Goal: Task Accomplishment & Management: Use online tool/utility

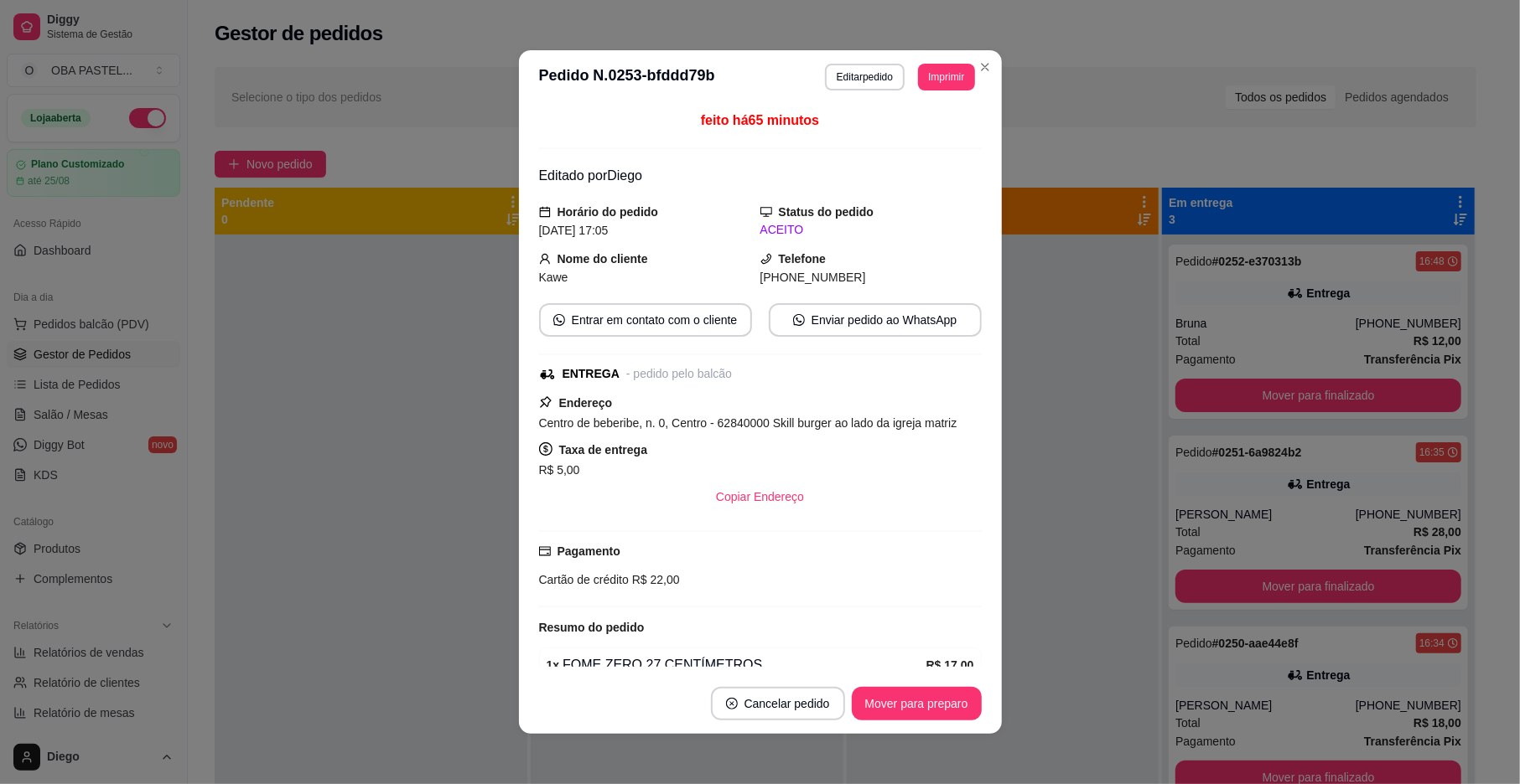
scroll to position [423, 0]
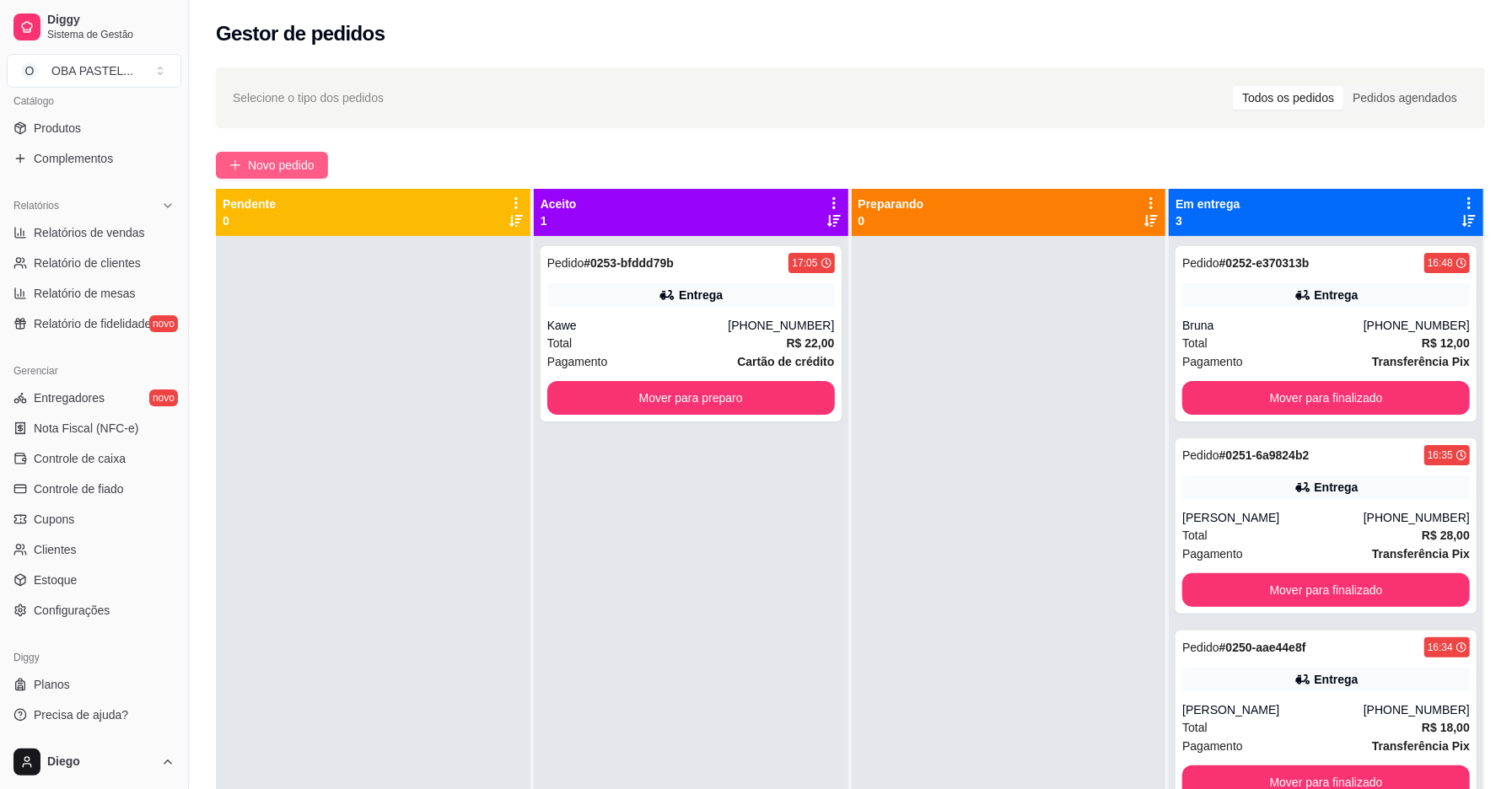
click at [304, 160] on span "Novo pedido" at bounding box center [281, 165] width 66 height 18
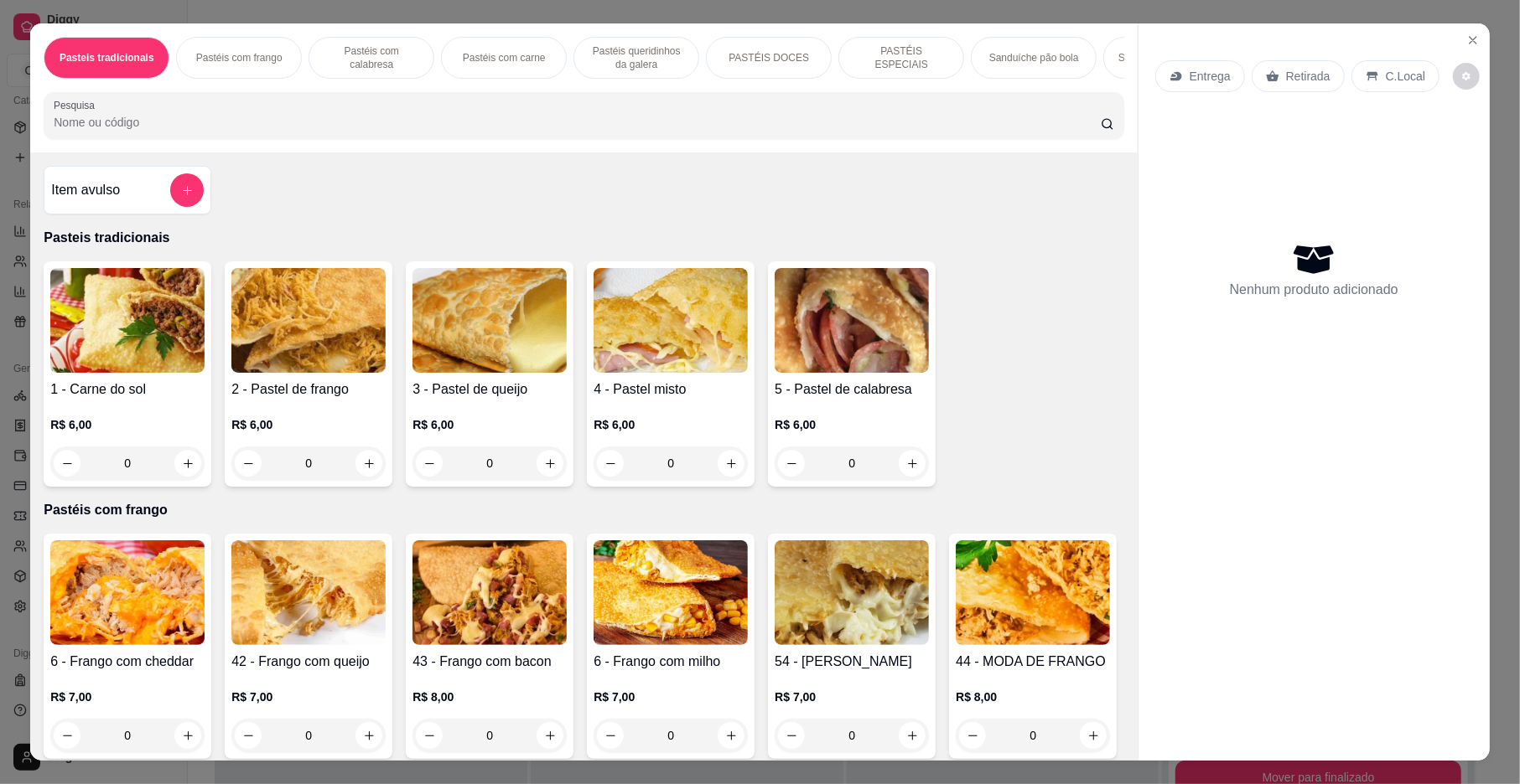
click at [288, 131] on input "Pesquisa" at bounding box center [577, 122] width 1047 height 17
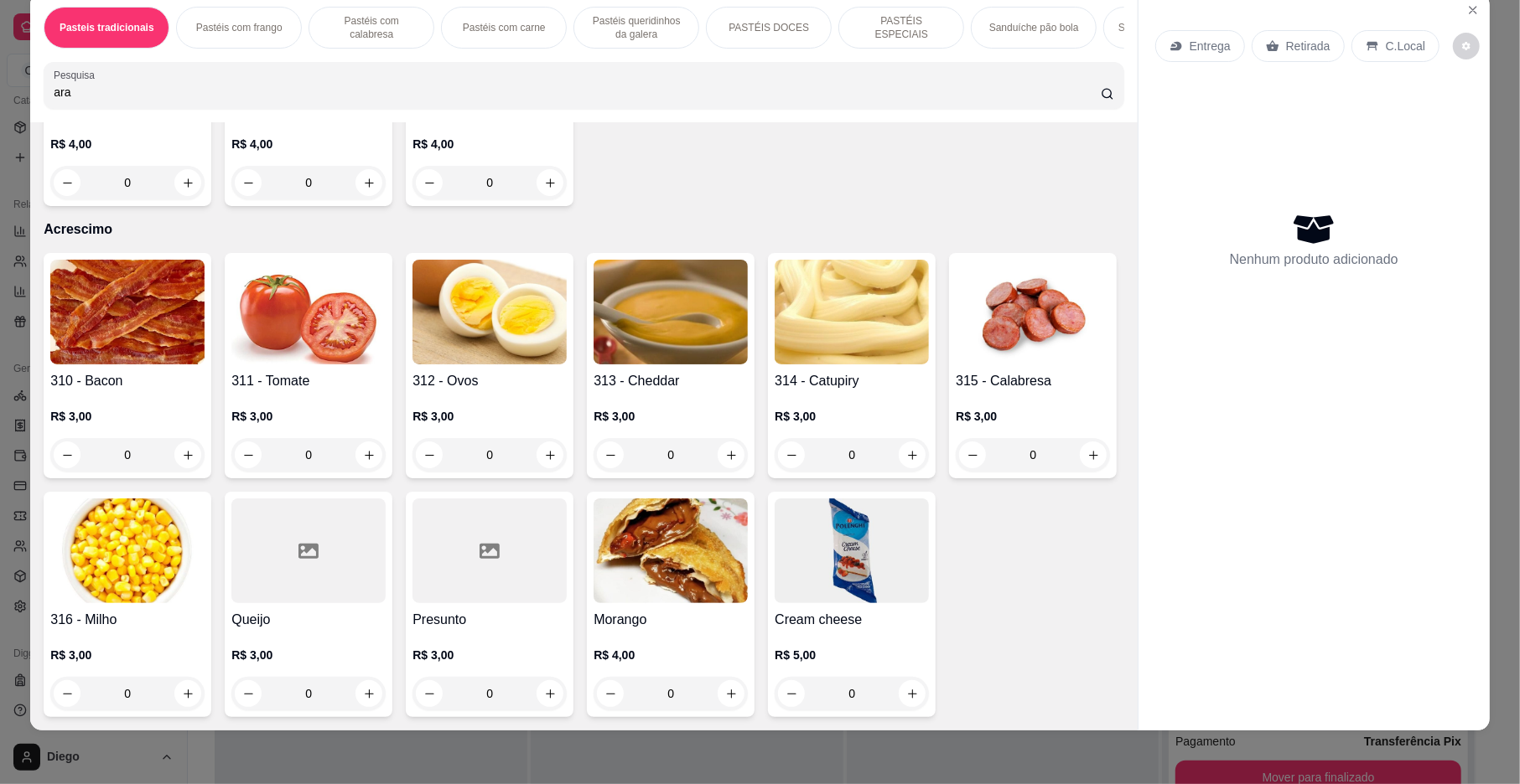
scroll to position [4339, 0]
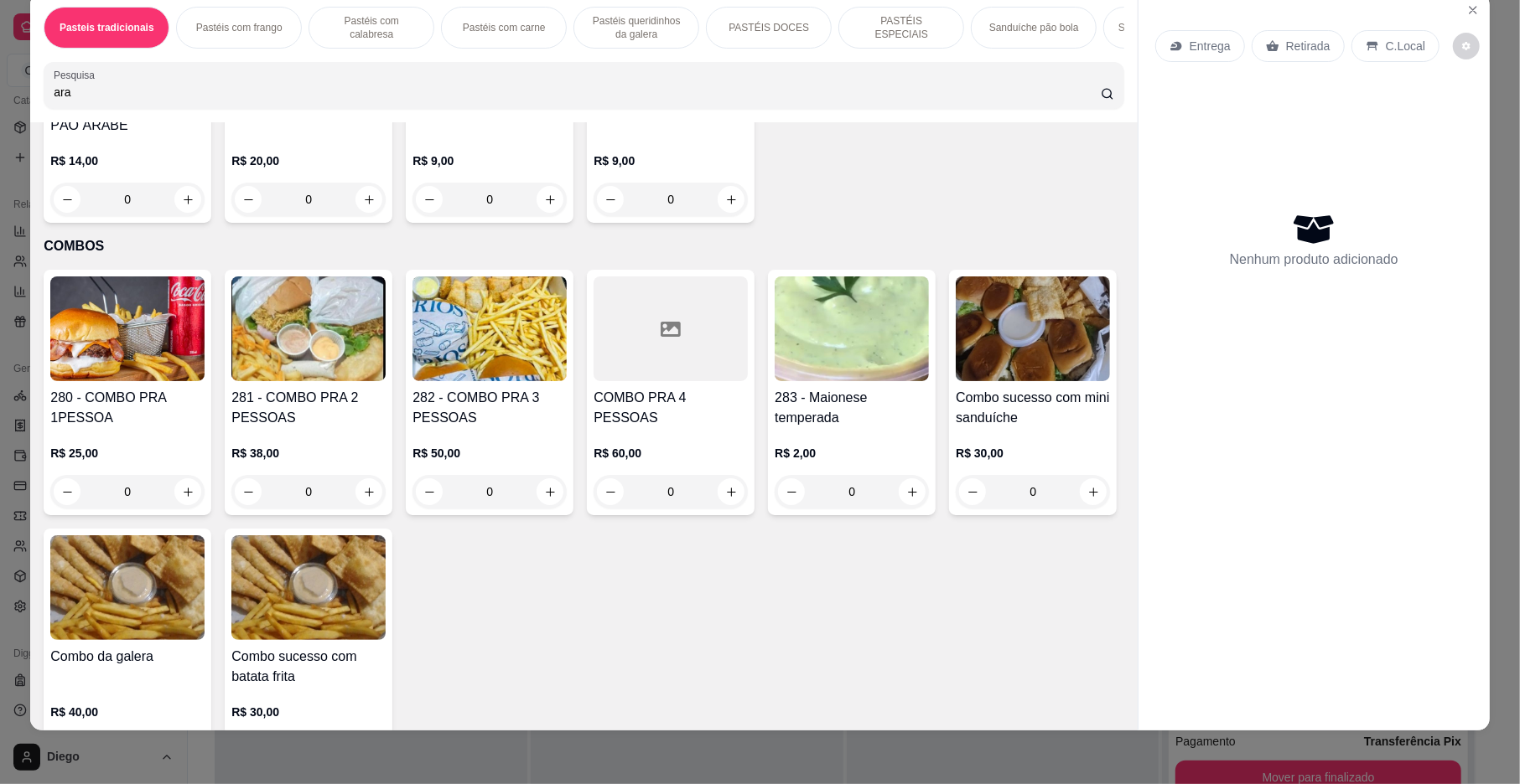
type input "ara"
type input "1"
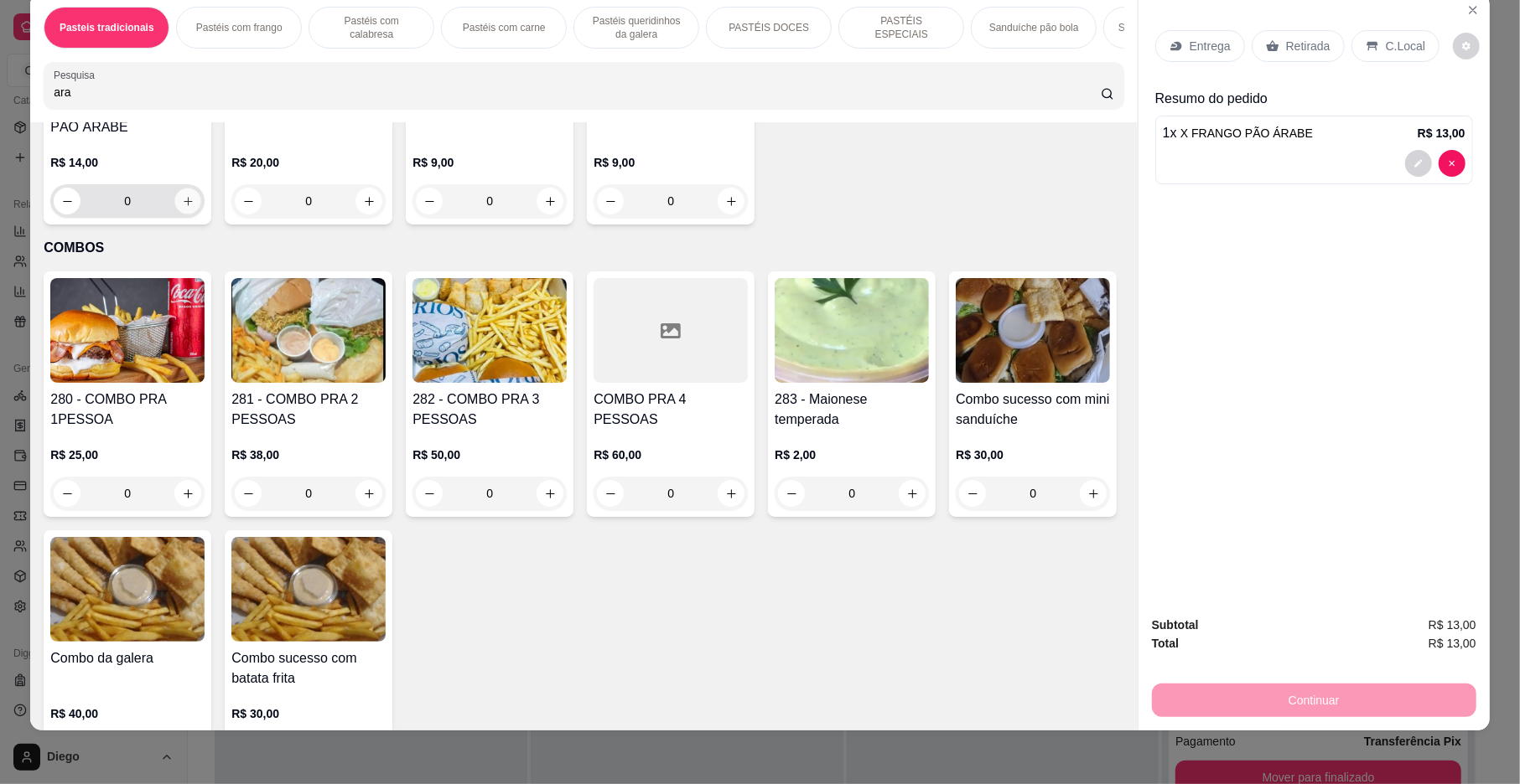
click at [194, 207] on icon "increase-product-quantity" at bounding box center [187, 201] width 12 height 12
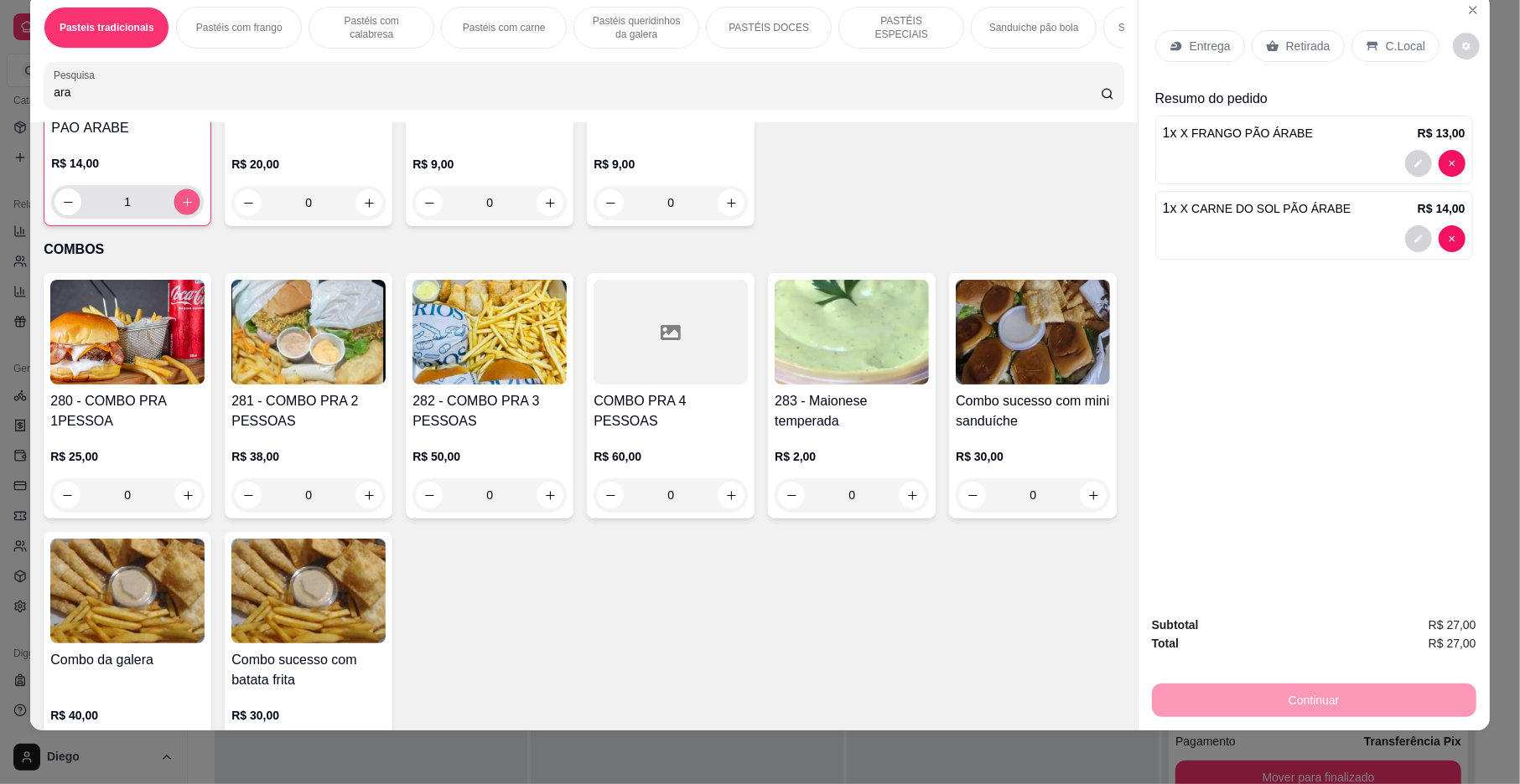
click at [200, 215] on button "increase-product-quantity" at bounding box center [187, 202] width 26 height 26
type input "2"
click at [1191, 52] on p "Entrega" at bounding box center [1210, 46] width 41 height 17
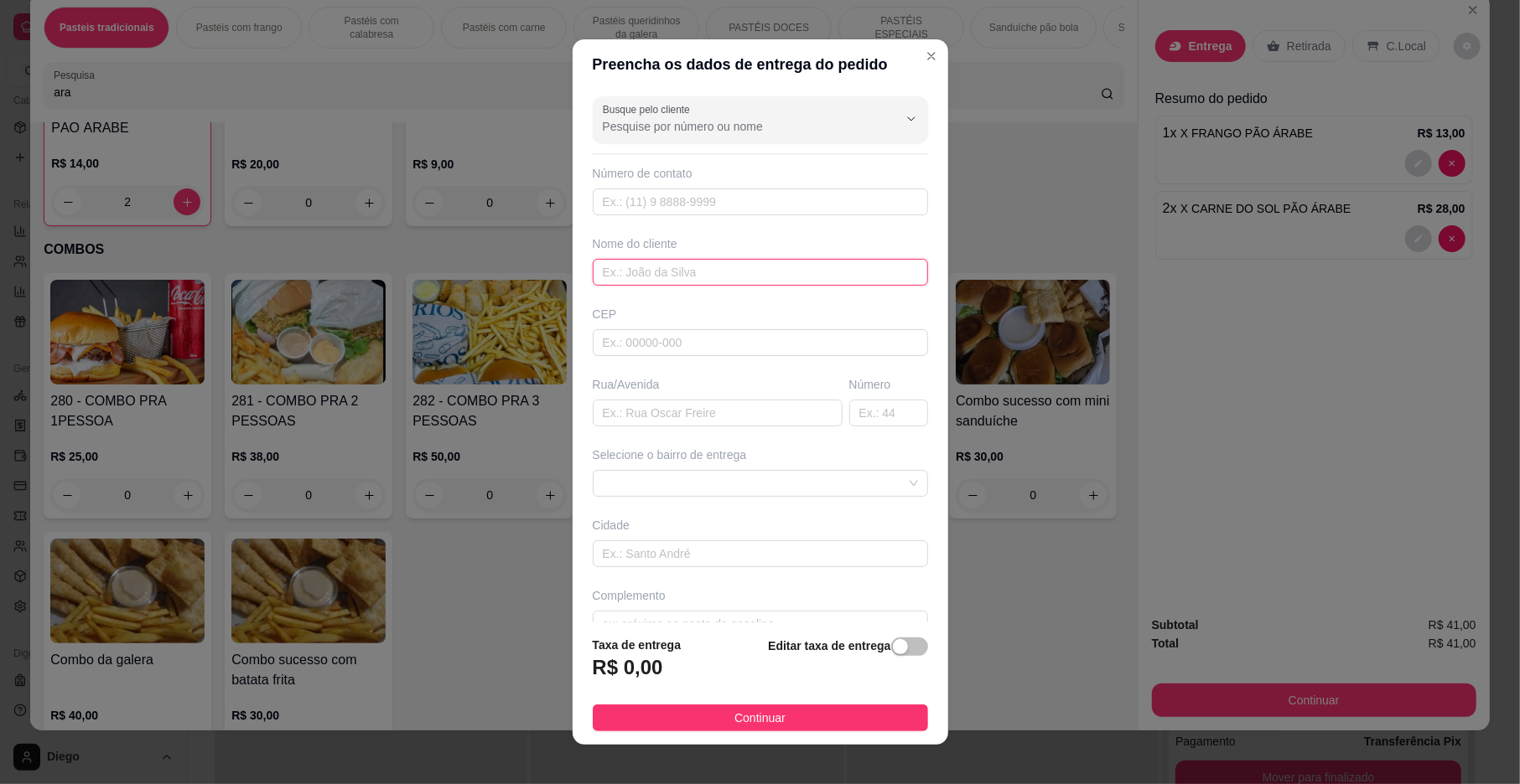
click at [644, 260] on input "text" at bounding box center [760, 272] width 336 height 27
type input "eliseu"
click at [661, 424] on input "text" at bounding box center [717, 413] width 250 height 27
drag, startPoint x: 645, startPoint y: 425, endPoint x: 652, endPoint y: 417, distance: 10.6
click at [646, 421] on input "text" at bounding box center [717, 413] width 250 height 27
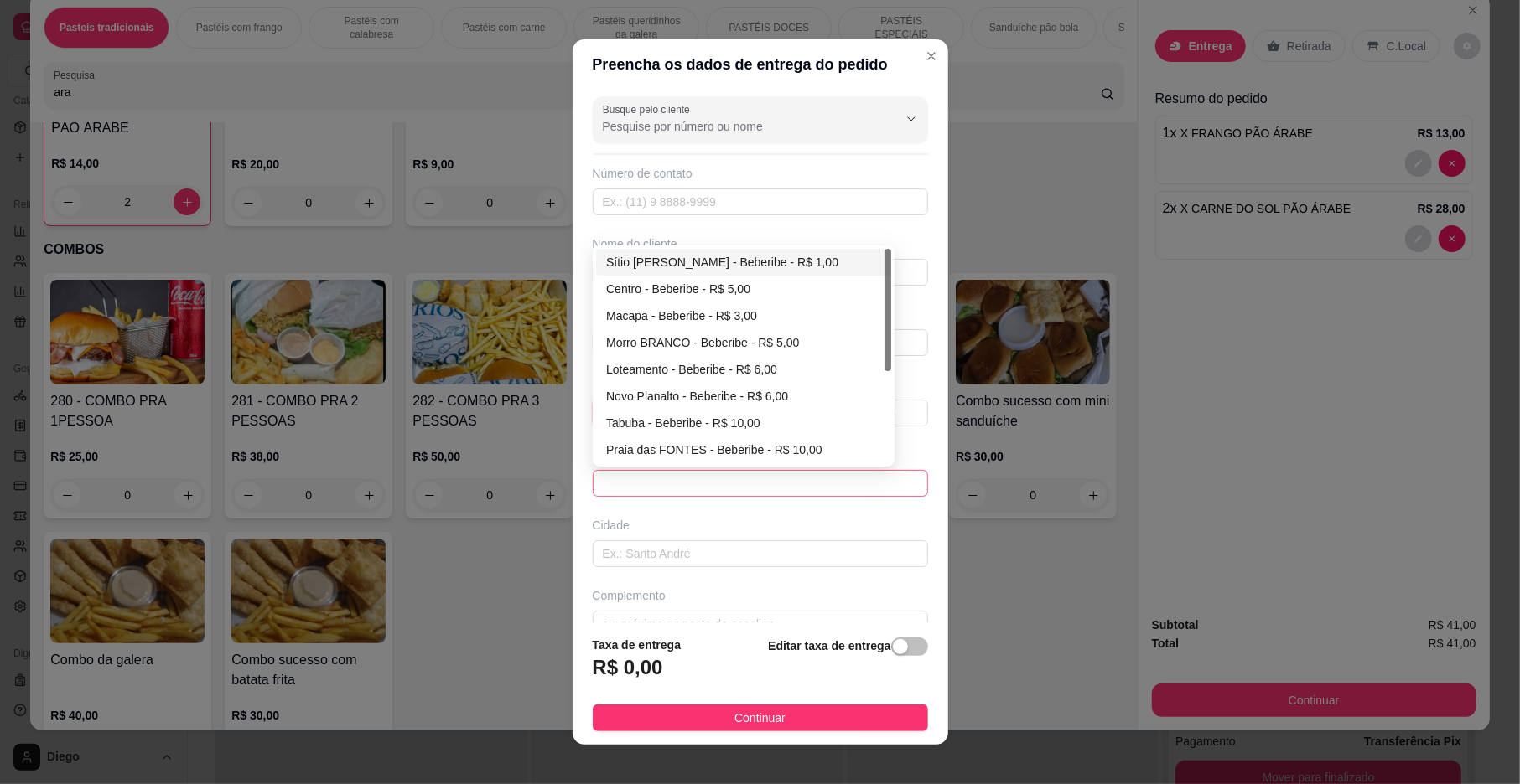
click at [646, 480] on span at bounding box center [760, 484] width 316 height 25
click at [681, 267] on div "Sítio [PERSON_NAME] - Beberibe - R$ 1,00" at bounding box center [743, 262] width 275 height 18
type input "Beberibe"
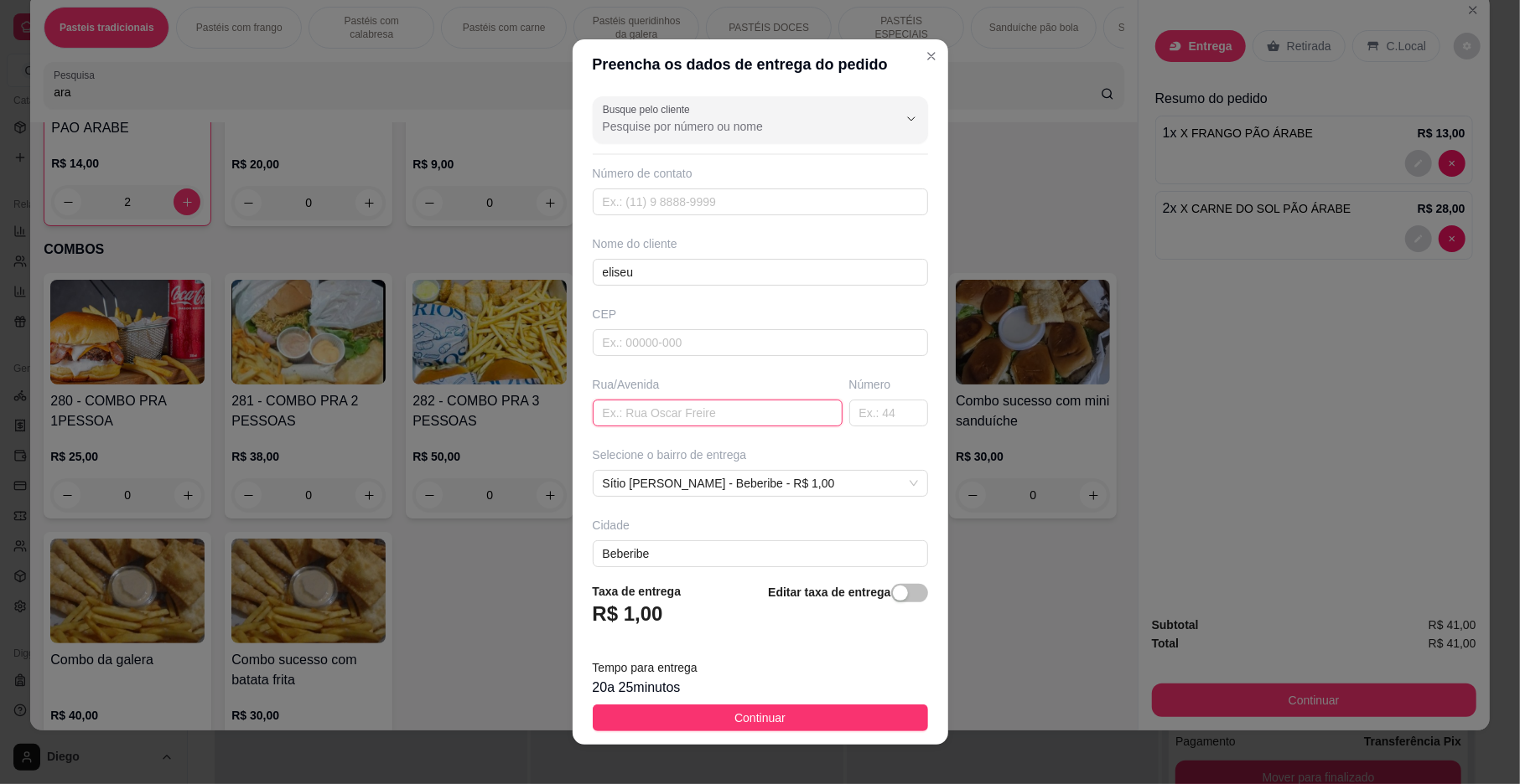
click at [628, 417] on input "text" at bounding box center [717, 413] width 250 height 27
click at [628, 413] on input "text" at bounding box center [717, 413] width 250 height 27
type input "risalva texeira peixoto"
click at [849, 414] on input "text" at bounding box center [889, 413] width 78 height 27
type input "52"
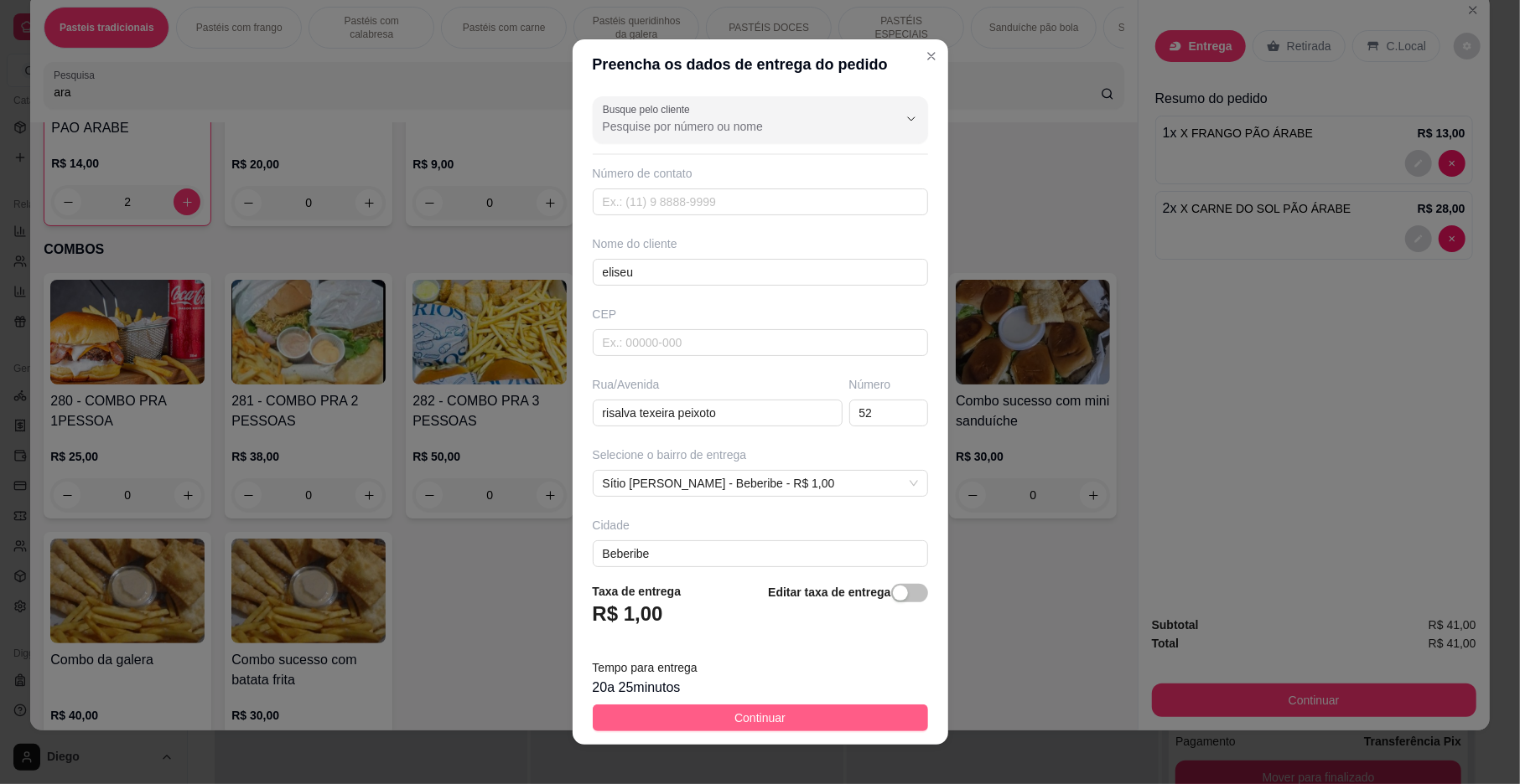
click at [672, 712] on button "Continuar" at bounding box center [760, 718] width 336 height 27
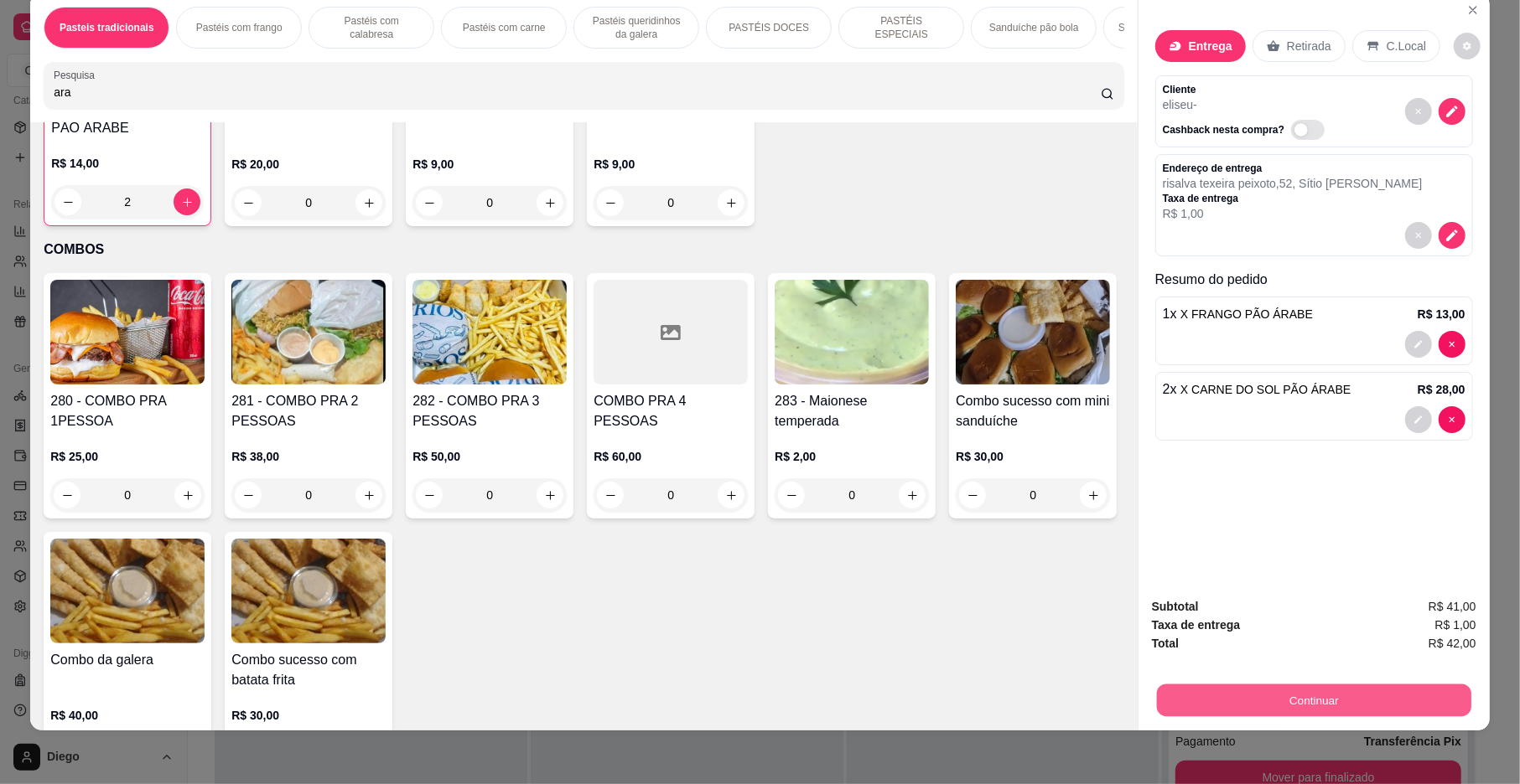
click at [1234, 706] on button "Continuar" at bounding box center [1313, 701] width 315 height 33
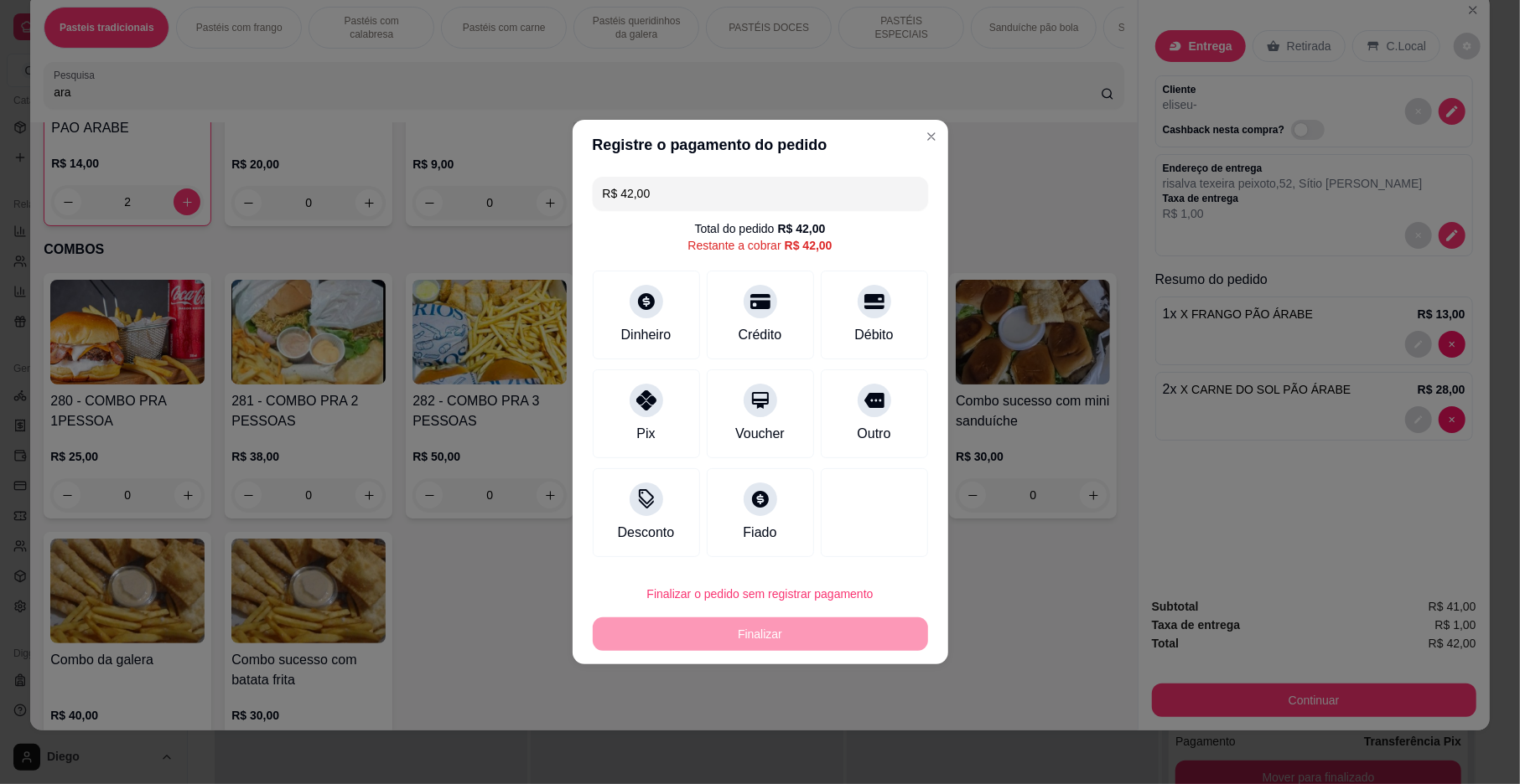
drag, startPoint x: 880, startPoint y: 410, endPoint x: 789, endPoint y: 643, distance: 250.1
click at [878, 419] on div "Outro" at bounding box center [874, 413] width 107 height 89
type input "R$ 0,00"
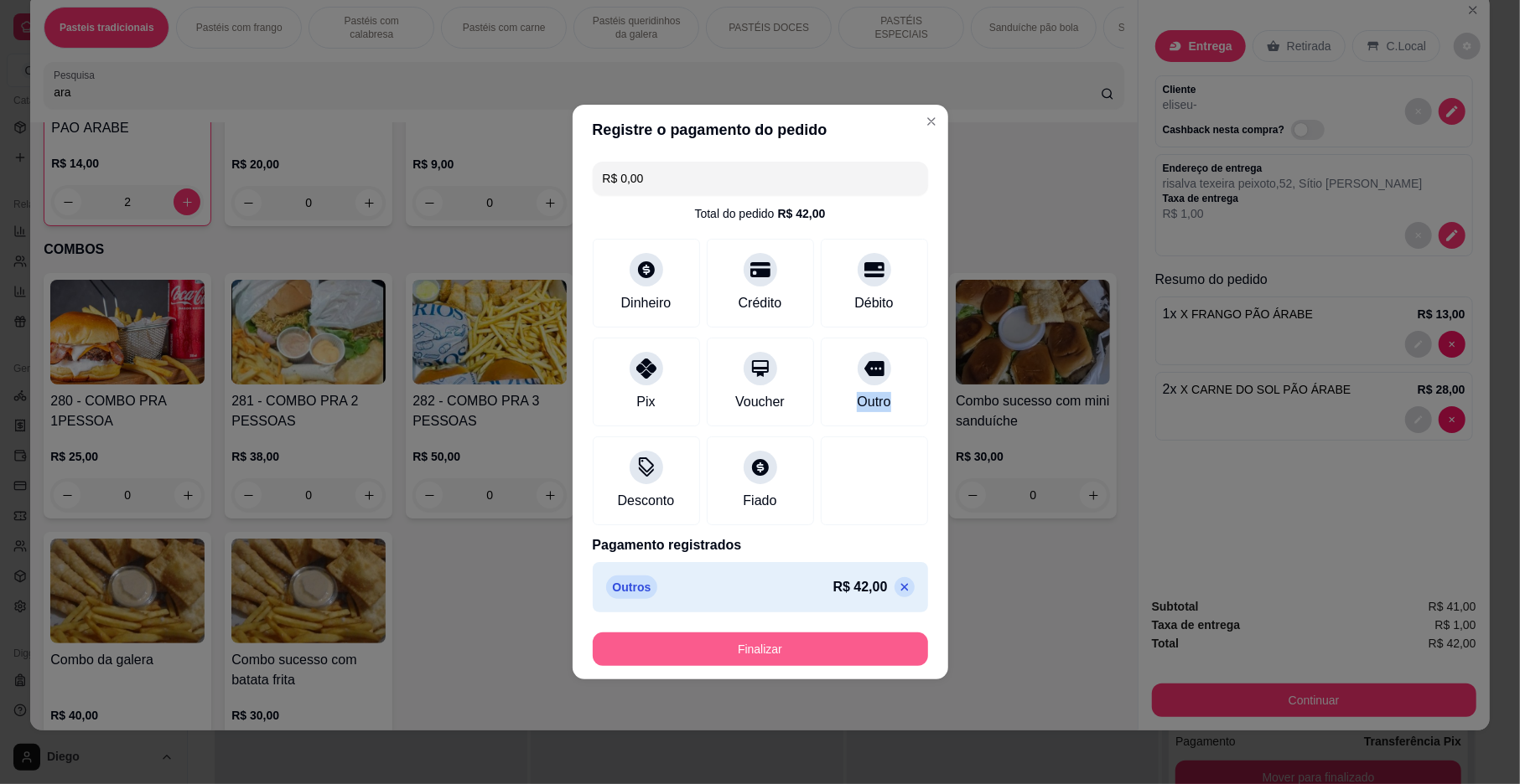
click at [760, 643] on button "Finalizar" at bounding box center [760, 649] width 336 height 33
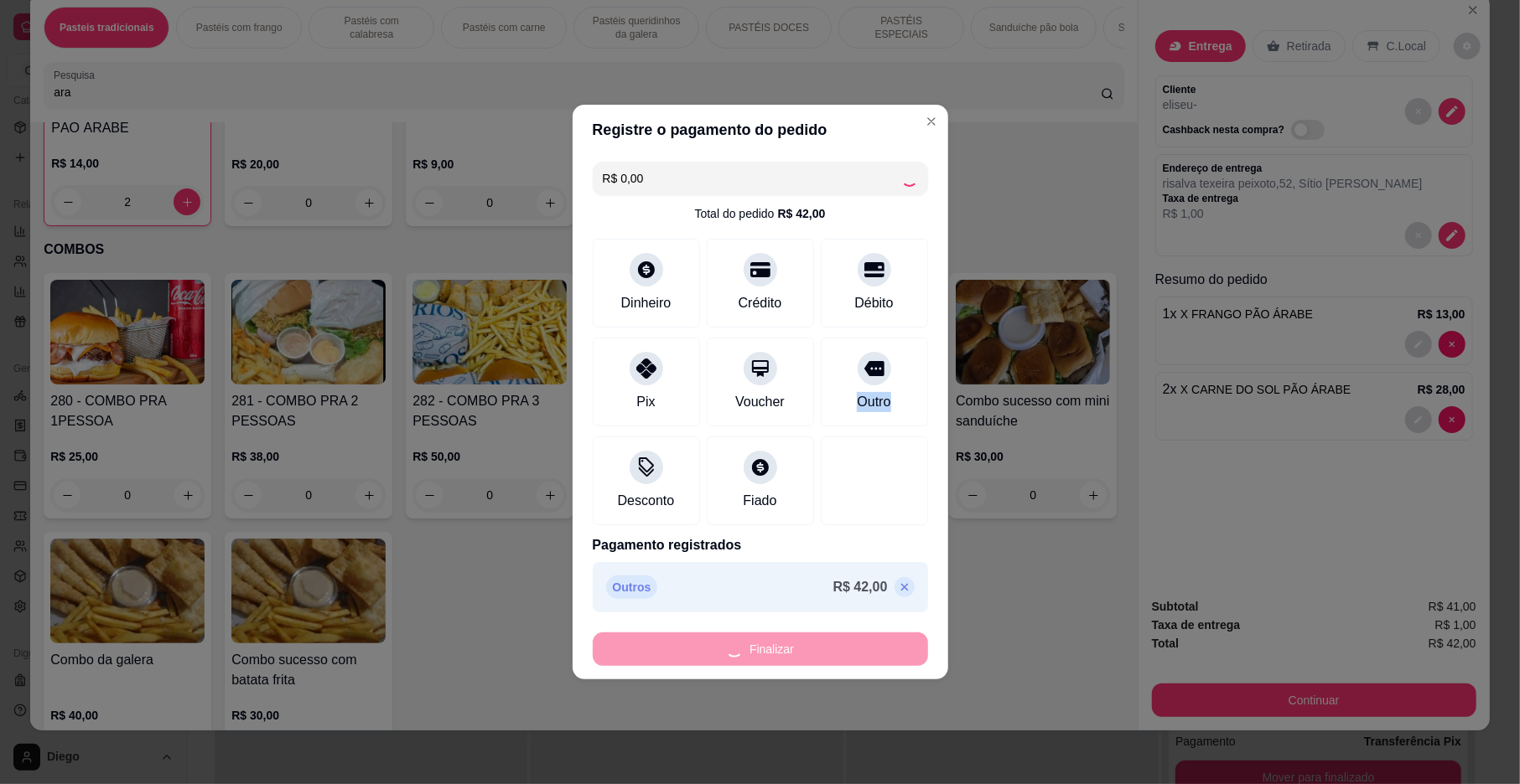
type input "0"
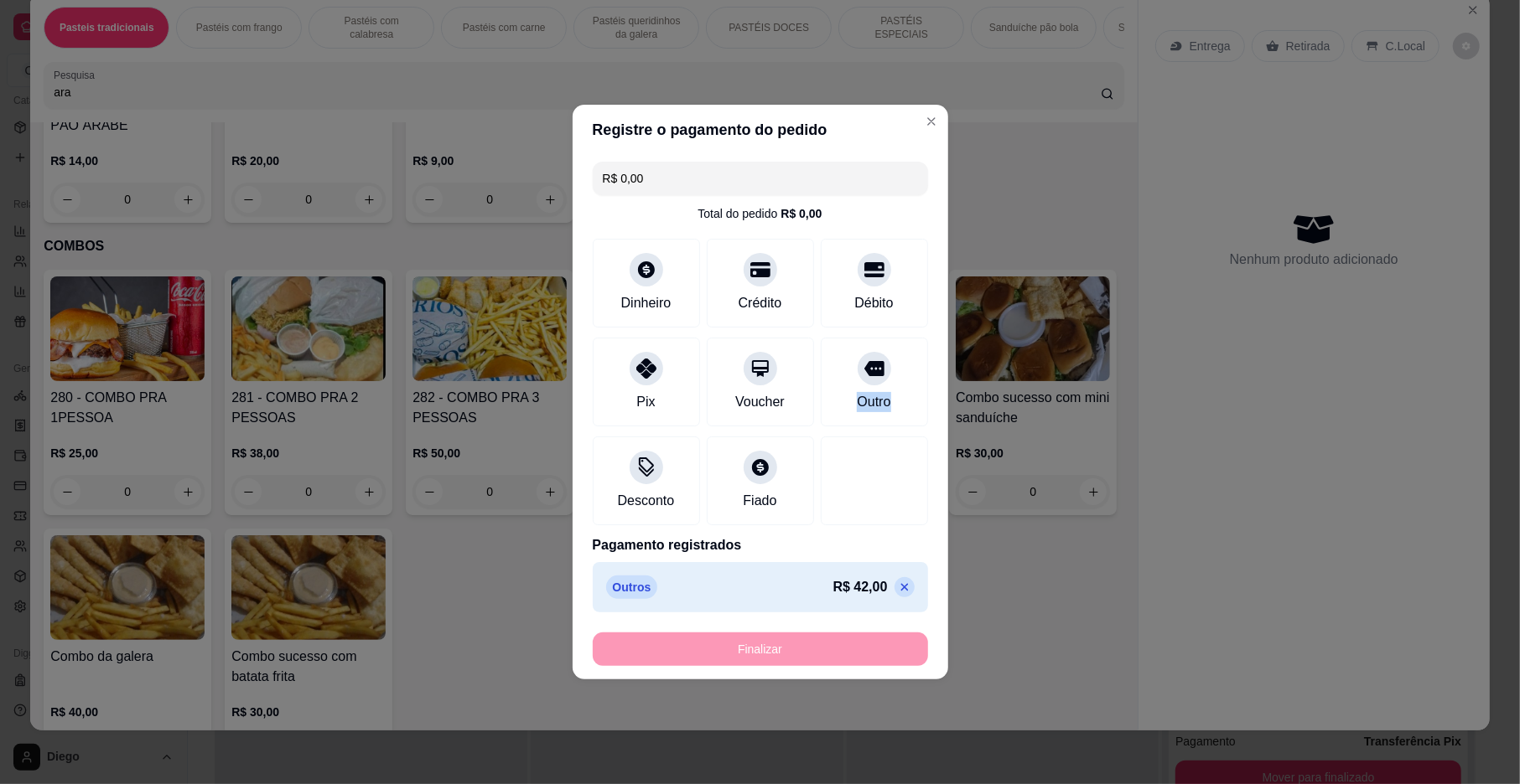
type input "-R$ 42,00"
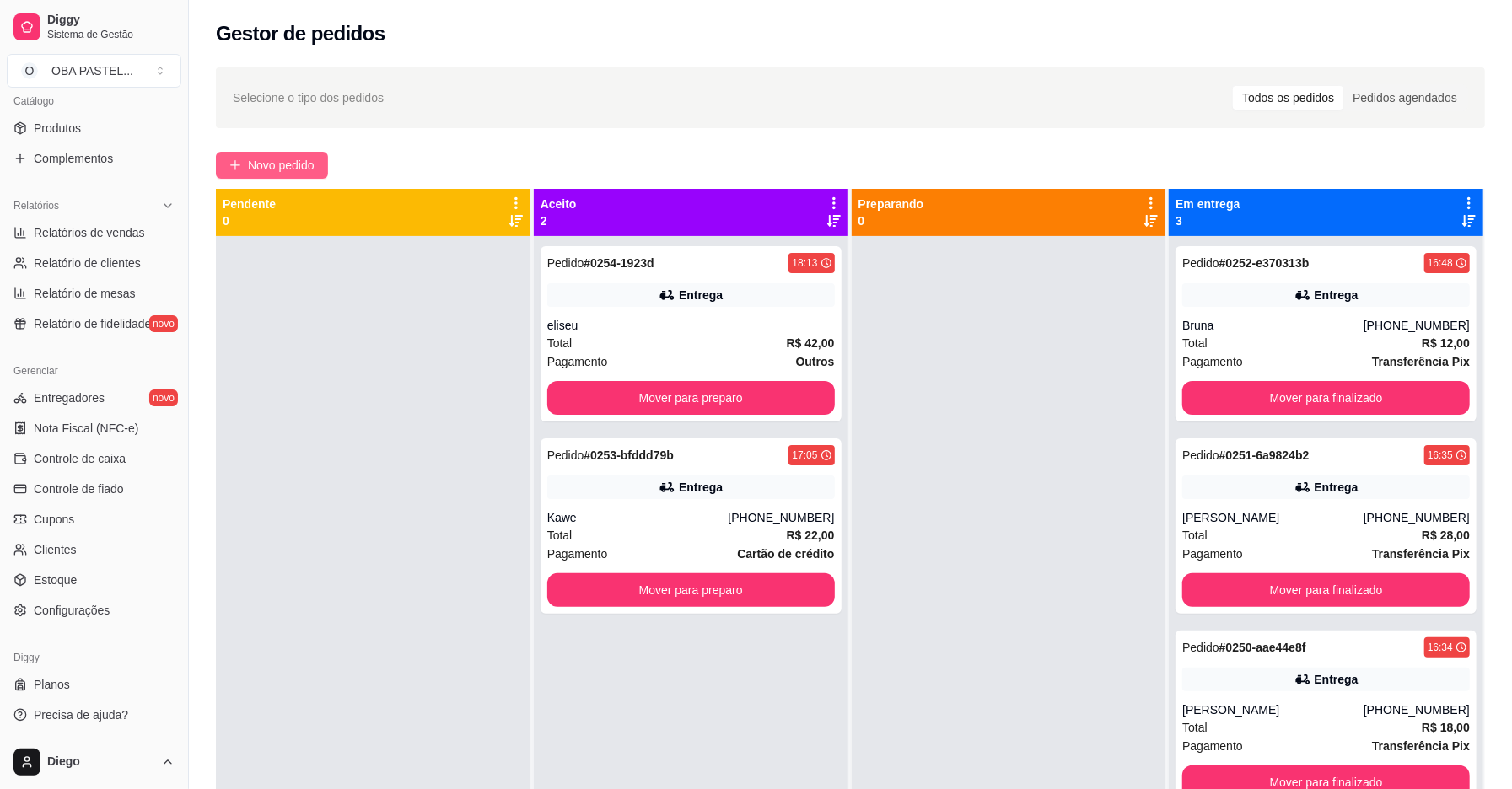
click at [278, 161] on span "Novo pedido" at bounding box center [281, 165] width 66 height 18
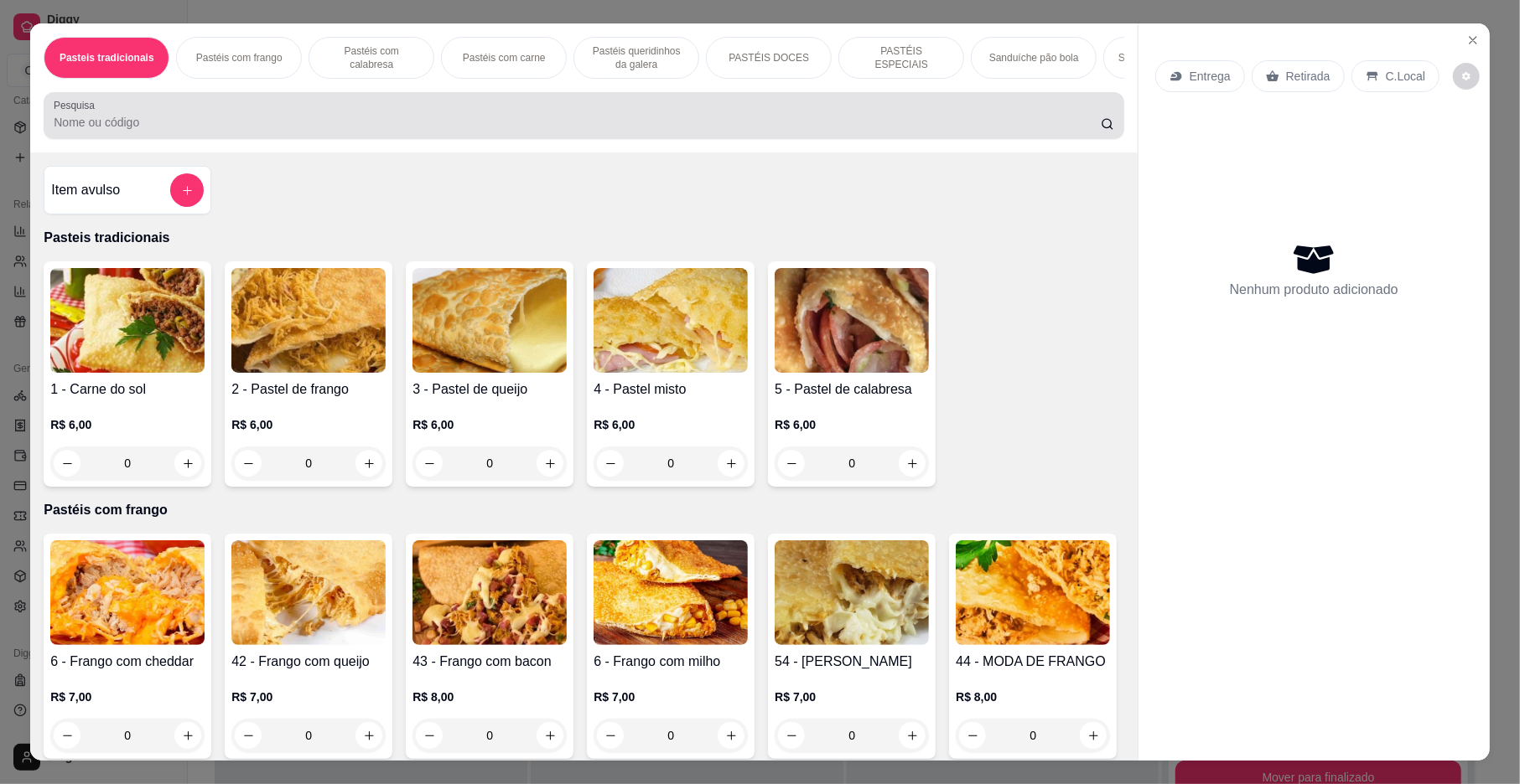
drag, startPoint x: 293, startPoint y: 139, endPoint x: 305, endPoint y: 132, distance: 13.9
click at [295, 131] on input "Pesquisa" at bounding box center [577, 122] width 1047 height 17
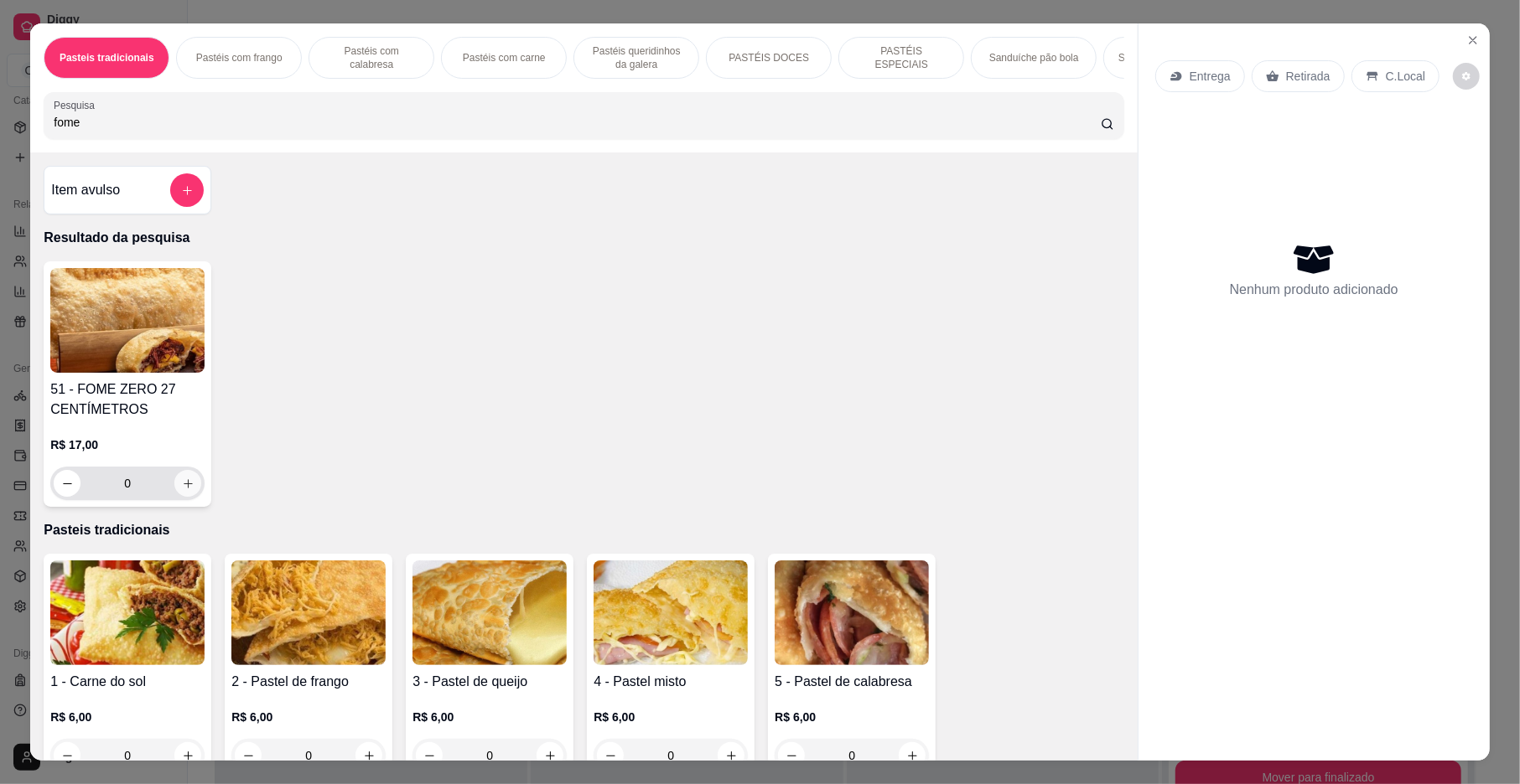
type input "fome"
click at [182, 490] on icon "increase-product-quantity" at bounding box center [187, 484] width 12 height 12
type input "1"
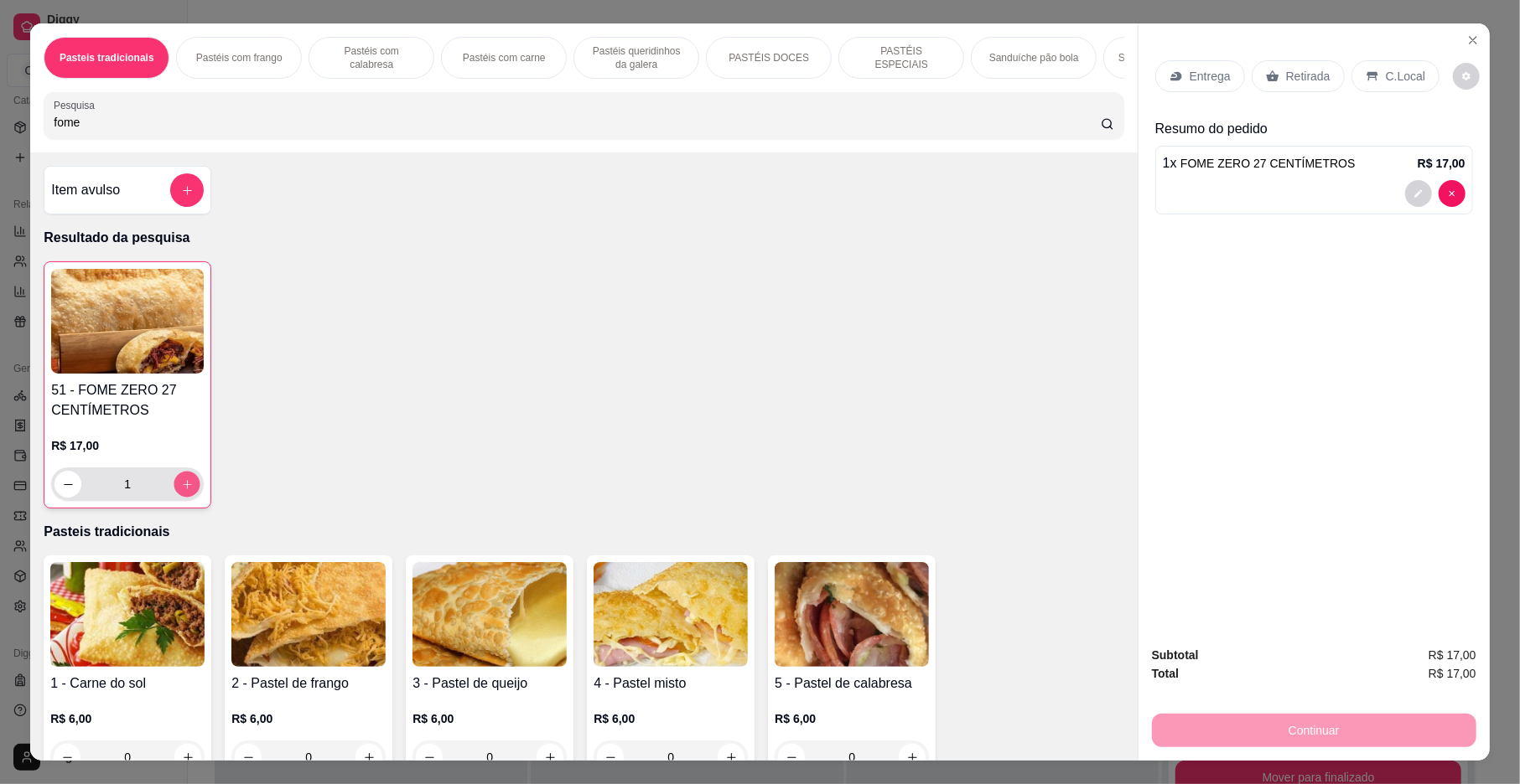
click at [181, 491] on icon "increase-product-quantity" at bounding box center [187, 484] width 12 height 12
type input "2"
click at [635, 728] on p "R$ 6,00" at bounding box center [670, 719] width 154 height 17
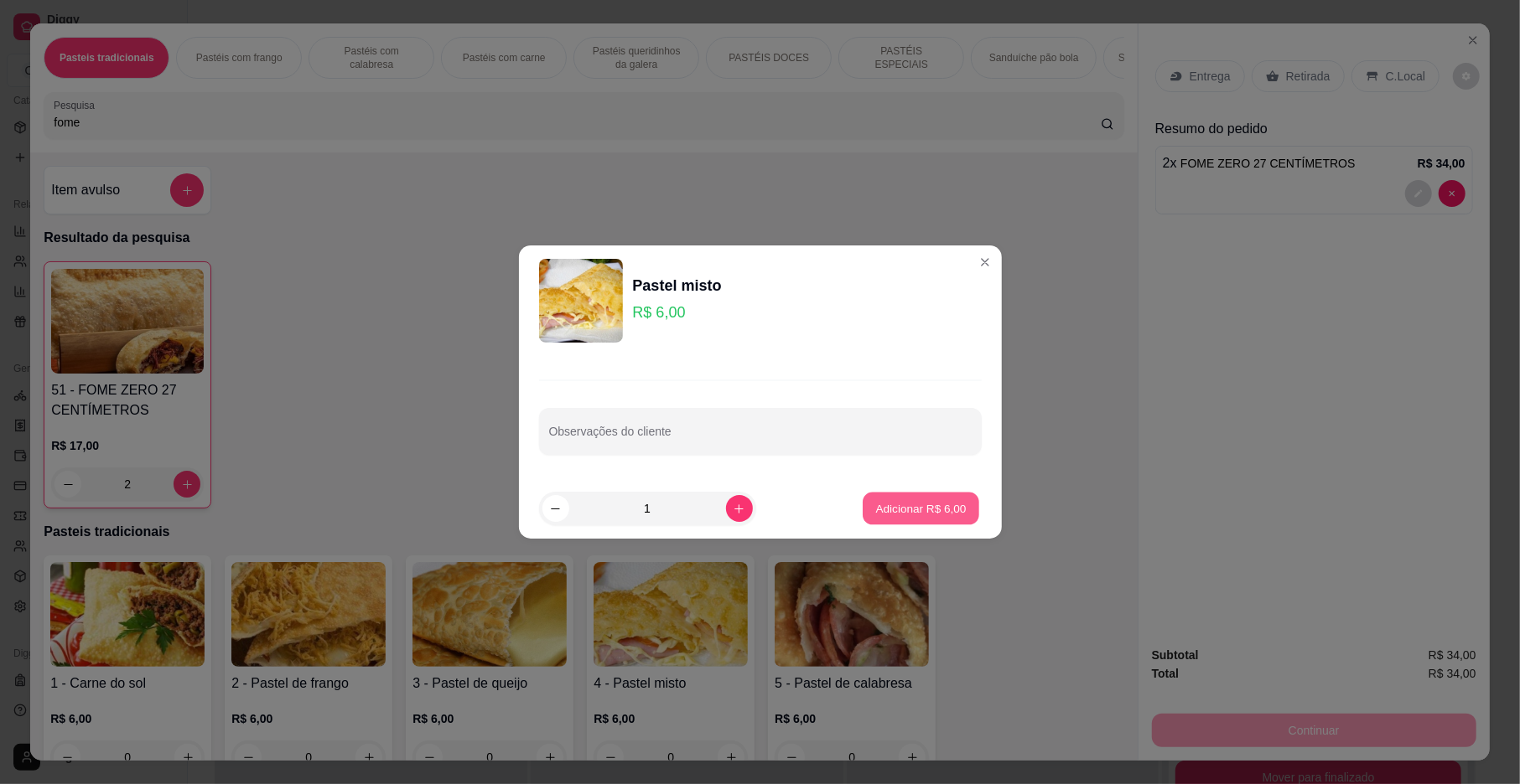
click at [892, 507] on p "Adicionar R$ 6,00" at bounding box center [921, 508] width 91 height 16
type input "1"
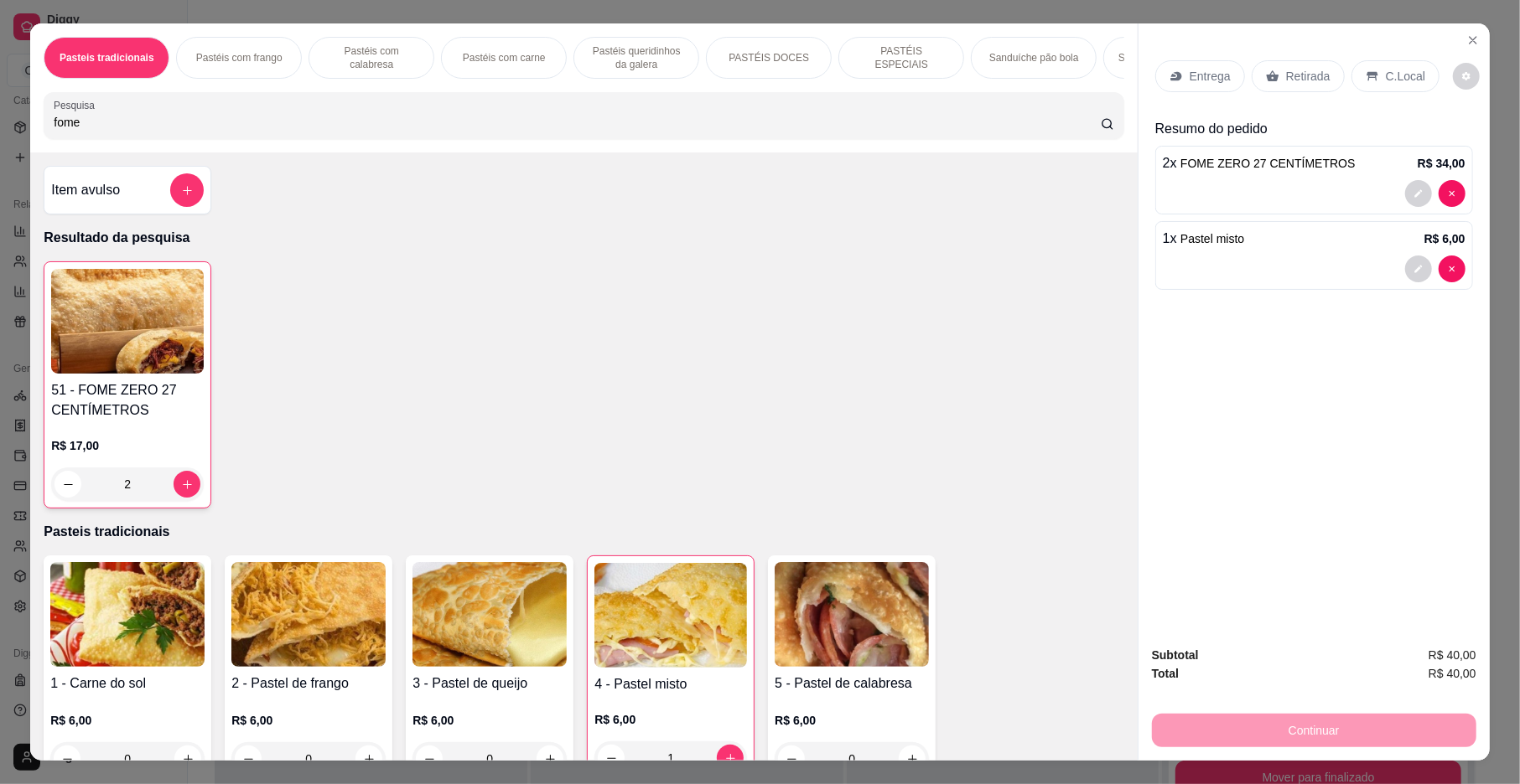
drag, startPoint x: 1164, startPoint y: 299, endPoint x: 637, endPoint y: 270, distance: 527.8
click at [637, 270] on div "Item avulso Resultado da pesquisa 51 - FOME ZERO 27 CENTÍMETROS R$ 17,00 2 Past…" at bounding box center [584, 456] width 1107 height 608
click at [421, 131] on input "fome" at bounding box center [577, 122] width 1047 height 17
type input "f"
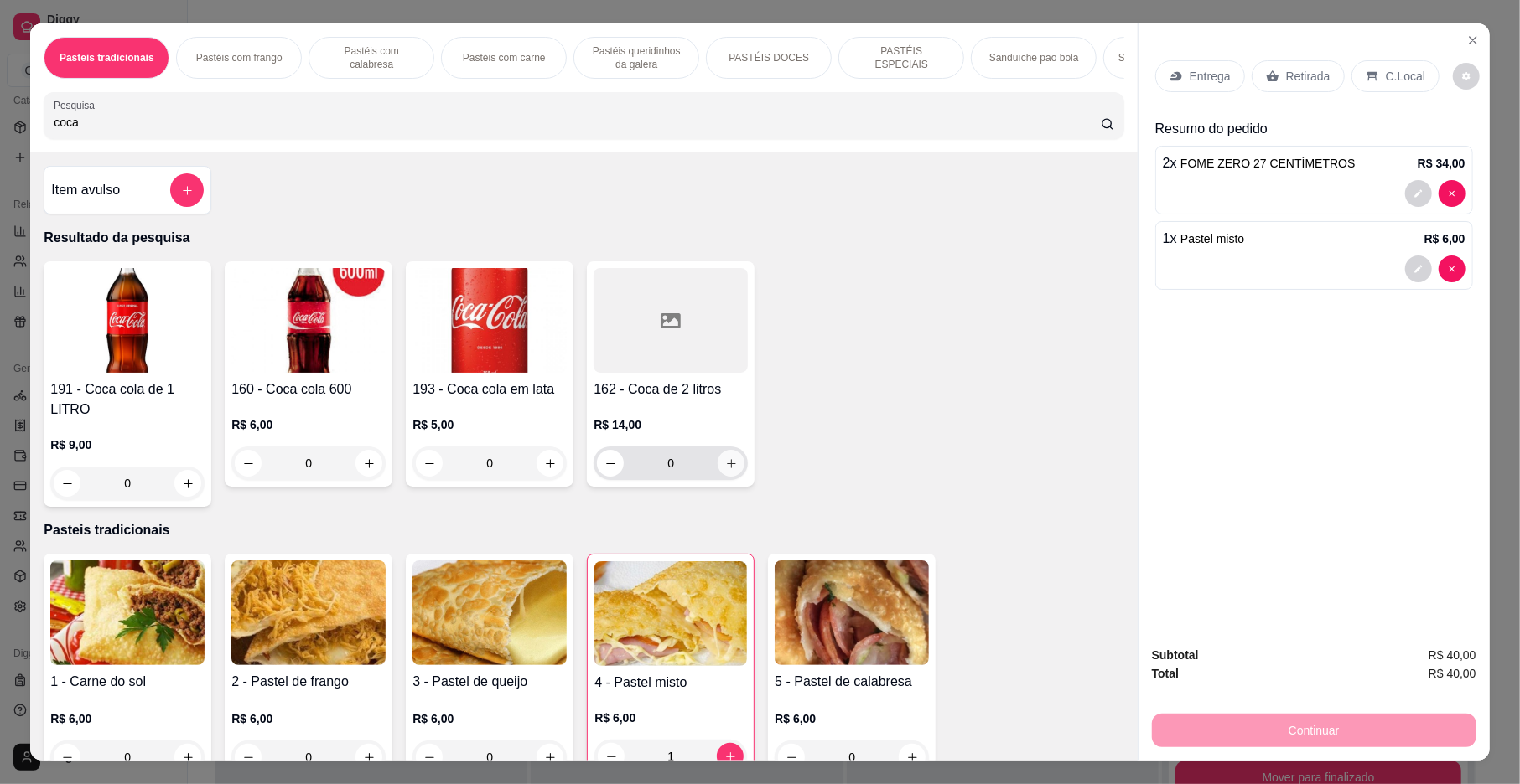
type input "coca"
click at [725, 470] on icon "increase-product-quantity" at bounding box center [731, 463] width 12 height 12
type input "1"
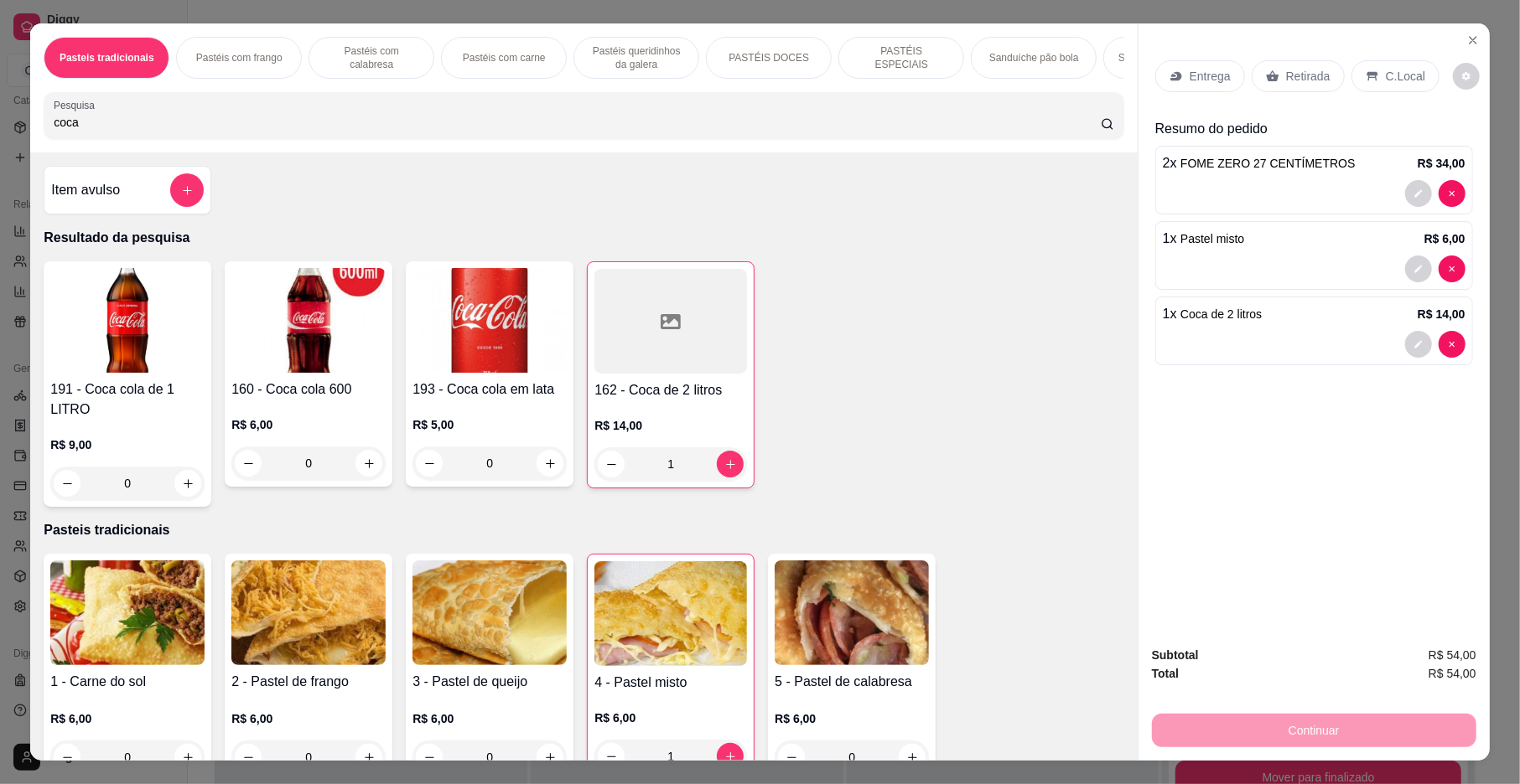
drag, startPoint x: 1203, startPoint y: 64, endPoint x: 1201, endPoint y: 78, distance: 14.1
click at [1201, 78] on div "Entrega" at bounding box center [1201, 76] width 90 height 32
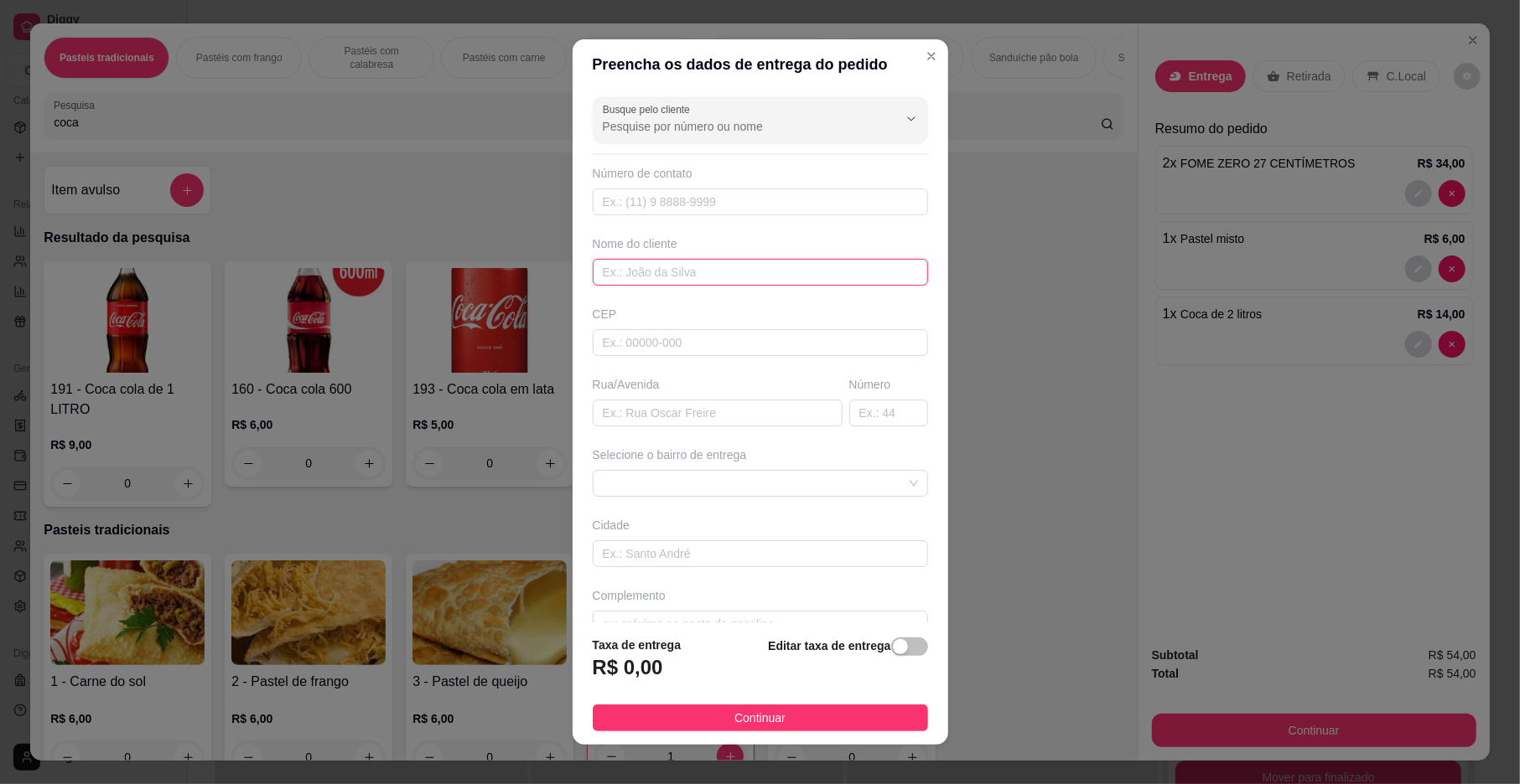
click at [594, 276] on input "text" at bounding box center [760, 272] width 336 height 27
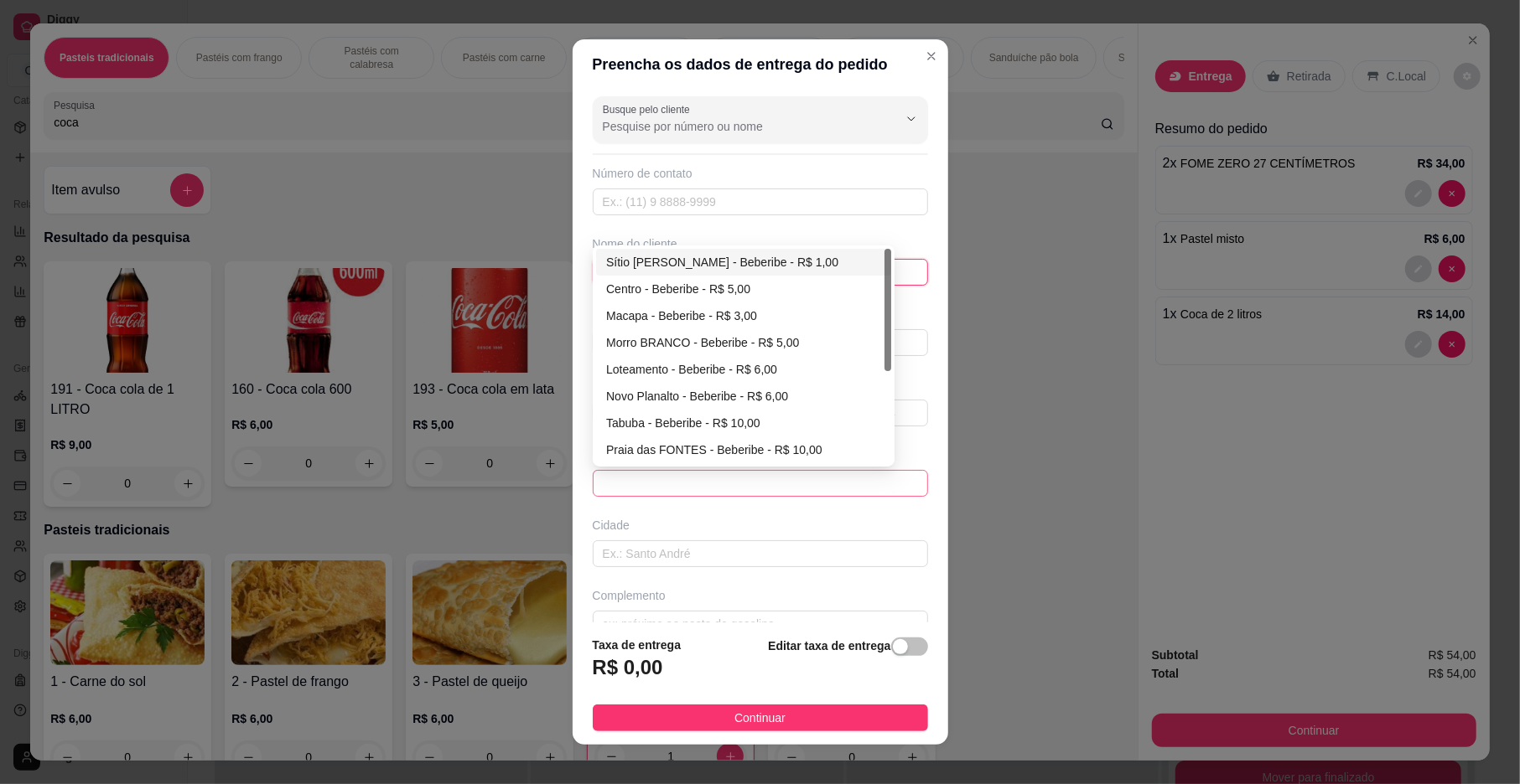
click at [641, 493] on span at bounding box center [760, 484] width 316 height 25
type input "josue (jo)"
click at [672, 369] on div "Loteamento - Beberibe - R$ 6,00" at bounding box center [743, 369] width 275 height 18
type input "Beberibe"
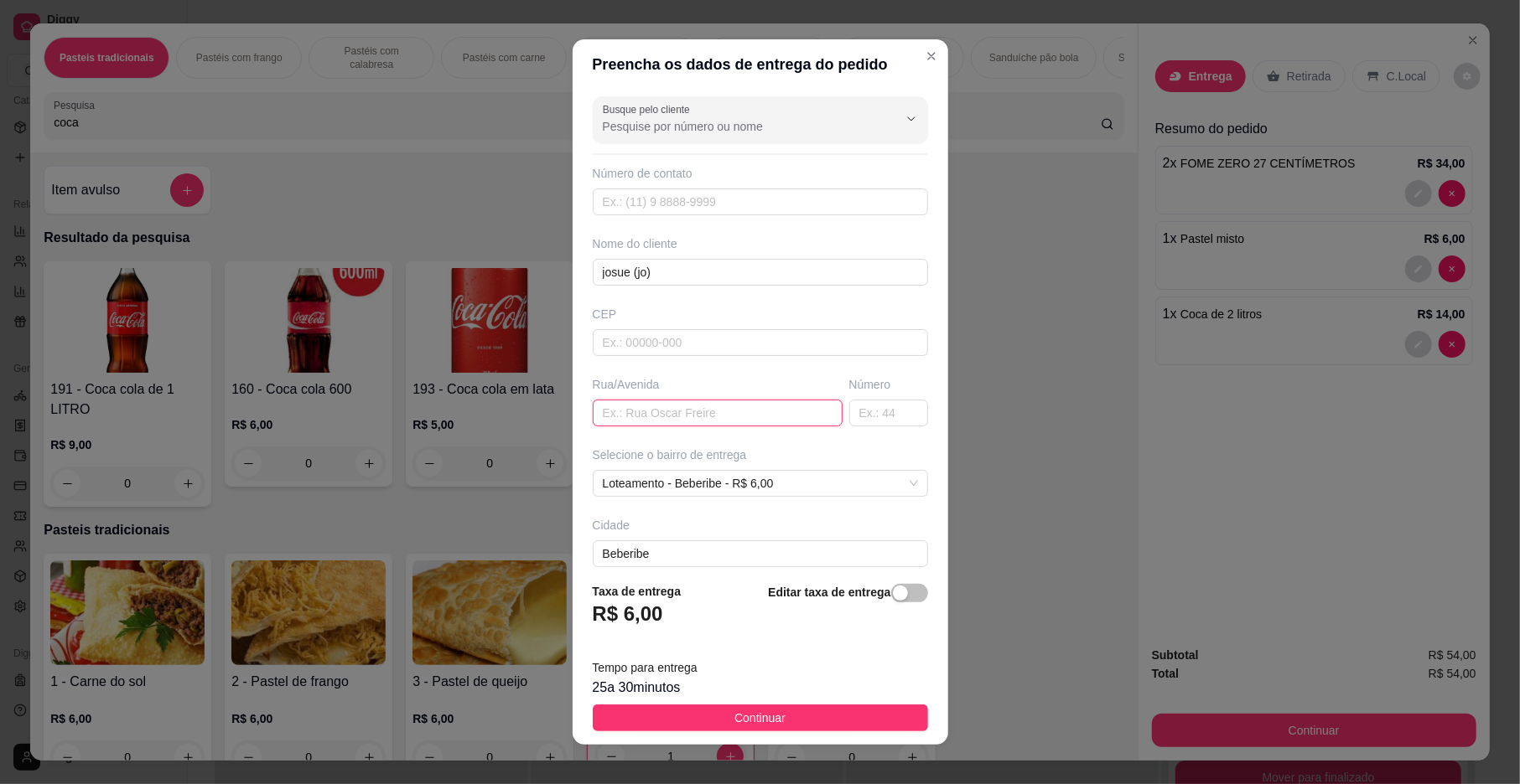
click at [648, 424] on input "text" at bounding box center [717, 413] width 250 height 27
type input "[PERSON_NAME]"
click at [852, 409] on input "text" at bounding box center [889, 413] width 78 height 27
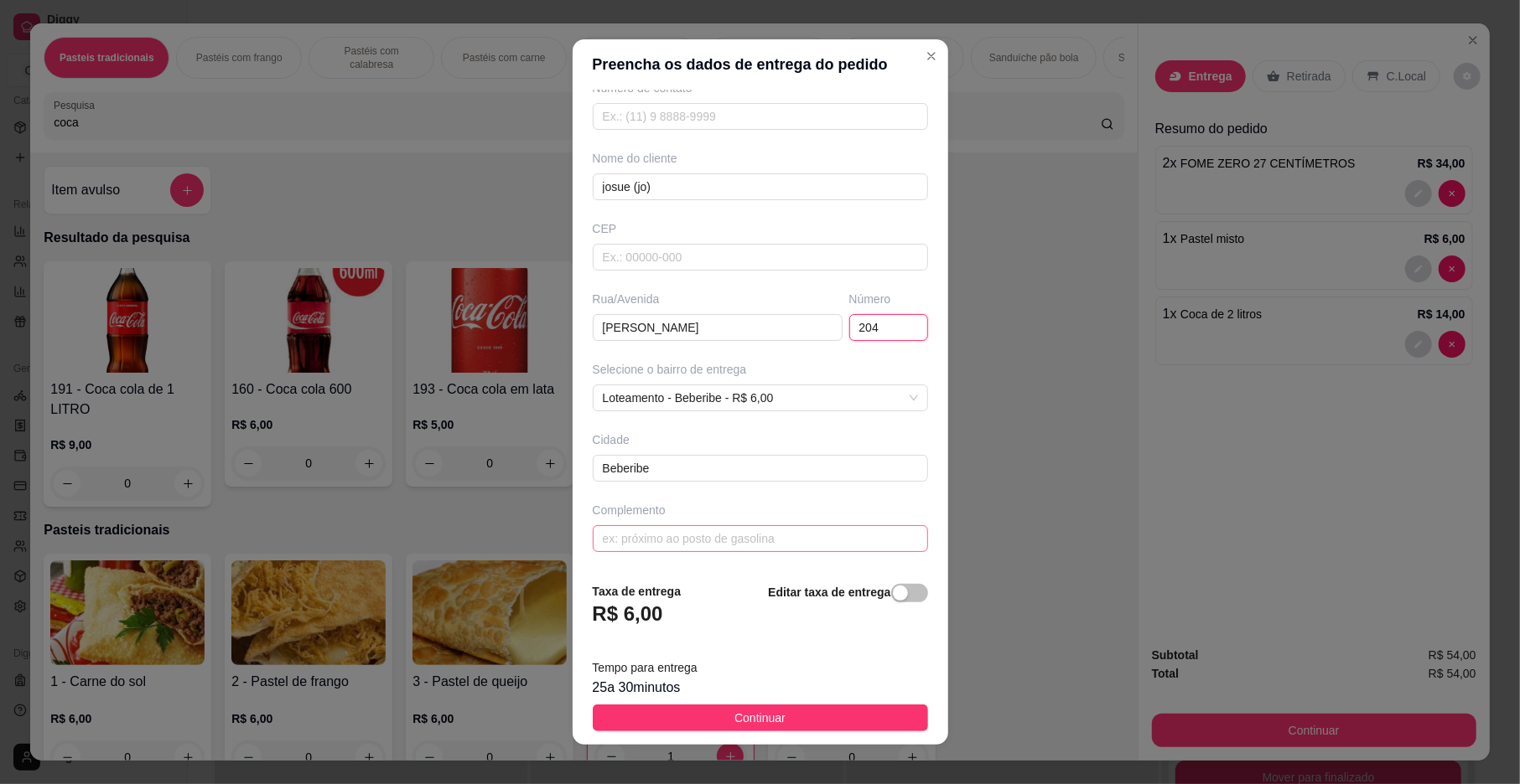
type input "204"
click at [761, 532] on input "text" at bounding box center [760, 538] width 336 height 27
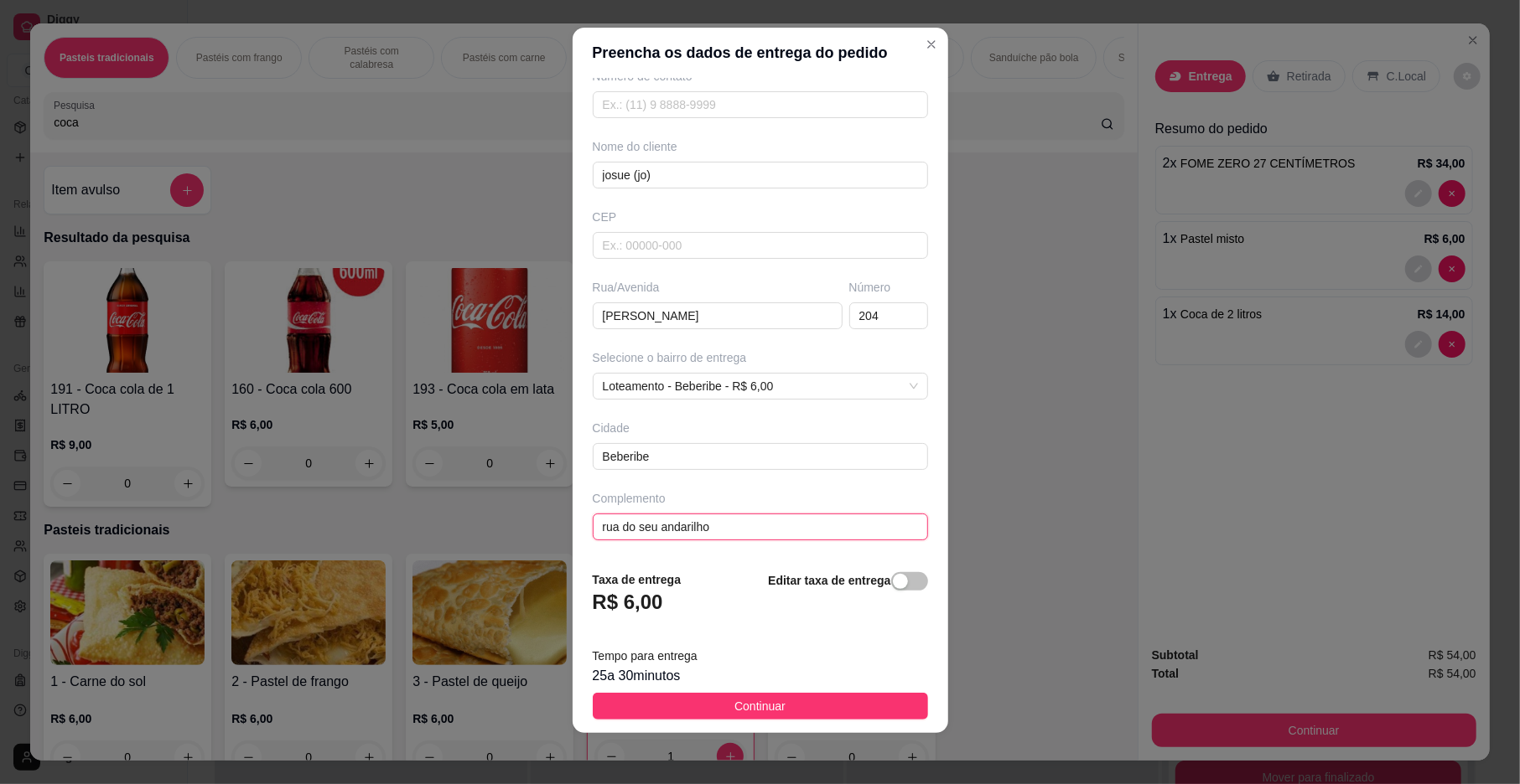
scroll to position [14, 0]
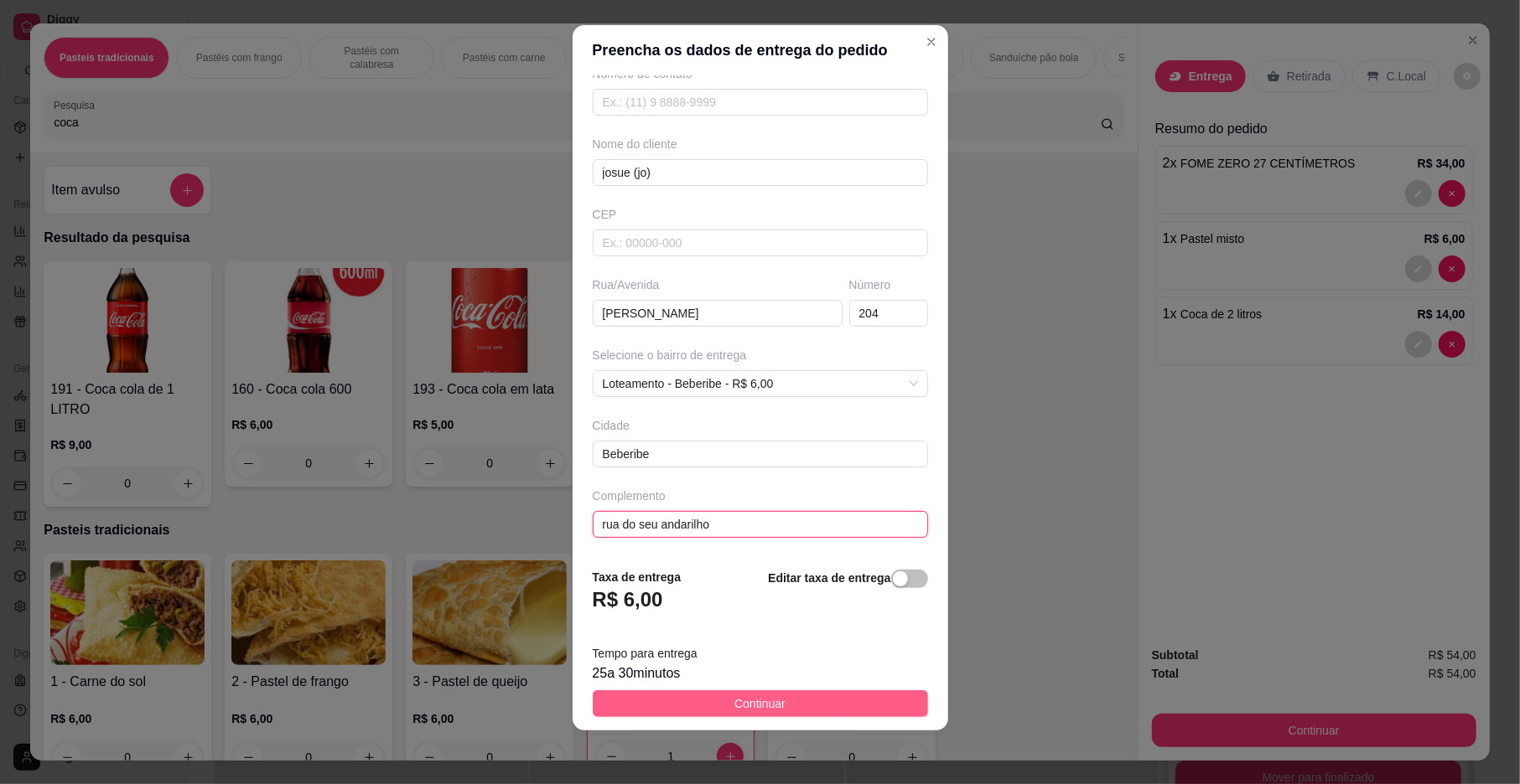
type input "rua do seu andarilho"
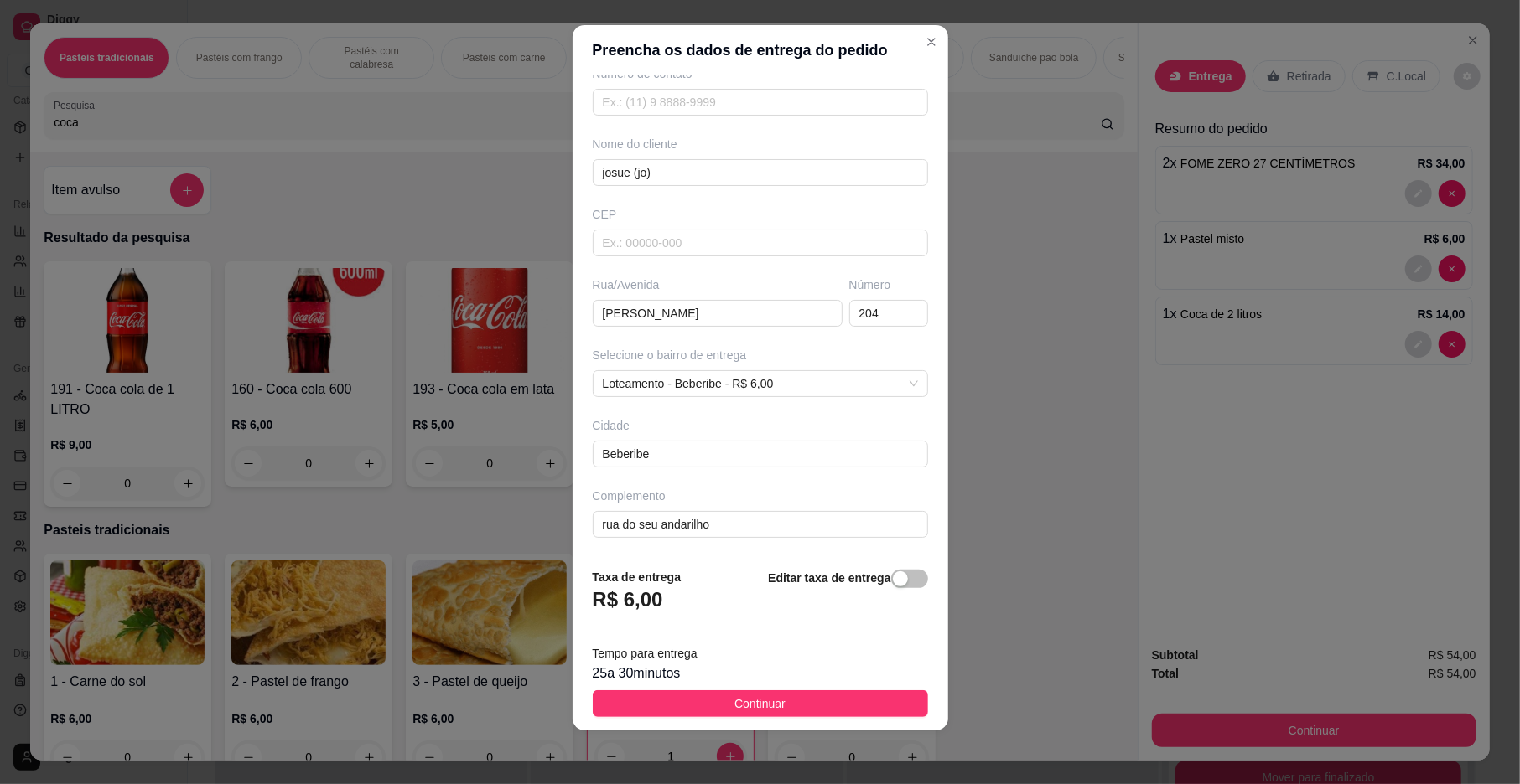
drag, startPoint x: 790, startPoint y: 702, endPoint x: 802, endPoint y: 701, distance: 12.0
click at [797, 702] on button "Continuar" at bounding box center [760, 704] width 336 height 27
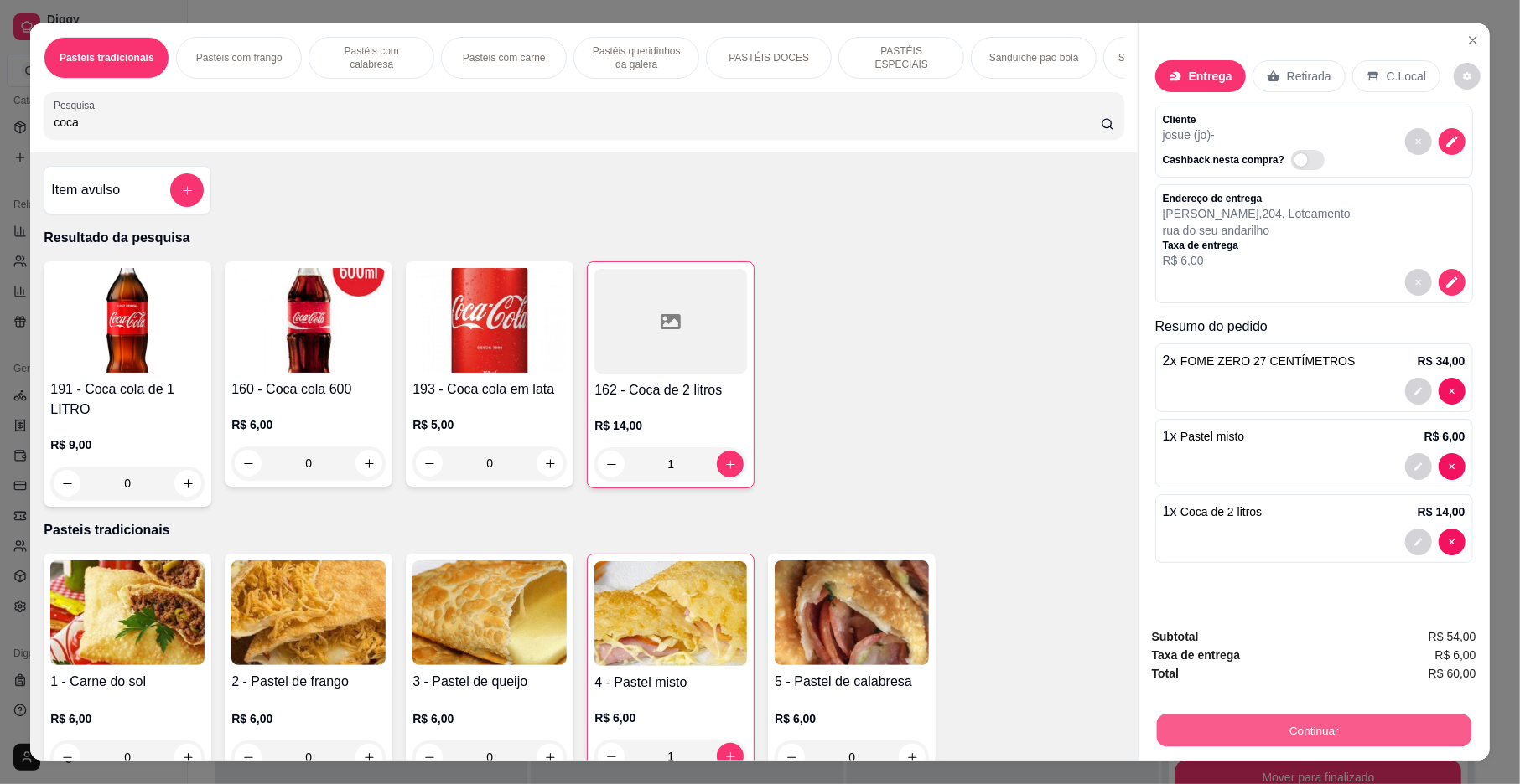
click at [1207, 732] on button "Continuar" at bounding box center [1313, 731] width 315 height 33
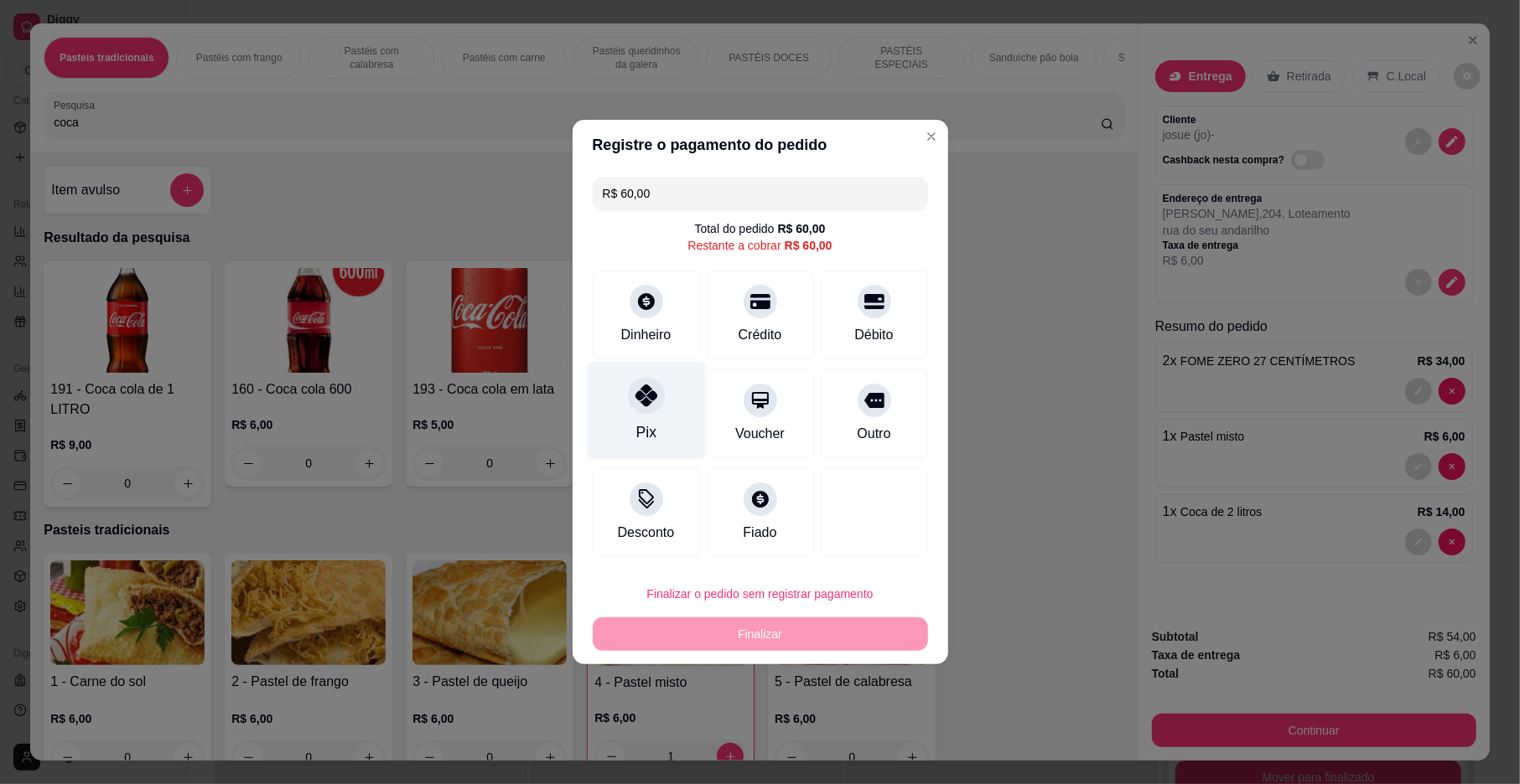
click at [626, 410] on div "Pix" at bounding box center [646, 411] width 119 height 98
type input "R$ 0,00"
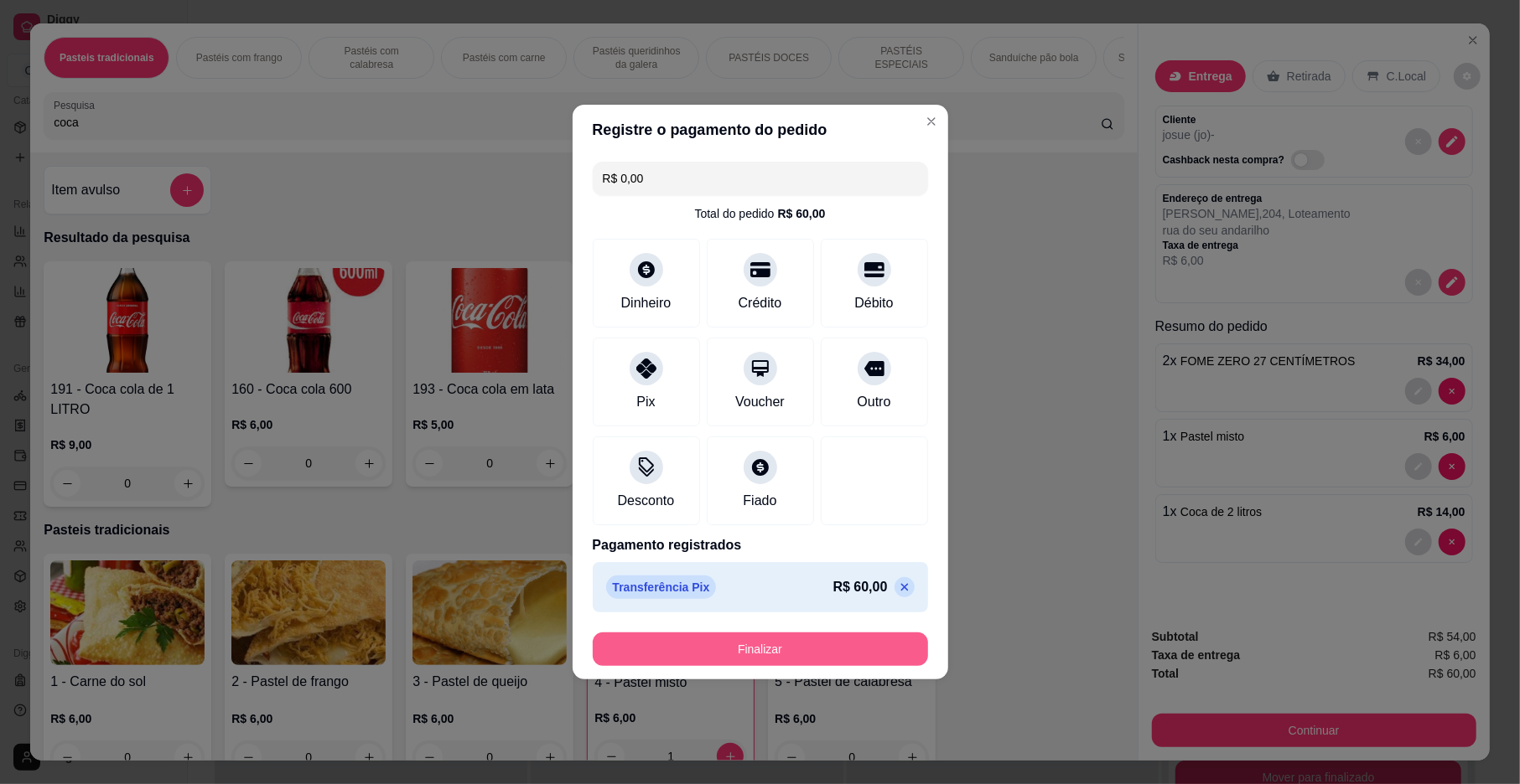
click at [646, 639] on button "Finalizar" at bounding box center [760, 649] width 336 height 33
click at [646, 639] on div "Finalizar" at bounding box center [760, 649] width 336 height 33
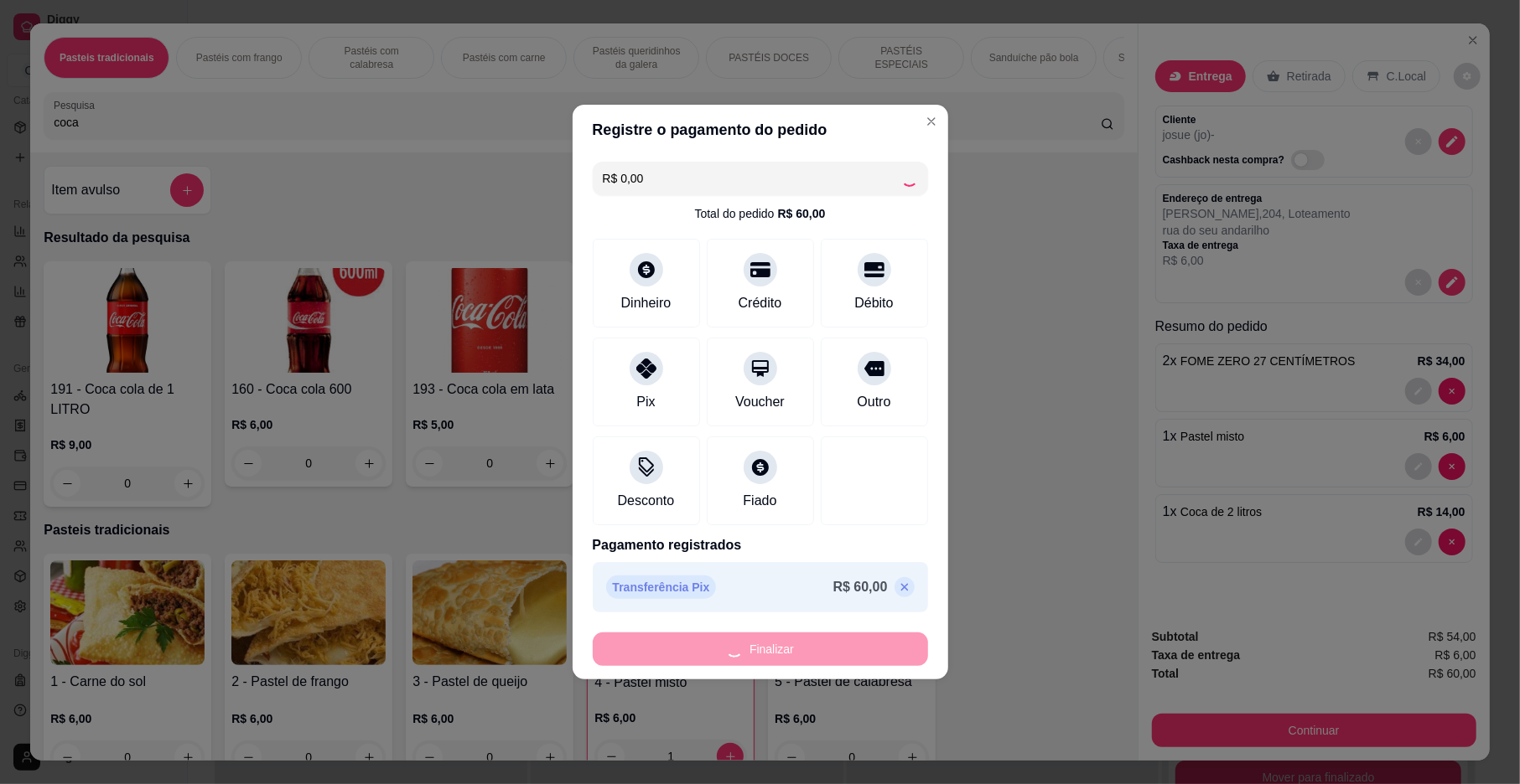
type input "0"
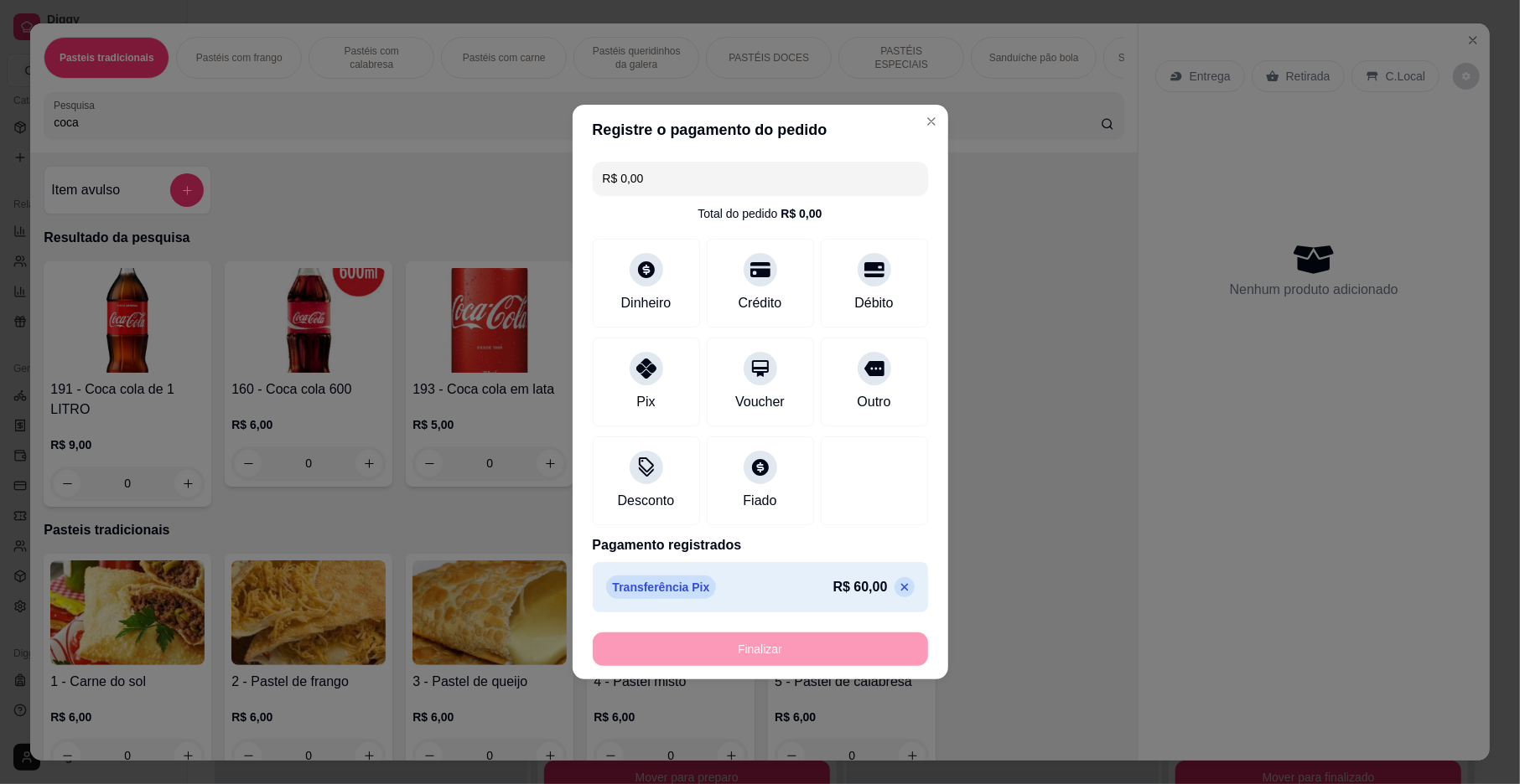
type input "-R$ 60,00"
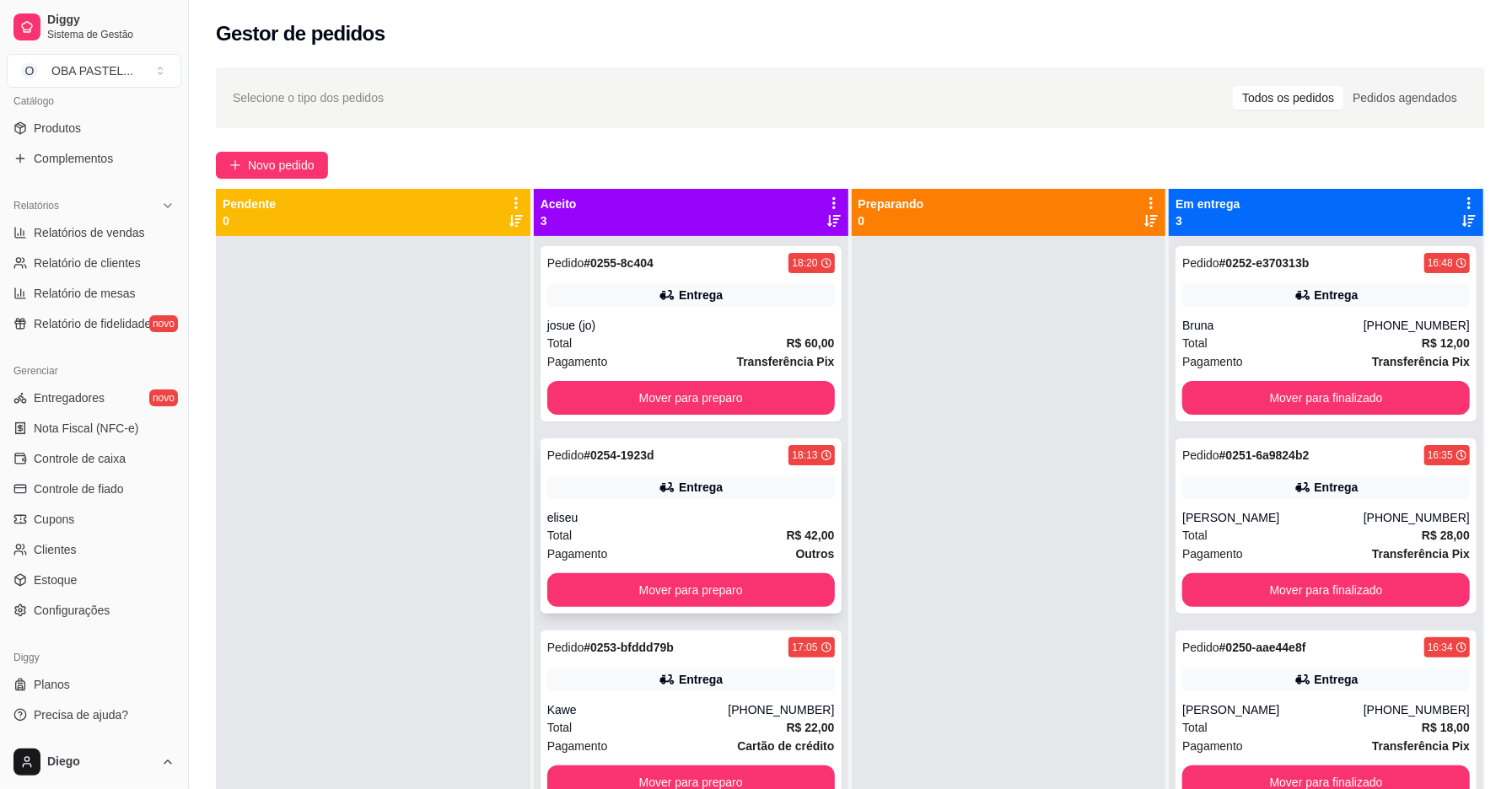
click at [688, 490] on div "Entrega" at bounding box center [701, 488] width 44 height 17
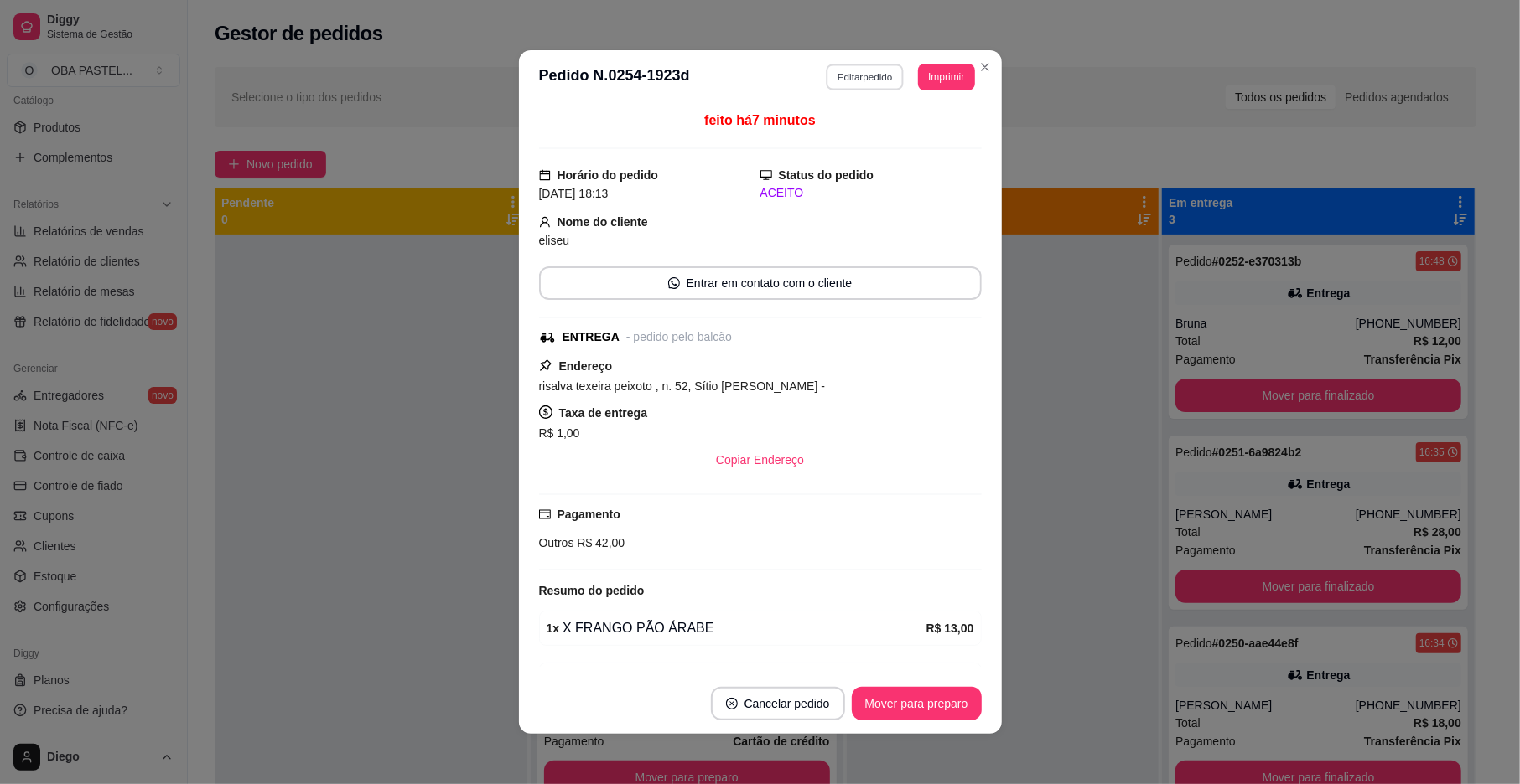
click at [853, 71] on button "Editar pedido" at bounding box center [865, 76] width 78 height 26
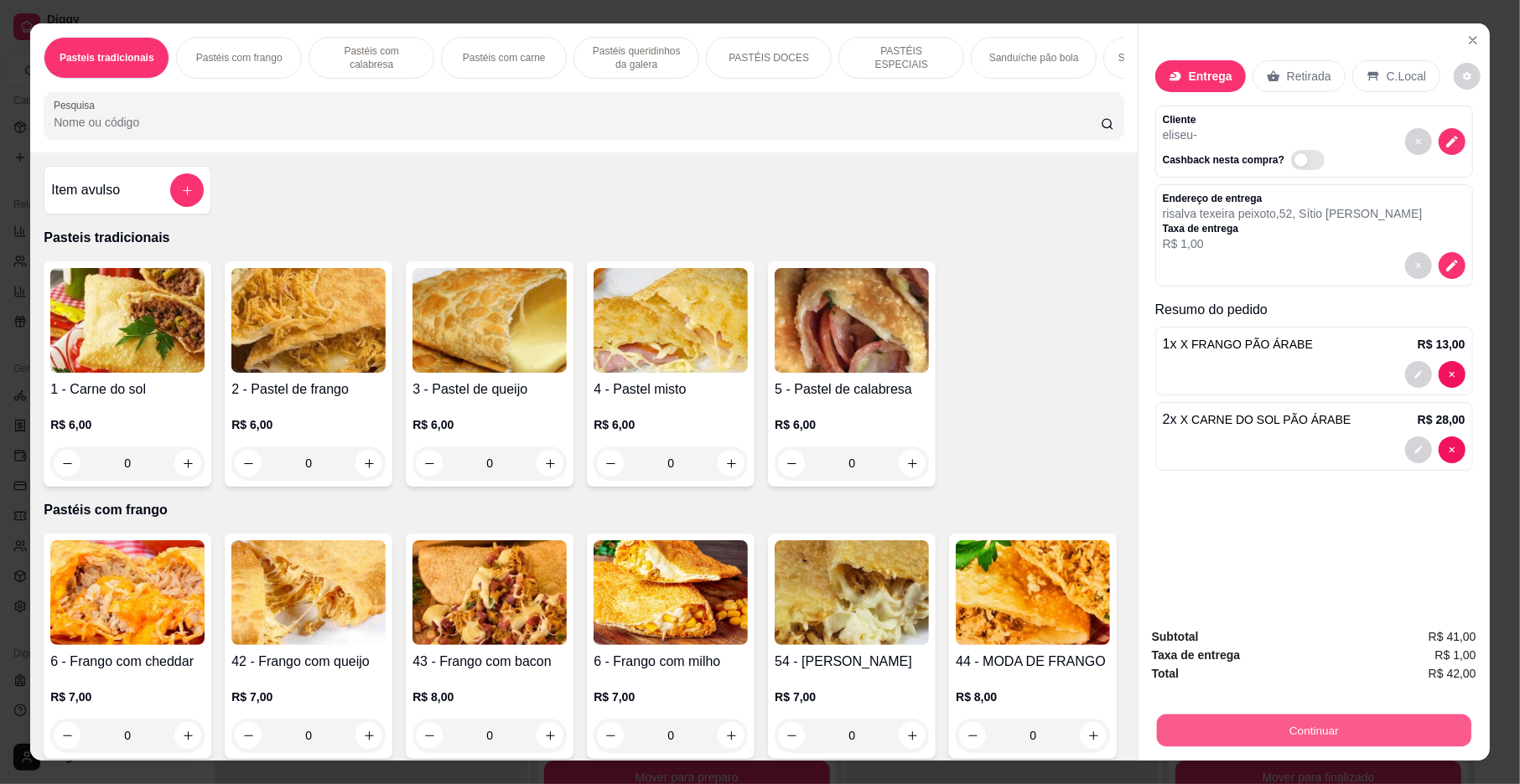
click at [1201, 717] on button "Continuar" at bounding box center [1313, 731] width 315 height 33
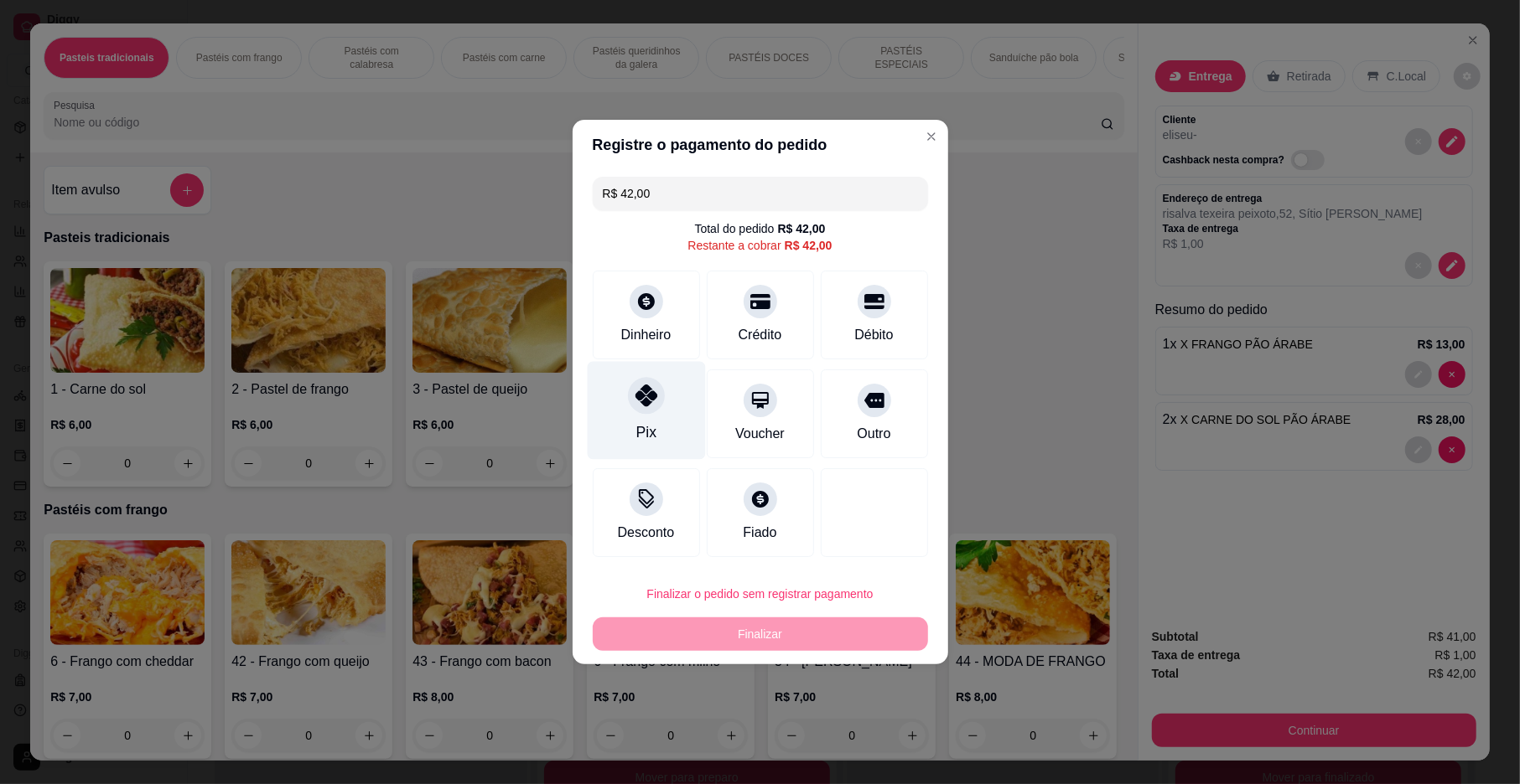
click at [654, 427] on div "Pix" at bounding box center [646, 411] width 119 height 98
type input "R$ 0,00"
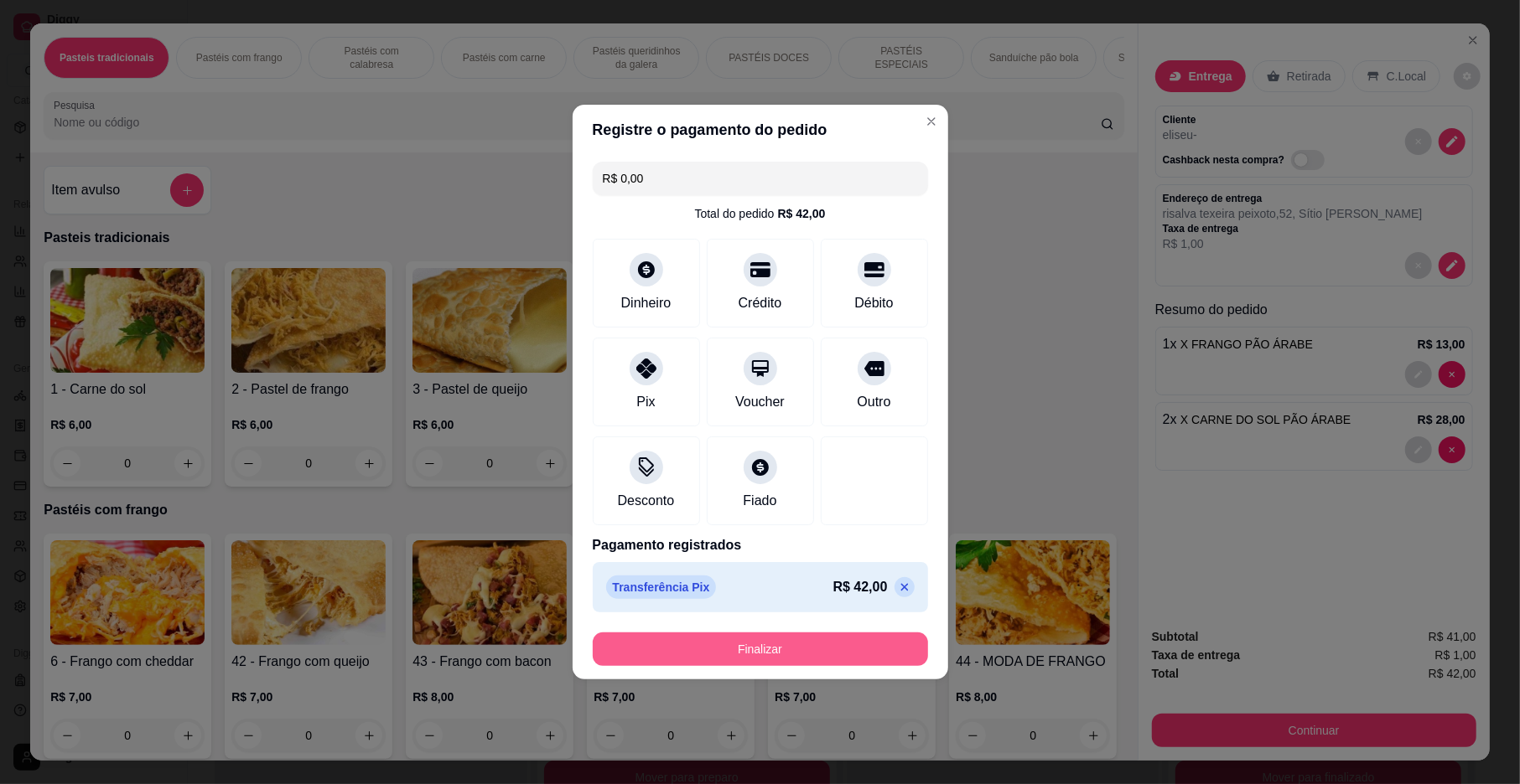
click at [642, 642] on button "Finalizar" at bounding box center [760, 649] width 336 height 33
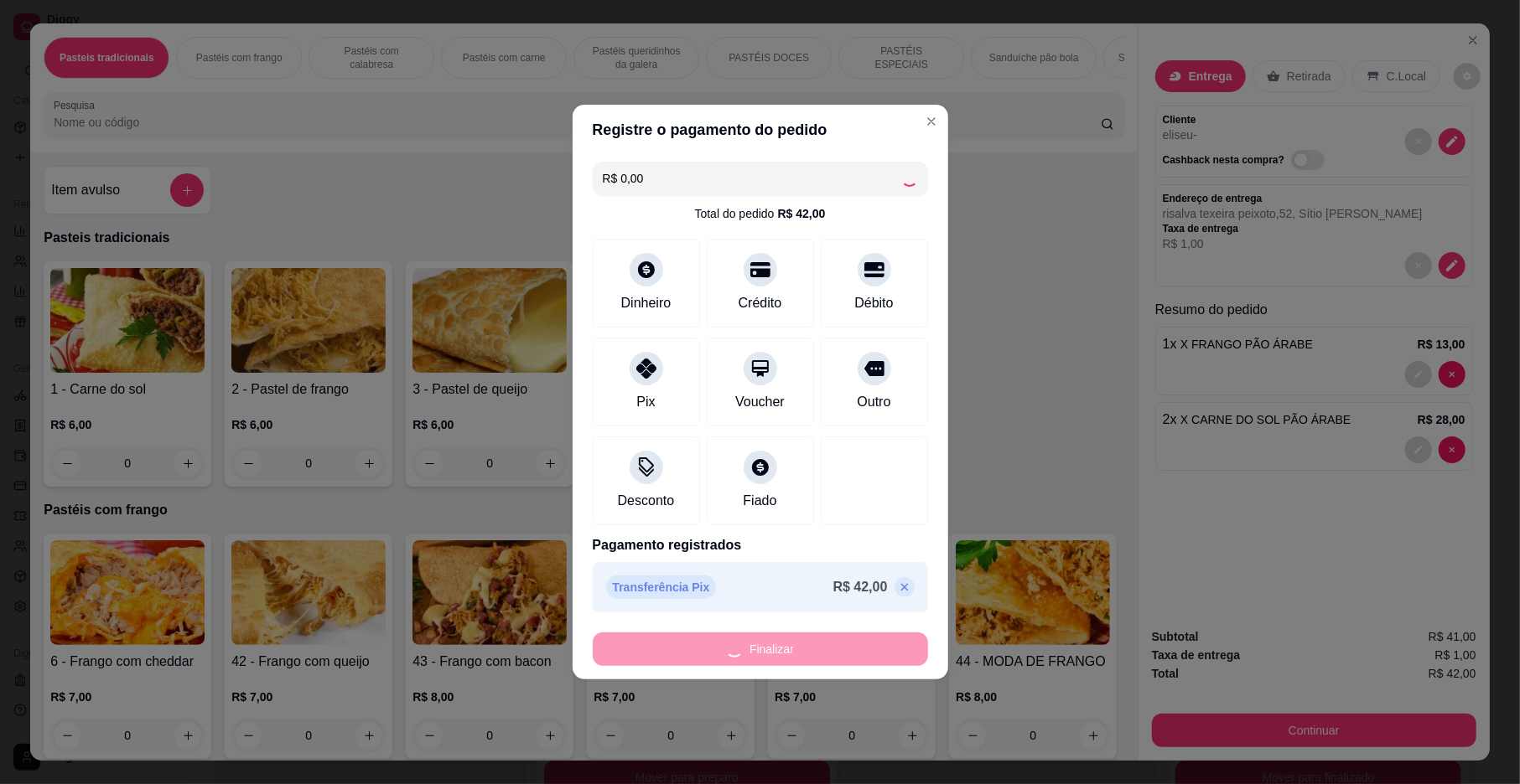
type input "0"
type input "-R$ 42,00"
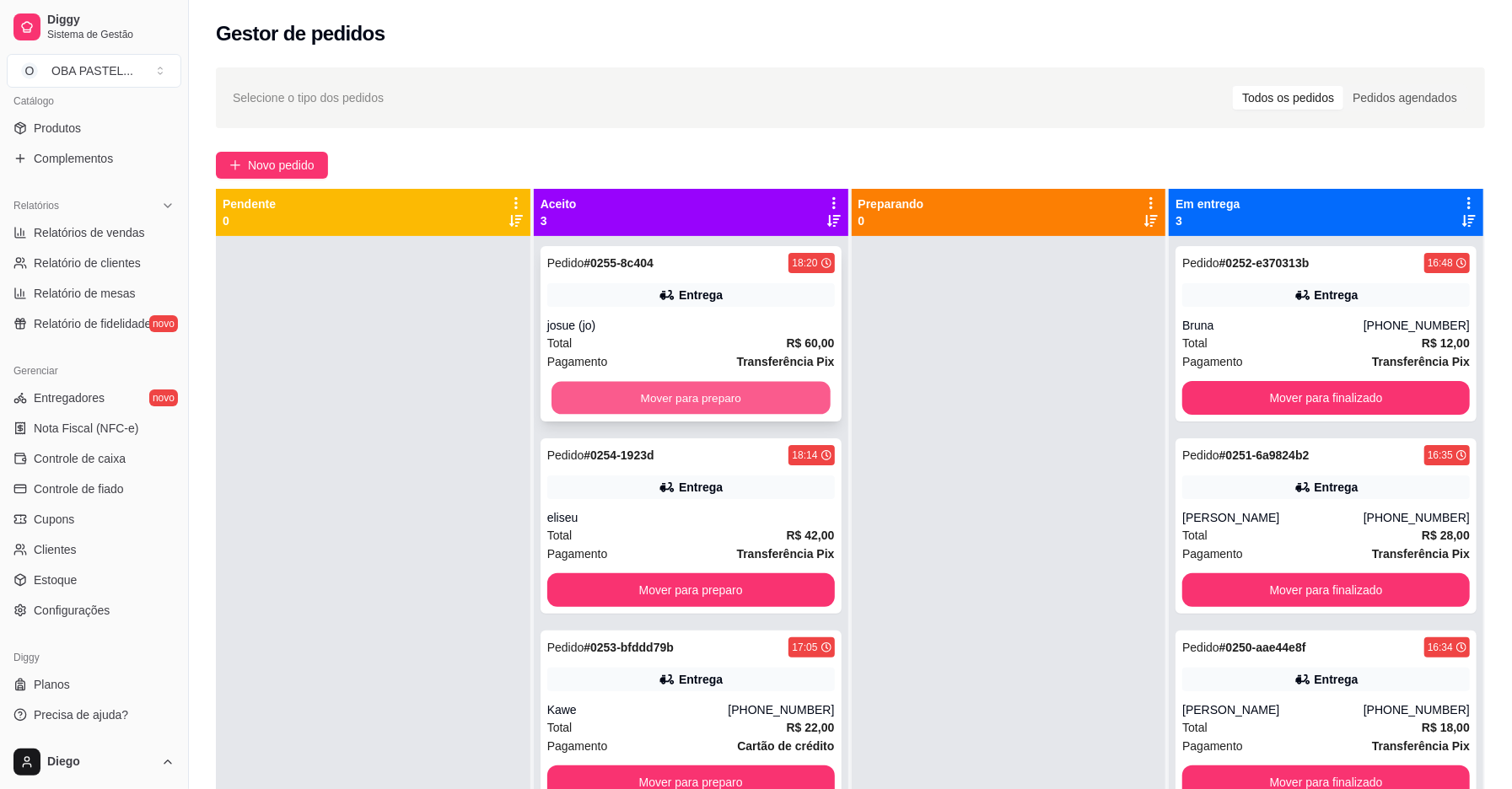
click at [692, 405] on button "Mover para preparo" at bounding box center [691, 398] width 279 height 33
click at [692, 405] on div "Mover para preparo" at bounding box center [691, 397] width 288 height 34
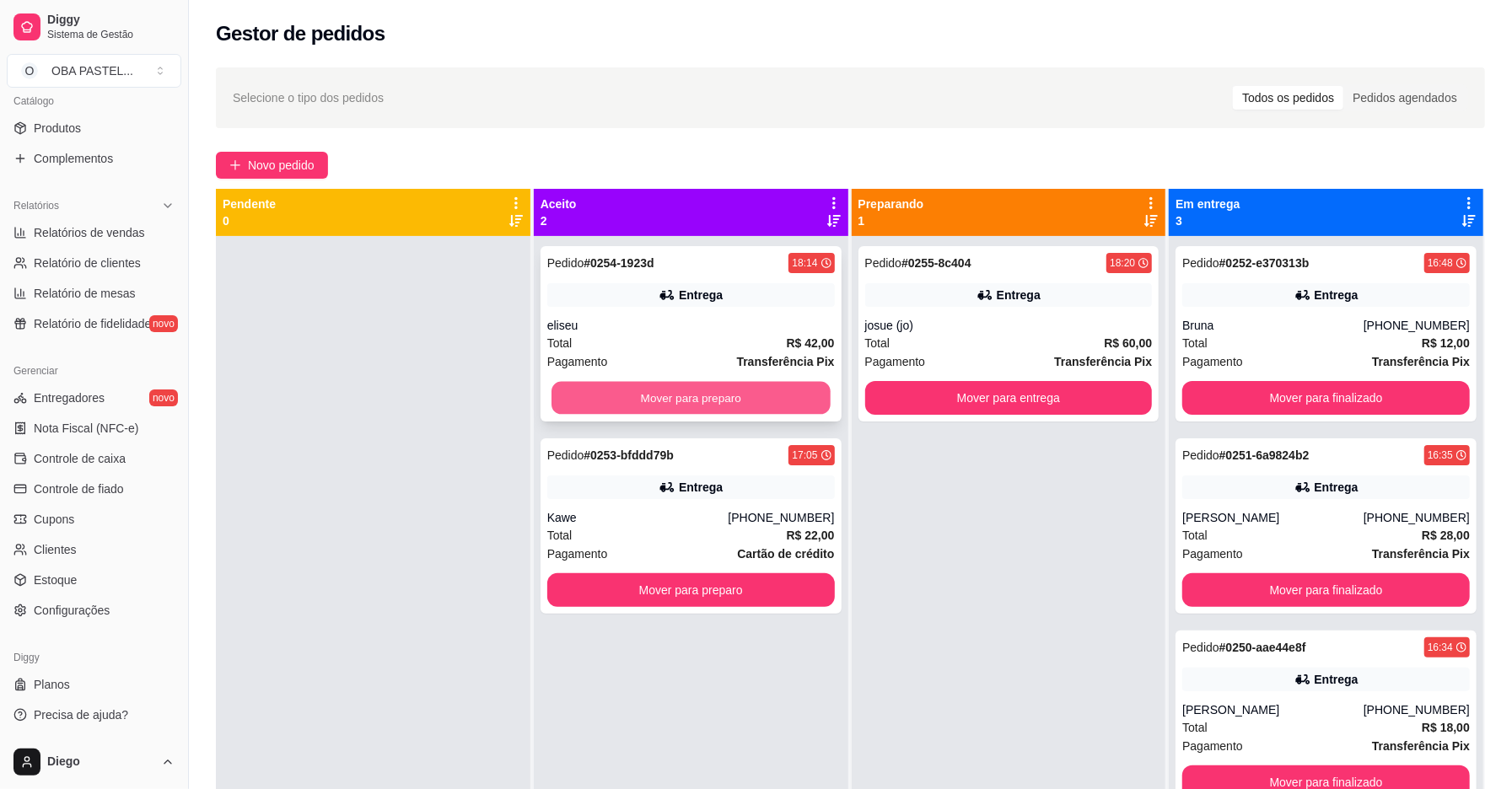
click at [724, 413] on button "Mover para preparo" at bounding box center [691, 398] width 279 height 33
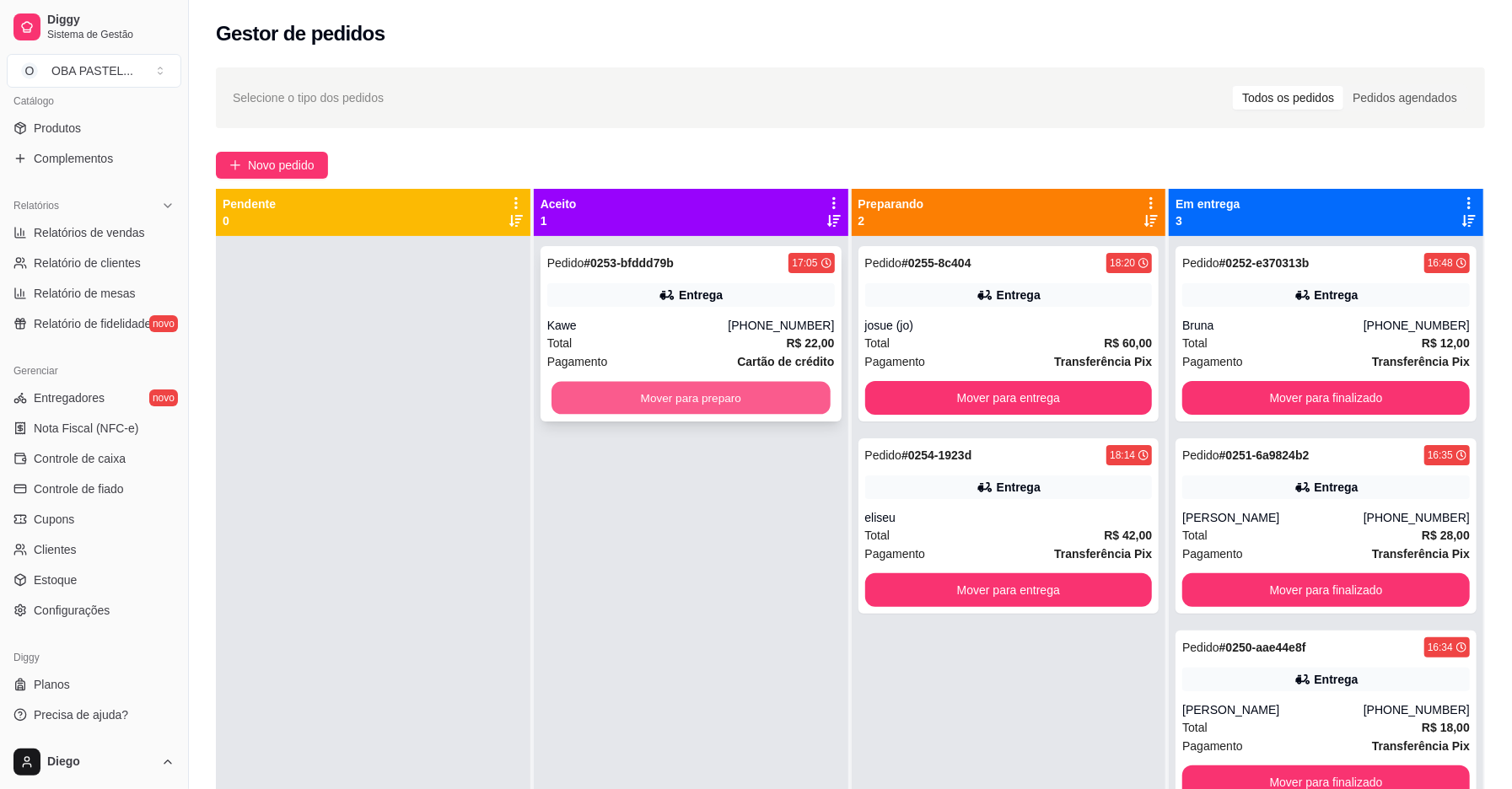
click at [727, 408] on button "Mover para preparo" at bounding box center [691, 398] width 279 height 33
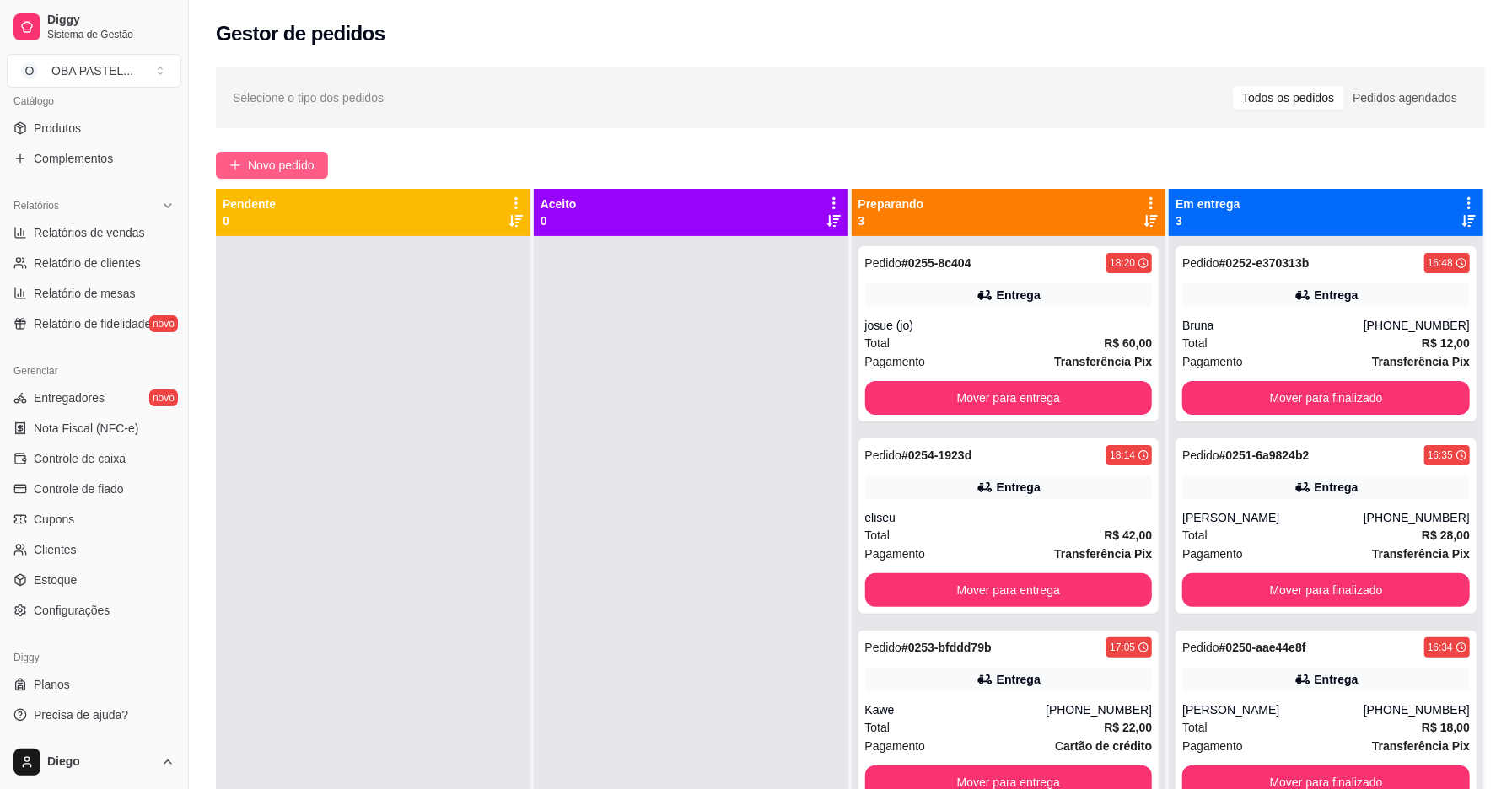
click at [244, 170] on button "Novo pedido" at bounding box center [271, 165] width 113 height 27
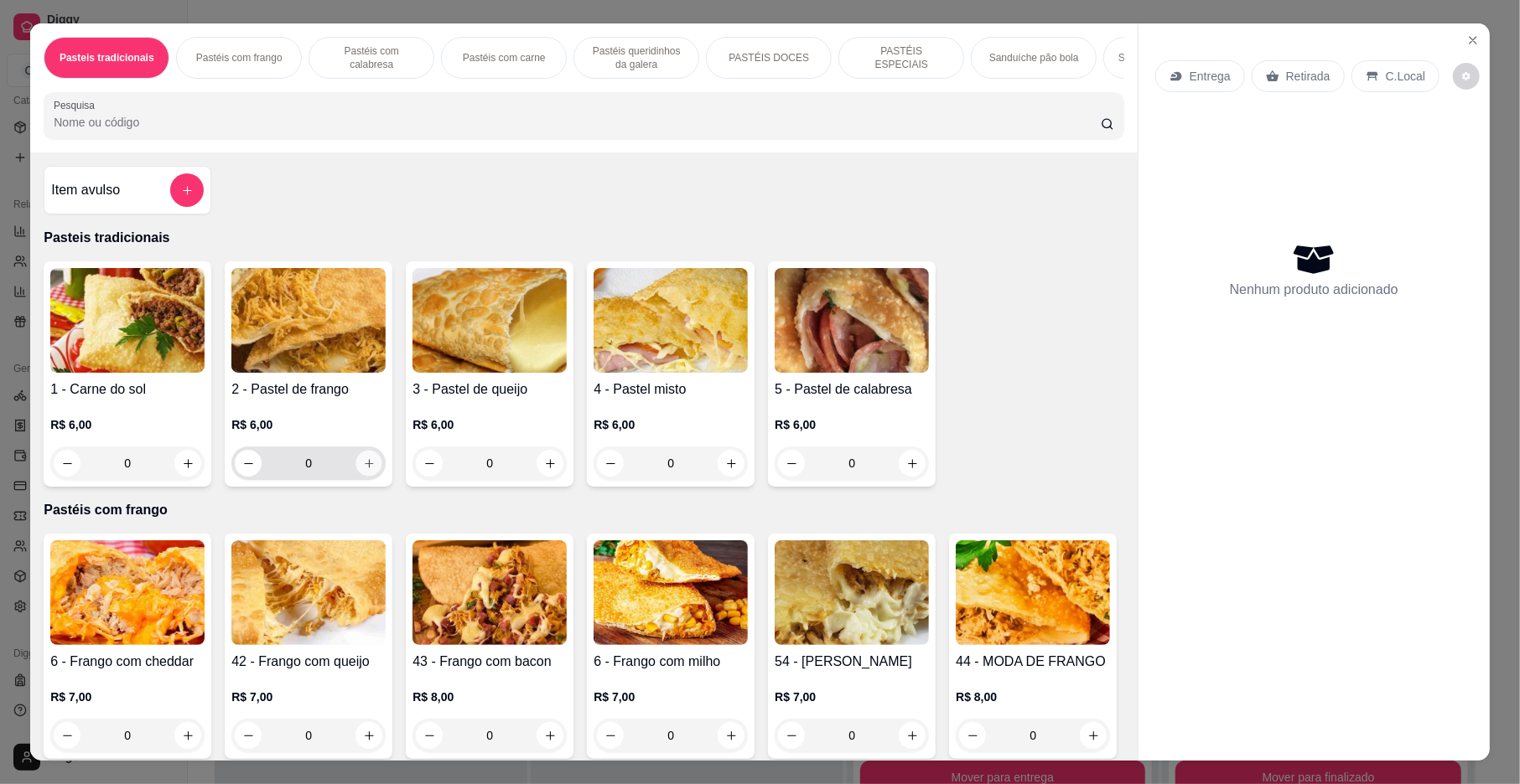
click at [363, 470] on icon "increase-product-quantity" at bounding box center [368, 463] width 12 height 12
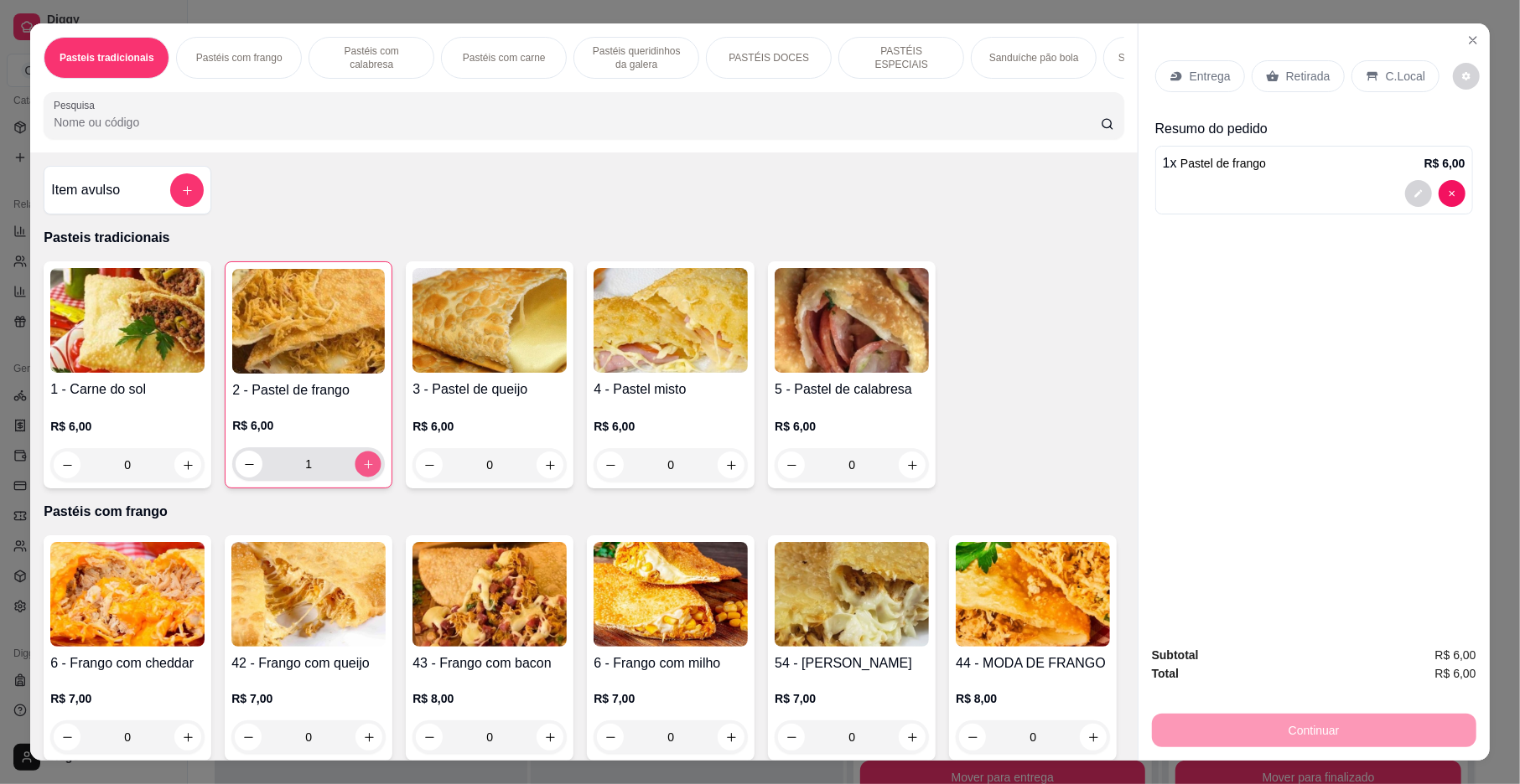
click at [363, 471] on icon "increase-product-quantity" at bounding box center [368, 464] width 12 height 12
type input "2"
click at [544, 744] on icon "increase-product-quantity" at bounding box center [550, 737] width 12 height 12
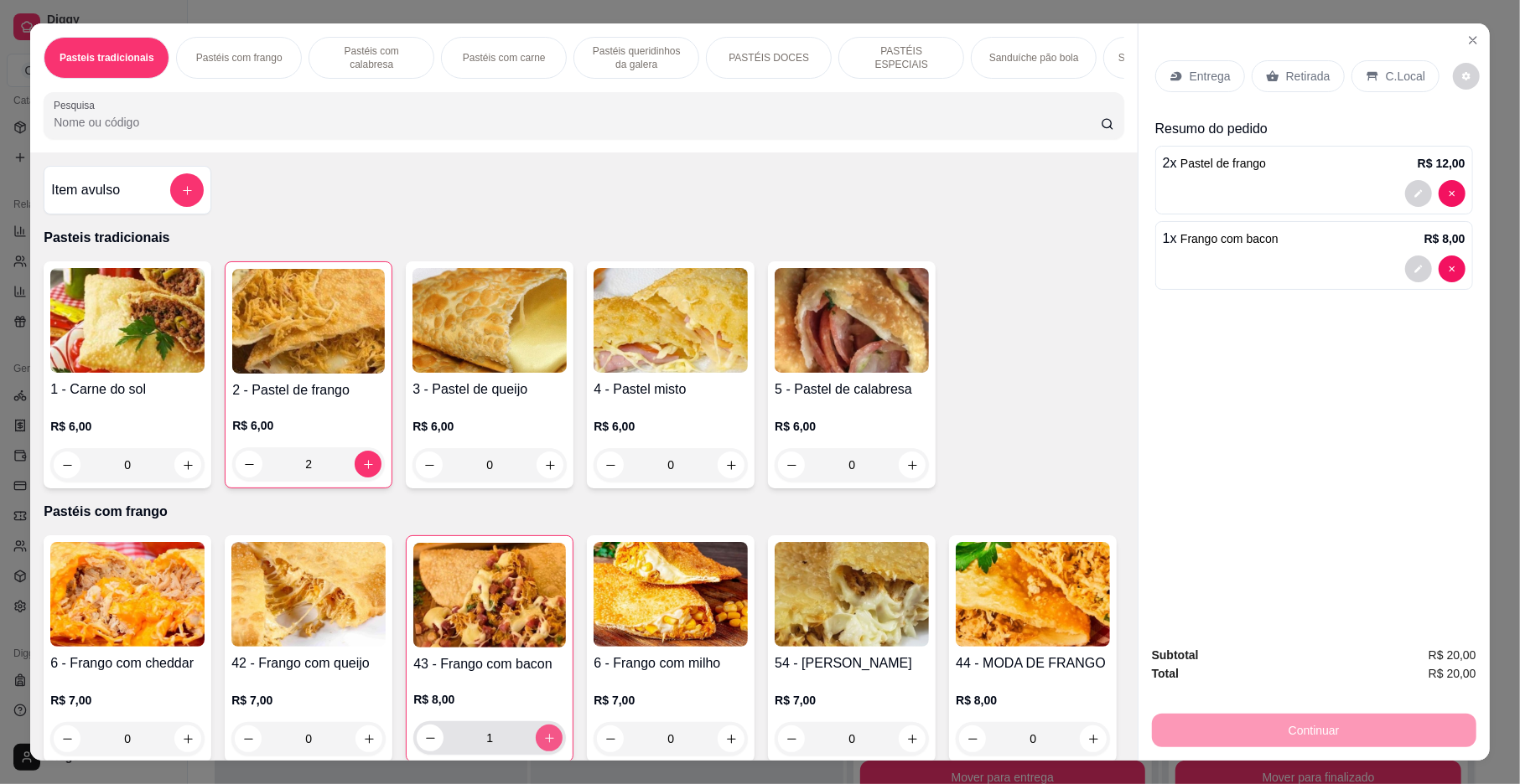
type input "1"
click at [439, 131] on input "Pesquisa" at bounding box center [577, 122] width 1047 height 17
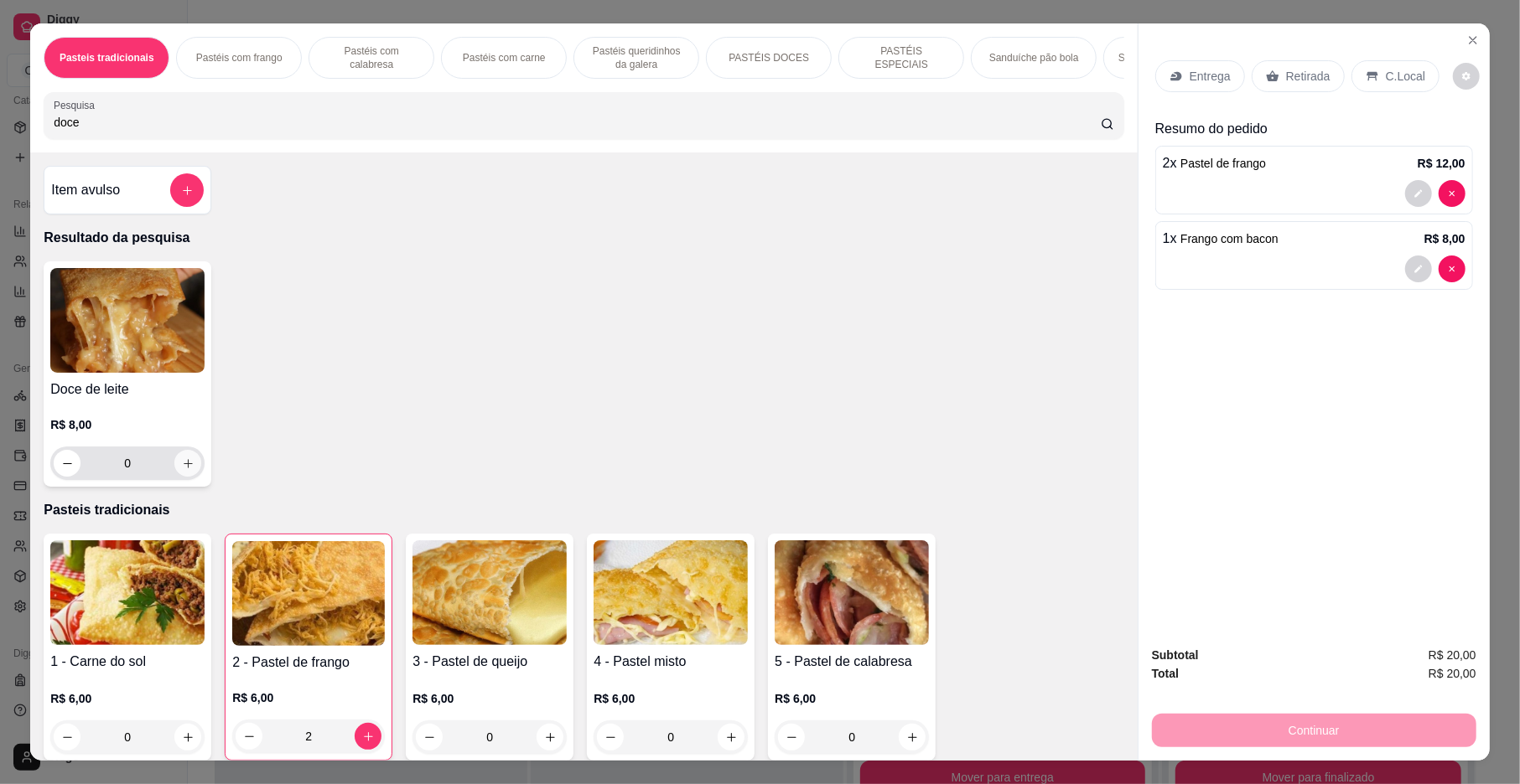
type input "doce"
click at [182, 470] on icon "increase-product-quantity" at bounding box center [187, 463] width 12 height 12
type input "1"
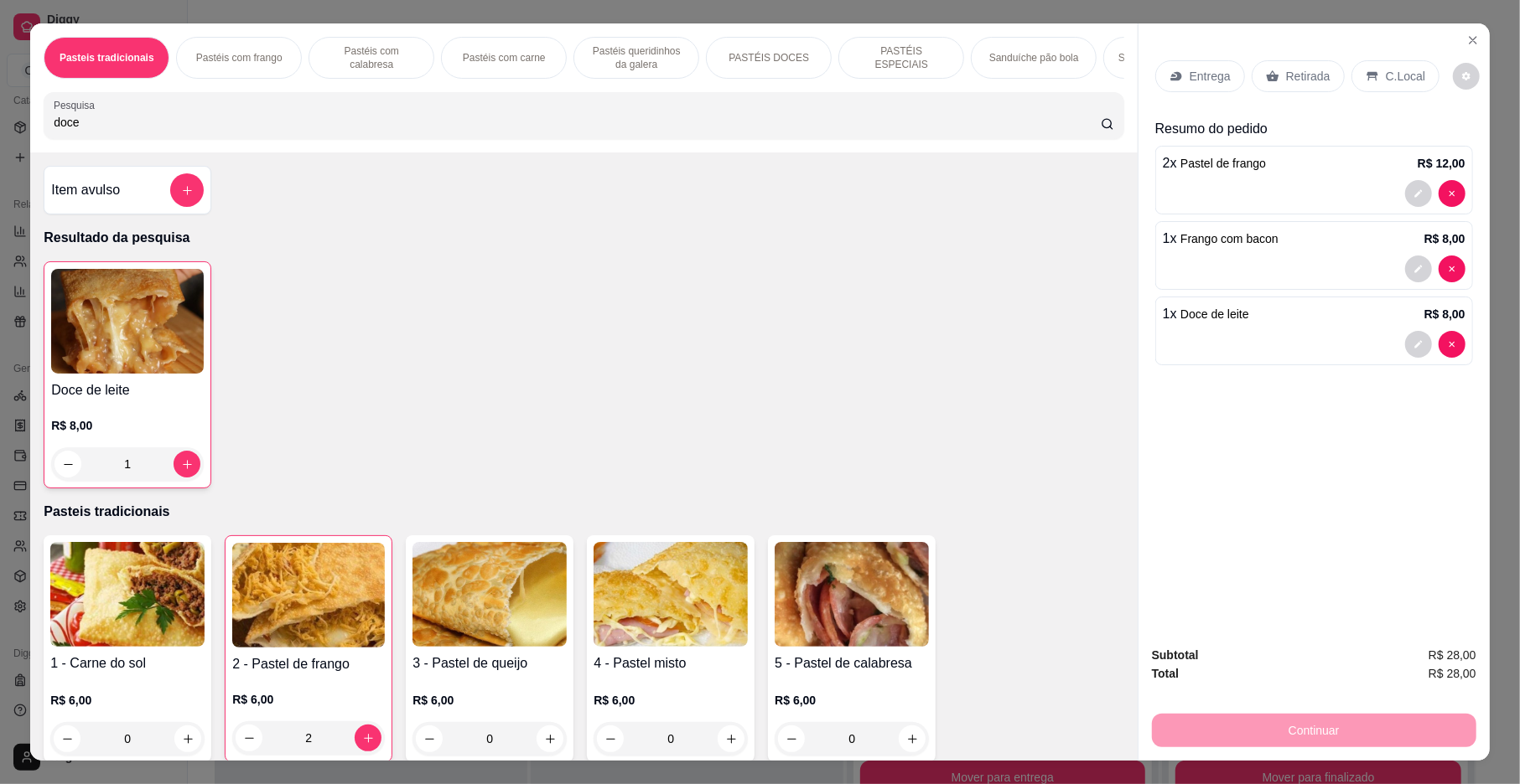
click at [1258, 307] on div "1 x Doce de leite R$ 8,00" at bounding box center [1313, 314] width 302 height 20
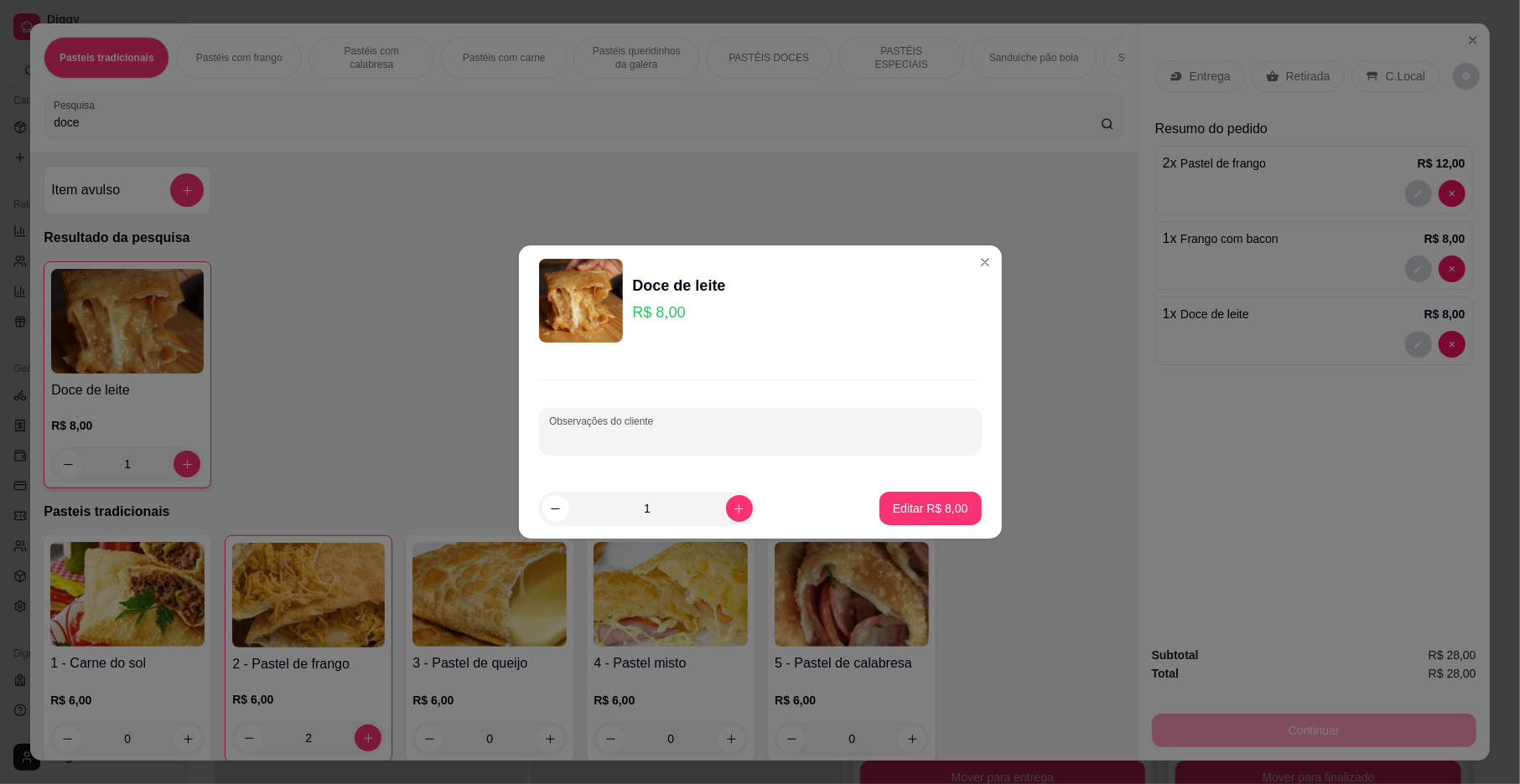
click at [672, 443] on input "Observações do cliente" at bounding box center [760, 439] width 423 height 17
type input "OBS; com canela"
click at [892, 516] on p "Editar R$ 8,00" at bounding box center [930, 509] width 76 height 17
type input "0"
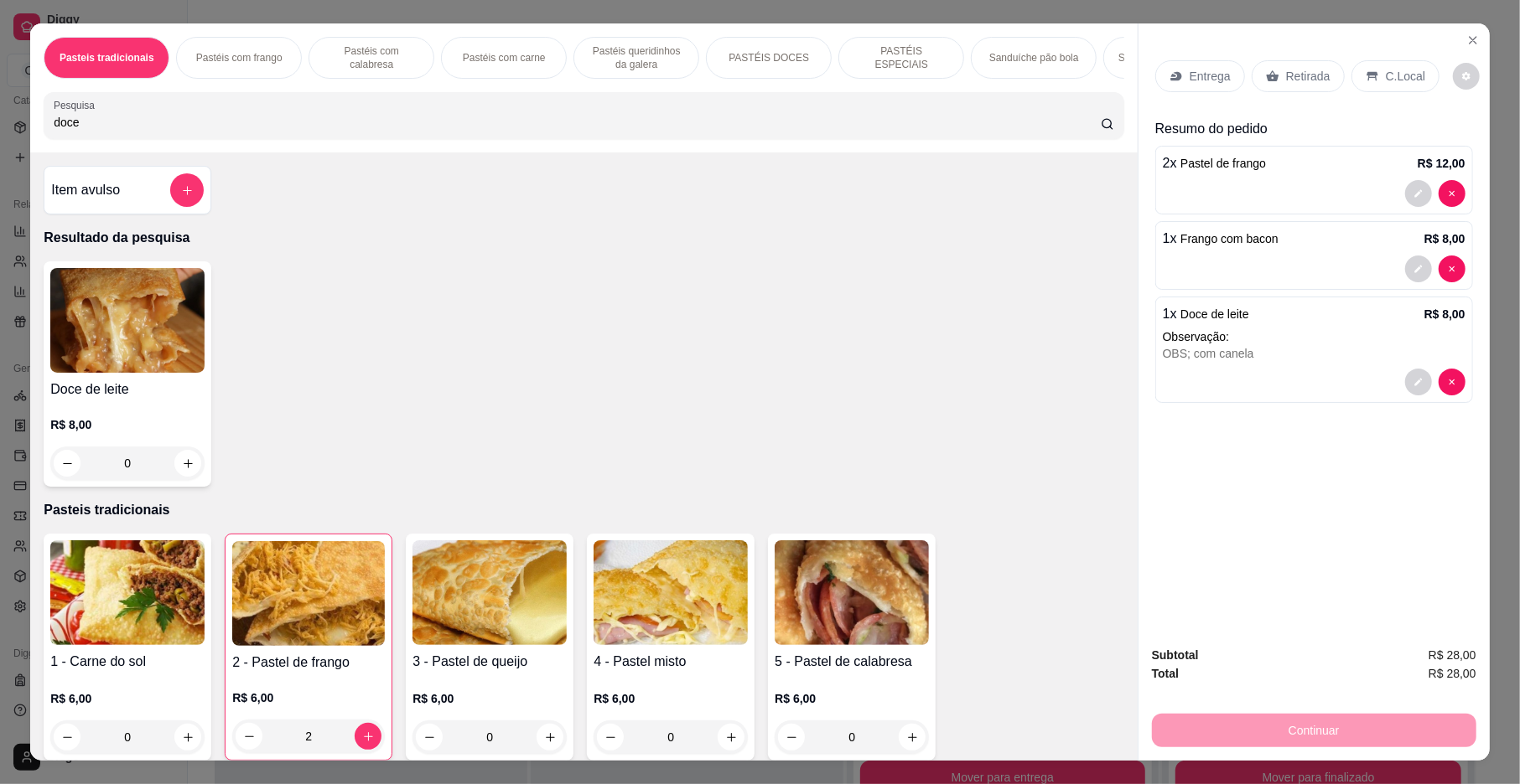
click at [1302, 74] on p "Retirada" at bounding box center [1308, 76] width 44 height 17
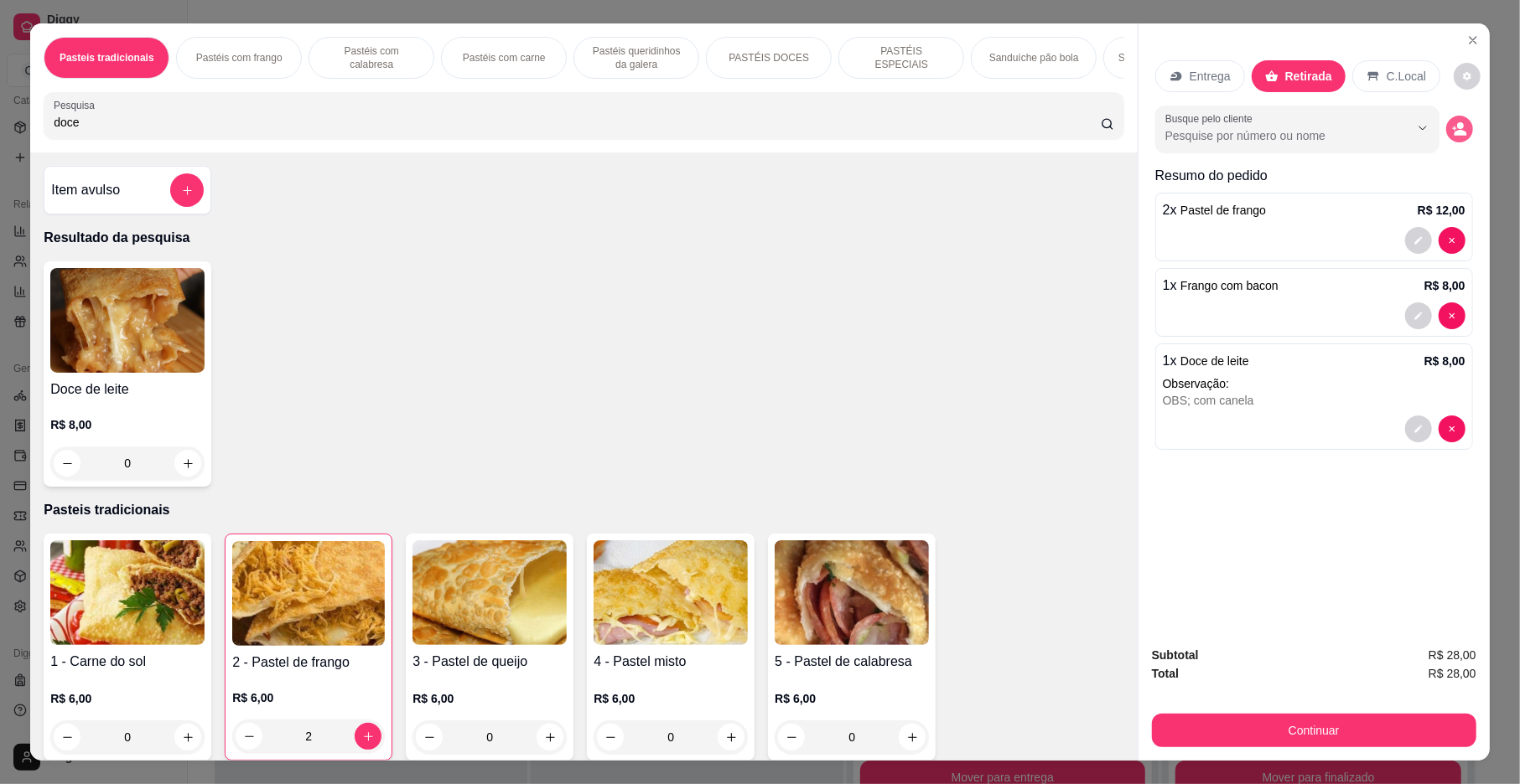
click at [1452, 132] on icon "decrease-product-quantity" at bounding box center [1460, 129] width 15 height 15
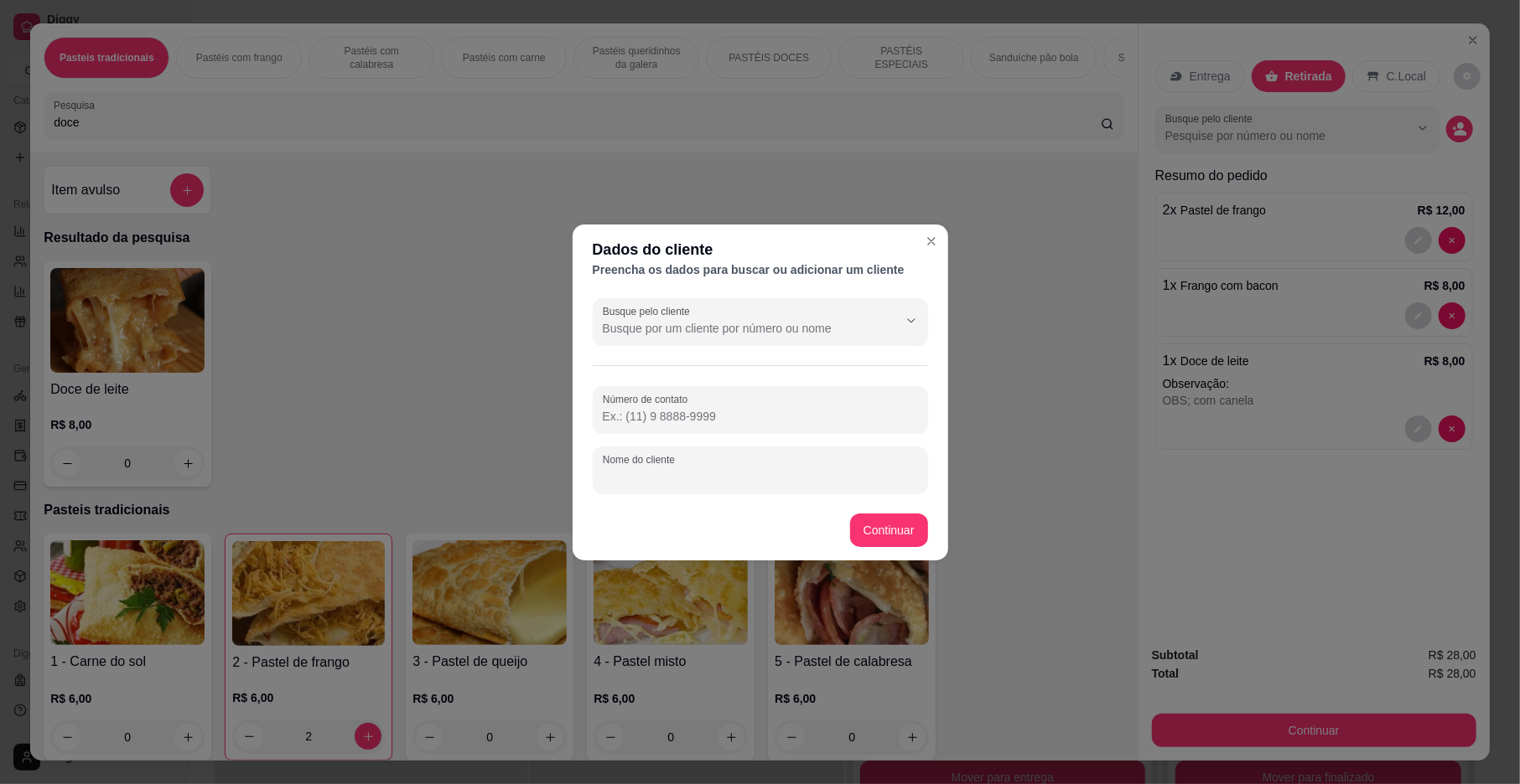
click at [693, 470] on input "Nome do cliente" at bounding box center [760, 477] width 316 height 17
type input "mirely"
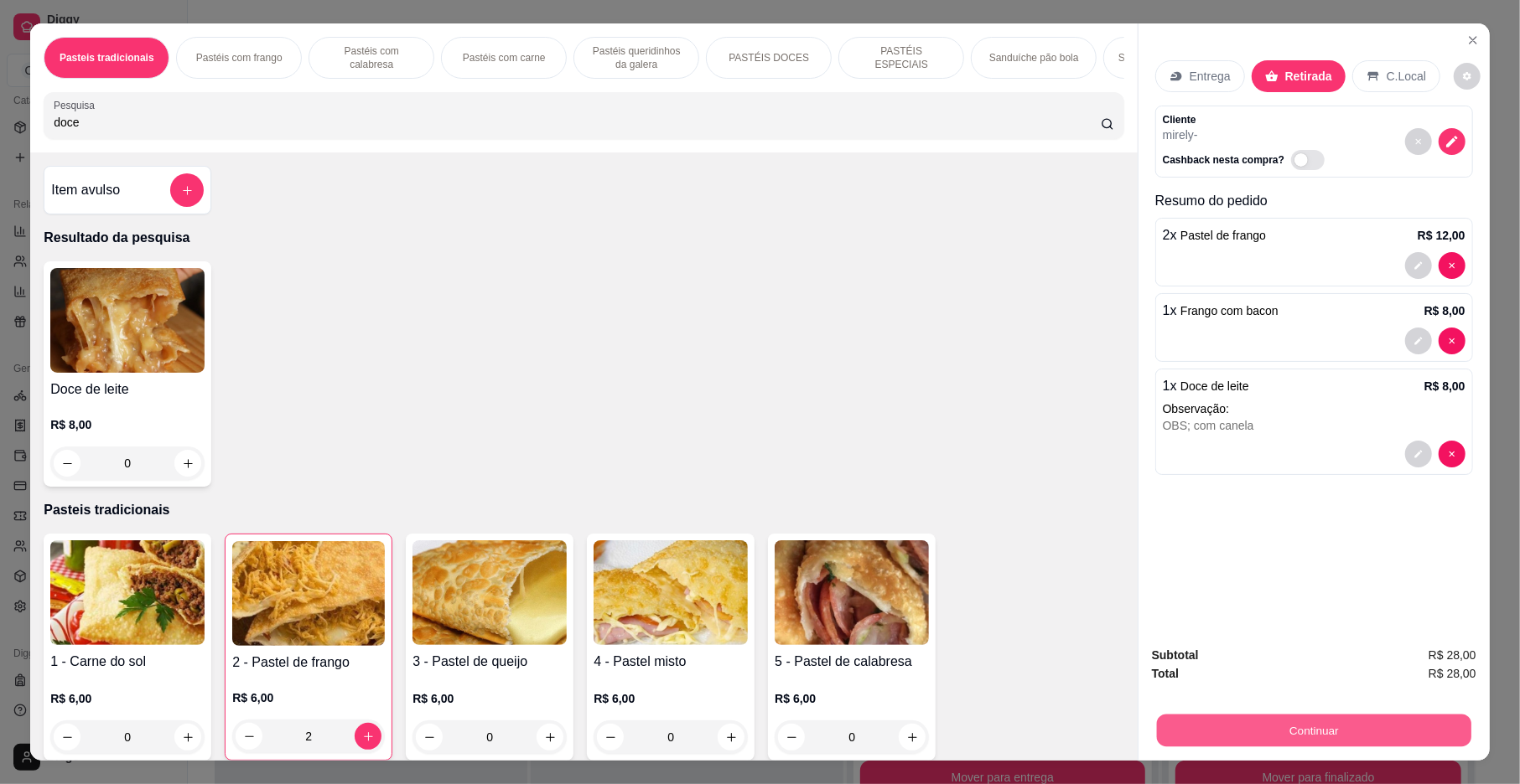
click at [1388, 728] on button "Continuar" at bounding box center [1313, 731] width 315 height 33
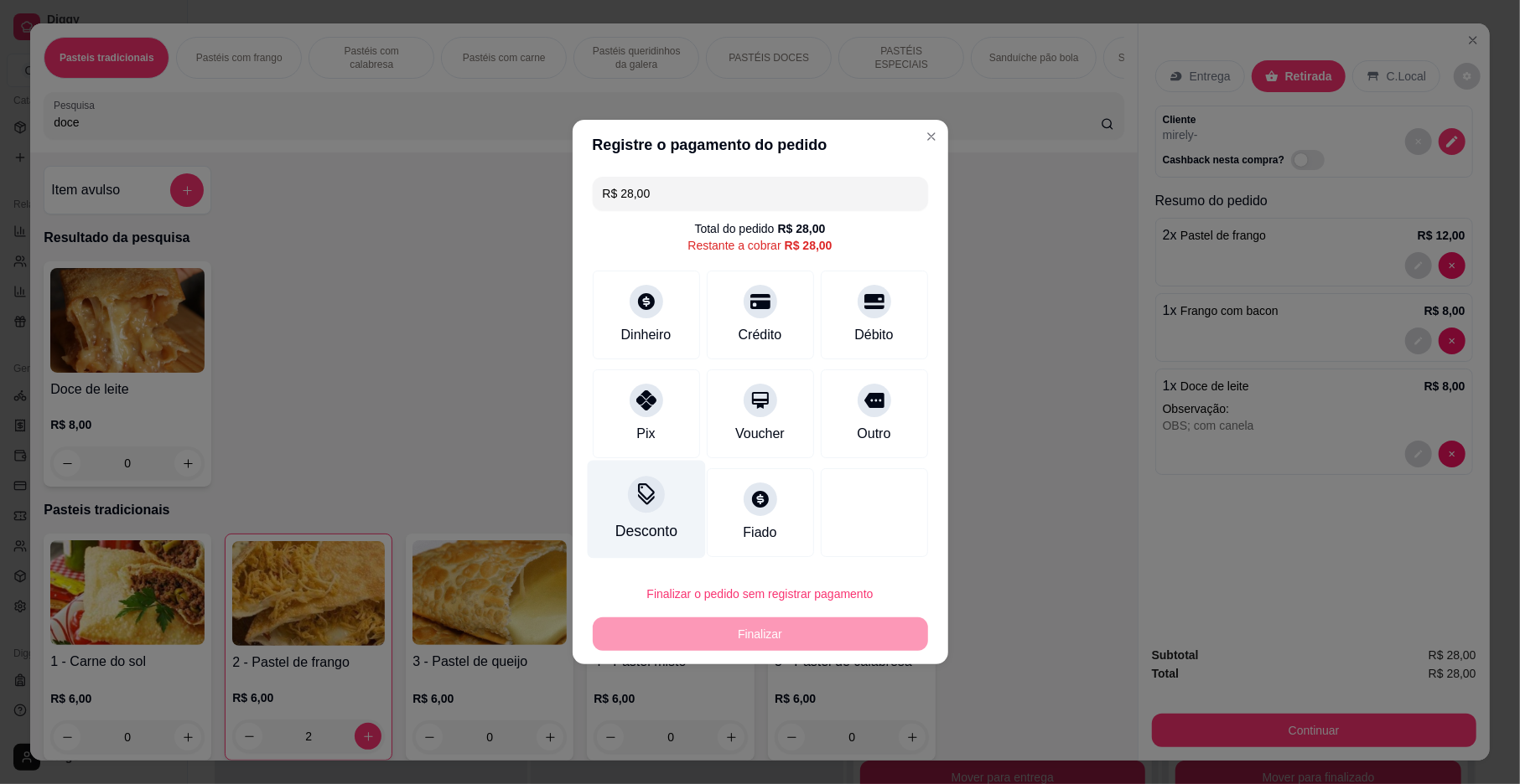
drag, startPoint x: 638, startPoint y: 414, endPoint x: 650, endPoint y: 452, distance: 39.8
click at [641, 417] on div "Pix" at bounding box center [647, 413] width 107 height 89
type input "R$ 0,00"
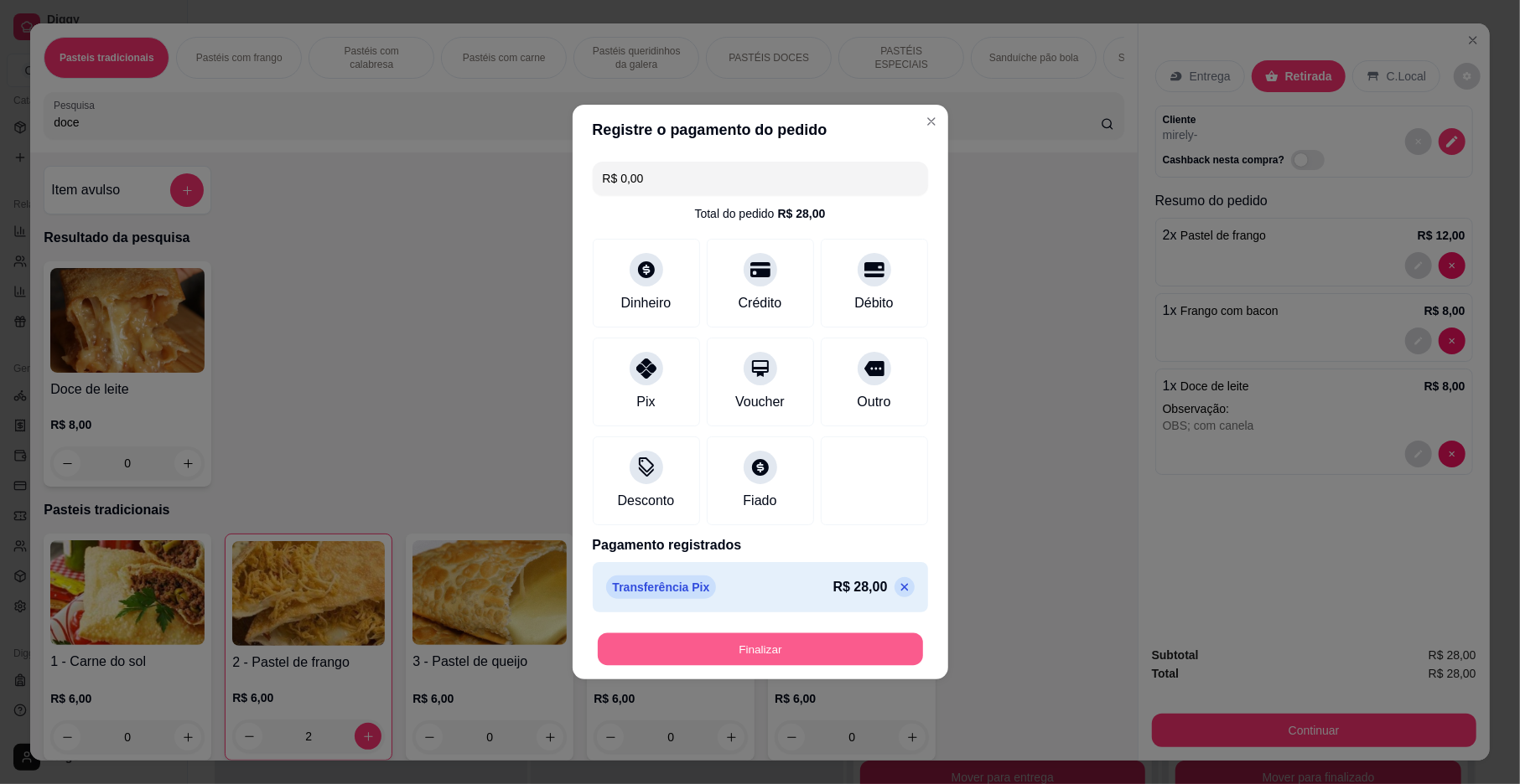
click at [679, 647] on button "Finalizar" at bounding box center [760, 650] width 325 height 33
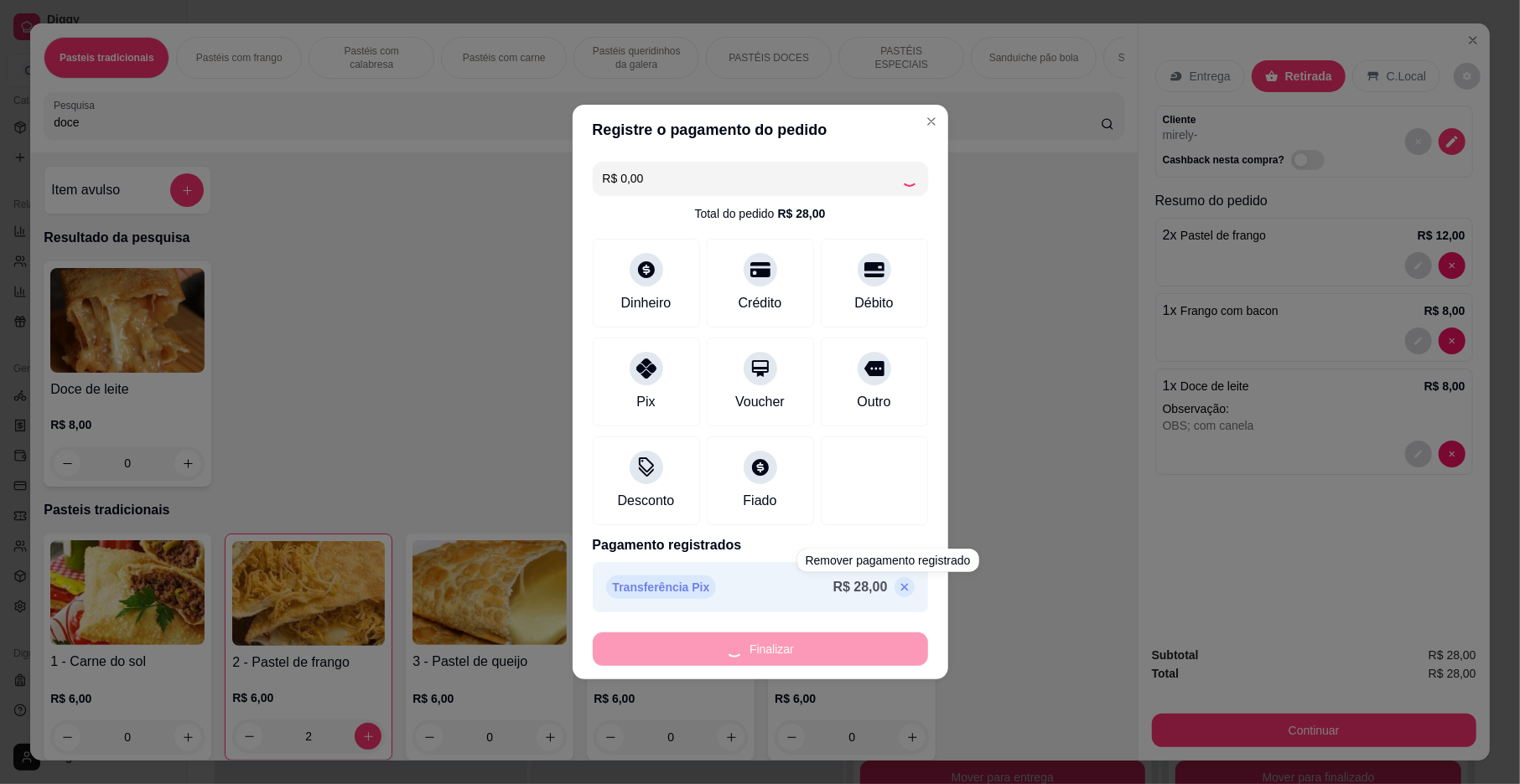
type input "0"
type input "-R$ 28,00"
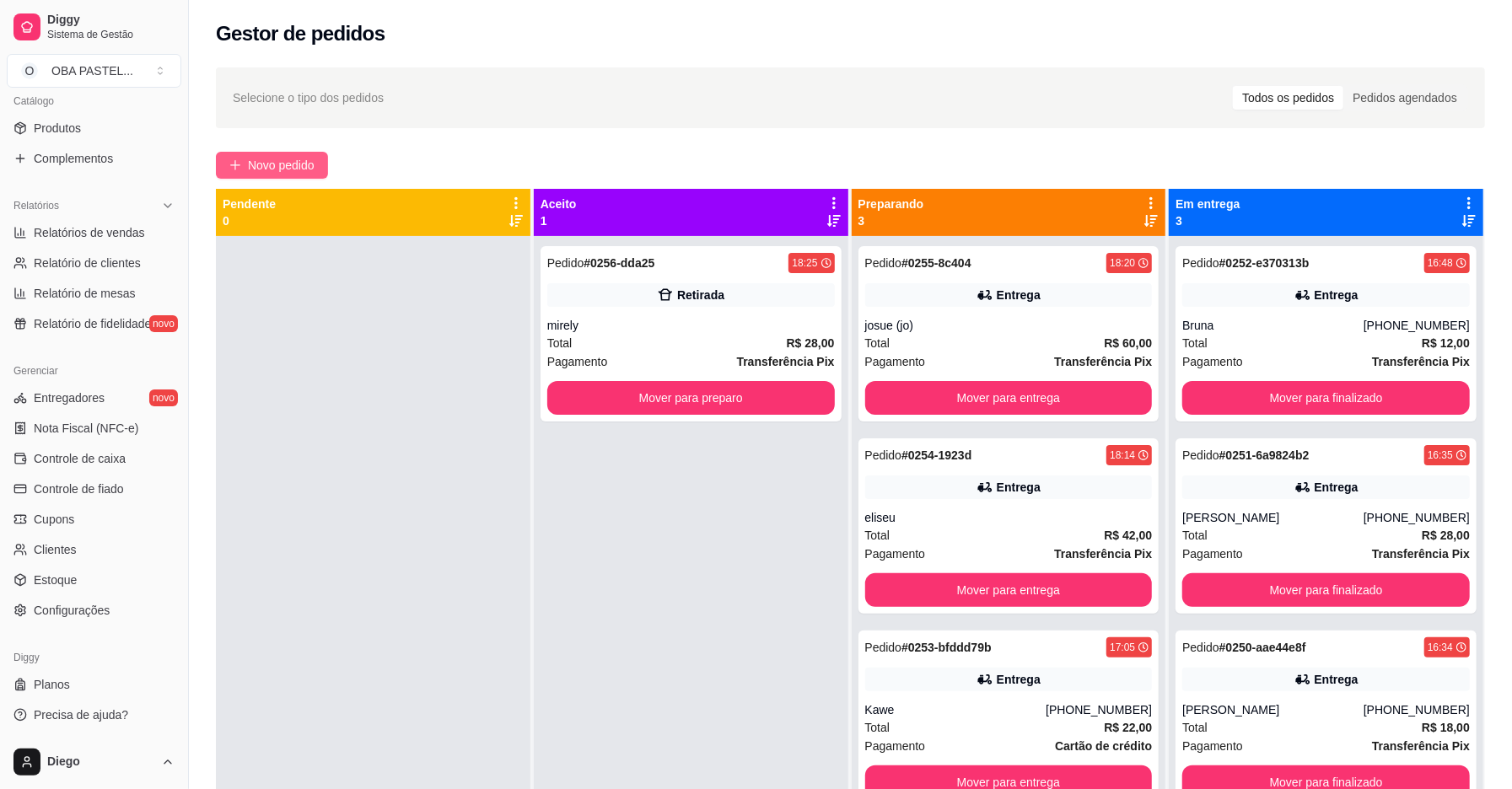
click at [312, 166] on span "Novo pedido" at bounding box center [281, 165] width 66 height 18
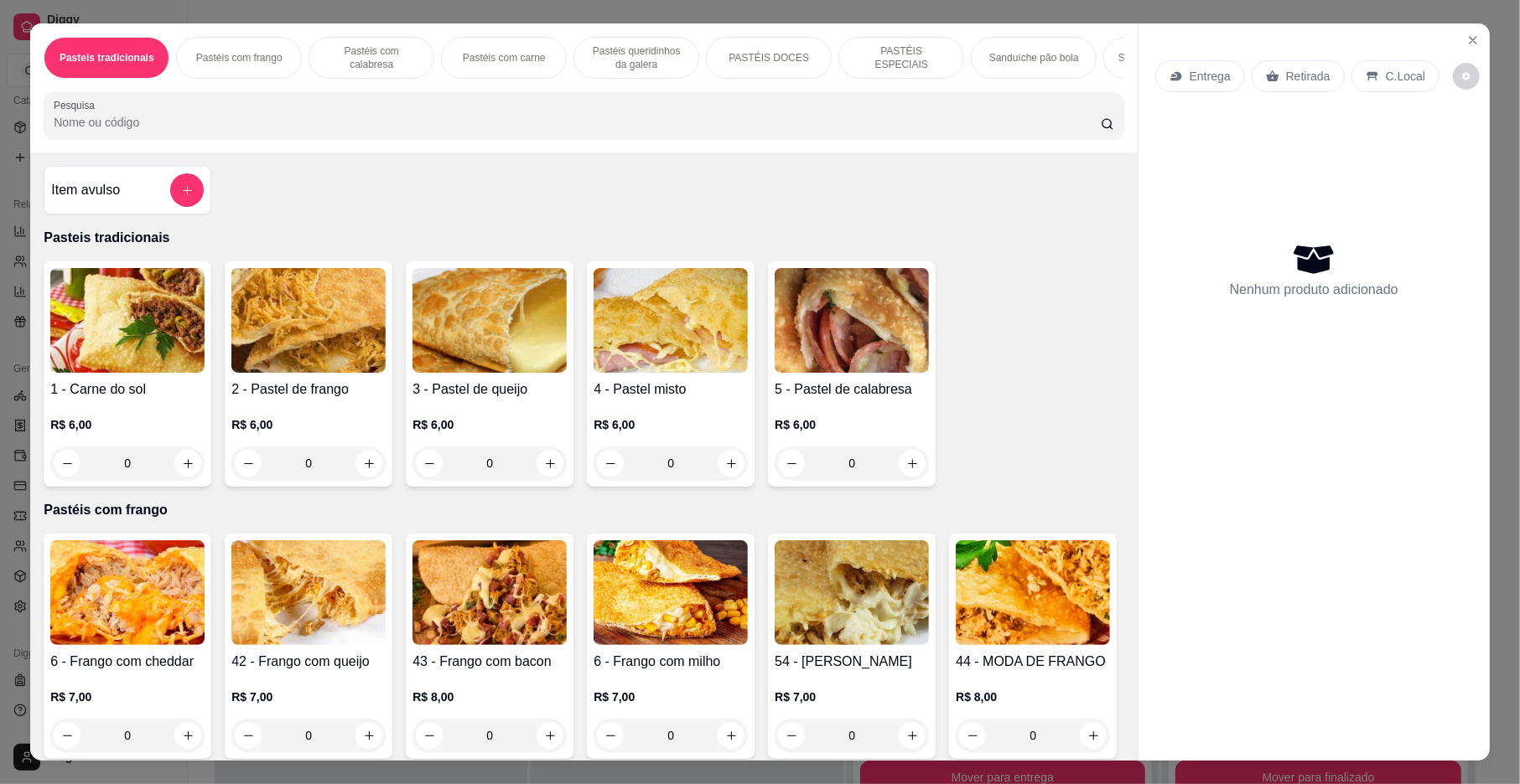
click at [195, 131] on input "Pesquisa" at bounding box center [577, 122] width 1047 height 17
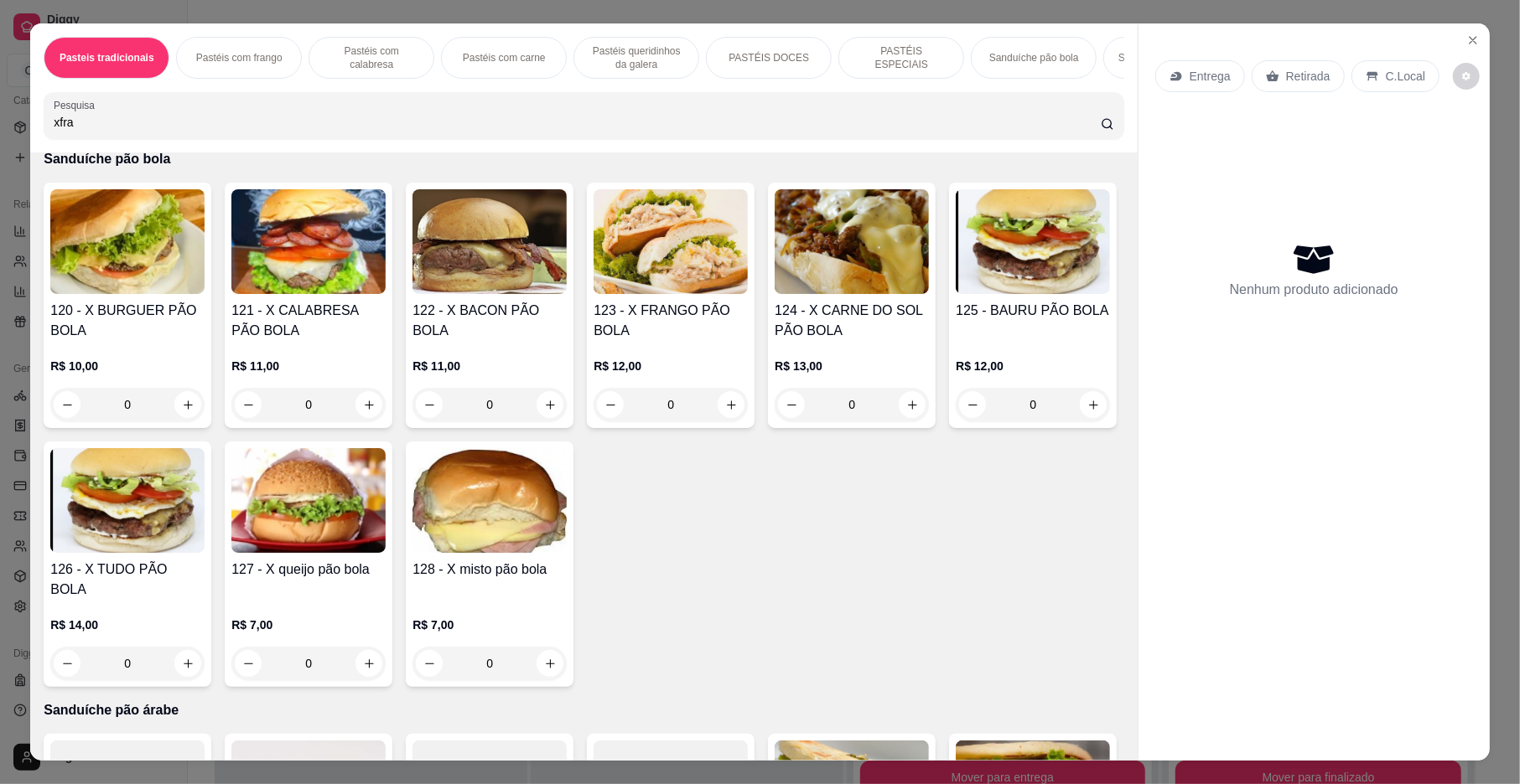
scroll to position [3172, 0]
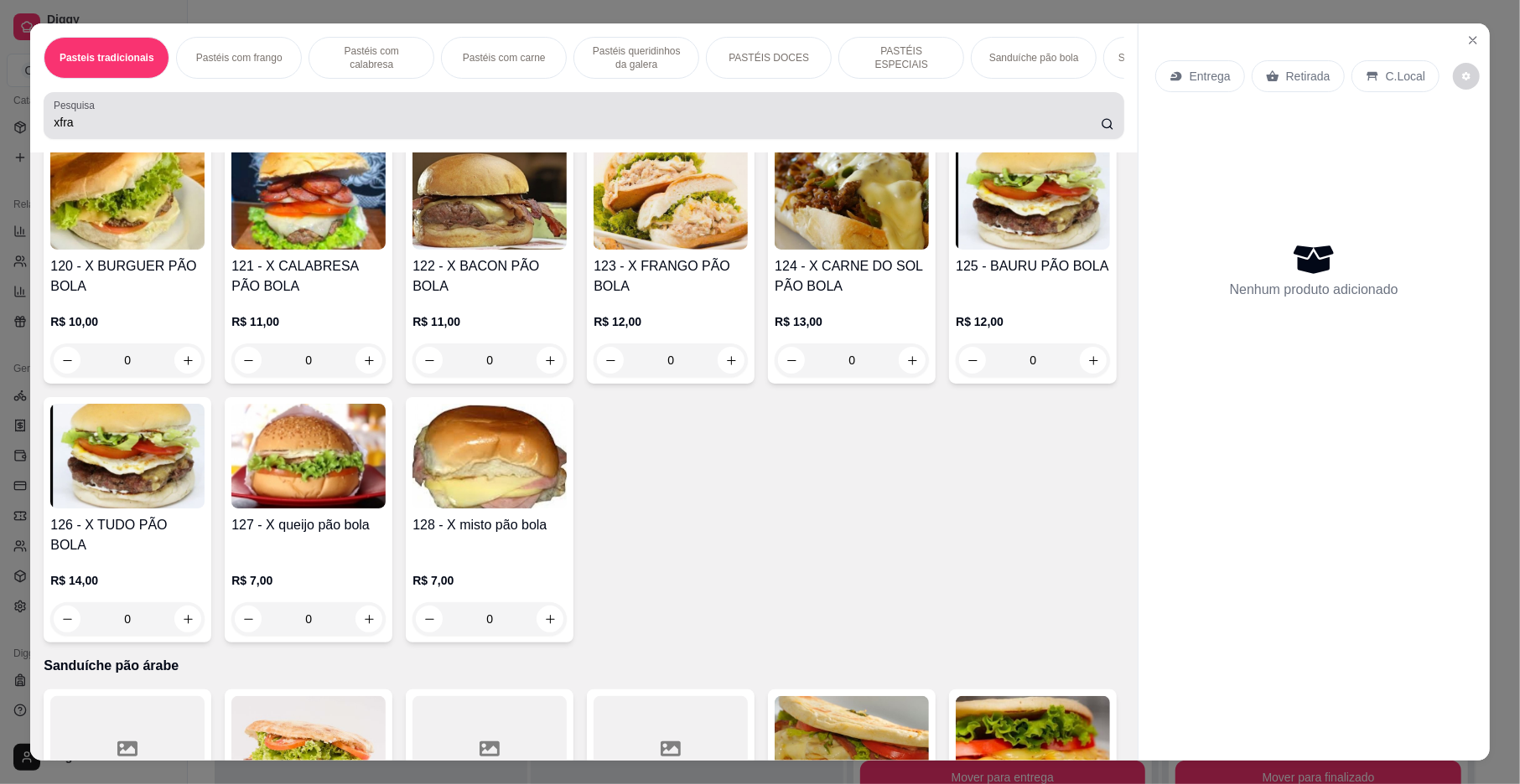
click at [528, 131] on input "xfra" at bounding box center [577, 122] width 1047 height 17
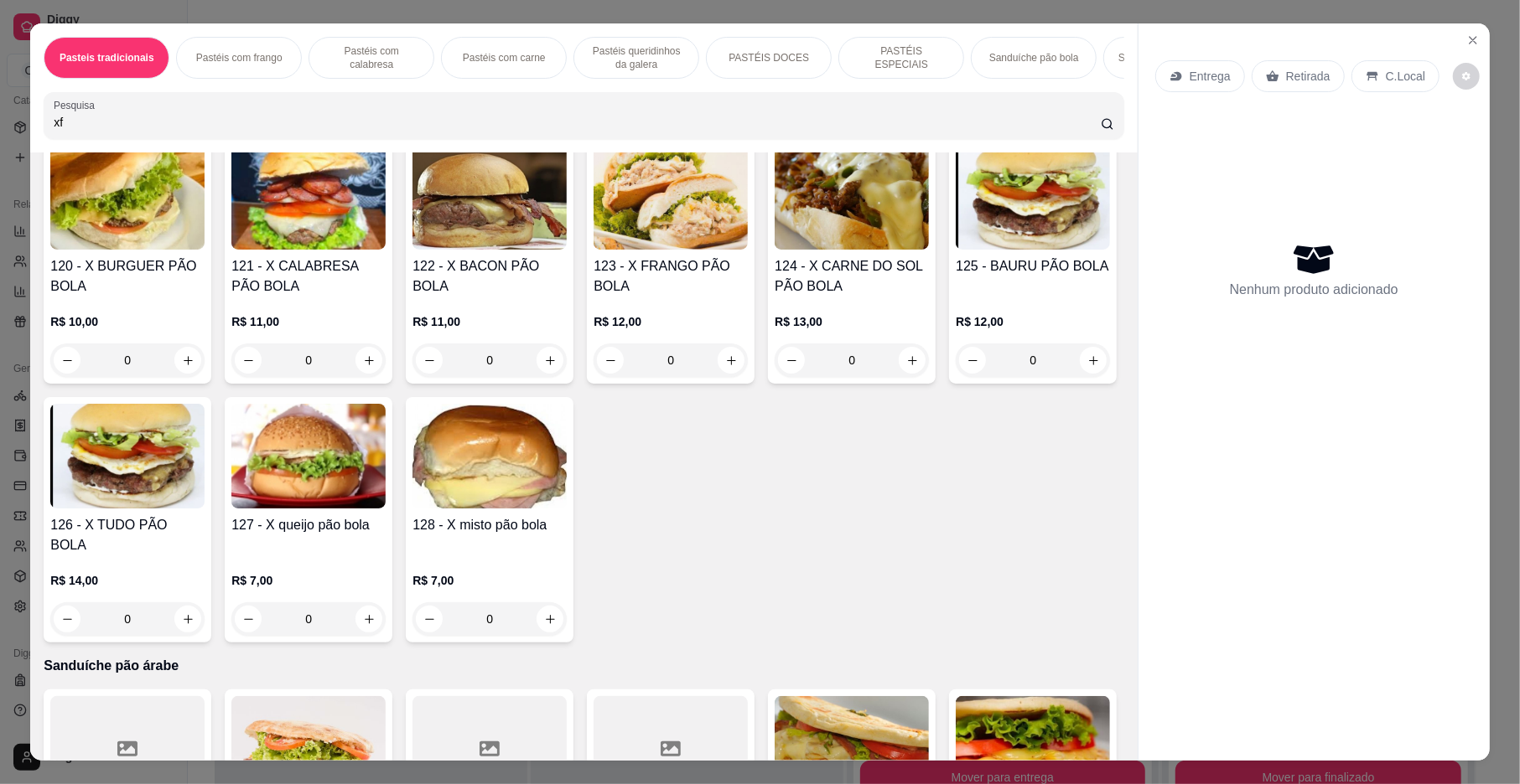
type input "x"
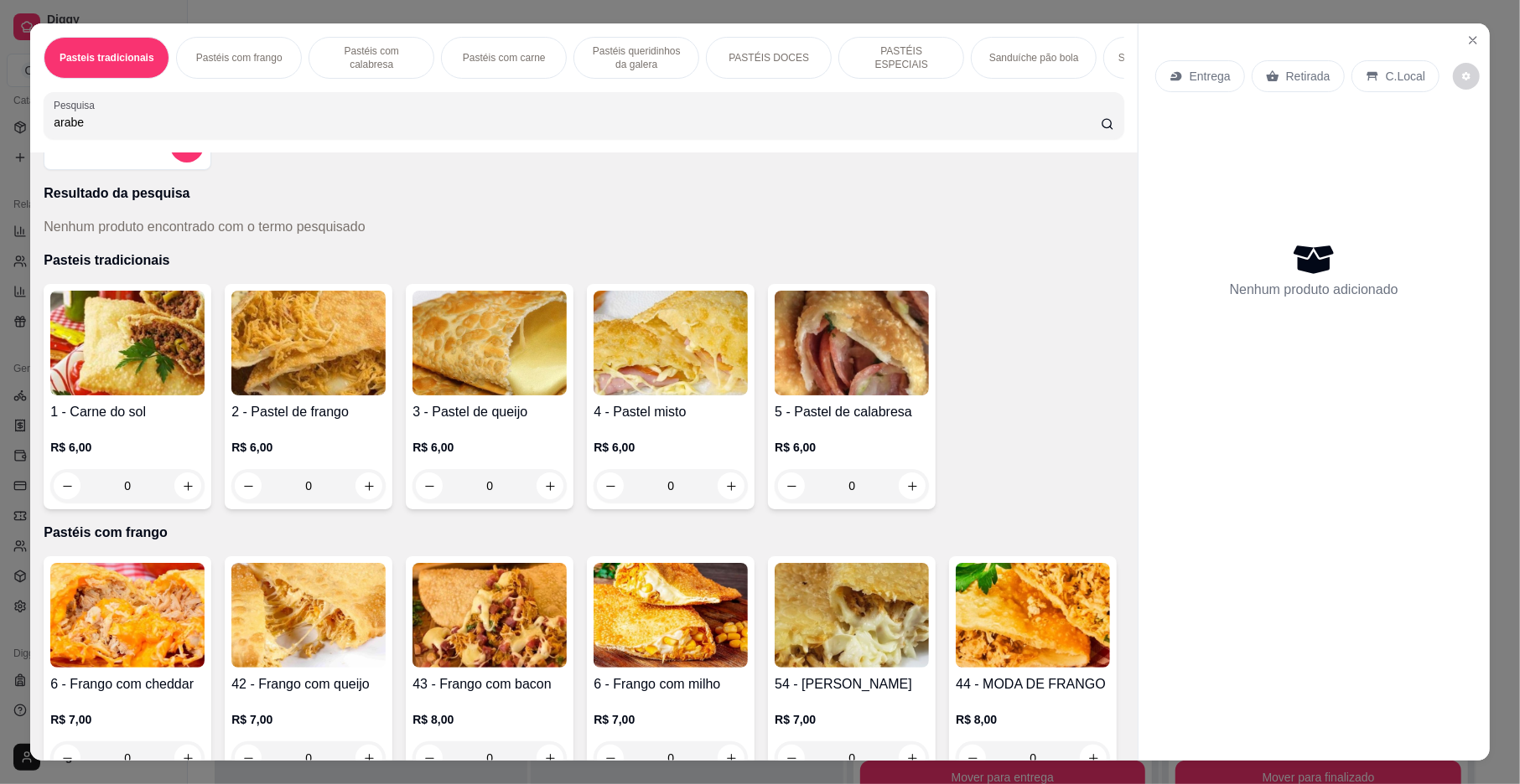
scroll to position [0, 0]
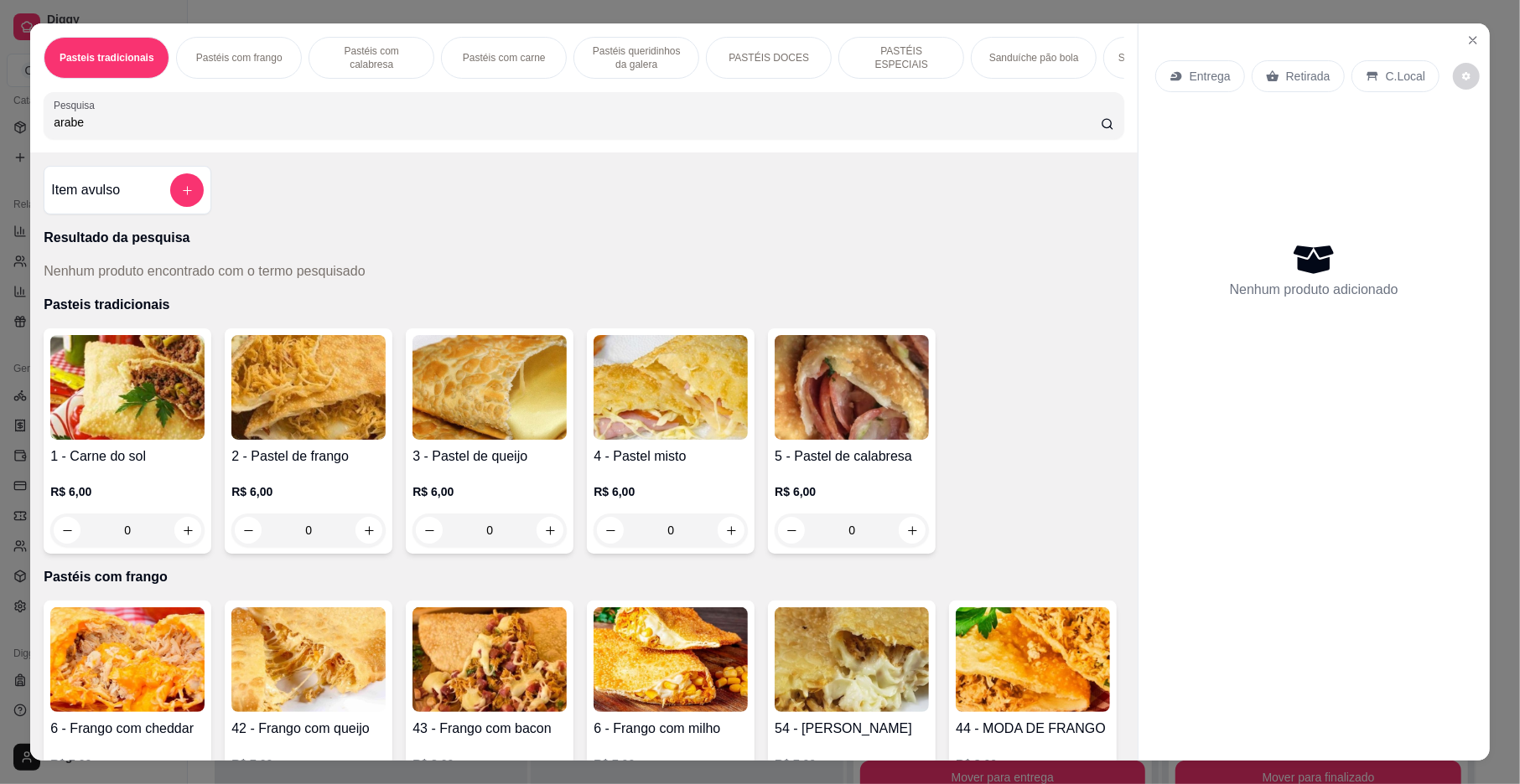
type input "arabe"
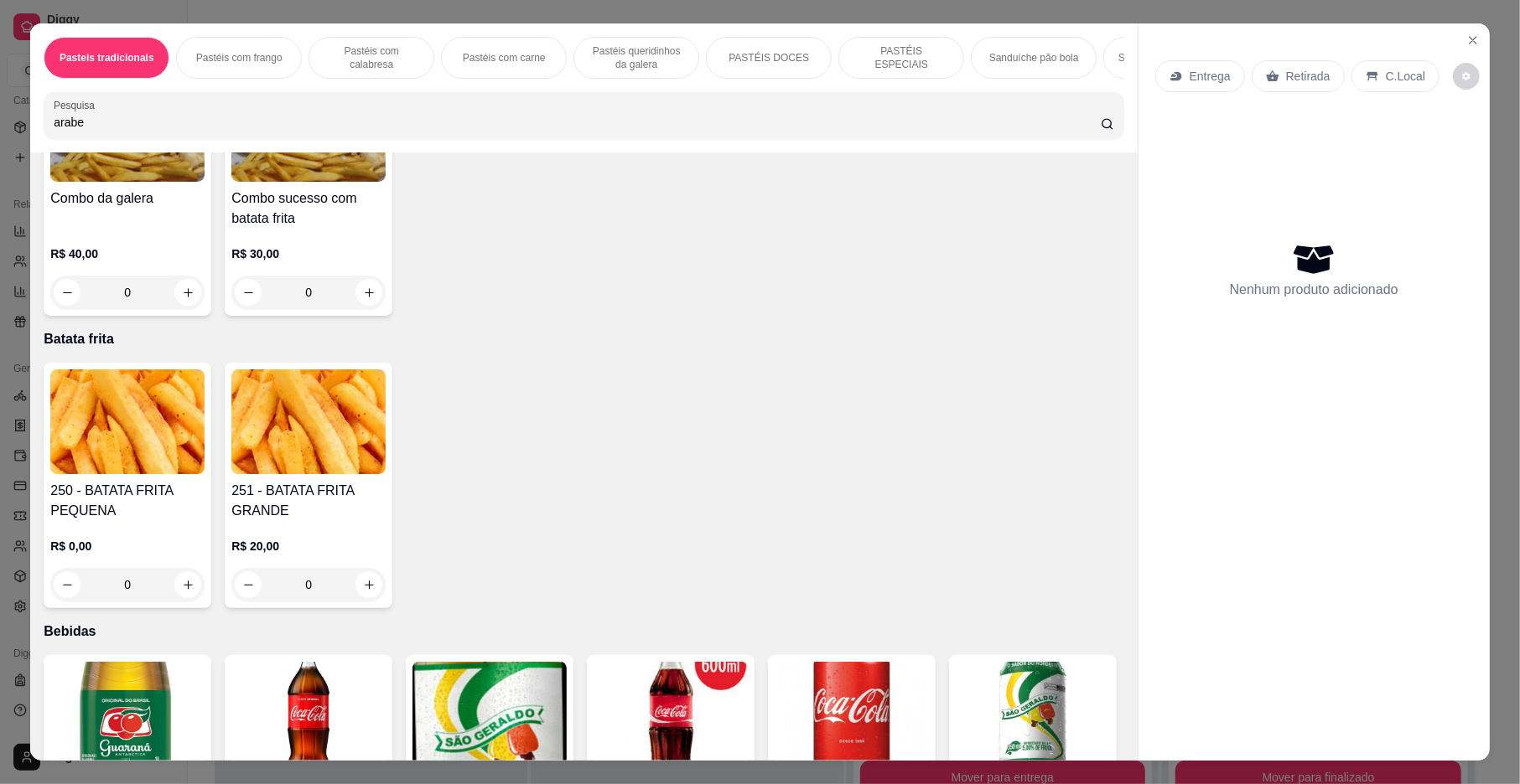
scroll to position [4686, 0]
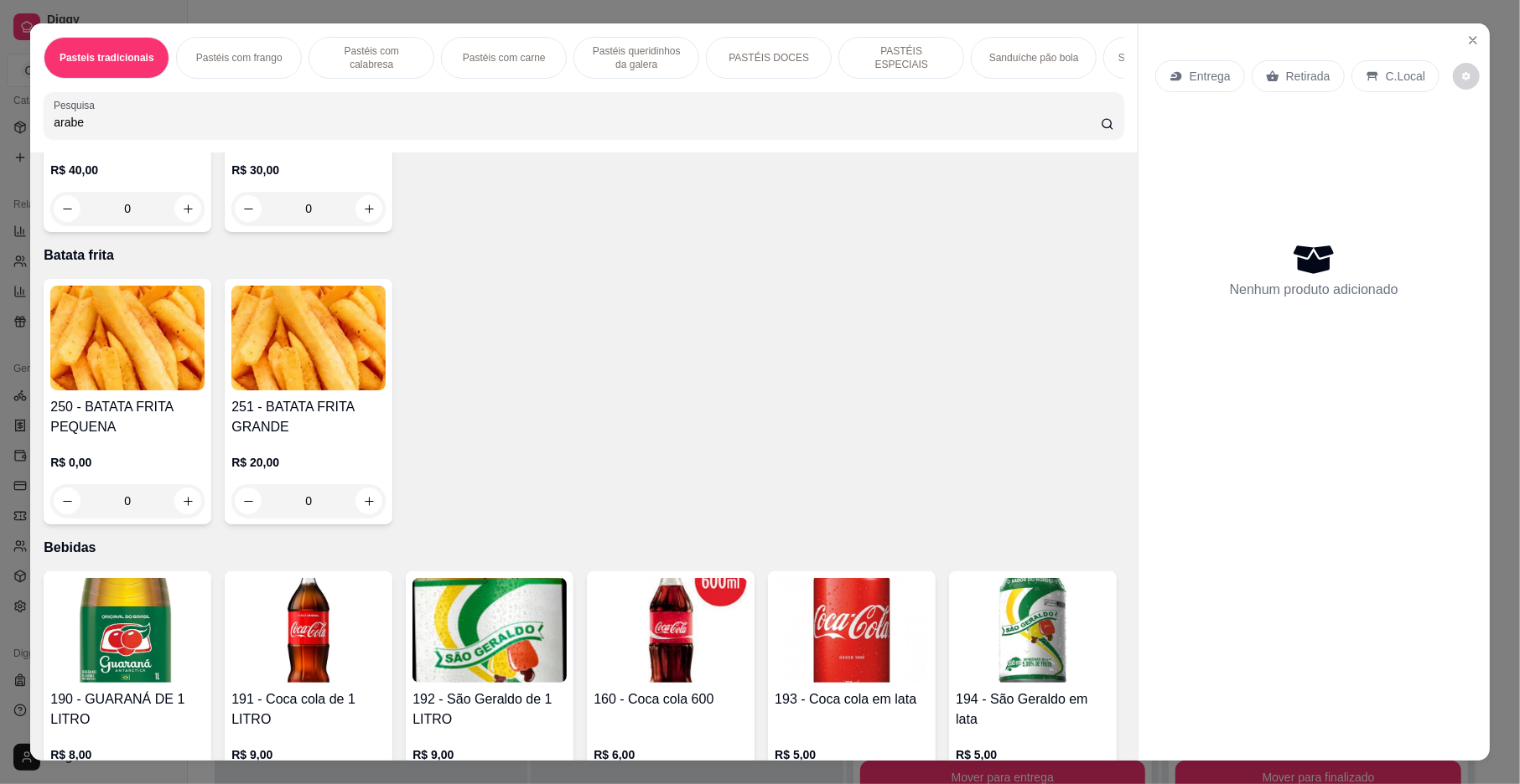
click at [1115, 174] on div "Item avulso Resultado da pesquisa Nenhum produto encontrado com o termo pesquis…" at bounding box center [584, 456] width 1107 height 608
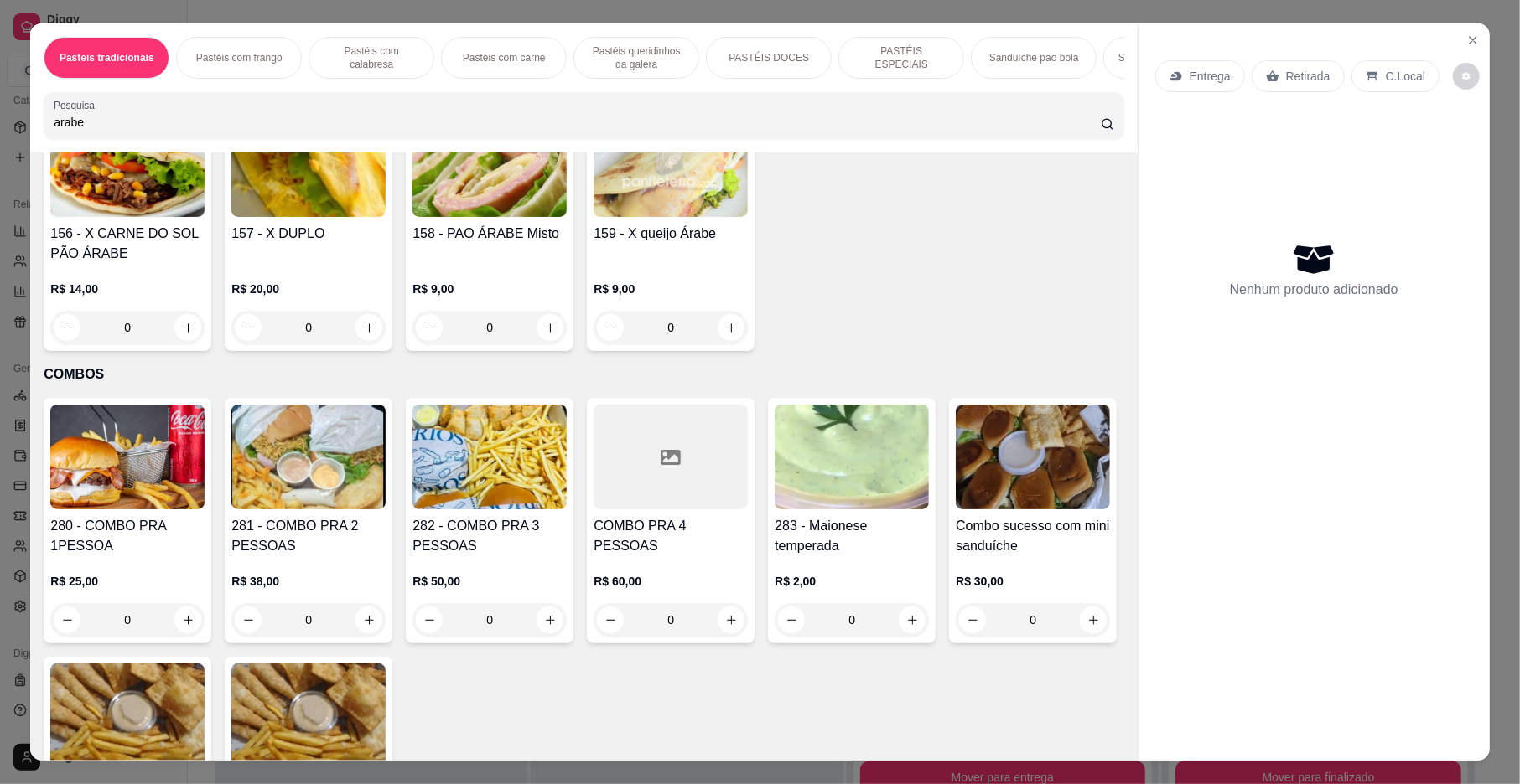
scroll to position [3970, 0]
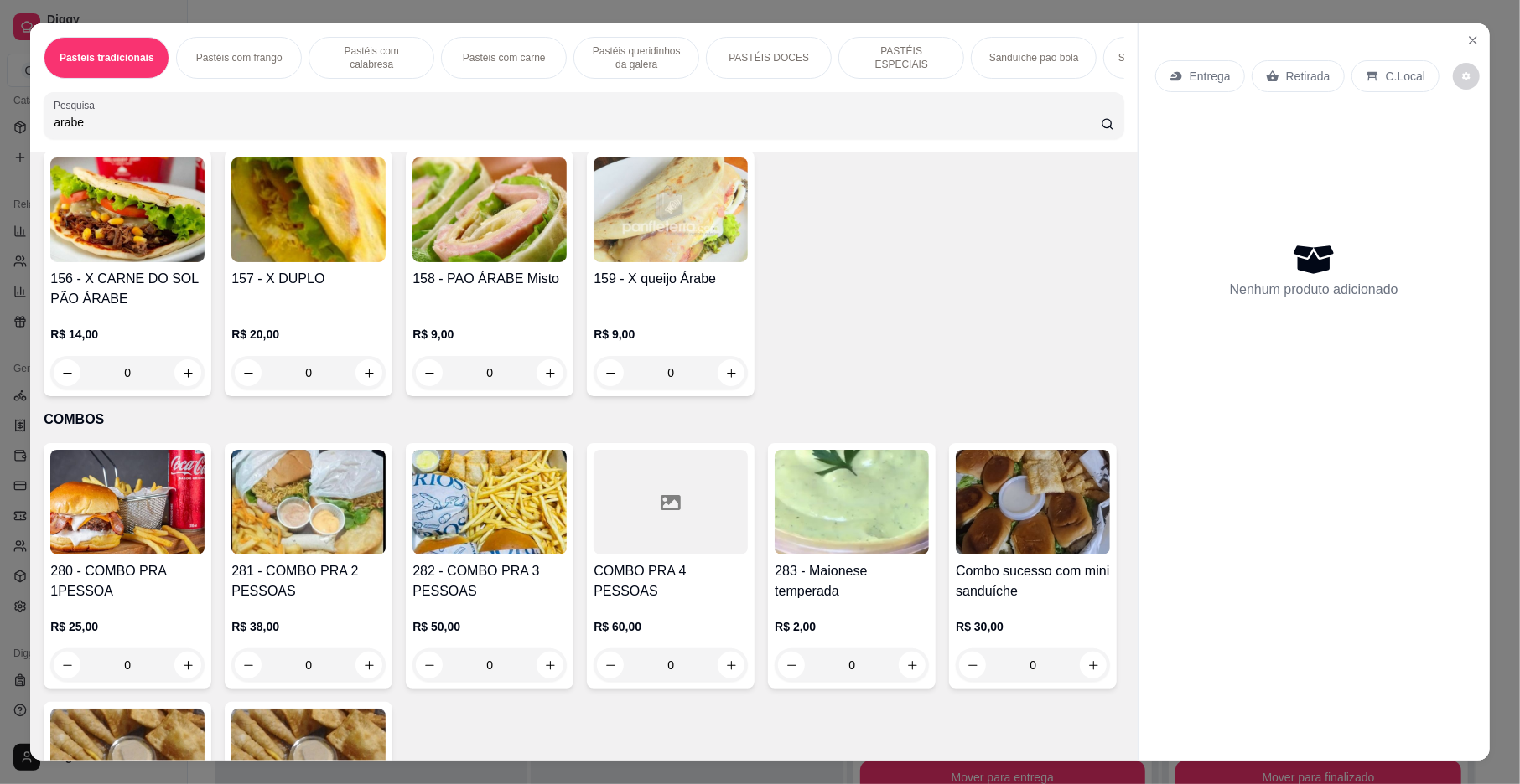
click at [949, 138] on div "155 - X FRANGO PÃO ÁRABE R$ 13,00 0" at bounding box center [1032, 14] width 167 height 246
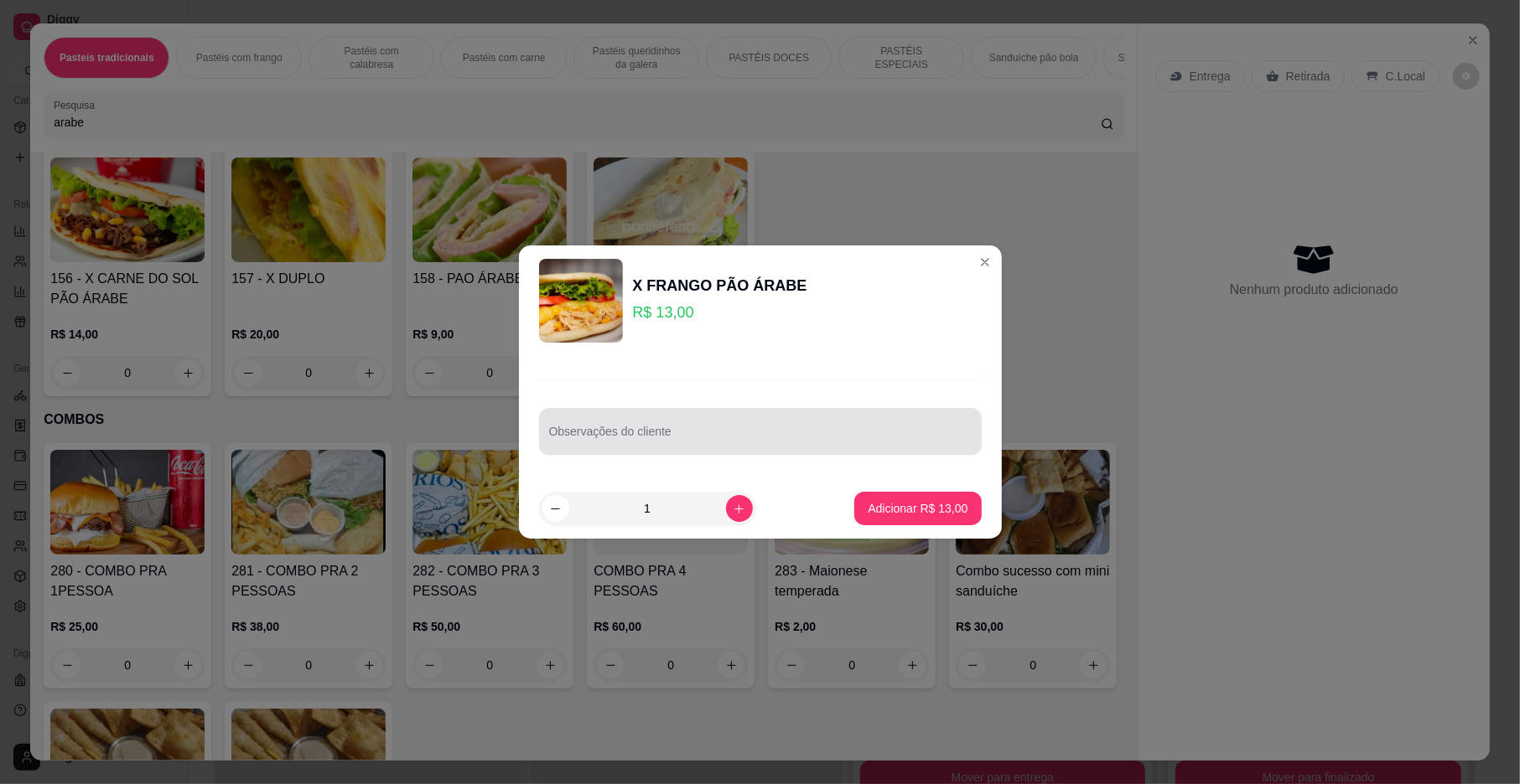
click at [573, 436] on input "Observações do cliente" at bounding box center [760, 439] width 423 height 17
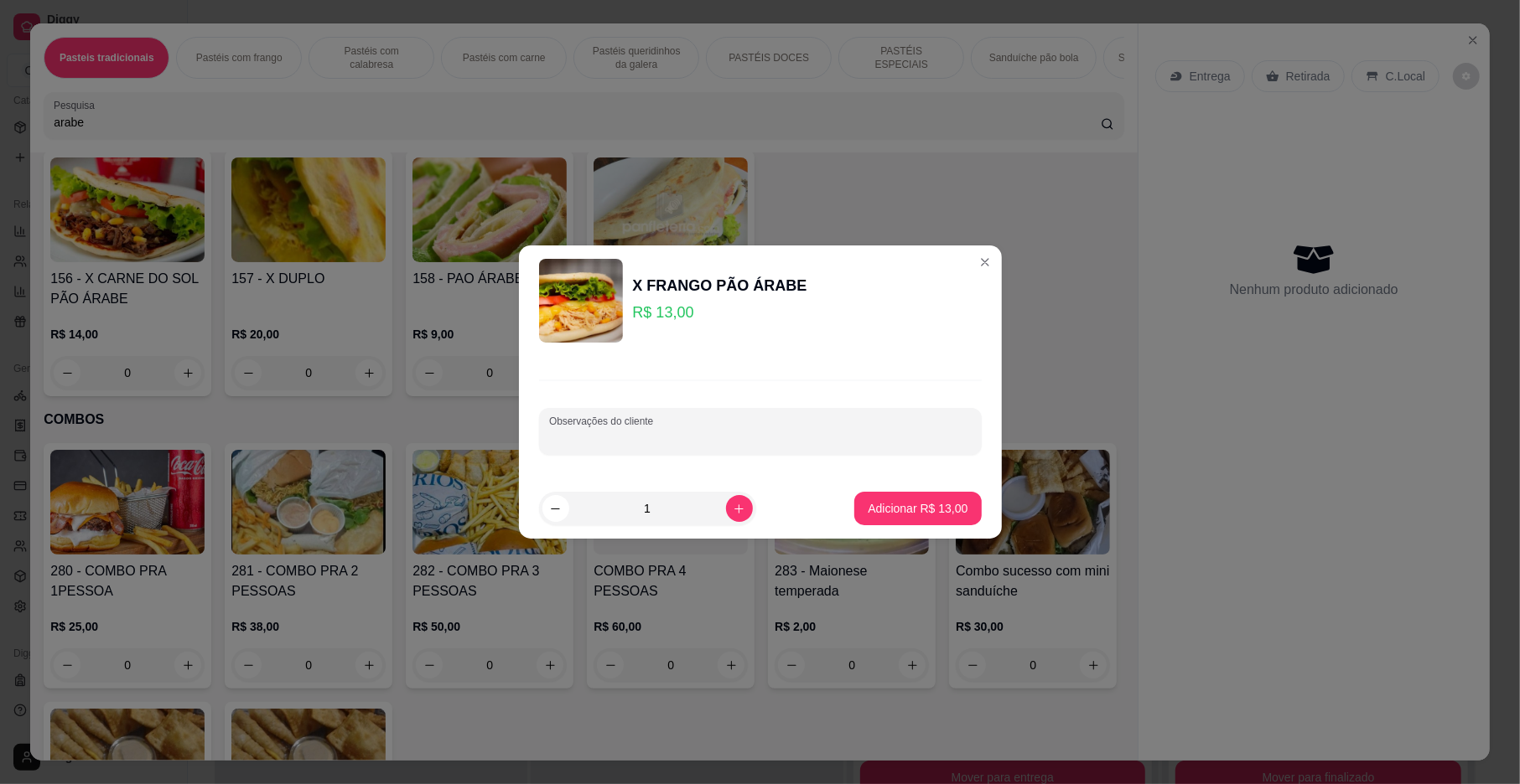
type input "o"
type input "OBS ; sem presunto ... colocar ovo"
click at [875, 510] on p "Adicionar R$ 13,00" at bounding box center [917, 509] width 99 height 17
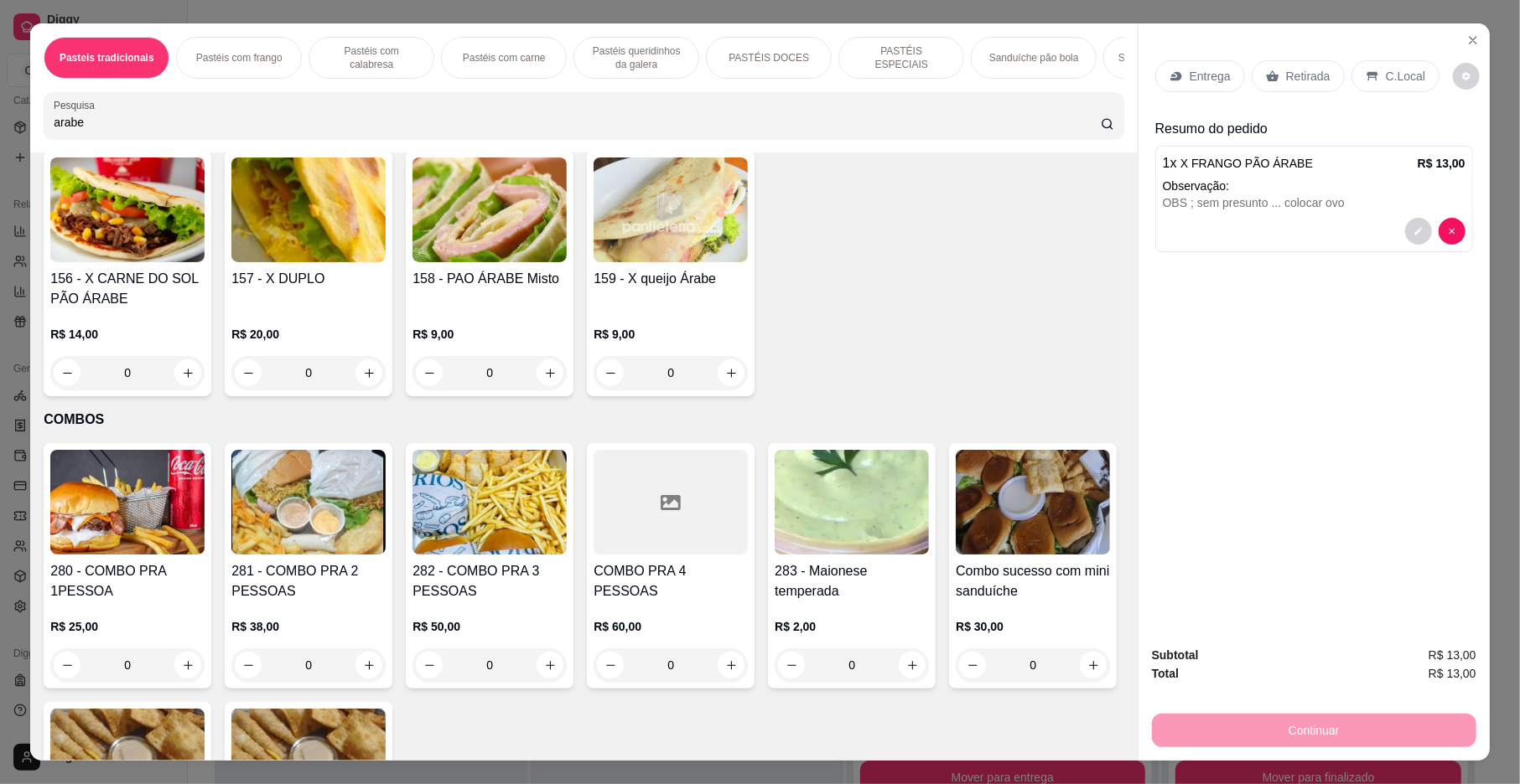
click at [544, 120] on icon "increase-product-quantity" at bounding box center [550, 114] width 12 height 12
type input "1"
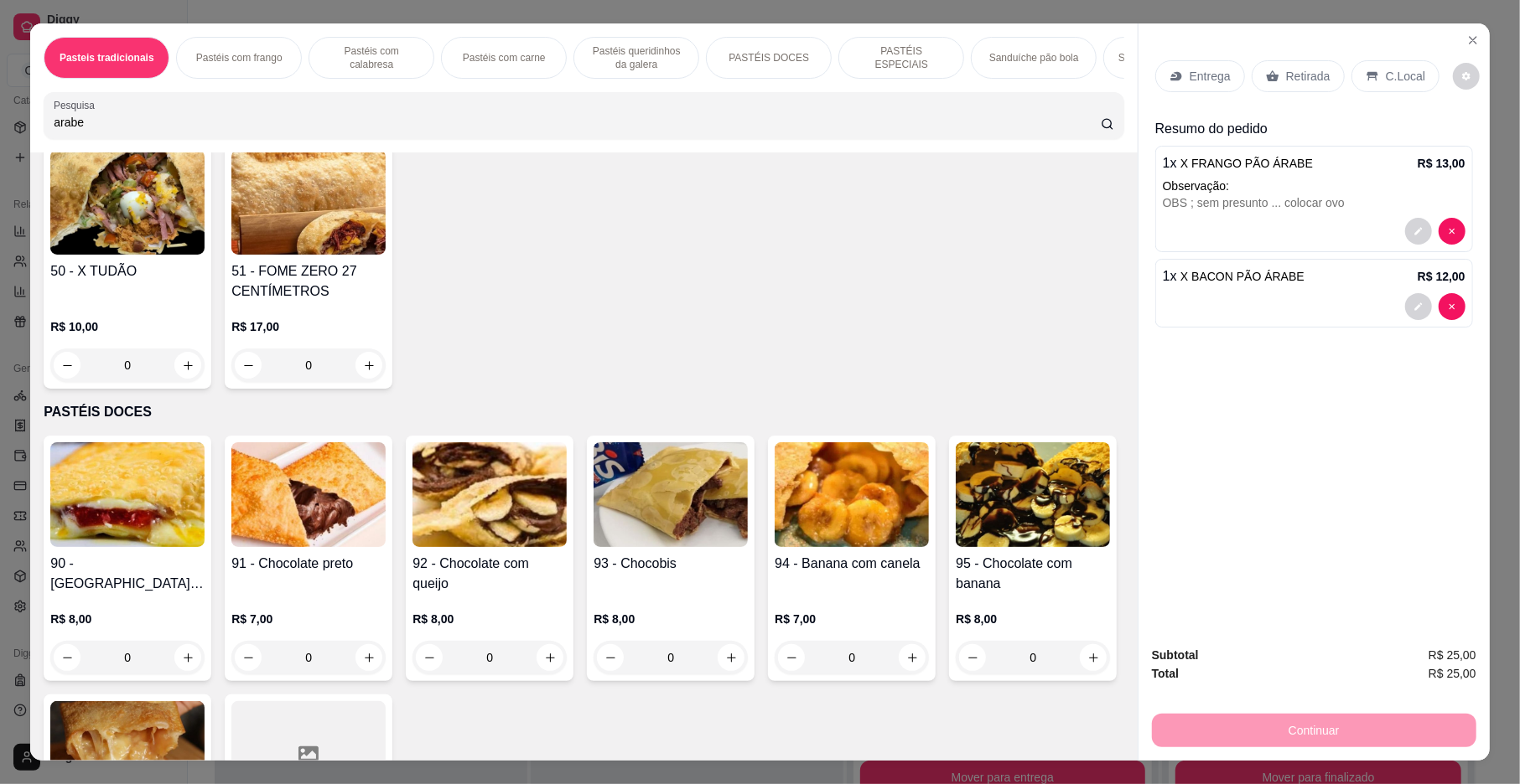
scroll to position [0, 0]
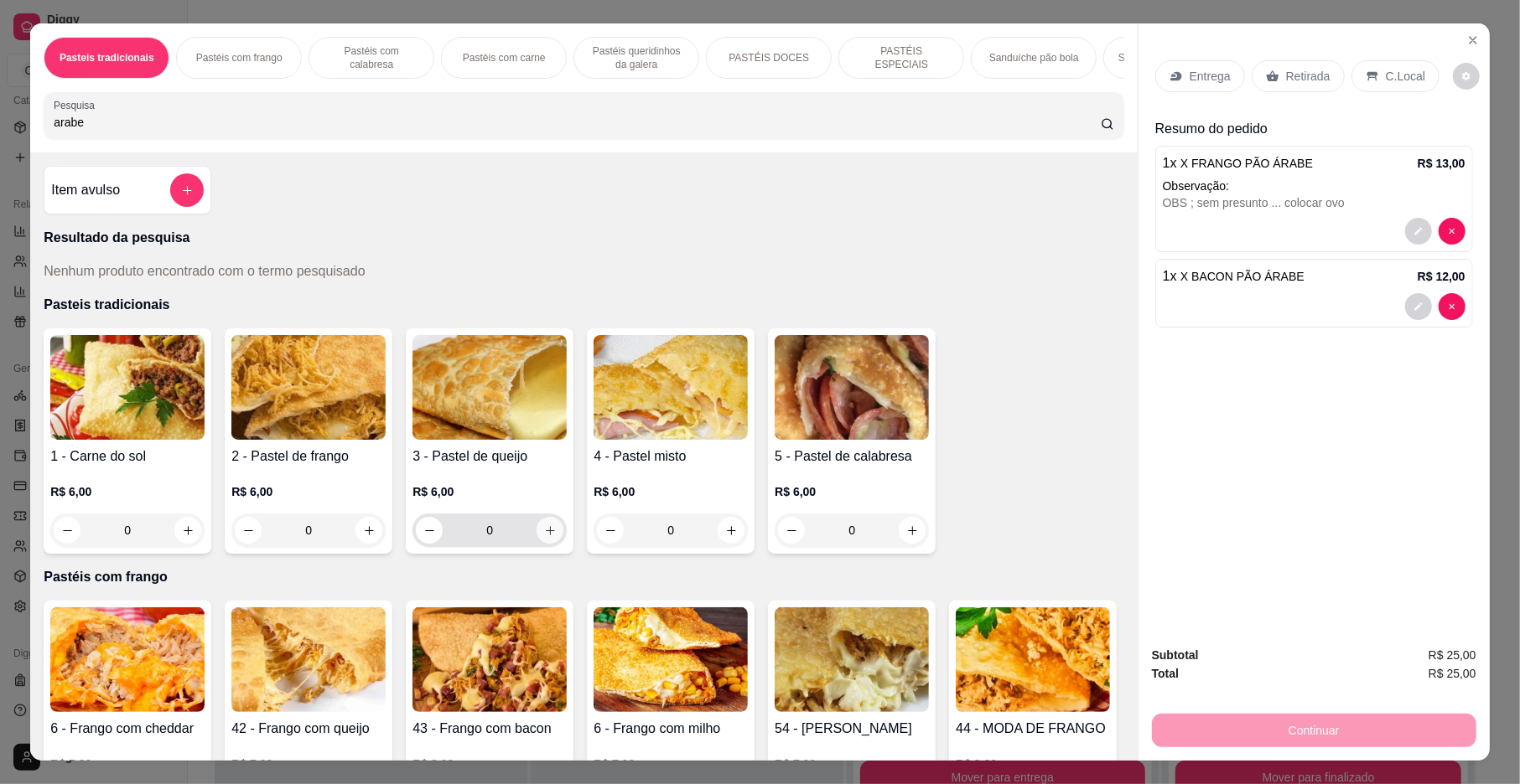
click at [544, 537] on icon "increase-product-quantity" at bounding box center [550, 531] width 12 height 12
type input "1"
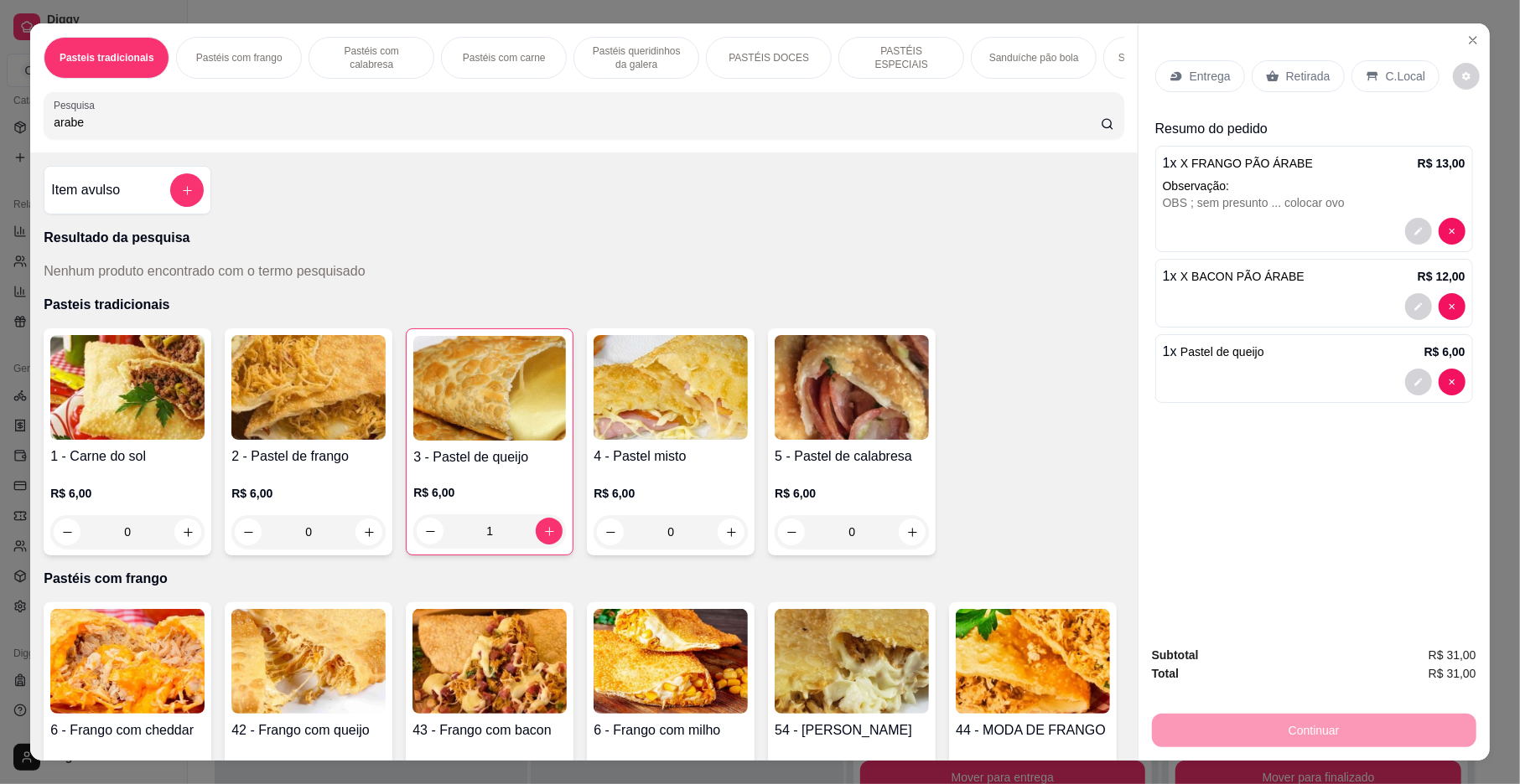
click at [1190, 74] on p "Entrega" at bounding box center [1210, 76] width 41 height 17
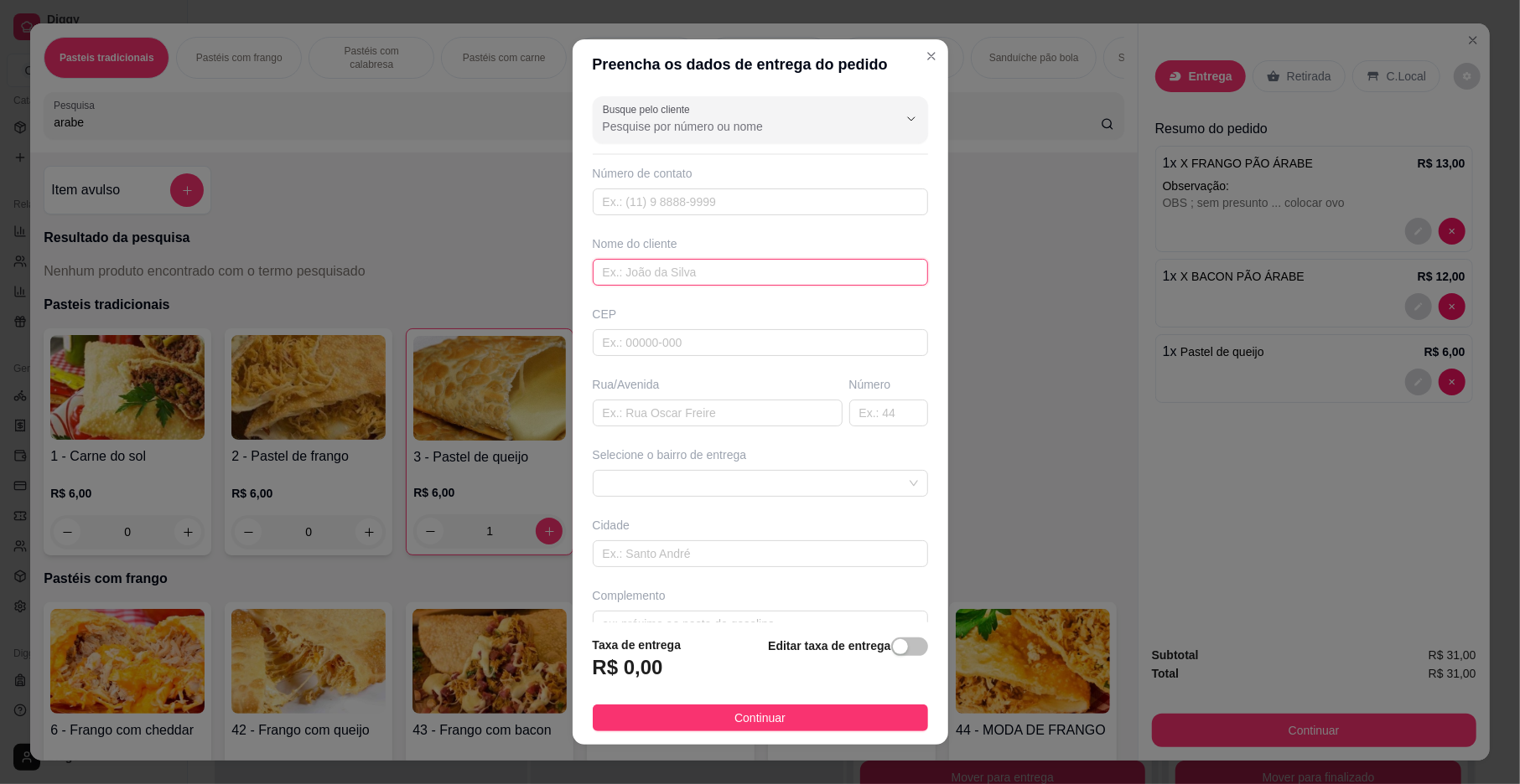
click at [688, 270] on input "text" at bounding box center [760, 272] width 336 height 27
type input "adna"
click at [661, 420] on input "text" at bounding box center [717, 413] width 250 height 27
click at [751, 480] on span at bounding box center [760, 484] width 316 height 25
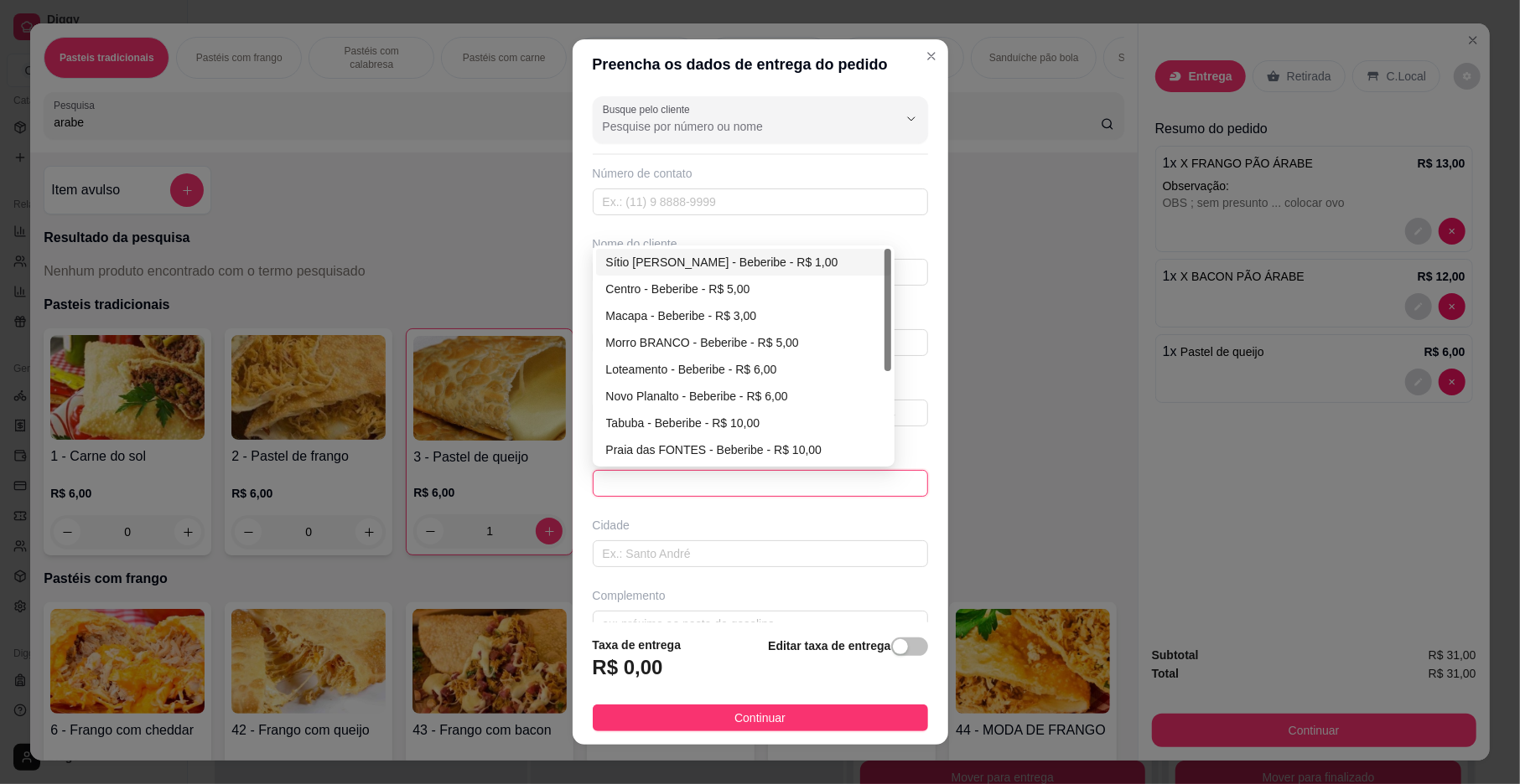
click at [655, 263] on div "Sítio [PERSON_NAME] - Beberibe - R$ 1,00" at bounding box center [743, 262] width 275 height 18
type input "Beberibe"
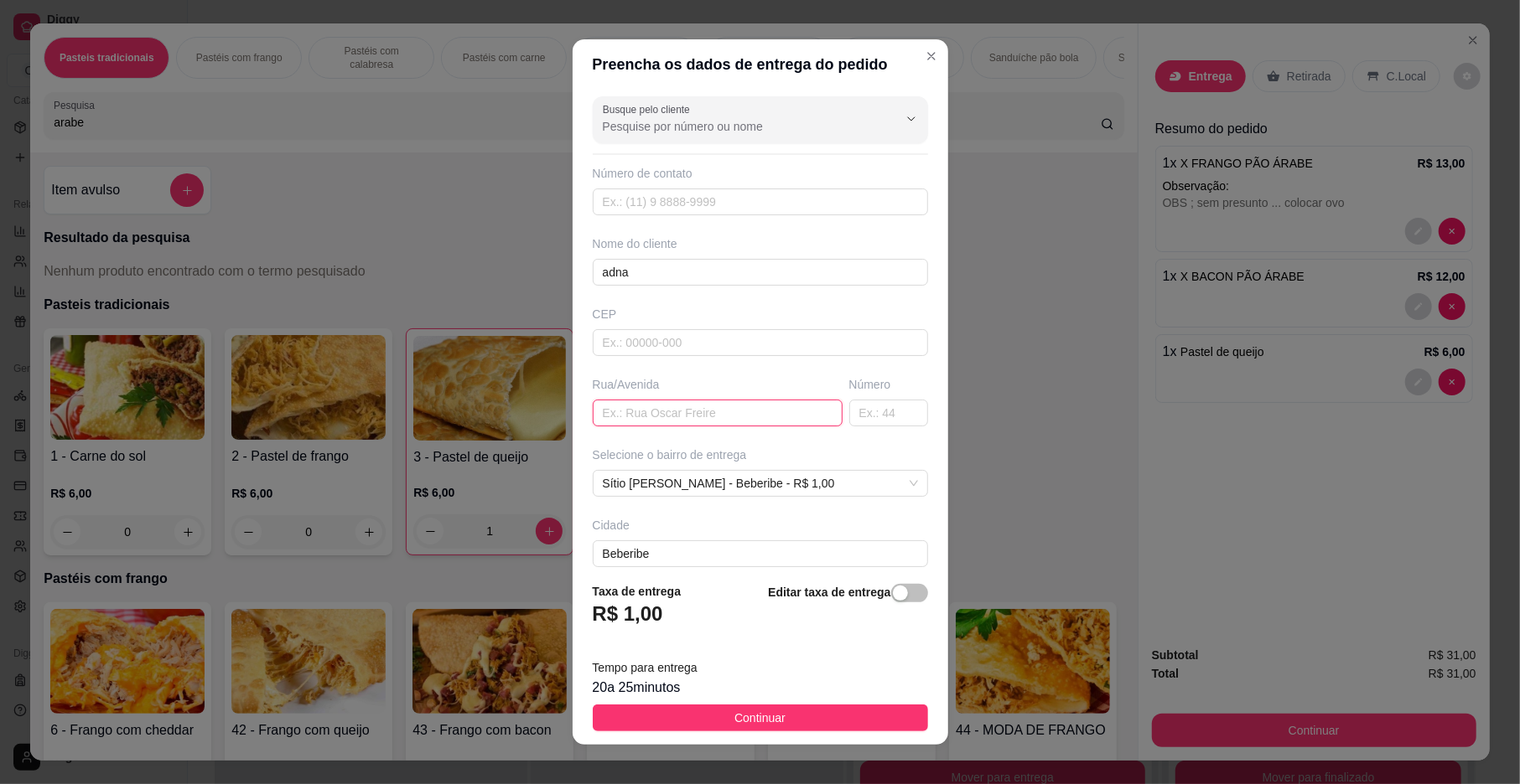
drag, startPoint x: 628, startPoint y: 419, endPoint x: 652, endPoint y: 426, distance: 25.0
click at [631, 421] on input "text" at bounding box center [717, 413] width 250 height 27
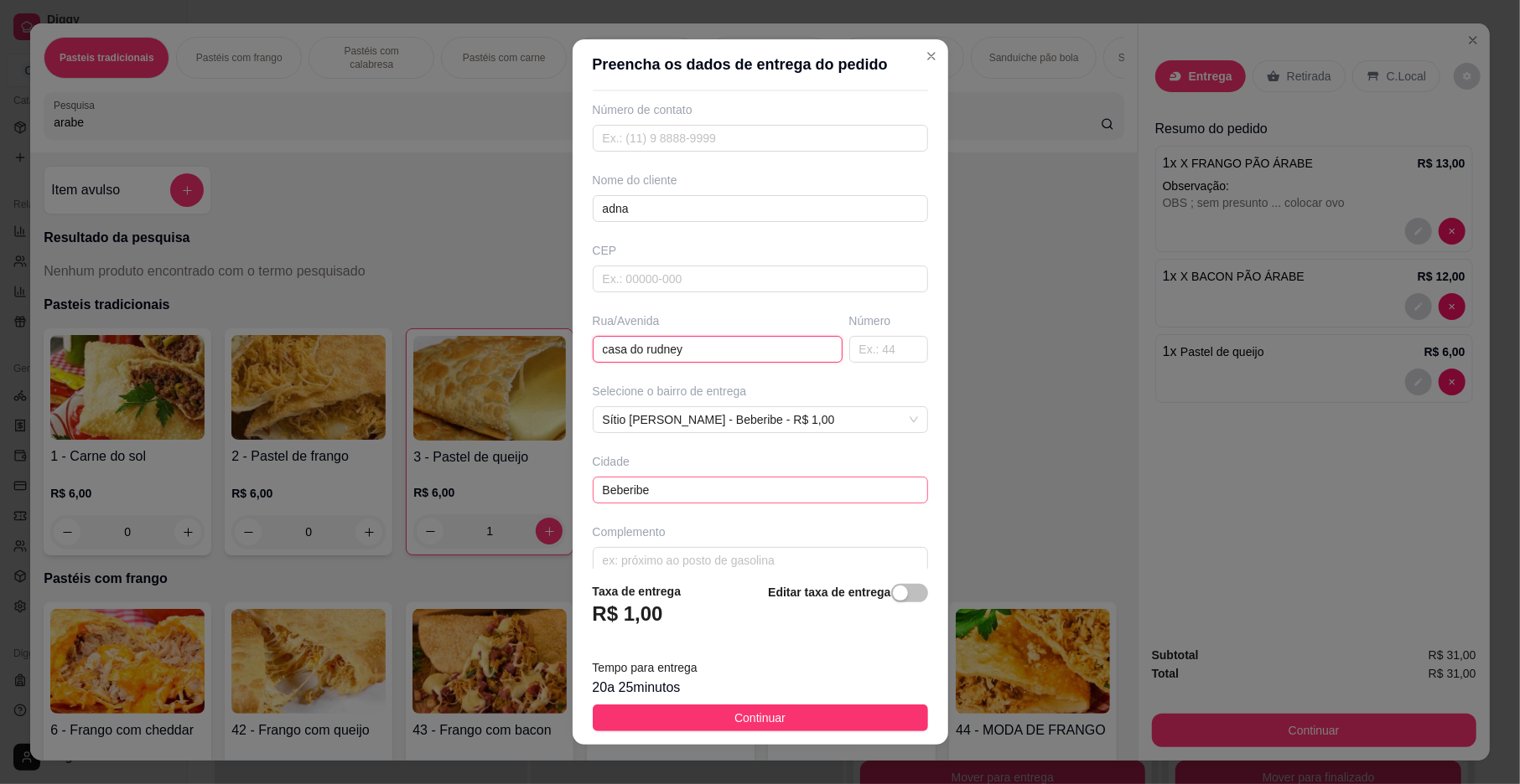
scroll to position [89, 0]
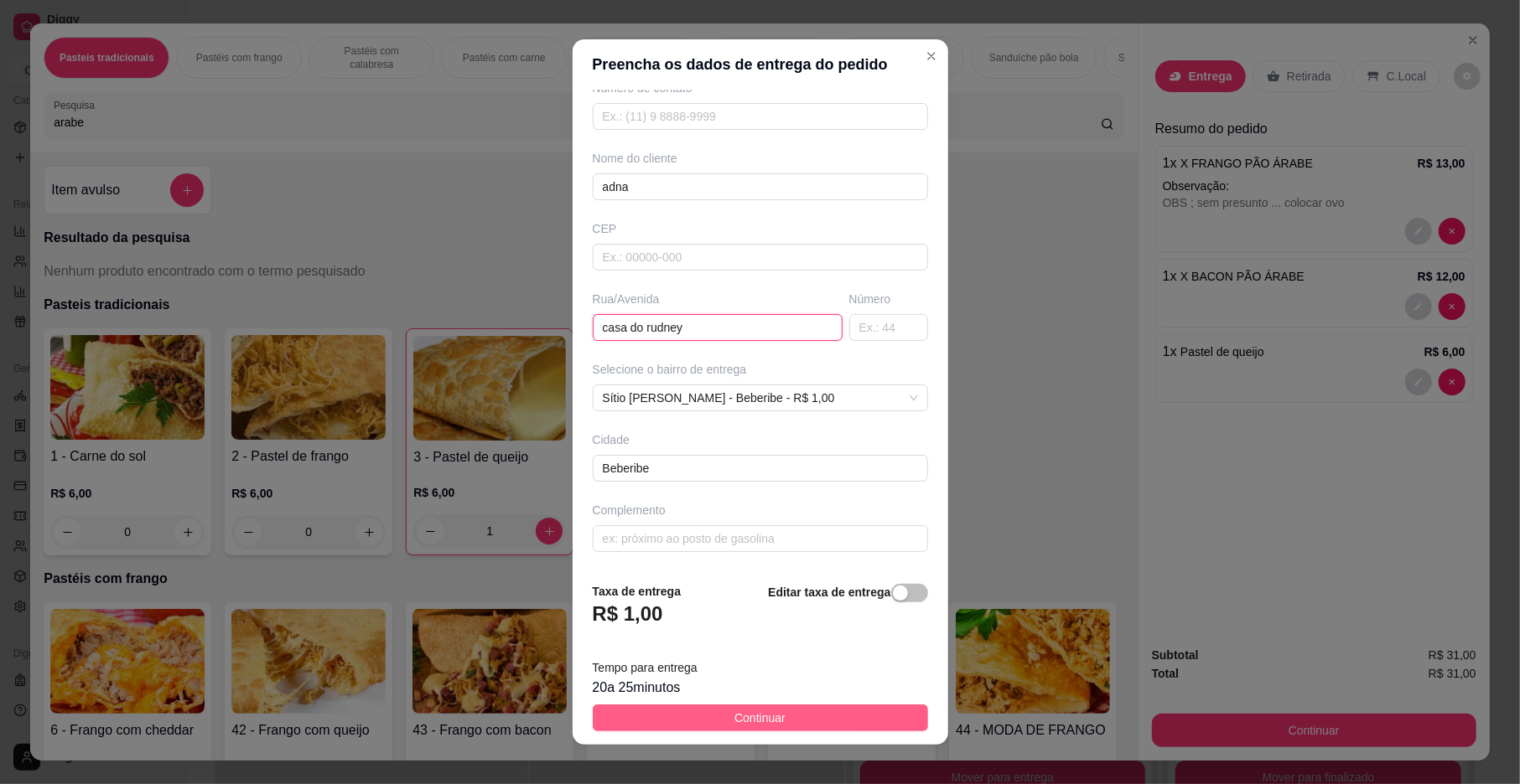
type input "casa do rudney"
click at [648, 715] on button "Continuar" at bounding box center [760, 718] width 336 height 27
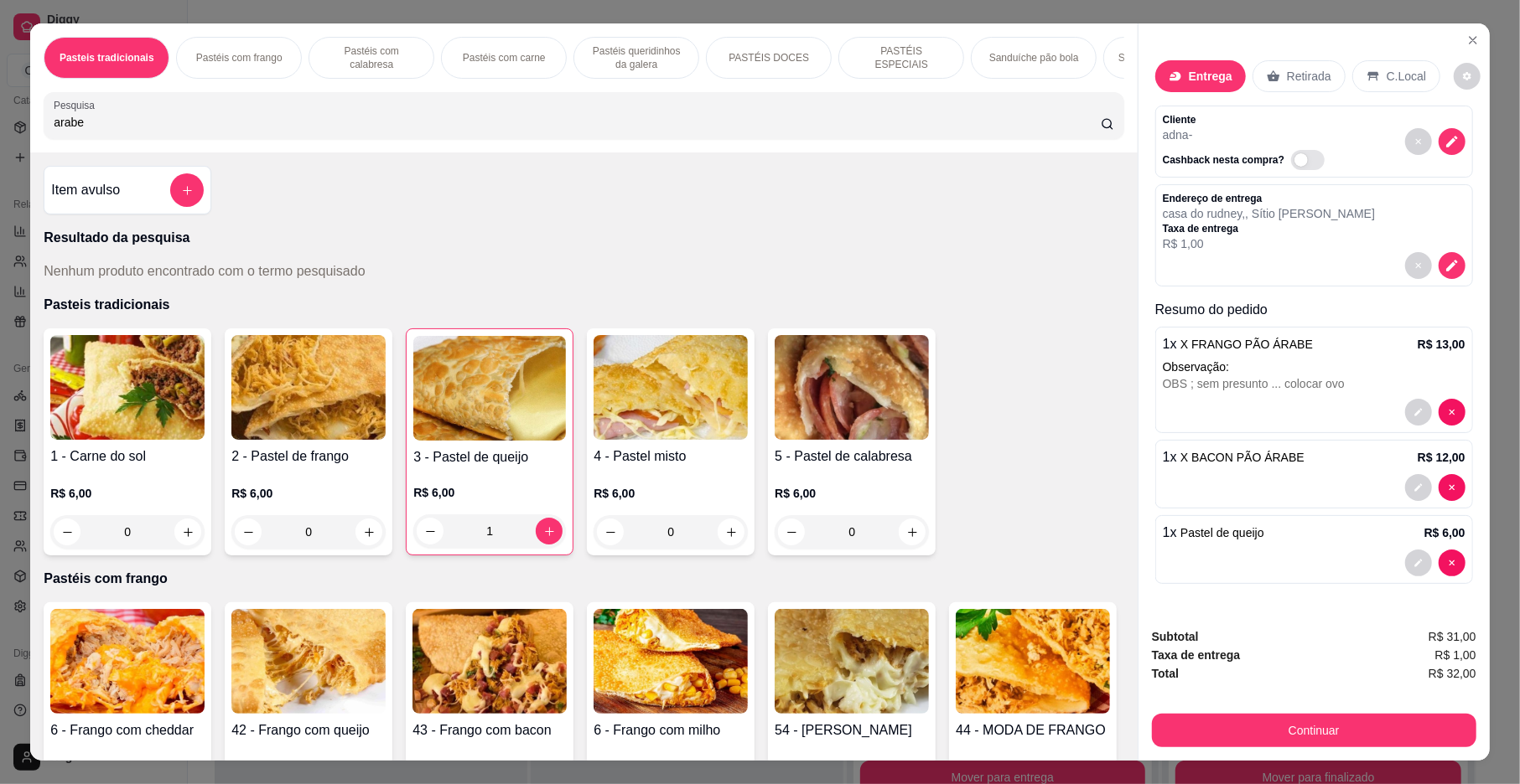
scroll to position [31, 0]
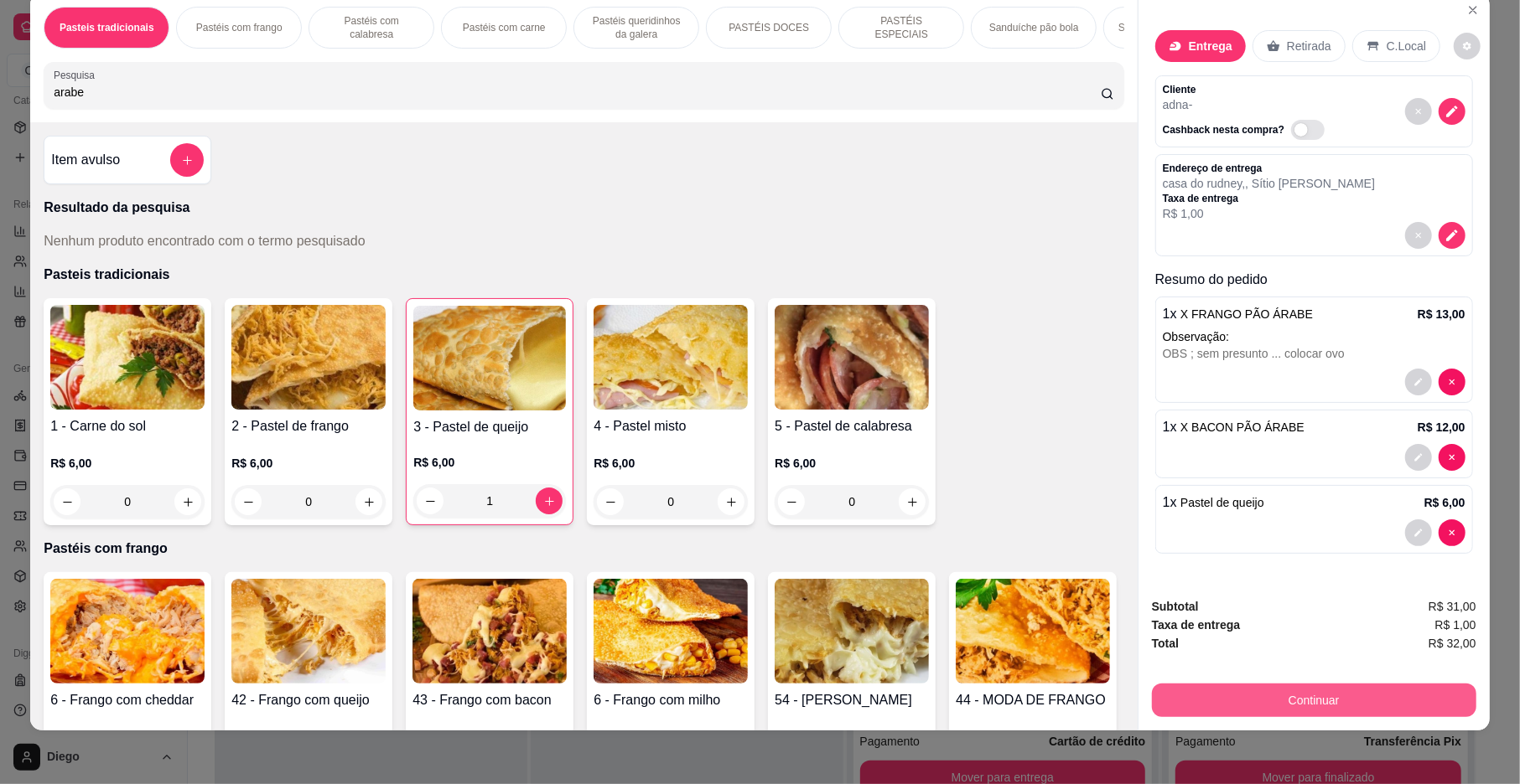
click at [1301, 694] on button "Continuar" at bounding box center [1313, 700] width 324 height 33
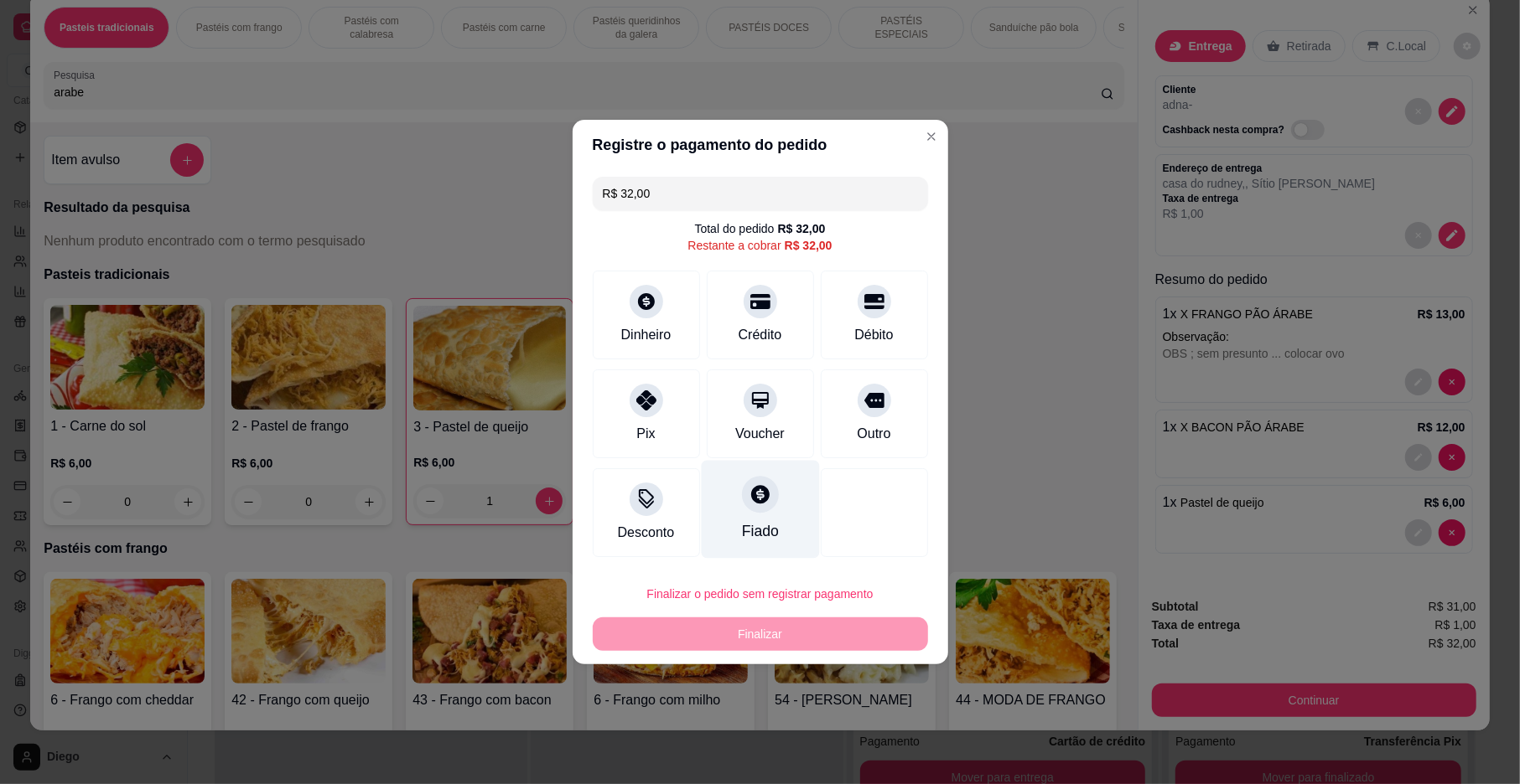
drag, startPoint x: 669, startPoint y: 407, endPoint x: 704, endPoint y: 490, distance: 90.1
click at [669, 412] on div "Pix" at bounding box center [647, 413] width 107 height 89
type input "R$ 0,00"
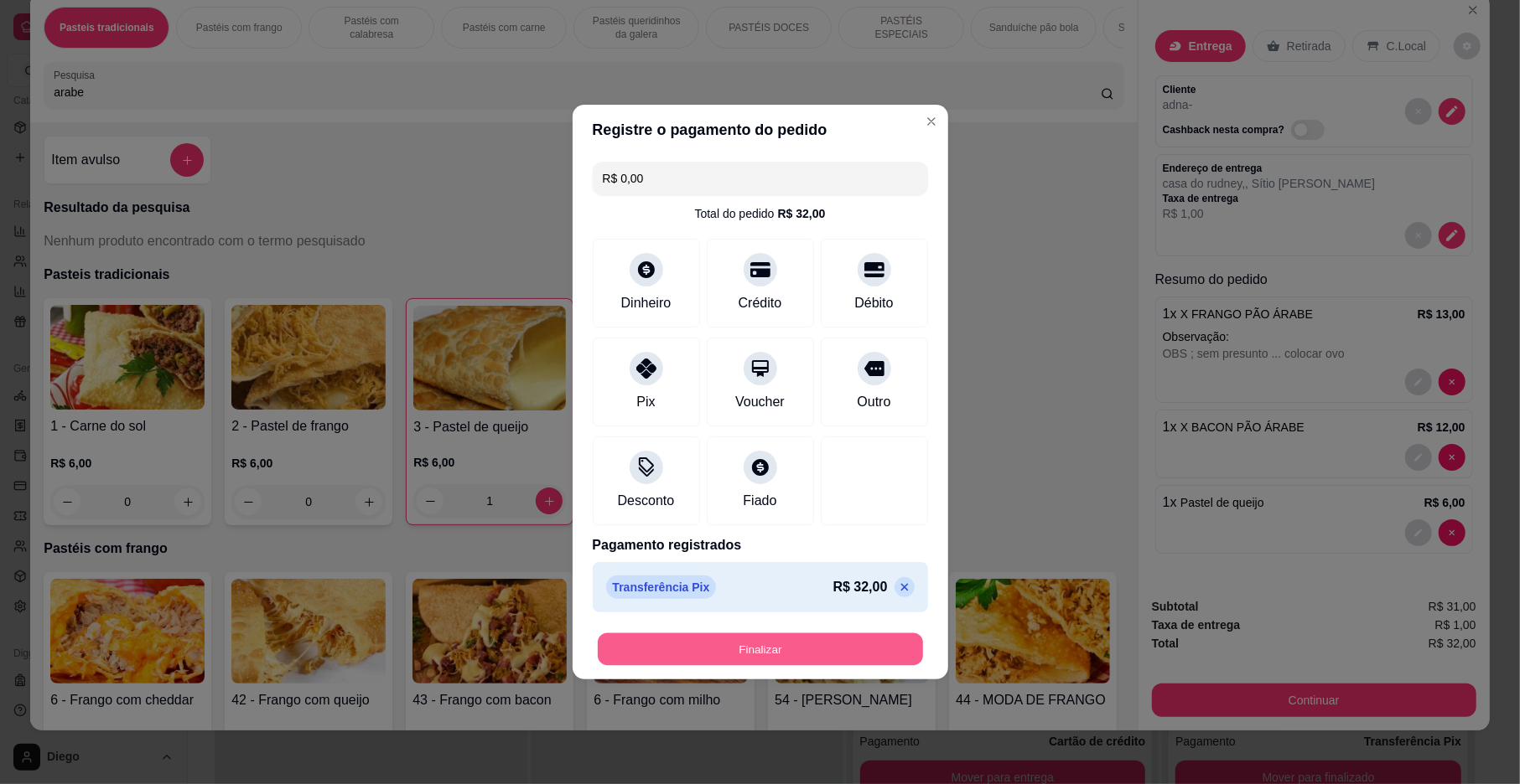
click at [669, 642] on button "Finalizar" at bounding box center [760, 650] width 325 height 33
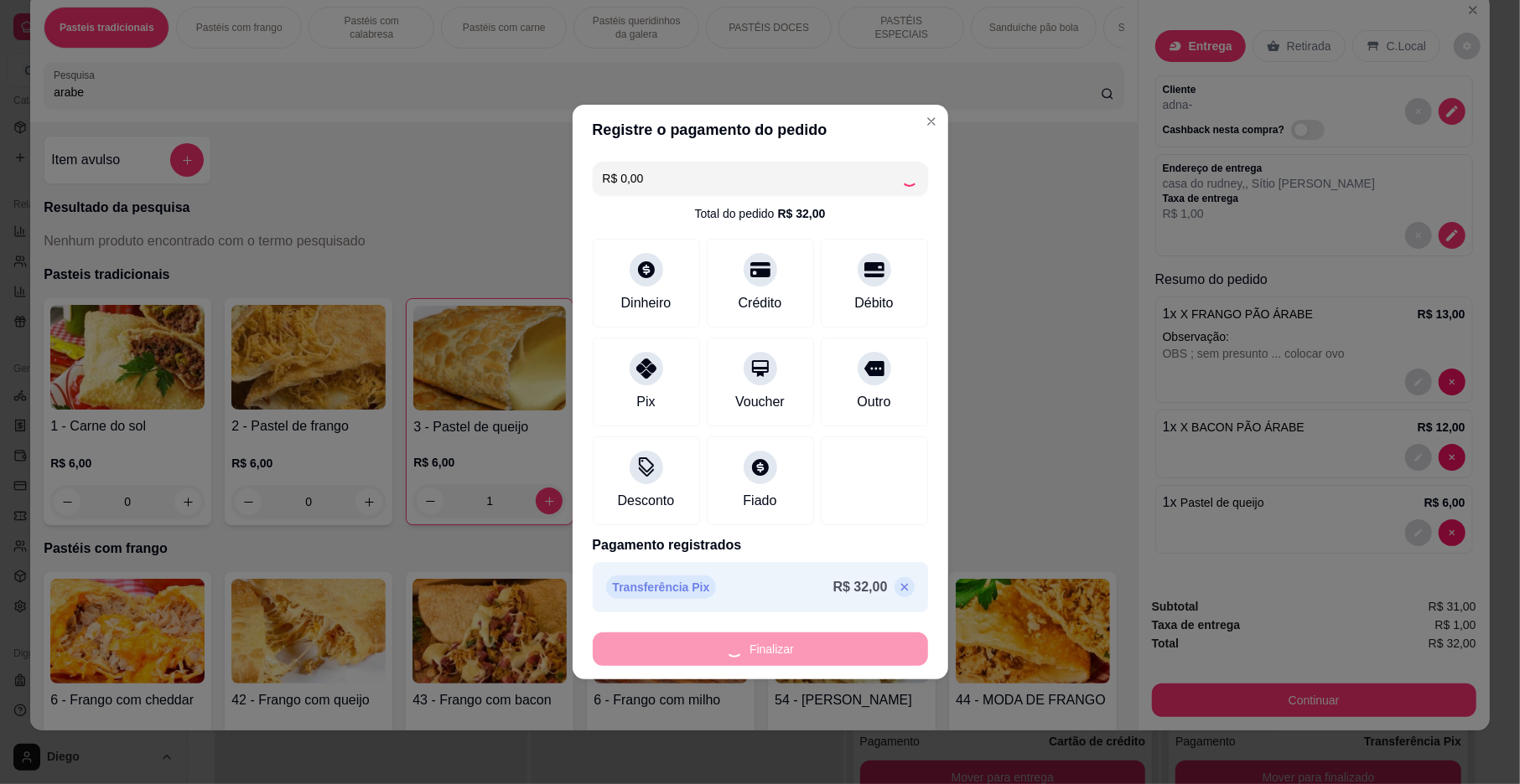
type input "0"
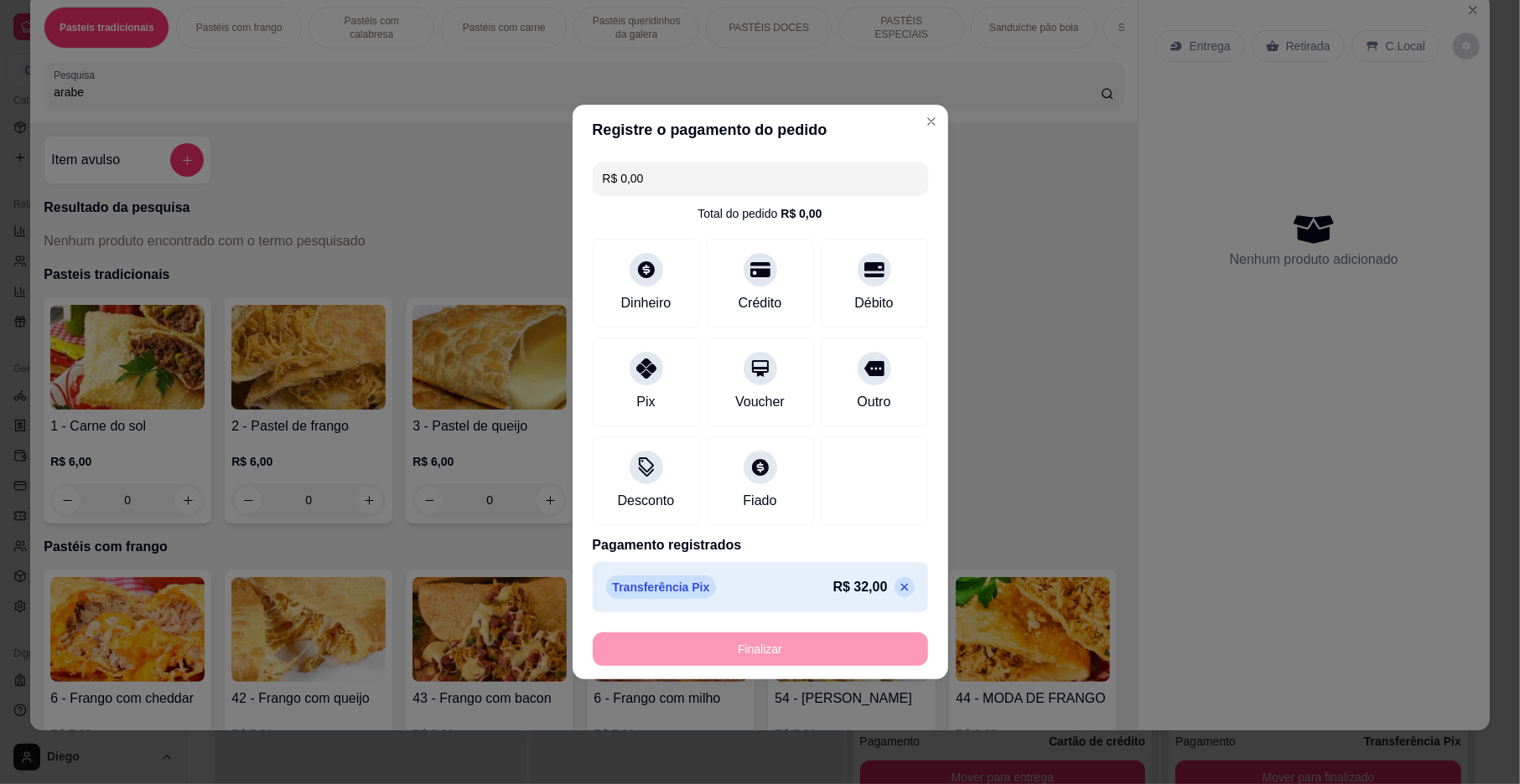
type input "-R$ 32,00"
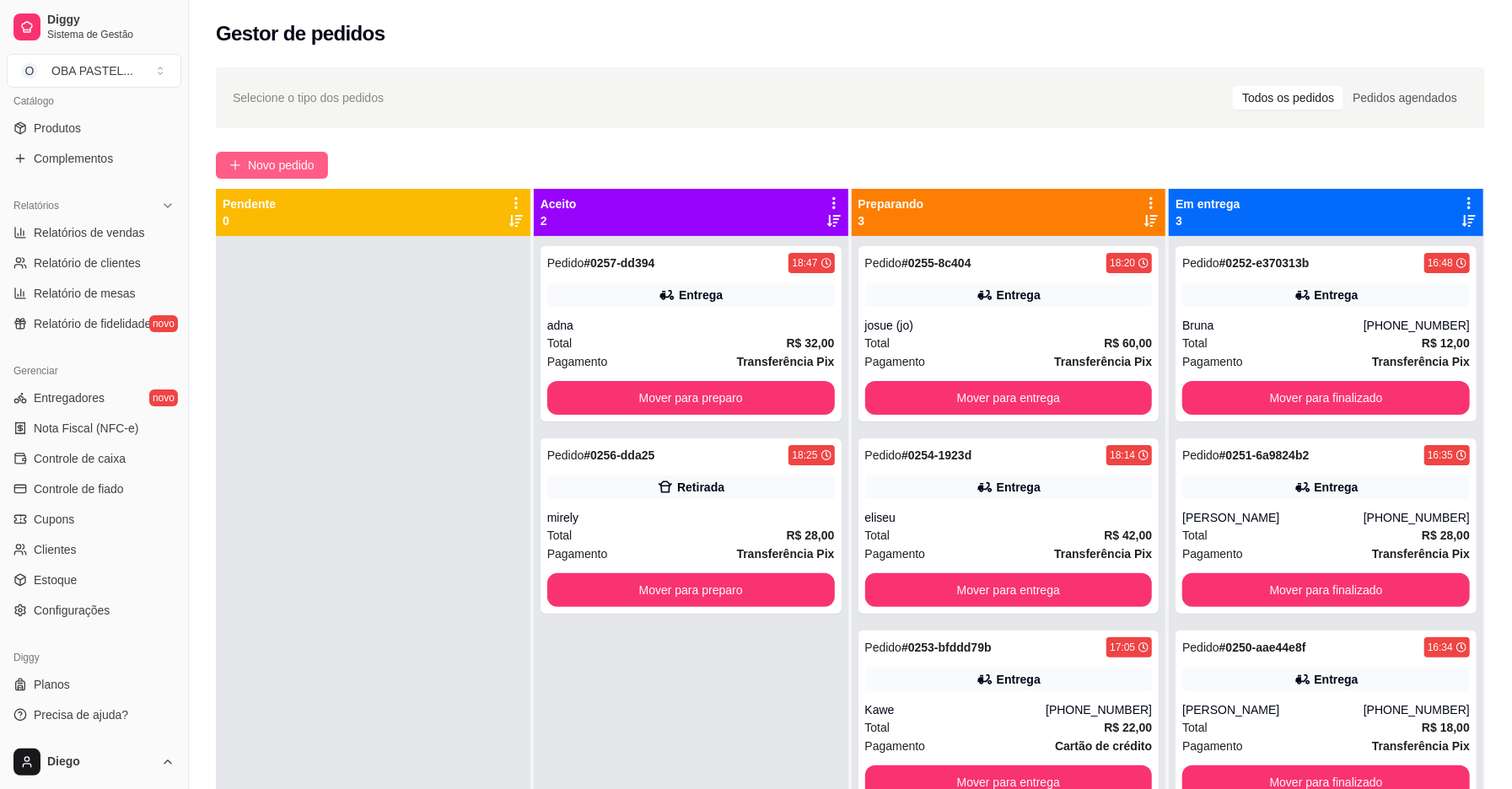
click at [312, 169] on span "Novo pedido" at bounding box center [281, 165] width 66 height 18
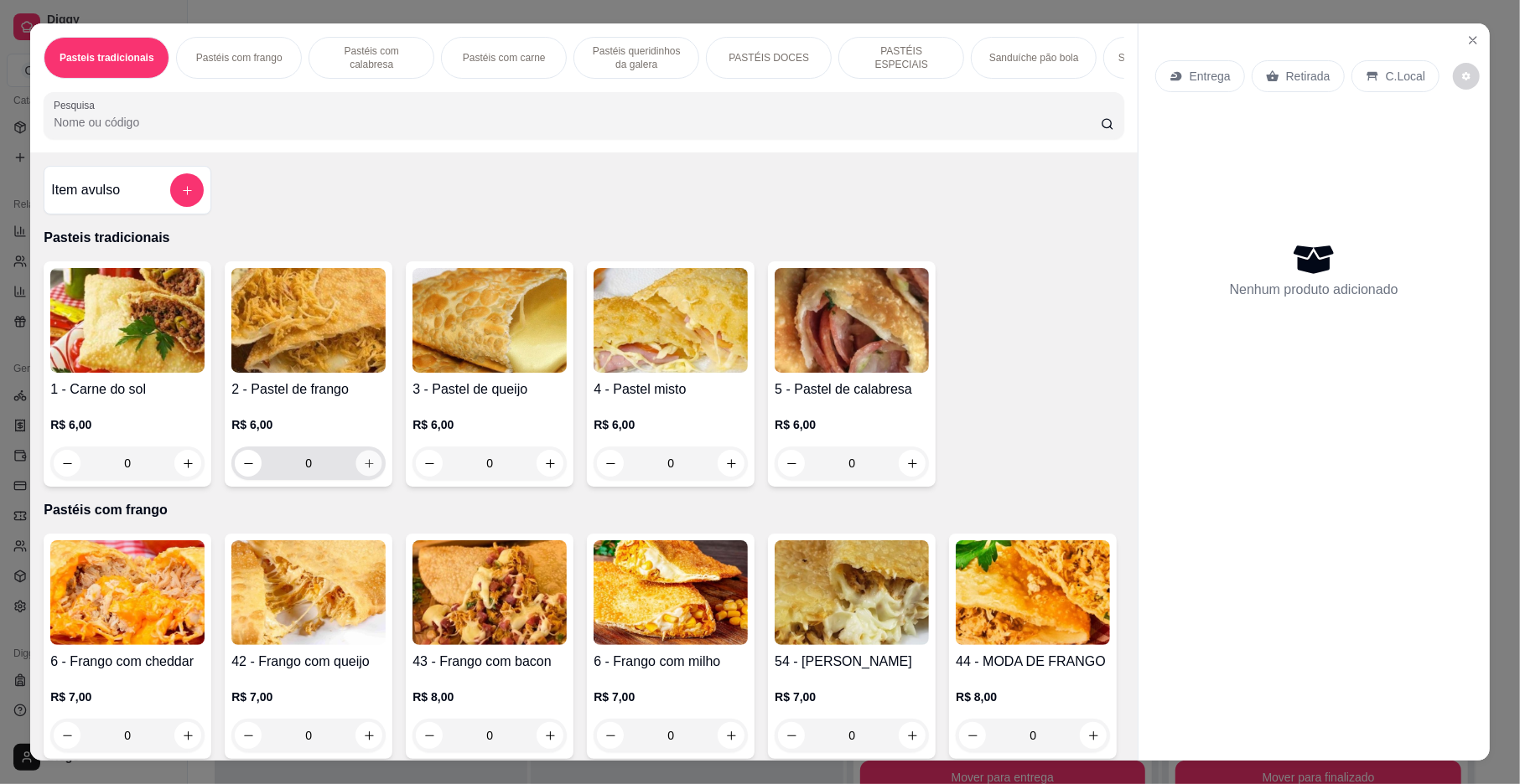
click at [364, 468] on icon "increase-product-quantity" at bounding box center [368, 463] width 9 height 9
type input "1"
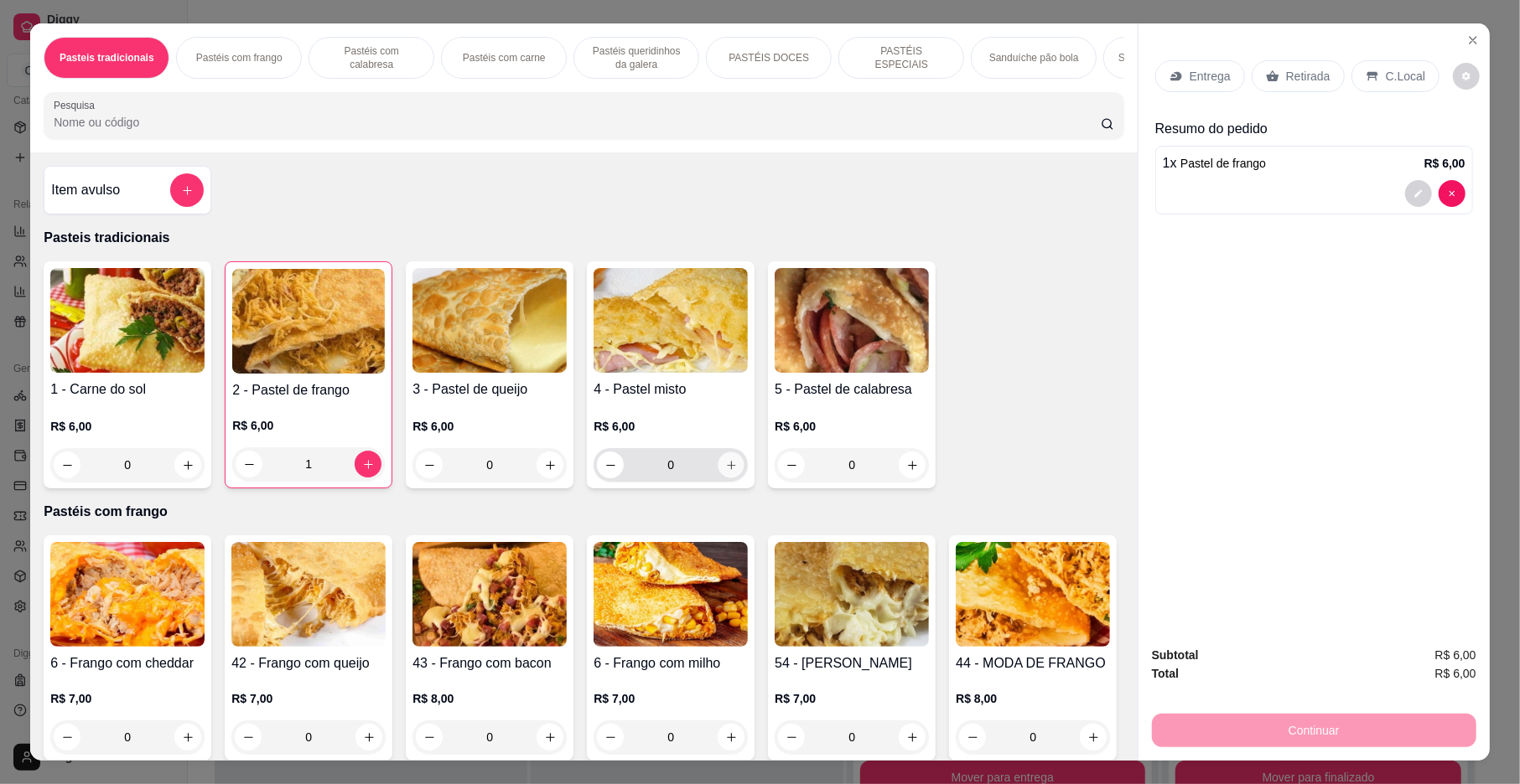
click at [732, 478] on button "increase-product-quantity" at bounding box center [731, 465] width 26 height 26
type input "1"
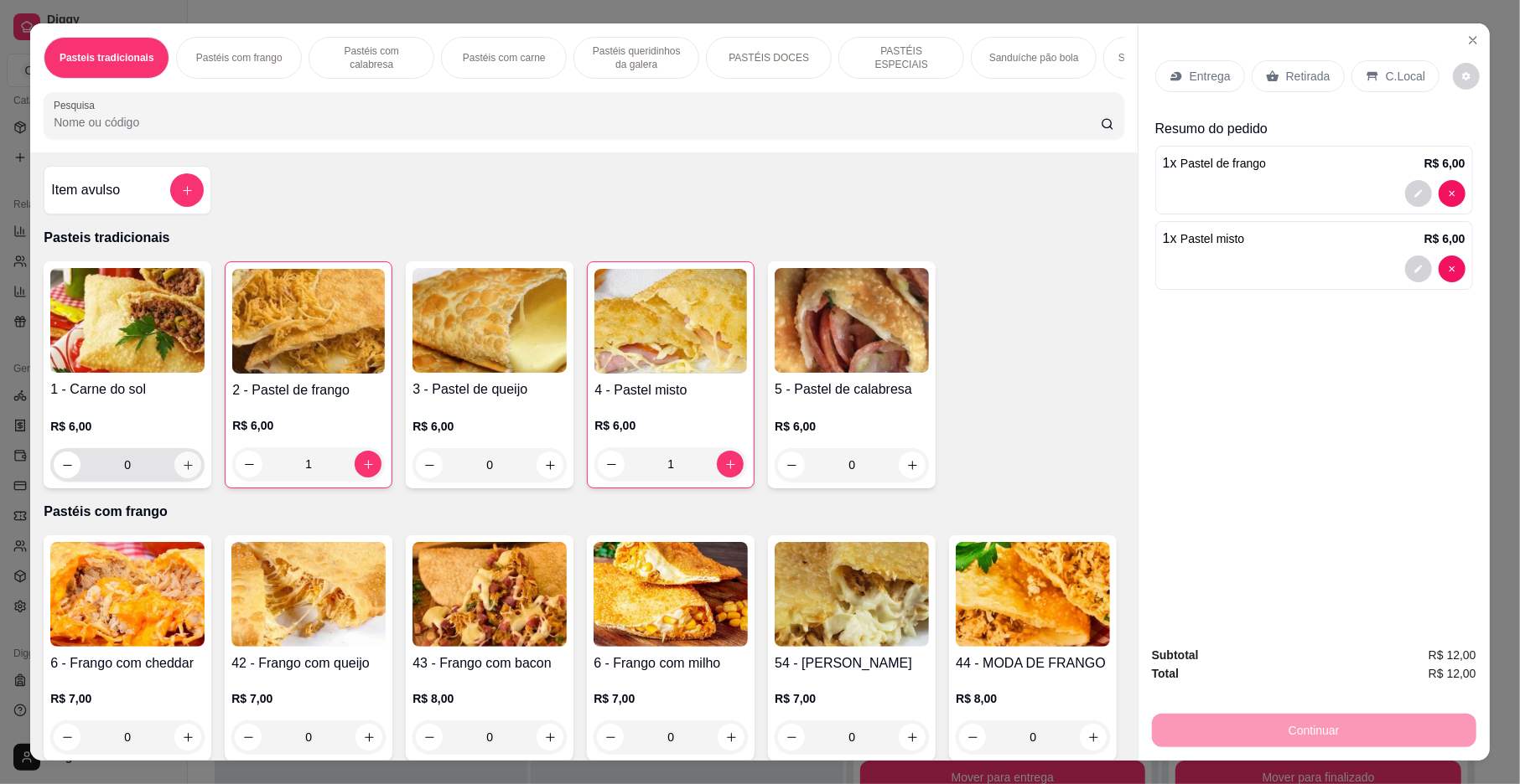
click at [182, 471] on icon "increase-product-quantity" at bounding box center [187, 465] width 12 height 12
type input "1"
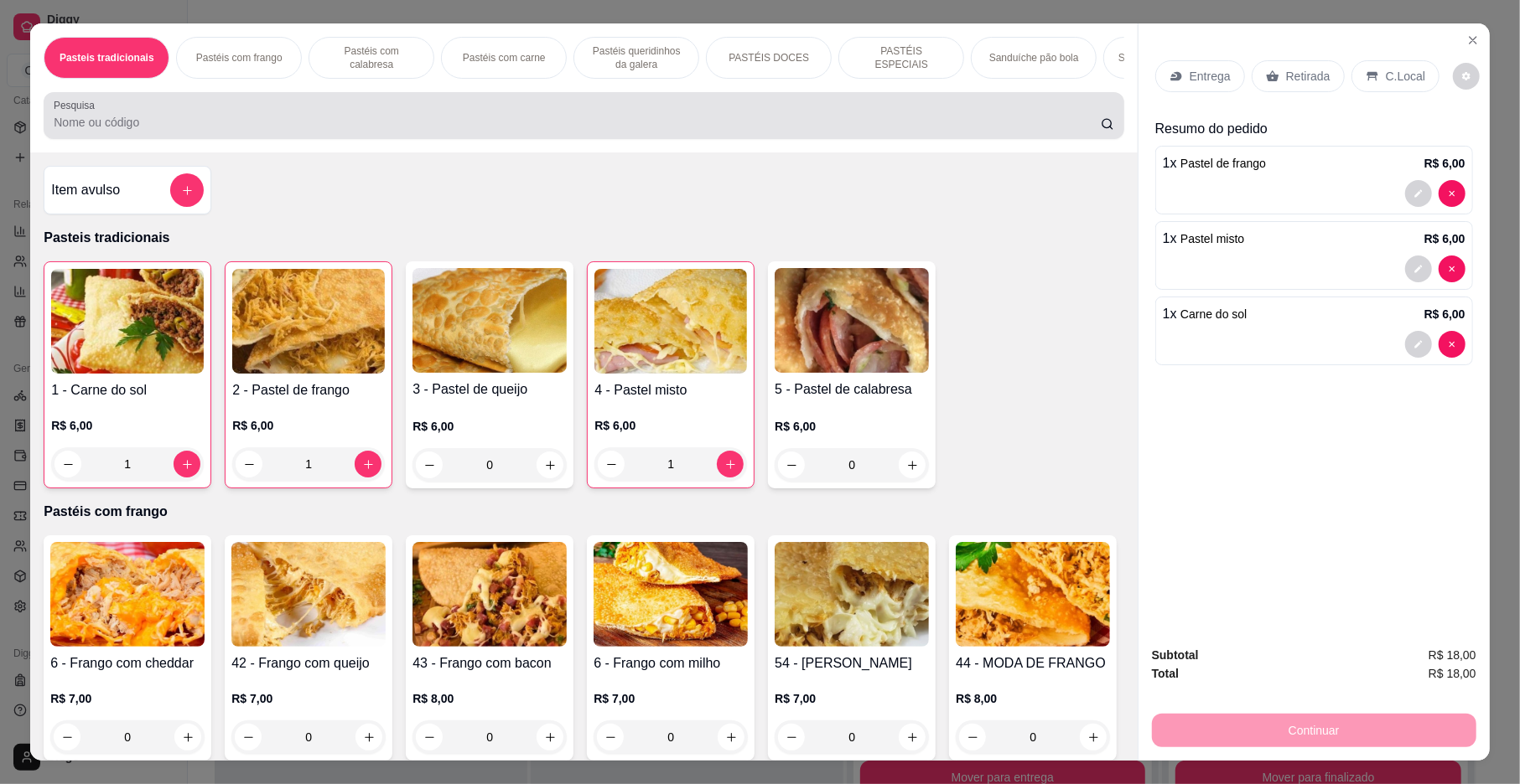
click at [507, 131] on input "Pesquisa" at bounding box center [577, 122] width 1047 height 17
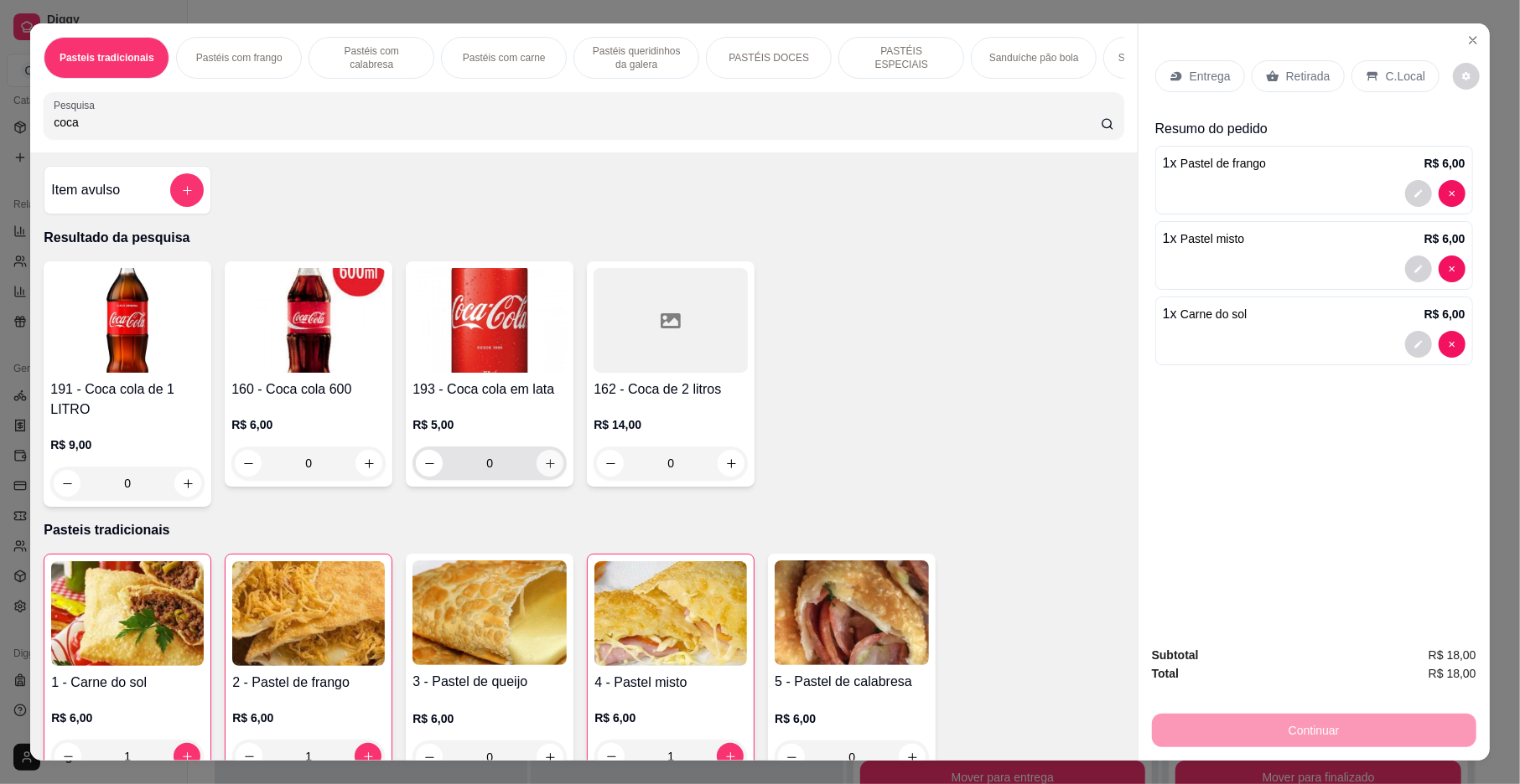
type input "coca"
click at [544, 470] on icon "increase-product-quantity" at bounding box center [550, 463] width 12 height 12
type input "1"
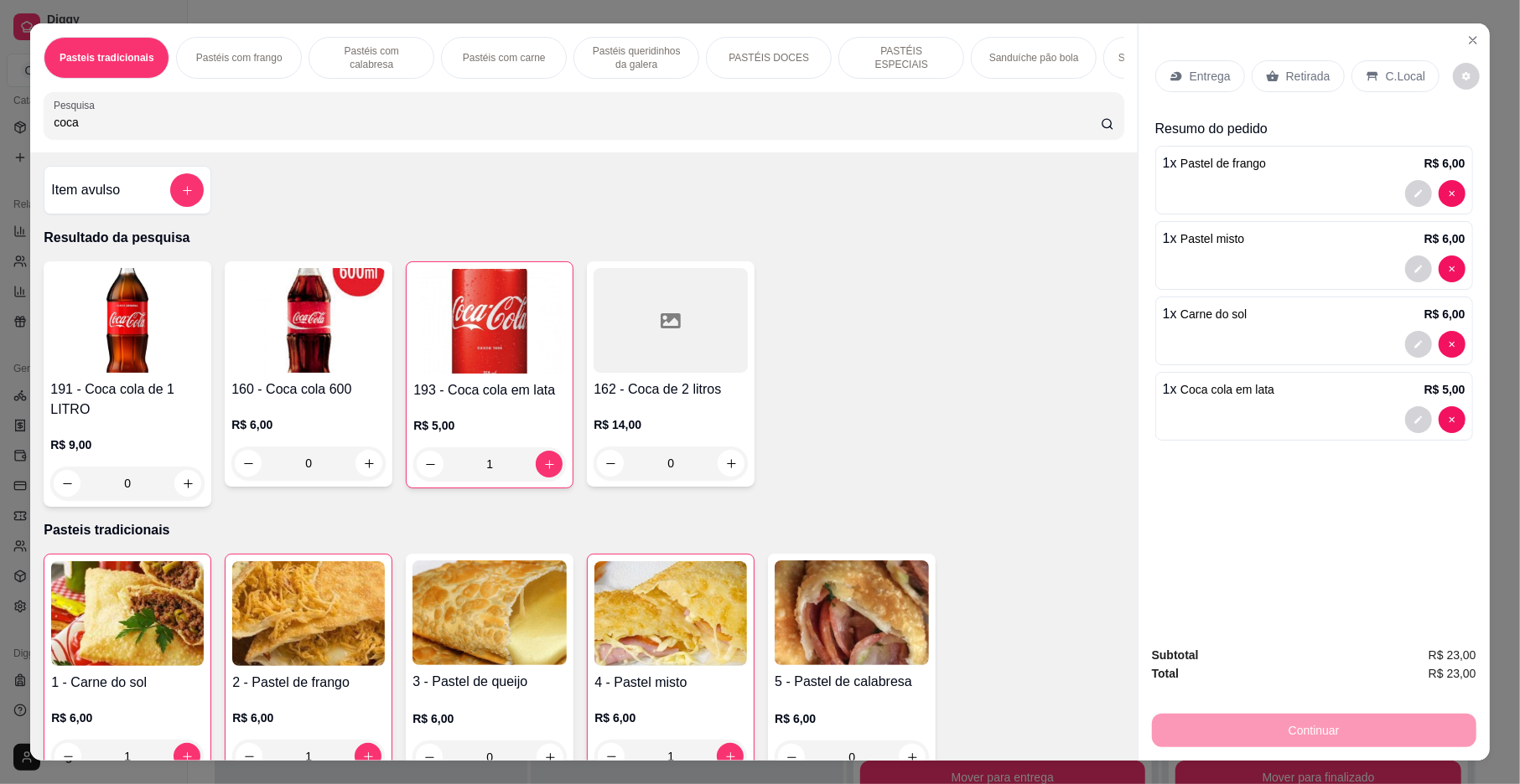
click at [949, 276] on div "Item avulso Resultado da pesquisa 191 - Coca cola de 1 LITRO R$ 9,00 0 160 - Co…" at bounding box center [584, 456] width 1107 height 608
click at [1190, 82] on p "Entrega" at bounding box center [1210, 76] width 41 height 17
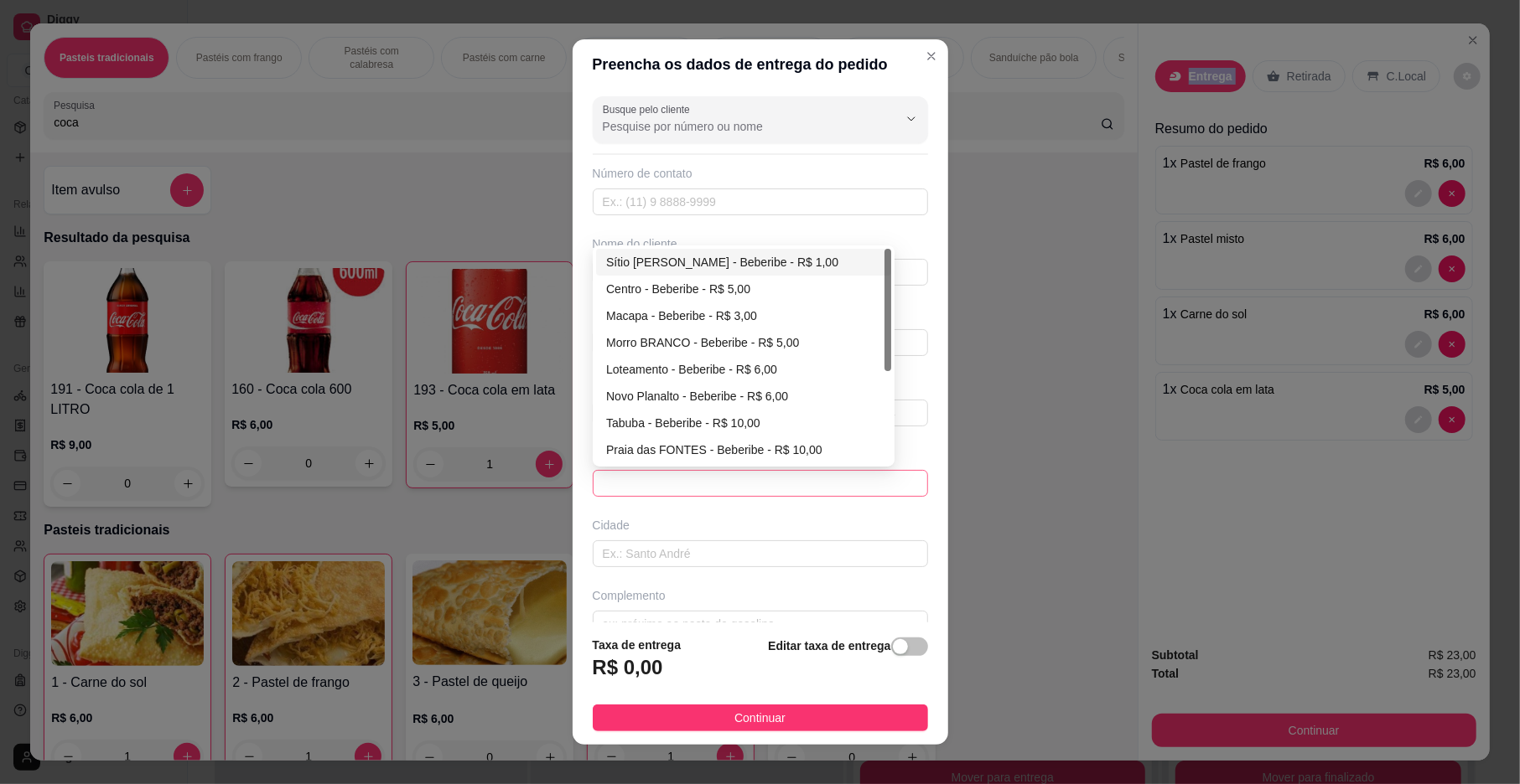
click at [772, 477] on span at bounding box center [760, 484] width 316 height 25
click at [715, 288] on div "Centro - Beberibe - R$ 5,00" at bounding box center [743, 289] width 275 height 18
type input "Beberibe"
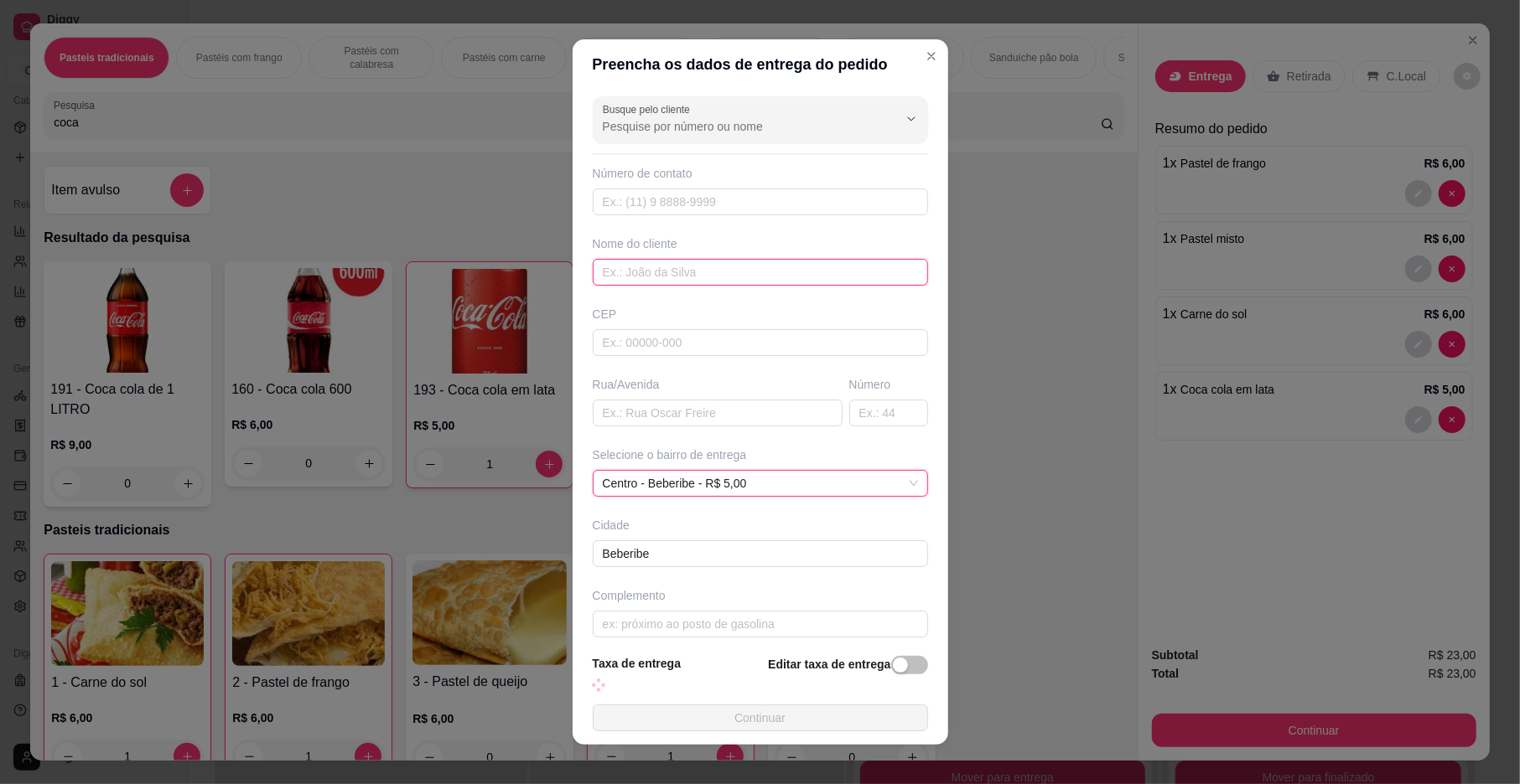
click at [715, 278] on input "text" at bounding box center [760, 272] width 336 height 27
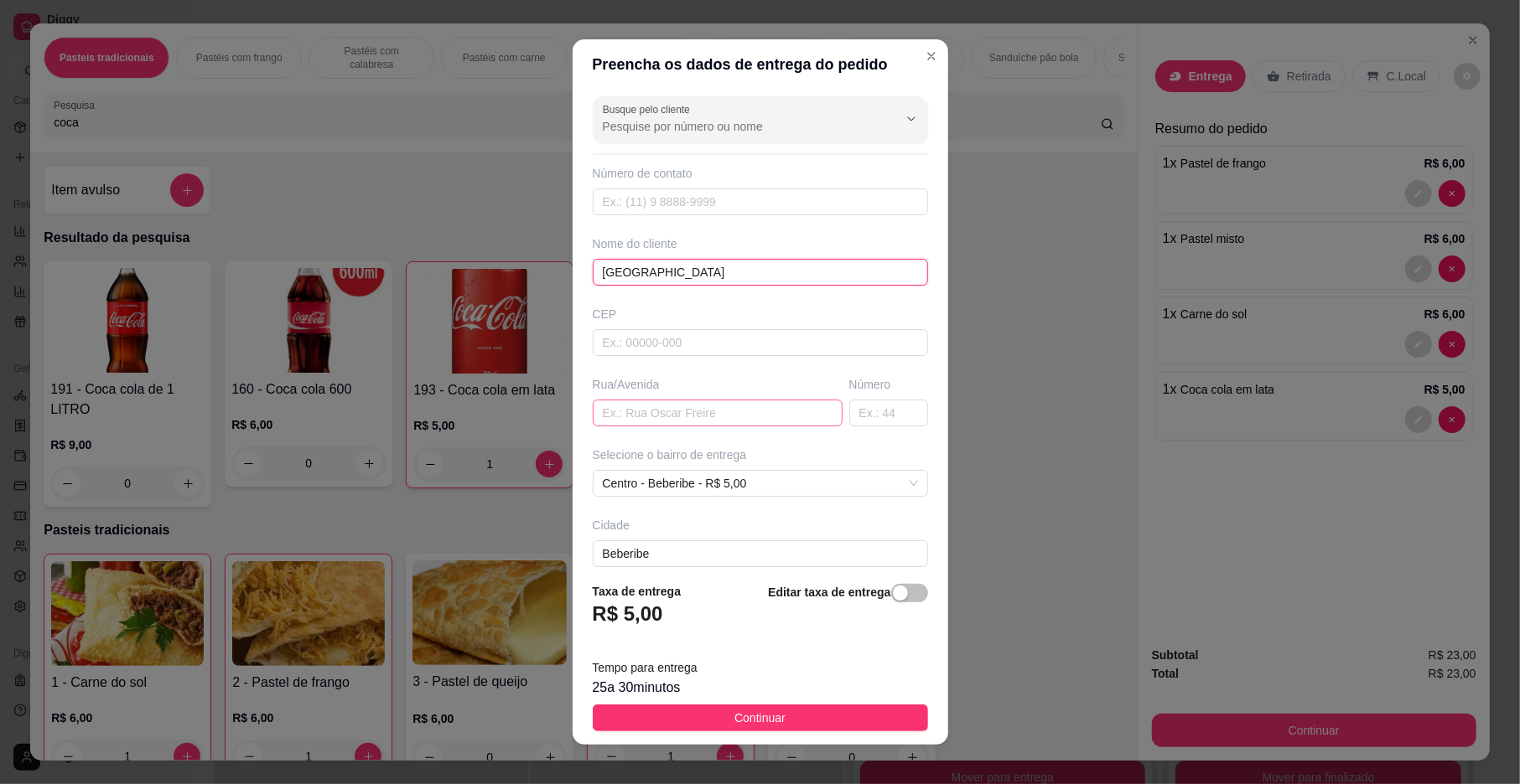
type input "[GEOGRAPHIC_DATA]"
click at [654, 410] on input "text" at bounding box center [717, 413] width 250 height 27
type input "no hospital"
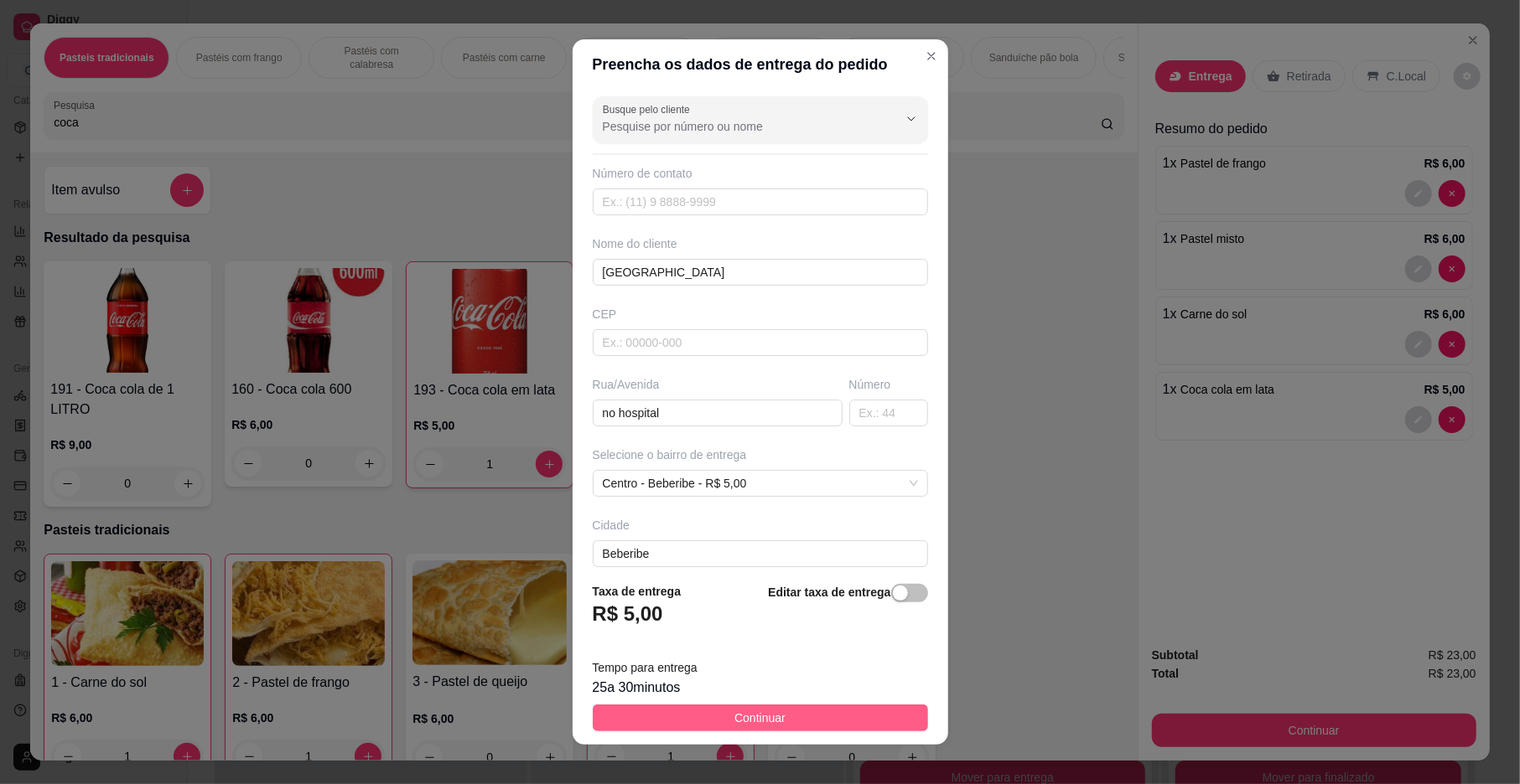
click at [625, 711] on button "Continuar" at bounding box center [760, 718] width 336 height 27
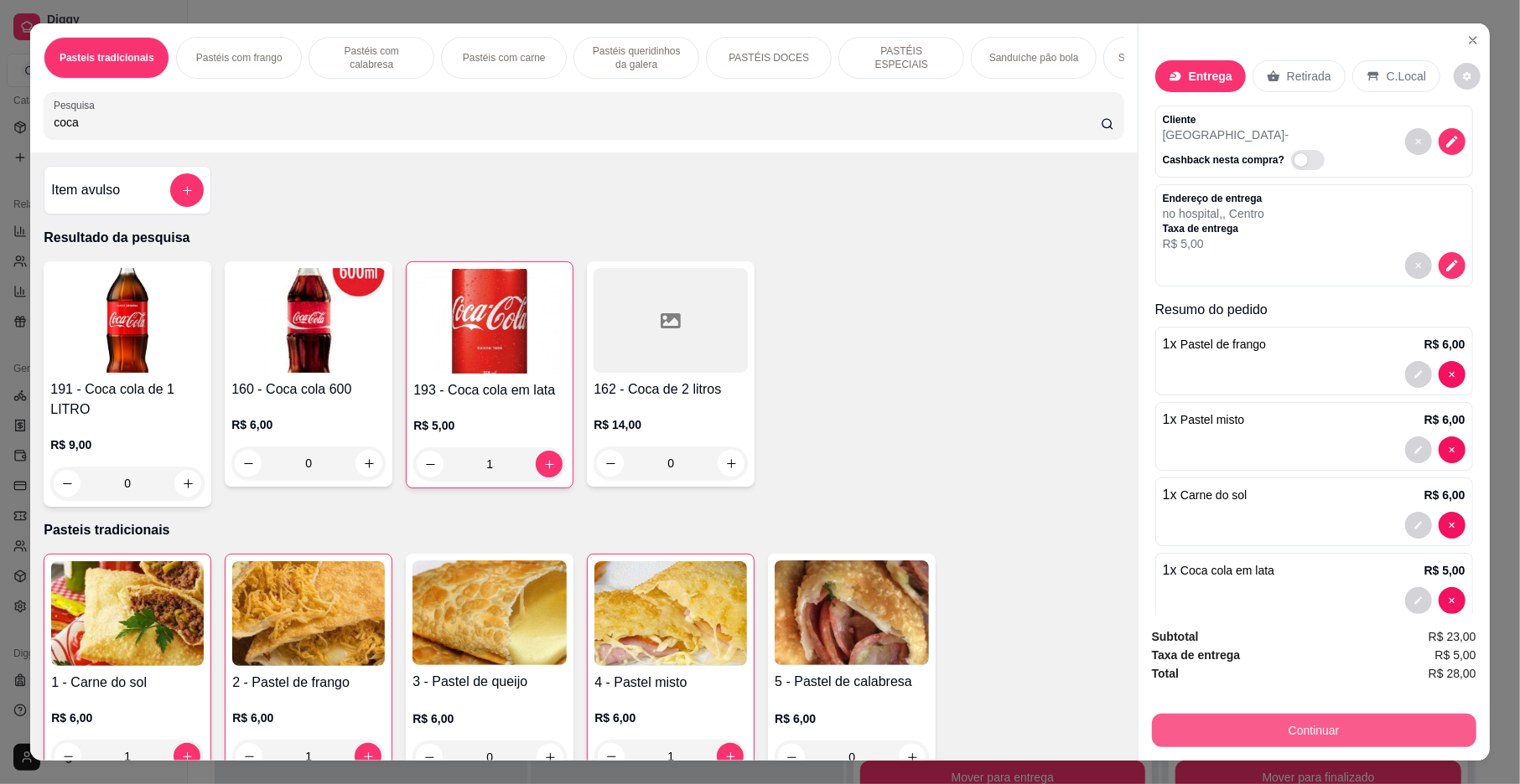
click at [1379, 732] on button "Continuar" at bounding box center [1313, 730] width 324 height 33
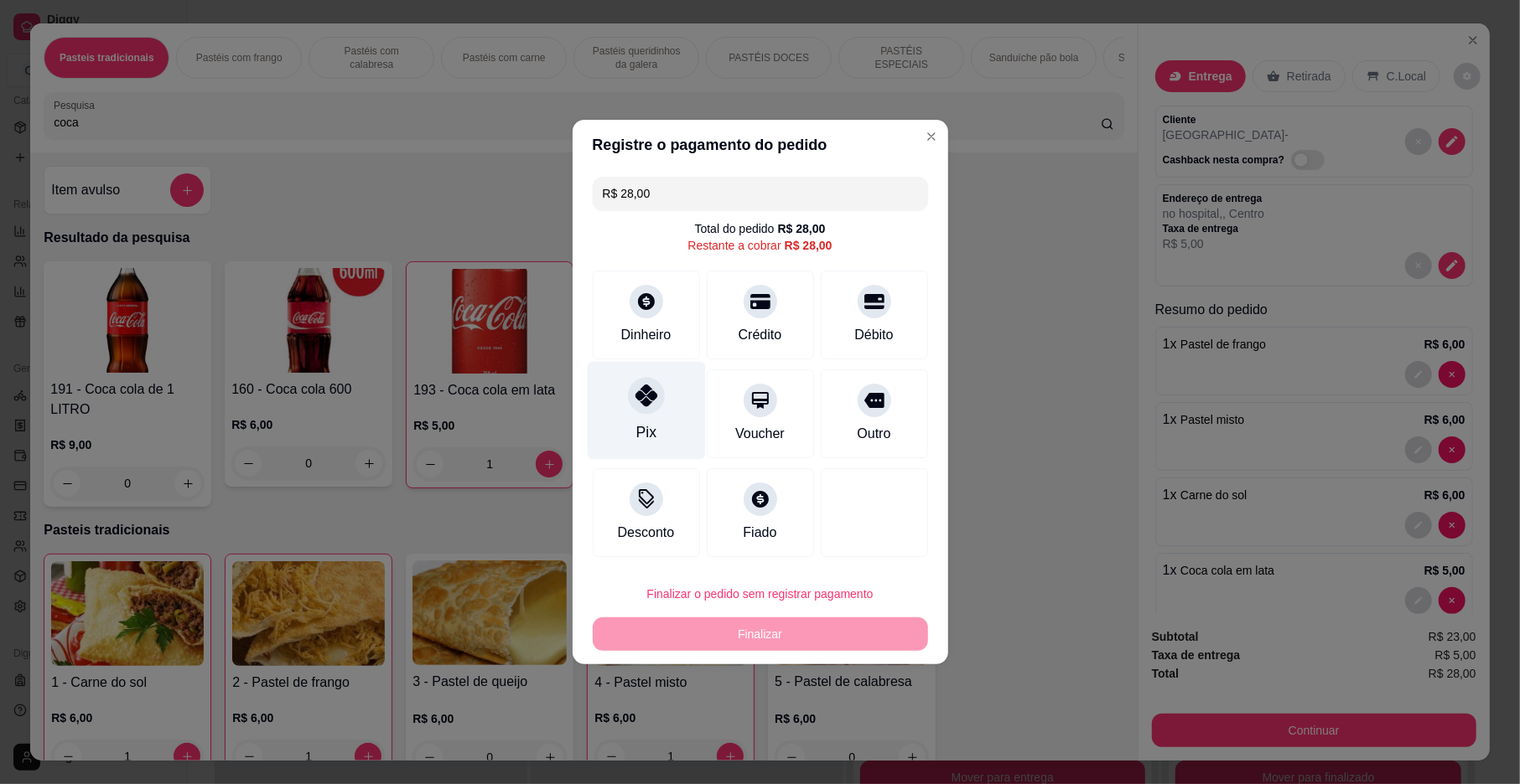
drag, startPoint x: 652, startPoint y: 403, endPoint x: 674, endPoint y: 534, distance: 132.8
click at [652, 406] on icon at bounding box center [645, 395] width 22 height 22
type input "R$ 0,00"
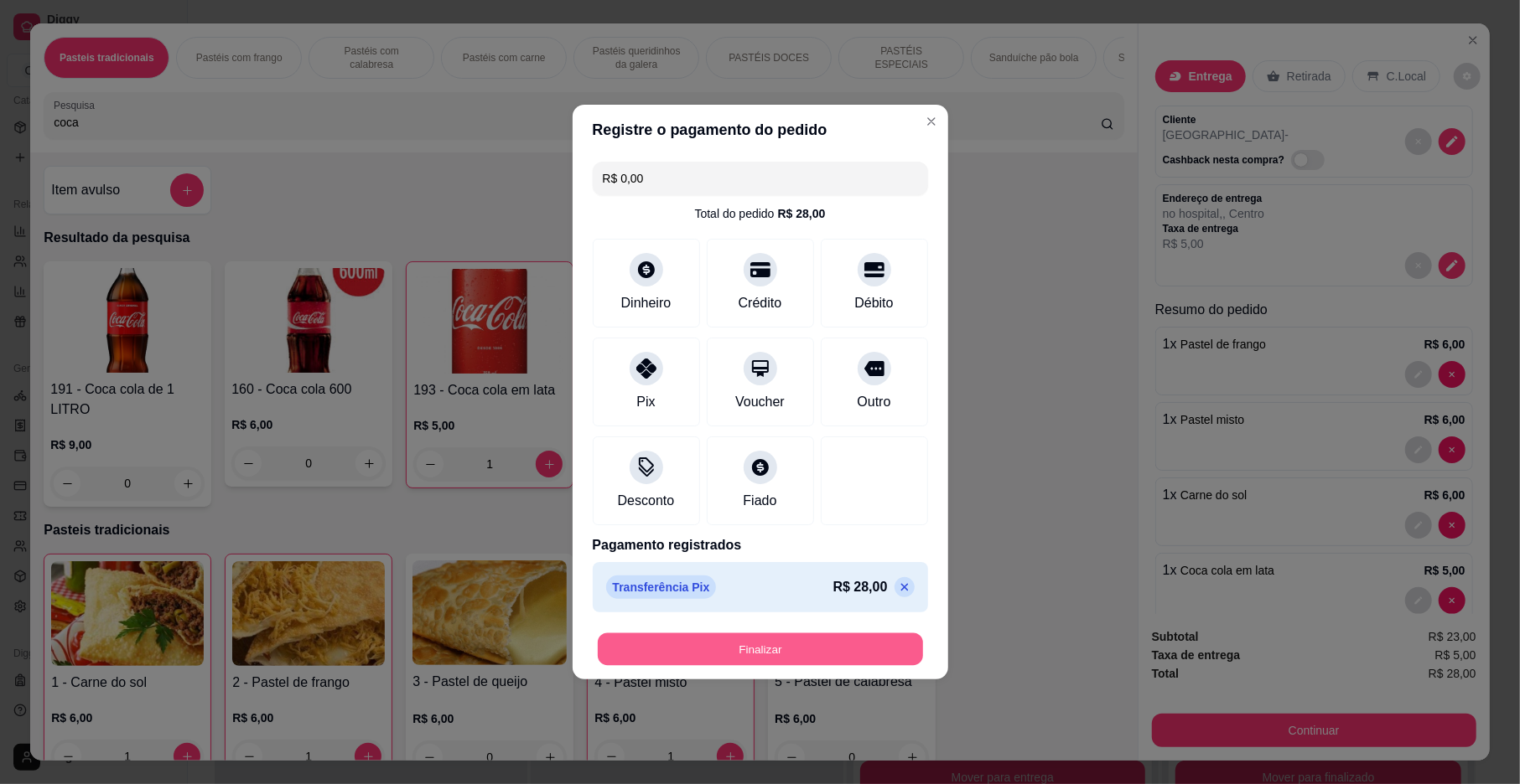
click at [669, 637] on button "Finalizar" at bounding box center [760, 650] width 325 height 33
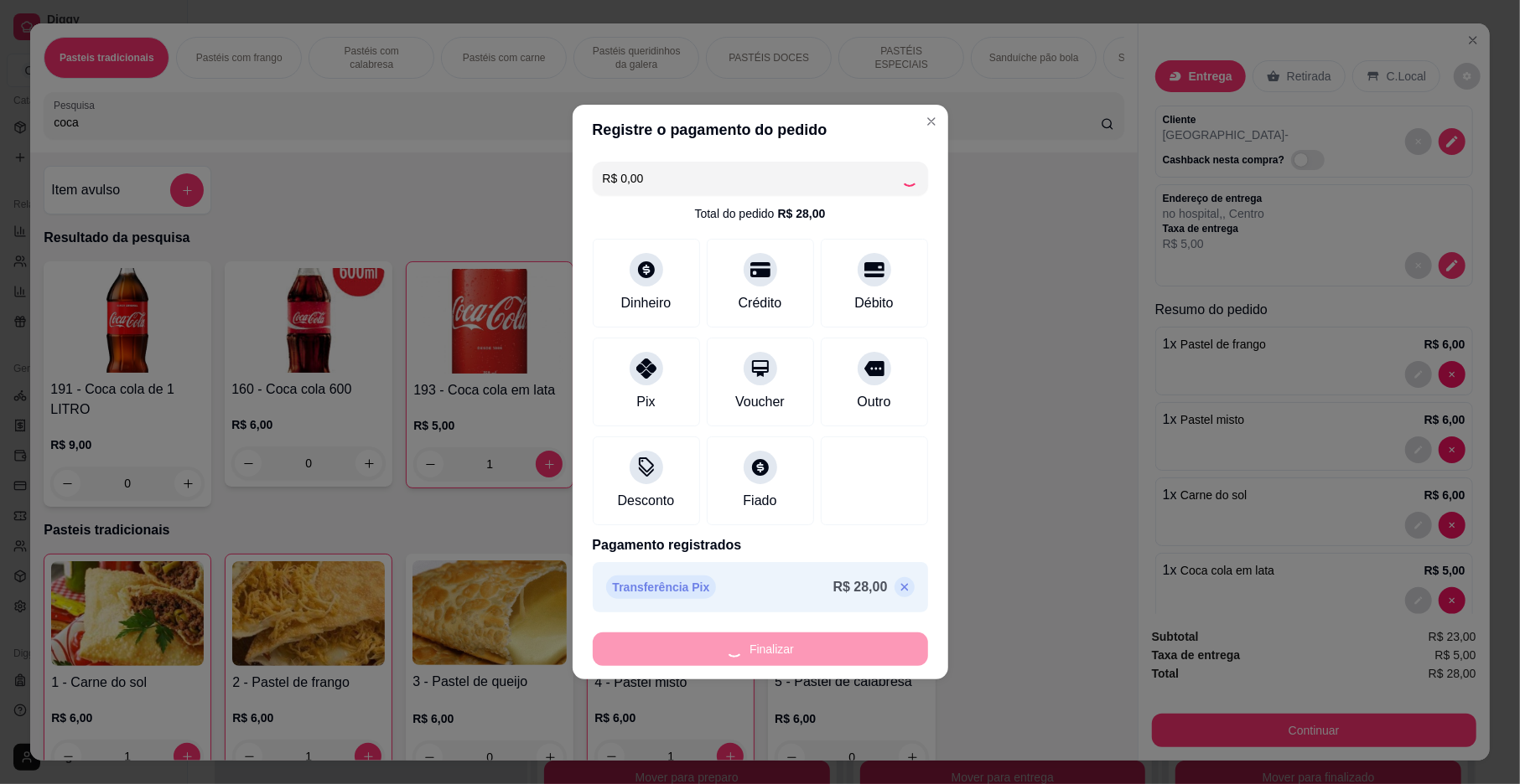
type input "0"
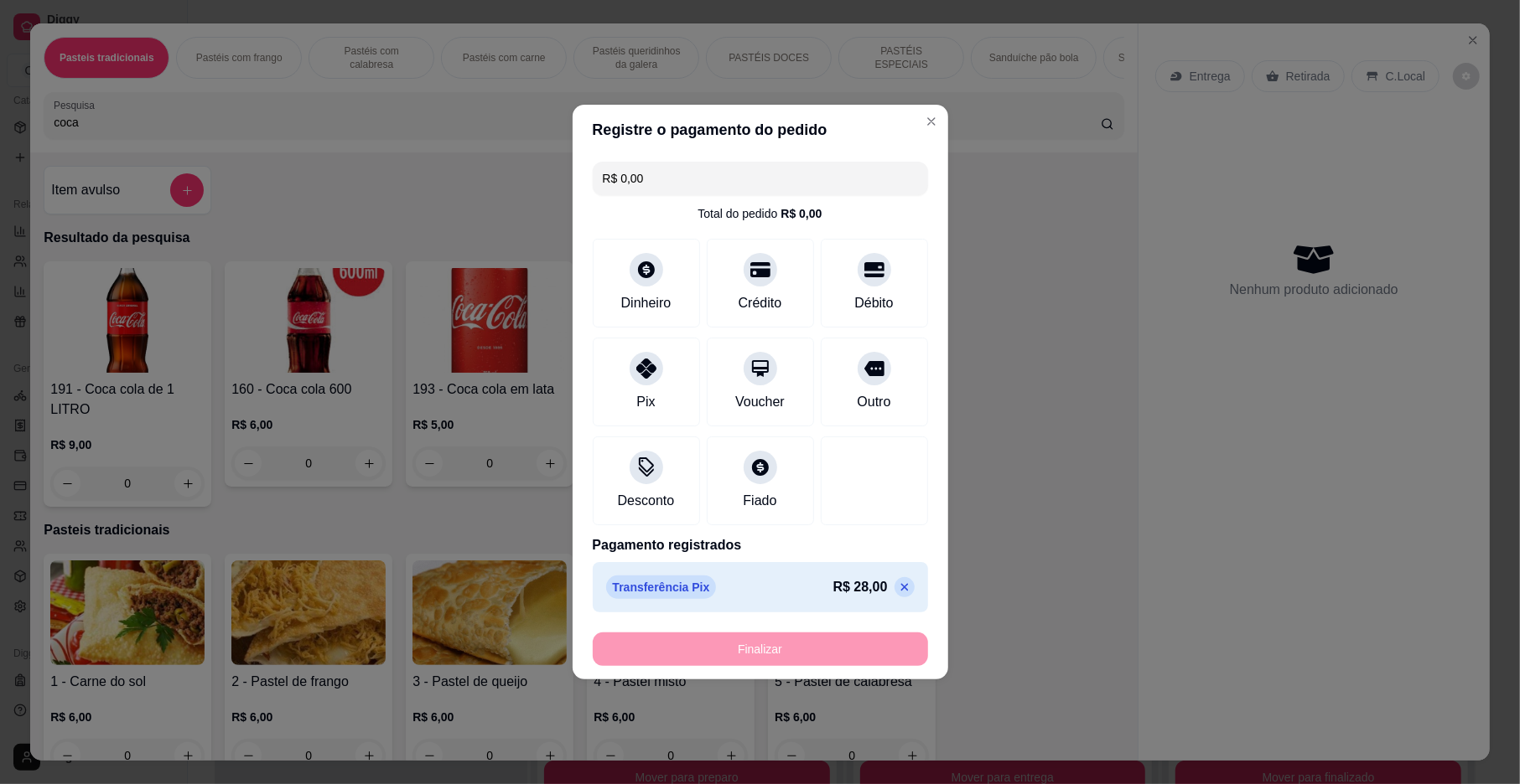
type input "-R$ 28,00"
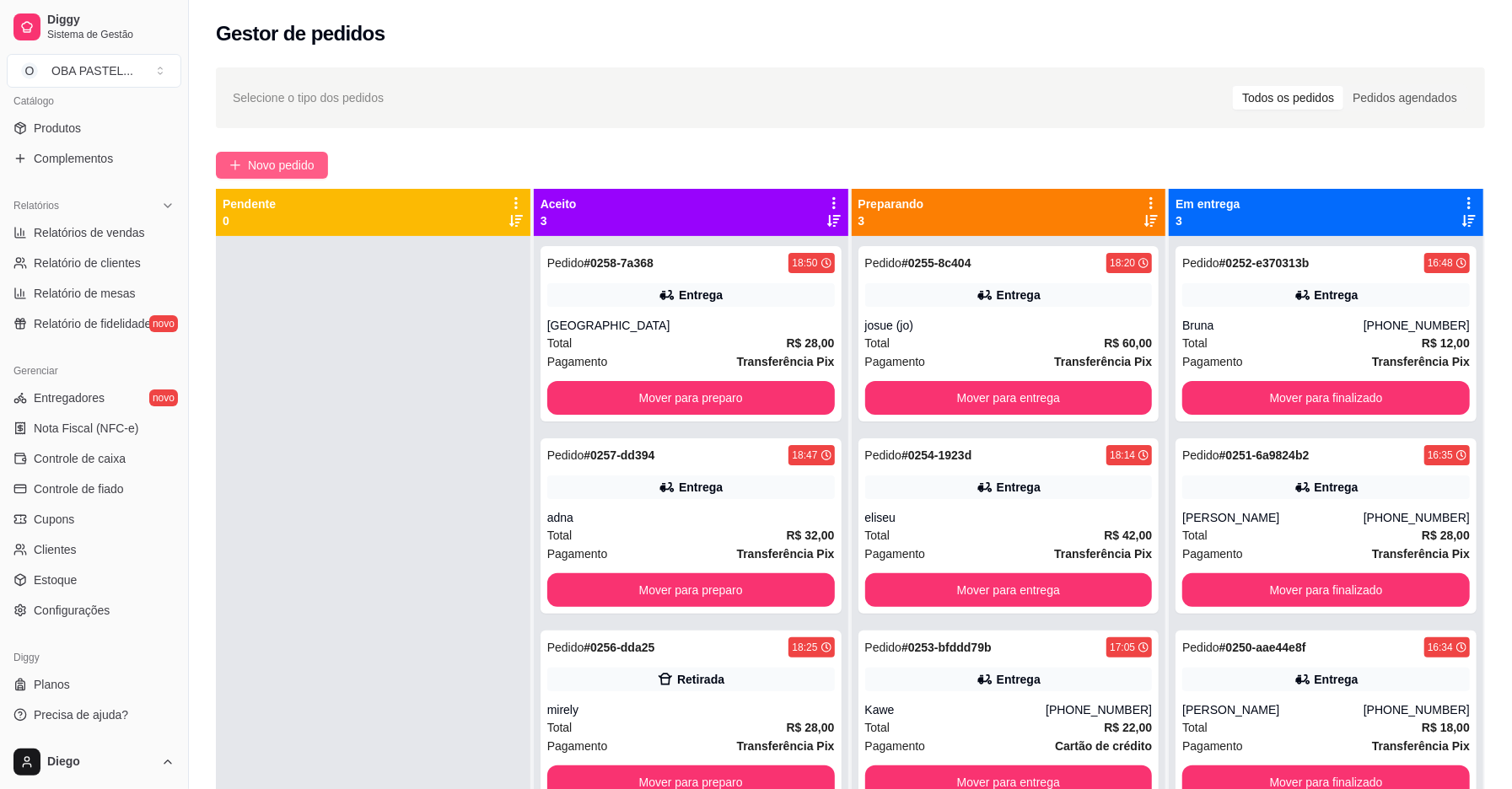
click at [278, 162] on span "Novo pedido" at bounding box center [281, 165] width 66 height 18
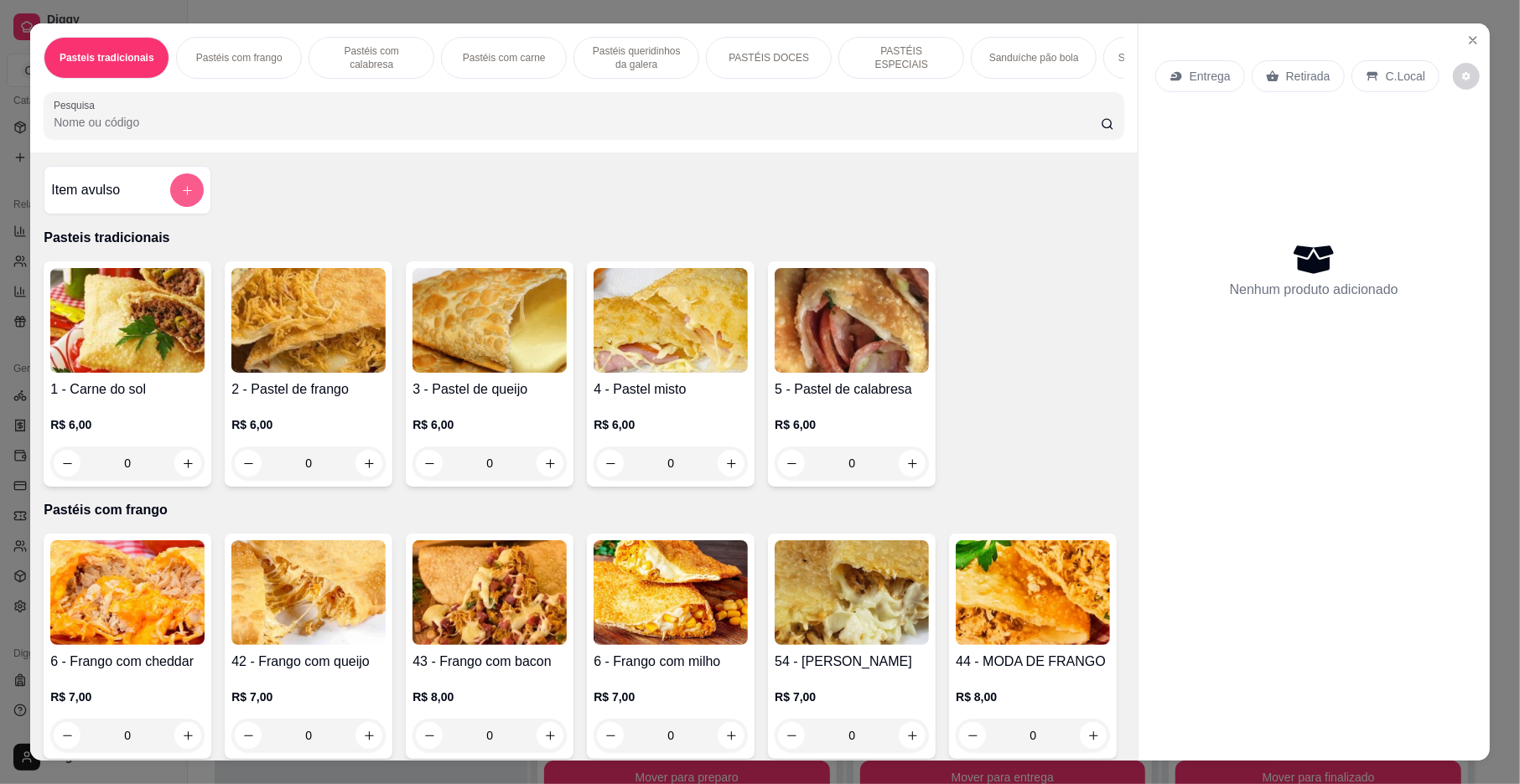
click at [187, 207] on button "add-separate-item" at bounding box center [187, 189] width 33 height 33
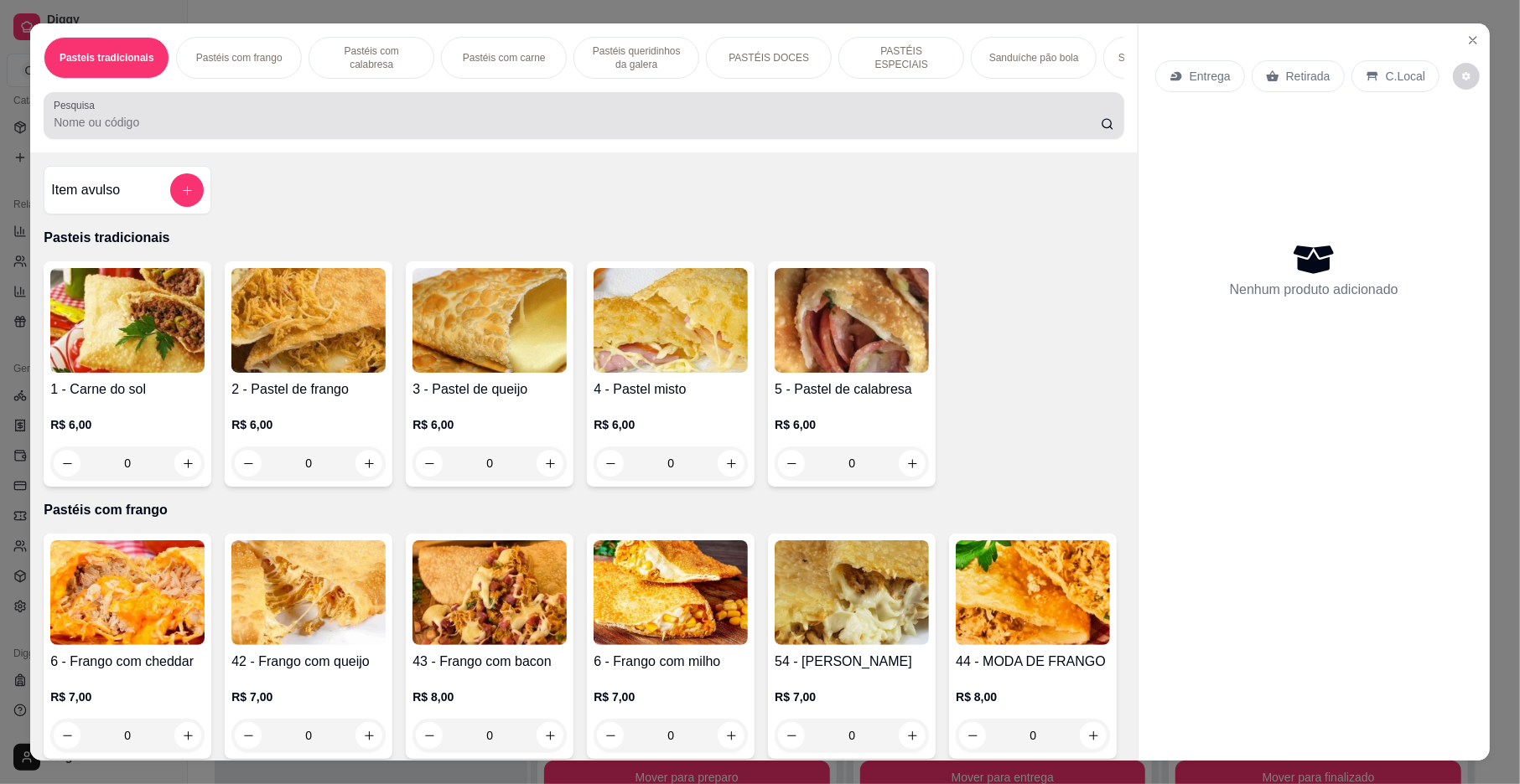
click at [289, 131] on input "Pesquisa" at bounding box center [577, 122] width 1047 height 17
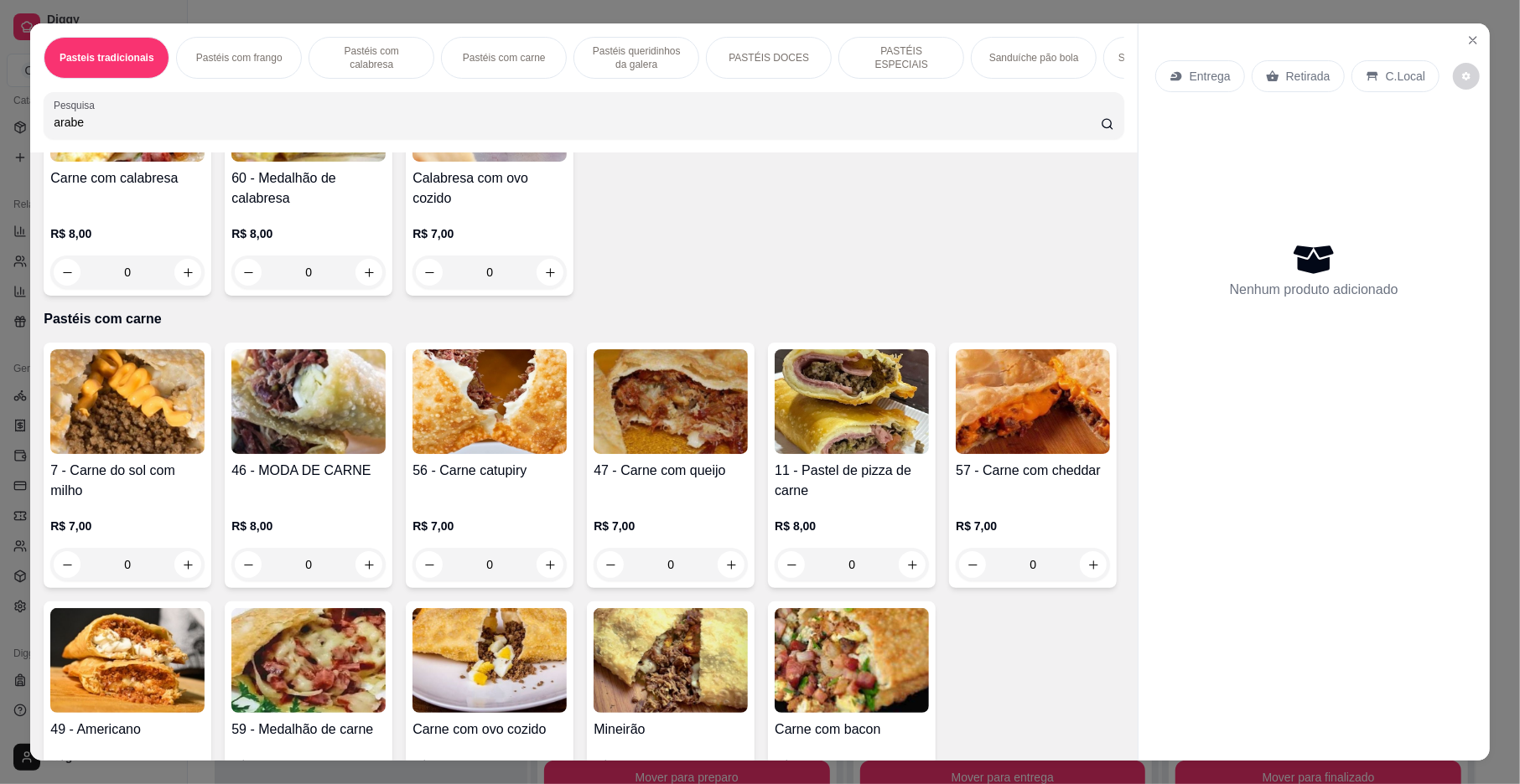
scroll to position [1899, 0]
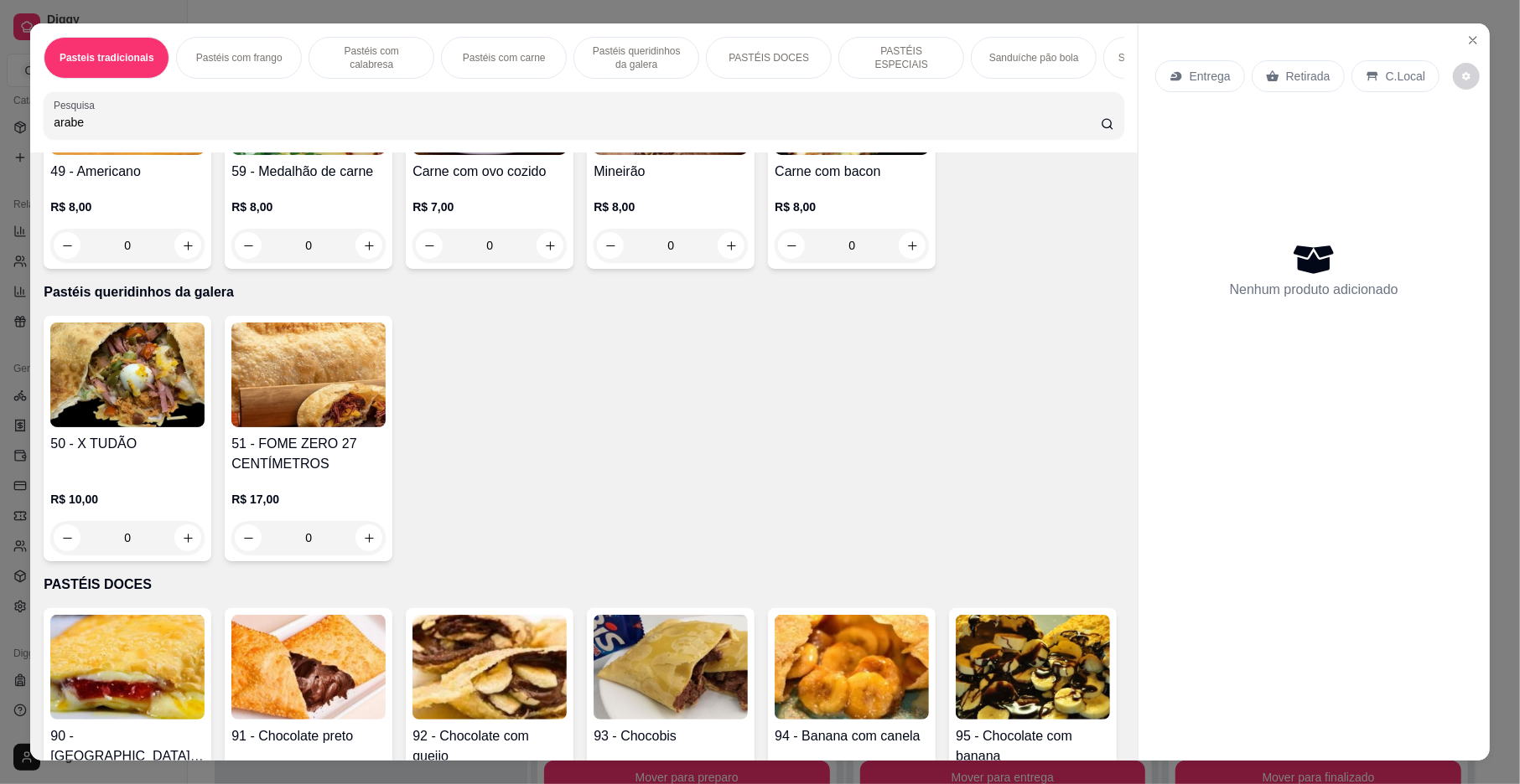
type input "arabe"
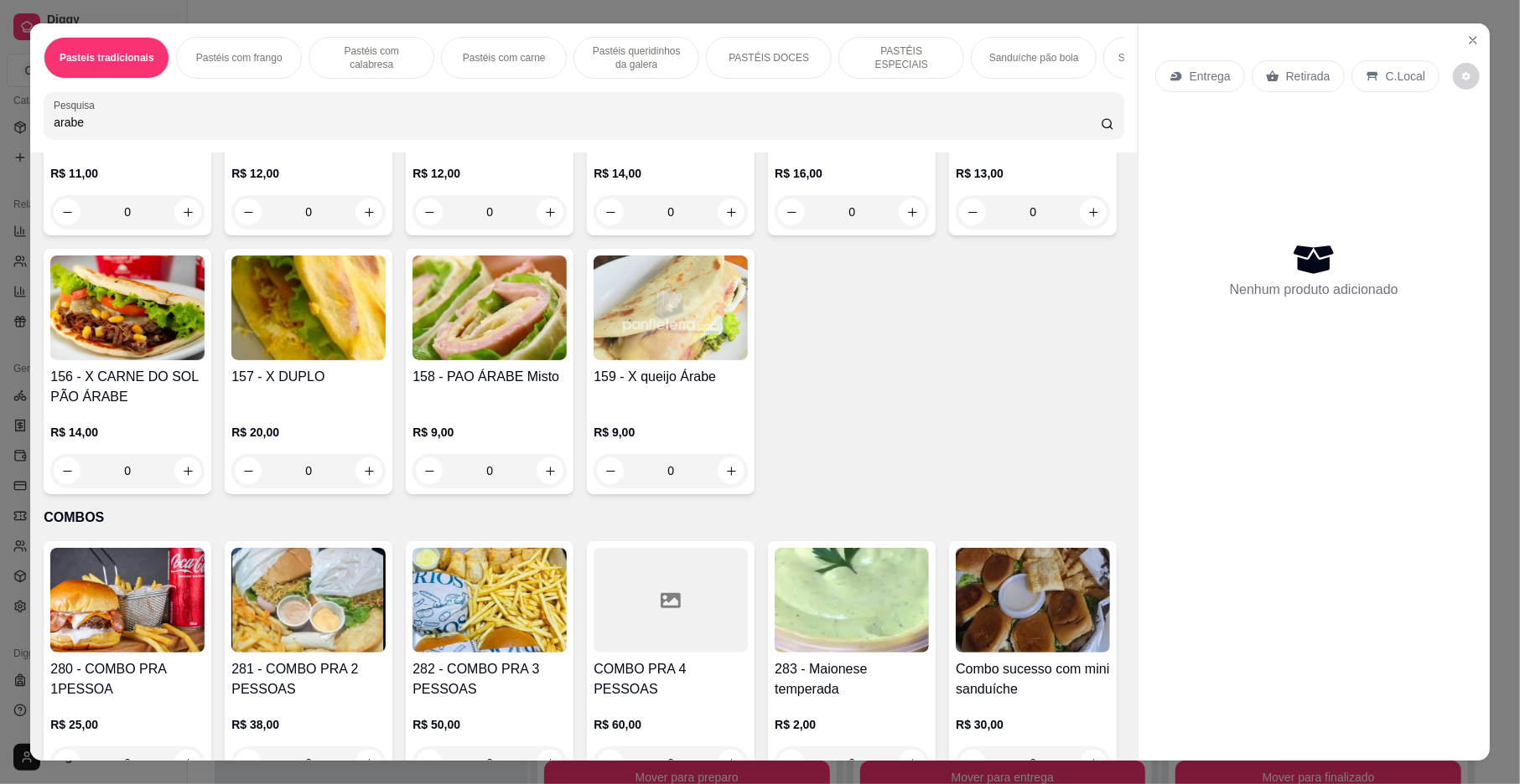
scroll to position [3932, 0]
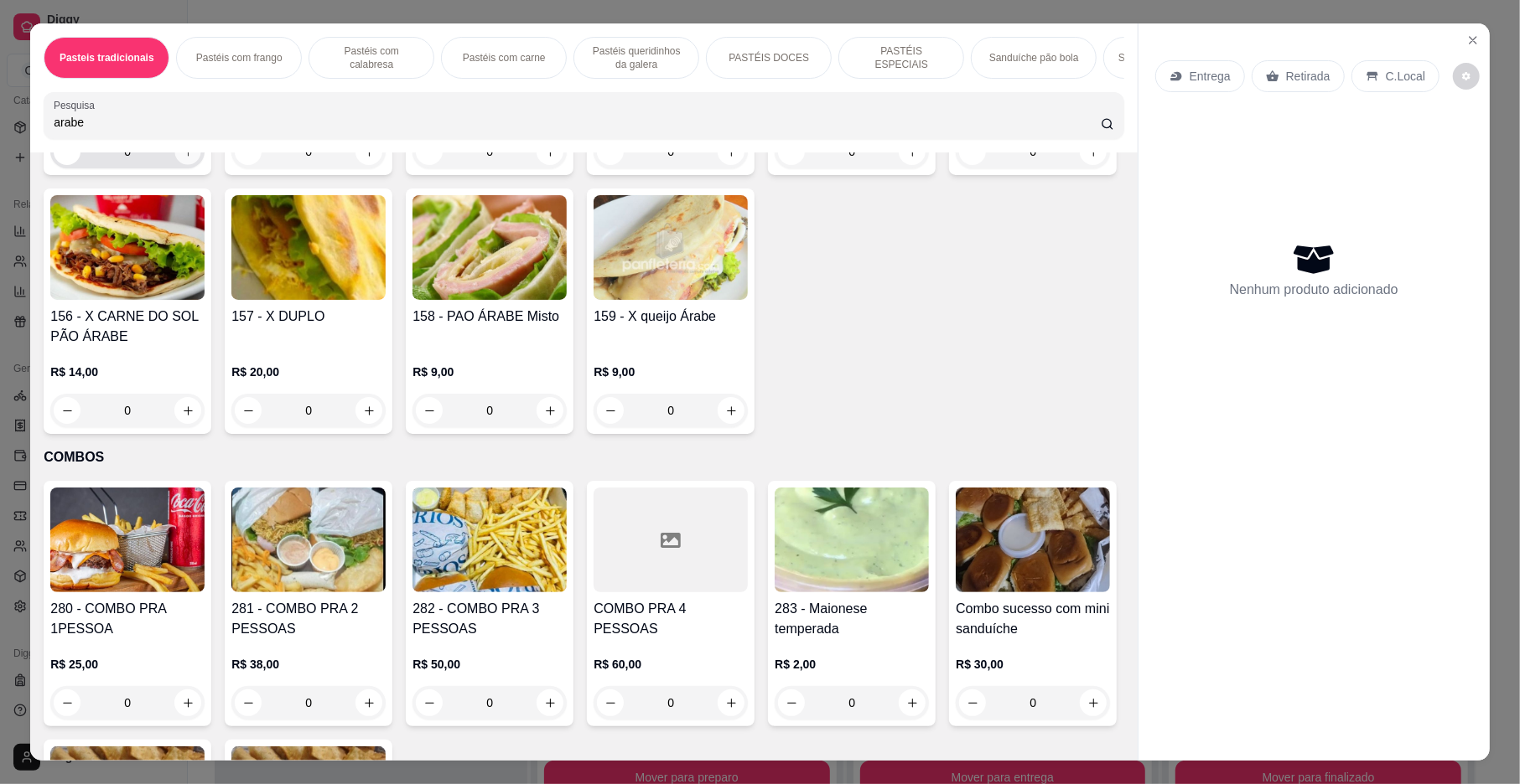
click at [184, 156] on icon "increase-product-quantity" at bounding box center [187, 151] width 9 height 9
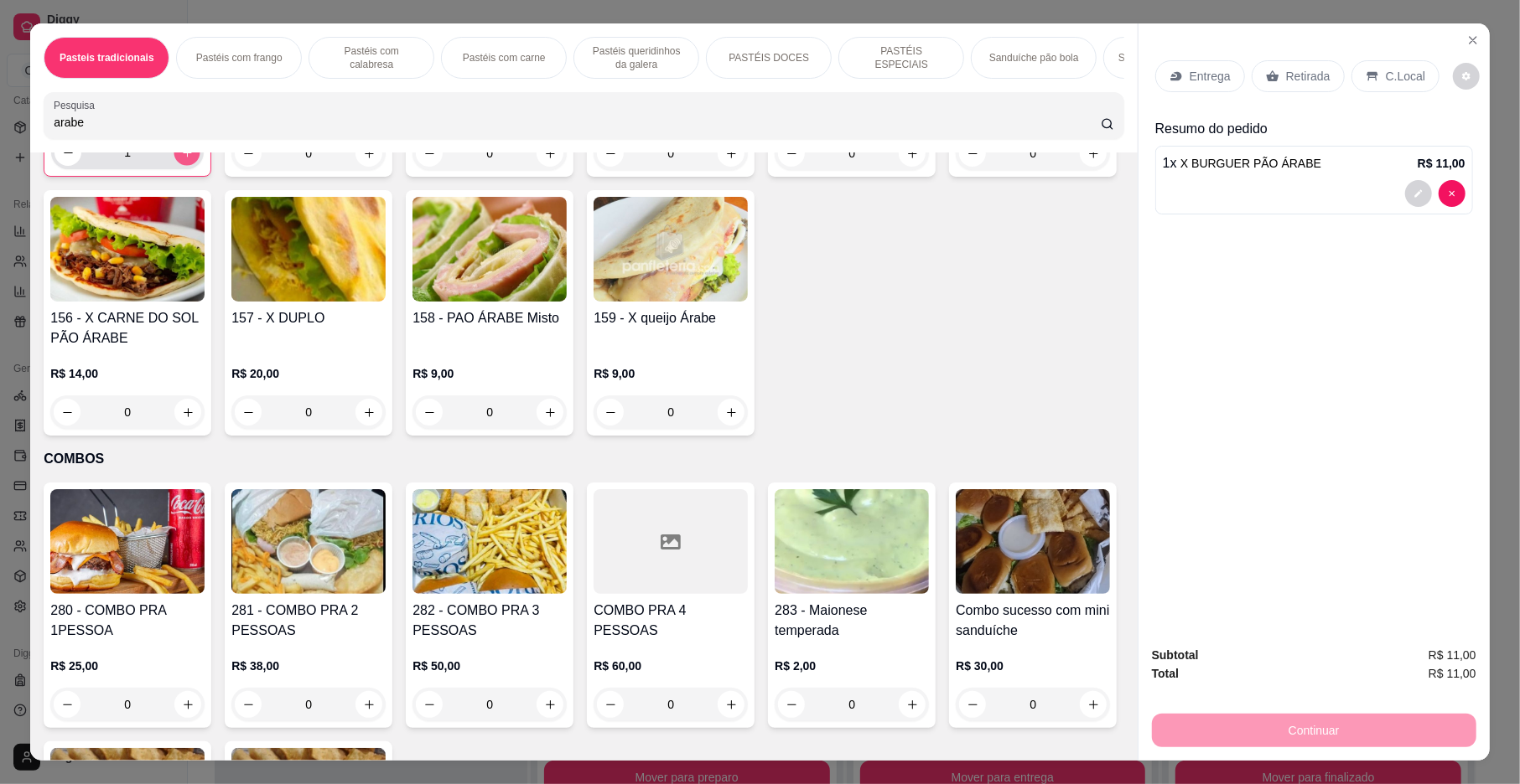
click at [183, 157] on icon "increase-product-quantity" at bounding box center [187, 152] width 9 height 9
type input "3"
click at [1189, 64] on div "Entrega" at bounding box center [1201, 76] width 90 height 32
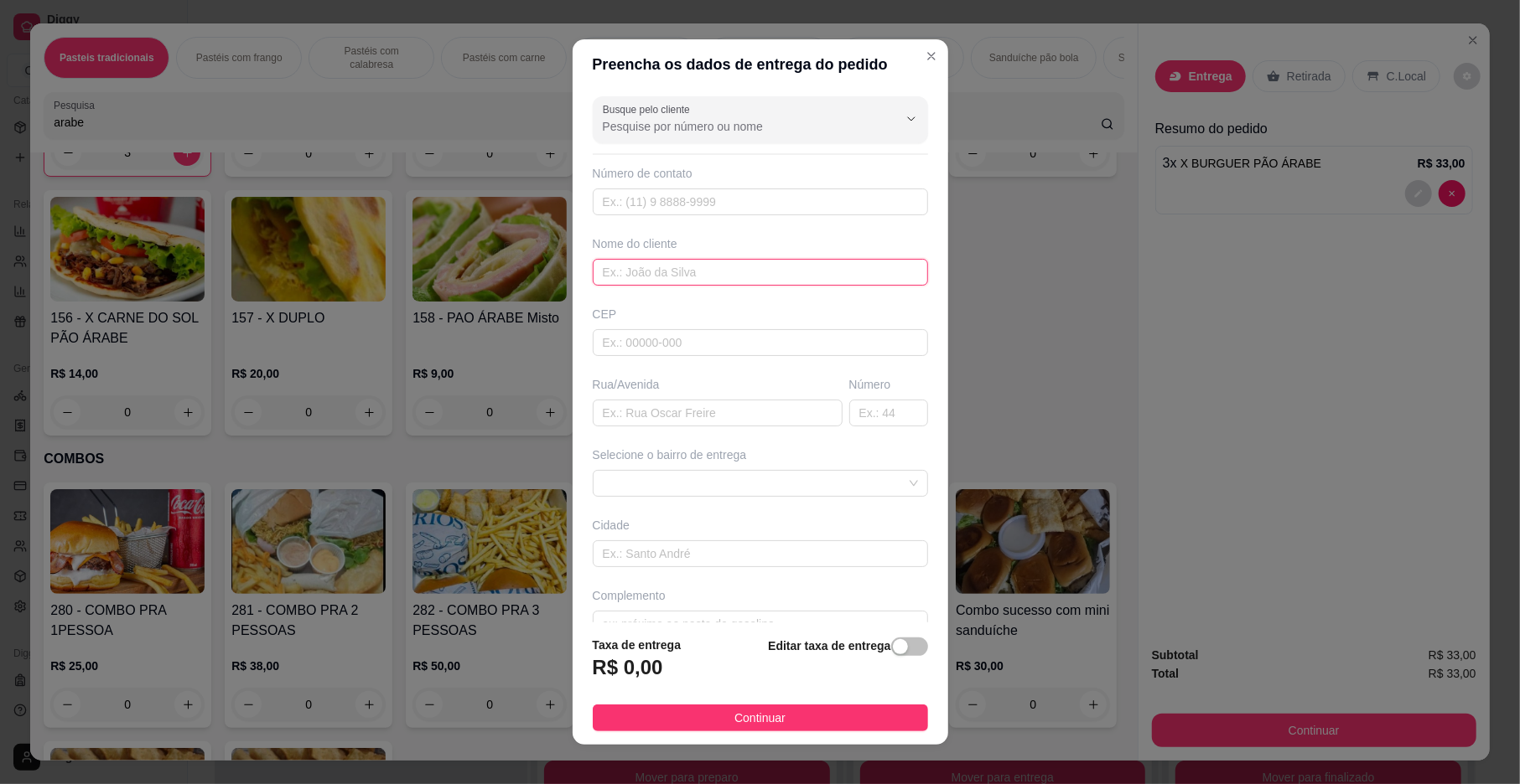
click at [751, 272] on input "text" at bounding box center [760, 272] width 336 height 27
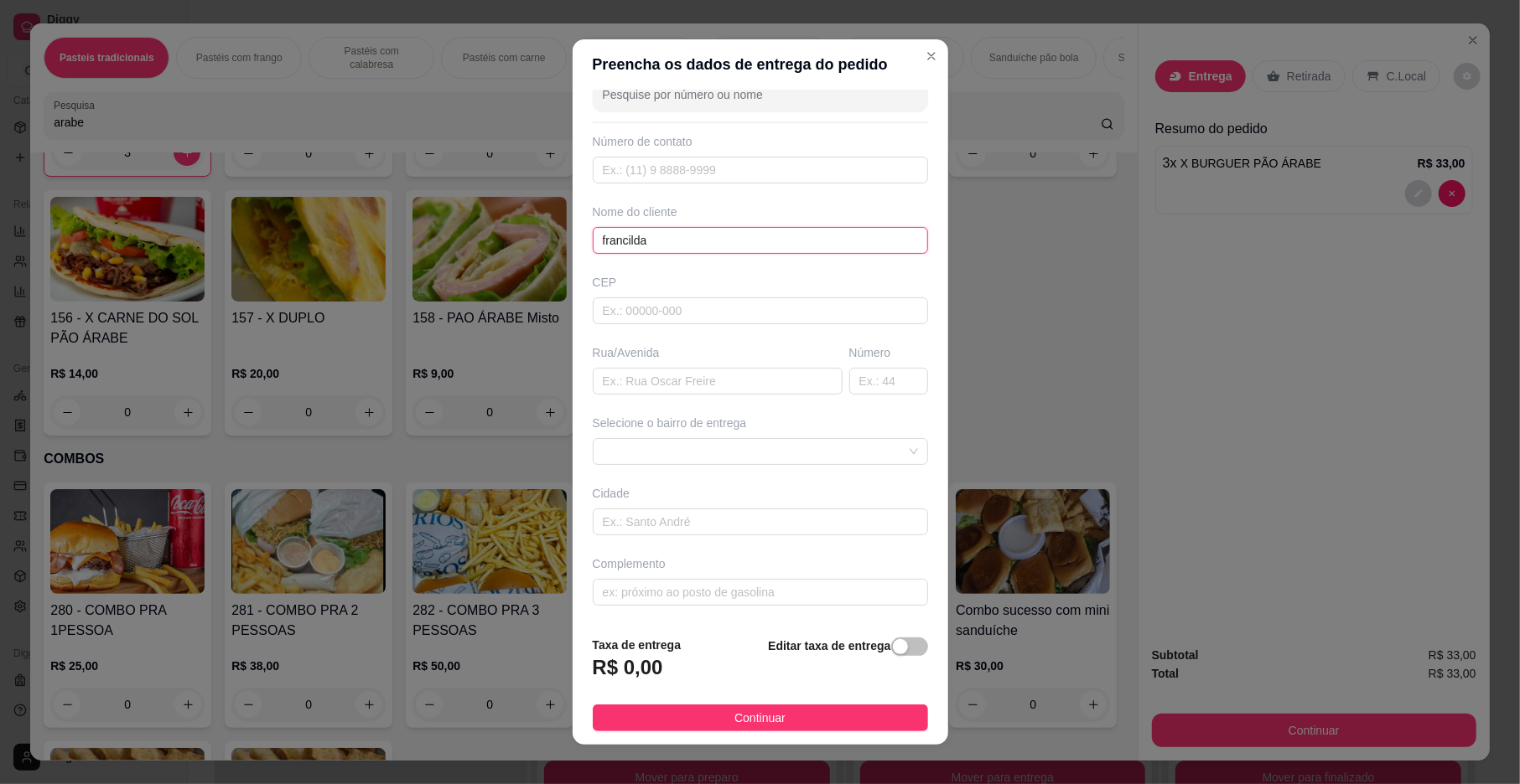
scroll to position [14, 0]
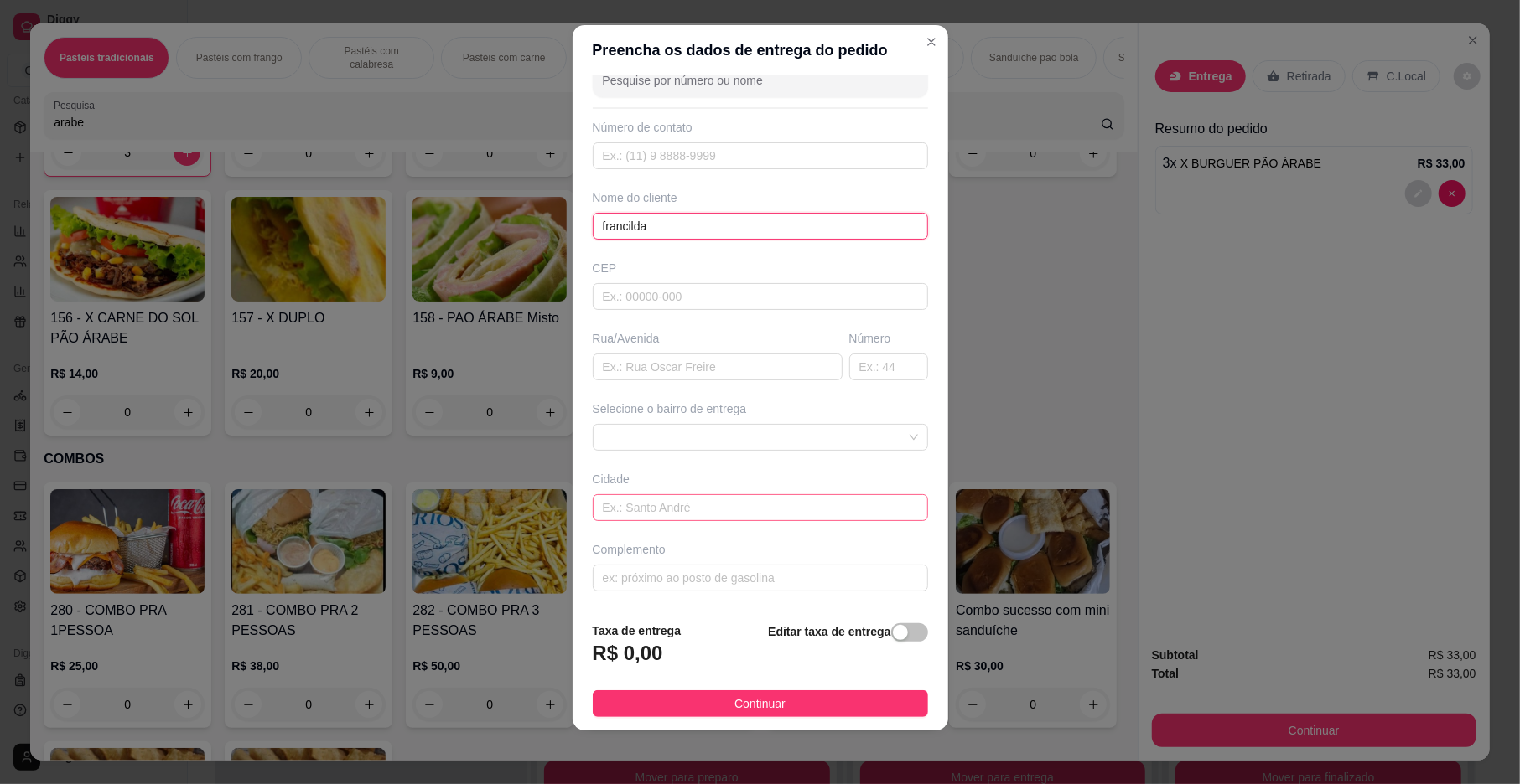
type input "francilda"
click at [661, 518] on input "text" at bounding box center [760, 508] width 336 height 27
click at [695, 446] on span at bounding box center [760, 437] width 316 height 25
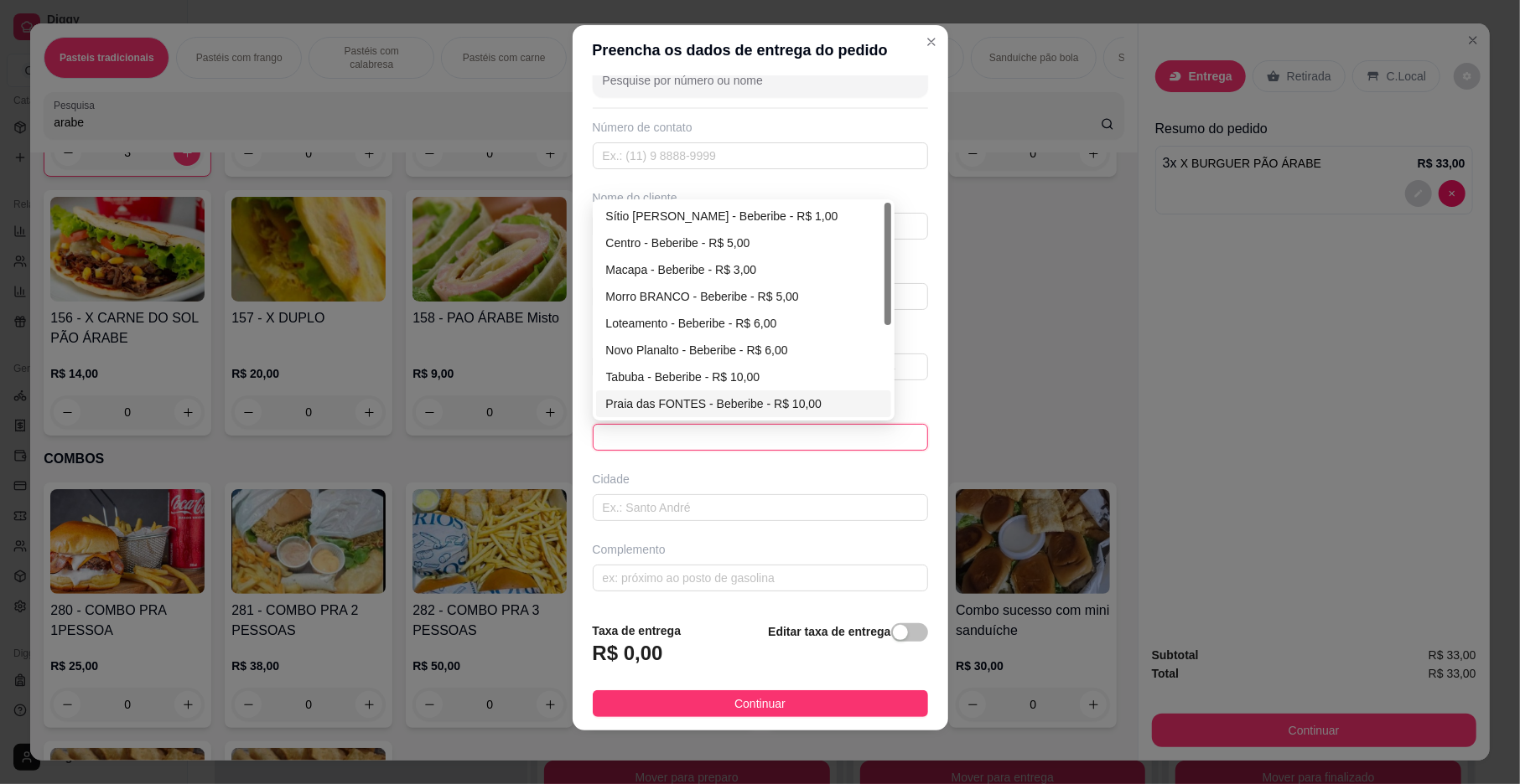
click at [689, 396] on div "Praia das FONTES - Beberibe - R$ 10,00" at bounding box center [743, 403] width 275 height 18
type input "Beberibe"
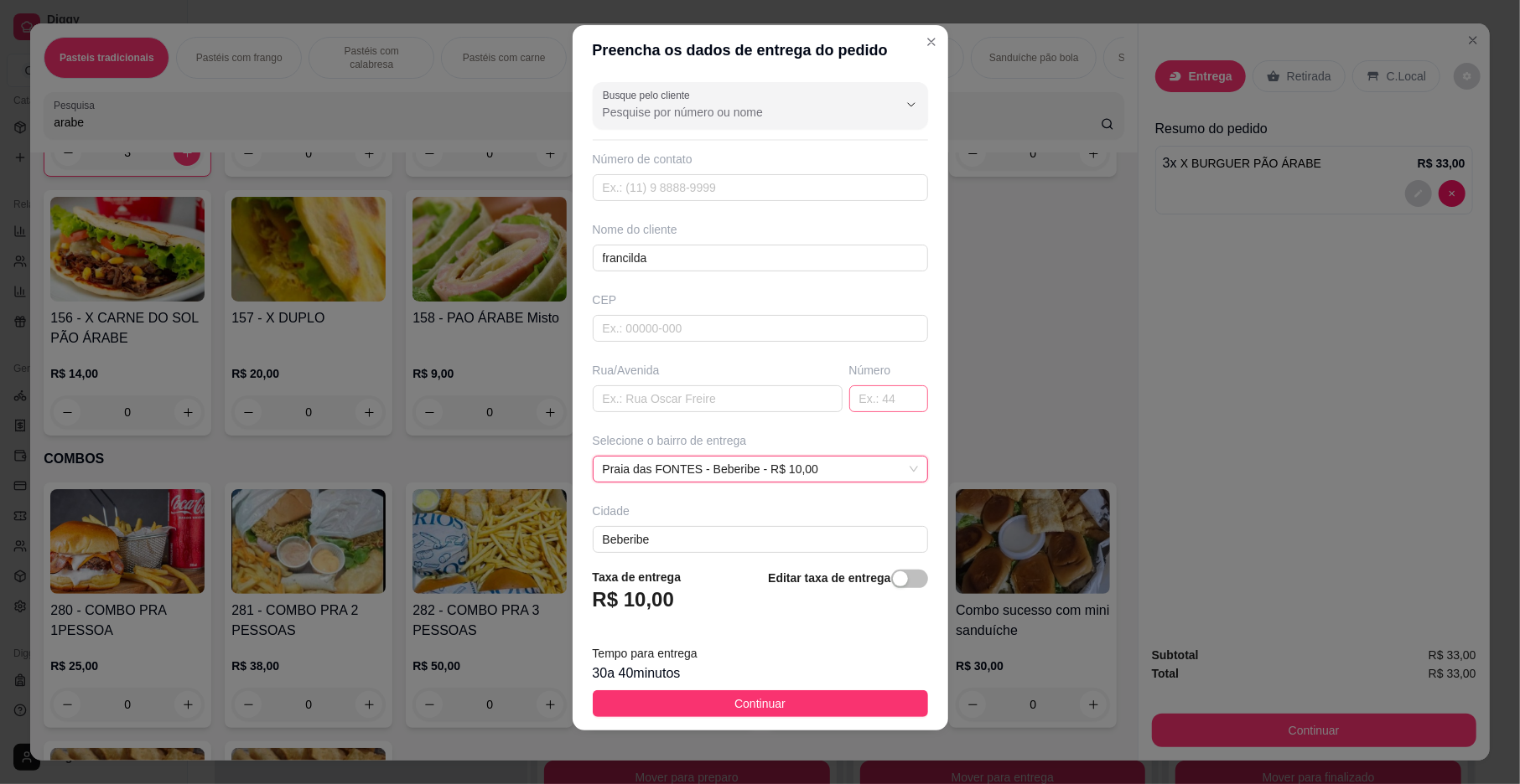
scroll to position [89, 0]
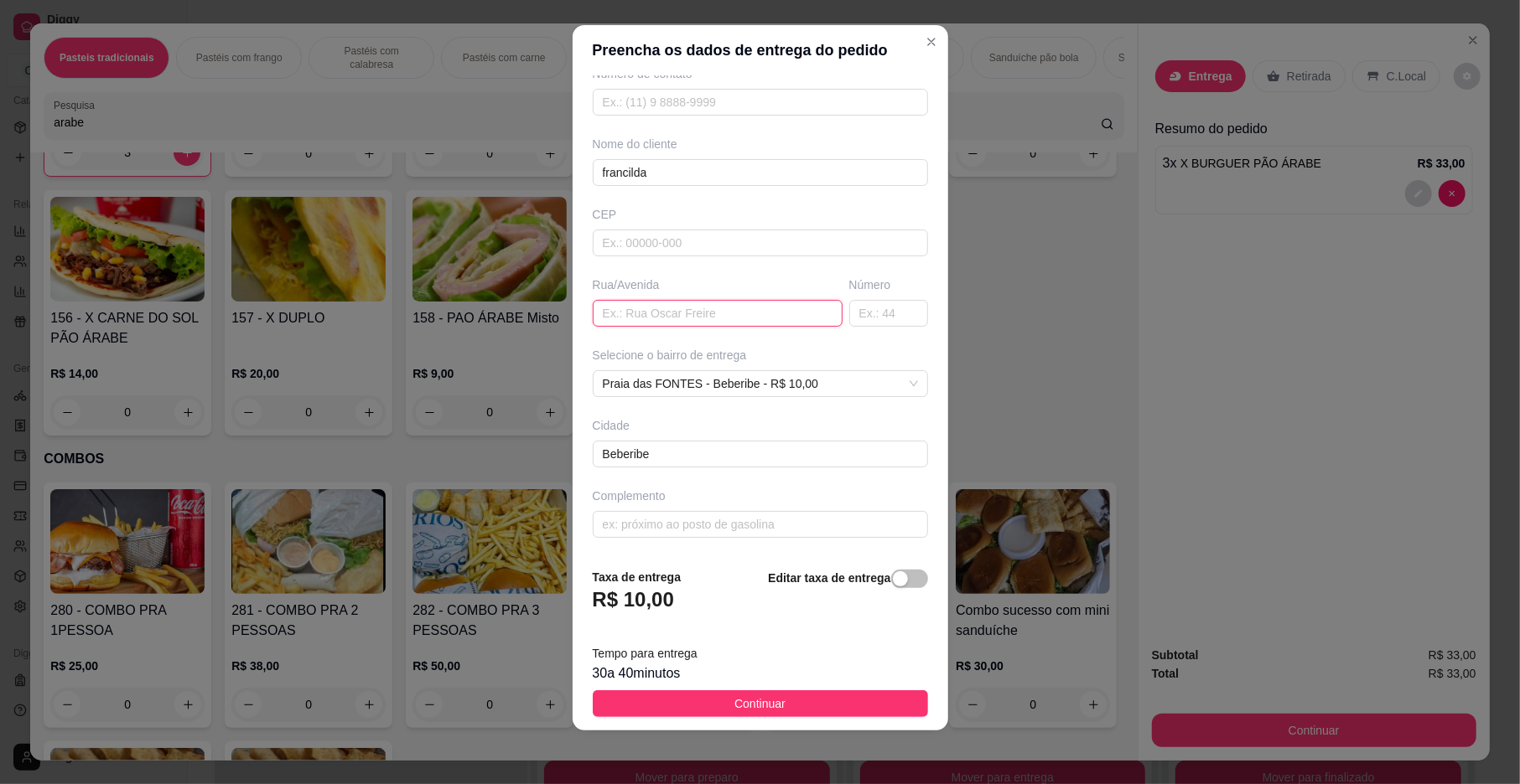
click at [736, 316] on input "text" at bounding box center [717, 314] width 250 height 27
type input "rua [PERSON_NAME]"
drag, startPoint x: 731, startPoint y: 520, endPoint x: 785, endPoint y: 504, distance: 56.3
click at [735, 519] on input "text" at bounding box center [760, 525] width 336 height 27
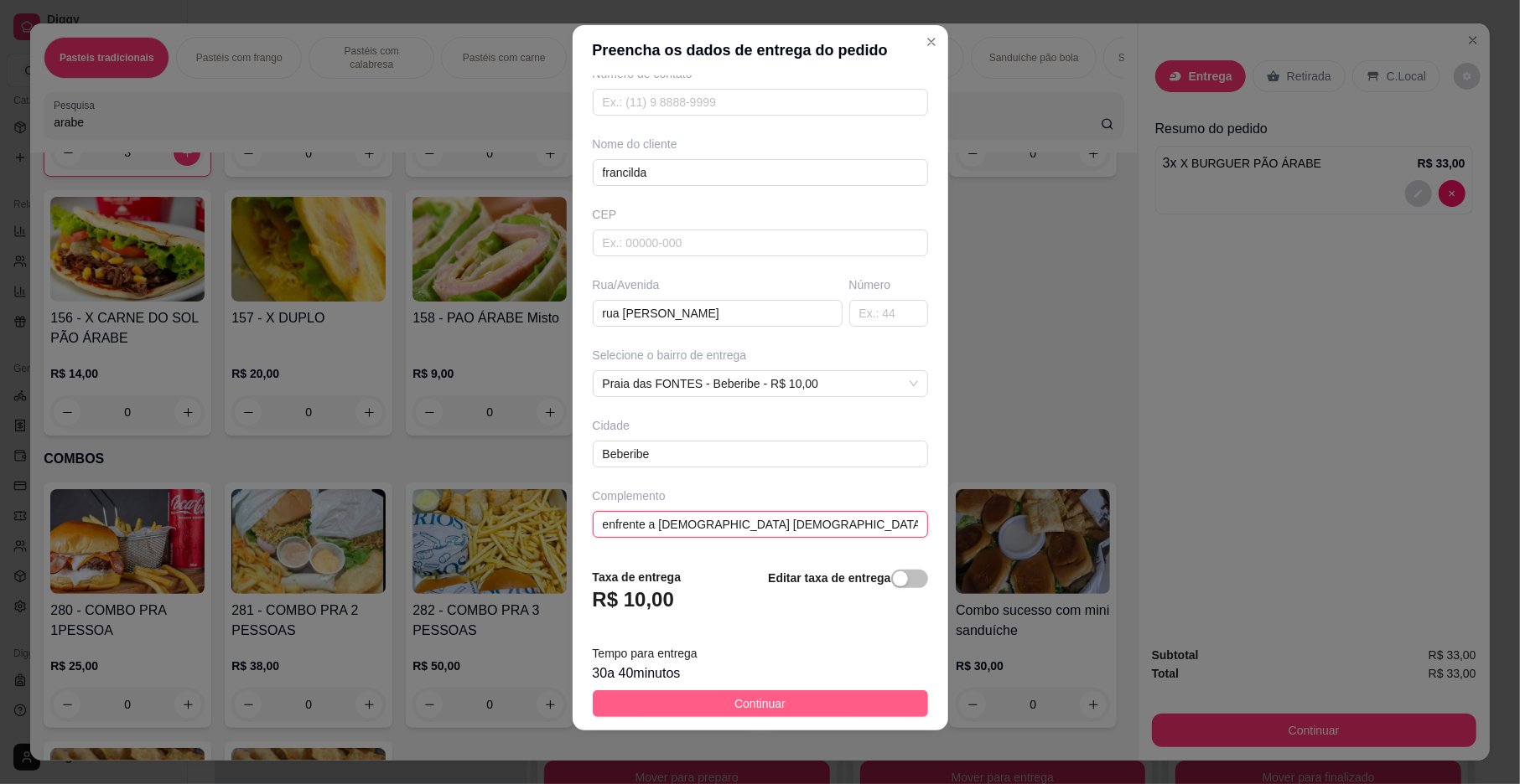
type input "enfrente a [DEMOGRAPHIC_DATA] [DEMOGRAPHIC_DATA]"
click at [758, 695] on span "Continuar" at bounding box center [760, 703] width 51 height 18
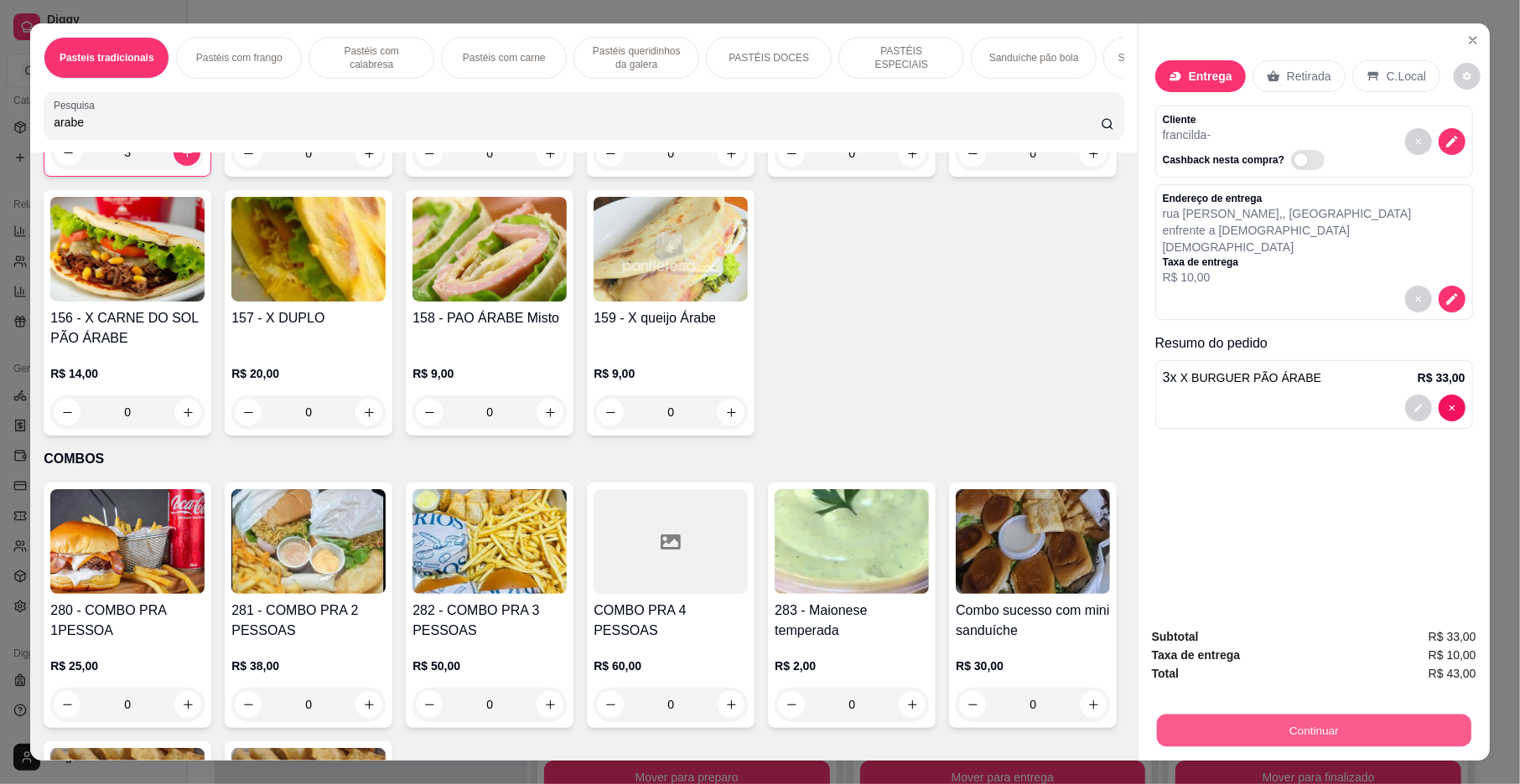
click at [1171, 722] on button "Continuar" at bounding box center [1313, 731] width 315 height 33
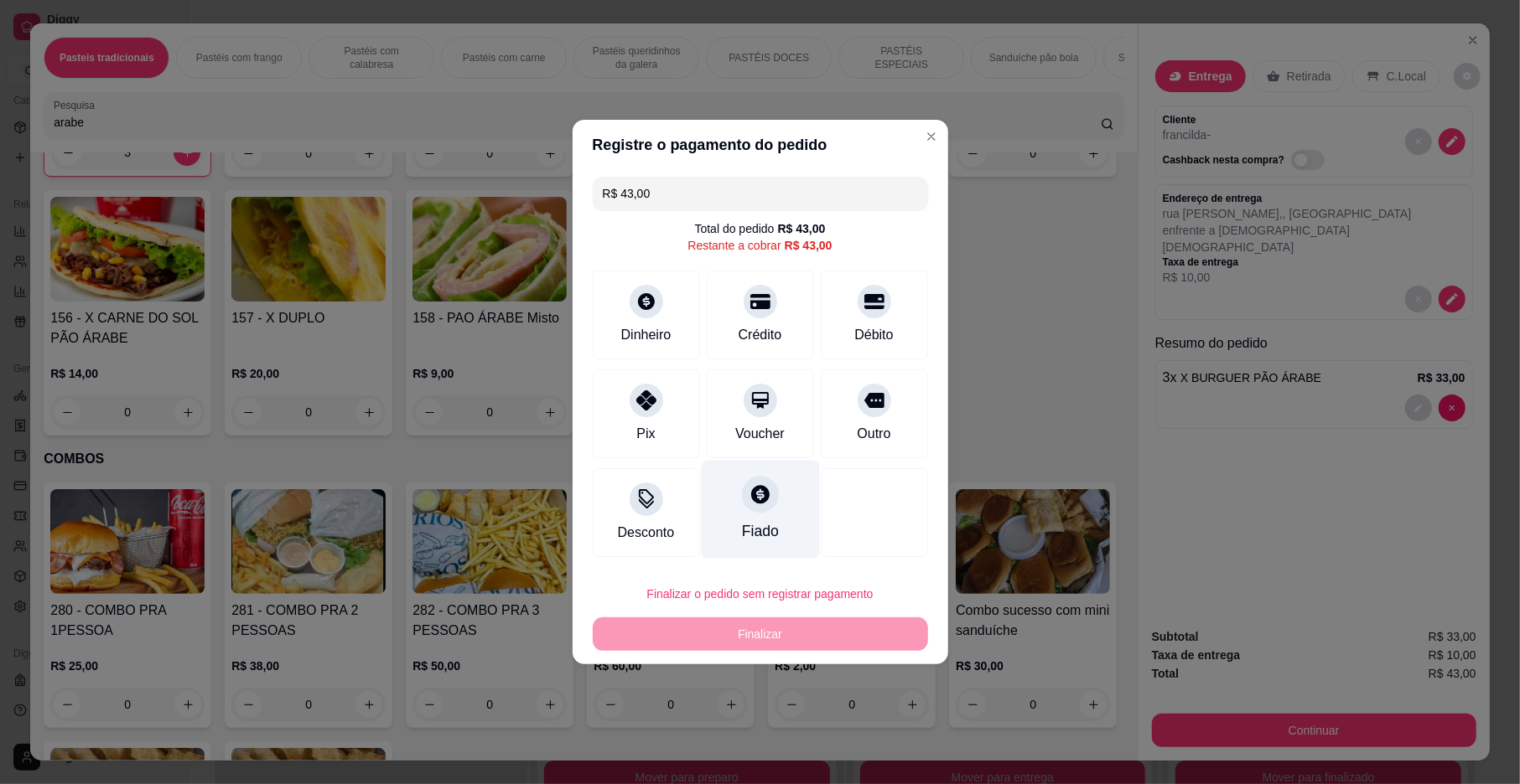
drag, startPoint x: 619, startPoint y: 397, endPoint x: 717, endPoint y: 520, distance: 157.3
click at [622, 399] on div "Pix" at bounding box center [647, 413] width 107 height 89
type input "R$ 0,00"
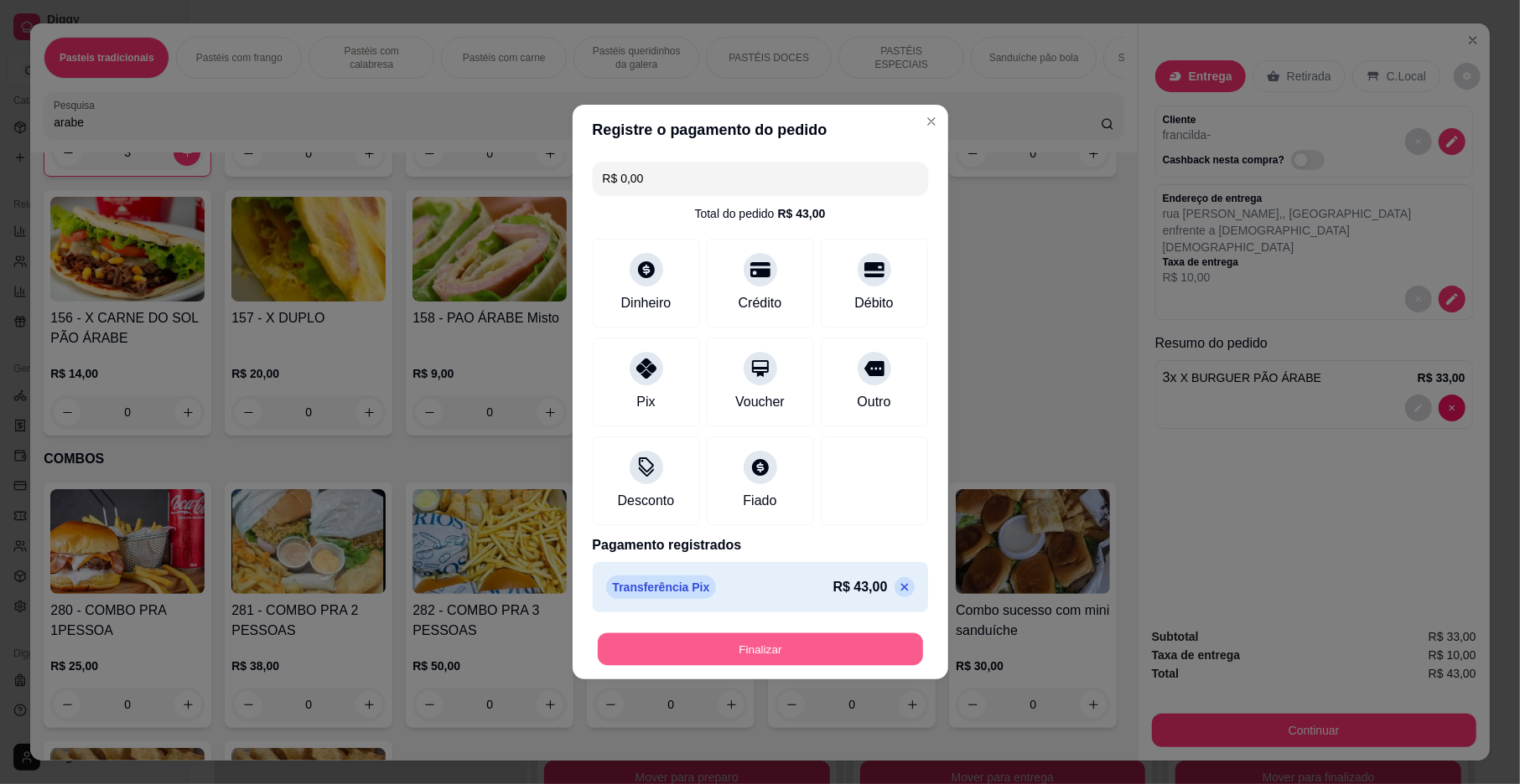
click at [773, 657] on button "Finalizar" at bounding box center [760, 650] width 325 height 33
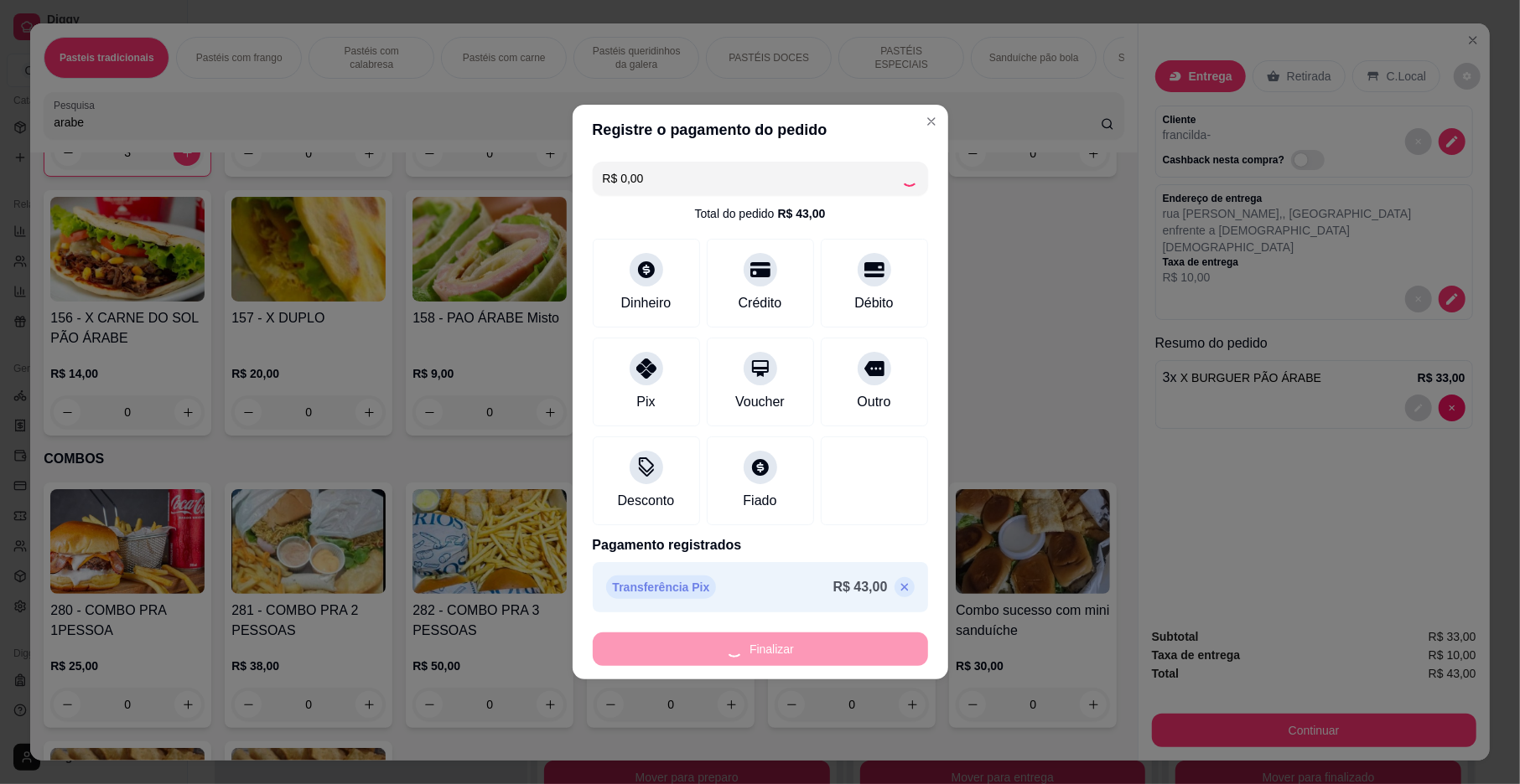
type input "0"
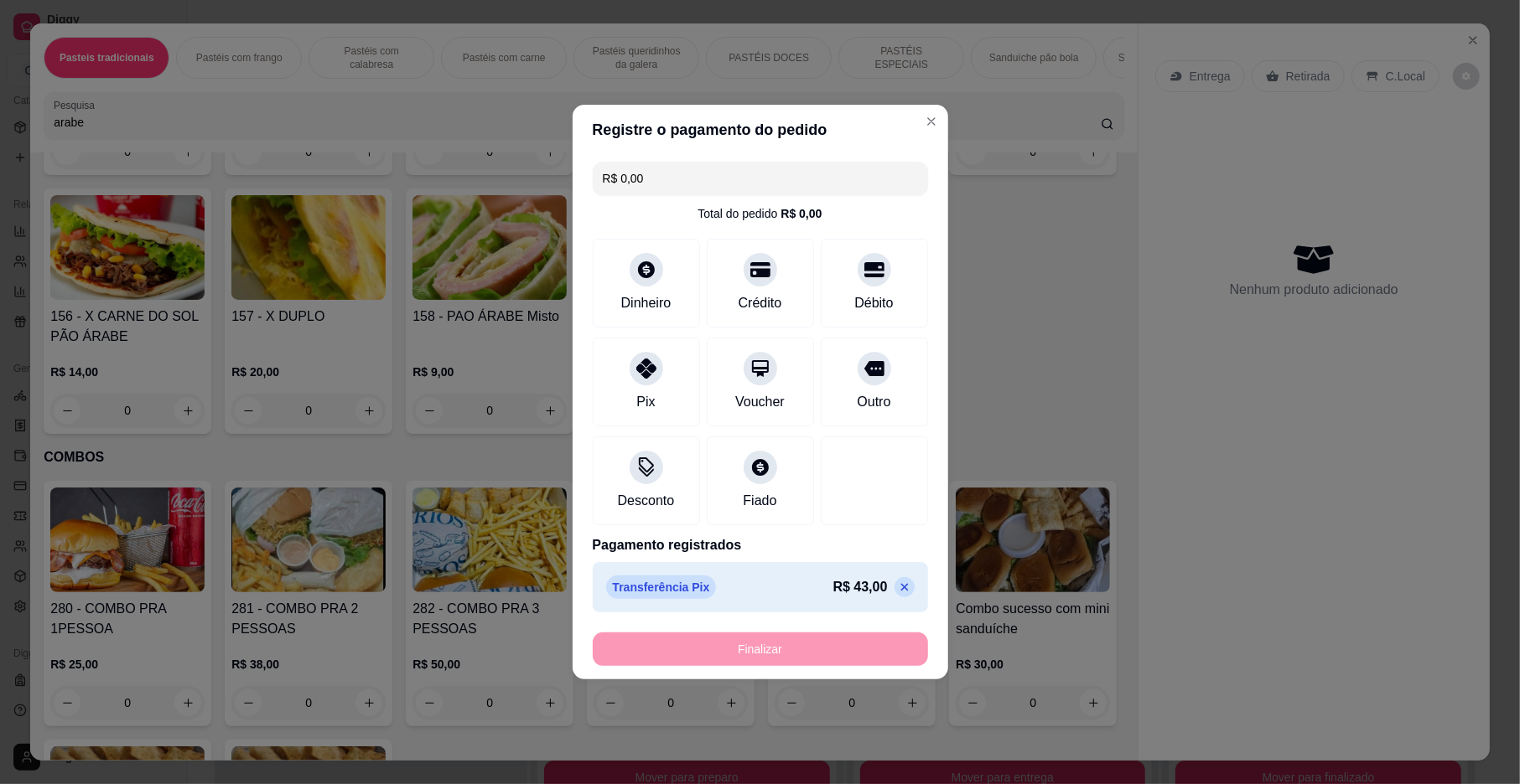
type input "-R$ 43,00"
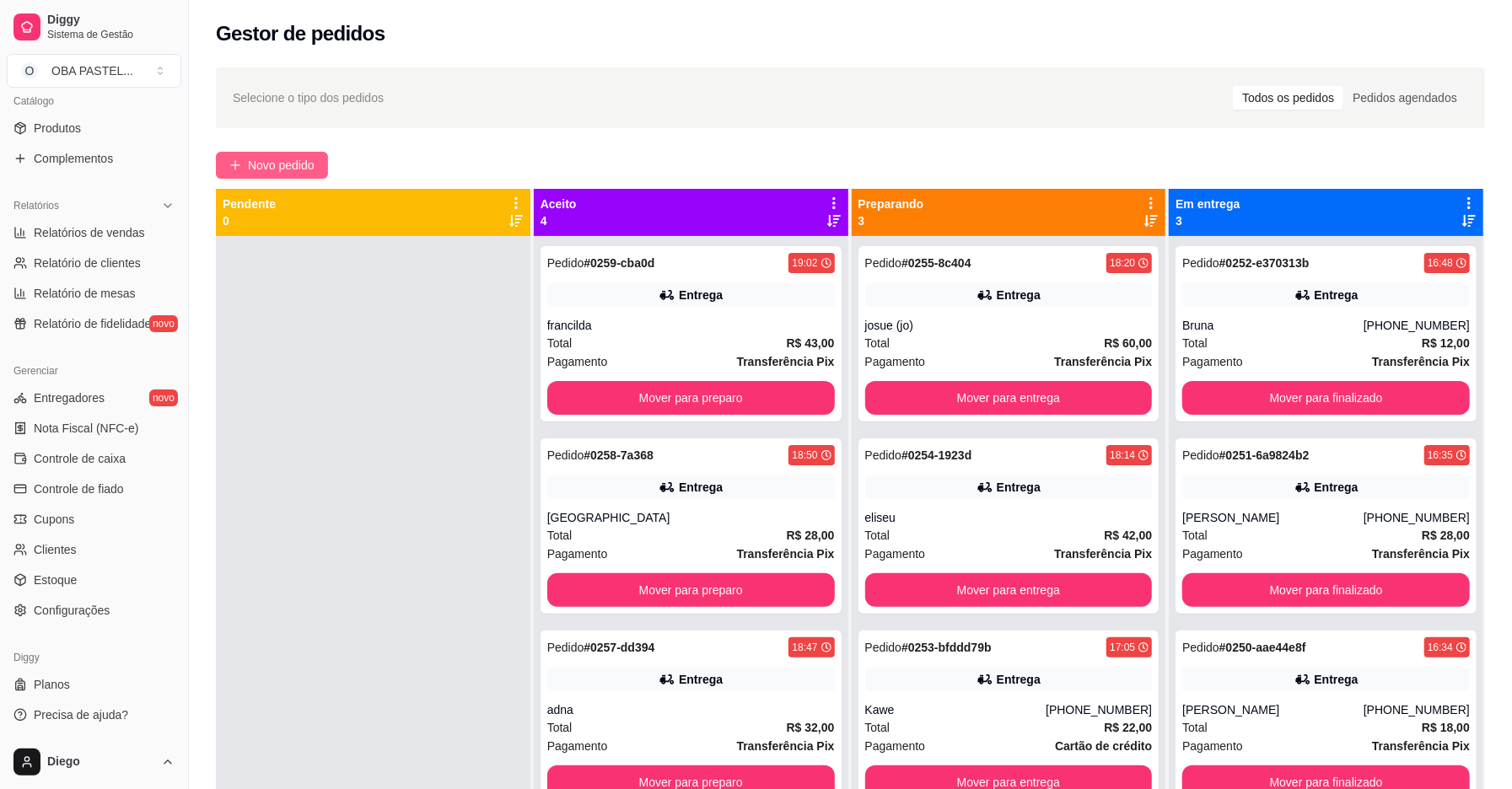
click at [240, 168] on icon "plus" at bounding box center [235, 165] width 12 height 12
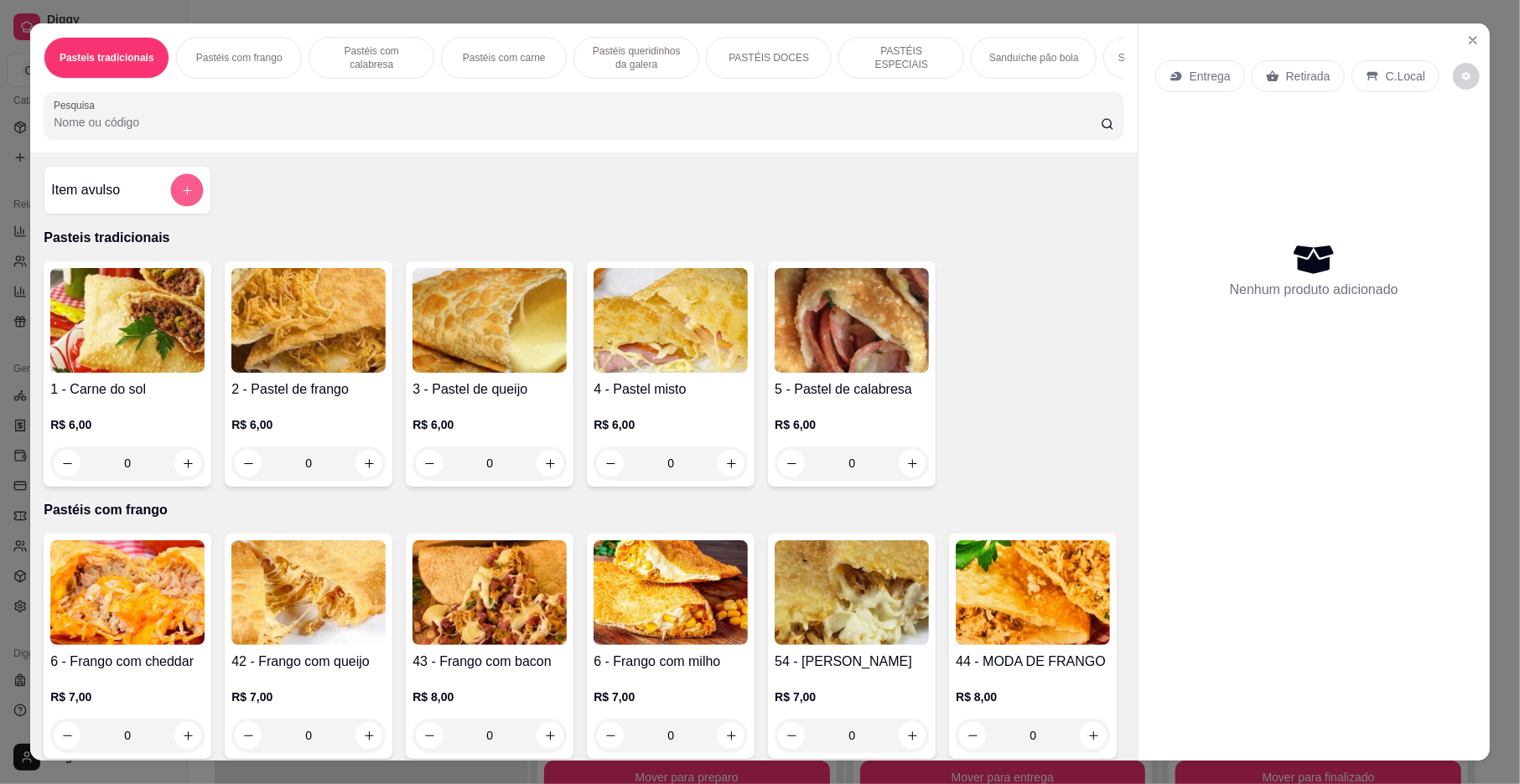
click at [171, 199] on button "add-separate-item" at bounding box center [187, 190] width 33 height 33
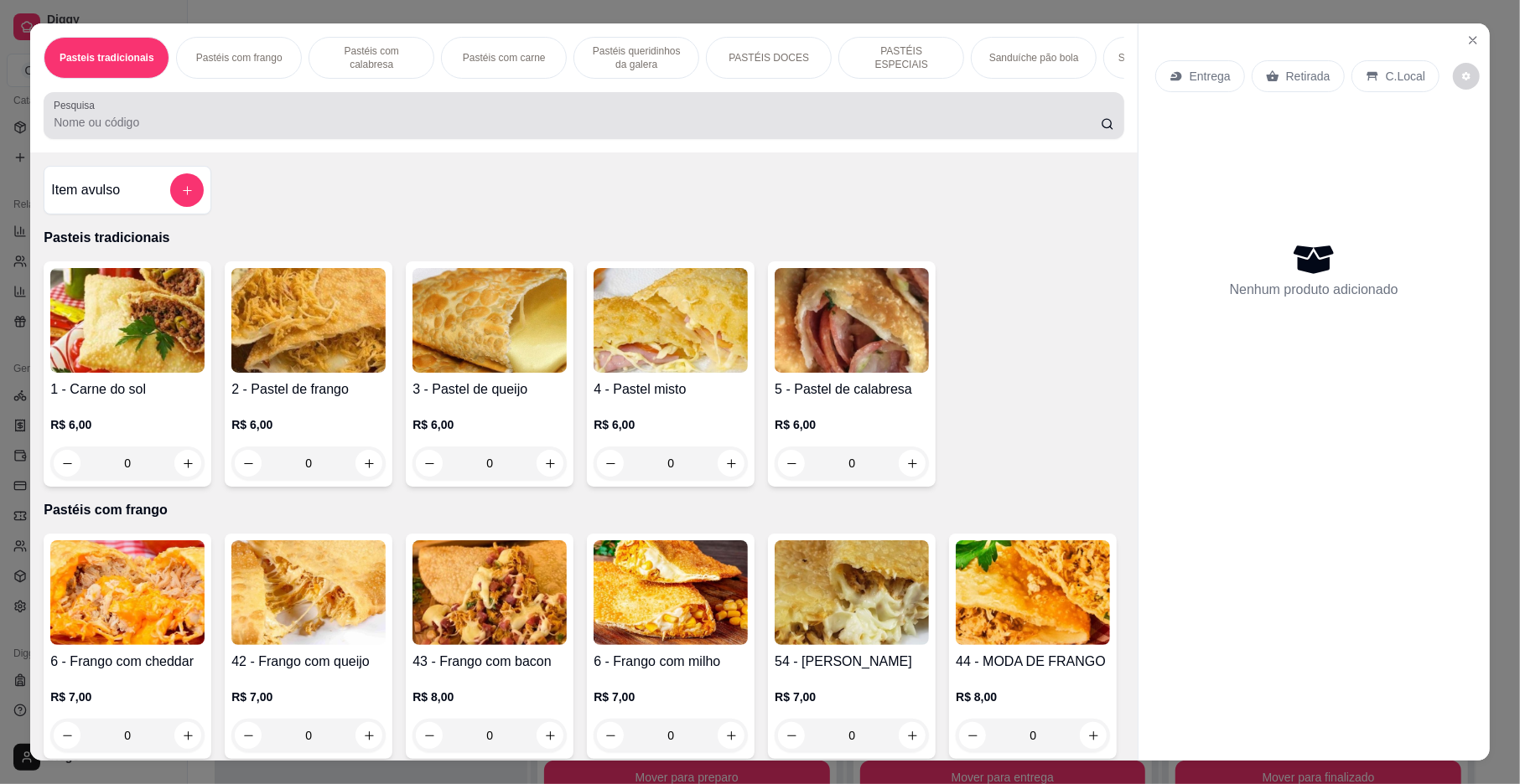
click at [230, 127] on div at bounding box center [584, 115] width 1060 height 33
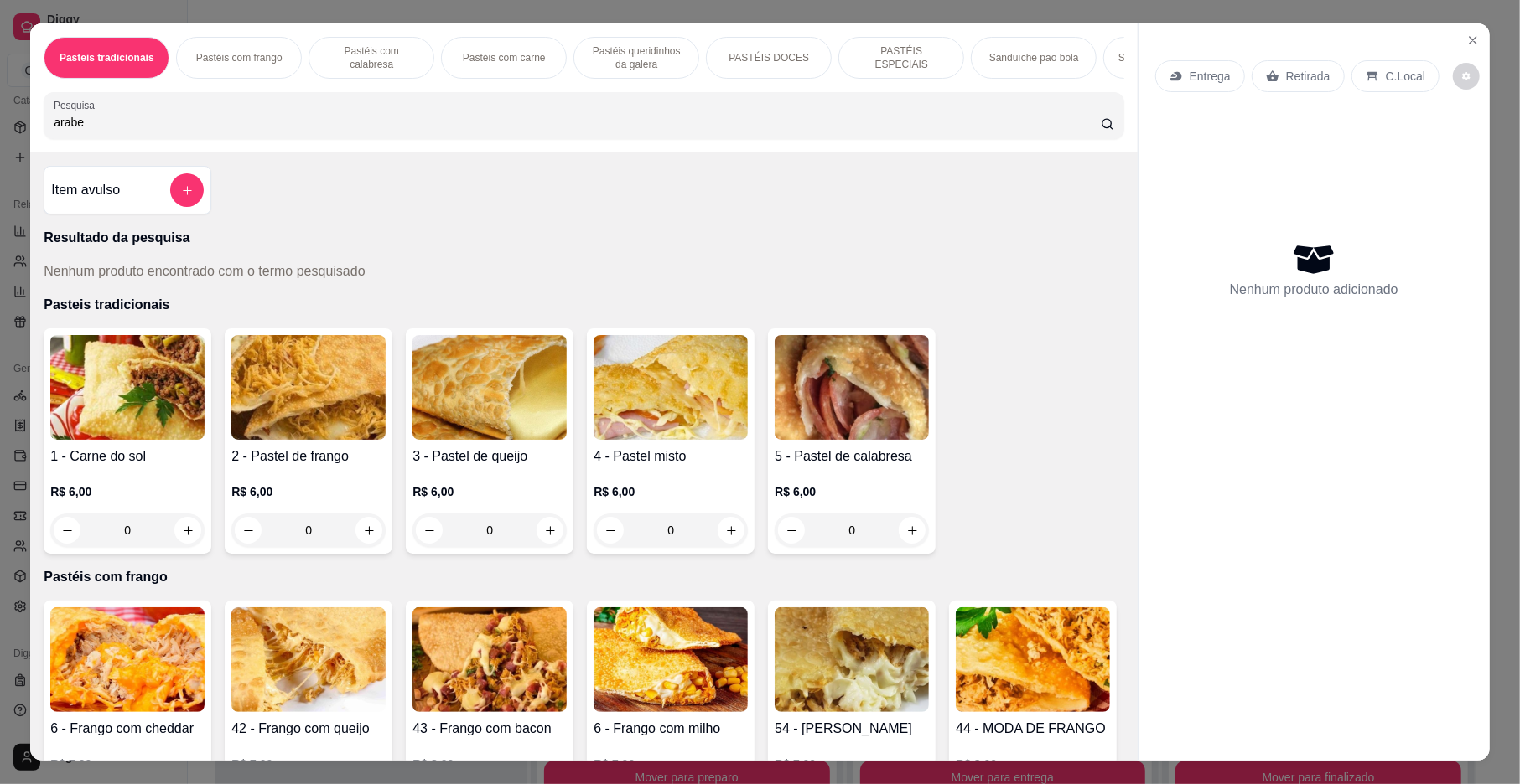
type input "arabe"
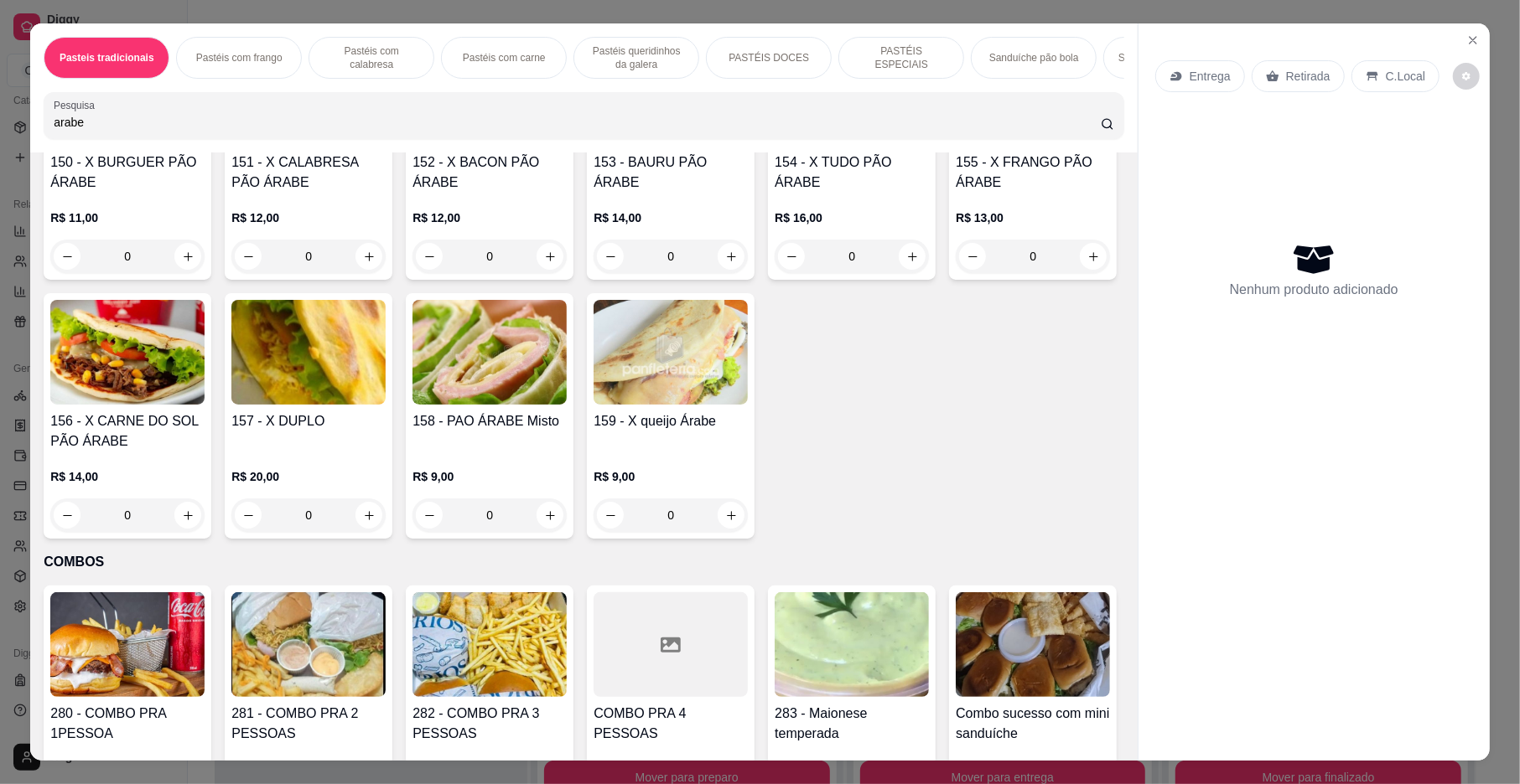
scroll to position [3843, 0]
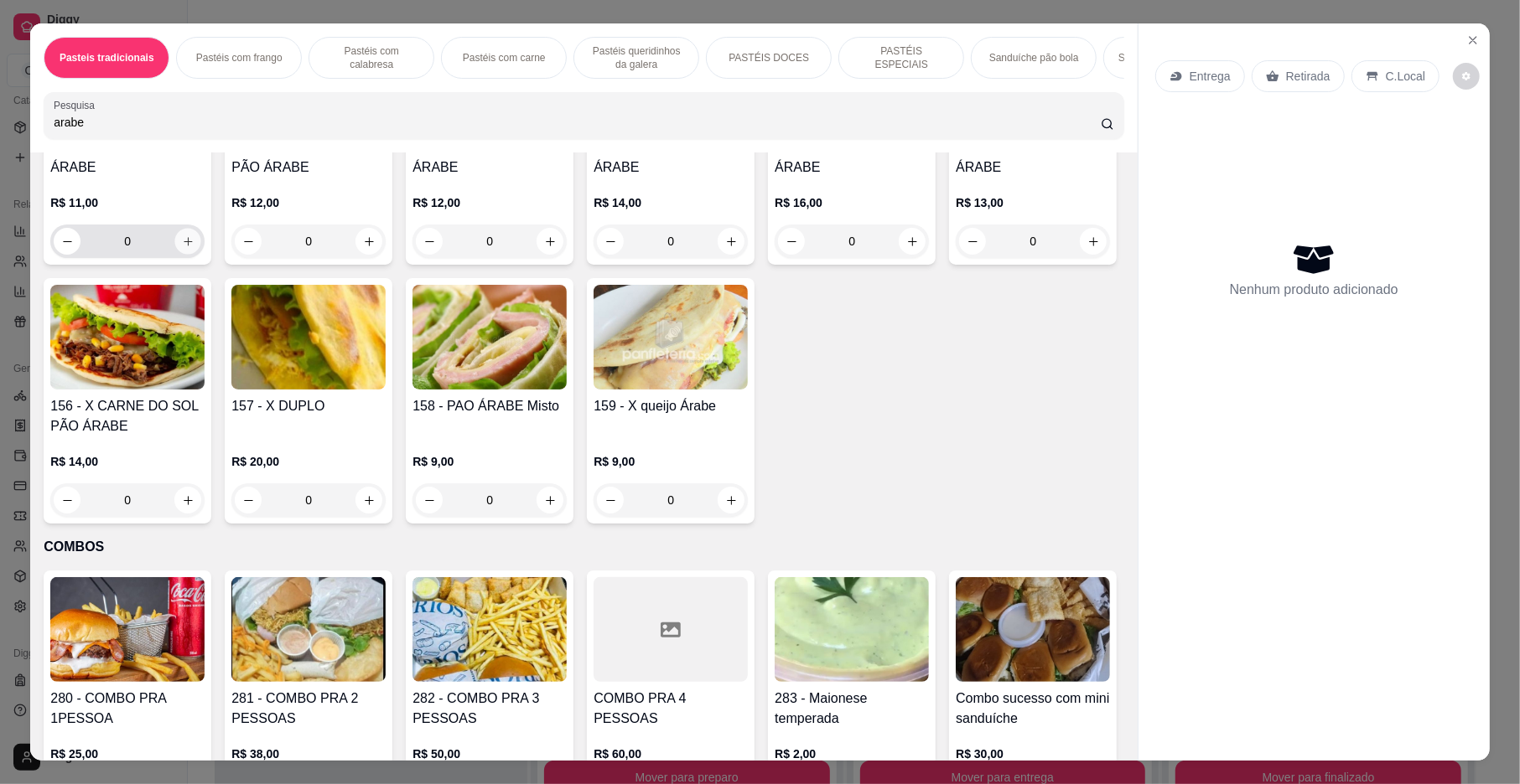
click at [182, 248] on icon "increase-product-quantity" at bounding box center [187, 241] width 12 height 12
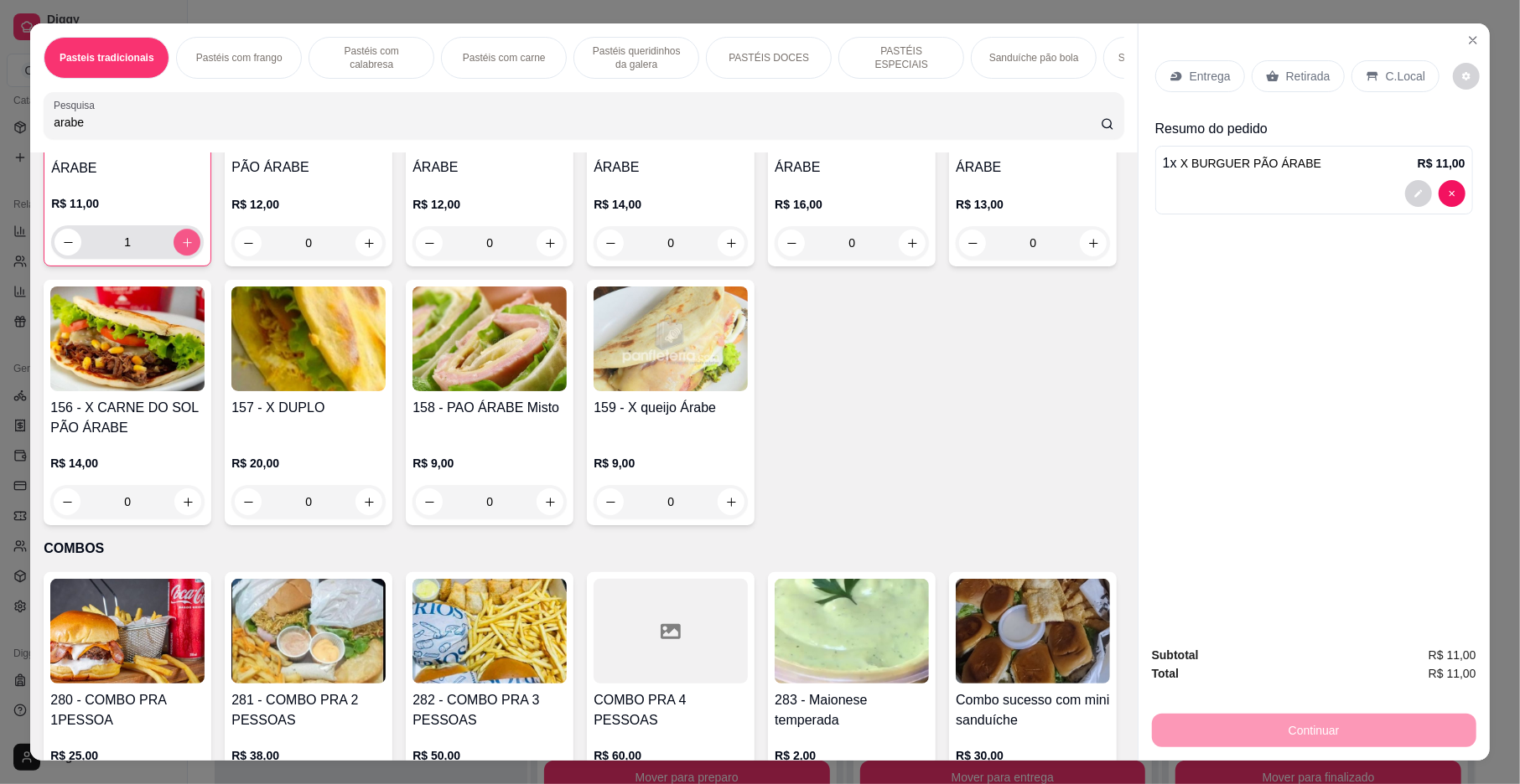
click at [181, 249] on icon "increase-product-quantity" at bounding box center [187, 242] width 12 height 12
type input "2"
click at [546, 248] on icon "increase-product-quantity" at bounding box center [550, 243] width 9 height 9
type input "1"
click at [1170, 71] on icon at bounding box center [1177, 76] width 13 height 13
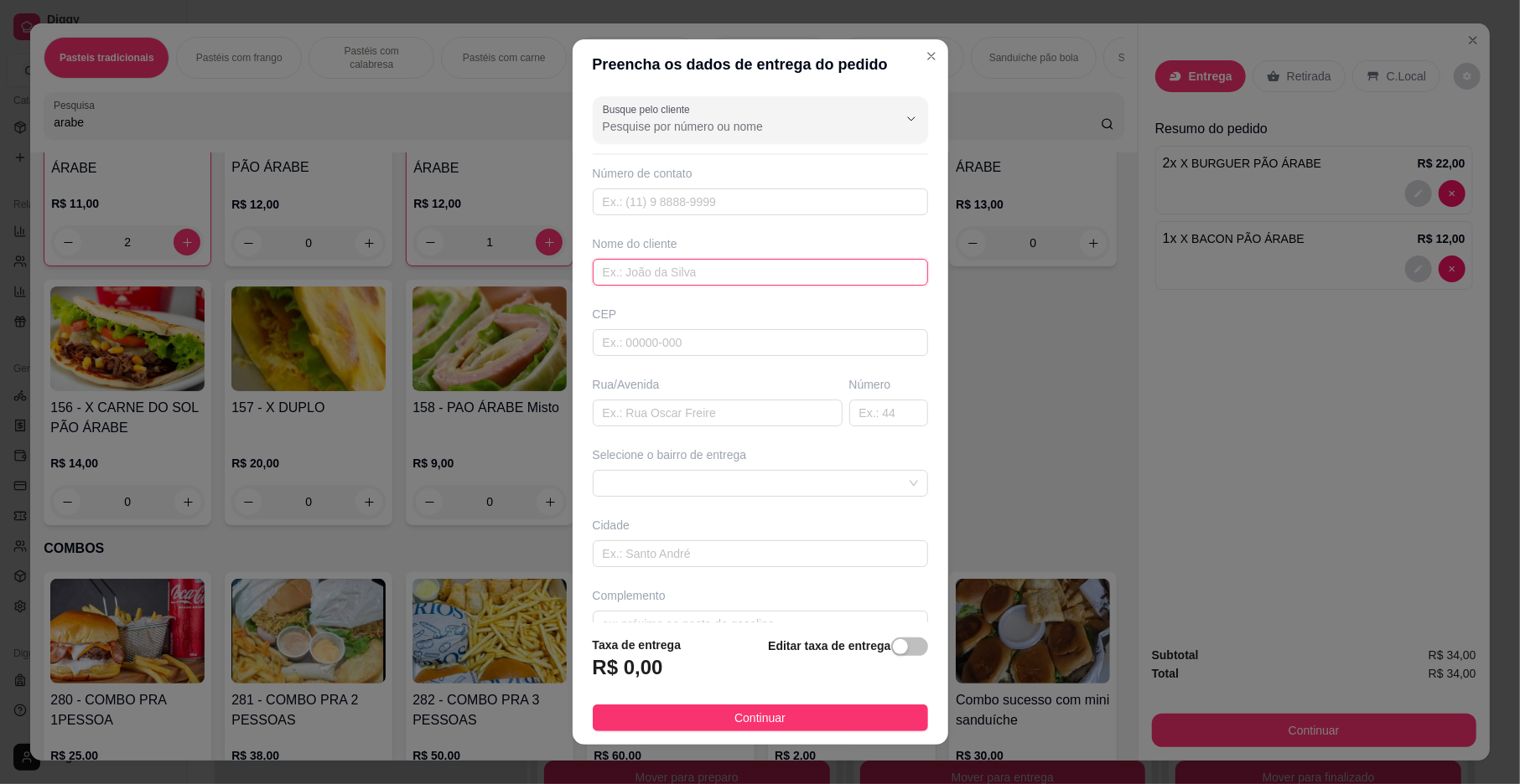
drag, startPoint x: 672, startPoint y: 280, endPoint x: 668, endPoint y: 269, distance: 11.7
click at [671, 281] on input "text" at bounding box center [760, 272] width 336 height 27
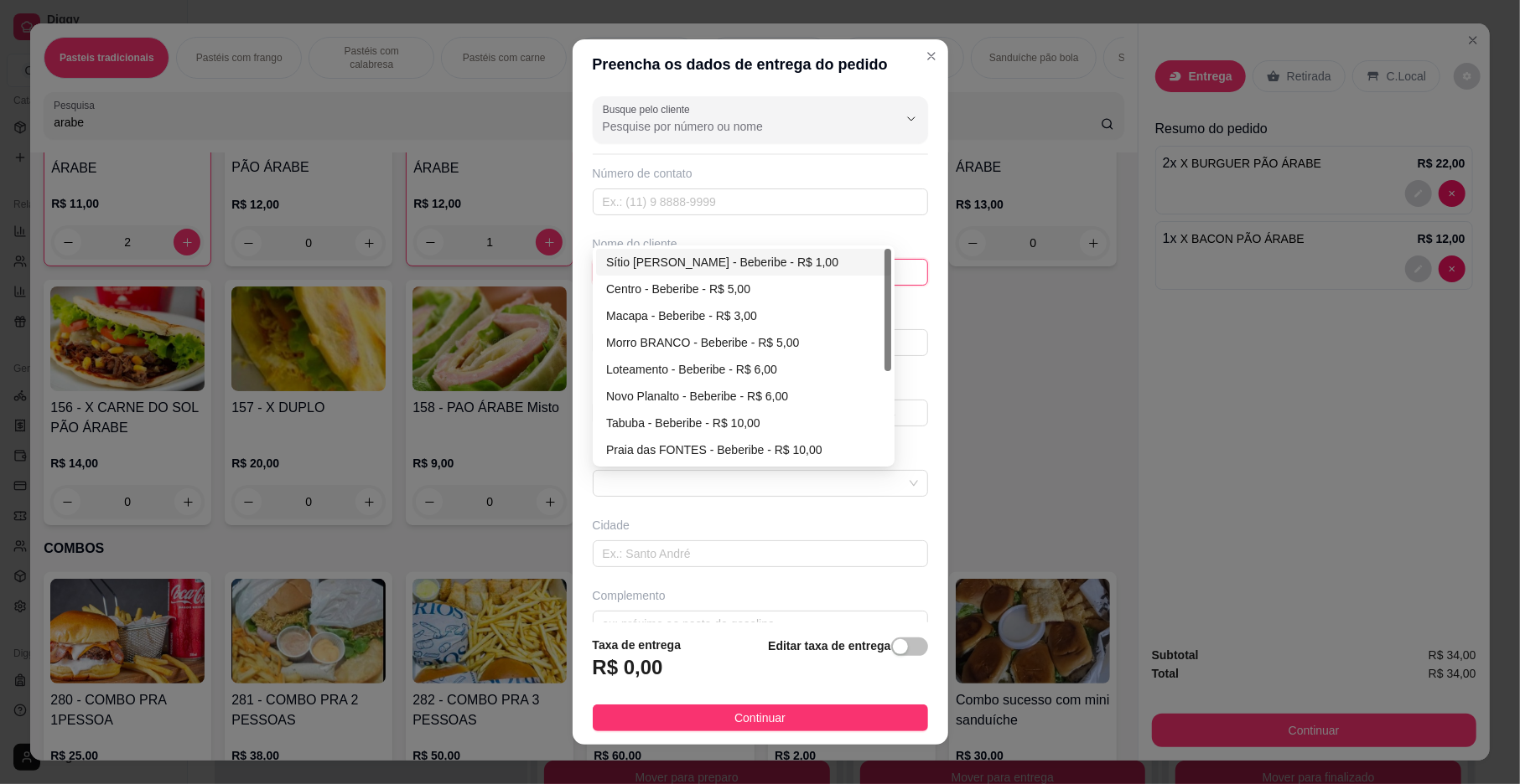
drag, startPoint x: 641, startPoint y: 492, endPoint x: 646, endPoint y: 471, distance: 21.6
click at [644, 487] on span at bounding box center [760, 484] width 316 height 25
type input "[PERSON_NAME]"
drag, startPoint x: 634, startPoint y: 516, endPoint x: 628, endPoint y: 499, distance: 18.0
click at [634, 508] on div "Busque pelo cliente Número de contato Nome do cliente [PERSON_NAME] Rua/[GEOGRA…" at bounding box center [760, 356] width 376 height 533
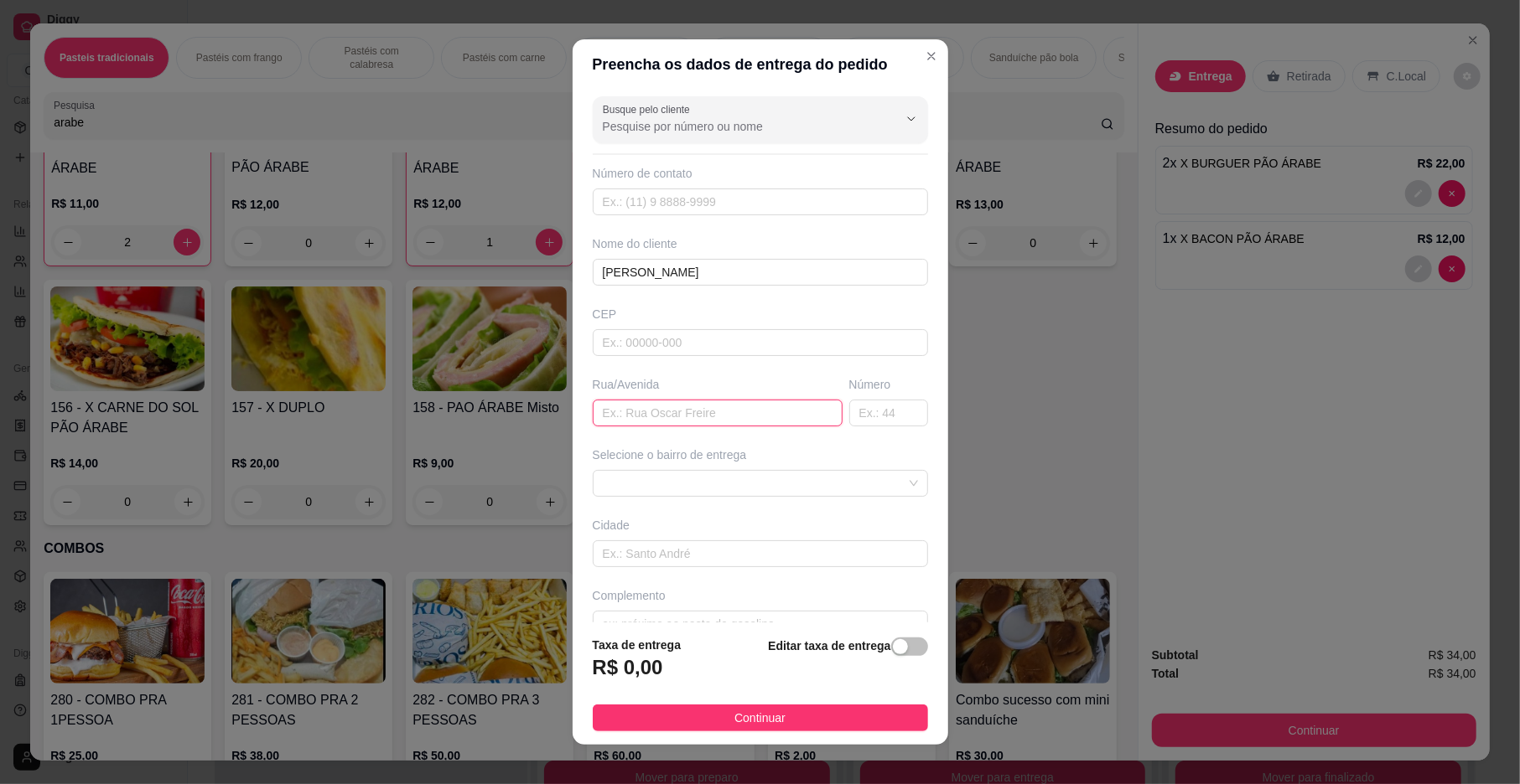
click at [604, 423] on input "text" at bounding box center [717, 413] width 250 height 27
click at [642, 483] on span at bounding box center [760, 484] width 316 height 25
type input "[PERSON_NAME]"
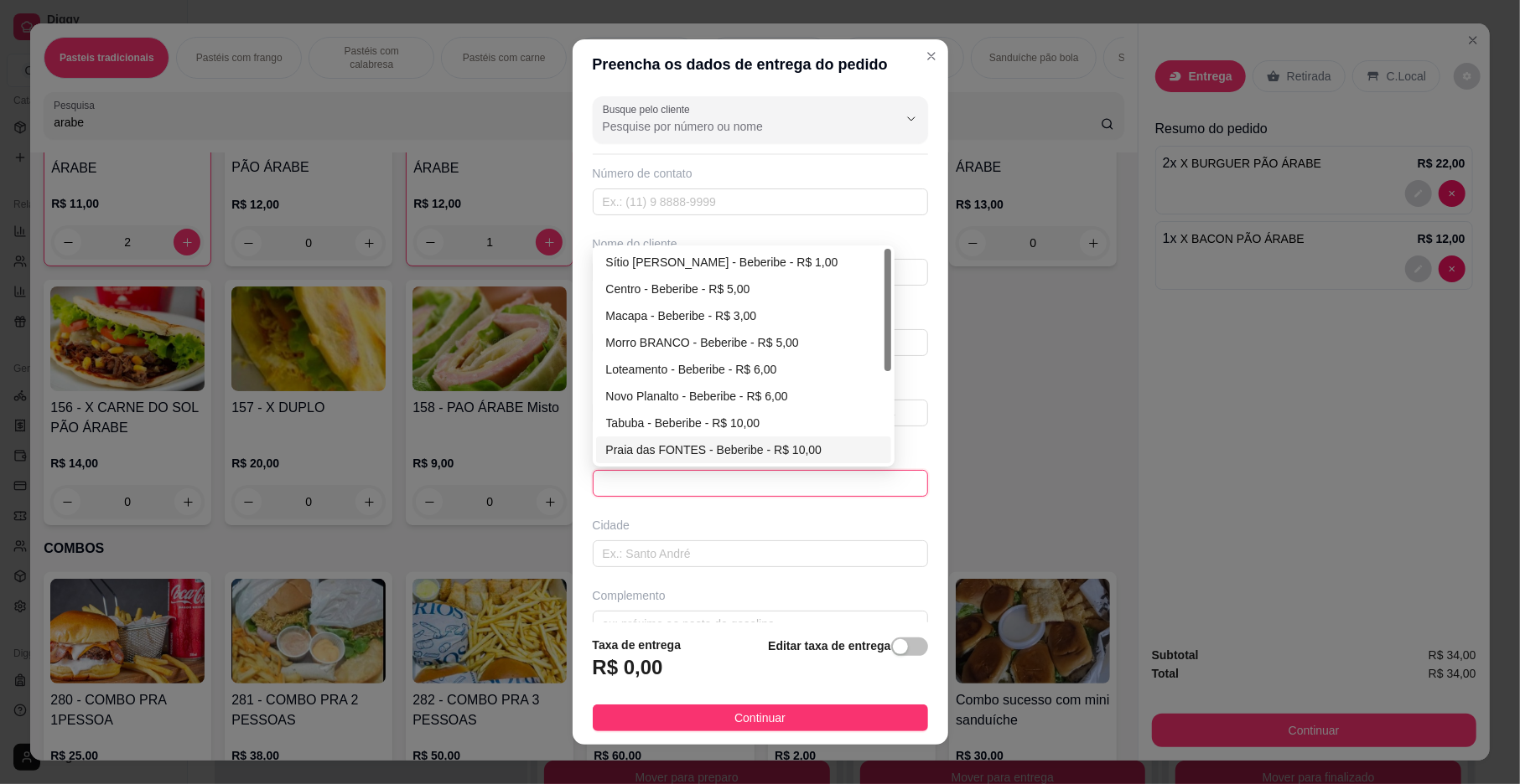
click at [686, 457] on div "Praia das FONTES - Beberibe - R$ 10,00" at bounding box center [743, 449] width 275 height 18
type input "Beberibe"
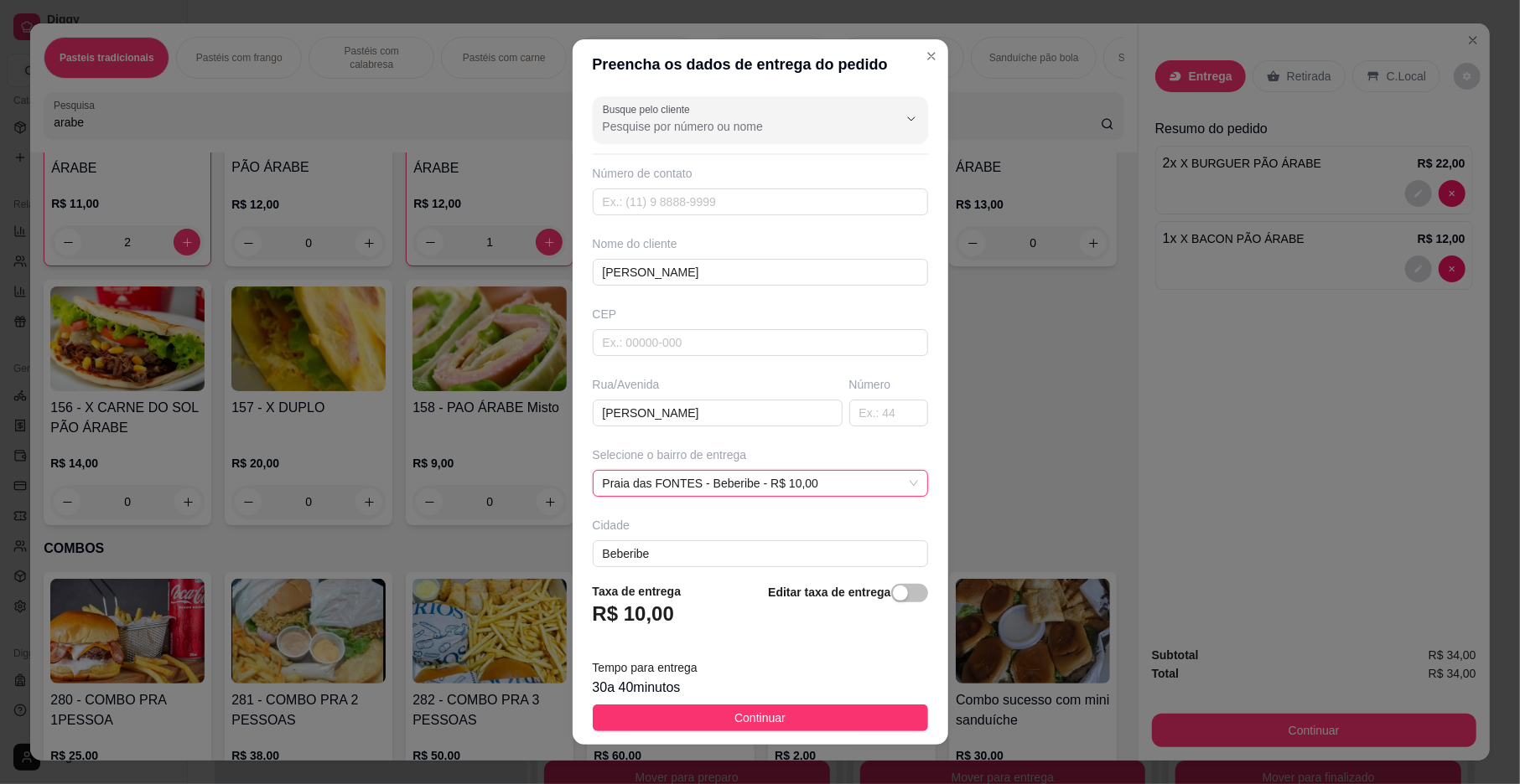
click at [828, 600] on div "Editar taxa de entrega" at bounding box center [848, 610] width 160 height 55
click at [892, 595] on div "button" at bounding box center [900, 594] width 15 height 15
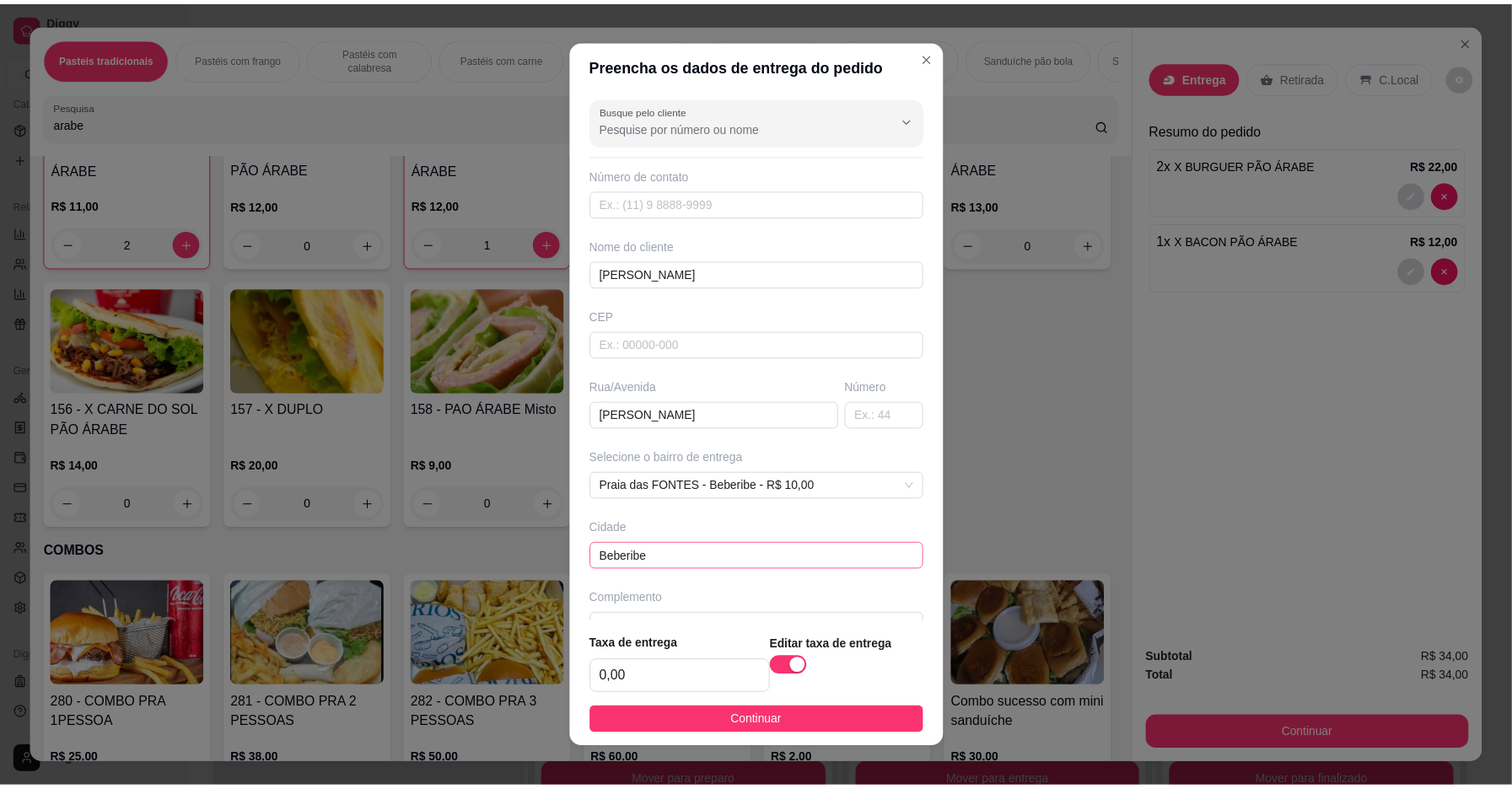
scroll to position [38, 0]
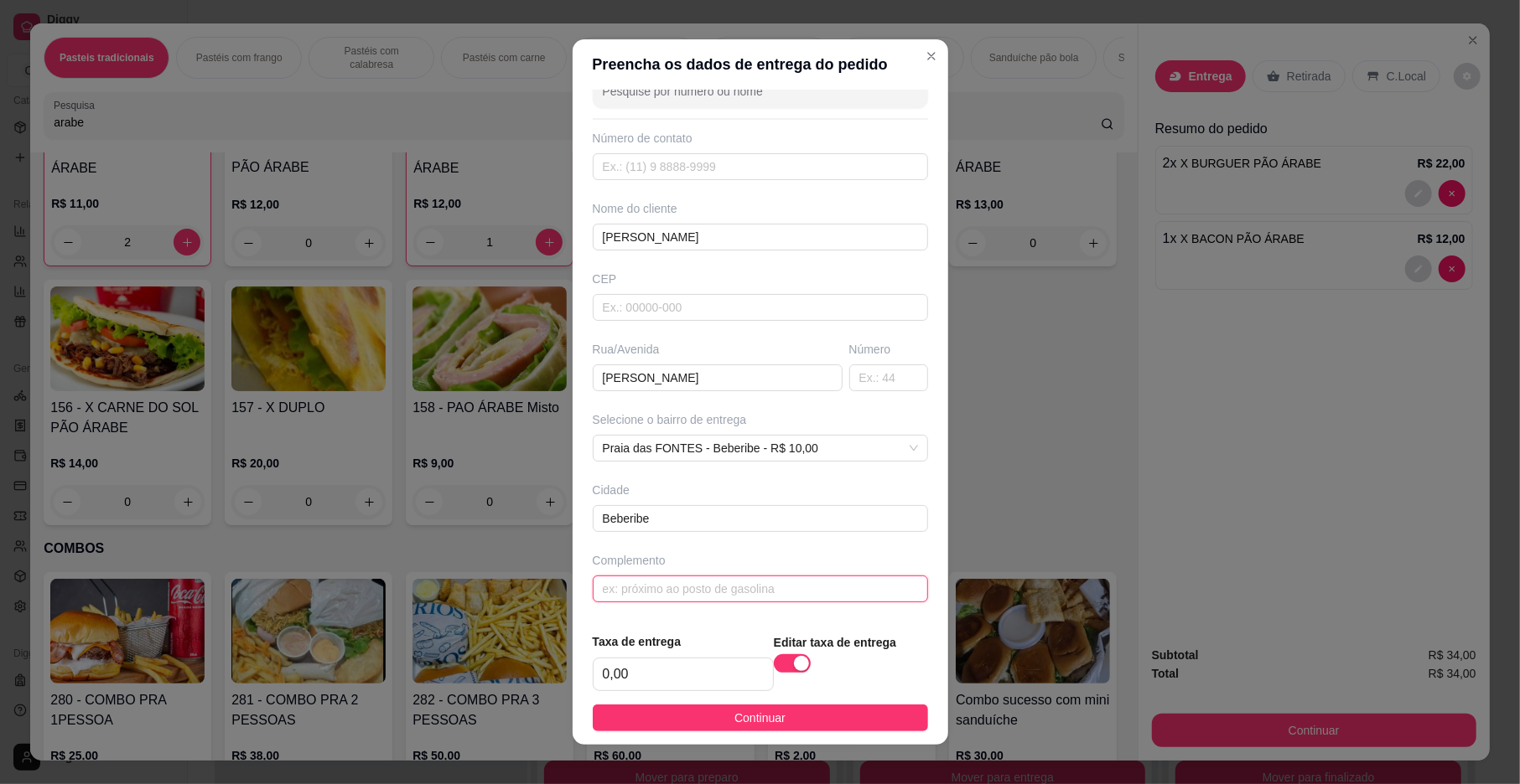
click at [728, 586] on input "text" at bounding box center [760, 589] width 336 height 27
type input "duplex amarelo"
click at [716, 710] on button "Continuar" at bounding box center [760, 718] width 336 height 27
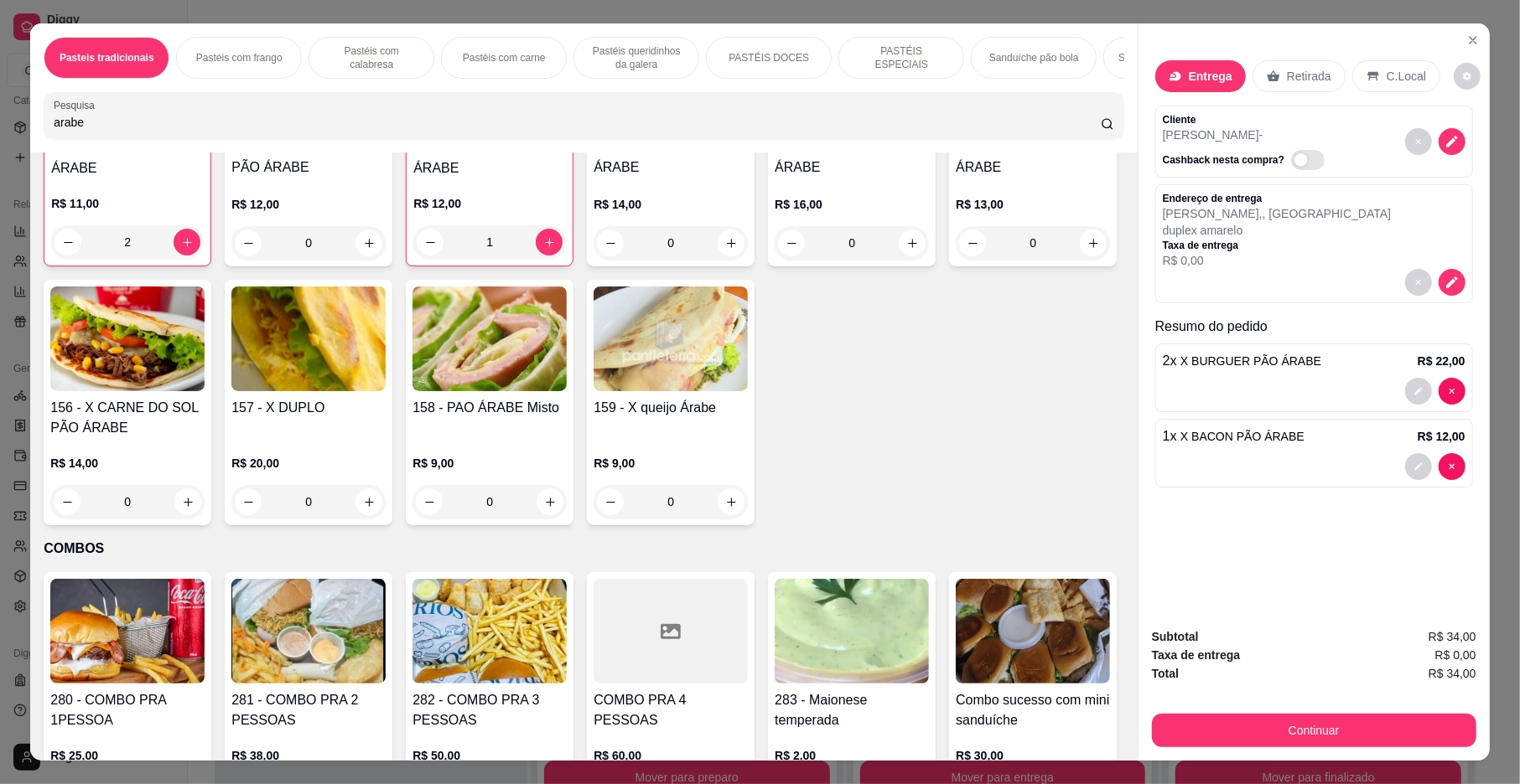
click at [1027, 397] on div "150 - X BURGUER PÃO ÁRABE R$ 11,00 2 151 - X CALABRESA PÃO ÁRABE R$ 12,00 0 152…" at bounding box center [584, 272] width 1080 height 506
click at [1383, 719] on button "Continuar" at bounding box center [1313, 730] width 324 height 33
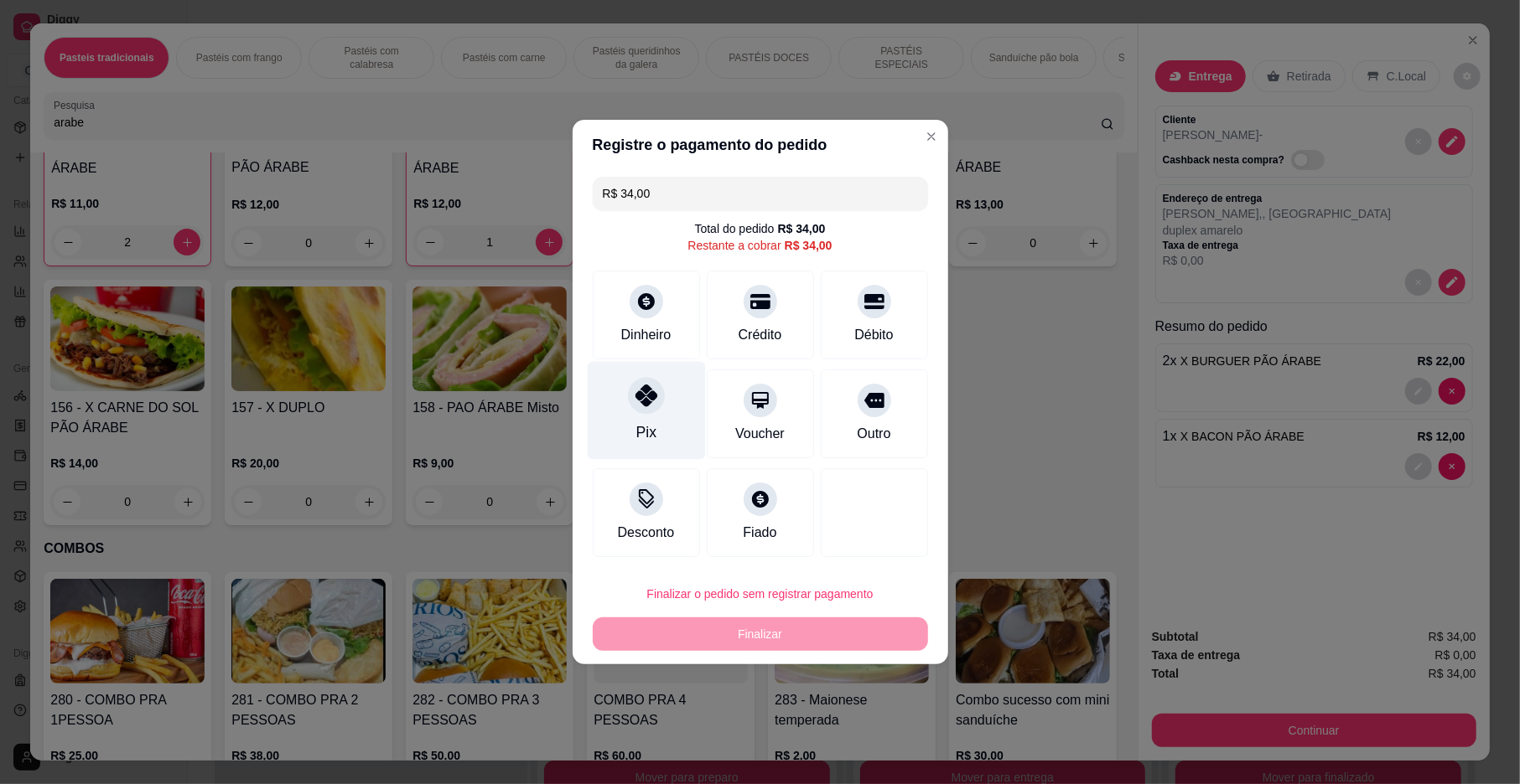
click at [642, 412] on div at bounding box center [646, 395] width 37 height 37
type input "R$ 0,00"
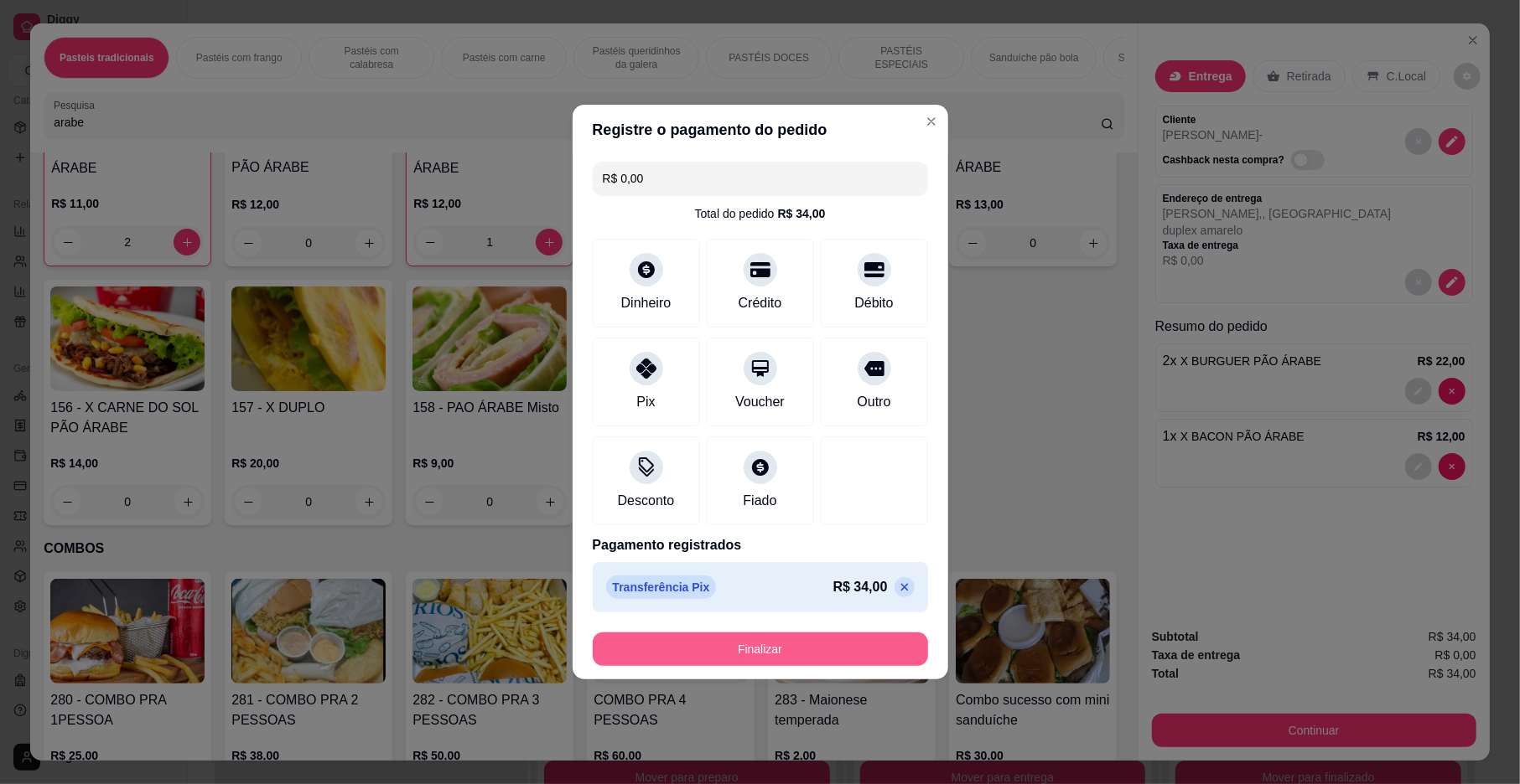
click at [645, 650] on button "Finalizar" at bounding box center [760, 649] width 336 height 33
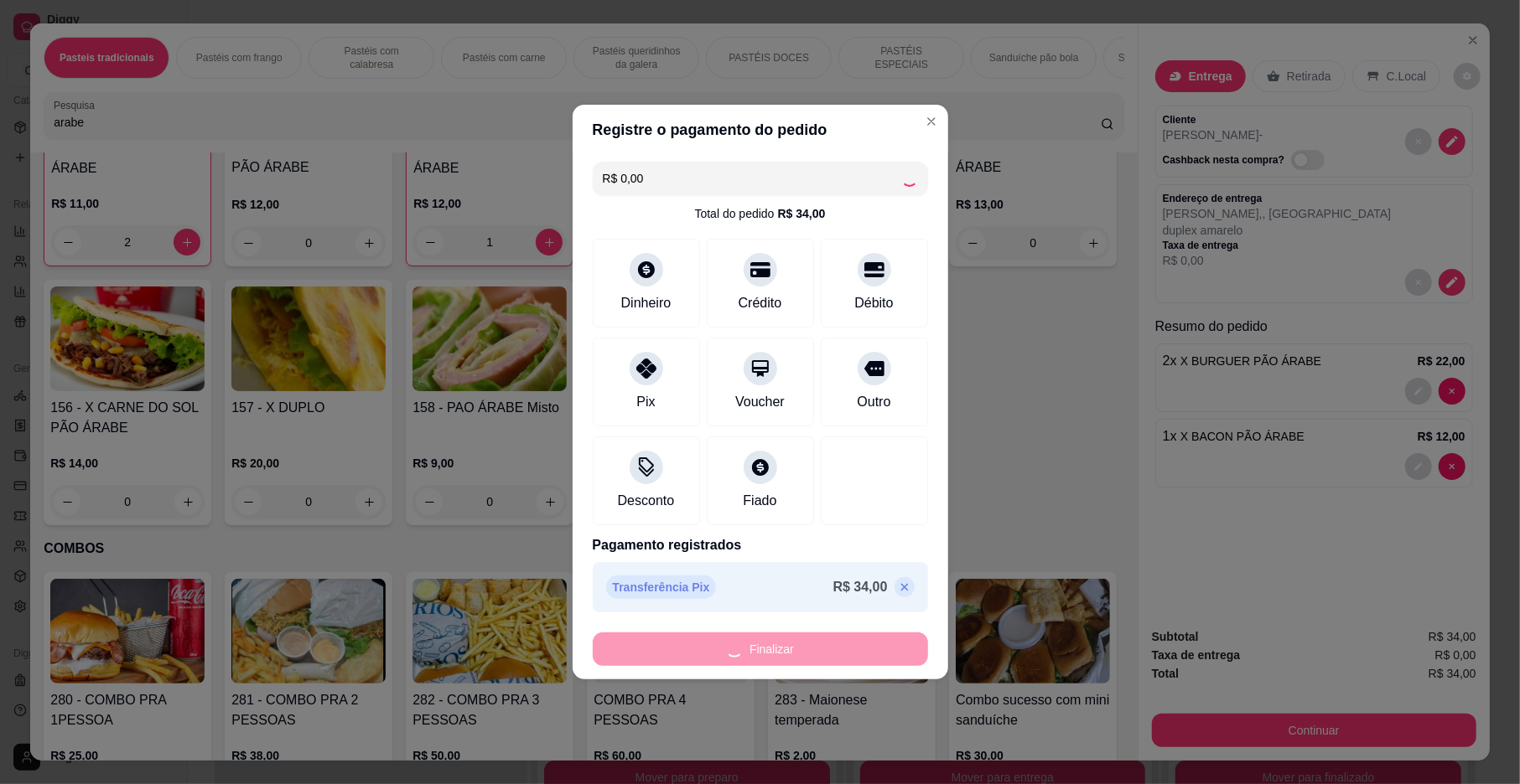
type input "0"
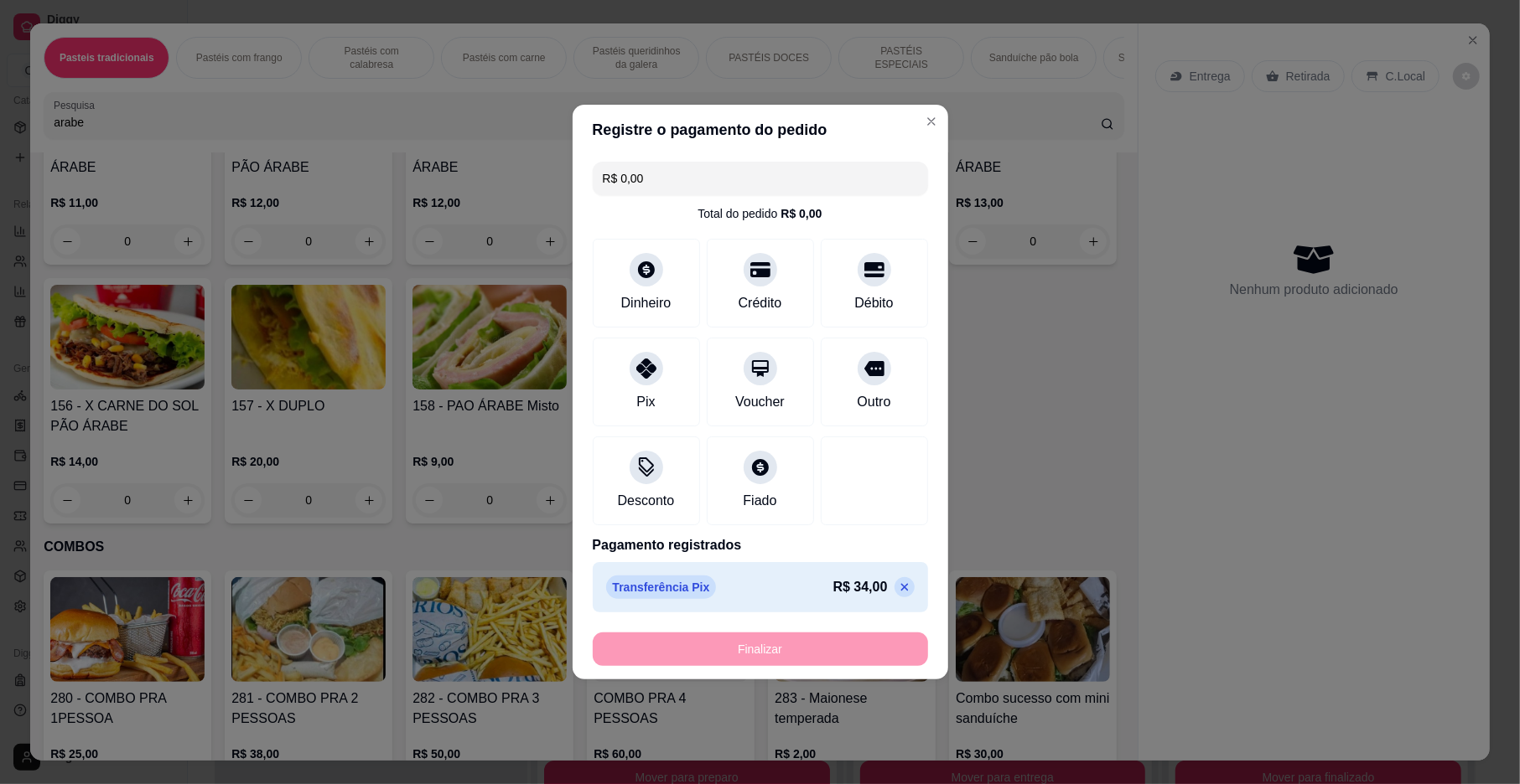
type input "-R$ 34,00"
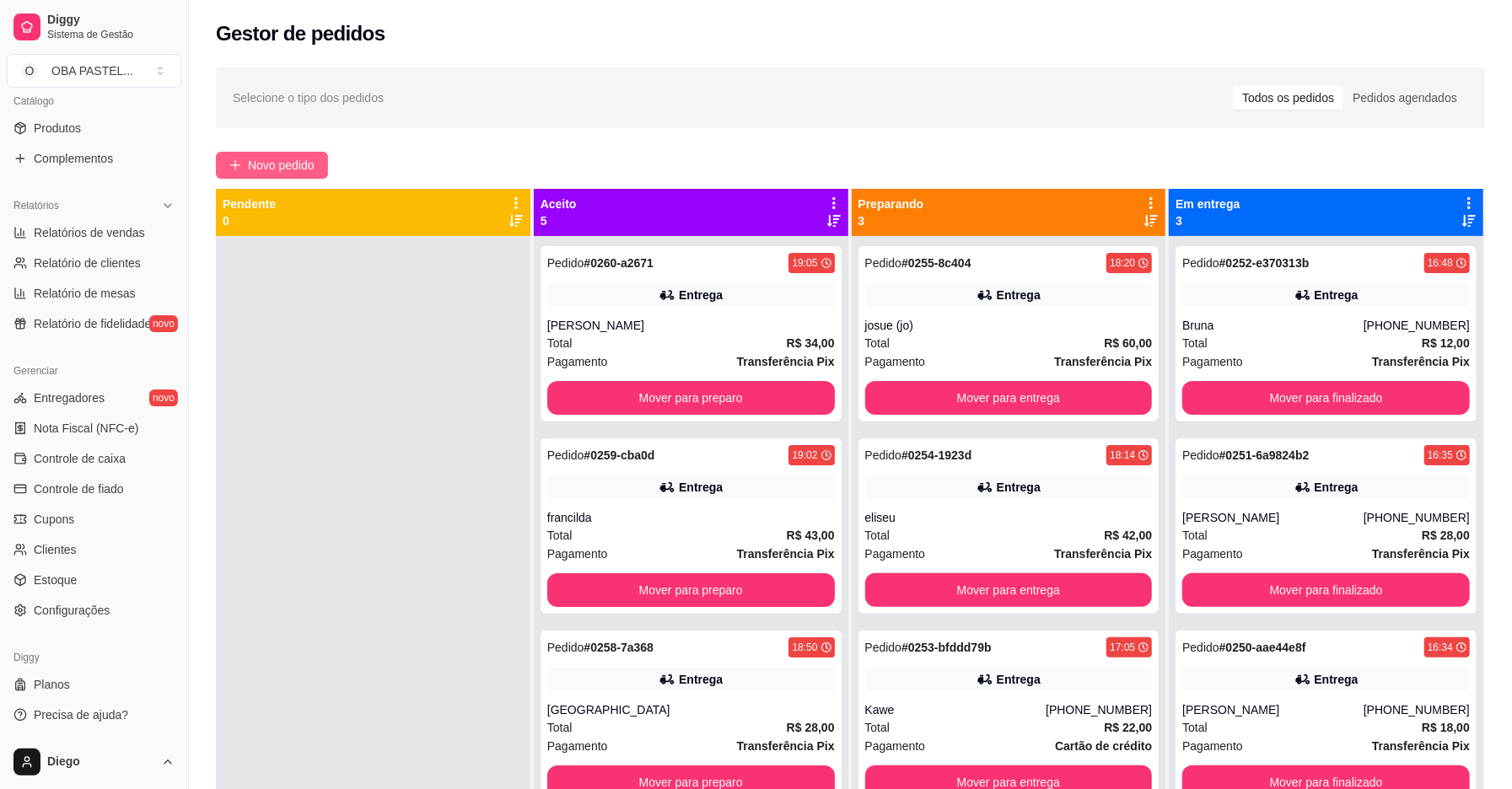
click at [276, 166] on span "Novo pedido" at bounding box center [281, 165] width 66 height 18
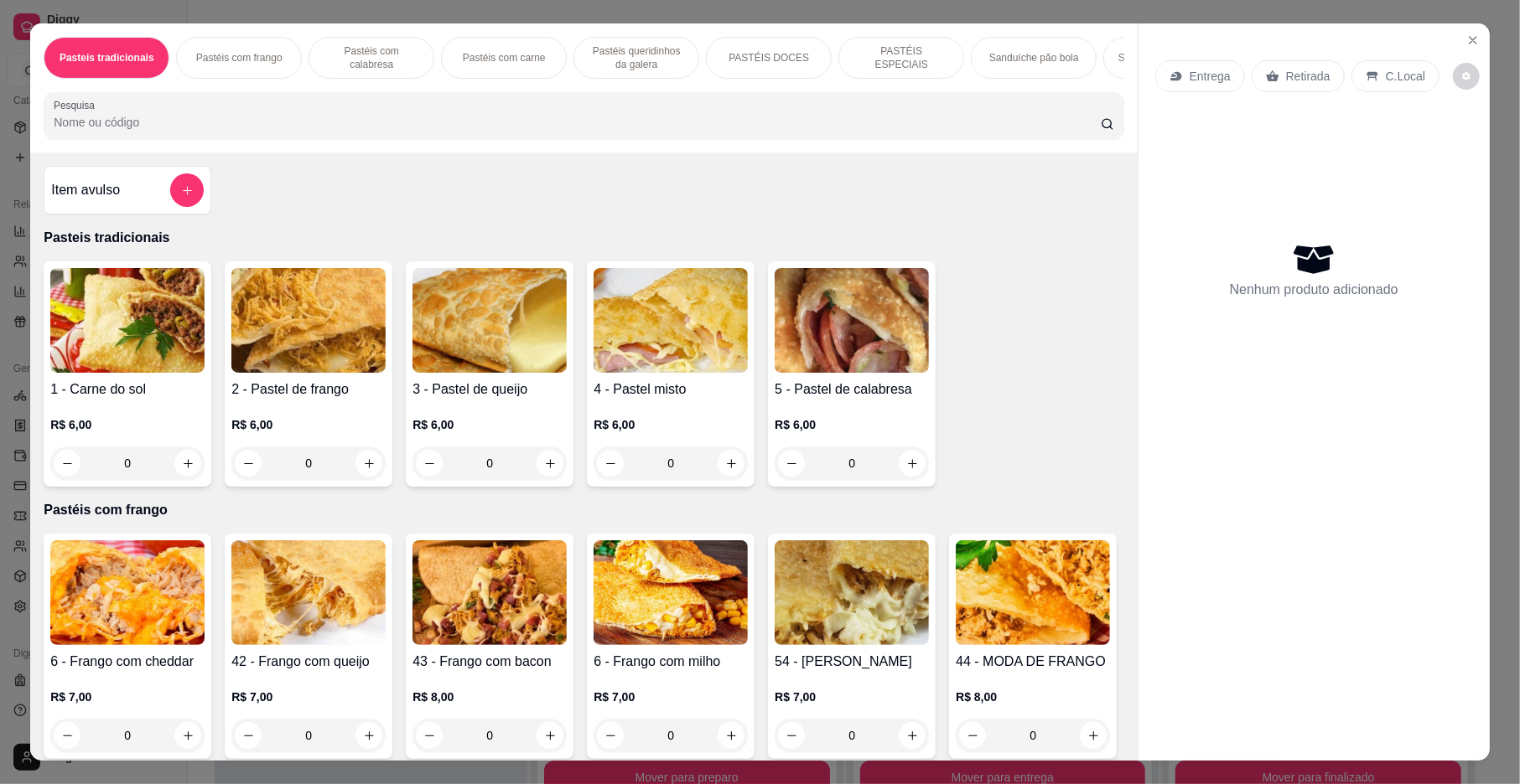
click at [664, 131] on input "Pesquisa" at bounding box center [577, 122] width 1047 height 17
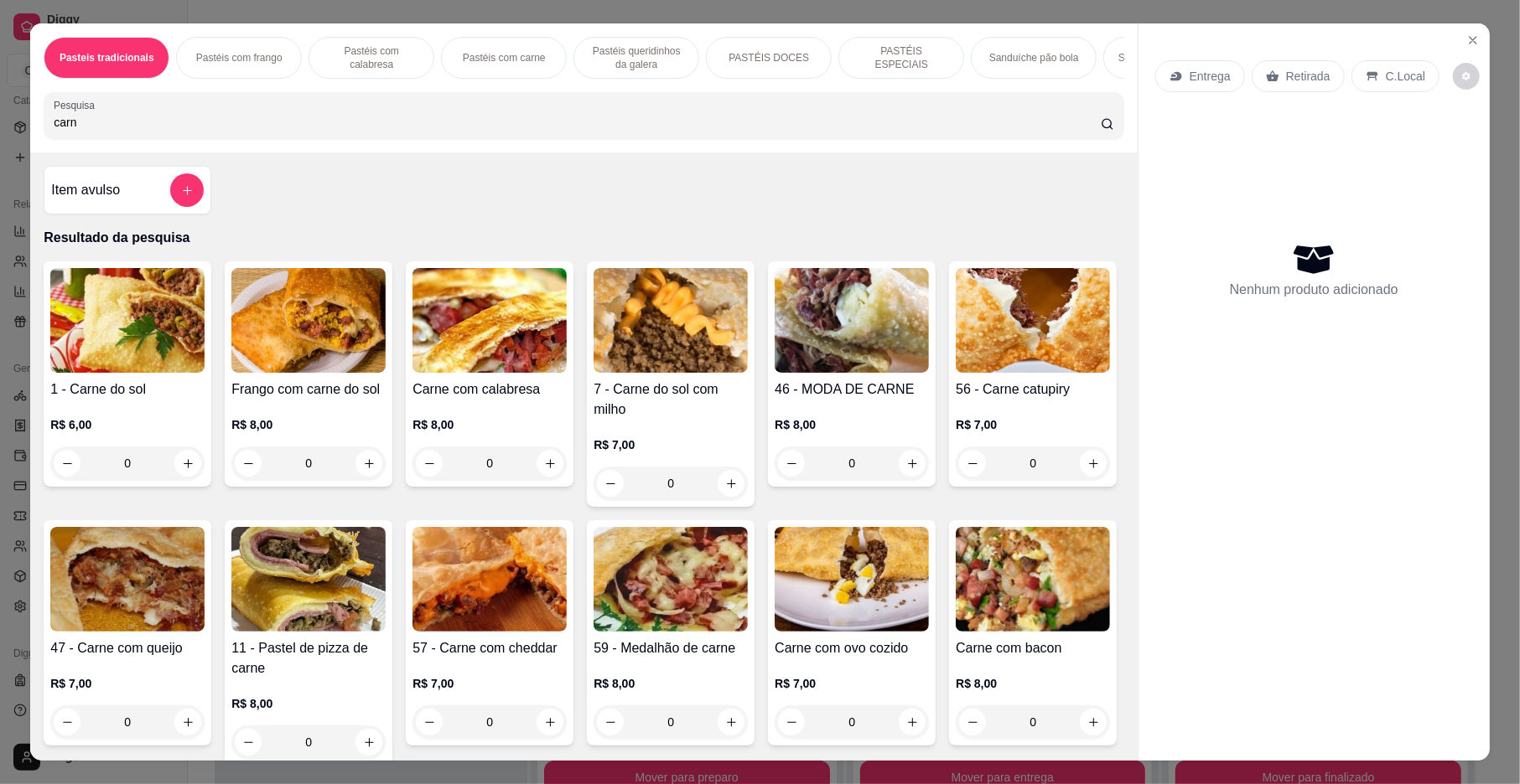
type input "carn"
drag, startPoint x: 1445, startPoint y: 135, endPoint x: 1449, endPoint y: 120, distance: 15.5
click at [1466, 41] on icon "Close" at bounding box center [1473, 40] width 13 height 13
click at [1468, 41] on icon "Close" at bounding box center [1473, 40] width 13 height 13
drag, startPoint x: 1464, startPoint y: 44, endPoint x: 476, endPoint y: 268, distance: 1013.1
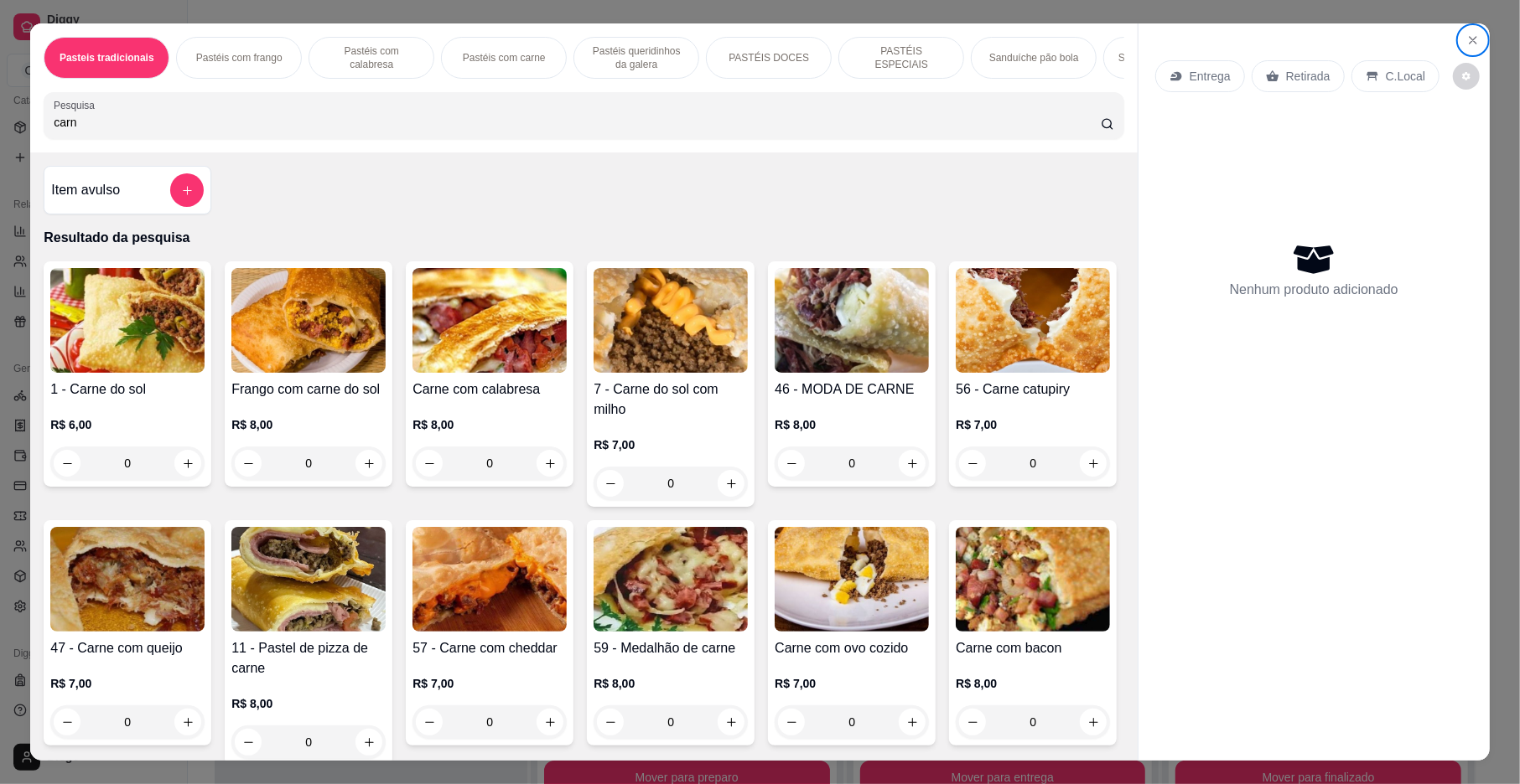
click at [476, 268] on div "Item avulso Resultado da pesquisa 1 - Carne do sol R$ 6,00 0 Frango com carne d…" at bounding box center [584, 456] width 1107 height 608
drag, startPoint x: 1399, startPoint y: 329, endPoint x: 1468, endPoint y: 385, distance: 88.9
click at [1466, 44] on icon "Close" at bounding box center [1473, 40] width 13 height 13
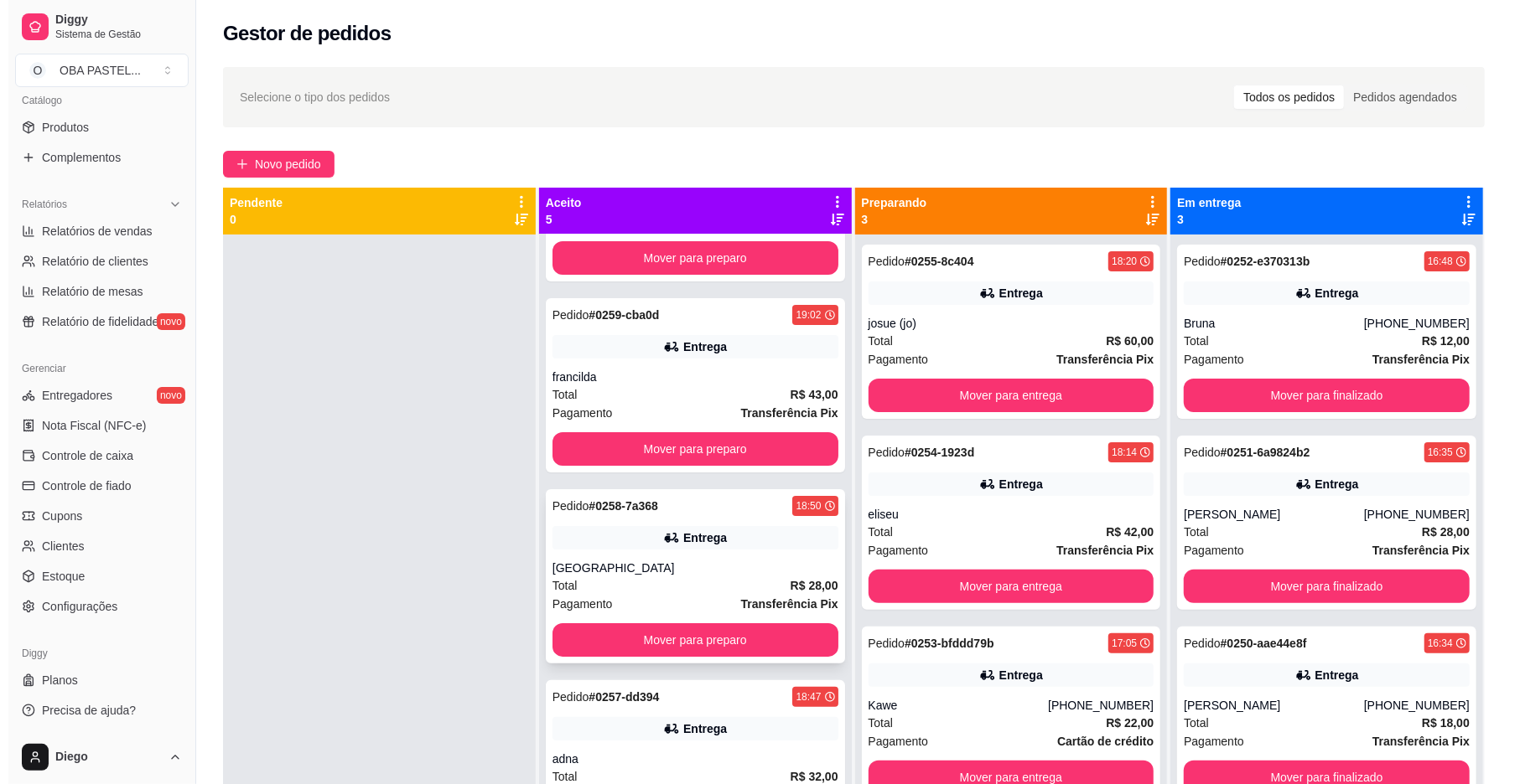
scroll to position [191, 0]
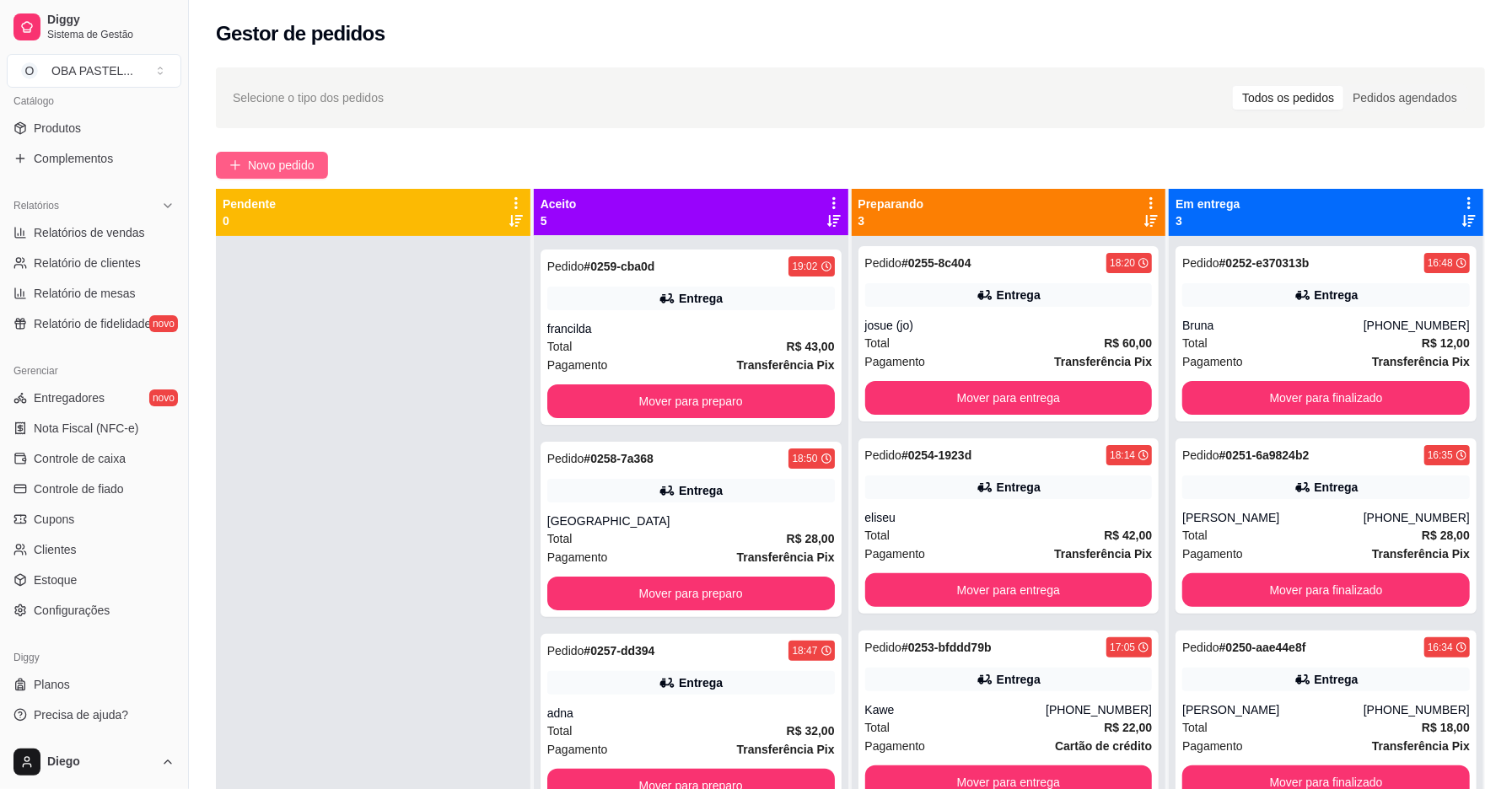
click at [261, 166] on span "Novo pedido" at bounding box center [281, 165] width 66 height 18
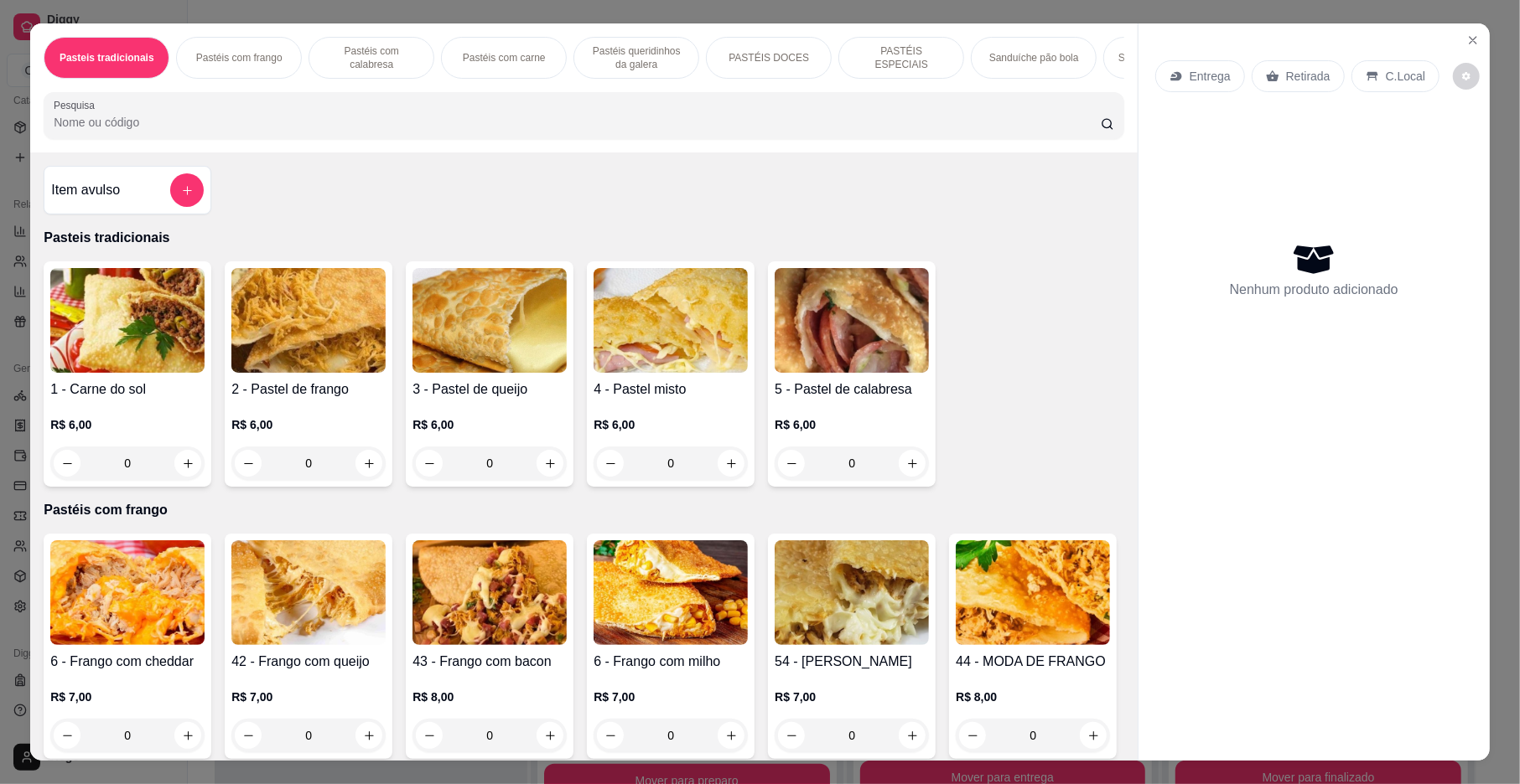
click at [289, 131] on input "Pesquisa" at bounding box center [577, 122] width 1047 height 17
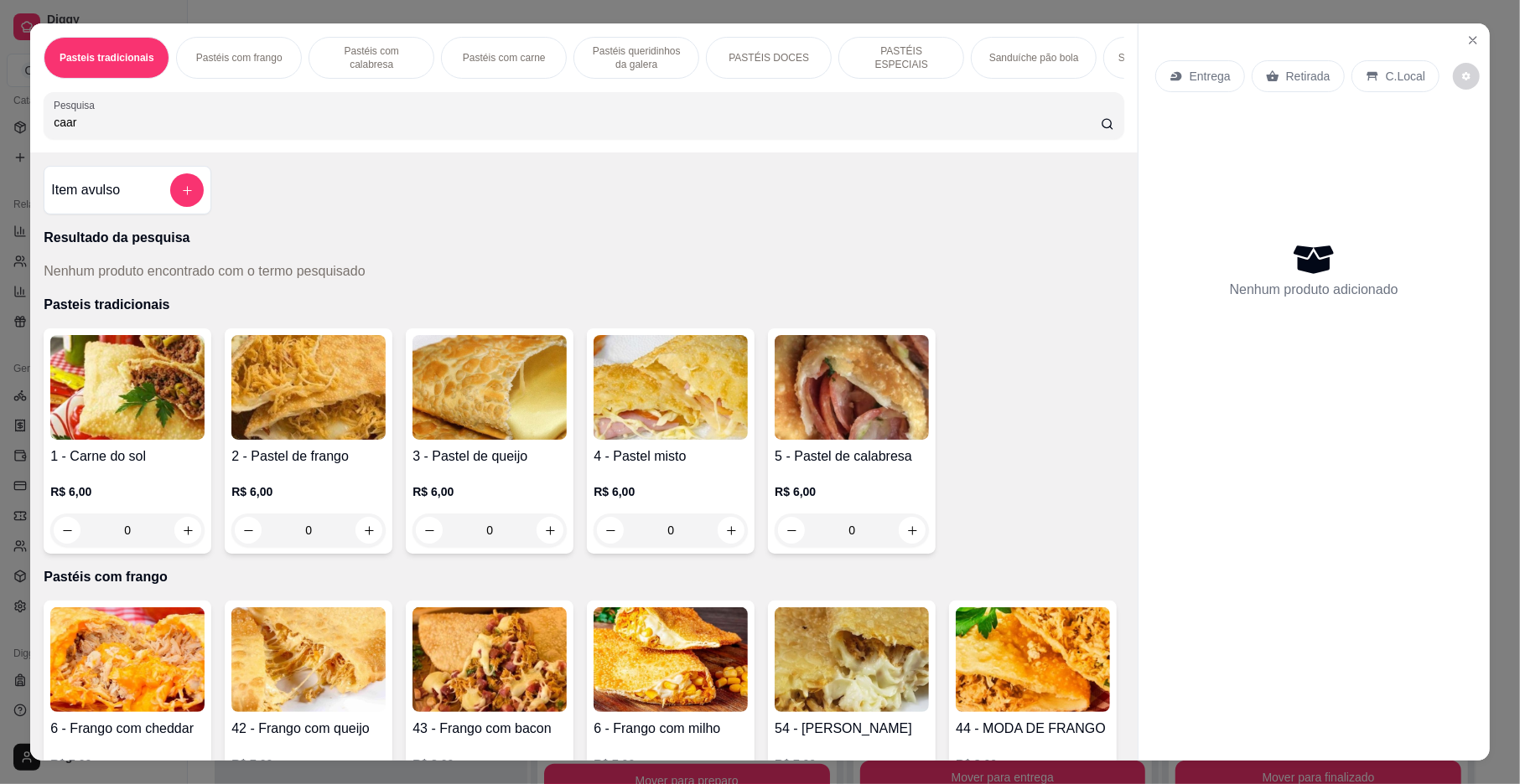
type input "caar"
click at [182, 628] on img at bounding box center [127, 660] width 154 height 105
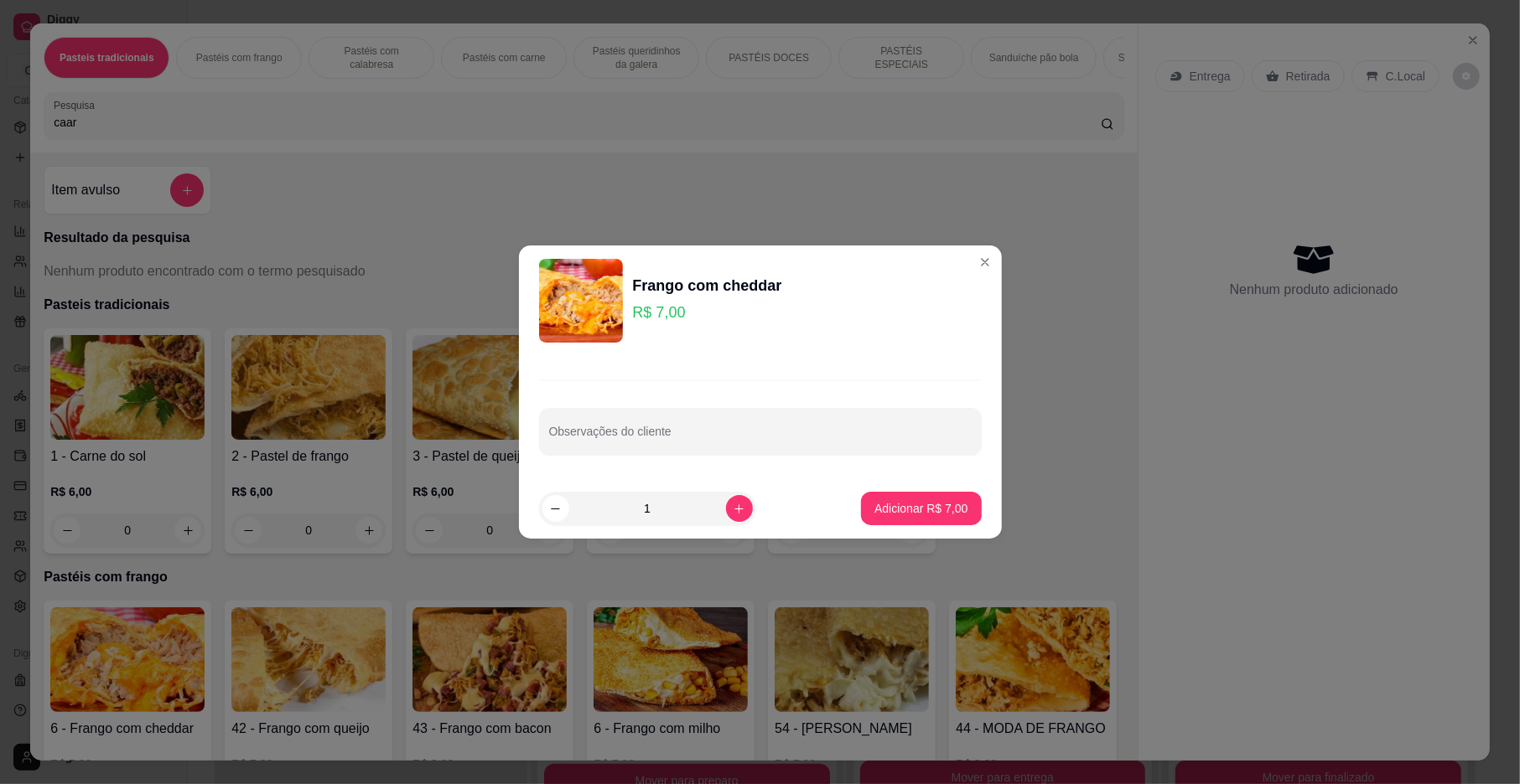
scroll to position [382, 0]
click at [733, 514] on icon "increase-product-quantity" at bounding box center [738, 509] width 12 height 12
type input "2"
click at [882, 513] on p "Adicionar R$ 14,00" at bounding box center [917, 509] width 99 height 17
type input "2"
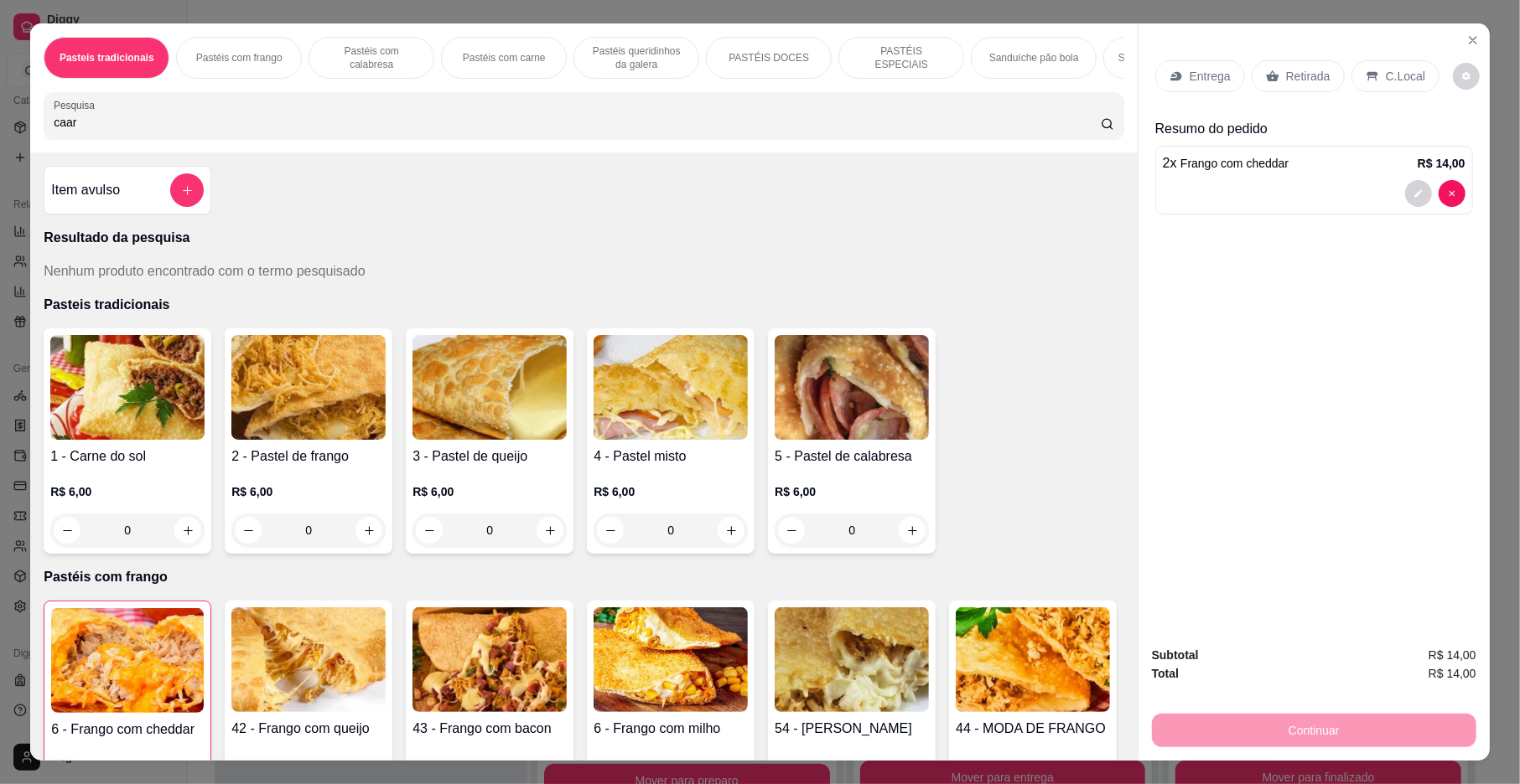
click at [282, 131] on input "caar" at bounding box center [577, 122] width 1047 height 17
type input "c"
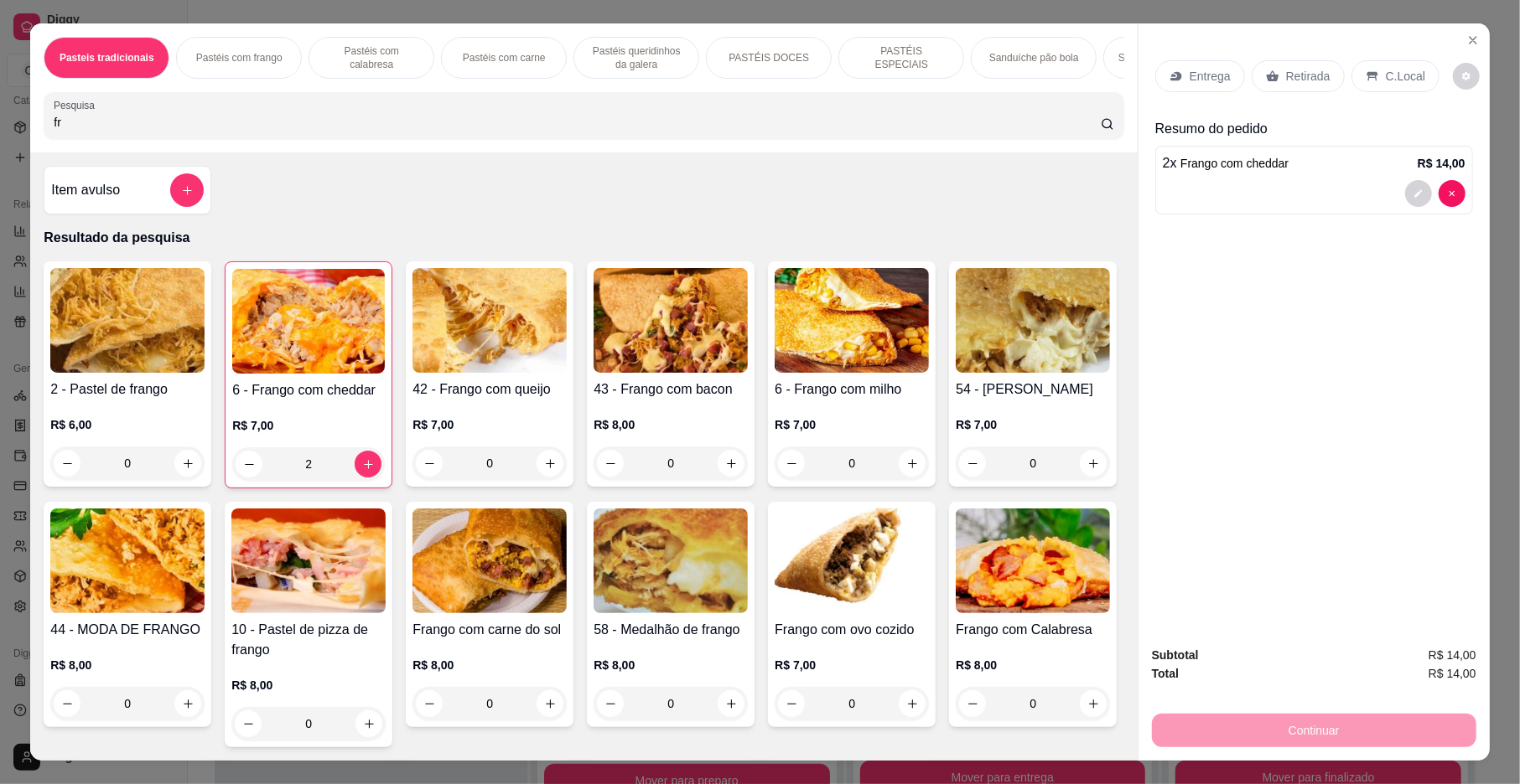
type input "fr"
click at [956, 373] on img at bounding box center [1032, 320] width 154 height 105
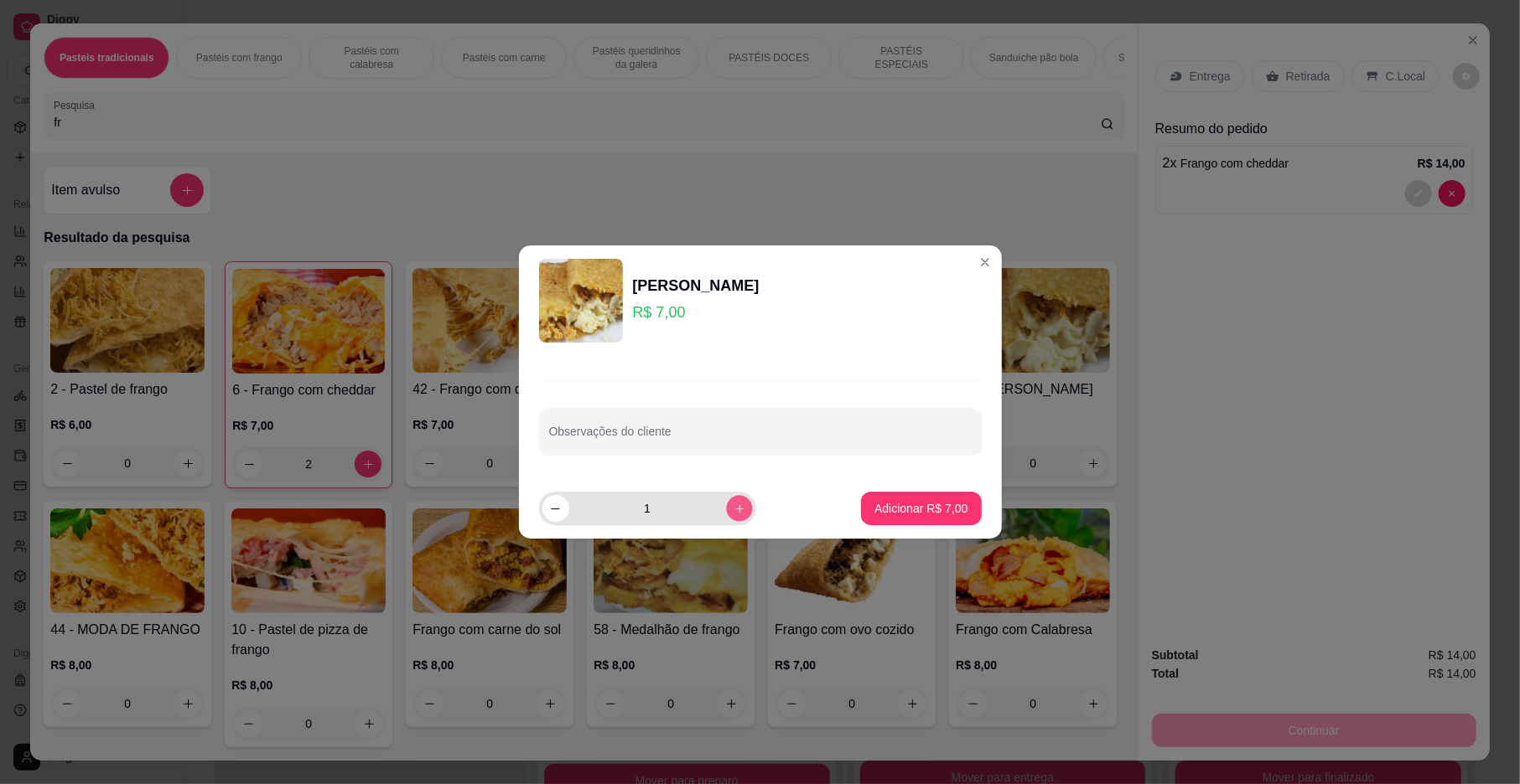
click at [726, 513] on button "increase-product-quantity" at bounding box center [738, 508] width 26 height 26
click at [554, 507] on icon "decrease-product-quantity" at bounding box center [555, 509] width 12 height 12
type input "2"
click at [875, 510] on p "Adicionar R$ 14,00" at bounding box center [918, 508] width 98 height 16
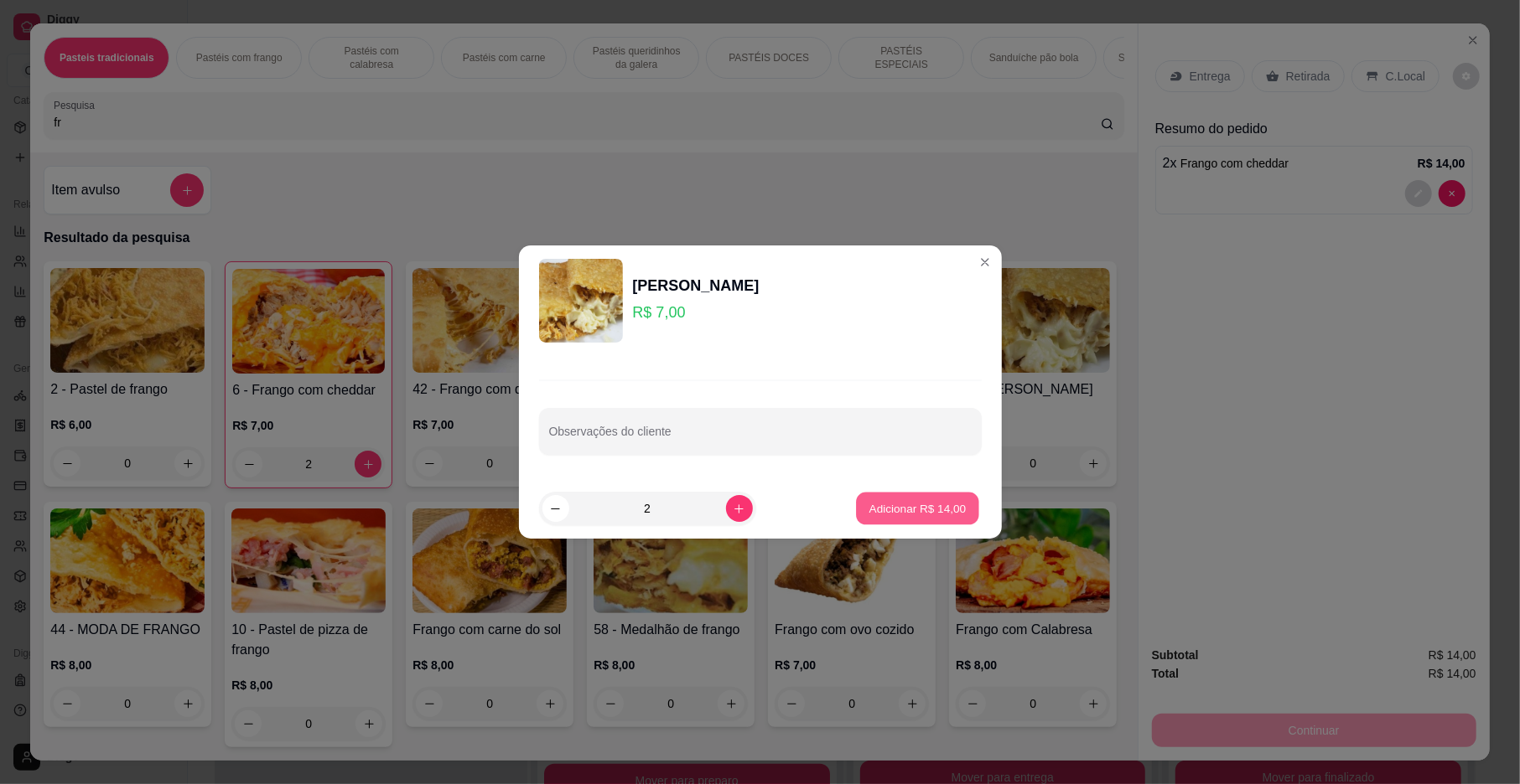
type input "2"
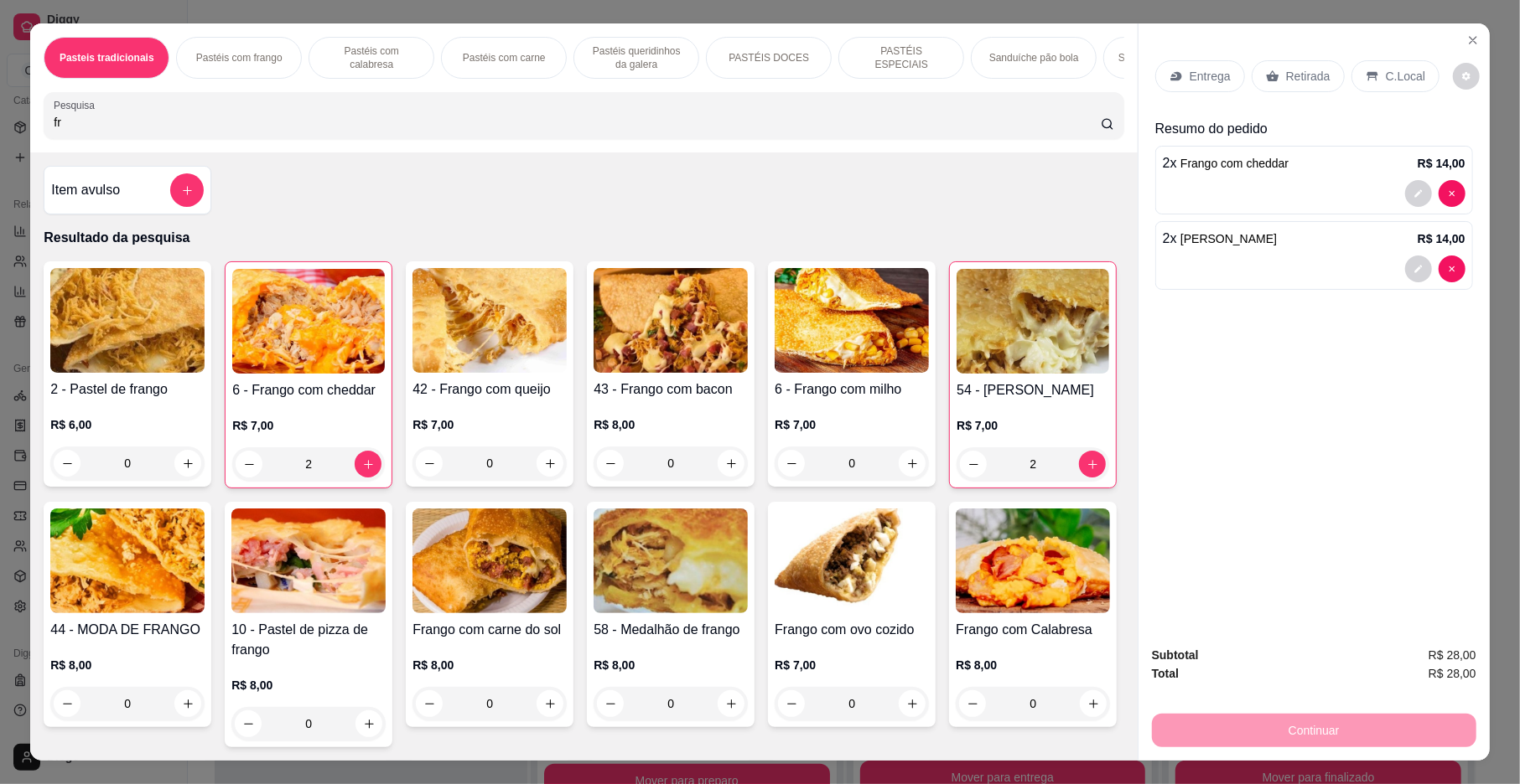
click at [370, 131] on input "fr" at bounding box center [577, 122] width 1047 height 17
type input "f"
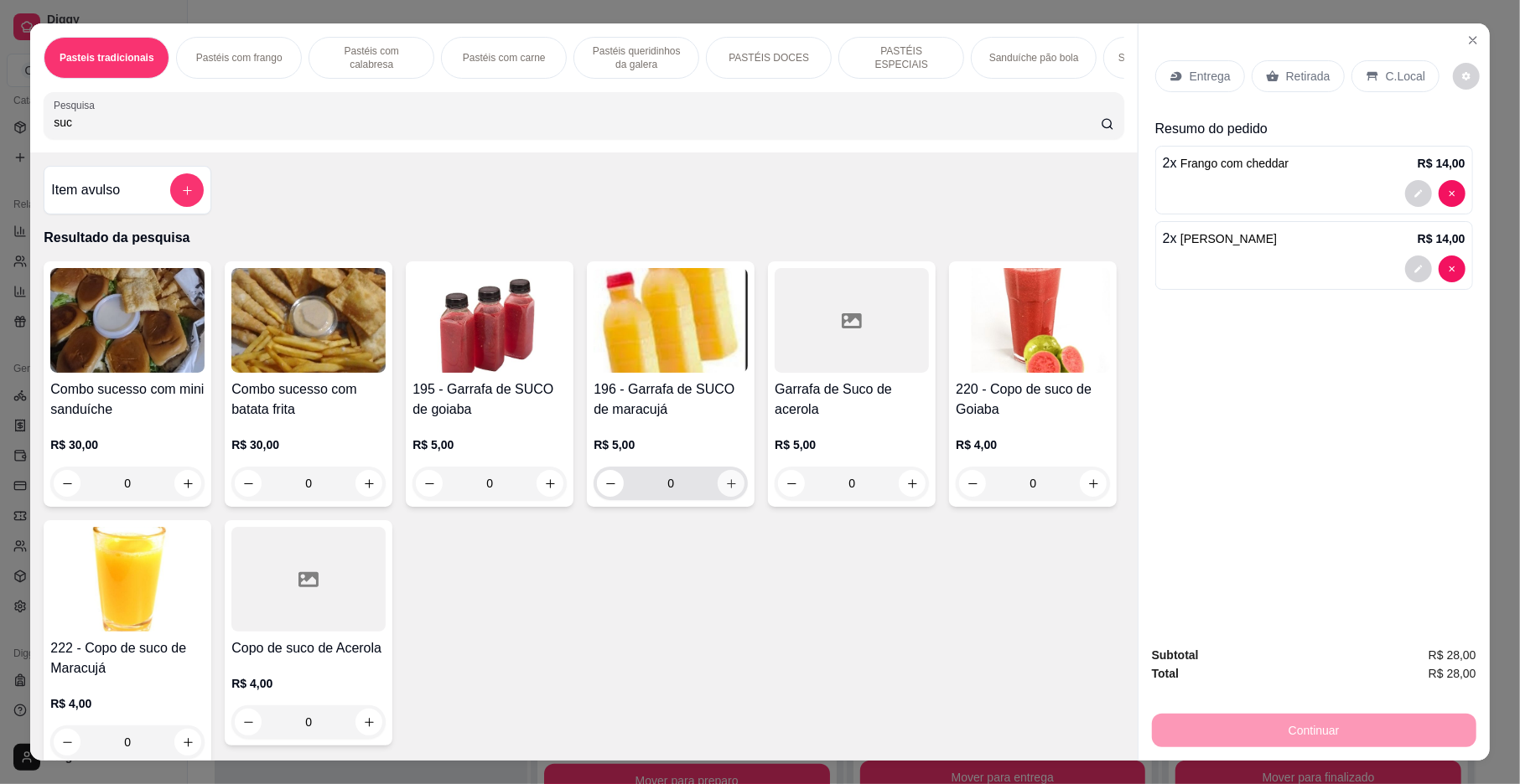
type input "suc"
click at [725, 497] on button "increase-product-quantity" at bounding box center [731, 484] width 27 height 27
type input "1"
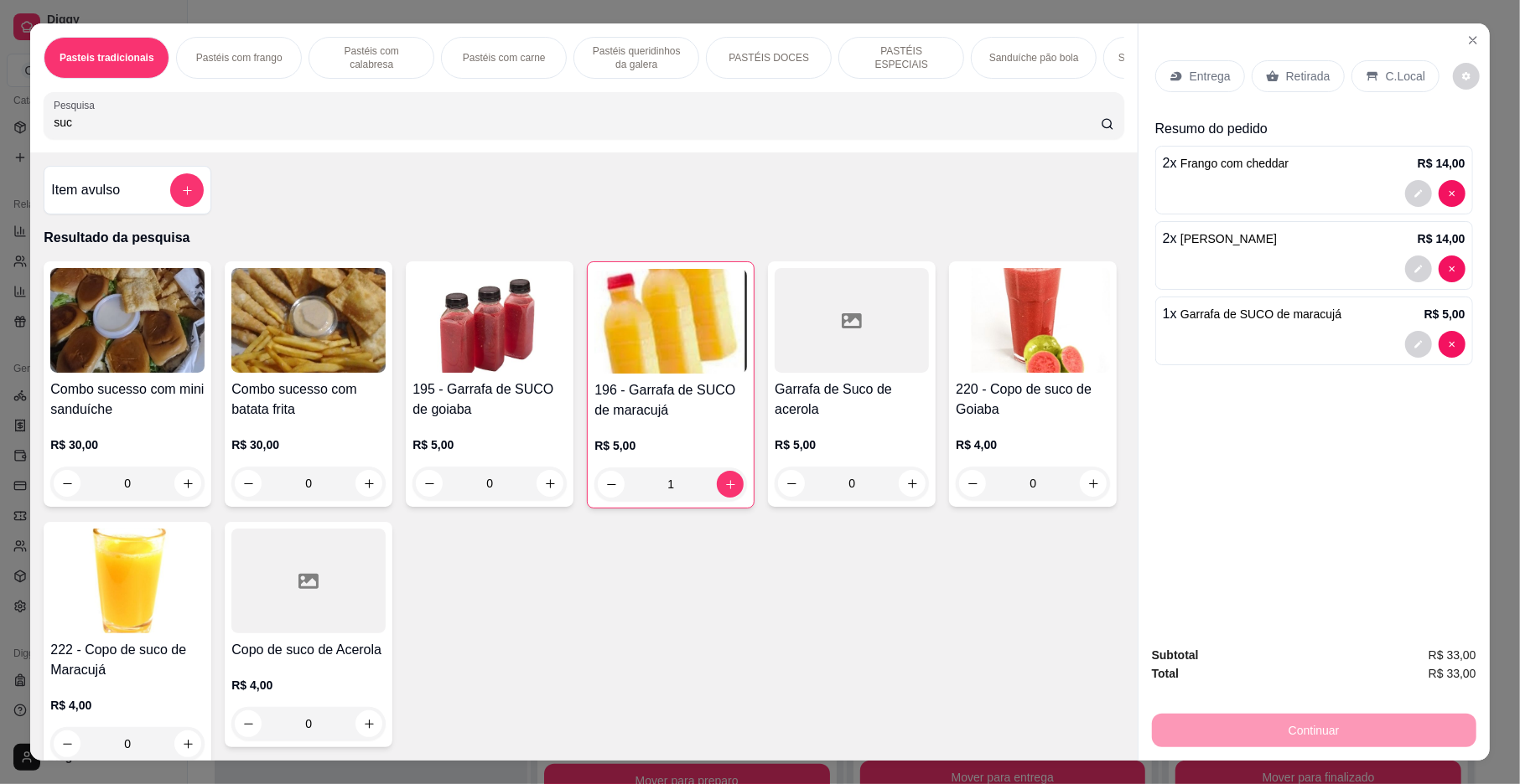
click at [1191, 78] on p "Entrega" at bounding box center [1210, 76] width 41 height 17
click at [1190, 71] on p "Entrega" at bounding box center [1210, 76] width 41 height 17
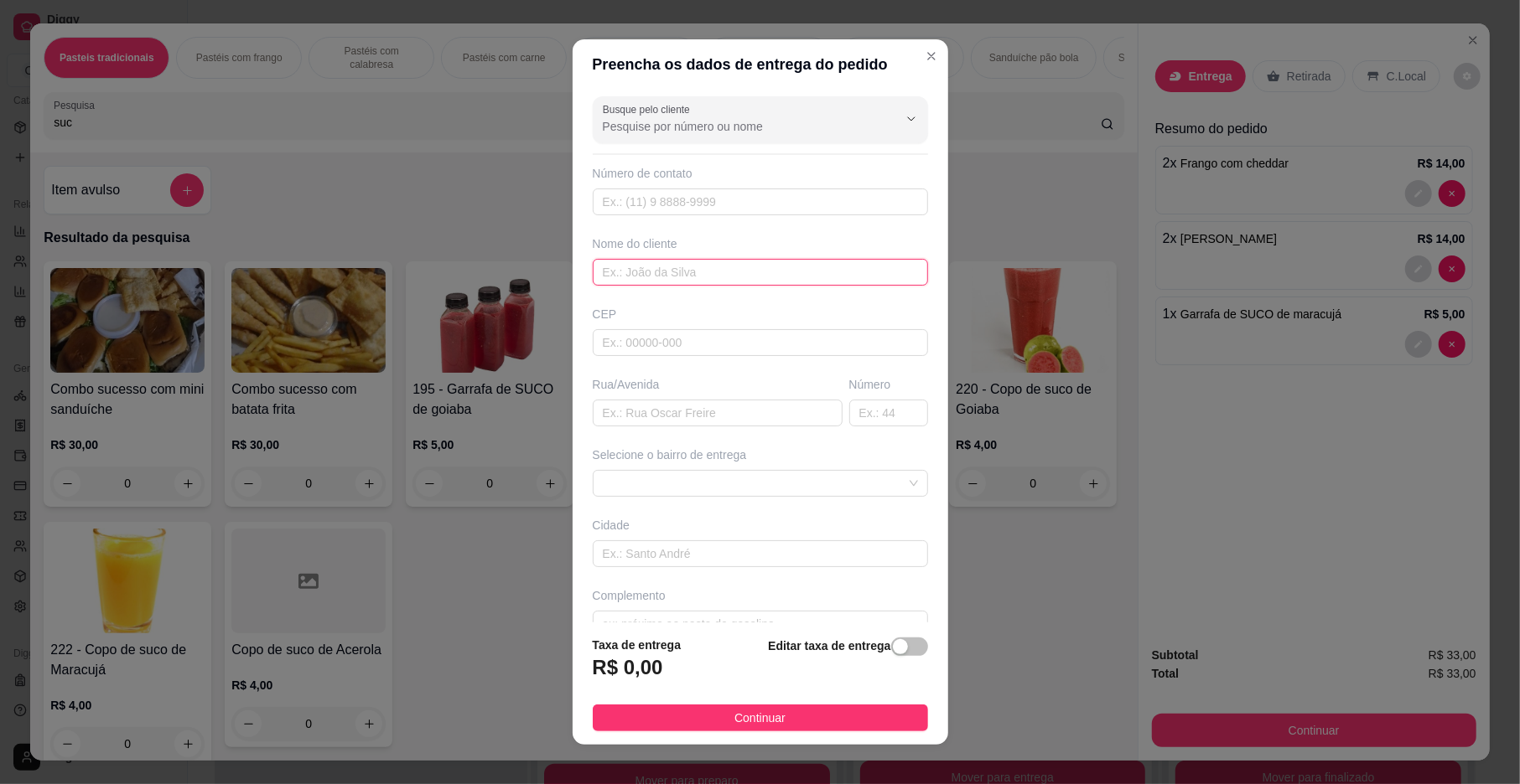
click at [648, 272] on input "text" at bounding box center [760, 272] width 336 height 27
type input "[PERSON_NAME]"
drag, startPoint x: 671, startPoint y: 712, endPoint x: 689, endPoint y: 711, distance: 18.0
click at [677, 711] on button "Continuar" at bounding box center [760, 718] width 336 height 27
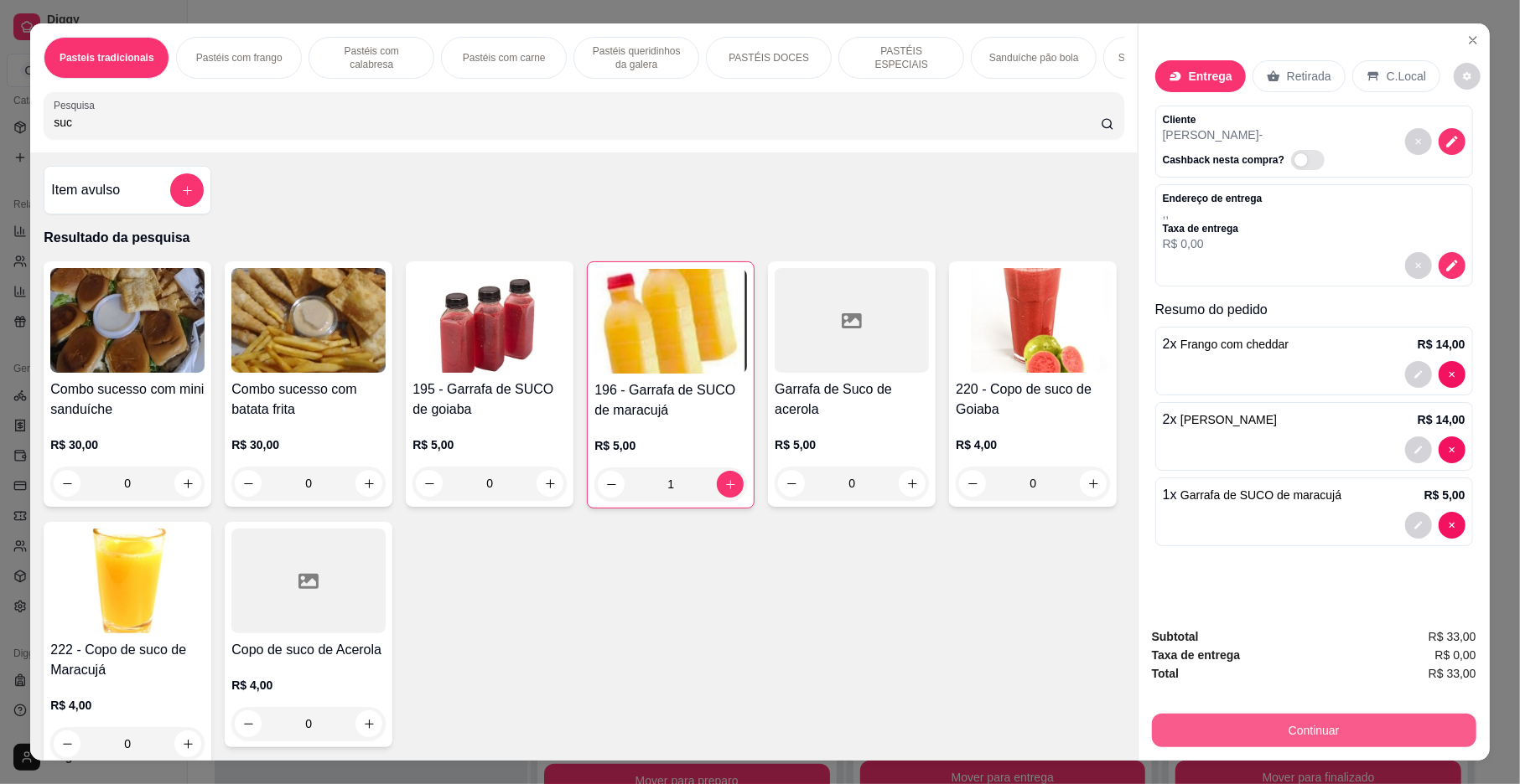
click at [1164, 726] on button "Continuar" at bounding box center [1313, 730] width 324 height 33
click at [1197, 730] on button "Continuar" at bounding box center [1313, 731] width 315 height 33
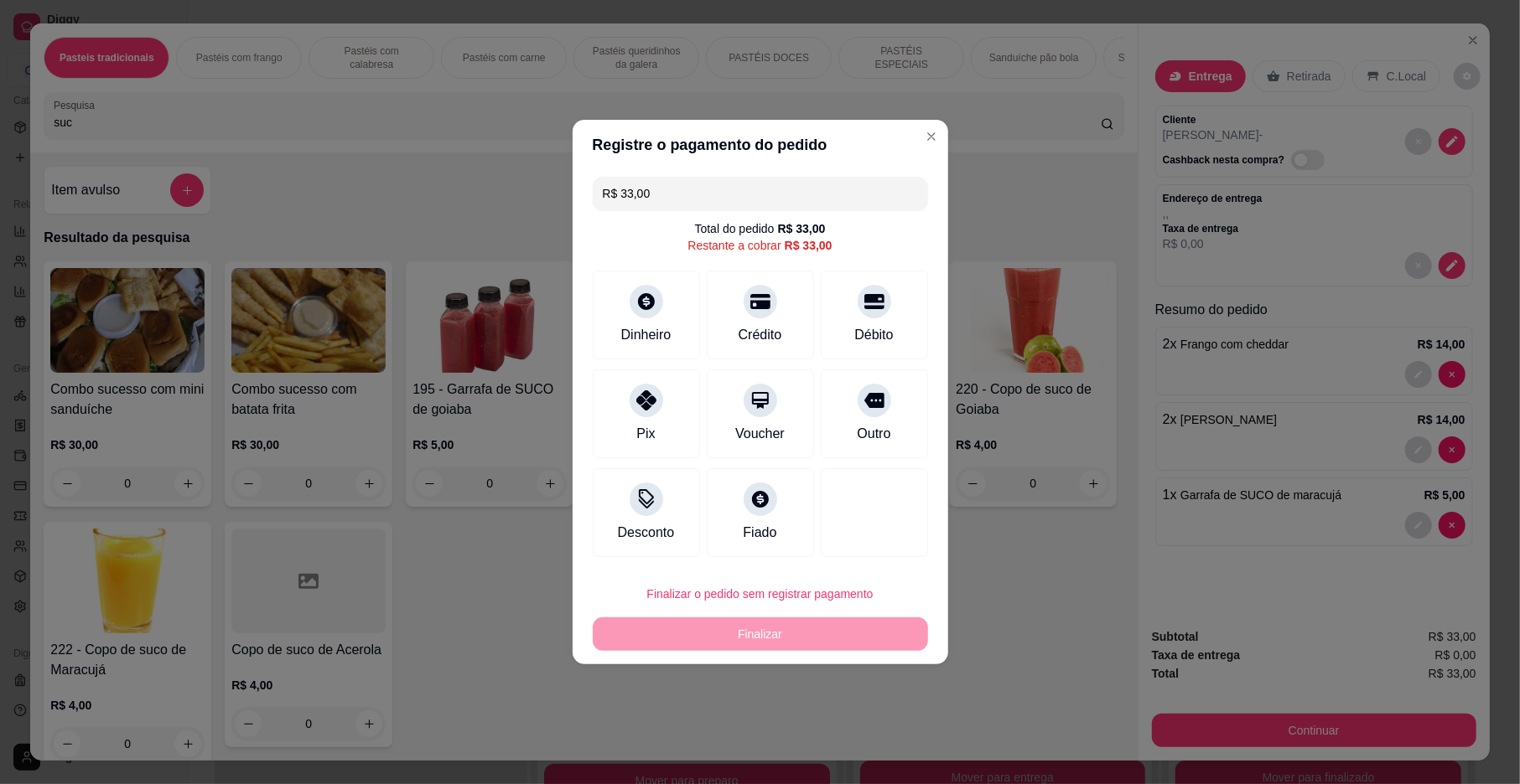
drag, startPoint x: 853, startPoint y: 410, endPoint x: 803, endPoint y: 528, distance: 128.2
click at [858, 413] on div at bounding box center [874, 400] width 33 height 33
type input "R$ 0,00"
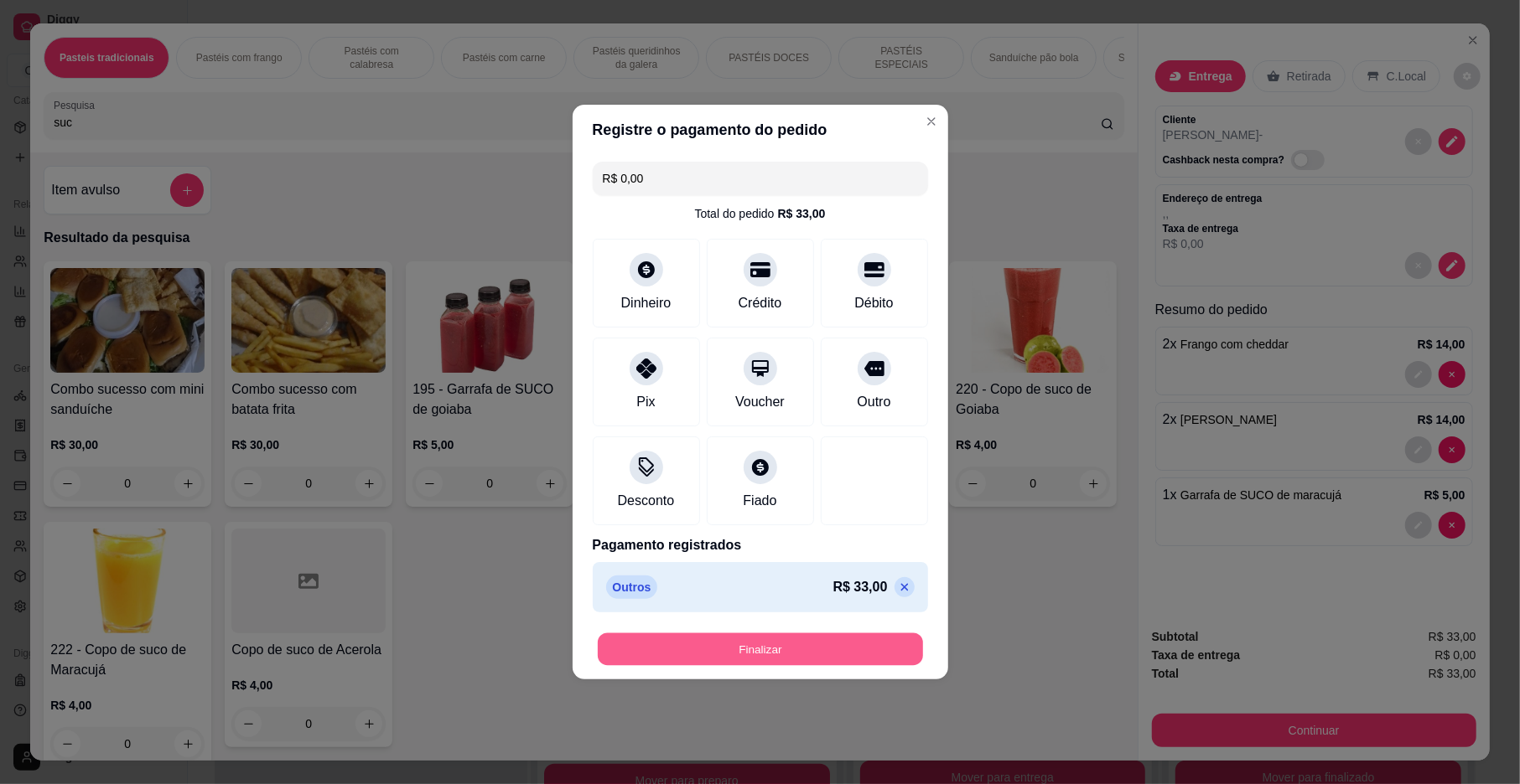
click at [766, 665] on button "Finalizar" at bounding box center [760, 650] width 325 height 33
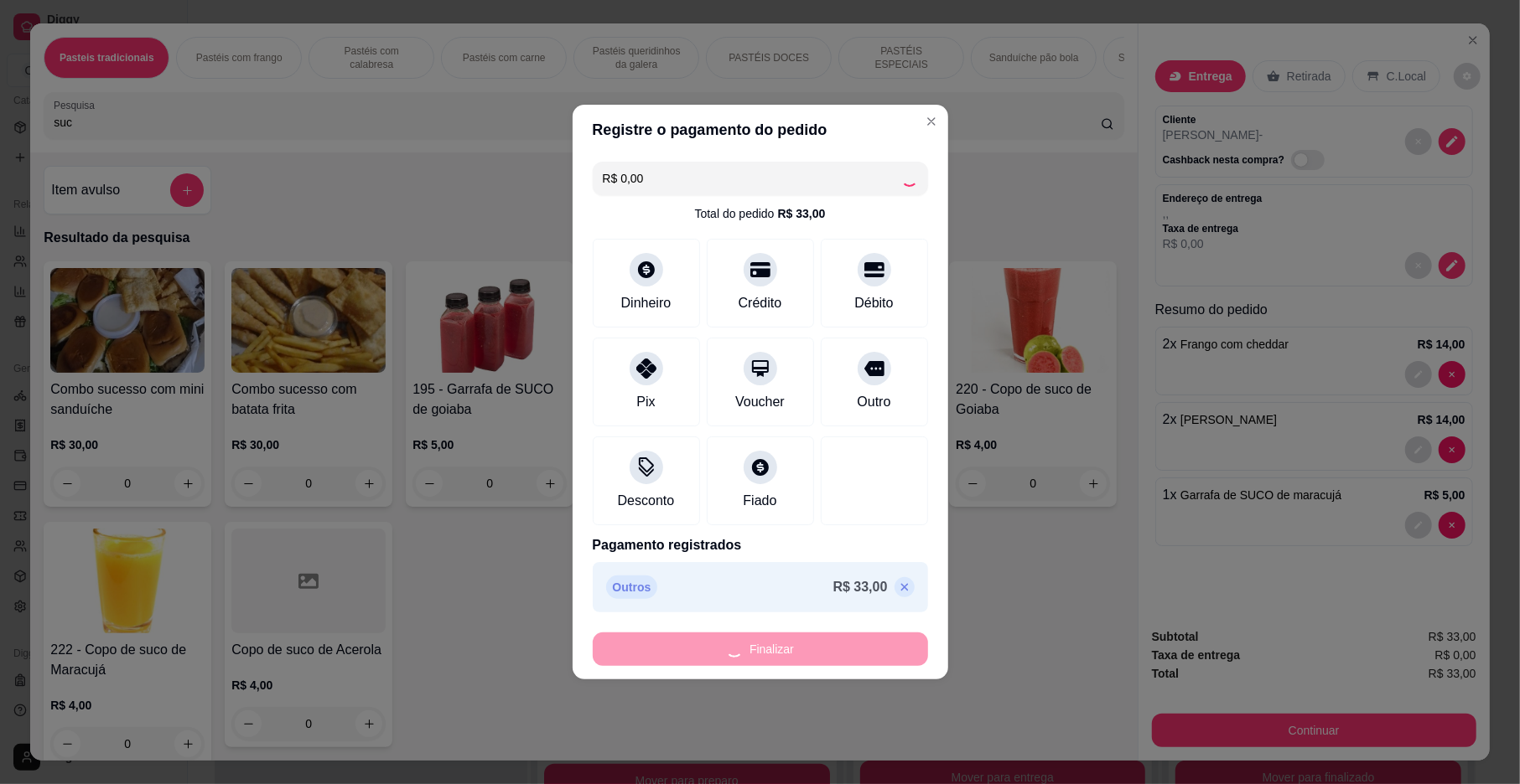
scroll to position [574, 0]
type input "0"
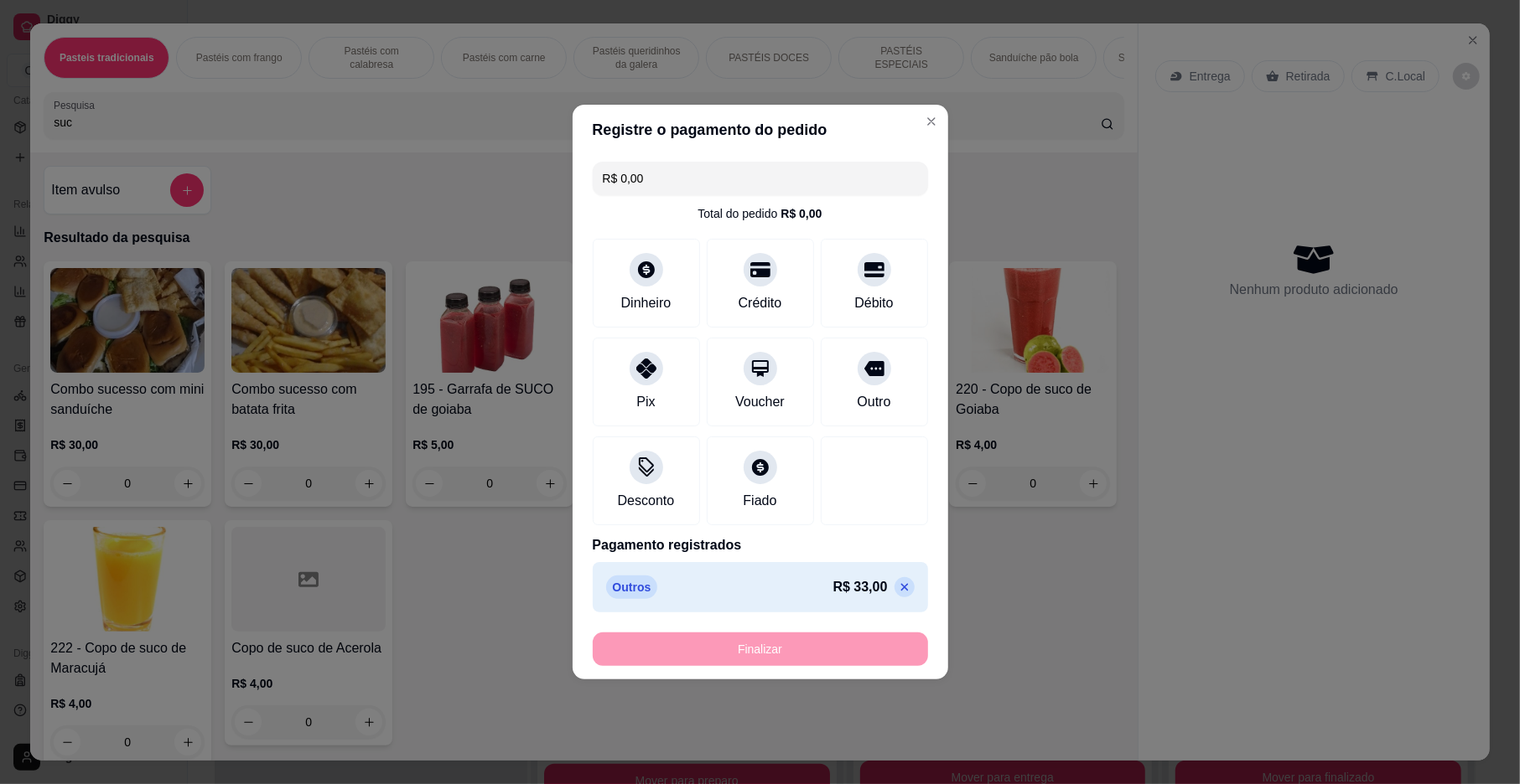
type input "-R$ 33,00"
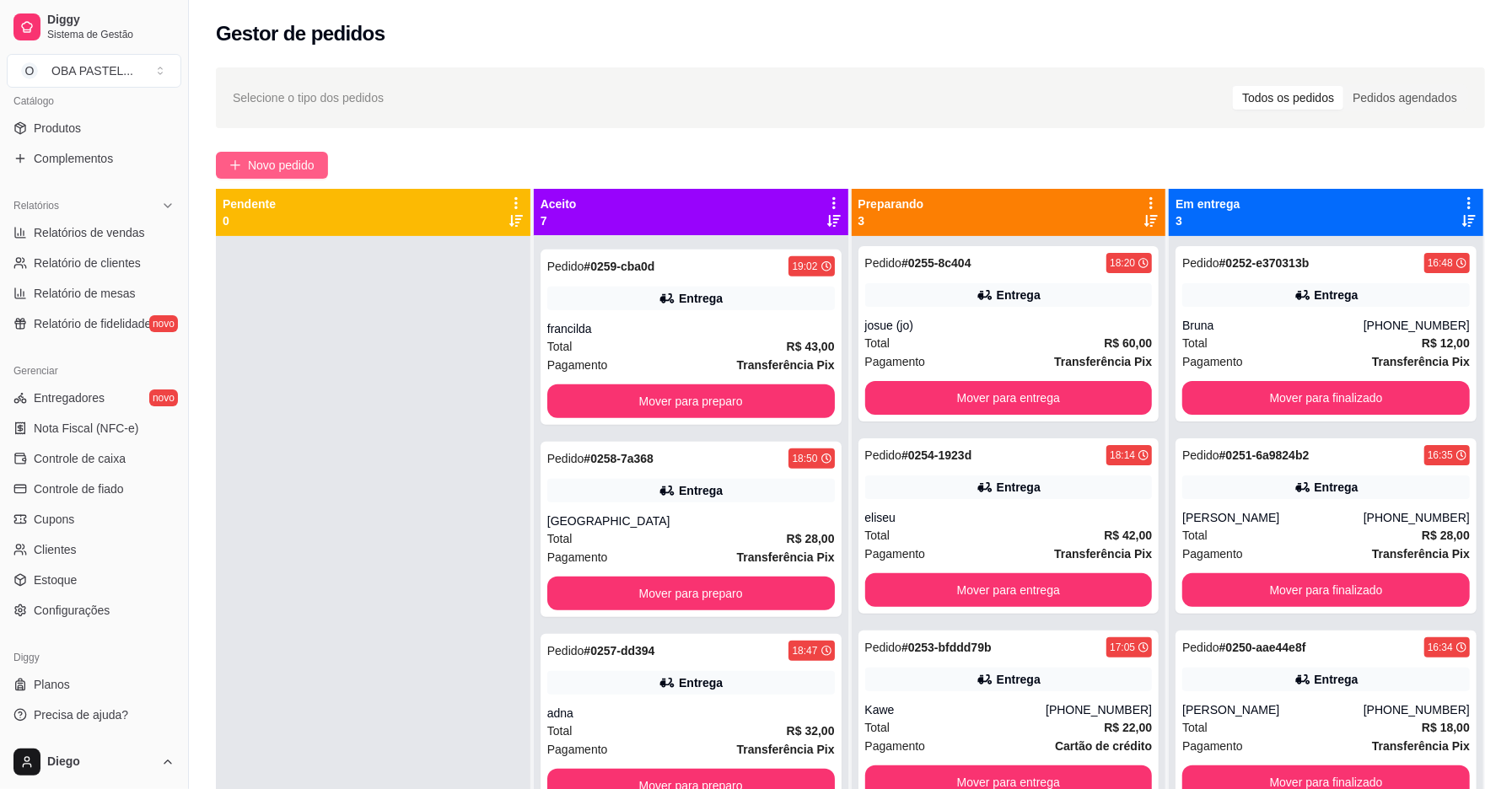
click at [268, 172] on span "Novo pedido" at bounding box center [281, 165] width 66 height 18
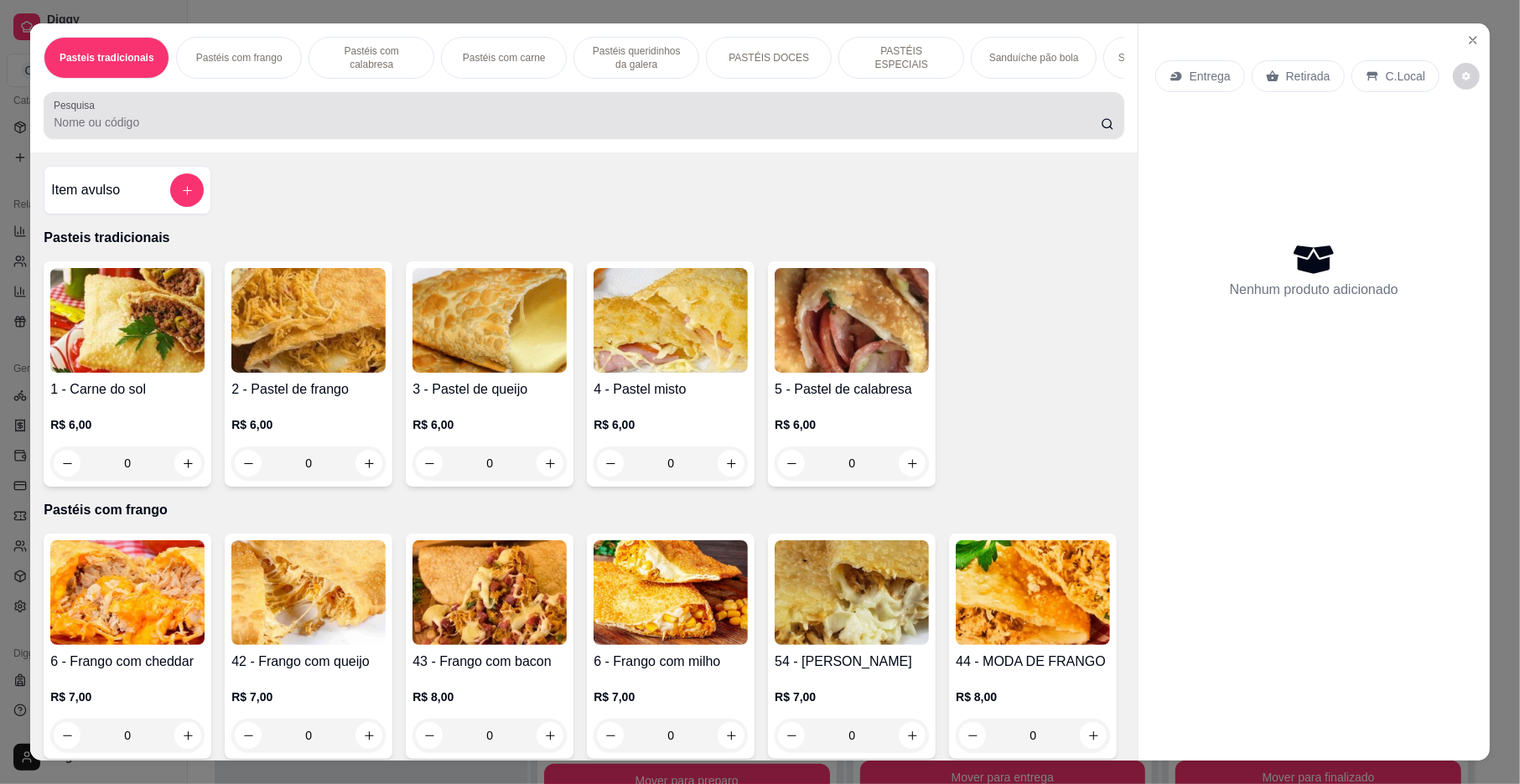
click at [288, 131] on input "Pesquisa" at bounding box center [577, 122] width 1047 height 17
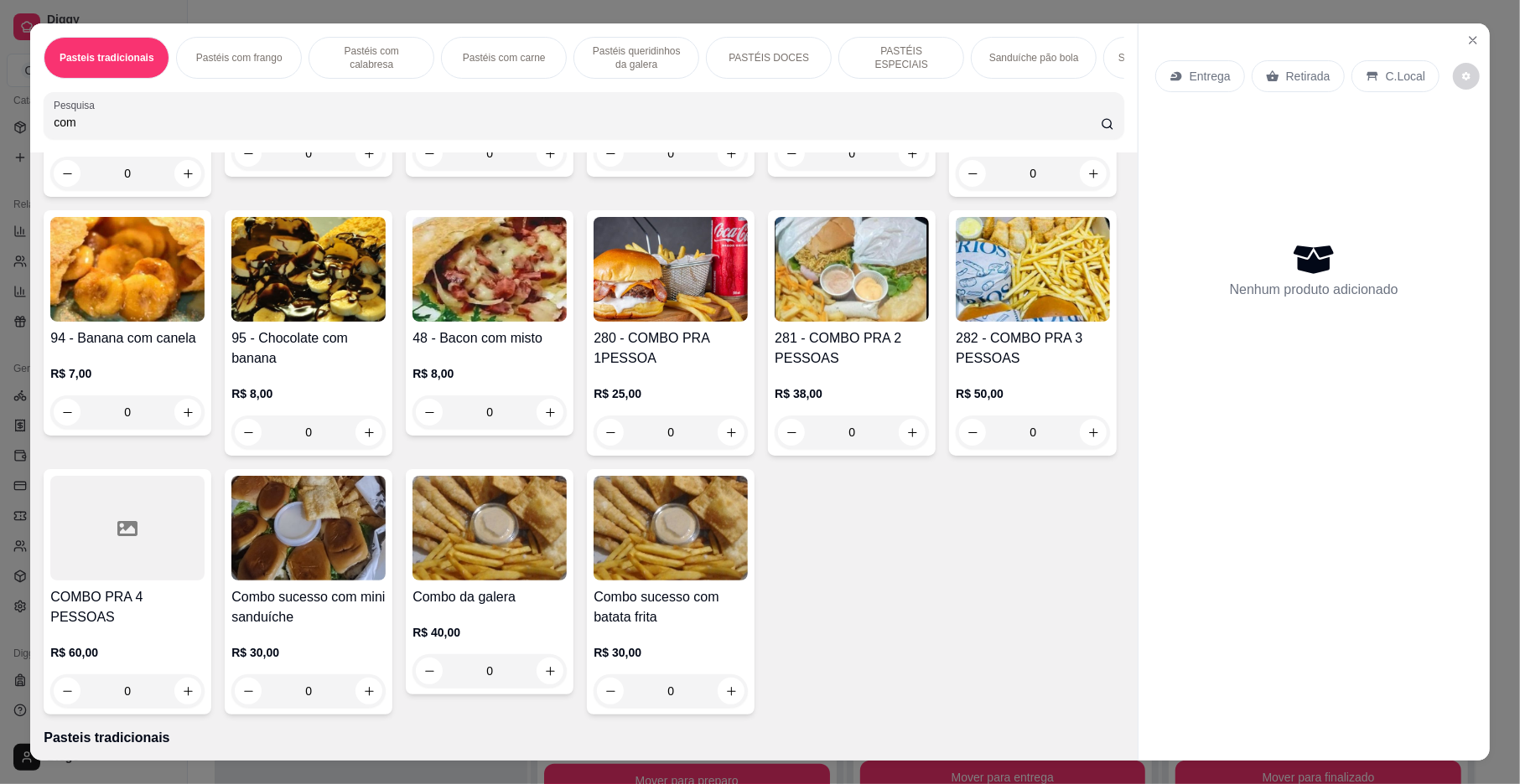
scroll to position [1006, 0]
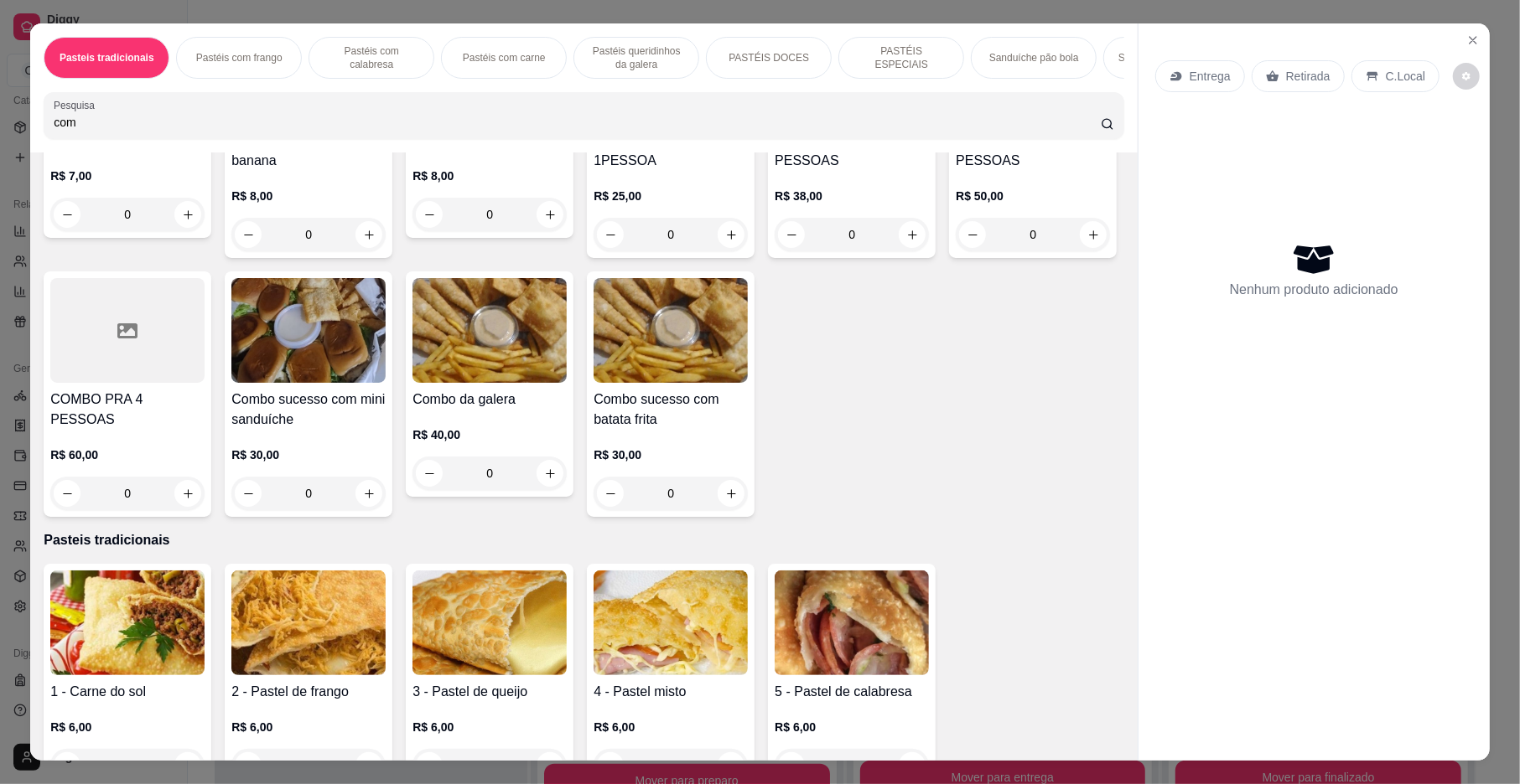
click at [581, 131] on input "com" at bounding box center [577, 122] width 1047 height 17
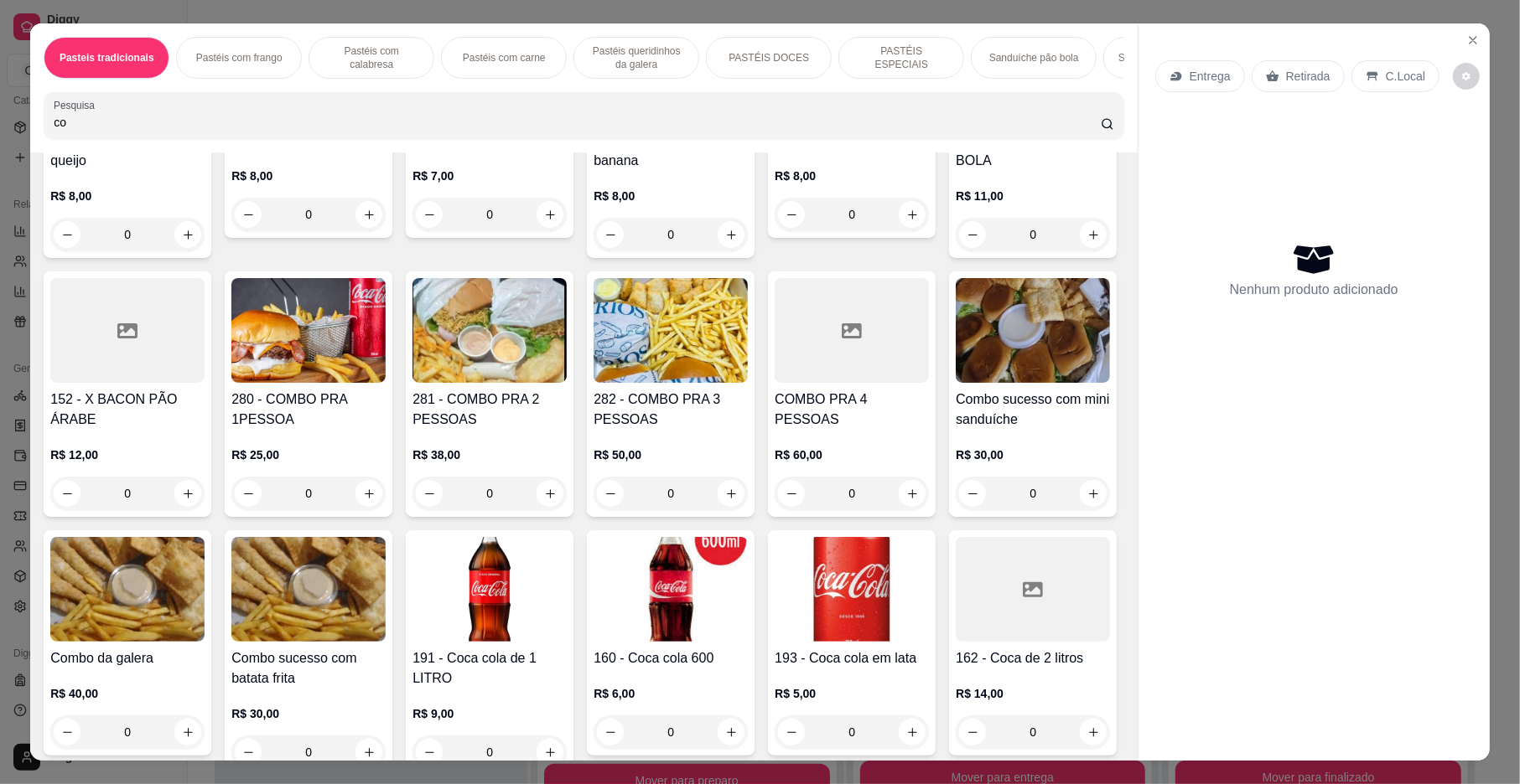
type input "c"
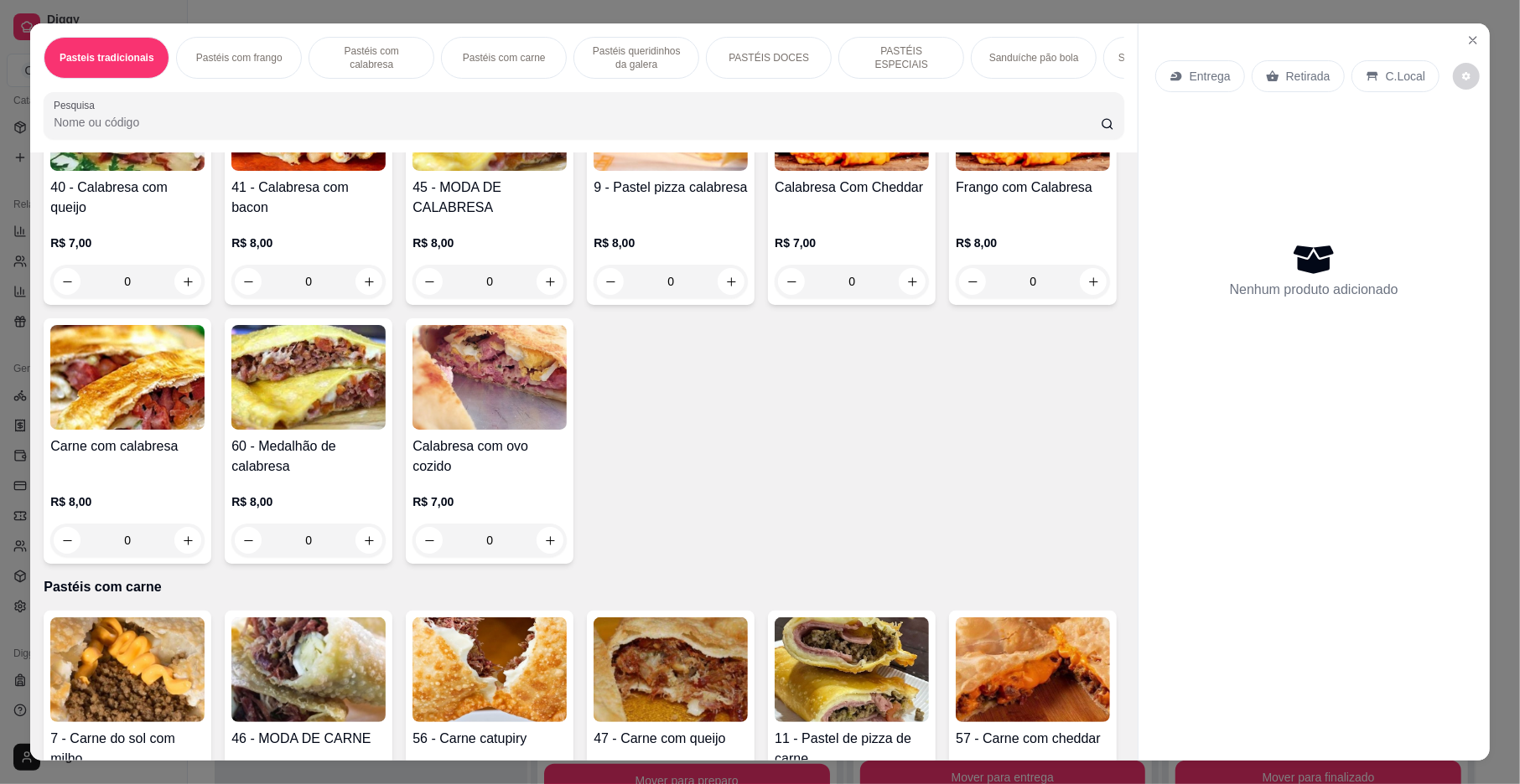
scroll to position [1523, 0]
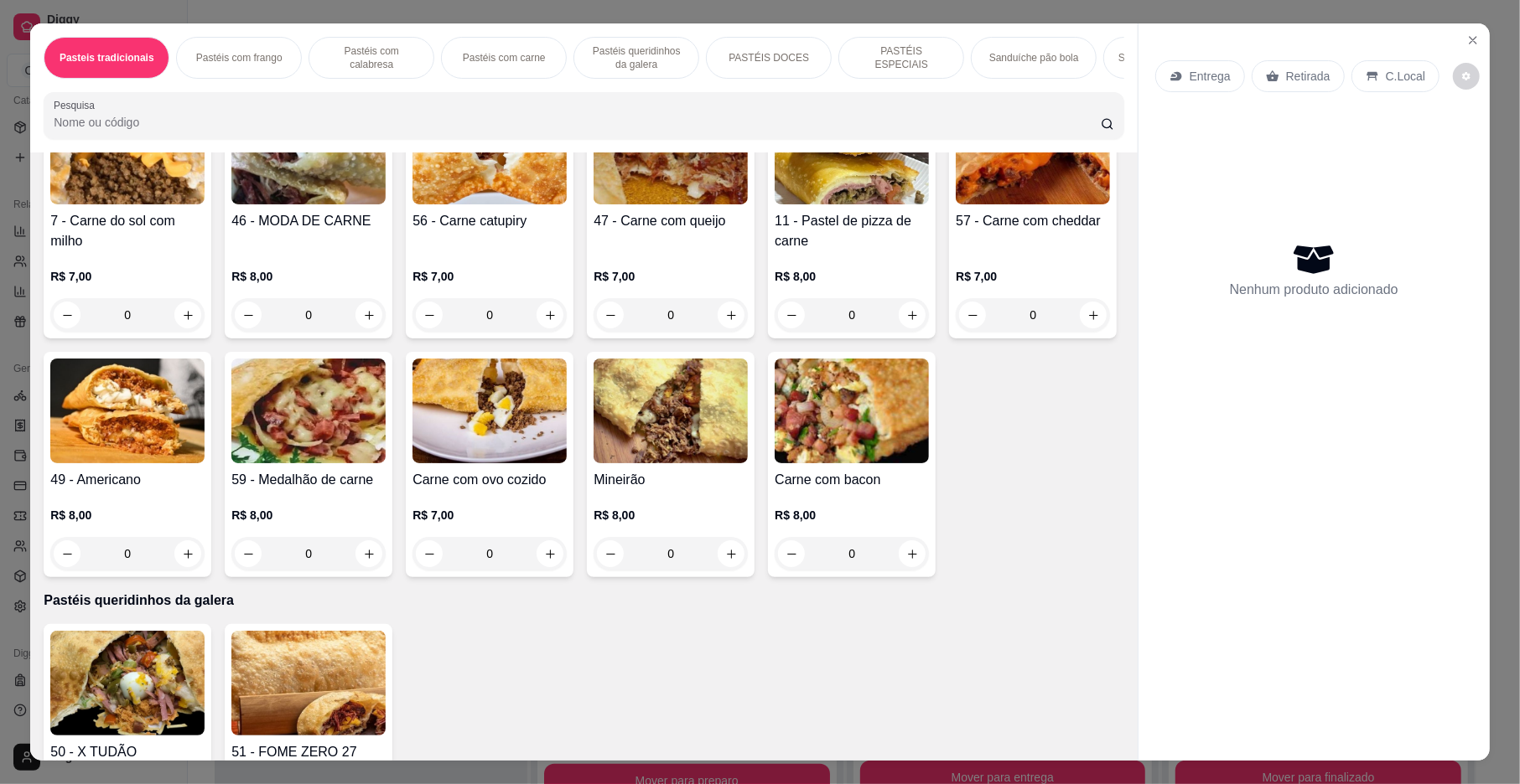
type input "t"
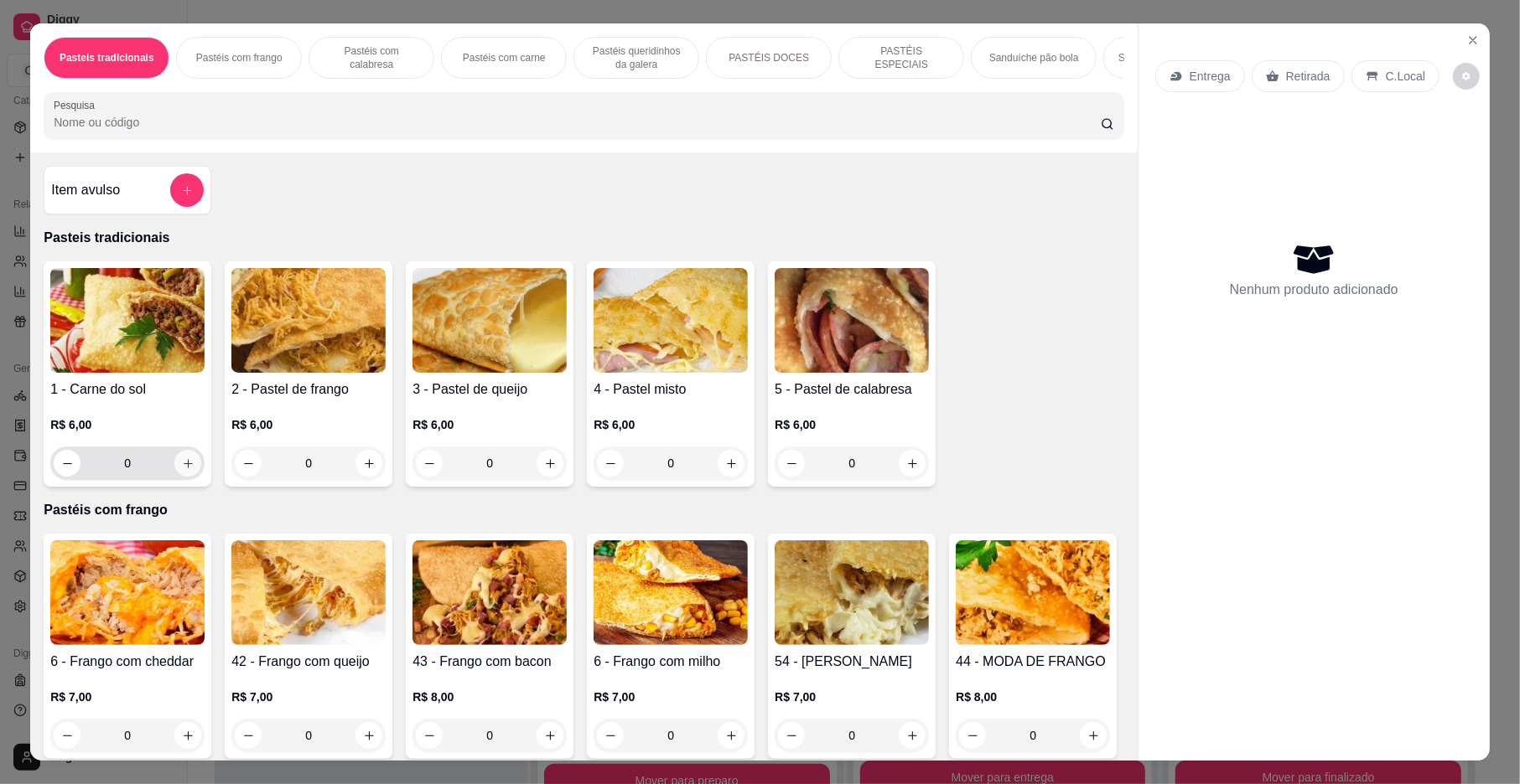
click at [186, 470] on icon "increase-product-quantity" at bounding box center [187, 463] width 12 height 12
type input "1"
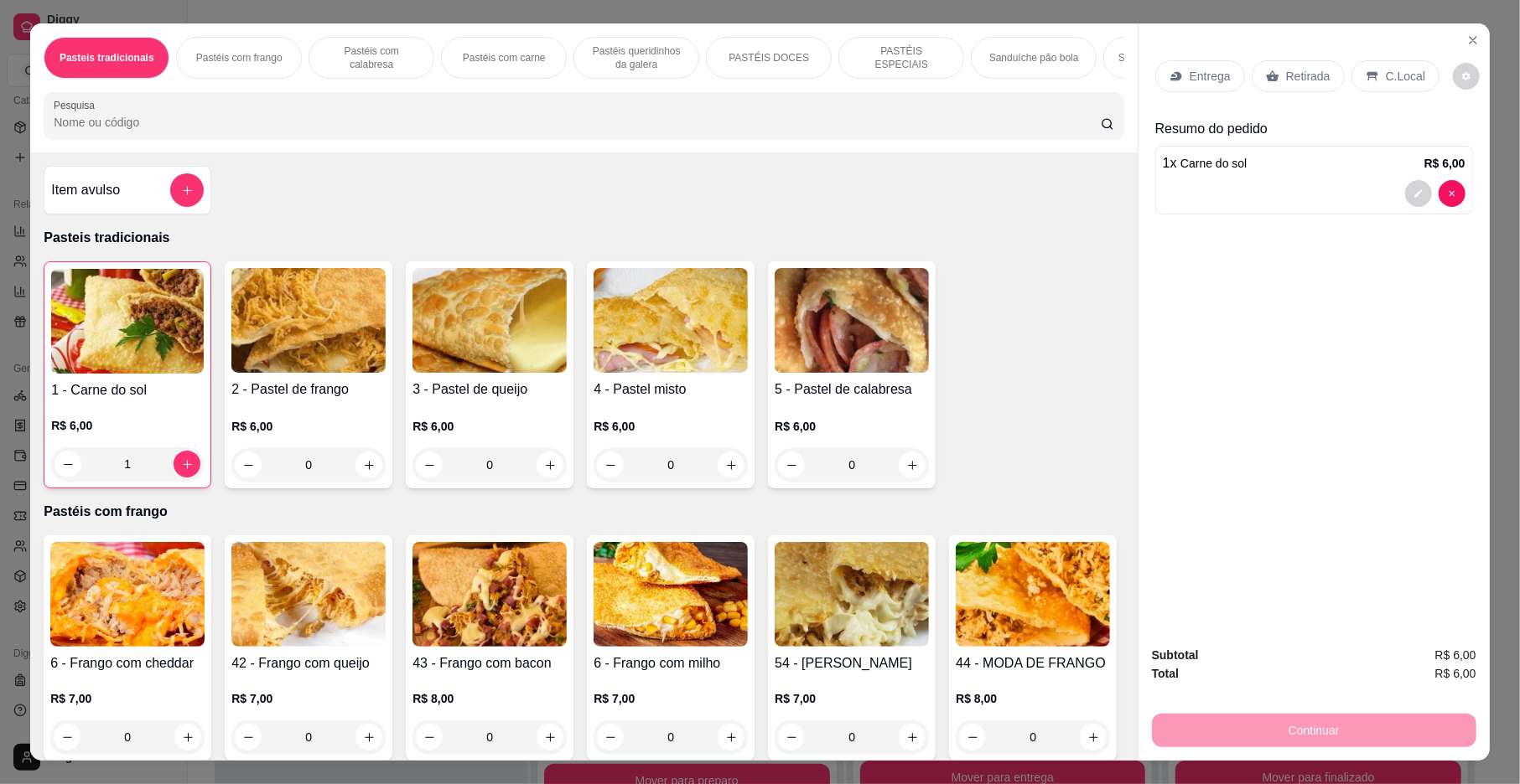
click at [1170, 77] on icon at bounding box center [1177, 76] width 13 height 13
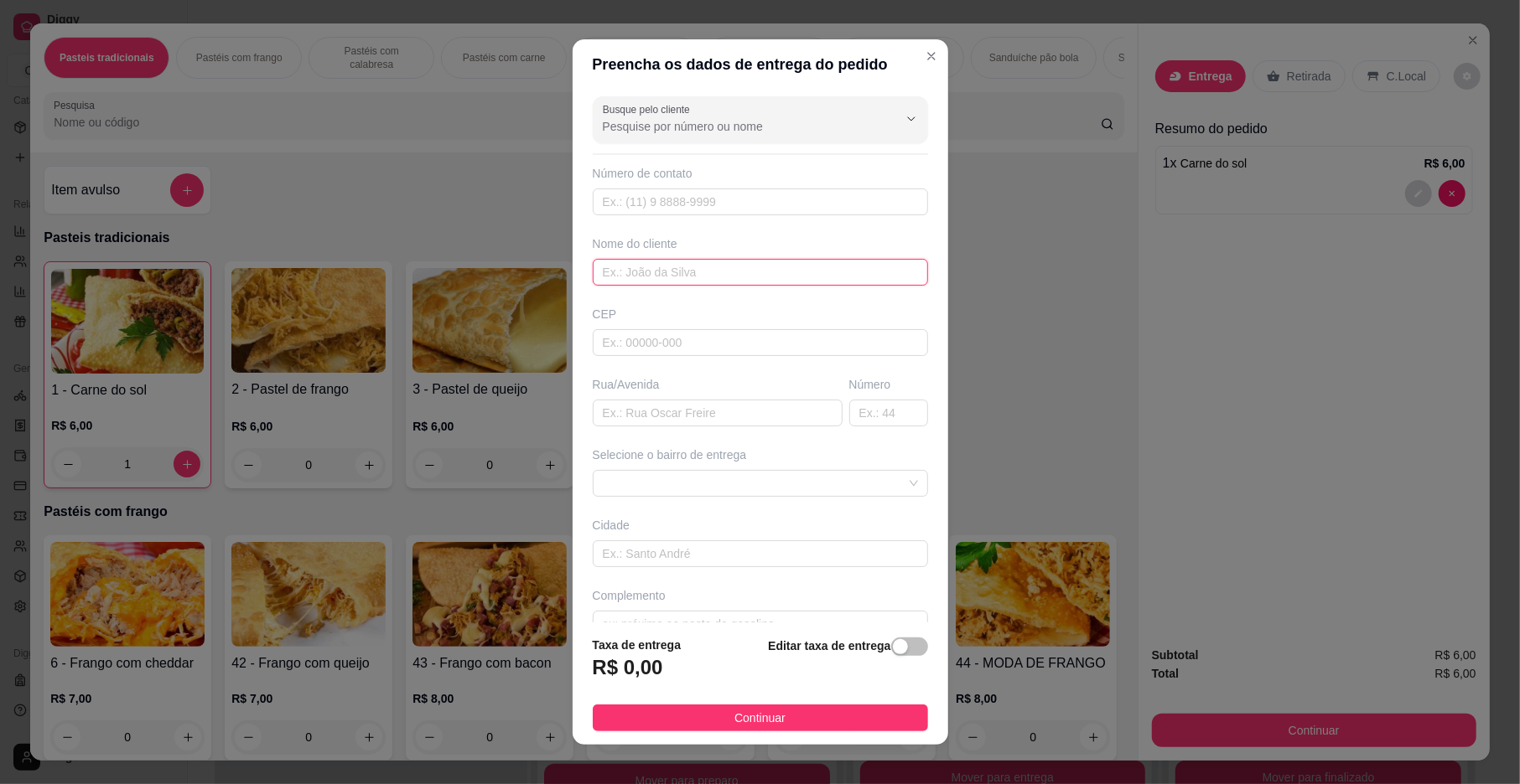
click at [628, 280] on input "text" at bounding box center [760, 272] width 336 height 27
type input "tamires"
click at [657, 426] on input "text" at bounding box center [717, 413] width 250 height 27
click at [671, 481] on span at bounding box center [760, 484] width 316 height 25
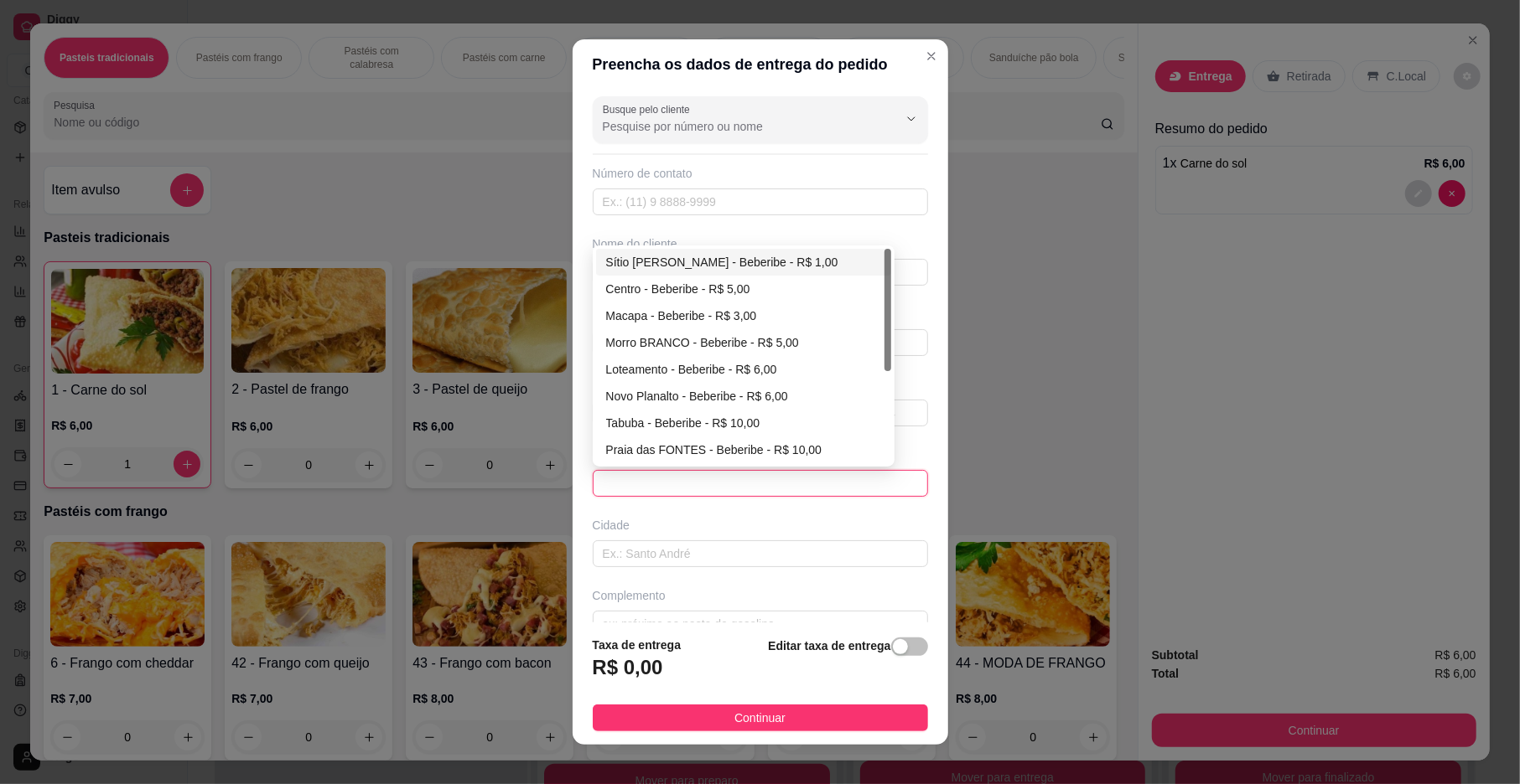
click at [665, 265] on div "Sítio [PERSON_NAME] - Beberibe - R$ 1,00" at bounding box center [743, 262] width 275 height 18
type input "Beberibe"
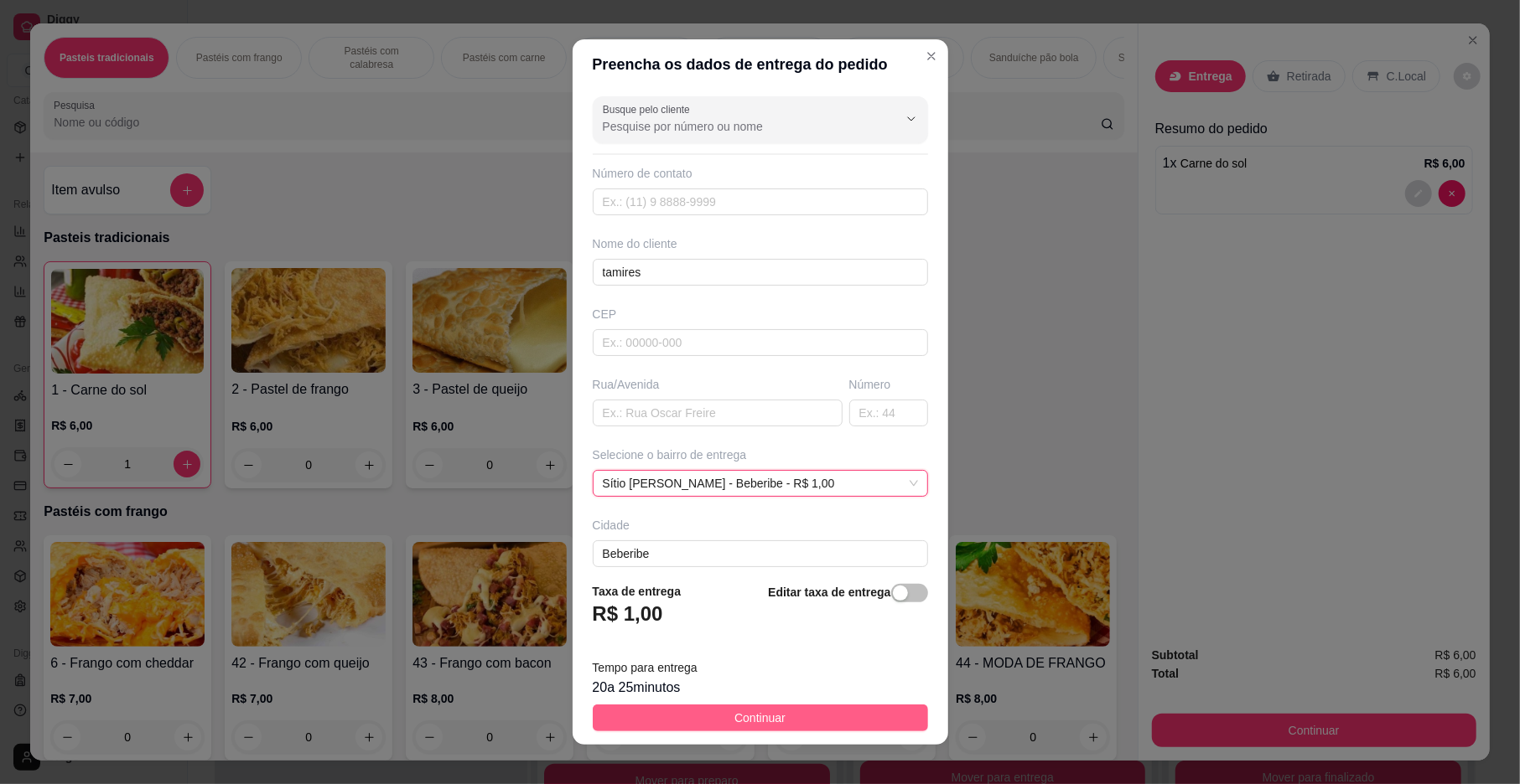
click at [817, 721] on button "Continuar" at bounding box center [760, 718] width 336 height 27
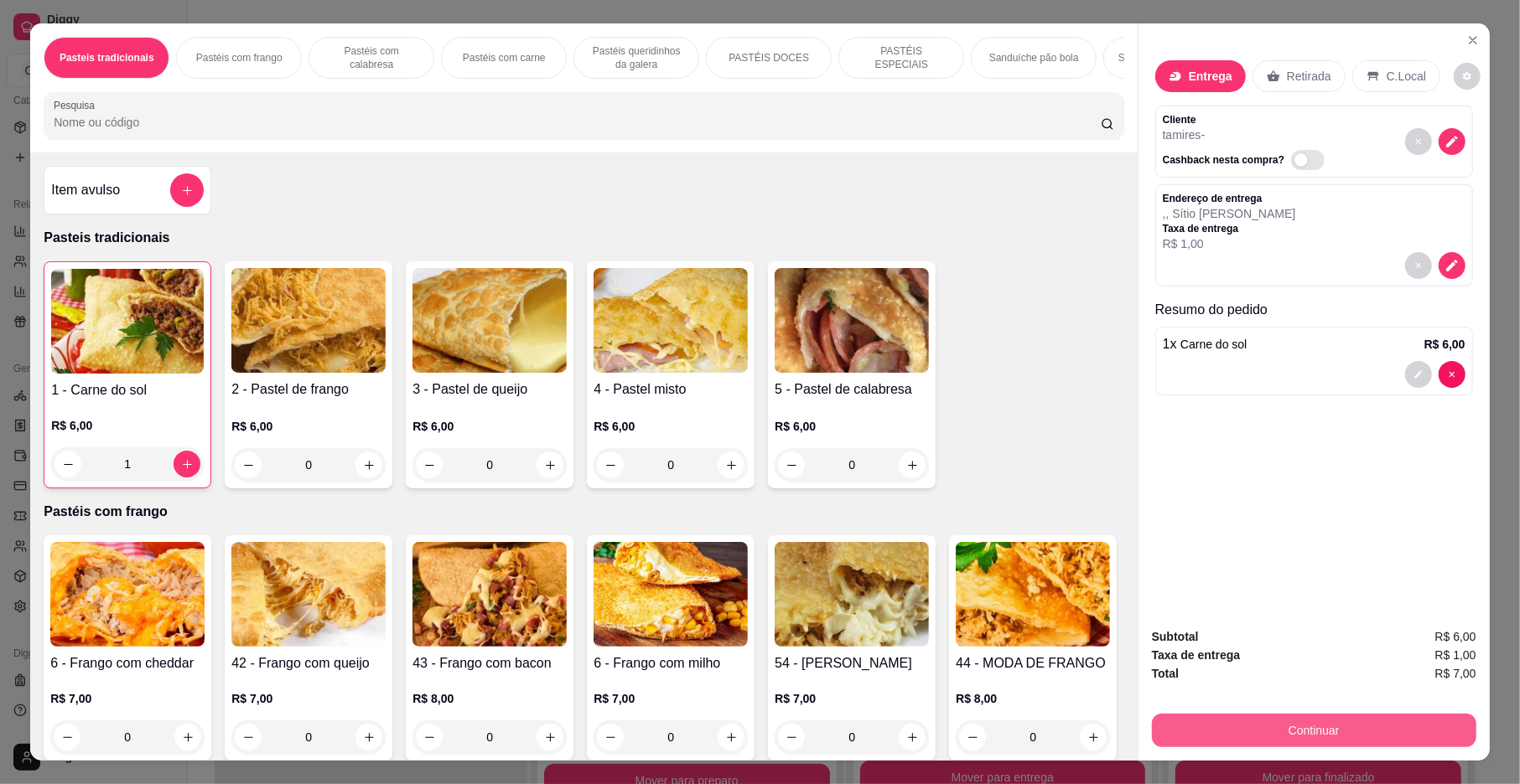
click at [1306, 726] on button "Continuar" at bounding box center [1313, 730] width 324 height 33
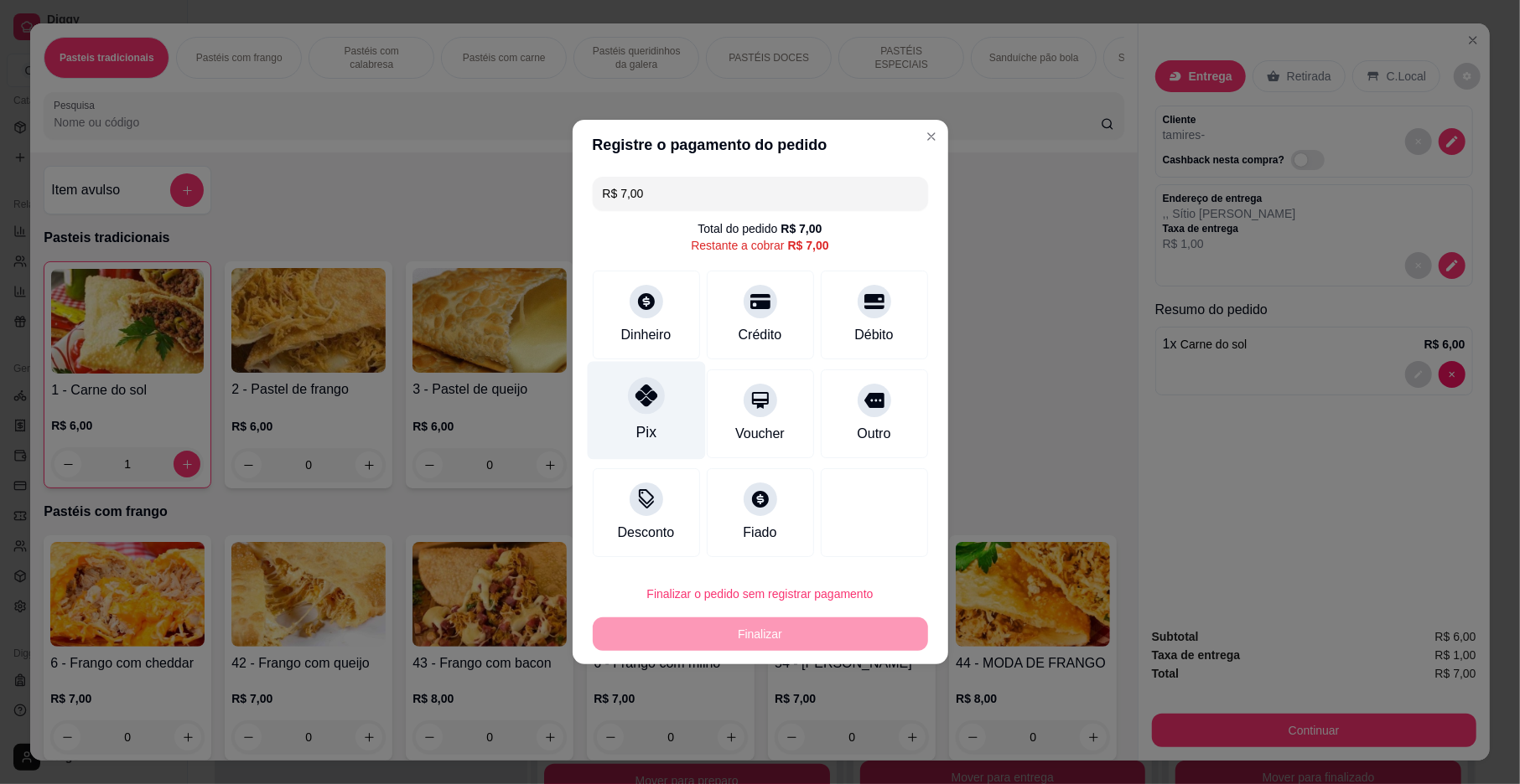
click at [658, 417] on div "Pix" at bounding box center [646, 411] width 119 height 98
type input "R$ 0,00"
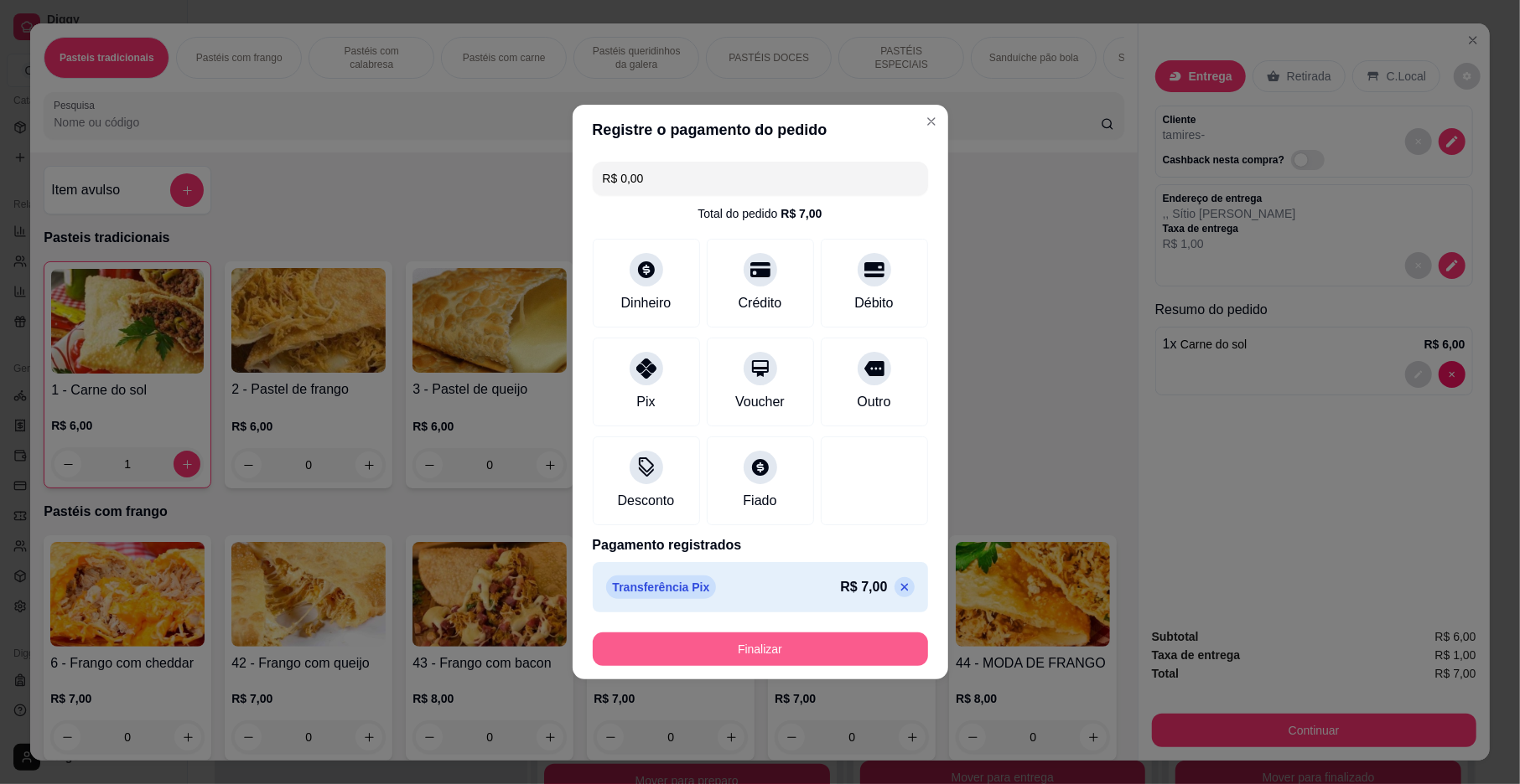
click at [713, 652] on button "Finalizar" at bounding box center [760, 649] width 336 height 33
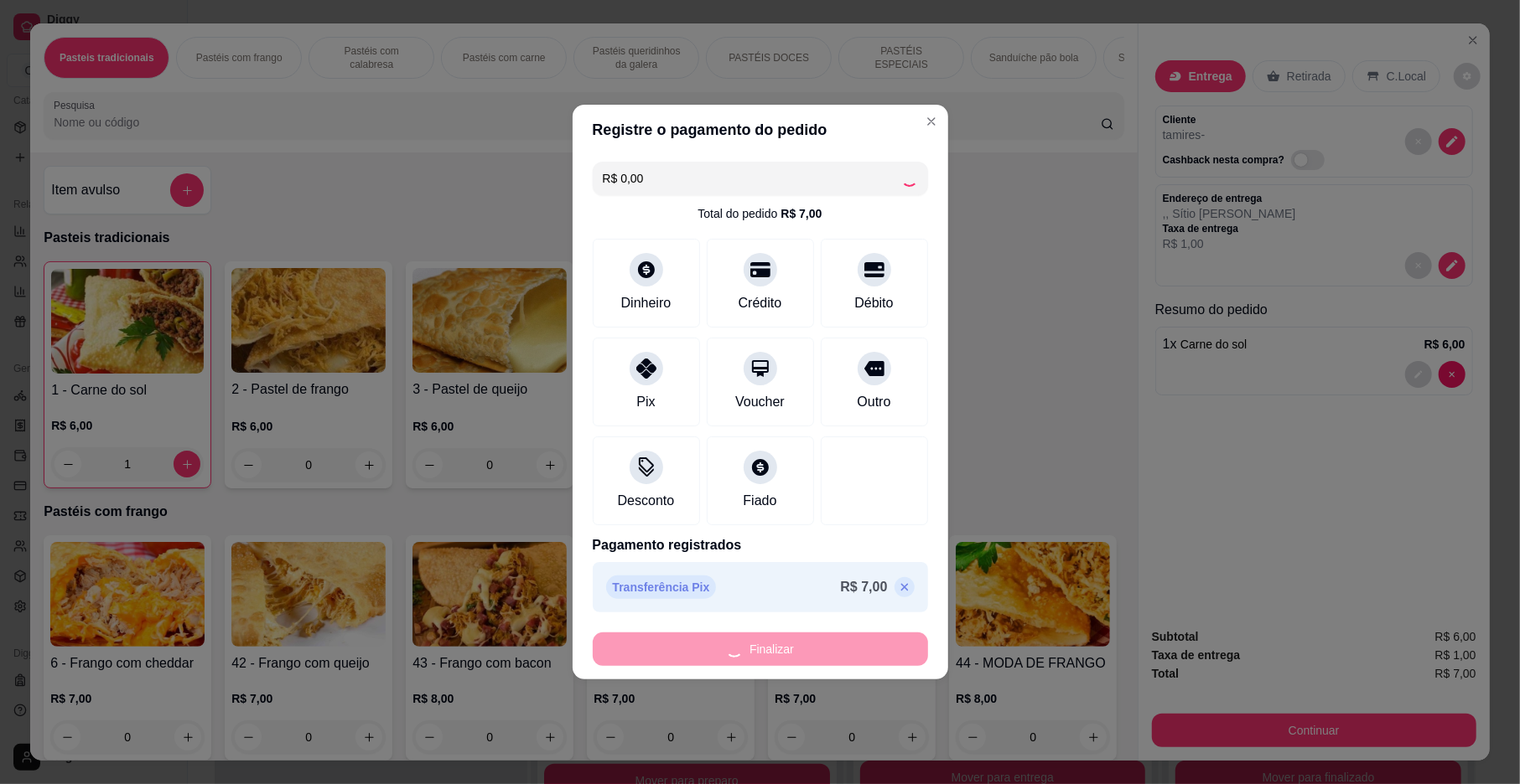
scroll to position [765, 0]
type input "0"
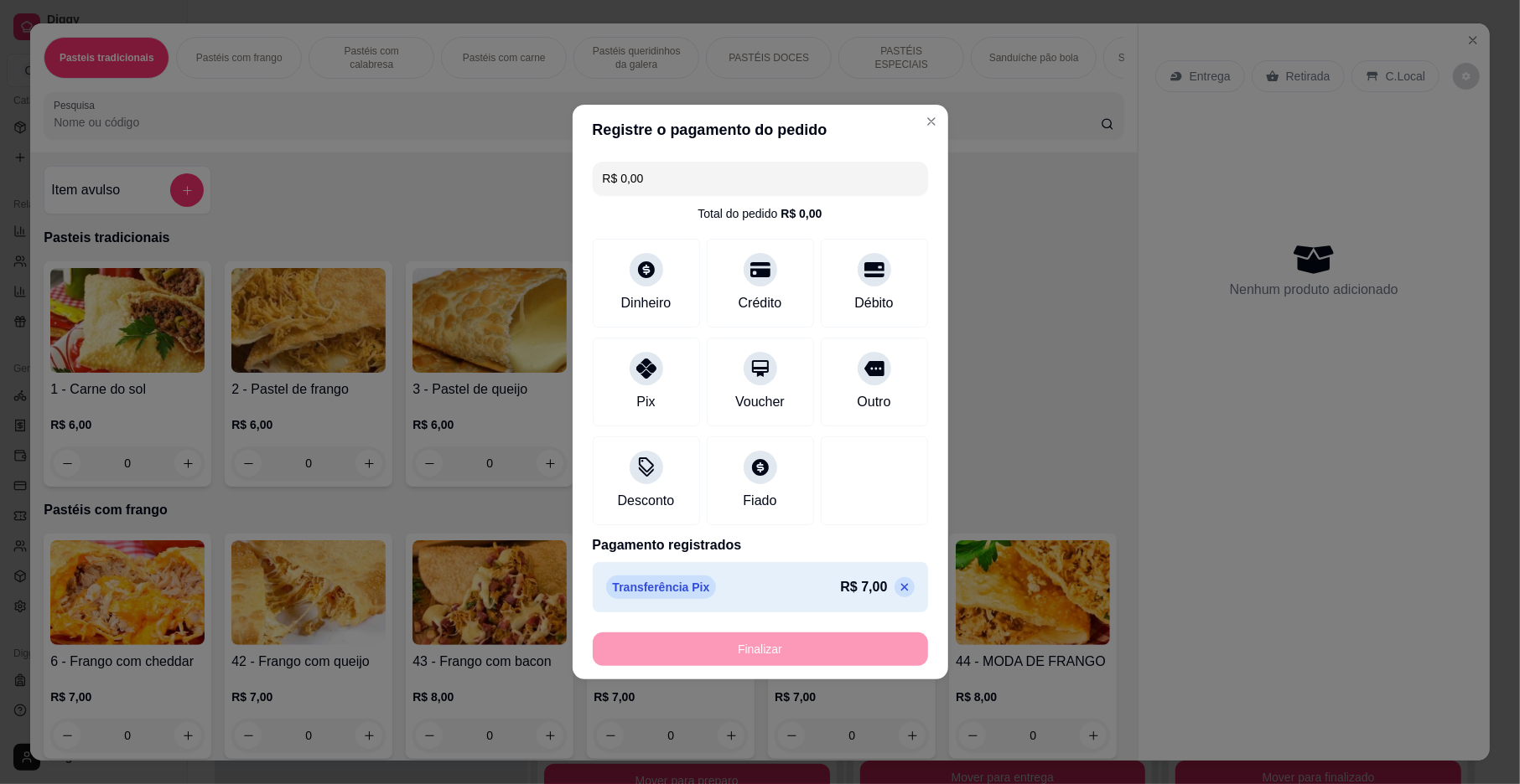
type input "-R$ 7,00"
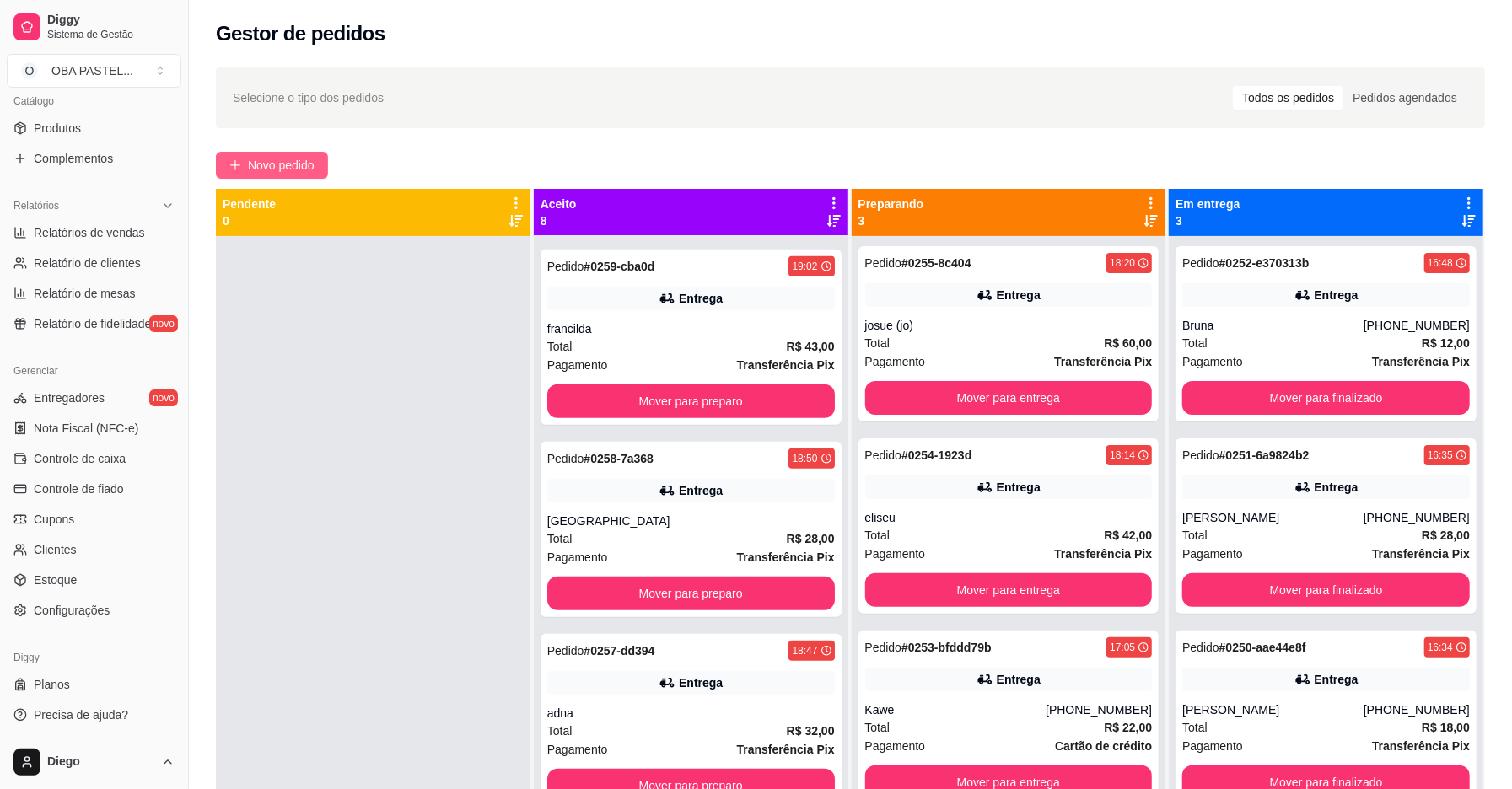
click at [311, 163] on span "Novo pedido" at bounding box center [281, 165] width 66 height 18
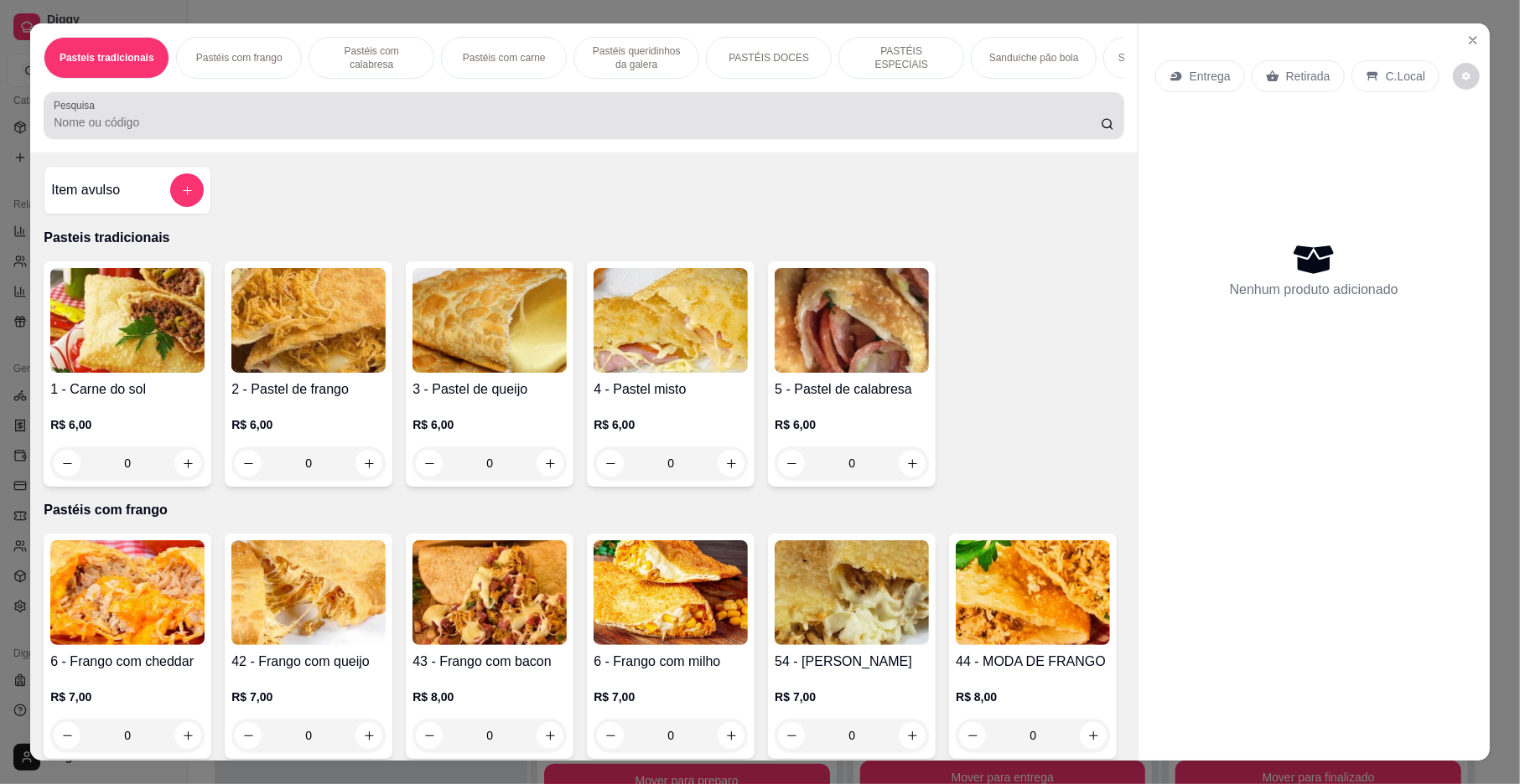
drag, startPoint x: 434, startPoint y: 120, endPoint x: 436, endPoint y: 132, distance: 12.2
click at [436, 132] on div at bounding box center [584, 115] width 1060 height 33
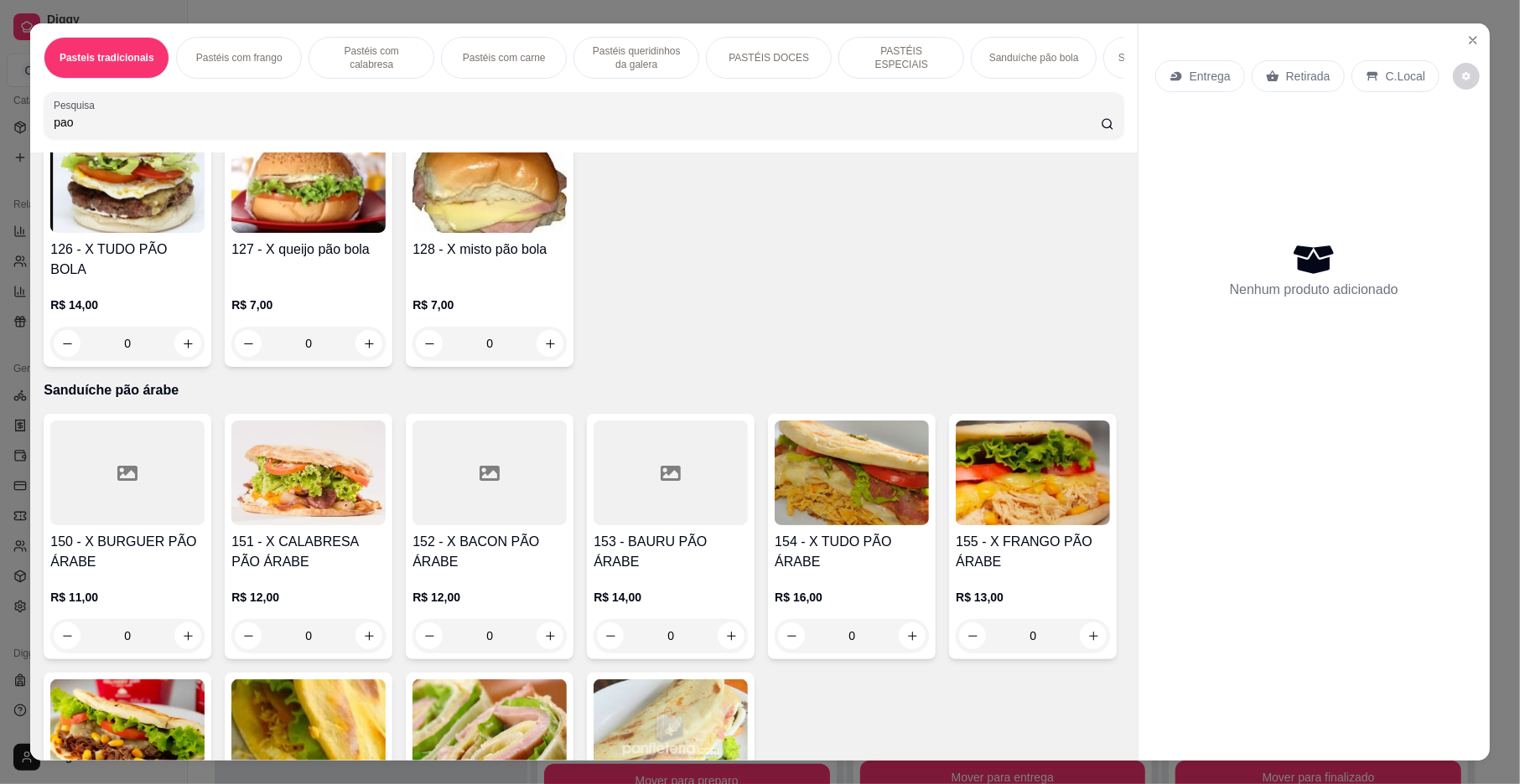
scroll to position [3687, 0]
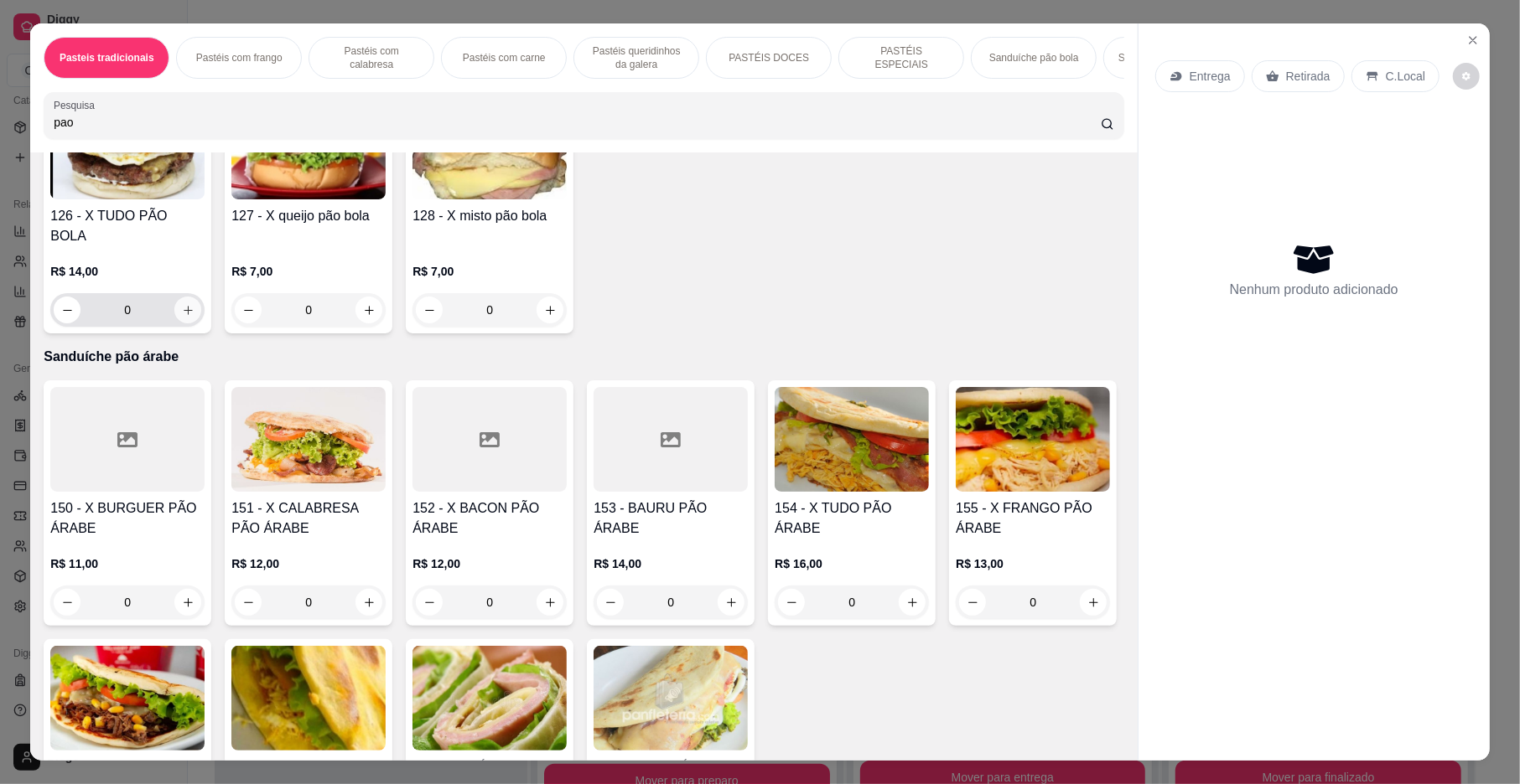
type input "pao"
click at [201, 323] on button "increase-product-quantity" at bounding box center [187, 310] width 26 height 26
type input "1"
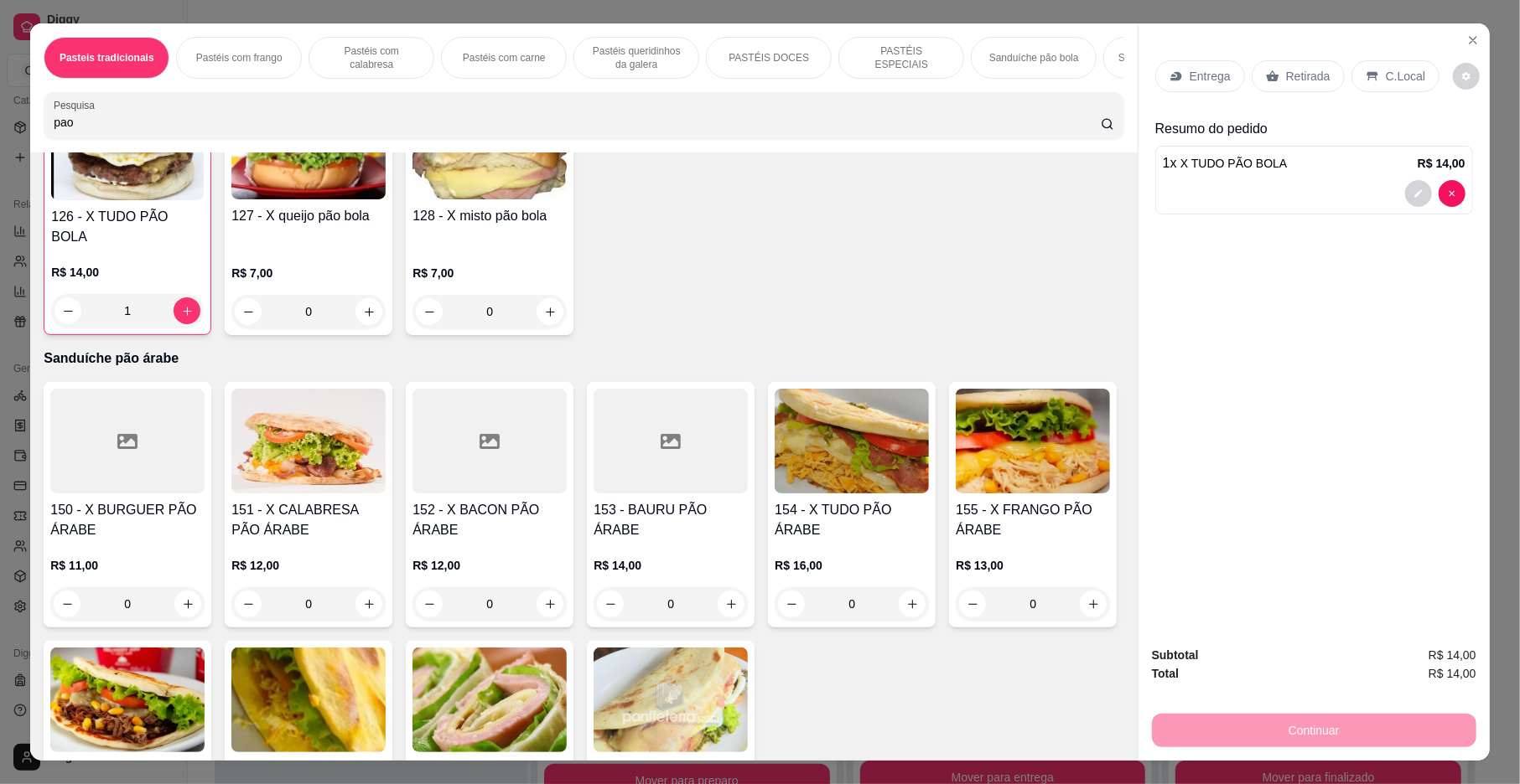
drag, startPoint x: 439, startPoint y: 136, endPoint x: 479, endPoint y: 145, distance: 41.0
click at [446, 131] on input "pao" at bounding box center [577, 122] width 1047 height 17
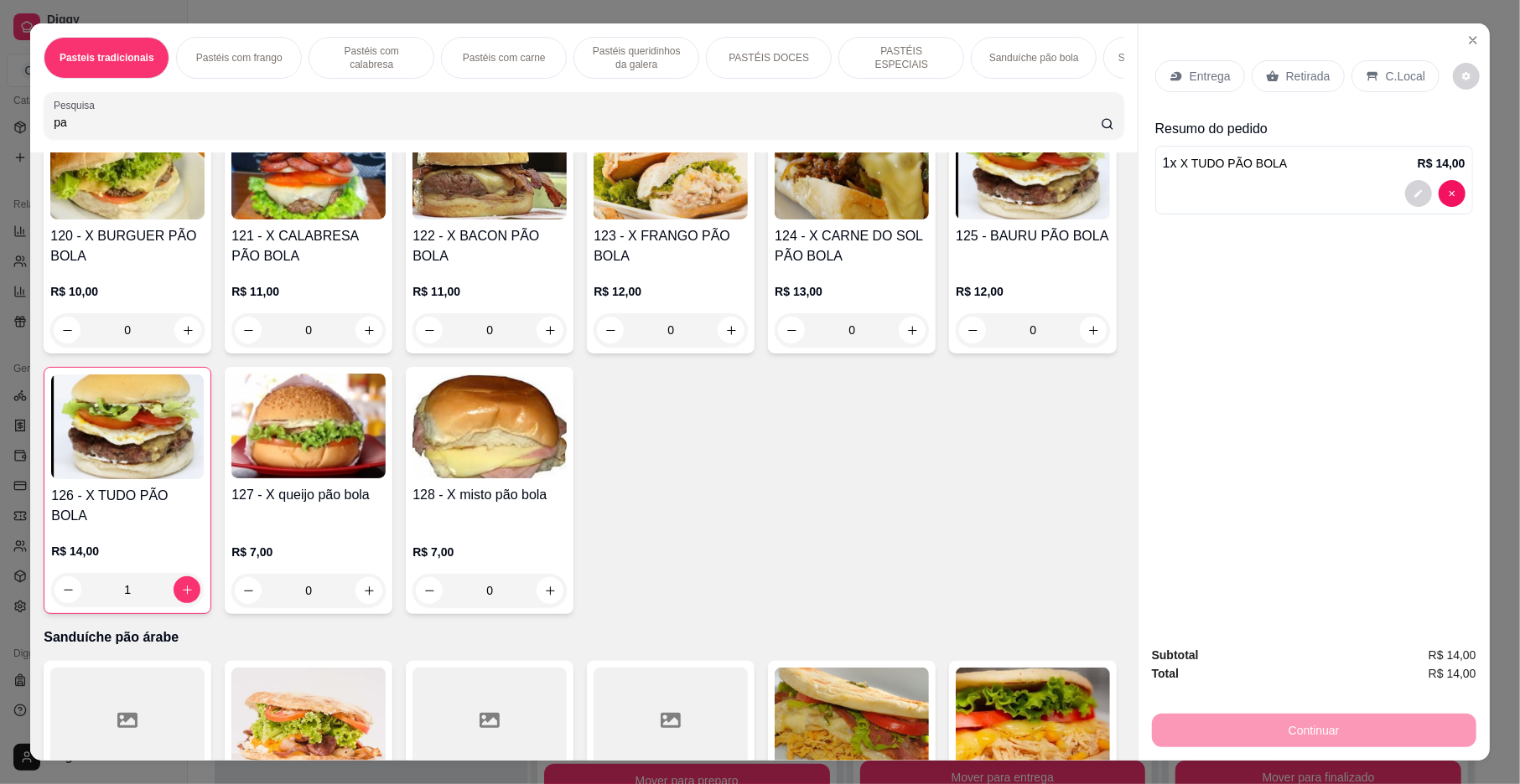
type input "p"
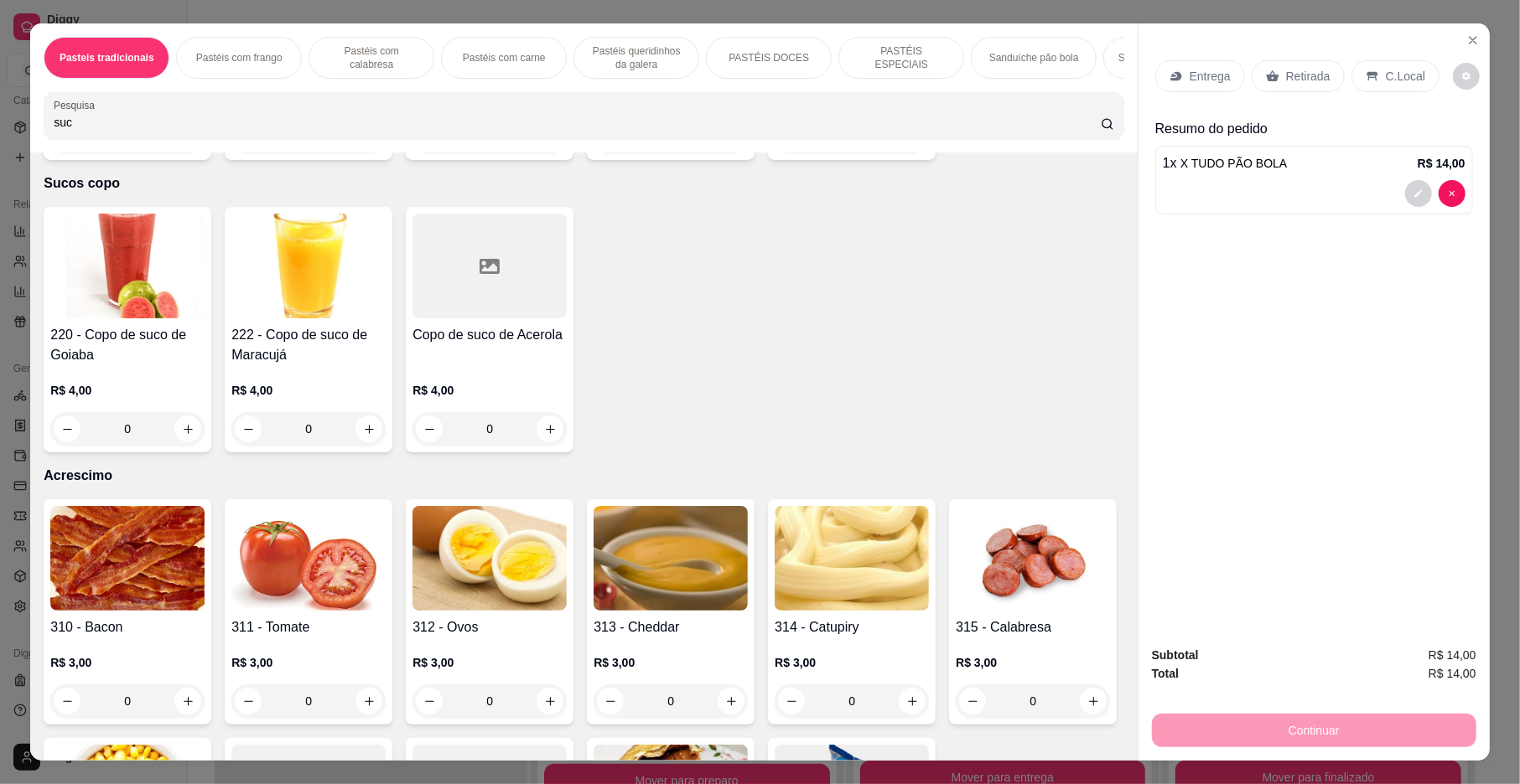
scroll to position [6053, 0]
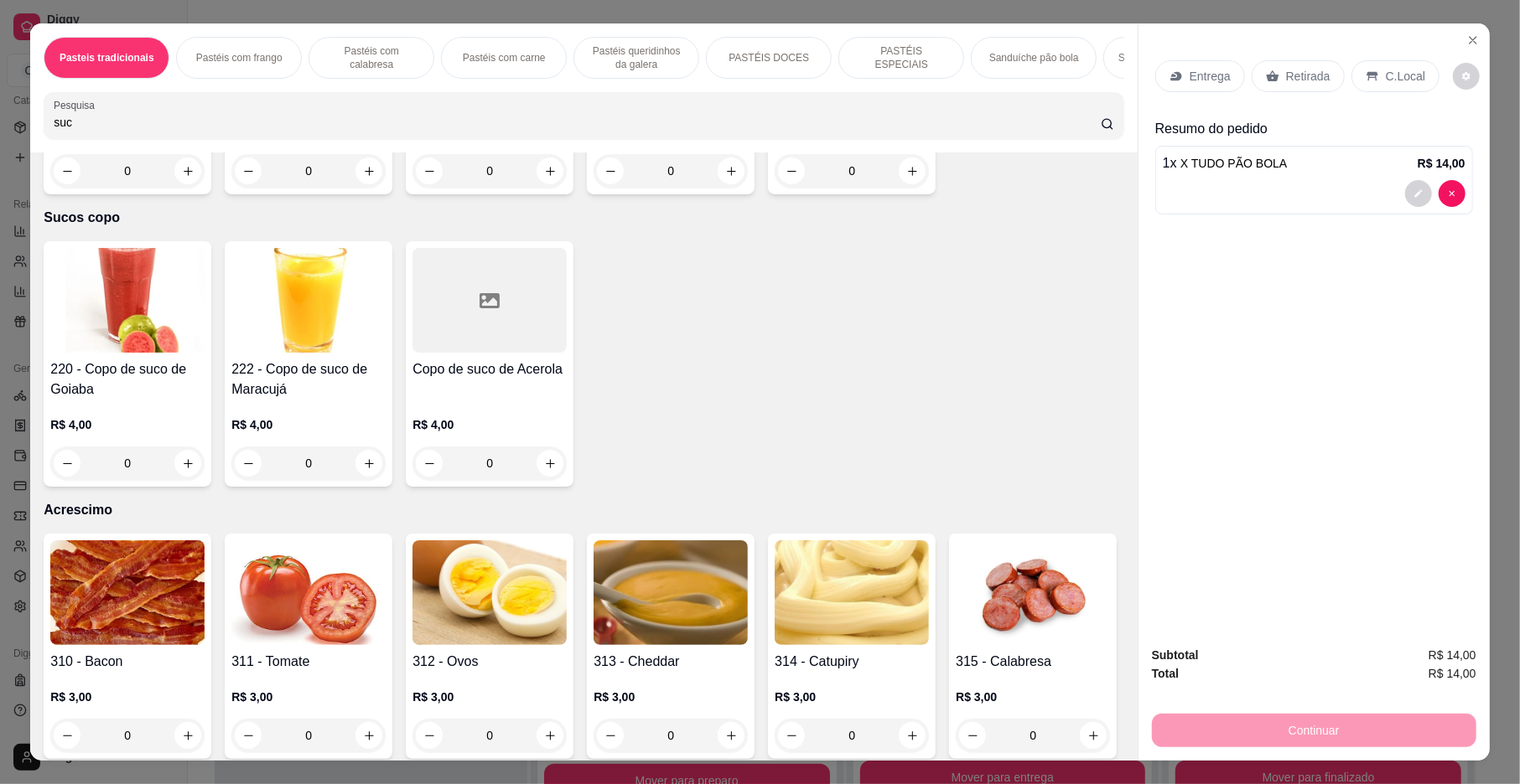
type input "suc"
click at [748, 60] on img at bounding box center [670, 9] width 154 height 105
click at [738, 178] on icon "increase-product-quantity" at bounding box center [731, 171] width 12 height 12
type input "1"
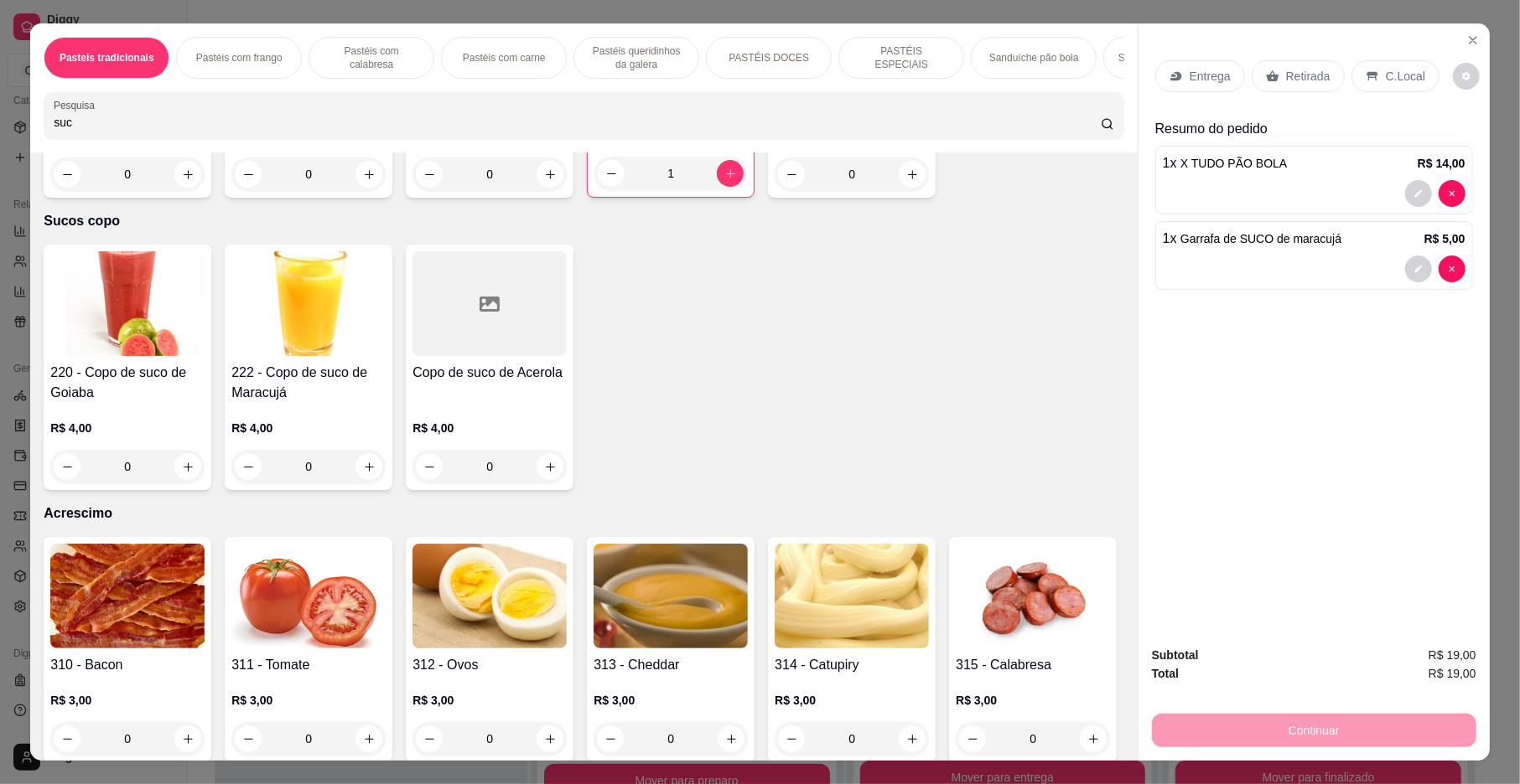
scroll to position [6055, 0]
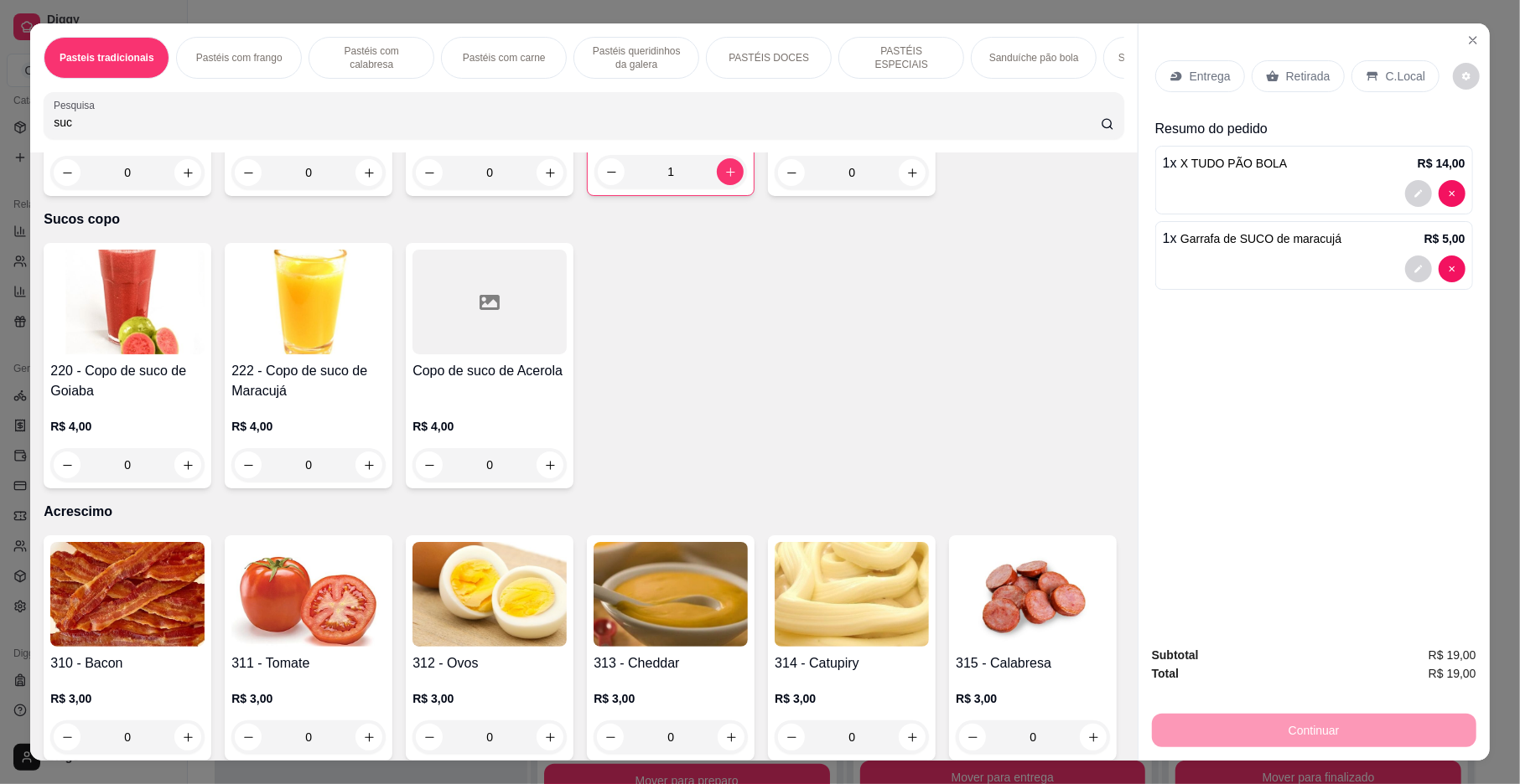
click at [1175, 78] on icon at bounding box center [1177, 76] width 13 height 13
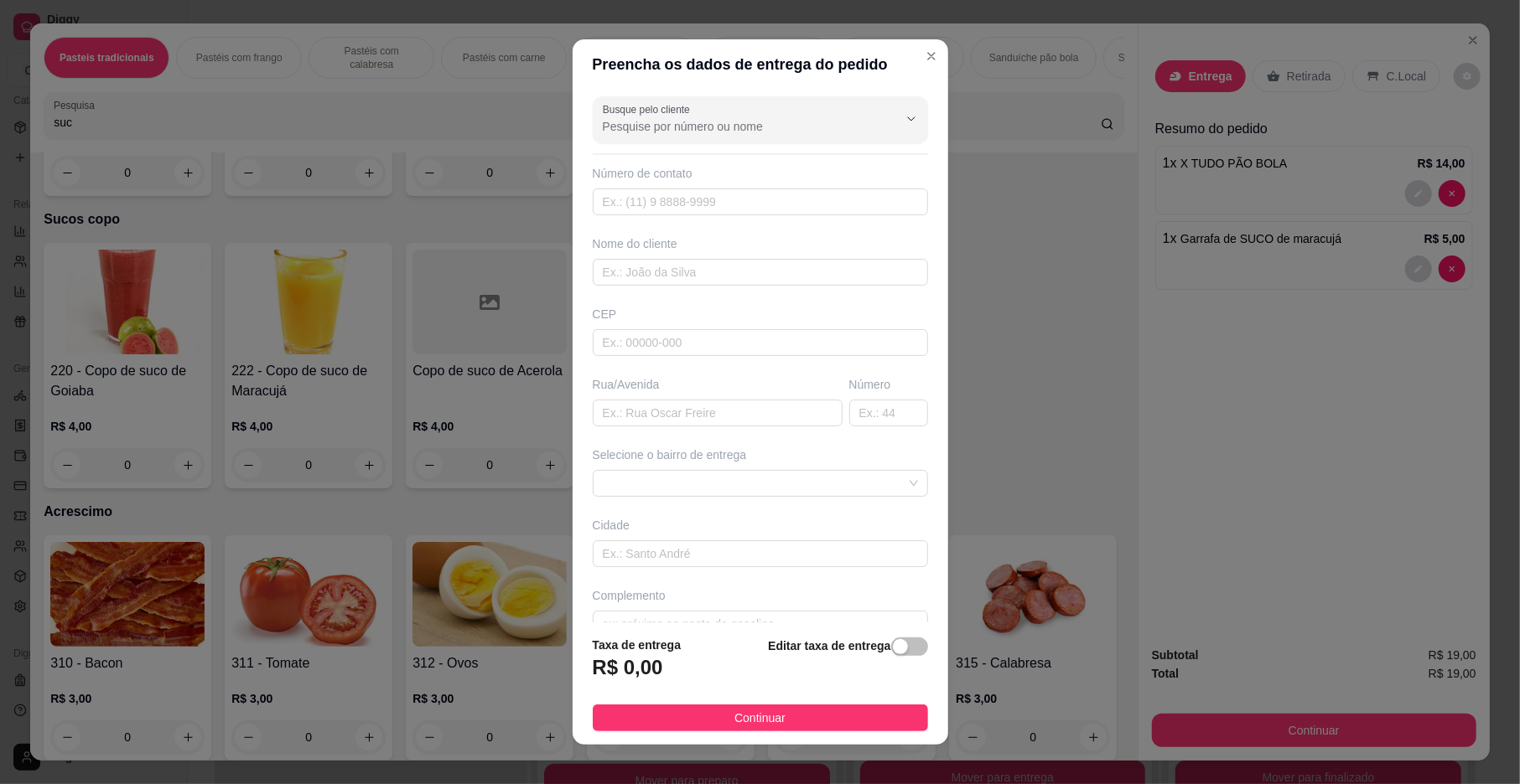
click at [613, 571] on div "Busque pelo cliente Número de contato Nome do cliente CEP Rua/[GEOGRAPHIC_DATA]…" at bounding box center [760, 356] width 376 height 533
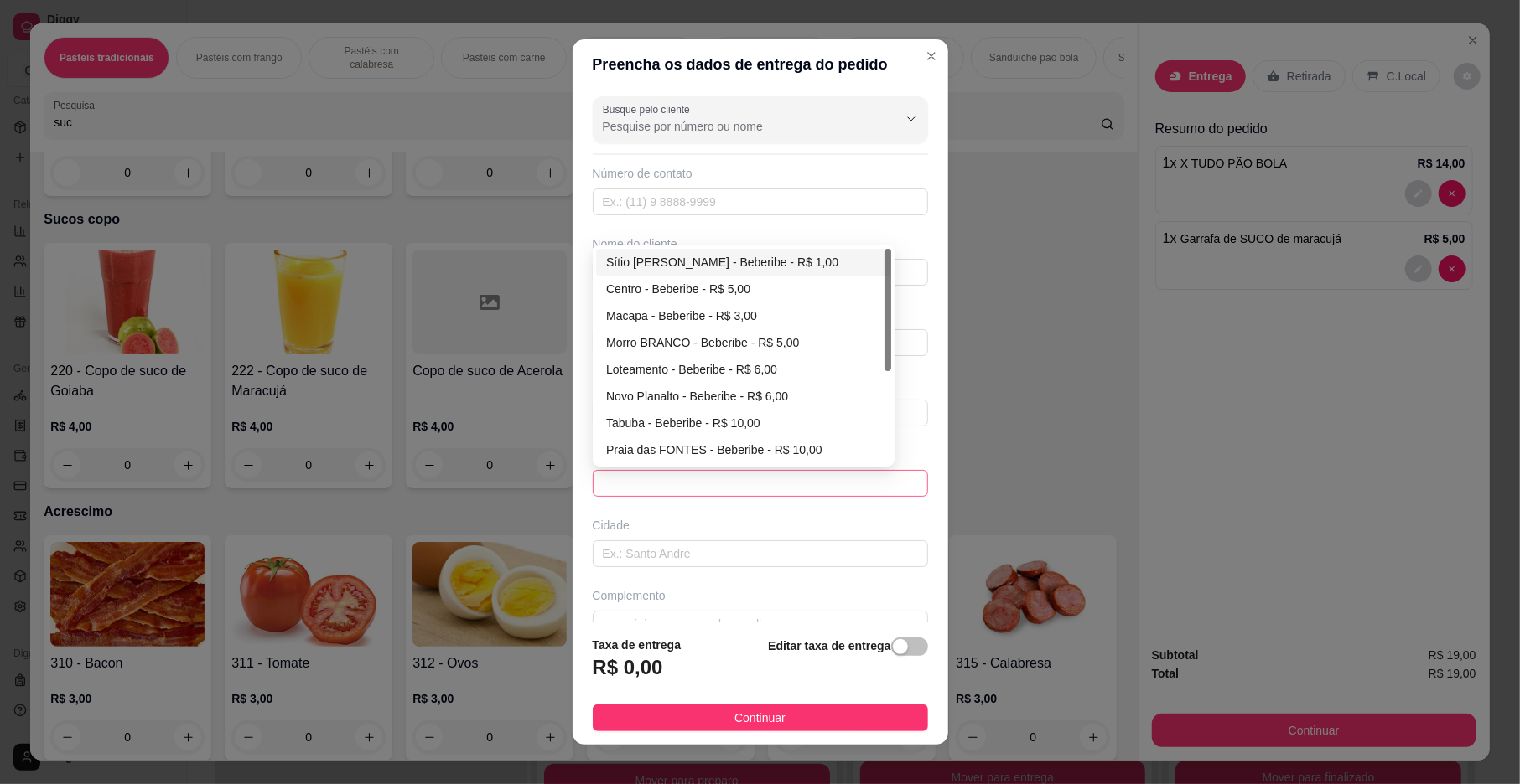
click at [634, 479] on span at bounding box center [760, 484] width 316 height 25
click at [644, 255] on div "Sítio [PERSON_NAME] - Beberibe - R$ 1,00" at bounding box center [743, 262] width 275 height 18
type input "Beberibe"
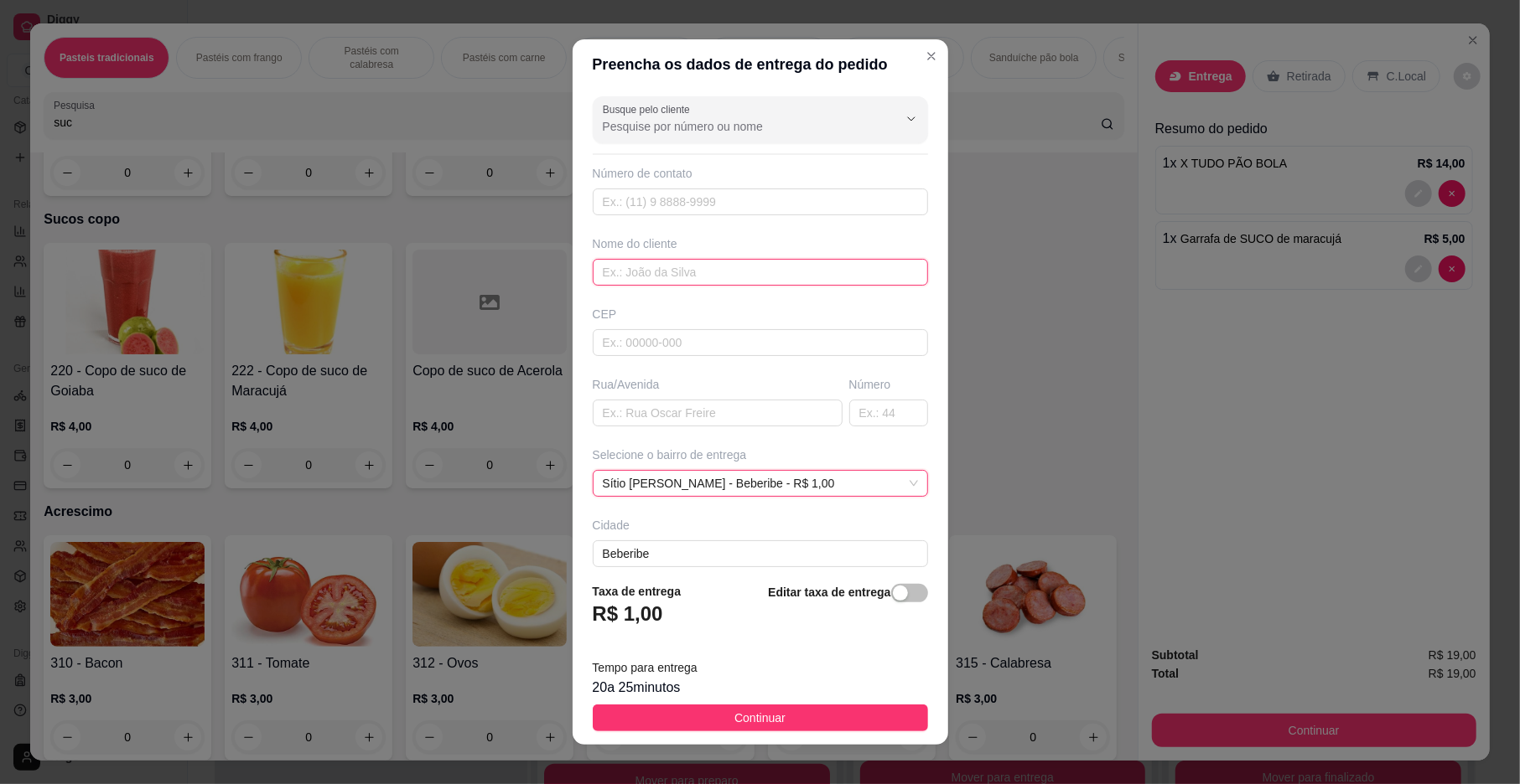
click at [652, 275] on input "text" at bounding box center [760, 272] width 336 height 27
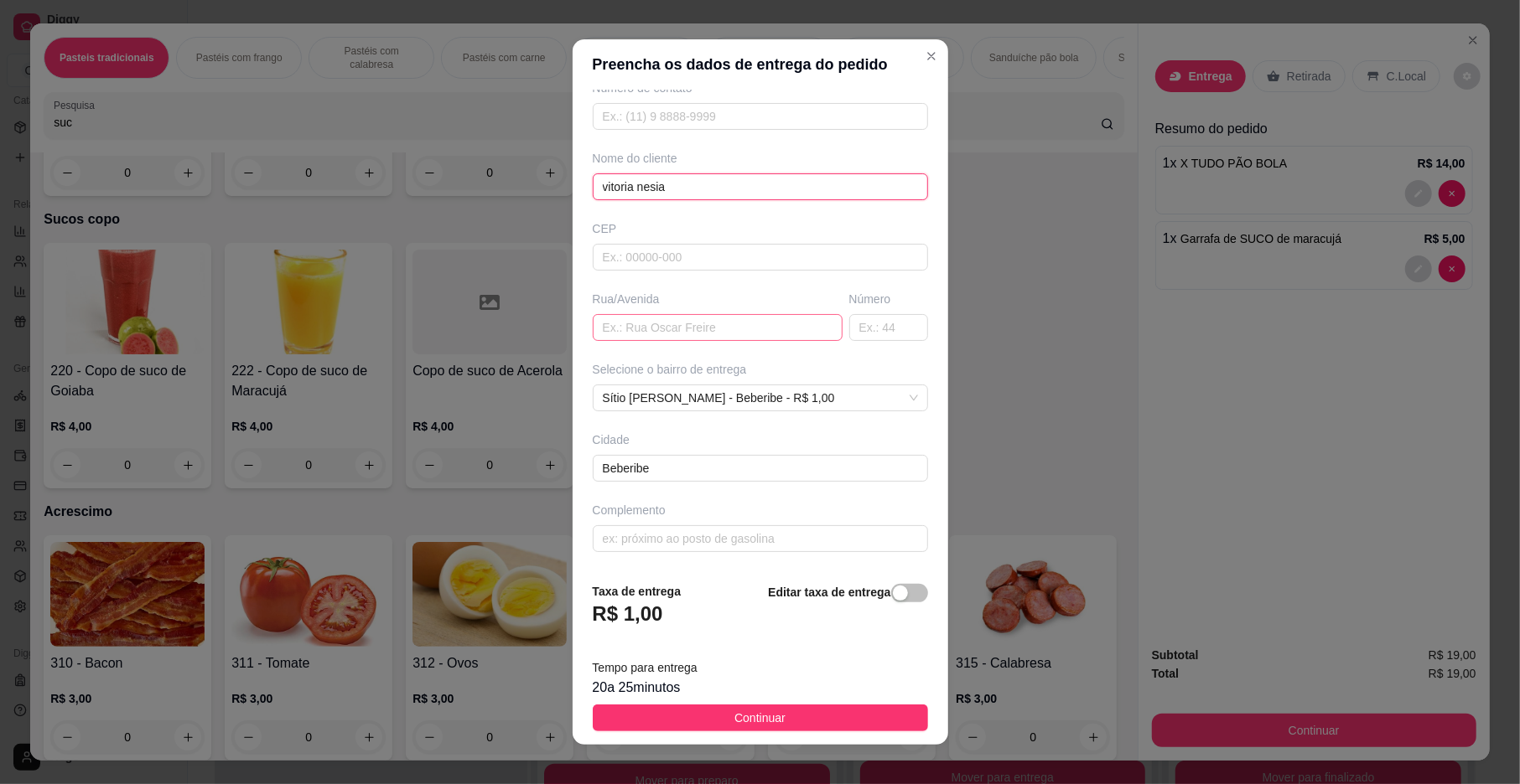
type input "vitoria nesia"
click at [639, 319] on input "text" at bounding box center [717, 328] width 250 height 27
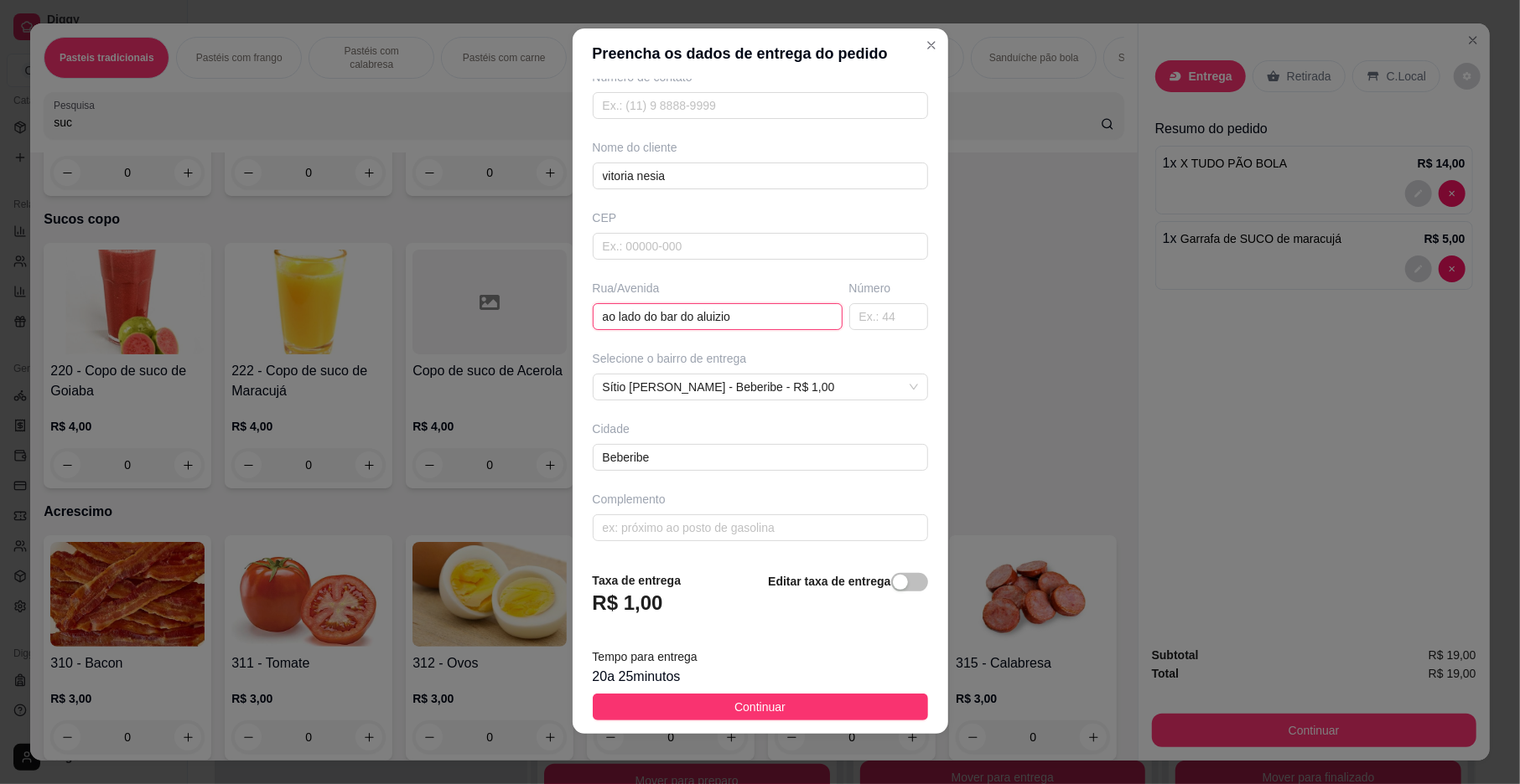
scroll to position [14, 0]
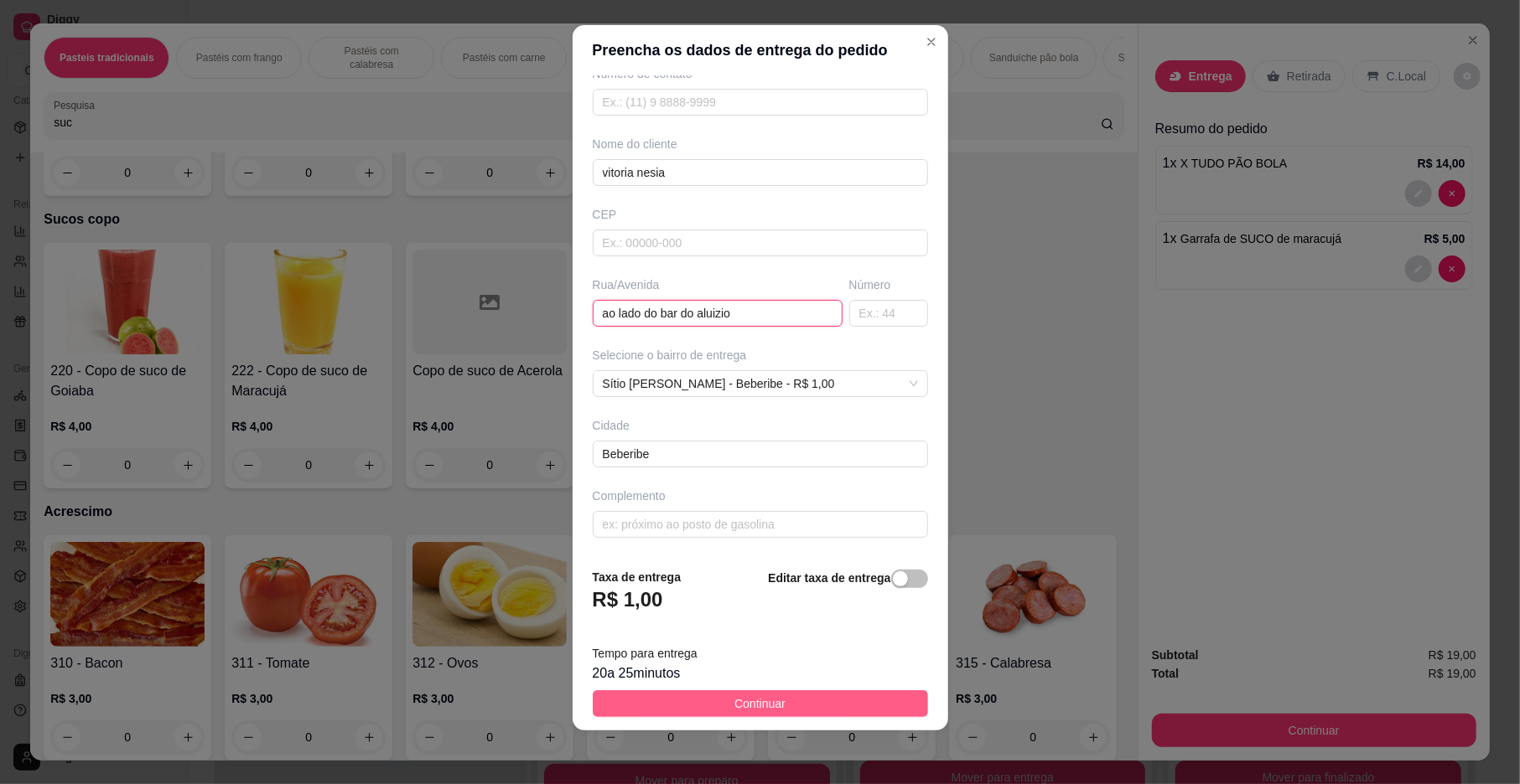
type input "ao lado do bar do aluizio"
click at [688, 708] on button "Continuar" at bounding box center [760, 704] width 336 height 27
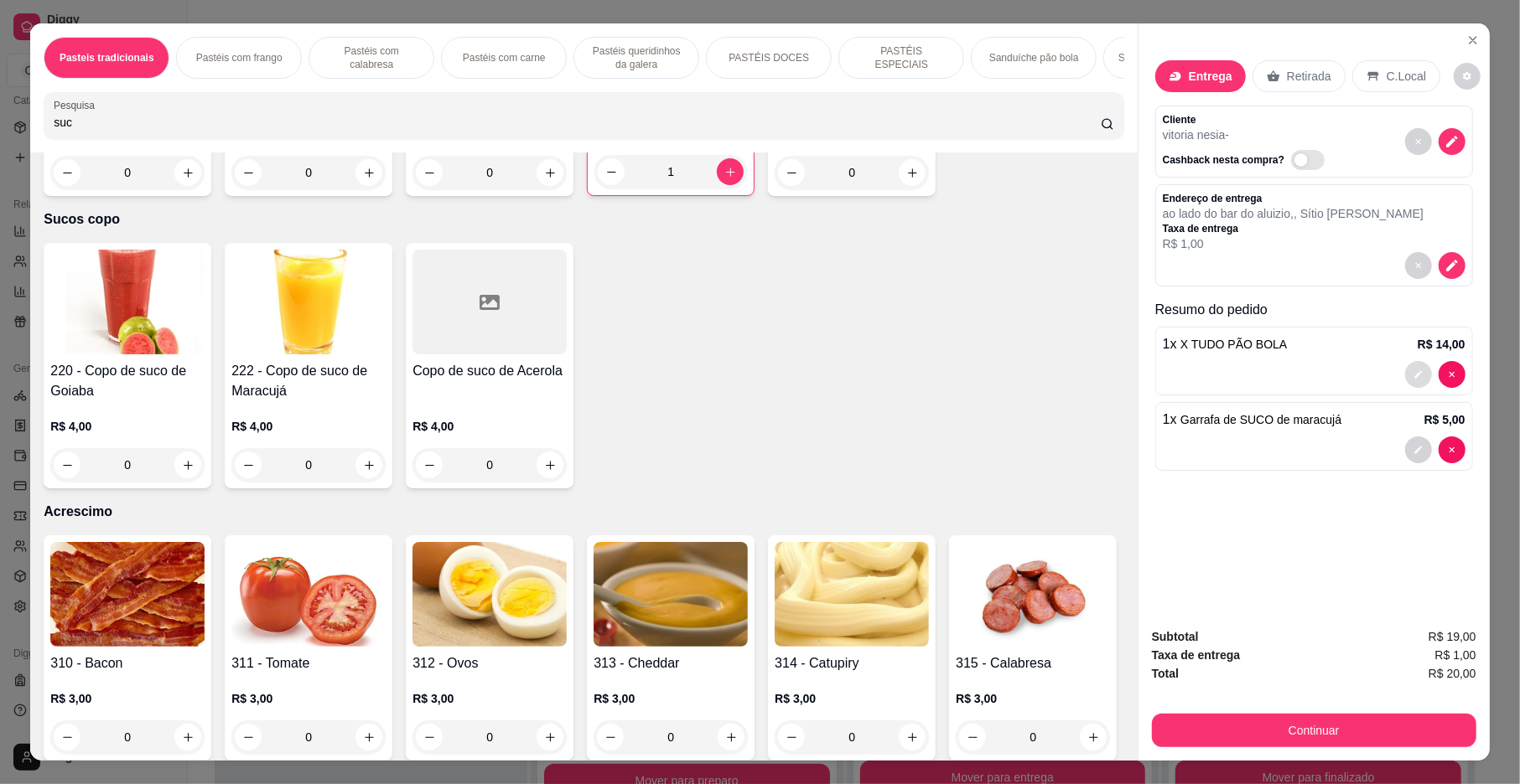
click at [1416, 382] on button "decrease-product-quantity" at bounding box center [1419, 375] width 27 height 27
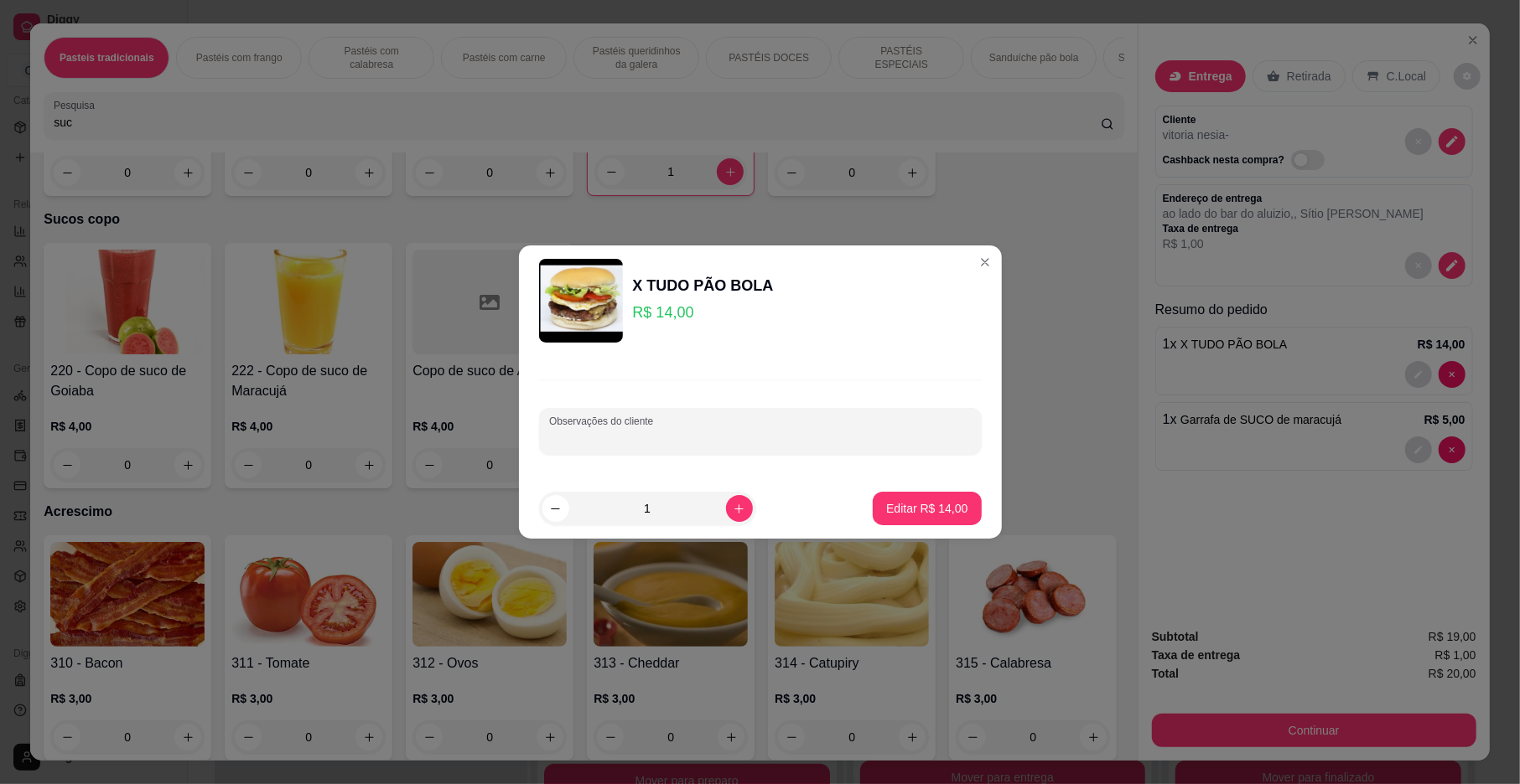
drag, startPoint x: 800, startPoint y: 437, endPoint x: 793, endPoint y: 389, distance: 48.5
click at [795, 427] on div at bounding box center [760, 431] width 423 height 33
type input "SEM VERDURA E SEM MOLHO"
click at [927, 512] on p "Editar R$ 14,00" at bounding box center [926, 509] width 81 height 17
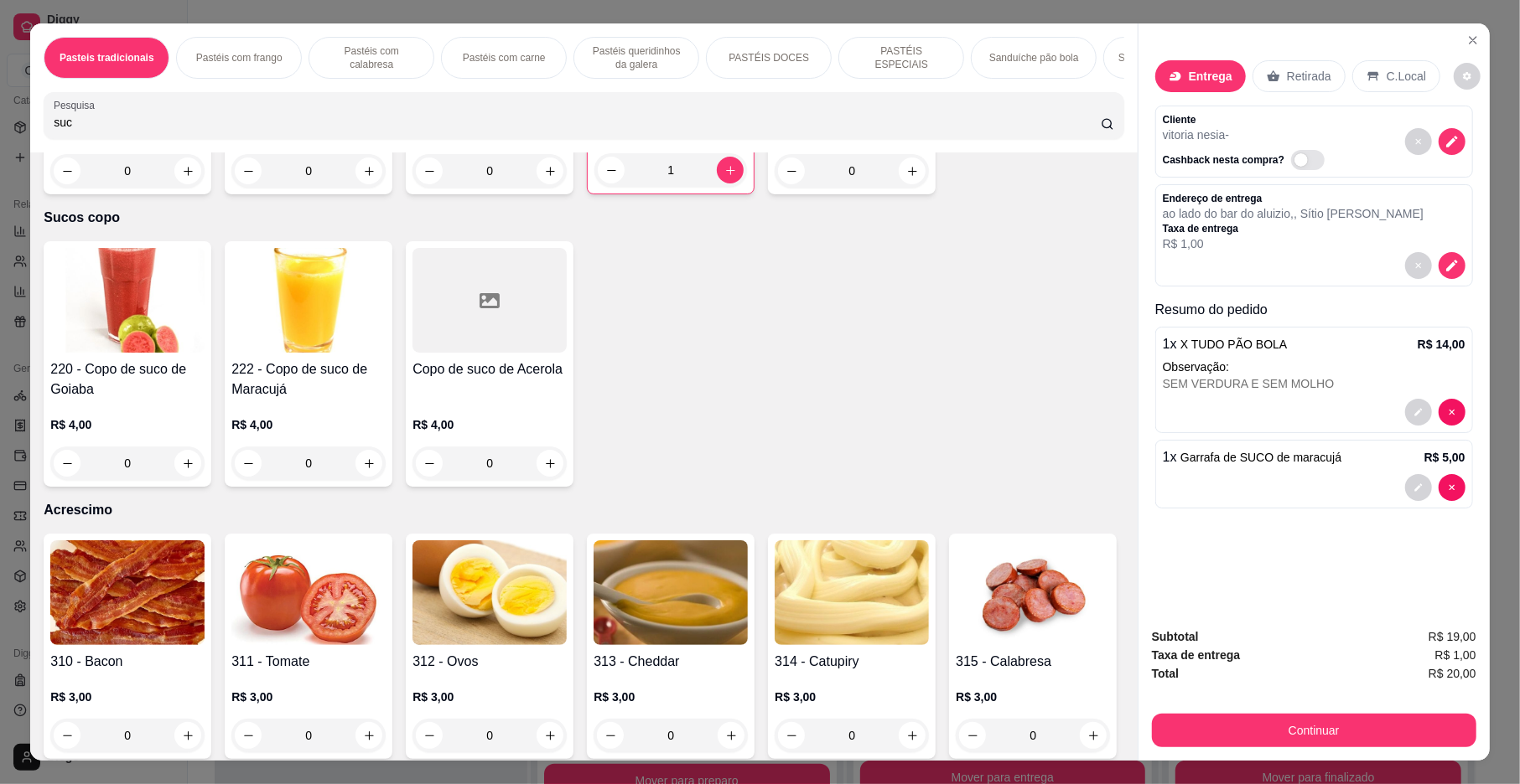
type input "0"
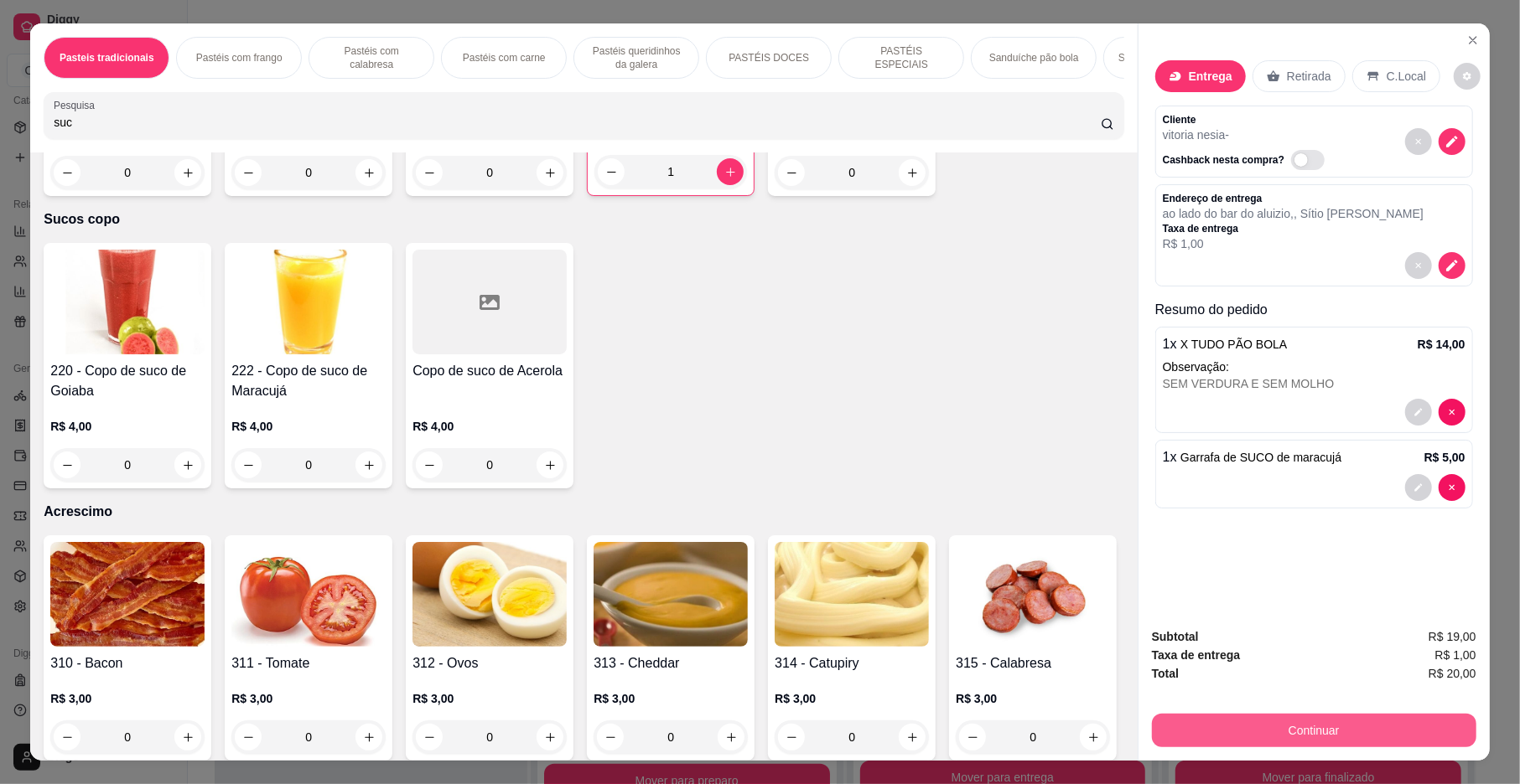
click at [1321, 731] on button "Continuar" at bounding box center [1313, 730] width 324 height 33
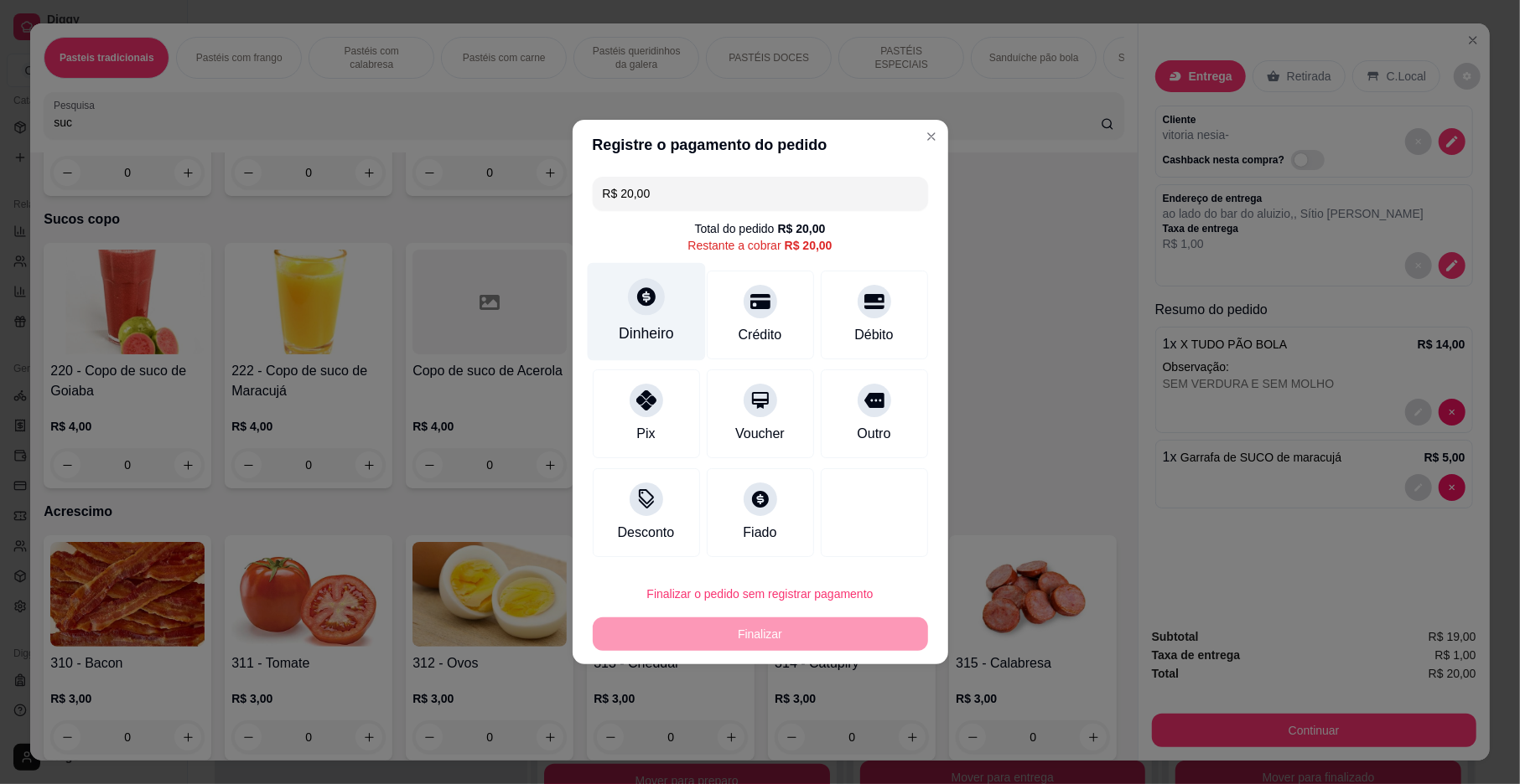
click at [642, 292] on icon at bounding box center [645, 296] width 22 height 22
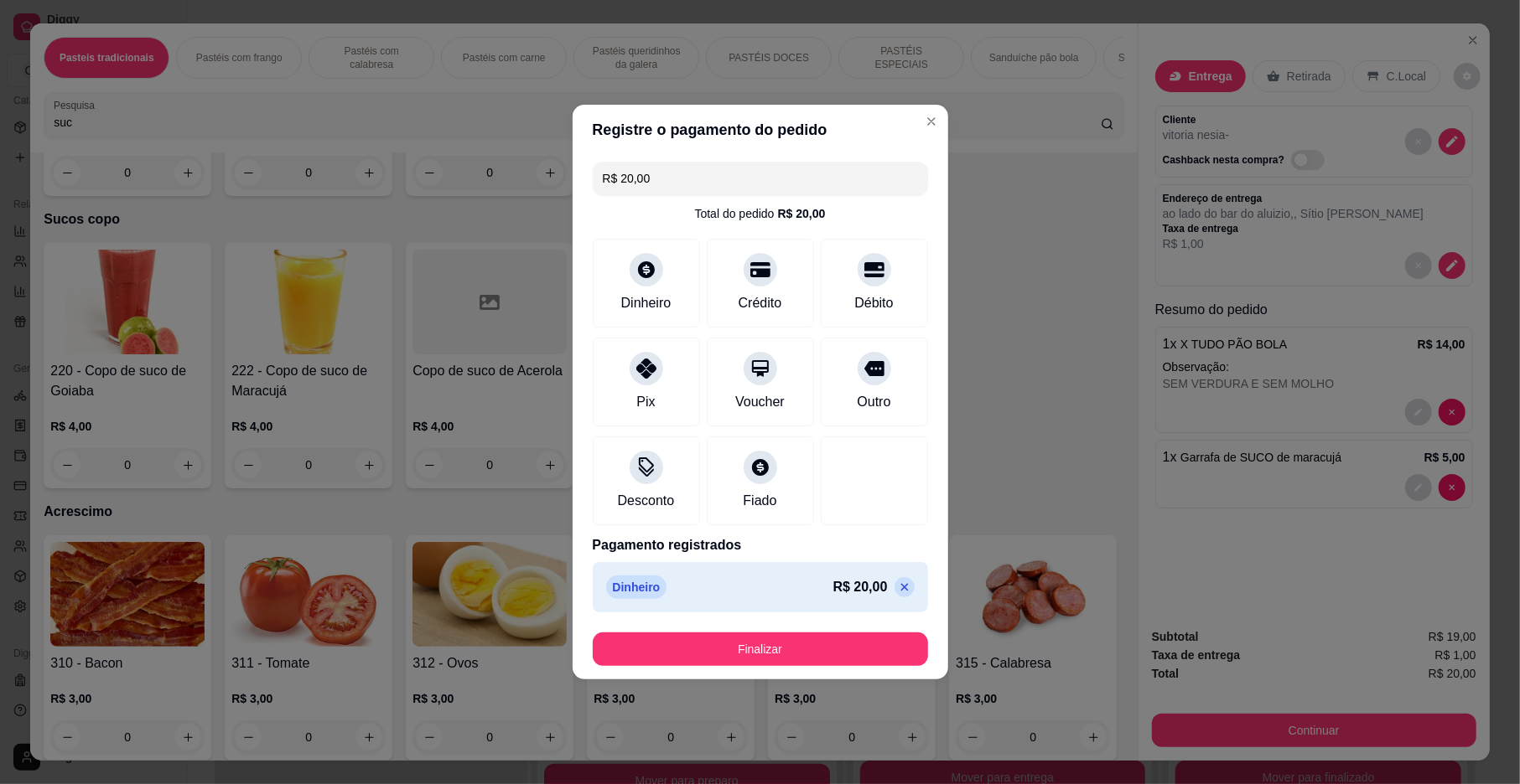
type input "R$ 0,00"
click at [641, 301] on div "Dinheiro" at bounding box center [647, 301] width 55 height 22
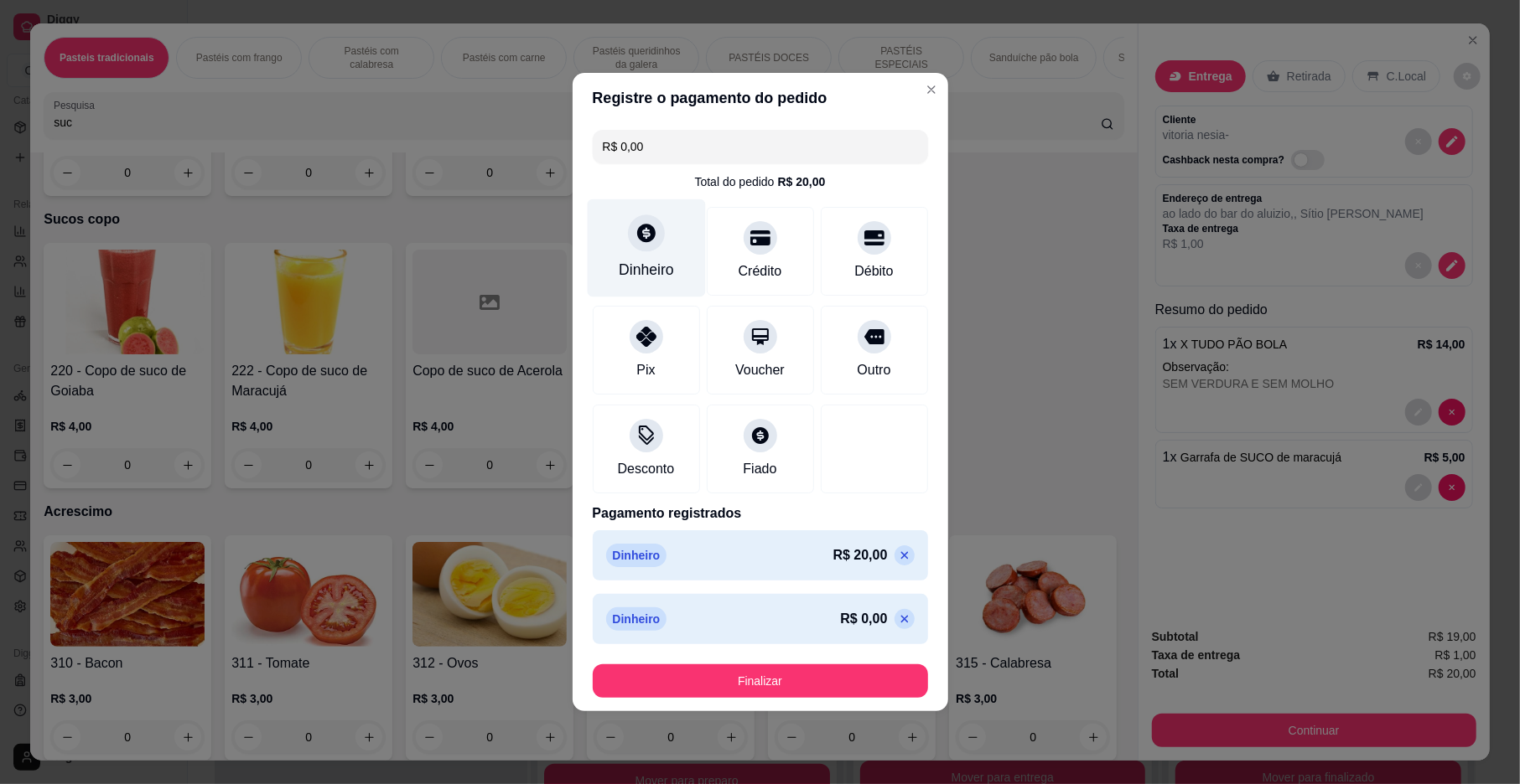
click at [652, 270] on div "Dinheiro" at bounding box center [647, 270] width 55 height 22
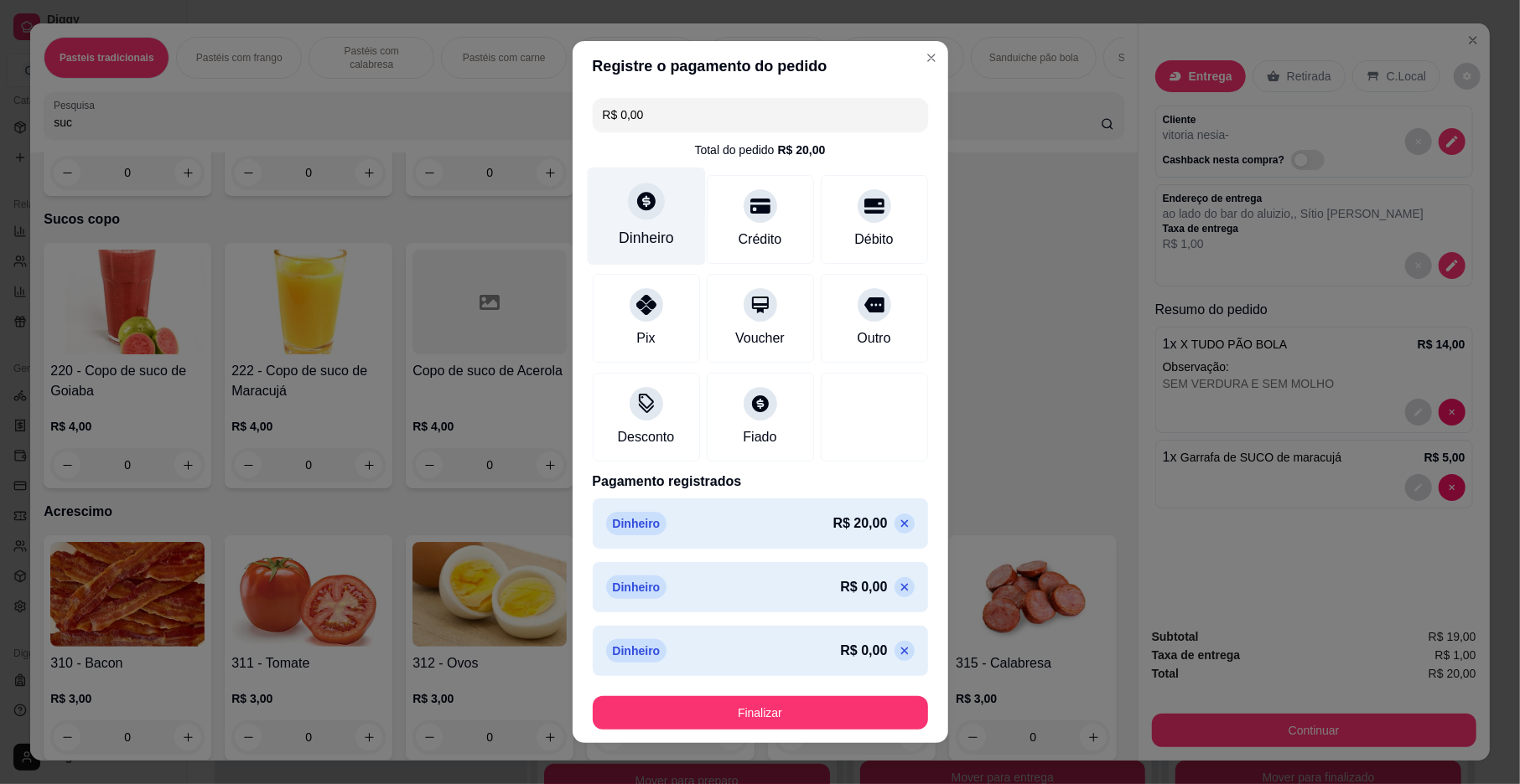
click at [628, 243] on div "Dinheiro" at bounding box center [647, 237] width 55 height 22
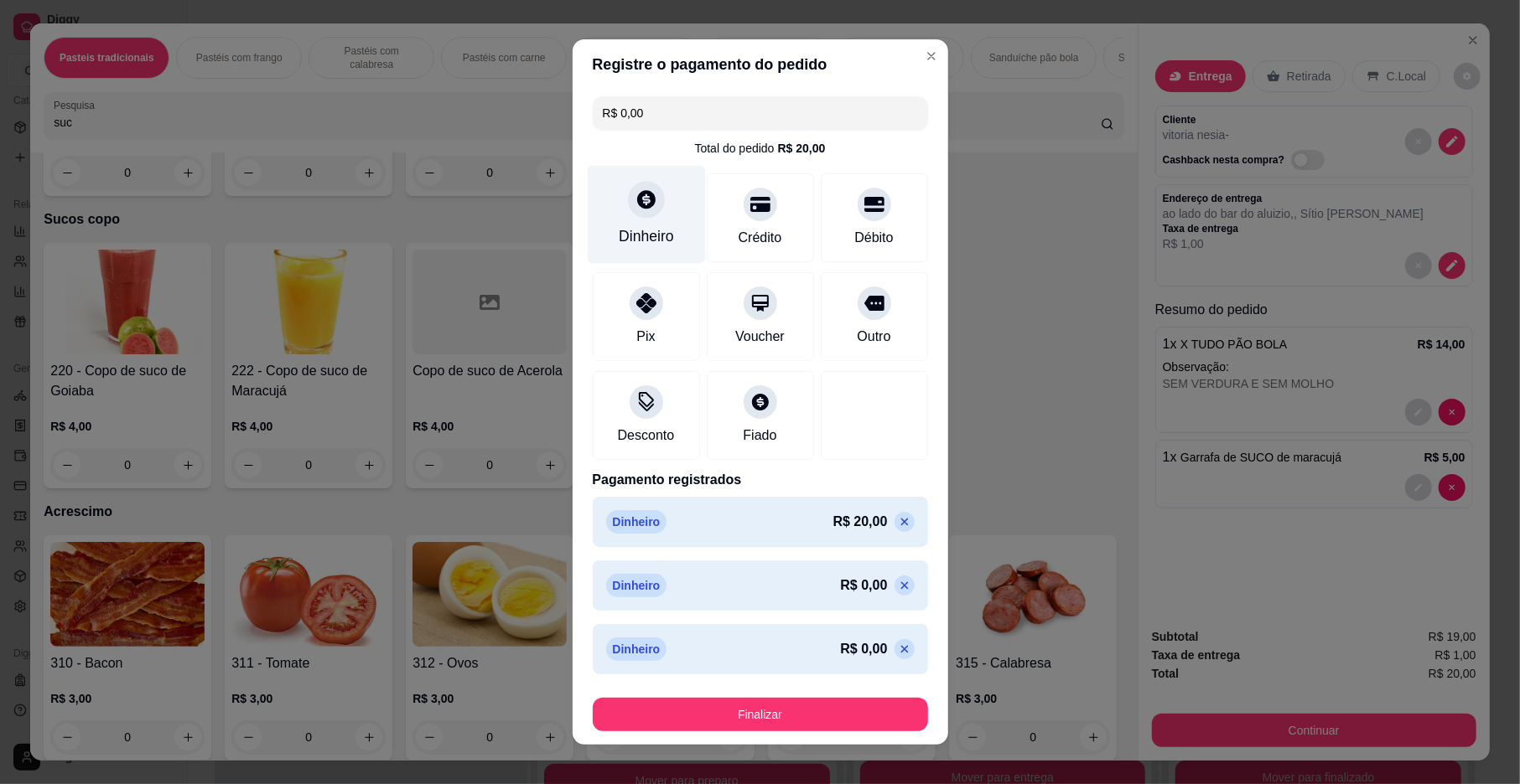
click at [631, 231] on div "Dinheiro" at bounding box center [647, 236] width 55 height 22
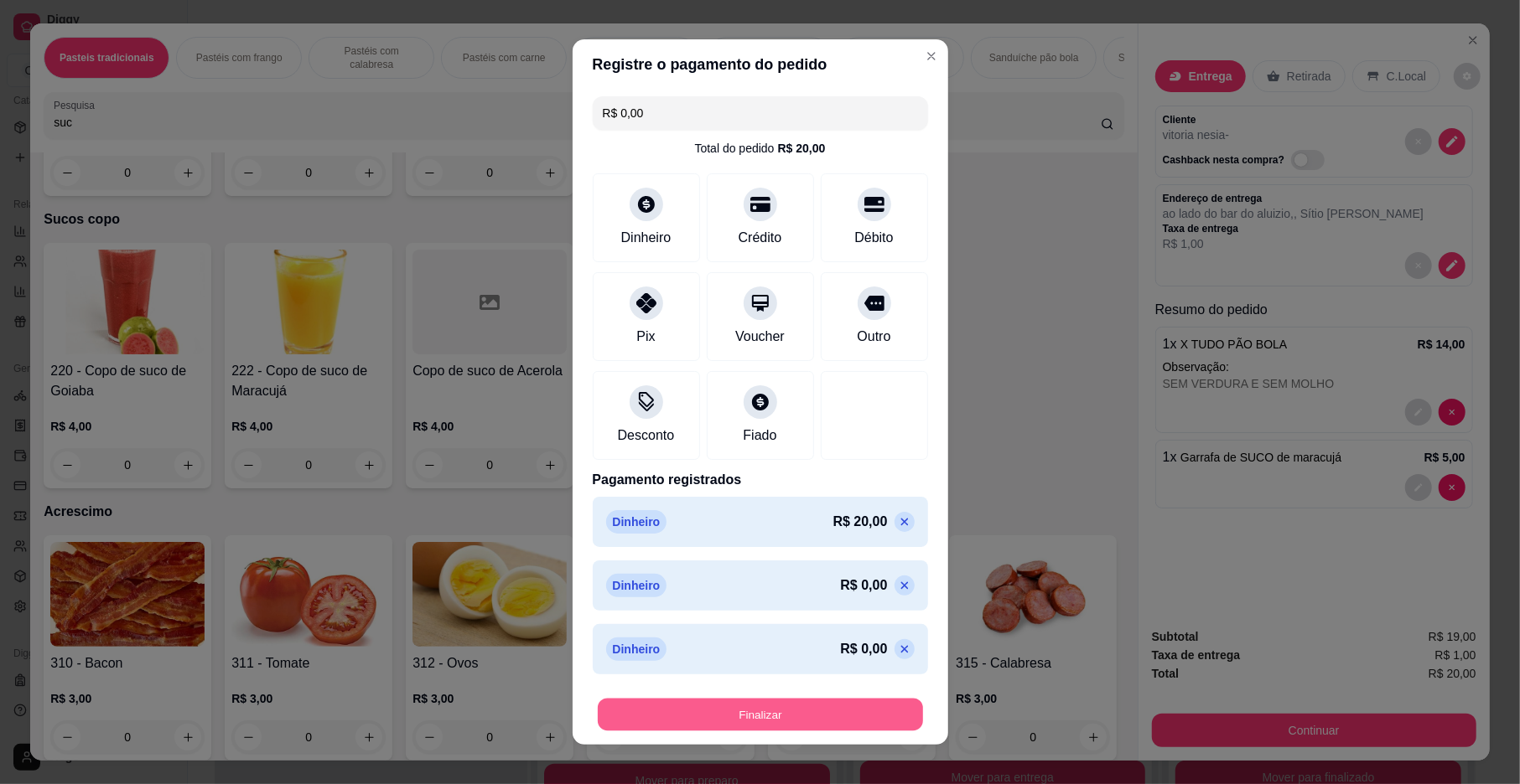
click at [661, 704] on button "Finalizar" at bounding box center [760, 715] width 325 height 33
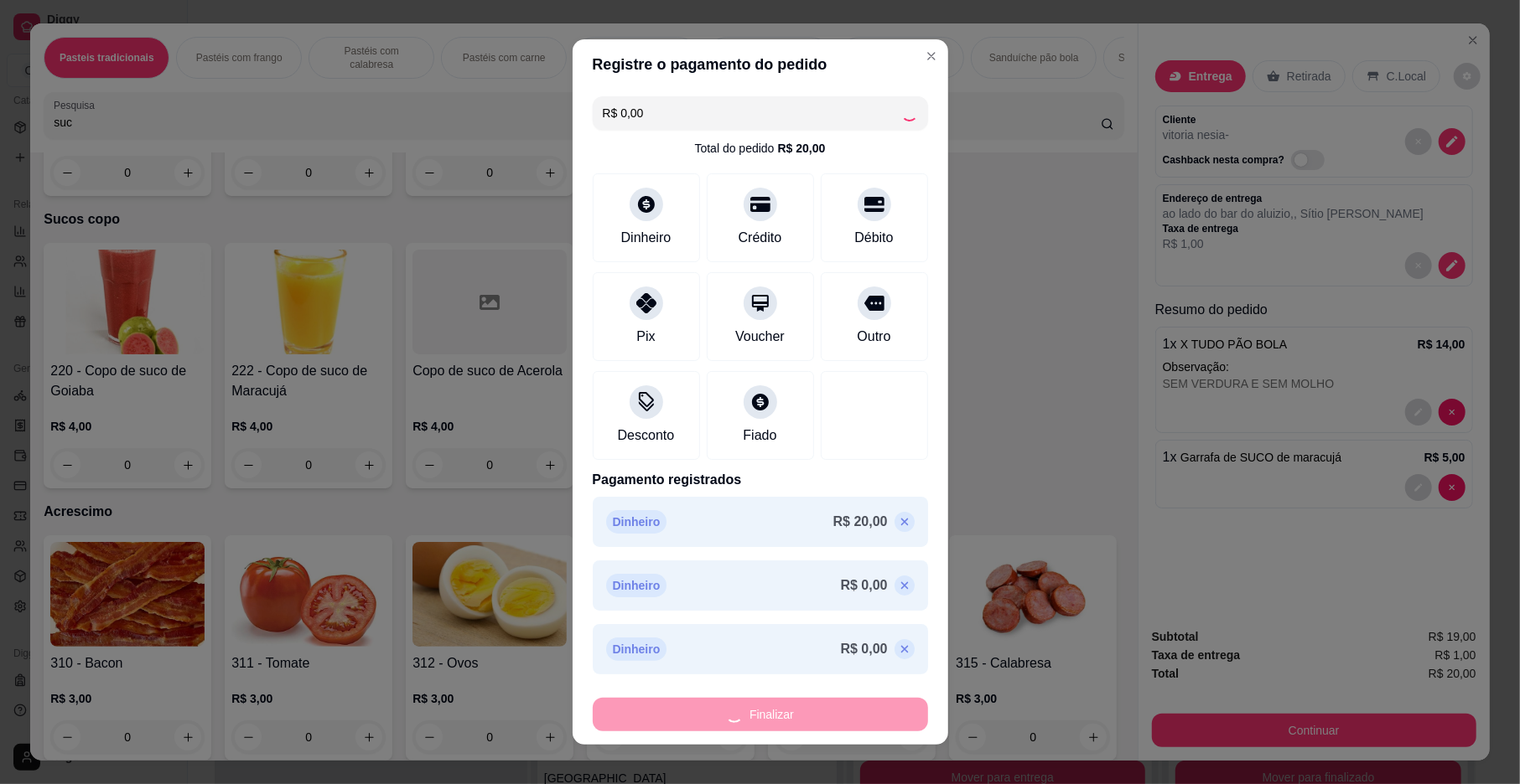
scroll to position [1031, 0]
type input "0"
type input "-R$ 20,00"
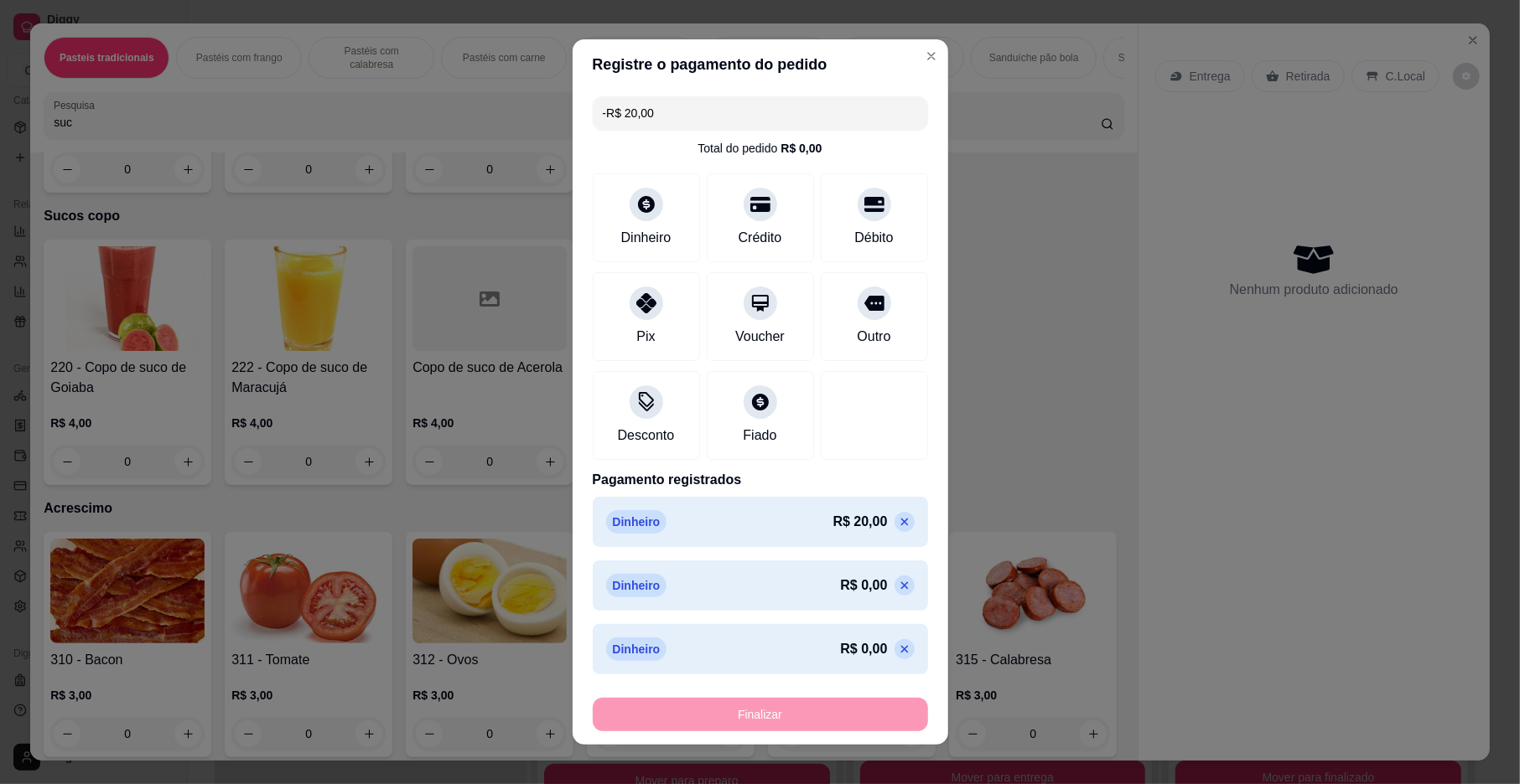
scroll to position [6050, 0]
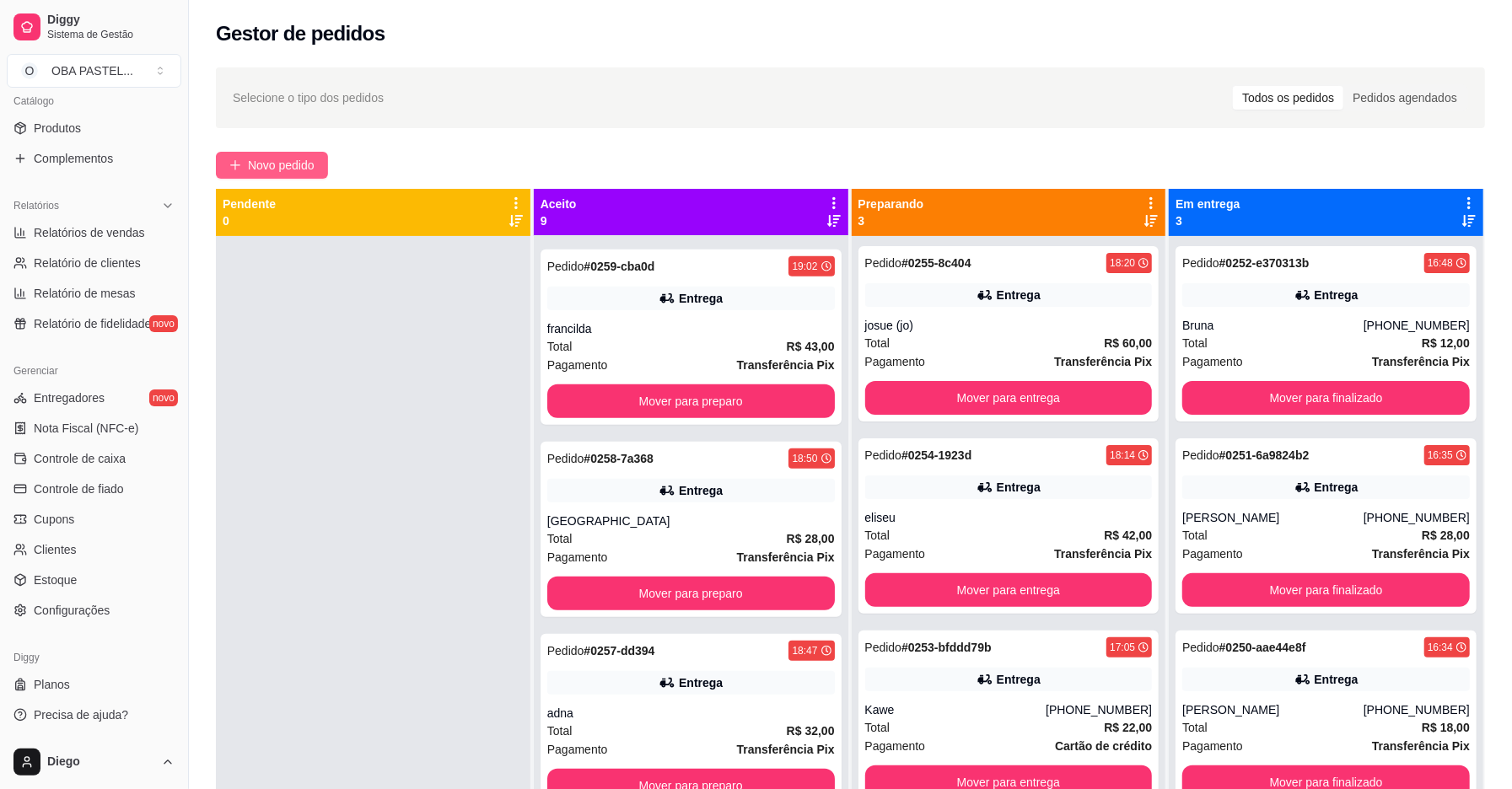
click at [246, 169] on button "Novo pedido" at bounding box center [271, 165] width 113 height 27
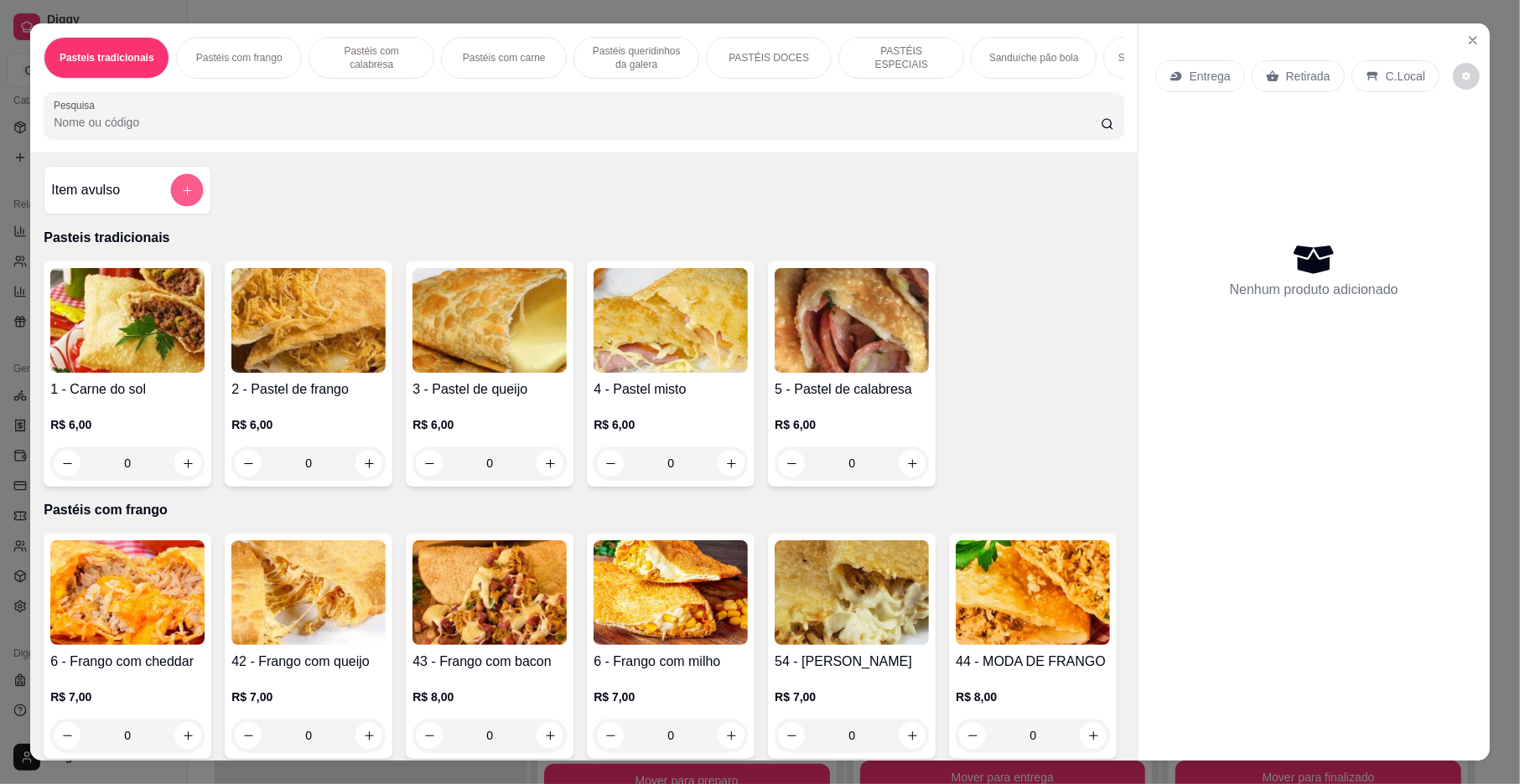
click at [185, 197] on icon "add-separate-item" at bounding box center [187, 190] width 12 height 12
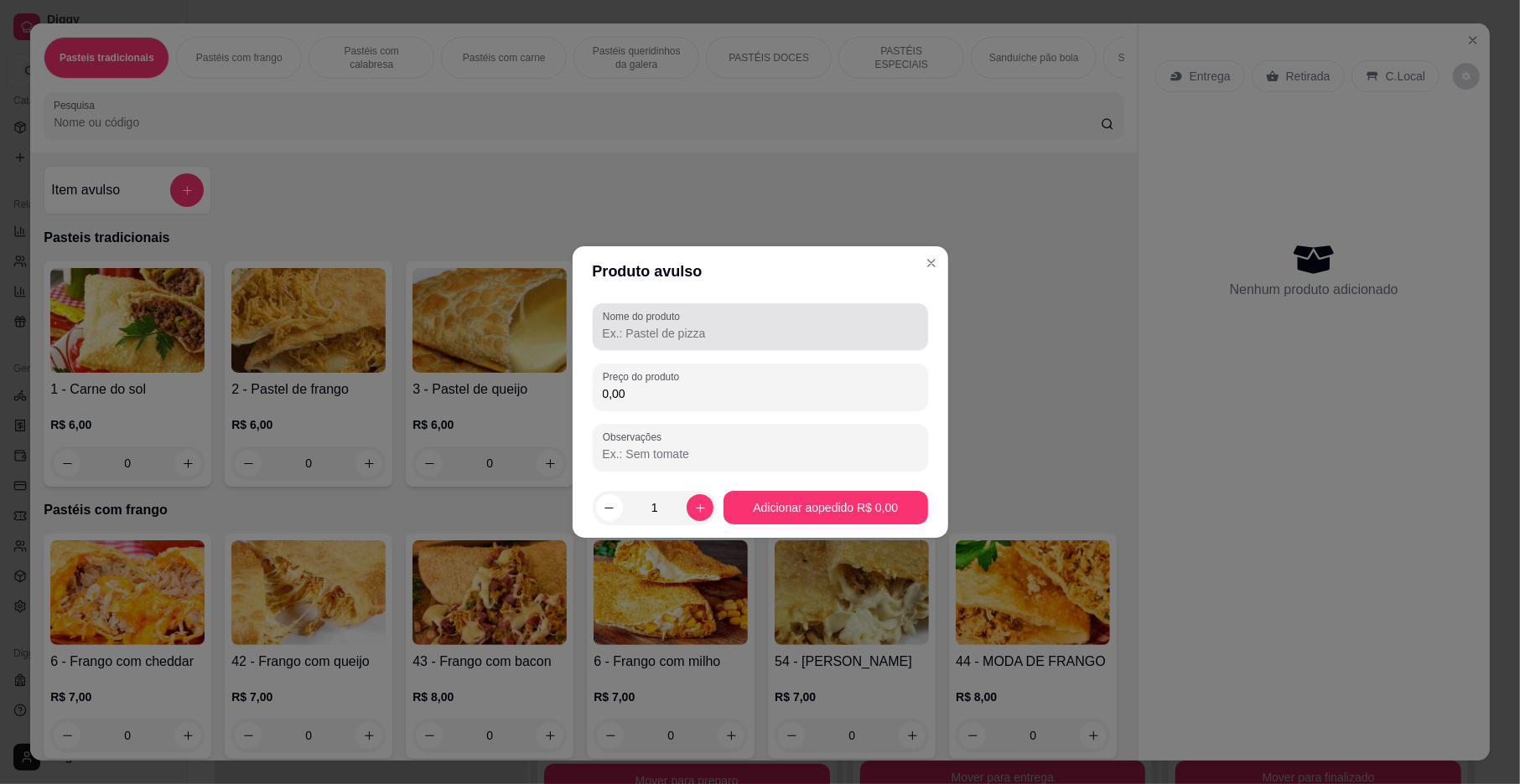
click at [677, 334] on input "Nome do produto" at bounding box center [760, 334] width 316 height 17
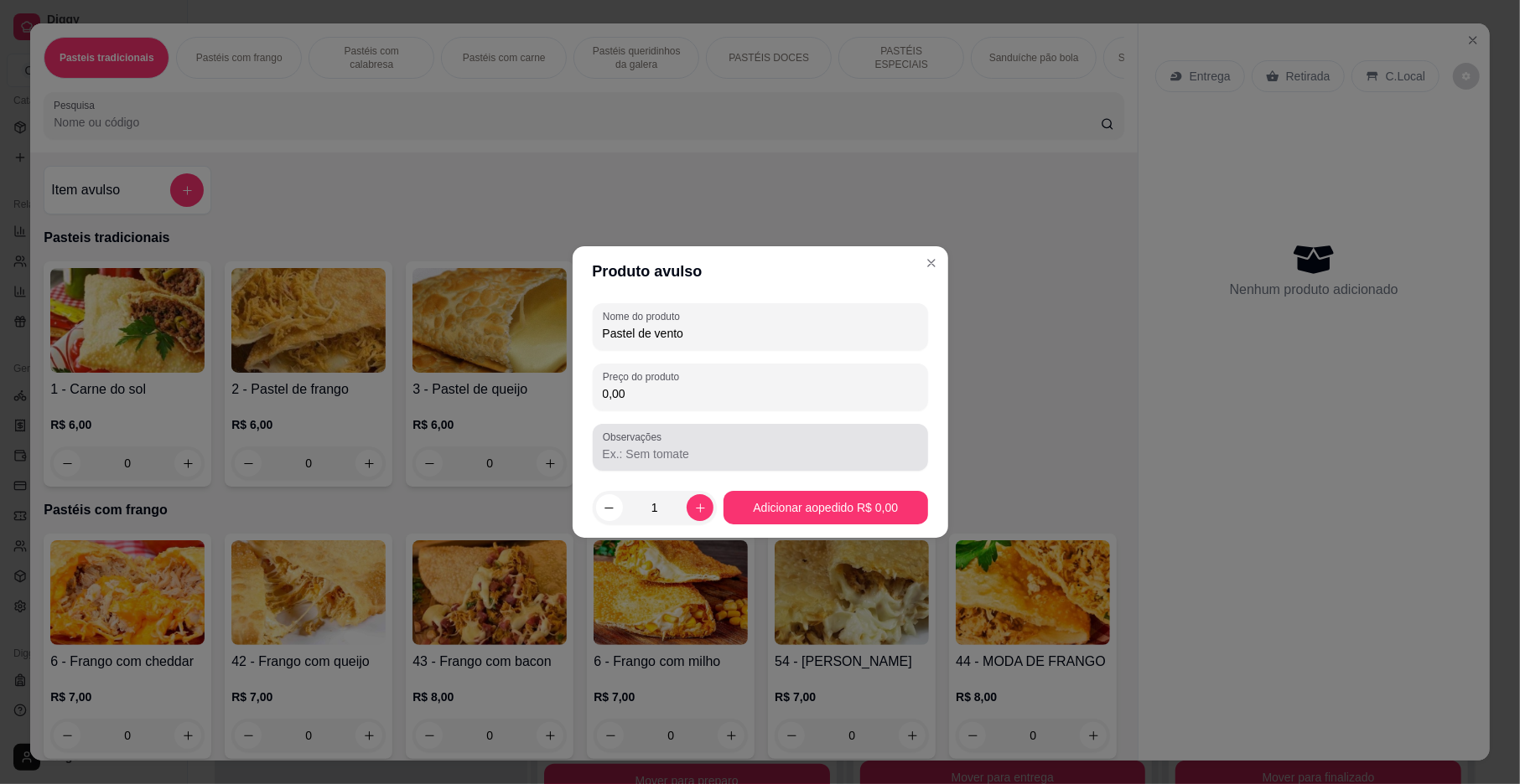
type input "Pastel de vento"
drag, startPoint x: 675, startPoint y: 450, endPoint x: 665, endPoint y: 454, distance: 10.8
click at [668, 454] on input "Observações" at bounding box center [760, 454] width 316 height 17
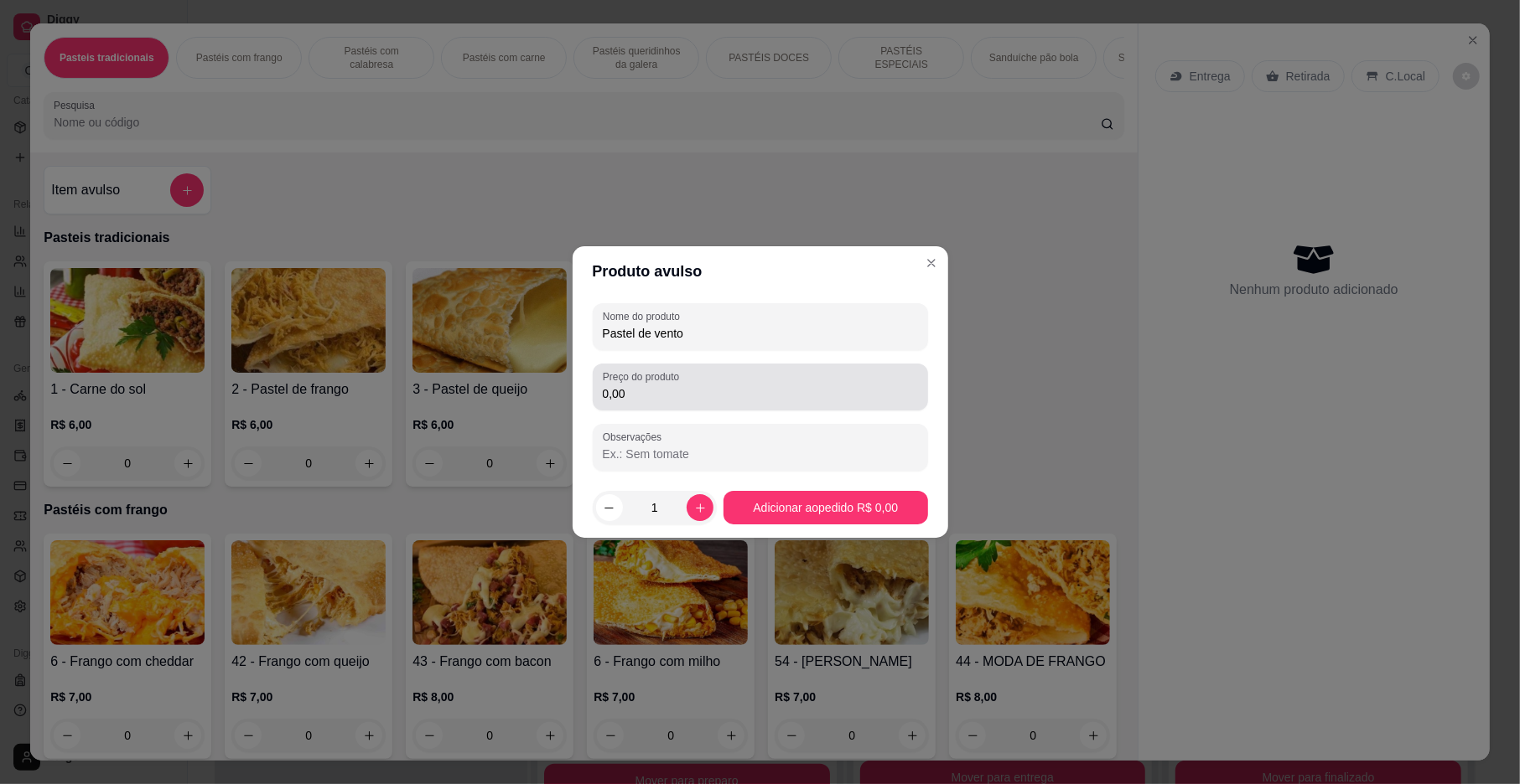
click at [652, 401] on input "0,00" at bounding box center [760, 394] width 316 height 17
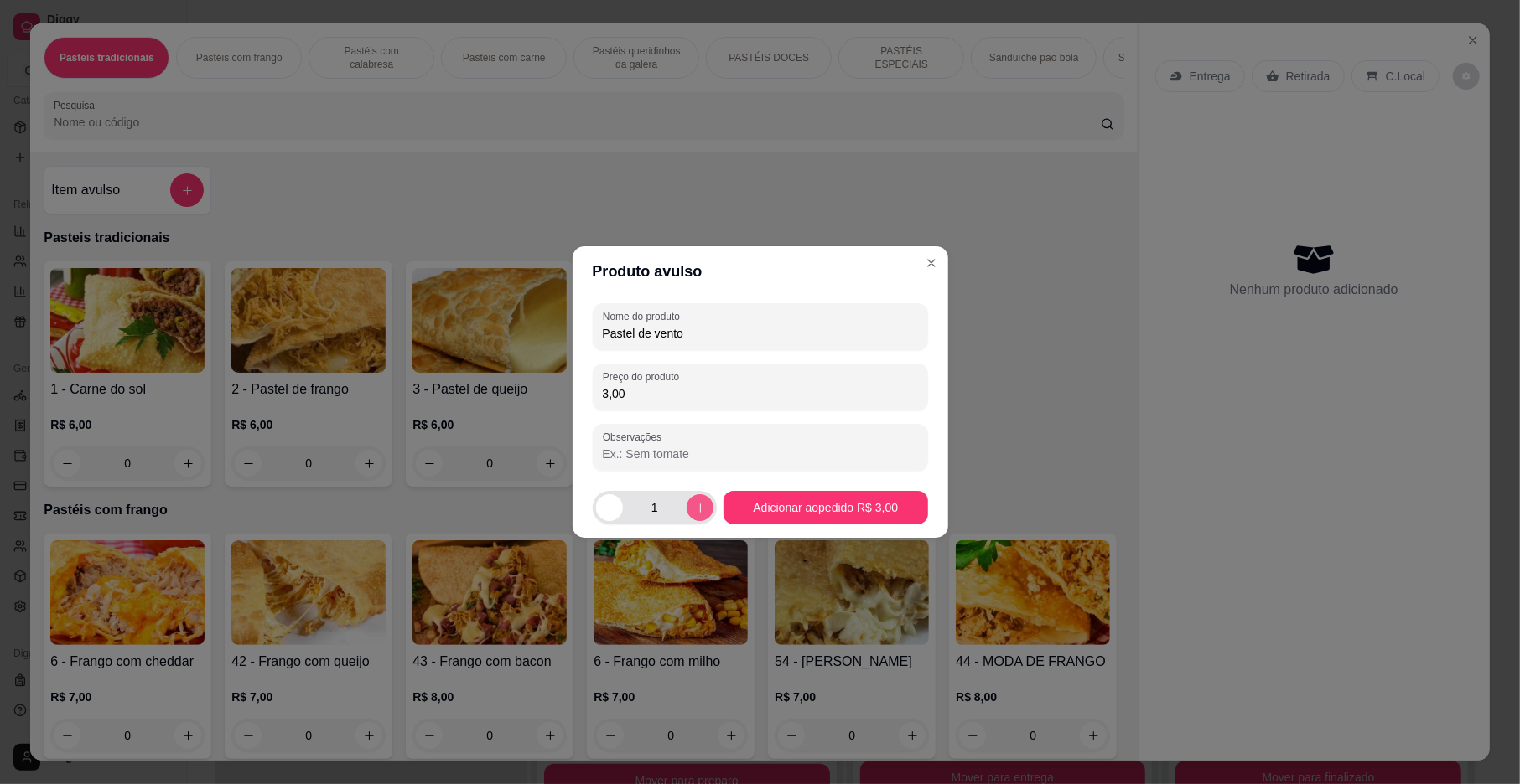
type input "3,00"
click at [694, 502] on icon "increase-product-quantity" at bounding box center [700, 508] width 12 height 12
type input "2"
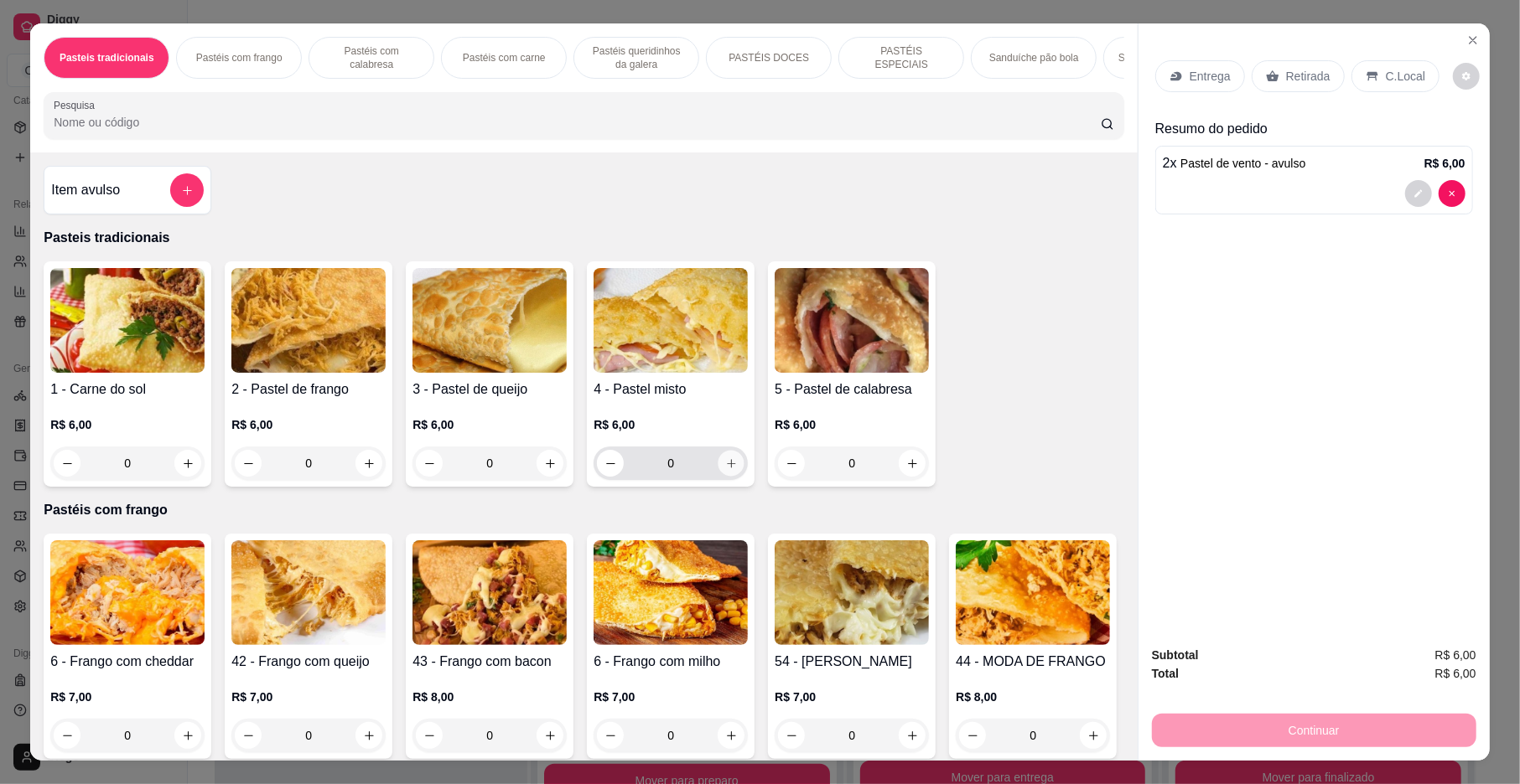
click at [729, 470] on icon "increase-product-quantity" at bounding box center [731, 463] width 12 height 12
type input "1"
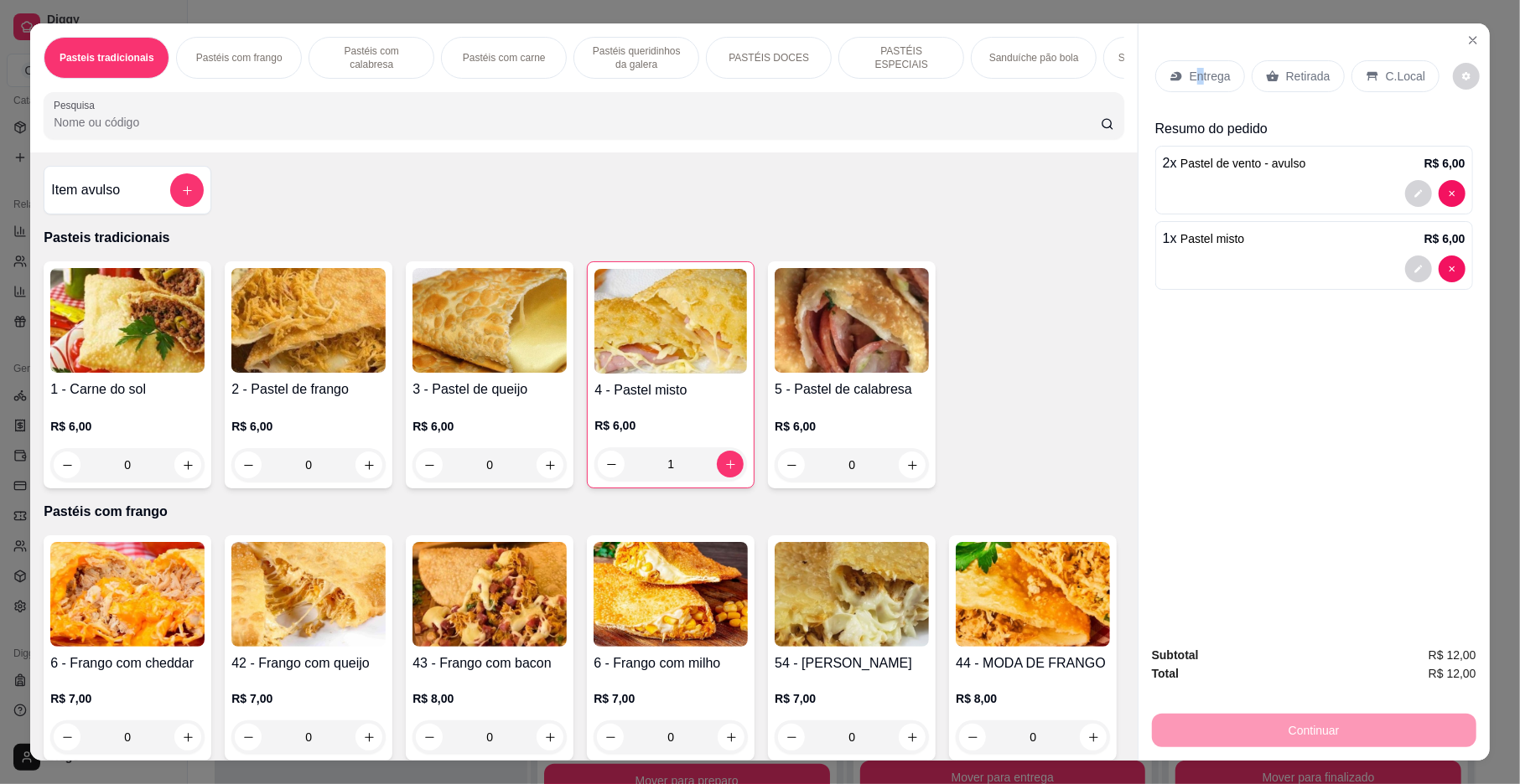
click at [1190, 74] on p "Entrega" at bounding box center [1210, 76] width 41 height 17
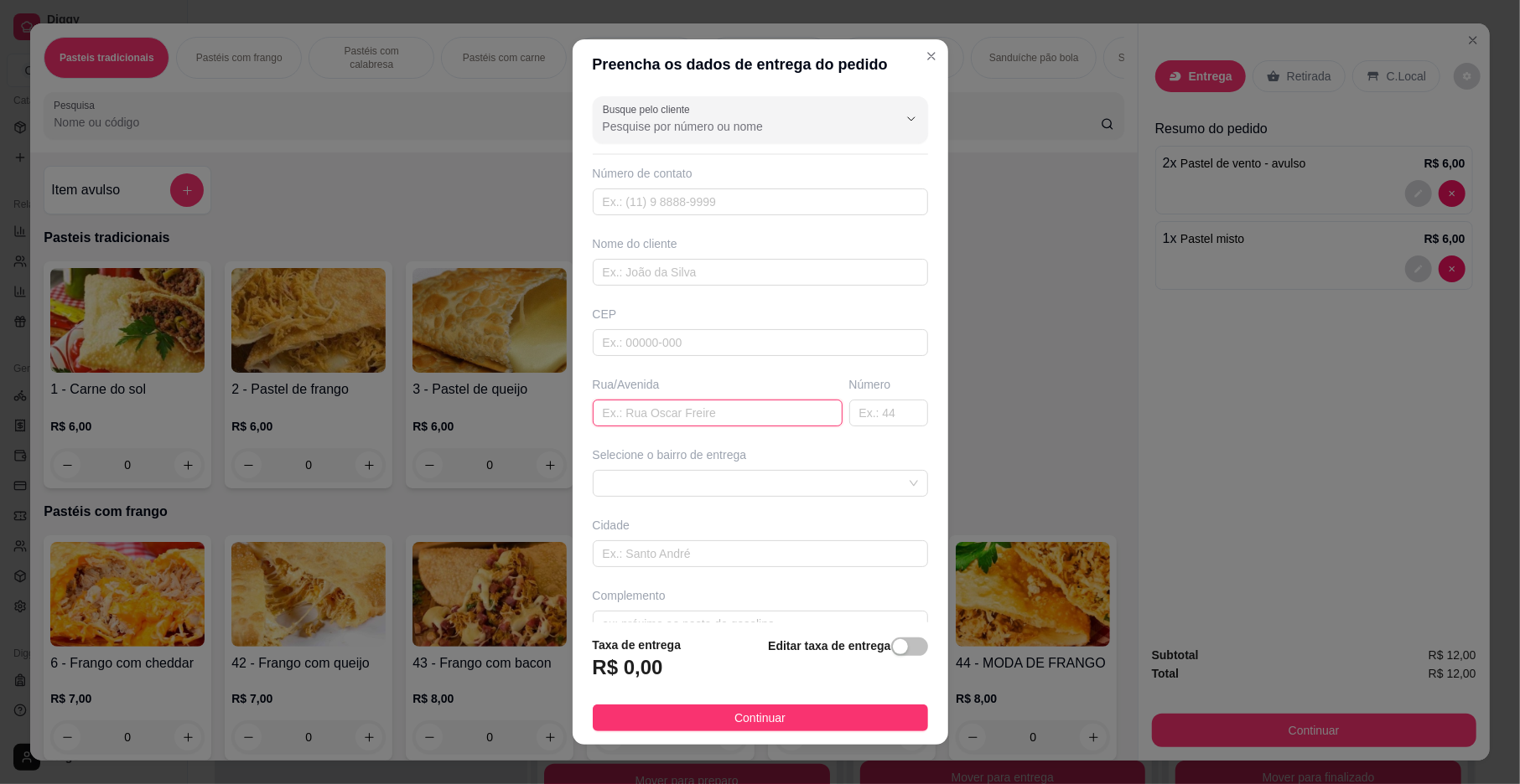
click at [675, 416] on input "text" at bounding box center [717, 413] width 250 height 27
type input "rua do espetinho do helano"
click at [871, 421] on input "text" at bounding box center [889, 413] width 78 height 27
click at [692, 485] on span at bounding box center [760, 484] width 316 height 25
type input "451"
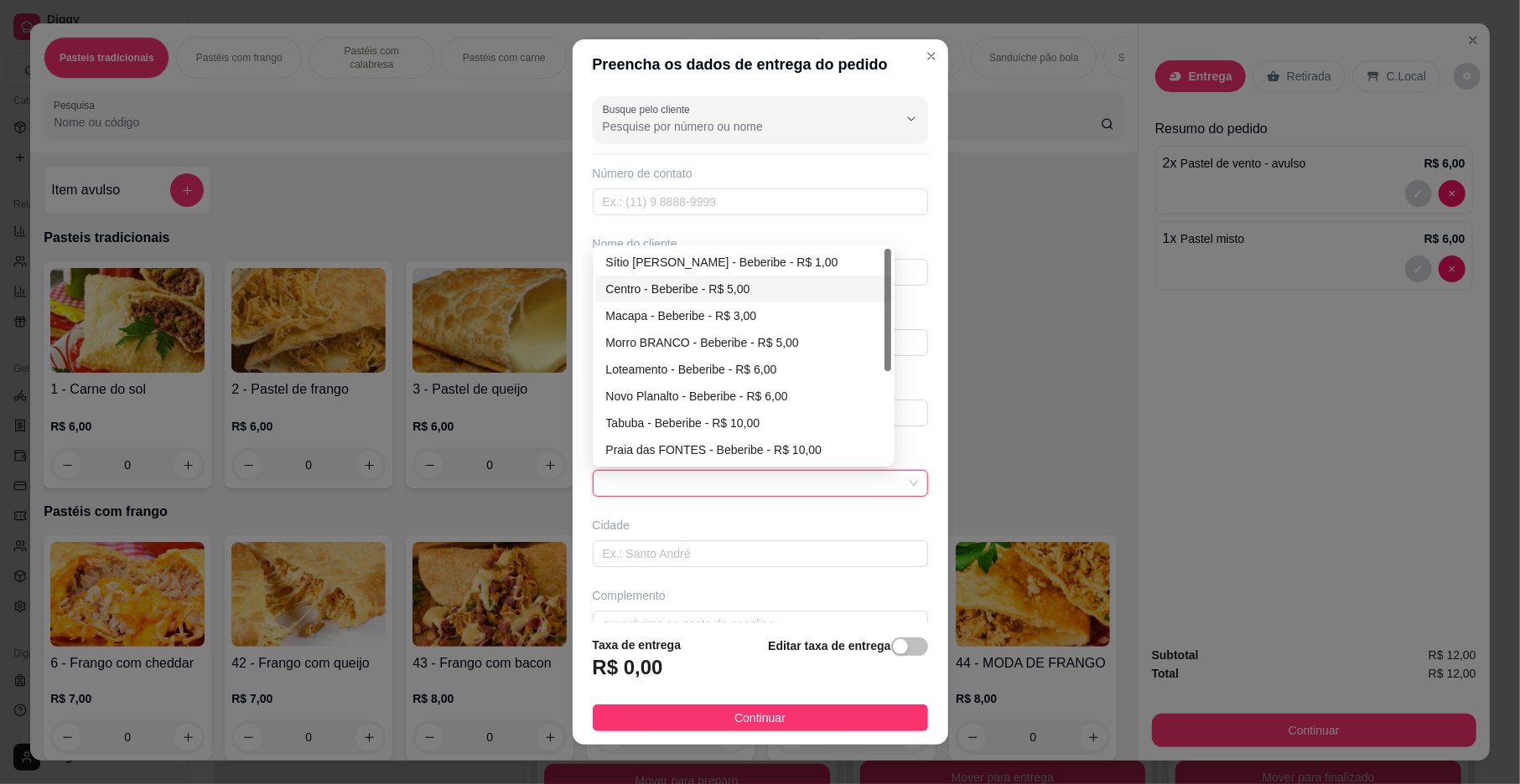
click at [645, 288] on div "Centro - Beberibe - R$ 5,00" at bounding box center [743, 289] width 275 height 18
type input "Beberibe"
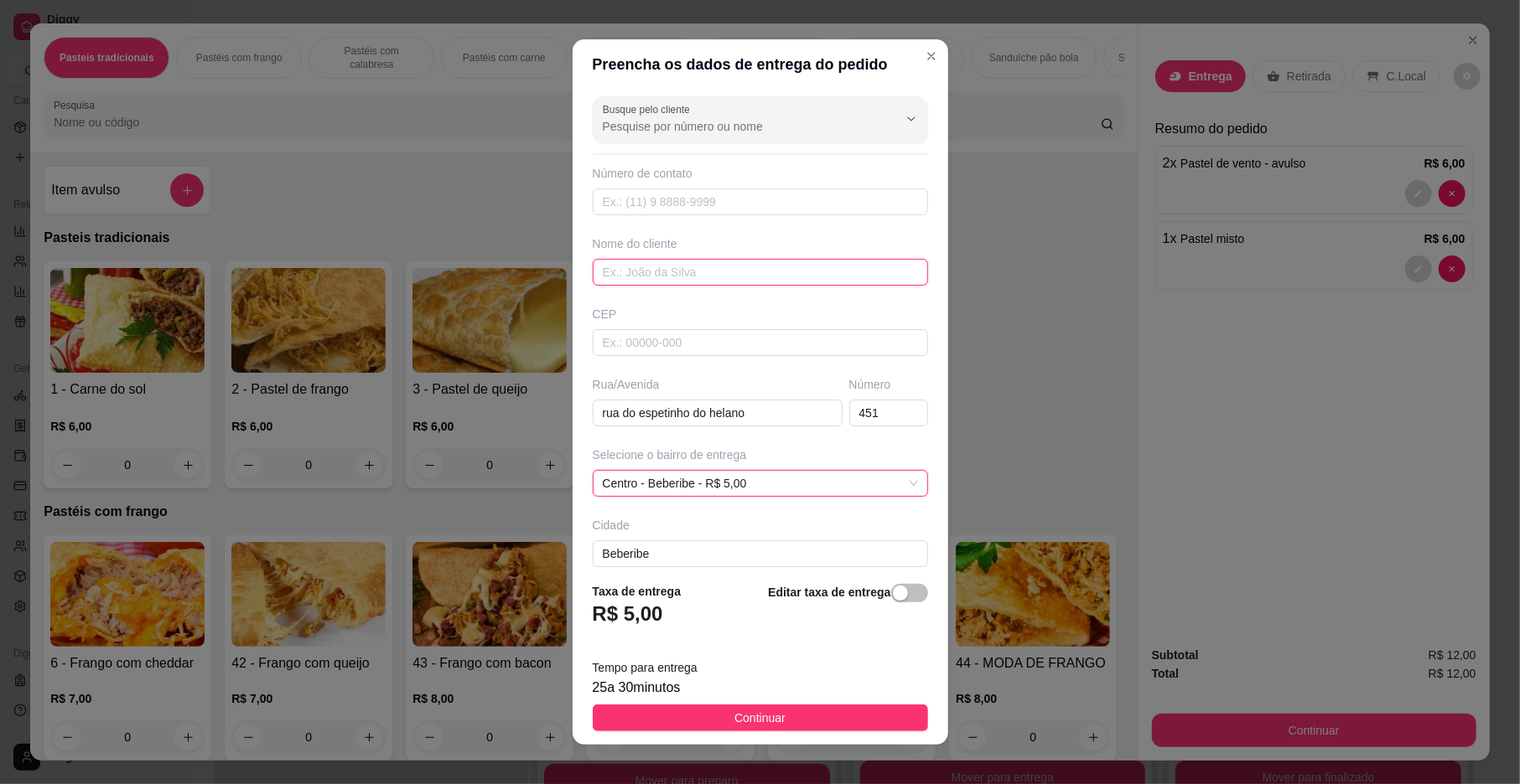
click at [646, 276] on input "text" at bounding box center [760, 272] width 336 height 27
type input "naty"
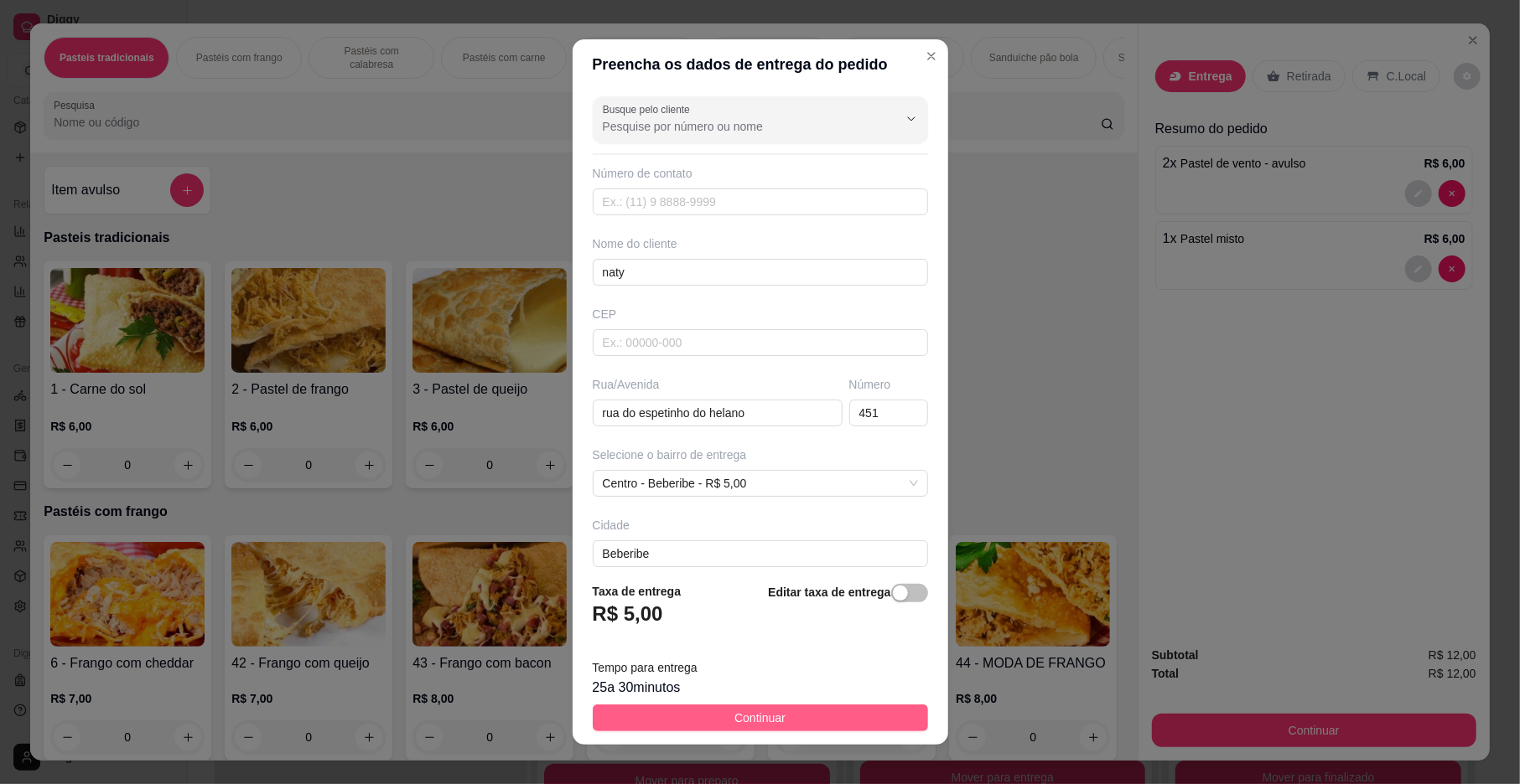
click at [751, 715] on span "Continuar" at bounding box center [760, 717] width 51 height 18
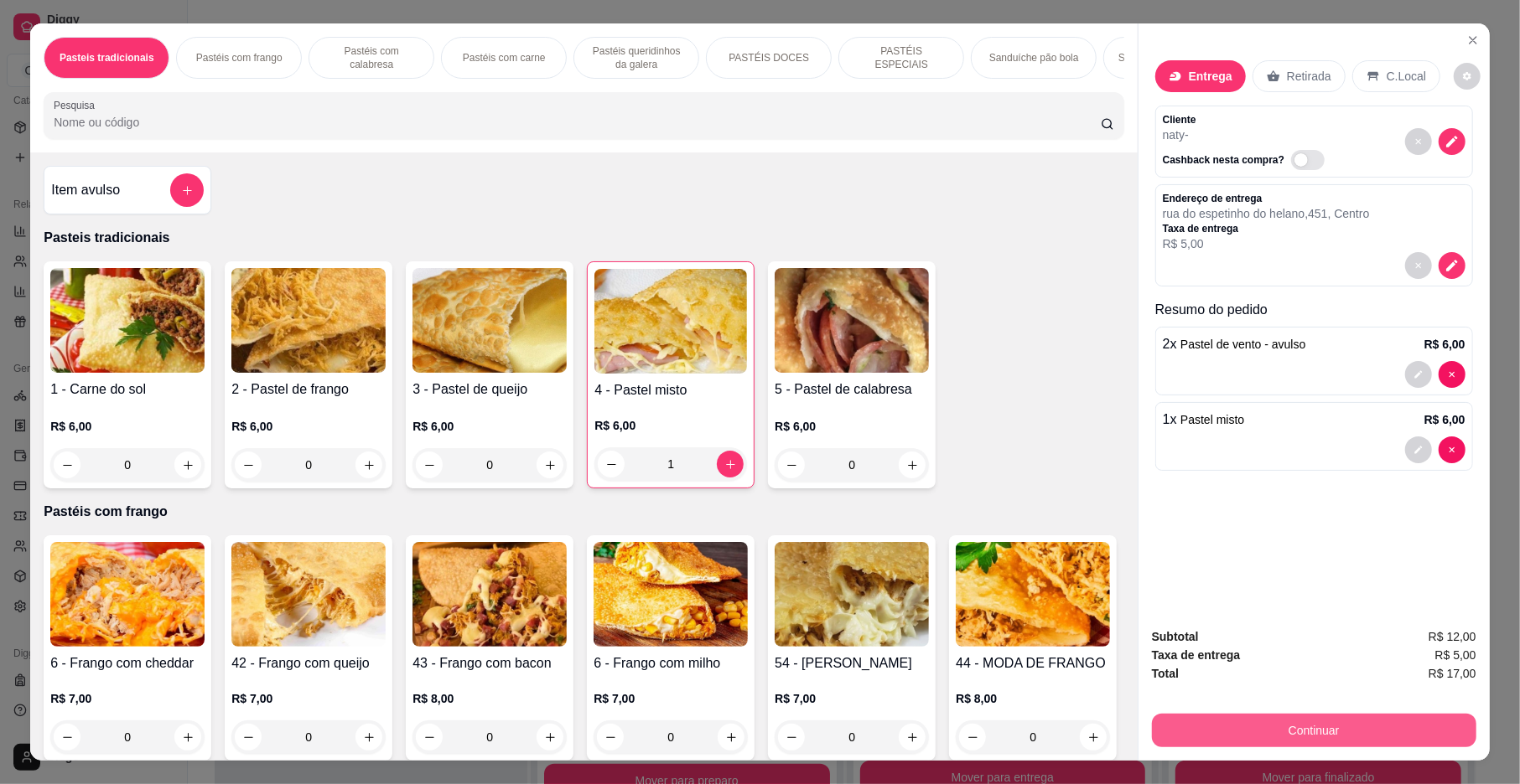
click at [1182, 721] on button "Continuar" at bounding box center [1313, 730] width 324 height 33
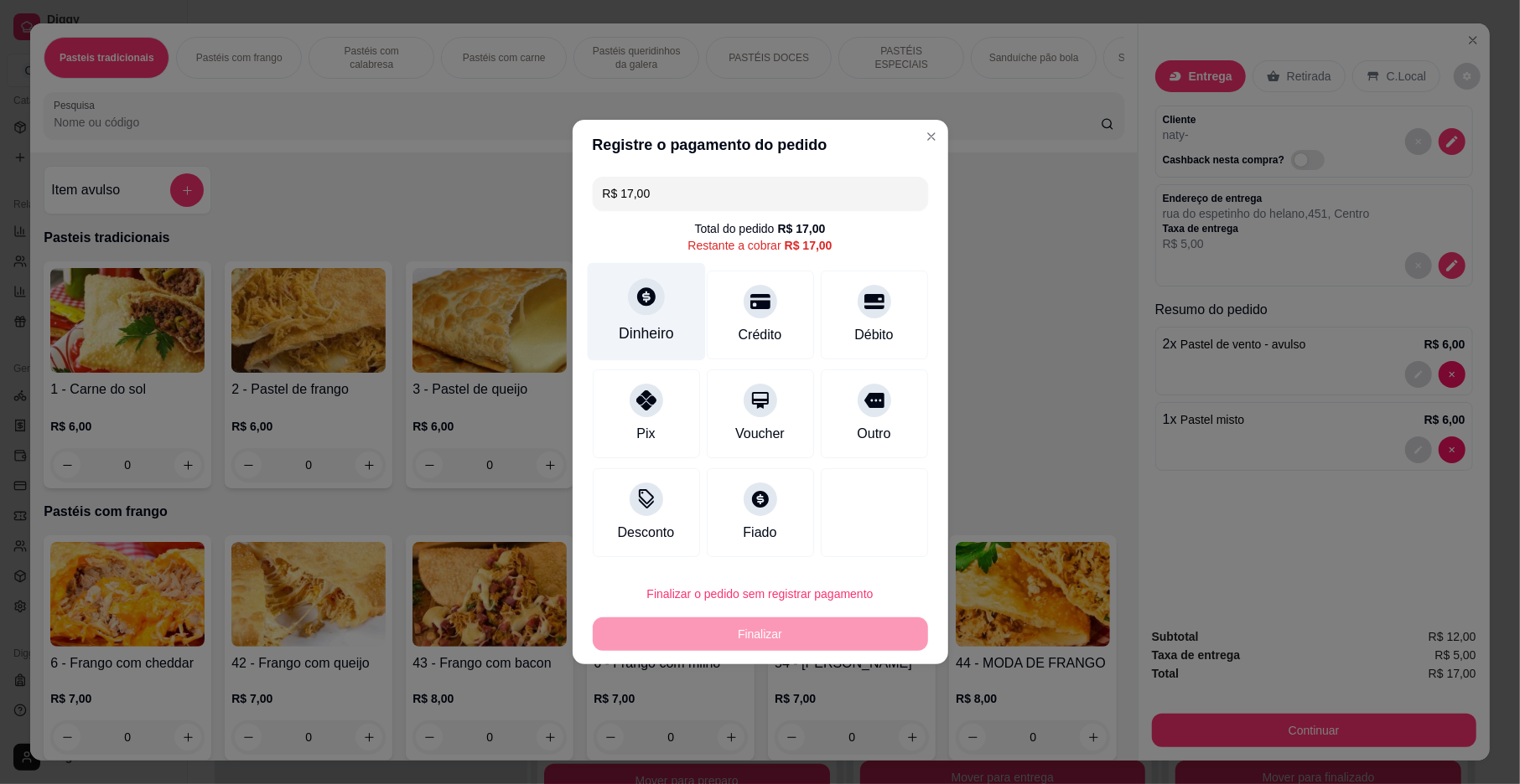
click at [622, 310] on div "Dinheiro" at bounding box center [646, 312] width 119 height 98
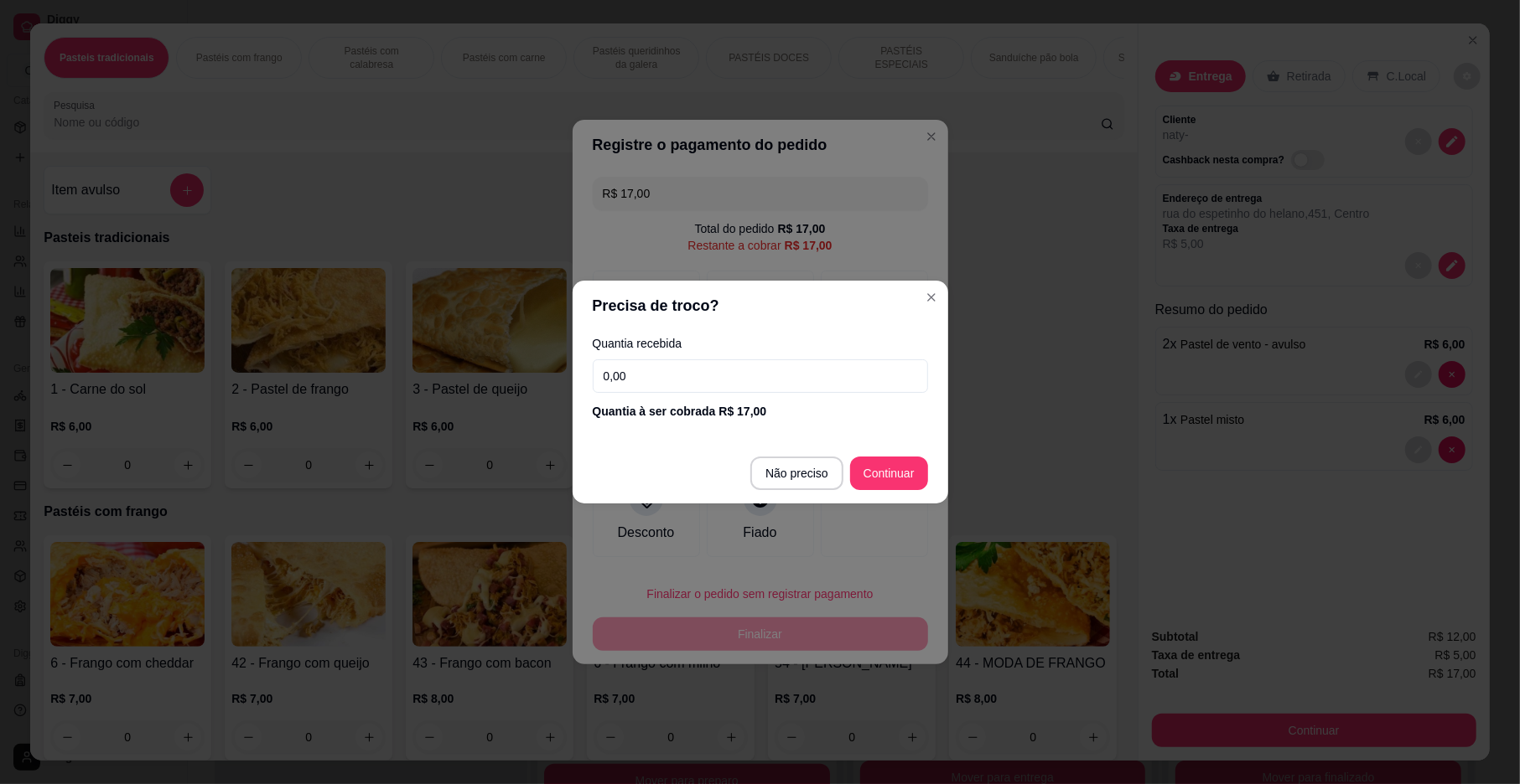
drag, startPoint x: 658, startPoint y: 376, endPoint x: 632, endPoint y: 360, distance: 30.5
click at [652, 376] on input "0,00" at bounding box center [760, 376] width 336 height 33
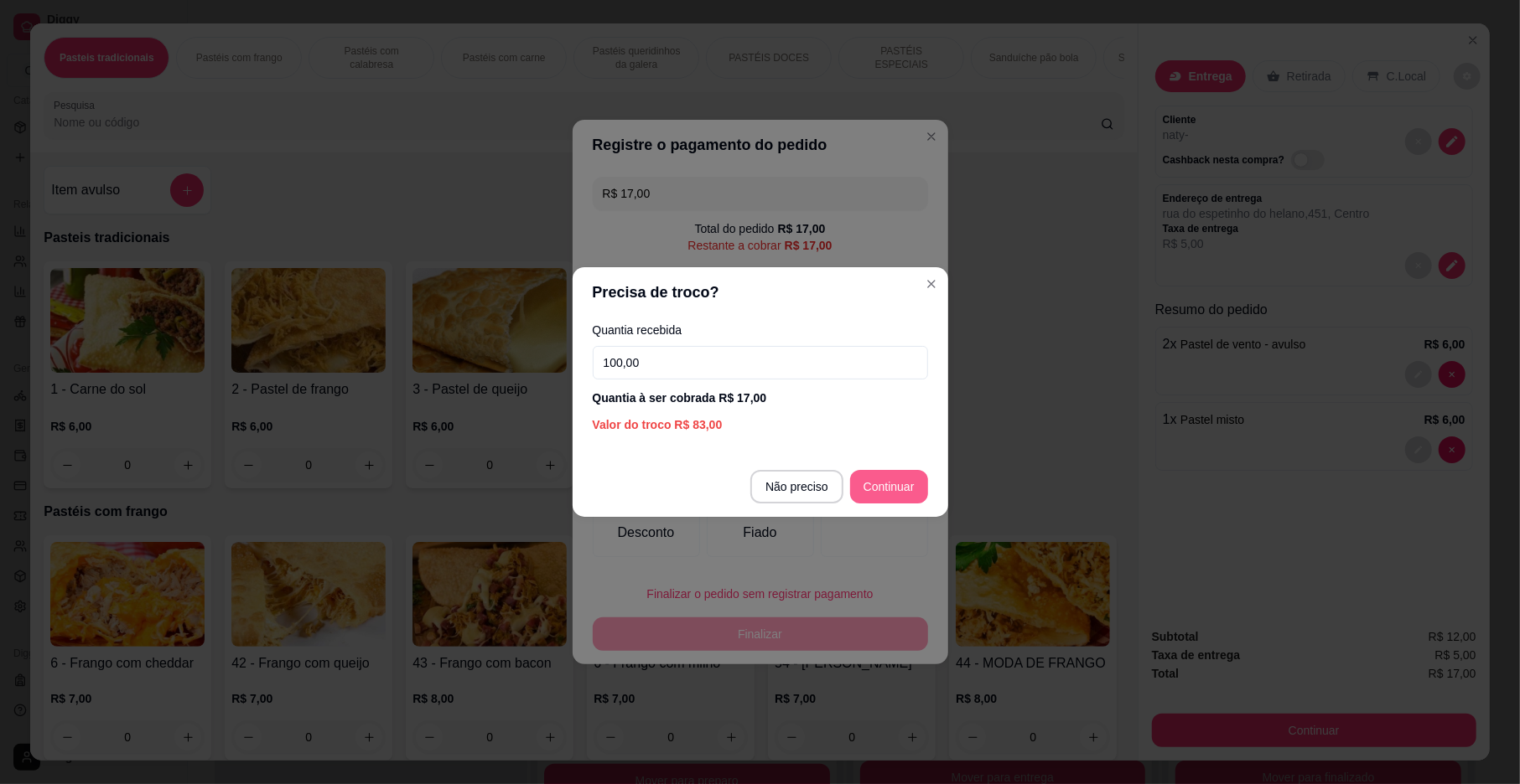
type input "100,00"
type input "R$ 0,00"
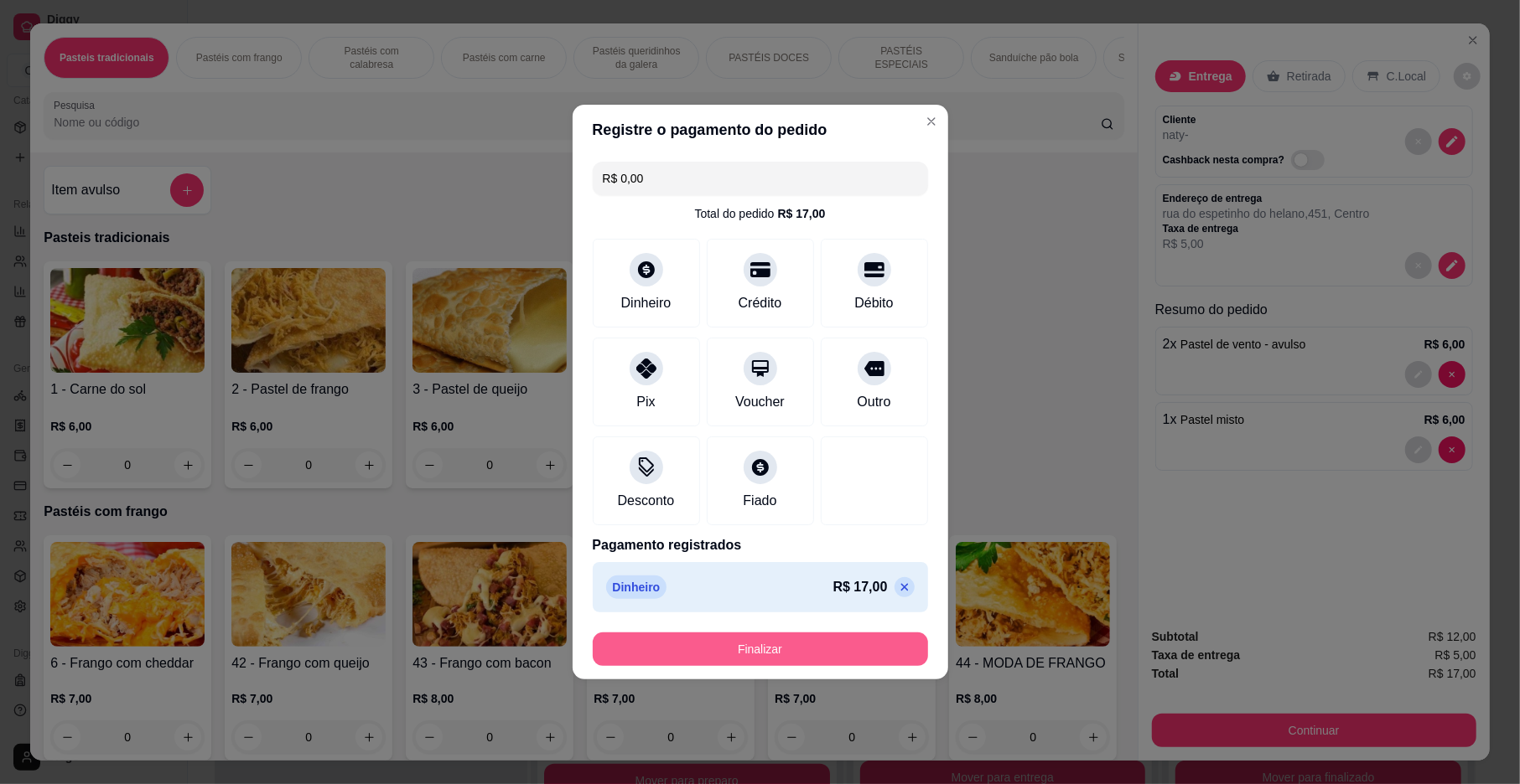
click at [869, 654] on button "Finalizar" at bounding box center [760, 649] width 336 height 33
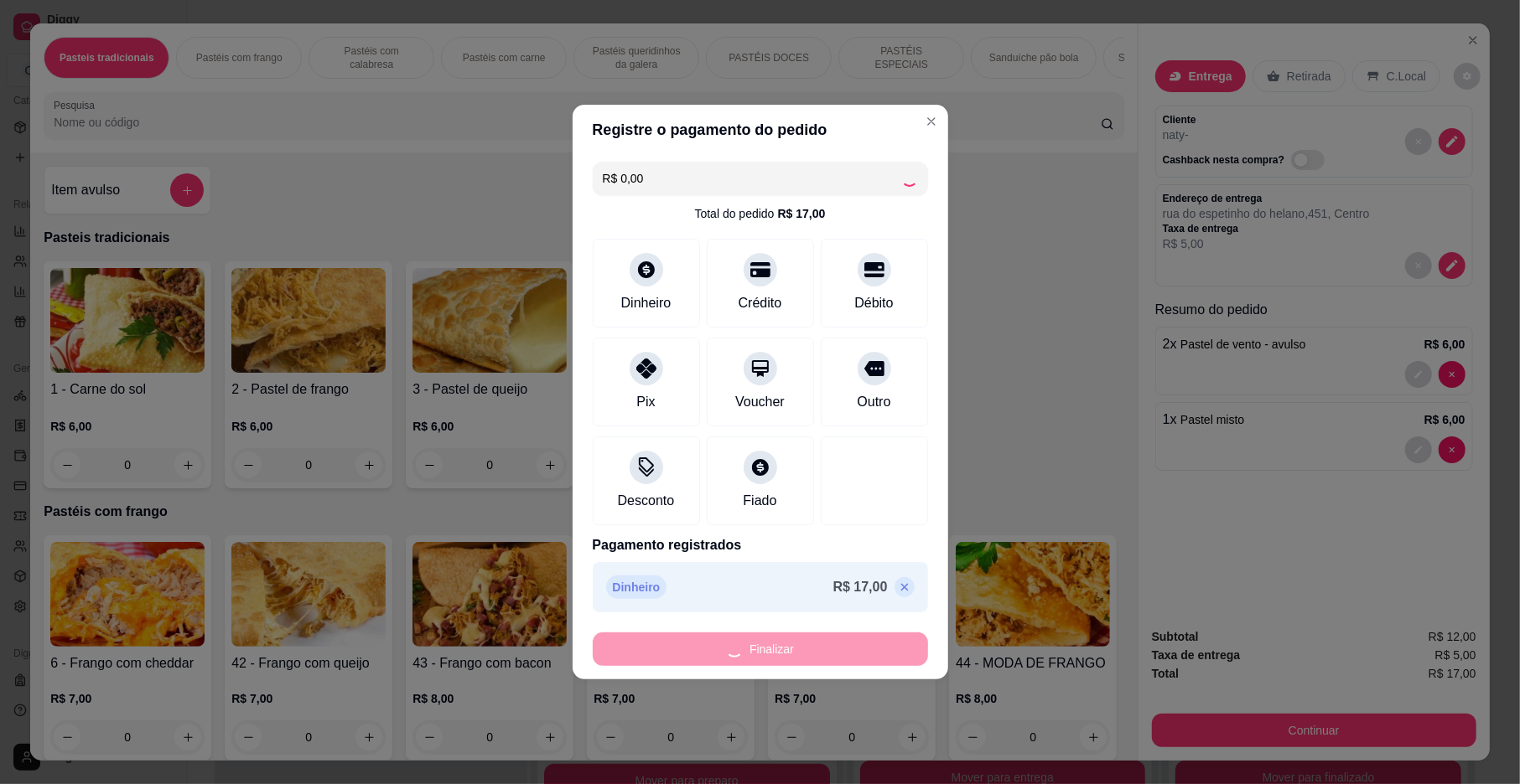
scroll to position [1222, 0]
type input "0"
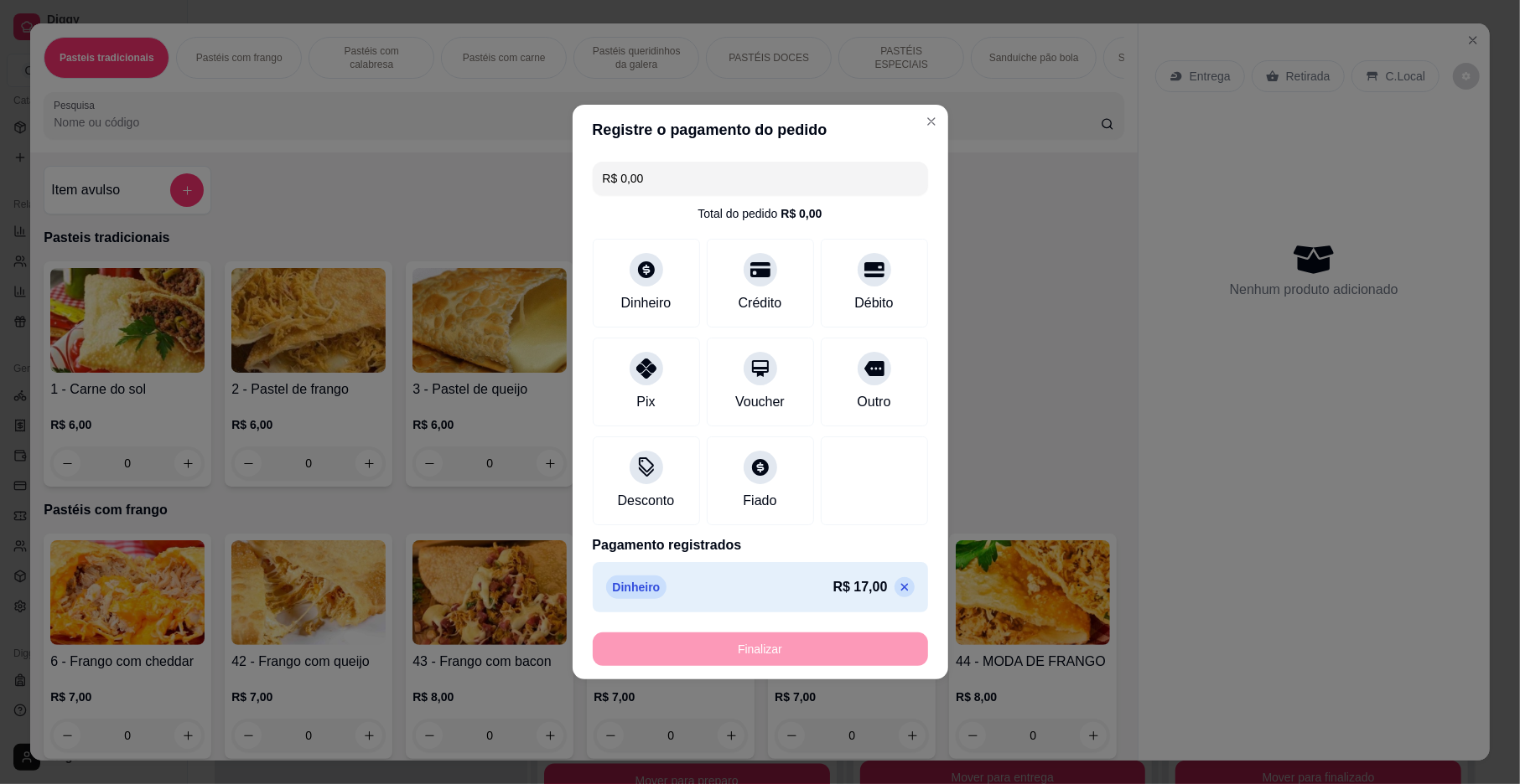
type input "-R$ 17,00"
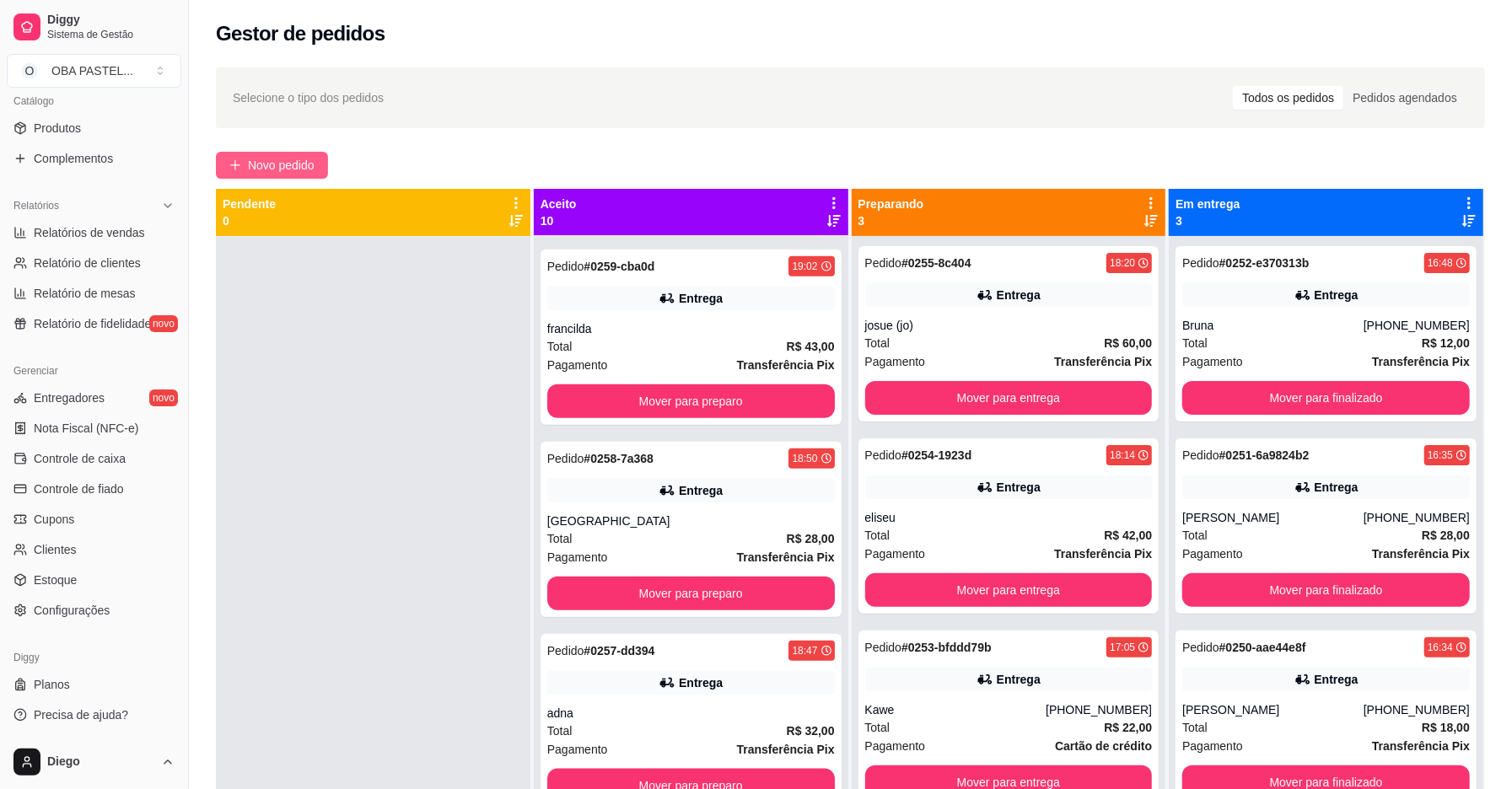
click at [295, 174] on span "Novo pedido" at bounding box center [281, 165] width 66 height 18
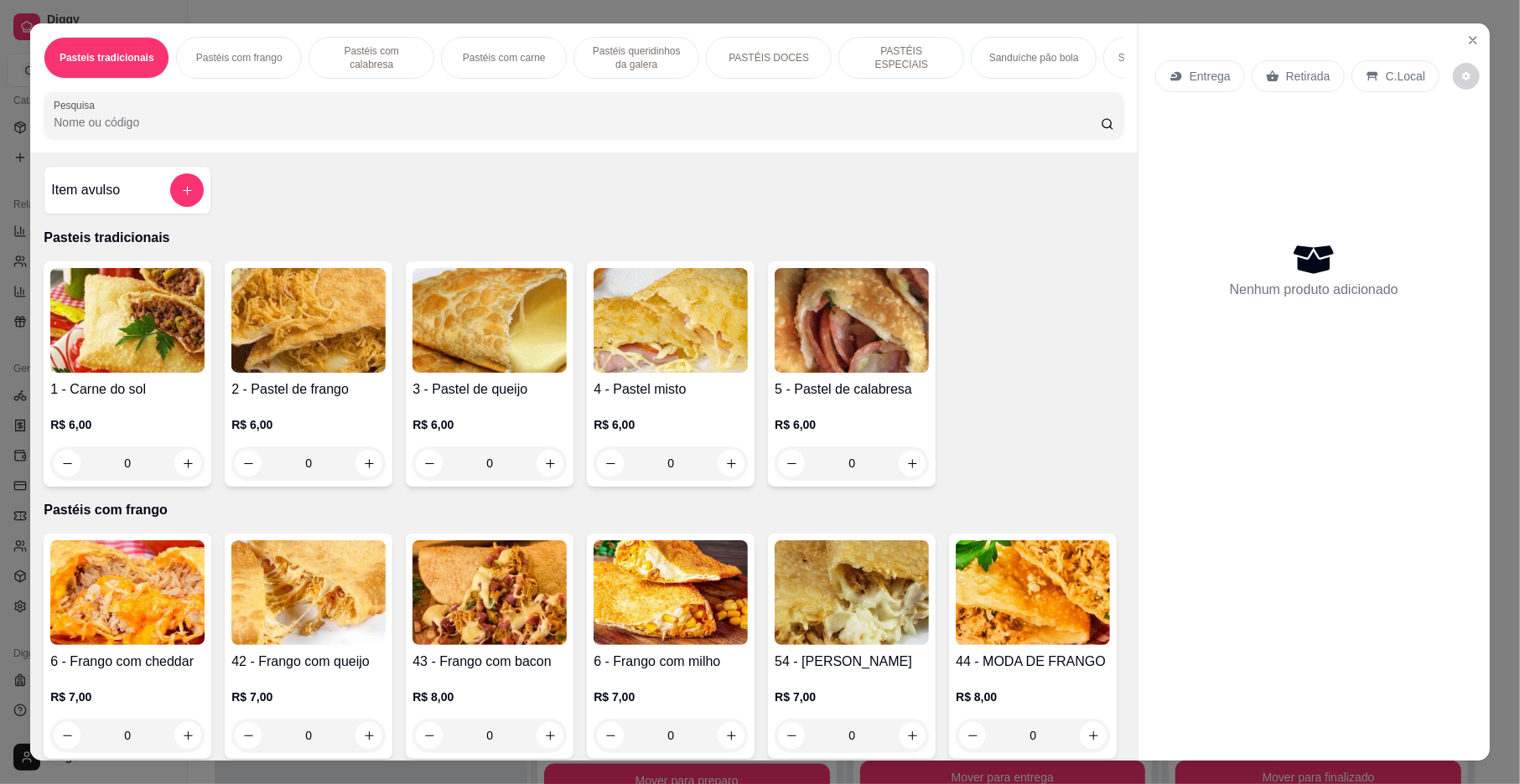
click at [366, 131] on input "Pesquisa" at bounding box center [577, 122] width 1047 height 17
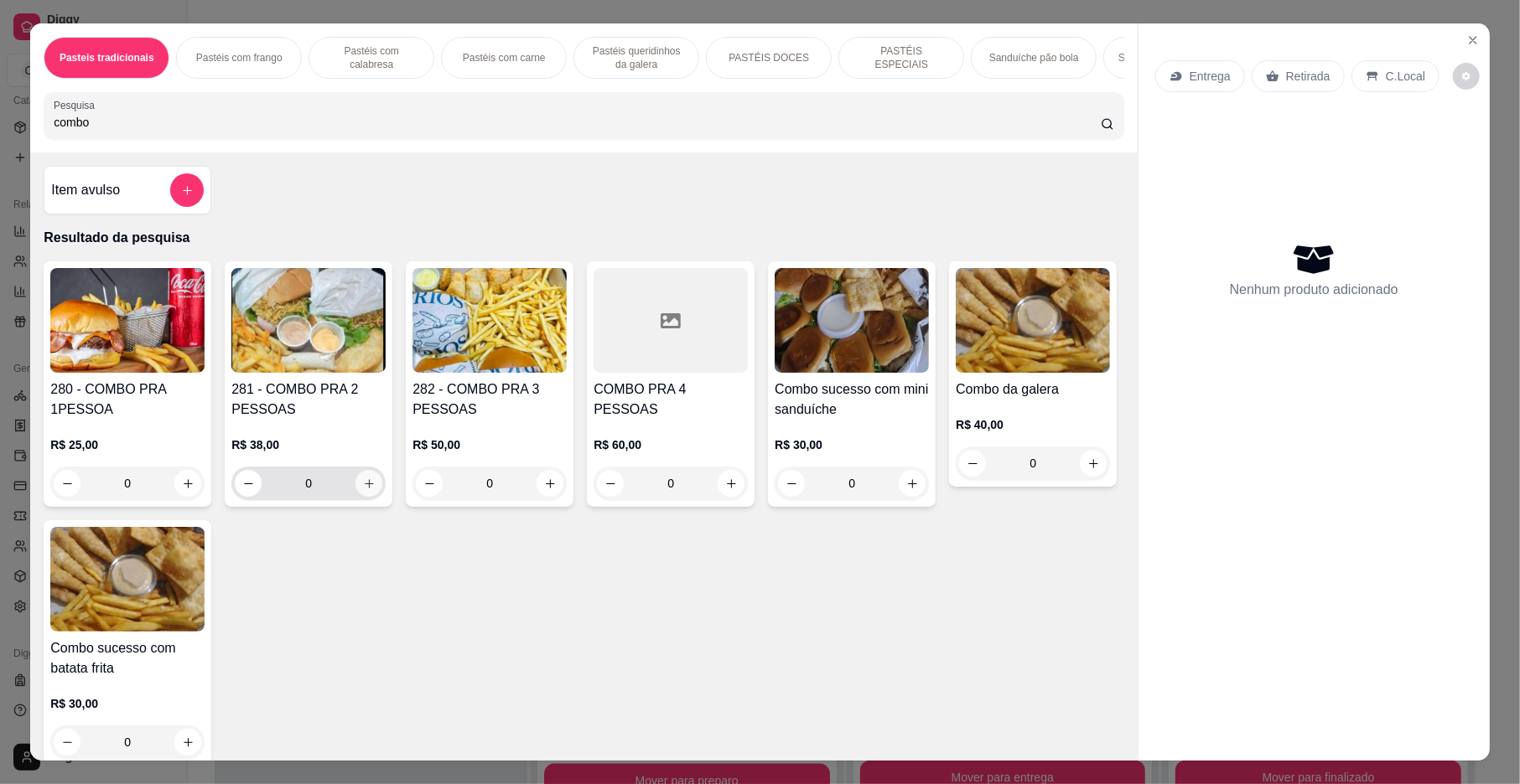
type input "combo"
click at [363, 490] on icon "increase-product-quantity" at bounding box center [368, 484] width 12 height 12
type input "1"
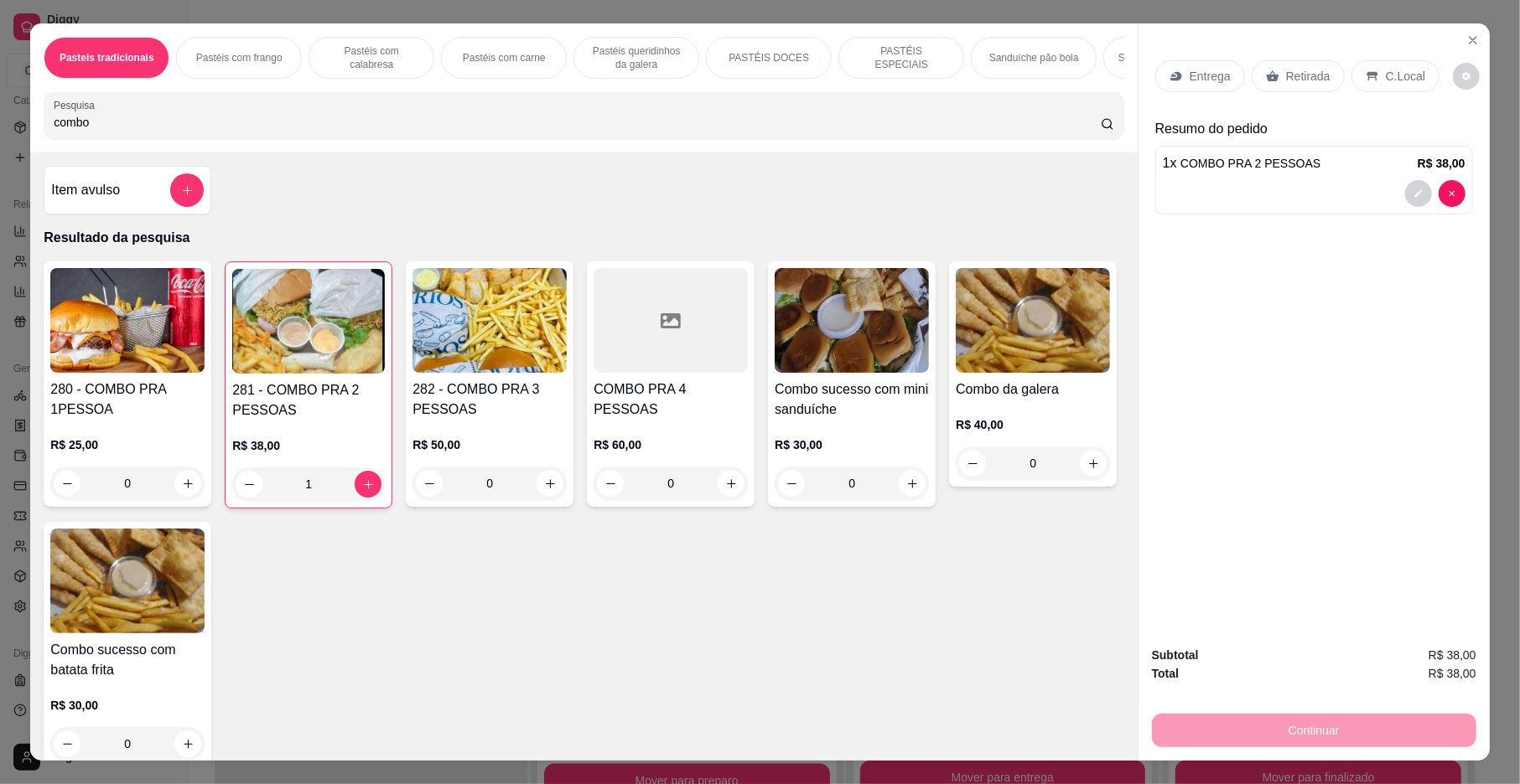
click at [1312, 185] on div at bounding box center [1313, 193] width 302 height 27
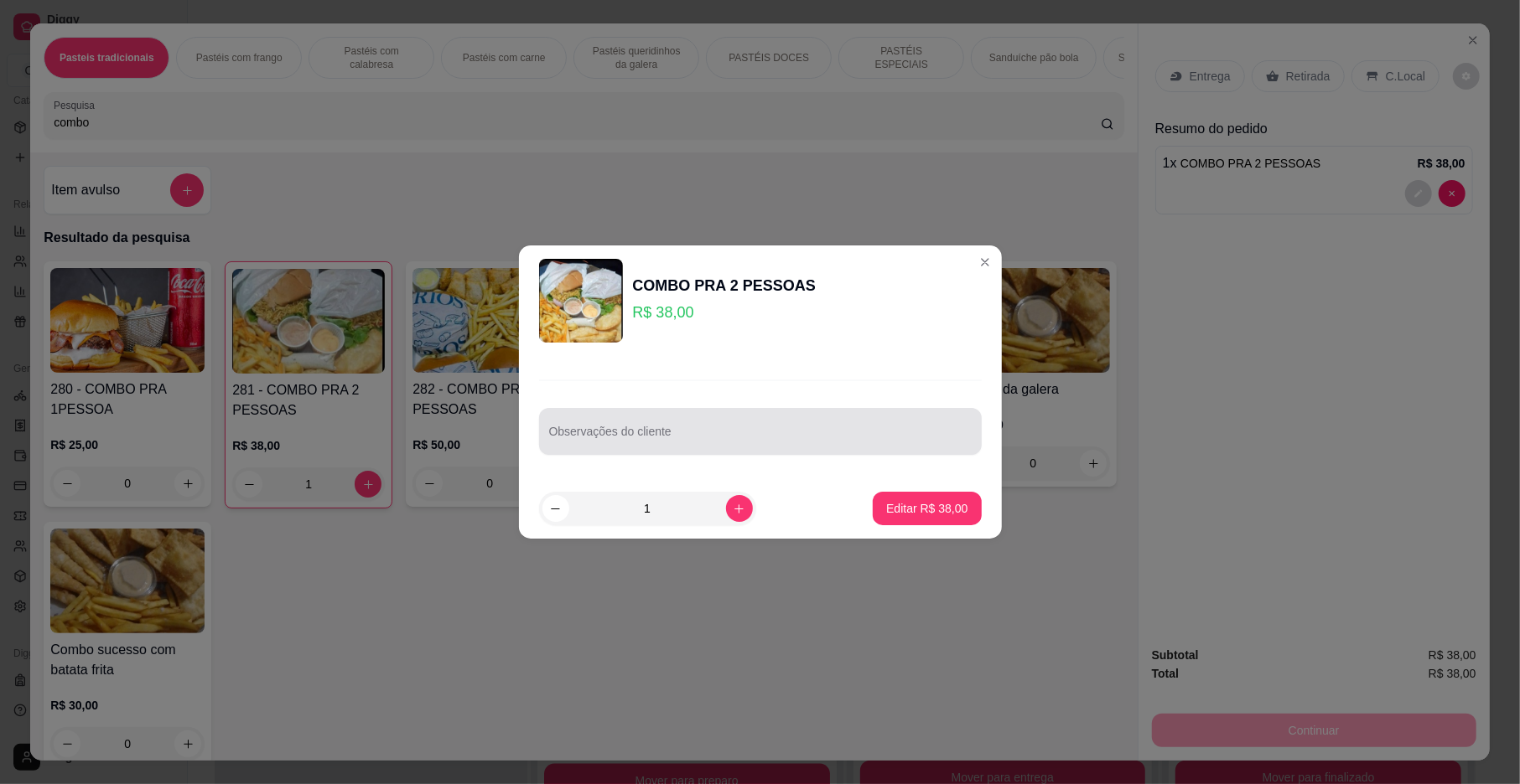
click at [769, 420] on div at bounding box center [760, 431] width 423 height 33
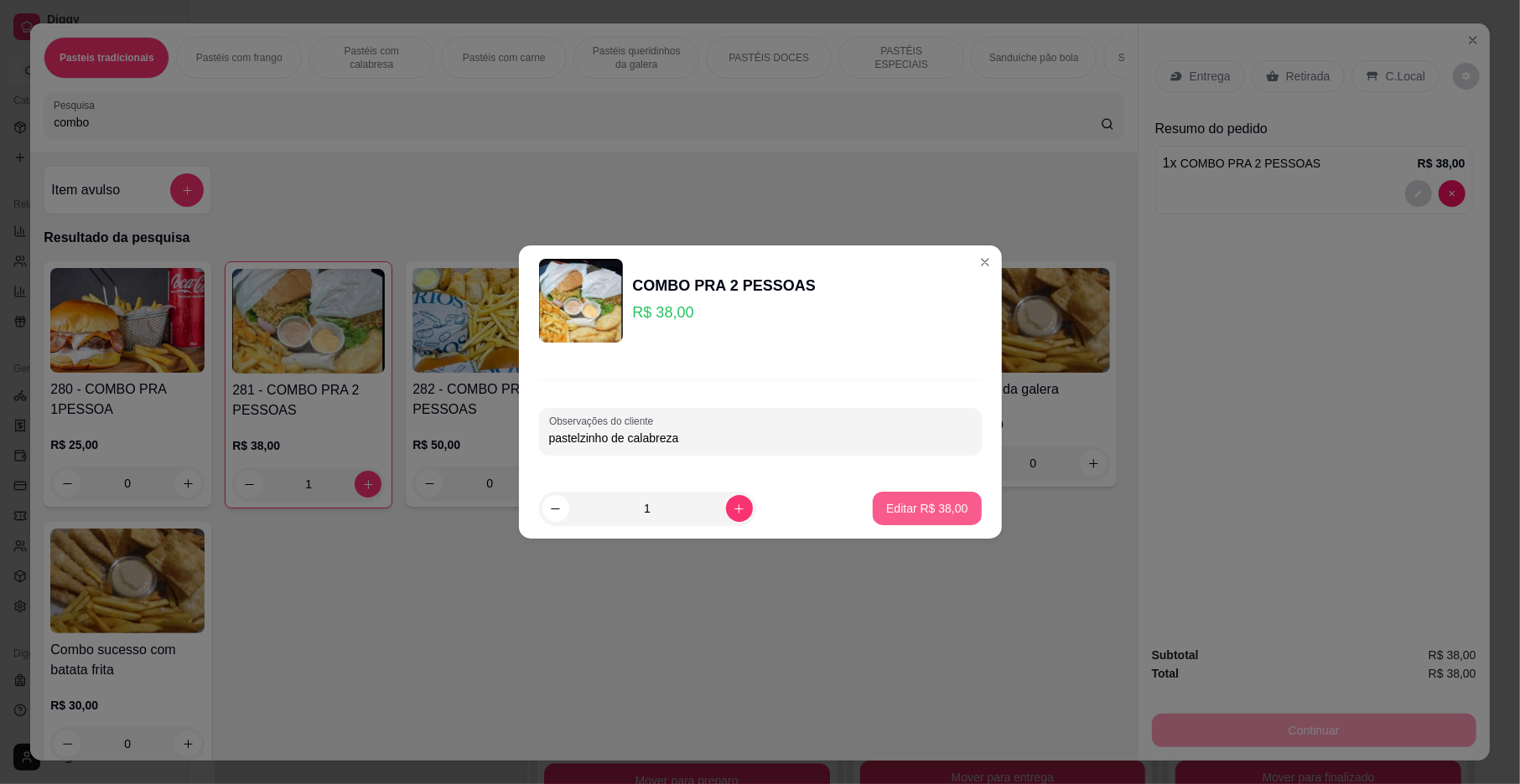
type input "pastelzinho de calabreza"
click at [906, 510] on p "Editar R$ 38,00" at bounding box center [927, 508] width 78 height 16
type input "0"
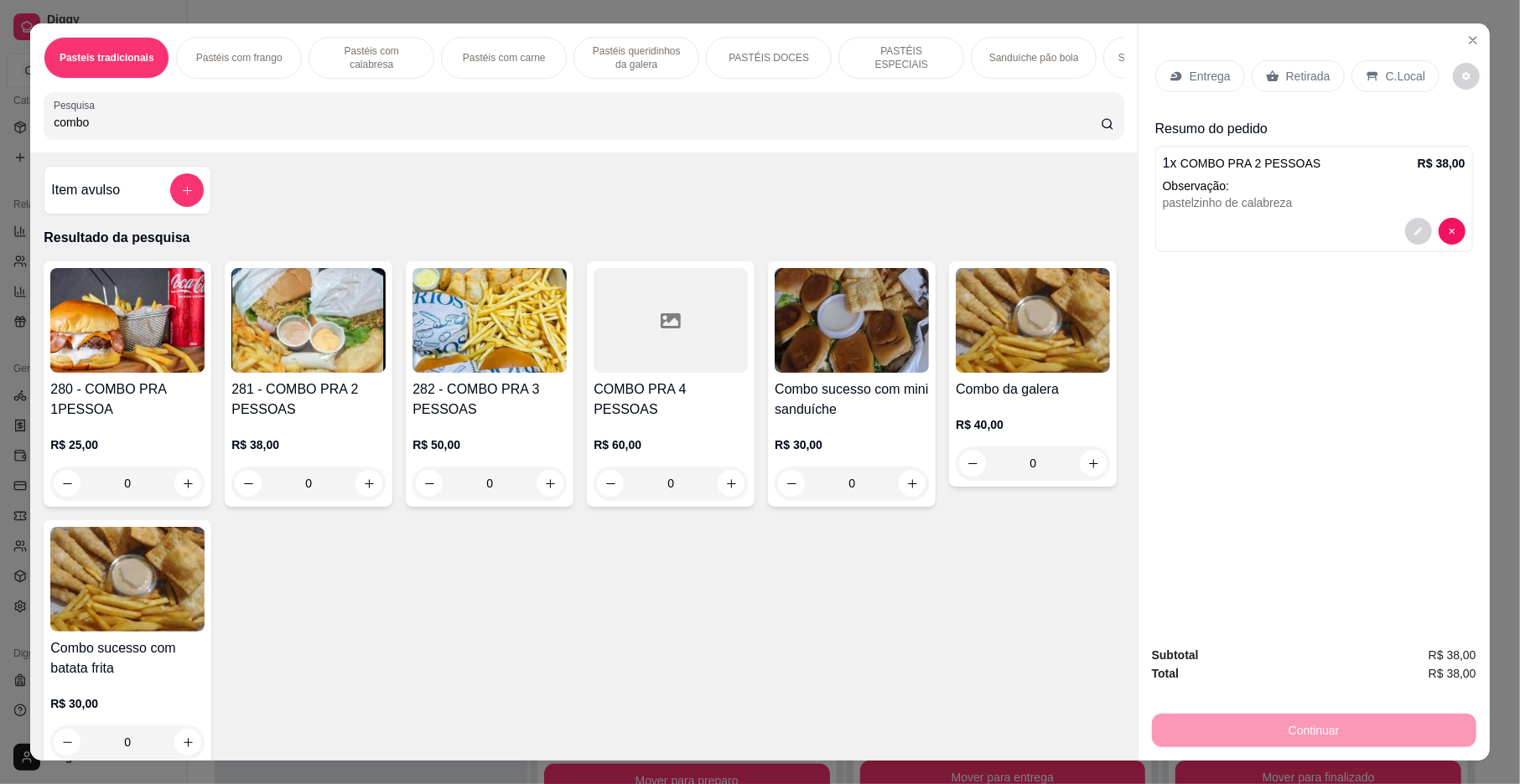
click at [1191, 81] on p "Entrega" at bounding box center [1210, 76] width 41 height 17
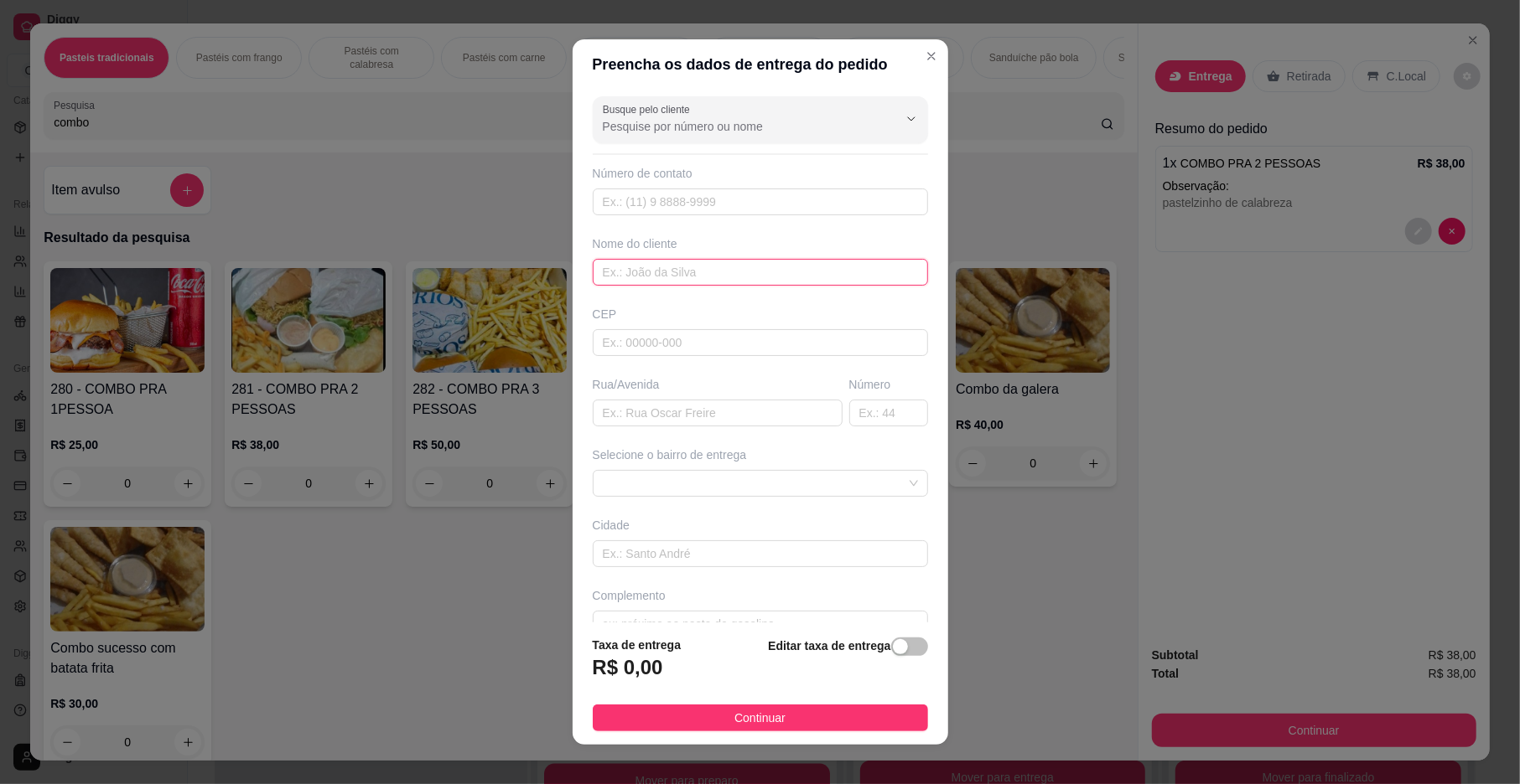
drag, startPoint x: 655, startPoint y: 276, endPoint x: 637, endPoint y: 249, distance: 32.4
click at [639, 273] on input "text" at bounding box center [760, 272] width 336 height 27
type input "lurdiane"
click at [649, 419] on input "text" at bounding box center [717, 413] width 250 height 27
click at [619, 487] on span at bounding box center [760, 484] width 316 height 25
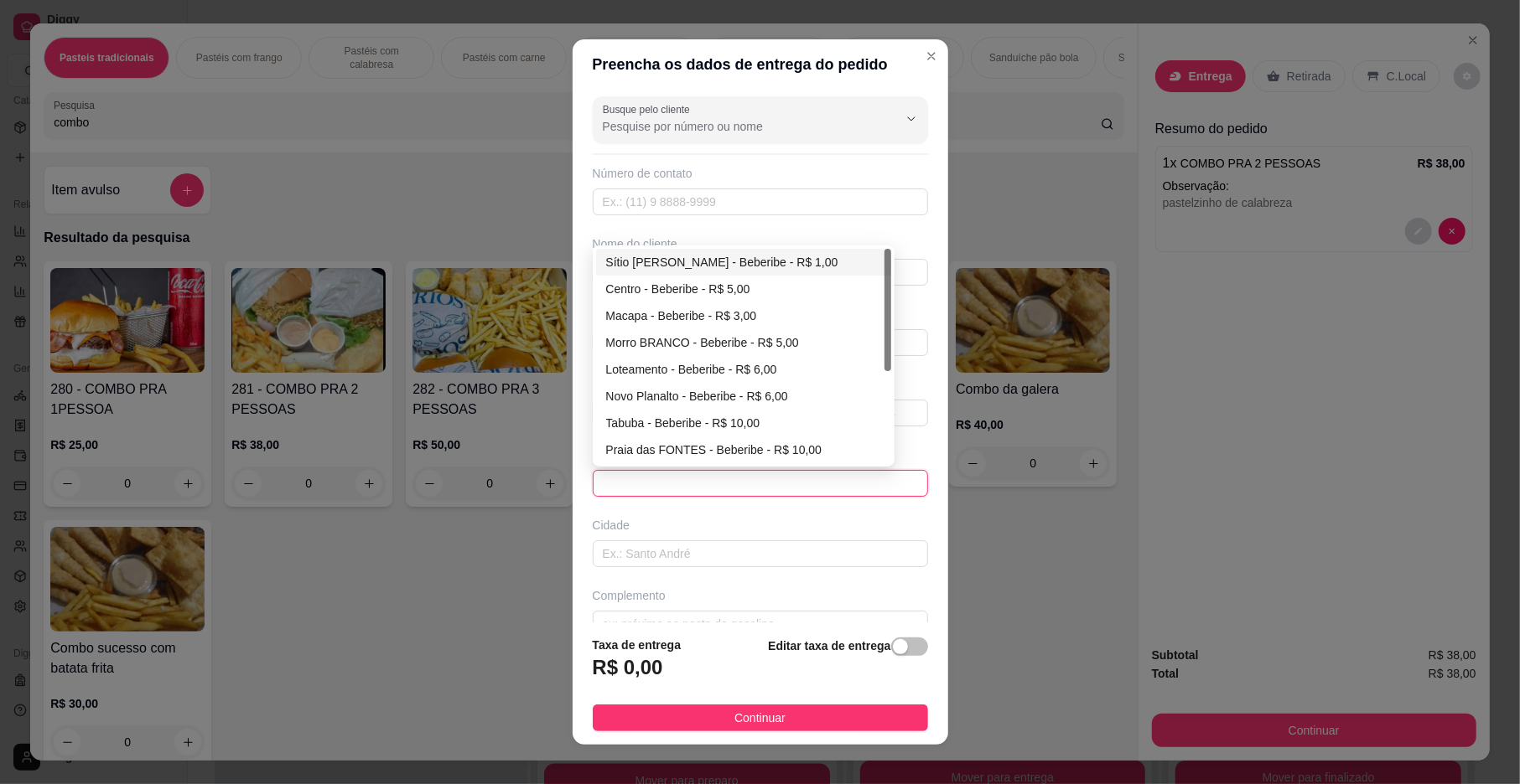
click at [646, 260] on div "Sítio [PERSON_NAME] - Beberibe - R$ 1,00" at bounding box center [743, 262] width 275 height 18
type input "Beberibe"
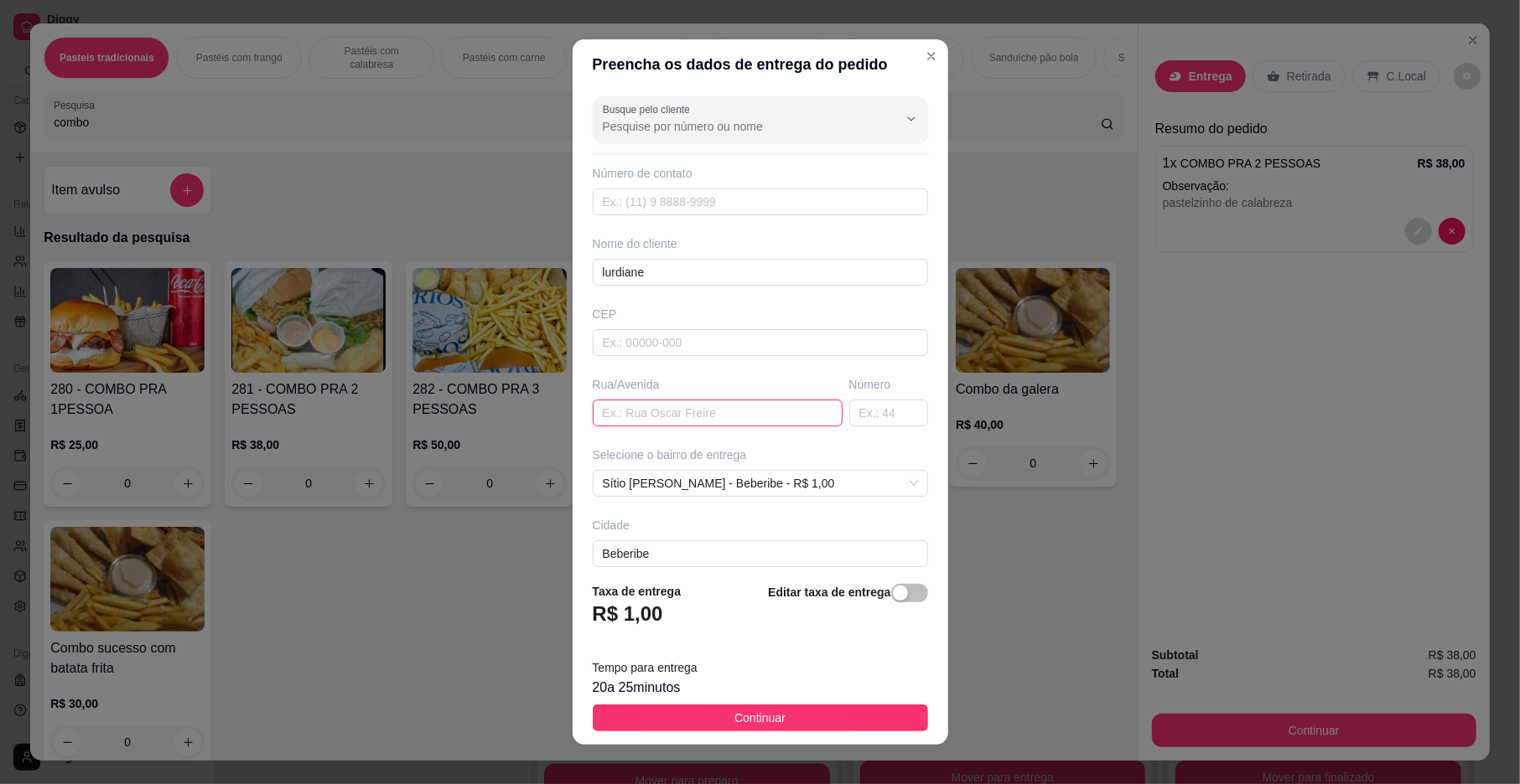
click at [645, 413] on input "text" at bounding box center [717, 413] width 250 height 27
type input "[PERSON_NAME] da cnçeicao"
click at [849, 412] on input "text" at bounding box center [889, 413] width 78 height 27
type input "27"
click at [789, 719] on button "Continuar" at bounding box center [760, 718] width 336 height 27
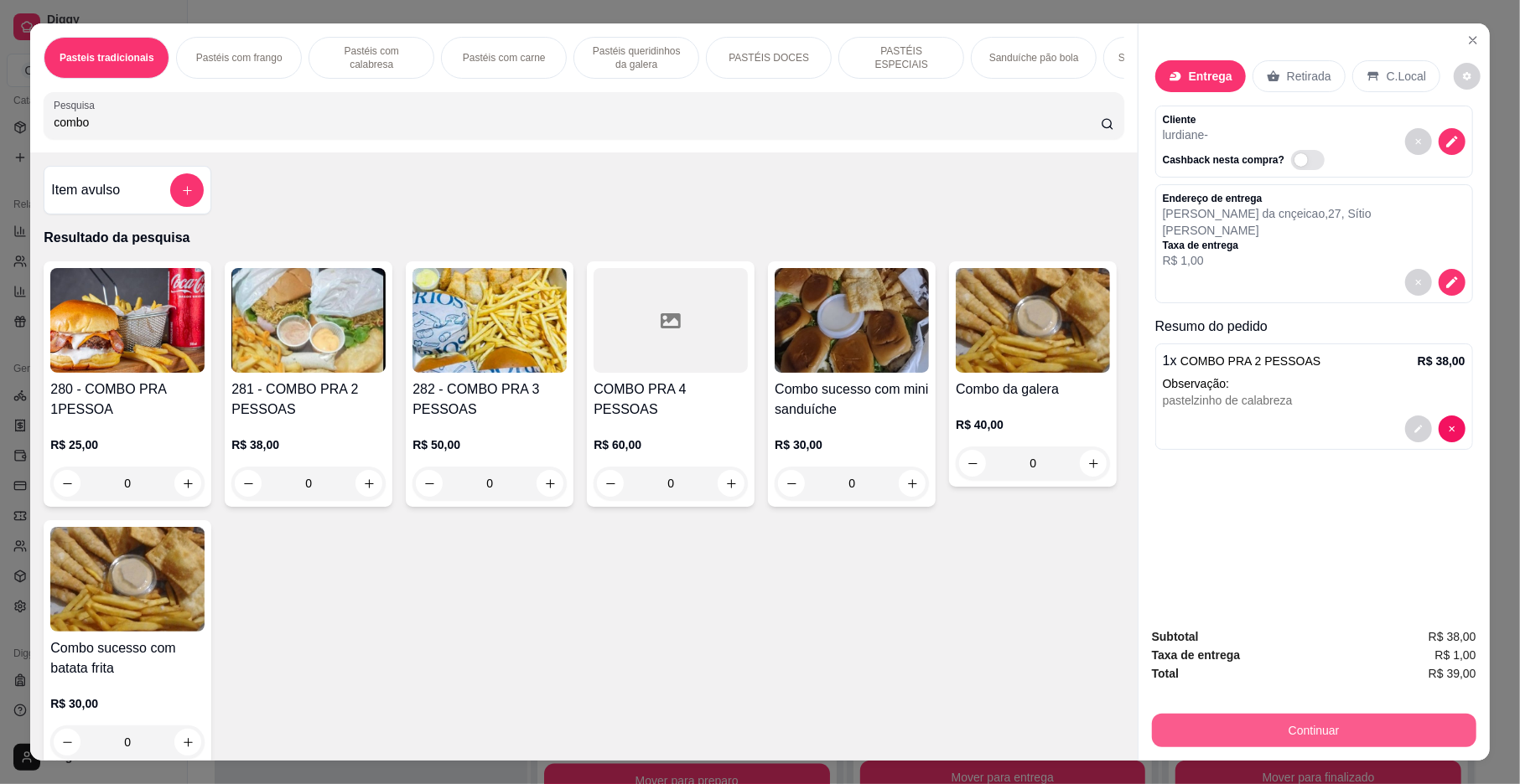
click at [1171, 719] on button "Continuar" at bounding box center [1313, 730] width 324 height 33
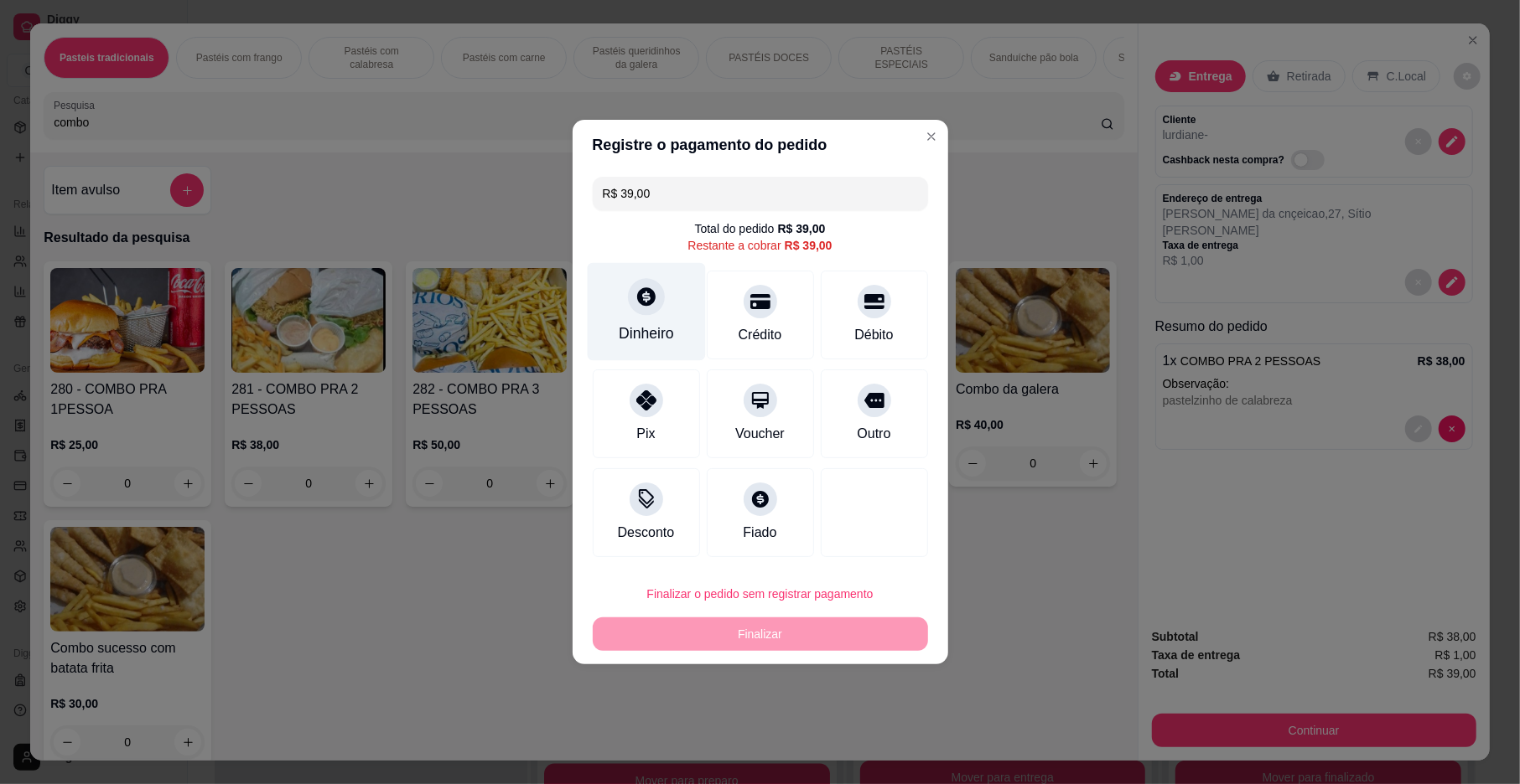
drag, startPoint x: 639, startPoint y: 342, endPoint x: 639, endPoint y: 329, distance: 13.0
click at [639, 329] on div "Dinheiro" at bounding box center [647, 333] width 55 height 22
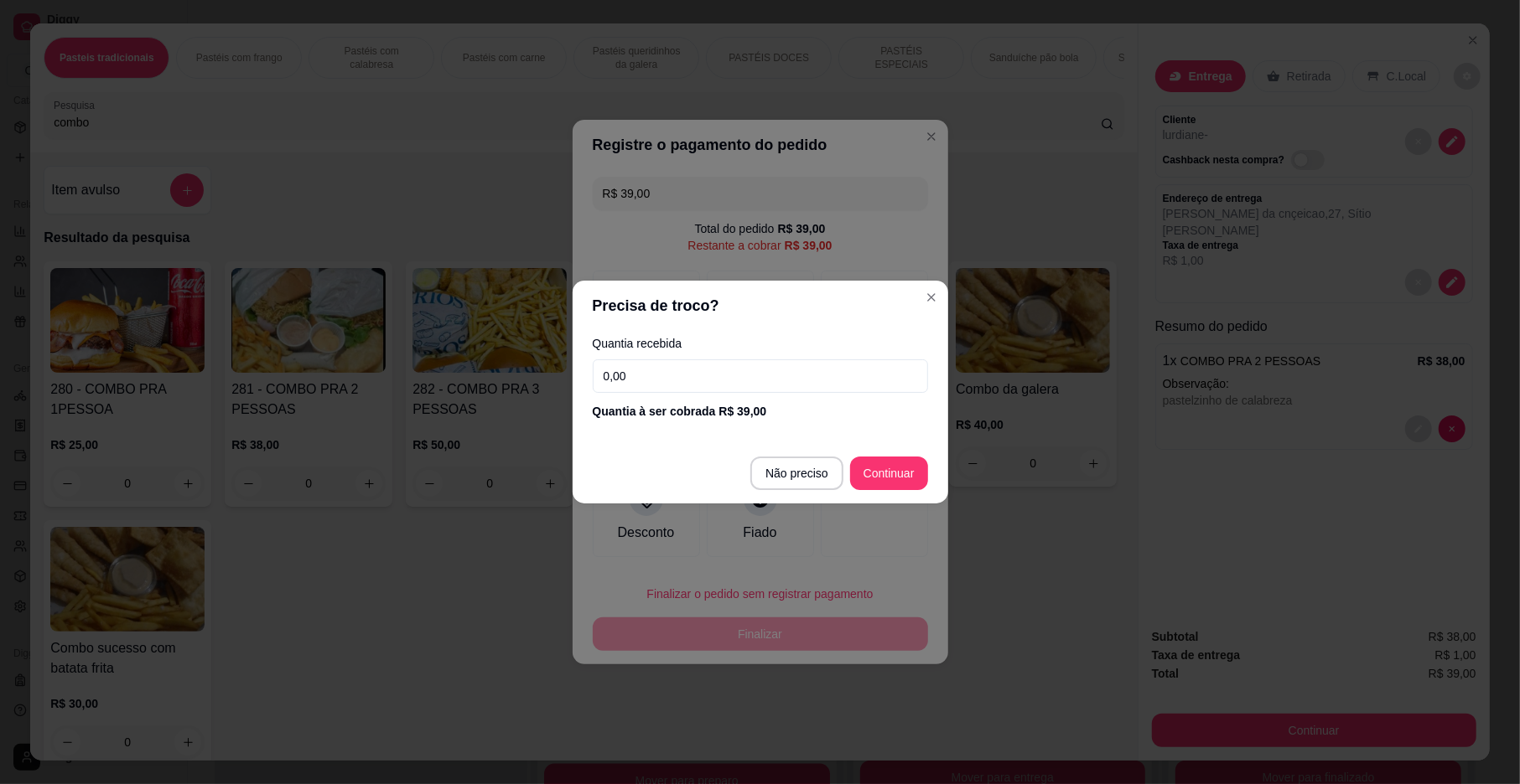
drag, startPoint x: 669, startPoint y: 370, endPoint x: 658, endPoint y: 377, distance: 13.0
click at [665, 372] on input "0,00" at bounding box center [760, 376] width 336 height 33
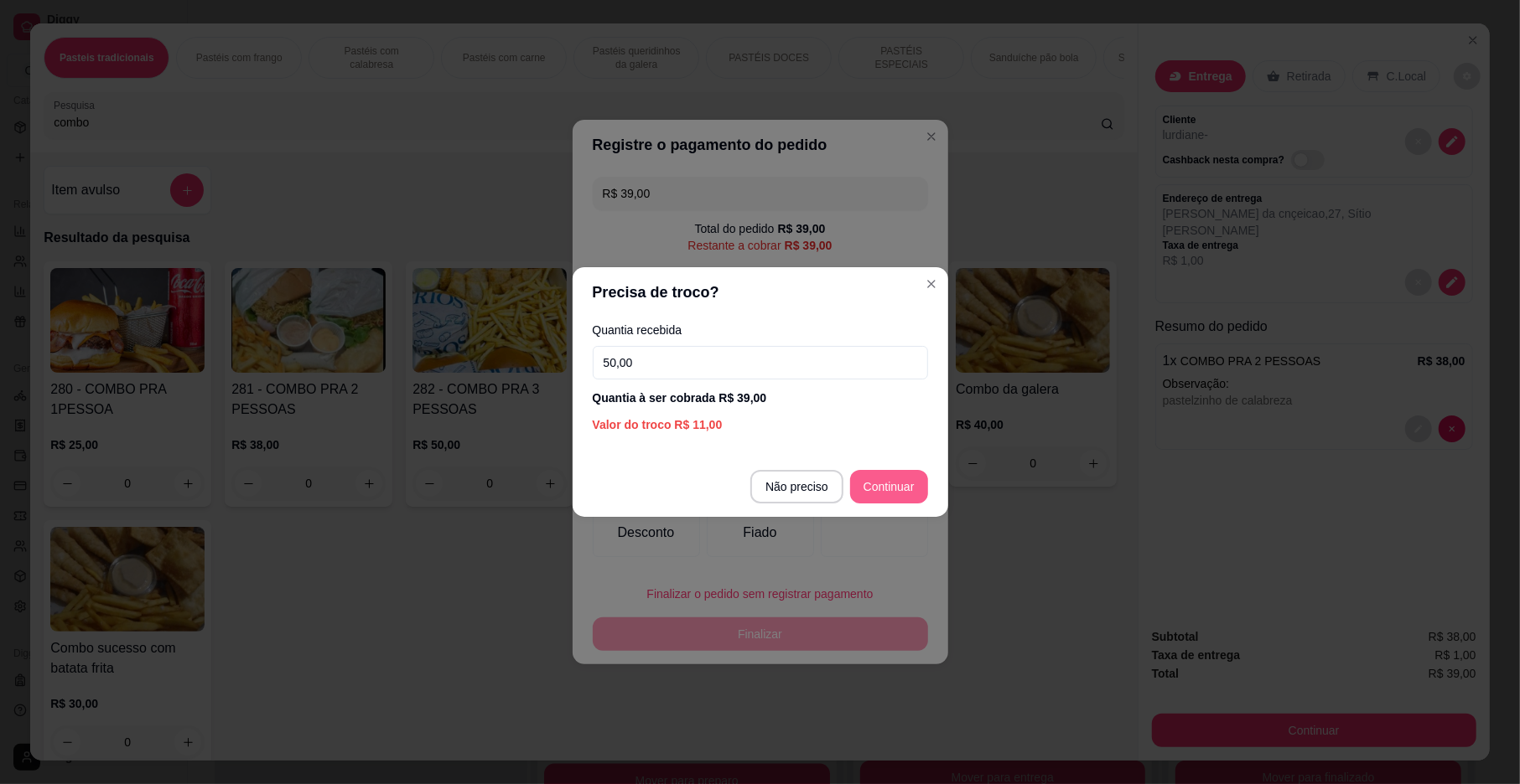
type input "50,00"
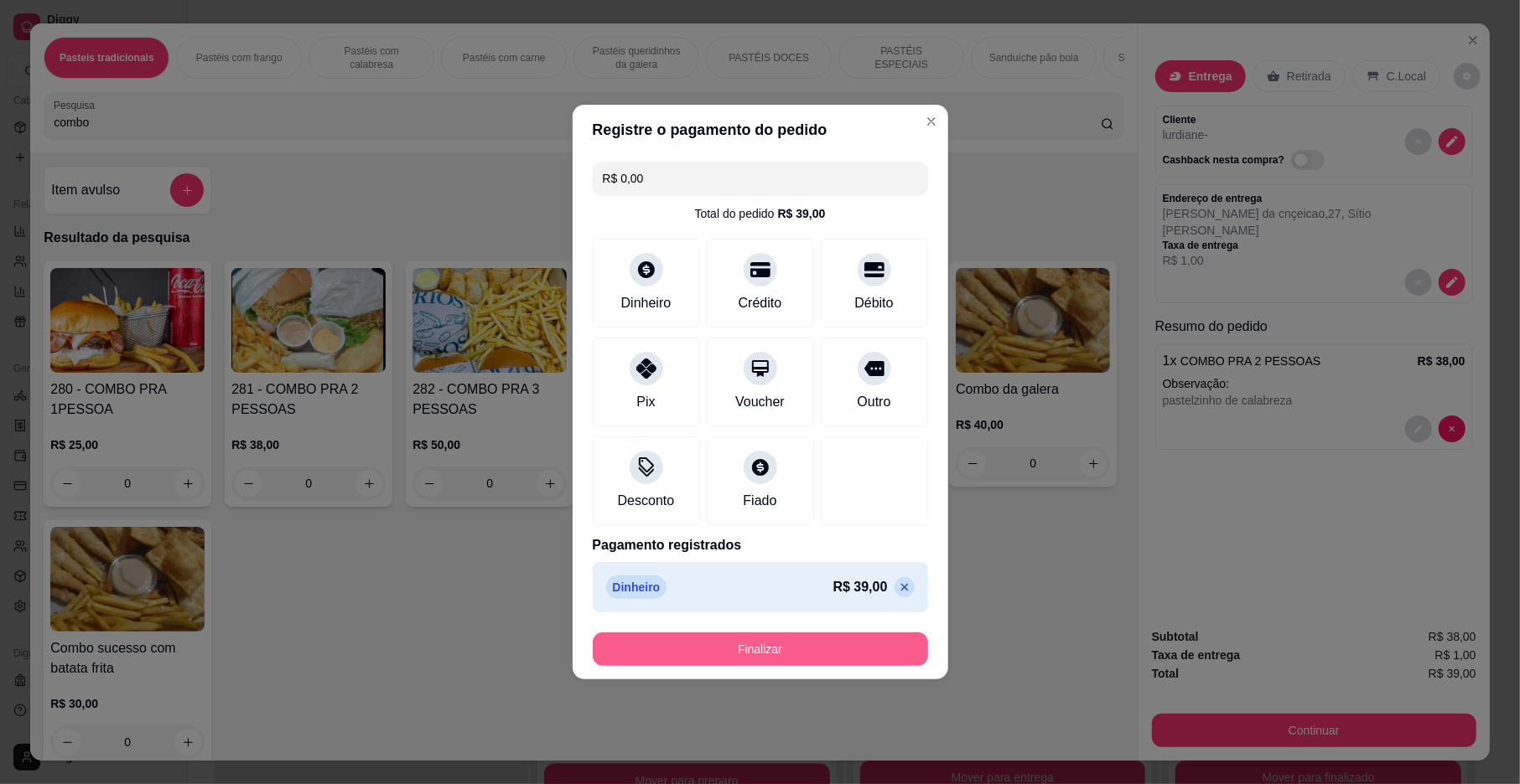
click at [753, 643] on button "Finalizar" at bounding box center [760, 649] width 336 height 33
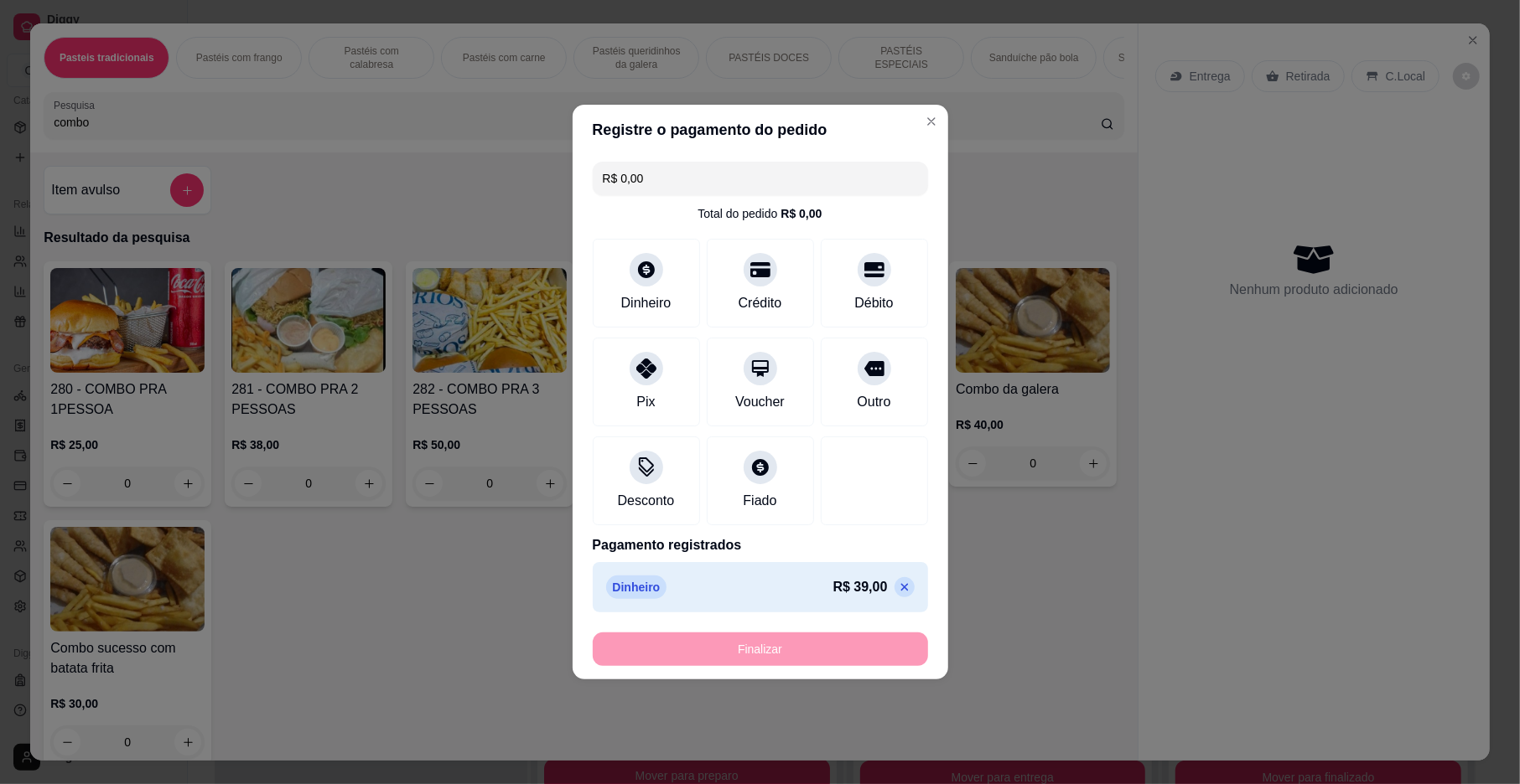
type input "-R$ 39,00"
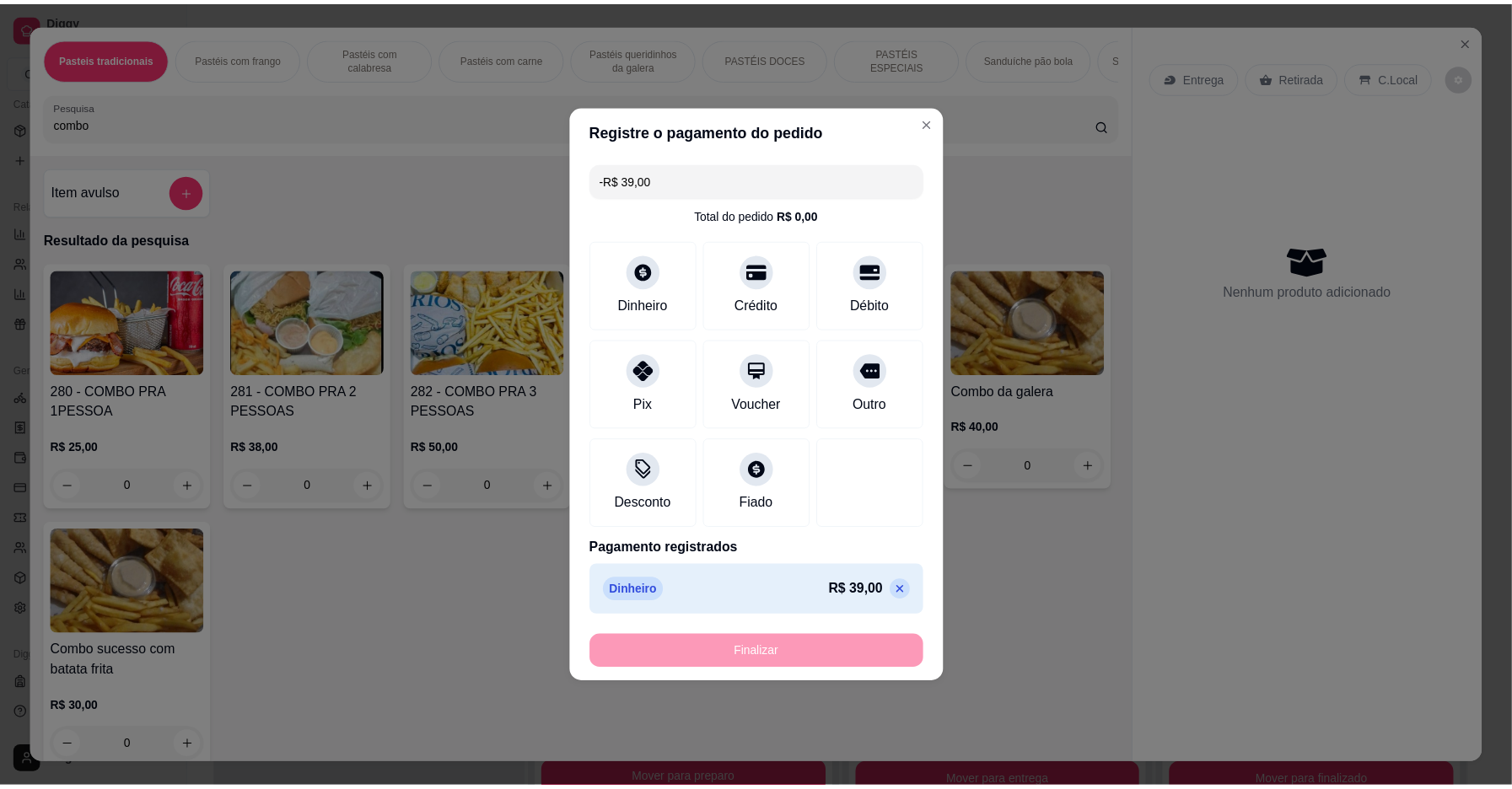
scroll to position [1423, 0]
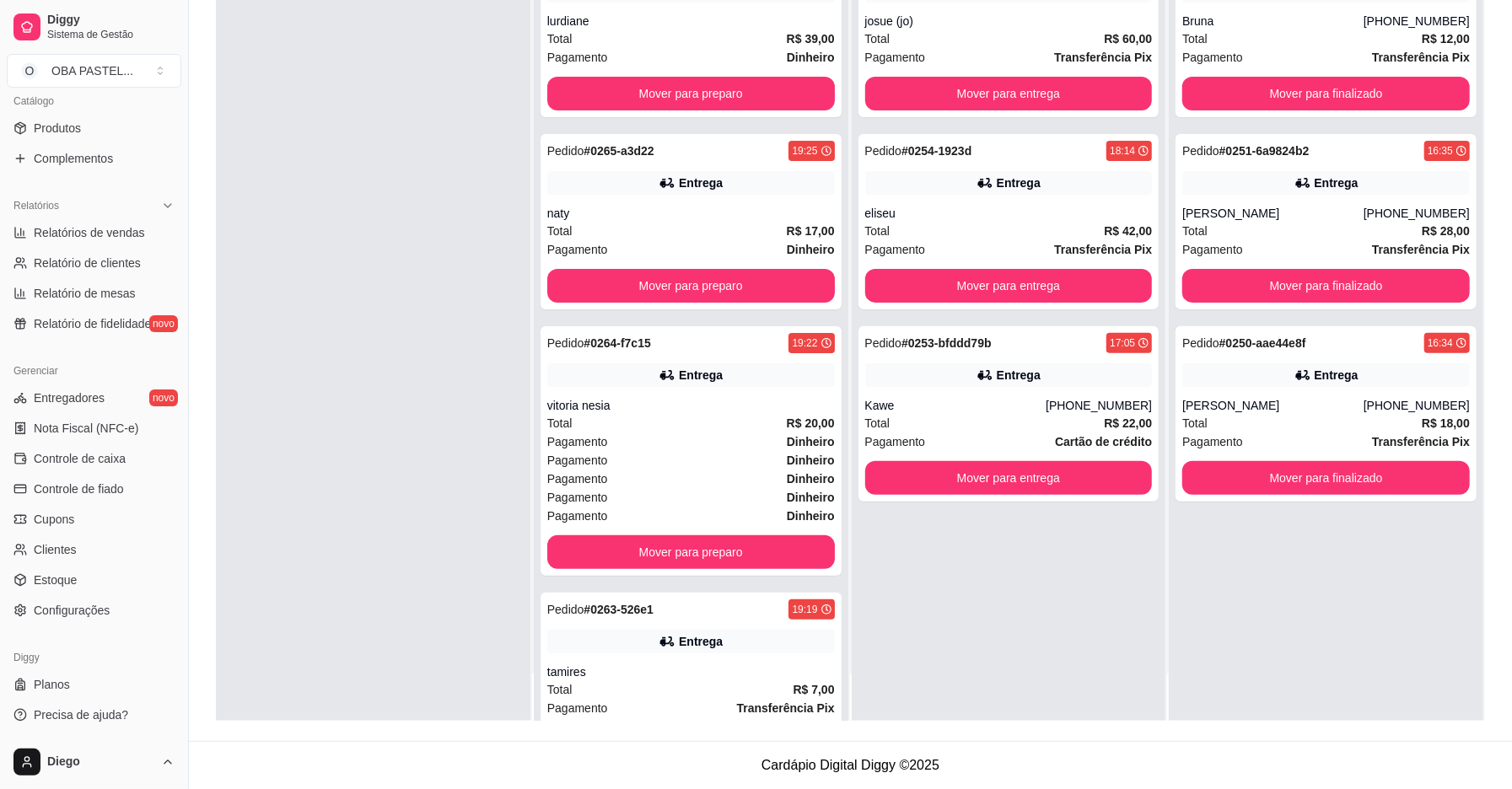
scroll to position [113, 0]
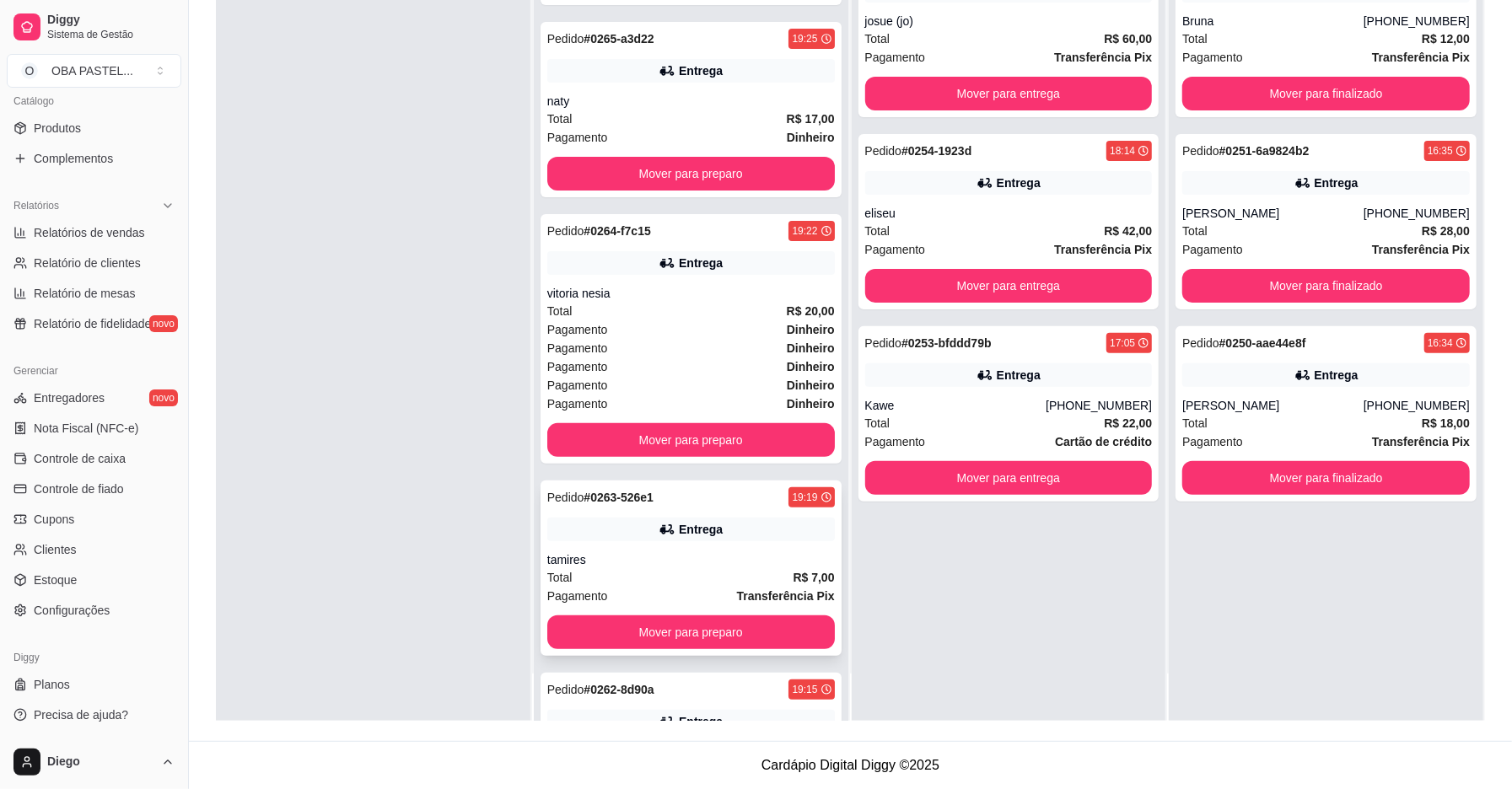
click at [750, 592] on strong "Transferência Pix" at bounding box center [786, 597] width 98 height 13
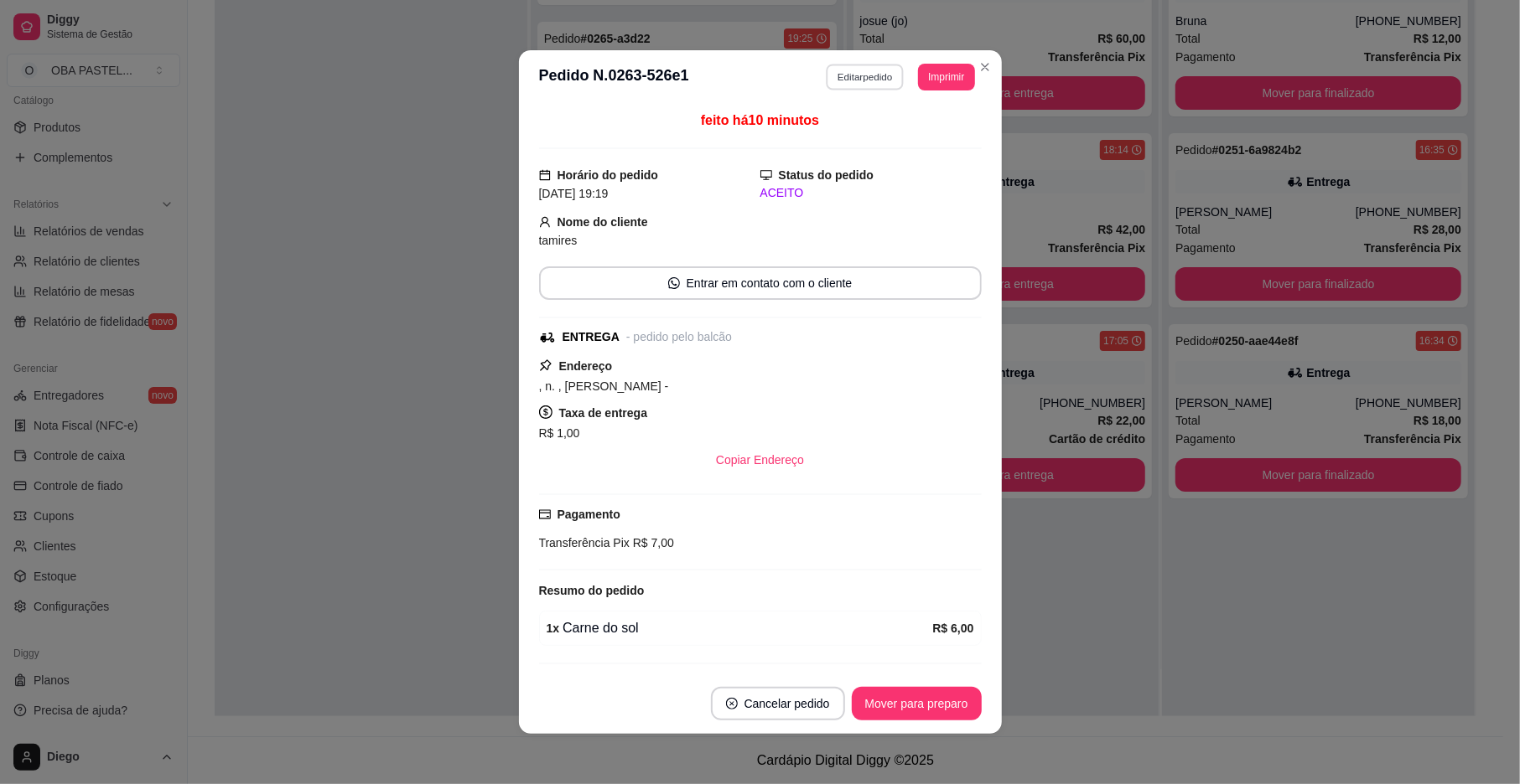
click at [867, 75] on button "Editar pedido" at bounding box center [865, 76] width 78 height 26
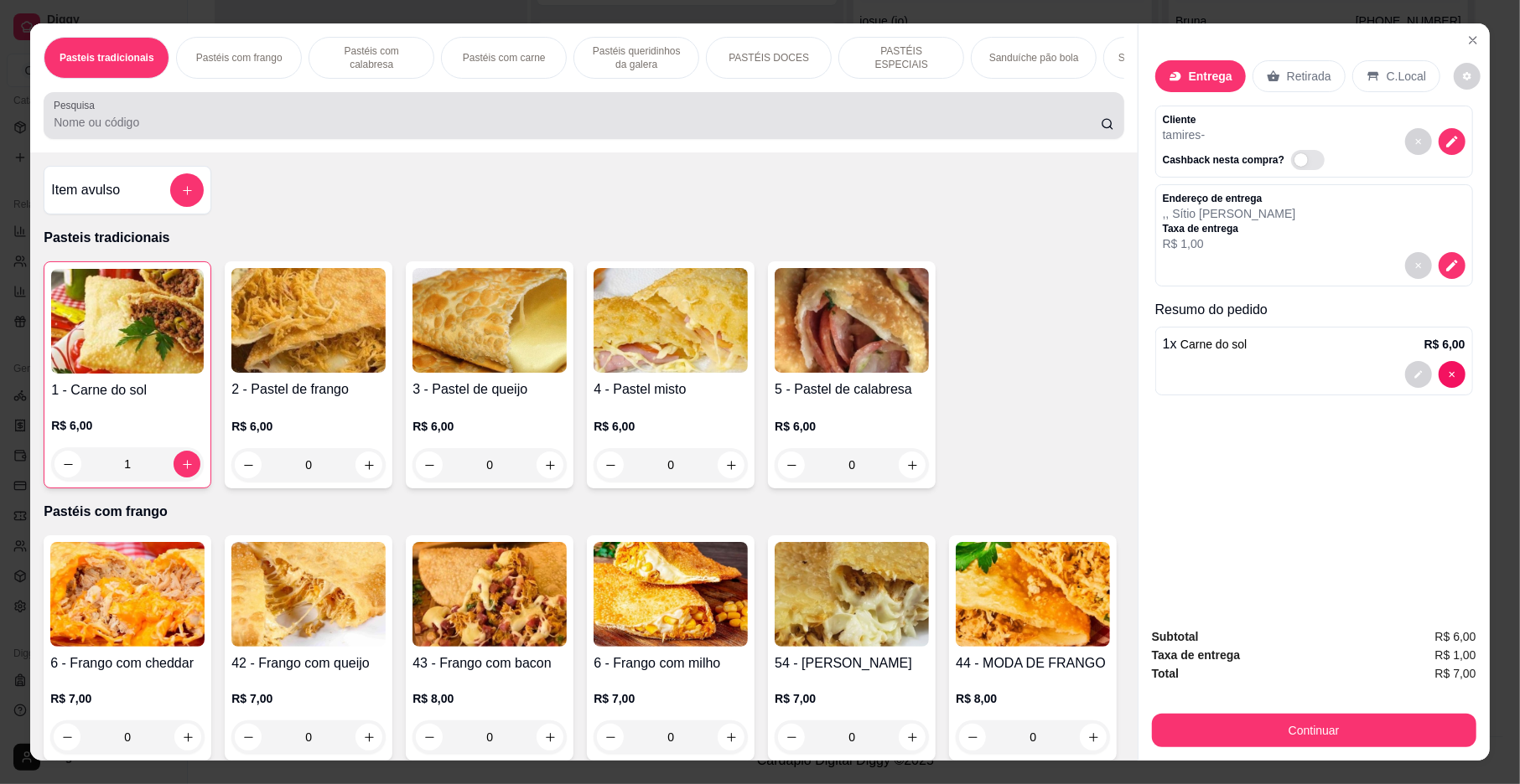
click at [342, 122] on div at bounding box center [584, 115] width 1060 height 33
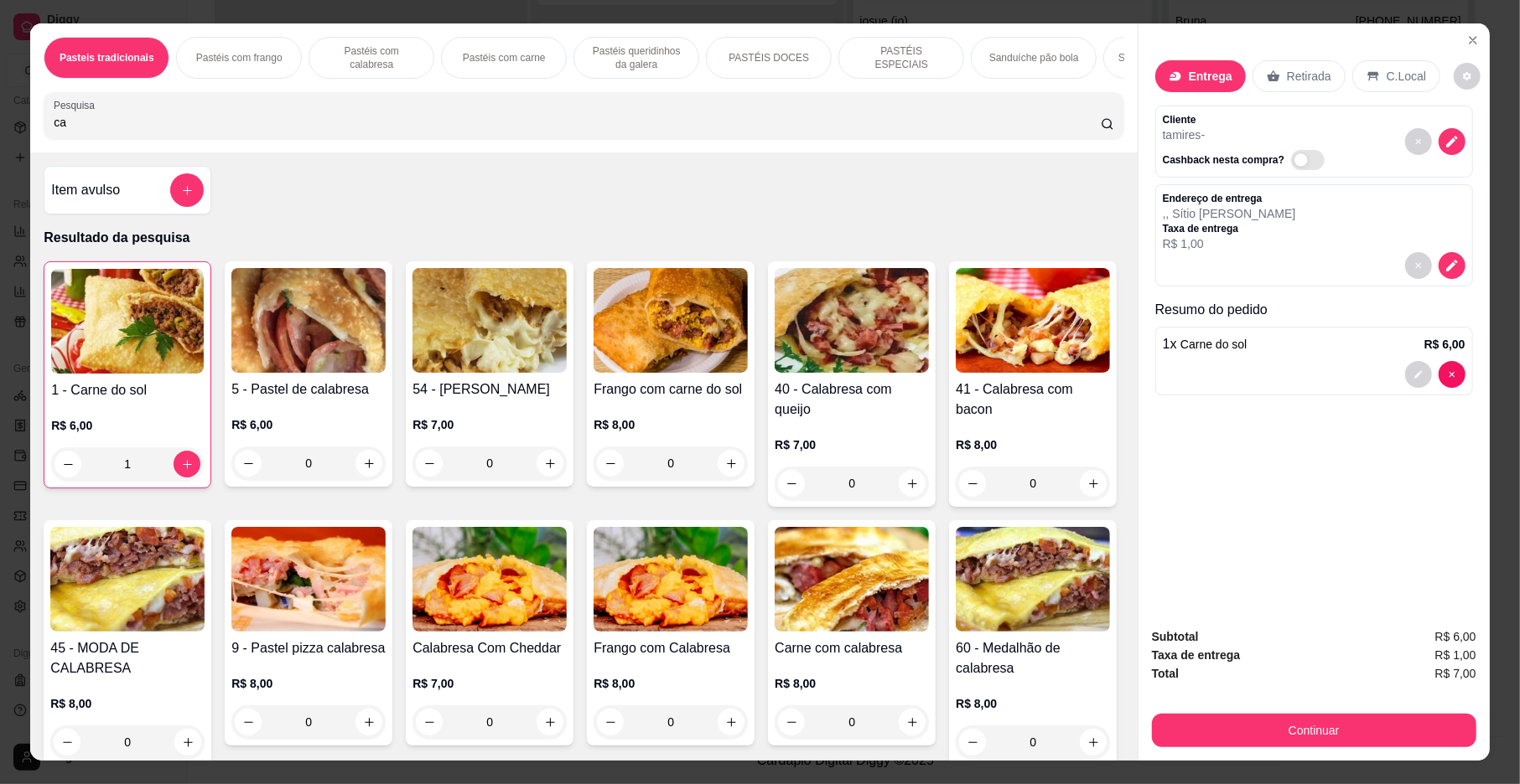
type input "ca"
click at [805, 412] on h4 "40 - Calabresa com queijo" at bounding box center [851, 400] width 154 height 40
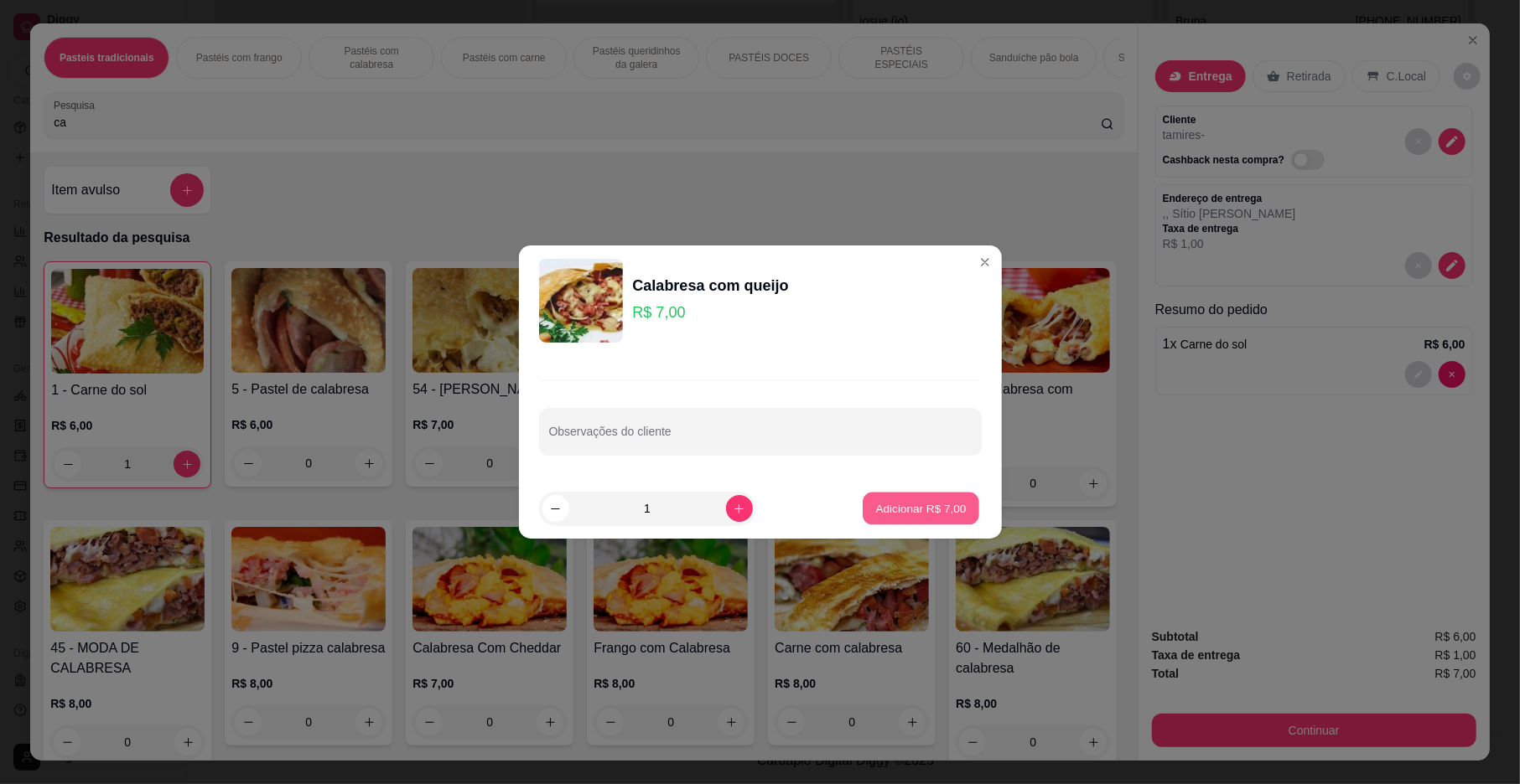
click at [876, 508] on p "Adicionar R$ 7,00" at bounding box center [921, 508] width 91 height 16
type input "1"
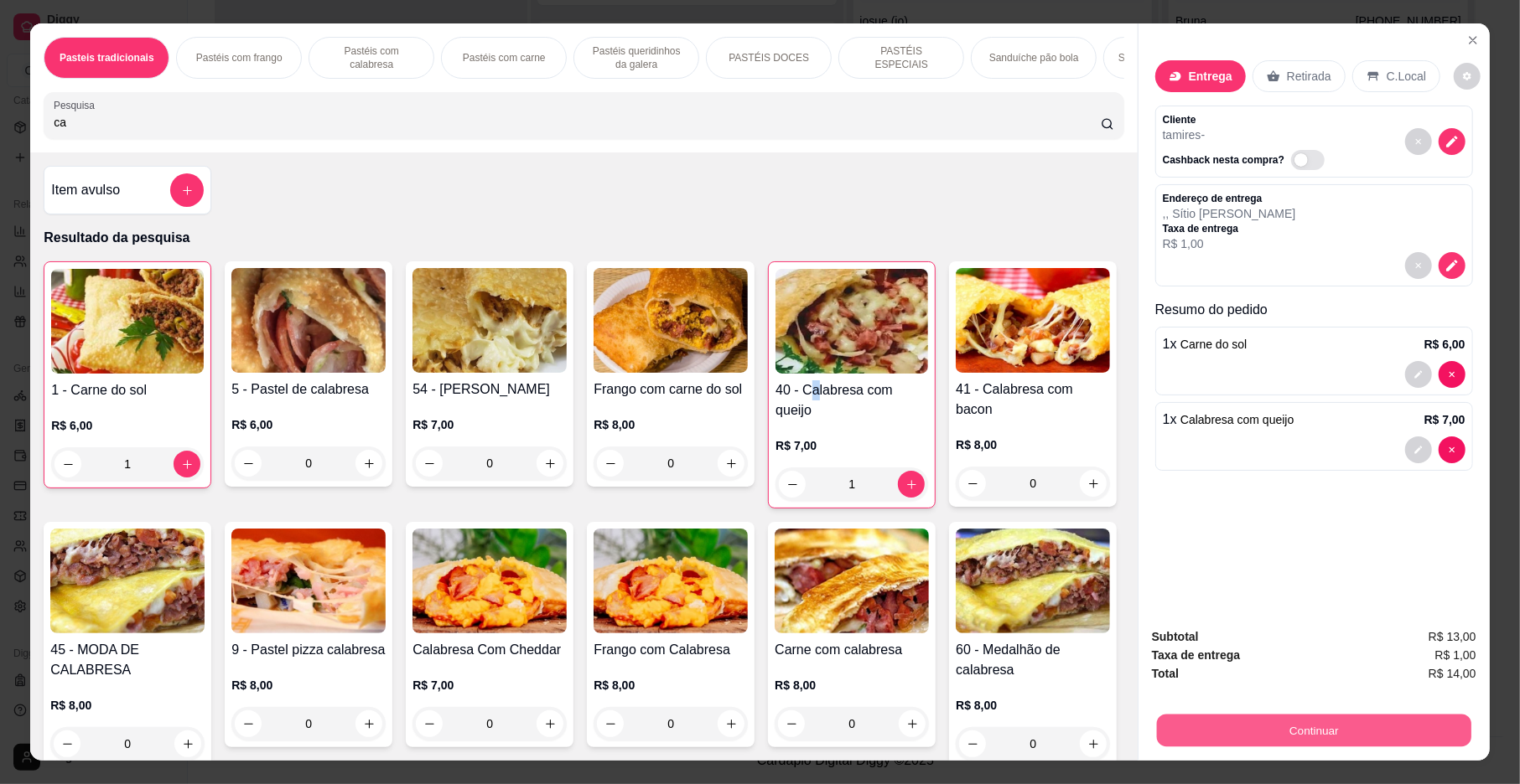
click at [1235, 722] on button "Continuar" at bounding box center [1313, 731] width 315 height 33
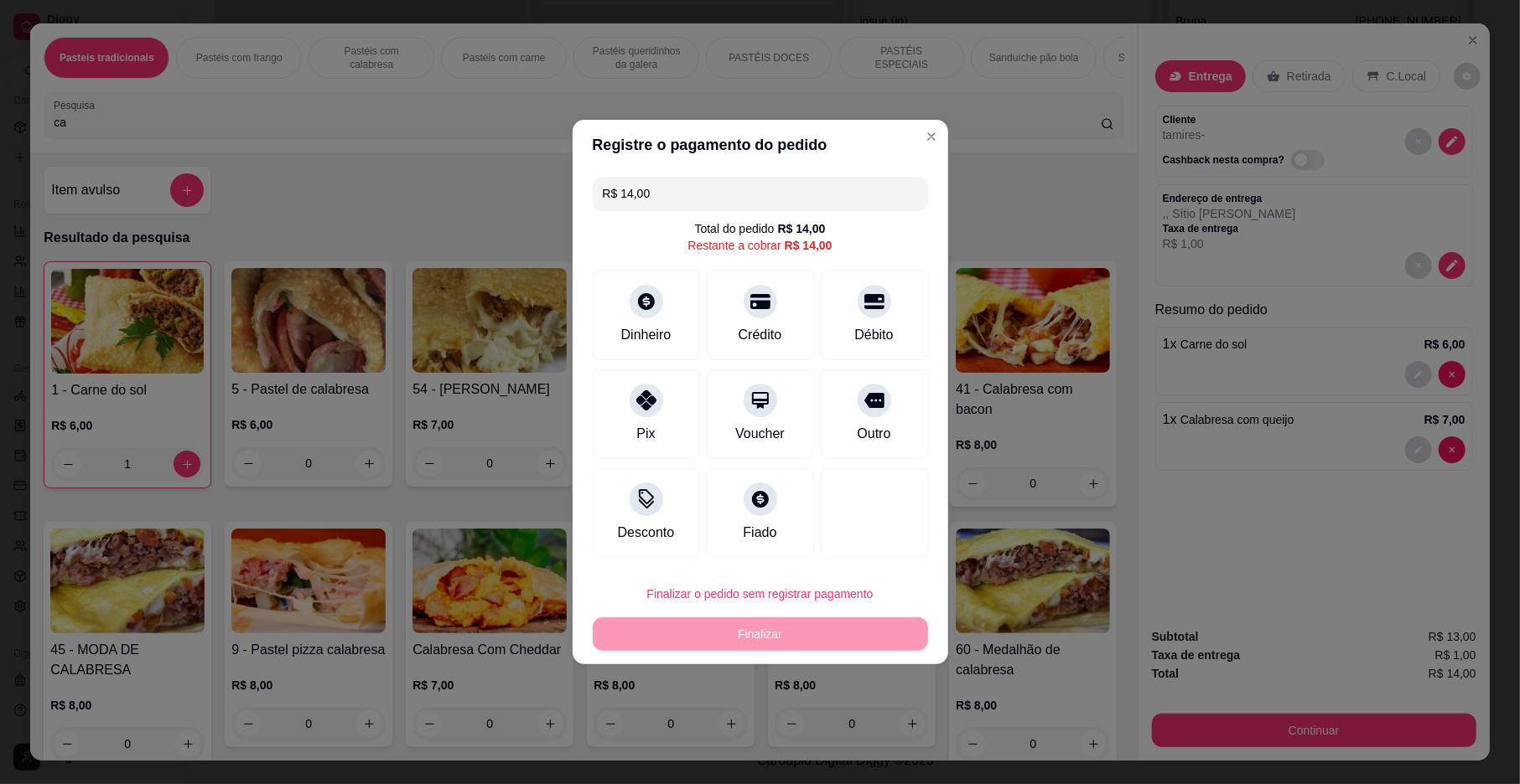
drag, startPoint x: 666, startPoint y: 417, endPoint x: 654, endPoint y: 618, distance: 201.4
click at [664, 421] on div "Pix" at bounding box center [647, 413] width 107 height 89
type input "R$ 0,00"
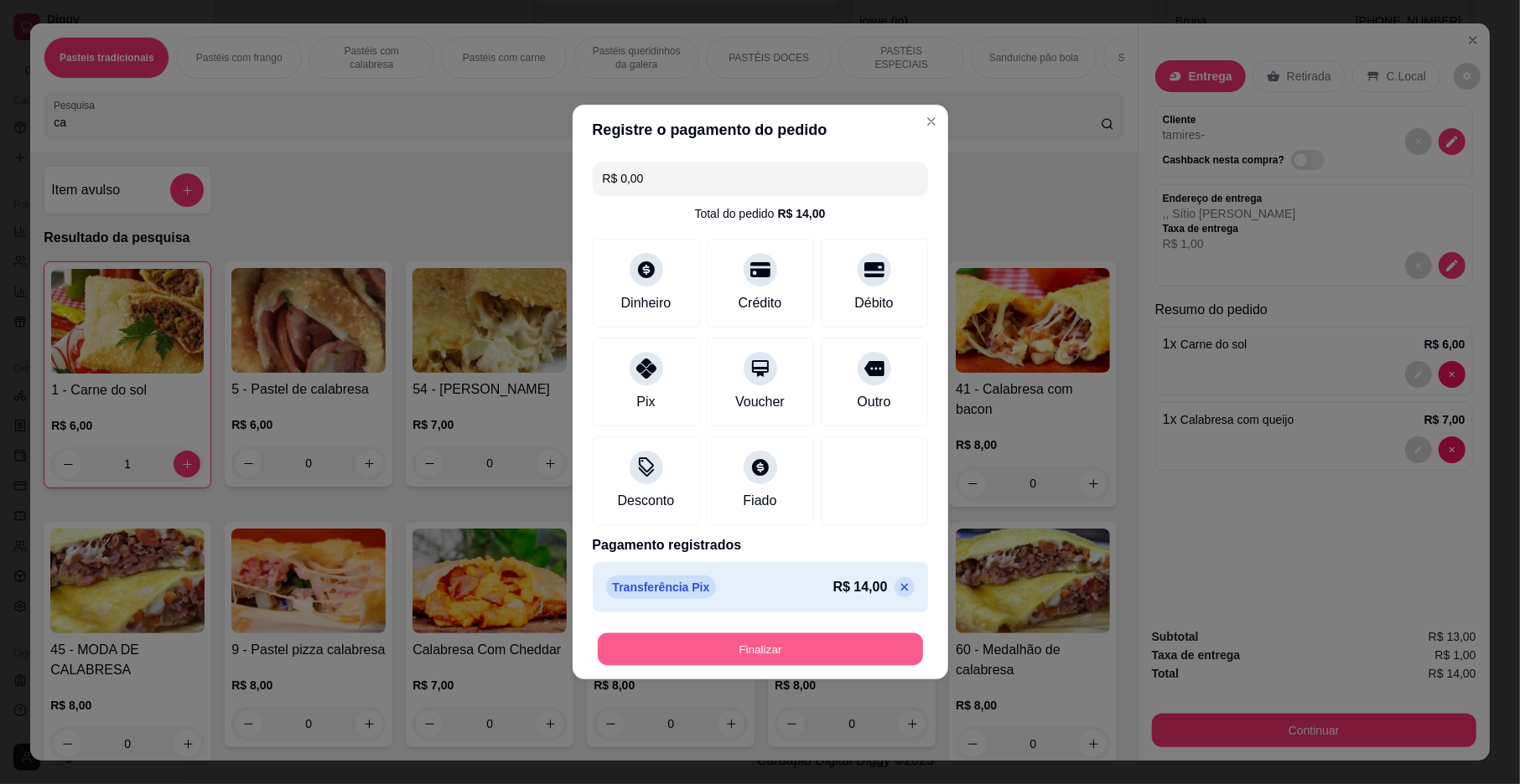
click at [648, 647] on button "Finalizar" at bounding box center [760, 650] width 325 height 33
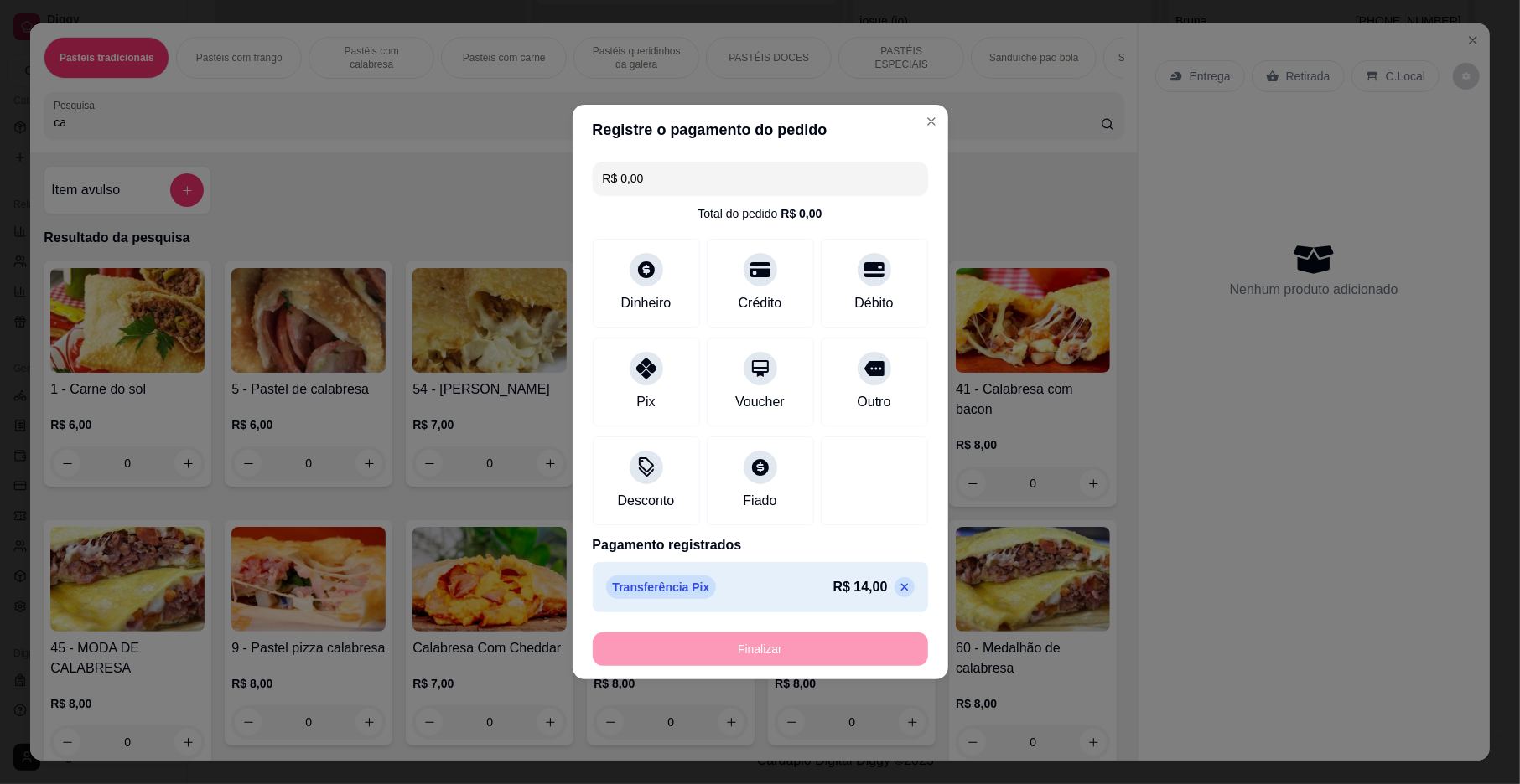
type input "0"
type input "-R$ 14,00"
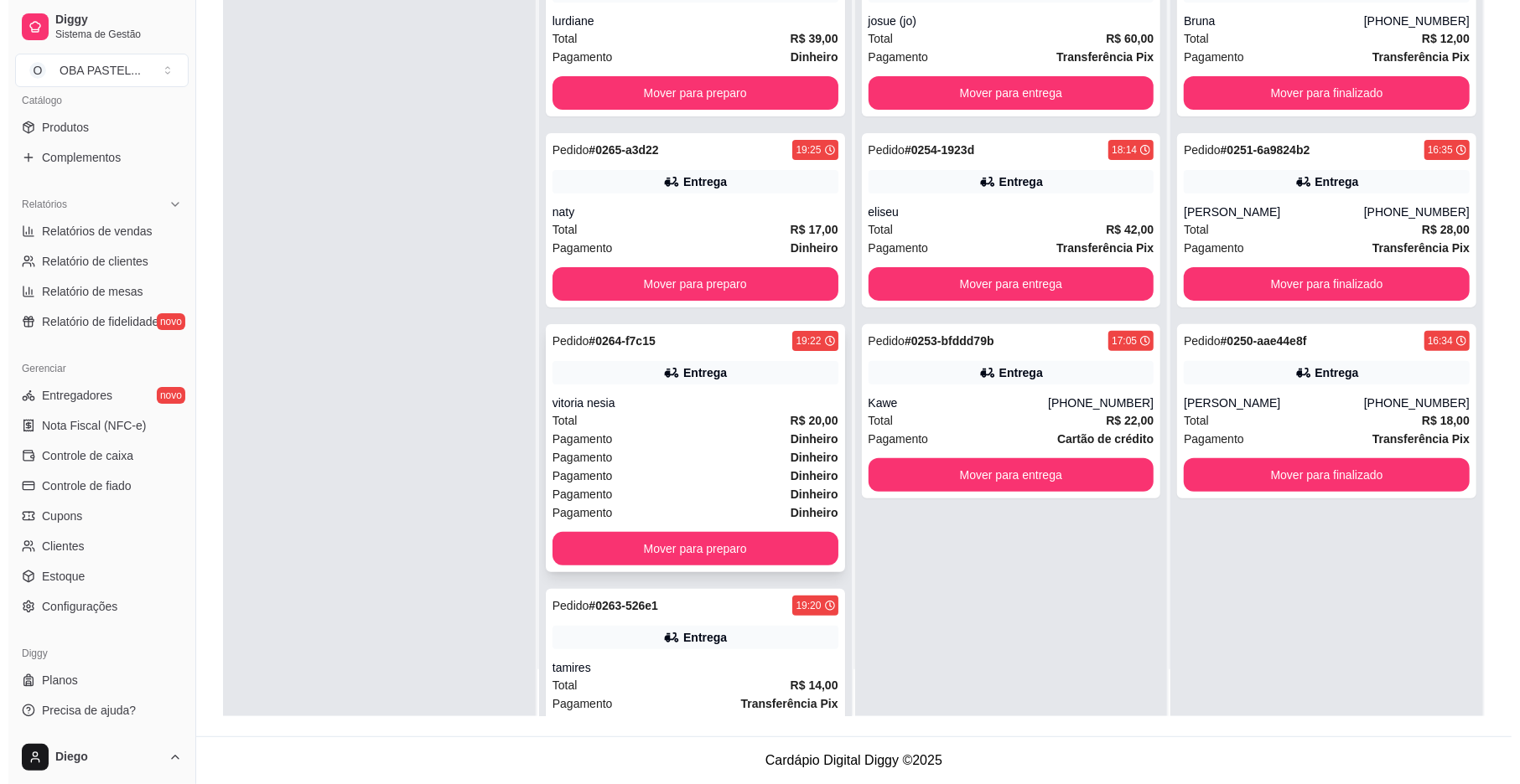
scroll to position [558, 0]
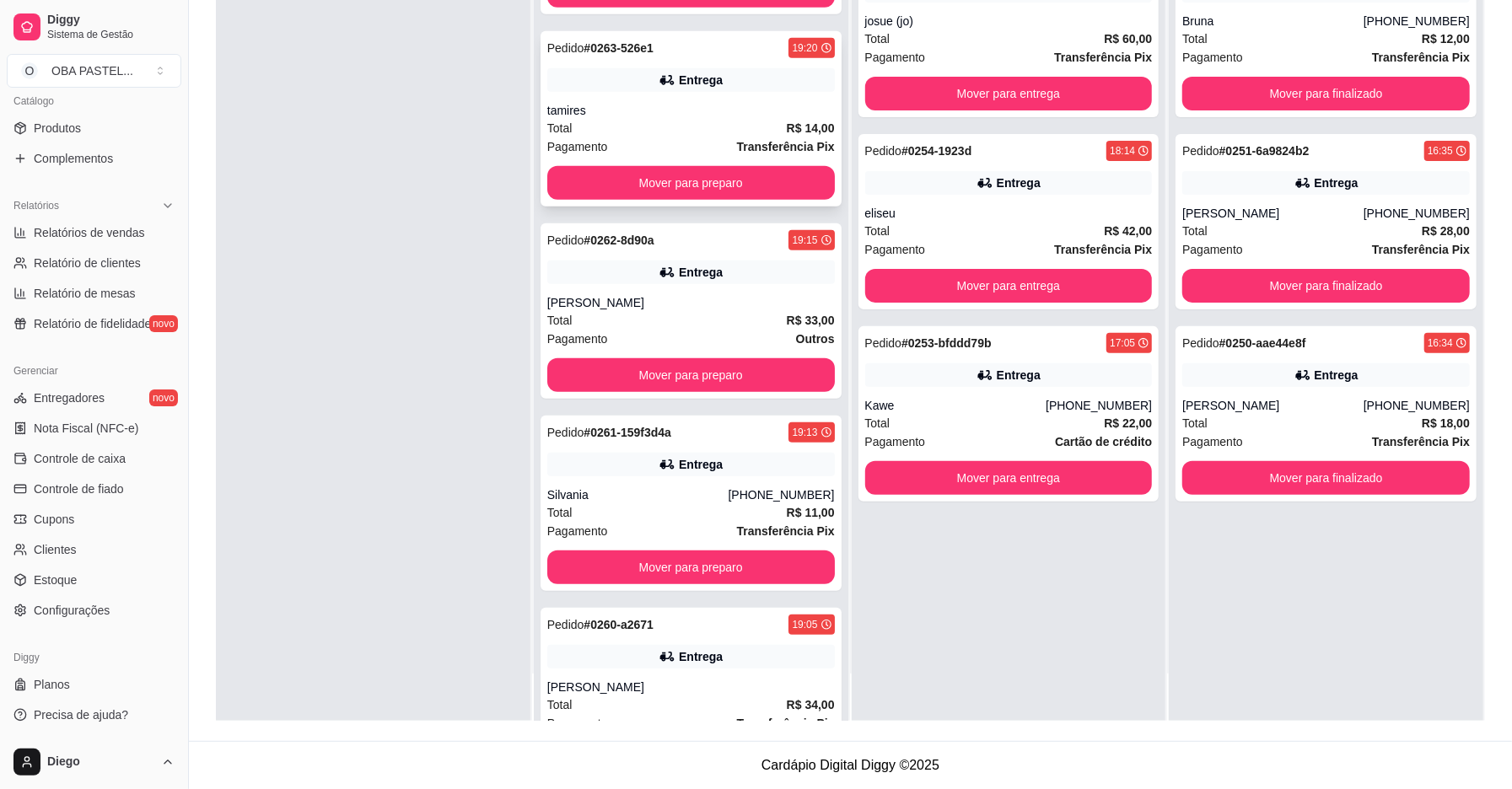
click at [719, 146] on div "Pagamento Transferência Pix" at bounding box center [691, 146] width 288 height 18
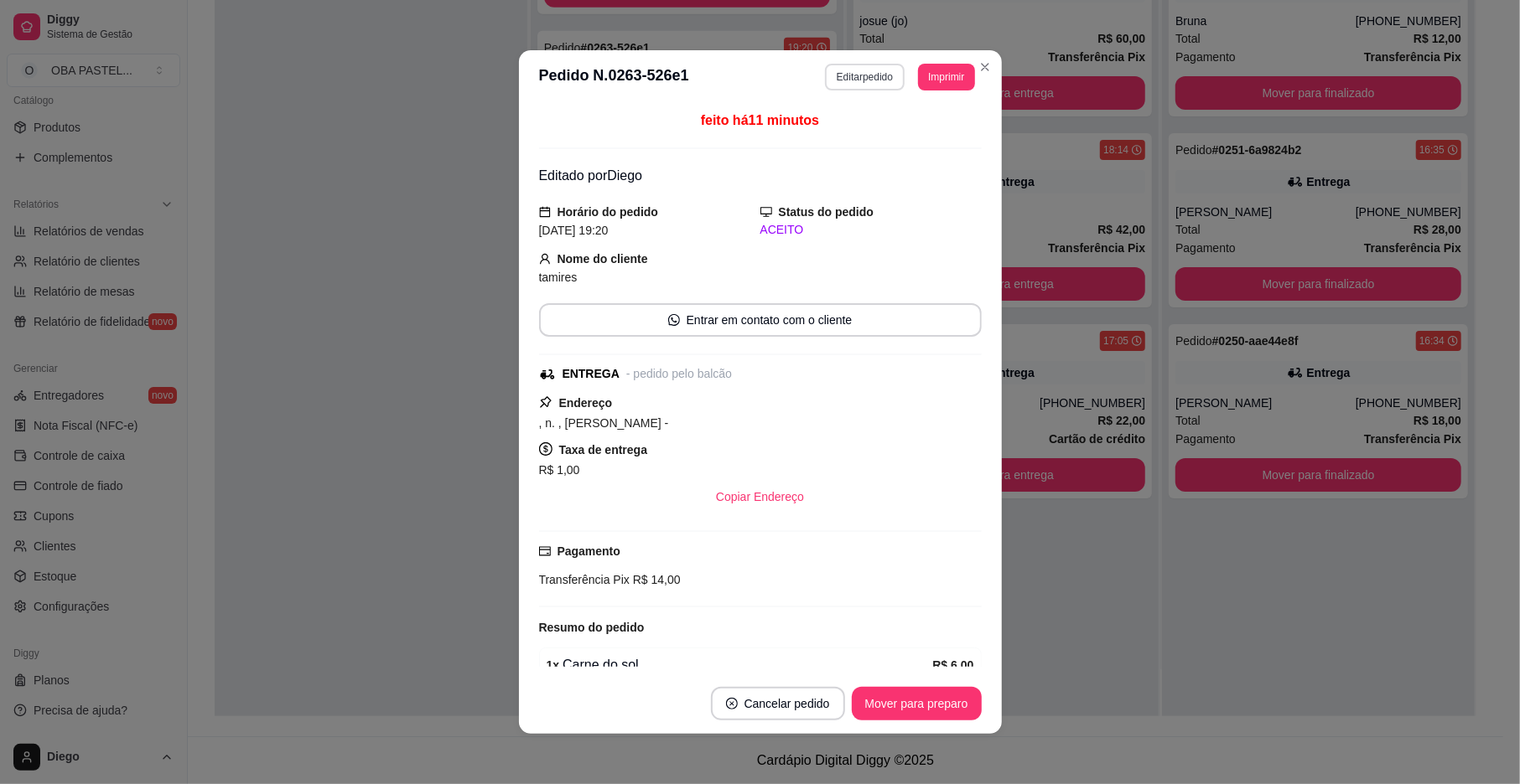
click at [845, 76] on button "Editar pedido" at bounding box center [864, 77] width 79 height 27
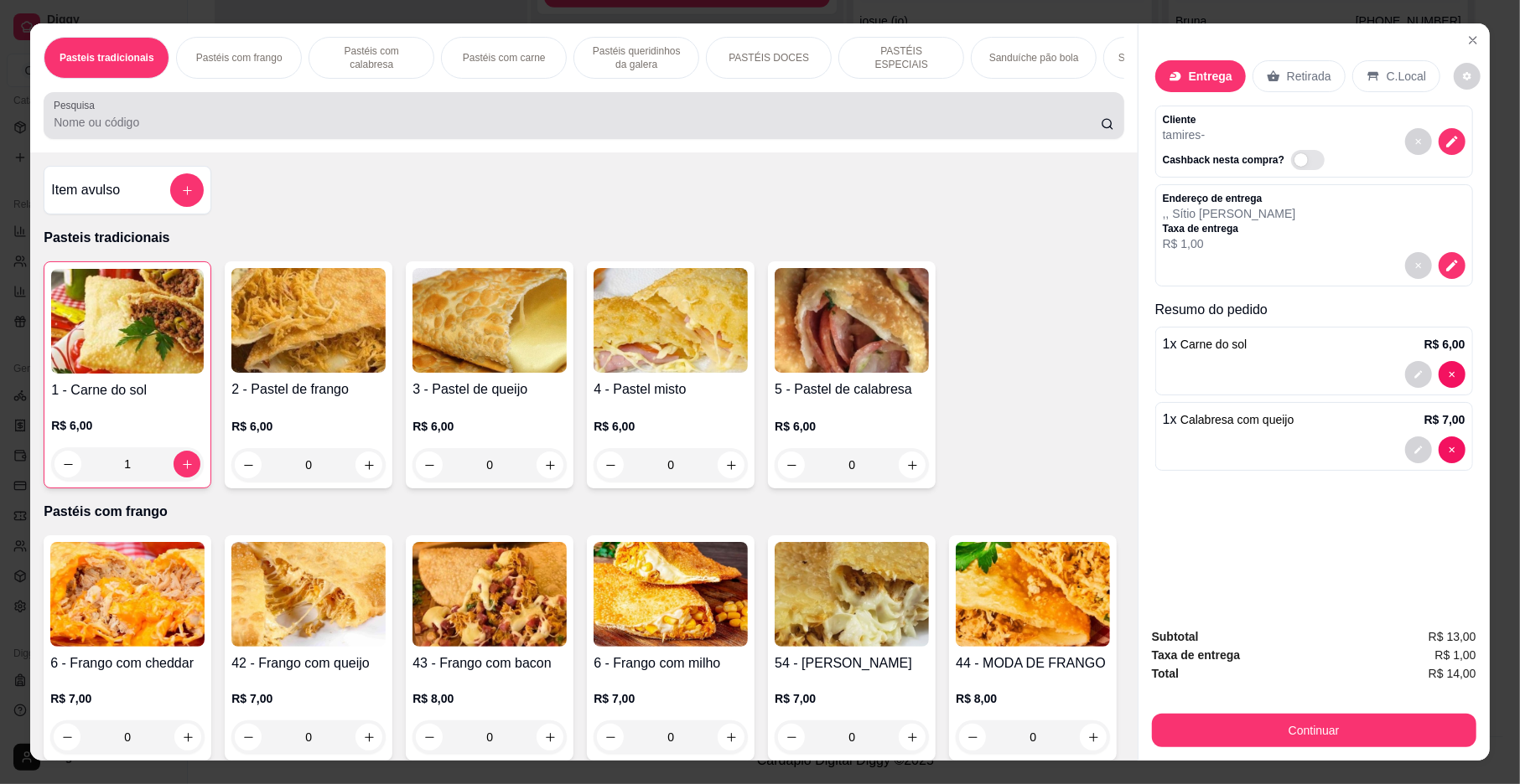
drag, startPoint x: 517, startPoint y: 129, endPoint x: 500, endPoint y: 88, distance: 44.4
click at [505, 121] on div at bounding box center [584, 115] width 1060 height 33
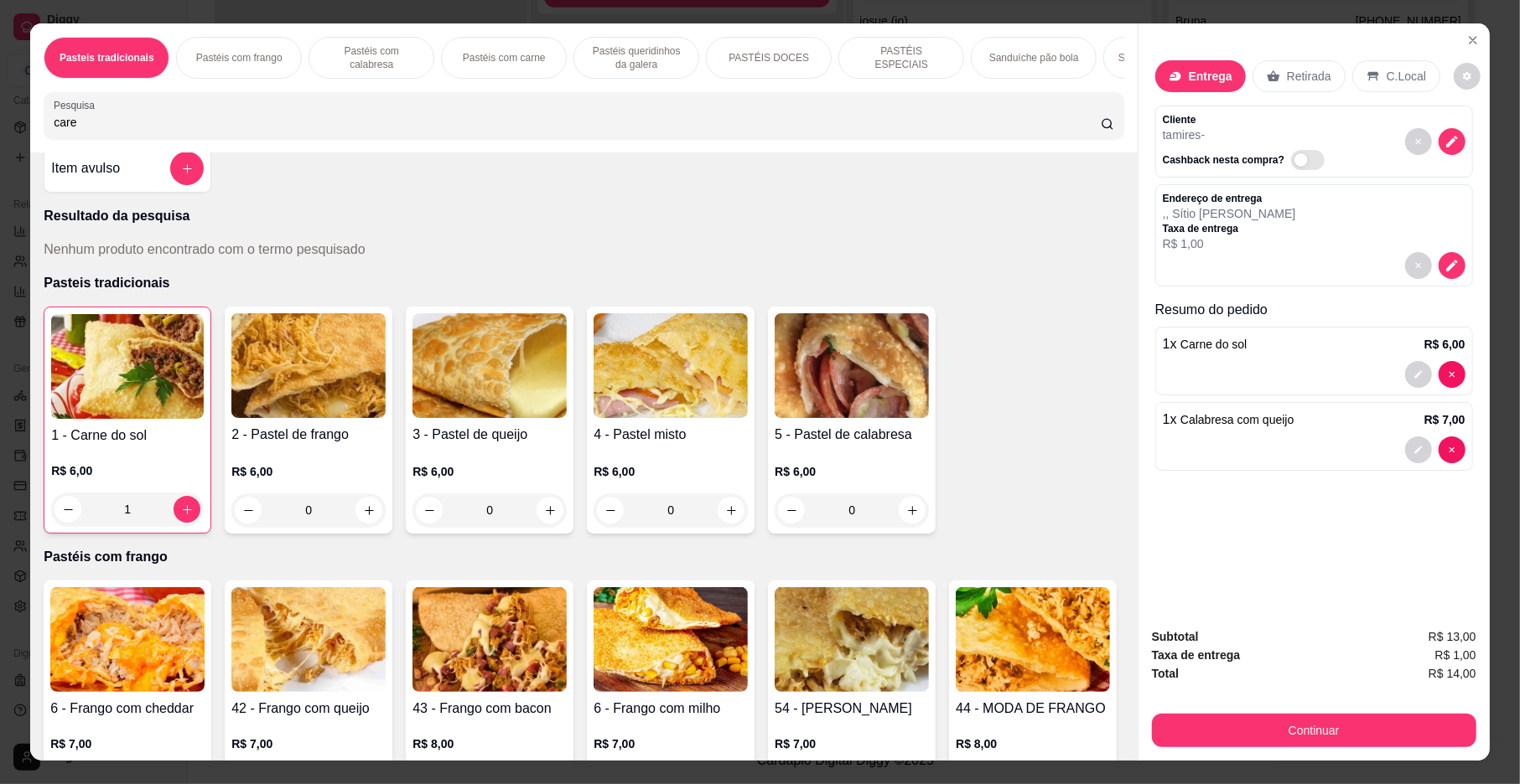
scroll to position [0, 0]
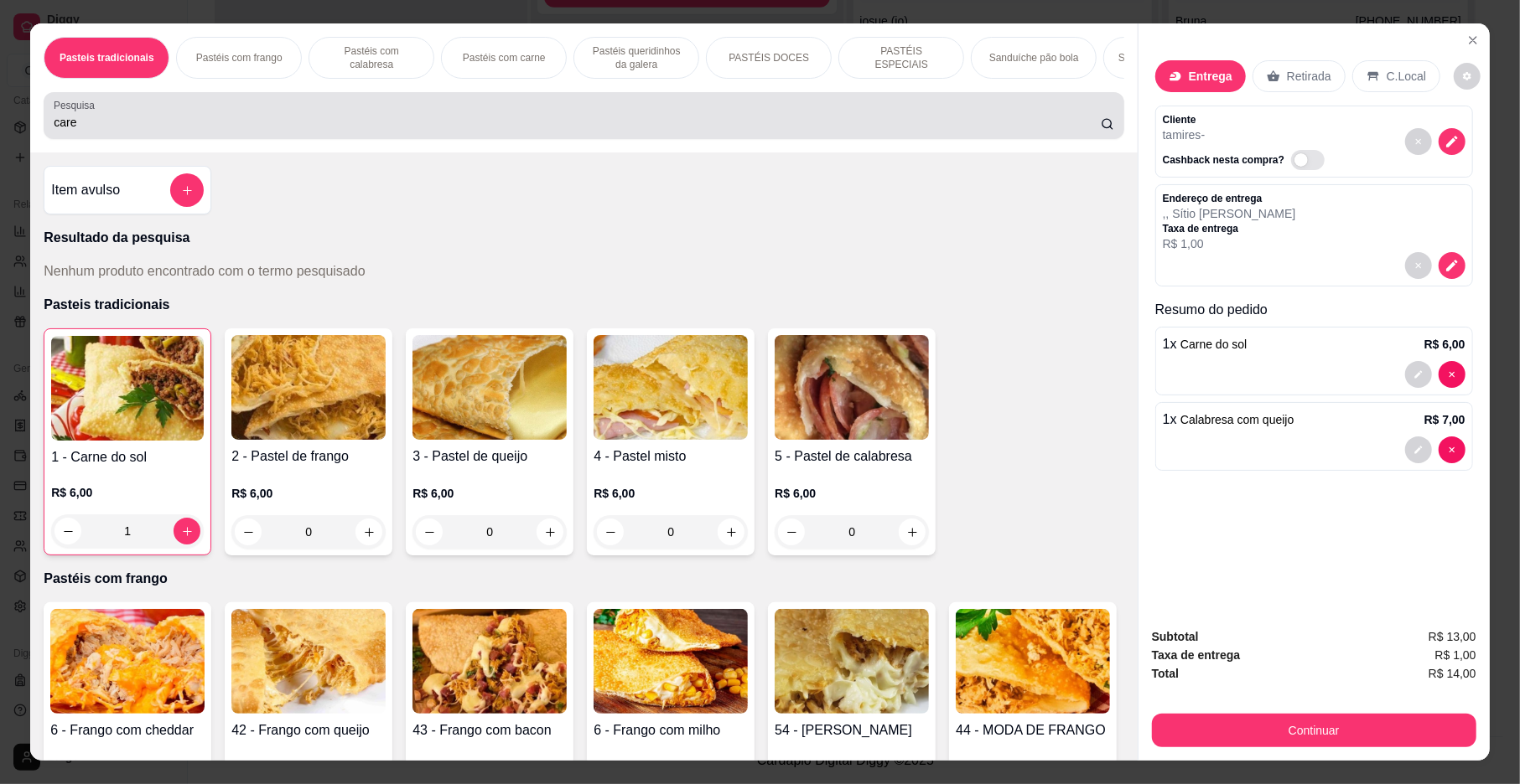
click at [401, 119] on div "care" at bounding box center [584, 115] width 1060 height 33
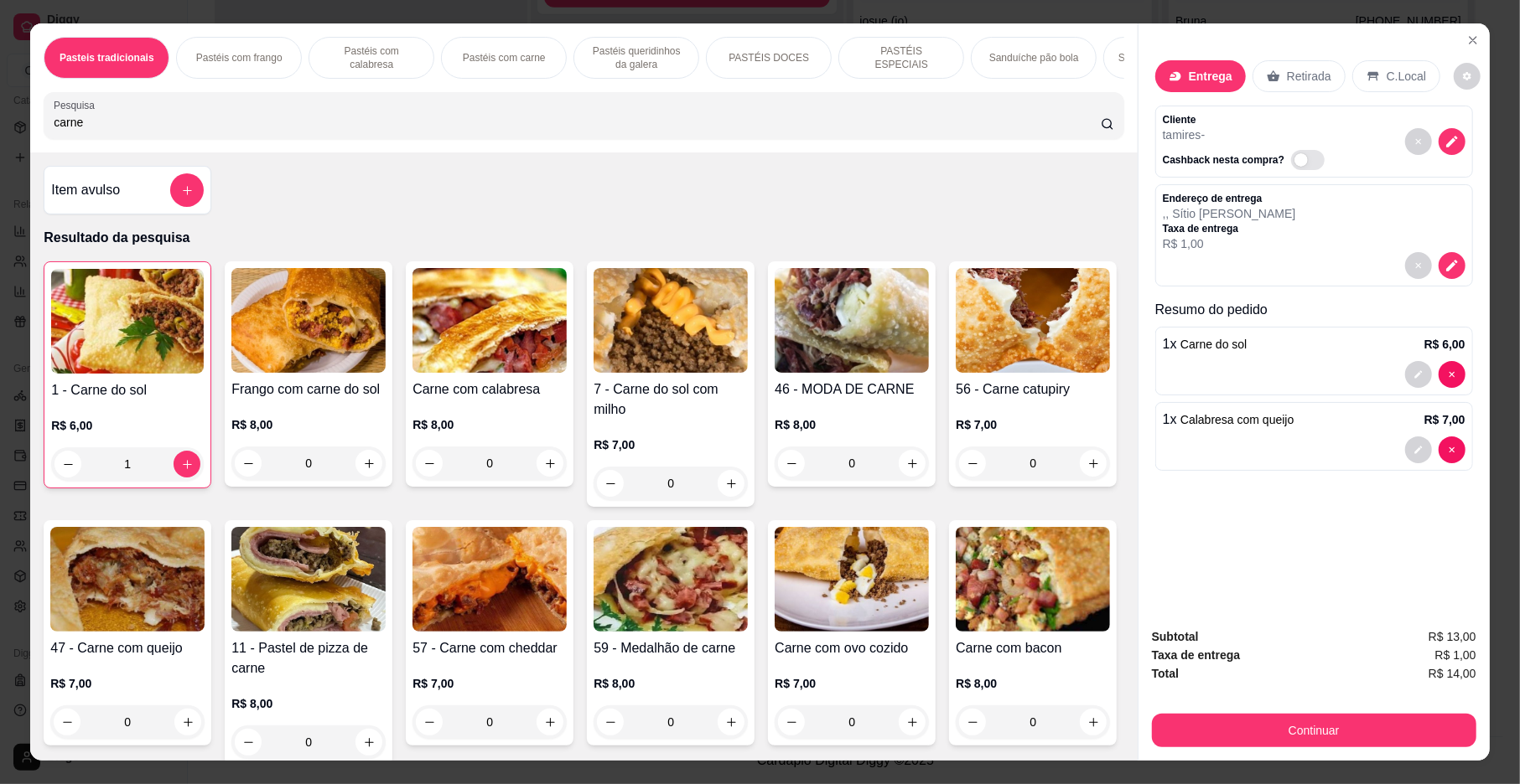
type input "carne"
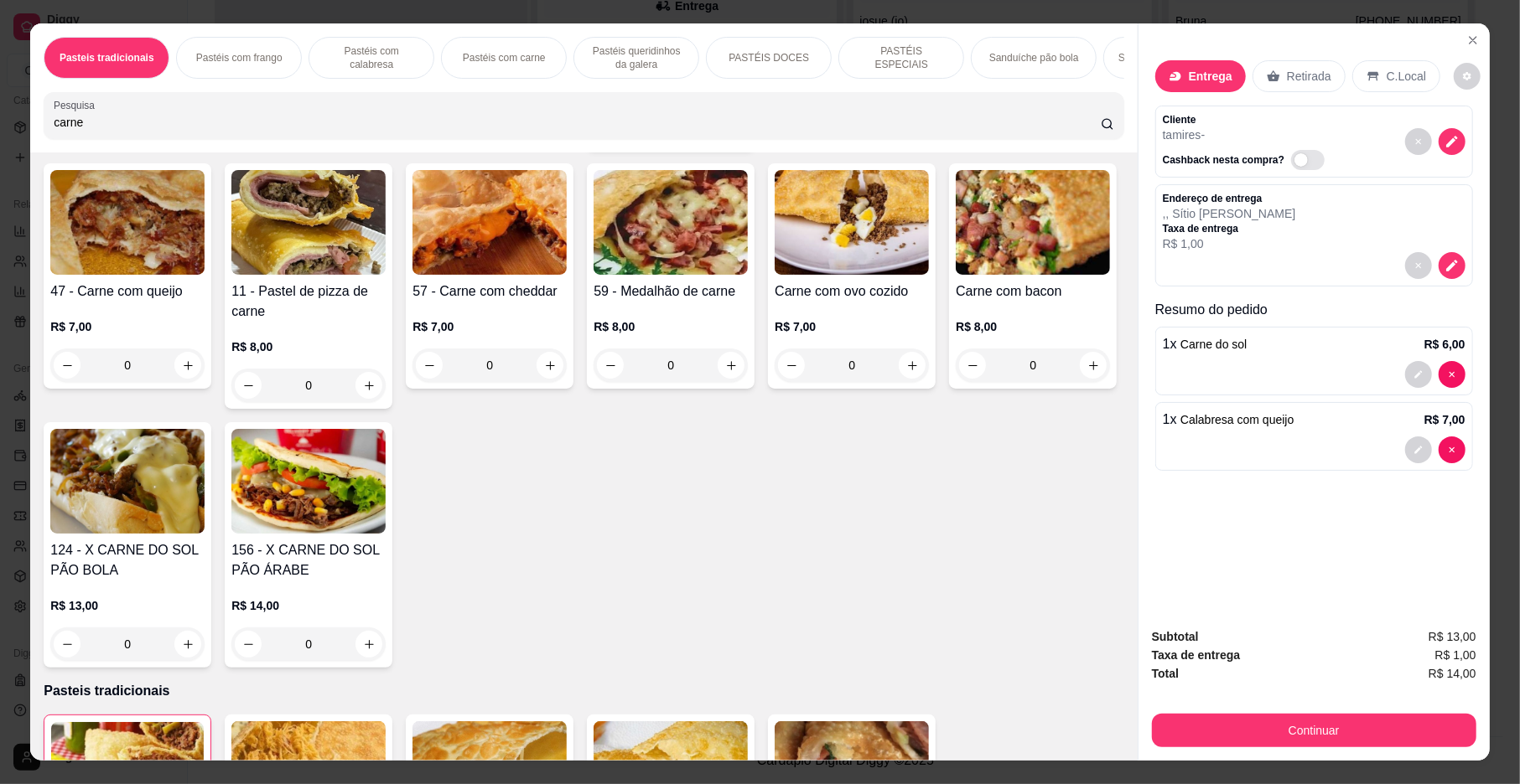
scroll to position [749, 0]
click at [205, 274] on img at bounding box center [127, 223] width 154 height 105
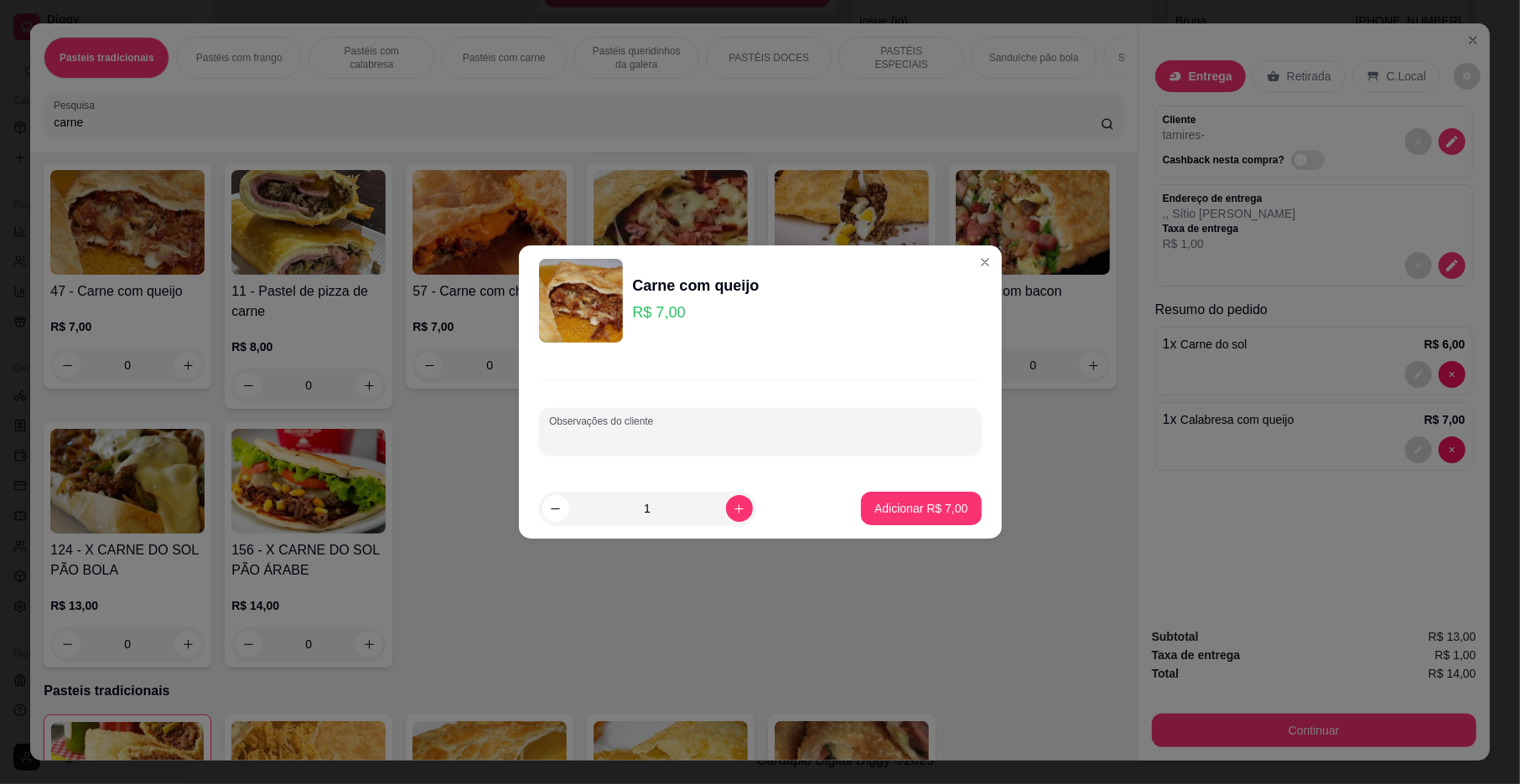
click at [738, 437] on input "Observações do cliente" at bounding box center [760, 439] width 423 height 17
type input "milho"
click at [900, 500] on p "Adicionar R$ 7,00" at bounding box center [920, 509] width 93 height 17
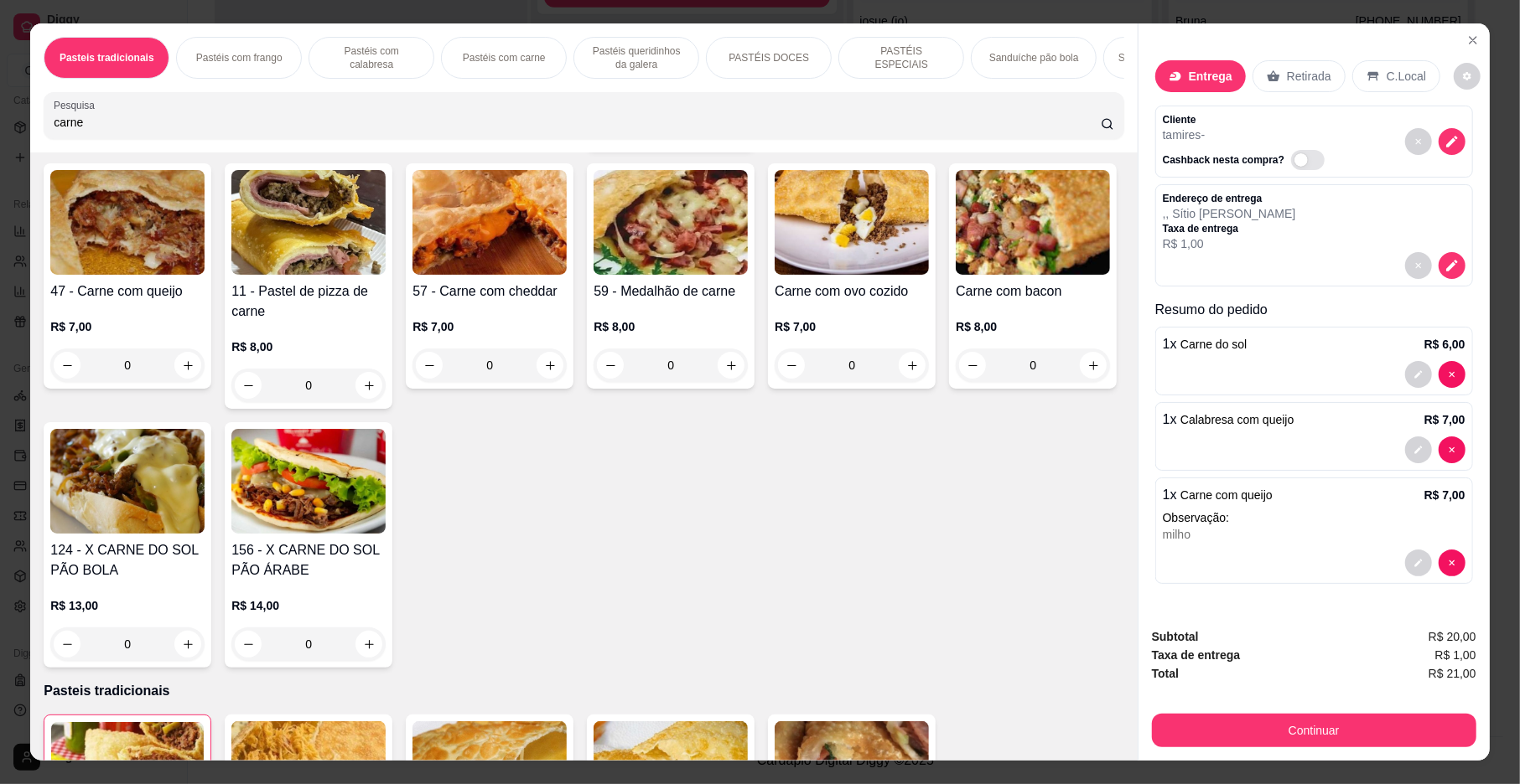
click at [1045, 484] on div "1 - Carne do sol R$ 6,00 1 Frango com carne do sol R$ 8,00 0 Carne com calabres…" at bounding box center [584, 286] width 1080 height 763
click at [1373, 730] on button "Continuar" at bounding box center [1313, 731] width 315 height 33
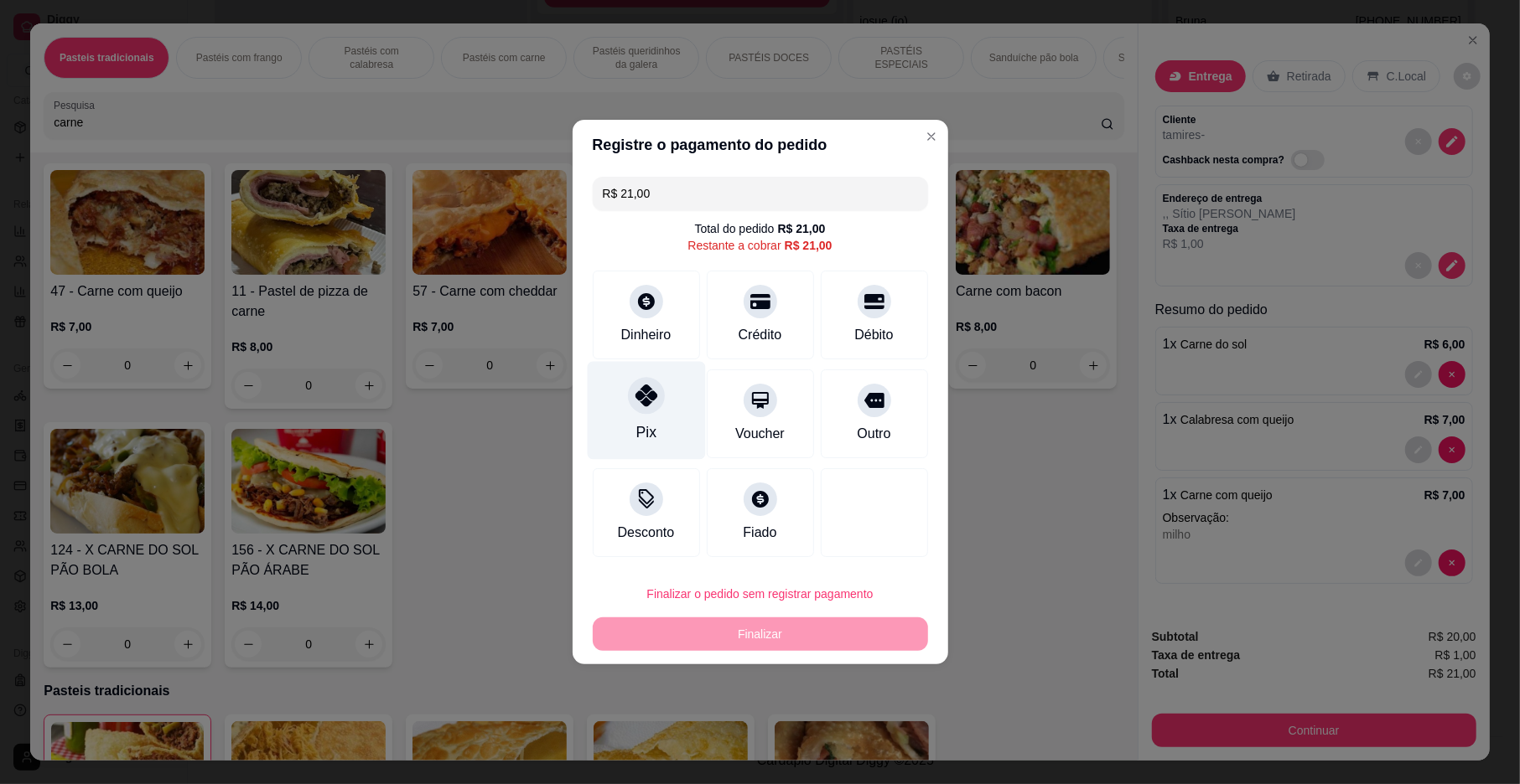
click at [651, 401] on icon at bounding box center [645, 395] width 22 height 22
type input "R$ 0,00"
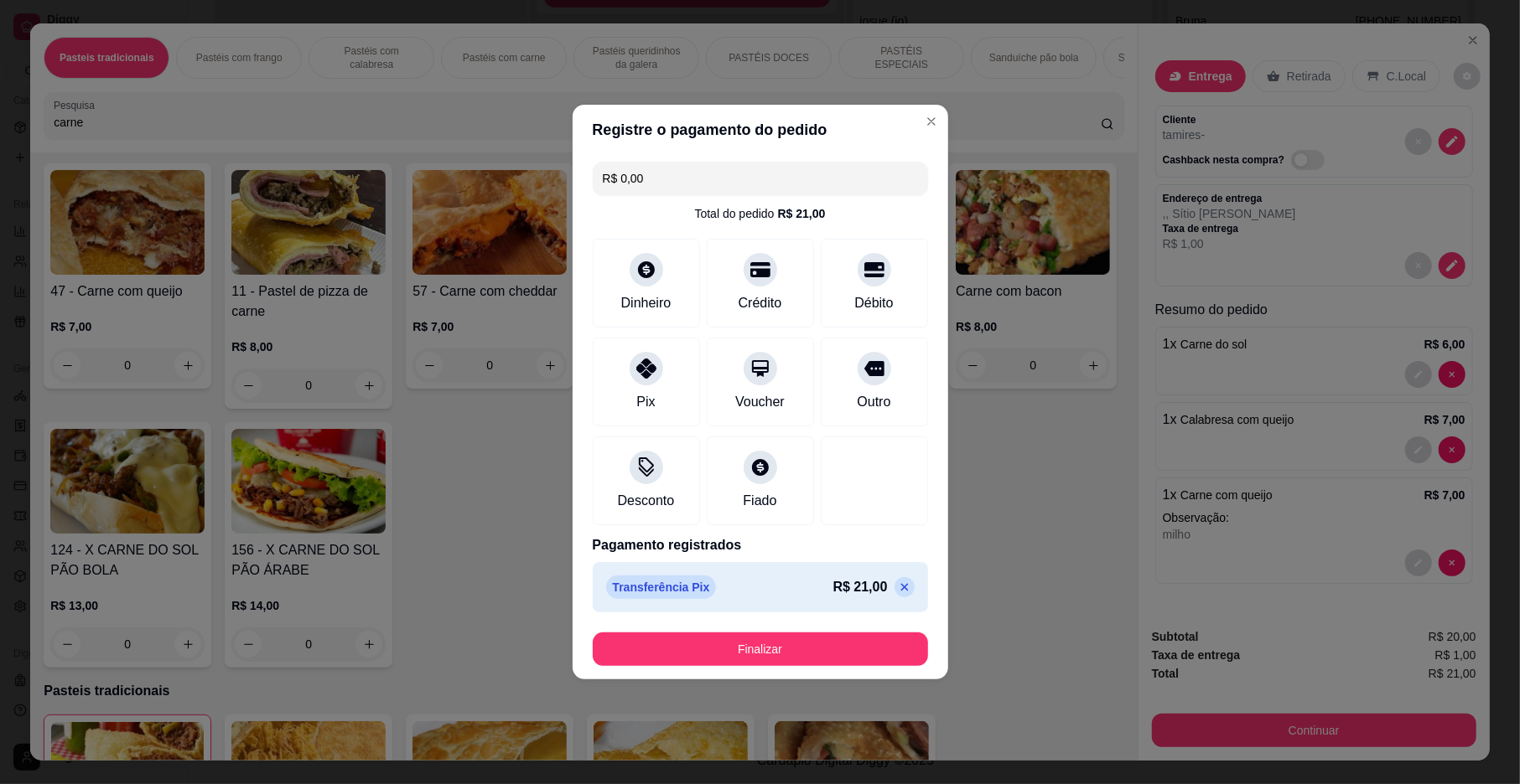
click at [661, 667] on footer "Finalizar" at bounding box center [760, 649] width 376 height 60
click at [662, 657] on button "Finalizar" at bounding box center [760, 649] width 336 height 33
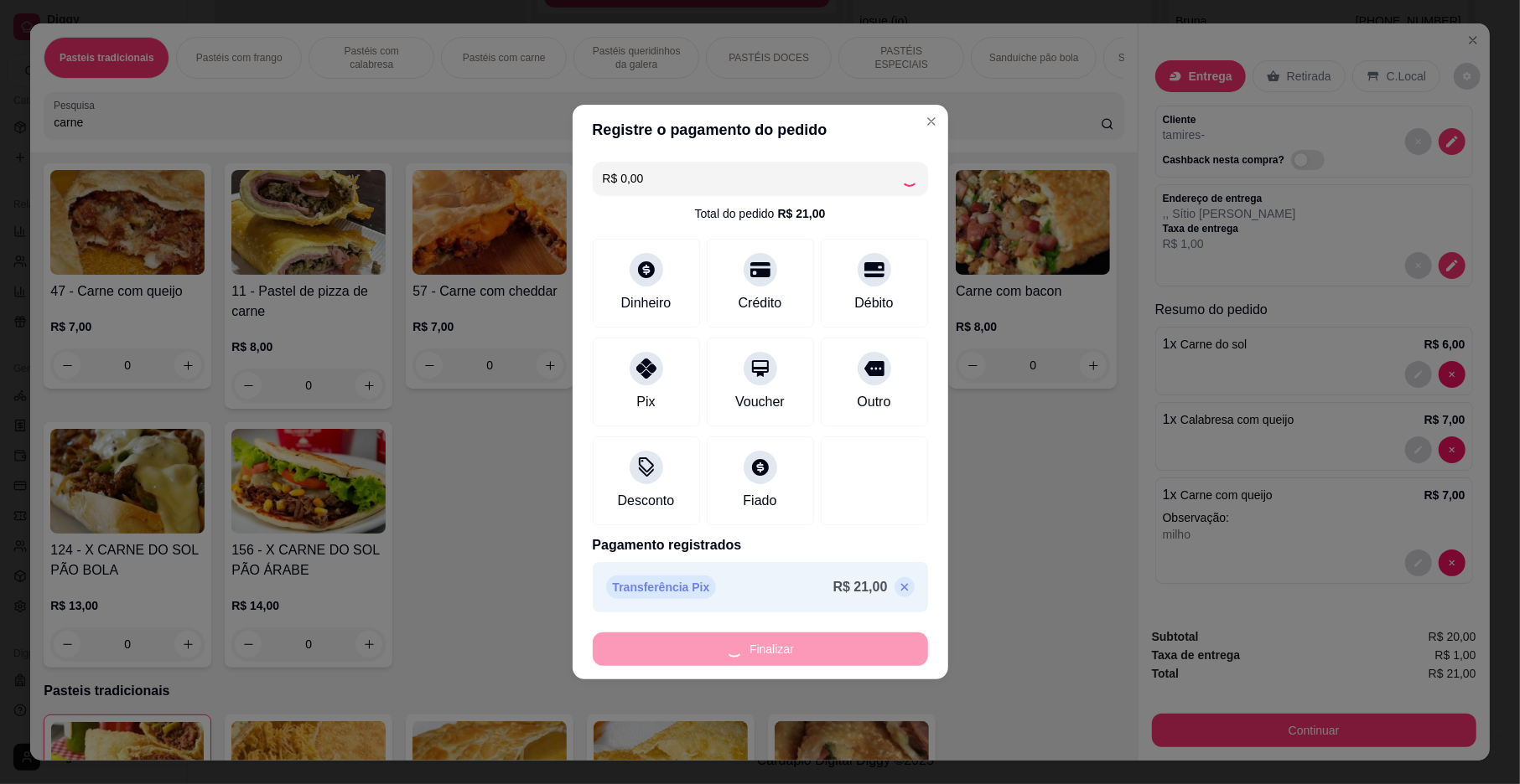
type input "0"
type input "-R$ 21,00"
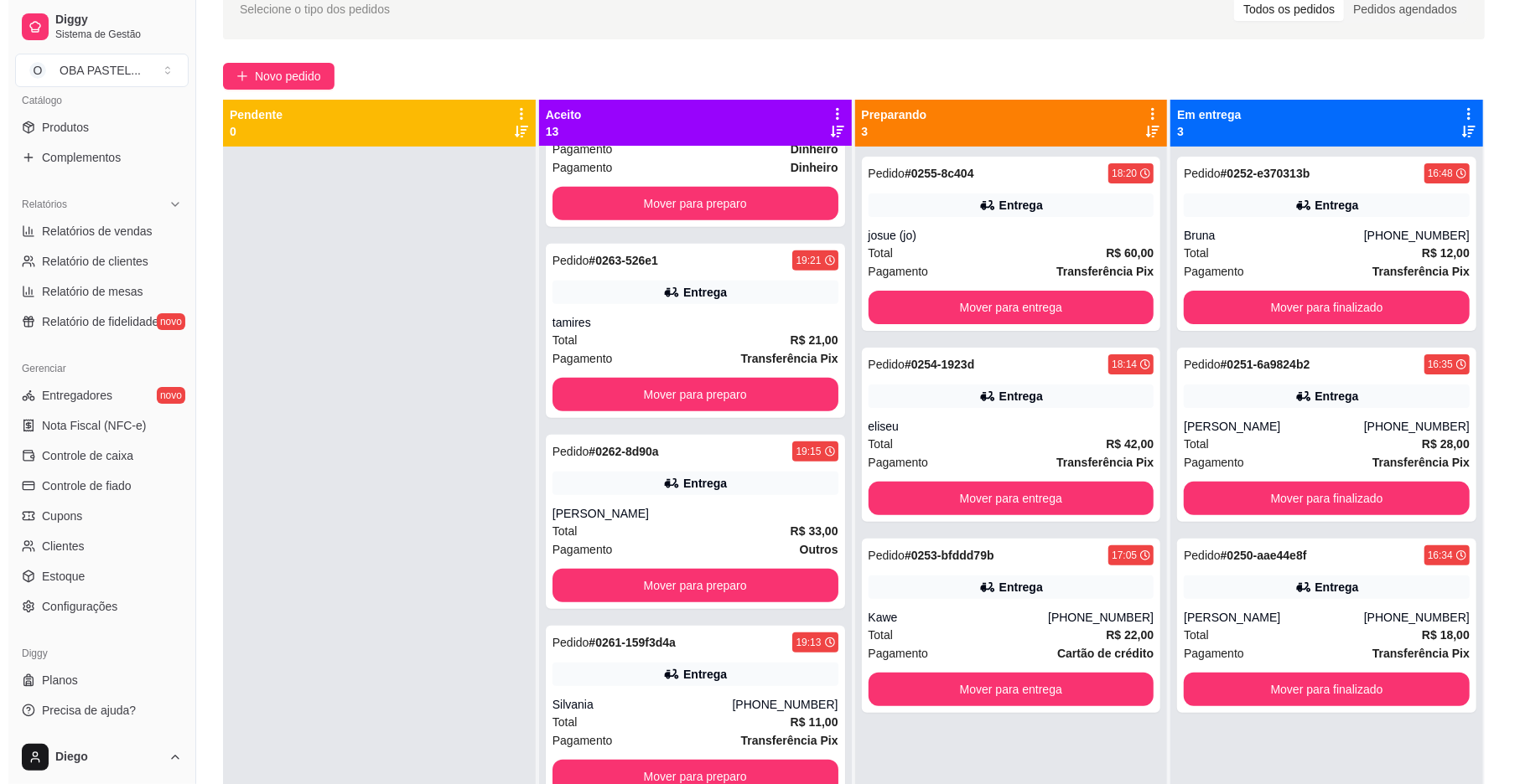
scroll to position [0, 0]
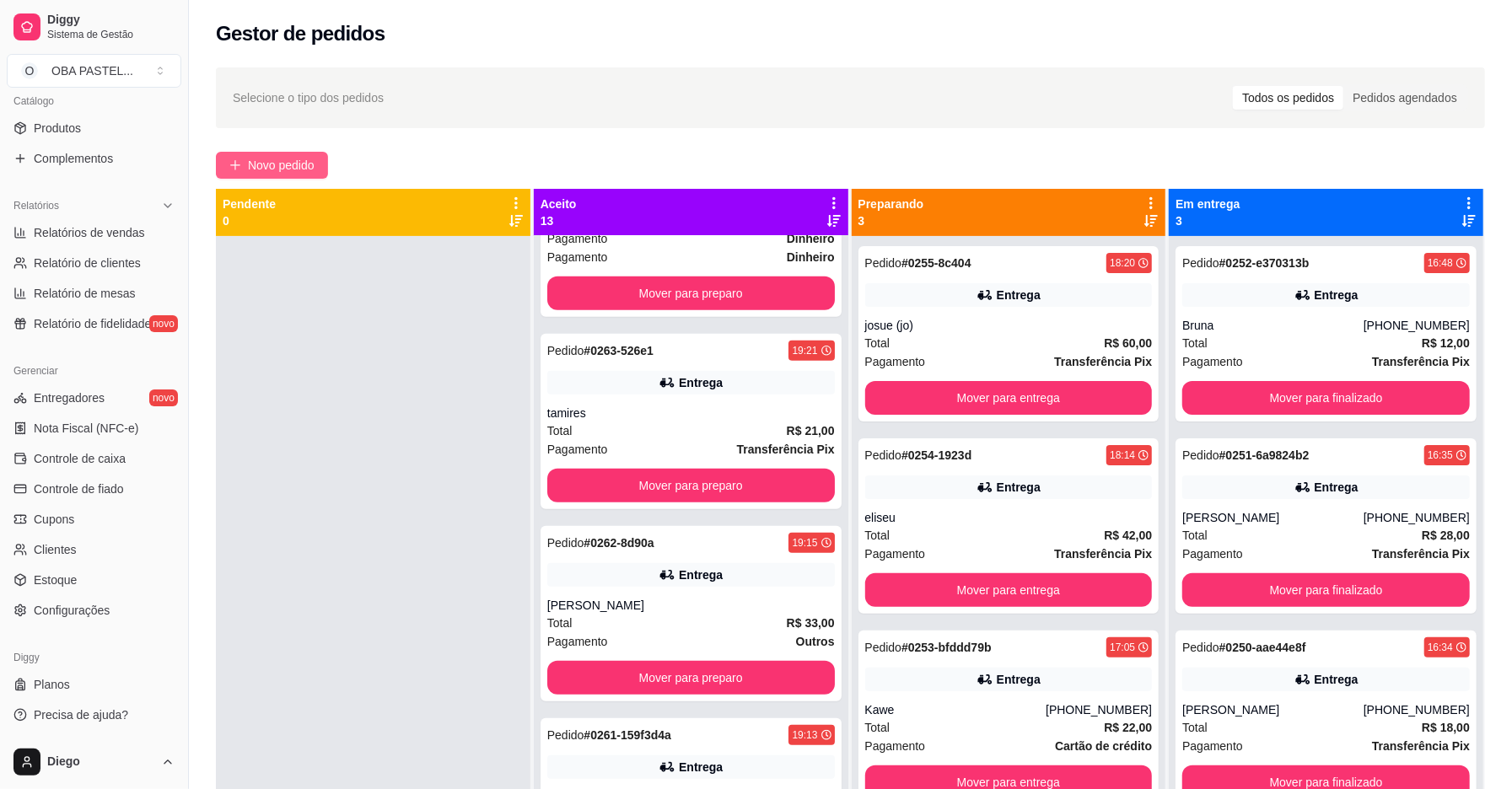
click at [301, 159] on span "Novo pedido" at bounding box center [281, 165] width 66 height 18
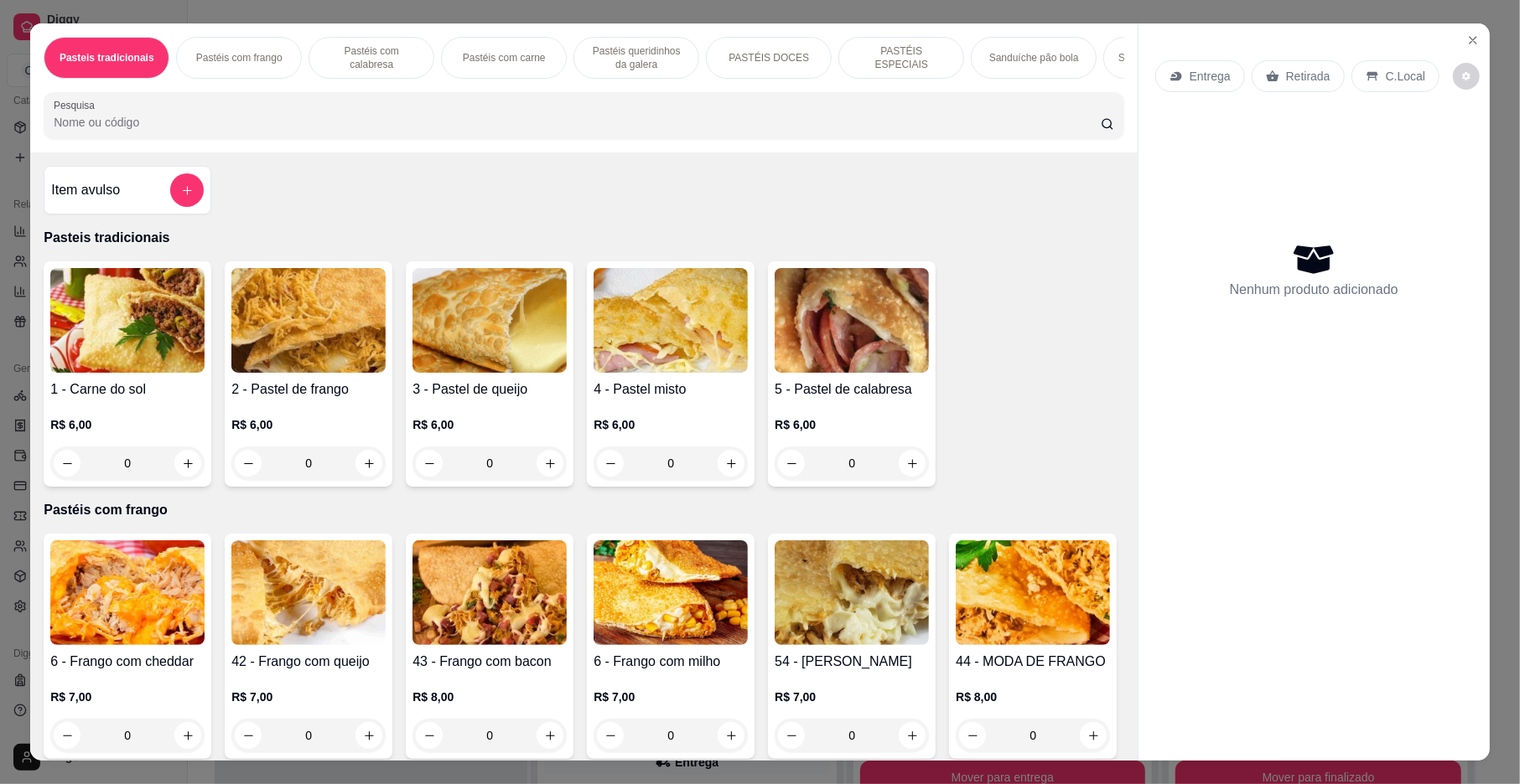
drag, startPoint x: 349, startPoint y: 134, endPoint x: 332, endPoint y: 80, distance: 56.6
click at [339, 131] on input "Pesquisa" at bounding box center [577, 122] width 1047 height 17
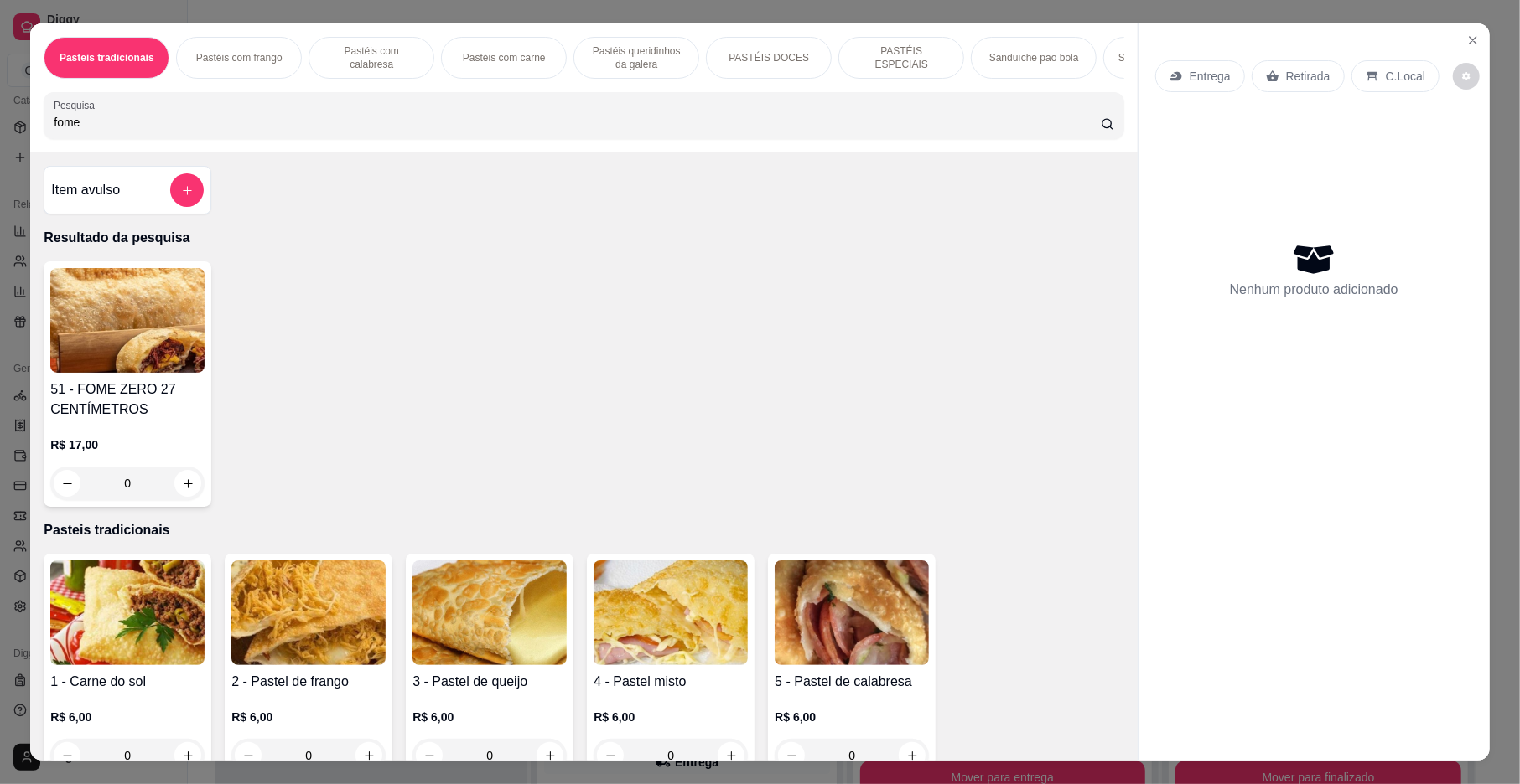
type input "fome"
click at [152, 373] on img at bounding box center [127, 320] width 154 height 105
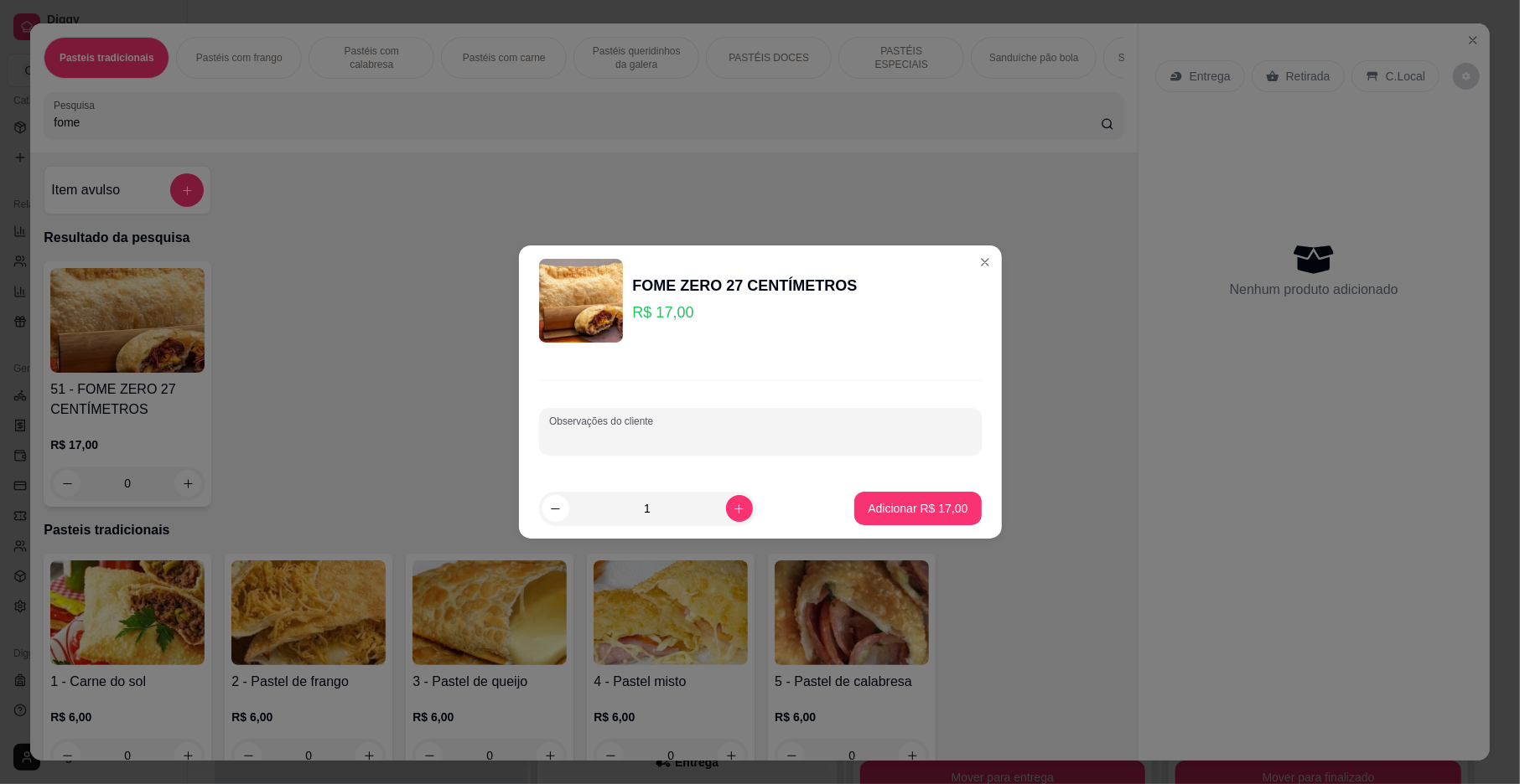
click at [634, 440] on input "Observações do cliente" at bounding box center [760, 439] width 423 height 17
type input "m"
type input "MISTO COM [PERSON_NAME]"
click at [879, 506] on p "Adicionar R$ 17,00" at bounding box center [918, 508] width 98 height 16
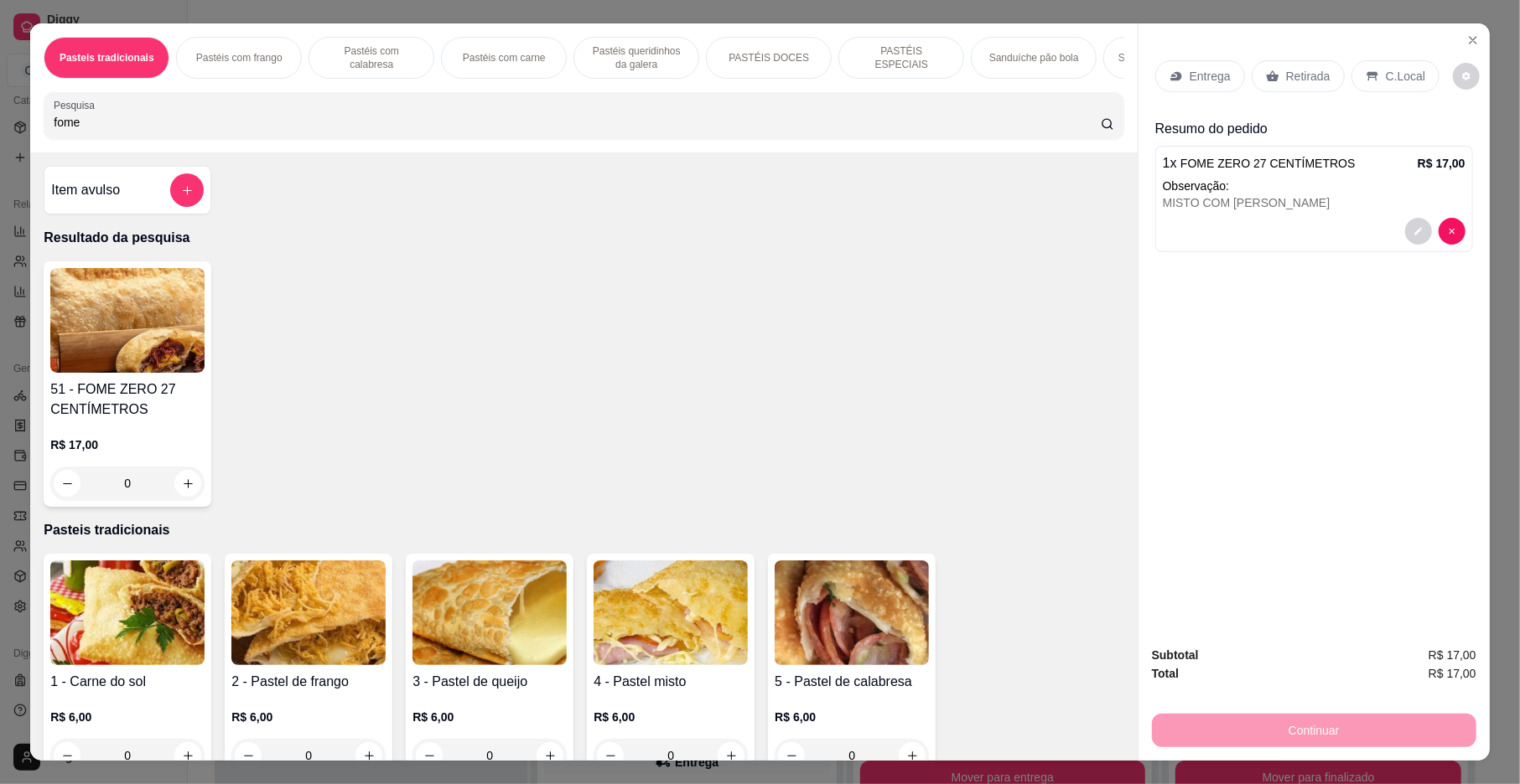
click at [1190, 78] on p "Entrega" at bounding box center [1210, 76] width 41 height 17
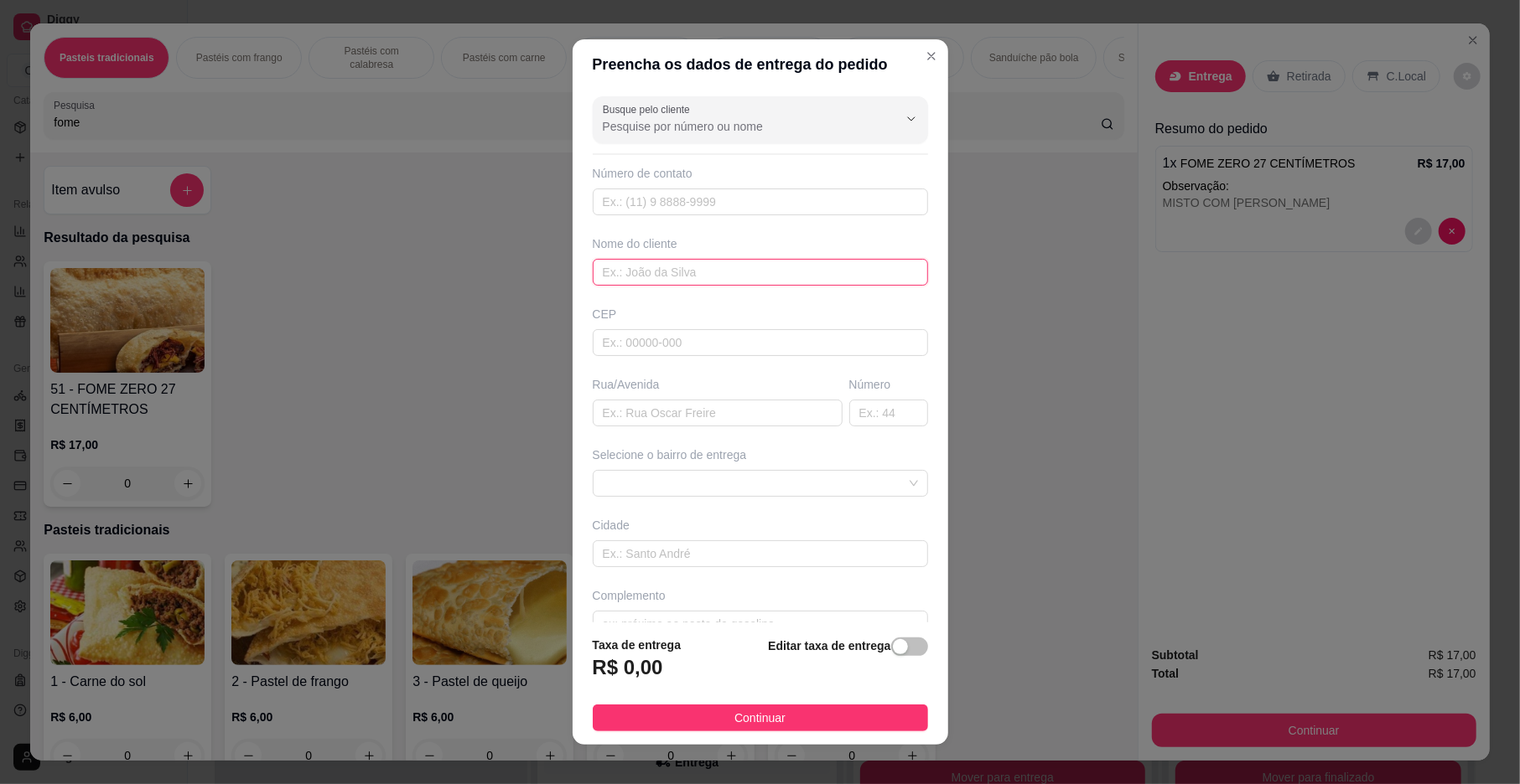
click at [668, 266] on input "text" at bounding box center [760, 272] width 336 height 27
type input "[PERSON_NAME]"
click at [837, 662] on div "Editar taxa de entrega" at bounding box center [848, 664] width 160 height 55
click at [797, 667] on div "Editar taxa de entrega" at bounding box center [848, 664] width 160 height 55
click at [823, 659] on div "Editar taxa de entrega" at bounding box center [848, 664] width 160 height 55
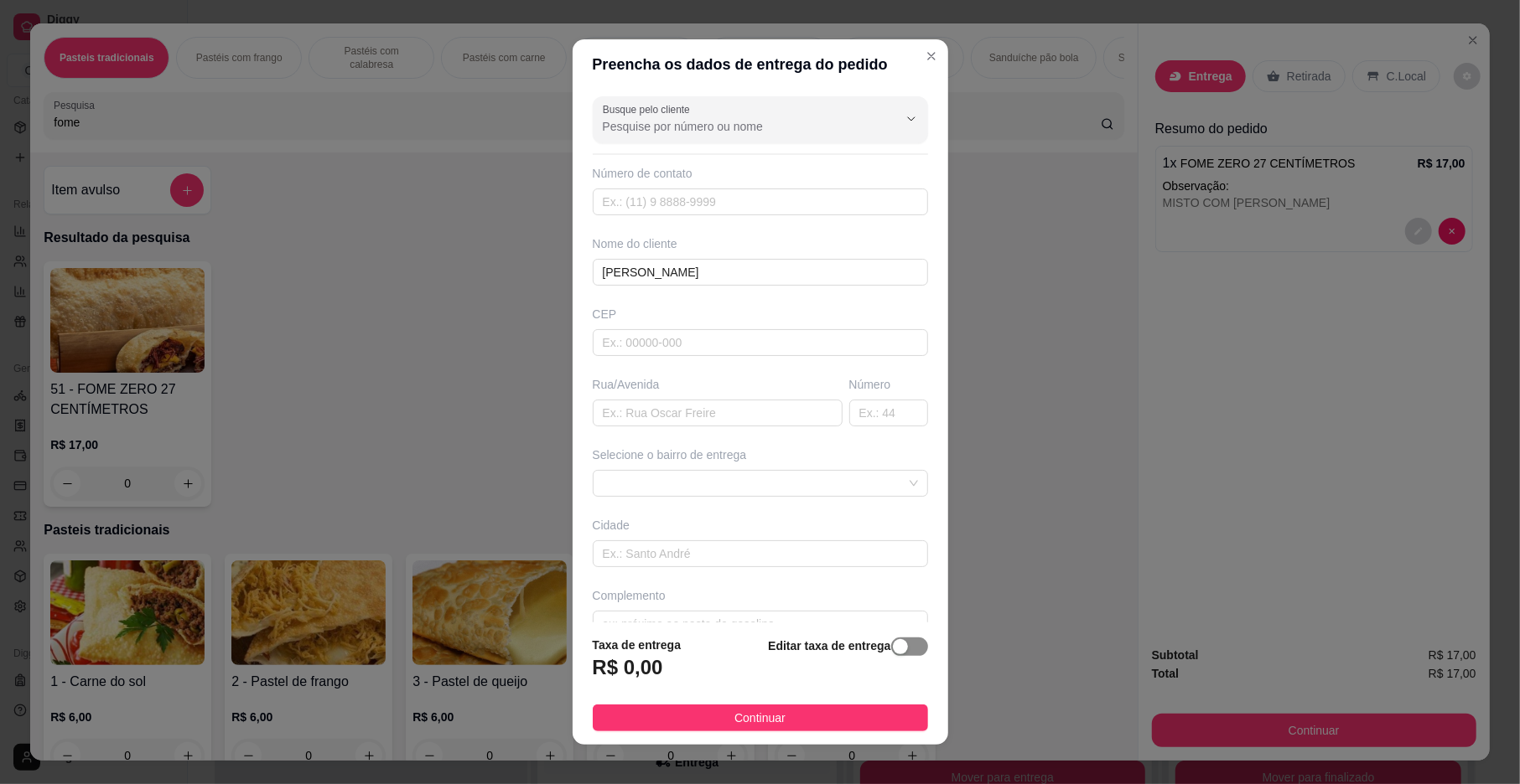
click at [892, 644] on div "button" at bounding box center [900, 647] width 15 height 15
click at [668, 670] on input "0,00" at bounding box center [683, 674] width 180 height 32
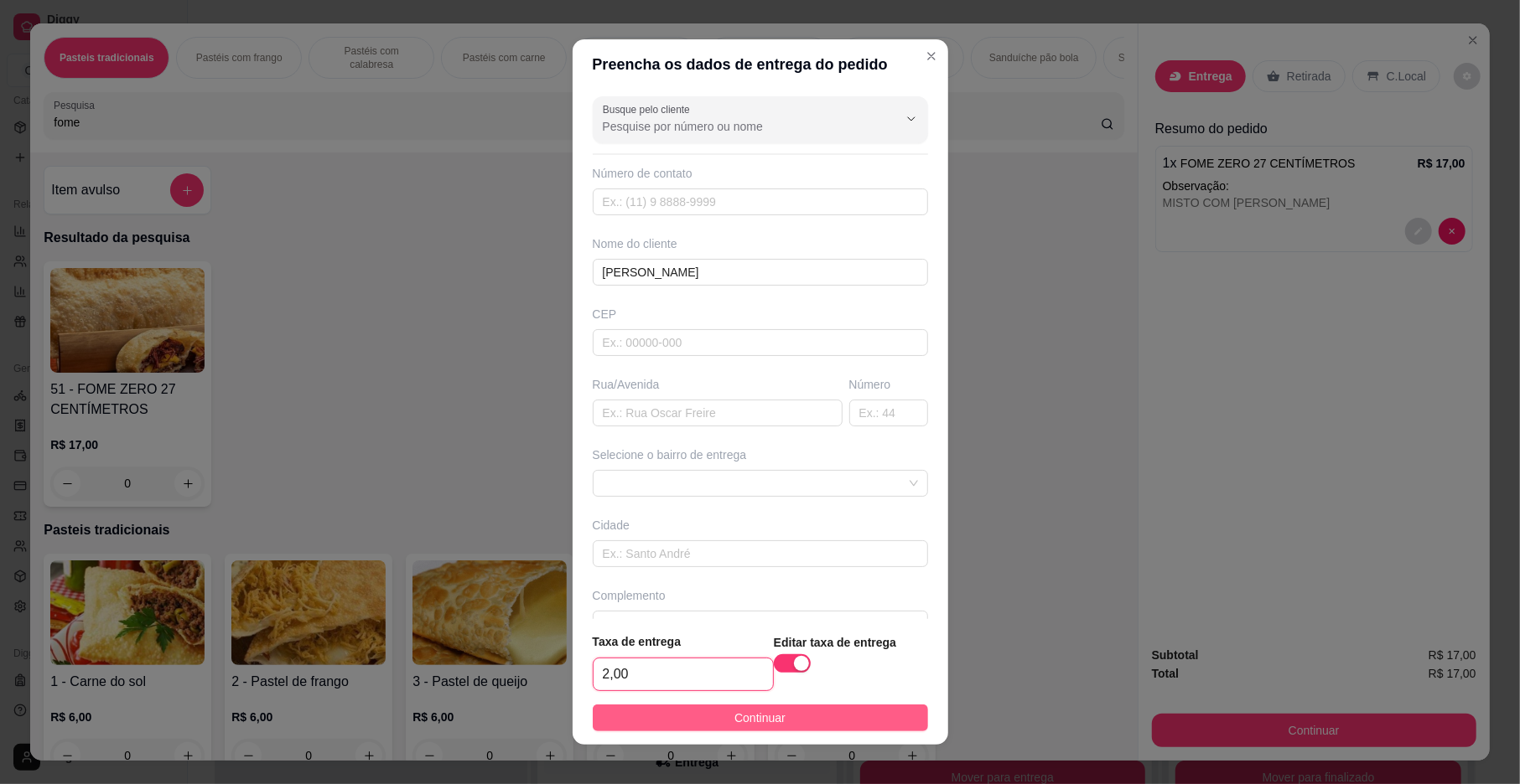
type input "2,00"
click at [762, 717] on span "Continuar" at bounding box center [760, 717] width 51 height 18
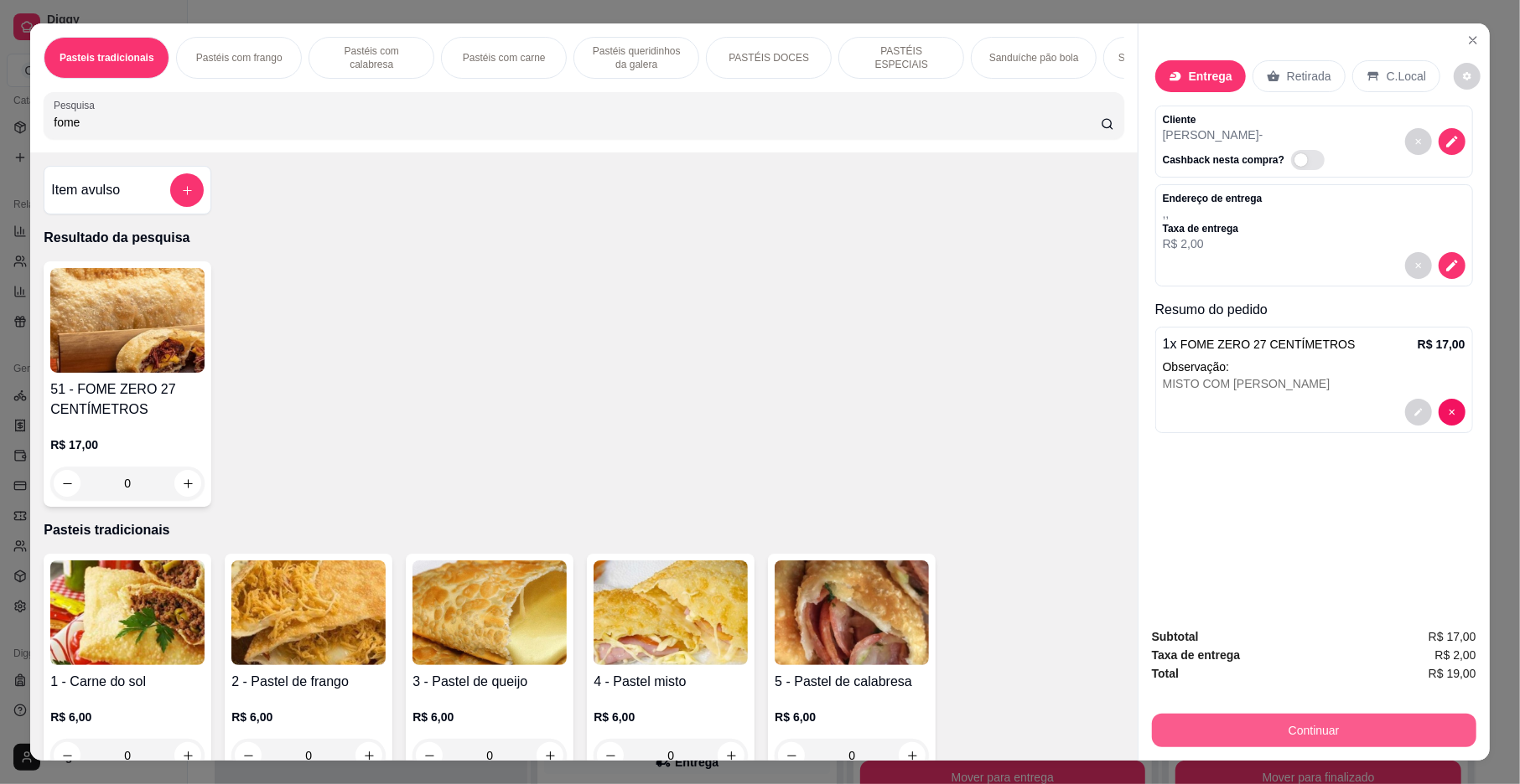
click at [1201, 722] on button "Continuar" at bounding box center [1313, 730] width 324 height 33
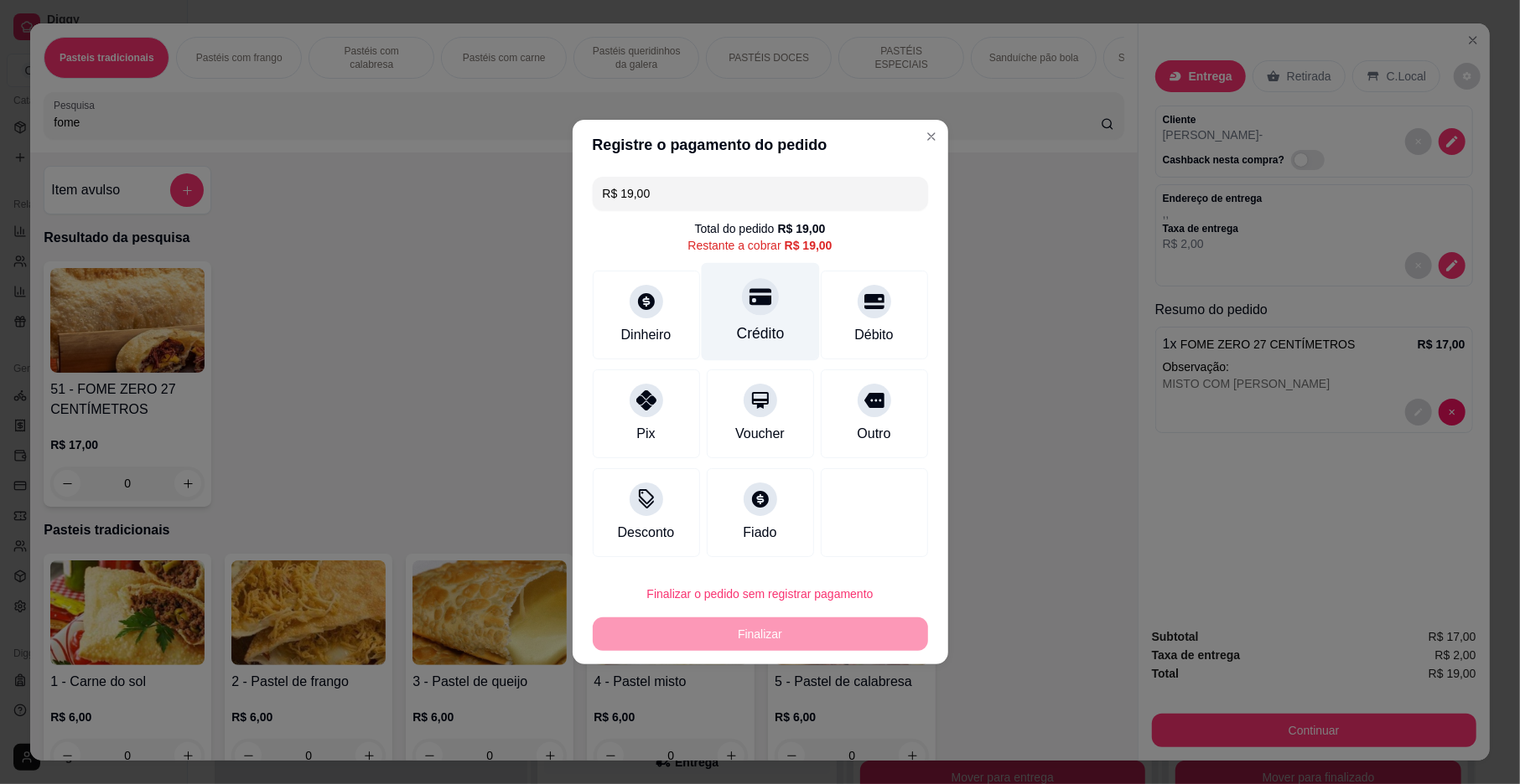
click at [753, 318] on div "Crédito" at bounding box center [760, 312] width 119 height 98
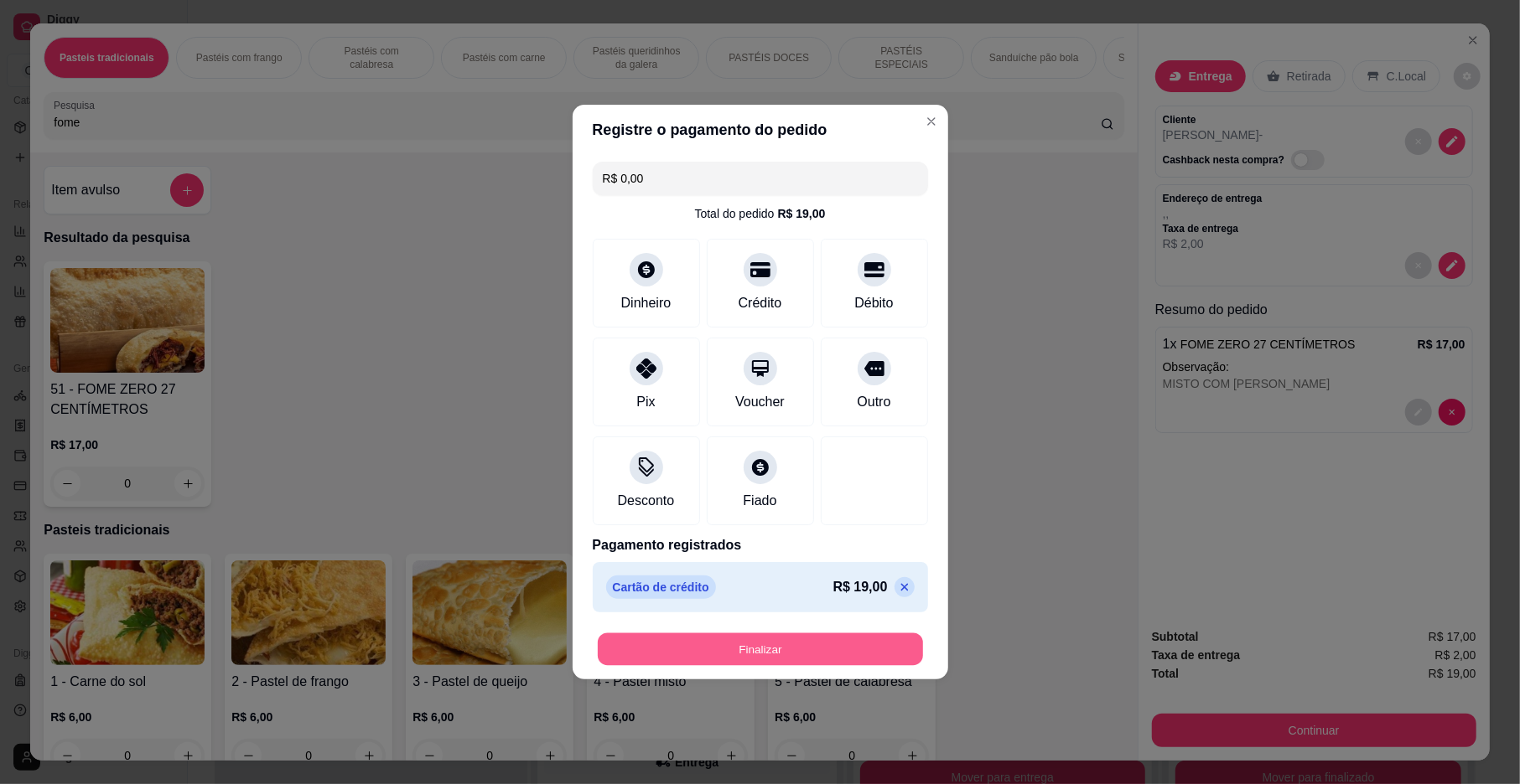
click at [776, 652] on button "Finalizar" at bounding box center [760, 650] width 325 height 33
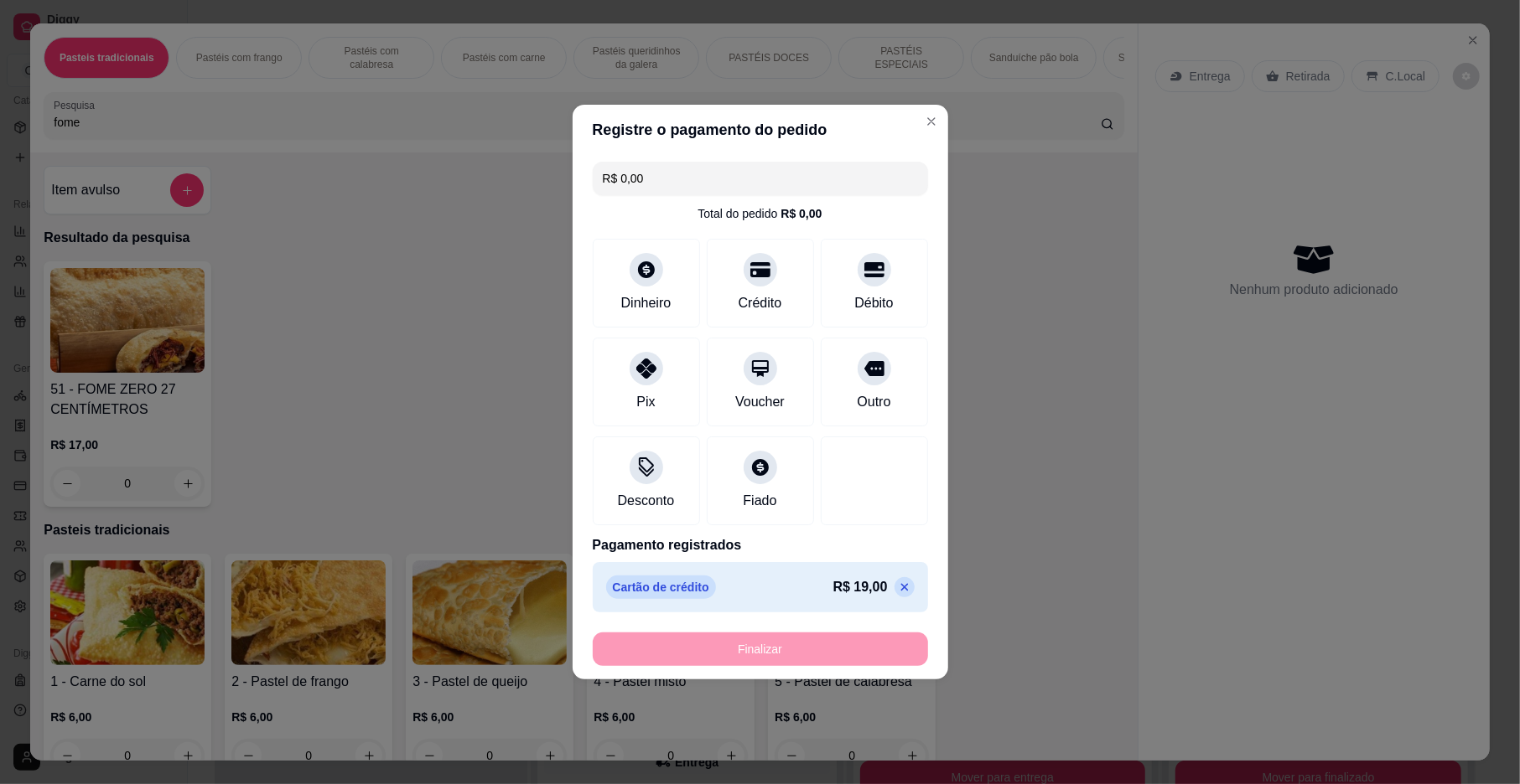
type input "-R$ 19,00"
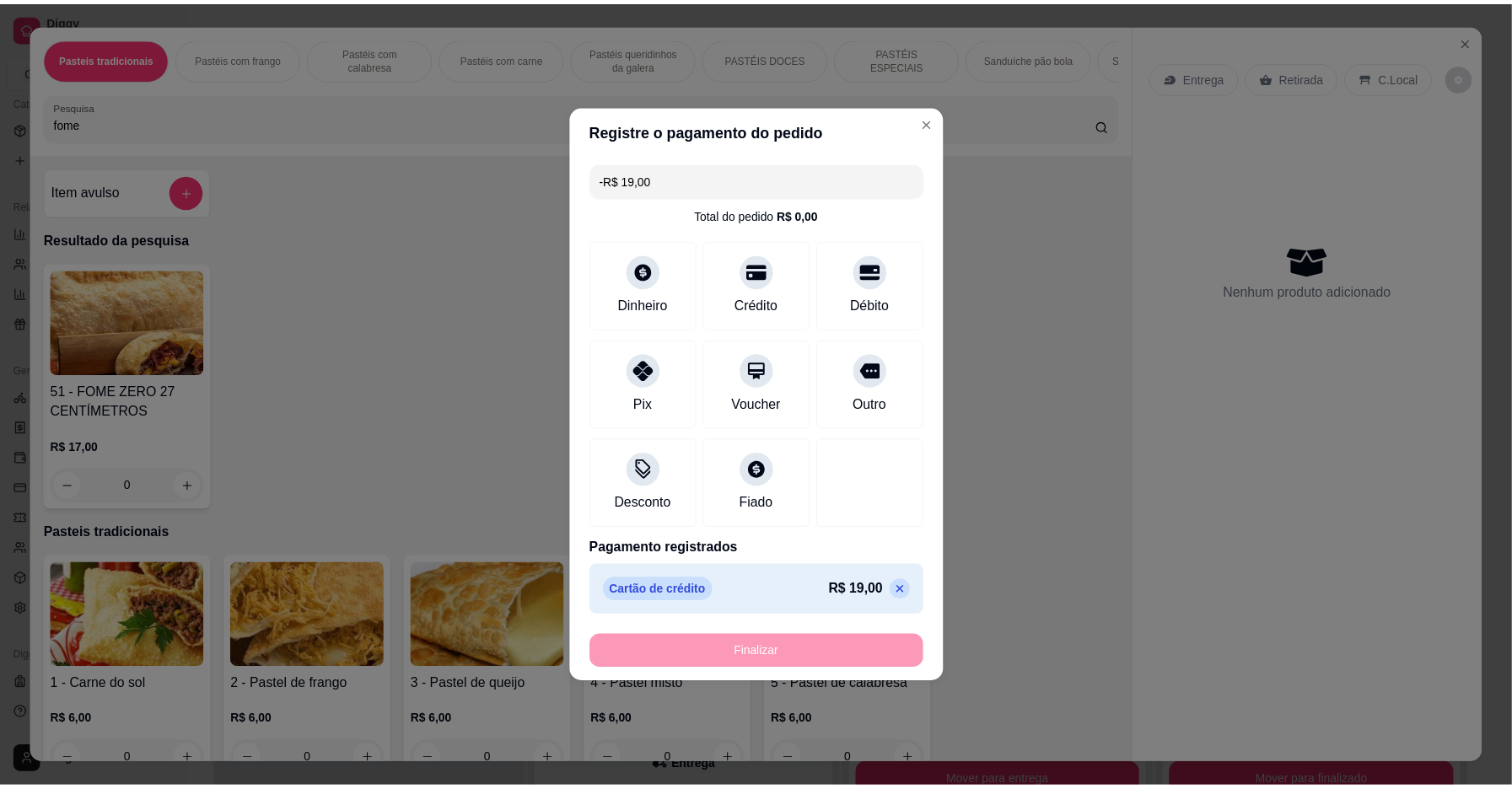
scroll to position [948, 0]
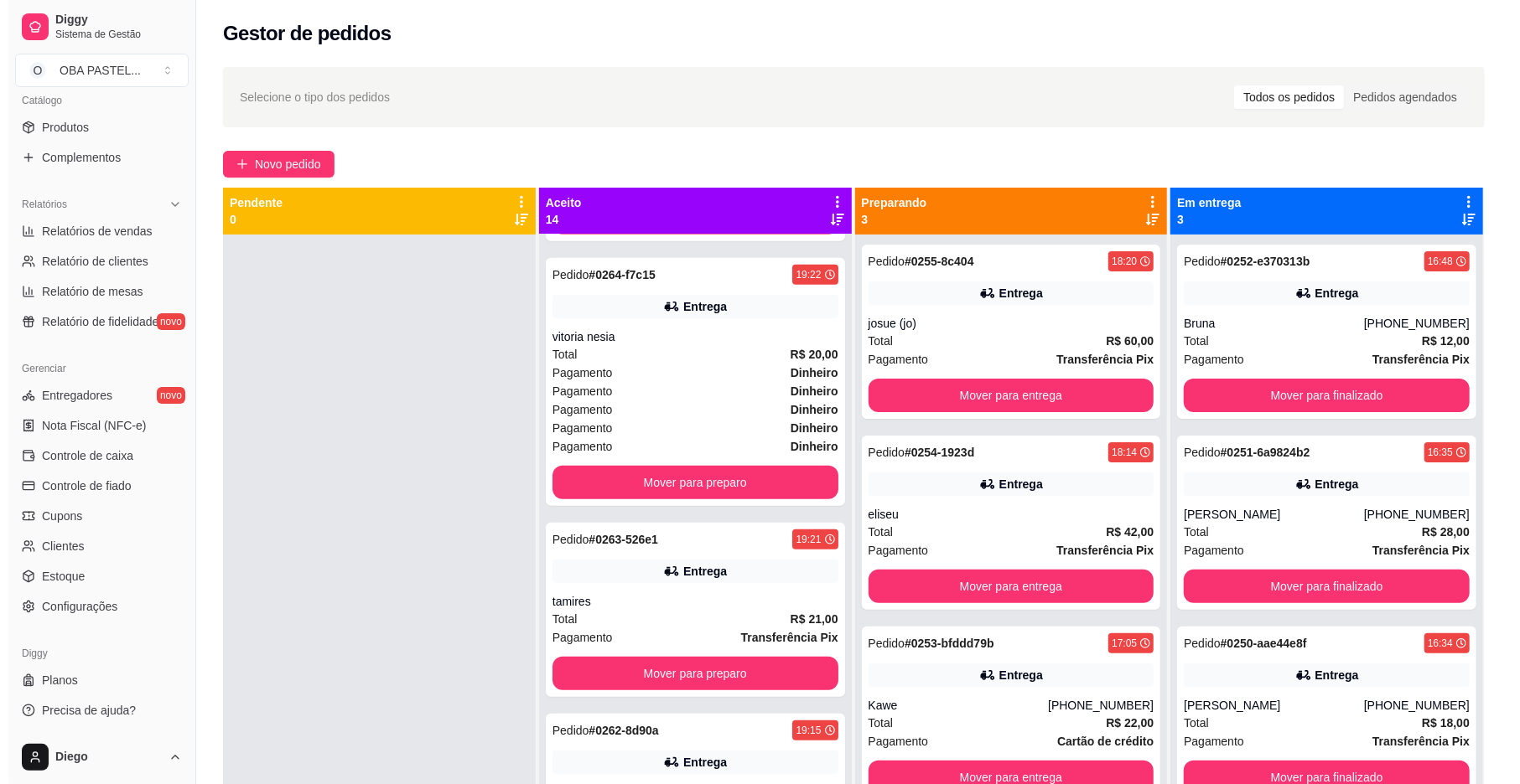
scroll to position [1133, 0]
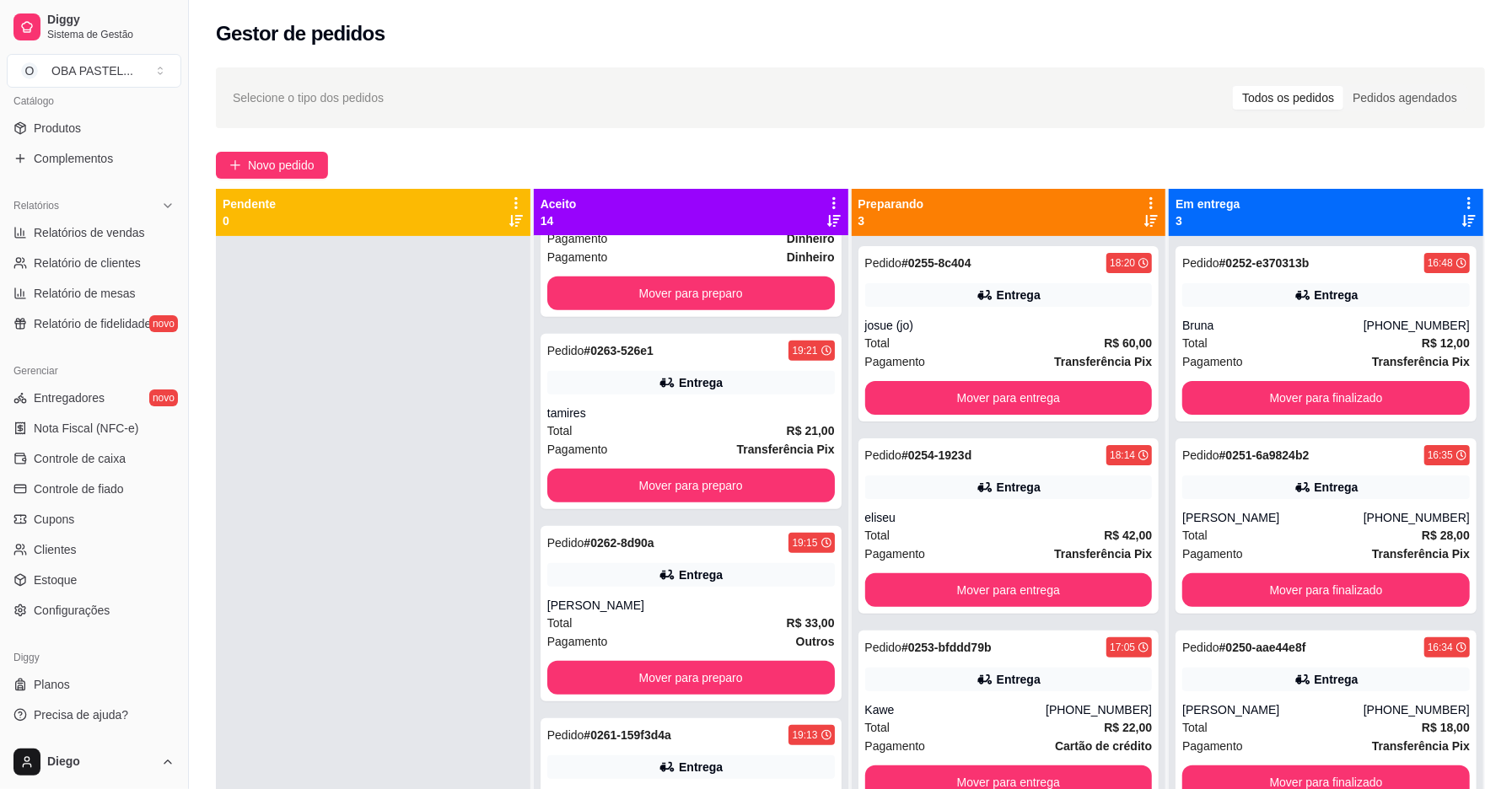
click at [241, 150] on div "Selecione o tipo dos pedidos Todos os pedidos Pedidos agendados Novo pedido Pen…" at bounding box center [850, 528] width 1323 height 941
click at [243, 172] on button "Novo pedido" at bounding box center [271, 165] width 113 height 27
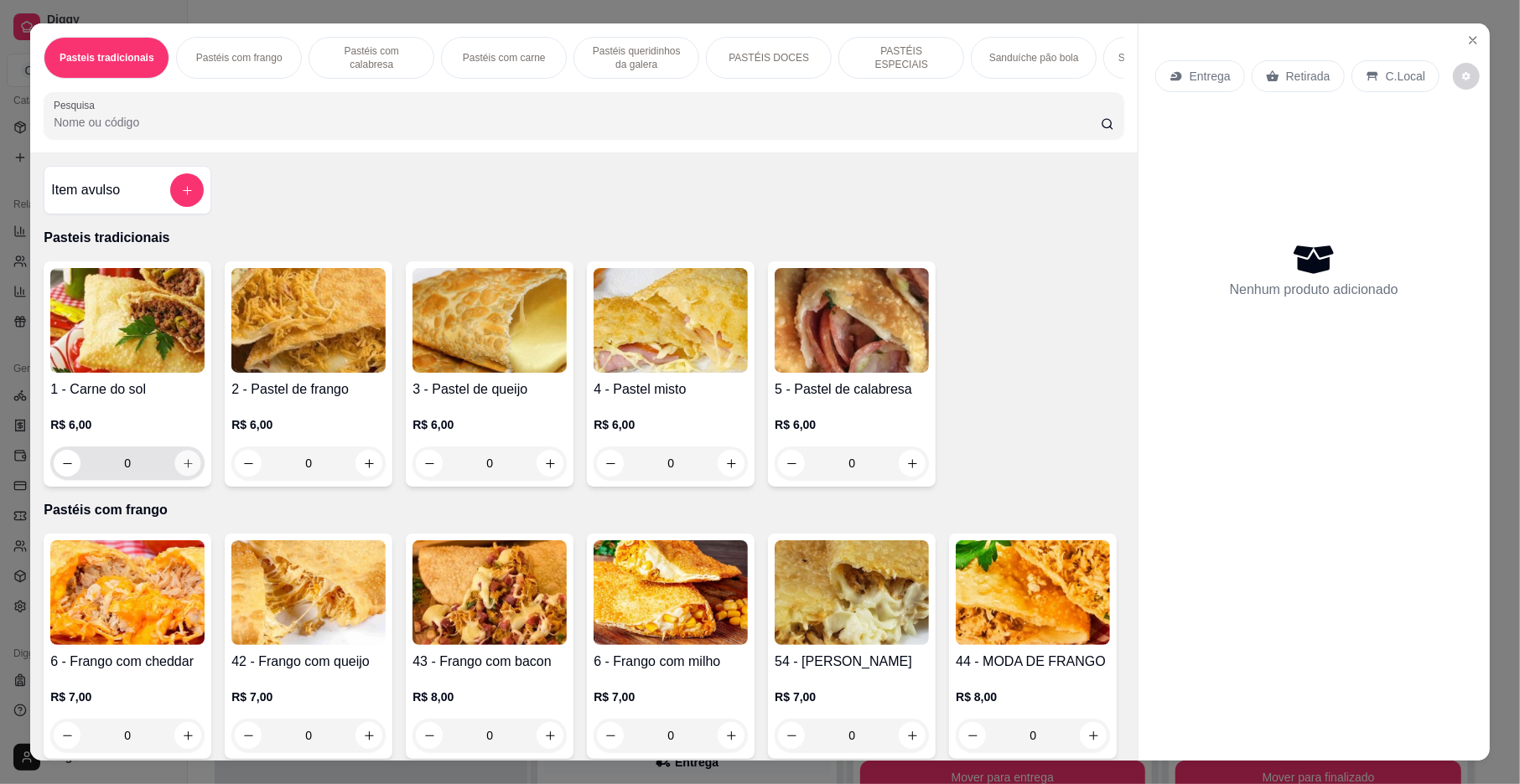
click at [184, 468] on icon "increase-product-quantity" at bounding box center [187, 463] width 9 height 9
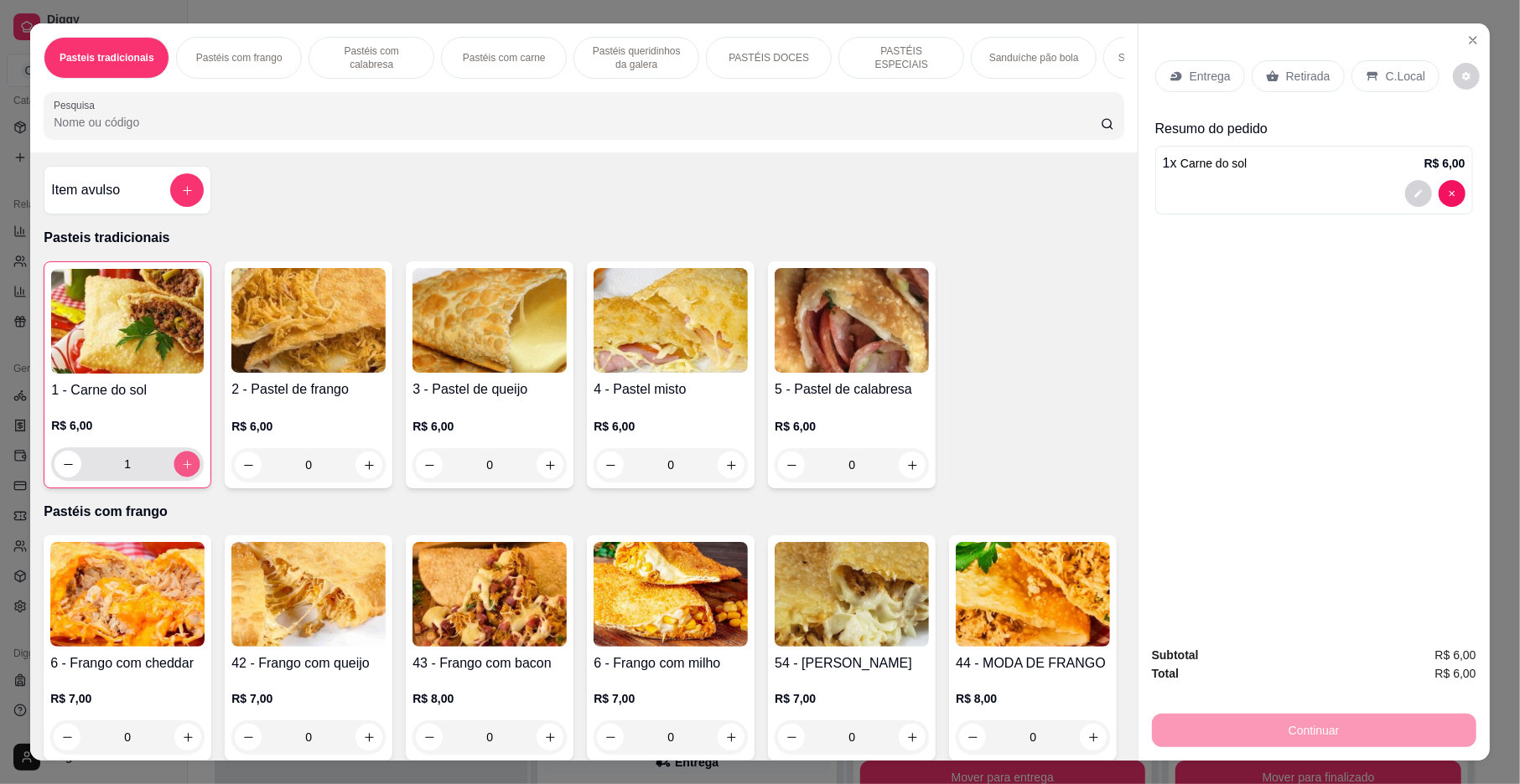
click at [181, 471] on icon "increase-product-quantity" at bounding box center [187, 464] width 12 height 12
type input "2"
click at [544, 471] on icon "increase-product-quantity" at bounding box center [550, 465] width 12 height 12
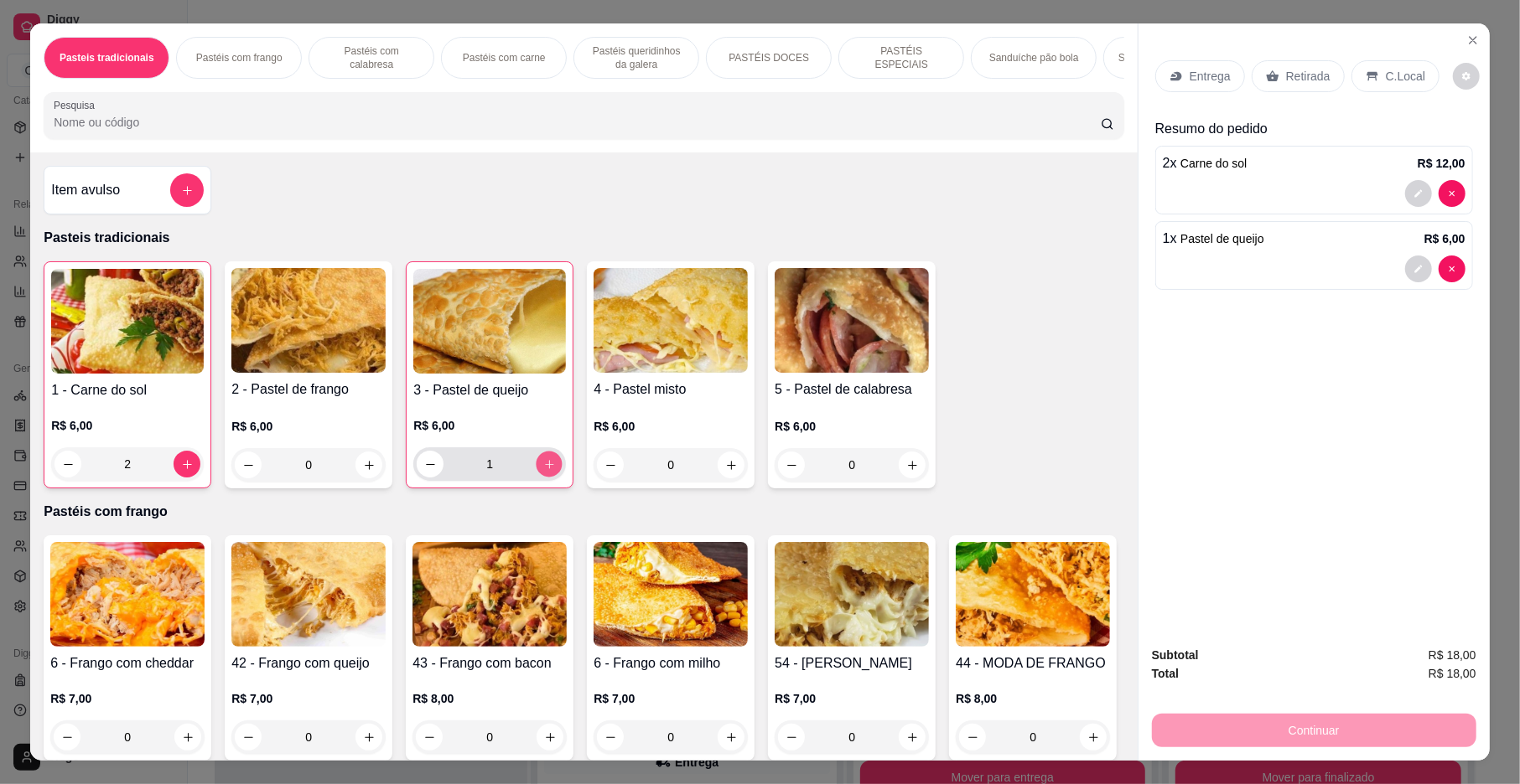
click at [543, 471] on icon "increase-product-quantity" at bounding box center [549, 464] width 12 height 12
type input "2"
click at [366, 471] on icon "increase-product-quantity" at bounding box center [368, 465] width 12 height 12
type input "1"
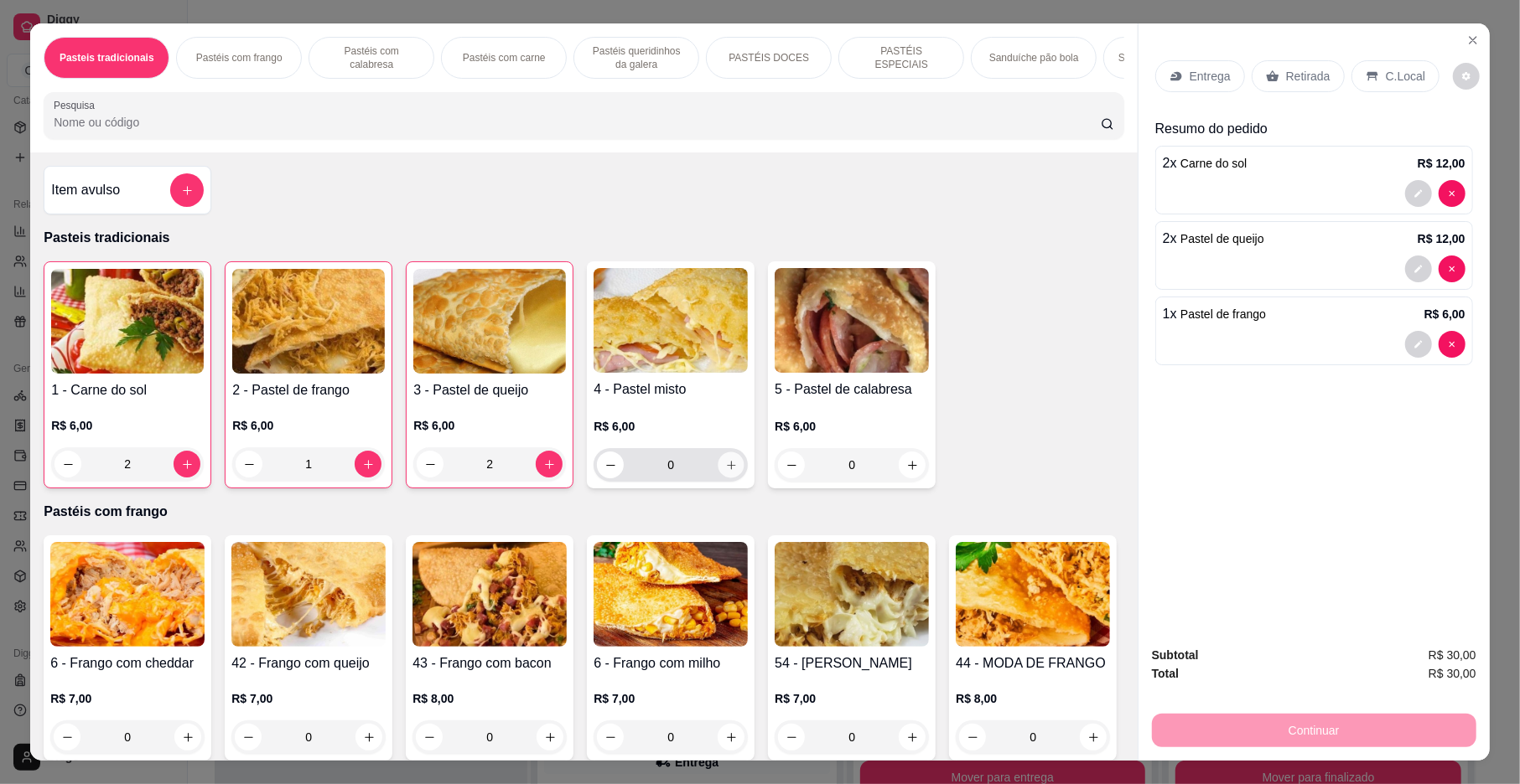
click at [725, 471] on icon "increase-product-quantity" at bounding box center [731, 465] width 12 height 12
type input "1"
click at [1175, 80] on icon at bounding box center [1177, 76] width 13 height 13
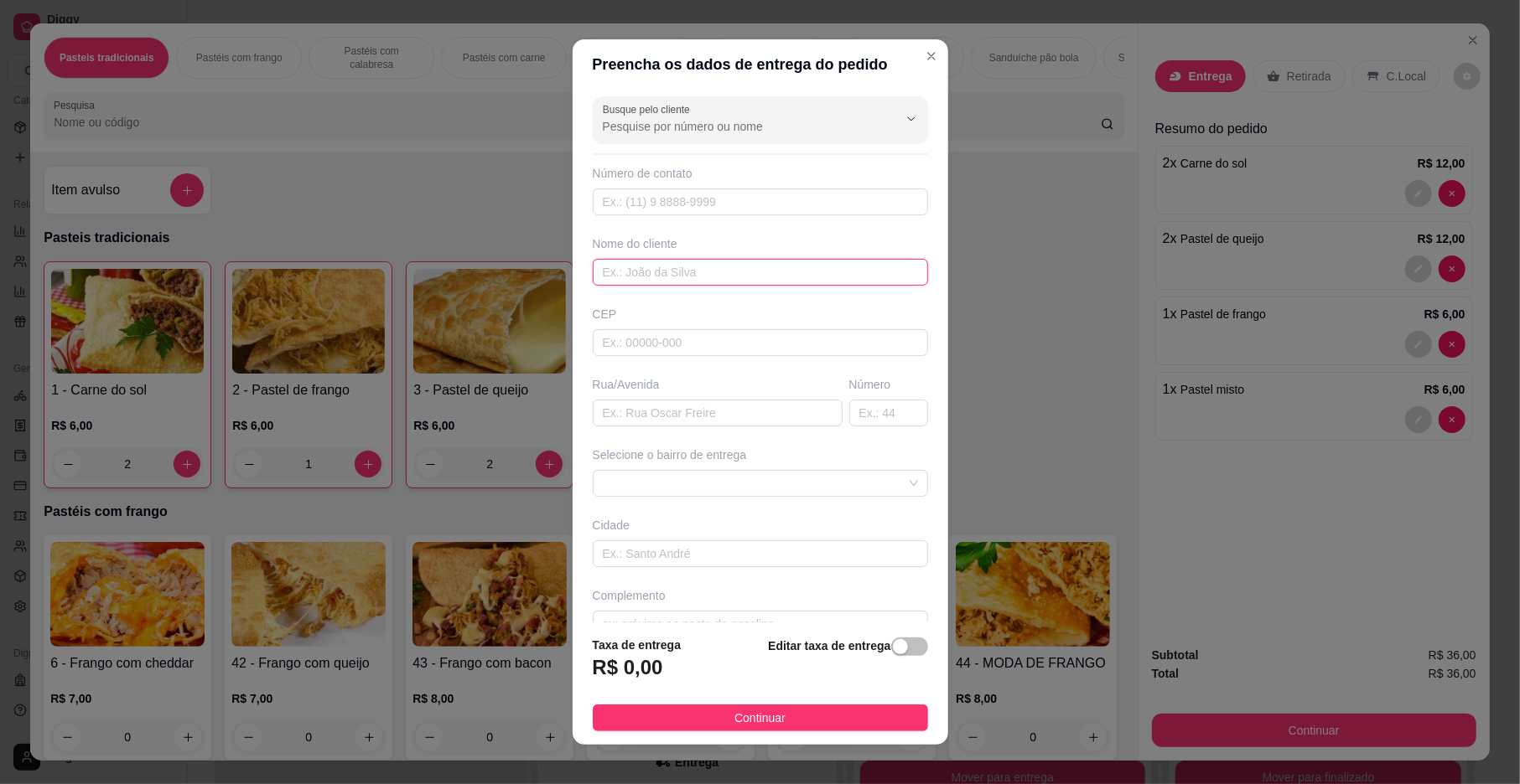
click at [780, 285] on input "text" at bounding box center [760, 272] width 336 height 27
type input "TANIA"
click at [706, 416] on input "text" at bounding box center [717, 413] width 250 height 27
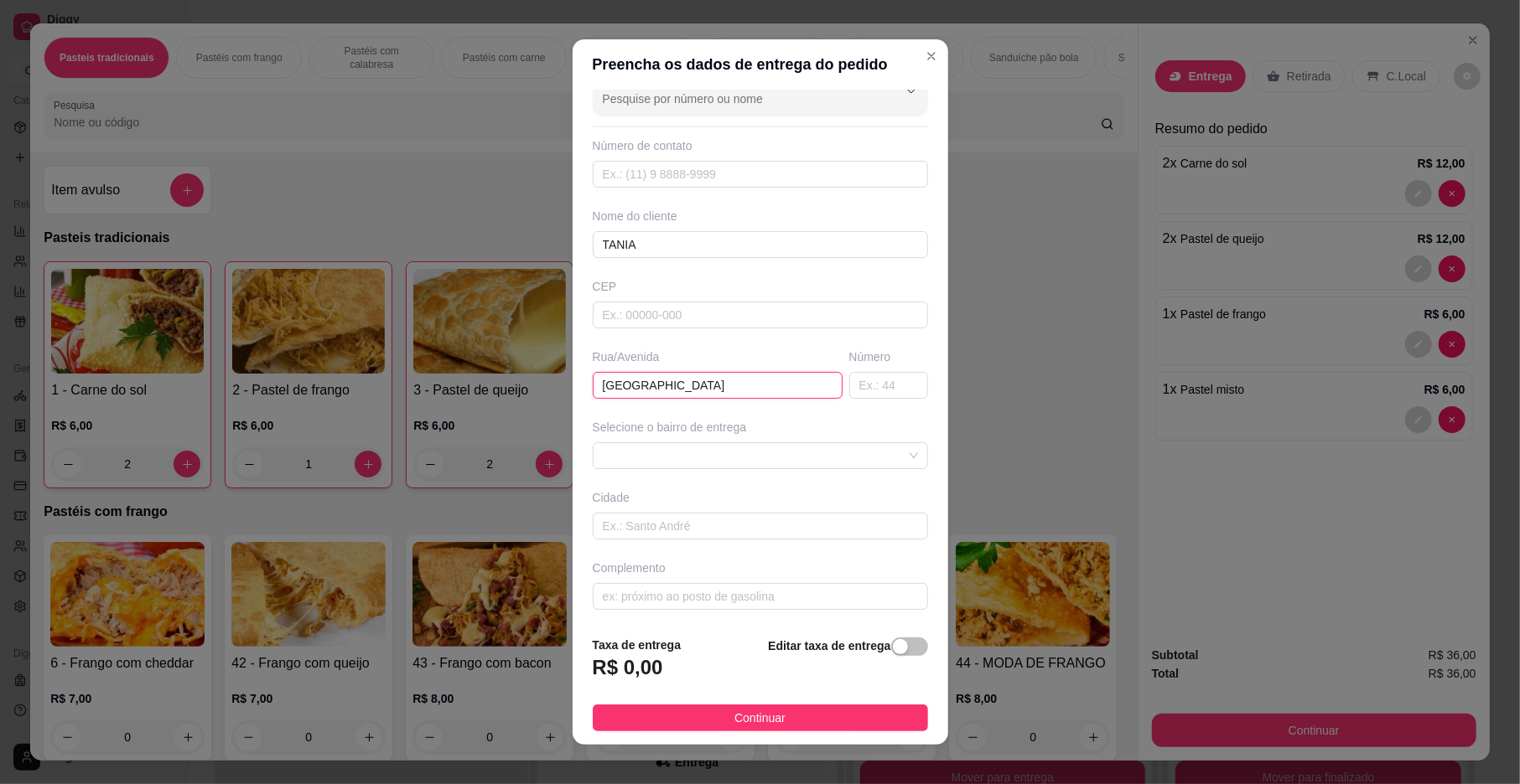
scroll to position [35, 0]
type input "[GEOGRAPHIC_DATA]"
click at [684, 524] on input "text" at bounding box center [760, 522] width 336 height 27
click at [702, 449] on span at bounding box center [760, 451] width 316 height 25
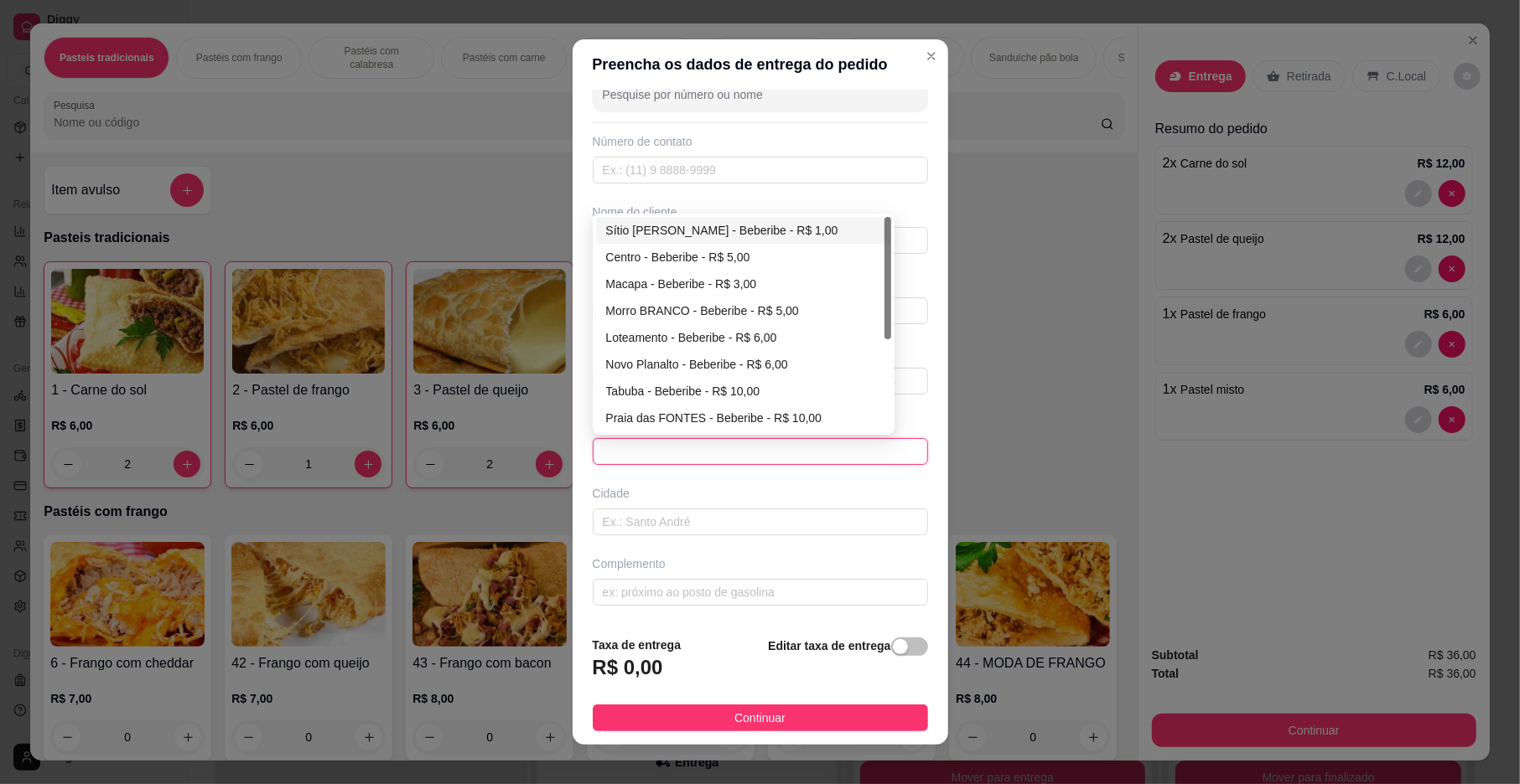
click at [662, 221] on div "Sítio [PERSON_NAME] - Beberibe - R$ 1,00" at bounding box center [743, 229] width 275 height 18
type input "Beberibe"
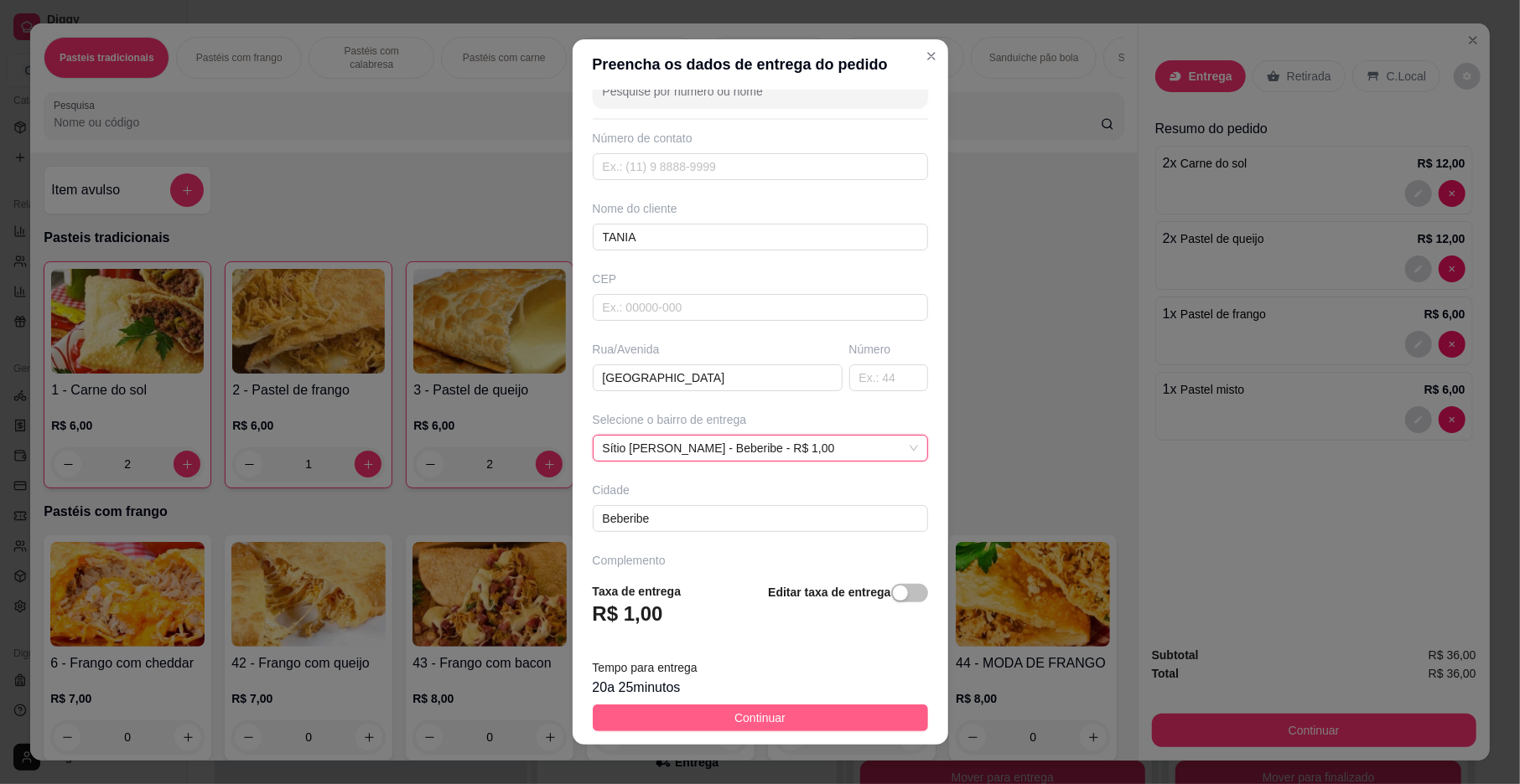
click at [735, 715] on span "Continuar" at bounding box center [760, 717] width 51 height 18
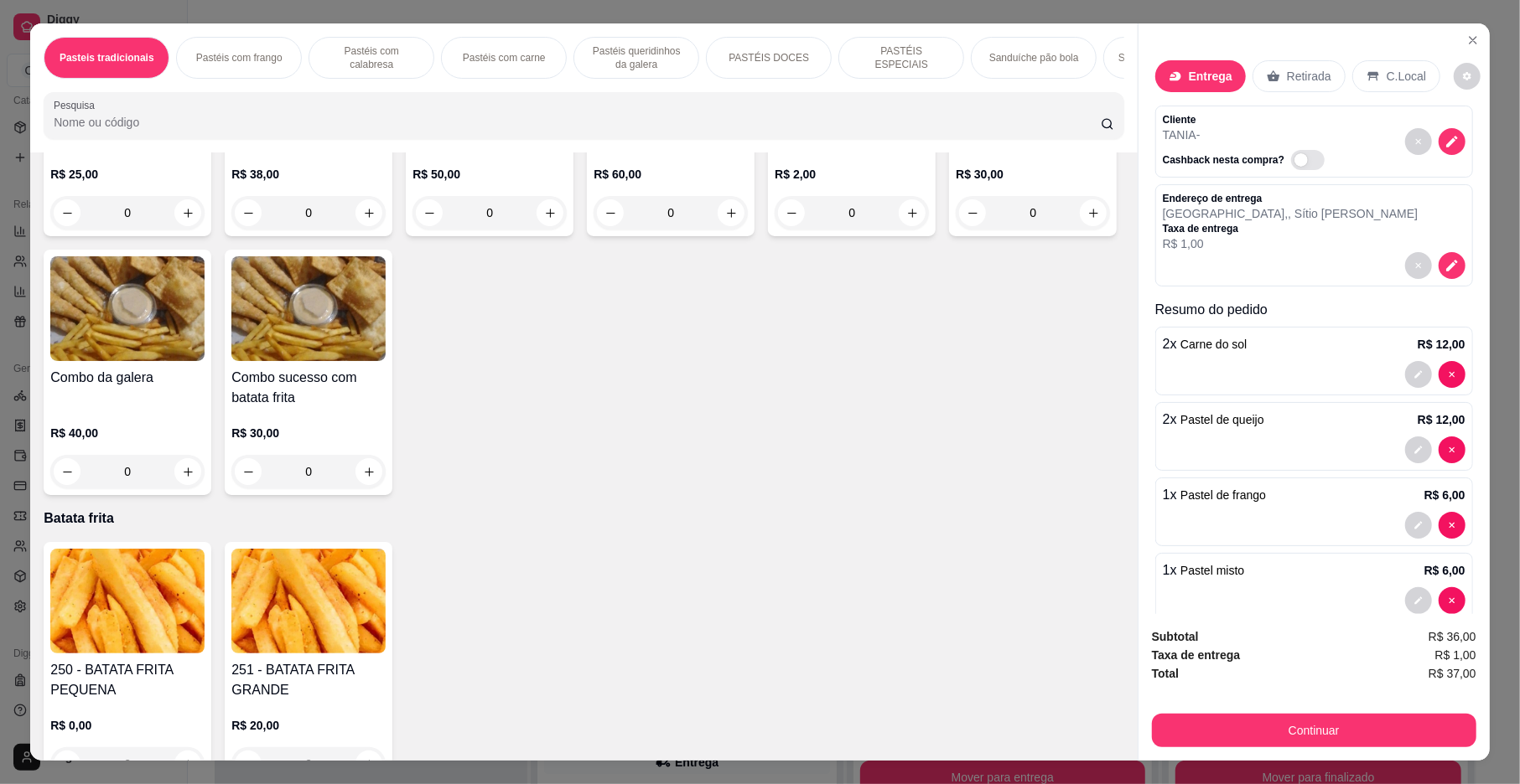
scroll to position [2233, 0]
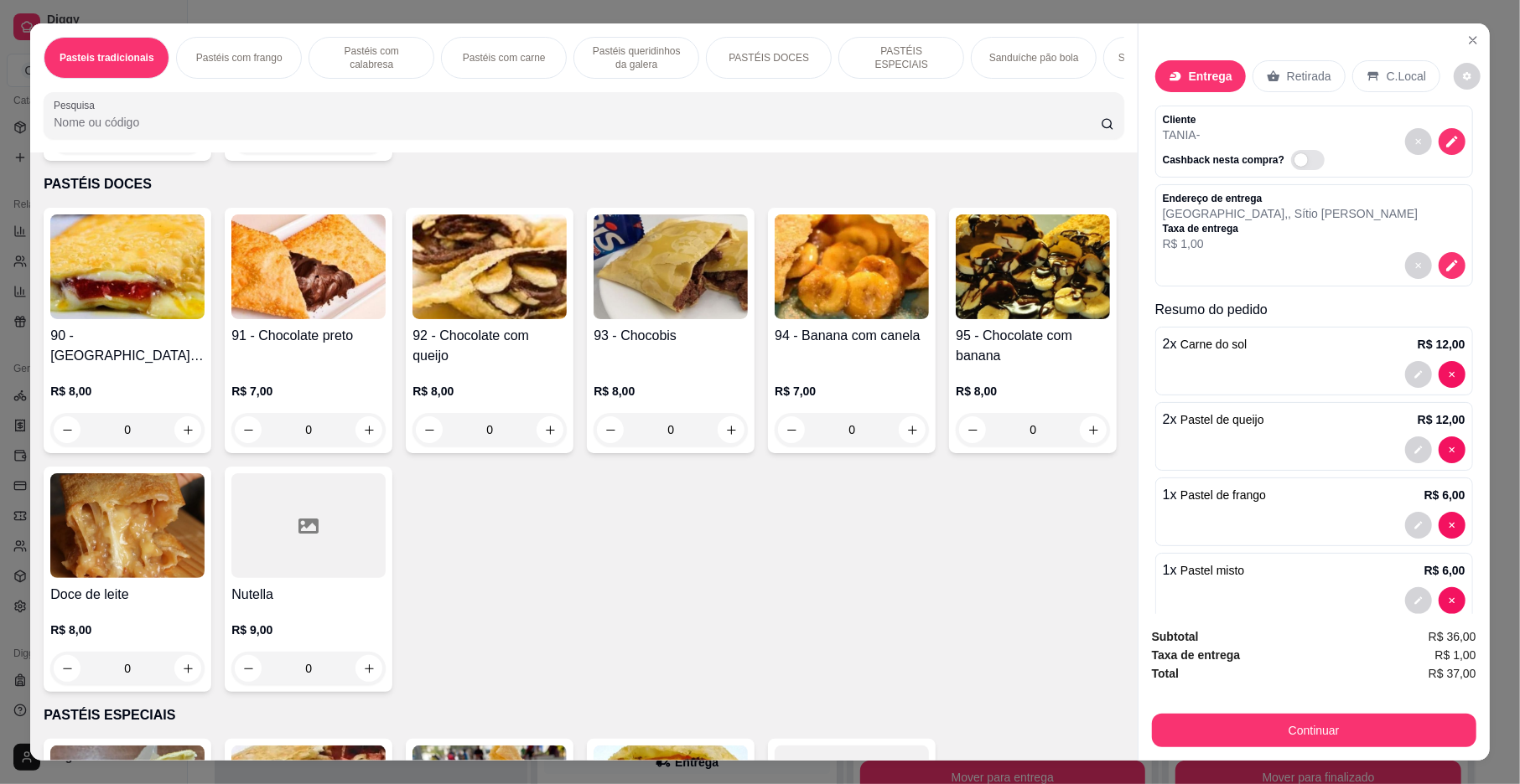
click at [1073, 546] on div "90 - [PERSON_NAME] e julieta R$ 8,00 0 91 - Chocolate preto R$ 7,00 0 92 - Choc…" at bounding box center [584, 449] width 1080 height 485
click at [1393, 719] on button "Continuar" at bounding box center [1313, 731] width 315 height 33
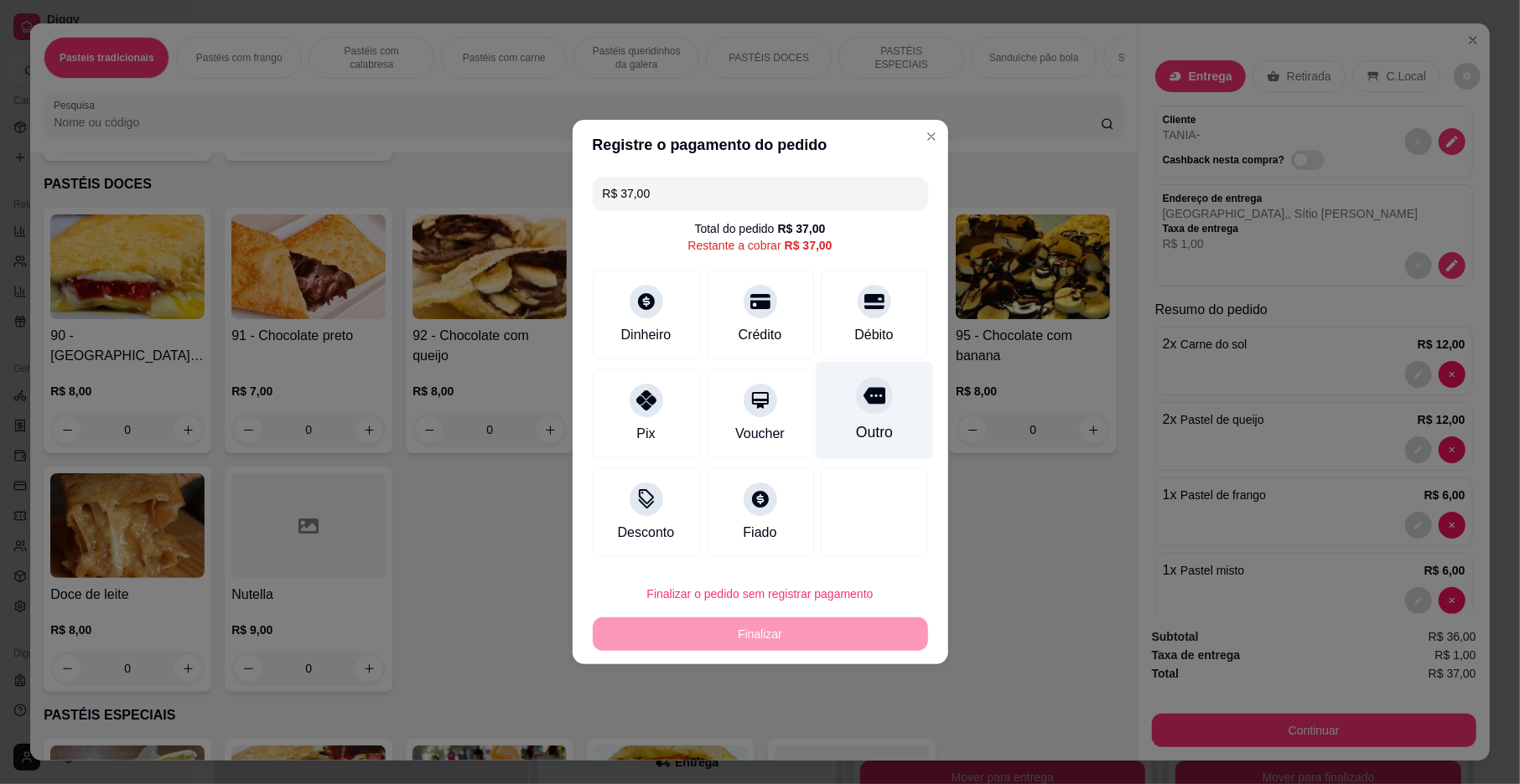
click at [852, 419] on div "Outro" at bounding box center [874, 411] width 119 height 98
type input "R$ 0,00"
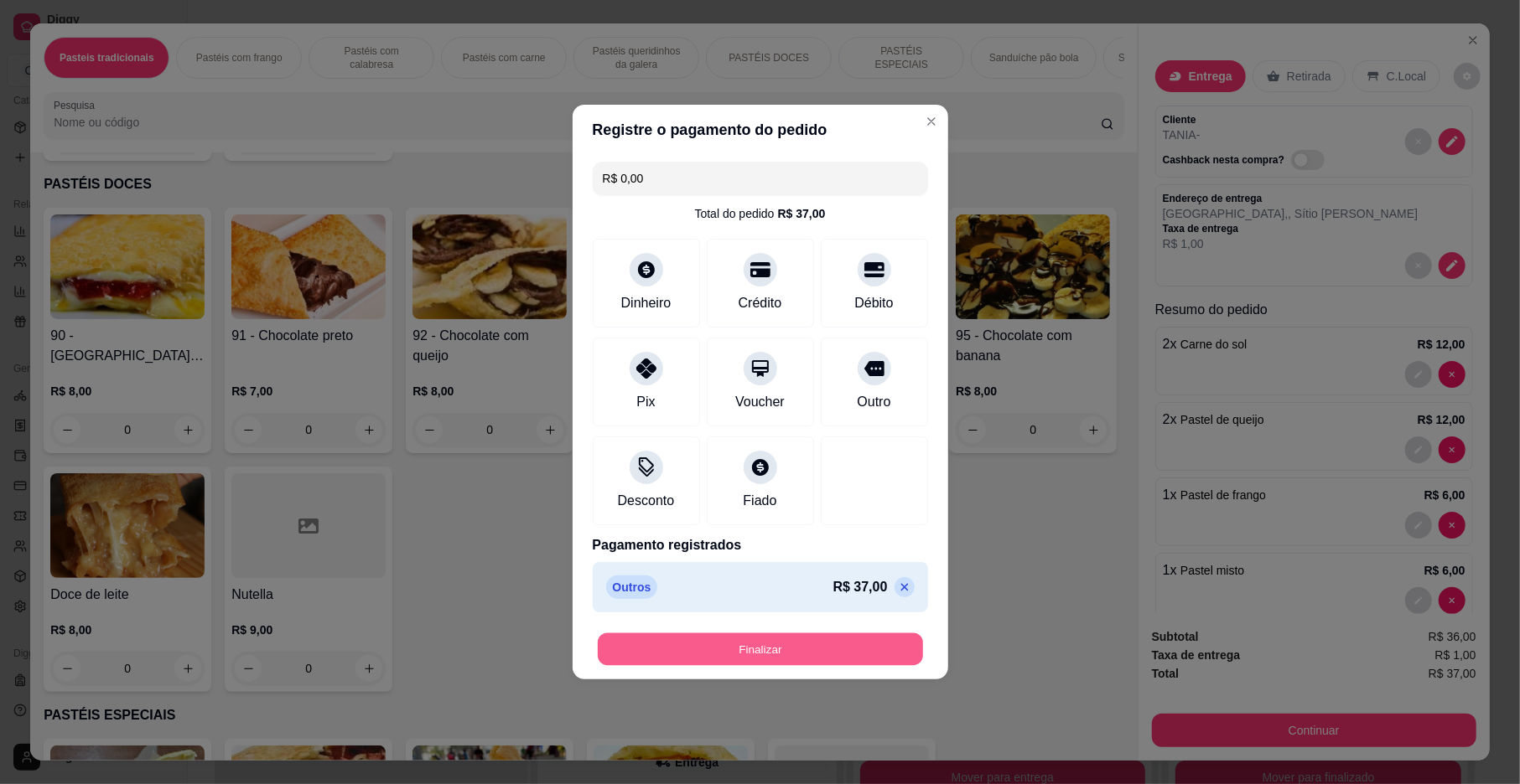
click at [875, 643] on button "Finalizar" at bounding box center [760, 650] width 325 height 33
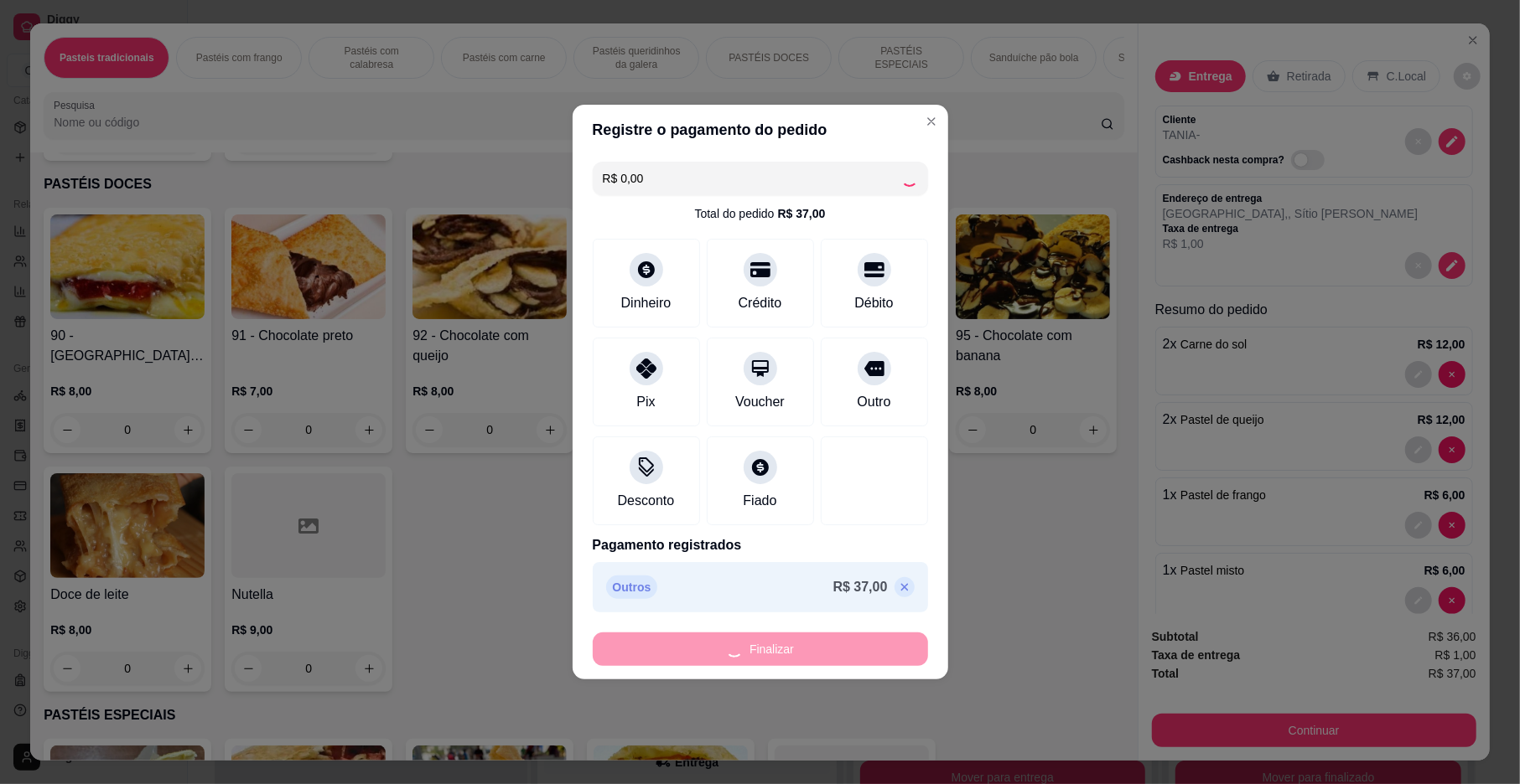
scroll to position [1325, 0]
type input "0"
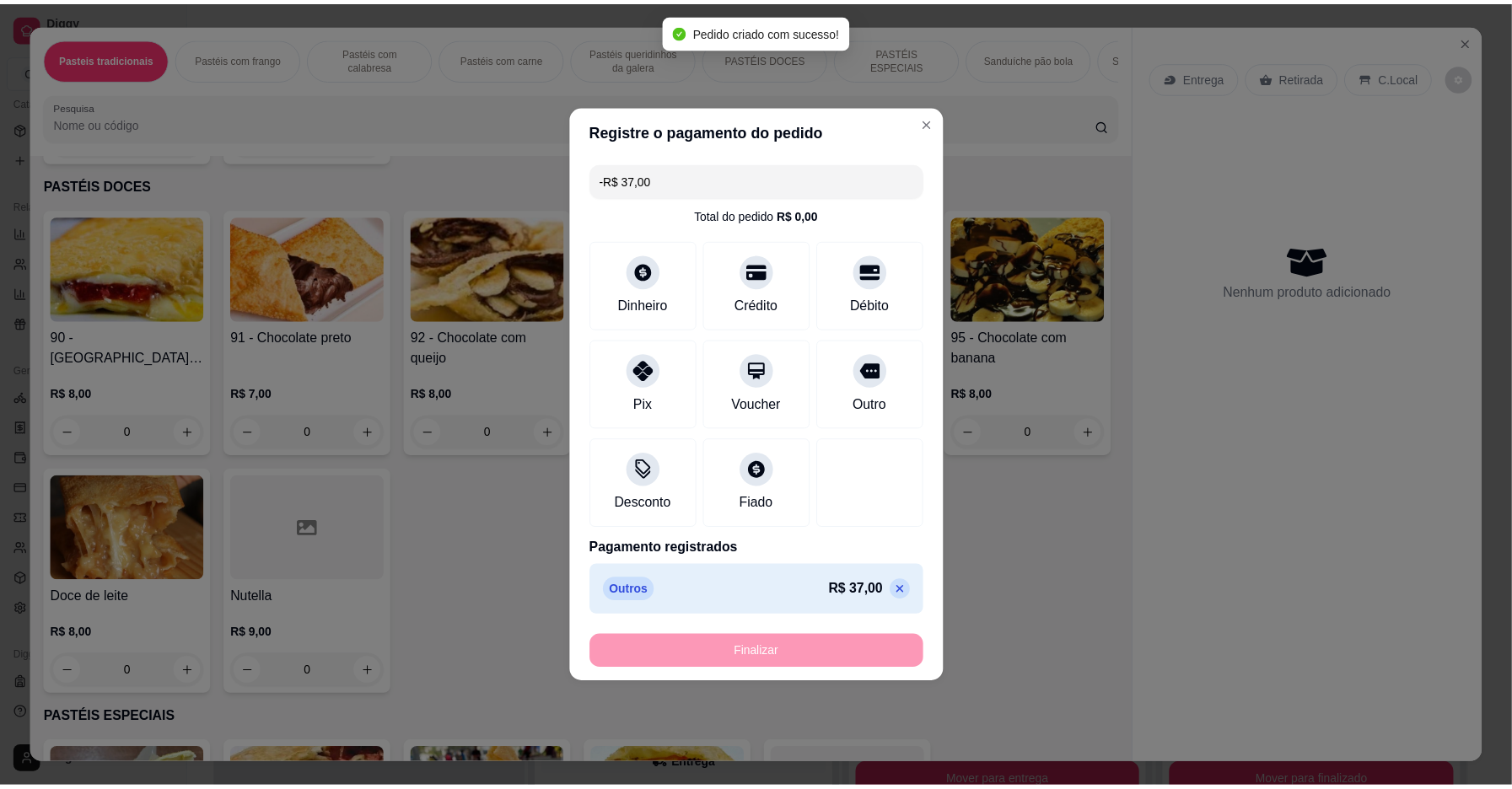
scroll to position [1140, 0]
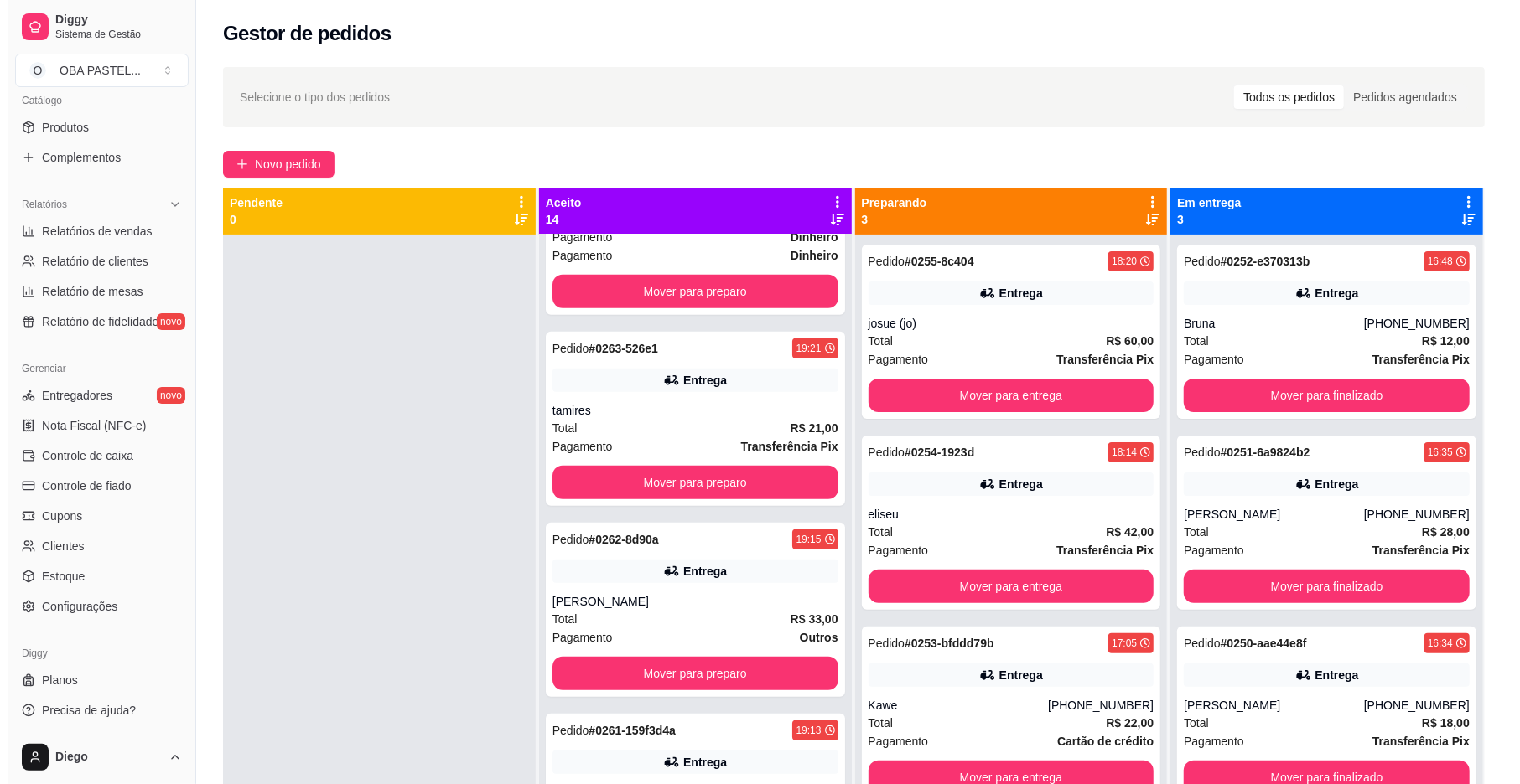
scroll to position [1325, 0]
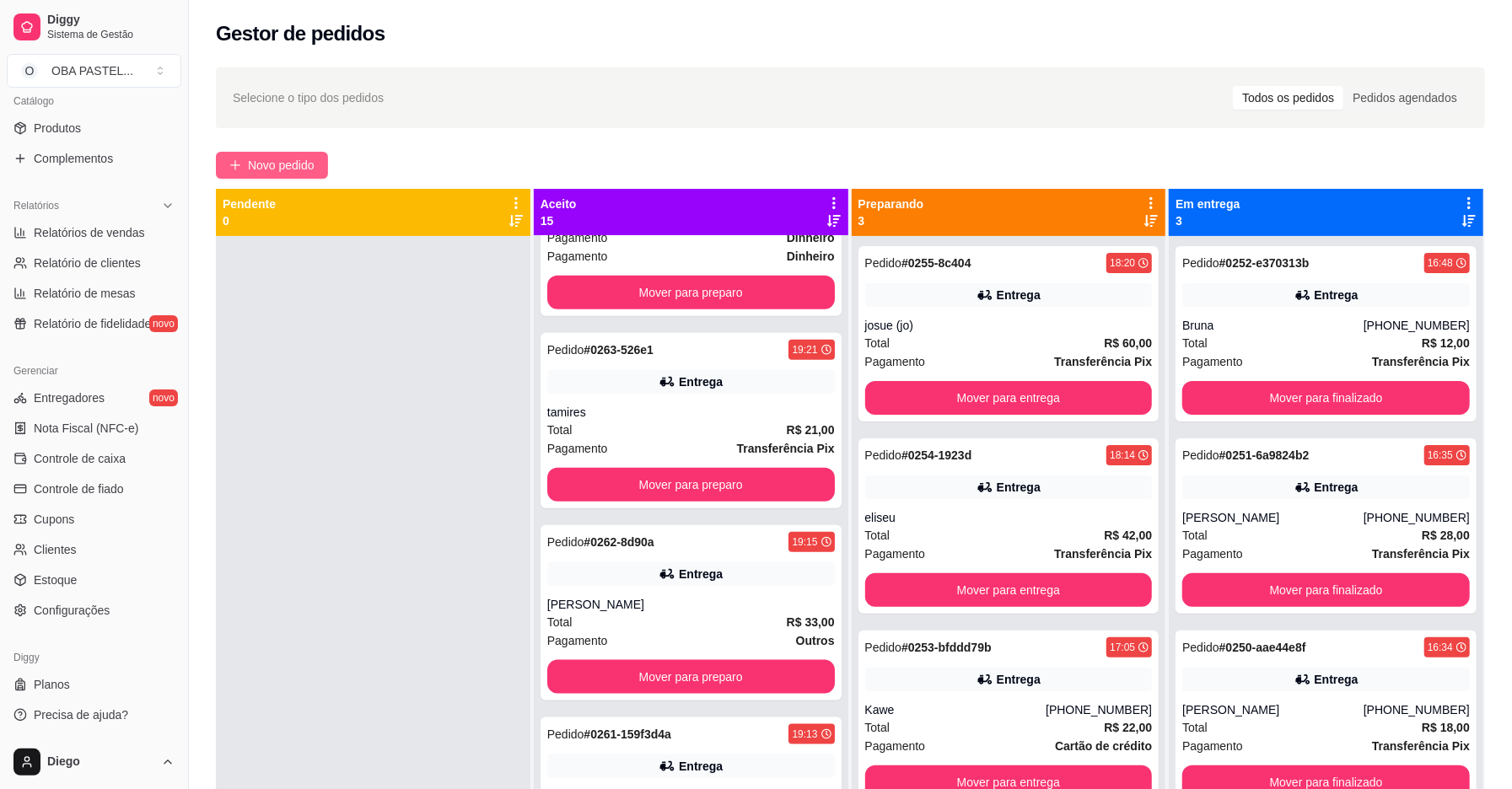
click at [244, 166] on button "Novo pedido" at bounding box center [271, 165] width 113 height 27
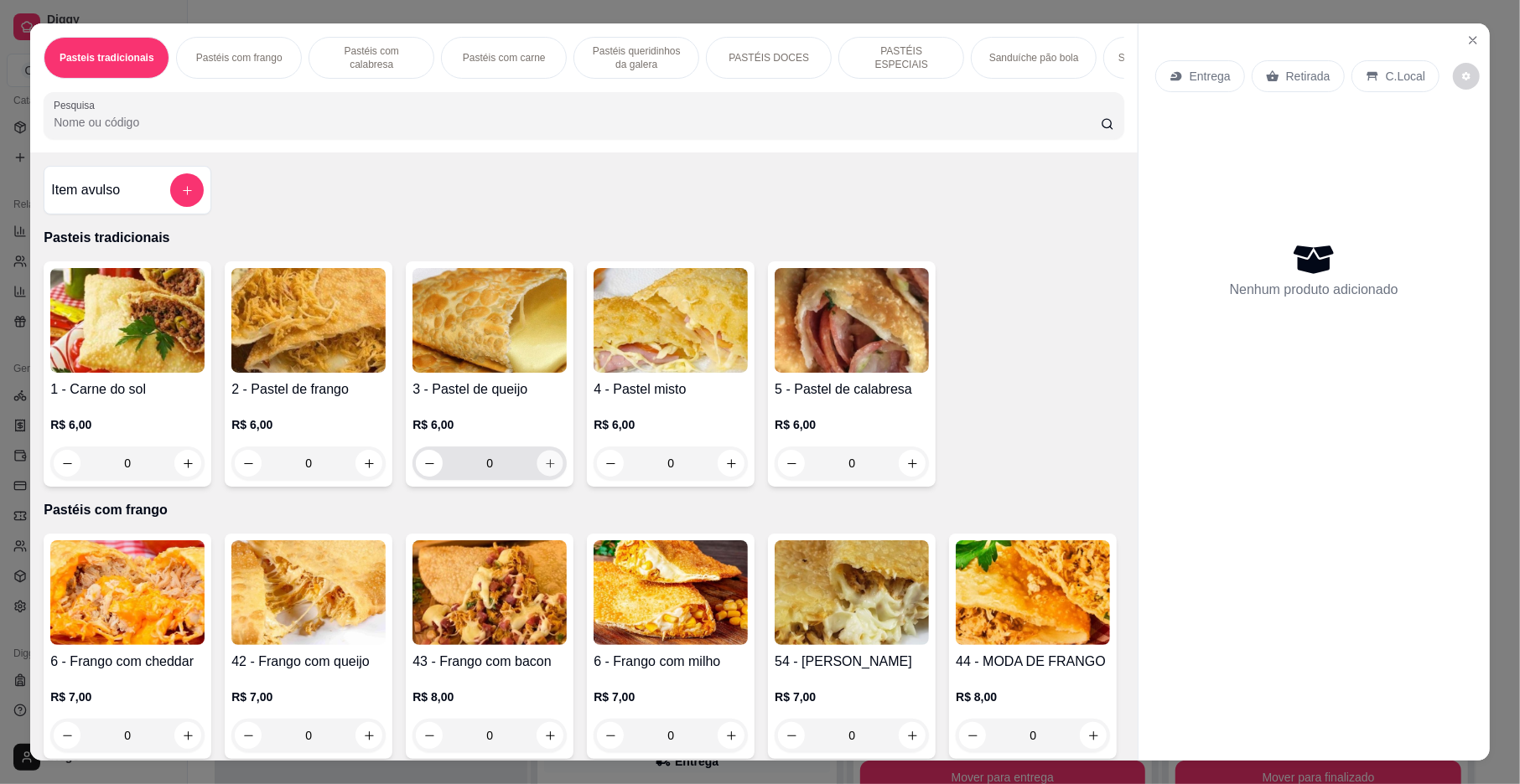
click at [540, 471] on button "increase-product-quantity" at bounding box center [550, 463] width 26 height 26
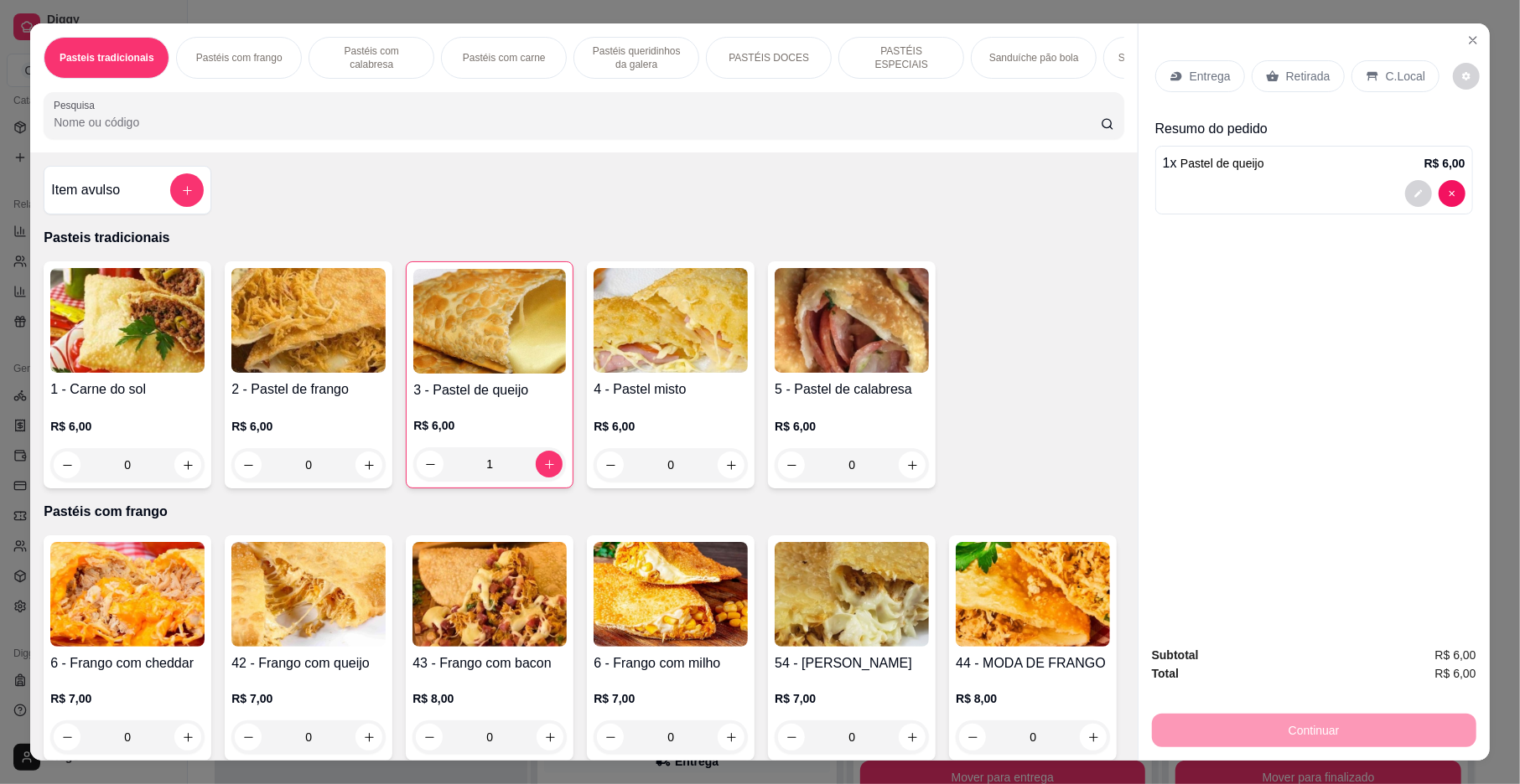
click at [1214, 78] on p "Entrega" at bounding box center [1210, 76] width 41 height 17
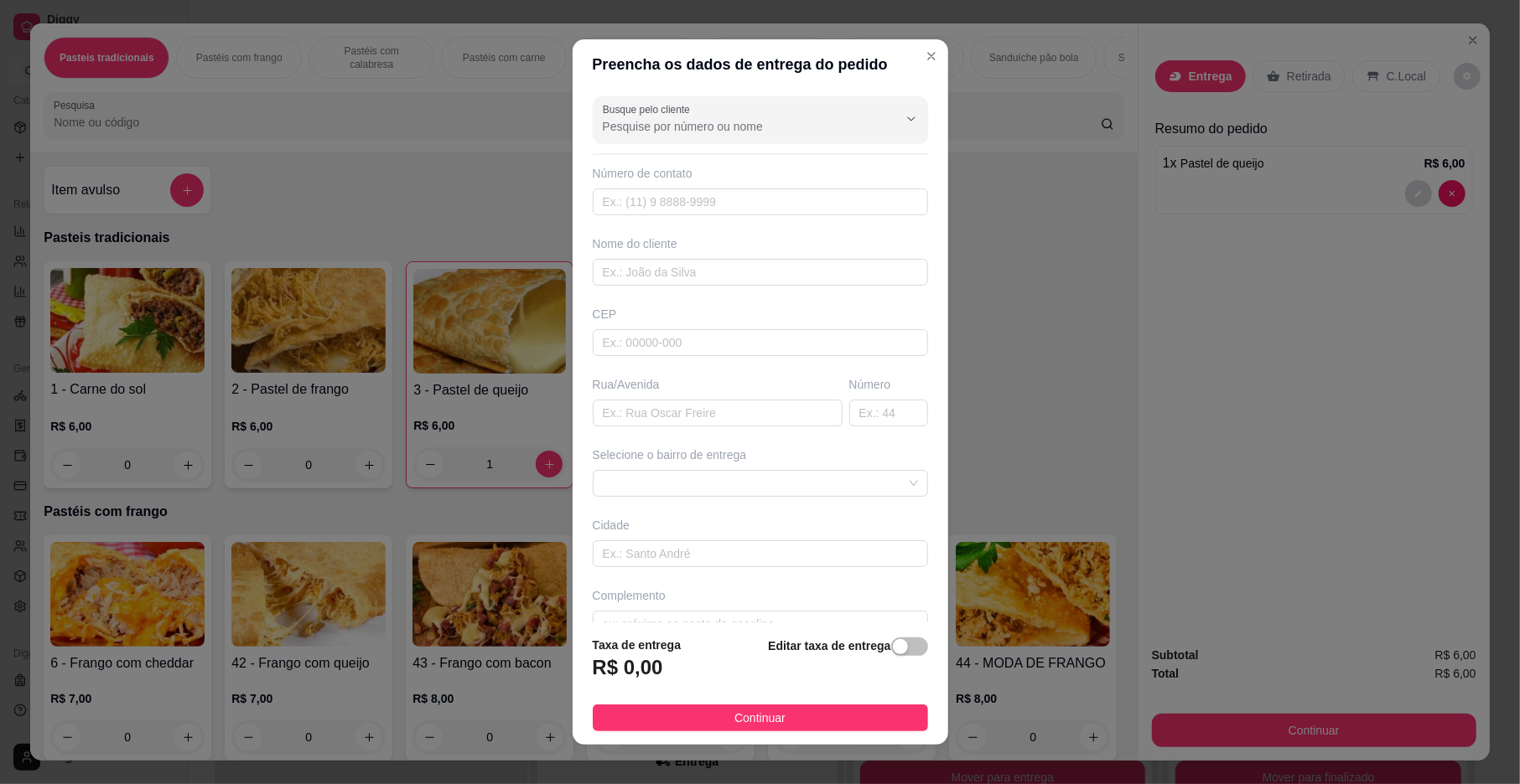
scroll to position [1515, 0]
drag, startPoint x: 618, startPoint y: 427, endPoint x: 618, endPoint y: 456, distance: 29.0
click at [617, 436] on div "Busque pelo cliente Número de contato Nome do cliente CEP Rua/[GEOGRAPHIC_DATA]…" at bounding box center [760, 356] width 376 height 533
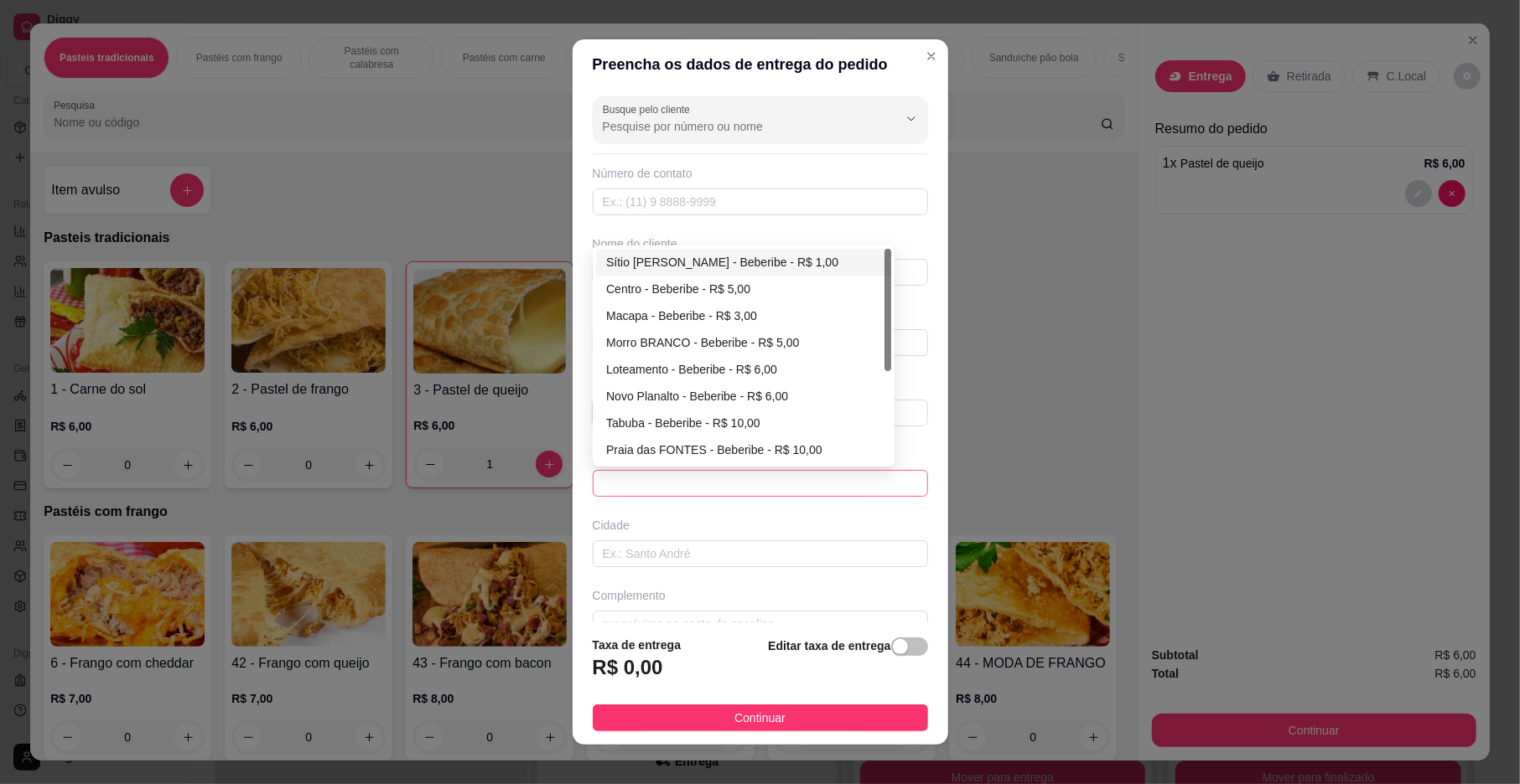
drag, startPoint x: 634, startPoint y: 497, endPoint x: 646, endPoint y: 477, distance: 23.3
click at [635, 492] on span at bounding box center [760, 484] width 316 height 25
click at [672, 294] on div "Centro - Beberibe - R$ 5,00" at bounding box center [743, 289] width 275 height 18
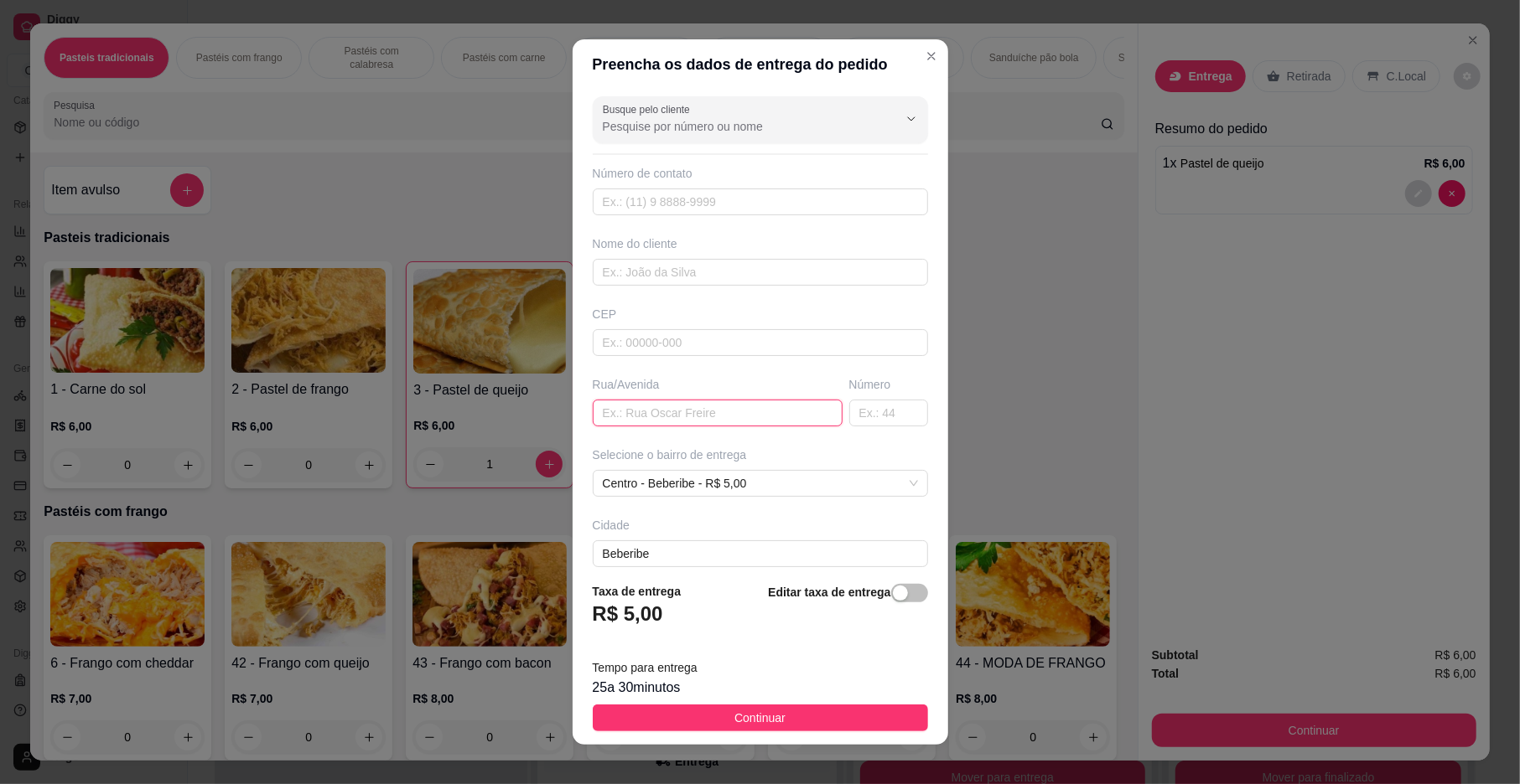
click at [648, 420] on input "text" at bounding box center [717, 413] width 250 height 27
drag, startPoint x: 664, startPoint y: 274, endPoint x: 661, endPoint y: 211, distance: 63.1
click at [661, 270] on input "text" at bounding box center [760, 272] width 336 height 27
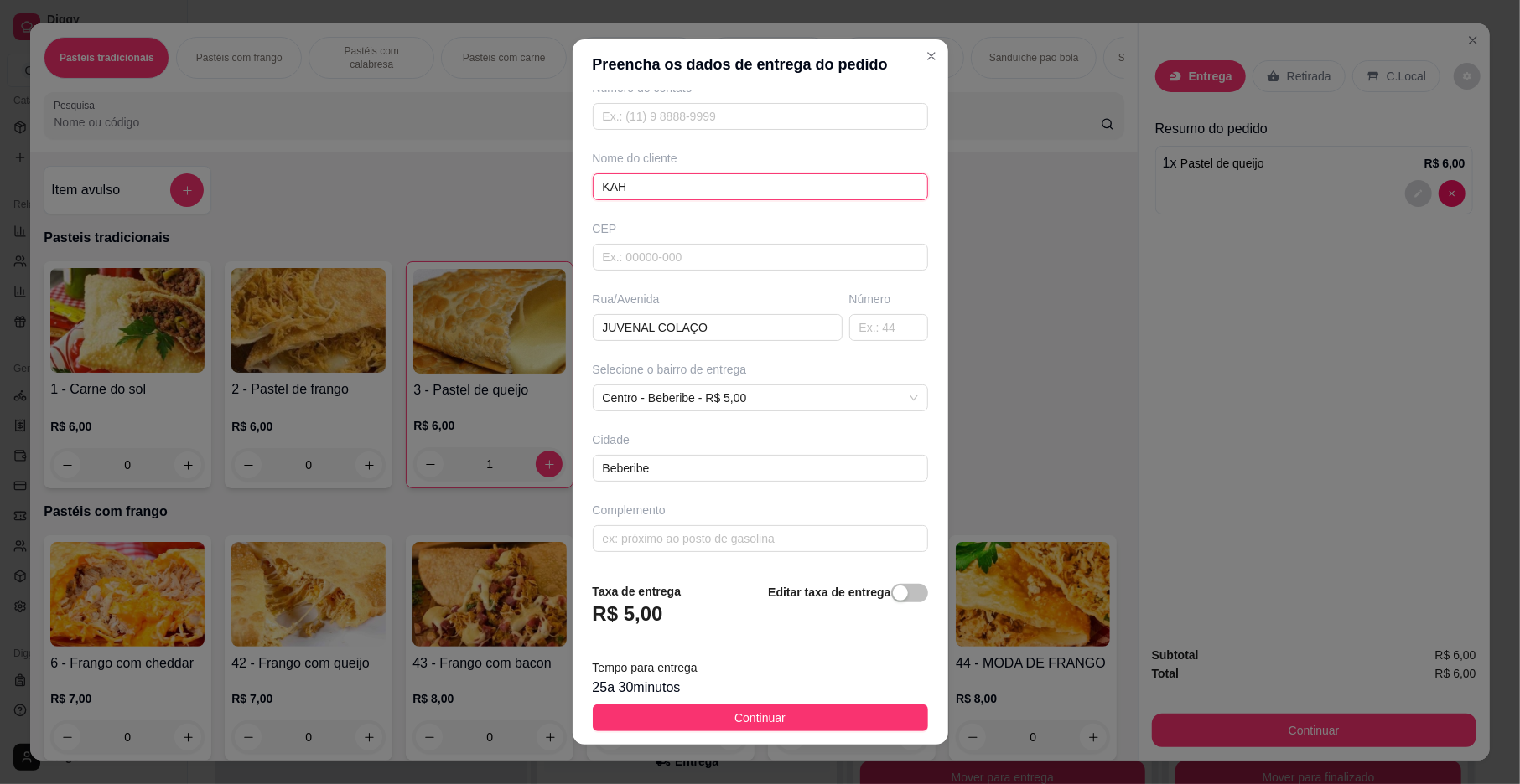
scroll to position [14, 0]
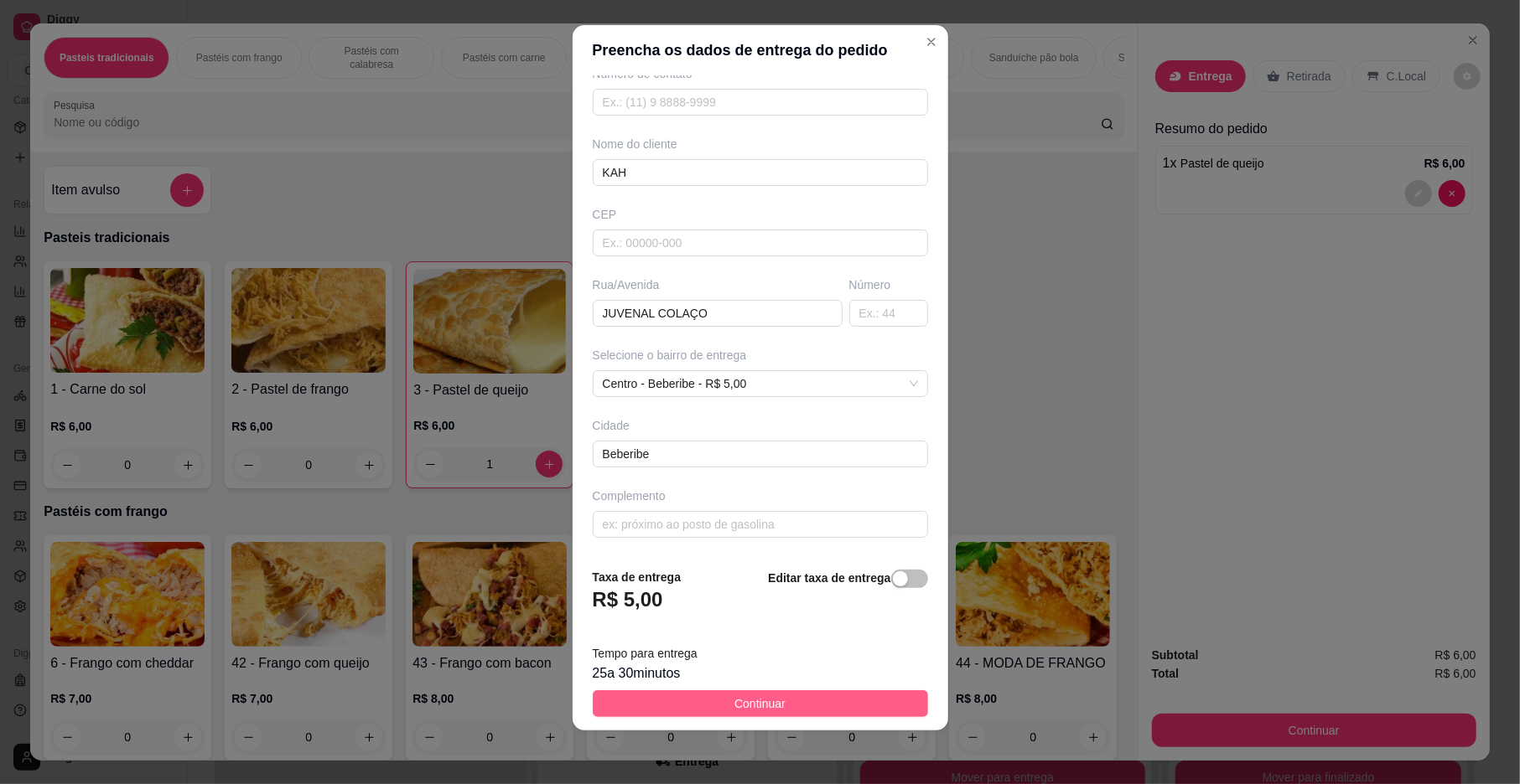
click at [739, 710] on span "Continuar" at bounding box center [760, 703] width 51 height 18
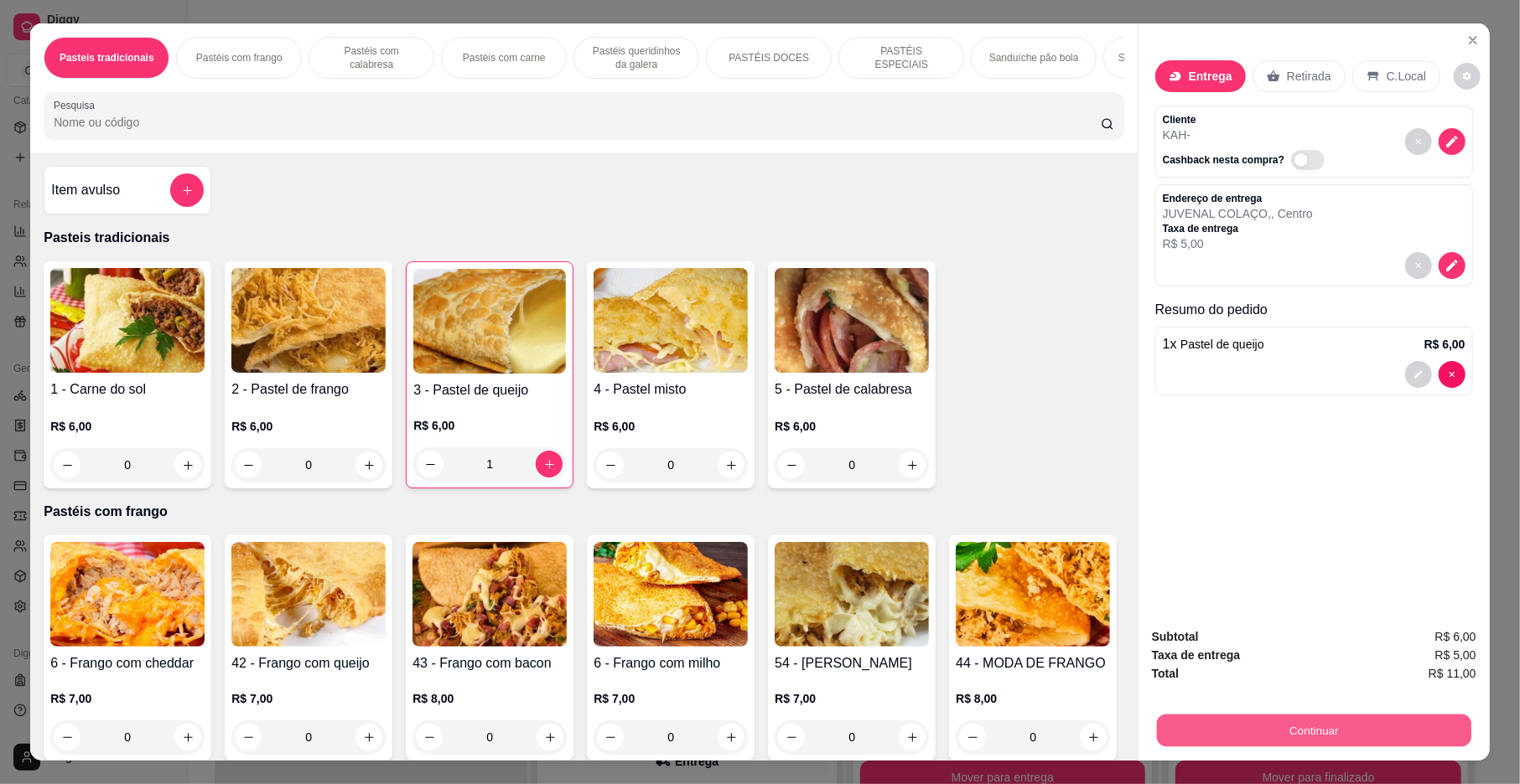
click at [1157, 741] on button "Continuar" at bounding box center [1313, 731] width 315 height 33
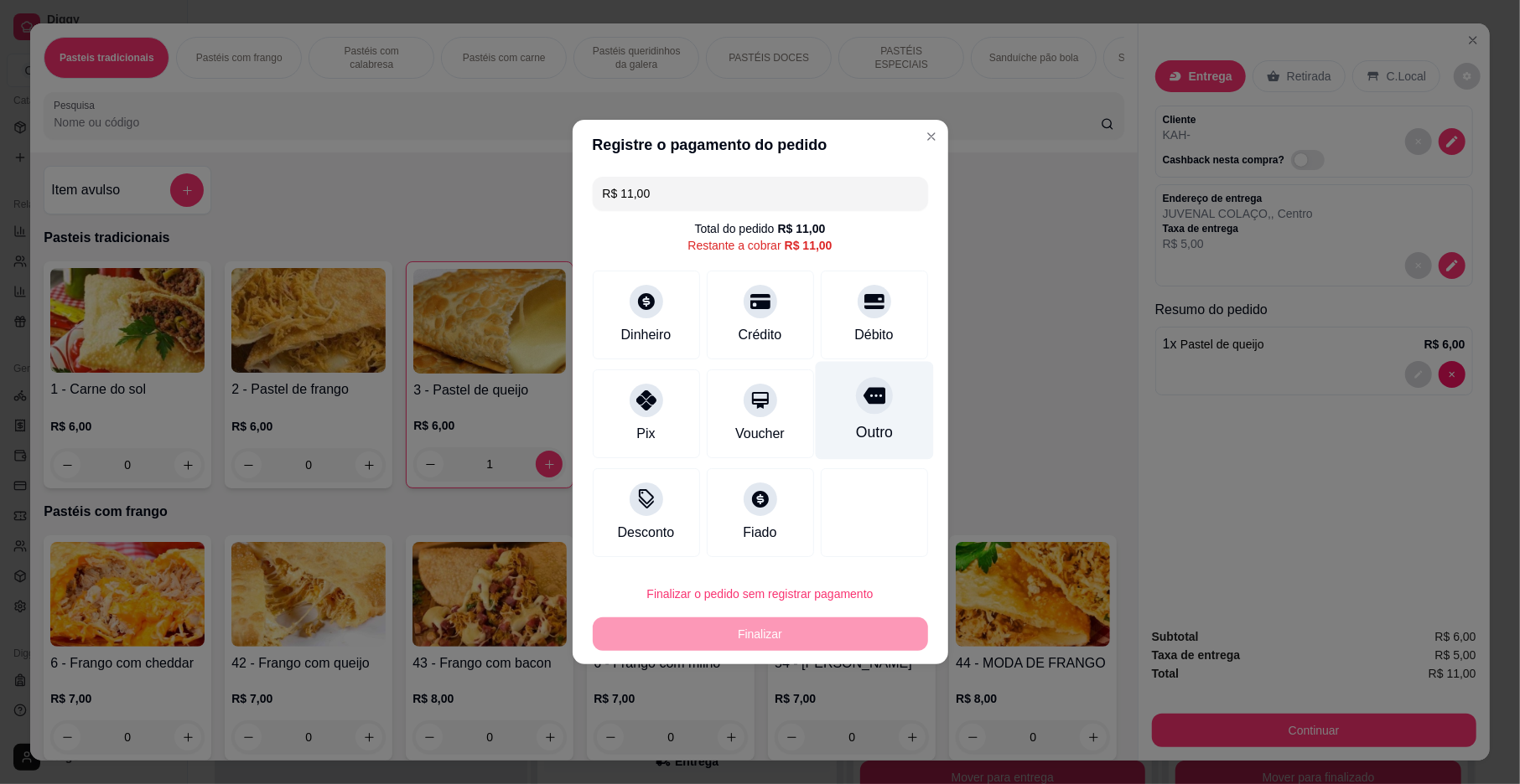
drag, startPoint x: 842, startPoint y: 417, endPoint x: 900, endPoint y: 652, distance: 242.1
click at [844, 423] on div "Outro" at bounding box center [874, 411] width 119 height 98
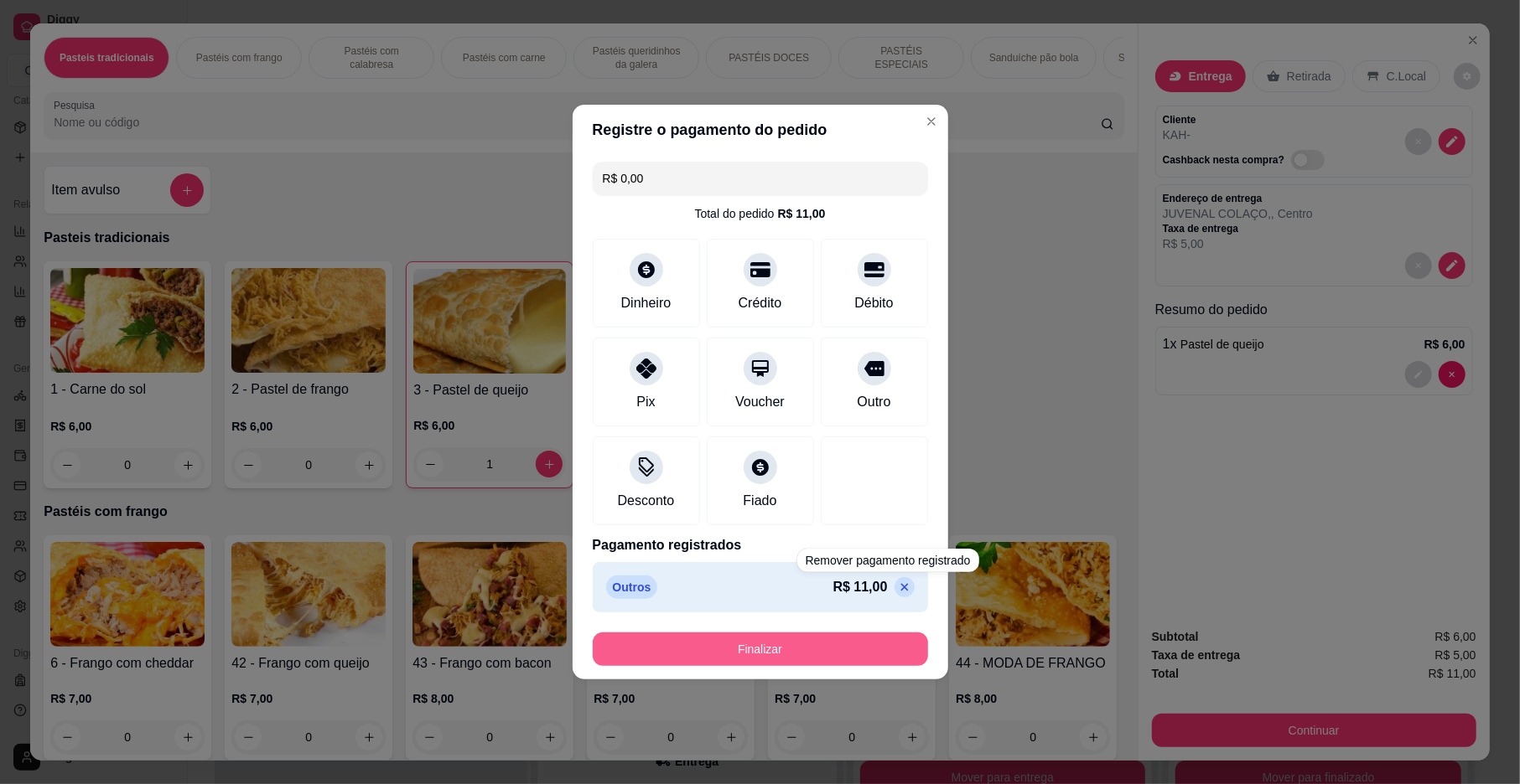
click at [884, 652] on button "Finalizar" at bounding box center [760, 649] width 336 height 33
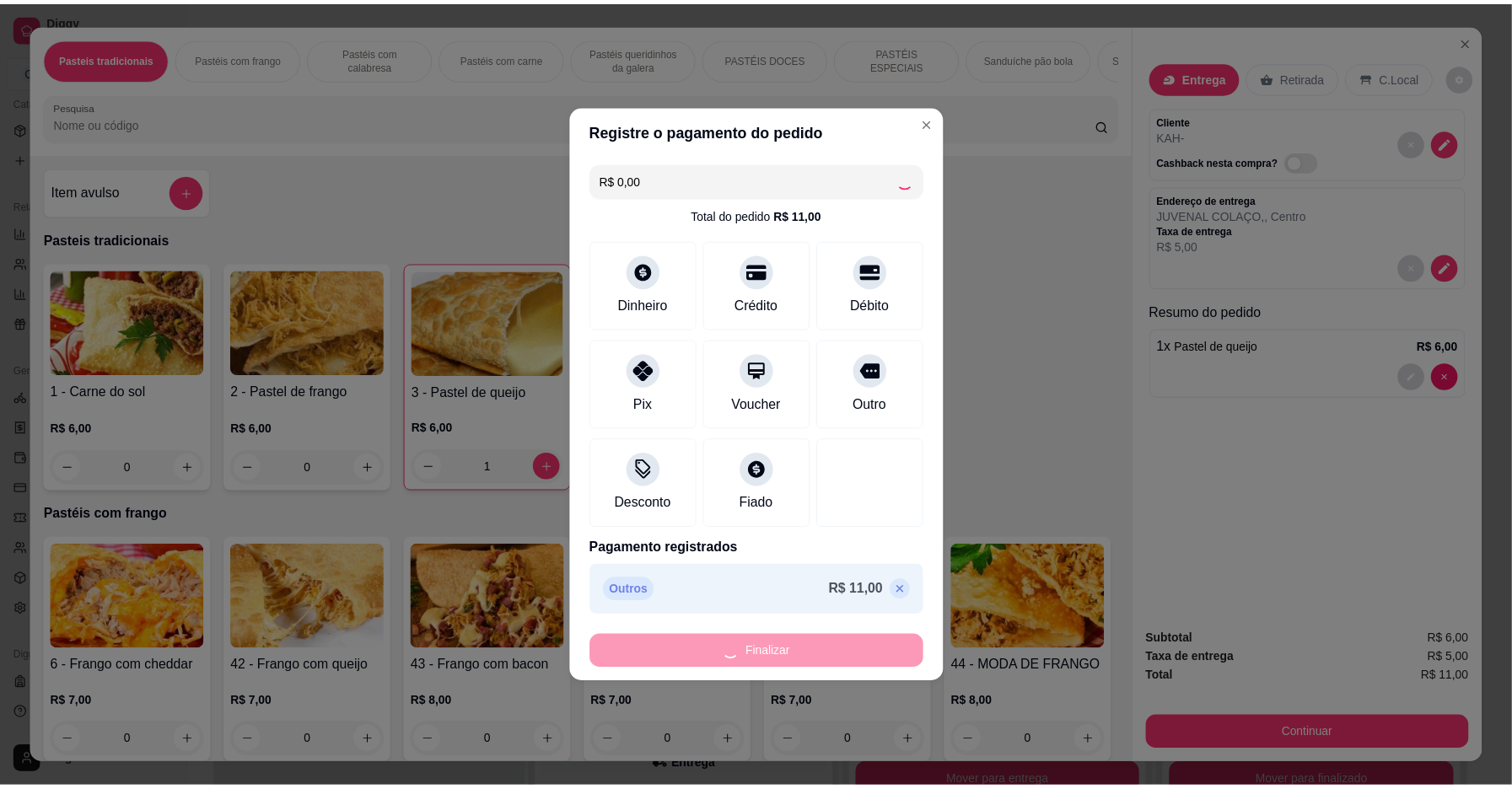
scroll to position [1718, 0]
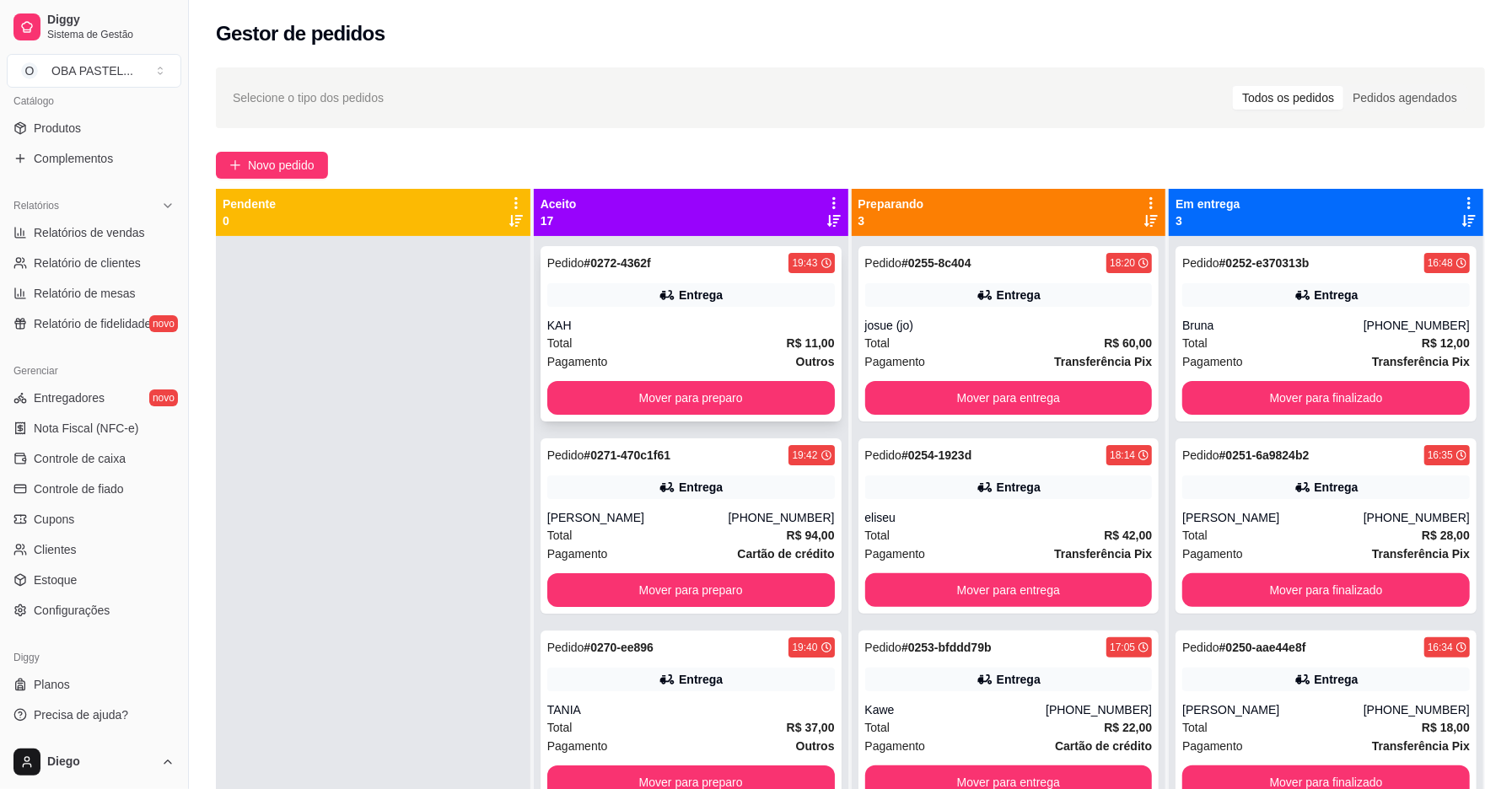
click at [592, 351] on div "Total R$ 11,00" at bounding box center [691, 343] width 288 height 18
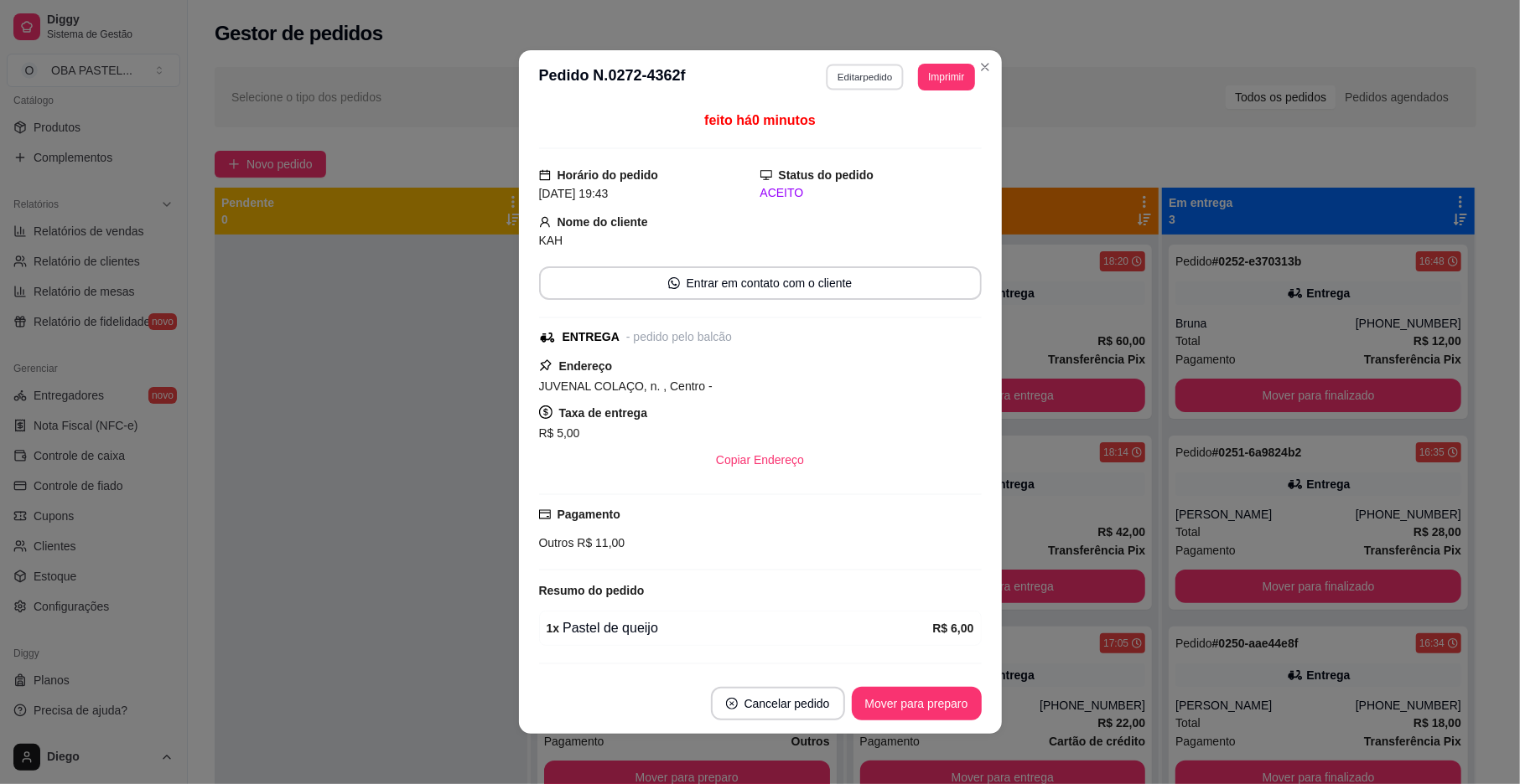
click at [863, 75] on button "Editar pedido" at bounding box center [865, 76] width 78 height 26
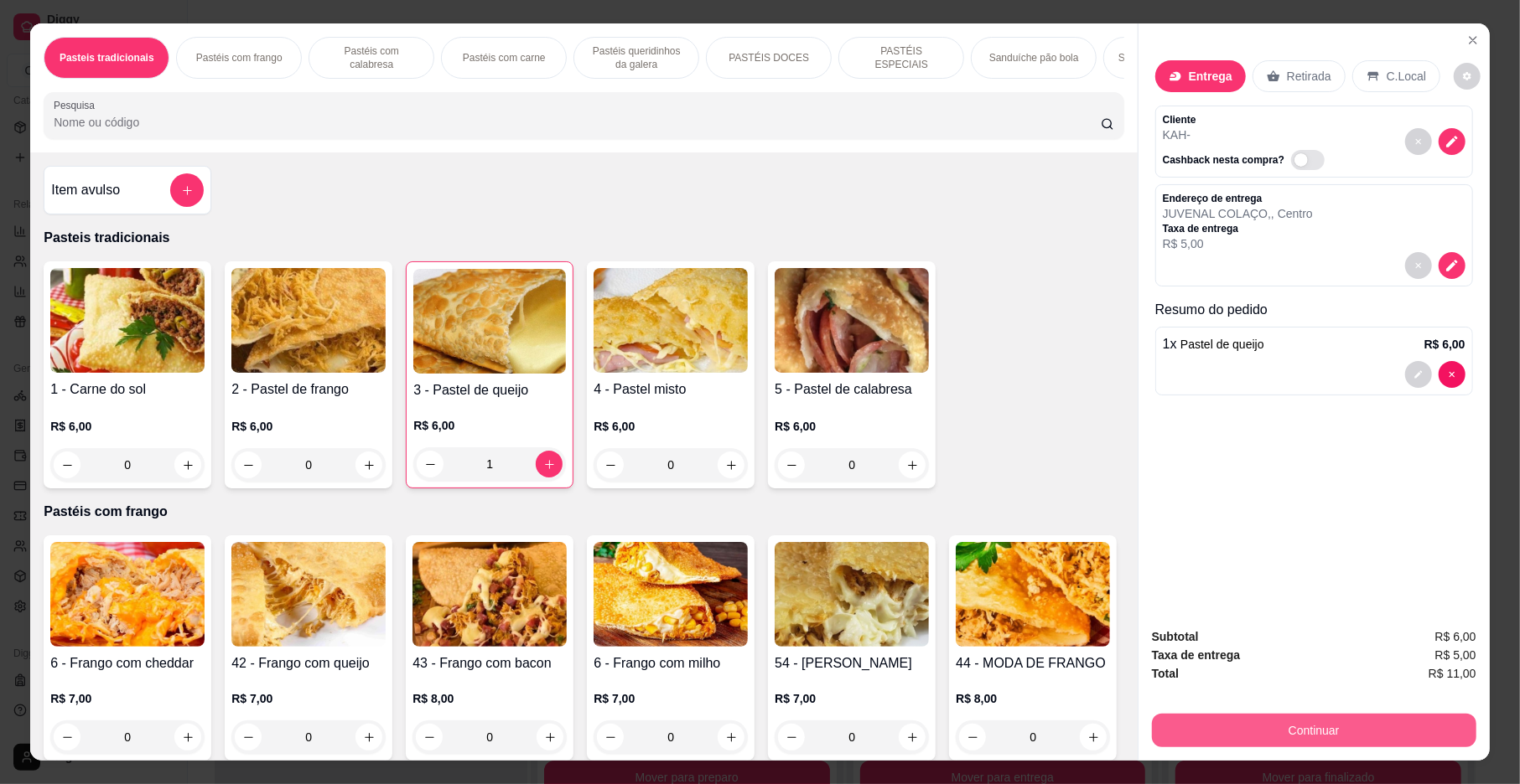
click at [1245, 725] on button "Continuar" at bounding box center [1313, 730] width 324 height 33
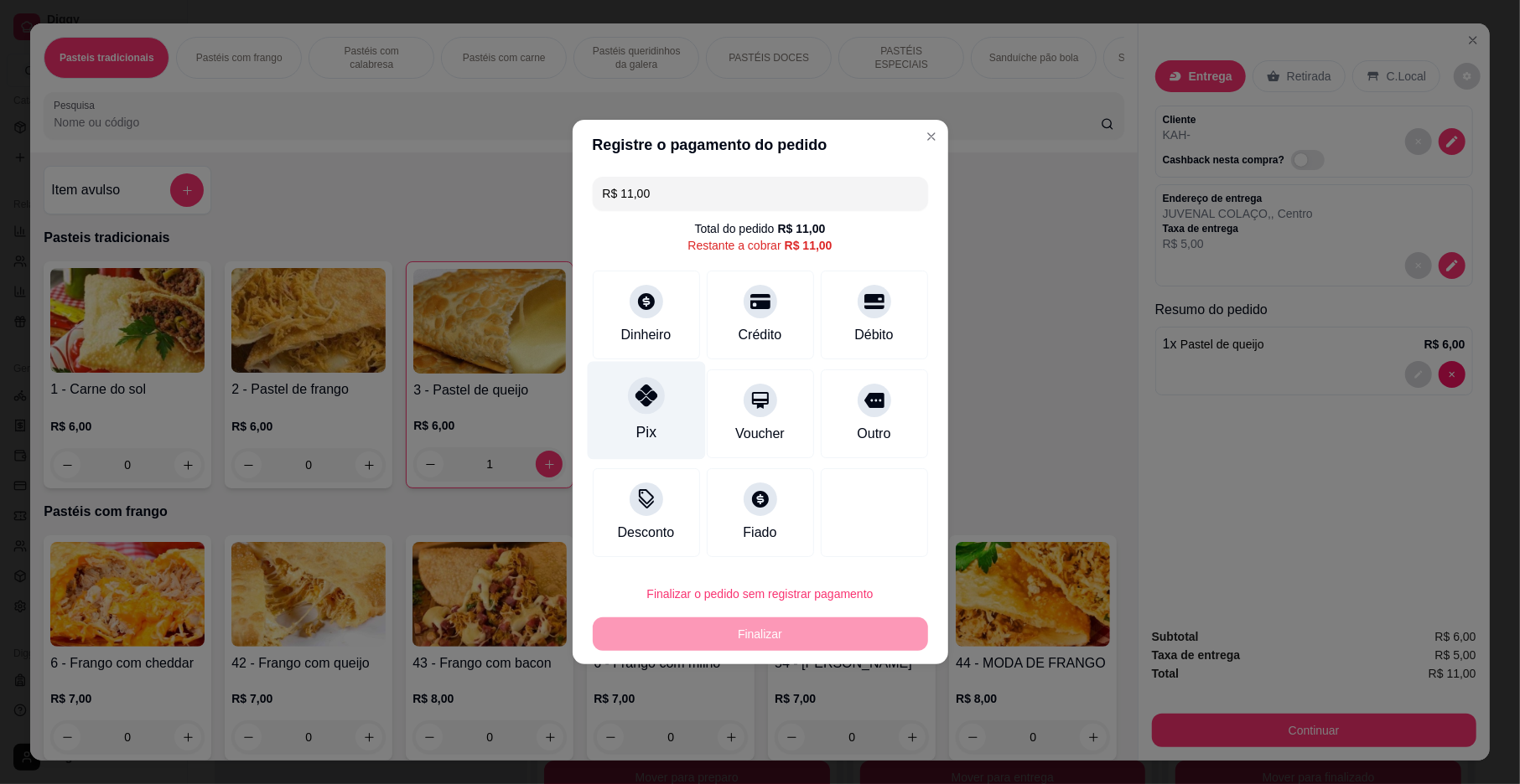
click at [646, 397] on icon at bounding box center [645, 395] width 22 height 22
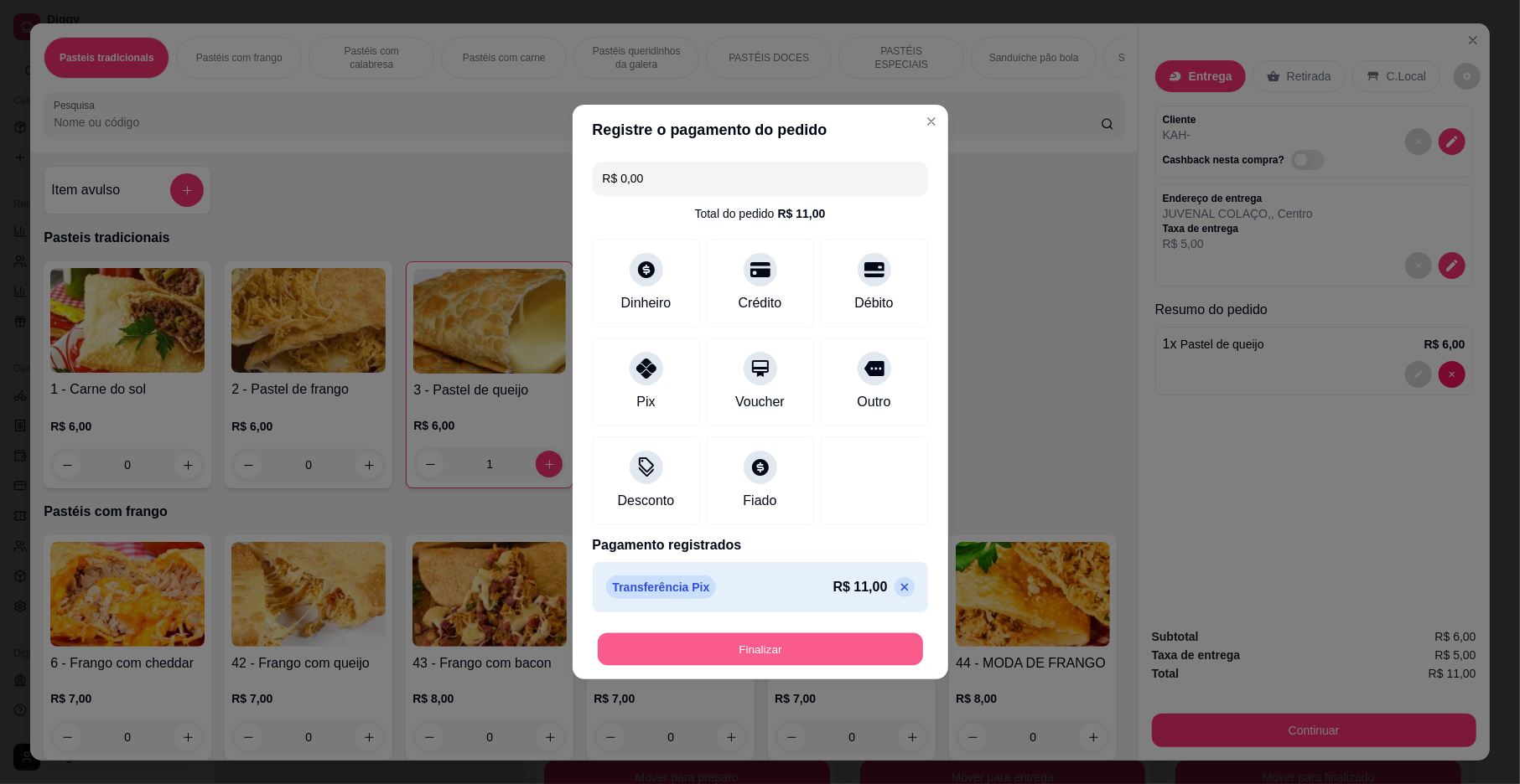
click at [783, 645] on button "Finalizar" at bounding box center [760, 650] width 325 height 33
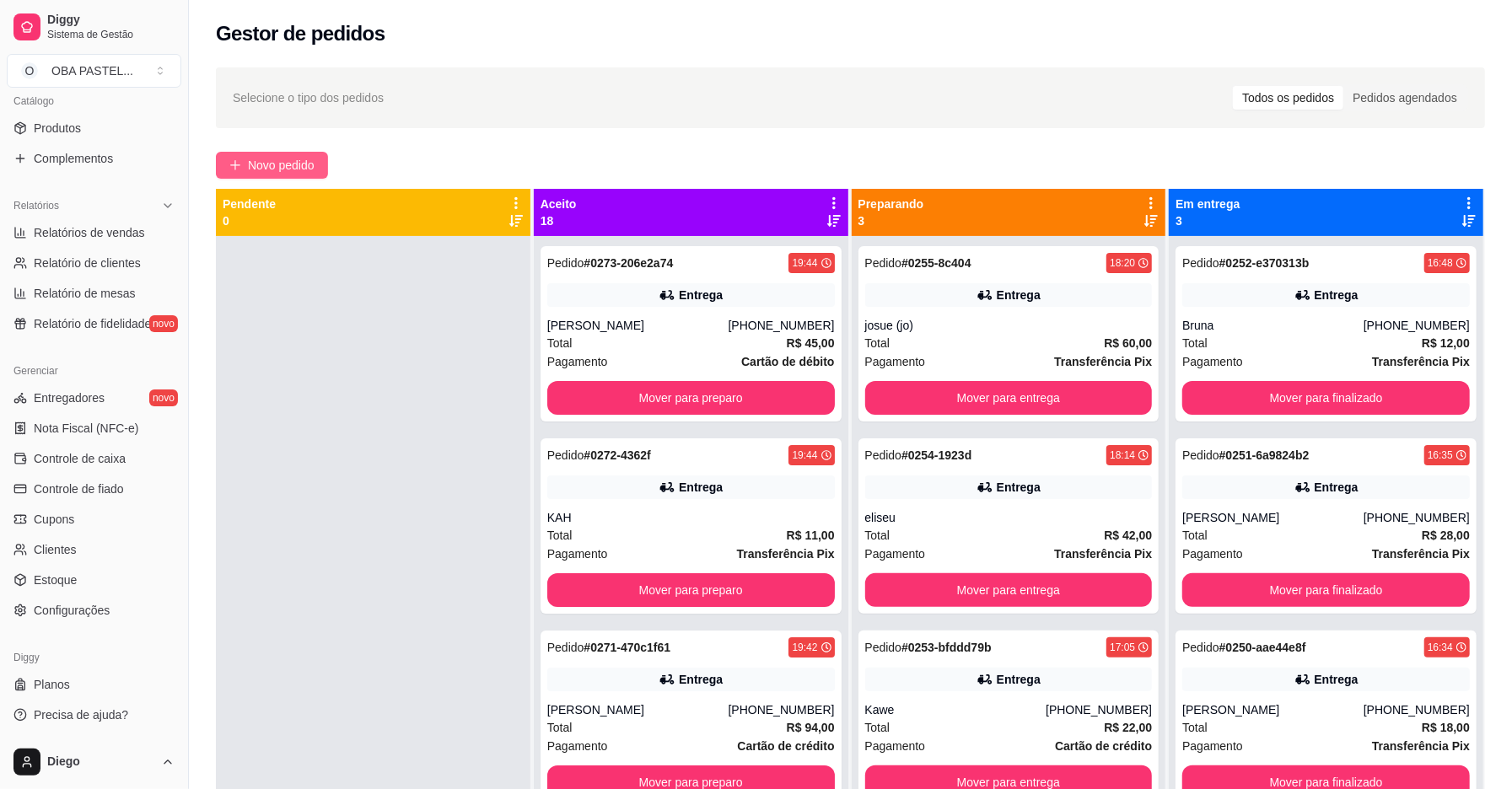
click at [258, 161] on span "Novo pedido" at bounding box center [281, 165] width 66 height 18
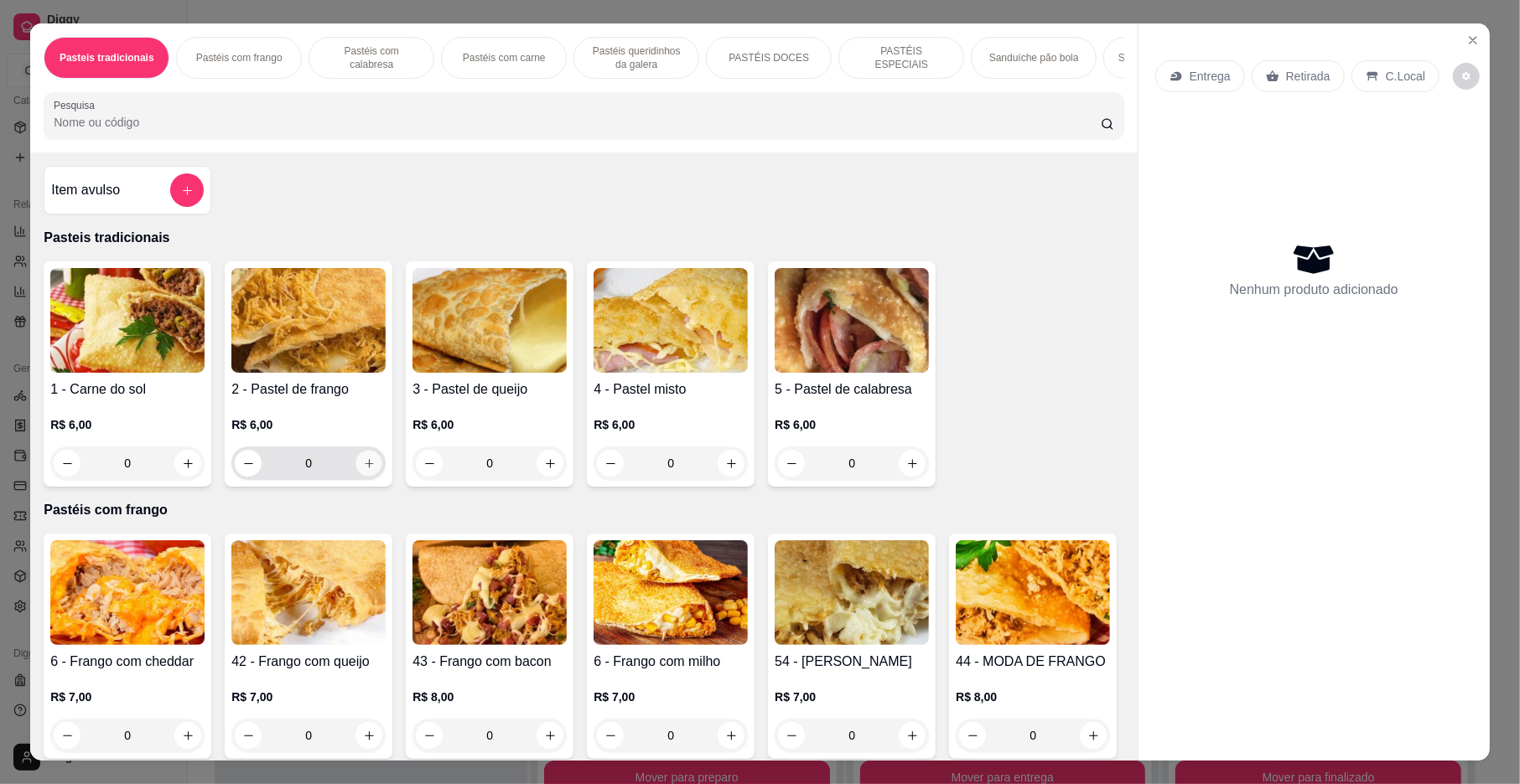
click at [363, 470] on icon "increase-product-quantity" at bounding box center [368, 463] width 12 height 12
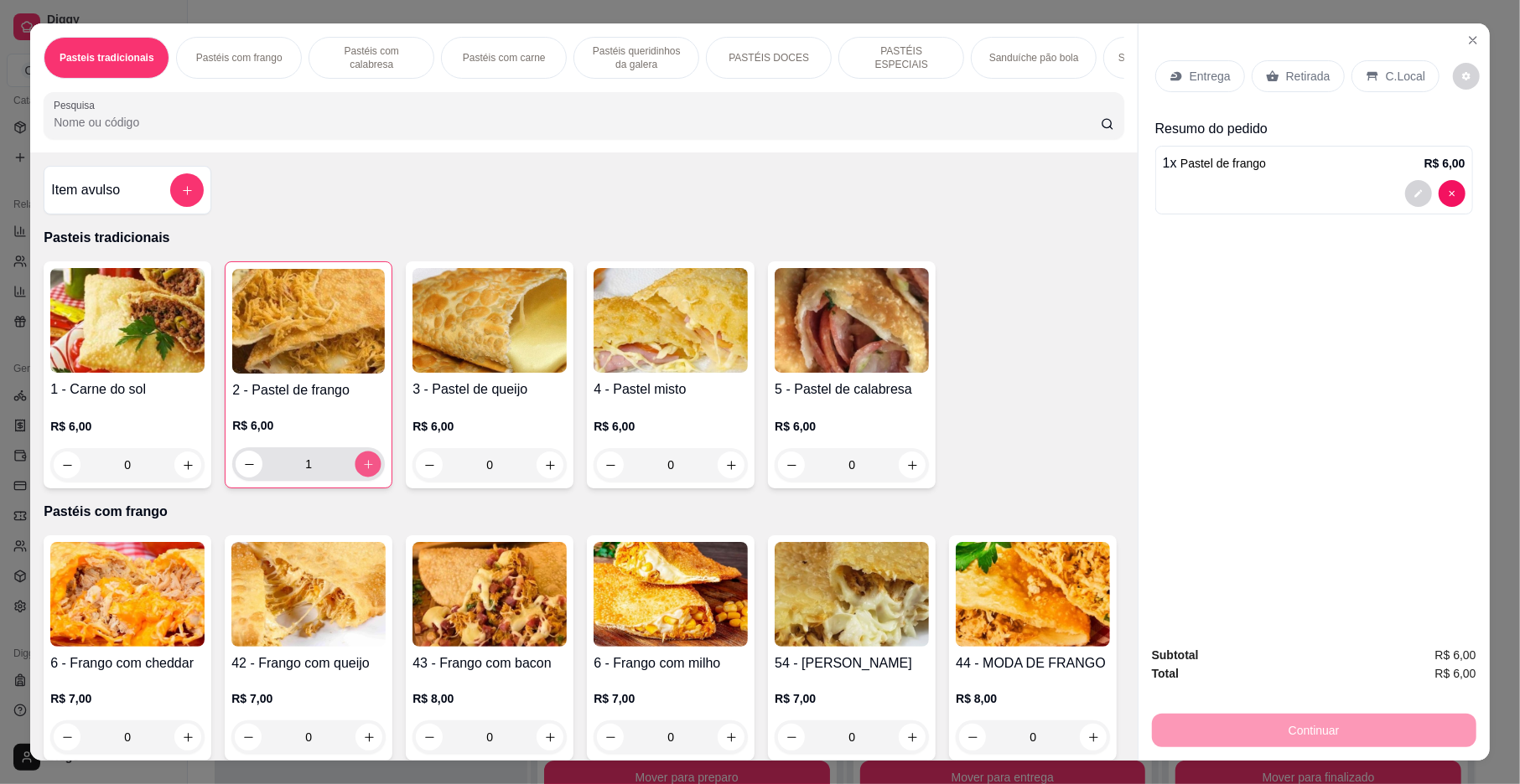
click at [363, 471] on icon "increase-product-quantity" at bounding box center [368, 464] width 12 height 12
click at [182, 471] on icon "increase-product-quantity" at bounding box center [187, 465] width 12 height 12
click at [239, 131] on input "Pesquisa" at bounding box center [577, 122] width 1047 height 17
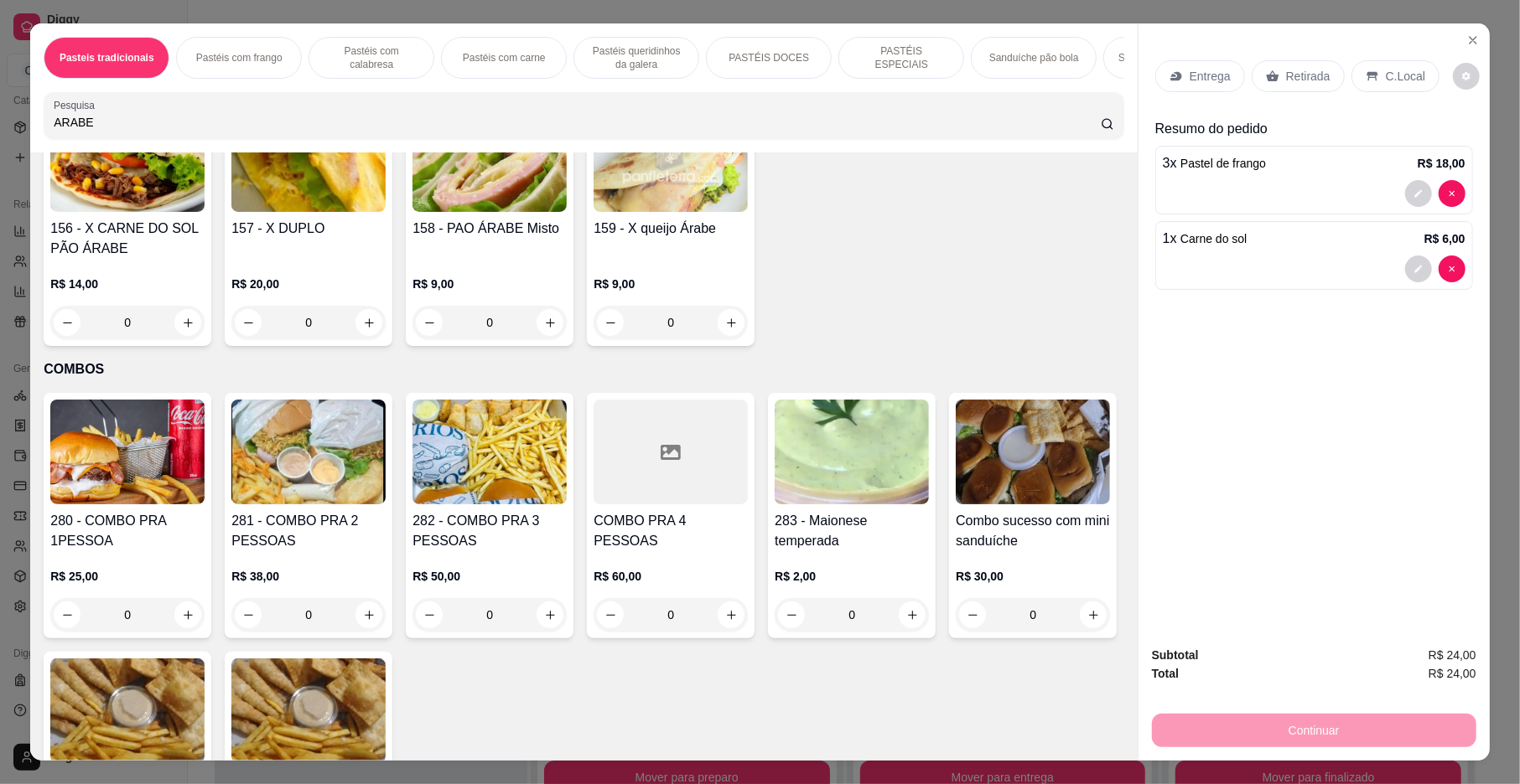
scroll to position [3976, 0]
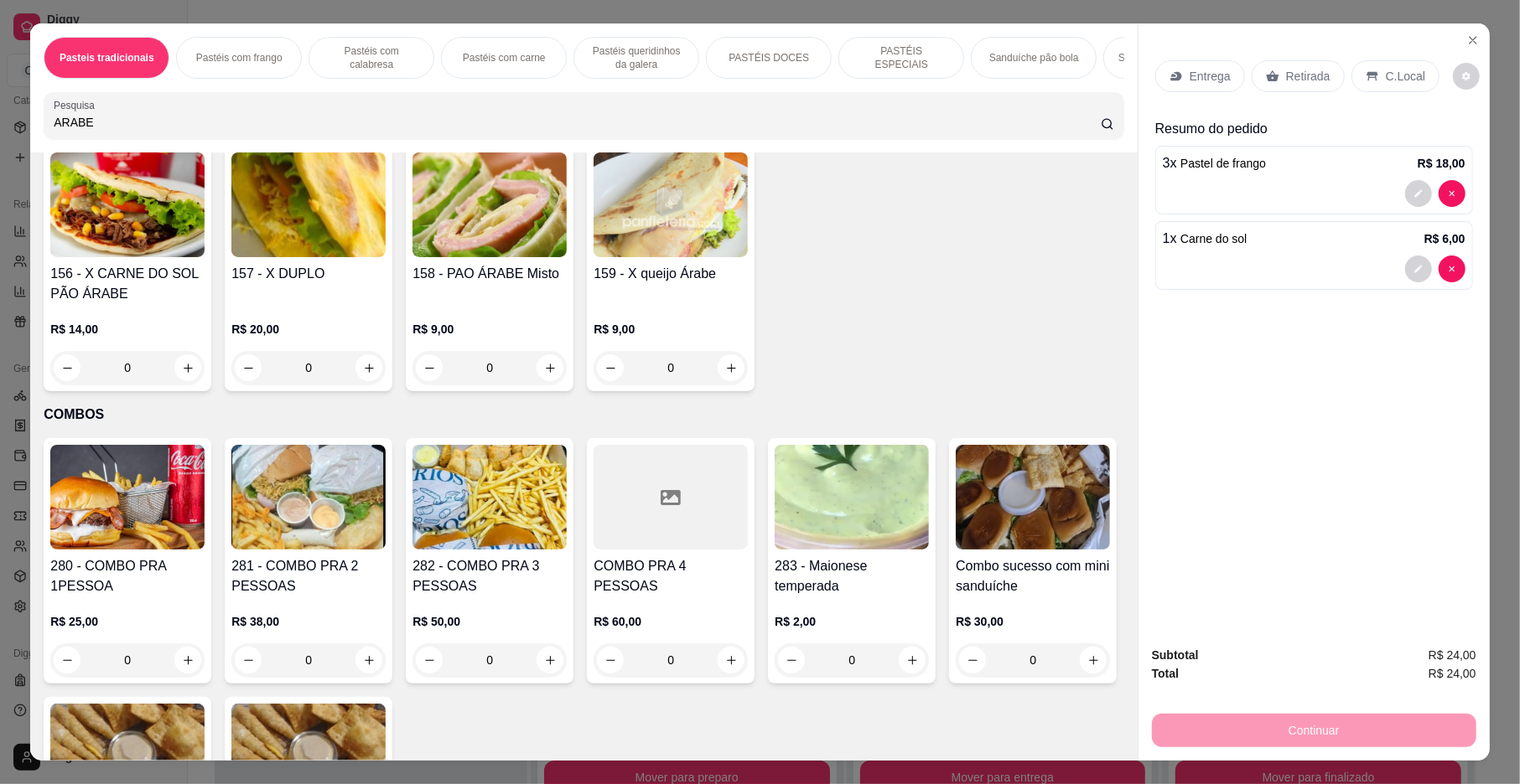
click at [725, 116] on icon "increase-product-quantity" at bounding box center [731, 109] width 12 height 12
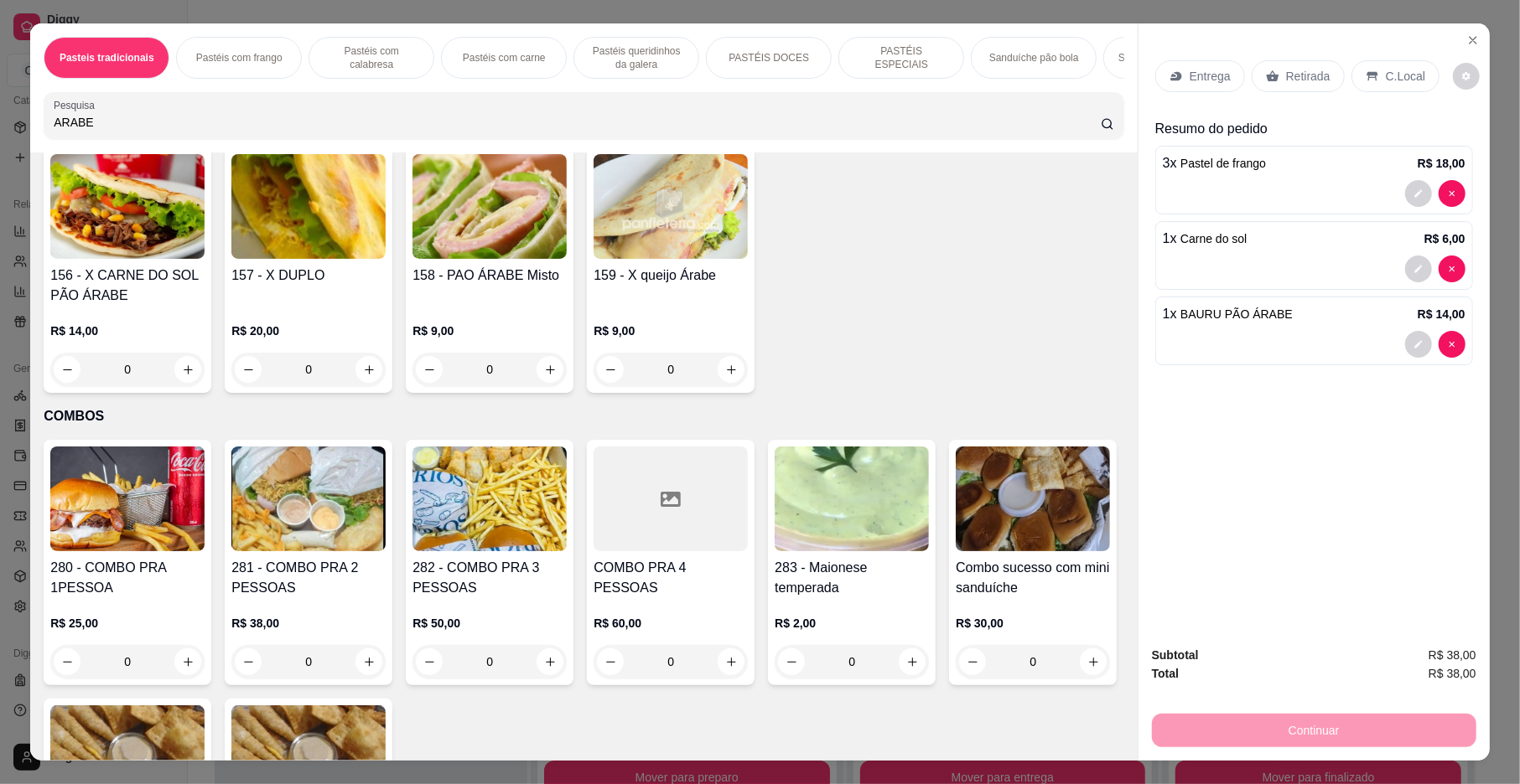
click at [1286, 75] on p "Retirada" at bounding box center [1308, 76] width 44 height 17
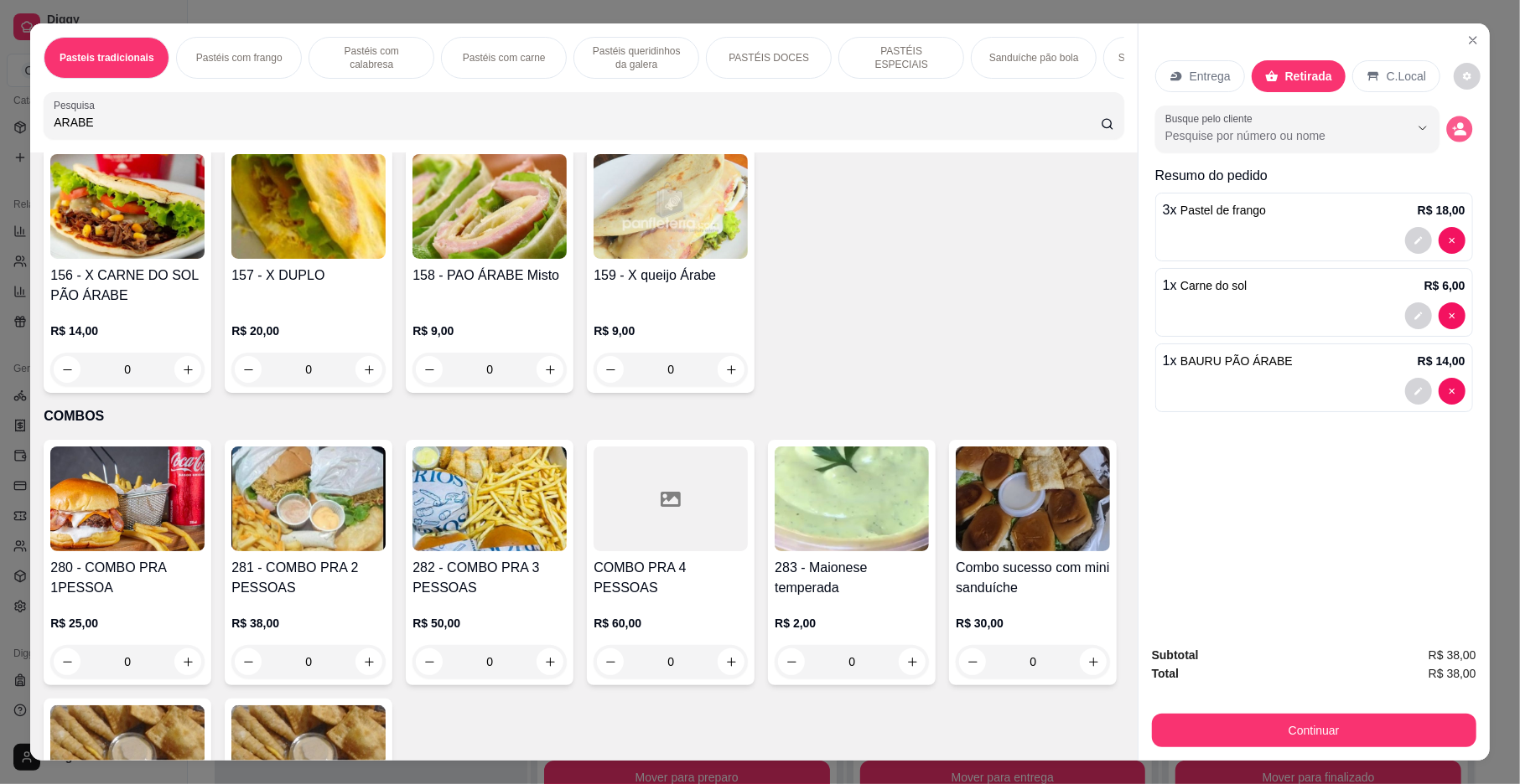
click at [1454, 135] on icon "decrease-product-quantity" at bounding box center [1460, 133] width 11 height 6
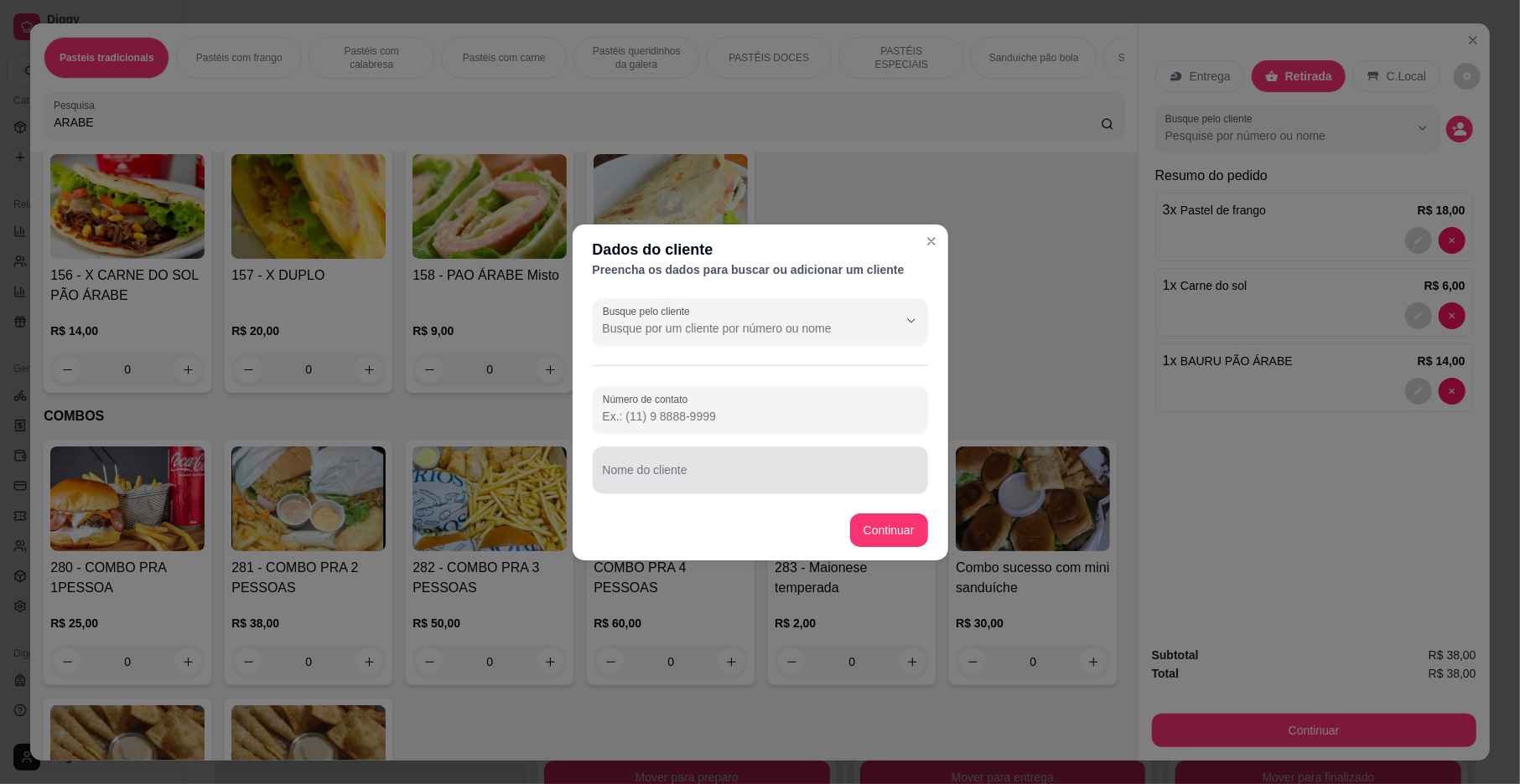
click at [678, 469] on input "Nome do cliente" at bounding box center [760, 477] width 316 height 17
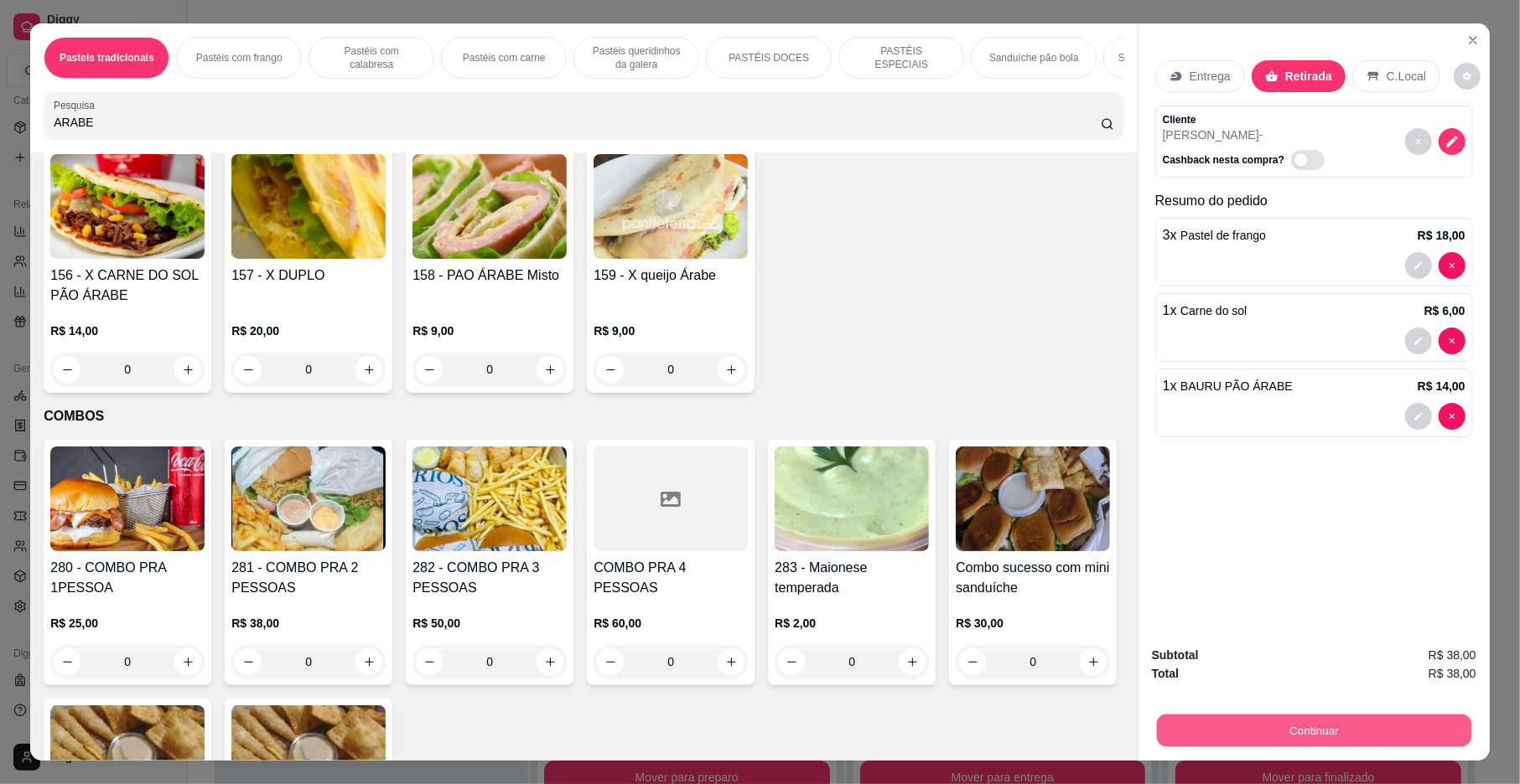
click at [1247, 731] on button "Continuar" at bounding box center [1313, 731] width 315 height 33
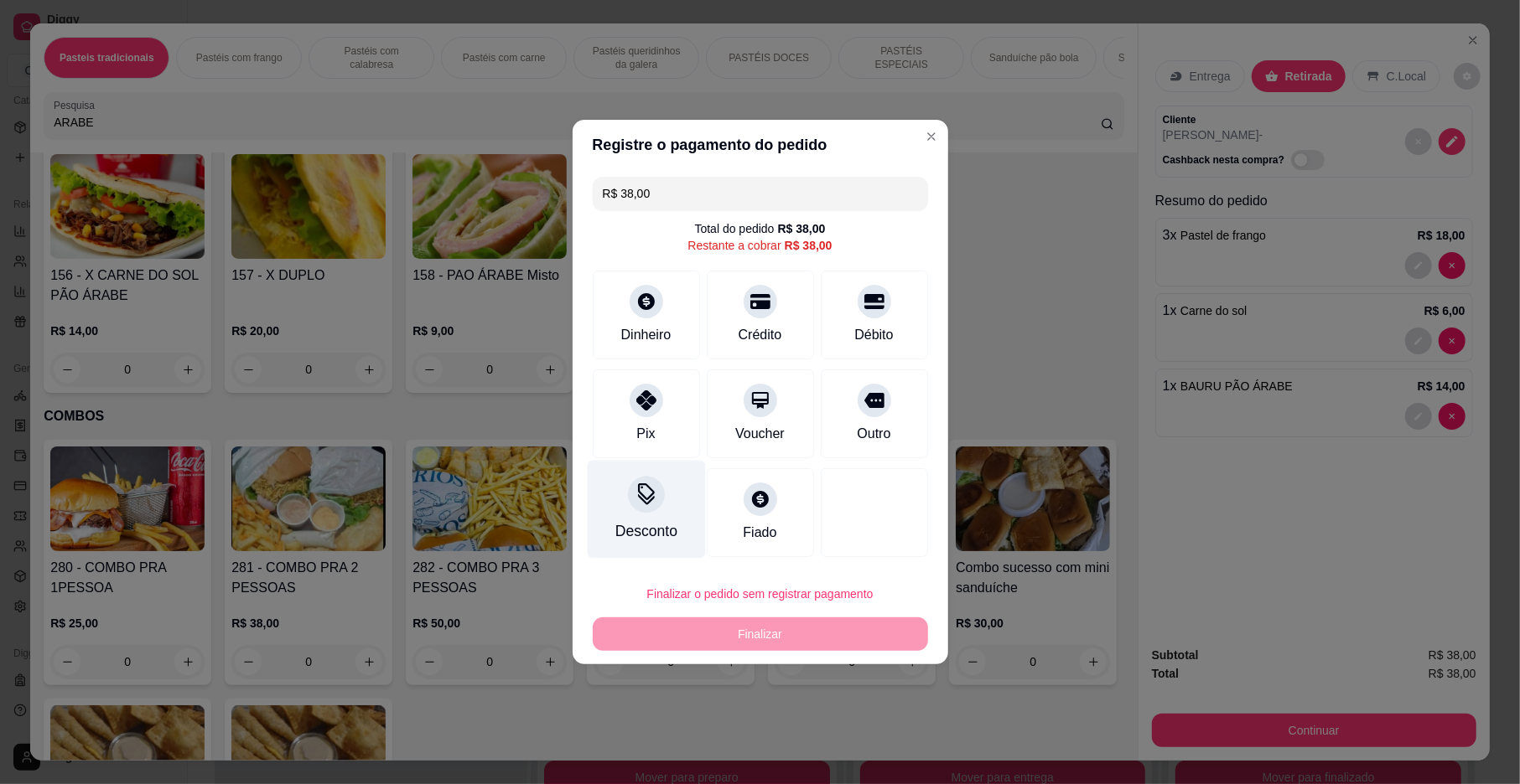
drag, startPoint x: 632, startPoint y: 426, endPoint x: 693, endPoint y: 479, distance: 80.8
click at [644, 444] on div "Pix" at bounding box center [647, 413] width 107 height 89
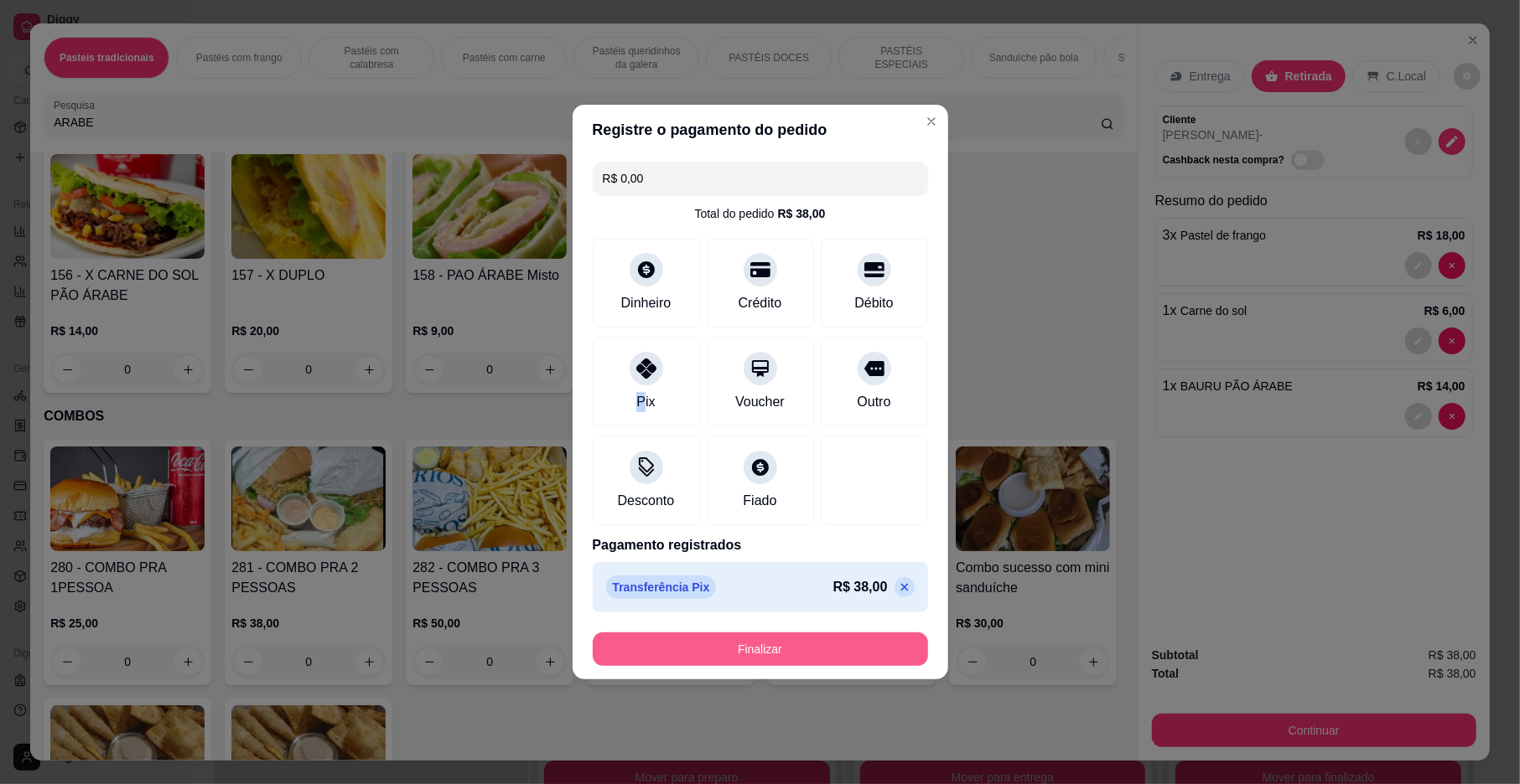
click at [752, 644] on button "Finalizar" at bounding box center [760, 649] width 336 height 33
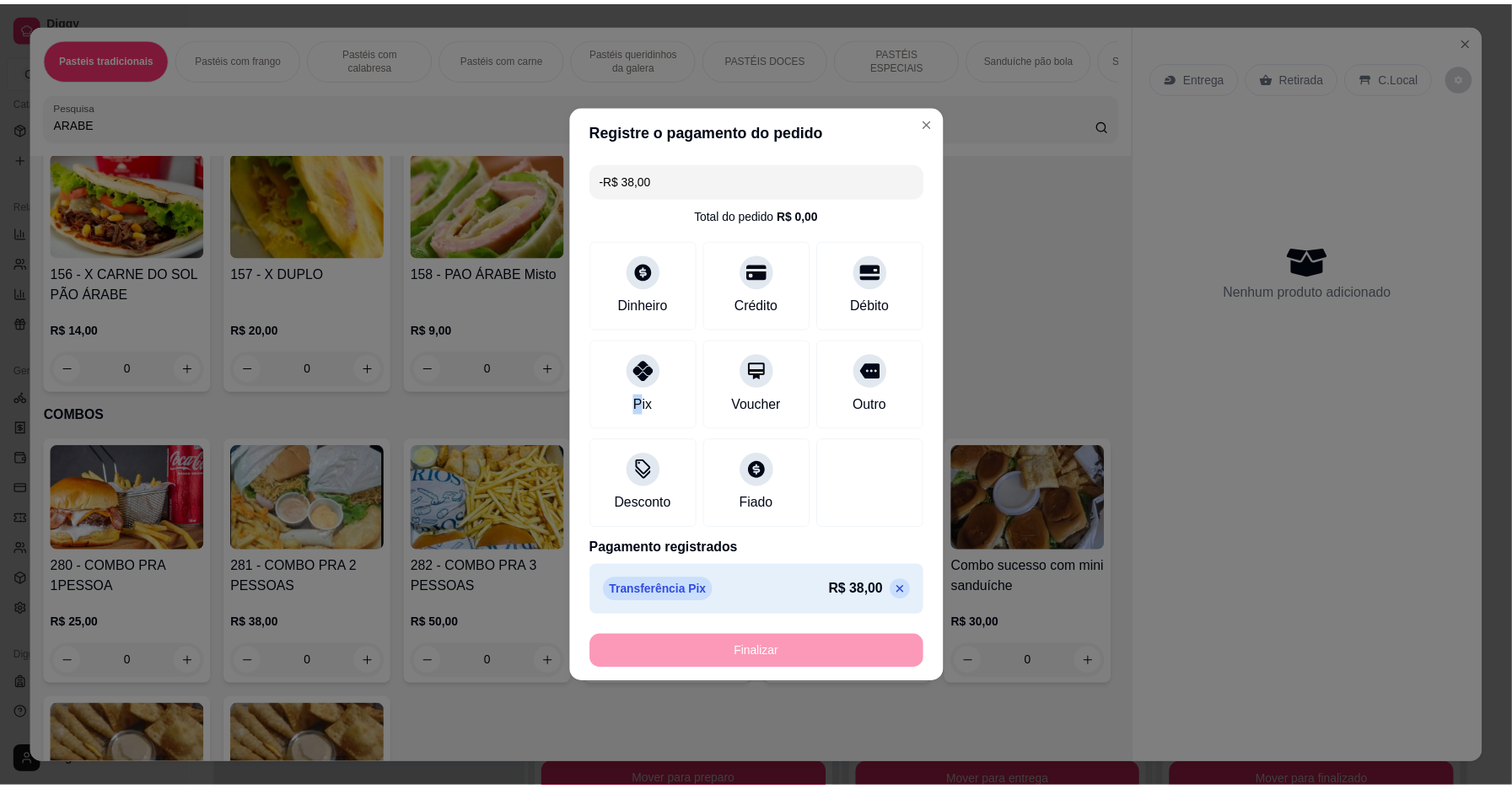
scroll to position [4000, 0]
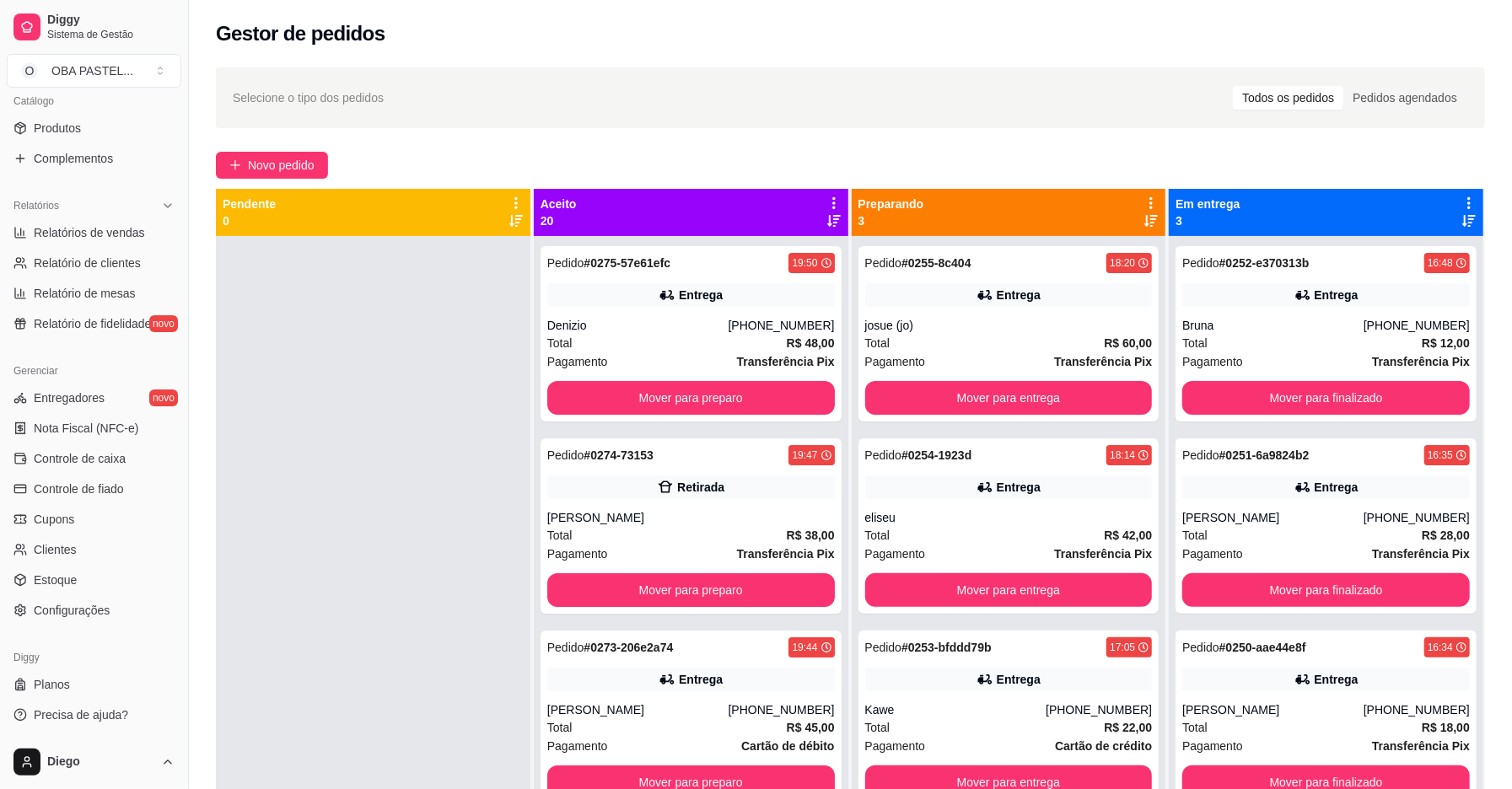
click at [289, 150] on div "Selecione o tipo dos pedidos Todos os pedidos Pedidos agendados Novo pedido Pen…" at bounding box center [850, 528] width 1323 height 941
click at [261, 168] on span "Novo pedido" at bounding box center [281, 165] width 66 height 18
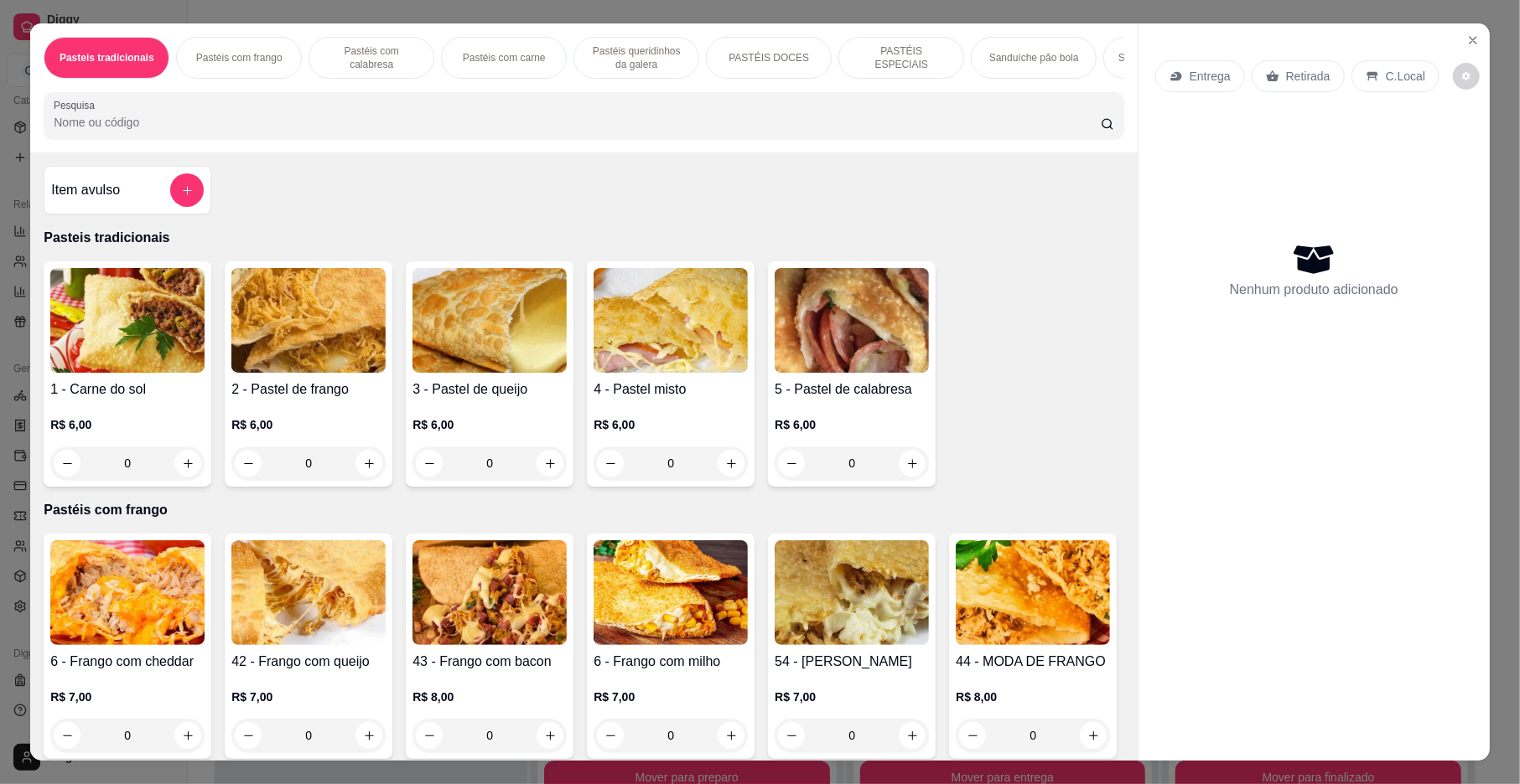
drag, startPoint x: 254, startPoint y: 139, endPoint x: 220, endPoint y: 95, distance: 55.6
click at [254, 131] on input "Pesquisa" at bounding box center [577, 122] width 1047 height 17
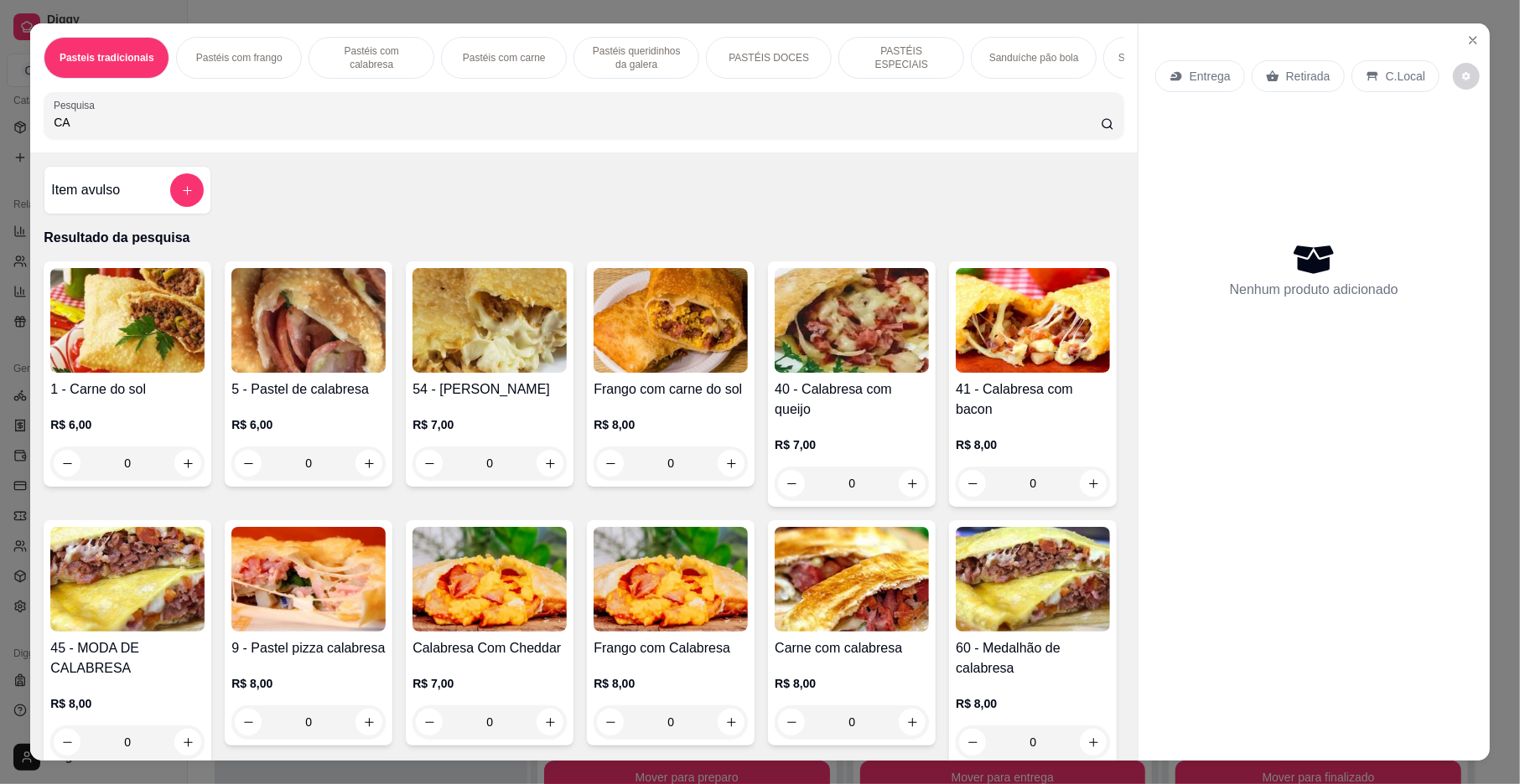
click at [270, 131] on input "CA" at bounding box center [577, 122] width 1047 height 17
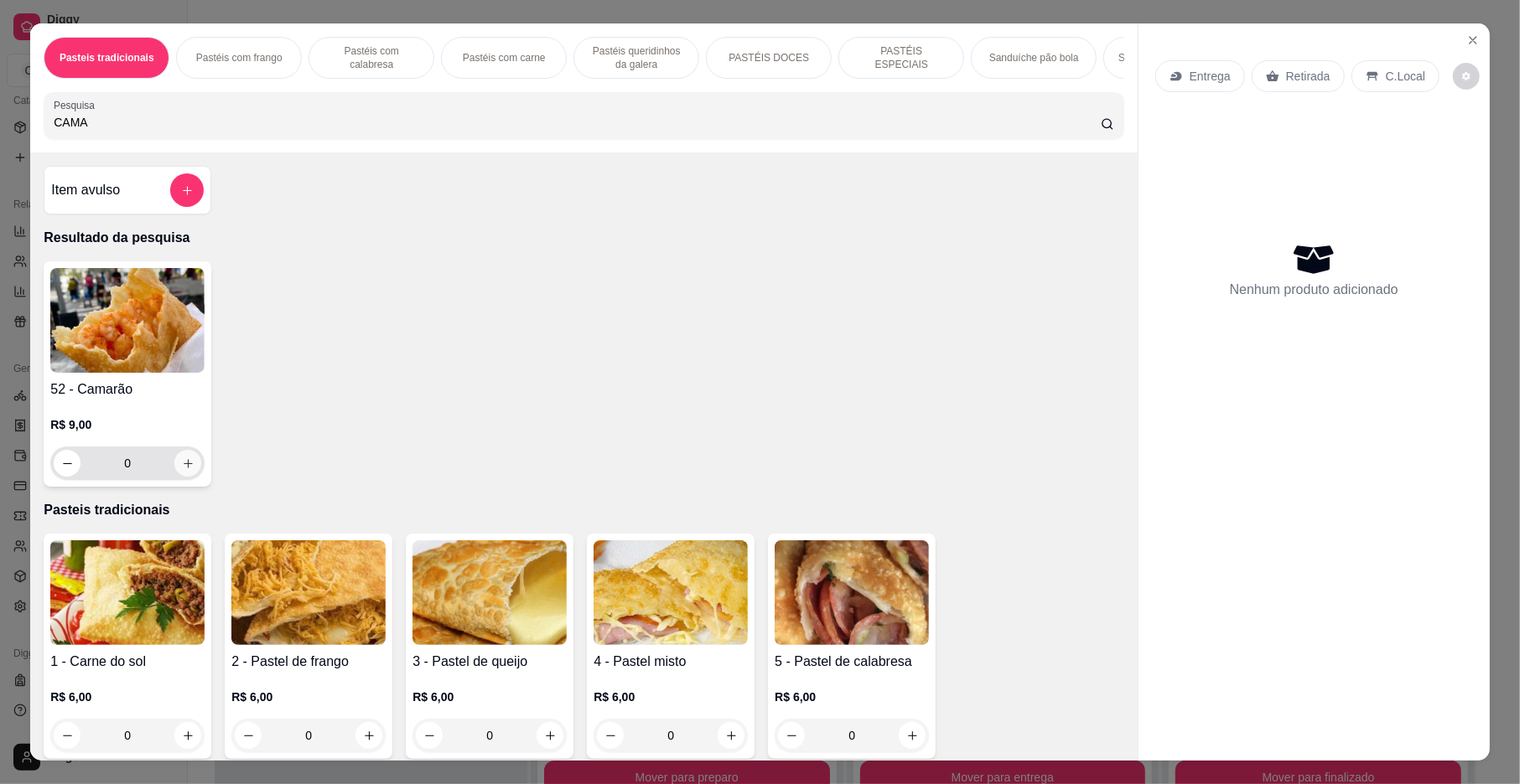
click at [182, 470] on icon "increase-product-quantity" at bounding box center [187, 463] width 12 height 12
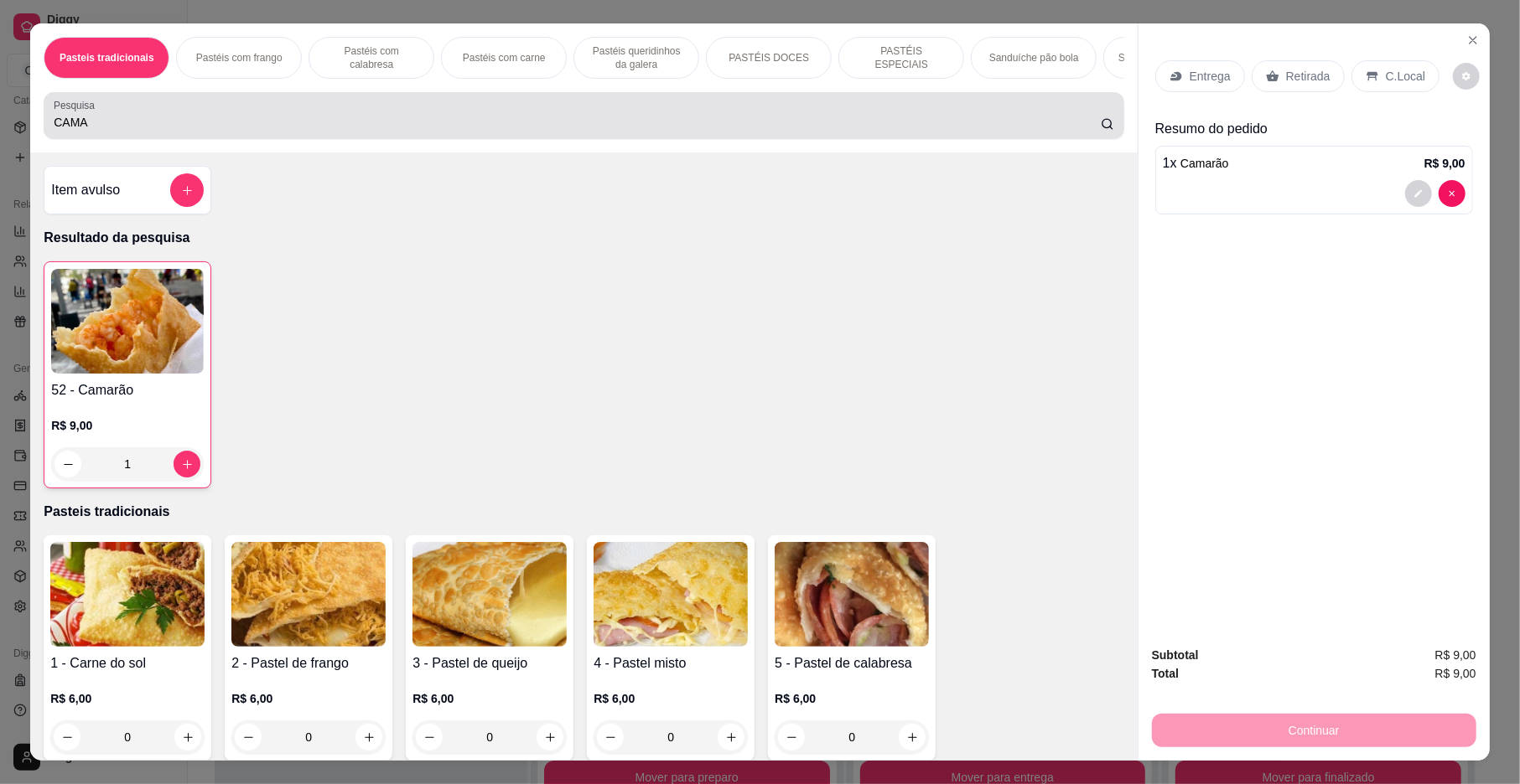
click at [373, 139] on div "Pesquisa CAMA" at bounding box center [584, 115] width 1080 height 47
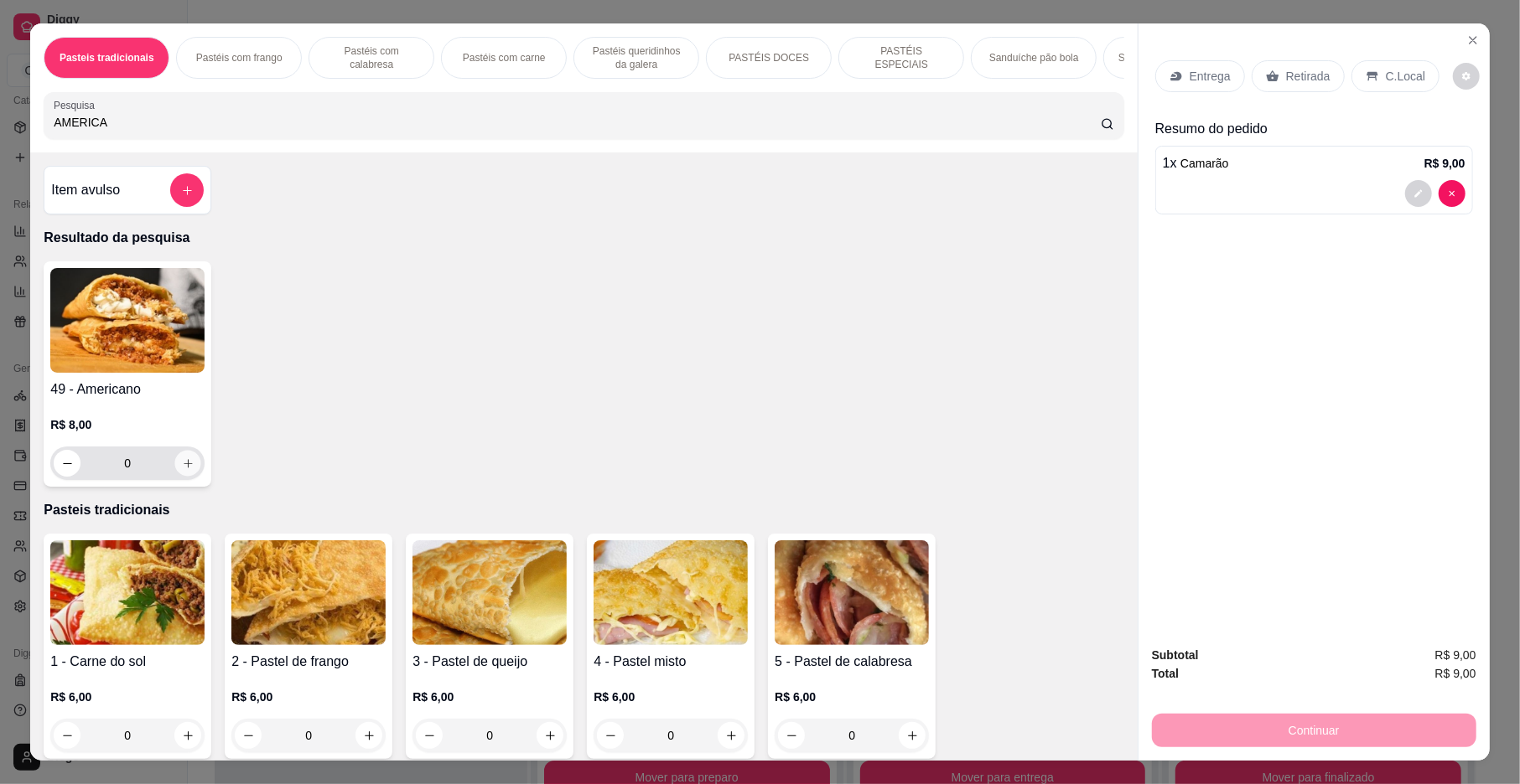
click at [175, 474] on button "increase-product-quantity" at bounding box center [187, 463] width 26 height 26
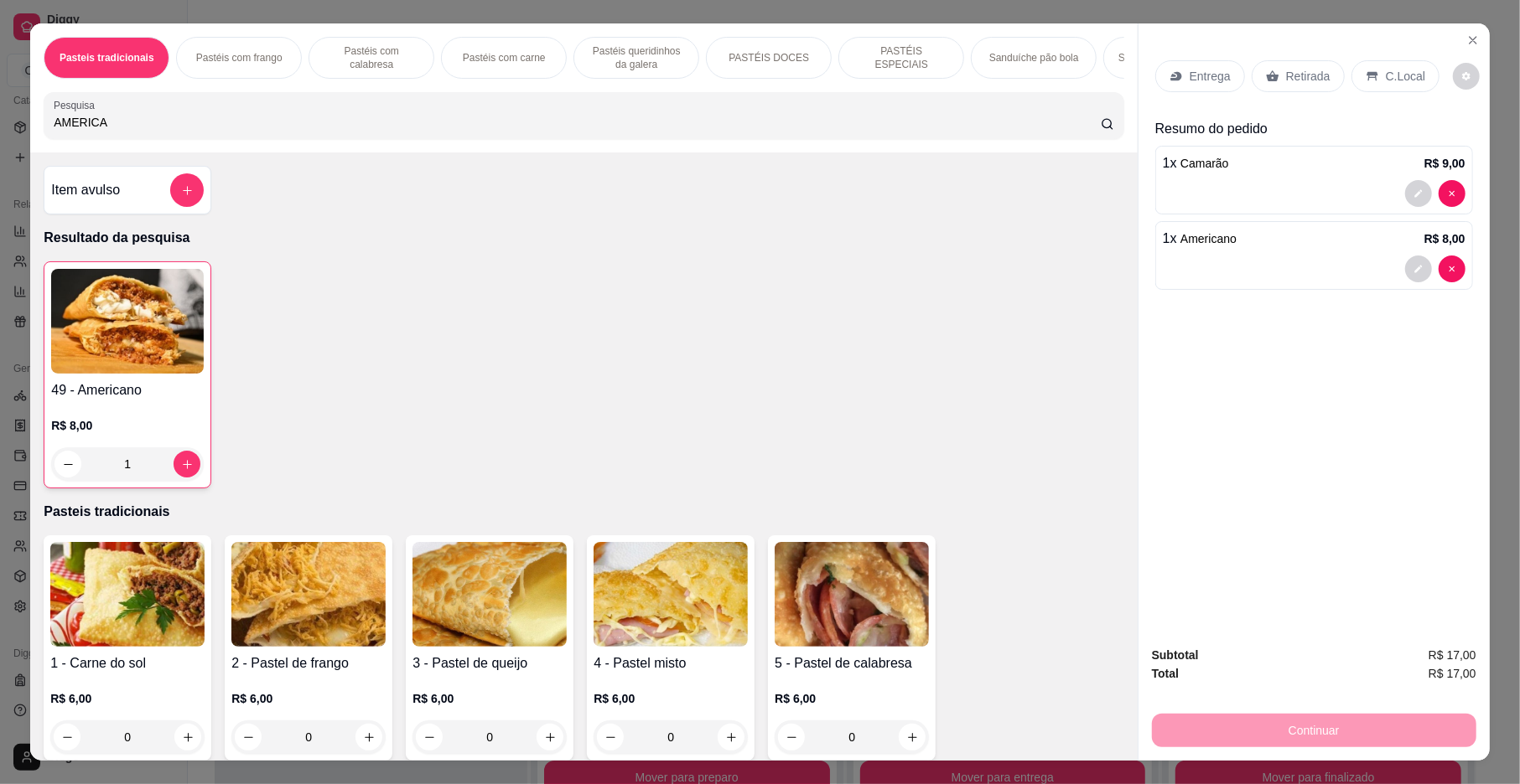
click at [363, 107] on div "Pasteis tradicionais Pastéis com frango Pastéis com calabresa Pastéis com carne…" at bounding box center [584, 88] width 1107 height 129
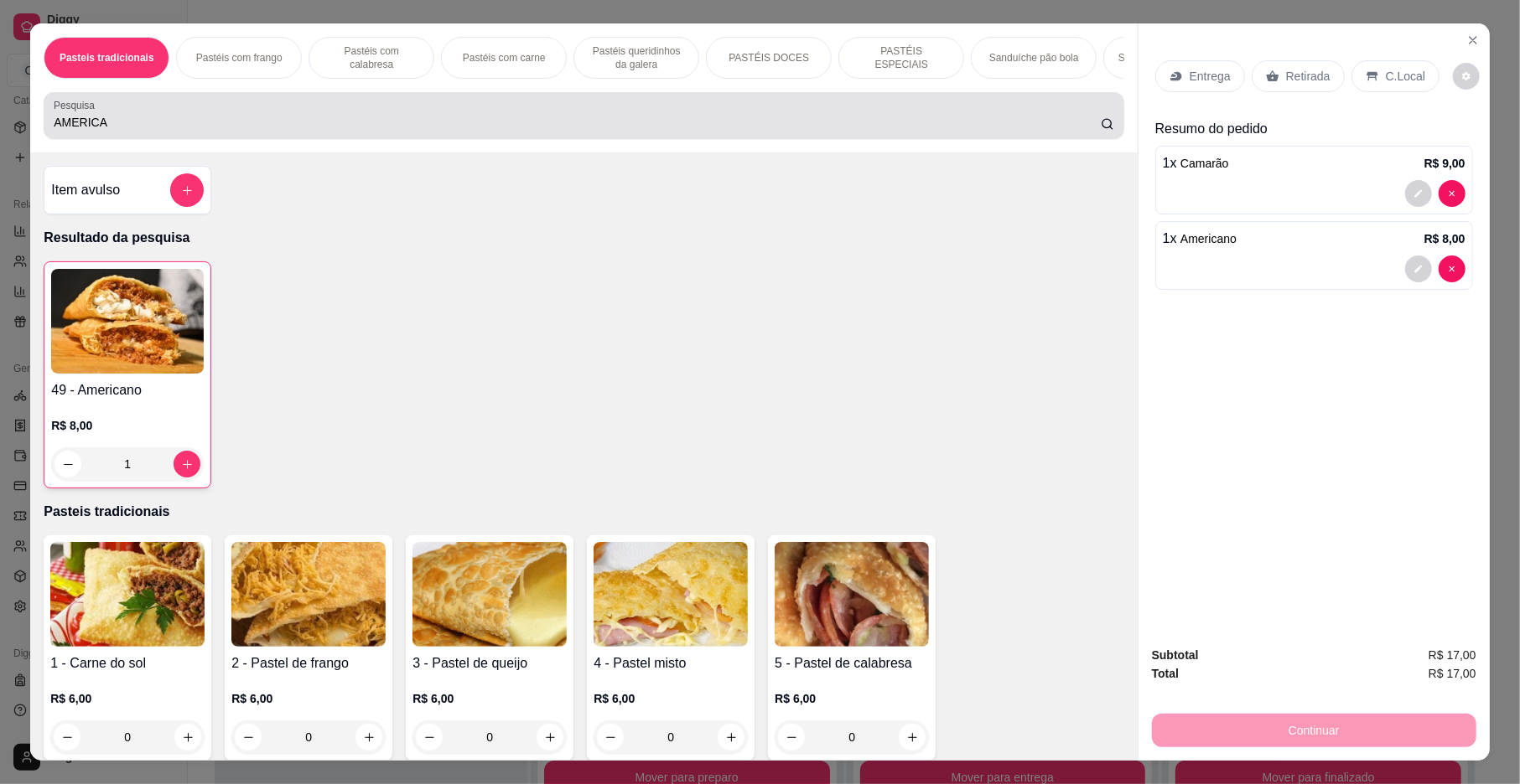
click at [336, 119] on div "AMERICA" at bounding box center [584, 115] width 1060 height 33
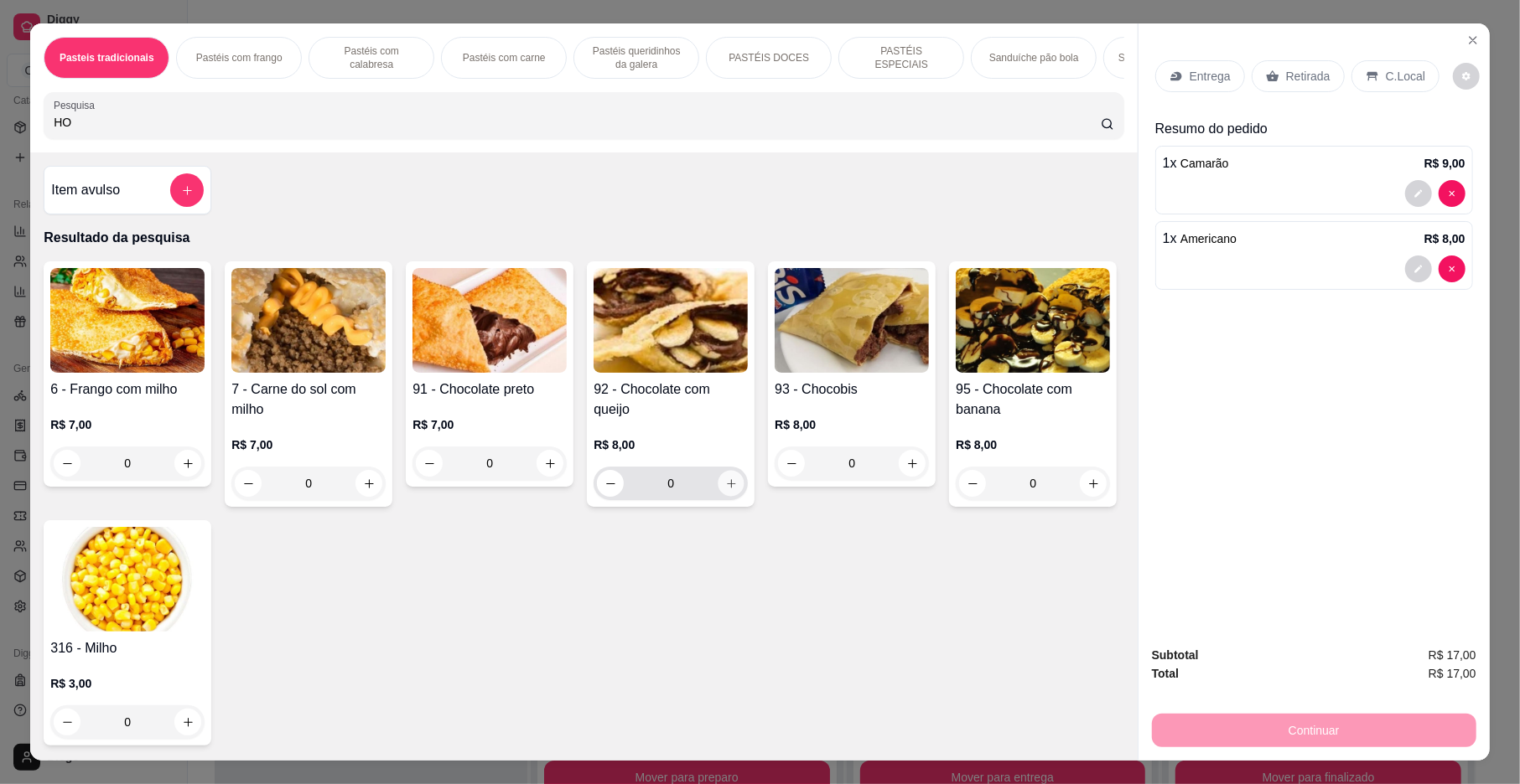
click at [727, 488] on icon "increase-product-quantity" at bounding box center [731, 483] width 9 height 9
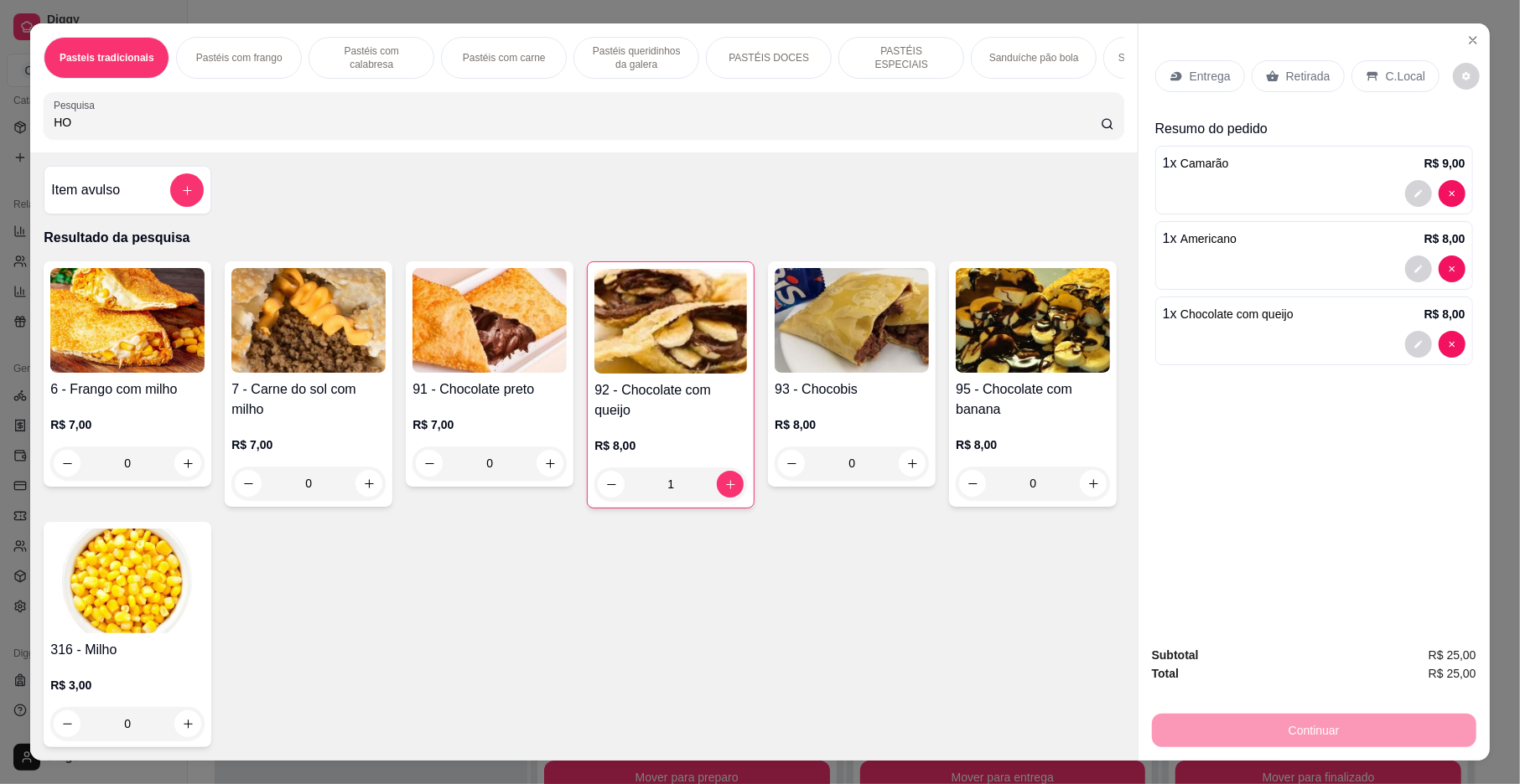
click at [1190, 71] on p "Entrega" at bounding box center [1210, 76] width 41 height 17
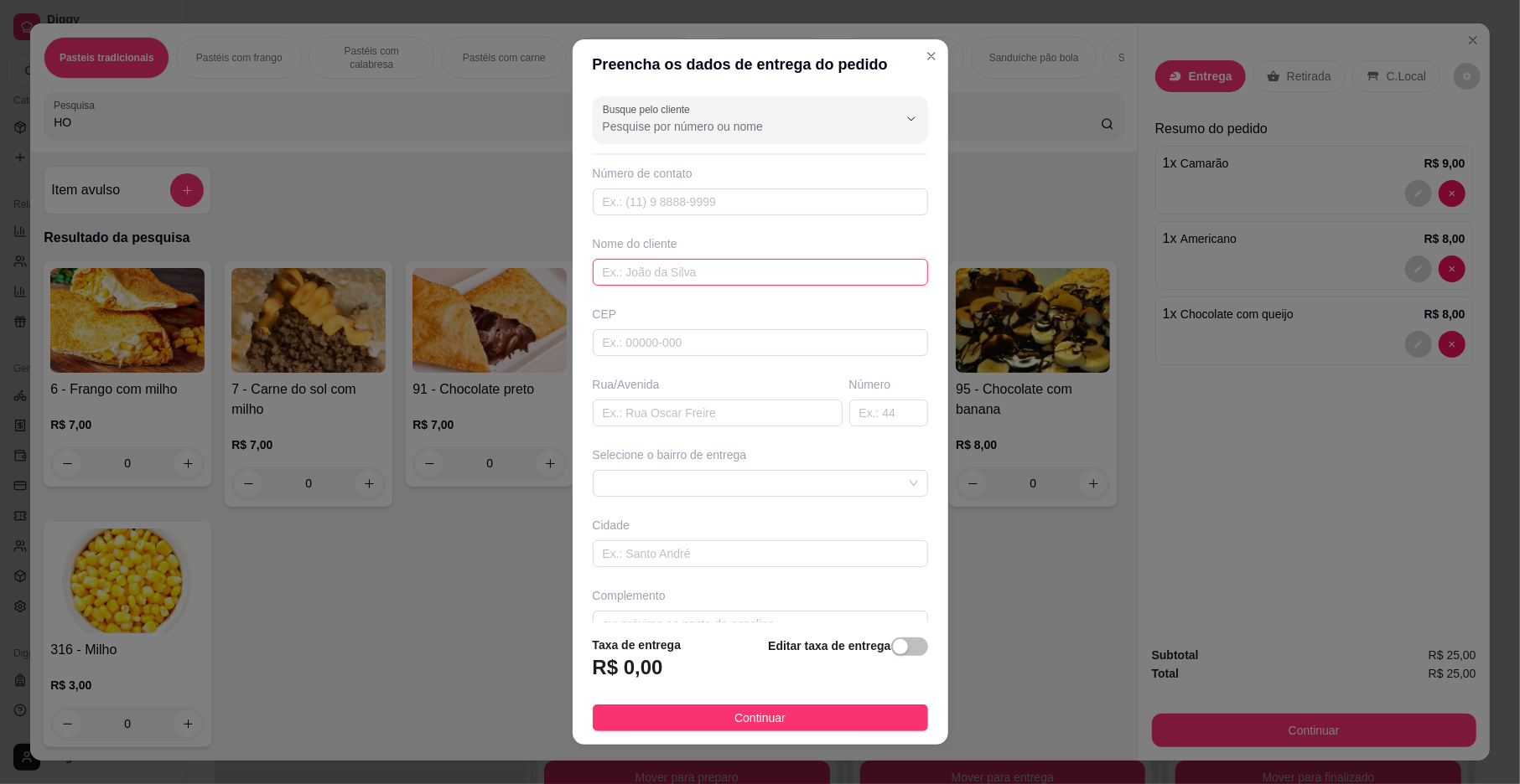
click at [731, 269] on input "text" at bounding box center [760, 272] width 336 height 27
drag, startPoint x: 685, startPoint y: 426, endPoint x: 686, endPoint y: 467, distance: 41.0
click at [686, 444] on div "Busque pelo cliente Número de contato Nome do cliente Cintia magalhoes CEP Rua/…" at bounding box center [760, 356] width 376 height 533
click at [691, 480] on span at bounding box center [760, 484] width 316 height 25
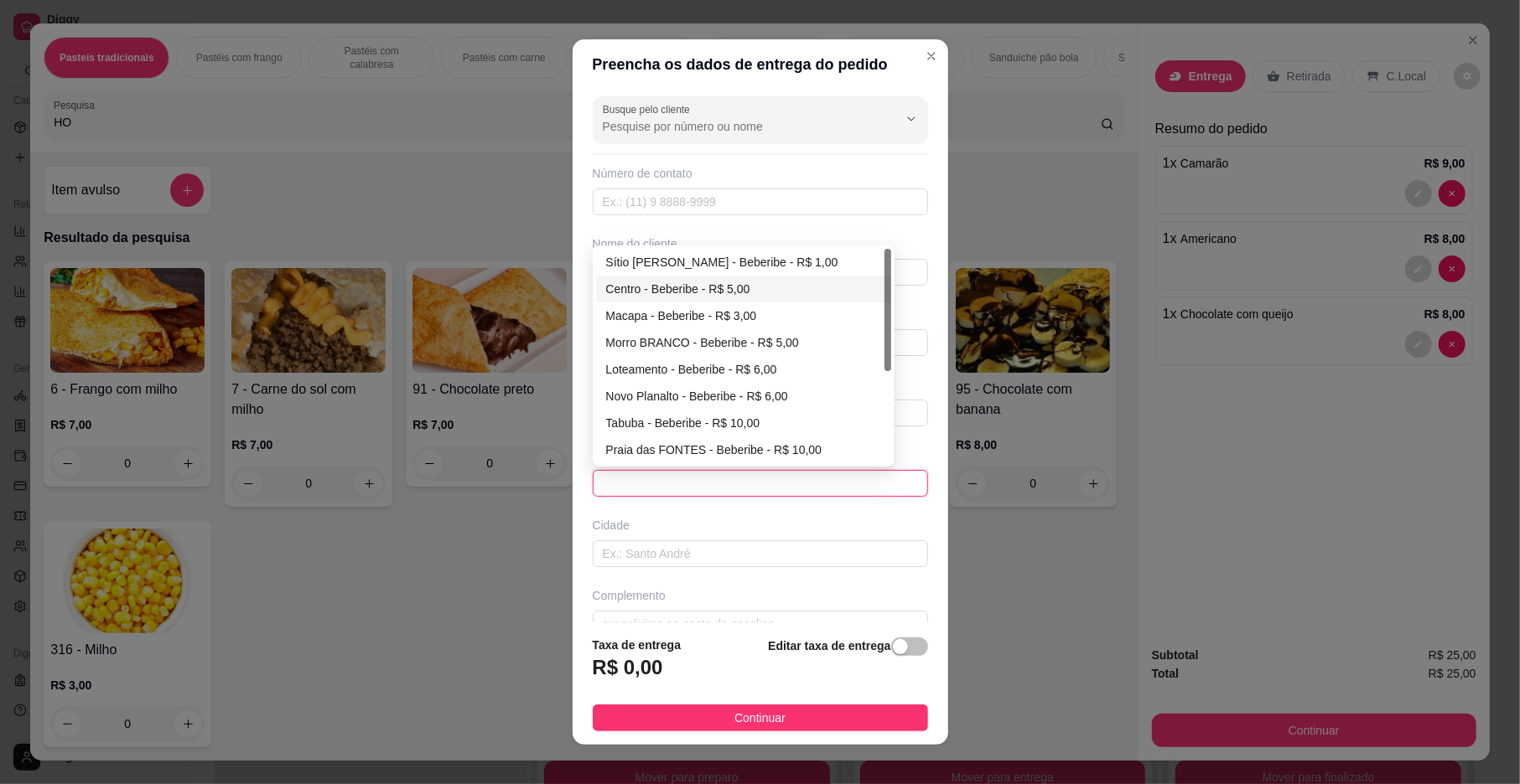
scroll to position [161, 0]
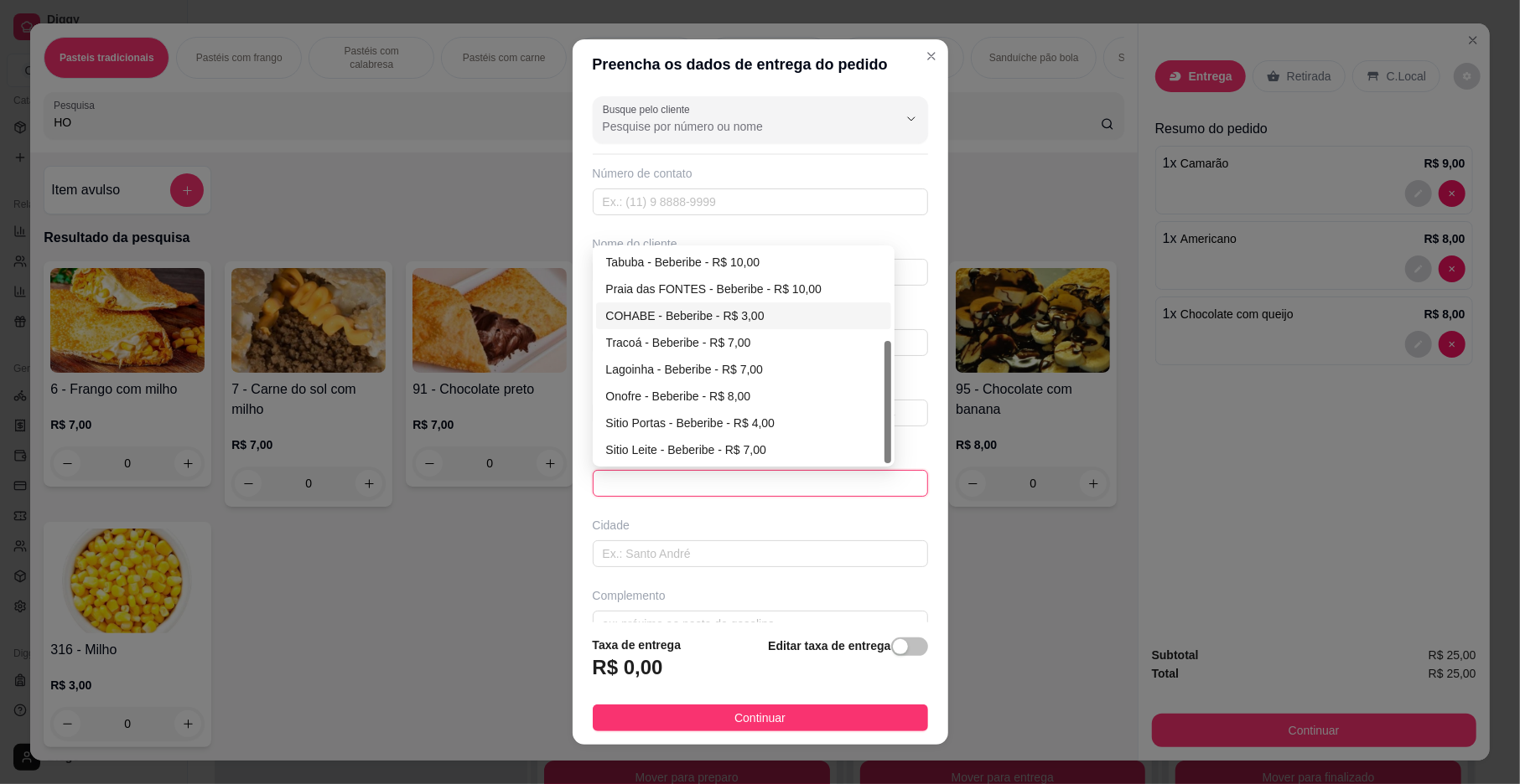
click at [693, 319] on div "COHABE - Beberibe - R$ 3,00" at bounding box center [743, 316] width 275 height 18
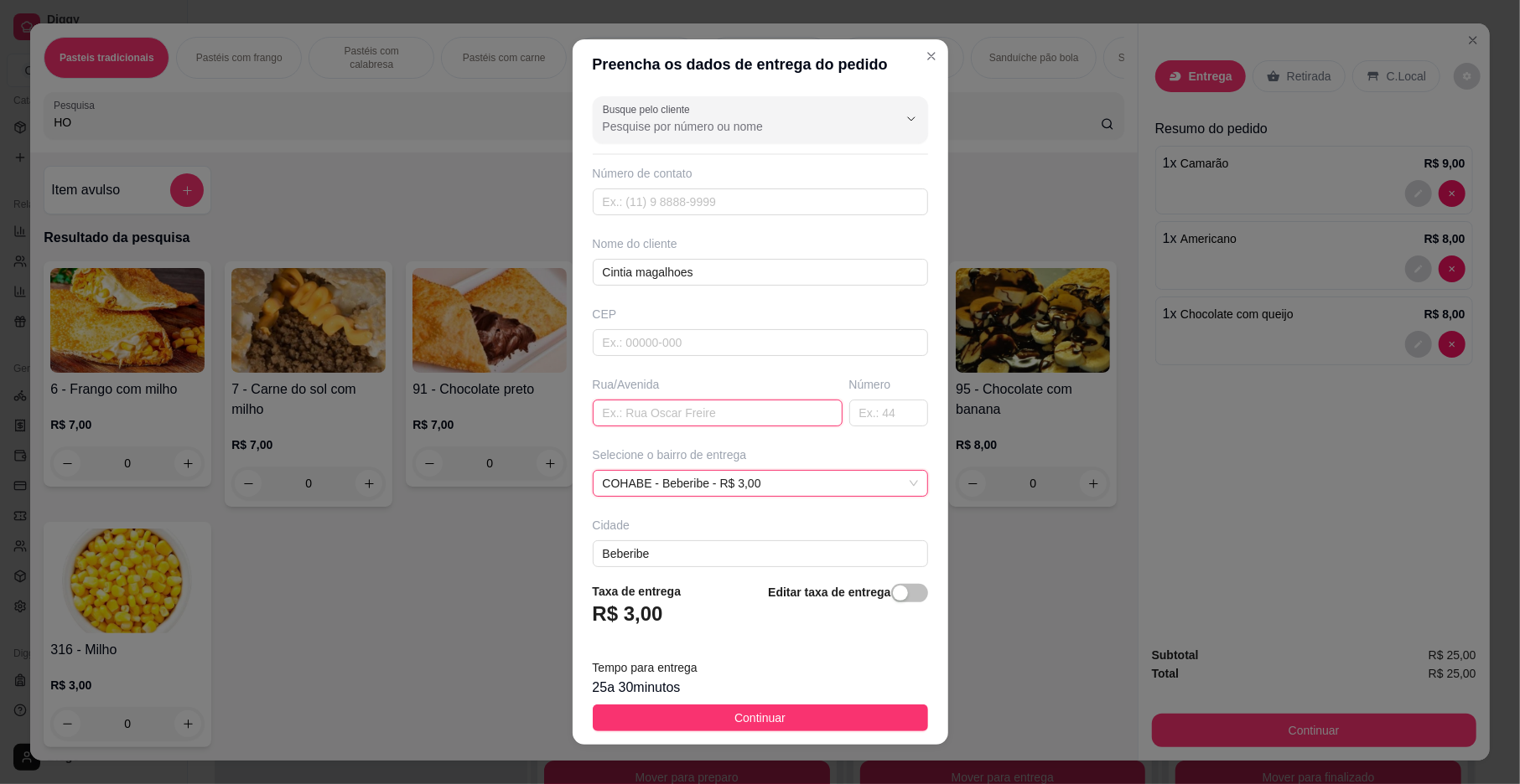
click at [697, 420] on input "text" at bounding box center [717, 413] width 250 height 27
click at [849, 417] on input "text" at bounding box center [889, 413] width 78 height 27
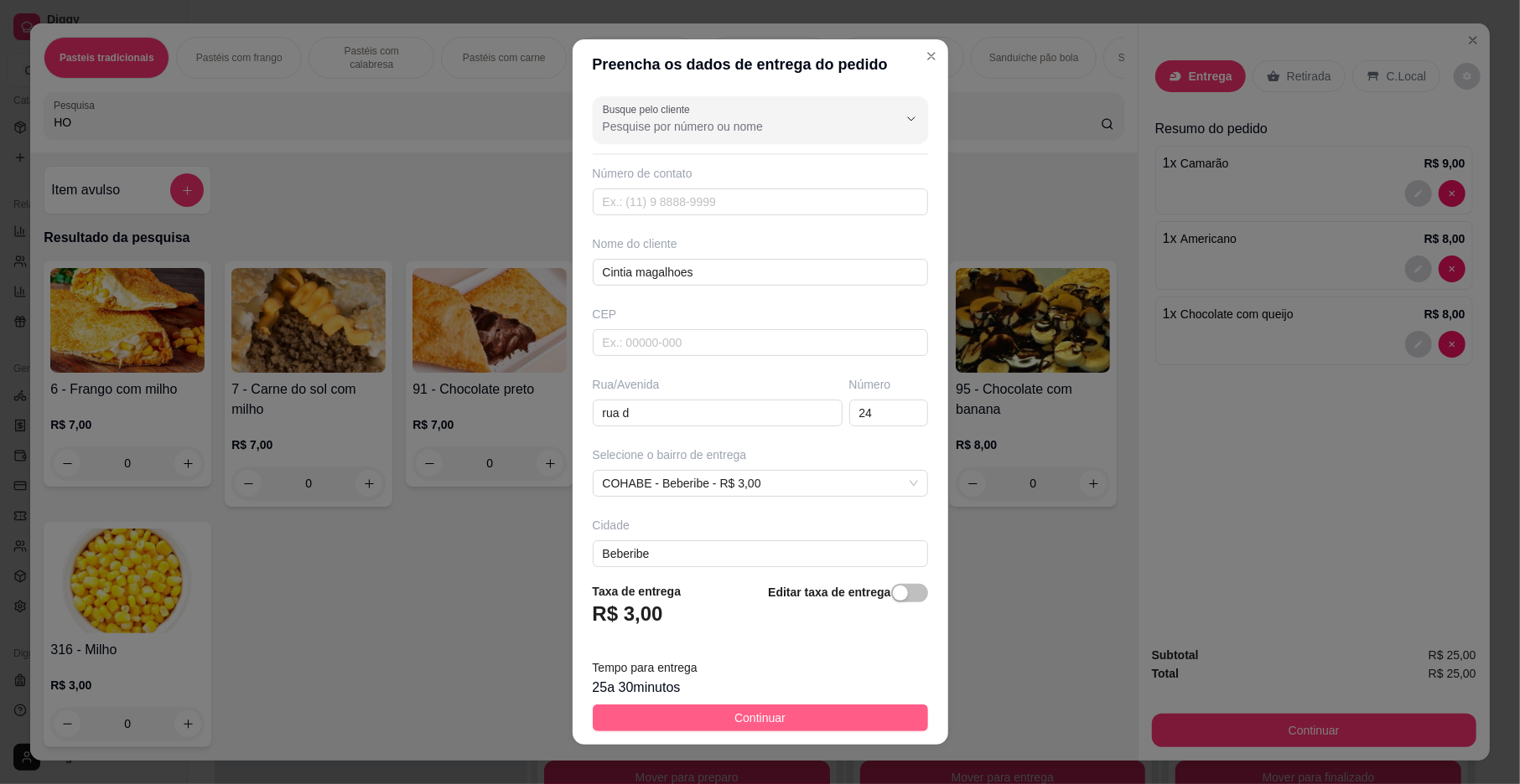
click at [748, 719] on span "Continuar" at bounding box center [760, 717] width 51 height 18
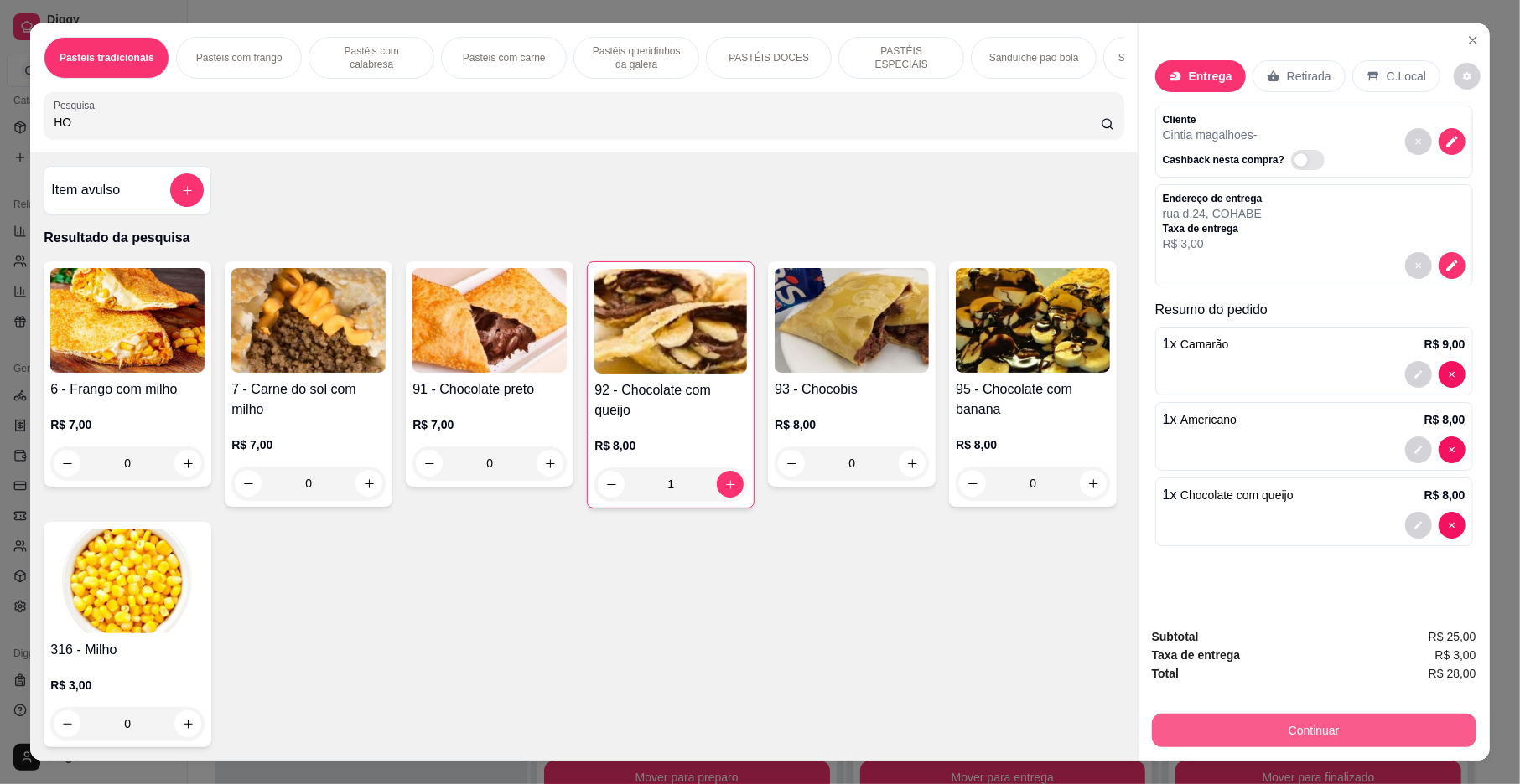
click at [1190, 729] on button "Continuar" at bounding box center [1313, 730] width 324 height 33
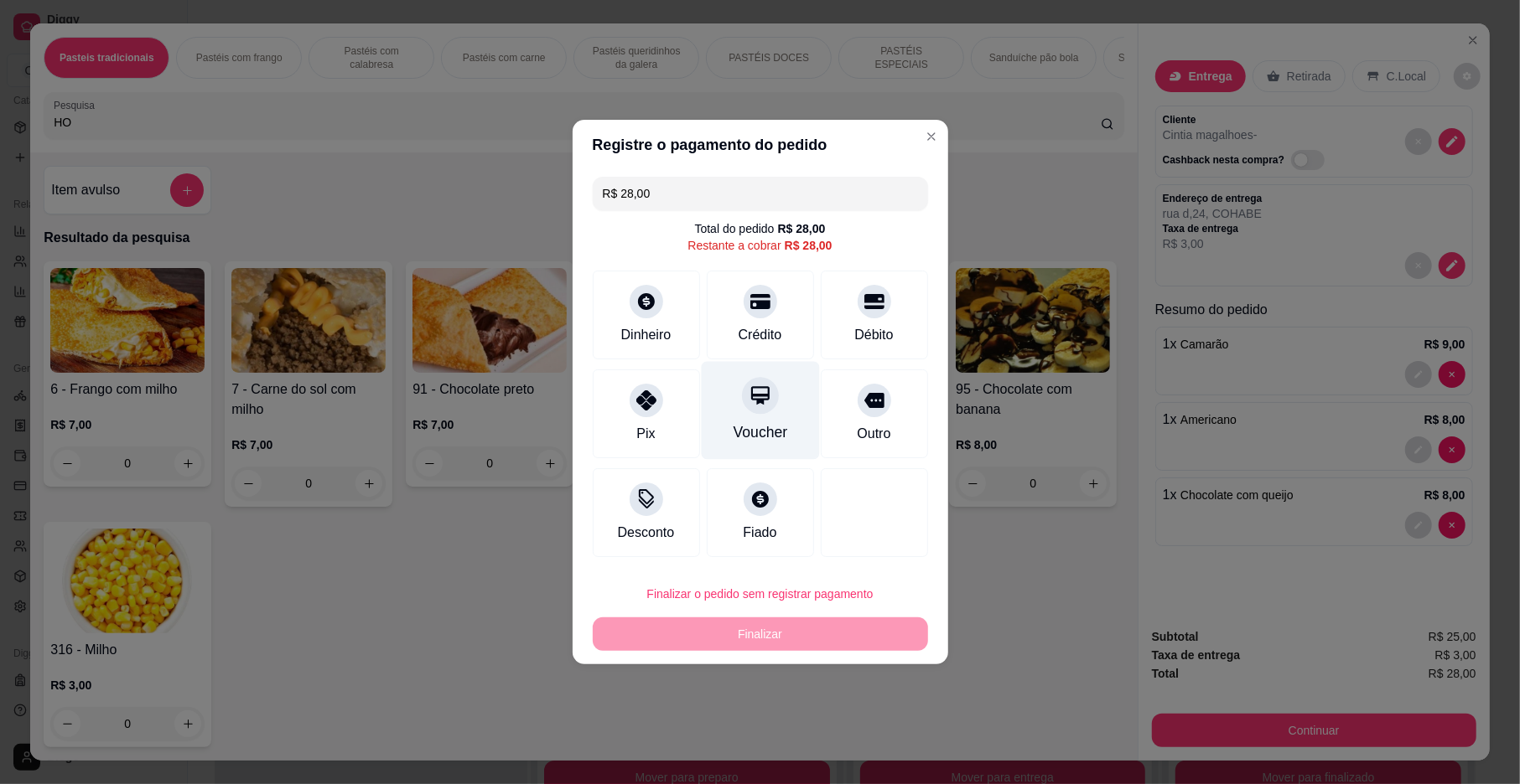
drag, startPoint x: 753, startPoint y: 322, endPoint x: 745, endPoint y: 390, distance: 68.5
click at [752, 325] on div "Crédito" at bounding box center [760, 315] width 107 height 89
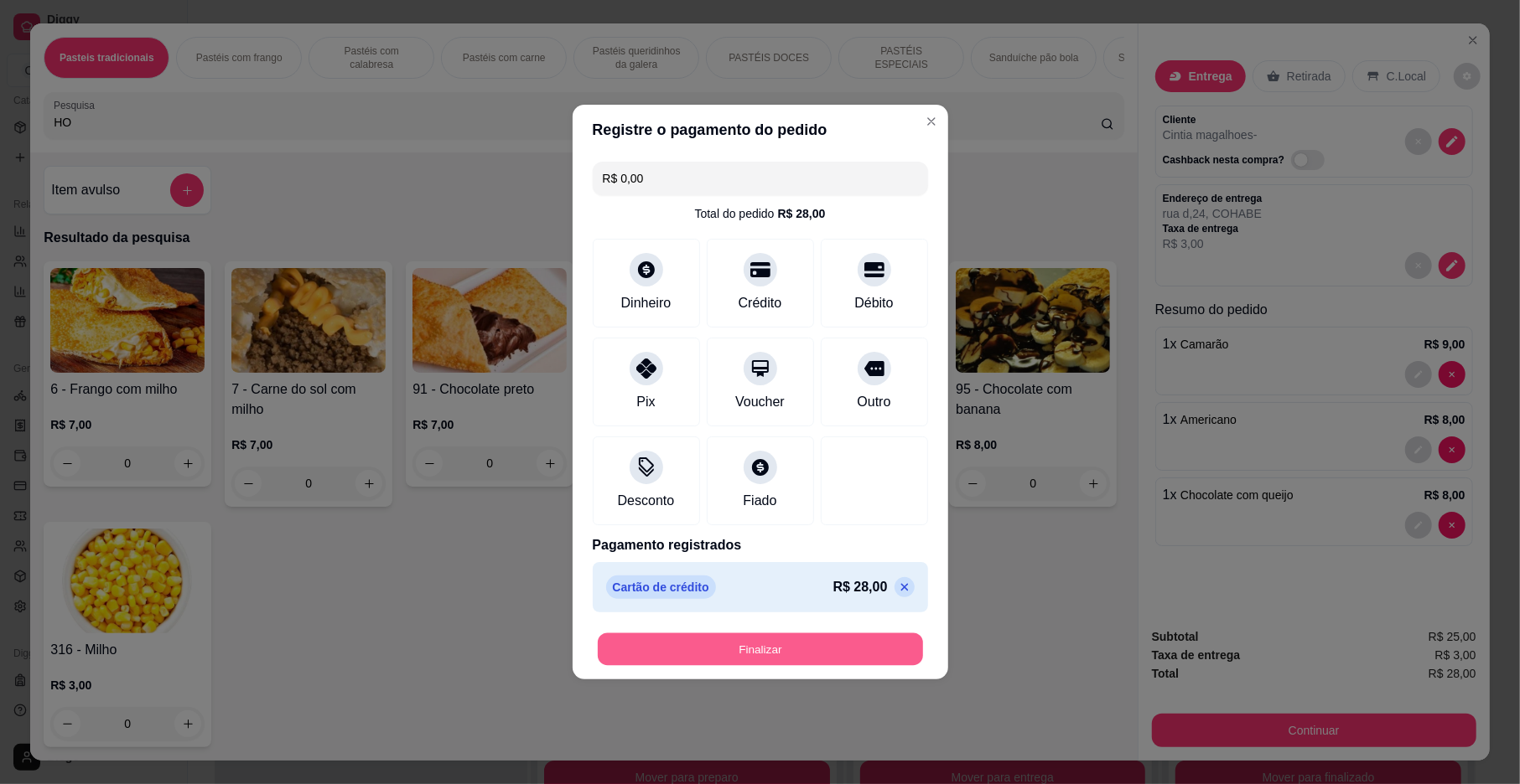
click at [729, 643] on button "Finalizar" at bounding box center [760, 650] width 325 height 33
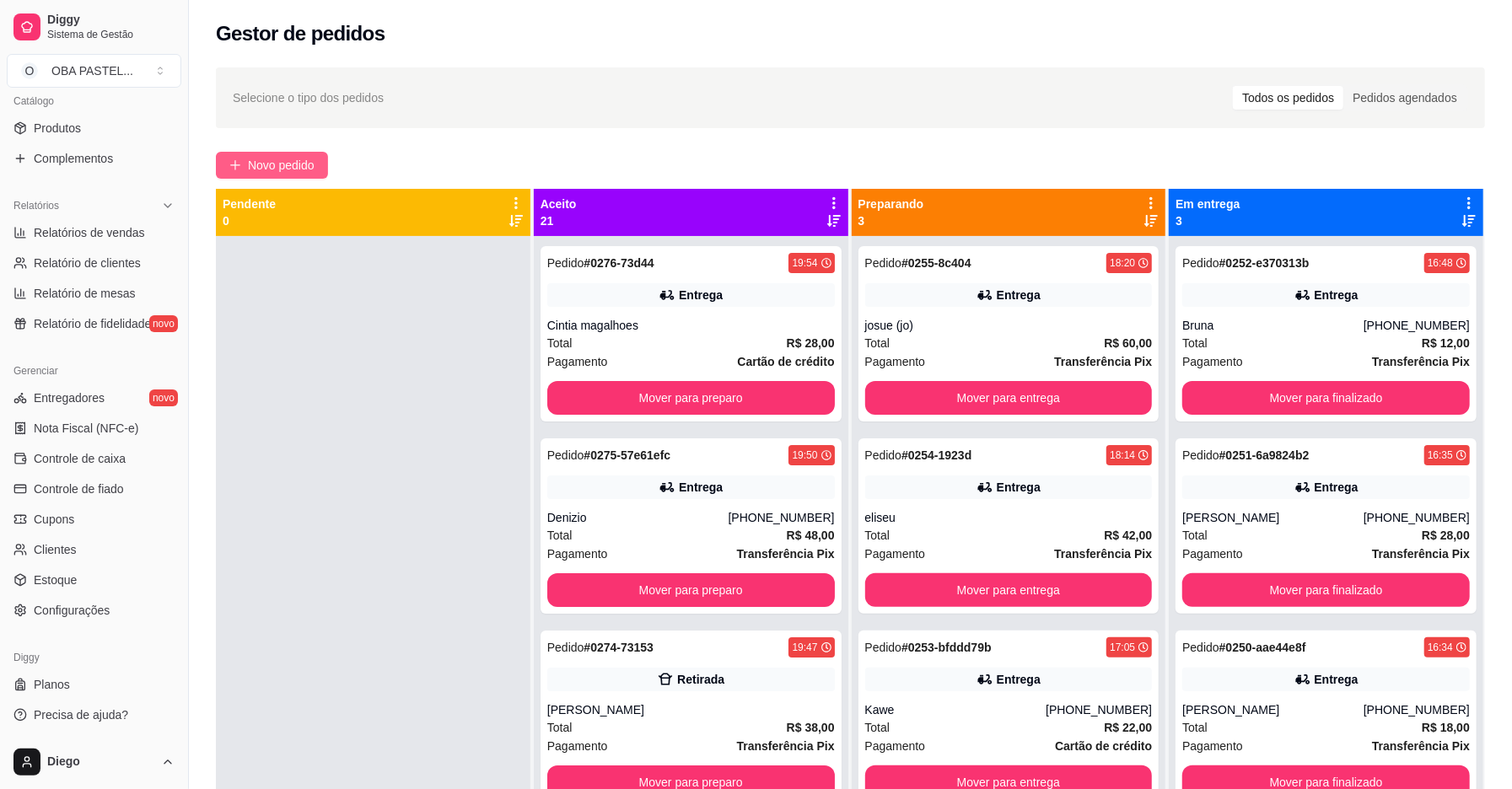
click at [278, 155] on button "Novo pedido" at bounding box center [271, 165] width 113 height 27
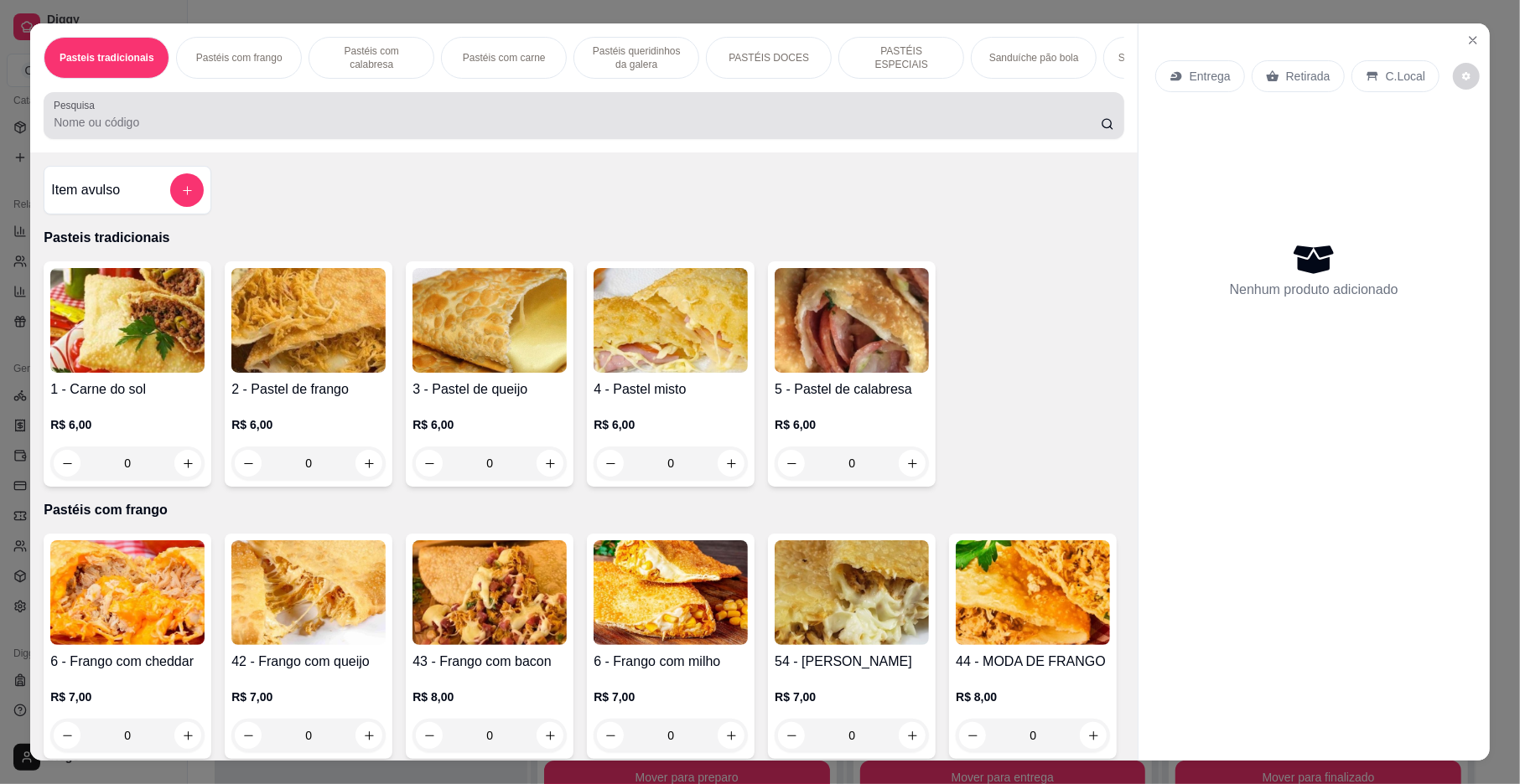
drag, startPoint x: 470, startPoint y: 145, endPoint x: 437, endPoint y: 114, distance: 45.3
click at [468, 131] on input "Pesquisa" at bounding box center [577, 122] width 1047 height 17
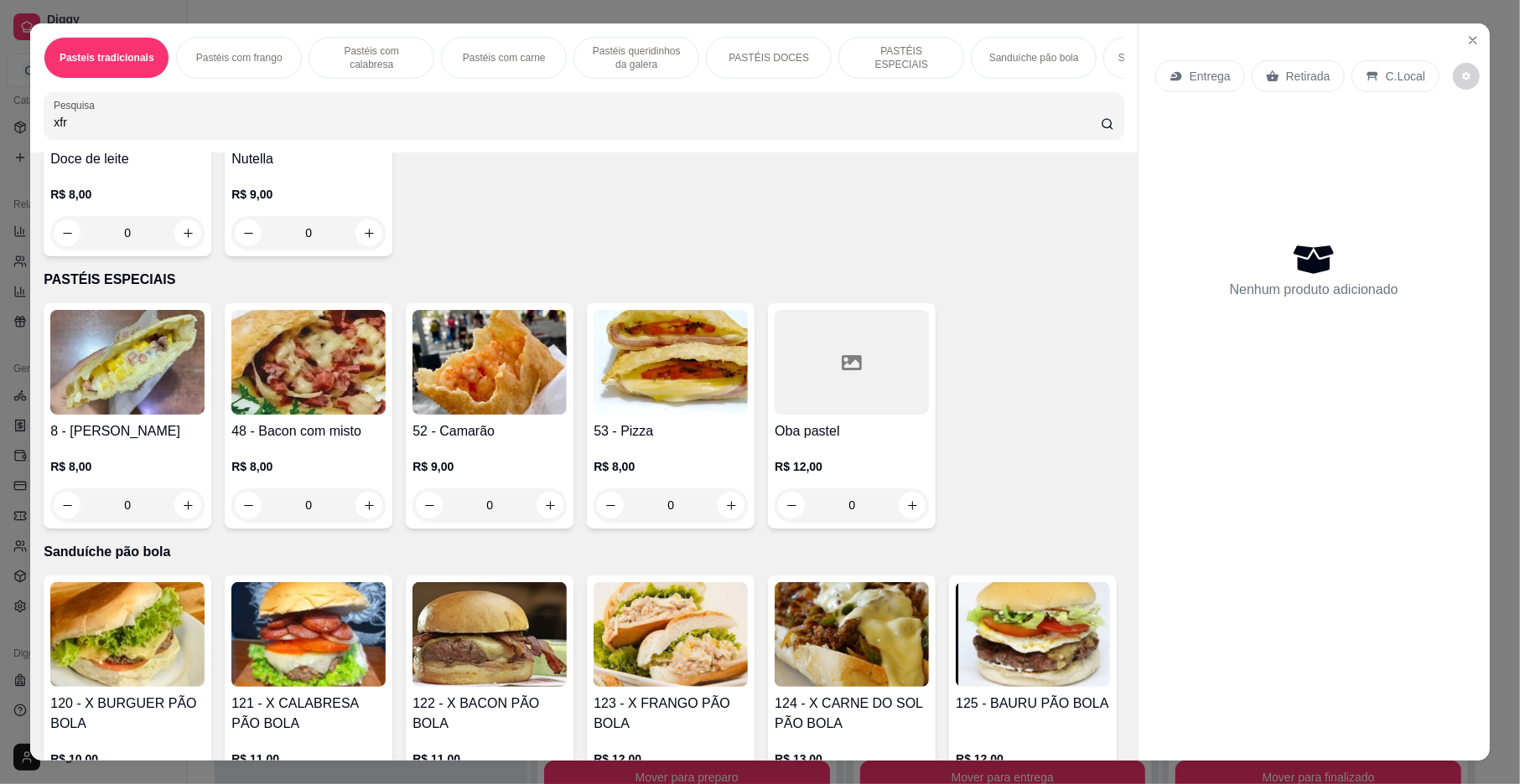
scroll to position [2793, 0]
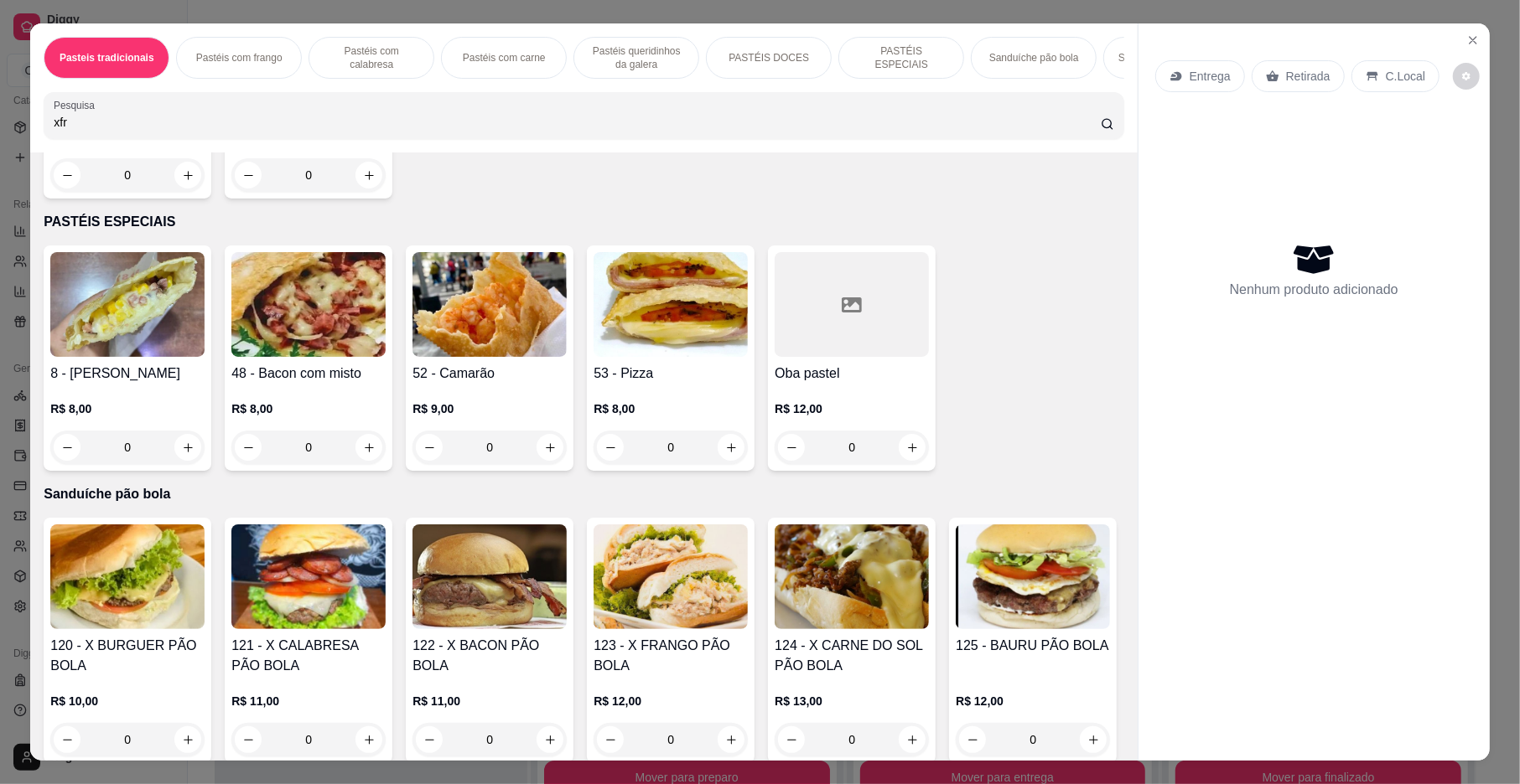
click at [1111, 739] on div "Item avulso Resultado da pesquisa Nenhum produto encontrado com o termo pesquis…" at bounding box center [584, 456] width 1107 height 608
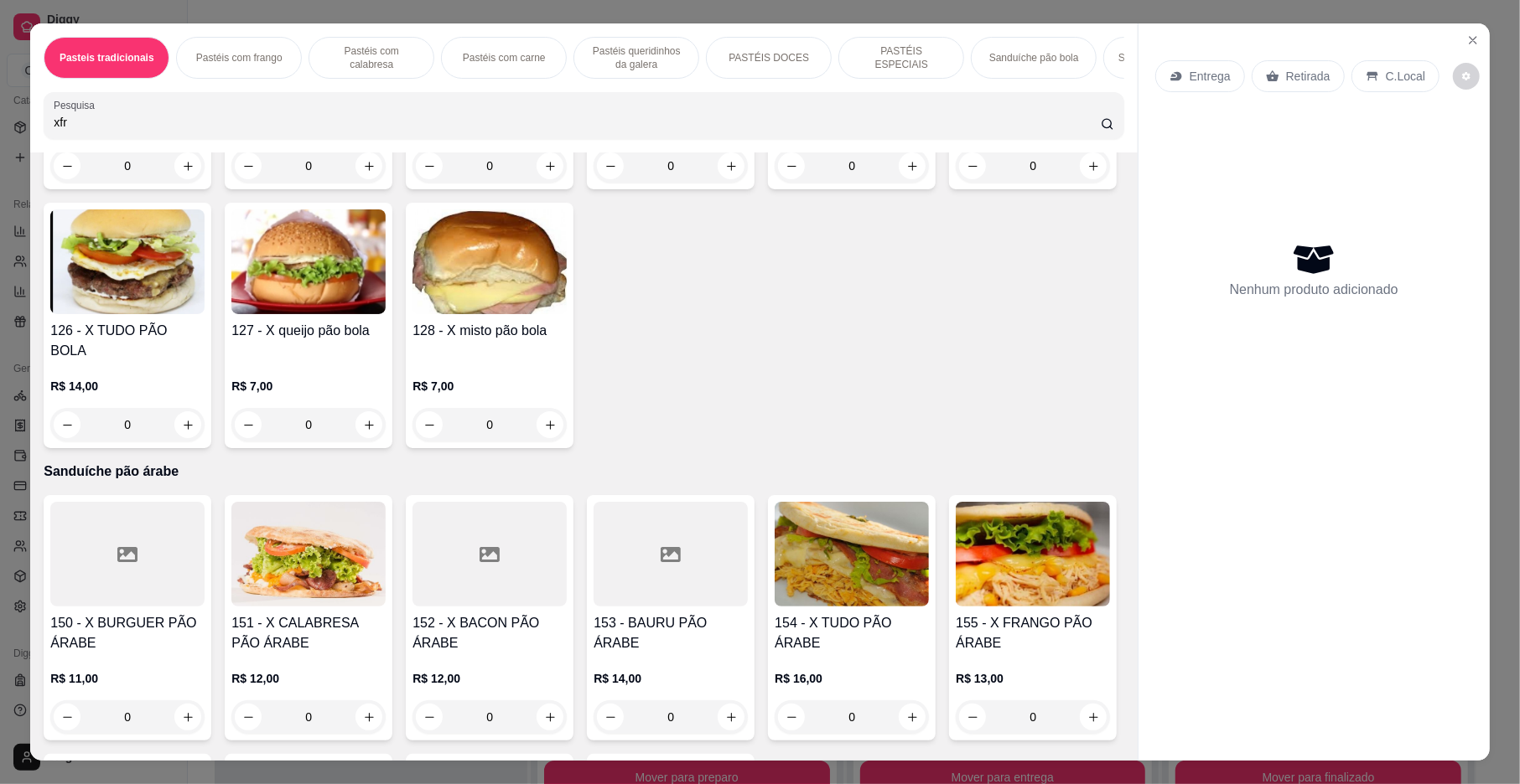
scroll to position [3399, 0]
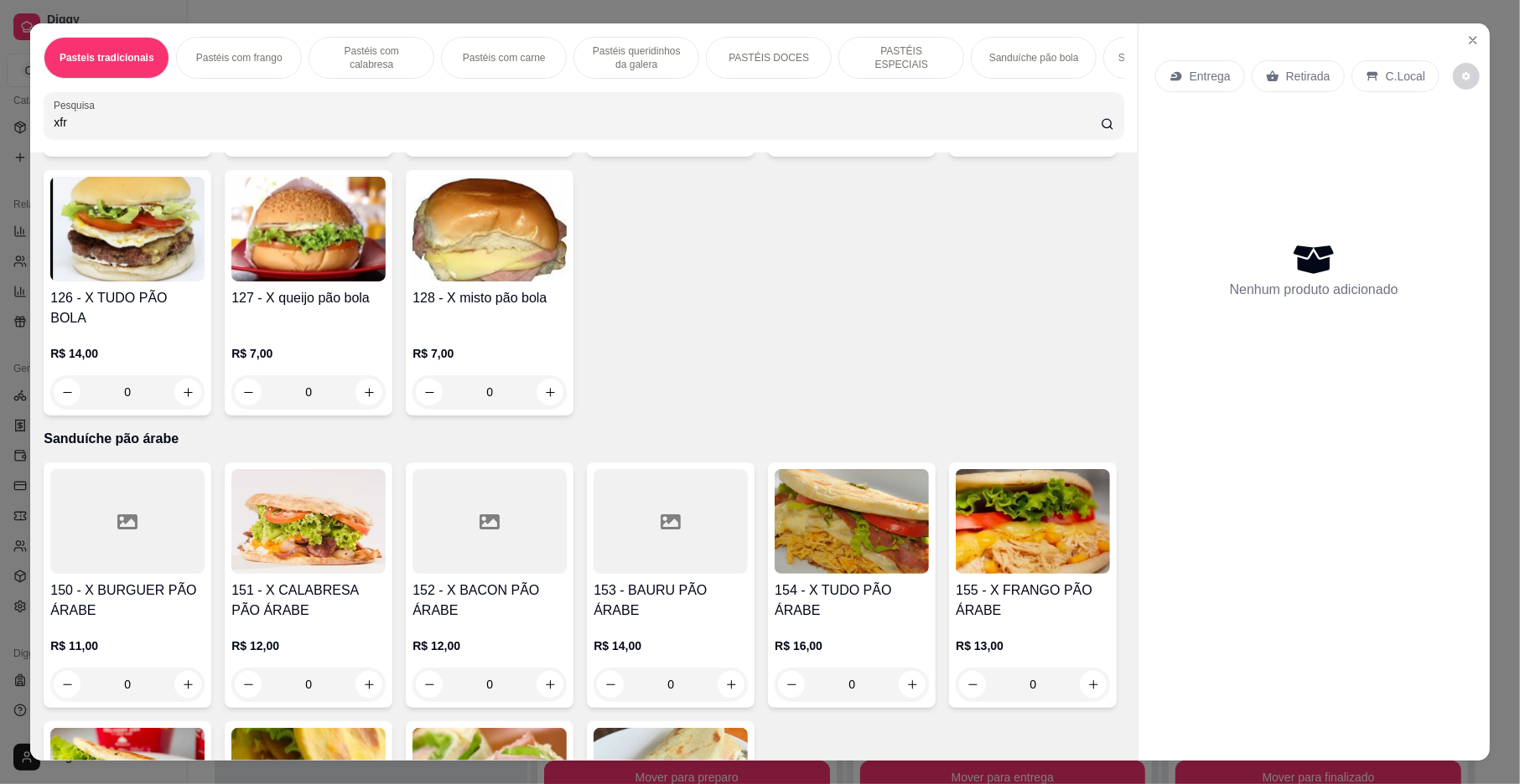
click at [727, 139] on icon "increase-product-quantity" at bounding box center [732, 134] width 10 height 10
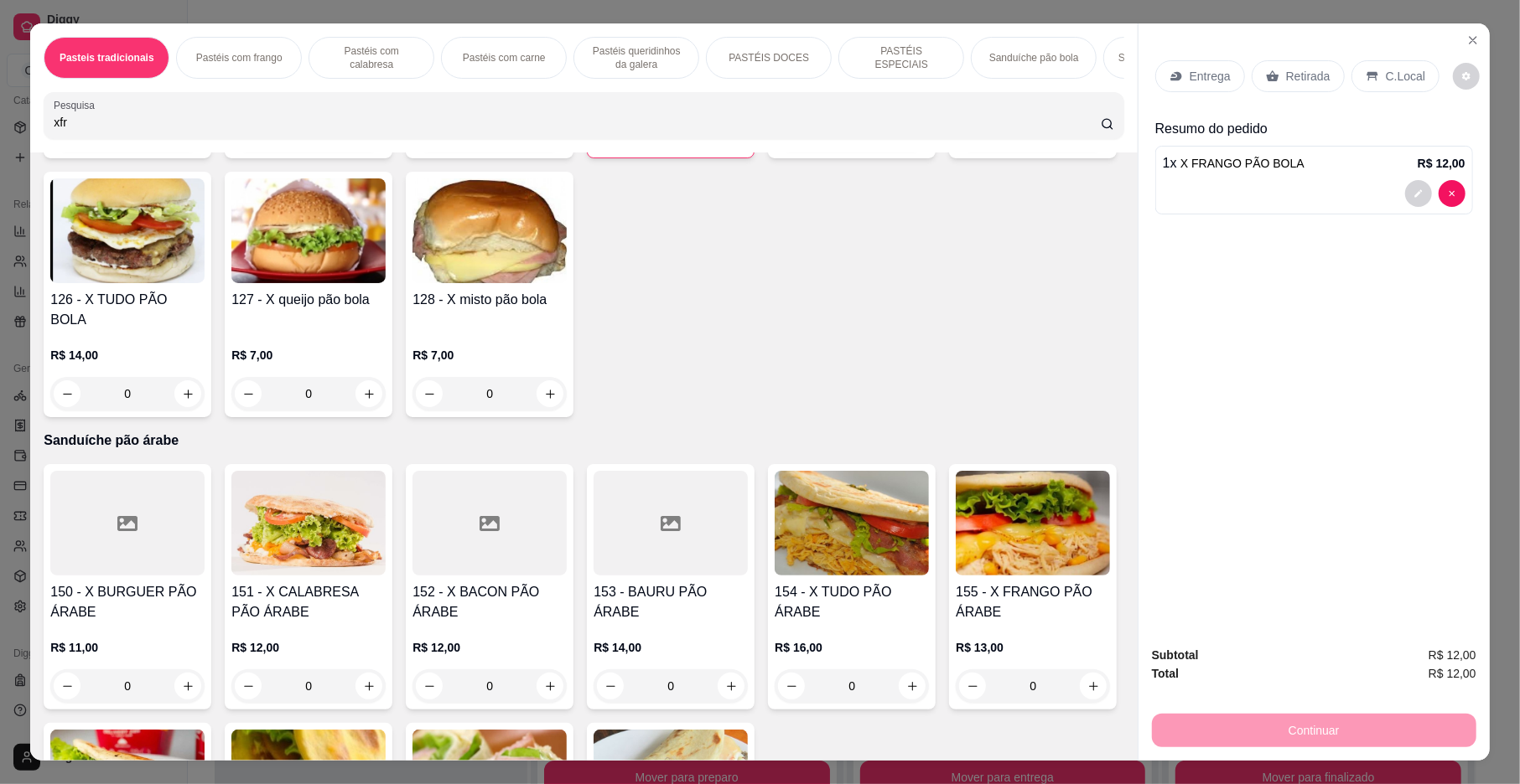
click at [726, 139] on icon "increase-product-quantity" at bounding box center [731, 135] width 10 height 10
click at [1191, 71] on p "Entrega" at bounding box center [1210, 76] width 41 height 17
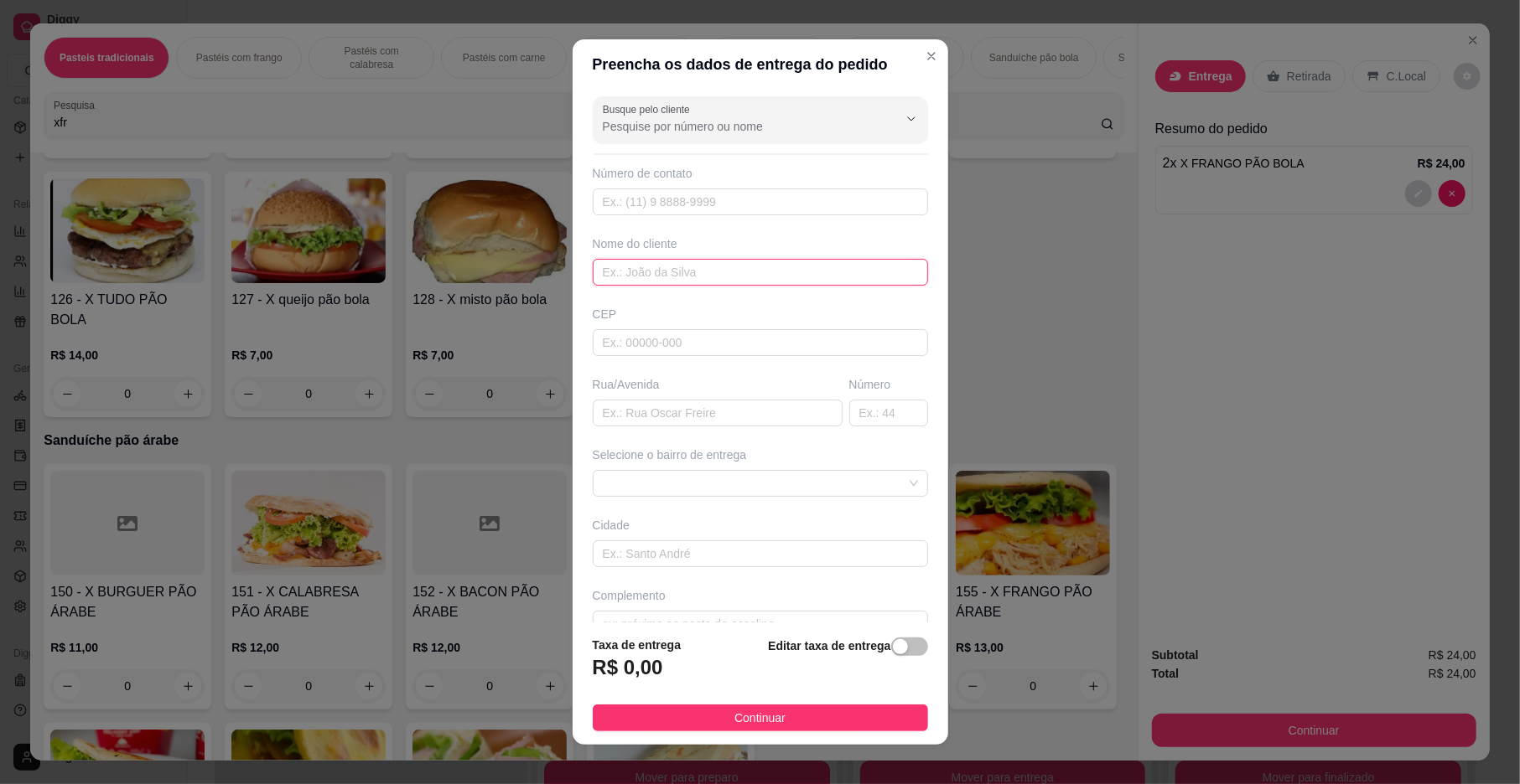
click at [742, 286] on input "text" at bounding box center [760, 272] width 336 height 27
click at [684, 476] on span at bounding box center [760, 484] width 316 height 25
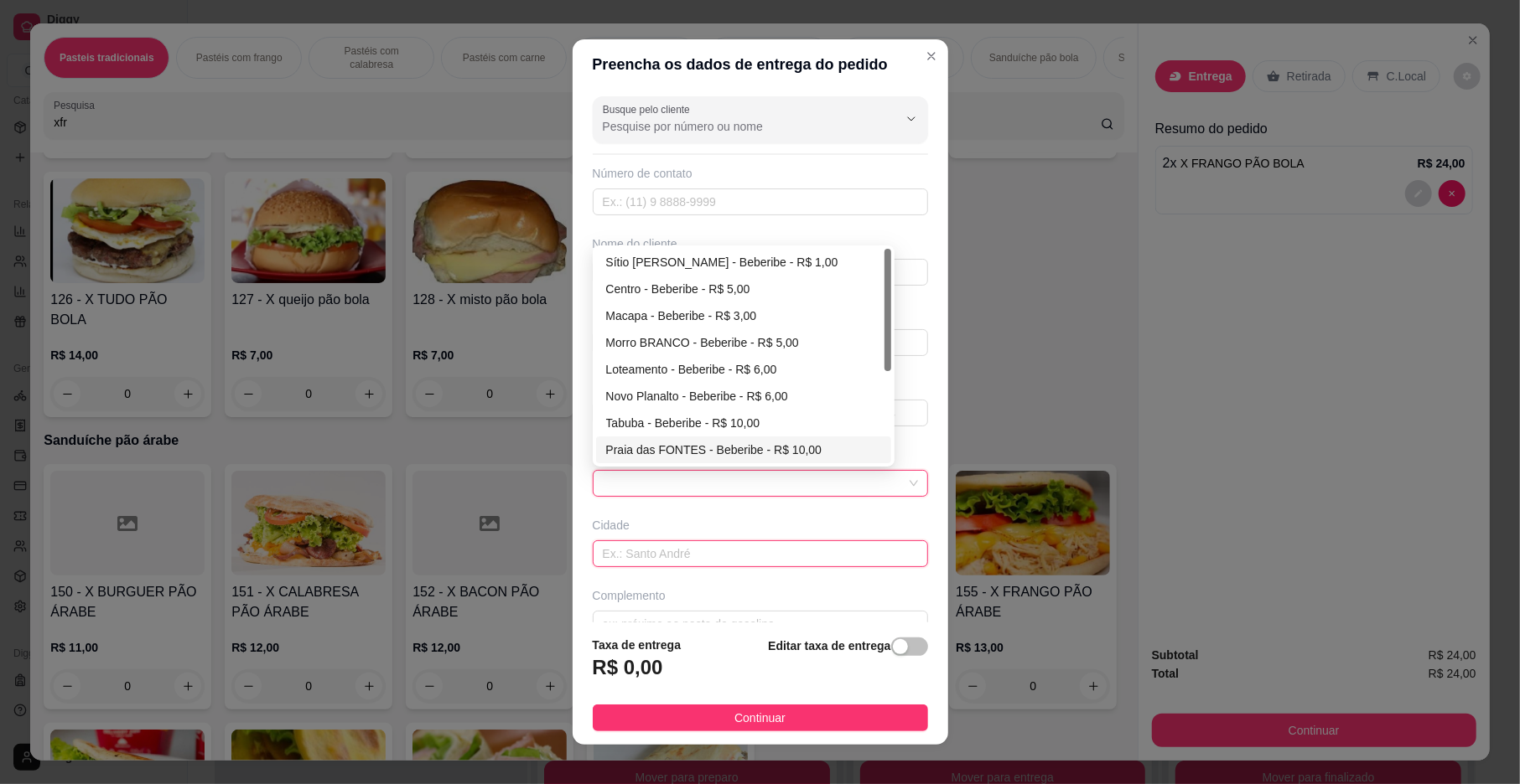
click at [697, 550] on input "text" at bounding box center [760, 554] width 336 height 27
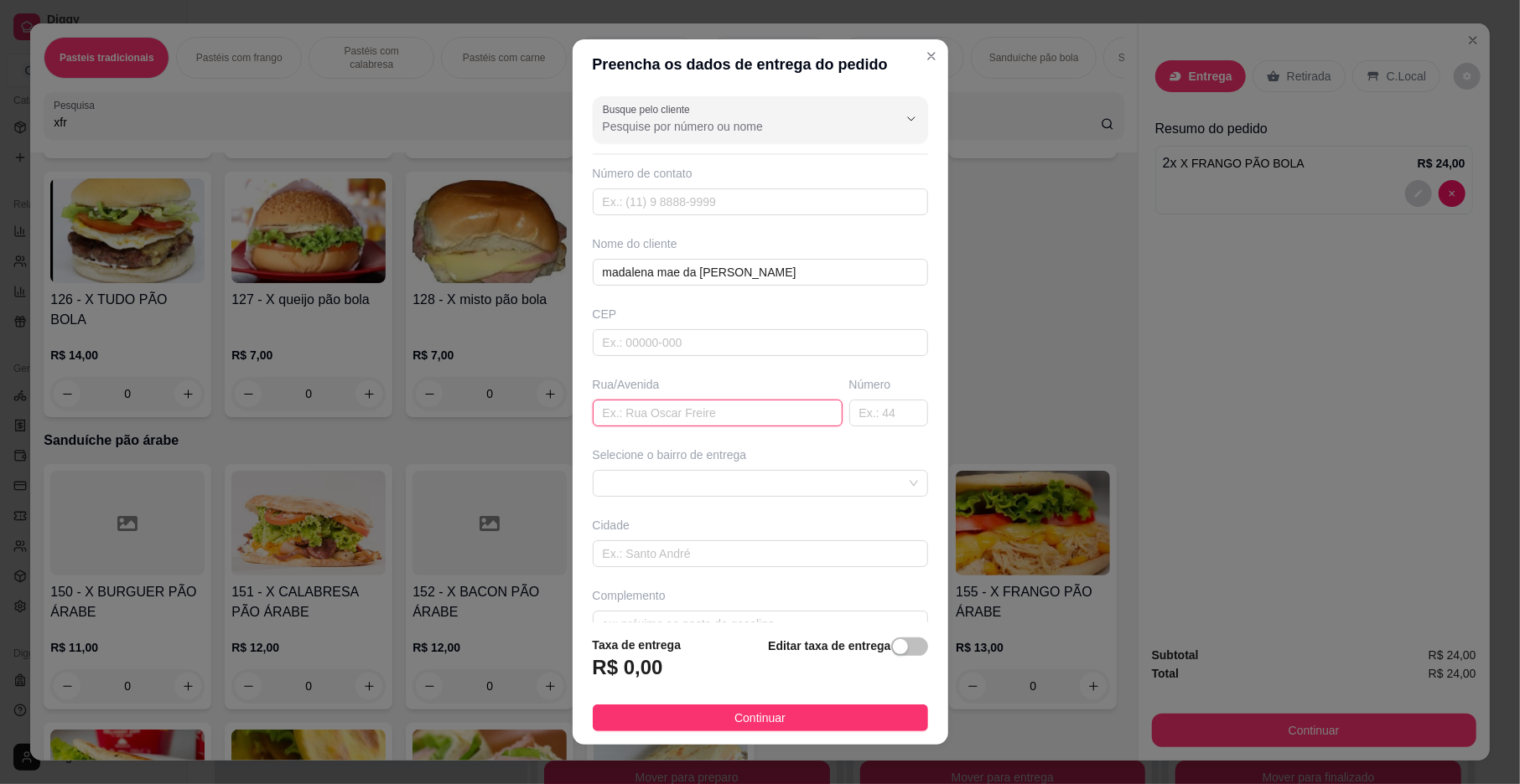
drag, startPoint x: 655, startPoint y: 417, endPoint x: 635, endPoint y: 417, distance: 20.0
click at [639, 417] on input "text" at bounding box center [717, 413] width 250 height 27
click at [849, 414] on input "text" at bounding box center [889, 413] width 78 height 27
drag, startPoint x: 639, startPoint y: 561, endPoint x: 655, endPoint y: 537, distance: 28.8
click at [641, 560] on input "text" at bounding box center [760, 554] width 336 height 27
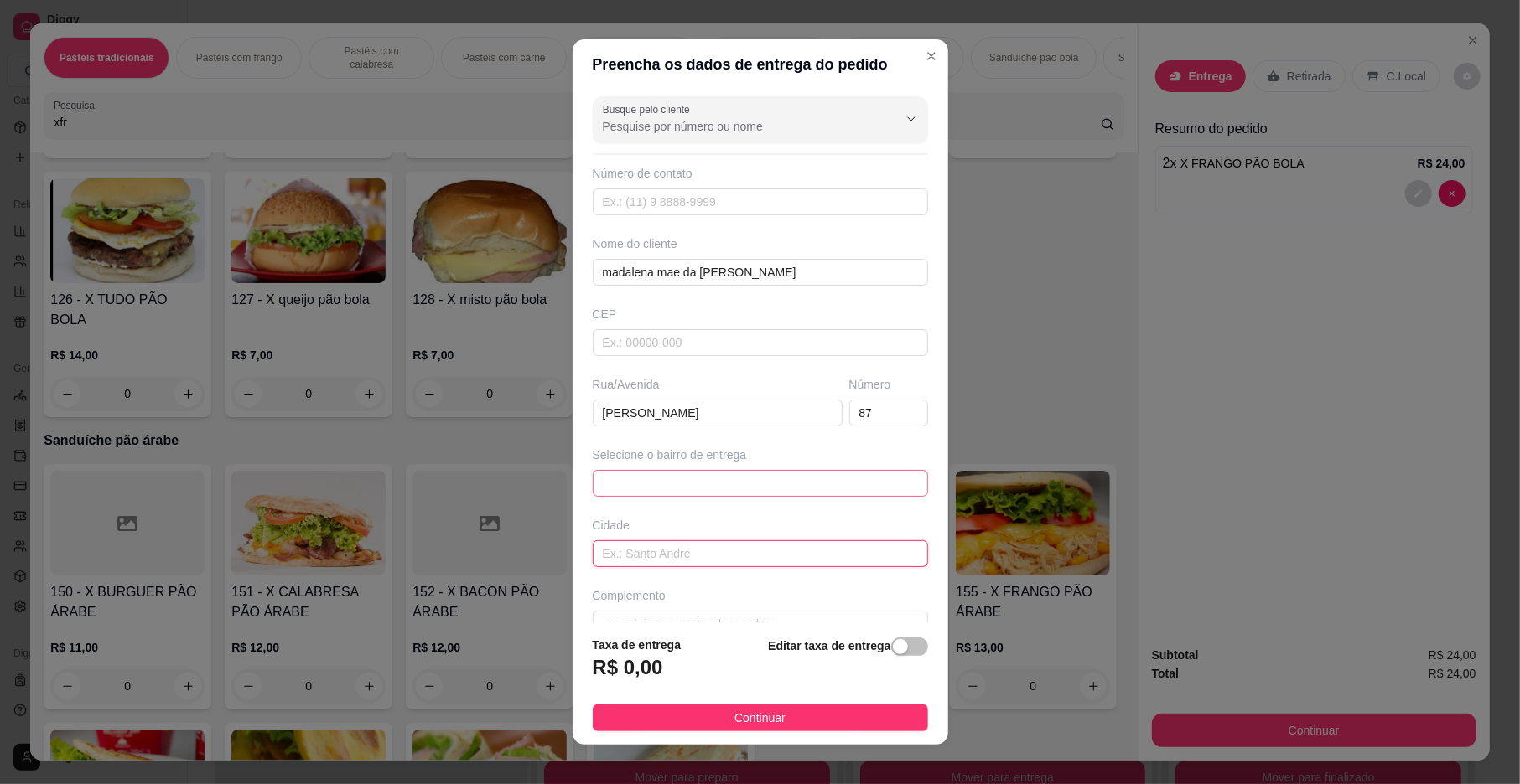
click at [668, 488] on span at bounding box center [760, 484] width 316 height 25
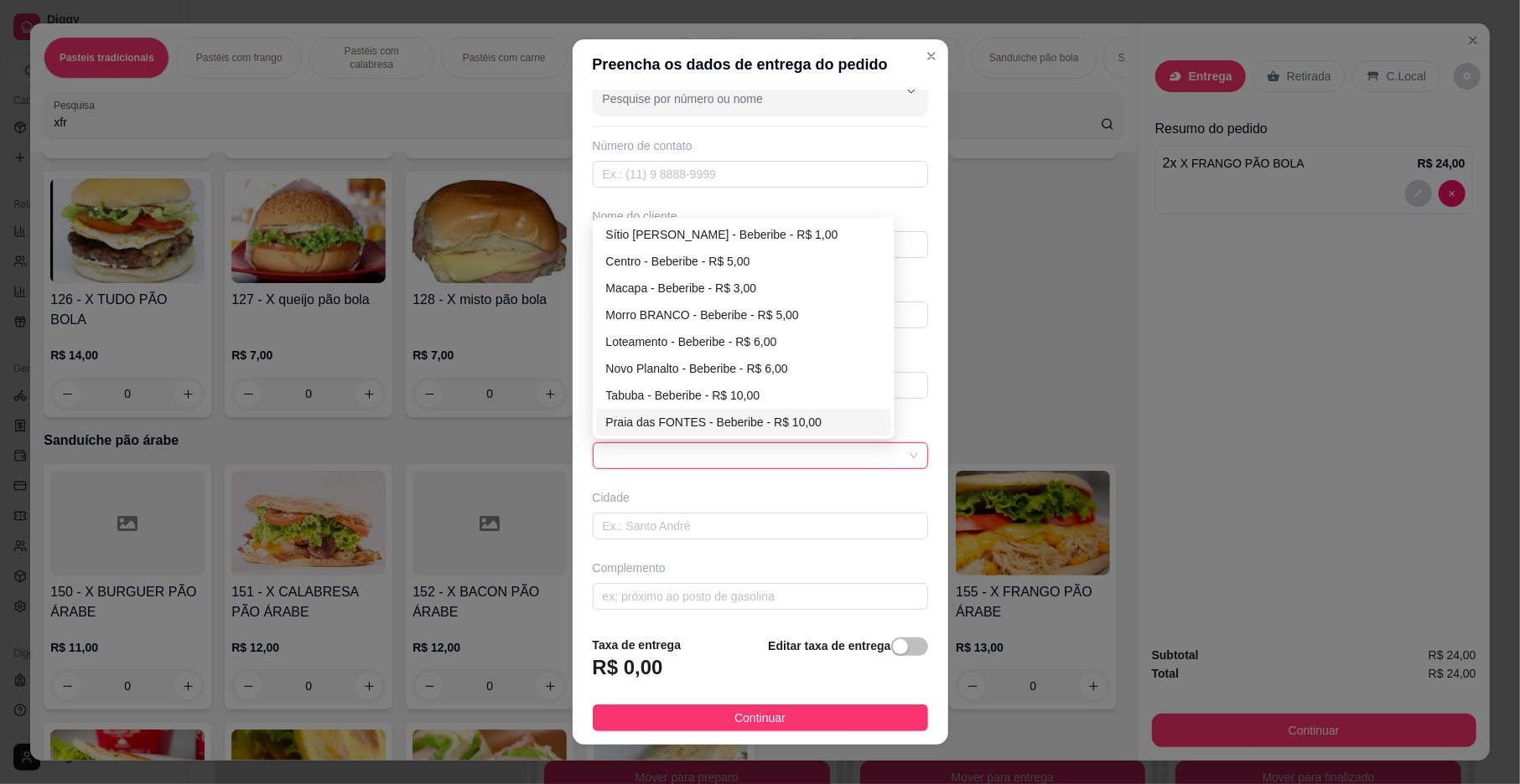
scroll to position [35, 0]
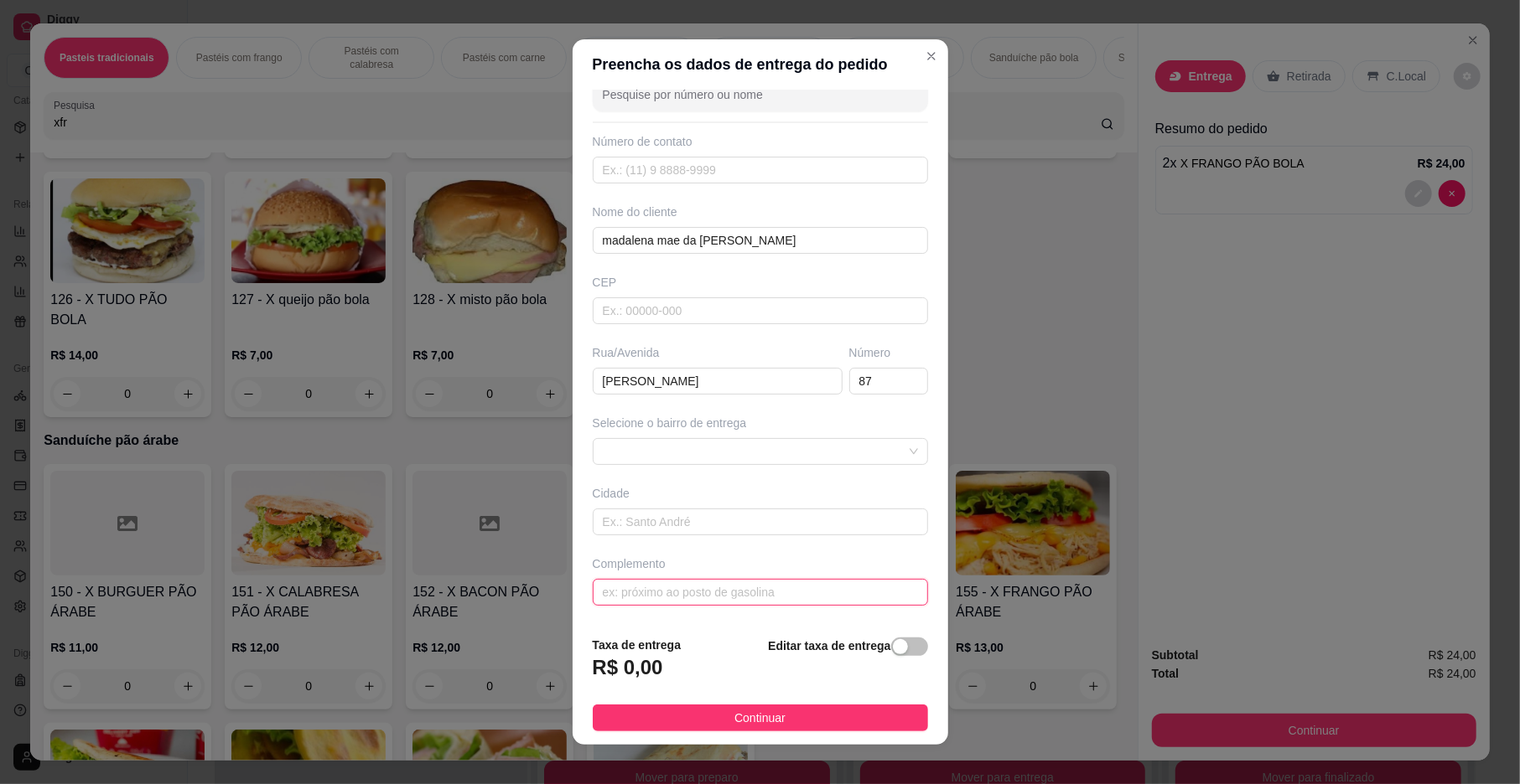
click at [819, 597] on input "text" at bounding box center [760, 593] width 336 height 27
click at [798, 650] on strong "Editar taxa de entrega" at bounding box center [829, 646] width 122 height 13
click at [842, 650] on strong "Editar taxa de entrega" at bounding box center [829, 646] width 122 height 13
click at [833, 643] on strong "Editar taxa de entrega" at bounding box center [829, 646] width 122 height 13
drag, startPoint x: 838, startPoint y: 651, endPoint x: 749, endPoint y: 652, distance: 89.0
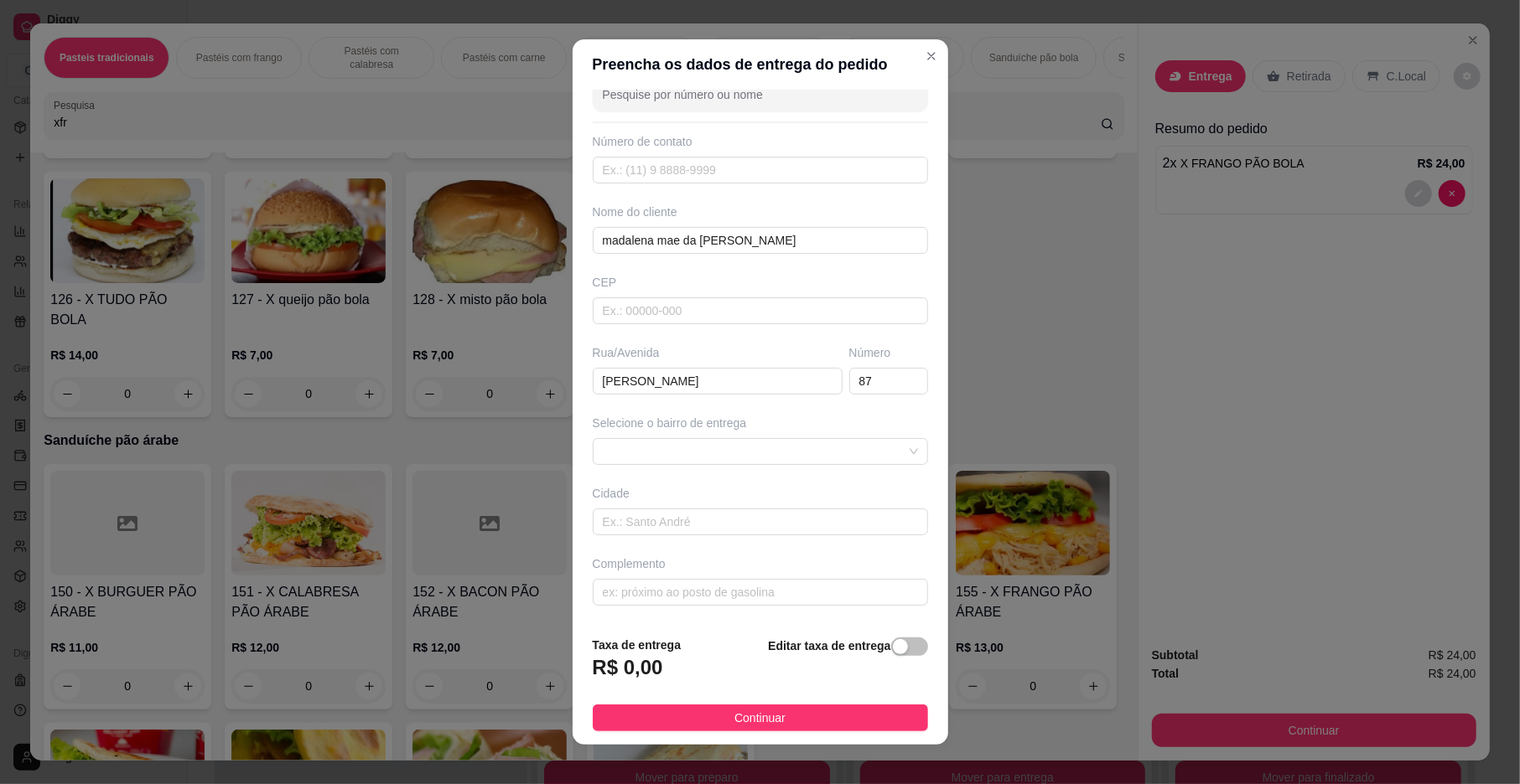
click at [835, 652] on strong "Editar taxa de entrega" at bounding box center [829, 646] width 122 height 13
click at [688, 665] on div "Taxa de entrega R$ 0,00 Editar taxa de entrega" at bounding box center [760, 664] width 336 height 55
drag, startPoint x: 886, startPoint y: 652, endPoint x: 847, endPoint y: 650, distance: 39.1
click at [892, 652] on button "button" at bounding box center [910, 646] width 37 height 18
click at [681, 672] on input "0,00" at bounding box center [683, 674] width 180 height 32
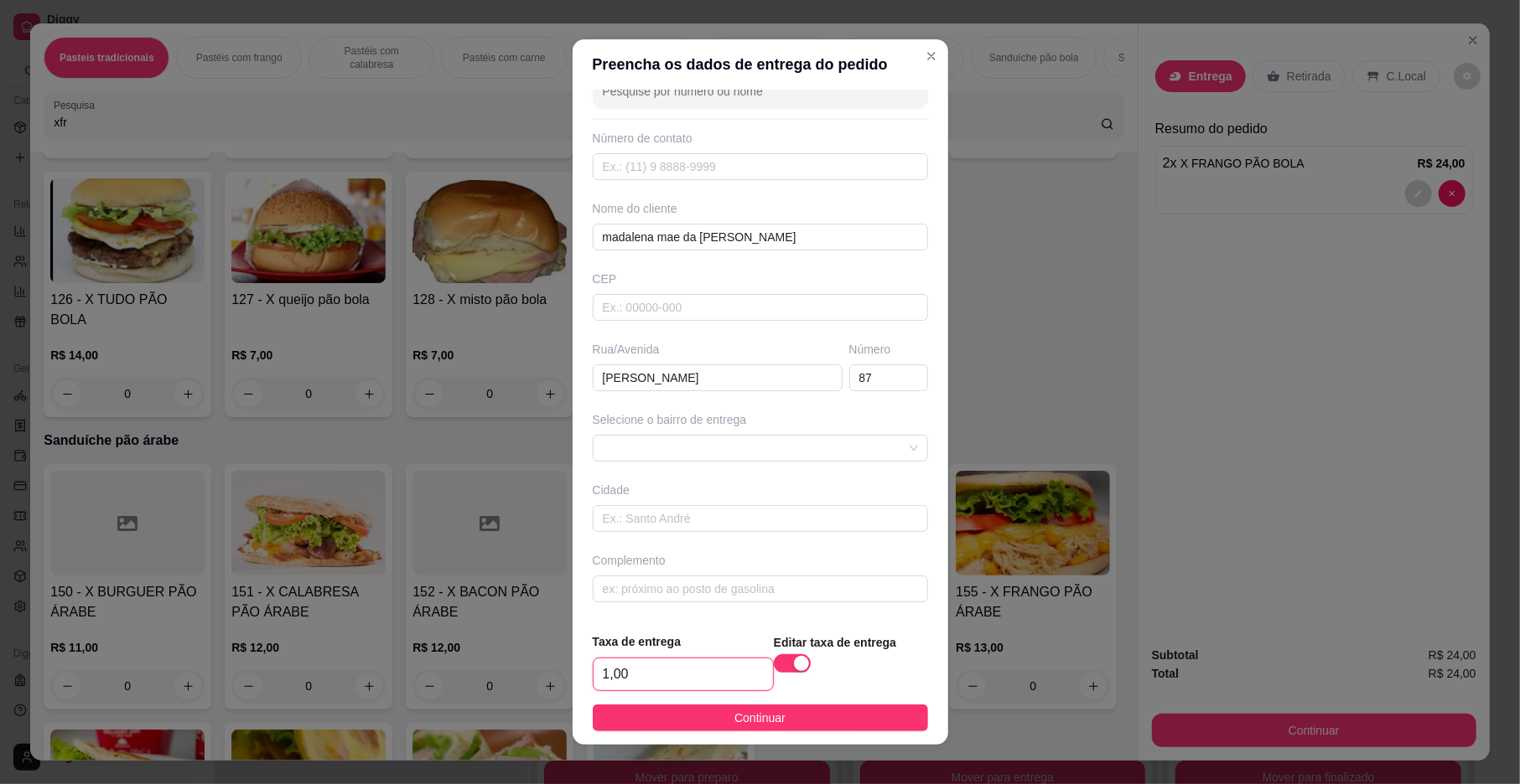
scroll to position [38, 0]
click at [822, 714] on button "Continuar" at bounding box center [760, 718] width 336 height 27
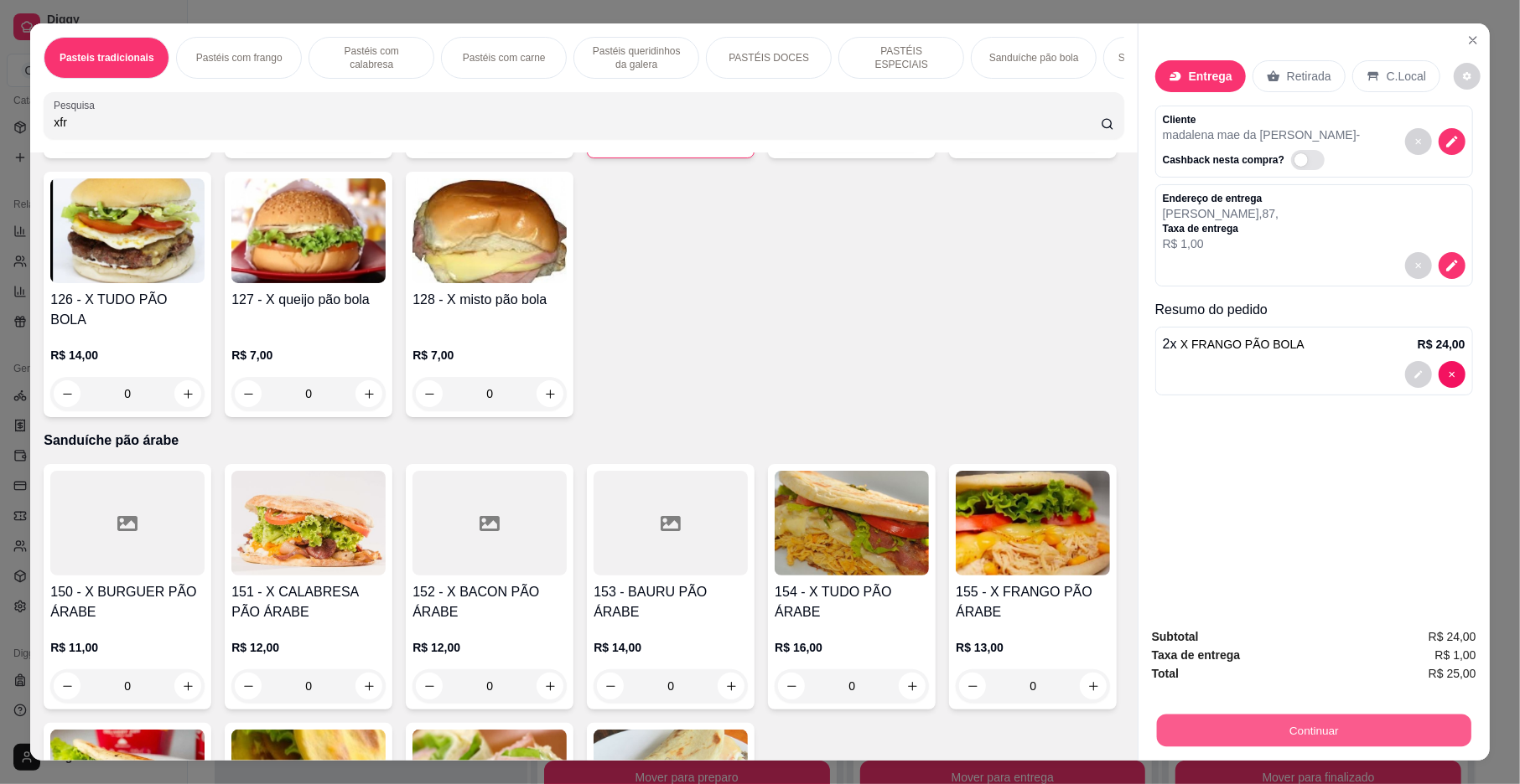
click at [1182, 724] on button "Continuar" at bounding box center [1313, 731] width 315 height 33
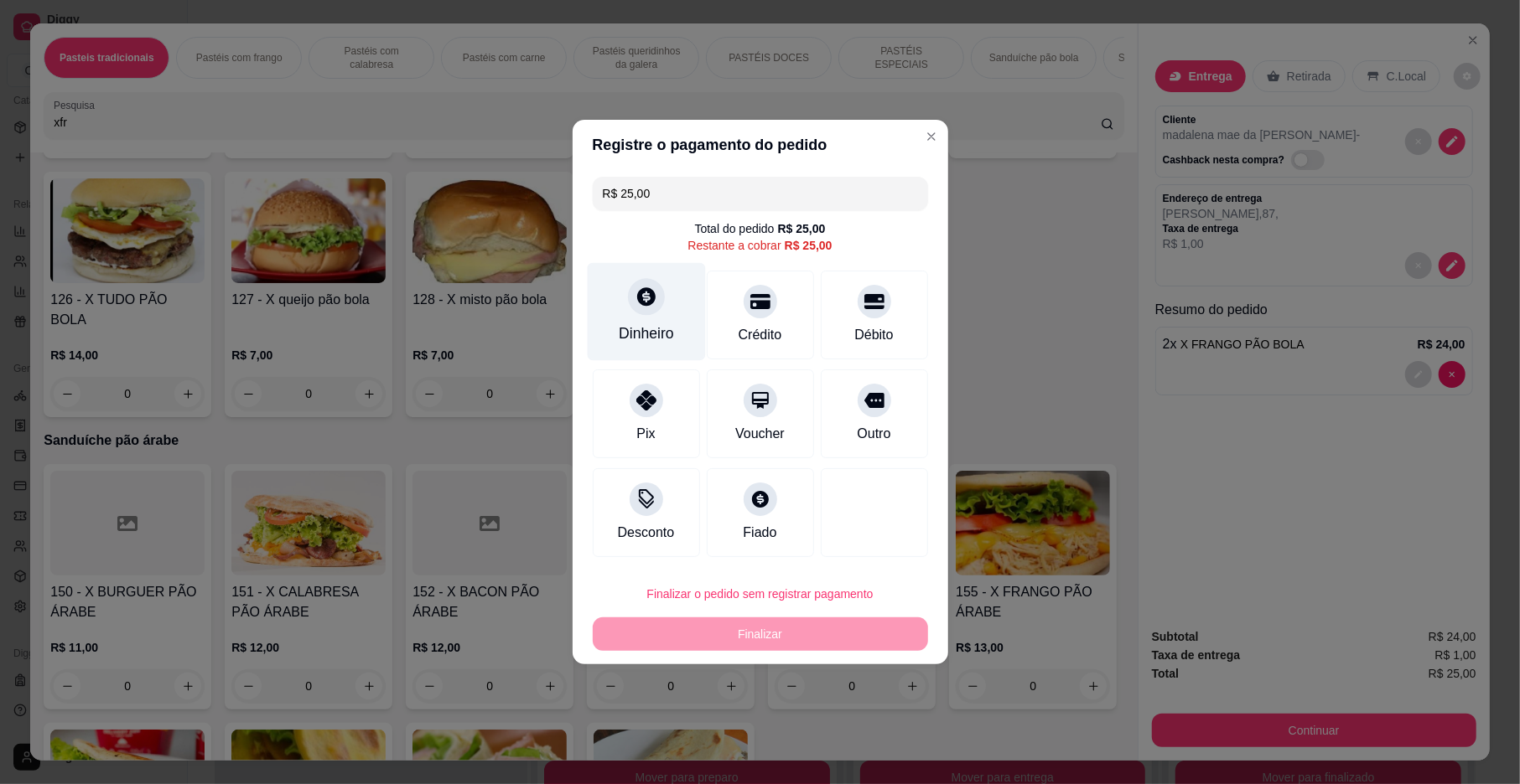
click at [645, 340] on div "Dinheiro" at bounding box center [647, 333] width 55 height 22
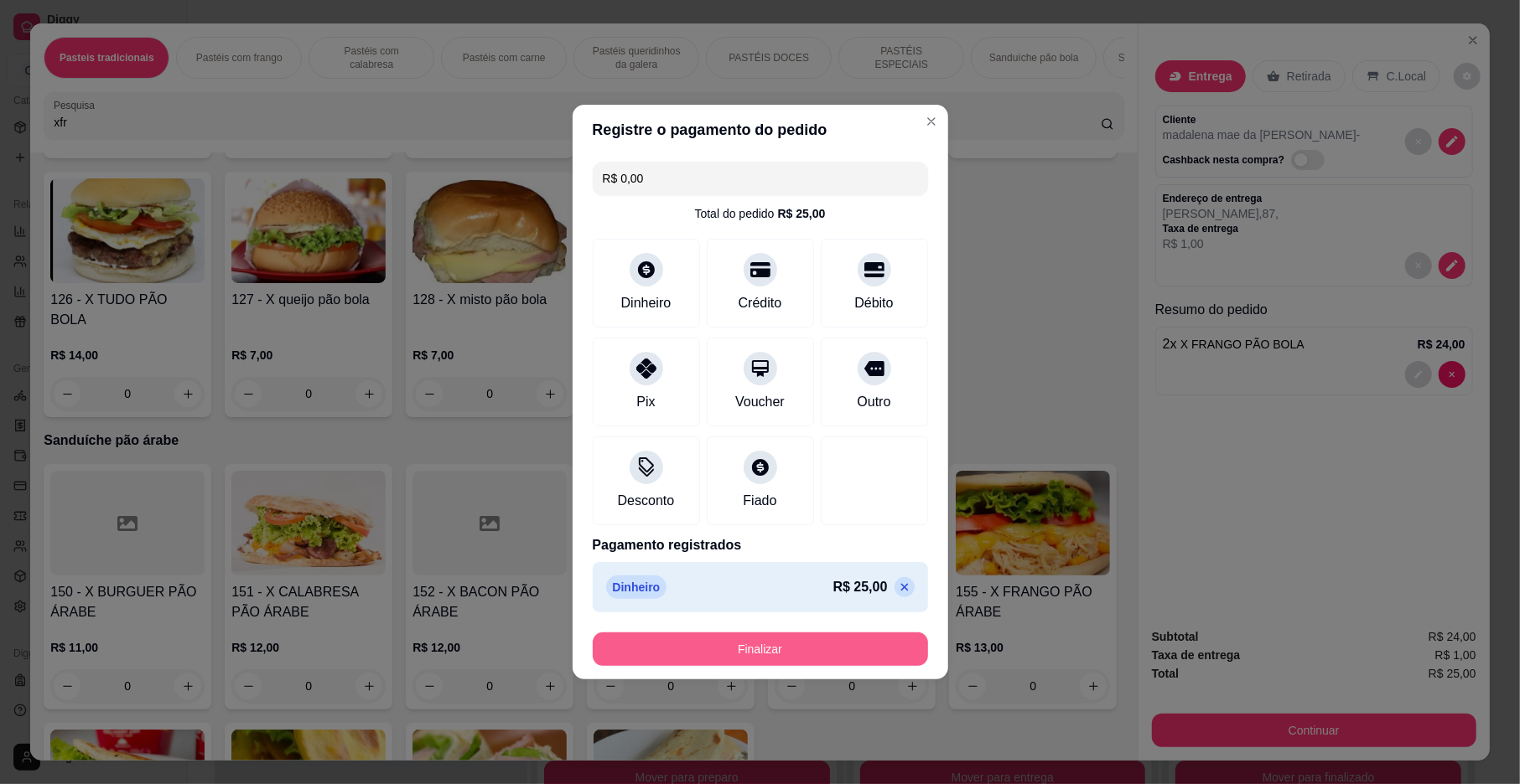
click at [818, 647] on button "Finalizar" at bounding box center [760, 649] width 336 height 33
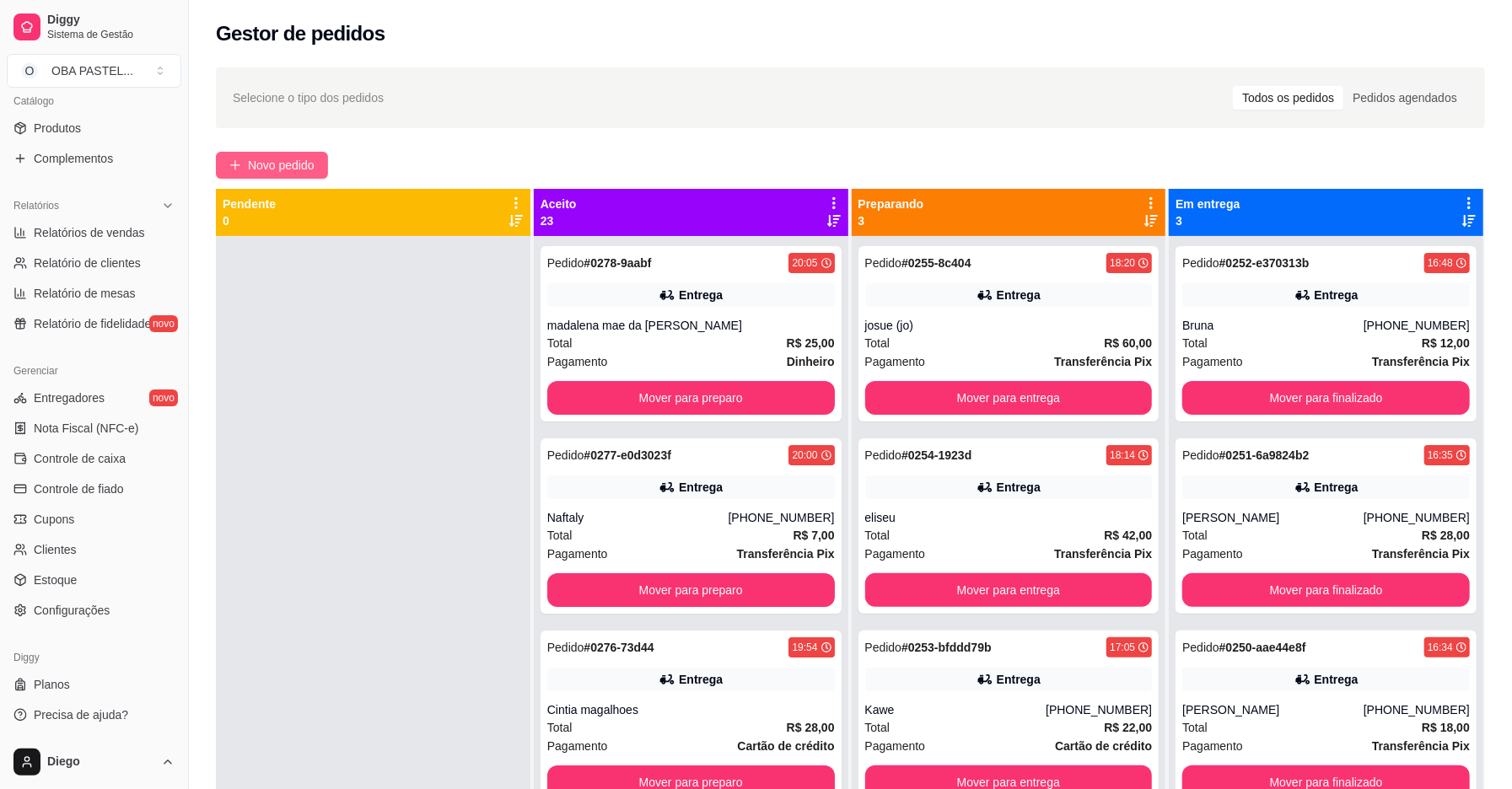
click at [314, 156] on span "Novo pedido" at bounding box center [281, 165] width 66 height 18
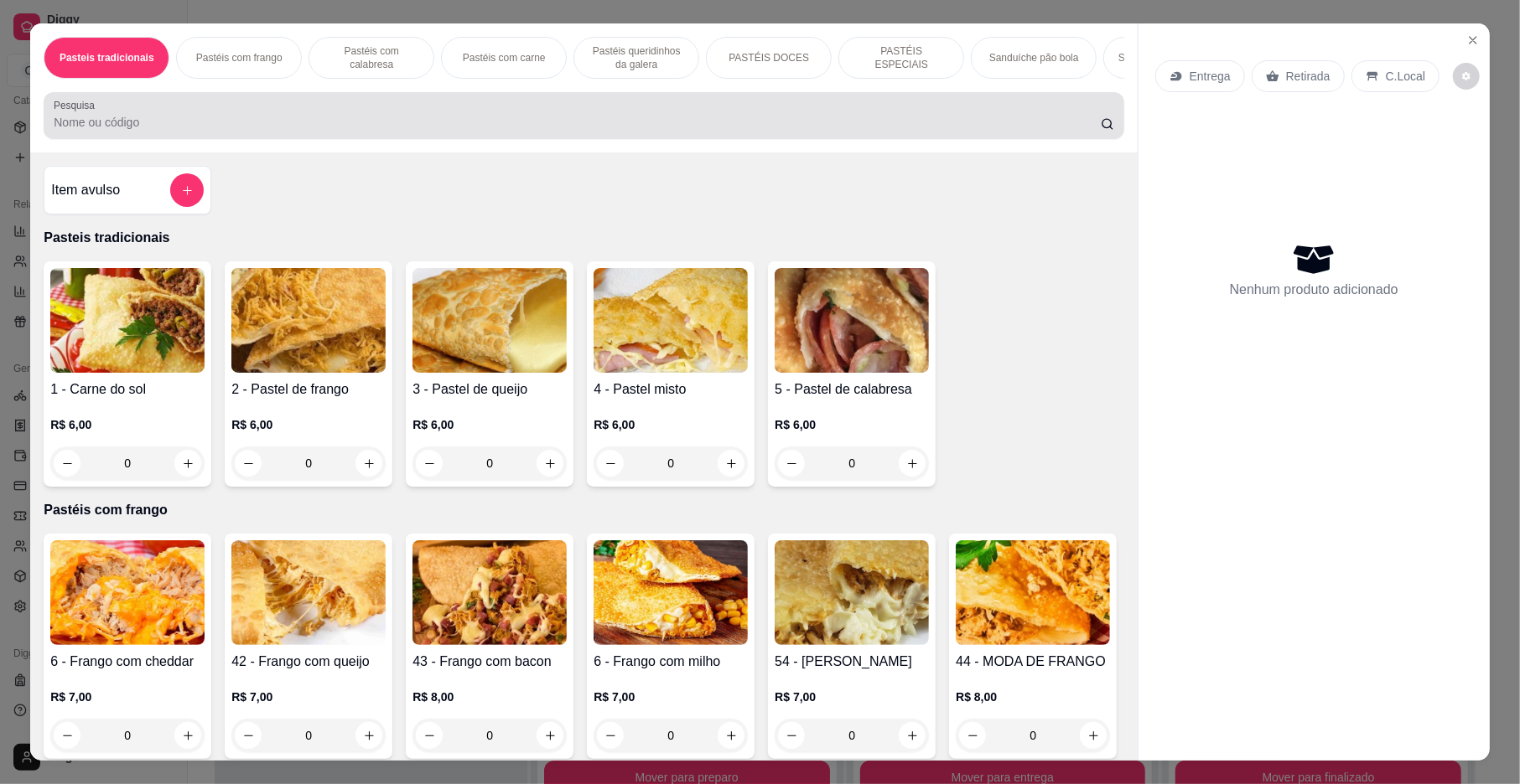
click at [250, 131] on input "Pesquisa" at bounding box center [577, 122] width 1047 height 17
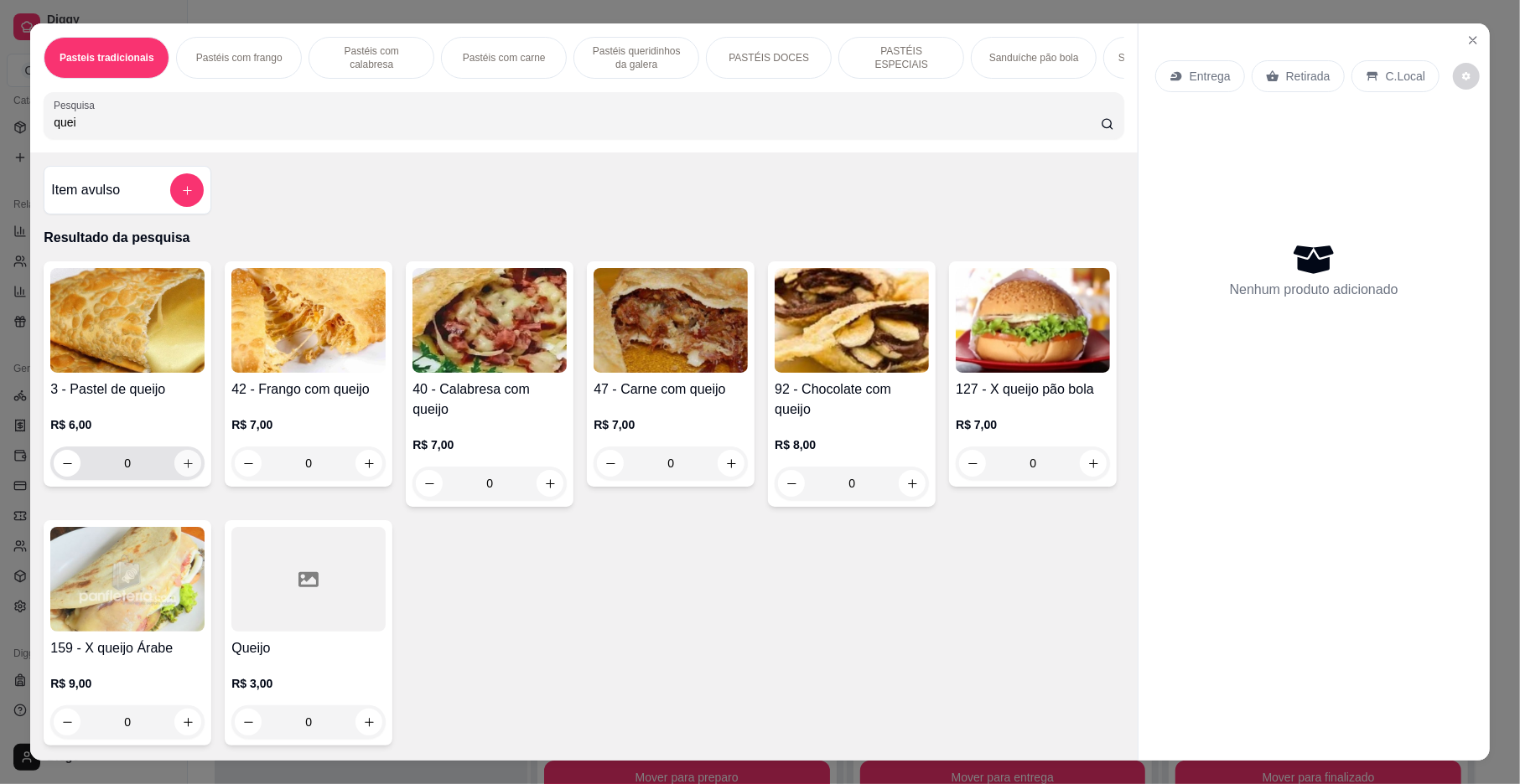
click at [182, 470] on icon "increase-product-quantity" at bounding box center [187, 463] width 12 height 12
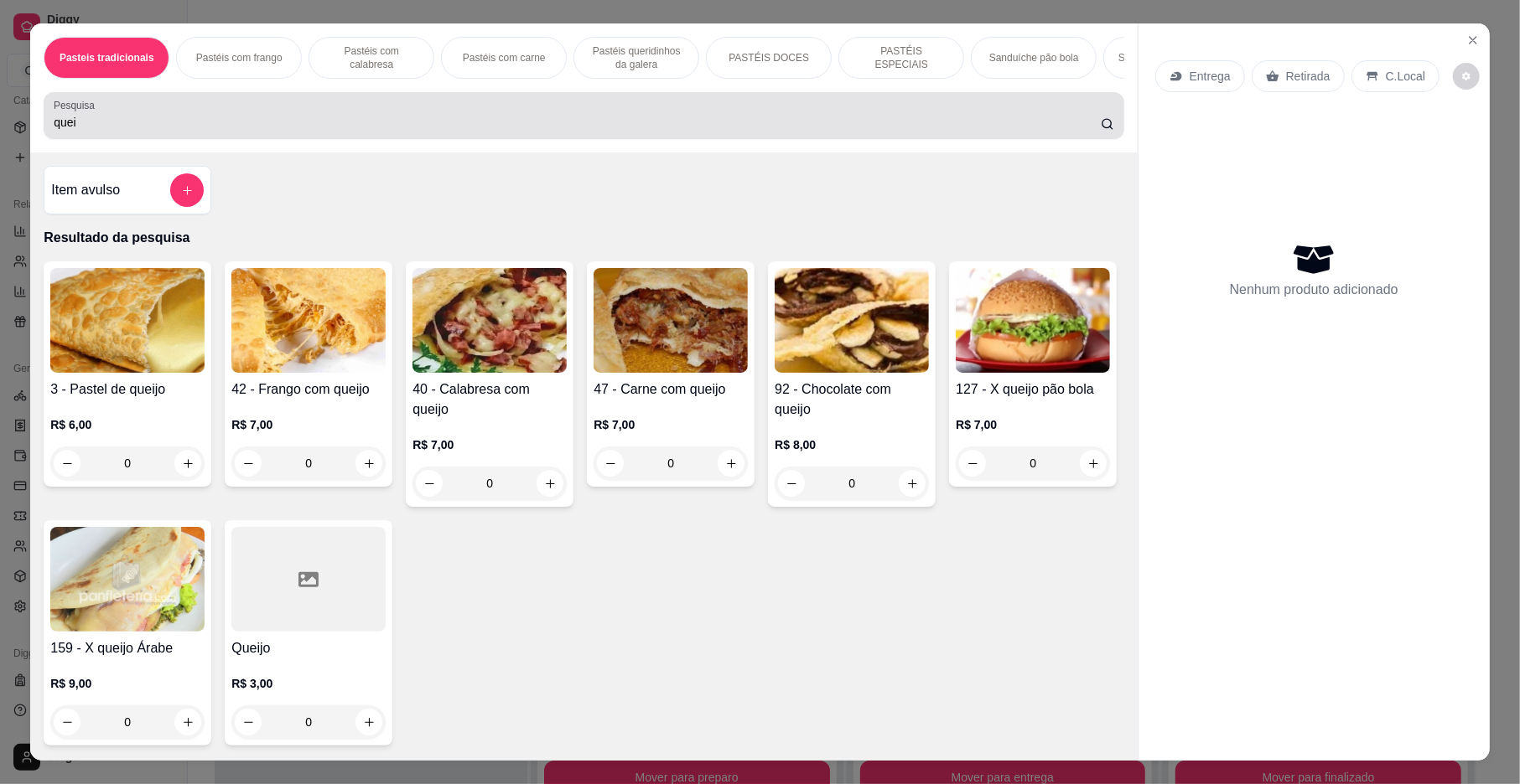
click at [711, 127] on div "quei" at bounding box center [584, 115] width 1060 height 33
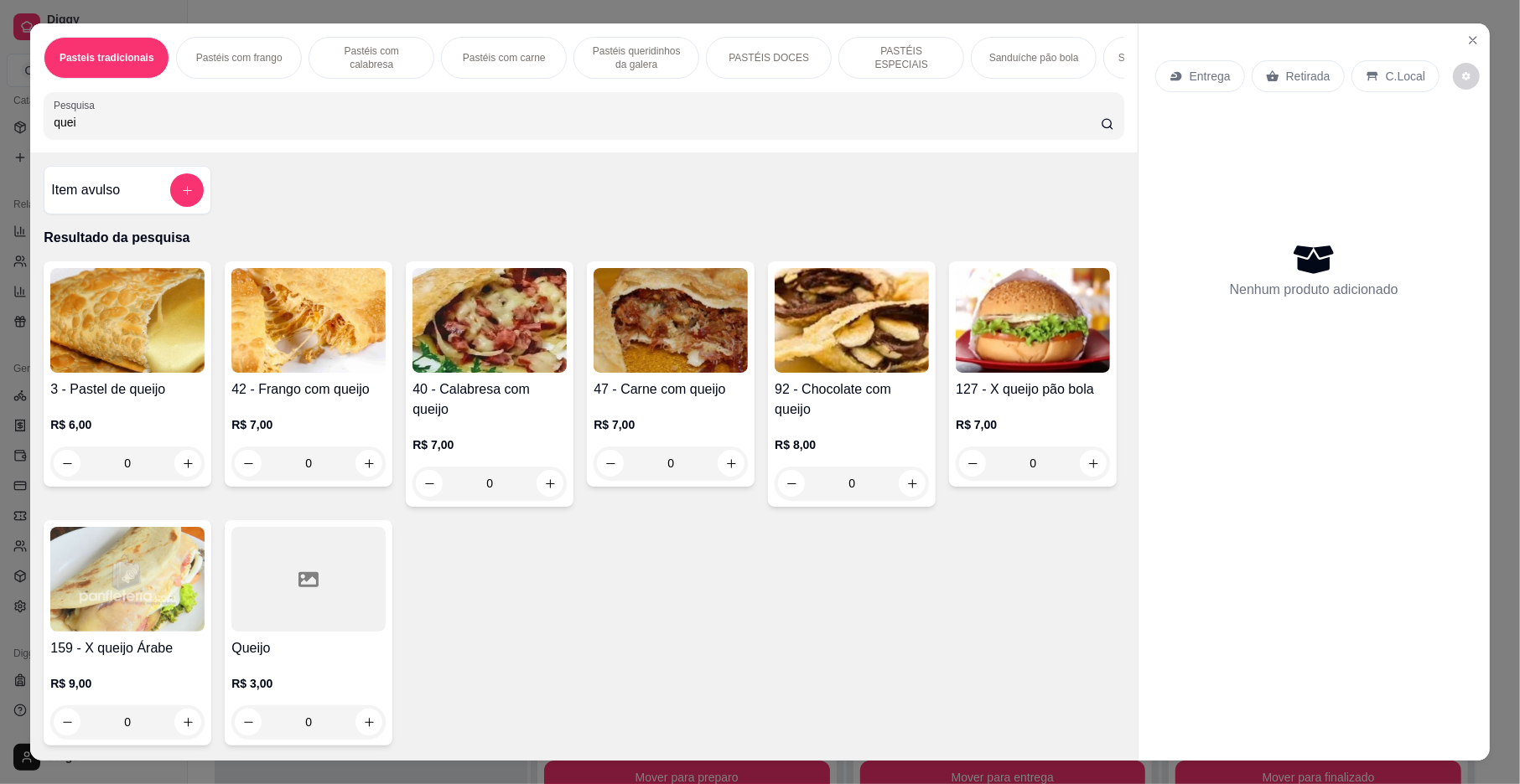
click at [192, 131] on input "quei" at bounding box center [577, 122] width 1047 height 17
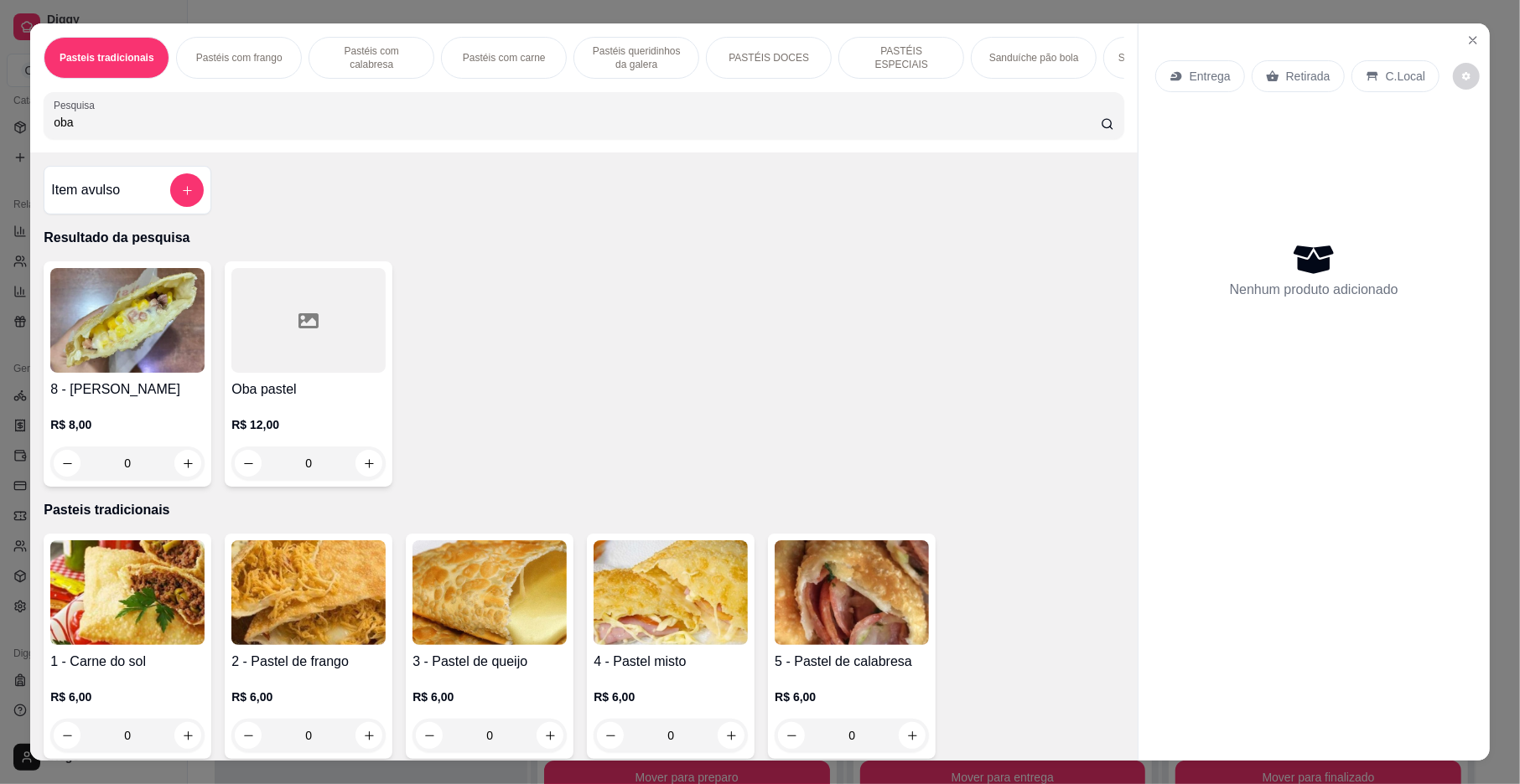
click at [156, 342] on img at bounding box center [127, 320] width 154 height 105
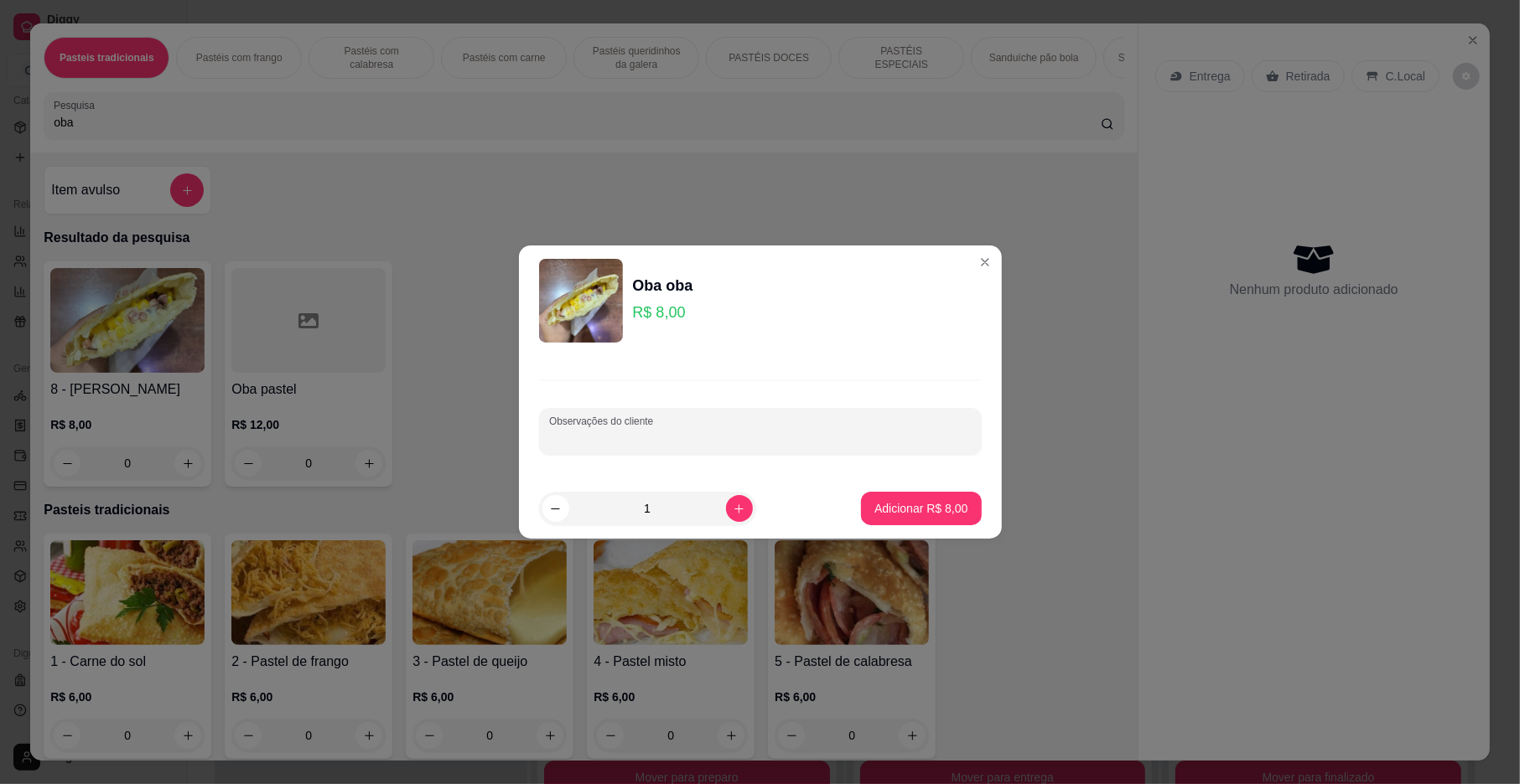
click at [628, 436] on input "Observações do cliente" at bounding box center [760, 439] width 423 height 17
click at [876, 511] on p "Adicionar R$ 8,00" at bounding box center [920, 509] width 93 height 17
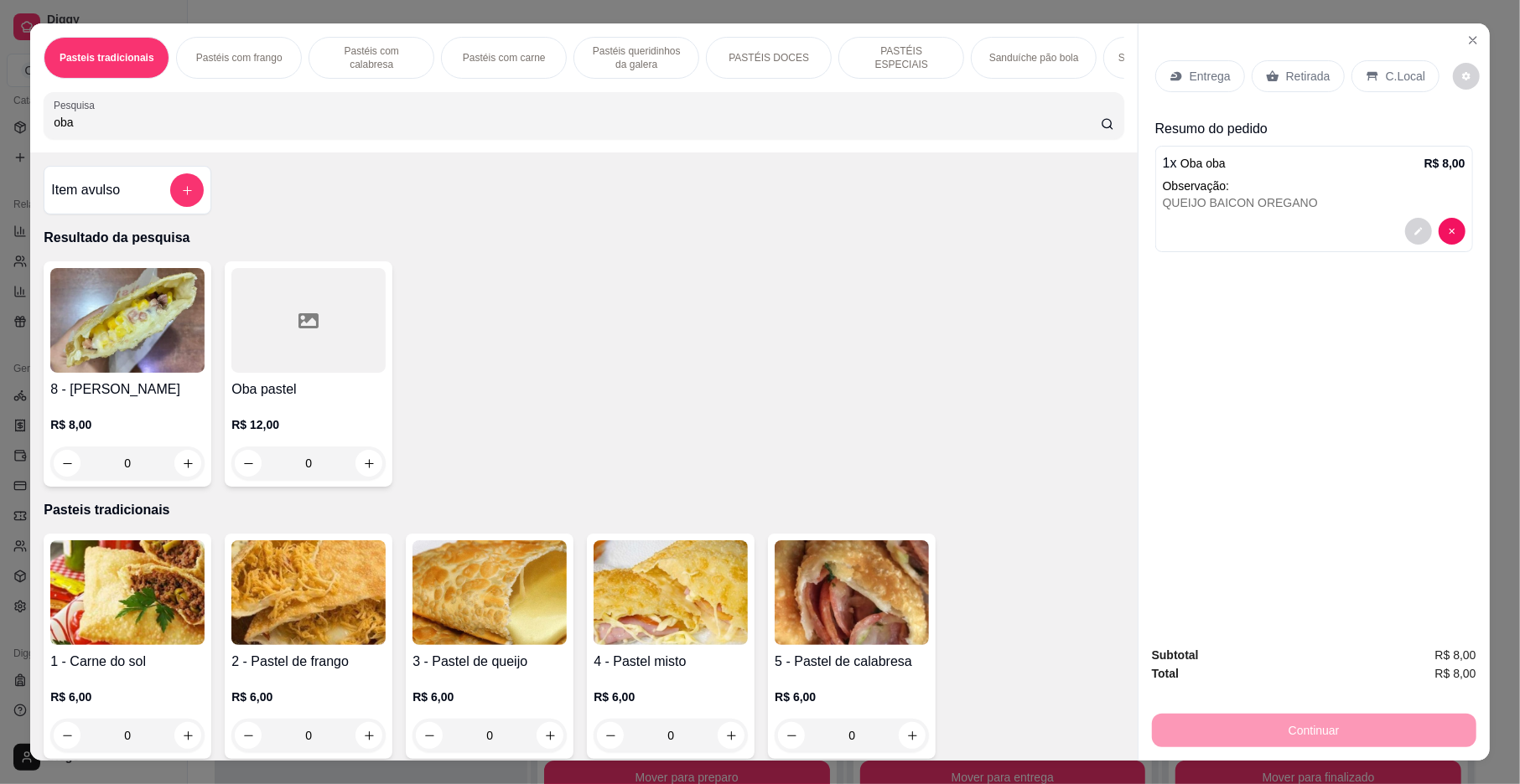
drag, startPoint x: 875, startPoint y: 141, endPoint x: 878, endPoint y: 95, distance: 46.1
click at [875, 131] on input "oba" at bounding box center [577, 122] width 1047 height 17
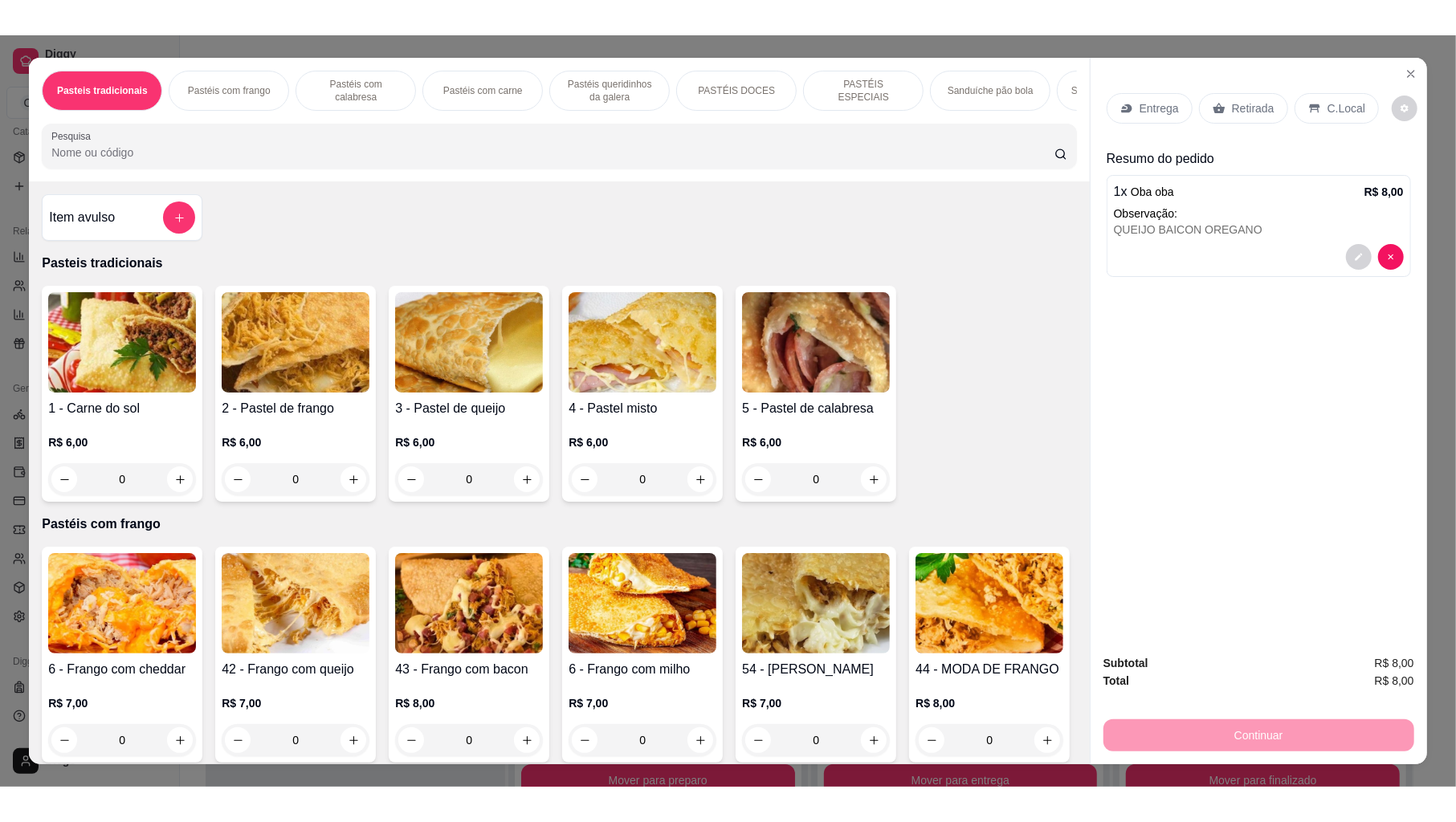
scroll to position [334, 0]
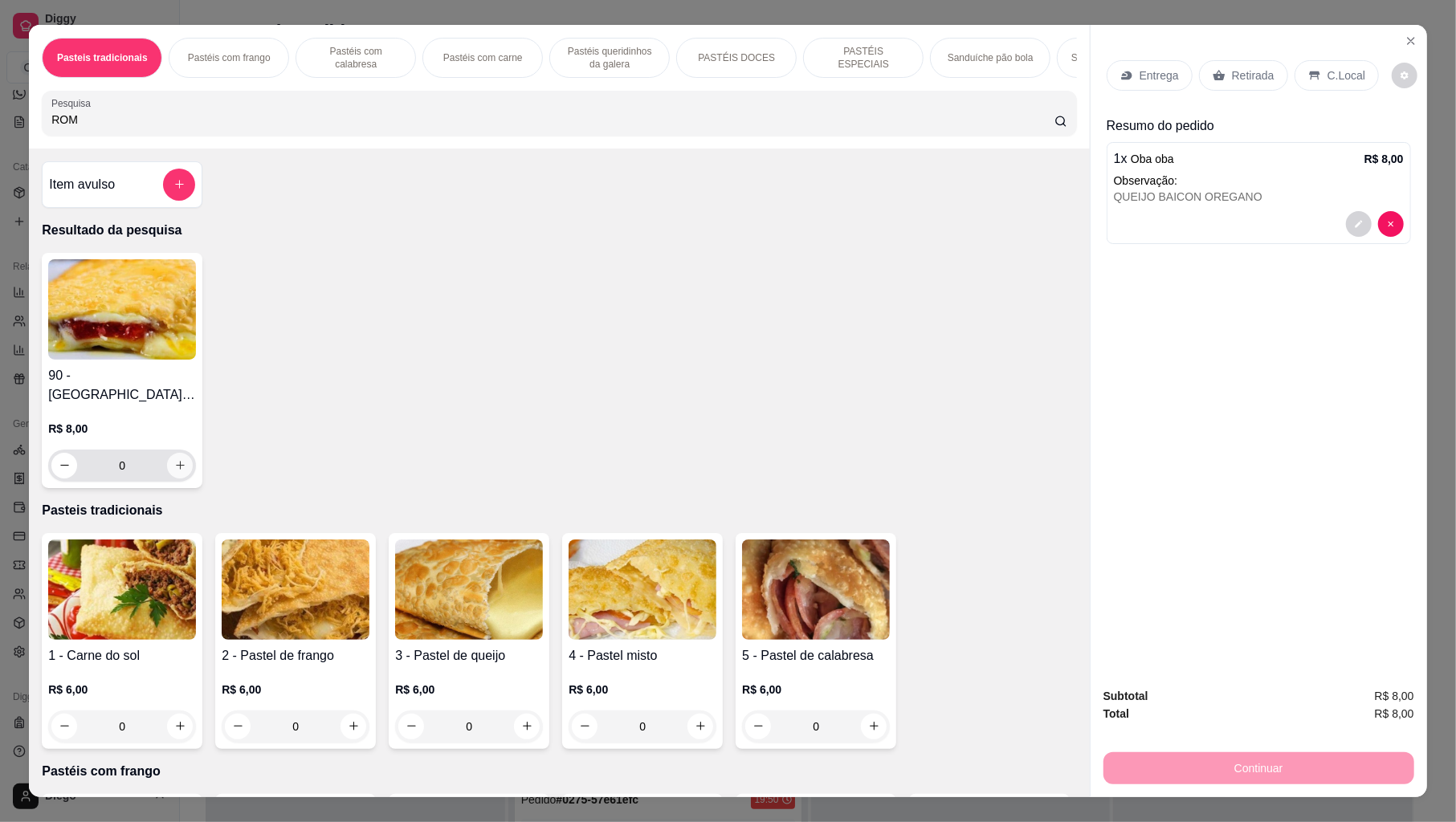
click at [174, 461] on icon "increase-product-quantity" at bounding box center [180, 465] width 12 height 12
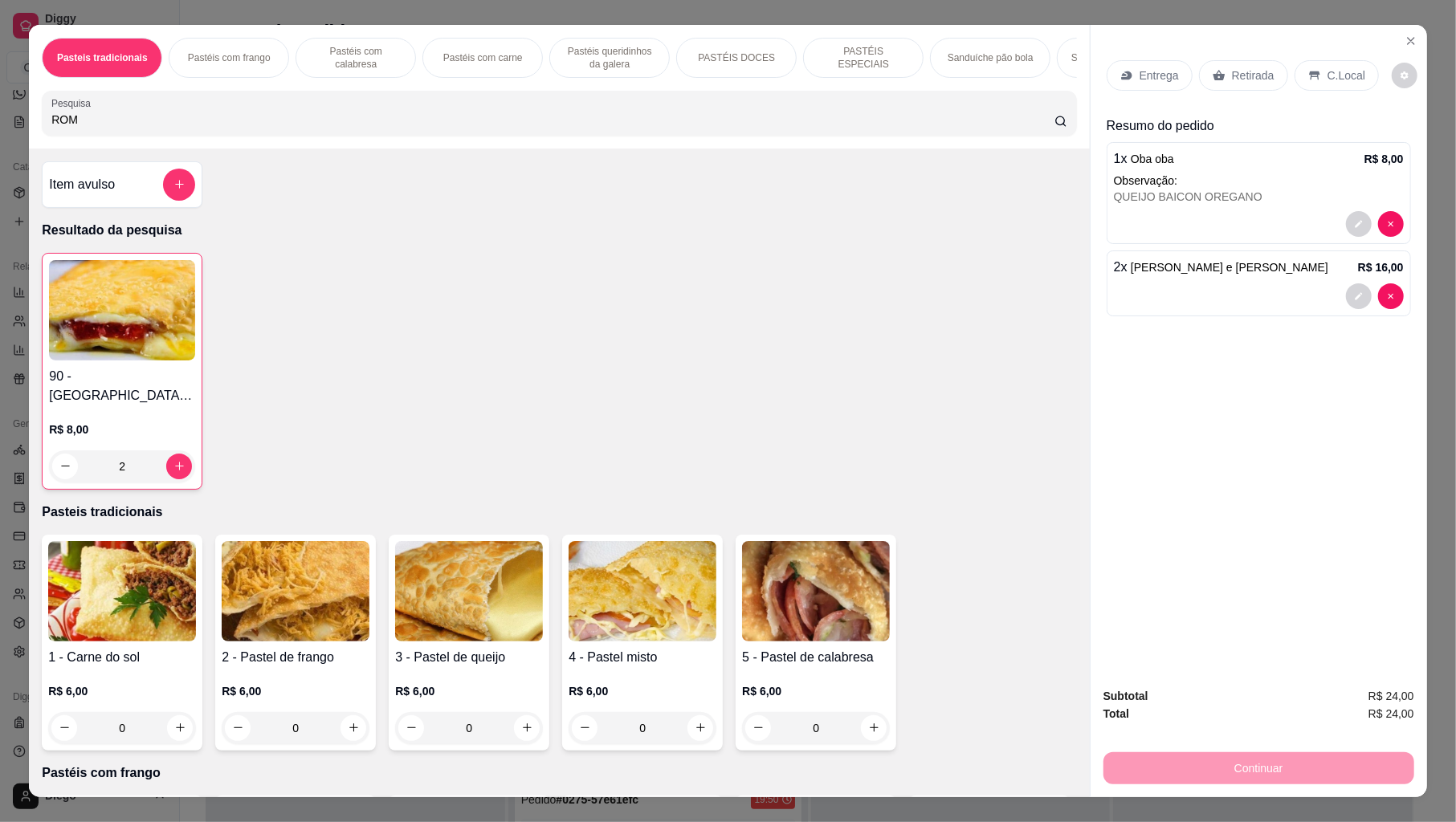
click at [1202, 305] on div at bounding box center [1258, 296] width 290 height 26
click at [61, 460] on icon "decrease-product-quantity" at bounding box center [65, 466] width 12 height 12
click at [1133, 88] on div "Entrega" at bounding box center [1150, 75] width 86 height 30
click at [1161, 88] on div "Entrega" at bounding box center [1150, 75] width 86 height 30
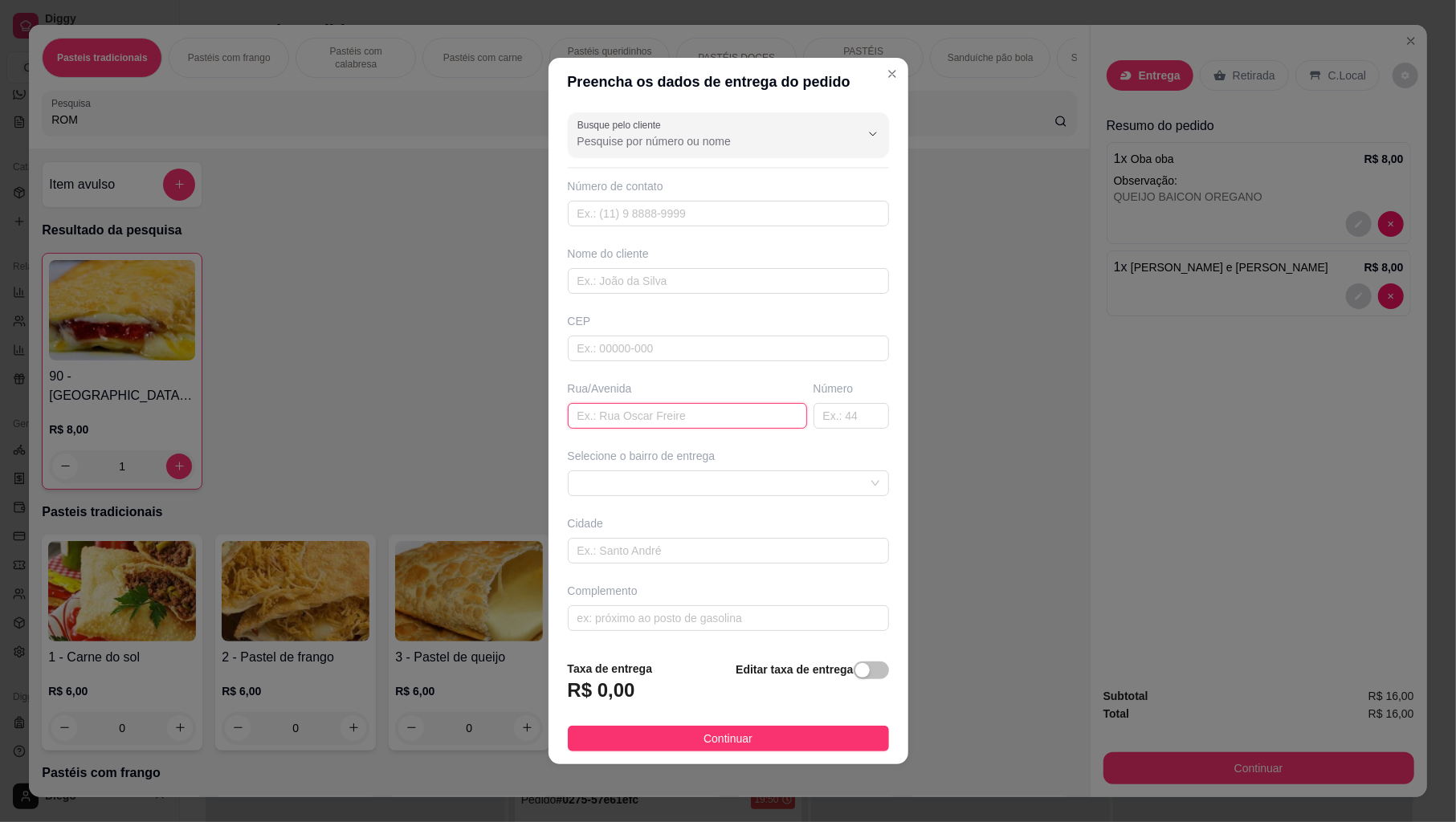
drag, startPoint x: 1146, startPoint y: 116, endPoint x: 621, endPoint y: 402, distance: 597.8
click at [621, 403] on input "text" at bounding box center [687, 416] width 239 height 26
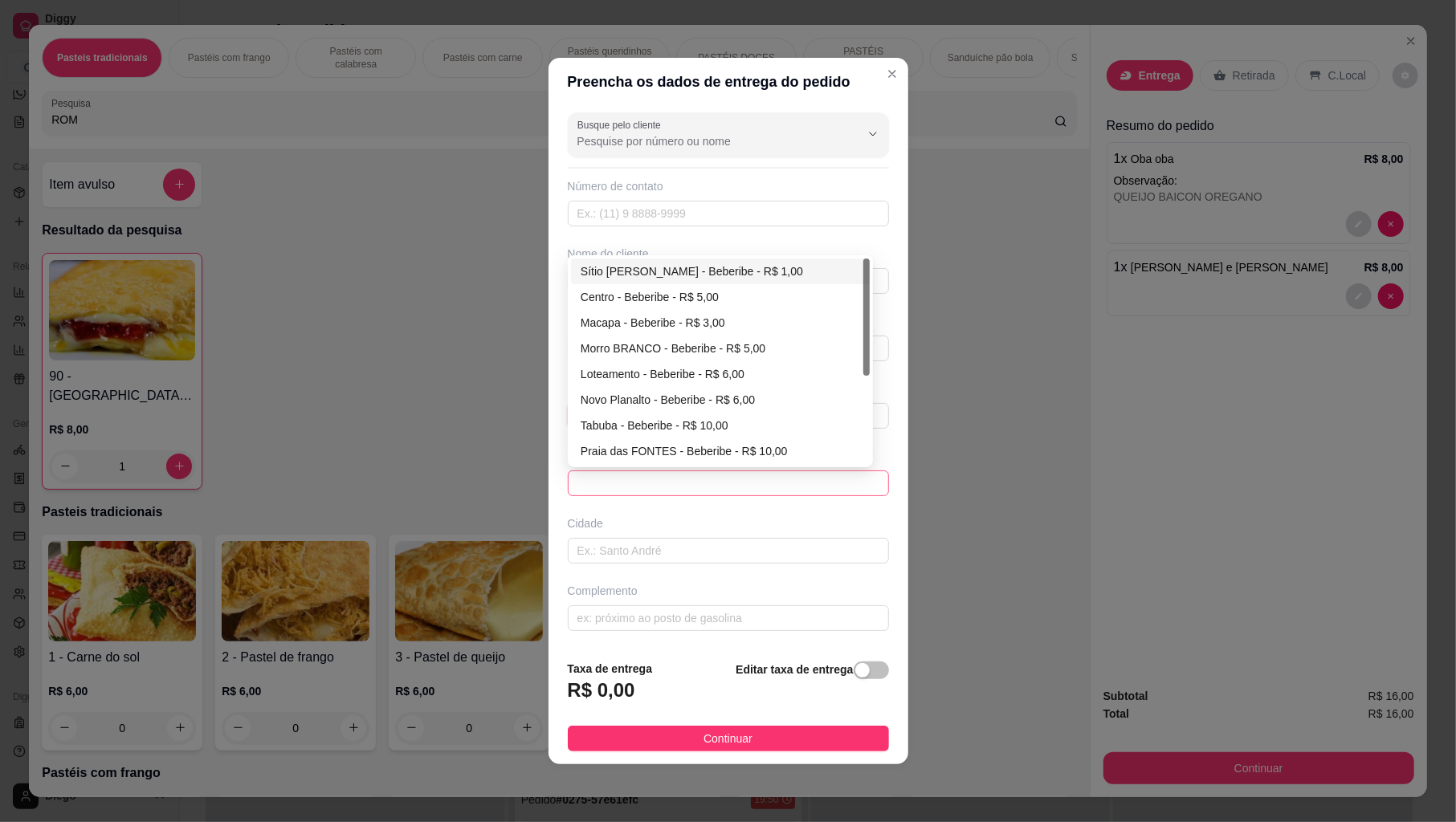
click at [615, 483] on span at bounding box center [728, 483] width 302 height 24
click at [649, 290] on div "Centro - Beberibe - R$ 5,00" at bounding box center [720, 297] width 279 height 17
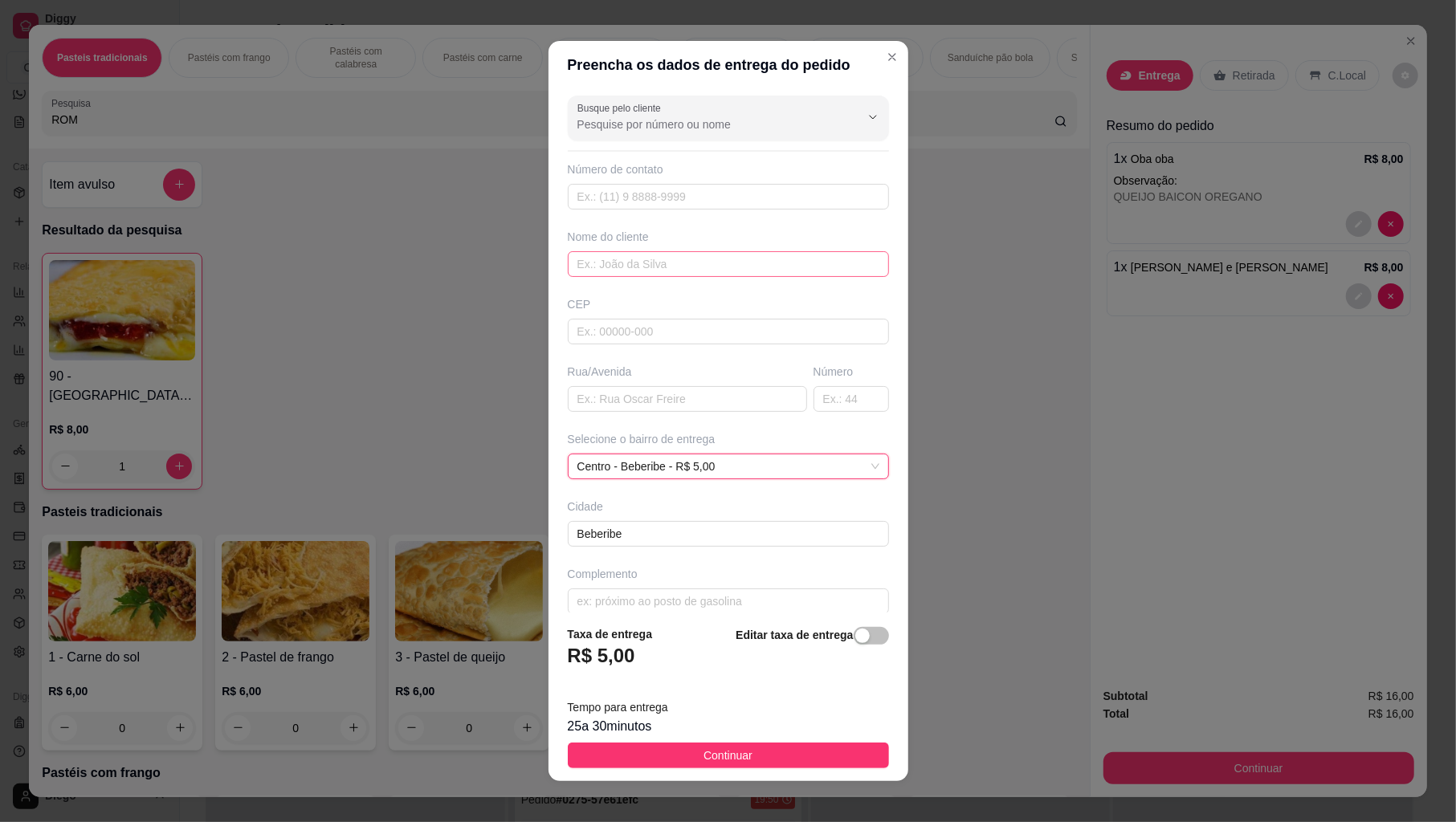
click at [643, 290] on div "Busque pelo cliente Número de contato Nome do cliente CEP Rua/[GEOGRAPHIC_DATA]…" at bounding box center [728, 350] width 360 height 523
click at [665, 269] on input "text" at bounding box center [728, 264] width 322 height 26
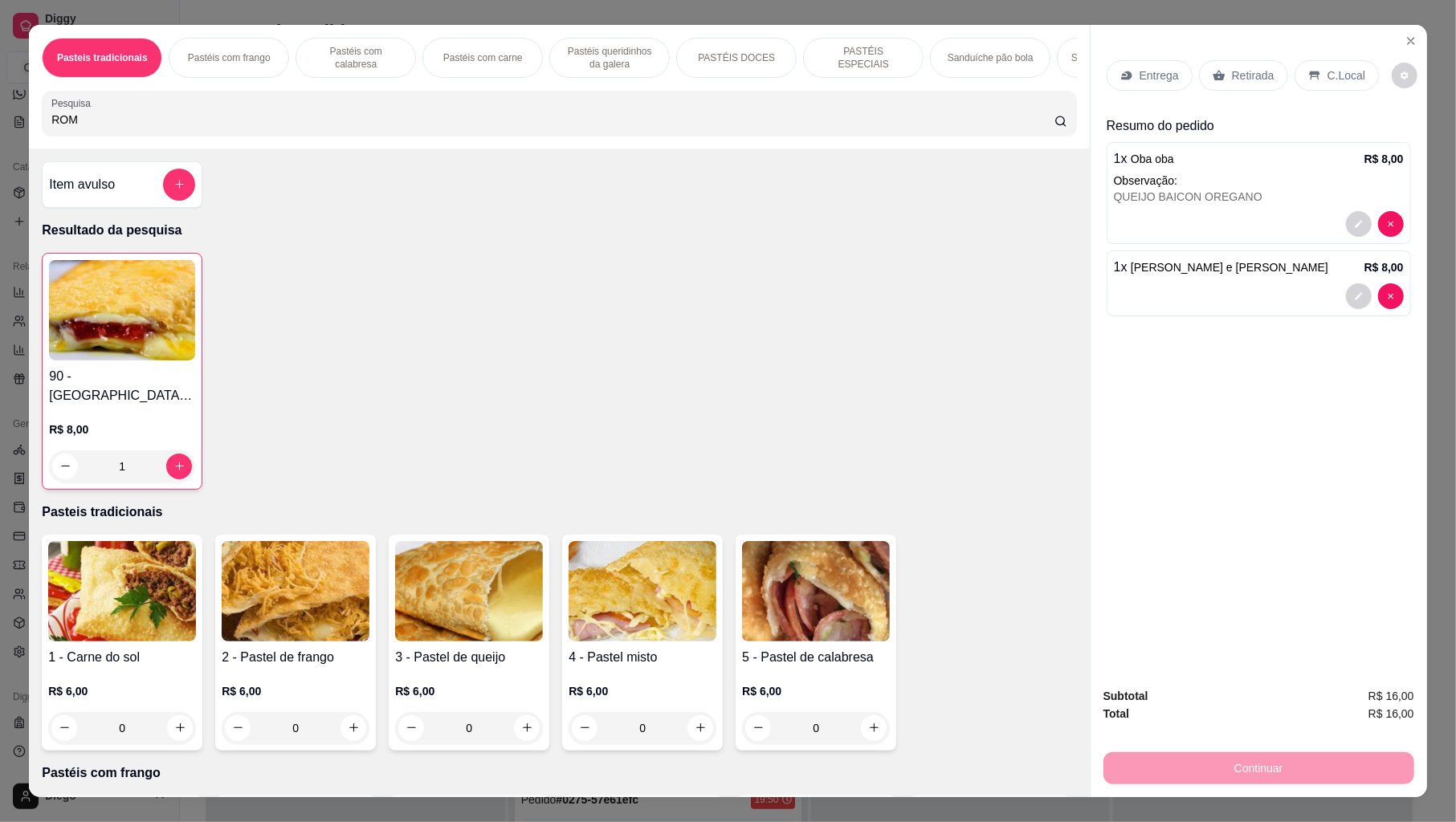
click at [1121, 75] on icon at bounding box center [1127, 75] width 13 height 13
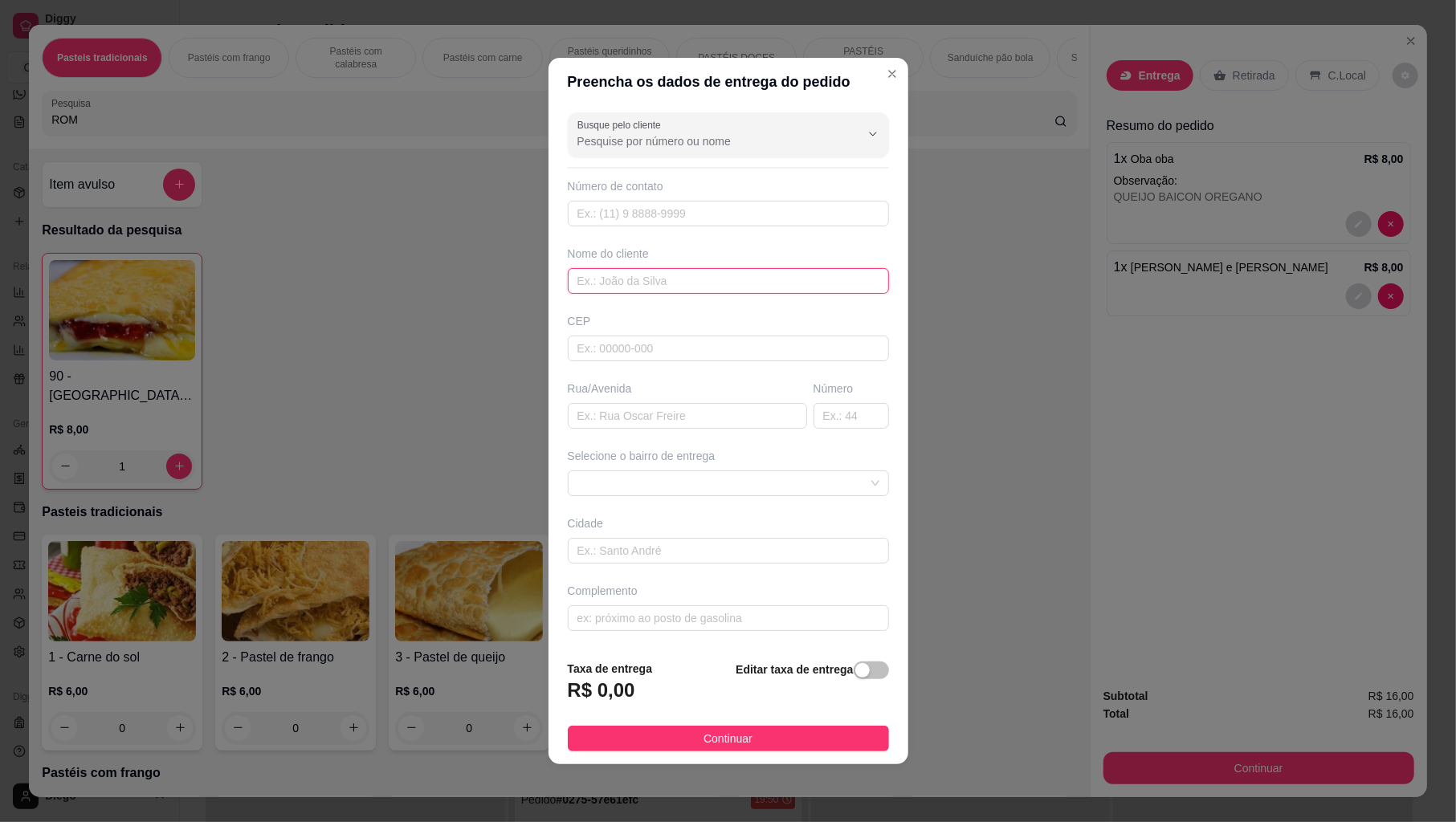
click at [694, 269] on input "text" at bounding box center [728, 281] width 322 height 26
click at [624, 487] on span at bounding box center [728, 483] width 302 height 24
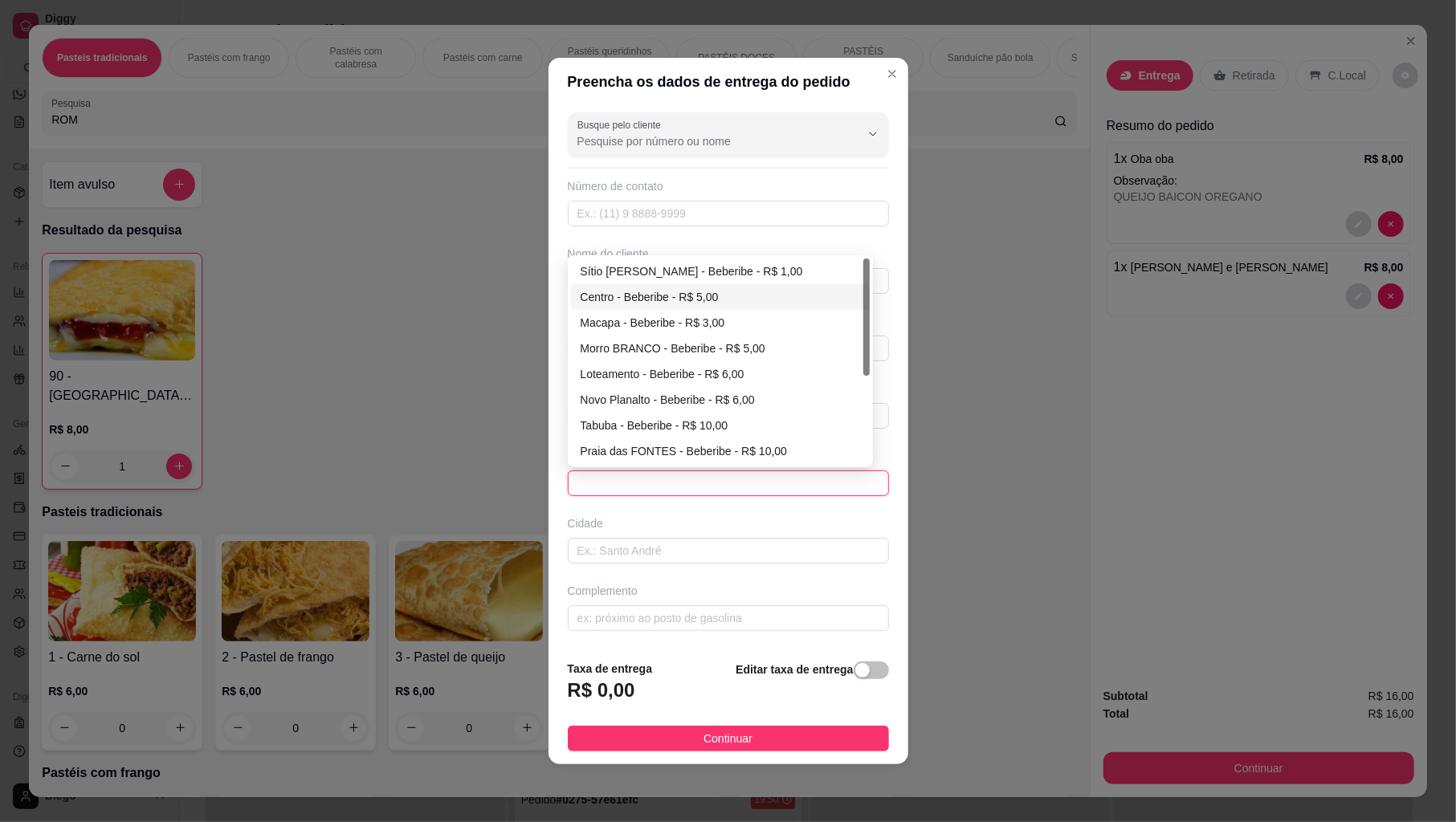
click at [647, 300] on div "Centro - Beberibe - R$ 5,00" at bounding box center [720, 297] width 279 height 17
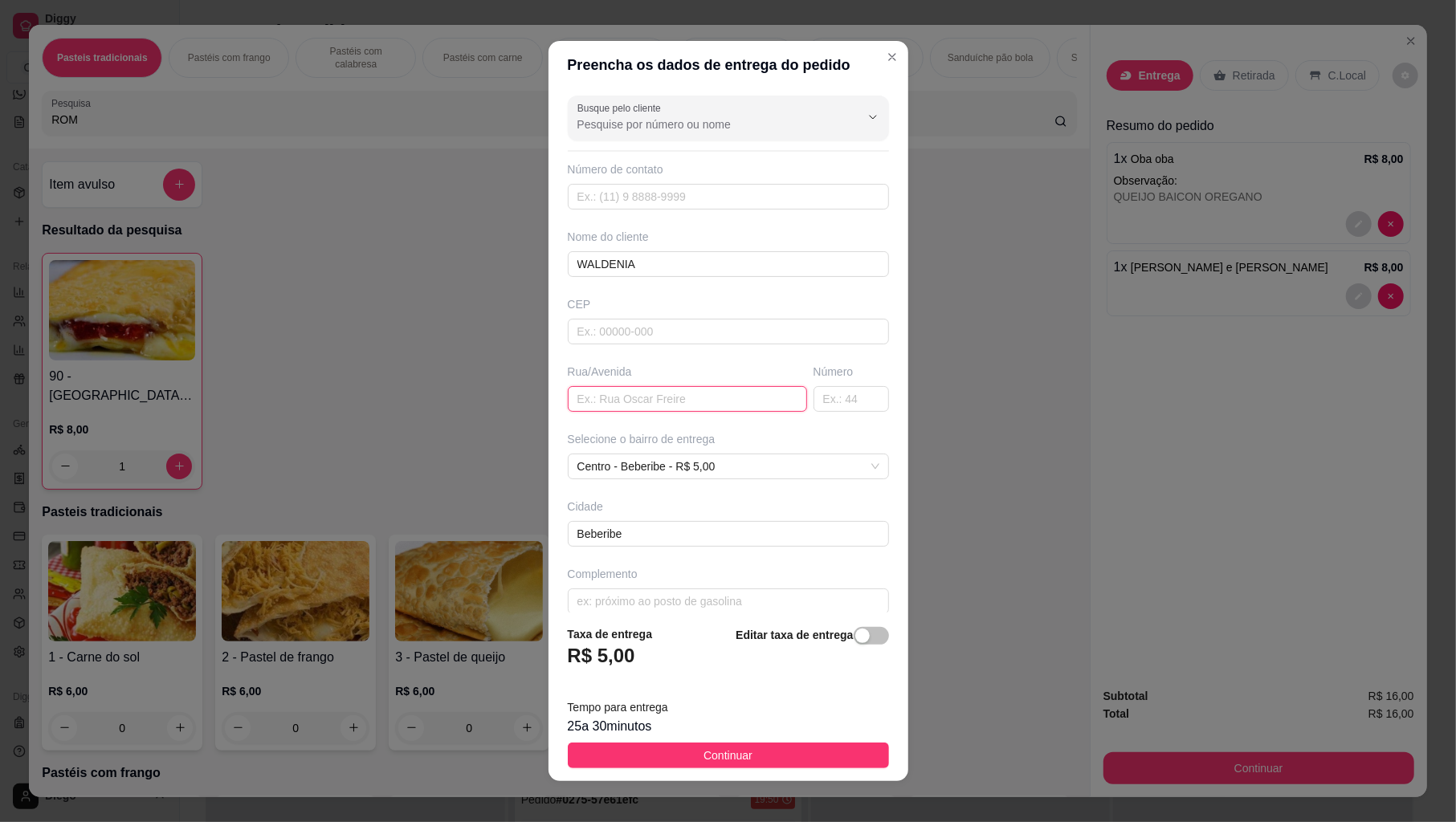
click at [630, 409] on input "text" at bounding box center [687, 400] width 239 height 26
drag, startPoint x: 795, startPoint y: 400, endPoint x: 762, endPoint y: 370, distance: 44.6
click at [814, 395] on input "text" at bounding box center [851, 400] width 75 height 26
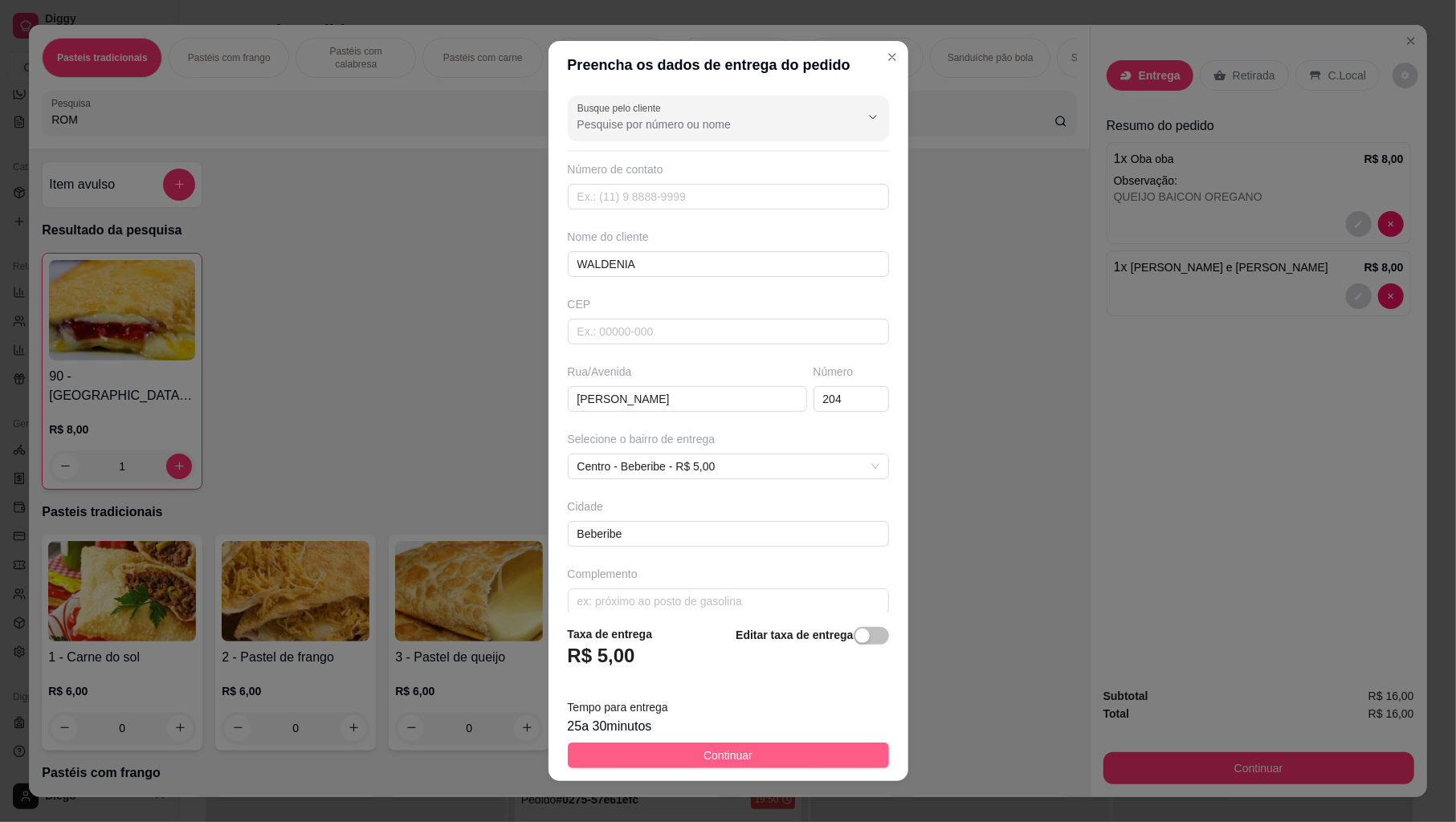
click at [640, 751] on button "Continuar" at bounding box center [728, 756] width 322 height 26
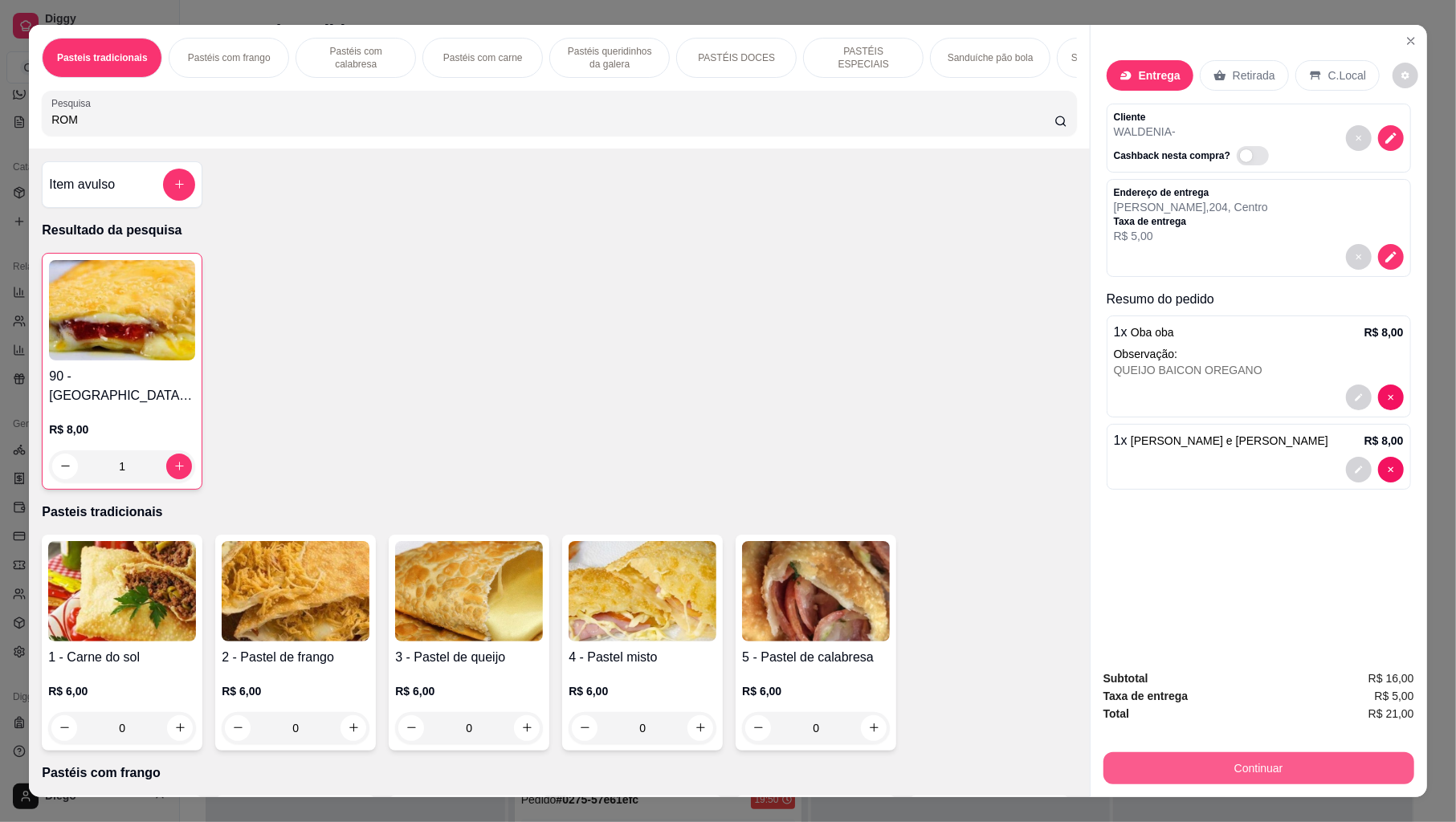
click at [1140, 751] on button "Continuar" at bounding box center [1258, 768] width 311 height 32
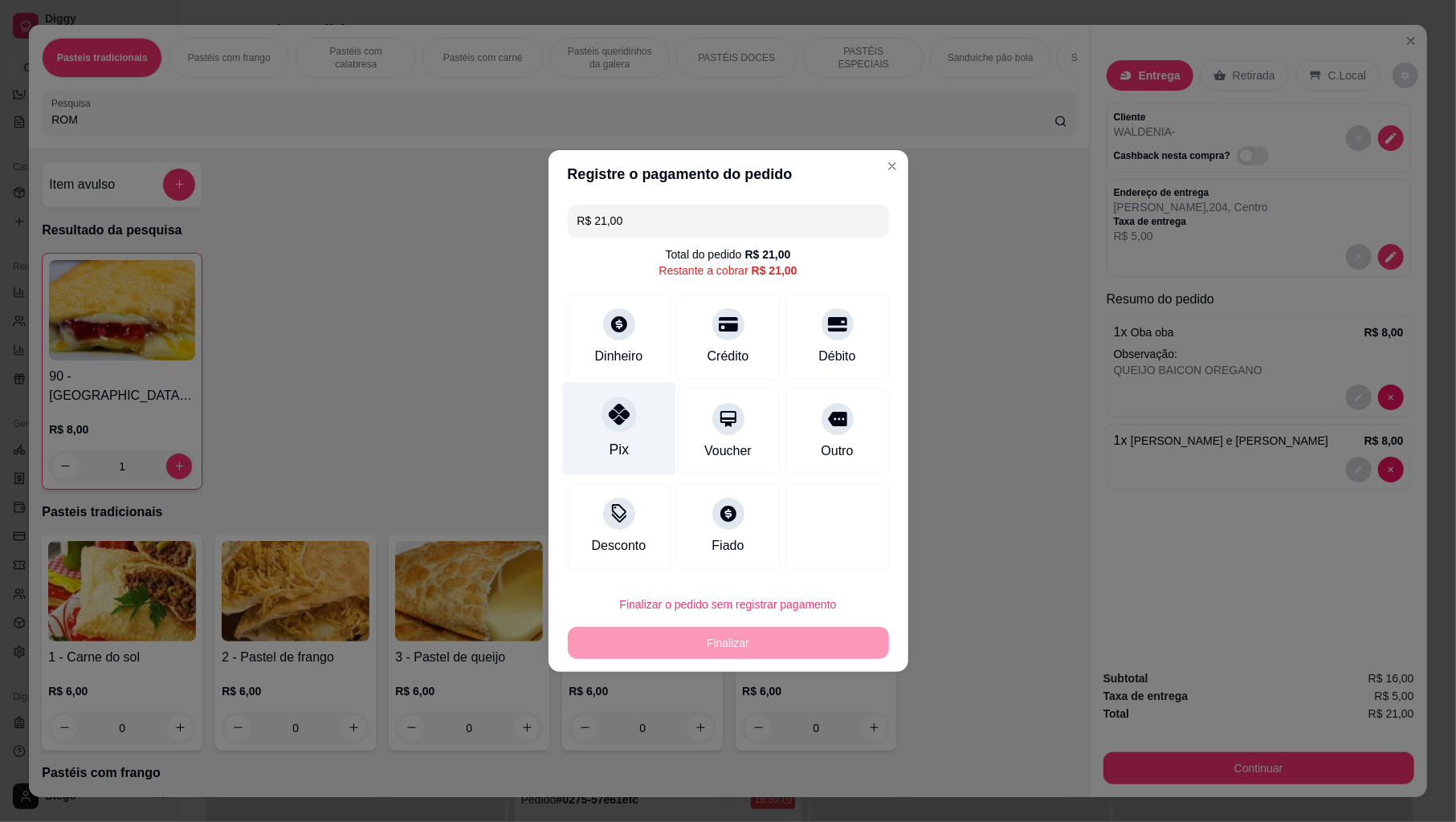
click at [619, 441] on div "Pix" at bounding box center [618, 449] width 19 height 21
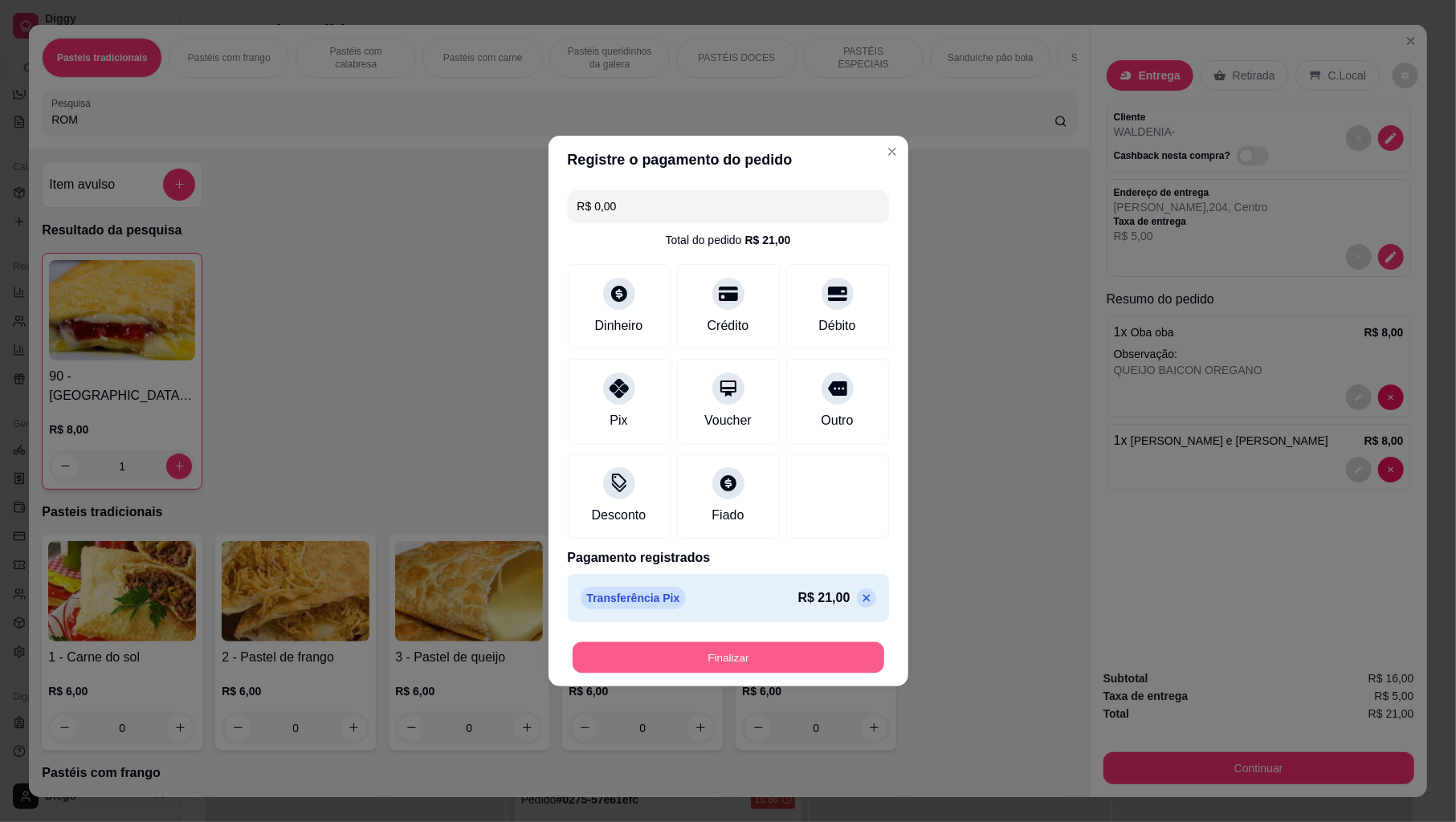
click at [672, 653] on button "Finalizar" at bounding box center [728, 658] width 312 height 31
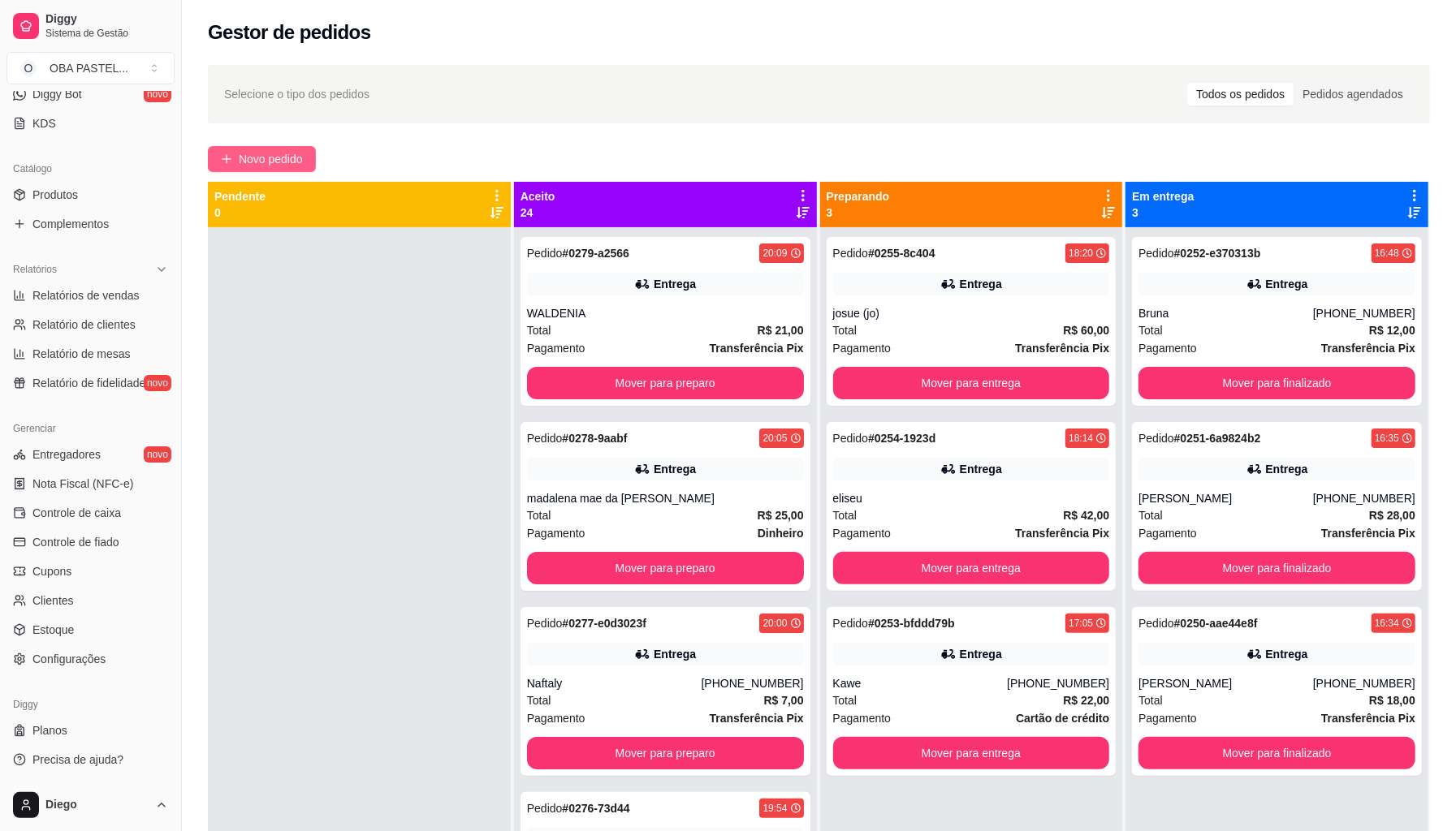
click at [235, 157] on button "Novo pedido" at bounding box center [261, 159] width 108 height 26
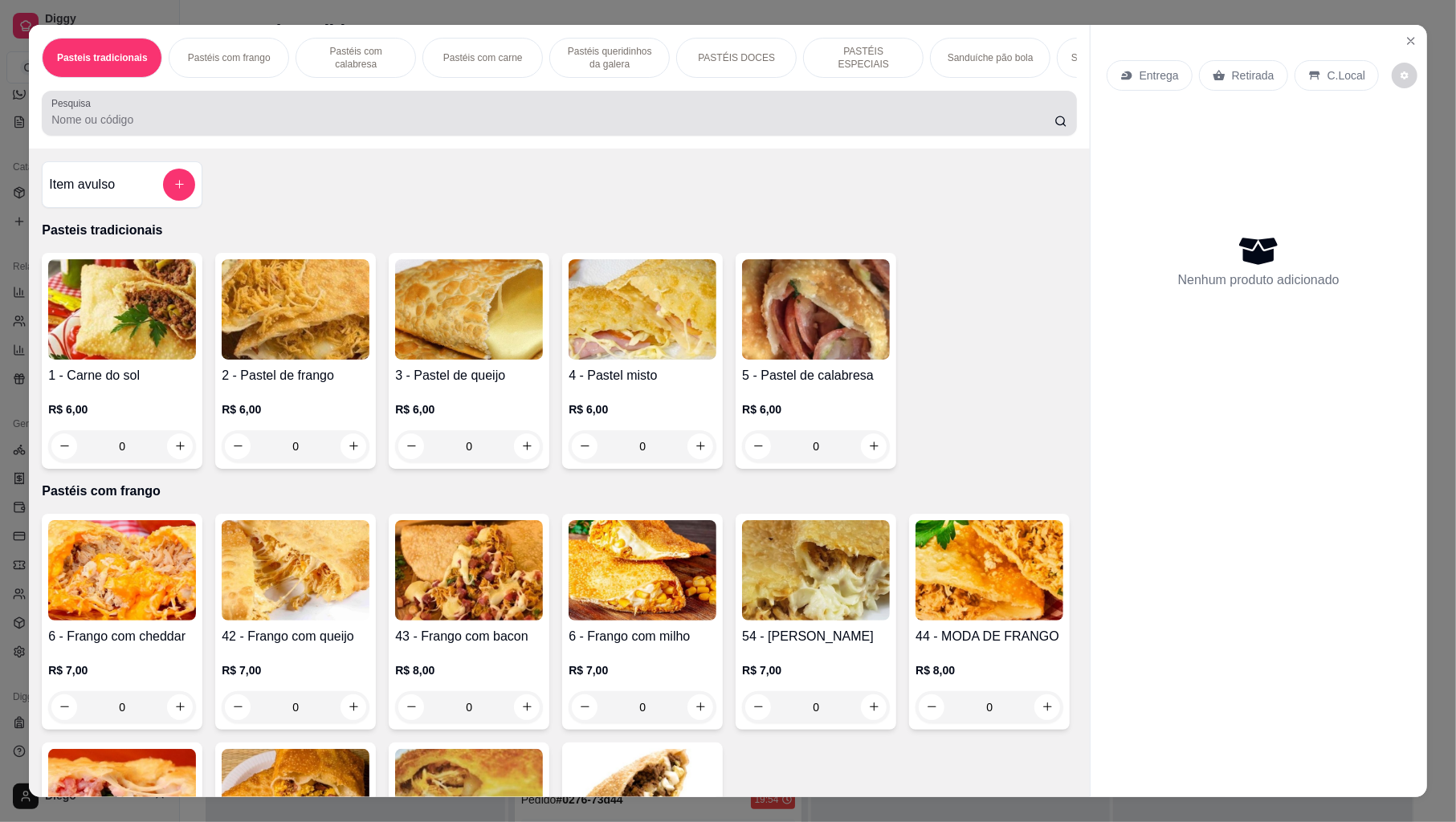
click at [254, 115] on div at bounding box center [559, 113] width 1015 height 32
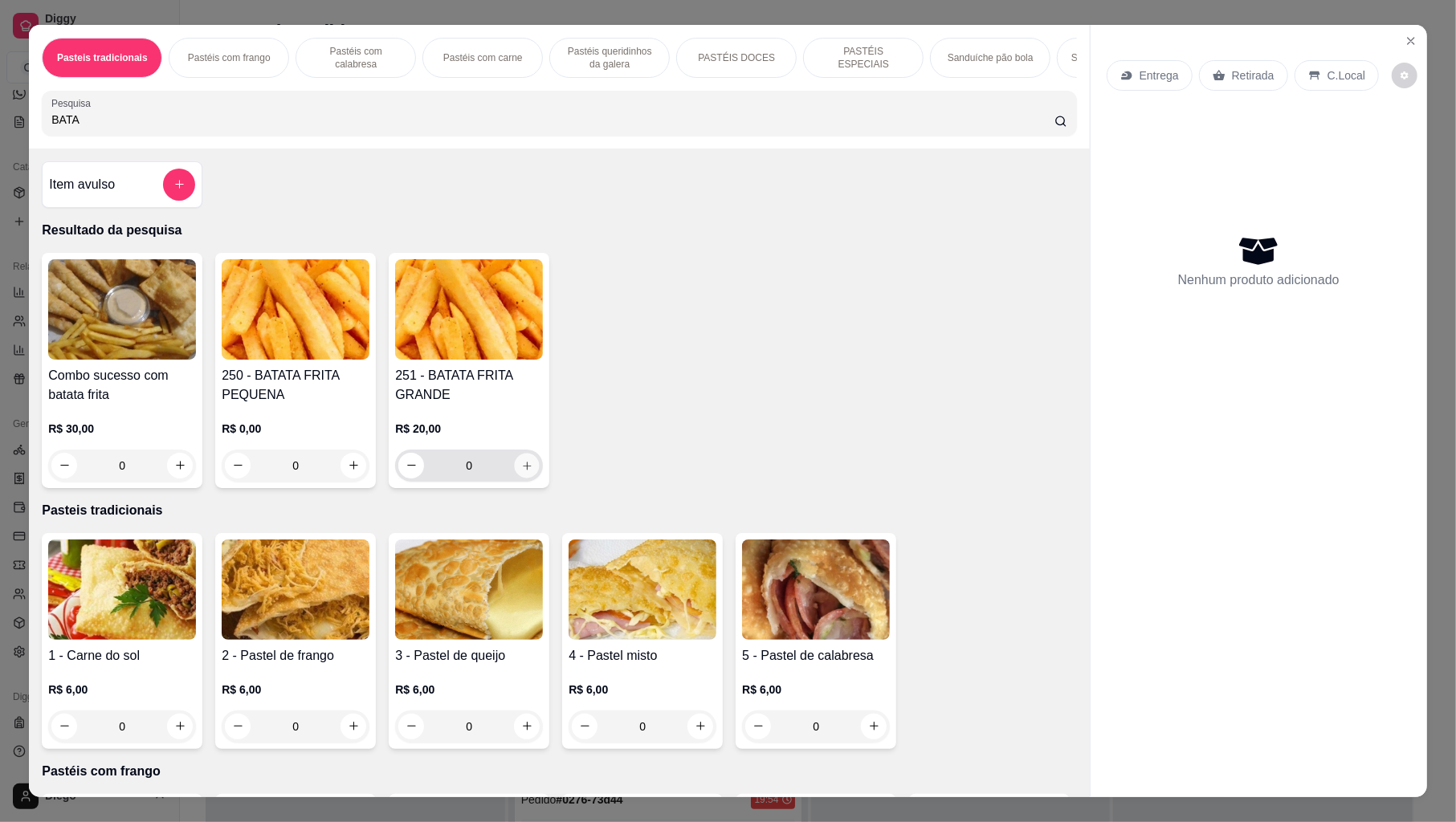
click at [521, 477] on button "increase-product-quantity" at bounding box center [527, 465] width 25 height 25
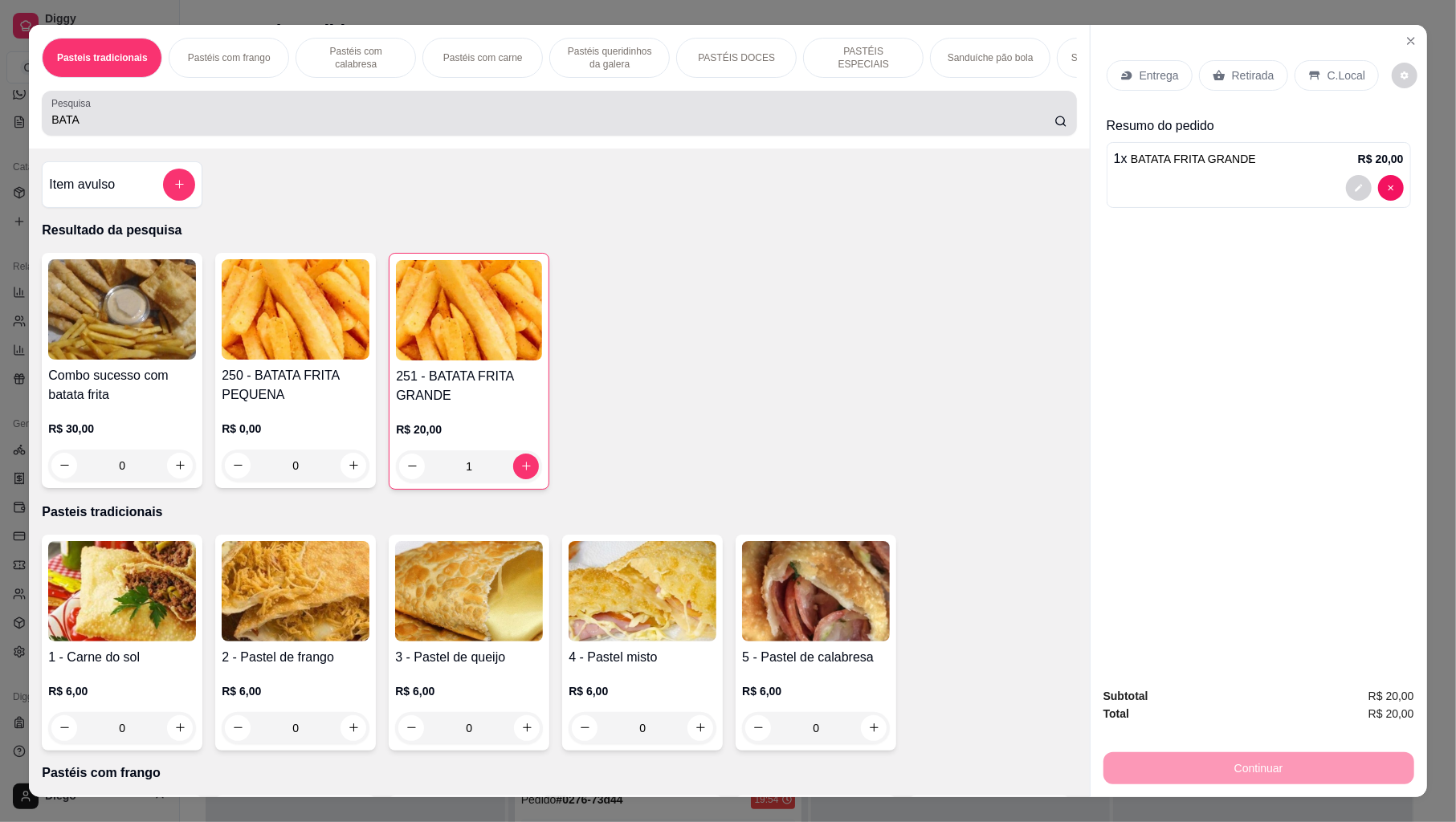
click at [268, 127] on input "BATA" at bounding box center [553, 120] width 1003 height 16
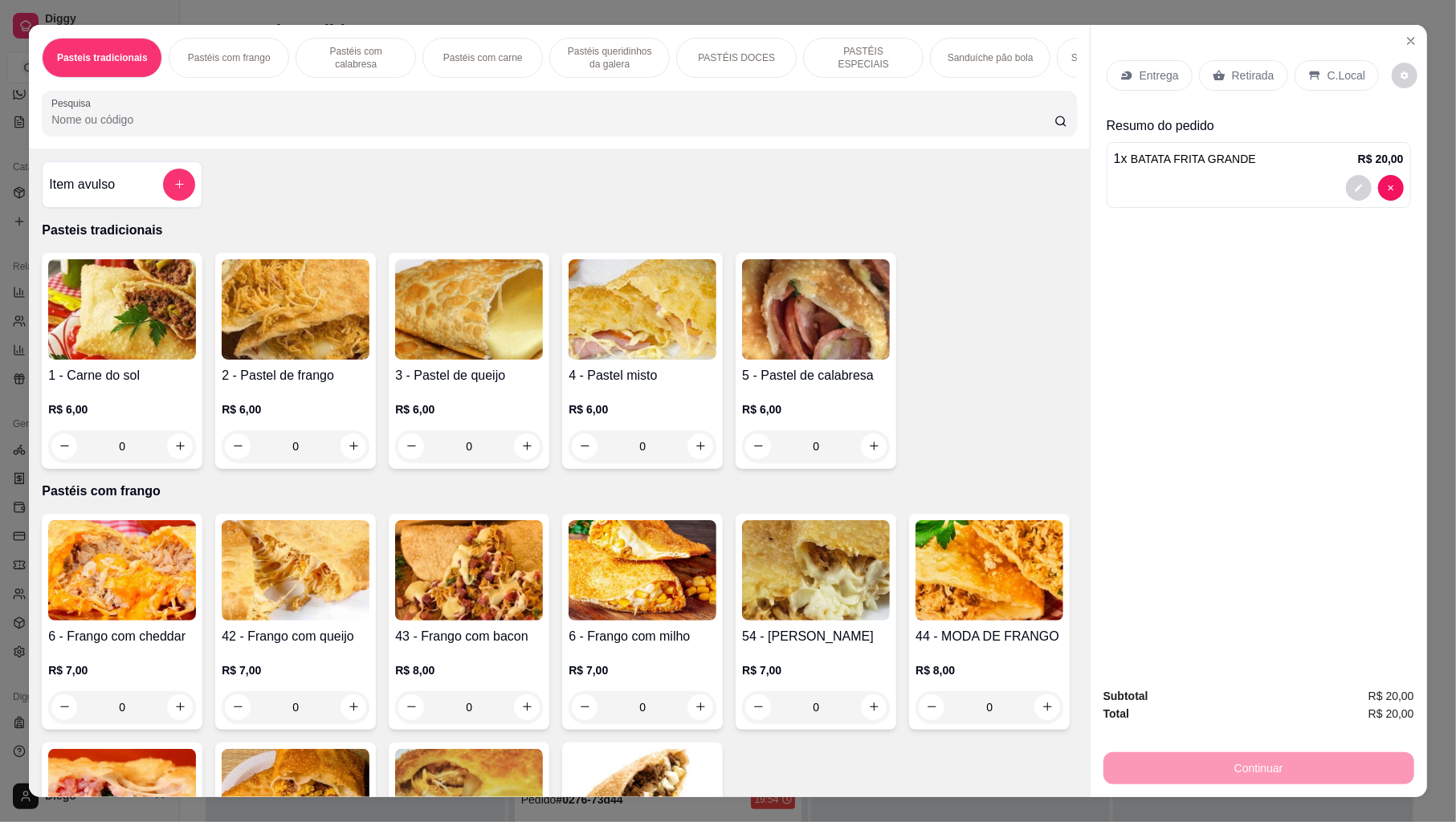
click at [93, 127] on input "Pesquisa" at bounding box center [553, 120] width 1003 height 16
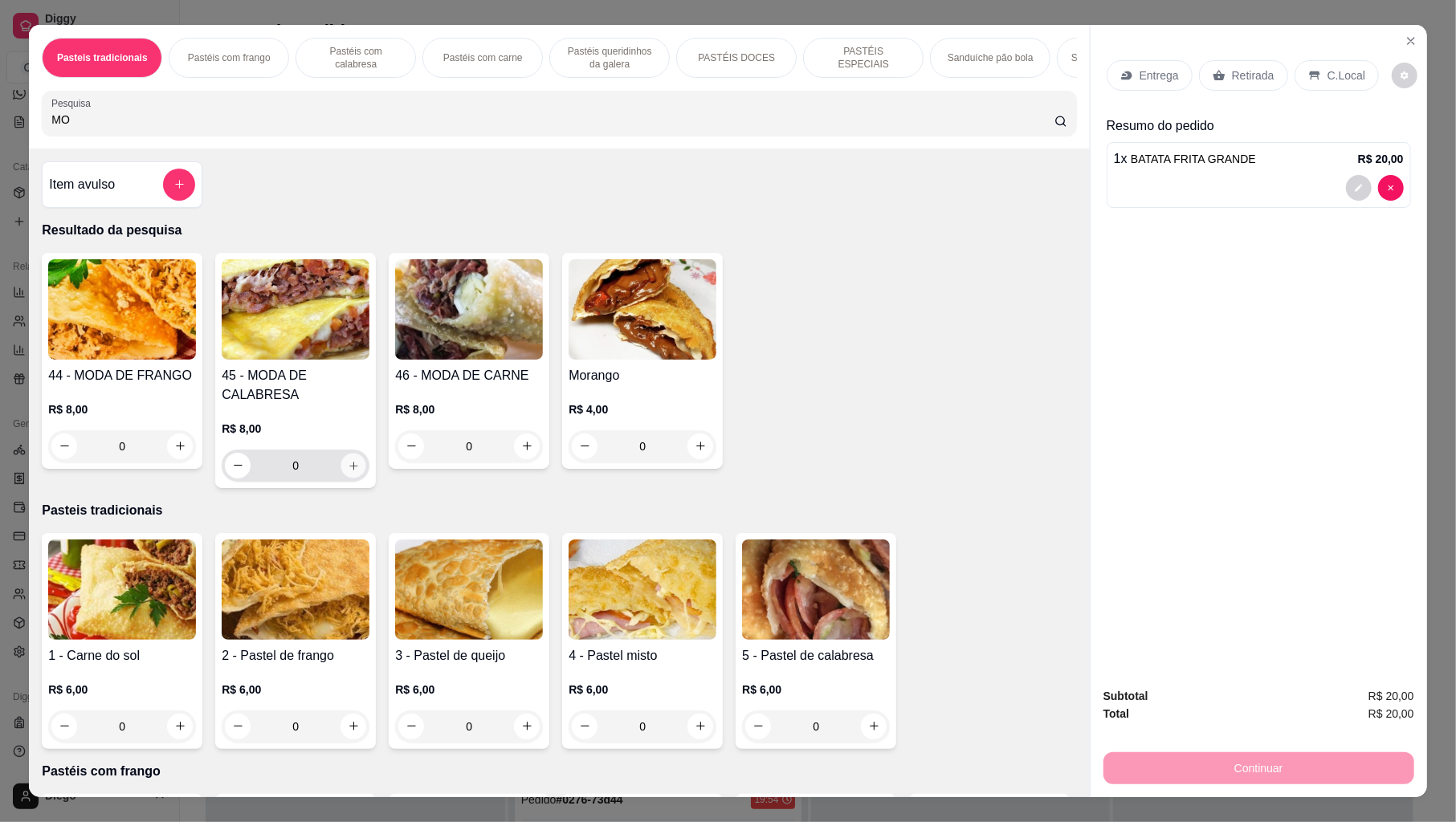
click at [349, 470] on icon "increase-product-quantity" at bounding box center [353, 466] width 8 height 8
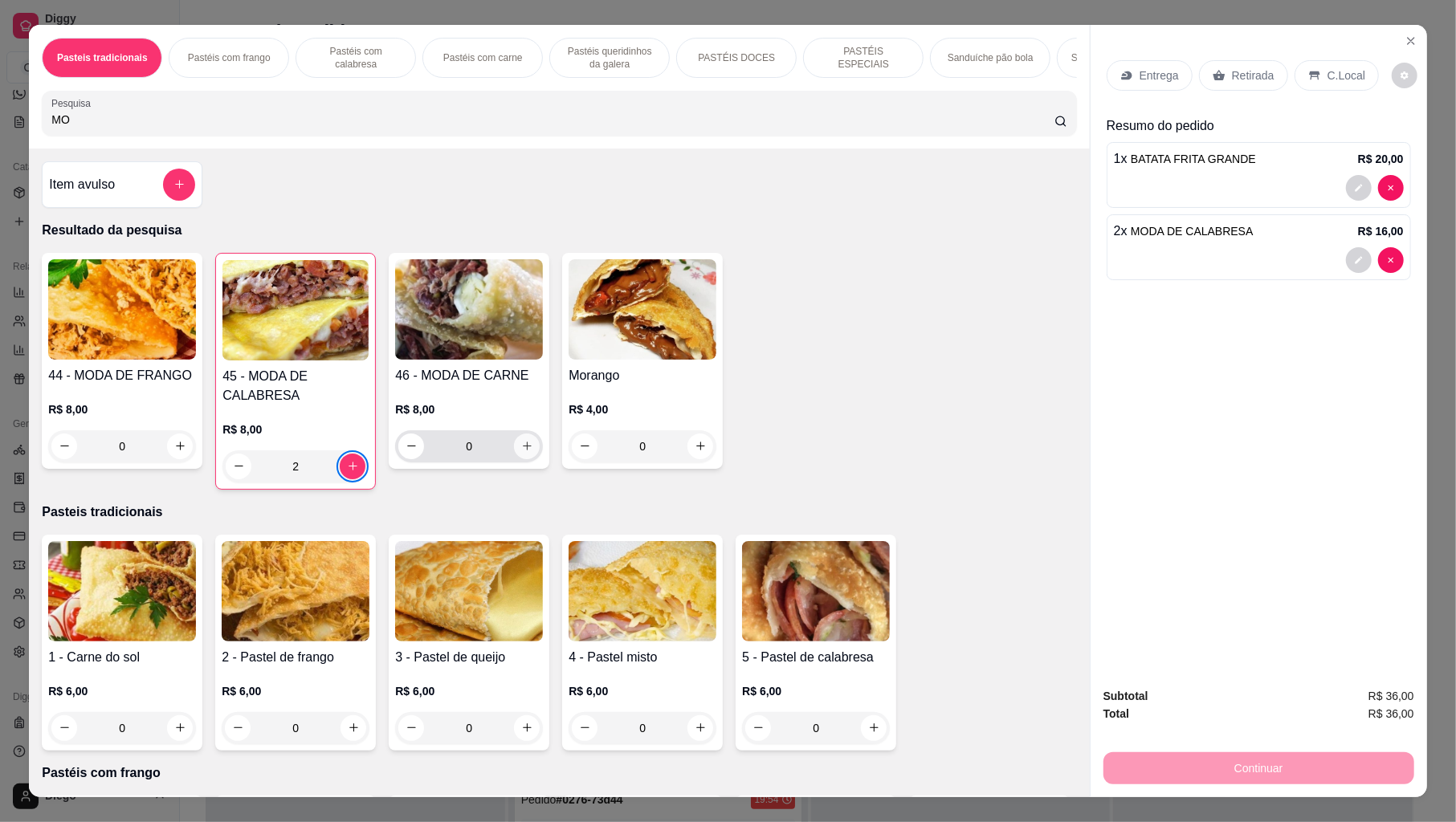
click at [521, 452] on icon "increase-product-quantity" at bounding box center [527, 445] width 12 height 12
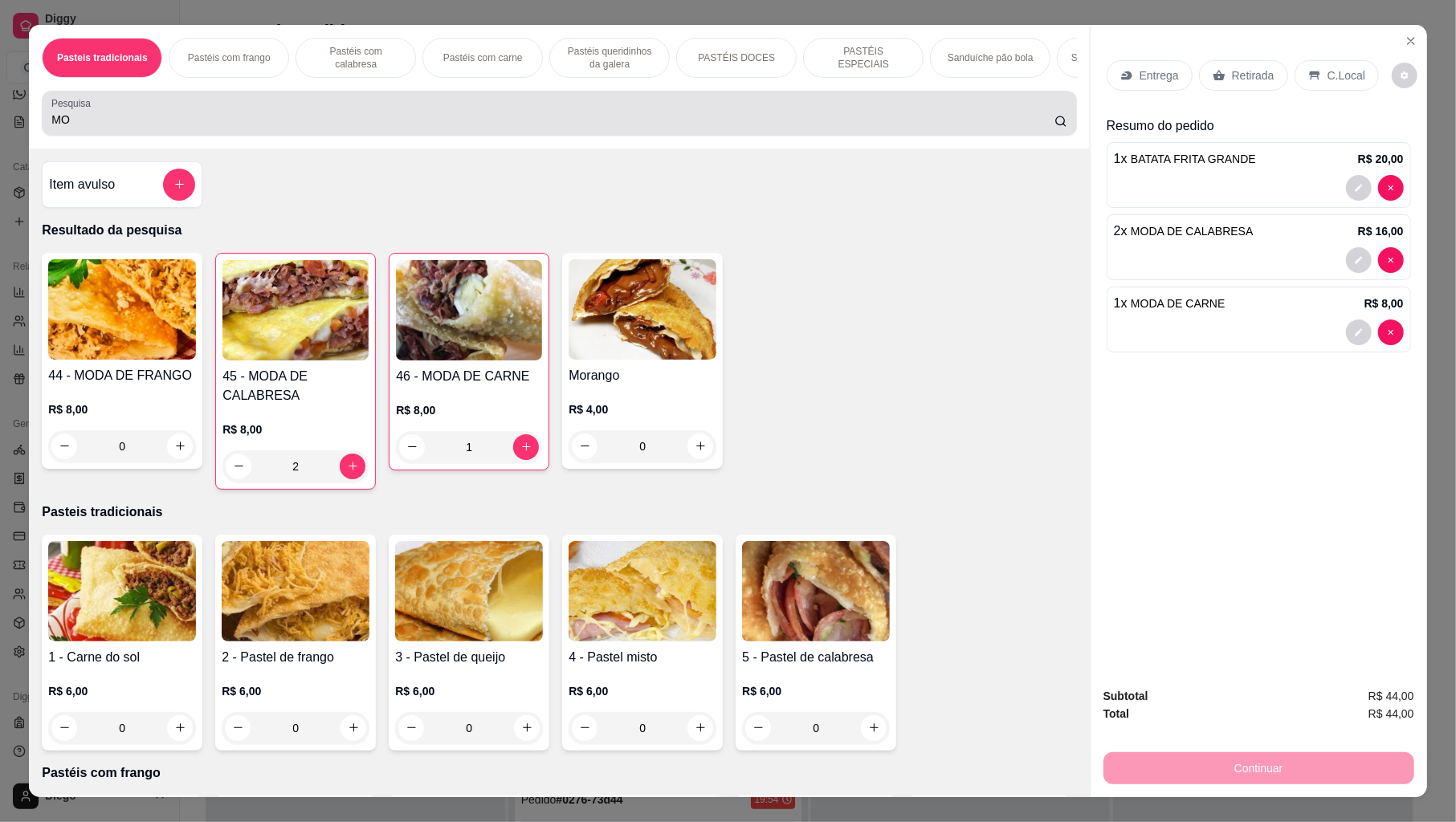
drag, startPoint x: 273, startPoint y: 152, endPoint x: 260, endPoint y: 153, distance: 13.0
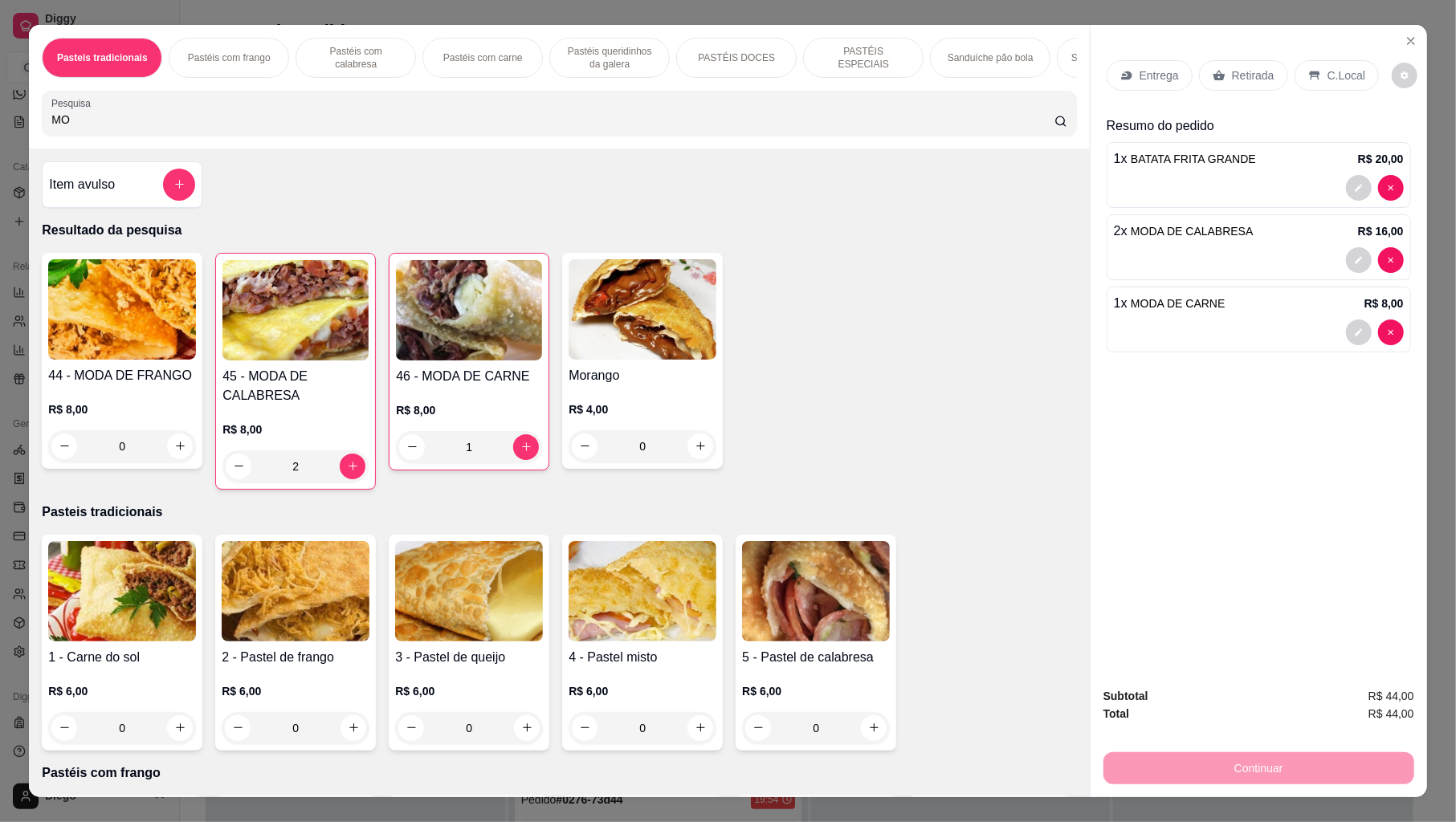
drag, startPoint x: 260, startPoint y: 153, endPoint x: 203, endPoint y: 126, distance: 63.1
click at [203, 117] on div "MO" at bounding box center [559, 113] width 1015 height 32
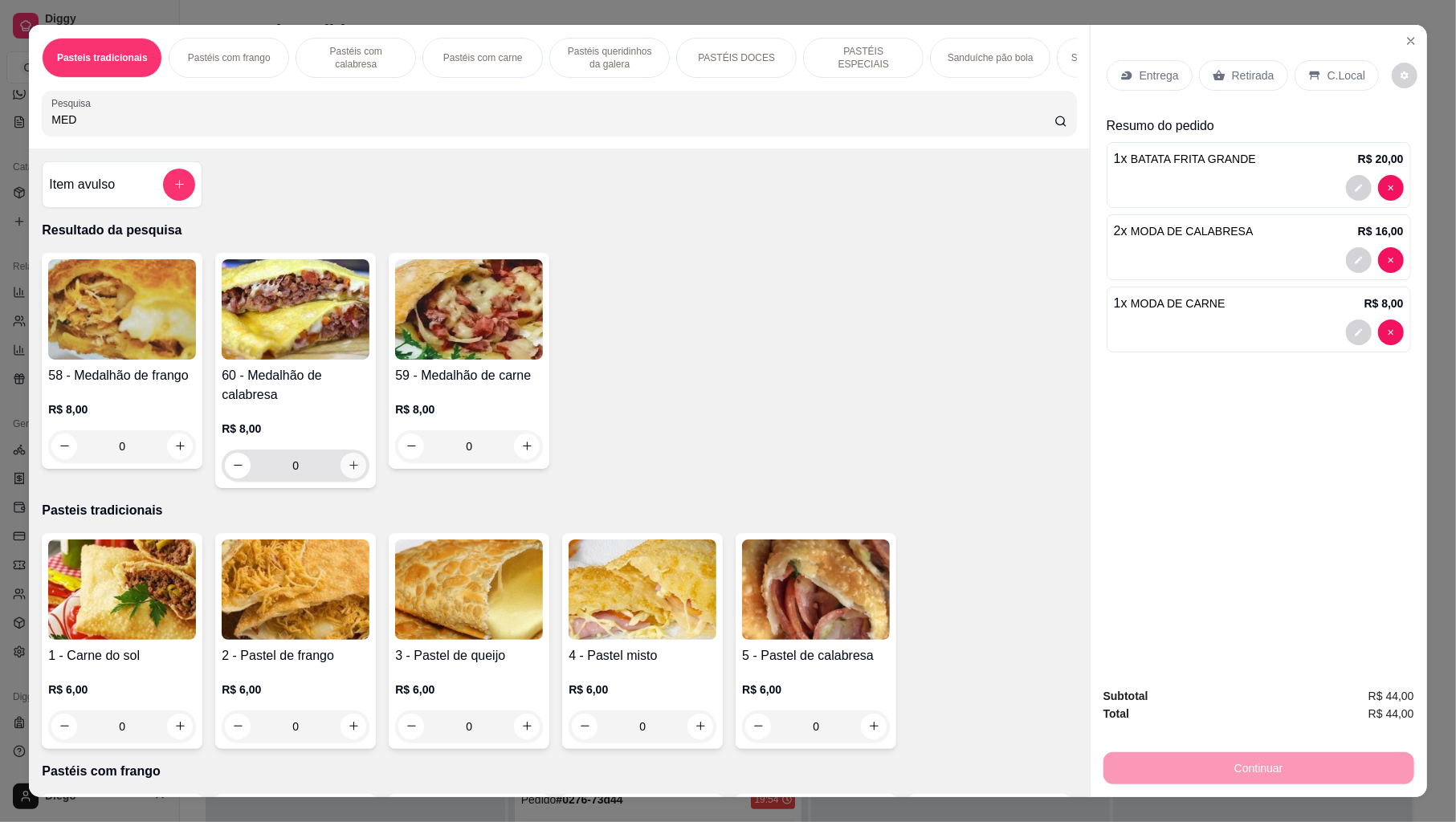
click at [350, 471] on icon "increase-product-quantity" at bounding box center [353, 465] width 12 height 12
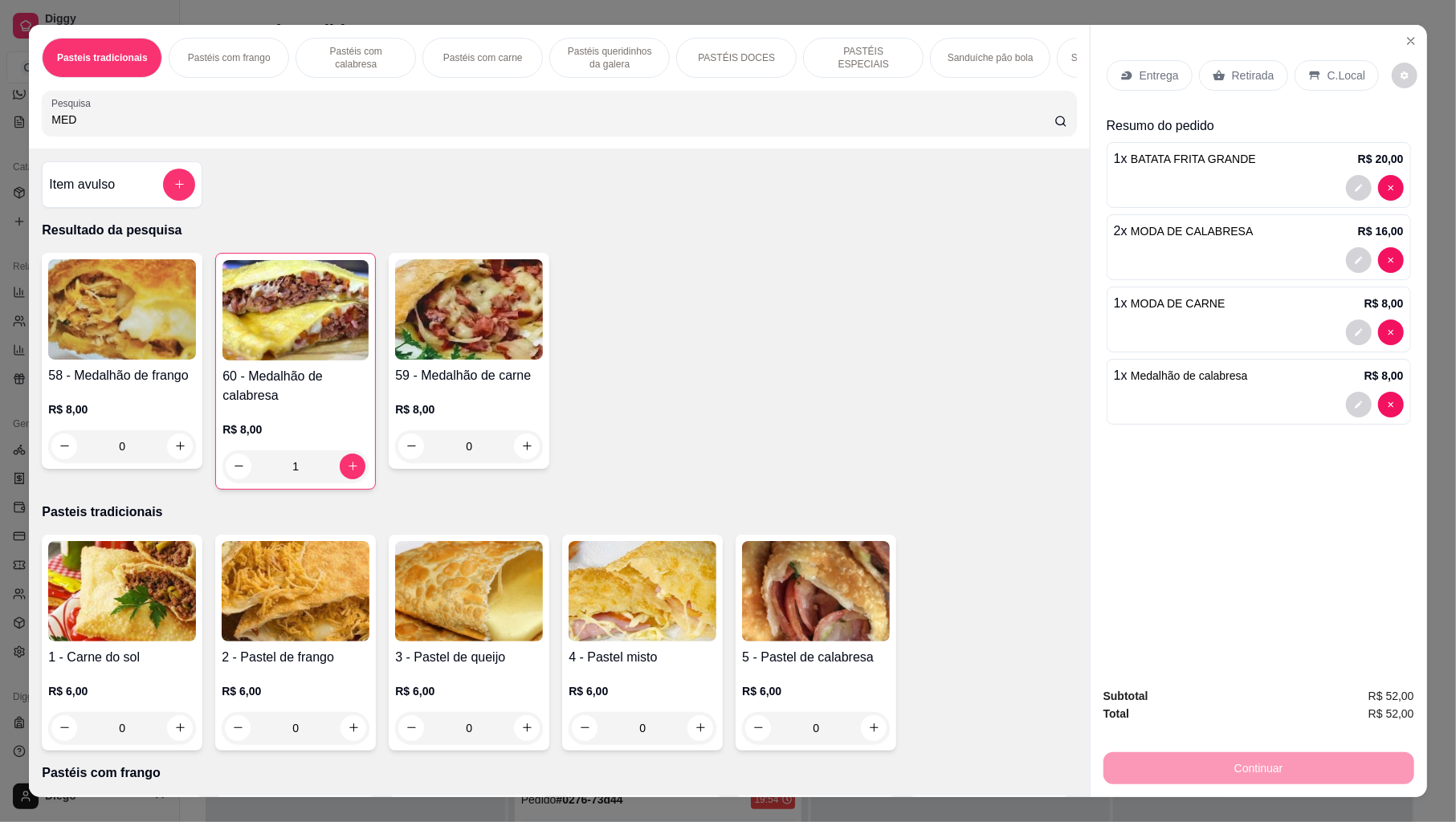
click at [334, 127] on input "MED" at bounding box center [553, 120] width 1003 height 16
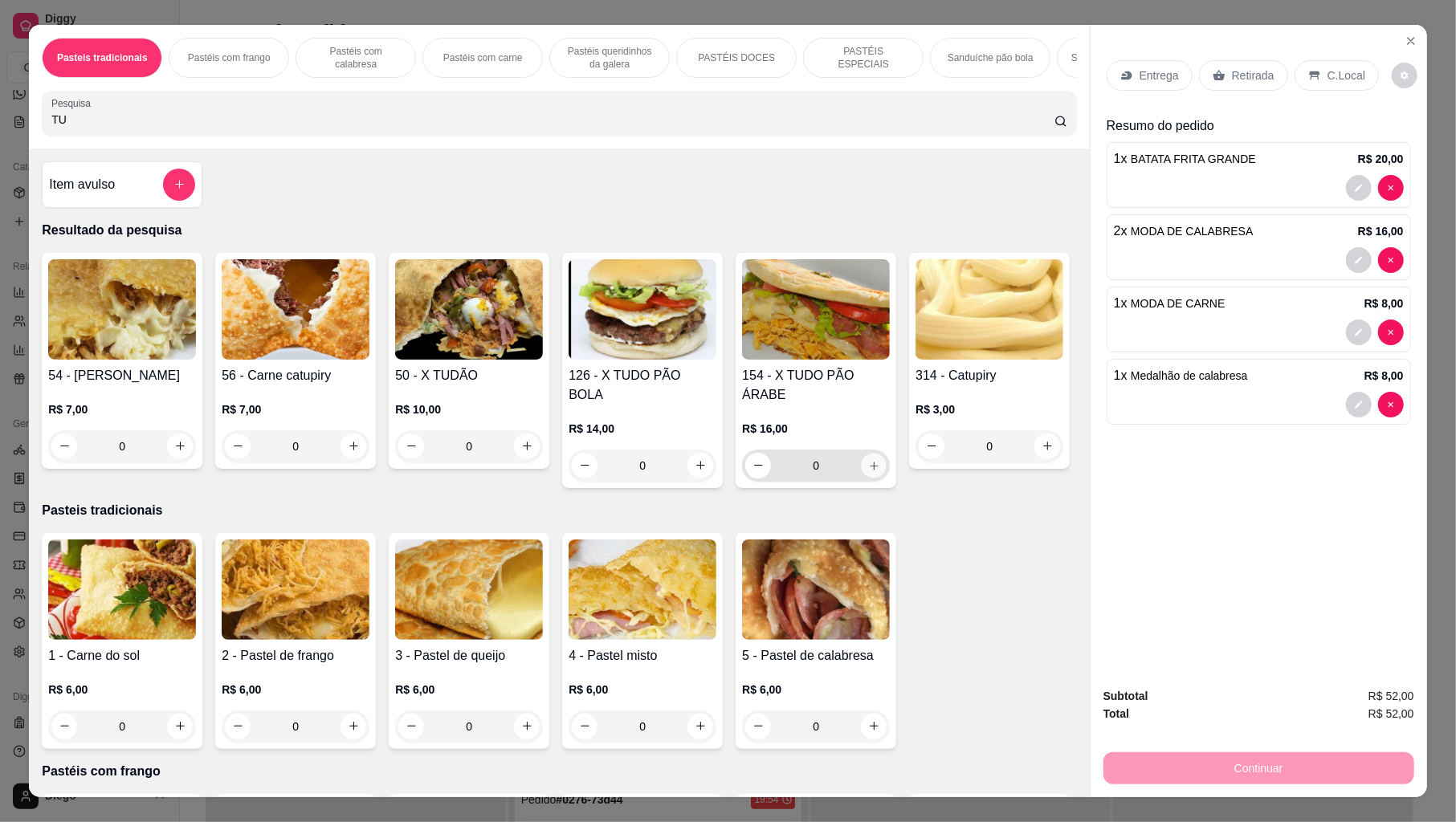
click at [865, 453] on button "increase-product-quantity" at bounding box center [873, 465] width 25 height 25
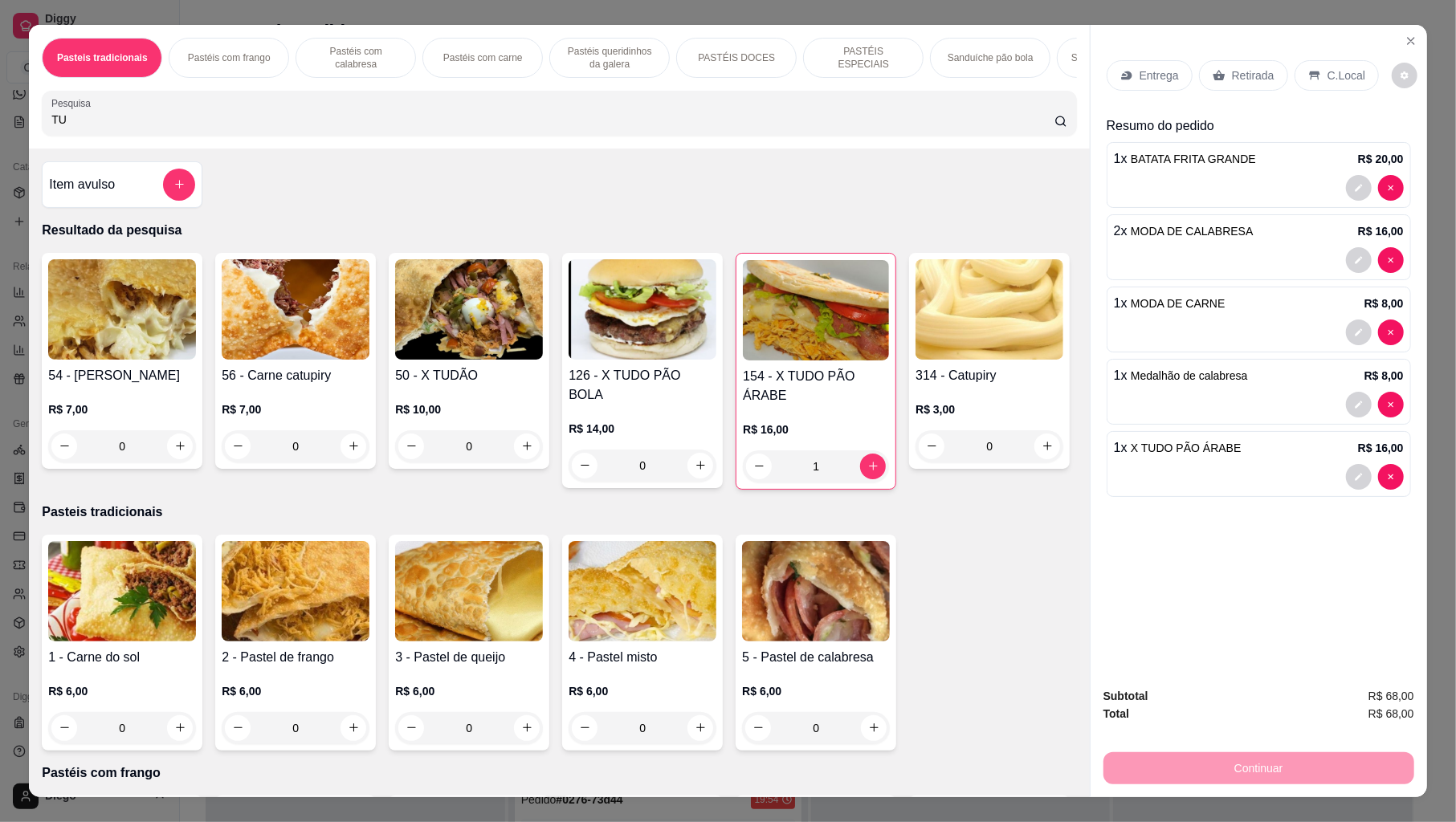
click at [503, 127] on input "TU" at bounding box center [553, 120] width 1003 height 16
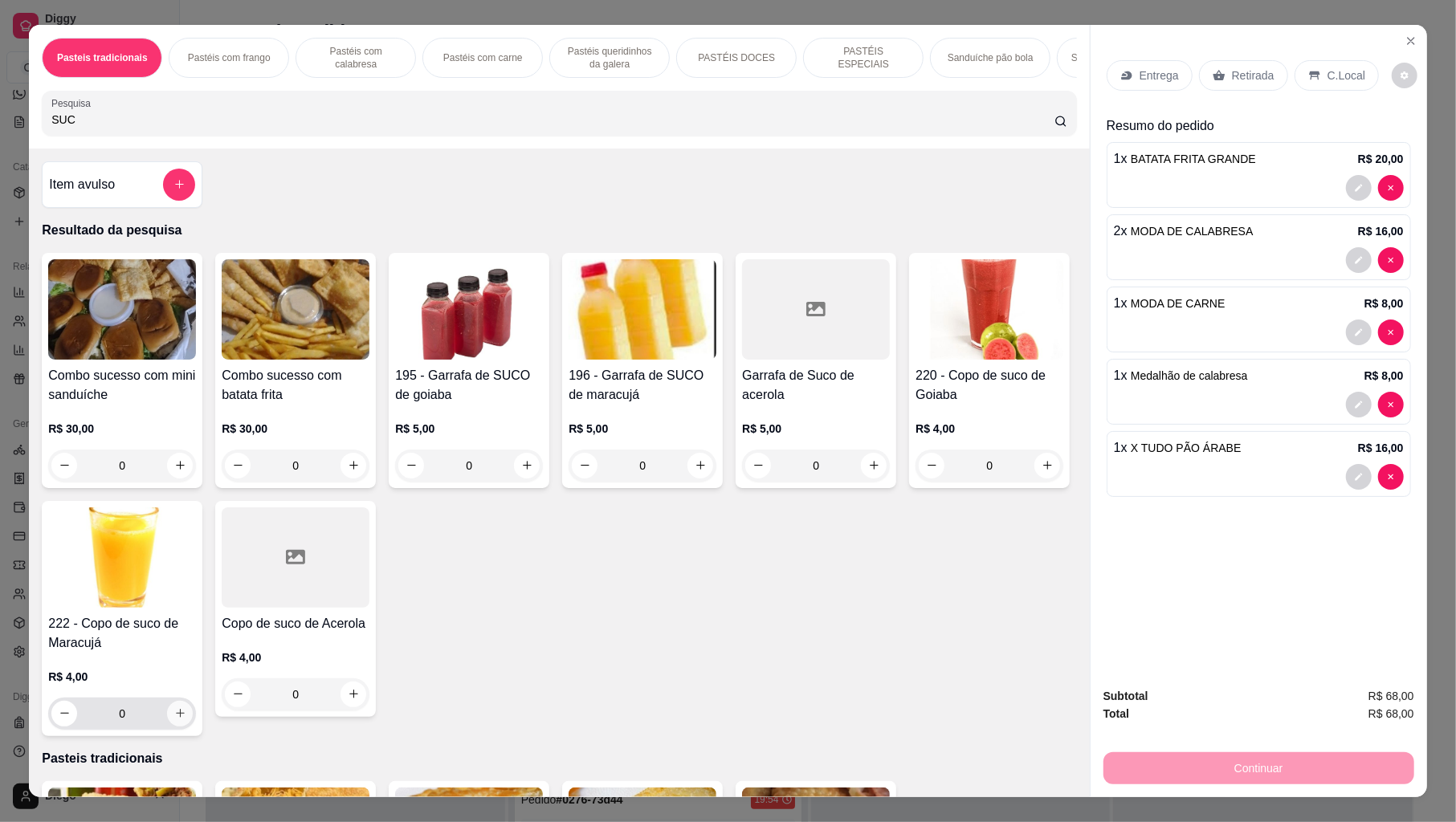
click at [186, 719] on icon "increase-product-quantity" at bounding box center [180, 713] width 12 height 12
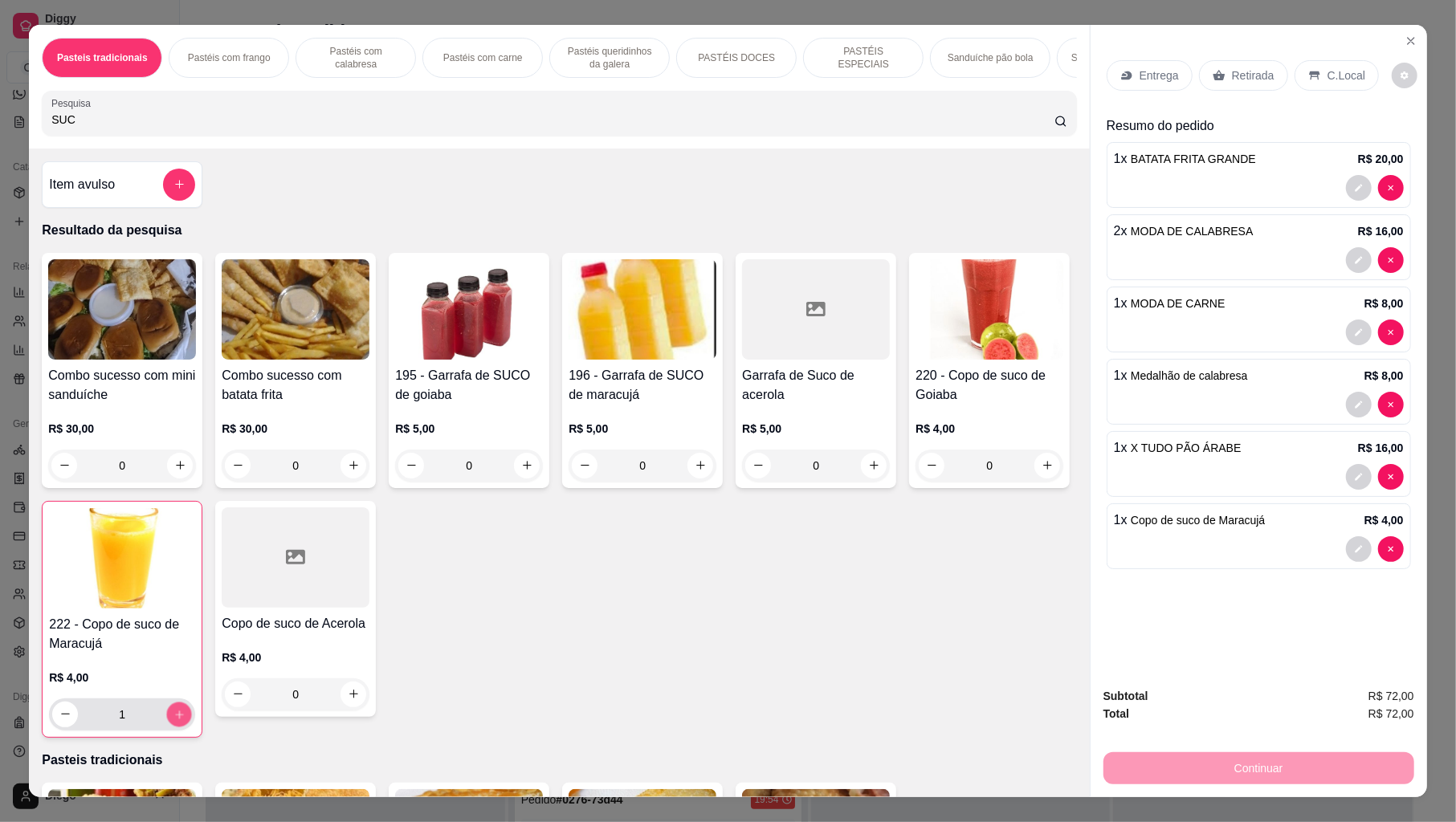
click at [185, 720] on icon "increase-product-quantity" at bounding box center [179, 714] width 12 height 12
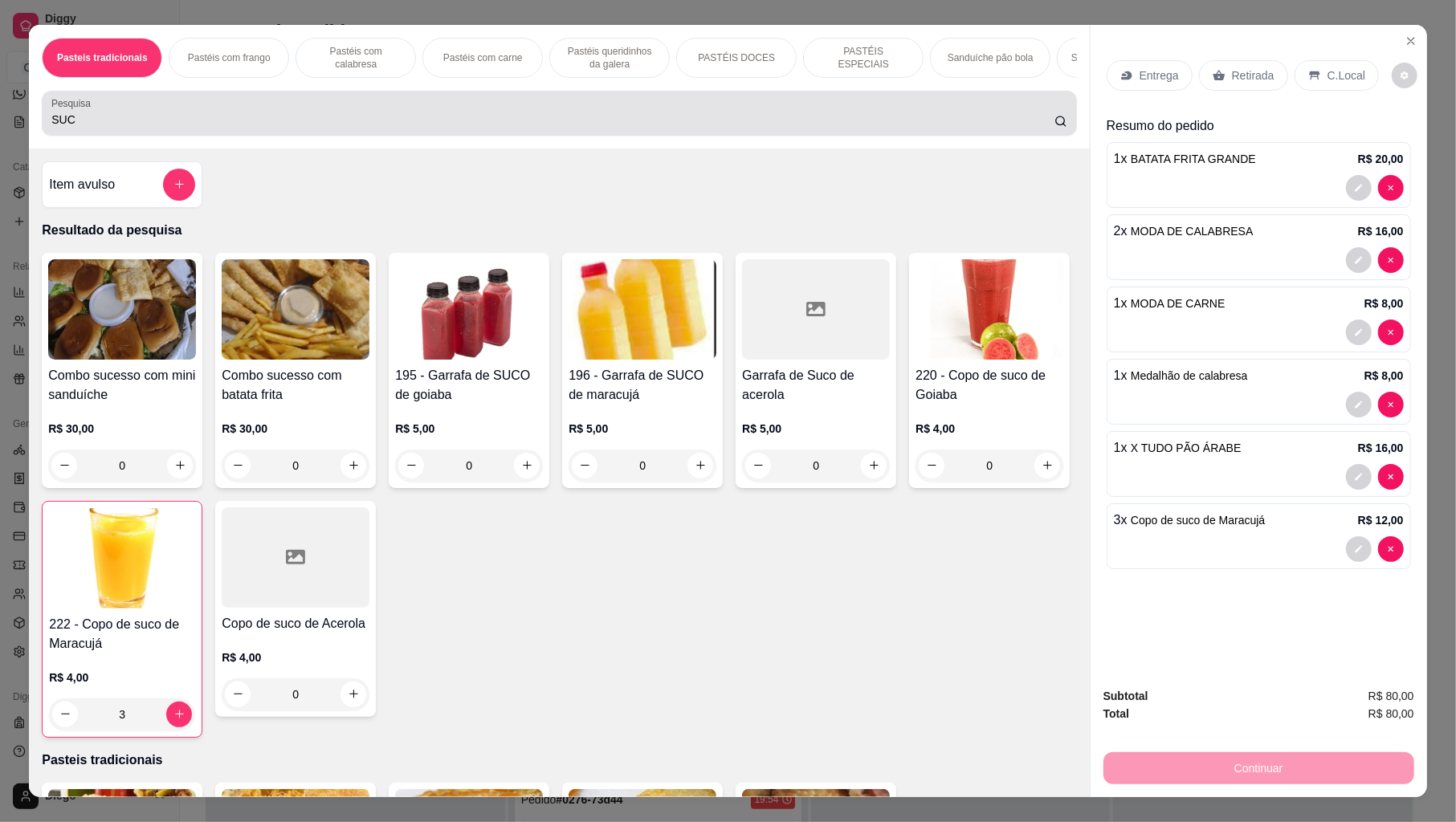
click at [606, 109] on div "Pesquisa SUC" at bounding box center [559, 113] width 1035 height 45
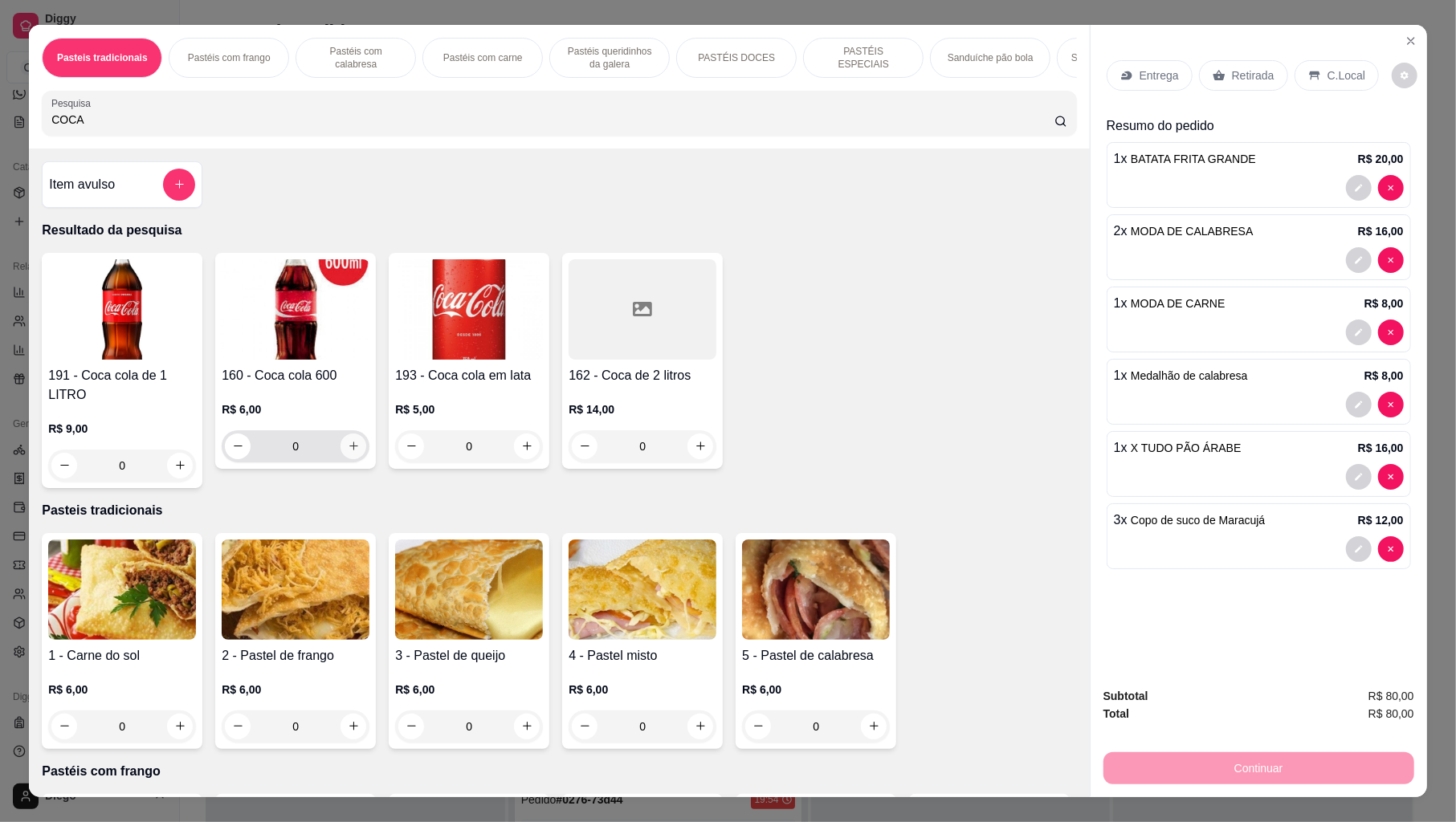
click at [350, 452] on icon "increase-product-quantity" at bounding box center [353, 445] width 12 height 12
drag, startPoint x: 1161, startPoint y: 238, endPoint x: 1157, endPoint y: 254, distance: 16.5
click at [1157, 254] on div "2 x MODA DE CALABRESA R$ 16,00" at bounding box center [1259, 247] width 304 height 66
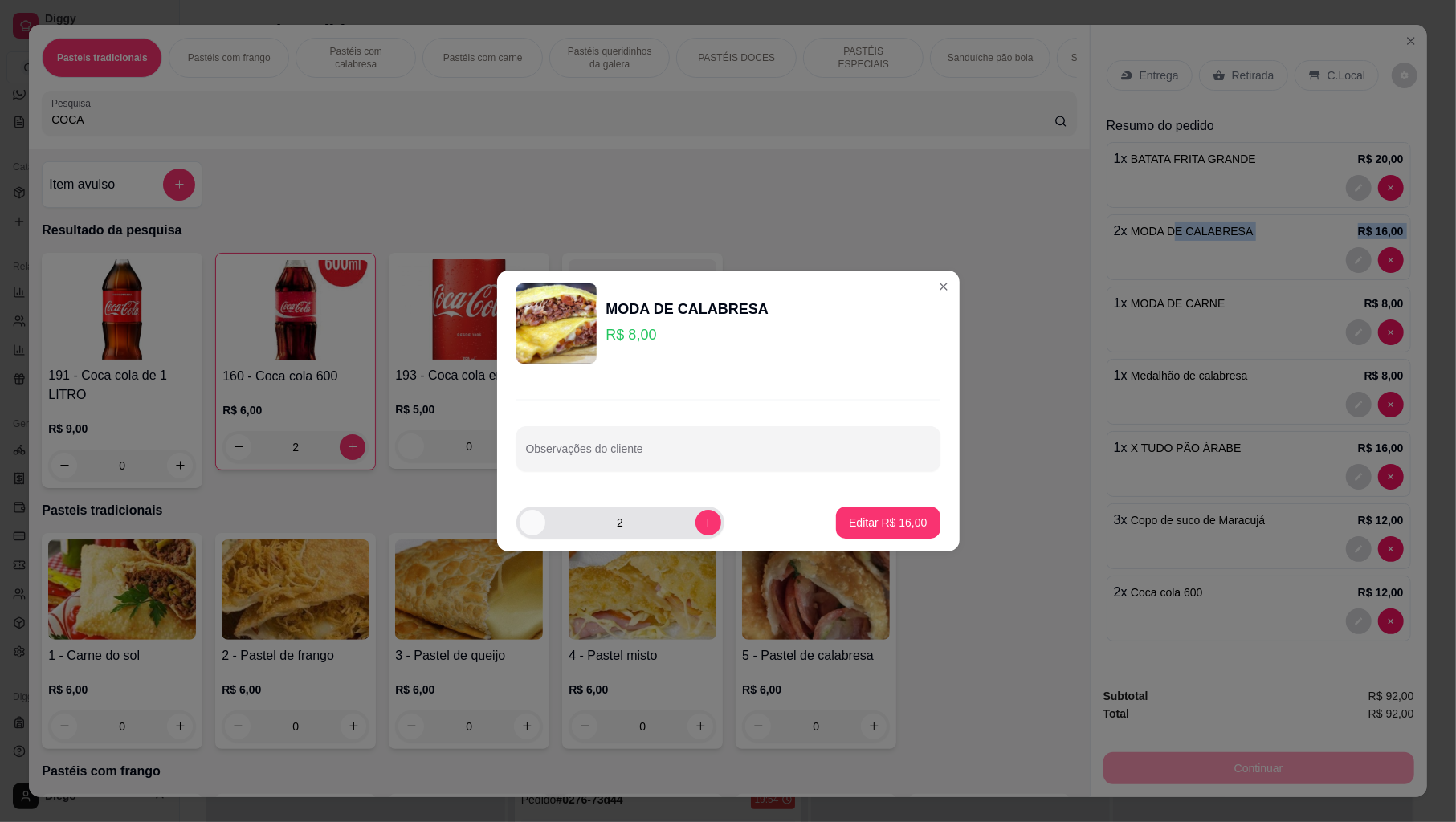
click at [531, 524] on icon "decrease-product-quantity" at bounding box center [531, 522] width 12 height 12
click at [872, 527] on p "Editar R$ 8,00" at bounding box center [891, 523] width 72 height 16
click at [872, 521] on p "Pasteis tradicionais" at bounding box center [559, 510] width 1035 height 19
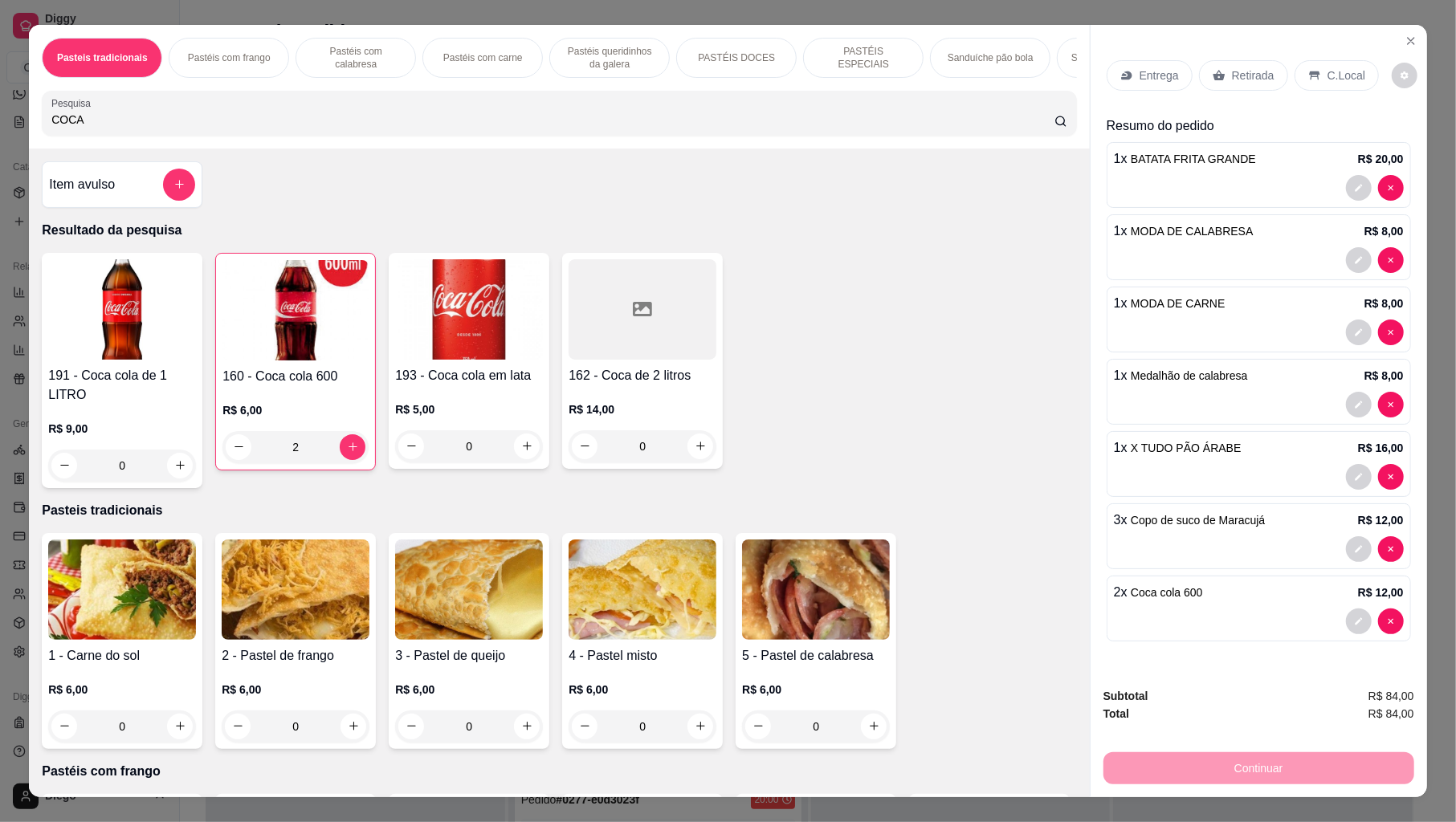
click at [1265, 608] on div "2 x Coca cola 600 R$ 12,00" at bounding box center [1259, 608] width 304 height 66
click at [1133, 599] on span "Coca cola 600" at bounding box center [1166, 593] width 72 height 13
click at [1354, 627] on icon "decrease-product-quantity" at bounding box center [1359, 621] width 10 height 10
drag, startPoint x: 1218, startPoint y: 630, endPoint x: 1192, endPoint y: 627, distance: 26.2
click at [1216, 630] on div at bounding box center [1258, 621] width 290 height 26
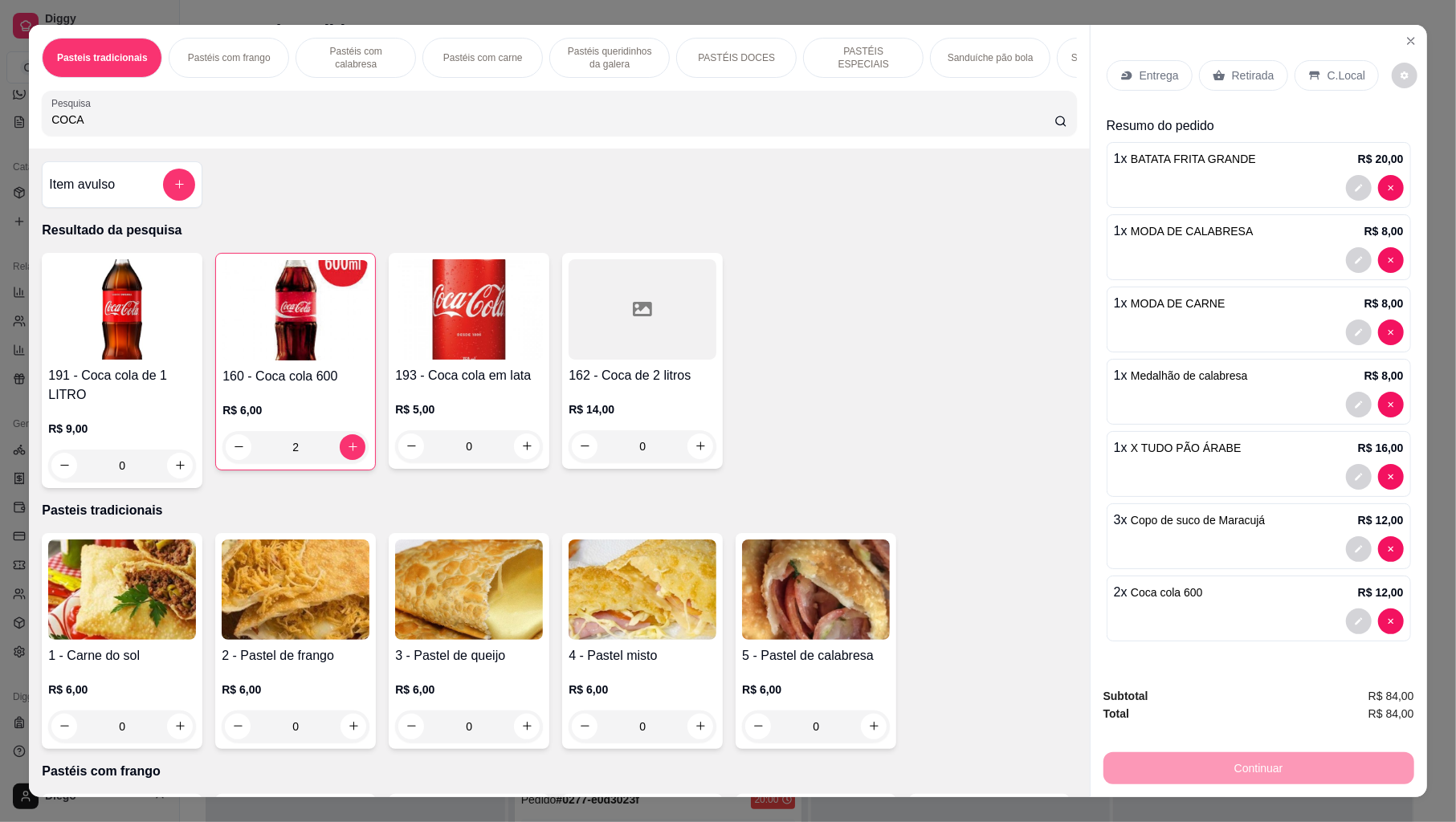
click at [1172, 615] on div at bounding box center [1258, 621] width 290 height 26
click at [1165, 614] on div at bounding box center [1258, 621] width 290 height 26
click at [1151, 608] on div "2 x Coca cola 600 R$ 12,00" at bounding box center [1259, 608] width 304 height 66
click at [1141, 611] on div "2 x Coca cola 600 R$ 12,00" at bounding box center [1259, 608] width 304 height 66
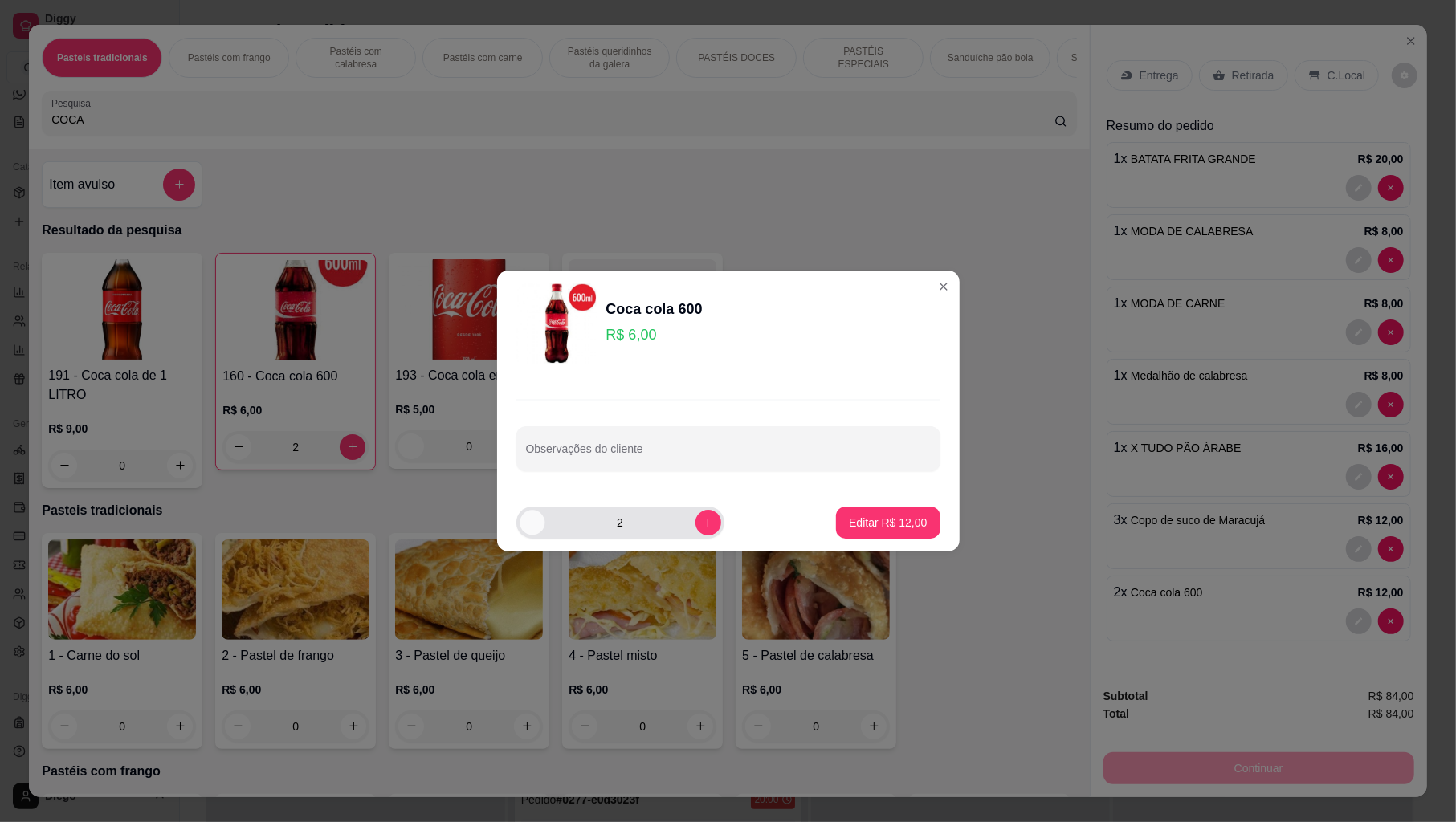
click at [535, 521] on icon "decrease-product-quantity" at bounding box center [531, 522] width 12 height 12
click at [871, 517] on p "Editar R$ 6,00" at bounding box center [891, 522] width 70 height 16
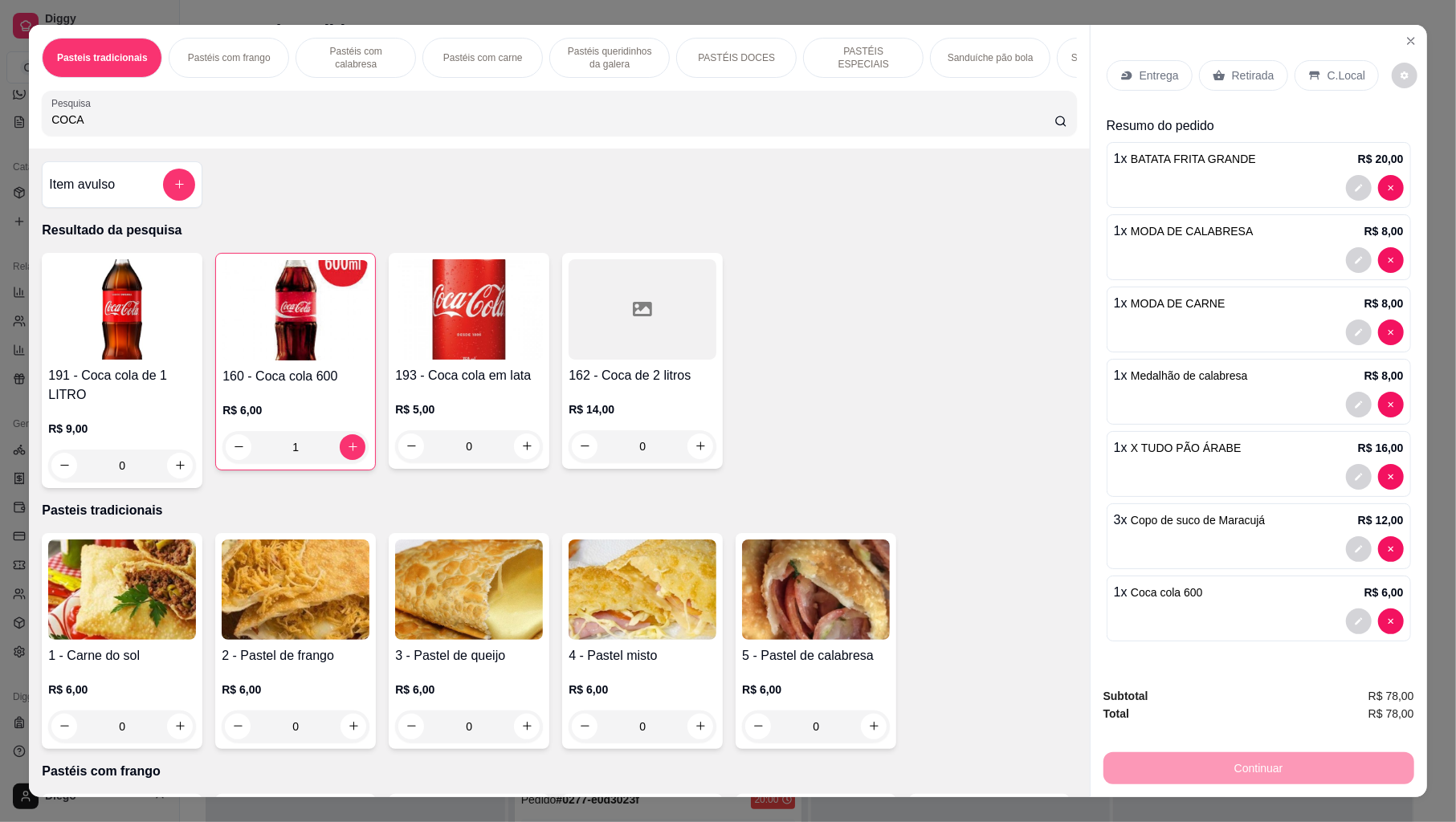
drag, startPoint x: 1317, startPoint y: 60, endPoint x: 1317, endPoint y: 75, distance: 15.0
click at [1318, 61] on div "C.Local" at bounding box center [1337, 75] width 84 height 30
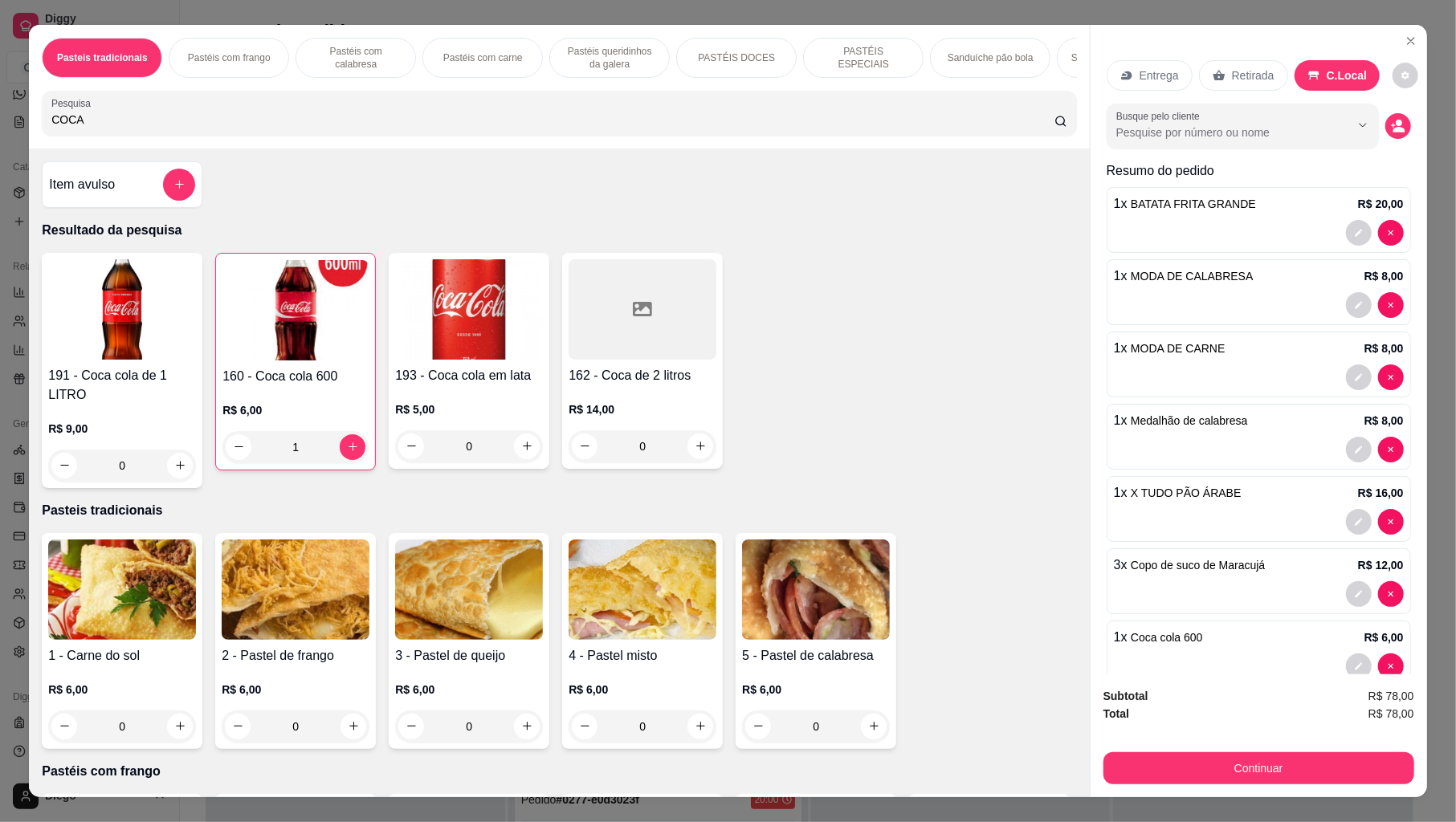
click at [1327, 75] on p "C.Local" at bounding box center [1347, 76] width 41 height 16
click at [1283, 751] on button "Continuar" at bounding box center [1258, 768] width 311 height 32
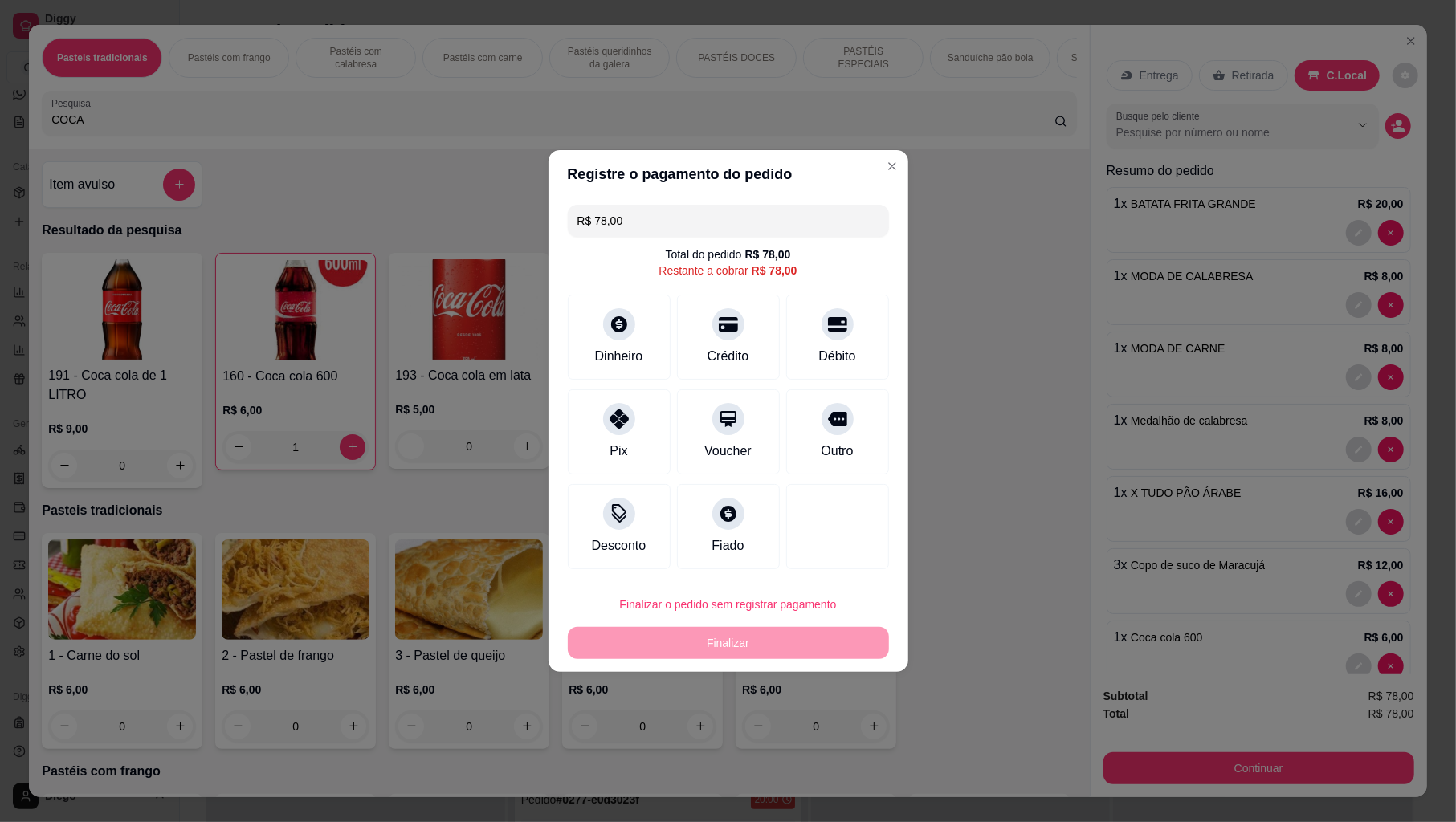
drag, startPoint x: 817, startPoint y: 416, endPoint x: 817, endPoint y: 452, distance: 36.0
click at [828, 421] on icon at bounding box center [837, 420] width 19 height 15
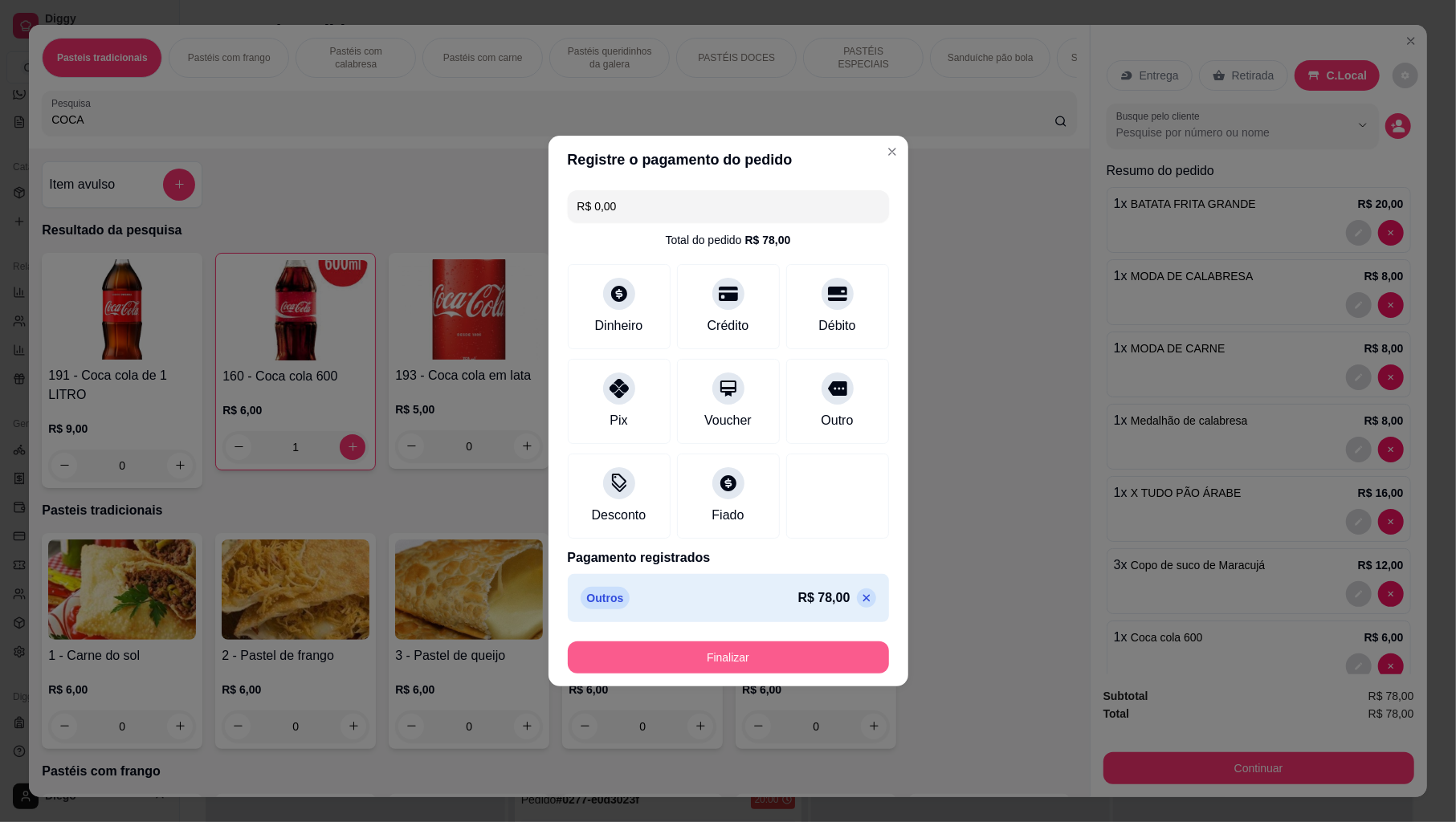
click at [805, 653] on button "Finalizar" at bounding box center [728, 657] width 322 height 32
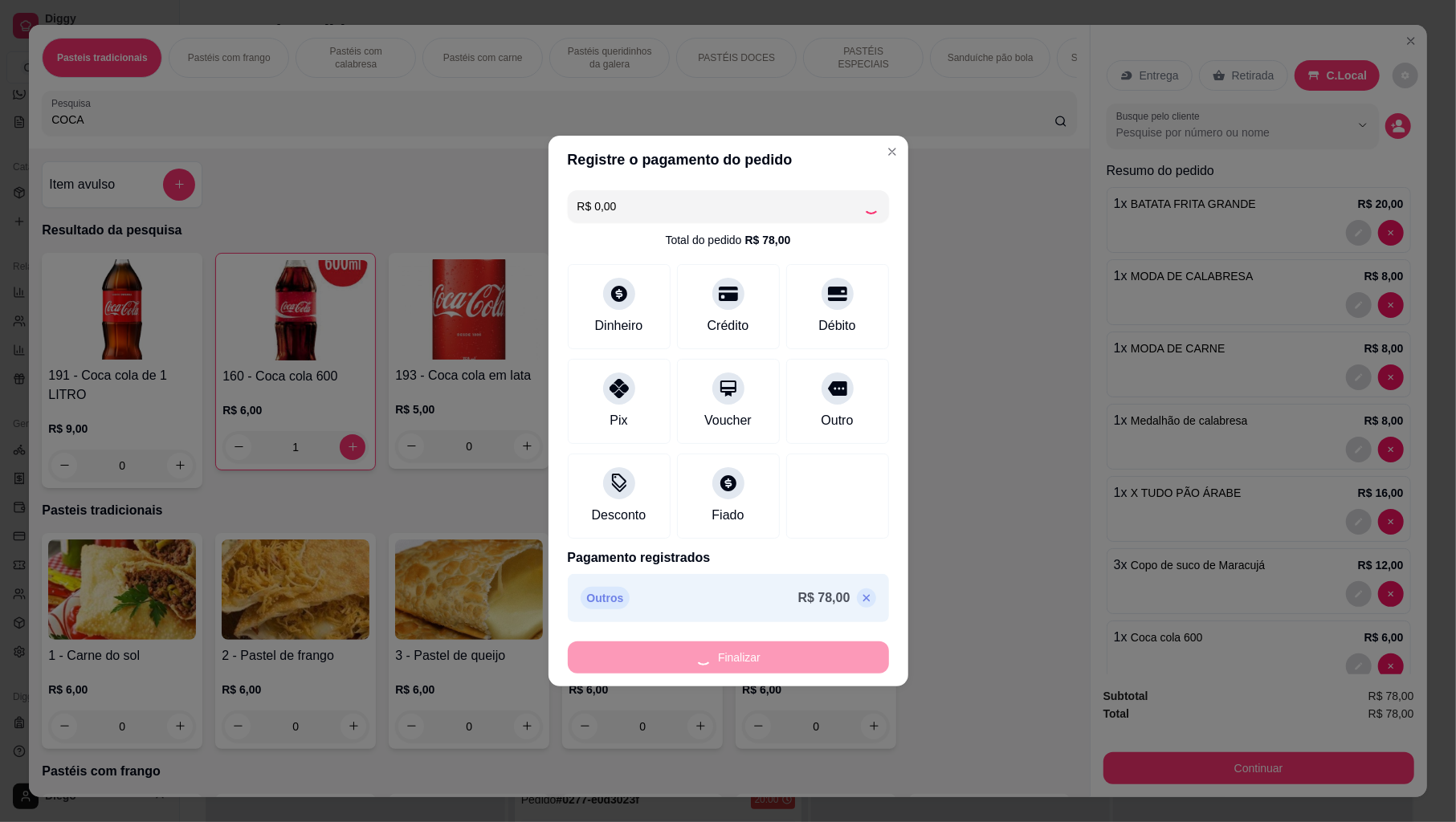
click at [805, 653] on div "Finalizar" at bounding box center [728, 657] width 322 height 32
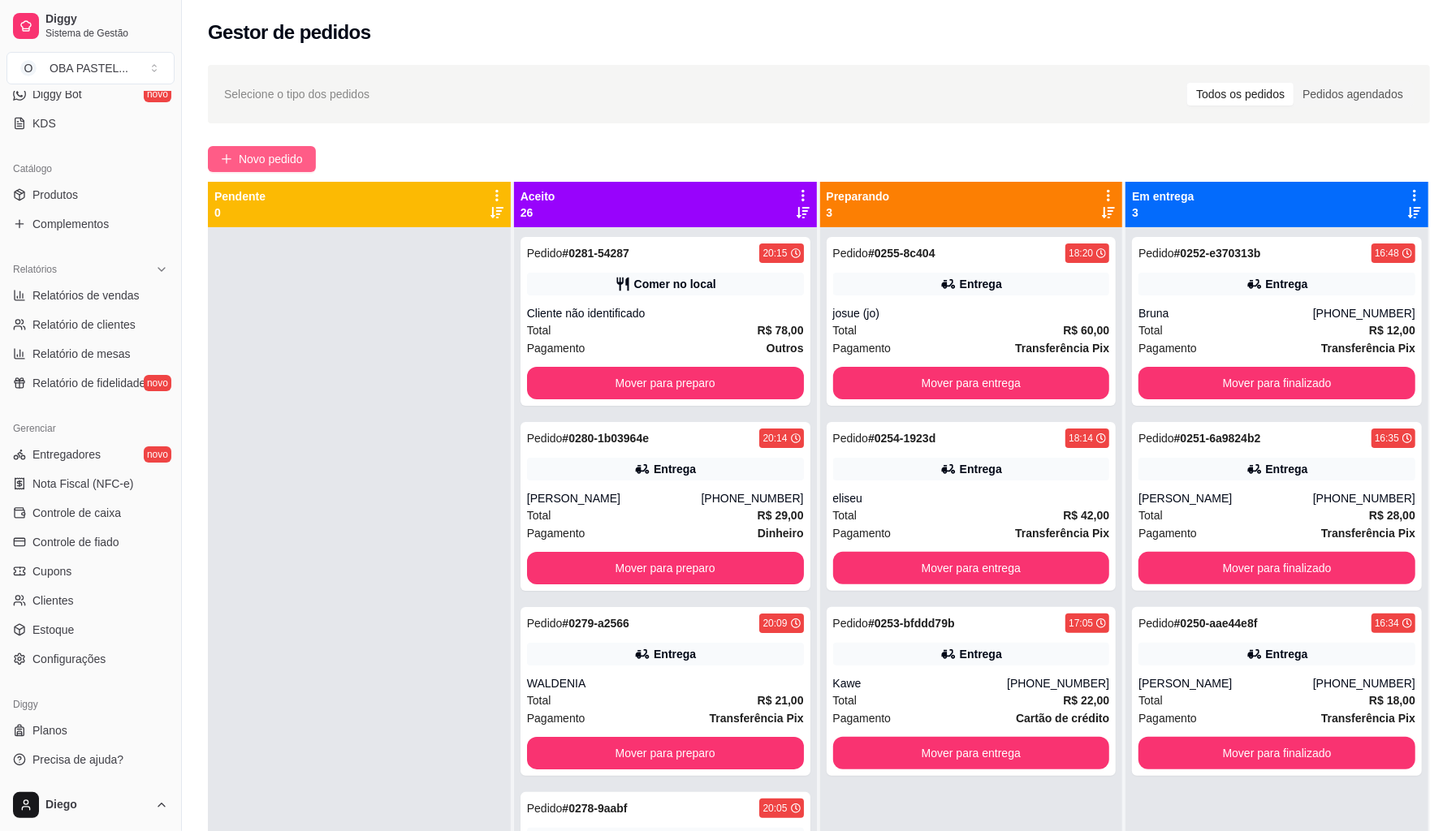
click at [277, 170] on button "Novo pedido" at bounding box center [261, 159] width 108 height 26
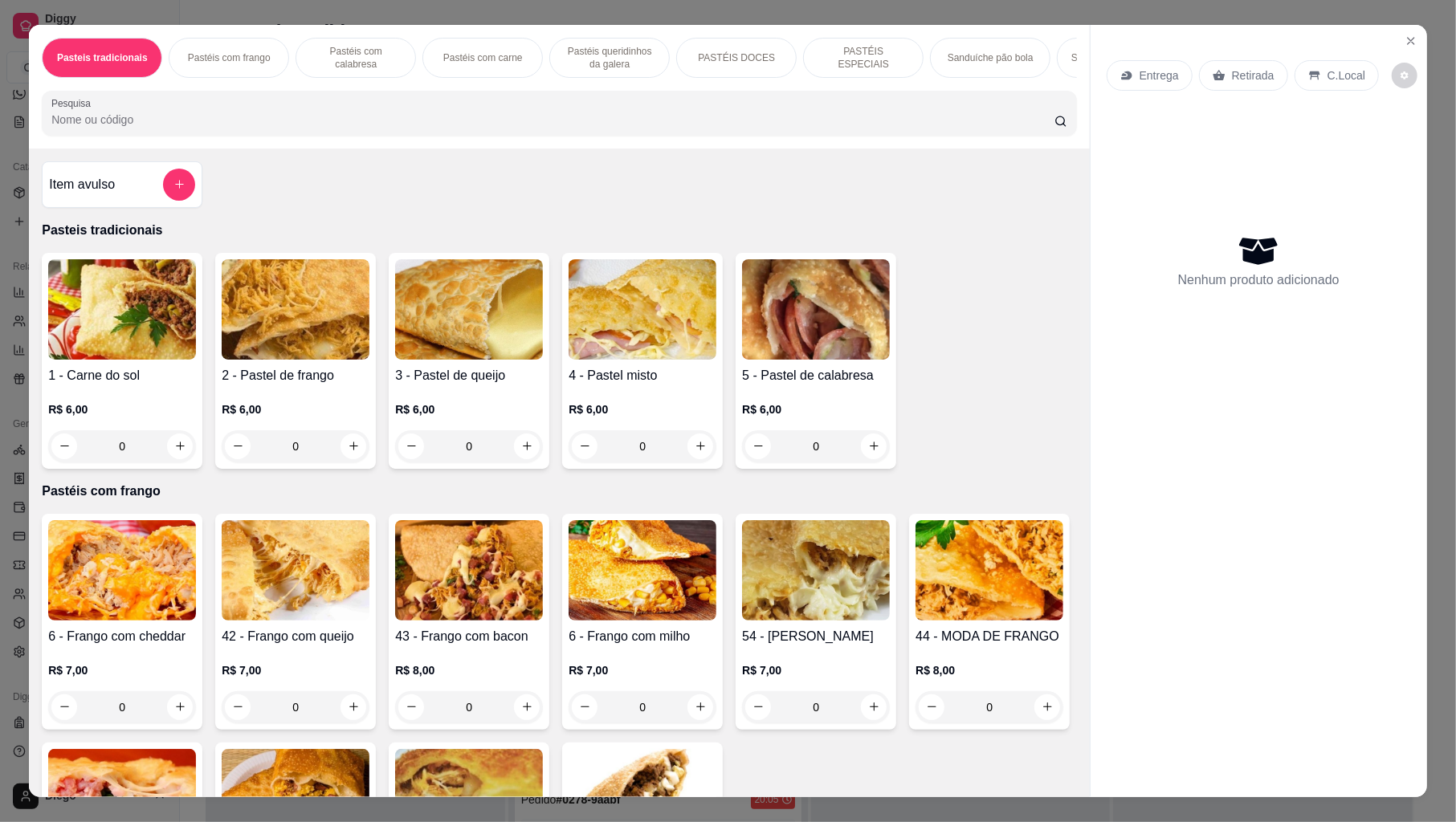
drag, startPoint x: 370, startPoint y: 126, endPoint x: 367, endPoint y: 137, distance: 11.4
drag, startPoint x: 367, startPoint y: 137, endPoint x: 256, endPoint y: 194, distance: 124.8
click at [256, 194] on div "Item avulso Pasteis tradicionais 1 - Carne do sol R$ 6,00 0 2 - Pastel de frang…" at bounding box center [559, 473] width 1060 height 650
drag, startPoint x: 347, startPoint y: 303, endPoint x: 997, endPoint y: 474, distance: 672.1
drag, startPoint x: 997, startPoint y: 474, endPoint x: 292, endPoint y: 198, distance: 757.1
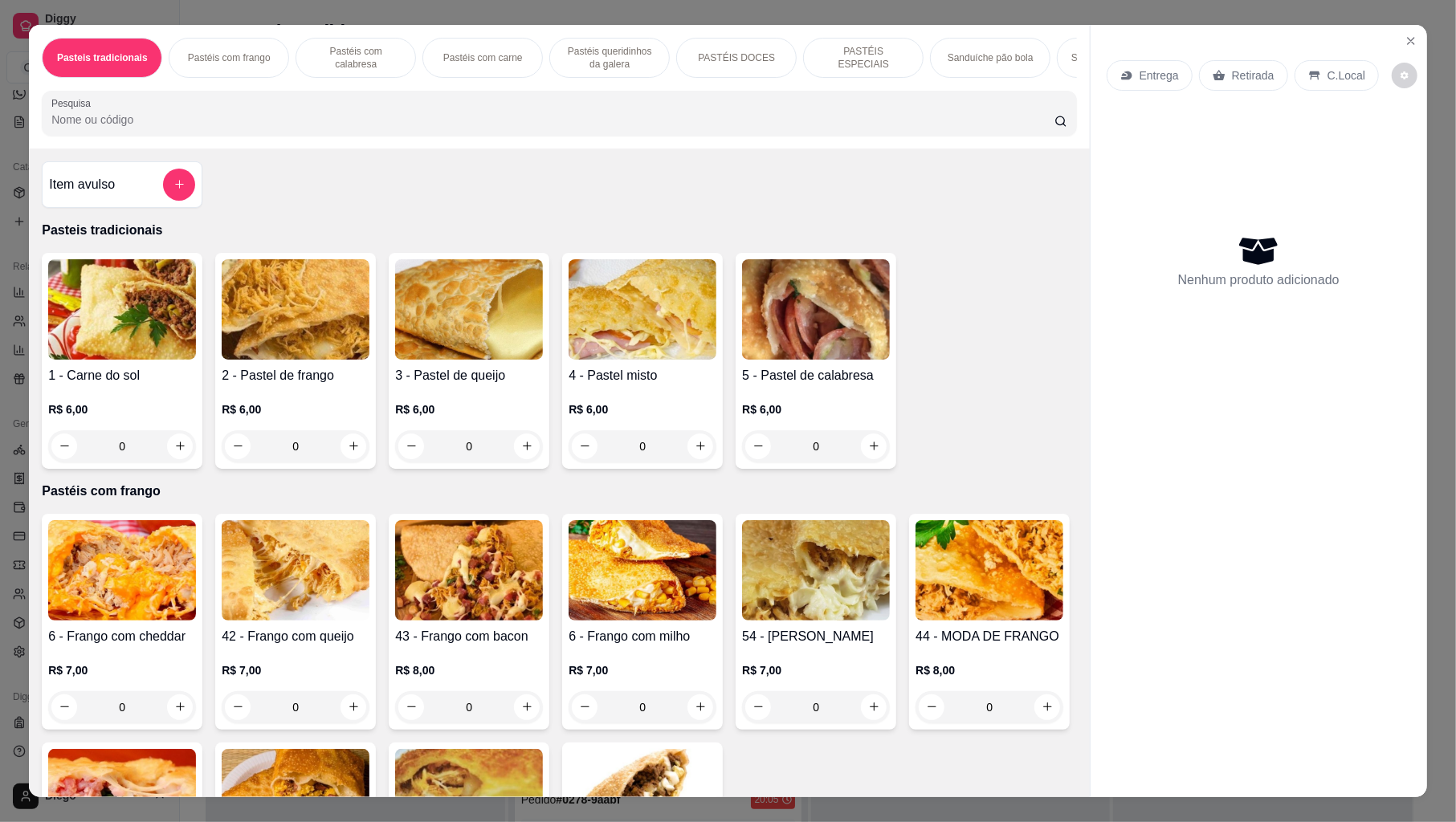
click at [322, 225] on div "Item avulso Pasteis tradicionais 1 - Carne do sol R$ 6,00 0 2 - Pastel de frang…" at bounding box center [559, 473] width 1060 height 650
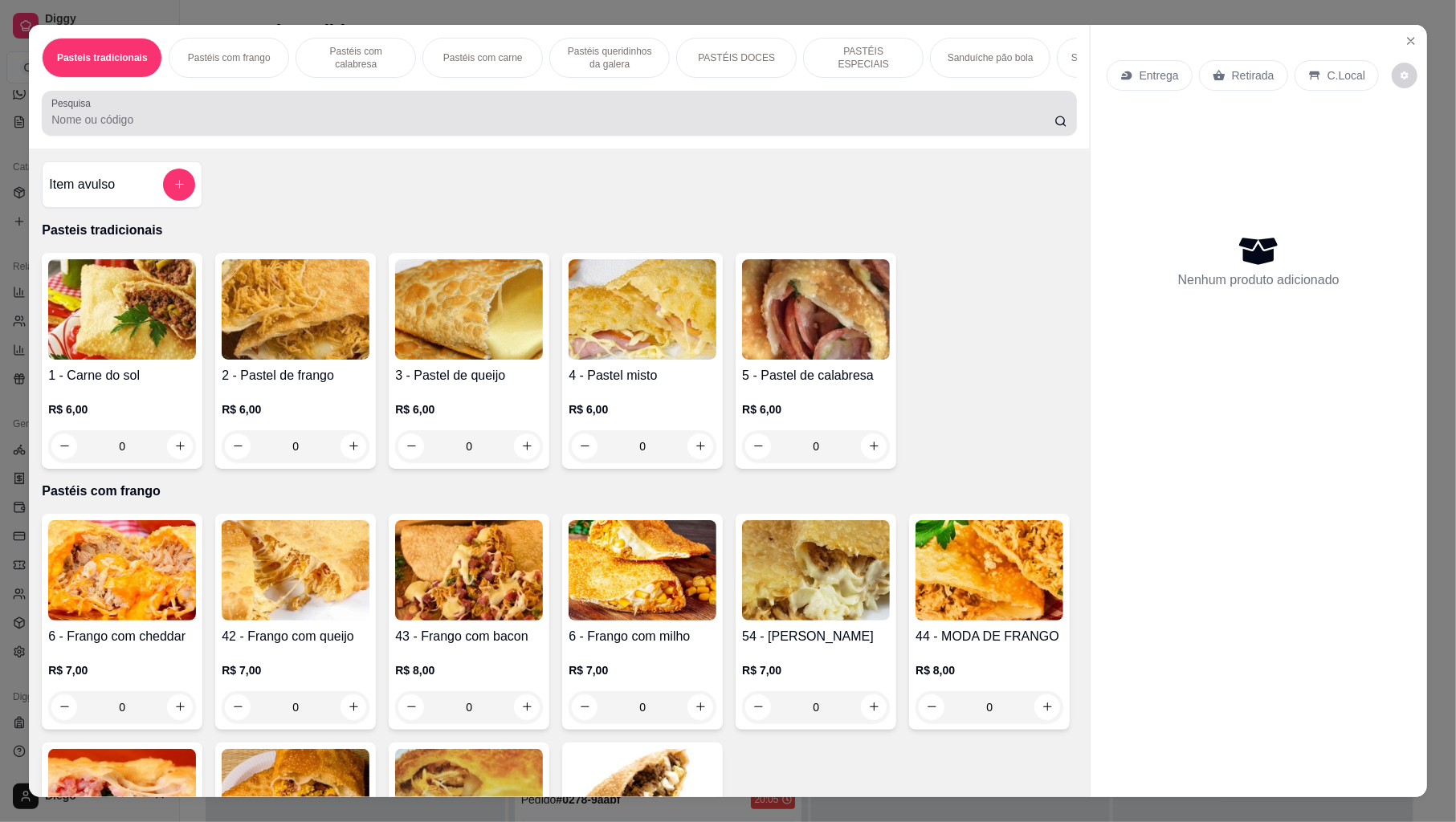
drag, startPoint x: 252, startPoint y: 139, endPoint x: 225, endPoint y: 148, distance: 28.5
click at [251, 127] on input "Pesquisa" at bounding box center [553, 120] width 1003 height 16
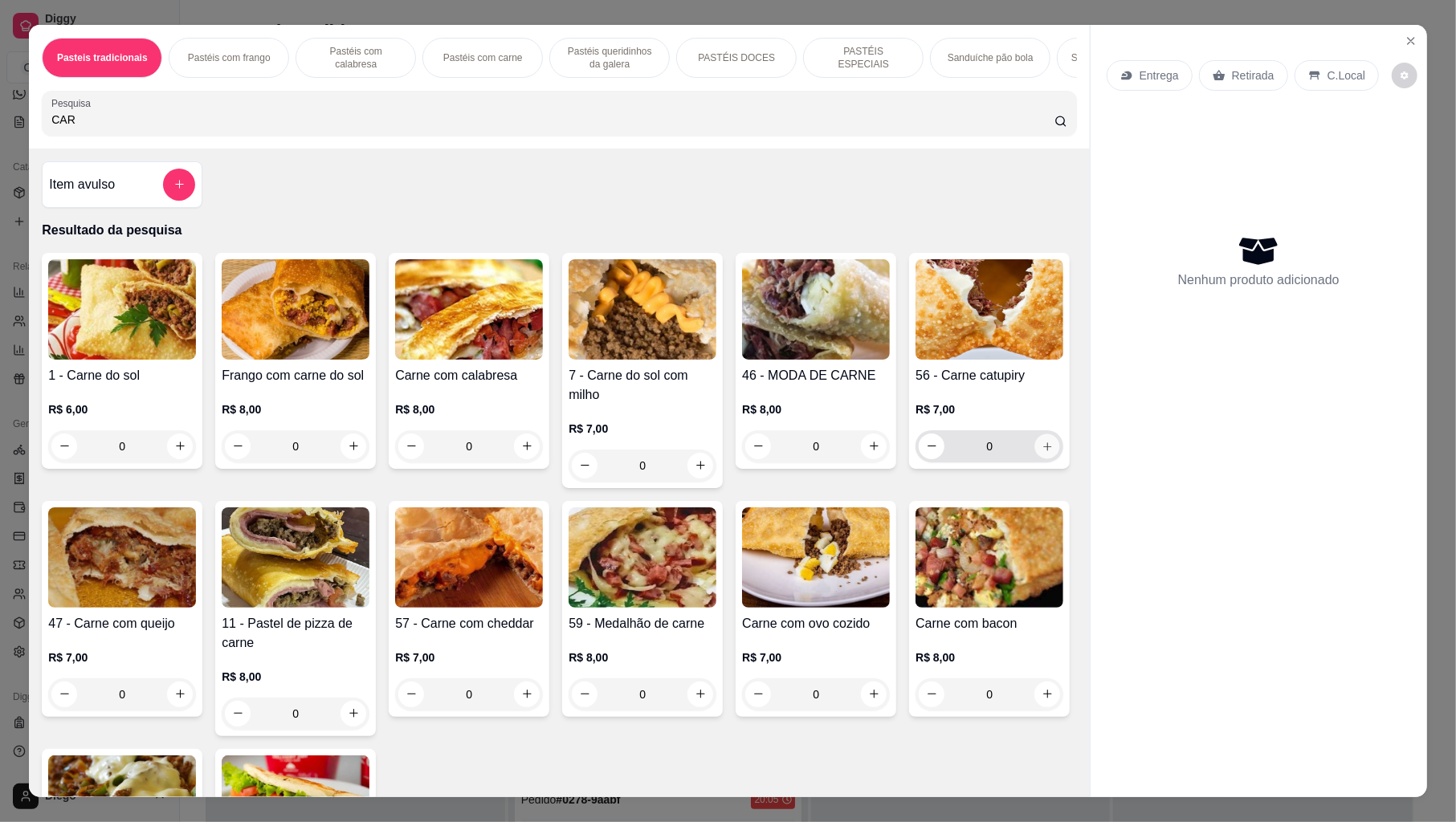
click at [1035, 458] on button "increase-product-quantity" at bounding box center [1047, 445] width 25 height 25
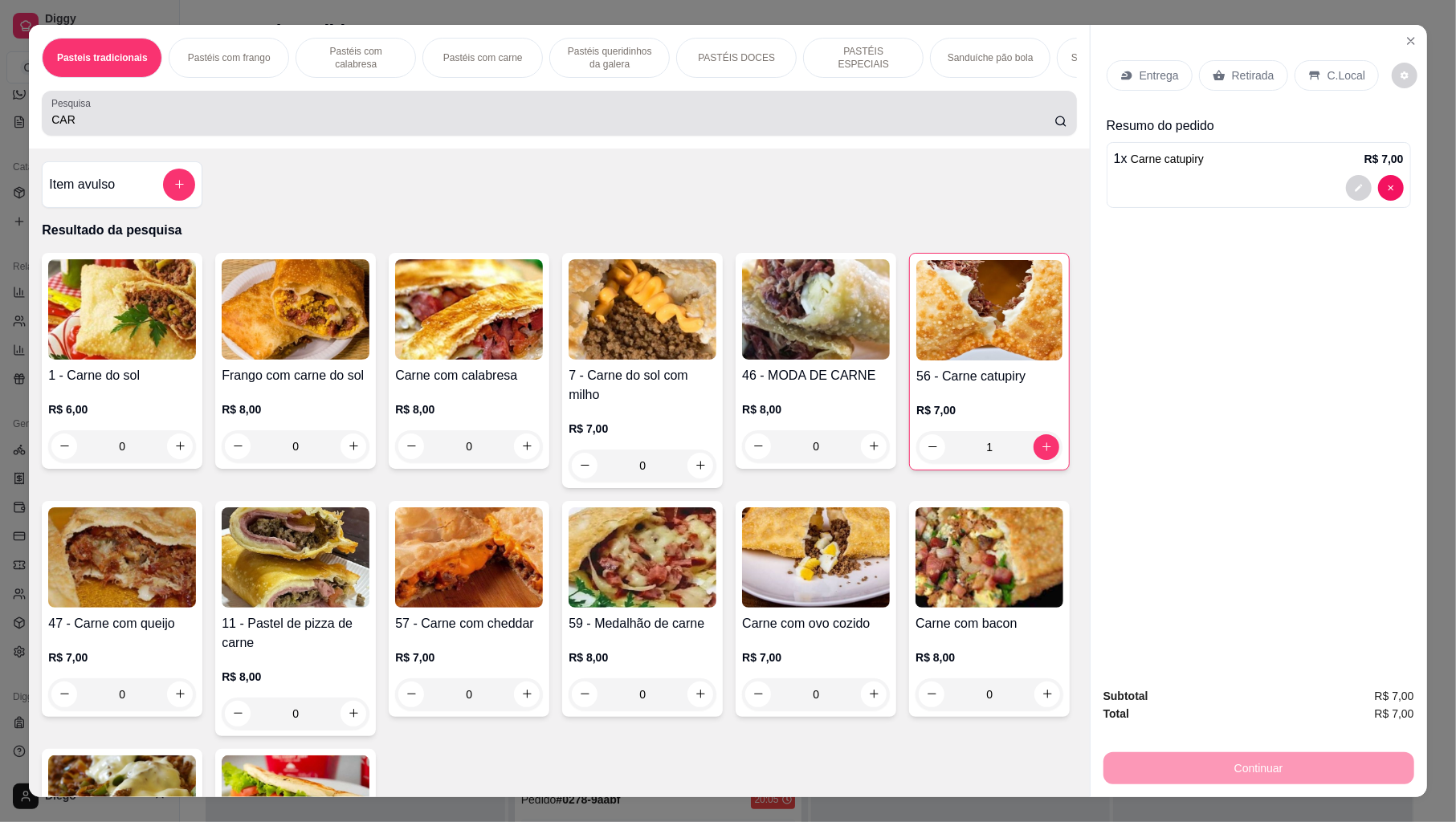
click at [724, 127] on input "CAR" at bounding box center [553, 120] width 1003 height 16
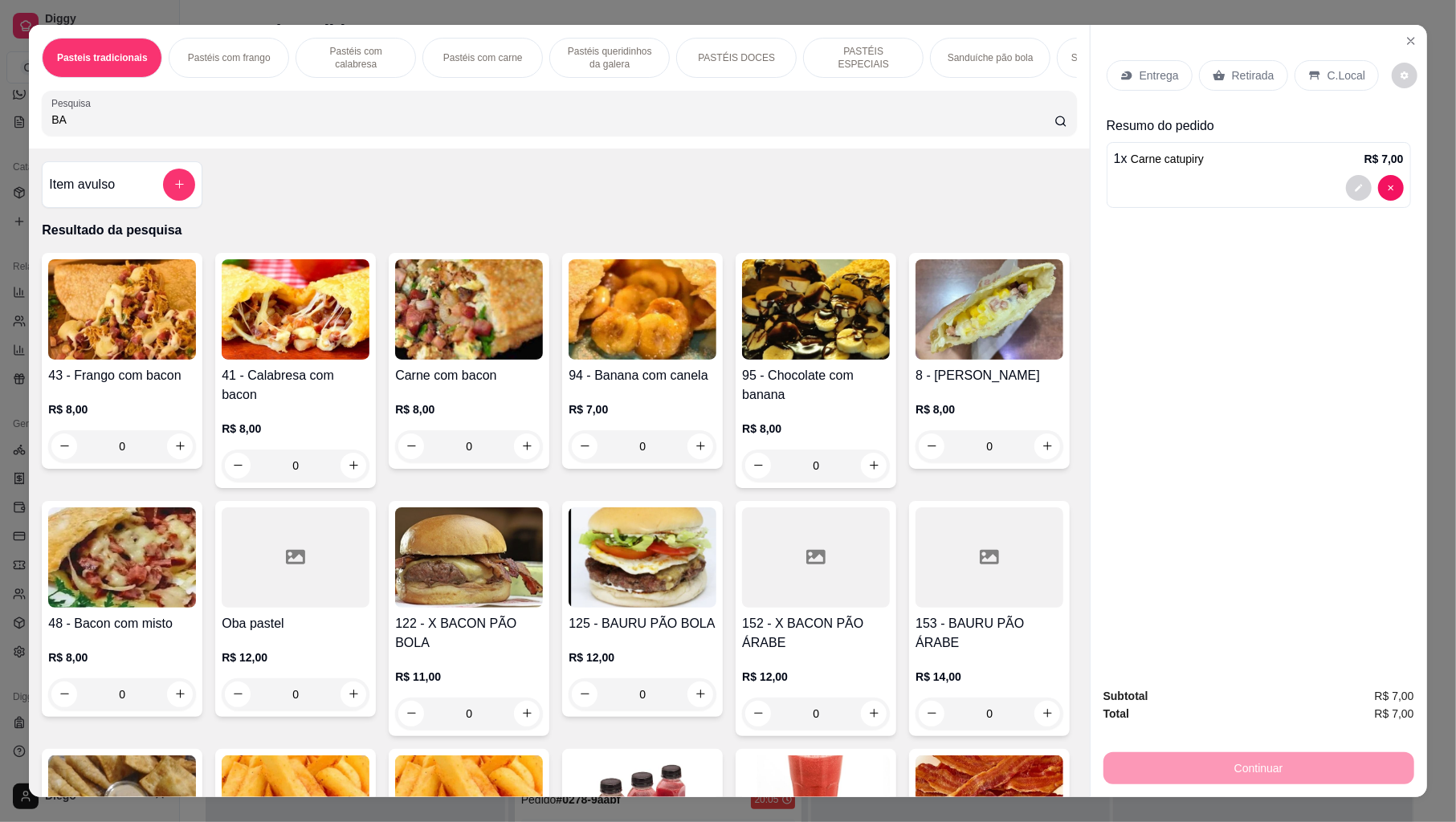
click at [196, 665] on p "R$ 8,00" at bounding box center [122, 658] width 148 height 16
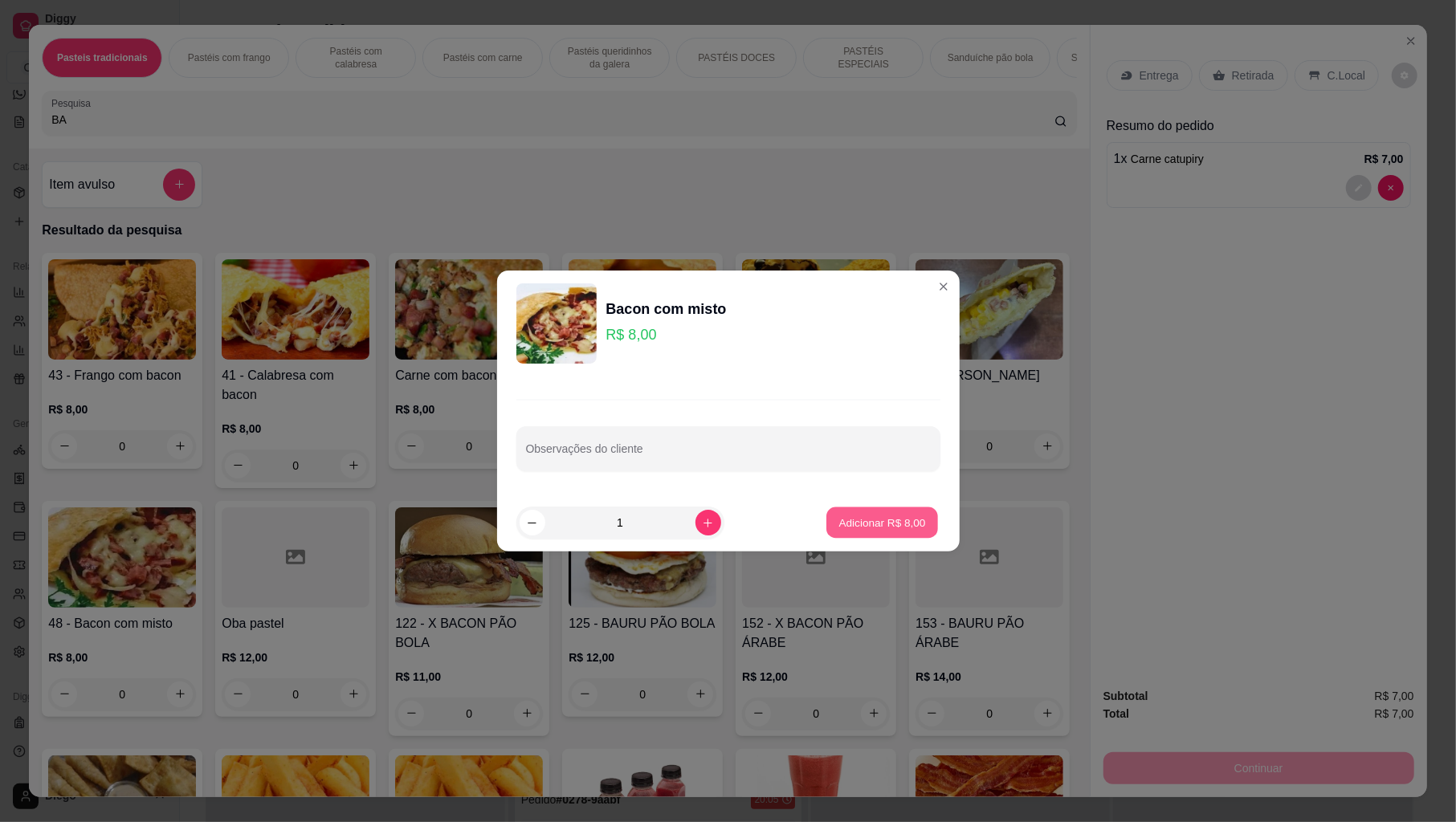
click at [884, 521] on p "Adicionar R$ 8,00" at bounding box center [882, 522] width 87 height 16
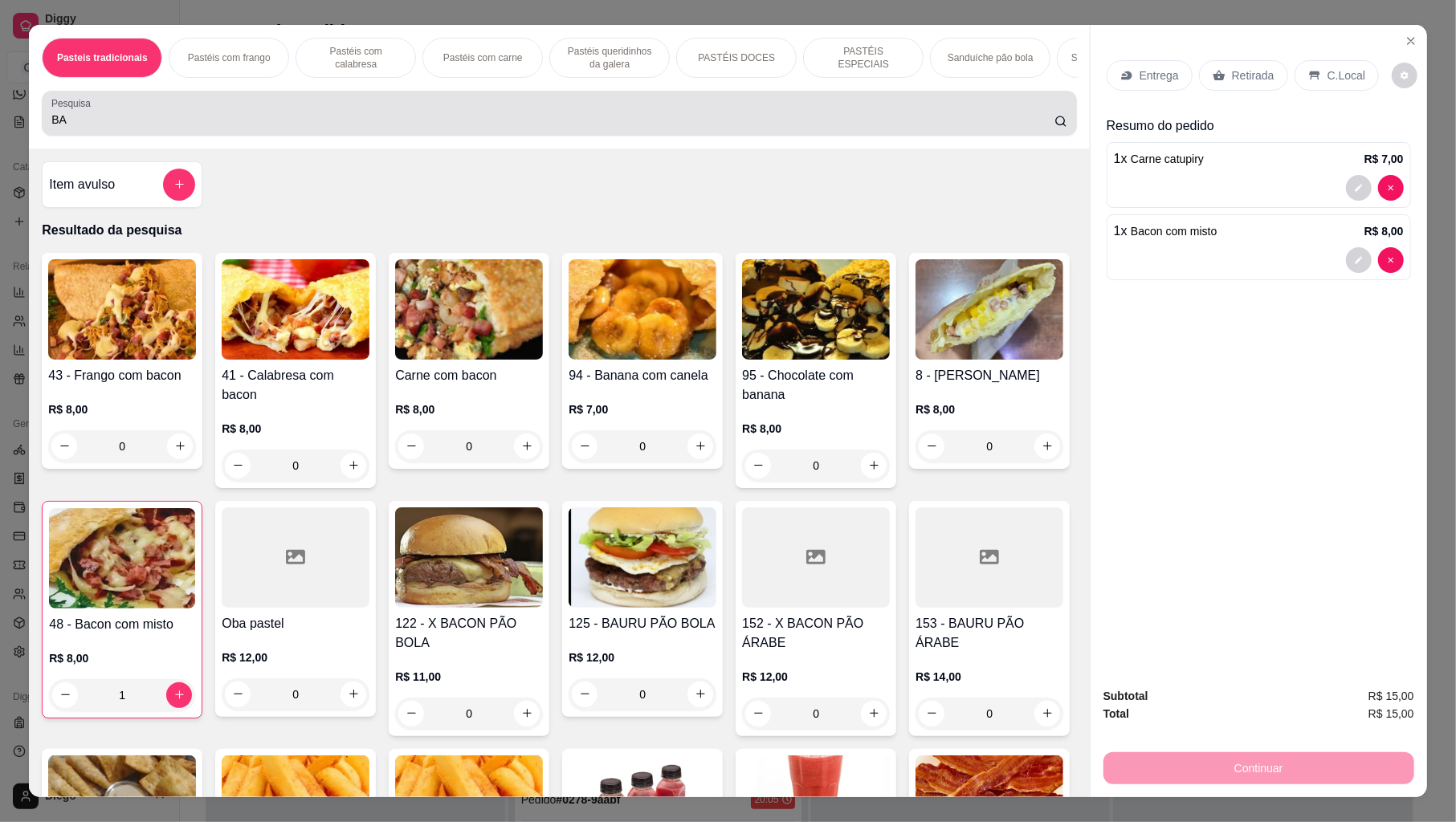
click at [313, 107] on div "Pesquisa BA" at bounding box center [559, 113] width 1035 height 45
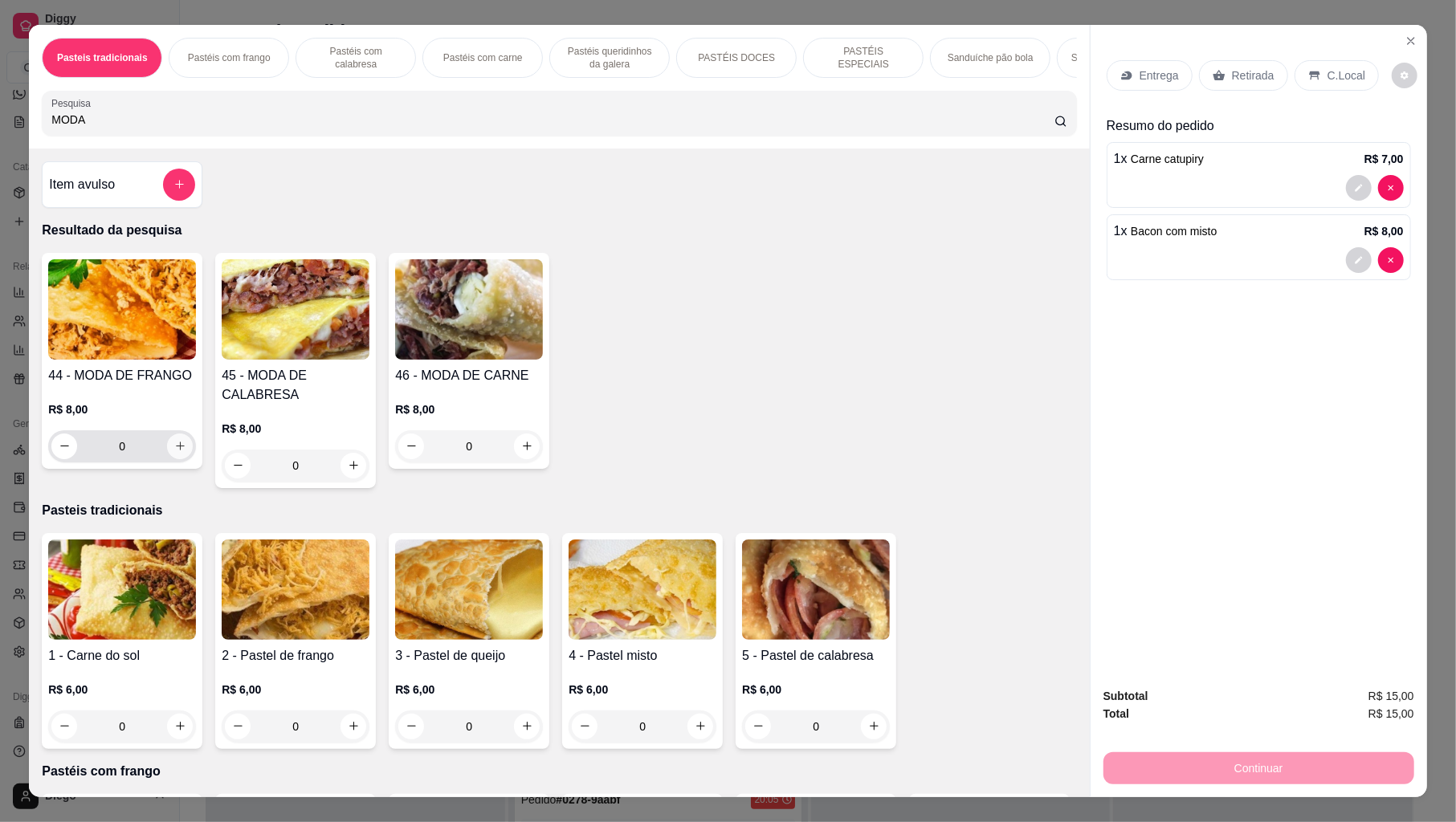
click at [174, 452] on icon "increase-product-quantity" at bounding box center [180, 445] width 12 height 12
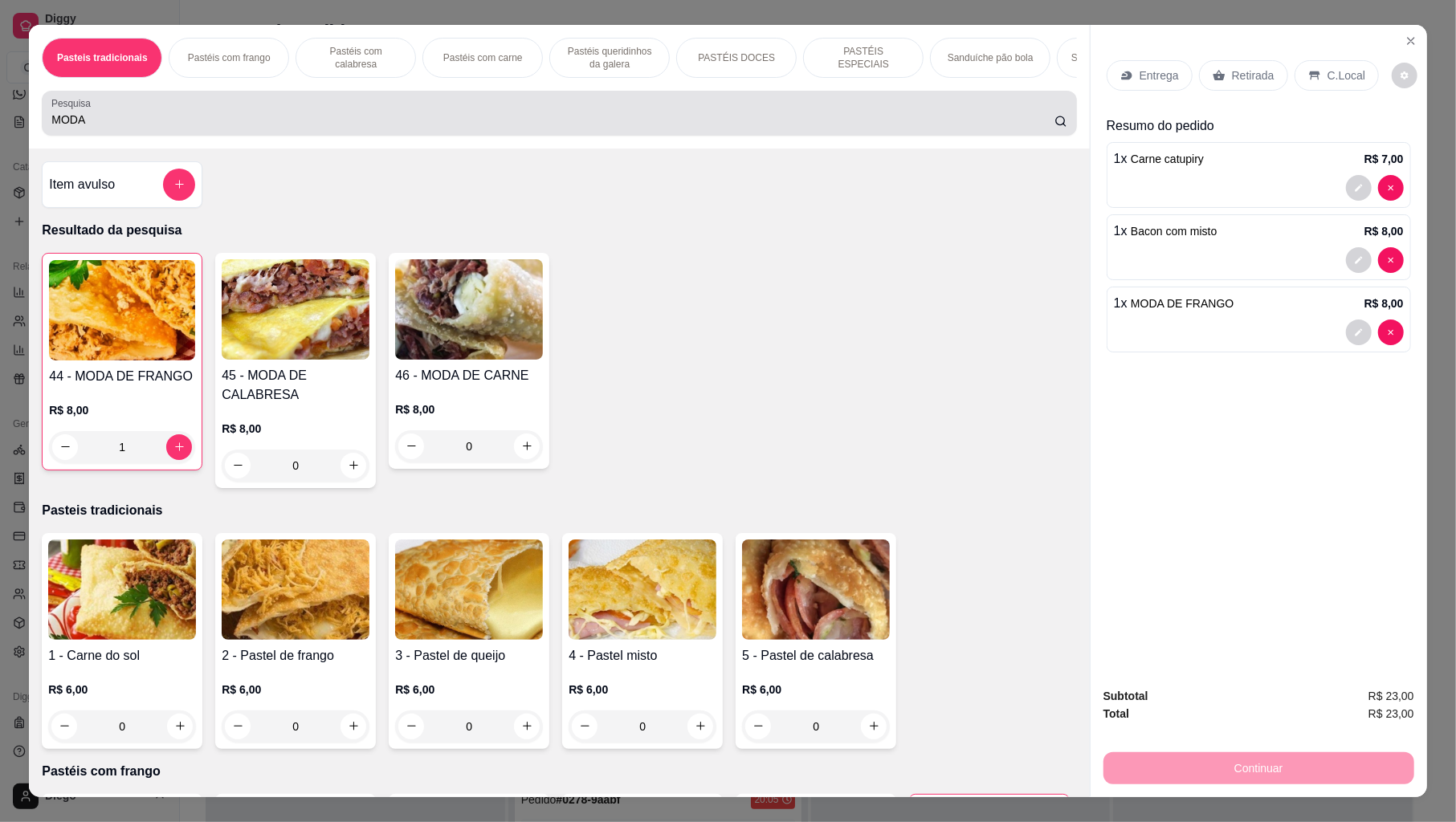
click at [962, 120] on div "MODA" at bounding box center [559, 113] width 1015 height 32
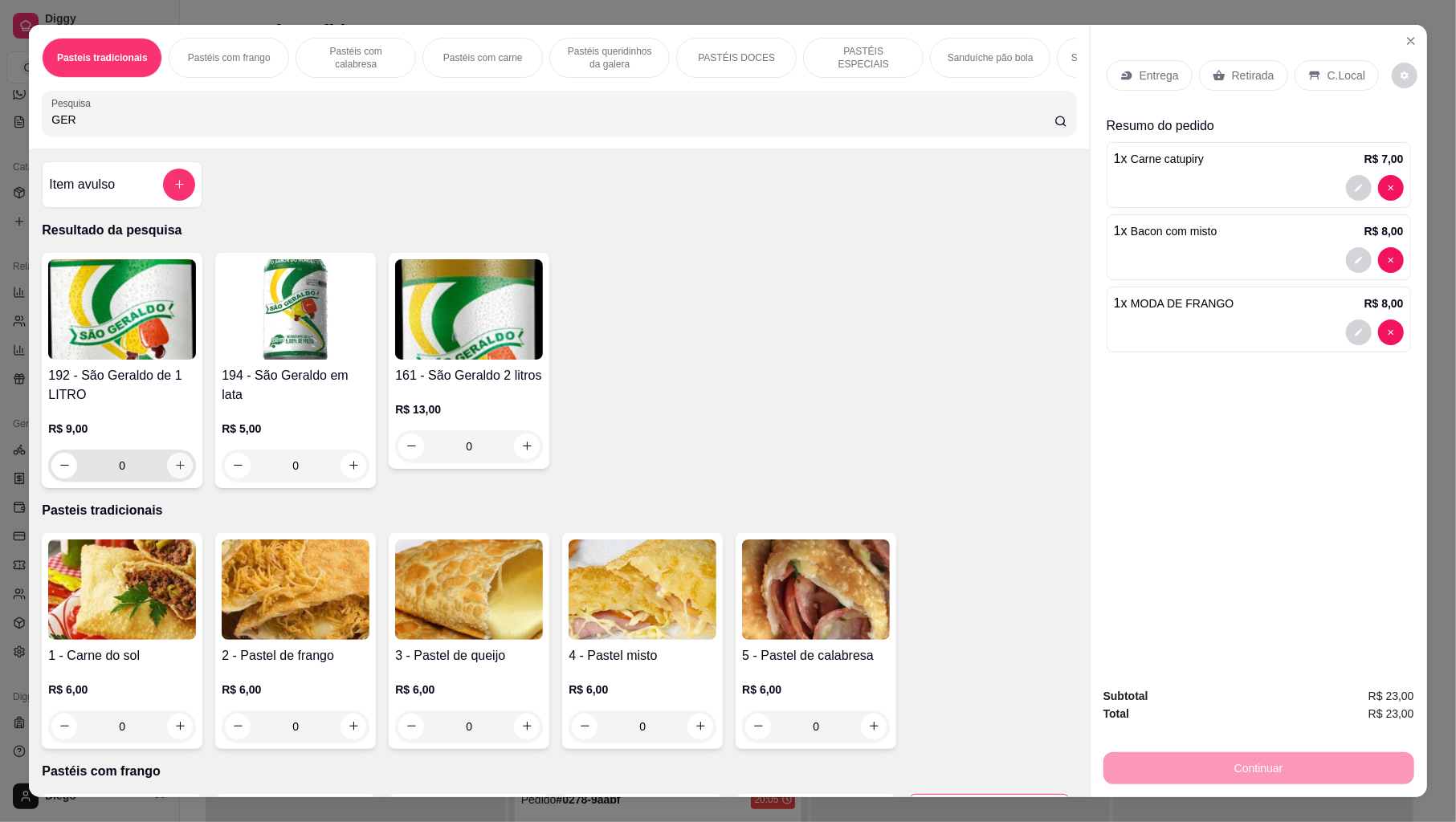
click at [181, 478] on button "increase-product-quantity" at bounding box center [180, 466] width 26 height 26
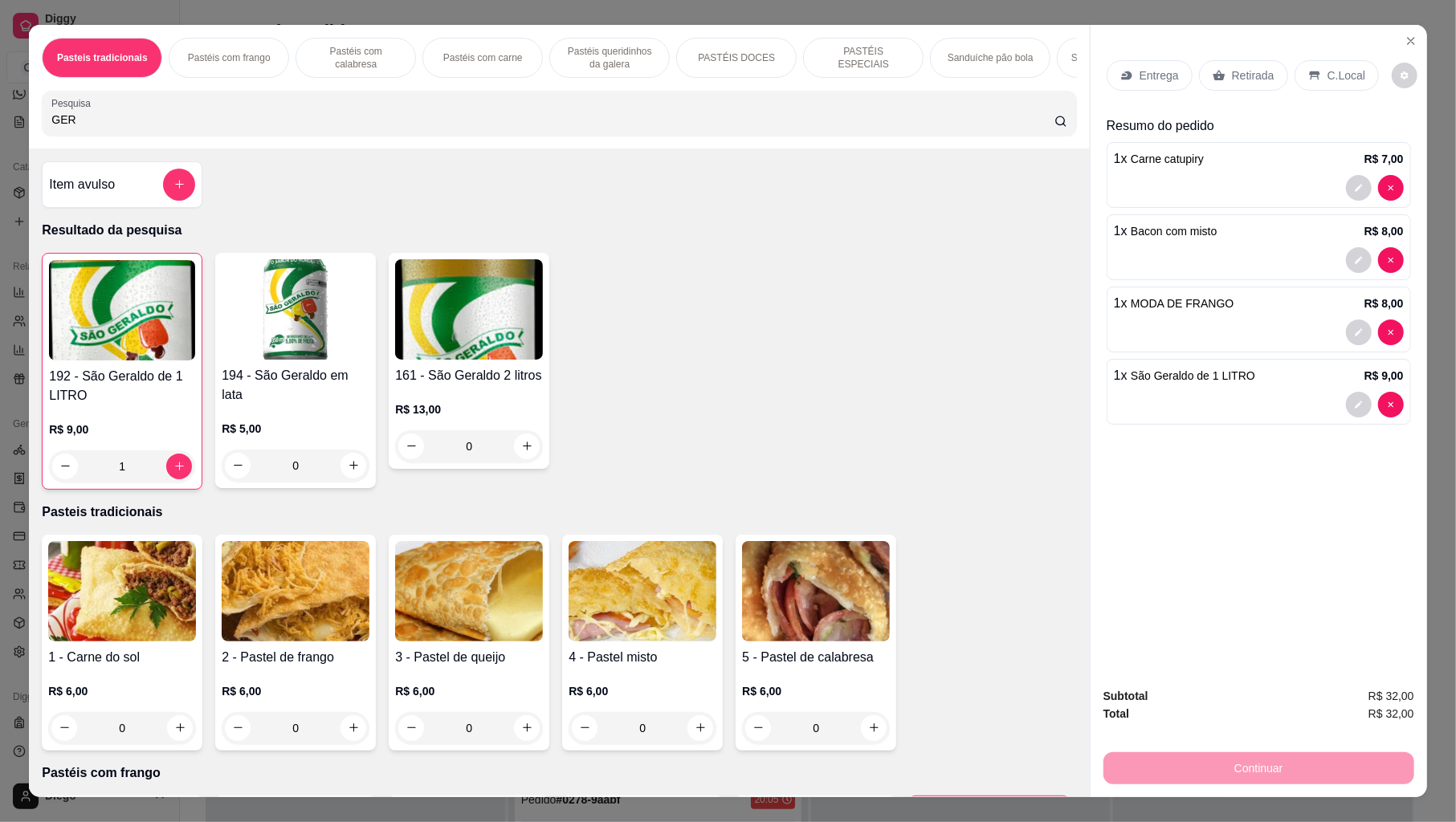
click at [1314, 71] on div "C.Local" at bounding box center [1337, 75] width 84 height 30
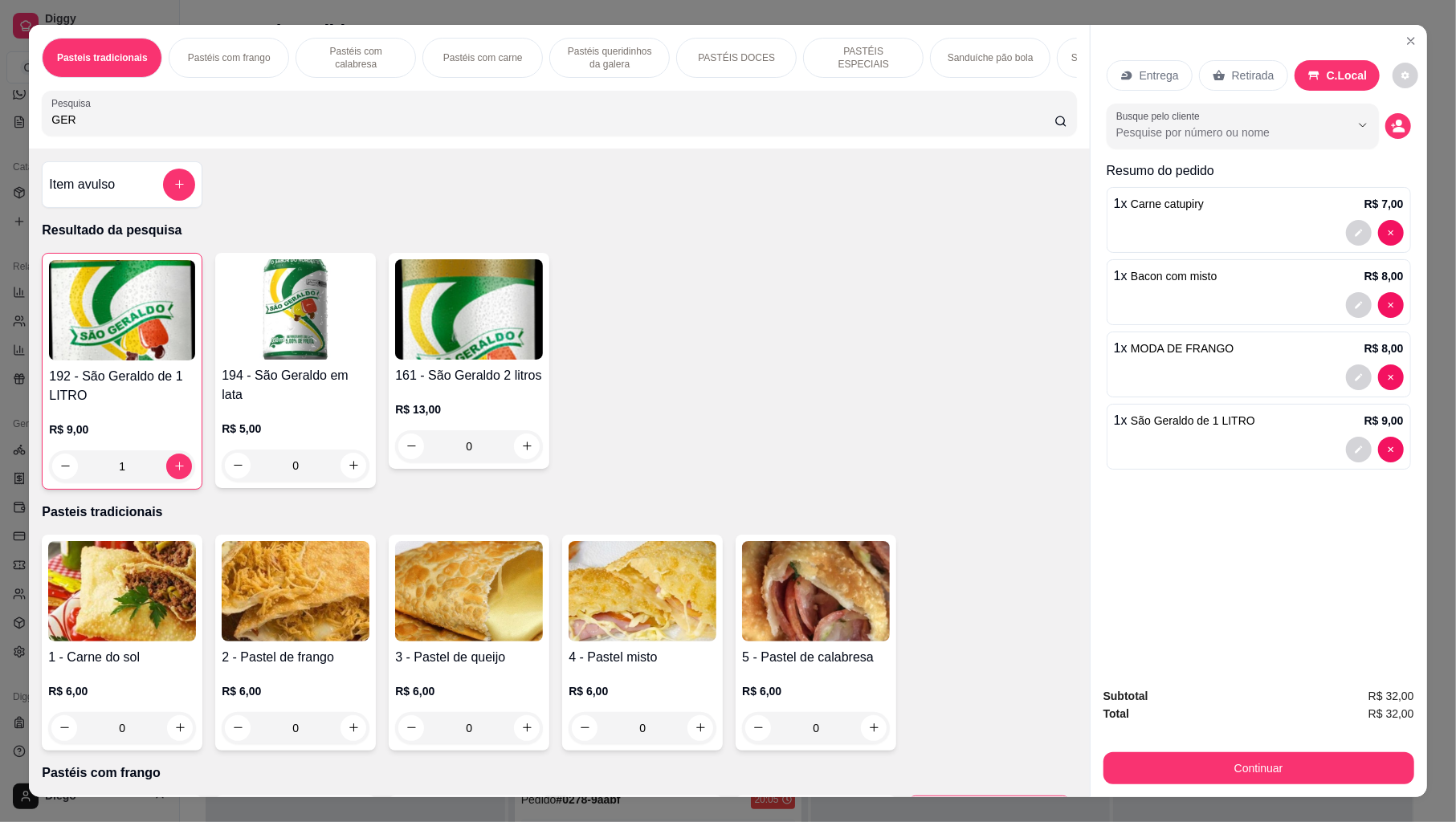
drag, startPoint x: 1122, startPoint y: 788, endPoint x: 1116, endPoint y: 779, distance: 10.8
click at [1121, 751] on div "Subtotal R$ 32,00 Total R$ 32,00 Continuar" at bounding box center [1258, 736] width 336 height 123
click at [1118, 751] on button "Continuar" at bounding box center [1258, 768] width 311 height 32
click at [1395, 114] on button "decrease-product-quantity" at bounding box center [1398, 126] width 26 height 26
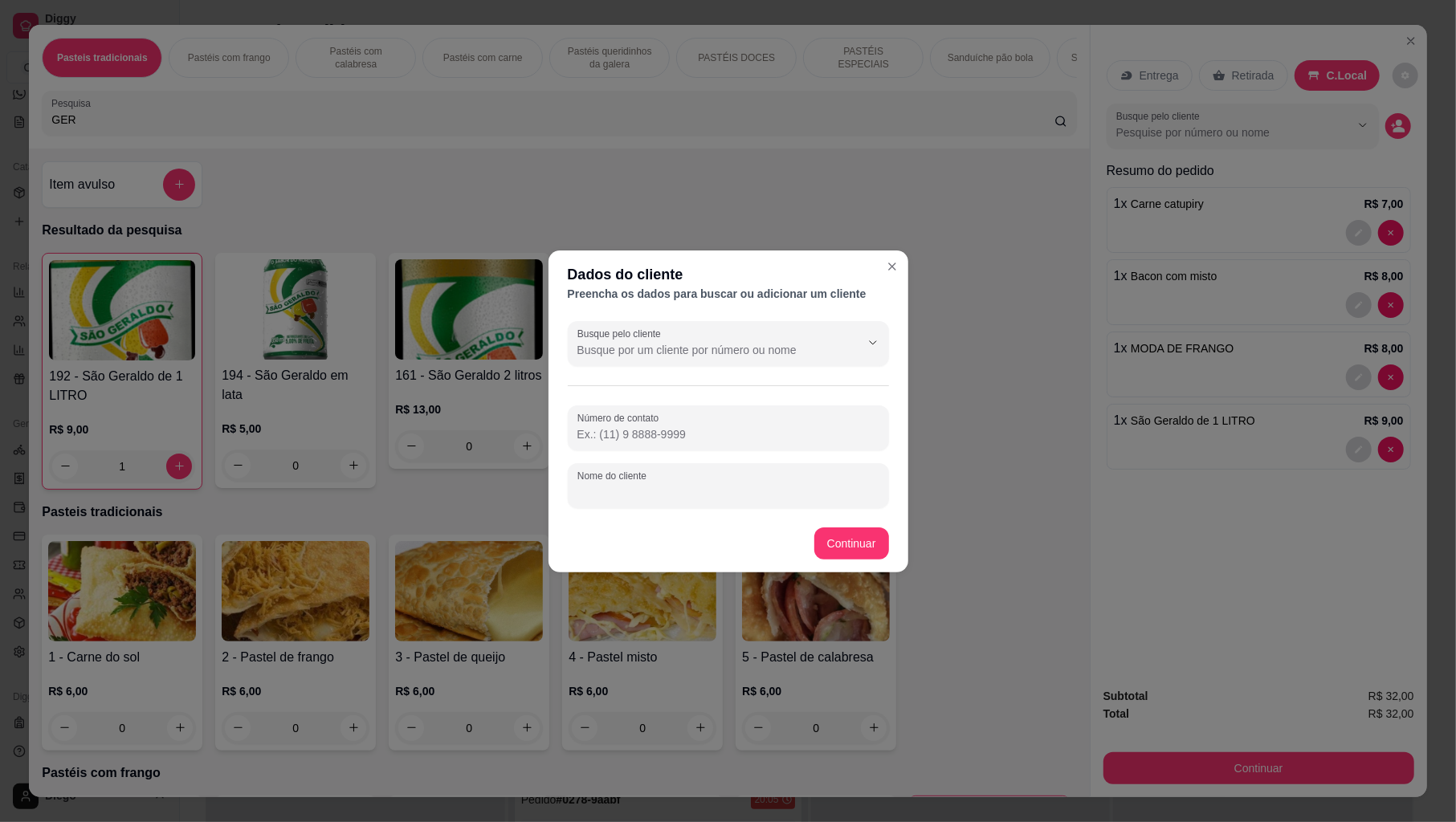
click at [739, 498] on input "Nome do cliente" at bounding box center [728, 492] width 302 height 16
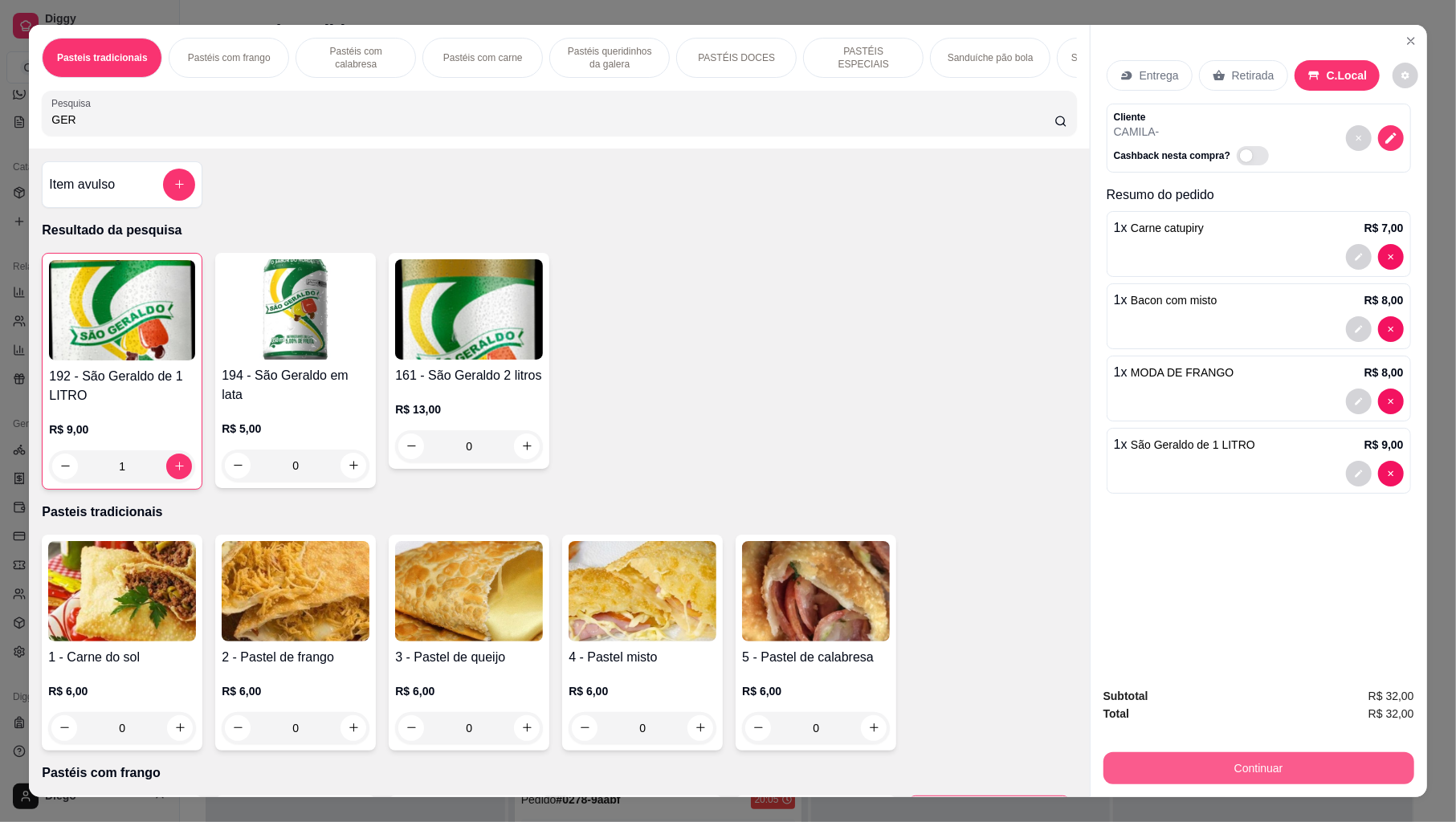
click at [1199, 751] on button "Continuar" at bounding box center [1258, 768] width 311 height 32
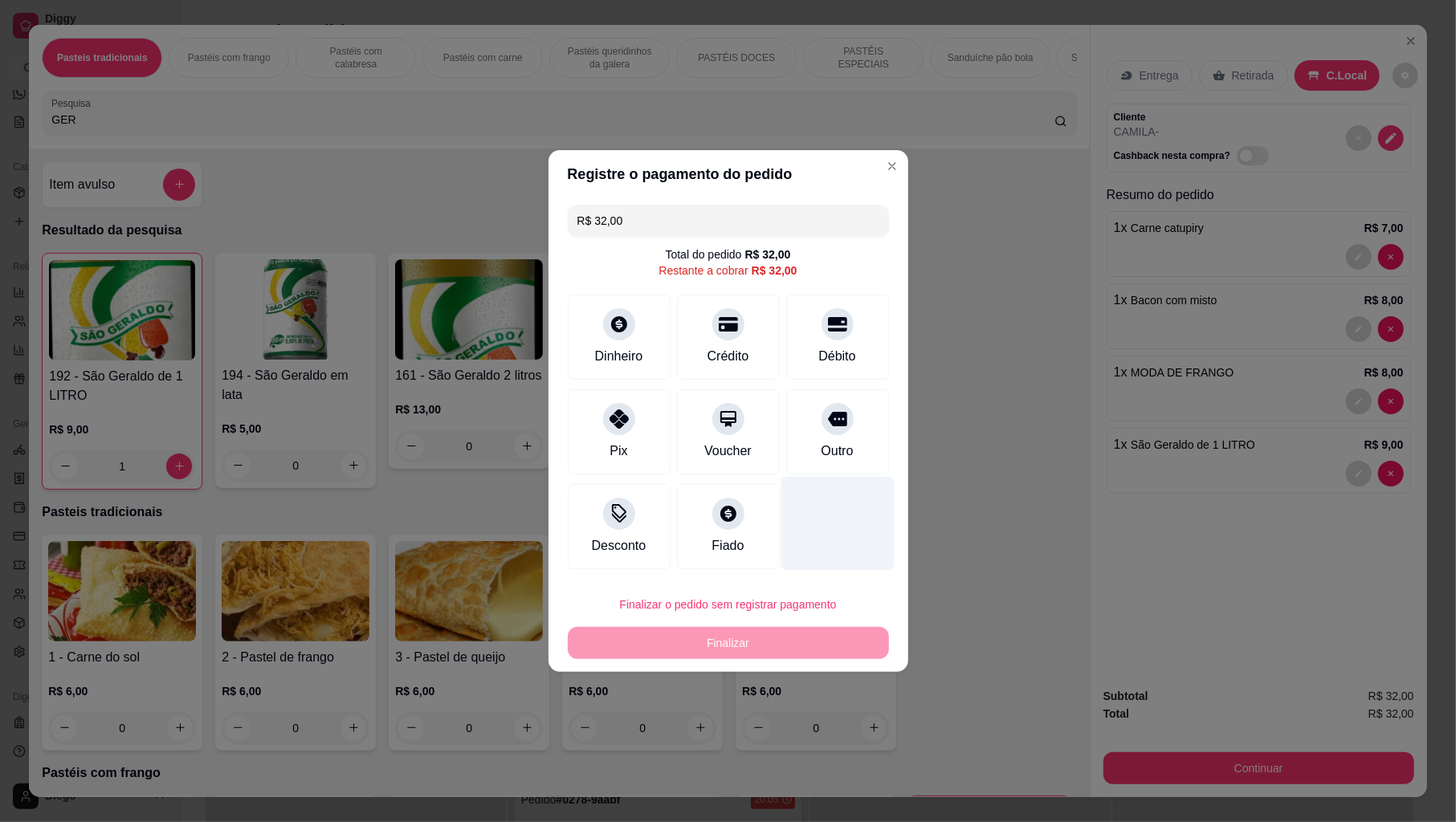
drag, startPoint x: 809, startPoint y: 433, endPoint x: 779, endPoint y: 530, distance: 101.5
click at [808, 435] on div "Outro" at bounding box center [837, 432] width 103 height 85
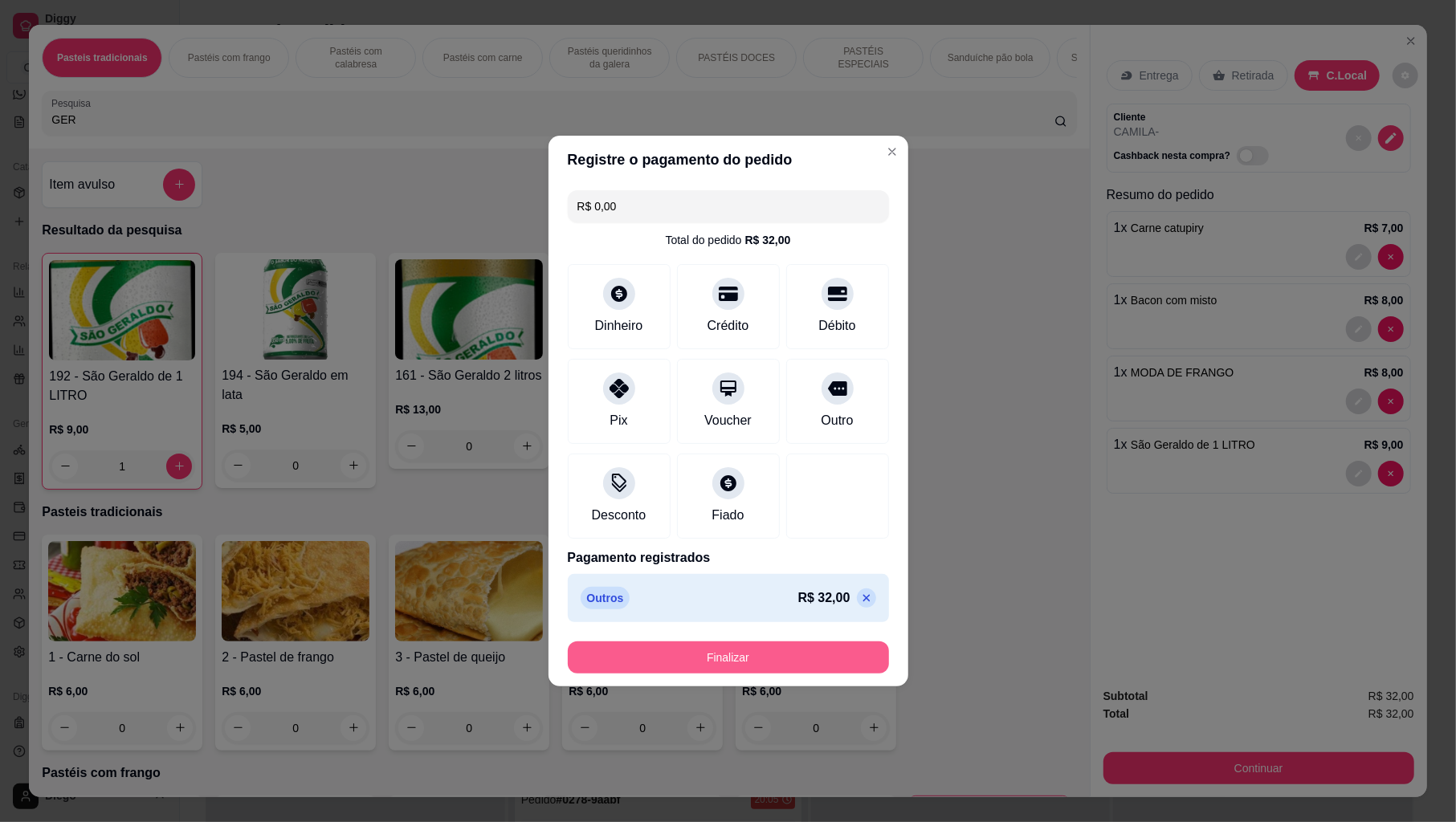
click at [756, 660] on button "Finalizar" at bounding box center [728, 657] width 322 height 32
click at [755, 660] on div "Finalizar" at bounding box center [728, 657] width 322 height 32
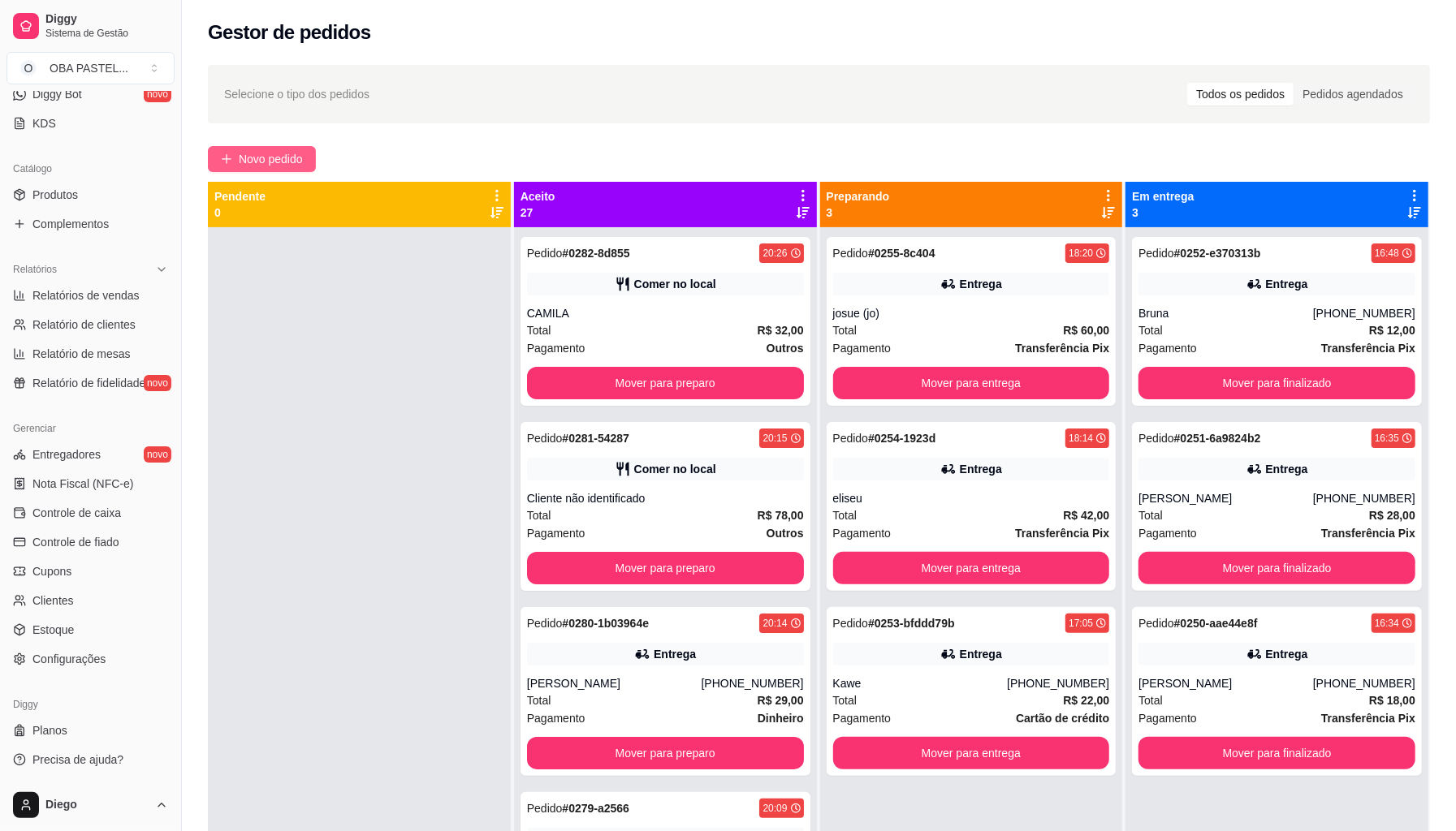
click at [296, 157] on span "Novo pedido" at bounding box center [271, 158] width 64 height 18
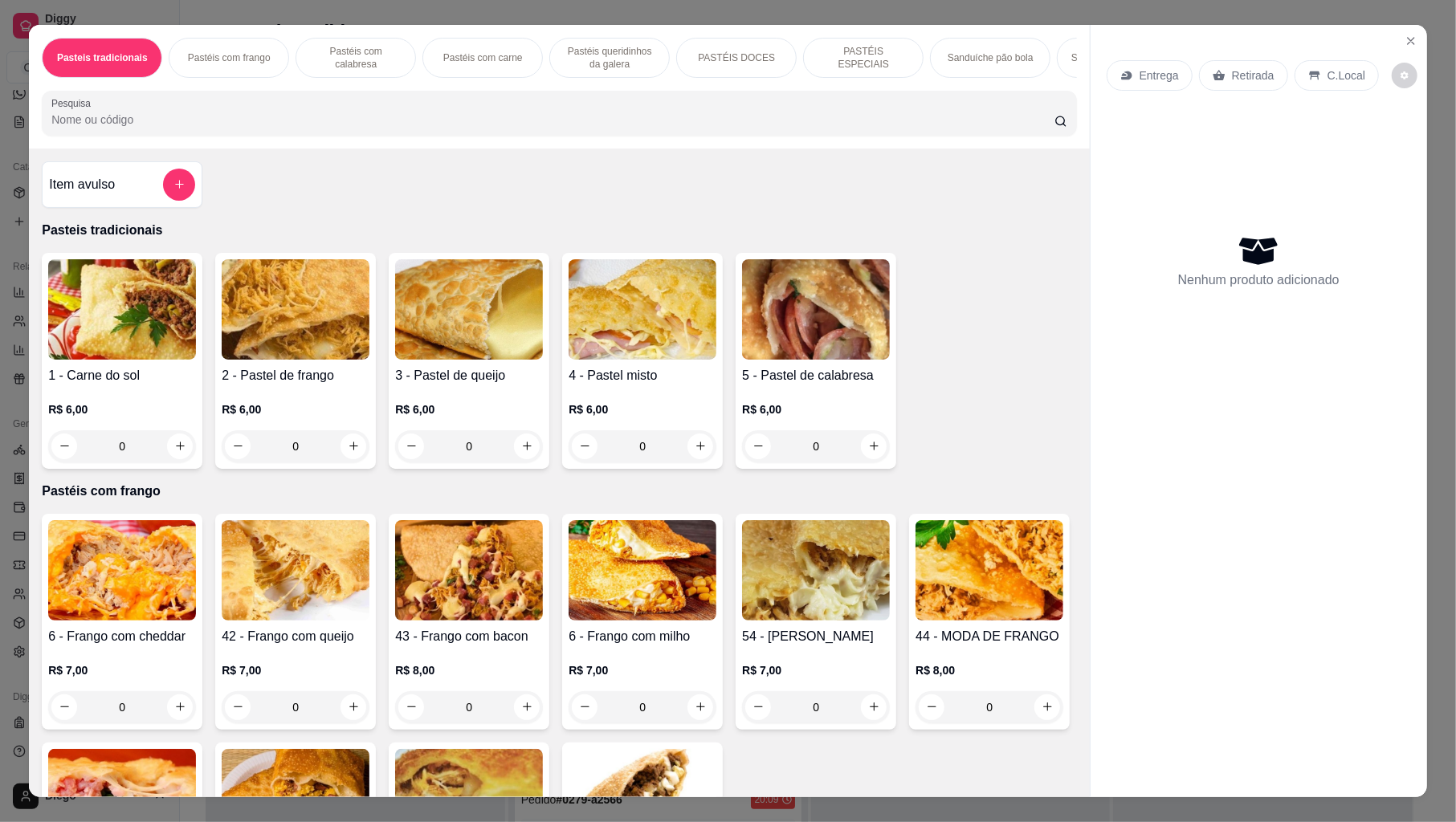
click at [186, 127] on input "Pesquisa" at bounding box center [553, 120] width 1003 height 16
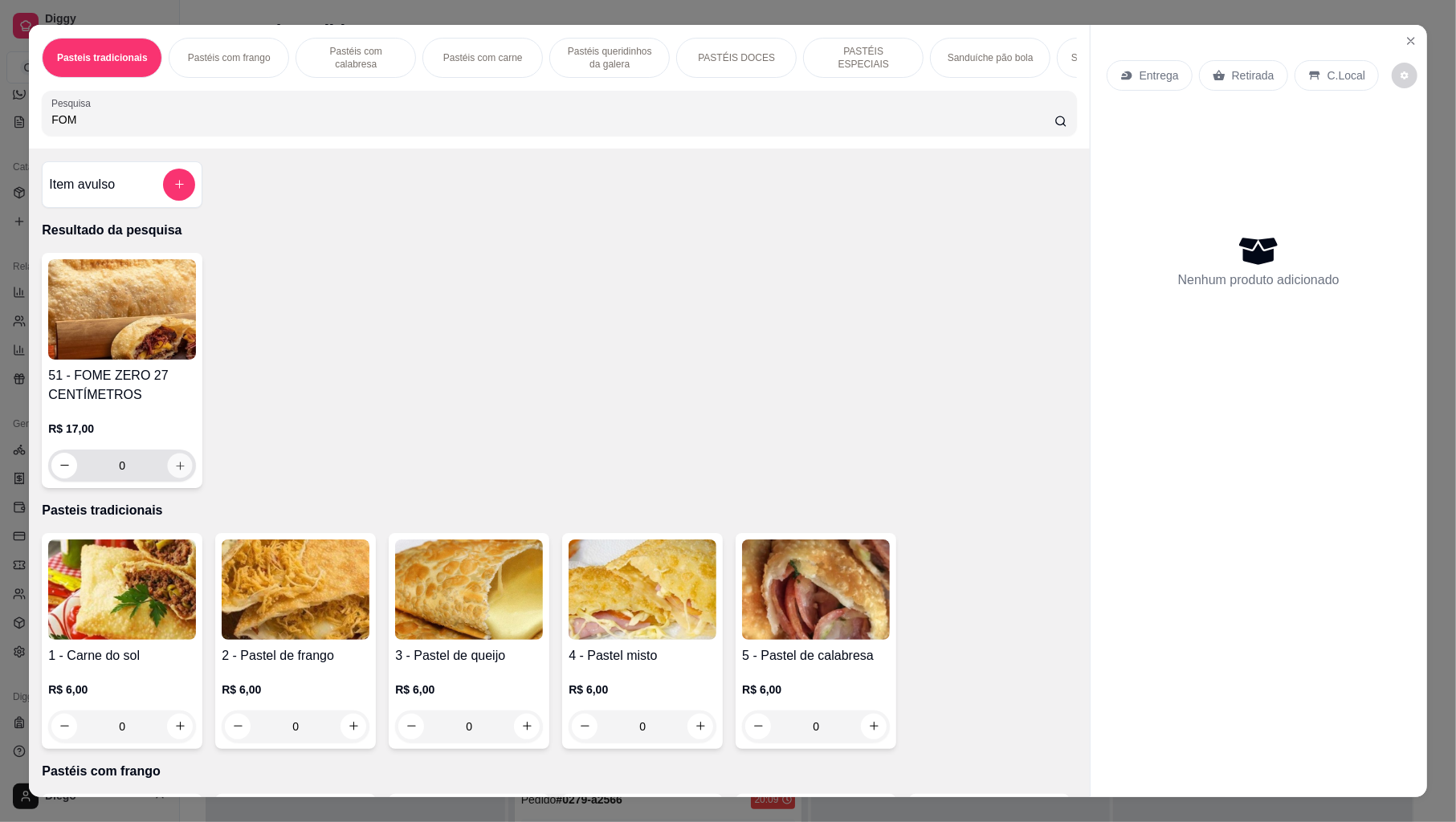
click at [179, 477] on button "increase-product-quantity" at bounding box center [180, 465] width 25 height 25
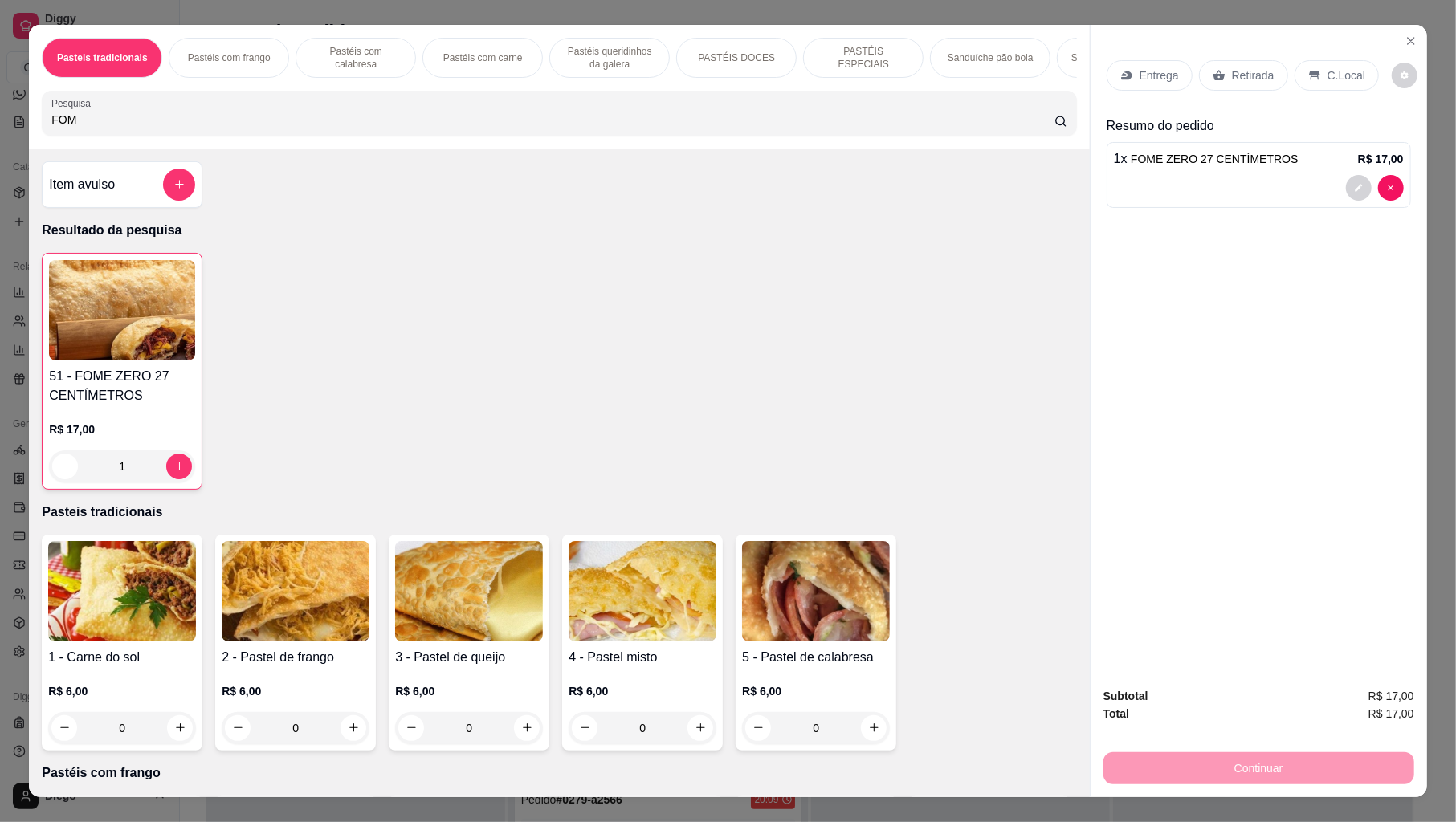
click at [1154, 77] on p "Entrega" at bounding box center [1159, 76] width 39 height 16
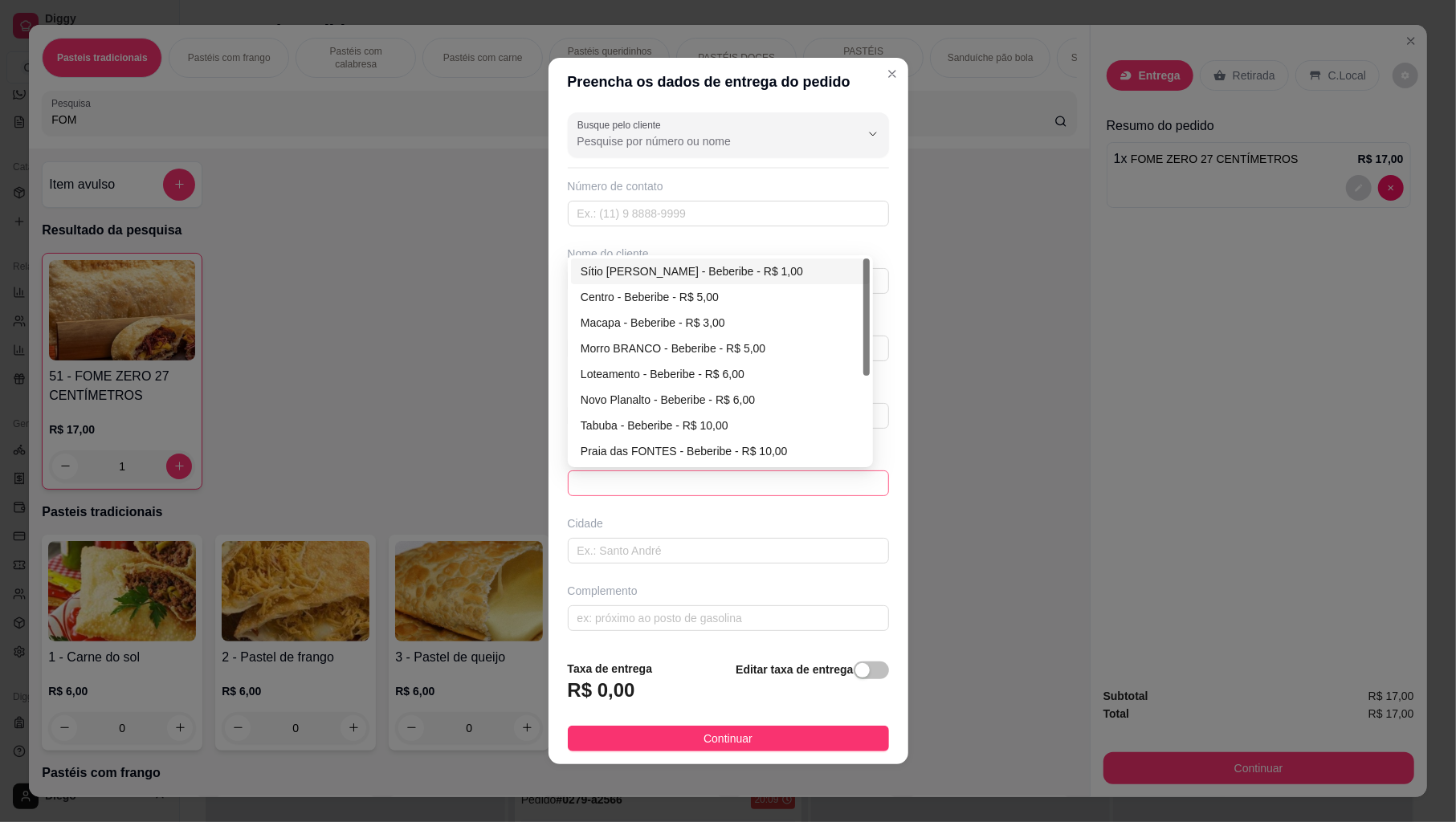
click at [618, 495] on span at bounding box center [728, 483] width 302 height 24
click at [674, 302] on div "Centro - Beberibe - R$ 5,00" at bounding box center [720, 297] width 279 height 17
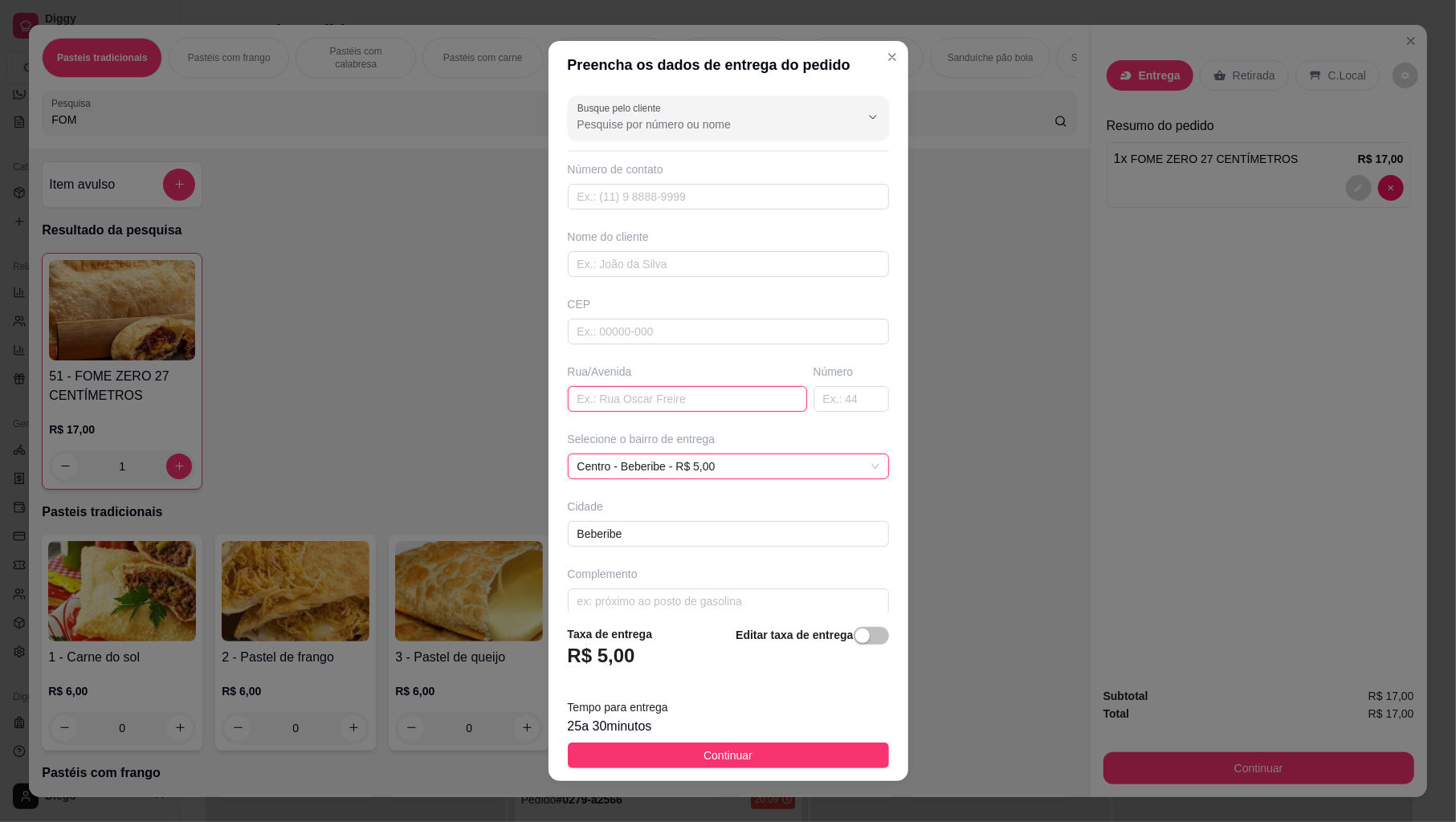
click at [652, 397] on input "text" at bounding box center [687, 400] width 239 height 26
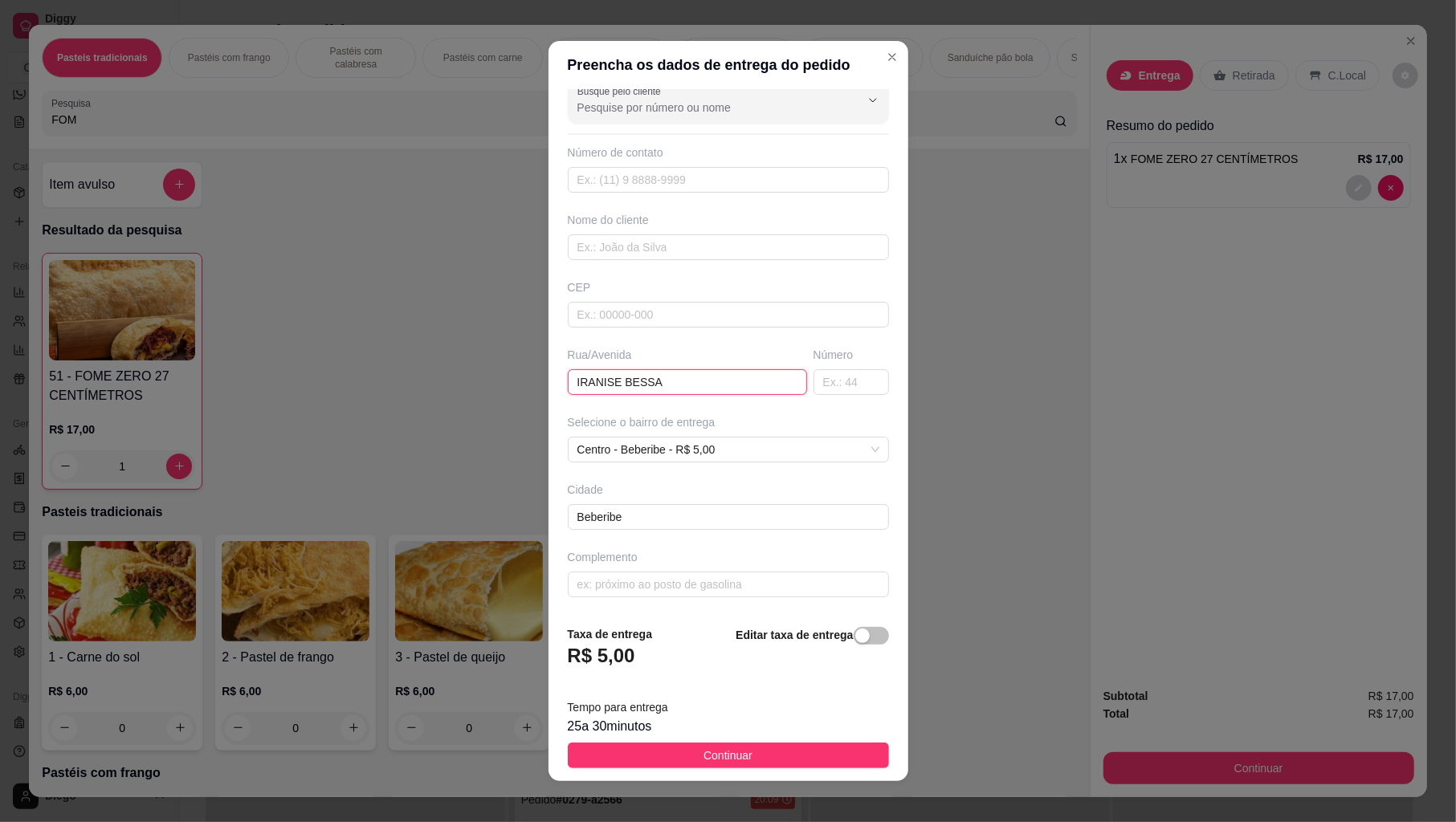
scroll to position [21, 0]
click at [814, 377] on input "text" at bounding box center [851, 381] width 75 height 26
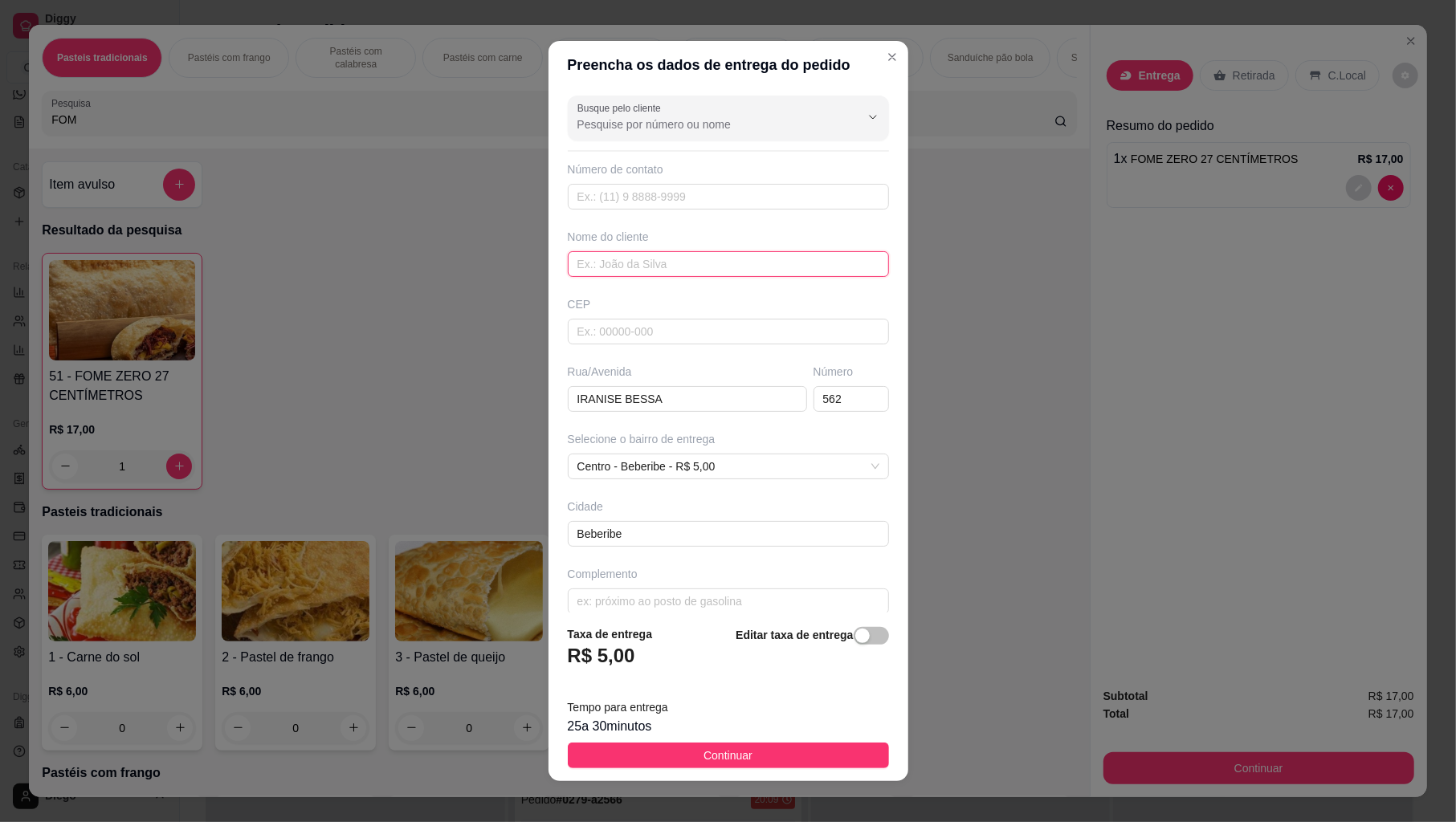
click at [704, 264] on input "text" at bounding box center [728, 264] width 322 height 26
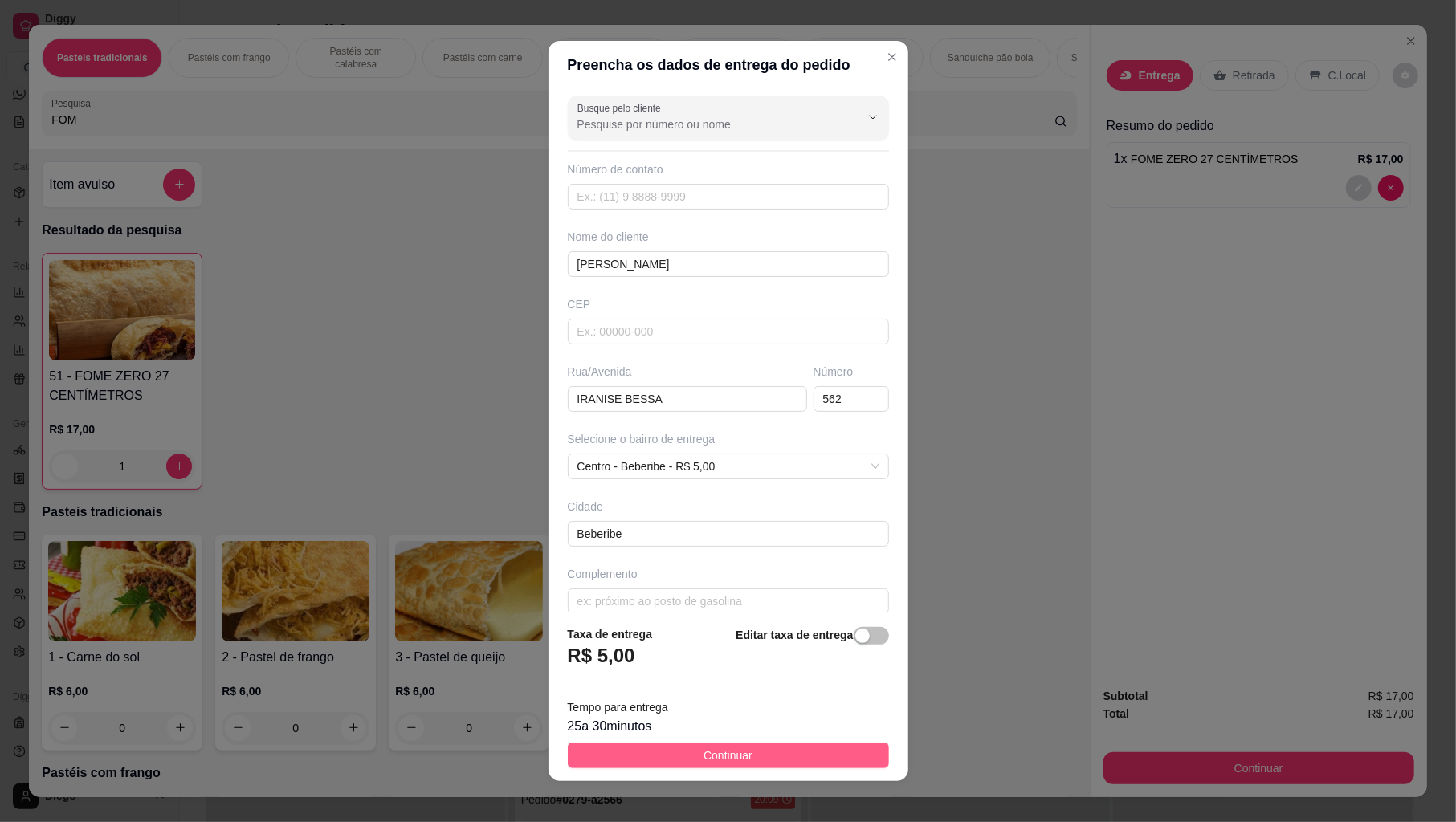
click at [605, 751] on button "Continuar" at bounding box center [728, 756] width 322 height 26
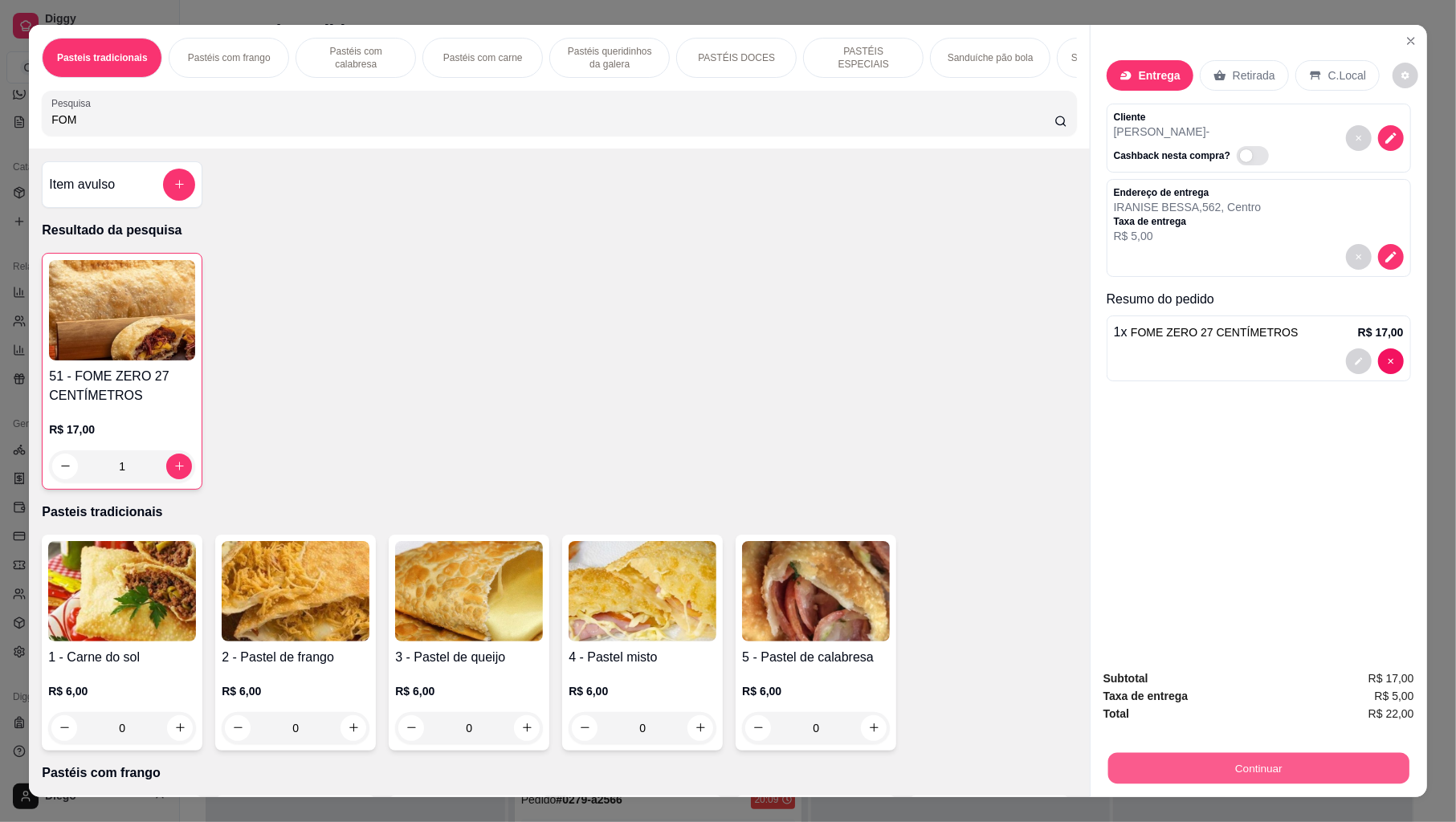
click at [1199, 751] on button "Continuar" at bounding box center [1258, 769] width 301 height 31
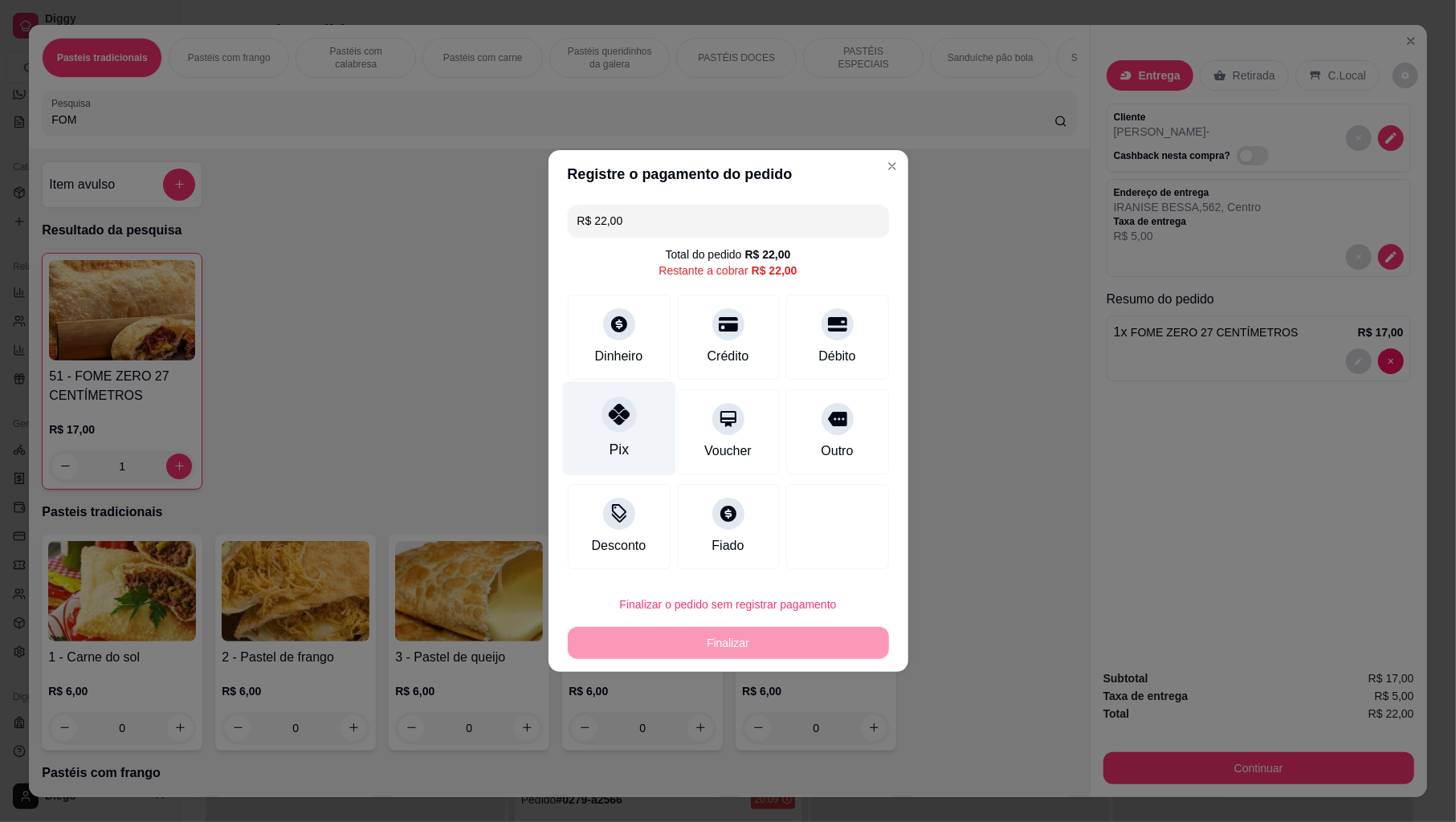
drag, startPoint x: 633, startPoint y: 406, endPoint x: 629, endPoint y: 429, distance: 23.3
click at [633, 410] on div "Pix" at bounding box center [619, 429] width 114 height 94
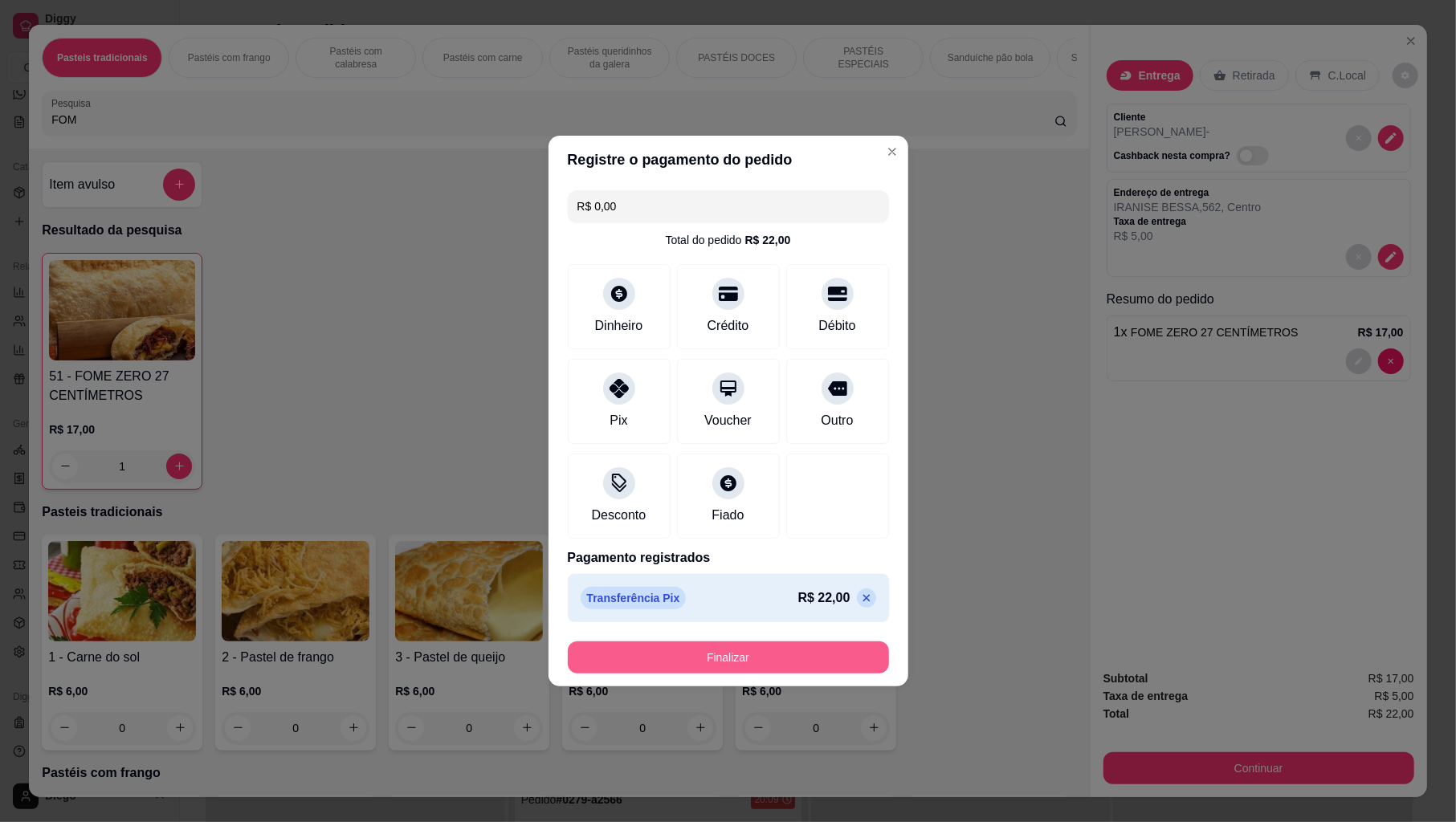
click at [604, 660] on button "Finalizar" at bounding box center [728, 657] width 322 height 32
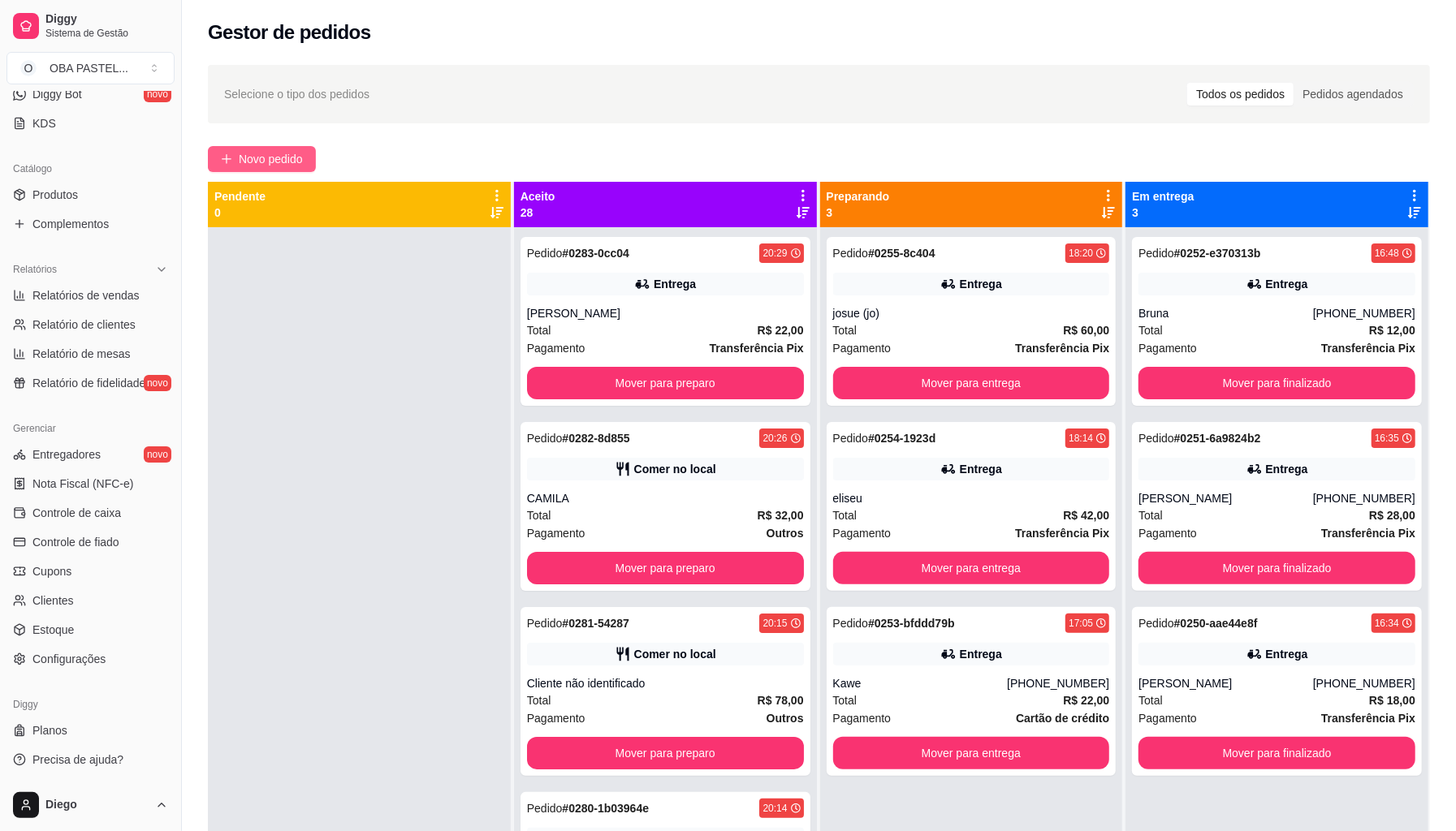
click at [226, 163] on icon "plus" at bounding box center [226, 159] width 11 height 11
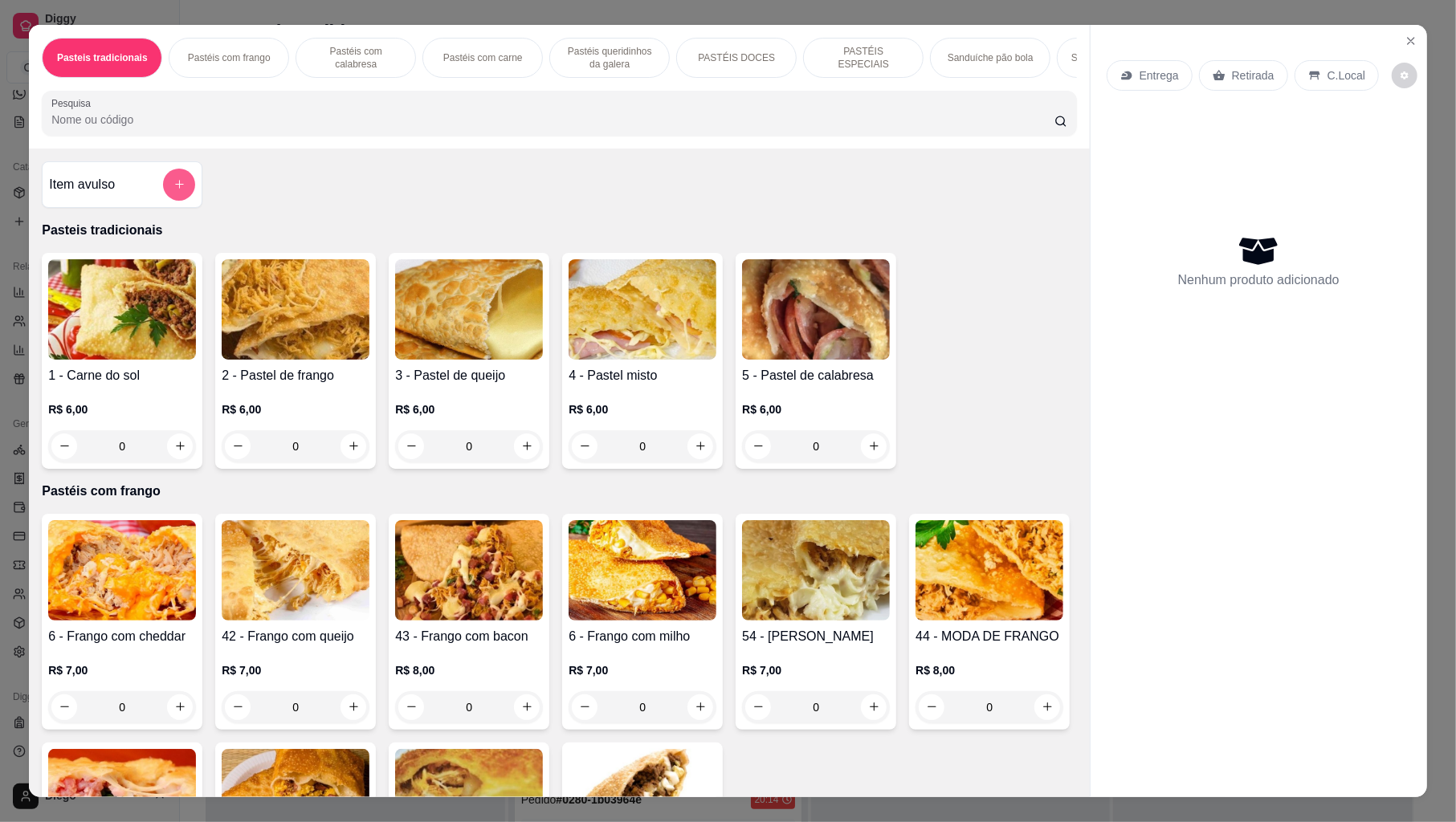
click at [168, 201] on button "add-separate-item" at bounding box center [179, 184] width 32 height 32
click at [93, 127] on input "Pesquisa" at bounding box center [553, 120] width 1003 height 16
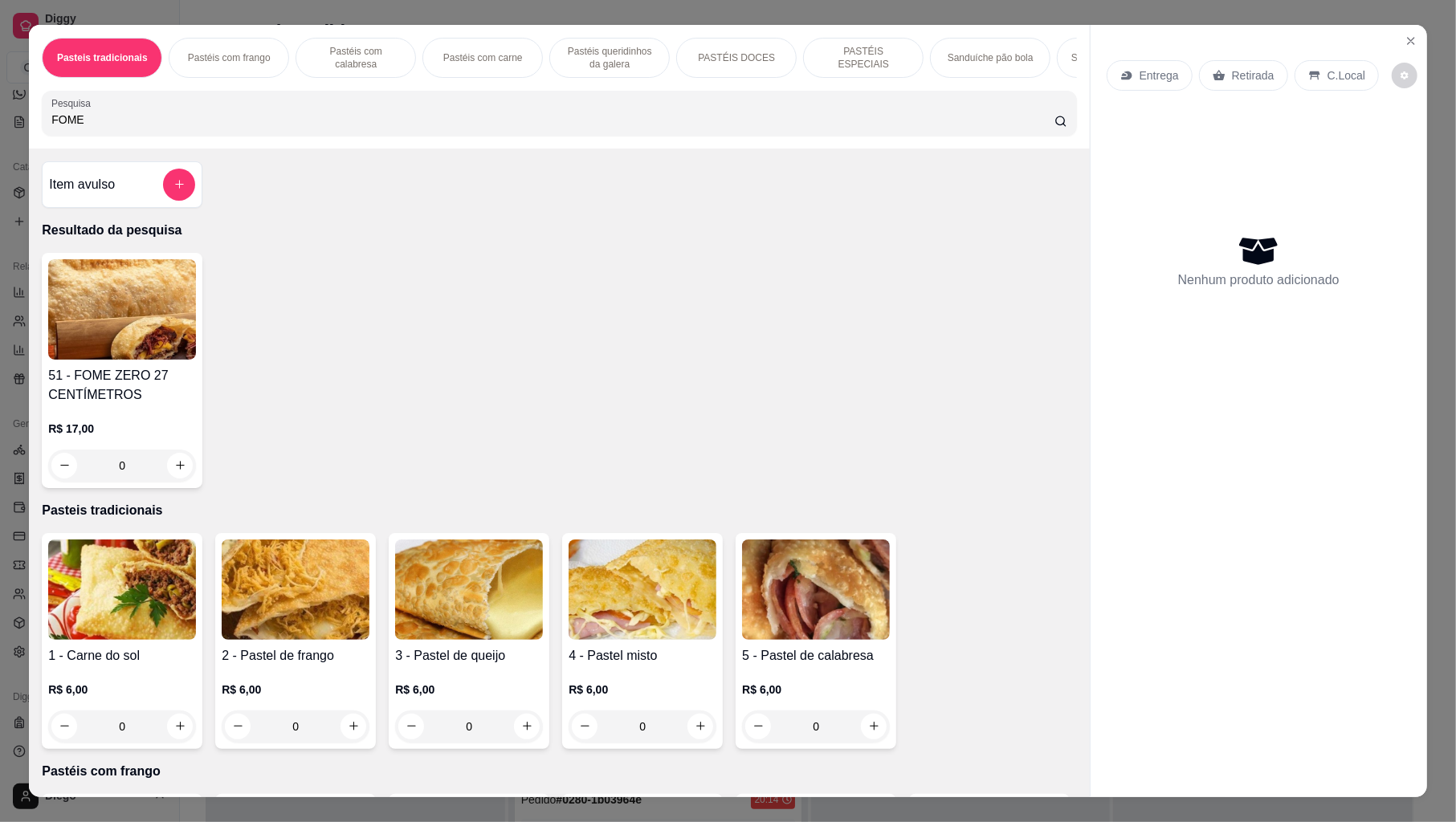
click at [169, 427] on div "R$ 17,00 0" at bounding box center [122, 444] width 148 height 77
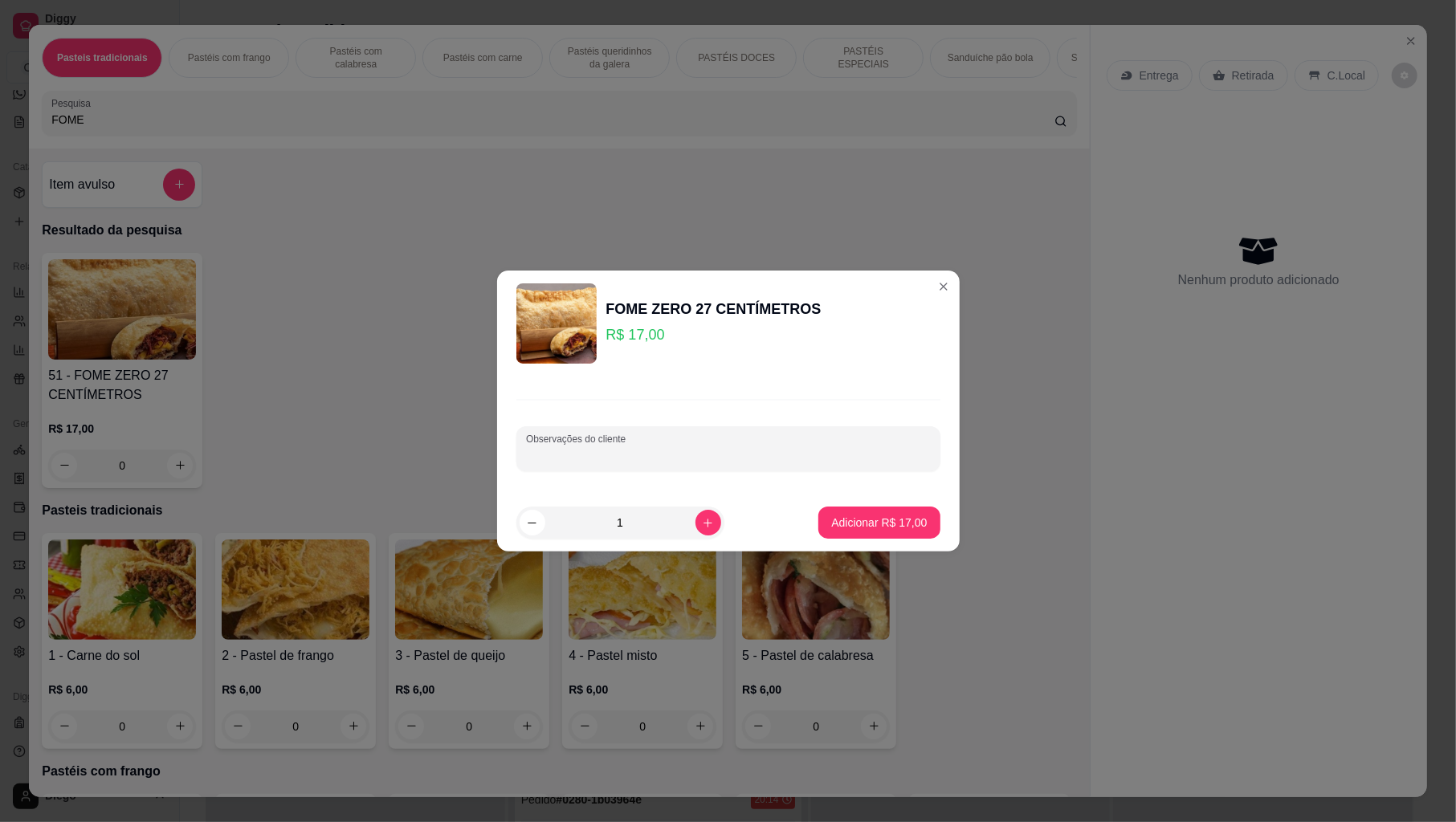
click at [594, 456] on input "Observações do cliente" at bounding box center [728, 455] width 405 height 16
click at [849, 534] on button "Adicionar R$ 17,00" at bounding box center [879, 522] width 121 height 32
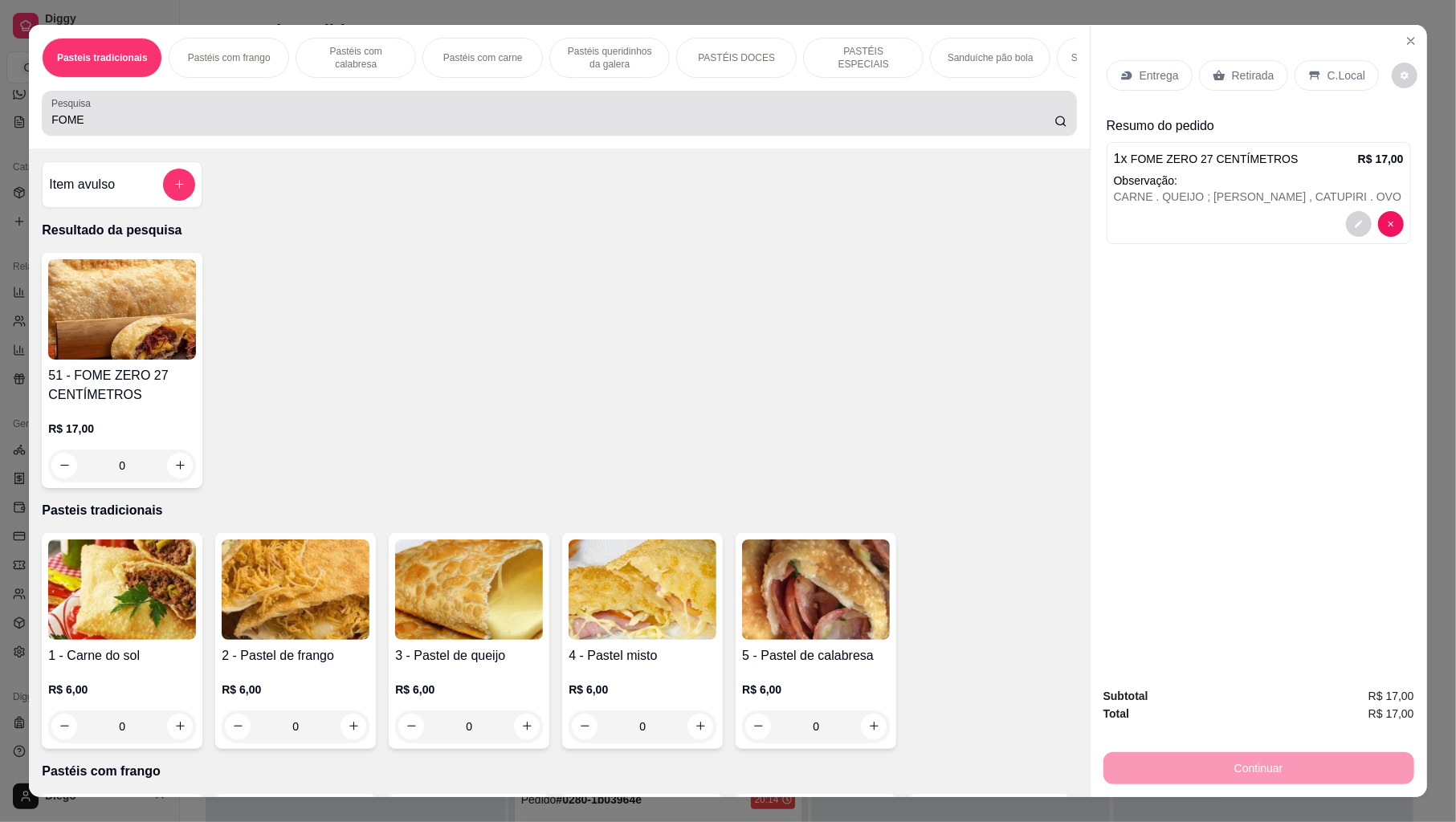
click at [750, 126] on div "FOME" at bounding box center [559, 113] width 1015 height 32
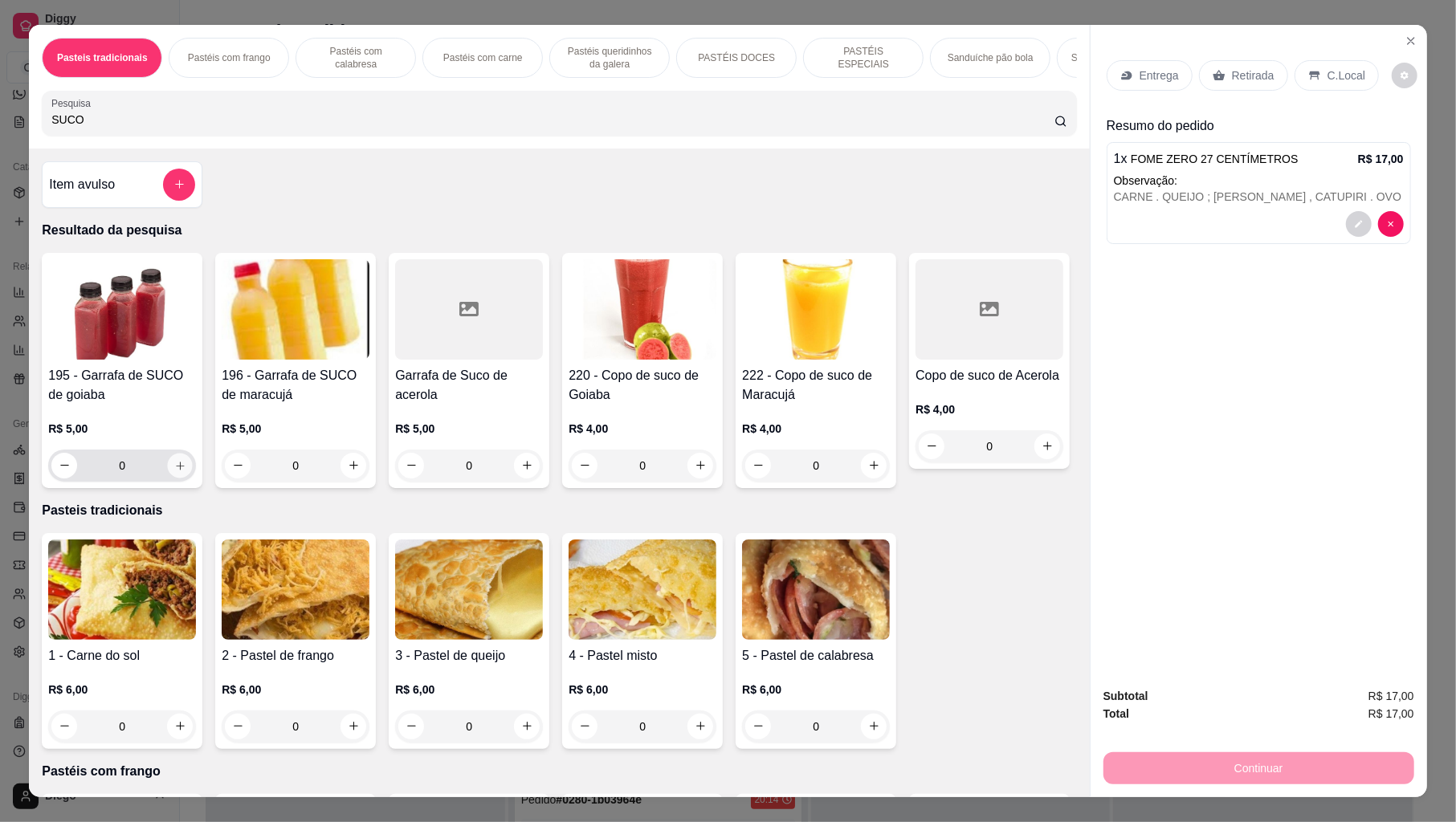
click at [176, 470] on icon "increase-product-quantity" at bounding box center [180, 466] width 8 height 8
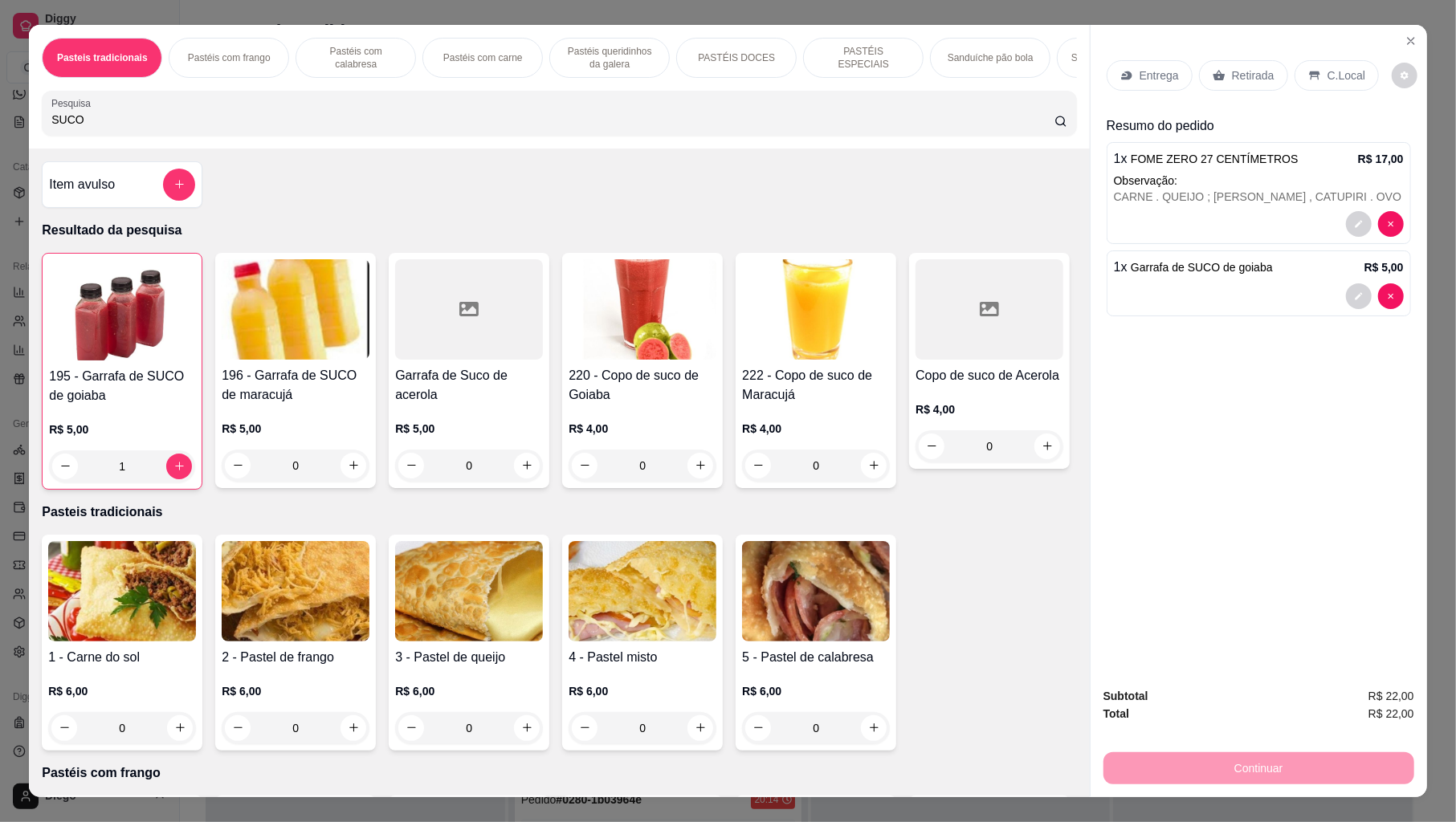
click at [1144, 72] on p "Entrega" at bounding box center [1159, 76] width 39 height 16
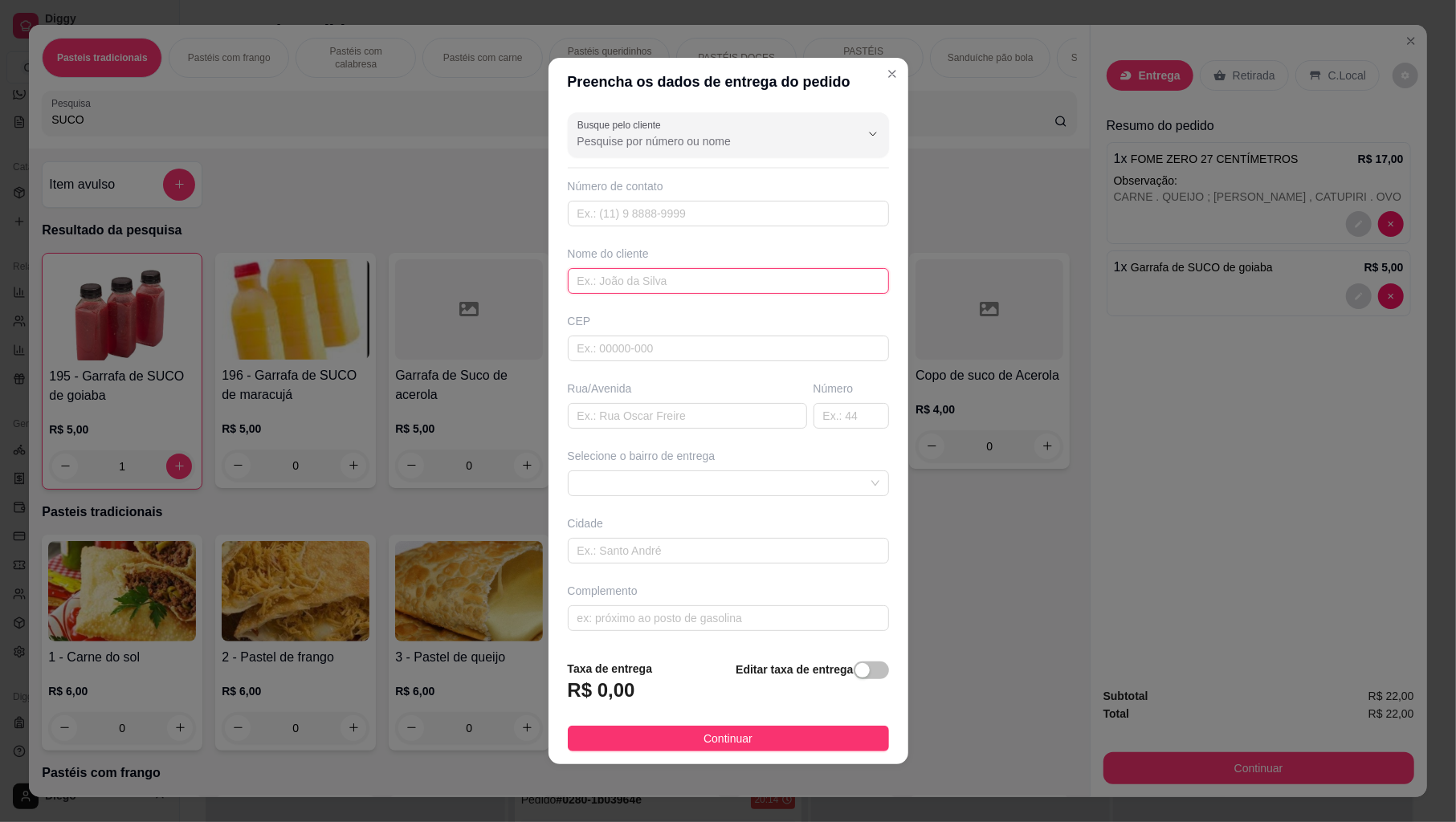
click at [711, 277] on input "text" at bounding box center [728, 281] width 322 height 26
click at [684, 751] on button "Continuar" at bounding box center [728, 739] width 322 height 26
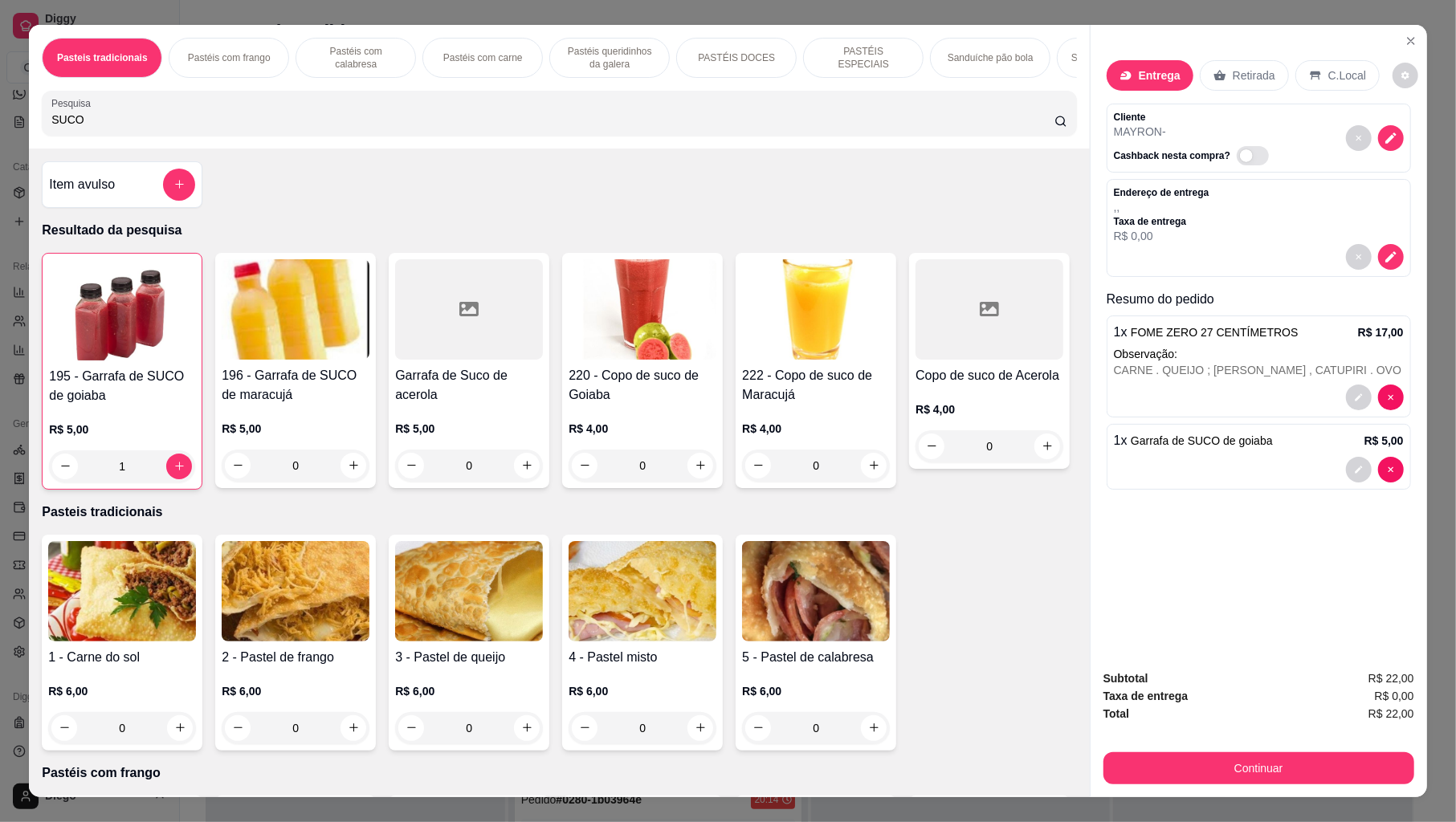
click at [1218, 750] on div "Subtotal R$ 22,00 Taxa de entrega R$ 0,00 Total R$ 22,00 Continuar" at bounding box center [1258, 727] width 311 height 115
click at [1218, 751] on button "Continuar" at bounding box center [1258, 769] width 301 height 31
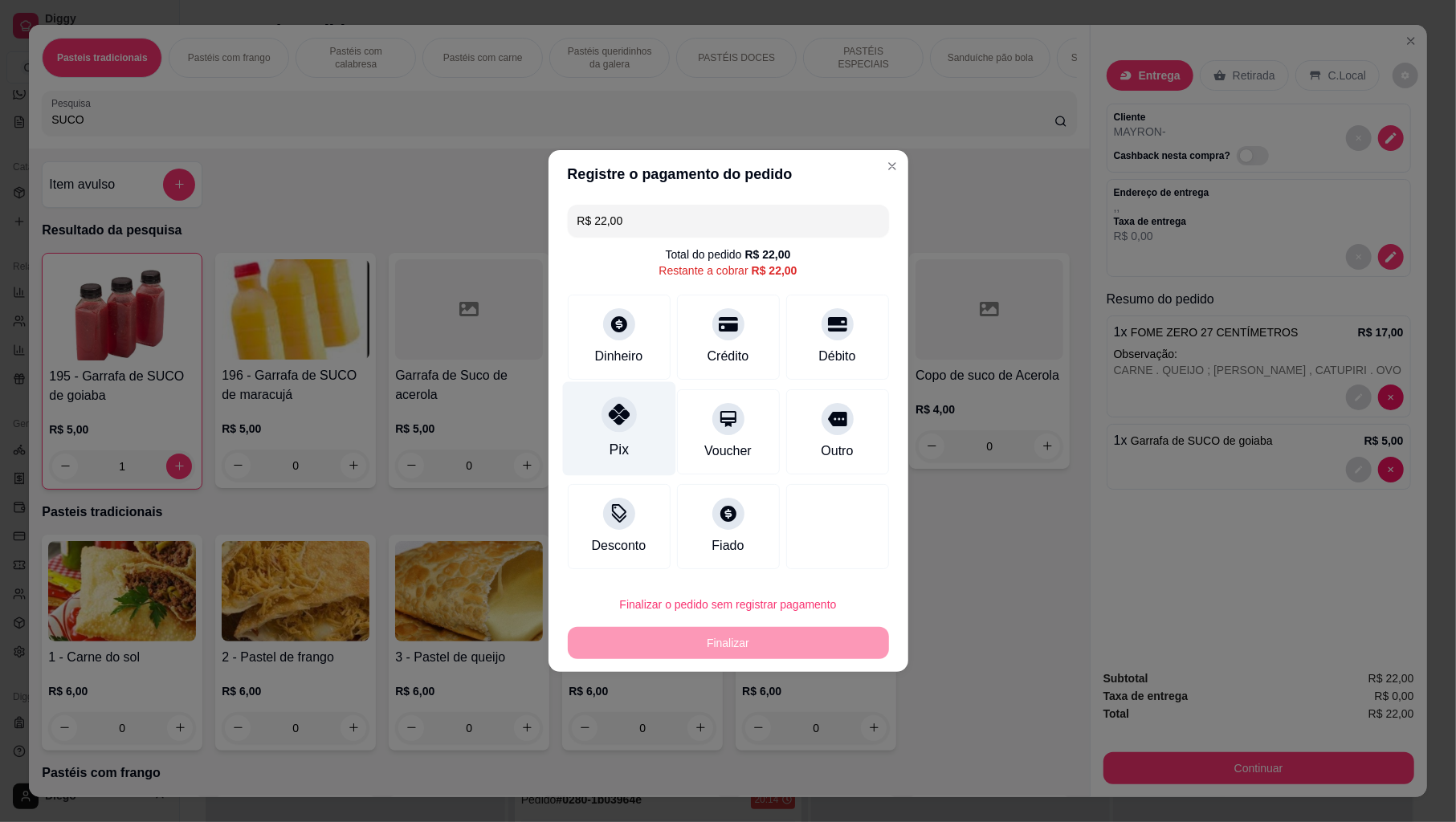
click at [614, 435] on div "Pix" at bounding box center [619, 429] width 114 height 94
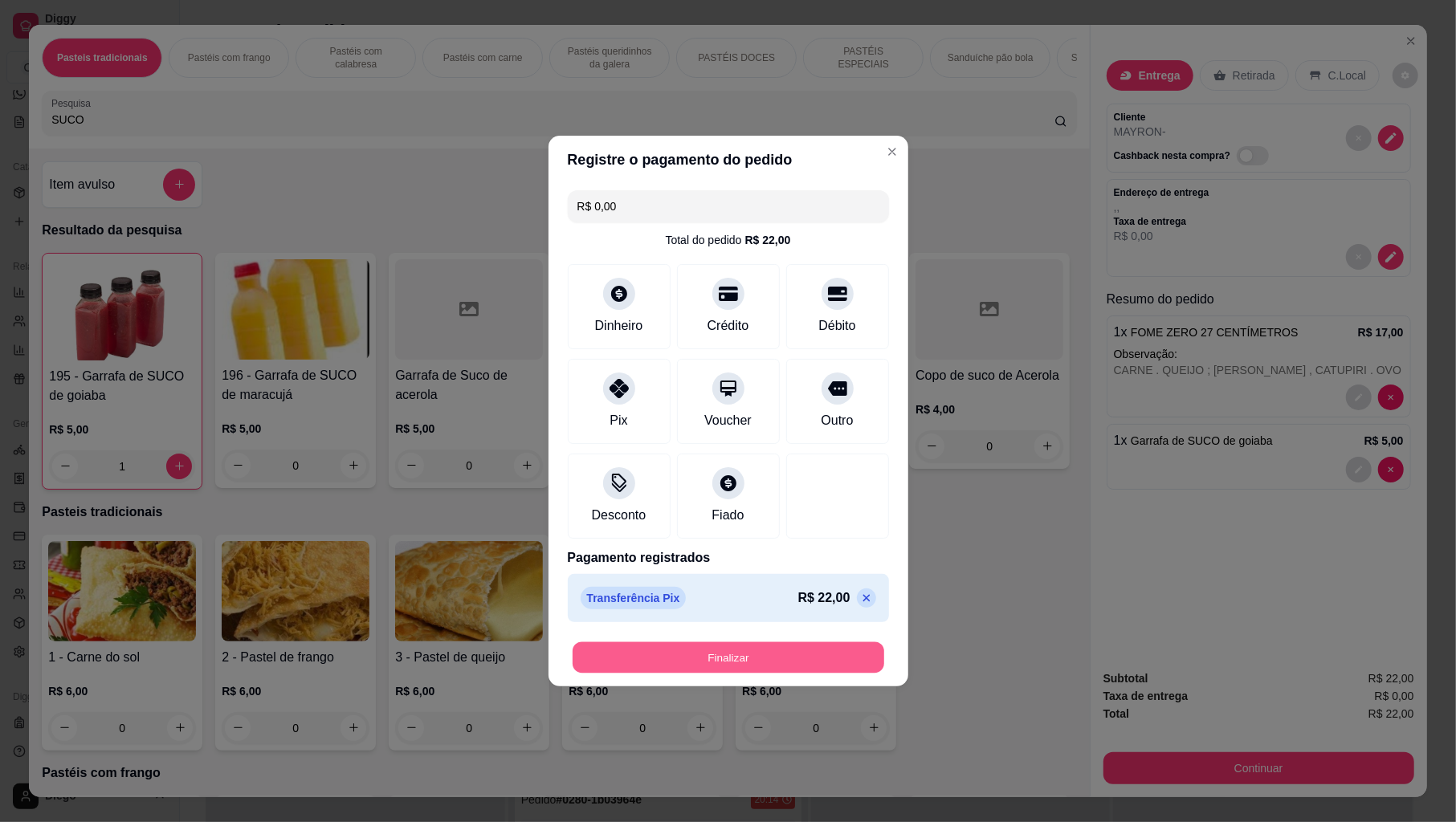
click at [631, 646] on button "Finalizar" at bounding box center [728, 658] width 312 height 31
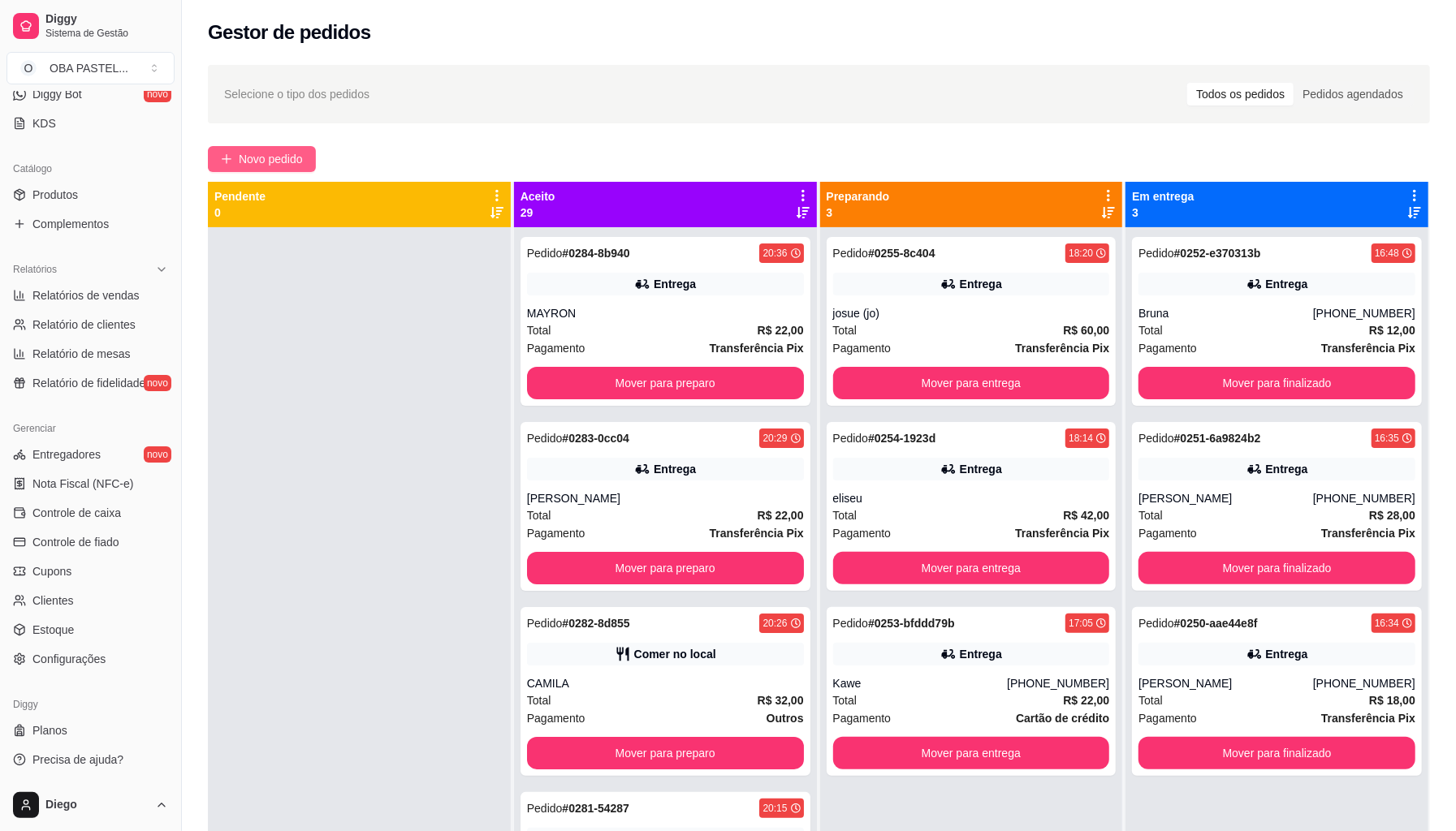
click at [257, 156] on span "Novo pedido" at bounding box center [271, 158] width 64 height 18
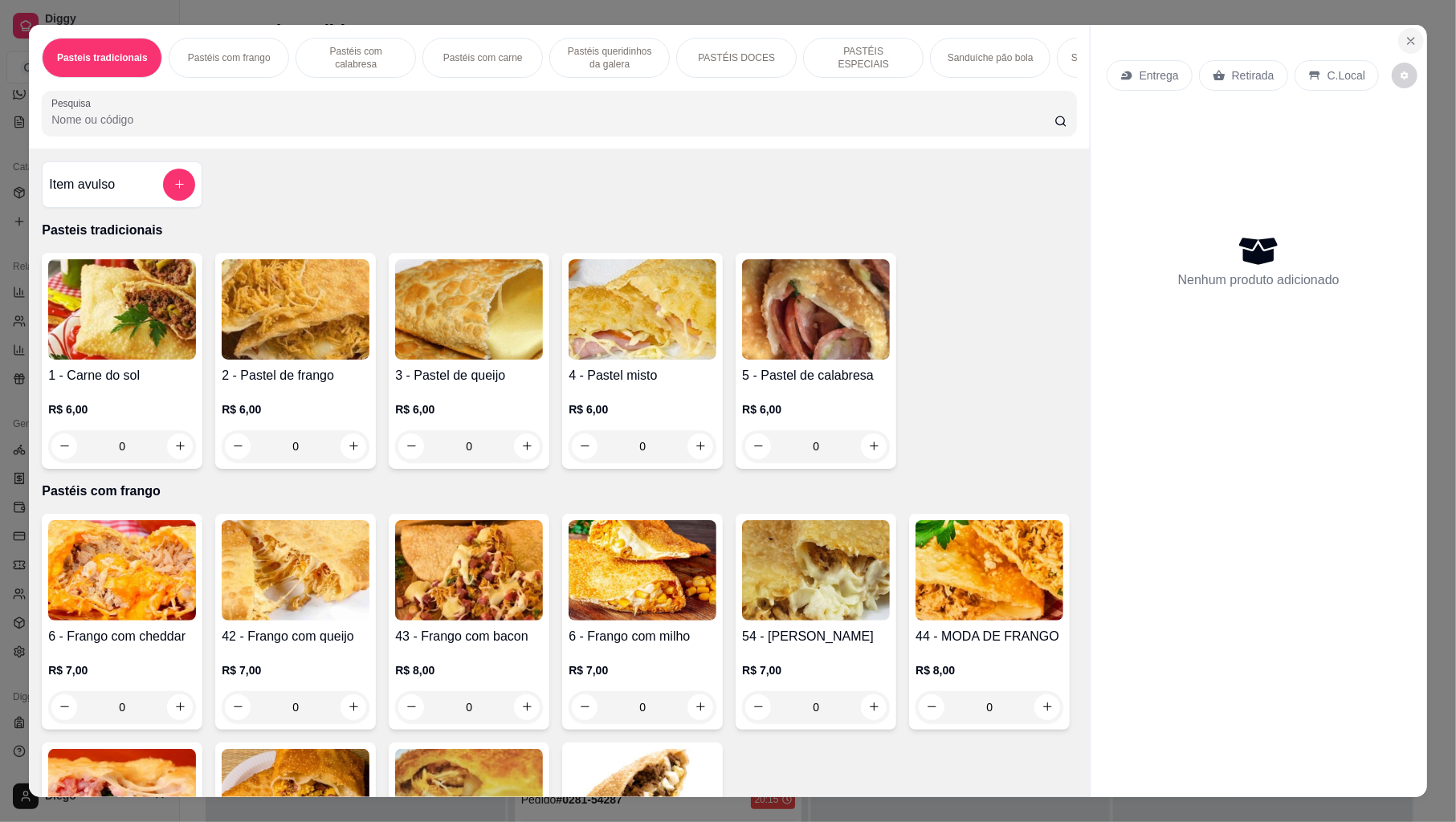
click at [1407, 37] on icon "Close" at bounding box center [1411, 41] width 13 height 13
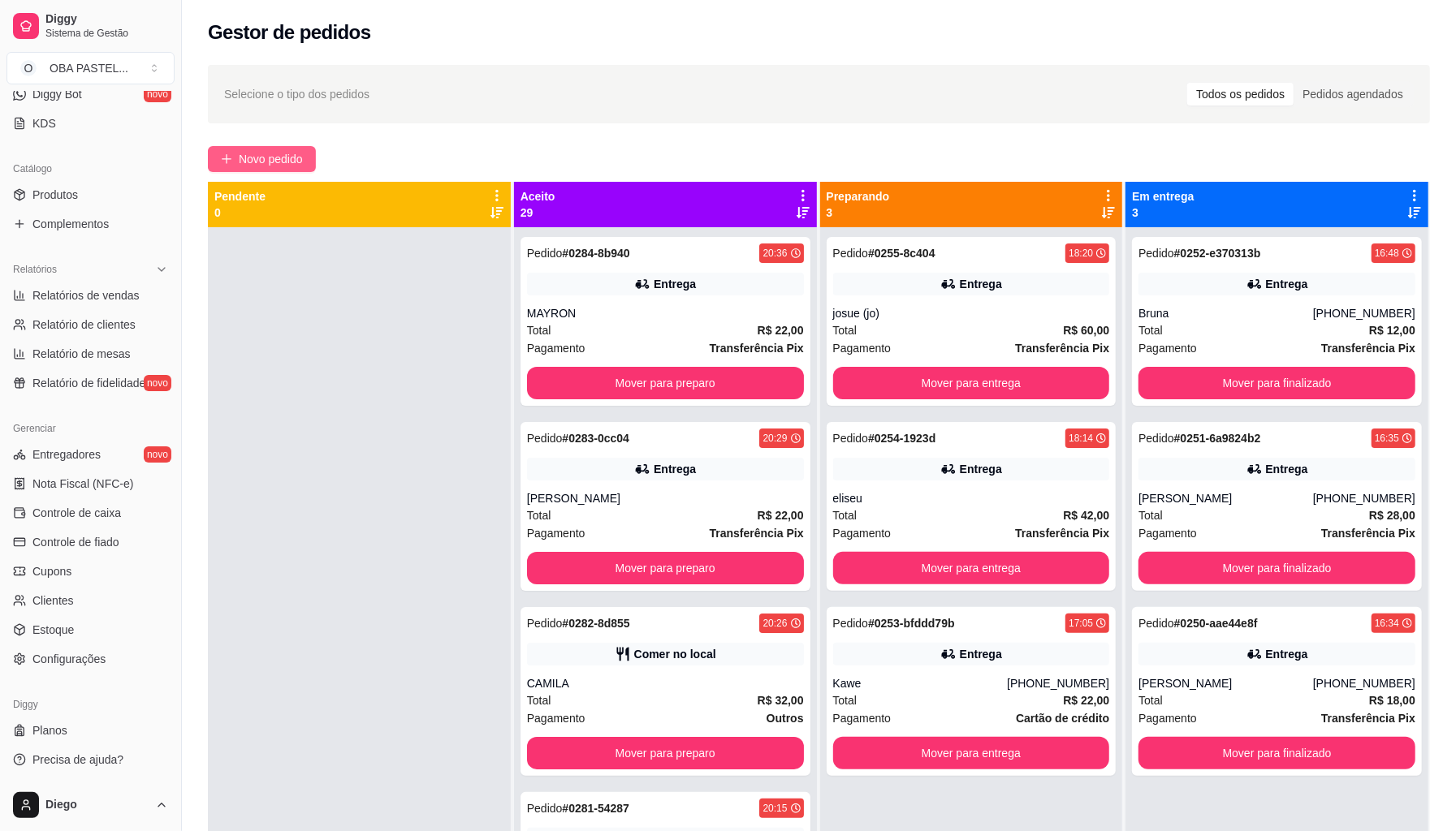
click at [279, 159] on span "Novo pedido" at bounding box center [271, 158] width 64 height 18
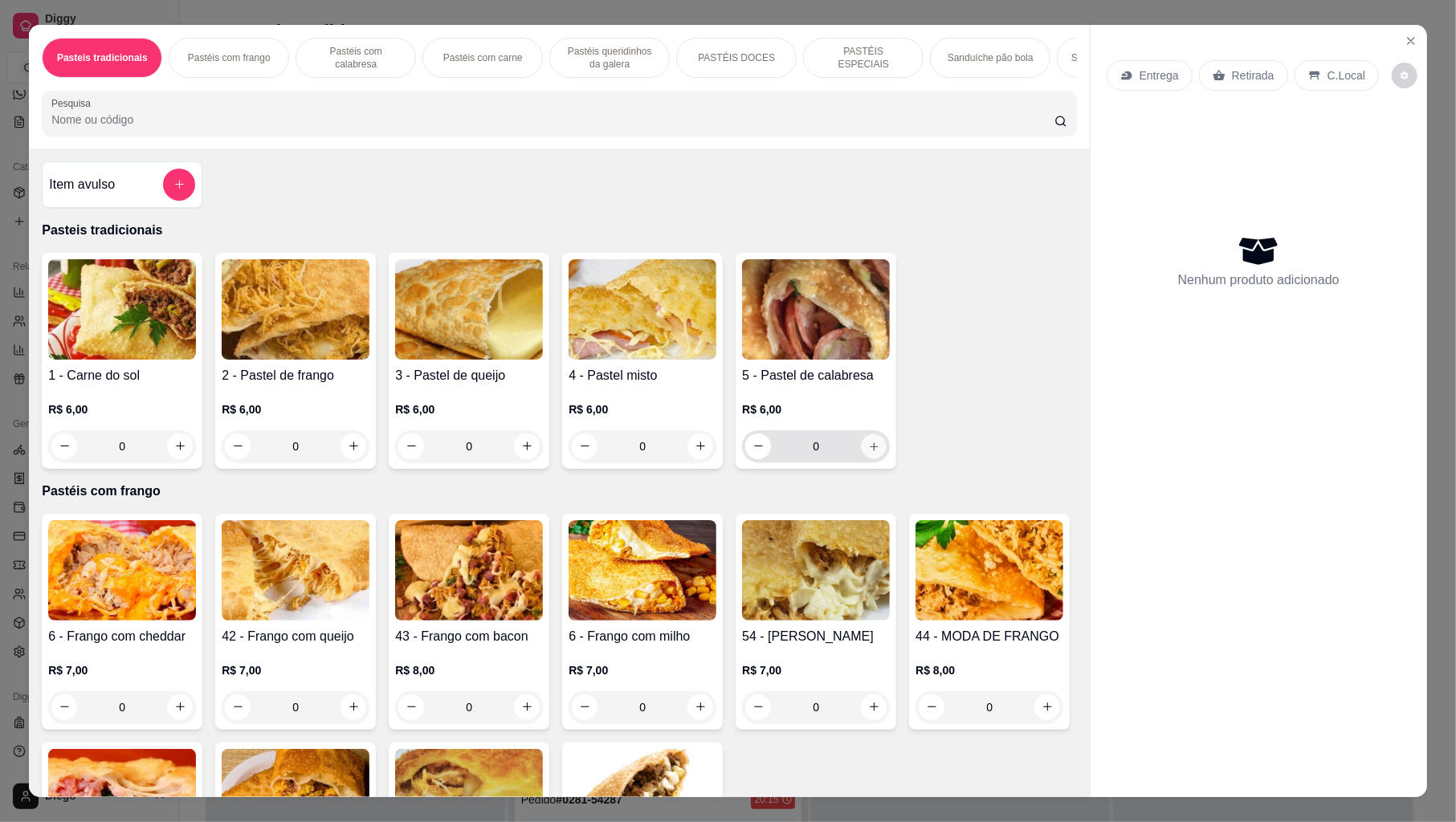
click at [868, 452] on icon "increase-product-quantity" at bounding box center [873, 445] width 12 height 12
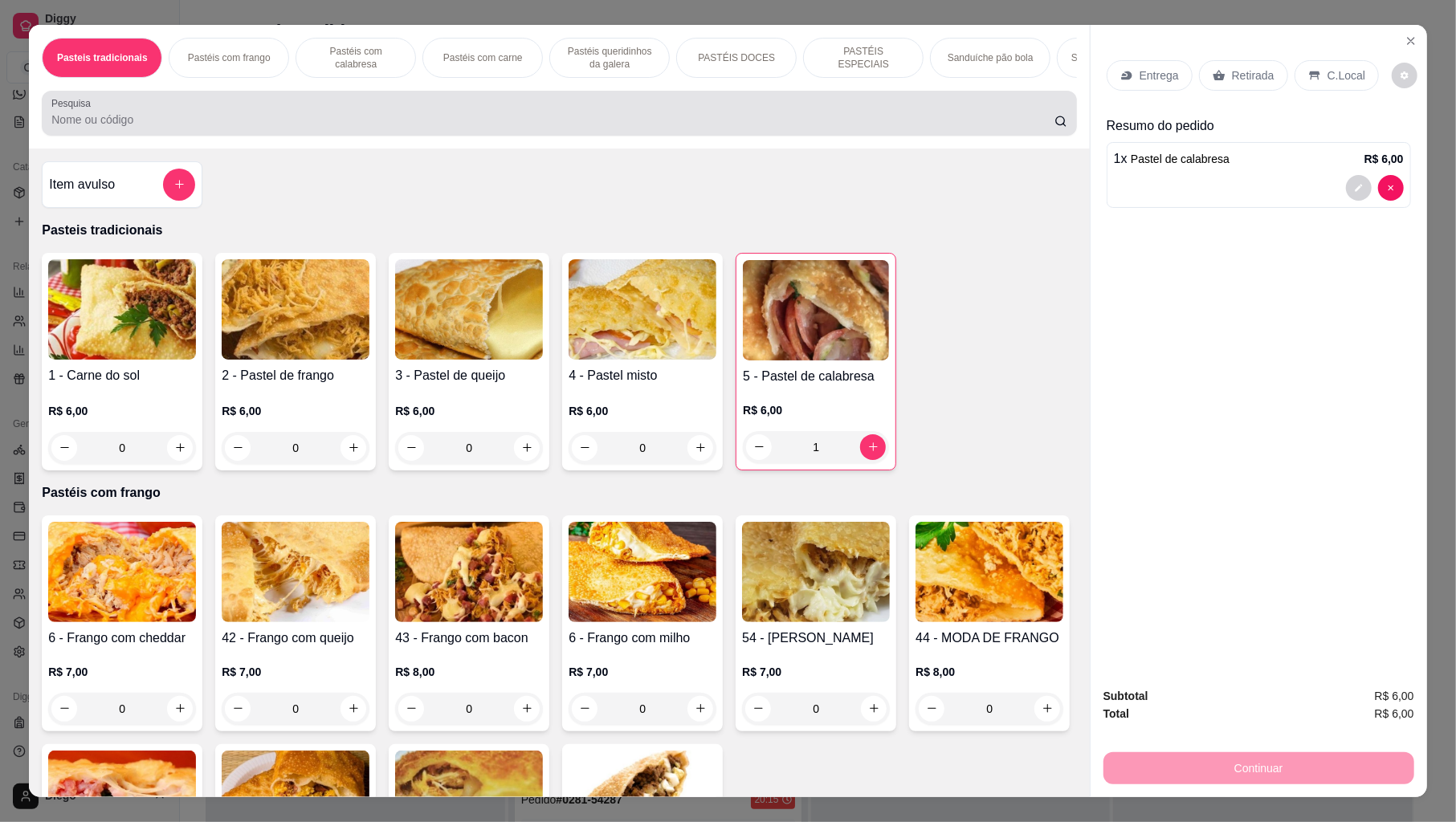
click at [335, 117] on div at bounding box center [559, 113] width 1015 height 32
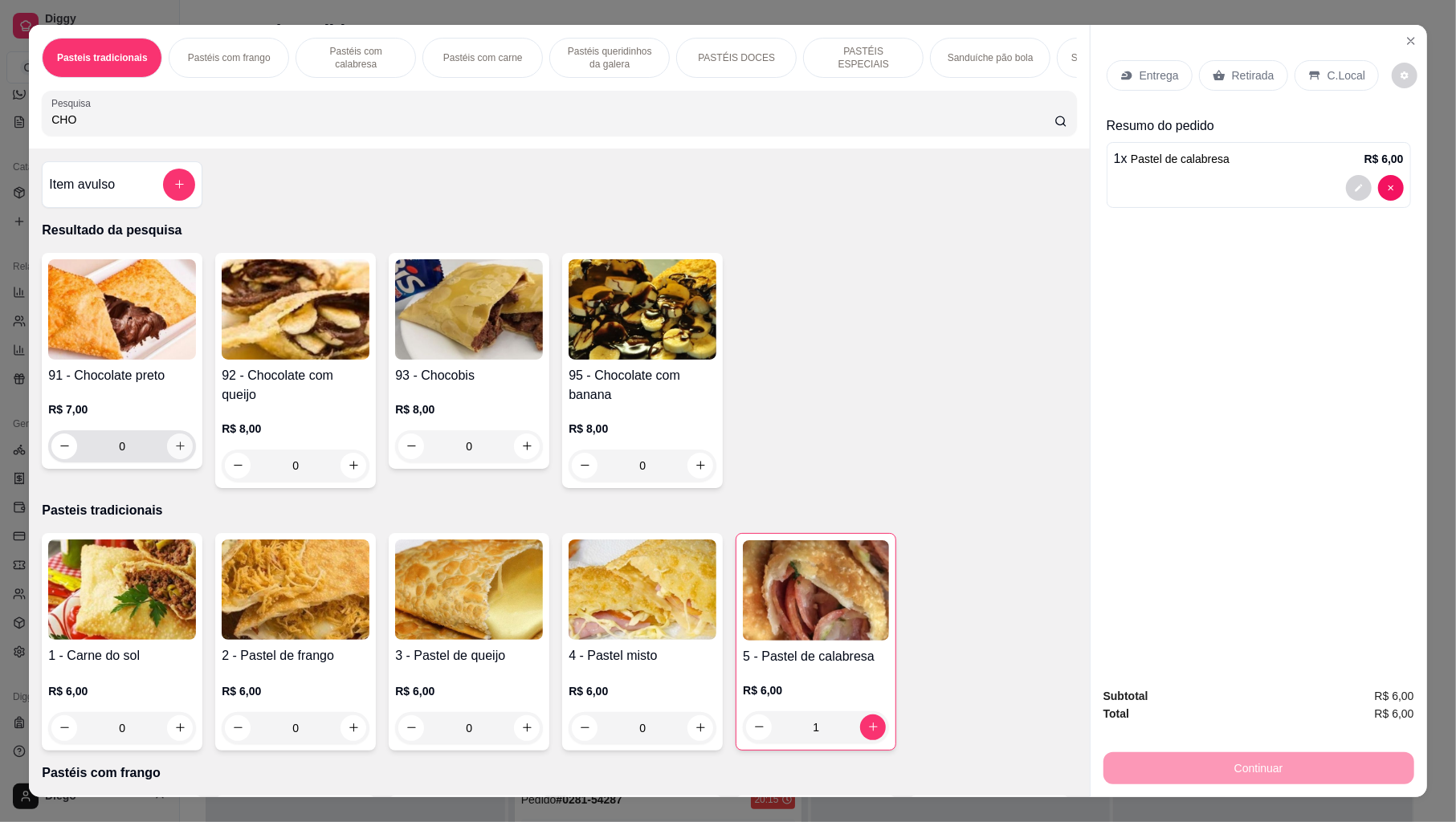
click at [177, 452] on icon "increase-product-quantity" at bounding box center [180, 445] width 12 height 12
click at [1124, 75] on icon at bounding box center [1125, 75] width 10 height 9
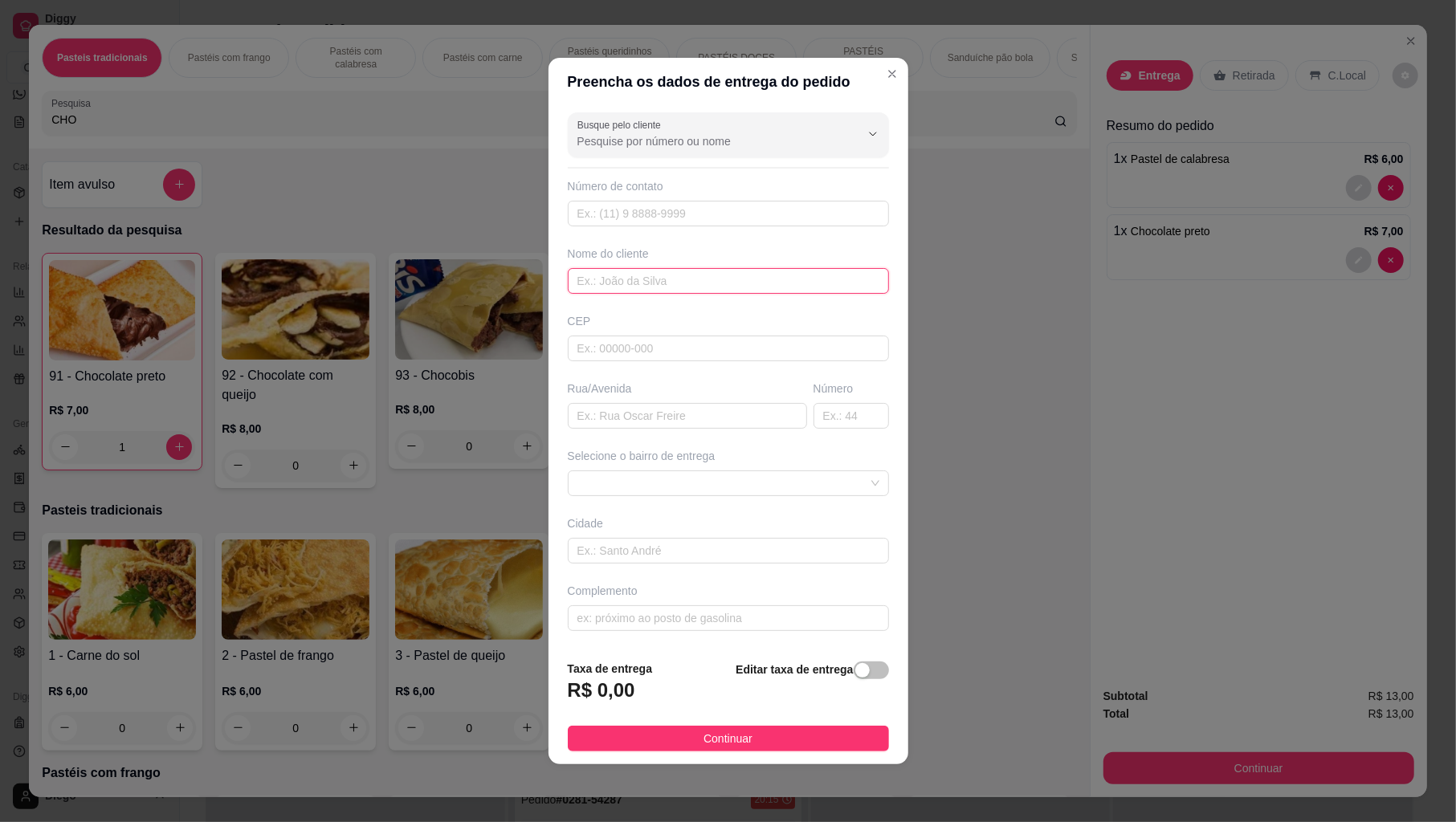
click at [733, 289] on input "text" at bounding box center [728, 281] width 322 height 26
click at [659, 749] on button "Continuar" at bounding box center [728, 739] width 322 height 26
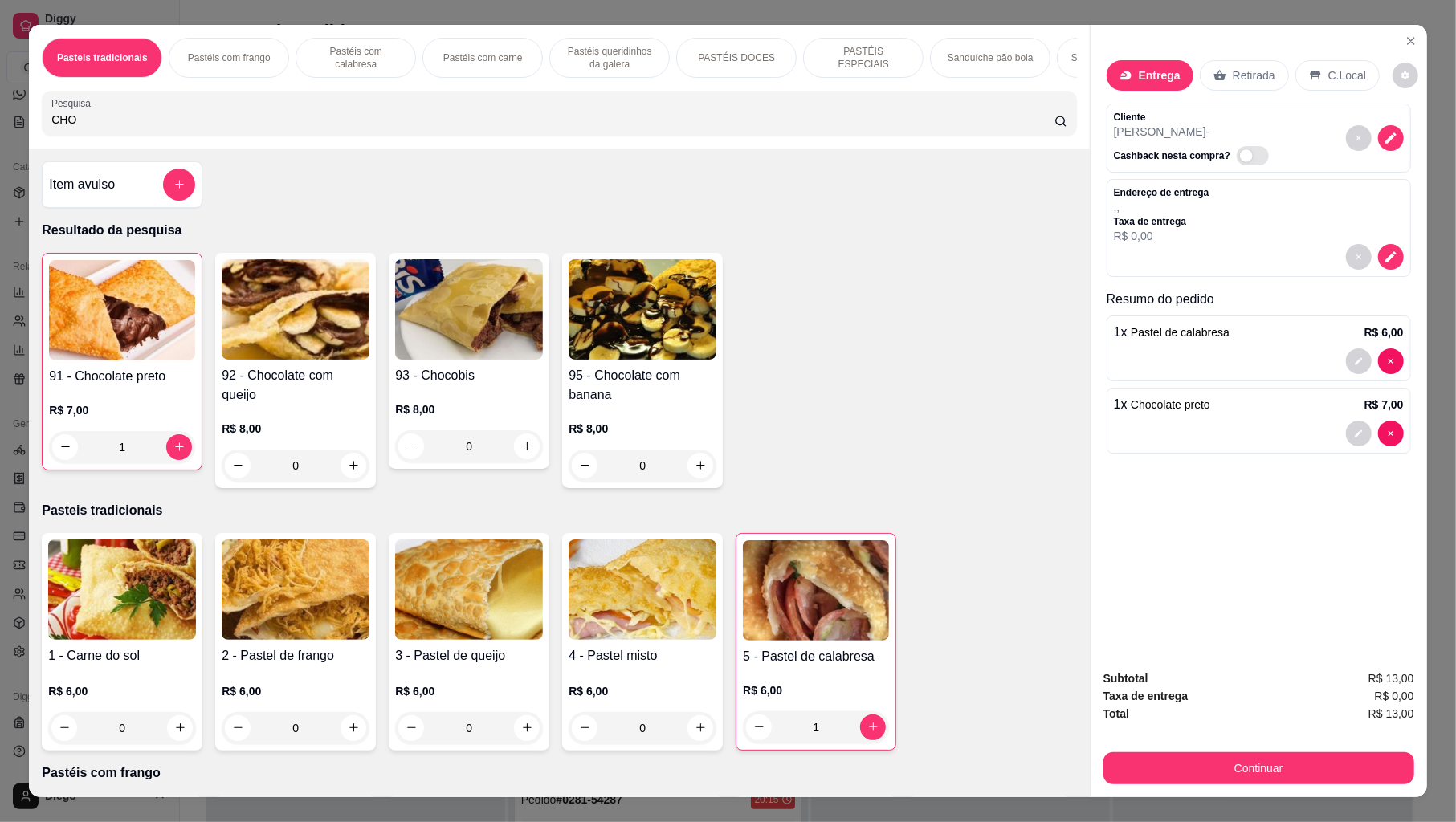
click at [1232, 72] on p "Retirada" at bounding box center [1253, 76] width 42 height 16
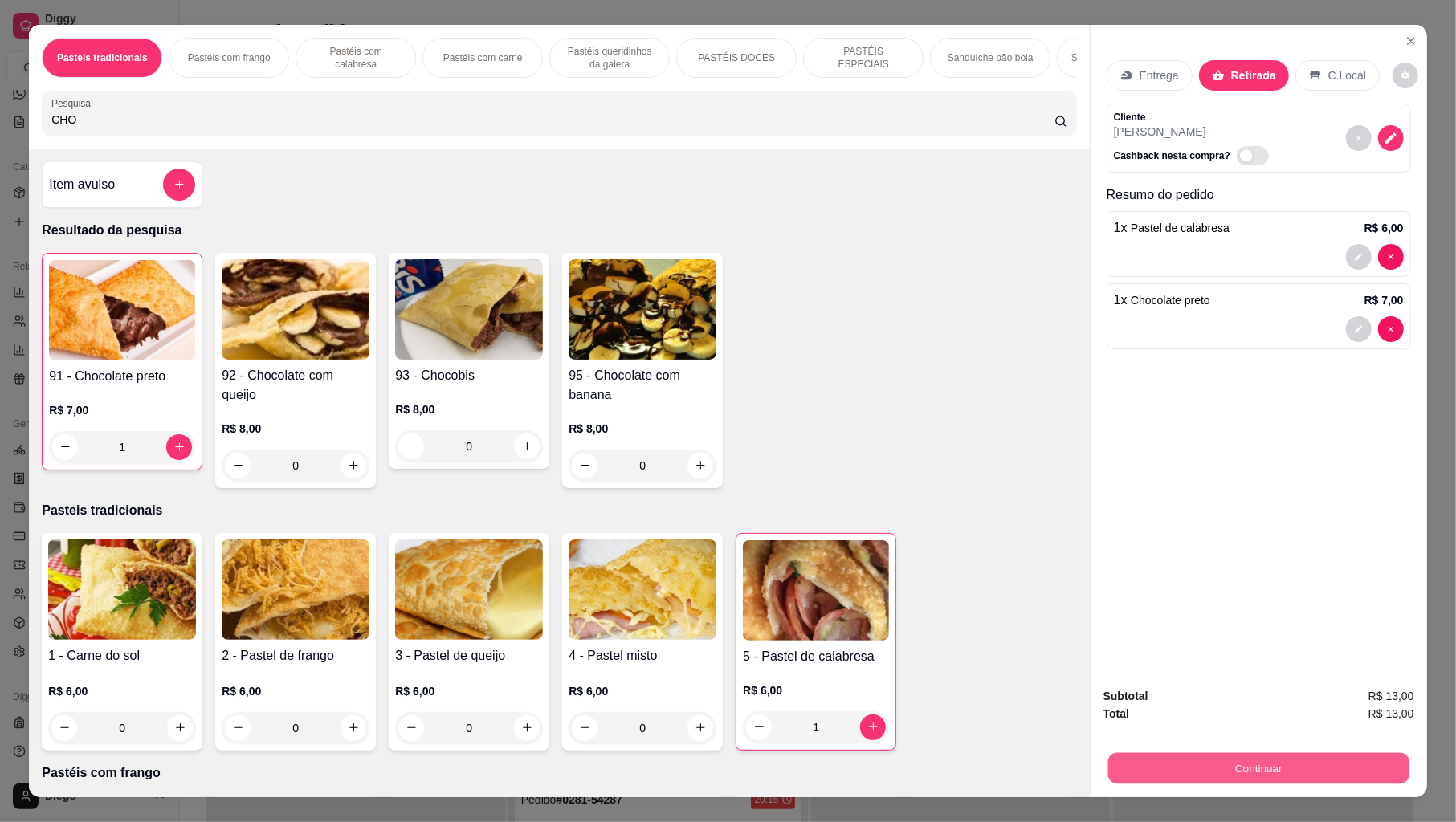
click at [1231, 751] on button "Continuar" at bounding box center [1258, 769] width 301 height 31
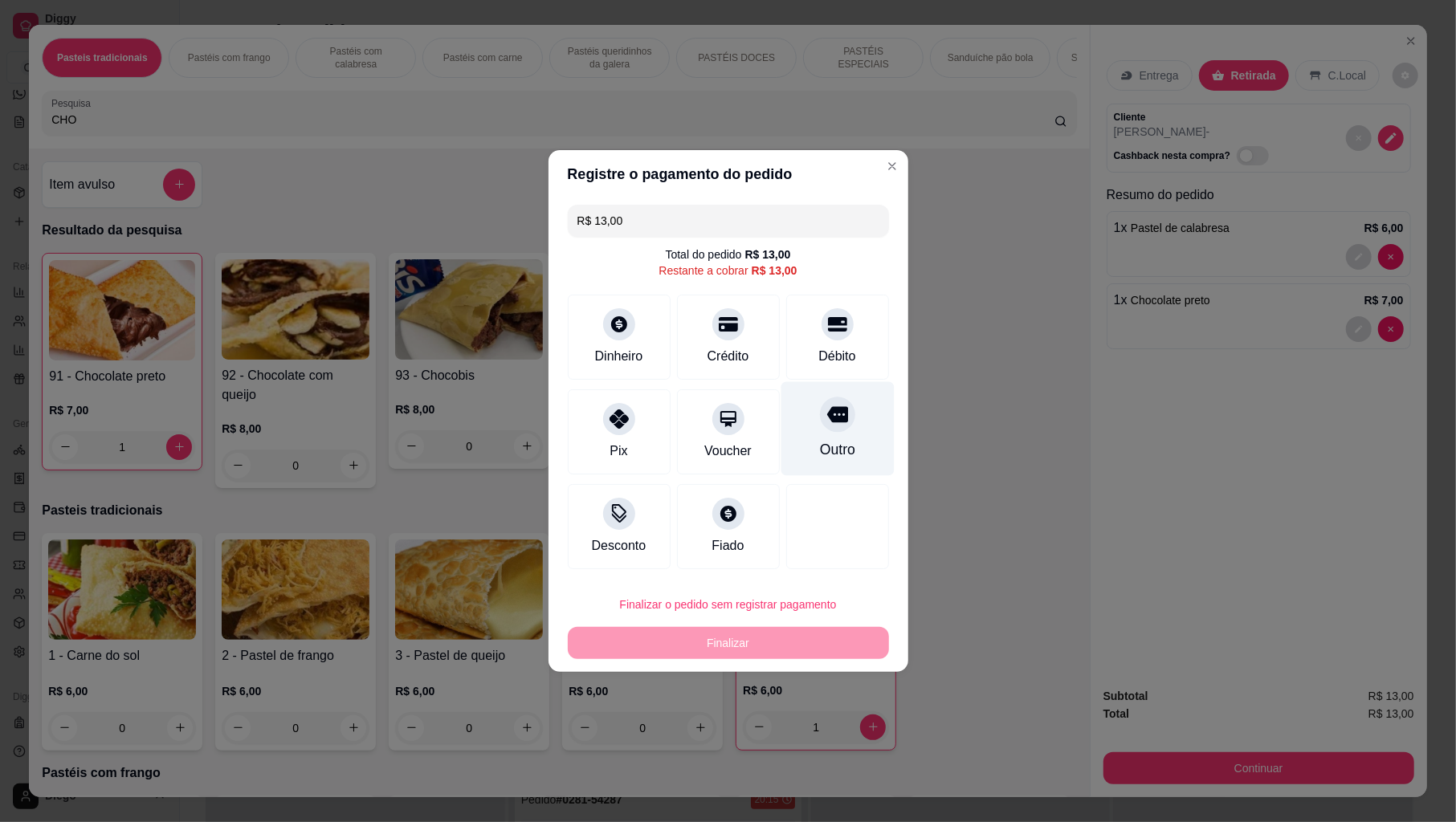
drag, startPoint x: 816, startPoint y: 438, endPoint x: 778, endPoint y: 529, distance: 98.6
click at [816, 448] on div "Outro" at bounding box center [837, 429] width 114 height 94
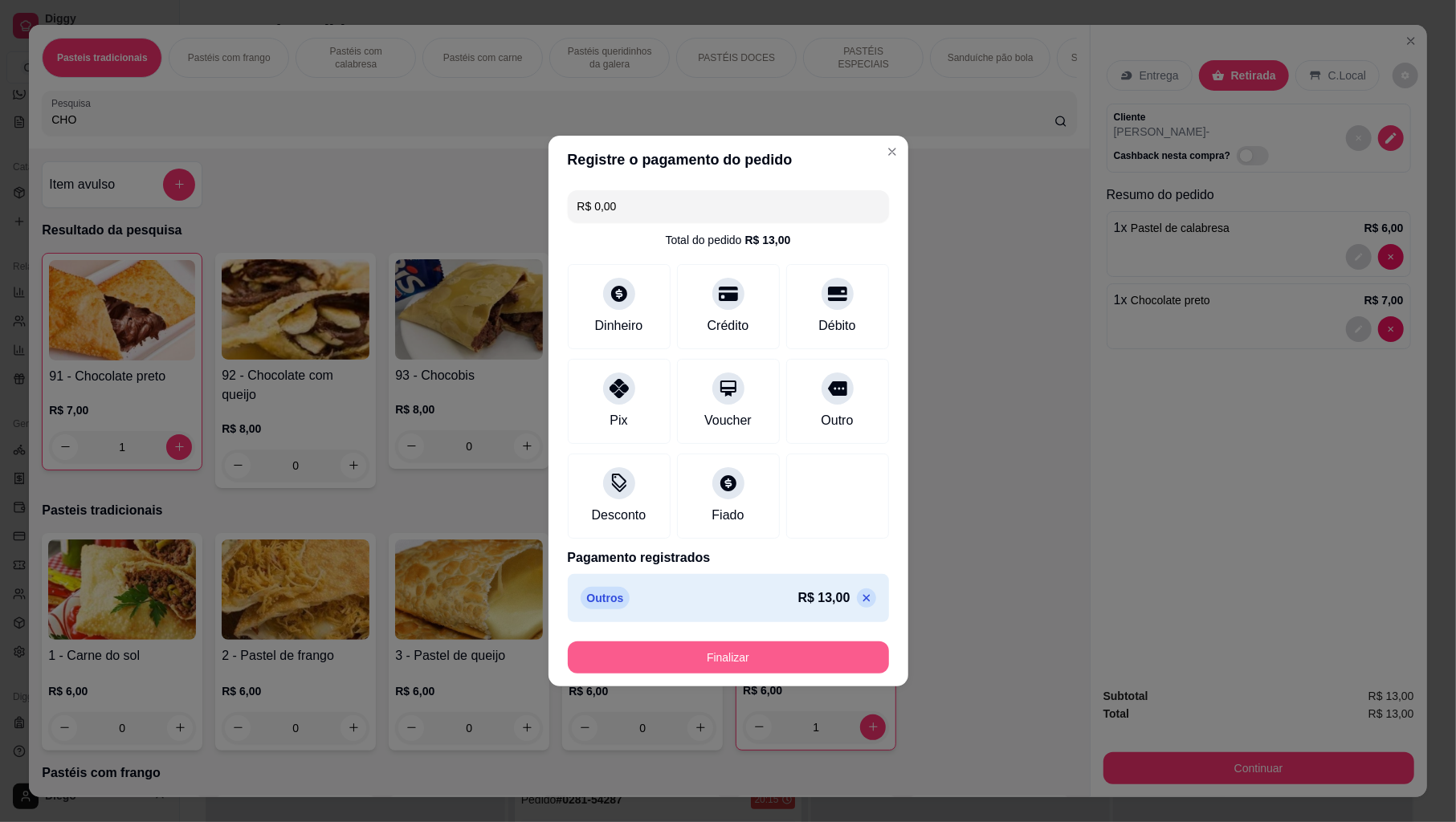
click at [753, 657] on button "Finalizar" at bounding box center [728, 657] width 322 height 32
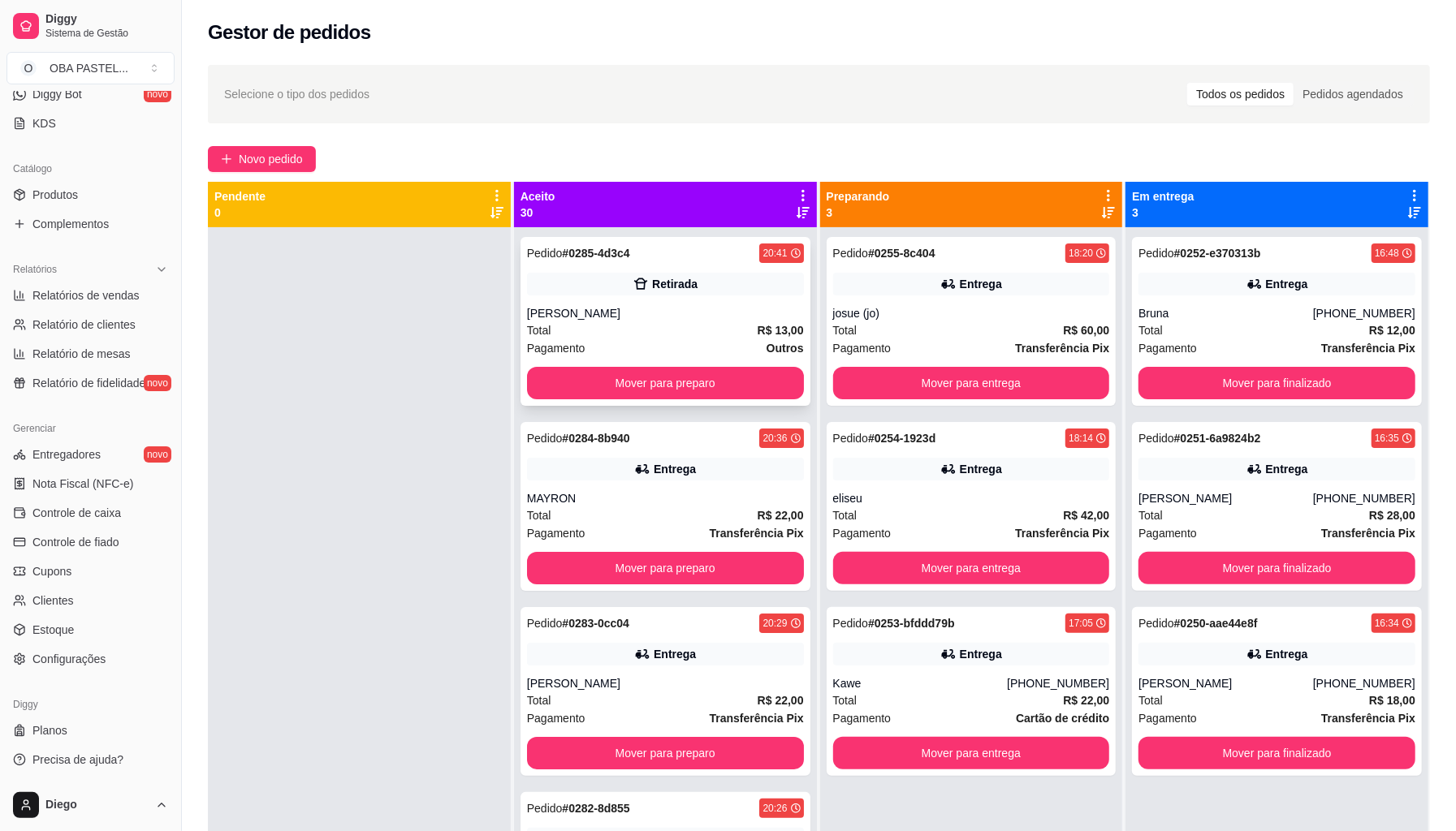
click at [592, 401] on div "Pedido # 0285-4d3c4 20:41 Retirada [PERSON_NAME] Total R$ 13,00 Pagamento Outro…" at bounding box center [665, 321] width 290 height 169
click at [229, 156] on icon "plus" at bounding box center [226, 159] width 11 height 11
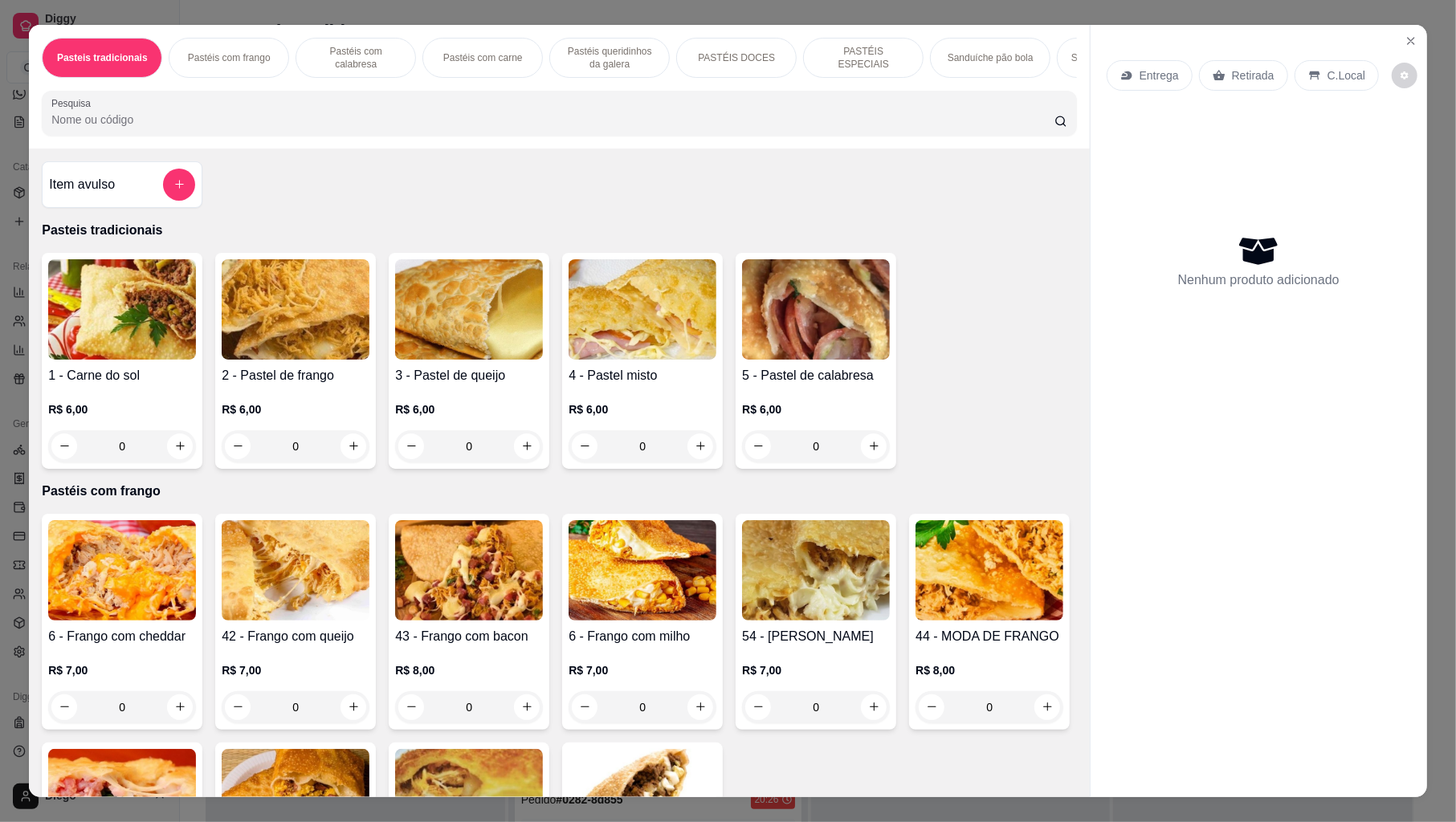
click at [326, 127] on input "Pesquisa" at bounding box center [553, 120] width 1003 height 16
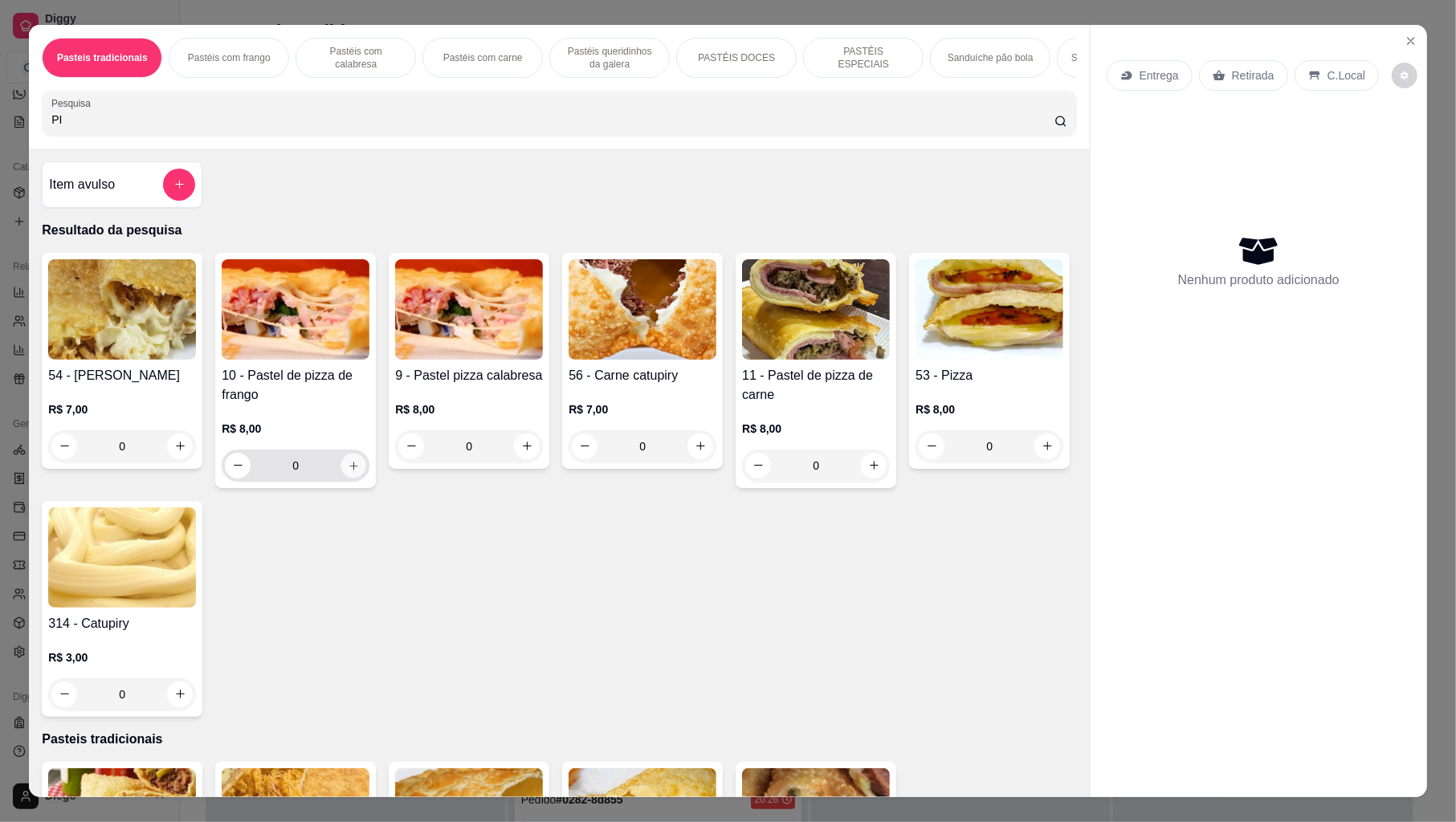
click at [350, 471] on icon "increase-product-quantity" at bounding box center [353, 465] width 12 height 12
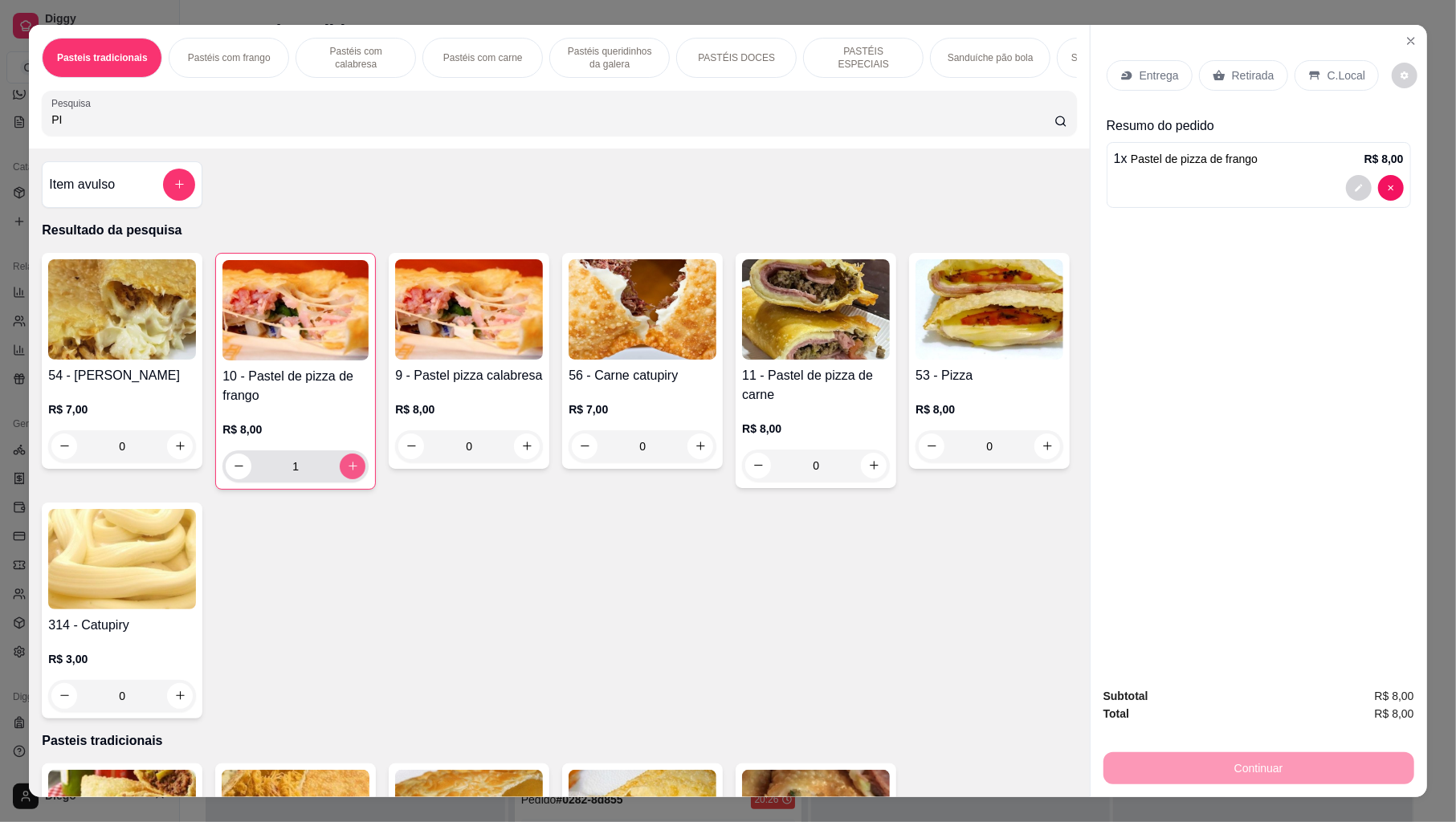
click at [350, 472] on icon "increase-product-quantity" at bounding box center [353, 466] width 12 height 12
click at [318, 127] on input "PI" at bounding box center [553, 120] width 1003 height 16
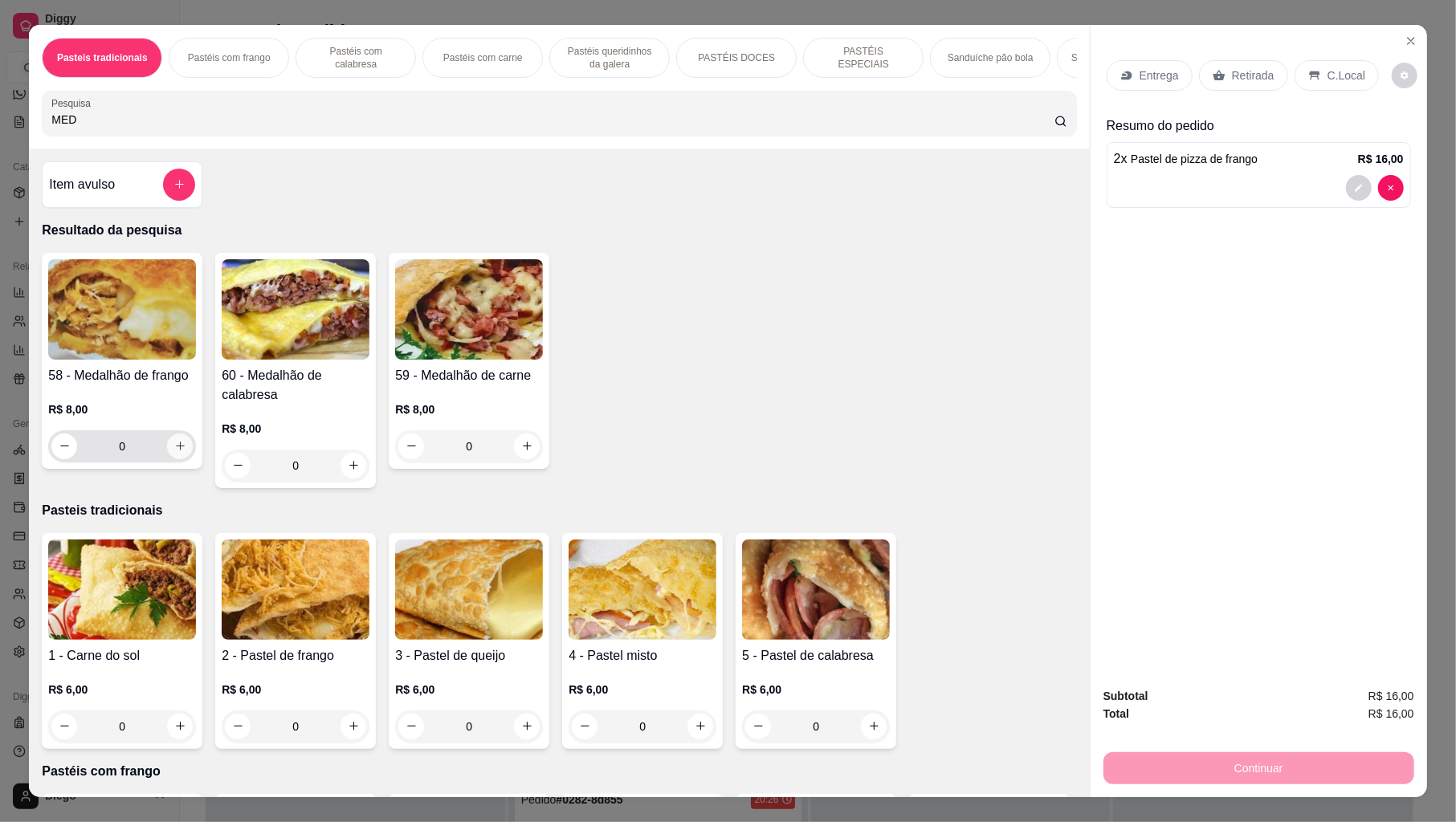
click at [175, 452] on icon "increase-product-quantity" at bounding box center [180, 445] width 12 height 12
click at [175, 453] on icon "increase-product-quantity" at bounding box center [179, 446] width 12 height 12
click at [1251, 77] on p "Retirada" at bounding box center [1253, 76] width 42 height 16
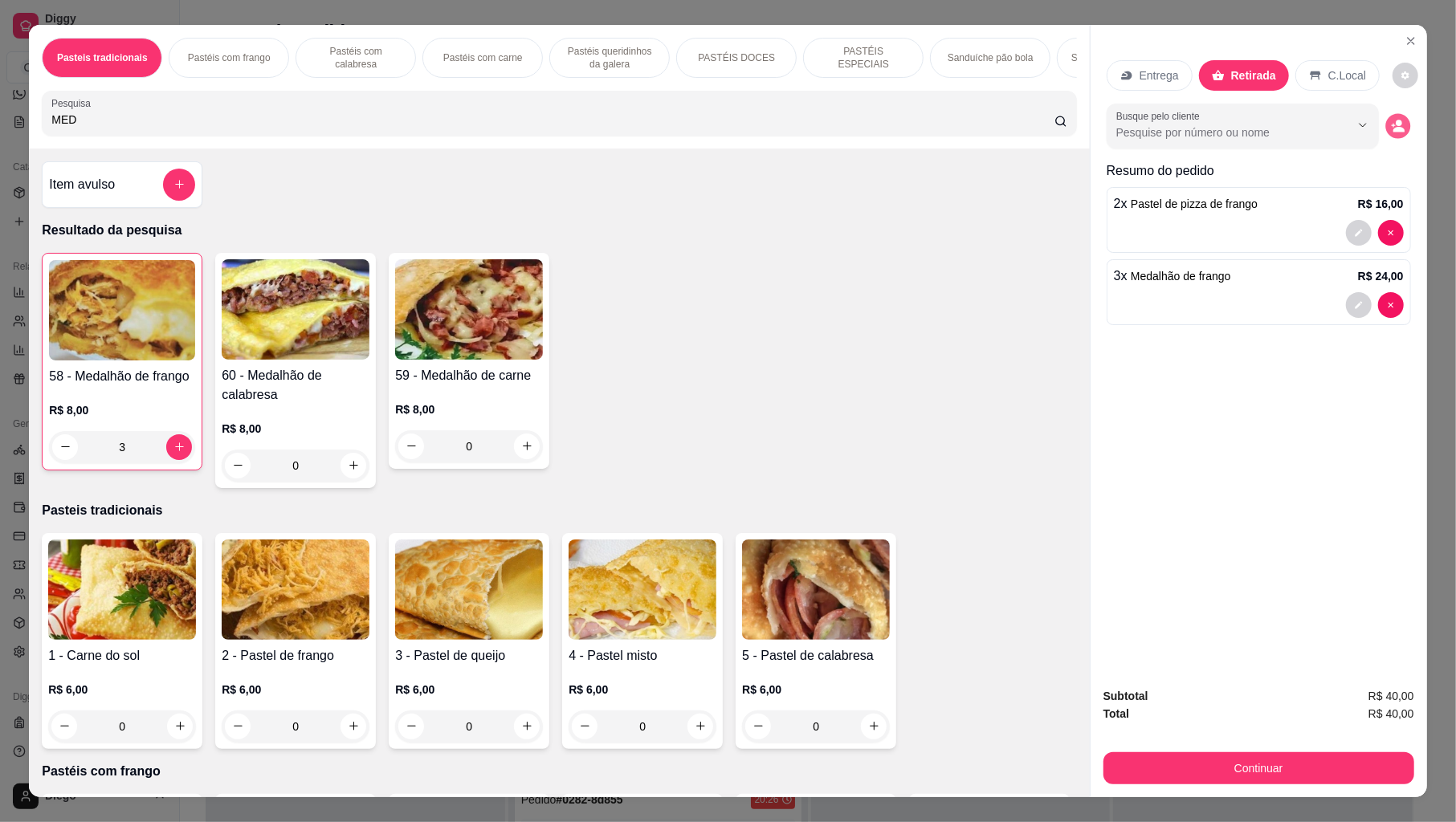
click at [1393, 126] on icon "decrease-product-quantity" at bounding box center [1398, 129] width 11 height 5
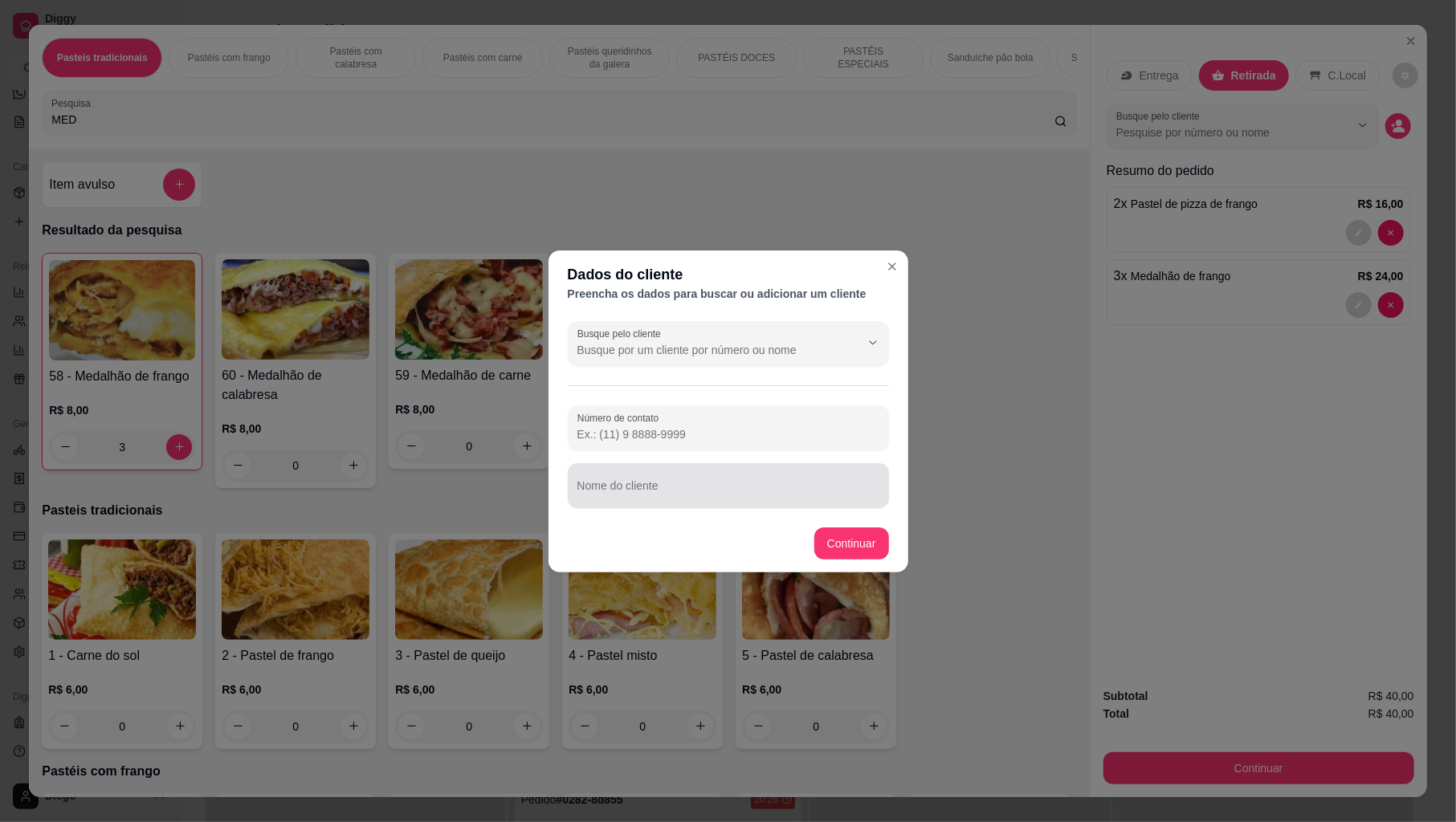
click at [631, 499] on div at bounding box center [728, 486] width 302 height 32
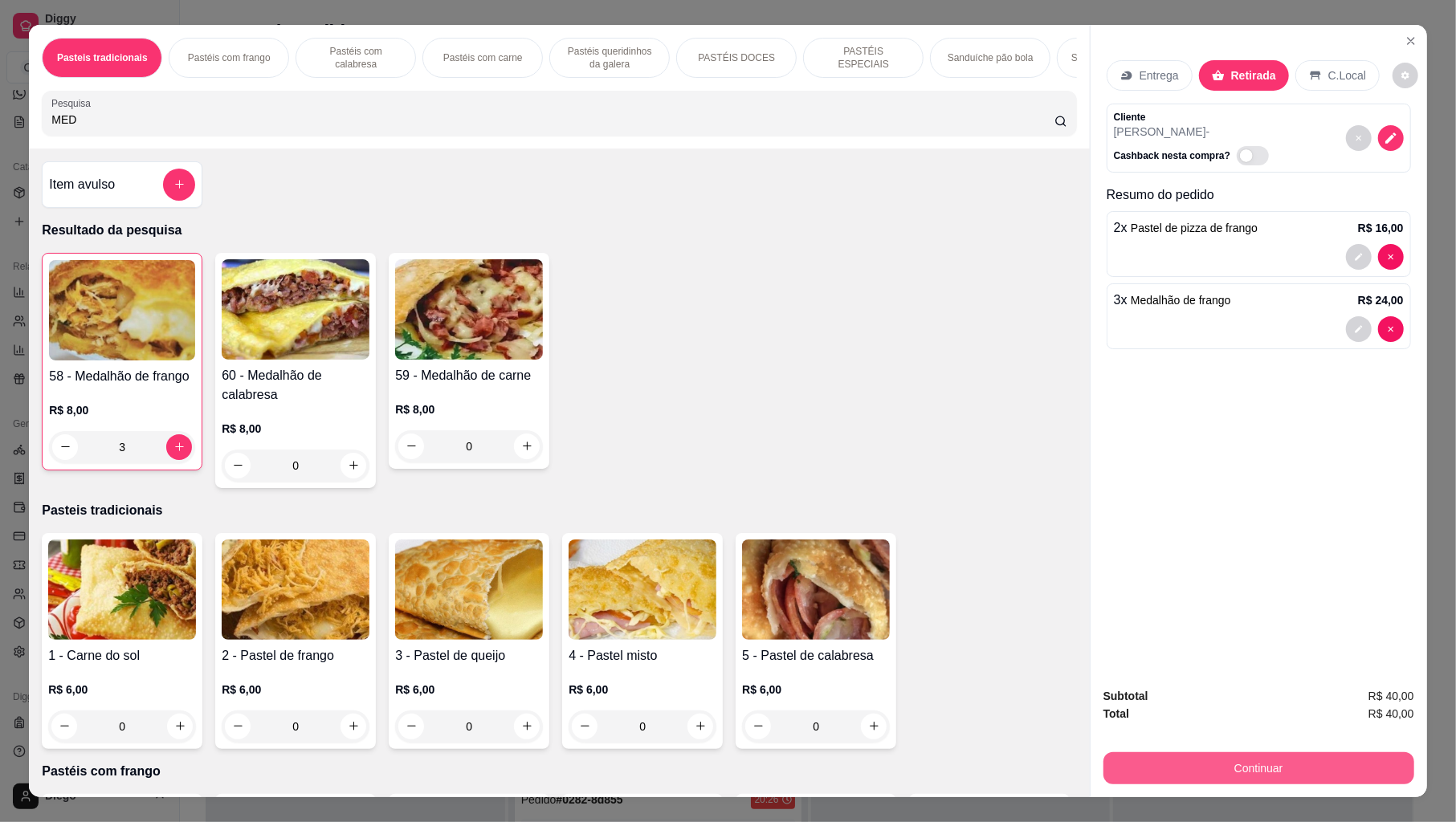
click at [1251, 751] on button "Continuar" at bounding box center [1258, 768] width 311 height 32
click at [1179, 751] on button "Continuar" at bounding box center [1258, 769] width 301 height 31
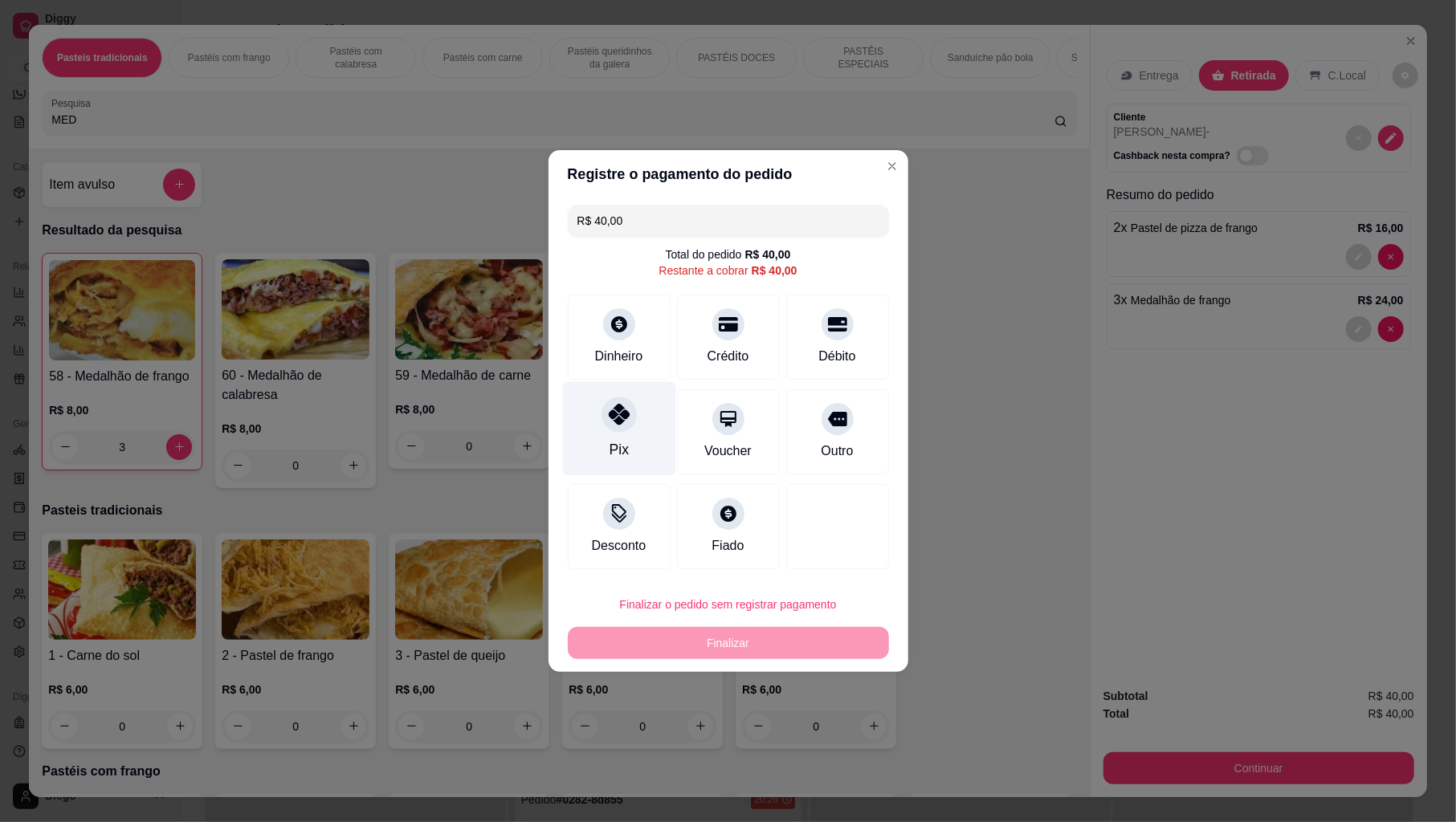
click at [608, 450] on div "Pix" at bounding box center [618, 449] width 19 height 21
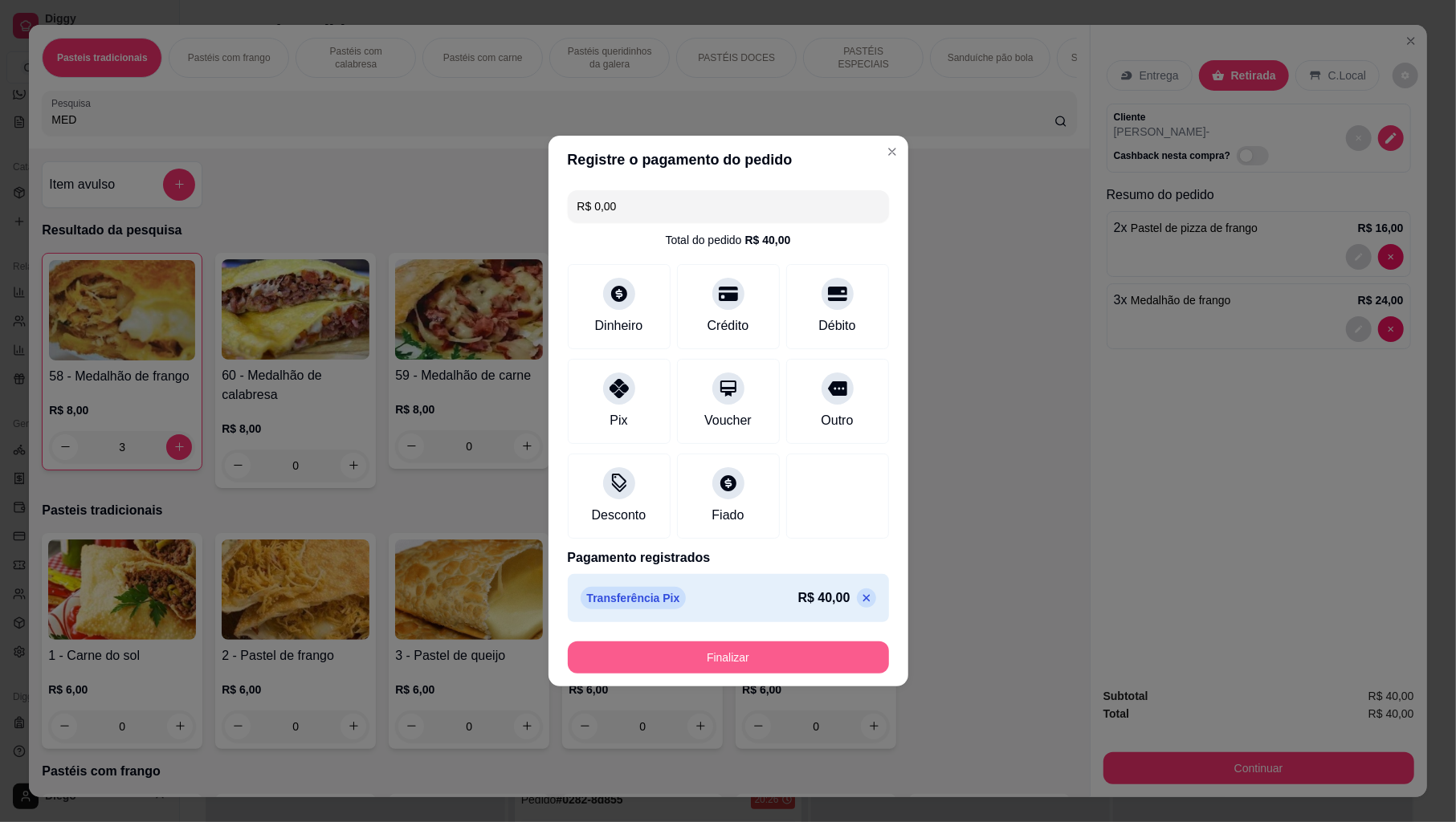
click at [652, 652] on button "Finalizar" at bounding box center [728, 657] width 322 height 32
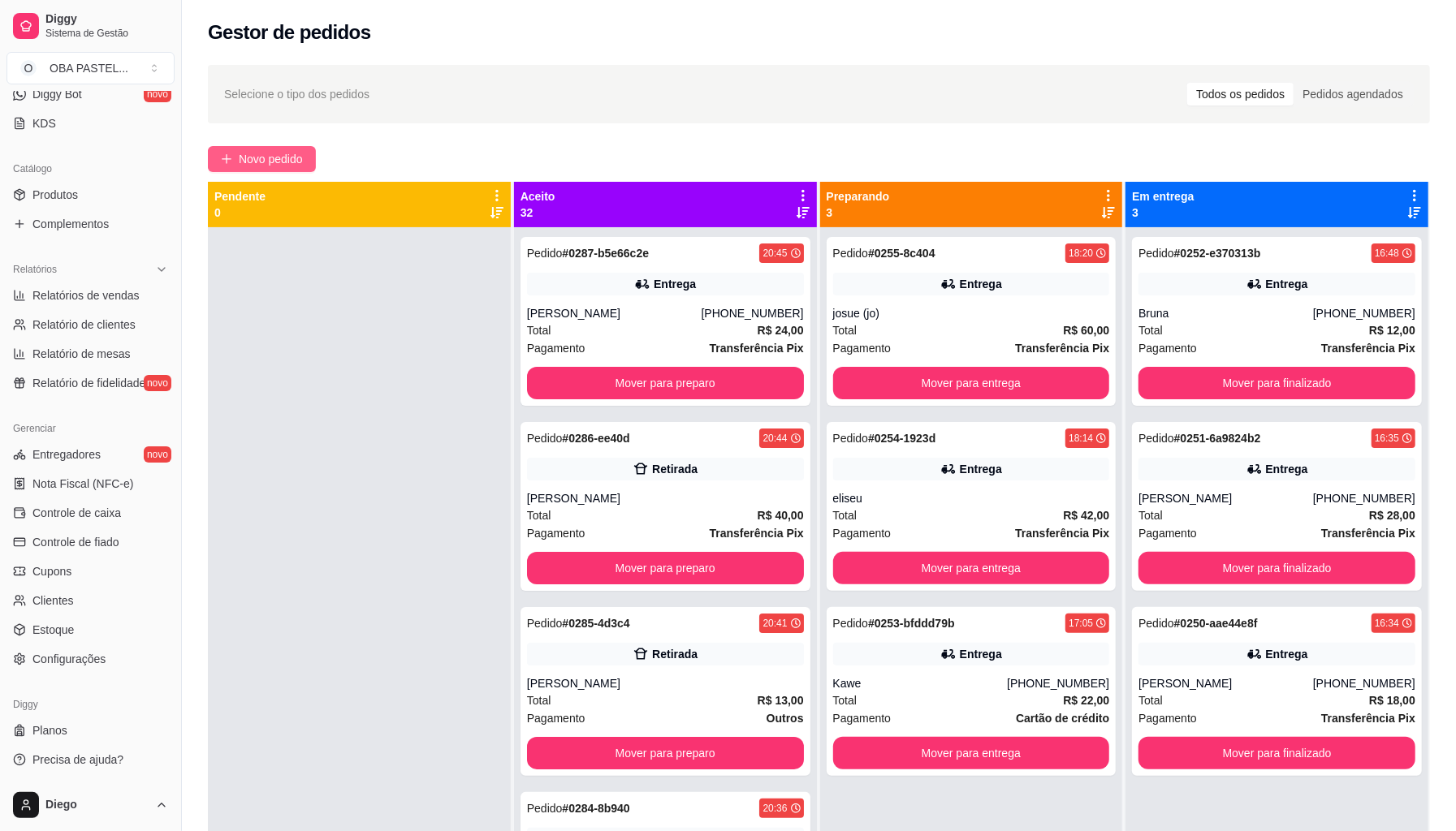
click at [276, 154] on span "Novo pedido" at bounding box center [271, 158] width 64 height 18
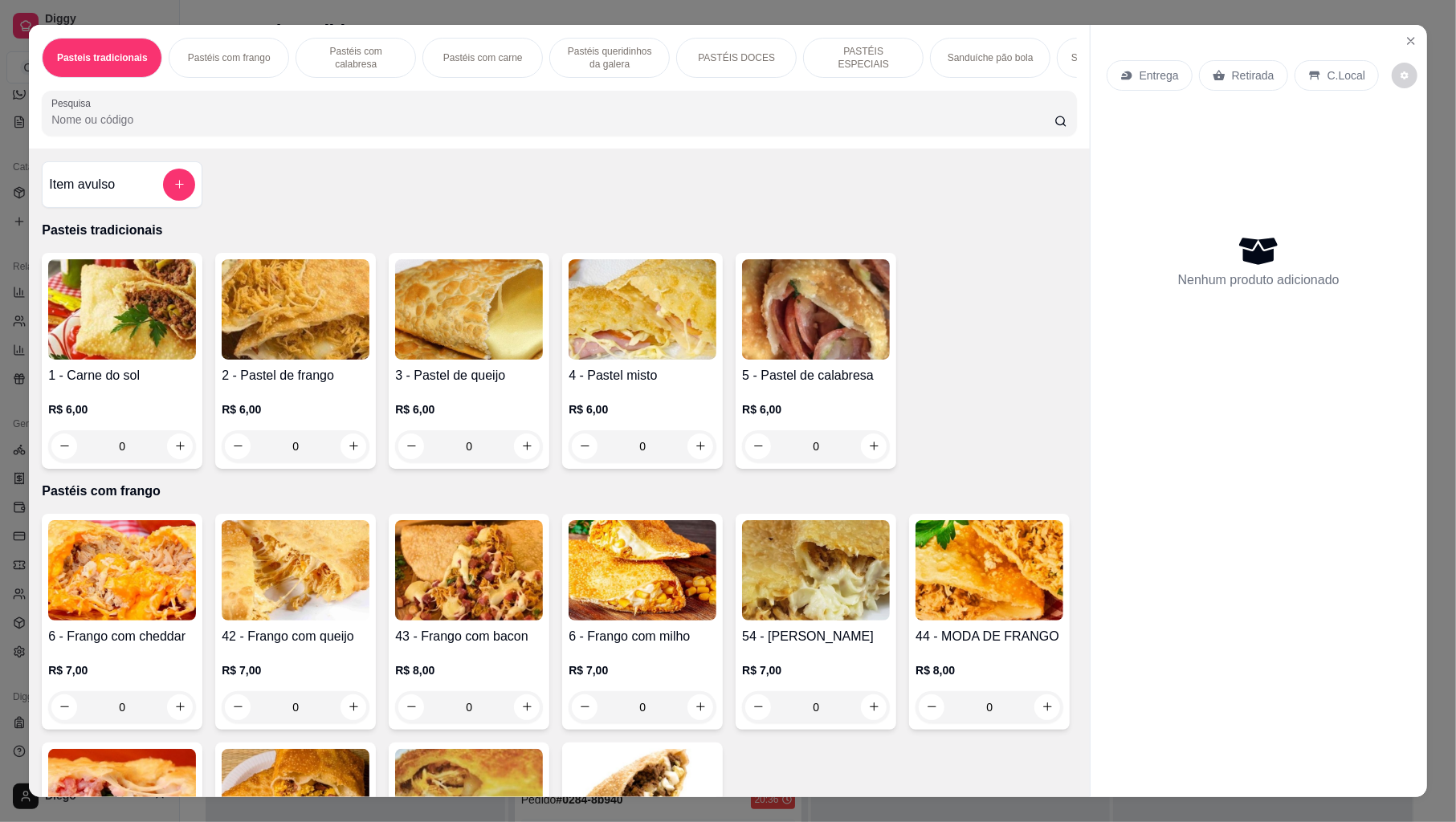
click at [164, 127] on input "Pesquisa" at bounding box center [553, 120] width 1003 height 16
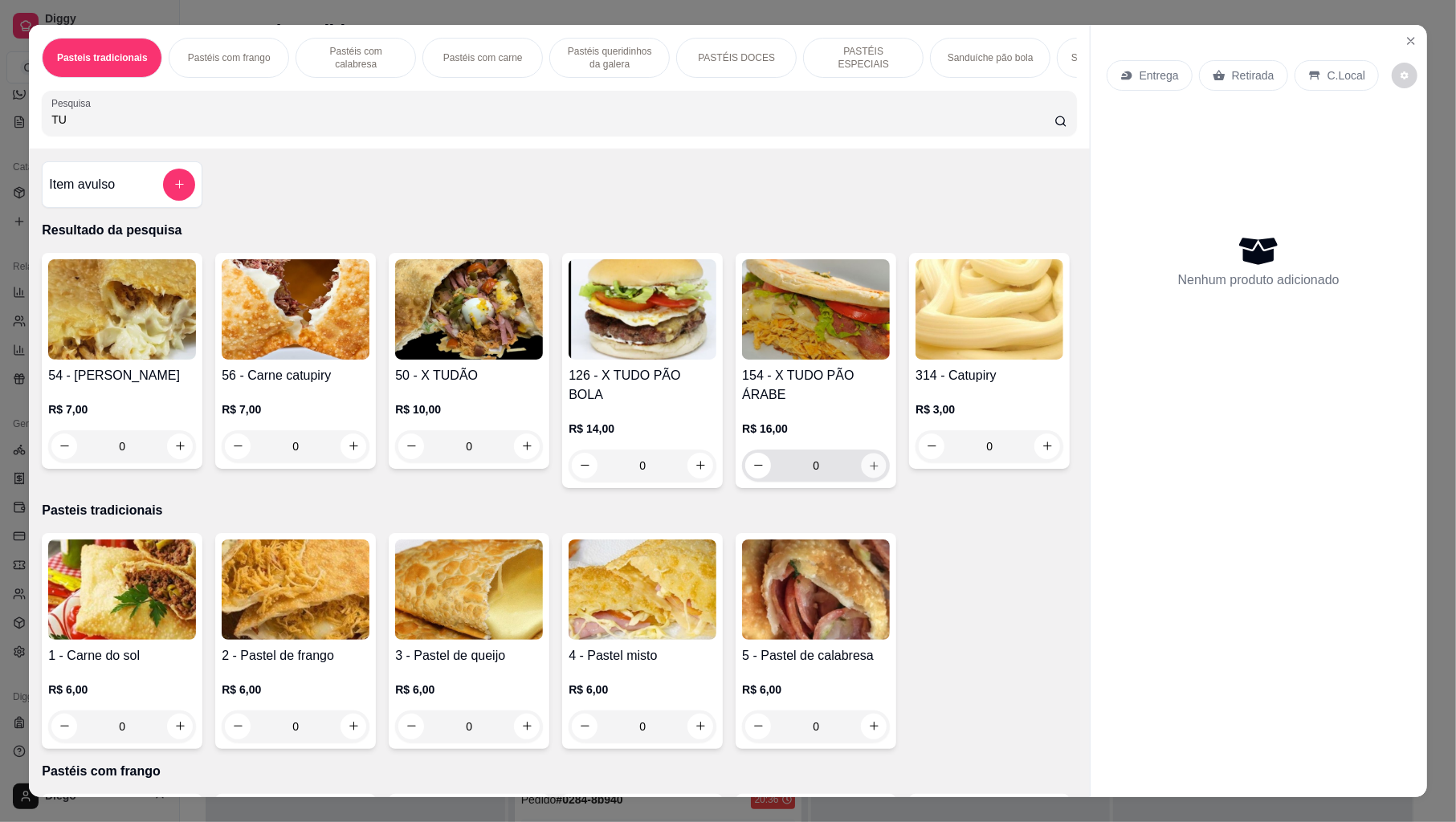
click at [870, 469] on icon "increase-product-quantity" at bounding box center [873, 465] width 12 height 12
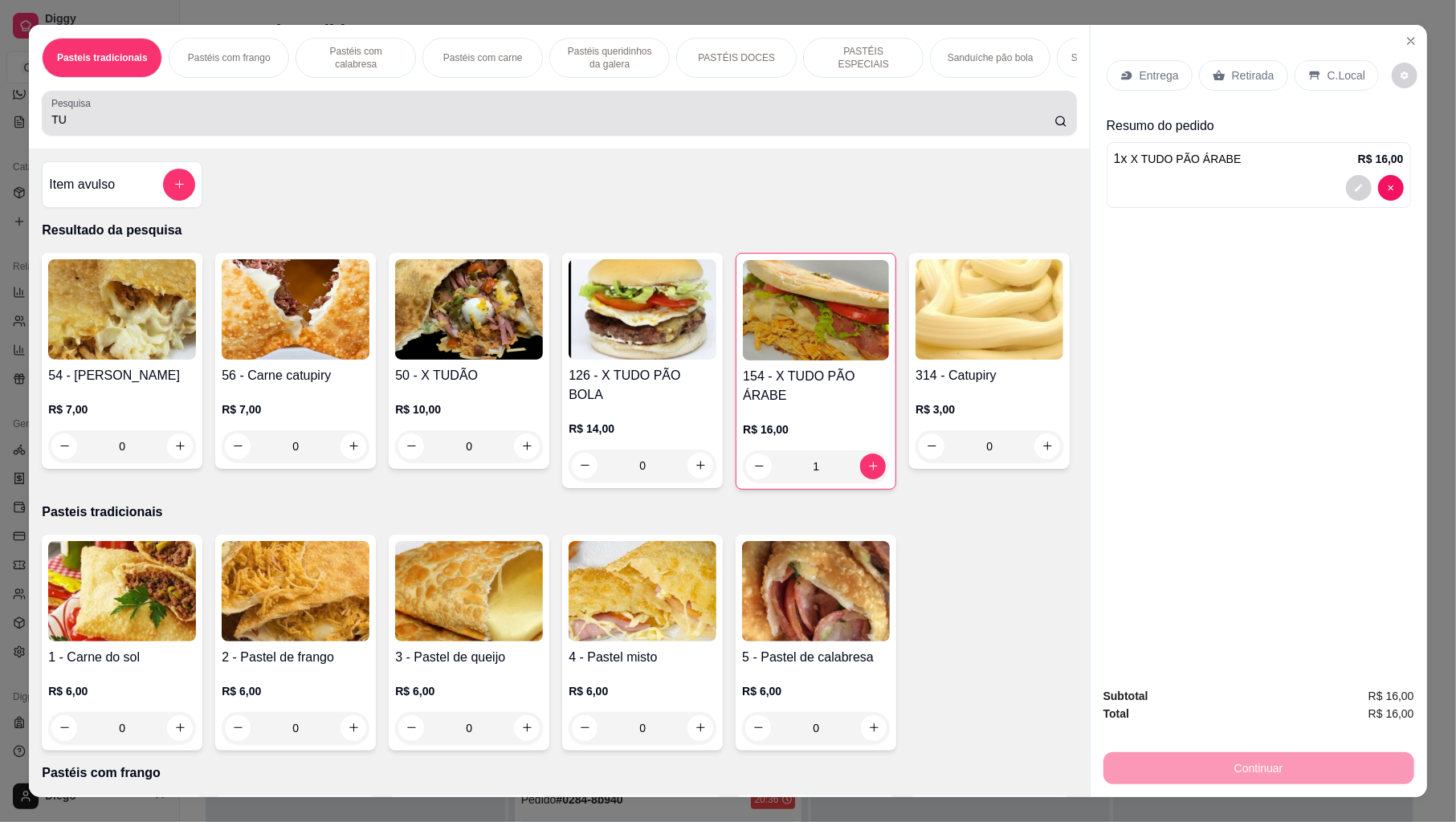
click at [416, 127] on input "TU" at bounding box center [553, 120] width 1003 height 16
click at [414, 127] on input "TU" at bounding box center [553, 120] width 1003 height 16
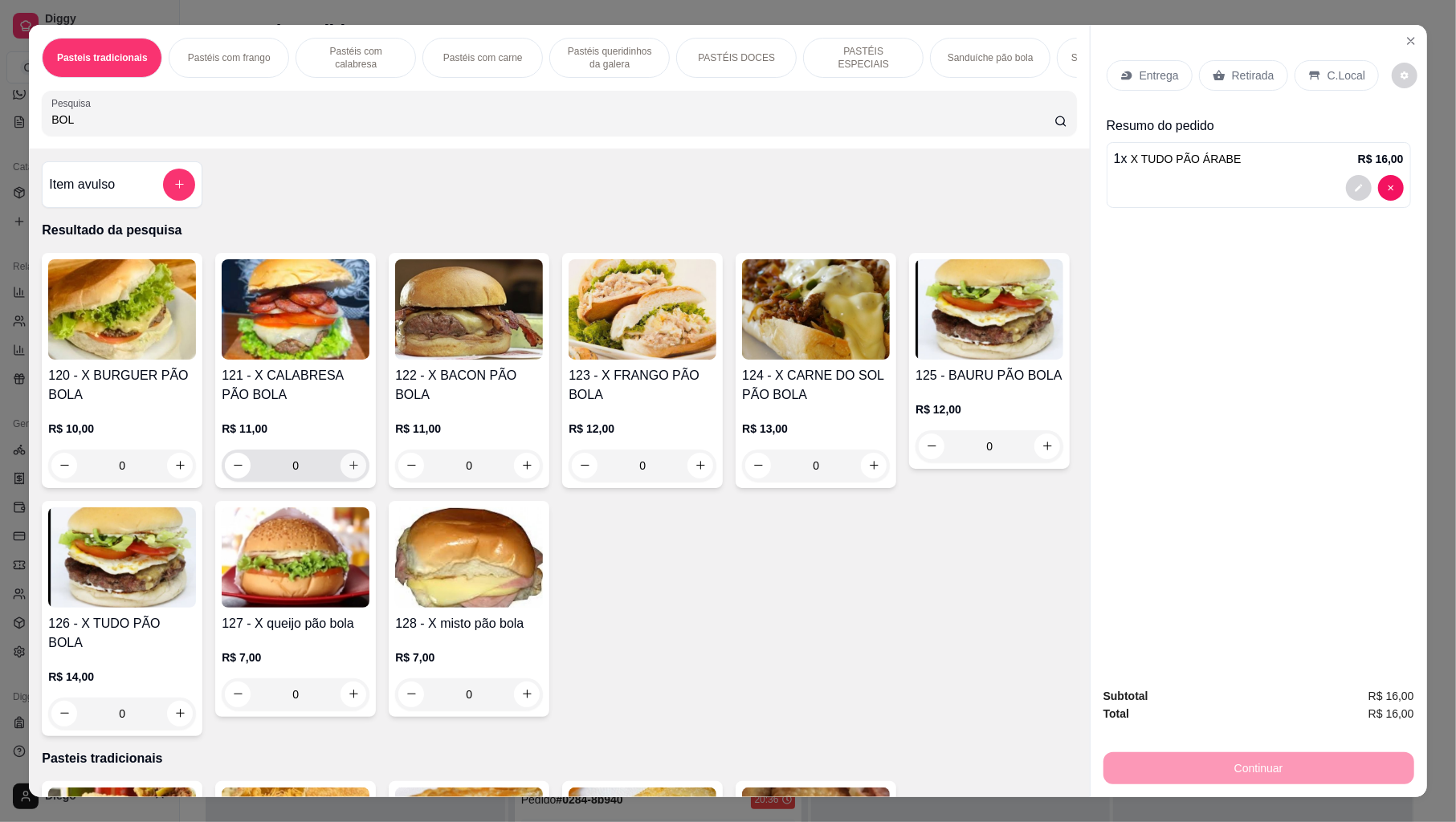
click at [351, 471] on icon "increase-product-quantity" at bounding box center [353, 465] width 12 height 12
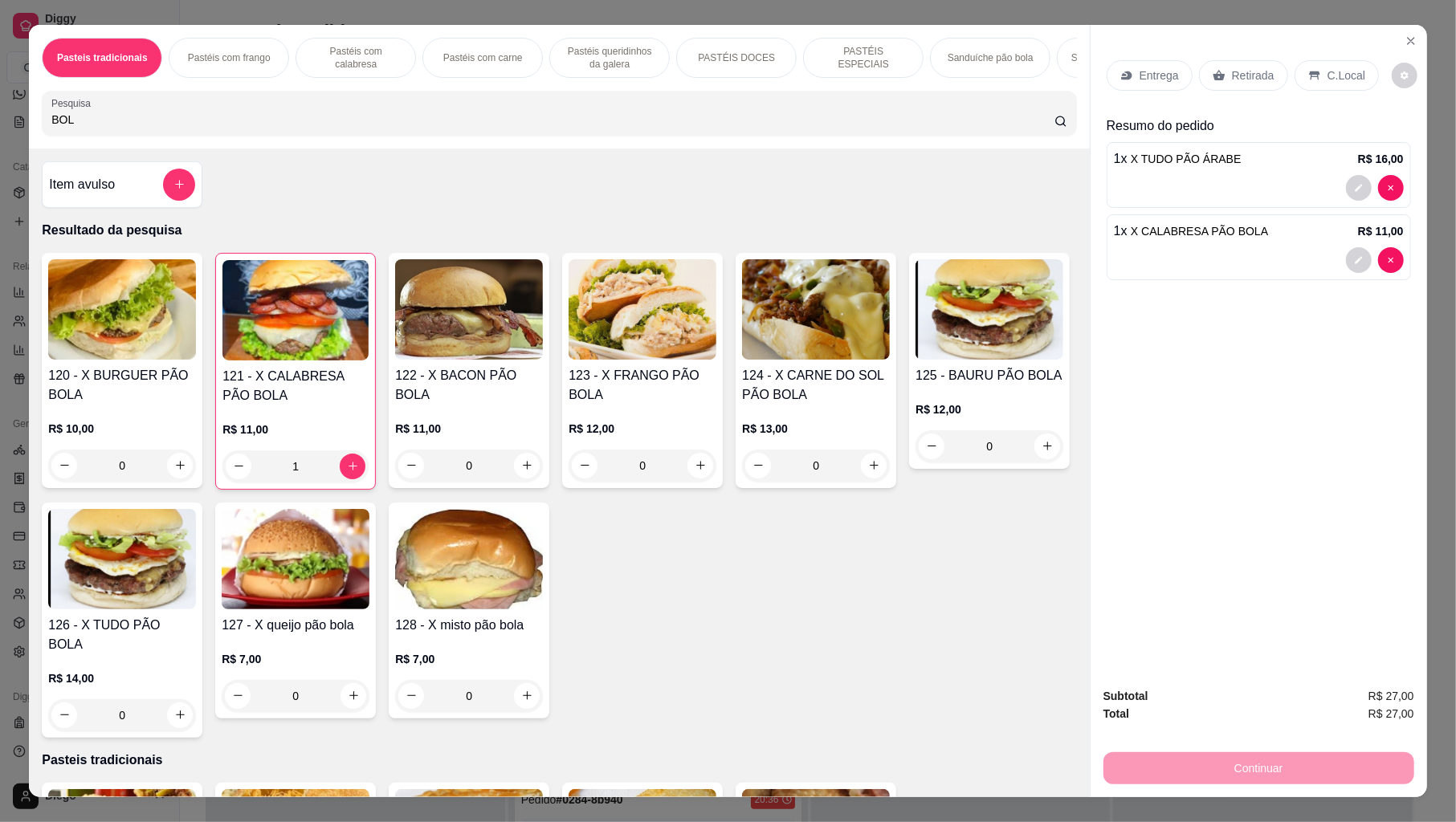
click at [268, 127] on input "BOL" at bounding box center [553, 120] width 1003 height 16
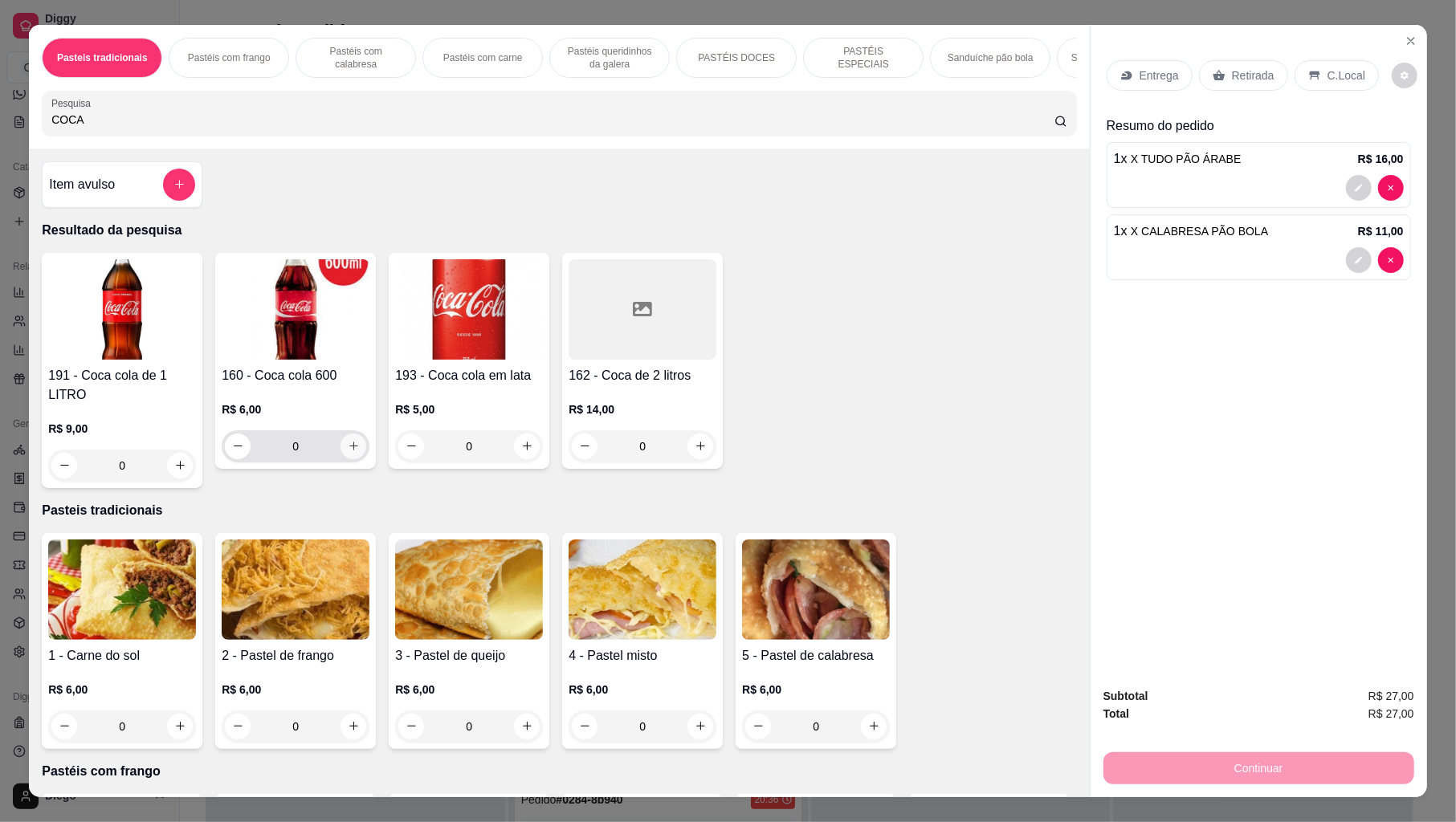
click at [350, 452] on icon "increase-product-quantity" at bounding box center [353, 445] width 12 height 12
drag, startPoint x: 1321, startPoint y: 69, endPoint x: 1340, endPoint y: 94, distance: 31.4
click at [1328, 72] on p "C.Local" at bounding box center [1346, 76] width 38 height 16
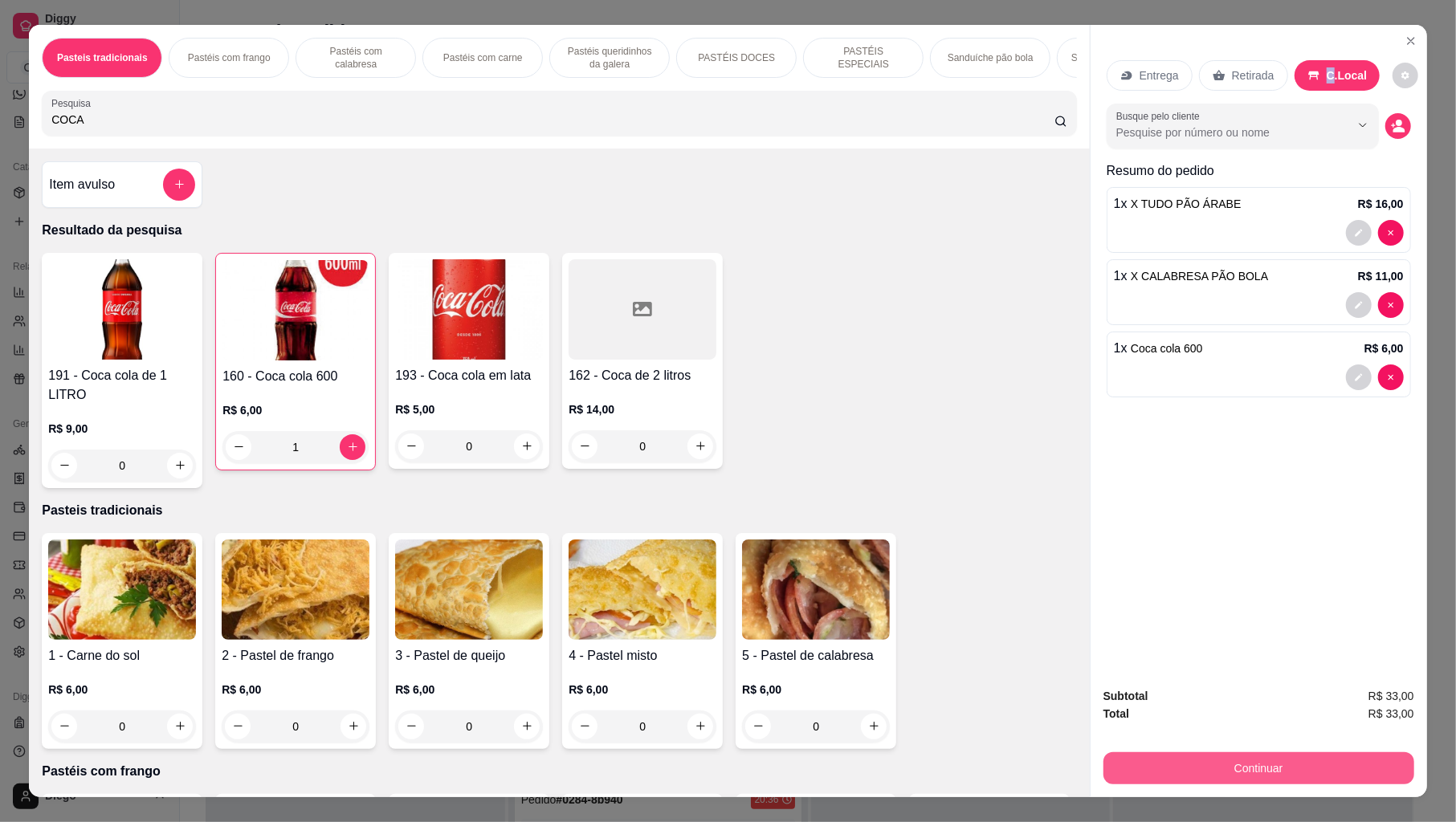
click at [1201, 751] on button "Continuar" at bounding box center [1258, 768] width 311 height 32
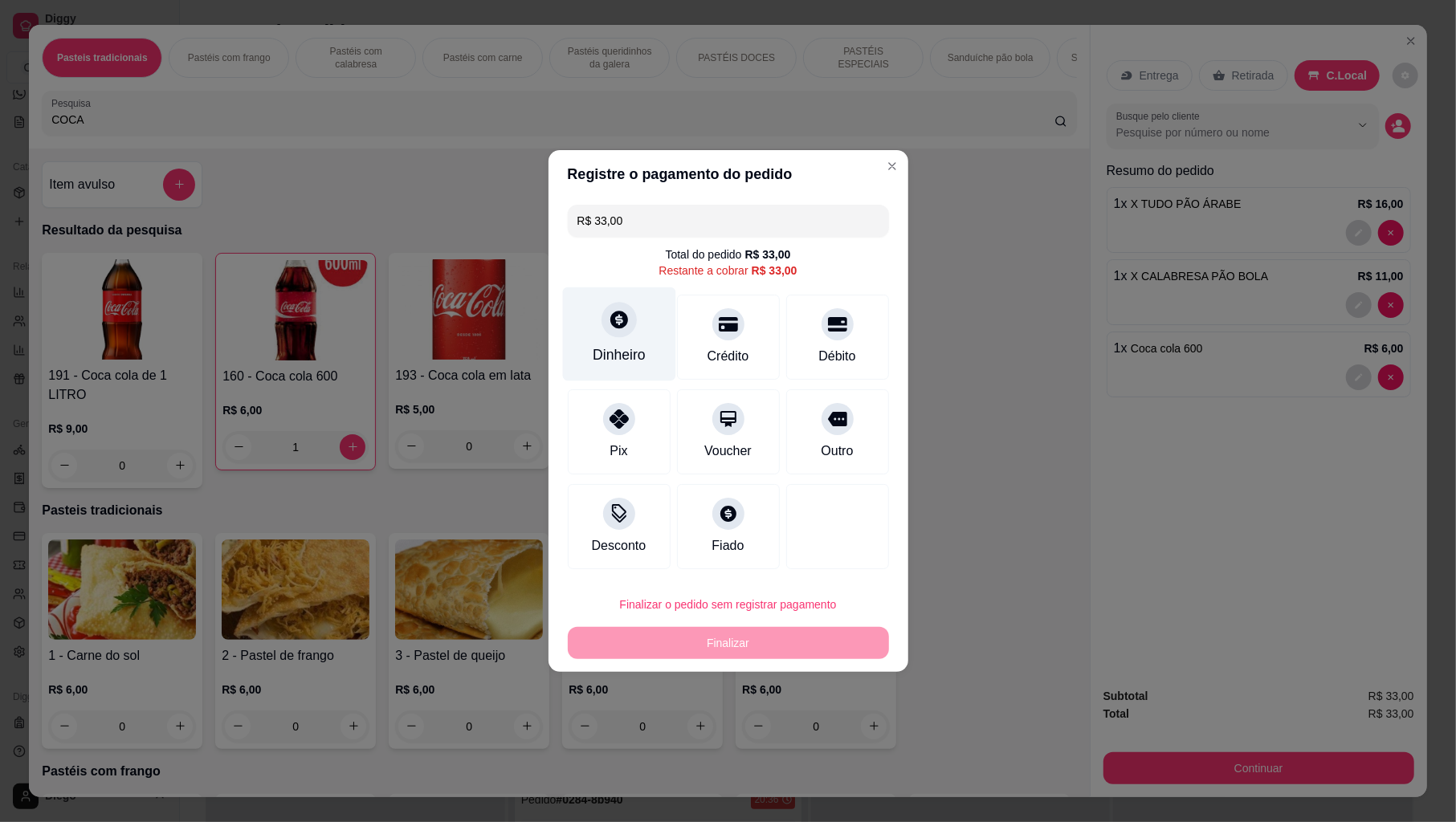
click at [621, 345] on div "Dinheiro" at bounding box center [619, 334] width 114 height 94
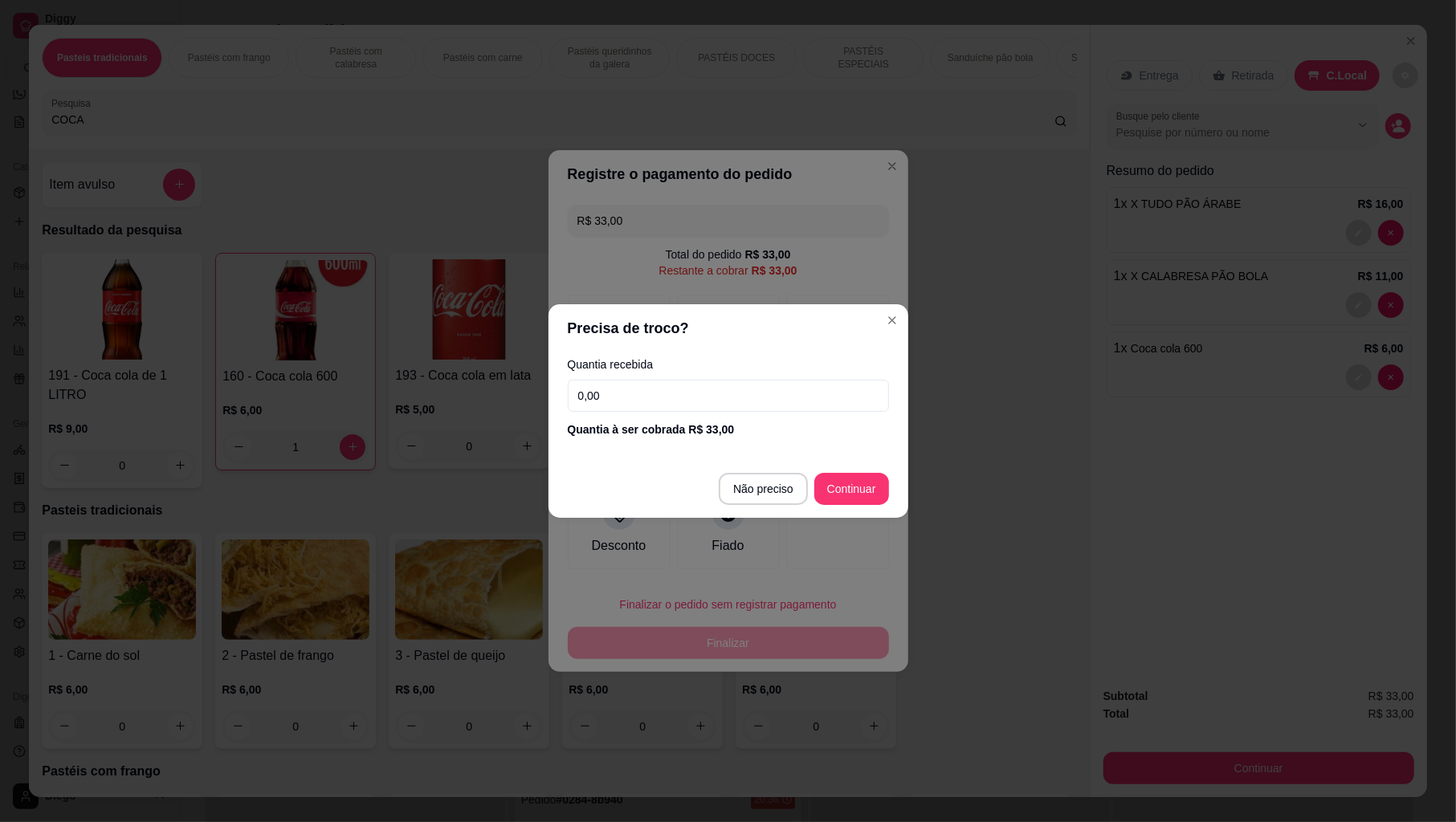
click at [695, 389] on input "0,00" at bounding box center [728, 396] width 322 height 32
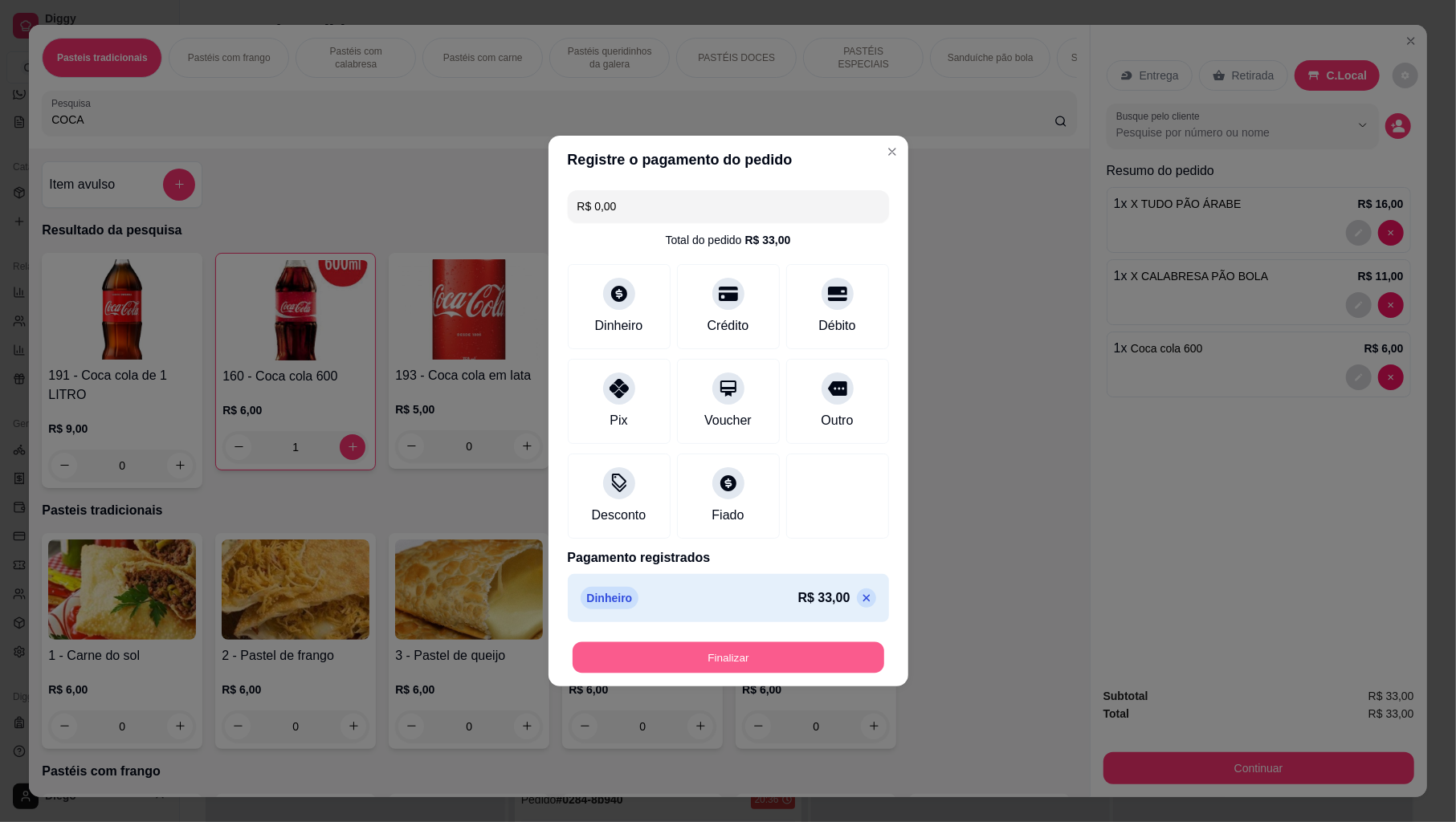
click at [833, 653] on button "Finalizar" at bounding box center [728, 658] width 312 height 31
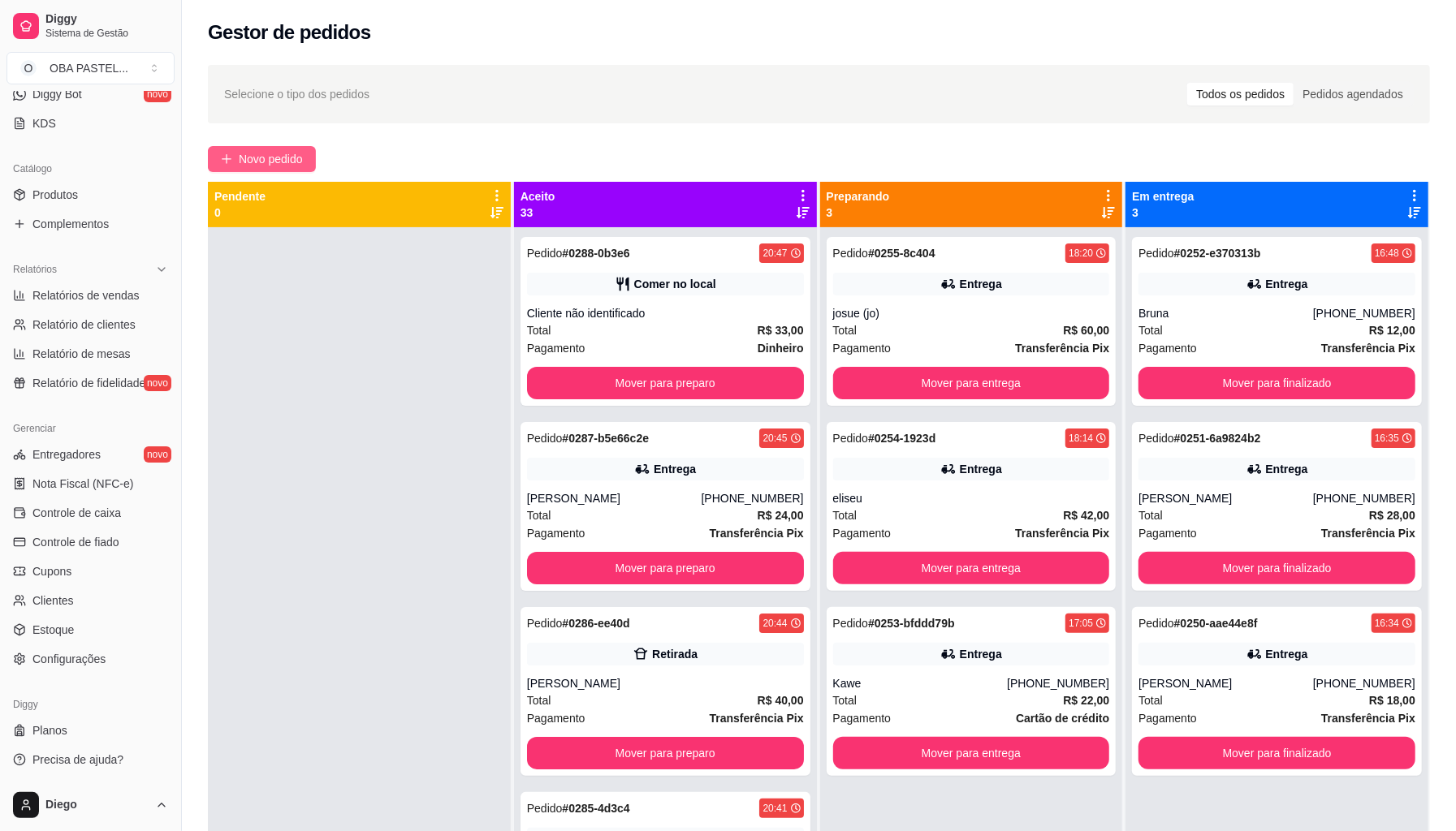
click at [281, 155] on span "Novo pedido" at bounding box center [271, 158] width 64 height 18
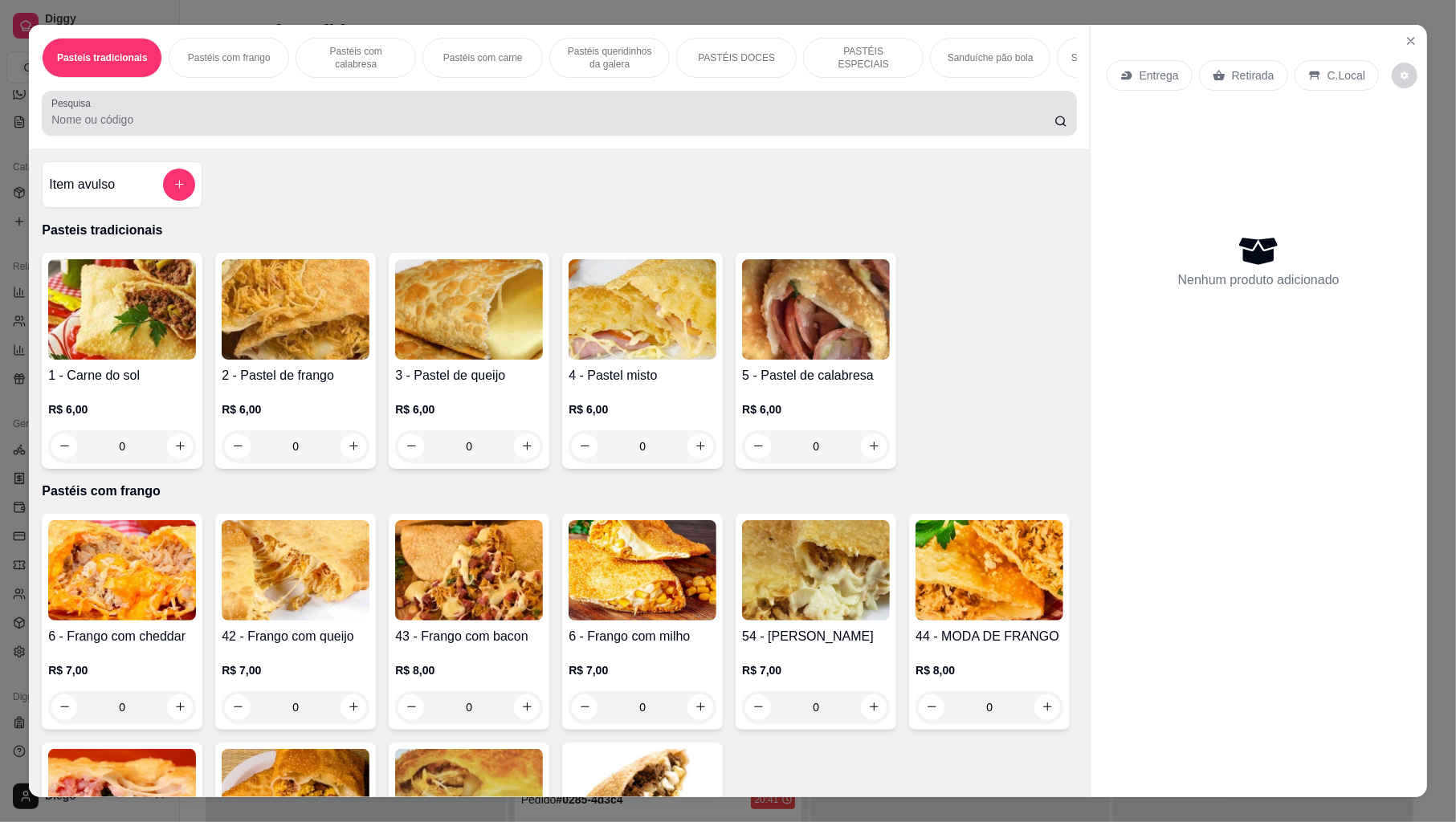
click at [217, 126] on div at bounding box center [559, 113] width 1015 height 32
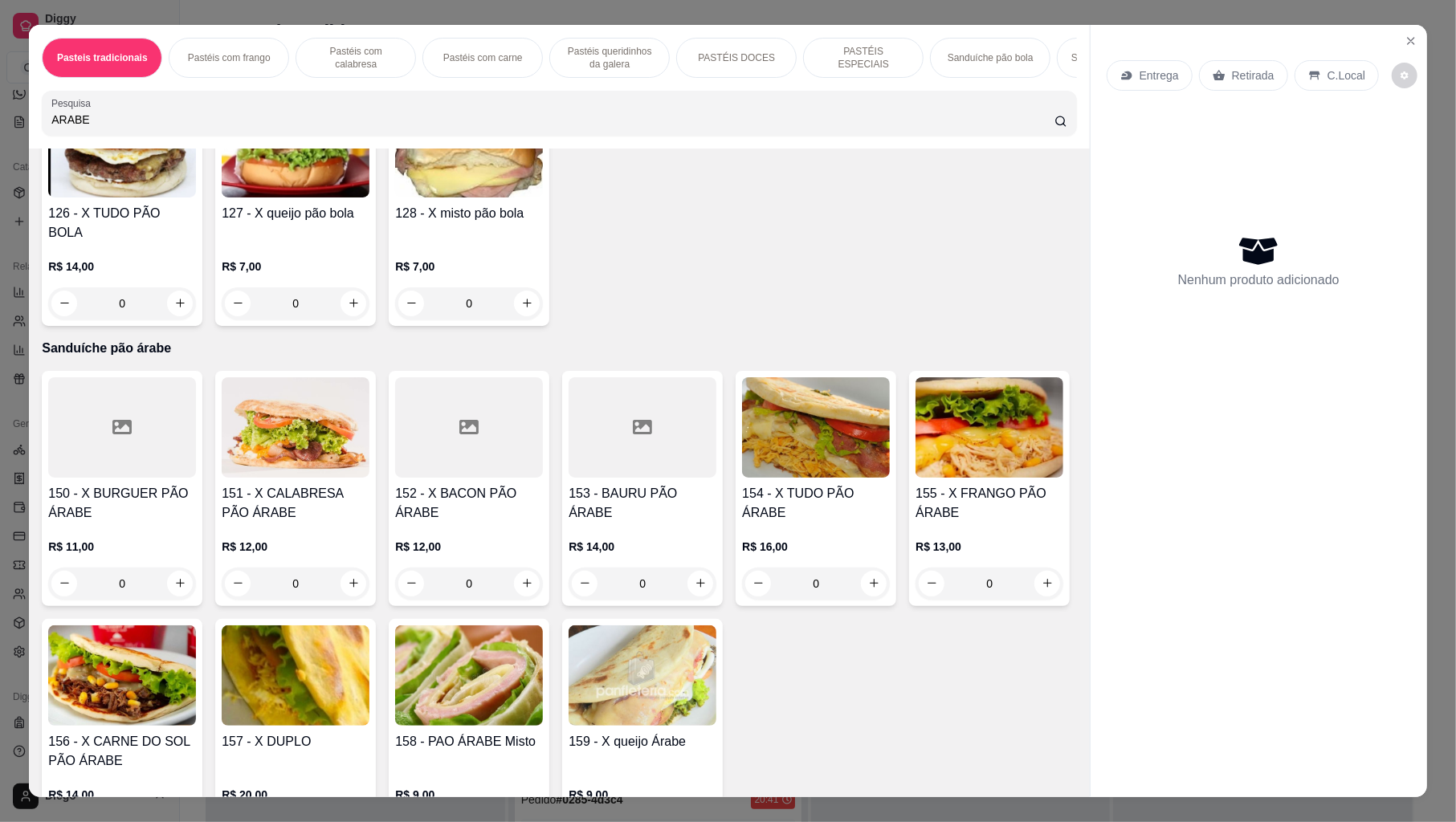
scroll to position [4426, 0]
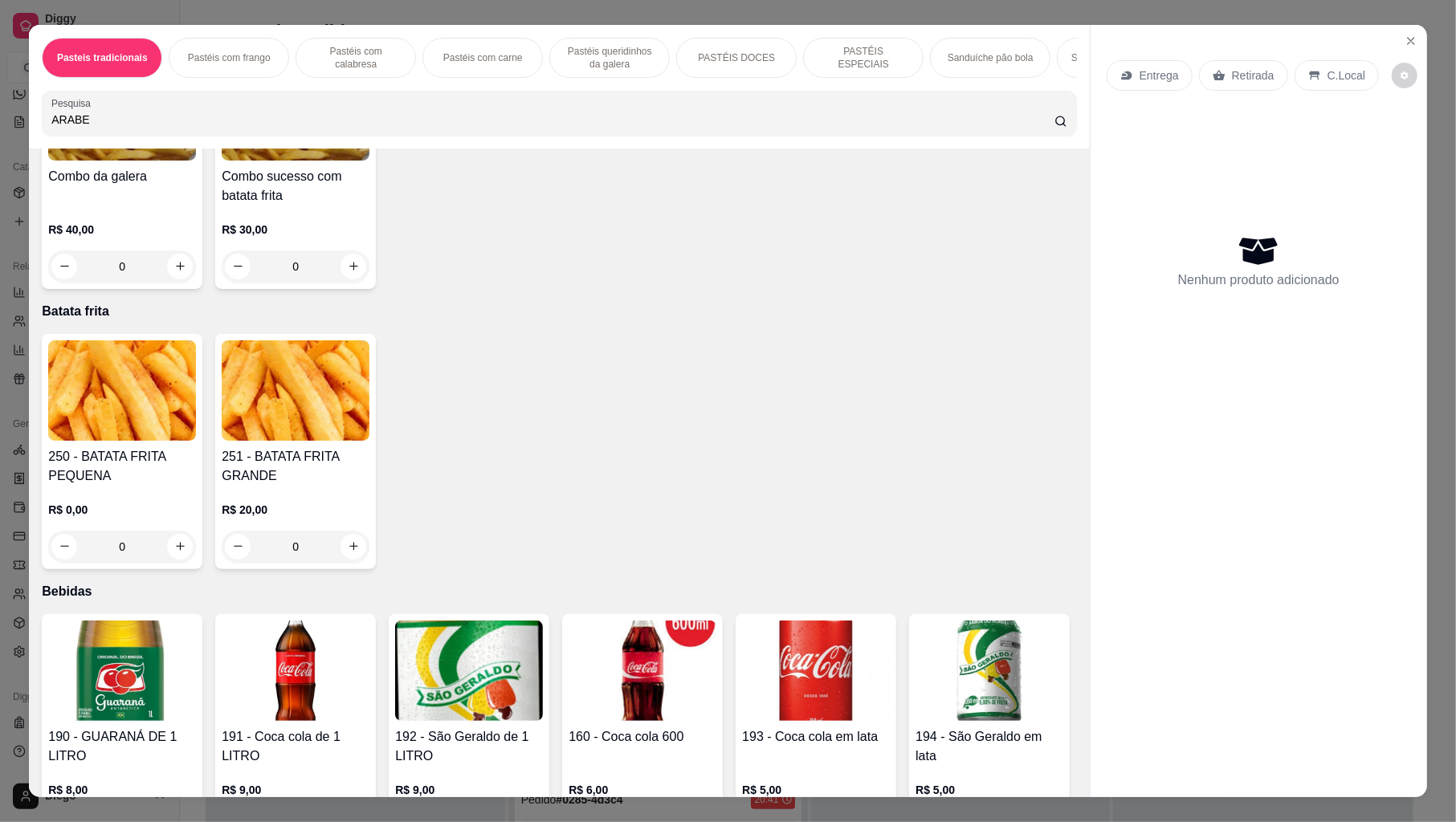
click at [1075, 168] on div "Pasteis tradicionais Pastéis com frango Pastéis com calabresa Pastéis com carne…" at bounding box center [559, 411] width 1060 height 773
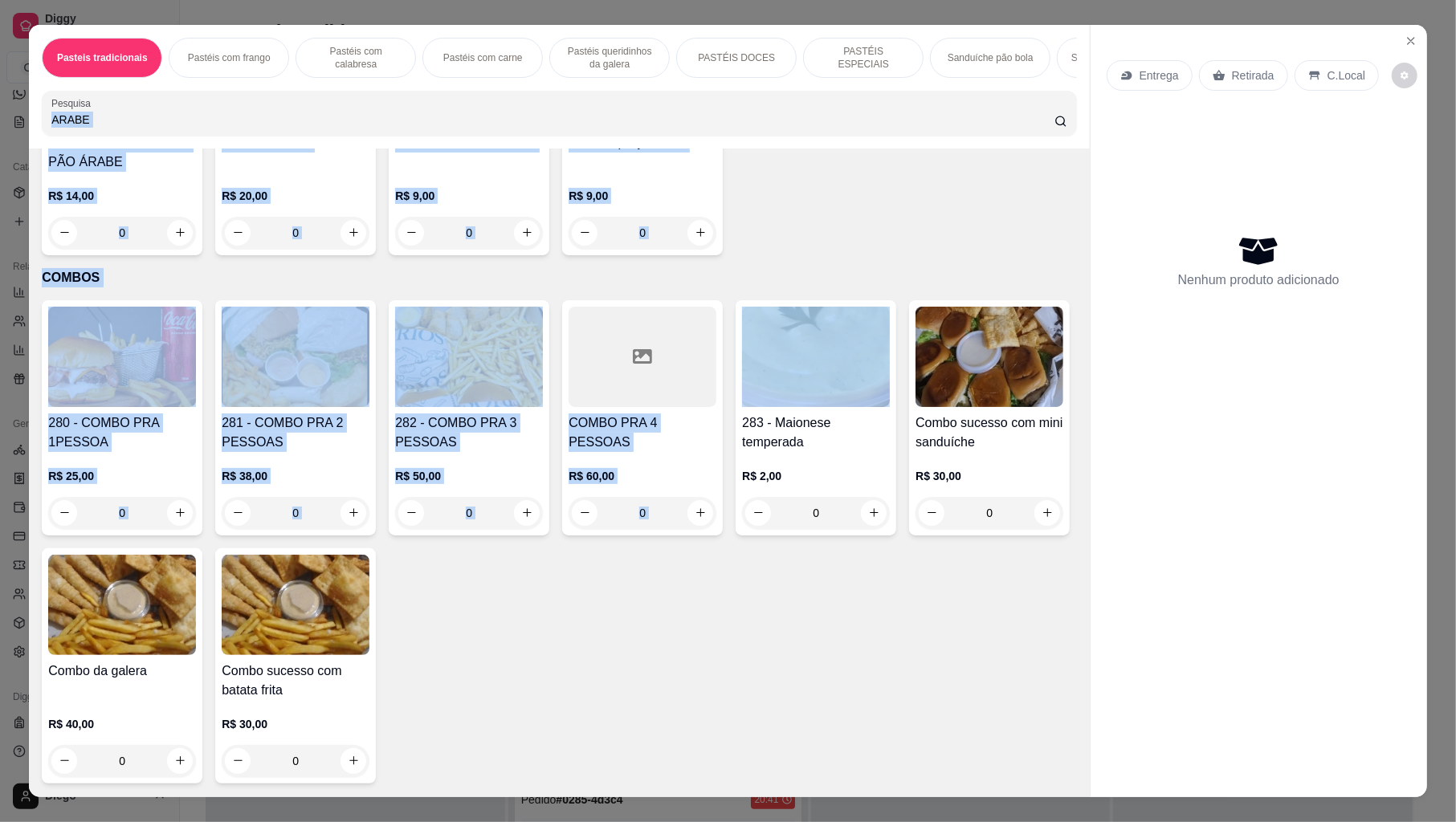
scroll to position [3891, 0]
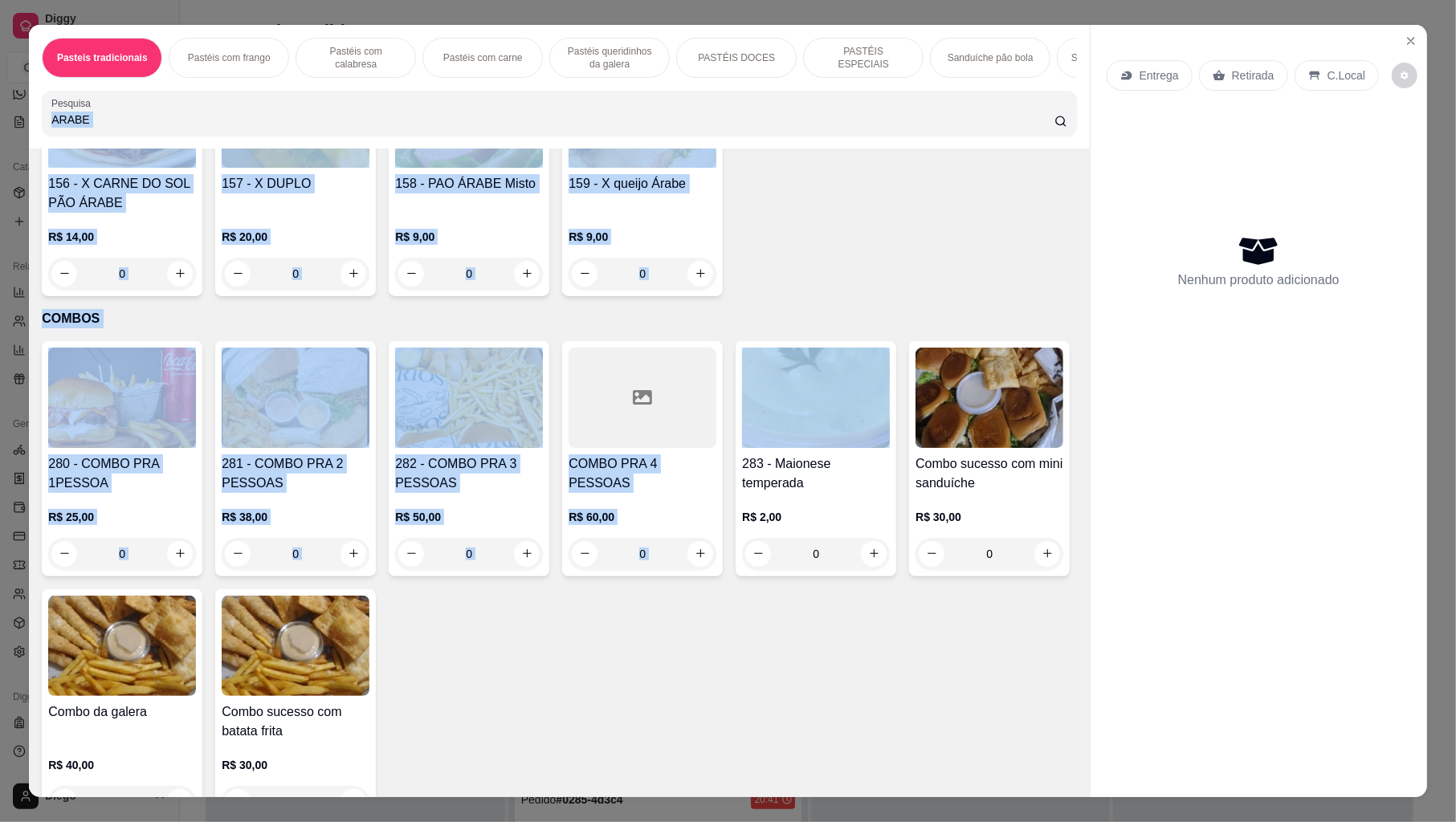
click at [996, 232] on div "150 - X BURGUER PÃO ÁRABE R$ 11,00 0 151 - X CALABRESA PÃO ÁRABE R$ 12,00 0 152…" at bounding box center [559, 55] width 1035 height 484
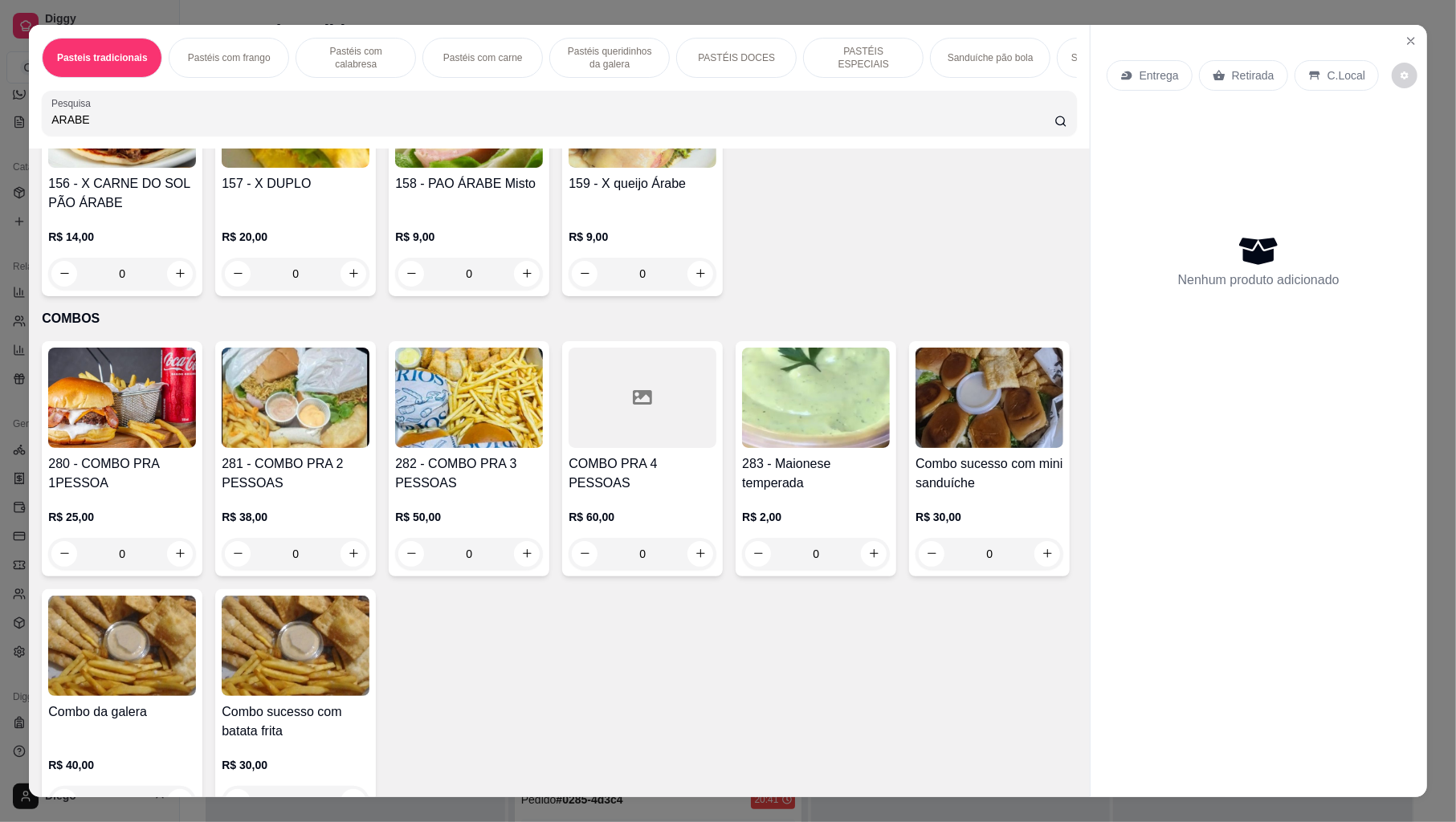
click at [341, 38] on button "increase-product-quantity" at bounding box center [353, 25] width 25 height 25
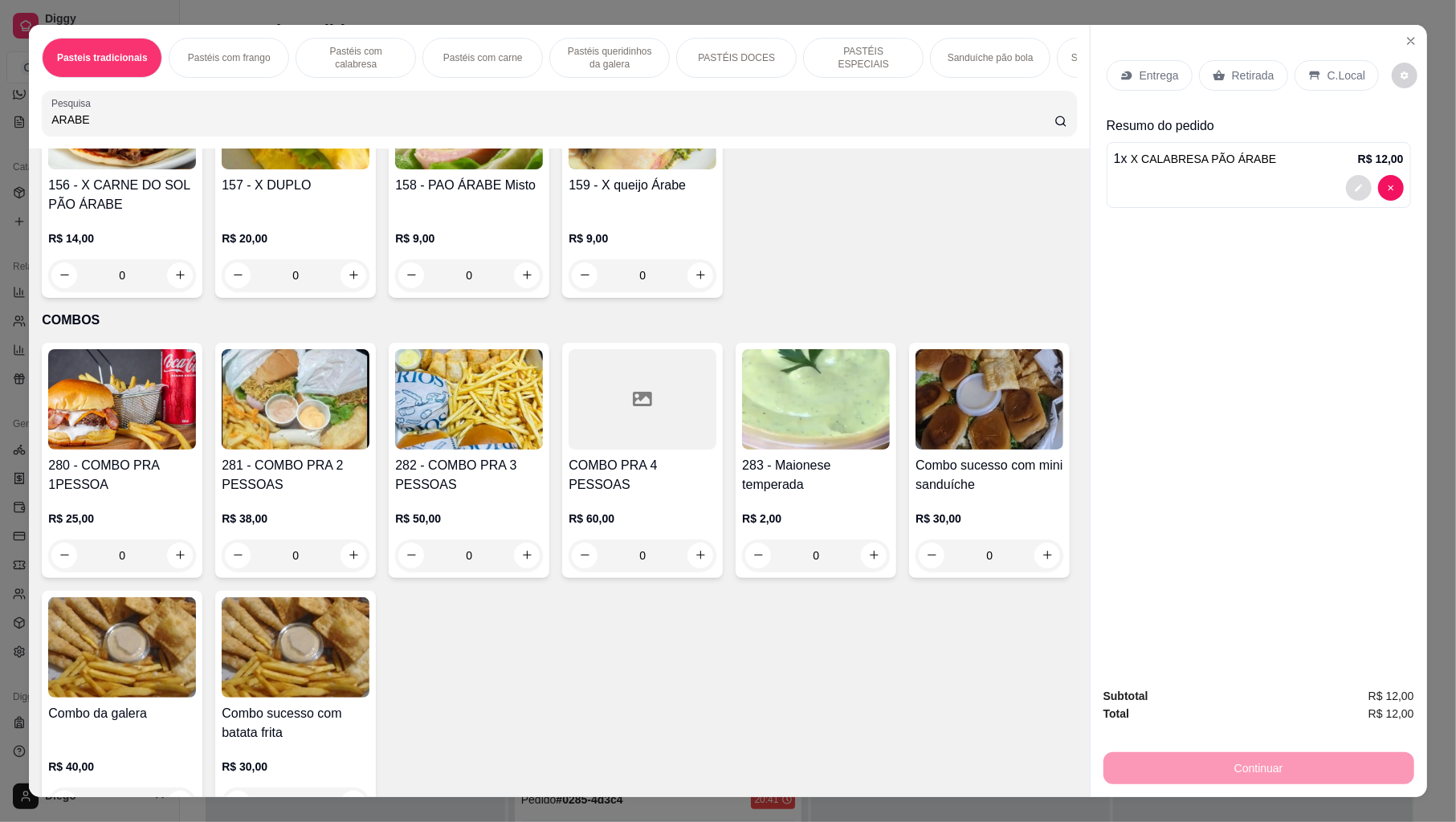
click at [1353, 181] on button "decrease-product-quantity" at bounding box center [1359, 188] width 26 height 26
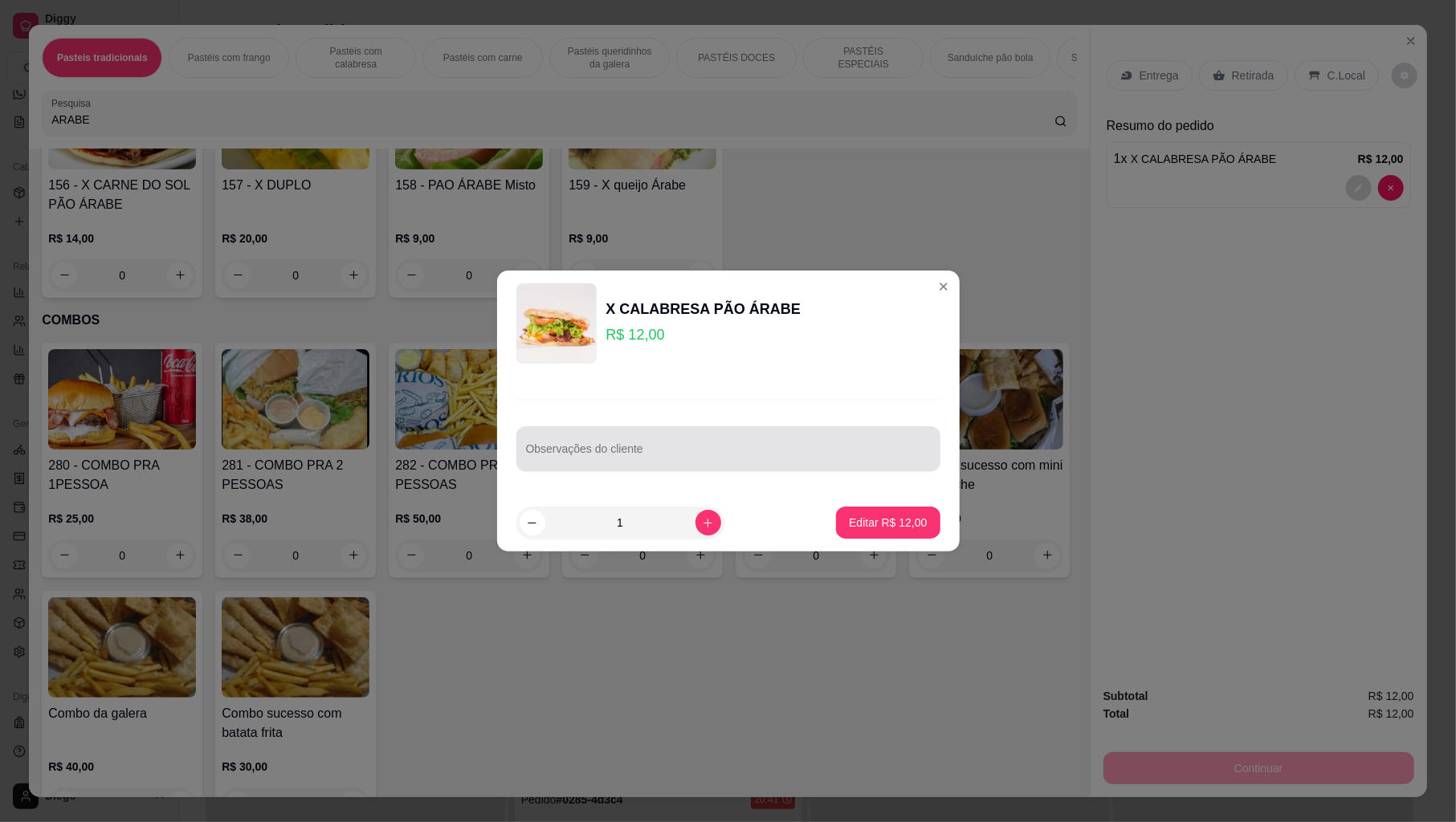
click at [840, 444] on div at bounding box center [728, 448] width 405 height 32
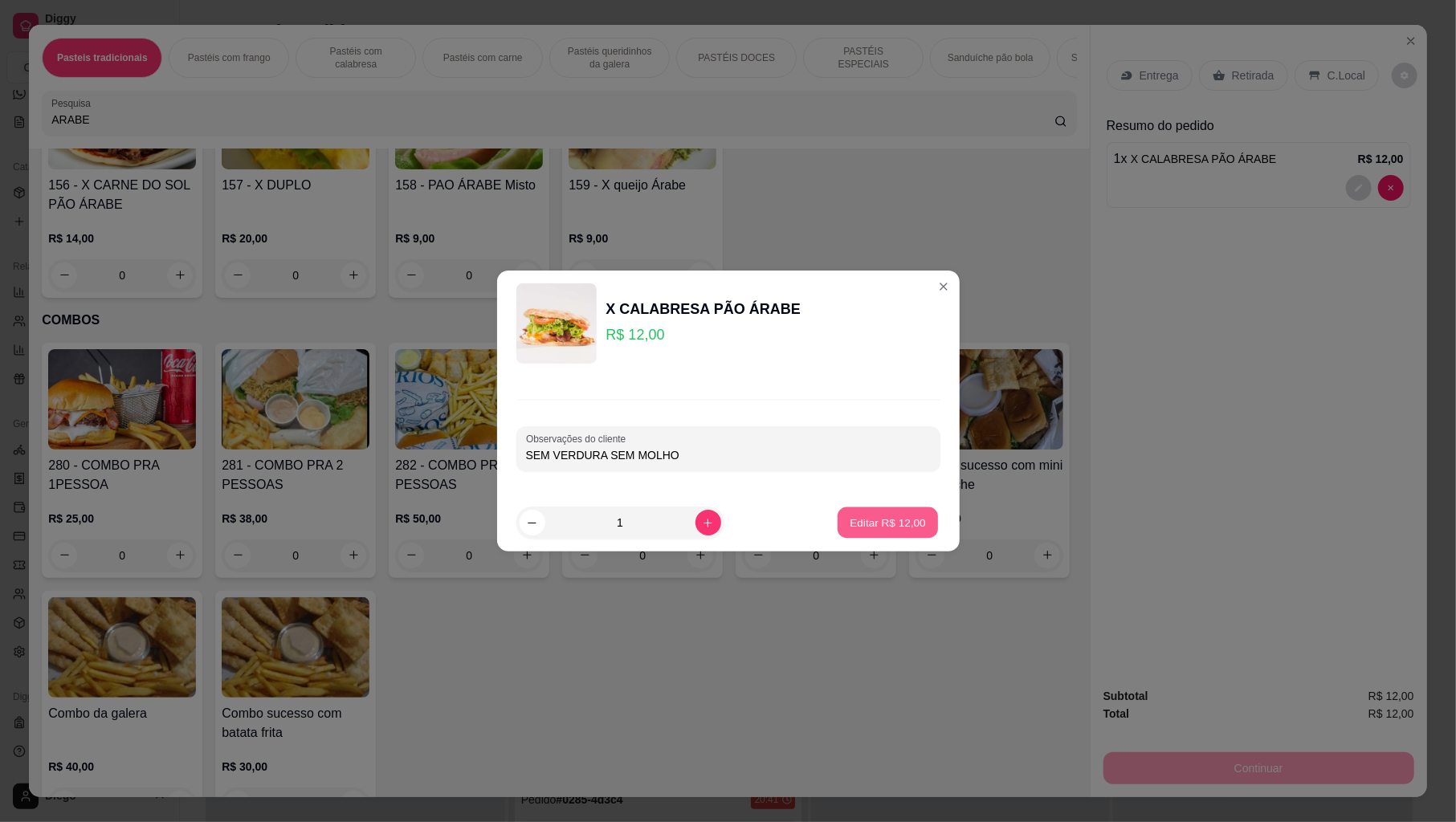
click at [855, 524] on p "Editar R$ 12,00" at bounding box center [888, 522] width 75 height 16
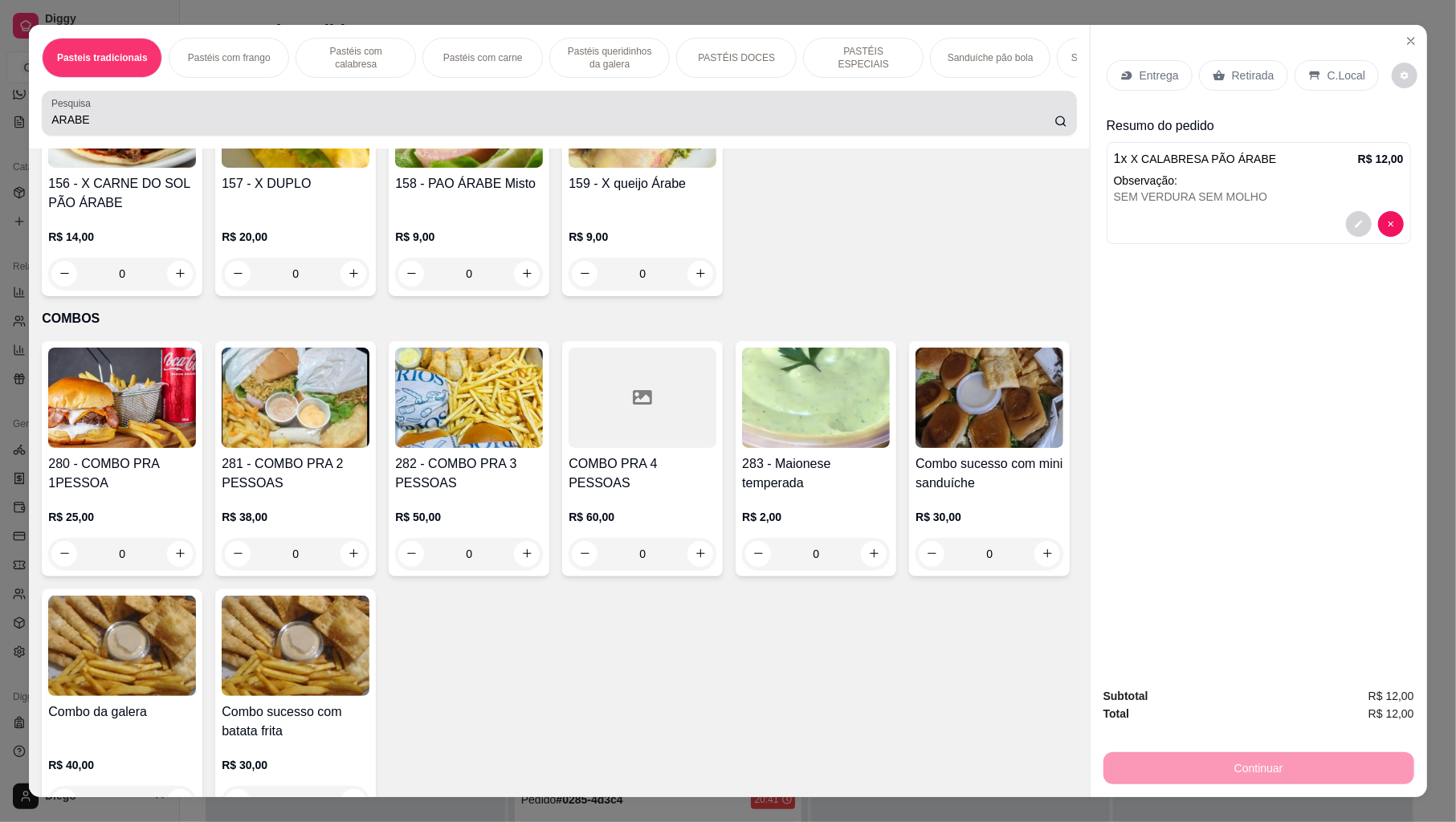
click at [328, 119] on div "ARABE" at bounding box center [559, 113] width 1015 height 32
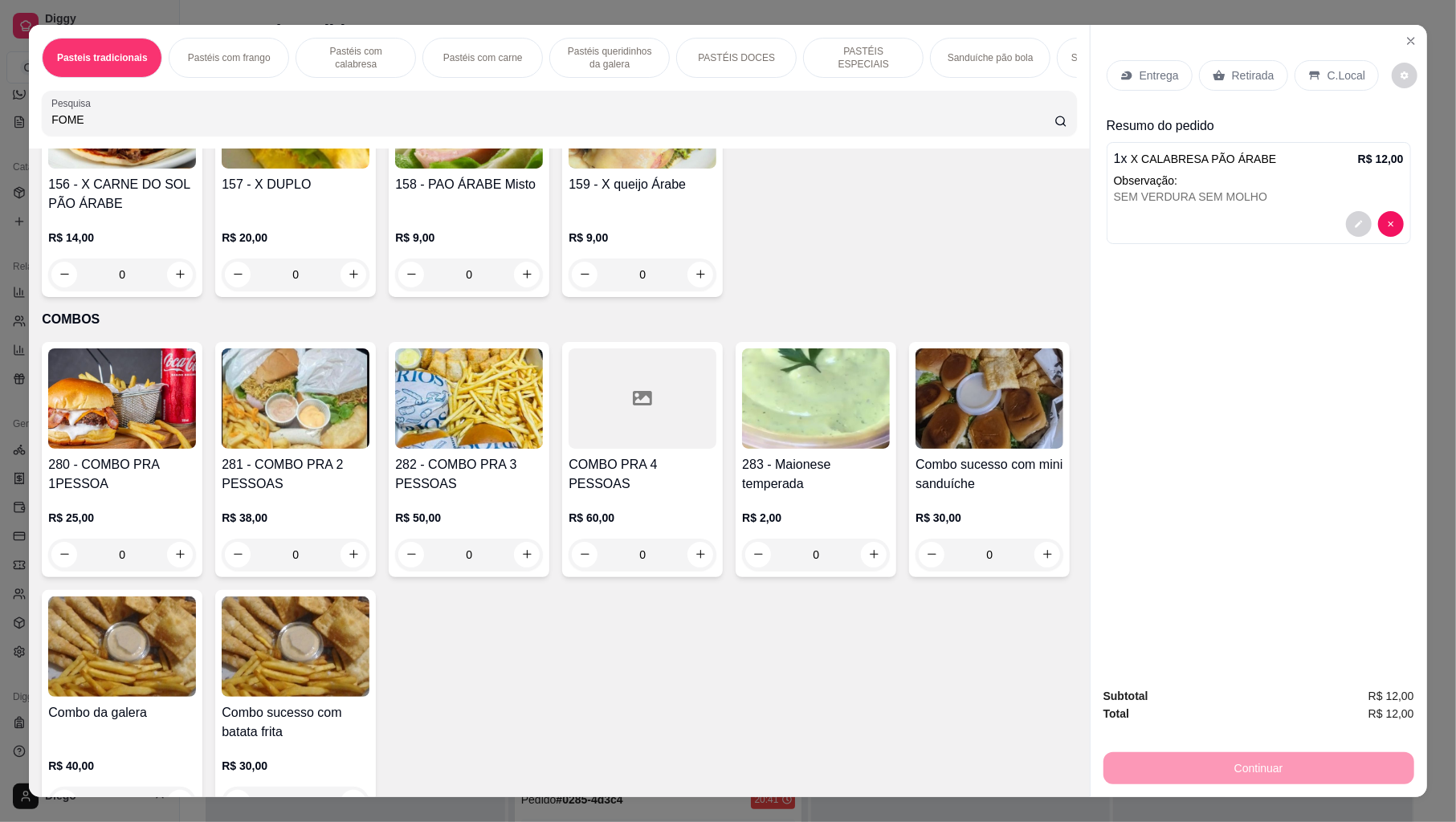
scroll to position [0, 0]
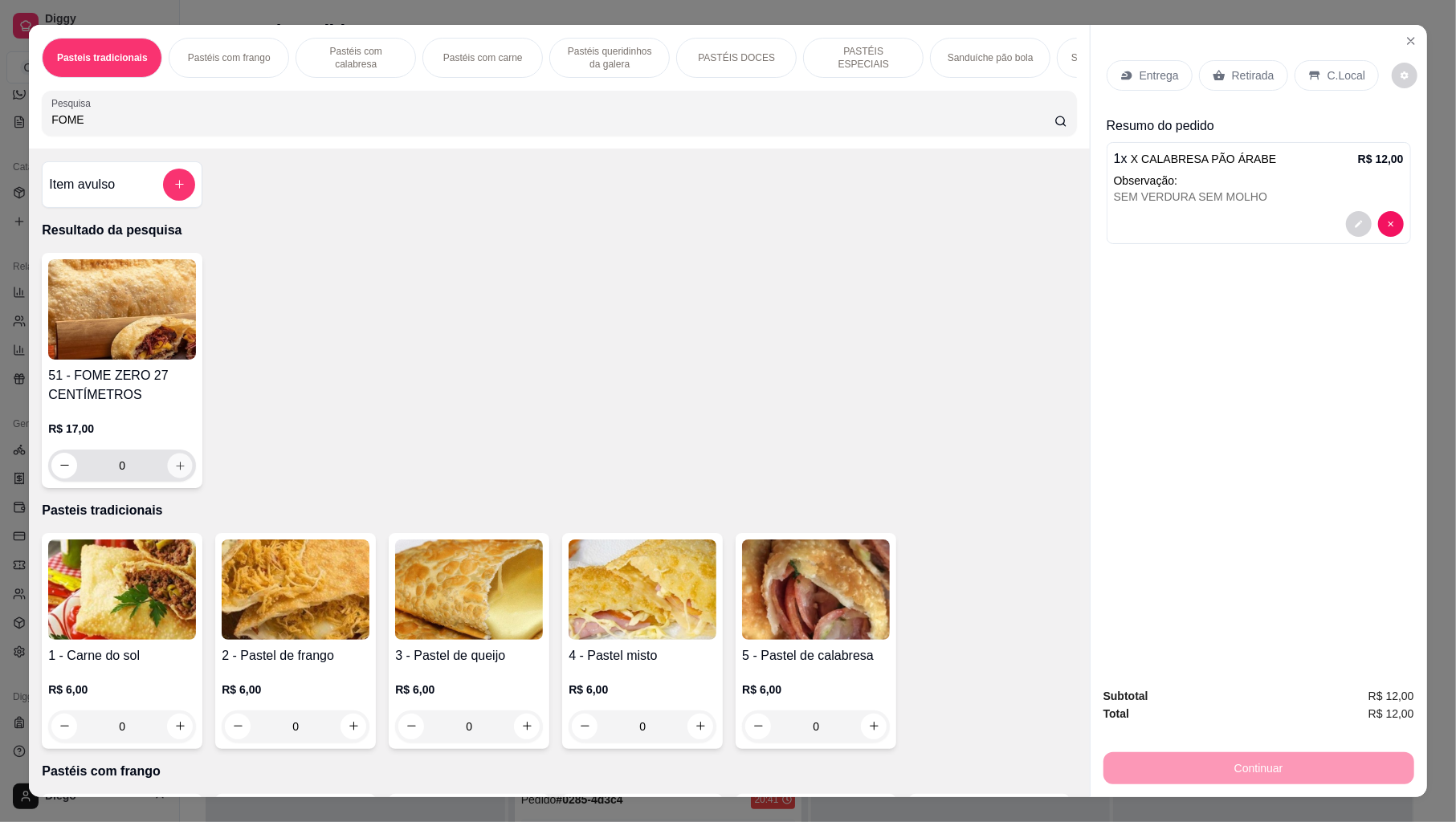
click at [322, 442] on div "51 - FOME ZERO 27 CENTÍMETROS R$ 17,00 0" at bounding box center [559, 370] width 1035 height 236
click at [181, 478] on button "increase-product-quantity" at bounding box center [180, 466] width 26 height 26
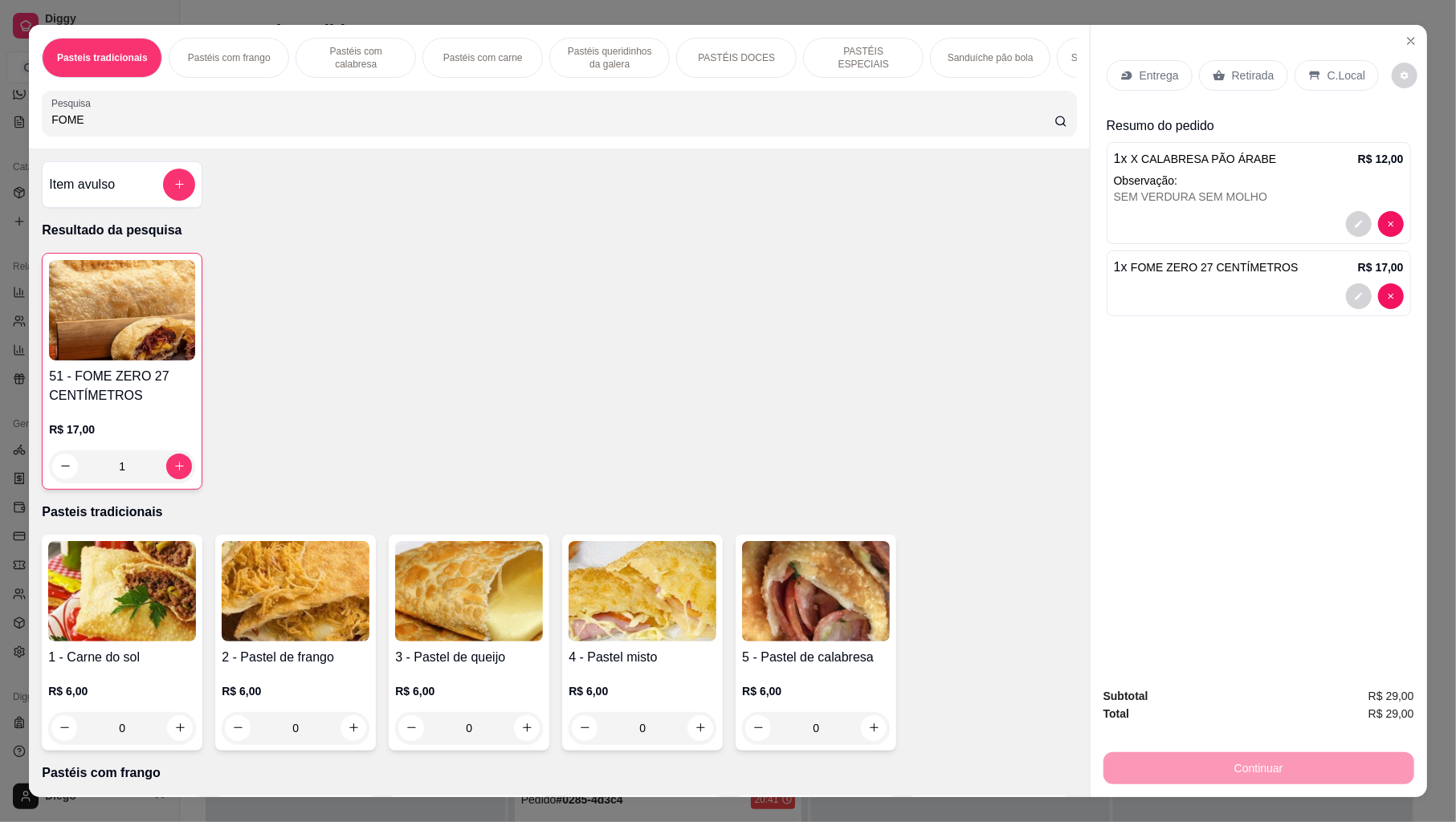
click at [1310, 71] on icon at bounding box center [1315, 75] width 13 height 13
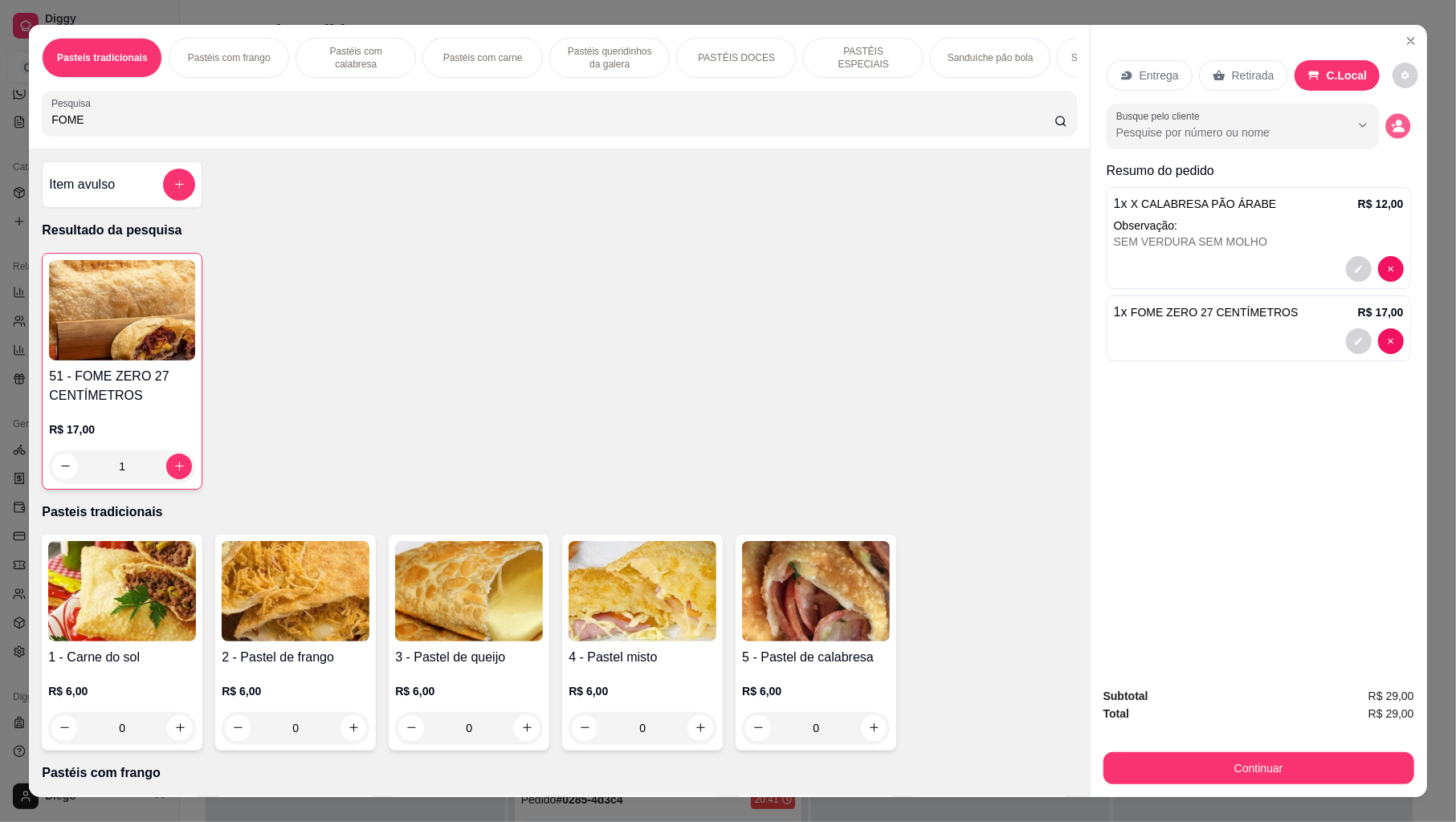
click at [1393, 126] on icon "decrease-product-quantity" at bounding box center [1398, 129] width 11 height 5
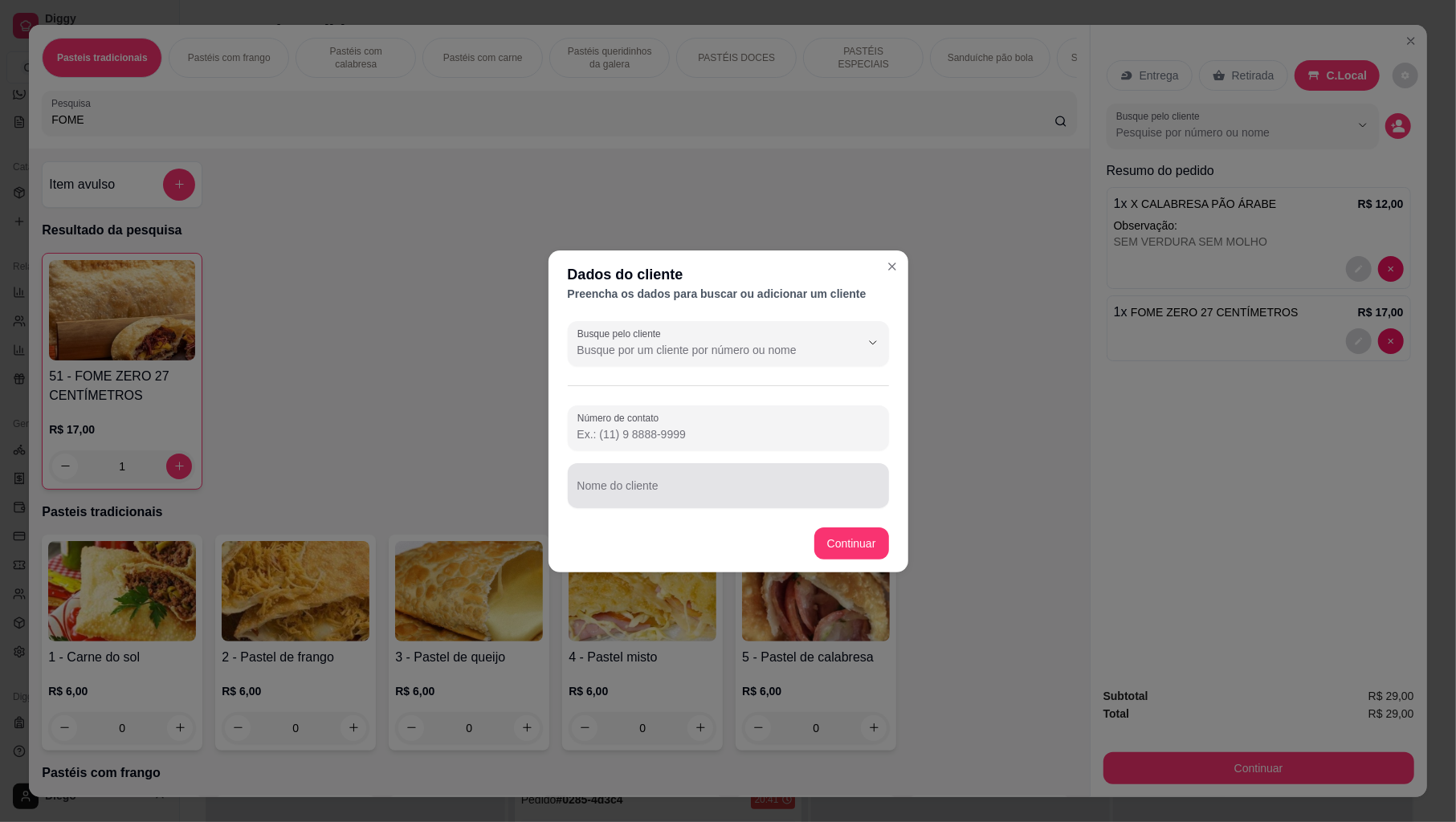
click at [739, 499] on div at bounding box center [728, 486] width 302 height 32
drag, startPoint x: 879, startPoint y: 525, endPoint x: 872, endPoint y: 536, distance: 13.0
click at [875, 527] on footer "Continuar" at bounding box center [728, 543] width 360 height 58
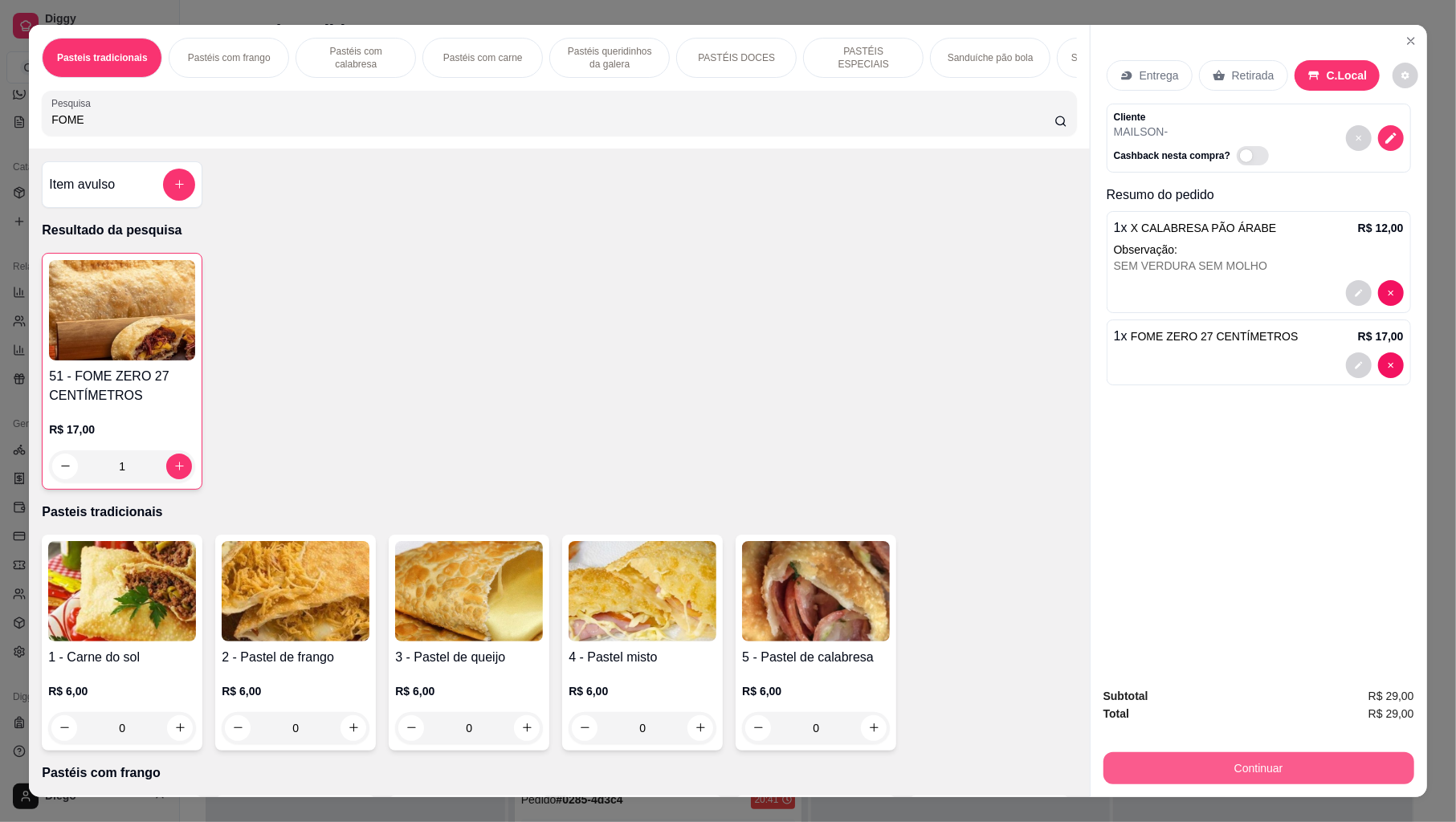
click at [1199, 751] on button "Continuar" at bounding box center [1258, 768] width 311 height 32
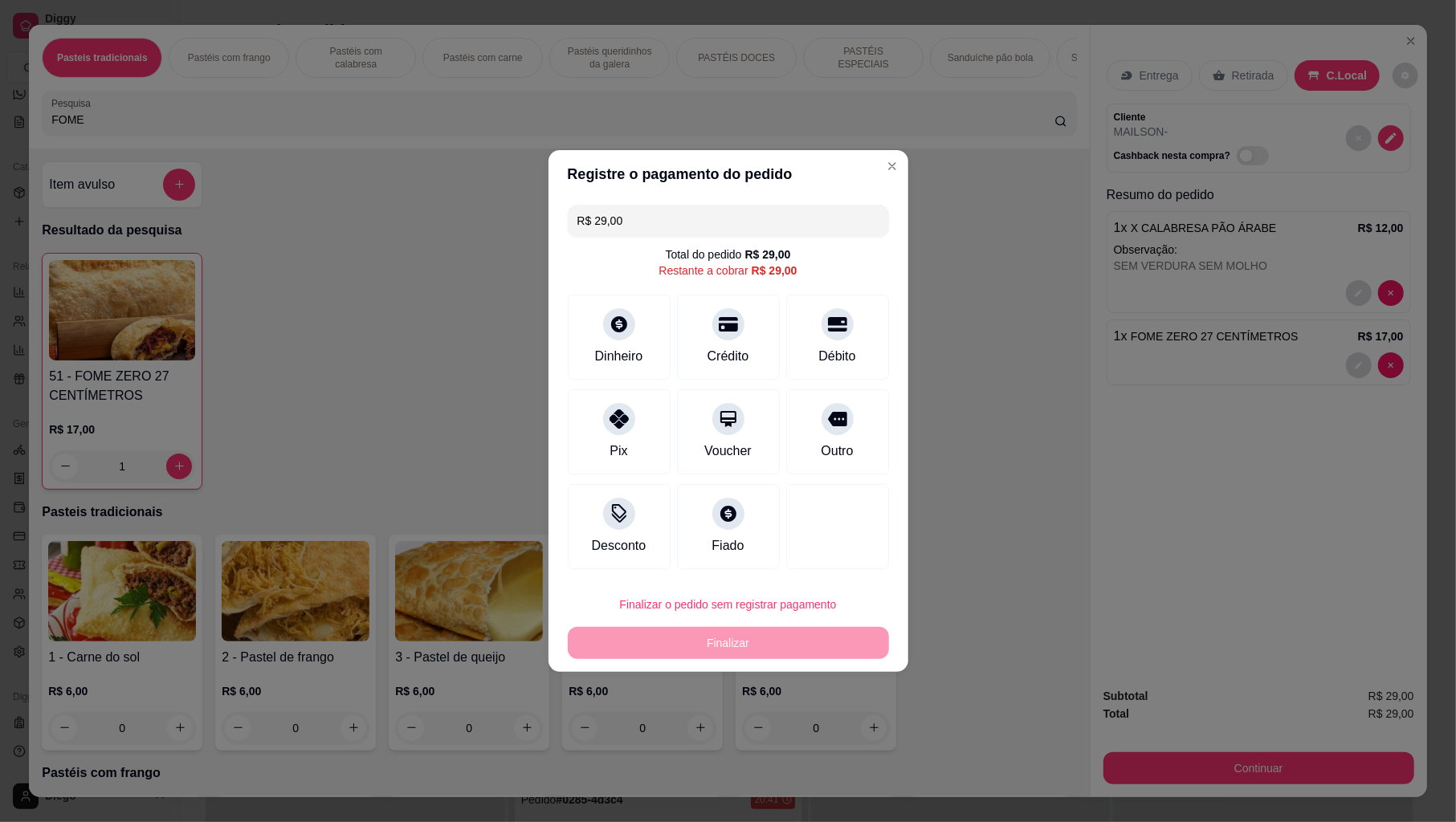
click at [821, 450] on div "Outro" at bounding box center [837, 451] width 32 height 19
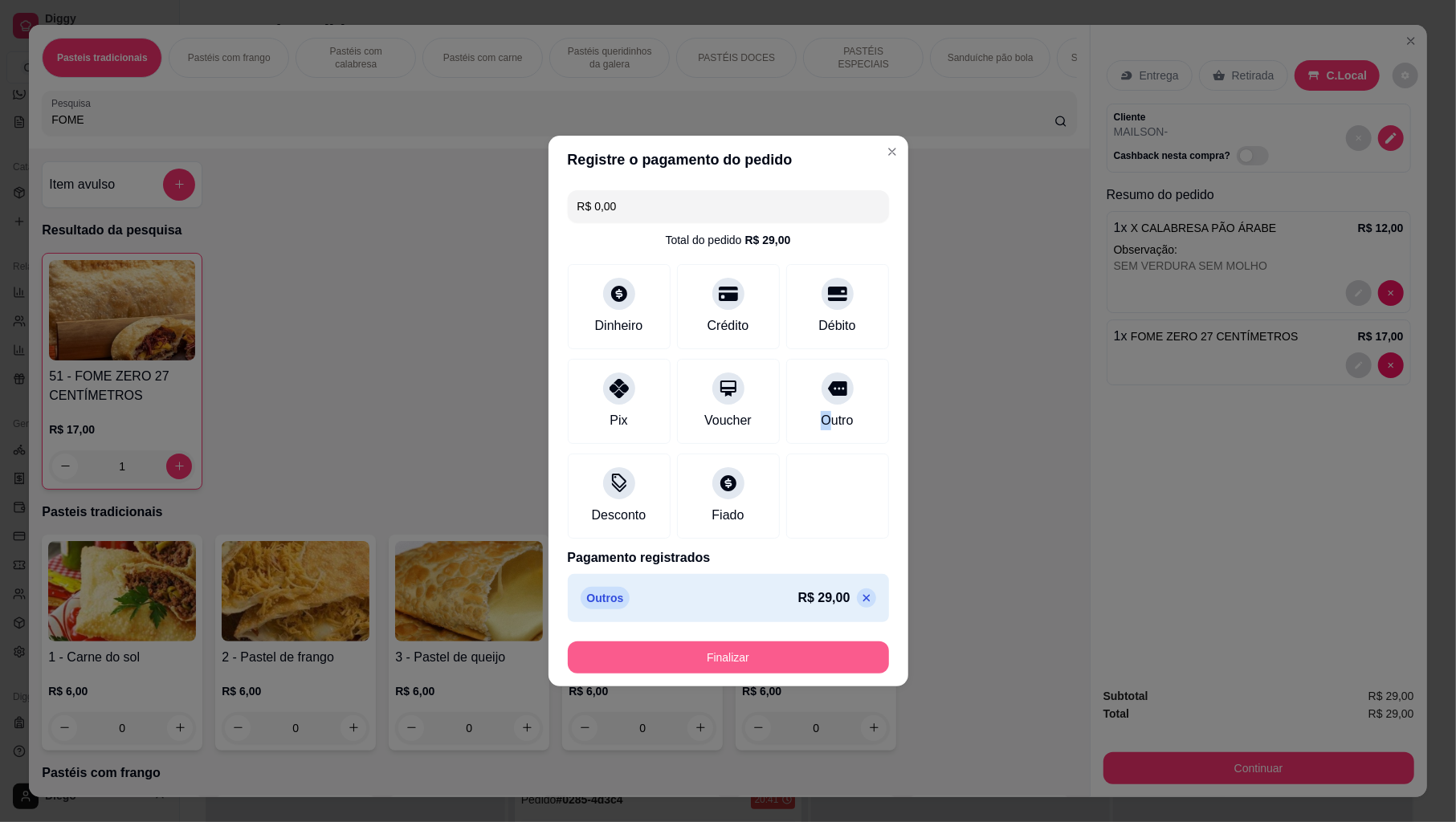
click at [612, 663] on button "Finalizar" at bounding box center [728, 657] width 322 height 32
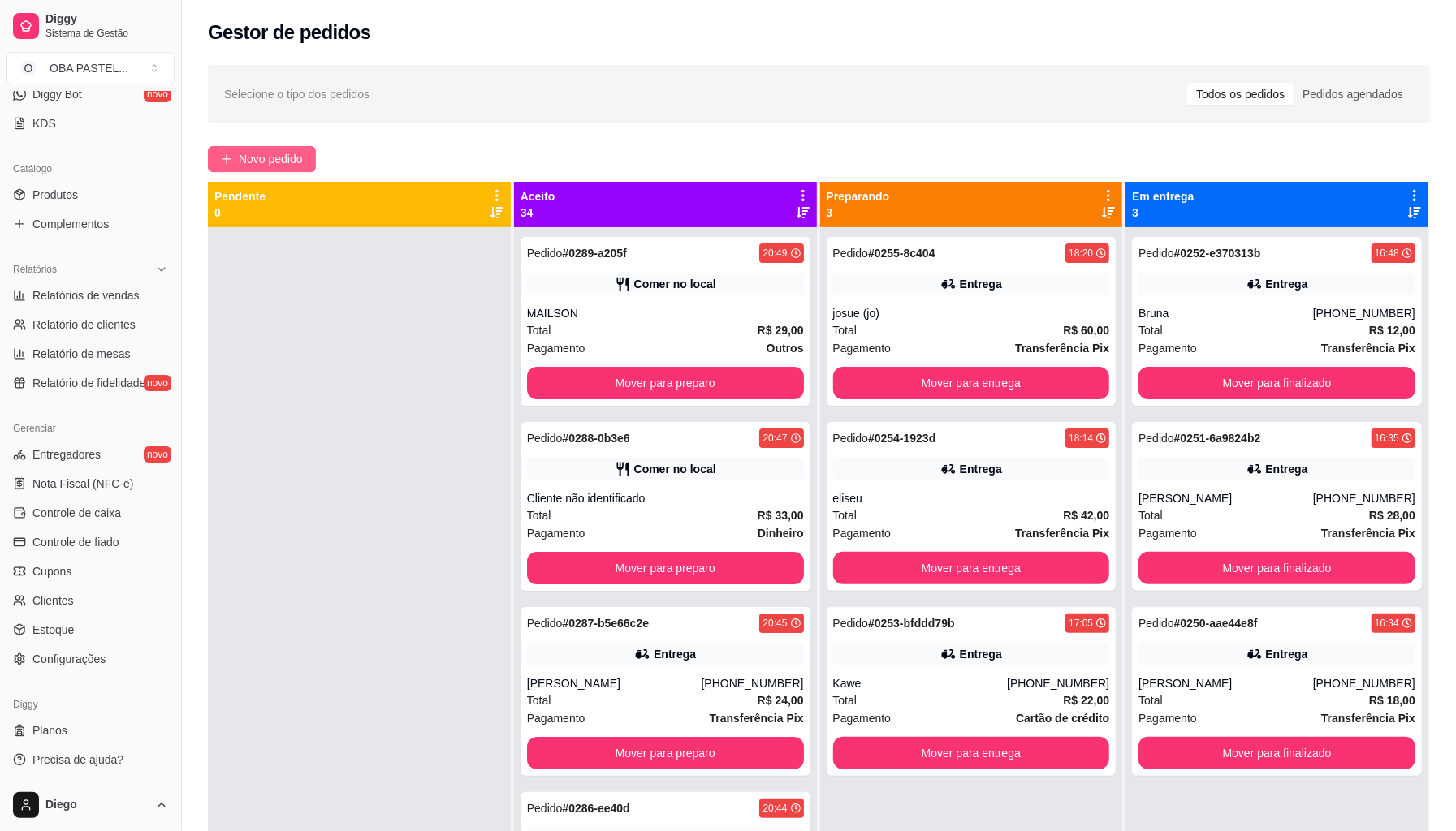
click at [298, 156] on span "Novo pedido" at bounding box center [271, 158] width 64 height 18
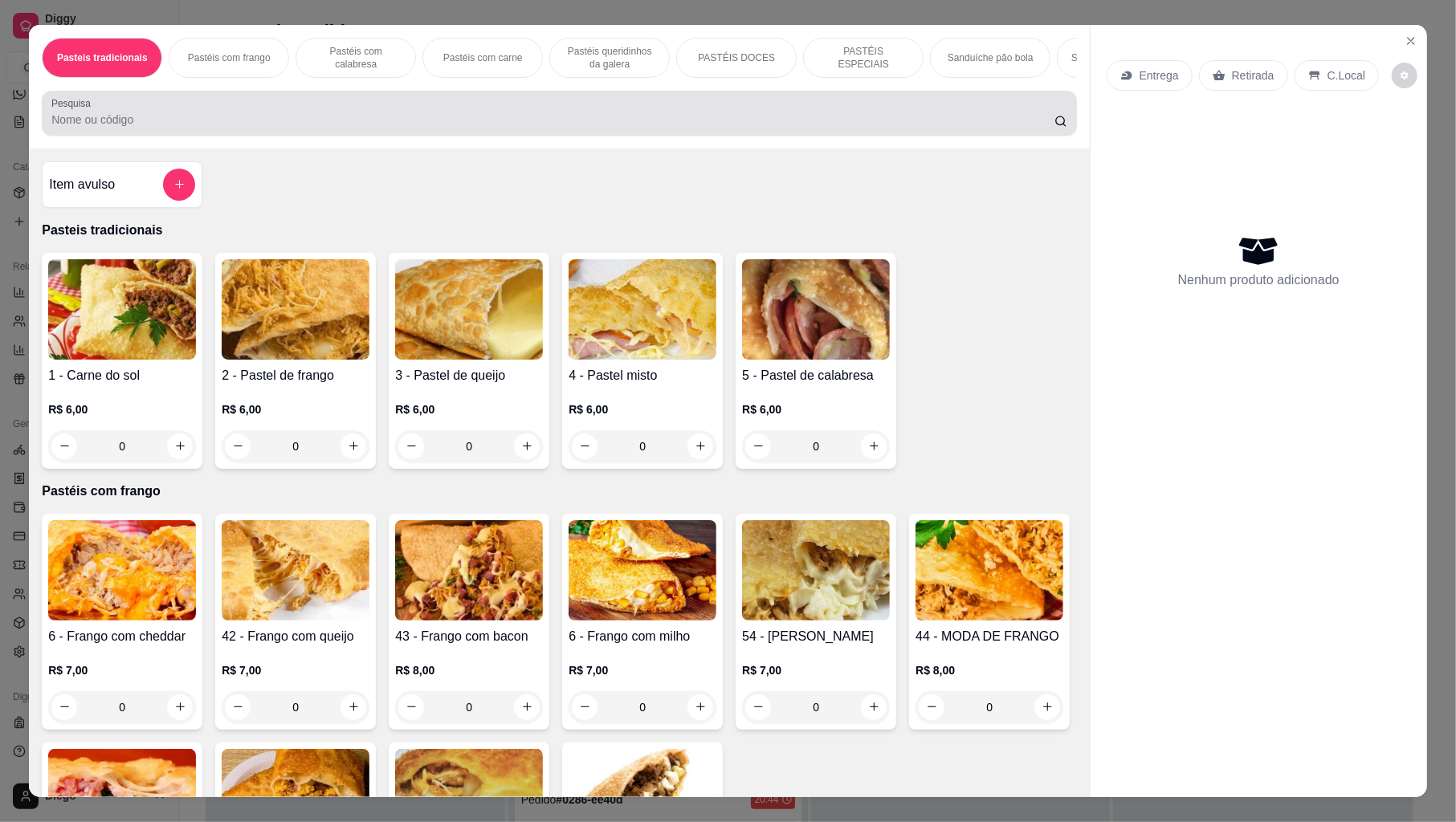
click at [334, 127] on input "Pesquisa" at bounding box center [553, 120] width 1003 height 16
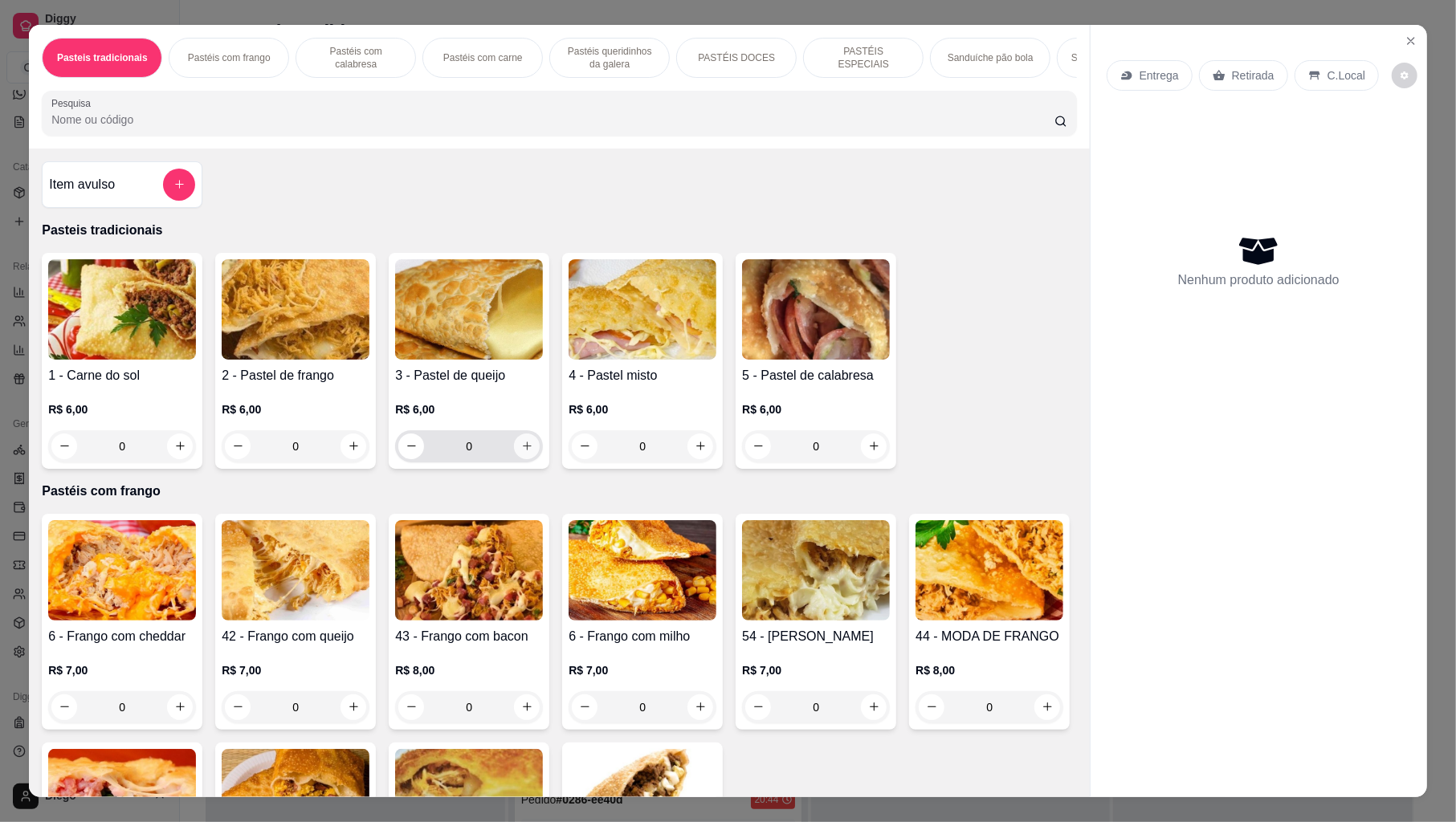
click at [522, 452] on icon "increase-product-quantity" at bounding box center [527, 445] width 12 height 12
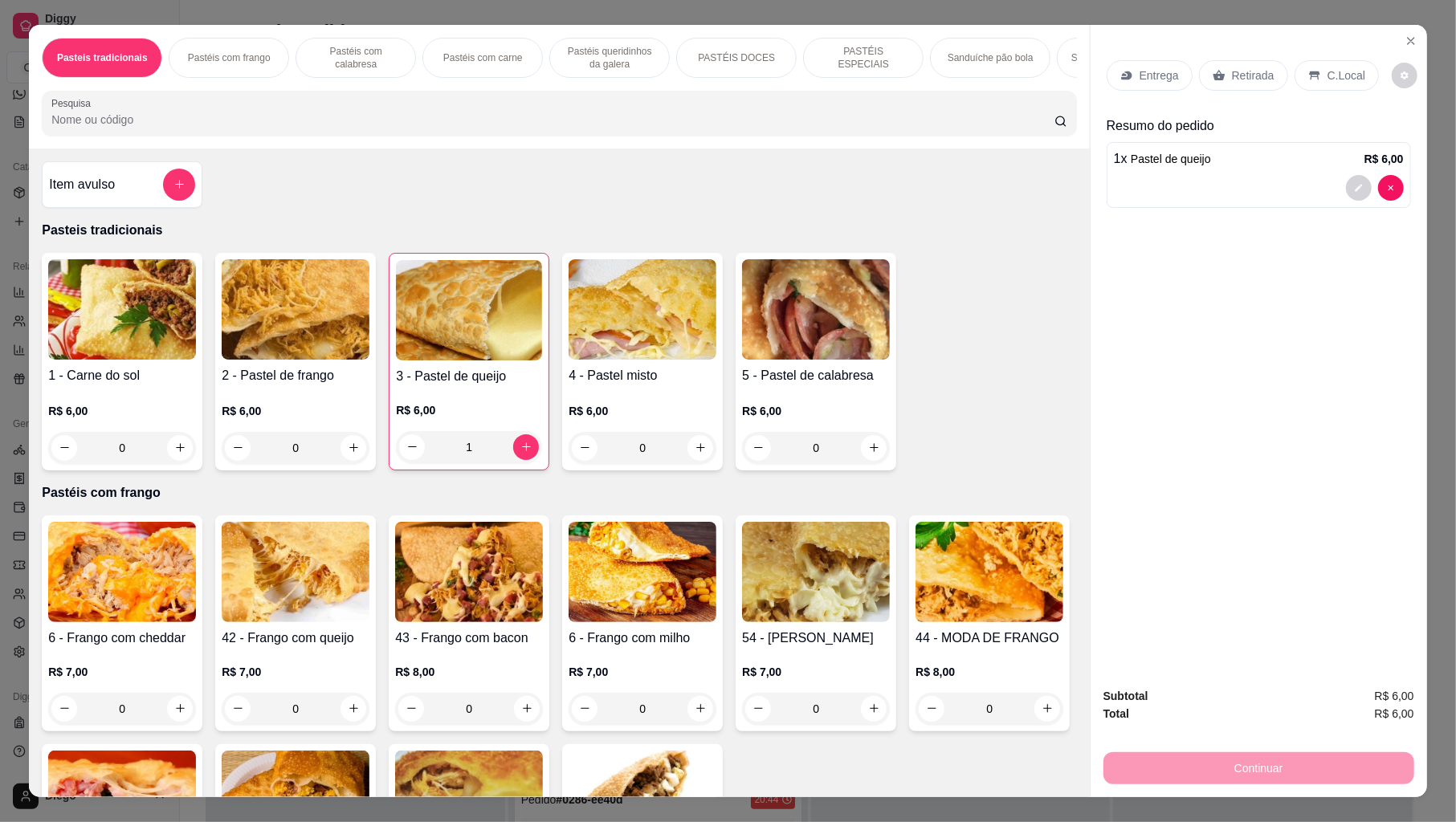
click at [480, 127] on input "Pesquisa" at bounding box center [553, 120] width 1003 height 16
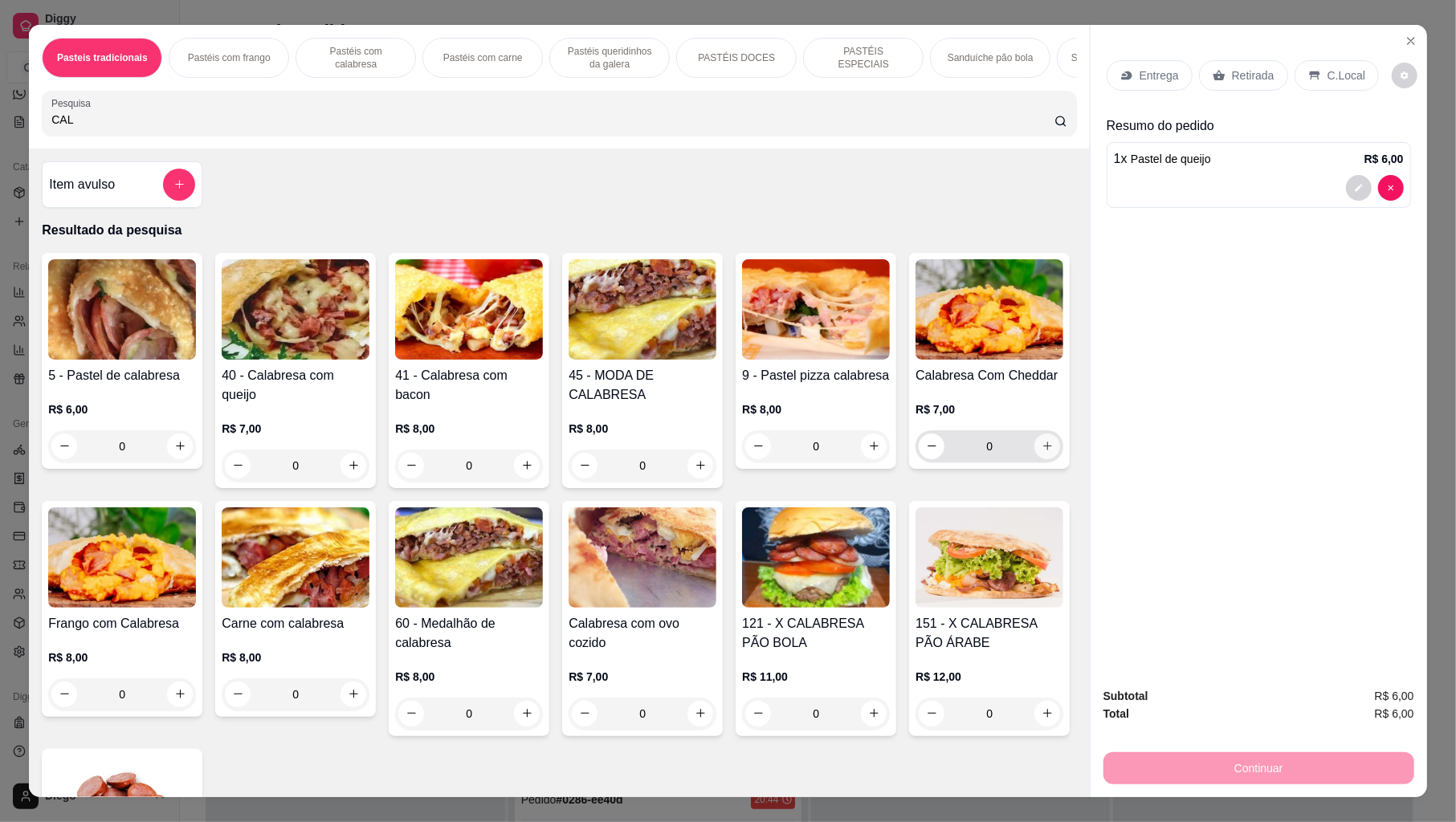
click at [1042, 452] on icon "increase-product-quantity" at bounding box center [1047, 445] width 12 height 12
click at [1125, 74] on icon at bounding box center [1127, 75] width 13 height 13
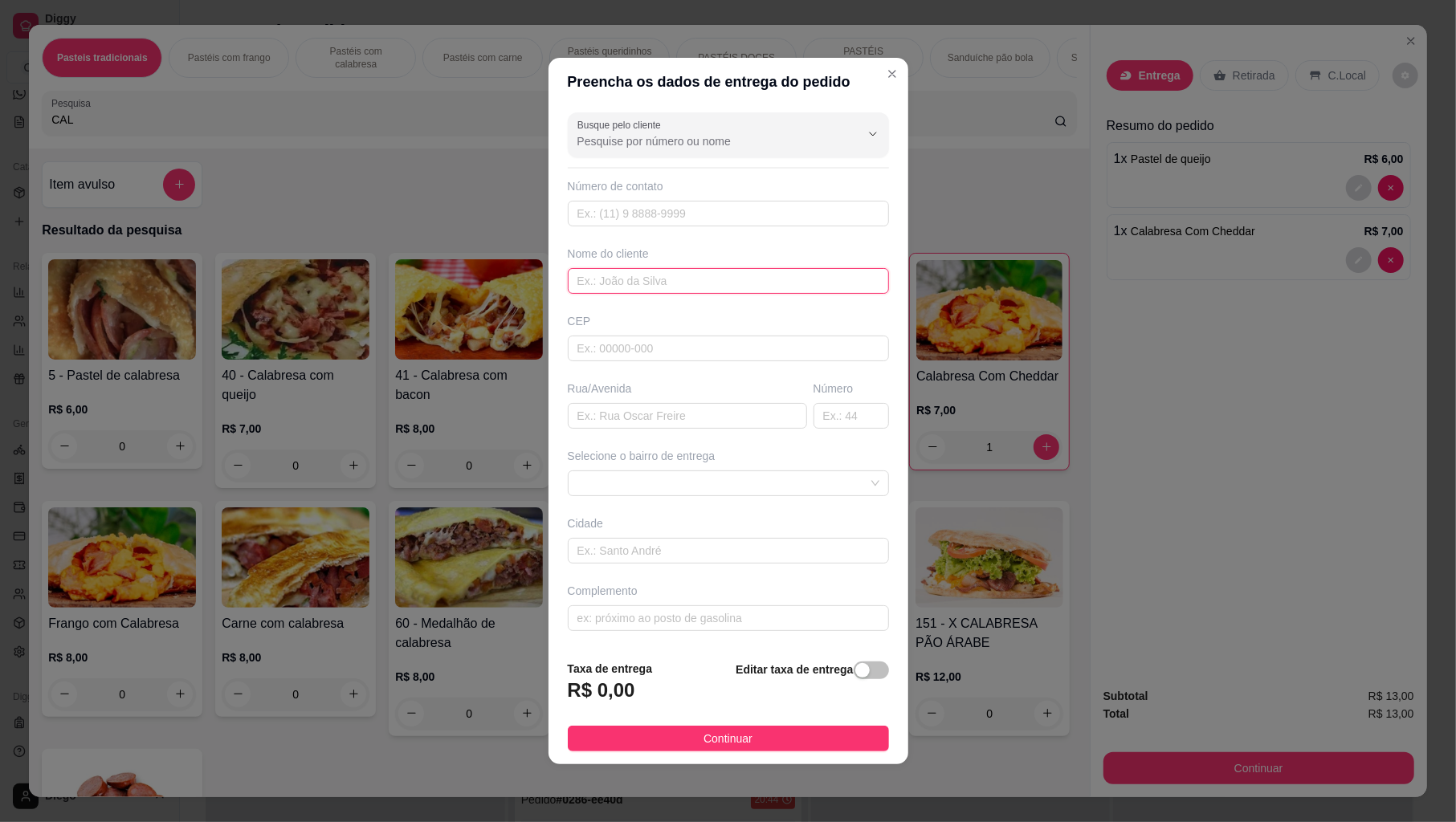
click at [713, 279] on input "text" at bounding box center [728, 281] width 322 height 26
drag, startPoint x: 679, startPoint y: 752, endPoint x: 1088, endPoint y: 535, distance: 463.0
click at [681, 751] on button "Continuar" at bounding box center [728, 739] width 322 height 26
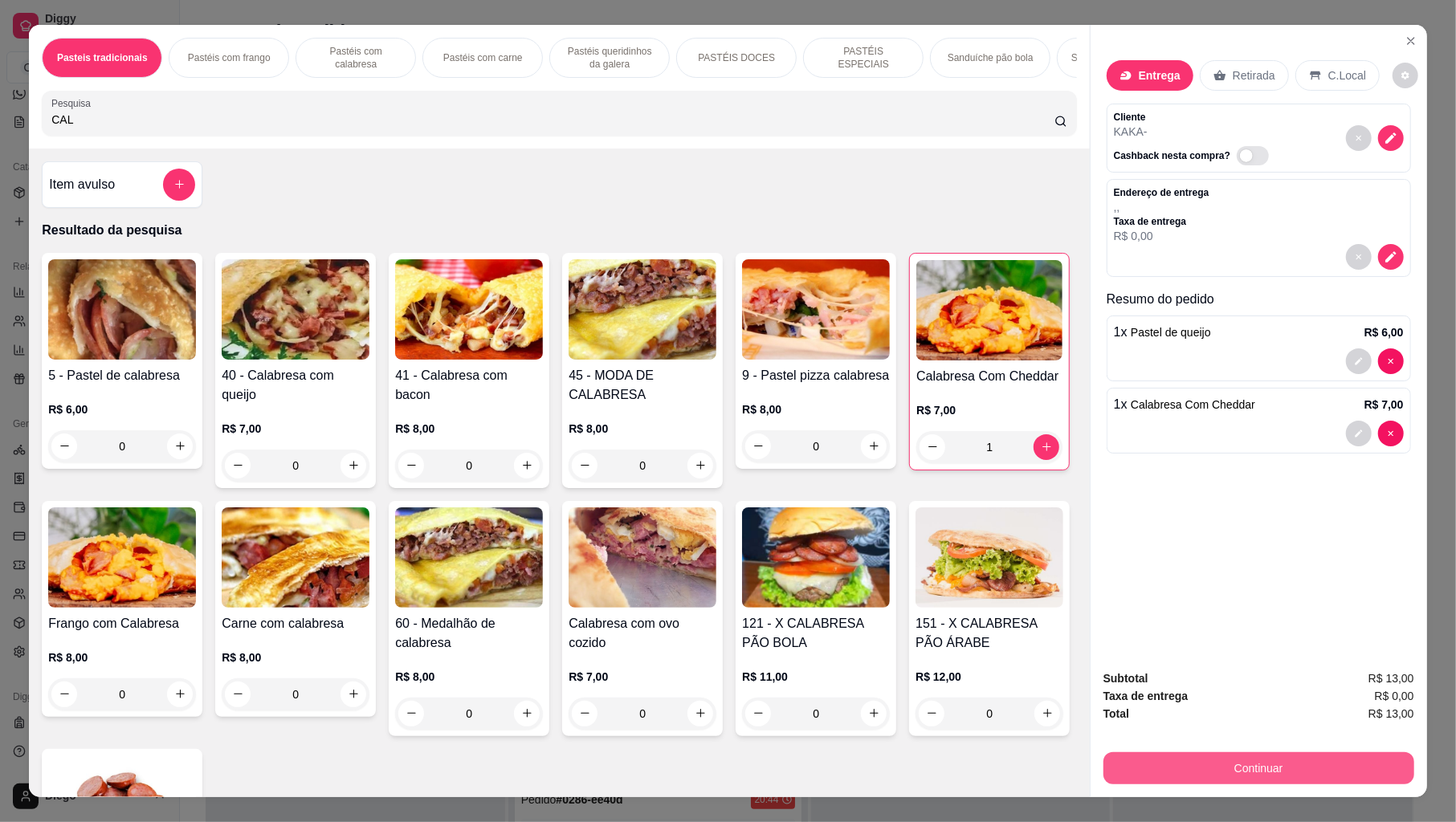
click at [1296, 751] on button "Continuar" at bounding box center [1258, 768] width 311 height 32
click at [1118, 751] on button "Continuar" at bounding box center [1258, 768] width 311 height 32
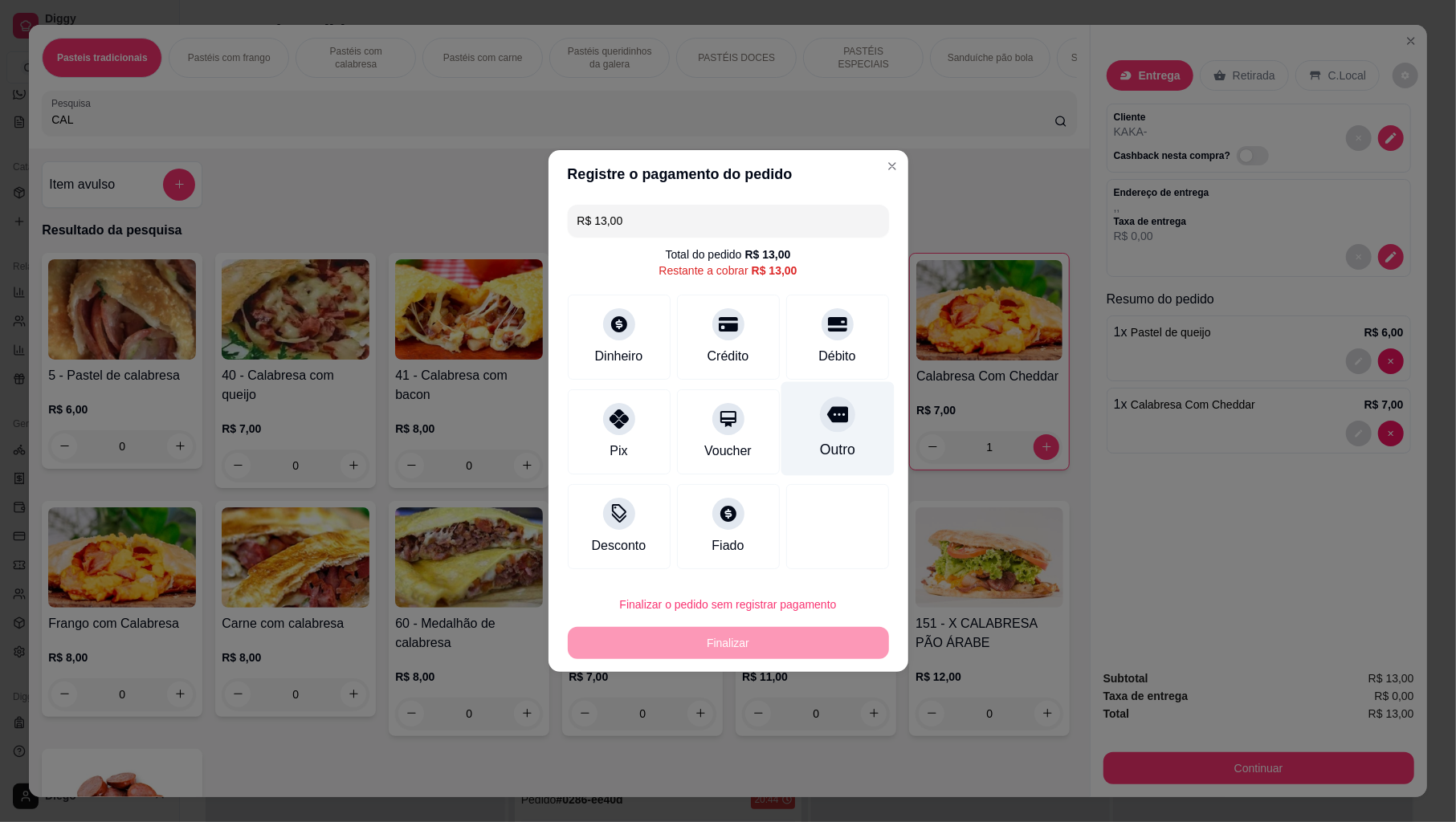
click at [827, 446] on div "Outro" at bounding box center [837, 449] width 36 height 21
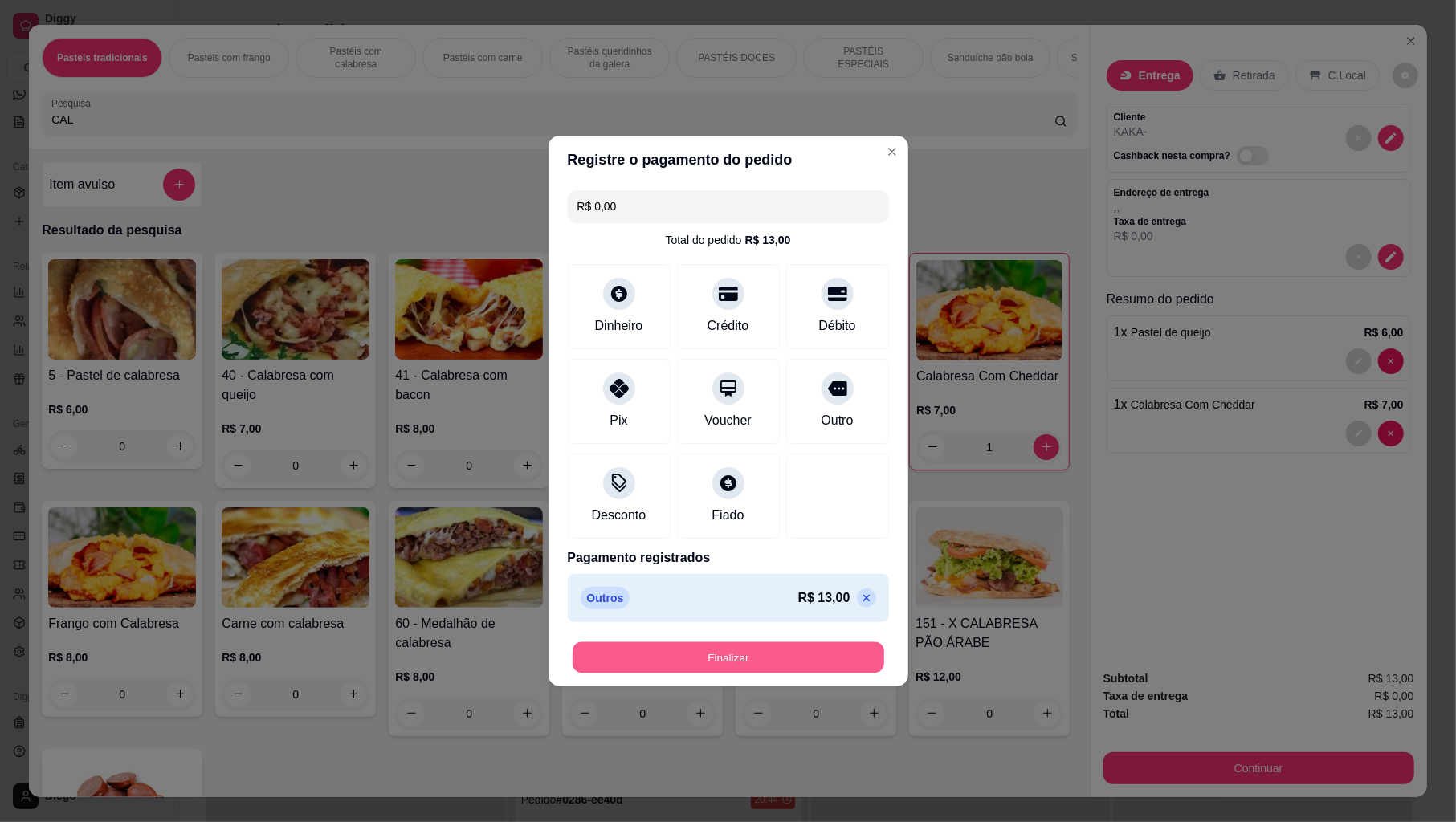
click at [711, 650] on button "Finalizar" at bounding box center [728, 658] width 312 height 31
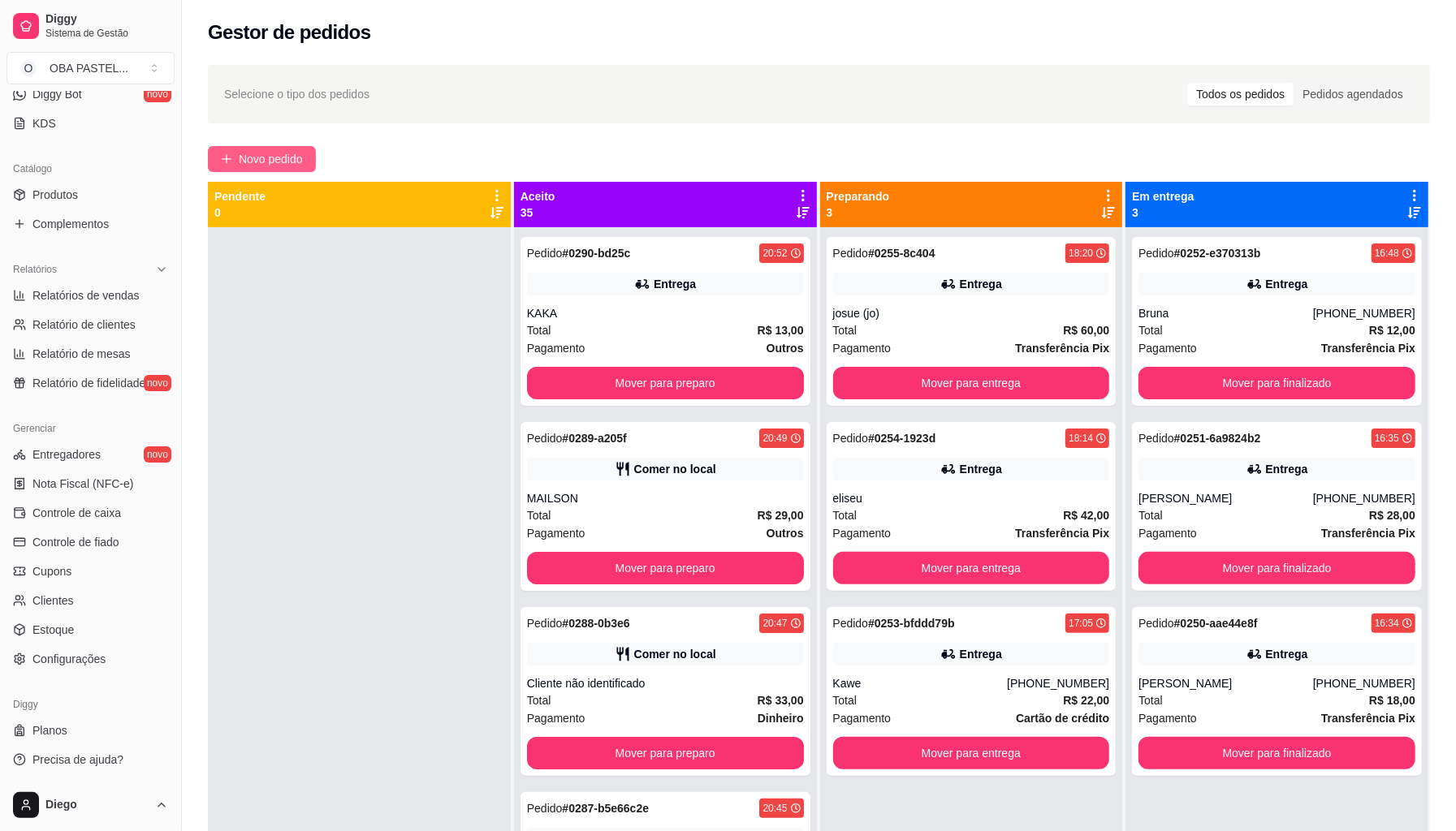
click at [272, 161] on span "Novo pedido" at bounding box center [271, 158] width 64 height 18
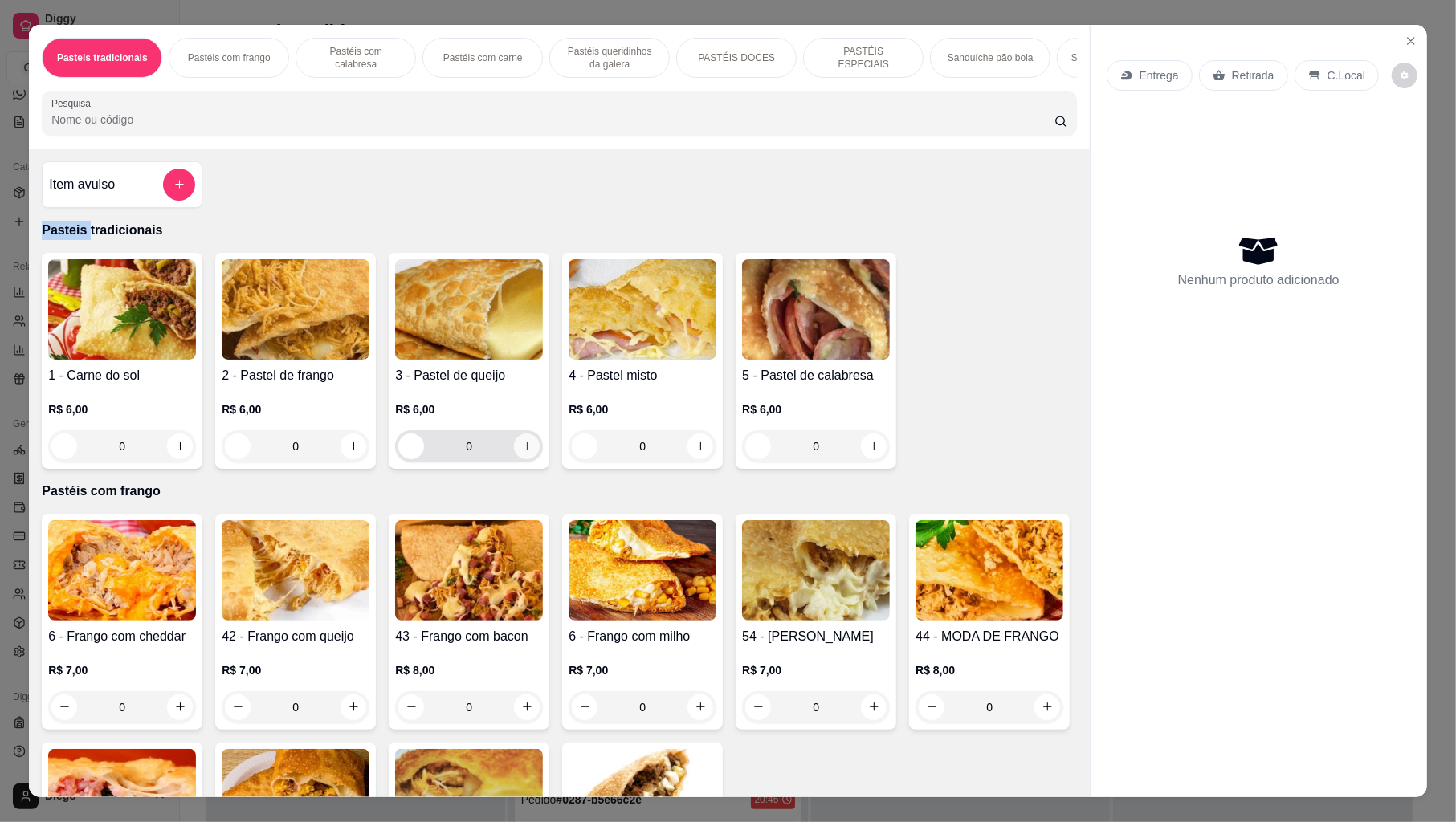
click at [522, 452] on icon "increase-product-quantity" at bounding box center [527, 445] width 12 height 12
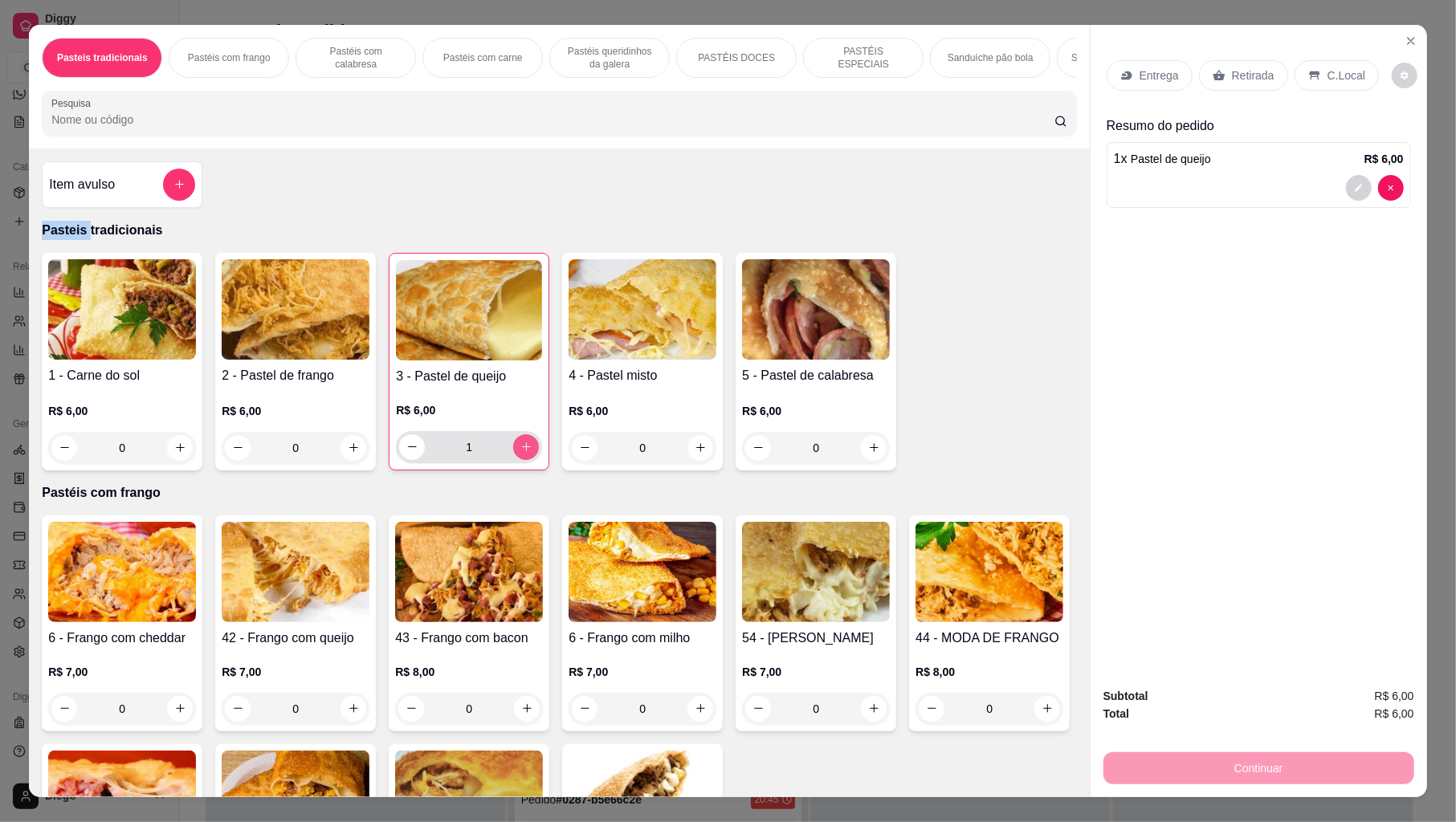
click at [520, 453] on icon "increase-product-quantity" at bounding box center [526, 446] width 12 height 12
click at [380, 127] on input "Pesquisa" at bounding box center [553, 120] width 1003 height 16
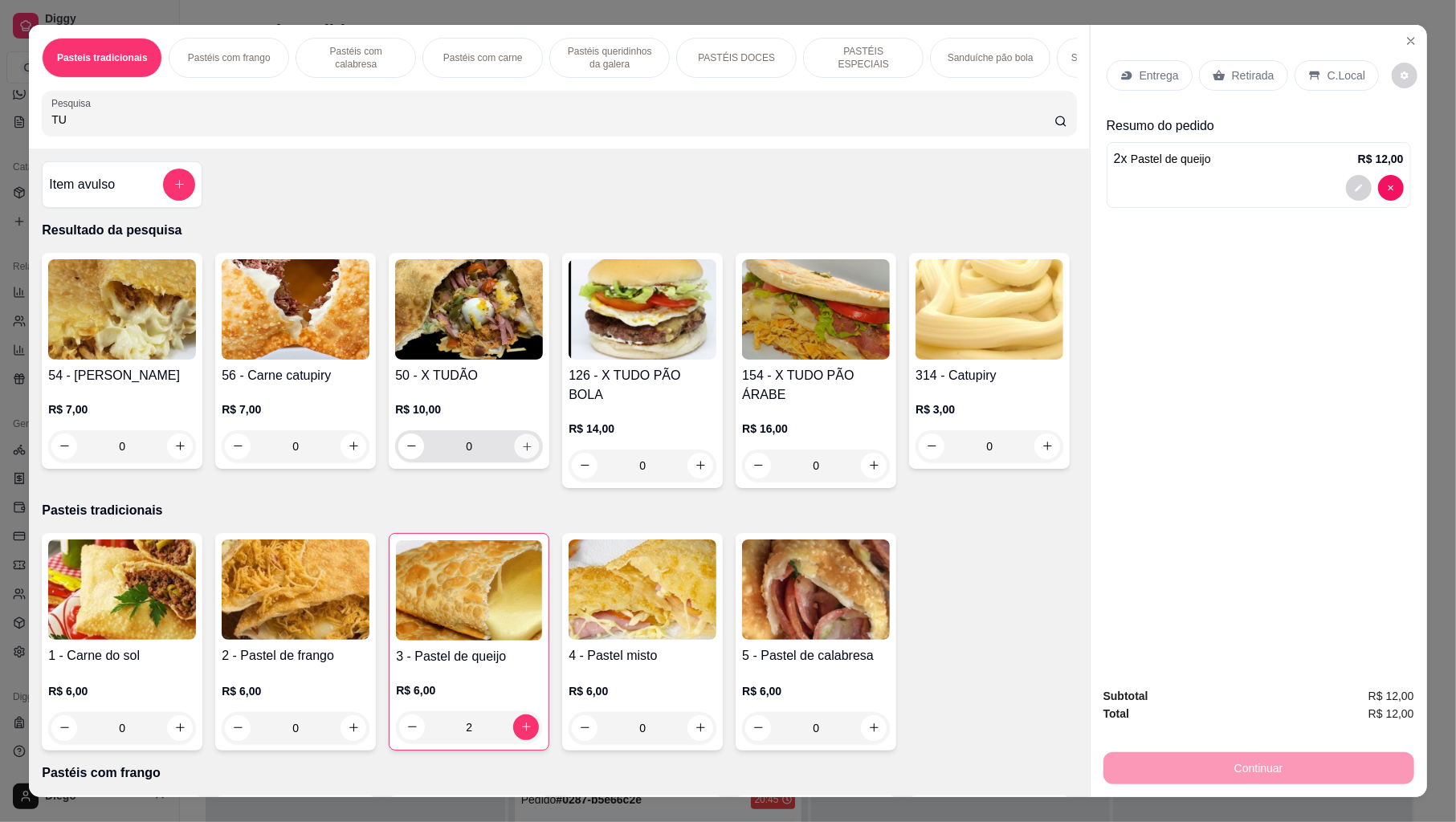
click at [515, 458] on button "increase-product-quantity" at bounding box center [527, 445] width 25 height 25
click at [1142, 75] on p "Entrega" at bounding box center [1159, 76] width 39 height 16
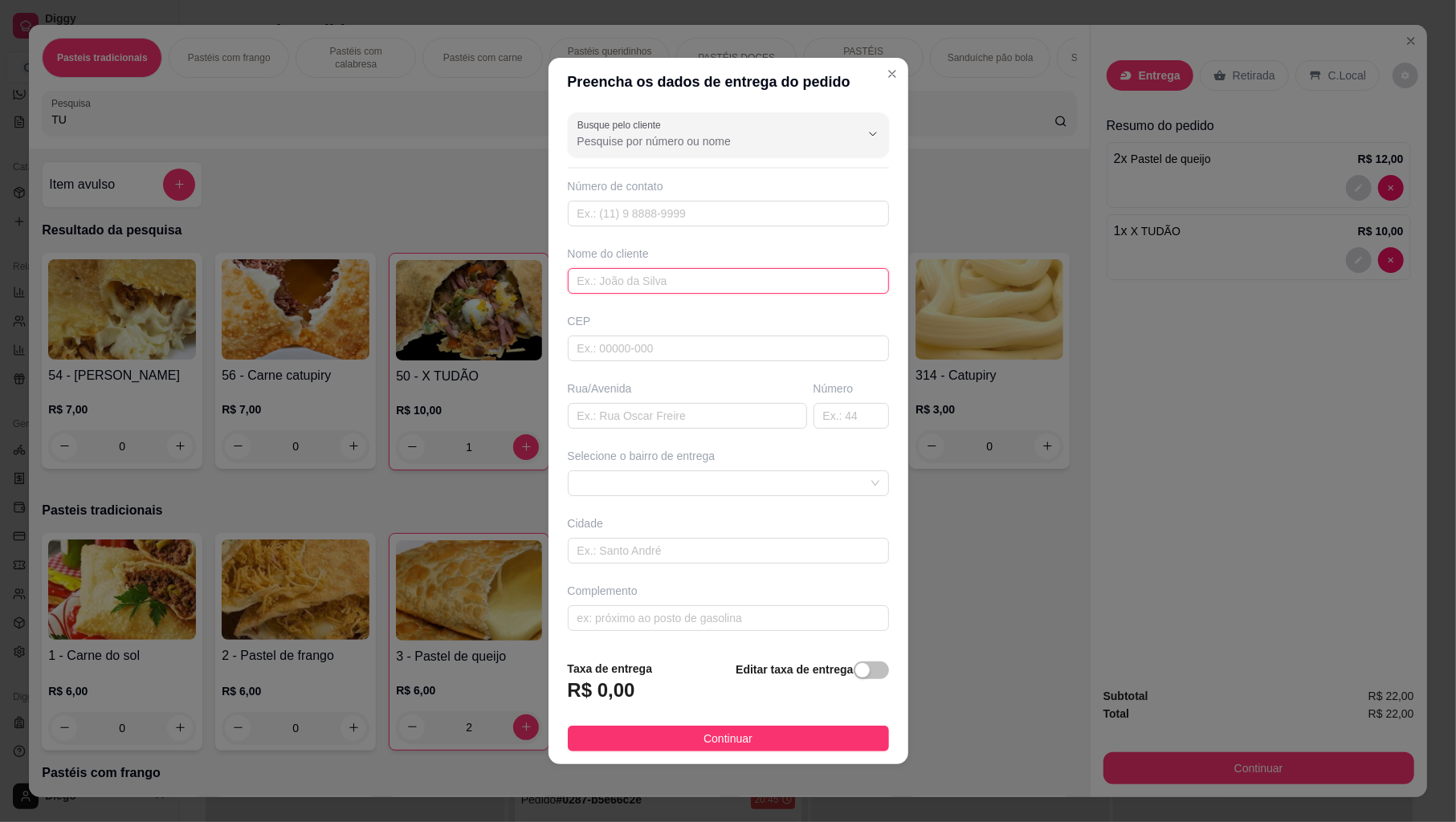
click at [638, 281] on input "text" at bounding box center [728, 281] width 322 height 26
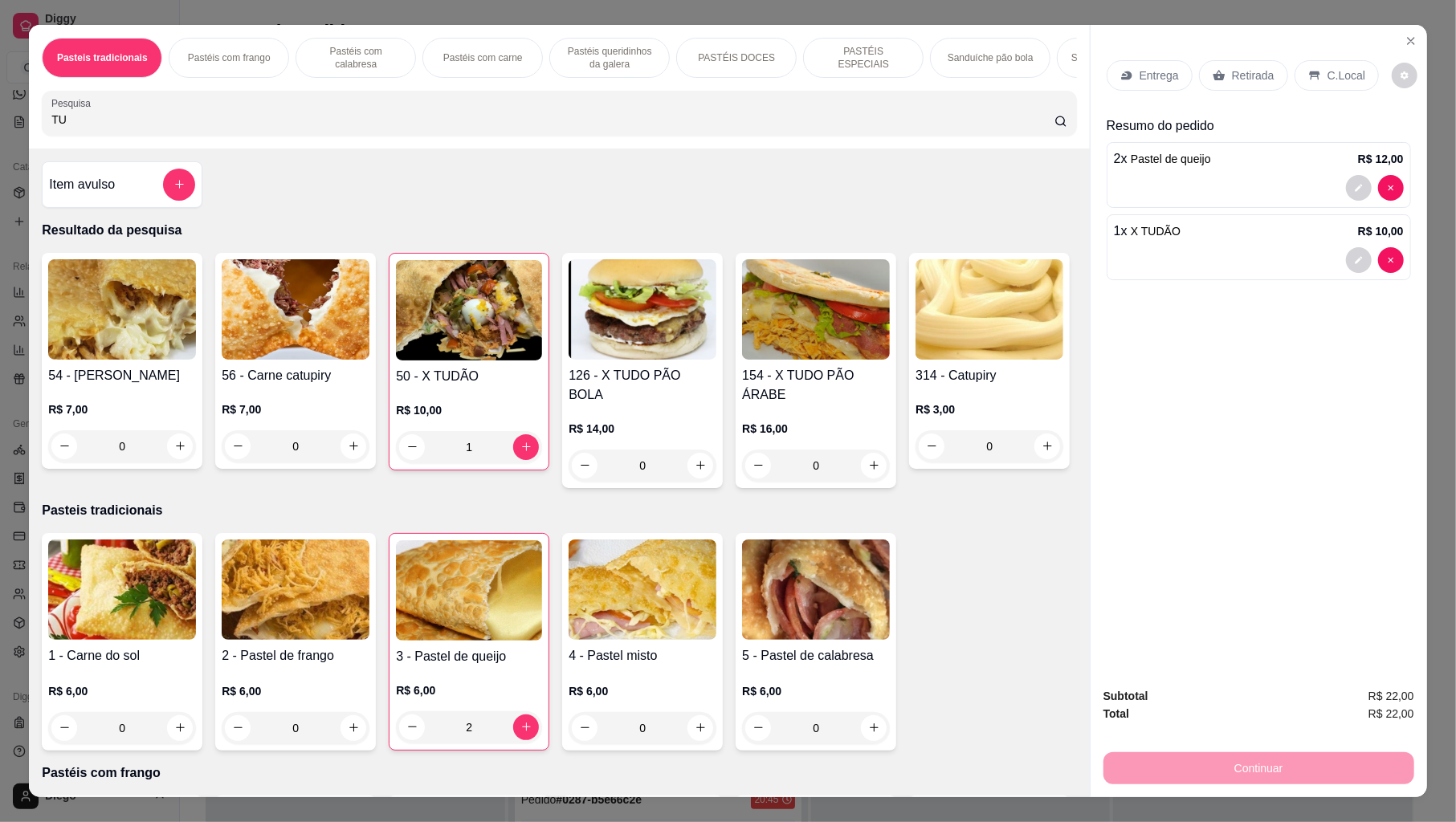
click at [1131, 75] on div "Entrega" at bounding box center [1150, 75] width 86 height 30
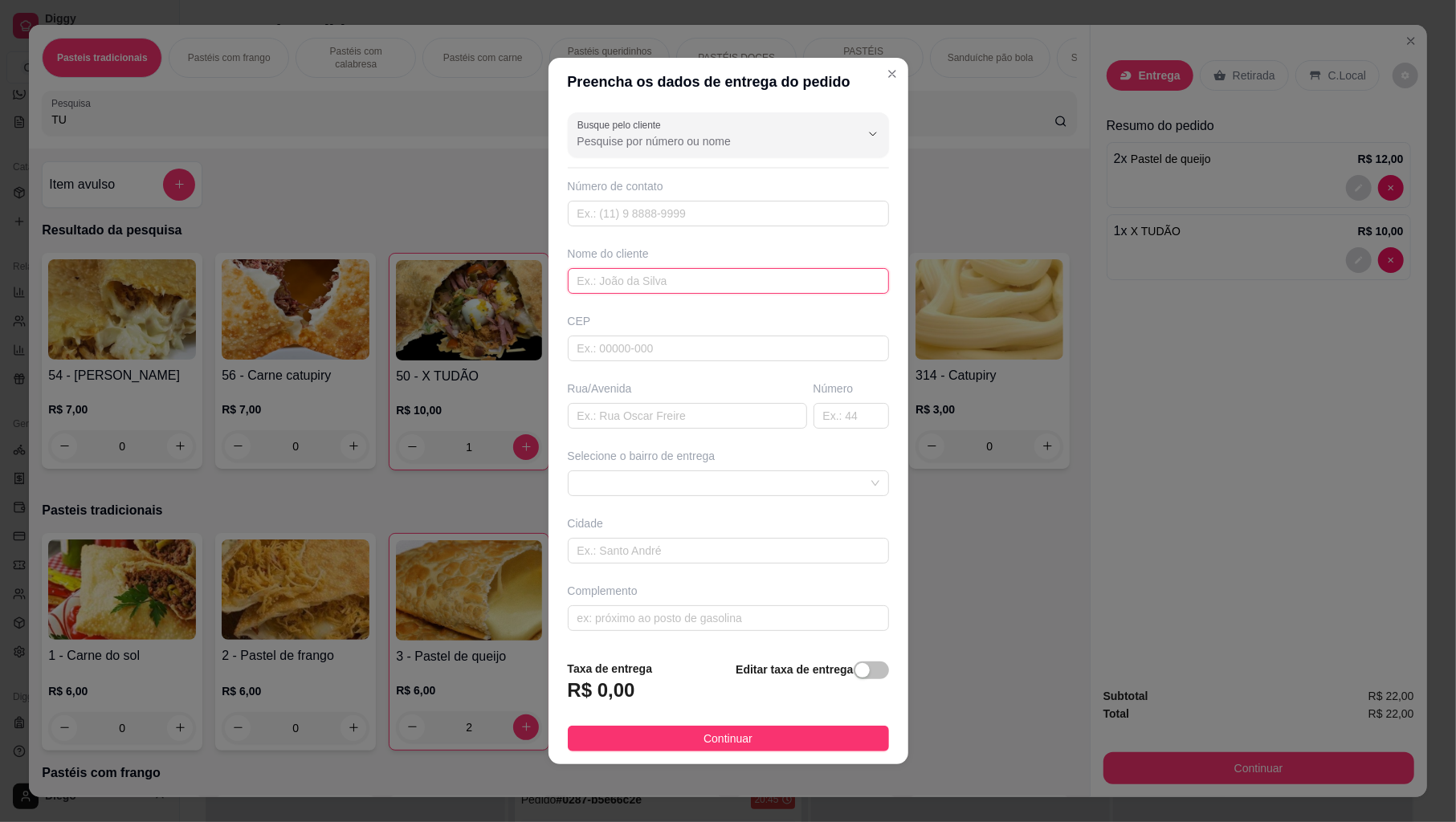
click at [668, 278] on input "text" at bounding box center [728, 281] width 322 height 26
click at [601, 425] on input "text" at bounding box center [687, 416] width 239 height 26
click at [841, 409] on input "text" at bounding box center [851, 416] width 75 height 26
click at [679, 544] on input "text" at bounding box center [728, 551] width 322 height 26
click at [688, 489] on span at bounding box center [728, 483] width 302 height 24
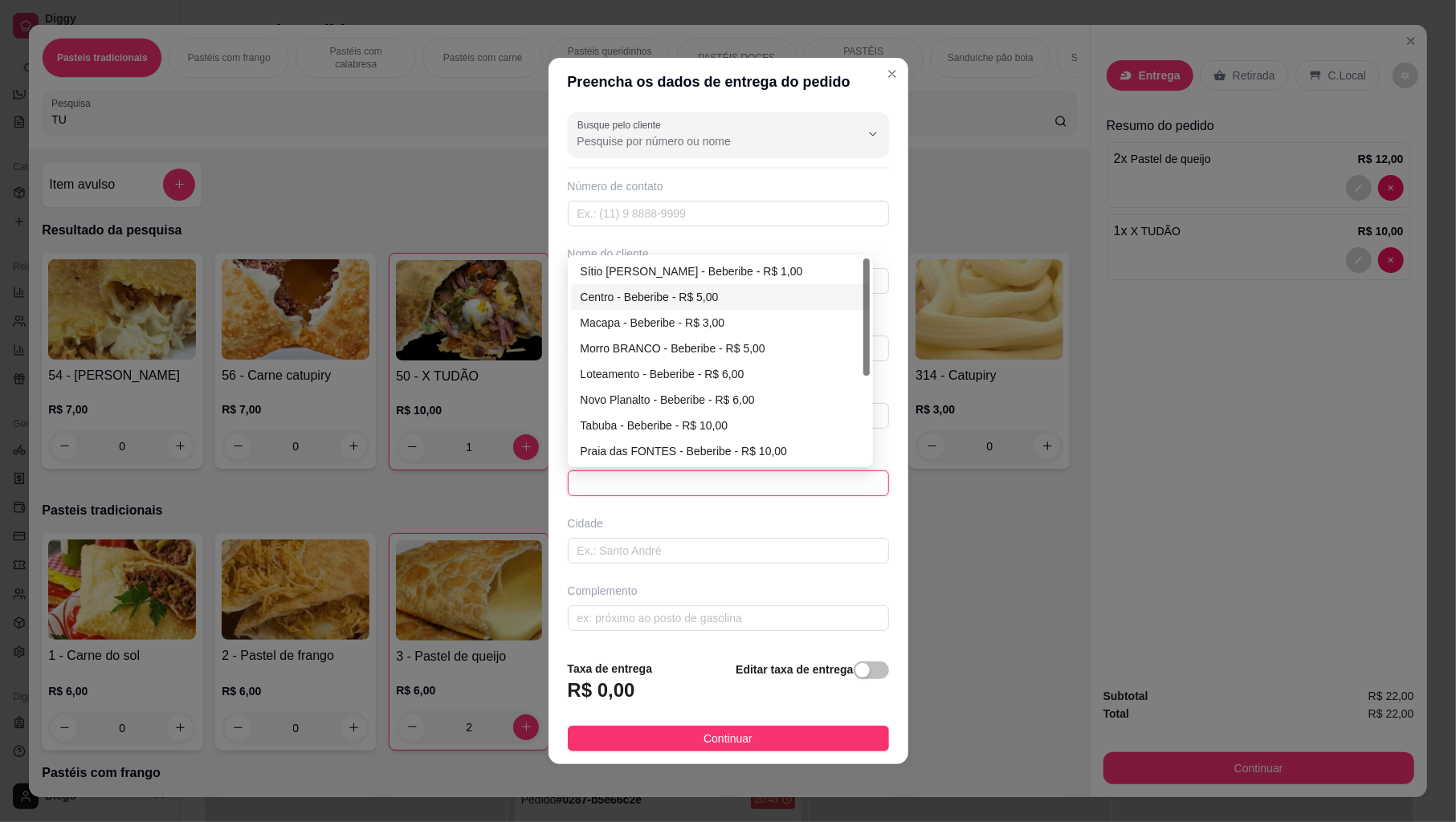
click at [652, 303] on div "Centro - Beberibe - R$ 5,00" at bounding box center [720, 297] width 279 height 17
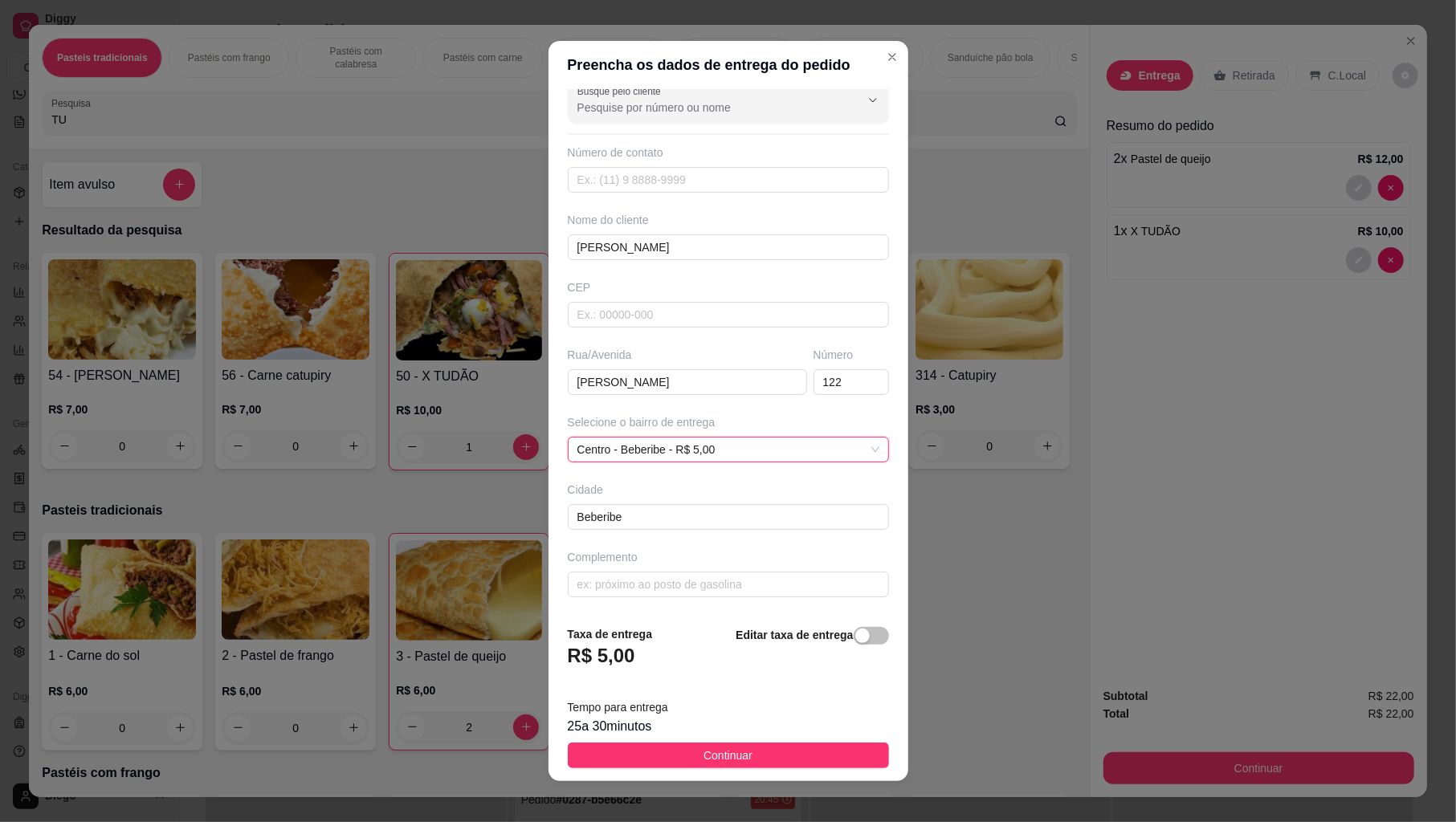
scroll to position [21, 0]
click at [611, 587] on input "text" at bounding box center [728, 584] width 322 height 26
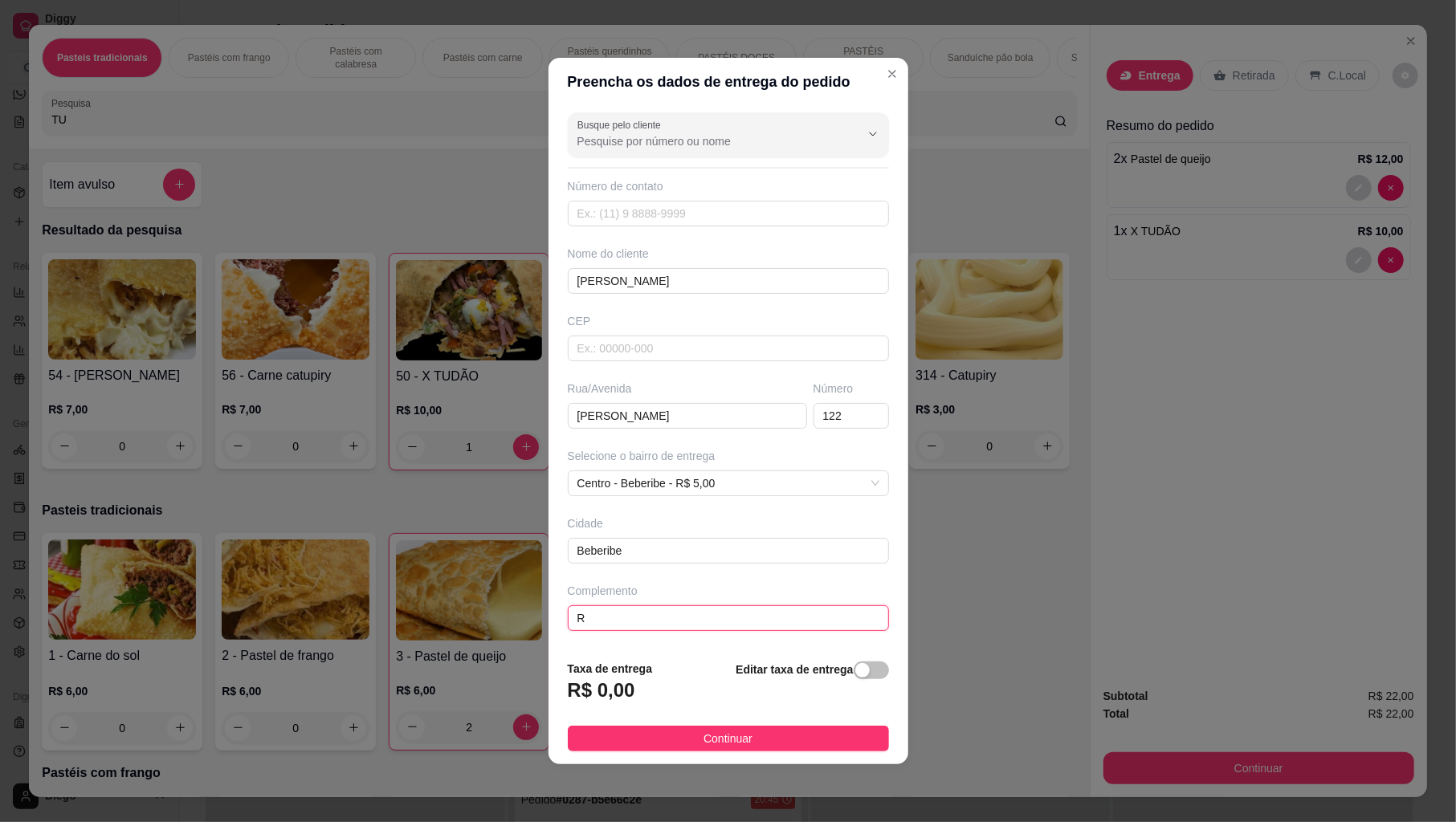
scroll to position [0, 0]
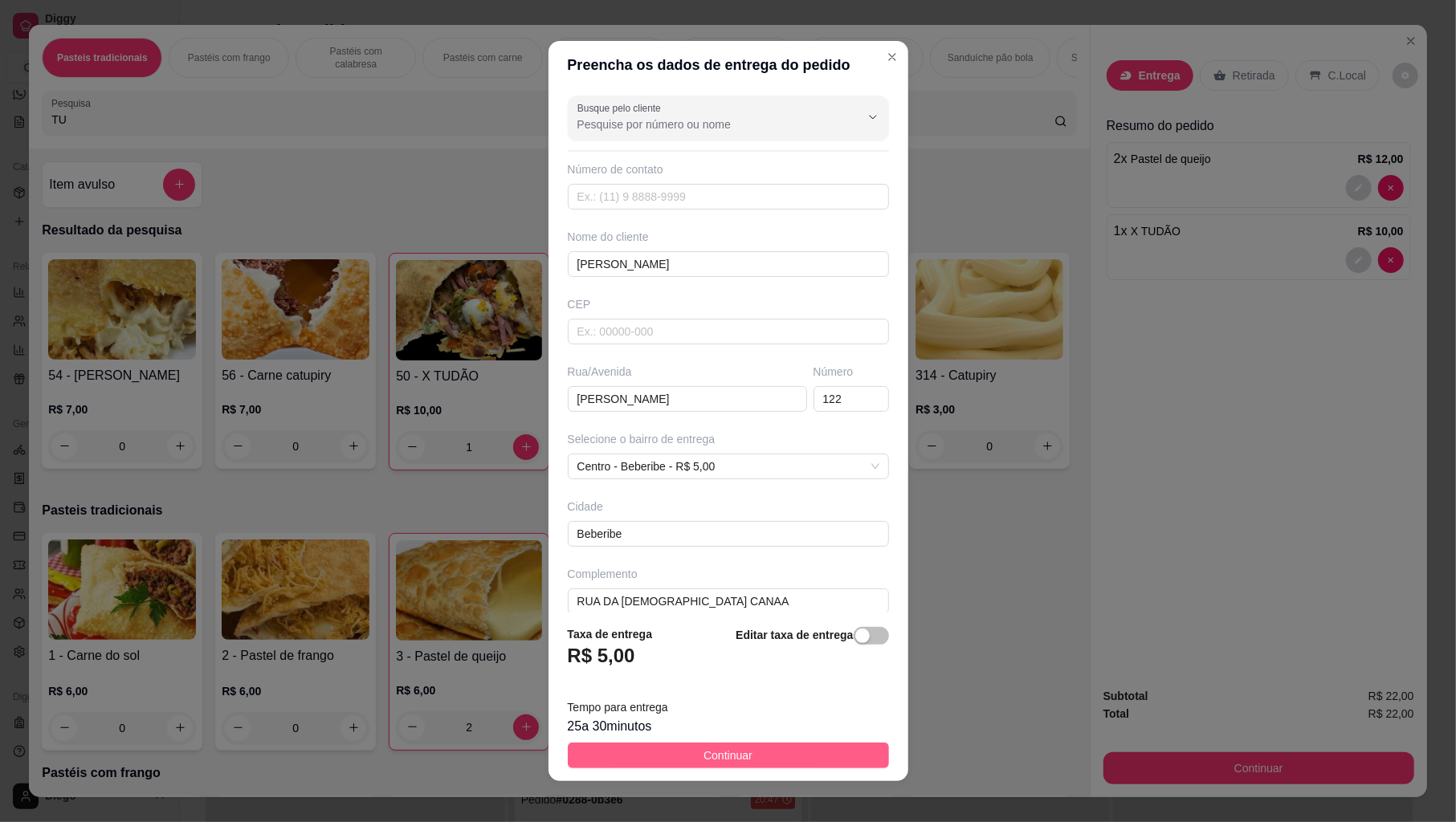
click at [604, 751] on button "Continuar" at bounding box center [728, 756] width 322 height 26
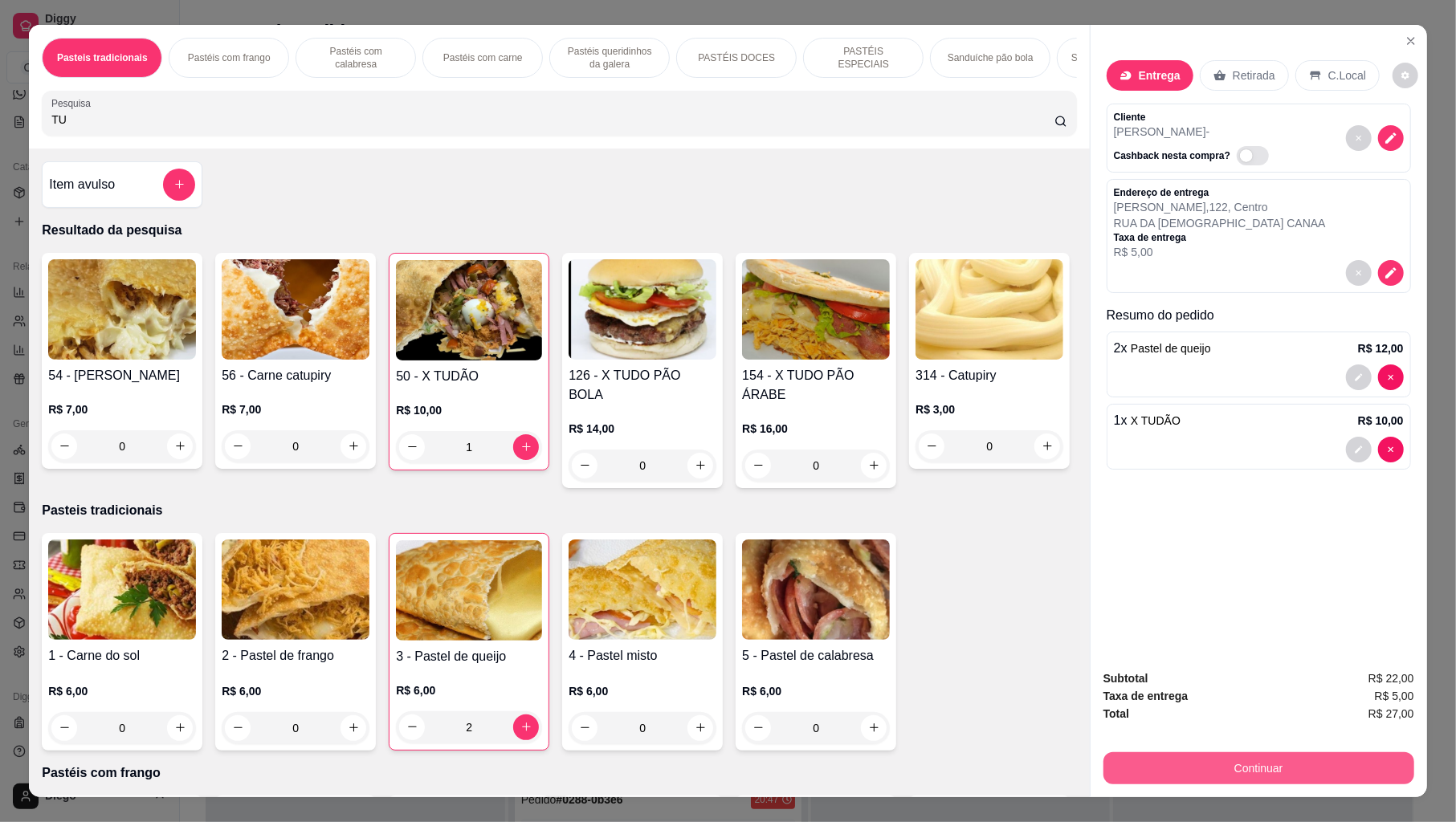
click at [1248, 751] on button "Continuar" at bounding box center [1258, 768] width 311 height 32
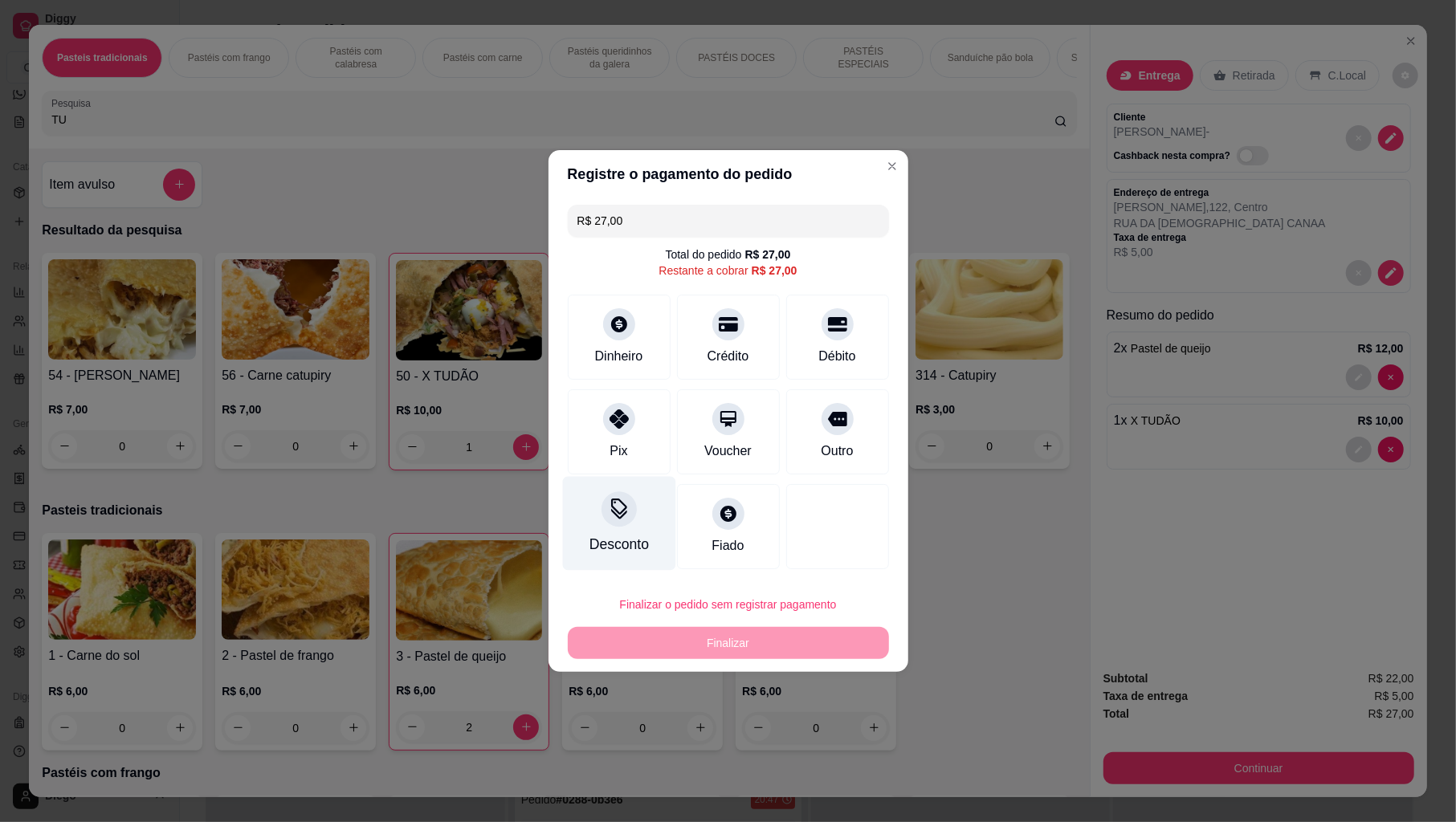
drag, startPoint x: 597, startPoint y: 427, endPoint x: 656, endPoint y: 534, distance: 122.2
click at [598, 434] on div "Pix" at bounding box center [619, 432] width 103 height 85
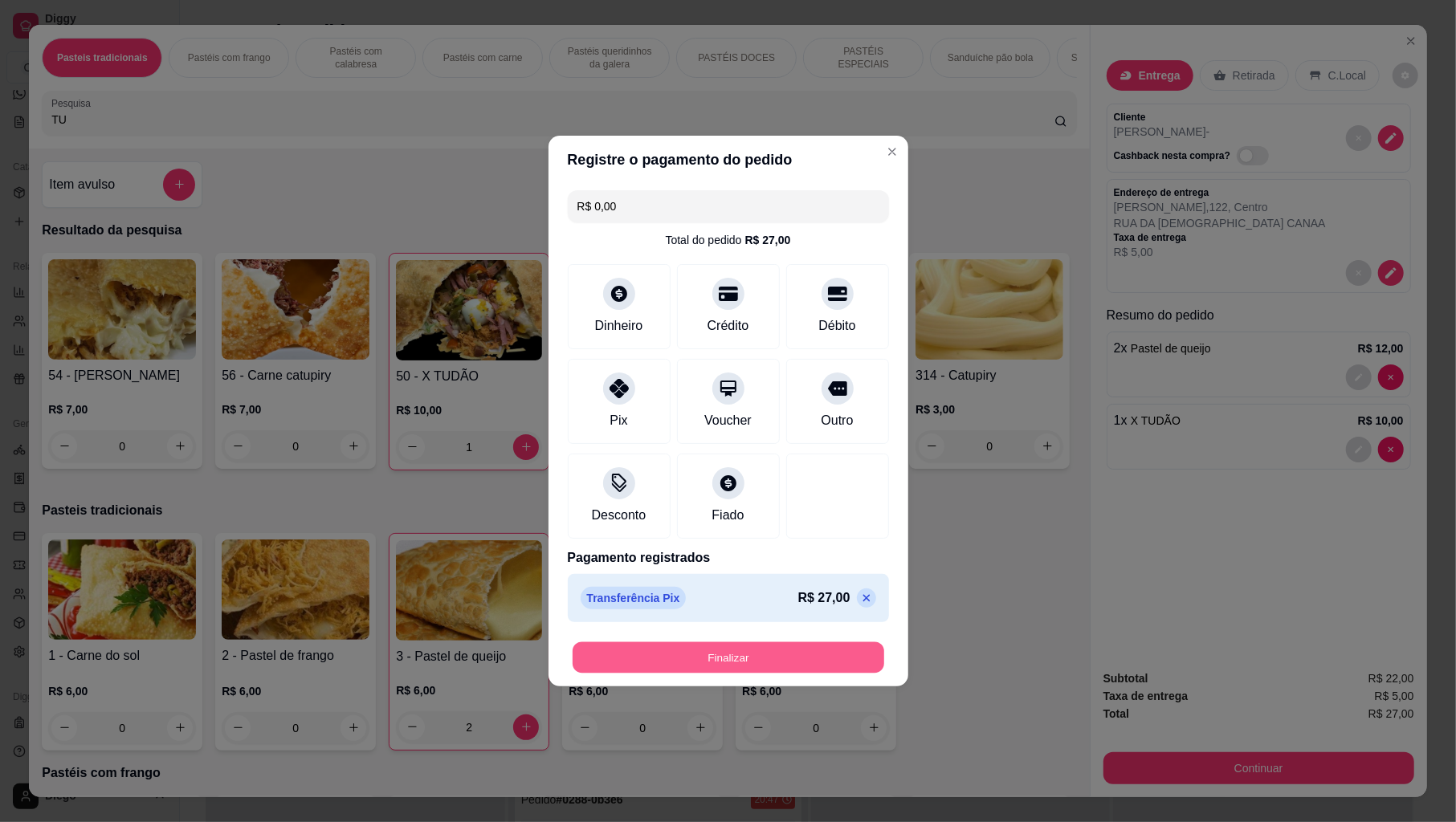
click at [679, 646] on button "Finalizar" at bounding box center [728, 658] width 312 height 31
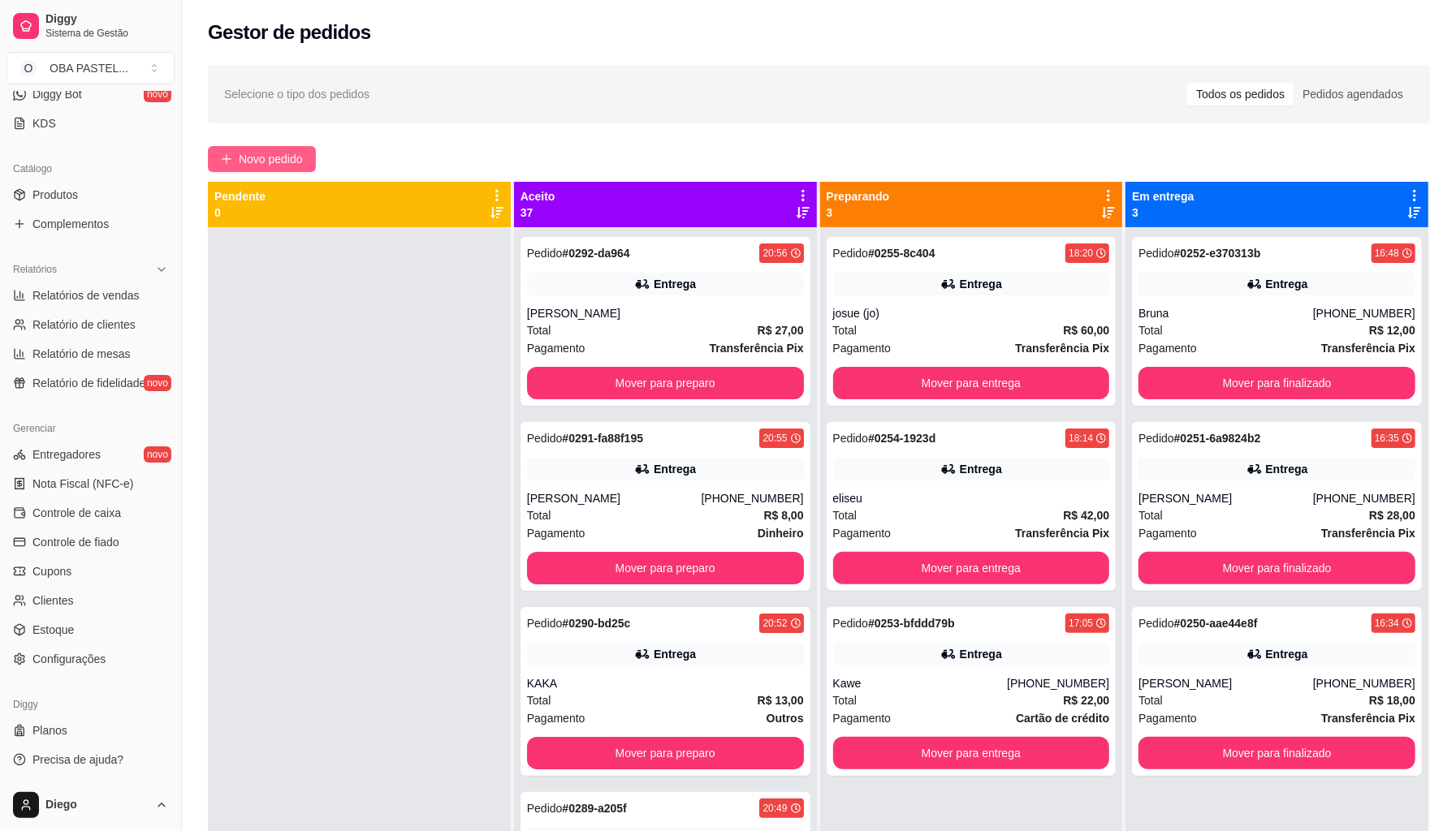
click at [306, 164] on button "Novo pedido" at bounding box center [261, 159] width 108 height 26
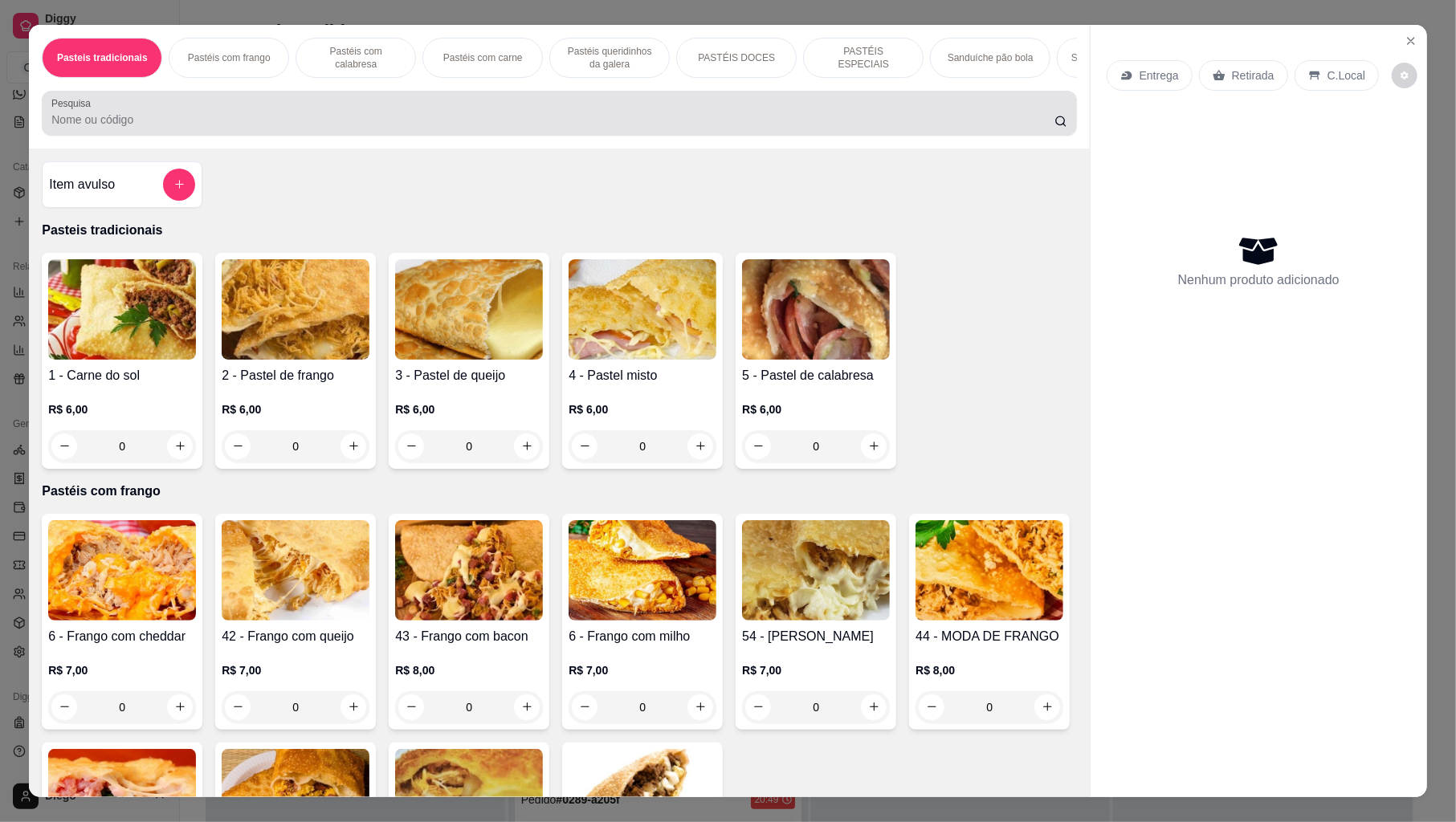
click at [136, 126] on div at bounding box center [559, 113] width 1015 height 32
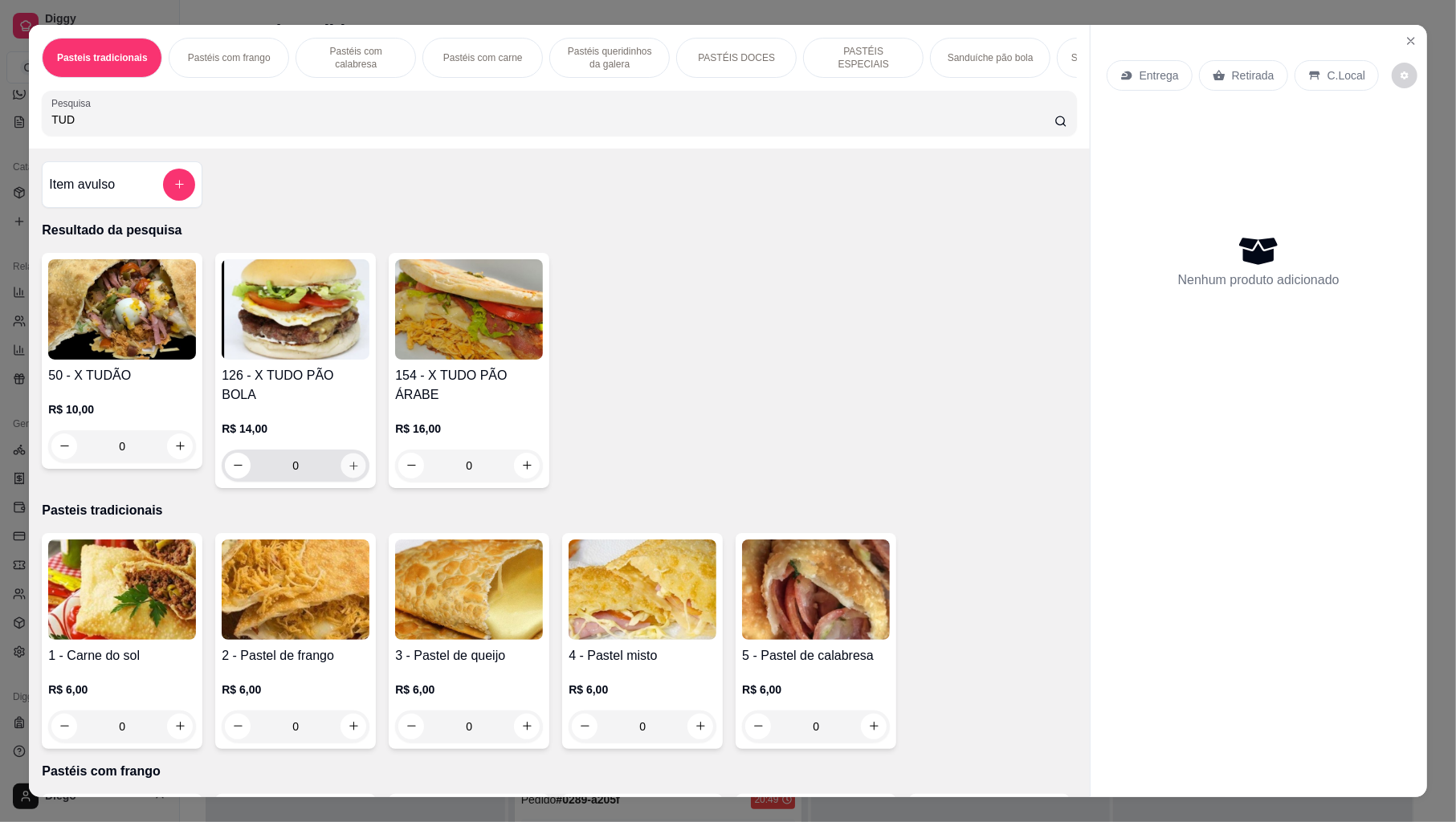
click at [347, 459] on icon "increase-product-quantity" at bounding box center [353, 465] width 12 height 12
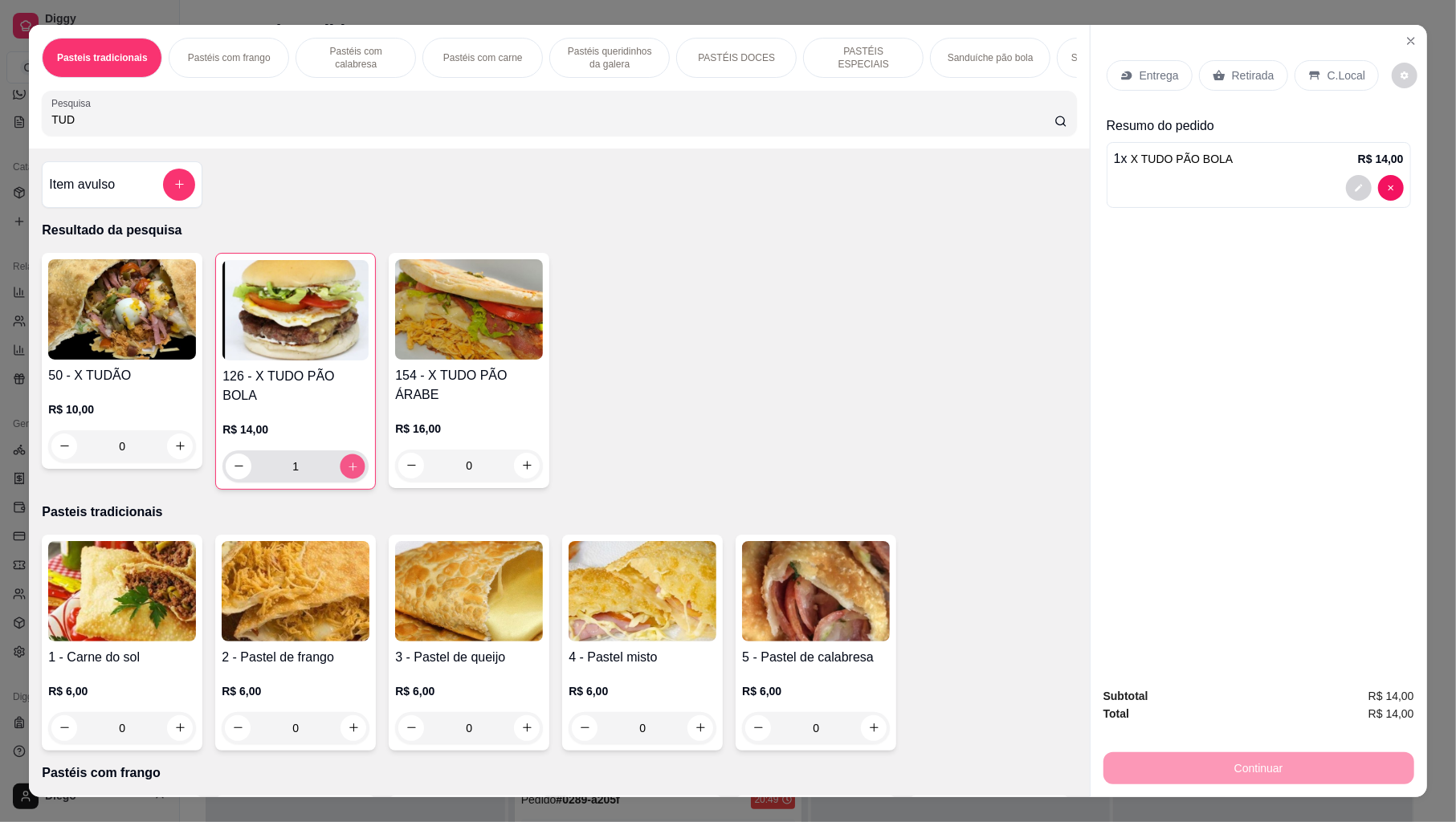
click at [347, 460] on icon "increase-product-quantity" at bounding box center [353, 466] width 12 height 12
click at [594, 127] on input "TUD" at bounding box center [553, 120] width 1003 height 16
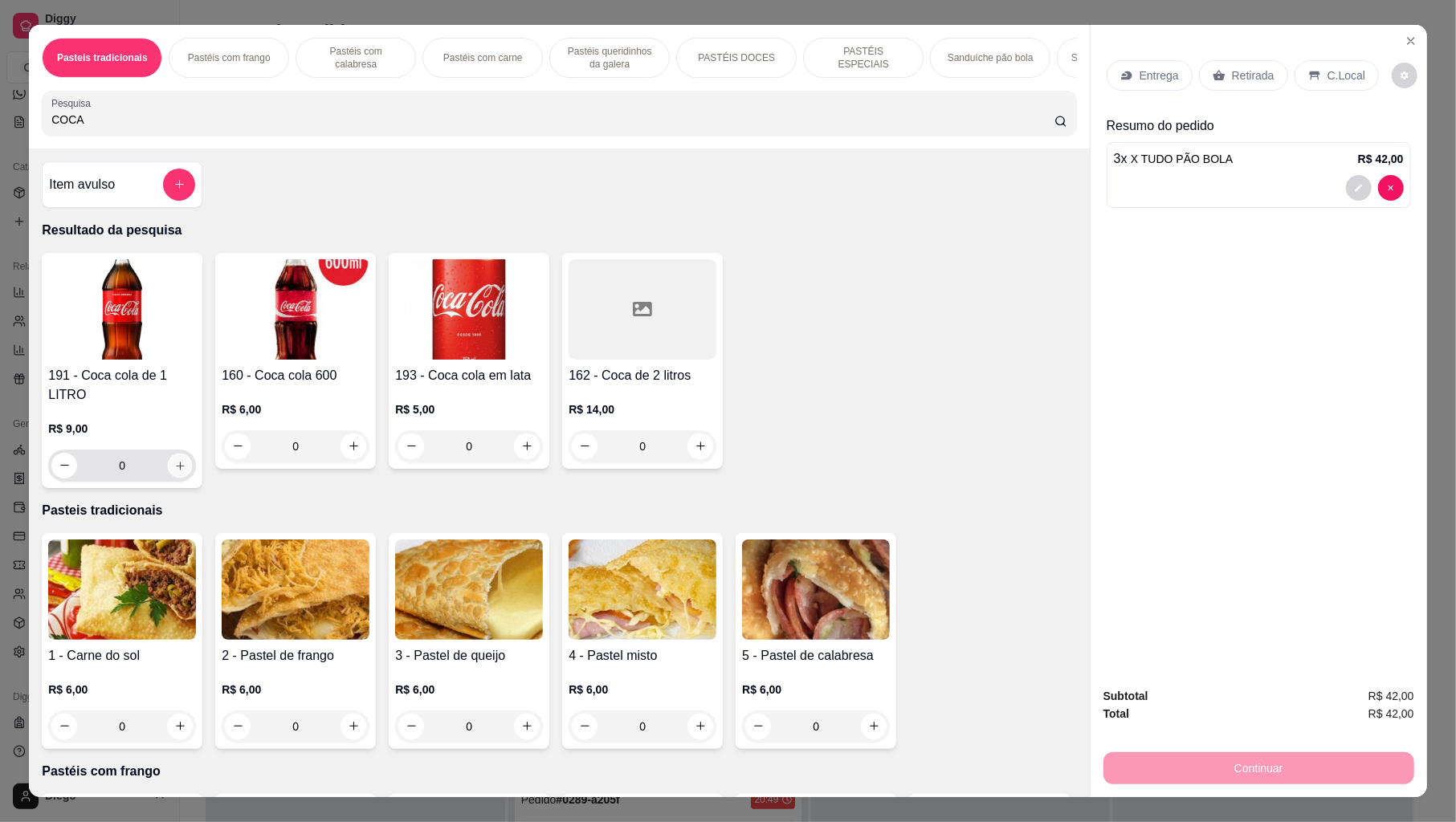
click at [174, 471] on icon "increase-product-quantity" at bounding box center [180, 465] width 12 height 12
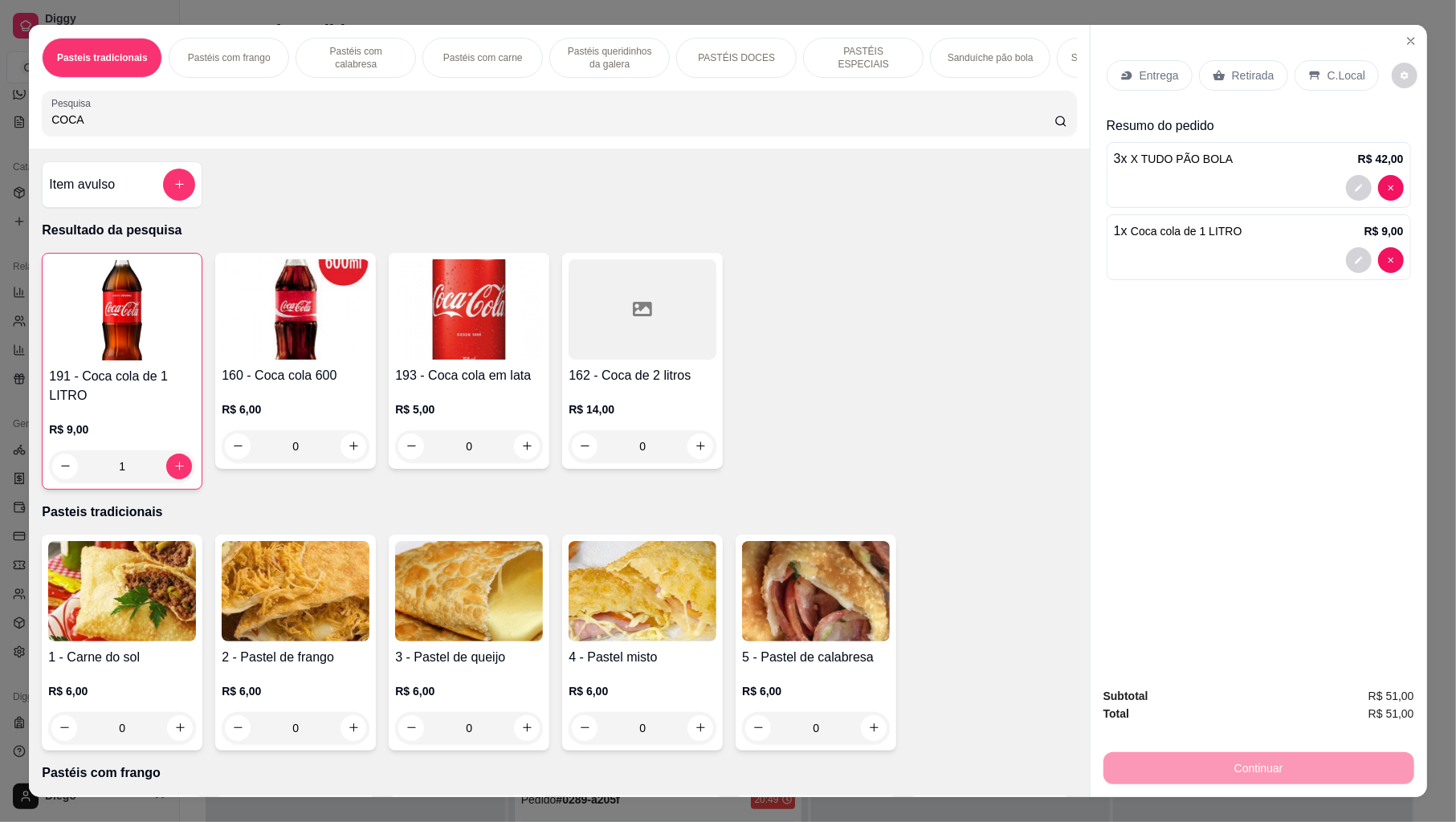
click at [1144, 82] on p "Entrega" at bounding box center [1159, 76] width 39 height 16
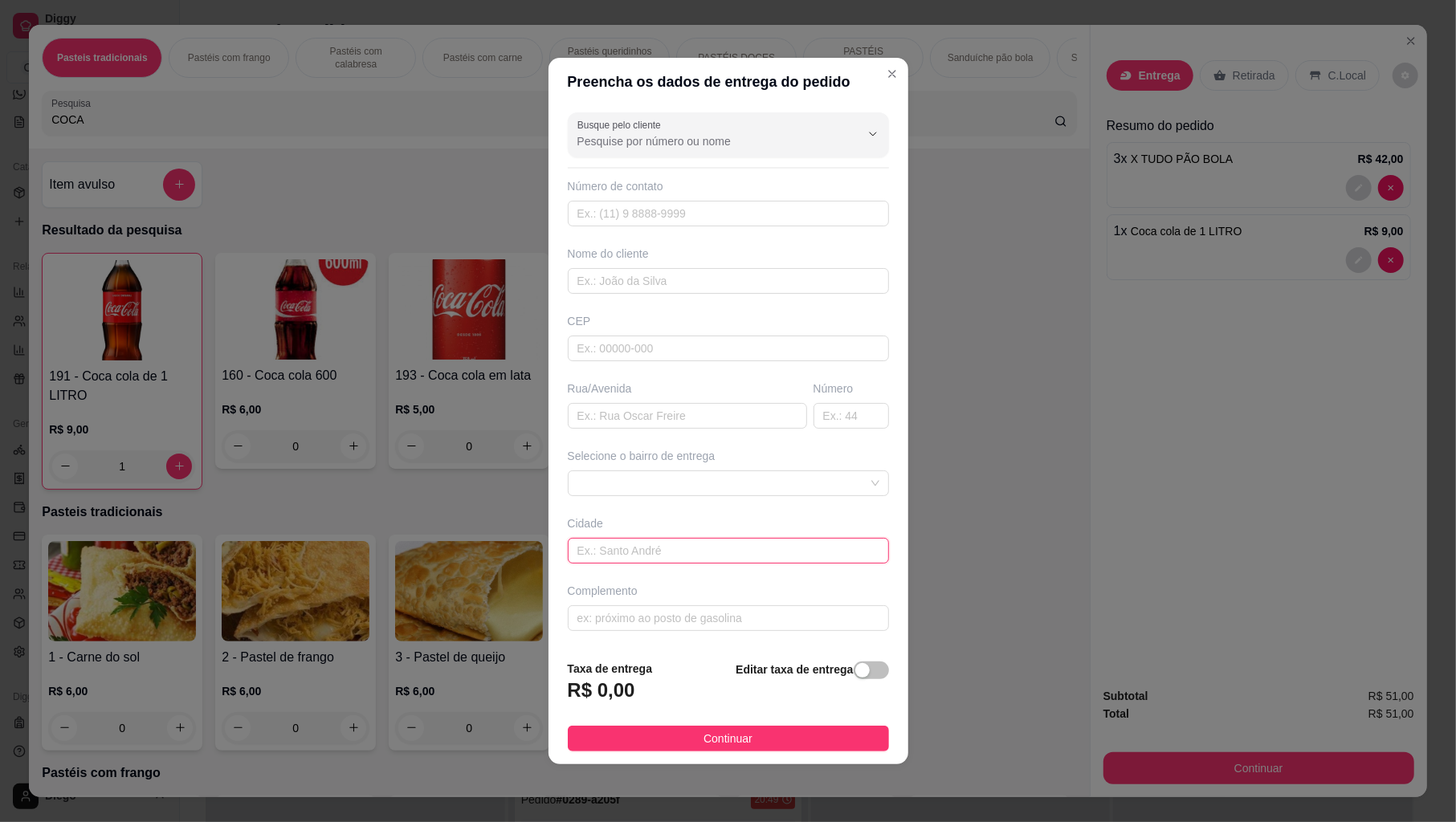
click at [596, 563] on input "text" at bounding box center [728, 551] width 322 height 26
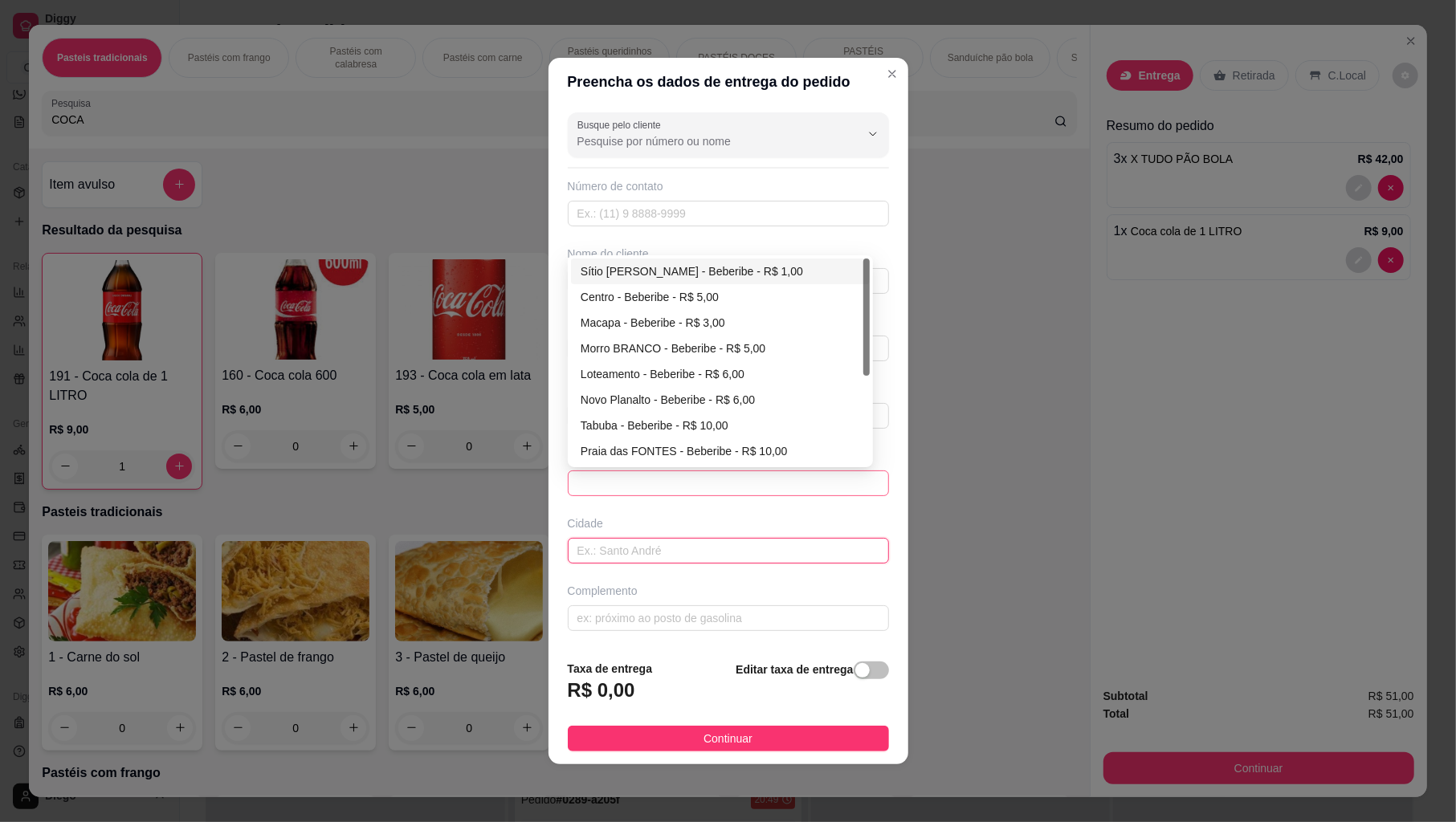
click at [630, 488] on span at bounding box center [728, 483] width 302 height 24
click at [730, 400] on div "Novo Planalto - Beberibe - R$ 6,00" at bounding box center [720, 400] width 279 height 17
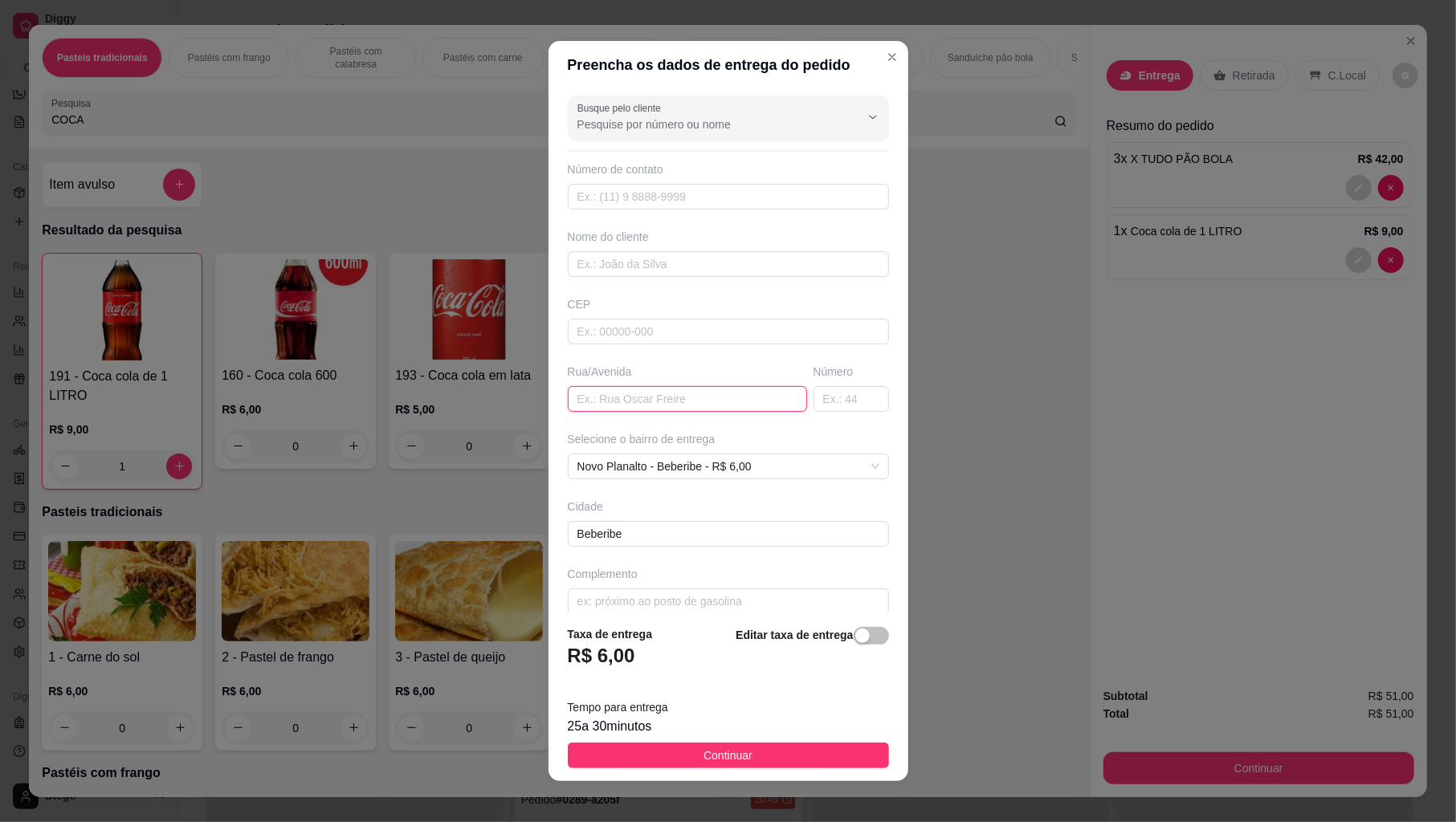
click at [602, 401] on input "text" at bounding box center [687, 400] width 239 height 26
click at [814, 405] on input "text" at bounding box center [851, 400] width 75 height 26
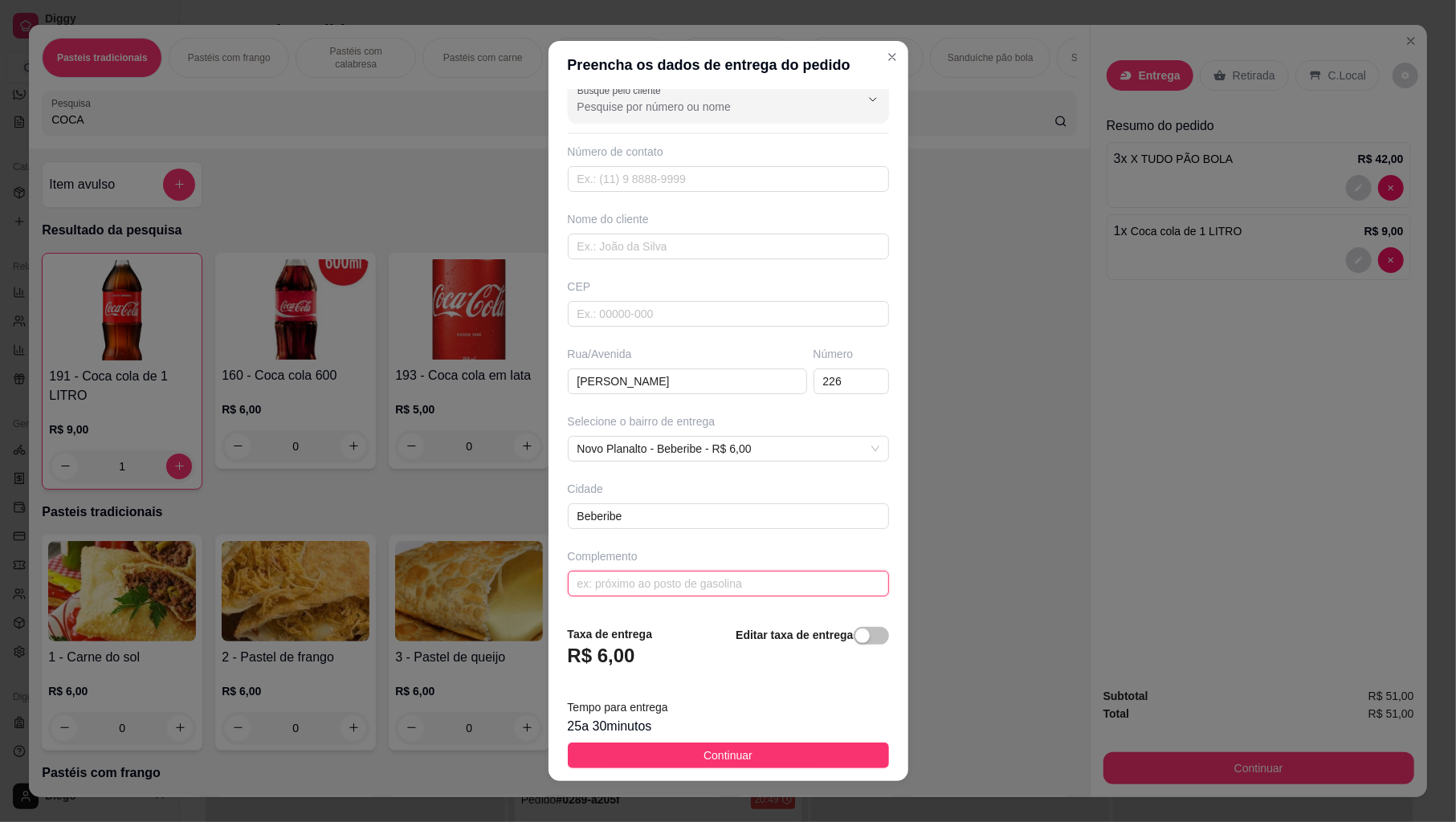
click at [637, 587] on input "text" at bounding box center [728, 584] width 322 height 26
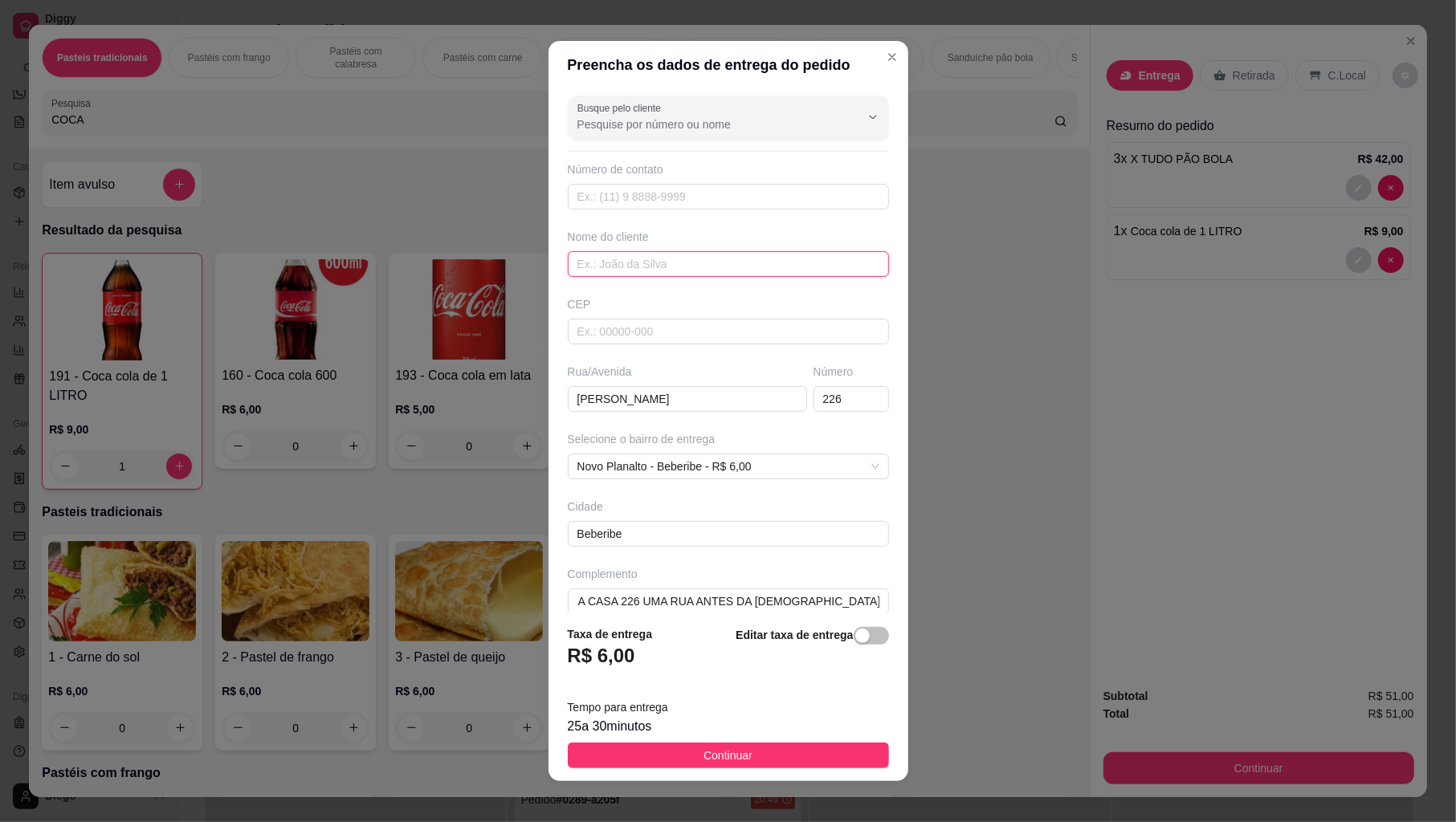
scroll to position [0, 0]
click at [651, 269] on input "text" at bounding box center [728, 264] width 322 height 26
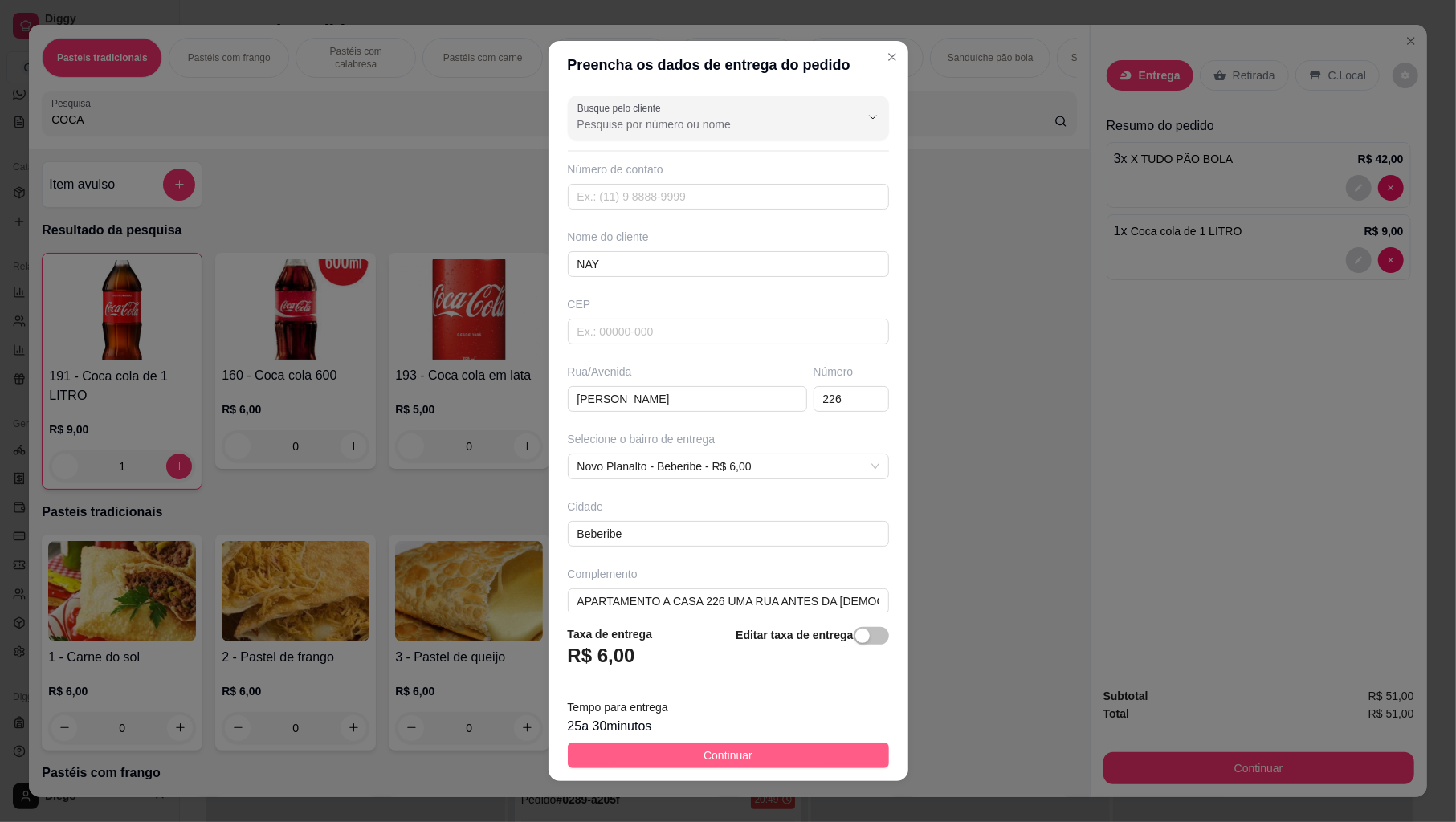
click at [598, 751] on button "Continuar" at bounding box center [728, 756] width 322 height 26
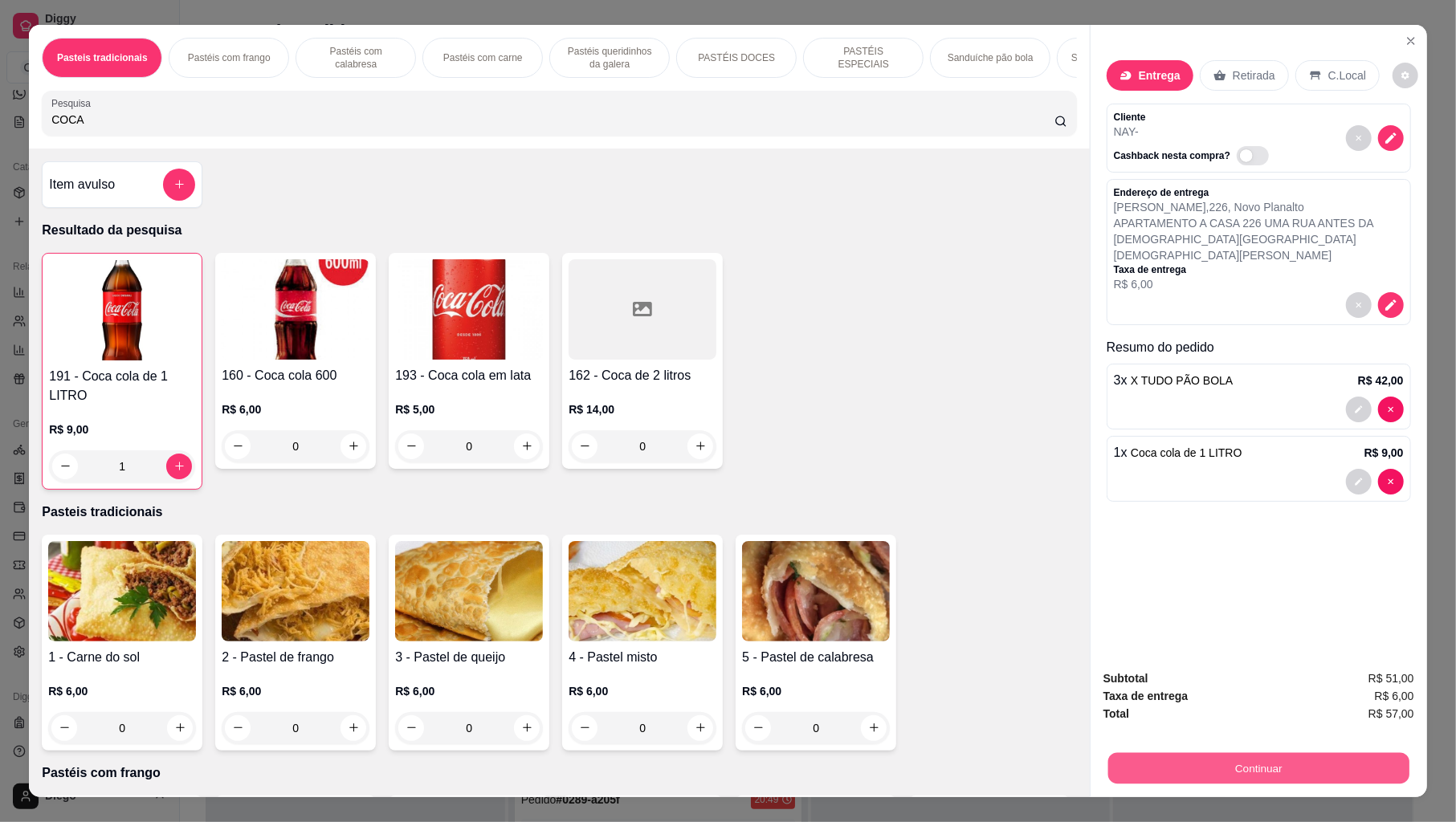
click at [1122, 751] on button "Continuar" at bounding box center [1258, 769] width 301 height 31
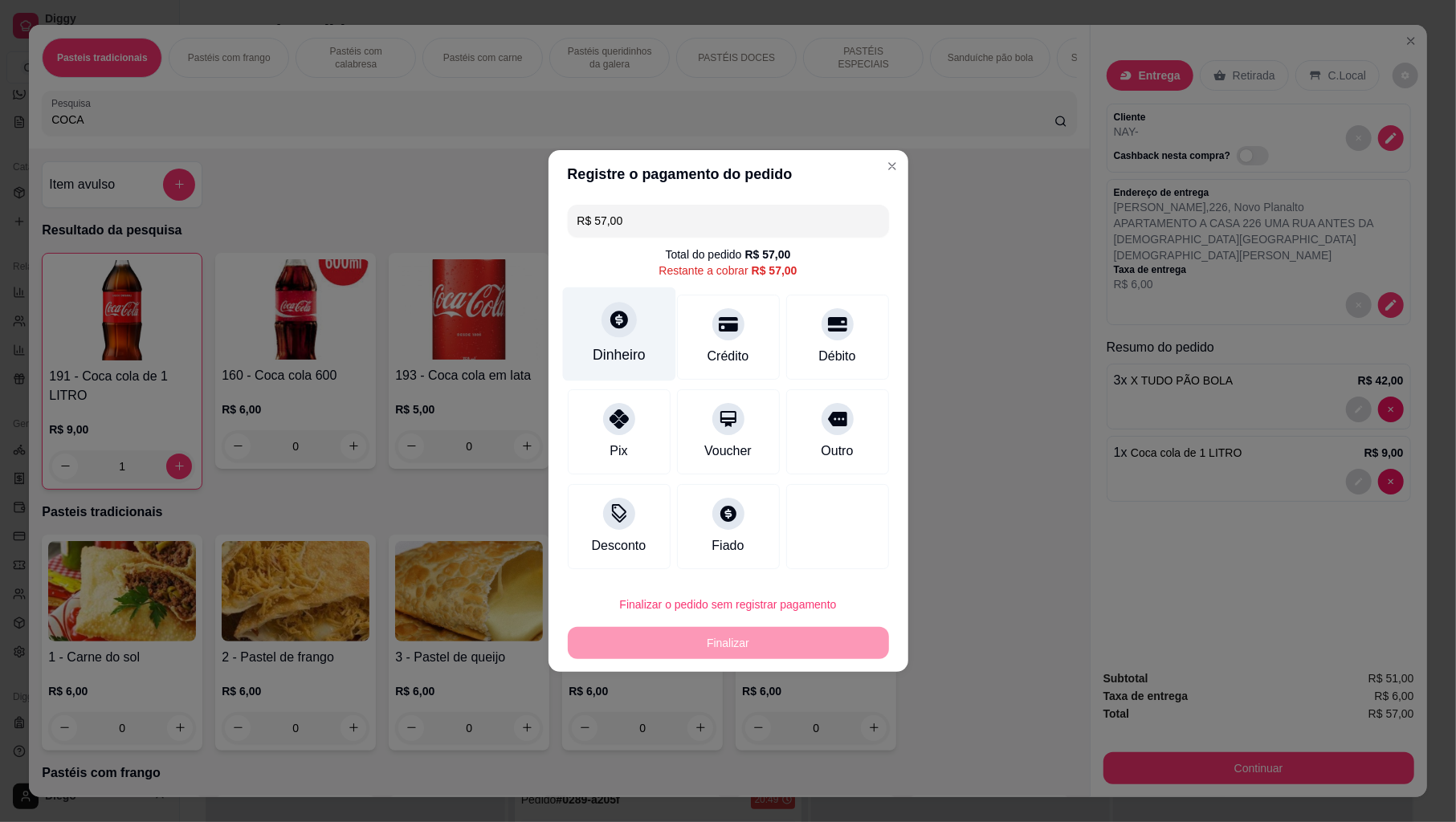
click at [633, 334] on div "Dinheiro" at bounding box center [619, 334] width 114 height 94
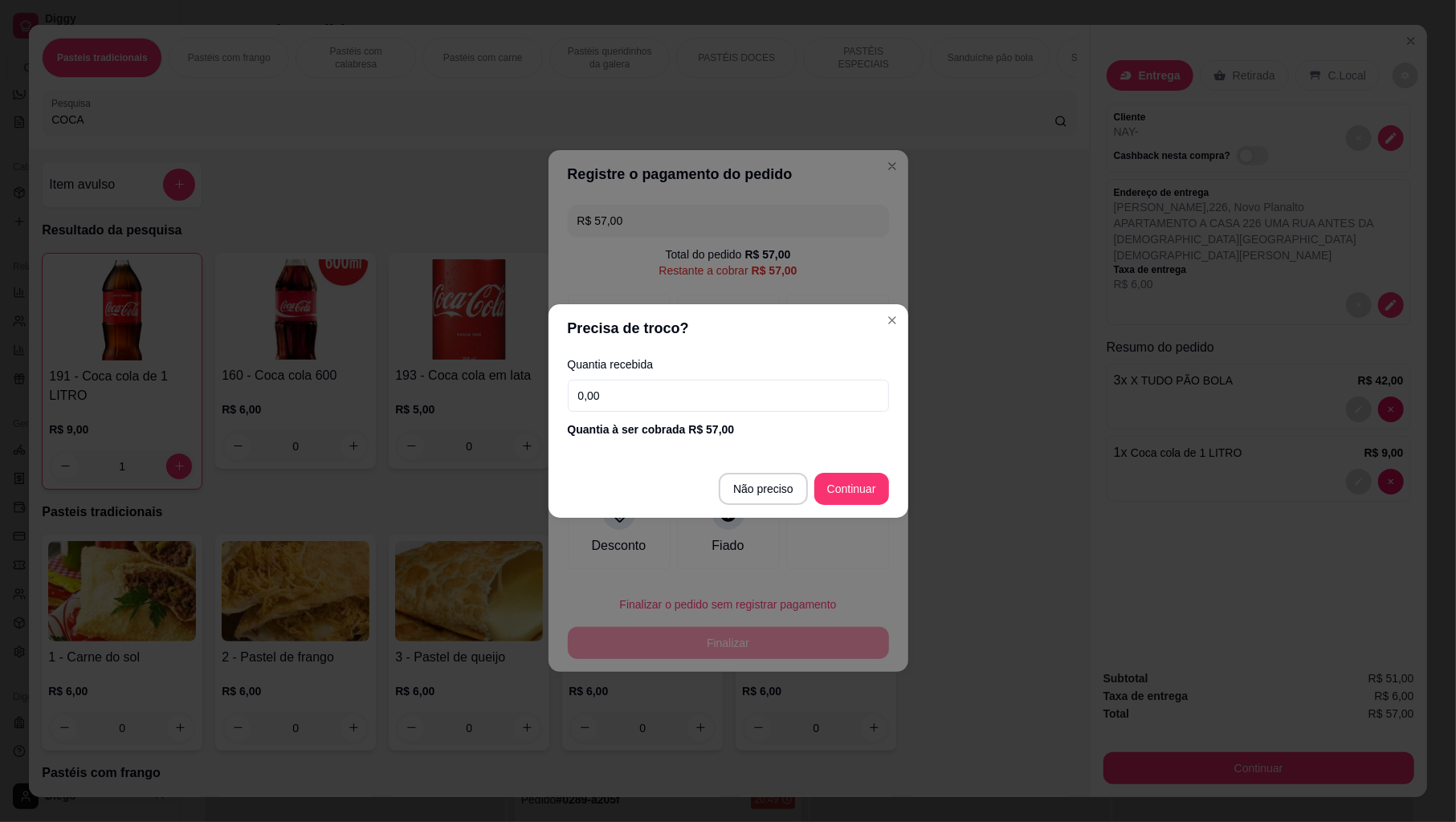
click at [681, 392] on input "0,00" at bounding box center [728, 396] width 322 height 32
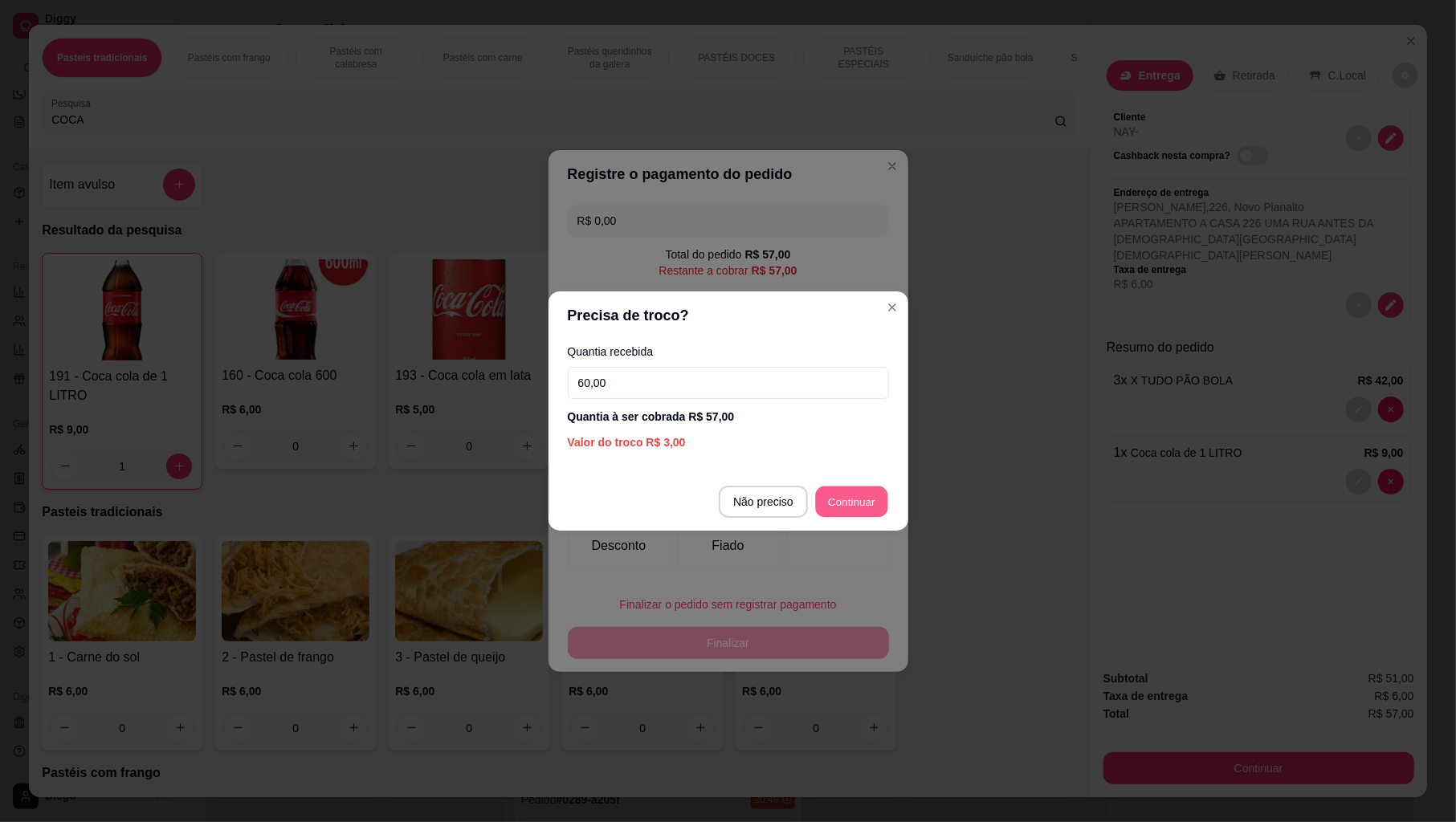
click at [868, 506] on div at bounding box center [837, 526] width 103 height 85
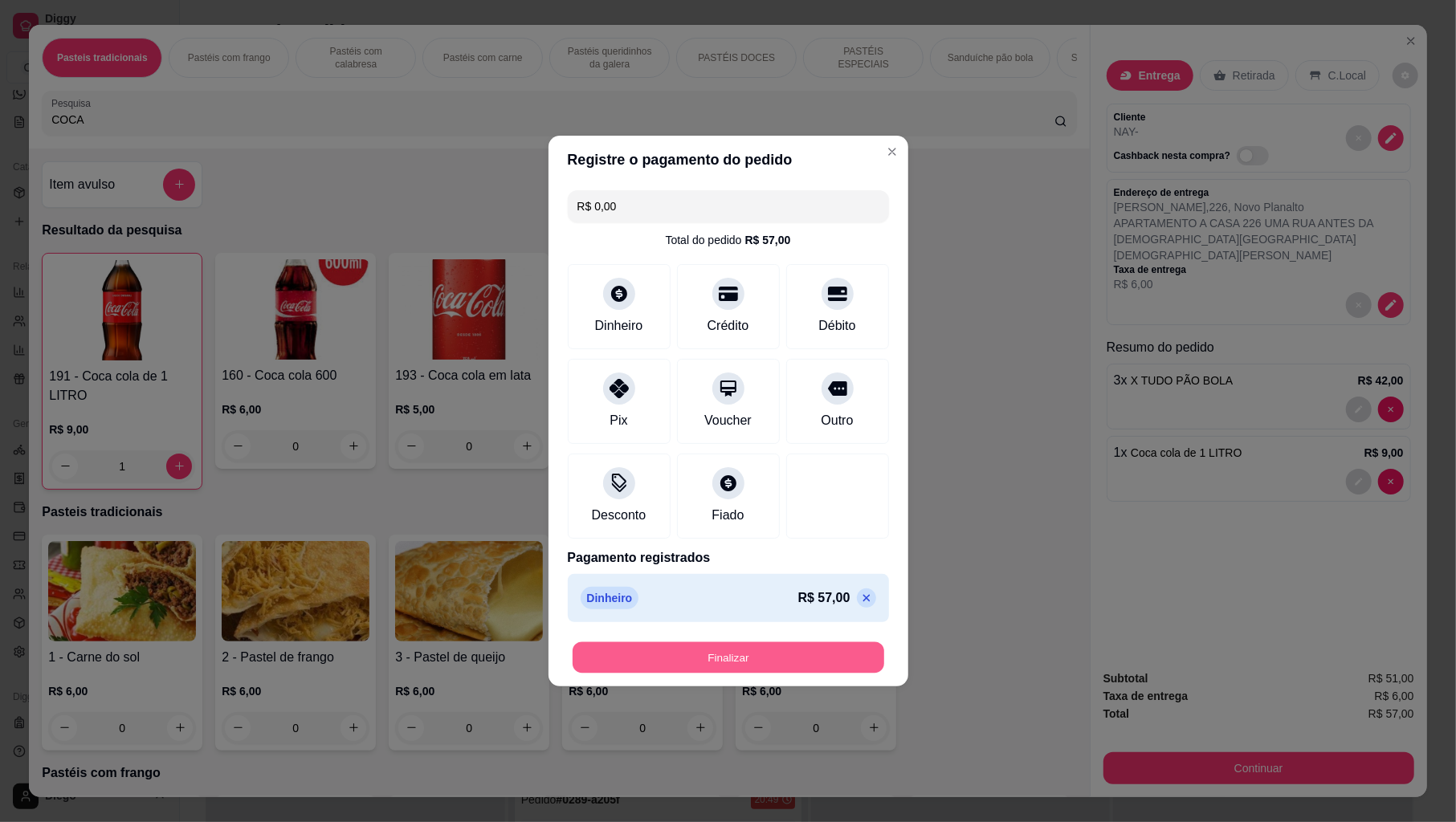
click at [806, 659] on button "Finalizar" at bounding box center [728, 658] width 312 height 31
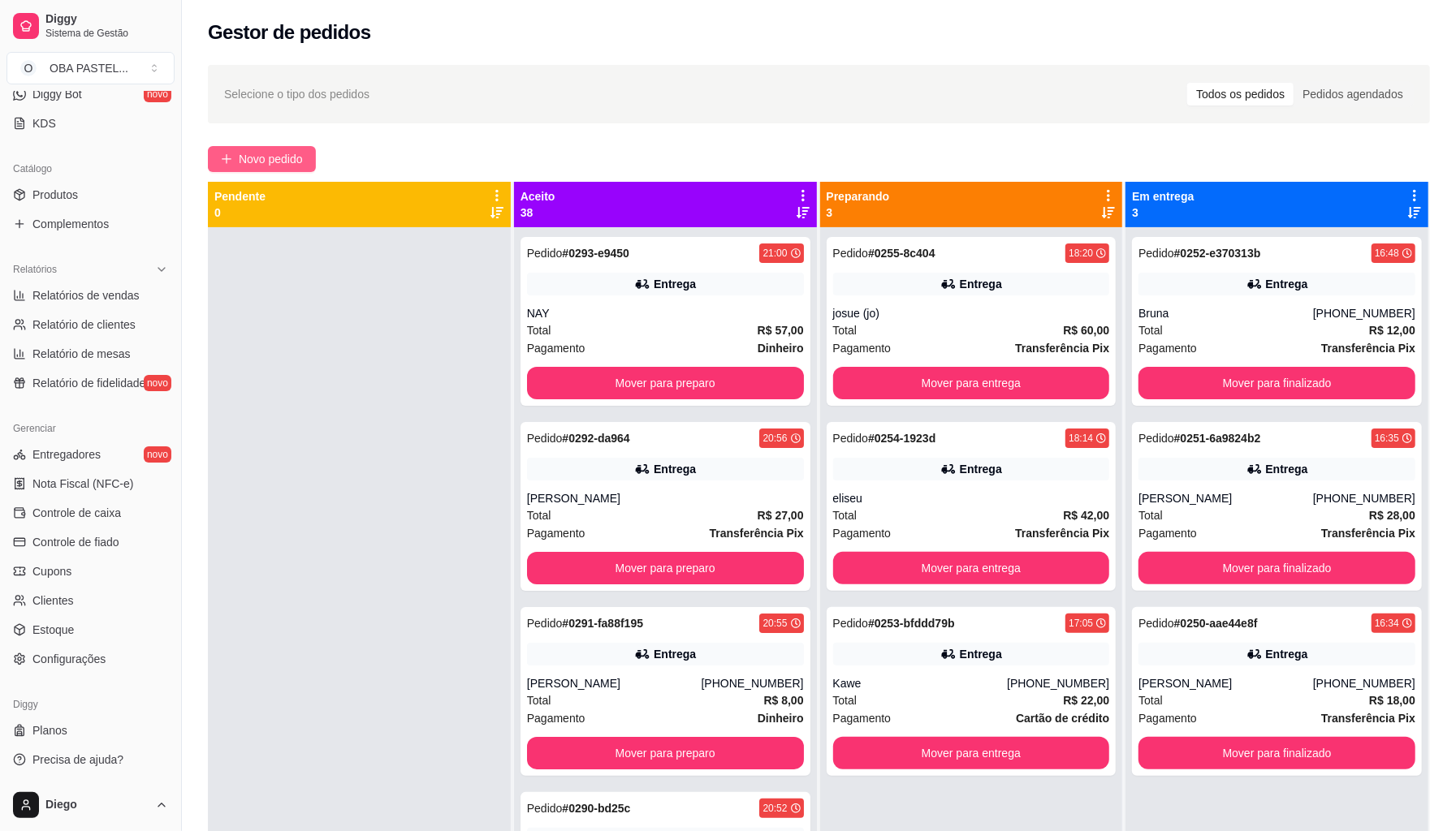
click at [278, 151] on span "Novo pedido" at bounding box center [271, 158] width 64 height 18
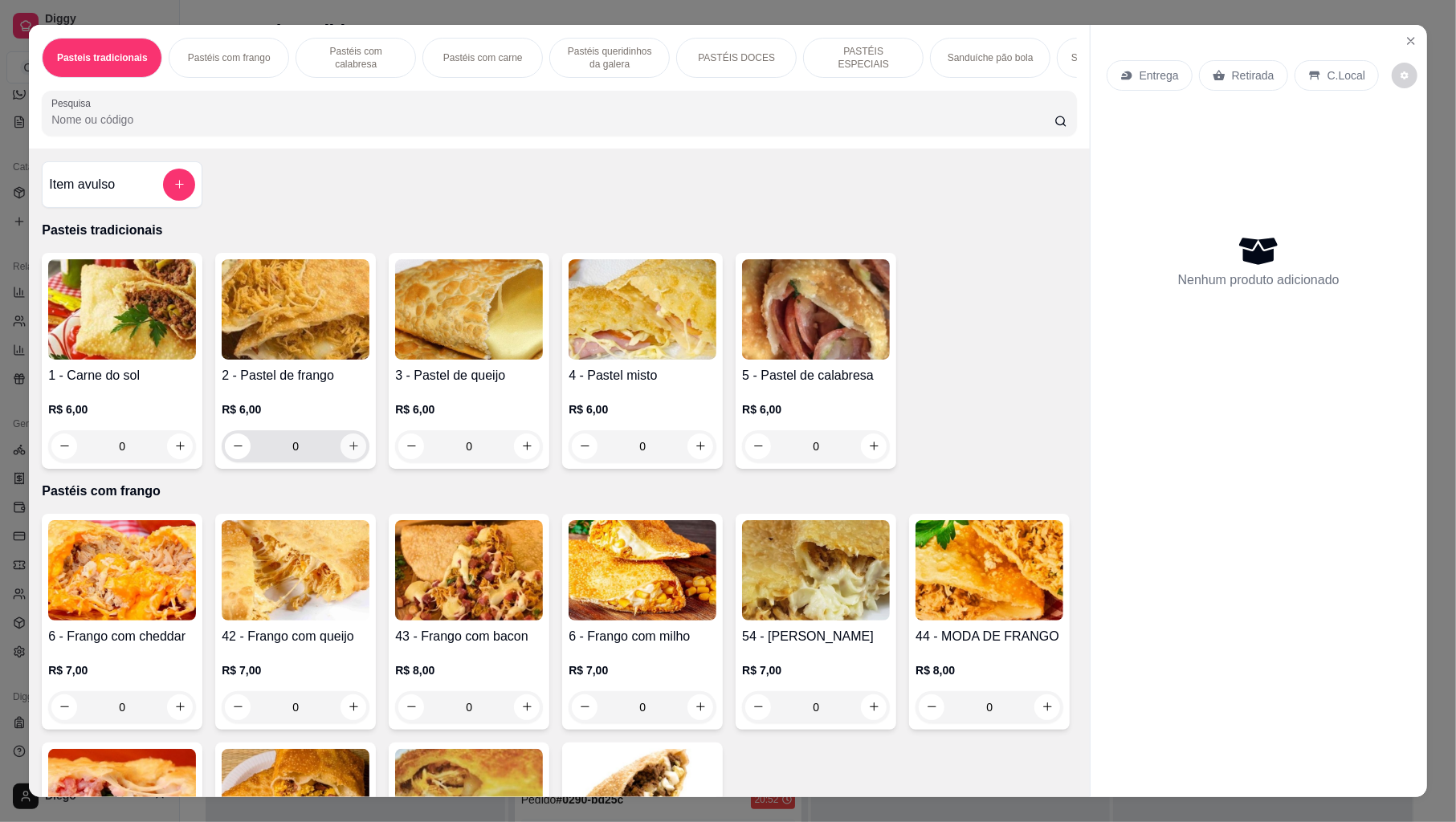
click at [347, 459] on button "increase-product-quantity" at bounding box center [354, 446] width 26 height 26
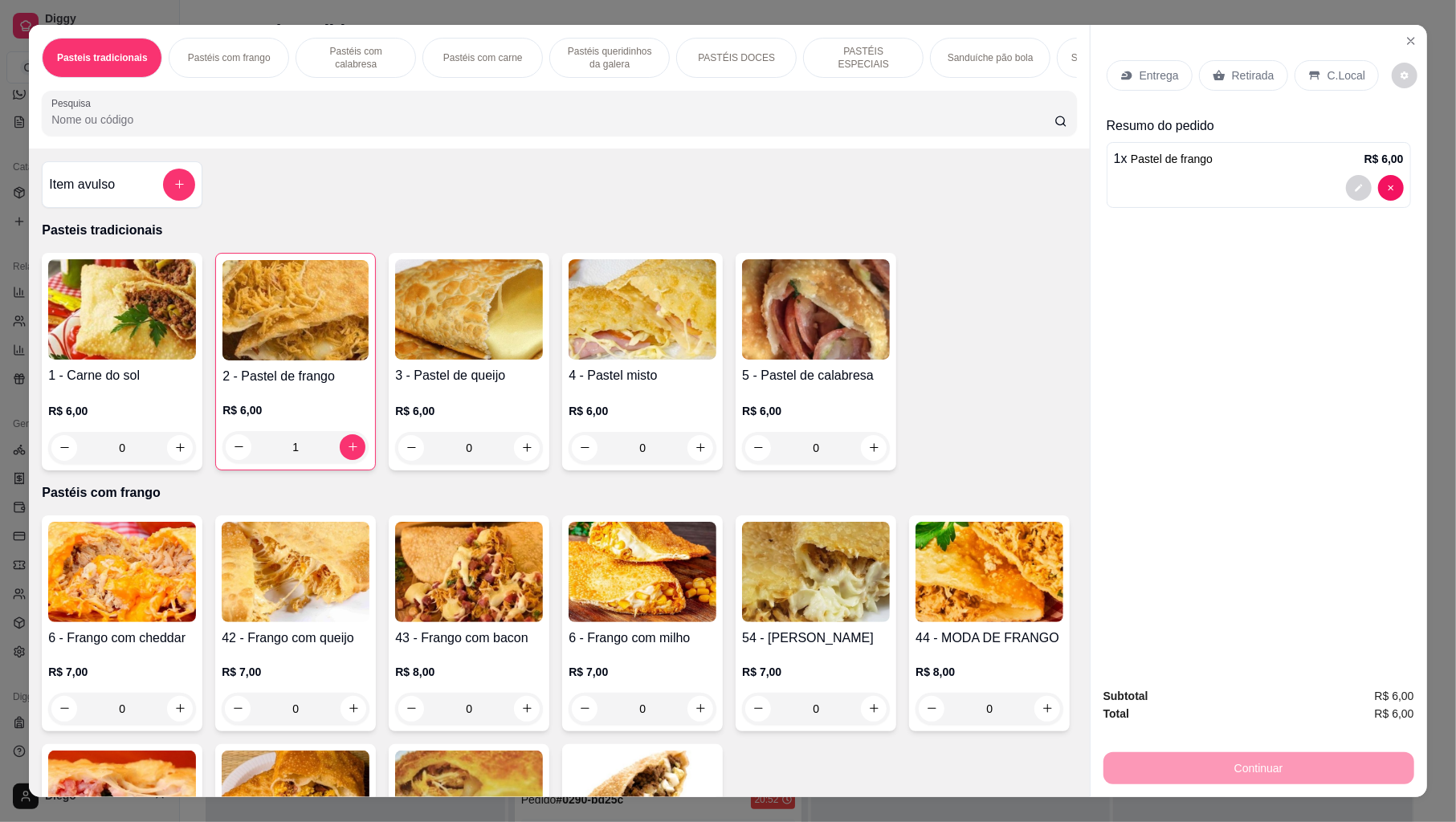
click at [1166, 77] on p "Entrega" at bounding box center [1159, 76] width 39 height 16
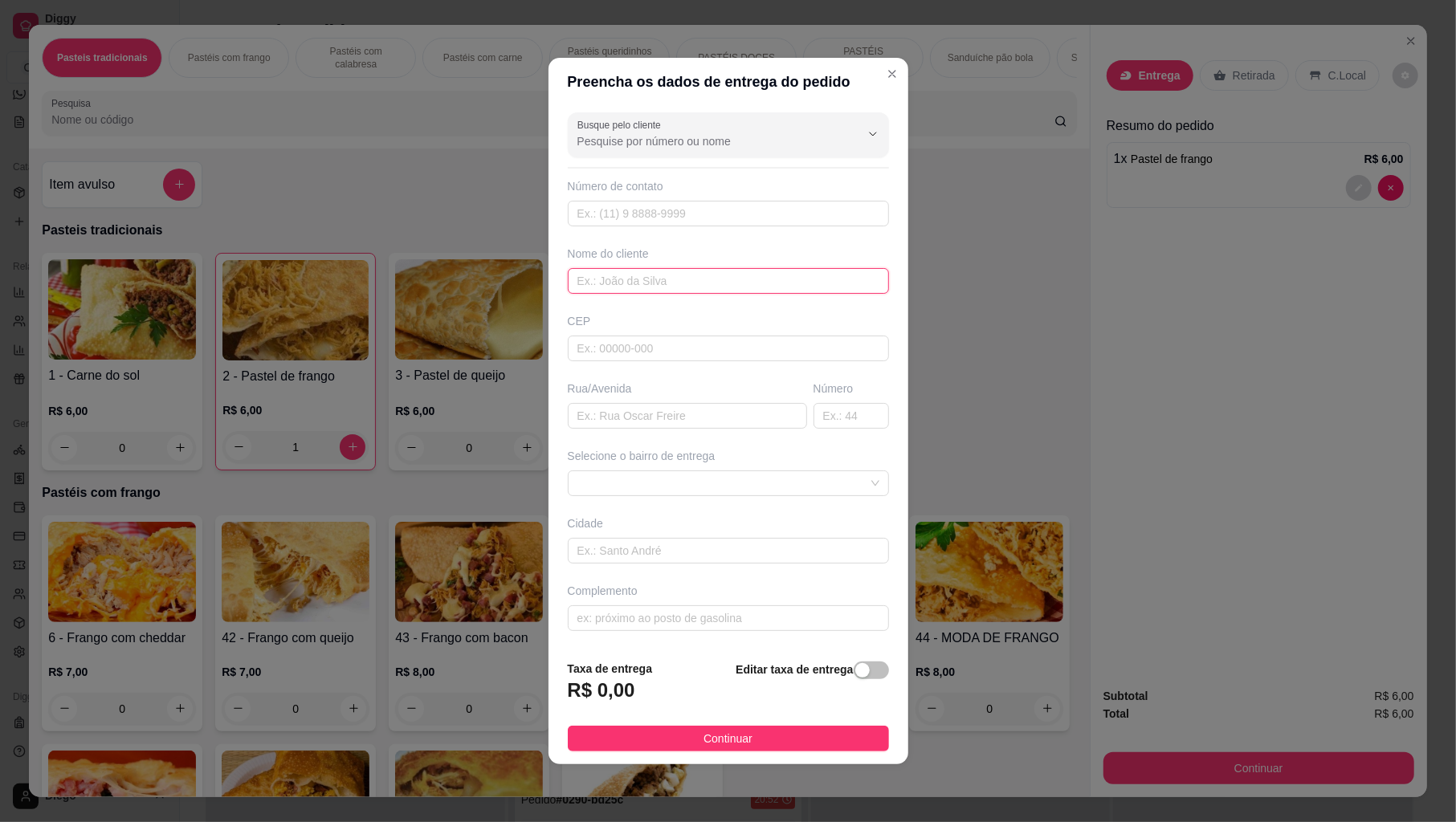
click at [629, 281] on input "text" at bounding box center [728, 281] width 322 height 26
click at [598, 486] on span at bounding box center [728, 483] width 302 height 24
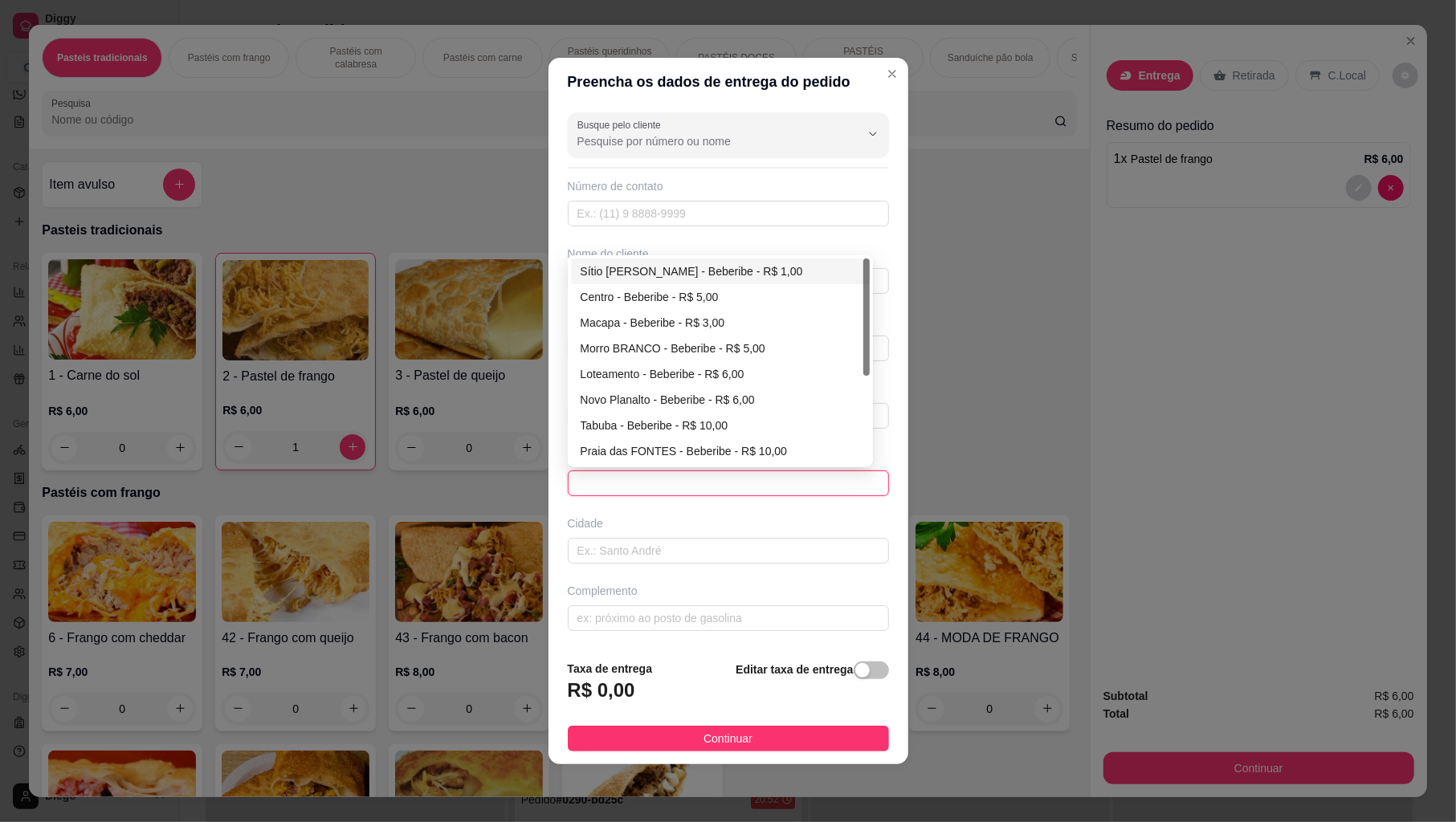
click at [640, 273] on div "Sítio [PERSON_NAME] - Beberibe - R$ 1,00" at bounding box center [720, 271] width 279 height 17
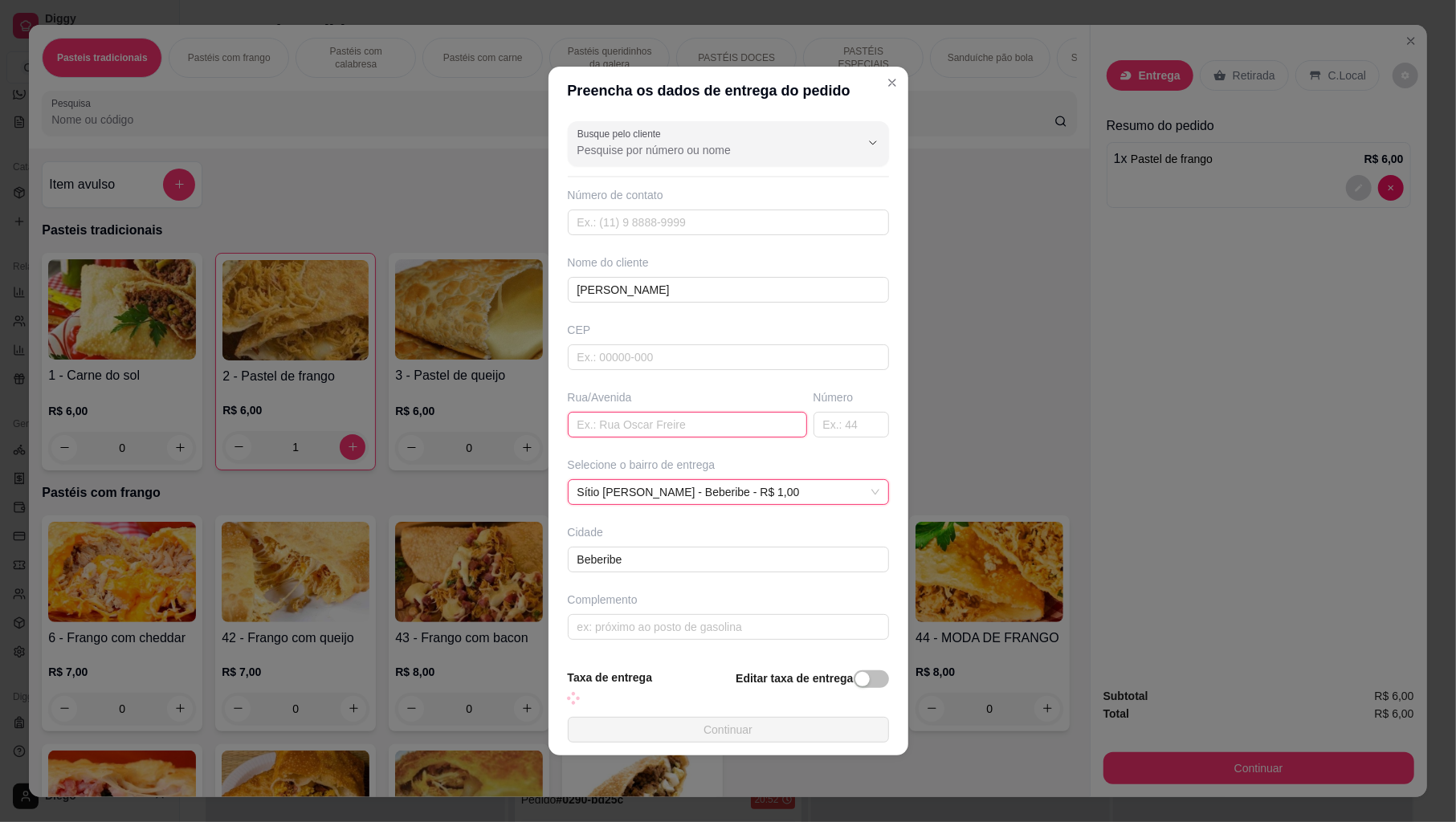
click at [606, 412] on input "text" at bounding box center [687, 425] width 239 height 26
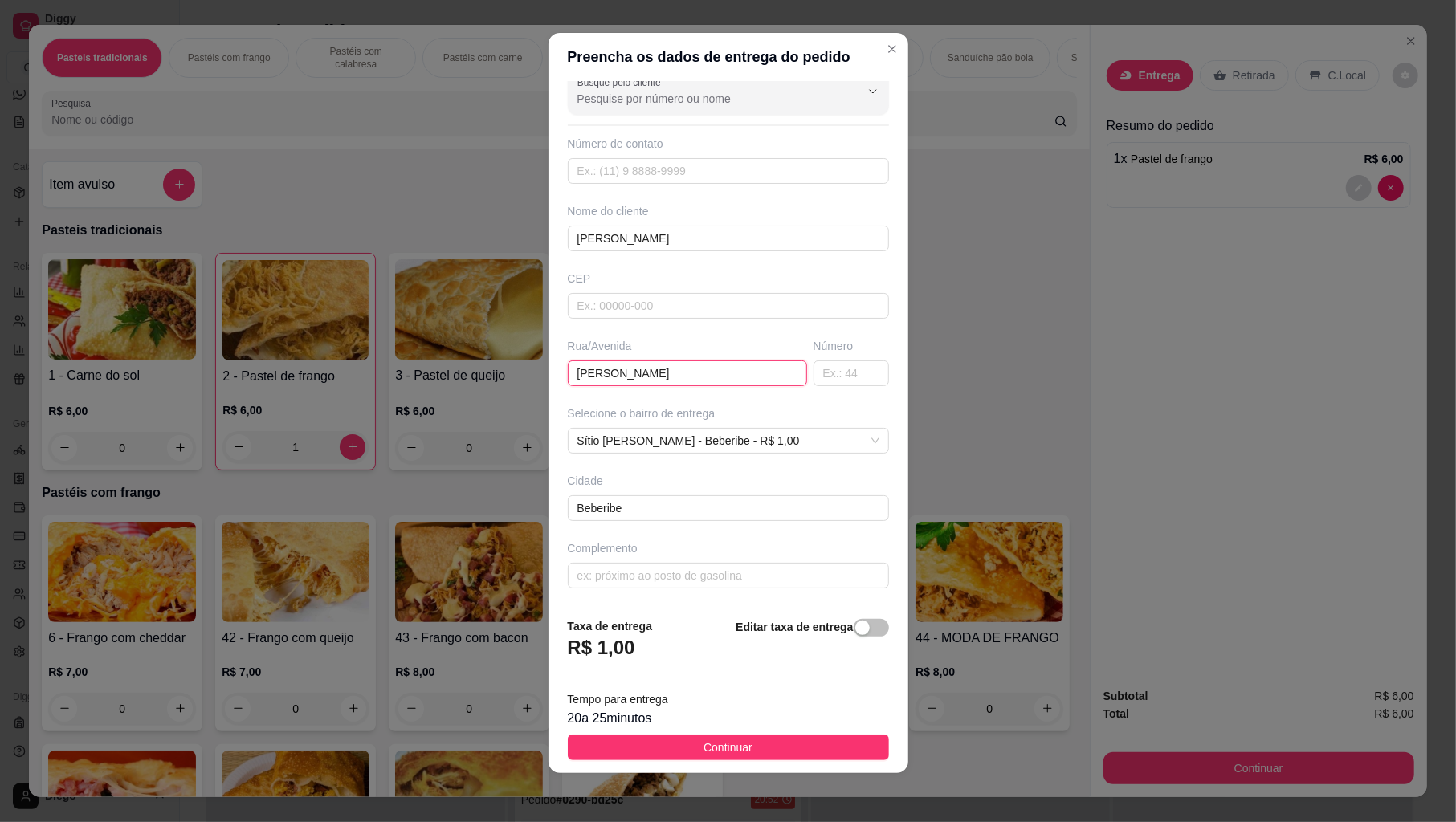
scroll to position [10, 0]
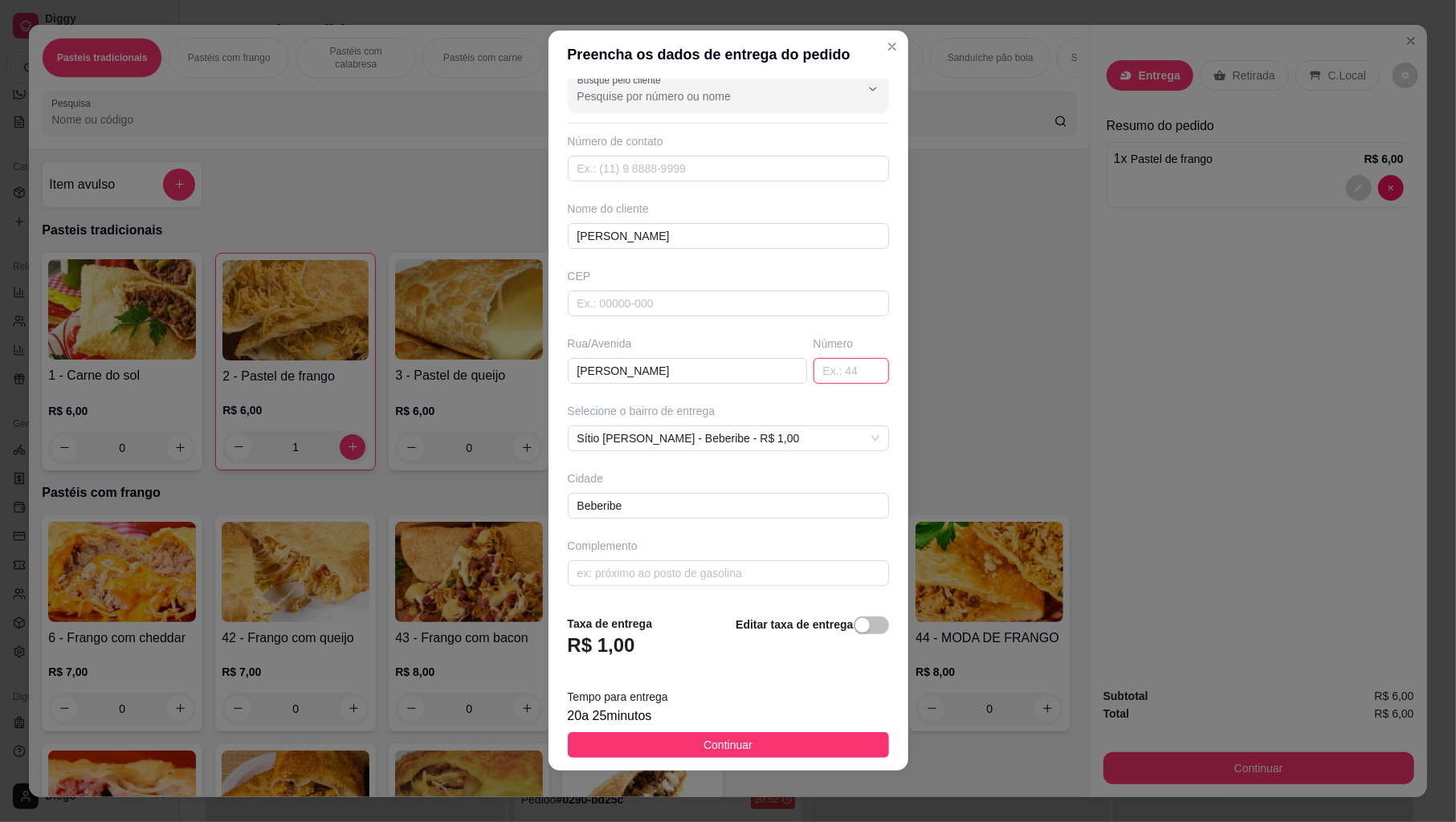
click at [814, 367] on input "text" at bounding box center [851, 371] width 75 height 26
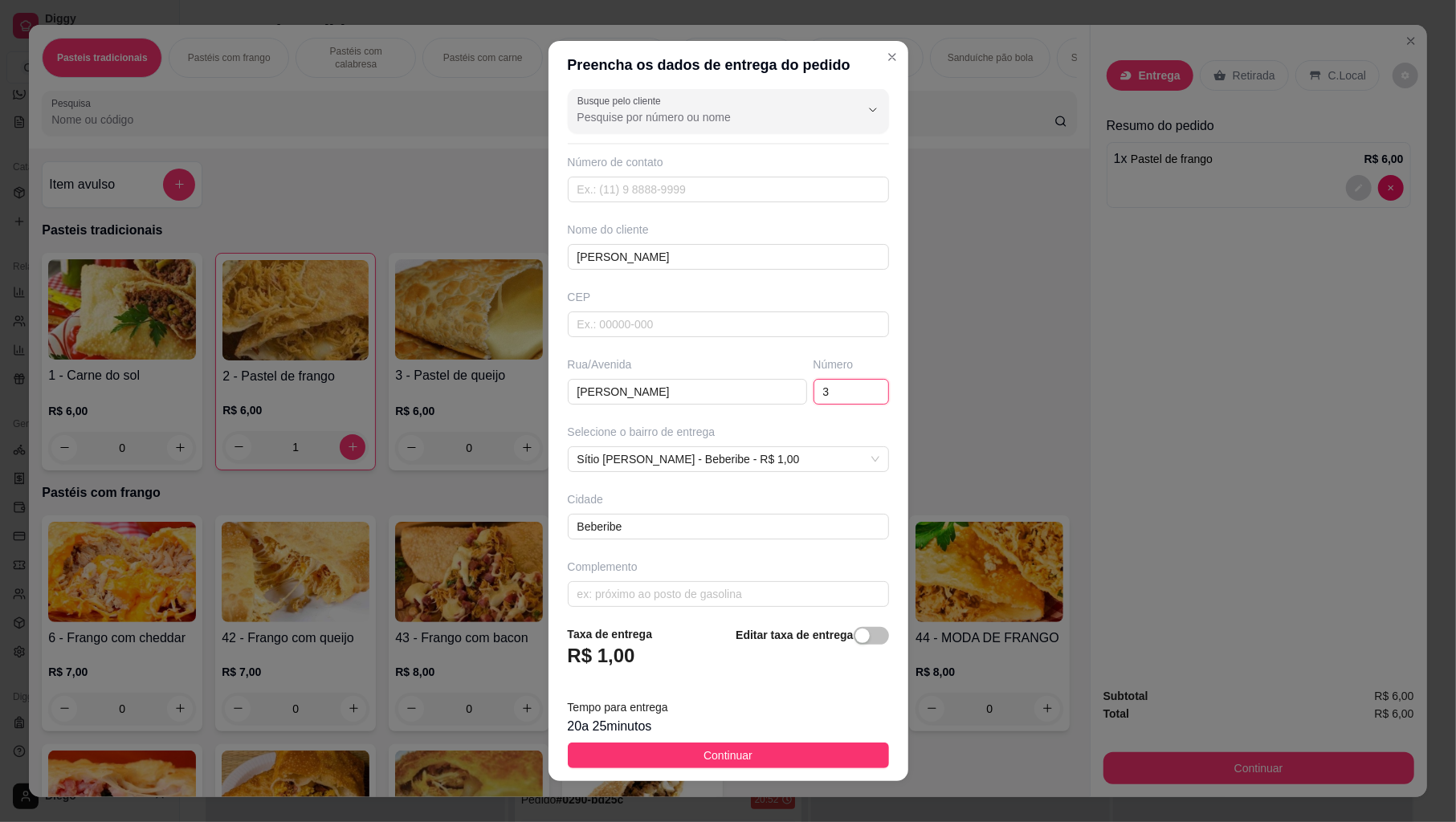
scroll to position [21, 0]
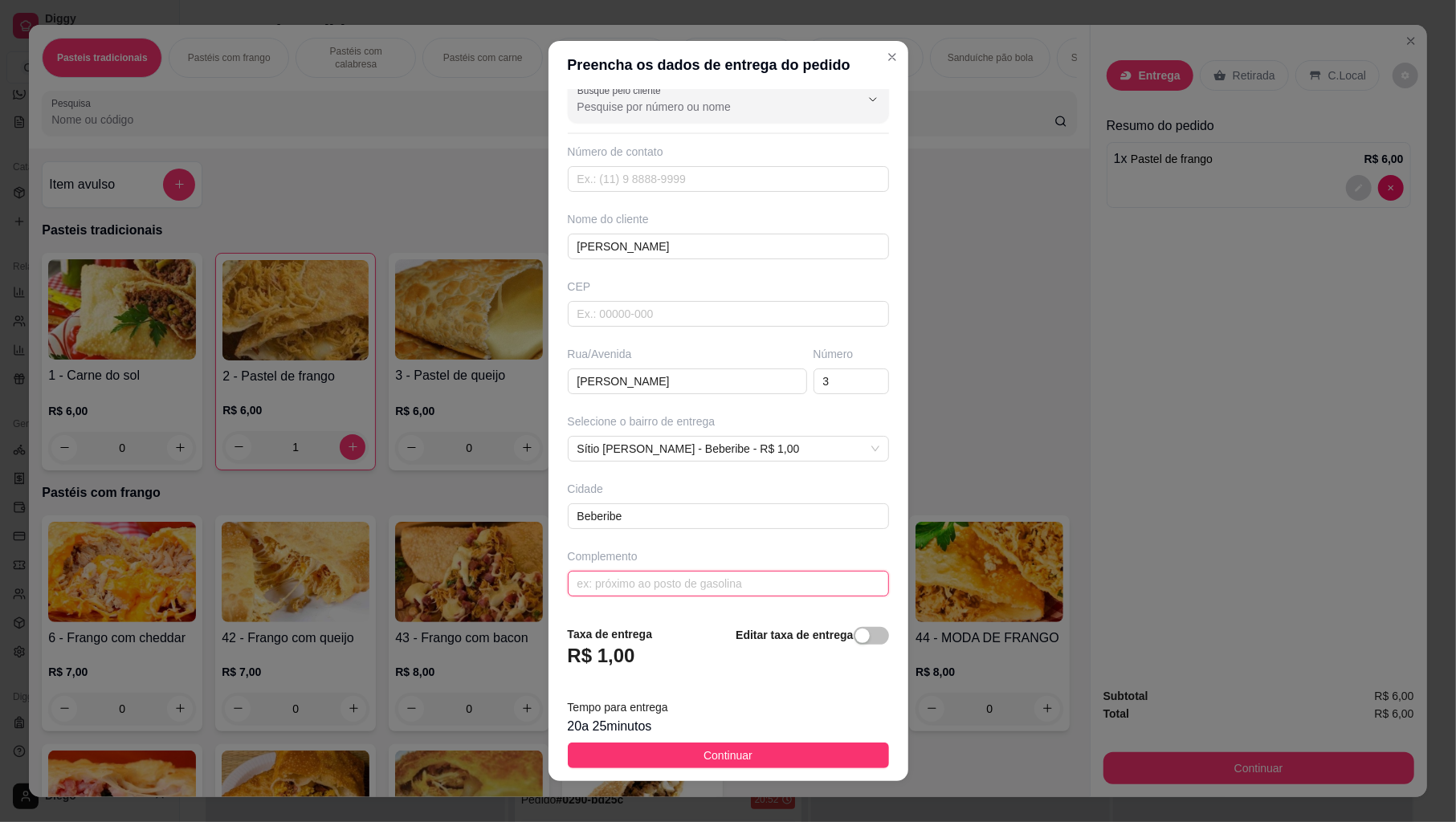
click at [682, 579] on input "text" at bounding box center [728, 584] width 322 height 26
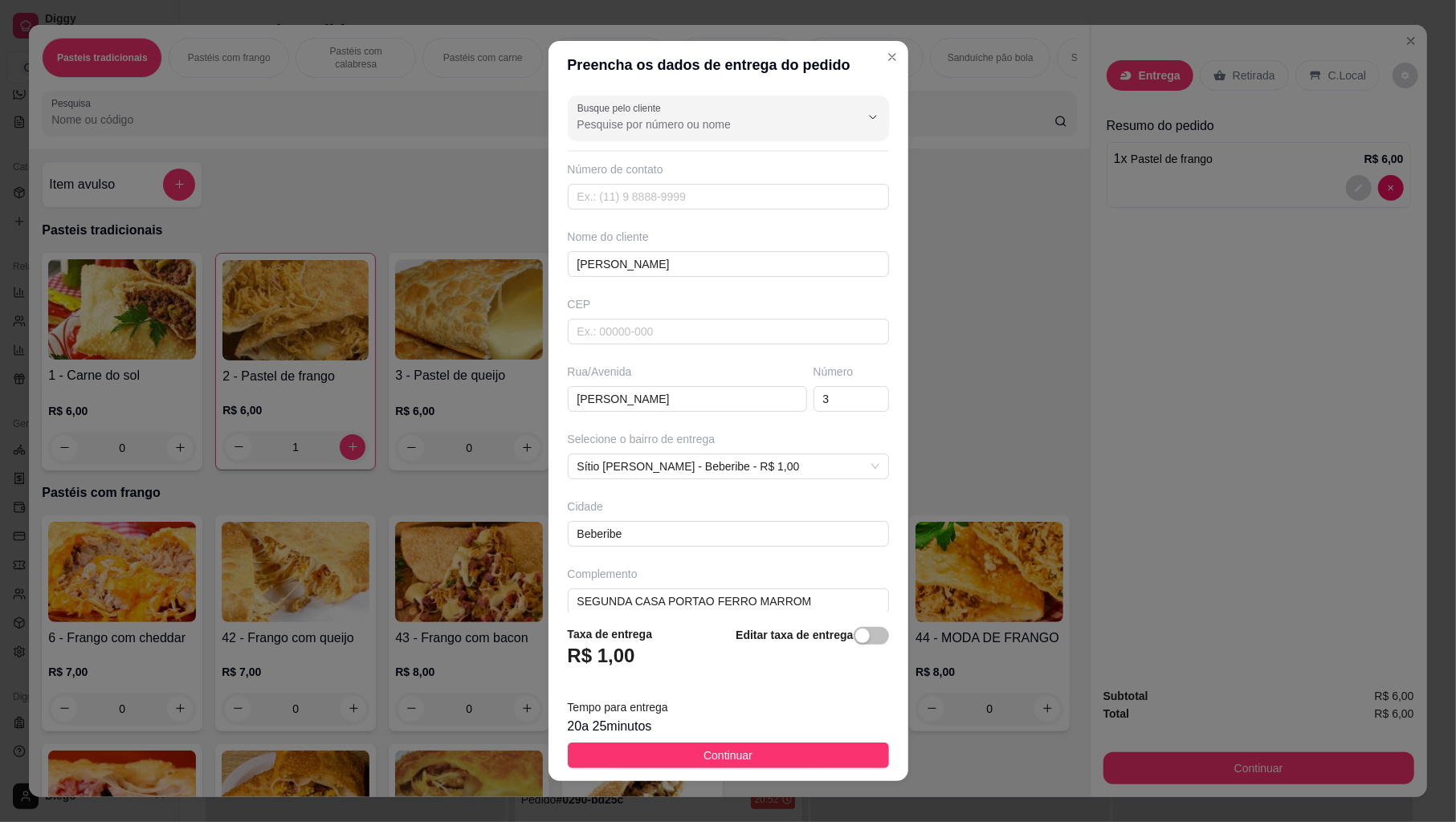
drag, startPoint x: 627, startPoint y: 756, endPoint x: 650, endPoint y: 744, distance: 25.9
click at [631, 751] on button "Continuar" at bounding box center [728, 756] width 322 height 26
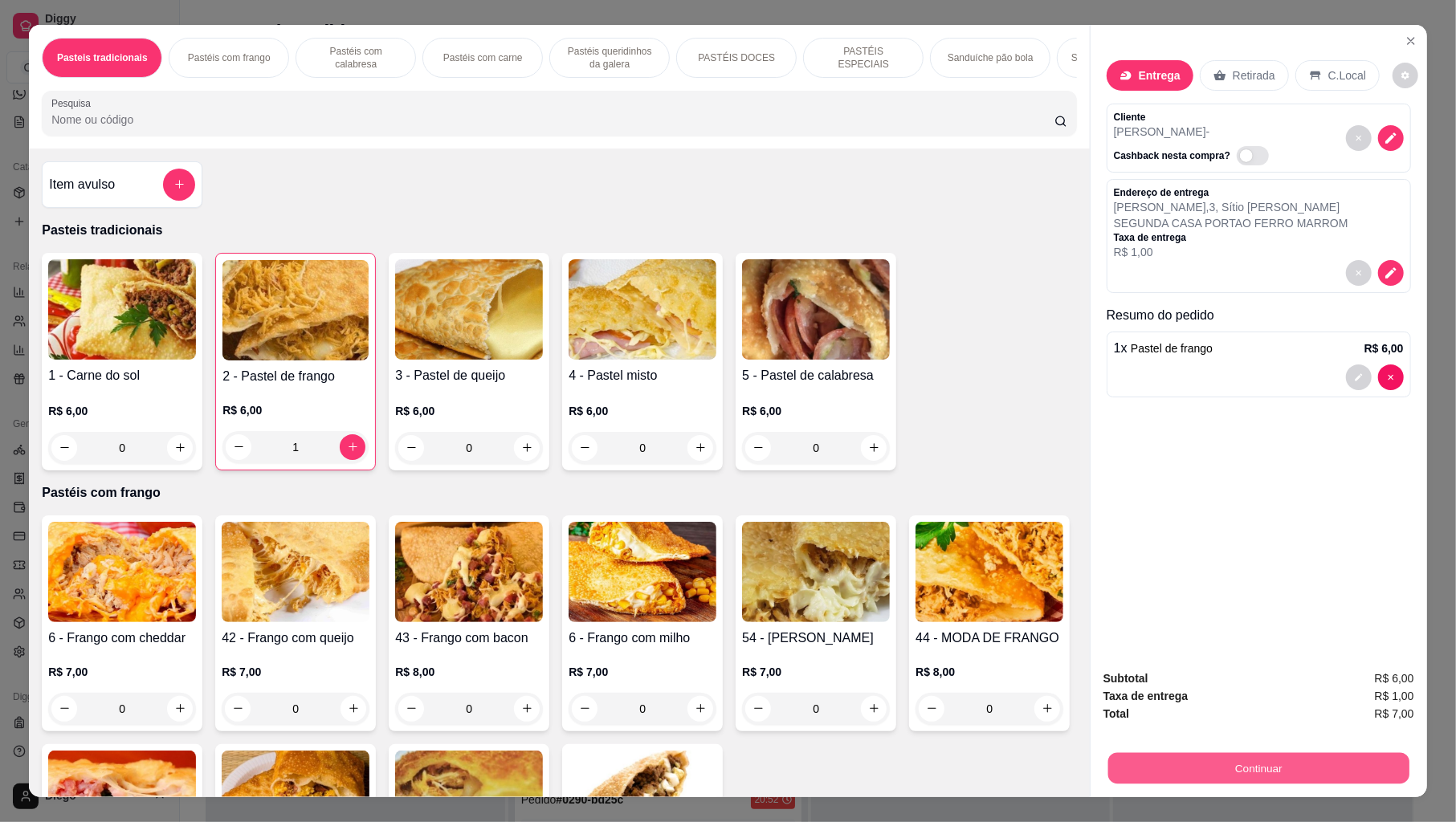
click at [1218, 751] on button "Continuar" at bounding box center [1258, 769] width 301 height 31
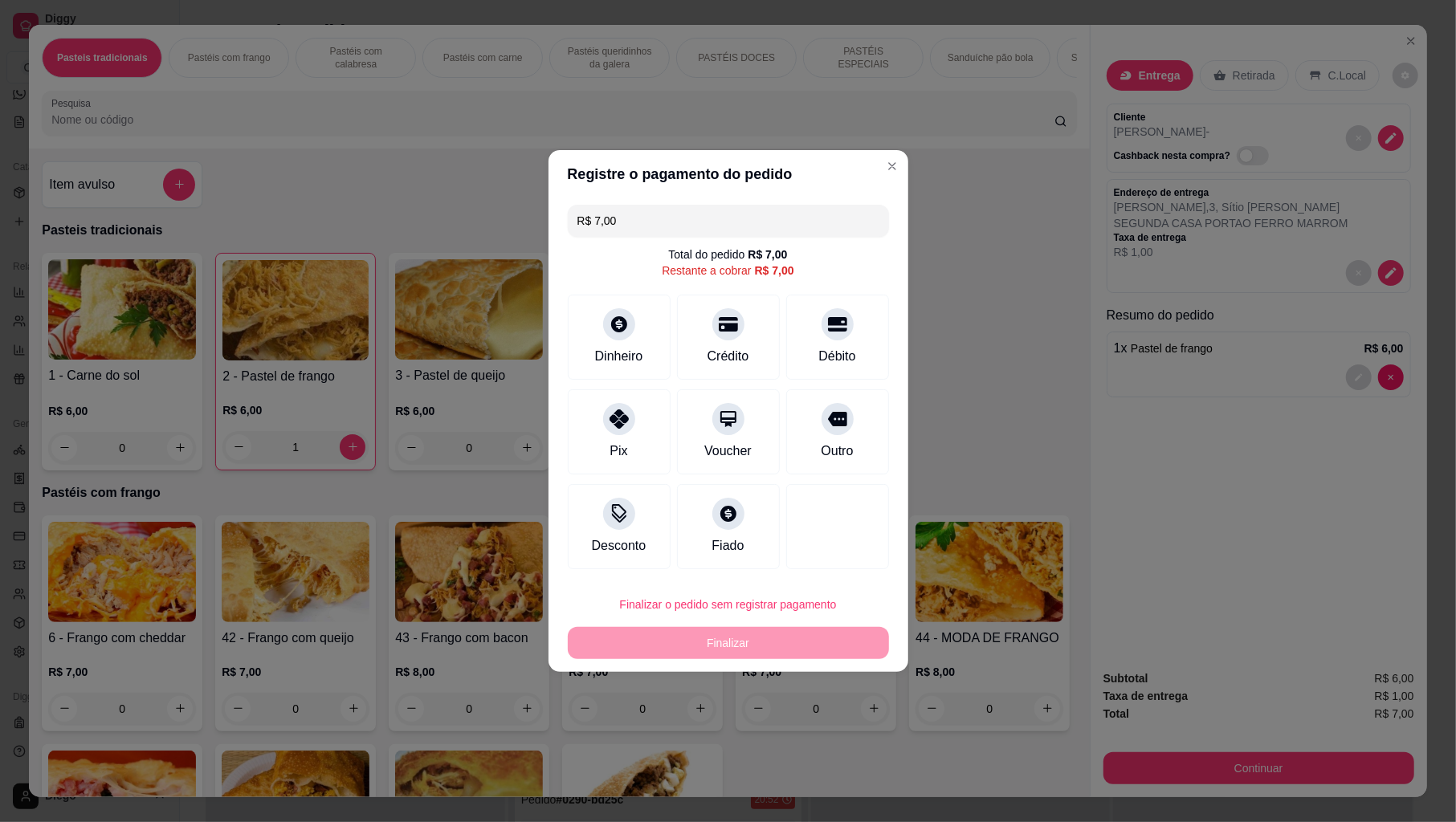
drag, startPoint x: 619, startPoint y: 411, endPoint x: 611, endPoint y: 543, distance: 132.2
click at [617, 415] on icon at bounding box center [619, 419] width 19 height 19
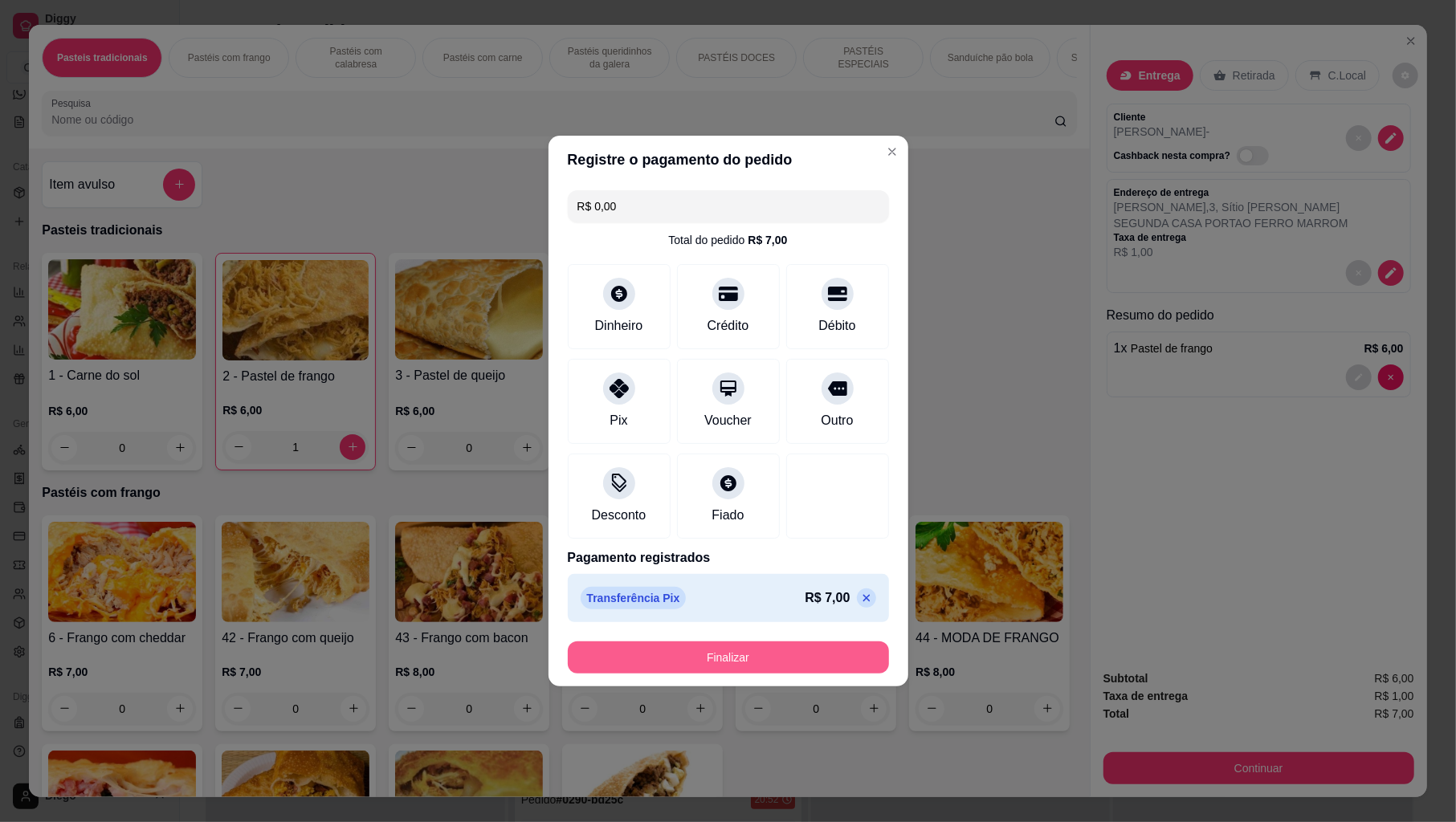
click at [598, 652] on button "Finalizar" at bounding box center [728, 657] width 322 height 32
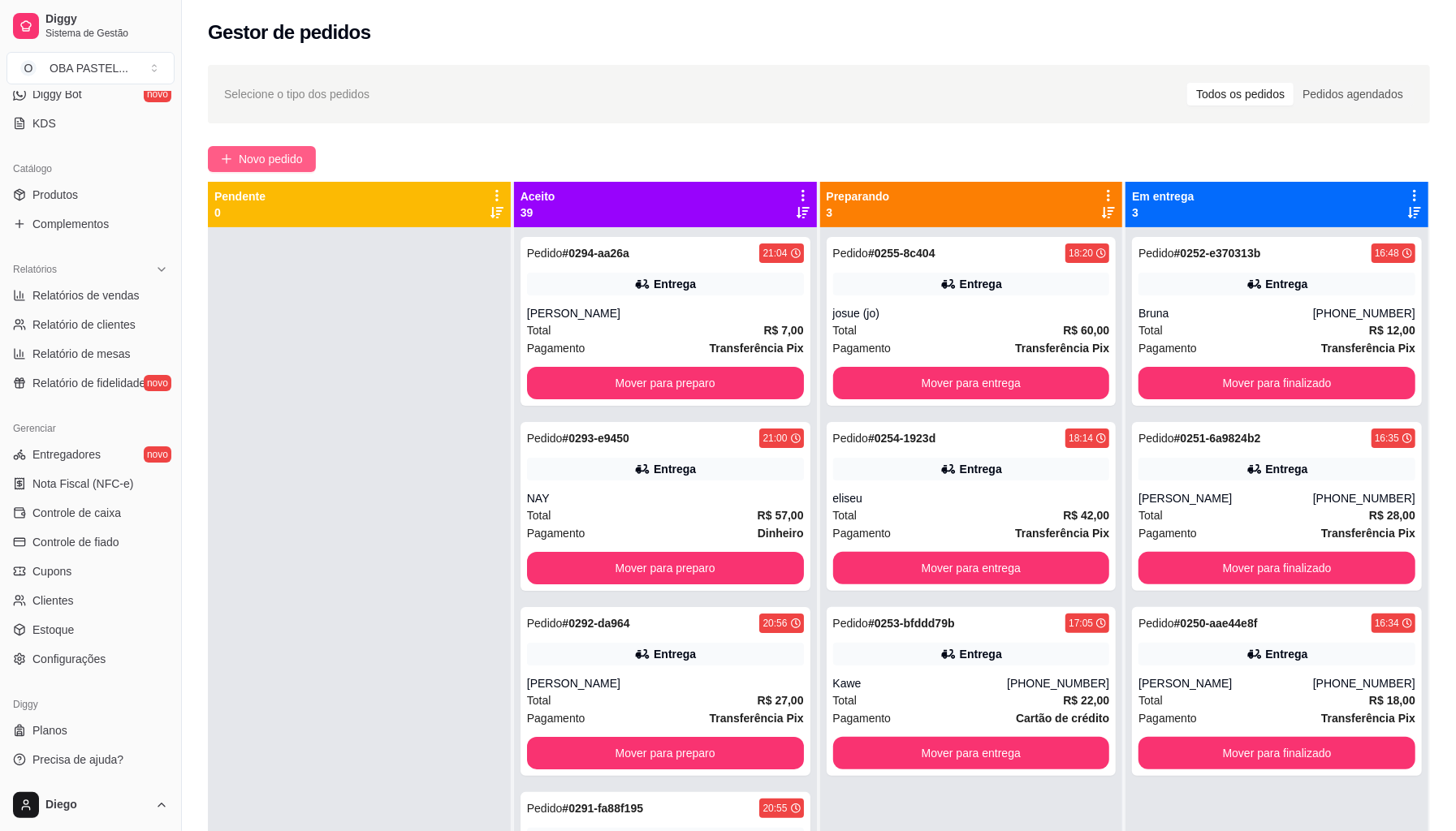
click at [271, 159] on span "Novo pedido" at bounding box center [271, 158] width 64 height 18
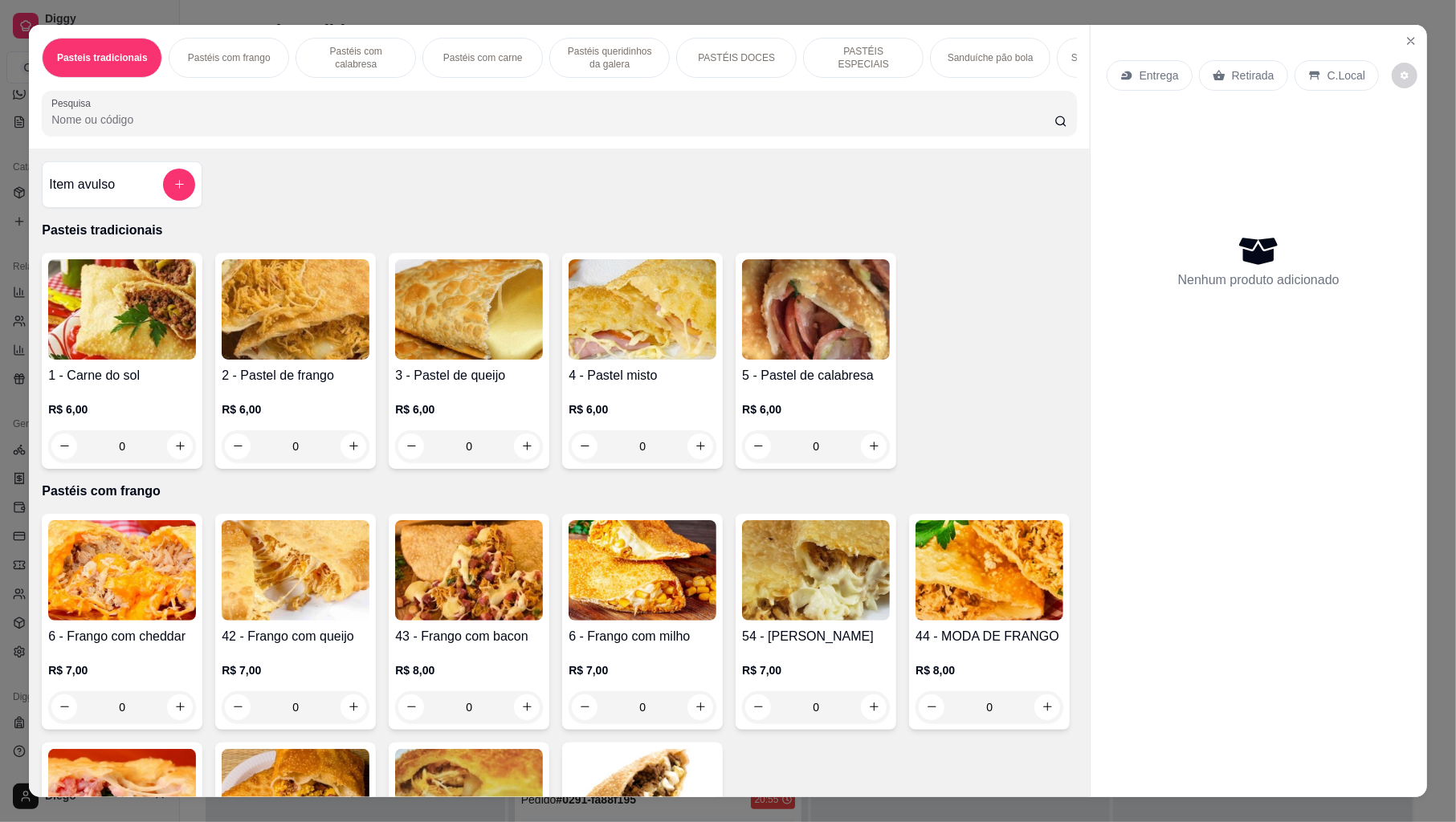
click at [238, 127] on input "Pesquisa" at bounding box center [553, 120] width 1003 height 16
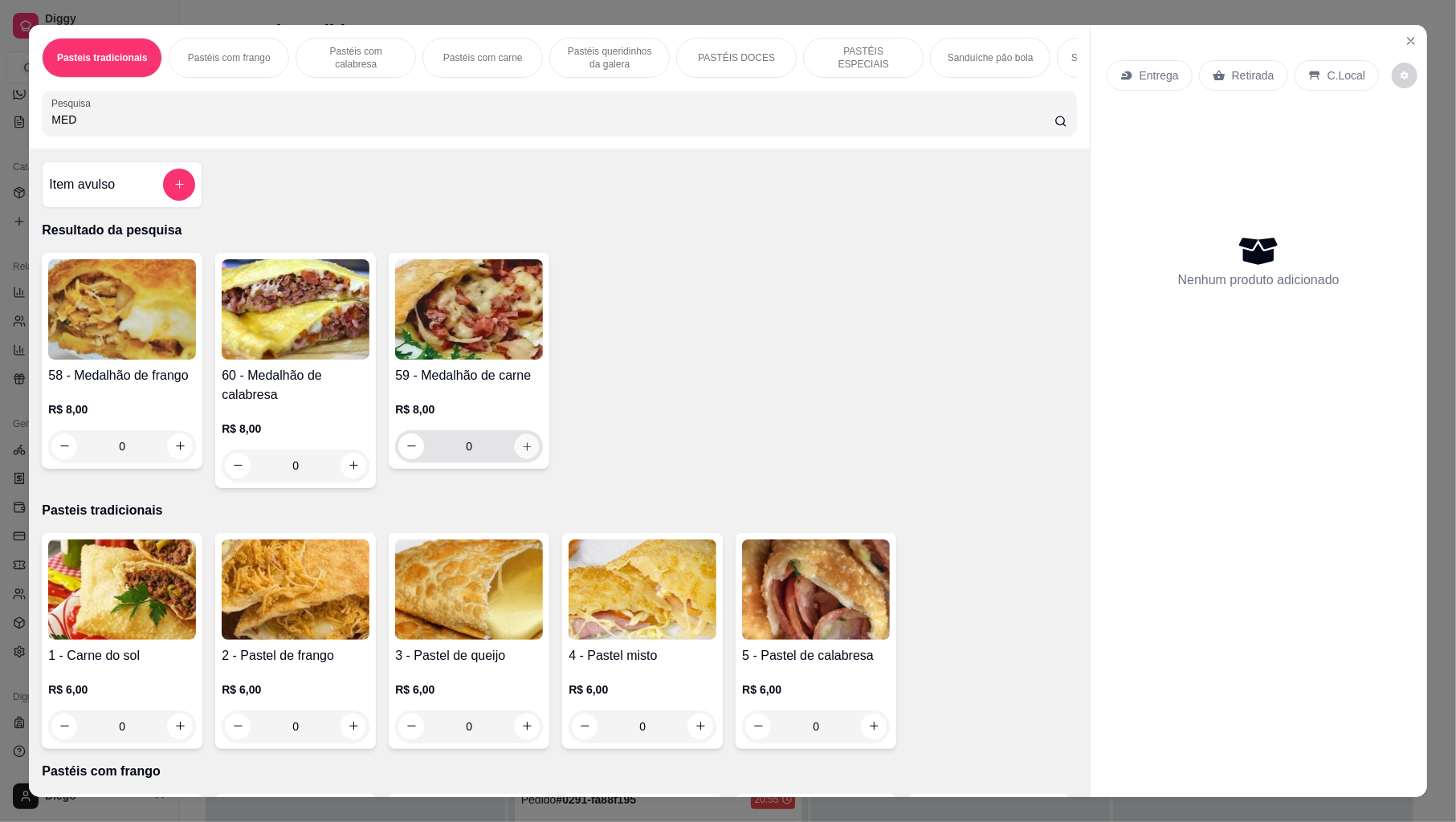
click at [521, 452] on icon "increase-product-quantity" at bounding box center [527, 445] width 12 height 12
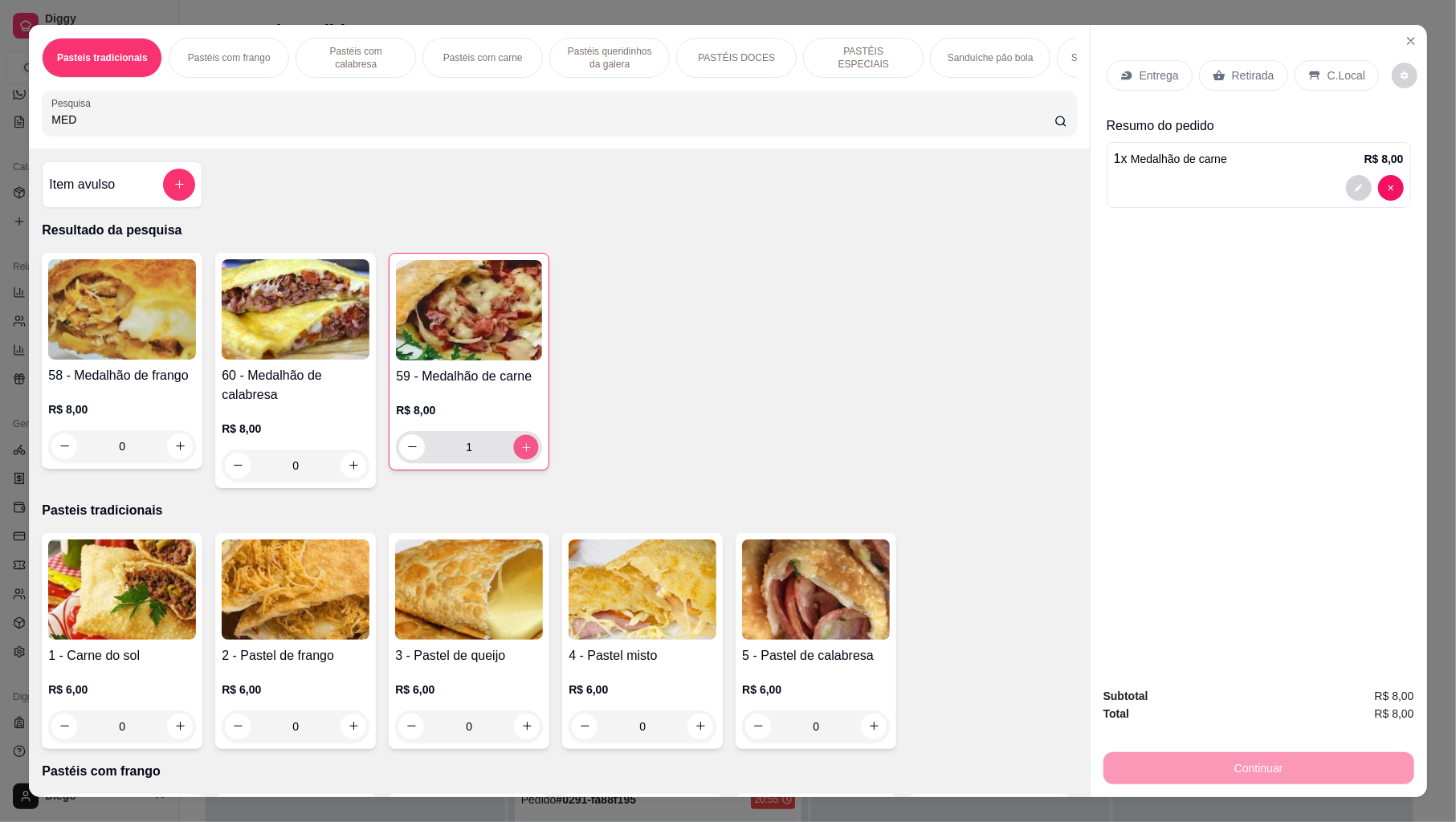
click at [522, 452] on icon "increase-product-quantity" at bounding box center [526, 447] width 8 height 8
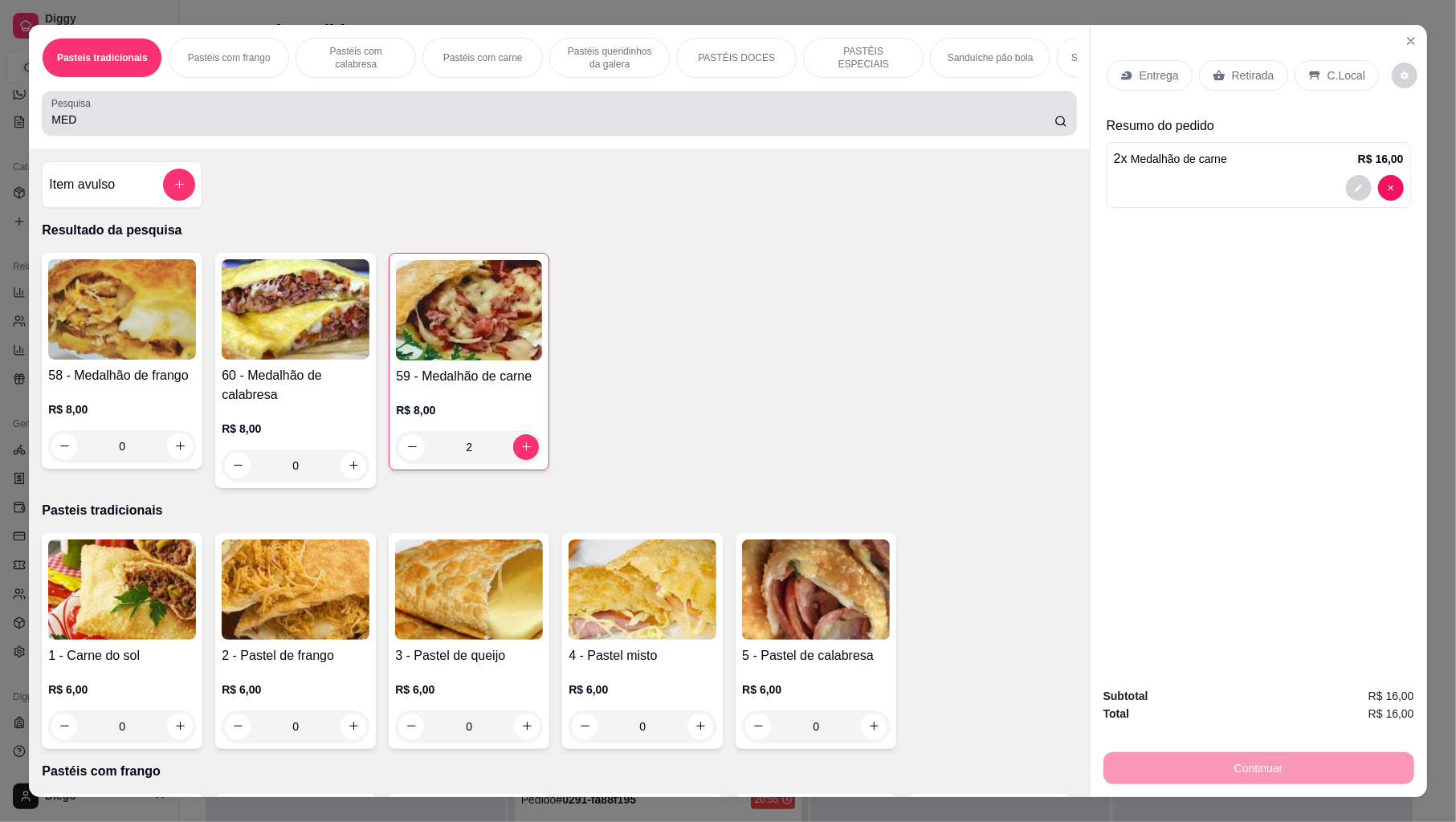
click at [428, 126] on div "MED" at bounding box center [559, 113] width 1015 height 32
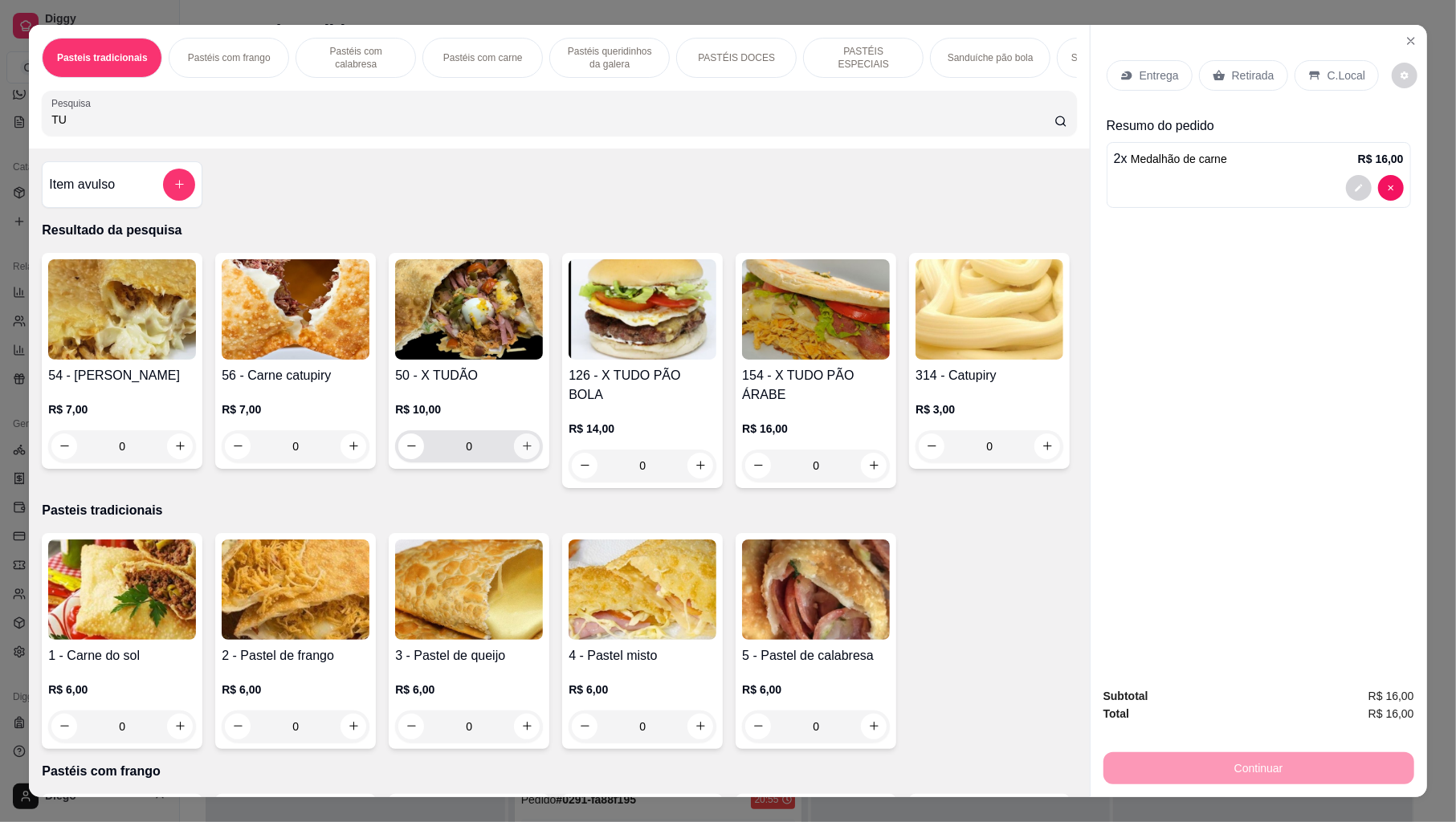
click at [522, 459] on button "increase-product-quantity" at bounding box center [527, 446] width 26 height 26
click at [1141, 71] on p "Entrega" at bounding box center [1159, 76] width 39 height 16
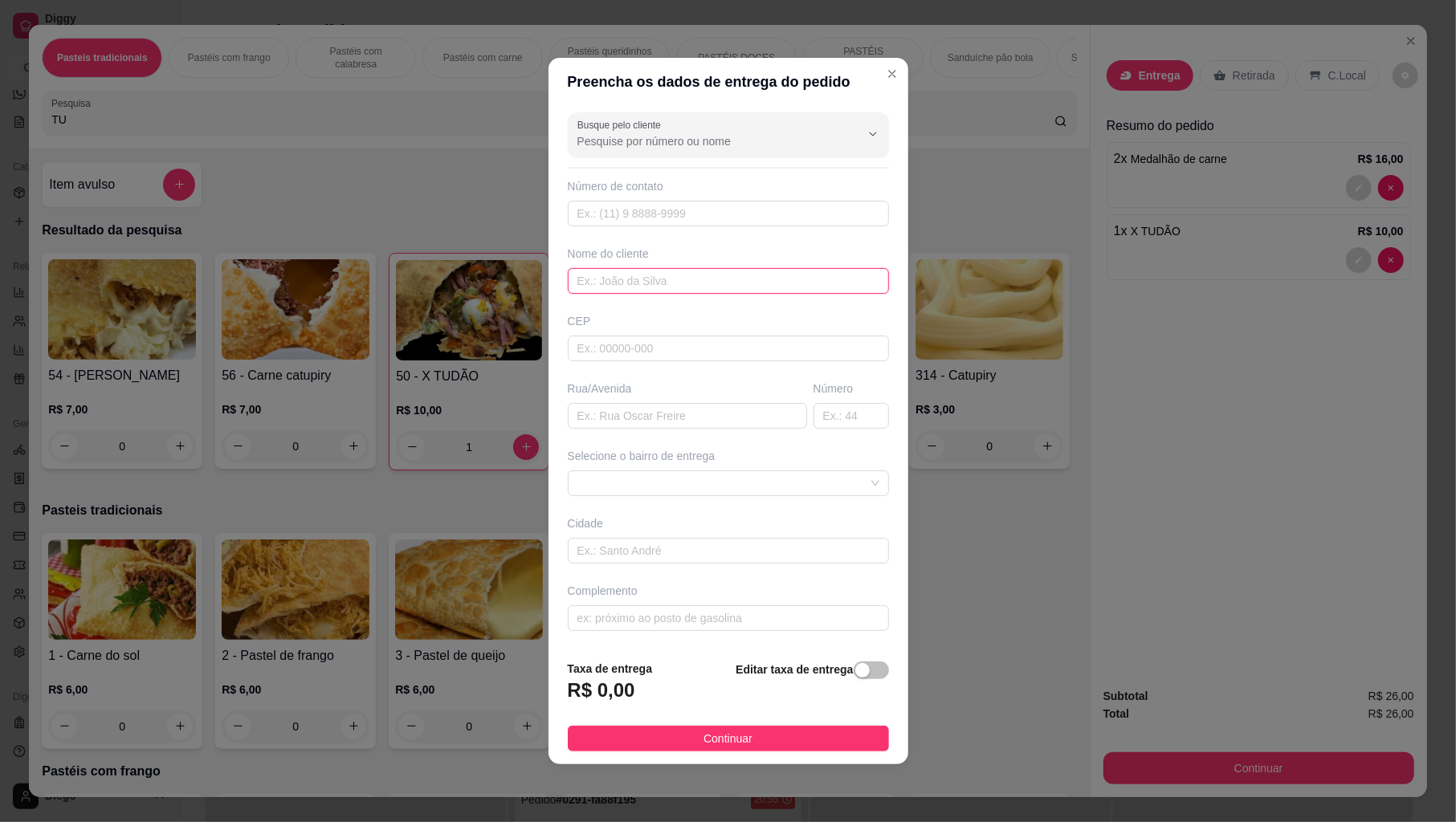
click at [627, 275] on input "text" at bounding box center [728, 281] width 322 height 26
drag, startPoint x: 619, startPoint y: 483, endPoint x: 620, endPoint y: 471, distance: 12.0
click at [619, 482] on span at bounding box center [728, 483] width 302 height 24
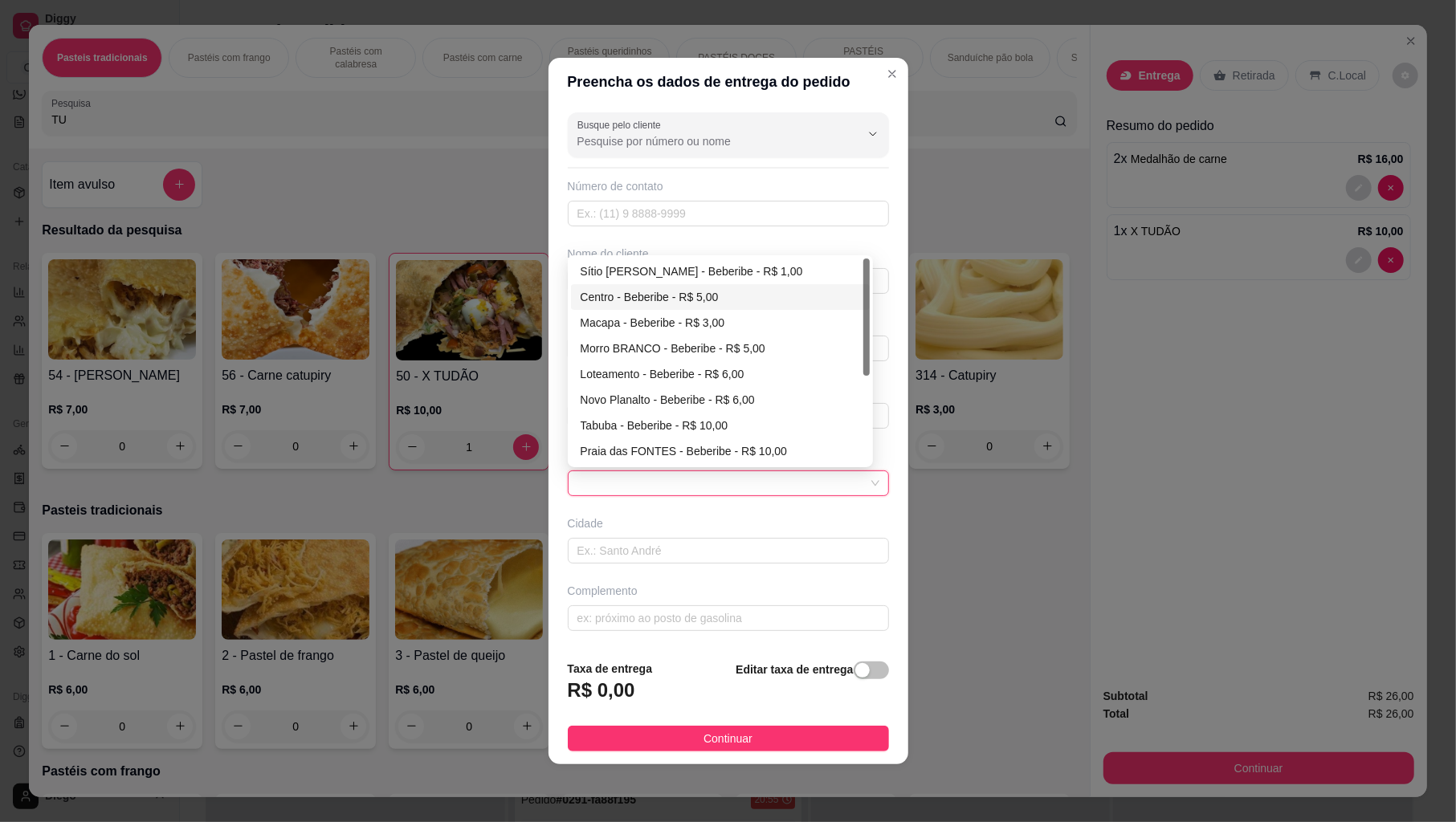
click at [629, 299] on div "Centro - Beberibe - R$ 5,00" at bounding box center [720, 297] width 279 height 17
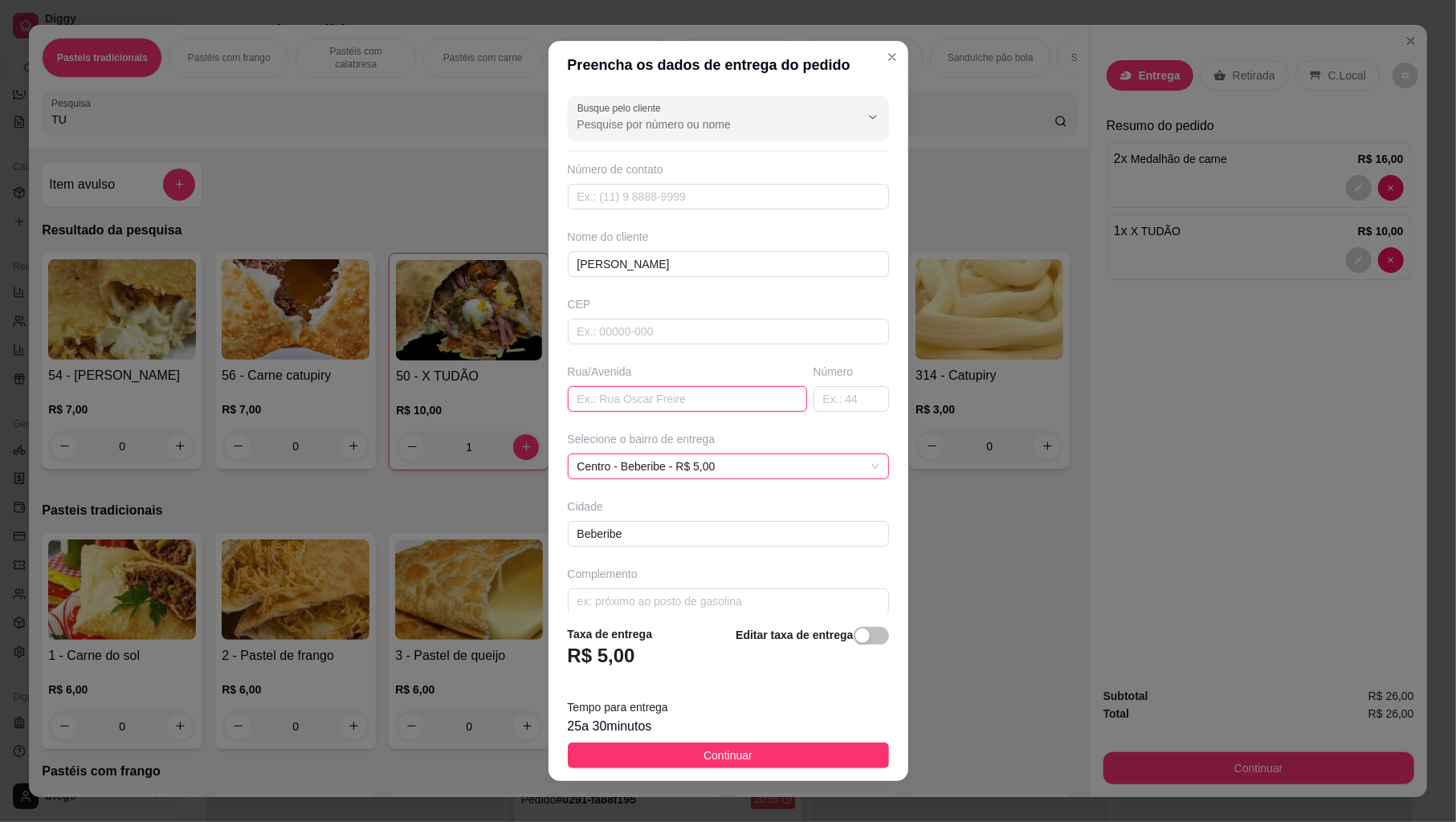
click at [612, 405] on input "text" at bounding box center [687, 400] width 239 height 26
click at [814, 405] on input "text" at bounding box center [851, 400] width 75 height 26
drag, startPoint x: 737, startPoint y: 752, endPoint x: 757, endPoint y: 747, distance: 20.6
click at [737, 751] on button "Continuar" at bounding box center [728, 756] width 322 height 26
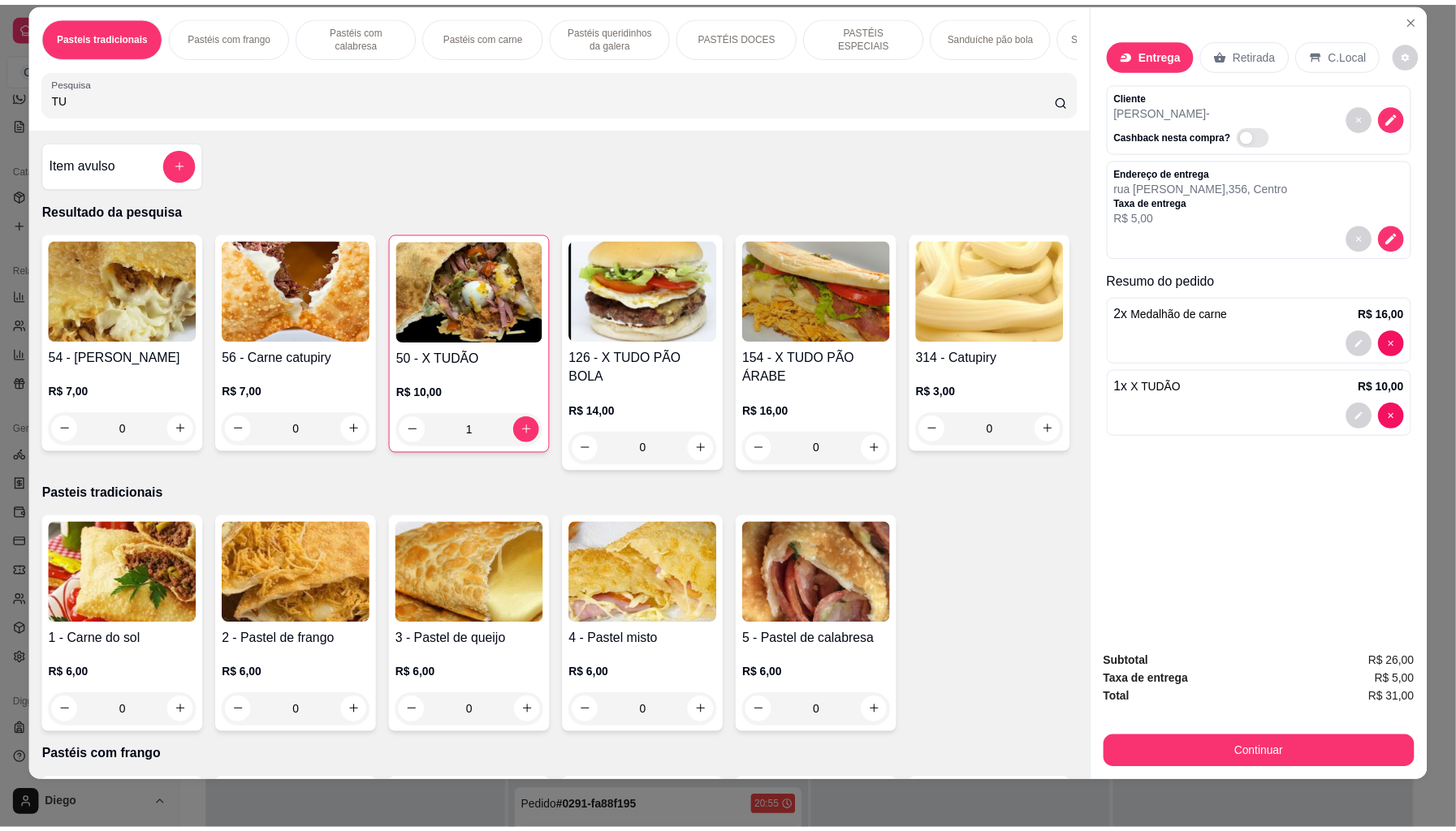
scroll to position [27, 0]
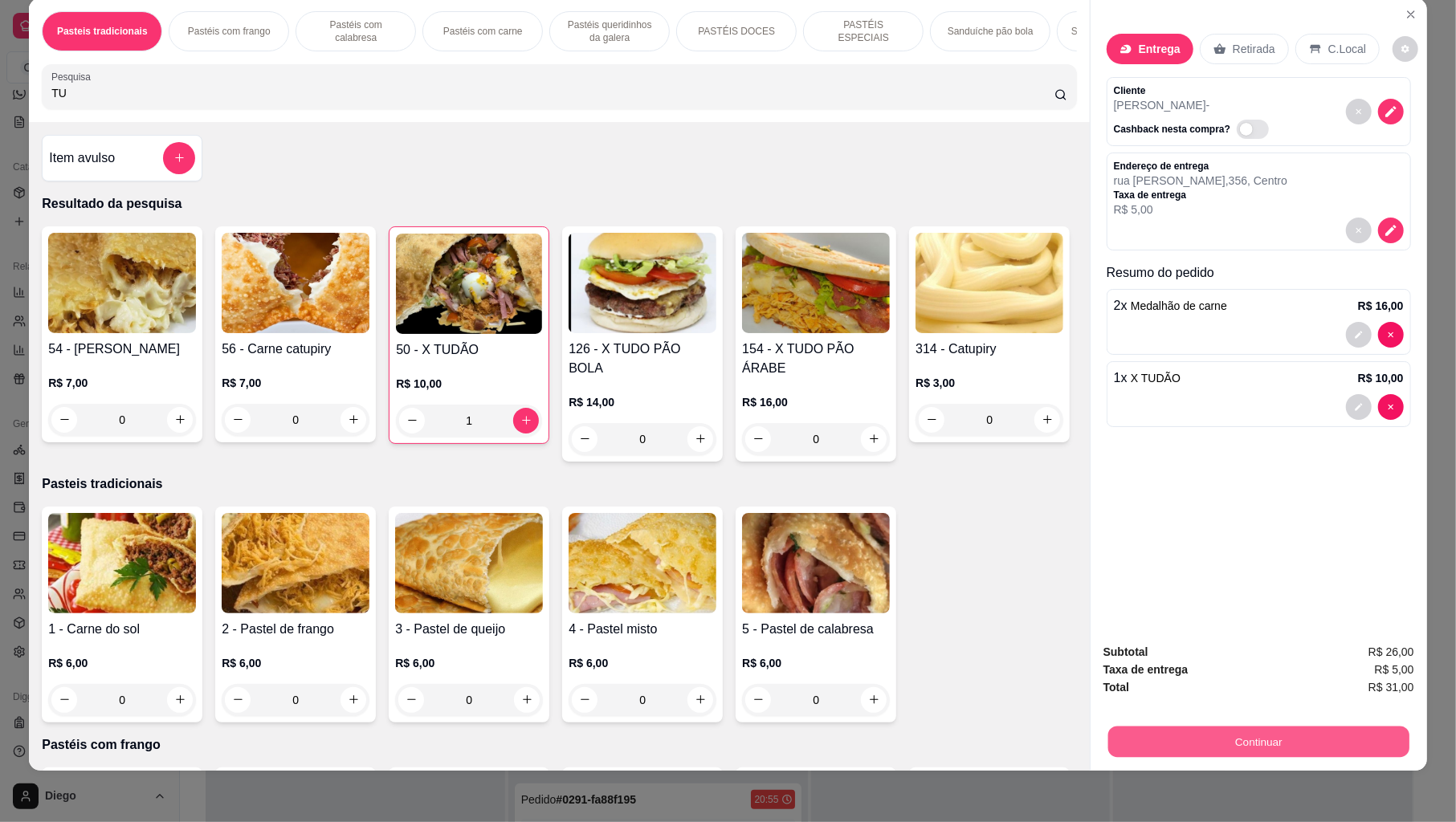
click at [1186, 729] on button "Continuar" at bounding box center [1258, 742] width 301 height 31
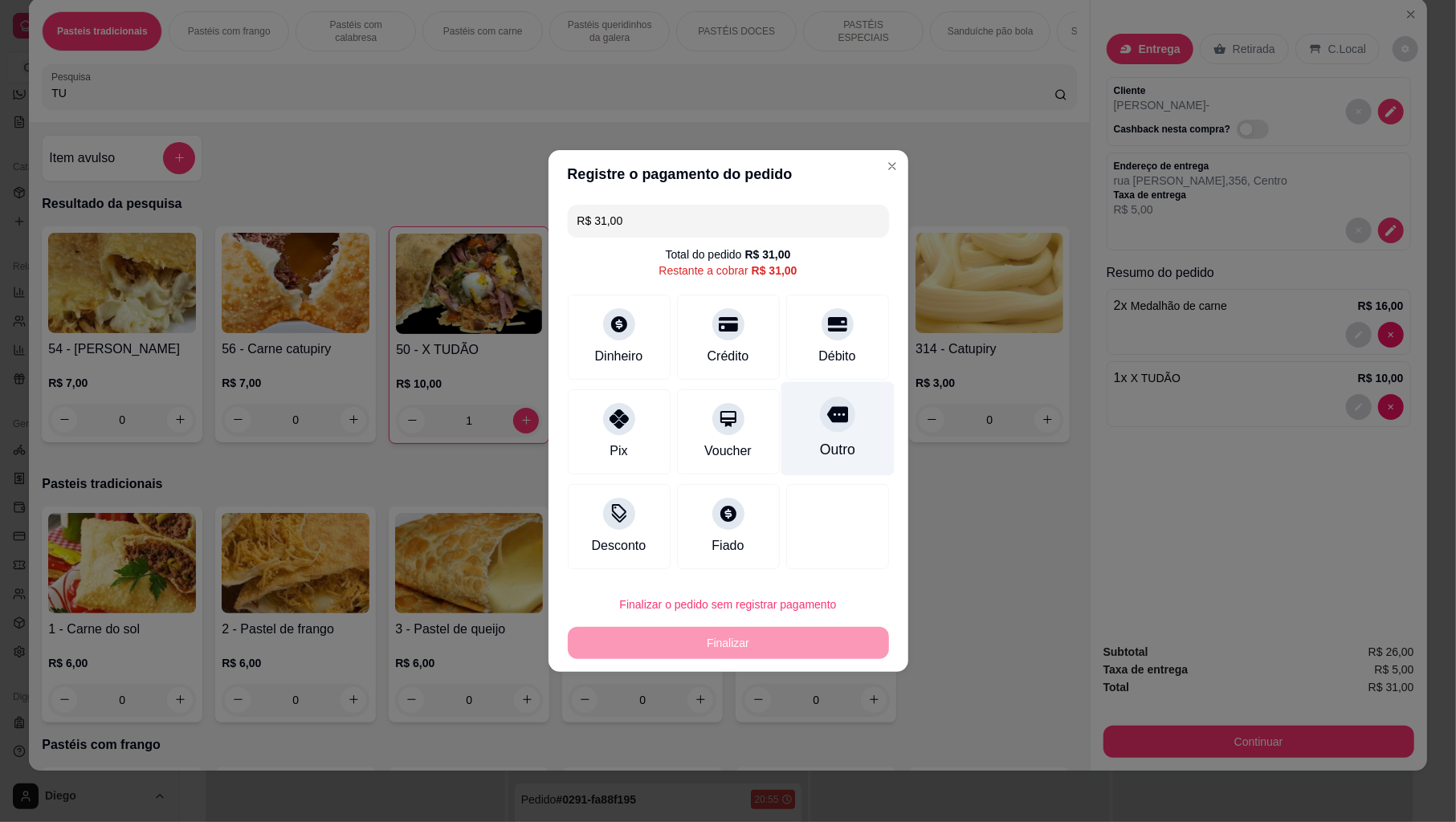
click at [822, 432] on div at bounding box center [837, 414] width 36 height 36
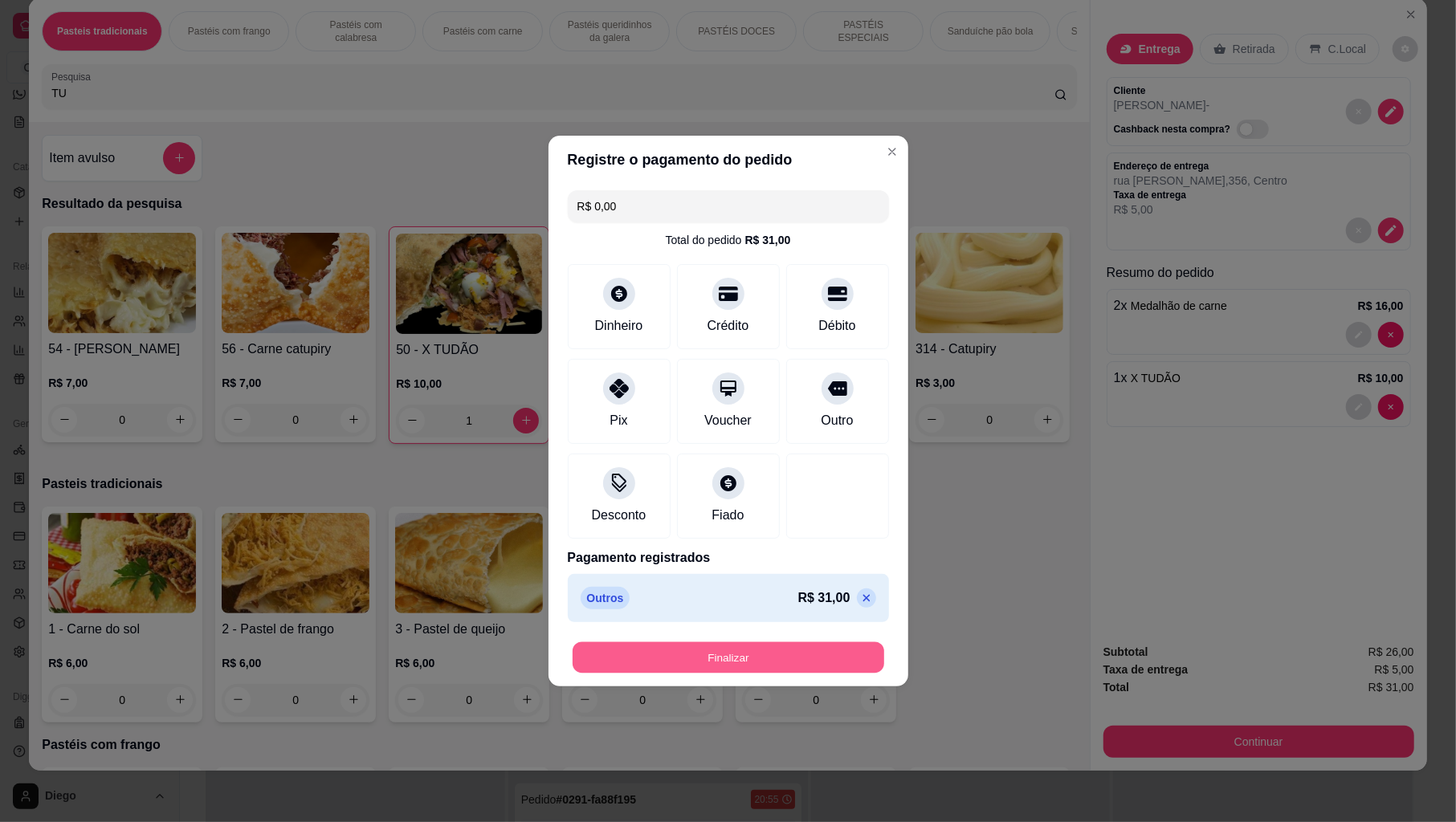
click at [730, 663] on button "Finalizar" at bounding box center [728, 658] width 312 height 31
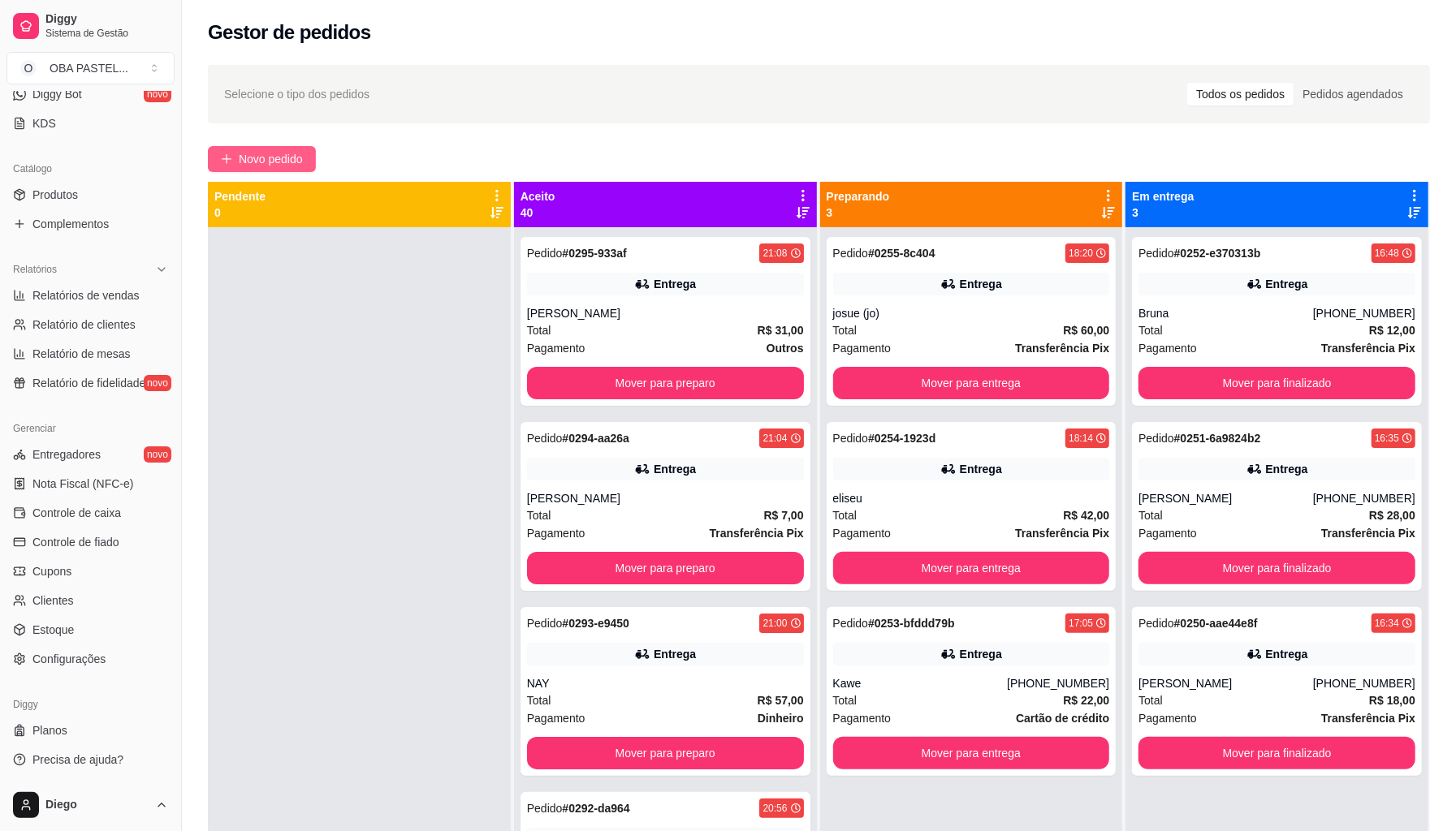
click at [241, 154] on span "Novo pedido" at bounding box center [271, 158] width 64 height 18
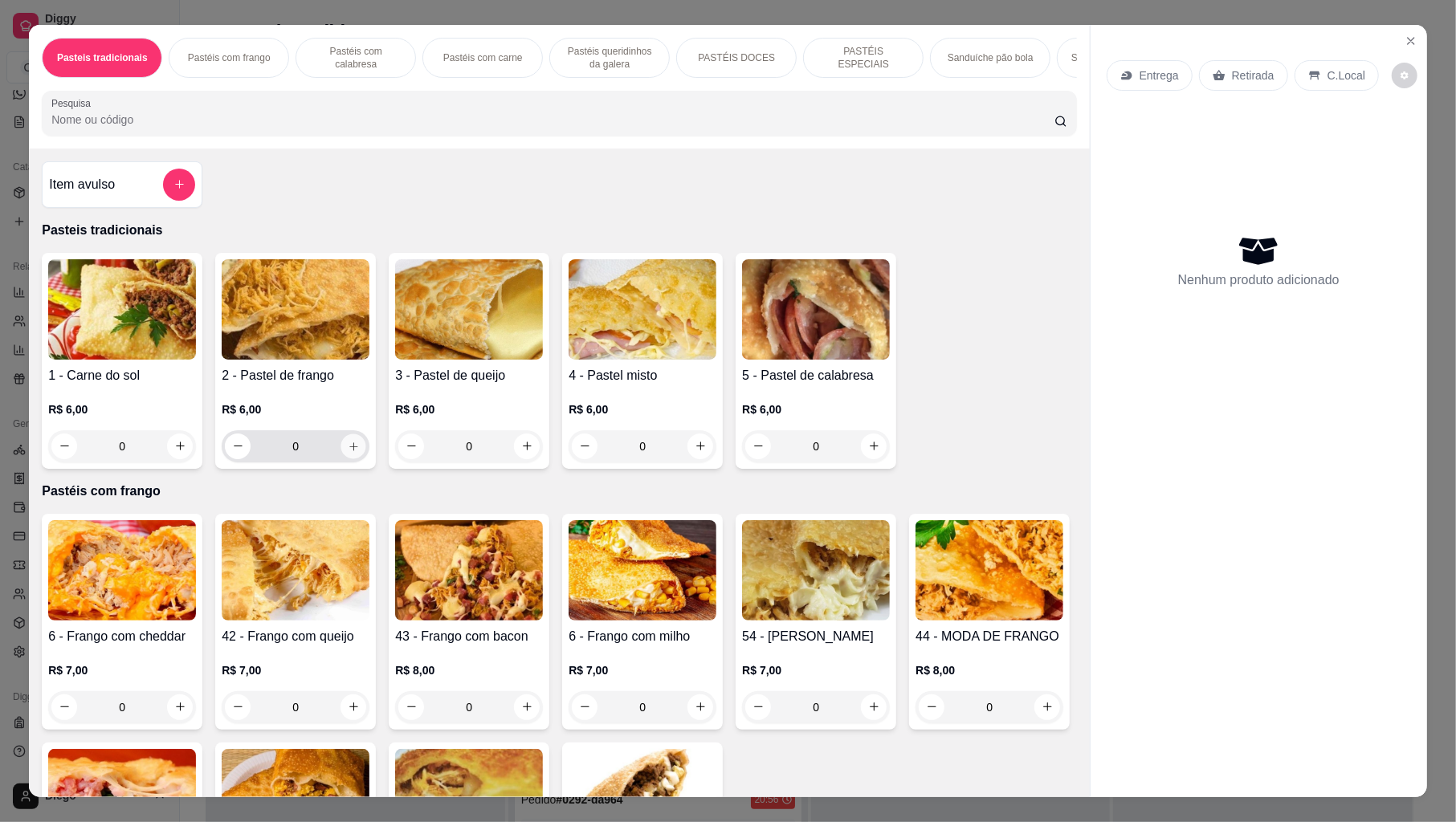
click at [348, 452] on icon "increase-product-quantity" at bounding box center [353, 445] width 12 height 12
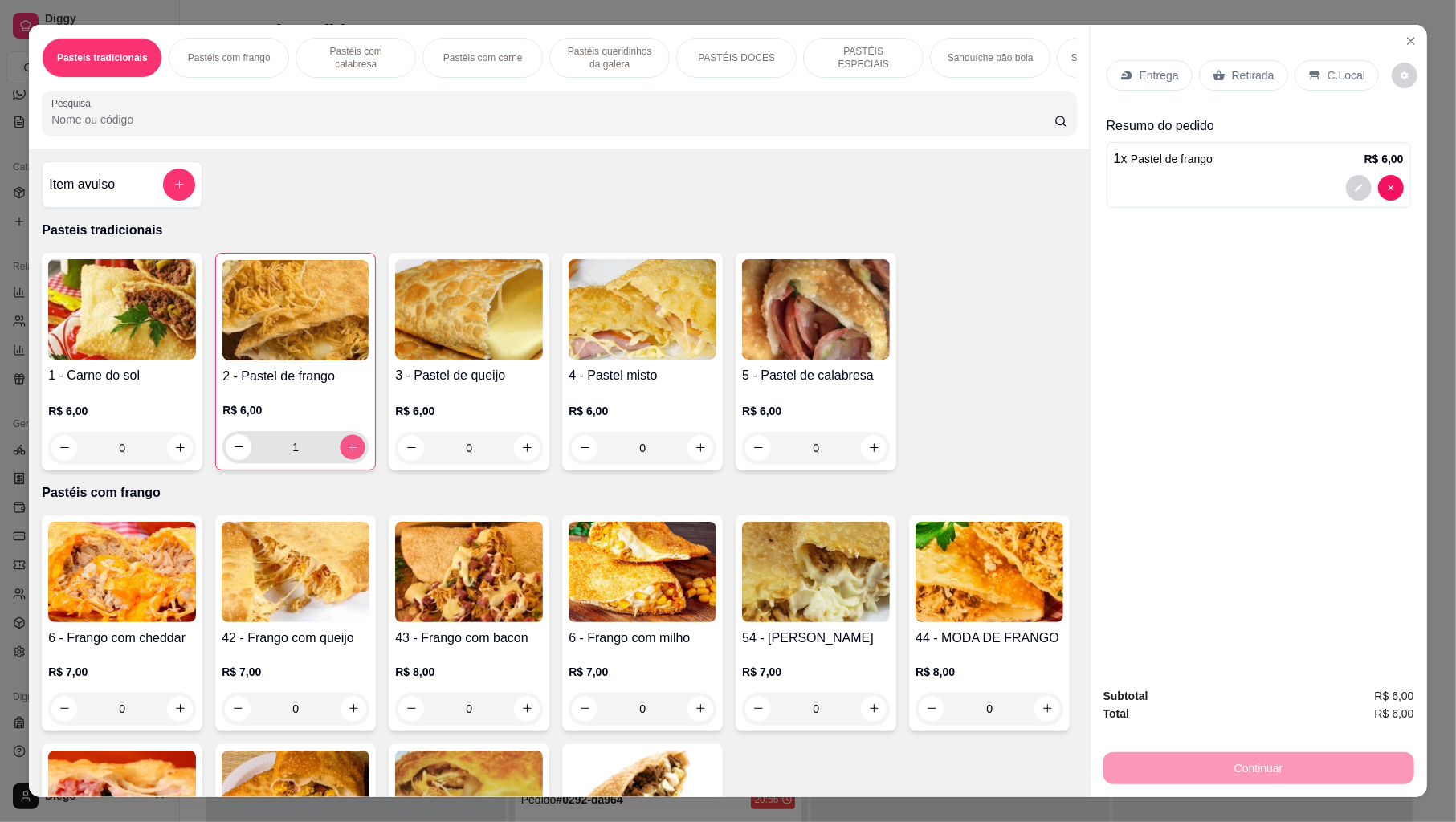
click at [348, 453] on icon "increase-product-quantity" at bounding box center [353, 446] width 12 height 12
click at [1405, 42] on icon "Close" at bounding box center [1411, 41] width 13 height 13
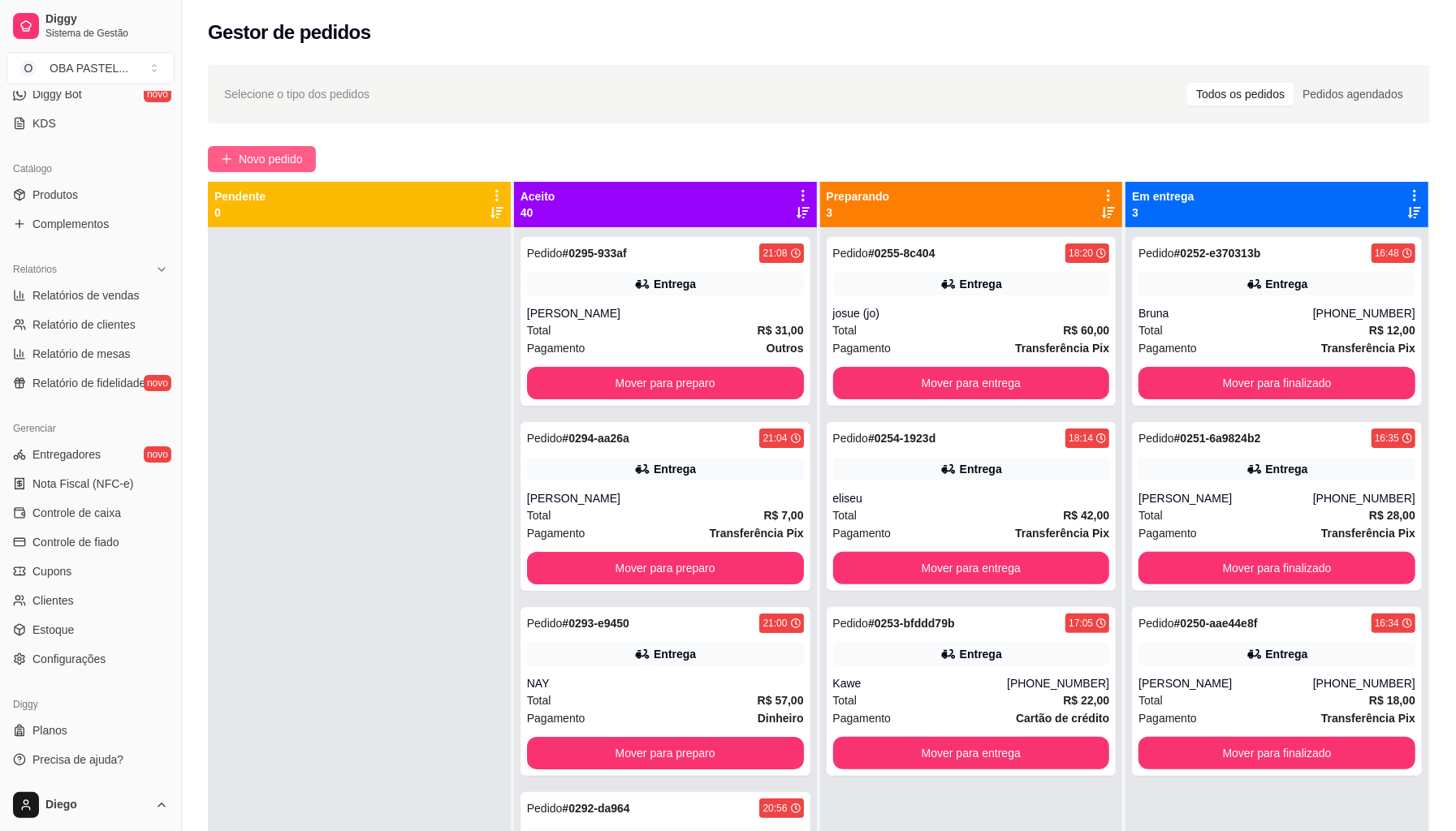
click at [247, 162] on span "Novo pedido" at bounding box center [271, 158] width 64 height 18
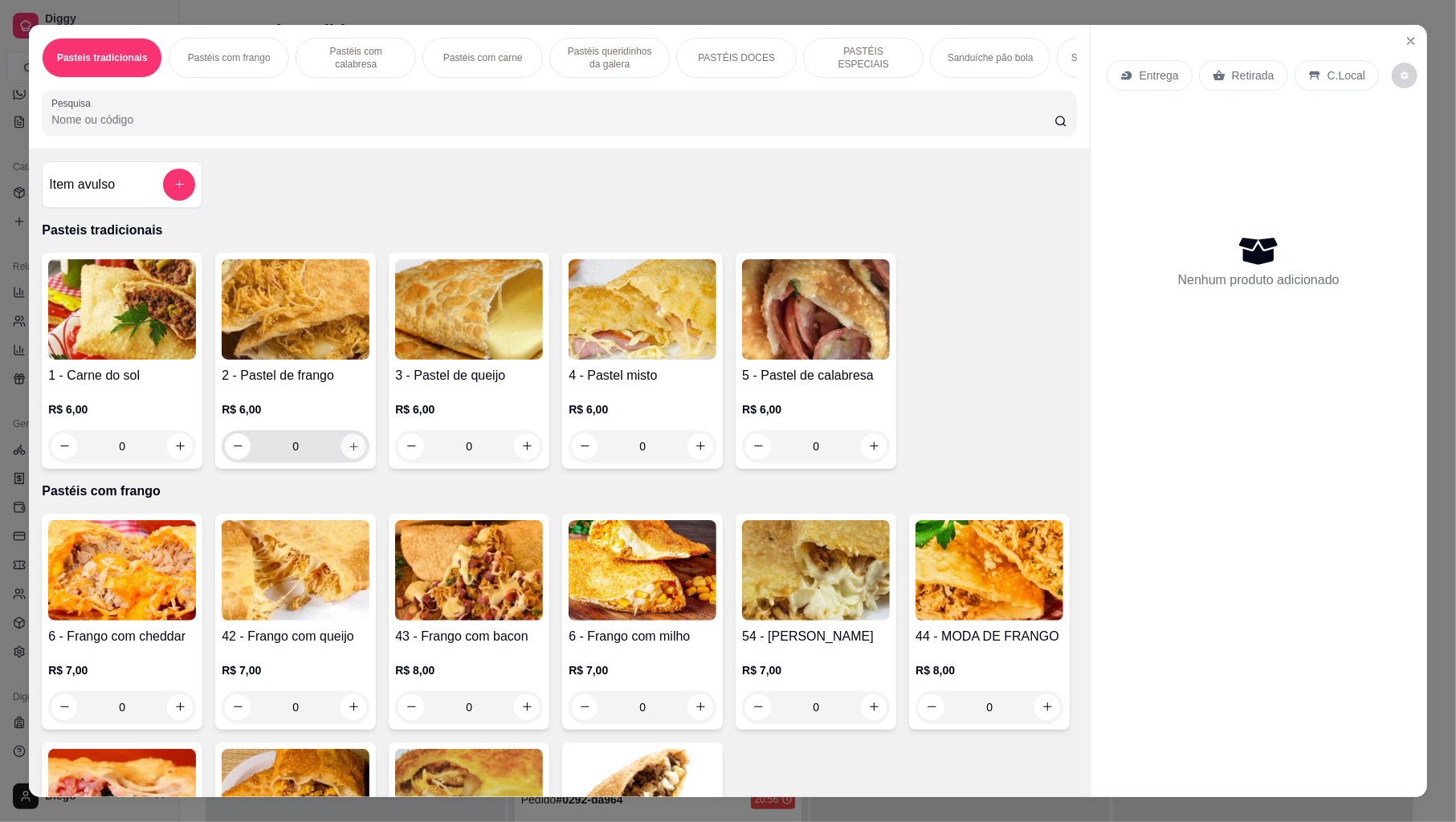
click at [350, 452] on icon "increase-product-quantity" at bounding box center [353, 445] width 12 height 12
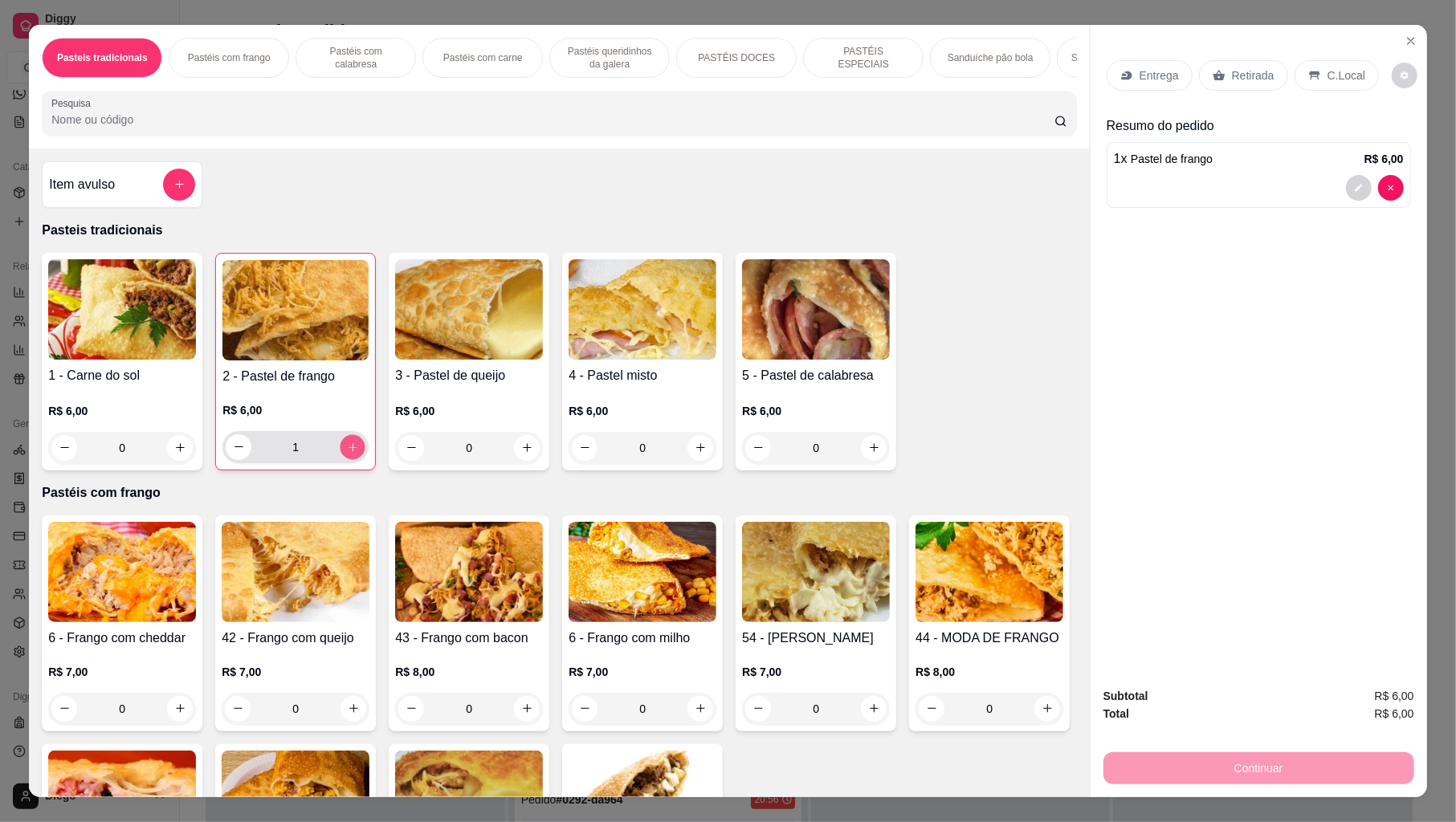
click at [350, 453] on icon "increase-product-quantity" at bounding box center [353, 446] width 12 height 12
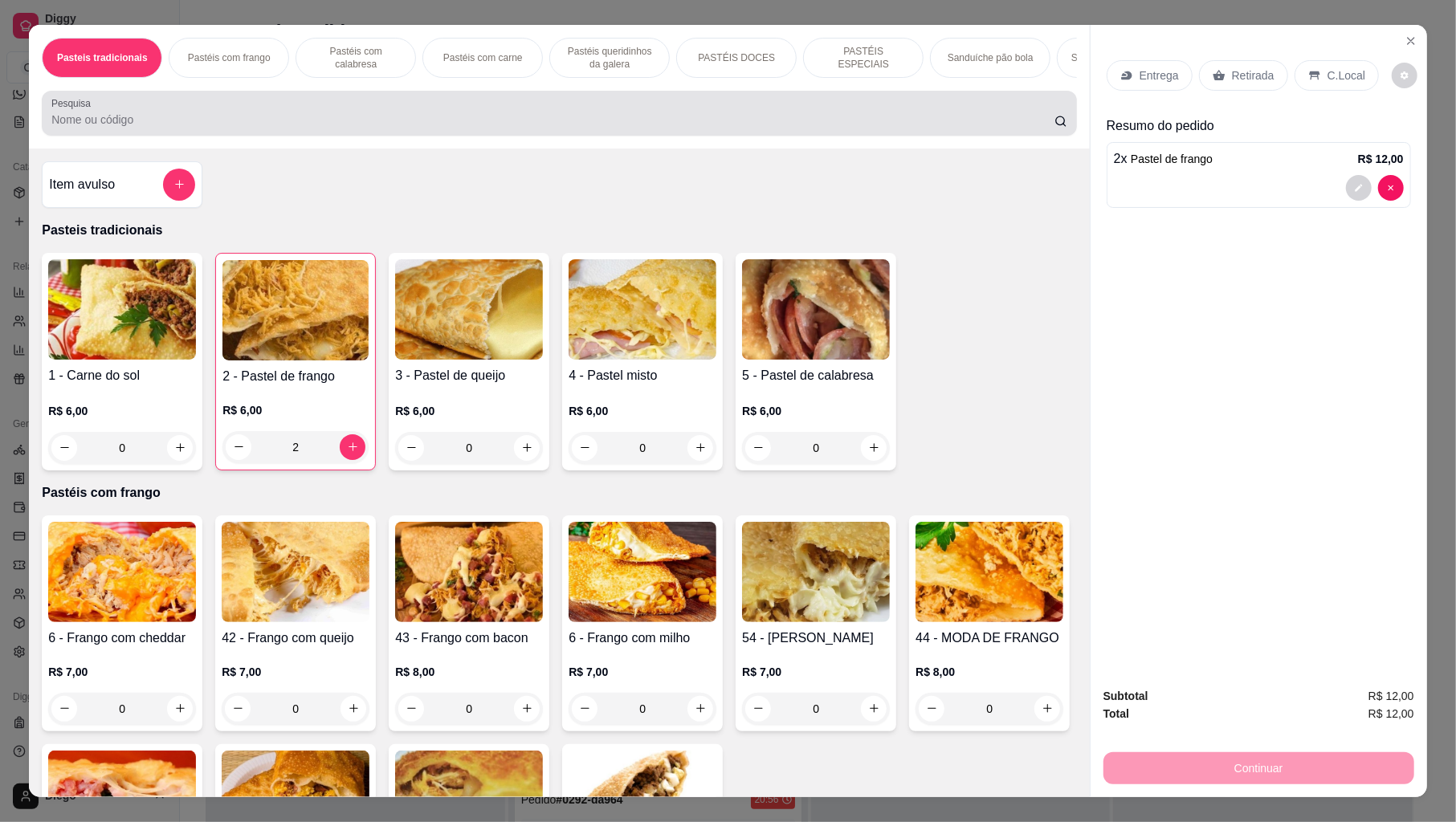
click at [290, 127] on input "Pesquisa" at bounding box center [553, 120] width 1003 height 16
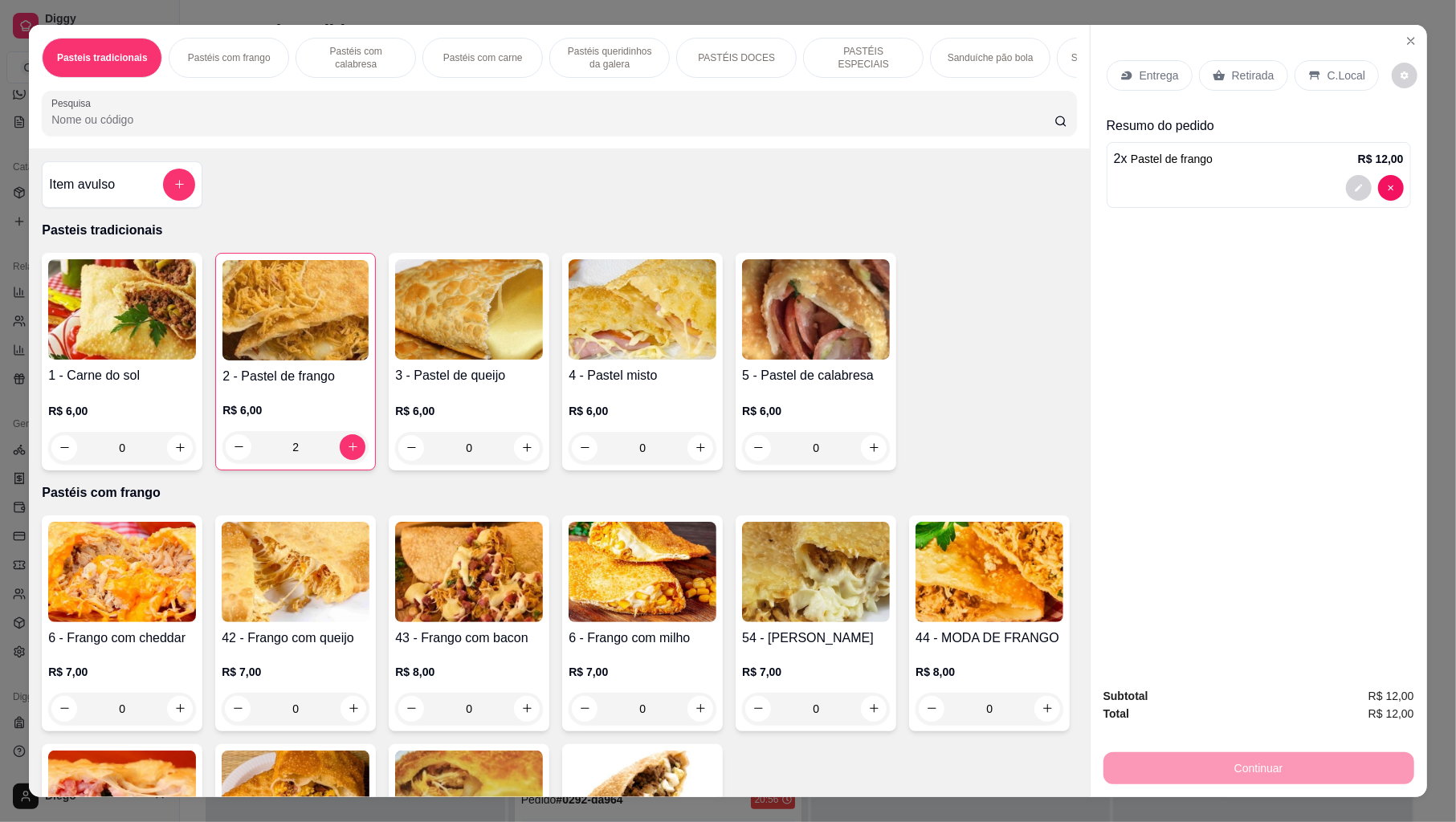
click at [1141, 178] on div at bounding box center [1258, 188] width 290 height 26
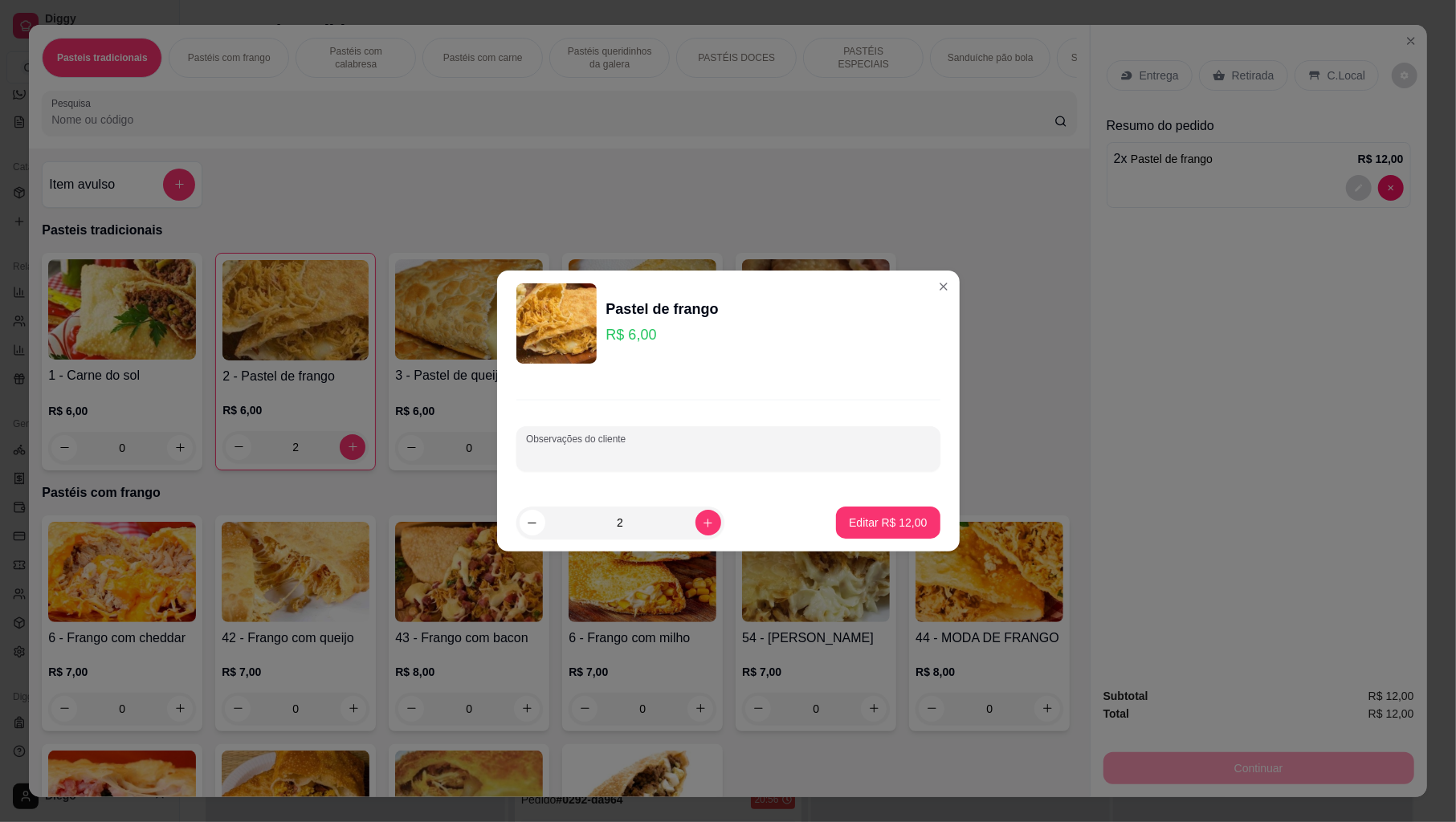
click at [673, 459] on input "Observações do cliente" at bounding box center [728, 455] width 405 height 16
click at [864, 518] on p "Editar R$ 12,00" at bounding box center [888, 522] width 75 height 16
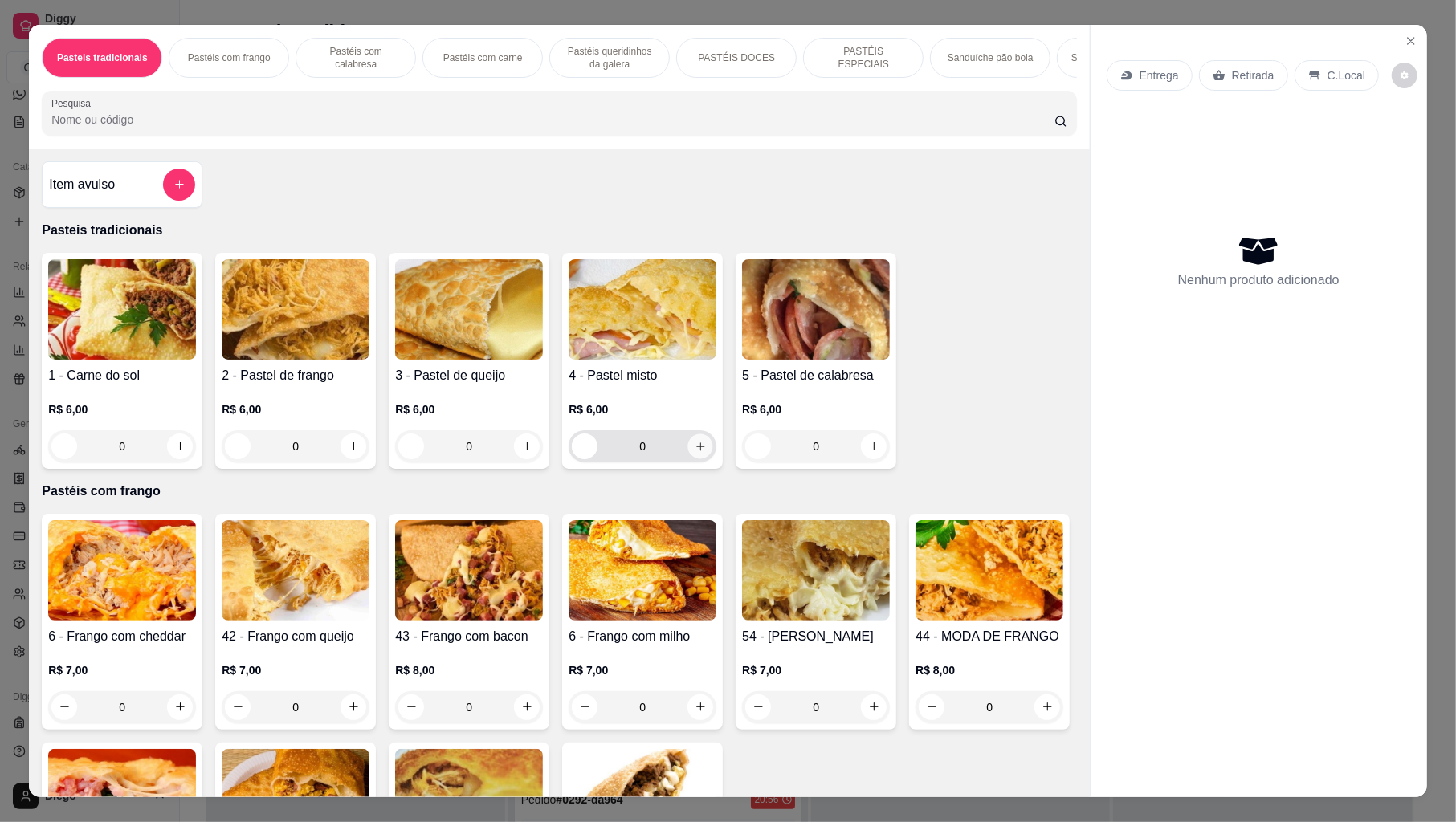
click at [695, 452] on icon "increase-product-quantity" at bounding box center [700, 445] width 12 height 12
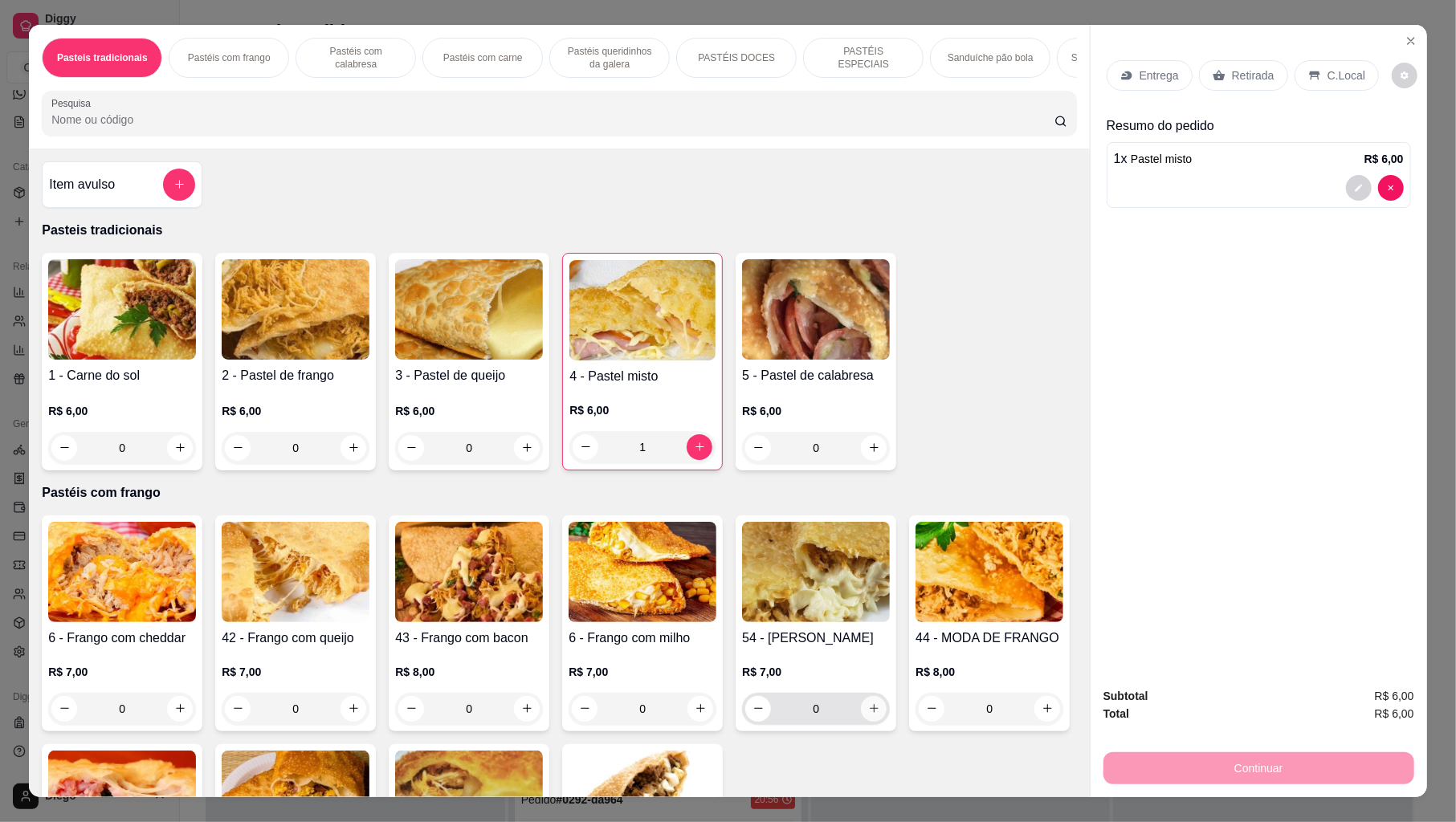
click at [871, 715] on icon "increase-product-quantity" at bounding box center [873, 708] width 12 height 12
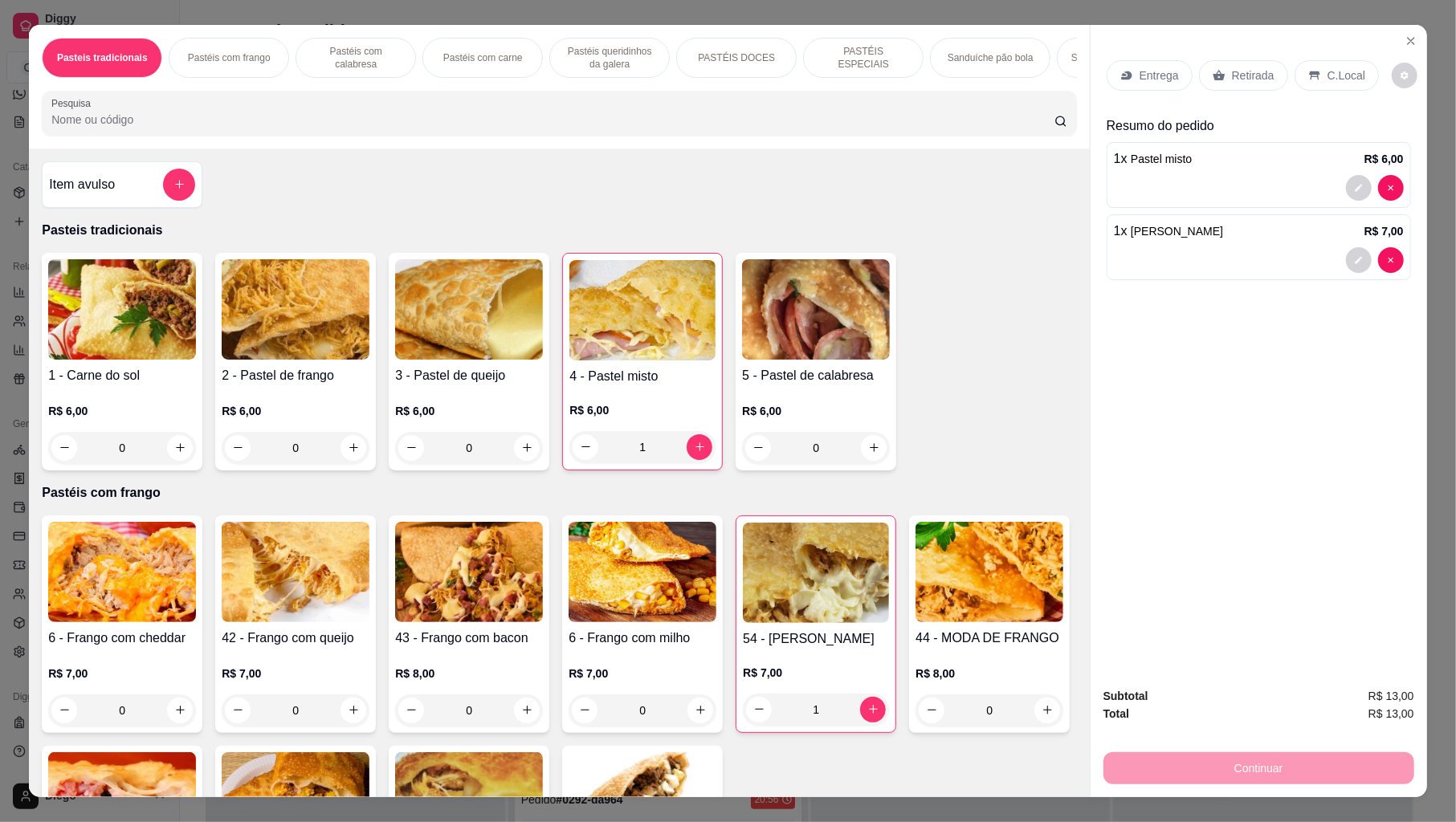
click at [1151, 68] on p "Entrega" at bounding box center [1159, 76] width 39 height 16
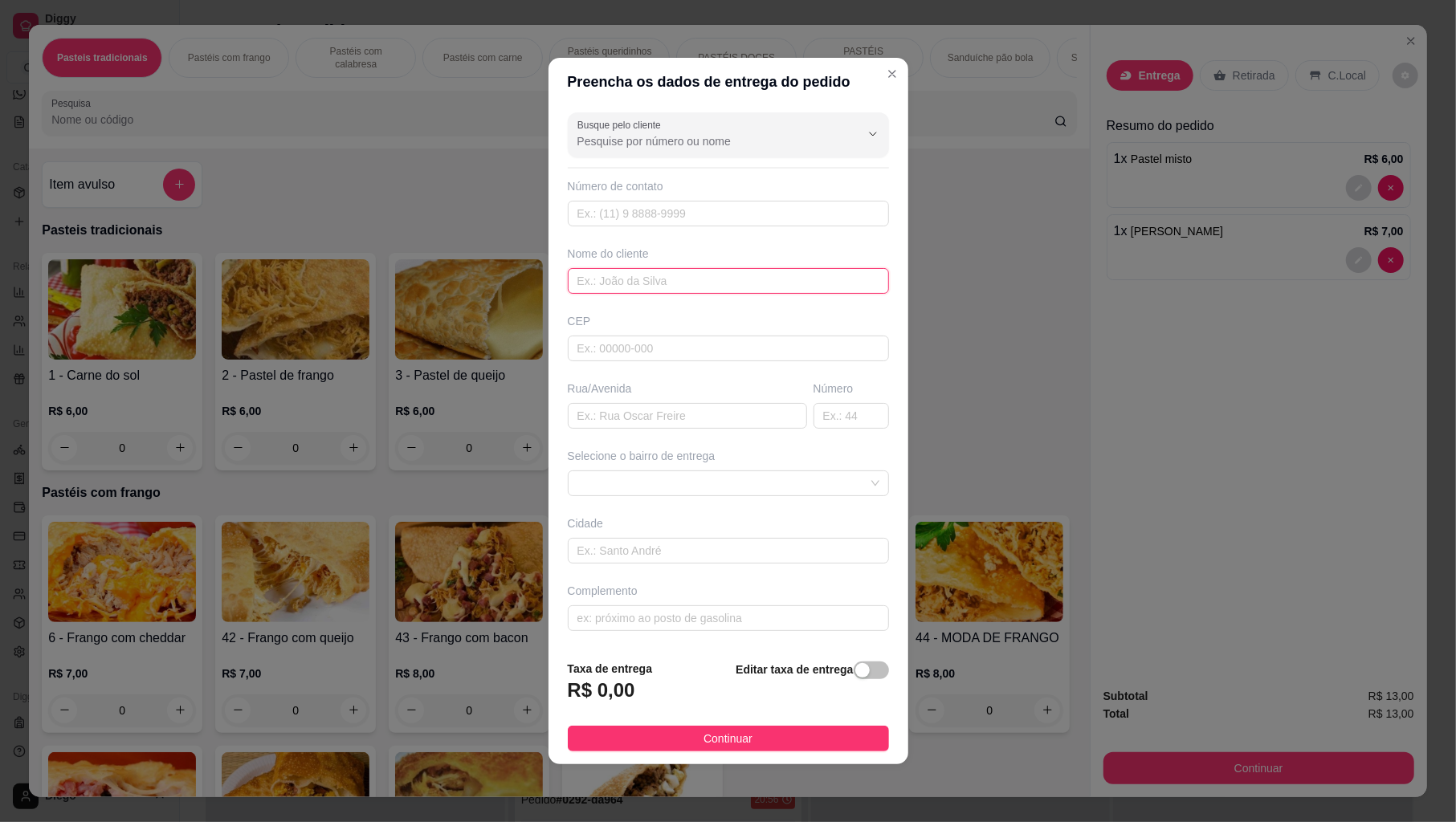
click at [728, 280] on input "text" at bounding box center [728, 281] width 322 height 26
drag, startPoint x: 1436, startPoint y: 243, endPoint x: 1444, endPoint y: 103, distance: 140.2
drag, startPoint x: 1444, startPoint y: 103, endPoint x: 1455, endPoint y: 158, distance: 56.1
drag, startPoint x: 1455, startPoint y: 158, endPoint x: 919, endPoint y: 615, distance: 704.4
click at [917, 615] on div "6 - Frango com cheddar R$ 7,00 0 42 - Frango com queijo R$ 7,00 0 43 - Frango c…" at bounding box center [559, 749] width 1035 height 466
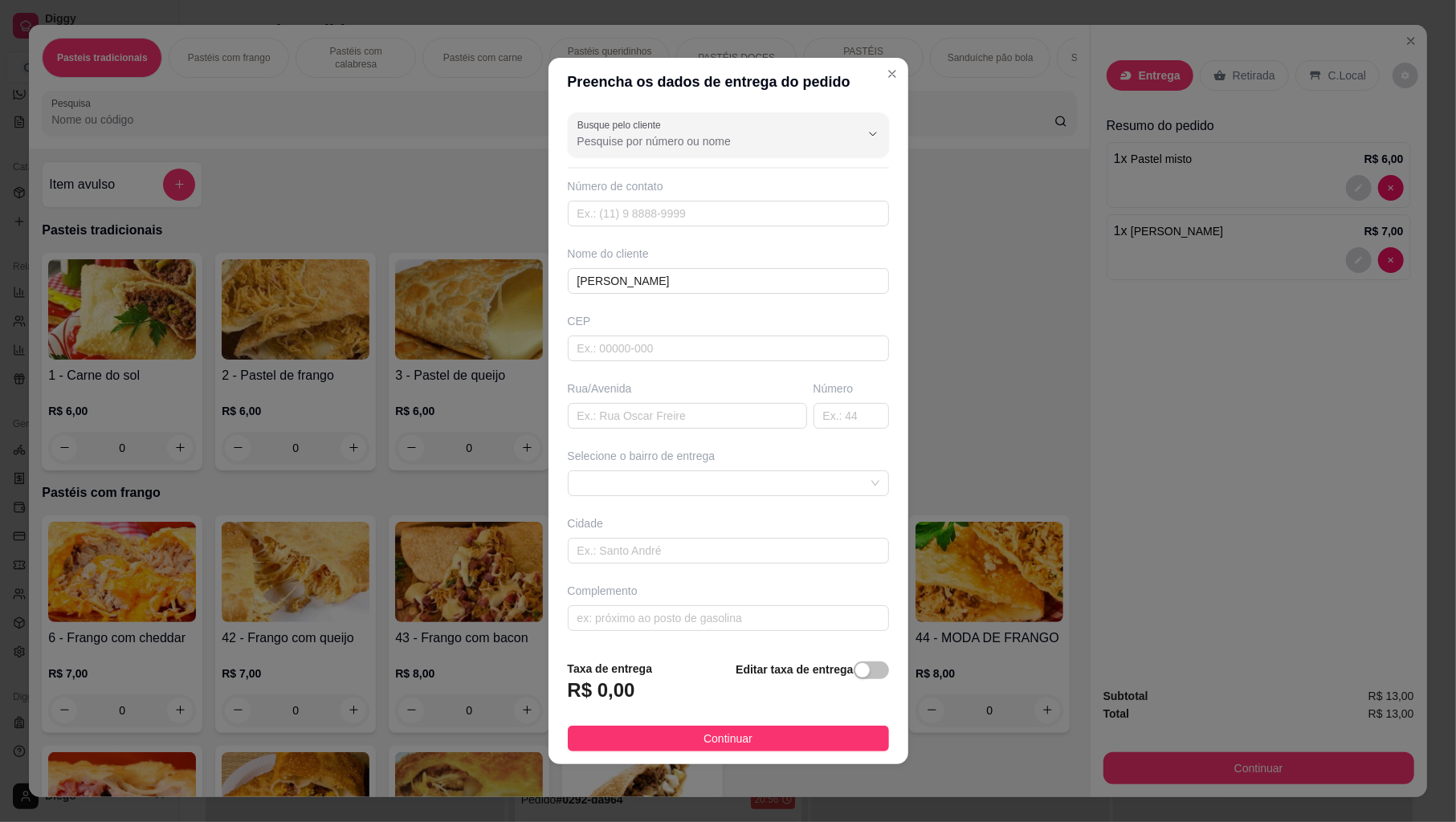
click at [917, 615] on div "6 - Frango com cheddar R$ 7,00 0 42 - Frango com queijo R$ 7,00 0 43 - Frango c…" at bounding box center [559, 749] width 1035 height 466
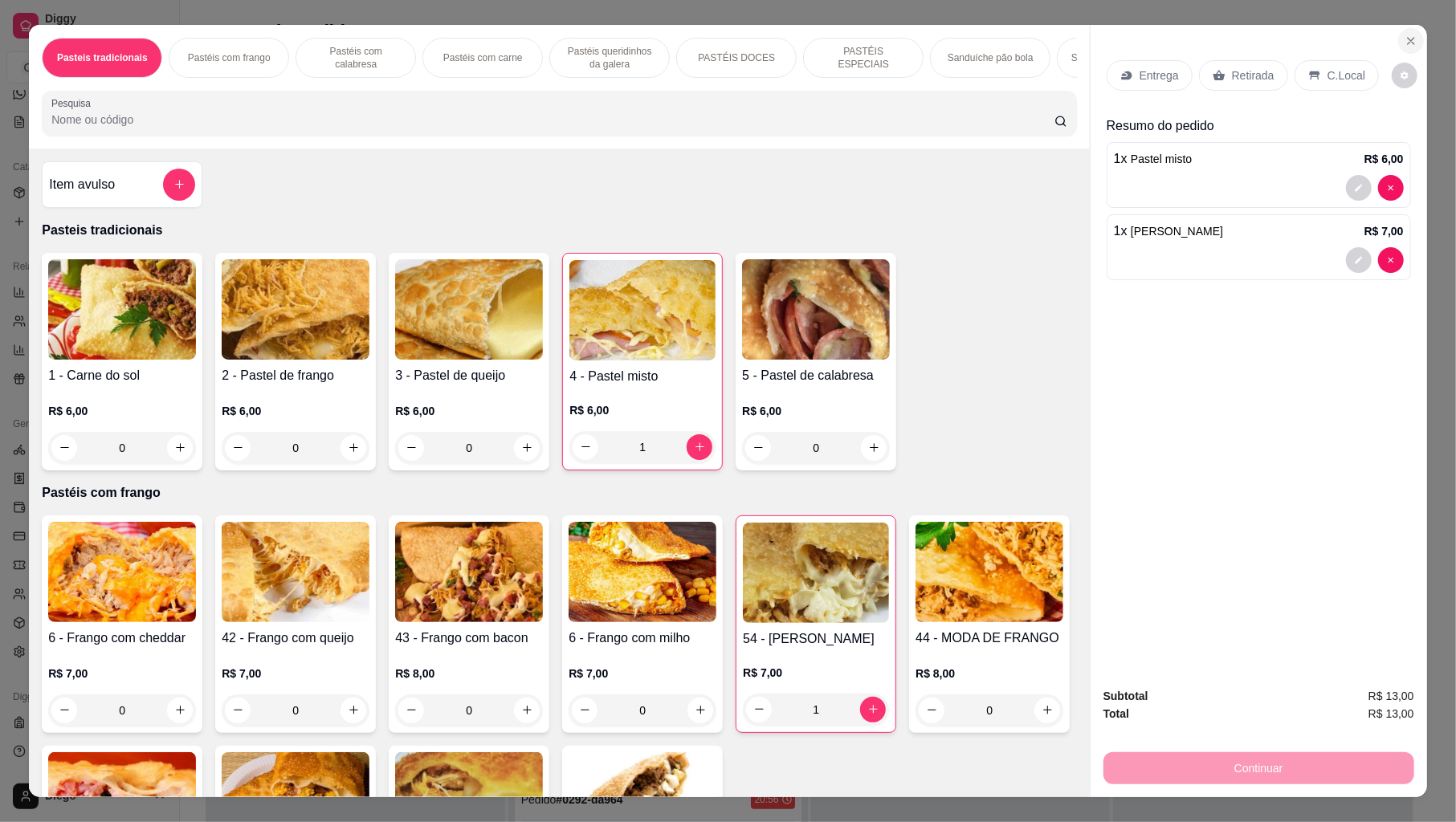
drag, startPoint x: 1446, startPoint y: 360, endPoint x: 1399, endPoint y: 32, distance: 331.4
click at [1405, 38] on icon "Close" at bounding box center [1411, 41] width 13 height 13
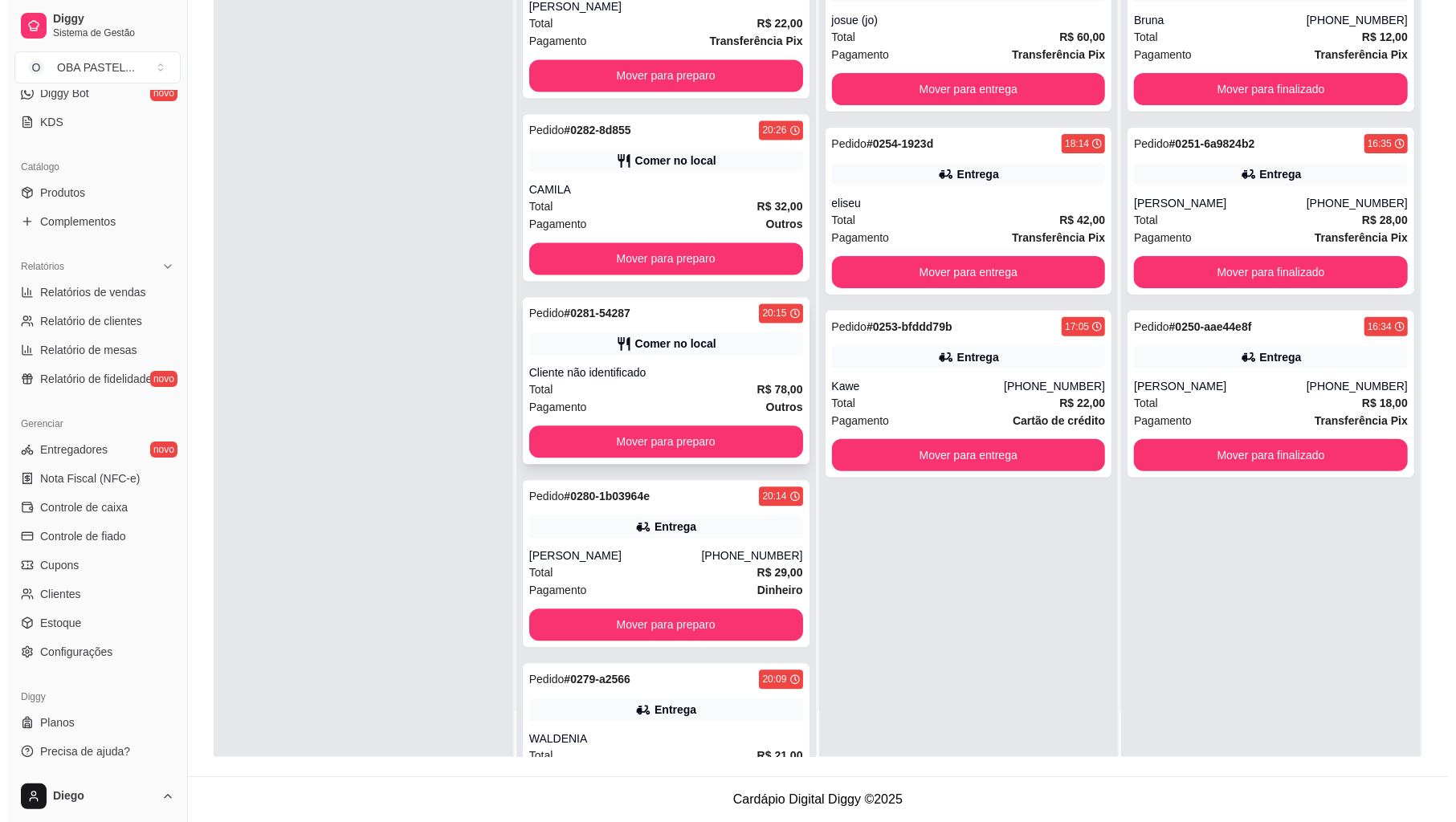
scroll to position [2249, 0]
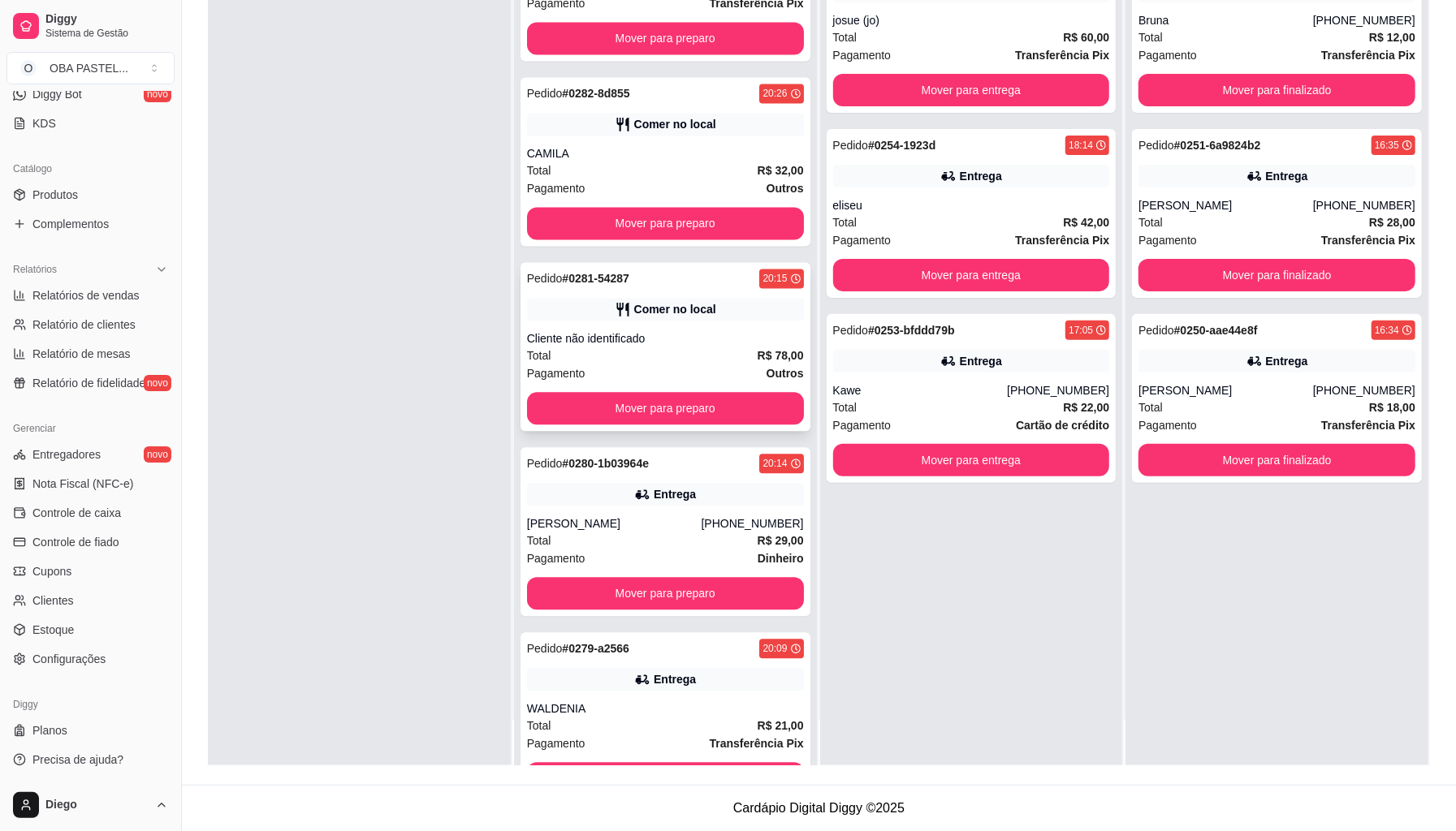
click at [758, 362] on strong "R$ 78,00" at bounding box center [781, 356] width 46 height 13
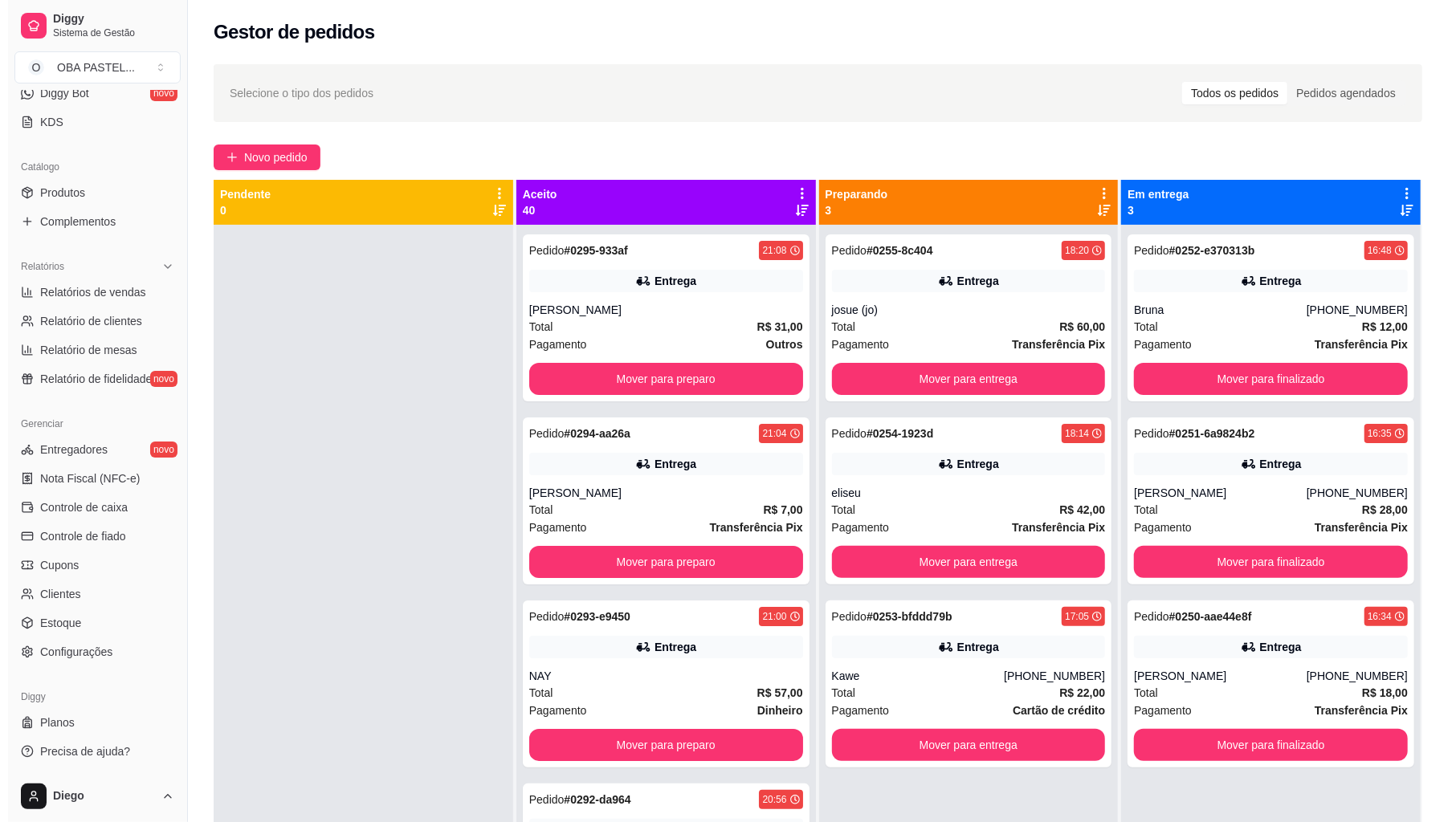
scroll to position [0, 0]
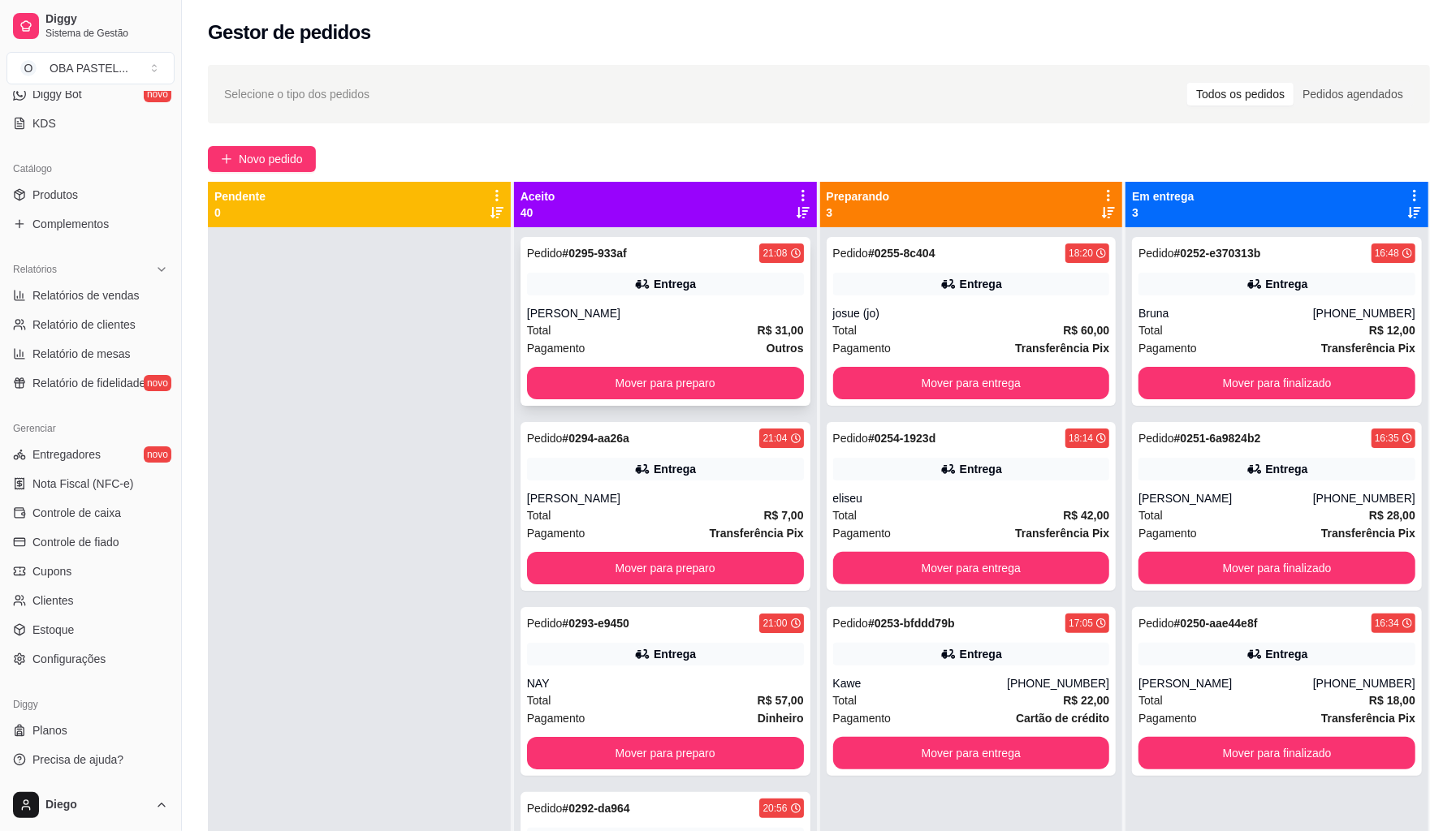
click at [713, 325] on div "Total R$ 31,00" at bounding box center [665, 330] width 277 height 18
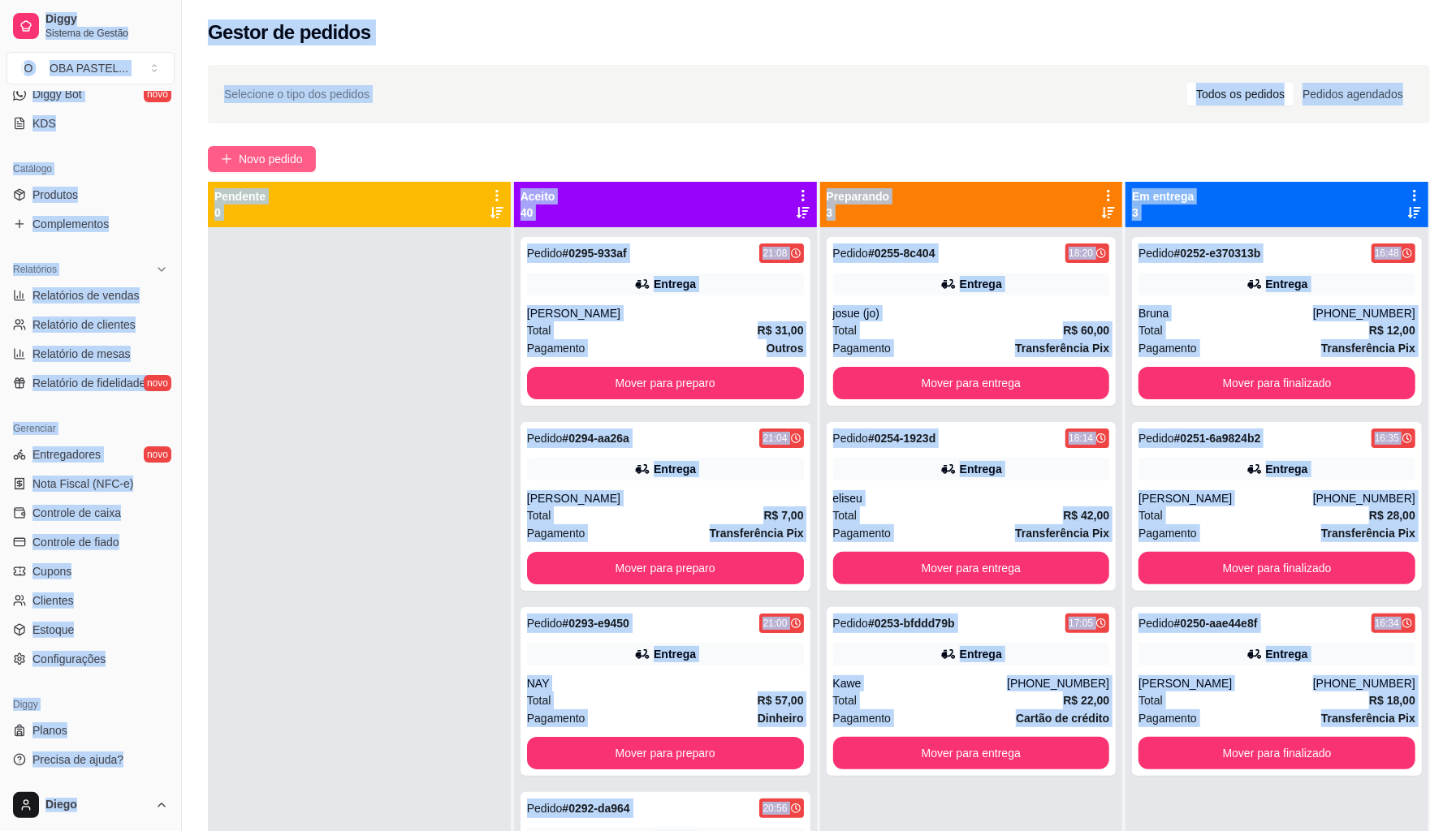
click at [268, 160] on span "Novo pedido" at bounding box center [271, 158] width 64 height 18
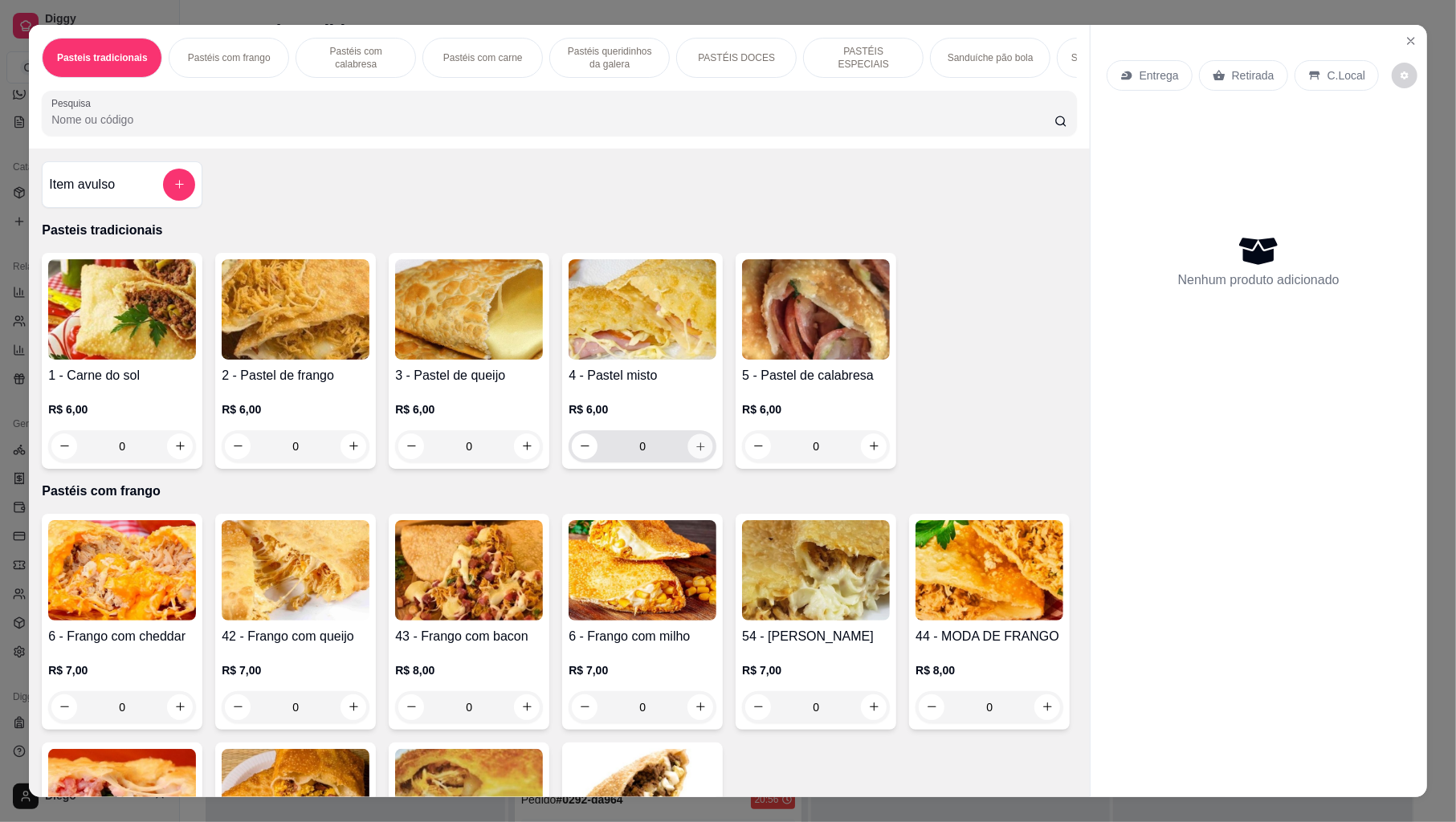
click at [697, 452] on icon "increase-product-quantity" at bounding box center [700, 445] width 12 height 12
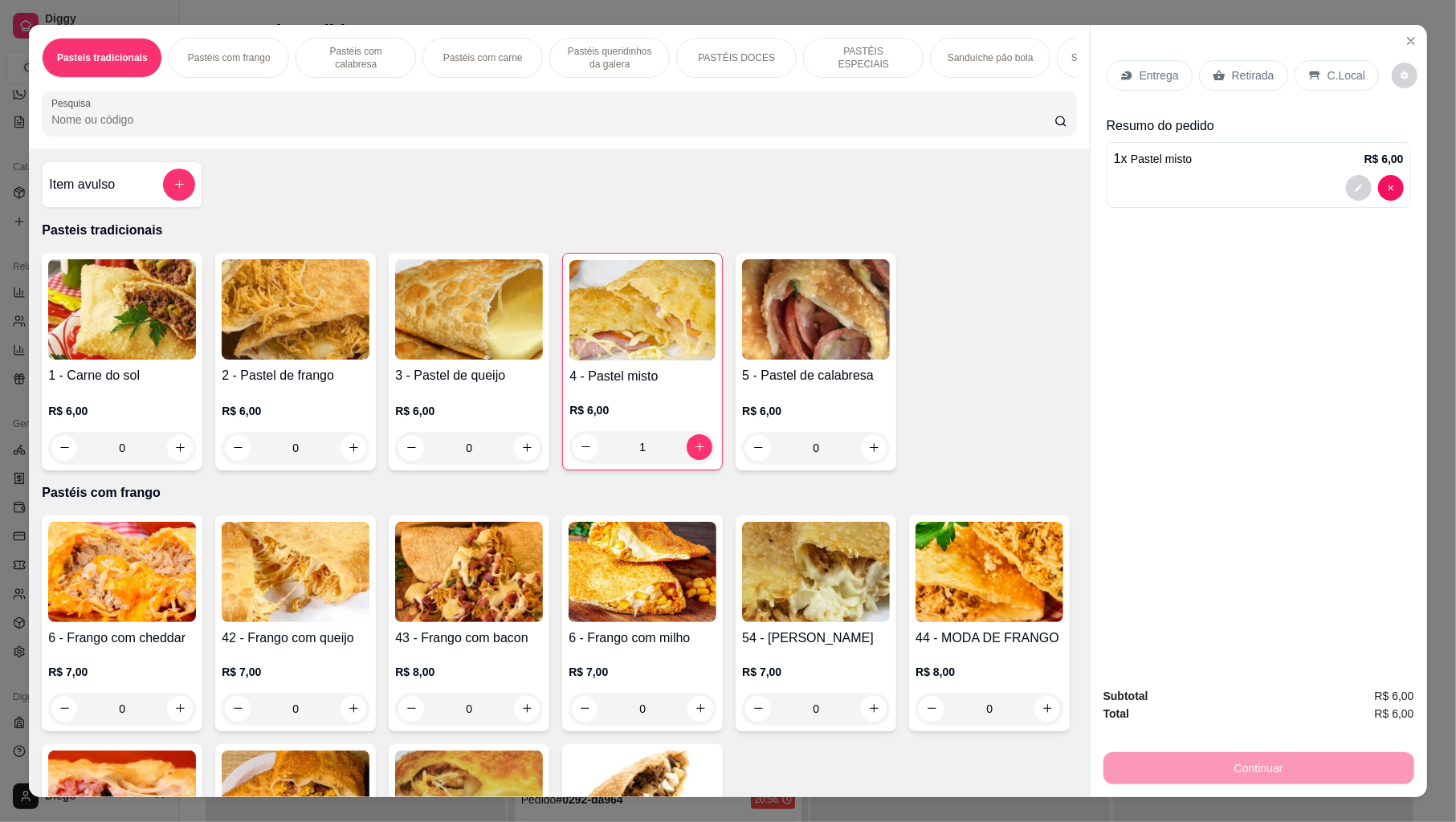
click at [817, 606] on img at bounding box center [816, 573] width 148 height 101
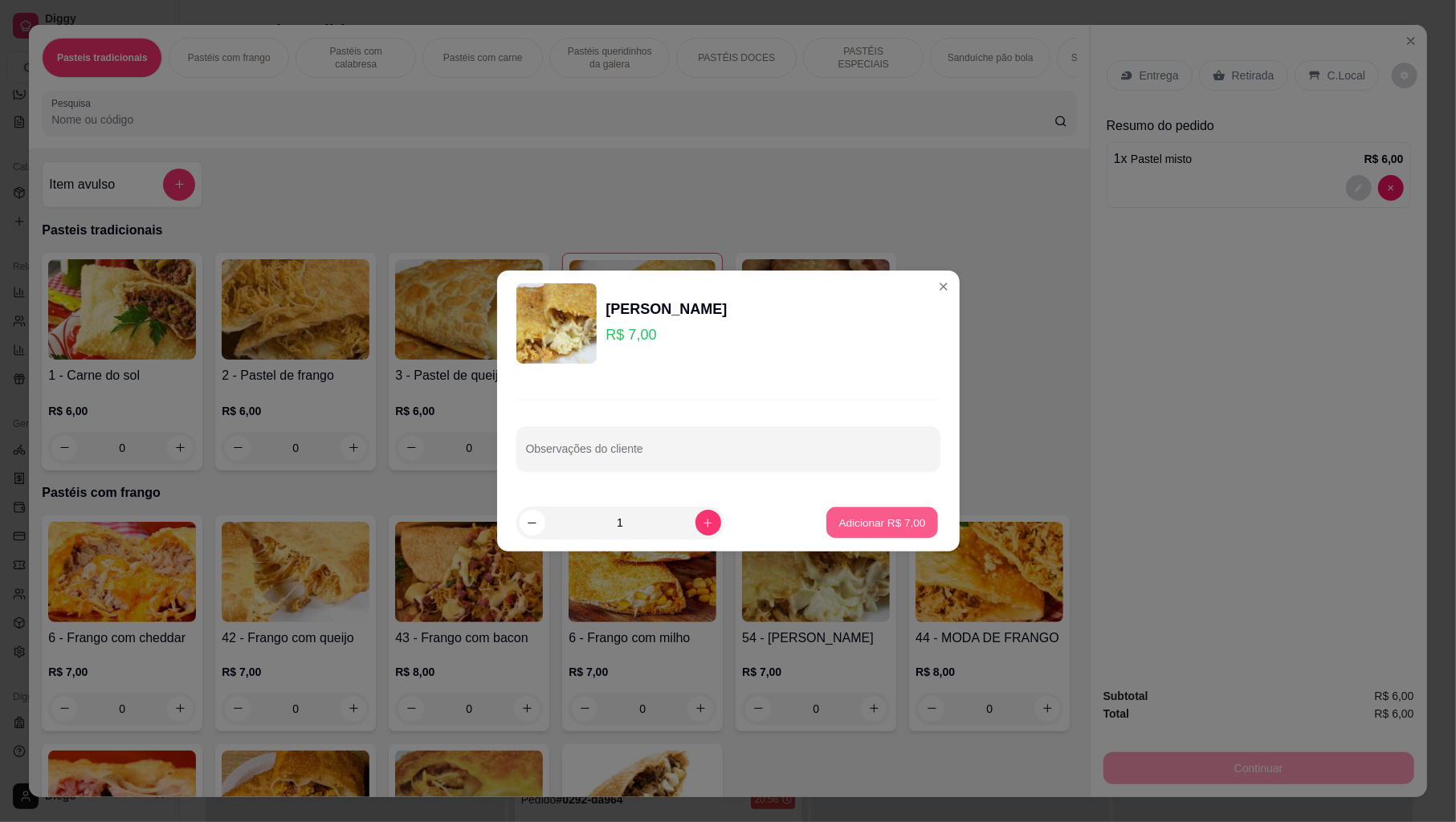
click at [839, 519] on p "Adicionar R$ 7,00" at bounding box center [882, 522] width 87 height 16
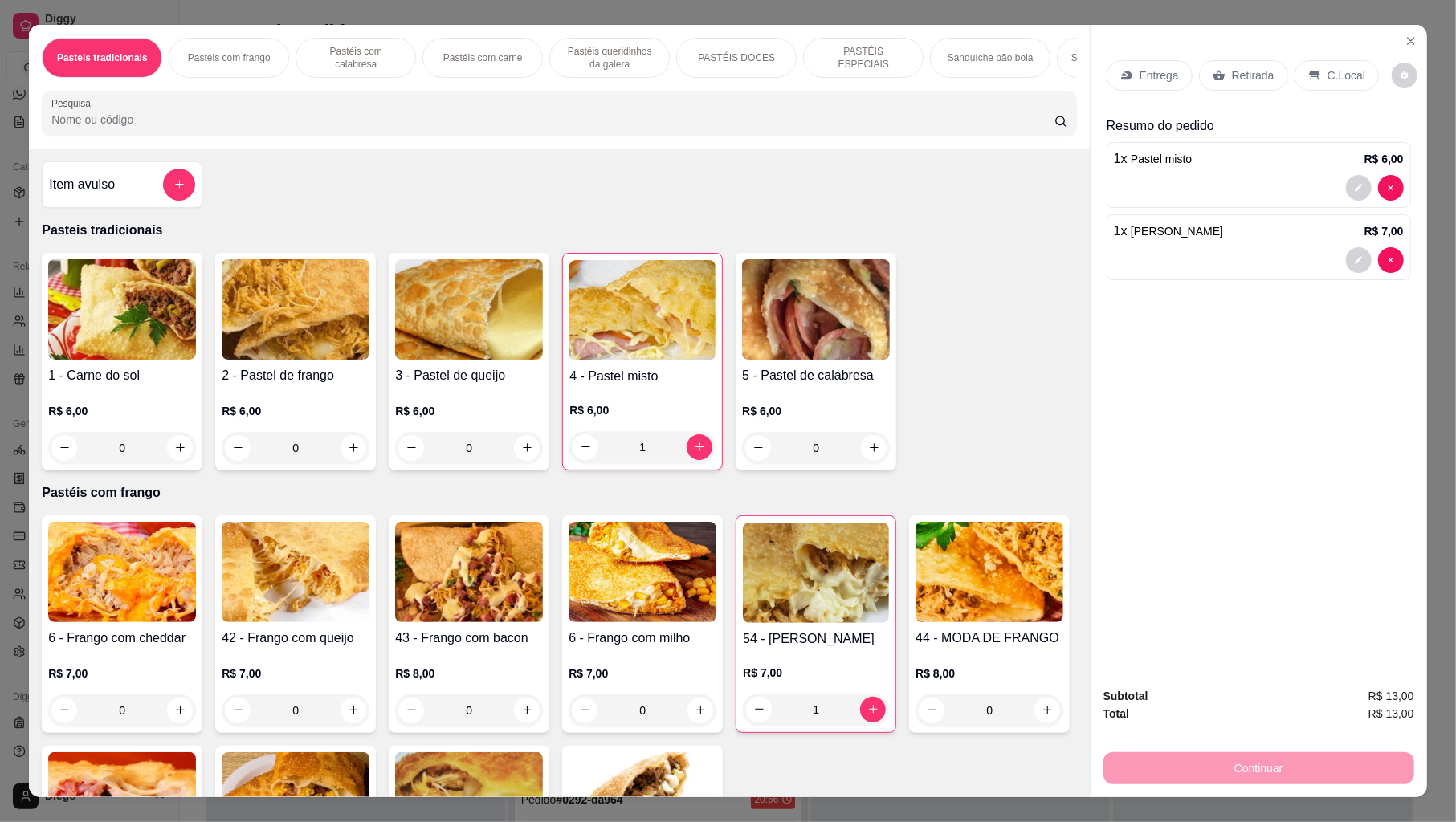
click at [1131, 78] on div "Entrega" at bounding box center [1150, 75] width 86 height 30
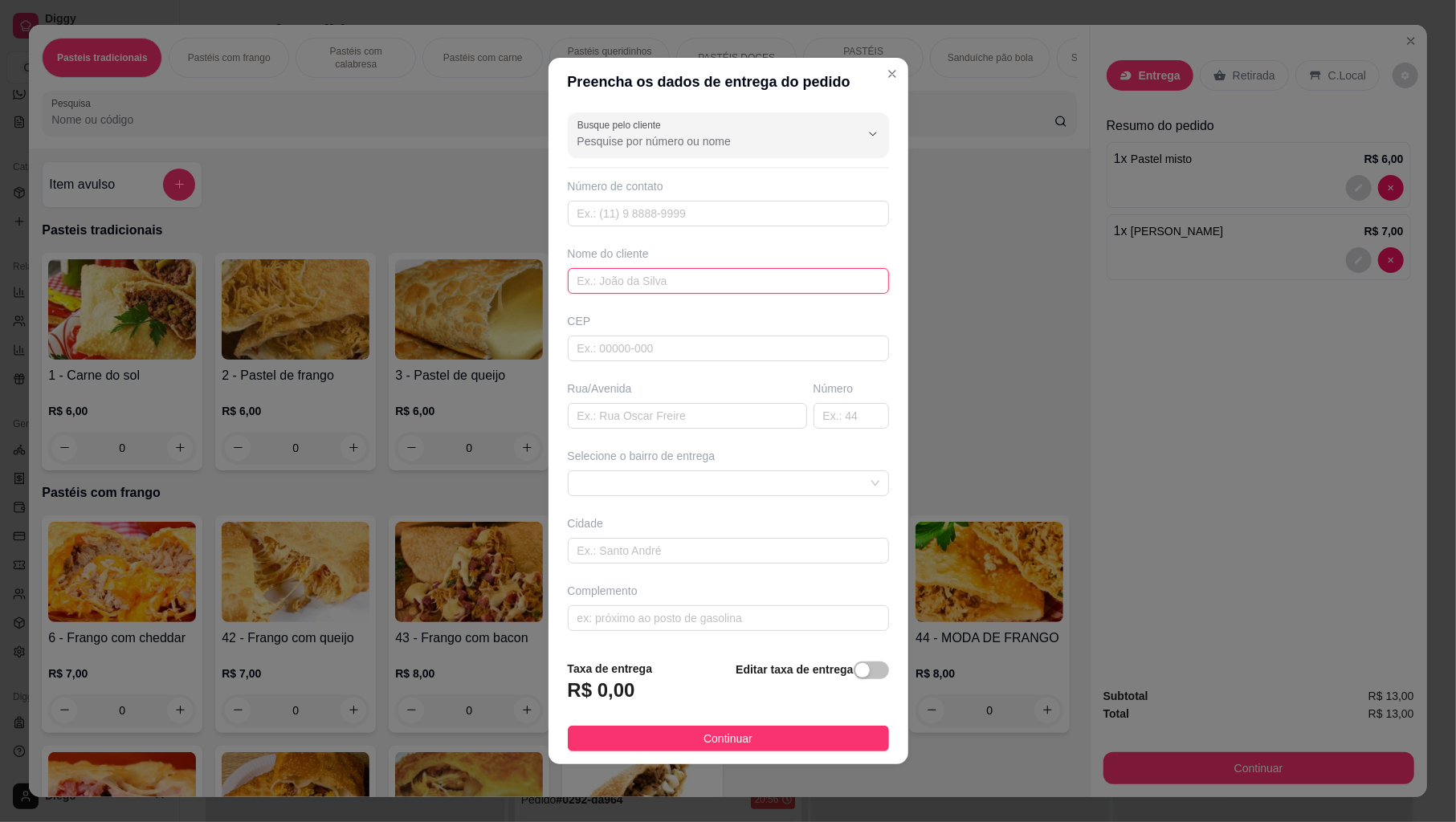
click at [599, 287] on input "text" at bounding box center [728, 281] width 322 height 26
click at [611, 355] on input "text" at bounding box center [728, 348] width 322 height 26
click at [589, 418] on input "text" at bounding box center [687, 416] width 239 height 26
click at [824, 419] on input "text" at bounding box center [851, 416] width 75 height 26
click at [644, 560] on input "text" at bounding box center [728, 551] width 322 height 26
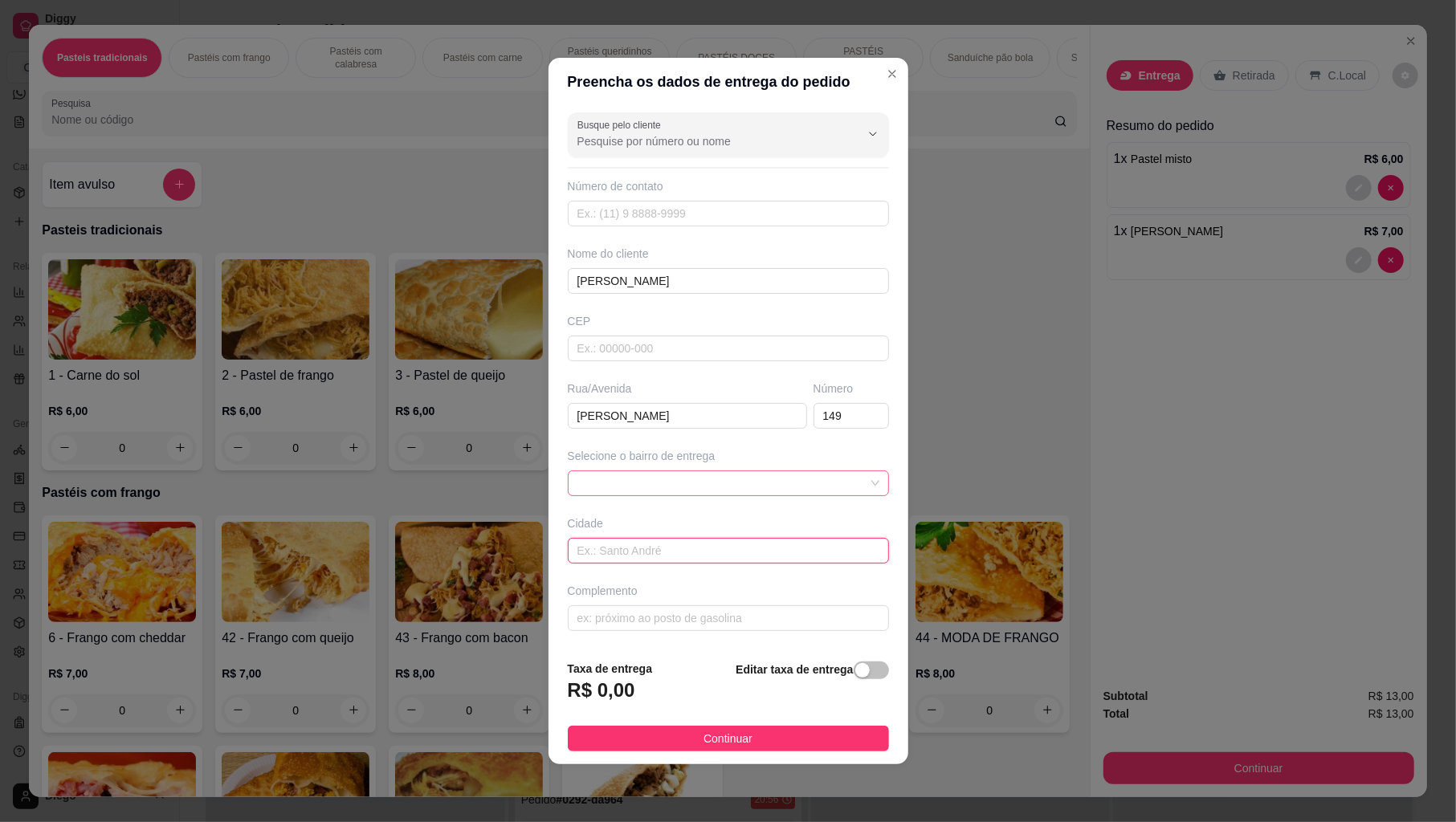
click at [646, 476] on span at bounding box center [728, 483] width 302 height 24
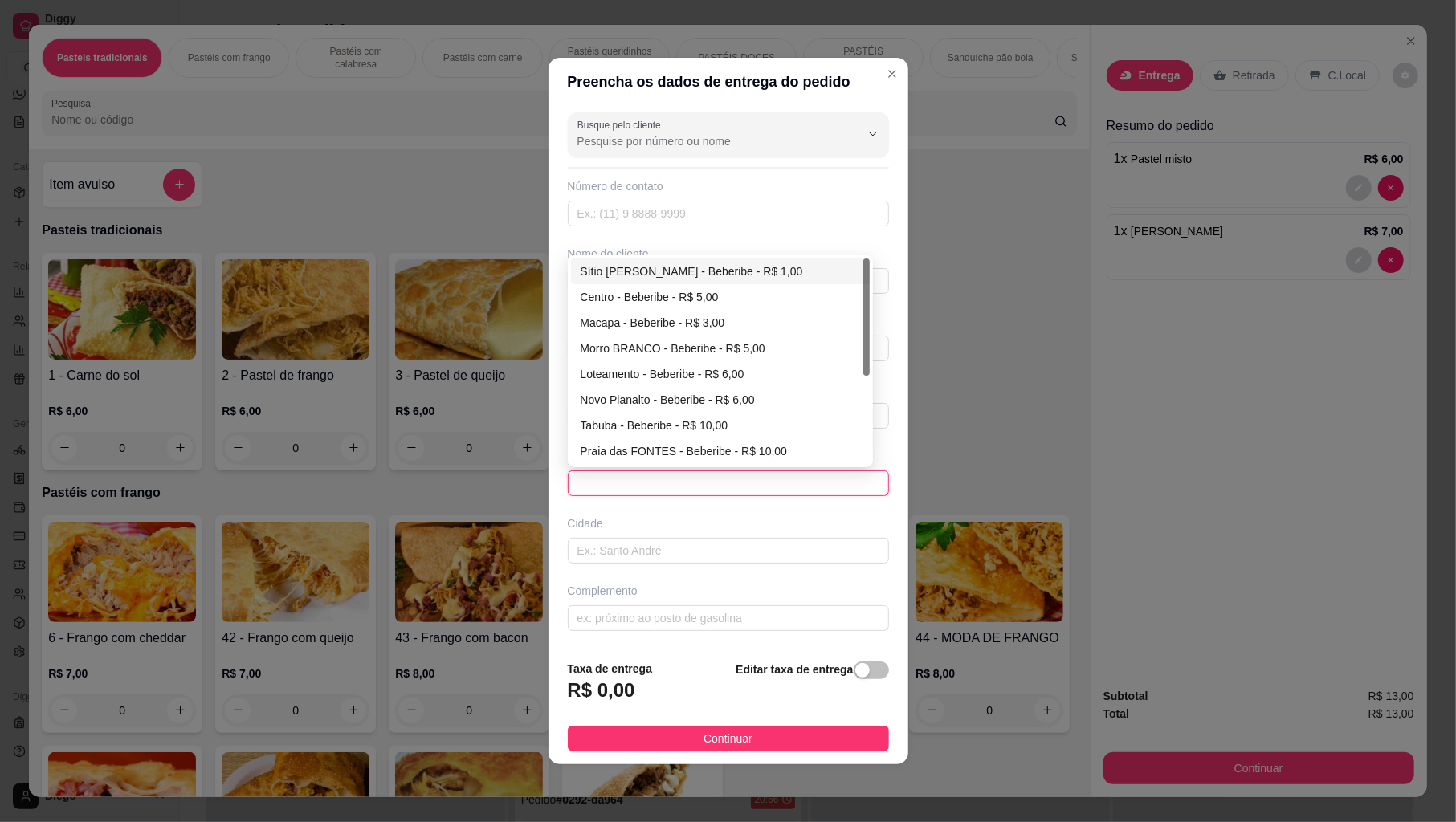
click at [608, 275] on div "Sítio [PERSON_NAME] - Beberibe - R$ 1,00" at bounding box center [720, 271] width 279 height 17
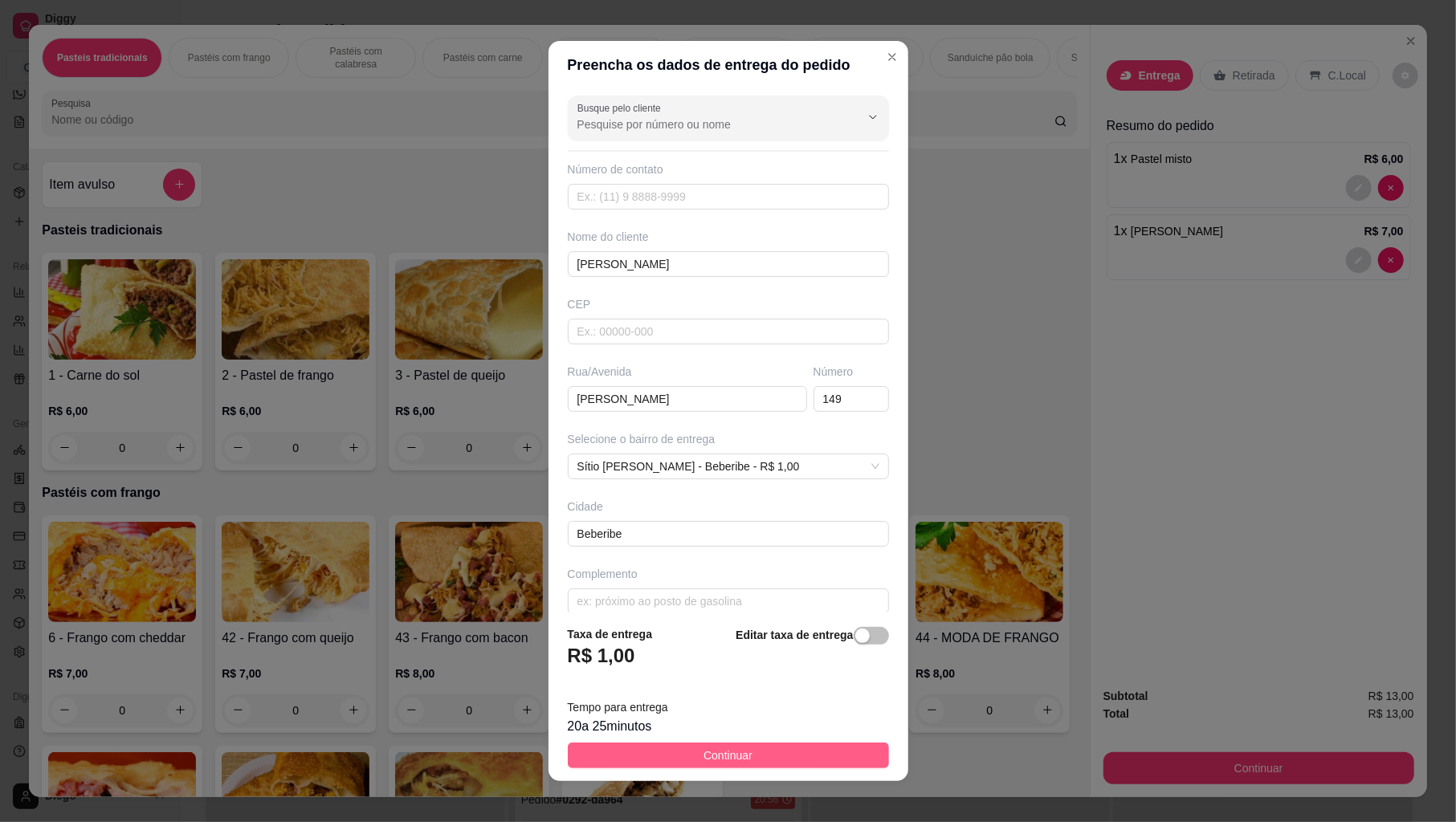
click at [704, 750] on span "Continuar" at bounding box center [728, 755] width 49 height 17
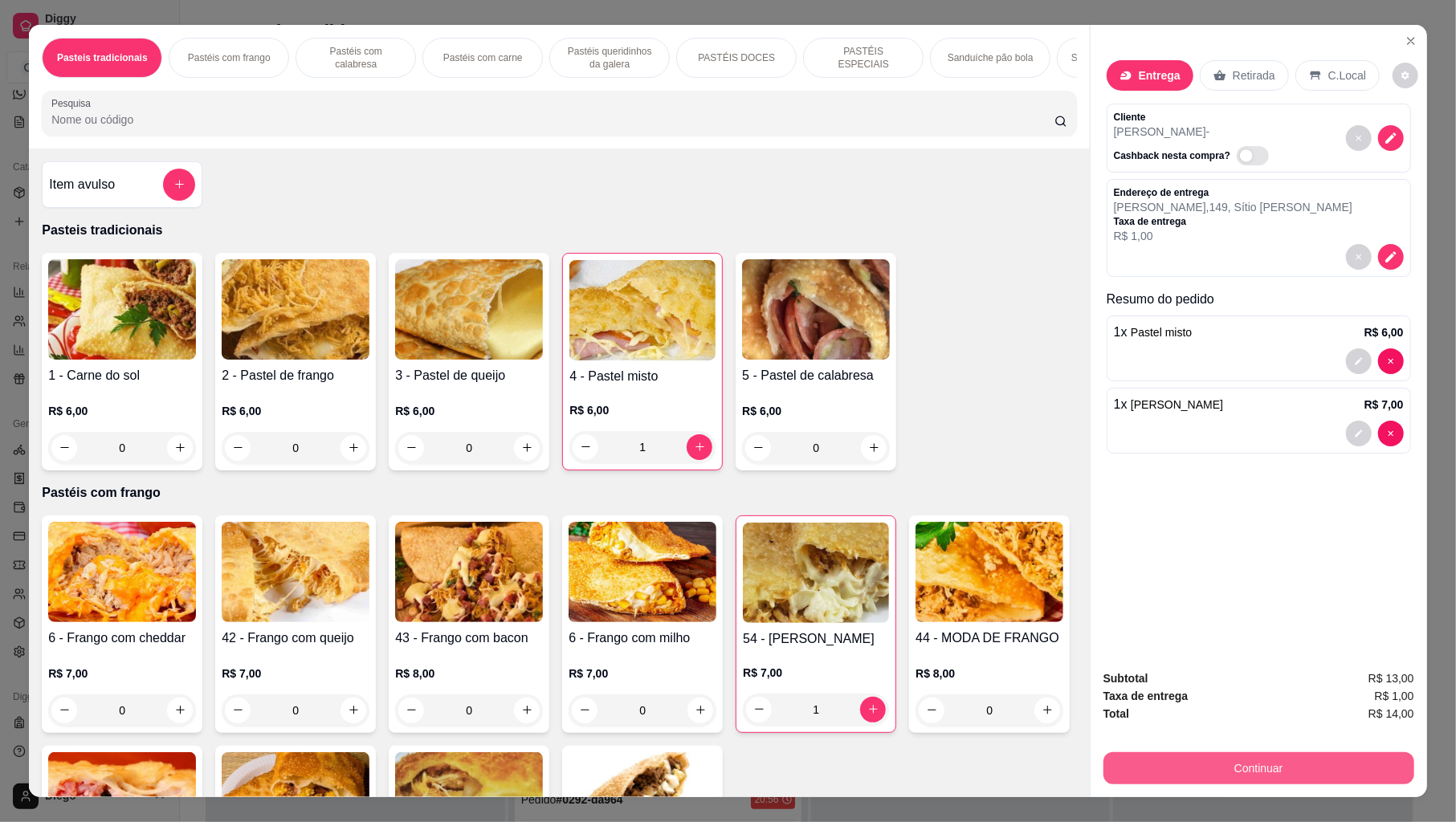
click at [1137, 751] on div "Continuar" at bounding box center [1258, 766] width 311 height 36
click at [1166, 751] on button "Continuar" at bounding box center [1258, 769] width 301 height 31
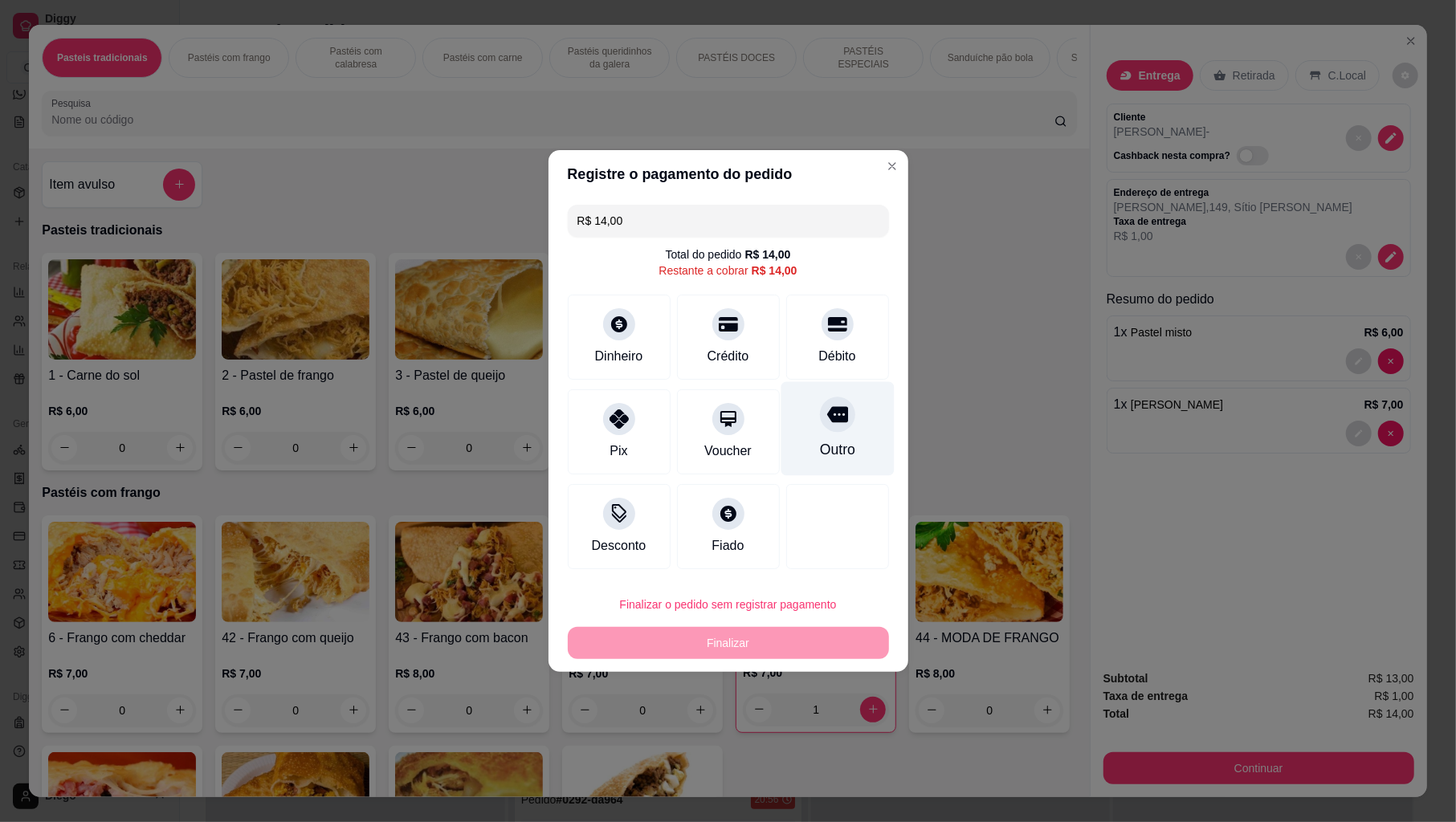
click at [830, 412] on div at bounding box center [837, 414] width 36 height 36
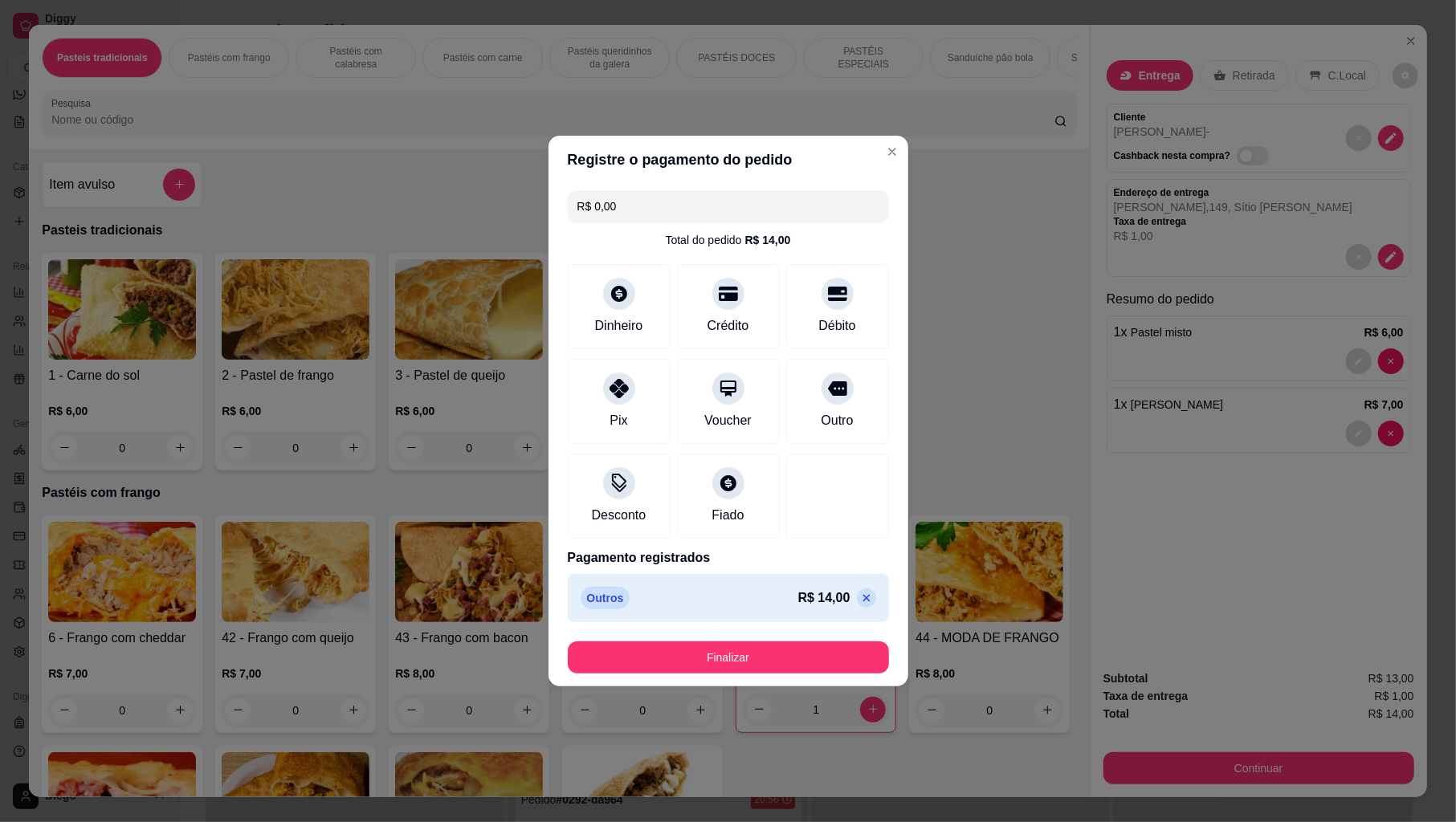
click at [759, 640] on footer "Finalizar" at bounding box center [728, 657] width 360 height 58
click at [758, 653] on button "Finalizar" at bounding box center [728, 658] width 312 height 31
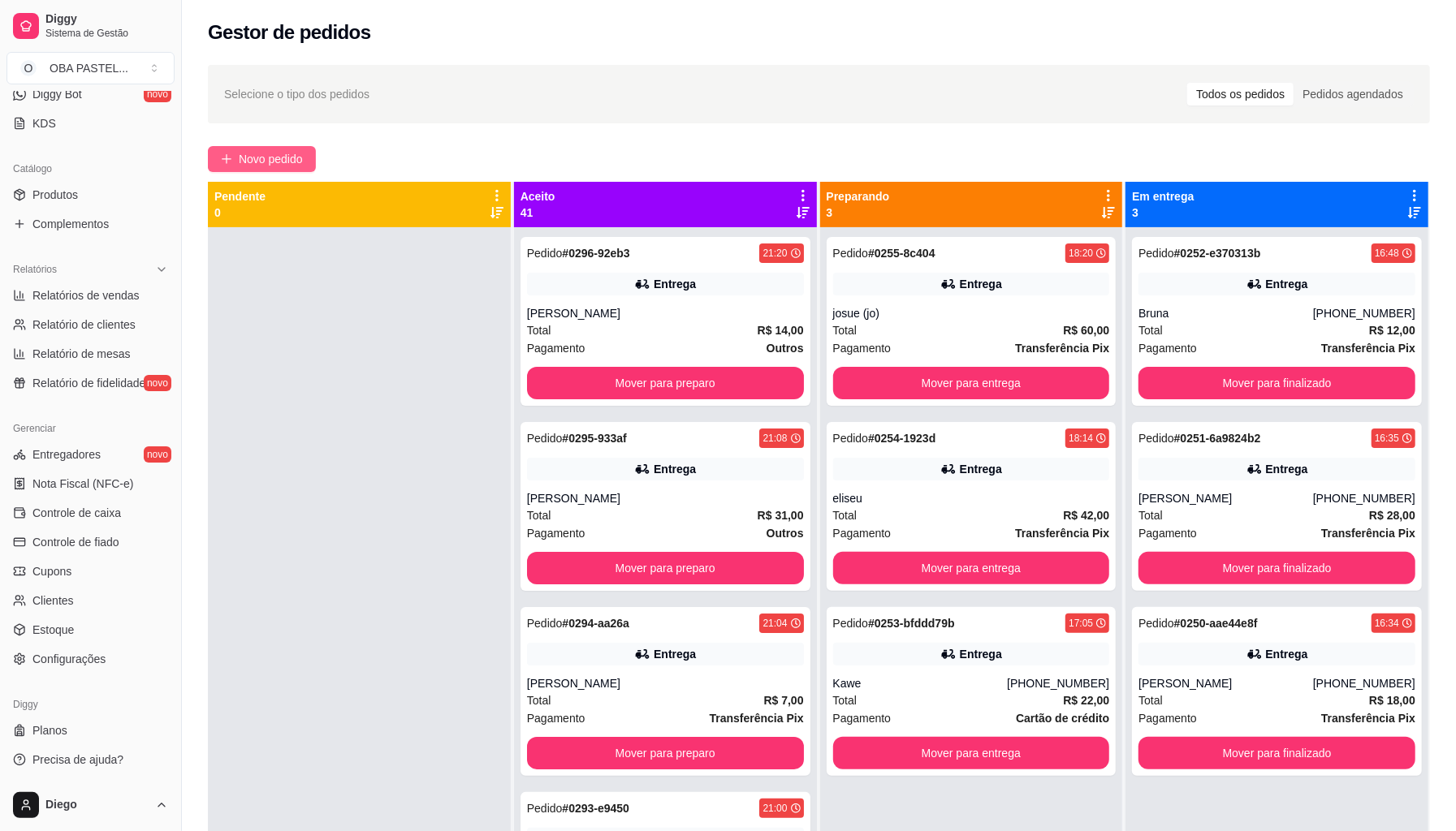
click at [218, 159] on button "Novo pedido" at bounding box center [261, 159] width 108 height 26
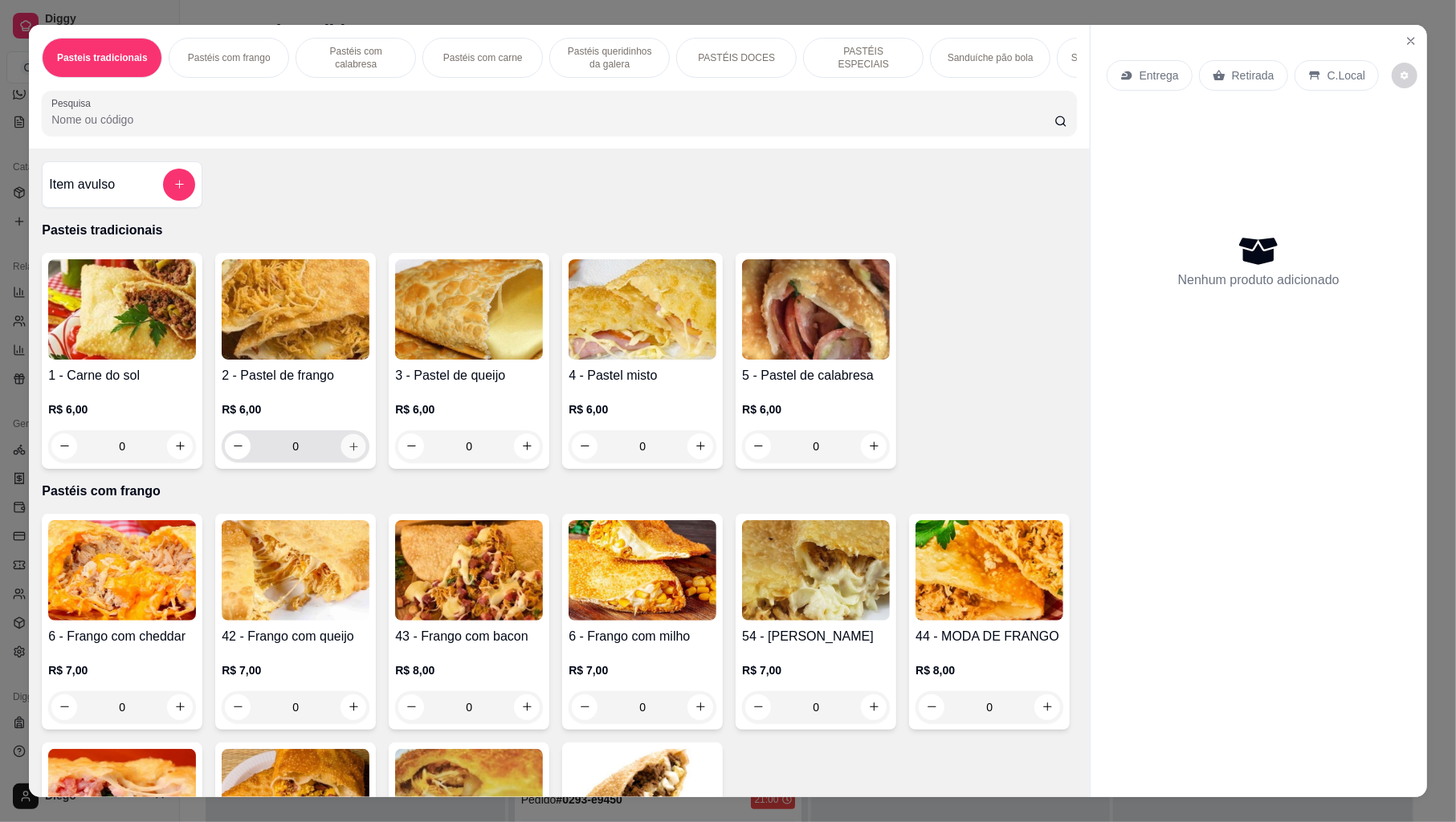
click at [347, 452] on icon "increase-product-quantity" at bounding box center [353, 445] width 12 height 12
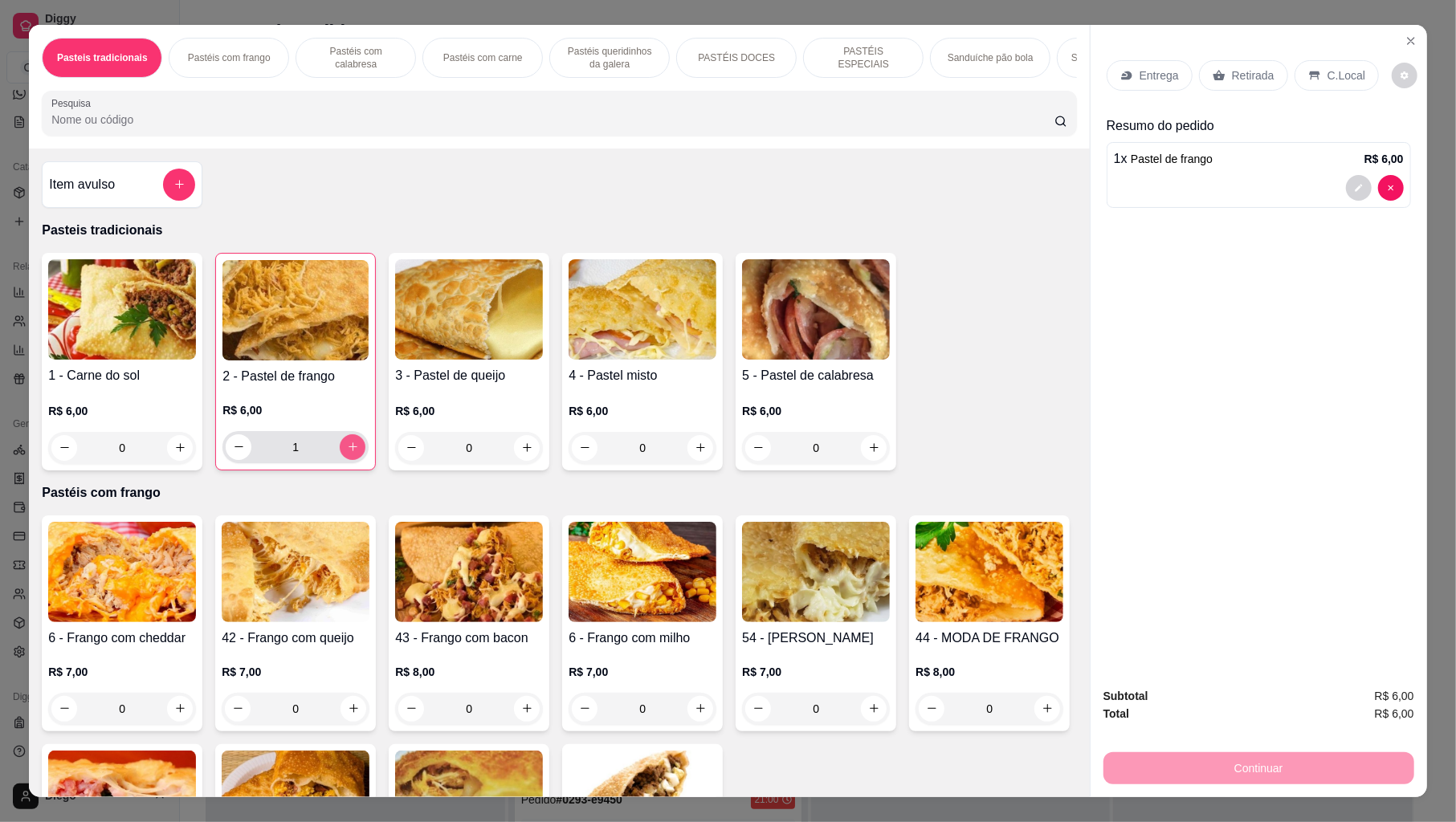
click at [347, 453] on icon "increase-product-quantity" at bounding box center [353, 446] width 12 height 12
click at [1193, 183] on div at bounding box center [1258, 188] width 290 height 26
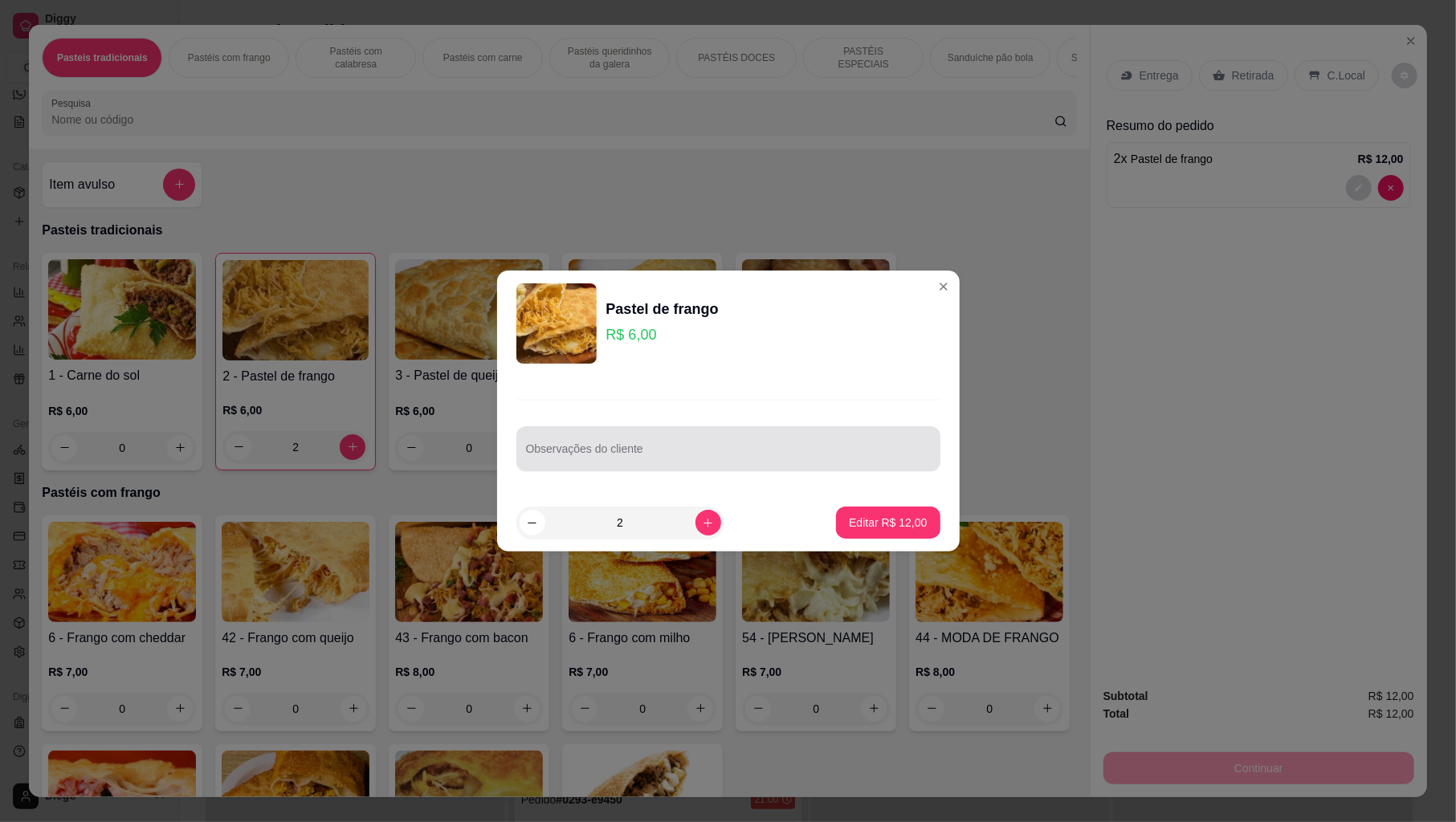
click at [679, 444] on div at bounding box center [728, 448] width 405 height 32
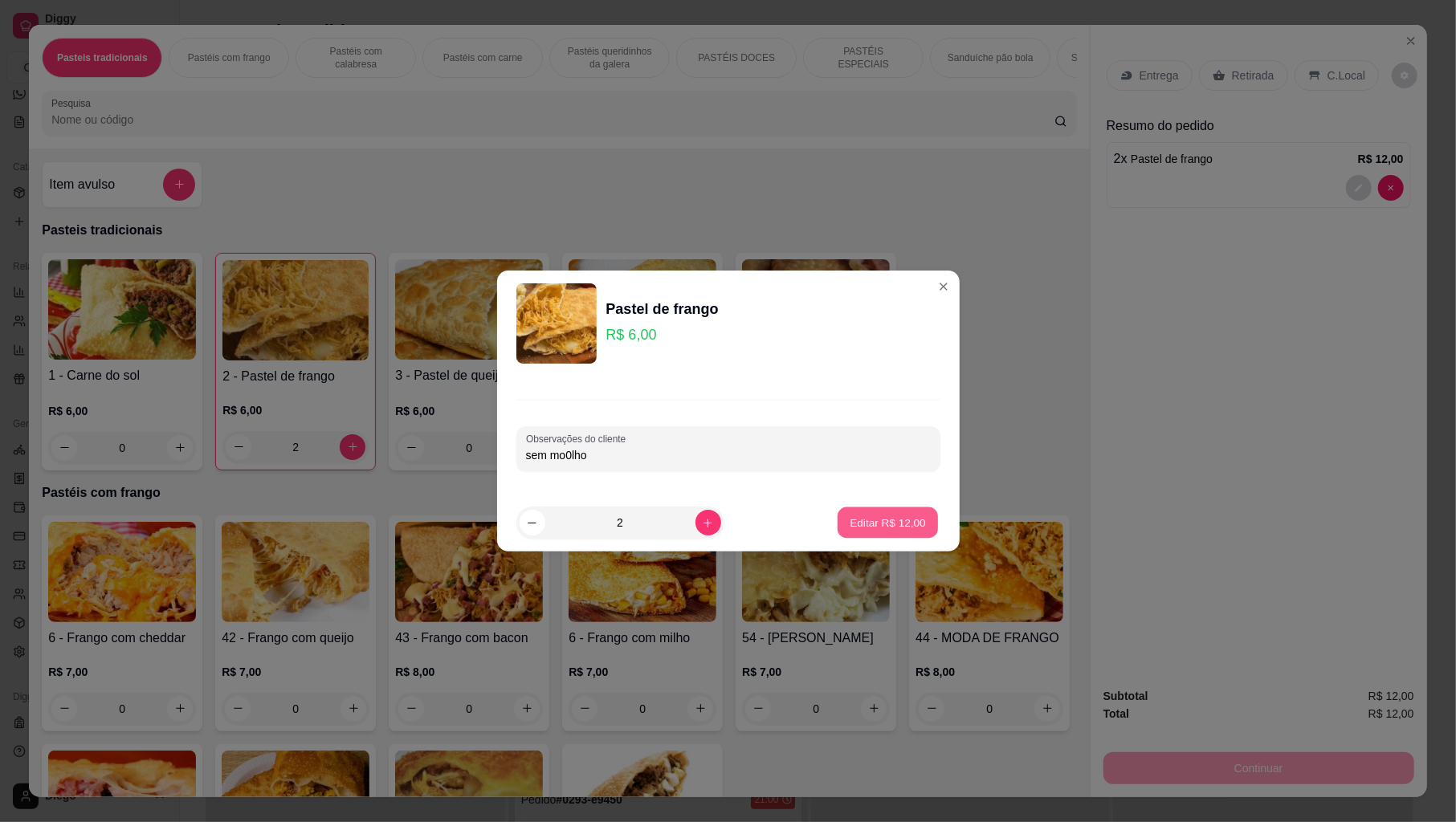
click at [856, 524] on p "Editar R$ 12,00" at bounding box center [888, 522] width 75 height 16
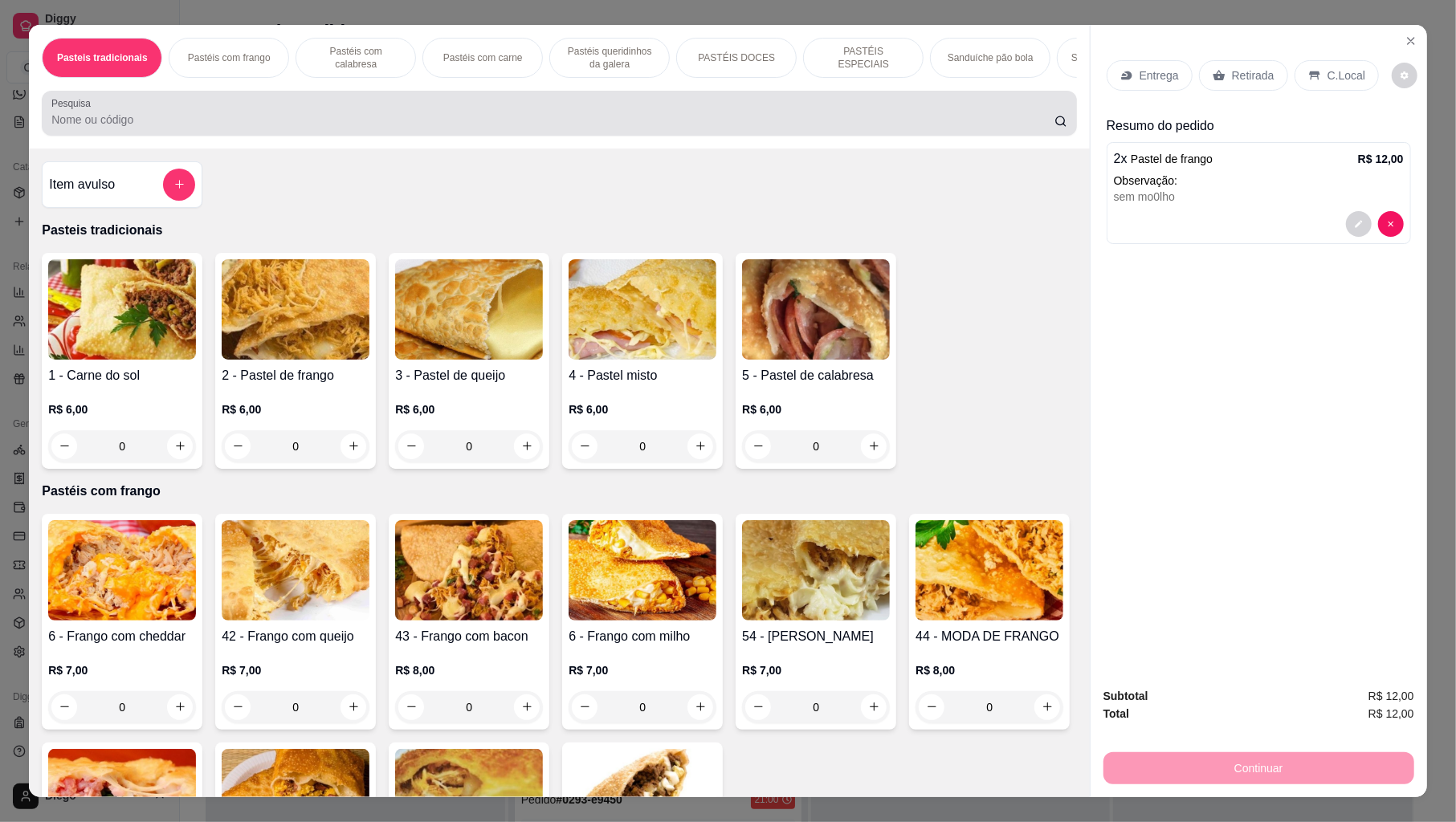
click at [409, 127] on input "Pesquisa" at bounding box center [553, 120] width 1003 height 16
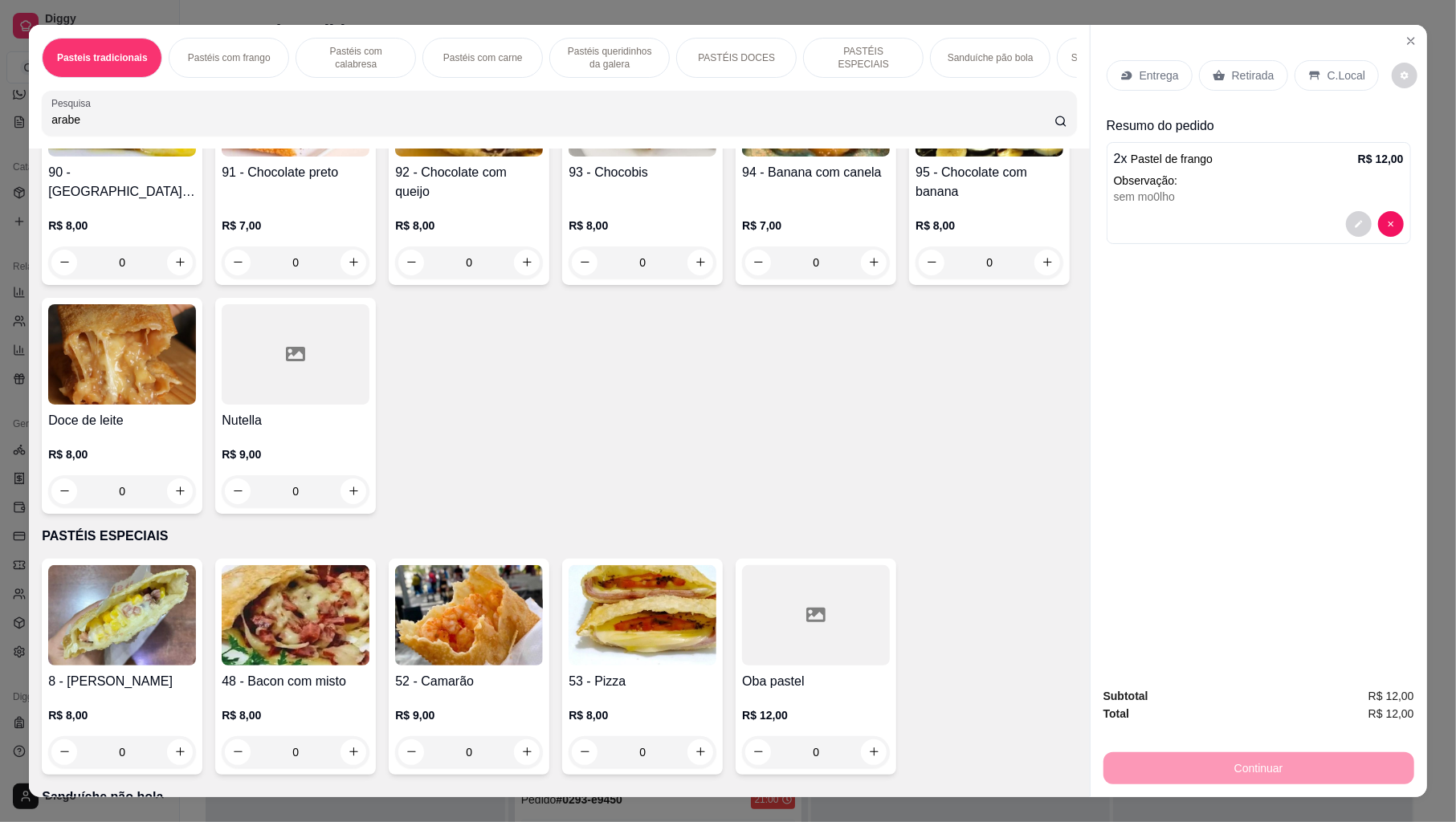
scroll to position [3640, 0]
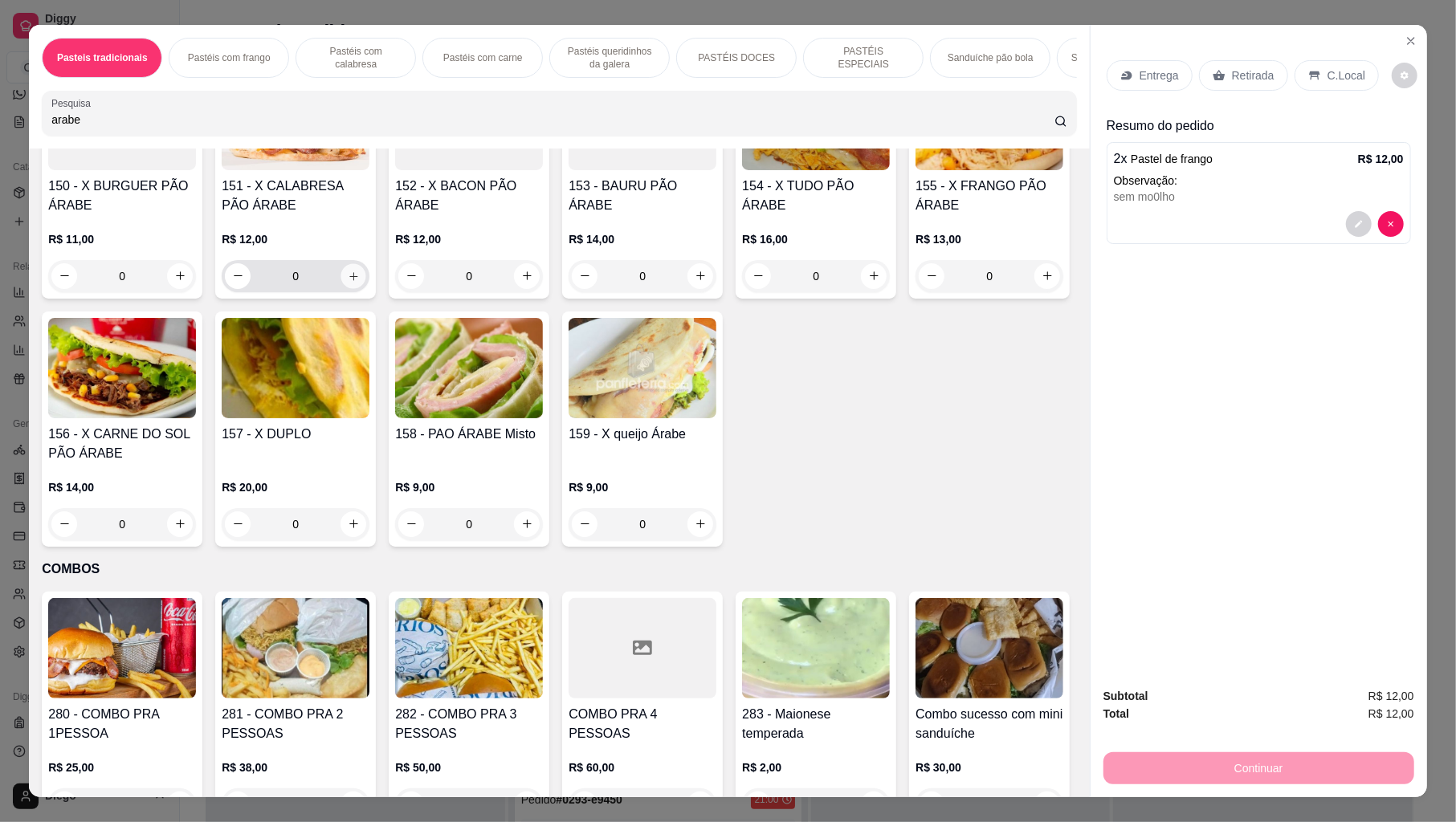
click at [341, 289] on button "increase-product-quantity" at bounding box center [353, 275] width 25 height 25
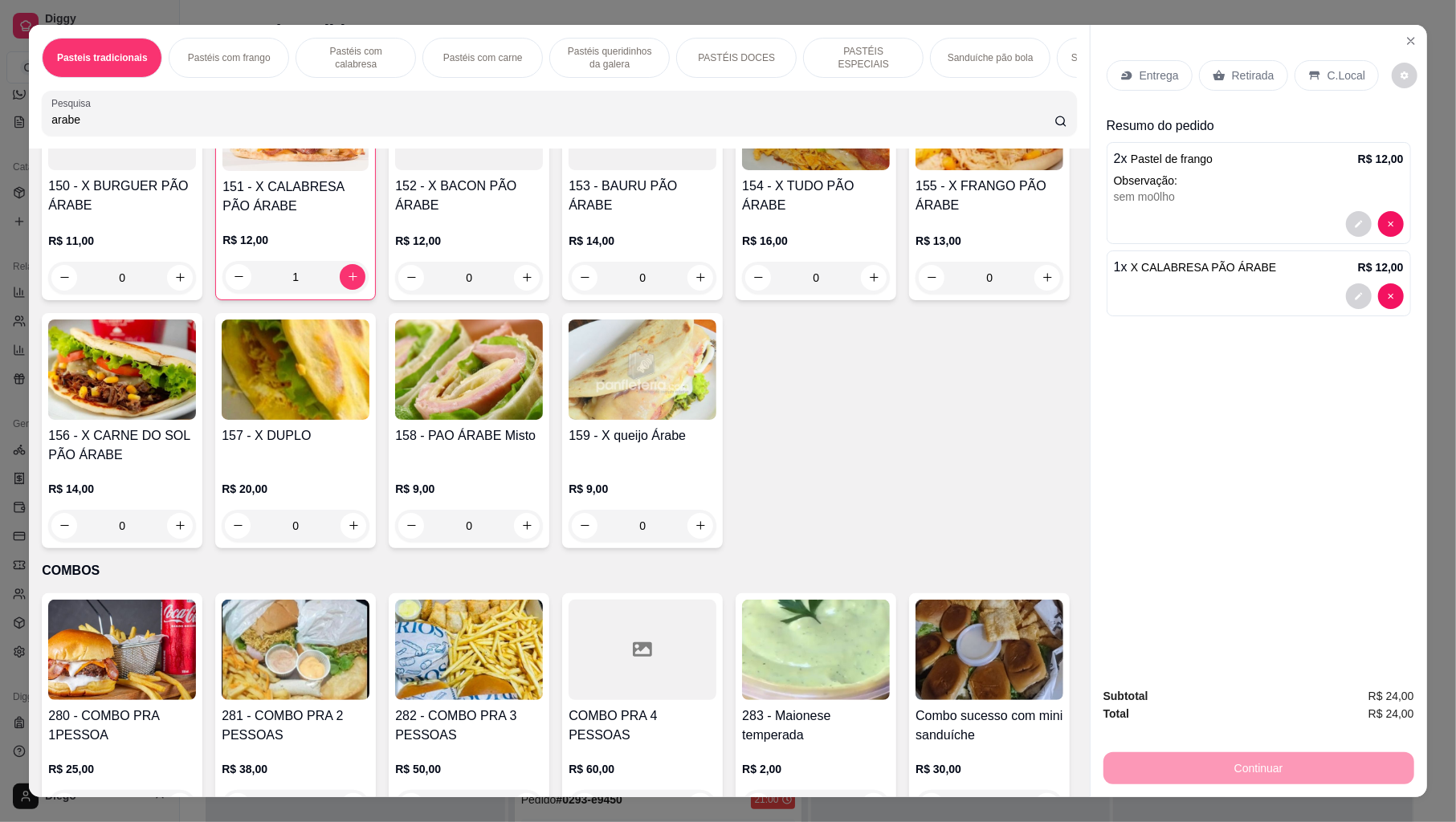
click at [1126, 78] on div "Entrega" at bounding box center [1150, 75] width 86 height 30
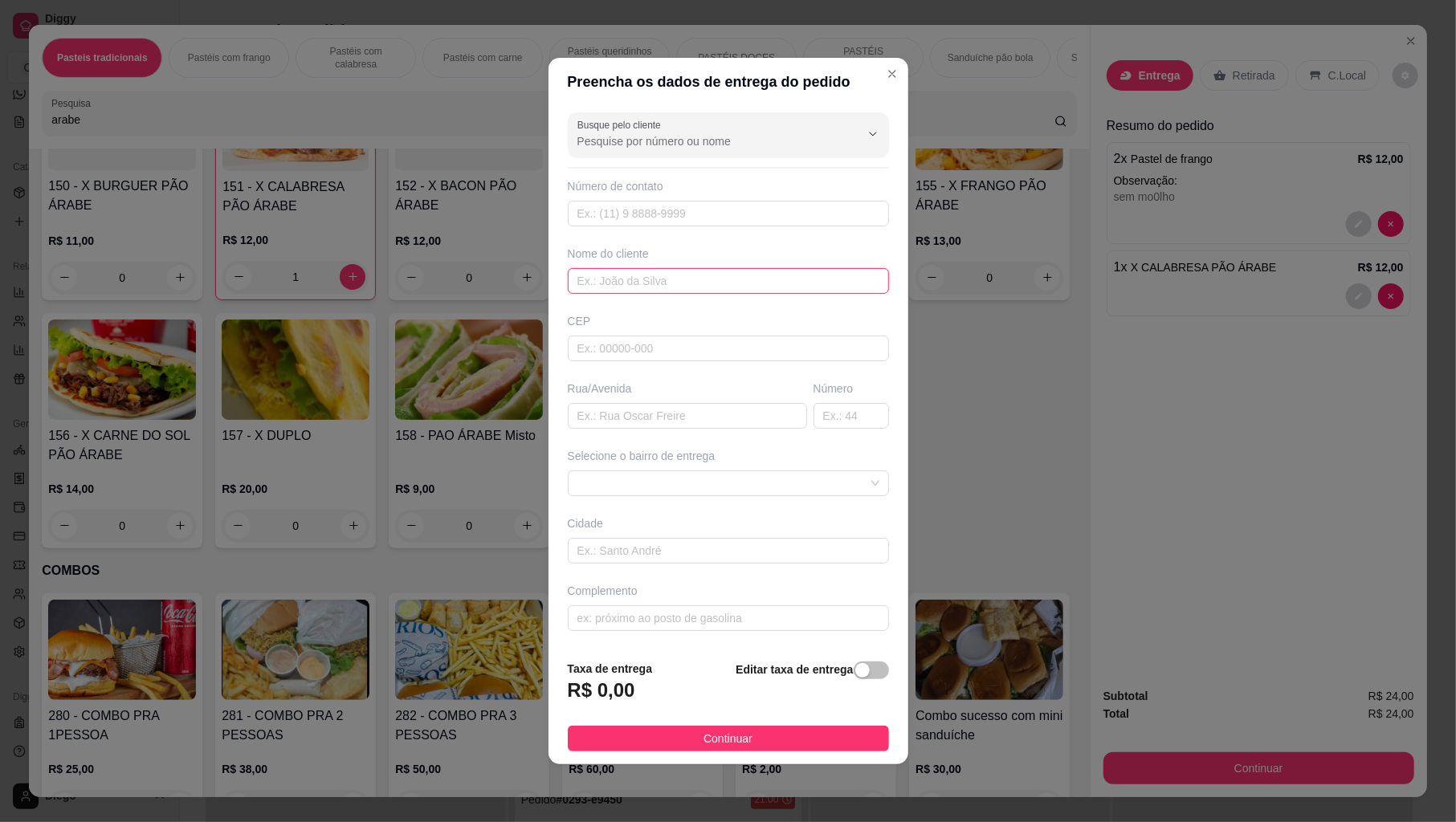
click at [650, 293] on input "text" at bounding box center [728, 281] width 322 height 26
click at [656, 485] on span at bounding box center [728, 483] width 302 height 24
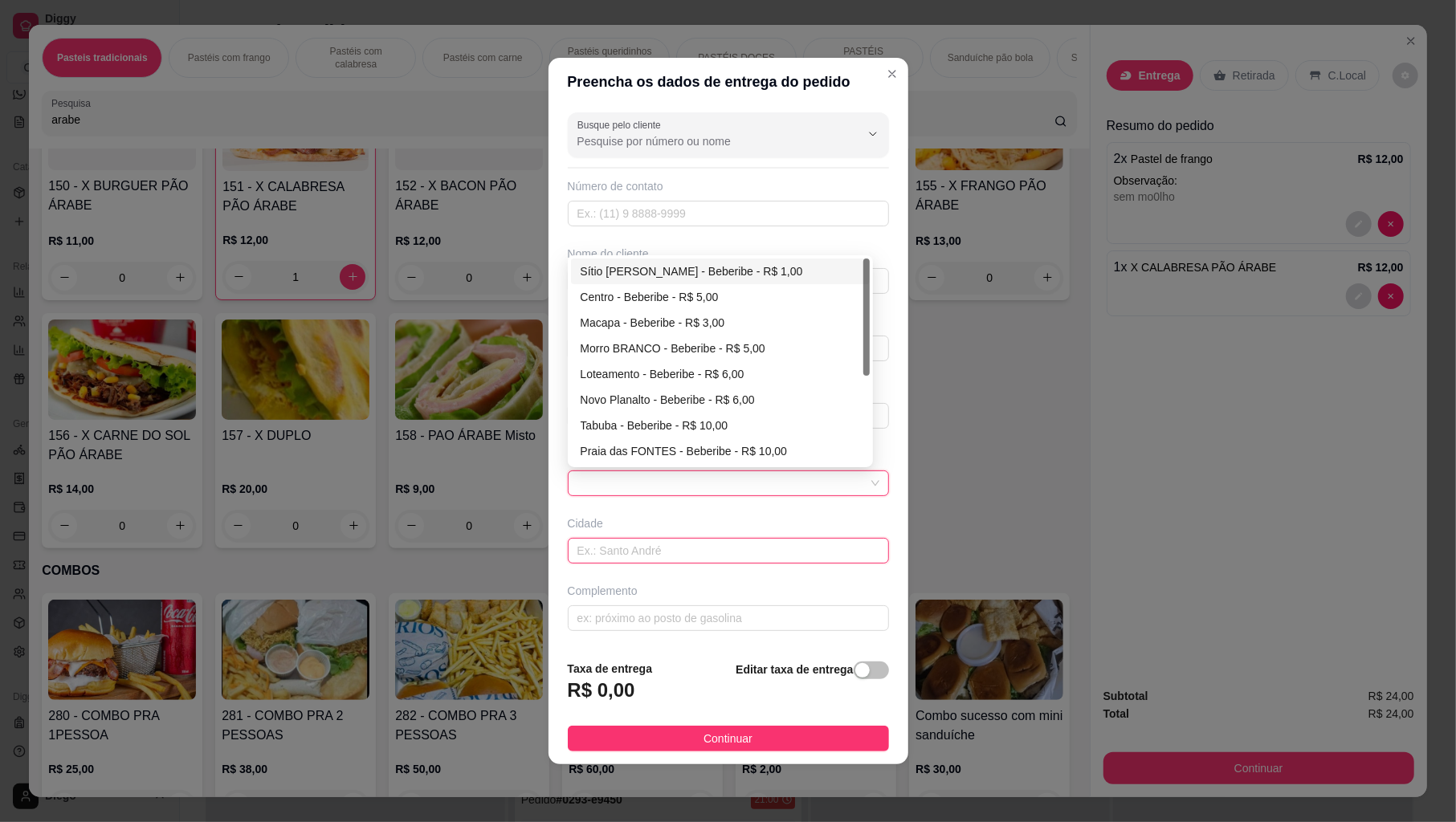
drag, startPoint x: 638, startPoint y: 557, endPoint x: 637, endPoint y: 549, distance: 8.1
click at [637, 557] on input "text" at bounding box center [728, 551] width 322 height 26
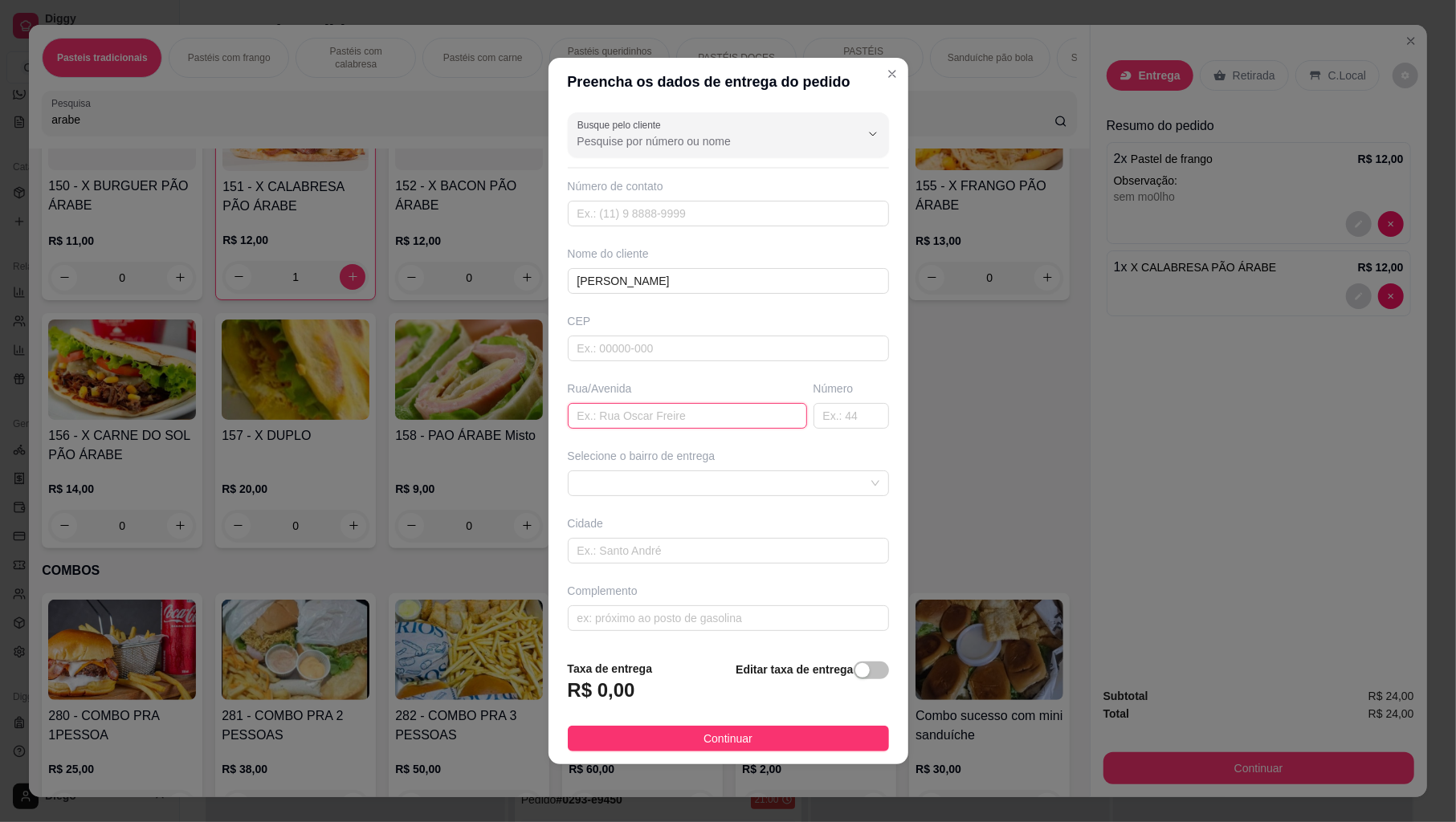
click at [640, 424] on input "text" at bounding box center [687, 416] width 239 height 26
click at [794, 746] on button "Continuar" at bounding box center [728, 739] width 322 height 26
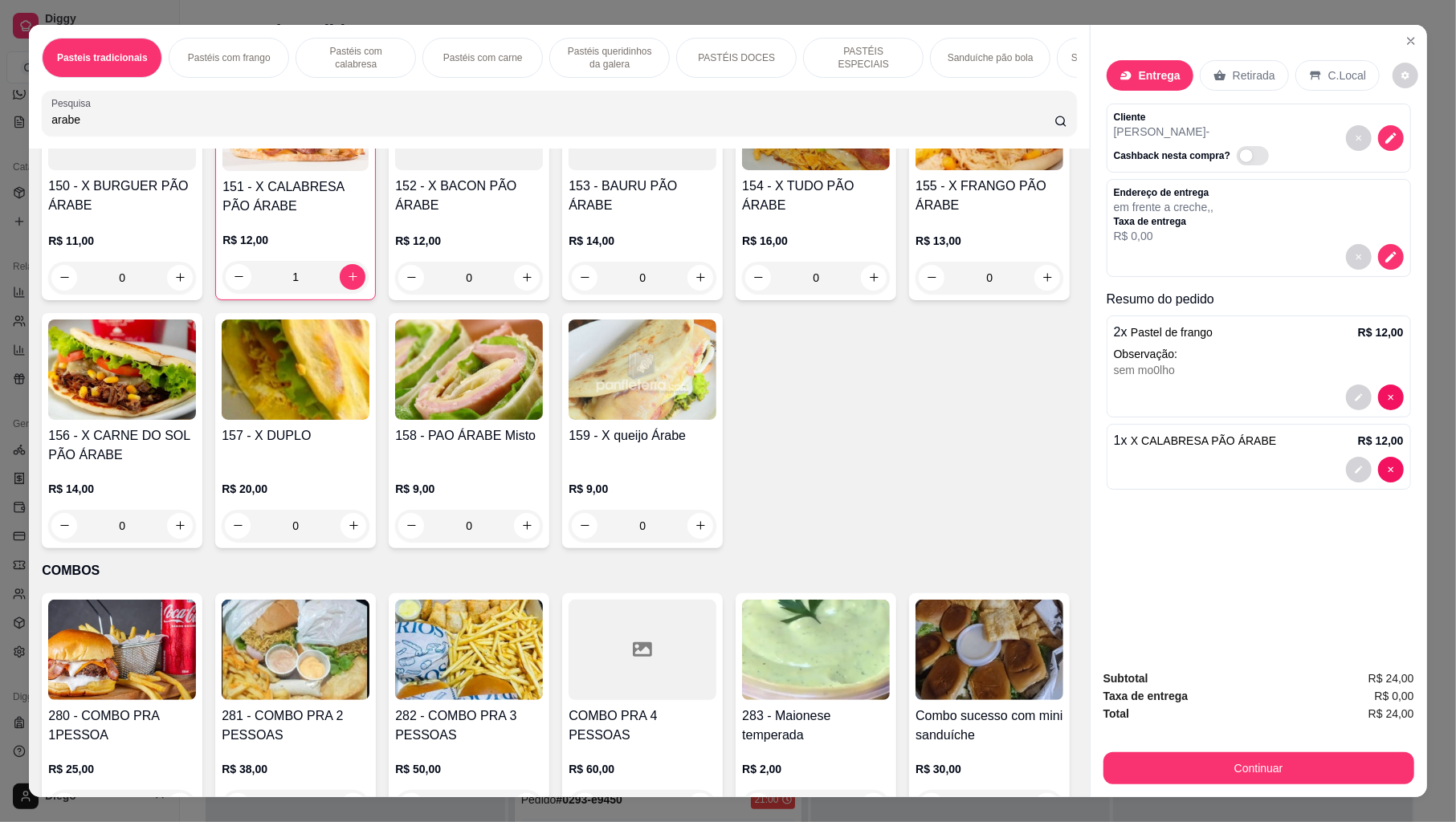
click at [514, 104] on div "Pasteis tradicionais Pastéis com frango Pastéis com calabresa Pastéis com carne…" at bounding box center [559, 86] width 1060 height 124
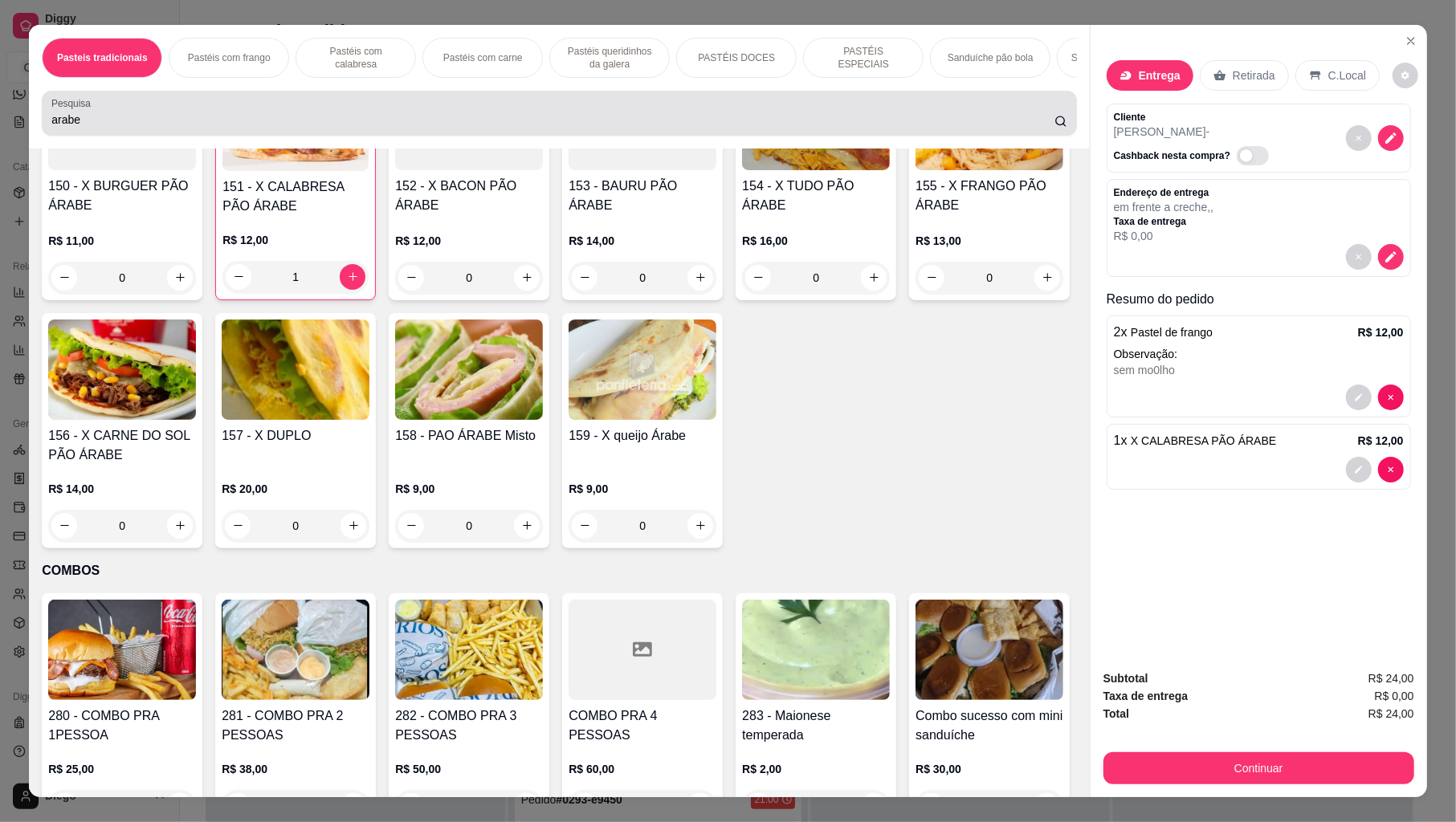
click at [510, 107] on div "Pesquisa arabe" at bounding box center [559, 113] width 1035 height 45
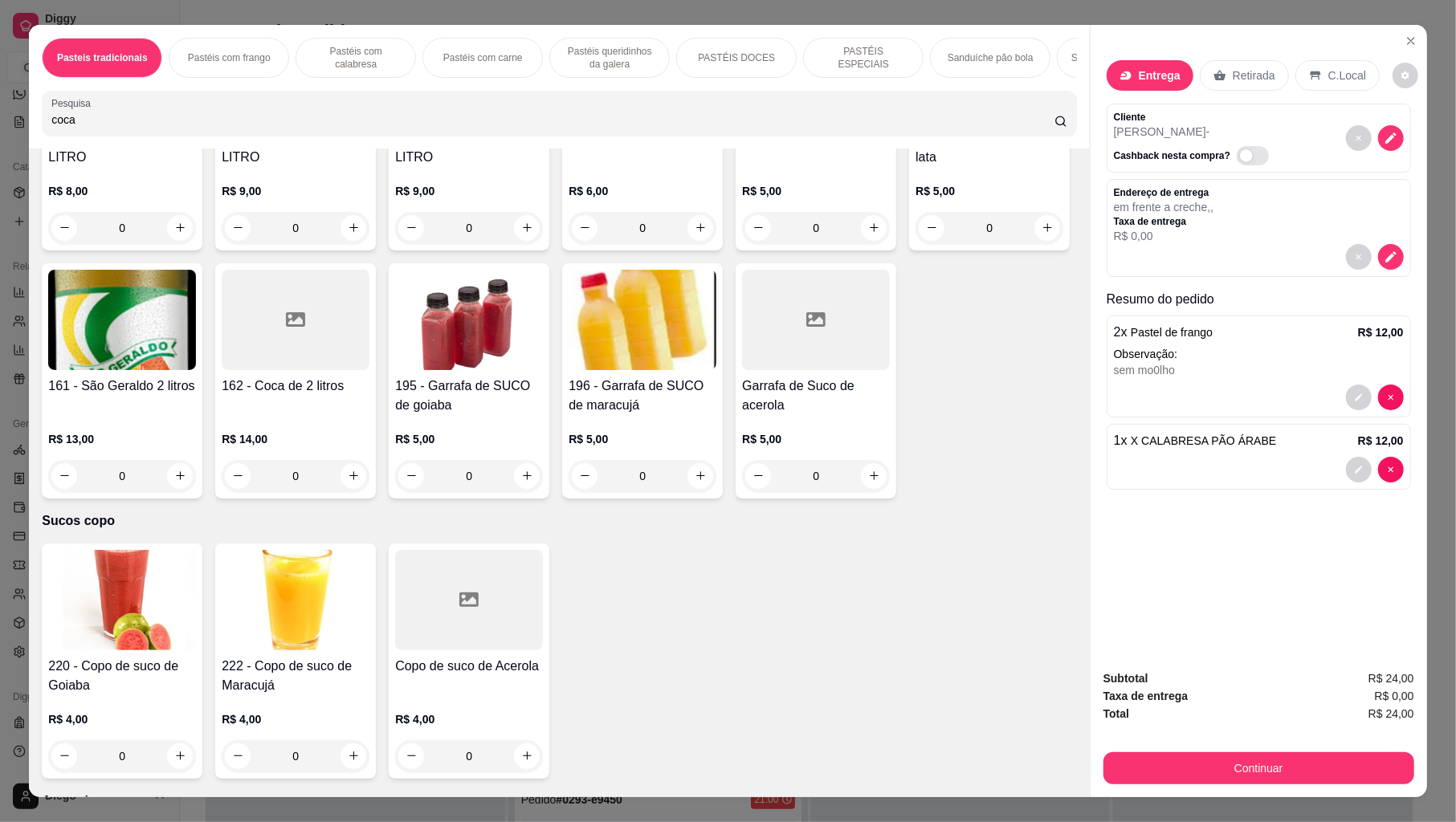
scroll to position [5230, 0]
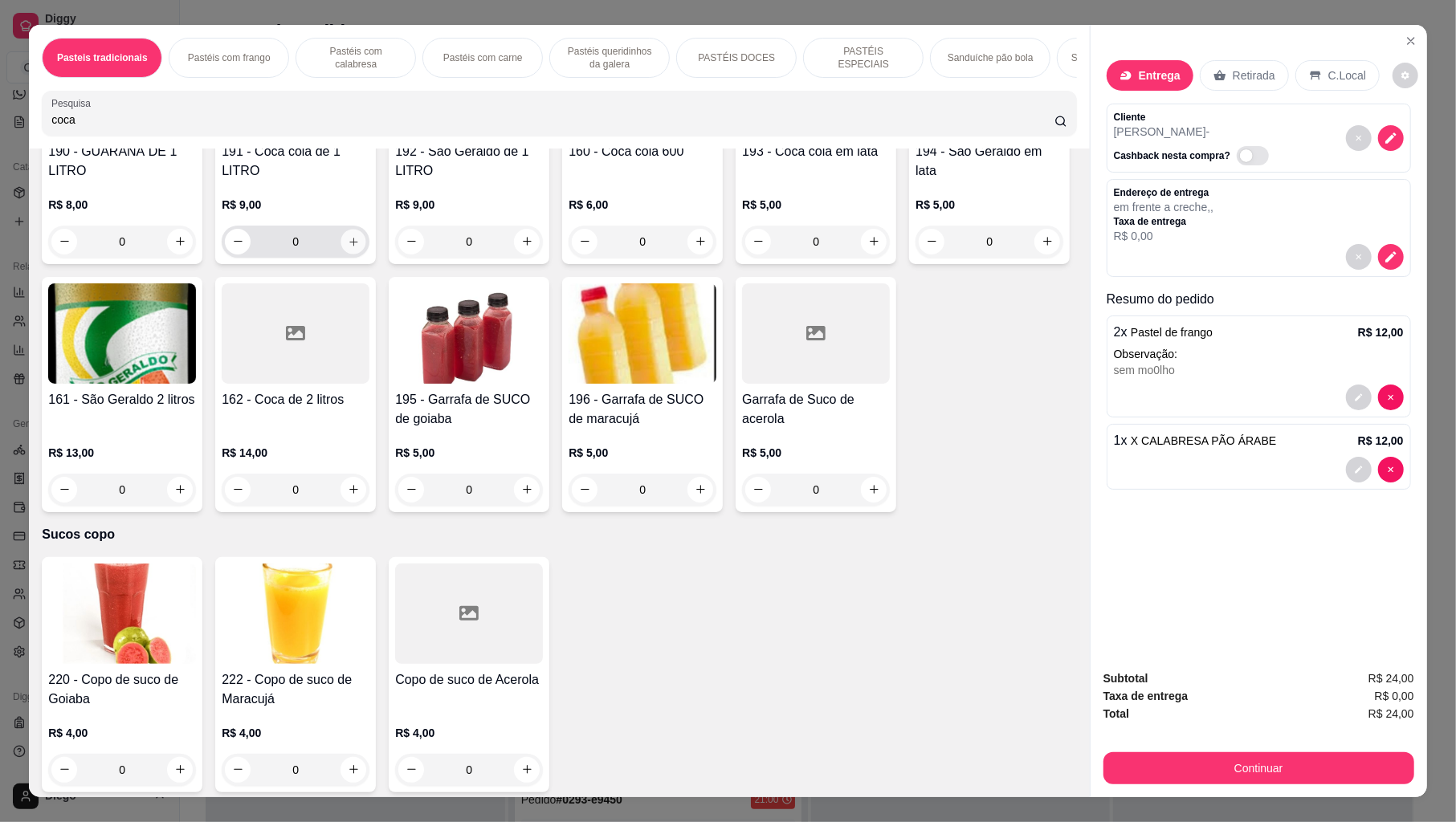
click at [348, 247] on icon "increase-product-quantity" at bounding box center [353, 241] width 12 height 12
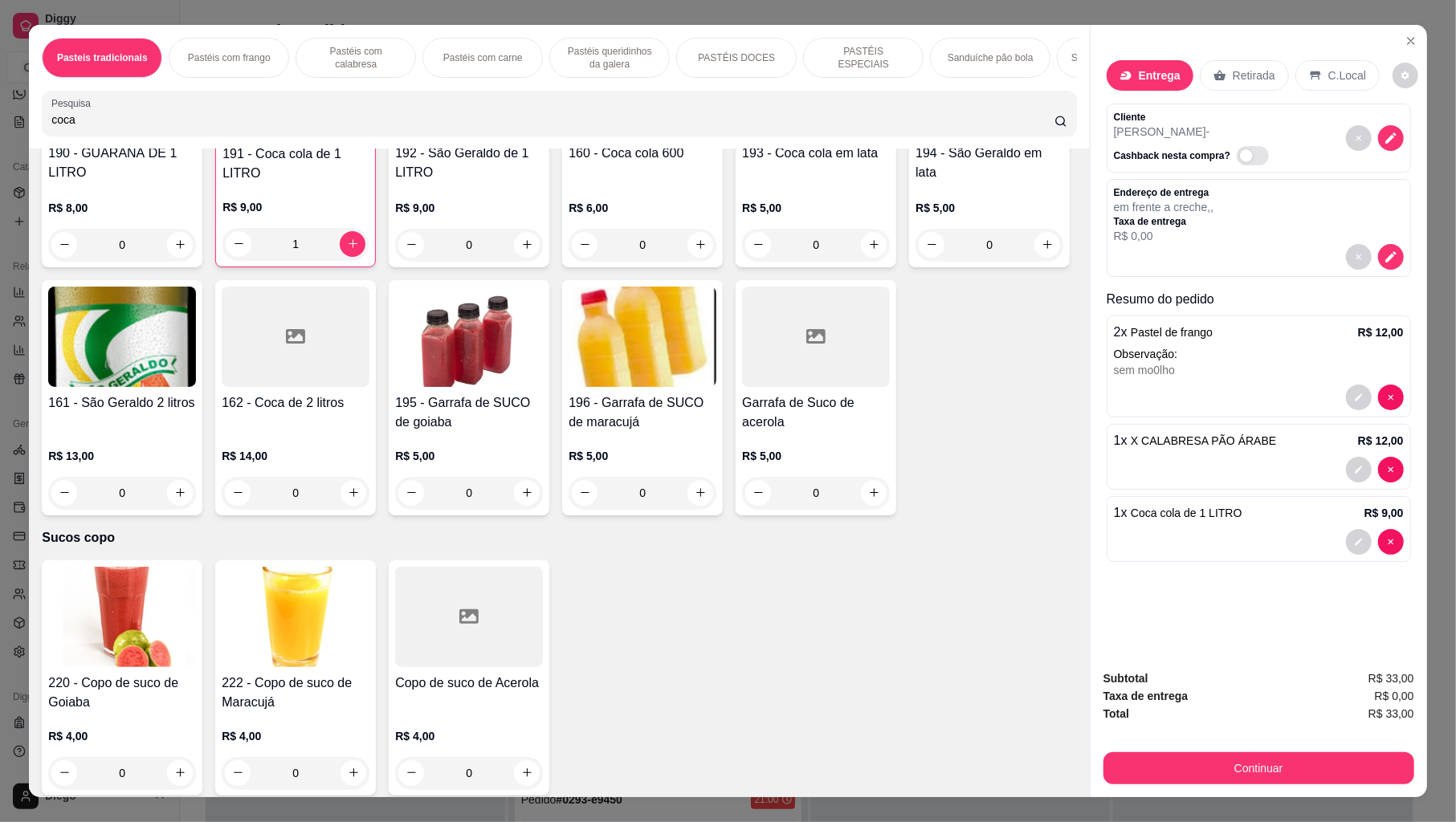
scroll to position [5232, 0]
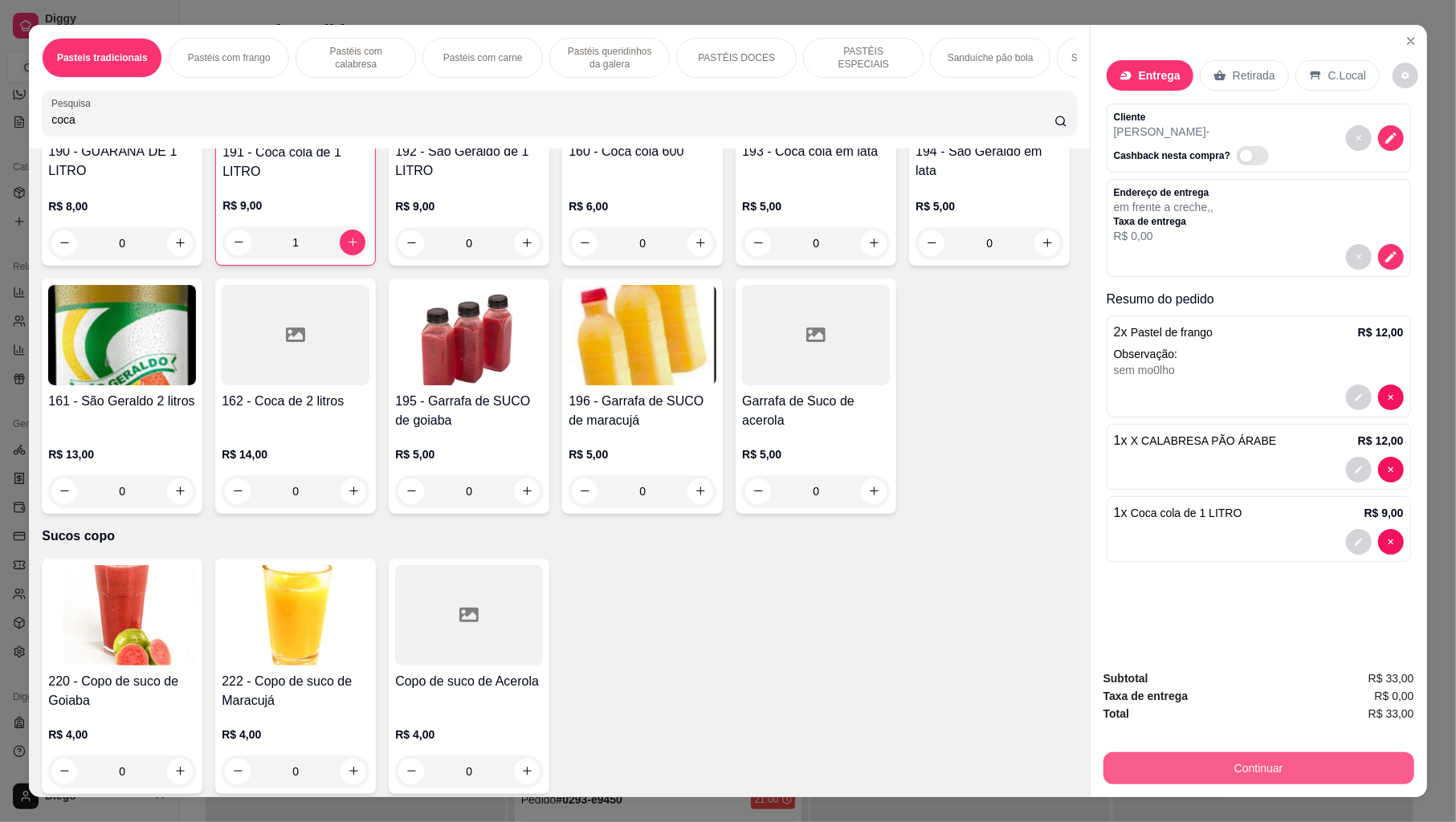
click at [1120, 751] on button "Continuar" at bounding box center [1258, 768] width 311 height 32
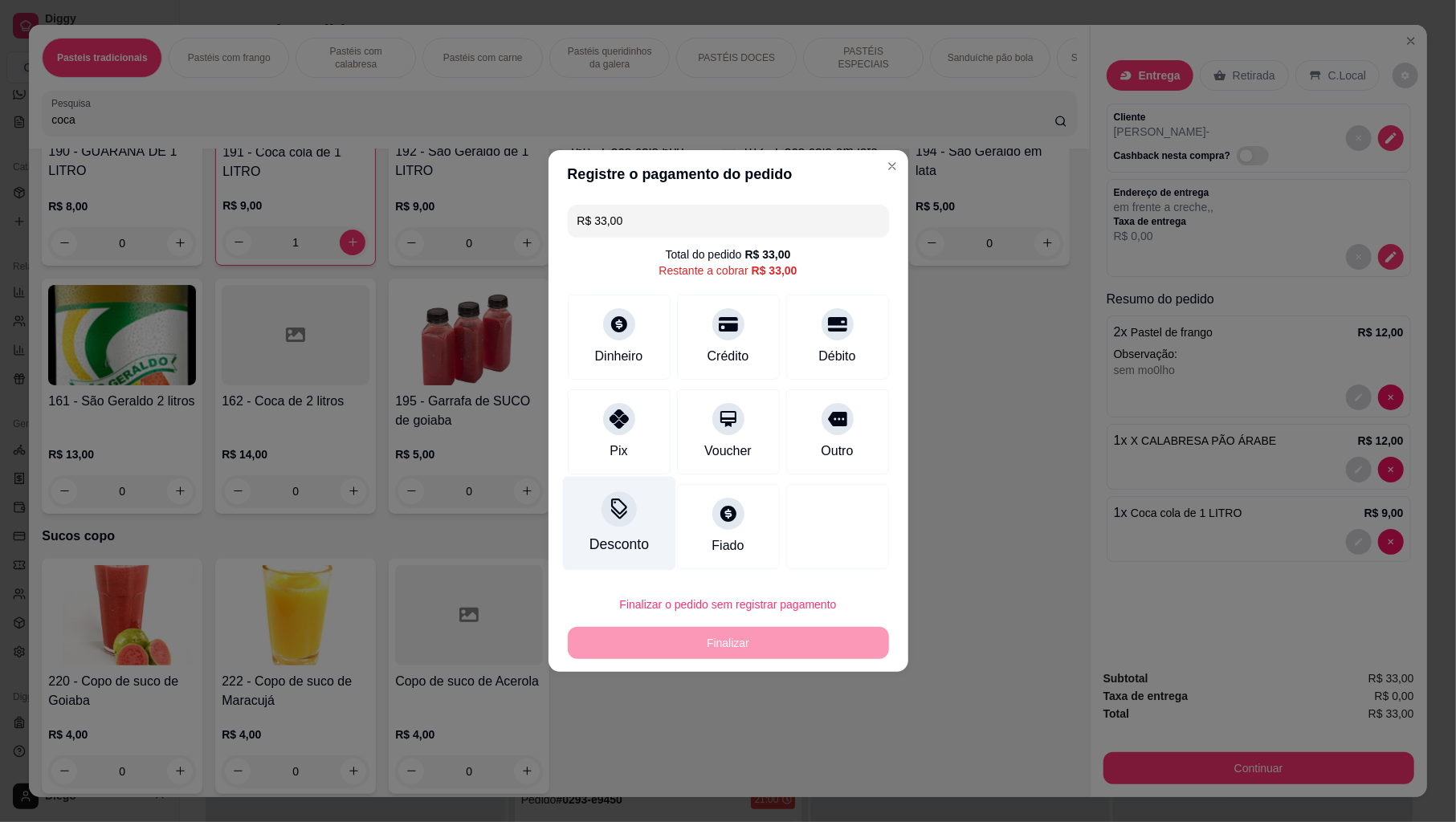
drag, startPoint x: 592, startPoint y: 434, endPoint x: 656, endPoint y: 517, distance: 104.8
click at [593, 438] on div "Pix" at bounding box center [619, 432] width 103 height 85
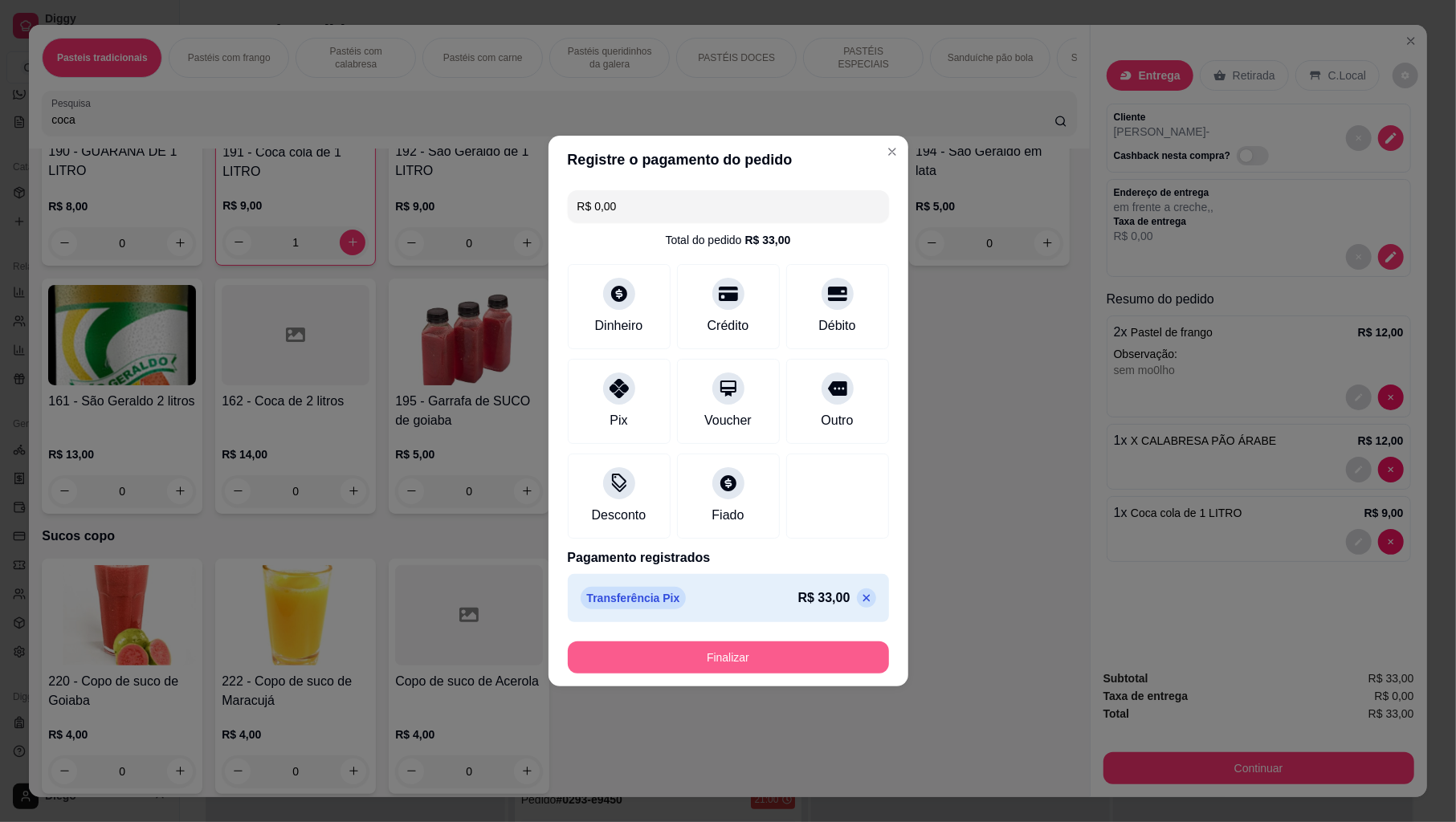
click at [705, 655] on button "Finalizar" at bounding box center [728, 657] width 322 height 32
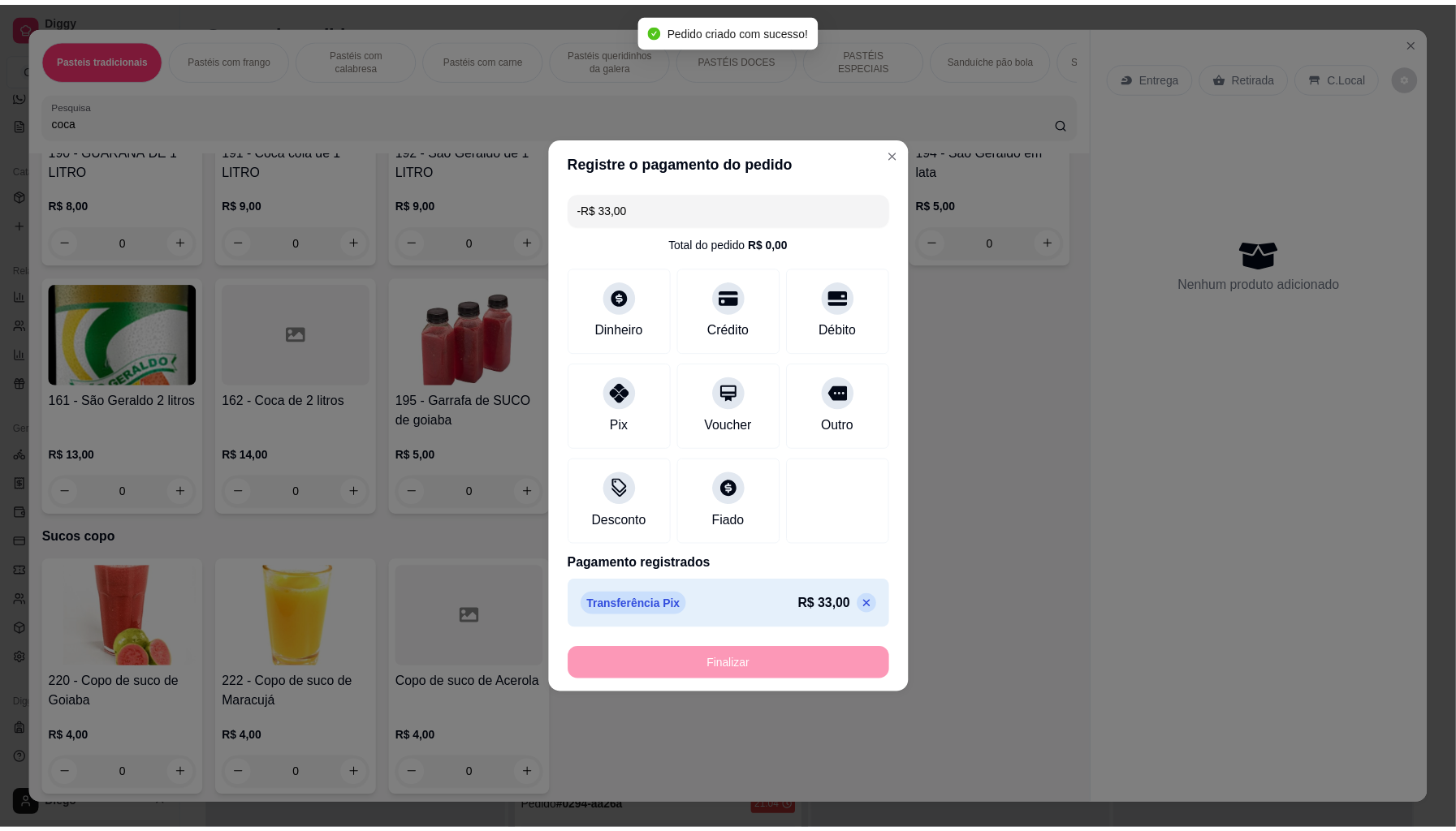
scroll to position [5284, 0]
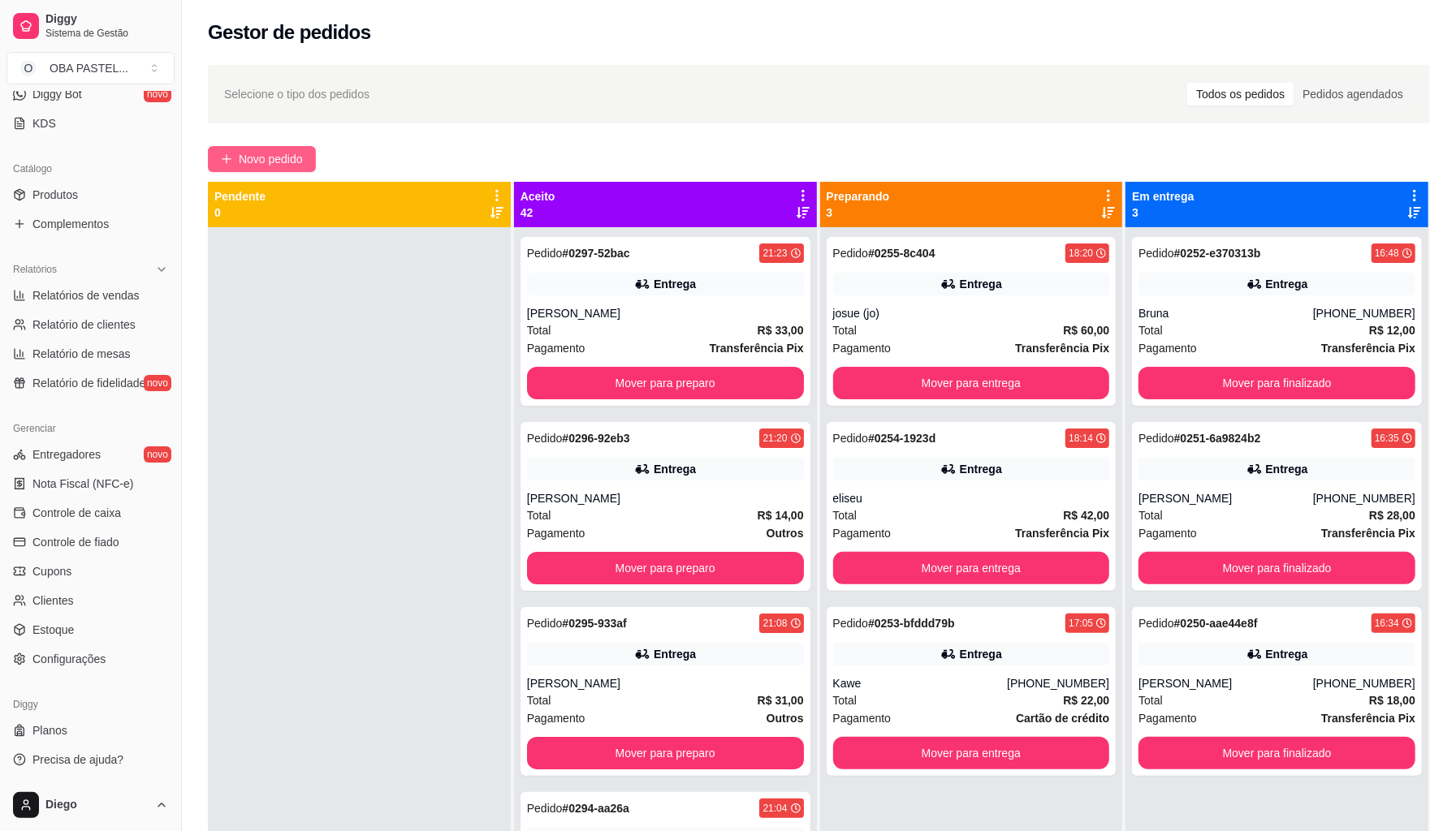
click at [292, 157] on span "Novo pedido" at bounding box center [271, 158] width 64 height 18
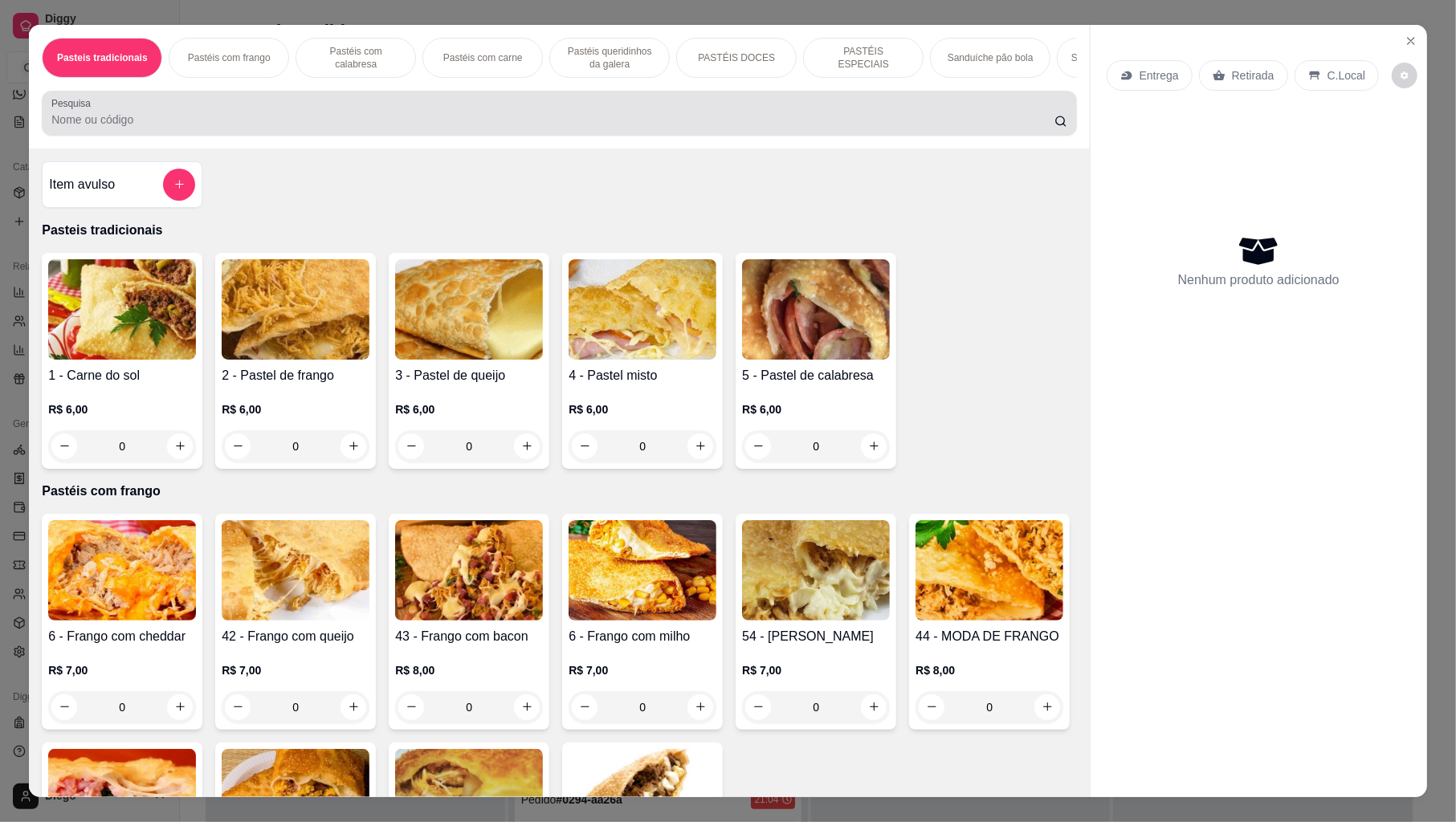
drag, startPoint x: 323, startPoint y: 136, endPoint x: 306, endPoint y: 104, distance: 36.2
click at [309, 117] on div at bounding box center [559, 113] width 1015 height 32
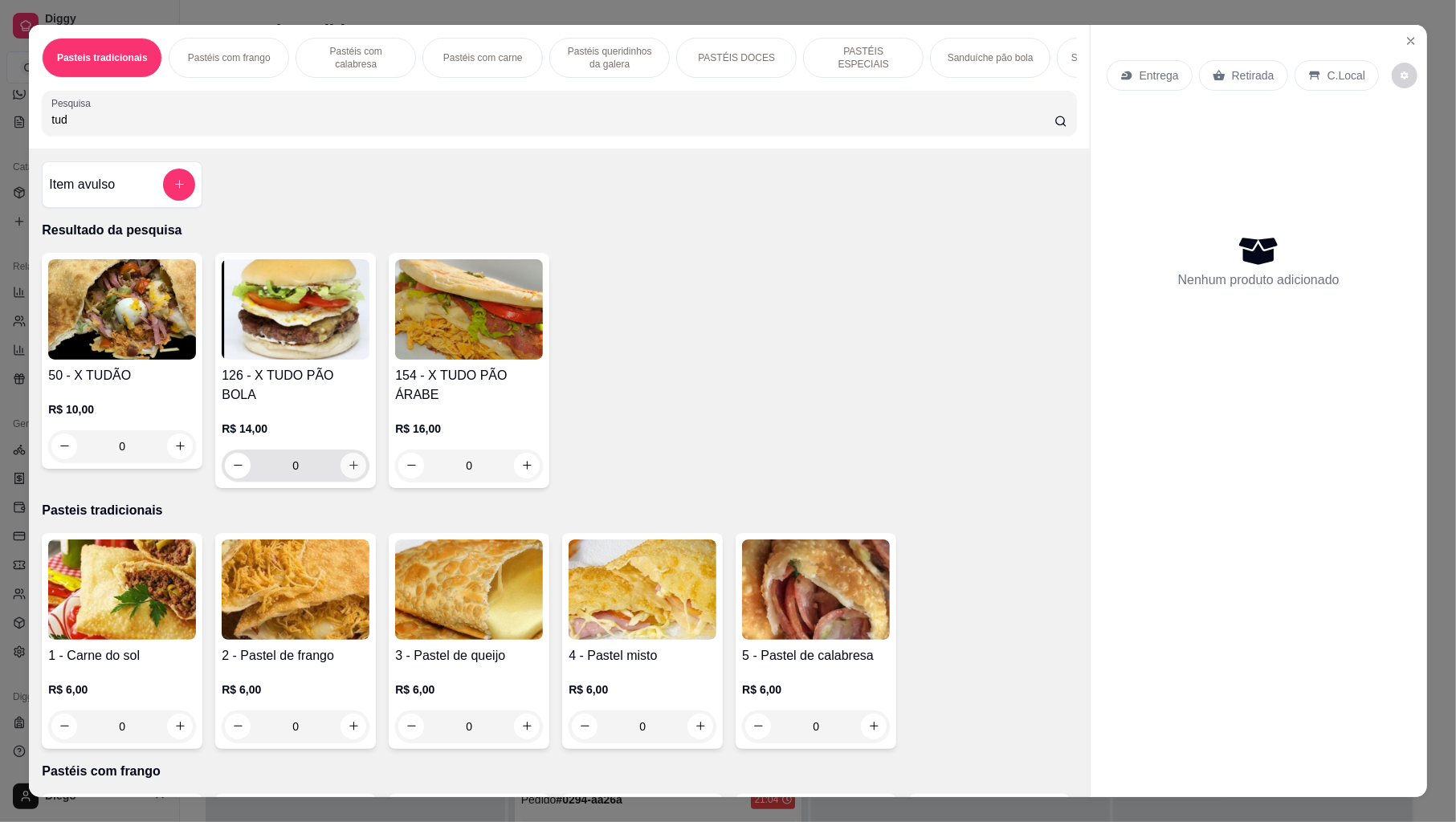
click at [351, 463] on icon "increase-product-quantity" at bounding box center [353, 465] width 12 height 12
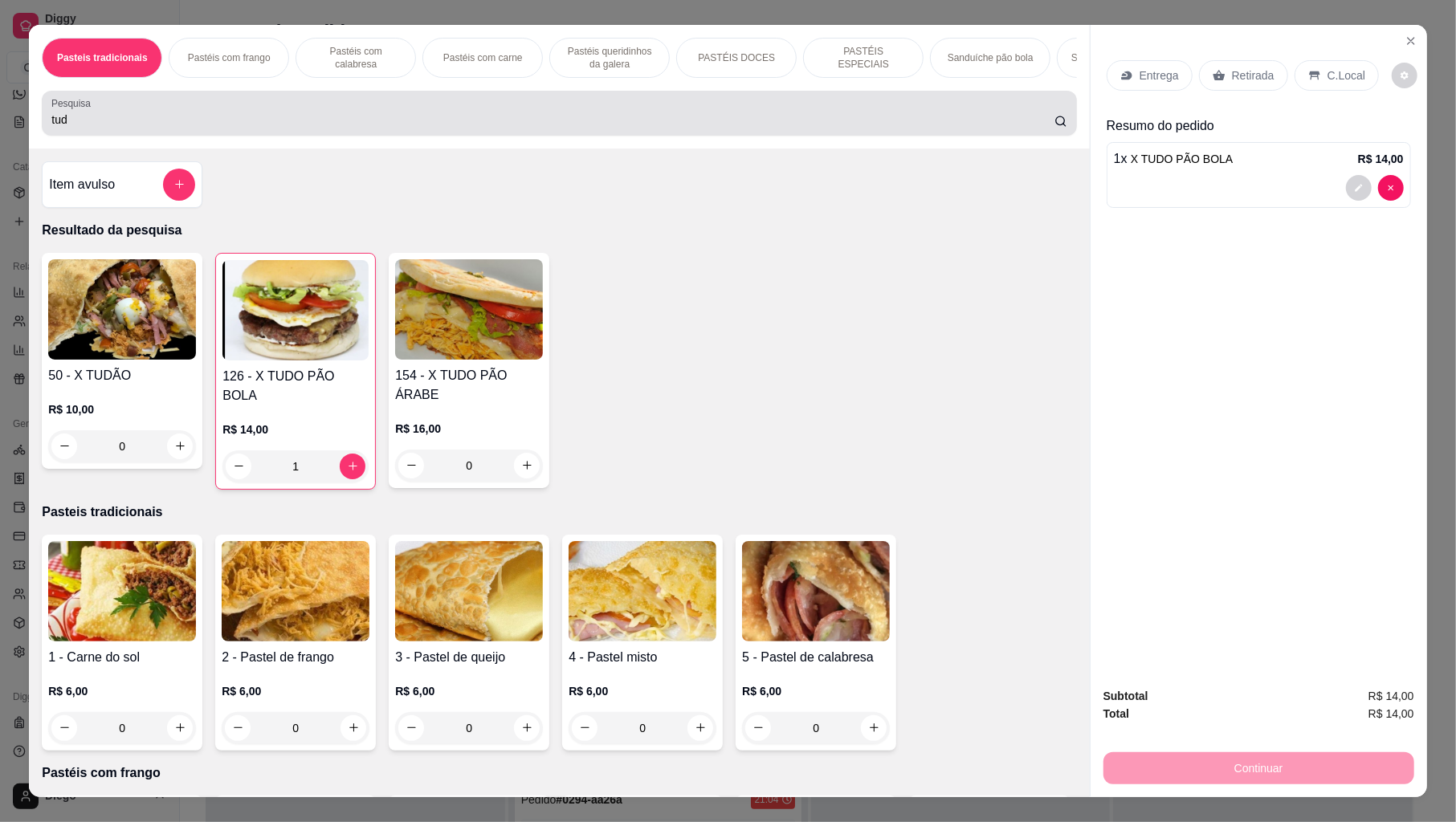
click at [299, 127] on input "tud" at bounding box center [553, 120] width 1003 height 16
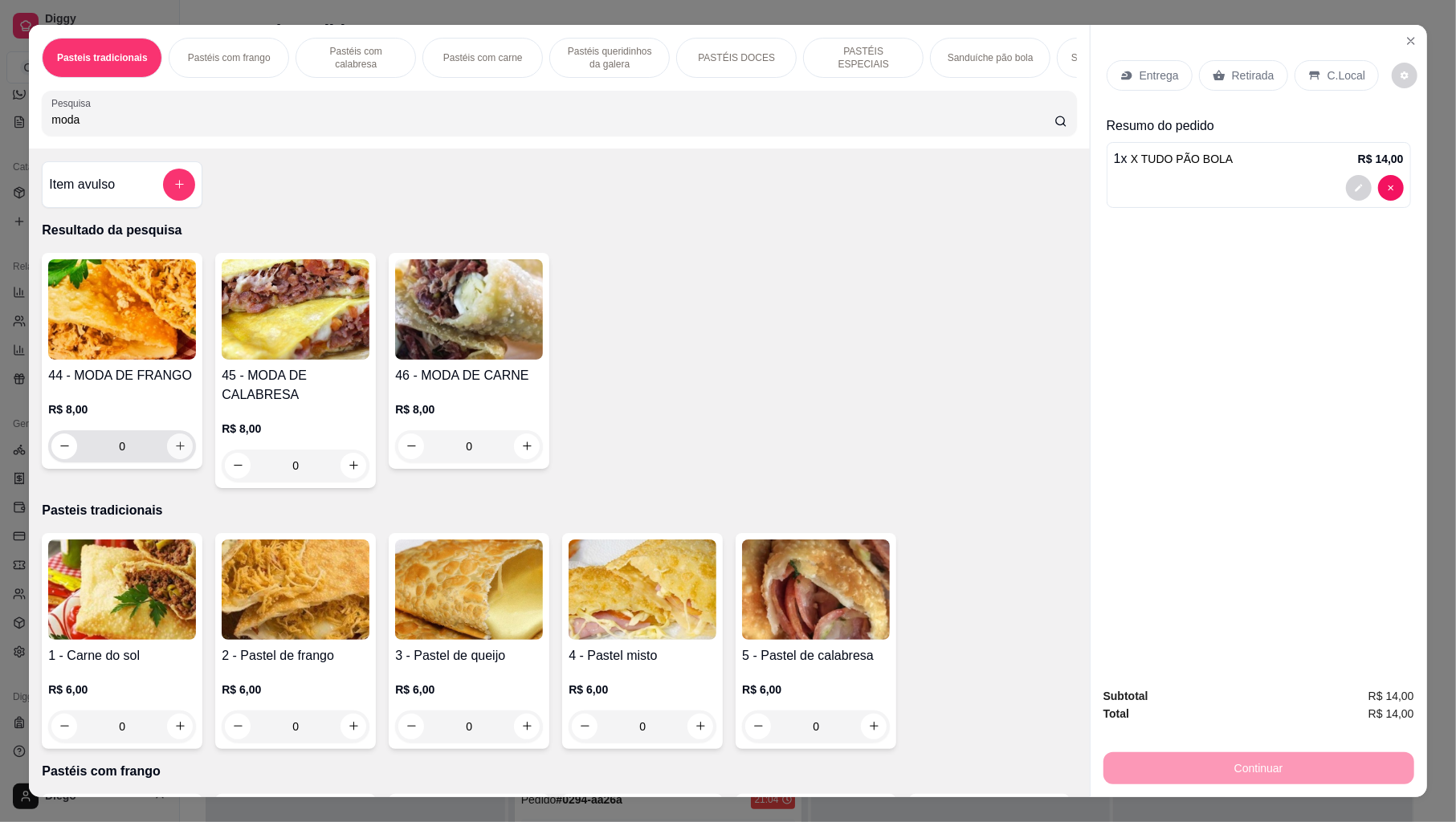
click at [176, 451] on icon "increase-product-quantity" at bounding box center [181, 446] width 9 height 9
click at [175, 453] on icon "increase-product-quantity" at bounding box center [179, 446] width 12 height 12
click at [1182, 269] on div at bounding box center [1258, 260] width 290 height 26
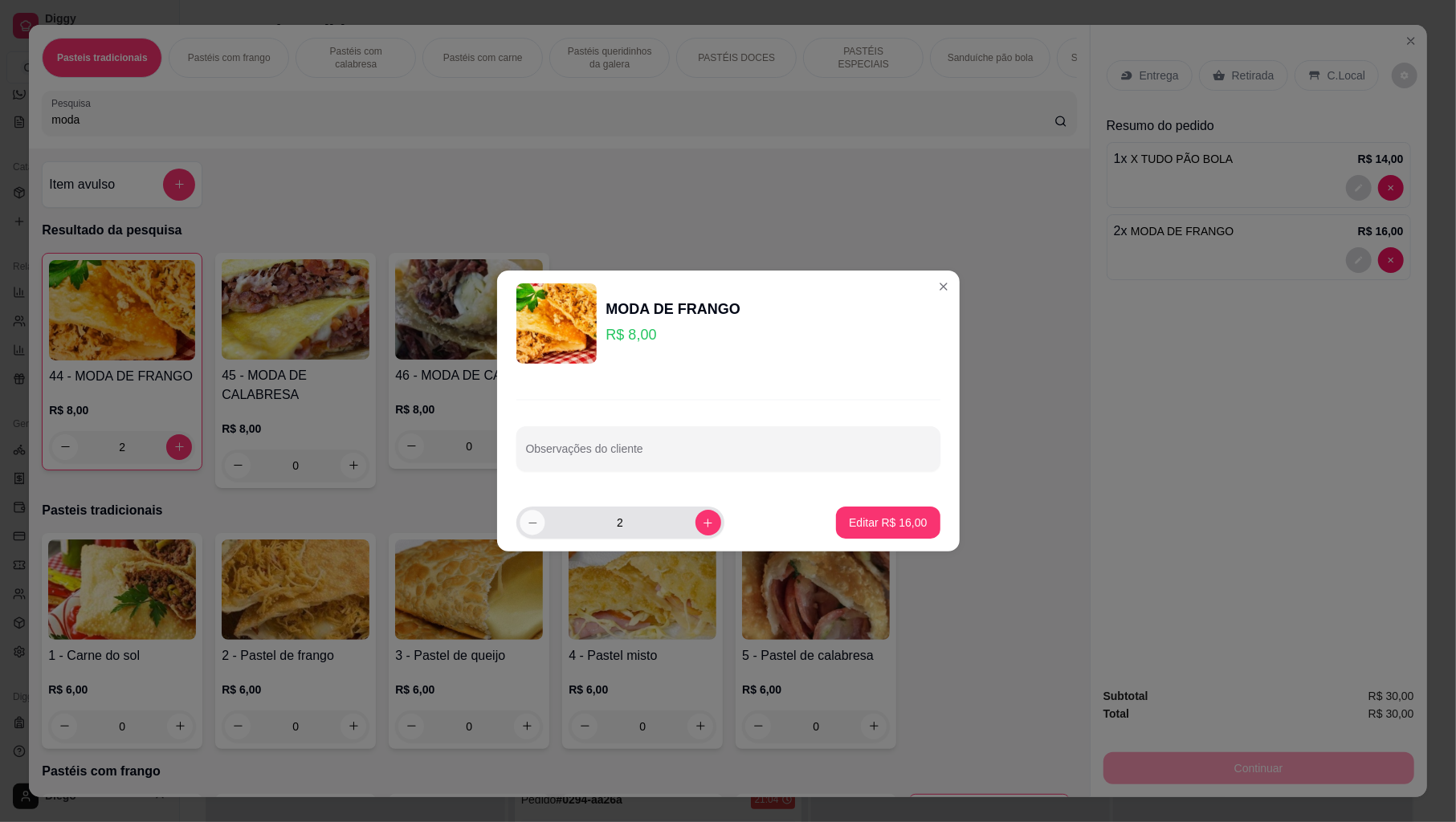
click at [529, 529] on icon "decrease-product-quantity" at bounding box center [531, 522] width 12 height 12
click at [874, 536] on button "Editar R$ 8,00" at bounding box center [891, 522] width 98 height 32
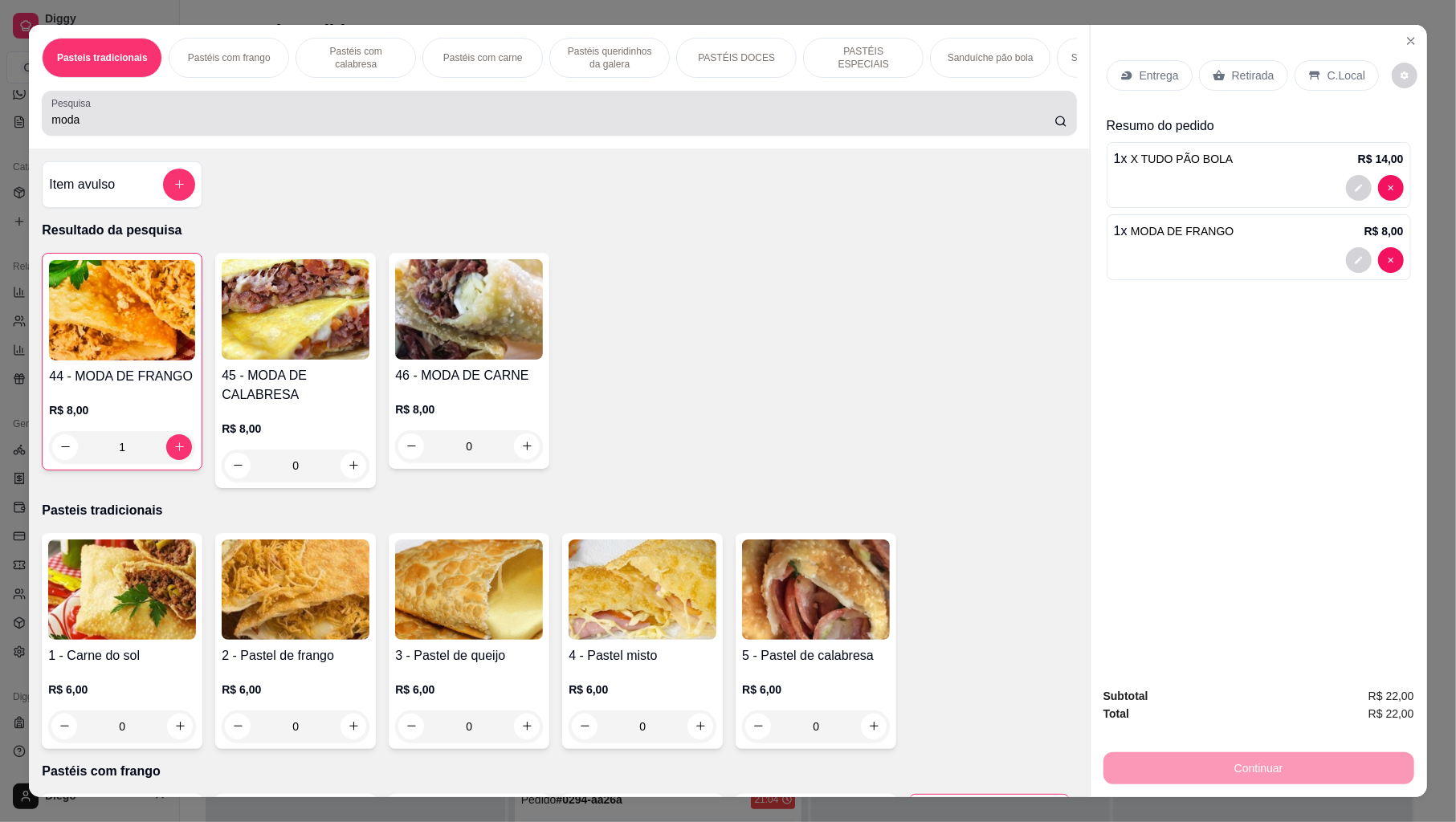
click at [555, 114] on div "moda" at bounding box center [559, 113] width 1015 height 32
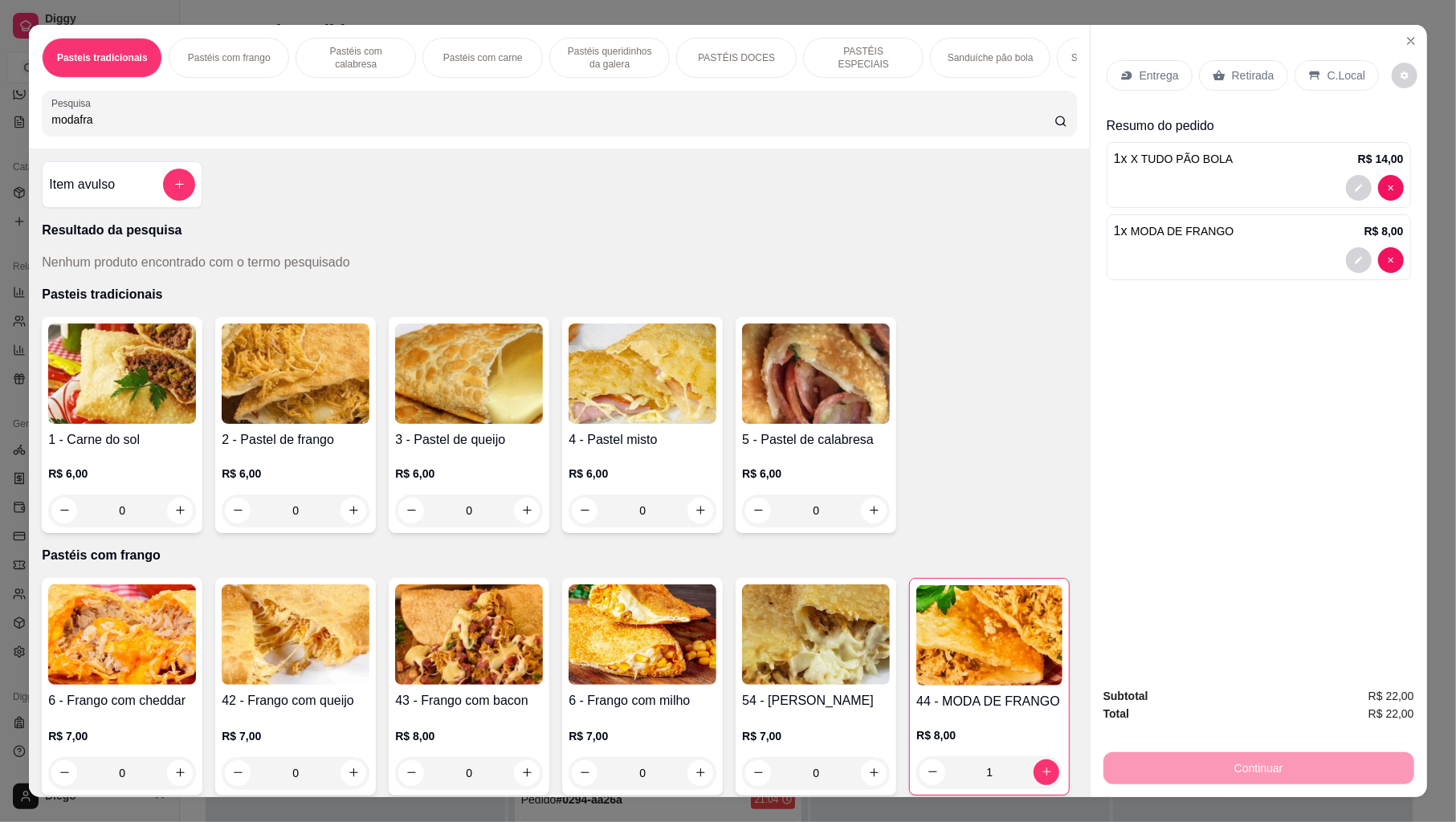
click at [1174, 250] on div at bounding box center [1258, 260] width 290 height 26
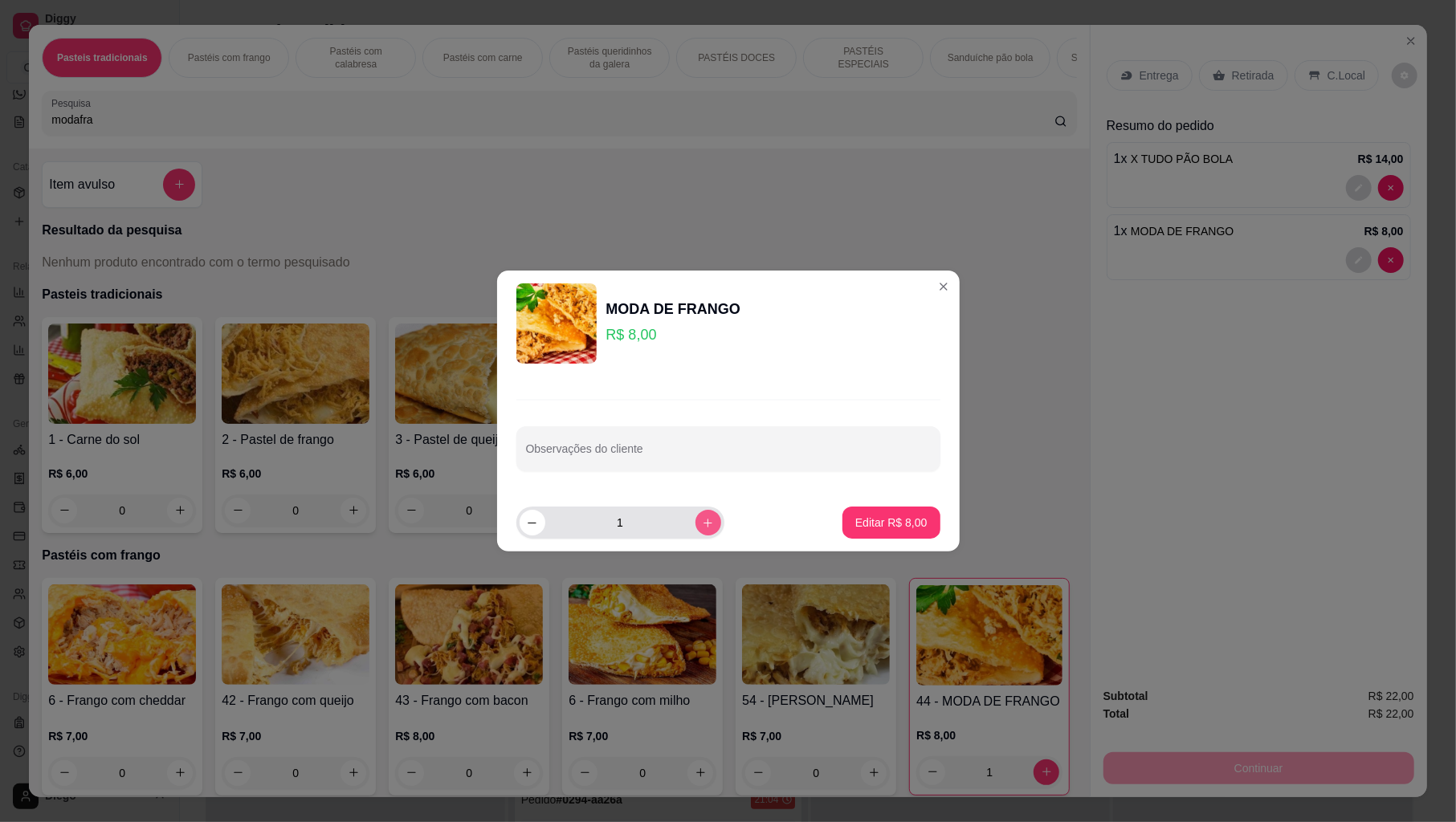
click at [704, 525] on icon "increase-product-quantity" at bounding box center [707, 522] width 12 height 12
click at [872, 525] on p "Editar R$ 16,00" at bounding box center [888, 522] width 75 height 16
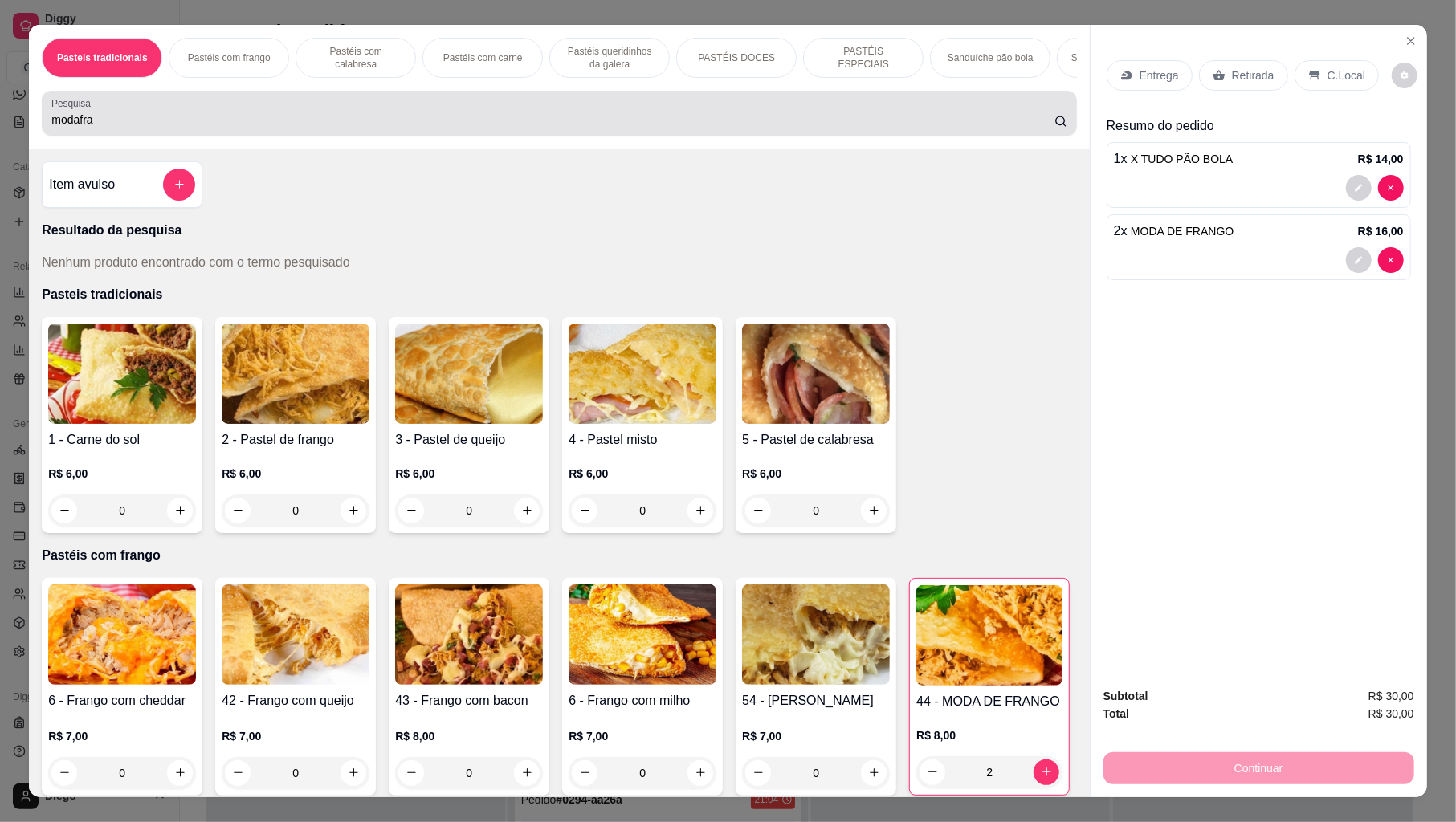
click at [752, 127] on input "modafra" at bounding box center [553, 120] width 1003 height 16
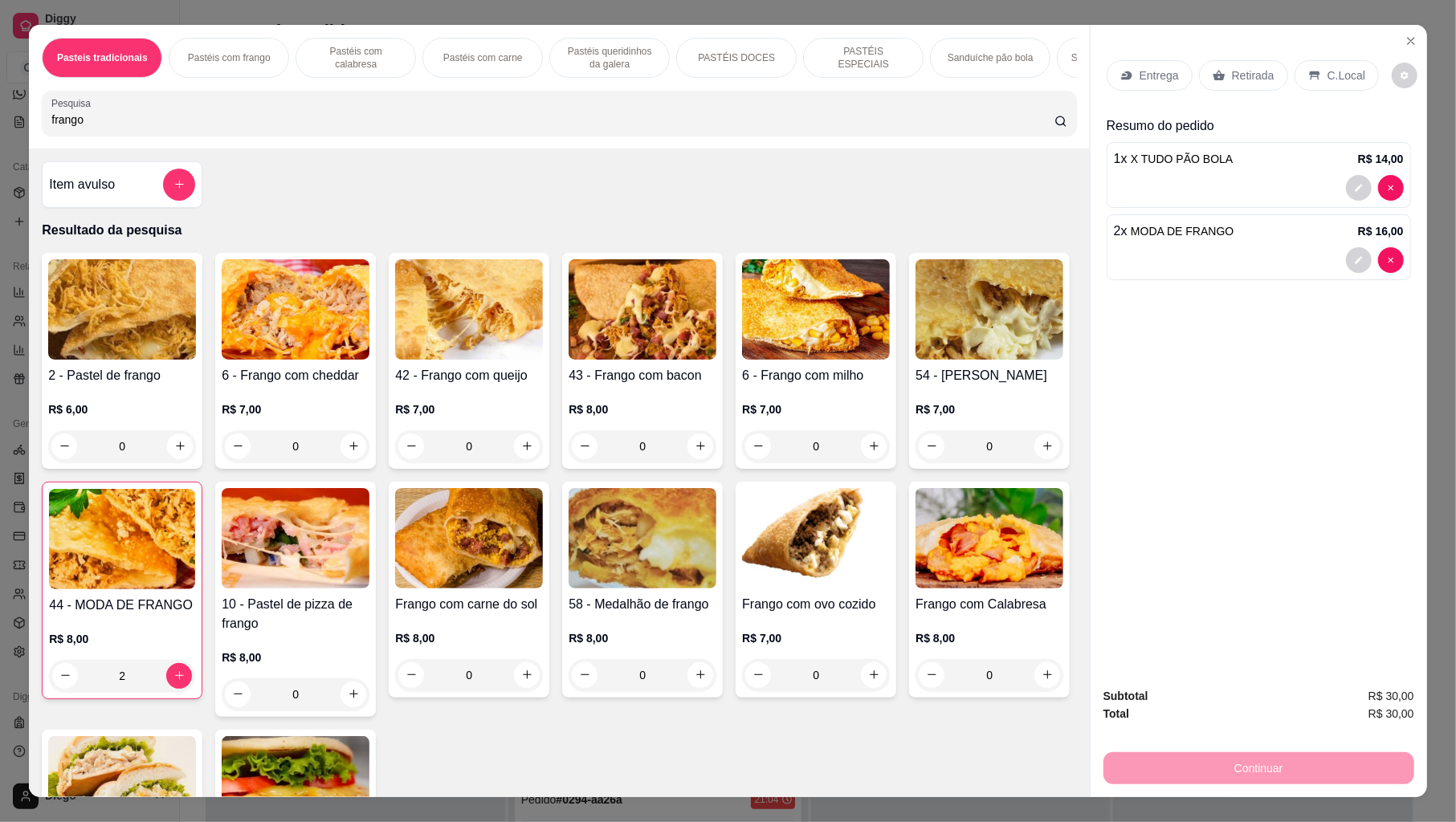
click at [542, 644] on div "R$ 8,00 0" at bounding box center [468, 652] width 148 height 77
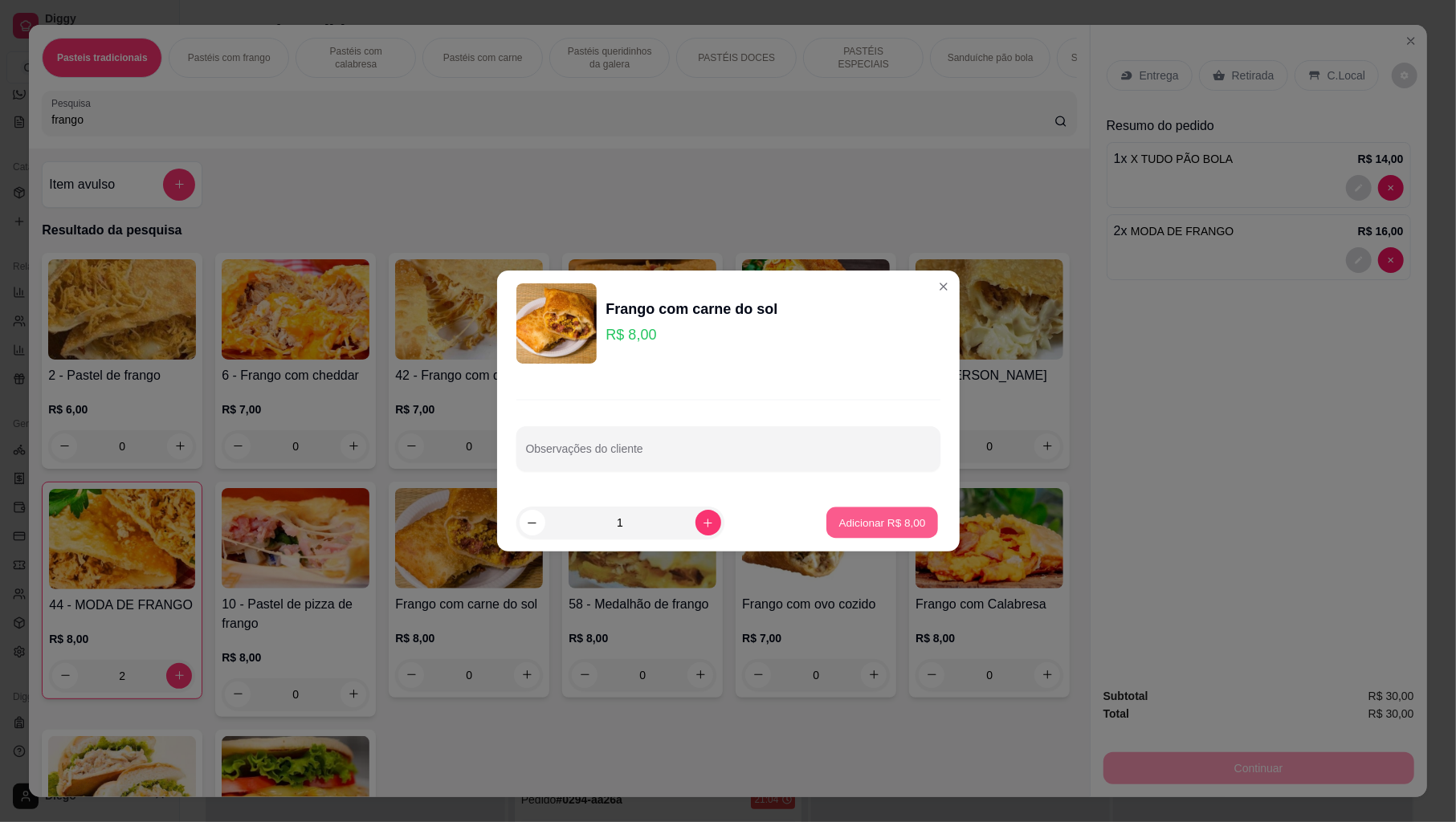
click at [856, 527] on p "Adicionar R$ 8,00" at bounding box center [882, 522] width 87 height 16
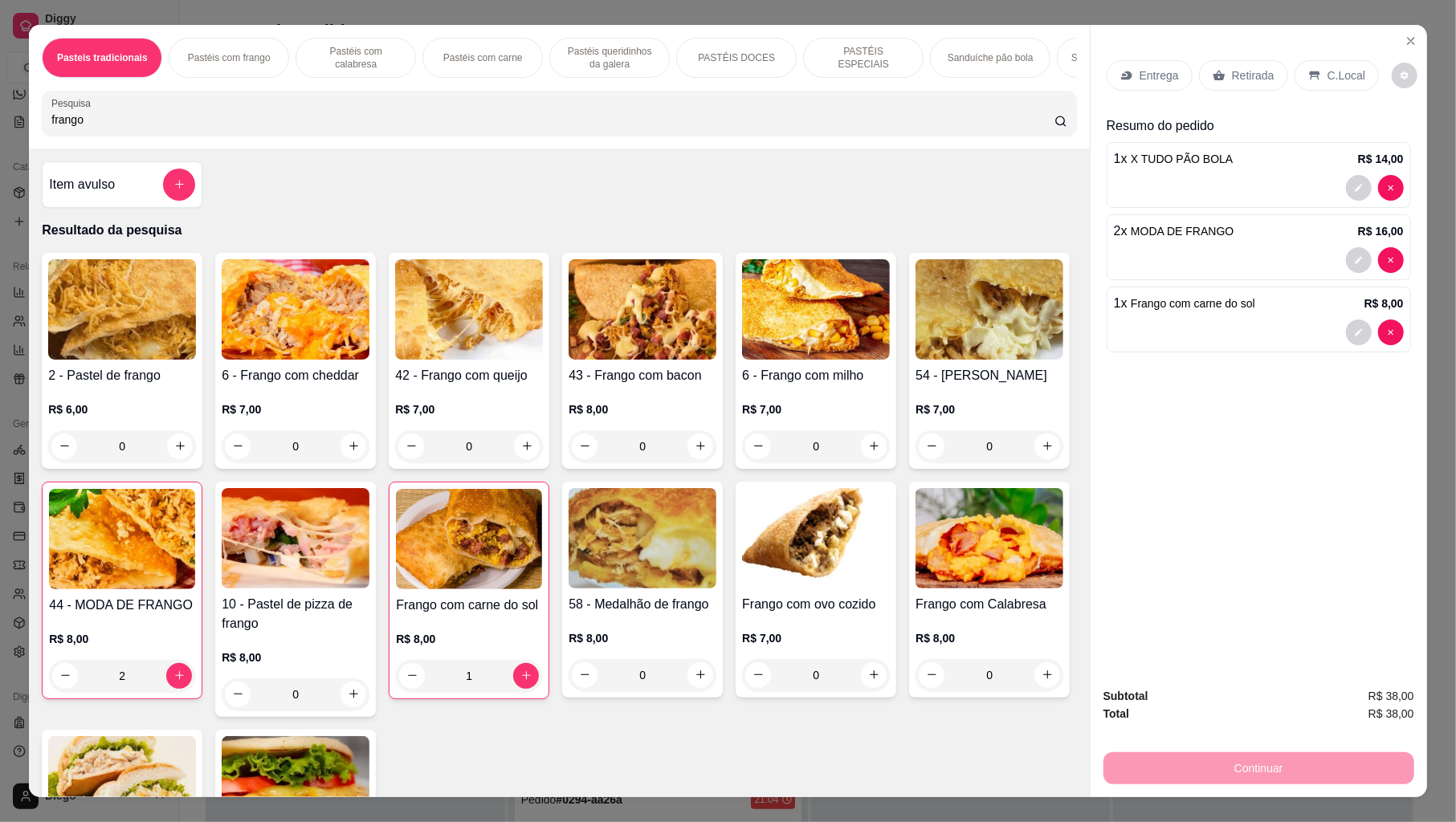
click at [1131, 74] on div "Entrega" at bounding box center [1150, 75] width 86 height 30
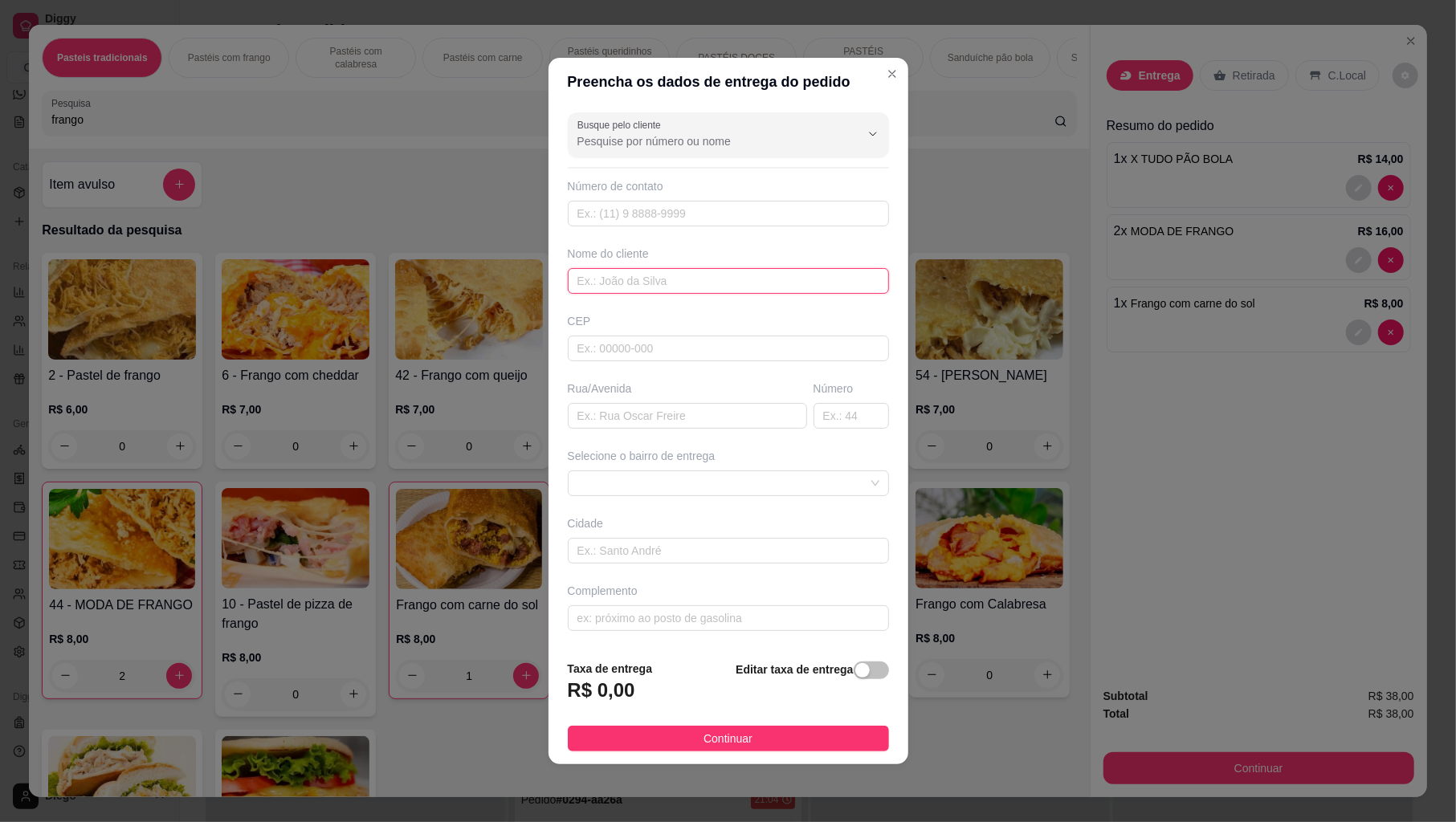
click at [737, 281] on input "text" at bounding box center [728, 281] width 322 height 26
click at [625, 476] on span at bounding box center [728, 483] width 302 height 24
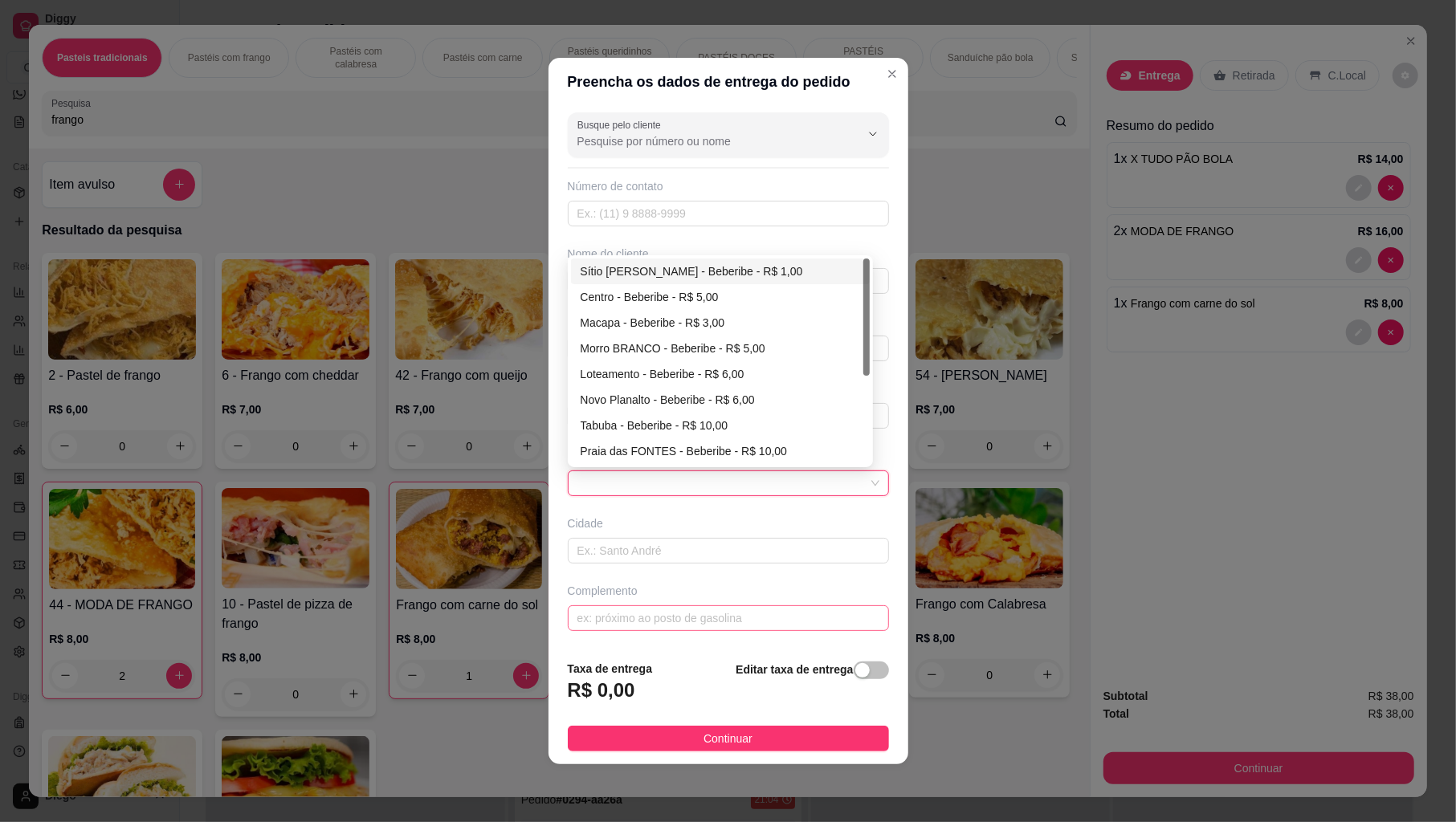
drag, startPoint x: 610, startPoint y: 269, endPoint x: 640, endPoint y: 619, distance: 351.3
click at [608, 289] on div "Sítio Lucas - Beberibe - R$ 1,00 Centro - Beberibe - R$ 5,00 Macapa - [GEOGRAPH…" at bounding box center [720, 387] width 299 height 257
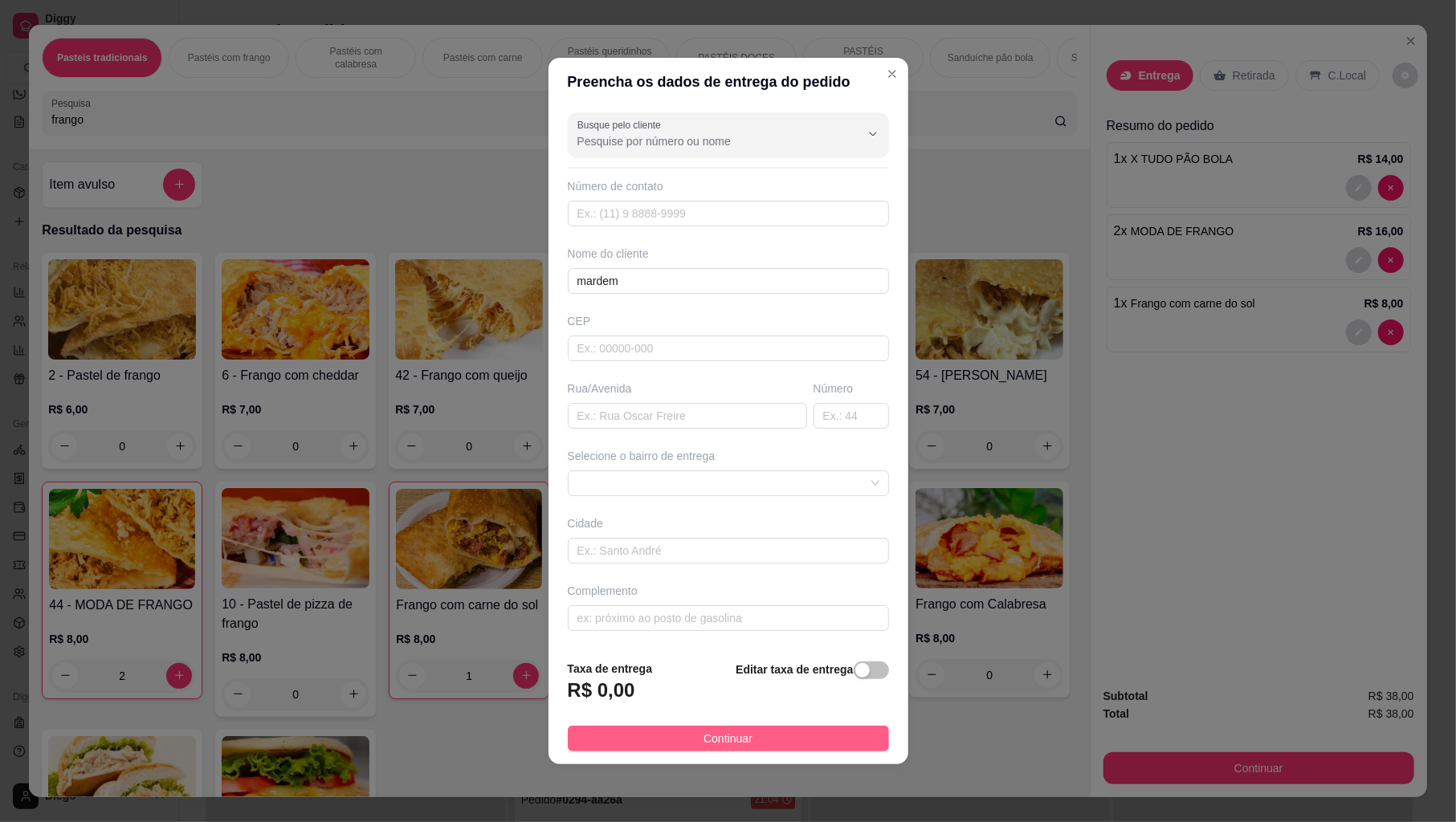
click at [593, 740] on button "Continuar" at bounding box center [728, 739] width 322 height 26
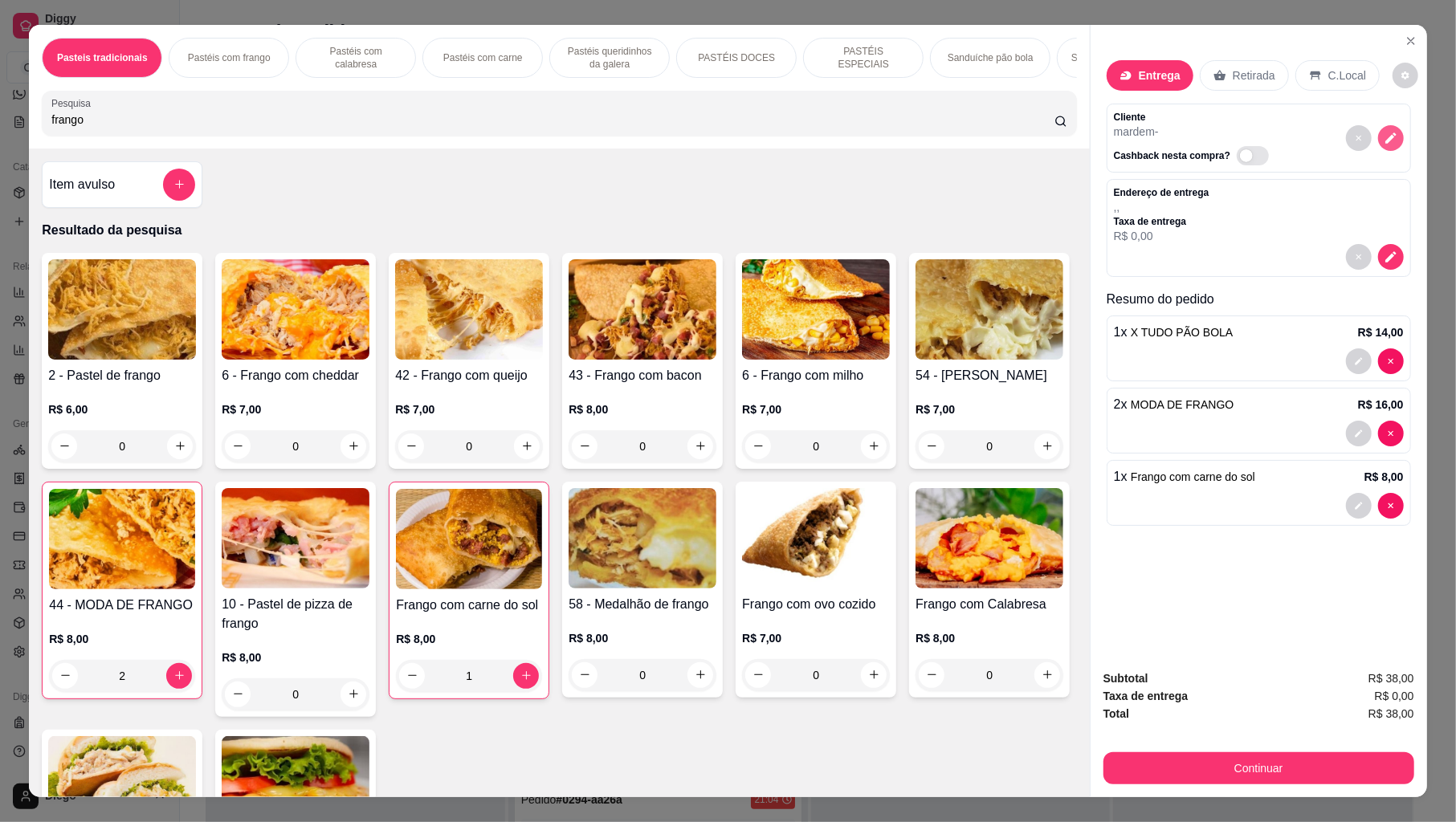
click at [1391, 137] on button "decrease-product-quantity" at bounding box center [1391, 138] width 26 height 26
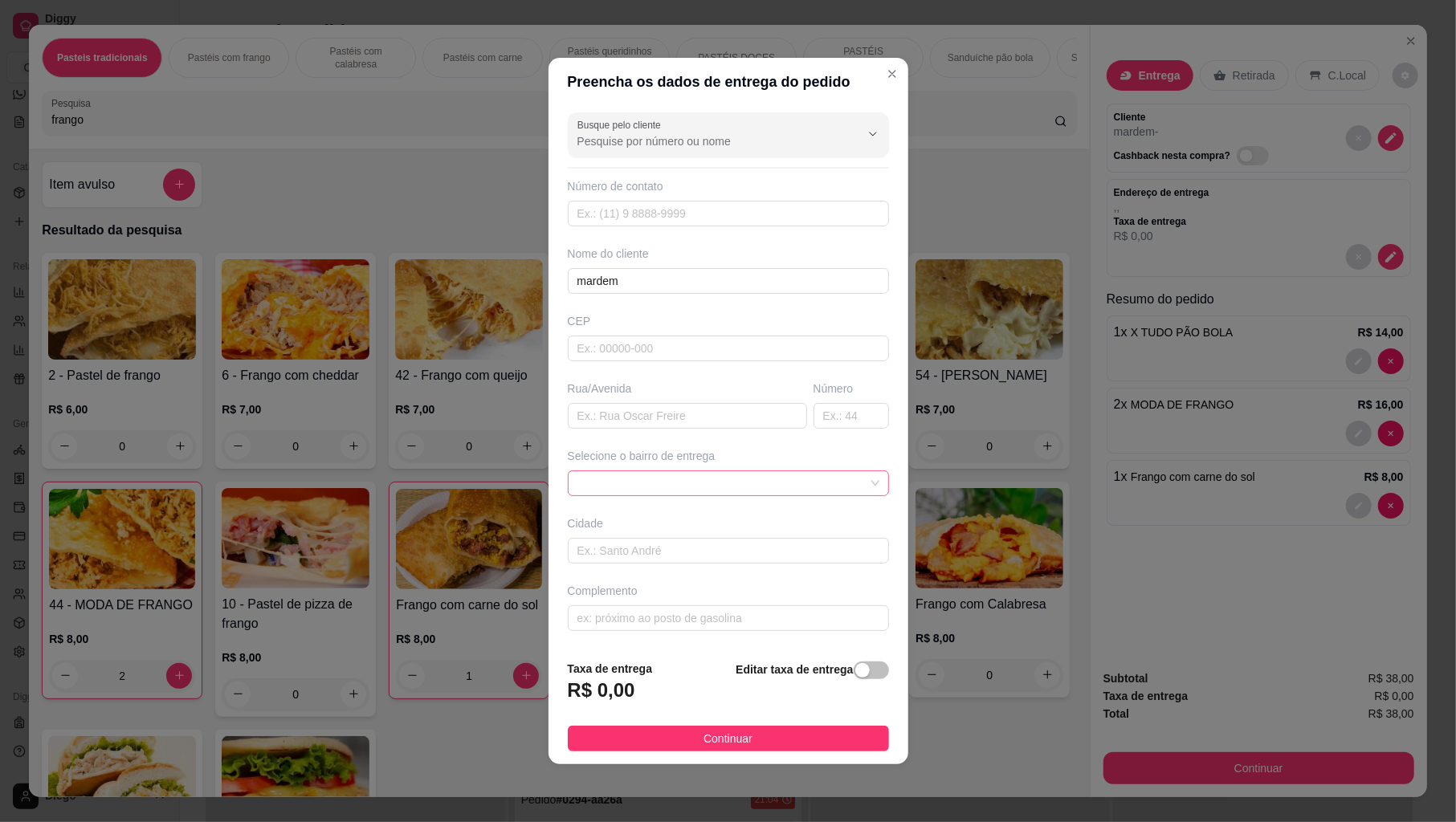
click at [697, 476] on span at bounding box center [728, 483] width 302 height 24
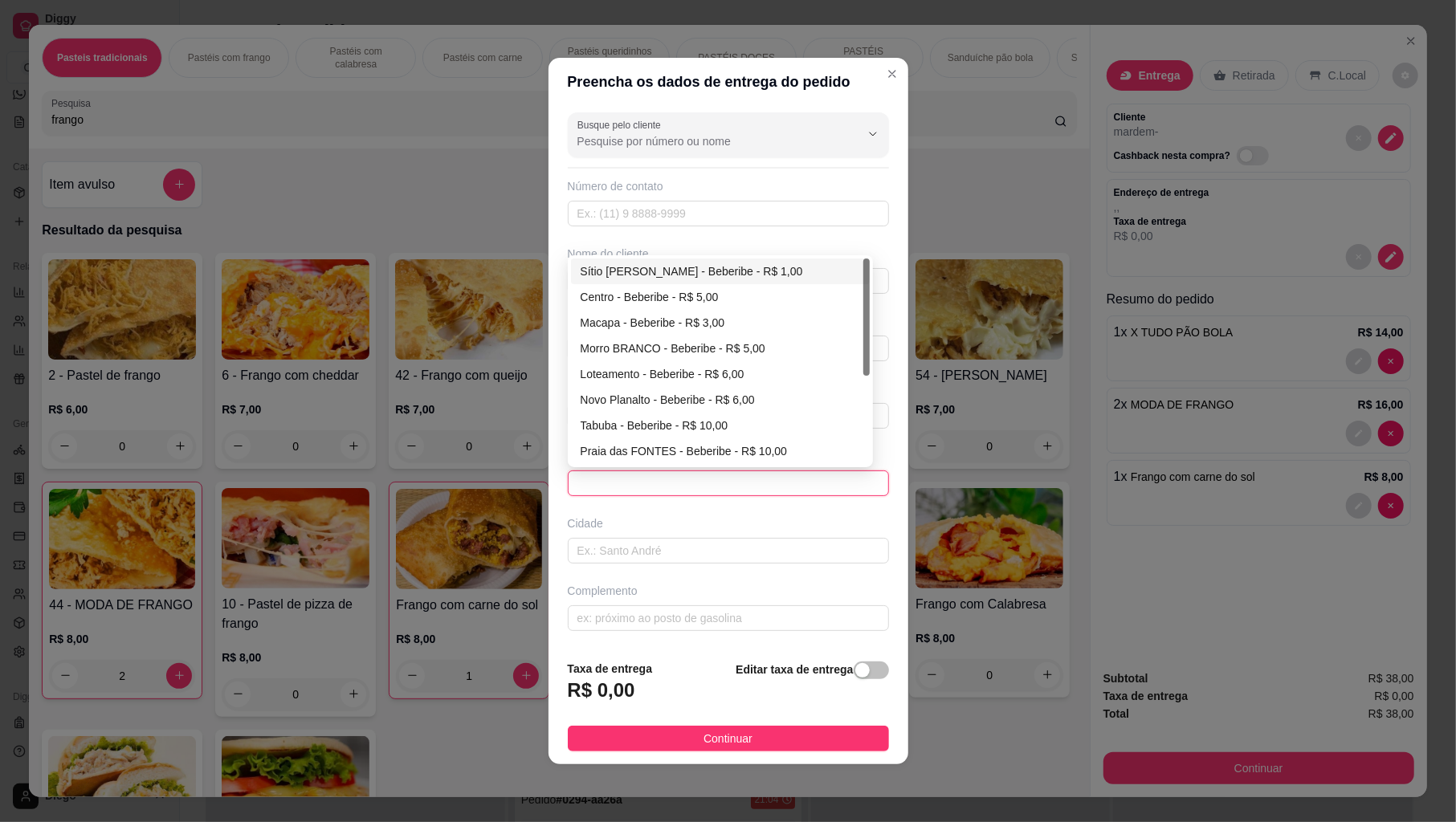
click at [689, 263] on div "Sítio [PERSON_NAME] - Beberibe - R$ 1,00" at bounding box center [720, 271] width 279 height 17
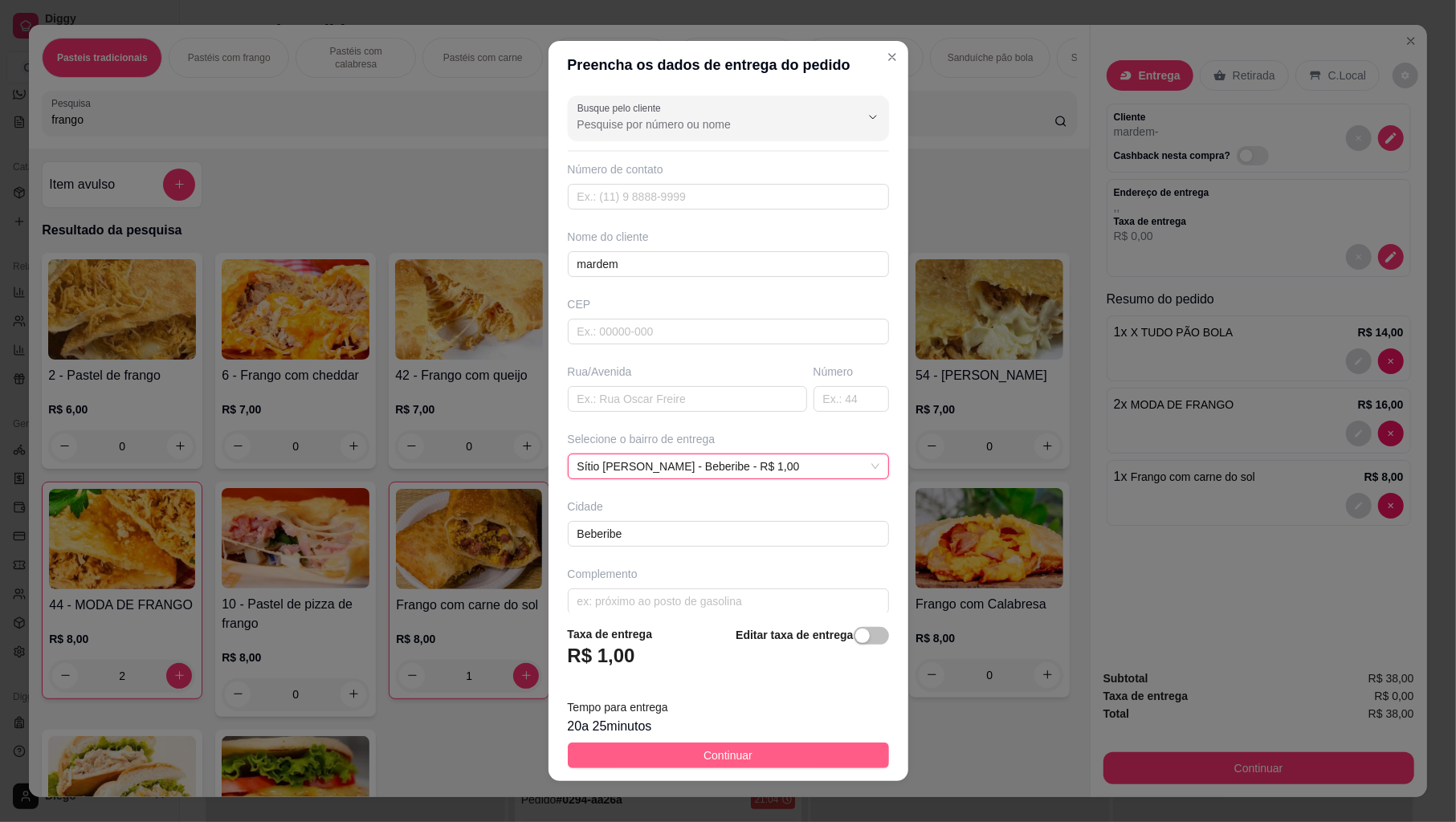
click at [728, 751] on span "Continuar" at bounding box center [728, 755] width 49 height 17
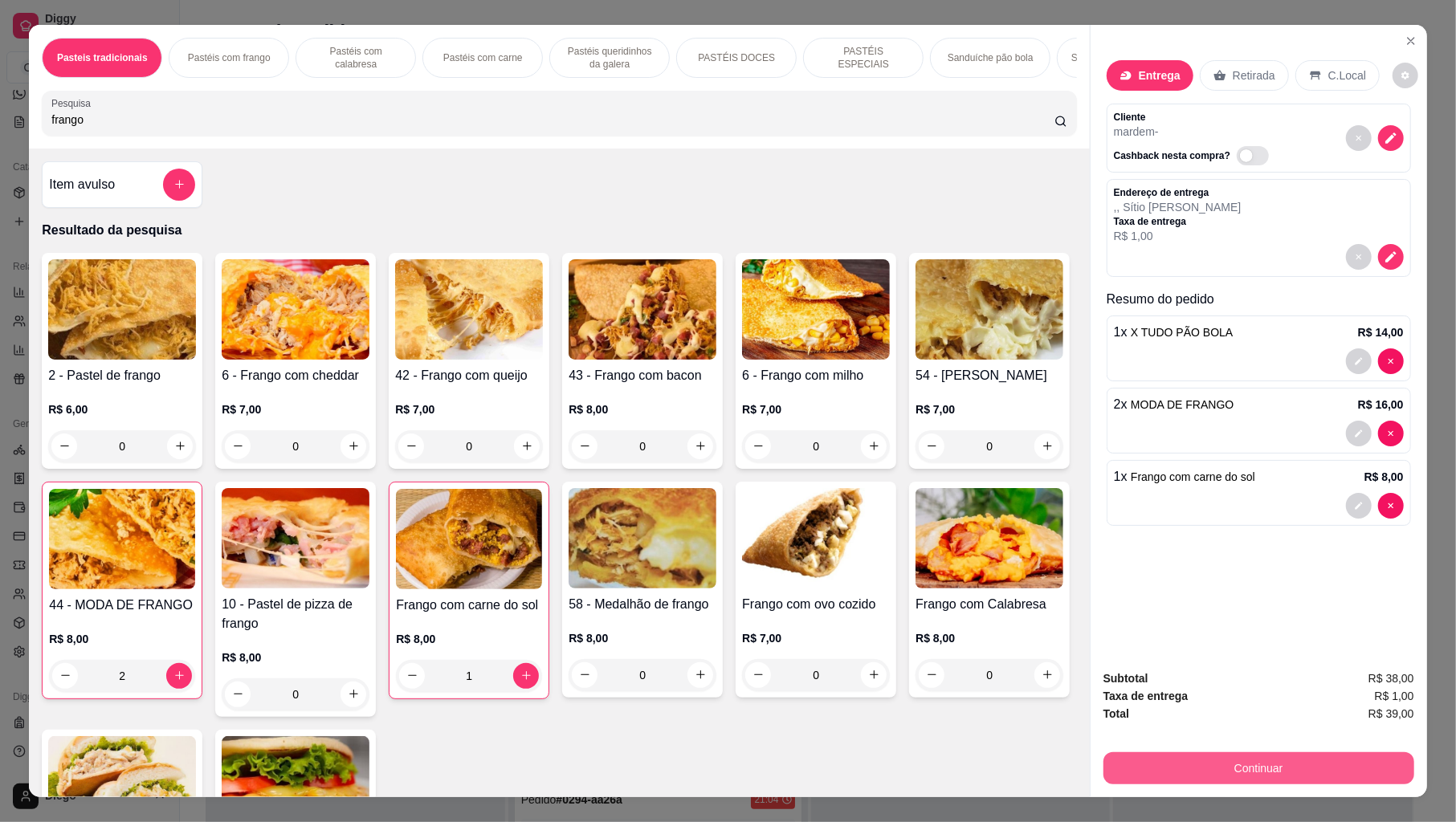
click at [1126, 751] on button "Continuar" at bounding box center [1258, 768] width 311 height 32
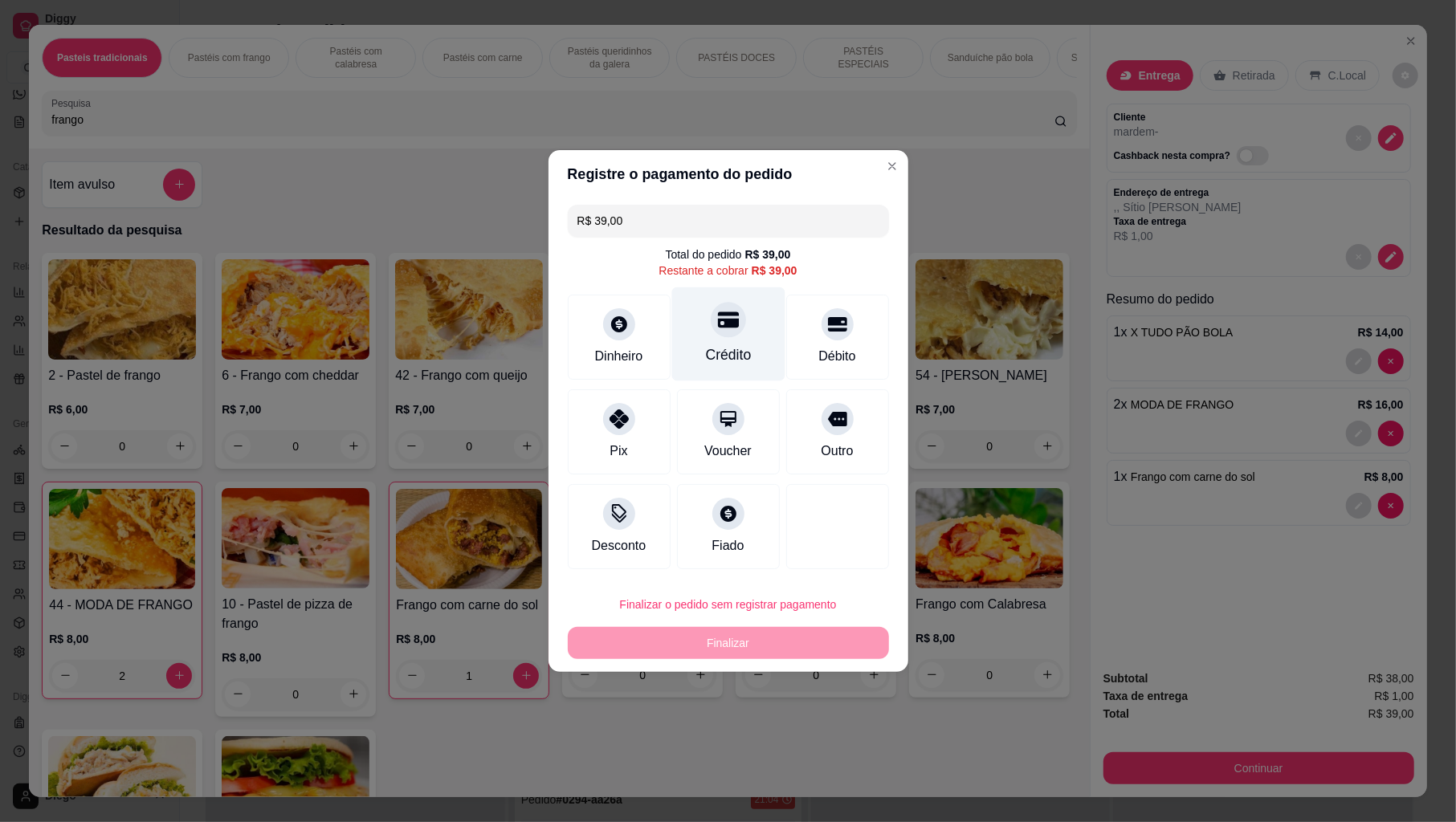
click at [726, 334] on div at bounding box center [728, 320] width 36 height 36
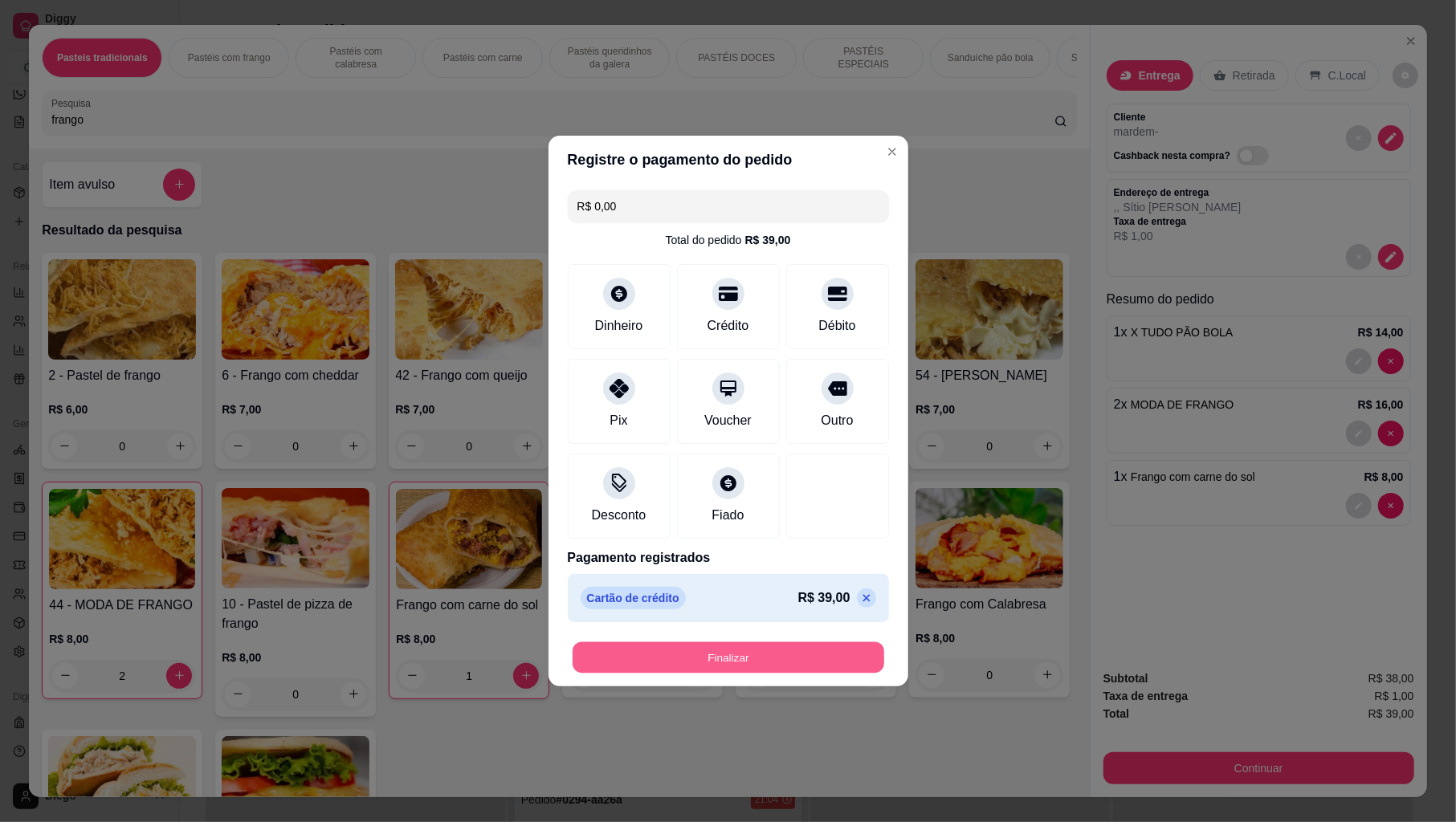
click at [660, 650] on button "Finalizar" at bounding box center [728, 658] width 312 height 31
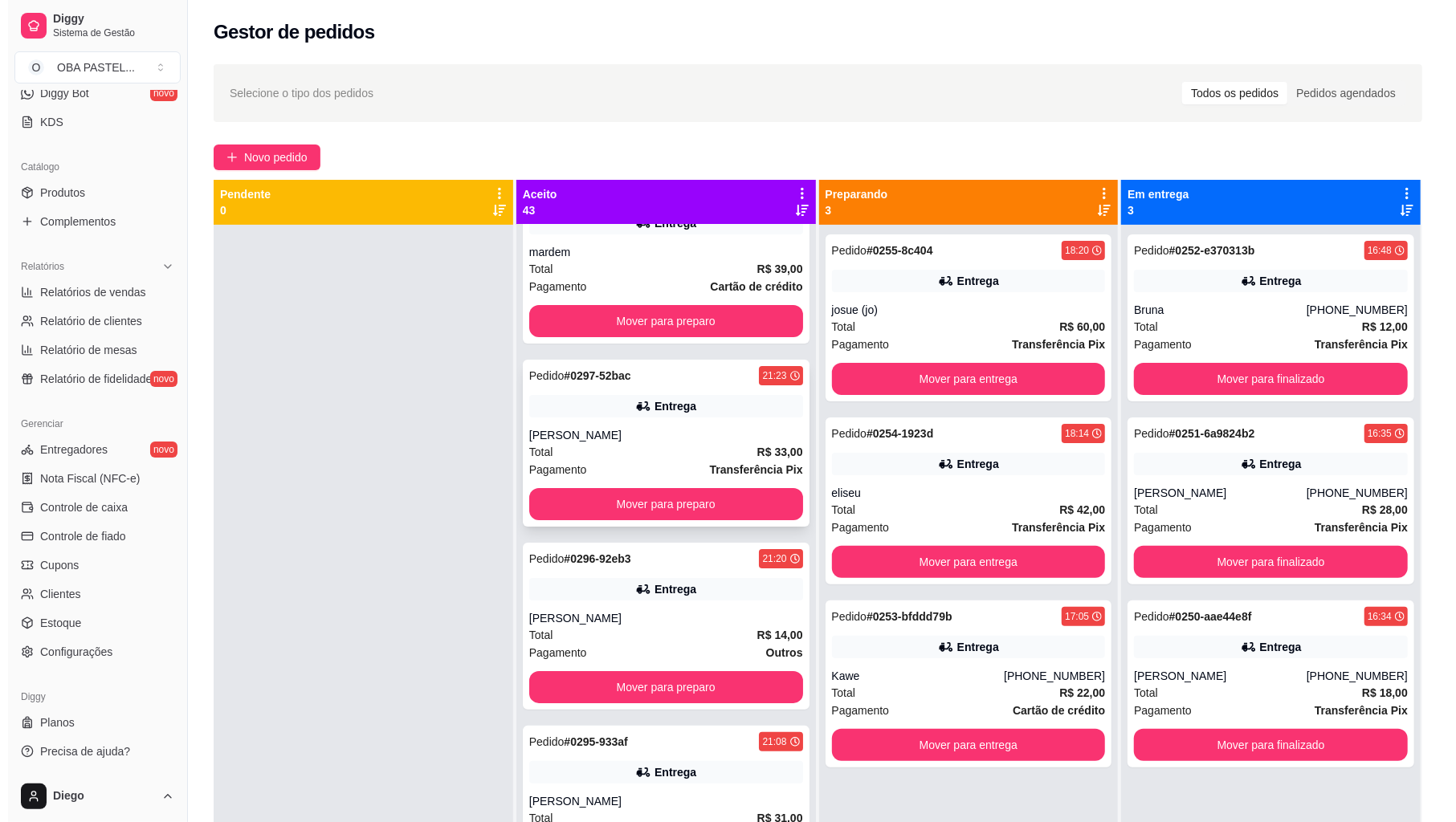
scroll to position [107, 0]
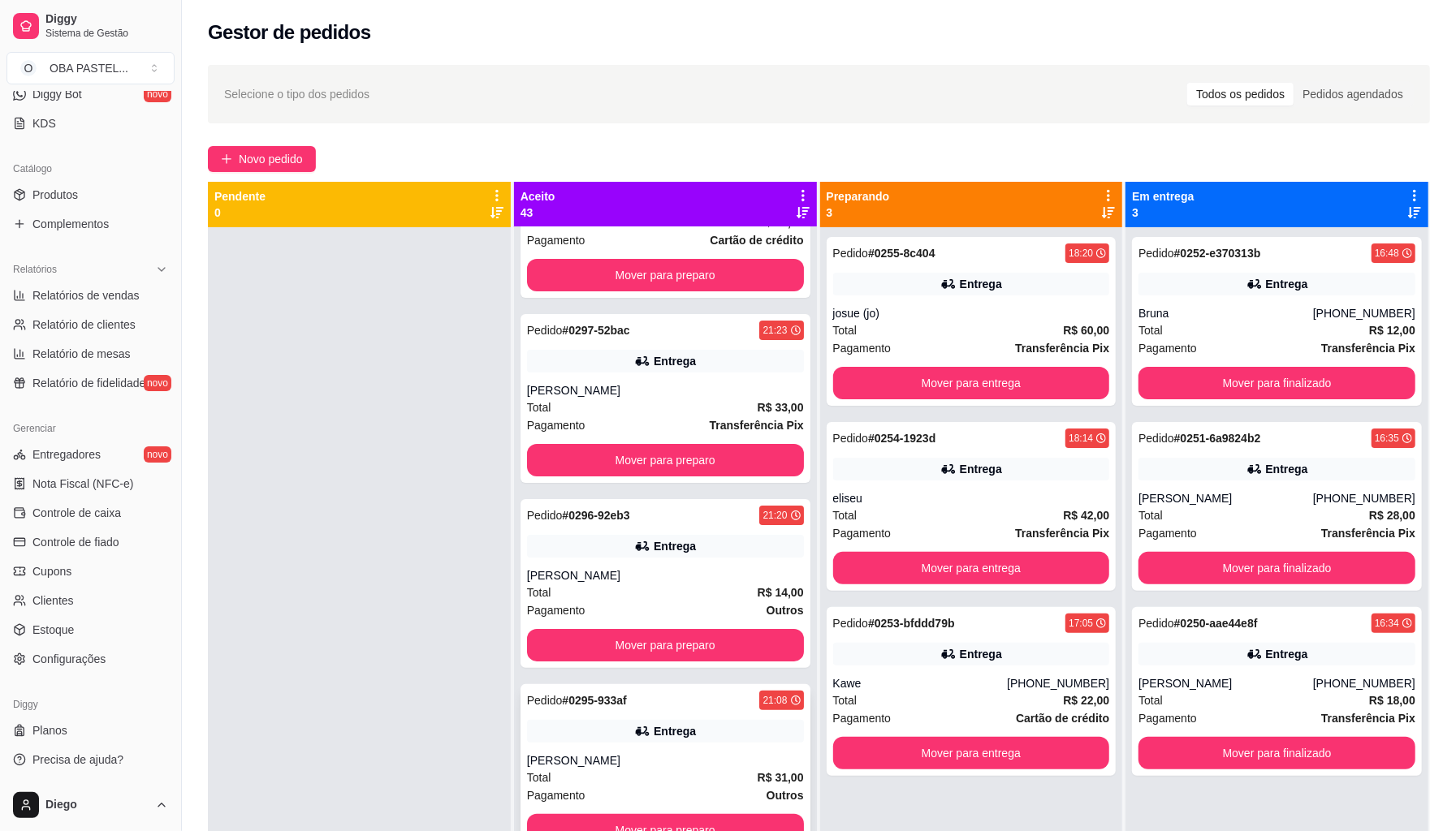
click at [580, 750] on div "Pedido # 0295-933af 21:08 Entrega Leandro Total R$ 31,00 Pagamento Outros Mover…" at bounding box center [665, 769] width 290 height 169
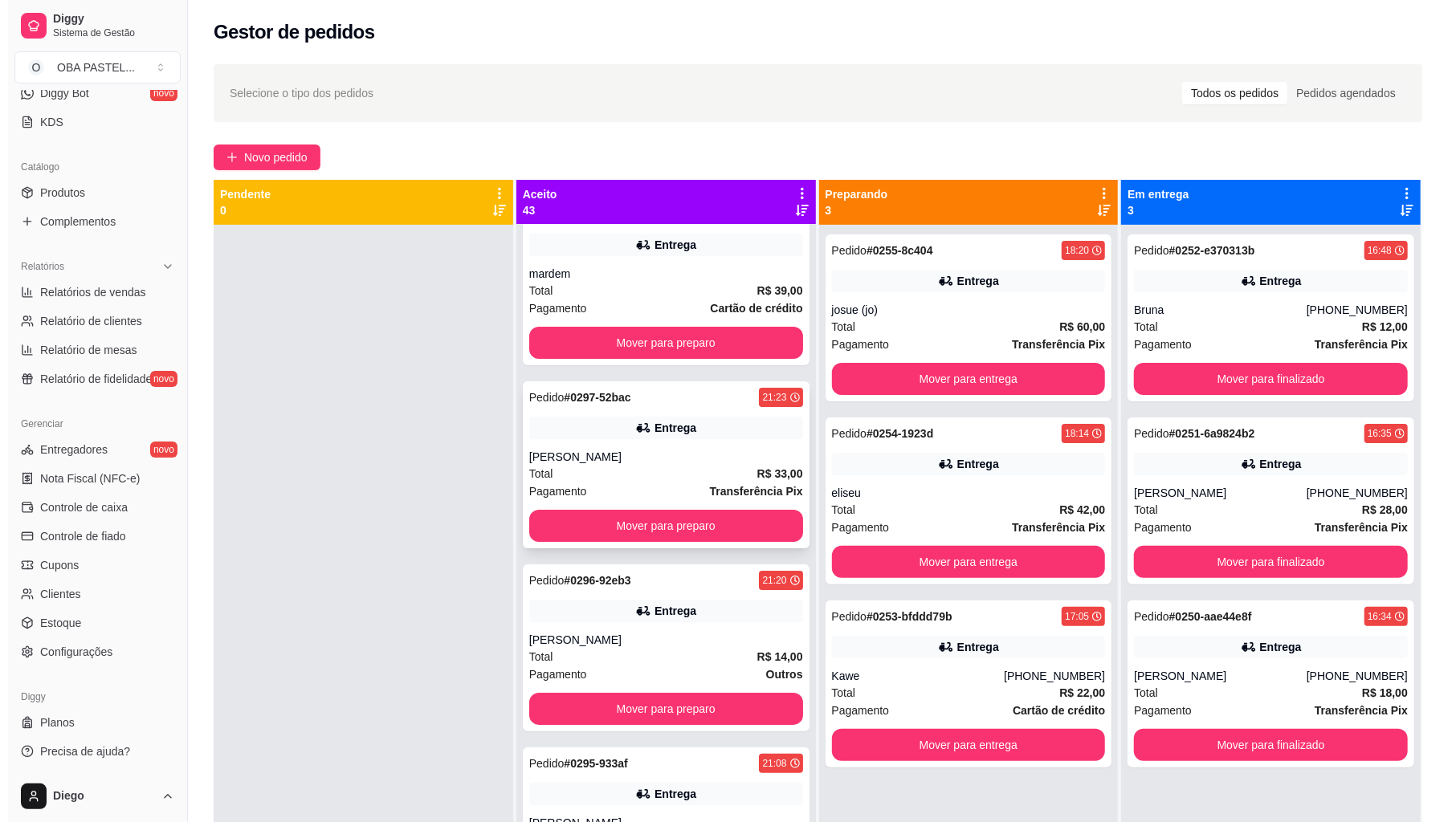
scroll to position [0, 0]
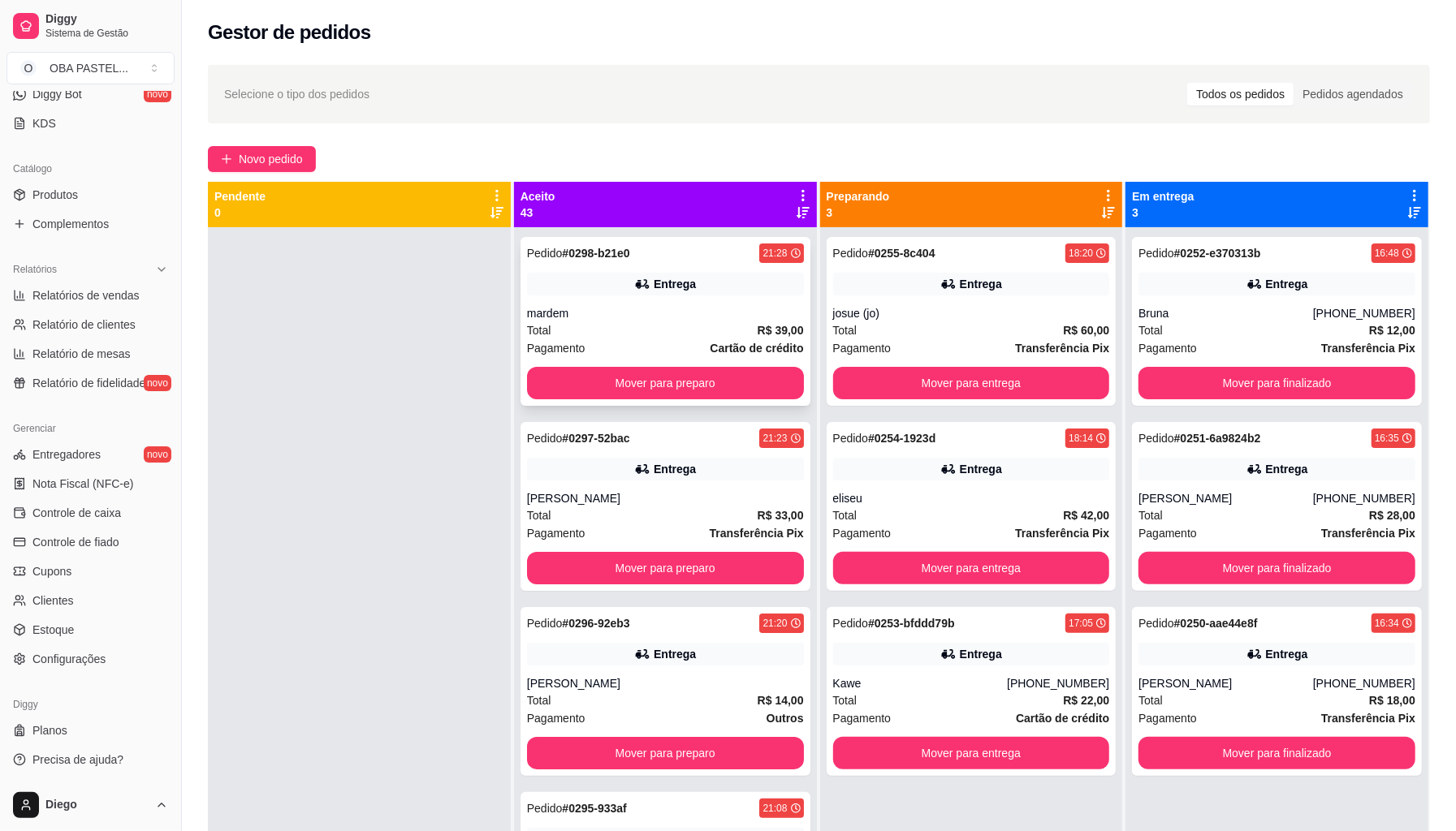
click at [653, 336] on div "Total R$ 39,00" at bounding box center [665, 330] width 277 height 18
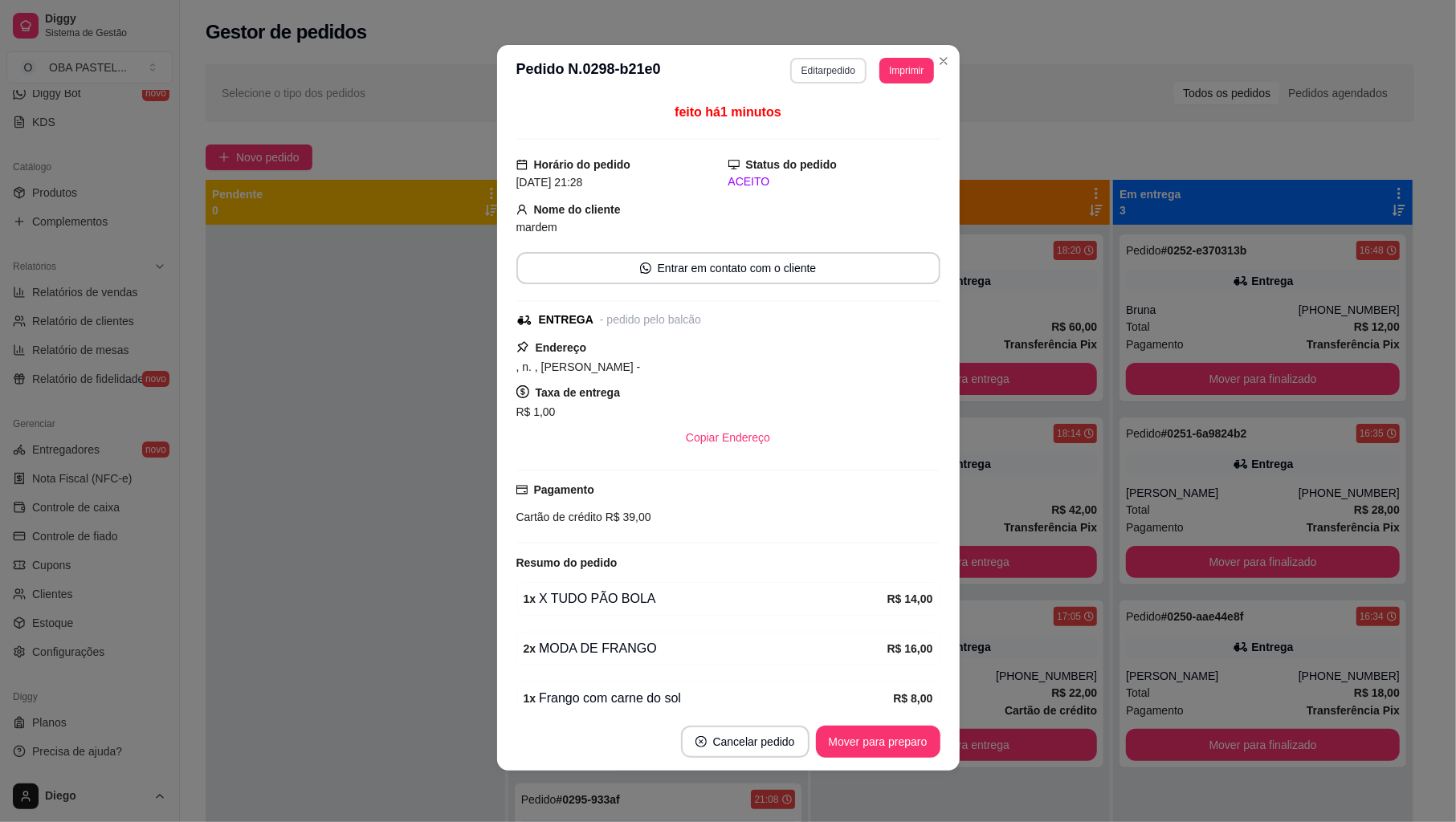
click at [823, 78] on button "Editar pedido" at bounding box center [827, 71] width 76 height 26
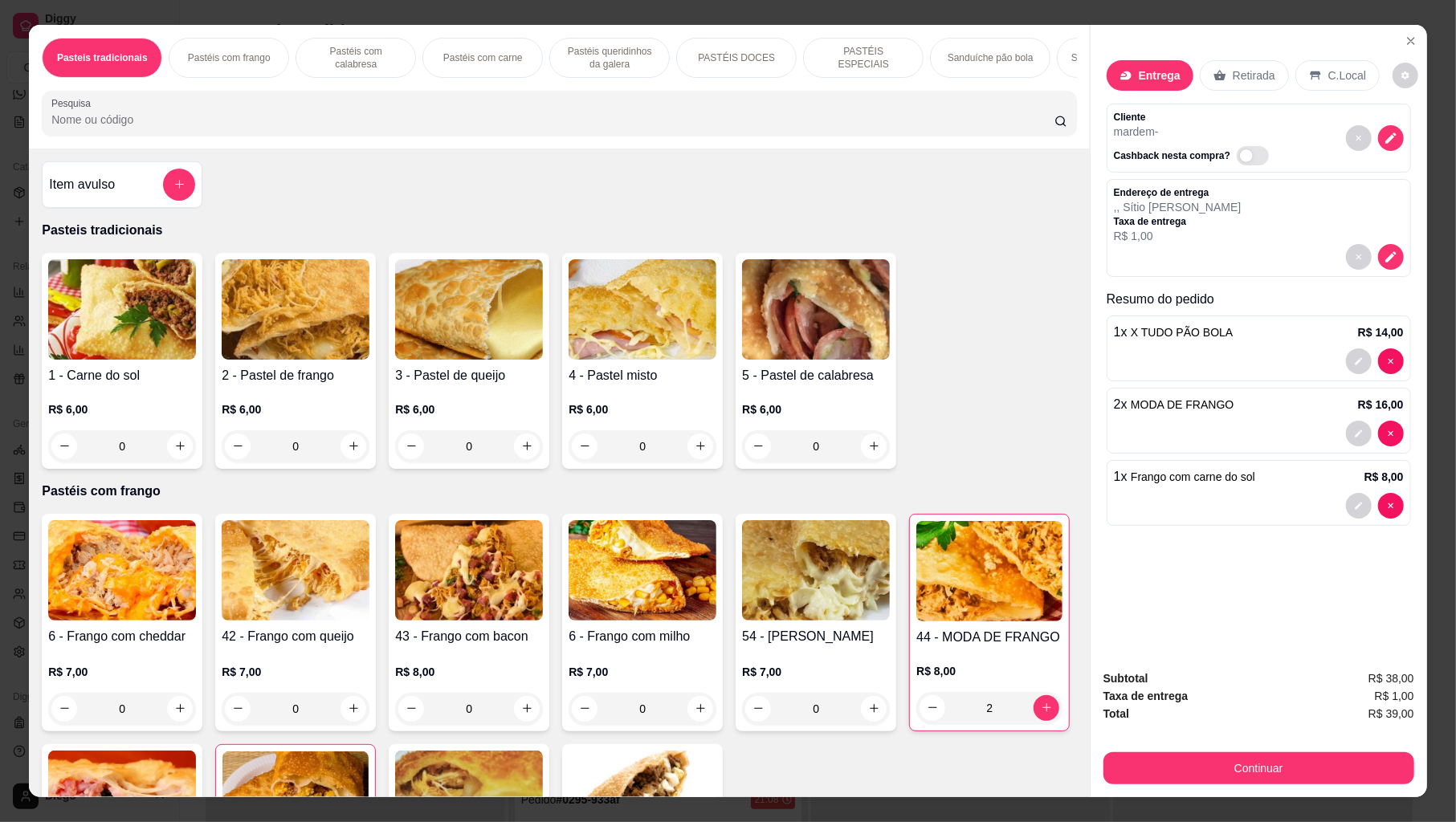
click at [627, 127] on input "Pesquisa" at bounding box center [553, 120] width 1003 height 16
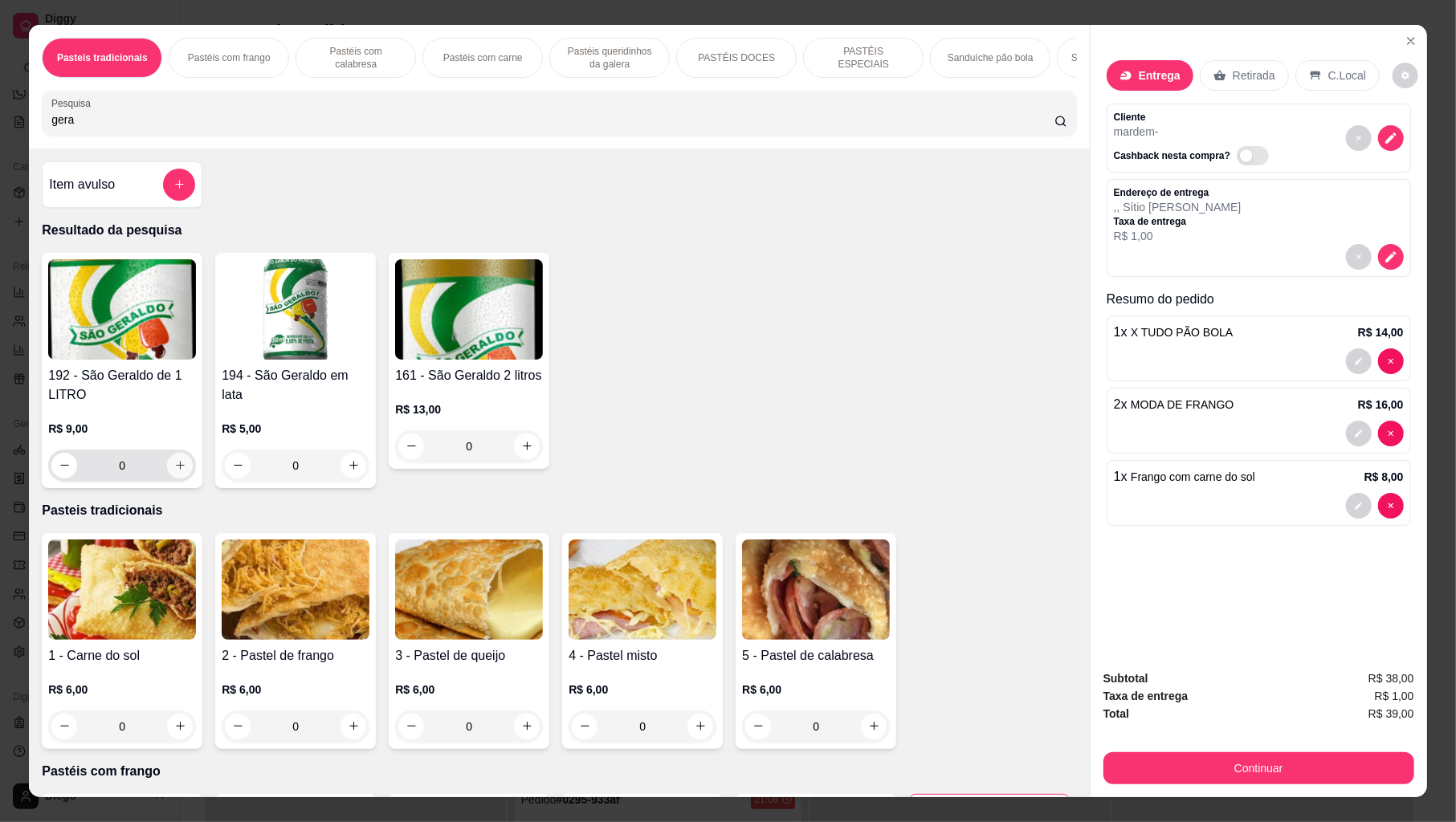
click at [174, 471] on icon "increase-product-quantity" at bounding box center [180, 465] width 12 height 12
click at [181, 482] on div "0" at bounding box center [122, 466] width 141 height 32
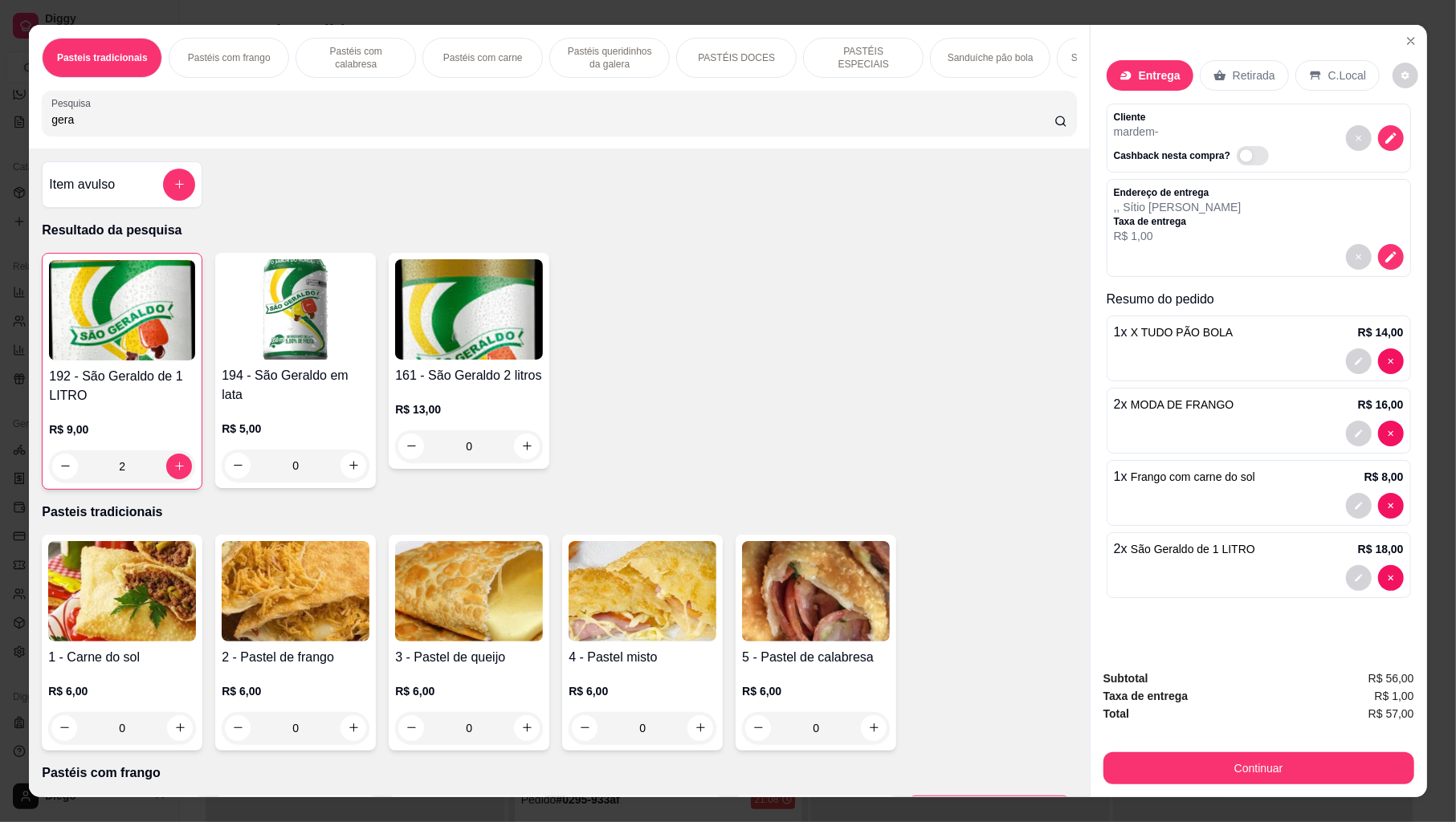
click at [1211, 566] on div "2 x São Geraldo de 1 LITRO R$ 18,00" at bounding box center [1259, 565] width 304 height 66
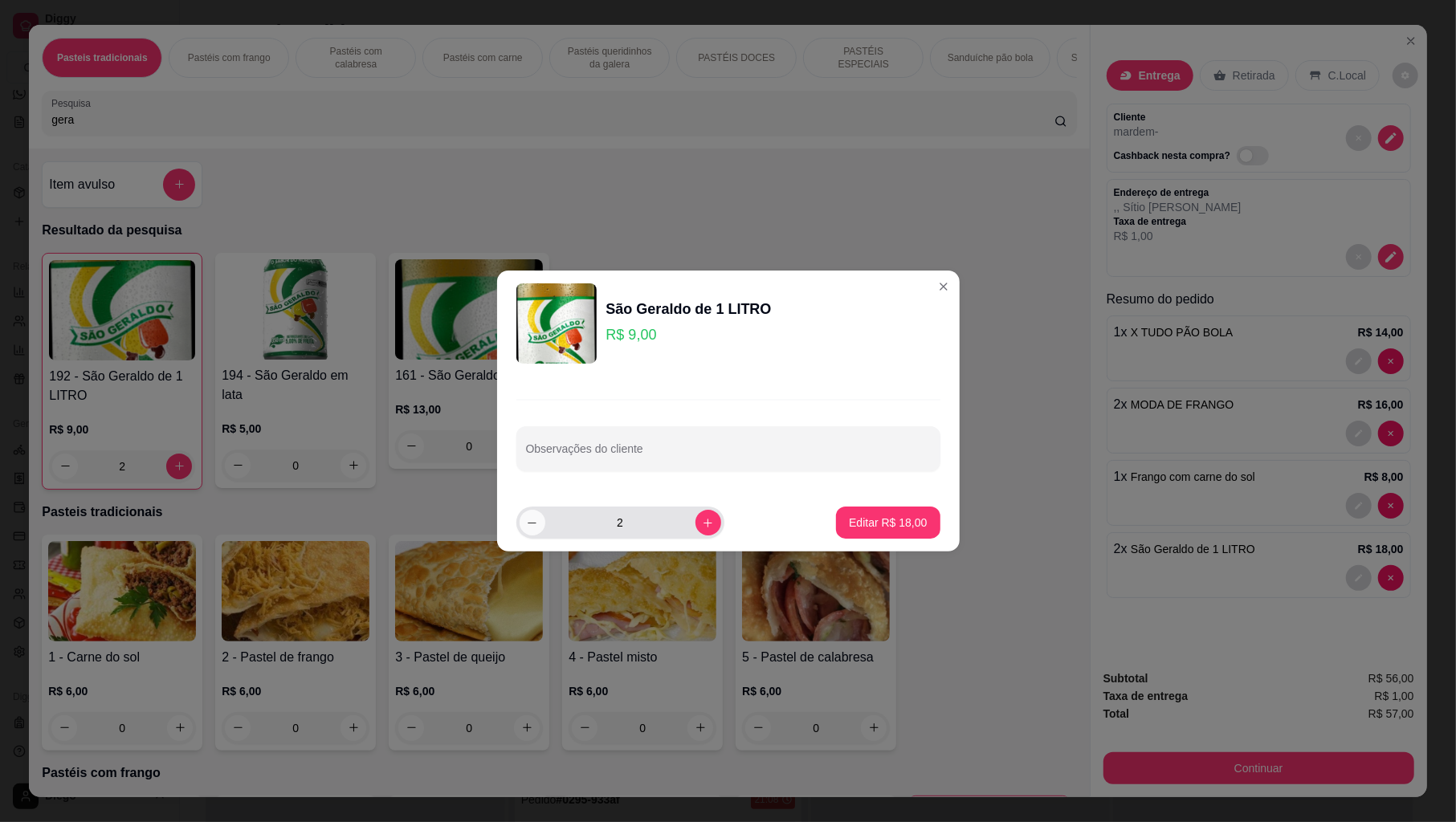
click at [529, 522] on icon "decrease-product-quantity" at bounding box center [531, 522] width 12 height 12
click at [702, 524] on icon "increase-product-quantity" at bounding box center [707, 522] width 12 height 12
click at [855, 523] on p "Editar R$ 9,00" at bounding box center [891, 523] width 72 height 16
click at [848, 522] on p "Pasteis tradicionais" at bounding box center [559, 512] width 1035 height 19
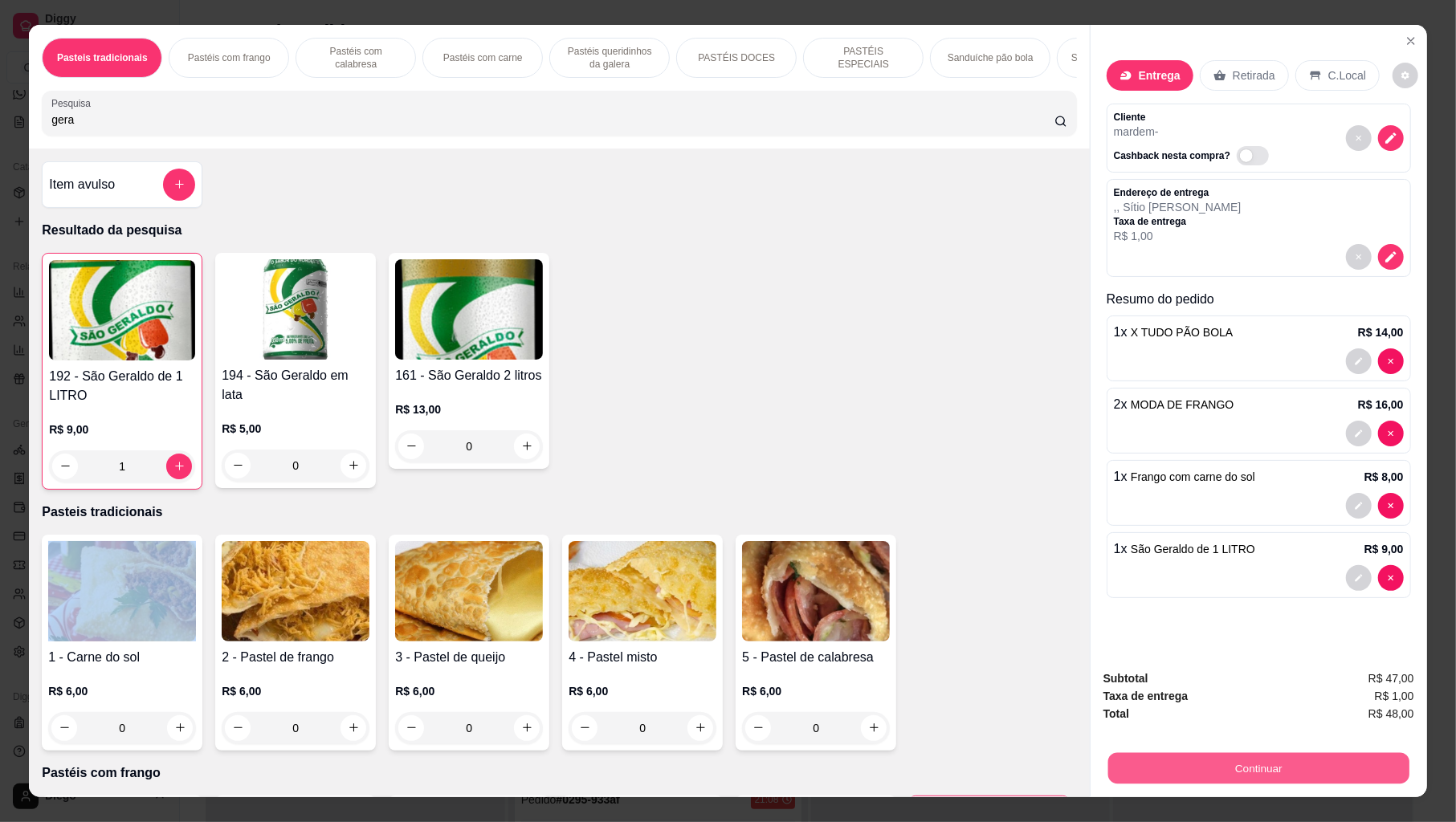
click at [1122, 751] on button "Continuar" at bounding box center [1258, 769] width 301 height 31
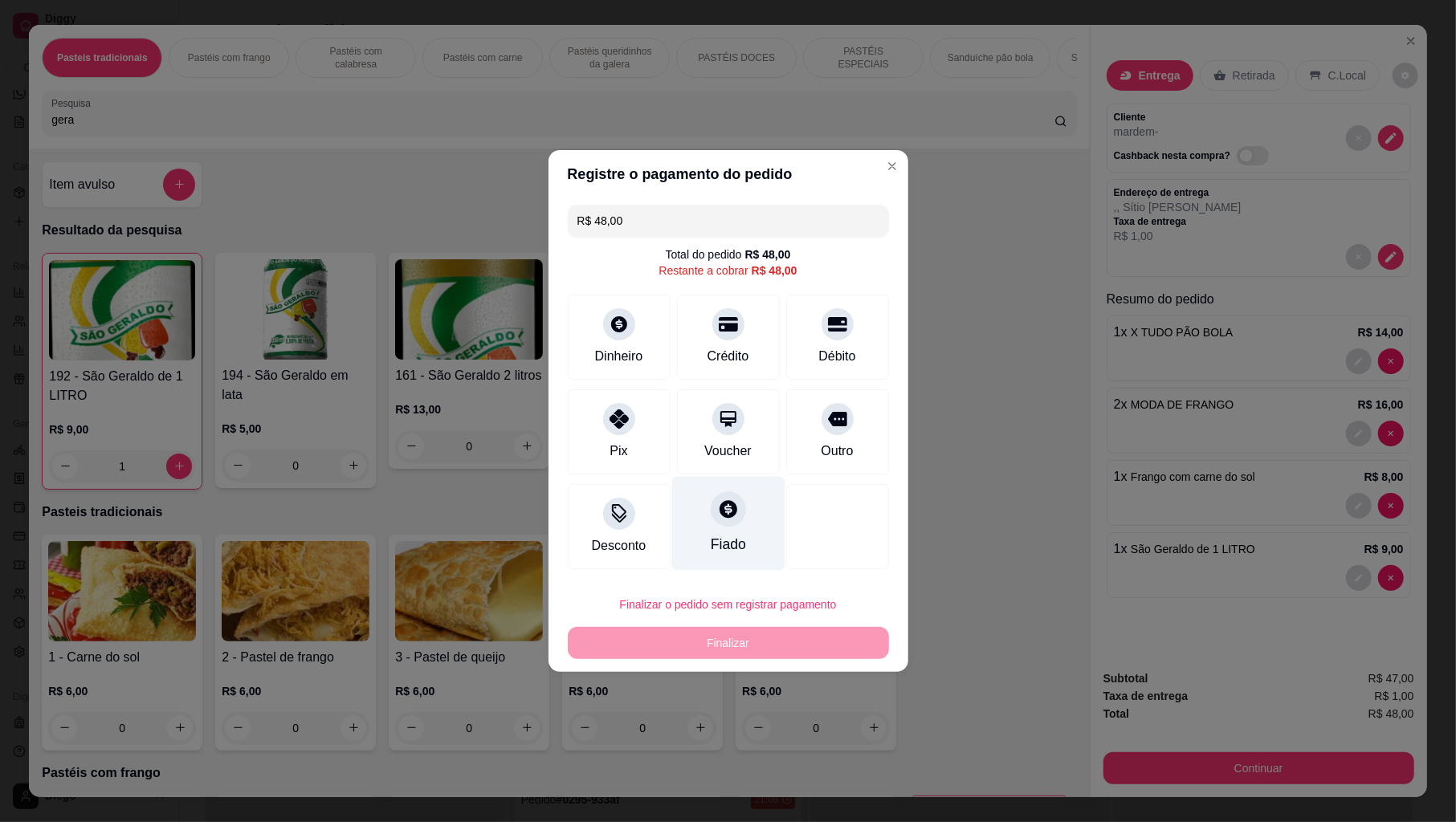
drag, startPoint x: 740, startPoint y: 355, endPoint x: 714, endPoint y: 459, distance: 107.2
click at [739, 355] on div "Crédito" at bounding box center [728, 356] width 42 height 19
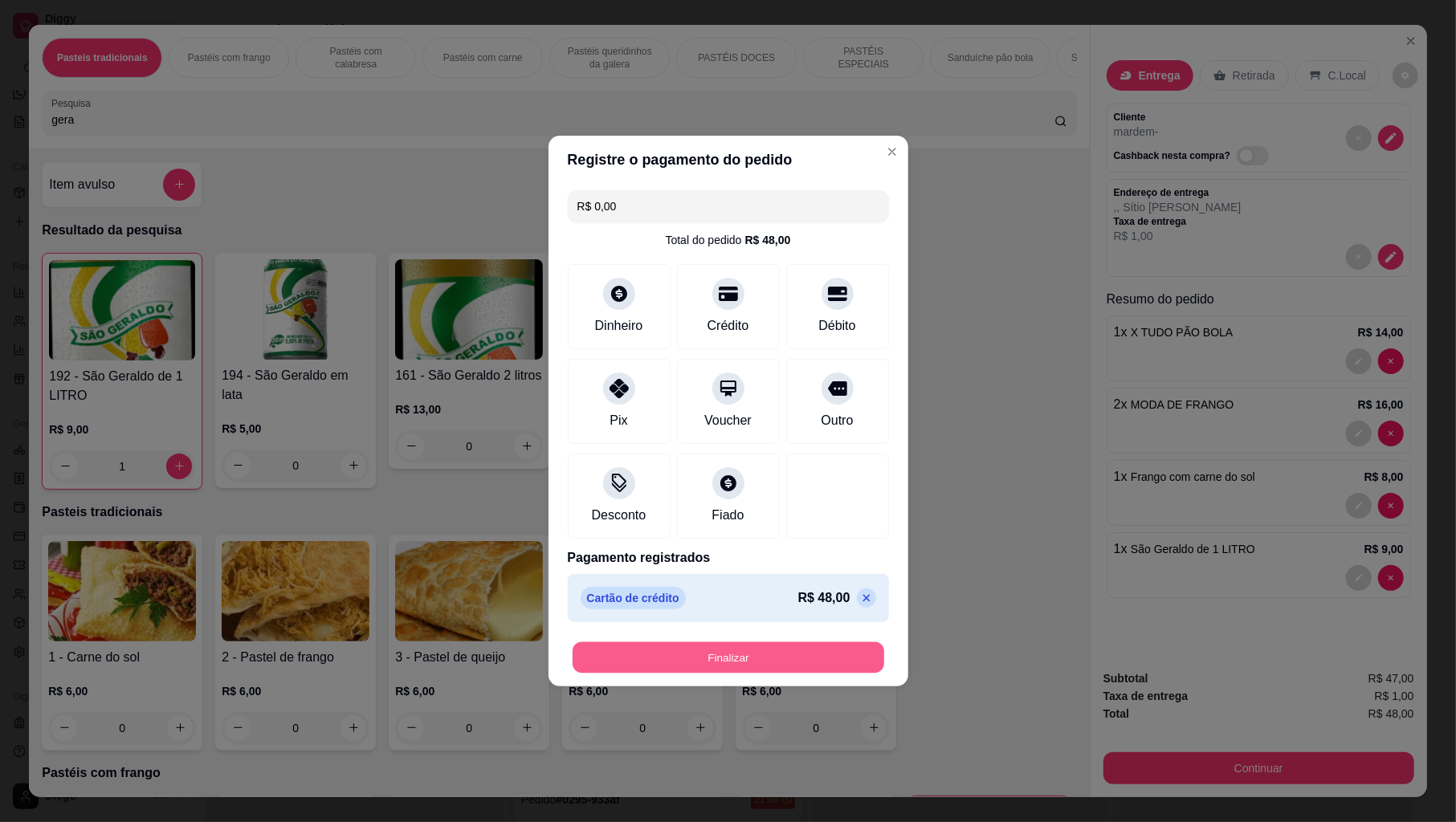
click at [681, 653] on button "Finalizar" at bounding box center [728, 658] width 312 height 31
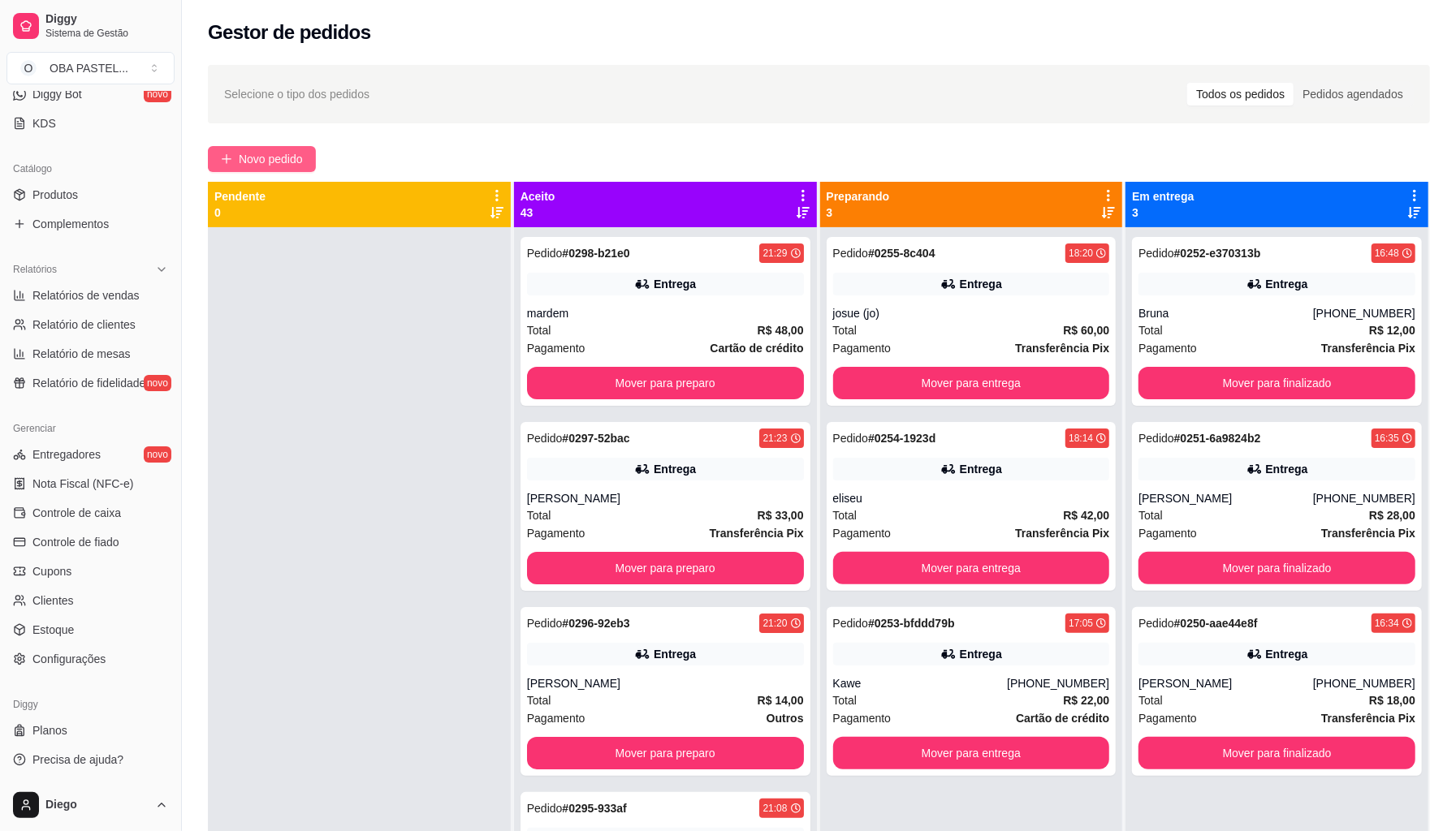
click at [285, 161] on span "Novo pedido" at bounding box center [271, 158] width 64 height 18
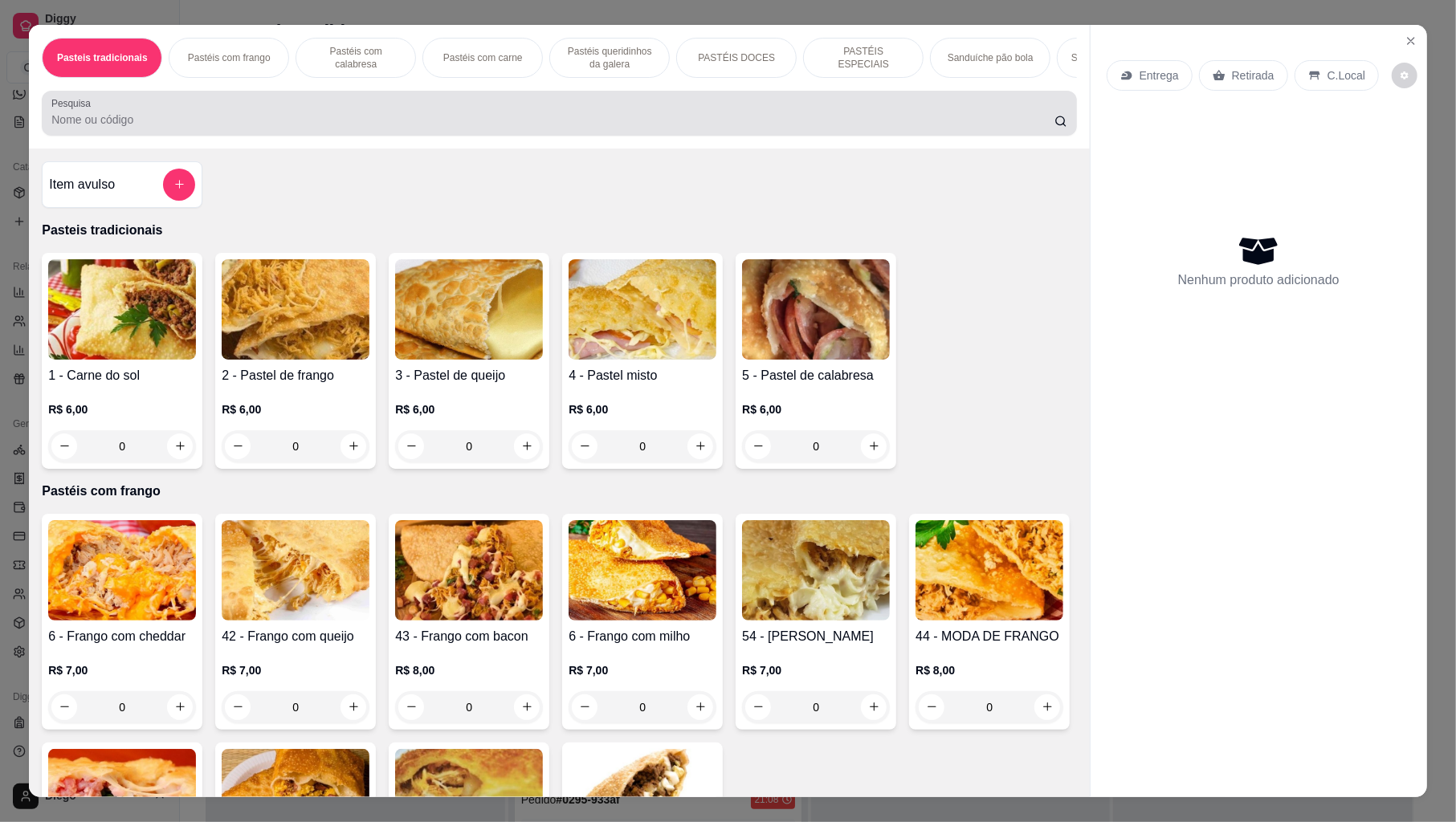
click at [265, 124] on div at bounding box center [559, 113] width 1015 height 32
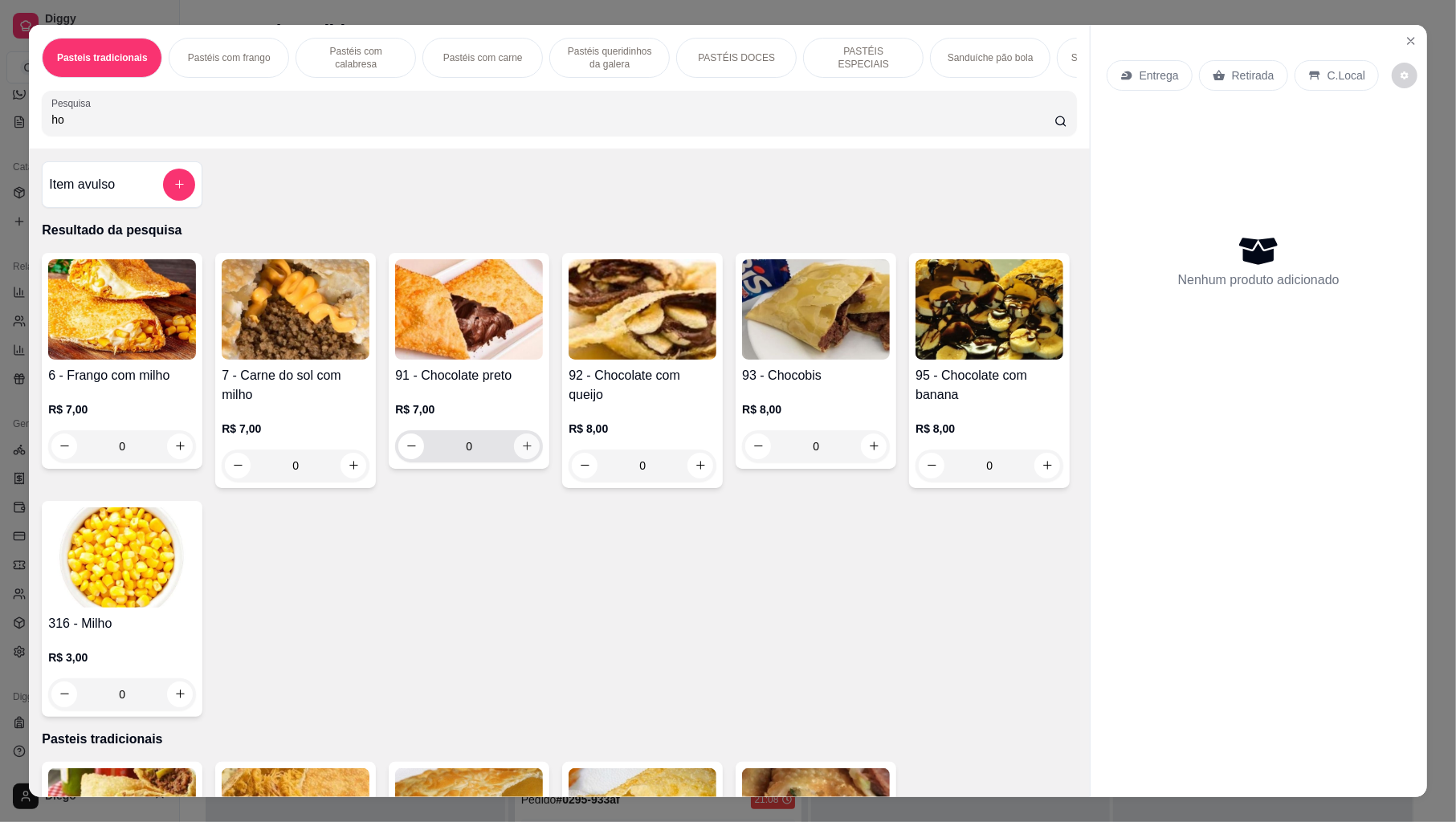
click at [523, 451] on icon "increase-product-quantity" at bounding box center [528, 446] width 9 height 9
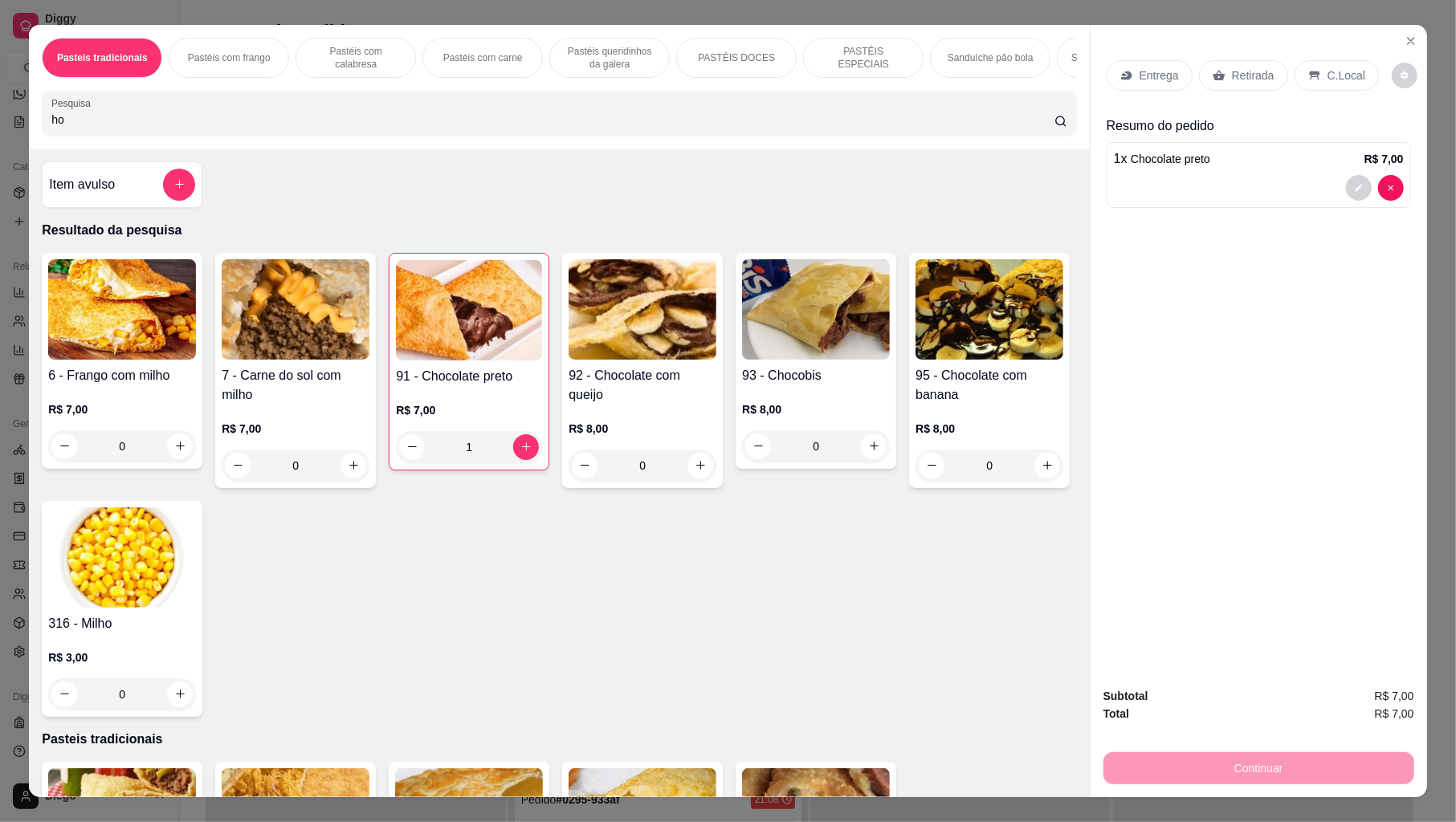
click at [1140, 74] on p "Entrega" at bounding box center [1159, 76] width 39 height 16
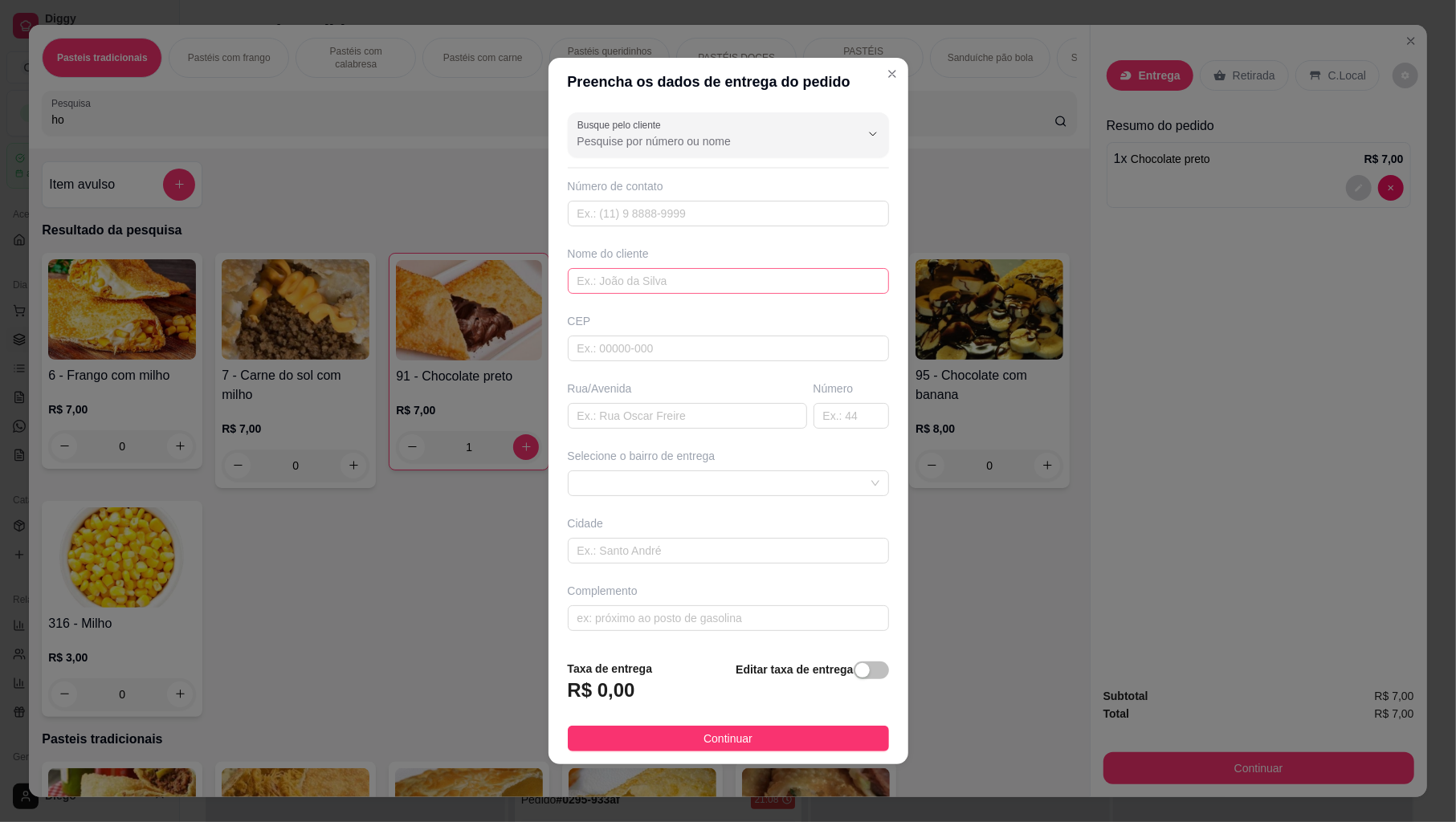
scroll to position [334, 0]
click at [628, 283] on input "text" at bounding box center [728, 281] width 322 height 26
type input "mazinha"
click at [734, 745] on span "Continuar" at bounding box center [728, 739] width 49 height 17
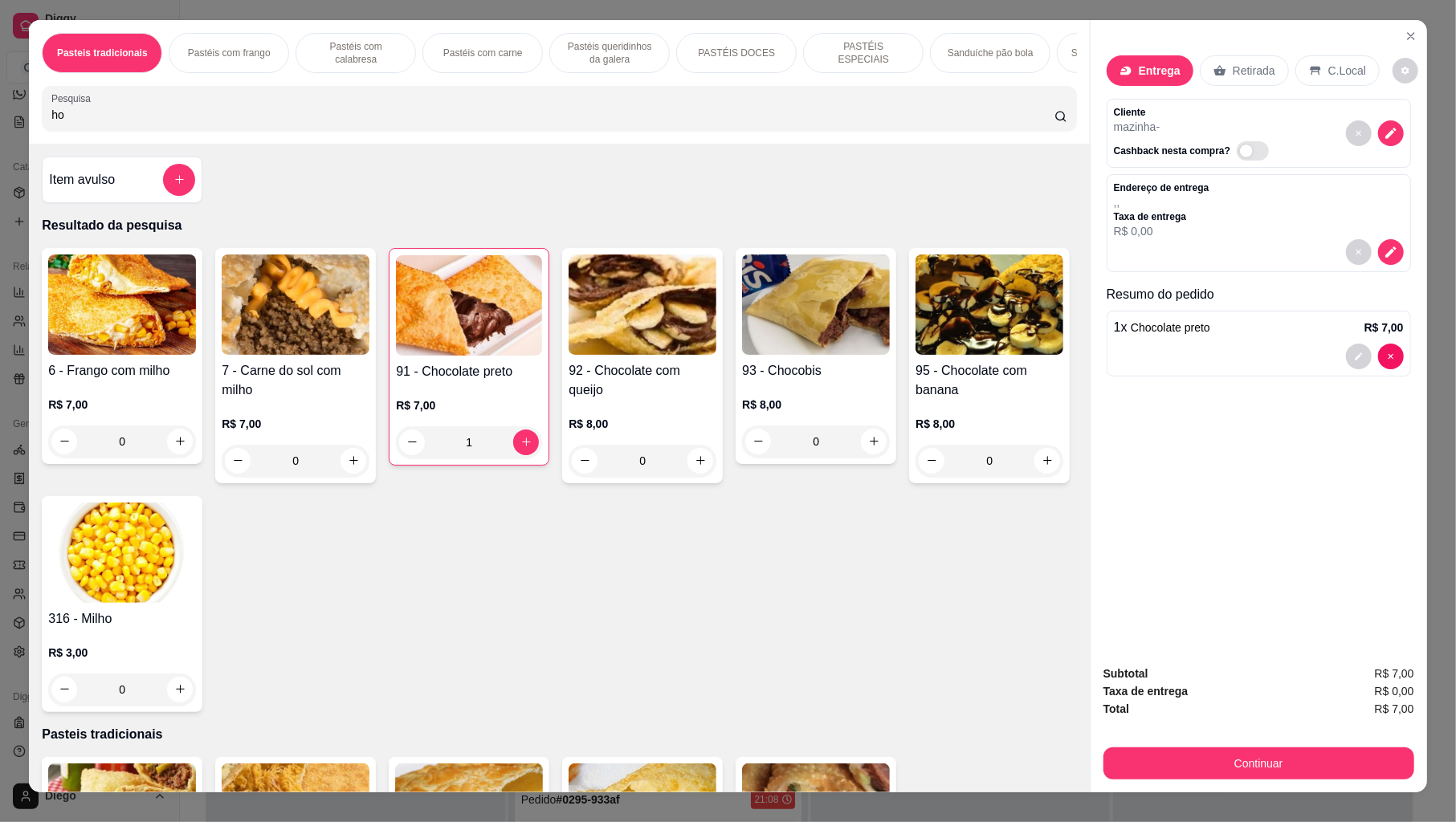
scroll to position [0, 0]
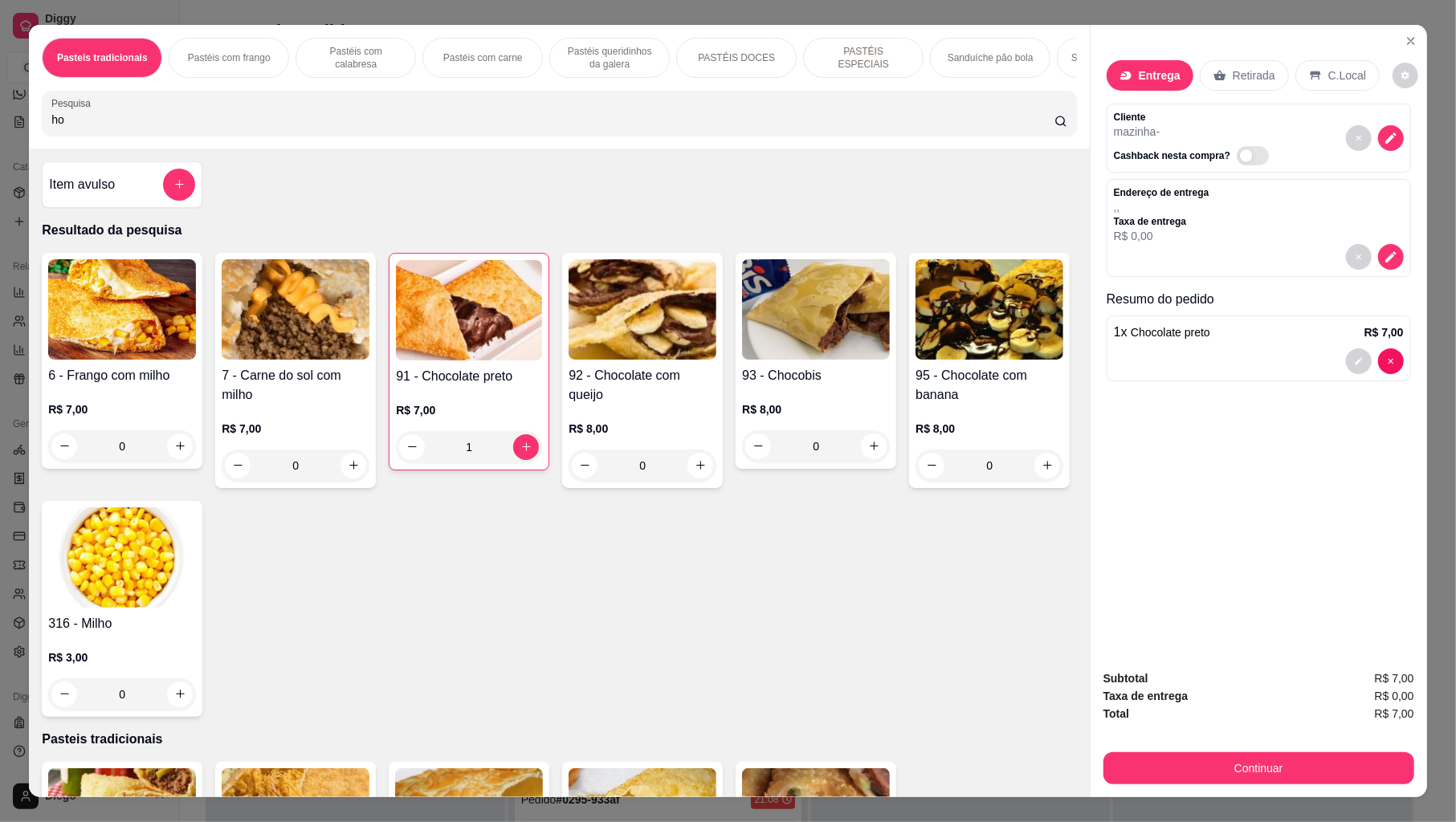
click at [1243, 79] on p "Retirada" at bounding box center [1253, 76] width 42 height 16
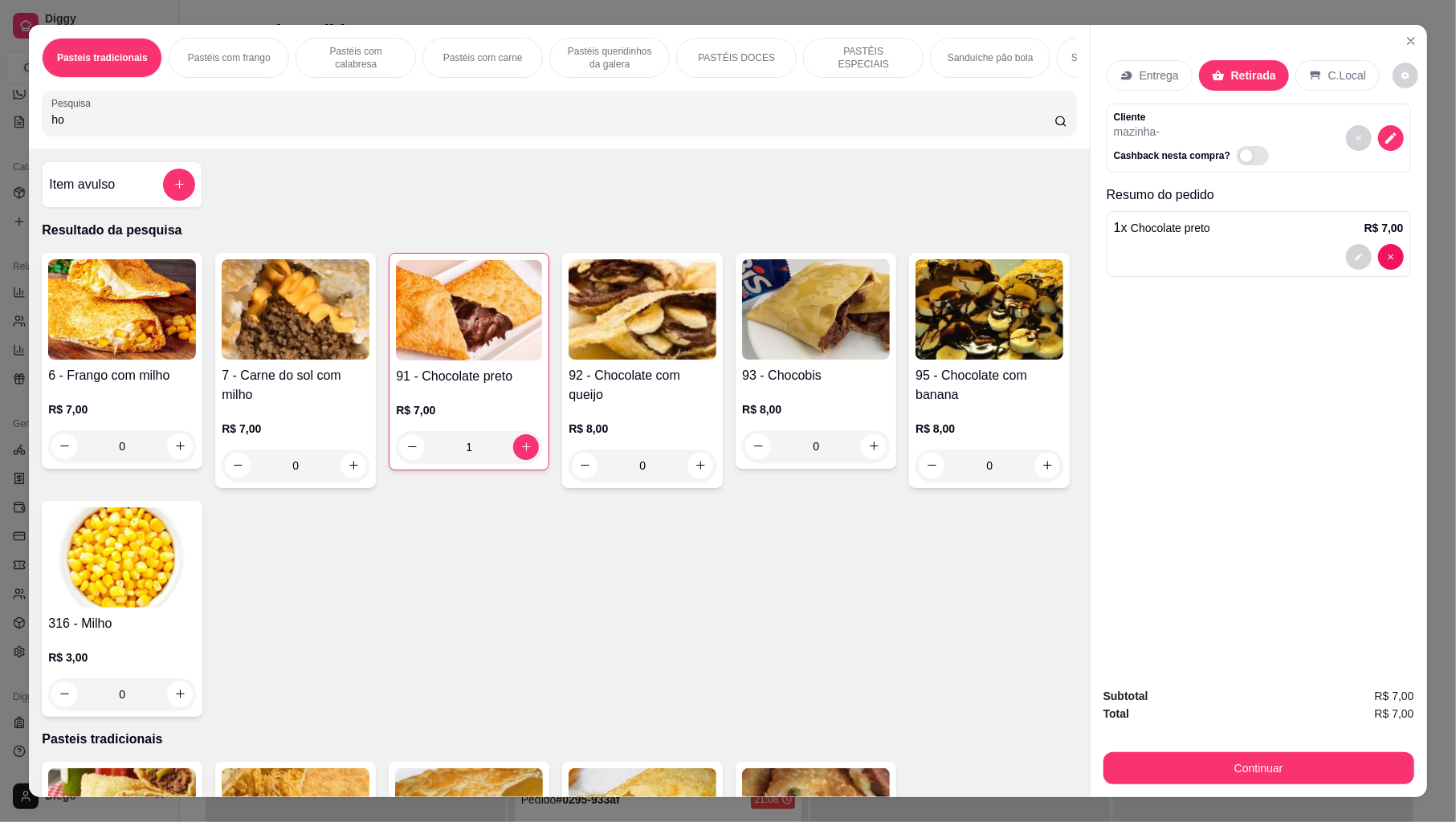
click at [1106, 745] on div "Subtotal R$ 7,00 Total R$ 7,00 Continuar" at bounding box center [1258, 736] width 311 height 97
click at [1108, 762] on button "Continuar" at bounding box center [1258, 769] width 301 height 31
click at [1145, 774] on button "Continuar" at bounding box center [1258, 769] width 301 height 31
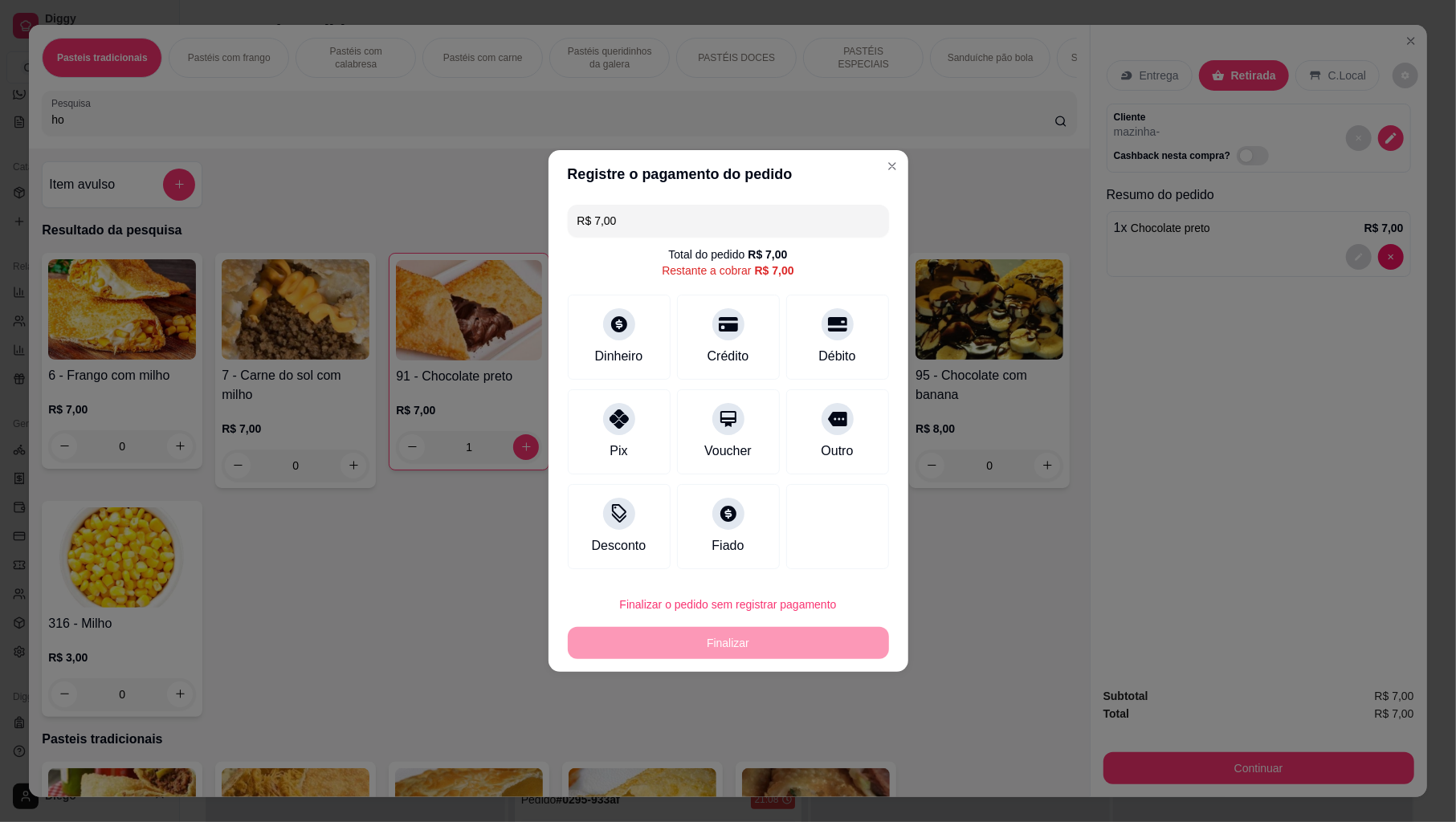
drag, startPoint x: 811, startPoint y: 437, endPoint x: 823, endPoint y: 646, distance: 209.3
click at [811, 438] on div "Outro" at bounding box center [837, 432] width 103 height 85
click at [811, 444] on div "Outro" at bounding box center [837, 432] width 103 height 85
type input "R$ 0,00"
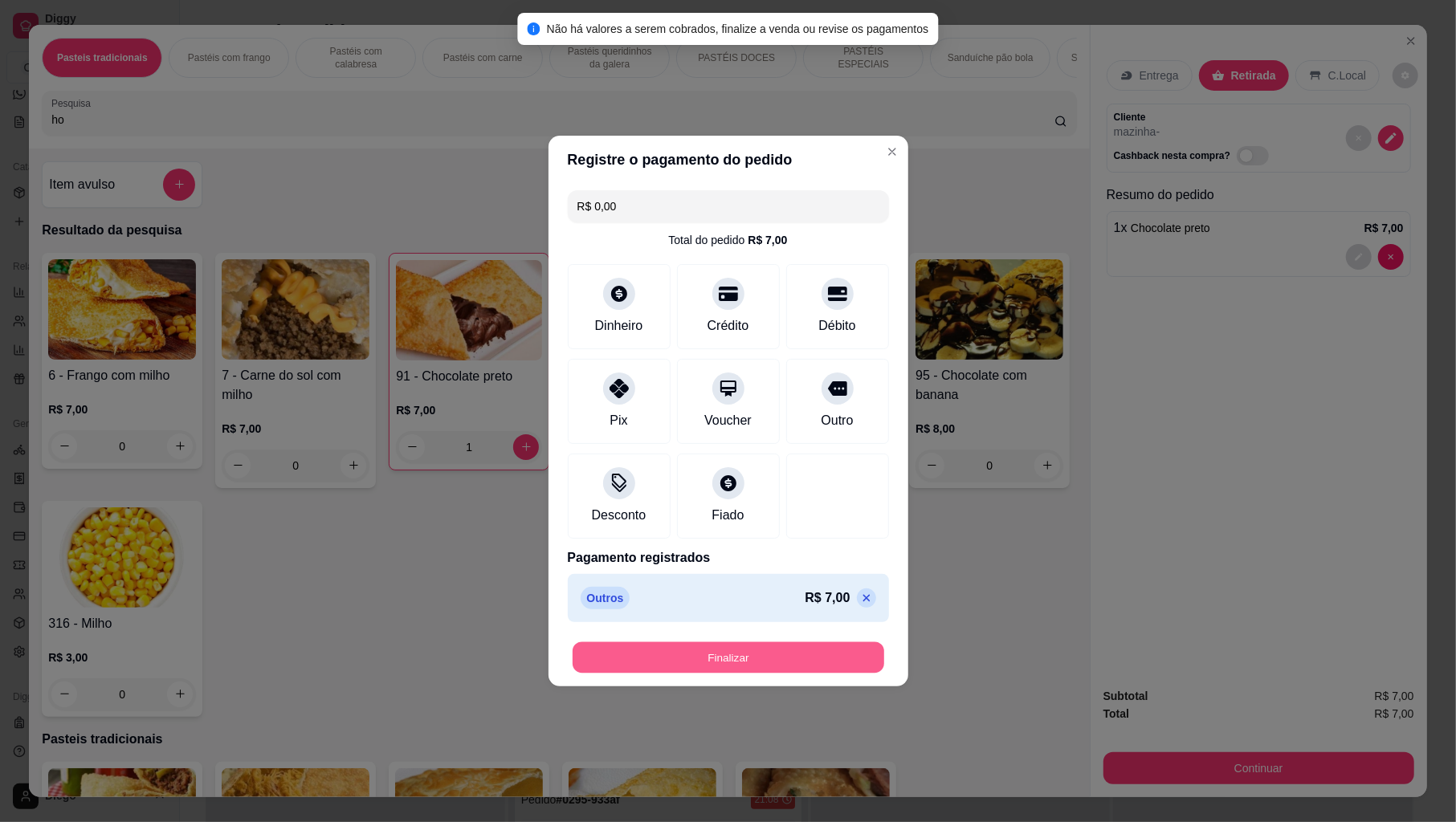
click at [815, 663] on button "Finalizar" at bounding box center [728, 658] width 312 height 31
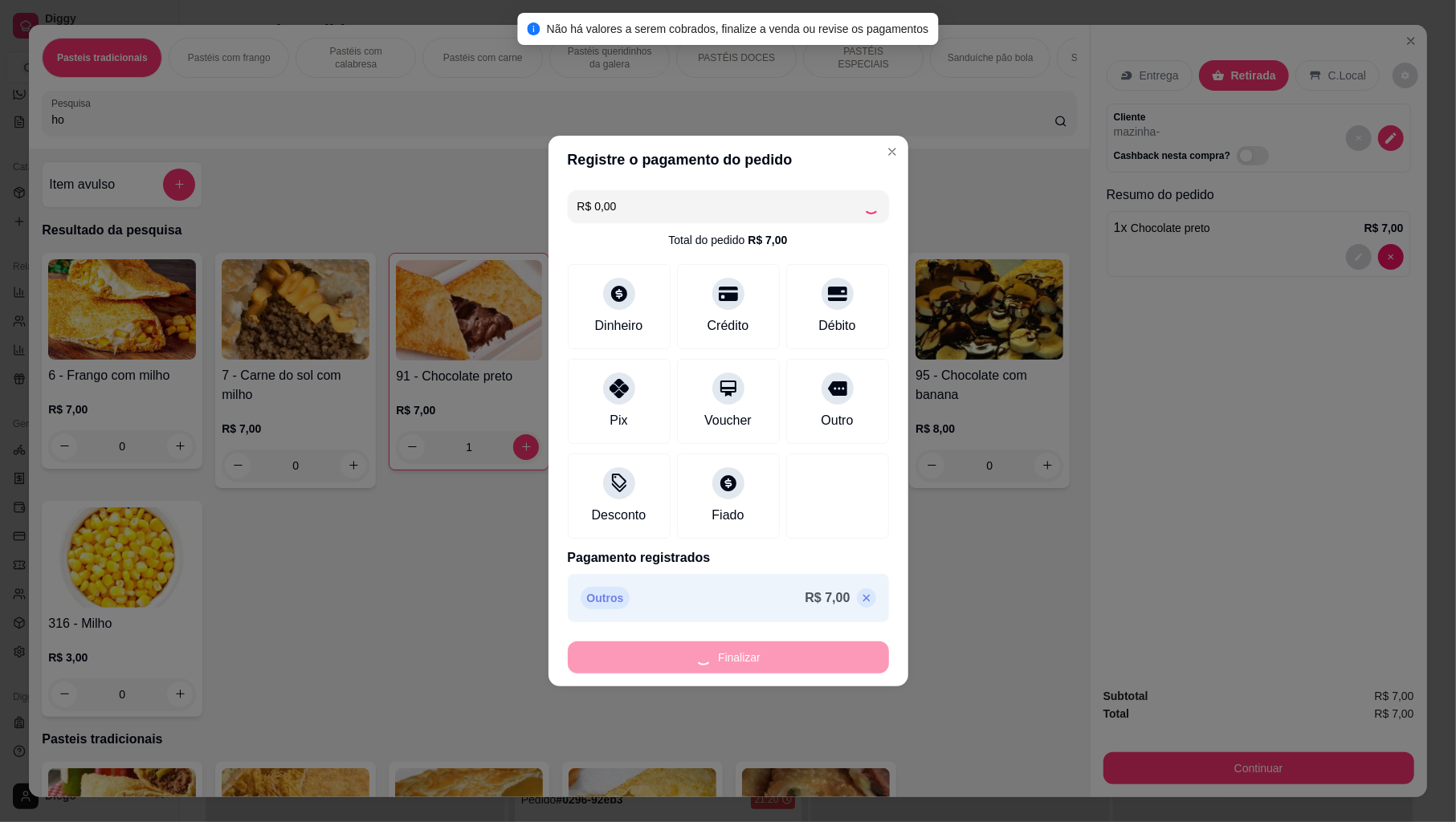
type input "0"
type input "-R$ 7,00"
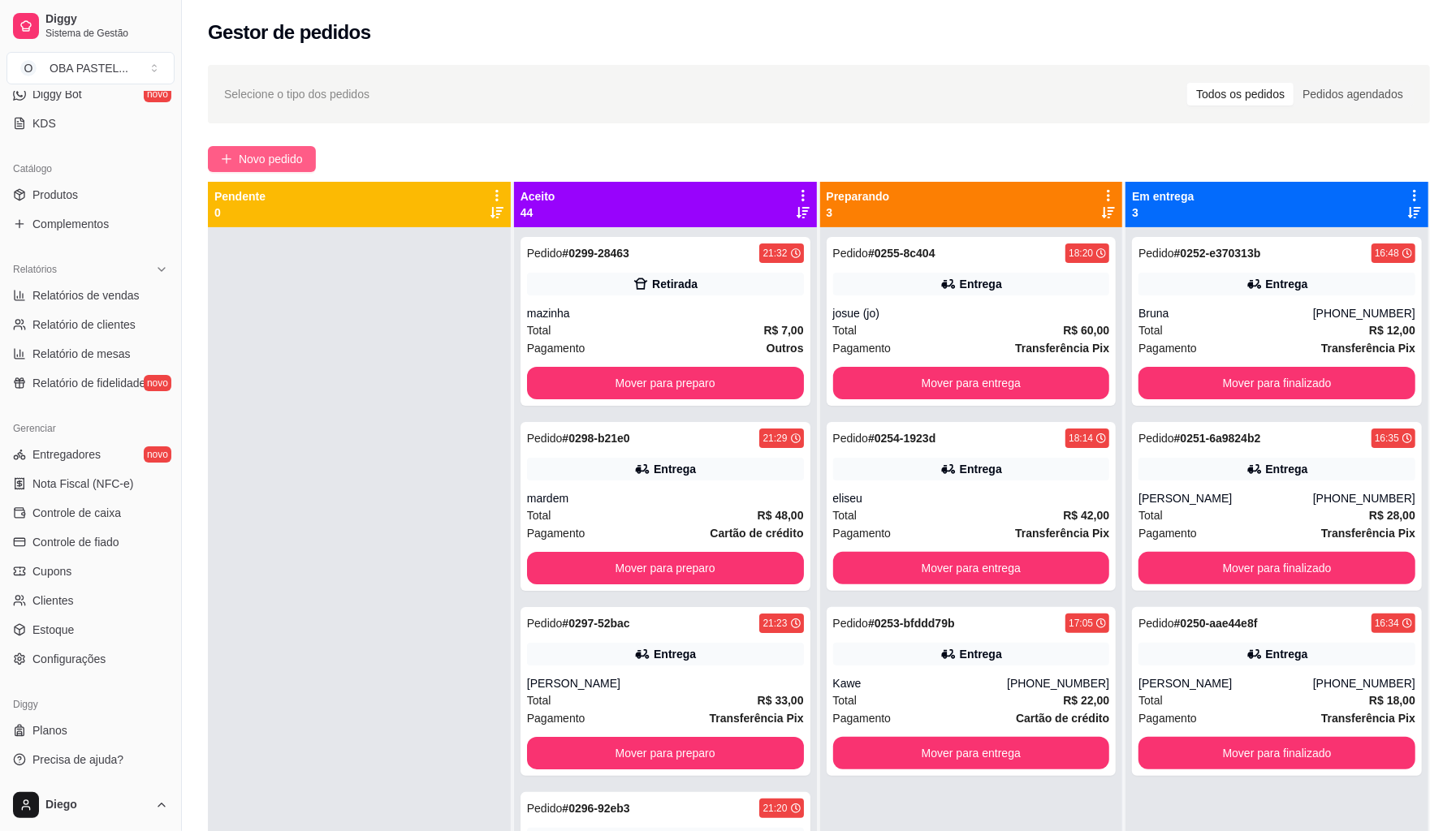
click at [273, 163] on span "Novo pedido" at bounding box center [271, 158] width 64 height 18
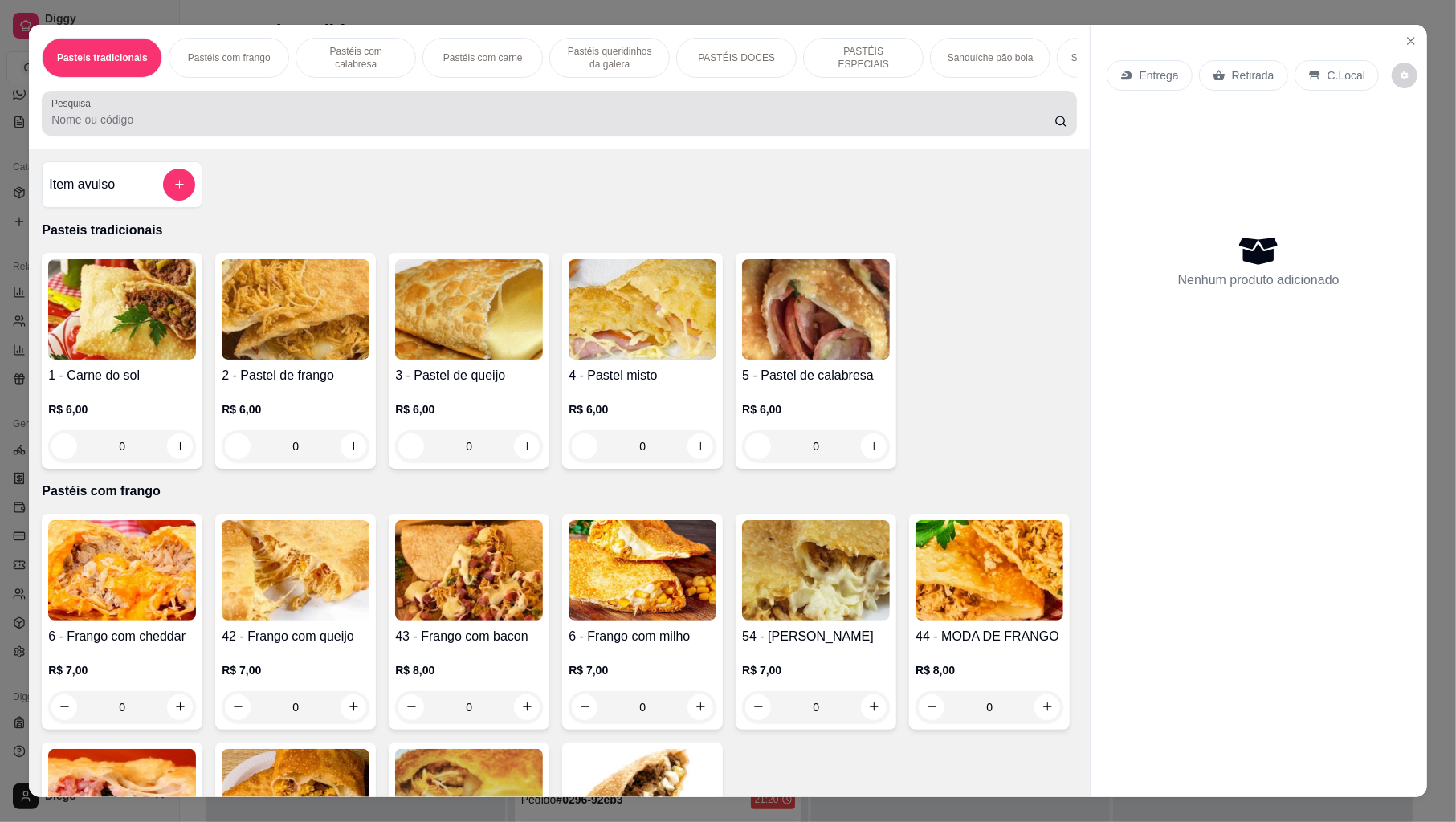
click at [236, 129] on div at bounding box center [559, 113] width 1015 height 32
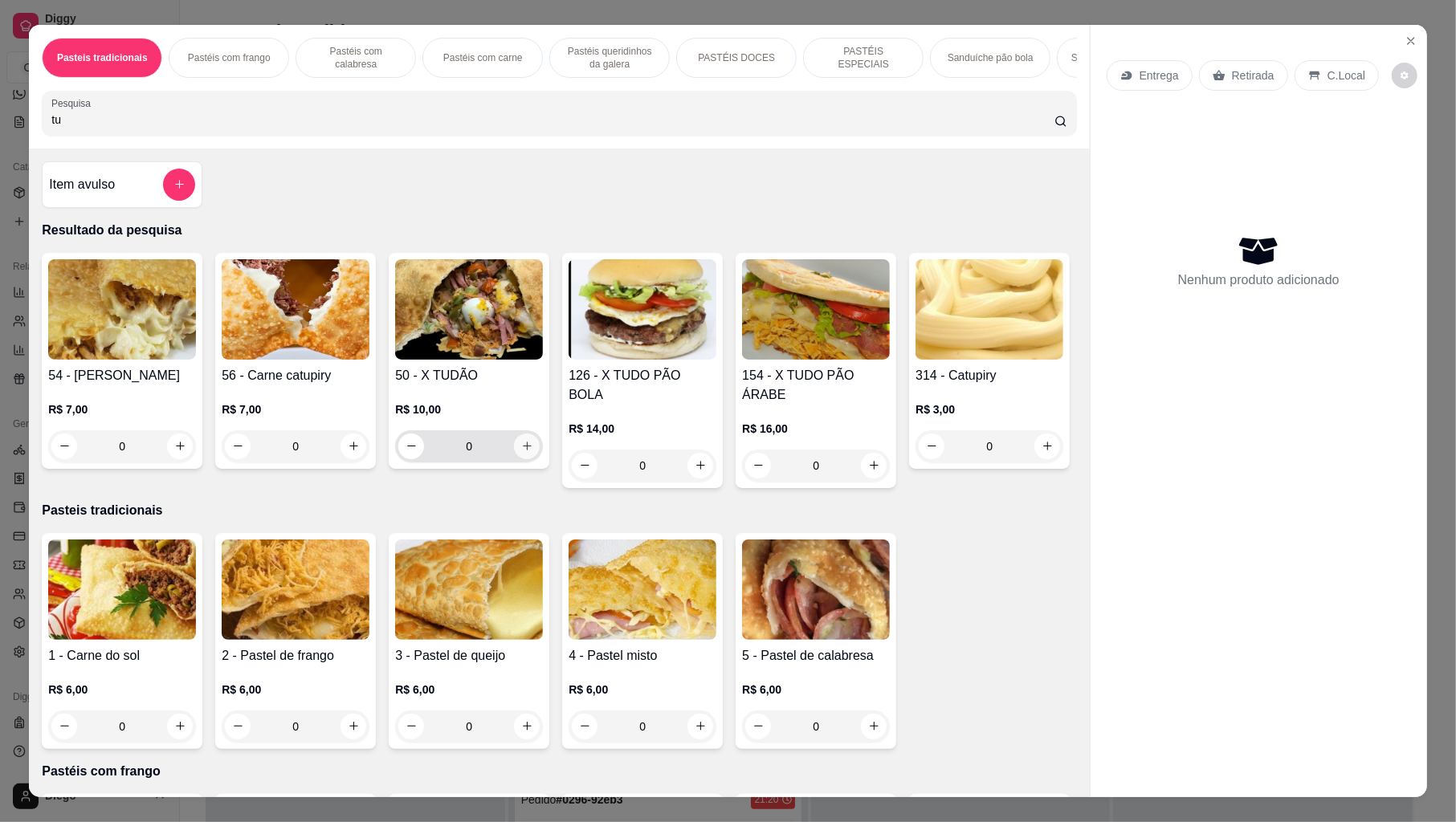
type input "tu"
click at [521, 452] on icon "increase-product-quantity" at bounding box center [527, 445] width 12 height 12
type input "1"
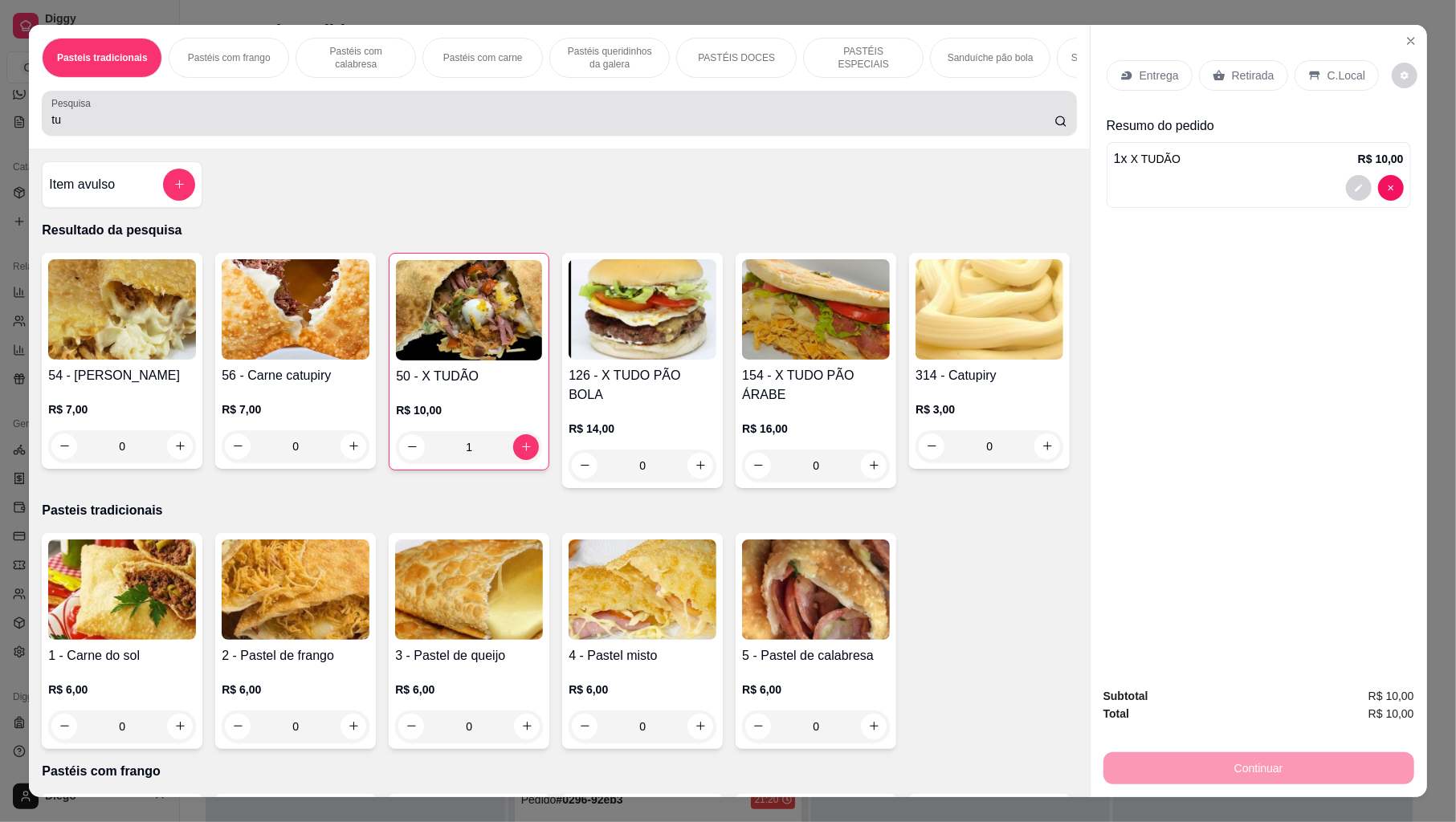
click at [312, 127] on input "tu" at bounding box center [553, 120] width 1003 height 16
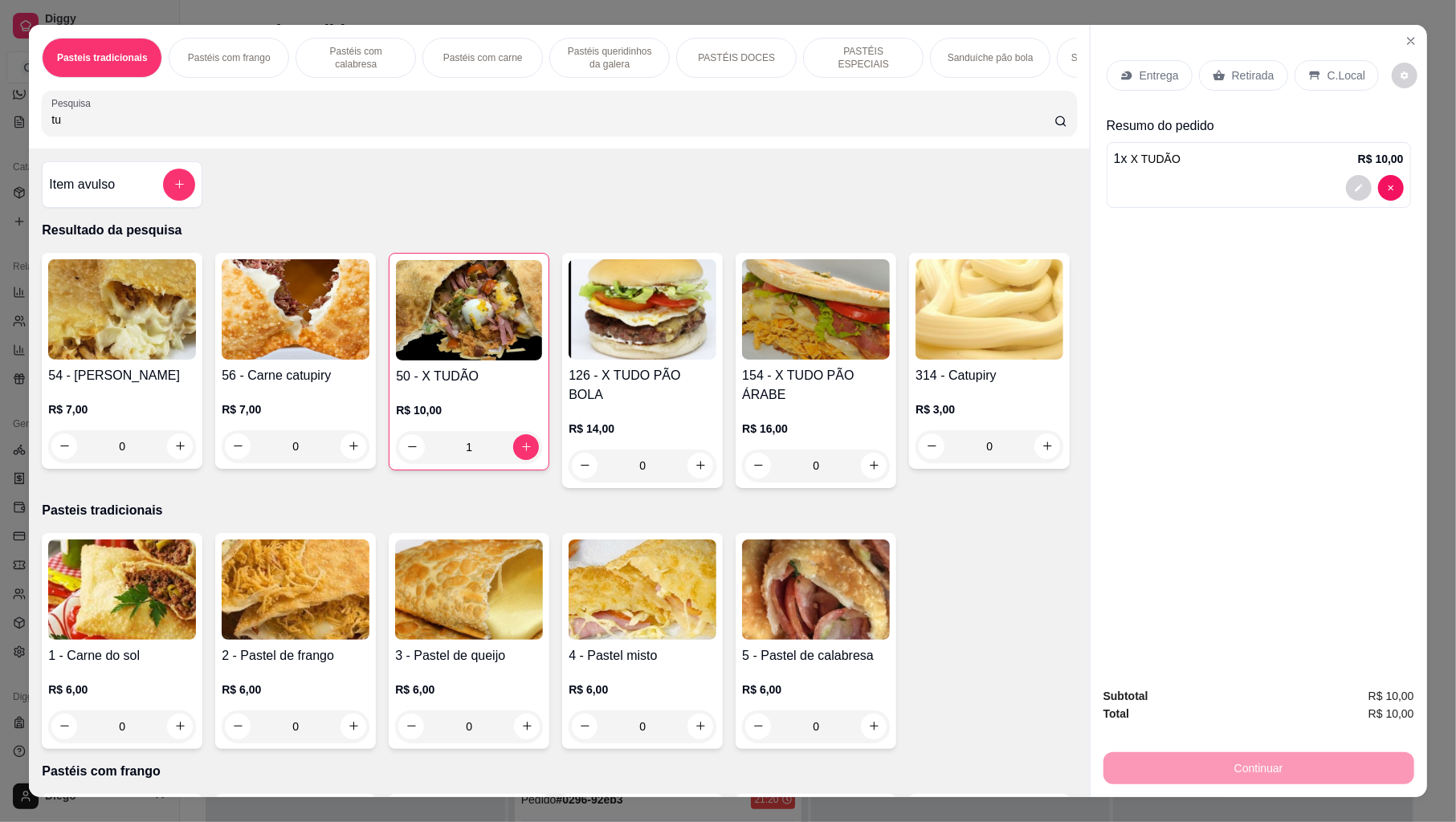
type input "t"
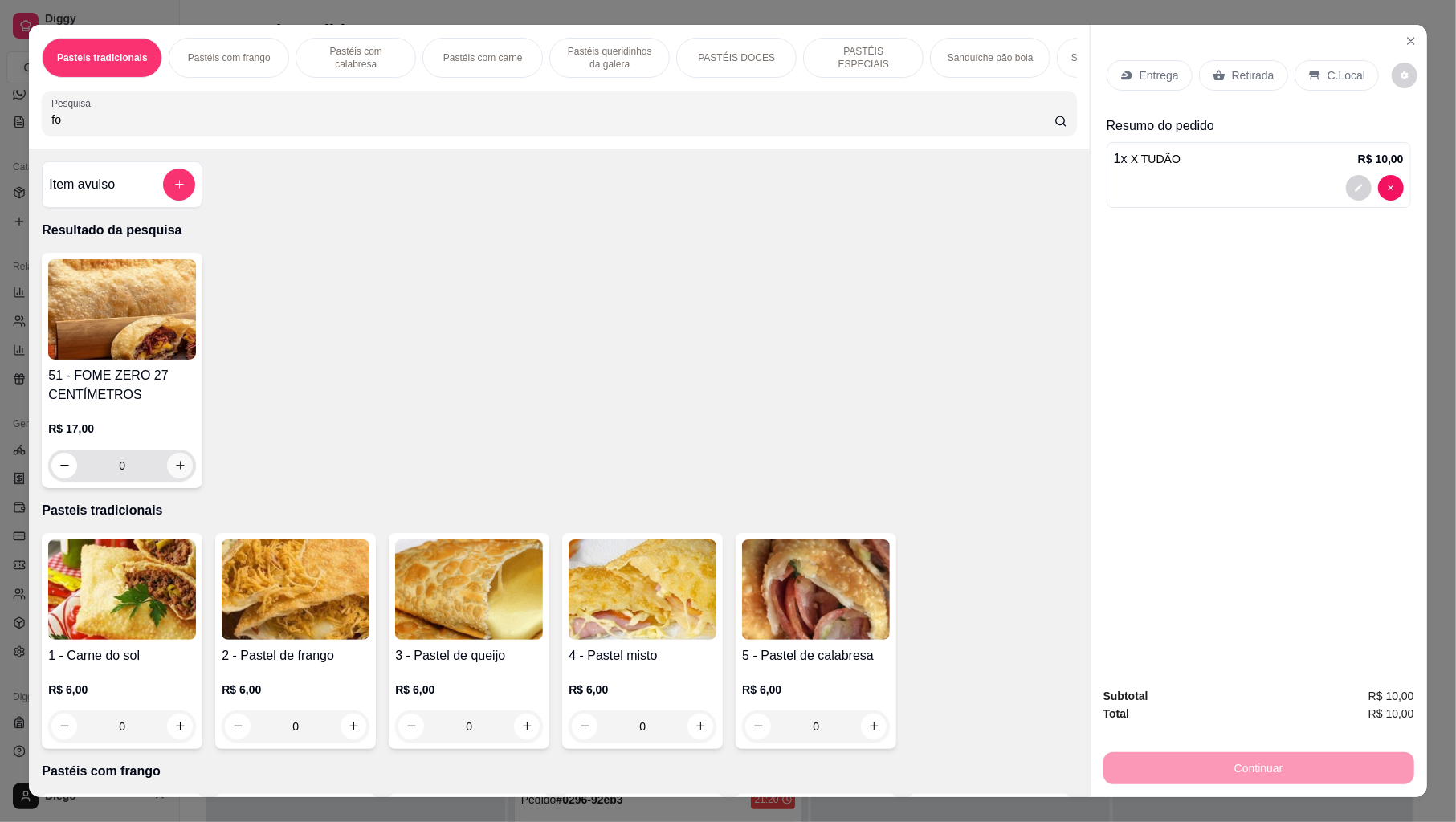
type input "fo"
click at [177, 477] on button "increase-product-quantity" at bounding box center [180, 465] width 25 height 25
type input "1"
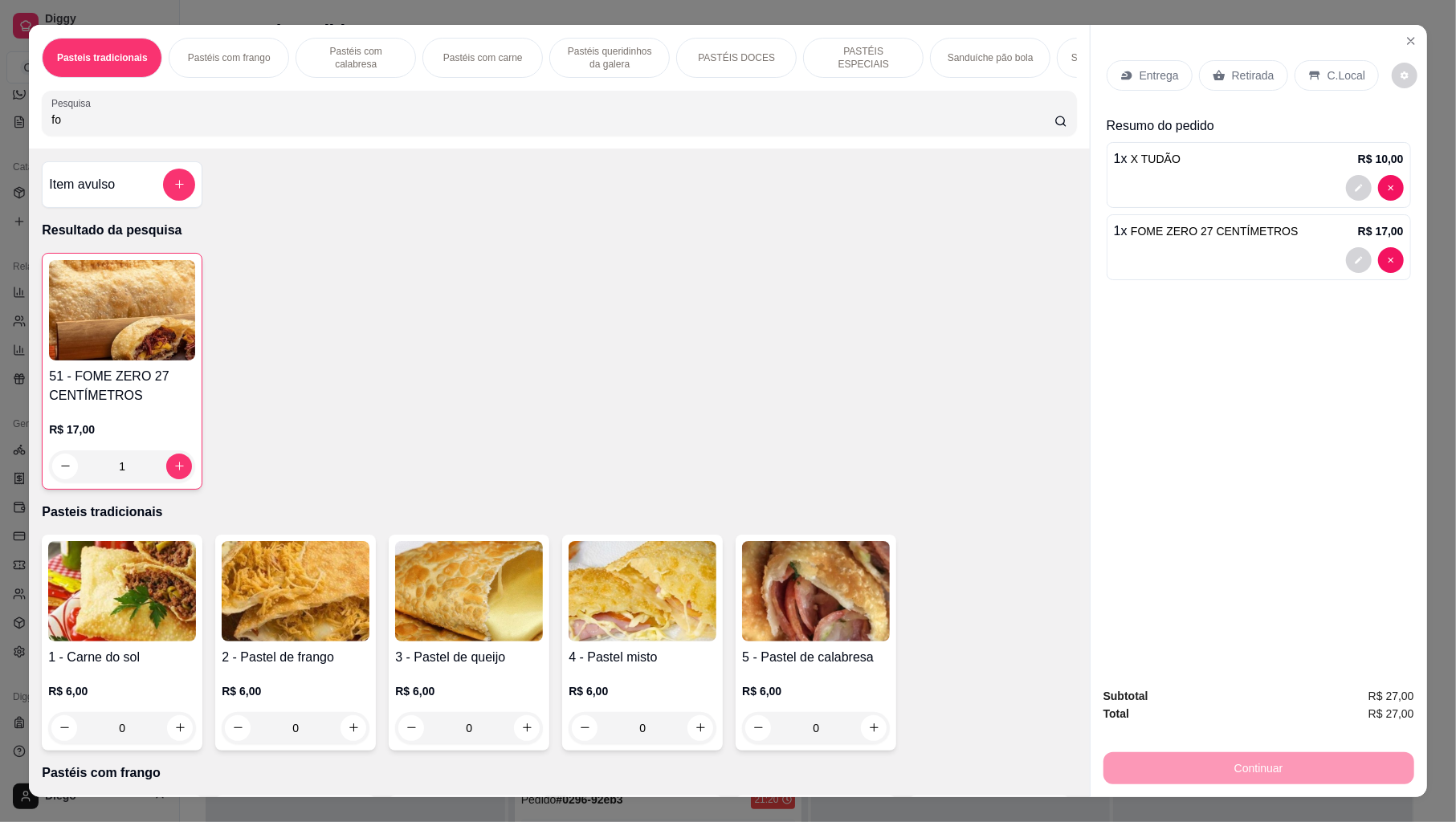
click at [1147, 66] on div "Entrega" at bounding box center [1150, 75] width 86 height 30
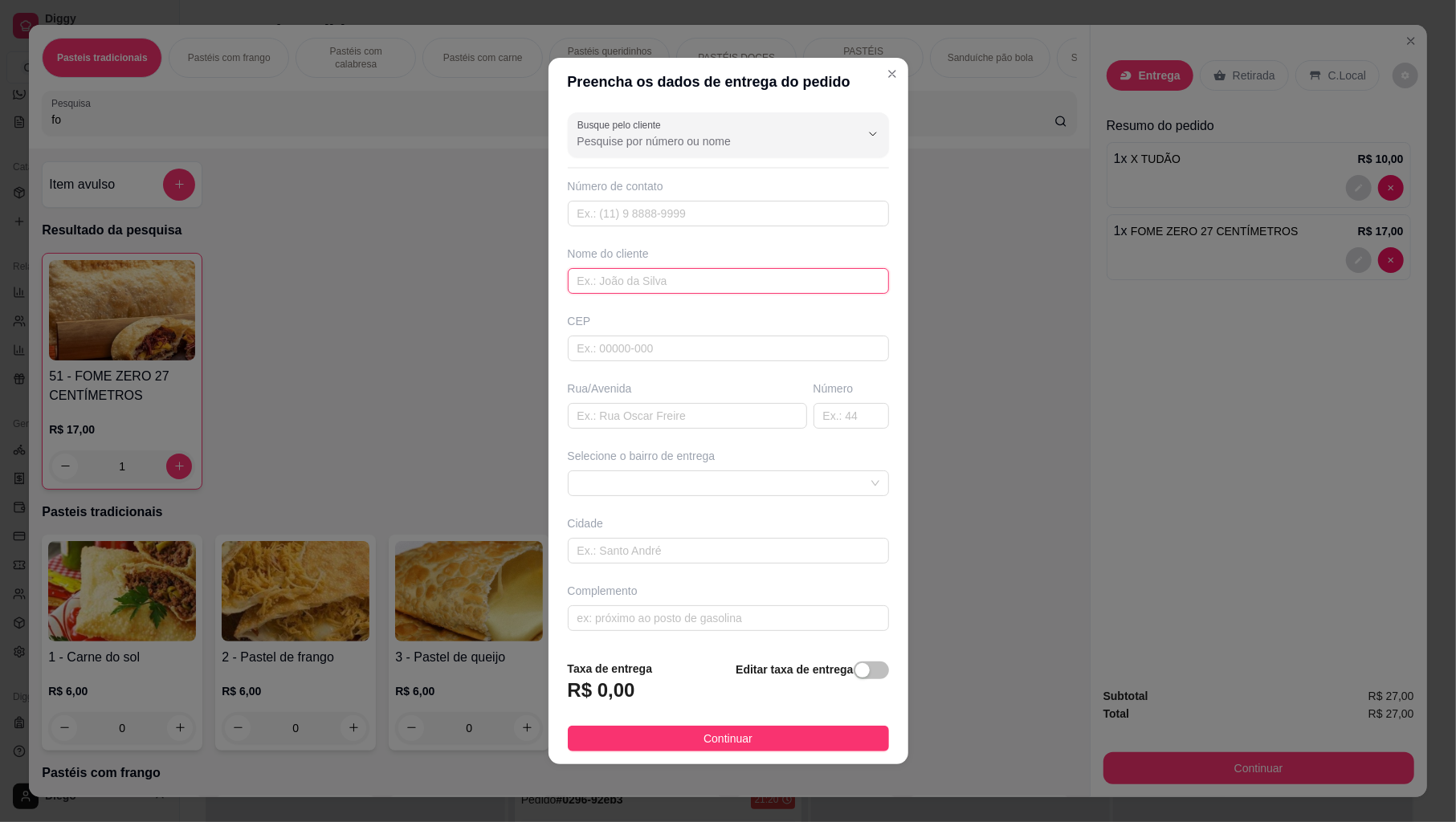
click at [636, 281] on input "text" at bounding box center [728, 281] width 322 height 26
type input "daniel"
click at [623, 419] on input "text" at bounding box center [687, 416] width 239 height 26
type input "maria francisca da soliedade"
click at [814, 411] on input "text" at bounding box center [851, 416] width 75 height 26
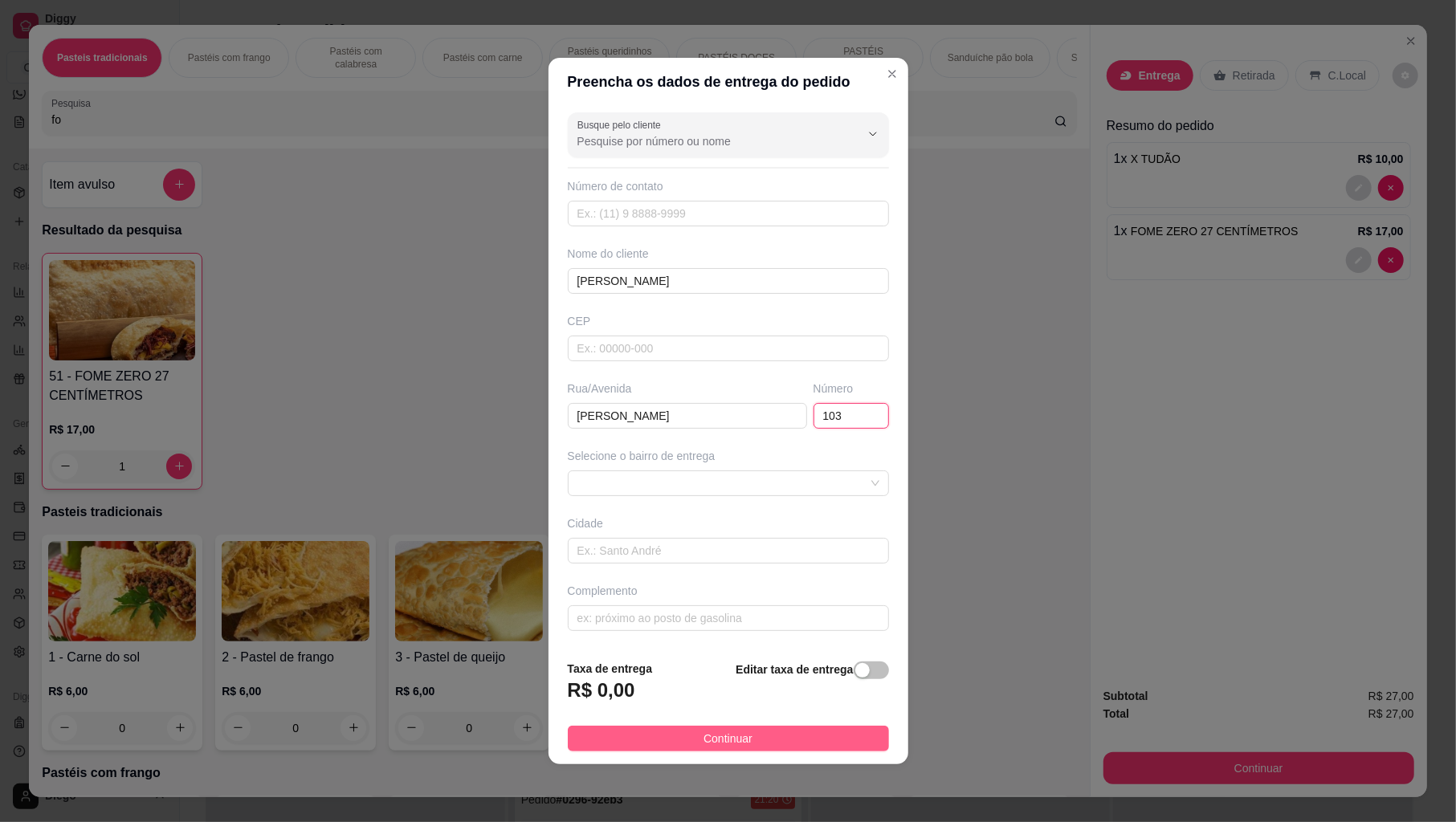
type input "103"
click at [740, 740] on span "Continuar" at bounding box center [728, 739] width 49 height 17
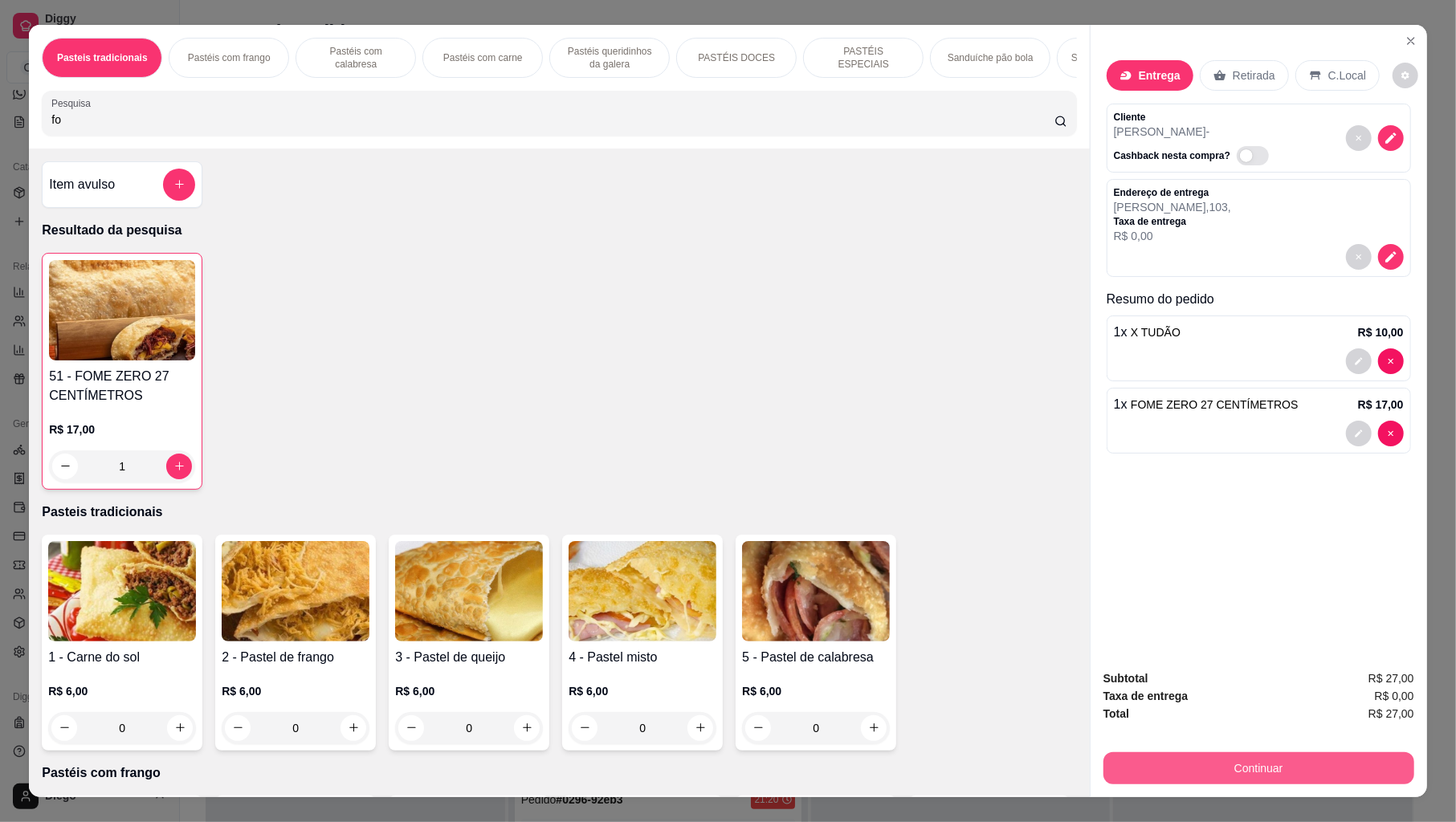
click at [1169, 766] on button "Continuar" at bounding box center [1258, 768] width 311 height 32
click at [1138, 772] on button "Continuar" at bounding box center [1258, 769] width 301 height 31
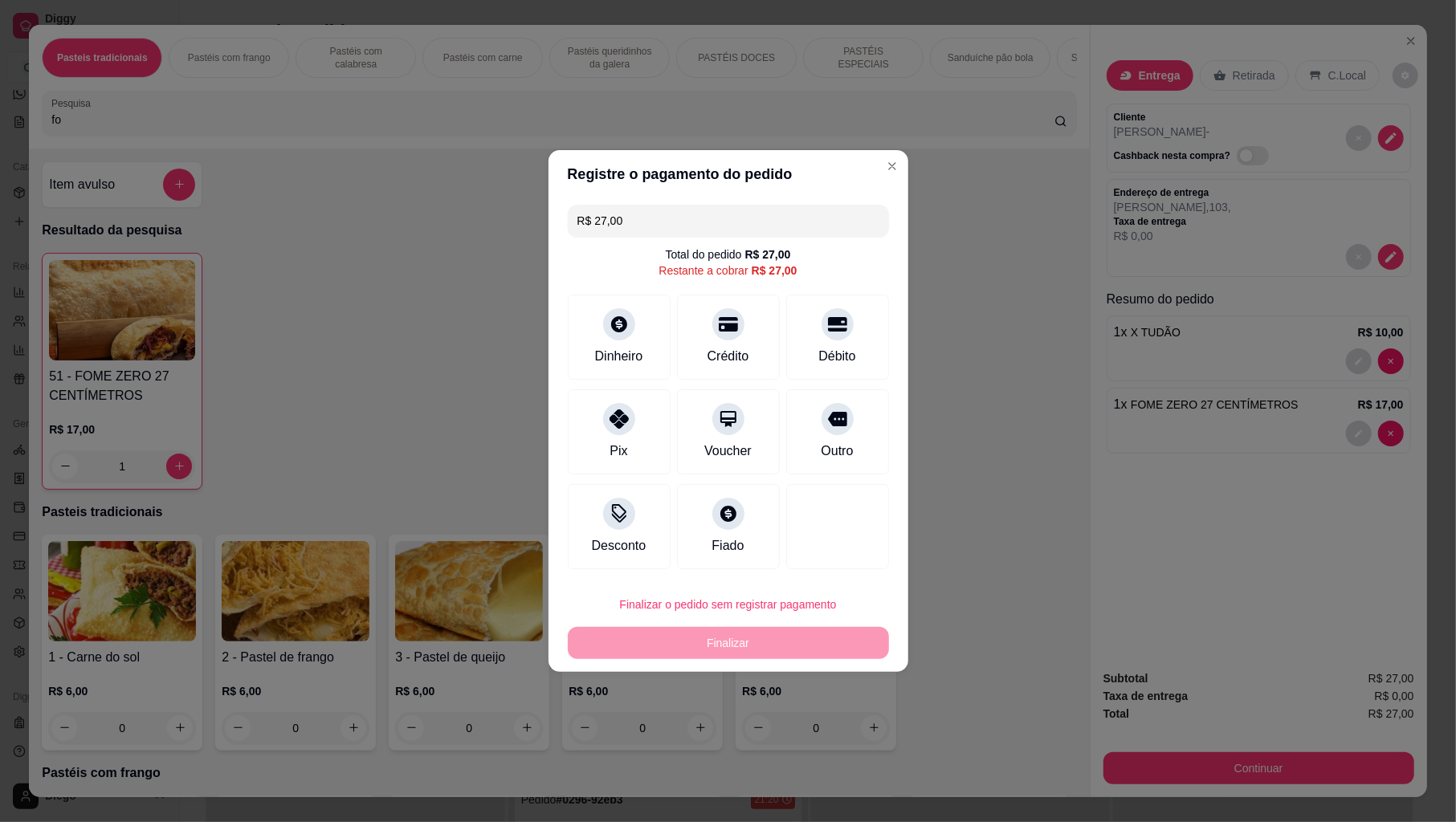
drag, startPoint x: 620, startPoint y: 414, endPoint x: 602, endPoint y: 447, distance: 37.6
click at [618, 416] on icon at bounding box center [619, 419] width 19 height 19
type input "R$ 0,00"
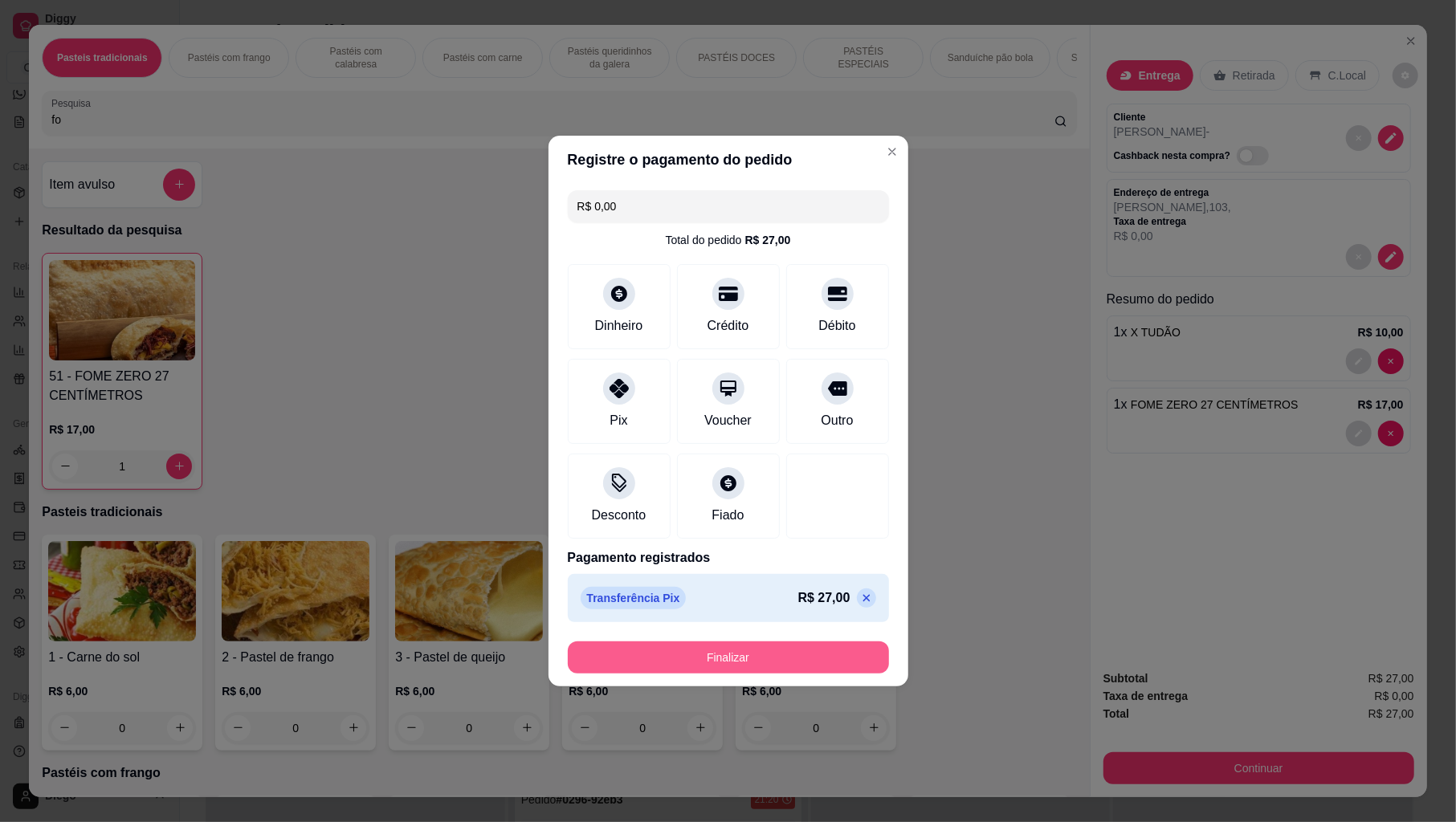
click at [627, 660] on button "Finalizar" at bounding box center [728, 657] width 322 height 32
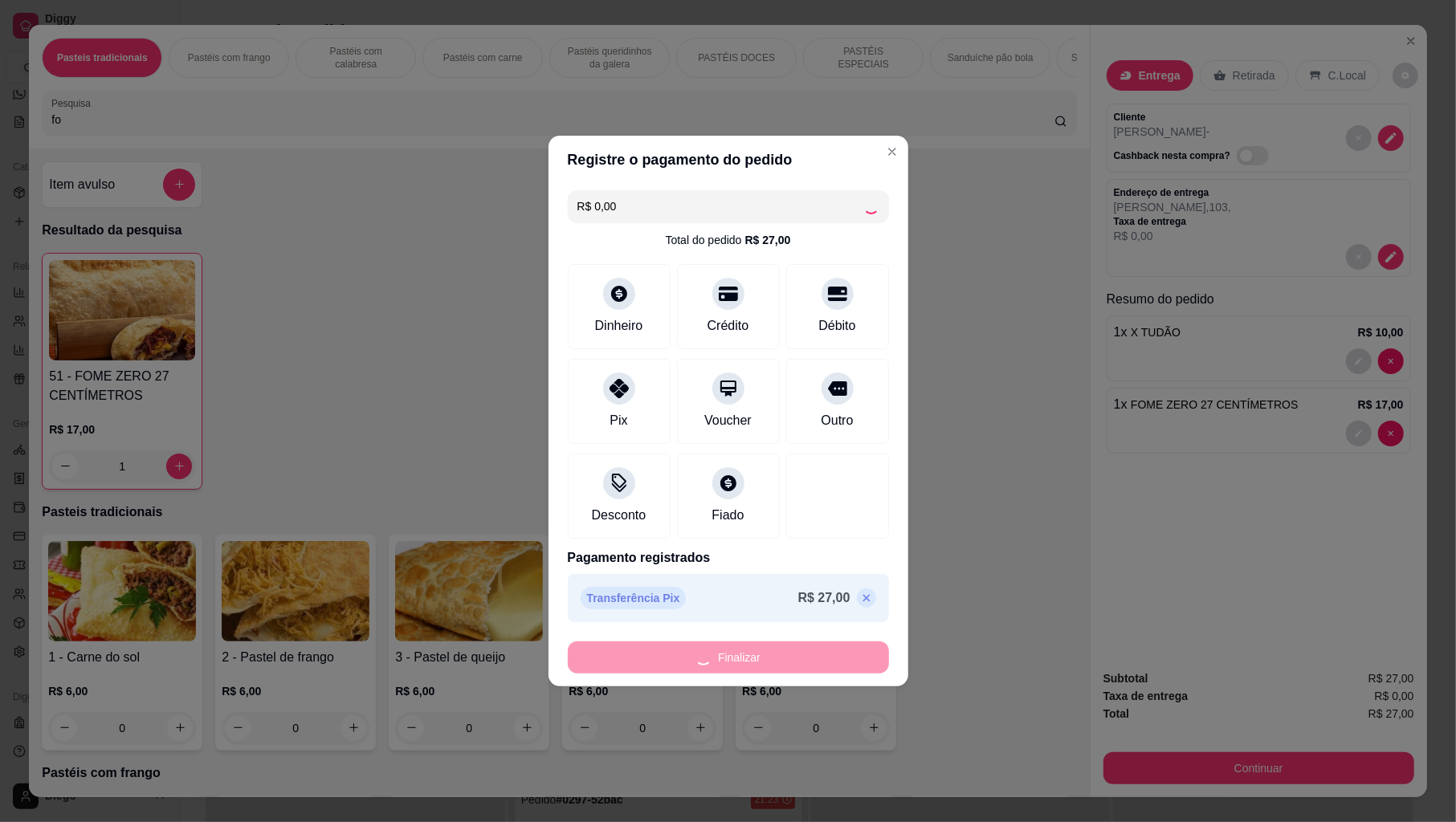
type input "0"
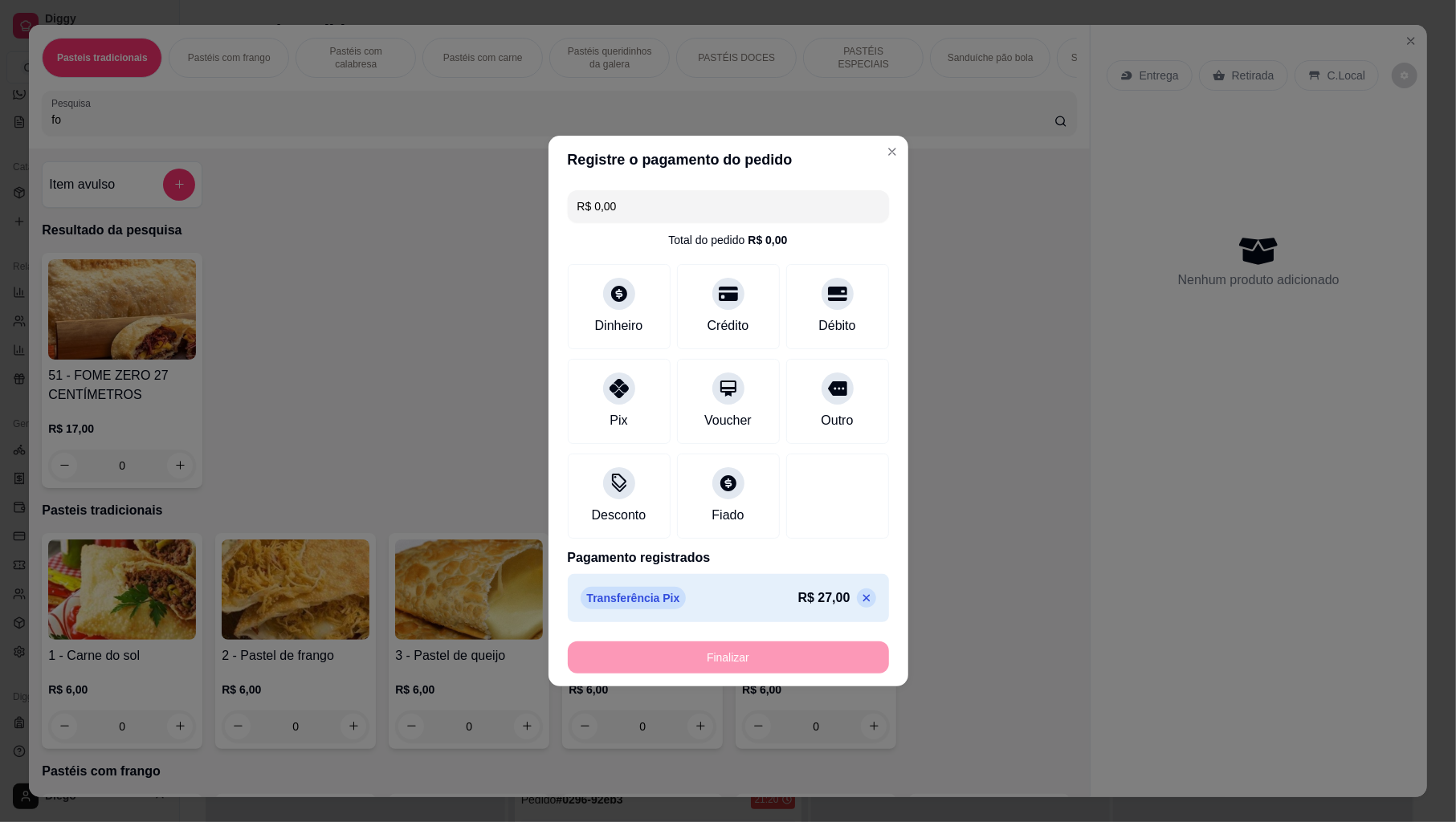
type input "-R$ 27,00"
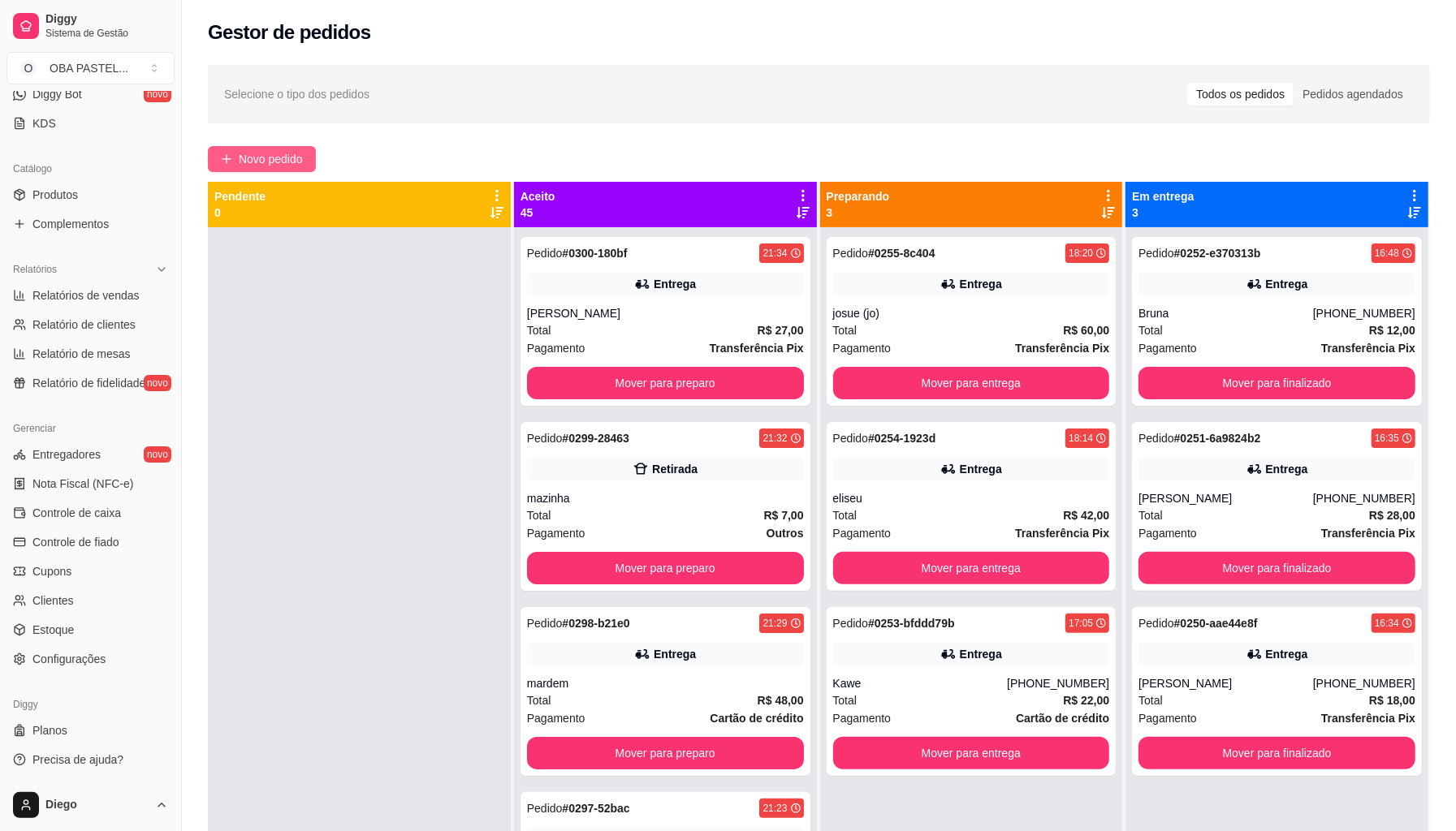
click at [264, 167] on span "Novo pedido" at bounding box center [271, 158] width 64 height 18
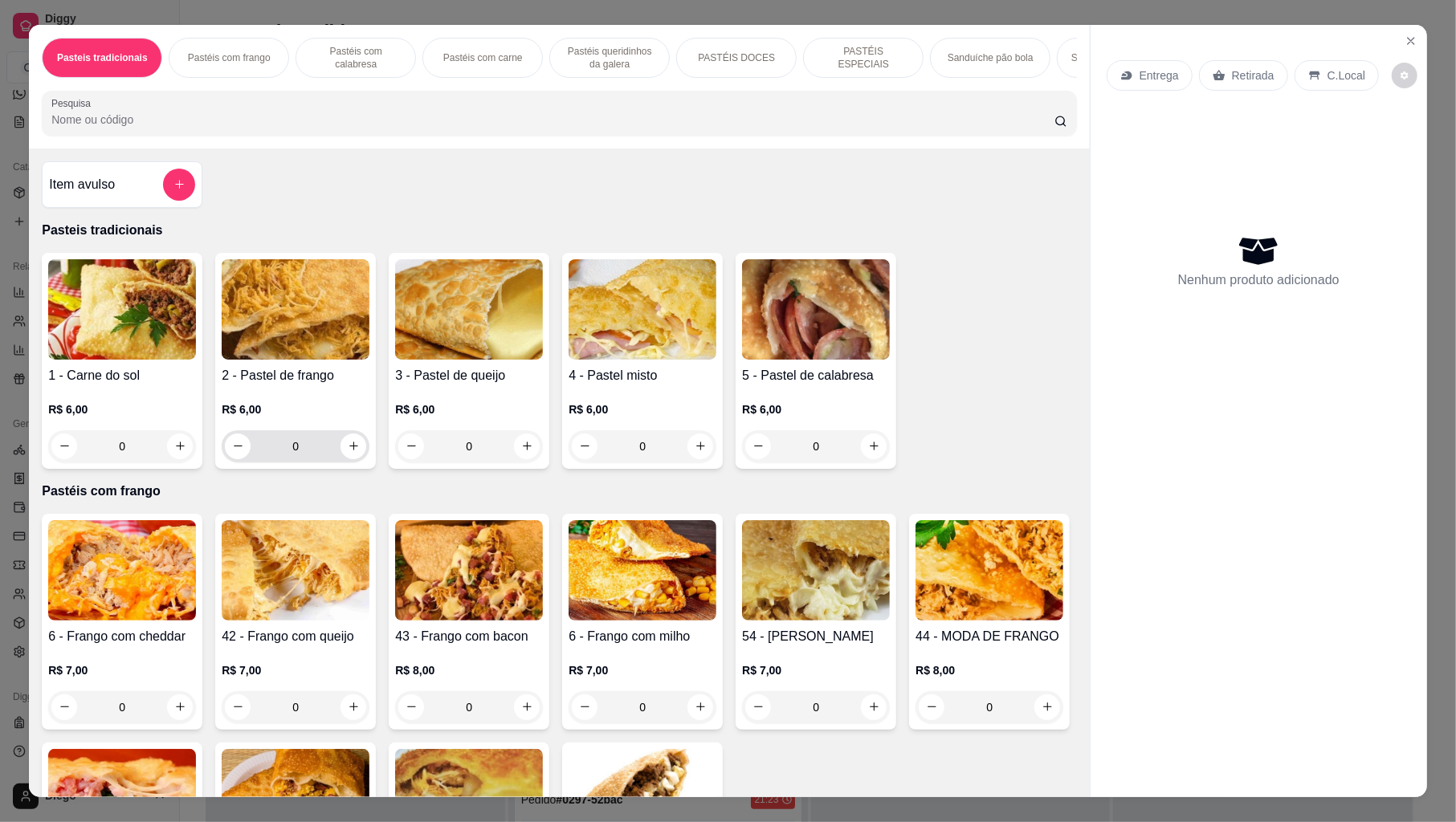
click at [358, 459] on div "0" at bounding box center [295, 446] width 148 height 32
click at [349, 451] on icon "increase-product-quantity" at bounding box center [354, 446] width 9 height 9
type input "1"
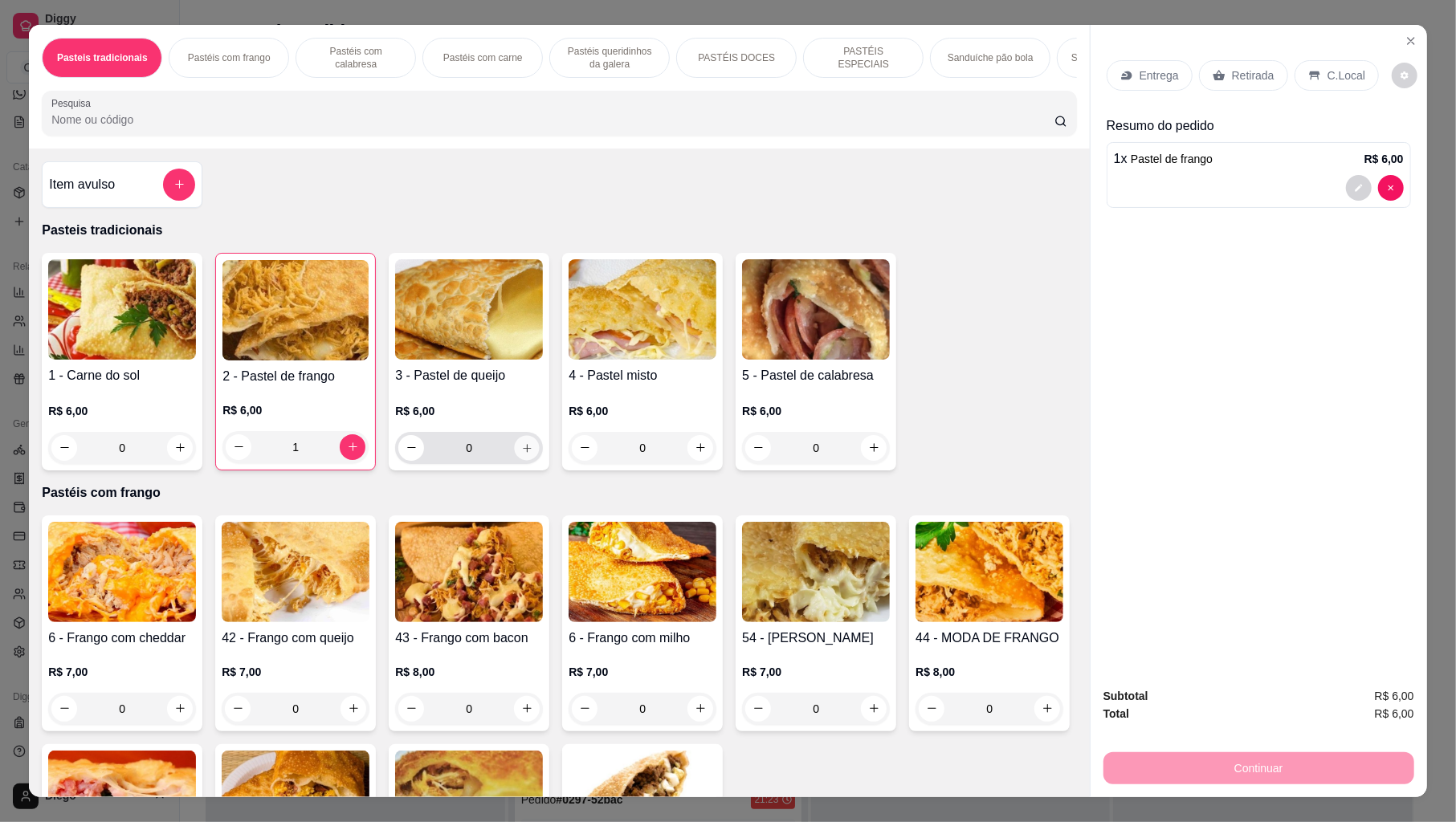
click at [521, 454] on icon "increase-product-quantity" at bounding box center [527, 447] width 12 height 12
type input "1"
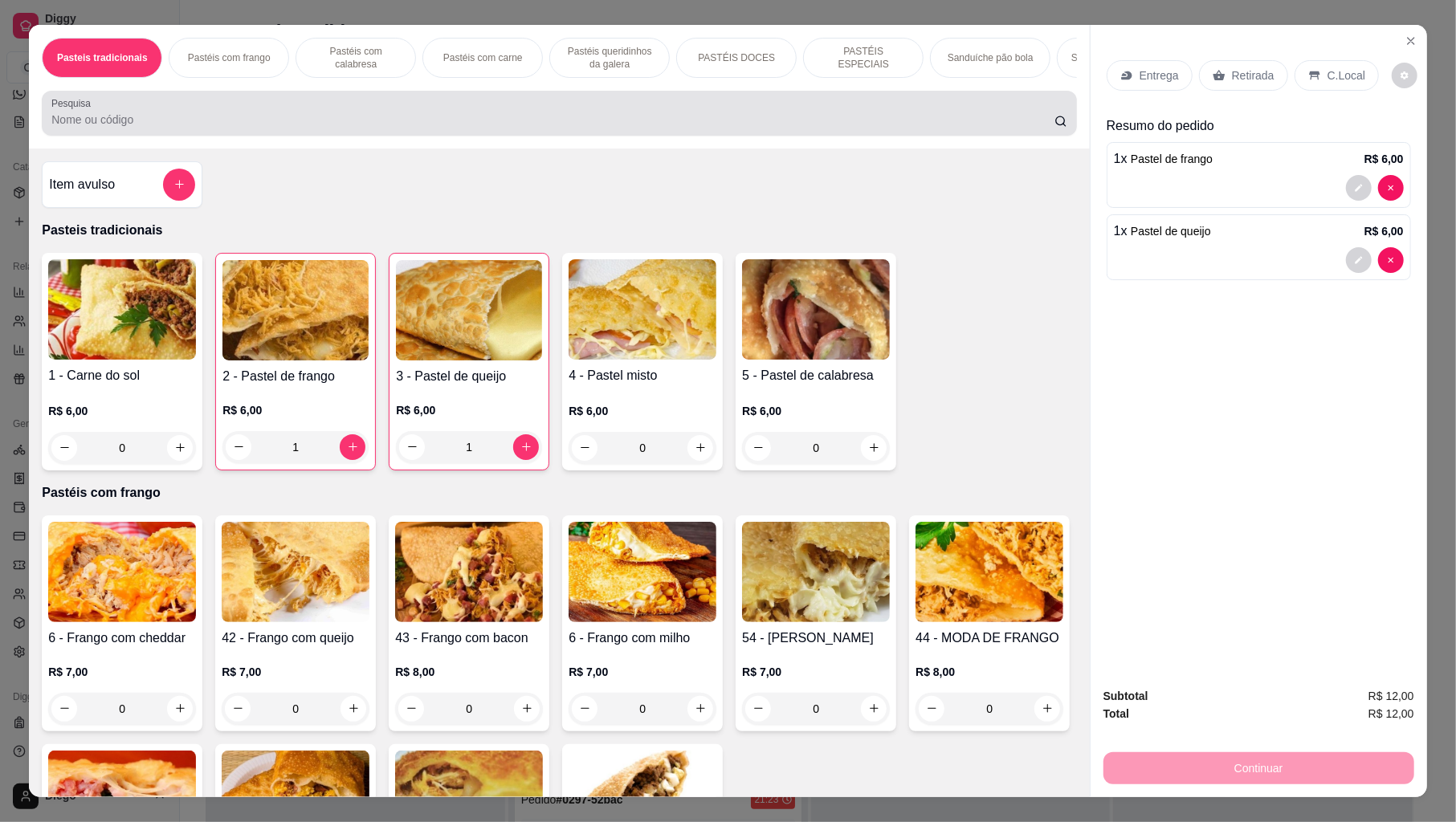
click at [656, 127] on input "Pesquisa" at bounding box center [553, 120] width 1003 height 16
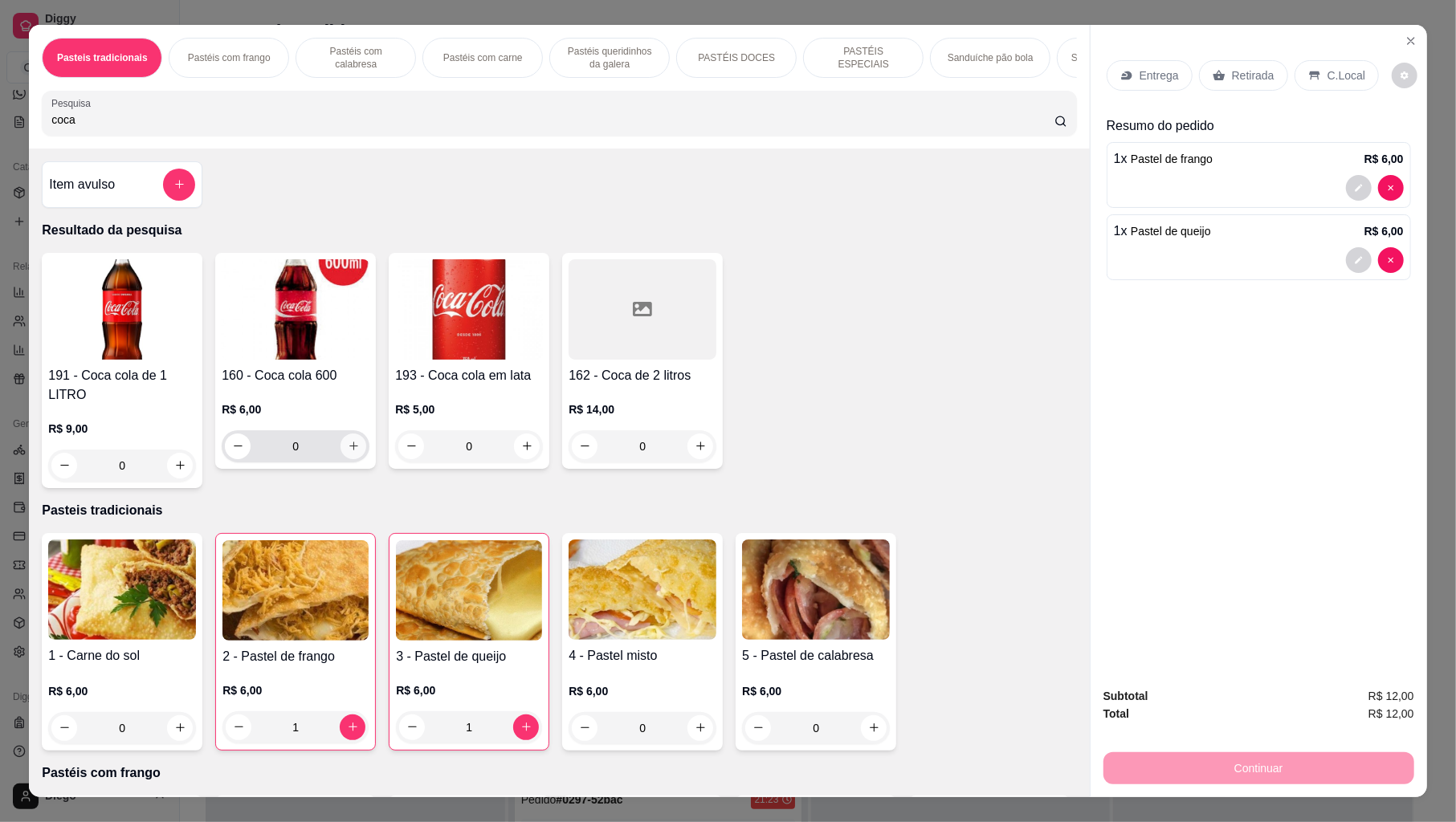
type input "coca"
click at [350, 452] on icon "increase-product-quantity" at bounding box center [353, 445] width 12 height 12
type input "1"
click at [1140, 68] on p "Entrega" at bounding box center [1159, 76] width 39 height 16
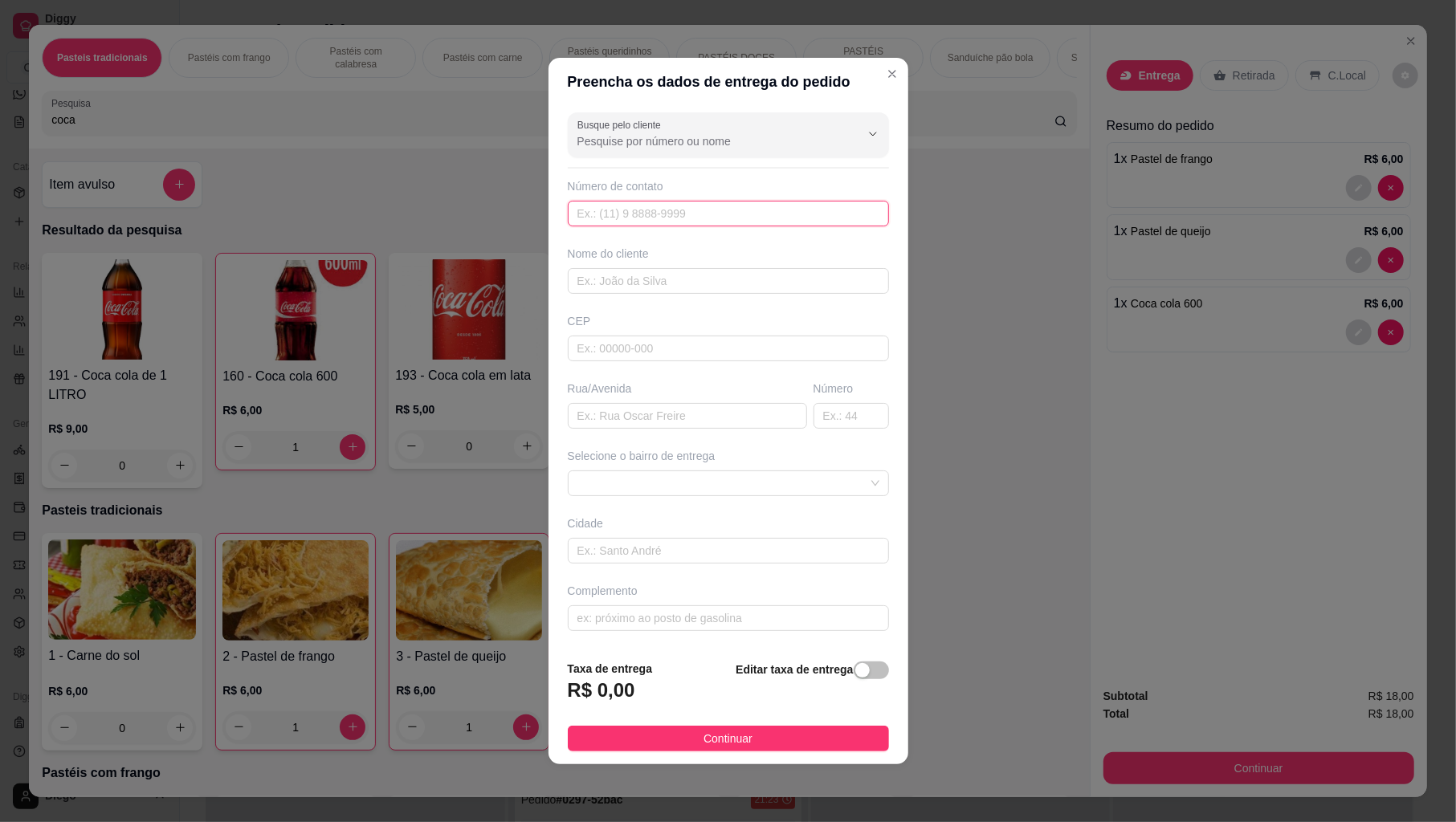
click at [682, 210] on input "text" at bounding box center [728, 214] width 322 height 26
click at [652, 271] on input "text" at bounding box center [728, 281] width 322 height 26
type input "fabricio karina"
click at [599, 551] on input "text" at bounding box center [728, 551] width 322 height 26
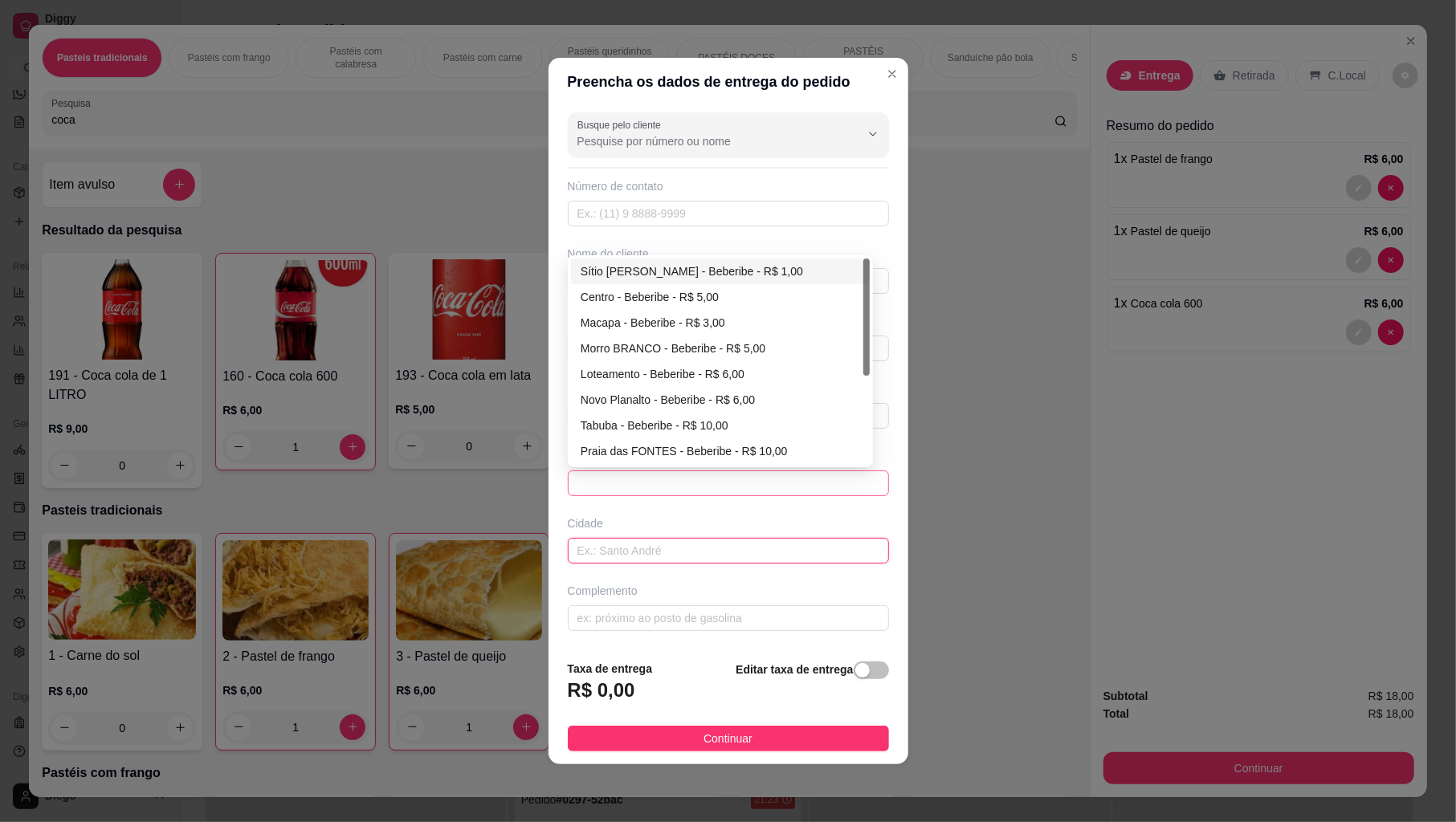
click at [618, 477] on span at bounding box center [728, 483] width 302 height 24
click at [636, 267] on div "Sítio [PERSON_NAME] - Beberibe - R$ 1,00" at bounding box center [720, 271] width 279 height 17
type input "Beberibe"
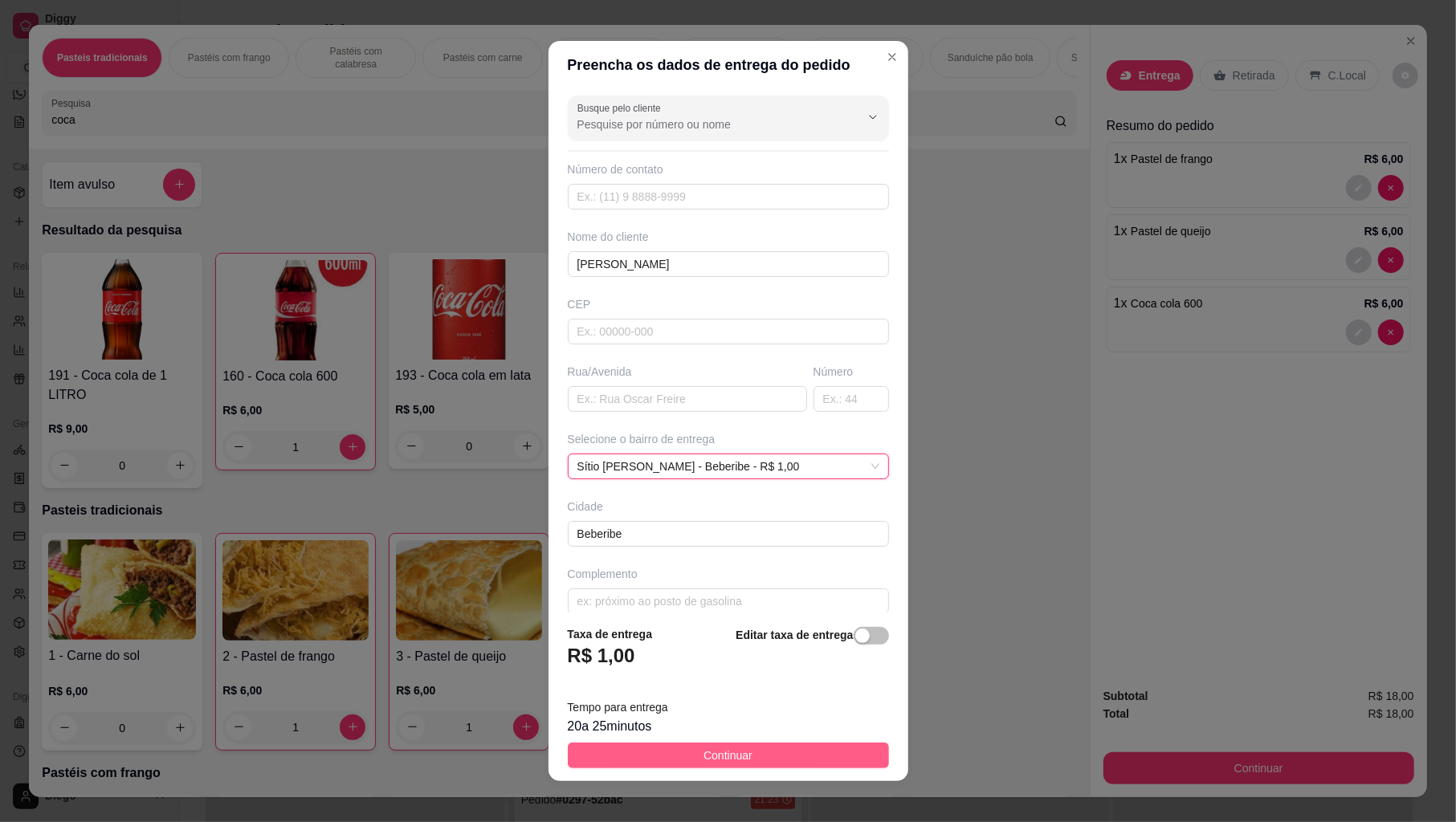
click at [608, 758] on button "Continuar" at bounding box center [728, 756] width 322 height 26
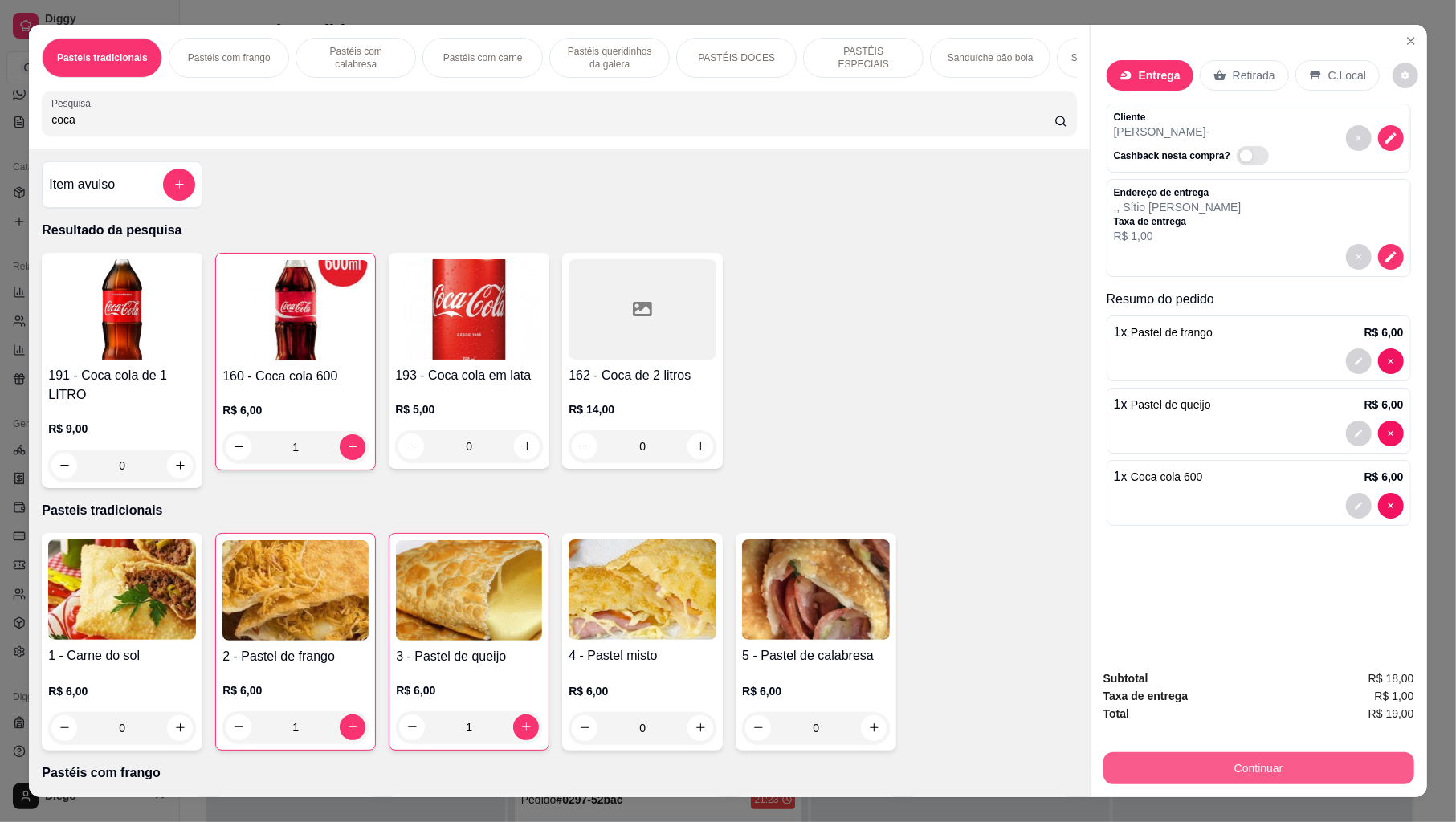
click at [1184, 770] on button "Continuar" at bounding box center [1258, 768] width 311 height 32
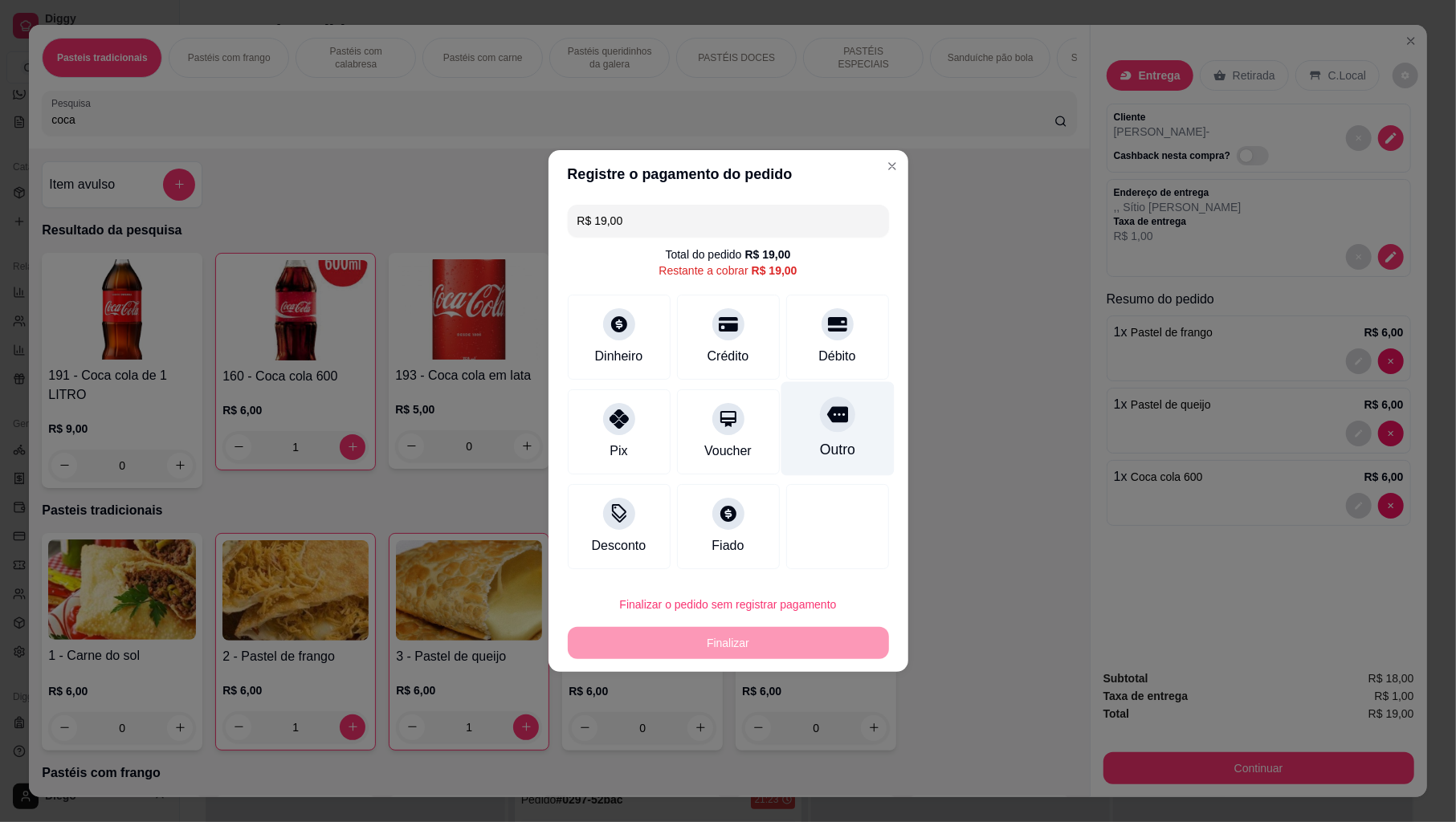
drag, startPoint x: 820, startPoint y: 441, endPoint x: 772, endPoint y: 540, distance: 110.0
click at [819, 447] on div "Outro" at bounding box center [837, 449] width 36 height 21
type input "R$ 0,00"
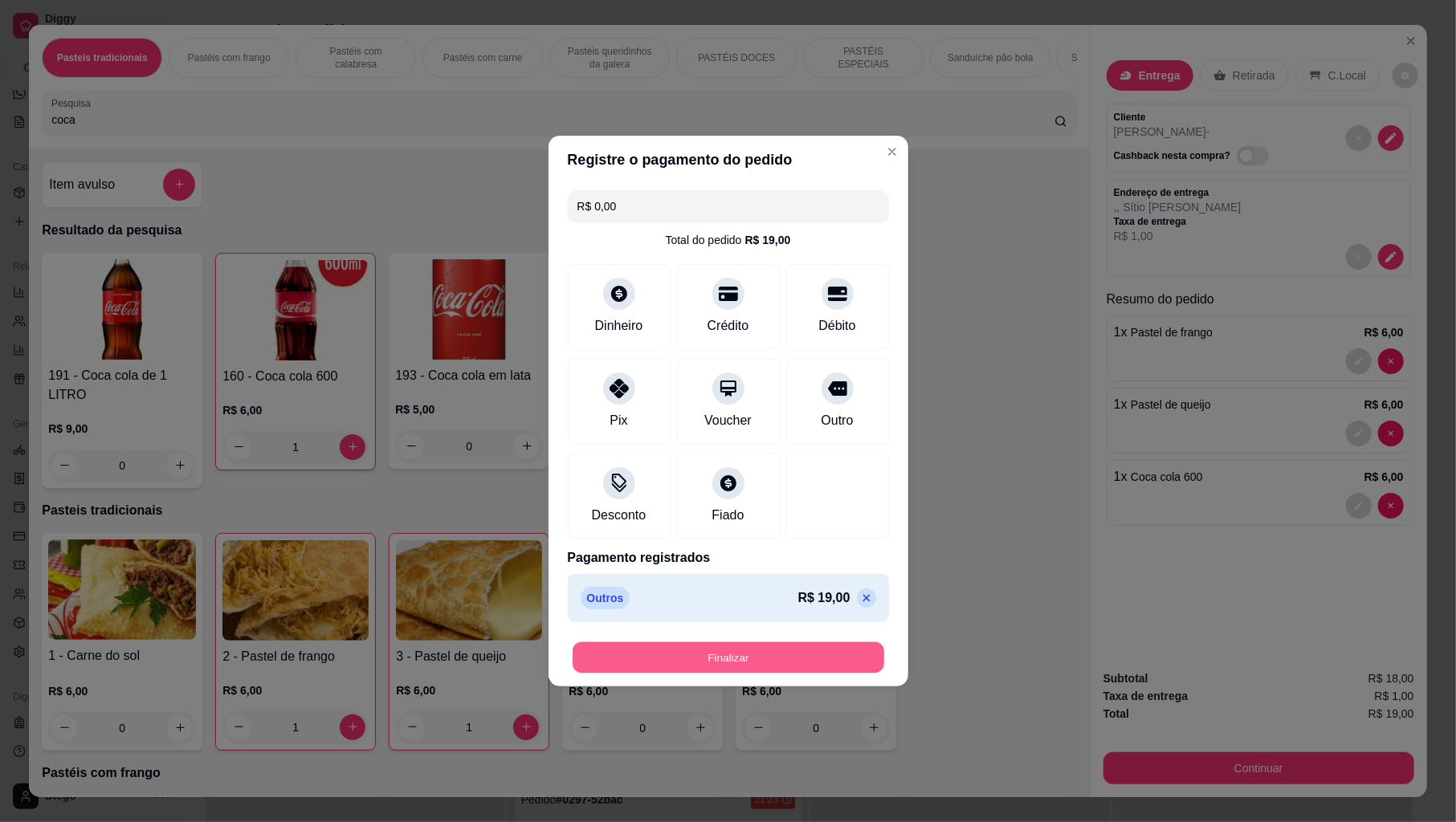
click at [743, 662] on button "Finalizar" at bounding box center [728, 658] width 312 height 31
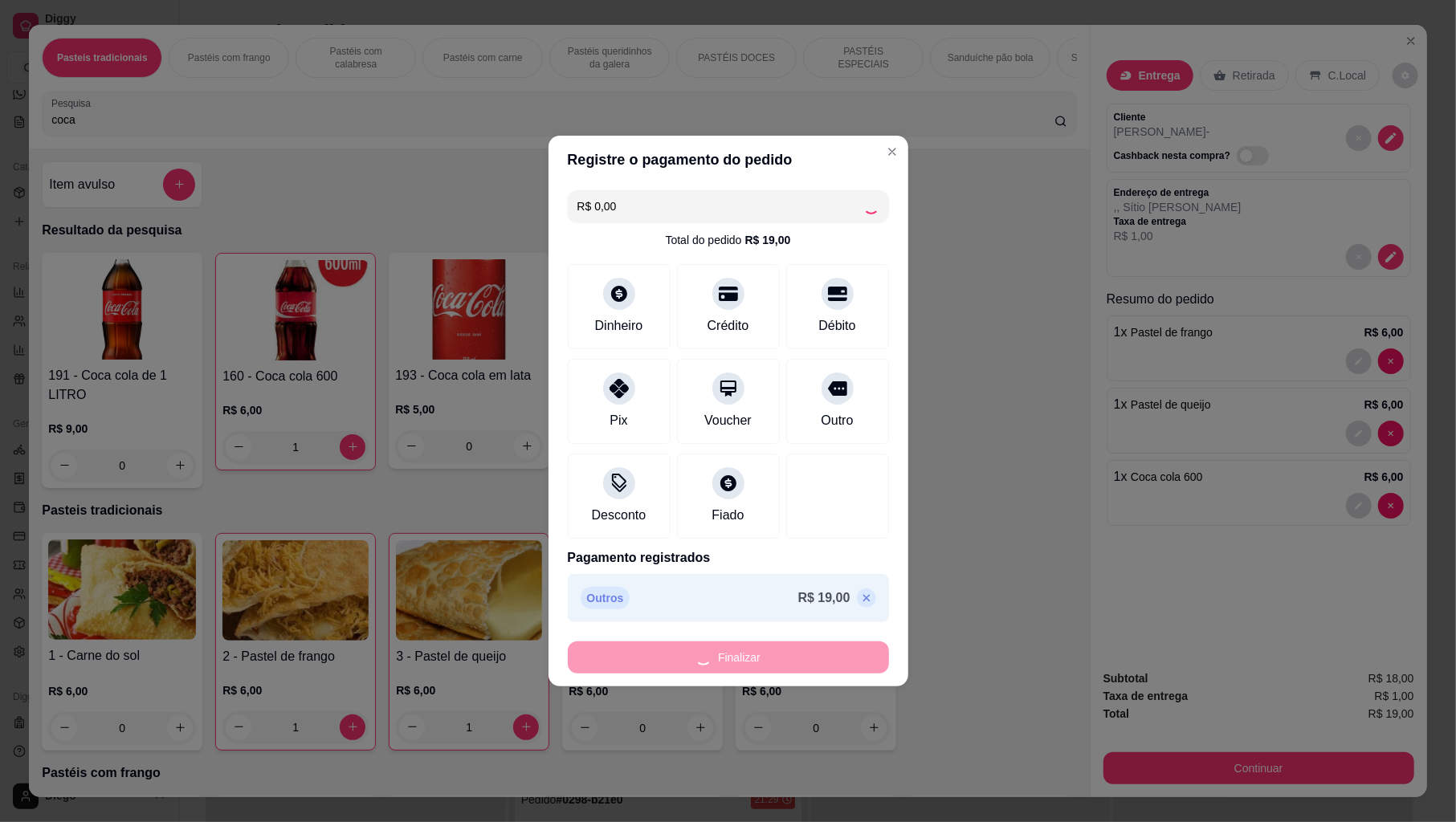
type input "0"
type input "-R$ 19,00"
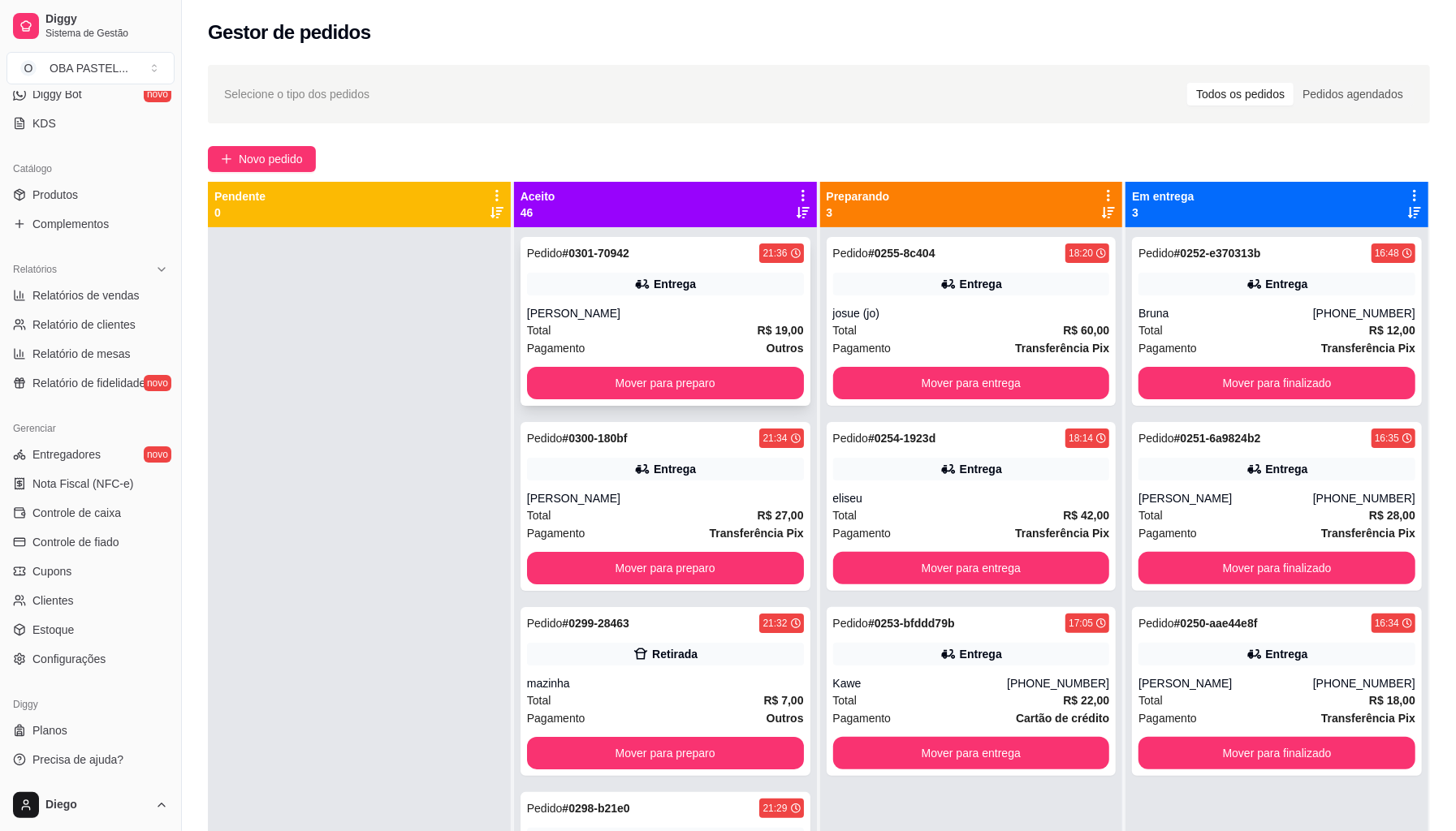
click at [625, 330] on div "Total R$ 19,00" at bounding box center [665, 330] width 277 height 18
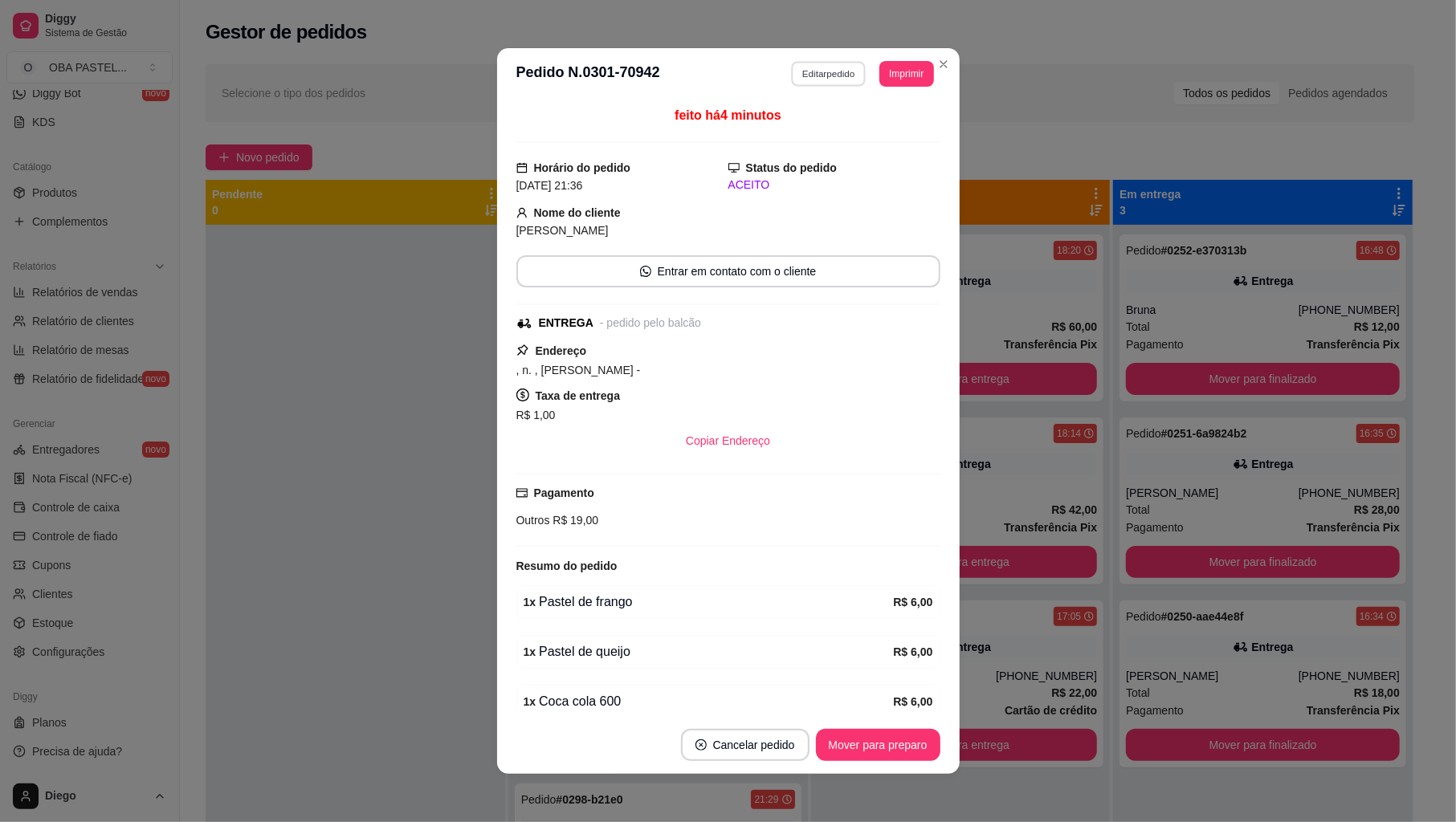
click at [808, 82] on button "Editar pedido" at bounding box center [828, 73] width 75 height 25
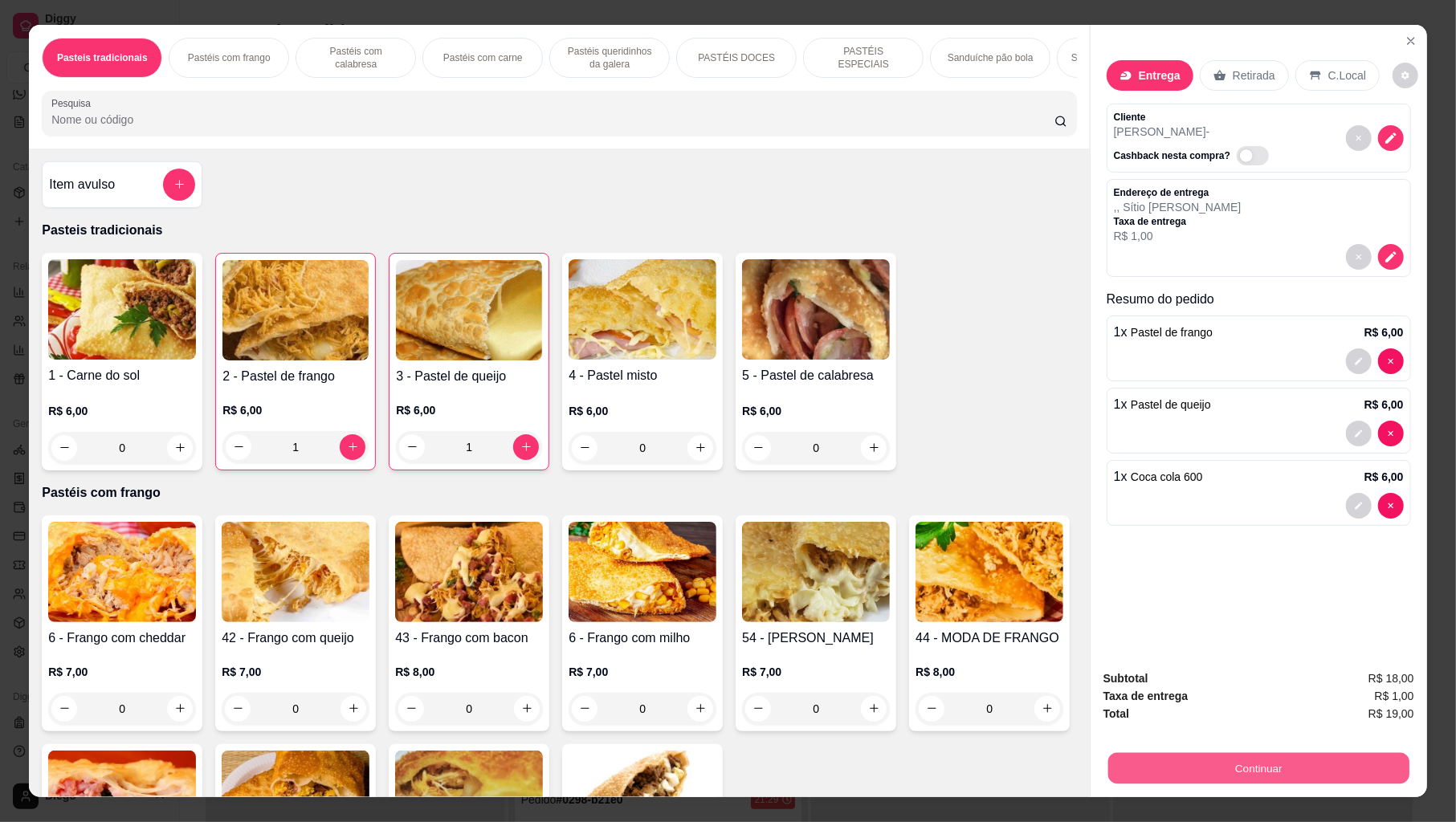
click at [1242, 773] on button "Continuar" at bounding box center [1258, 769] width 301 height 31
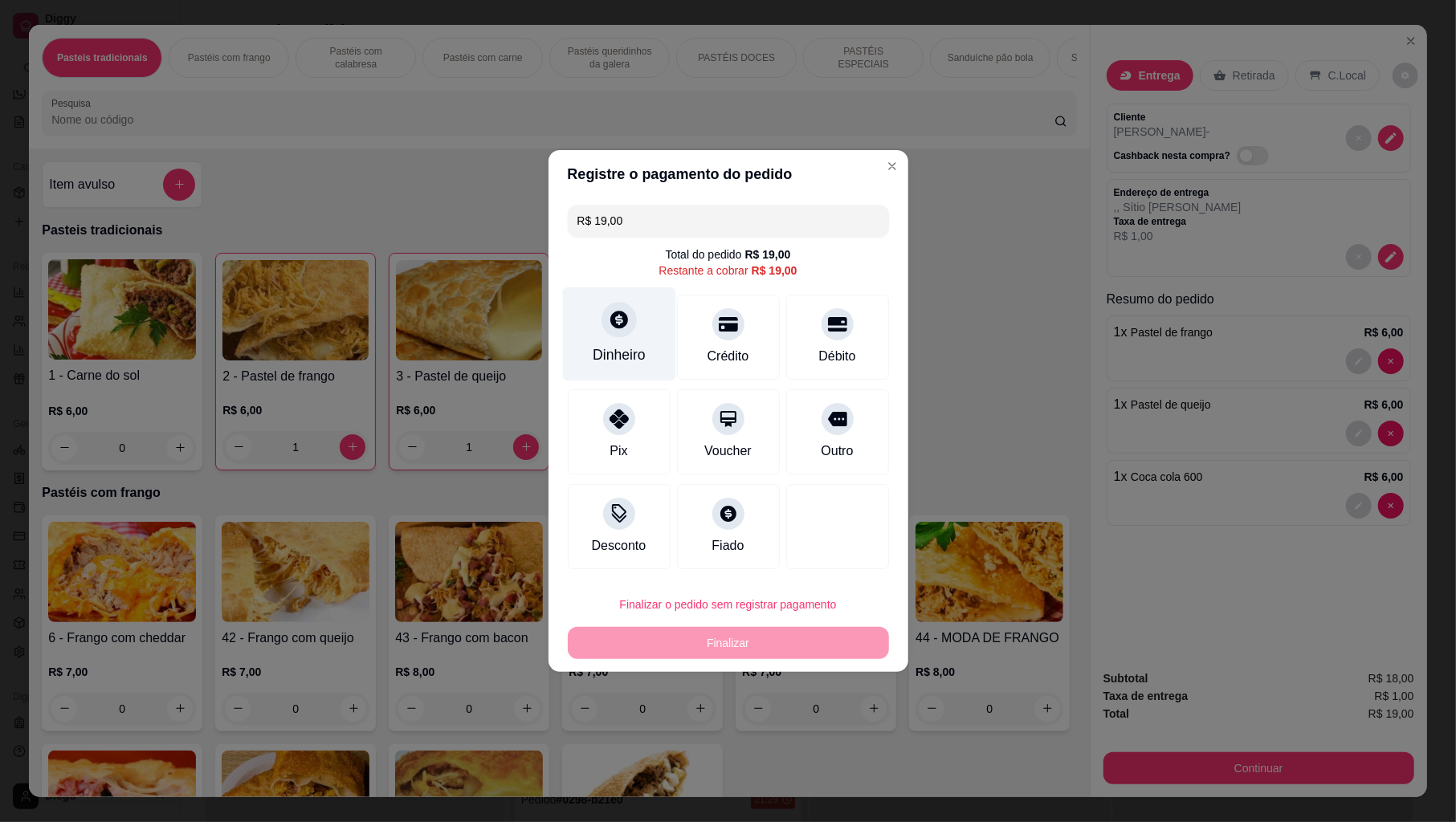
click at [628, 360] on div "Dinheiro" at bounding box center [619, 355] width 53 height 21
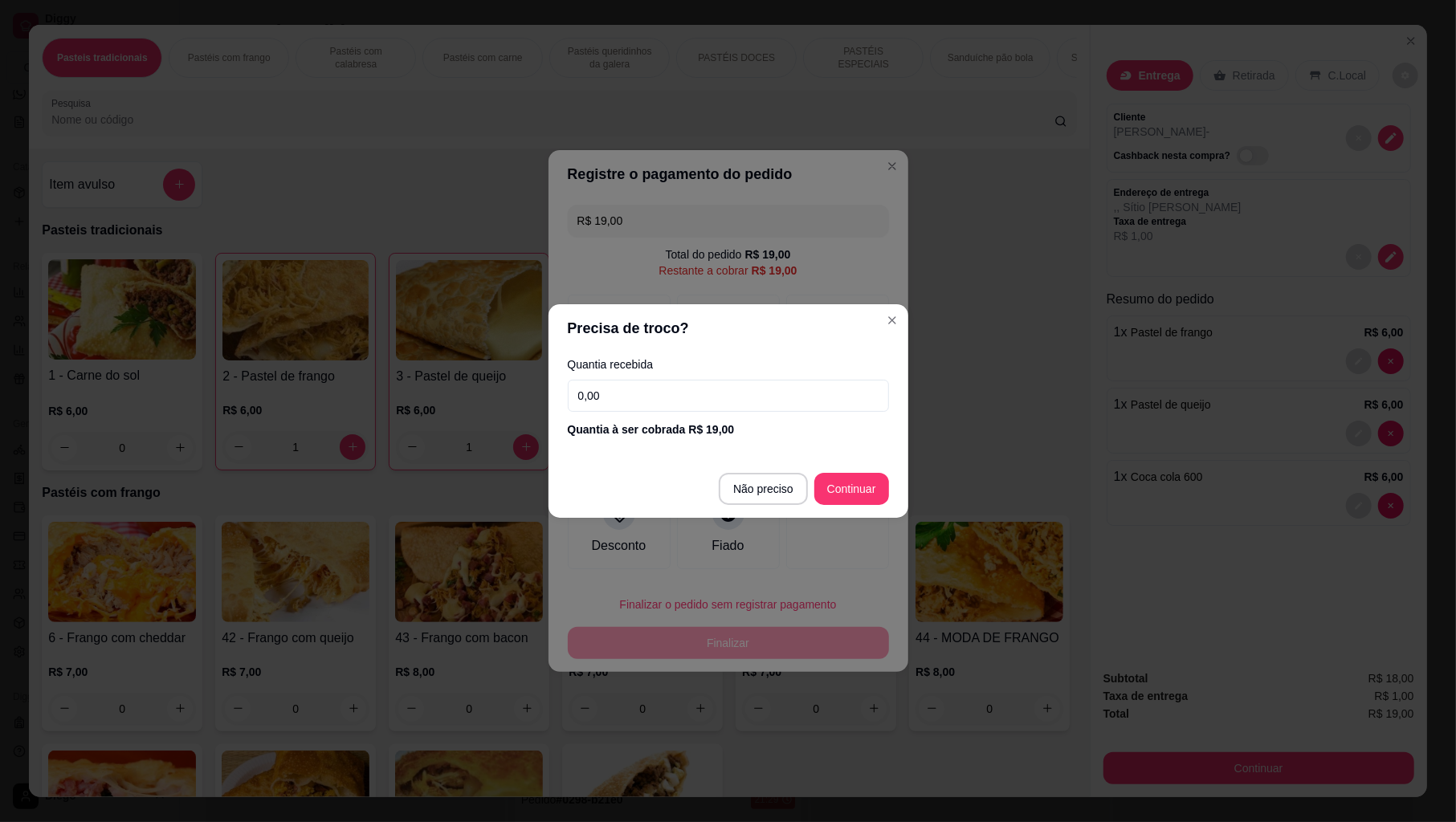
click at [676, 389] on input "0,00" at bounding box center [728, 396] width 322 height 32
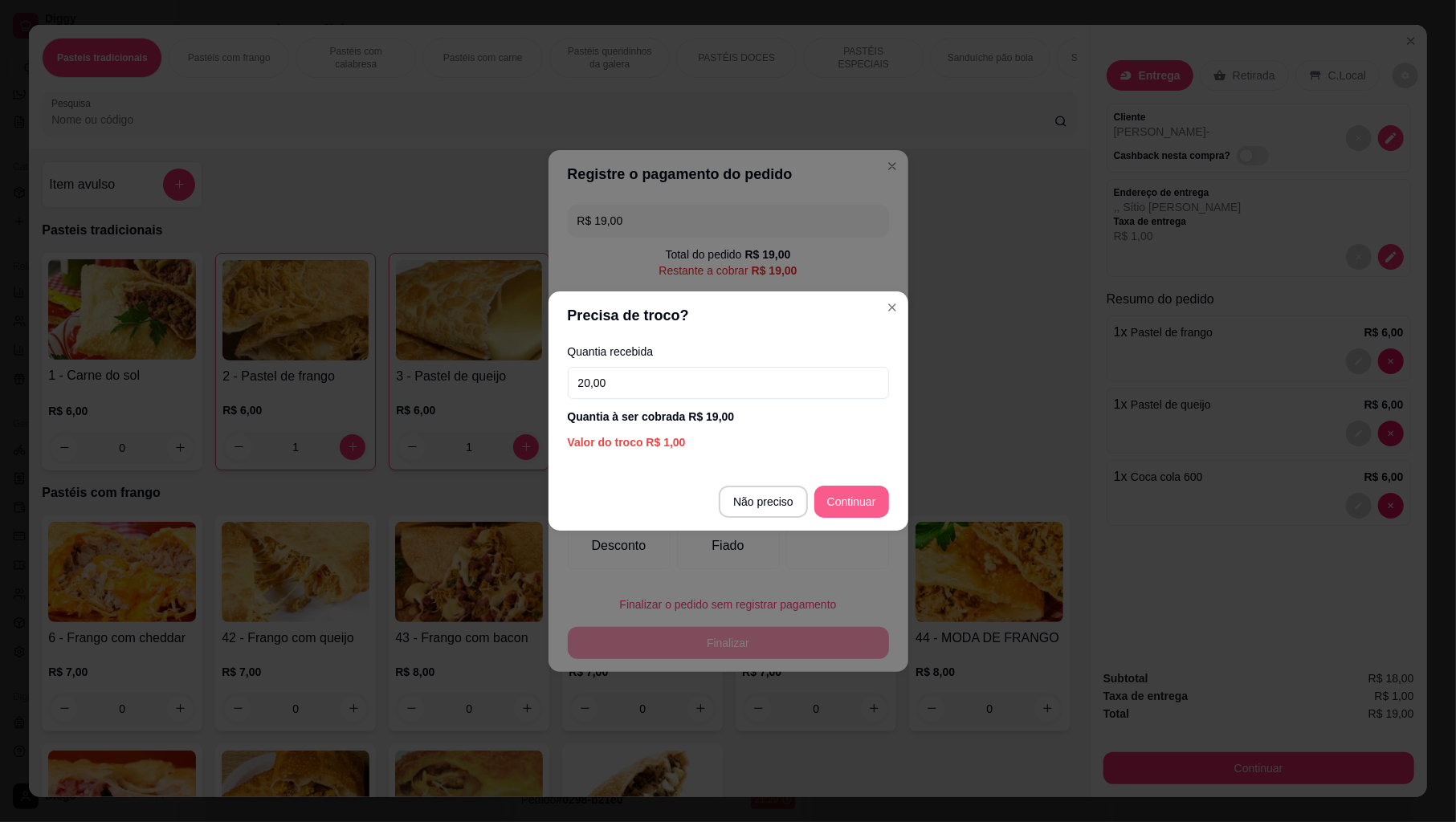
type input "20,00"
type input "R$ 0,00"
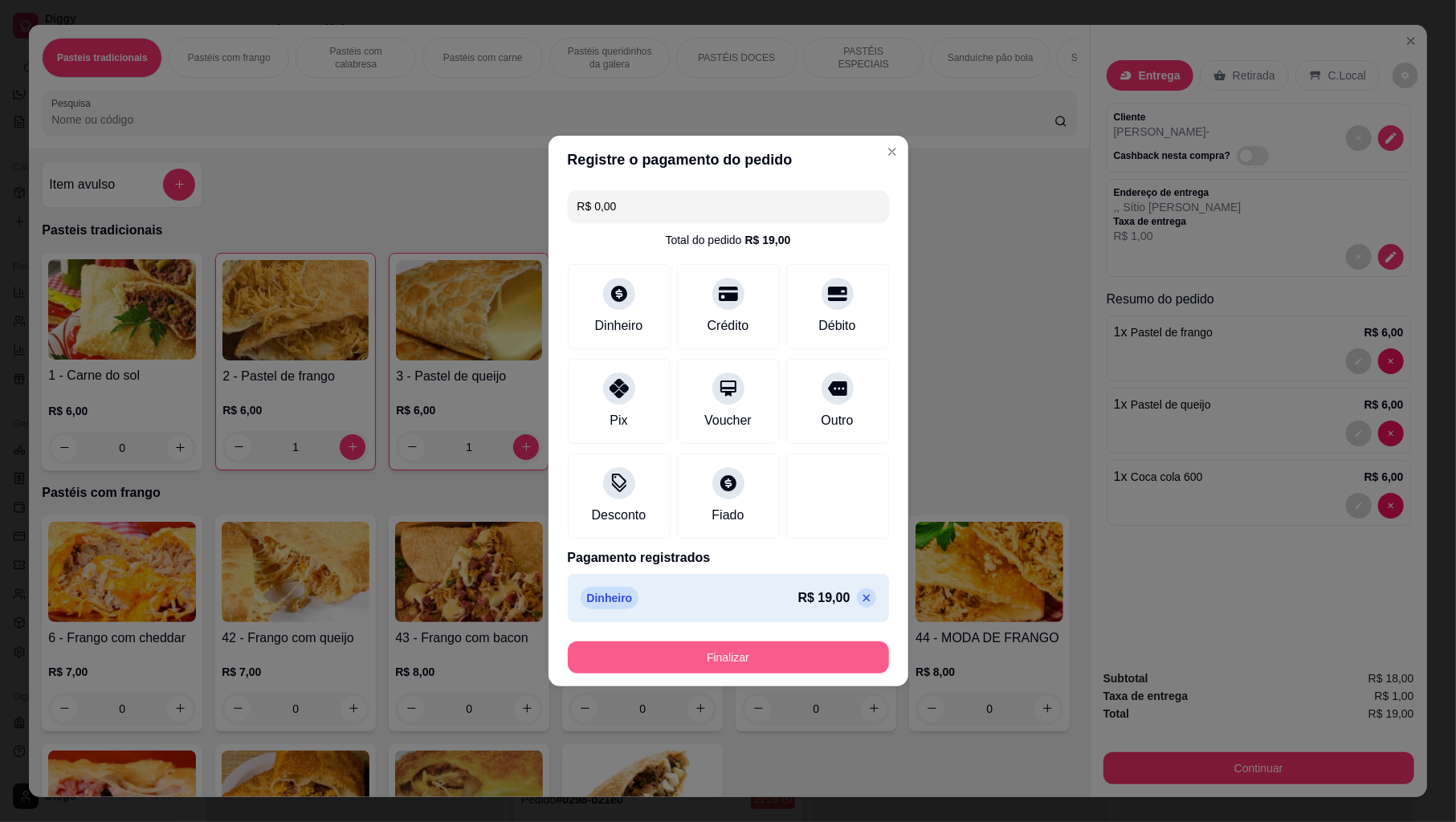
click at [835, 656] on button "Finalizar" at bounding box center [728, 657] width 322 height 32
click at [835, 656] on div "Finalizar" at bounding box center [728, 657] width 322 height 32
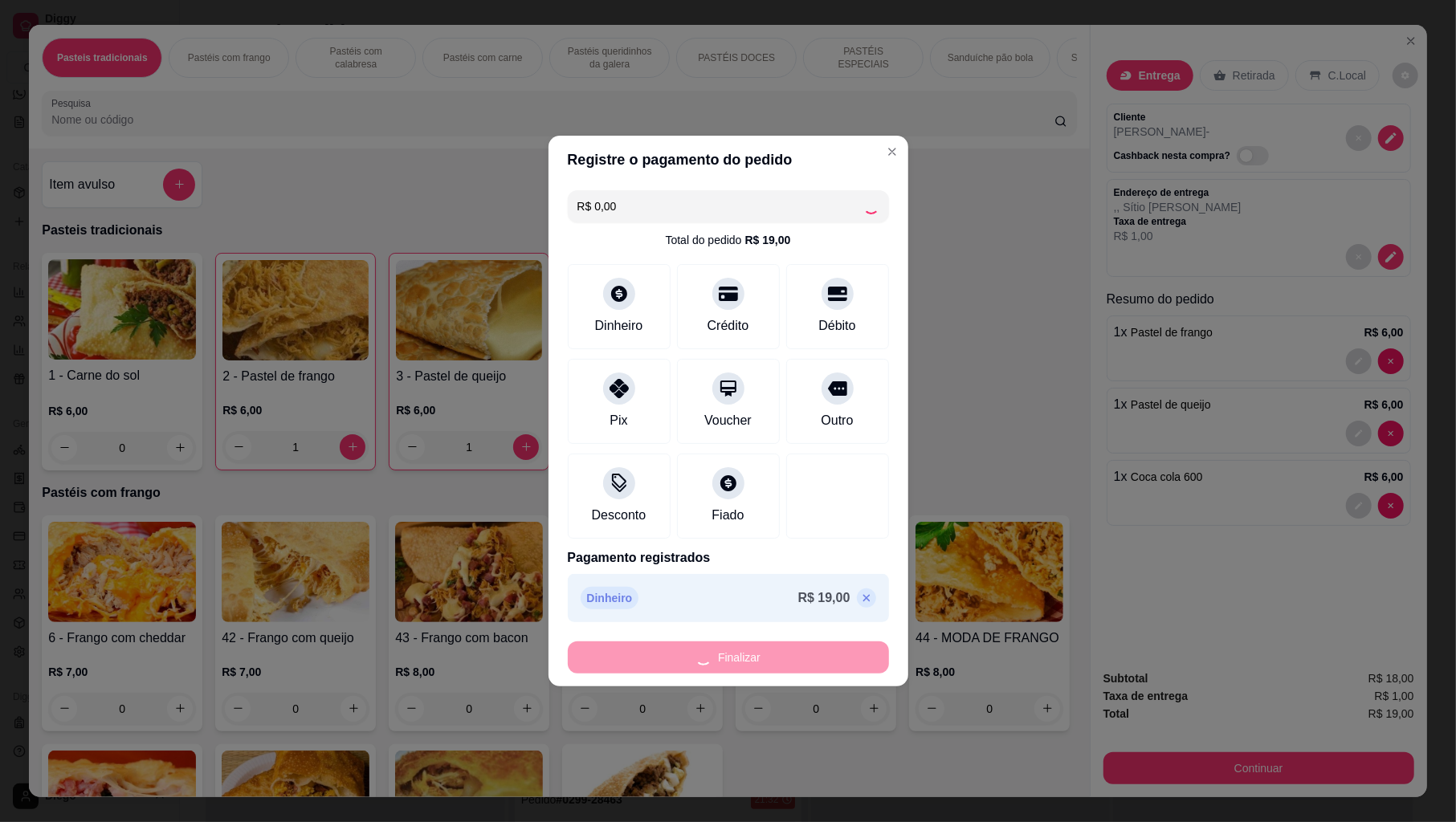
type input "0"
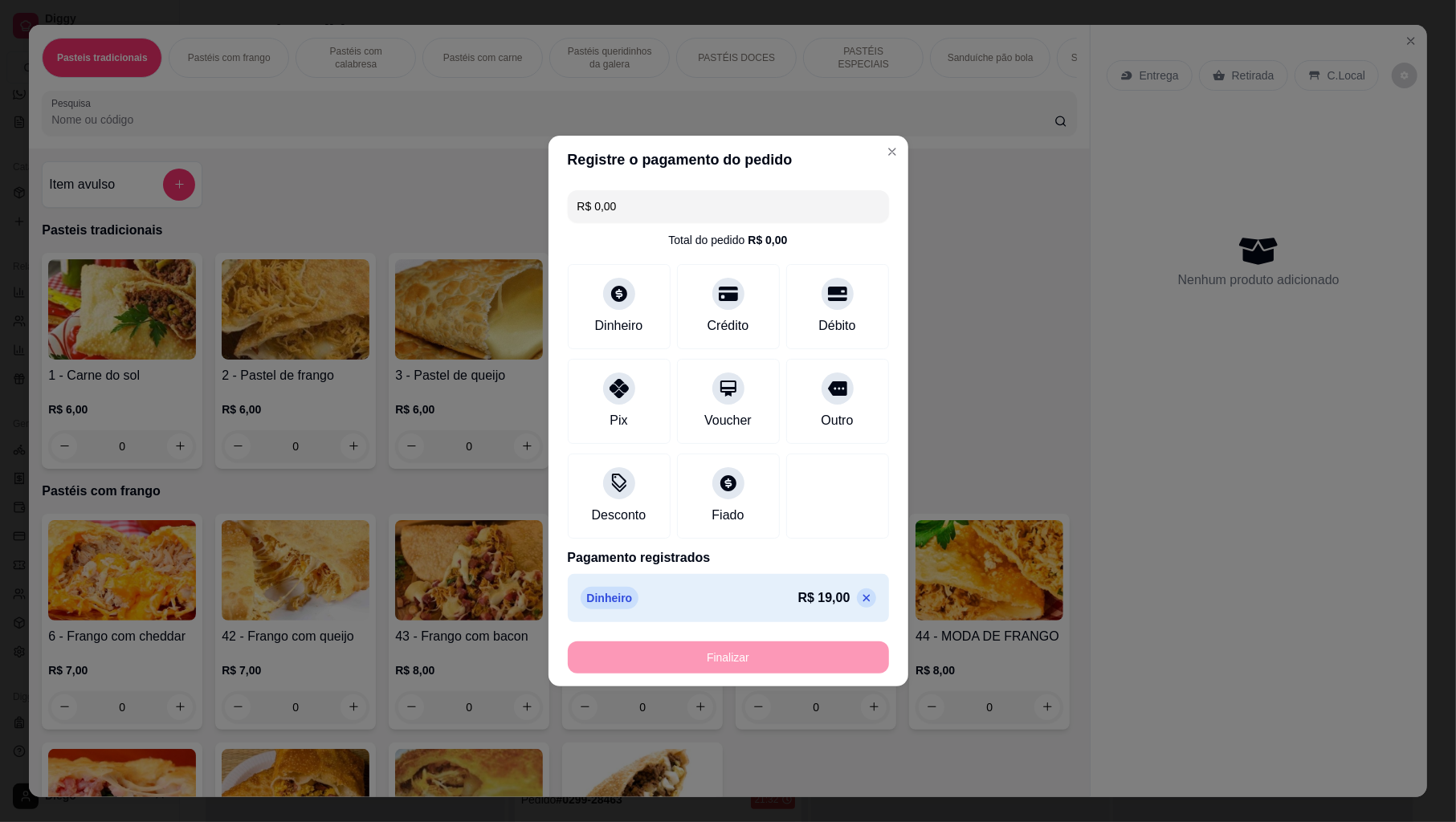
type input "-R$ 19,00"
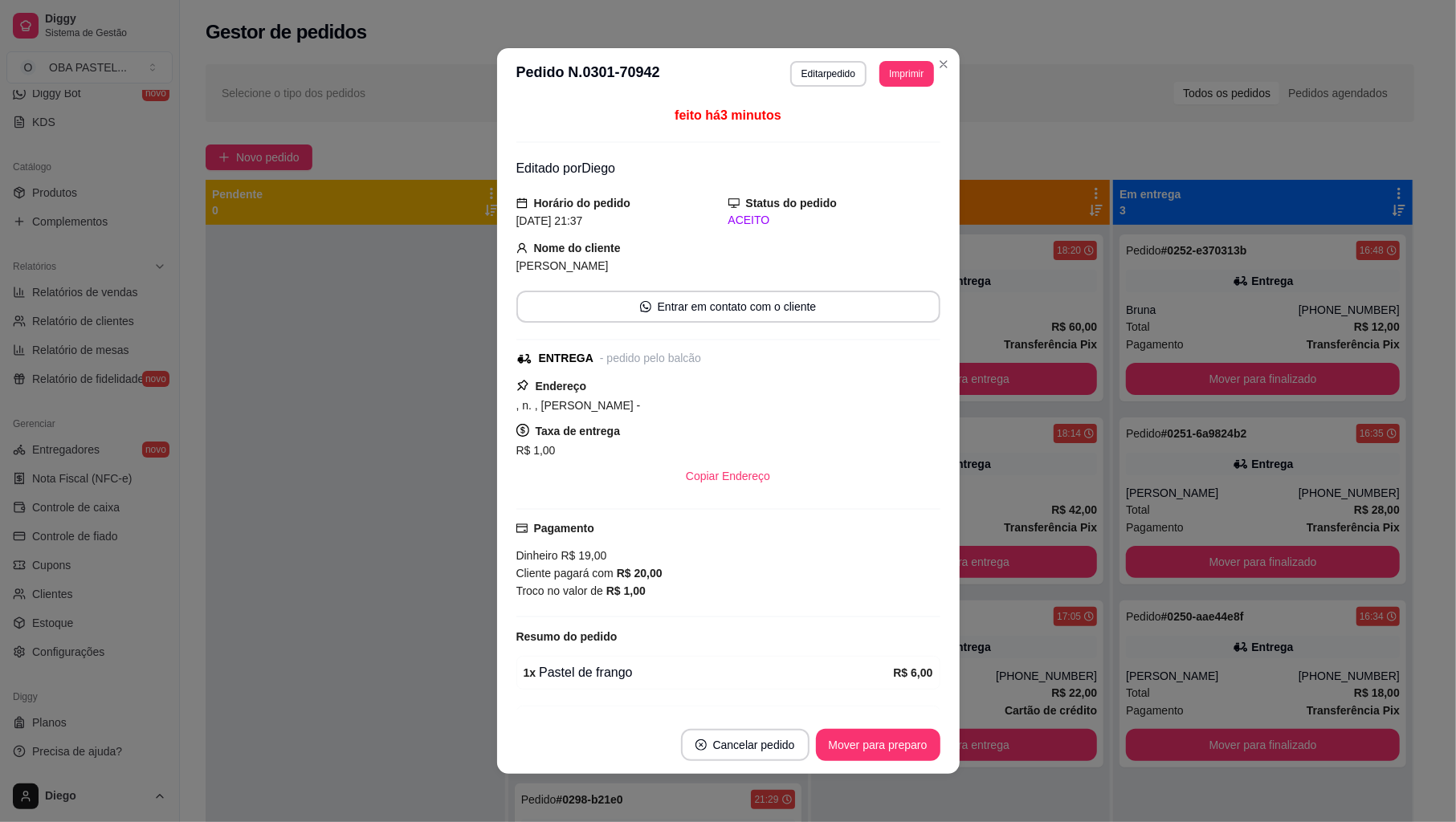
click at [376, 649] on div at bounding box center [355, 635] width 300 height 822
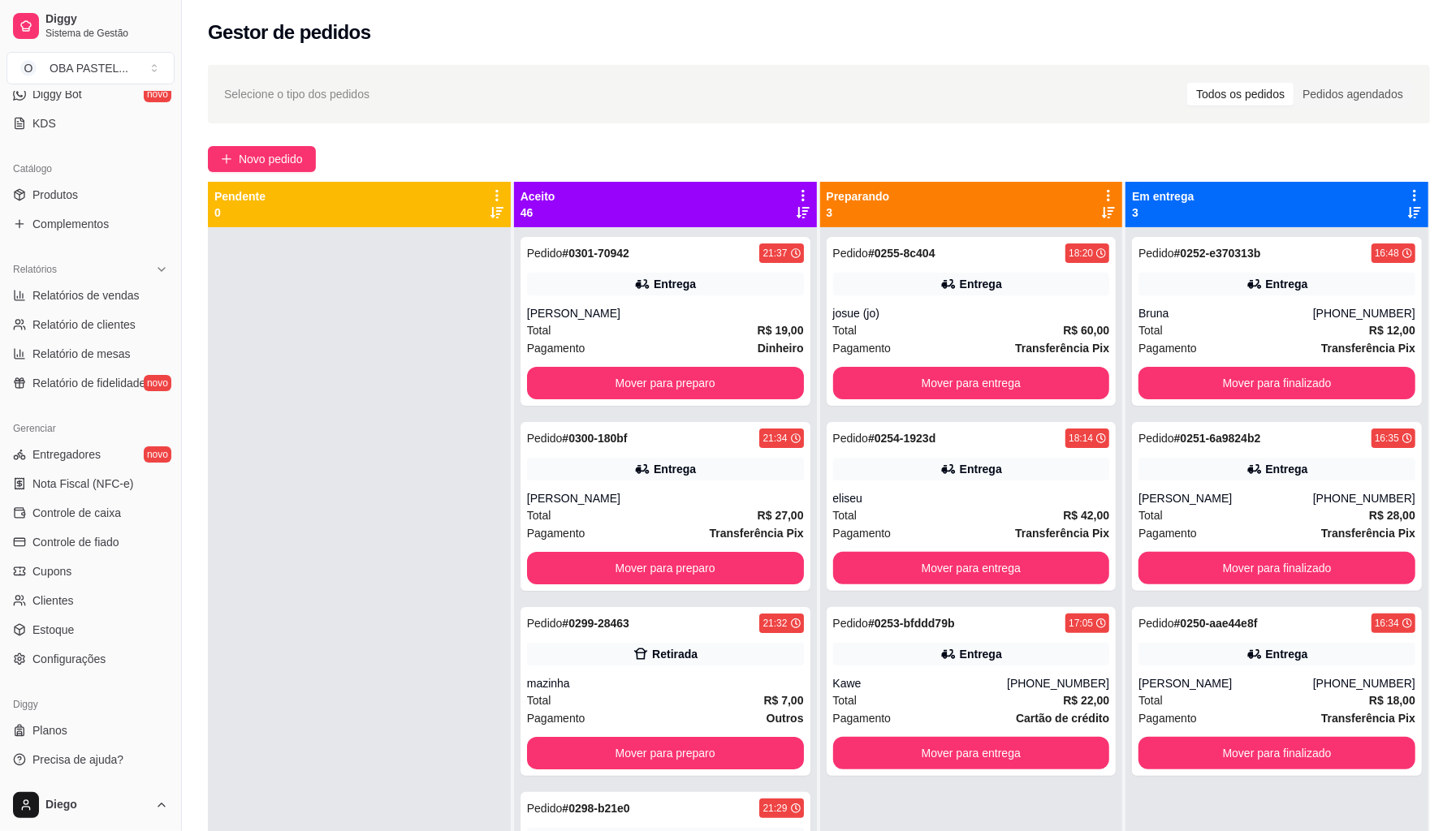
click at [270, 145] on div "Selecione o tipo dos pedidos Todos os pedidos Pedidos agendados Novo pedido Pen…" at bounding box center [818, 544] width 1274 height 977
click at [260, 150] on span "Novo pedido" at bounding box center [271, 158] width 64 height 18
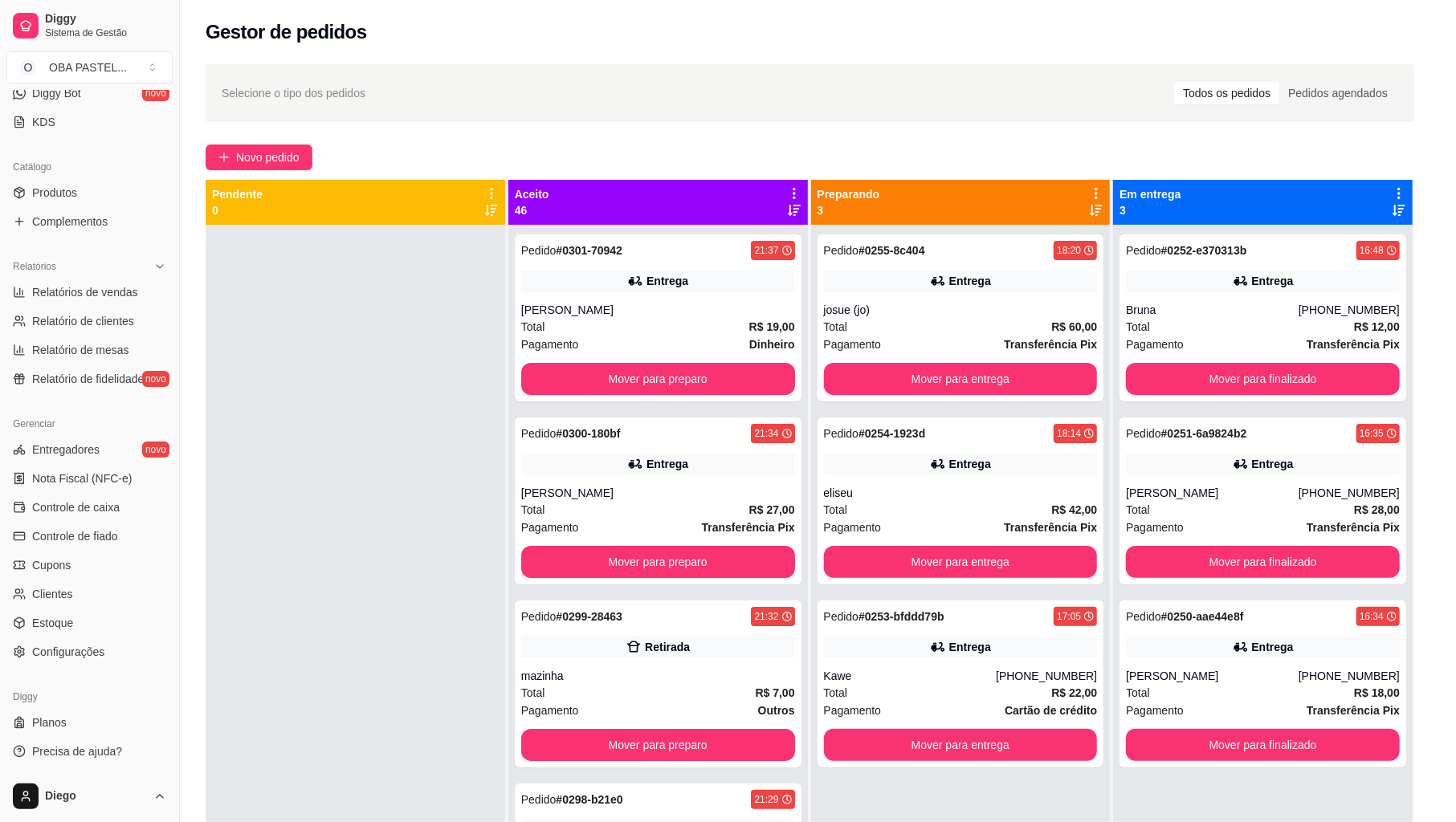
click at [301, 126] on div at bounding box center [559, 113] width 1015 height 32
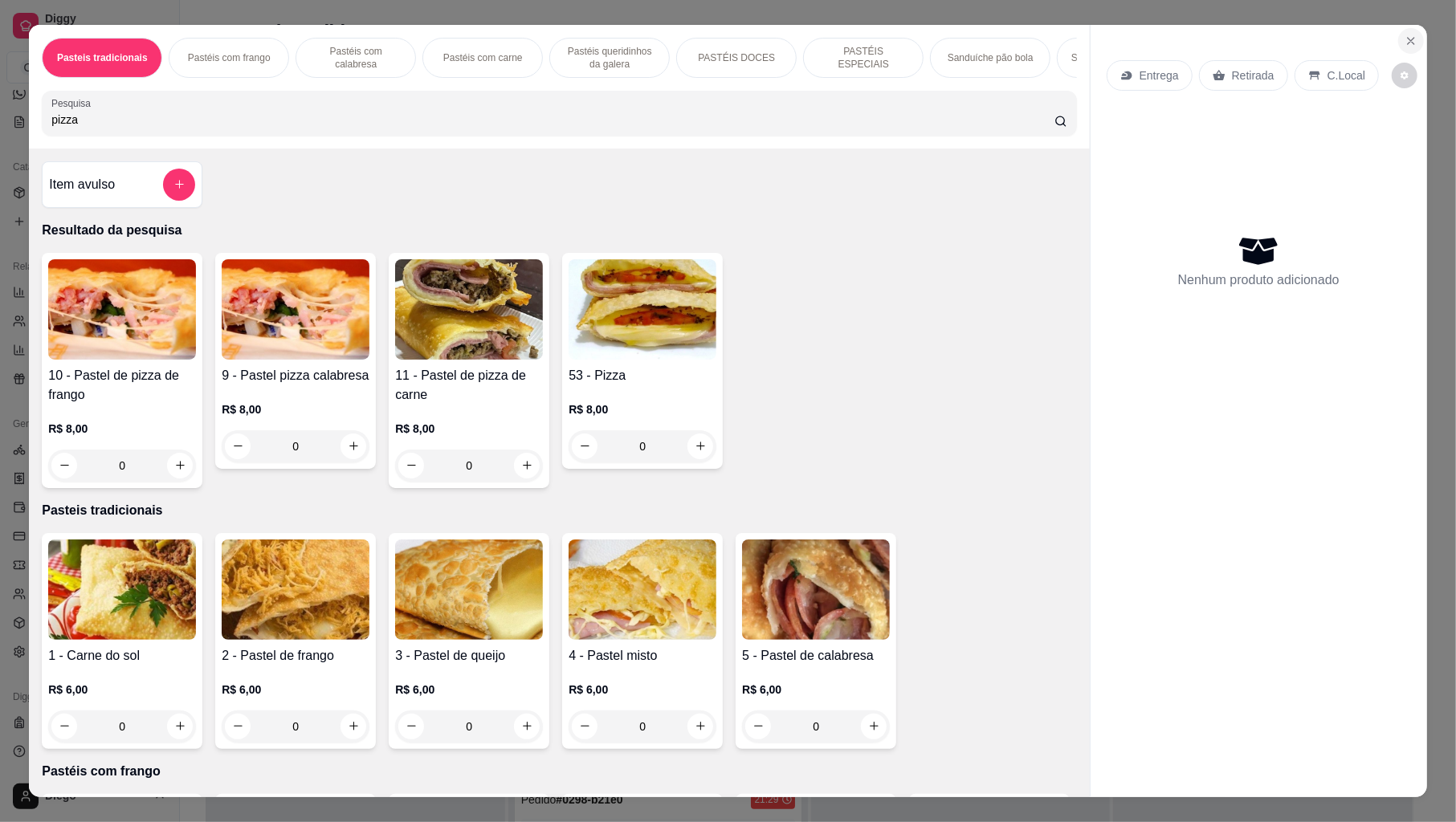
type input "pizza"
click at [1405, 40] on icon "Close" at bounding box center [1411, 41] width 13 height 13
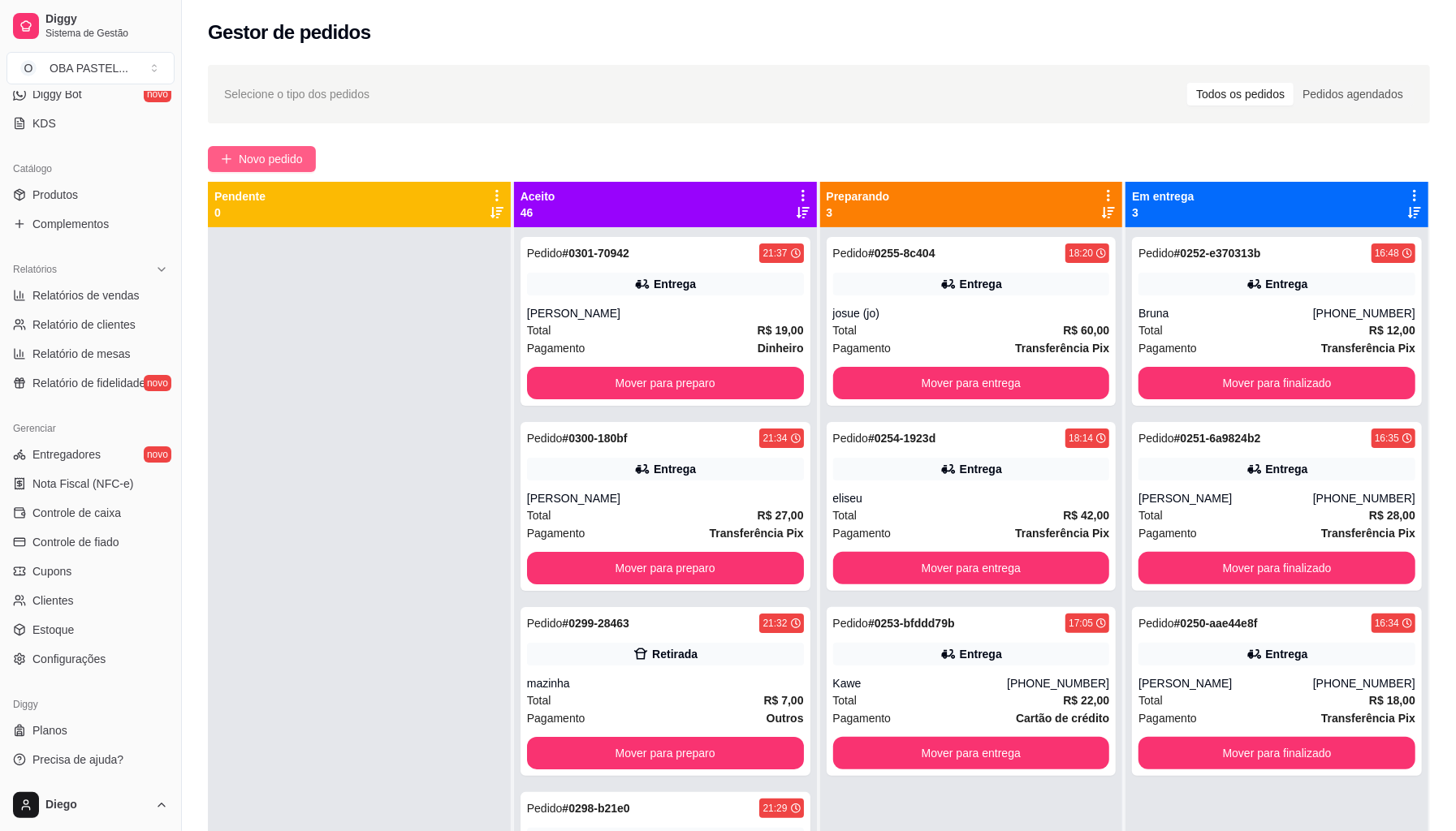
click at [227, 149] on div "Selecione o tipo dos pedidos Todos os pedidos Pedidos agendados Novo pedido Pen…" at bounding box center [818, 544] width 1274 height 977
click at [227, 149] on button "Novo pedido" at bounding box center [261, 159] width 108 height 26
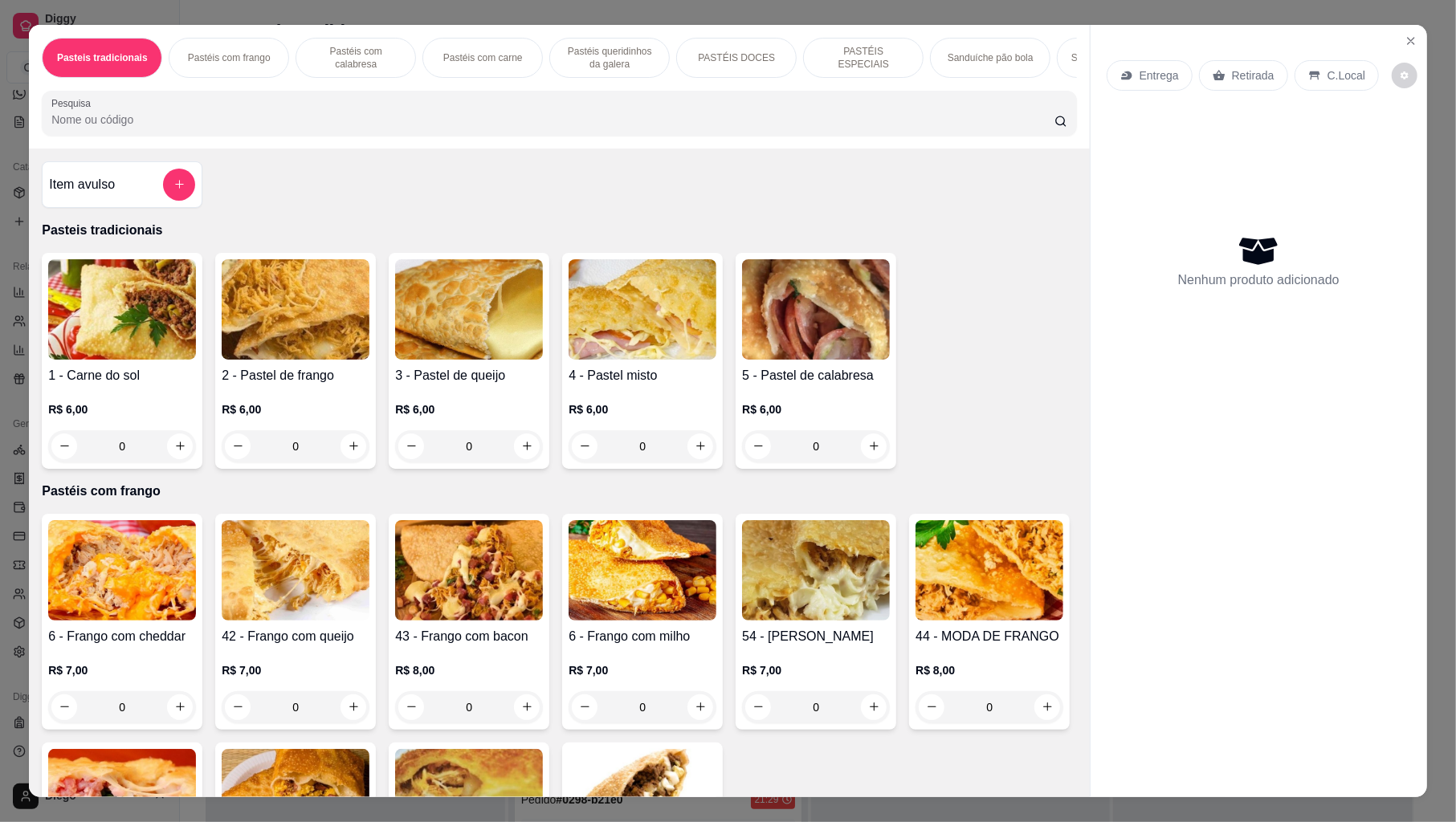
click at [246, 127] on input "Pesquisa" at bounding box center [553, 120] width 1003 height 16
click at [248, 127] on input "Pesquisa" at bounding box center [553, 120] width 1003 height 16
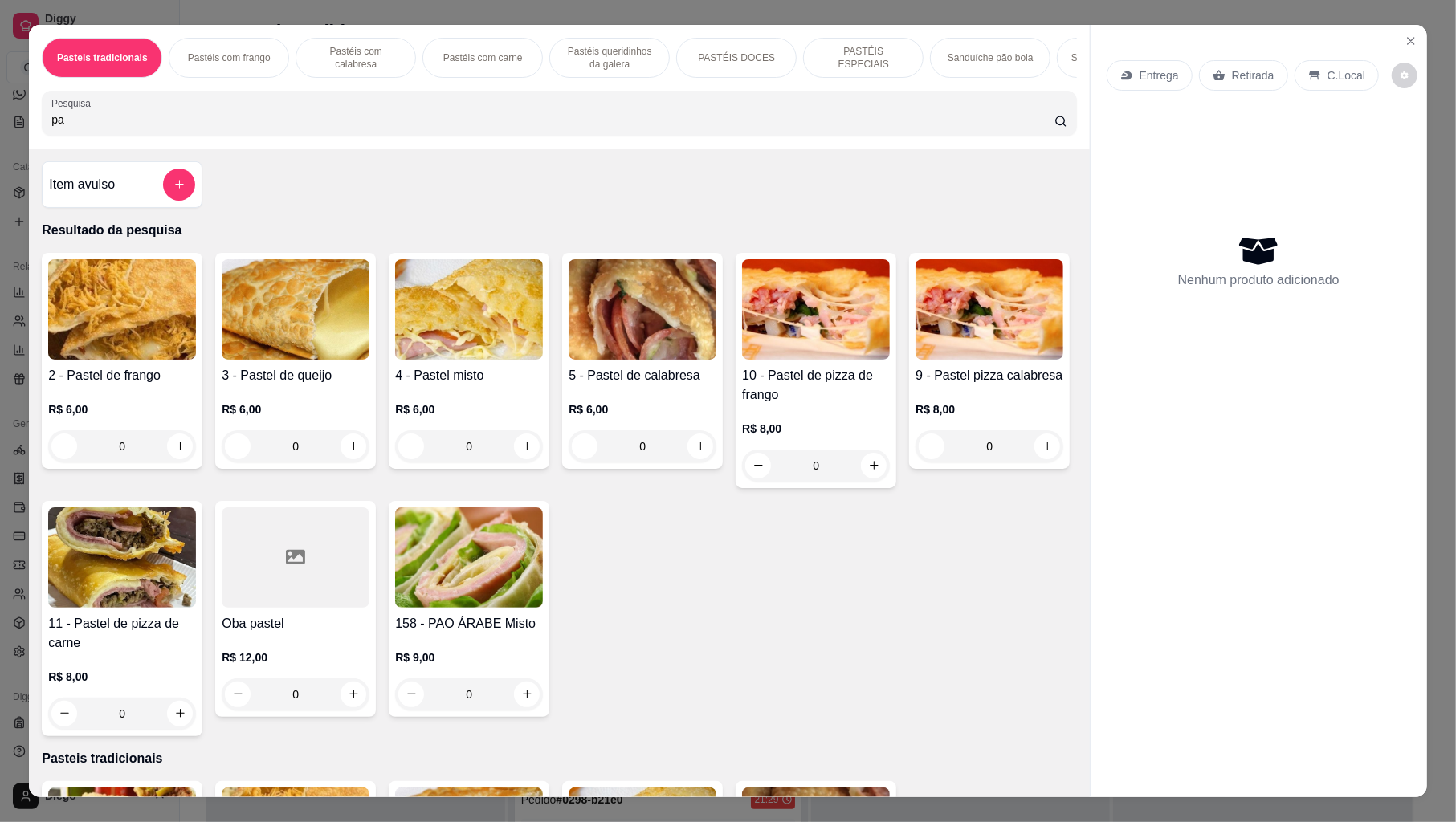
type input "p"
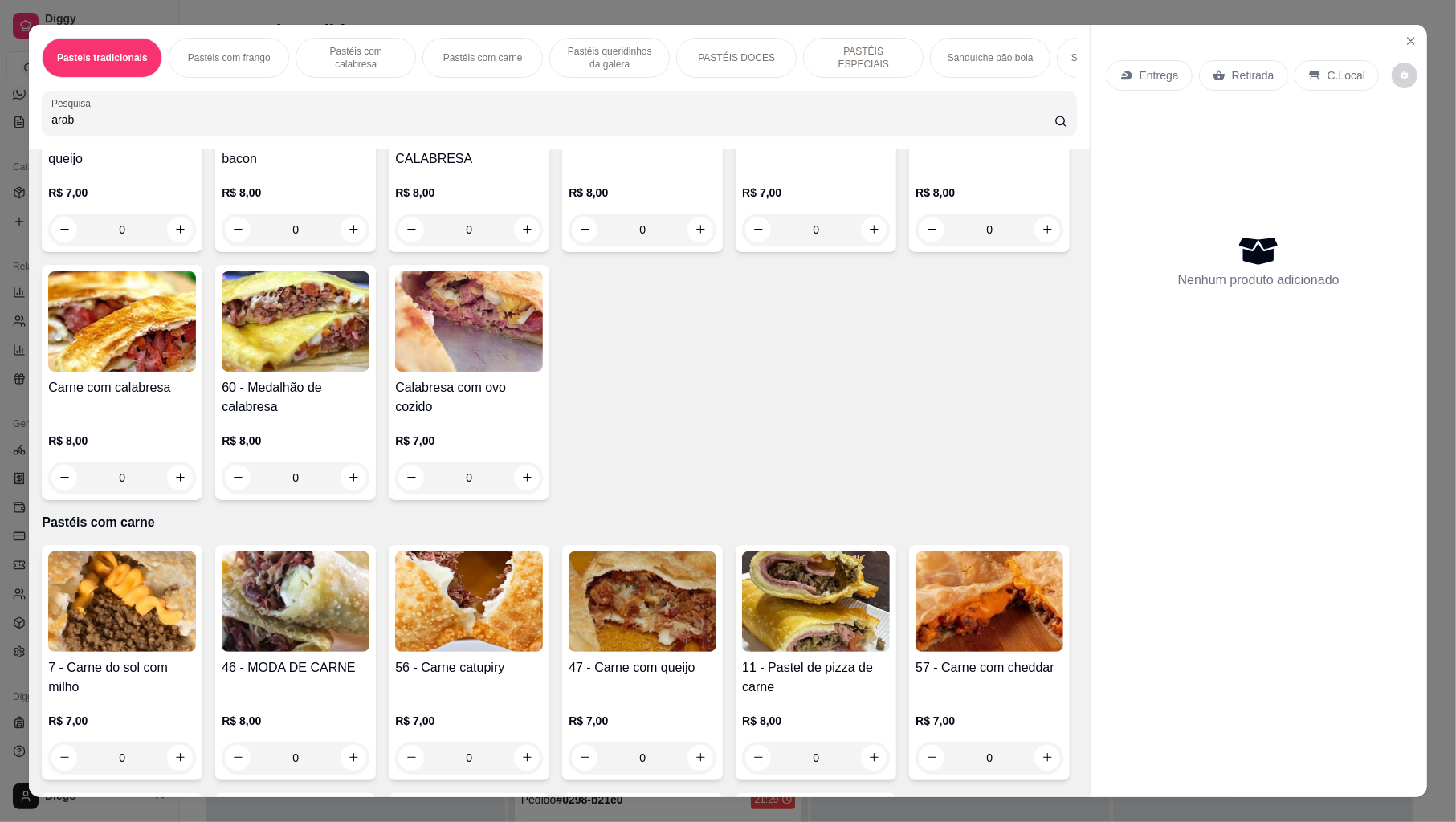
scroll to position [3105, 0]
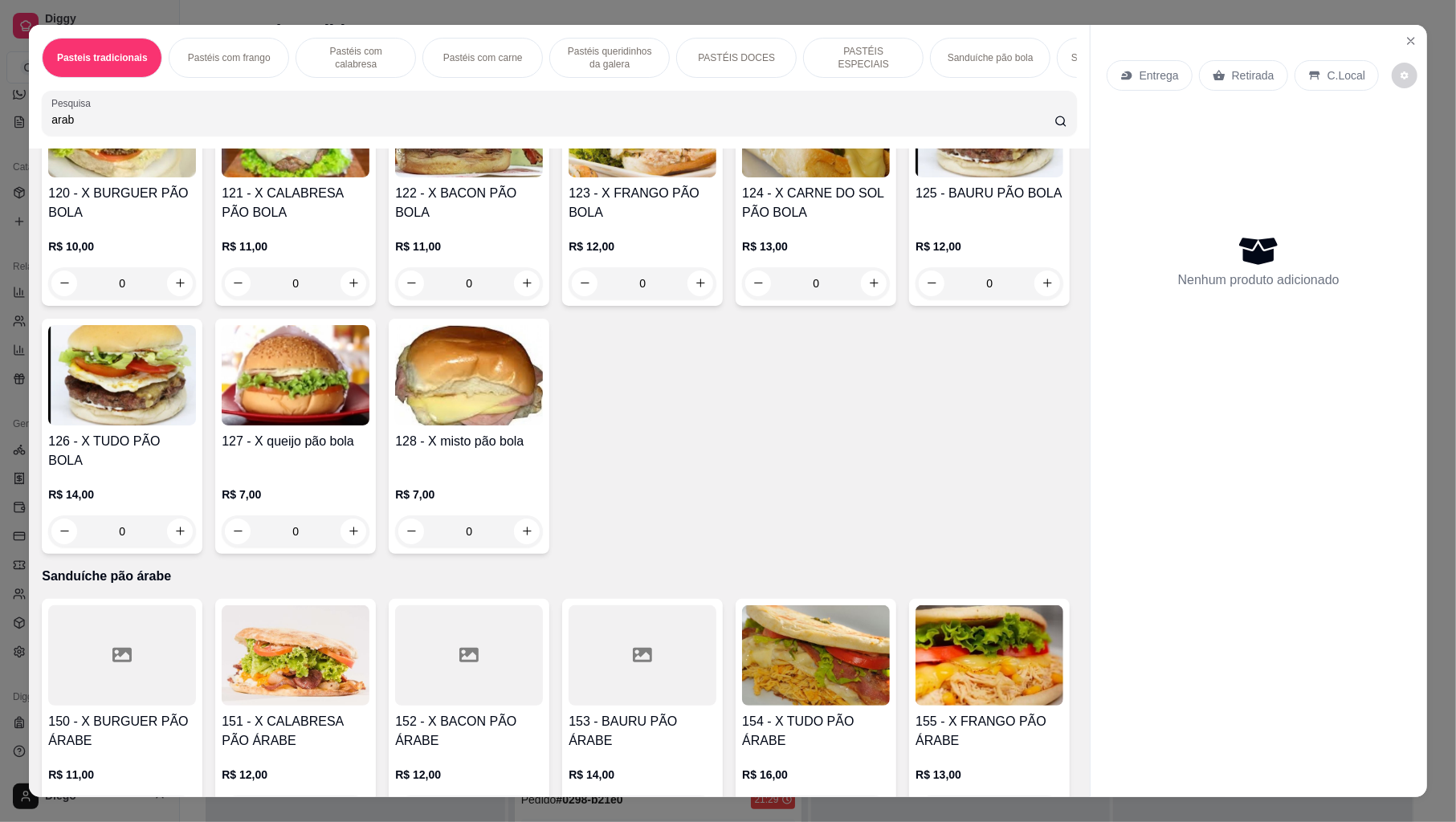
type input "arab"
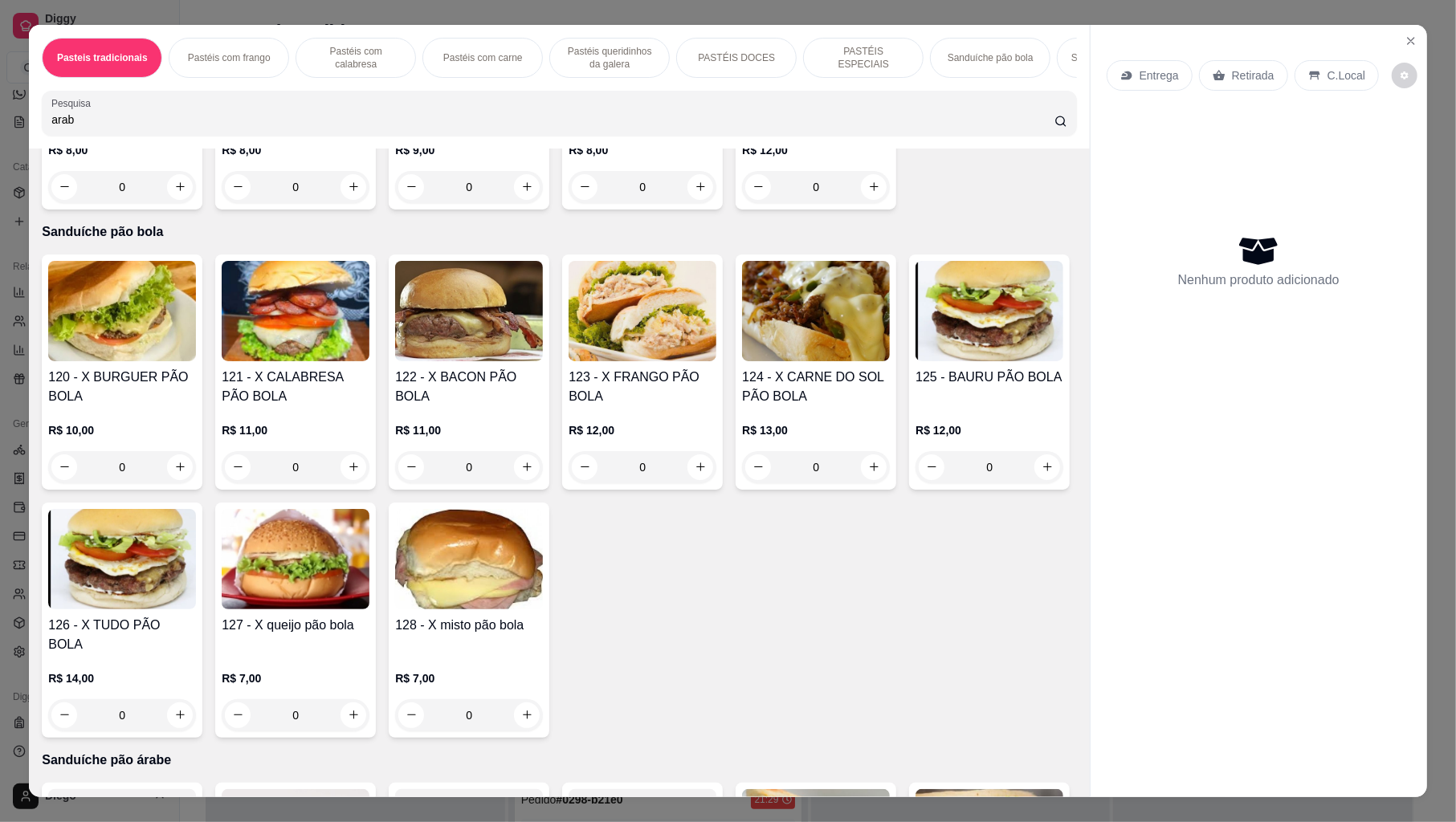
scroll to position [2891, 0]
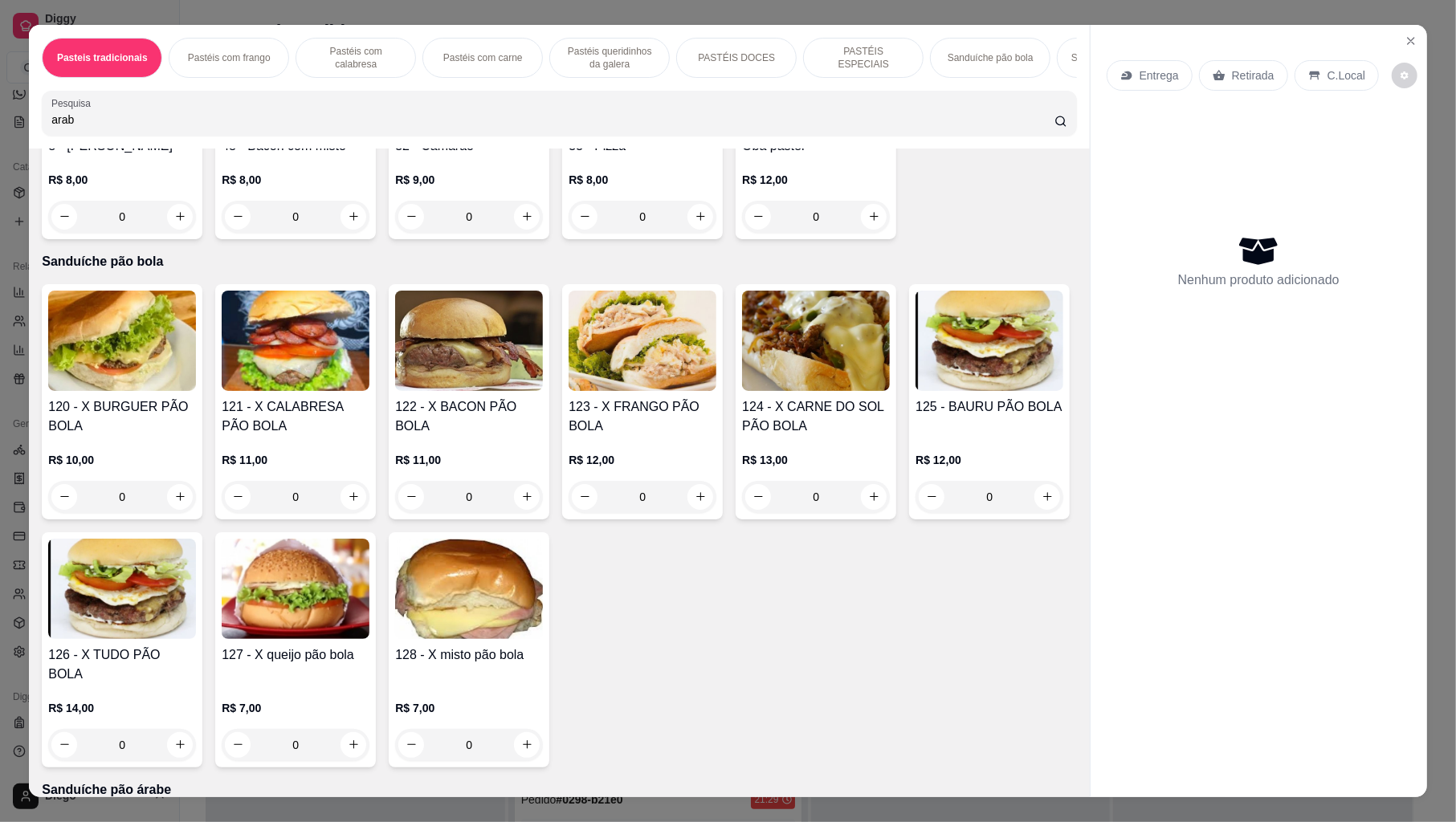
click at [1089, 788] on div "Entrega Retirada C.Local Nenhum produto adicionado" at bounding box center [1258, 411] width 337 height 773
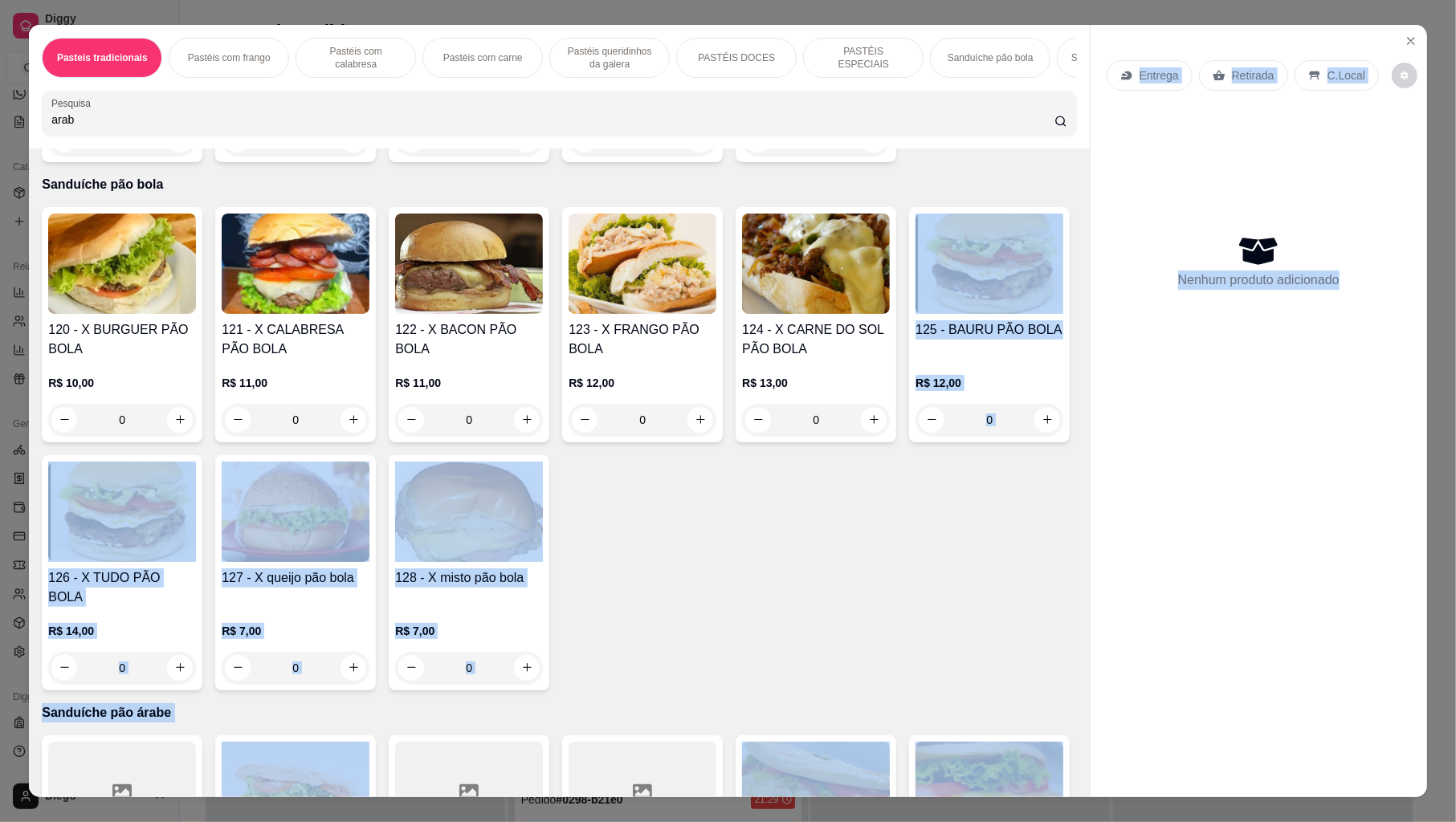
click at [1080, 788] on div "Pasteis tradicionais Pastéis com frango Pastéis com calabresa Pastéis com carne…" at bounding box center [728, 411] width 1397 height 773
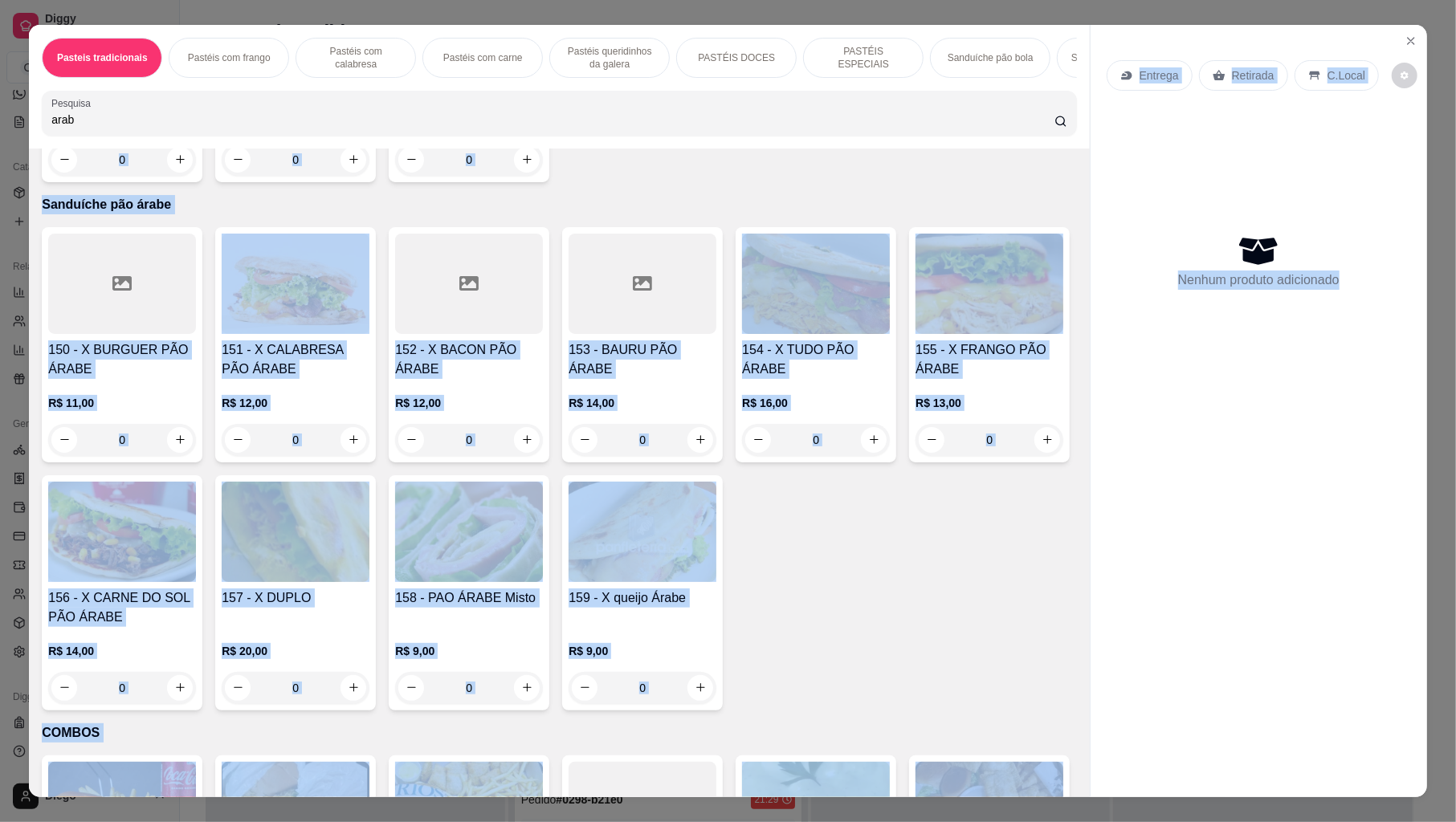
scroll to position [3478, 0]
click at [1039, 683] on div "150 - X BURGUER PÃO ÁRABE R$ 11,00 0 151 - X CALABRESA PÃO ÁRABE R$ 12,00 0 152…" at bounding box center [559, 468] width 1035 height 484
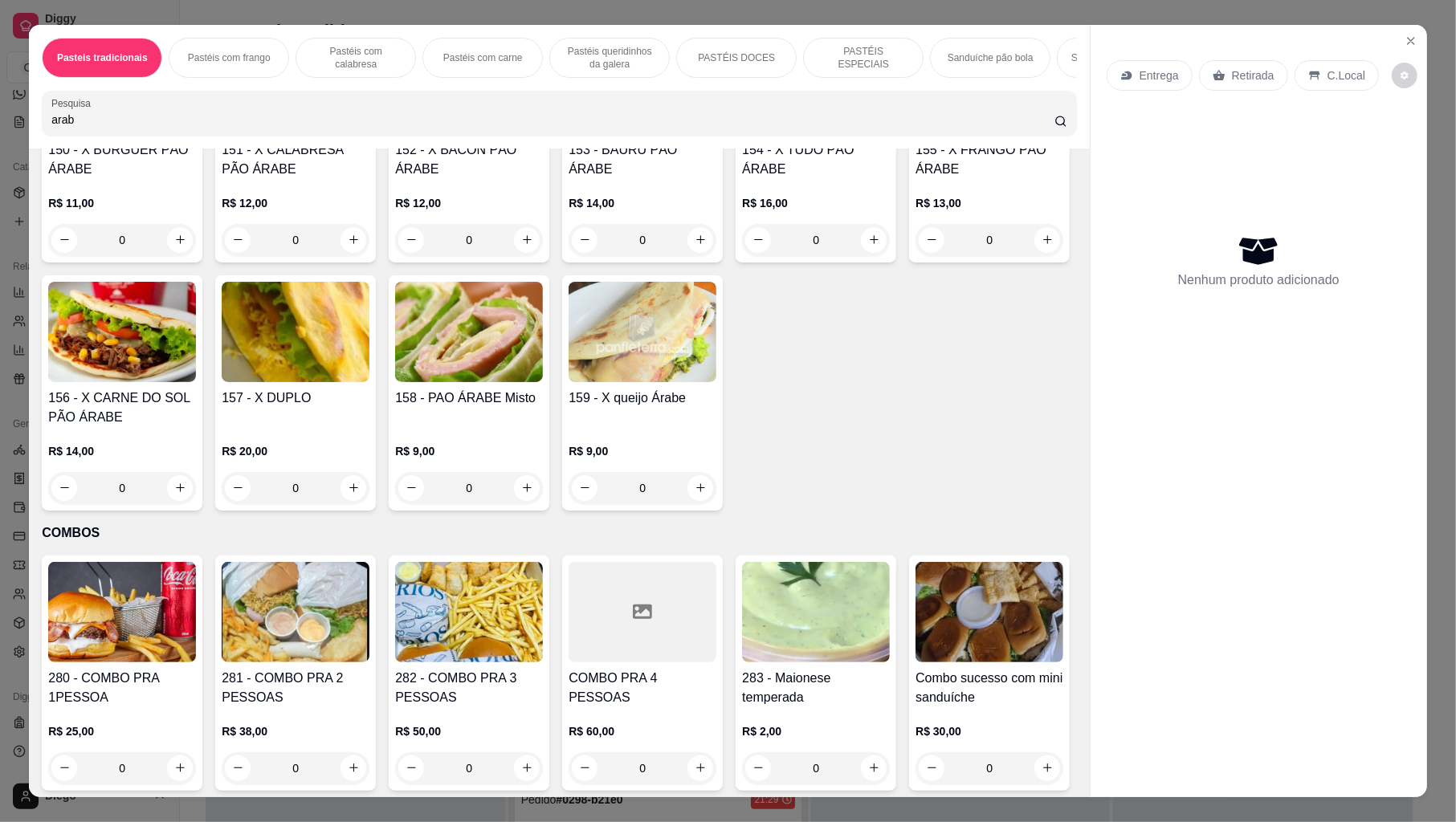
scroll to position [3692, 0]
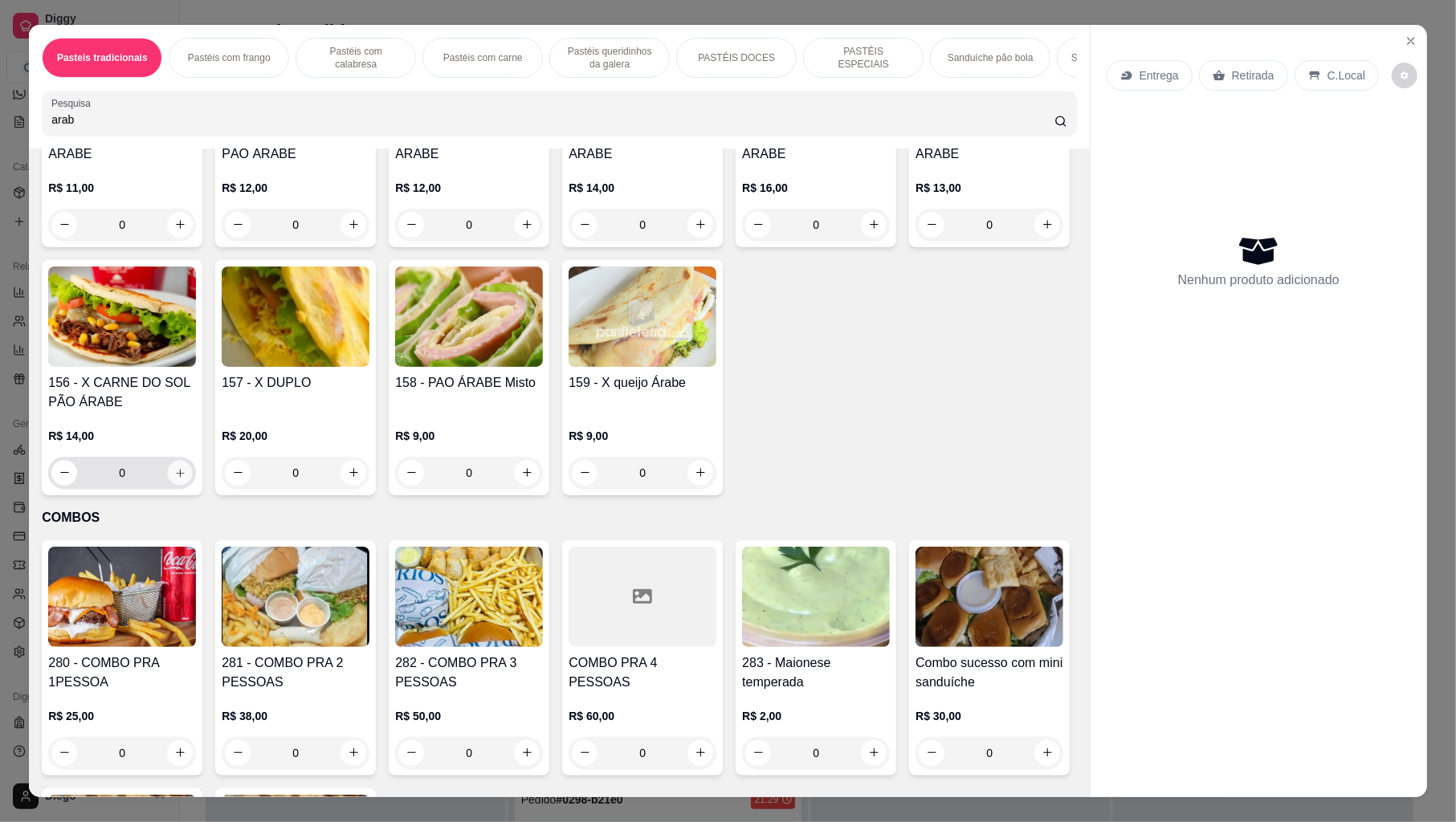
click at [186, 478] on icon "increase-product-quantity" at bounding box center [180, 472] width 12 height 12
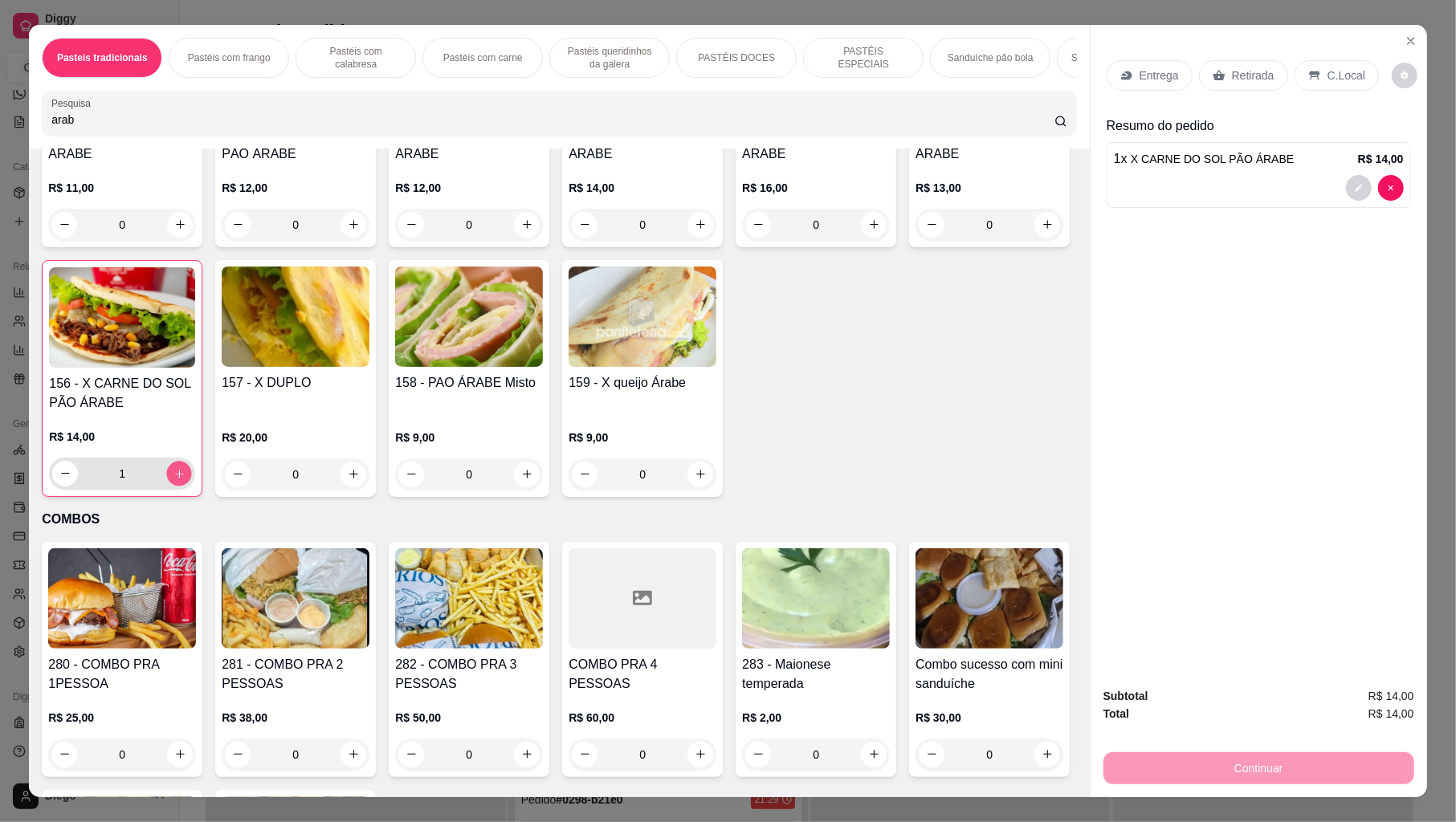
click at [192, 486] on button "increase-product-quantity" at bounding box center [179, 473] width 25 height 25
type input "2"
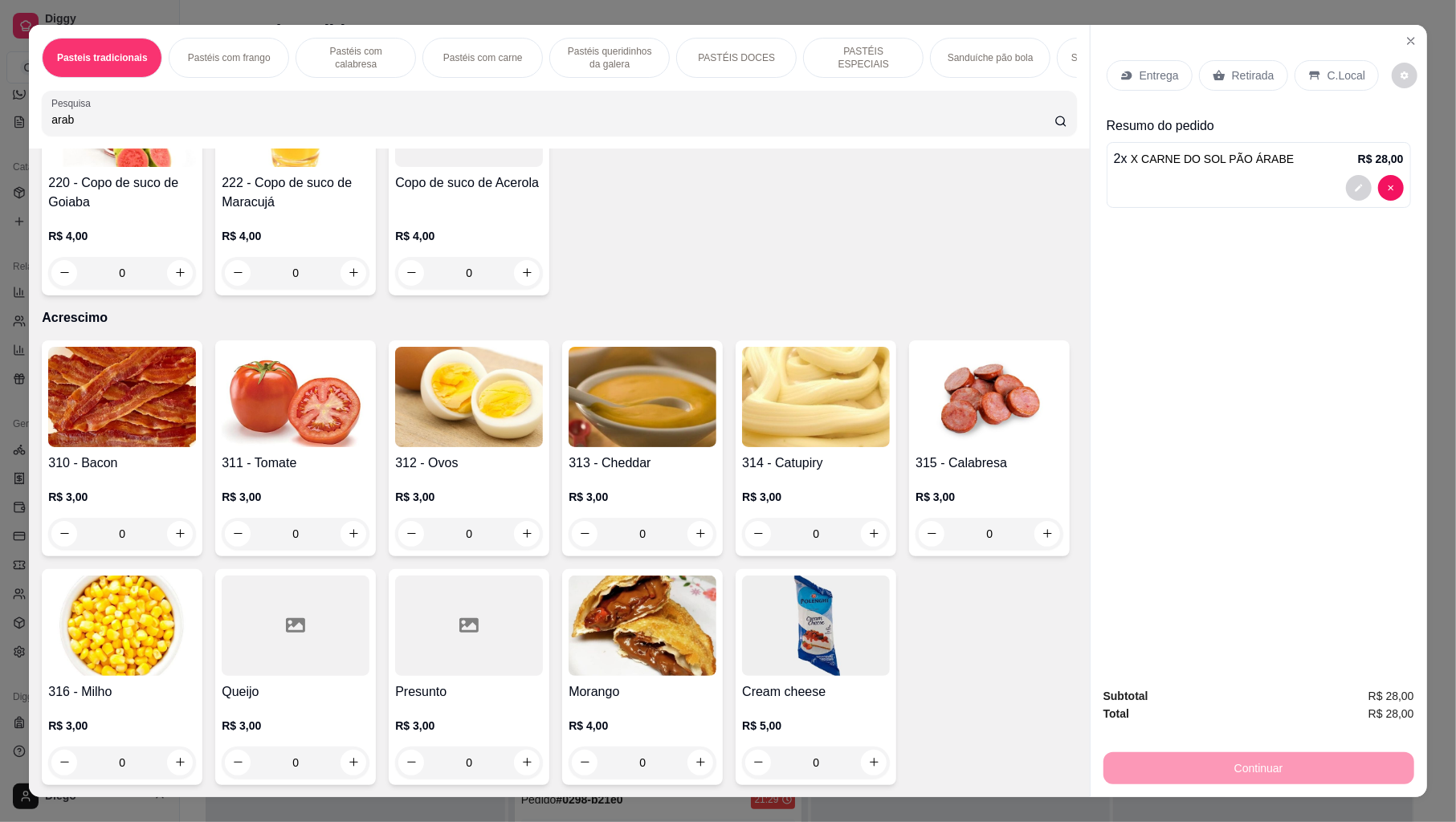
scroll to position [6235, 0]
click at [522, 528] on icon "increase-product-quantity" at bounding box center [527, 533] width 12 height 12
type input "1"
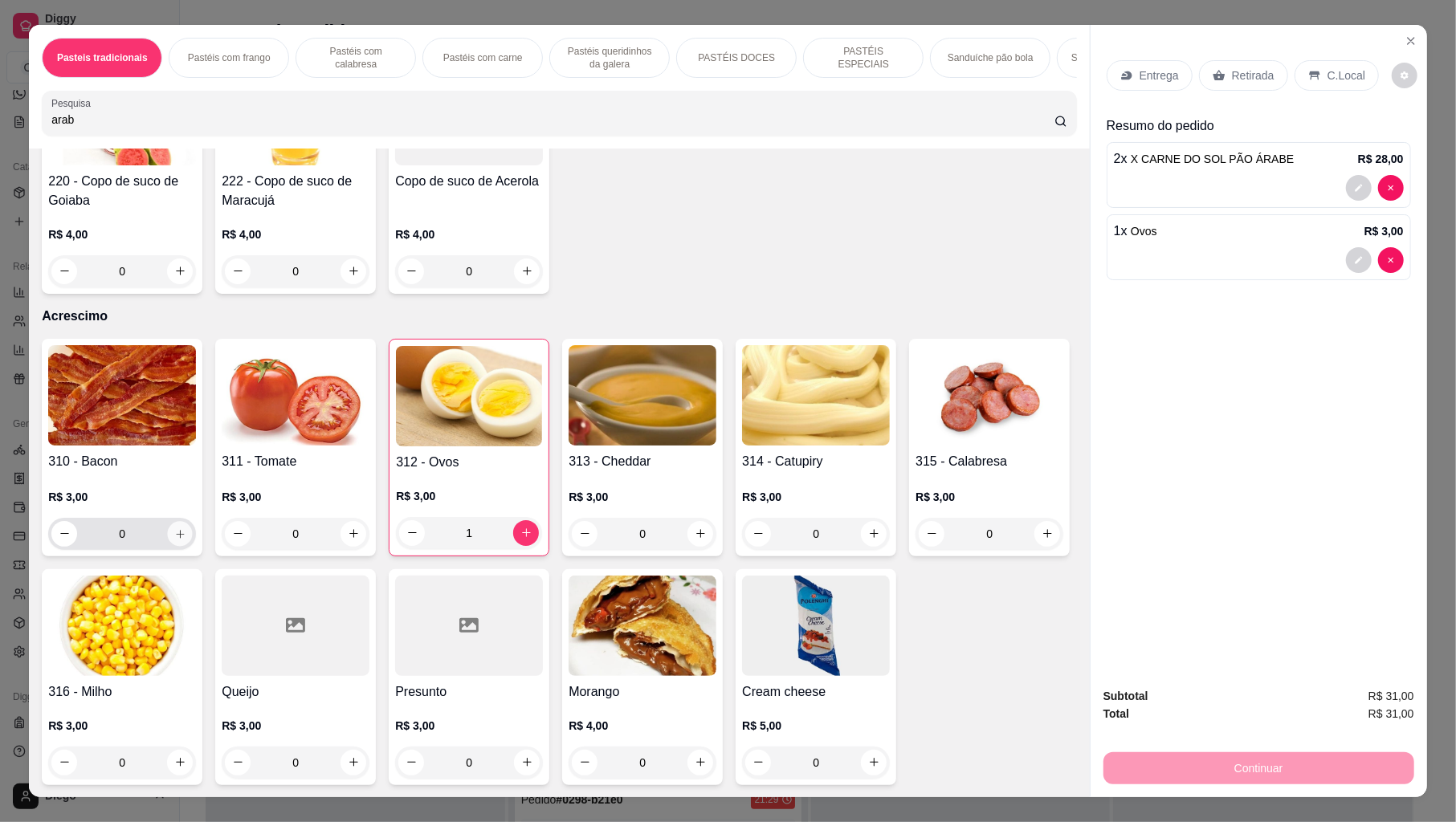
click at [177, 528] on icon "increase-product-quantity" at bounding box center [180, 533] width 12 height 12
type input "1"
type input "2"
click at [705, 127] on input "arab" at bounding box center [553, 120] width 1003 height 16
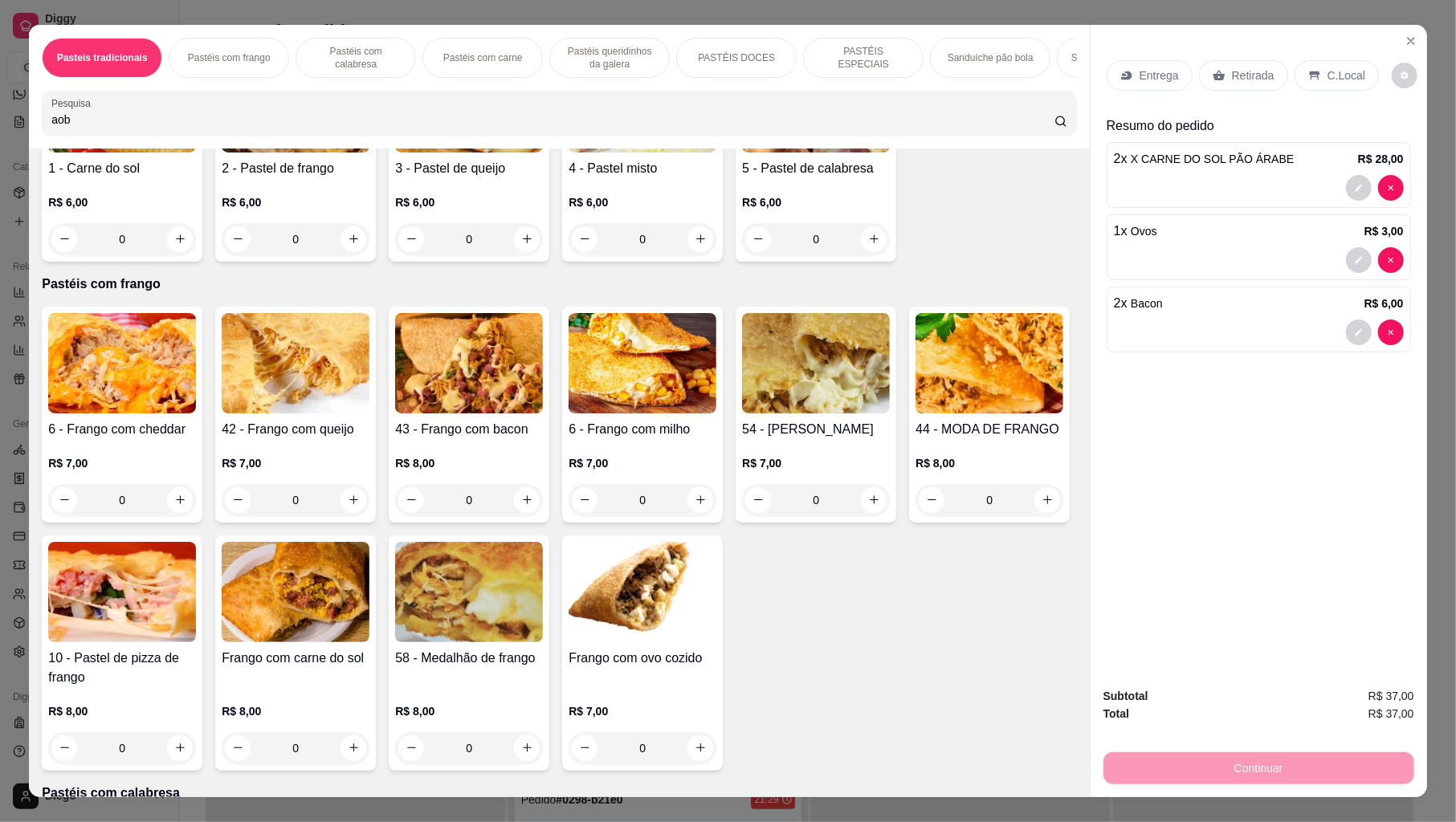
scroll to position [0, 0]
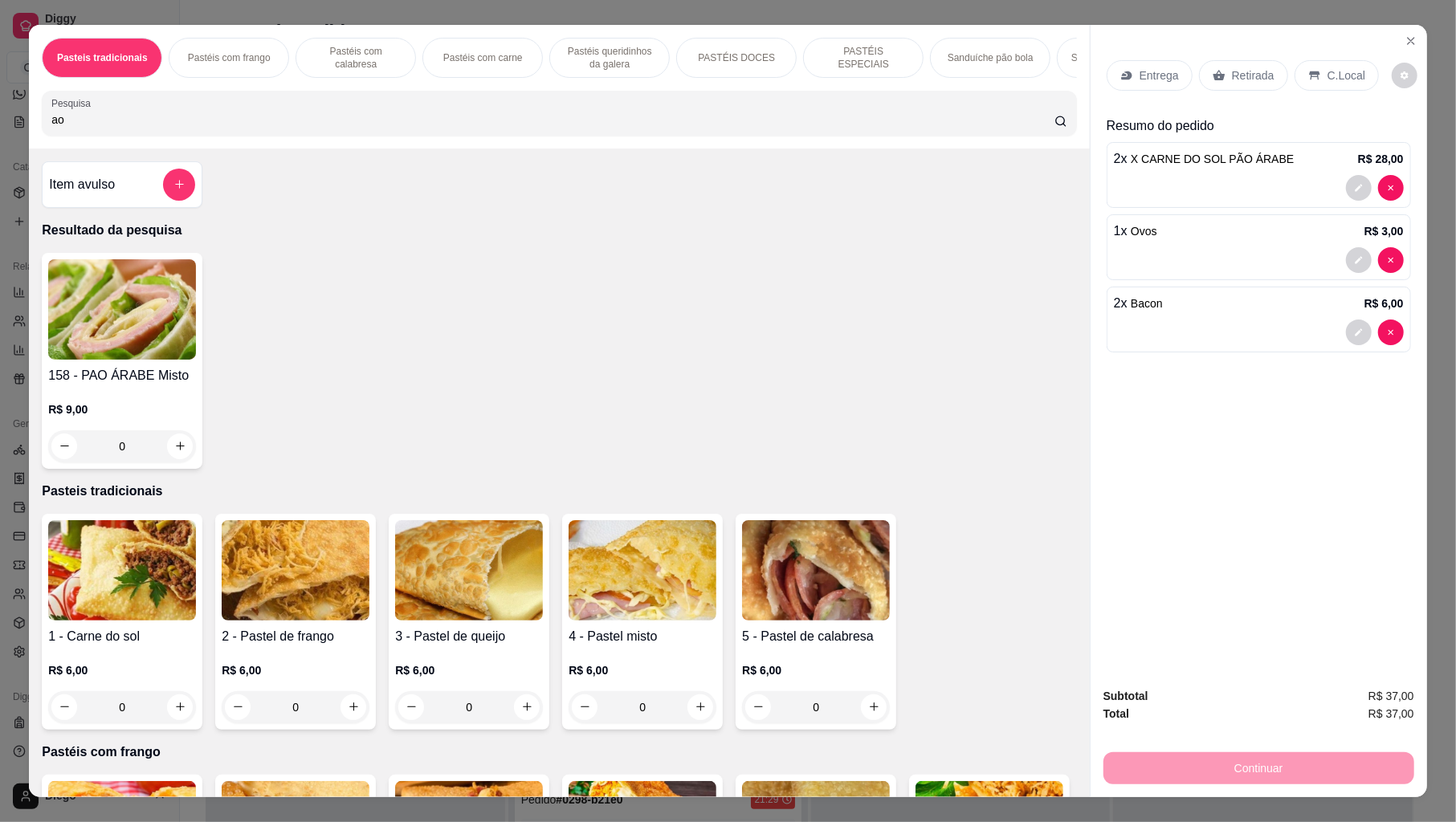
type input "a"
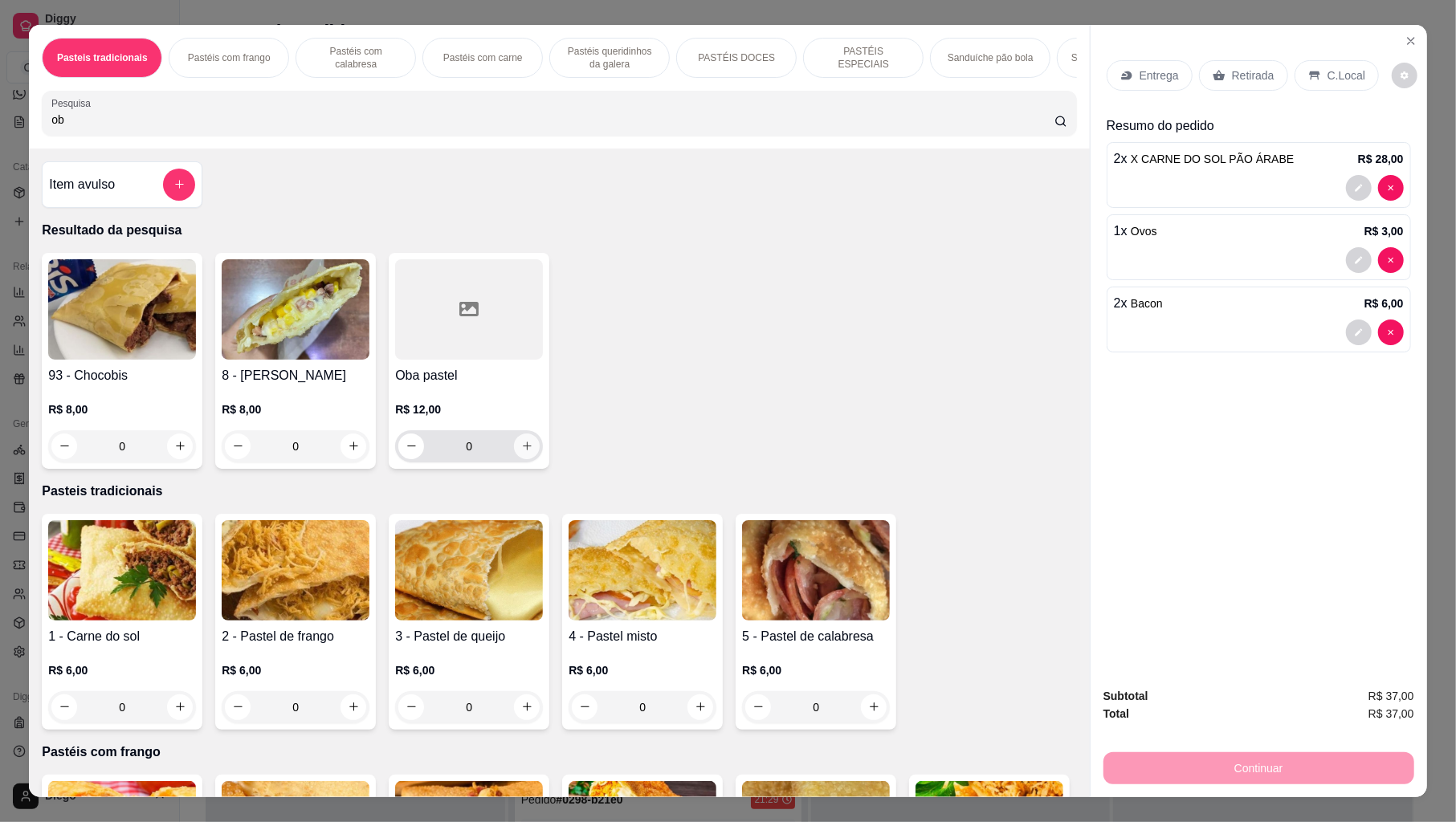
type input "ob"
click at [528, 458] on button "increase-product-quantity" at bounding box center [527, 445] width 25 height 25
type input "1"
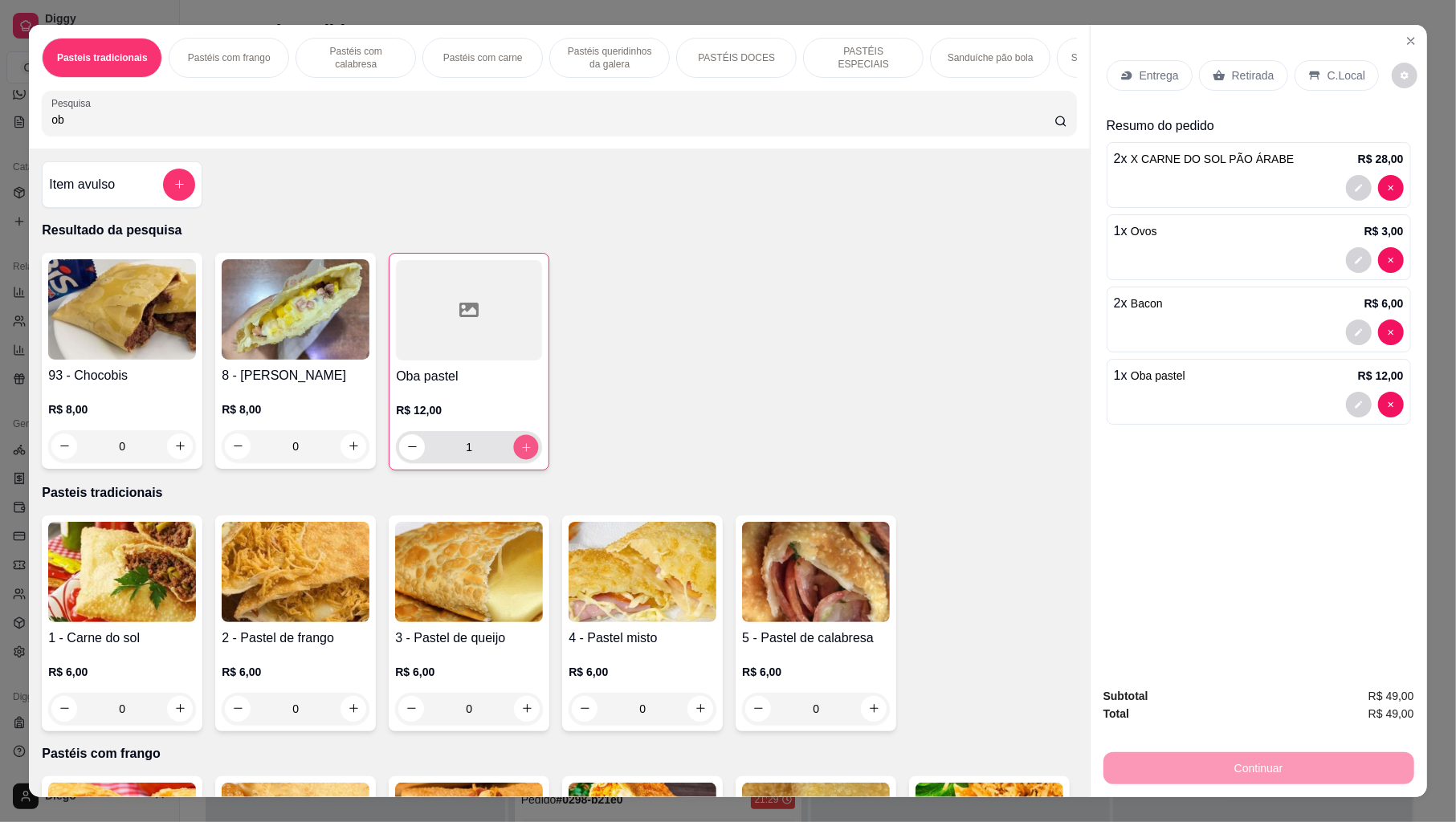
click at [528, 459] on button "increase-product-quantity" at bounding box center [526, 446] width 25 height 25
type input "2"
drag, startPoint x: 1321, startPoint y: 110, endPoint x: 1330, endPoint y: 29, distance: 81.5
drag, startPoint x: 1330, startPoint y: 29, endPoint x: 1346, endPoint y: 78, distance: 51.5
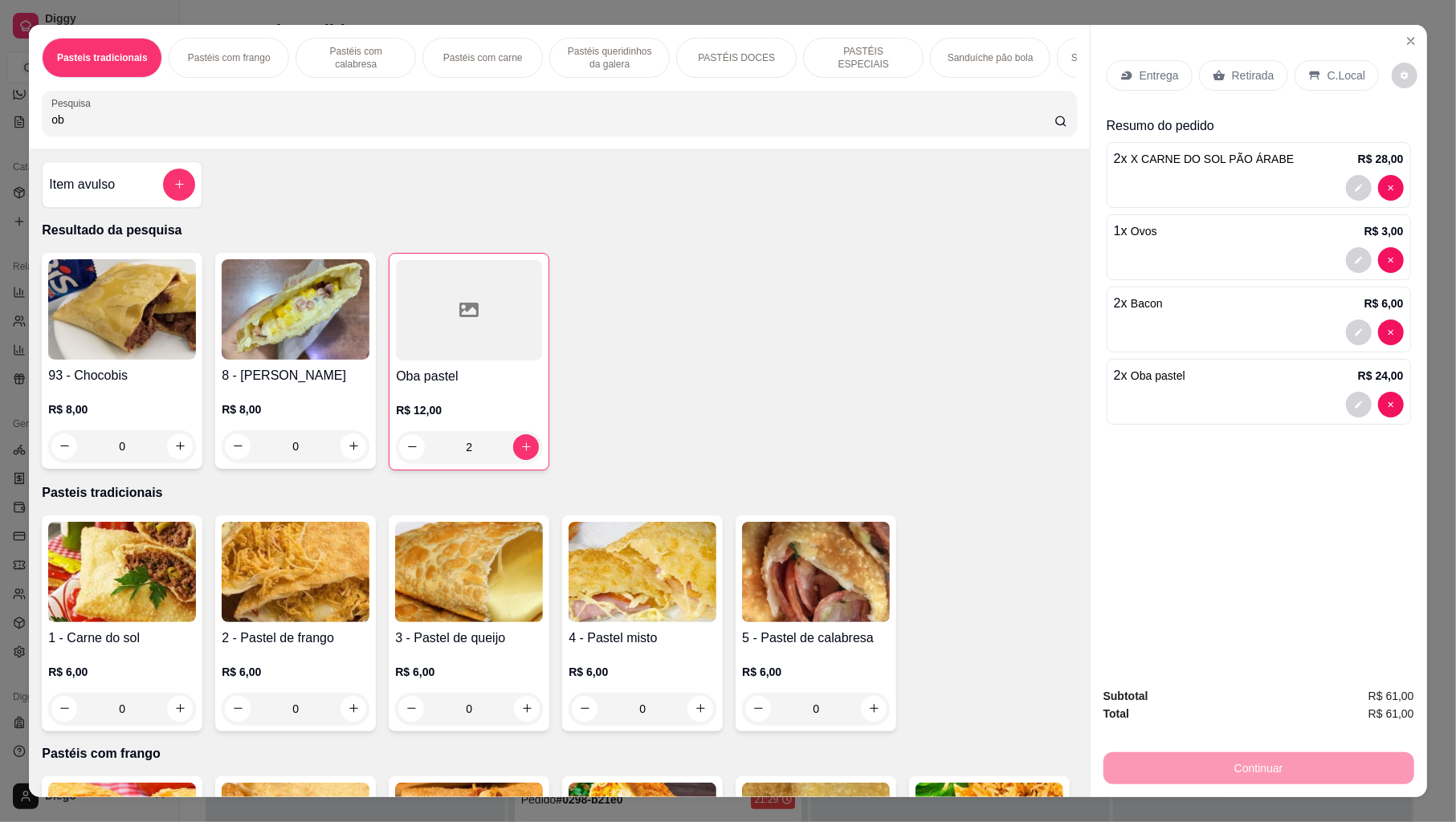
click at [1351, 90] on div "C.Local" at bounding box center [1337, 75] width 84 height 30
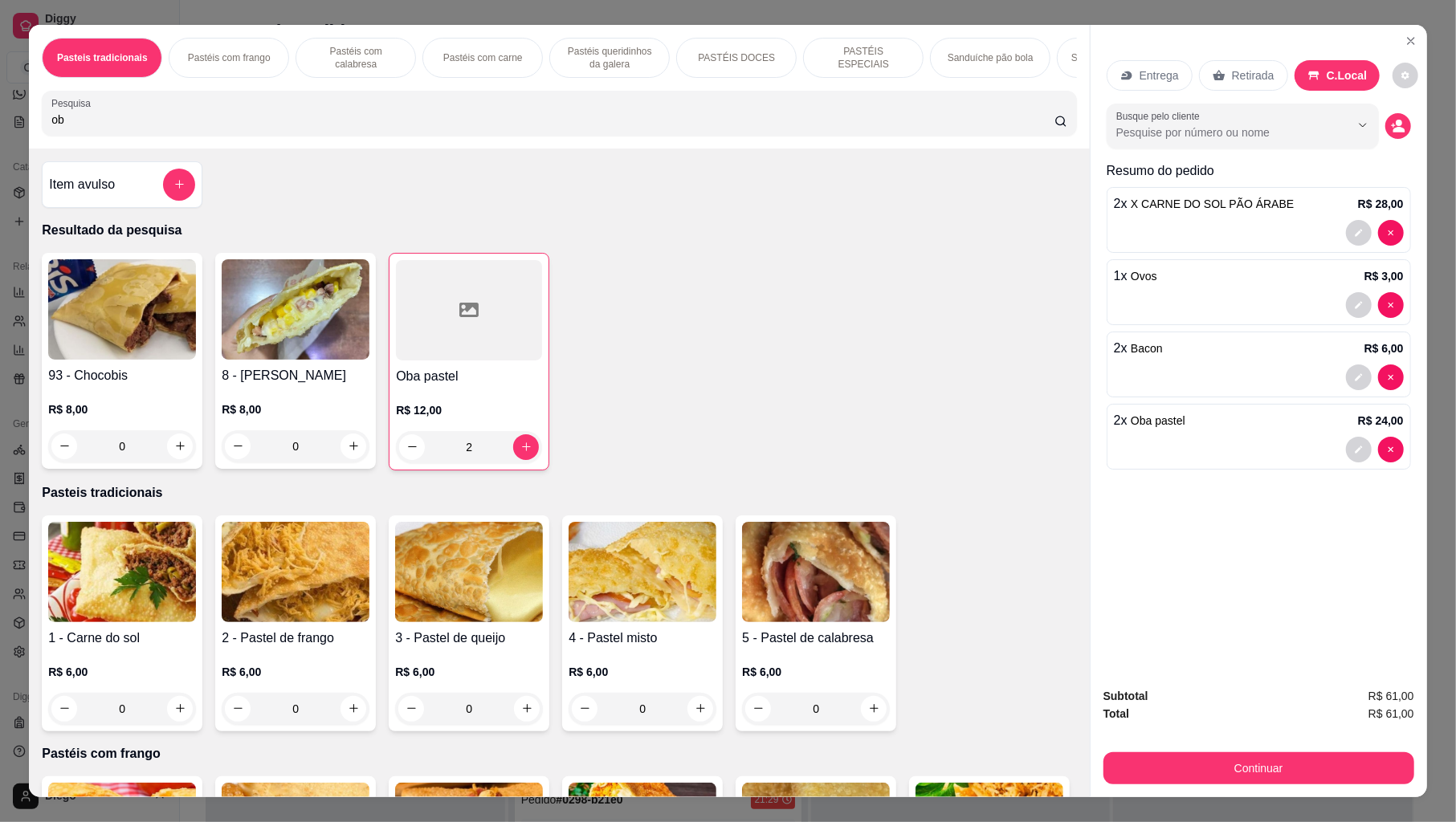
click at [1343, 72] on p "C.Local" at bounding box center [1347, 76] width 41 height 16
click at [1385, 114] on button "decrease-product-quantity" at bounding box center [1398, 126] width 26 height 26
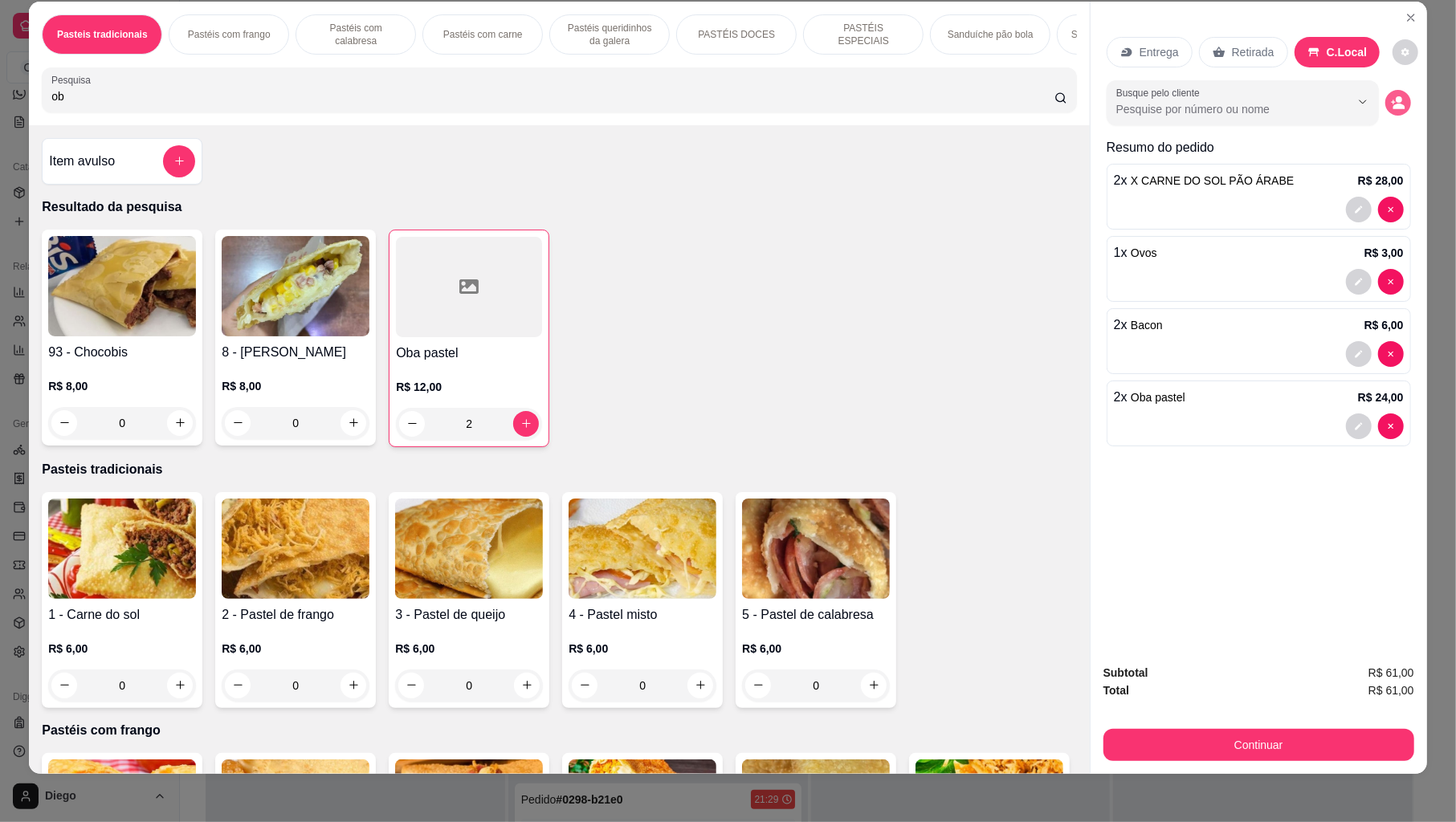
click at [1395, 133] on div "Entrega Retirada C.Local Busque pelo cliente Resumo do pedido 2 x X CARNE DO SO…" at bounding box center [1259, 238] width 304 height 429
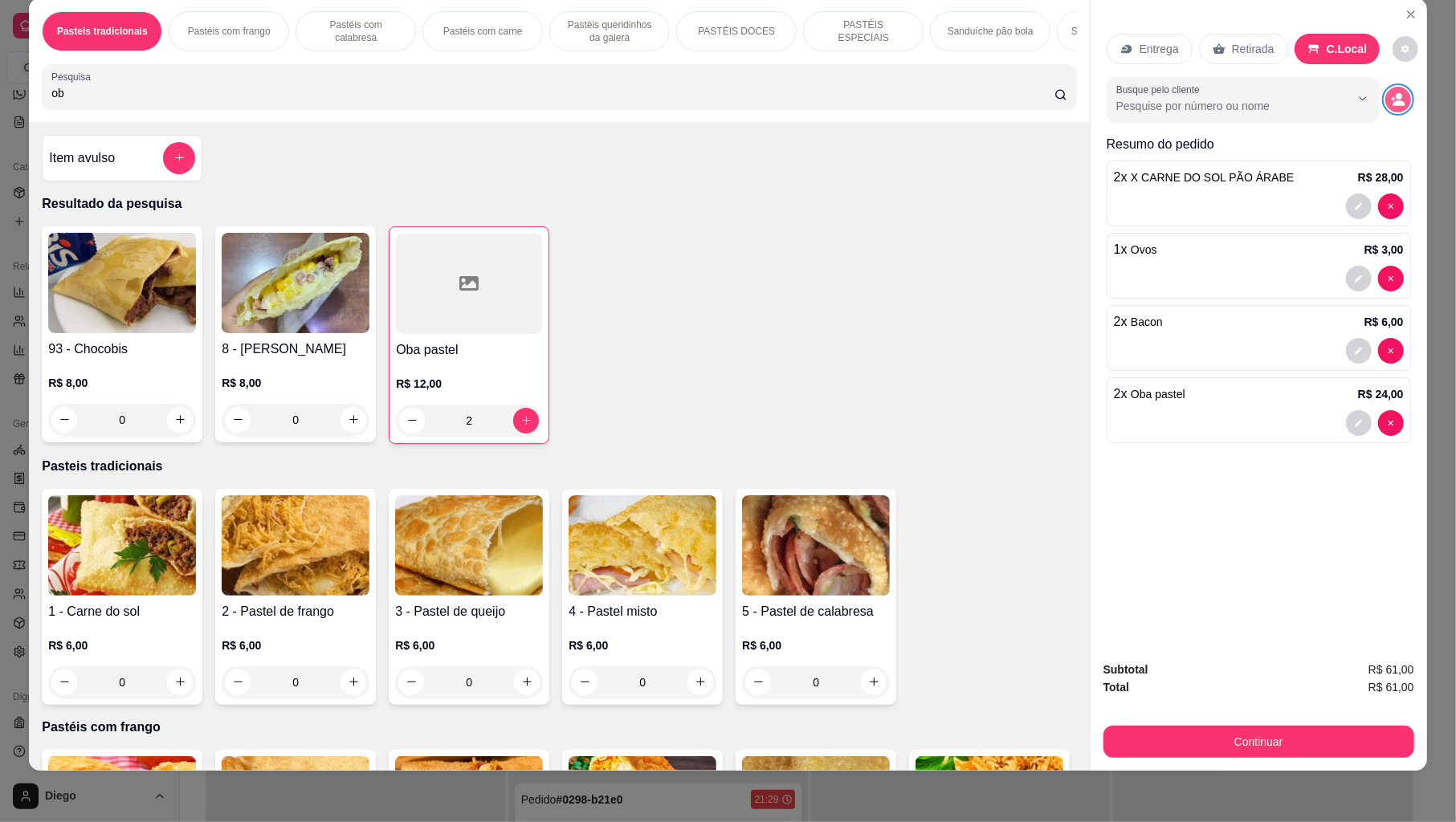
click at [1385, 107] on button "decrease-product-quantity" at bounding box center [1398, 100] width 26 height 26
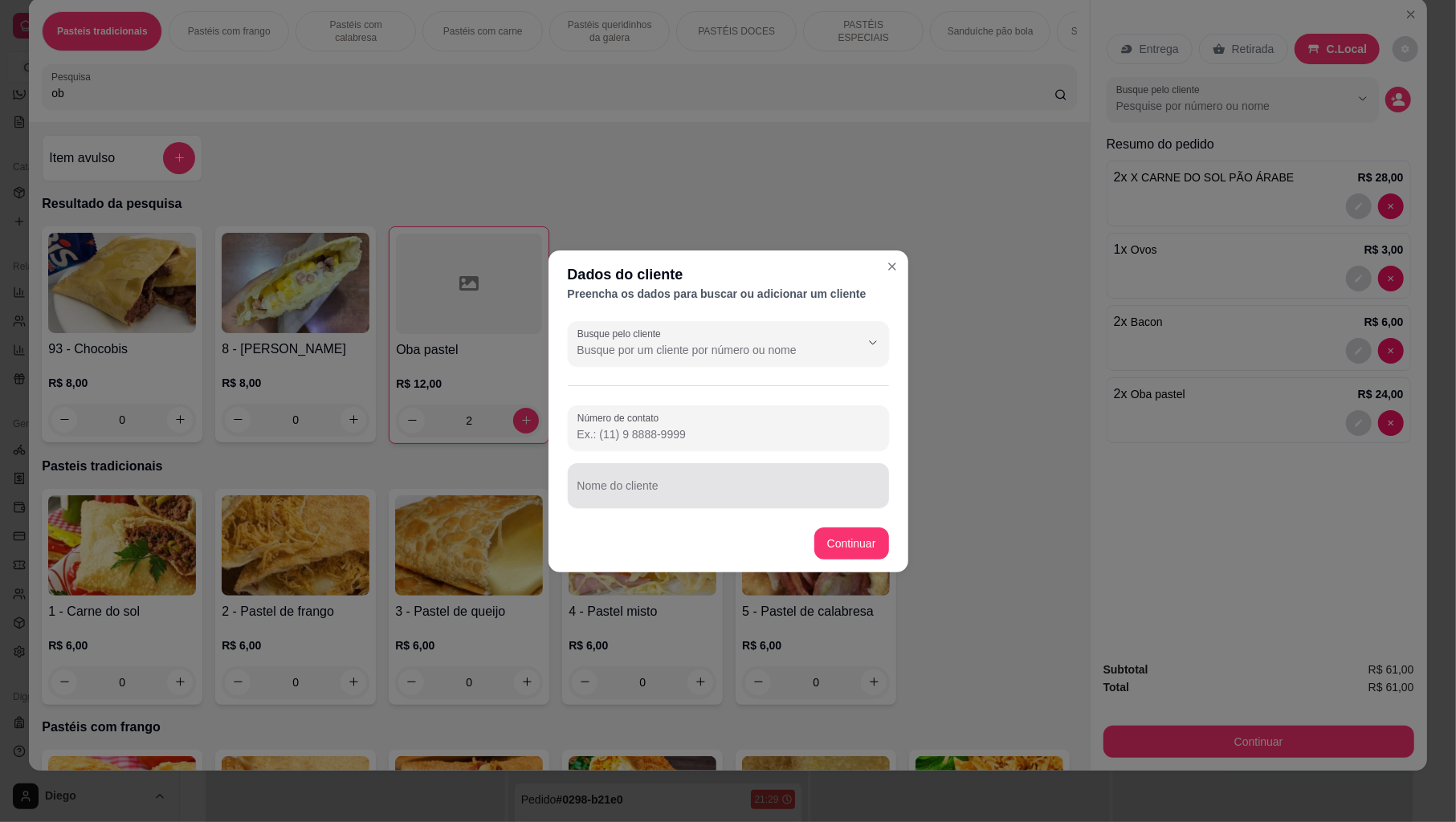
click at [614, 495] on input "Nome do cliente" at bounding box center [728, 492] width 302 height 16
type input "mesa"
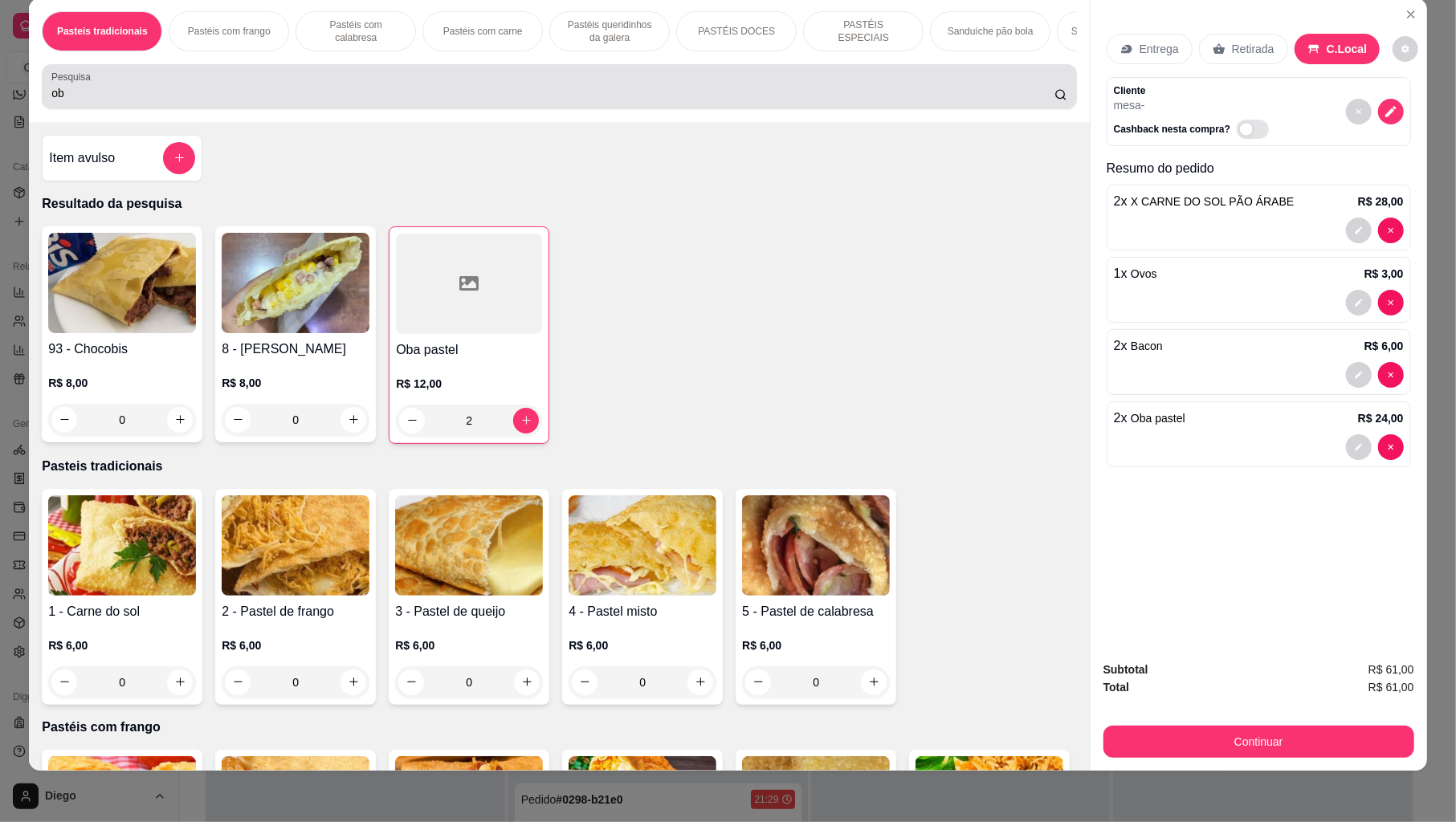
click at [872, 101] on input "ob" at bounding box center [553, 93] width 1003 height 16
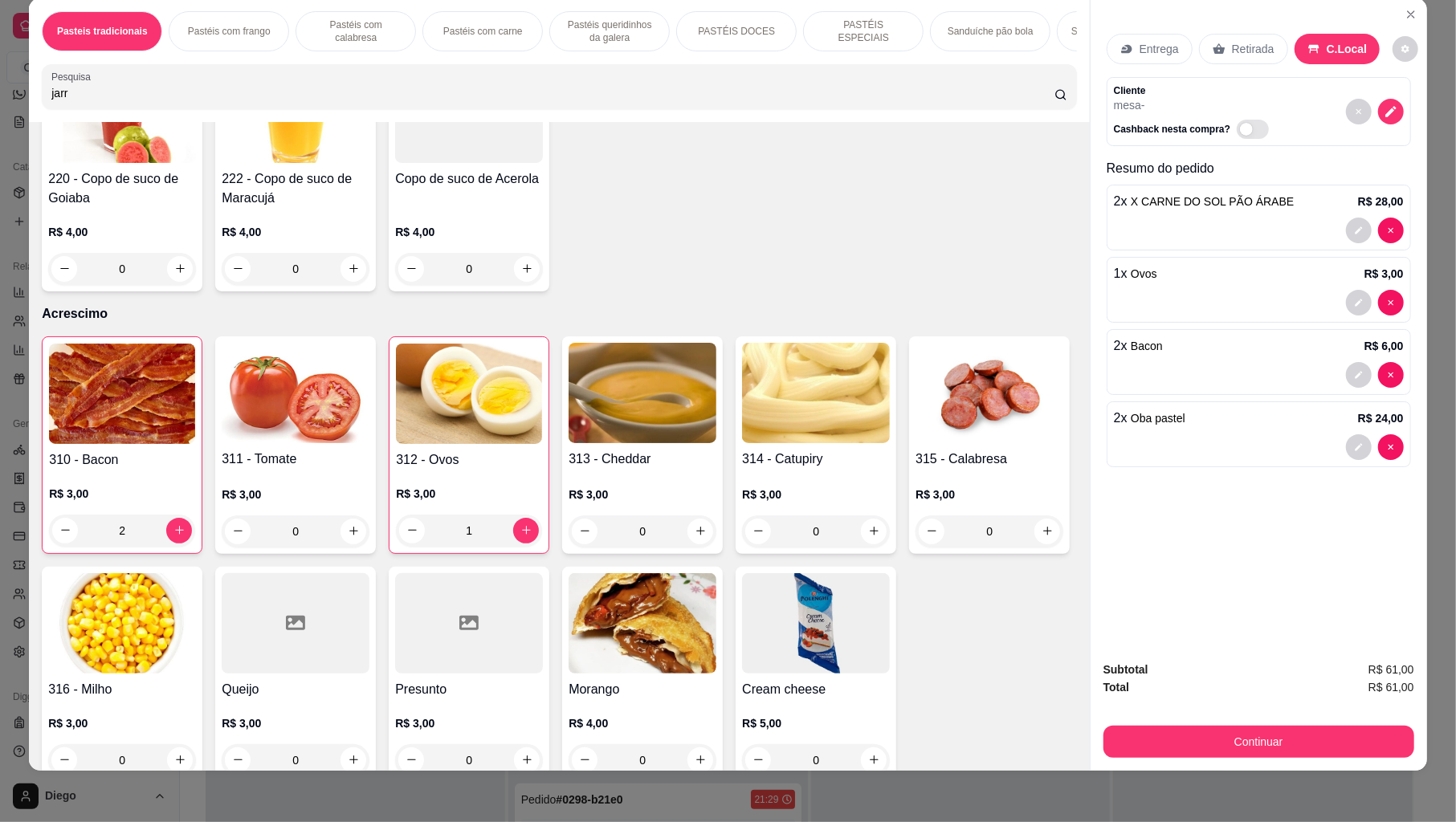
scroll to position [5596, 0]
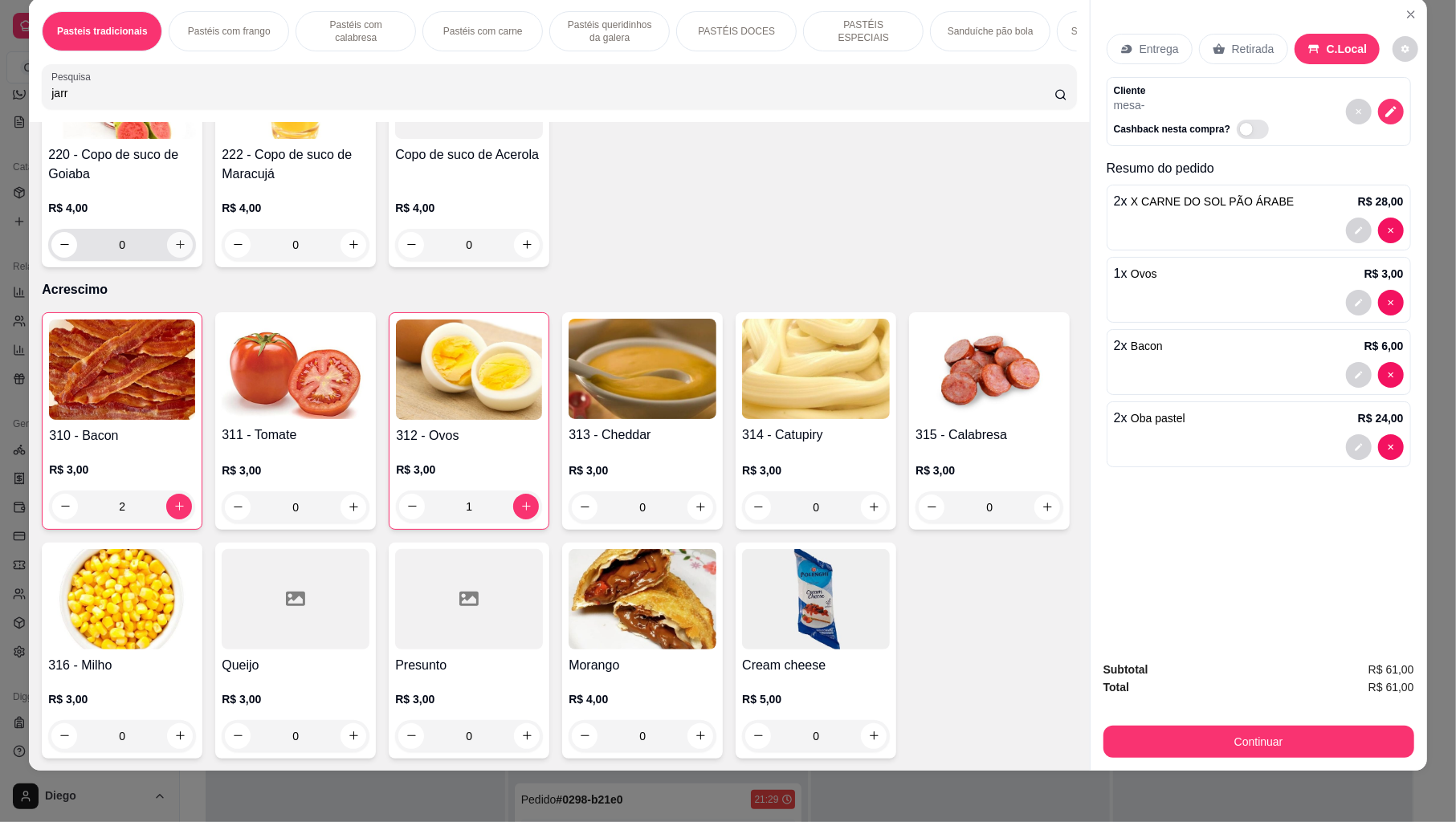
type input "jarr"
click at [174, 250] on icon "increase-product-quantity" at bounding box center [180, 244] width 12 height 12
click at [173, 250] on icon "increase-product-quantity" at bounding box center [179, 243] width 12 height 12
type input "3"
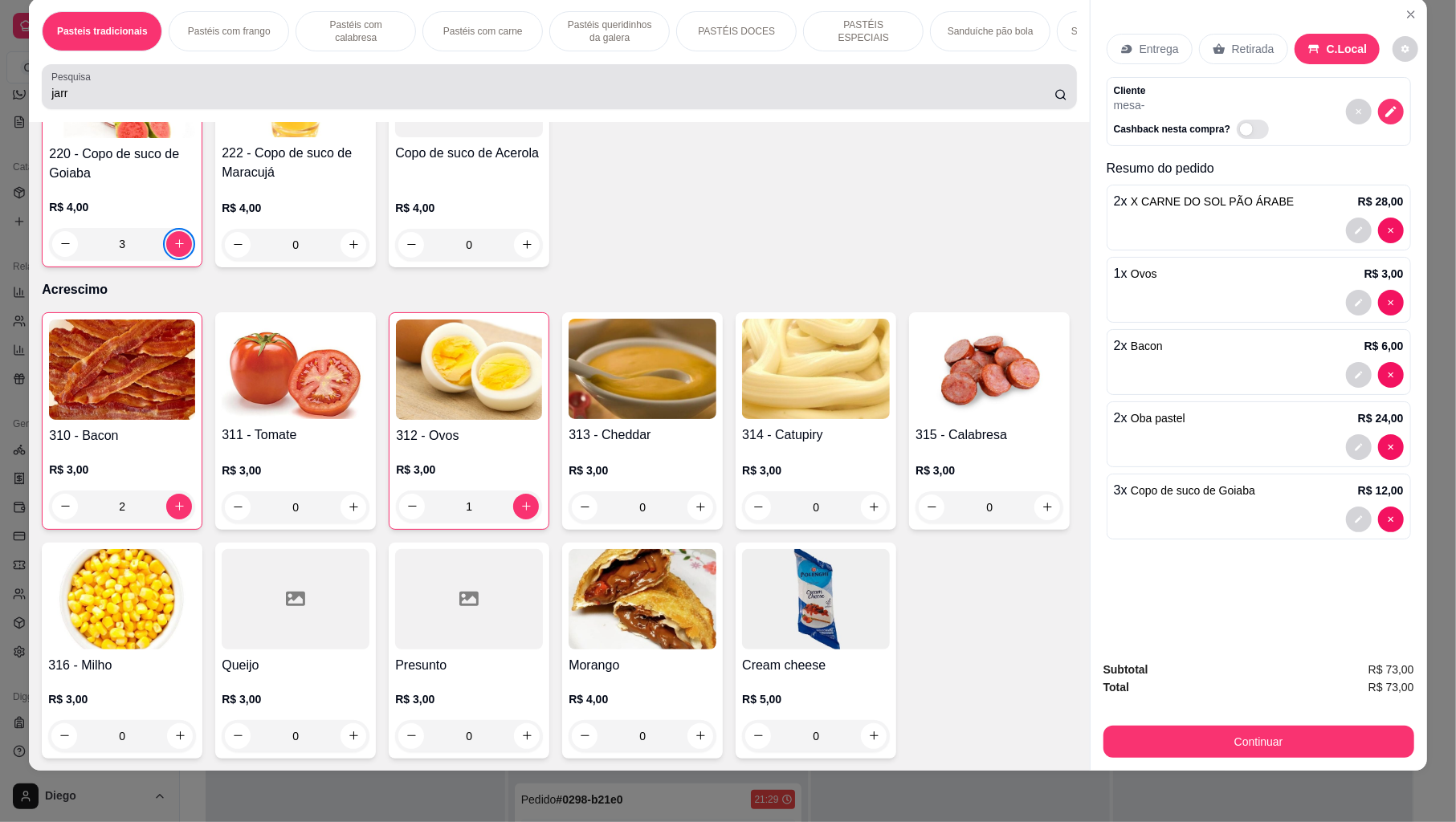
click at [471, 101] on input "jarr" at bounding box center [553, 93] width 1003 height 16
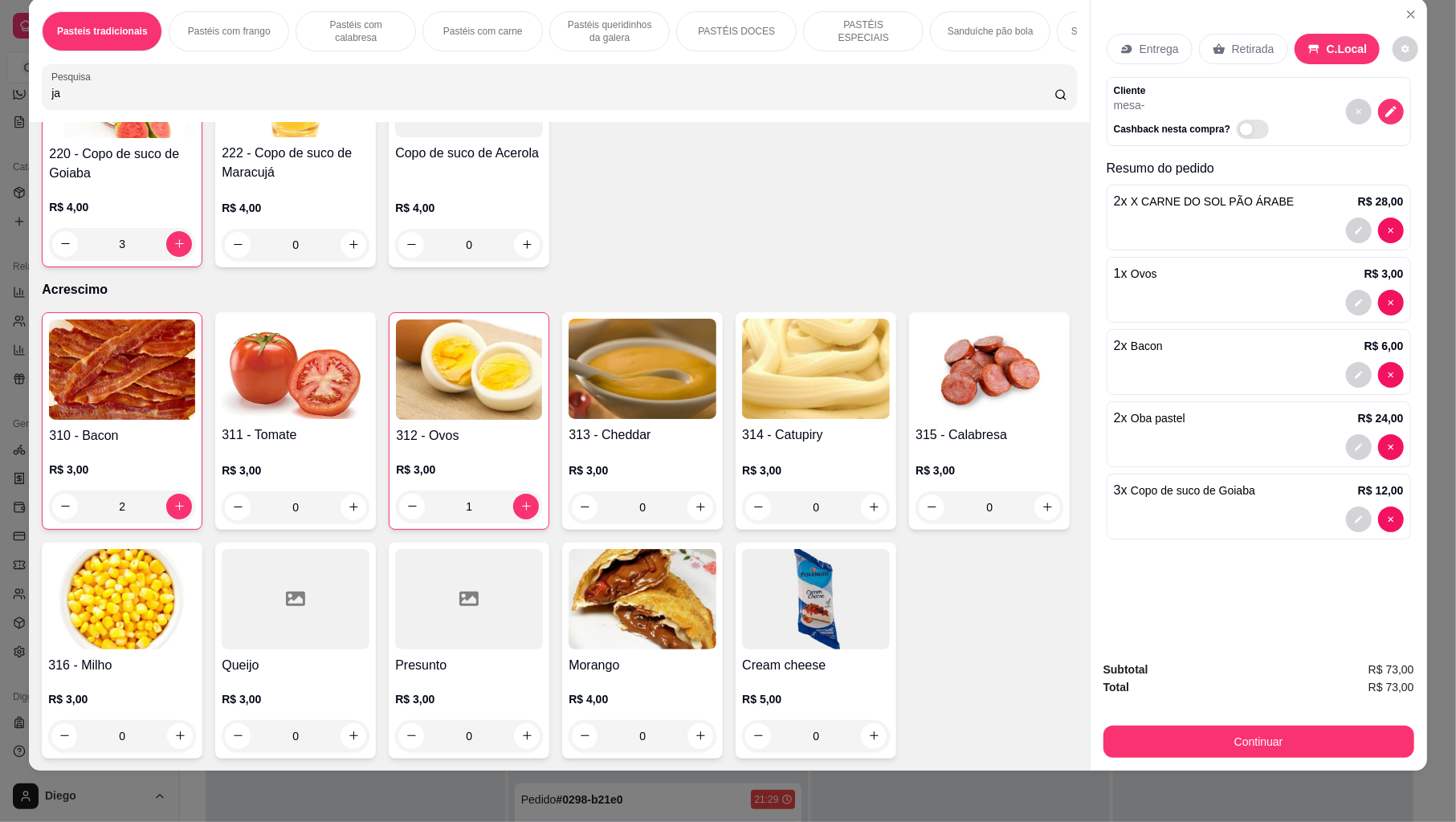
type input "j"
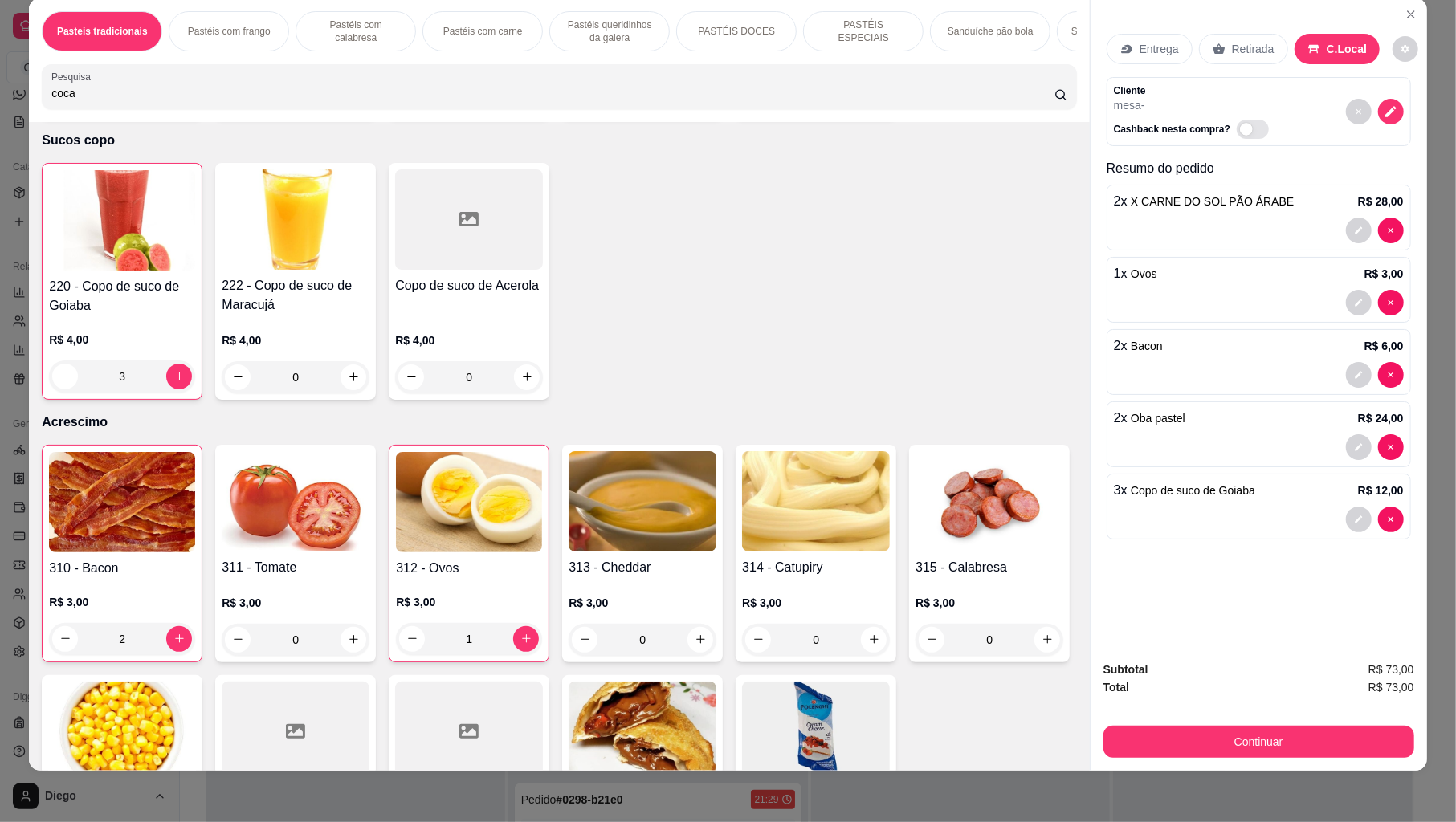
scroll to position [5491, 0]
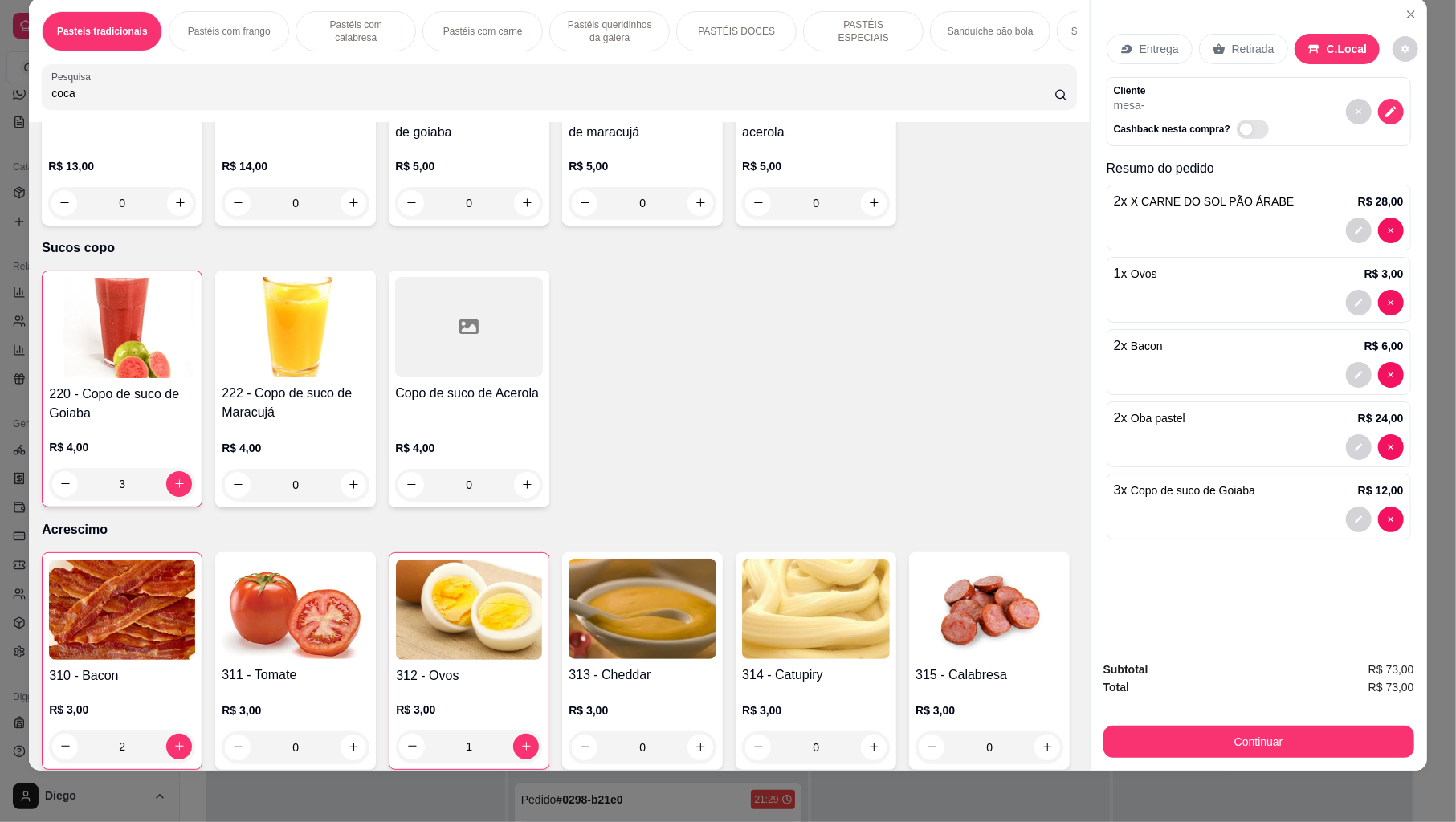
type input "coca"
type input "1"
click at [1183, 569] on span "Coca cola em lata" at bounding box center [1176, 563] width 90 height 13
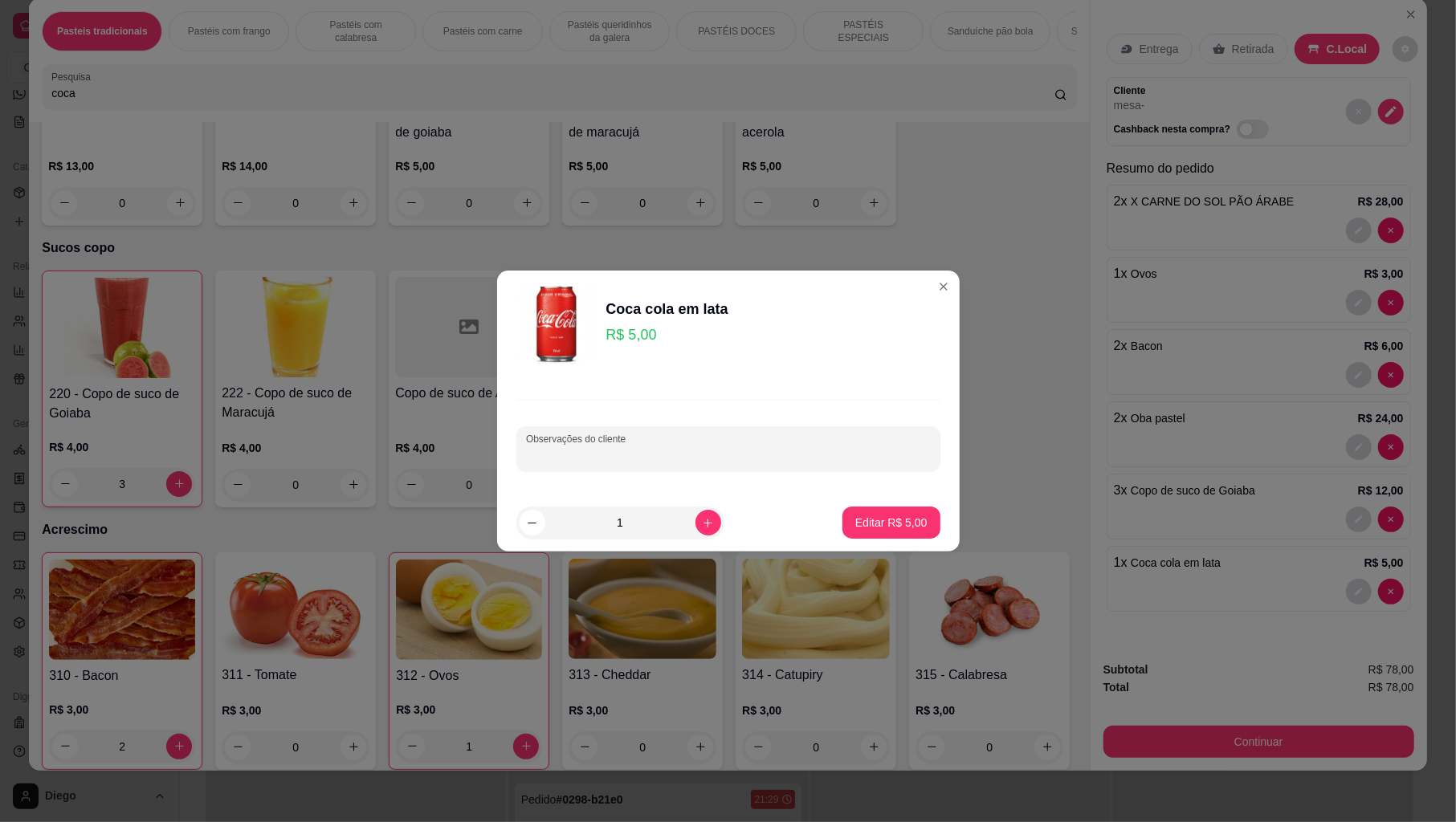
click at [778, 450] on input "Observações do cliente" at bounding box center [728, 455] width 405 height 16
type input "zero"
click at [873, 519] on p "Editar R$ 5,00" at bounding box center [891, 523] width 72 height 16
type input "0"
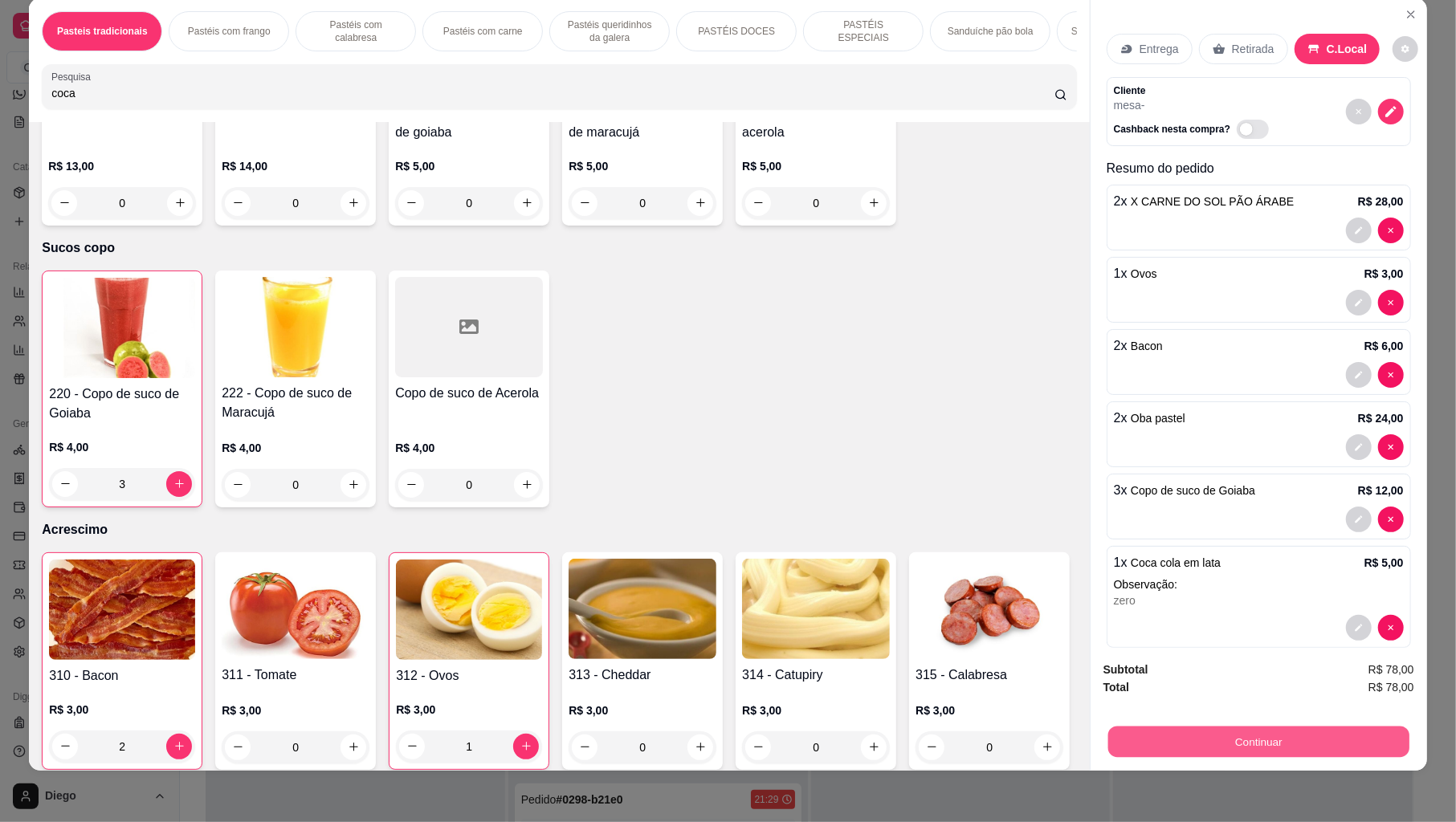
click at [1304, 749] on button "Continuar" at bounding box center [1258, 742] width 301 height 31
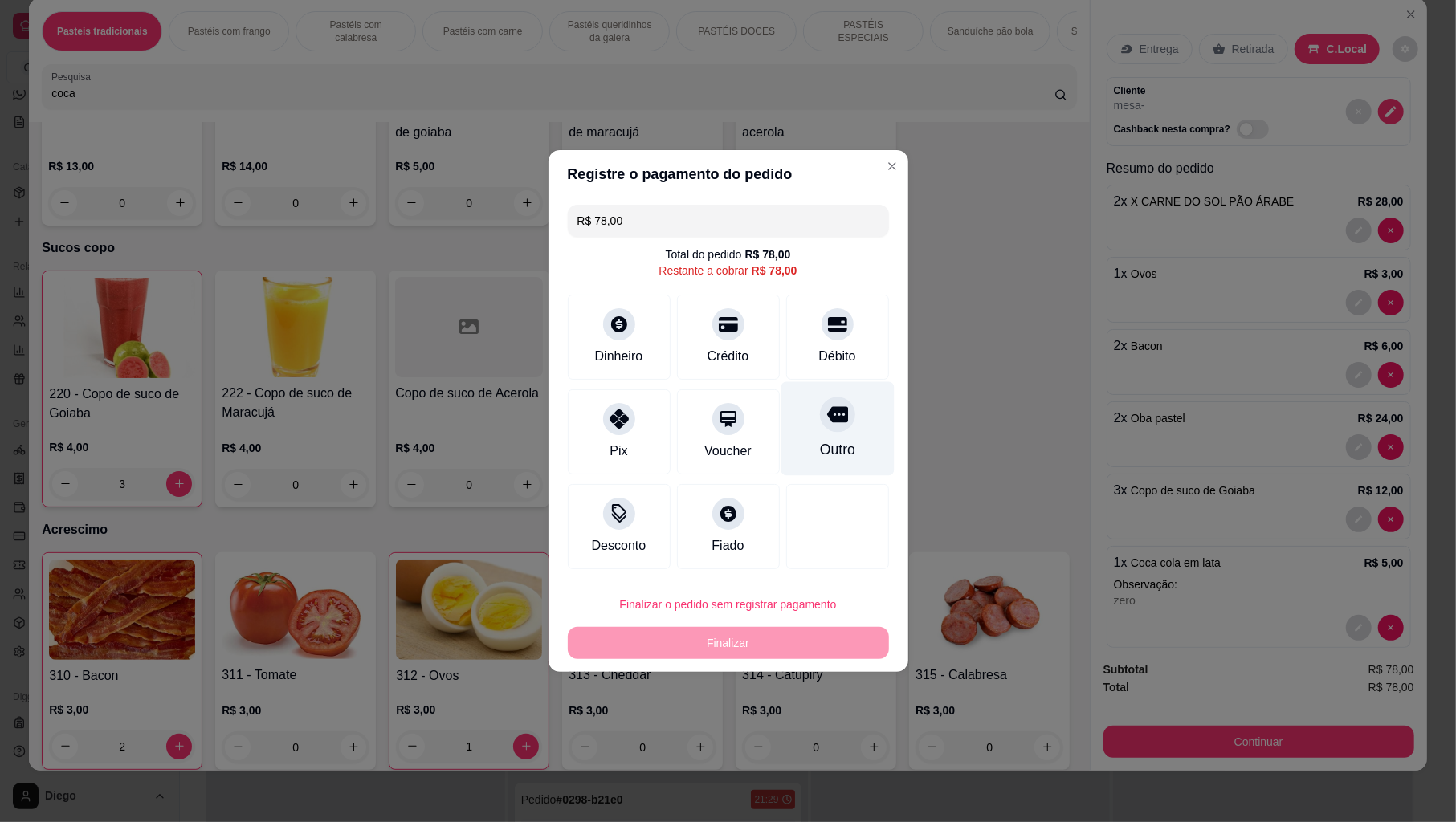
click at [828, 446] on div "Outro" at bounding box center [837, 449] width 36 height 21
type input "R$ 0,00"
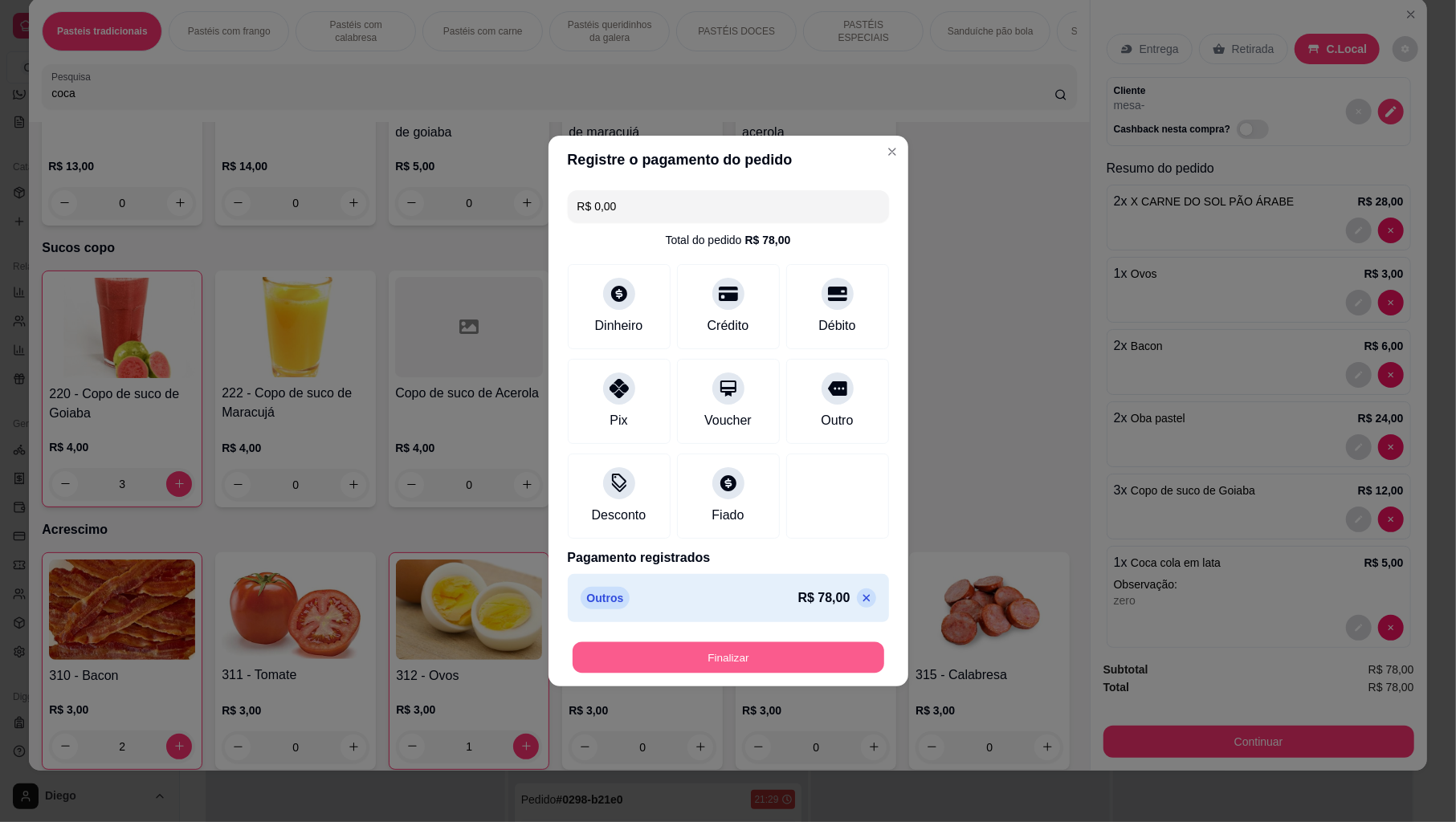
click at [778, 651] on button "Finalizar" at bounding box center [728, 658] width 312 height 31
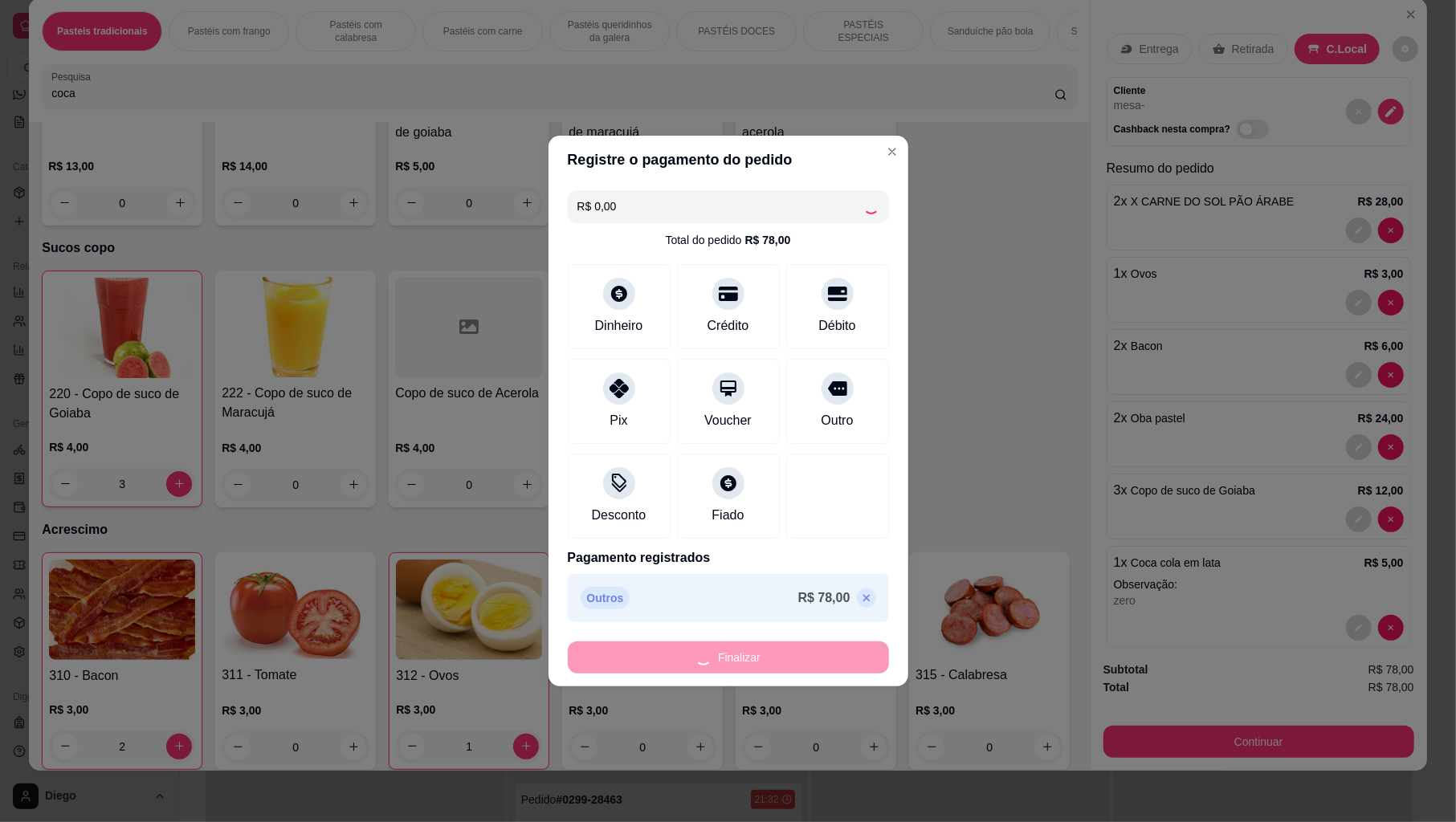
type input "0"
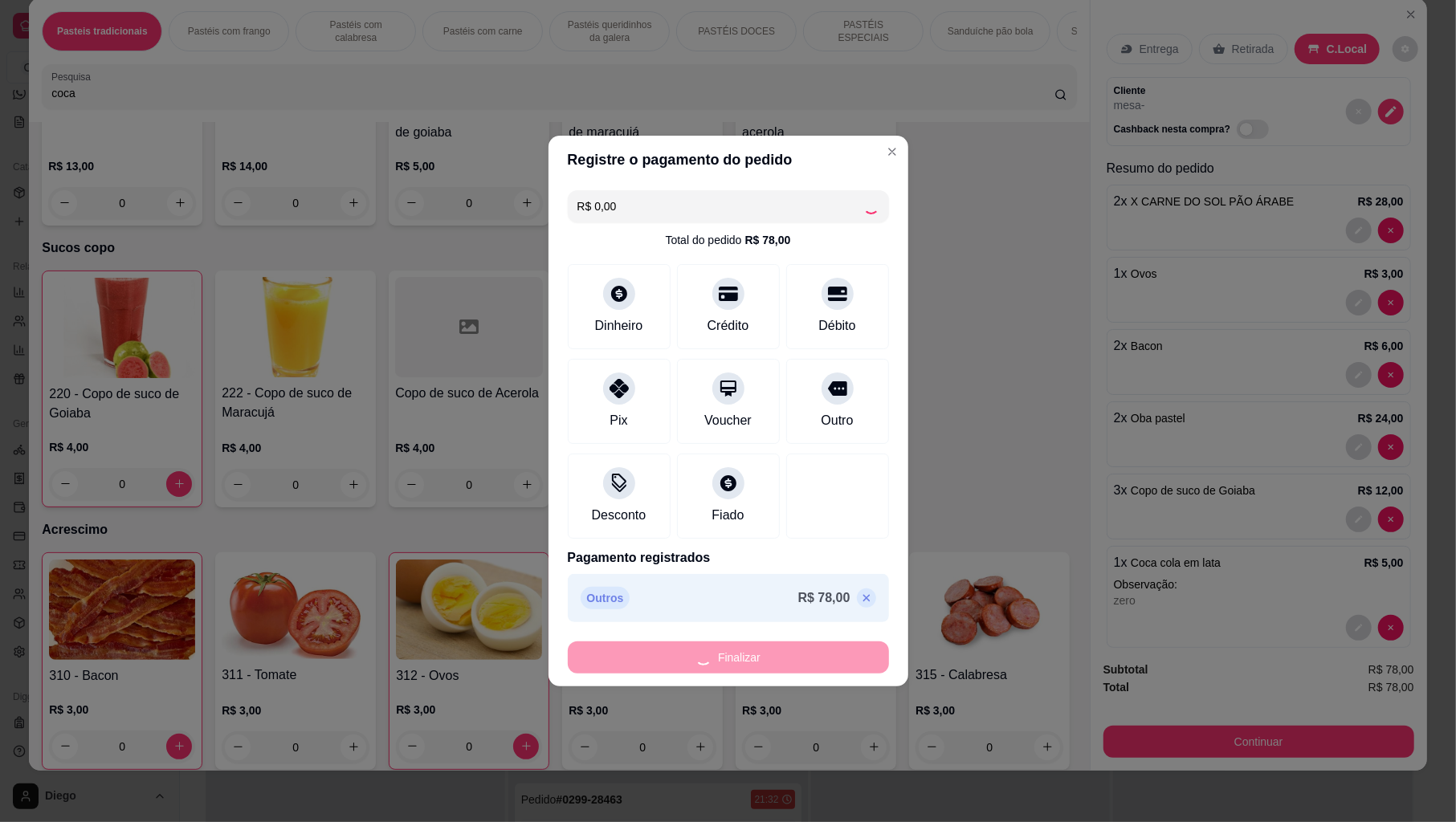
type input "-R$ 78,00"
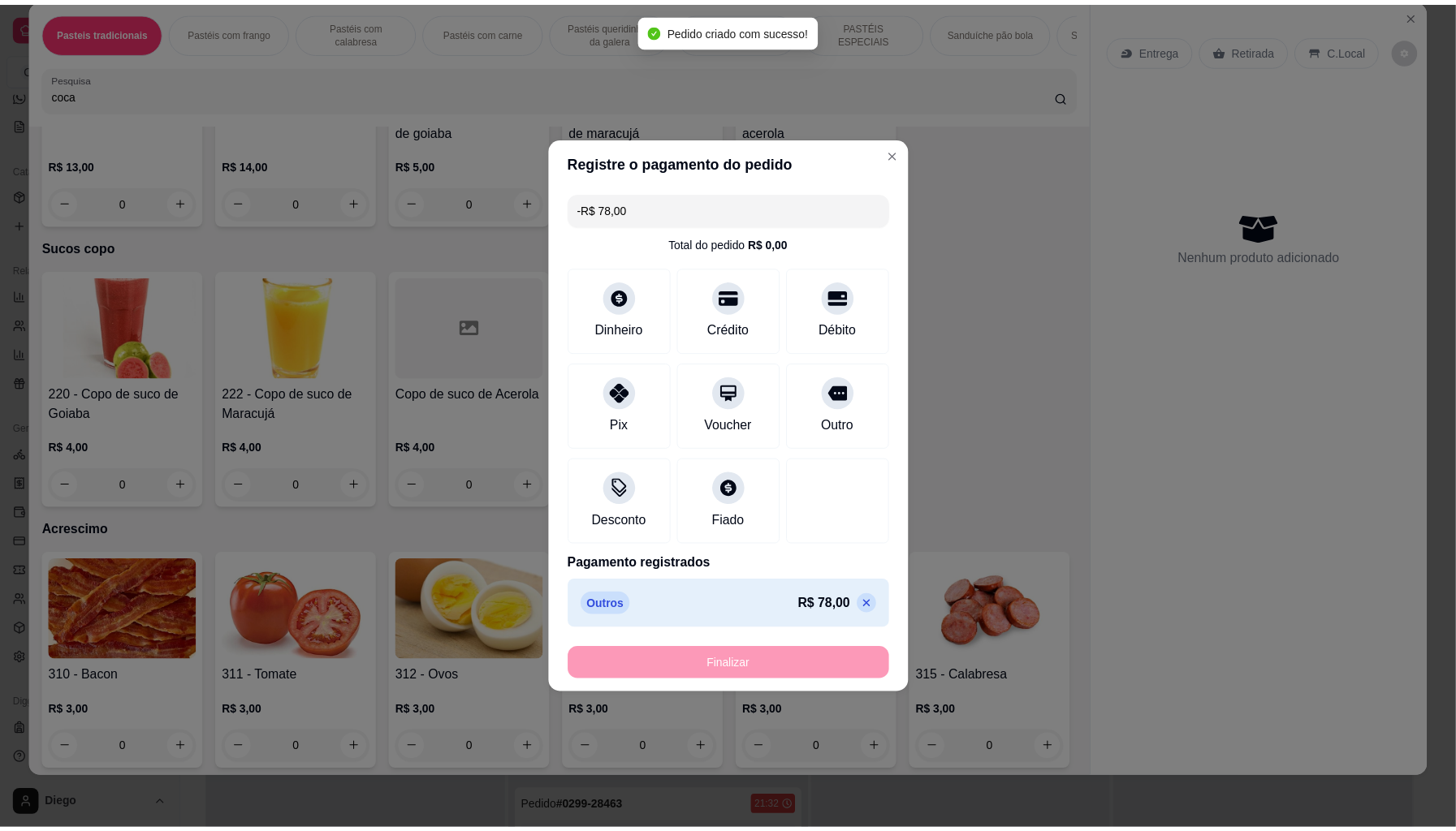
scroll to position [5547, 0]
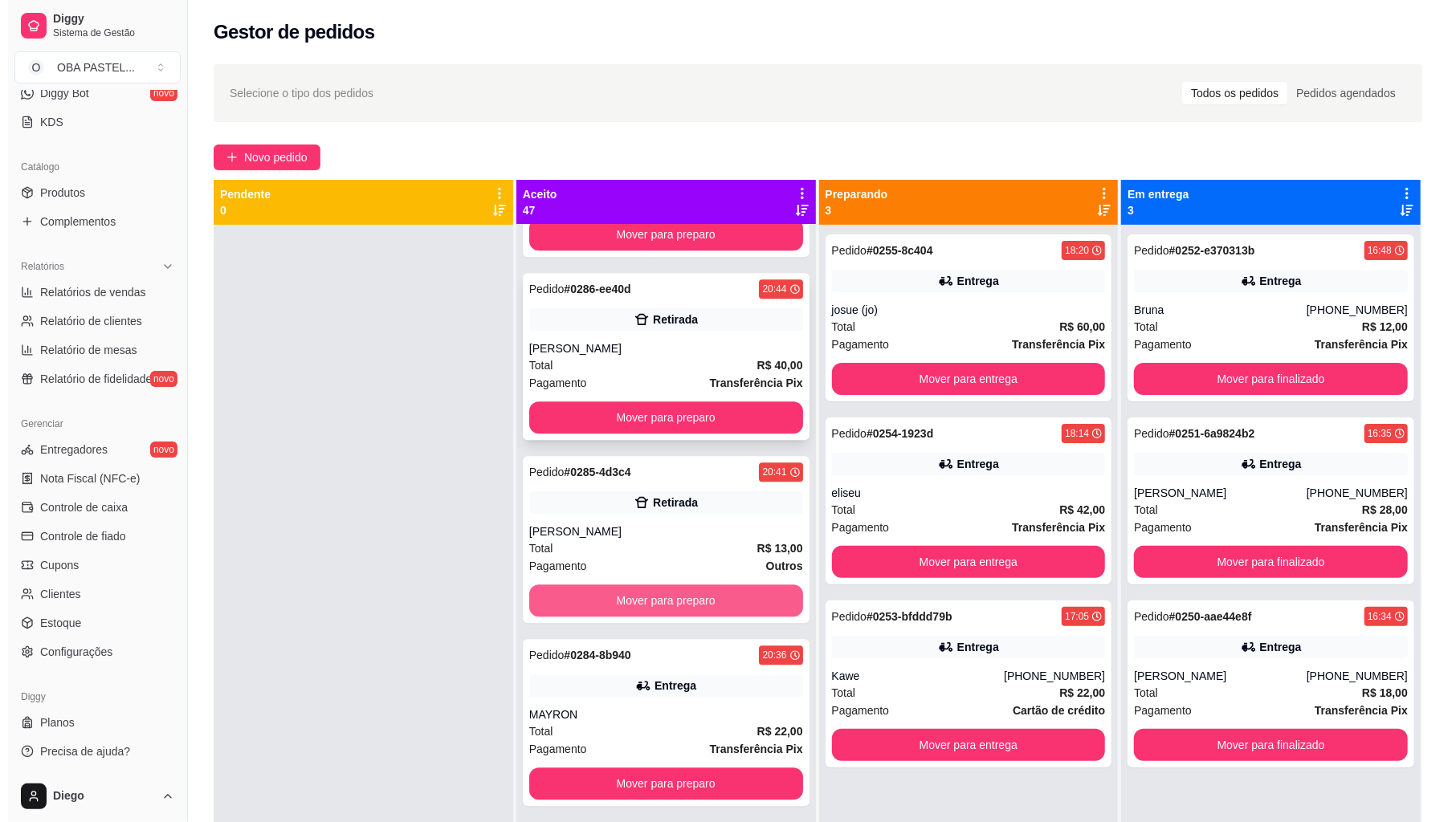
scroll to position [1178, 0]
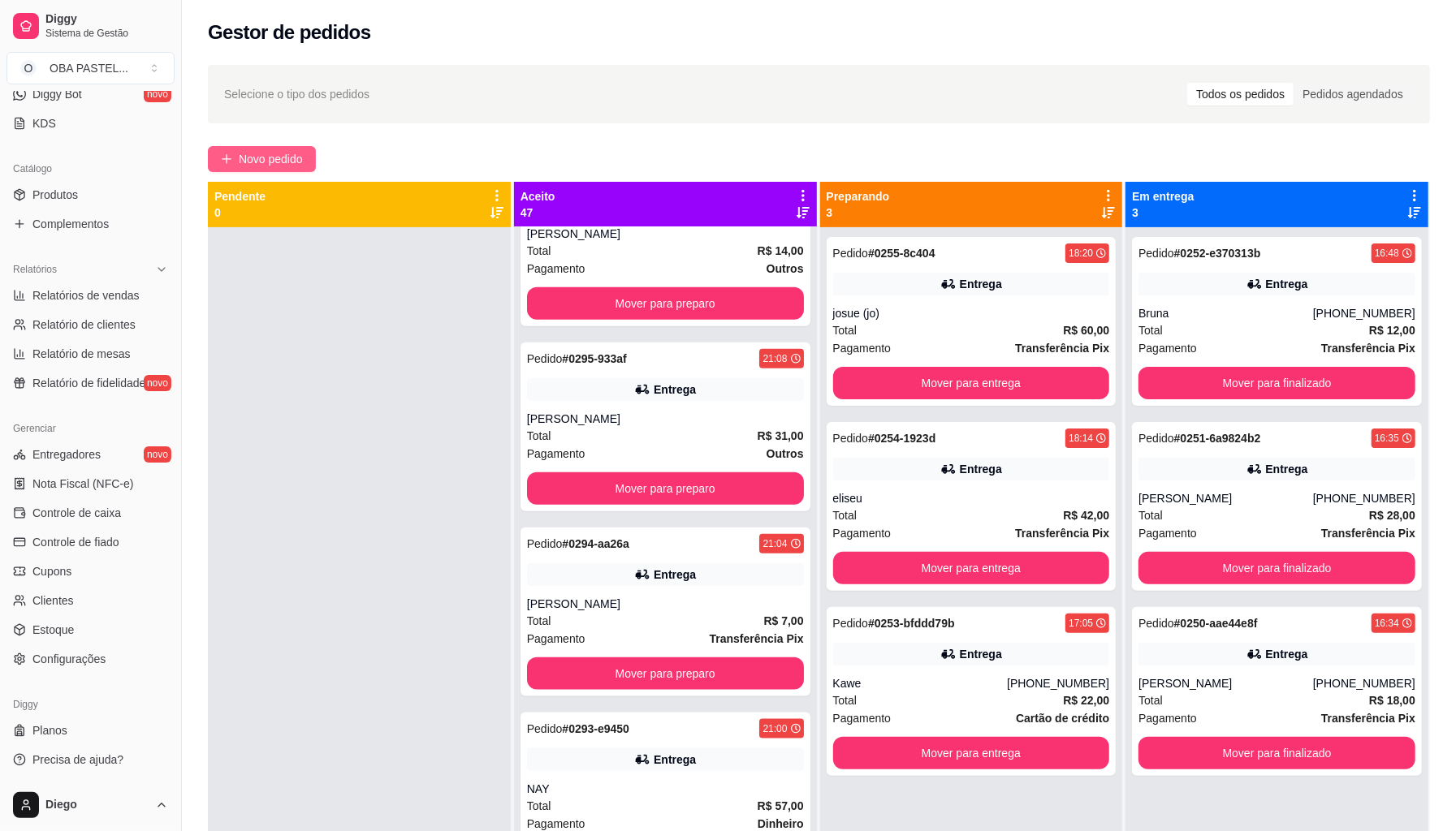
click at [263, 168] on button "Novo pedido" at bounding box center [261, 159] width 108 height 26
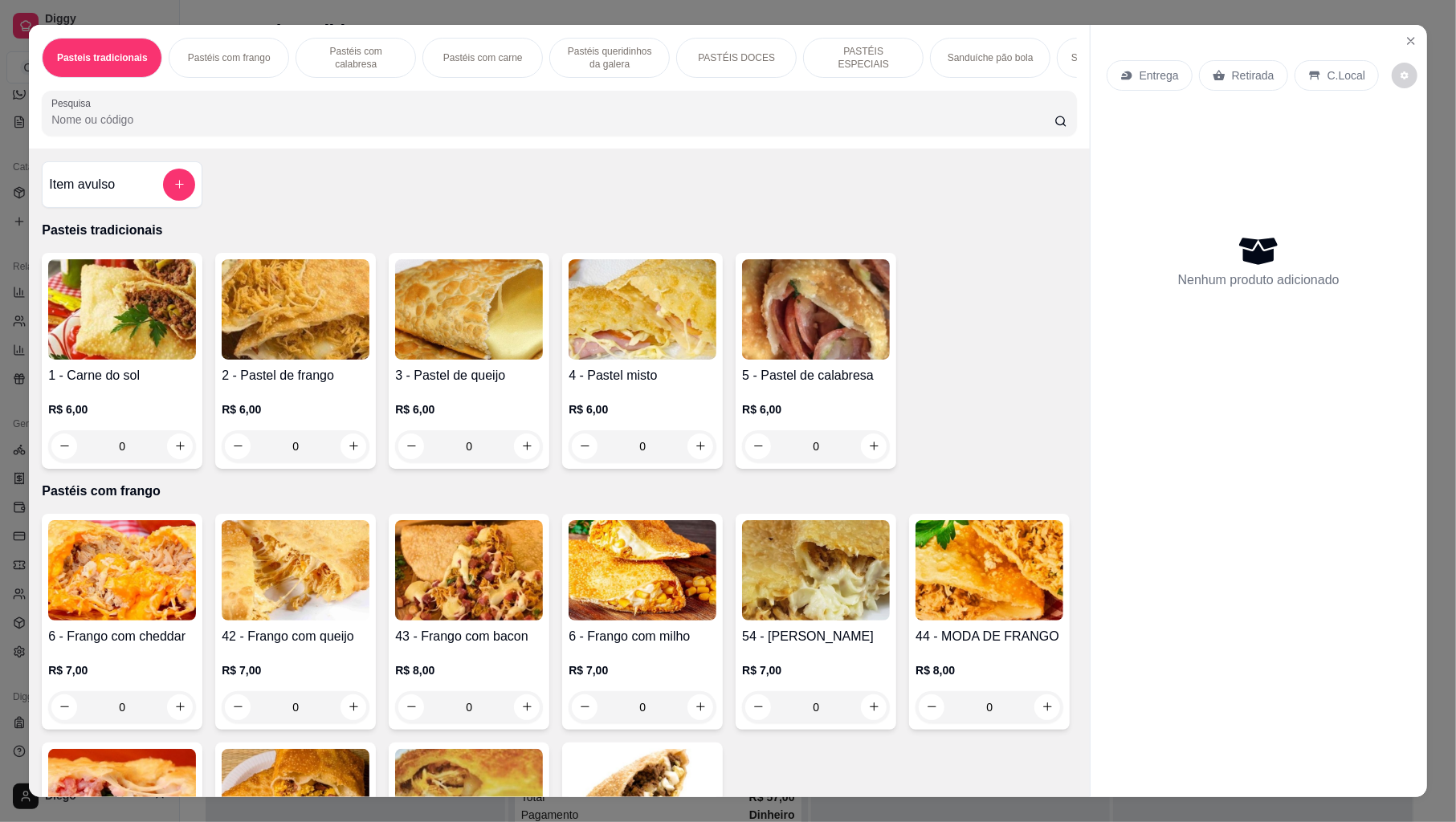
click at [1140, 69] on p "Entrega" at bounding box center [1159, 76] width 39 height 16
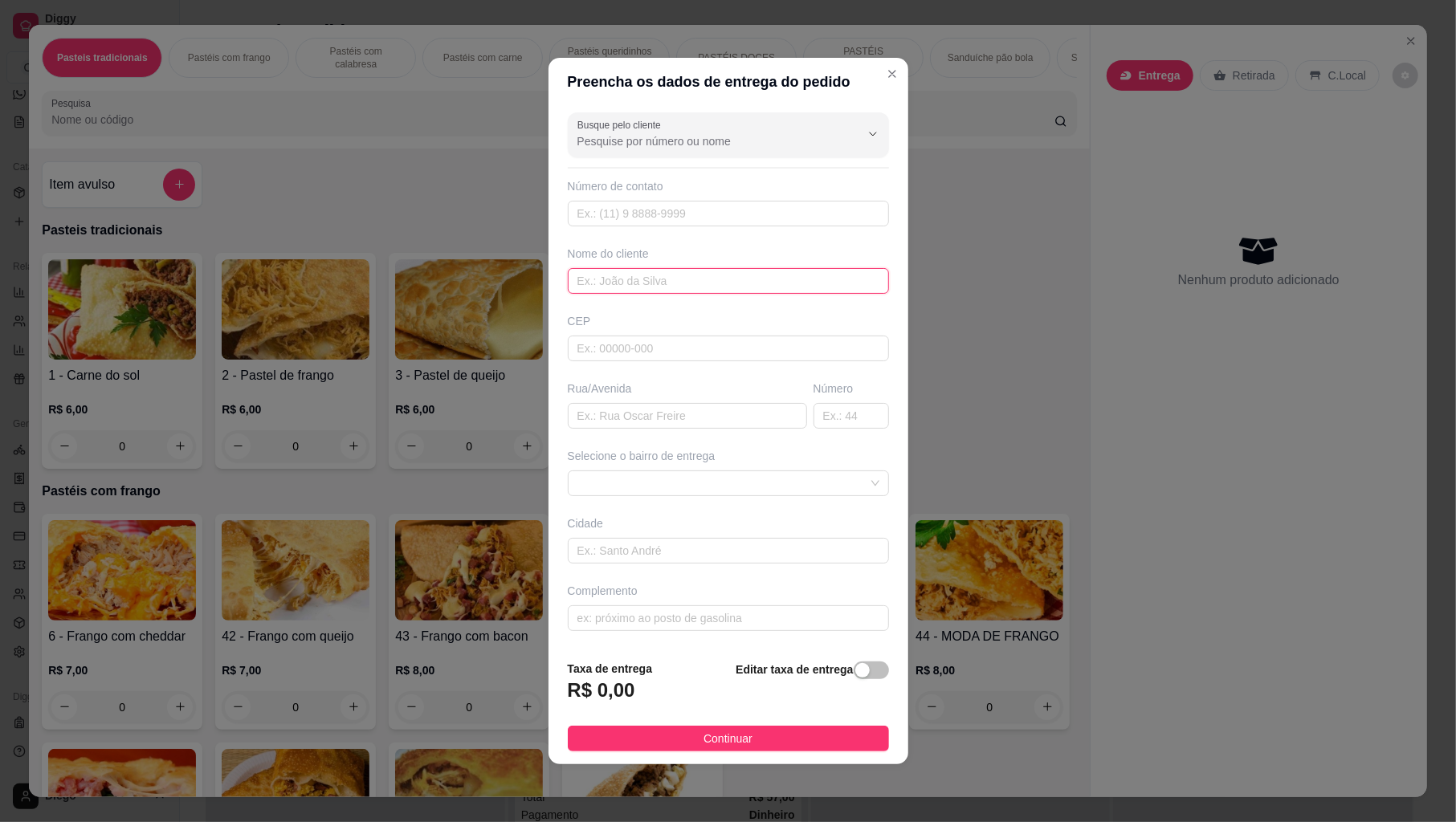
click at [587, 287] on input "text" at bounding box center [728, 281] width 322 height 26
type input "ana kerly"
drag, startPoint x: 633, startPoint y: 553, endPoint x: 630, endPoint y: 529, distance: 24.2
click at [633, 553] on input "text" at bounding box center [728, 551] width 322 height 26
click at [623, 477] on span at bounding box center [728, 483] width 302 height 24
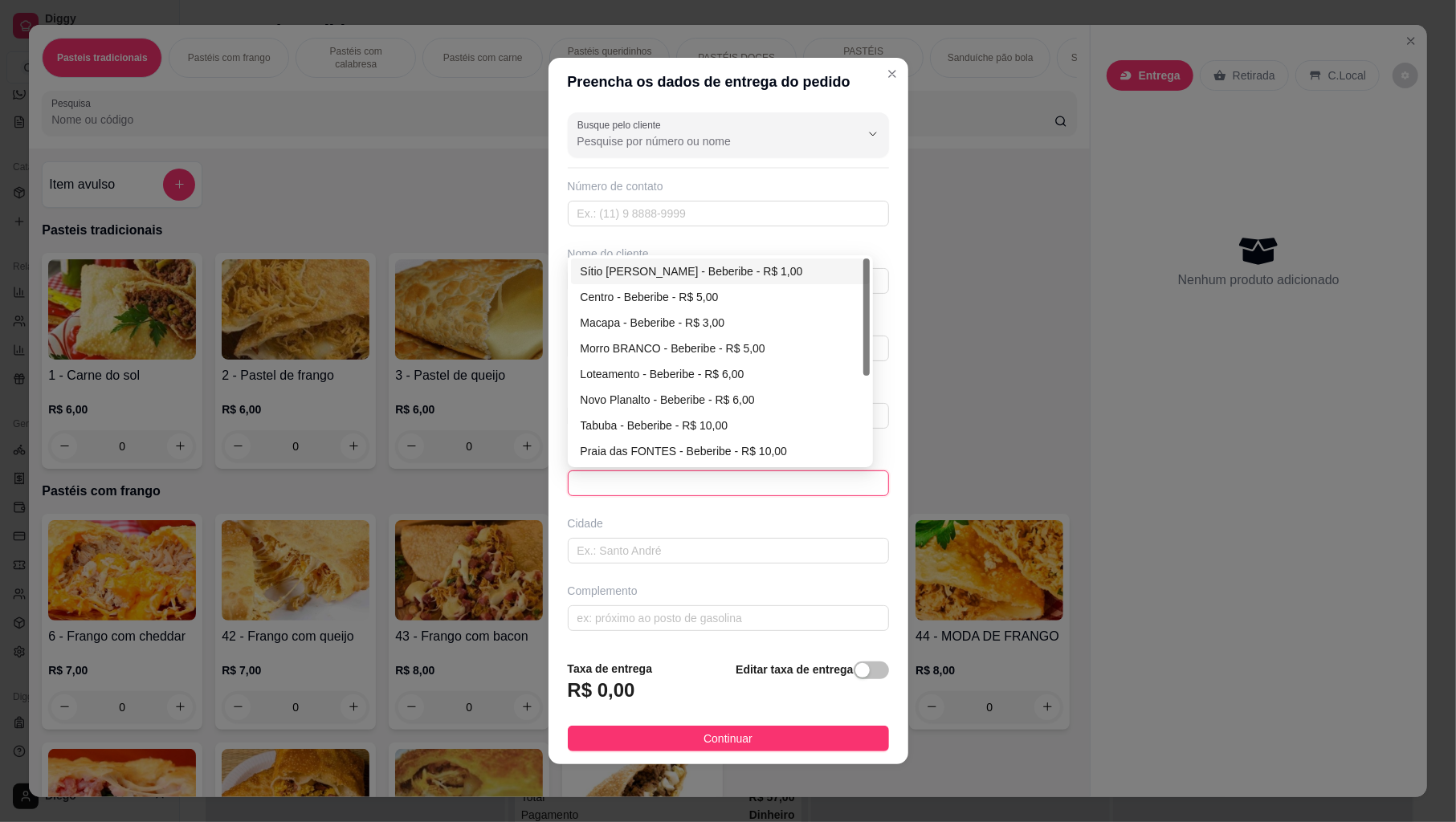
drag, startPoint x: 636, startPoint y: 264, endPoint x: 628, endPoint y: 290, distance: 27.2
click at [634, 265] on div "Sítio [PERSON_NAME] - Beberibe - R$ 1,00" at bounding box center [720, 271] width 279 height 17
type input "Beberibe"
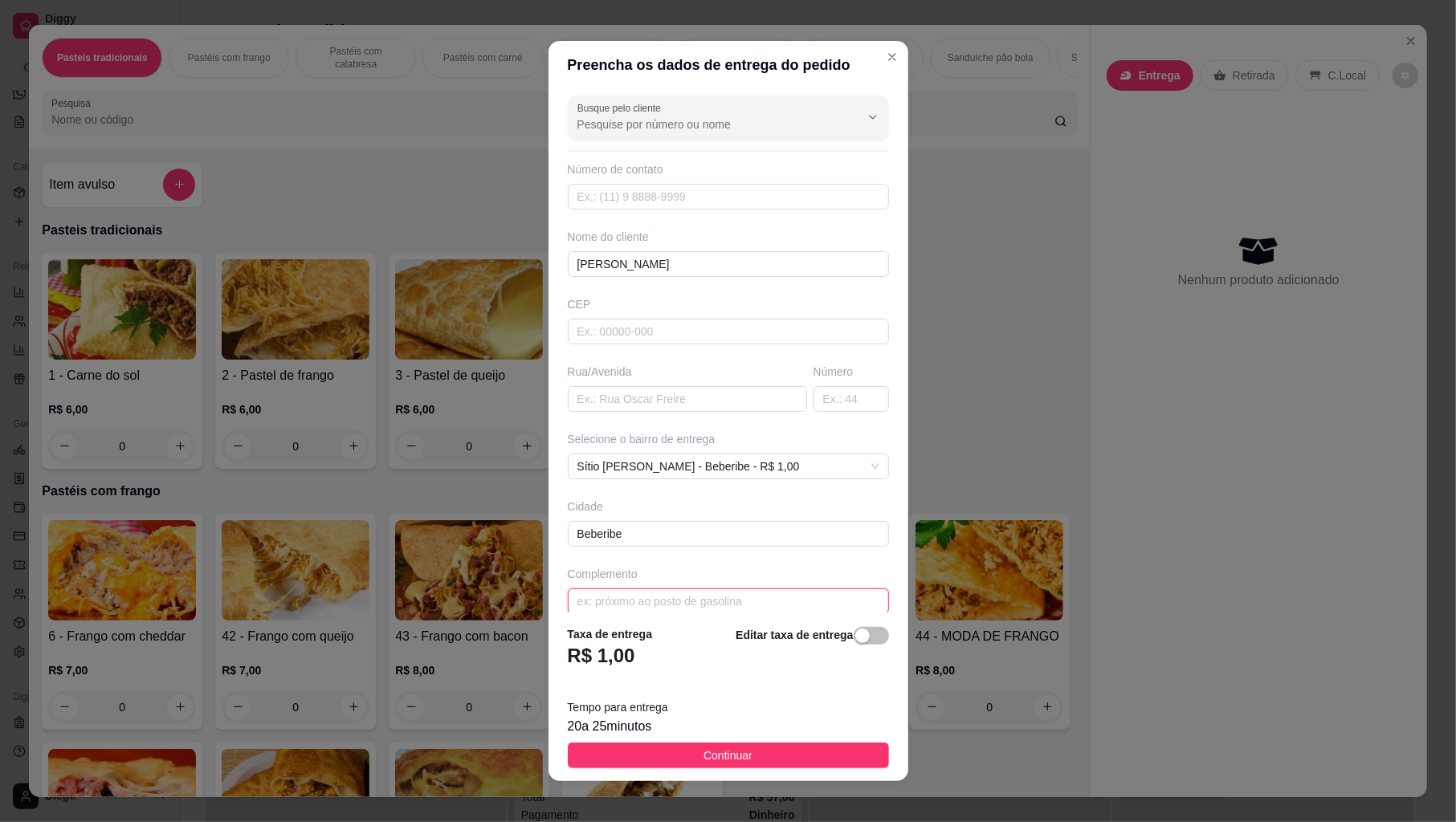
click at [623, 606] on input "text" at bounding box center [728, 601] width 322 height 26
type input "casa do americano"
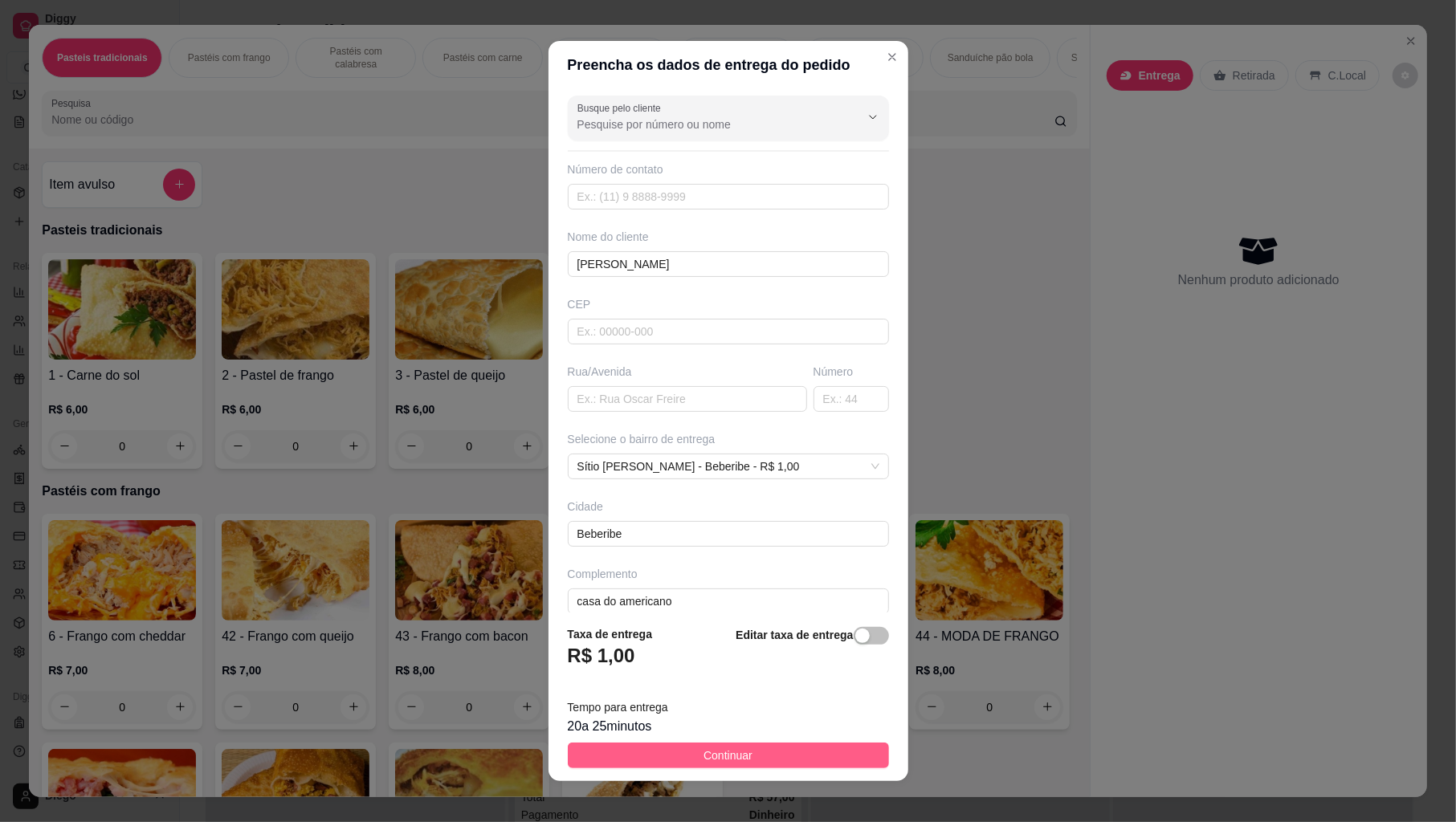
click at [652, 751] on button "Continuar" at bounding box center [728, 756] width 322 height 26
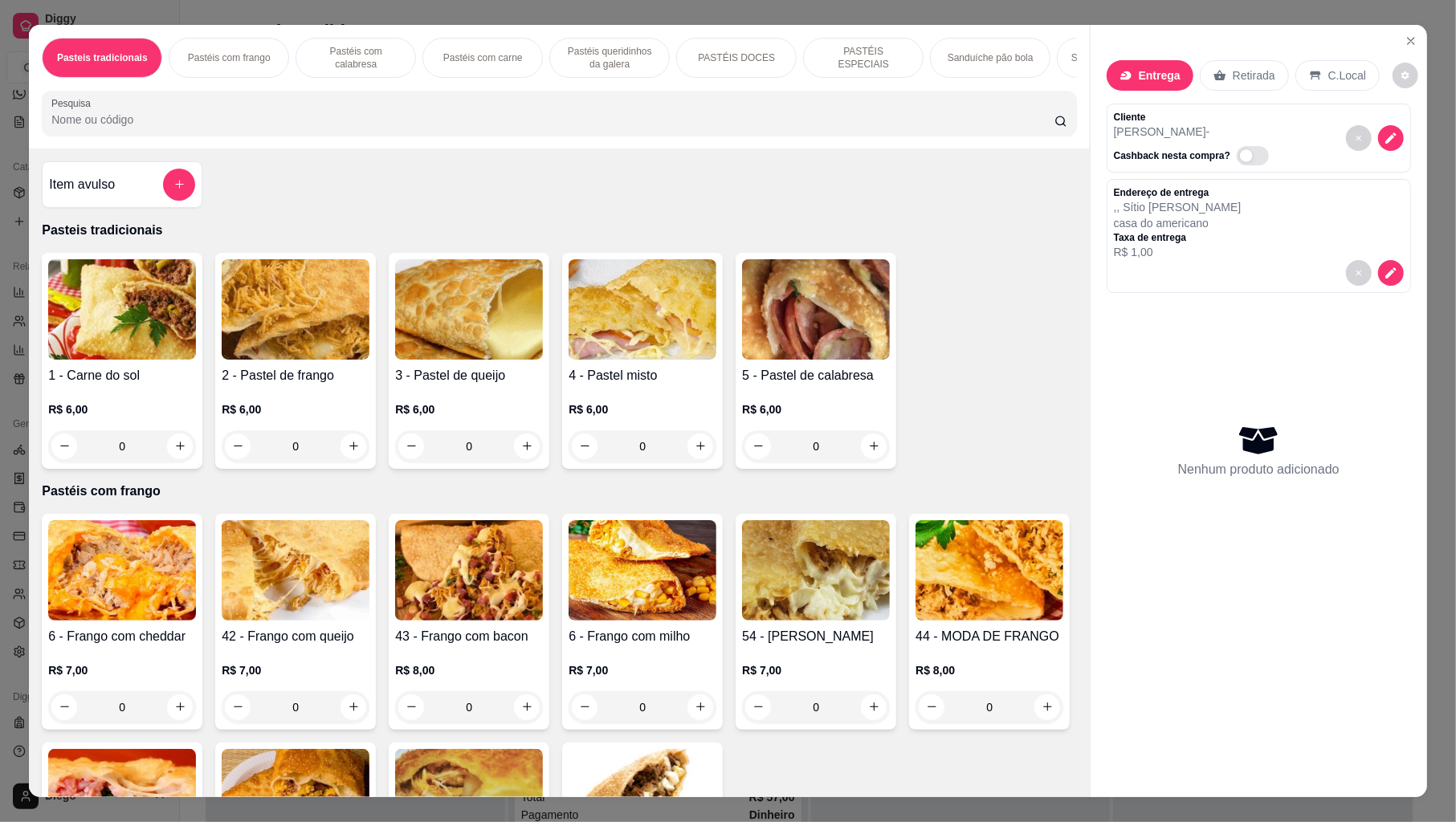
scroll to position [1361, 0]
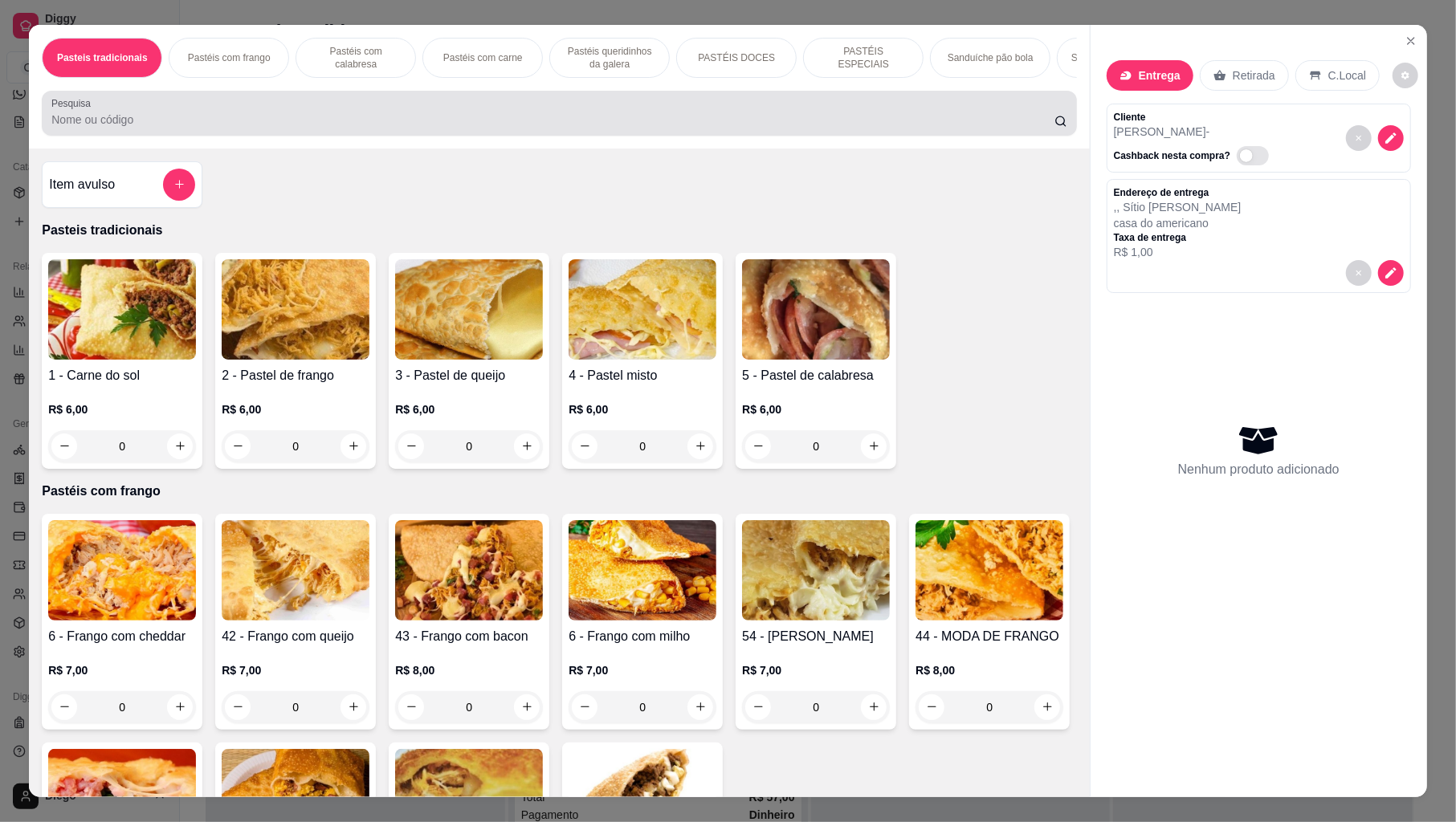
click at [307, 114] on div at bounding box center [559, 113] width 1015 height 32
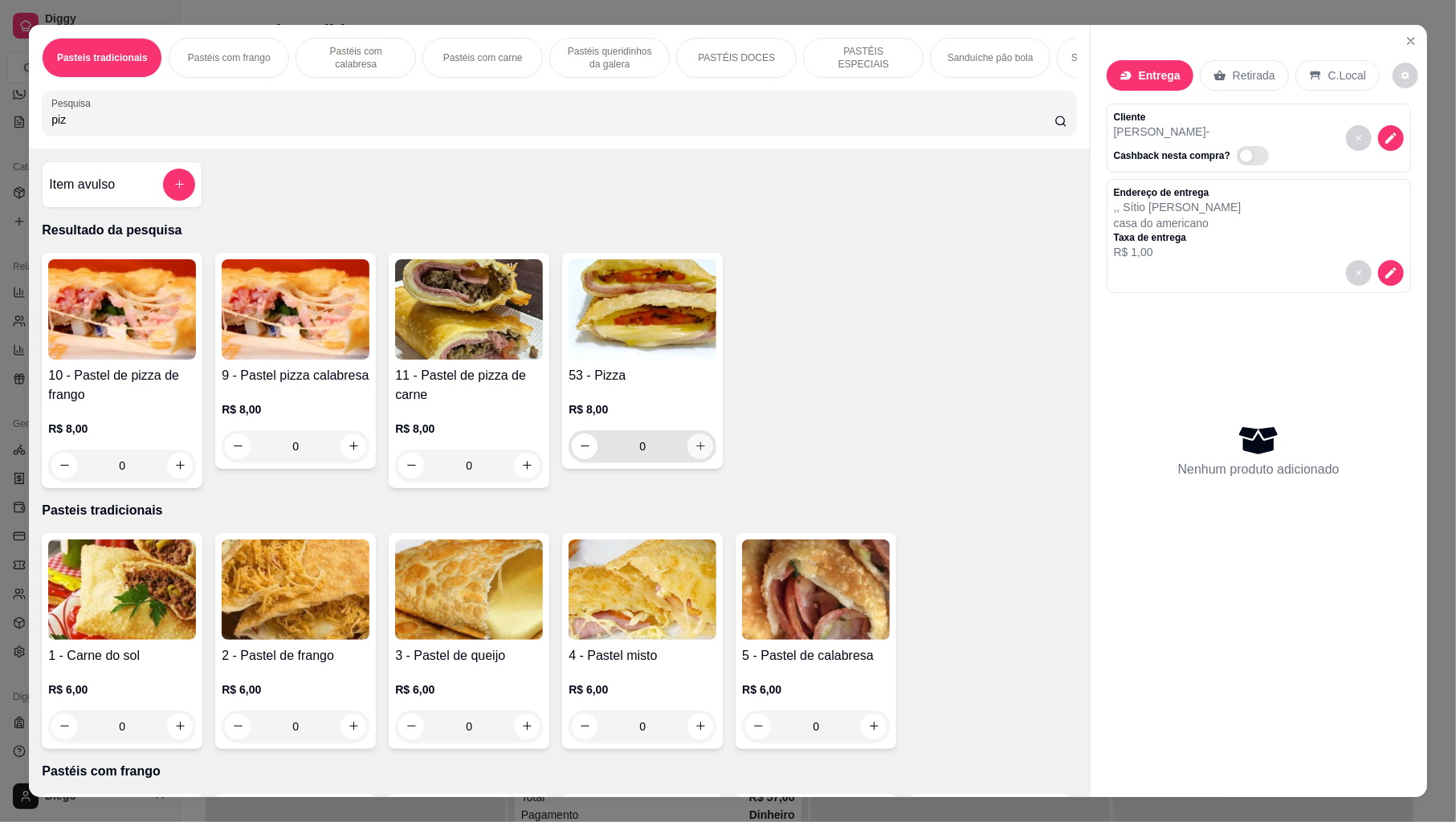
type input "piz"
click at [695, 452] on icon "increase-product-quantity" at bounding box center [700, 445] width 12 height 12
type input "1"
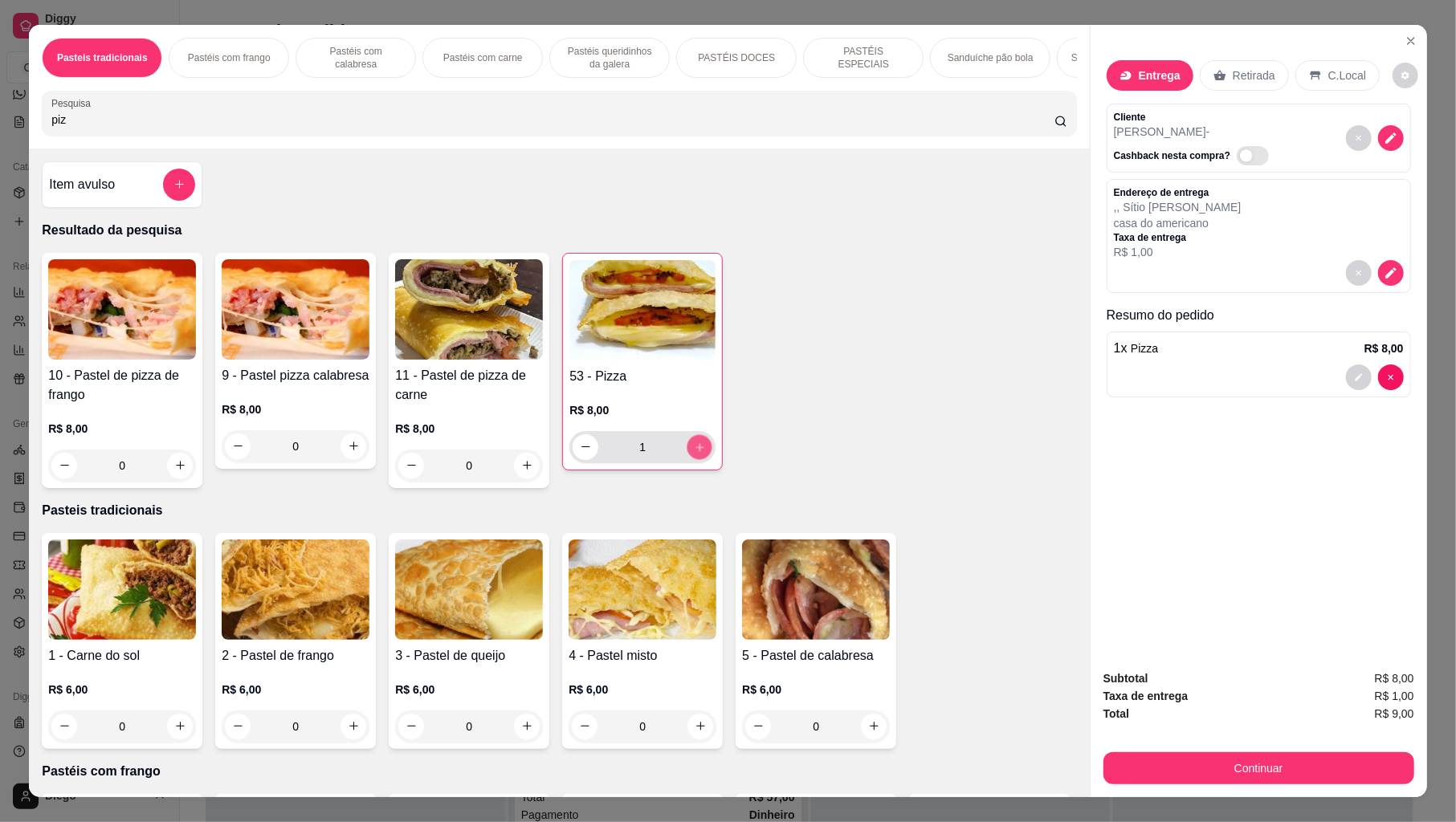
click at [694, 453] on icon "increase-product-quantity" at bounding box center [699, 446] width 12 height 12
type input "2"
click at [341, 456] on button "increase-product-quantity" at bounding box center [353, 445] width 25 height 25
type input "1"
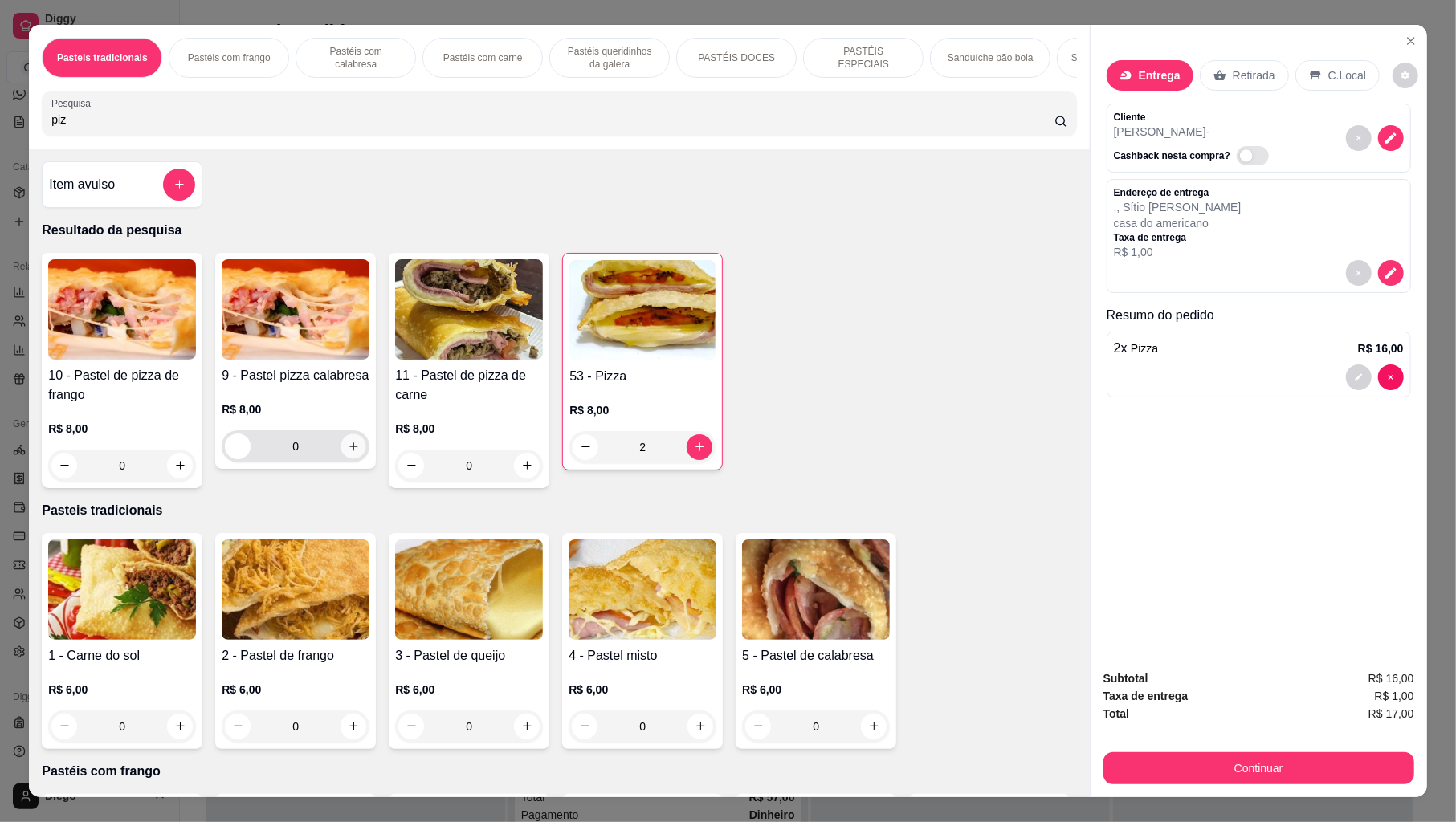
type input "1"
click at [341, 456] on button "increase-product-quantity" at bounding box center [353, 445] width 25 height 25
type input "2"
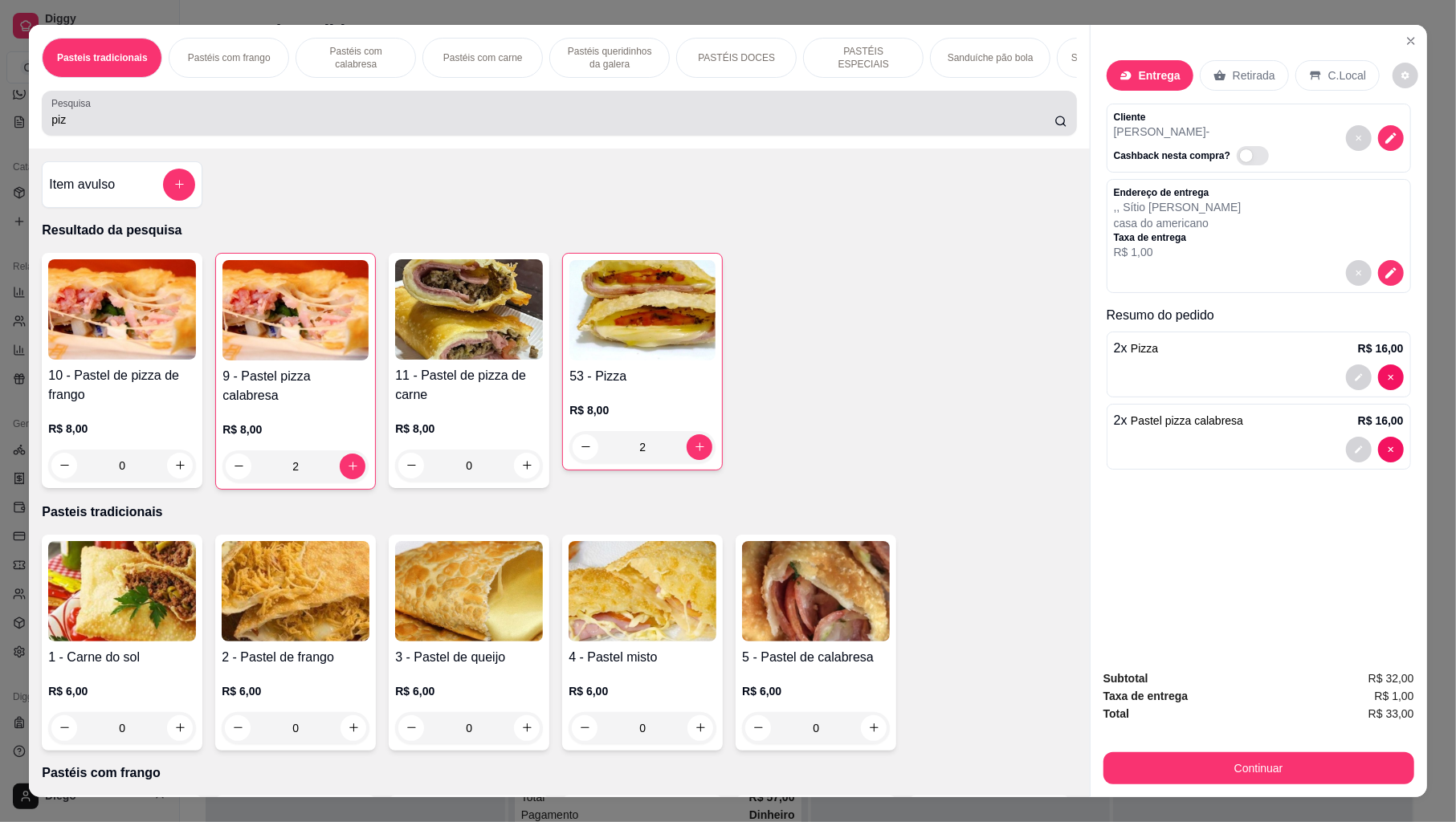
click at [203, 129] on div "piz" at bounding box center [559, 113] width 1015 height 32
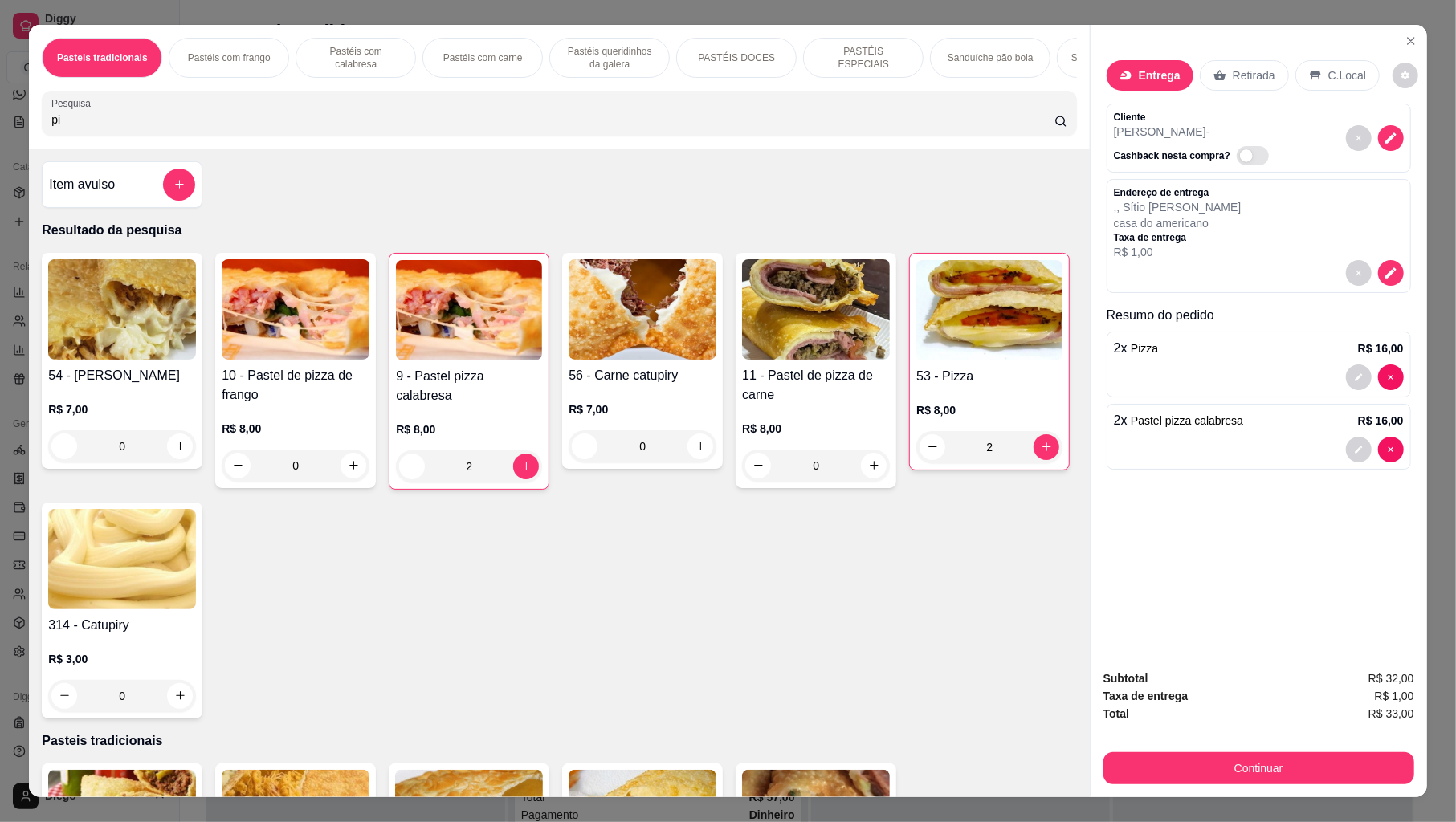
type input "p"
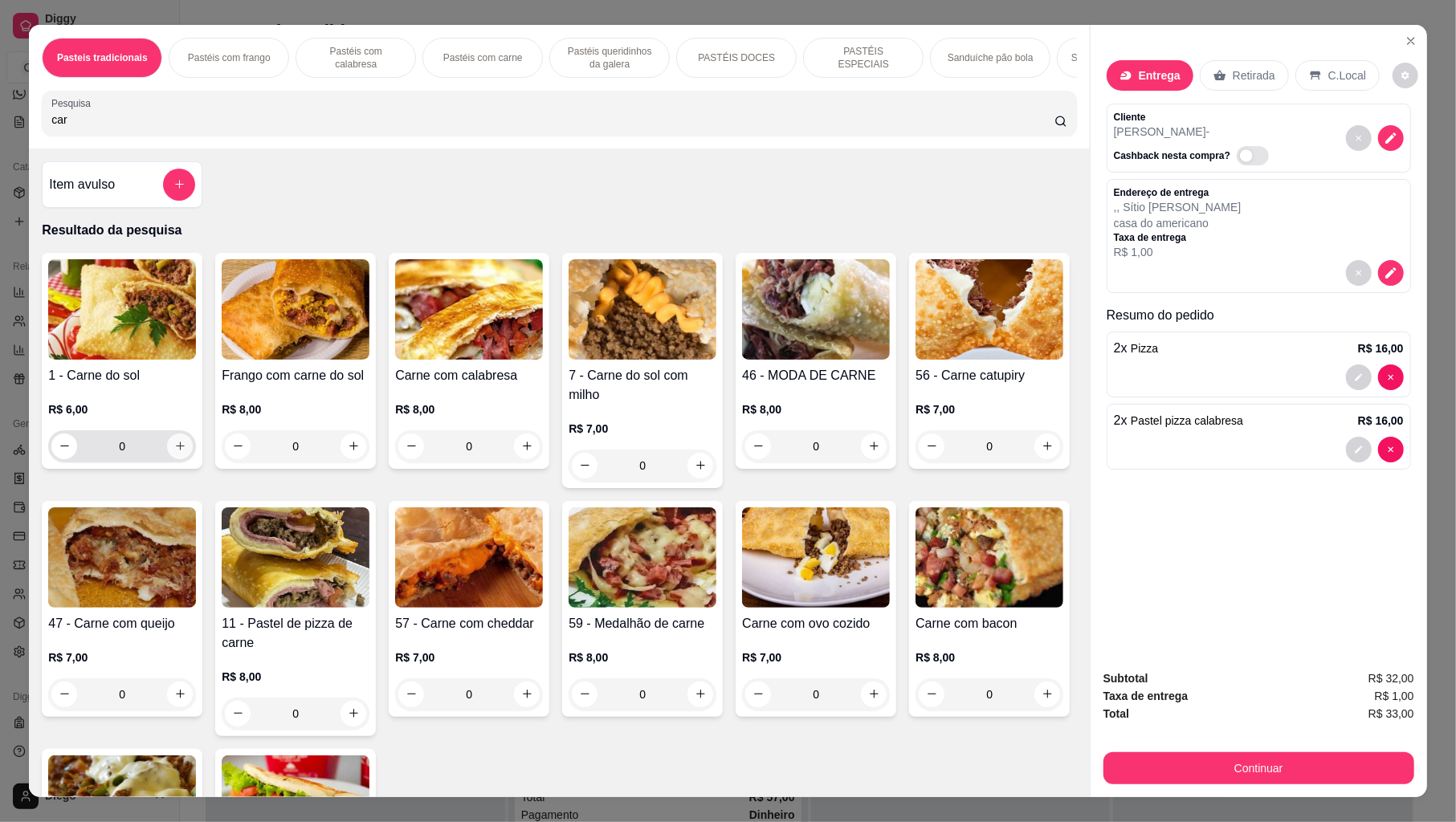
type input "car"
click at [174, 452] on icon "increase-product-quantity" at bounding box center [180, 445] width 12 height 12
type input "1"
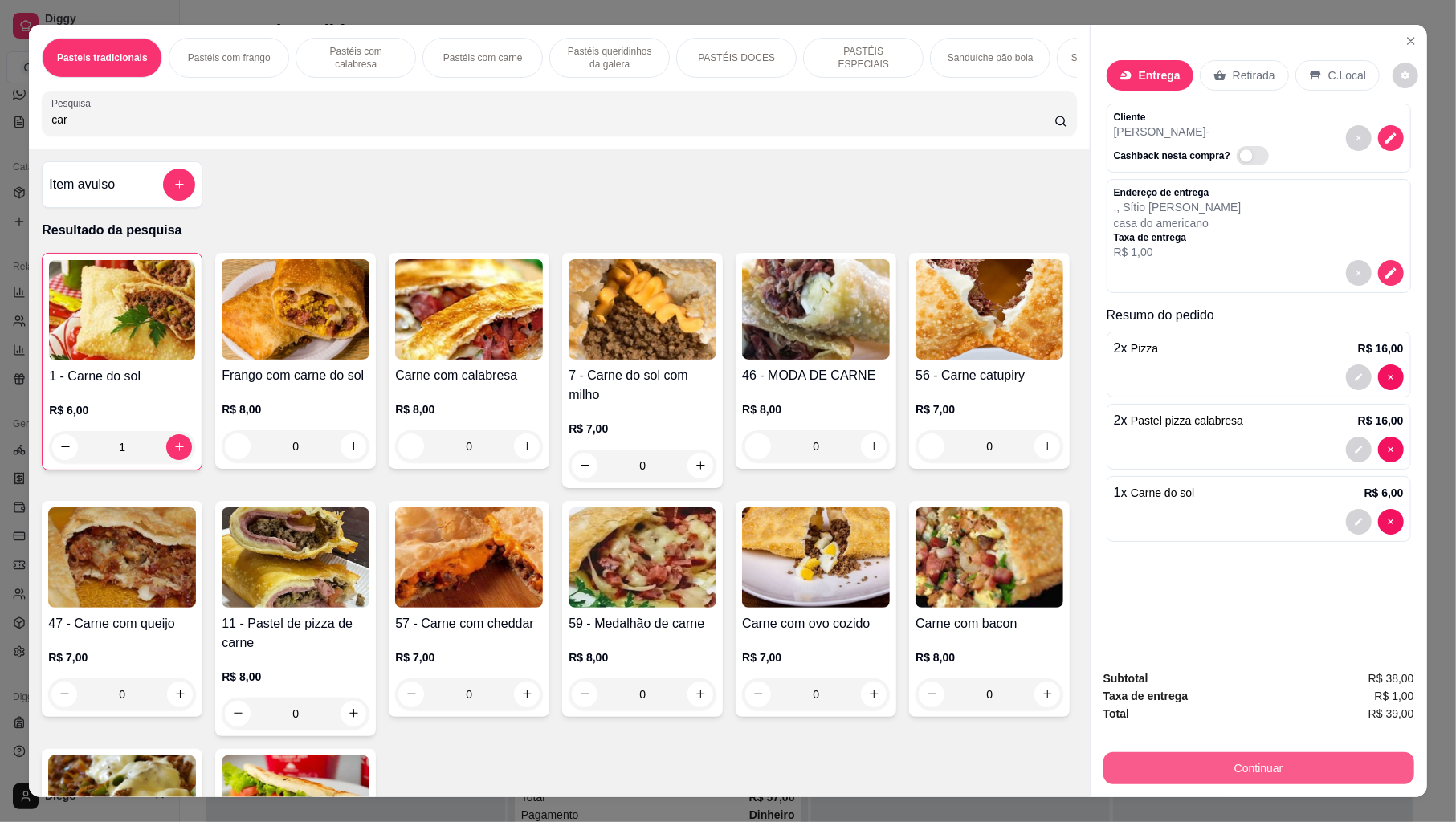
click at [1157, 769] on button "Continuar" at bounding box center [1258, 768] width 311 height 32
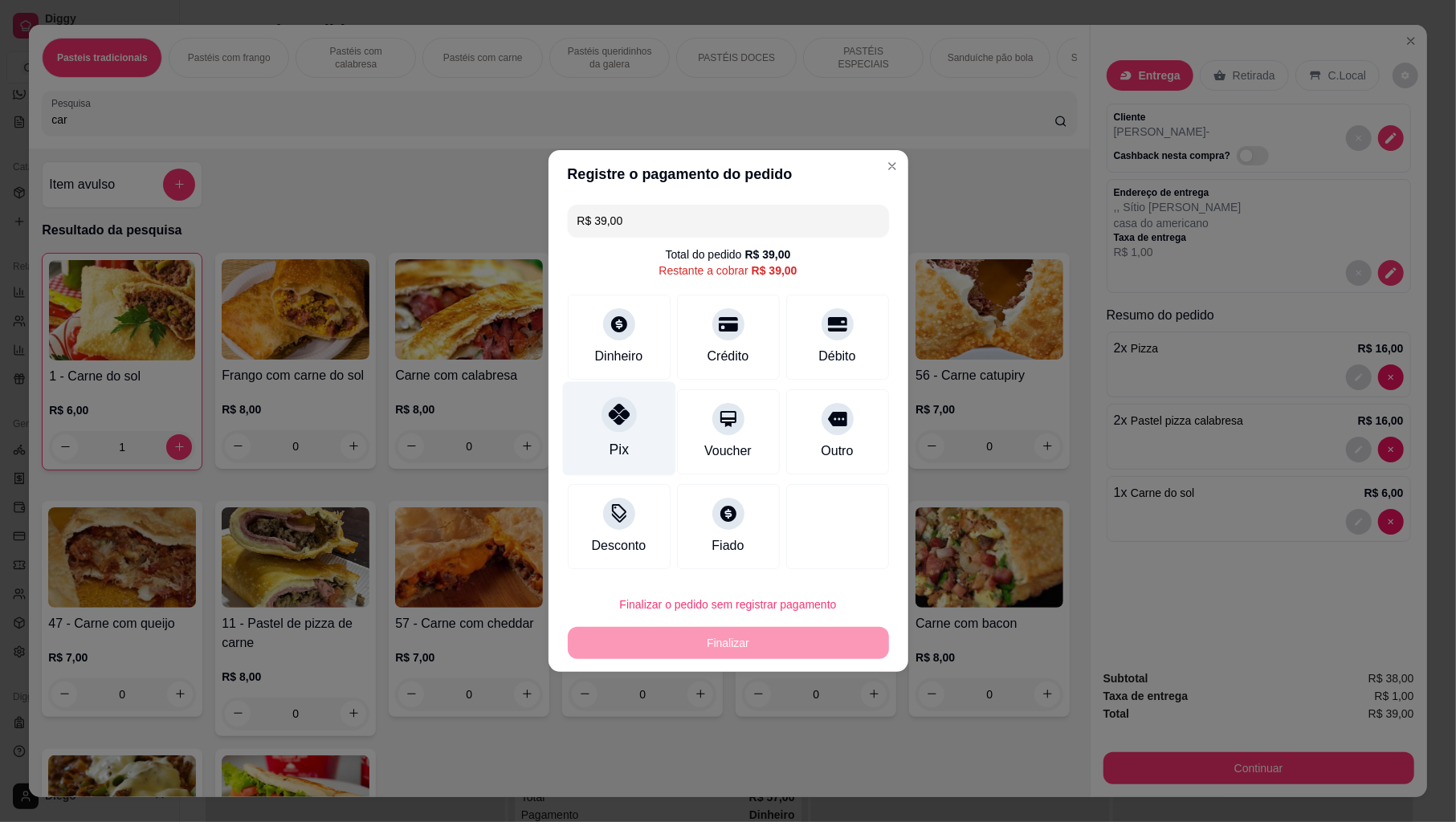
click at [620, 444] on div "Pix" at bounding box center [618, 449] width 19 height 21
type input "R$ 0,00"
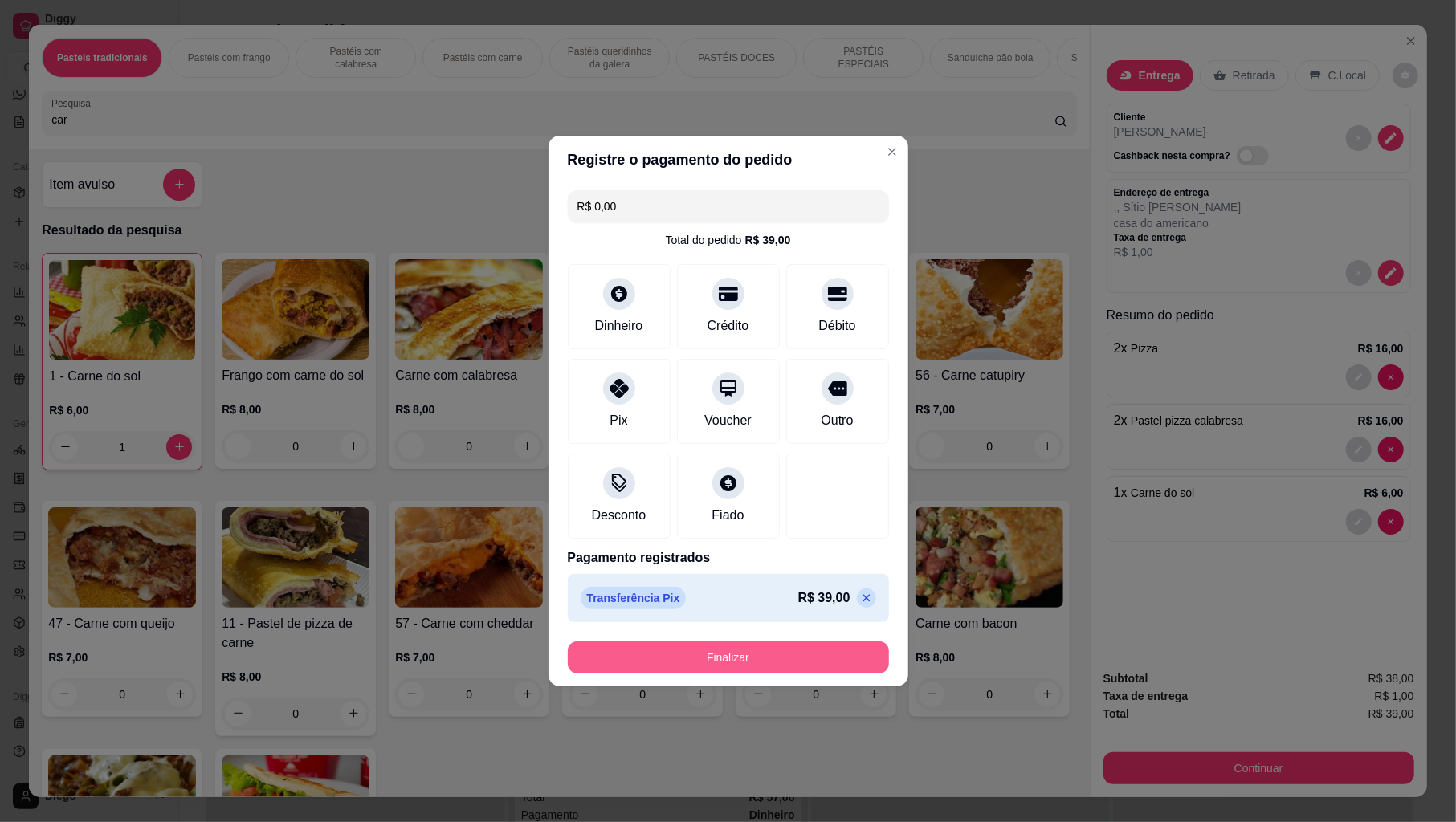
click at [732, 663] on button "Finalizar" at bounding box center [728, 657] width 322 height 32
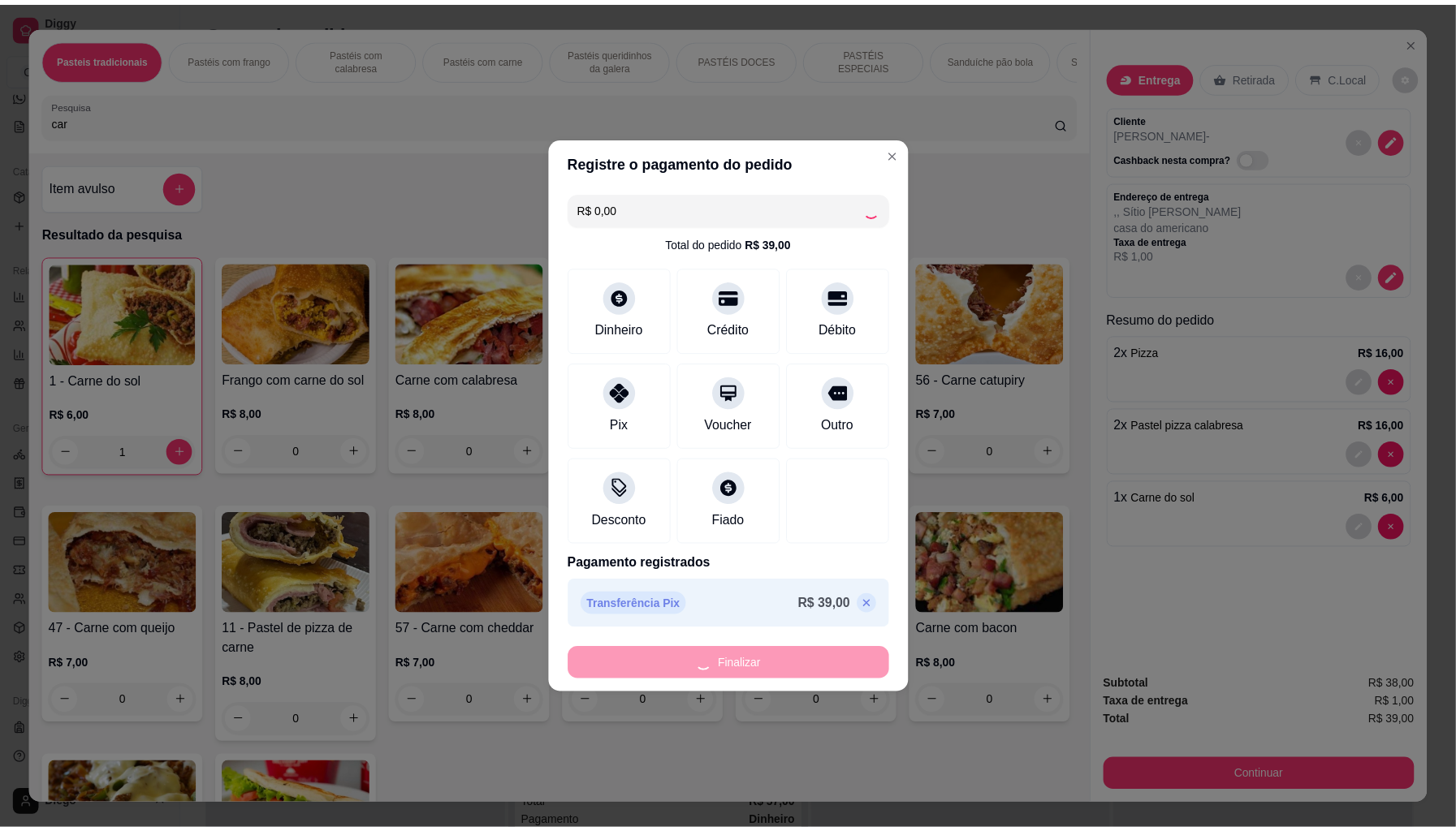
scroll to position [1562, 0]
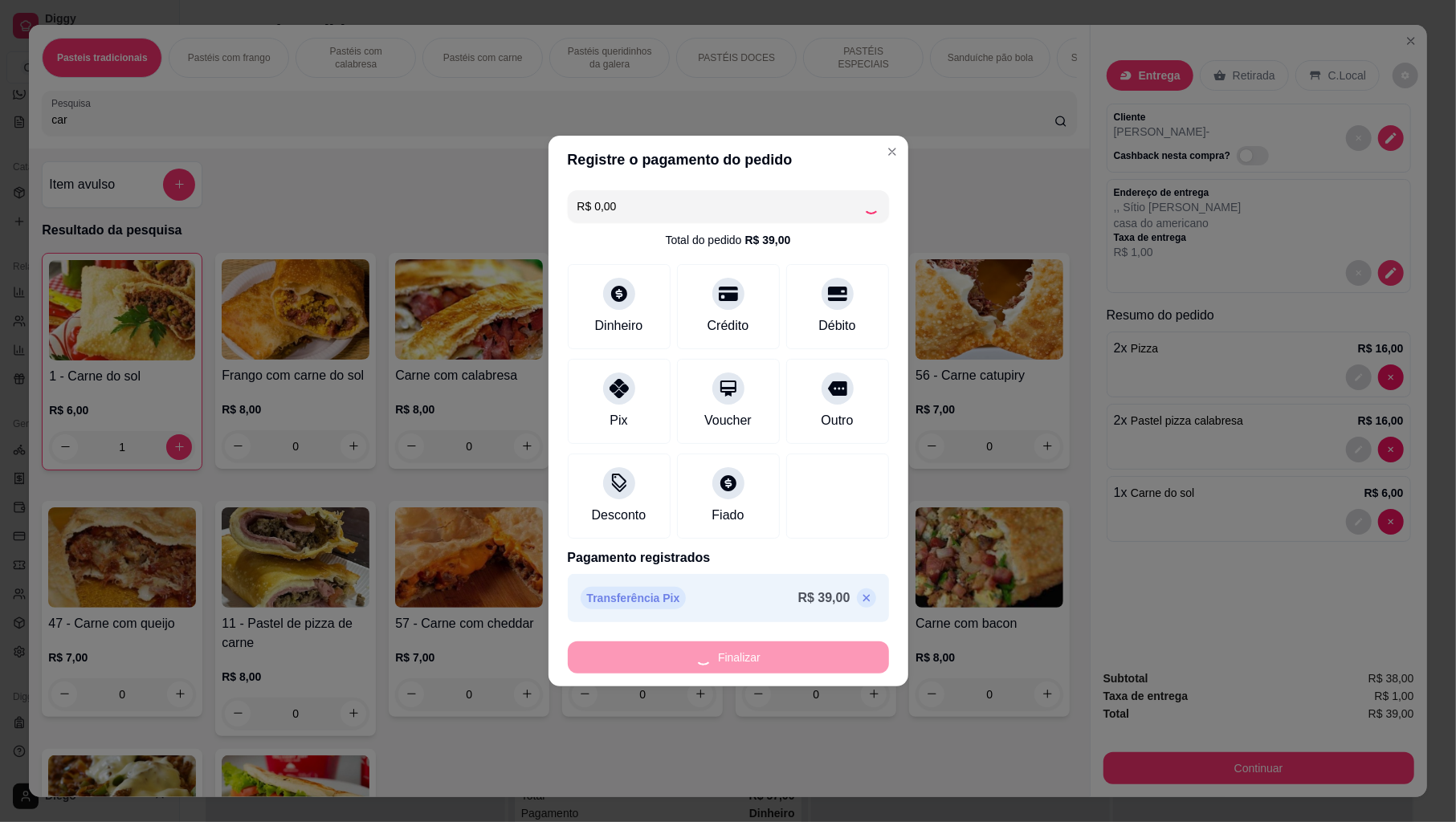
type input "0"
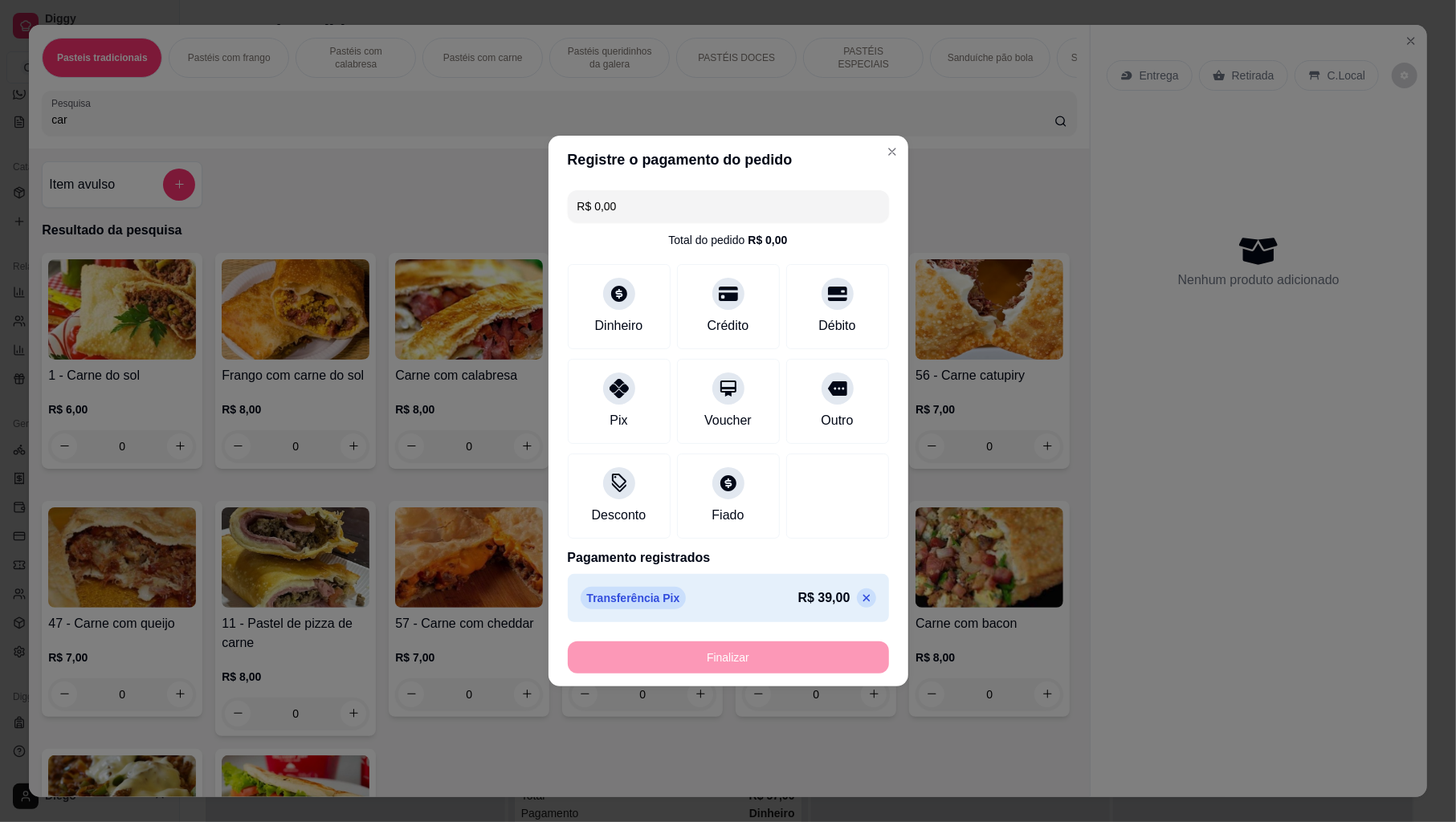
type input "-R$ 39,00"
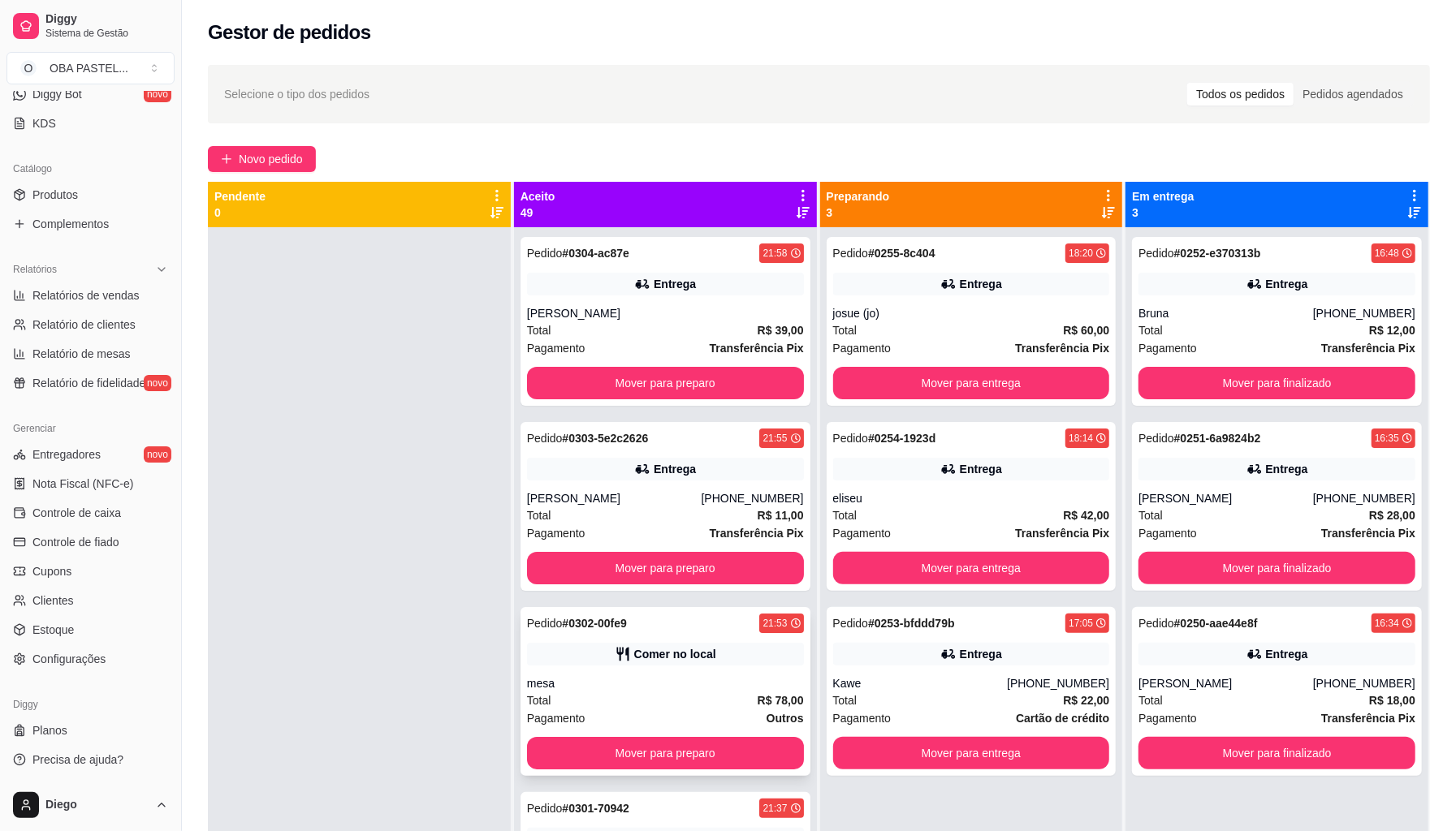
click at [666, 686] on div "mesa" at bounding box center [665, 684] width 277 height 17
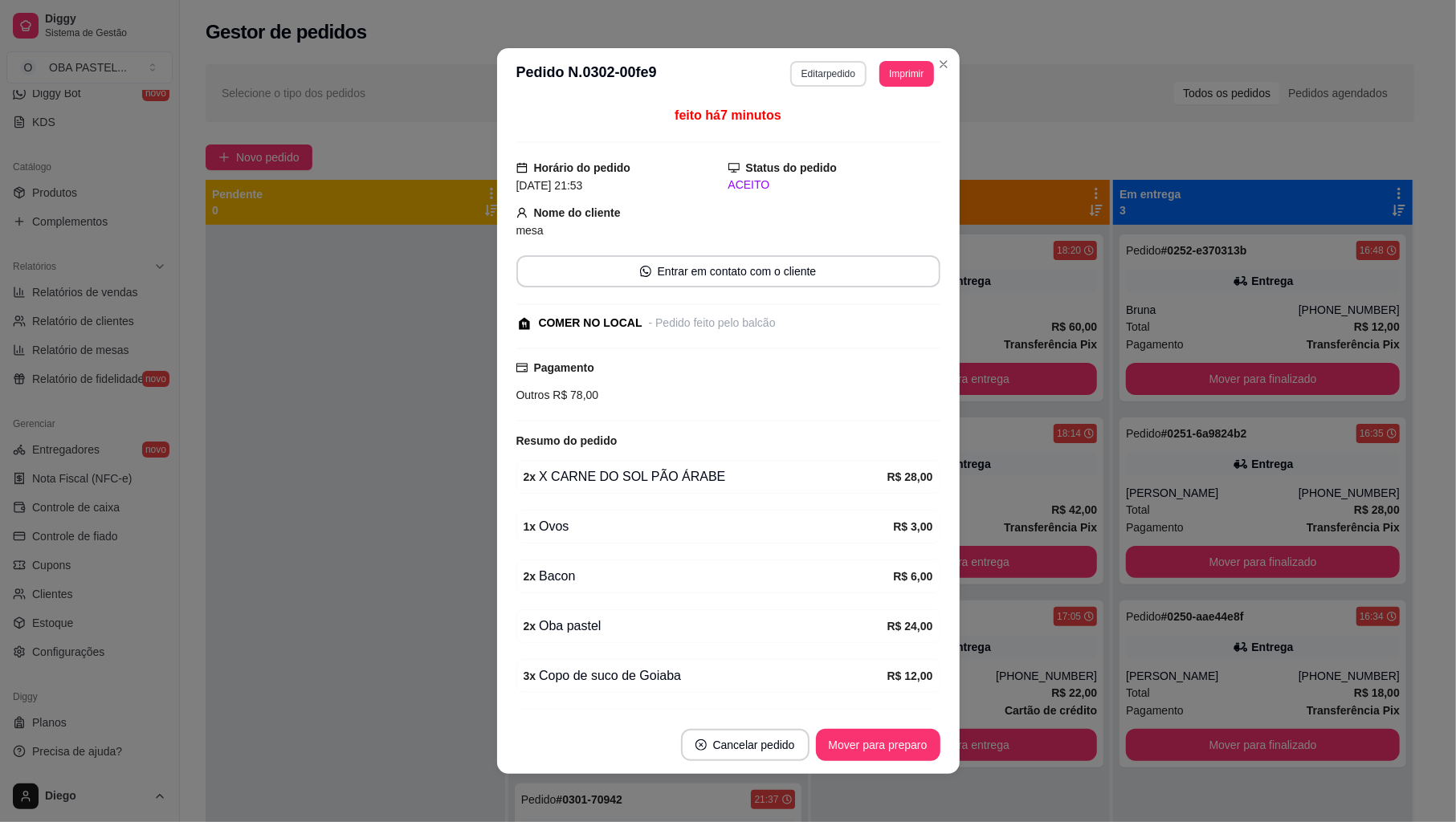
click at [835, 82] on button "Editar pedido" at bounding box center [827, 74] width 76 height 26
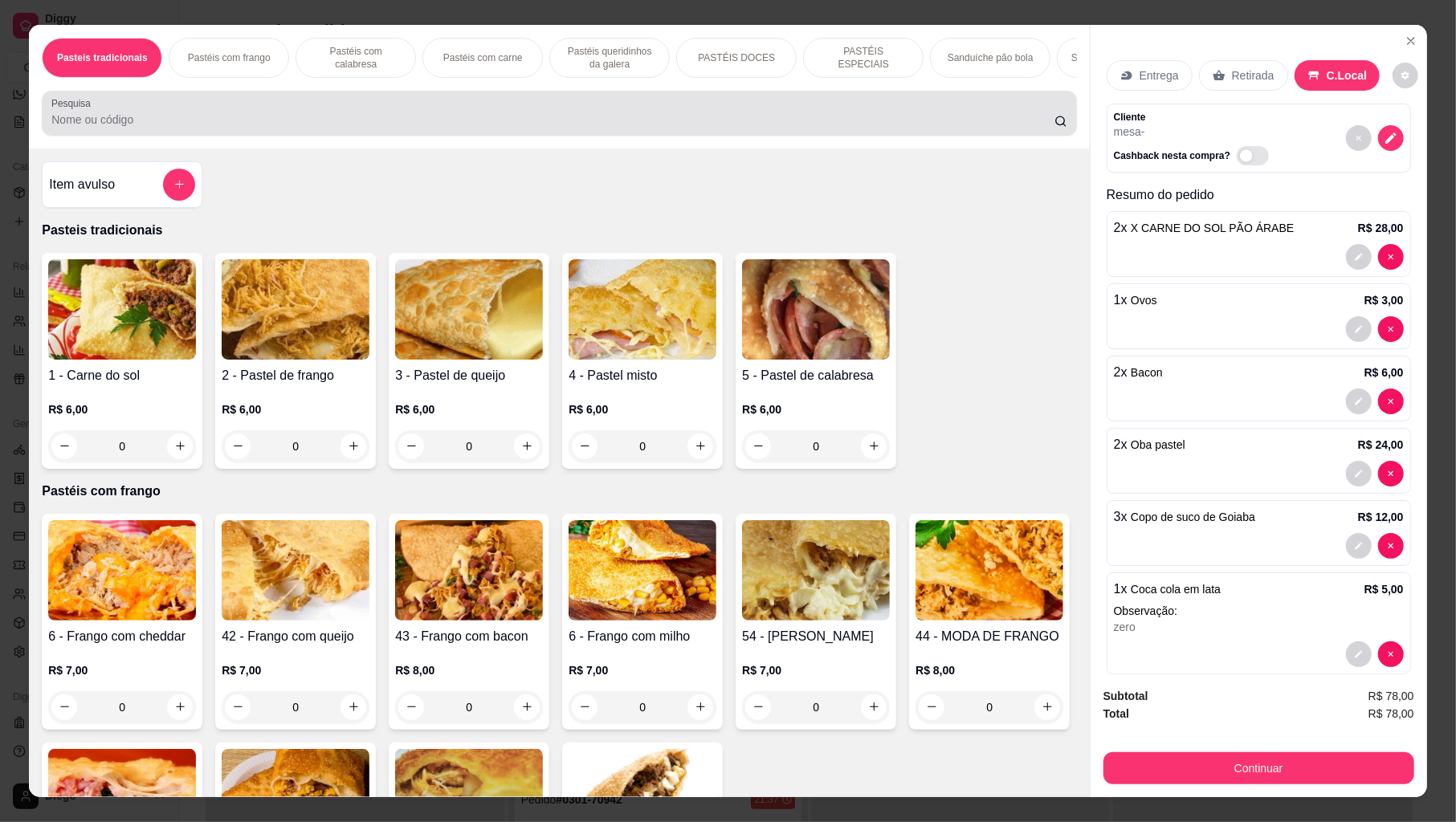
click at [891, 127] on input "Pesquisa" at bounding box center [553, 120] width 1003 height 16
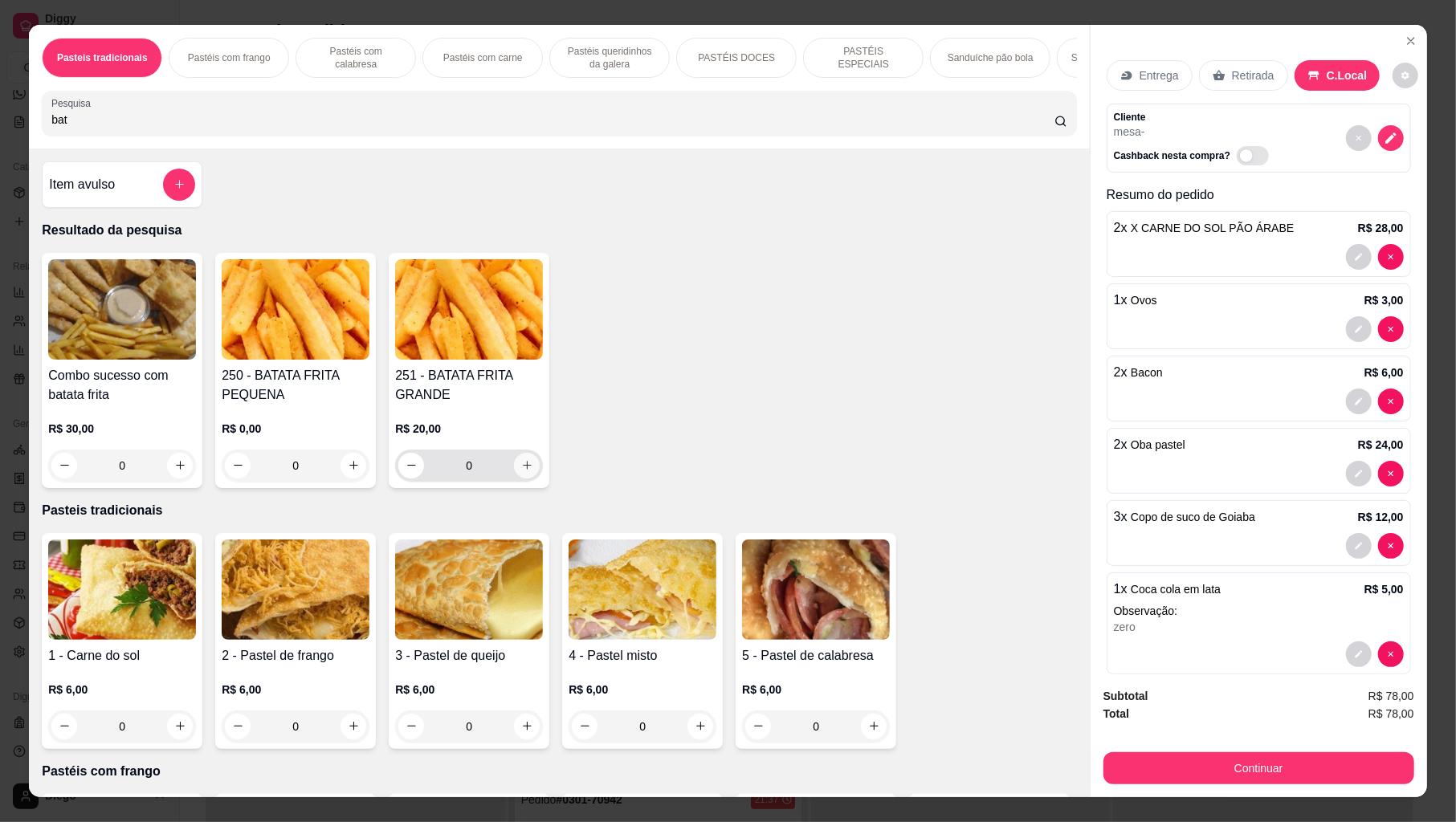
type input "bat"
click at [522, 471] on icon "increase-product-quantity" at bounding box center [527, 465] width 12 height 12
type input "1"
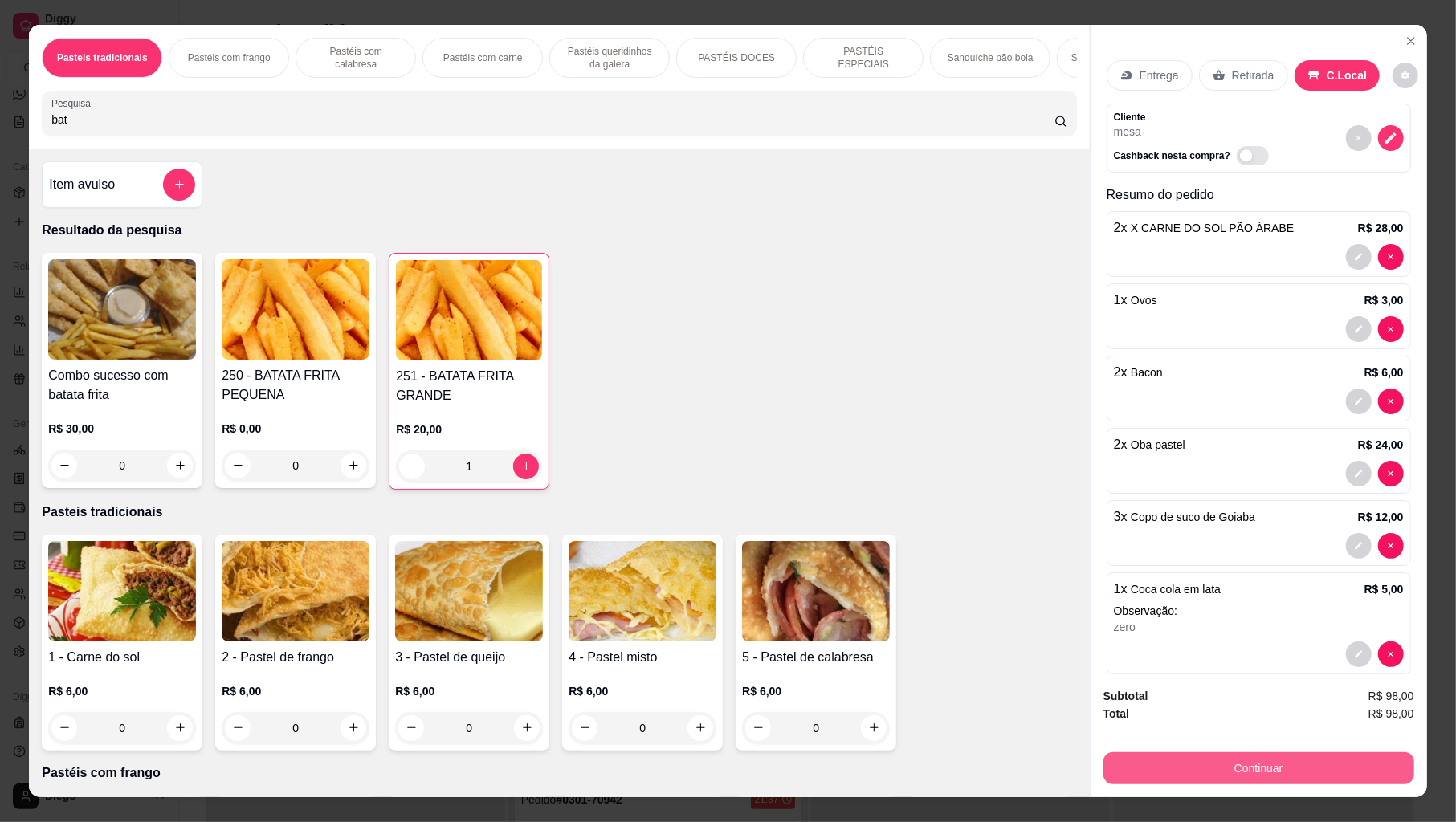
click at [1122, 770] on button "Continuar" at bounding box center [1258, 768] width 311 height 32
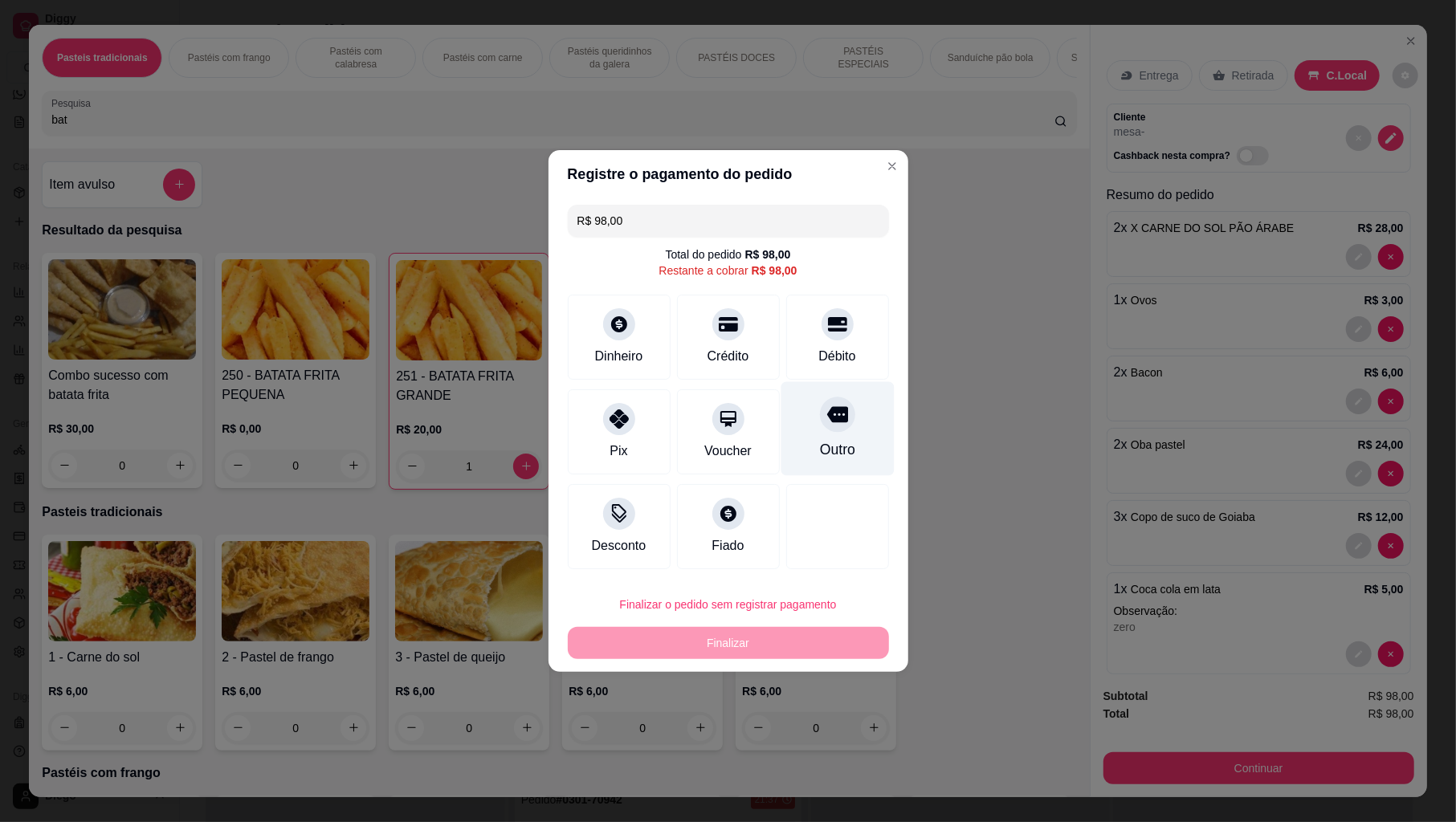
click at [827, 424] on icon at bounding box center [837, 414] width 21 height 21
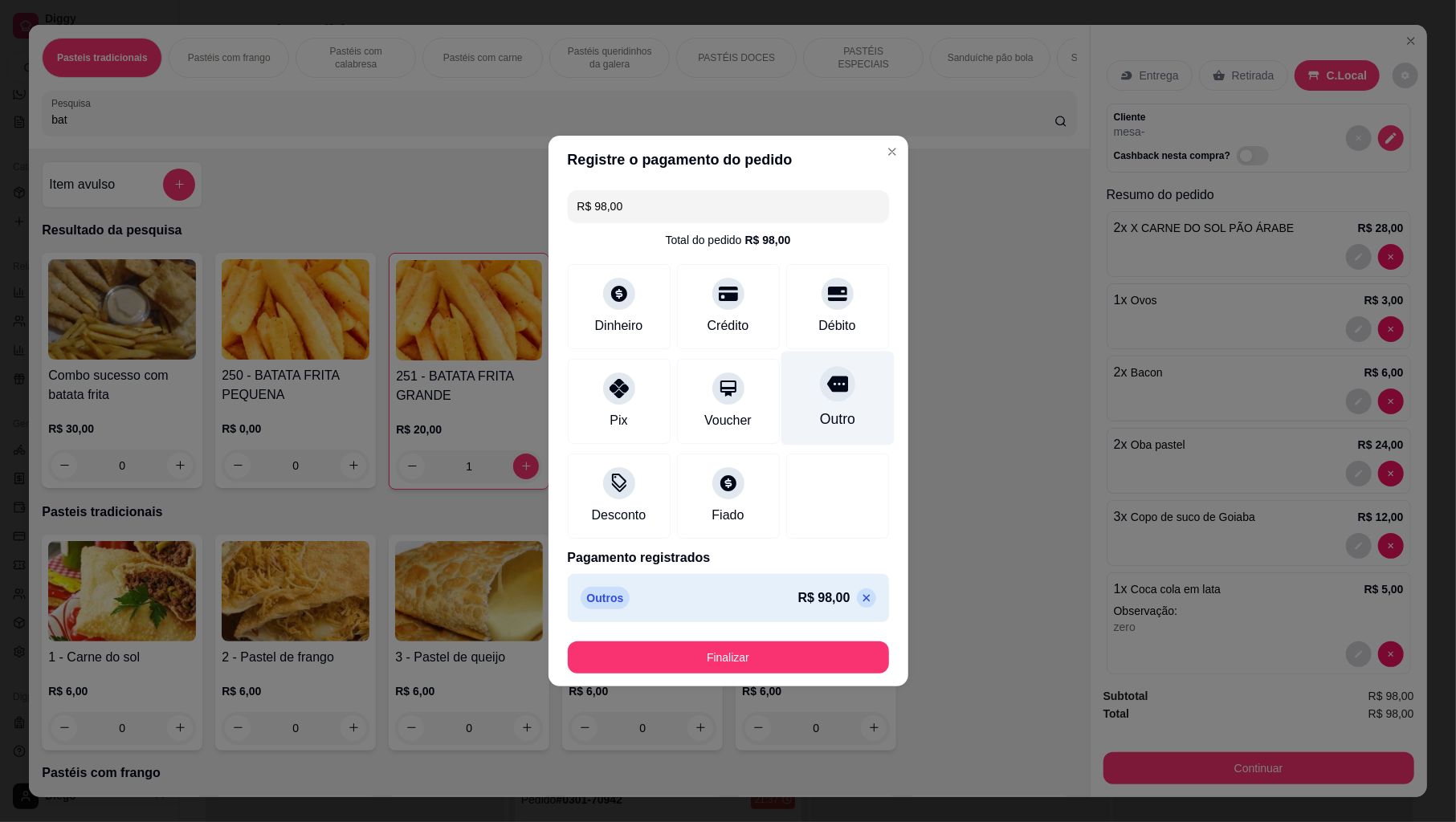
type input "R$ 0,00"
drag, startPoint x: 695, startPoint y: 640, endPoint x: 694, endPoint y: 653, distance: 13.0
click at [695, 642] on footer "Finalizar" at bounding box center [728, 657] width 360 height 58
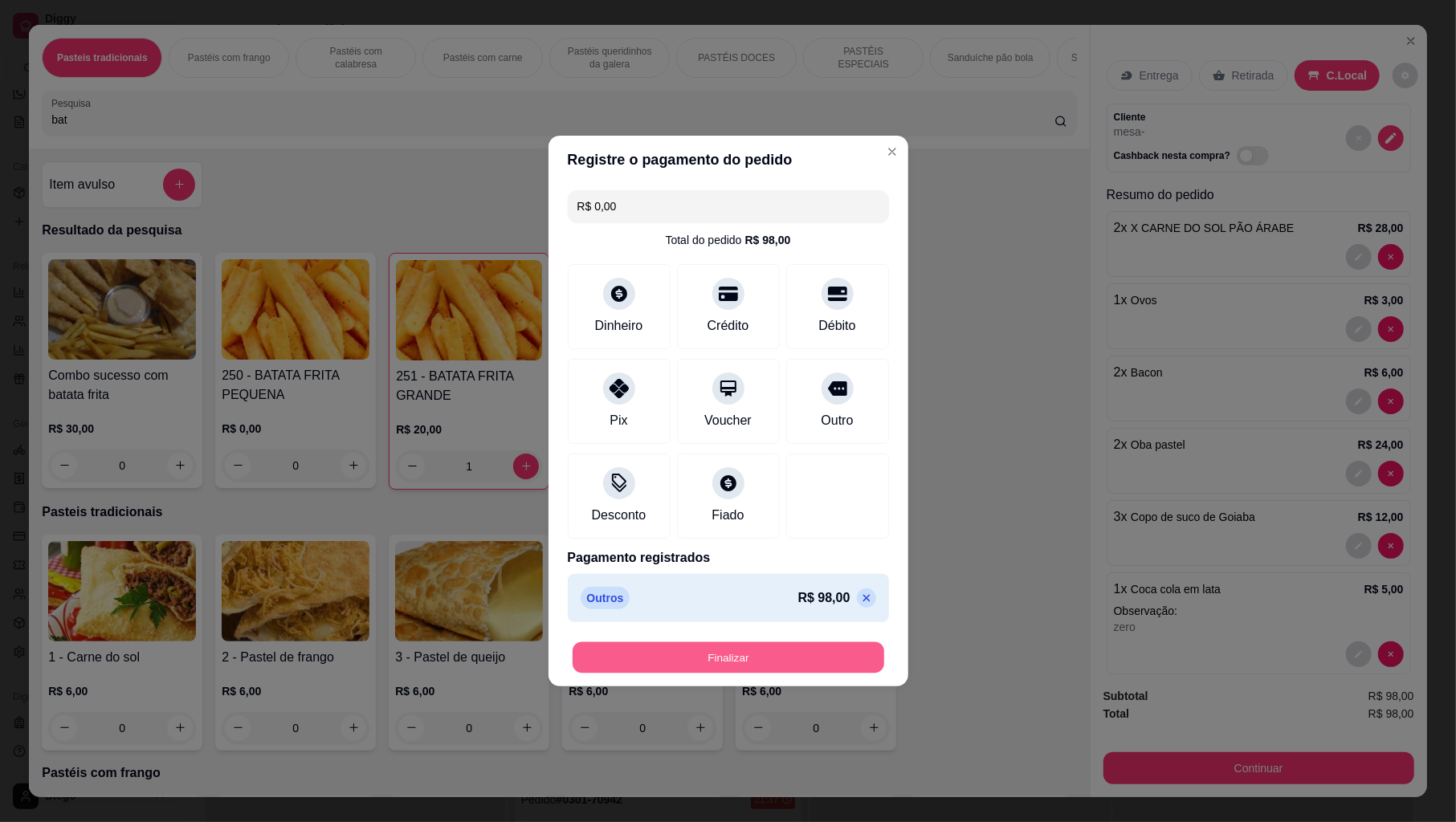
click at [694, 653] on button "Finalizar" at bounding box center [728, 658] width 312 height 31
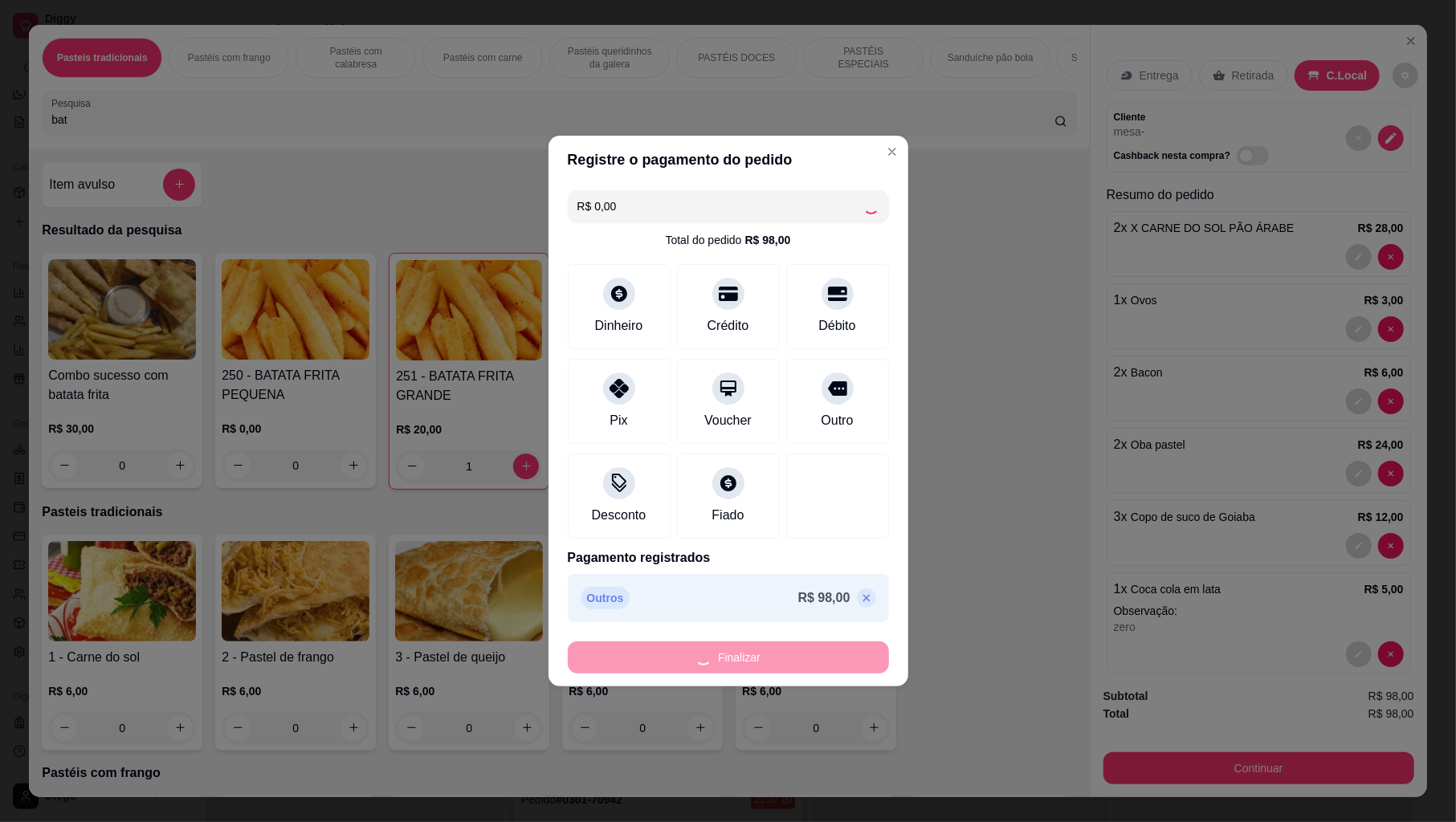
type input "0"
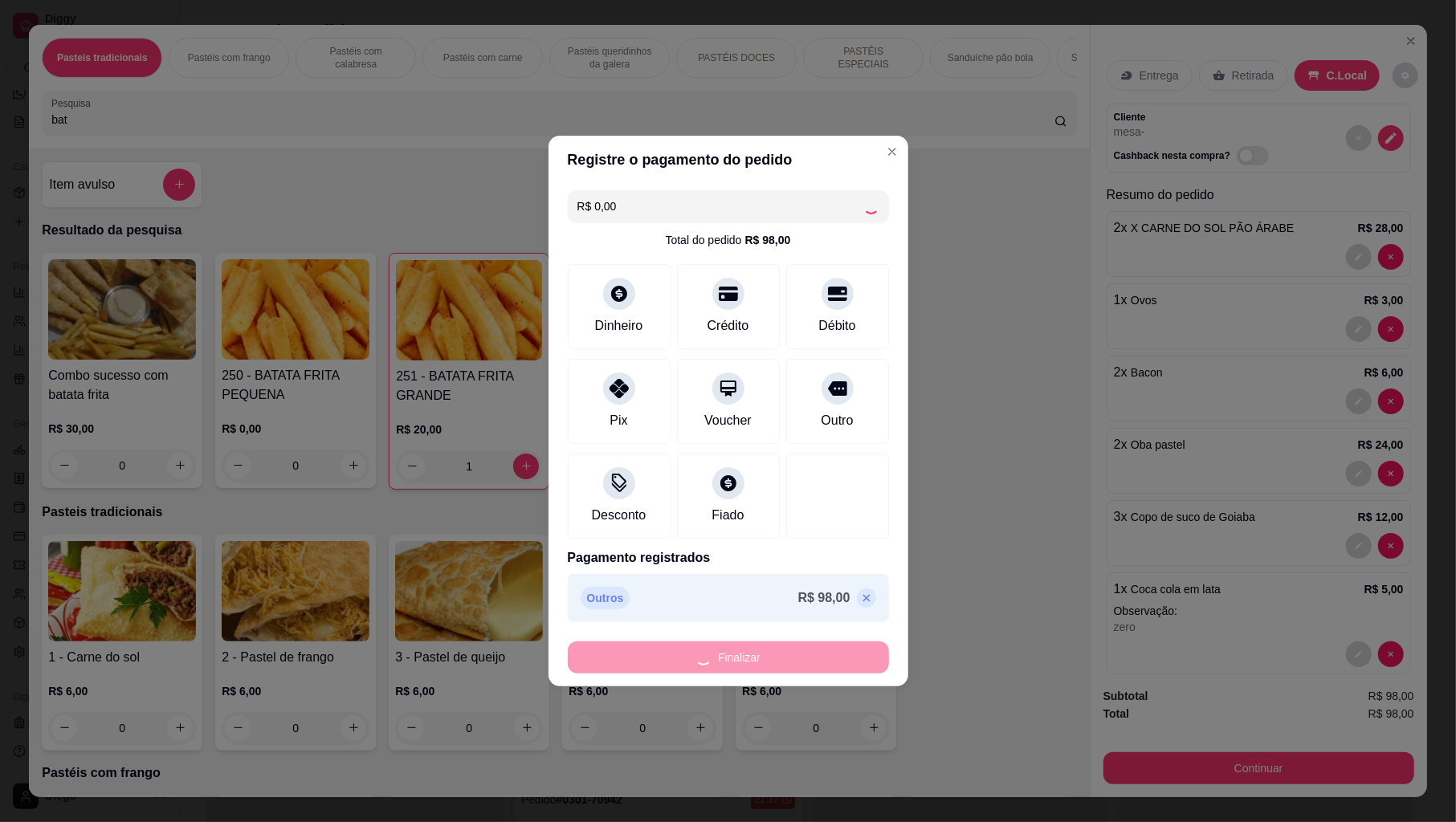
type input "0"
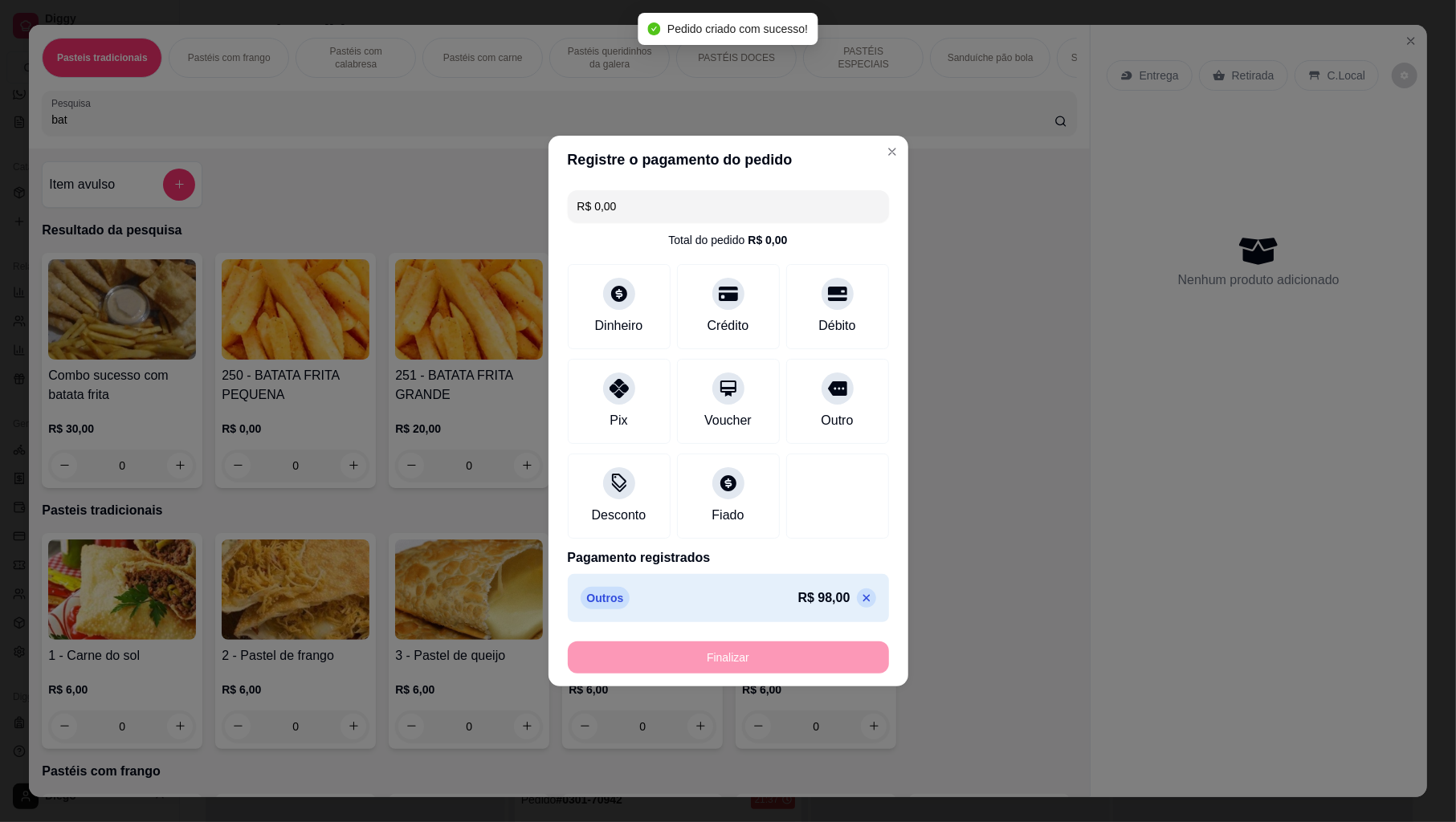
type input "-R$ 98,00"
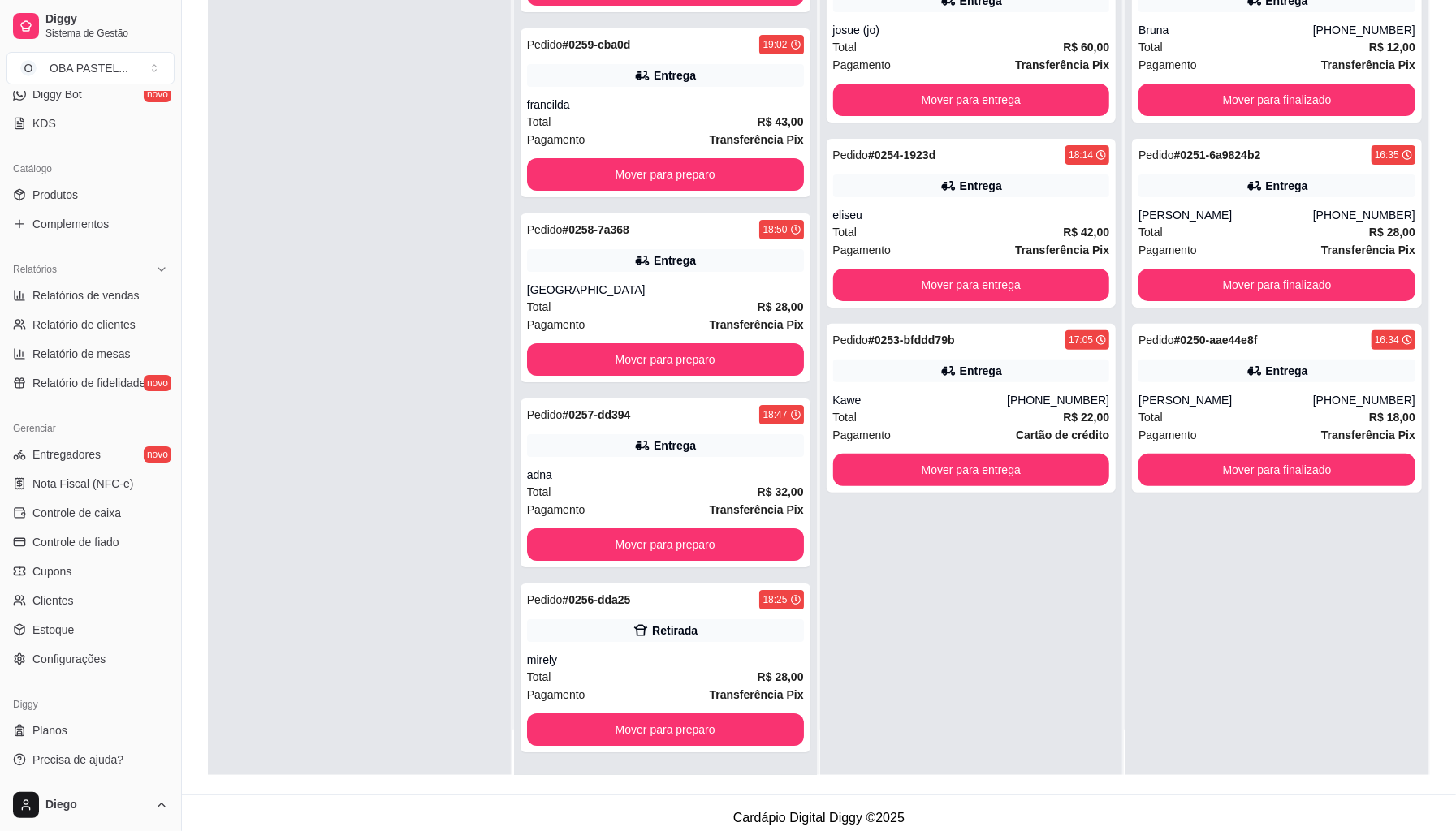
scroll to position [247, 0]
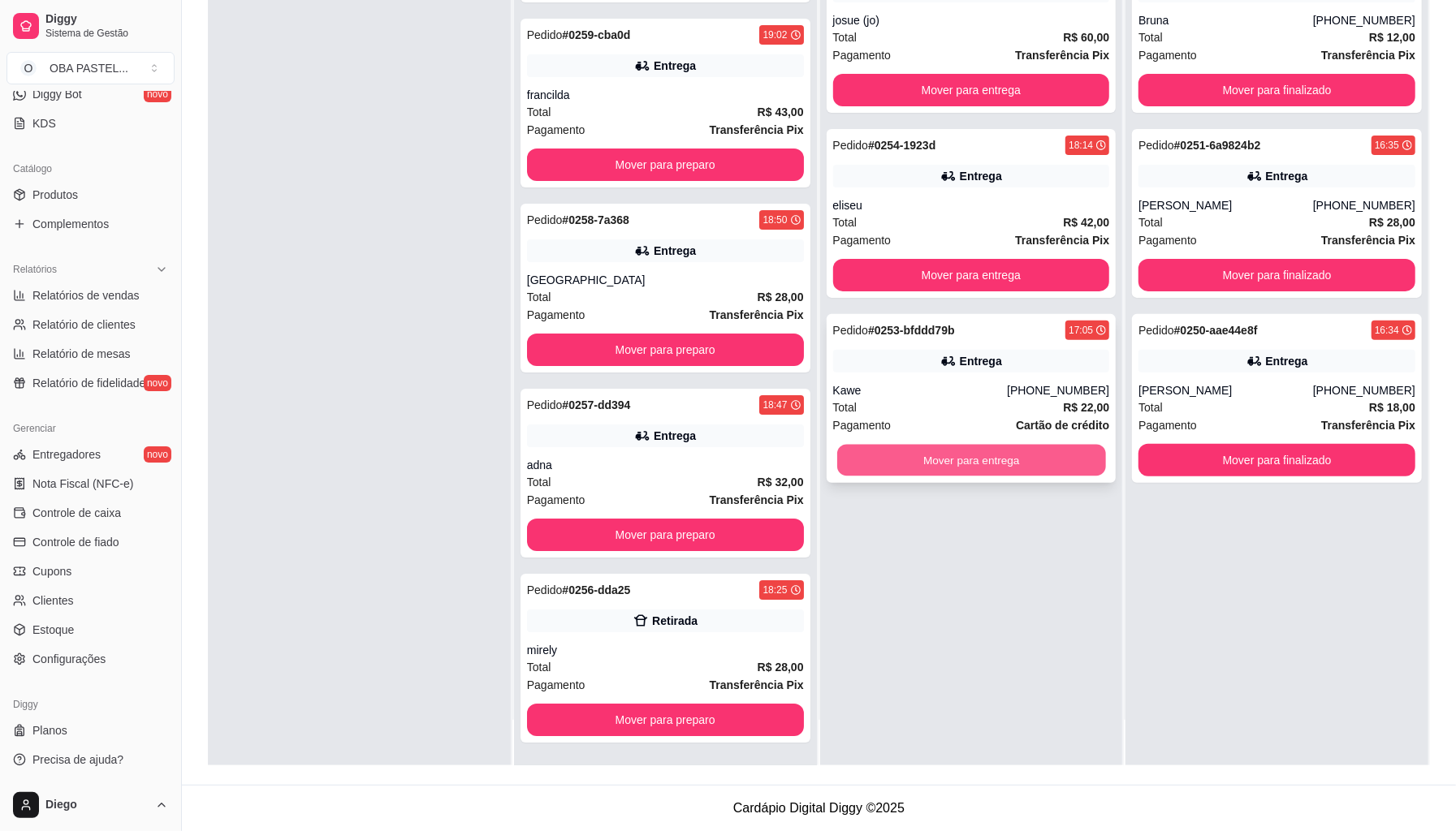
click at [966, 472] on button "Mover para entrega" at bounding box center [972, 460] width 269 height 31
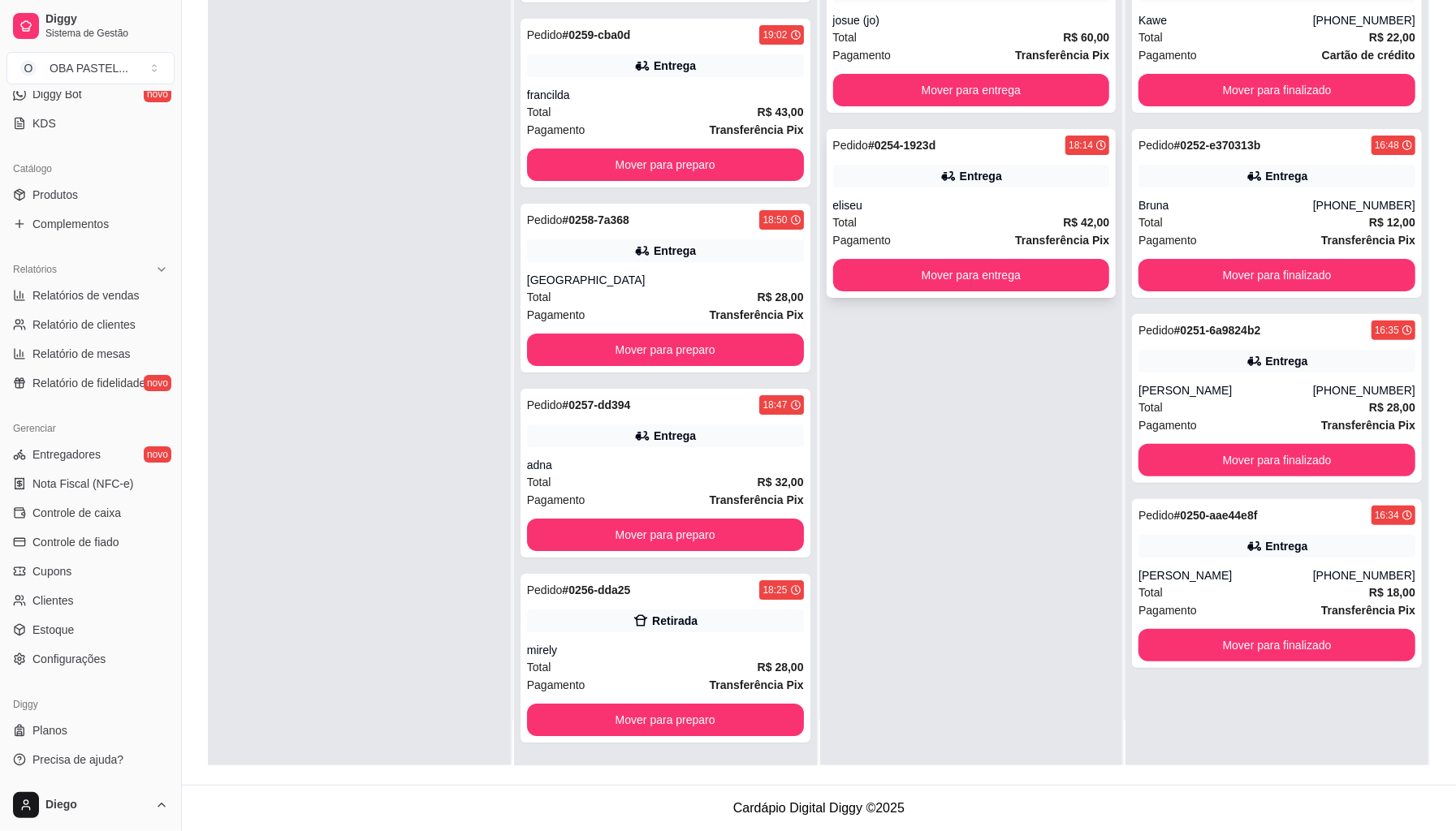
click at [906, 296] on div "Pedido # 0254-1923d 18:14 Entrega eliseu Total R$ 42,00 Pagamento Transferência…" at bounding box center [971, 213] width 290 height 169
click at [1010, 266] on button "Mover para entrega" at bounding box center [972, 275] width 269 height 31
click at [1010, 266] on div "Mover para entrega" at bounding box center [971, 275] width 277 height 32
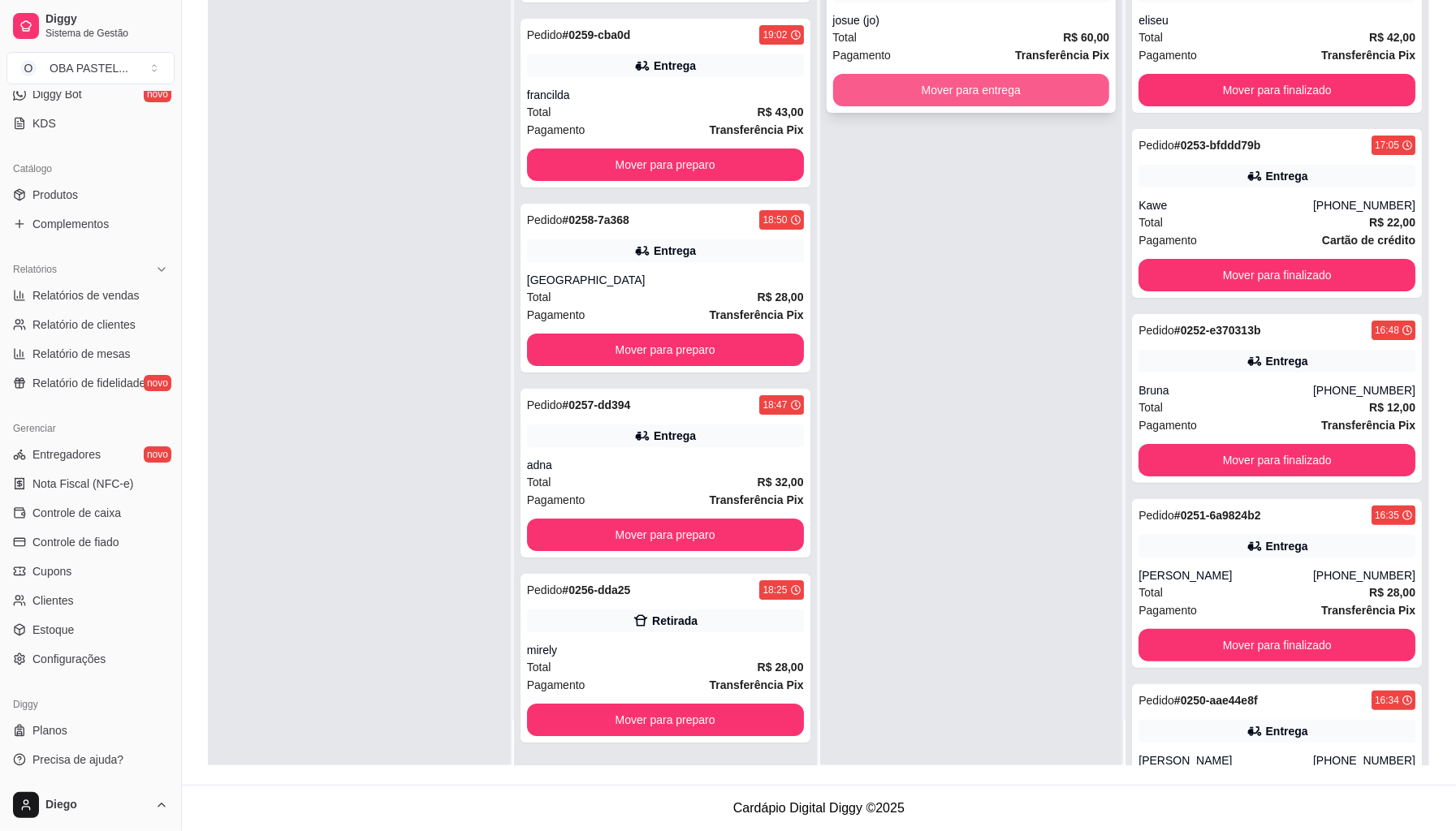
click at [905, 102] on button "Mover para entrega" at bounding box center [971, 90] width 277 height 32
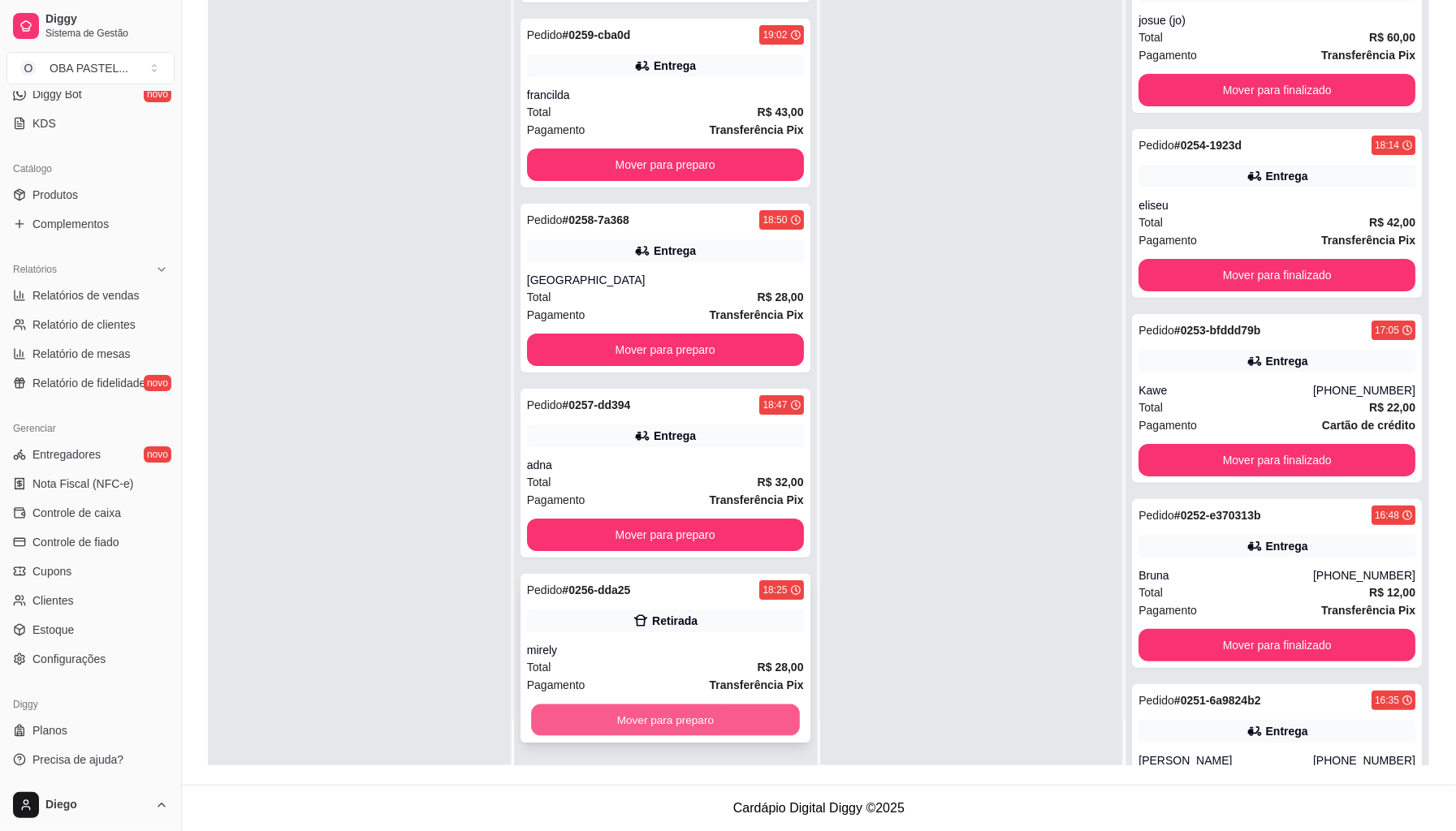
click at [652, 732] on button "Mover para preparo" at bounding box center [665, 721] width 269 height 31
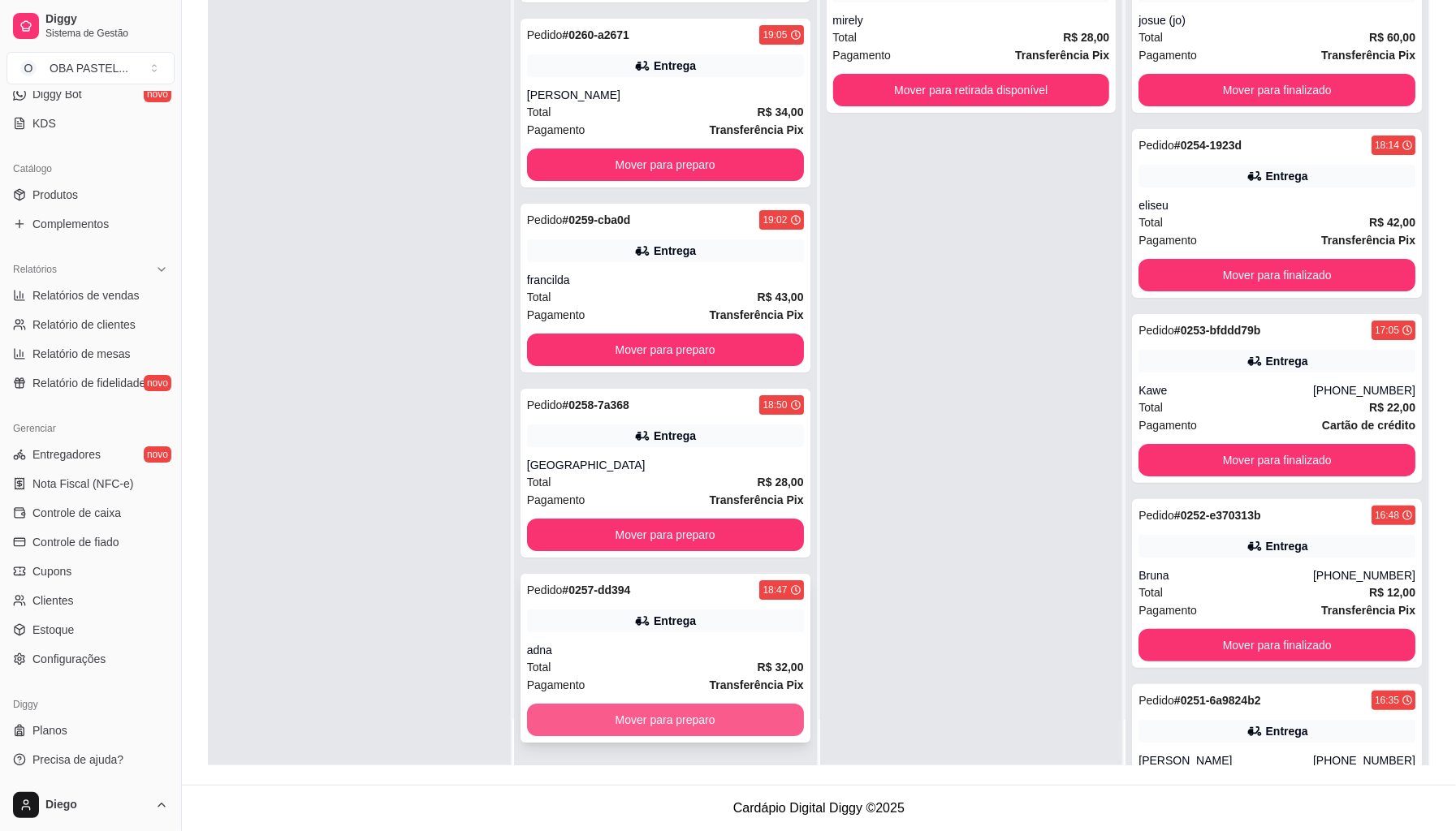
click at [621, 719] on button "Mover para preparo" at bounding box center [665, 720] width 277 height 32
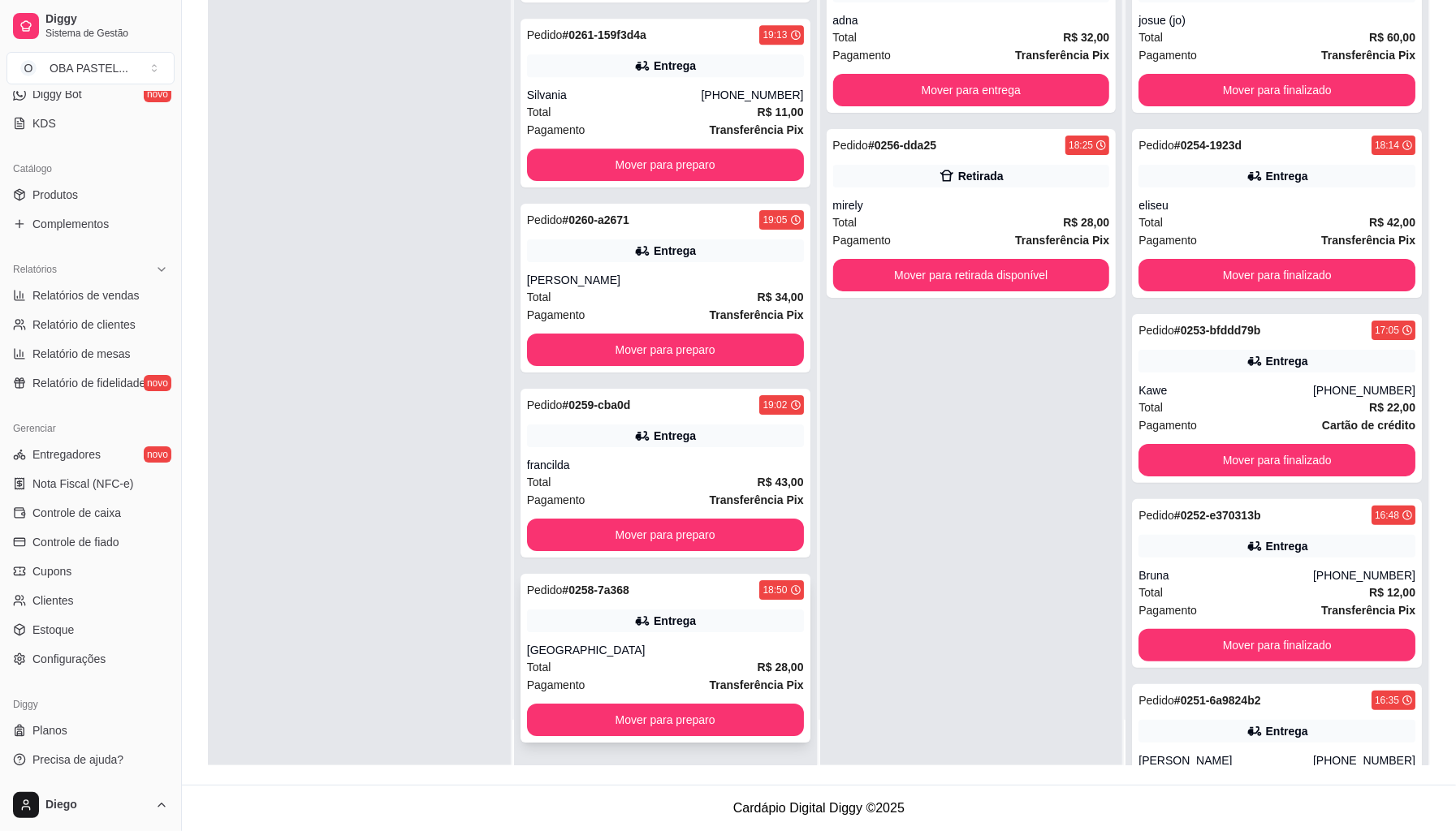
click at [624, 738] on div "Pedido # 0258-7a368 18:50 Entrega raissa hospital Total R$ 28,00 Pagamento Tran…" at bounding box center [665, 659] width 290 height 169
click at [747, 725] on button "Mover para preparo" at bounding box center [665, 721] width 269 height 31
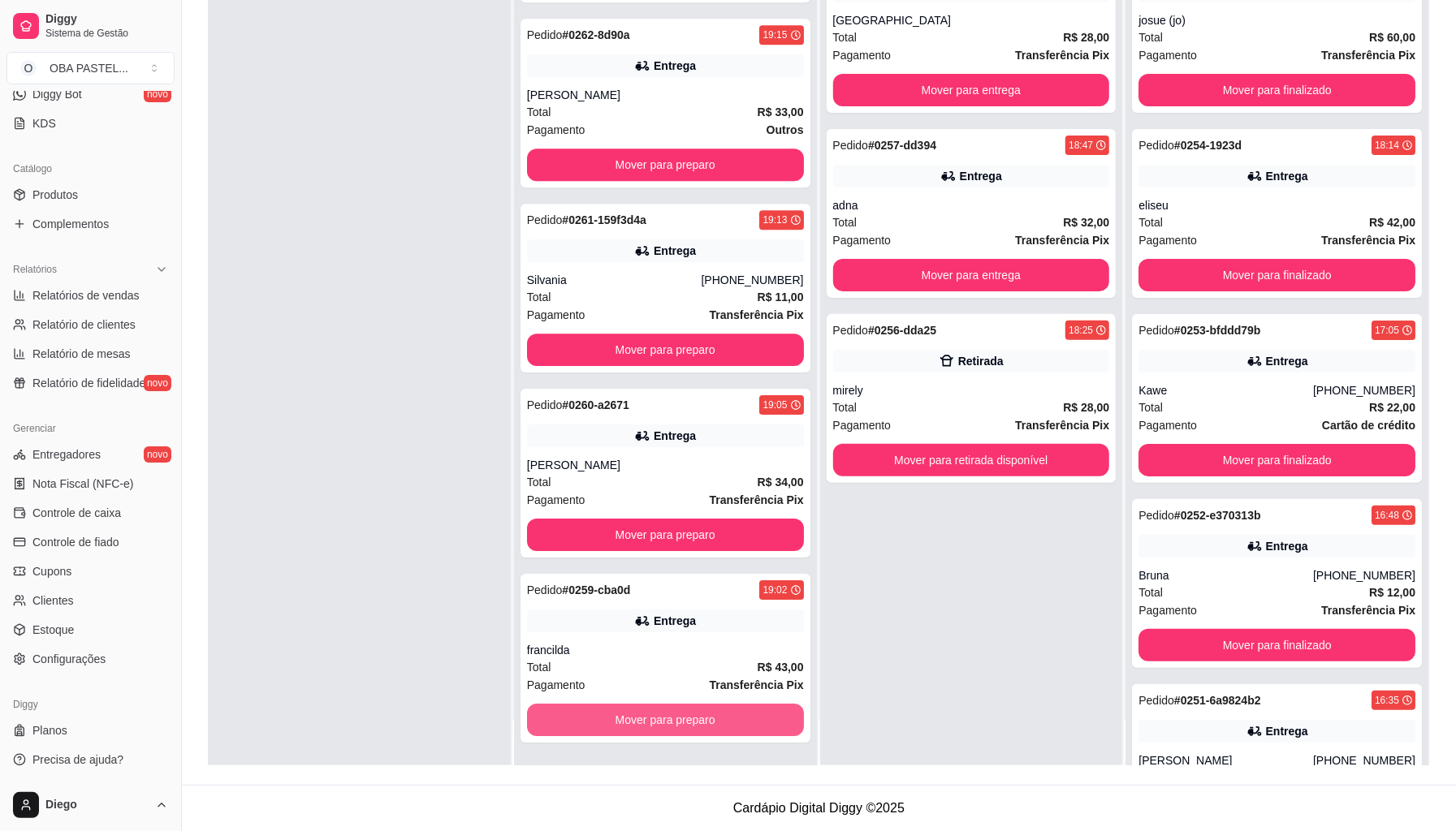
click at [744, 719] on button "Mover para preparo" at bounding box center [665, 720] width 277 height 32
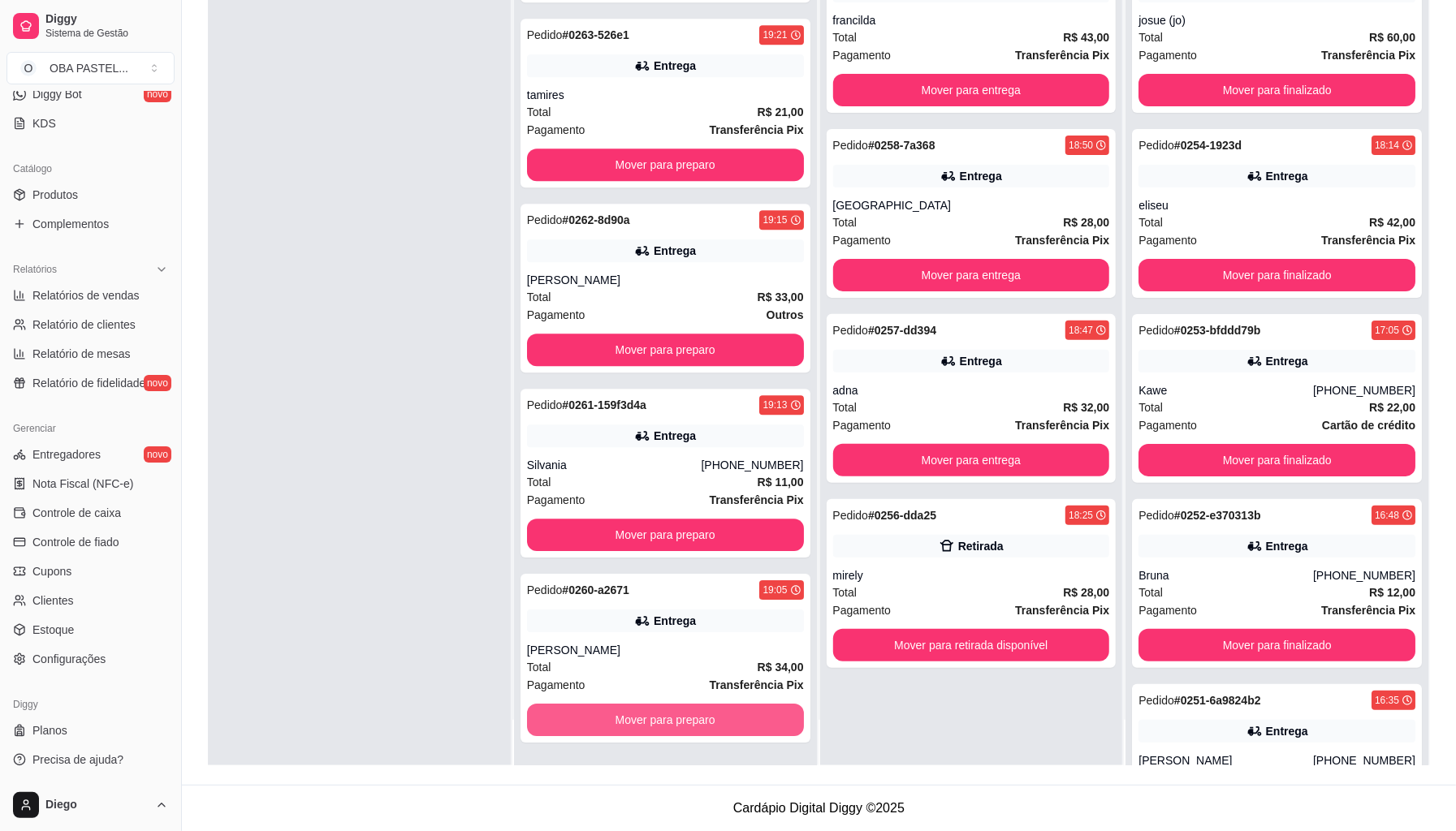
click at [741, 719] on button "Mover para preparo" at bounding box center [665, 720] width 277 height 32
click at [741, 719] on div "Mover para preparo" at bounding box center [665, 720] width 277 height 32
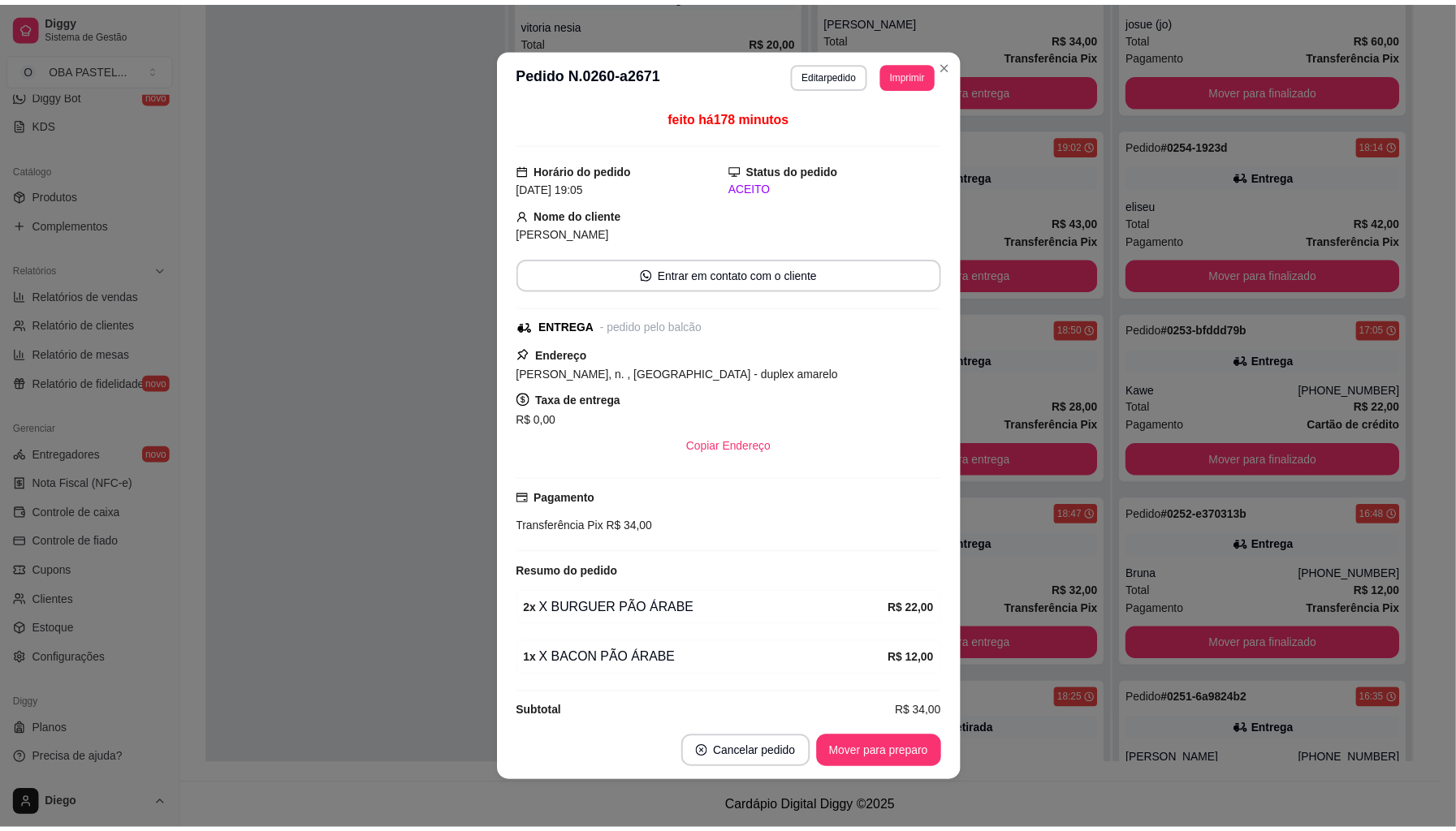
scroll to position [7424, 0]
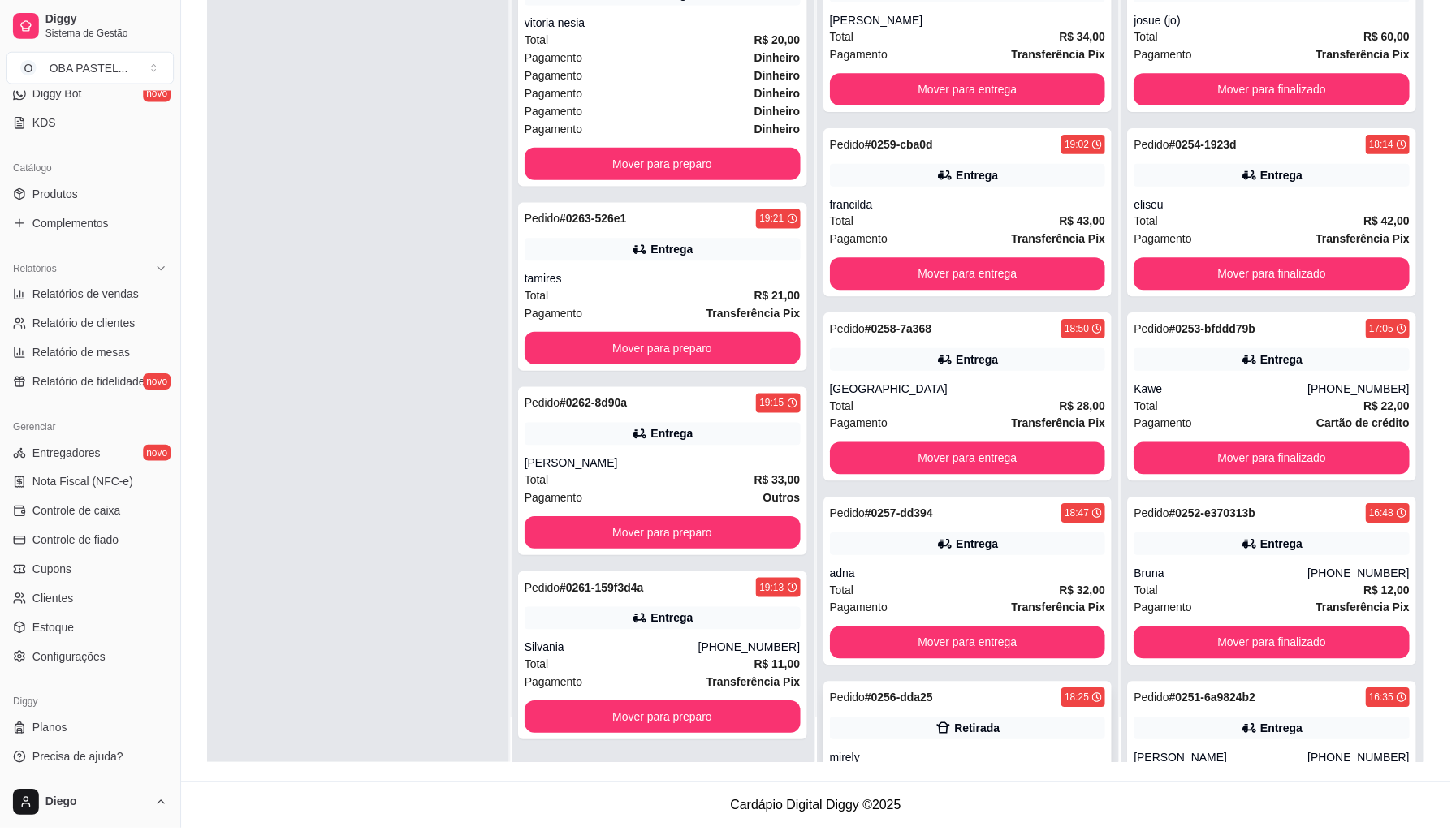
drag, startPoint x: 1038, startPoint y: 732, endPoint x: 1024, endPoint y: 734, distance: 14.1
click at [1024, 734] on div "Retirada" at bounding box center [971, 731] width 277 height 23
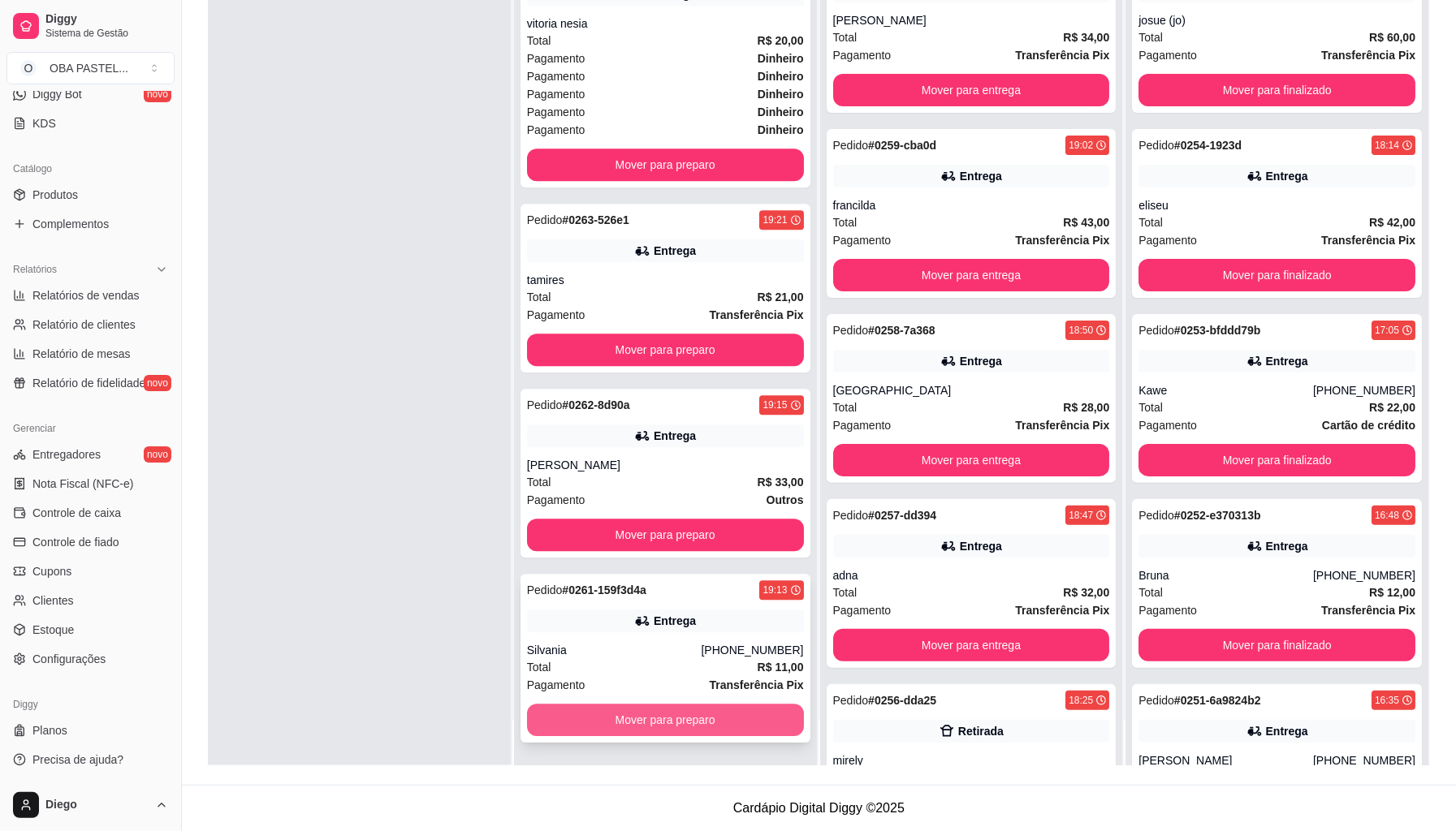
click at [739, 719] on button "Mover para preparo" at bounding box center [665, 720] width 277 height 32
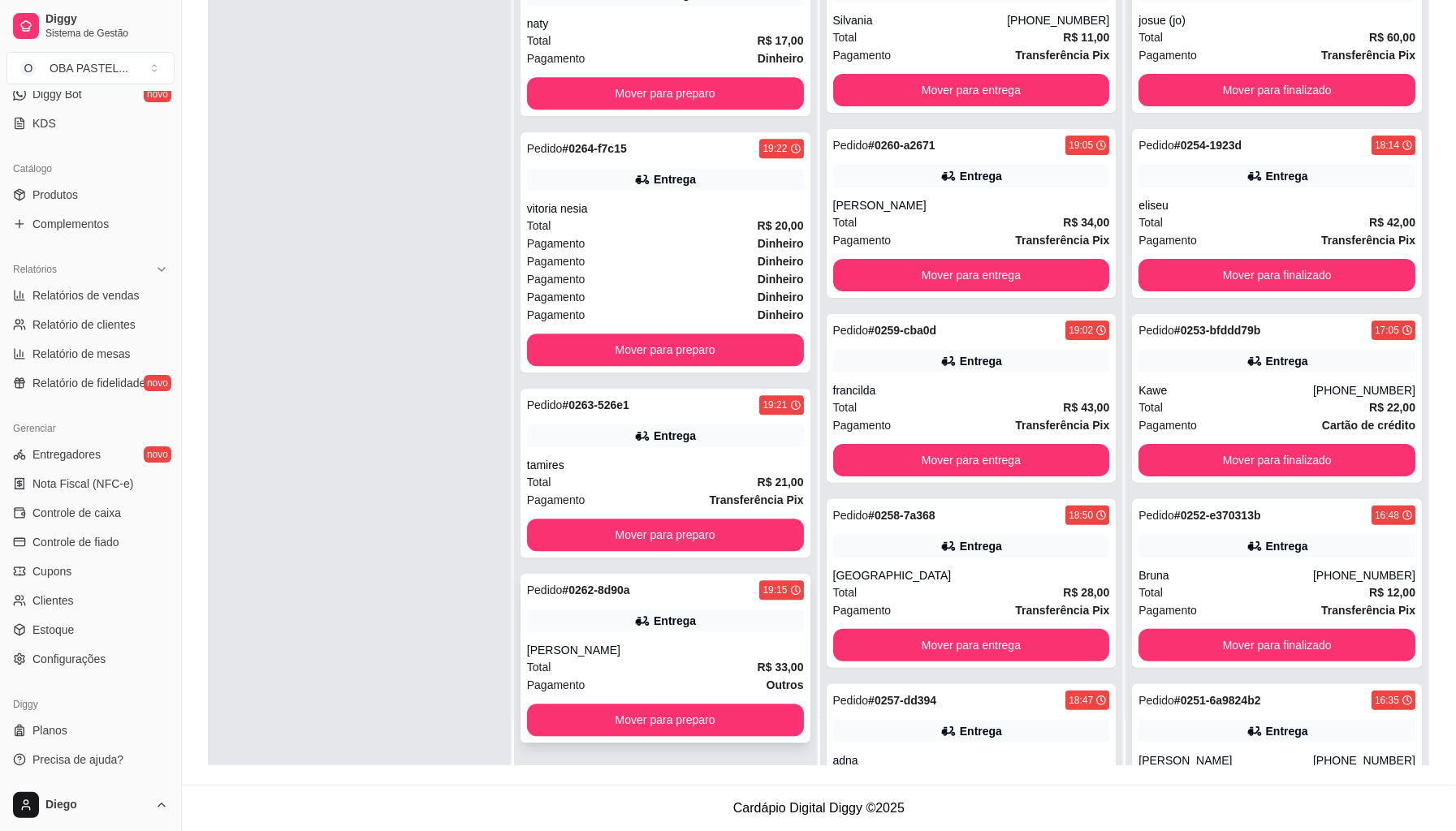
scroll to position [7239, 0]
click at [671, 719] on button "Mover para preparo" at bounding box center [665, 720] width 277 height 32
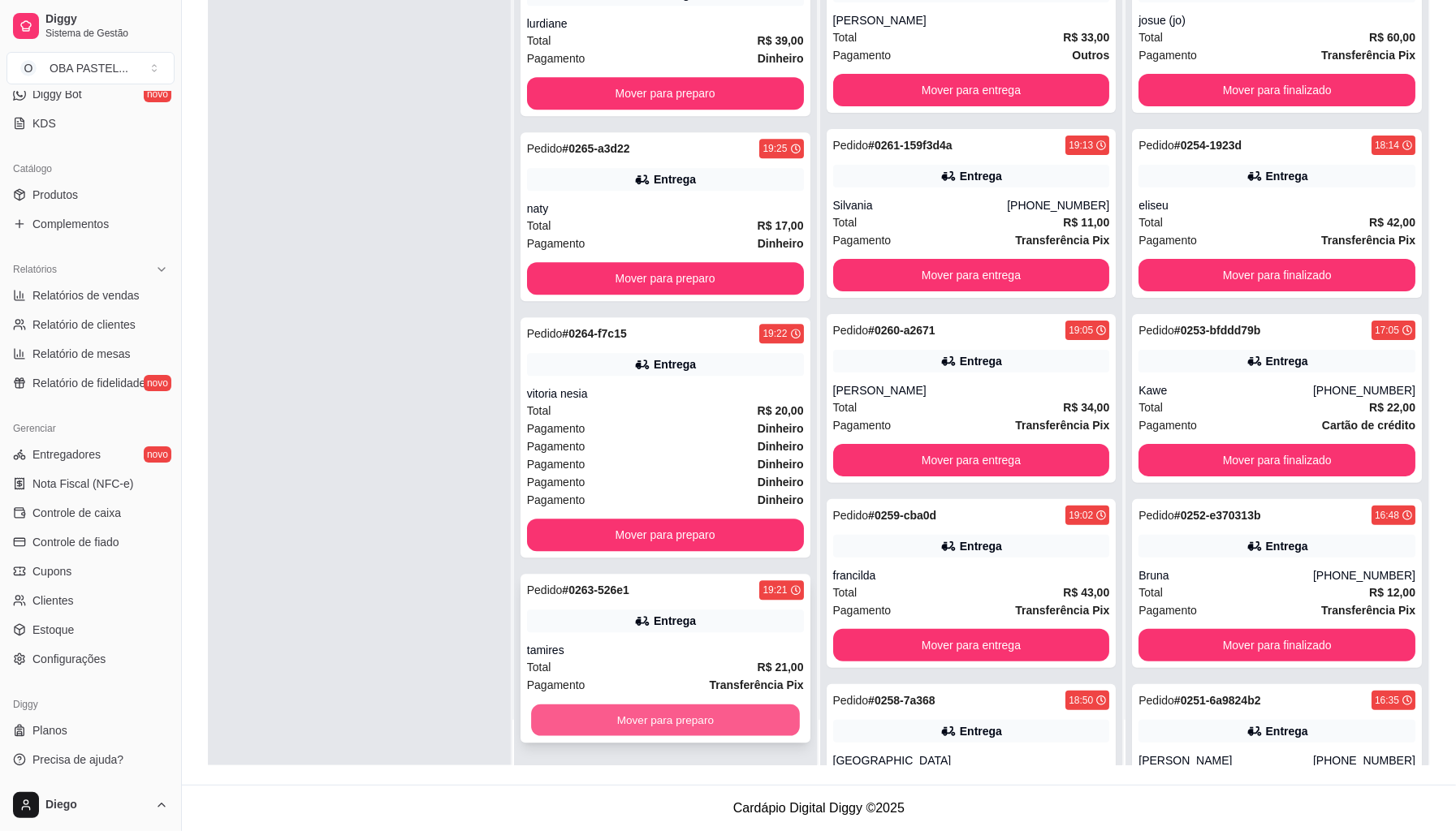
click at [715, 710] on button "Mover para preparo" at bounding box center [665, 721] width 269 height 31
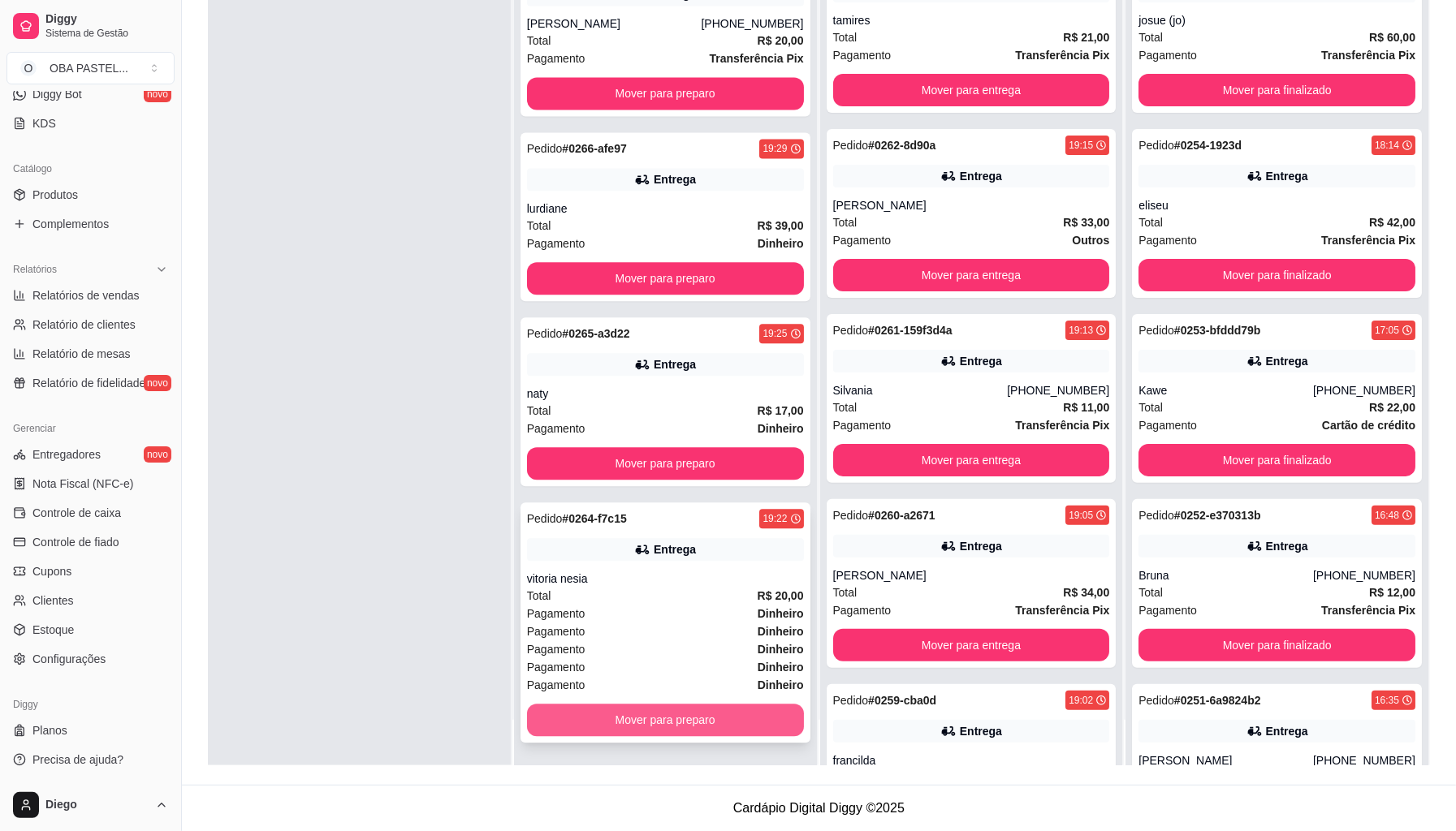
click at [706, 712] on button "Mover para preparo" at bounding box center [665, 720] width 277 height 32
click at [706, 712] on div "Mover para preparo" at bounding box center [665, 720] width 277 height 32
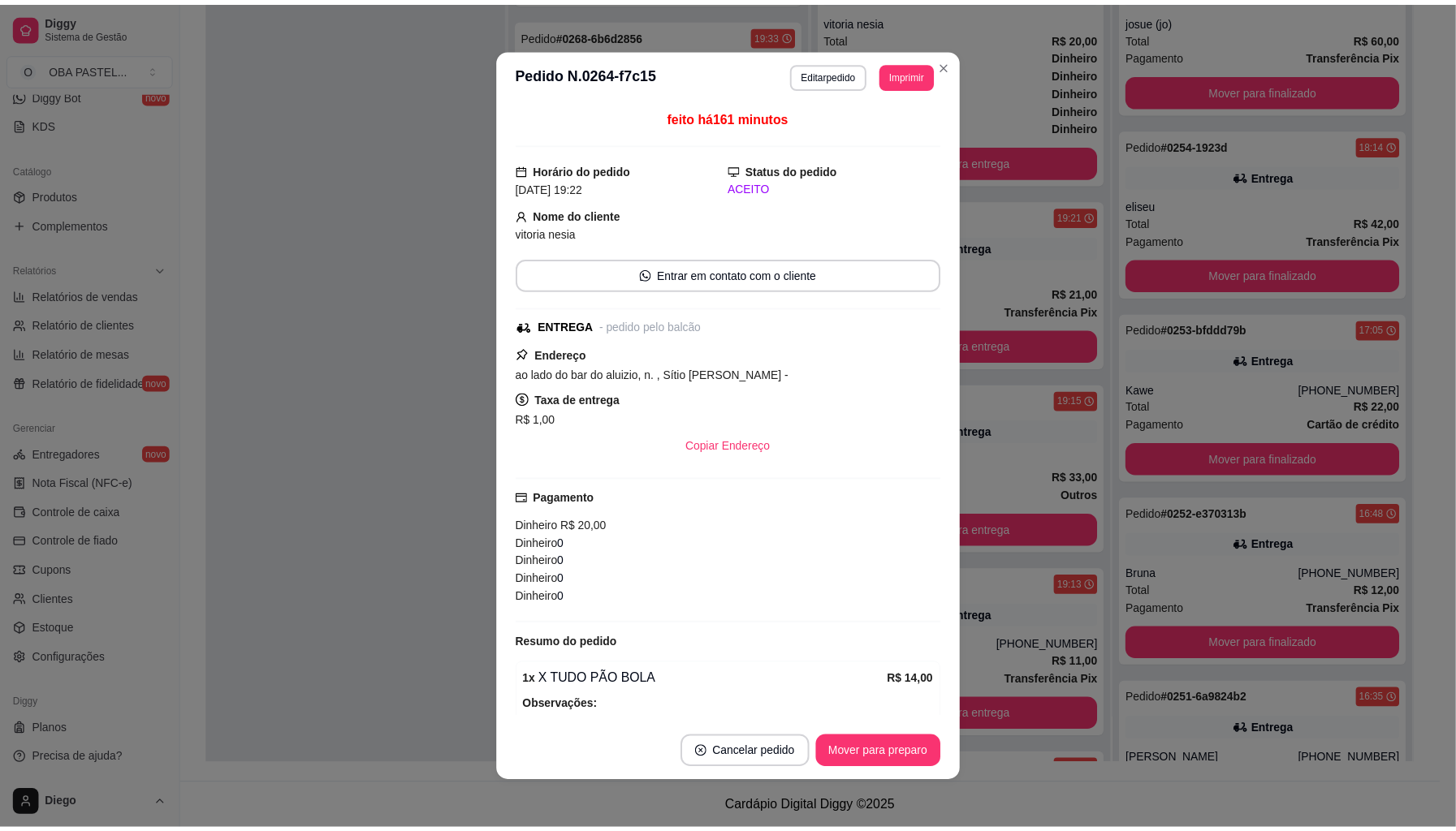
scroll to position [6610, 0]
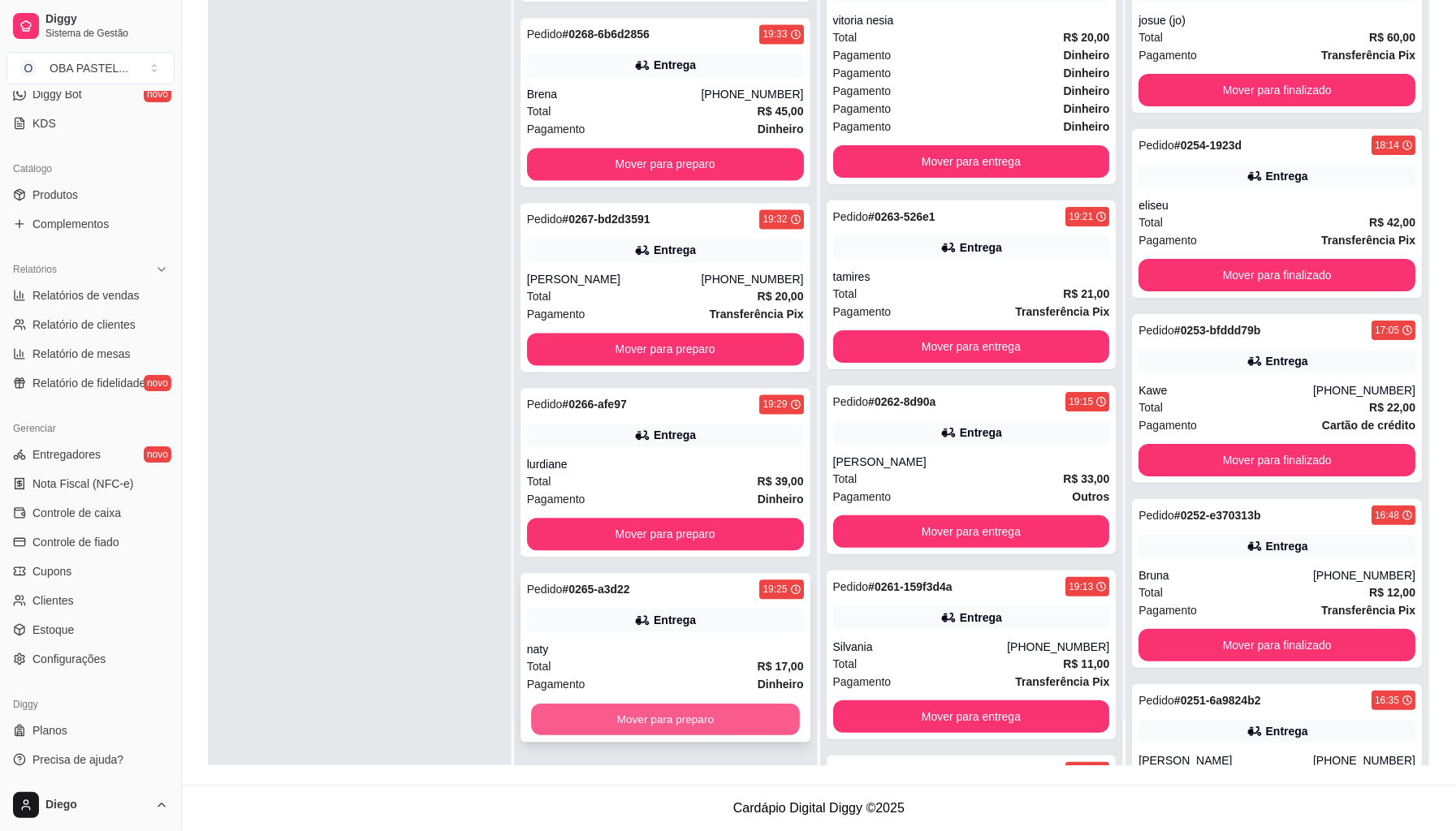
click at [742, 722] on button "Mover para preparo" at bounding box center [665, 721] width 269 height 31
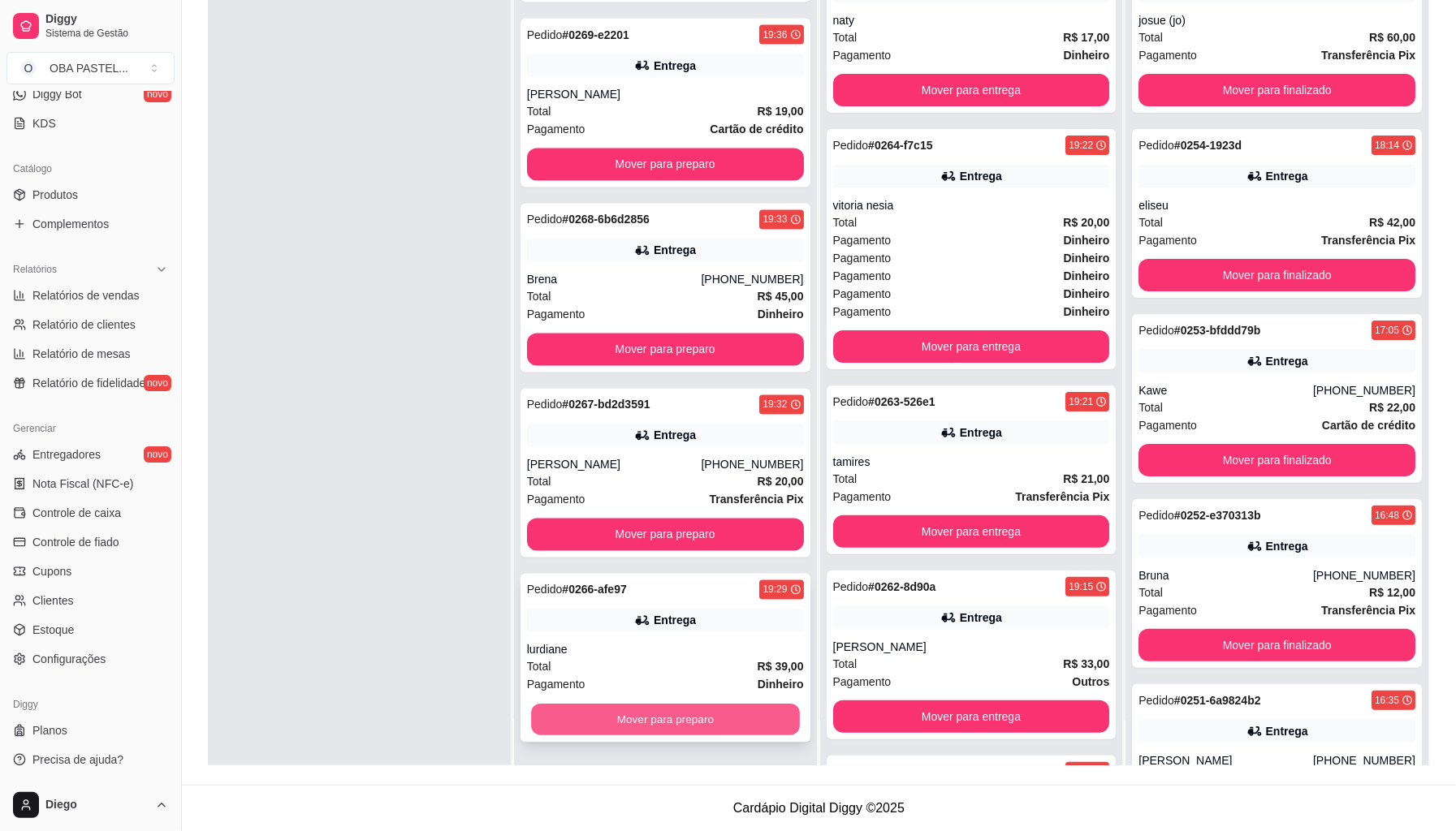
click at [753, 719] on button "Mover para preparo" at bounding box center [665, 721] width 269 height 31
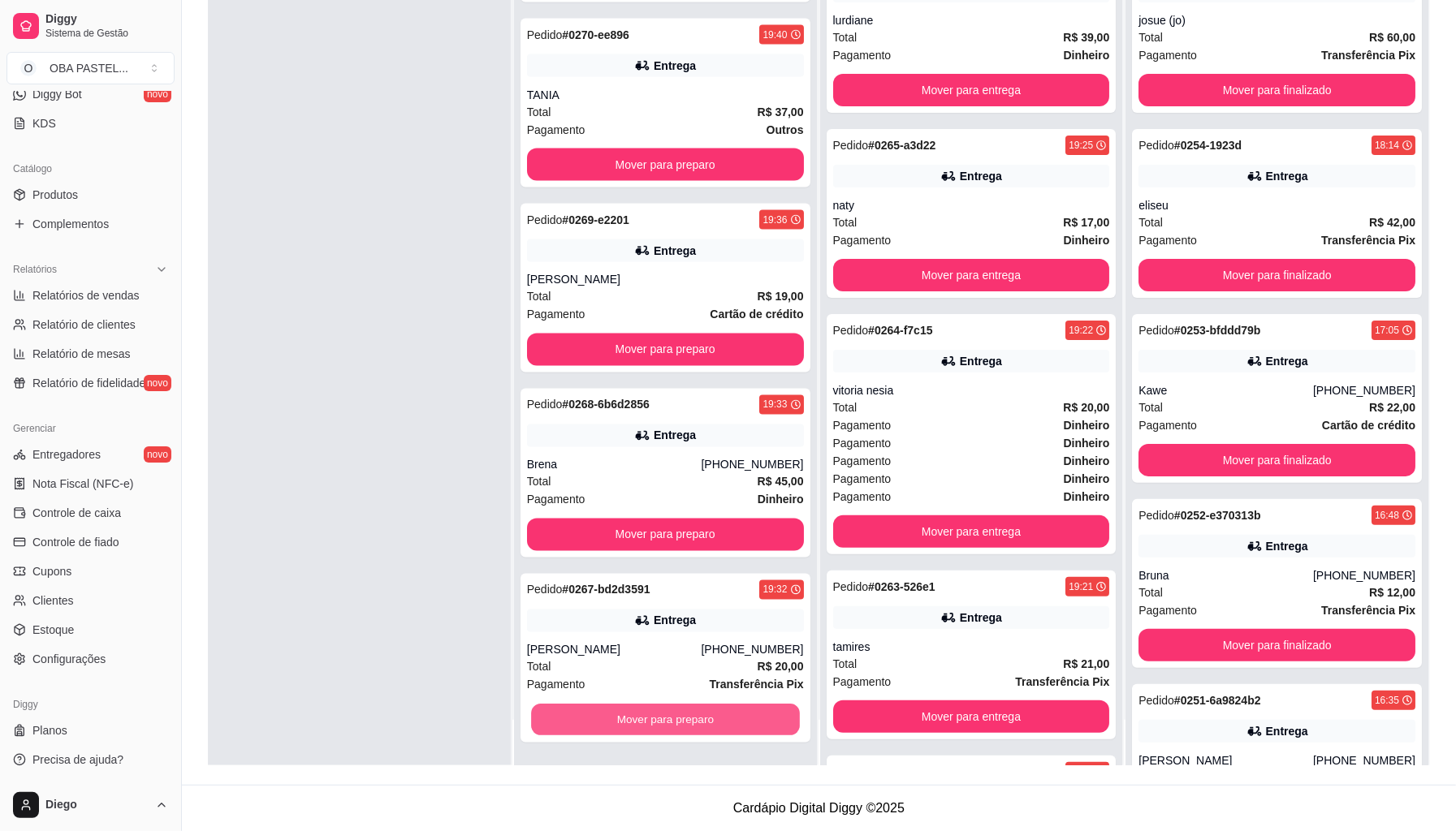
click at [751, 719] on button "Mover para preparo" at bounding box center [665, 721] width 269 height 31
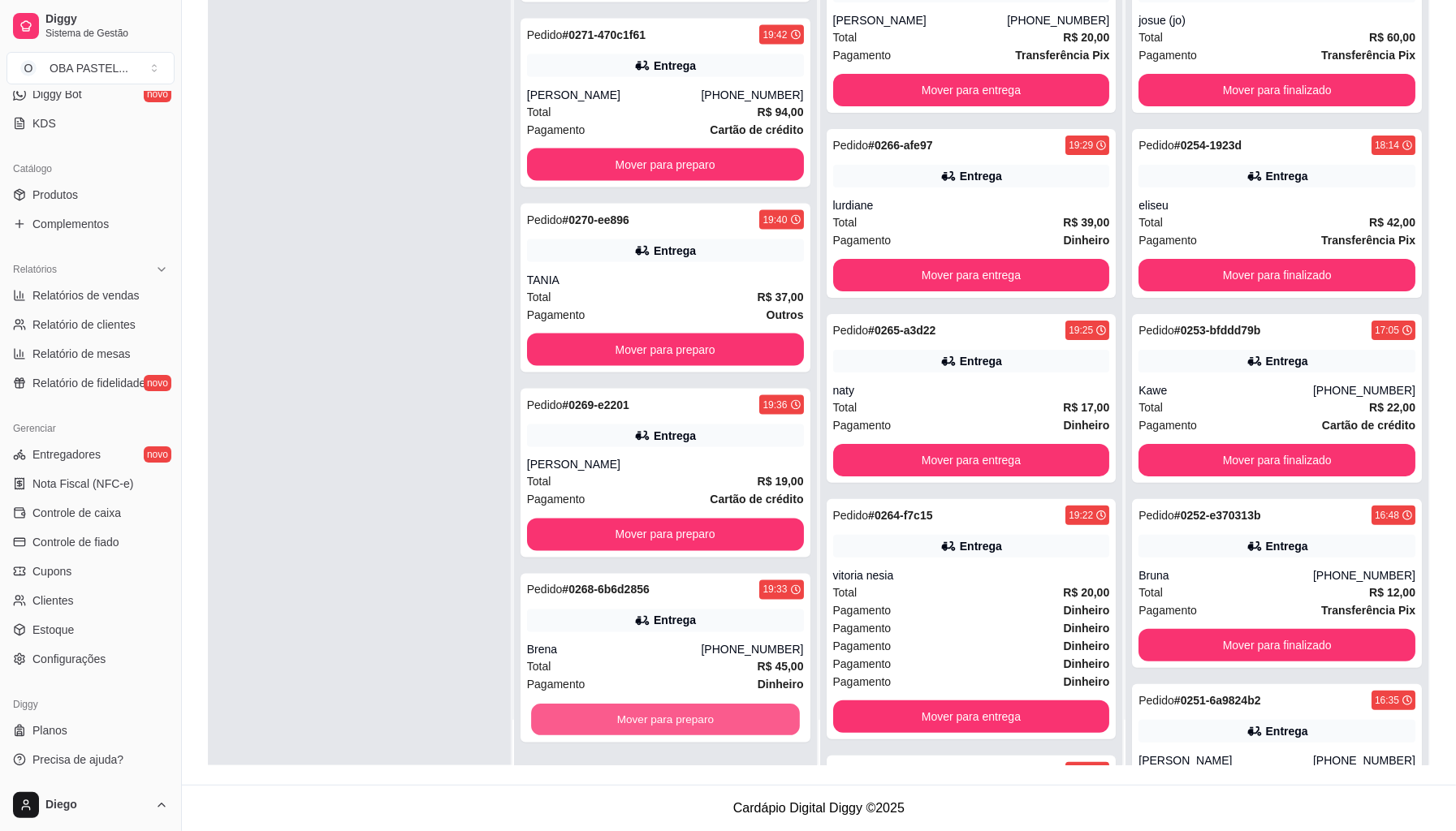
click at [739, 719] on button "Mover para preparo" at bounding box center [665, 721] width 269 height 31
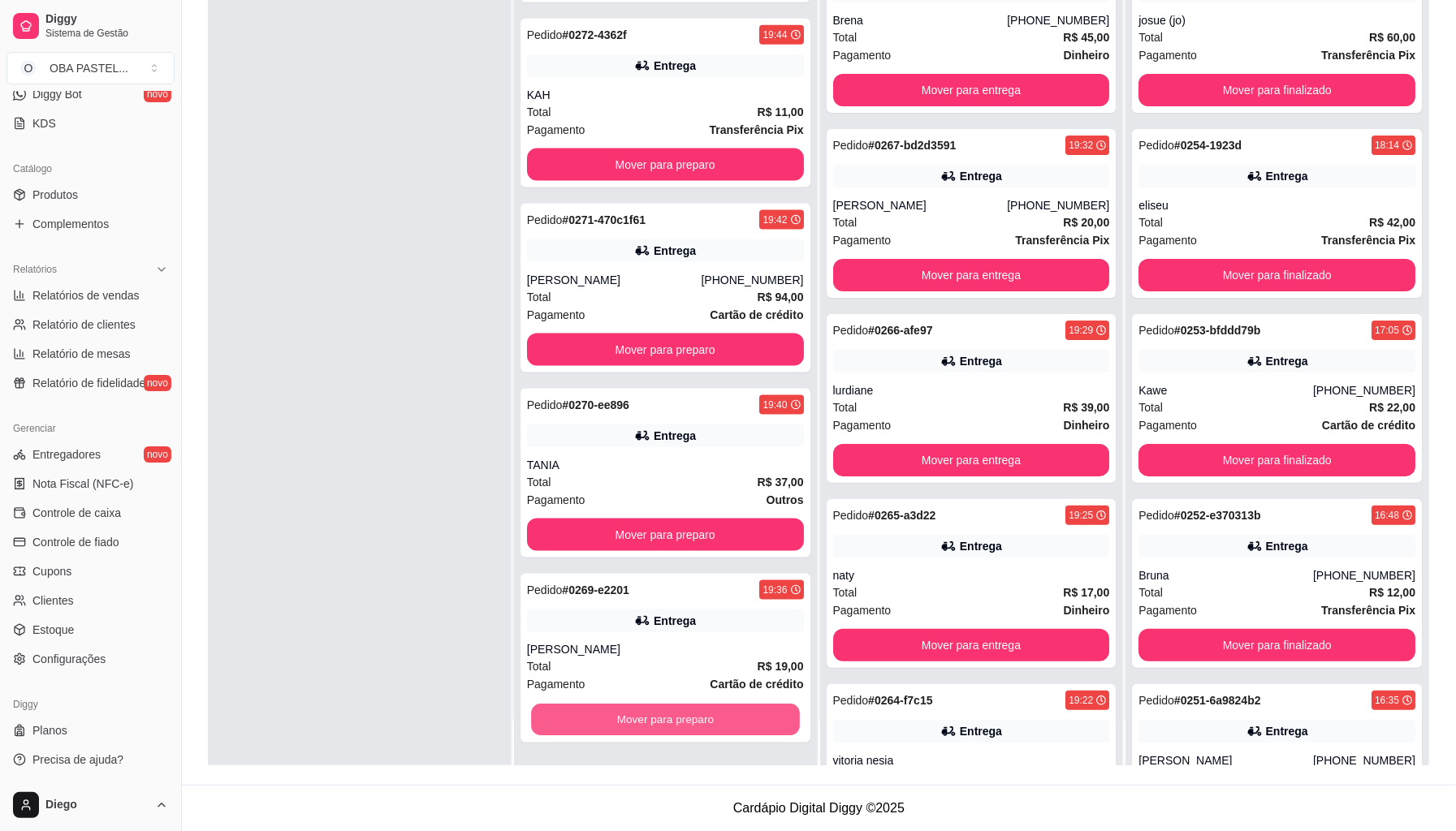
click at [739, 719] on button "Mover para preparo" at bounding box center [665, 721] width 269 height 31
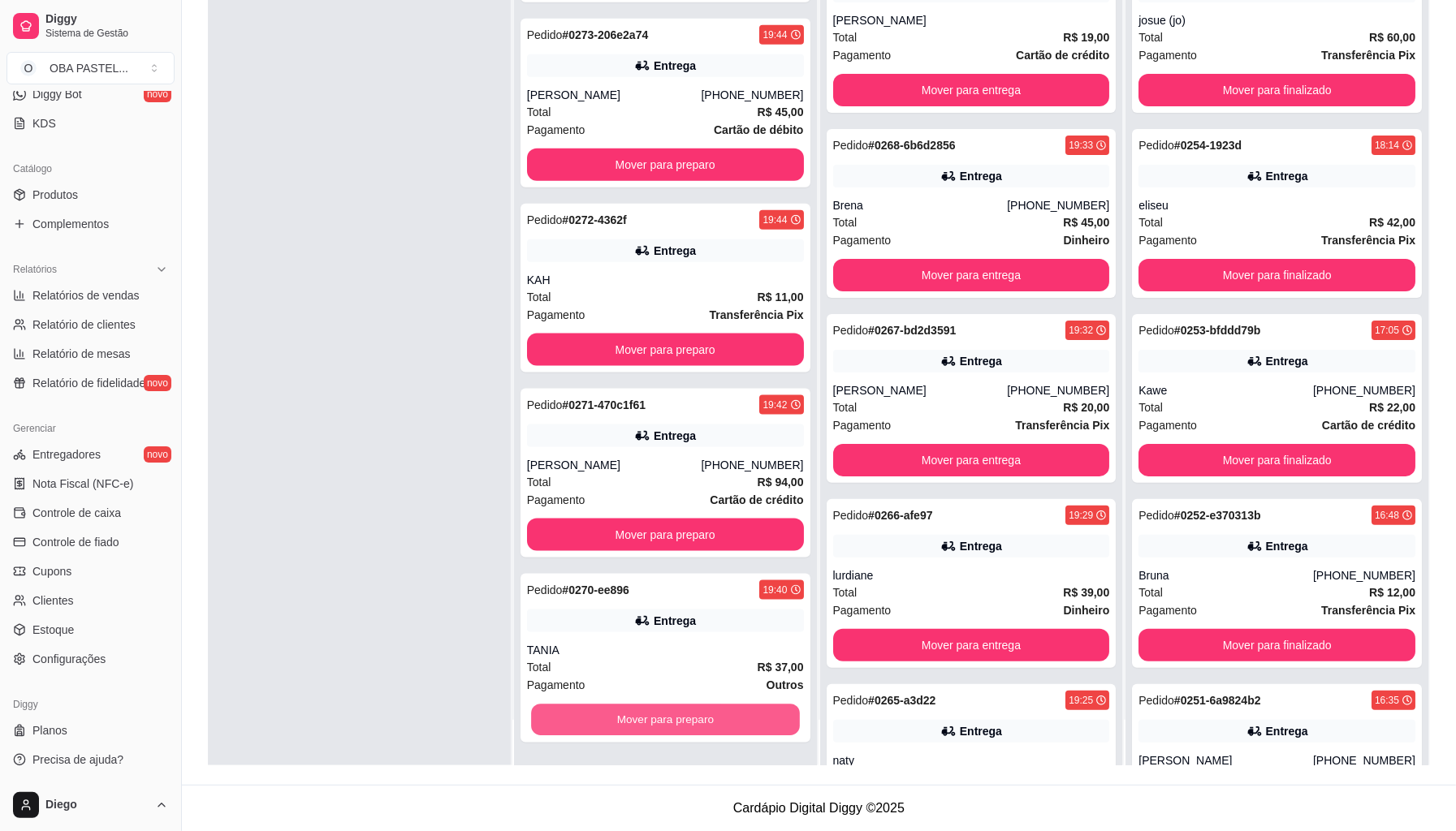
click at [739, 718] on button "Mover para preparo" at bounding box center [665, 721] width 269 height 31
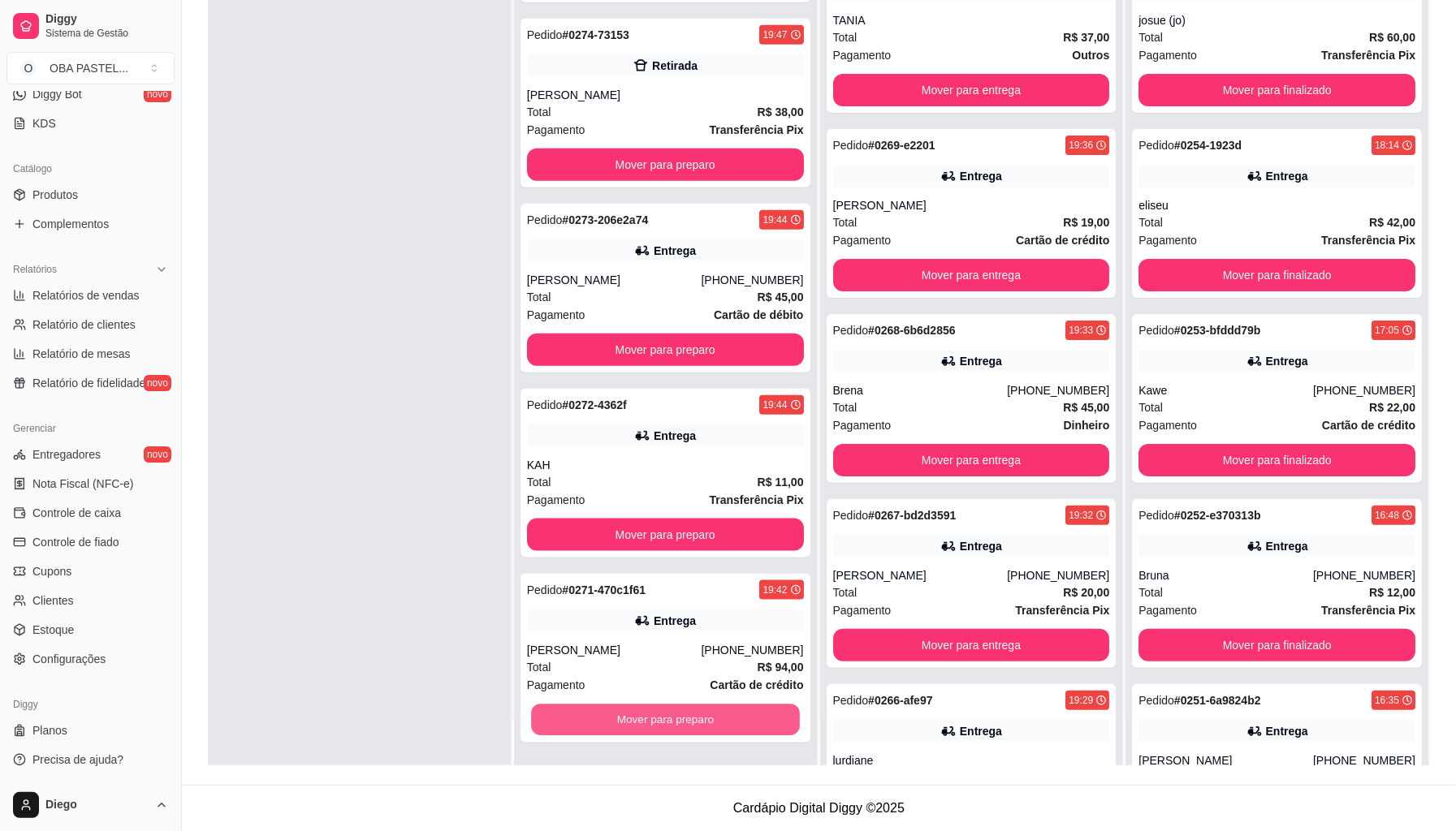
click at [739, 718] on button "Mover para preparo" at bounding box center [665, 721] width 269 height 31
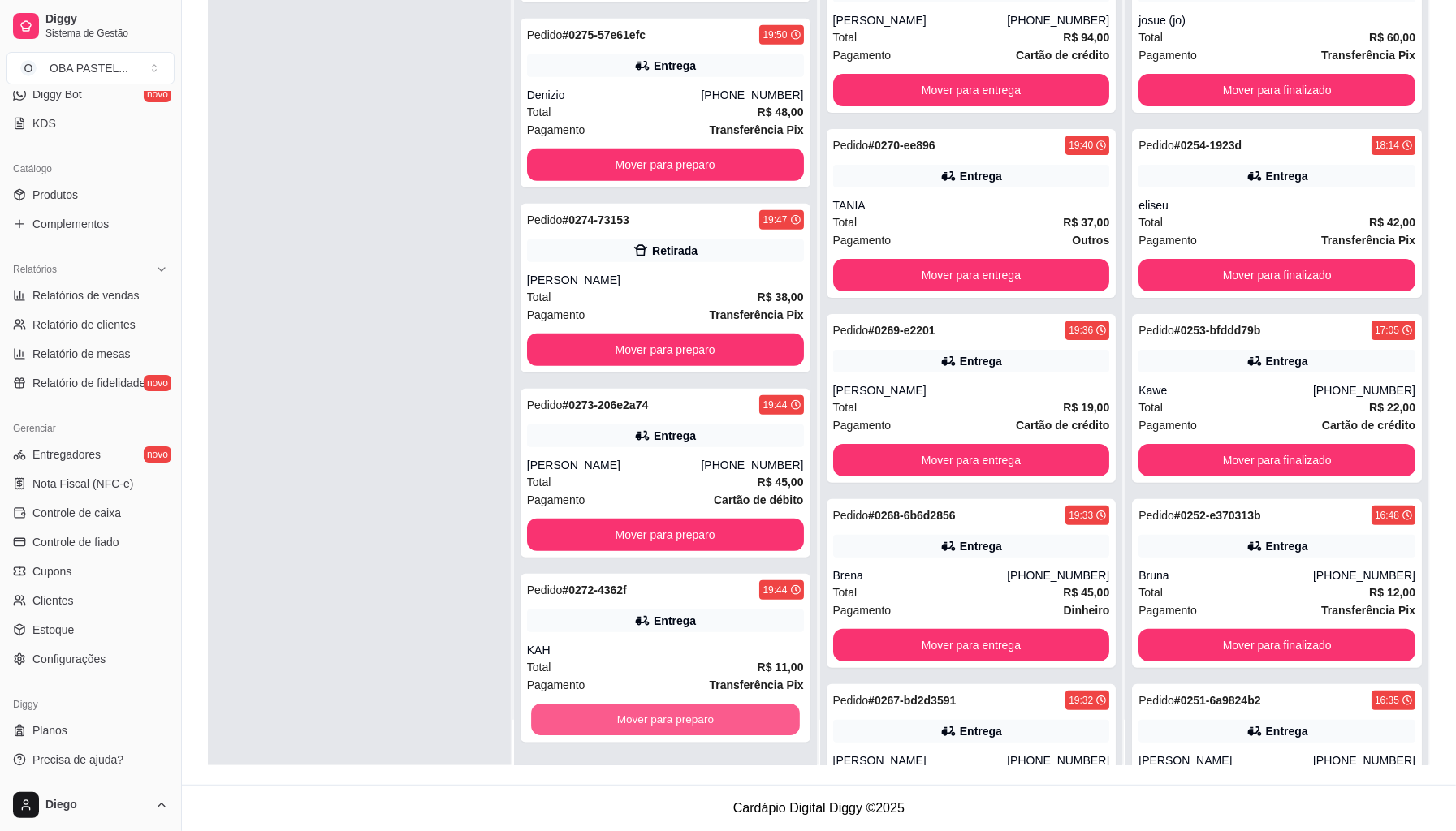
click at [739, 718] on button "Mover para preparo" at bounding box center [665, 721] width 269 height 31
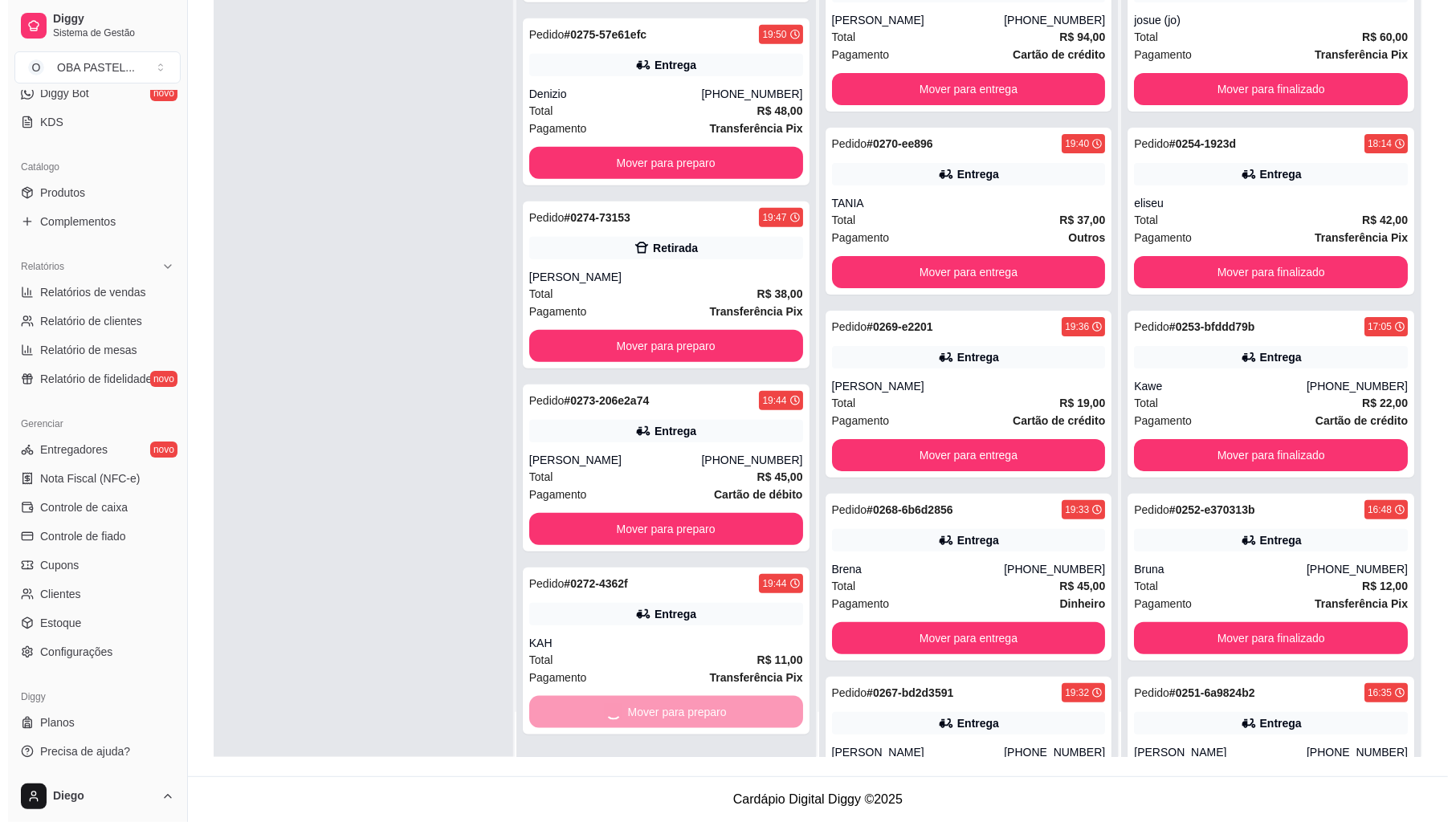
scroll to position [5069, 0]
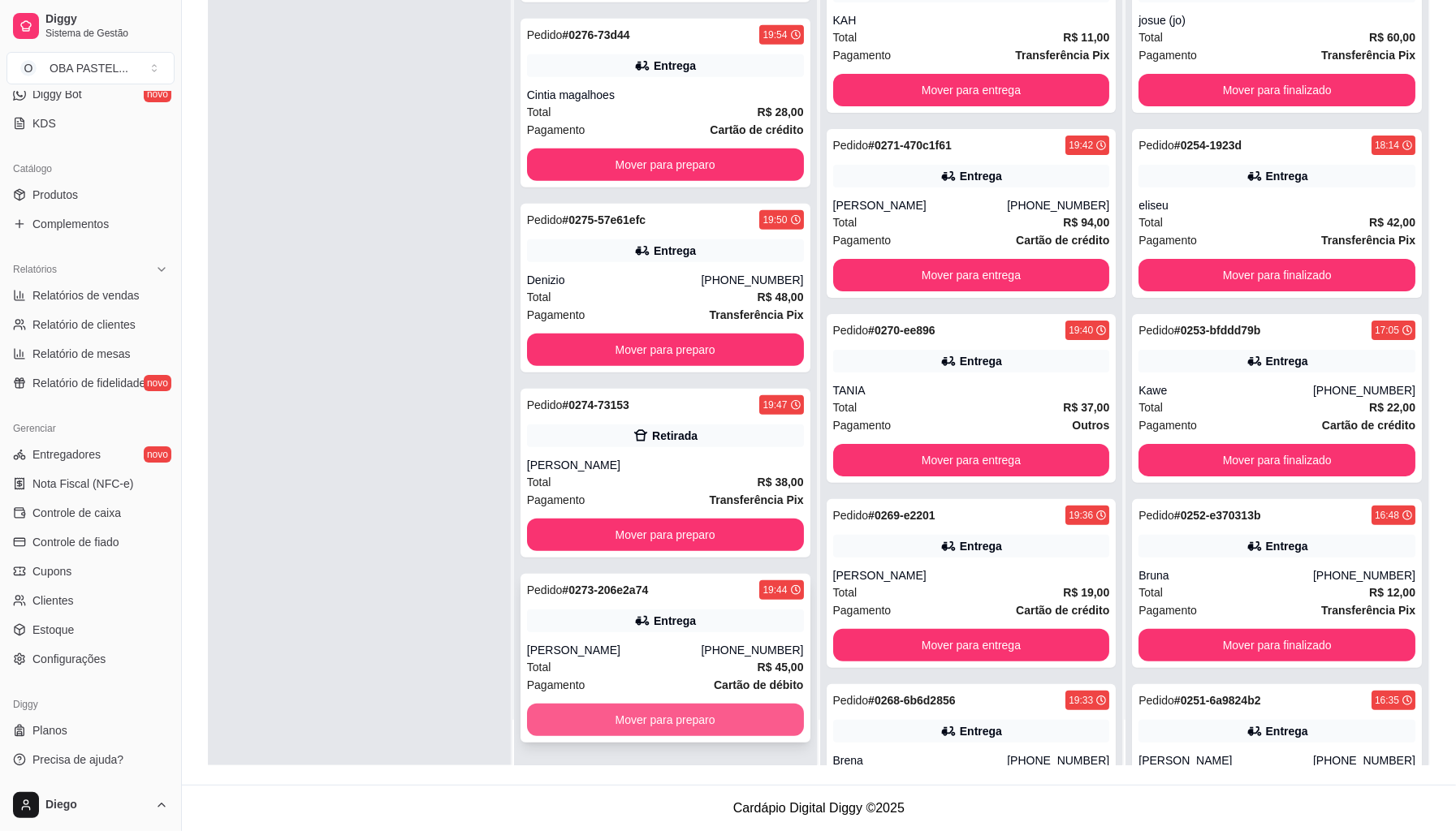
click at [741, 716] on button "Mover para preparo" at bounding box center [665, 720] width 277 height 32
click at [741, 716] on div "Mover para preparo" at bounding box center [665, 720] width 277 height 32
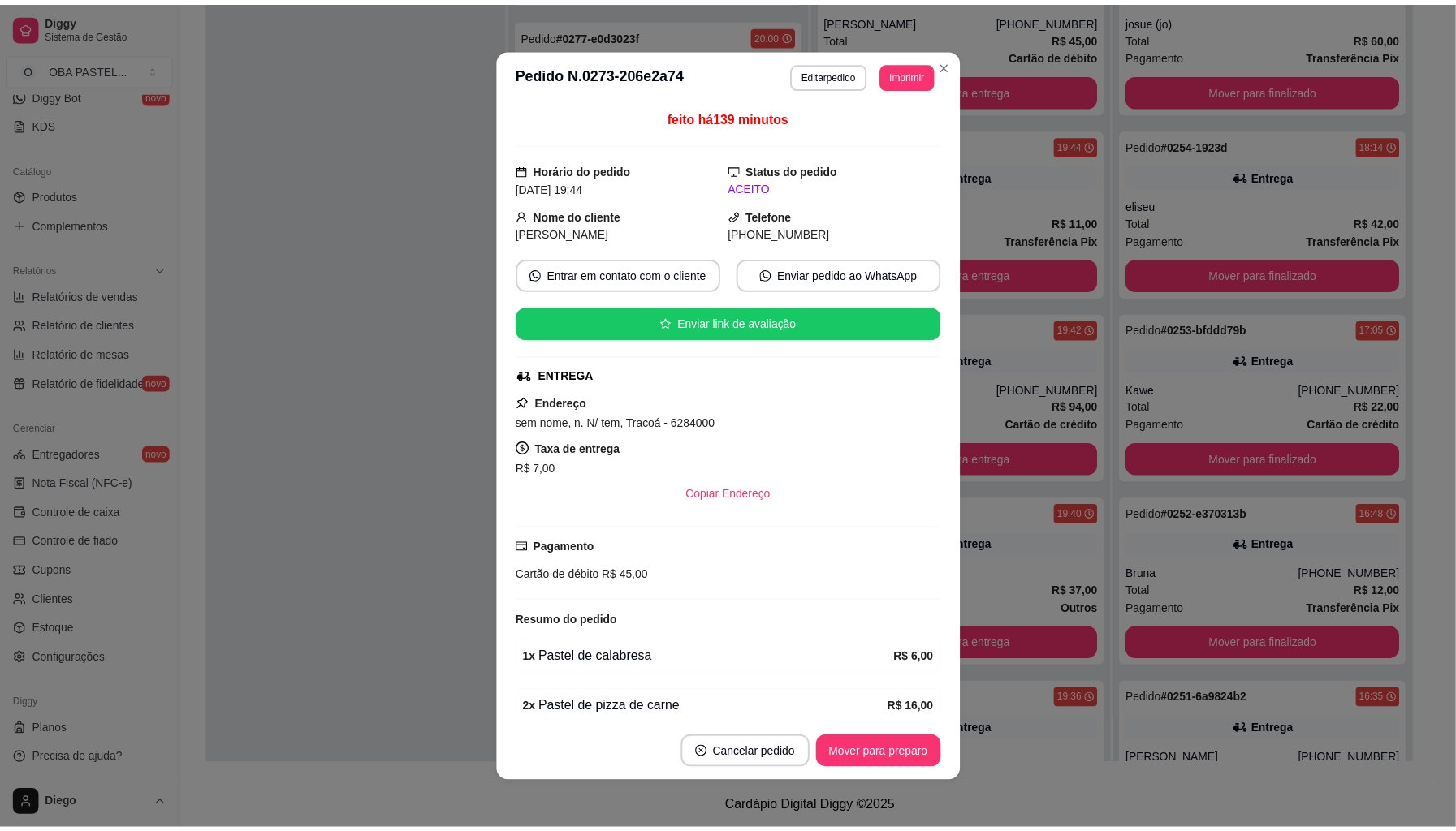
scroll to position [4941, 0]
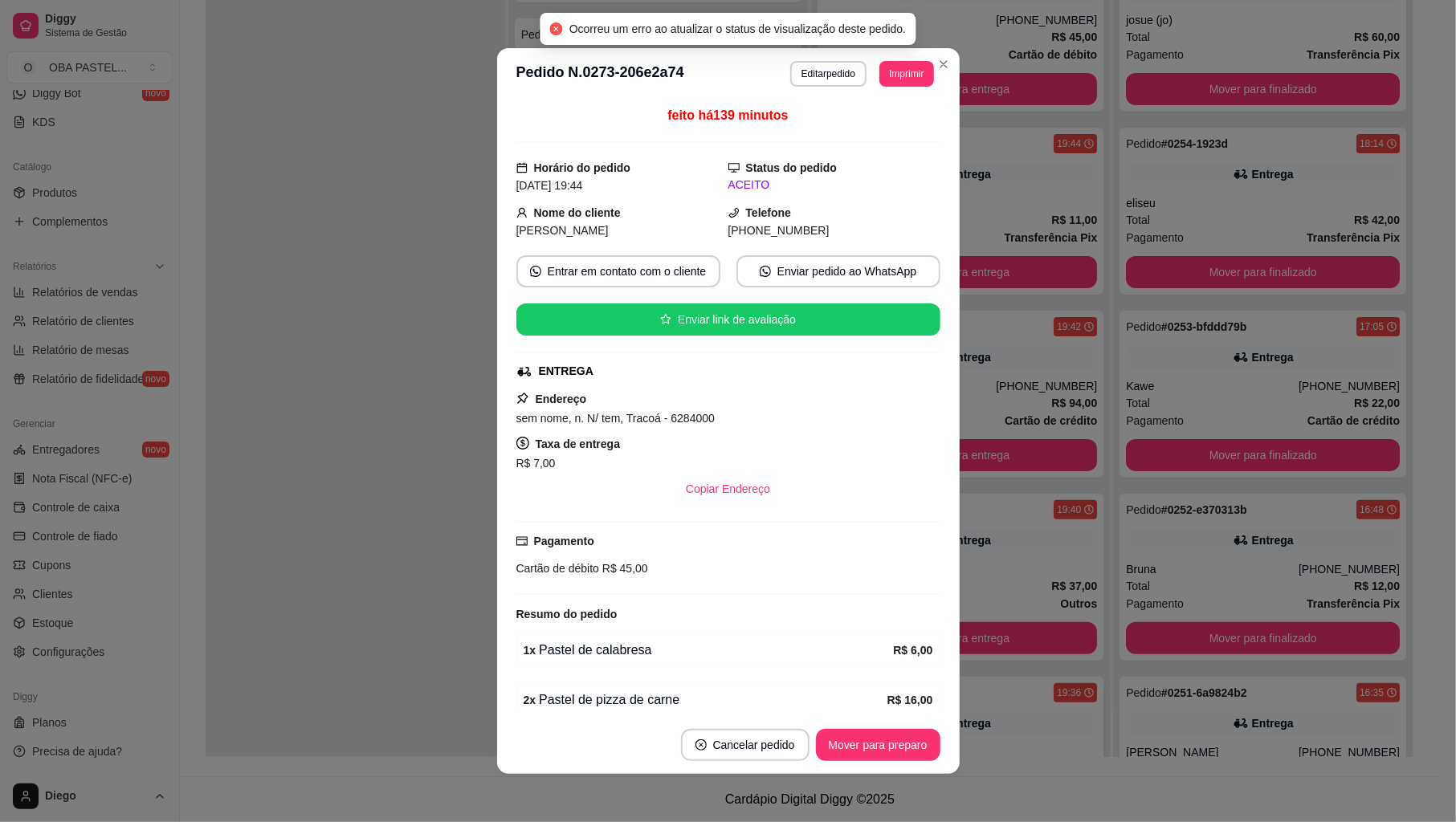
click at [1019, 685] on div "Pedido # 0269-e2201 19:36" at bounding box center [960, 693] width 274 height 19
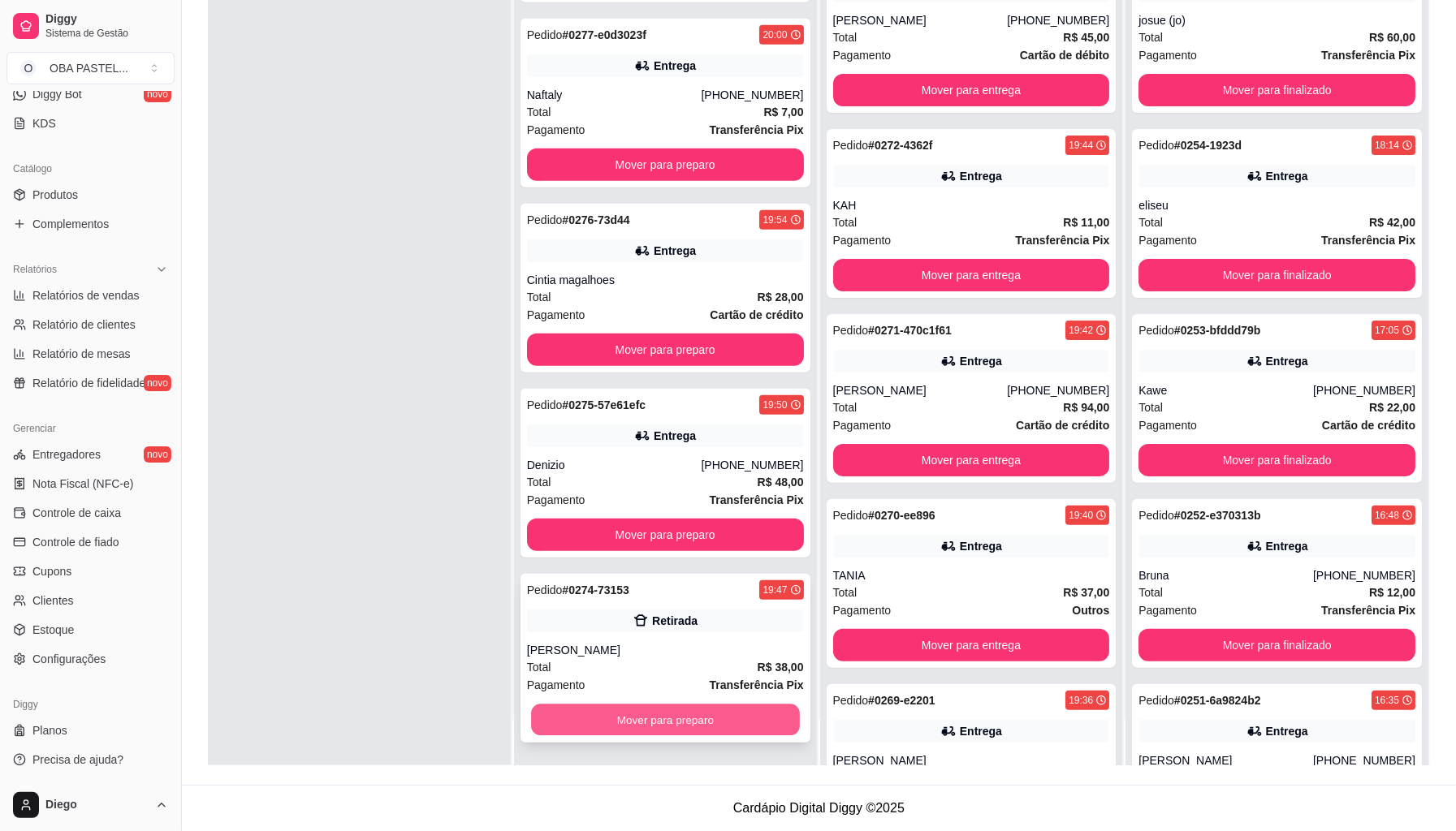
click at [757, 721] on button "Mover para preparo" at bounding box center [665, 721] width 269 height 31
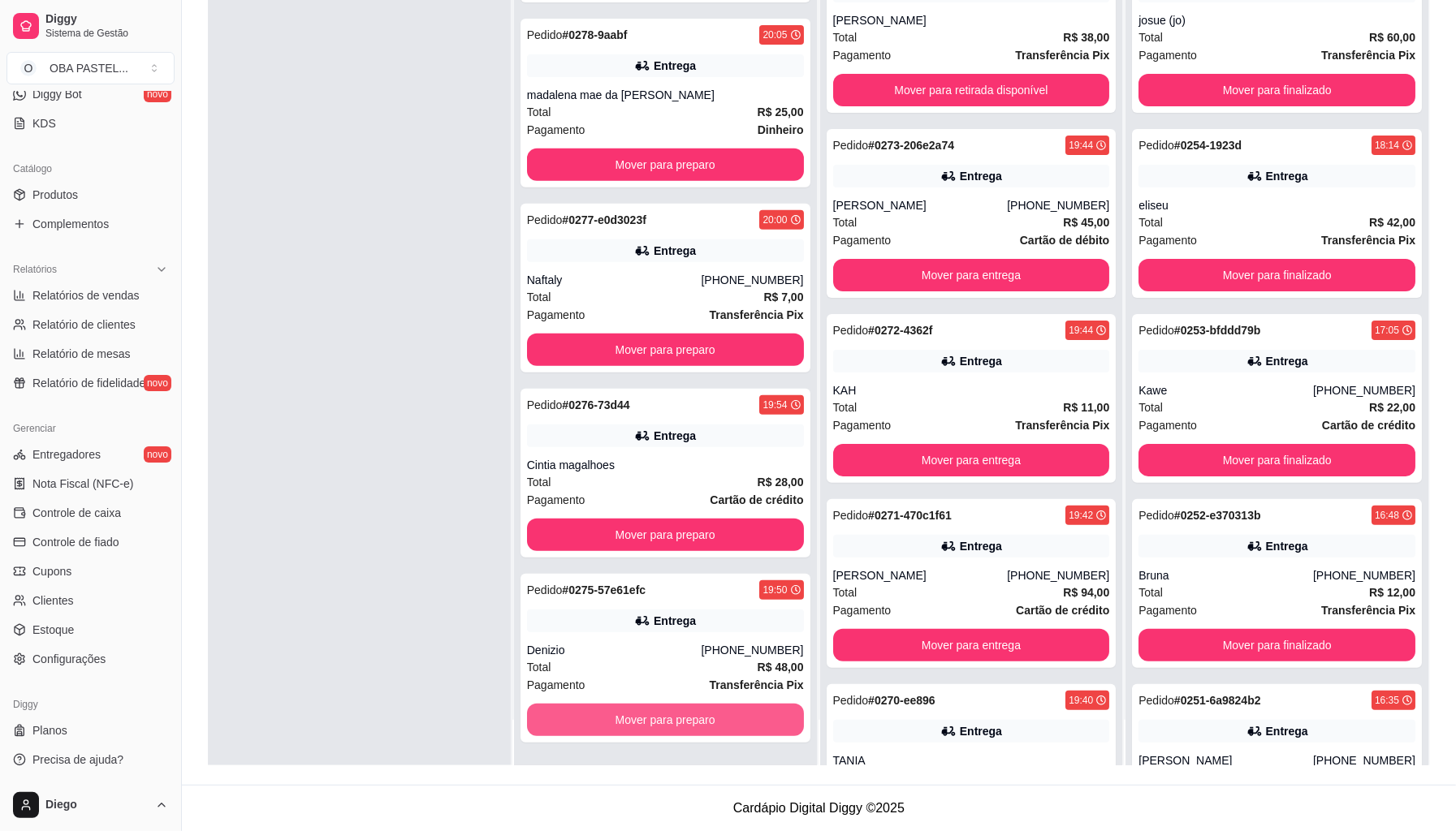
click at [762, 716] on button "Mover para preparo" at bounding box center [665, 720] width 277 height 32
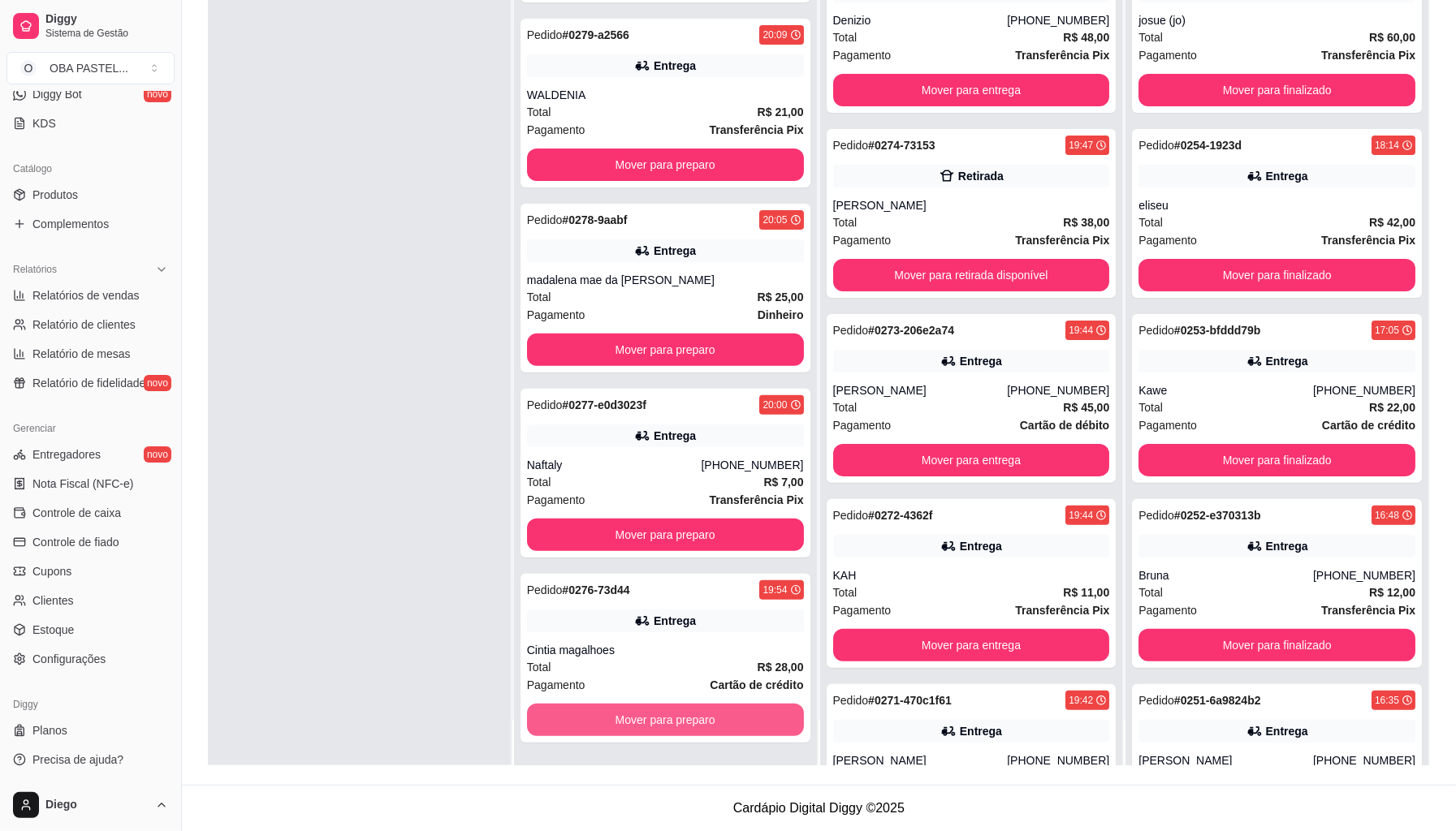
click at [762, 716] on button "Mover para preparo" at bounding box center [665, 720] width 277 height 32
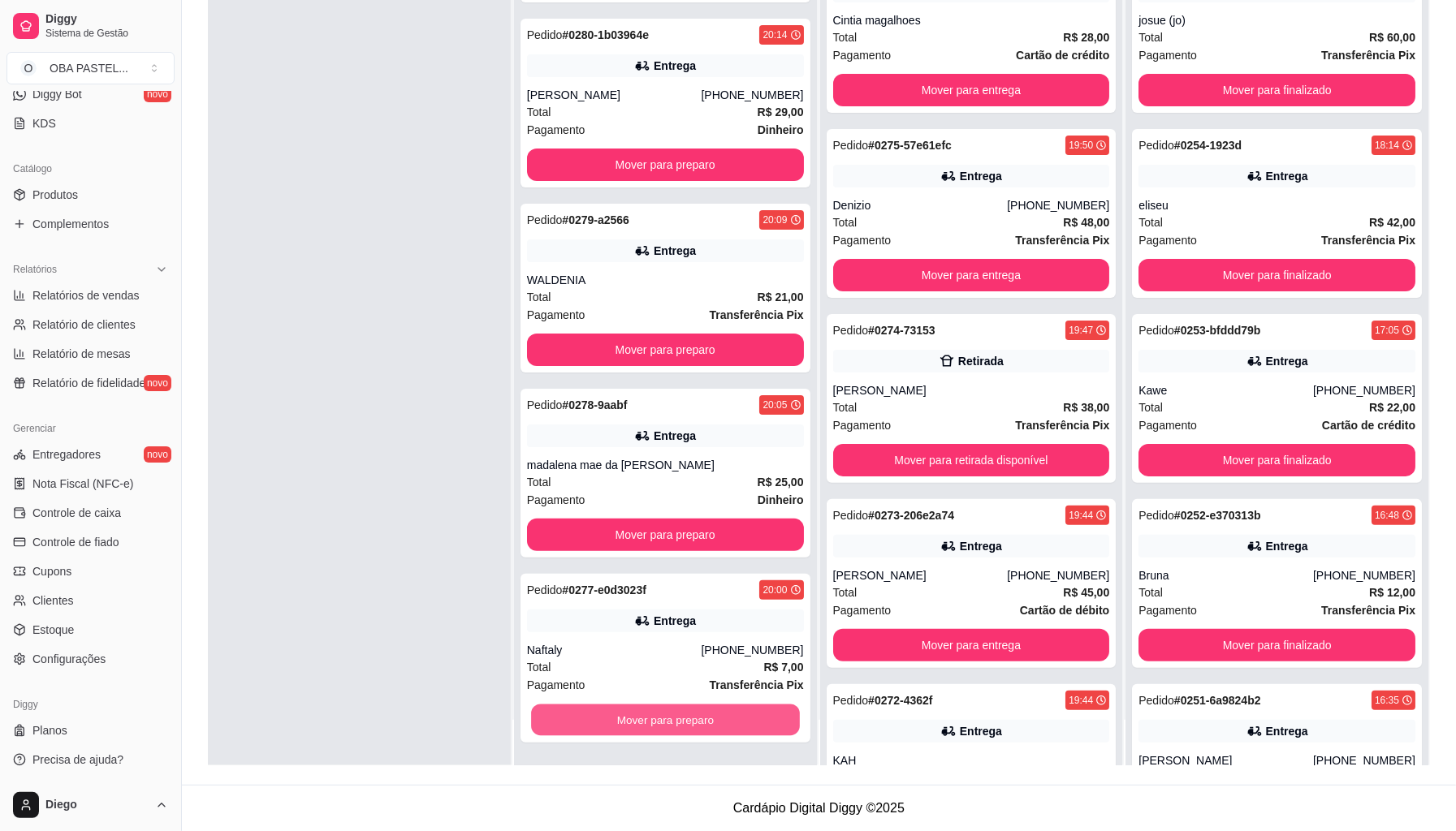
click at [762, 716] on button "Mover para preparo" at bounding box center [665, 721] width 269 height 31
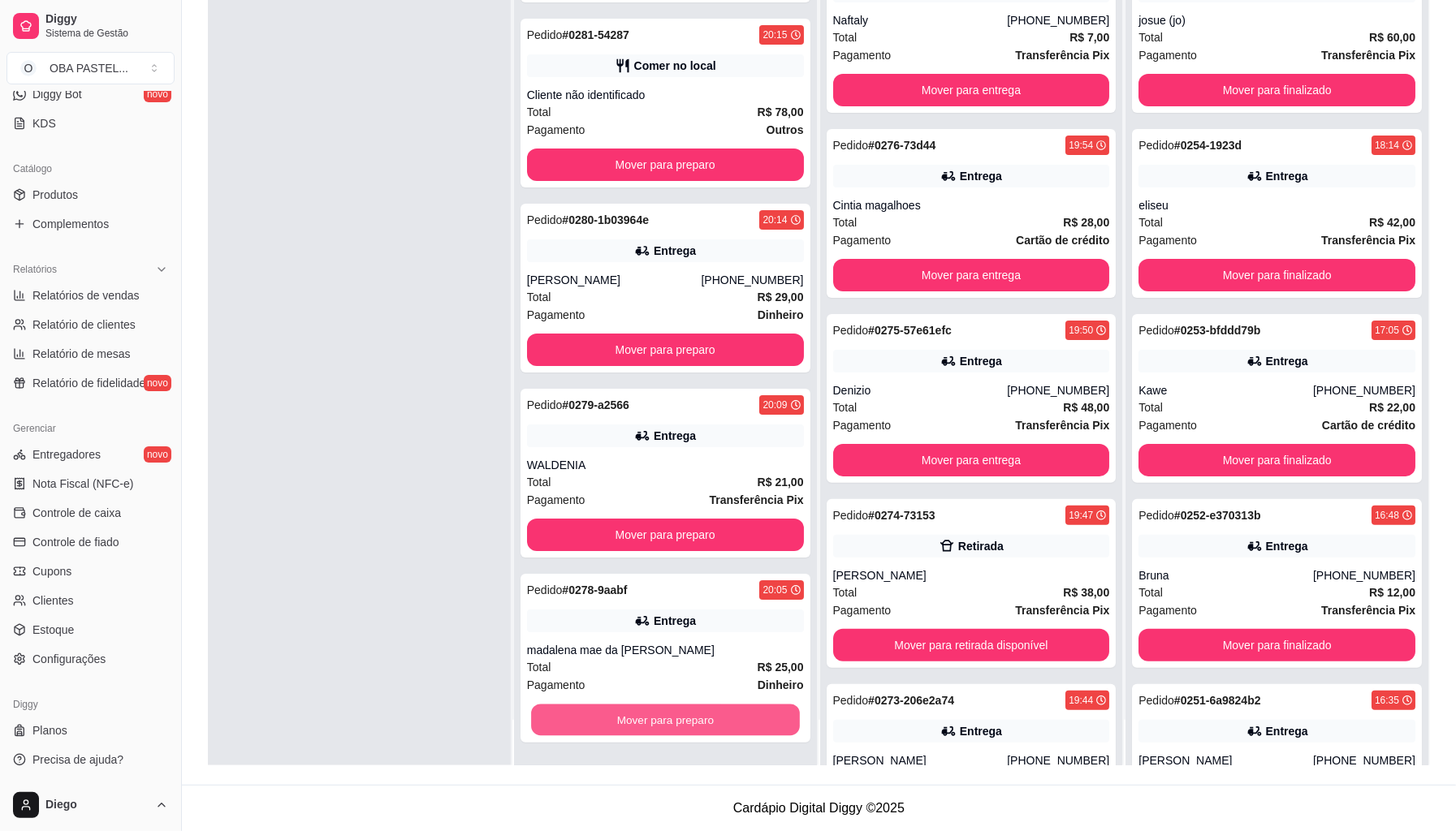
click at [762, 716] on button "Mover para preparo" at bounding box center [665, 721] width 269 height 31
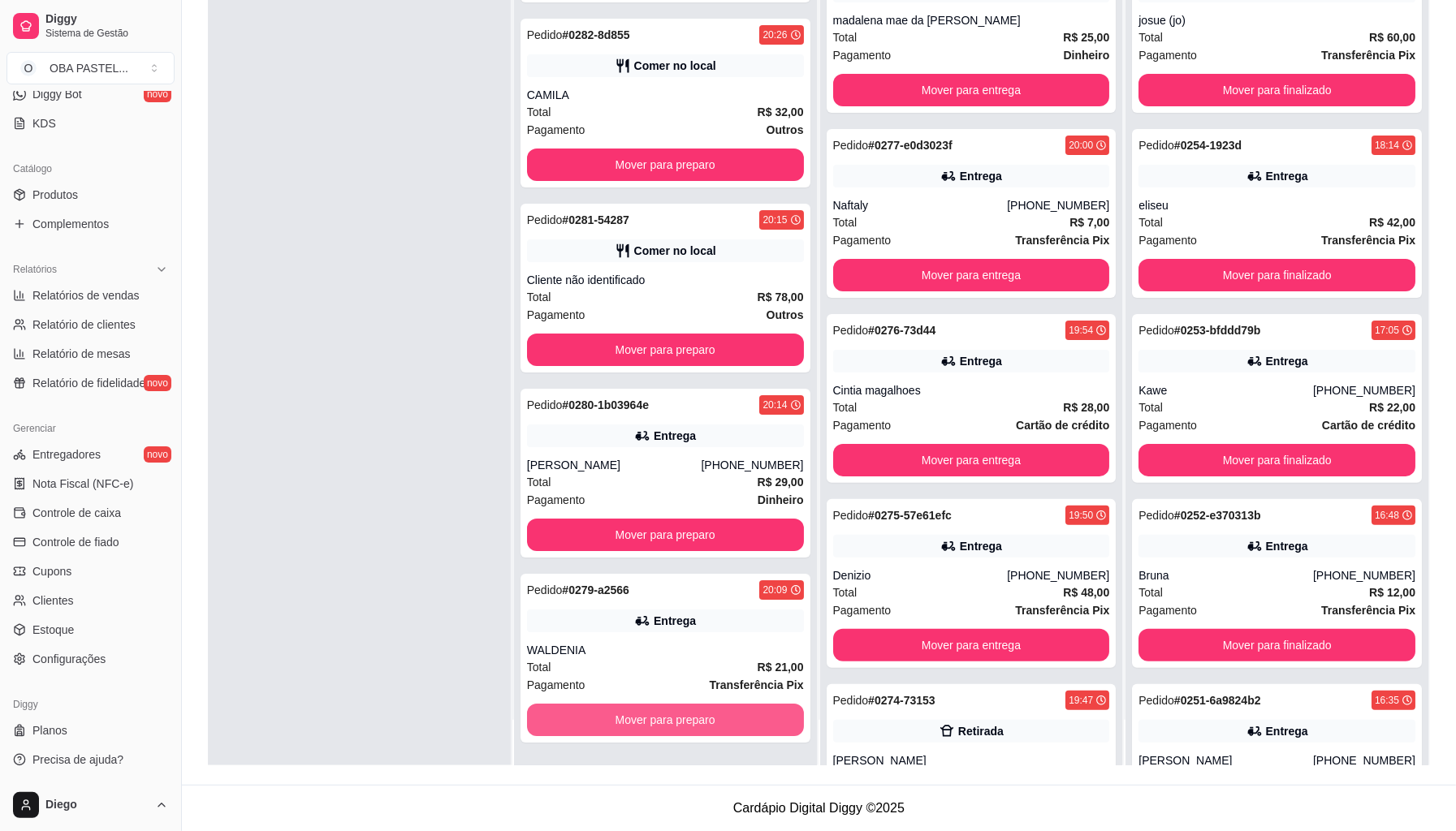
click at [764, 716] on button "Mover para preparo" at bounding box center [665, 720] width 277 height 32
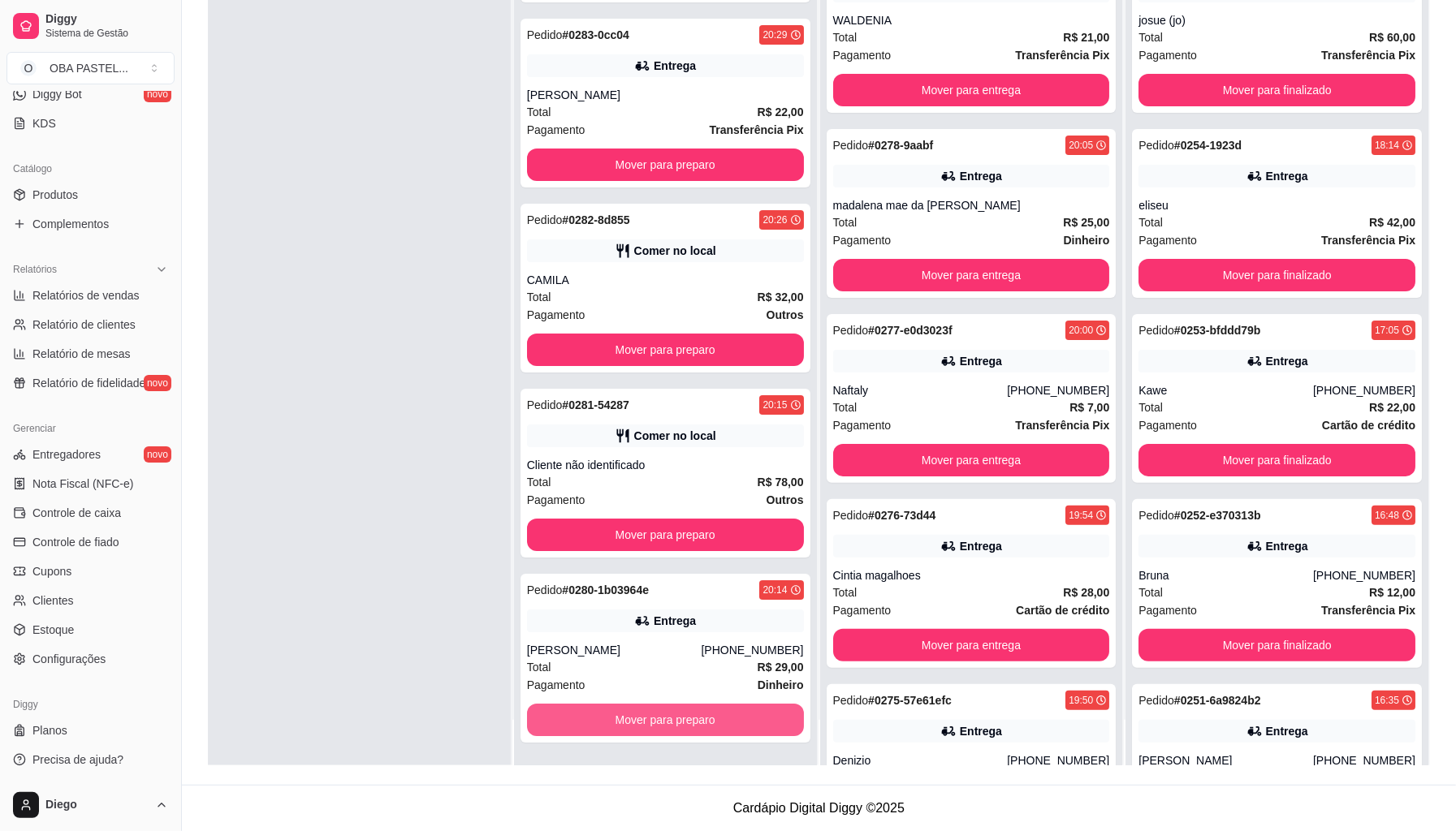
click at [764, 716] on button "Mover para preparo" at bounding box center [665, 720] width 277 height 32
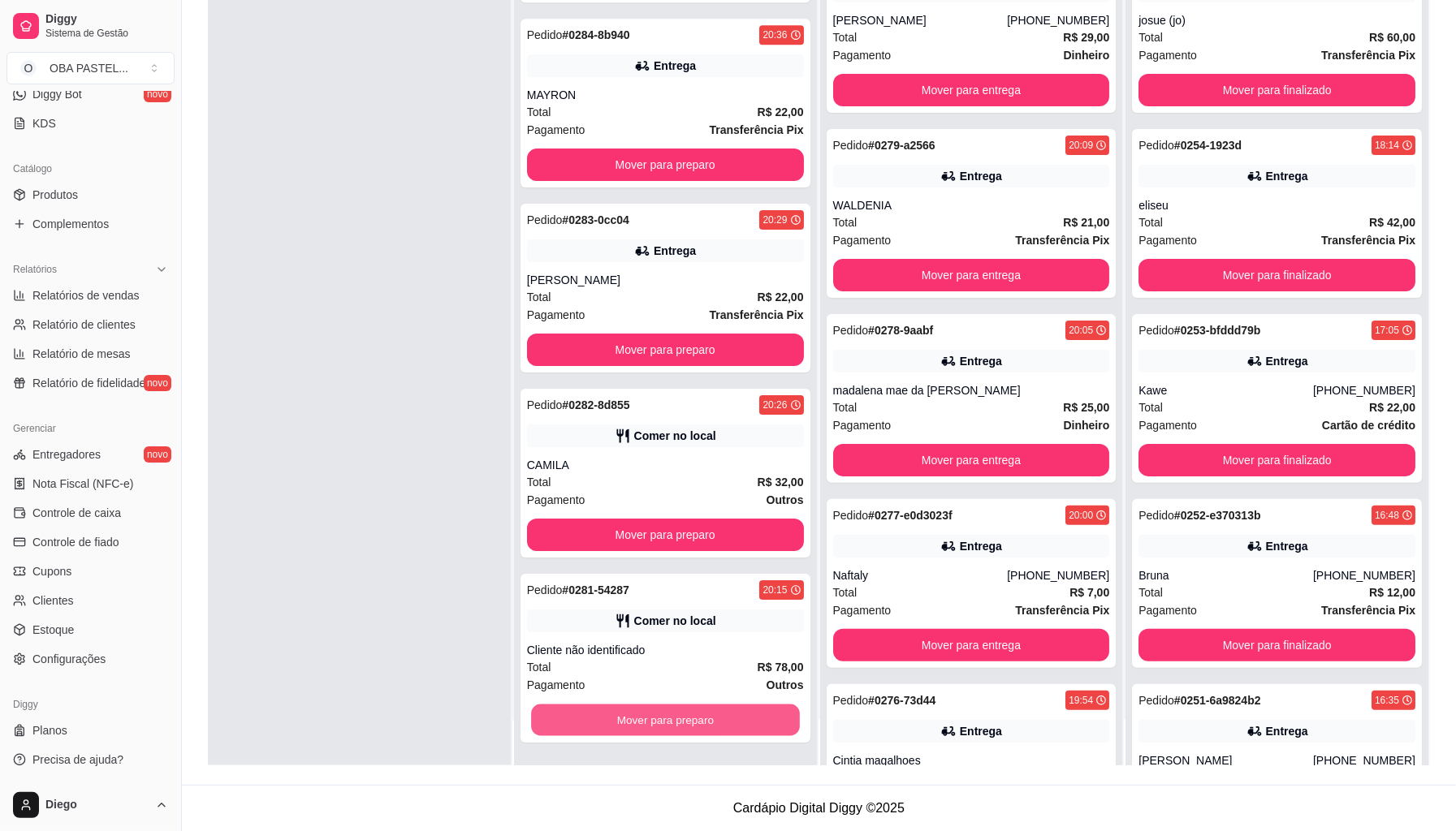
click at [764, 716] on button "Mover para preparo" at bounding box center [665, 721] width 269 height 31
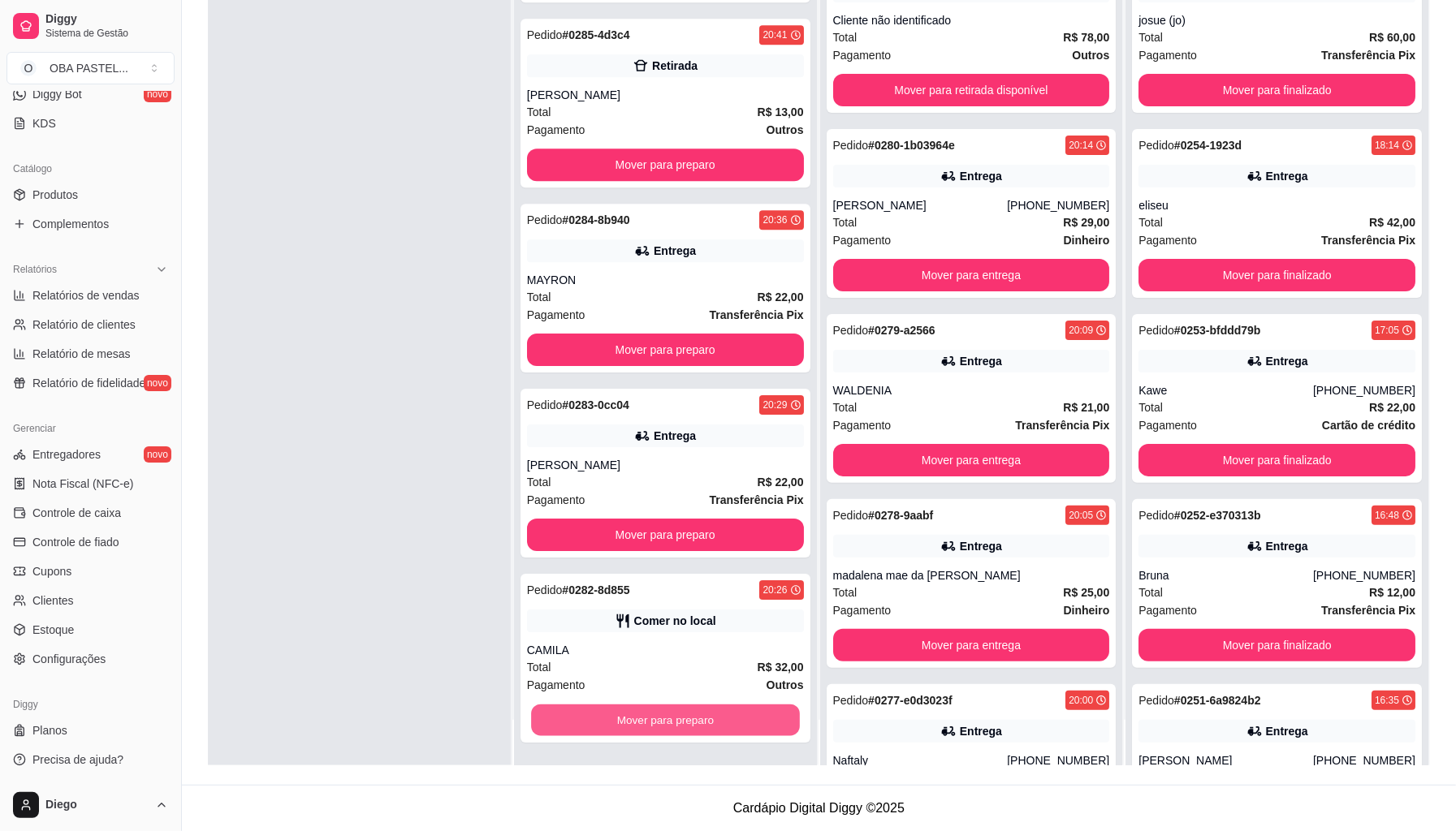
click at [764, 716] on button "Mover para preparo" at bounding box center [665, 721] width 269 height 31
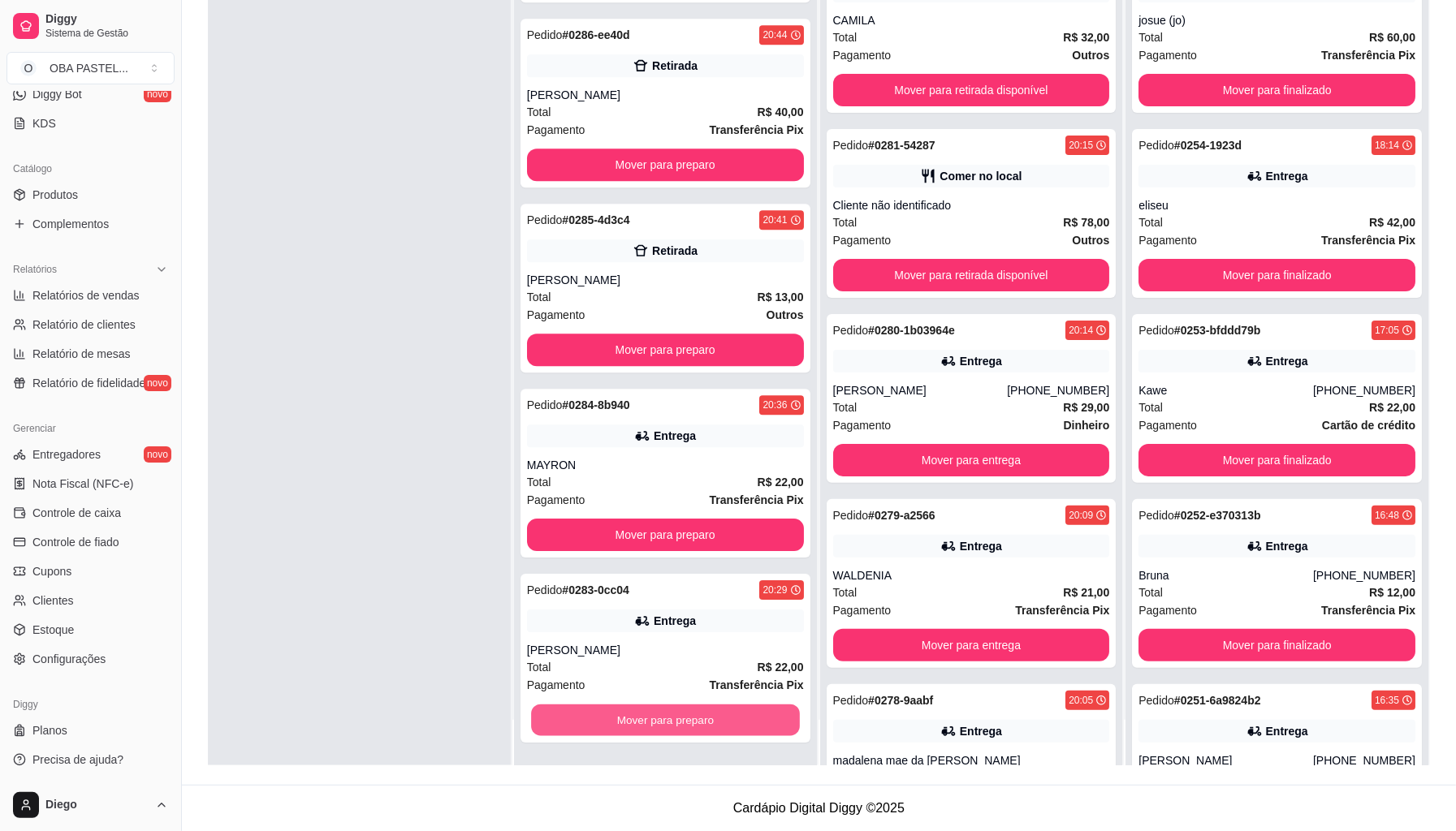
click at [764, 716] on button "Mover para preparo" at bounding box center [665, 721] width 269 height 31
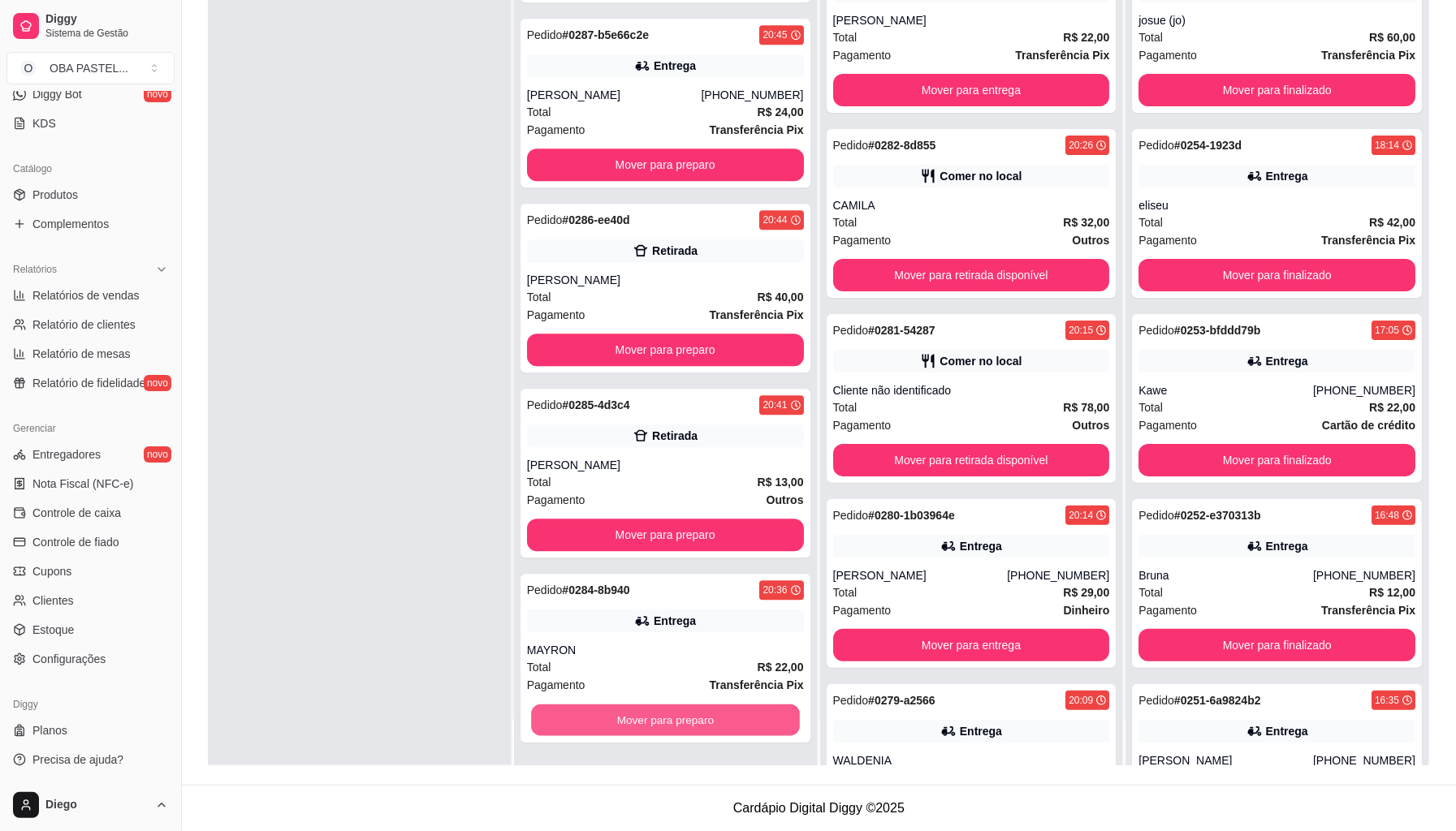
click at [764, 716] on button "Mover para preparo" at bounding box center [665, 721] width 269 height 31
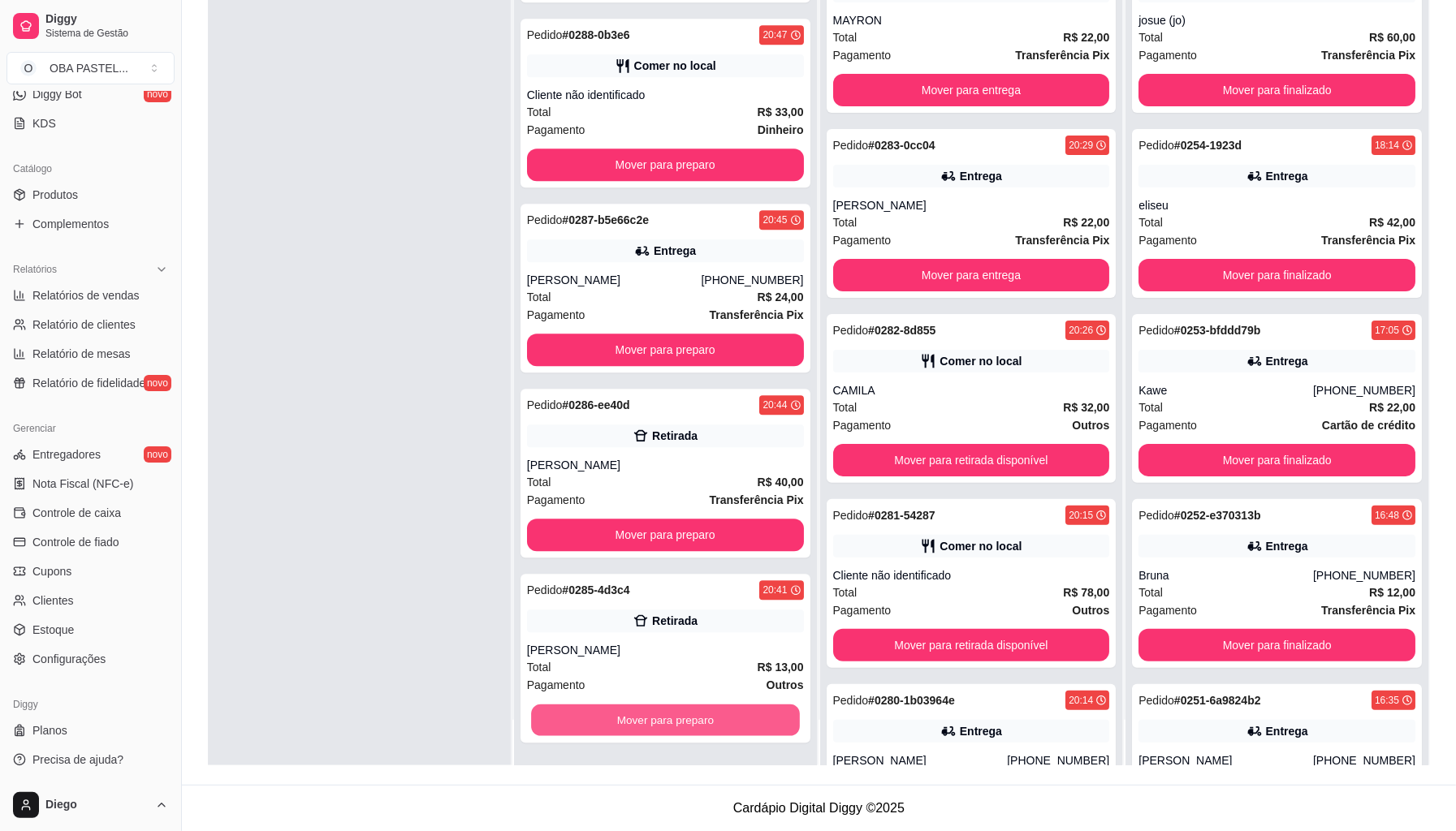
click at [762, 716] on button "Mover para preparo" at bounding box center [665, 721] width 269 height 31
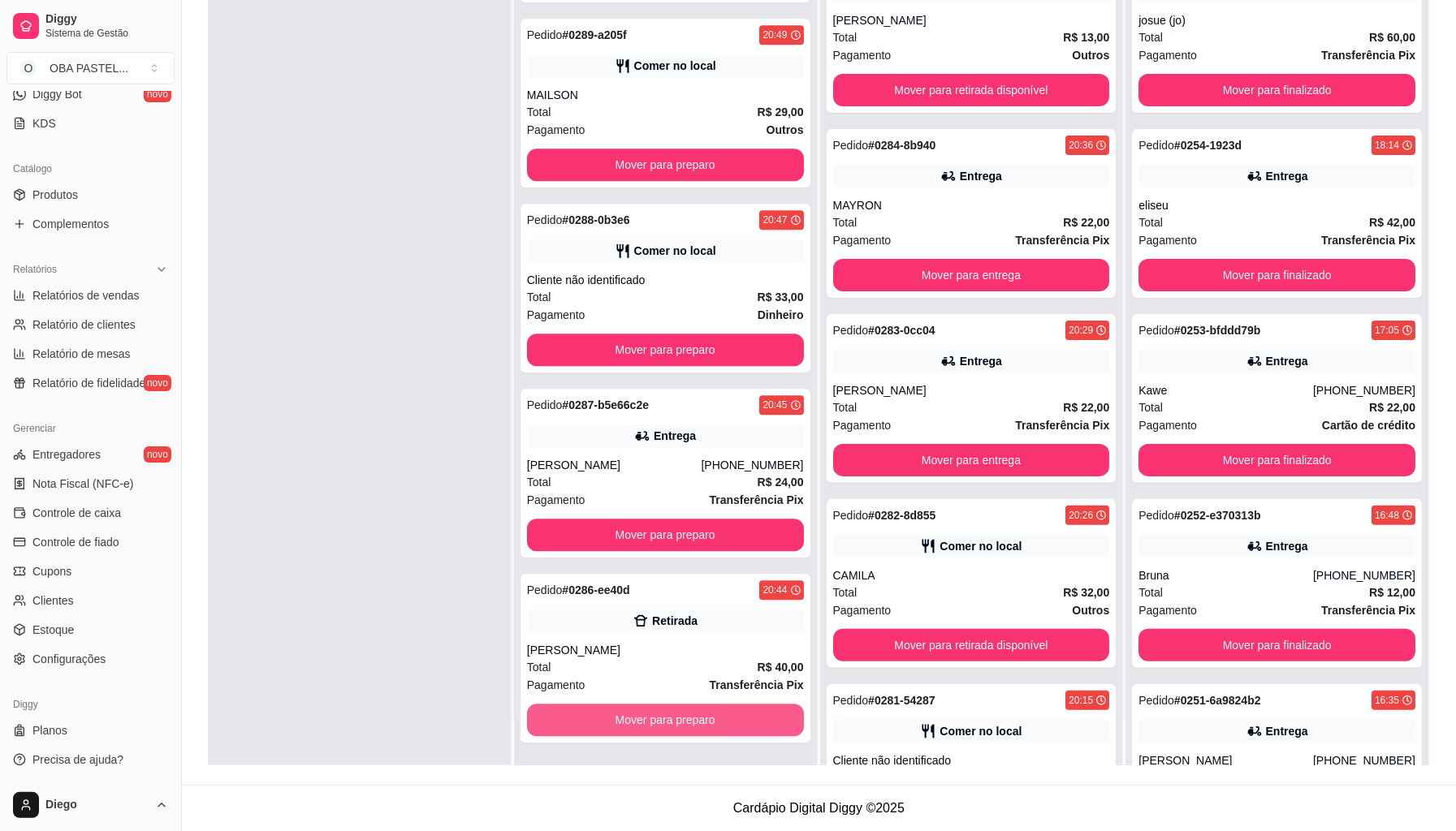
click at [762, 716] on button "Mover para preparo" at bounding box center [665, 720] width 277 height 32
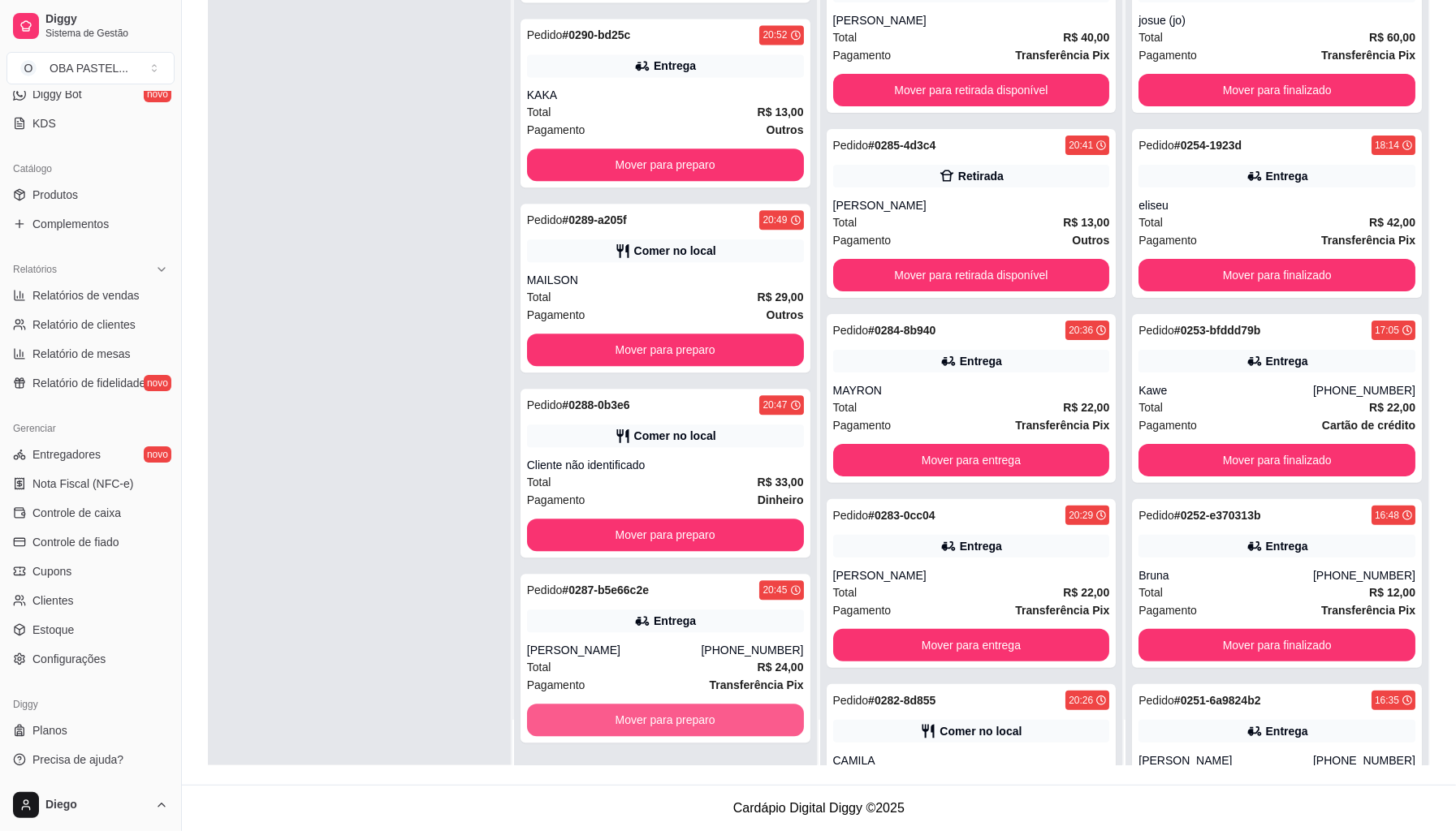
click at [762, 716] on button "Mover para preparo" at bounding box center [665, 720] width 277 height 32
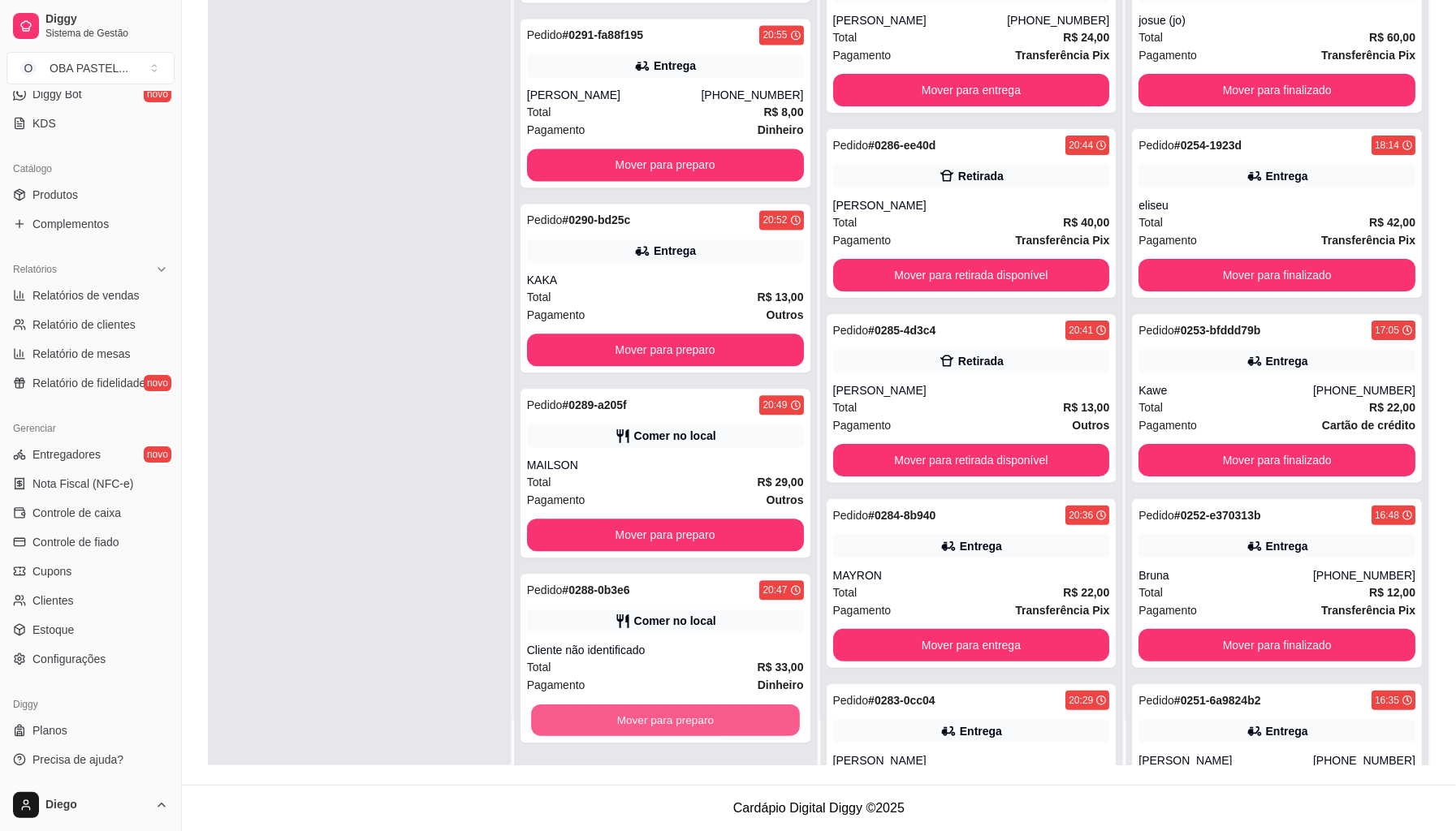
click at [762, 716] on button "Mover para preparo" at bounding box center [665, 721] width 269 height 31
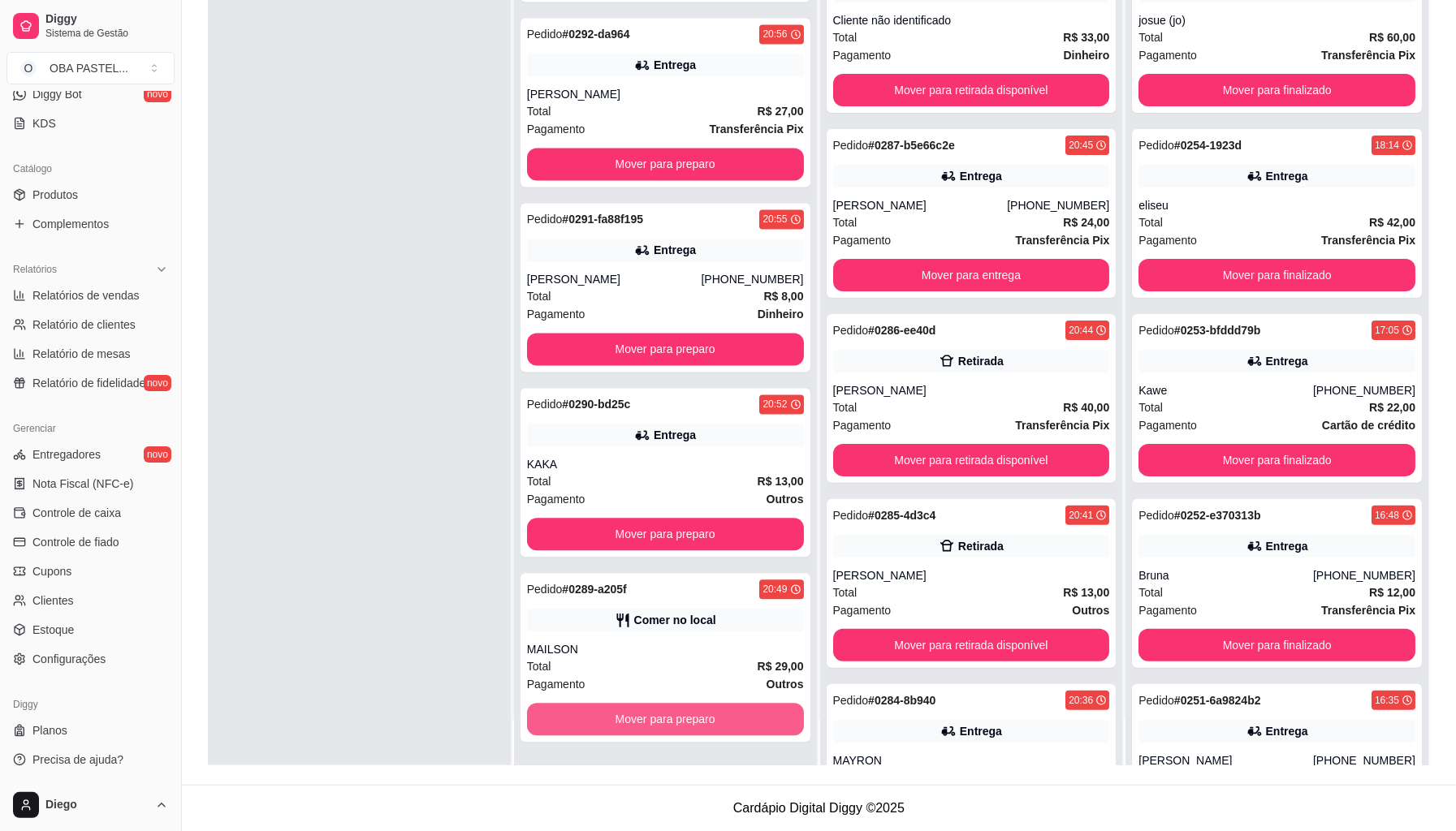
click at [762, 716] on button "Mover para preparo" at bounding box center [665, 720] width 277 height 32
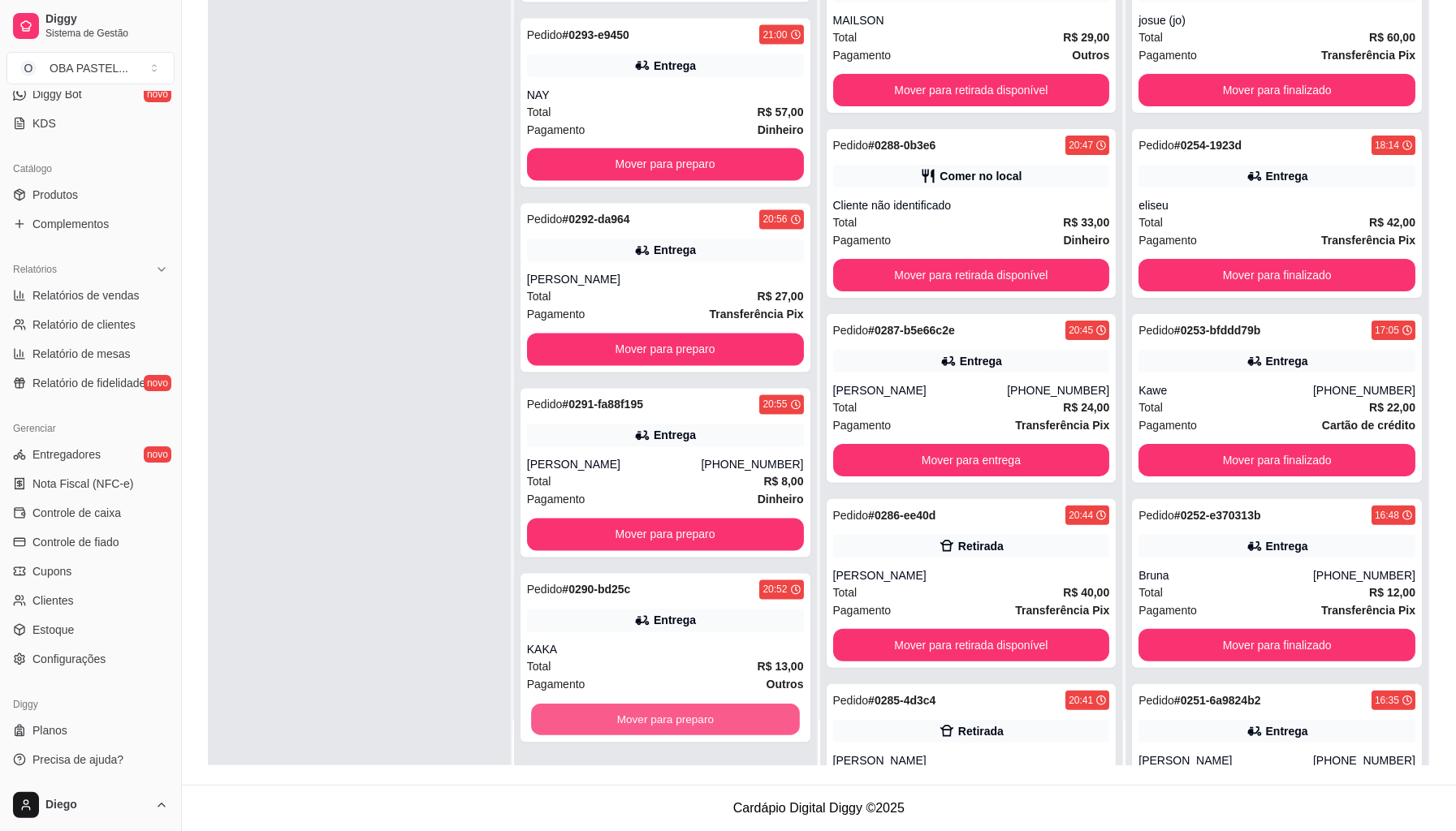
click at [762, 716] on button "Mover para preparo" at bounding box center [665, 721] width 269 height 31
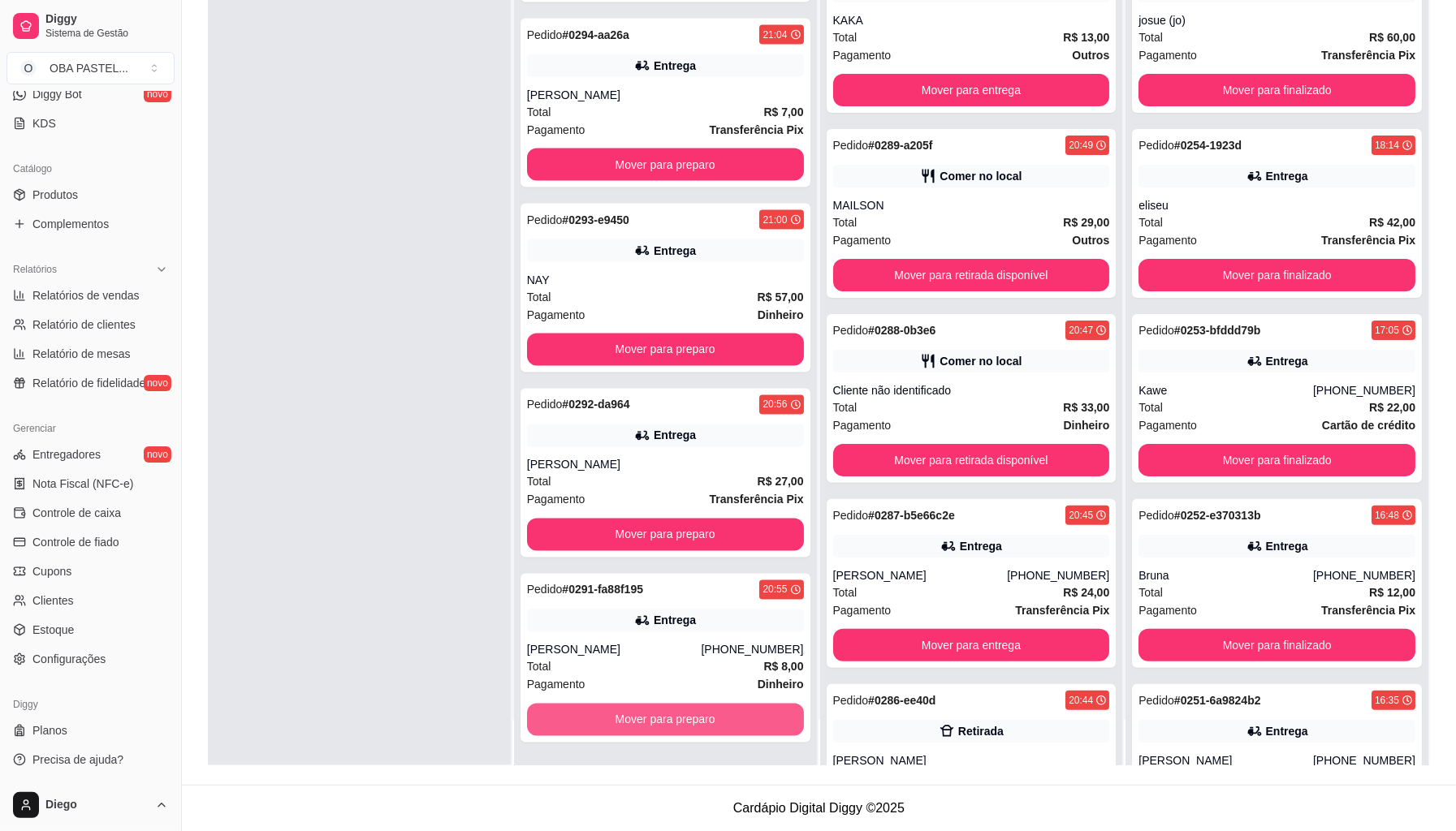
scroll to position [1783, 0]
click at [762, 716] on button "Mover para preparo" at bounding box center [665, 721] width 269 height 31
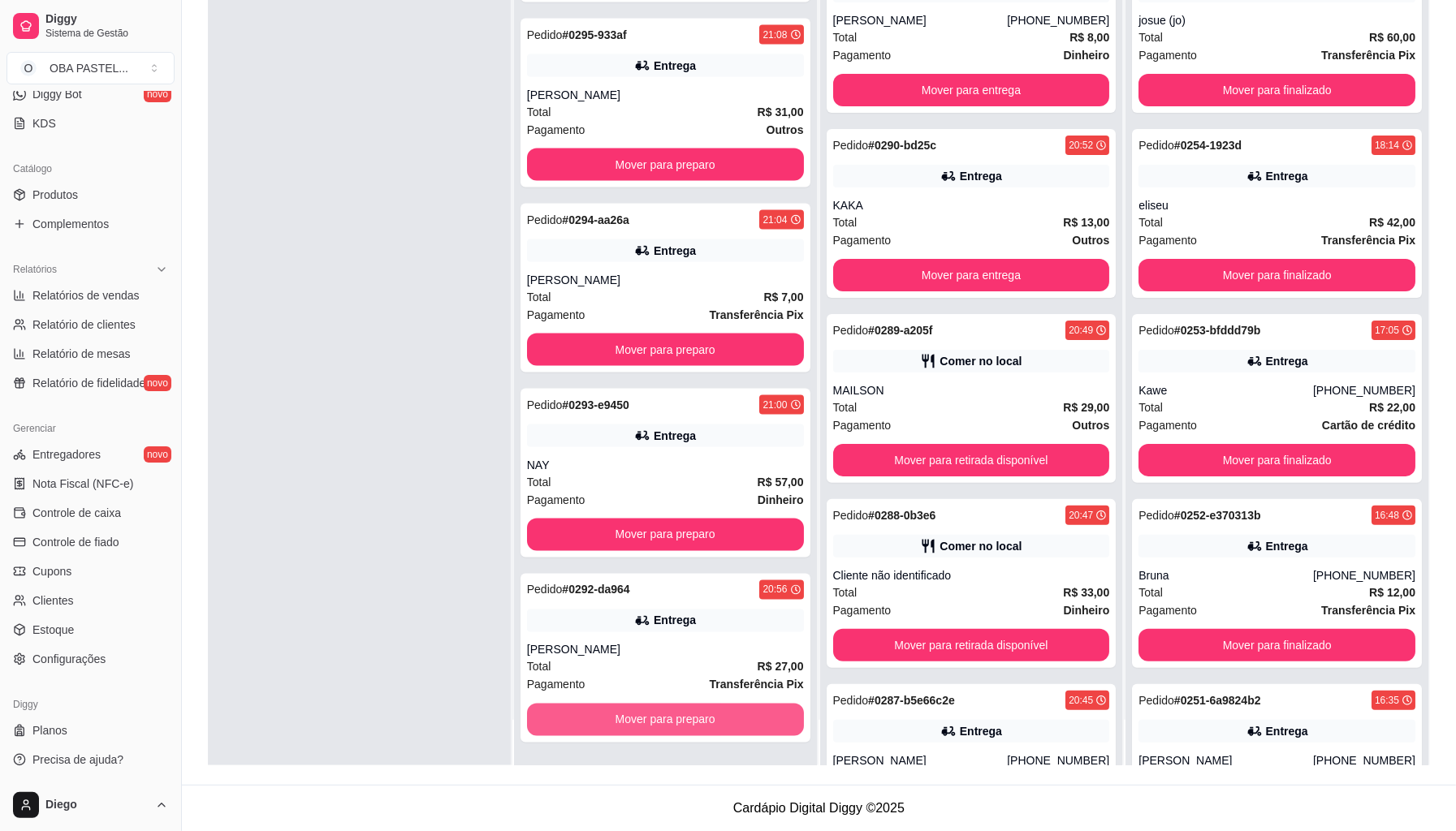
scroll to position [1599, 0]
click at [762, 716] on button "Mover para preparo" at bounding box center [665, 720] width 277 height 32
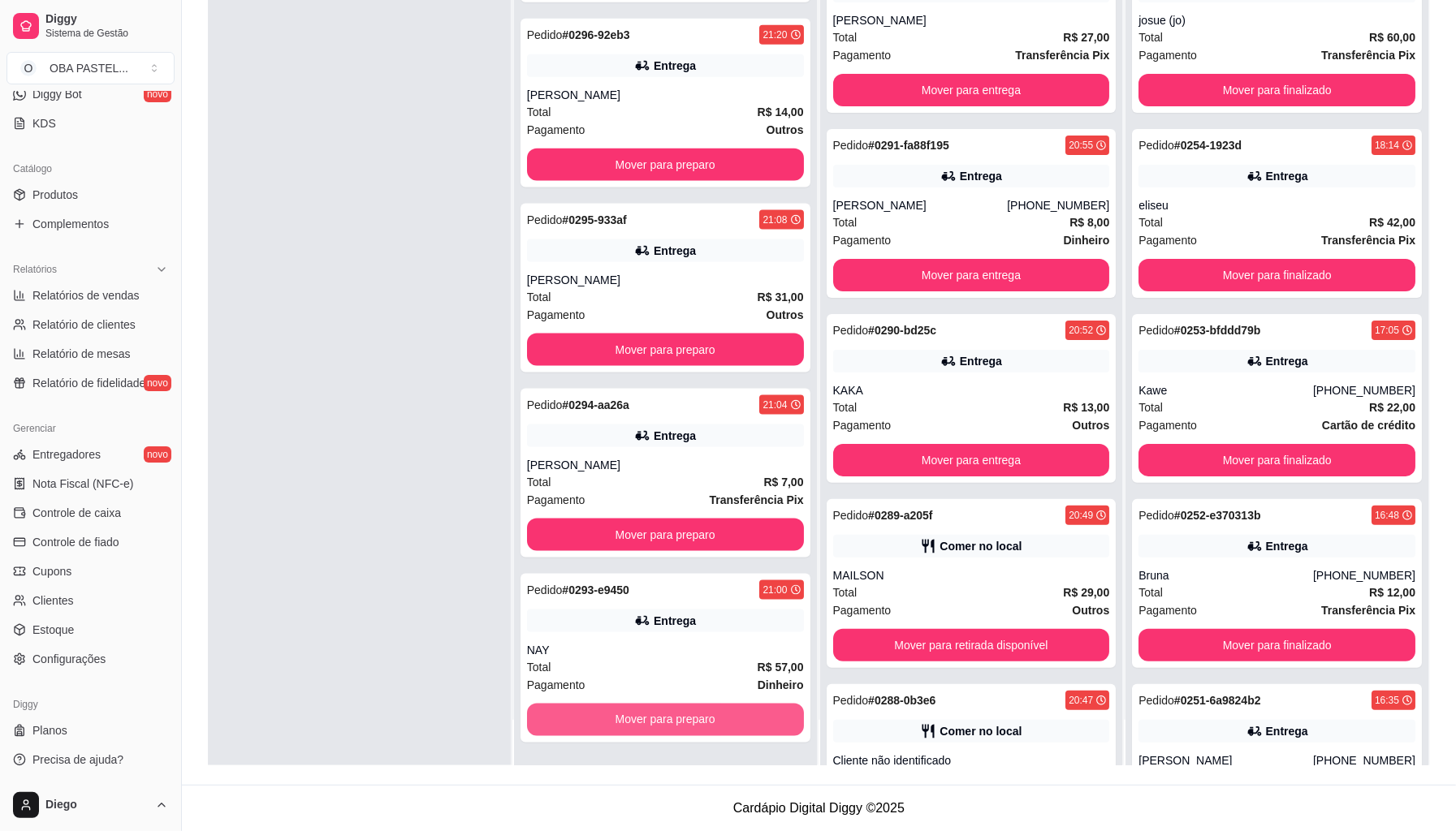
click at [762, 716] on button "Mover para preparo" at bounding box center [665, 720] width 277 height 32
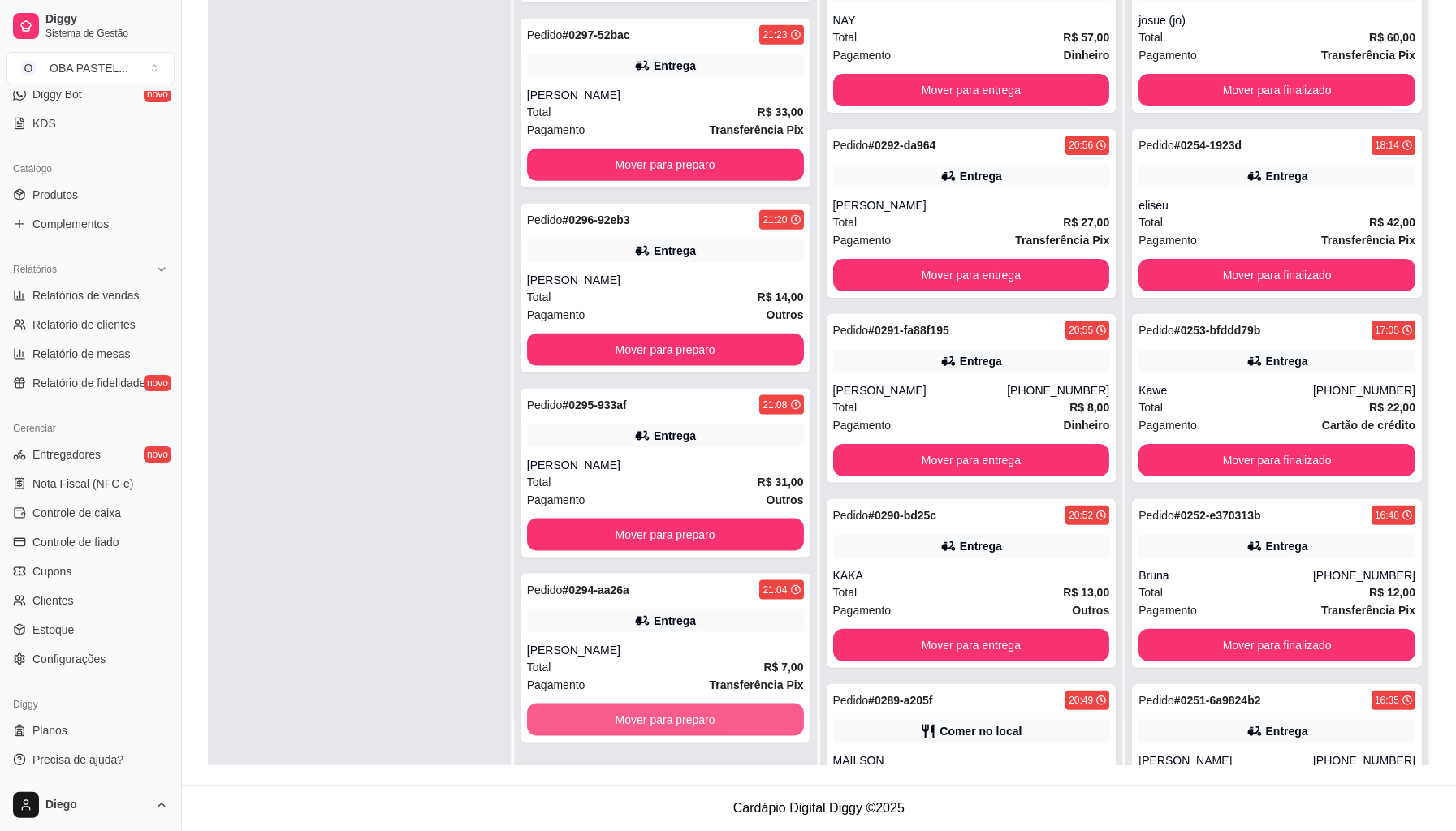
click at [762, 716] on button "Mover para preparo" at bounding box center [665, 720] width 277 height 32
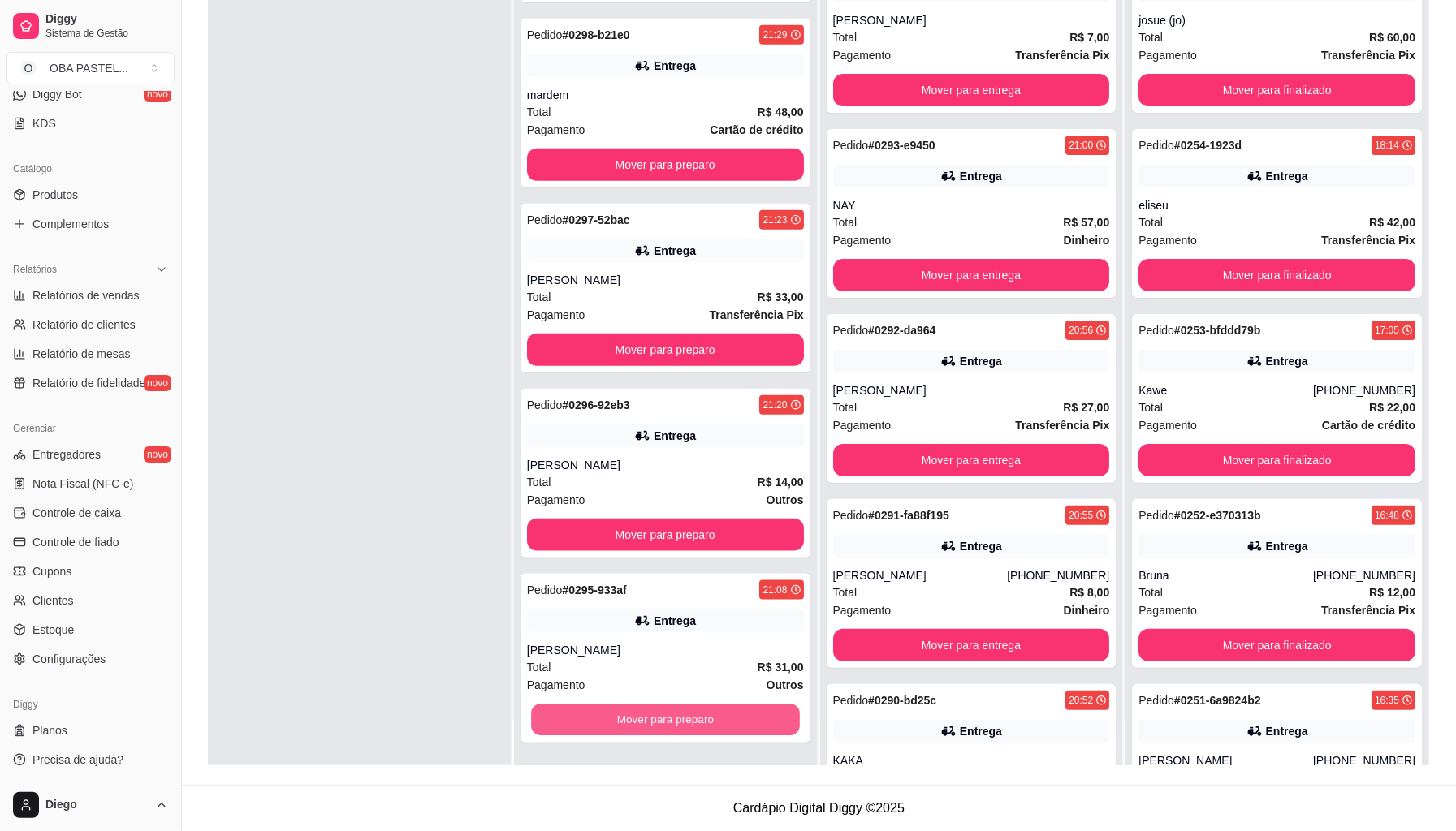
click at [762, 716] on button "Mover para preparo" at bounding box center [665, 721] width 269 height 31
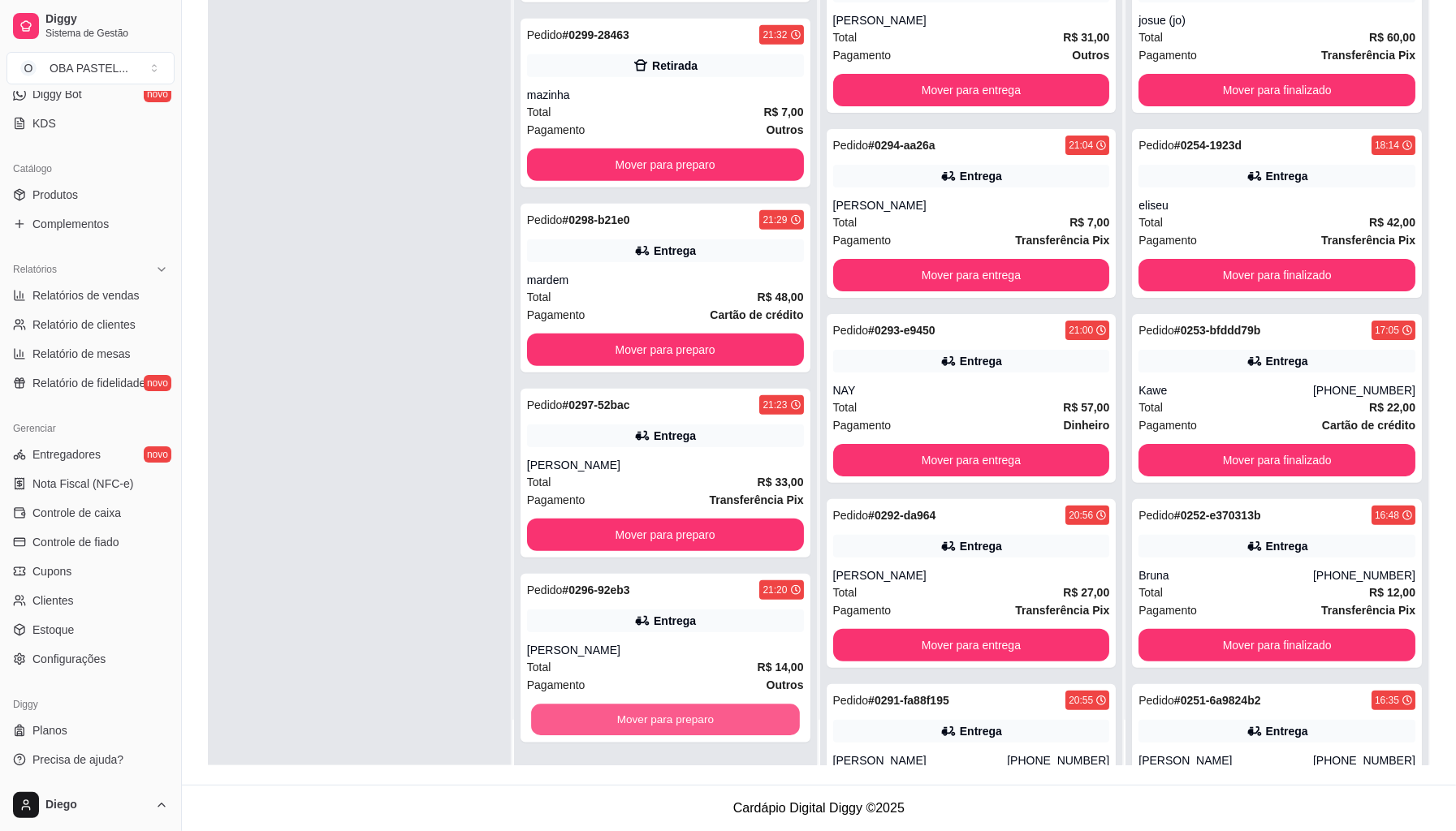
click at [762, 716] on button "Mover para preparo" at bounding box center [665, 721] width 269 height 31
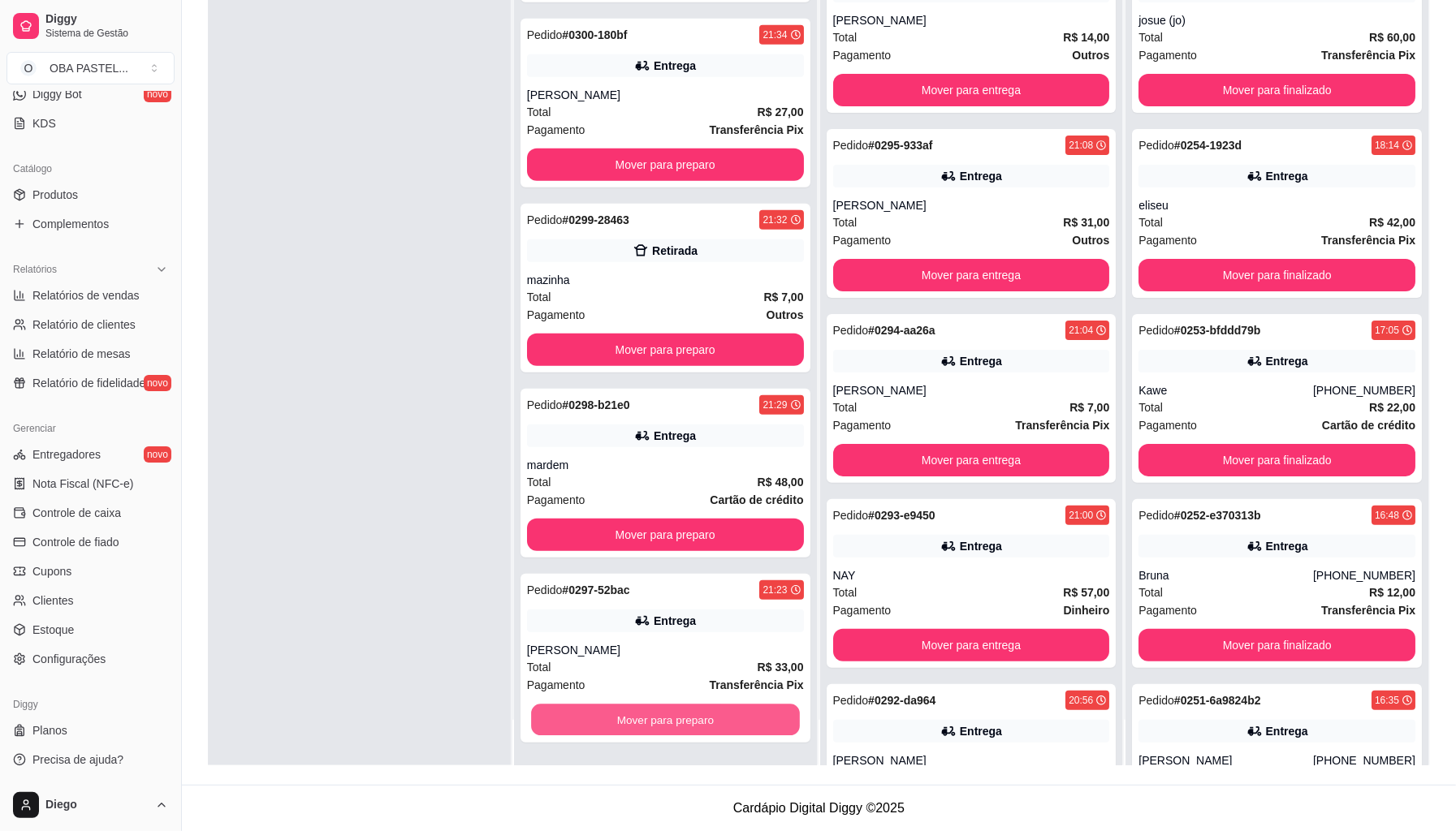
click at [762, 716] on button "Mover para preparo" at bounding box center [665, 721] width 269 height 31
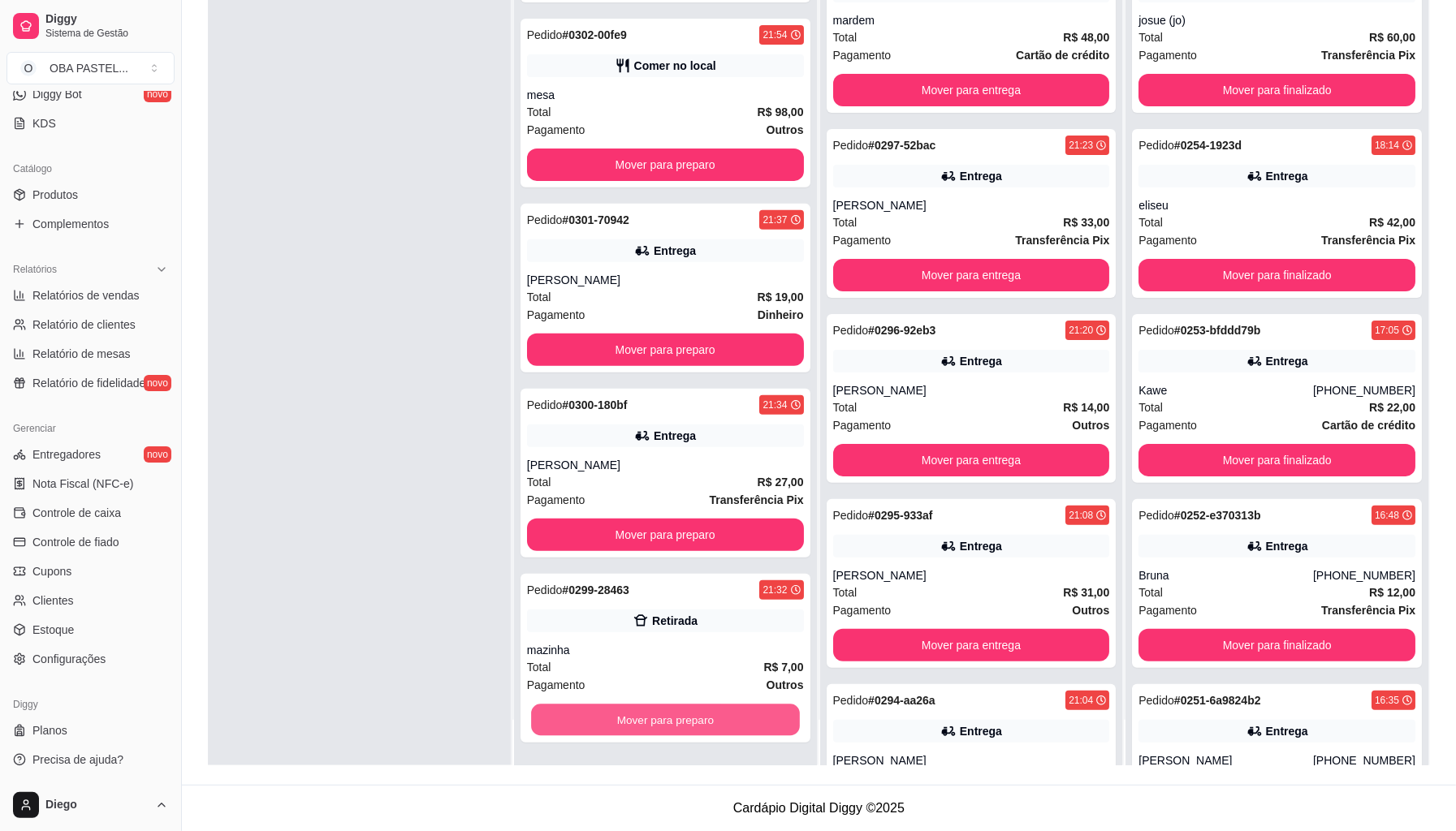
click at [762, 716] on button "Mover para preparo" at bounding box center [665, 721] width 269 height 31
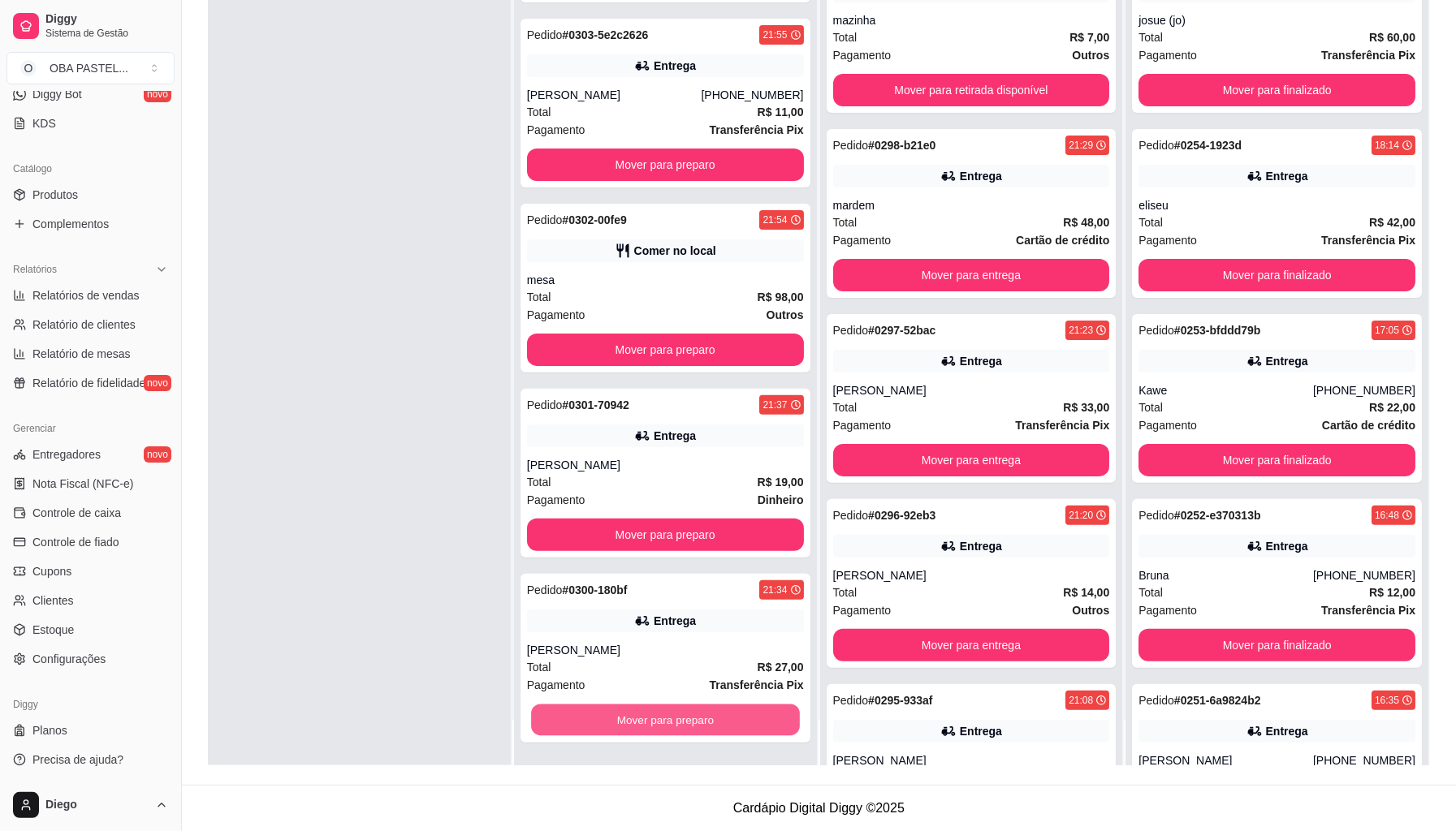
scroll to position [114, 0]
click at [762, 716] on button "Mover para preparo" at bounding box center [665, 721] width 269 height 31
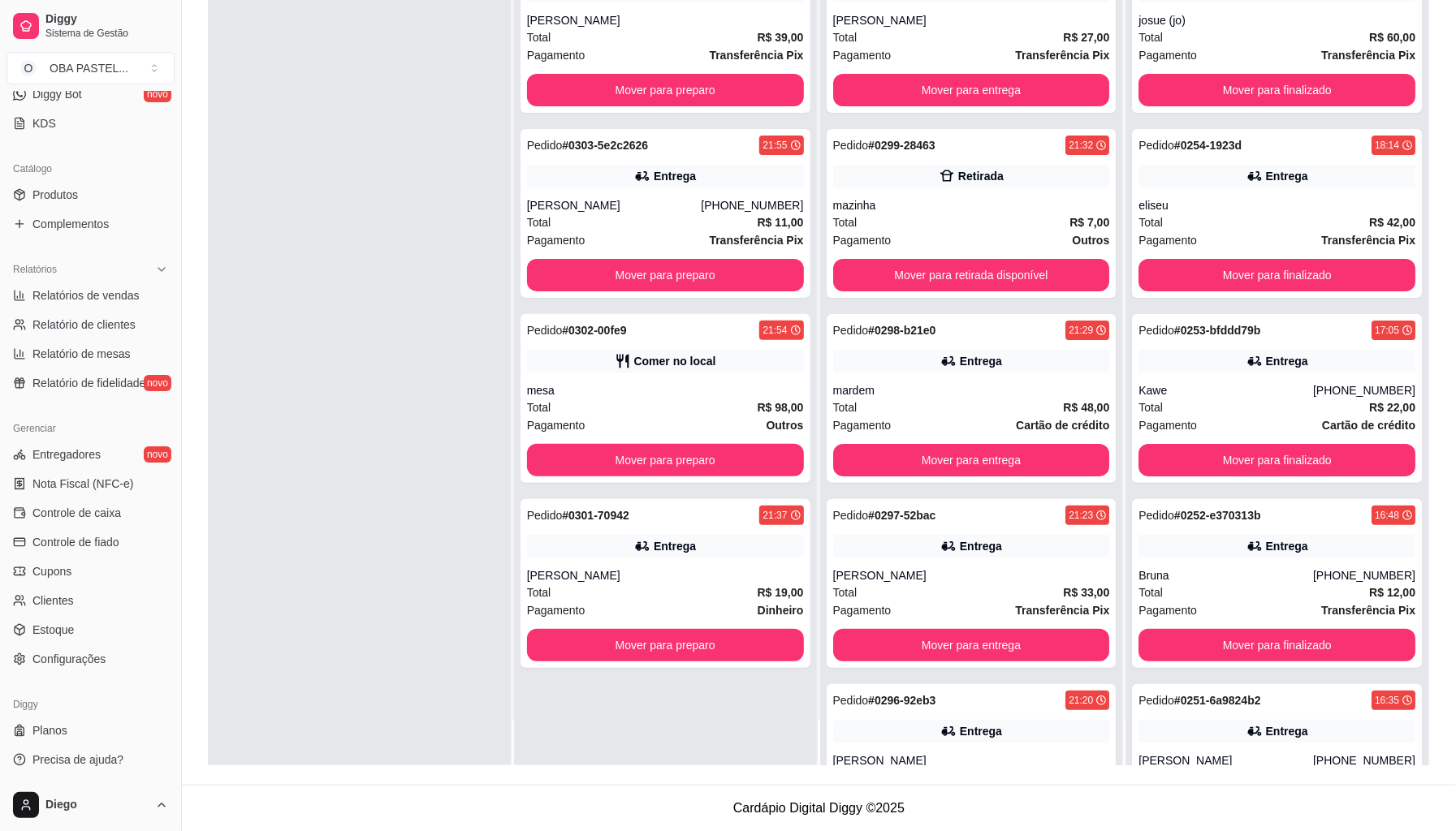
scroll to position [0, 0]
click at [762, 716] on div "Pedido # 0304-ac87e 21:58 Entrega ana kerly Total R$ 39,00 Pagamento Transferên…" at bounding box center [665, 349] width 303 height 831
click at [758, 660] on button "Mover para preparo" at bounding box center [665, 646] width 269 height 31
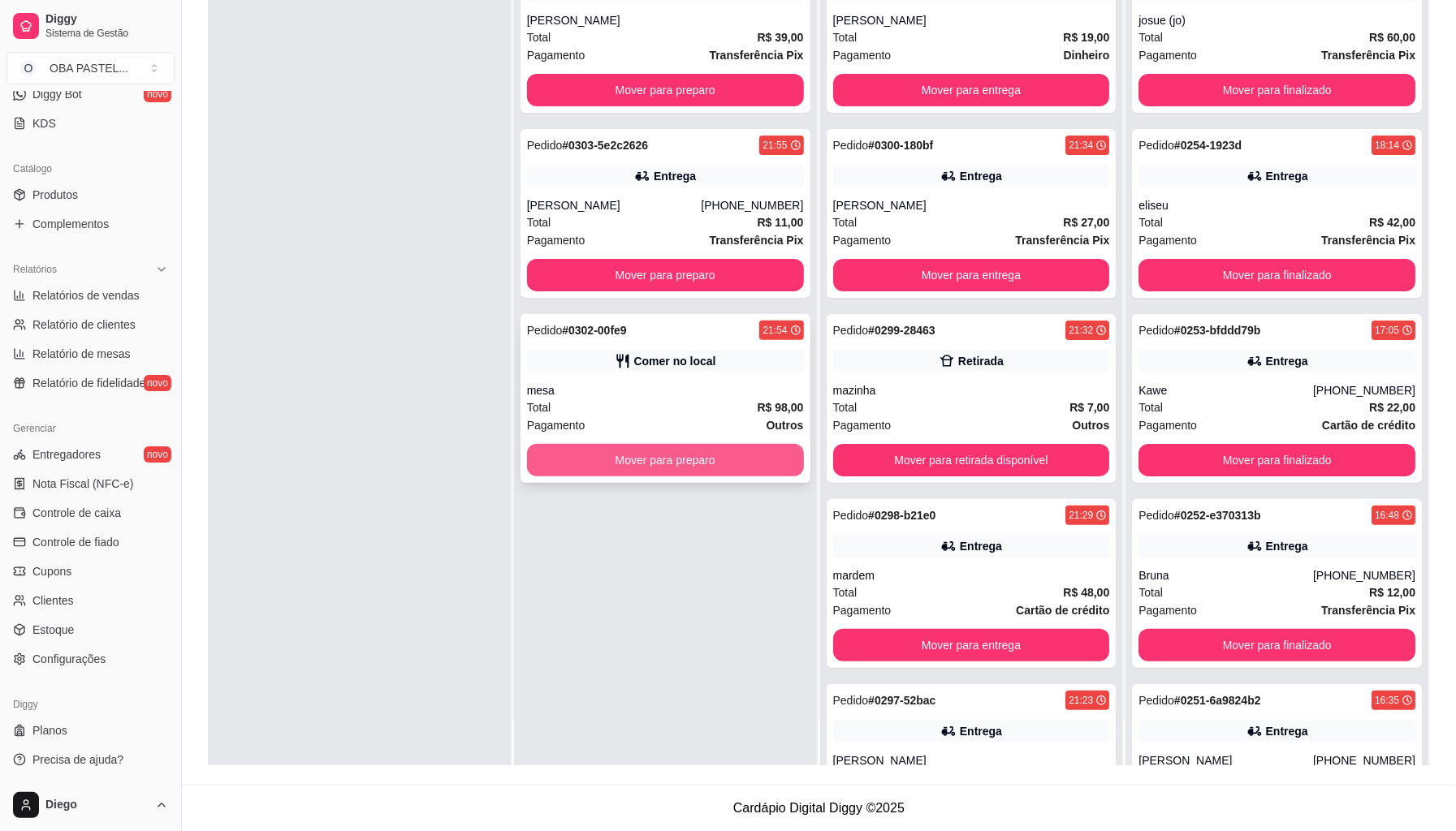
click at [766, 465] on button "Mover para preparo" at bounding box center [665, 460] width 277 height 32
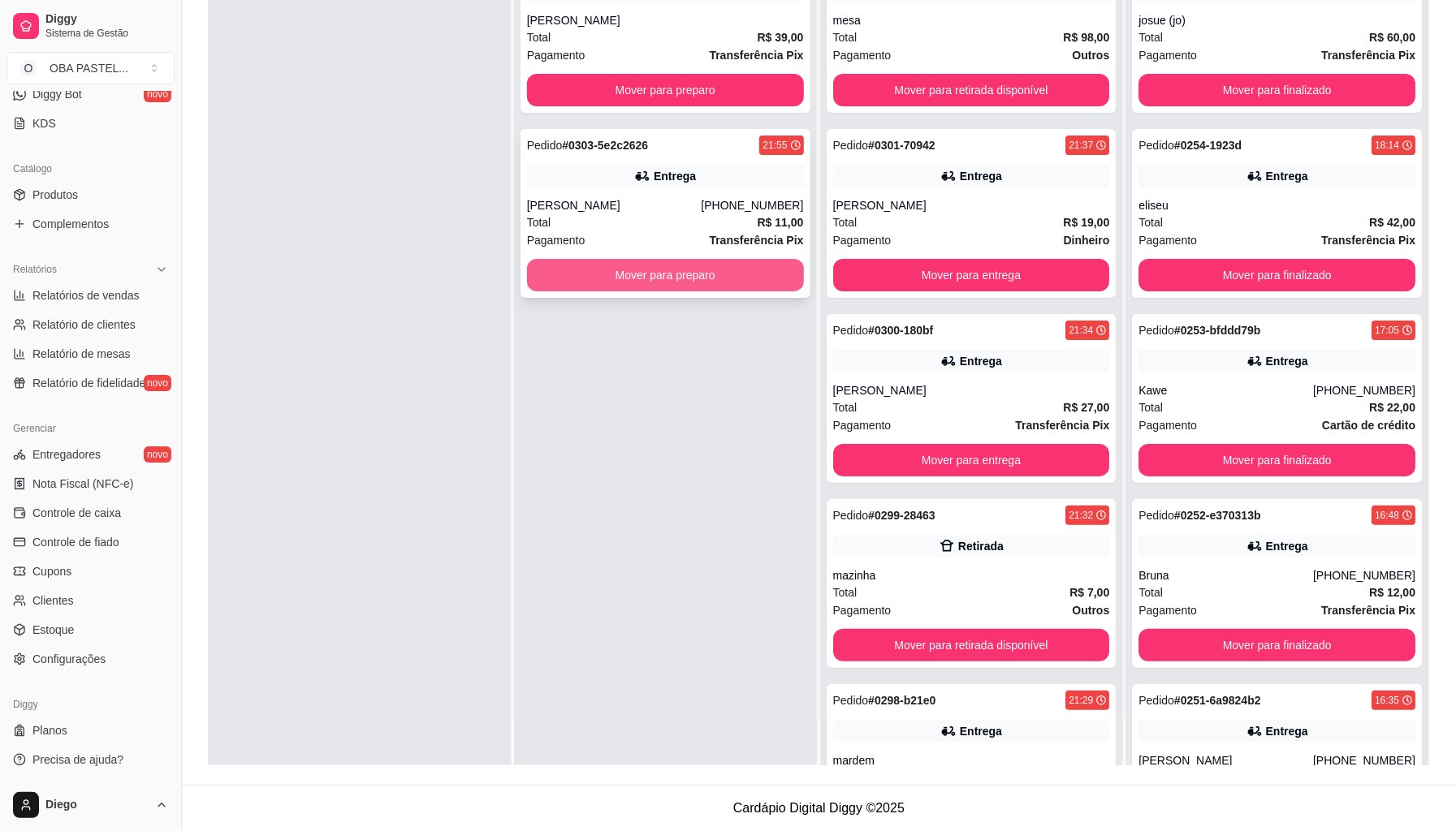
click at [788, 265] on button "Mover para preparo" at bounding box center [665, 275] width 277 height 32
click at [788, 265] on div "Mover para preparo" at bounding box center [665, 275] width 277 height 32
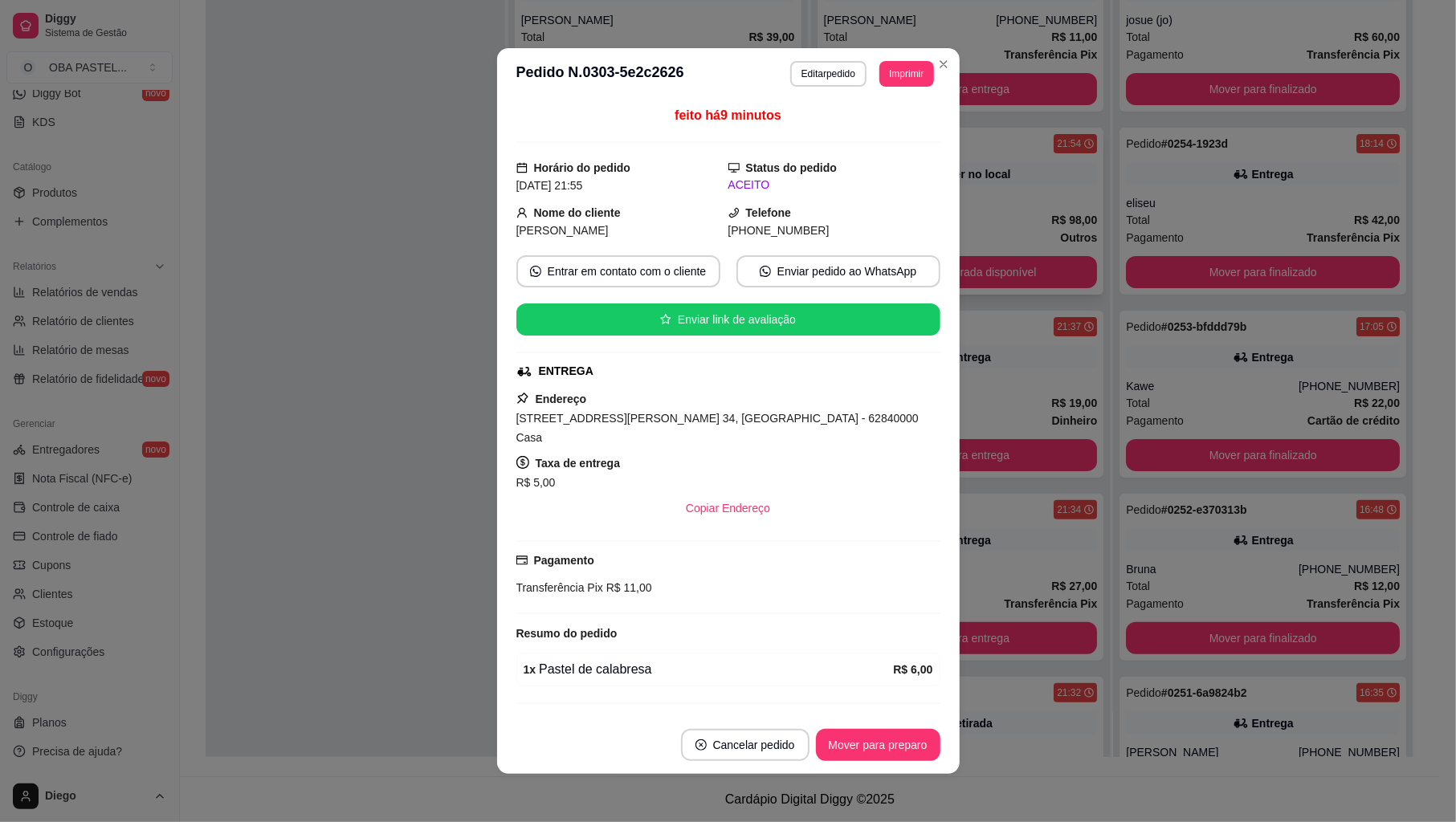
click at [1221, 206] on div "eliseu" at bounding box center [1263, 203] width 274 height 16
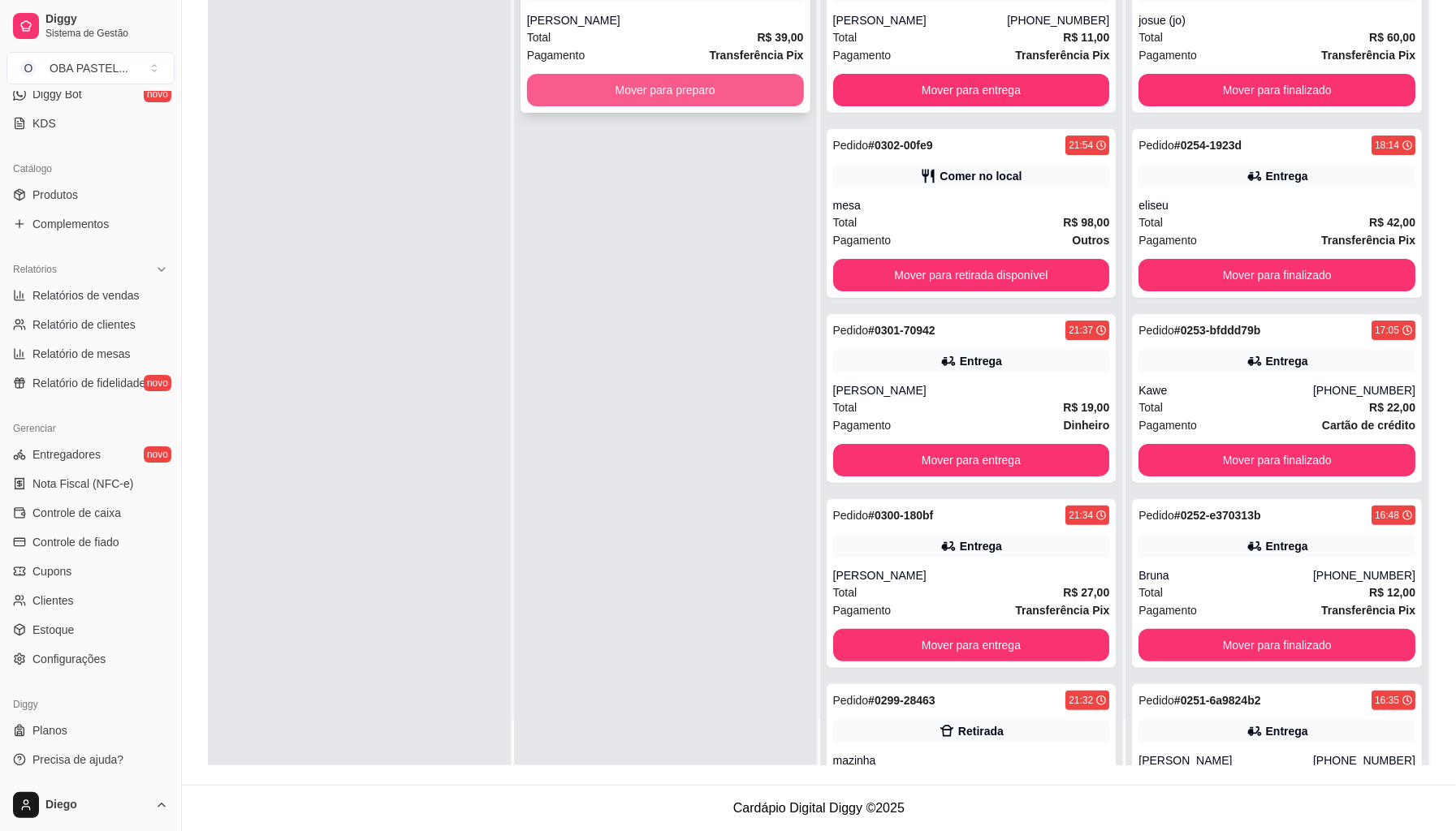
click at [723, 91] on button "Mover para preparo" at bounding box center [665, 90] width 277 height 32
click at [723, 91] on div "Mover para preparo" at bounding box center [665, 90] width 277 height 32
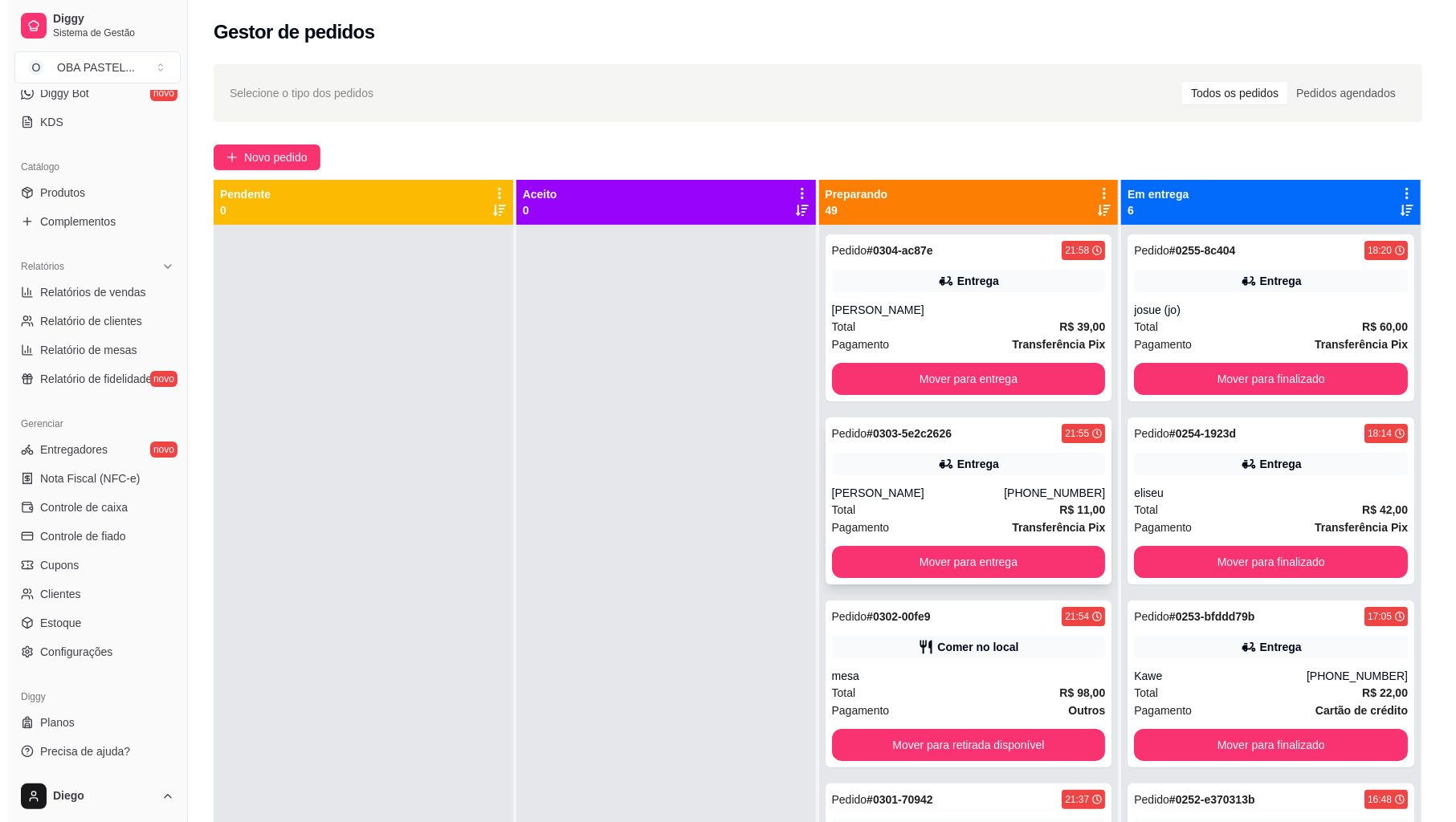
scroll to position [322, 0]
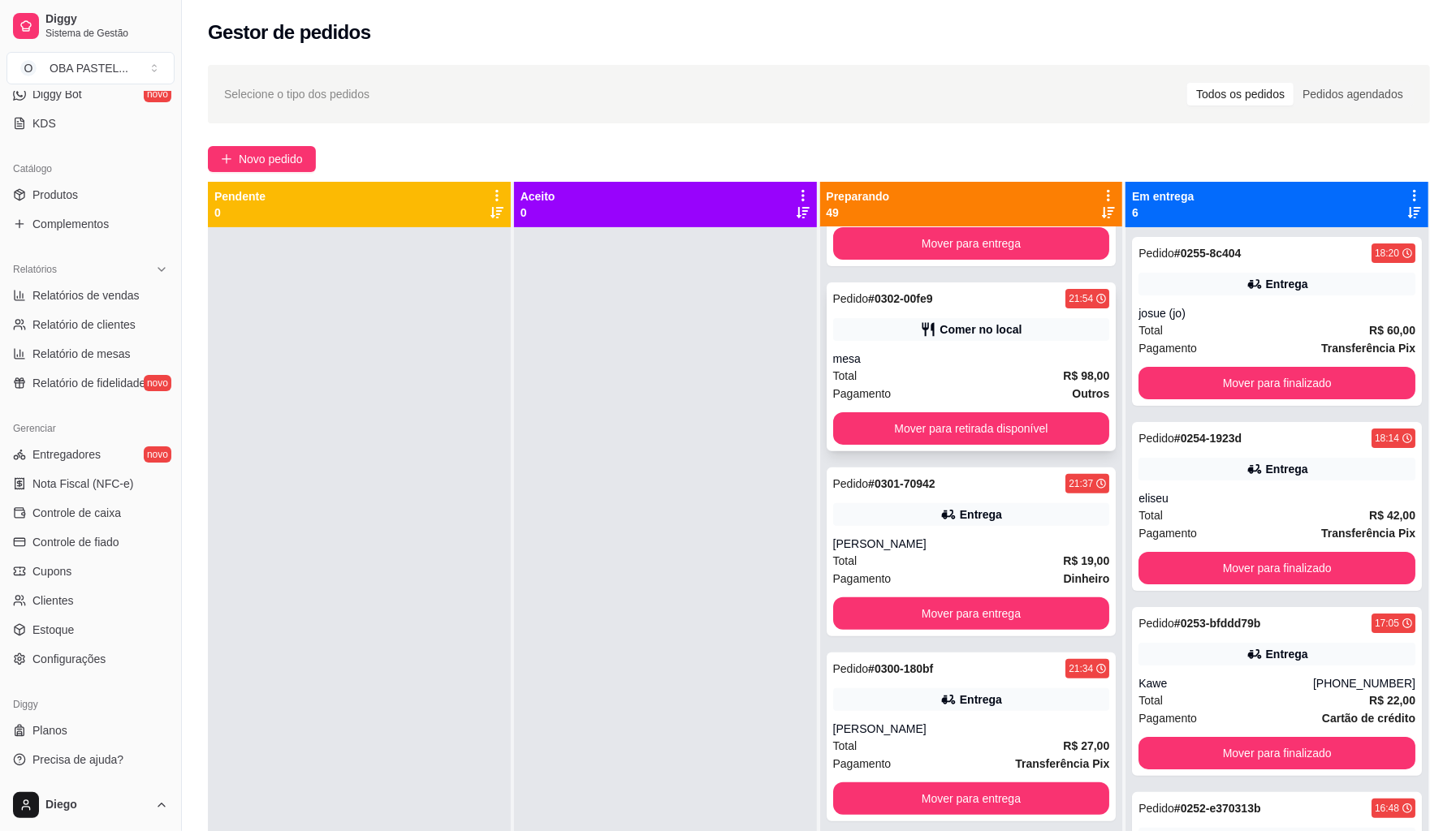
click at [919, 378] on div "Total R$ 98,00" at bounding box center [971, 375] width 277 height 18
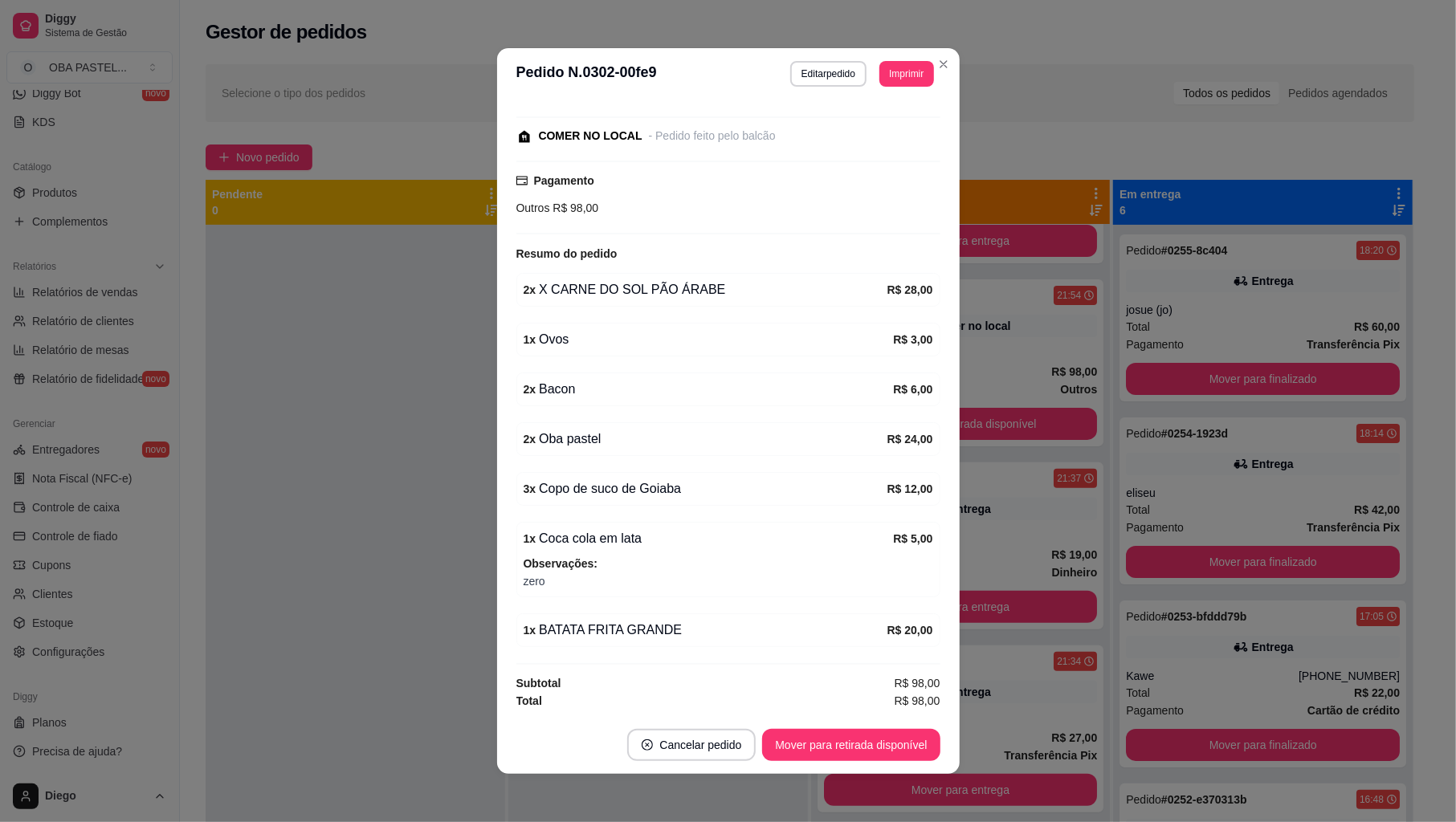
scroll to position [4, 0]
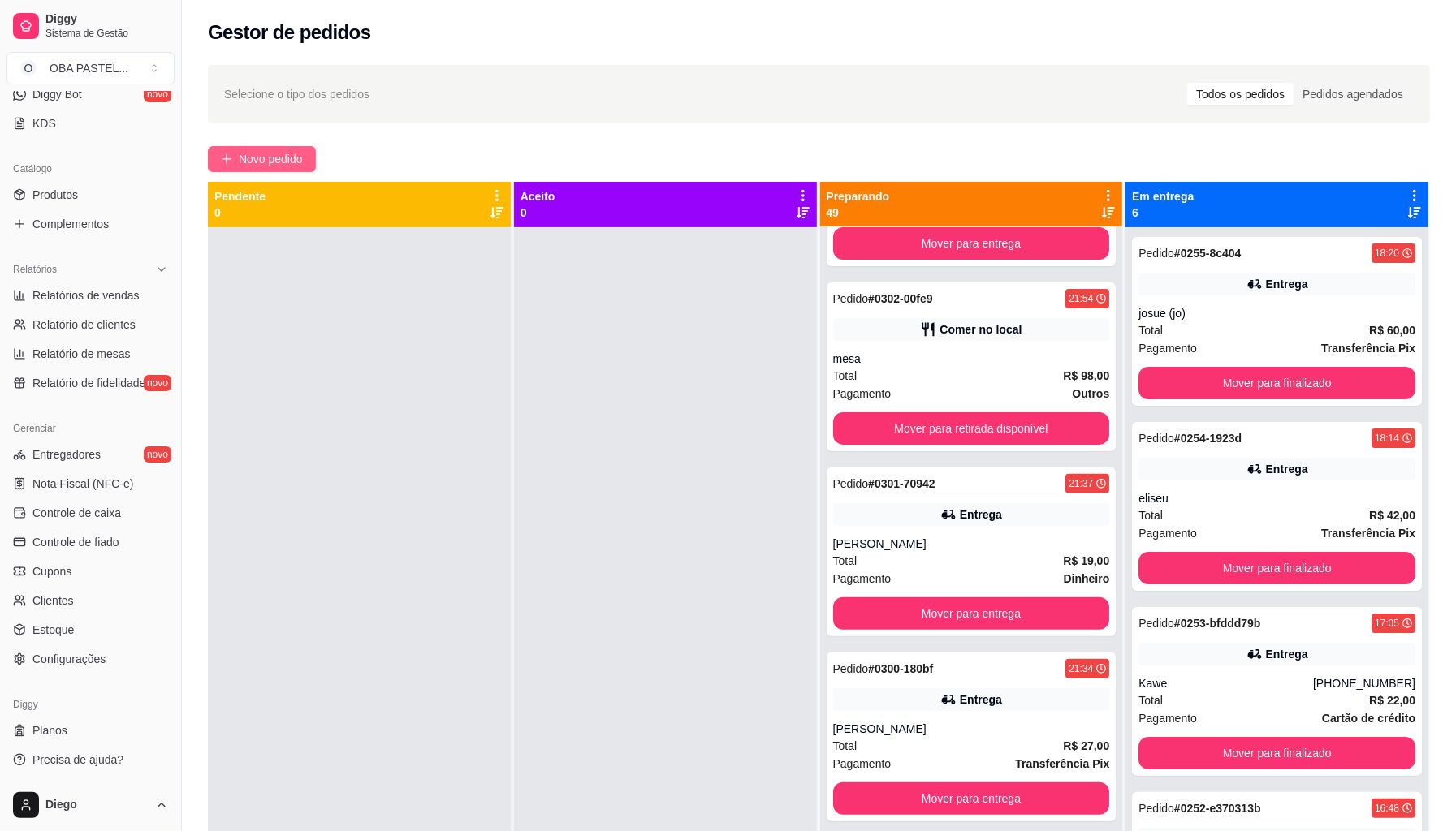
click at [242, 166] on span "Novo pedido" at bounding box center [271, 158] width 64 height 18
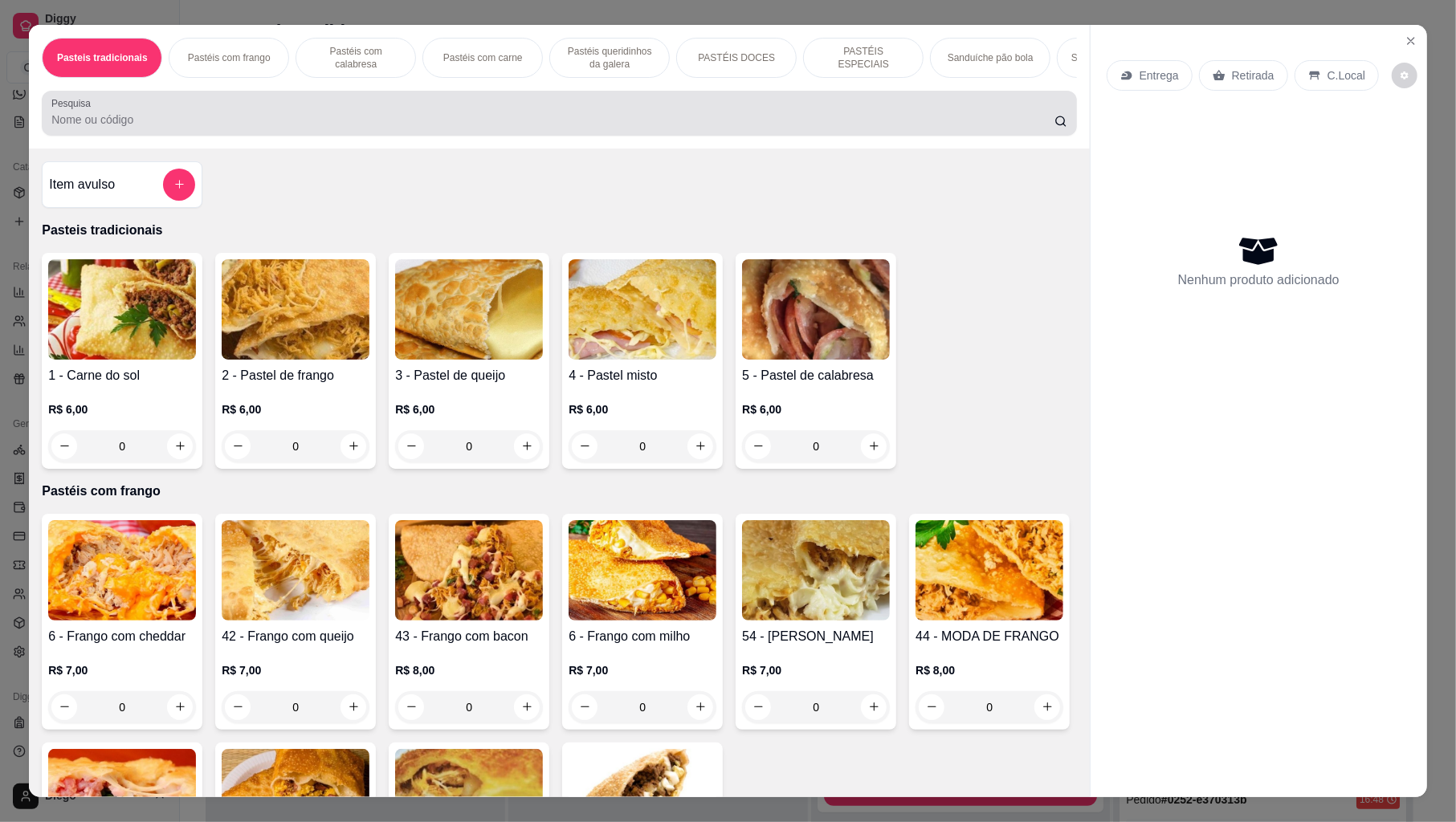
drag, startPoint x: 215, startPoint y: 135, endPoint x: 203, endPoint y: 126, distance: 15.0
click at [212, 127] on input "Pesquisa" at bounding box center [553, 120] width 1003 height 16
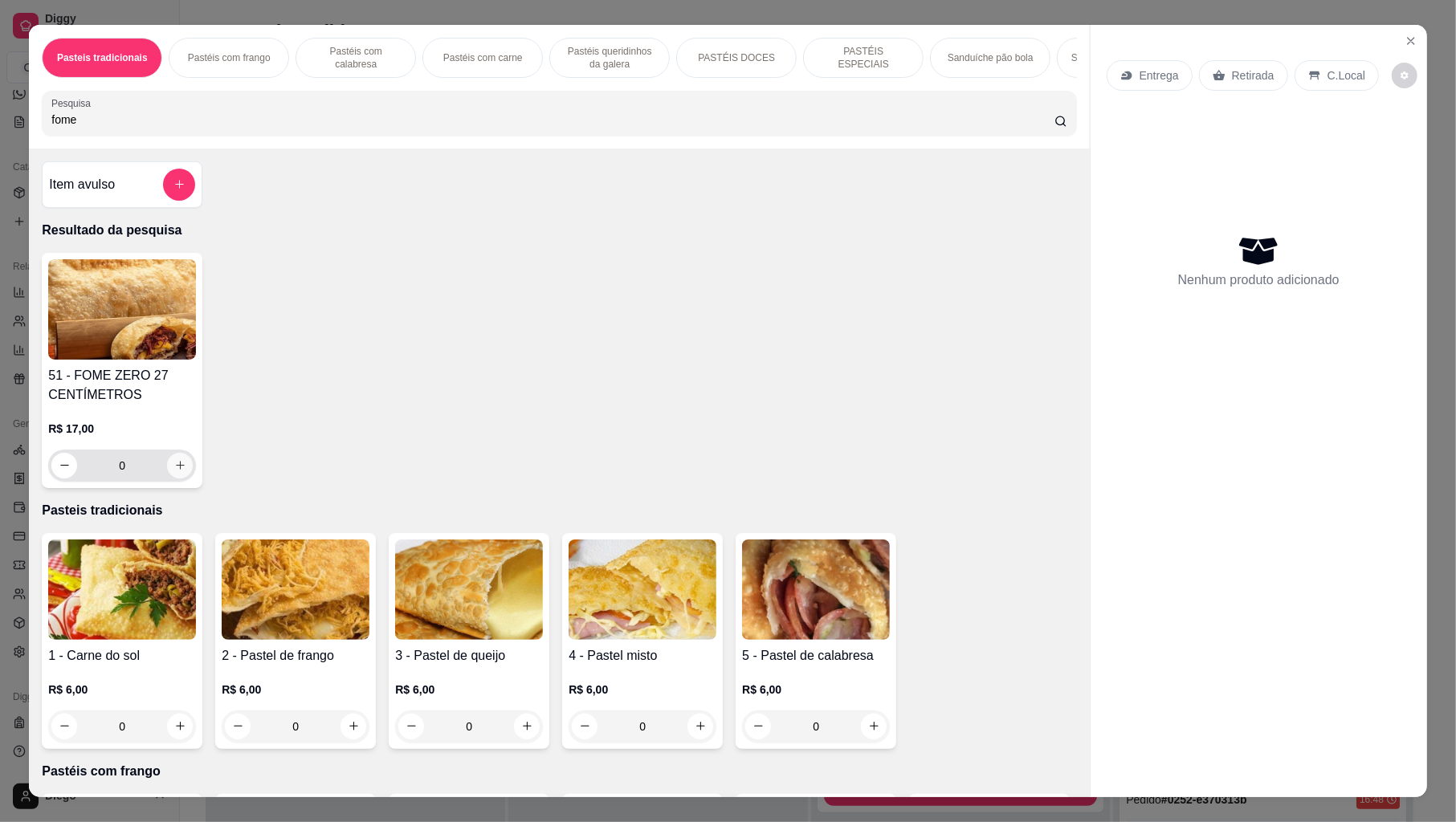
type input "fome"
click at [174, 471] on icon "increase-product-quantity" at bounding box center [180, 465] width 12 height 12
type input "1"
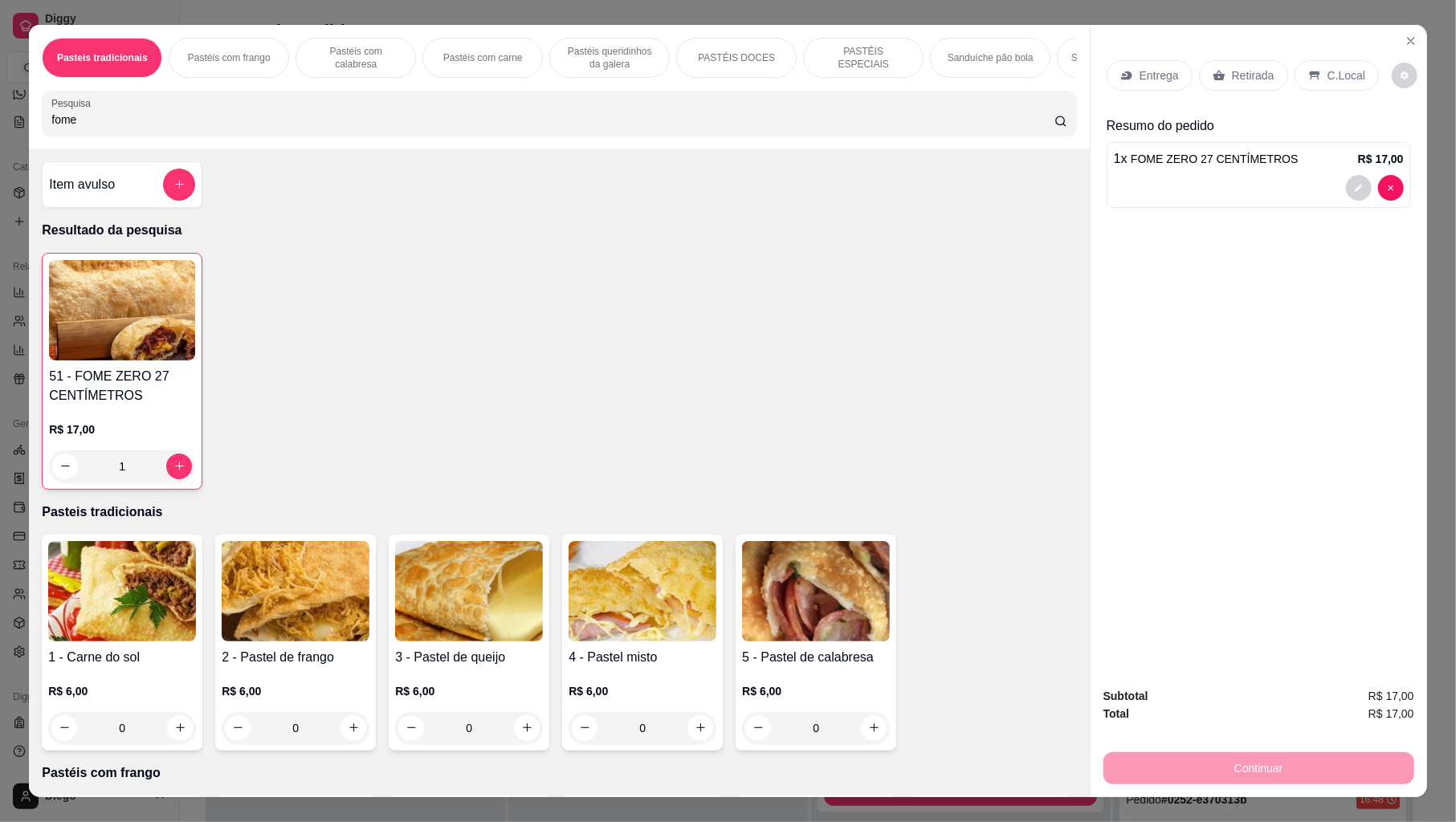
click at [1153, 78] on p "Entrega" at bounding box center [1159, 76] width 39 height 16
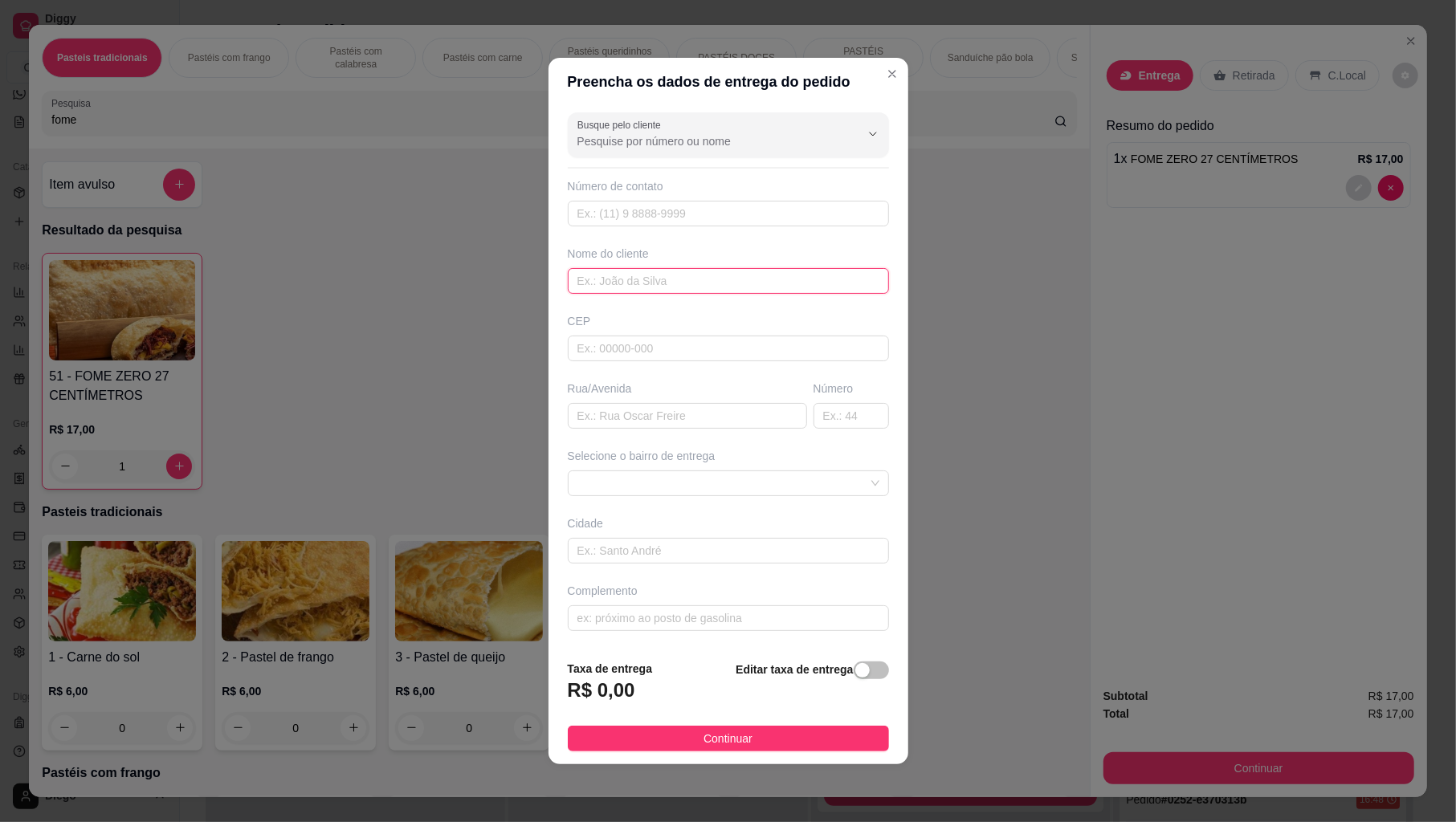
click at [599, 279] on input "text" at bounding box center [728, 281] width 322 height 26
type input "ze raimundo"
click at [791, 561] on input "text" at bounding box center [728, 551] width 322 height 26
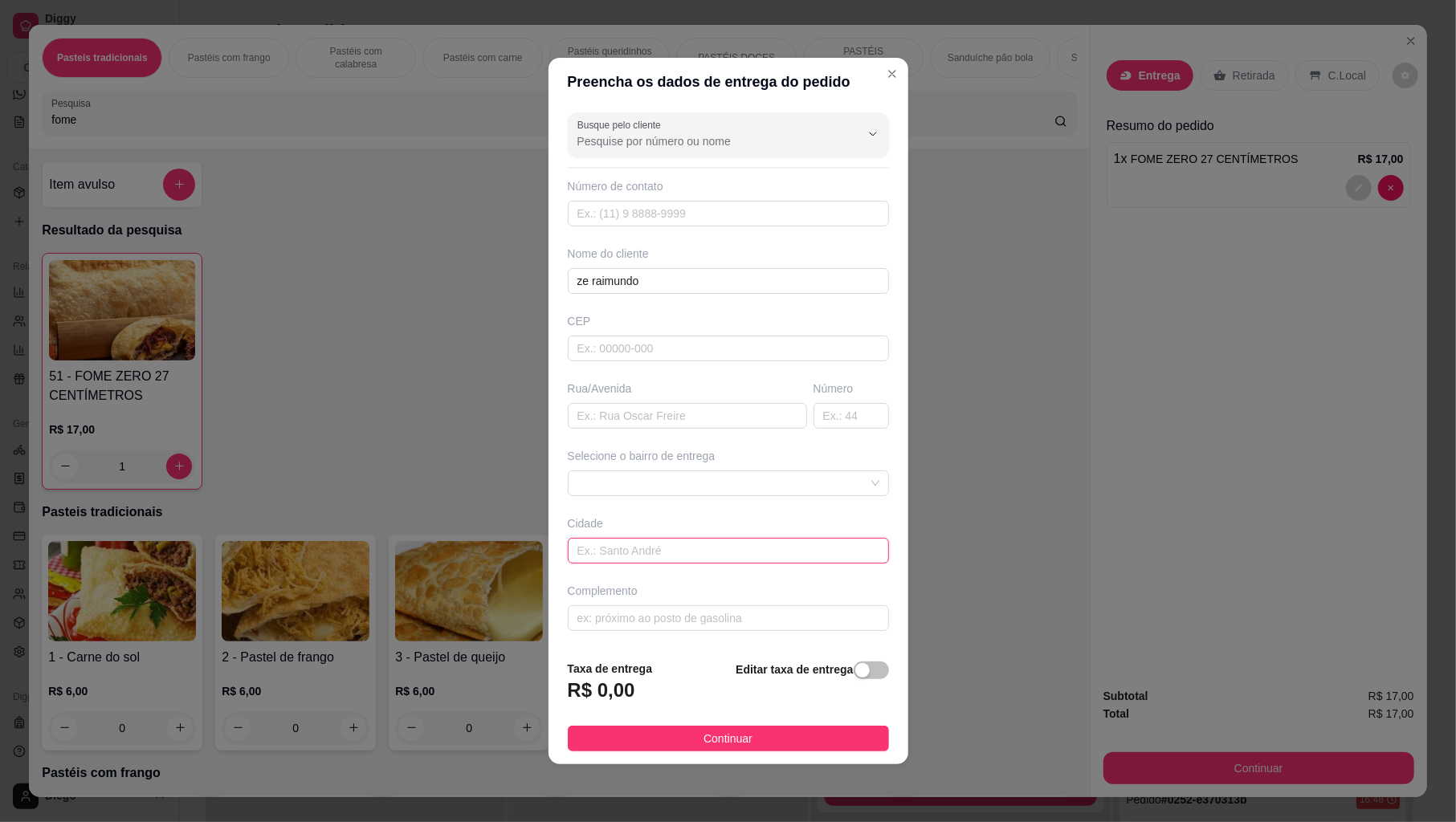
click at [791, 561] on input "text" at bounding box center [728, 551] width 322 height 26
click at [768, 484] on span at bounding box center [728, 483] width 302 height 24
click at [630, 477] on span at bounding box center [728, 483] width 302 height 24
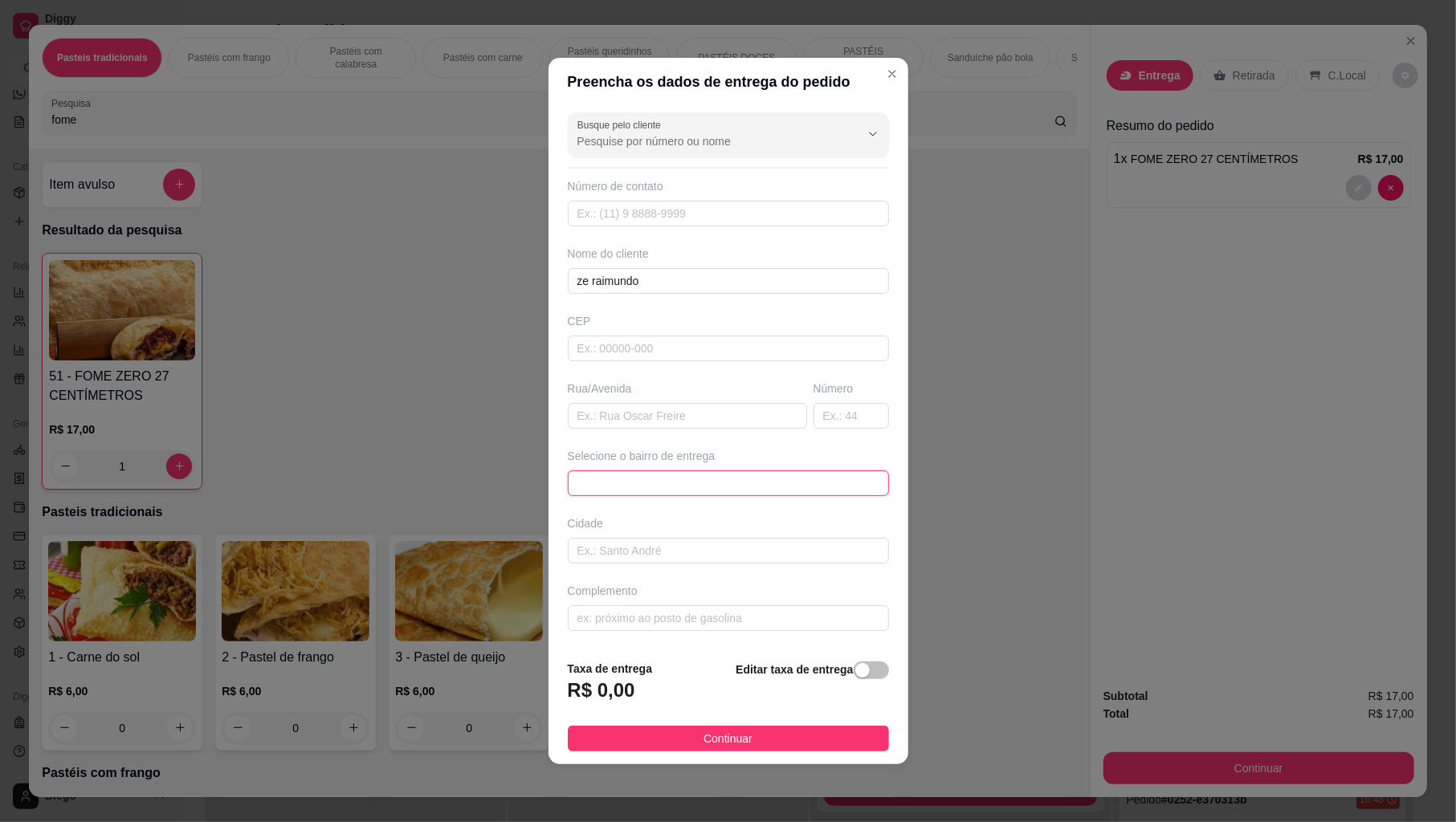
click at [605, 485] on span at bounding box center [728, 483] width 302 height 24
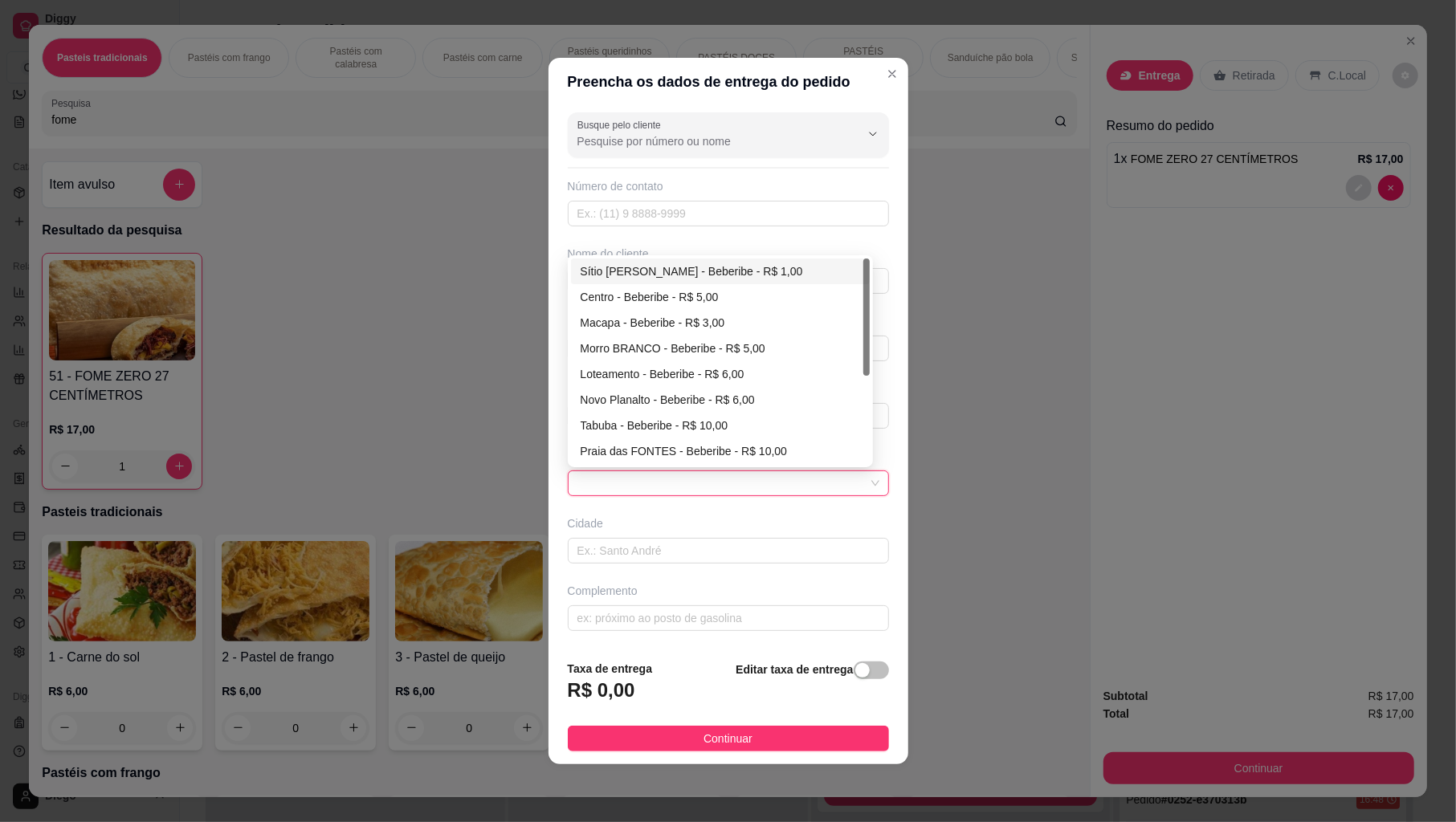
drag, startPoint x: 624, startPoint y: 269, endPoint x: 1291, endPoint y: 495, distance: 704.2
click at [624, 270] on div "Sítio [PERSON_NAME] - Beberibe - R$ 1,00" at bounding box center [720, 271] width 279 height 17
type input "Beberibe"
click at [627, 276] on input "ze raimundo" at bounding box center [728, 281] width 322 height 26
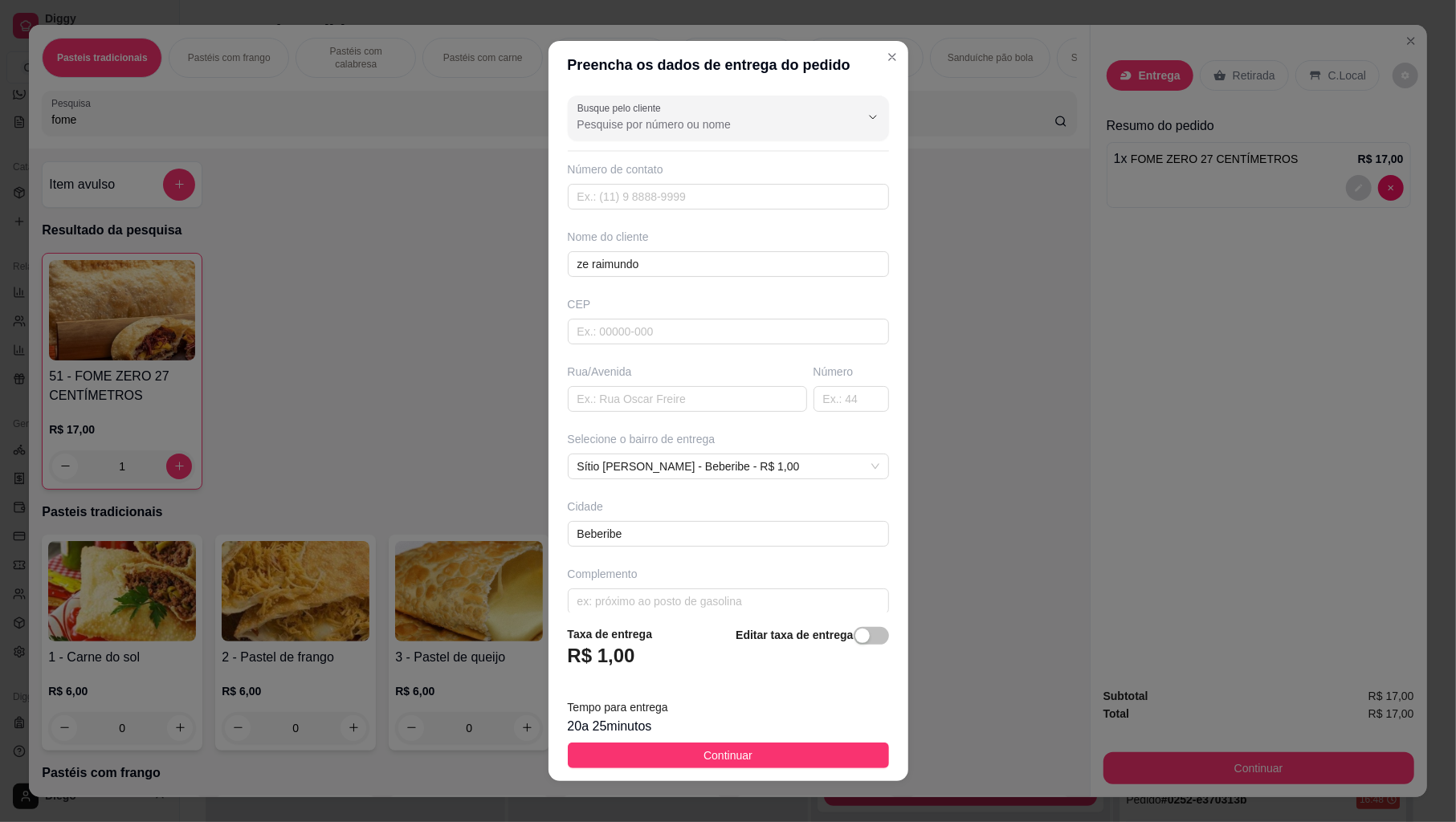
drag, startPoint x: 697, startPoint y: 758, endPoint x: 1455, endPoint y: 718, distance: 759.1
click at [753, 755] on button "Continuar" at bounding box center [728, 756] width 322 height 26
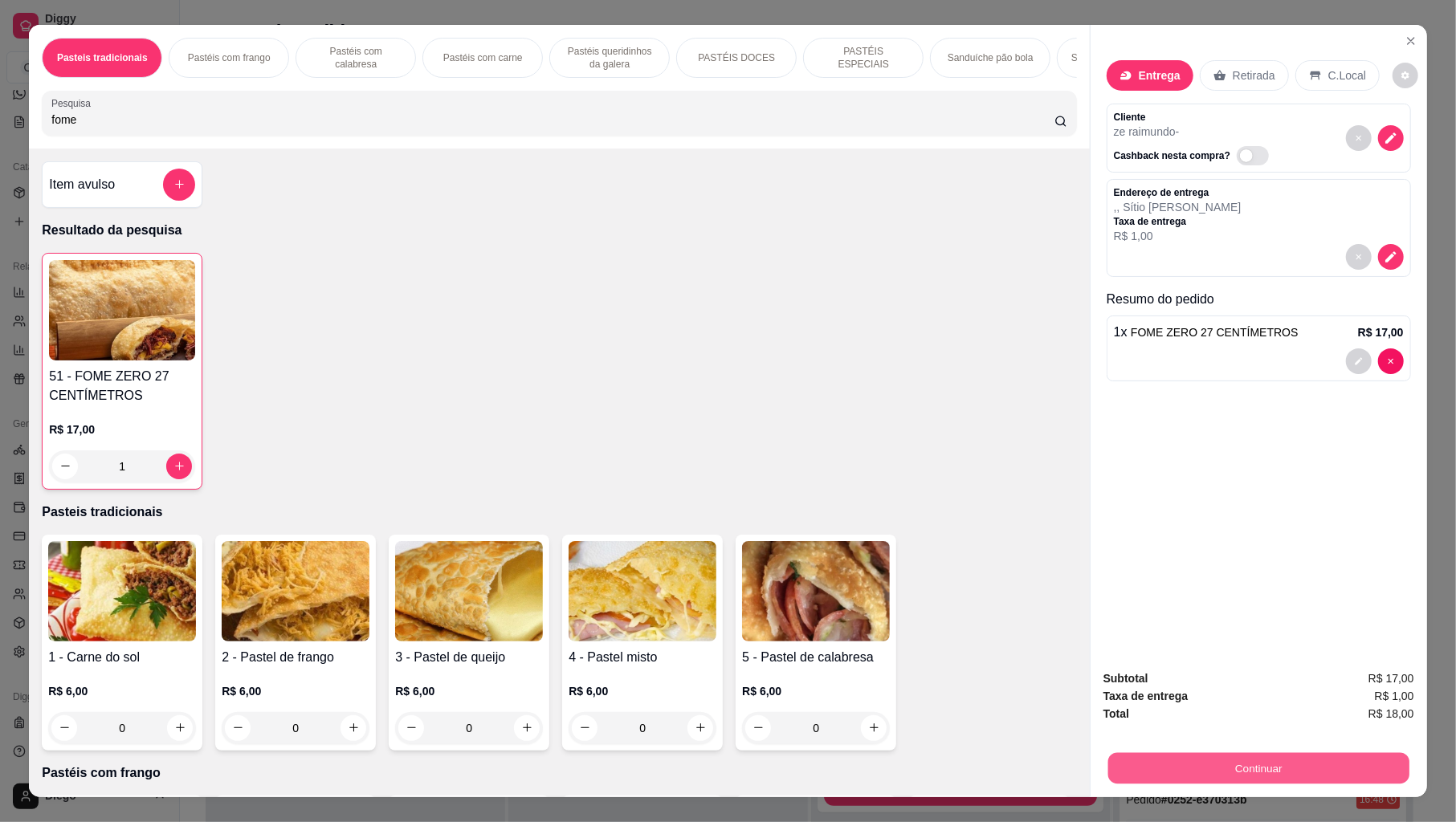
click at [1211, 762] on button "Continuar" at bounding box center [1258, 769] width 301 height 31
click at [1288, 756] on button "Continuar" at bounding box center [1258, 768] width 311 height 32
click at [1142, 774] on button "Continuar" at bounding box center [1258, 769] width 301 height 31
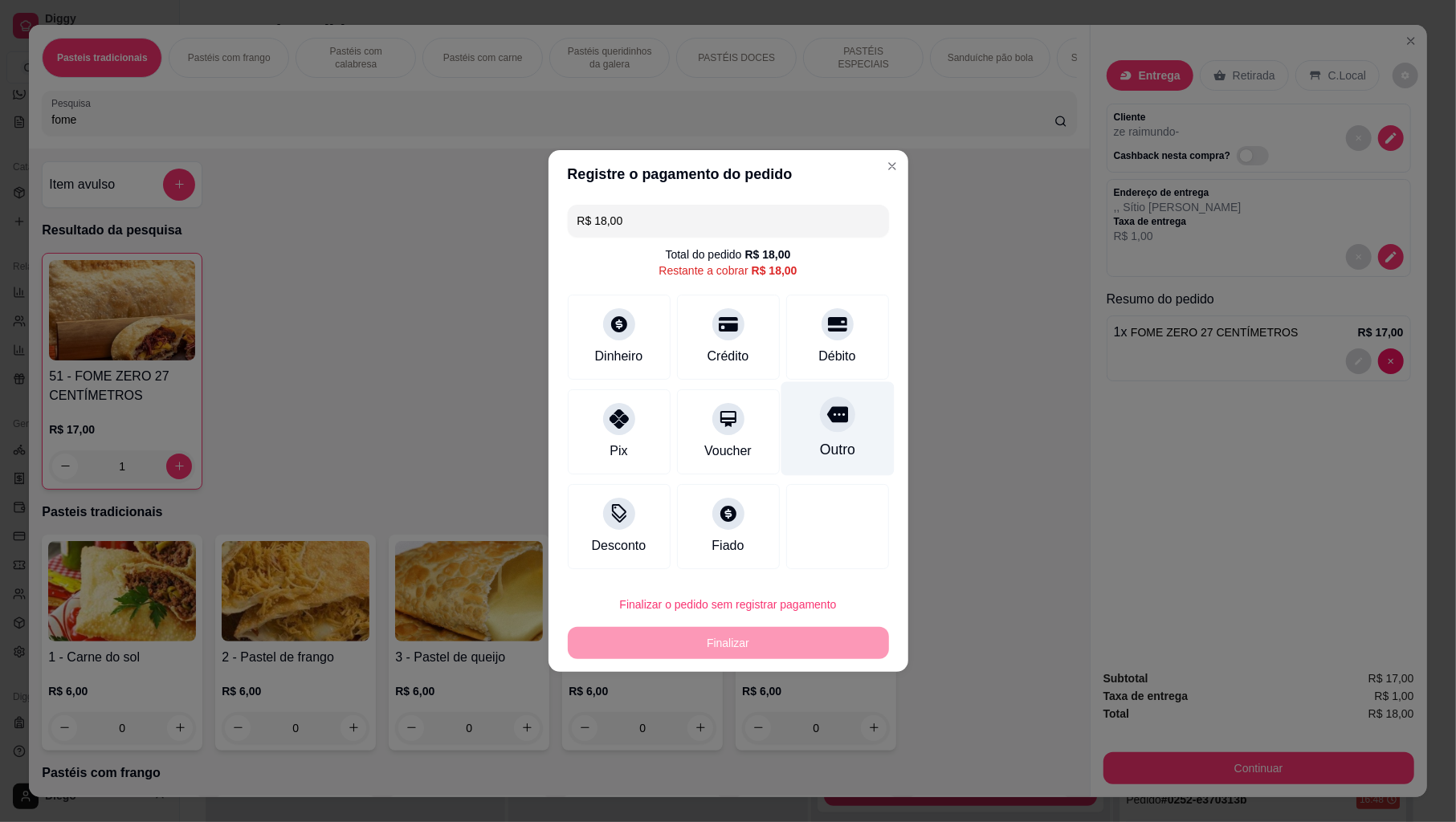
click at [810, 437] on div "Outro" at bounding box center [837, 429] width 114 height 94
type input "R$ 0,00"
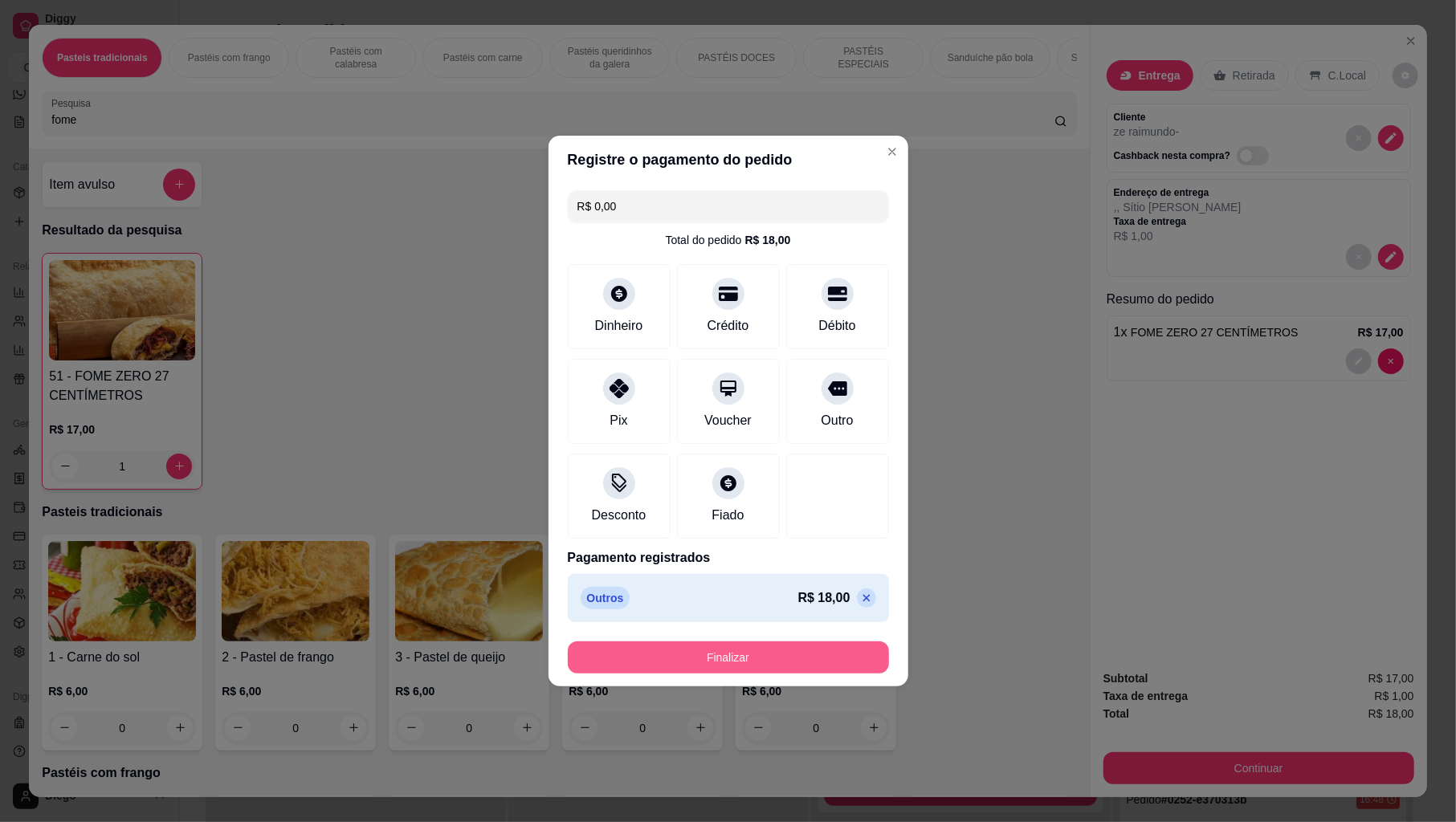
click at [758, 653] on button "Finalizar" at bounding box center [728, 657] width 322 height 32
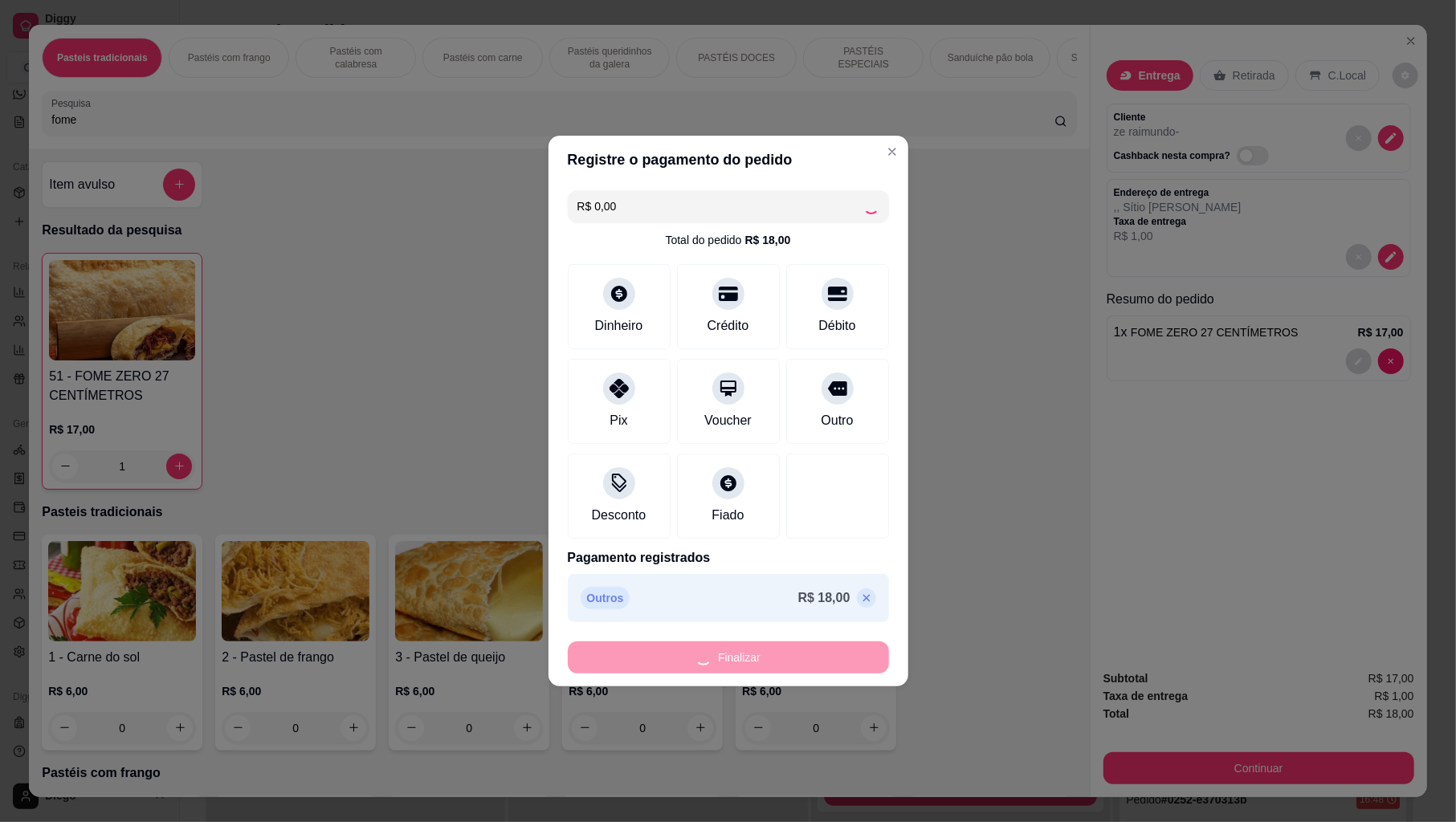
type input "0"
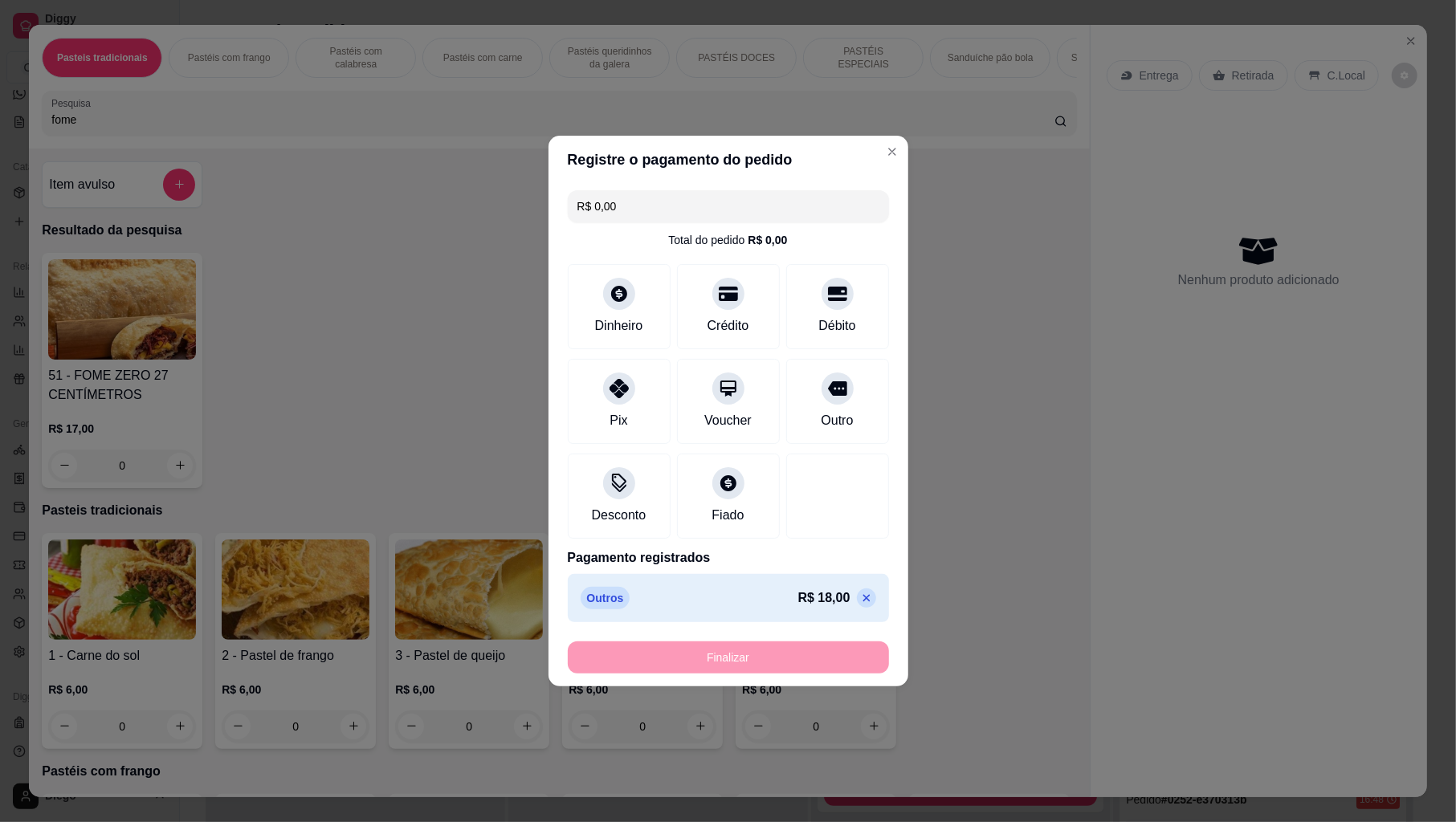
type input "-R$ 18,00"
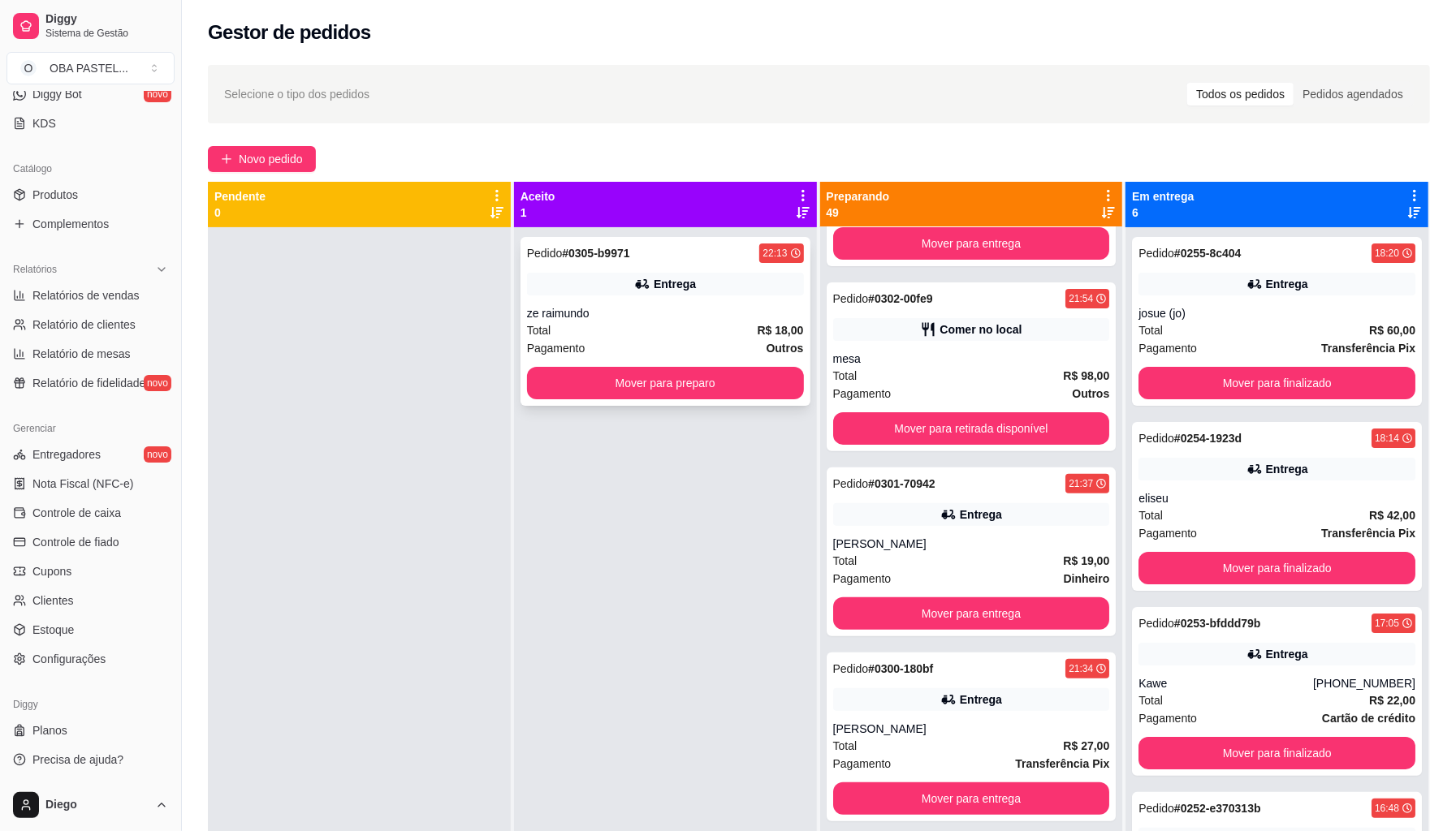
click at [653, 279] on div "Entrega" at bounding box center [675, 284] width 43 height 17
click at [287, 153] on span "Novo pedido" at bounding box center [271, 158] width 64 height 18
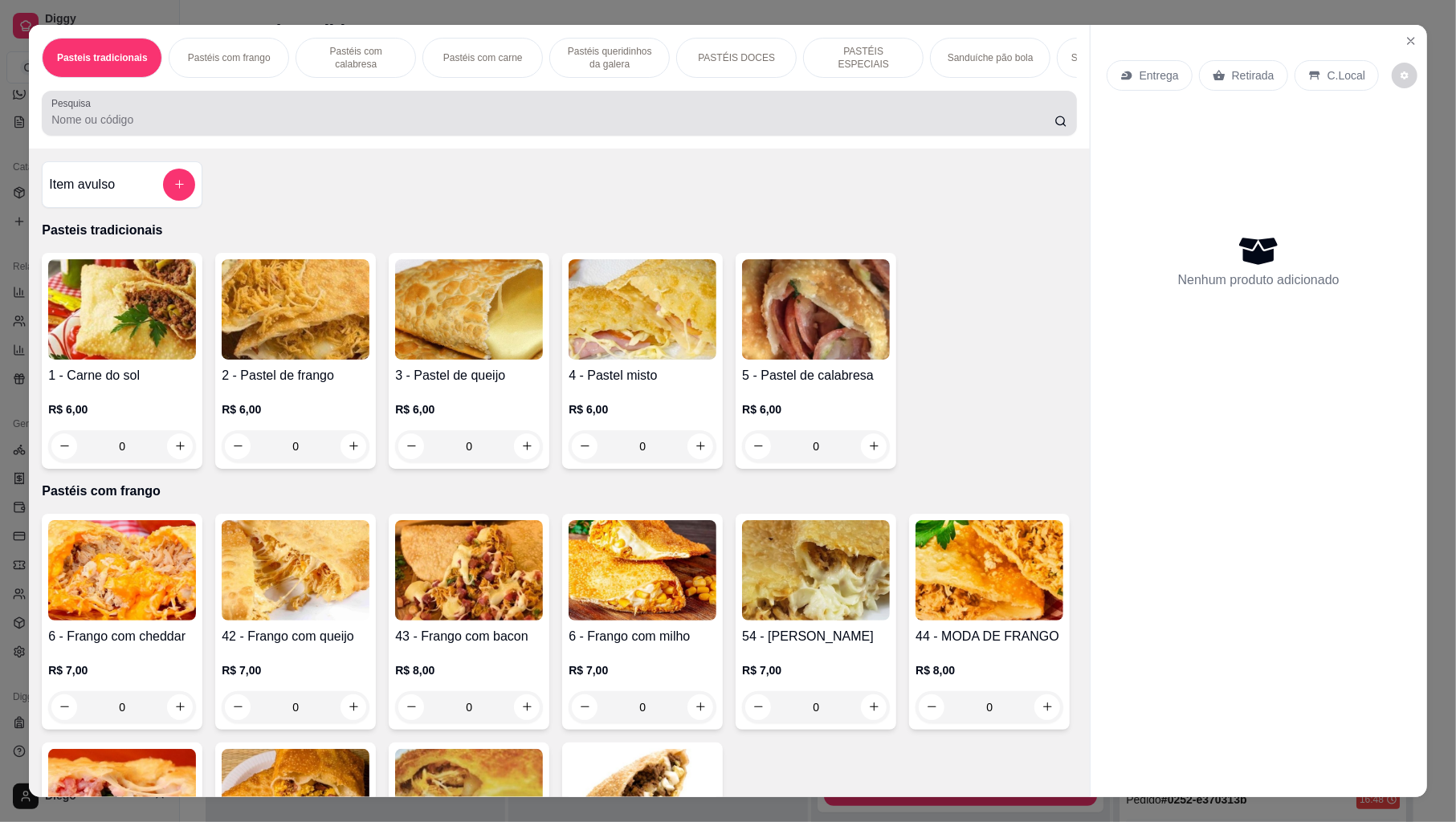
click at [197, 114] on div at bounding box center [559, 113] width 1015 height 32
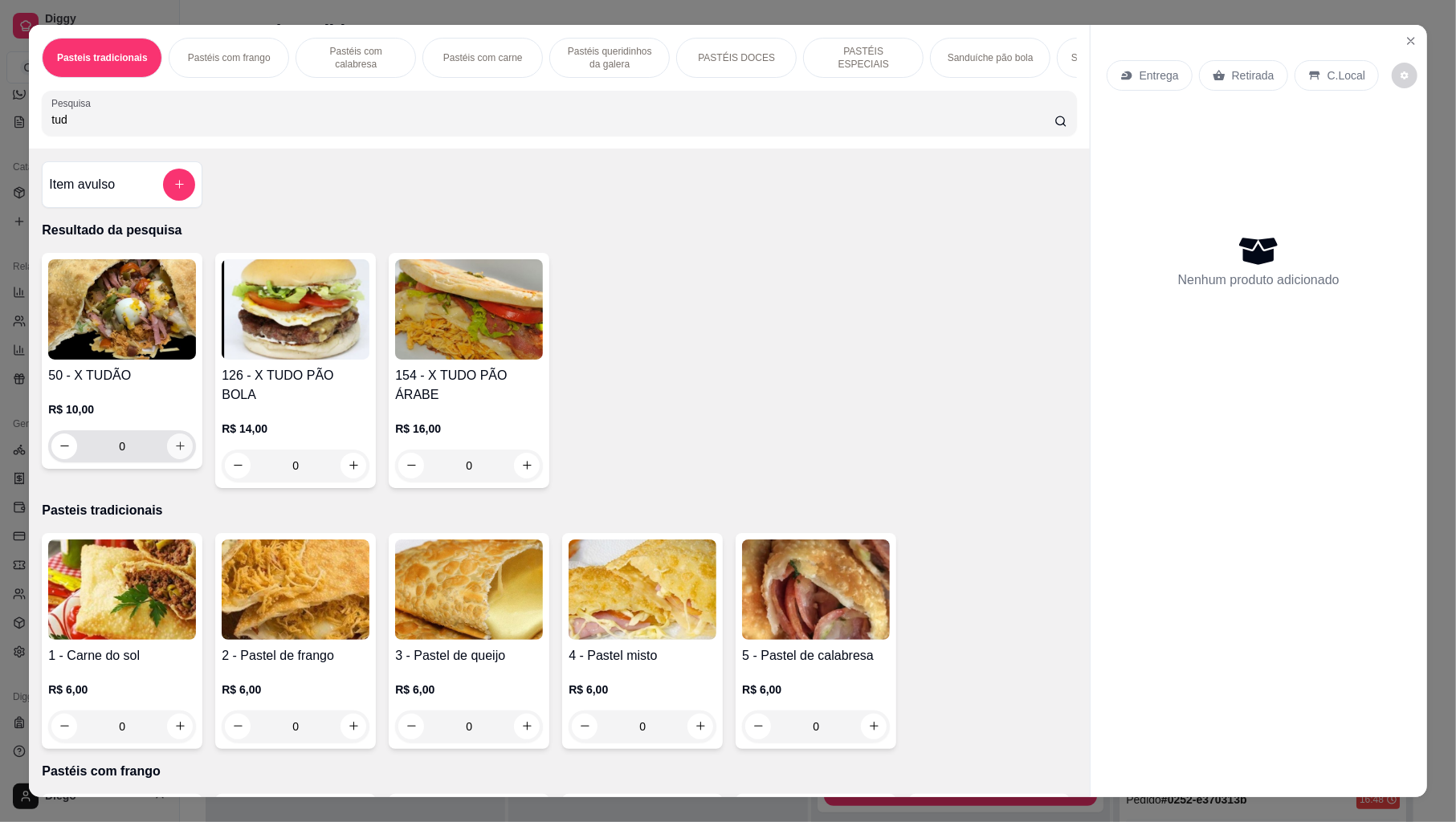
type input "tud"
click at [174, 452] on icon "increase-product-quantity" at bounding box center [180, 445] width 12 height 12
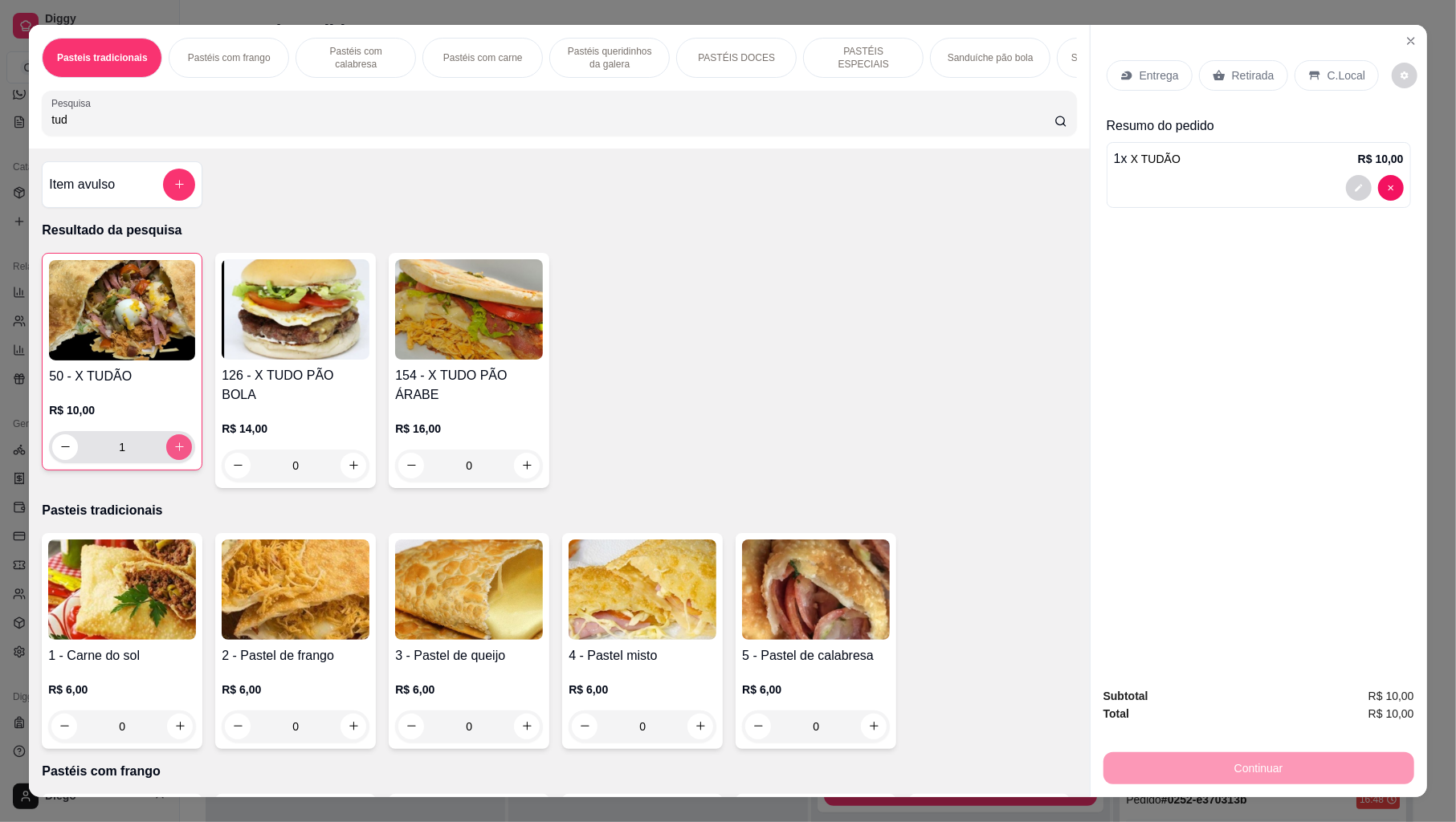
type input "1"
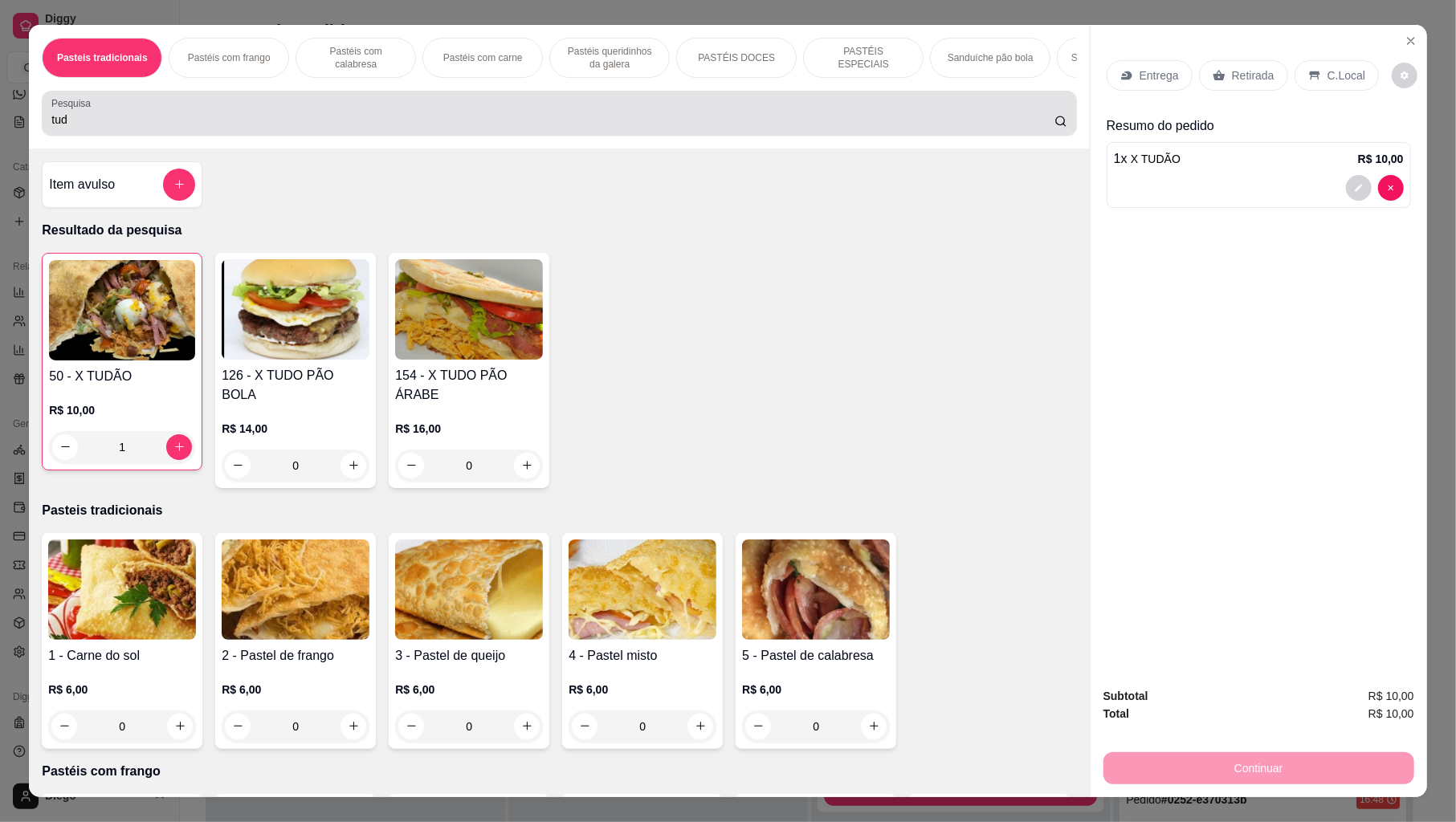
click at [231, 127] on input "tud" at bounding box center [553, 120] width 1003 height 16
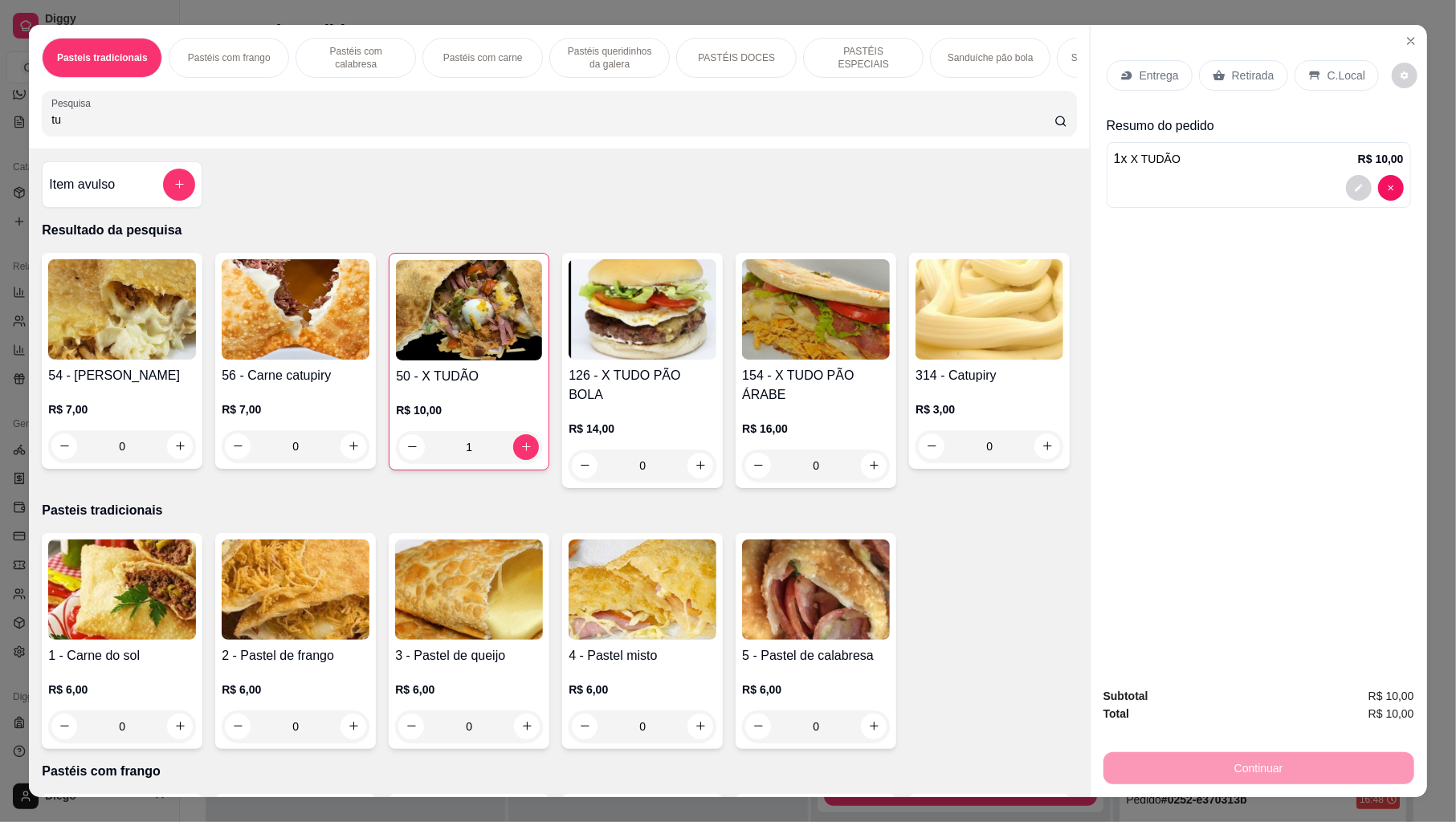
type input "t"
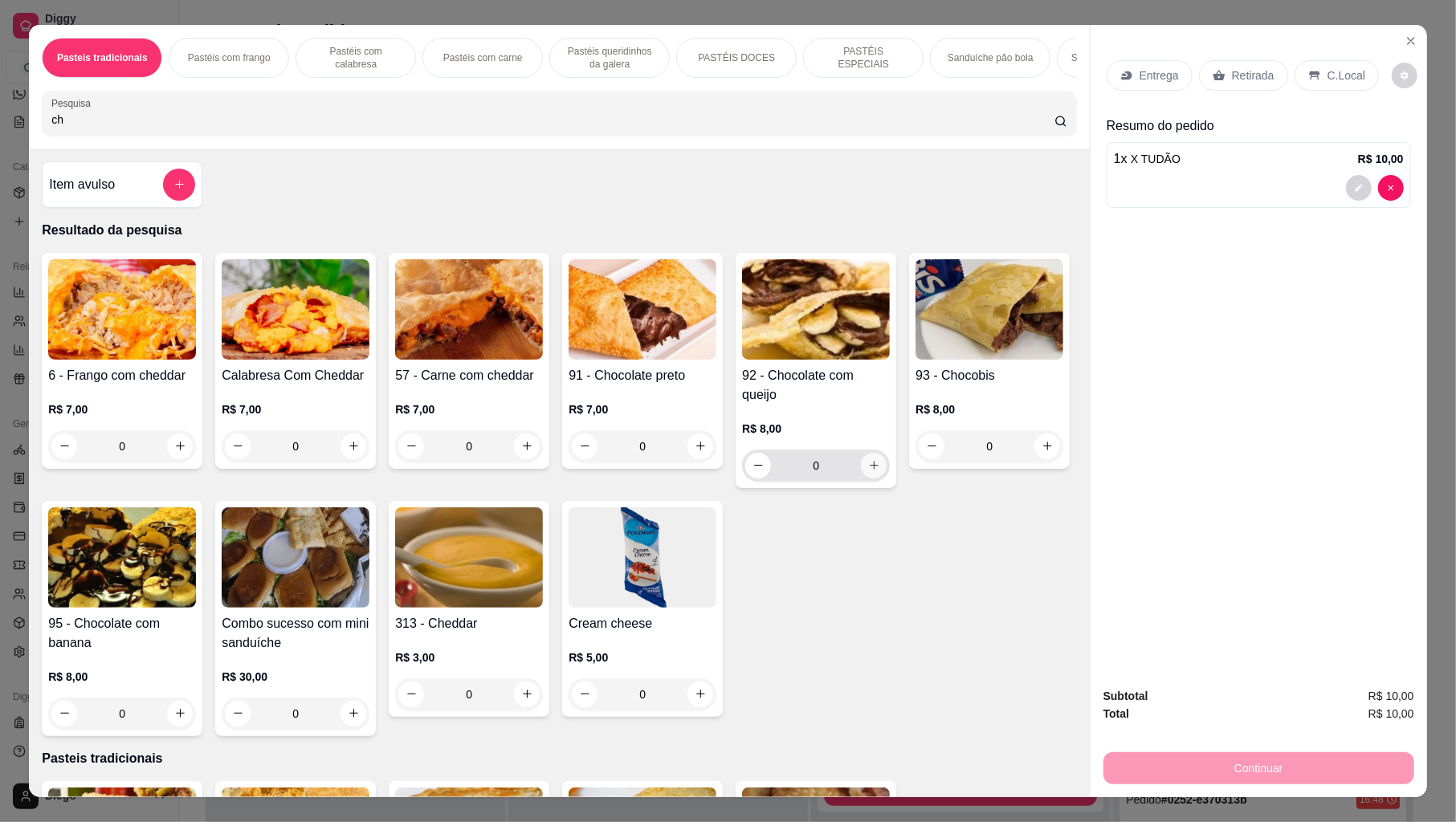
type input "ch"
click at [861, 477] on button "increase-product-quantity" at bounding box center [873, 465] width 25 height 25
type input "1"
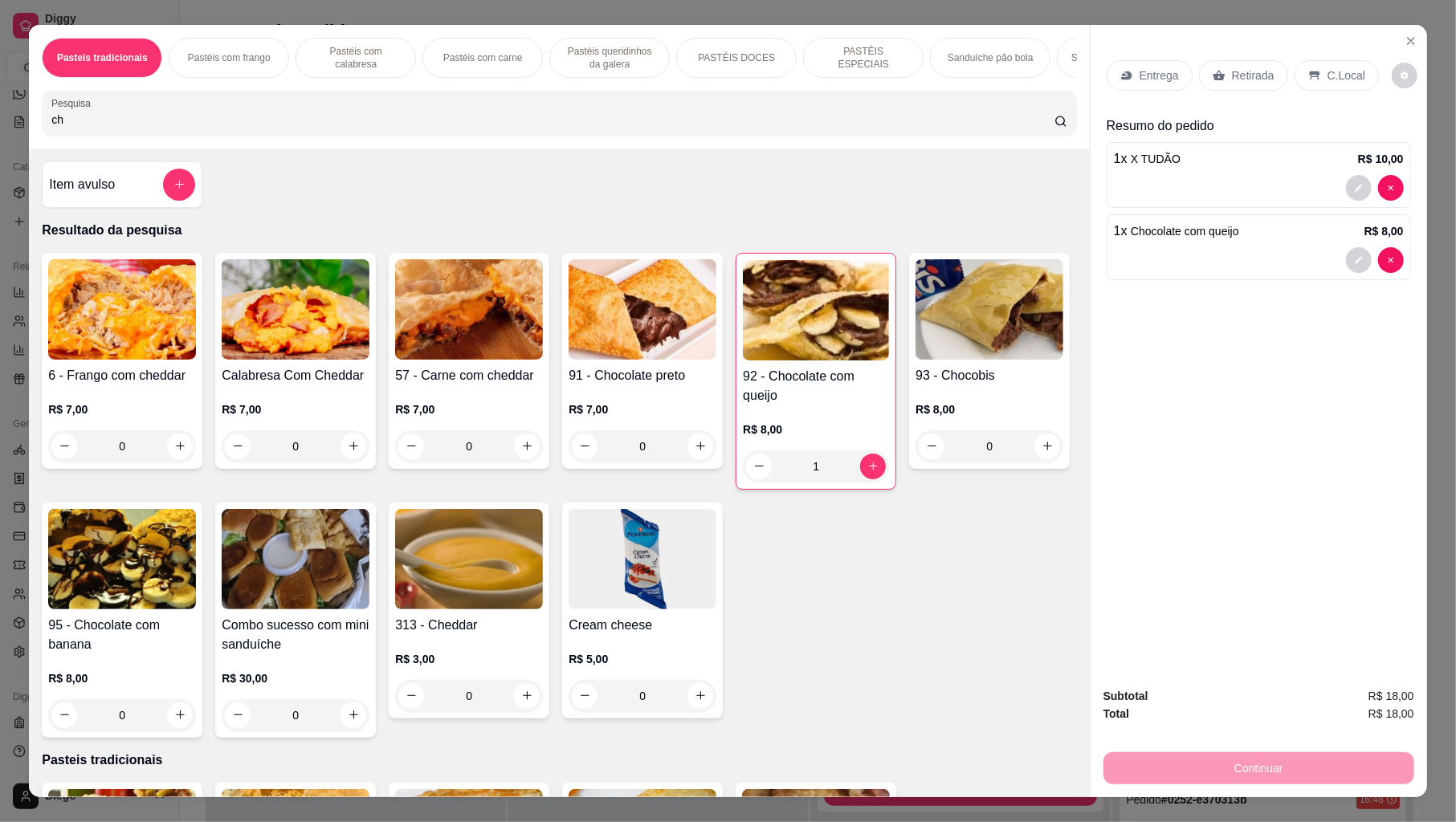
click at [1167, 75] on p "Entrega" at bounding box center [1159, 76] width 39 height 16
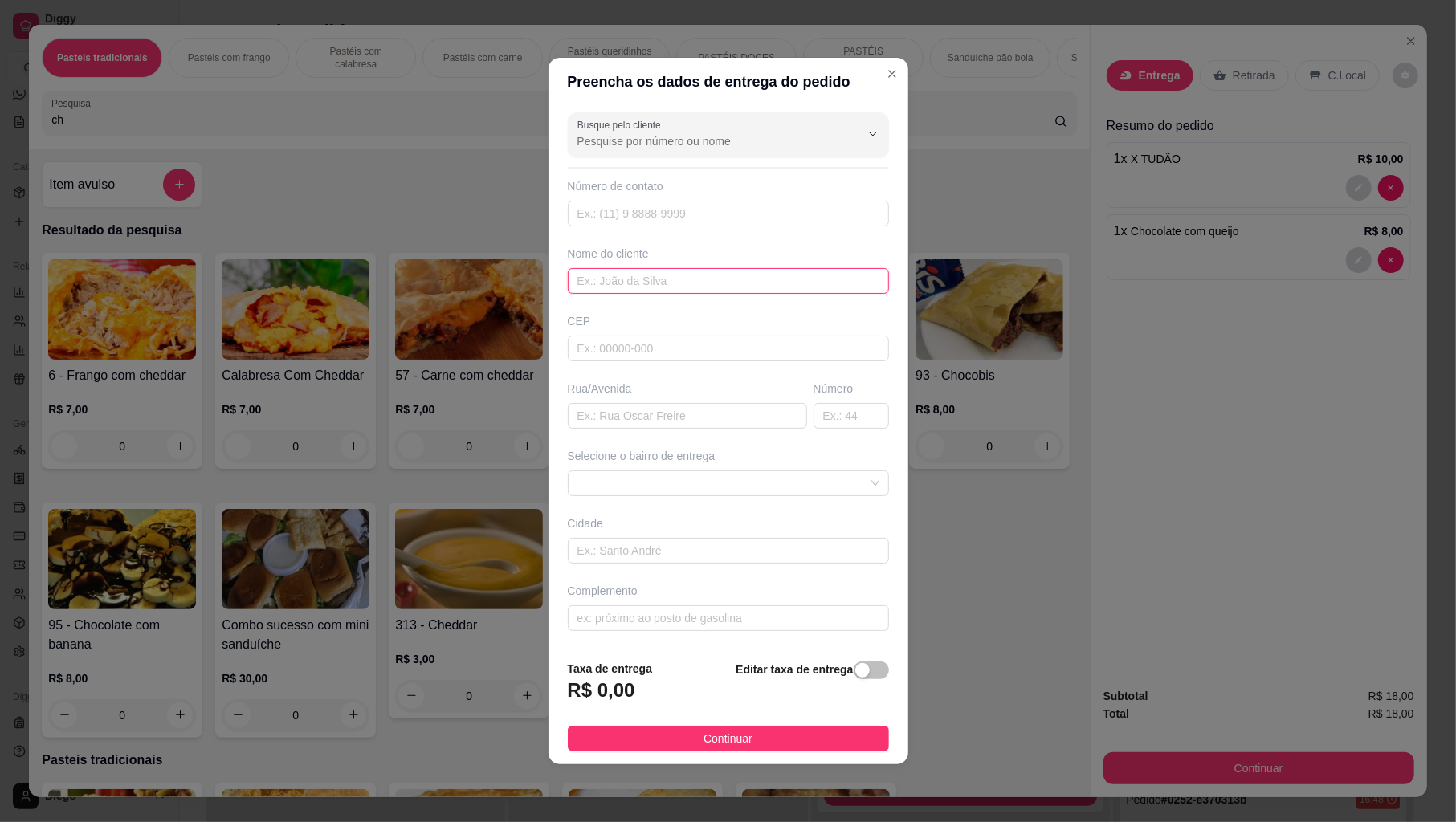
click at [612, 282] on input "text" at bounding box center [728, 281] width 322 height 26
type input "vonica"
click at [827, 736] on button "Continuar" at bounding box center [728, 739] width 322 height 26
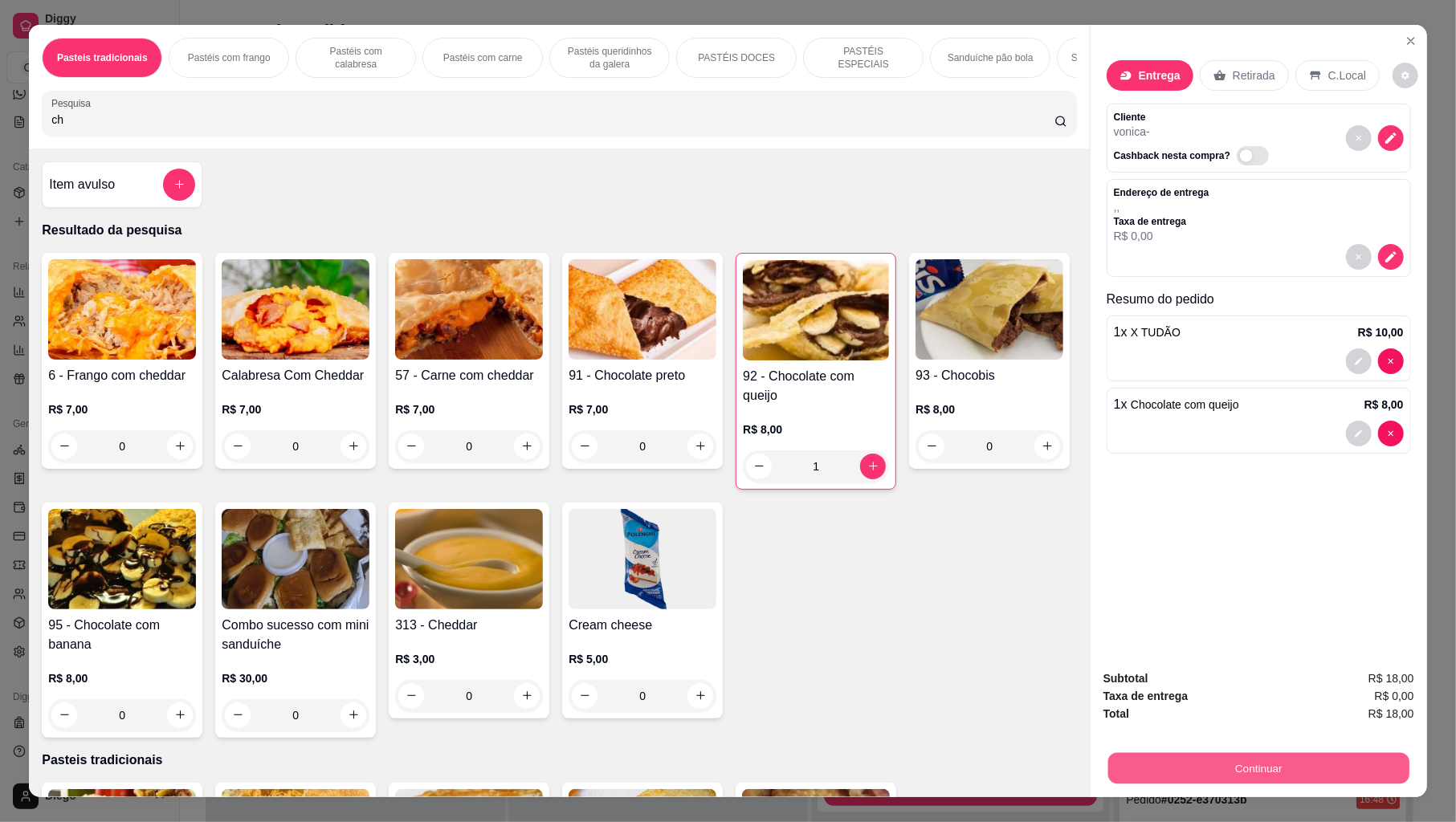
click at [1177, 766] on button "Continuar" at bounding box center [1258, 769] width 301 height 31
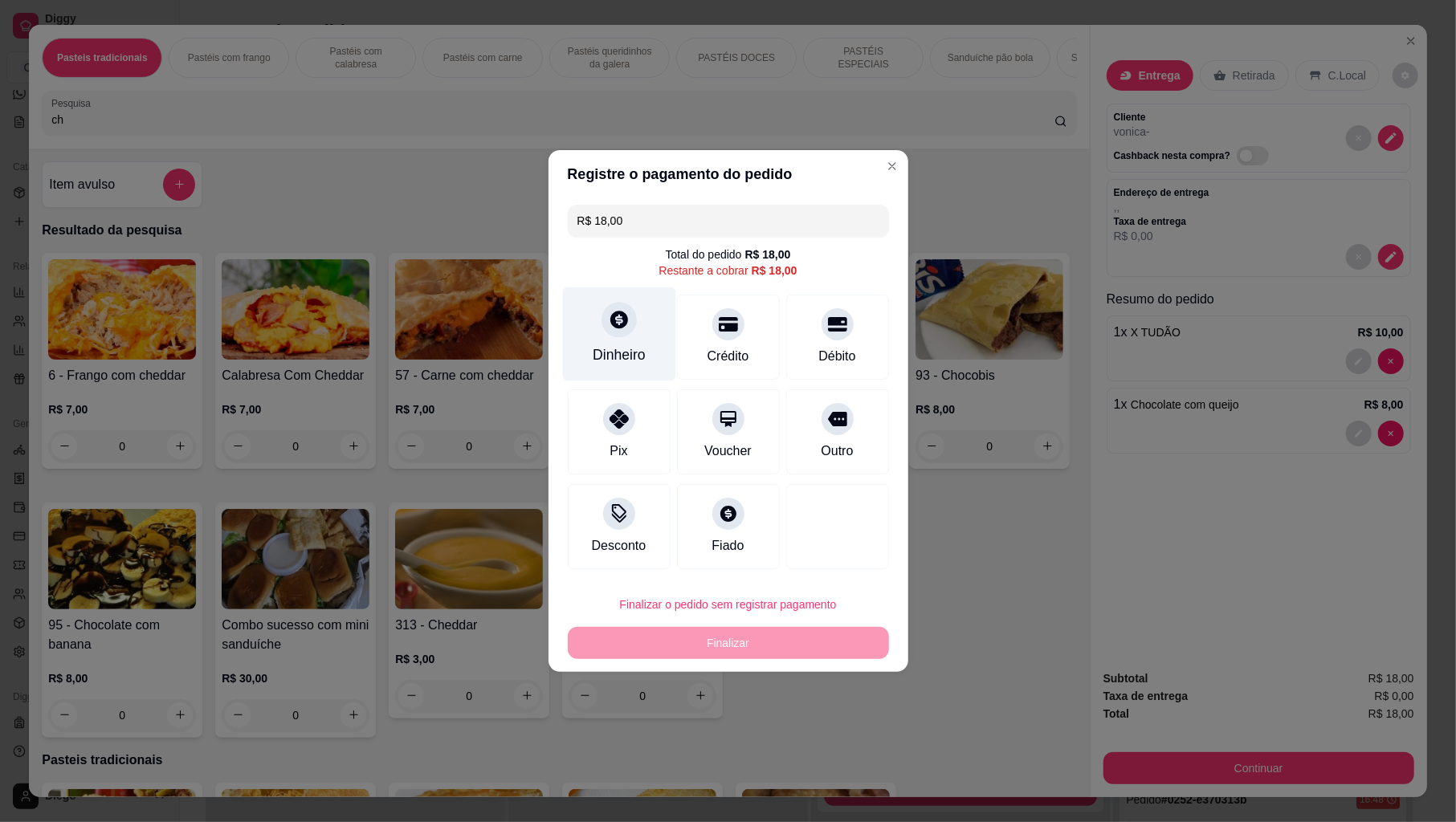
click at [637, 354] on div "Dinheiro" at bounding box center [619, 355] width 53 height 21
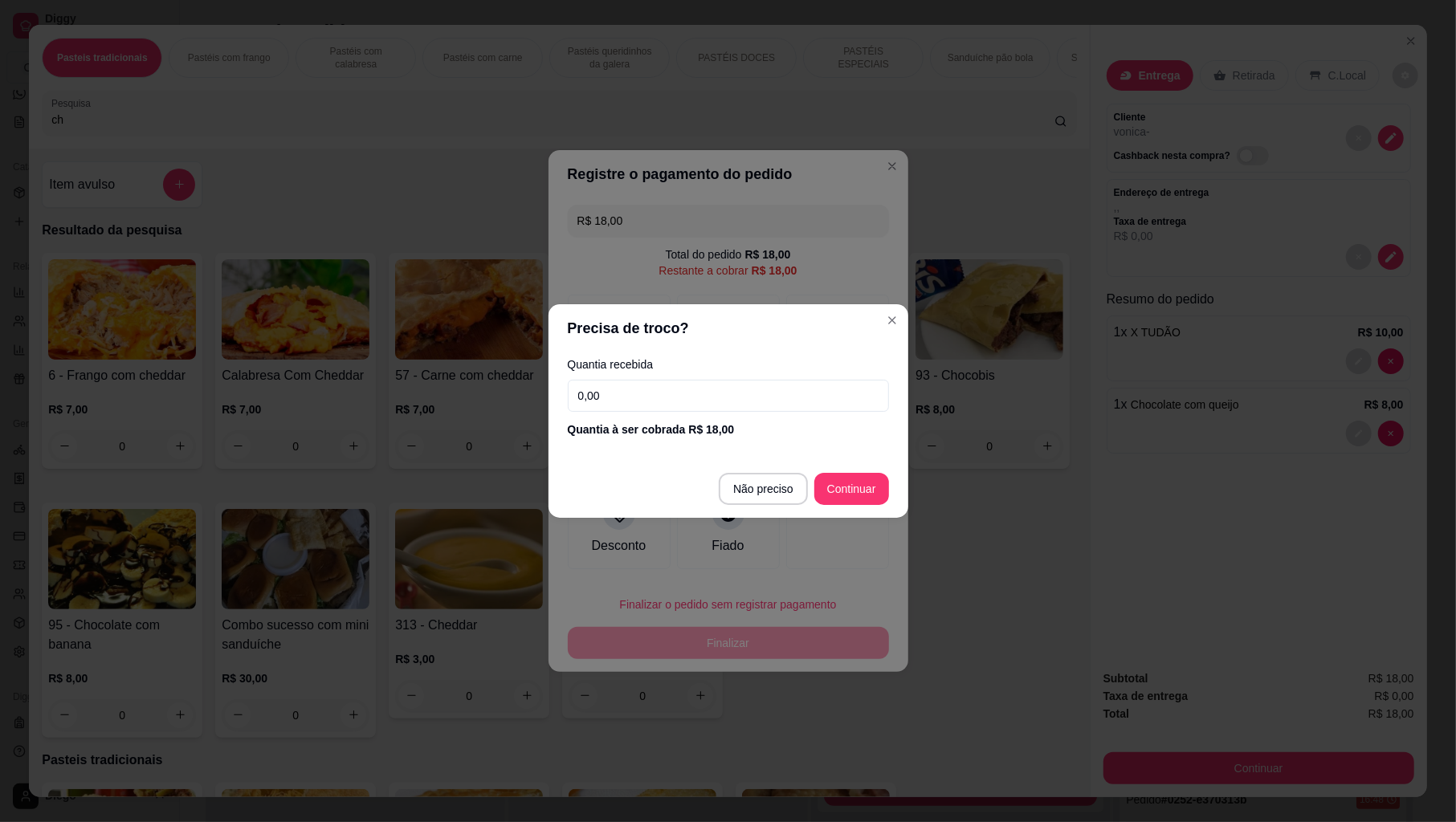
click at [638, 397] on input "0,00" at bounding box center [728, 396] width 322 height 32
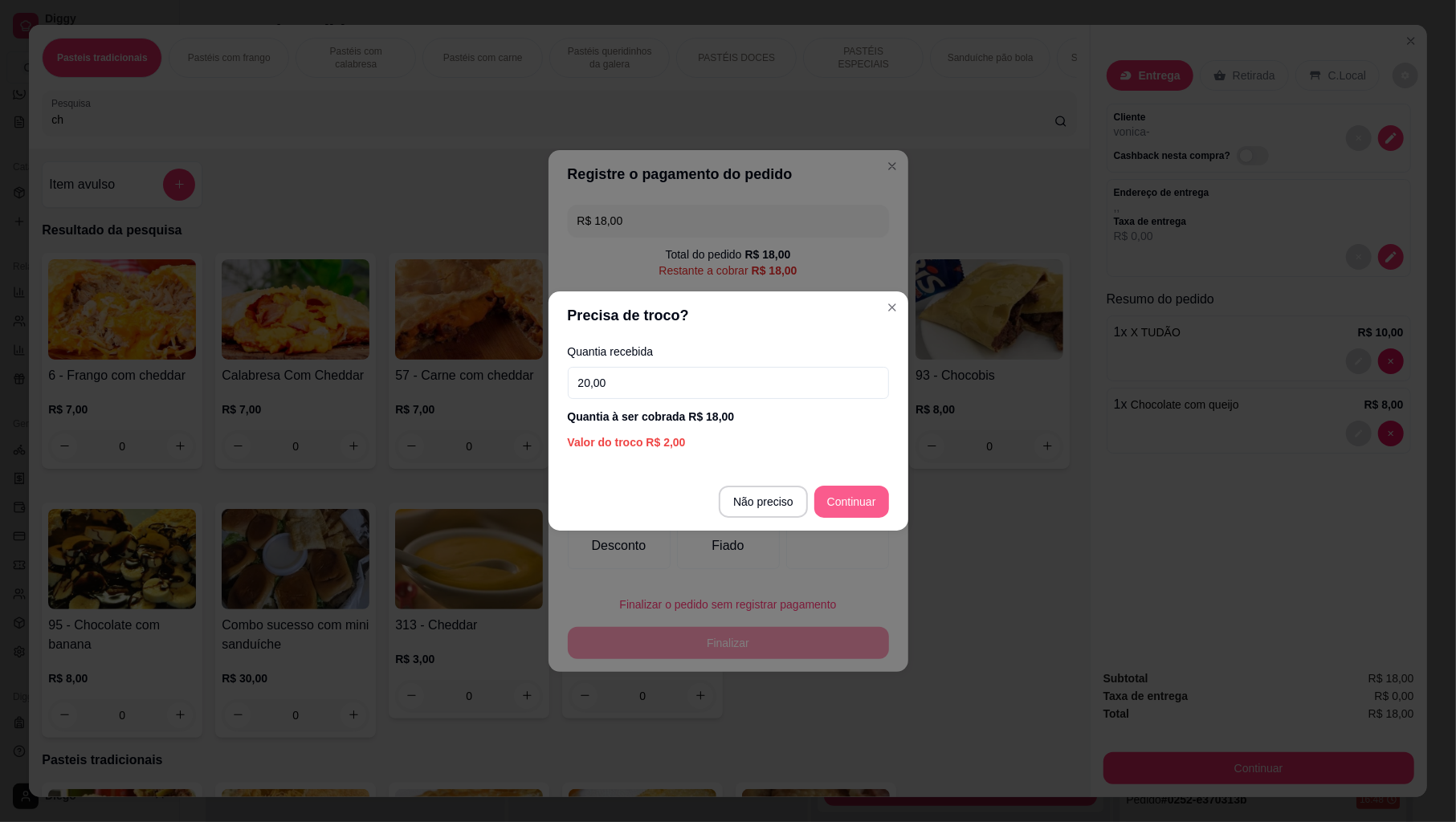
type input "20,00"
type input "R$ 0,00"
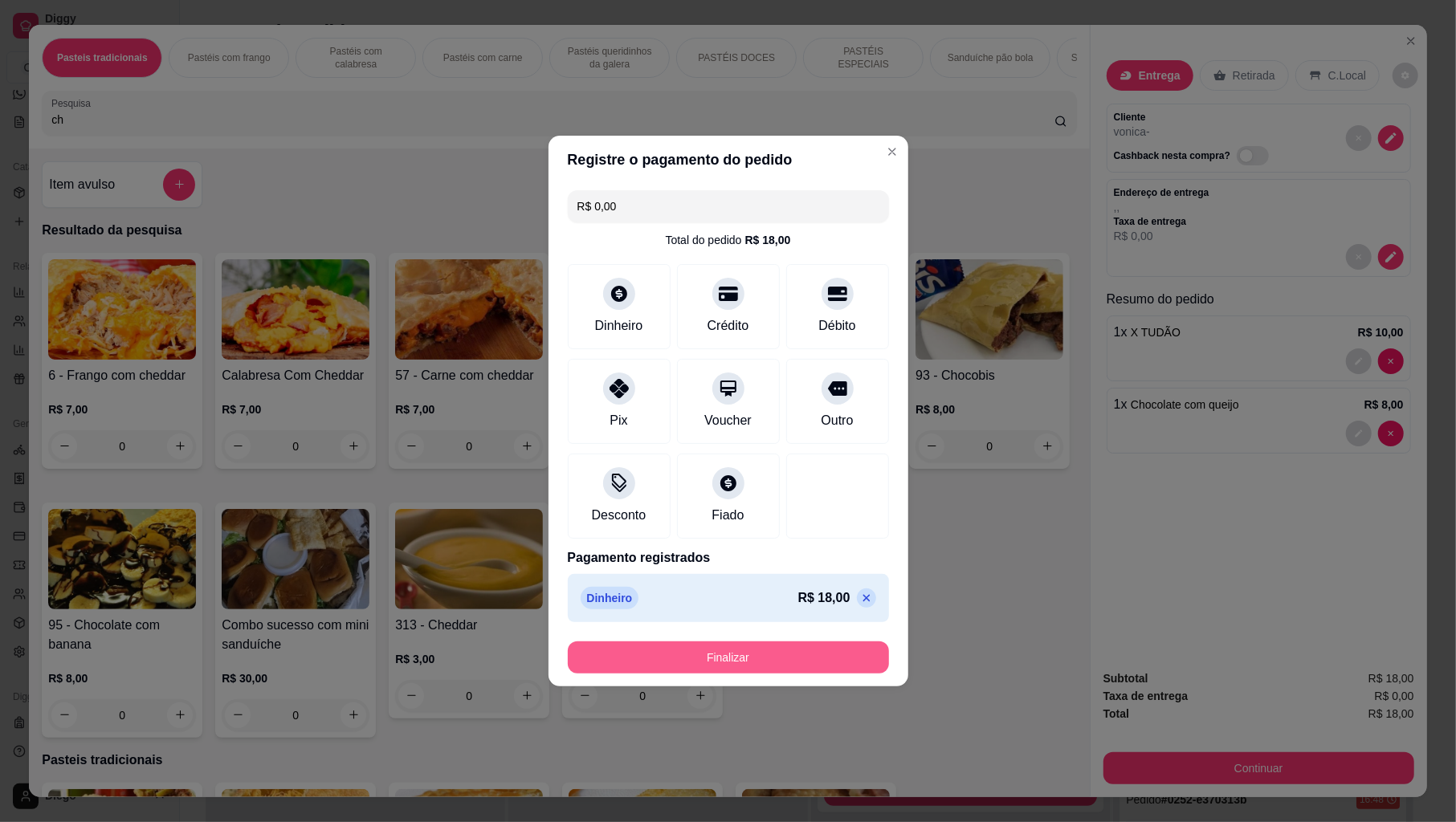
click at [814, 649] on button "Finalizar" at bounding box center [728, 657] width 322 height 32
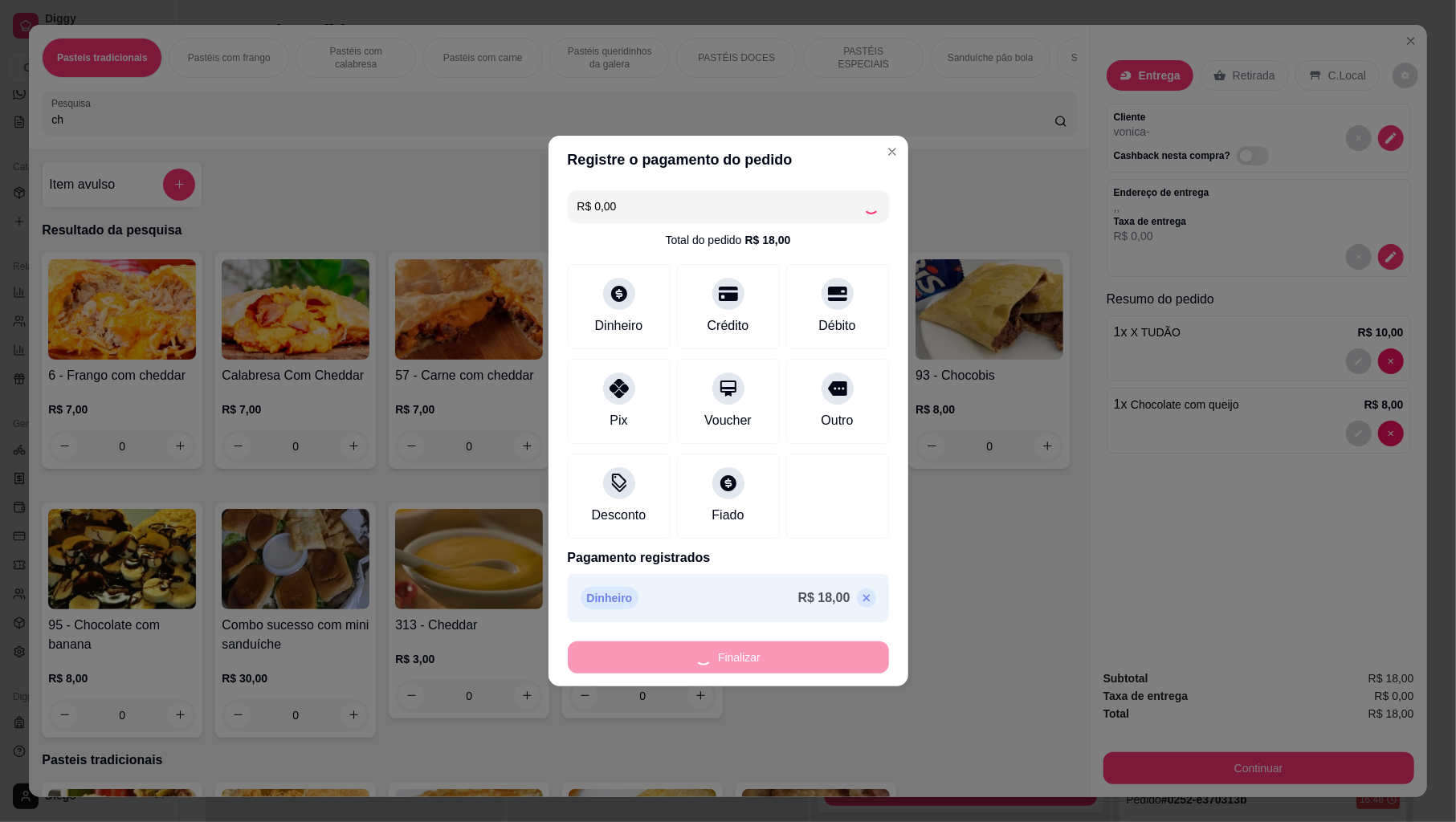
type input "0"
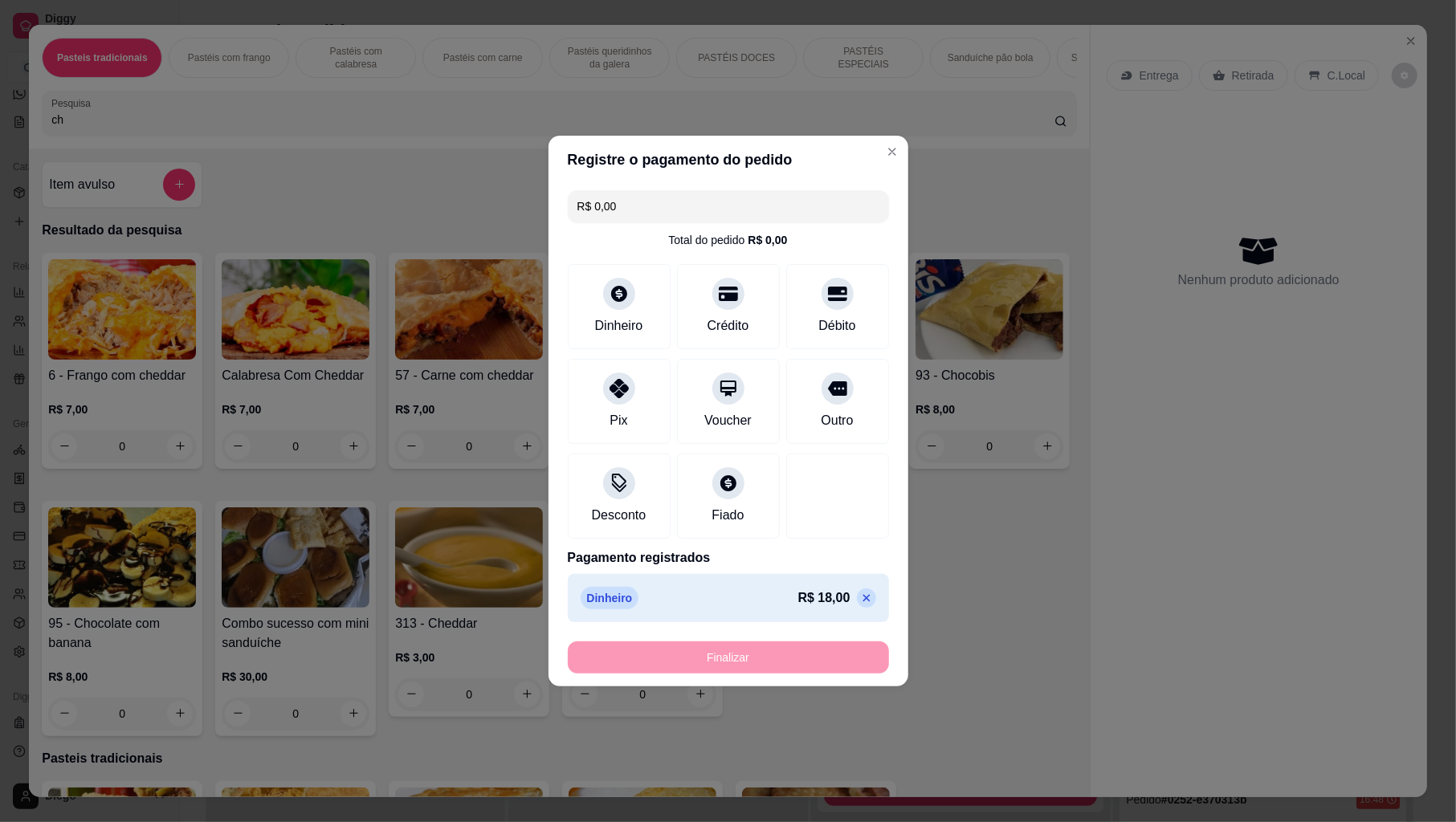
type input "-R$ 18,00"
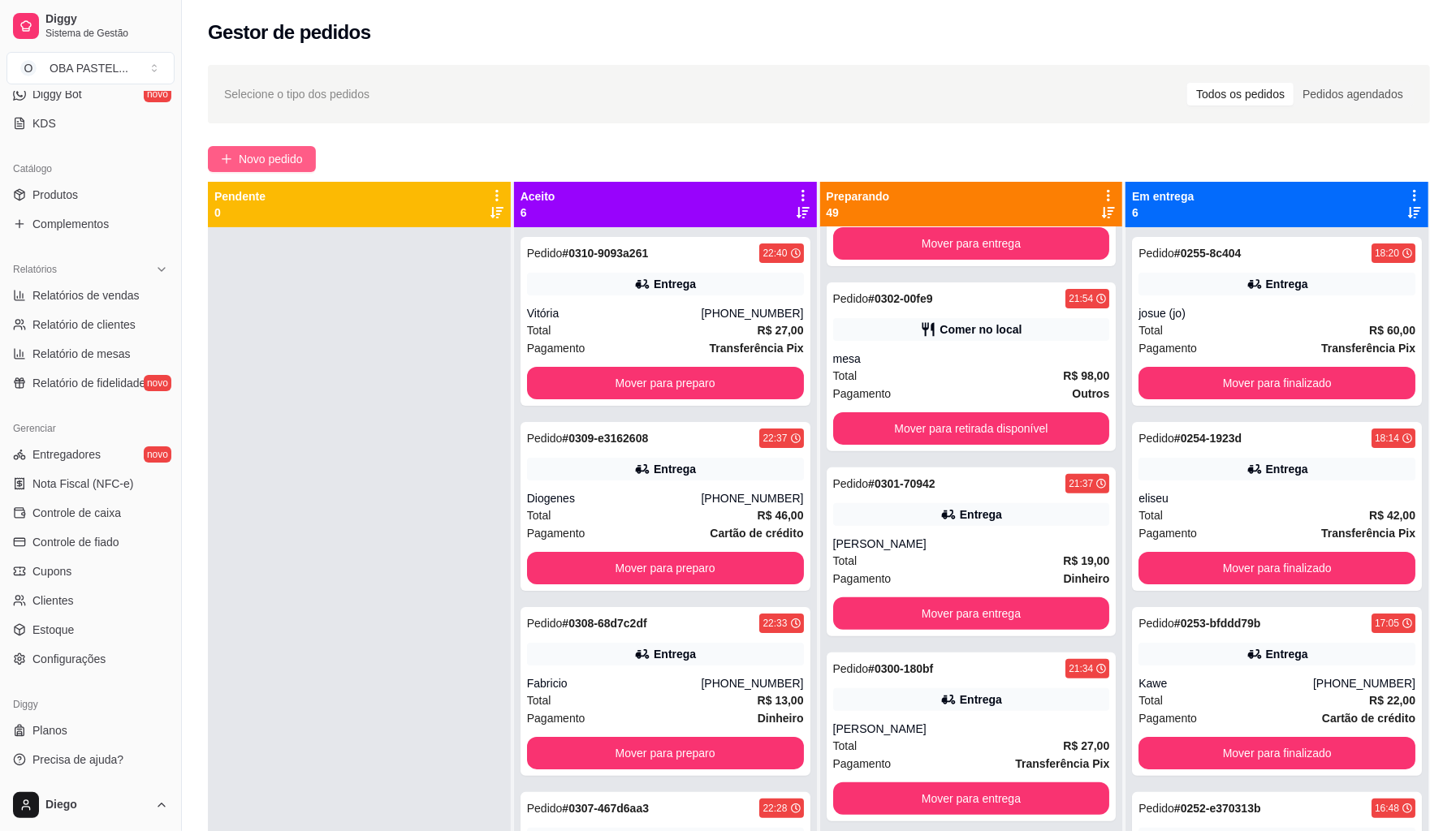
click at [253, 162] on span "Novo pedido" at bounding box center [271, 158] width 64 height 18
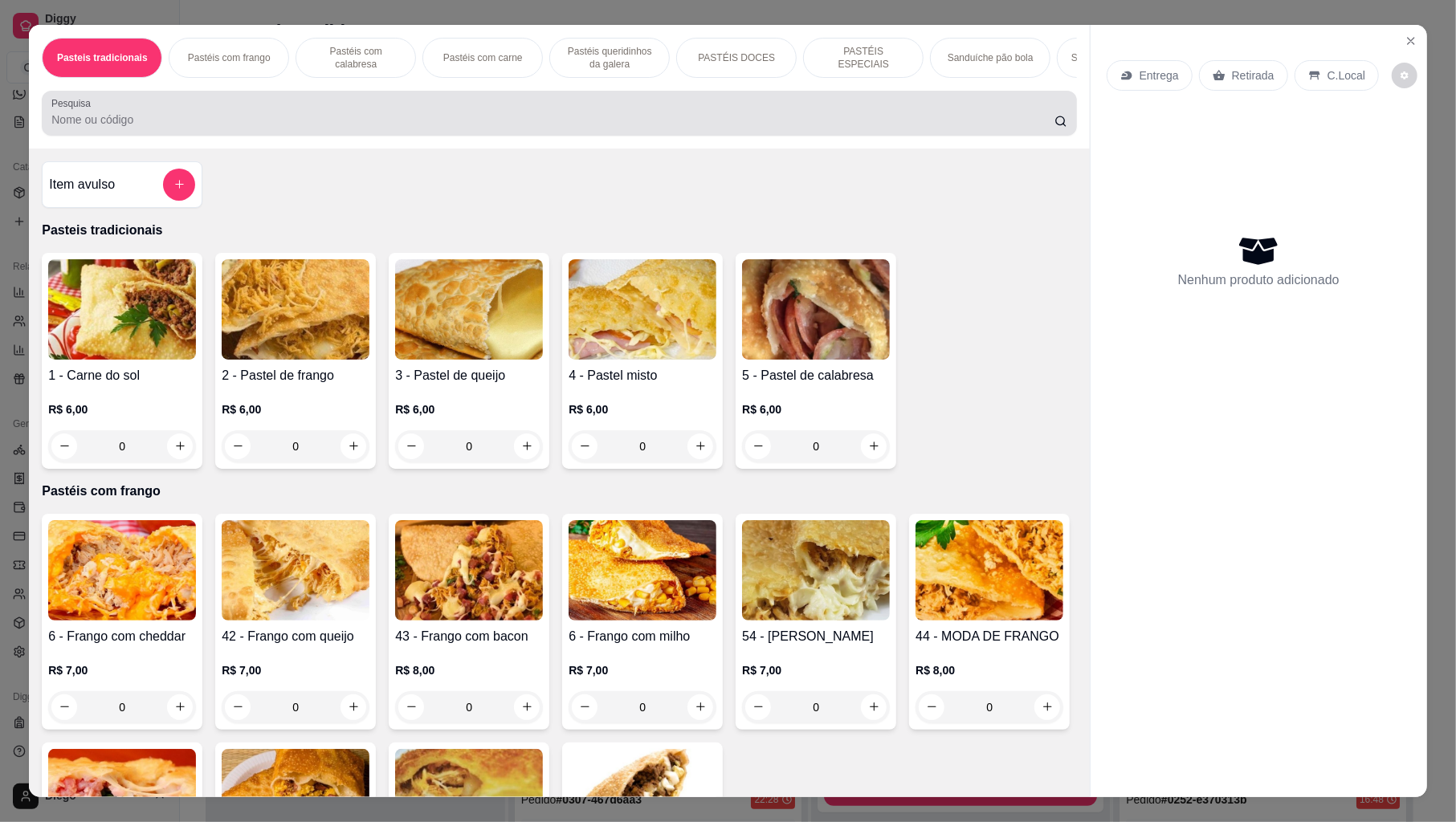
click at [275, 127] on input "Pesquisa" at bounding box center [553, 120] width 1003 height 16
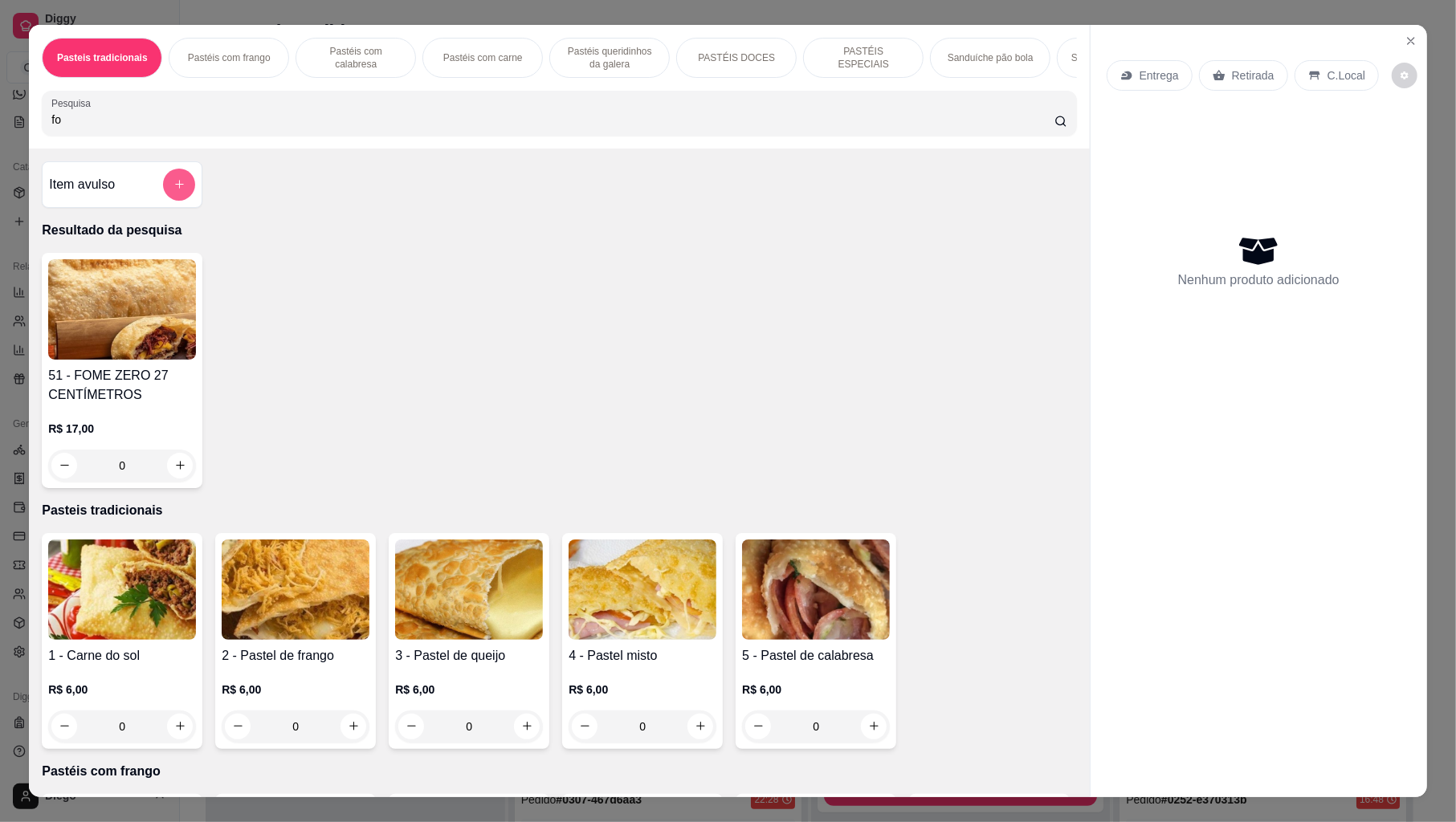
click at [173, 191] on icon "add-separate-item" at bounding box center [179, 184] width 12 height 12
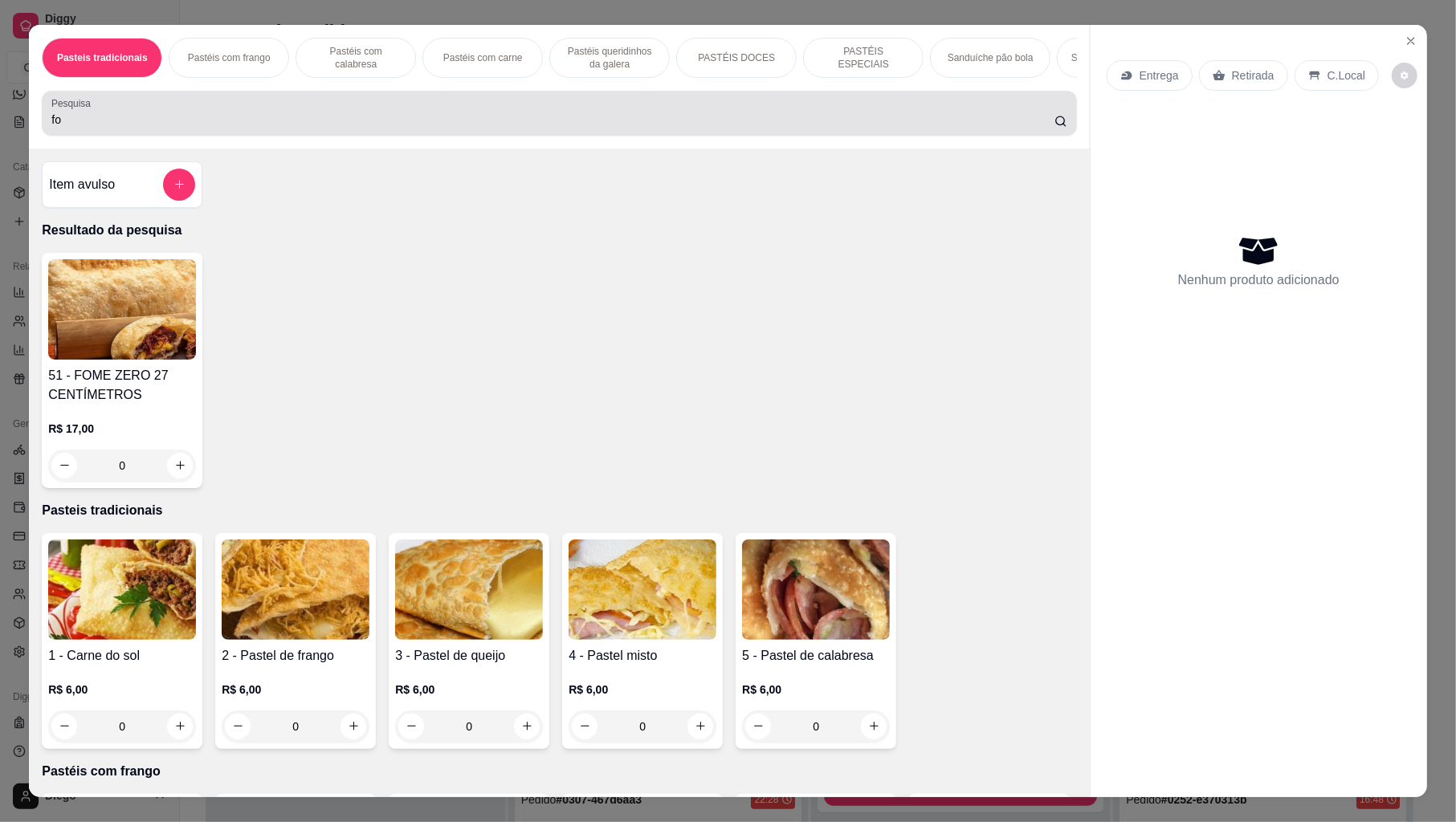
click at [200, 127] on input "fo" at bounding box center [553, 120] width 1003 height 16
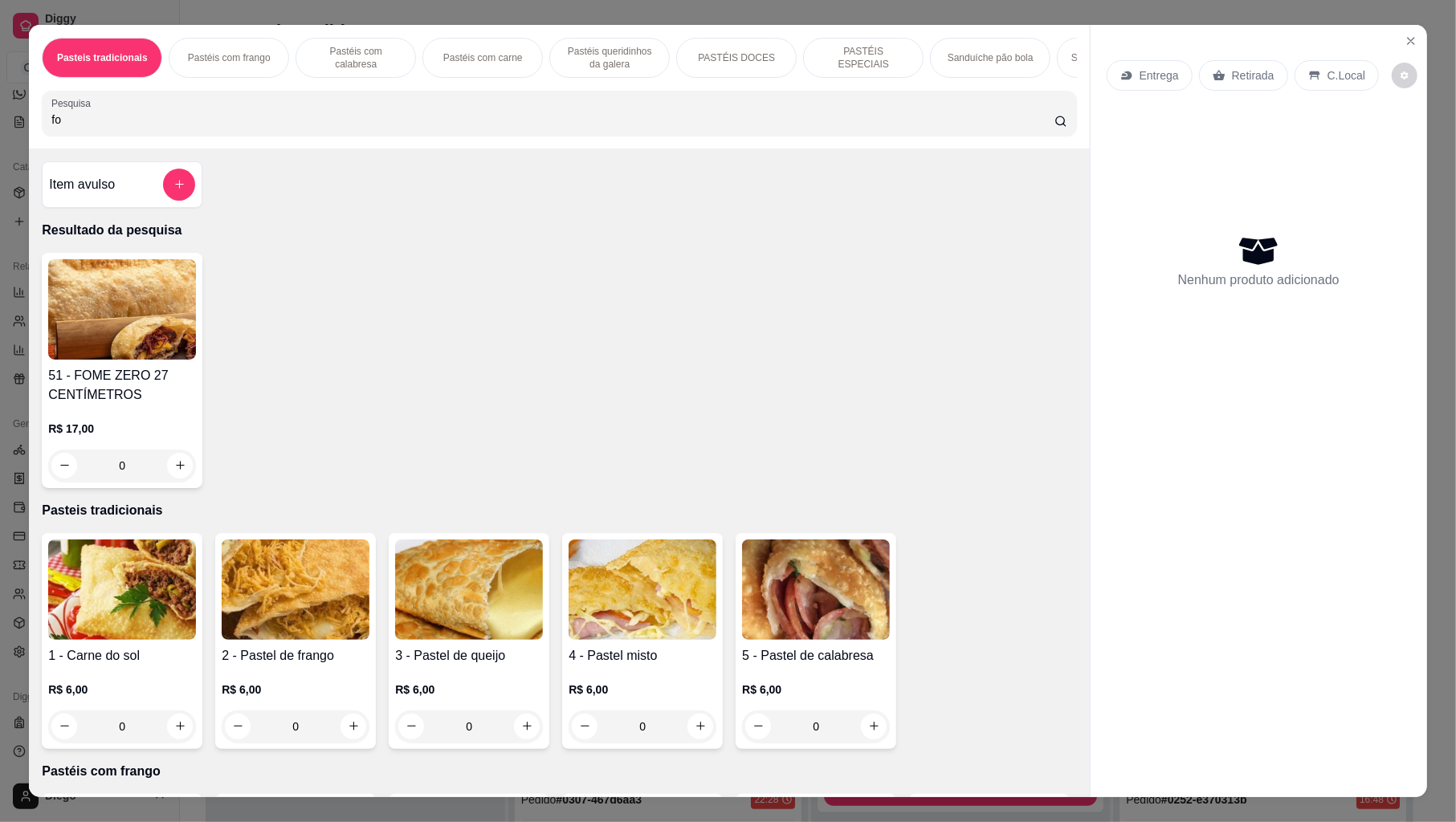
type input "f"
type input "fom"
click at [82, 326] on img at bounding box center [122, 310] width 148 height 101
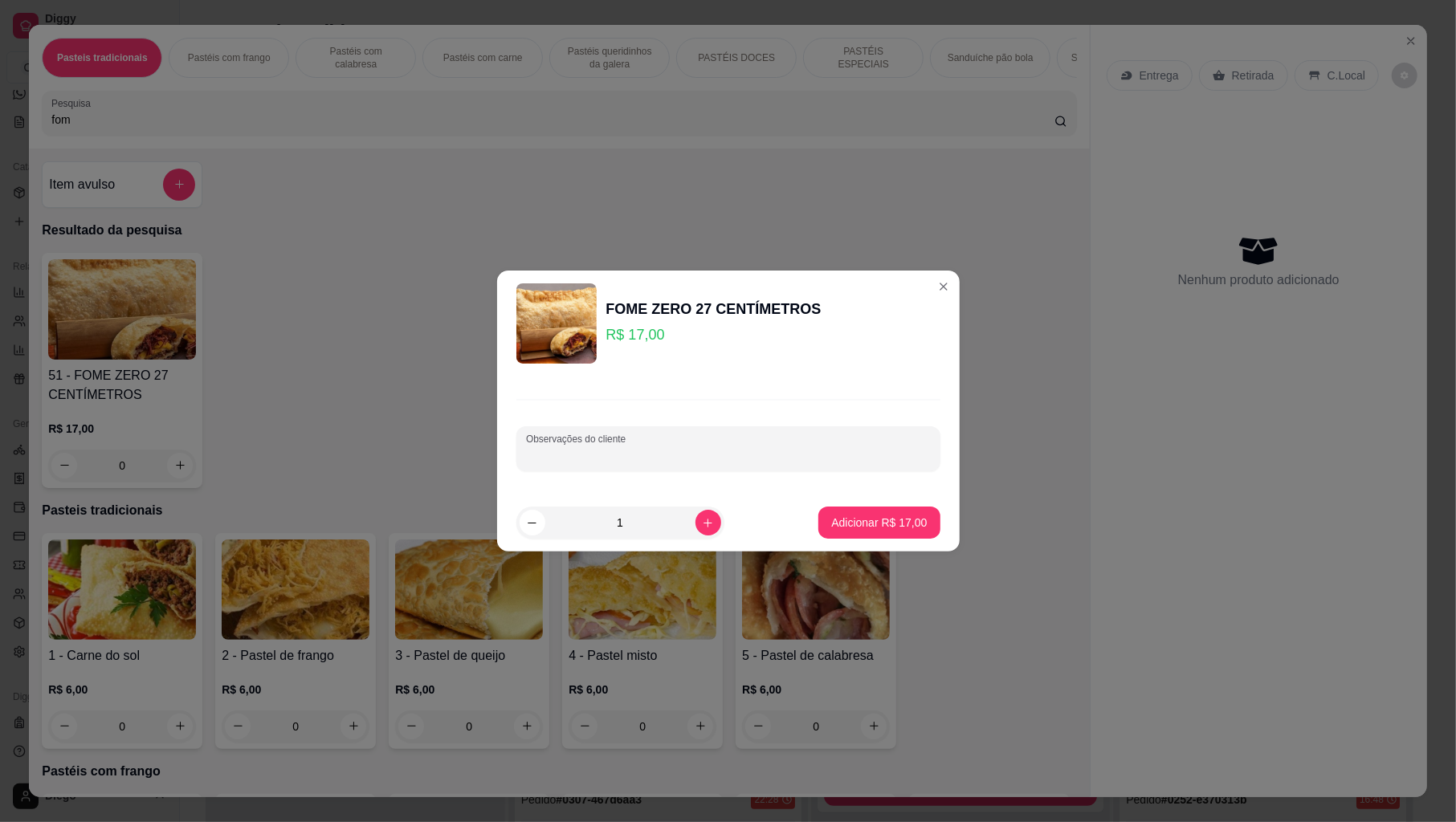
click at [631, 448] on input "Observações do cliente" at bounding box center [728, 455] width 405 height 16
type input "com milho"
click at [852, 528] on p "Adicionar R$ 17,00" at bounding box center [879, 523] width 95 height 16
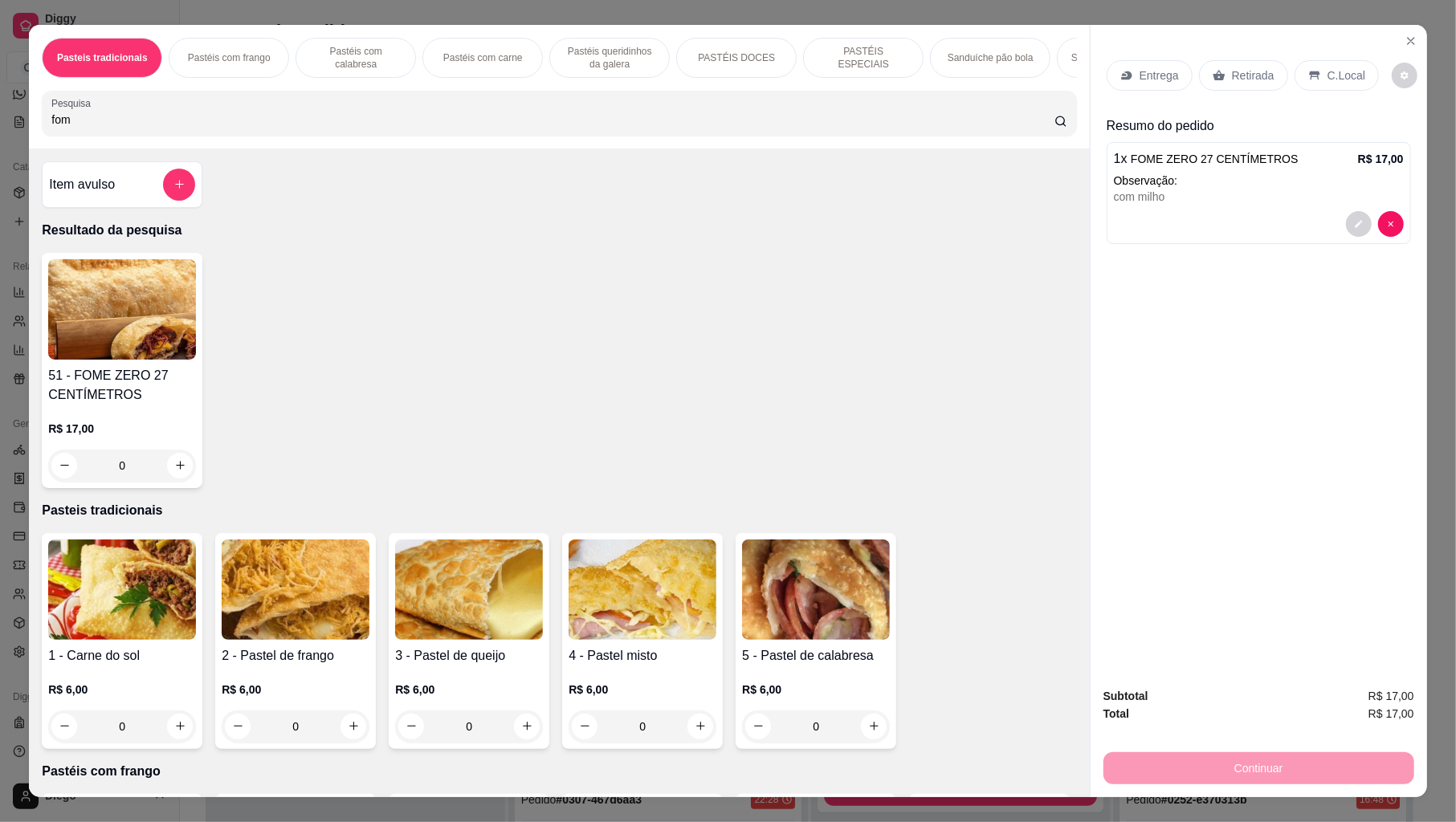
click at [531, 127] on input "fom" at bounding box center [553, 120] width 1003 height 16
type input "f"
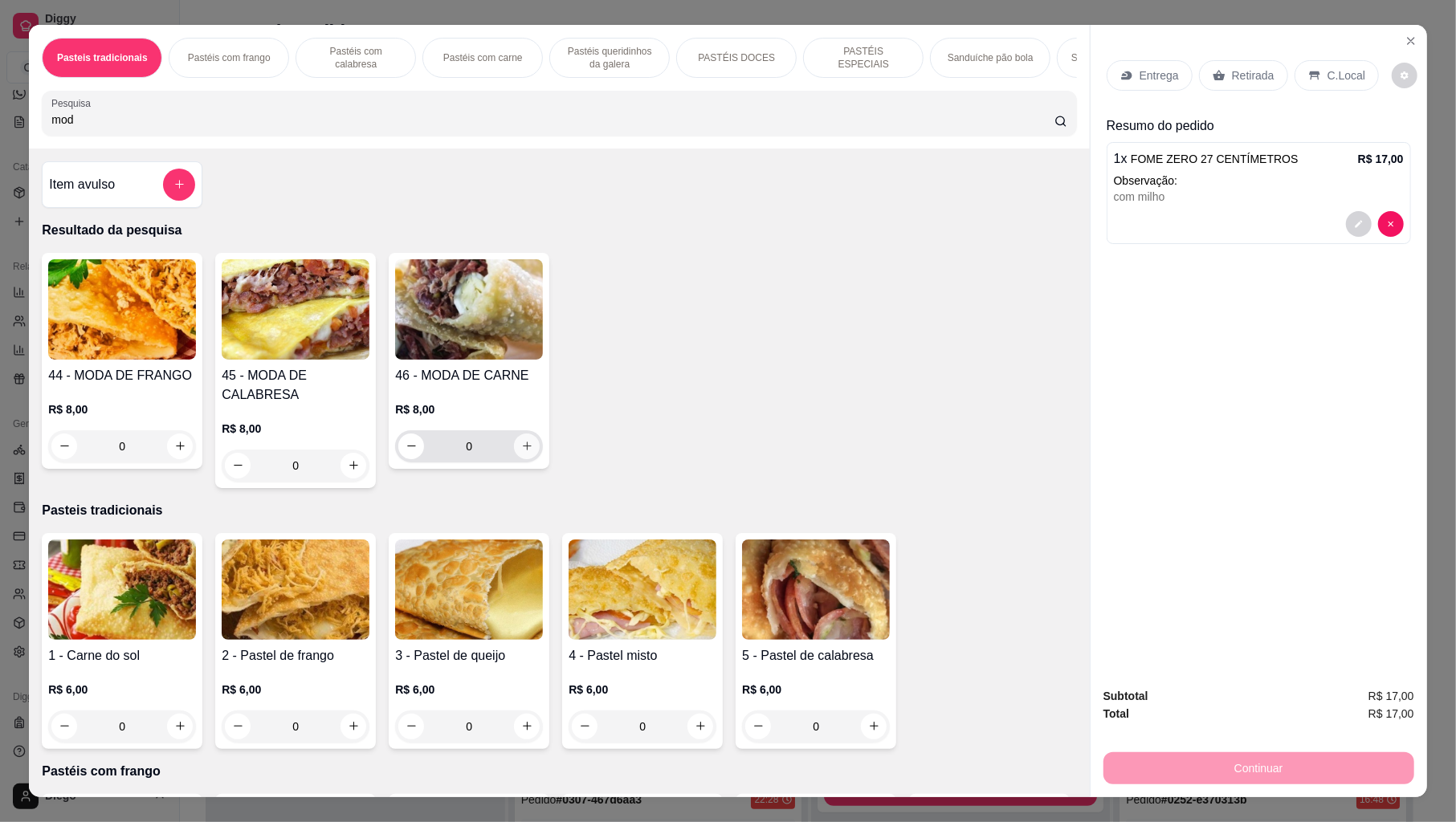
type input "mod"
click at [521, 452] on icon "increase-product-quantity" at bounding box center [527, 445] width 12 height 12
click at [523, 452] on icon "increase-product-quantity" at bounding box center [527, 445] width 12 height 12
type input "2"
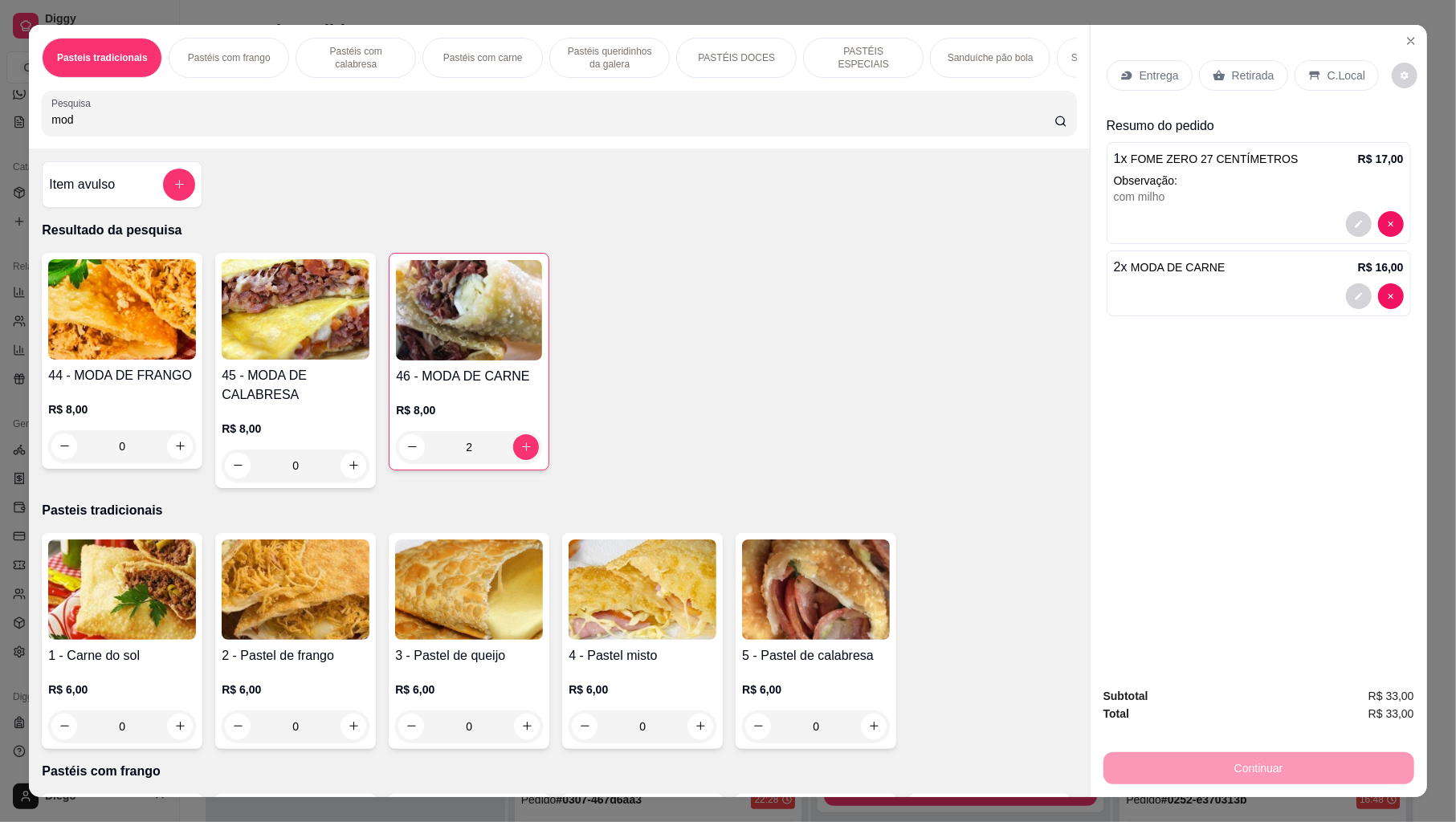
click at [1160, 71] on p "Entrega" at bounding box center [1159, 76] width 39 height 16
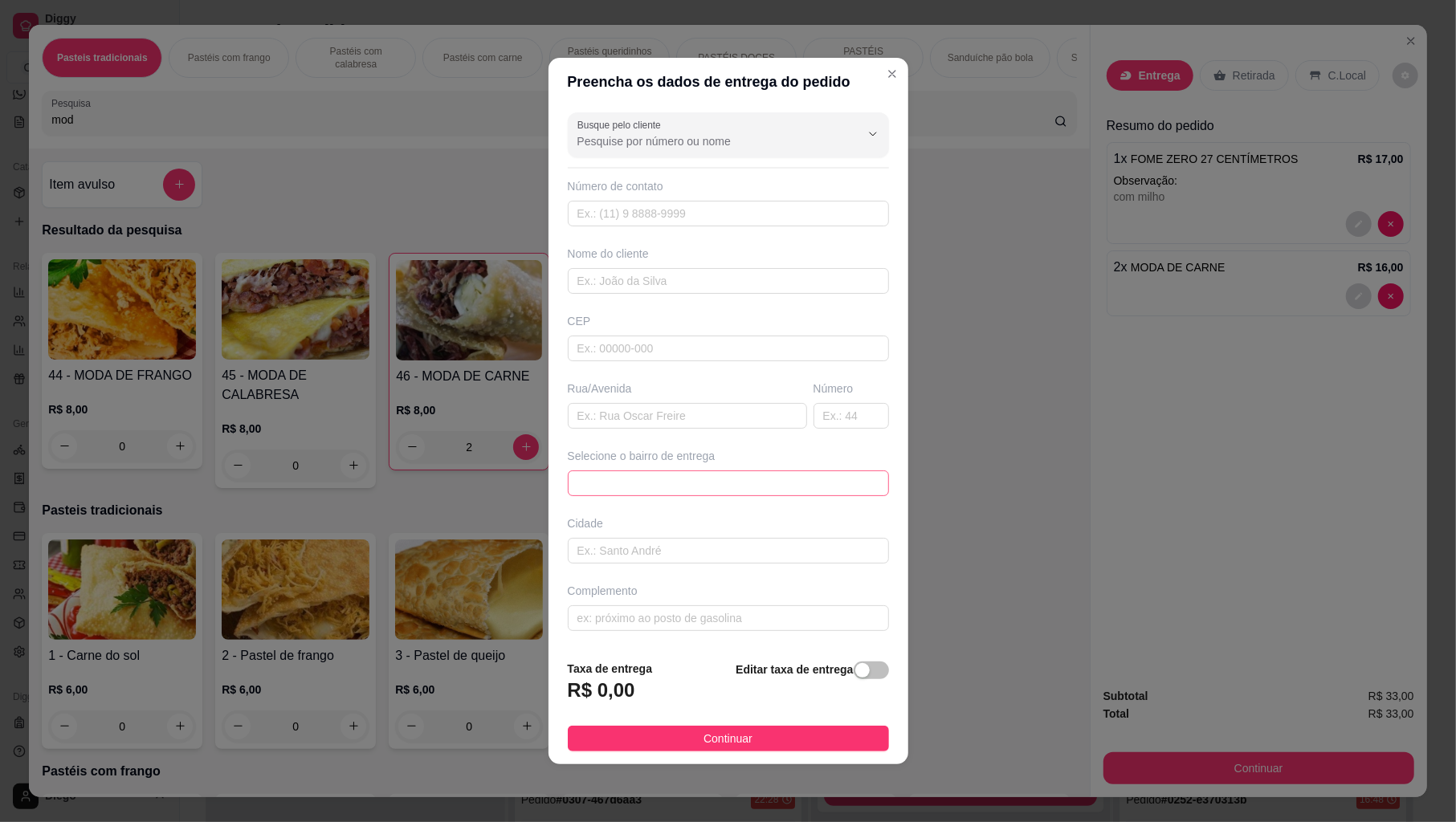
click at [621, 479] on span at bounding box center [728, 483] width 302 height 24
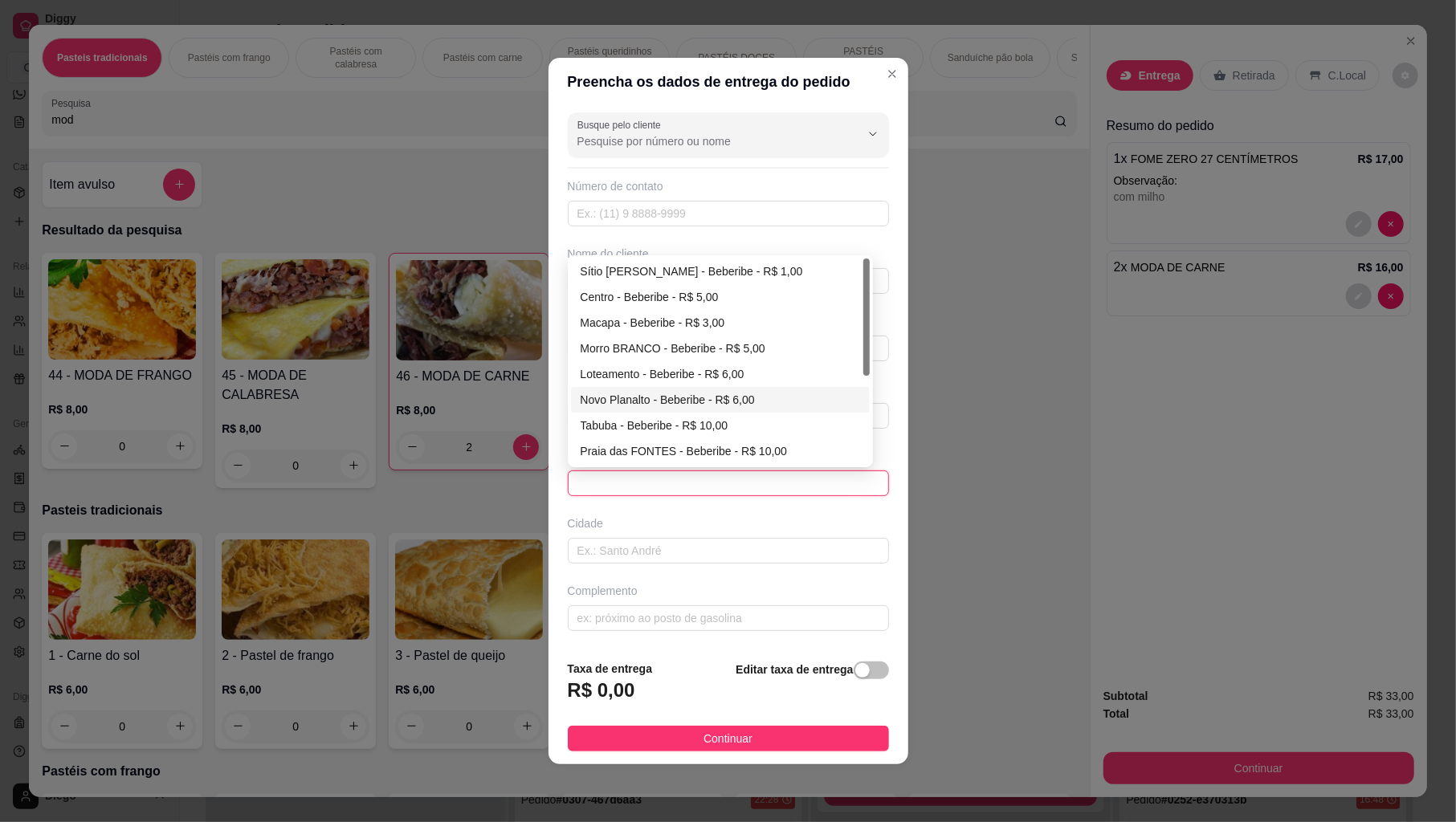
click at [660, 403] on div "Novo Planalto - Beberibe - R$ 6,00" at bounding box center [720, 400] width 279 height 17
type input "Beberibe"
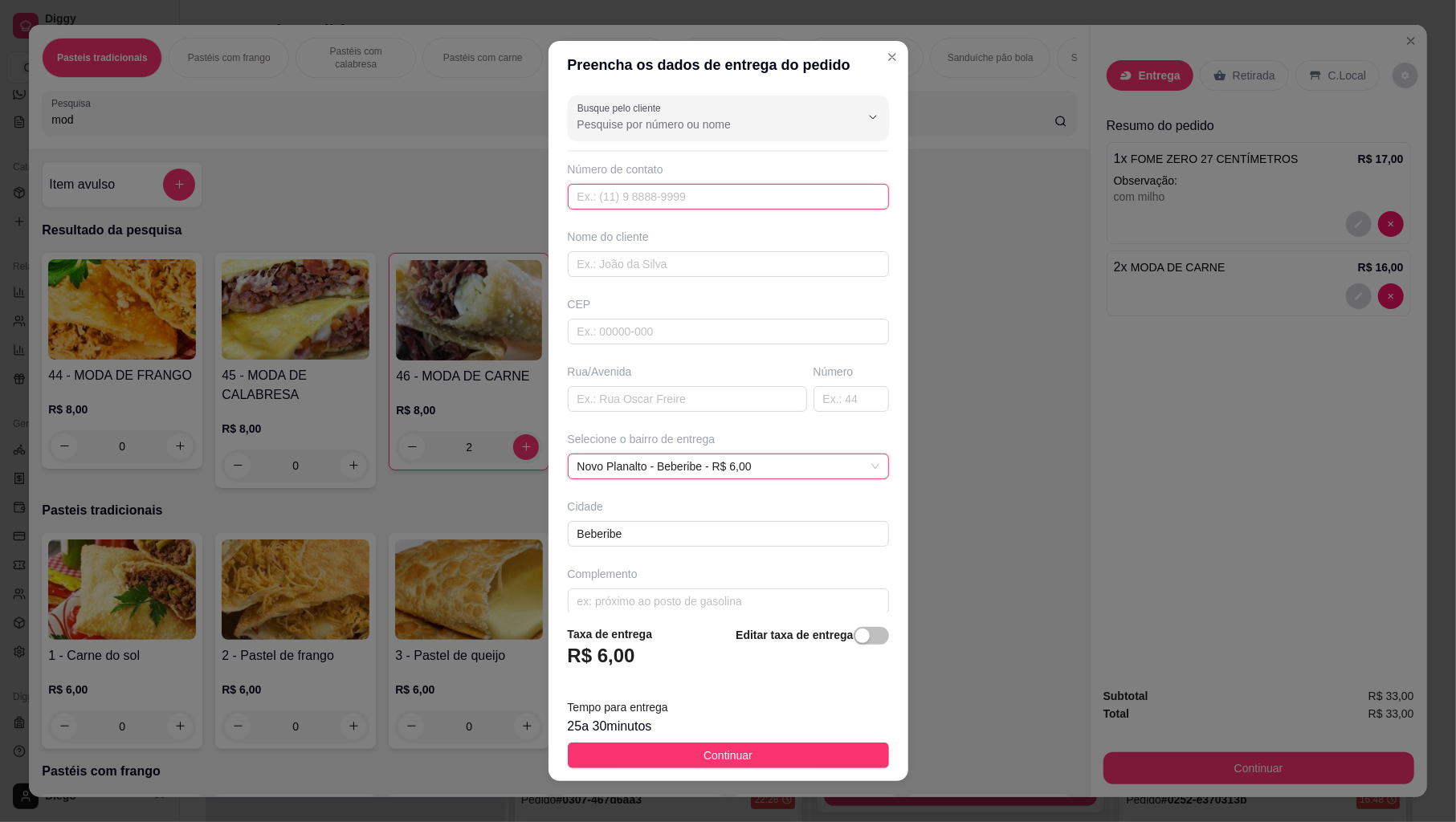
click at [679, 203] on input "text" at bounding box center [728, 197] width 322 height 26
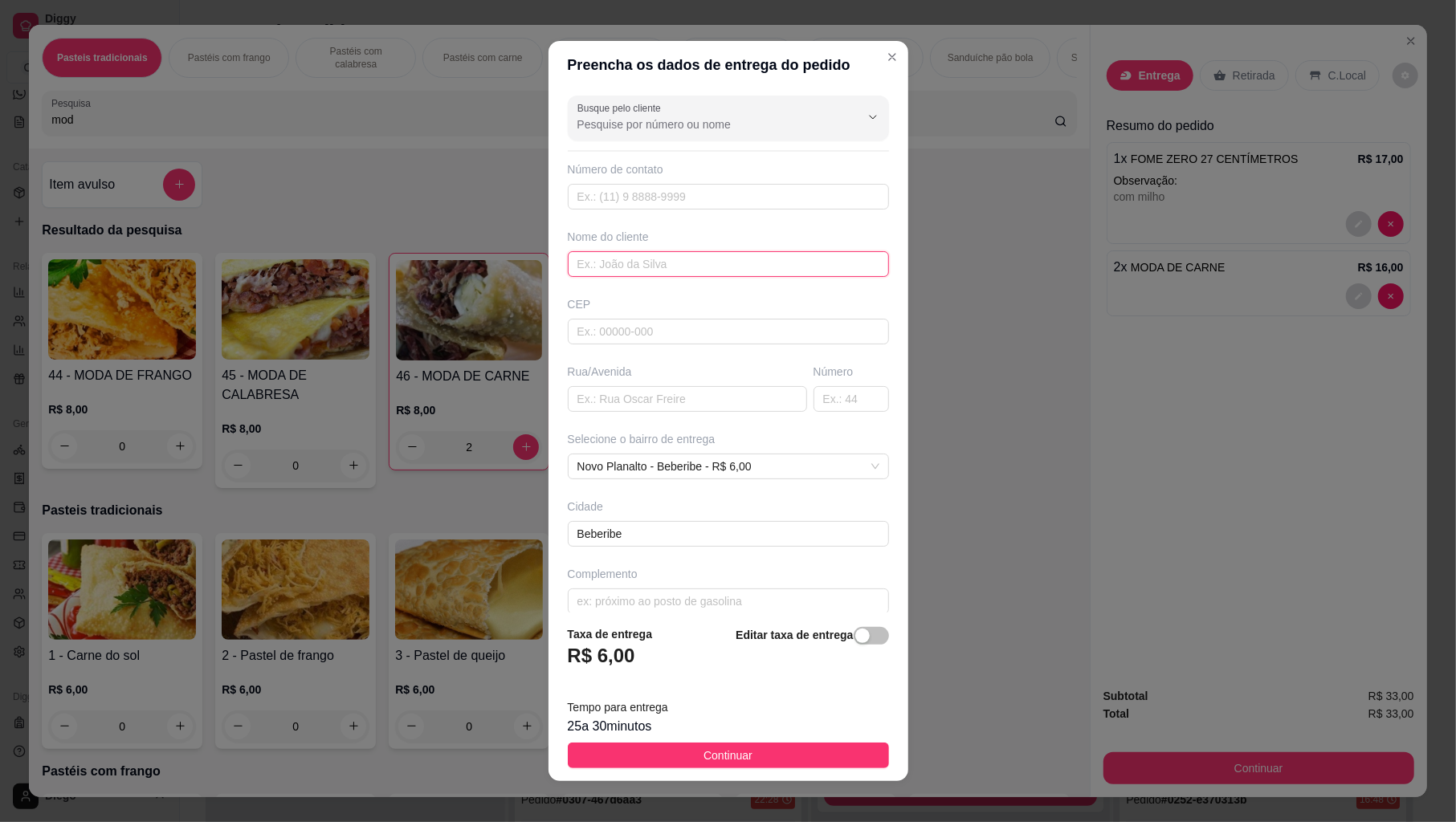
click at [620, 269] on input "text" at bounding box center [728, 264] width 322 height 26
type input "denise lima"
click at [614, 408] on input "text" at bounding box center [687, 400] width 239 height 26
type input "bom samaritano"
click at [771, 369] on div "Rua/Avenida" at bounding box center [687, 372] width 239 height 16
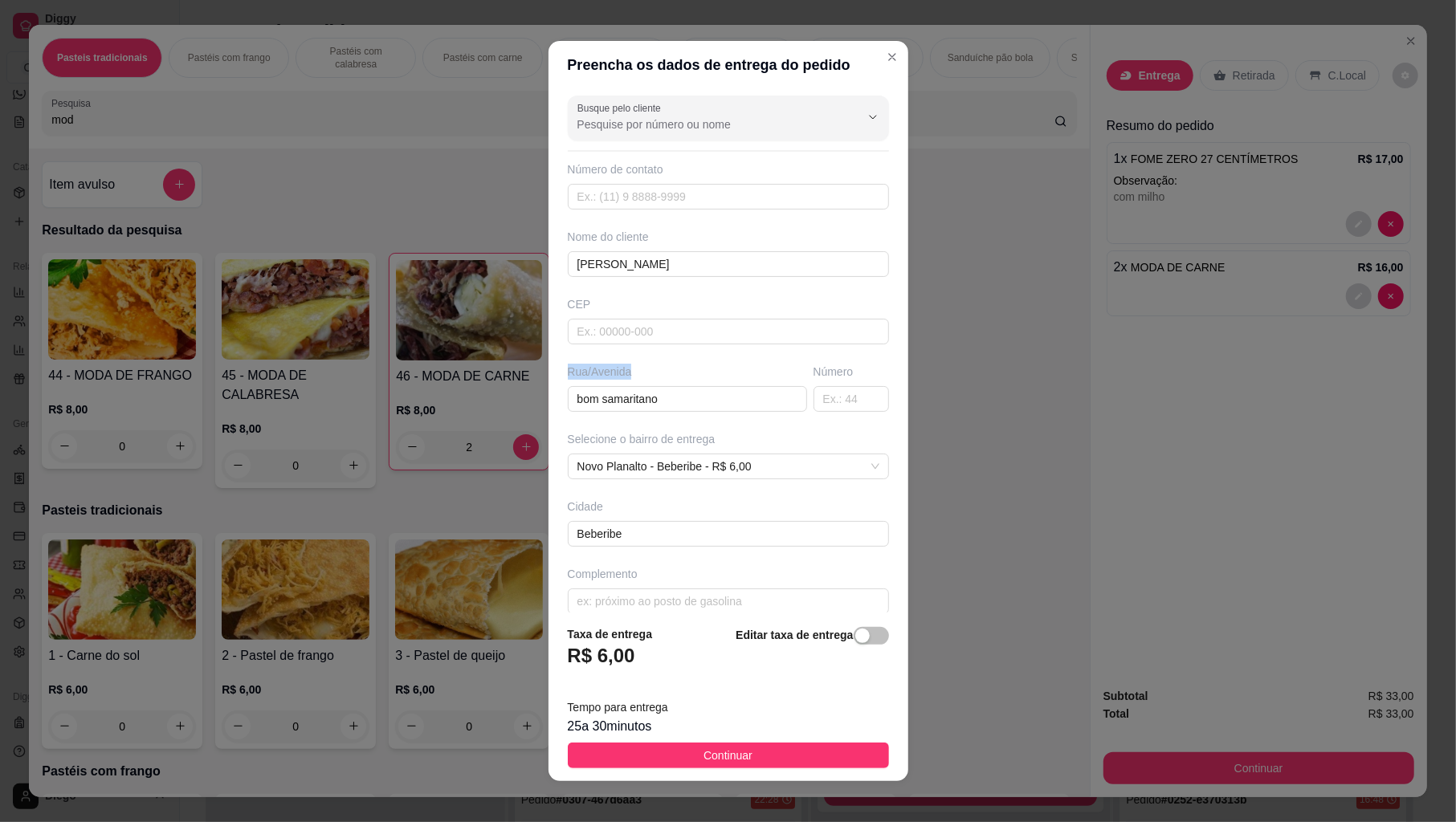
click at [771, 369] on div "Rua/Avenida" at bounding box center [687, 372] width 239 height 16
click at [814, 399] on input "text" at bounding box center [851, 400] width 75 height 26
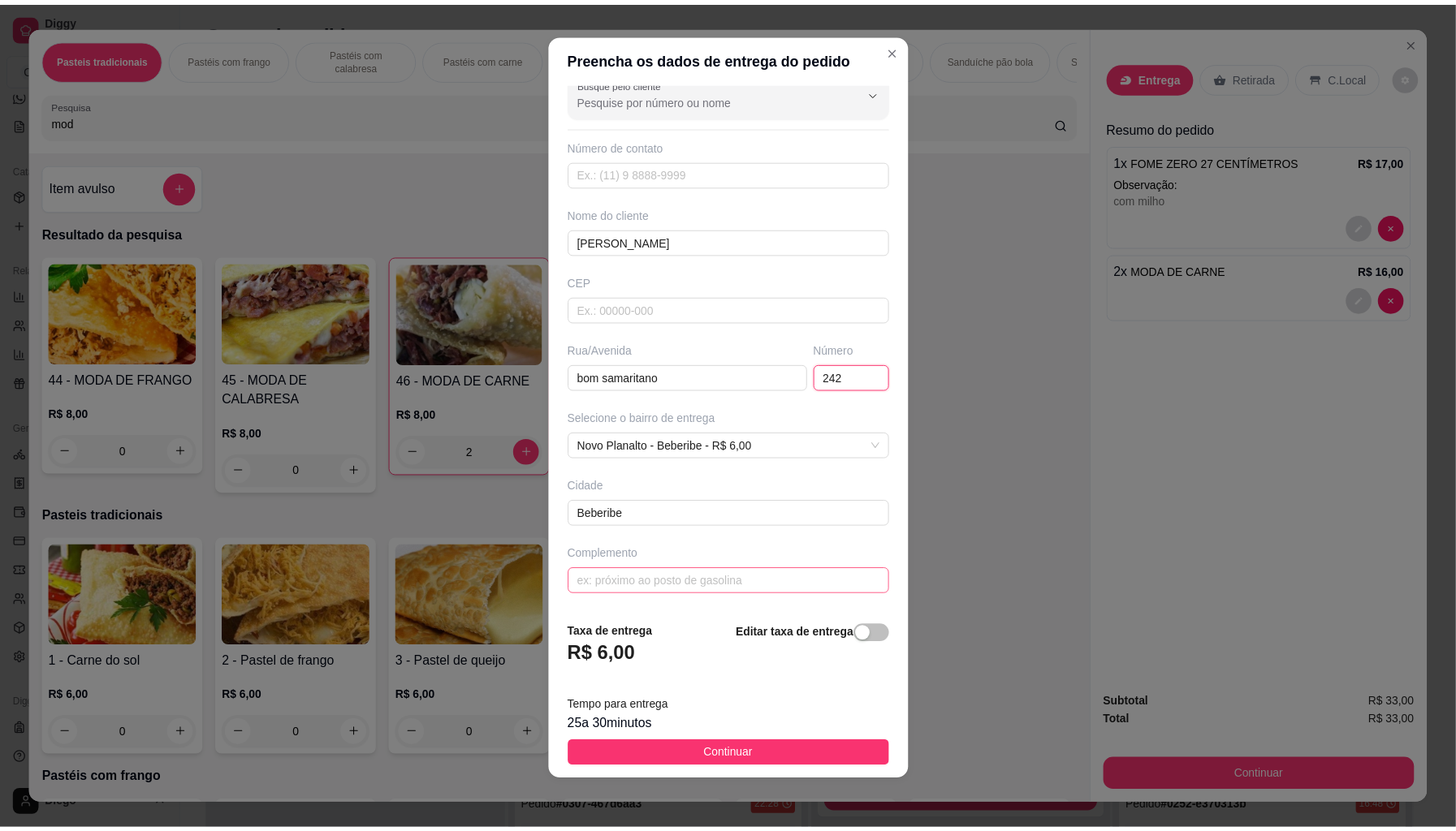
scroll to position [10, 0]
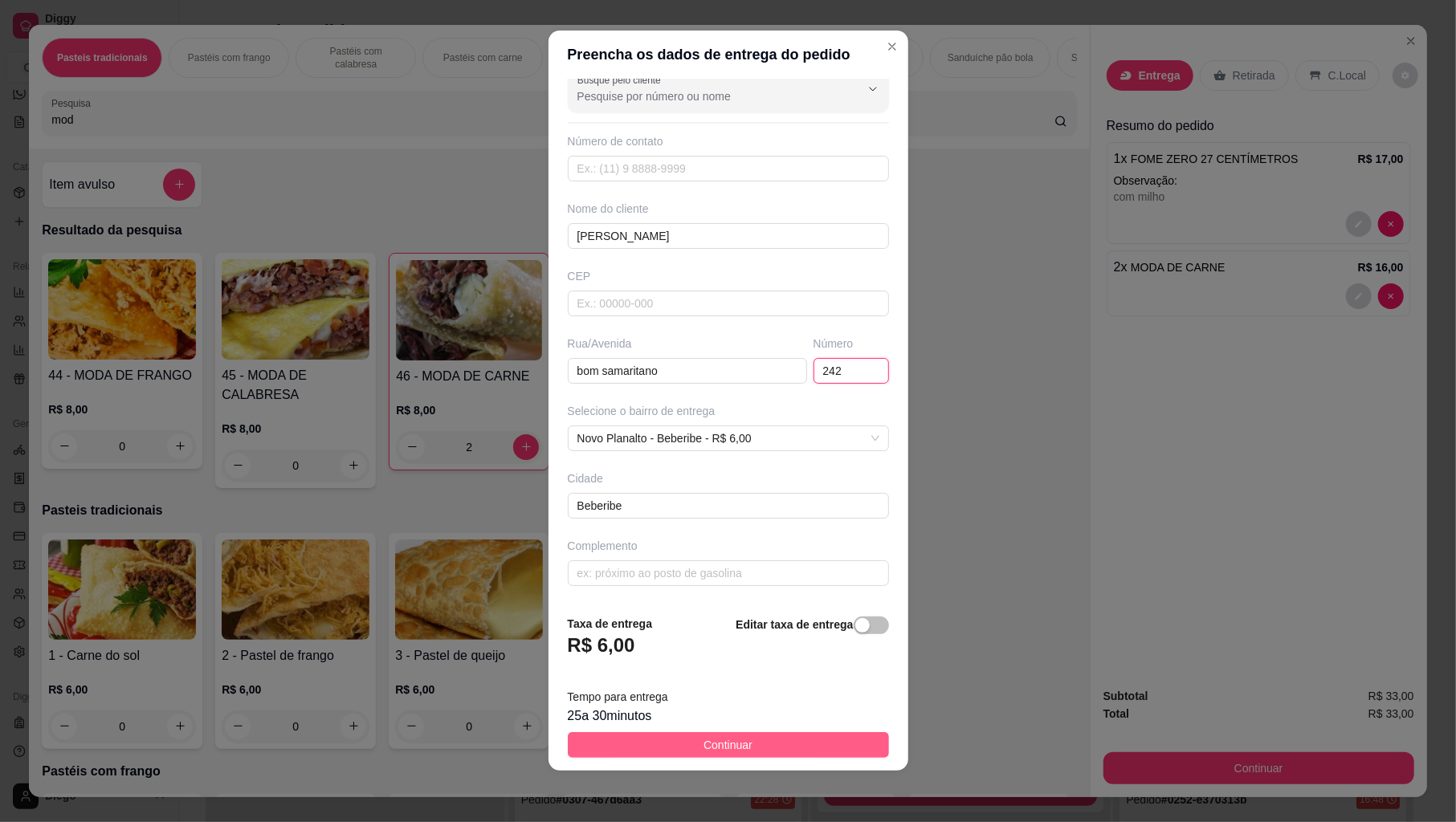
type input "242"
click at [843, 740] on button "Continuar" at bounding box center [728, 745] width 322 height 26
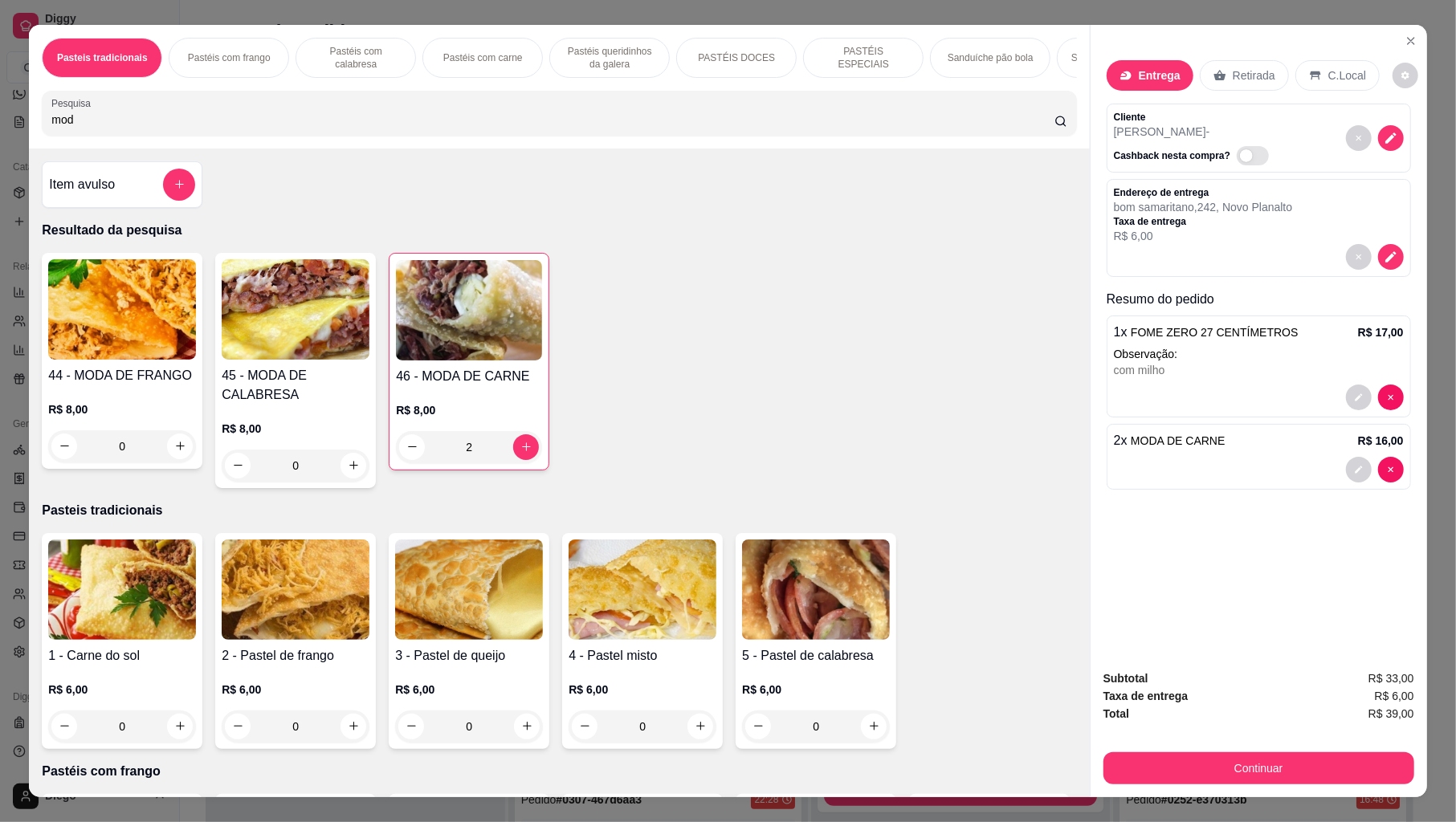
click at [1179, 463] on div at bounding box center [1258, 470] width 290 height 26
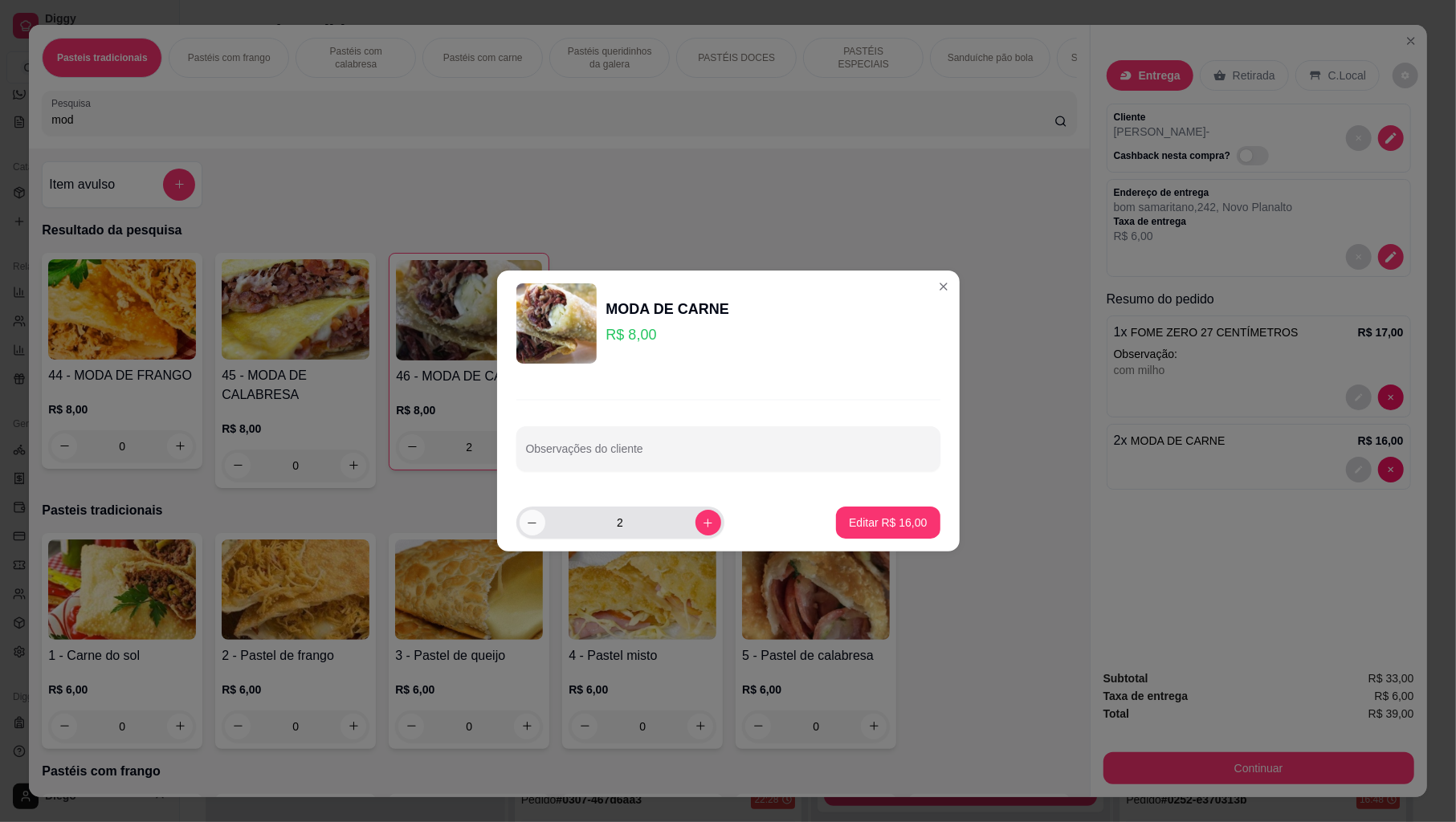
click at [531, 525] on icon "decrease-product-quantity" at bounding box center [531, 522] width 12 height 12
type input "1"
click at [907, 519] on p "Editar R$ 8,00" at bounding box center [891, 522] width 70 height 16
type input "1"
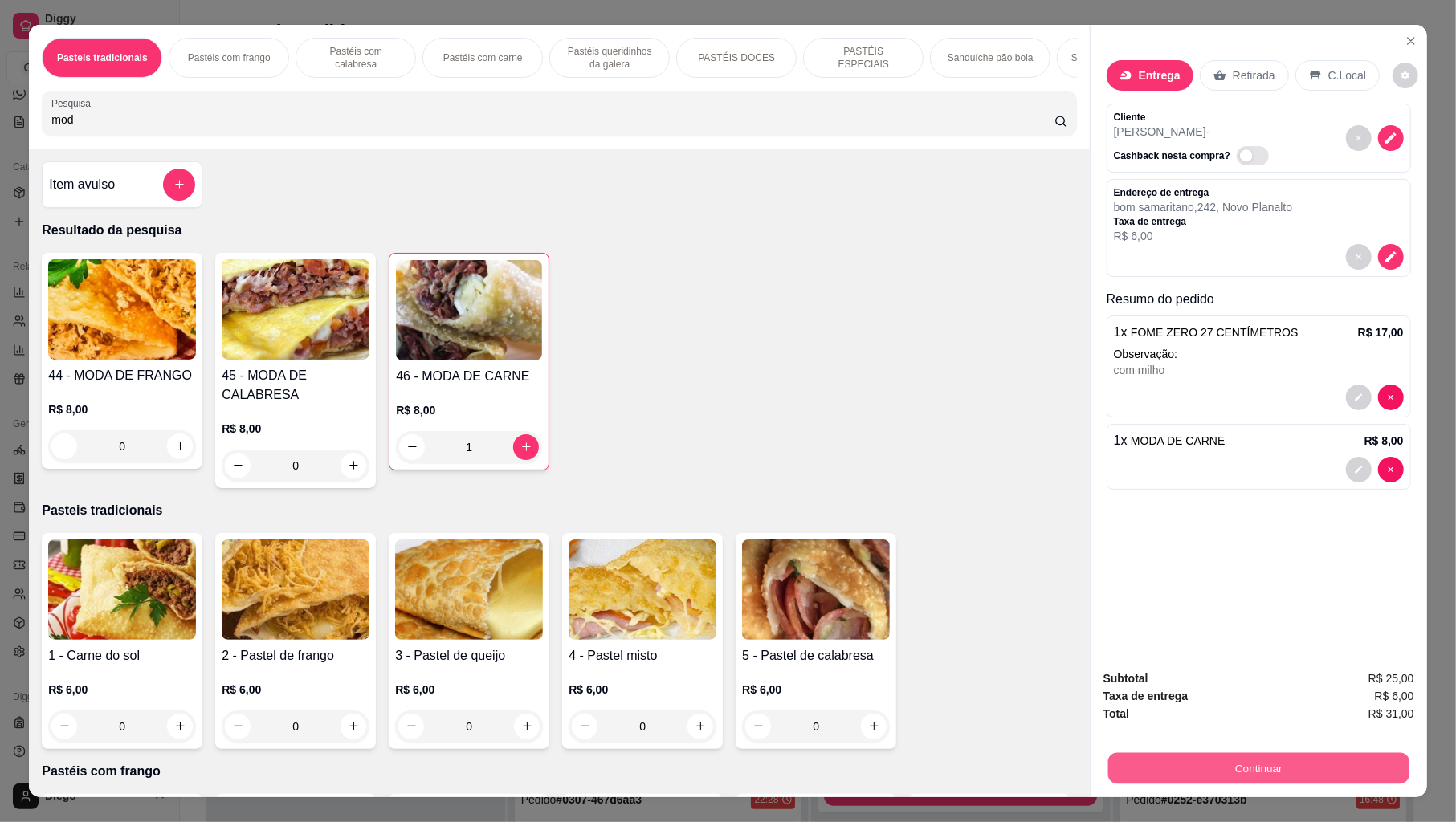
click at [1150, 751] on div "Continuar" at bounding box center [1258, 766] width 311 height 36
click at [1118, 777] on button "Continuar" at bounding box center [1258, 769] width 301 height 31
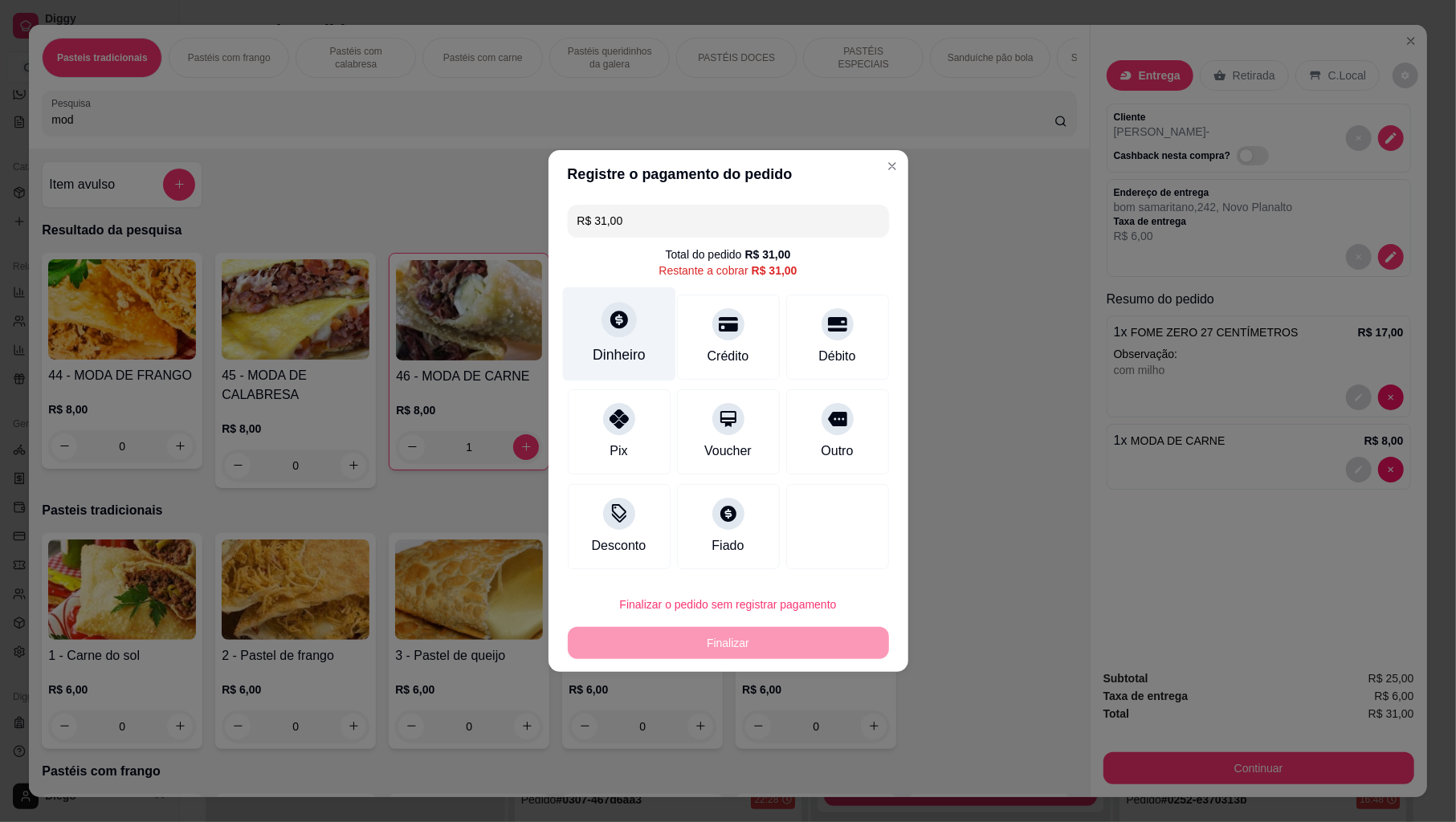
click at [637, 357] on div "Dinheiro" at bounding box center [619, 355] width 53 height 21
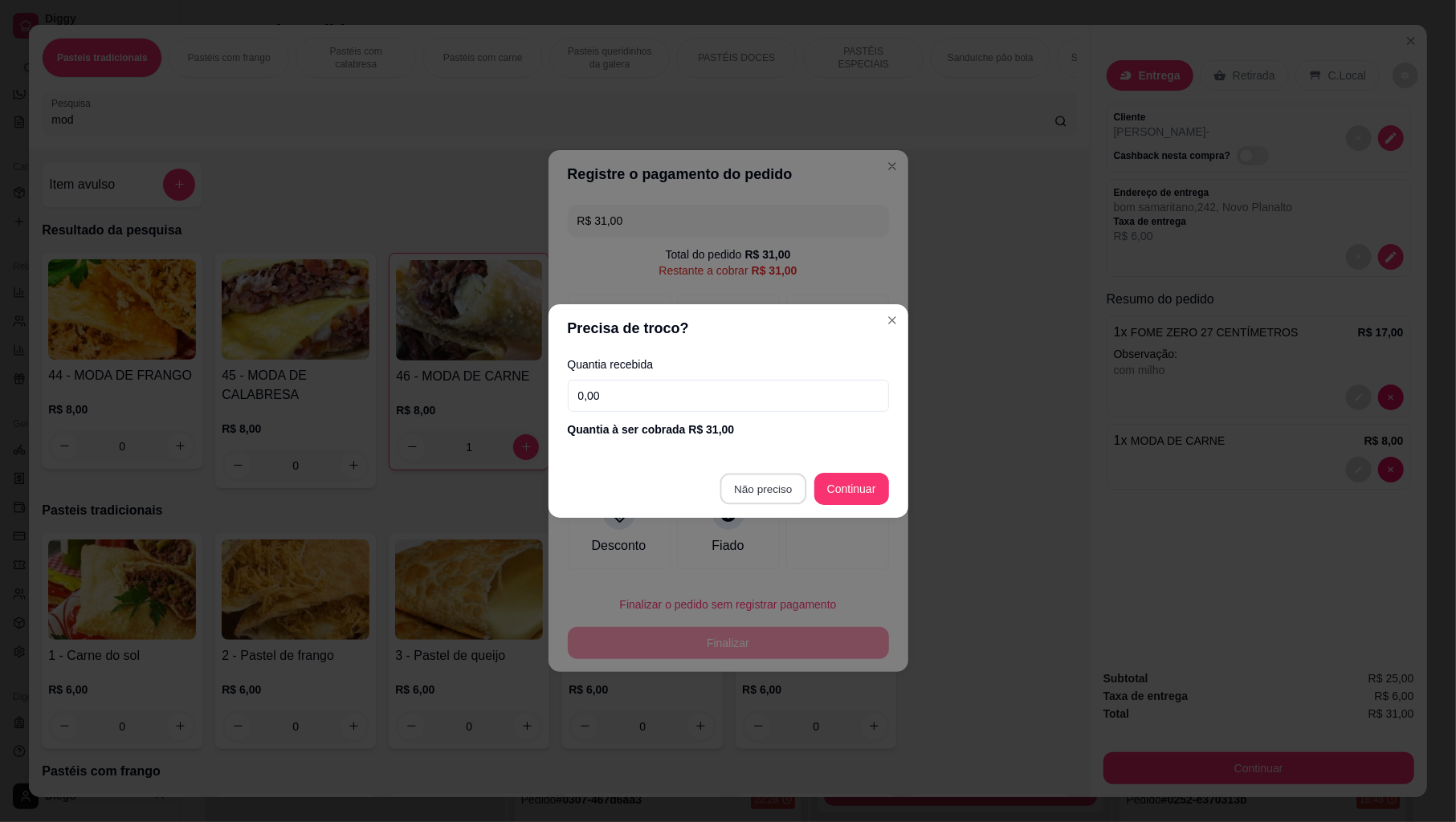
type input "R$ 0,00"
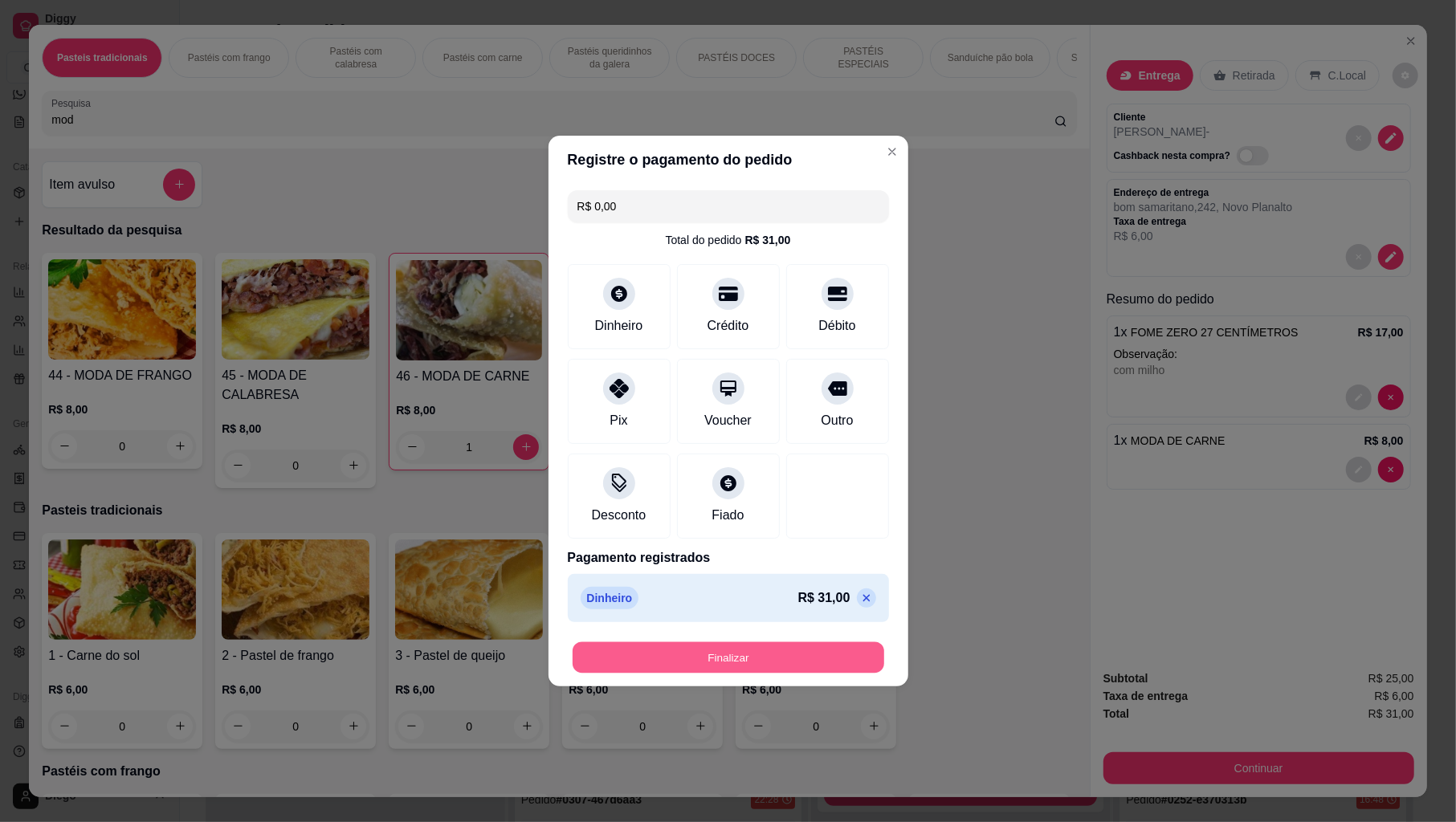
click at [692, 656] on button "Finalizar" at bounding box center [728, 658] width 312 height 31
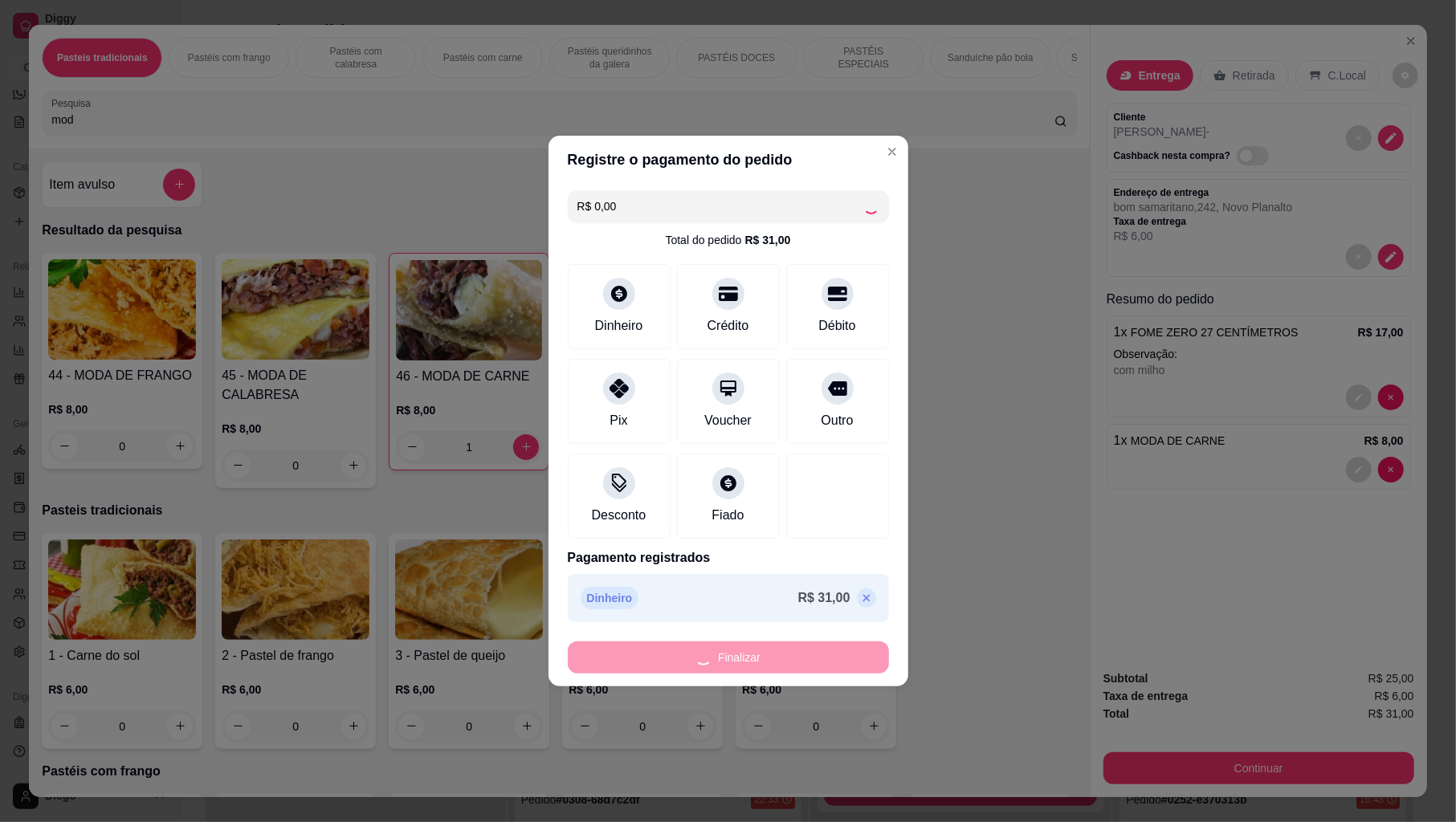
type input "0"
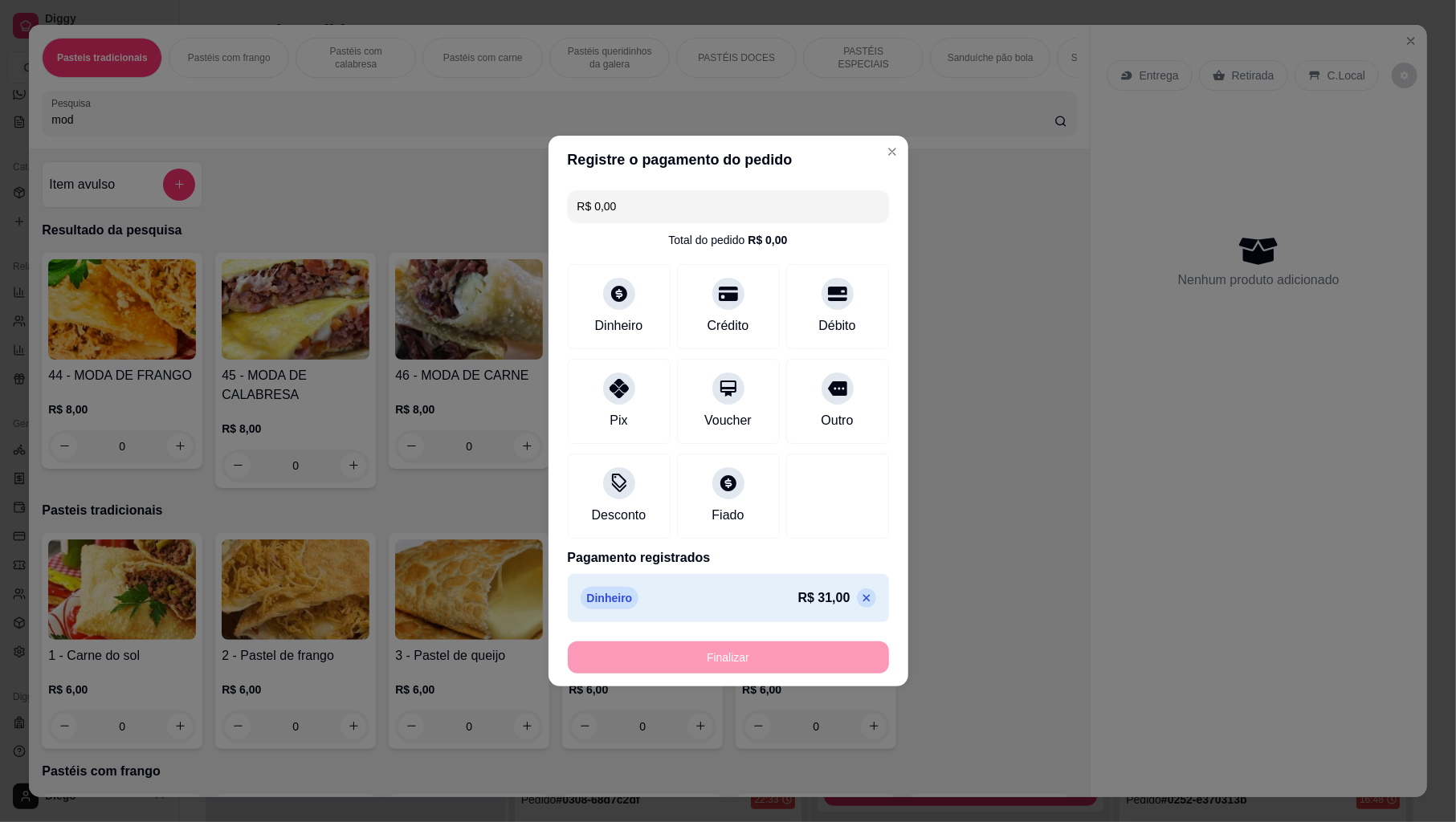
type input "-R$ 31,00"
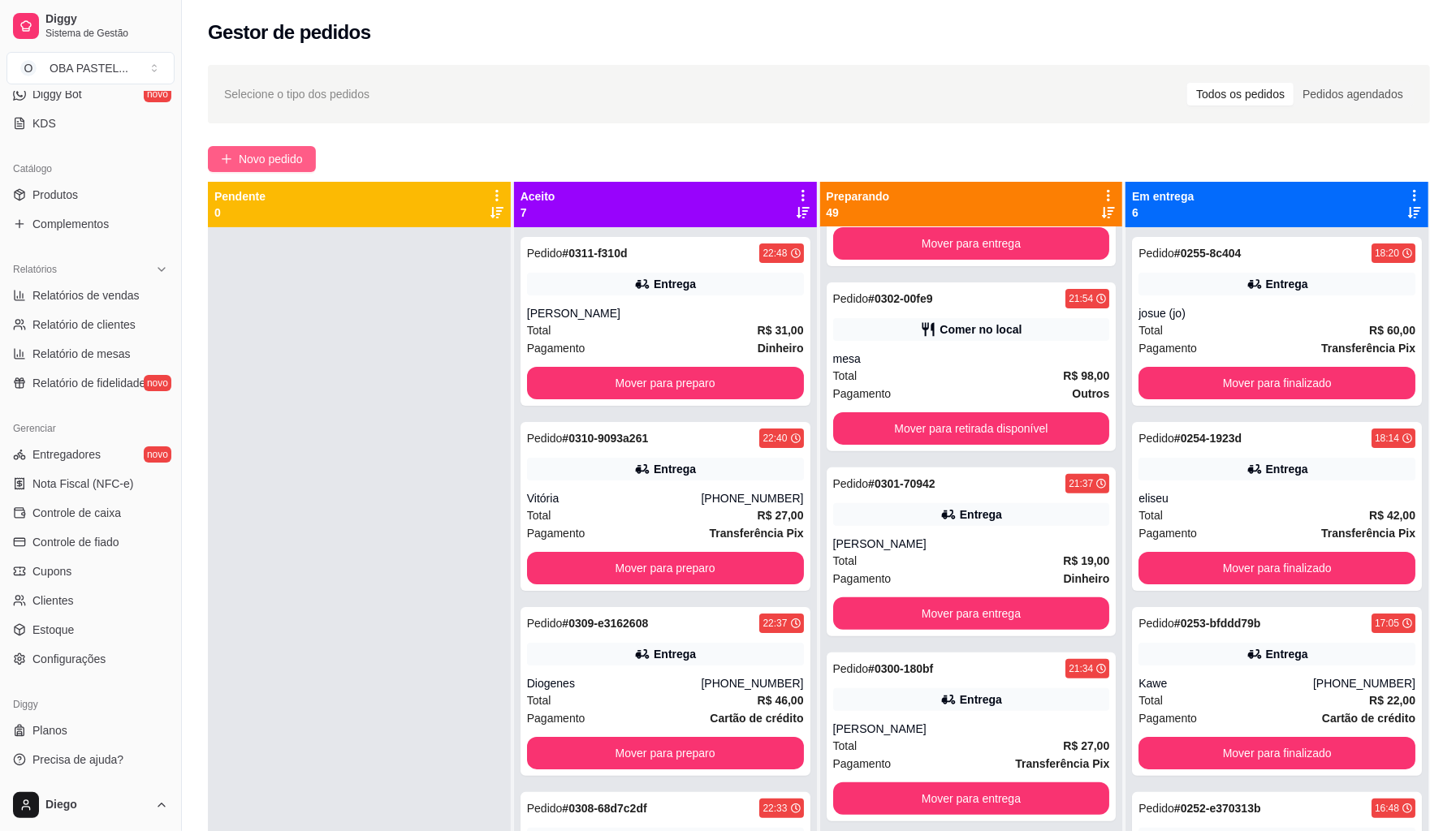
click at [237, 156] on button "Novo pedido" at bounding box center [261, 159] width 108 height 26
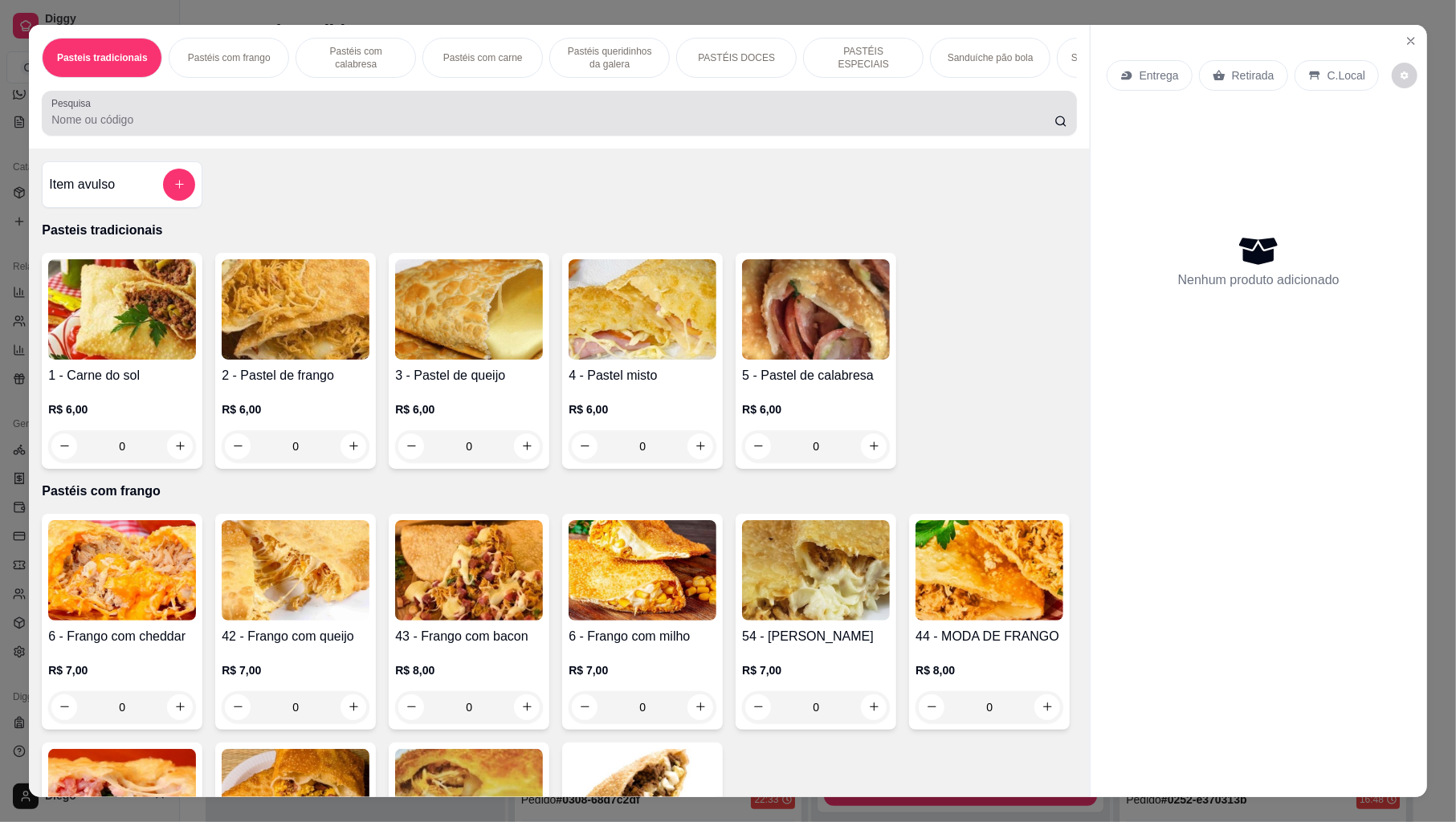
click at [264, 126] on div at bounding box center [559, 113] width 1015 height 32
drag, startPoint x: 264, startPoint y: 126, endPoint x: 379, endPoint y: 83, distance: 122.8
click at [264, 126] on div at bounding box center [559, 113] width 1015 height 32
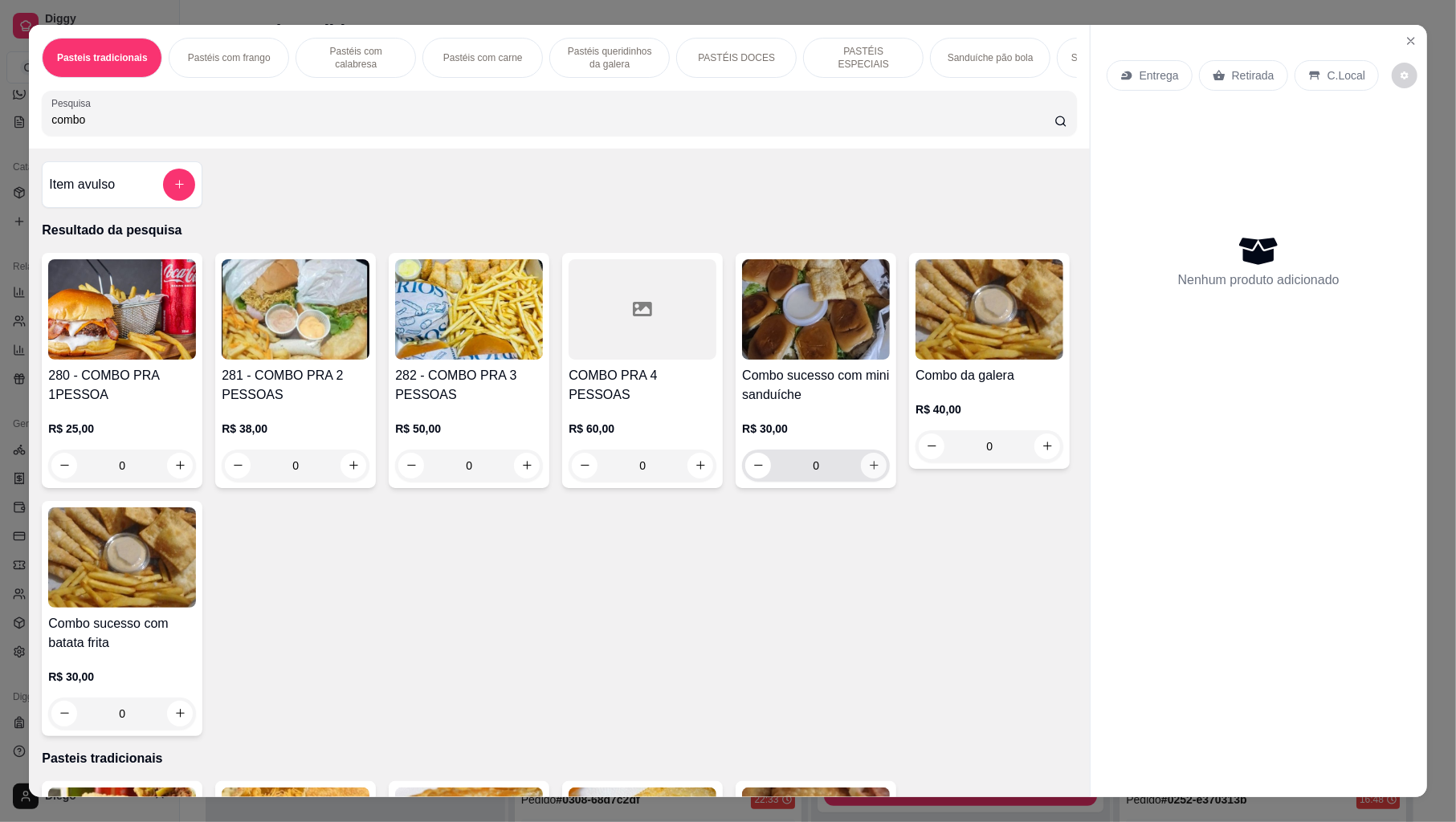
type input "combo"
click at [873, 477] on button "increase-product-quantity" at bounding box center [873, 465] width 25 height 25
type input "1"
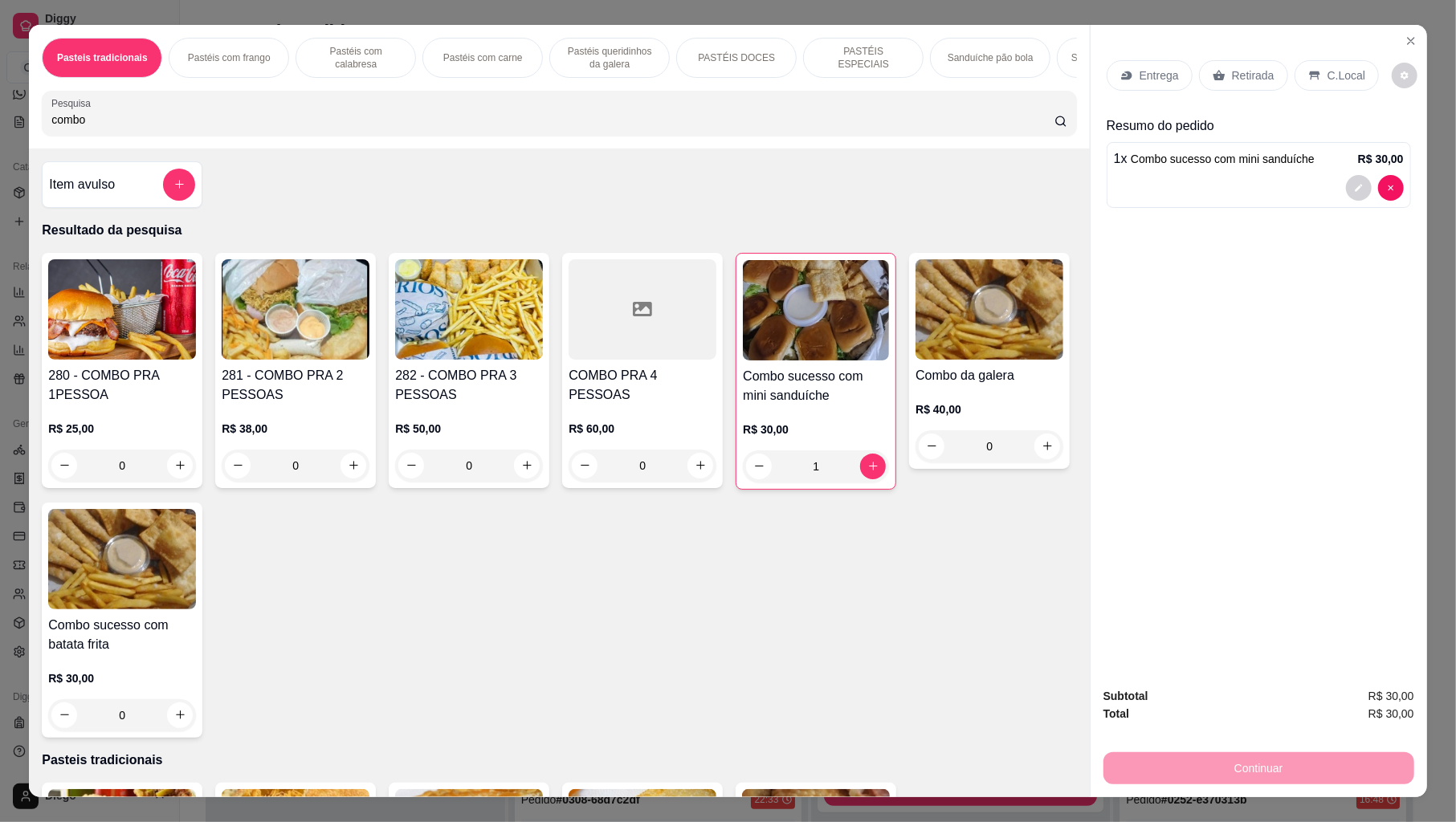
click at [1167, 71] on p "Entrega" at bounding box center [1159, 76] width 39 height 16
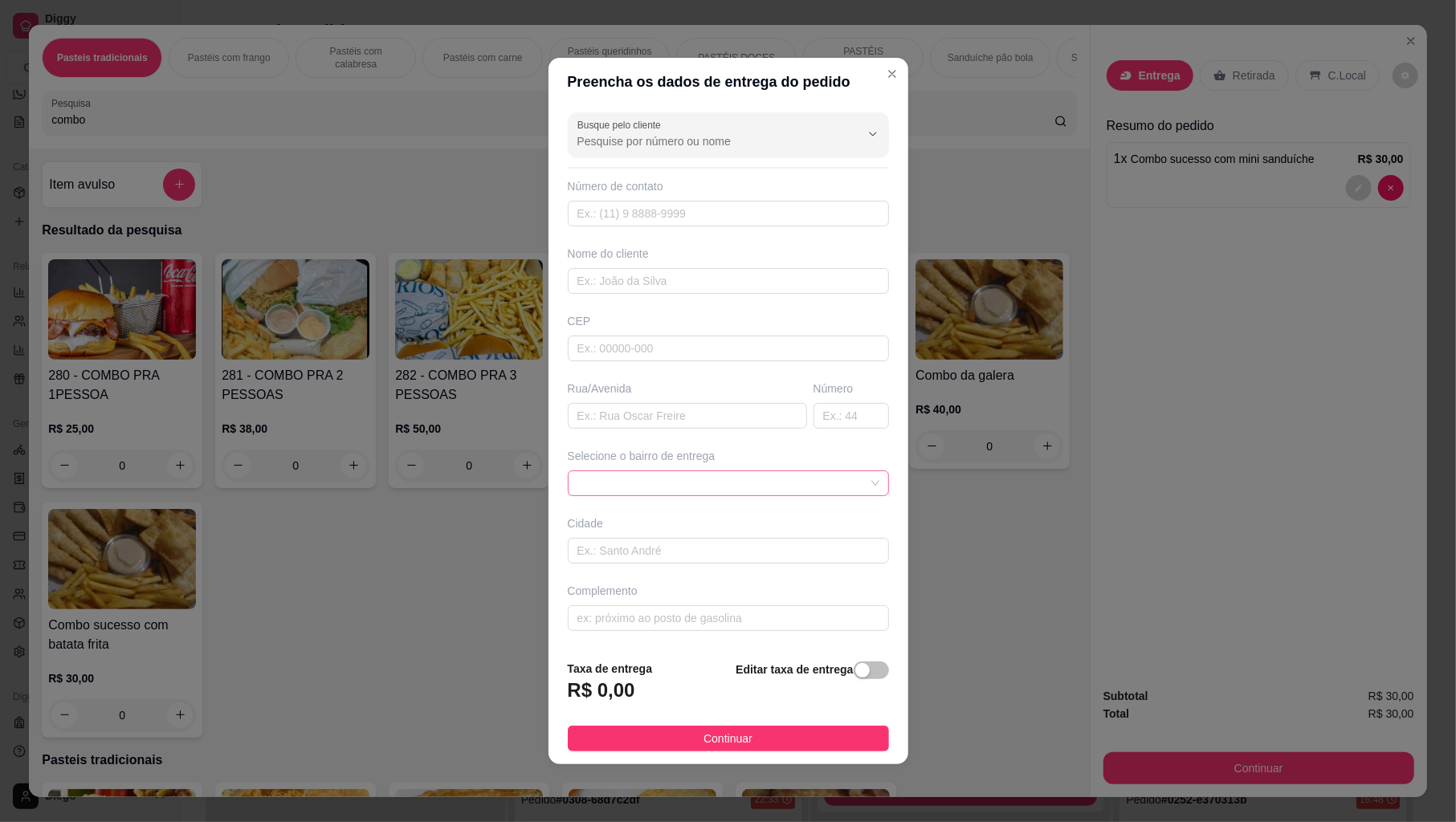
click at [652, 477] on span at bounding box center [728, 483] width 302 height 24
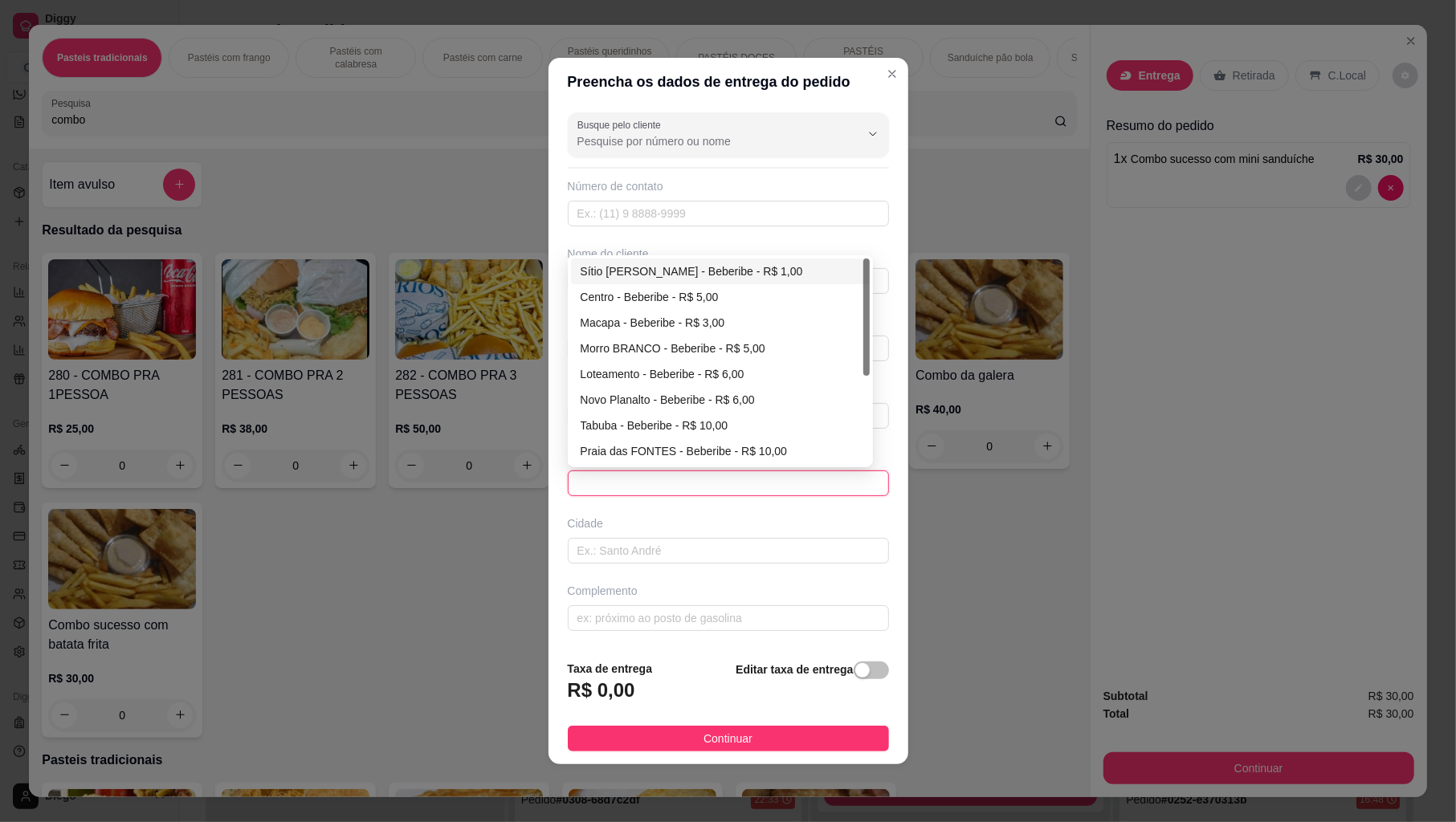
click at [637, 277] on div "Sítio [PERSON_NAME] - Beberibe - R$ 1,00" at bounding box center [720, 271] width 279 height 17
type input "Beberibe"
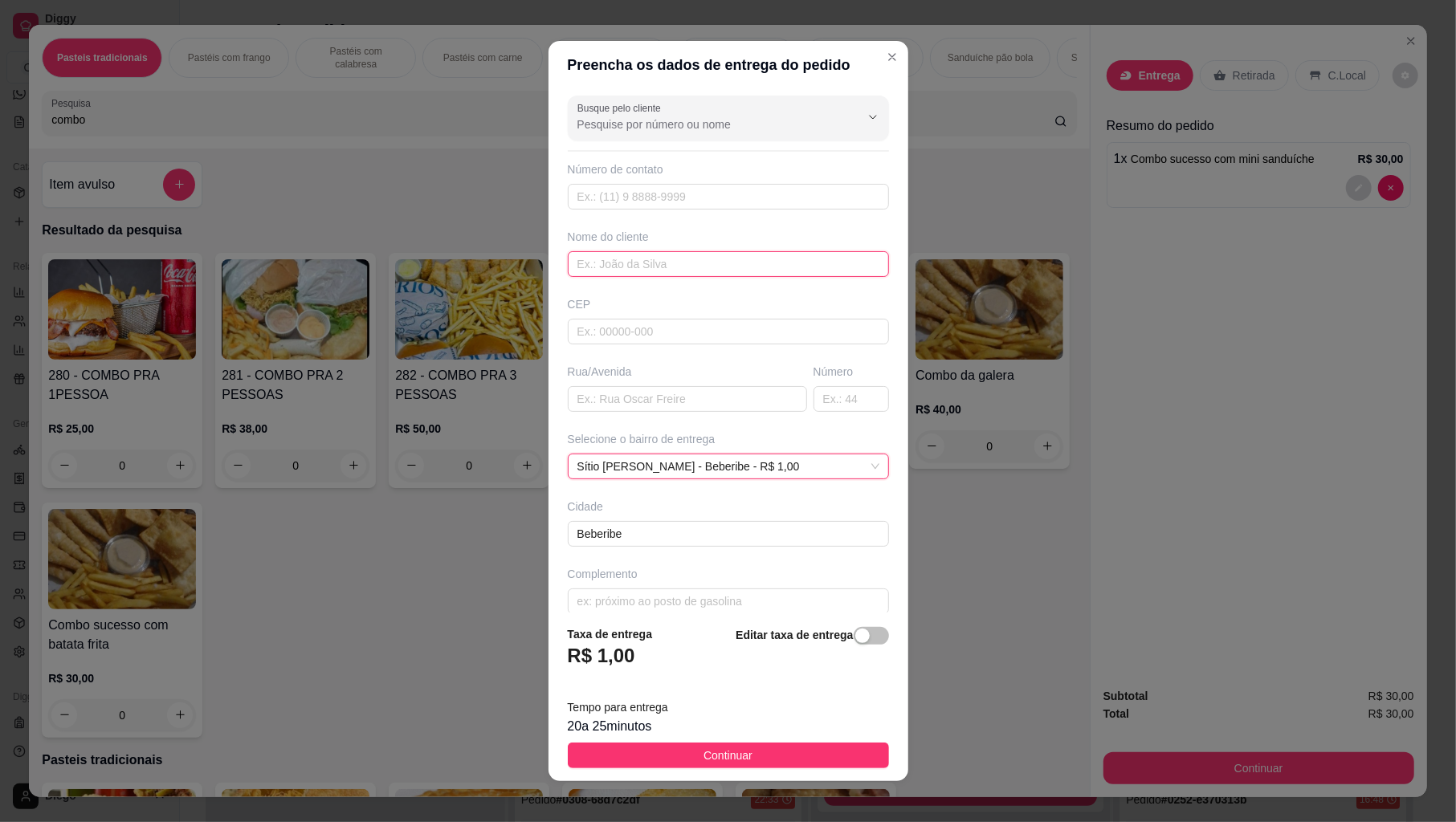
click at [640, 273] on input "text" at bounding box center [728, 264] width 322 height 26
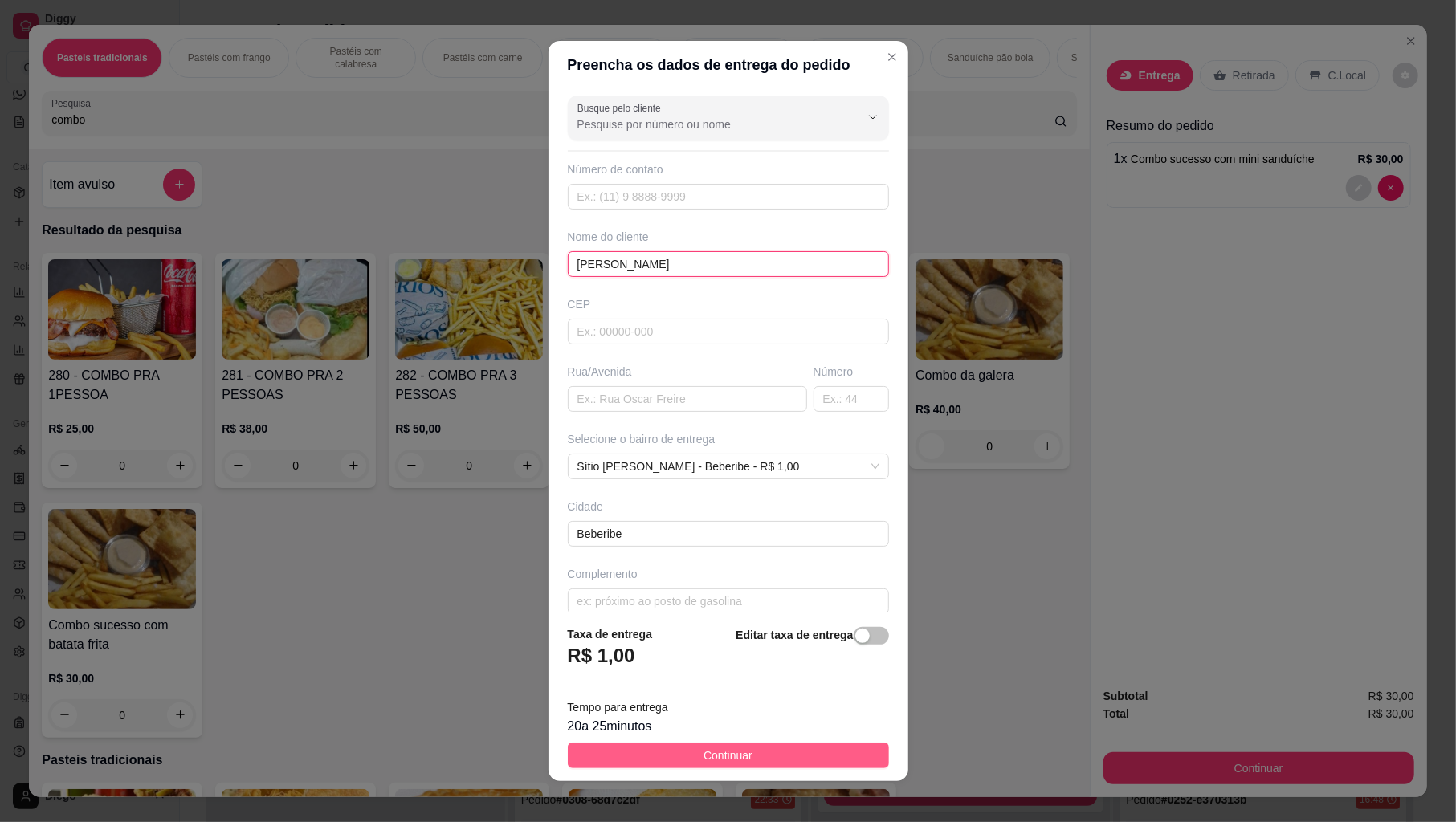
type input "joyce naiana"
click at [702, 743] on button "Continuar" at bounding box center [728, 756] width 322 height 26
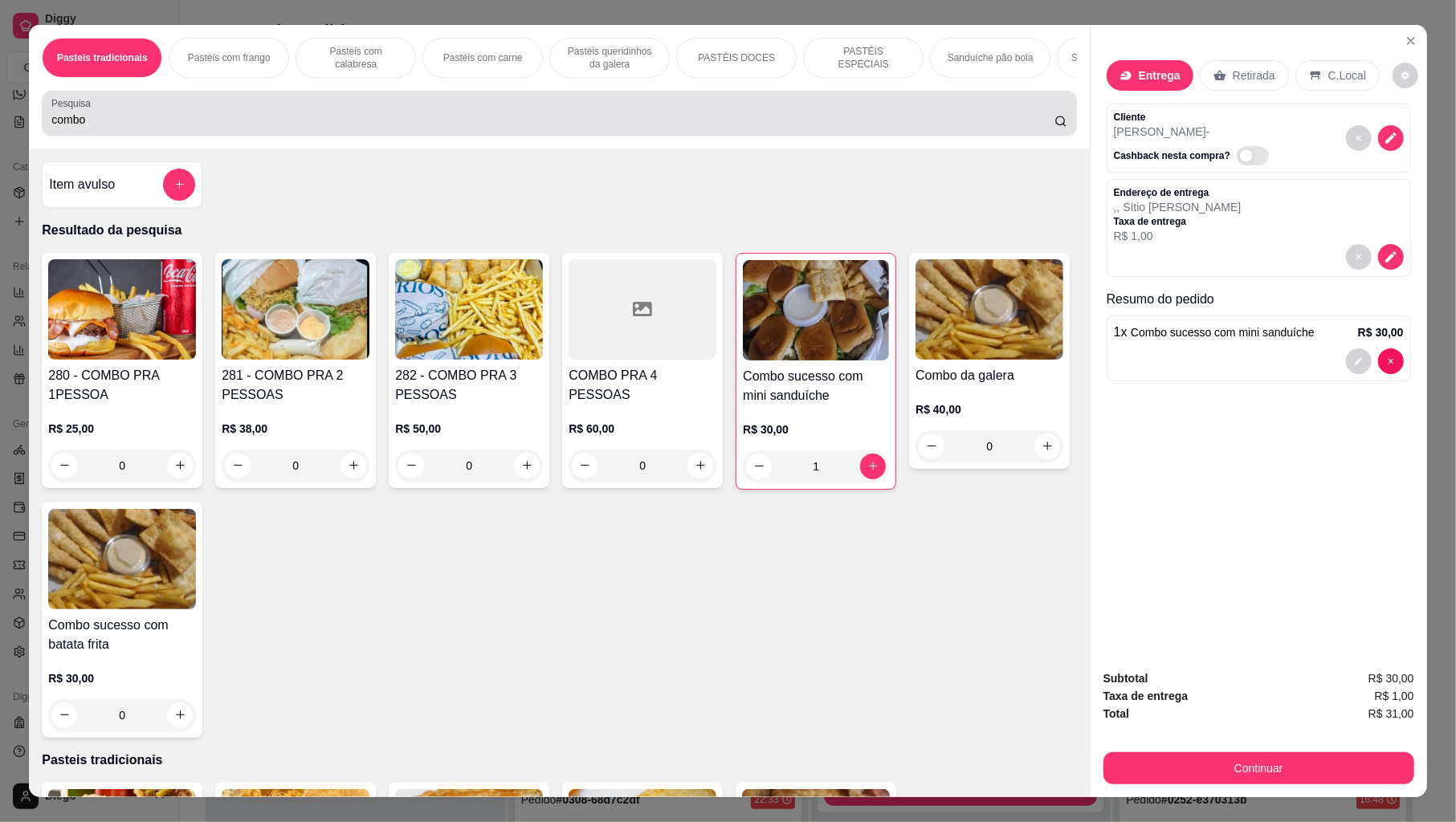
click at [181, 127] on input "combo" at bounding box center [553, 120] width 1003 height 16
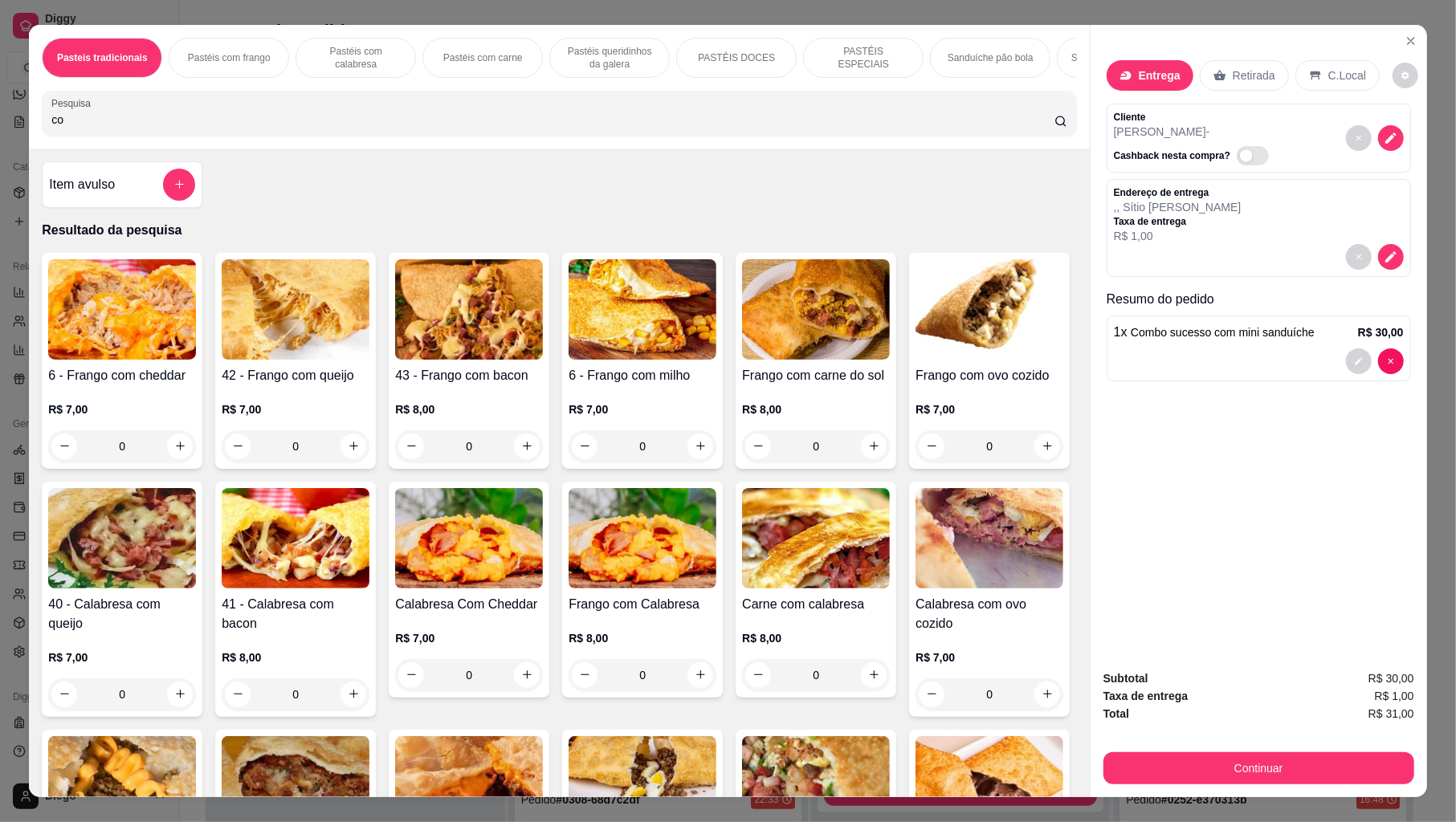
type input "c"
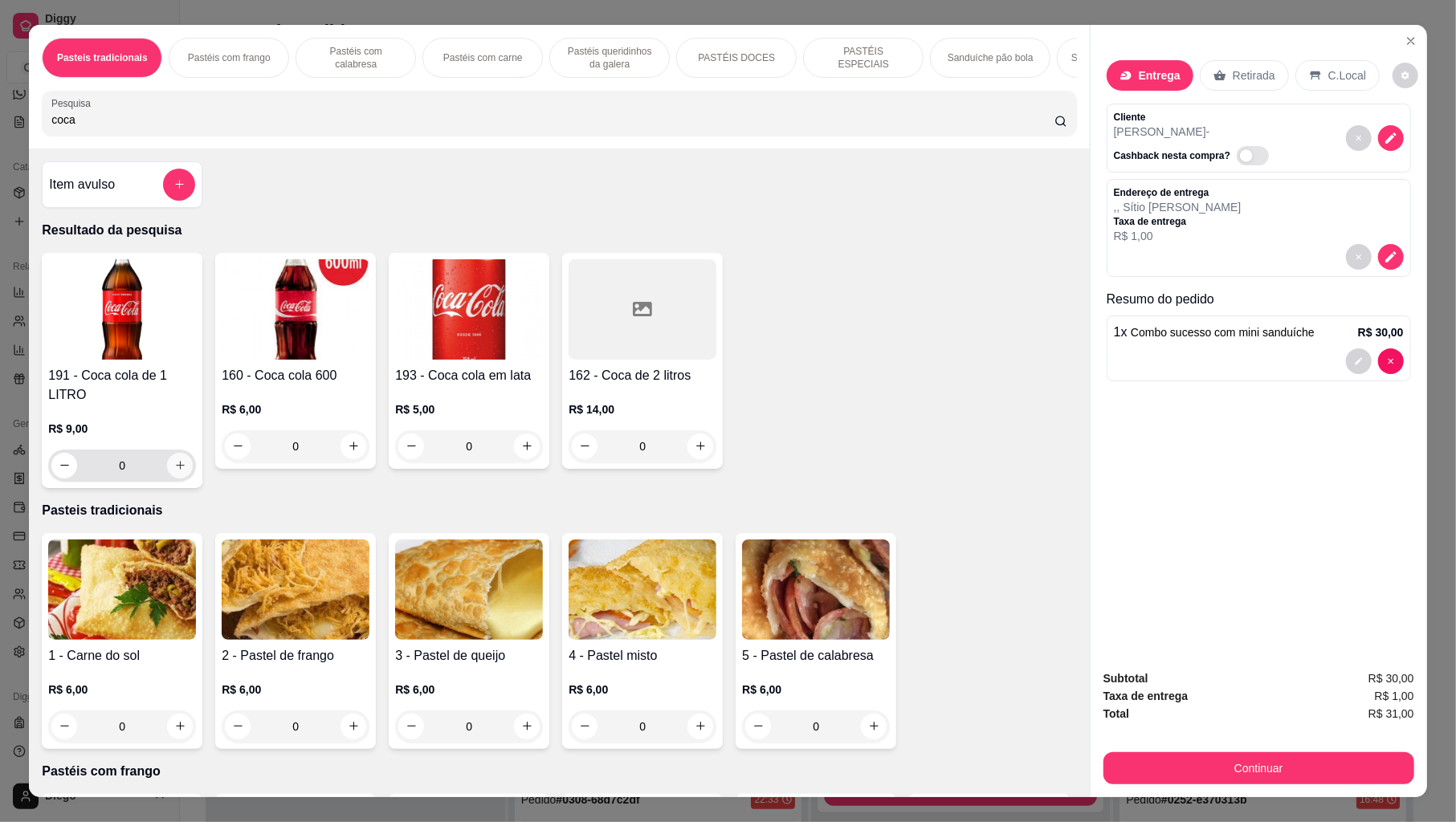
type input "coca"
click at [233, 470] on div "191 - Coca cola de 1 LITRO R$ 9,00 0 160 - Coca cola 600 R$ 6,00 0 193 - Coca c…" at bounding box center [559, 370] width 1035 height 236
click at [1260, 771] on button "Continuar" at bounding box center [1258, 768] width 311 height 32
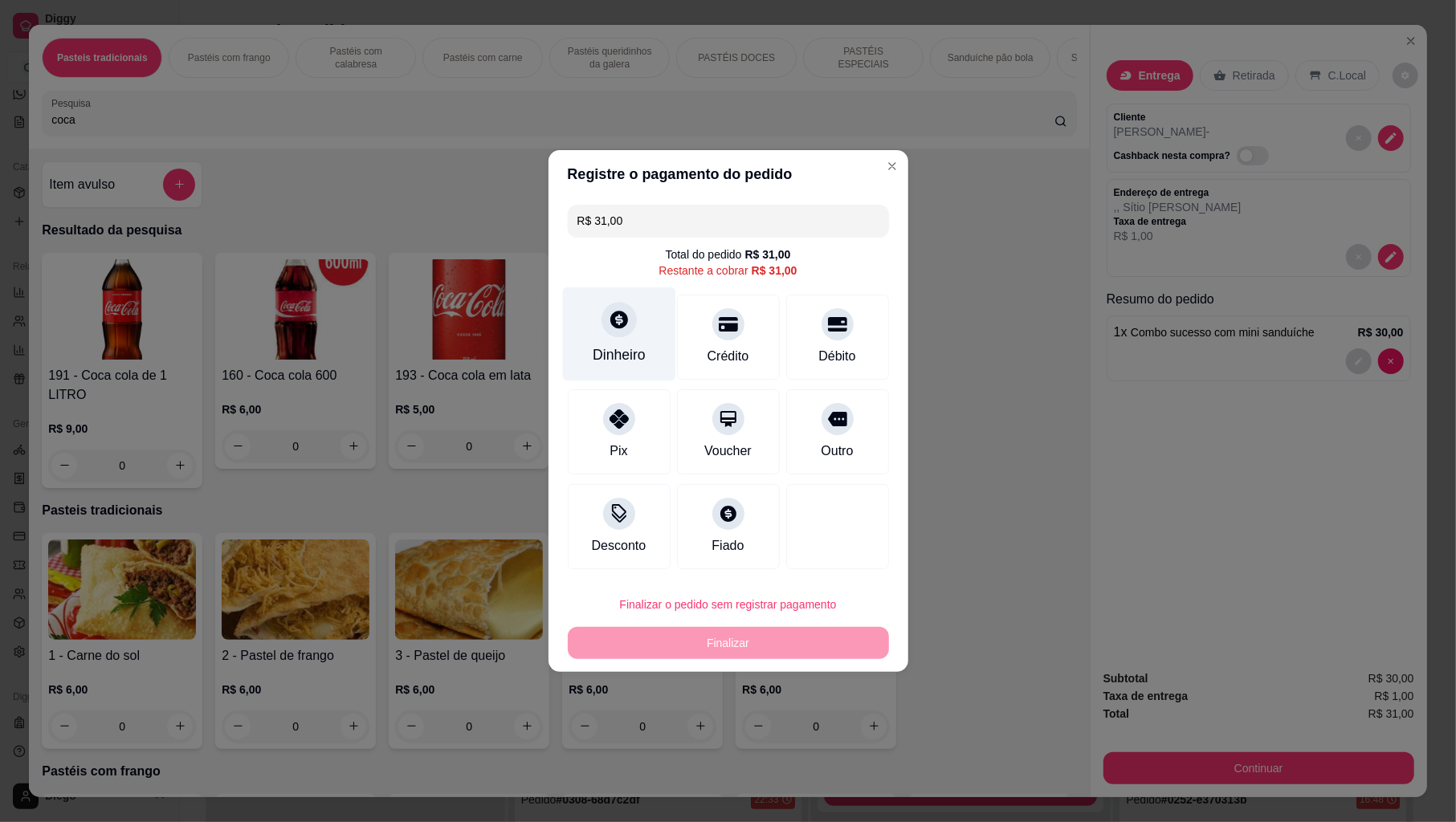
click at [637, 347] on div "Dinheiro" at bounding box center [619, 355] width 53 height 21
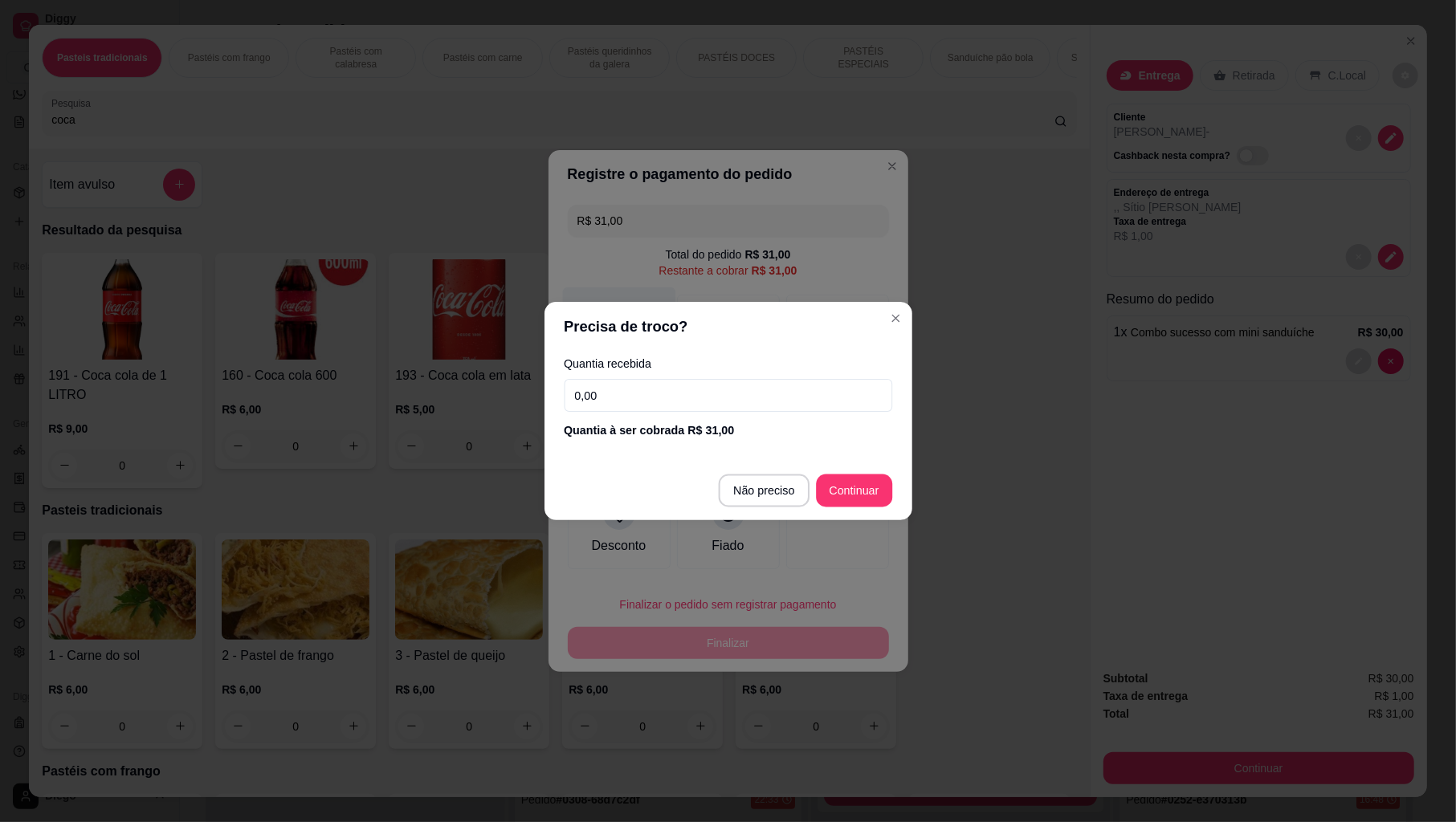
click at [637, 347] on header "Precisa de troco?" at bounding box center [728, 326] width 367 height 49
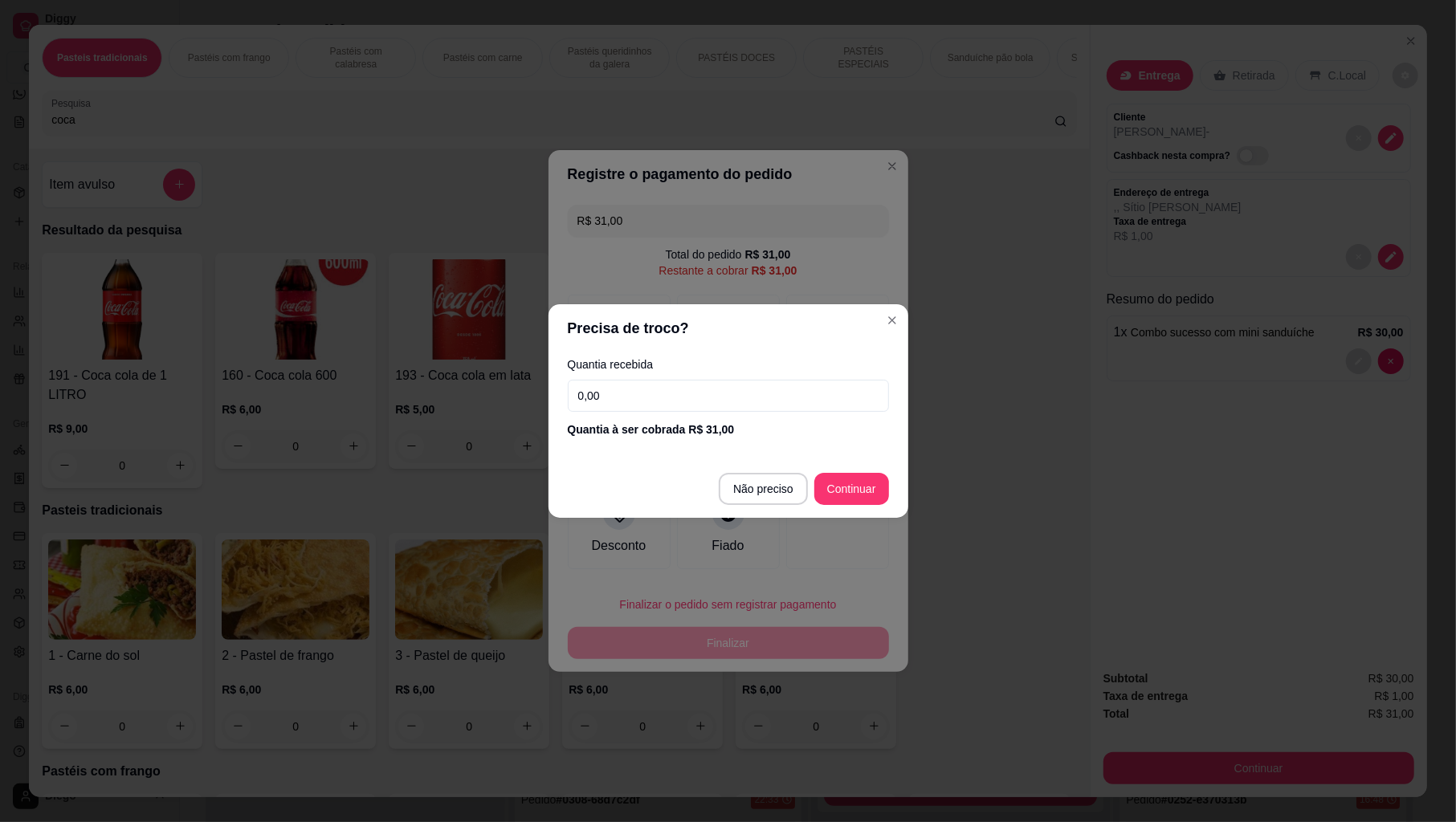
click at [637, 389] on input "0,00" at bounding box center [728, 396] width 322 height 32
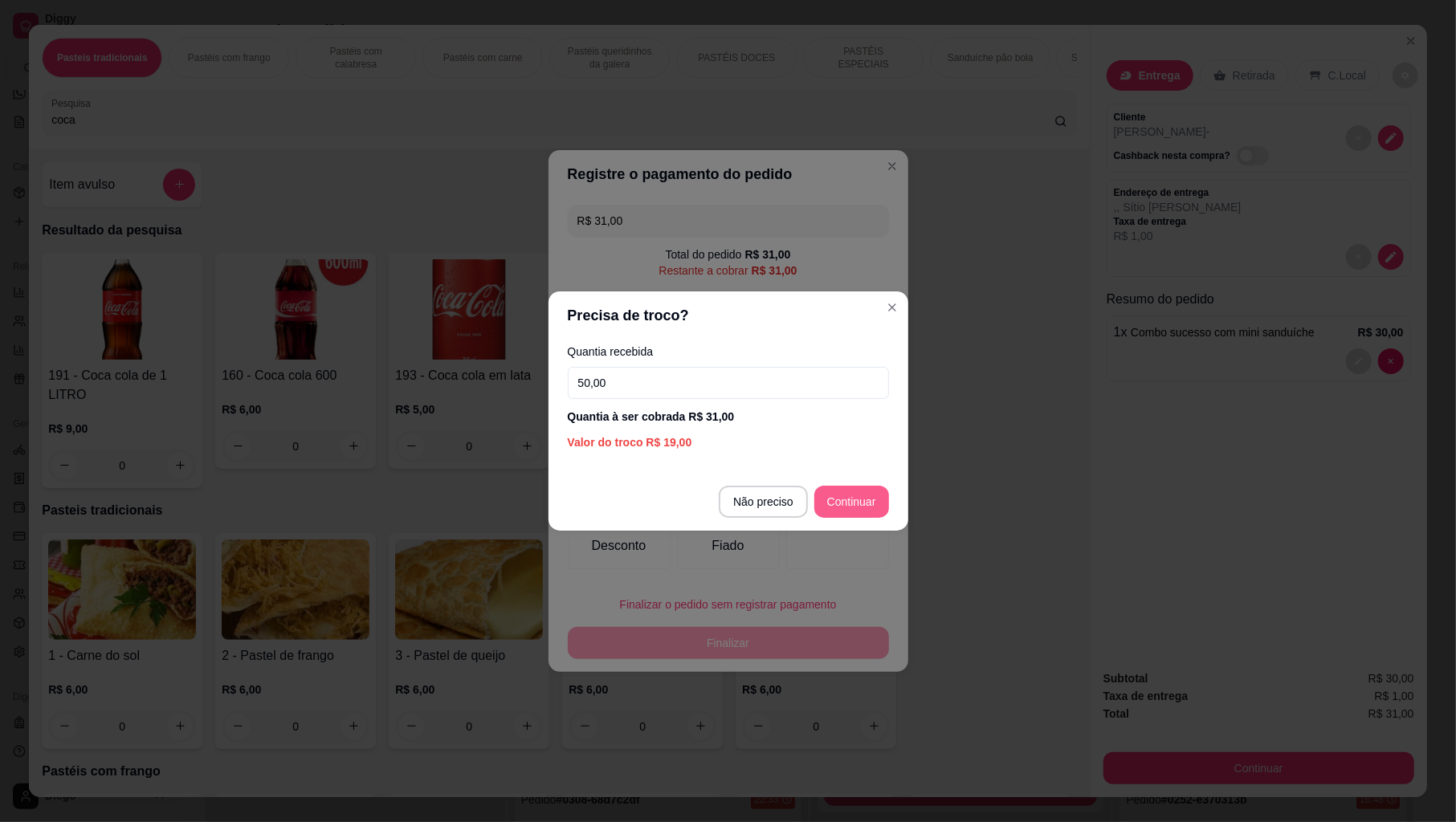
type input "50,00"
click at [862, 512] on div at bounding box center [837, 526] width 103 height 85
type input "R$ 0,00"
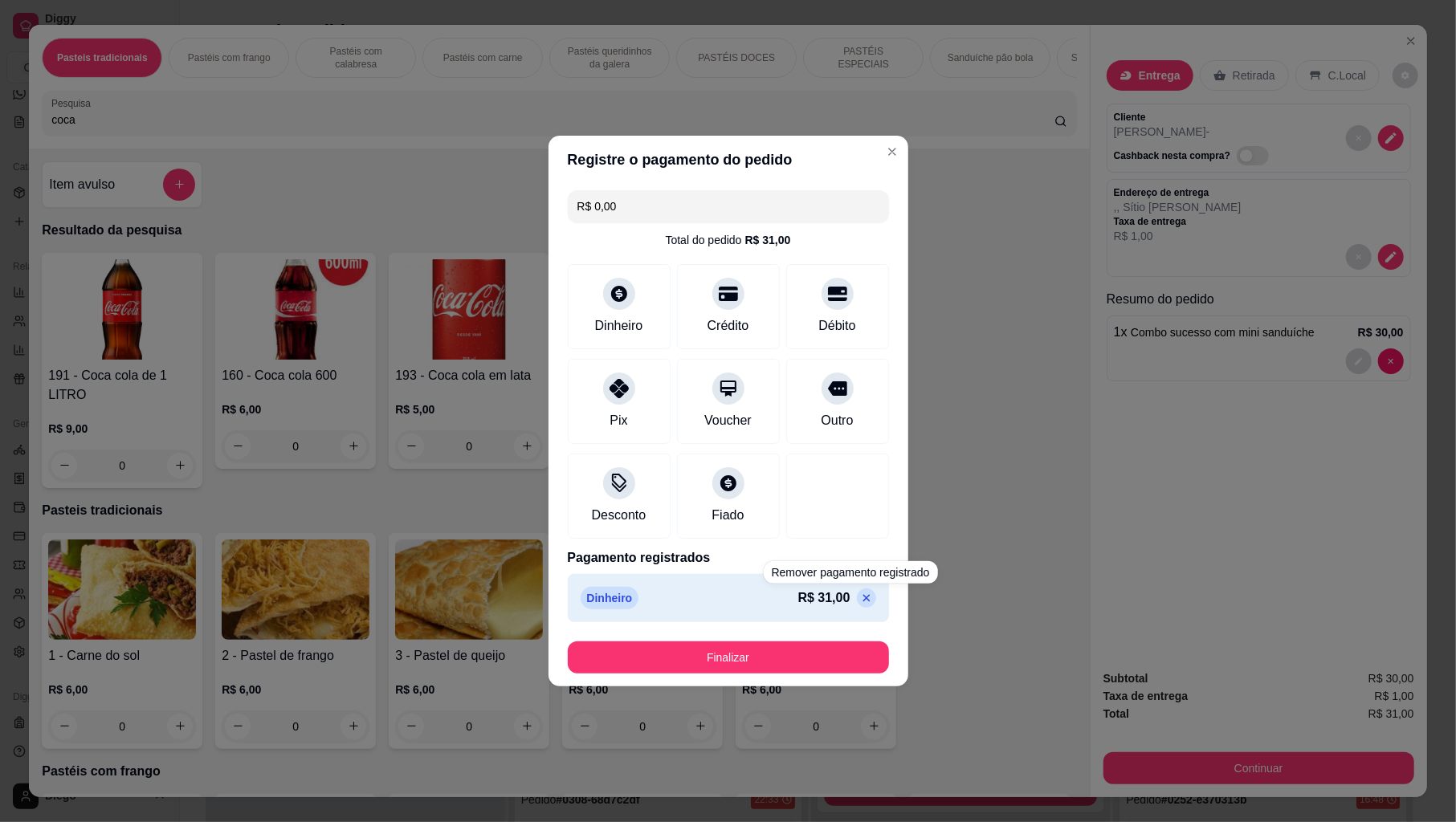
click at [827, 638] on footer "Finalizar" at bounding box center [728, 657] width 360 height 58
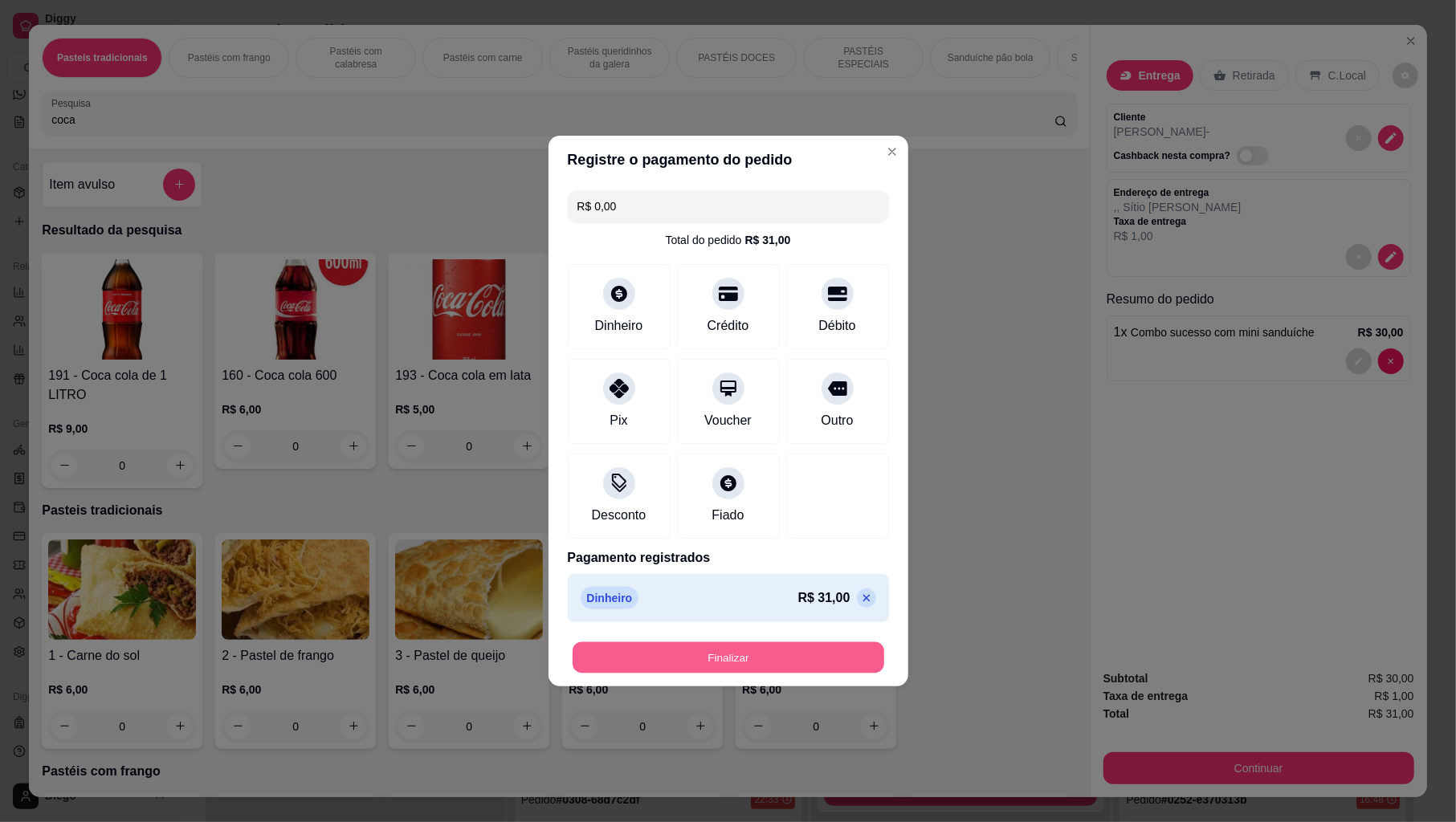
click at [820, 657] on button "Finalizar" at bounding box center [728, 658] width 312 height 31
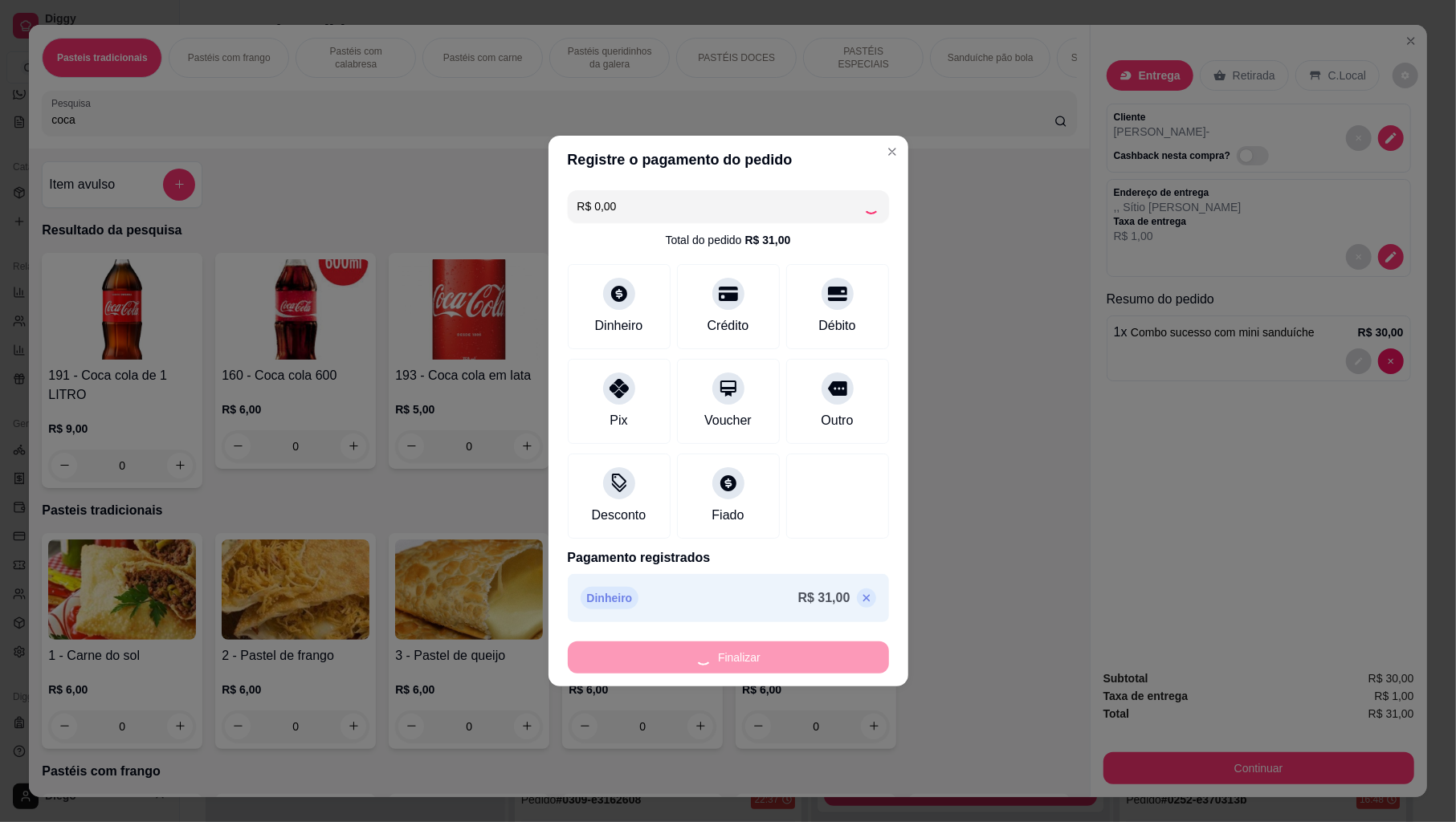
type input "0"
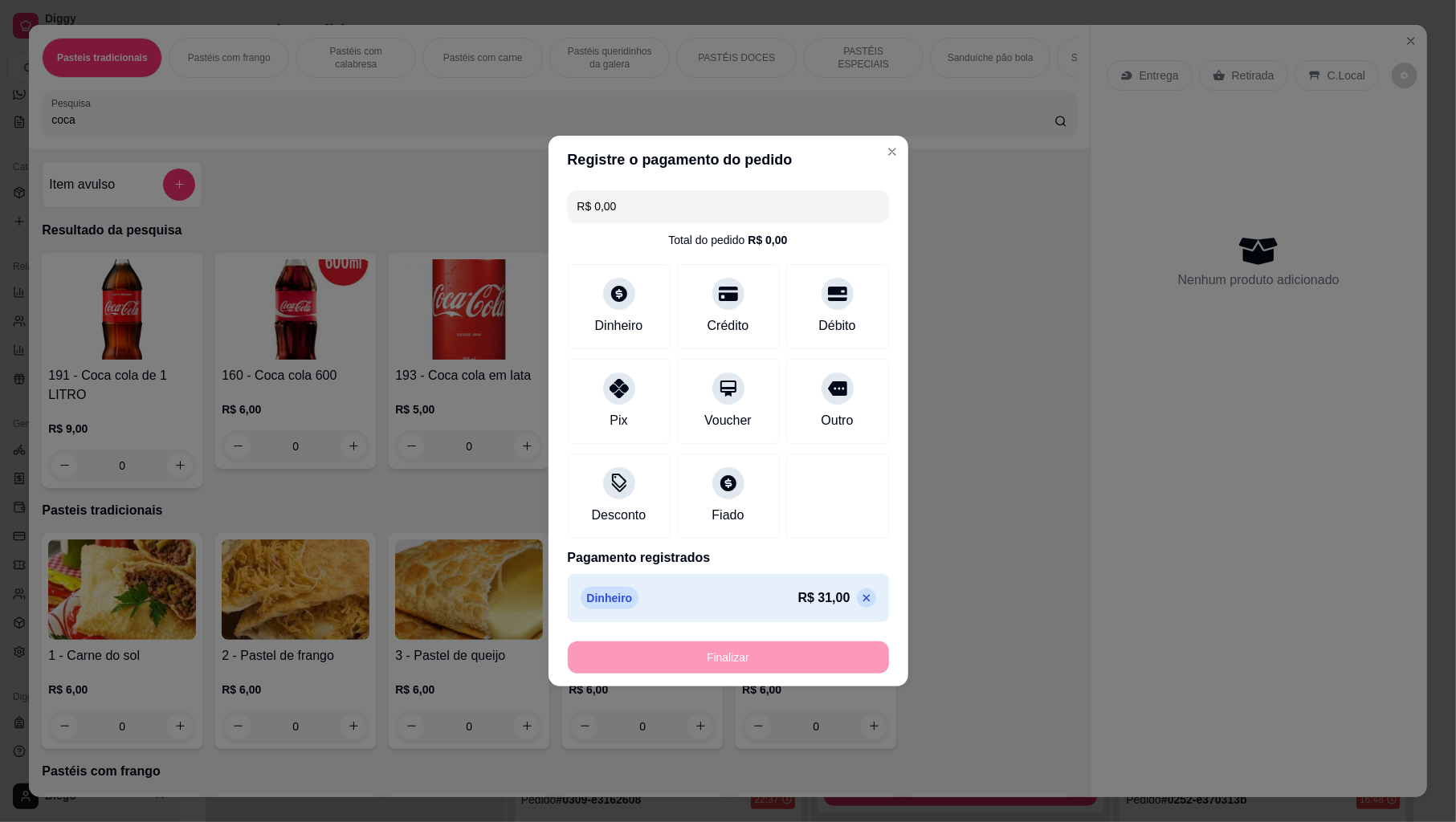
type input "-R$ 31,00"
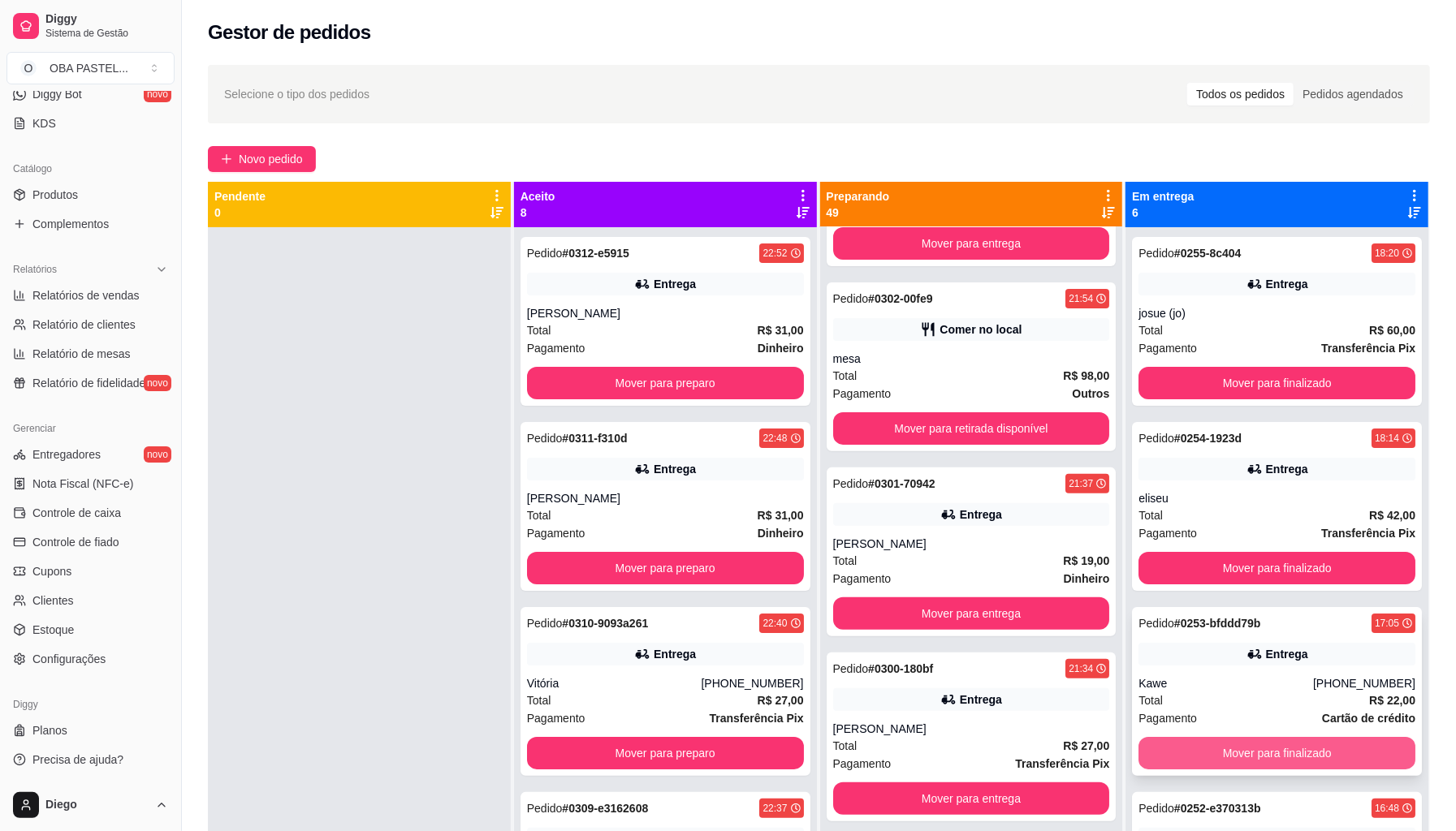
drag, startPoint x: 1206, startPoint y: 747, endPoint x: 1196, endPoint y: 748, distance: 10.0
click at [1196, 750] on button "Mover para finalizado" at bounding box center [1277, 753] width 277 height 32
drag, startPoint x: 1196, startPoint y: 748, endPoint x: 692, endPoint y: 710, distance: 505.4
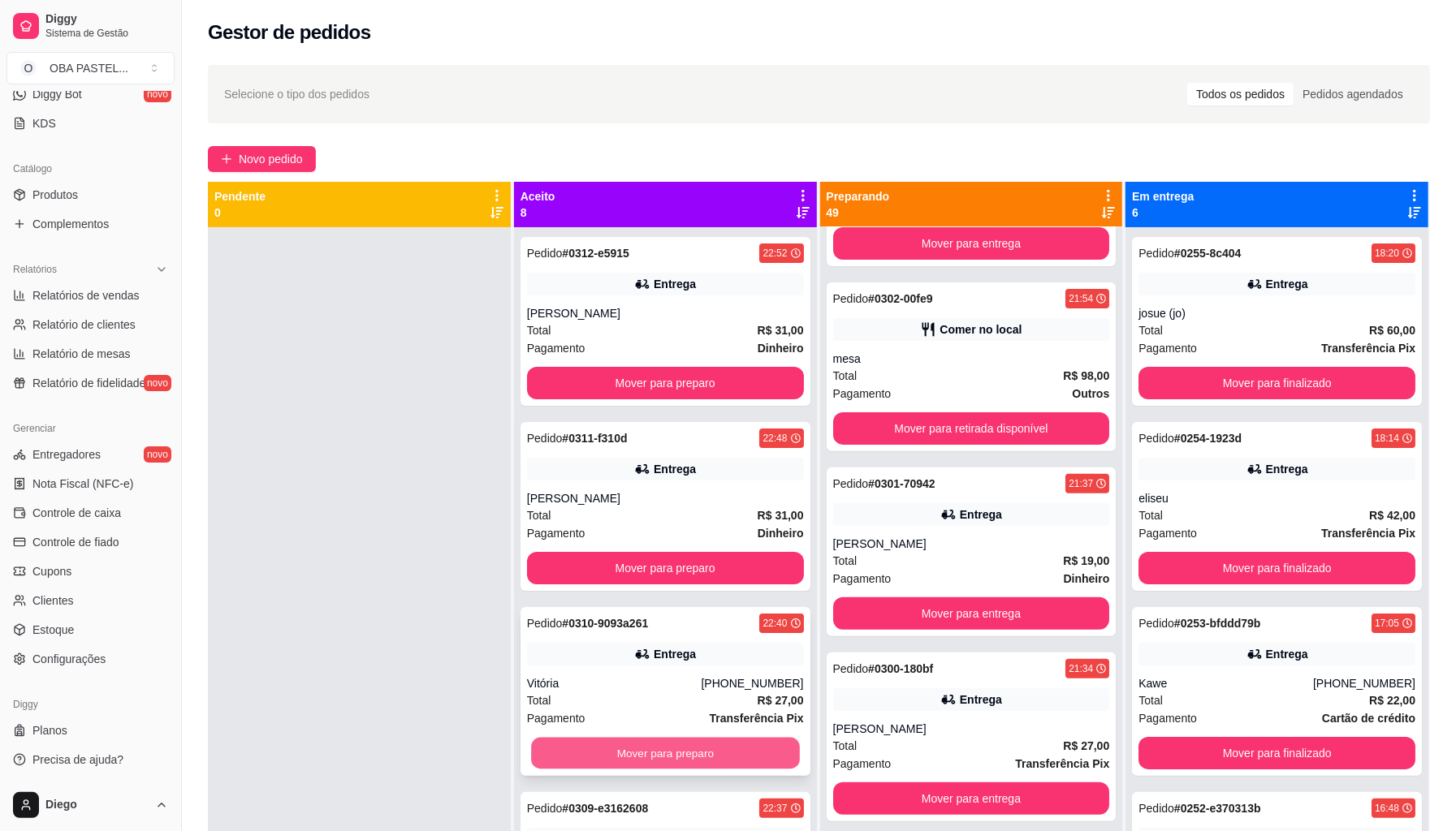
click at [693, 753] on button "Mover para preparo" at bounding box center [665, 754] width 269 height 31
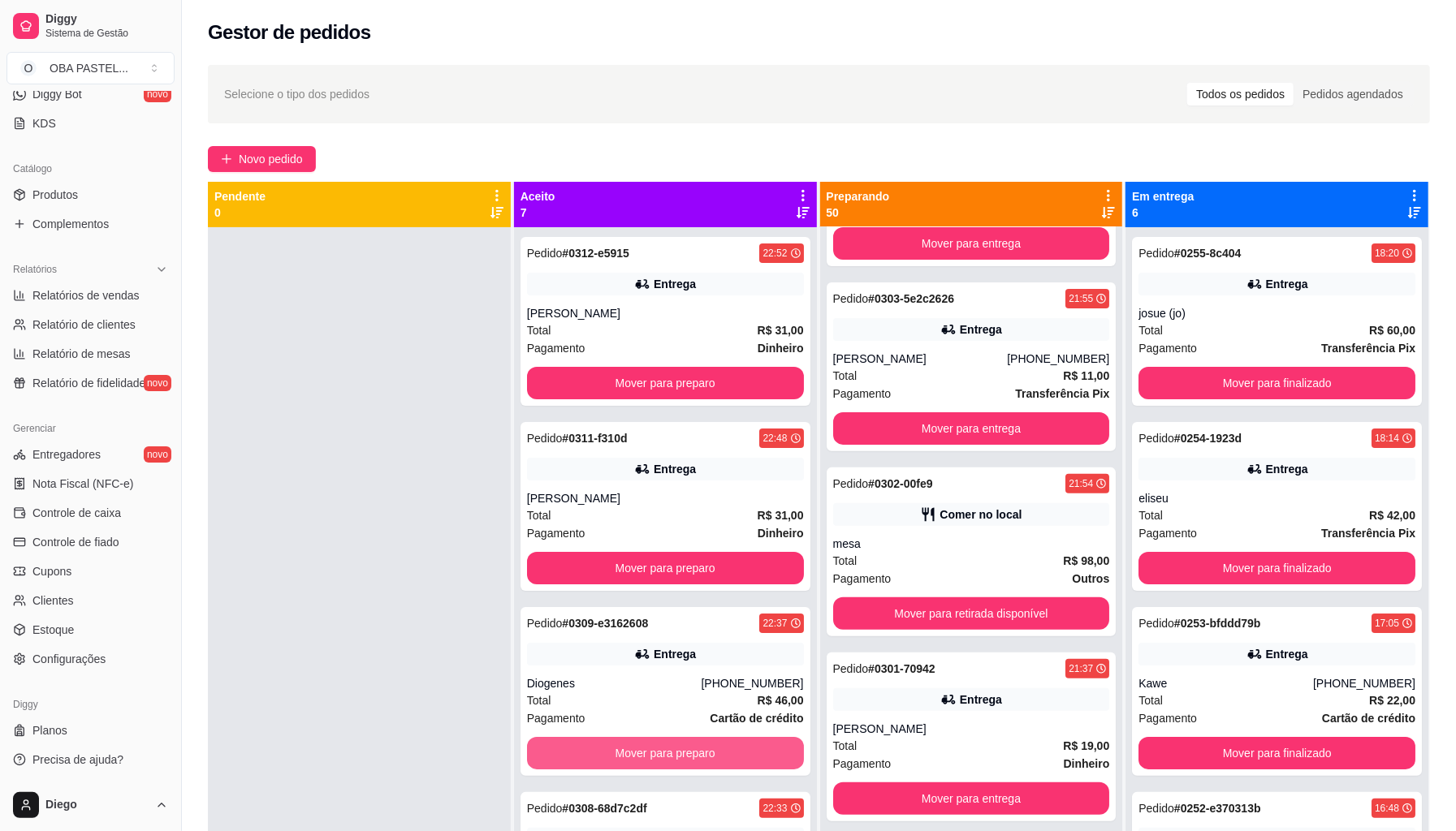
scroll to position [510, 0]
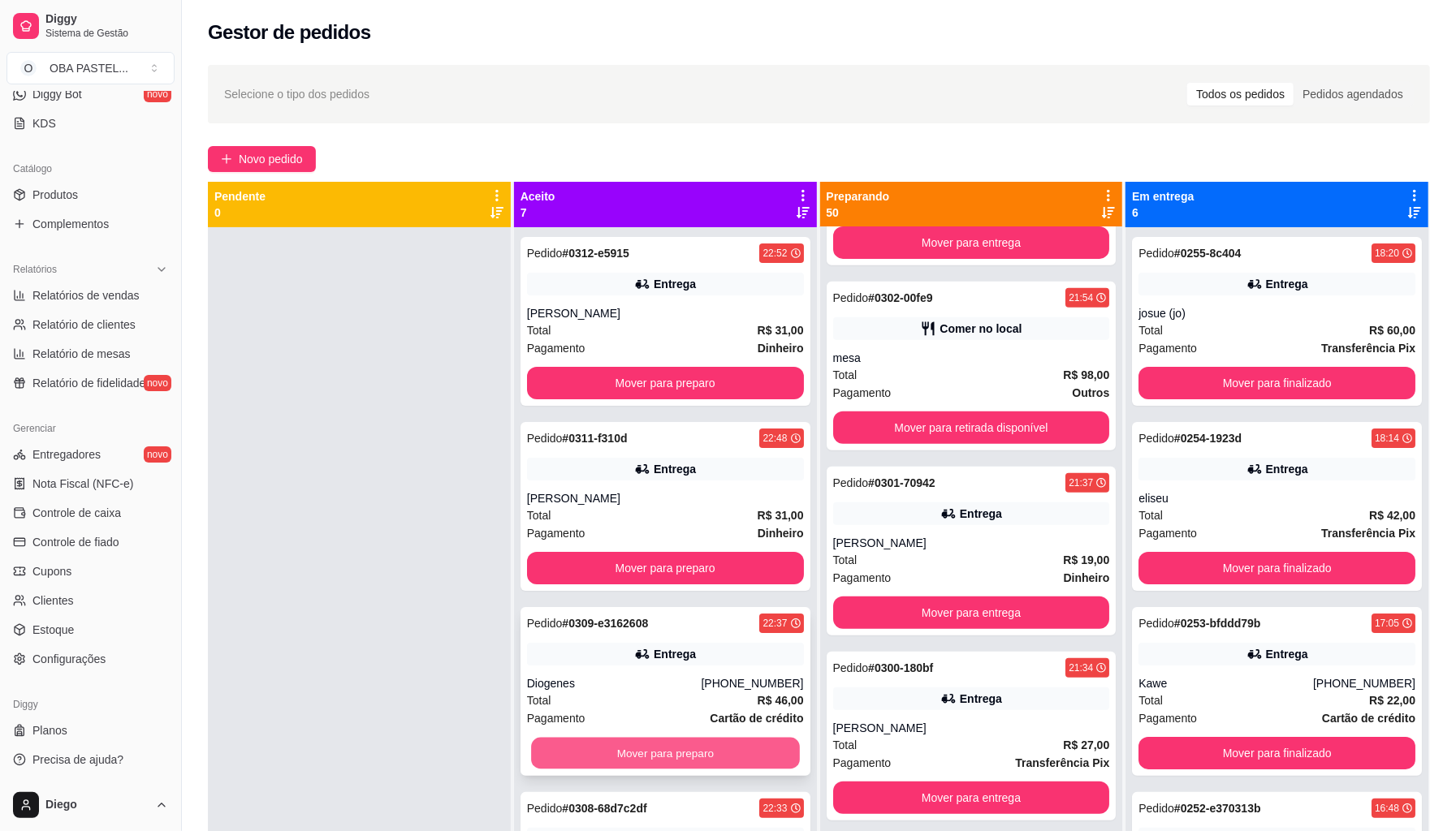
click at [693, 753] on button "Mover para preparo" at bounding box center [665, 754] width 269 height 31
click at [693, 754] on button "Mover para preparo" at bounding box center [665, 754] width 269 height 31
click at [693, 754] on button "Mover para preparo" at bounding box center [665, 753] width 277 height 32
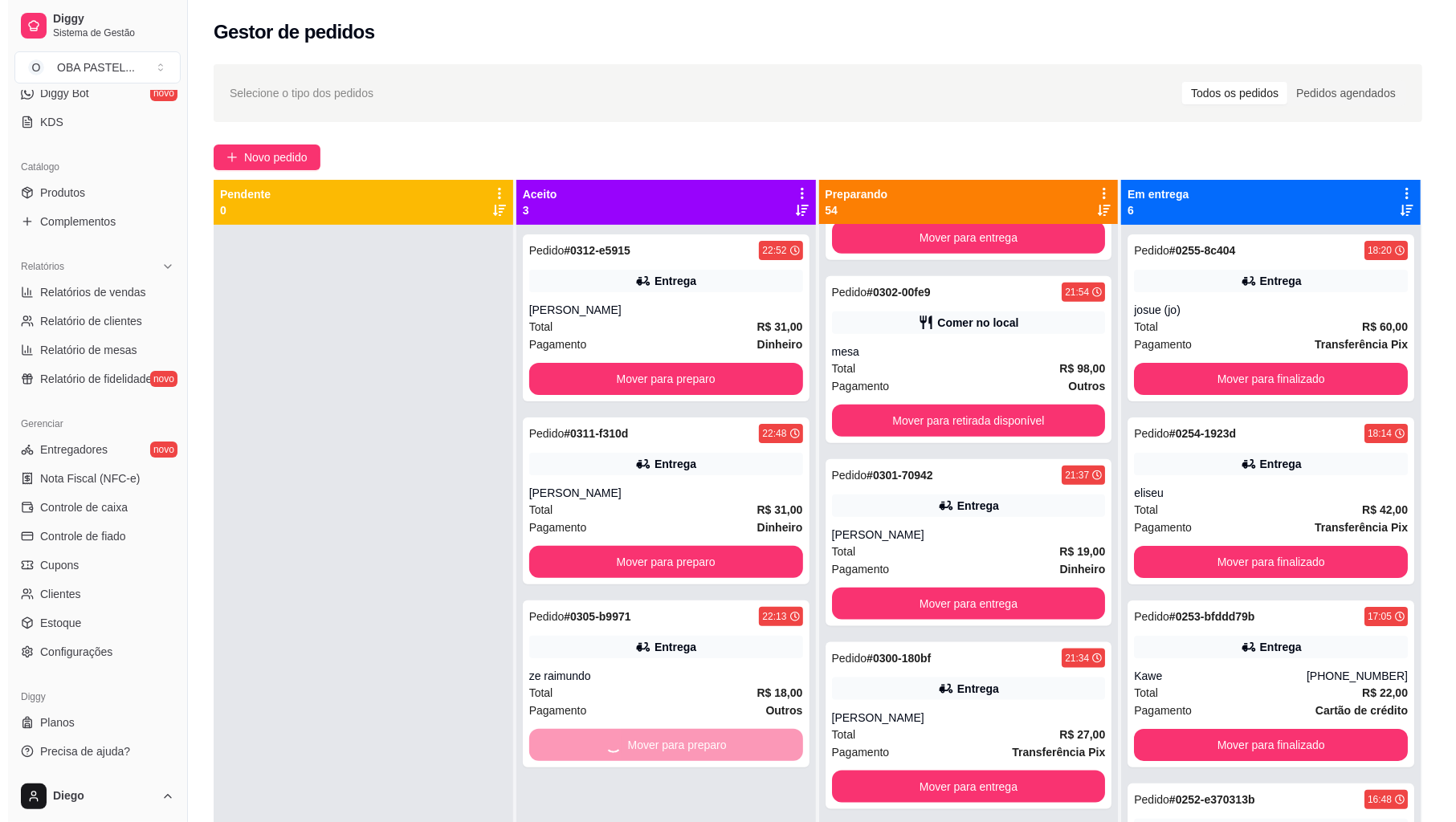
scroll to position [1423, 0]
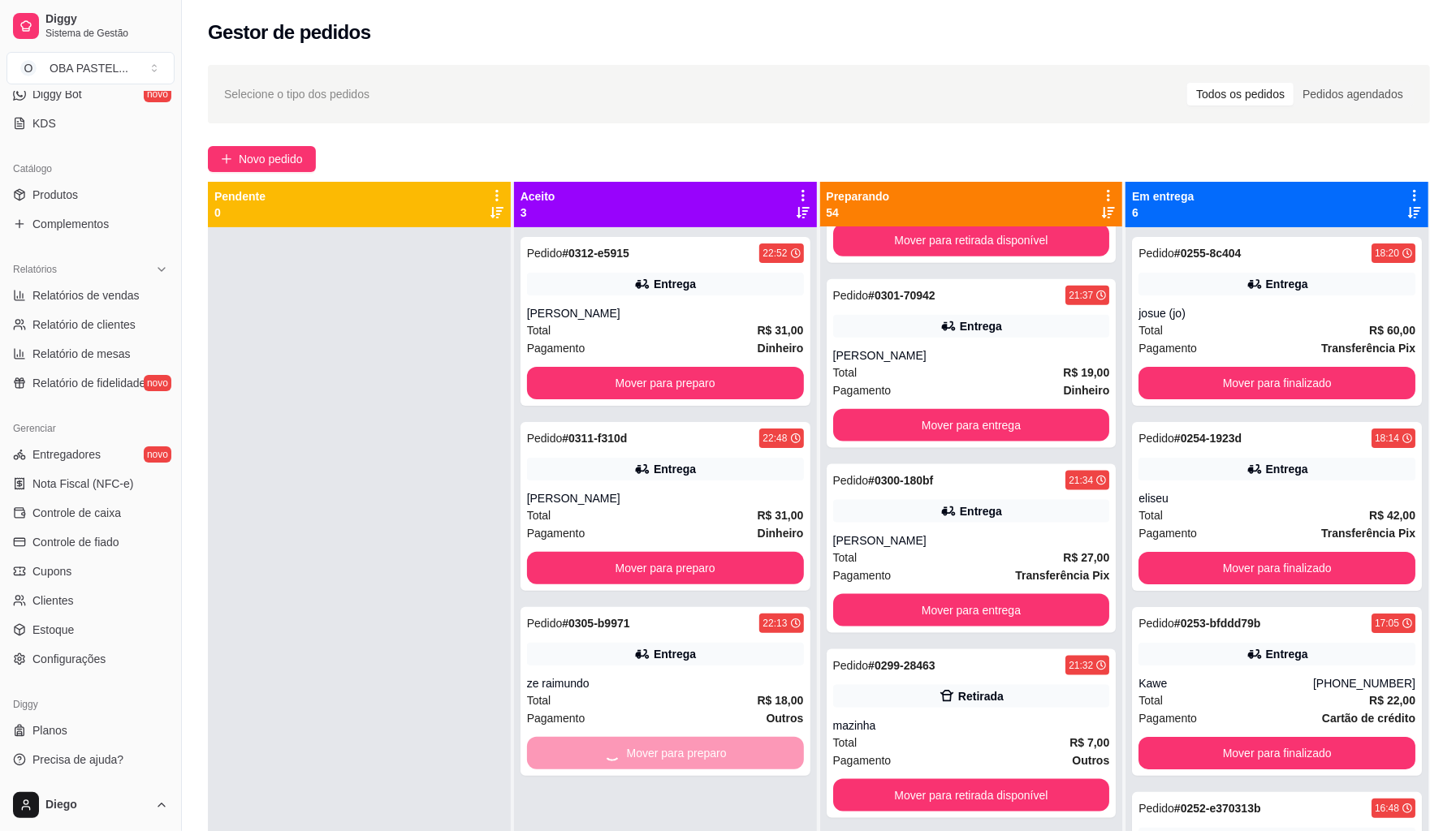
click at [693, 754] on div "Pedido # 0312-e5915 22:52 Entrega joyce naiana Total R$ 31,00 Pagamento Dinheir…" at bounding box center [665, 642] width 303 height 831
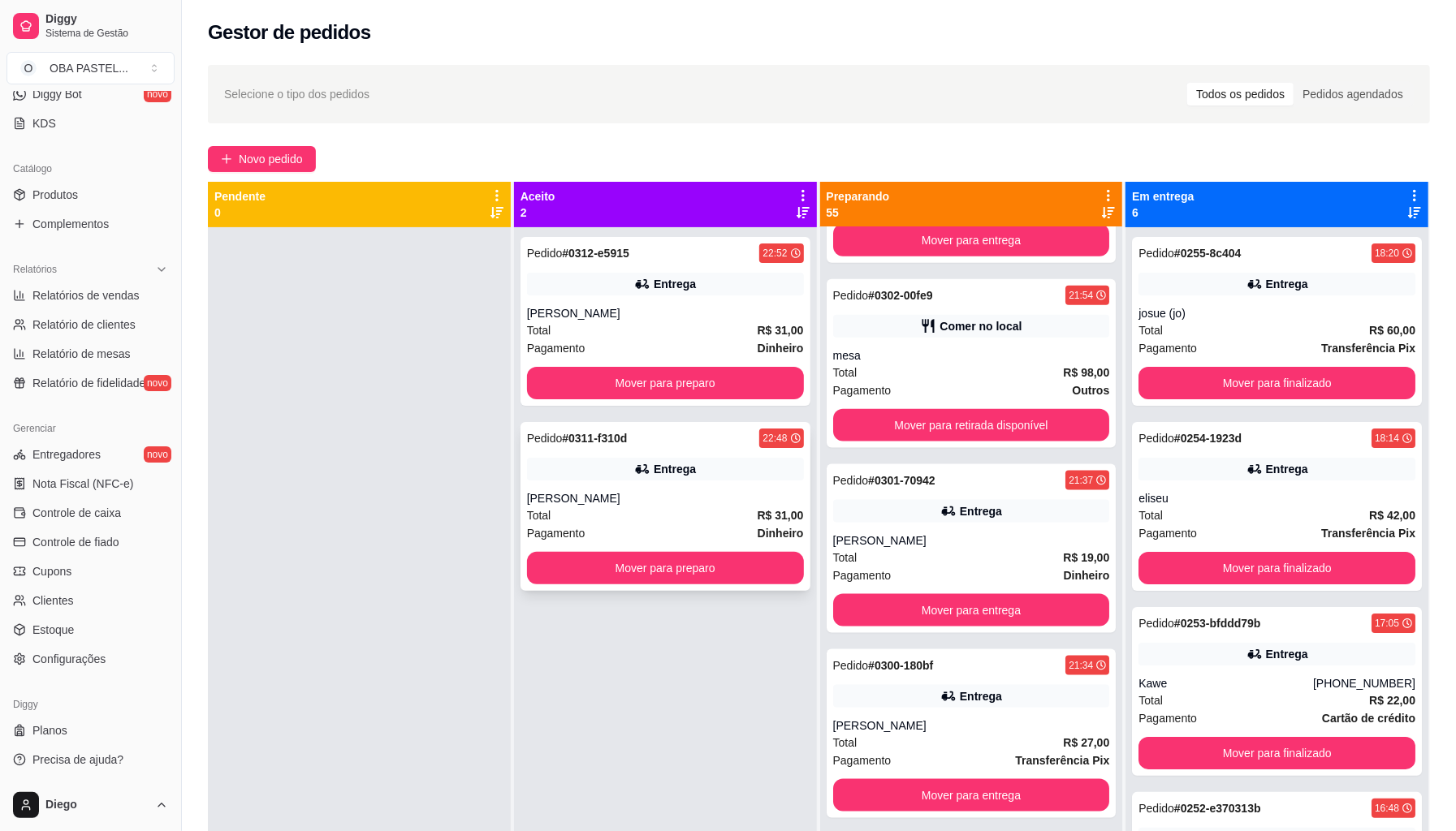
click at [752, 587] on div "Pedido # 0311-f310d 22:48 Entrega denise lima Total R$ 31,00 Pagamento Dinheiro…" at bounding box center [665, 507] width 290 height 169
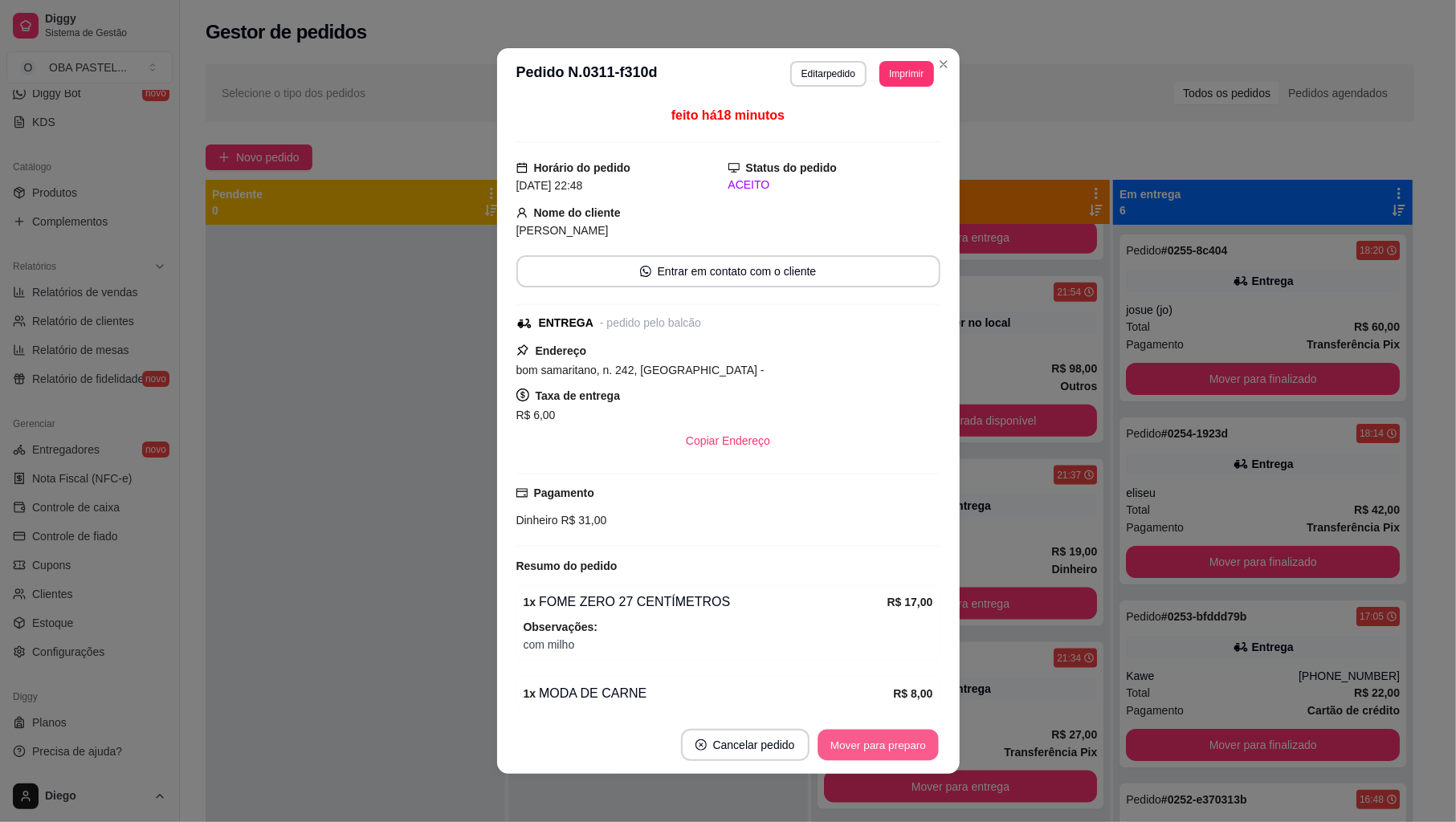
click at [834, 746] on button "Mover para preparo" at bounding box center [877, 746] width 120 height 31
click at [834, 746] on div "Mover para preparo" at bounding box center [878, 745] width 125 height 32
click at [851, 796] on button "Mover para entrega" at bounding box center [960, 785] width 274 height 32
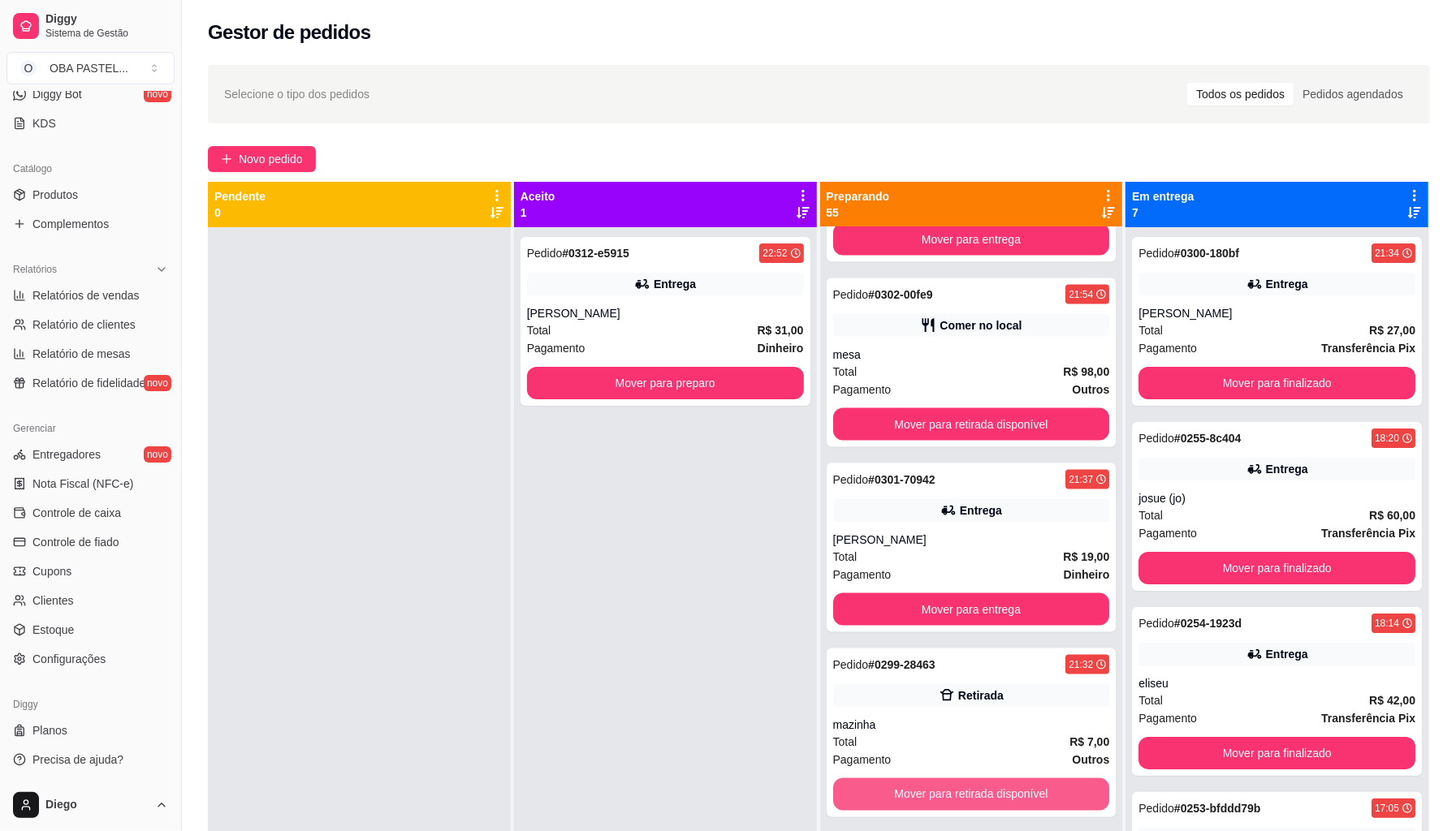
click at [861, 805] on button "Mover para retirada disponível" at bounding box center [971, 794] width 277 height 32
click at [862, 804] on button "Mover para entrega" at bounding box center [972, 795] width 269 height 31
click at [862, 804] on div "Mover para entrega" at bounding box center [971, 794] width 277 height 32
click at [862, 804] on button "Mover para entrega" at bounding box center [971, 794] width 277 height 32
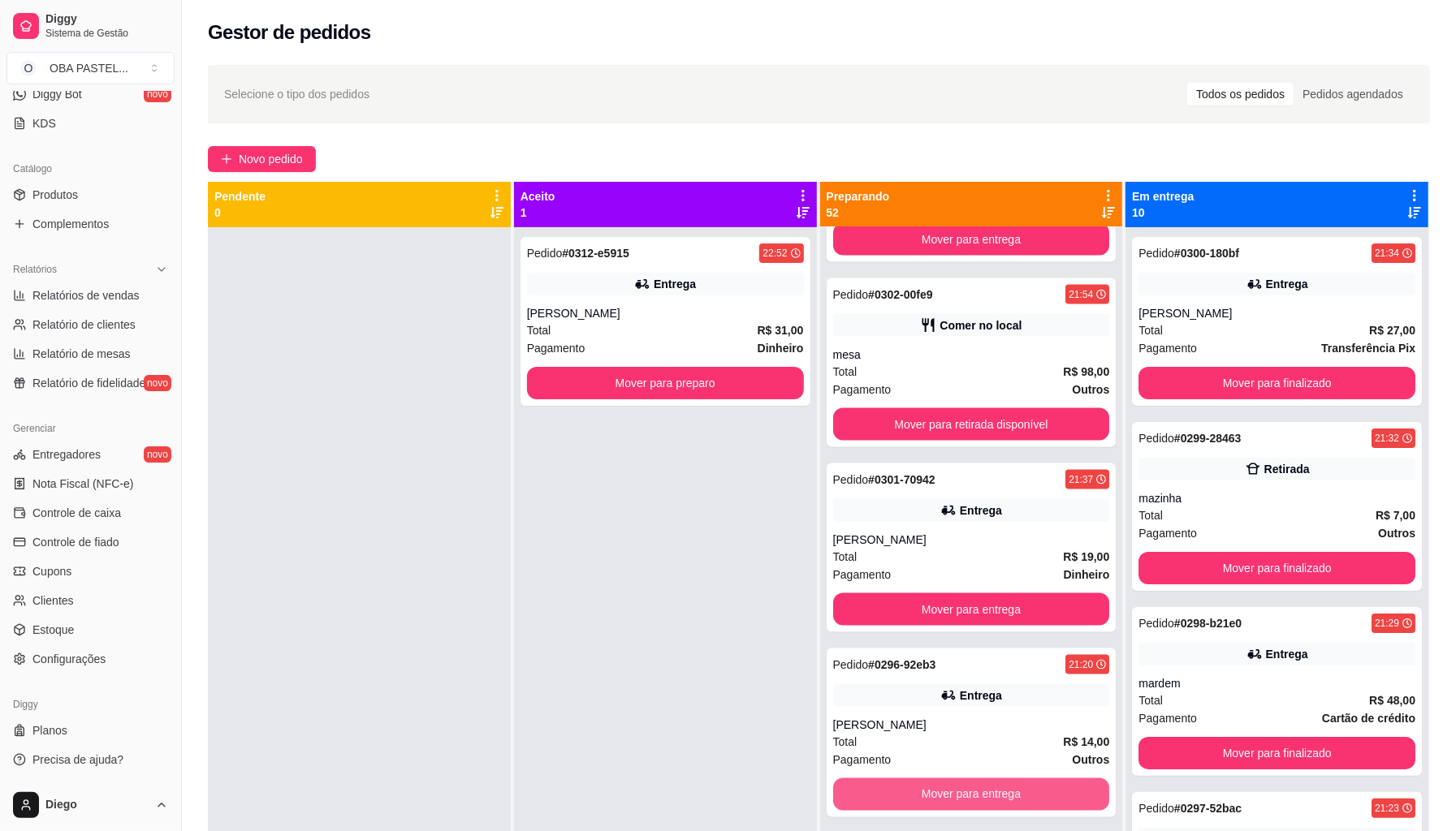
click at [862, 804] on div "Mover para entrega" at bounding box center [971, 794] width 277 height 32
click at [863, 804] on button "Mover para entrega" at bounding box center [971, 794] width 277 height 32
click at [863, 804] on button "Mover para entrega" at bounding box center [972, 795] width 269 height 31
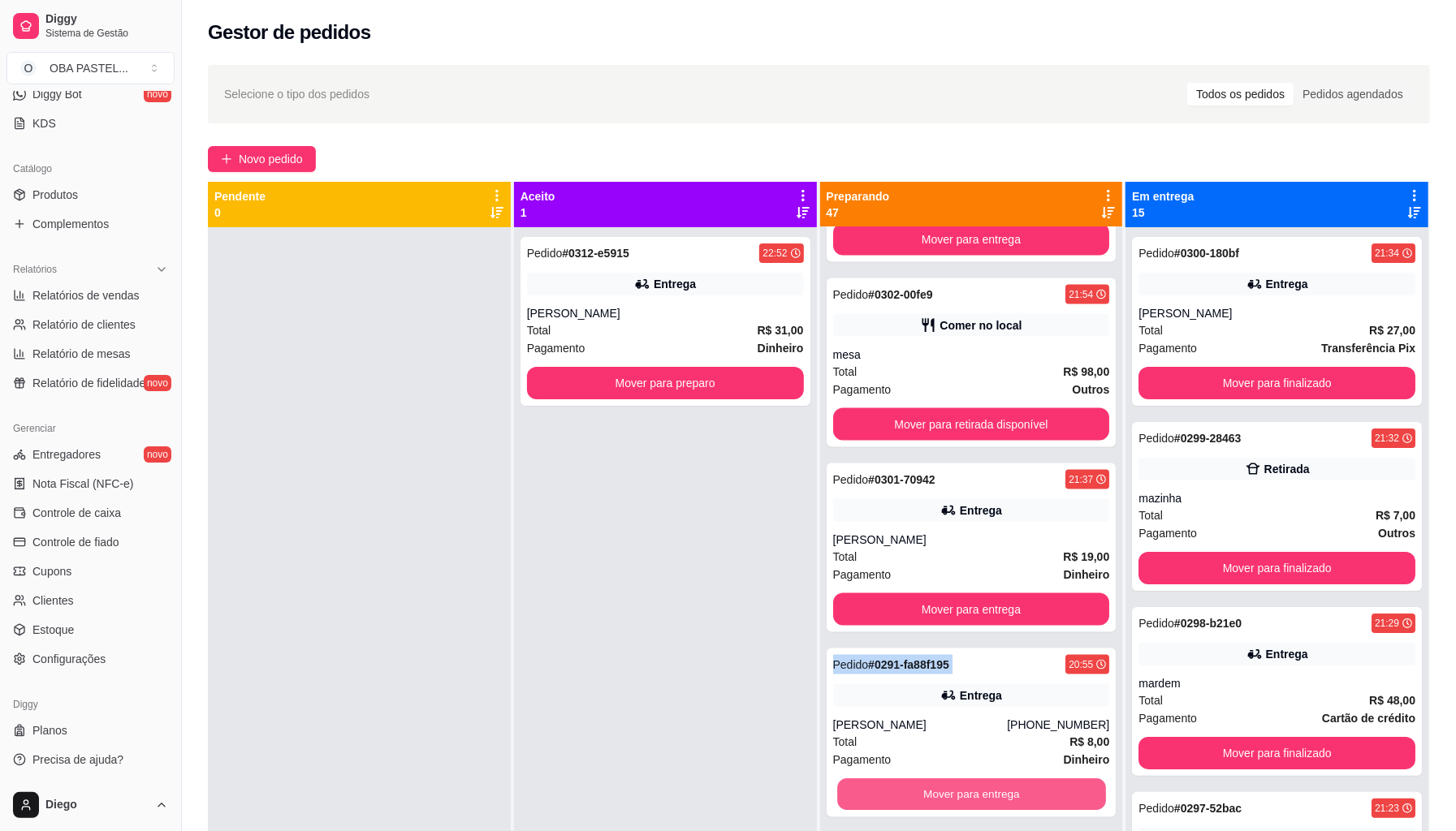
click at [863, 804] on button "Mover para entrega" at bounding box center [972, 795] width 269 height 31
click at [863, 803] on button "Mover para entrega" at bounding box center [971, 794] width 277 height 32
click at [863, 803] on button "Mover para retirada disponível" at bounding box center [972, 795] width 269 height 31
click at [875, 793] on button "Mover para retirada disponível" at bounding box center [972, 795] width 269 height 31
click at [875, 793] on button "Mover para entrega" at bounding box center [972, 795] width 269 height 31
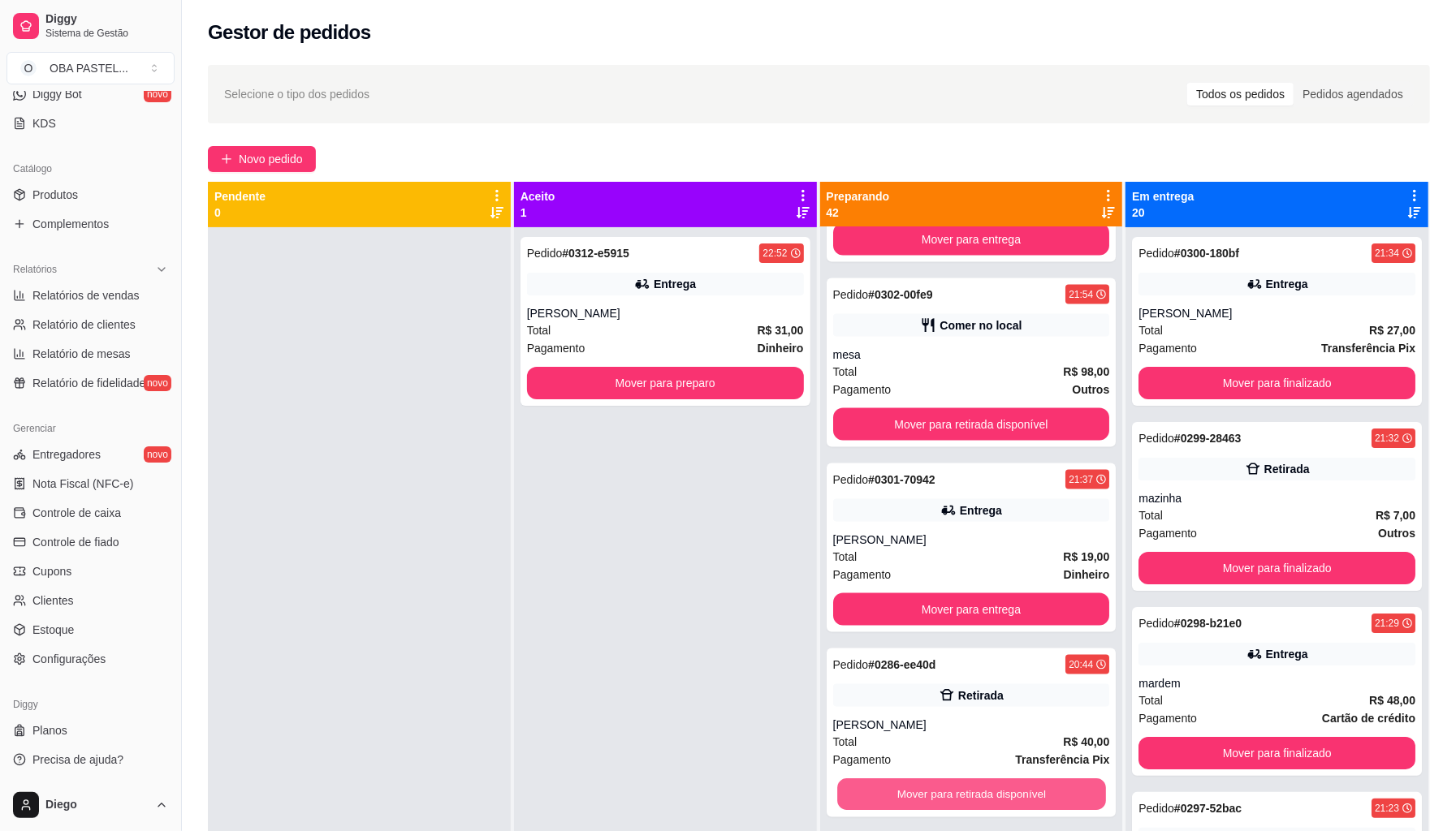
click at [875, 793] on button "Mover para retirada disponível" at bounding box center [972, 795] width 269 height 31
click at [875, 793] on button "Mover para entrega" at bounding box center [972, 795] width 269 height 31
click at [875, 793] on div "Mover para entrega" at bounding box center [971, 794] width 277 height 32
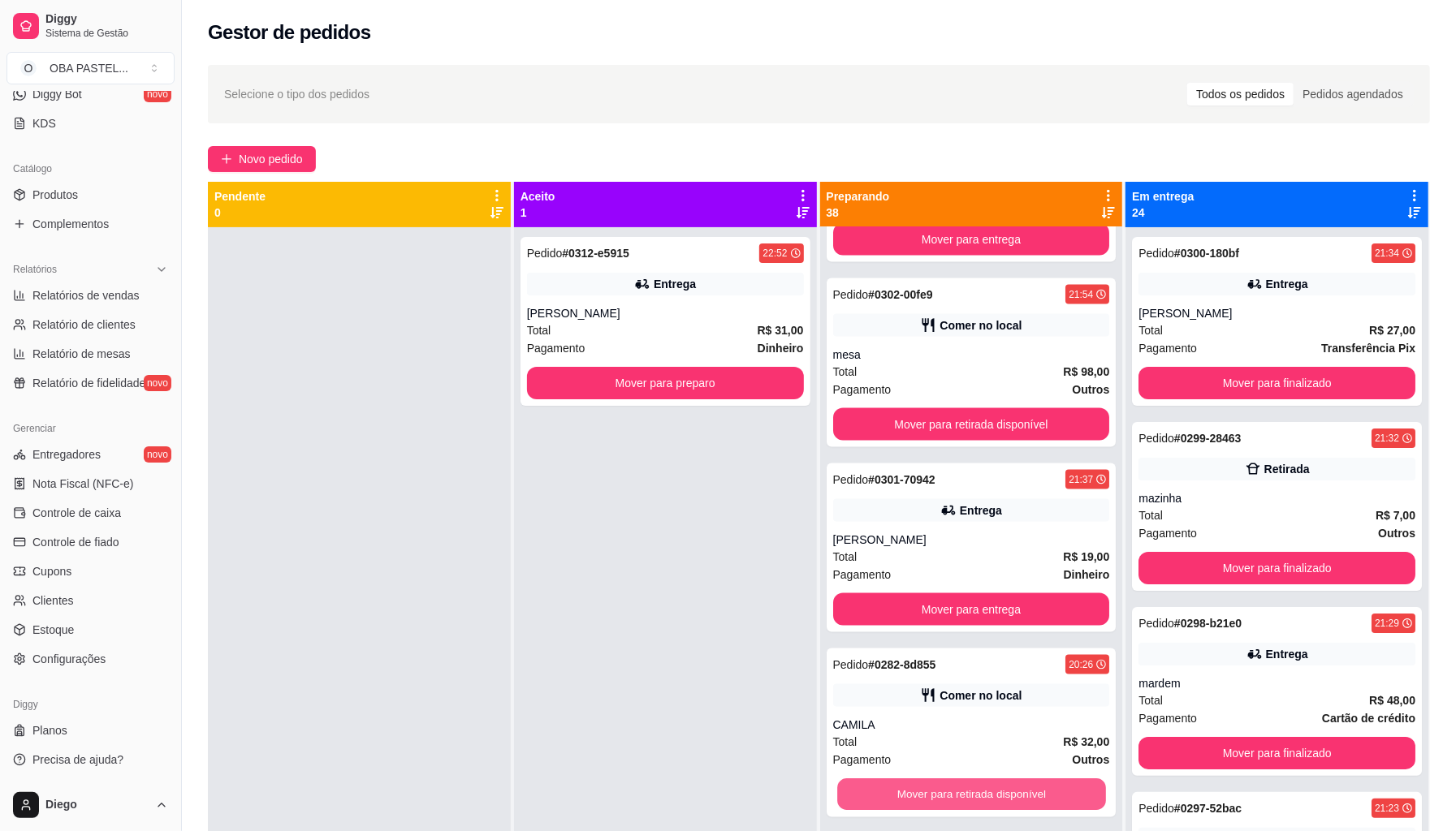
click at [875, 793] on button "Mover para retirada disponível" at bounding box center [972, 795] width 269 height 31
click at [875, 793] on button "Mover para entrega" at bounding box center [971, 794] width 277 height 32
click at [875, 793] on button "Mover para entrega" at bounding box center [972, 795] width 269 height 31
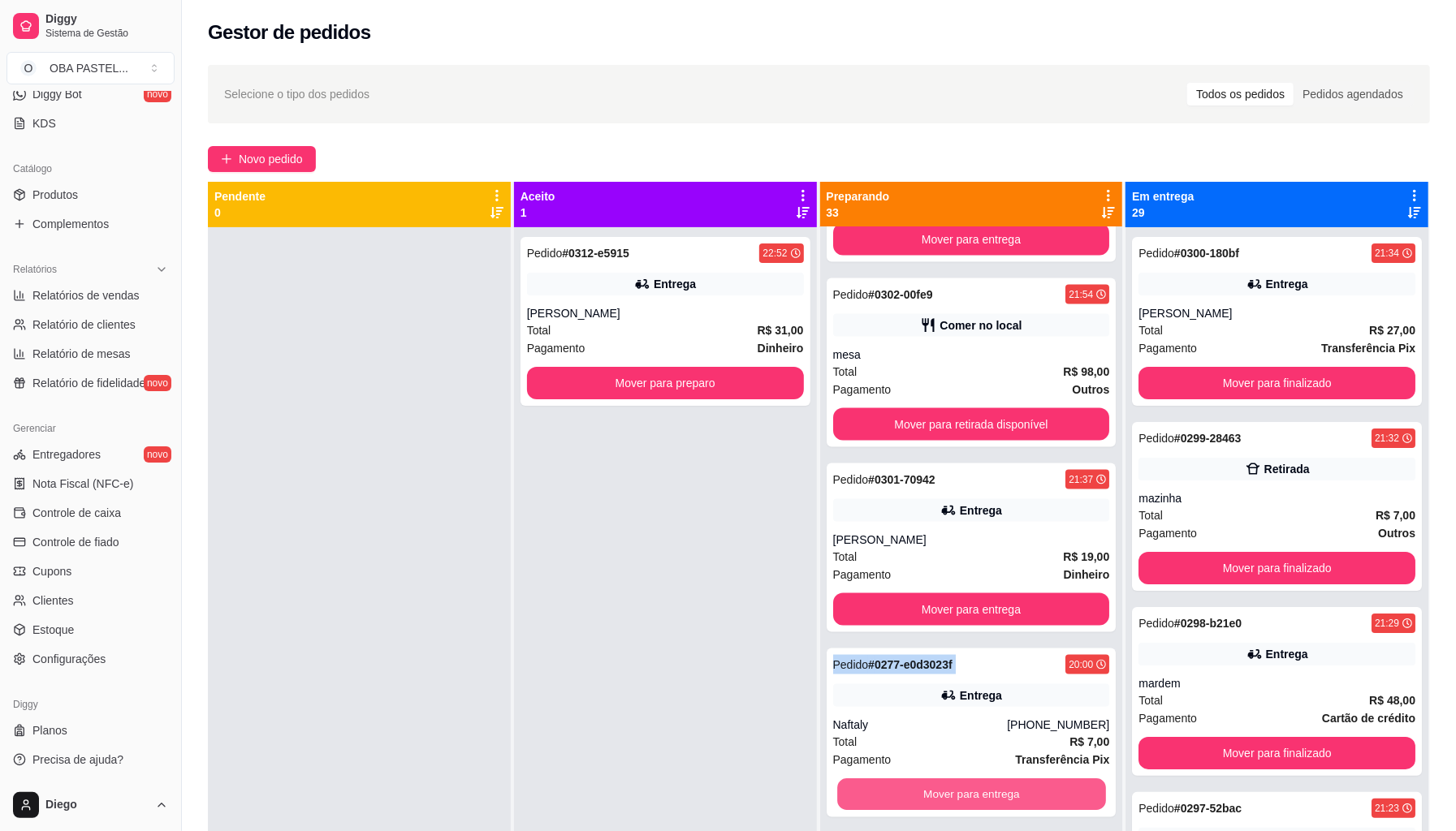
click at [875, 793] on button "Mover para entrega" at bounding box center [972, 795] width 269 height 31
click at [875, 793] on div "Mover para entrega" at bounding box center [971, 794] width 277 height 32
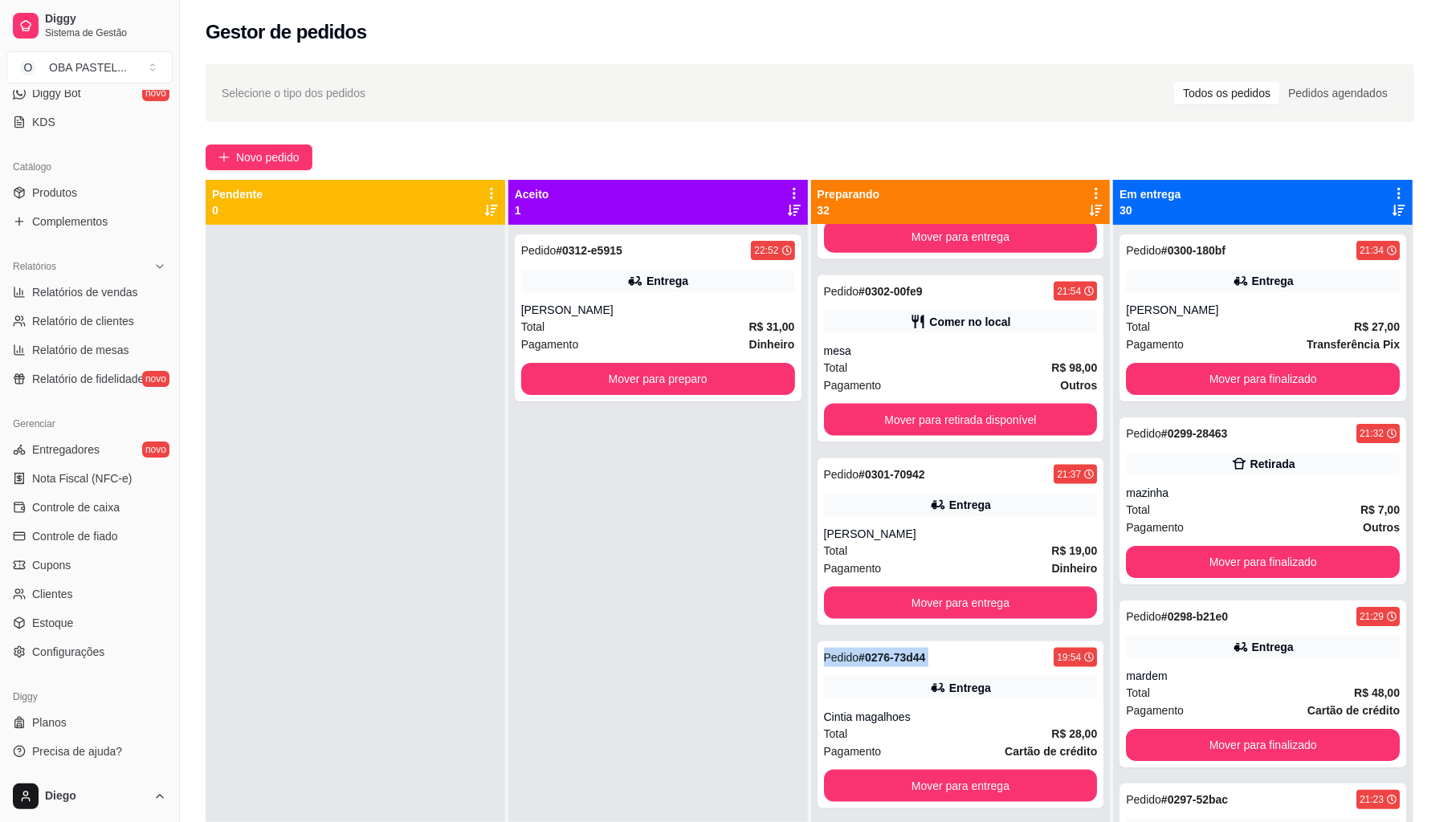
click at [865, 784] on button "Mover para entrega" at bounding box center [960, 785] width 274 height 32
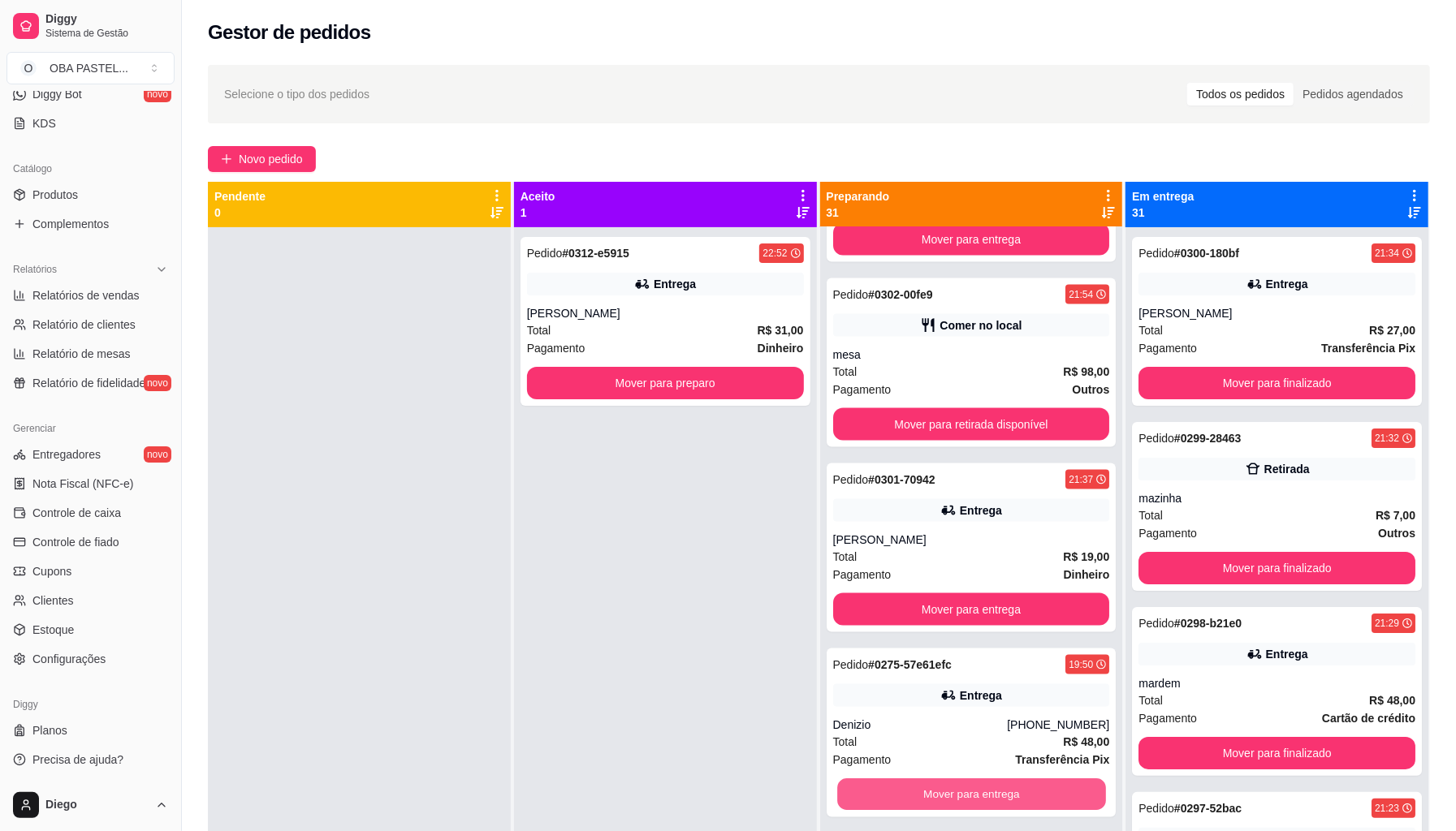
click at [875, 793] on button "Mover para entrega" at bounding box center [972, 795] width 269 height 31
click at [875, 793] on button "Mover para retirada disponível" at bounding box center [972, 795] width 269 height 31
click at [875, 793] on button "Mover para entrega" at bounding box center [972, 795] width 269 height 31
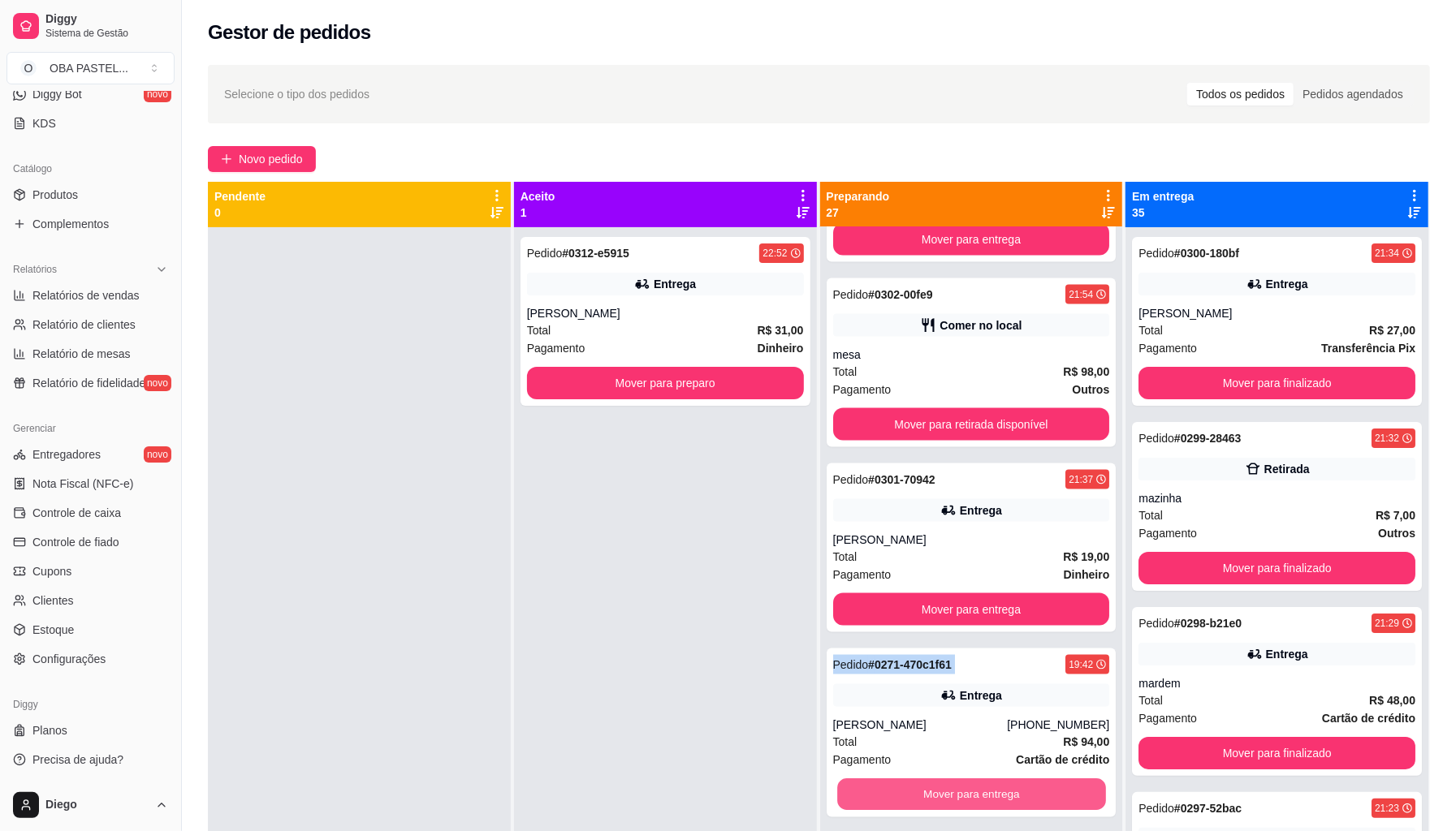
click at [875, 793] on button "Mover para entrega" at bounding box center [972, 795] width 269 height 31
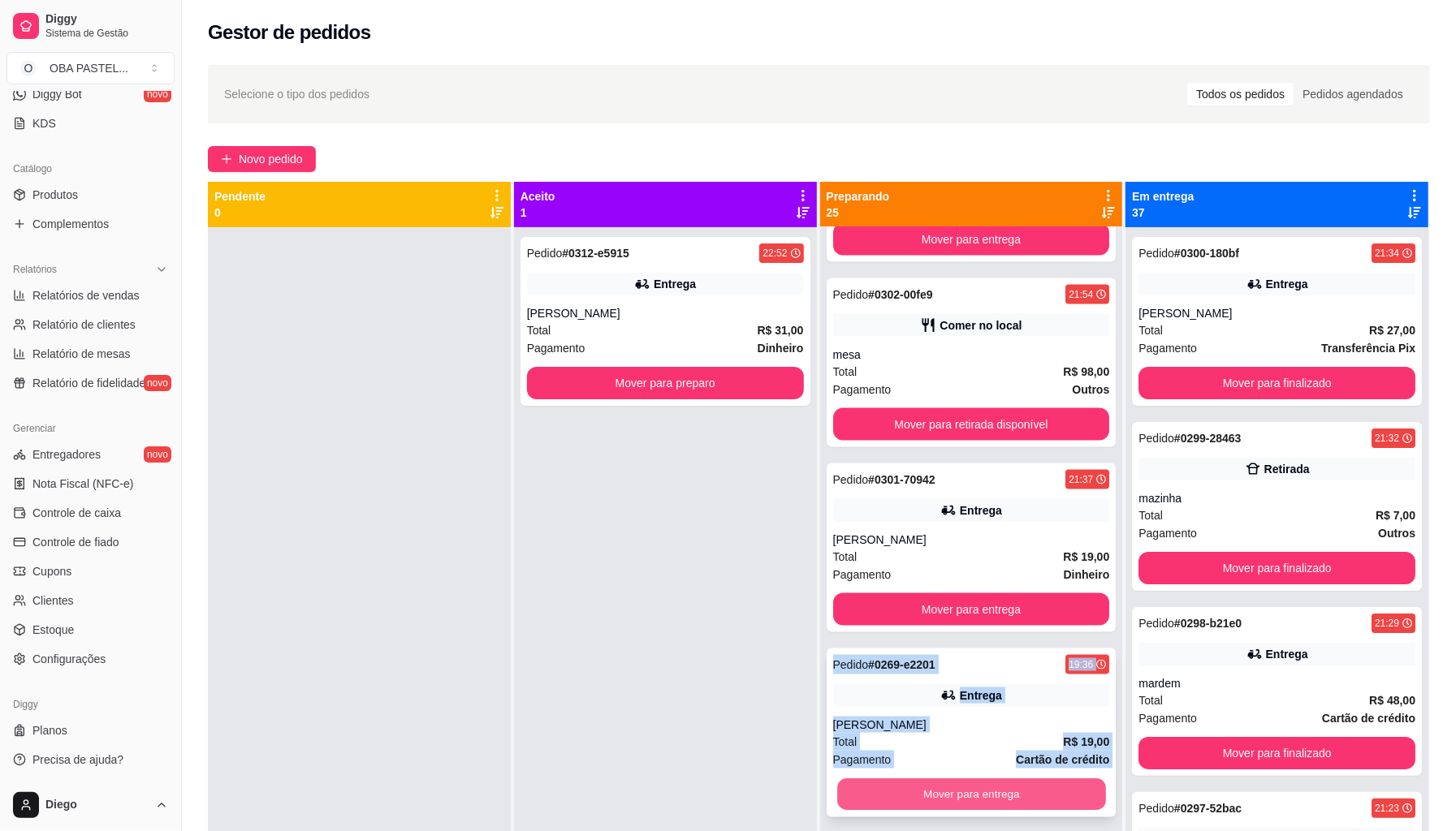
click at [875, 793] on button "Mover para entrega" at bounding box center [972, 795] width 269 height 31
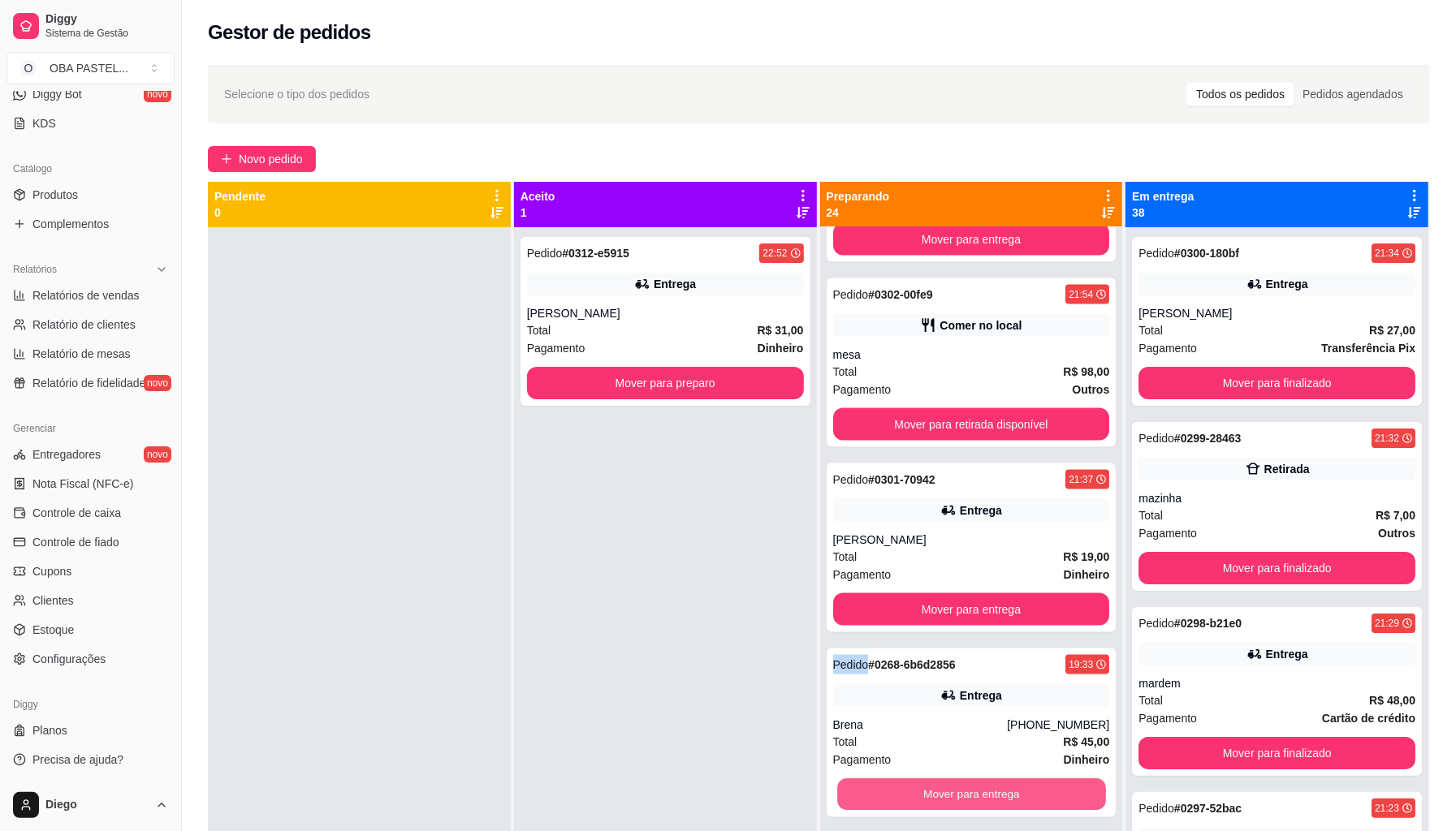
click at [875, 793] on button "Mover para entrega" at bounding box center [972, 795] width 269 height 31
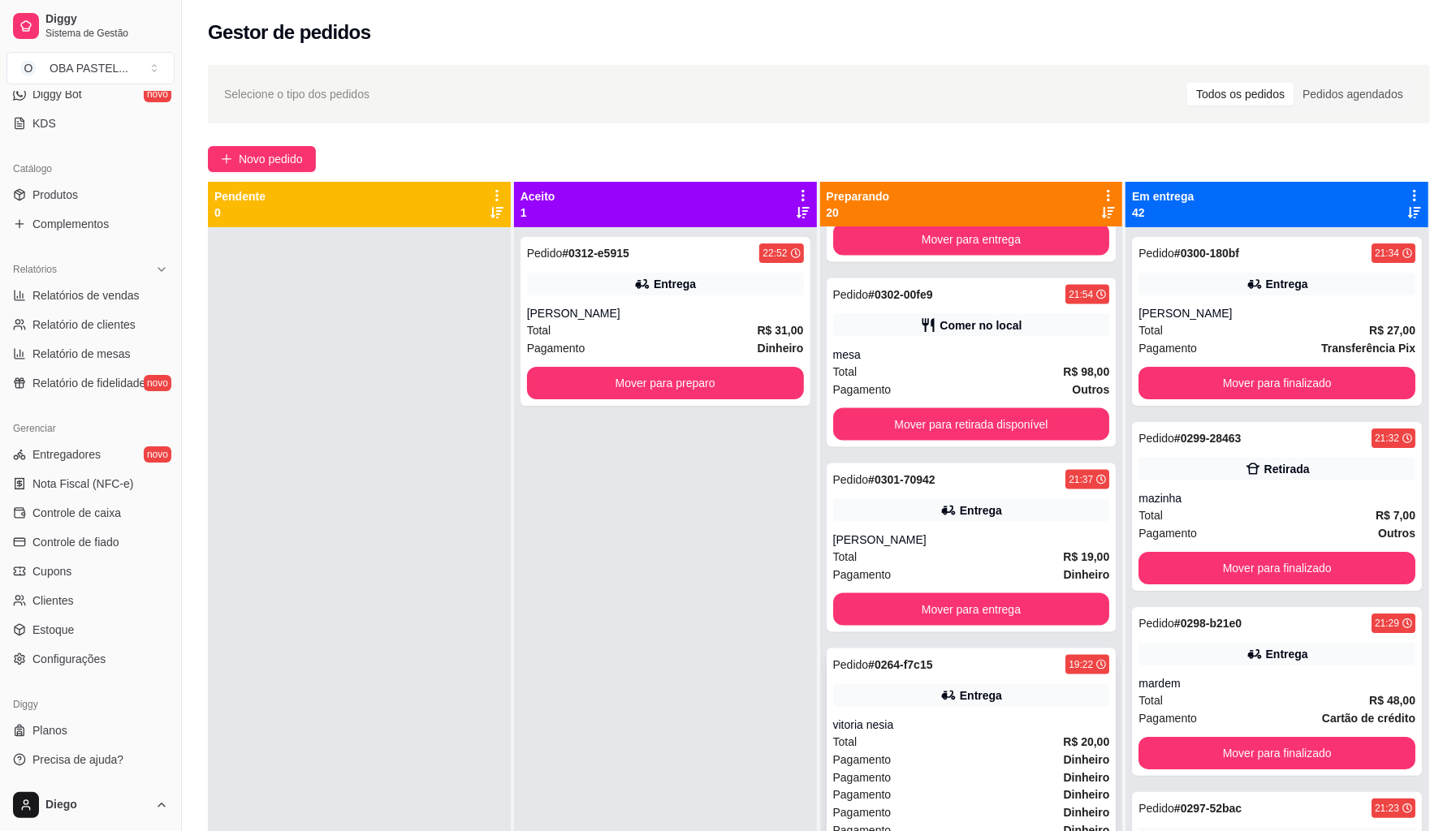
click at [888, 792] on div "Pagamento Dinheiro" at bounding box center [971, 795] width 277 height 18
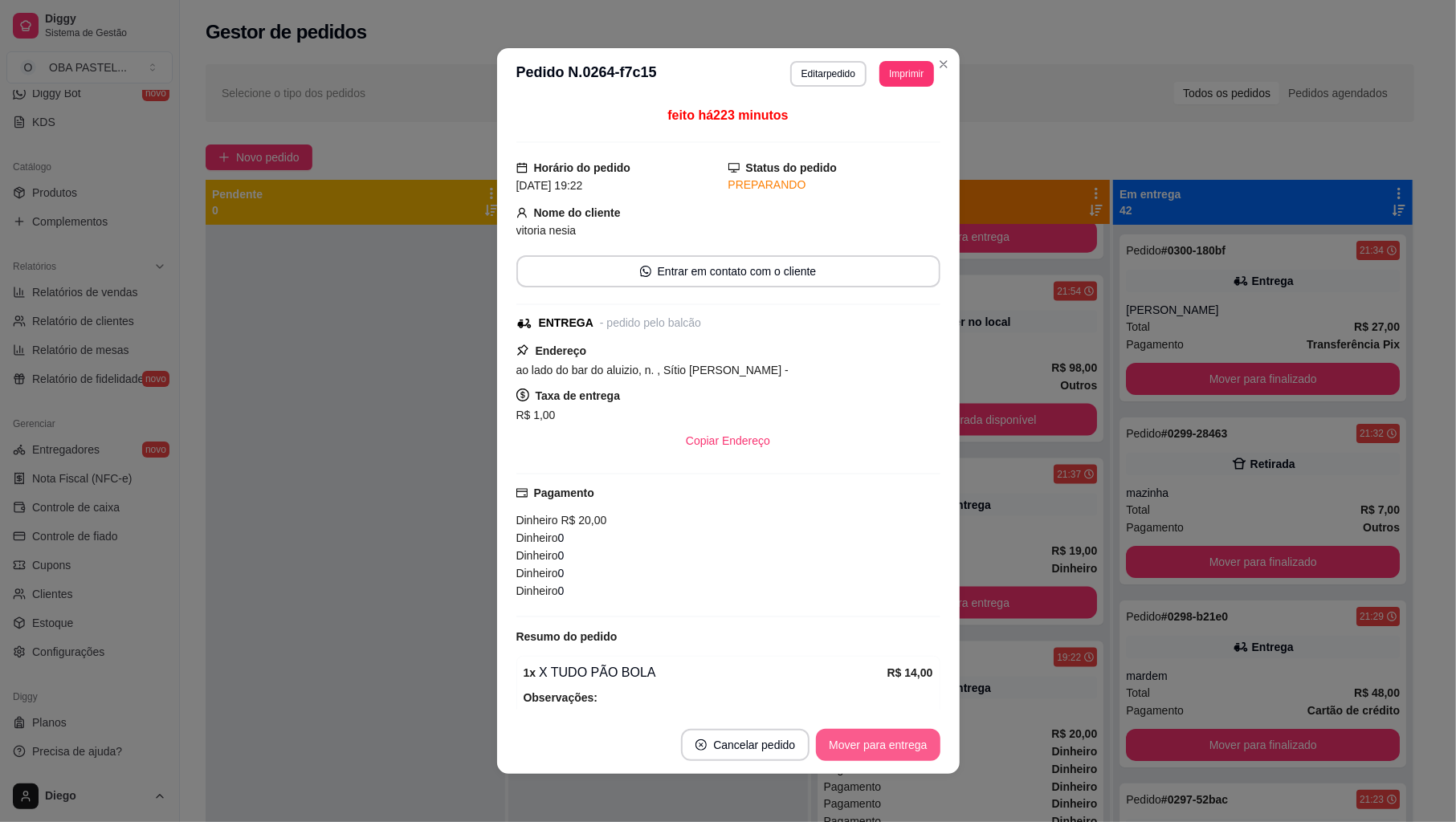
click at [904, 742] on button "Mover para entrega" at bounding box center [877, 745] width 124 height 32
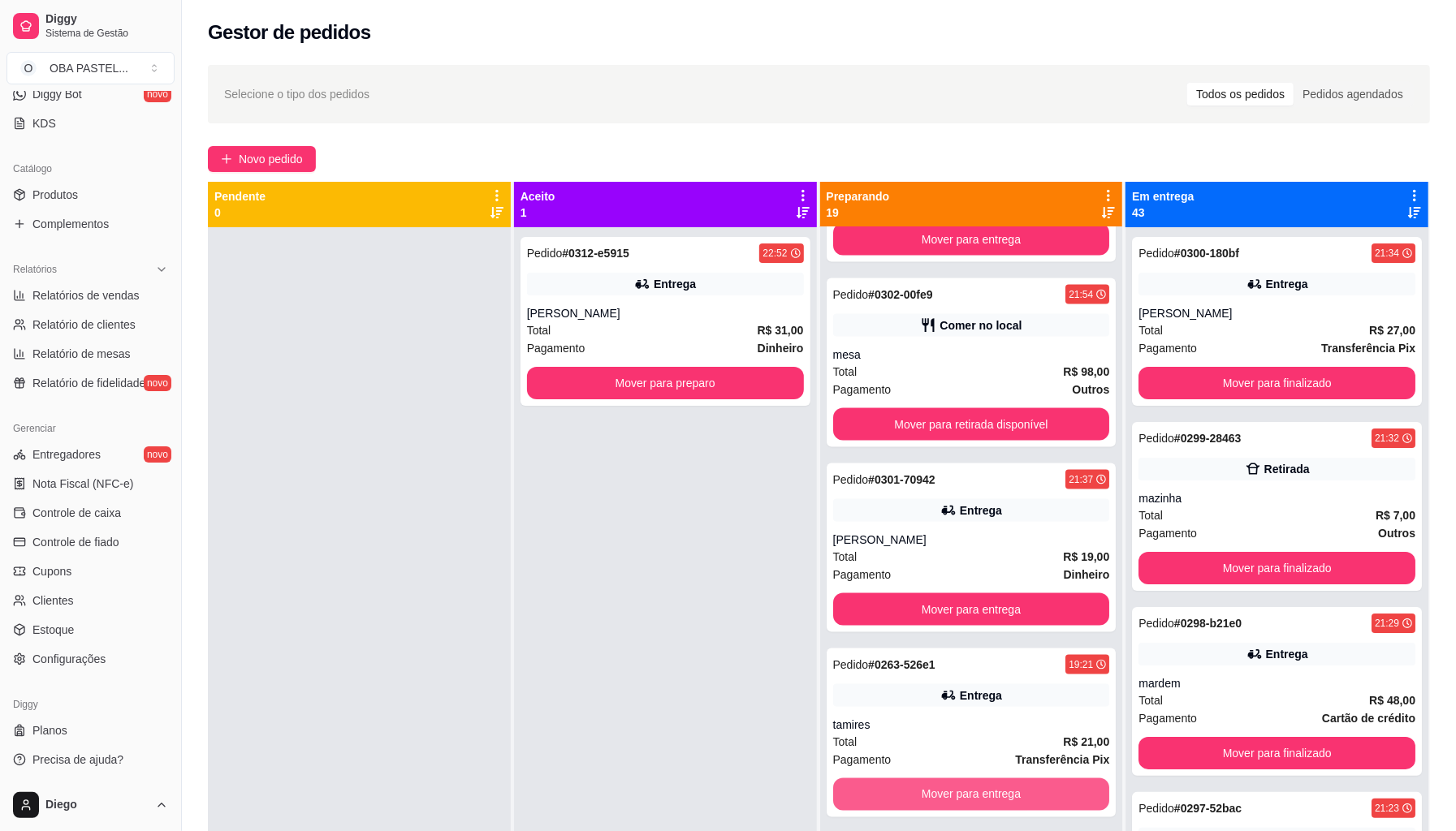
click at [1017, 802] on button "Mover para entrega" at bounding box center [971, 794] width 277 height 32
click at [1017, 802] on button "Mover para entrega" at bounding box center [972, 795] width 269 height 31
click at [1017, 802] on div "Mover para entrega" at bounding box center [971, 794] width 277 height 32
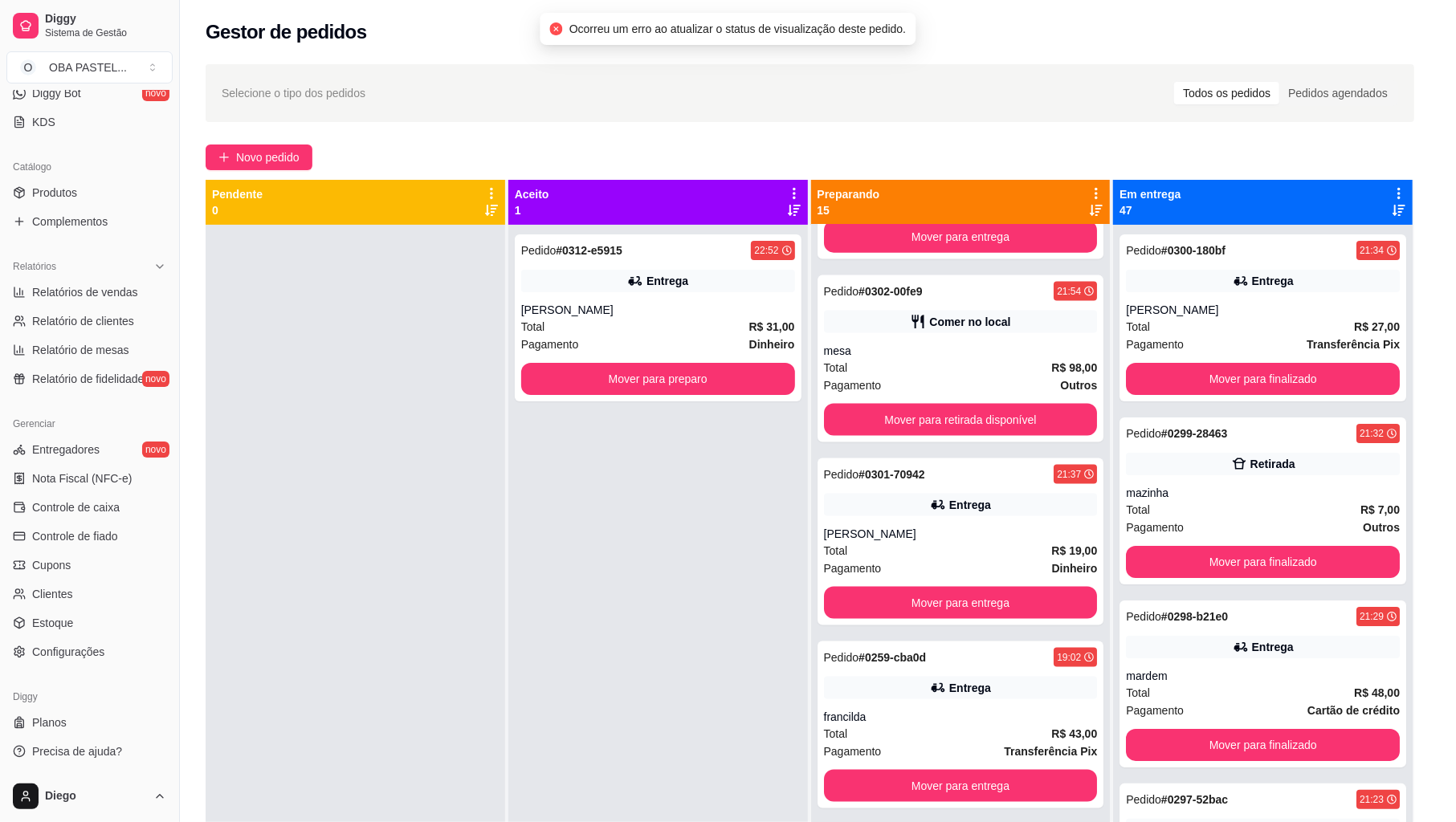
click at [1005, 794] on button "Mover para entrega" at bounding box center [960, 785] width 274 height 32
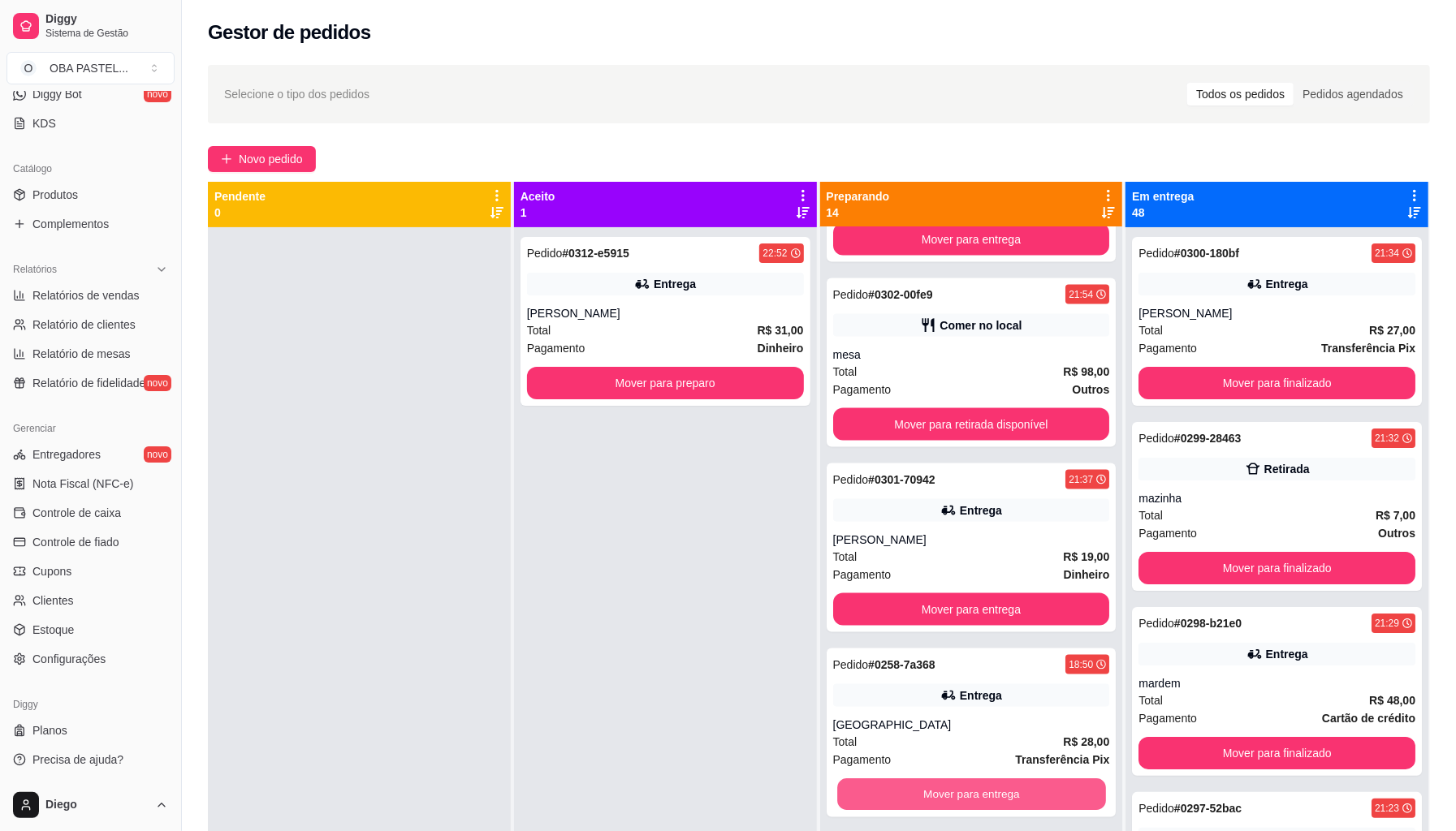
click at [1017, 802] on button "Mover para entrega" at bounding box center [972, 795] width 269 height 31
click at [1017, 802] on div "Mover para entrega" at bounding box center [971, 794] width 277 height 32
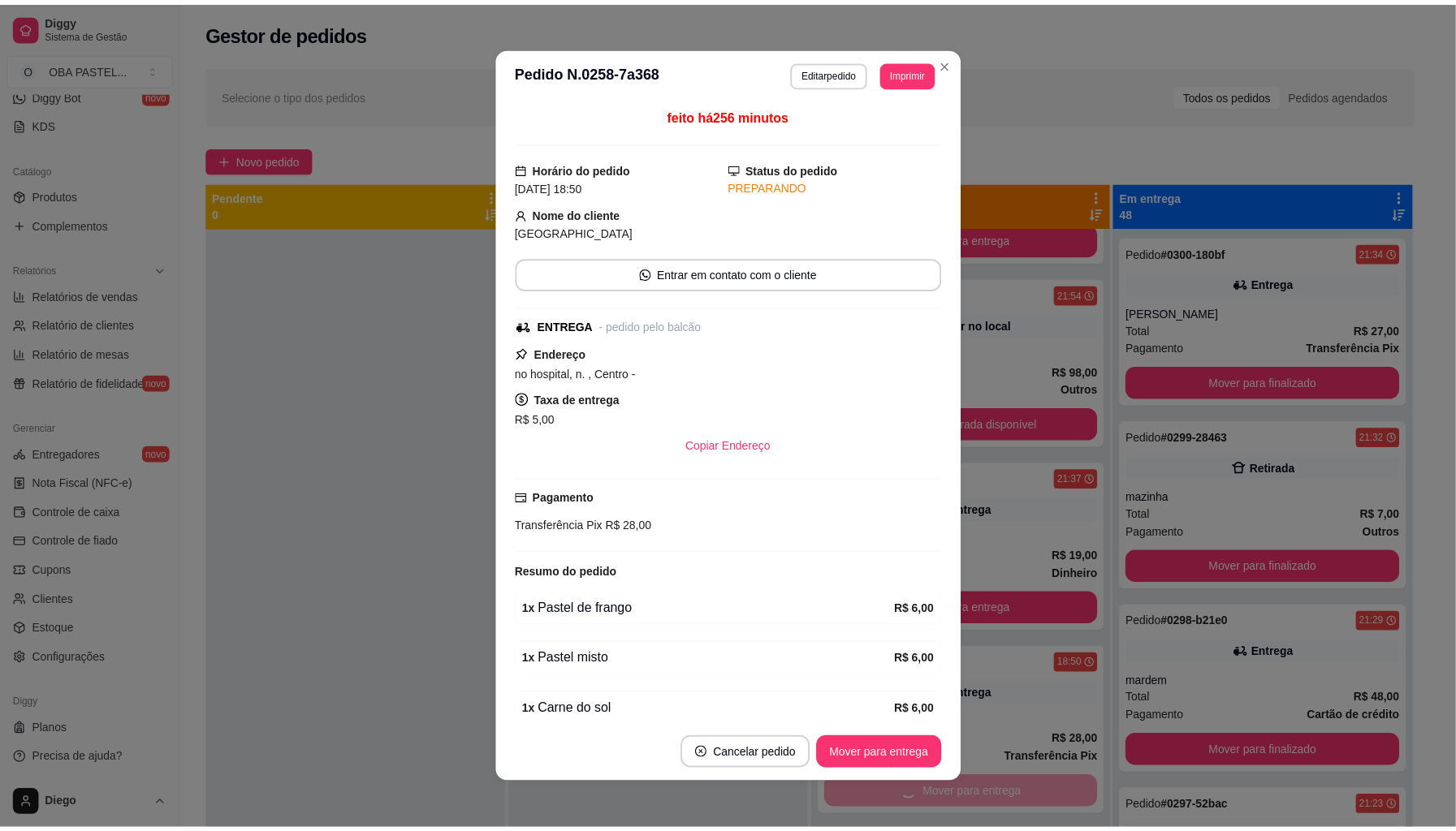
scroll to position [1599, 0]
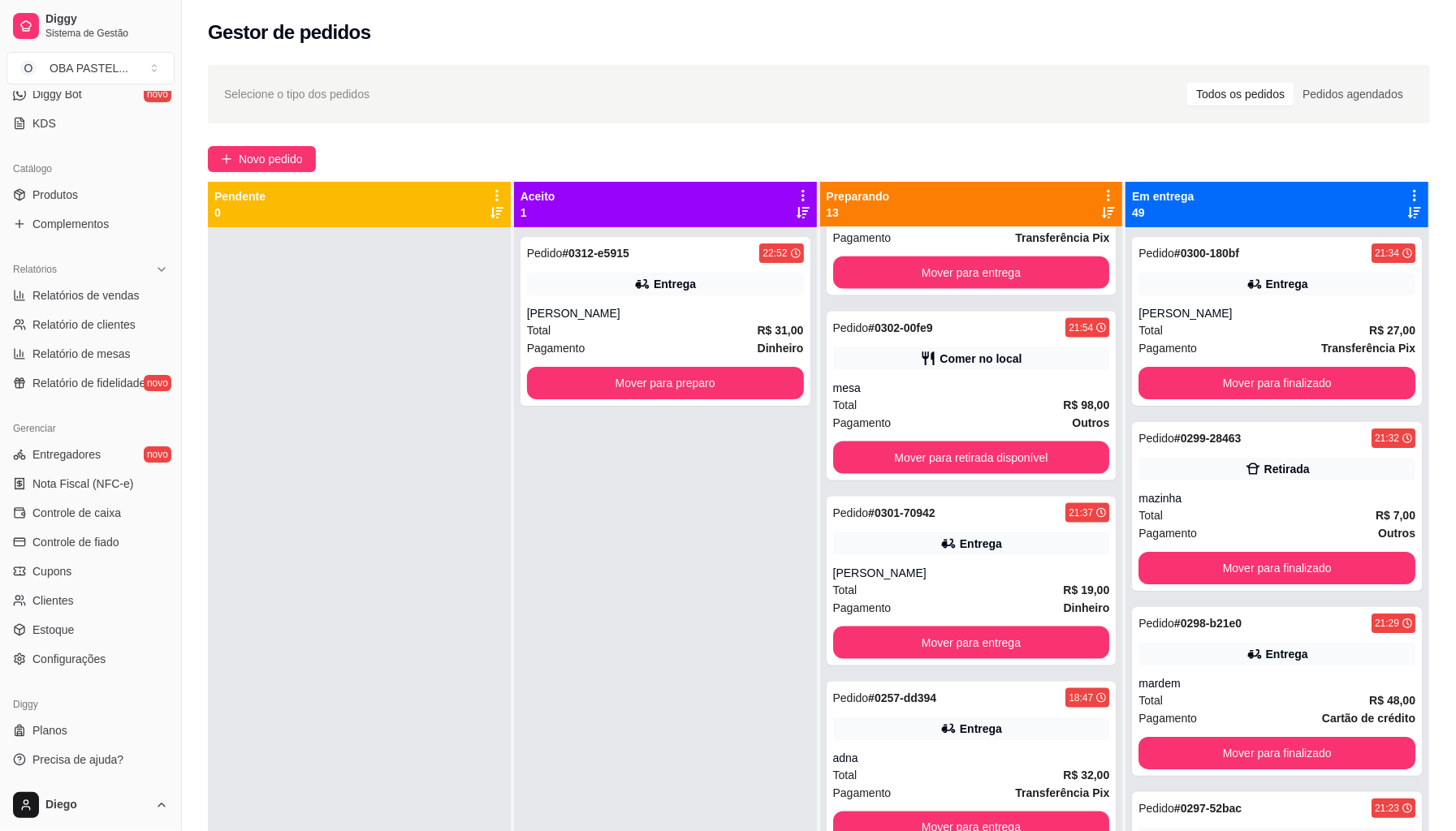
click at [1017, 802] on div "Pedido # 0257-dd394 18:47 Entrega adna Total R$ 32,00 Pagamento Transferência P…" at bounding box center [971, 766] width 290 height 169
click at [1006, 818] on button "Mover para entrega" at bounding box center [972, 828] width 269 height 31
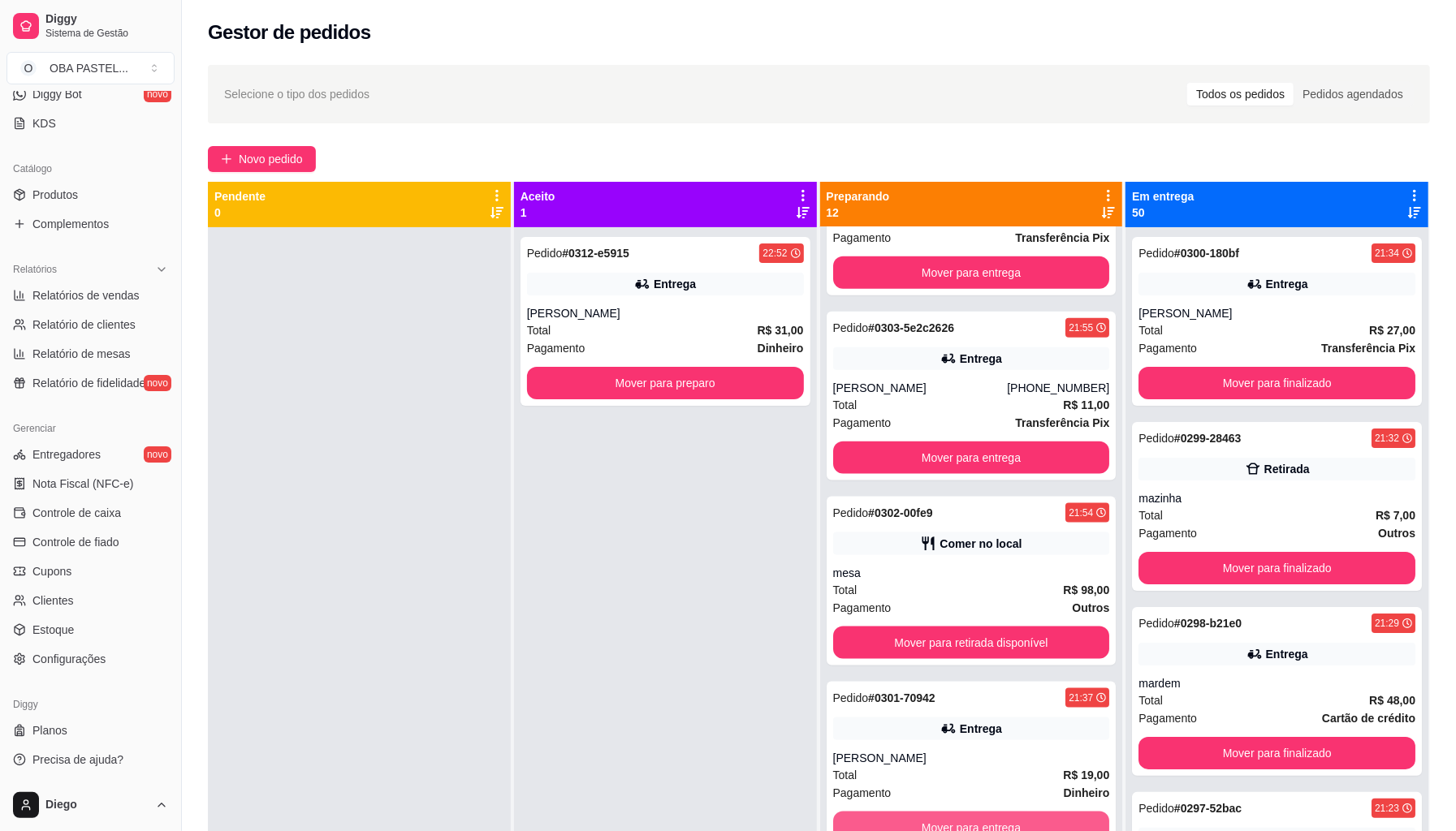
click at [1006, 818] on button "Mover para entrega" at bounding box center [971, 827] width 277 height 32
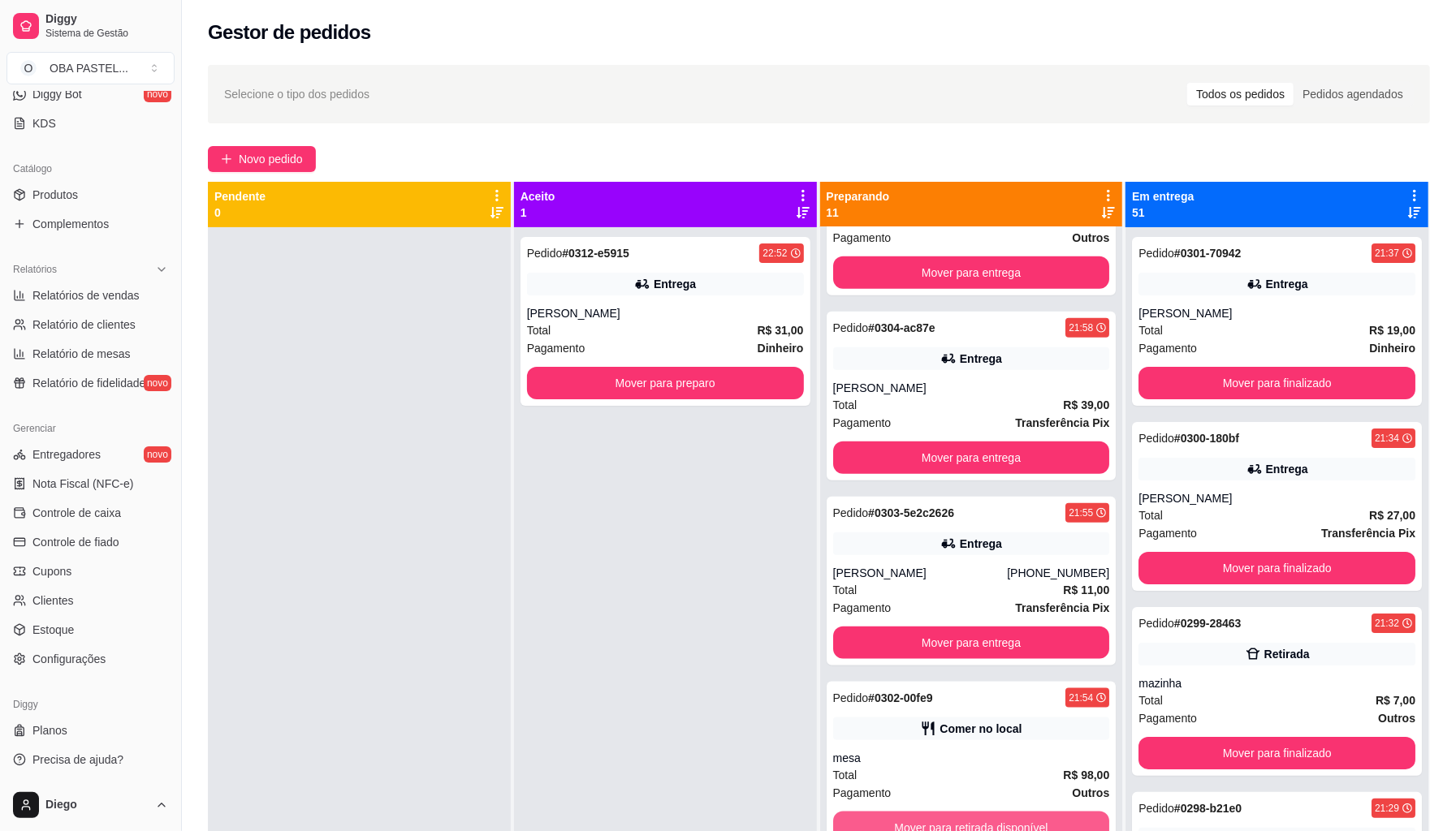
click at [1006, 818] on button "Mover para retirada disponível" at bounding box center [971, 827] width 277 height 32
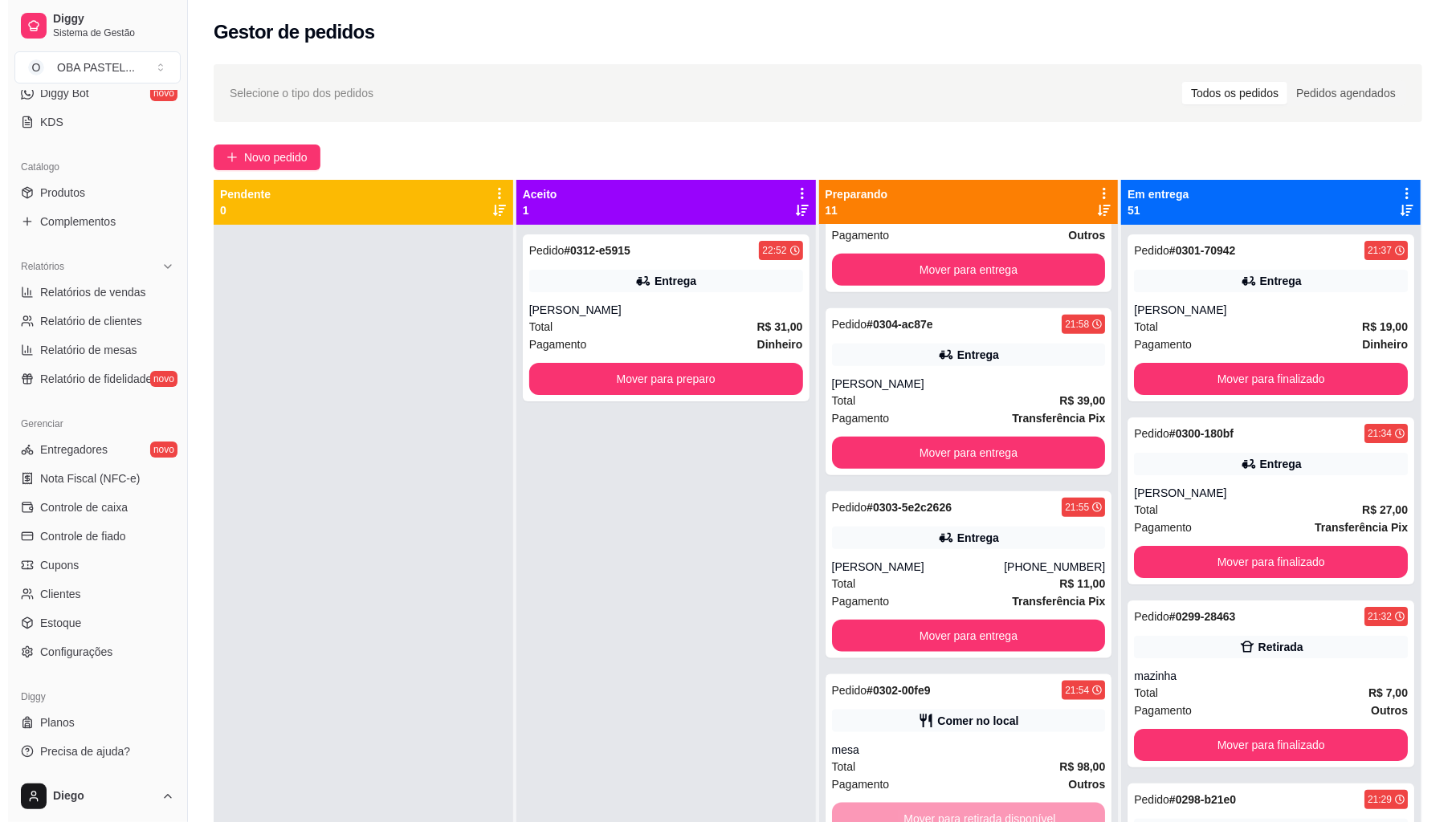
scroll to position [1029, 0]
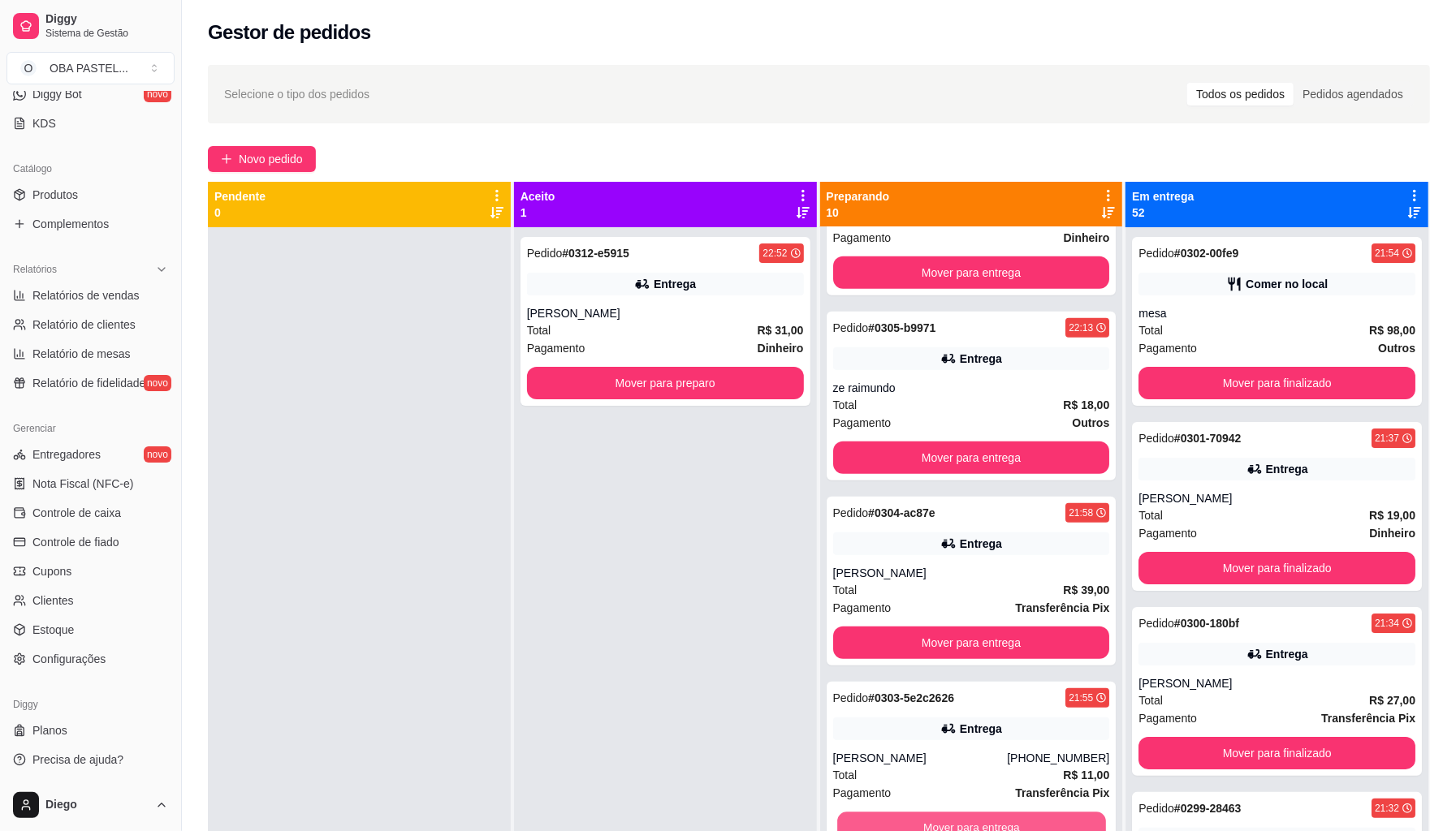
click at [1006, 818] on button "Mover para entrega" at bounding box center [972, 828] width 269 height 31
click at [1006, 818] on div "Mover para entrega" at bounding box center [971, 827] width 277 height 32
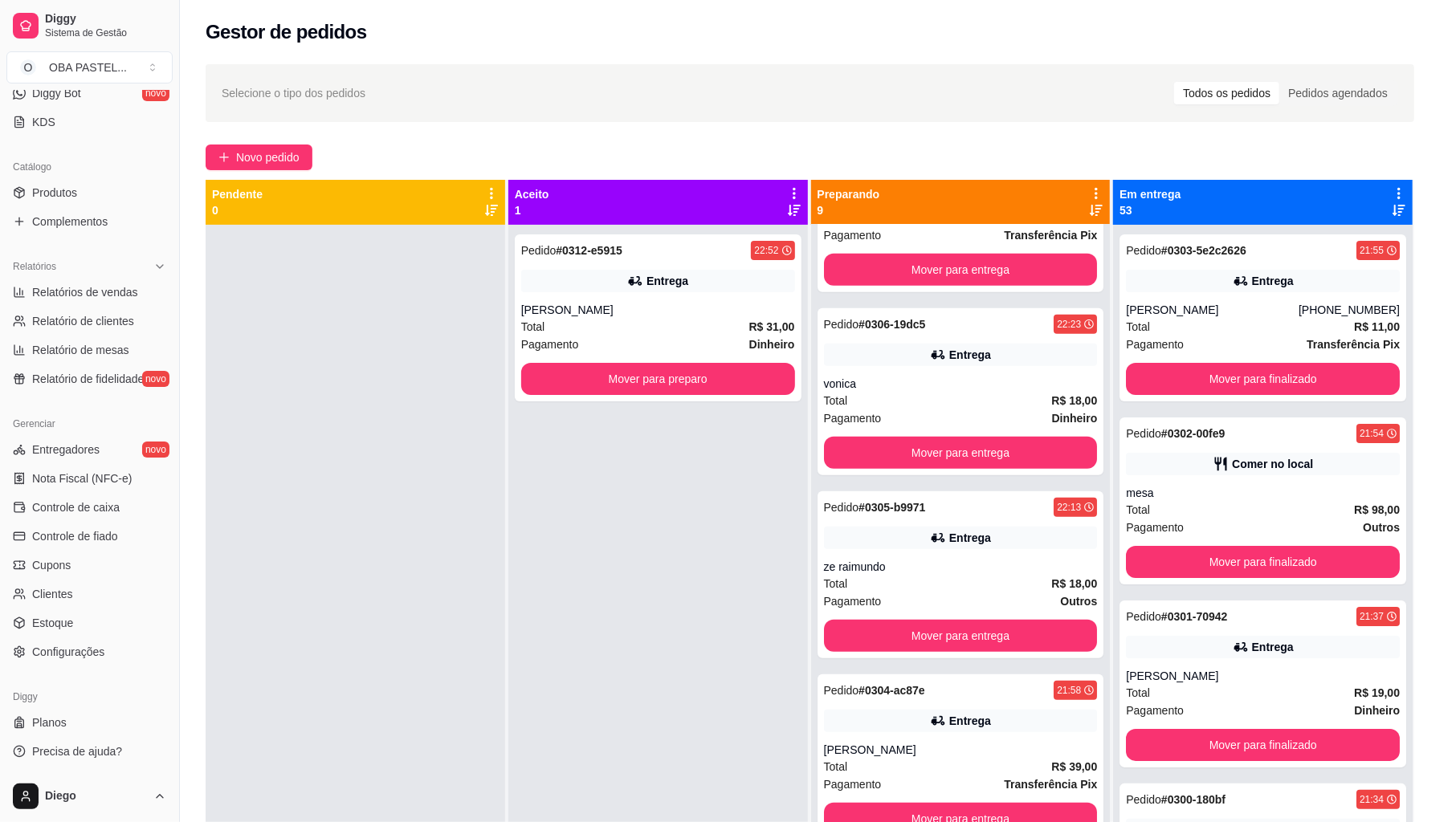
click at [994, 809] on button "Mover para entrega" at bounding box center [960, 818] width 274 height 32
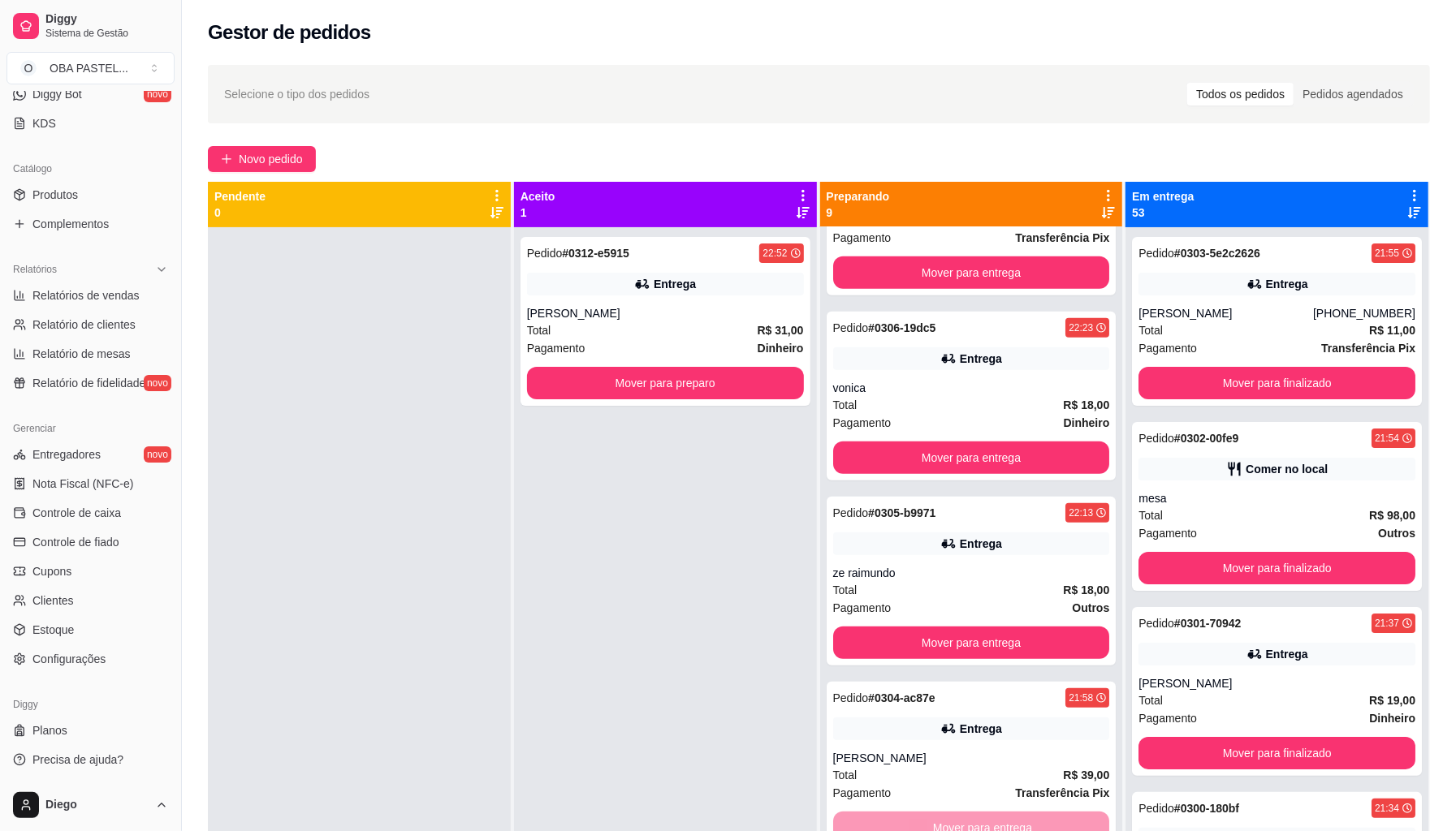
scroll to position [670, 0]
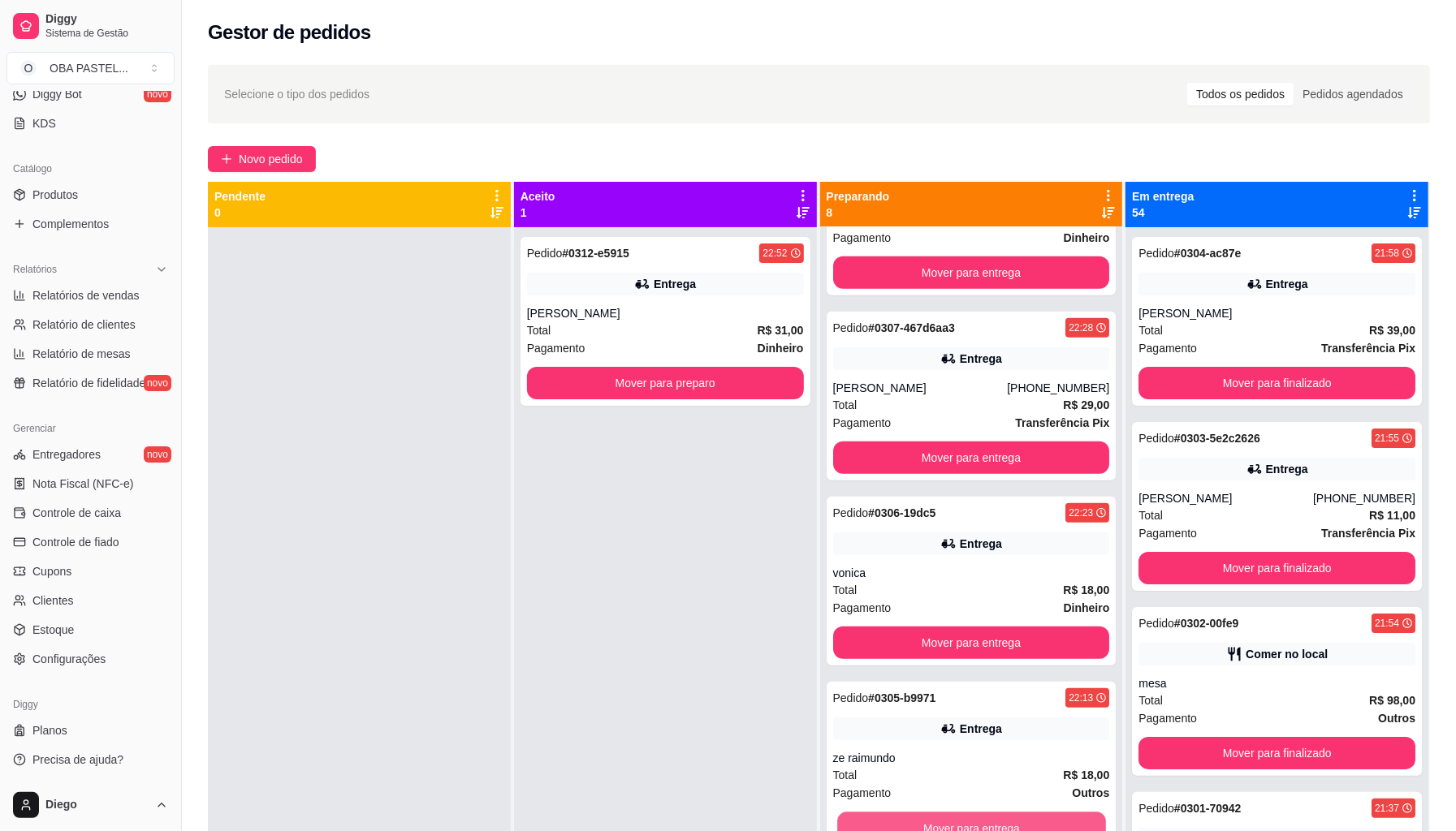
click at [1006, 818] on button "Mover para entrega" at bounding box center [972, 828] width 269 height 31
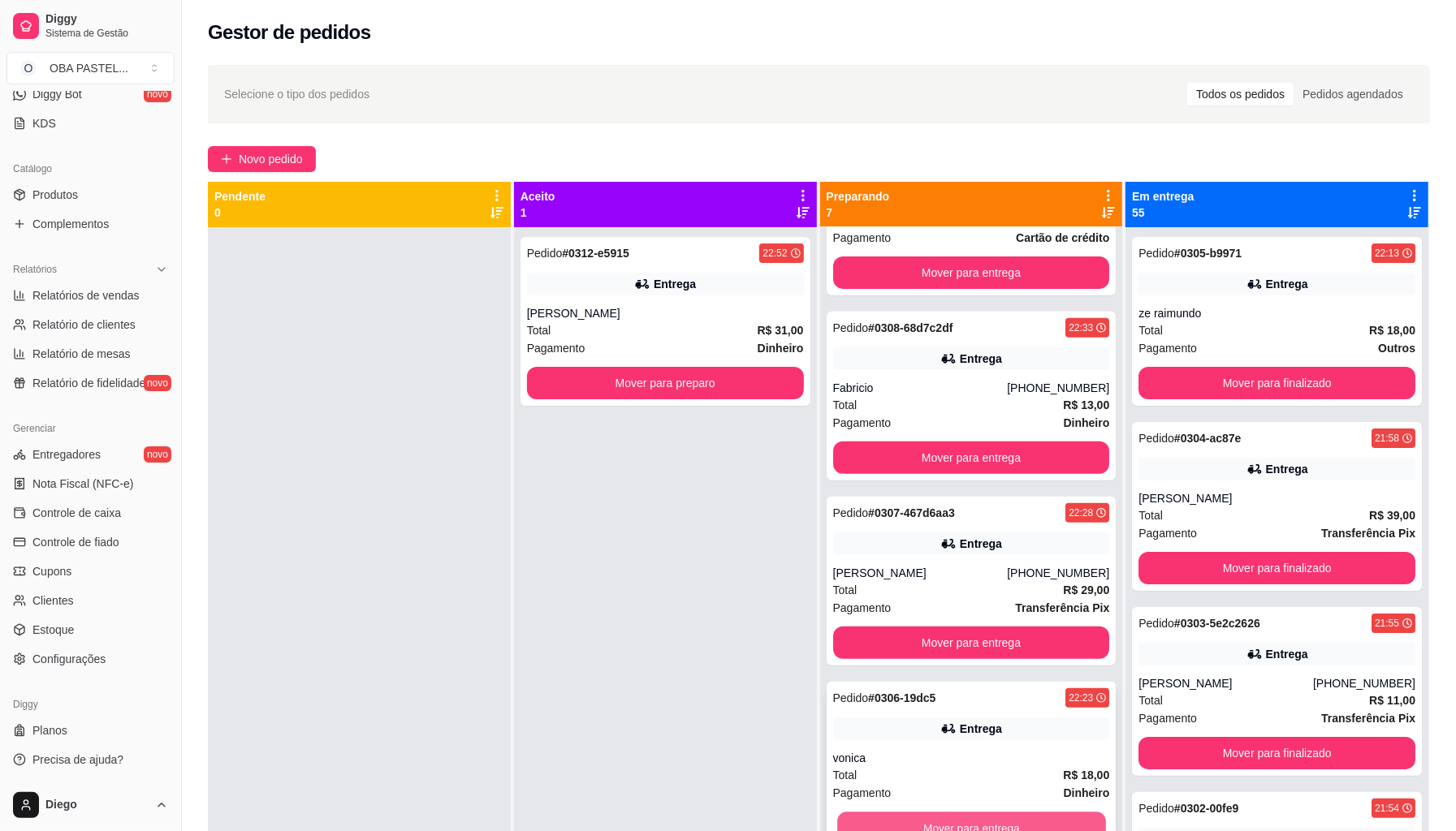
click at [949, 812] on button "Mover para entrega" at bounding box center [972, 828] width 269 height 31
click at [956, 824] on button "Mover para entrega" at bounding box center [972, 828] width 269 height 31
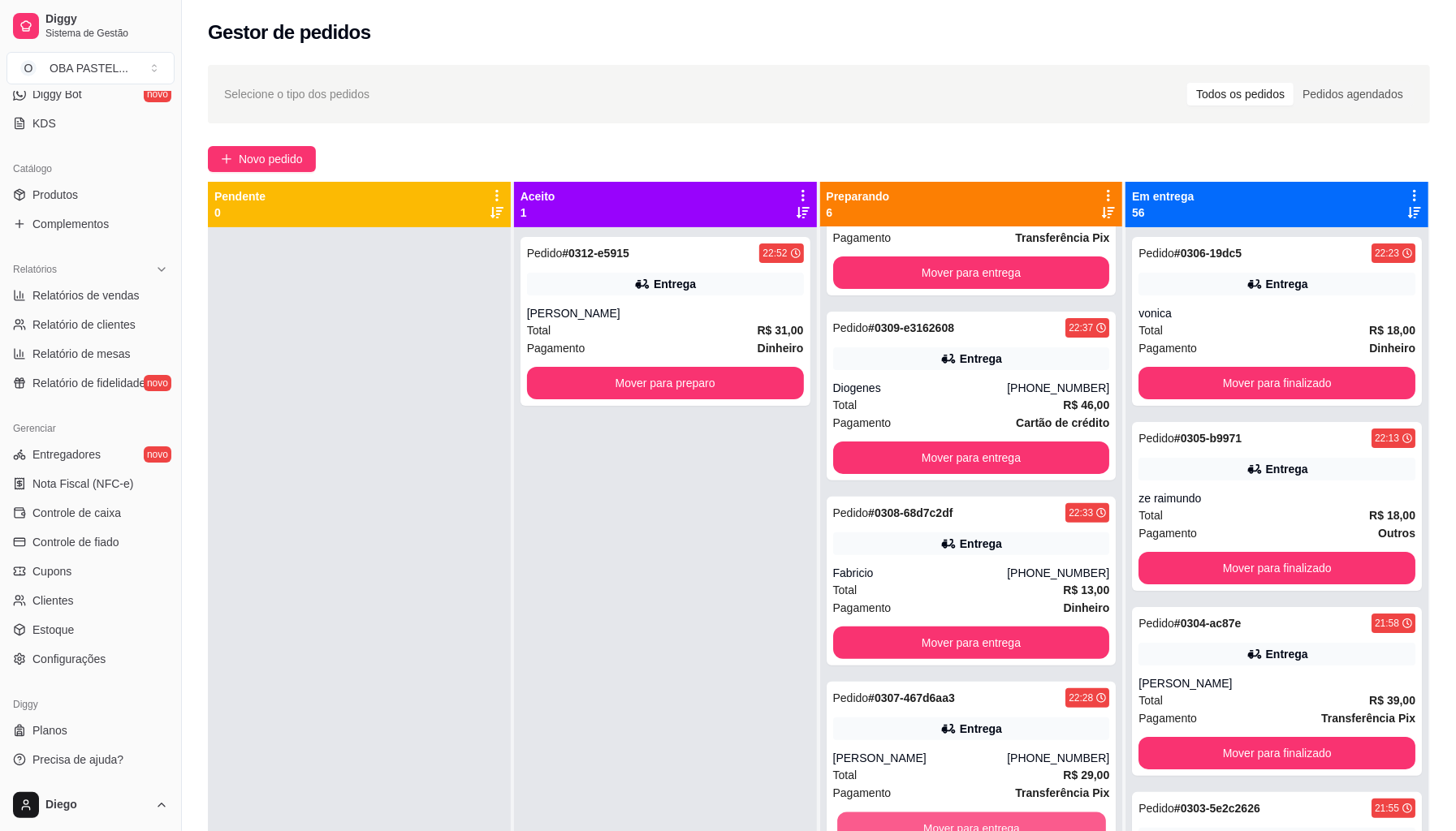
click at [956, 824] on button "Mover para entrega" at bounding box center [972, 828] width 269 height 31
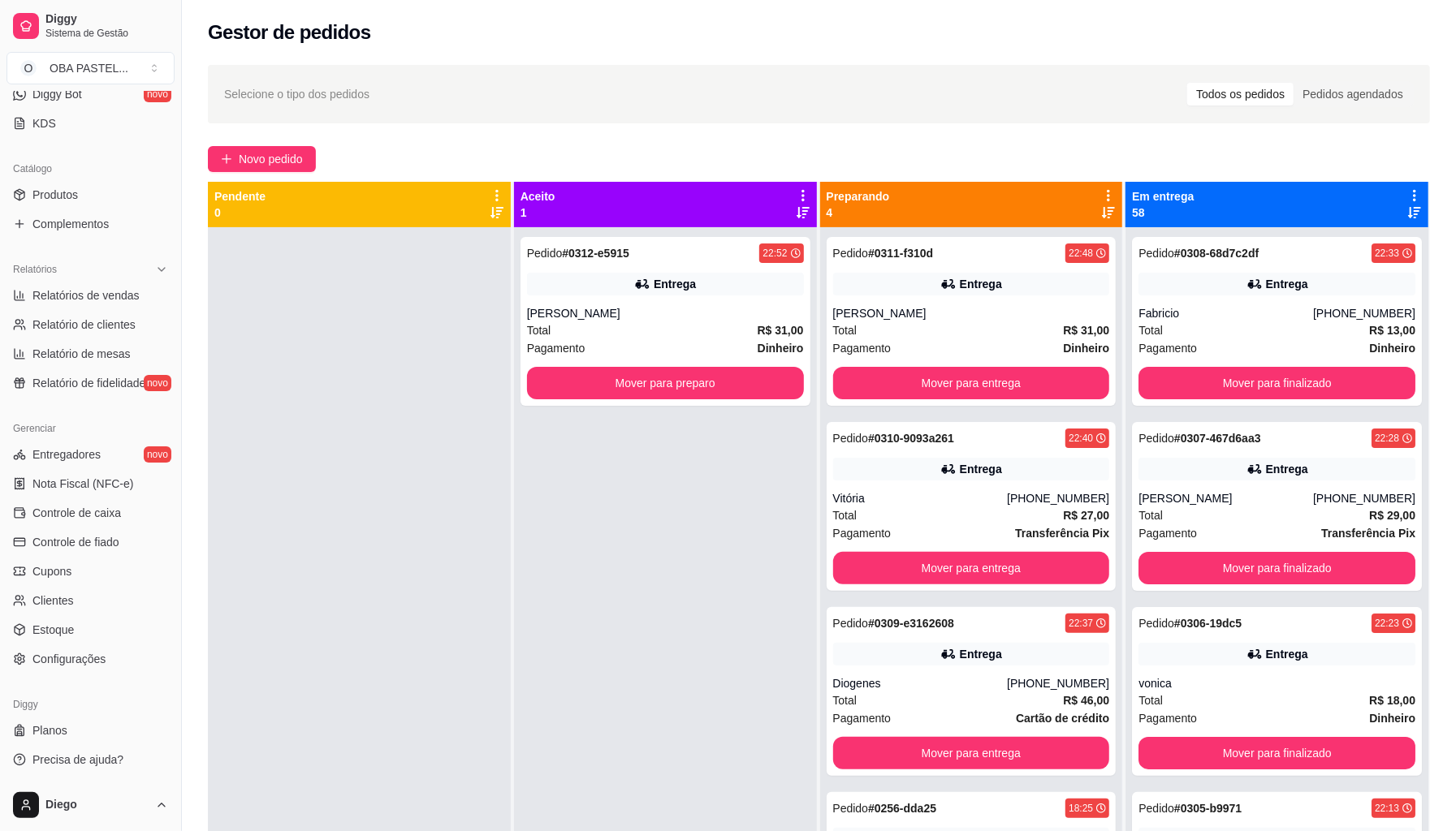
scroll to position [0, 0]
click at [975, 770] on button "Mover para entrega" at bounding box center [972, 754] width 269 height 31
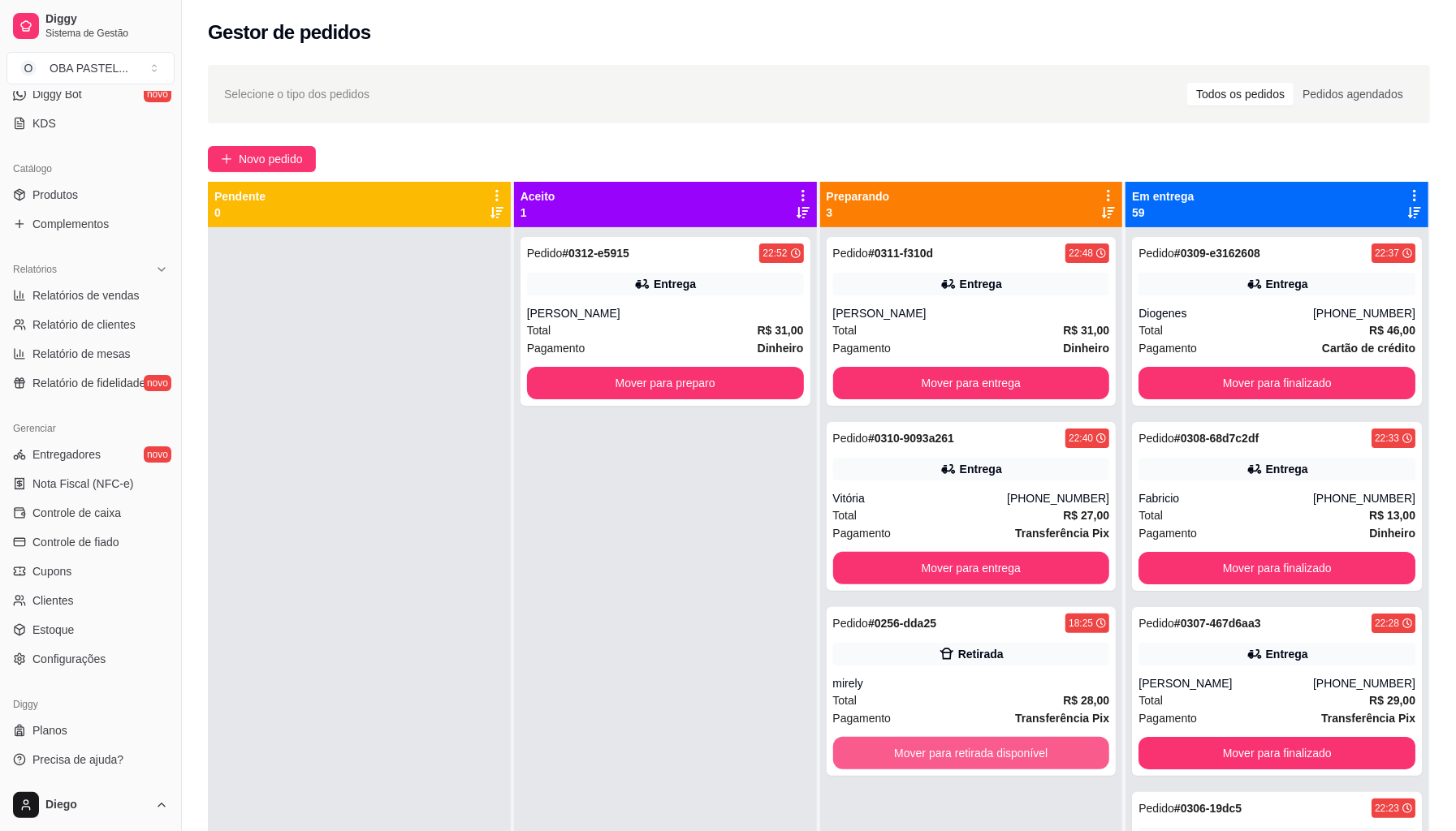
click at [975, 770] on button "Mover para retirada disponível" at bounding box center [971, 753] width 277 height 32
click at [975, 770] on div "Mover para retirada disponível" at bounding box center [971, 753] width 277 height 32
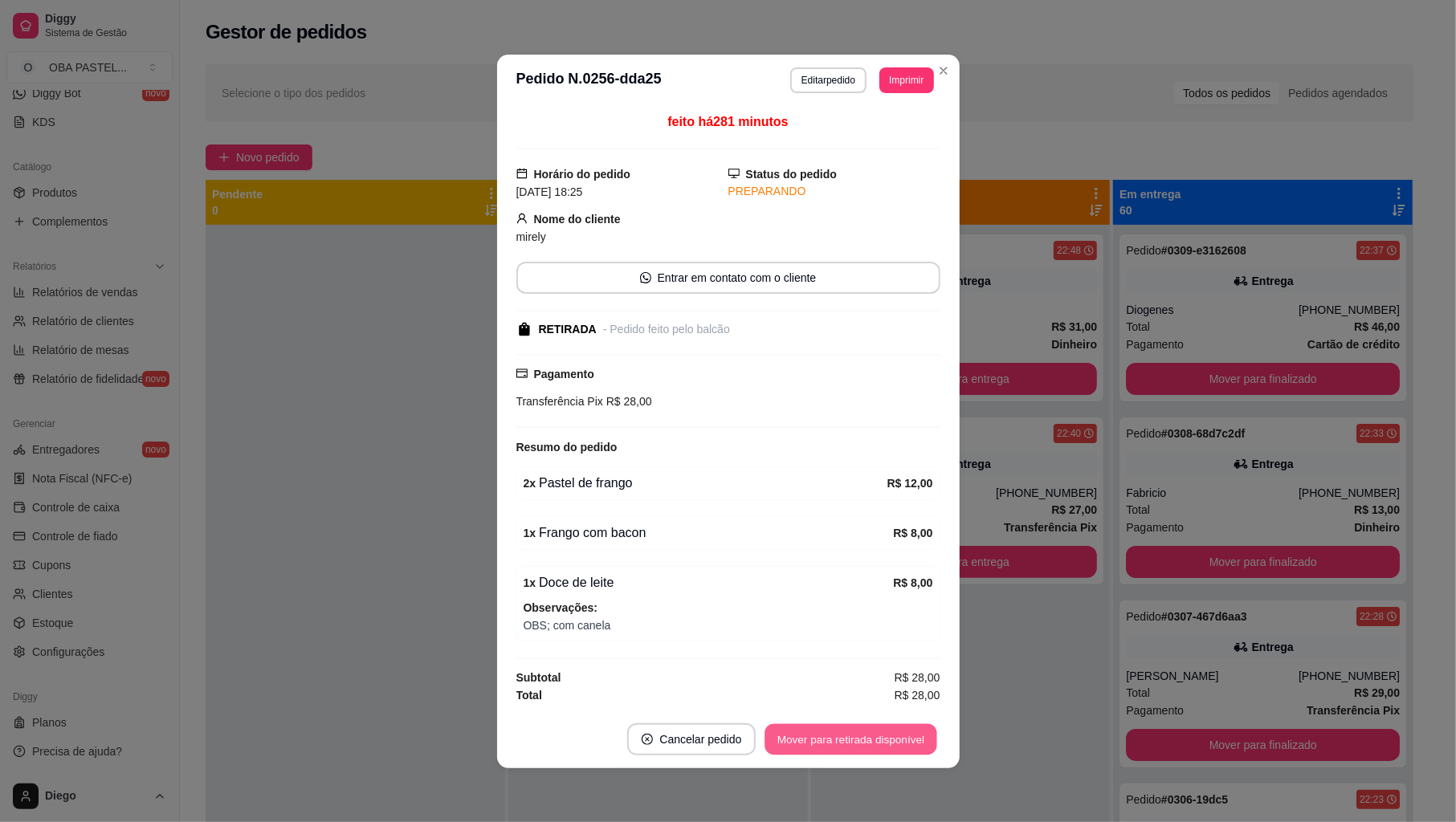
click at [891, 745] on button "Mover para retirada disponível" at bounding box center [851, 740] width 172 height 31
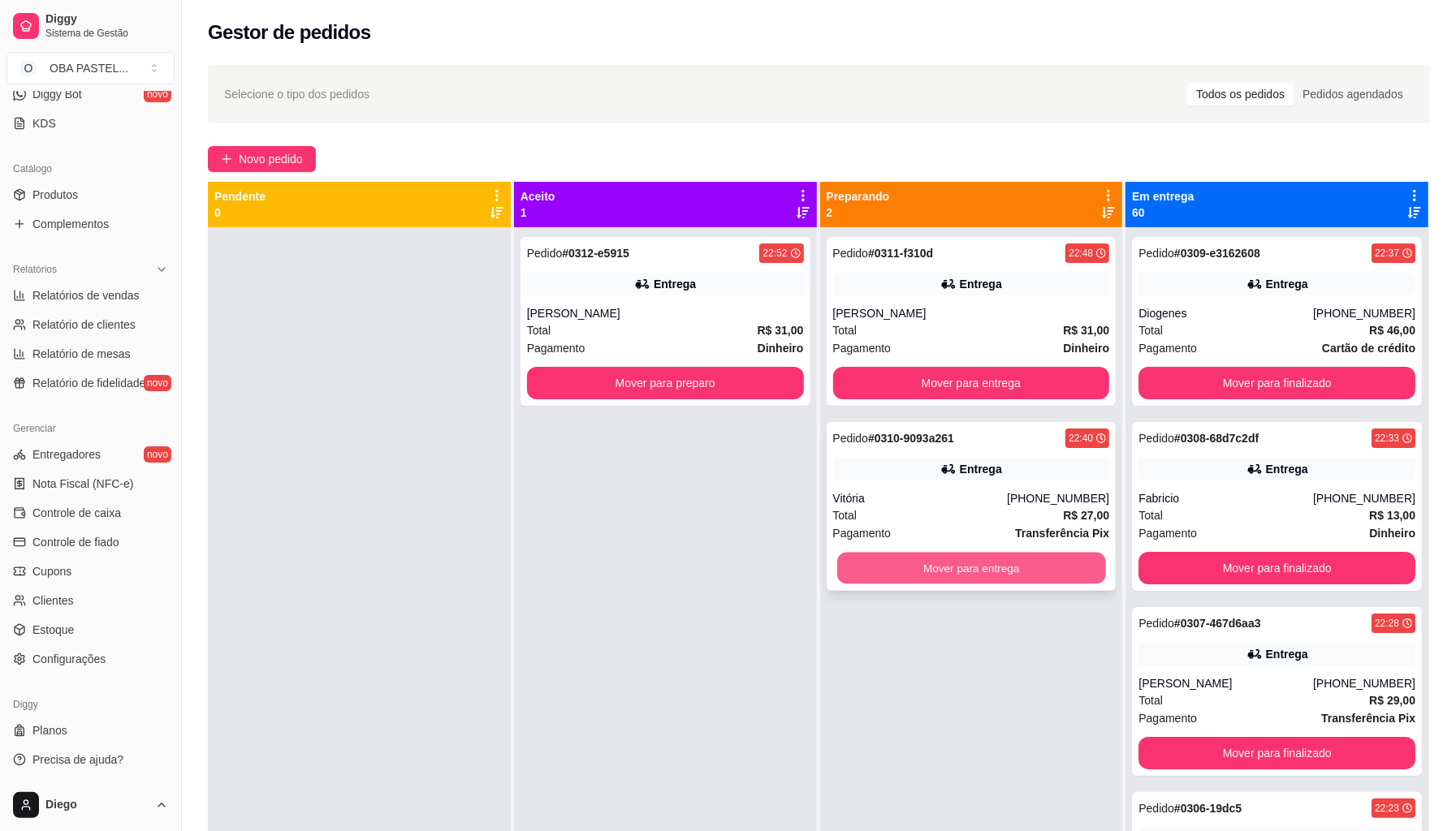
click at [1067, 568] on button "Mover para entrega" at bounding box center [972, 569] width 269 height 31
click at [1067, 568] on div "Mover para entrega" at bounding box center [971, 568] width 277 height 32
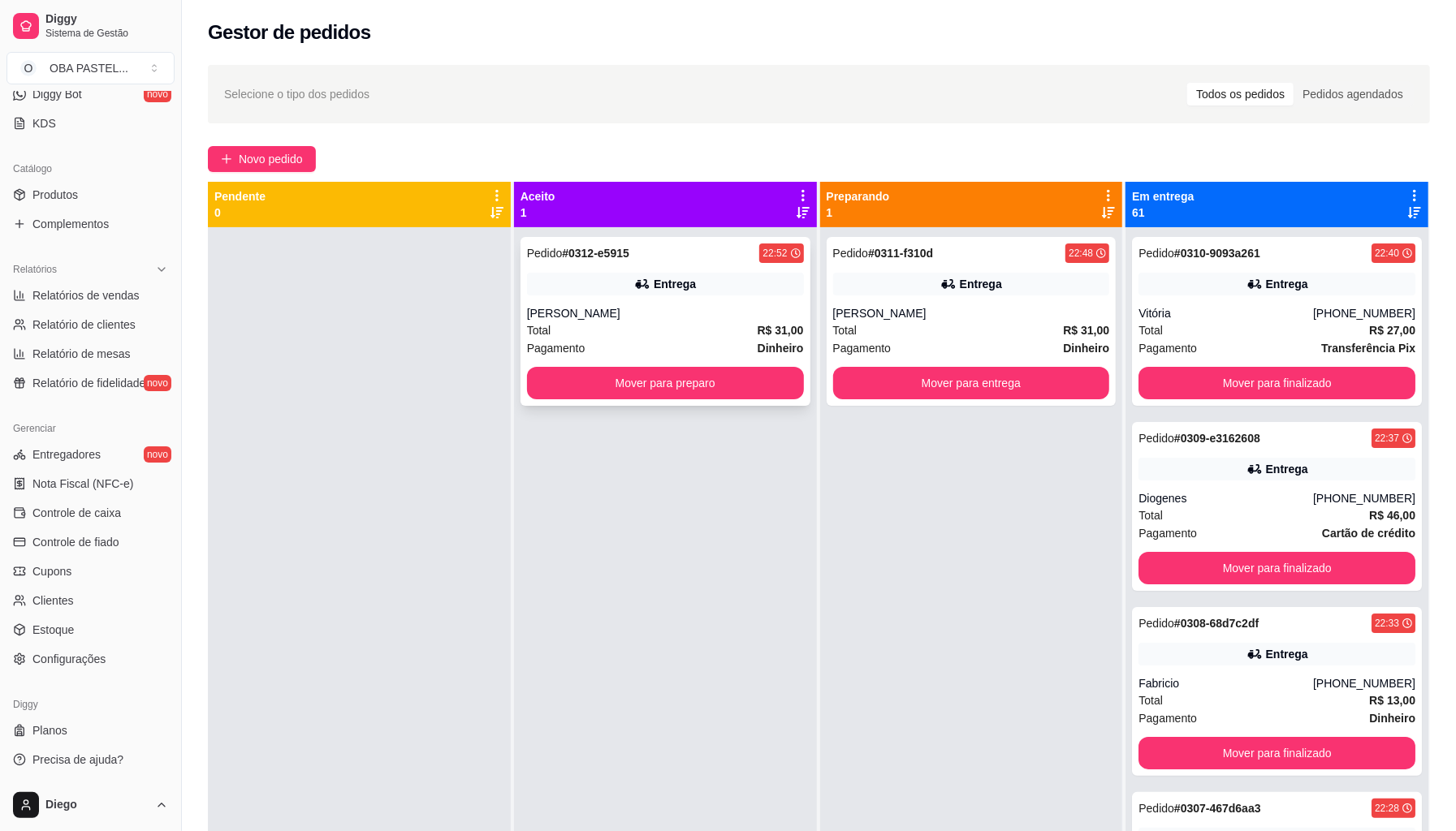
drag, startPoint x: 797, startPoint y: 283, endPoint x: 781, endPoint y: 291, distance: 17.9
click at [706, 374] on button "Mover para preparo" at bounding box center [665, 383] width 277 height 32
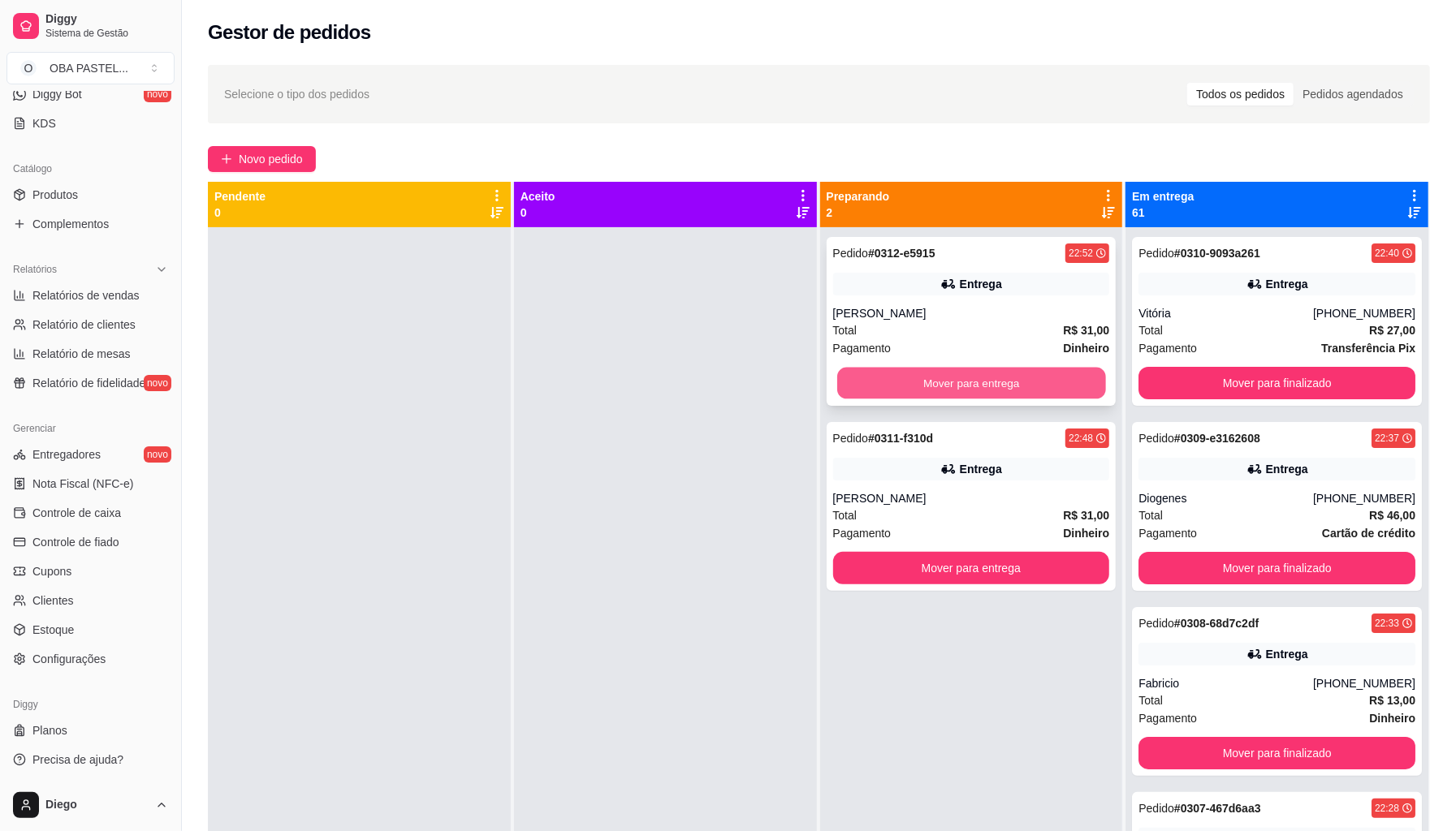
click at [876, 394] on button "Mover para entrega" at bounding box center [972, 384] width 269 height 31
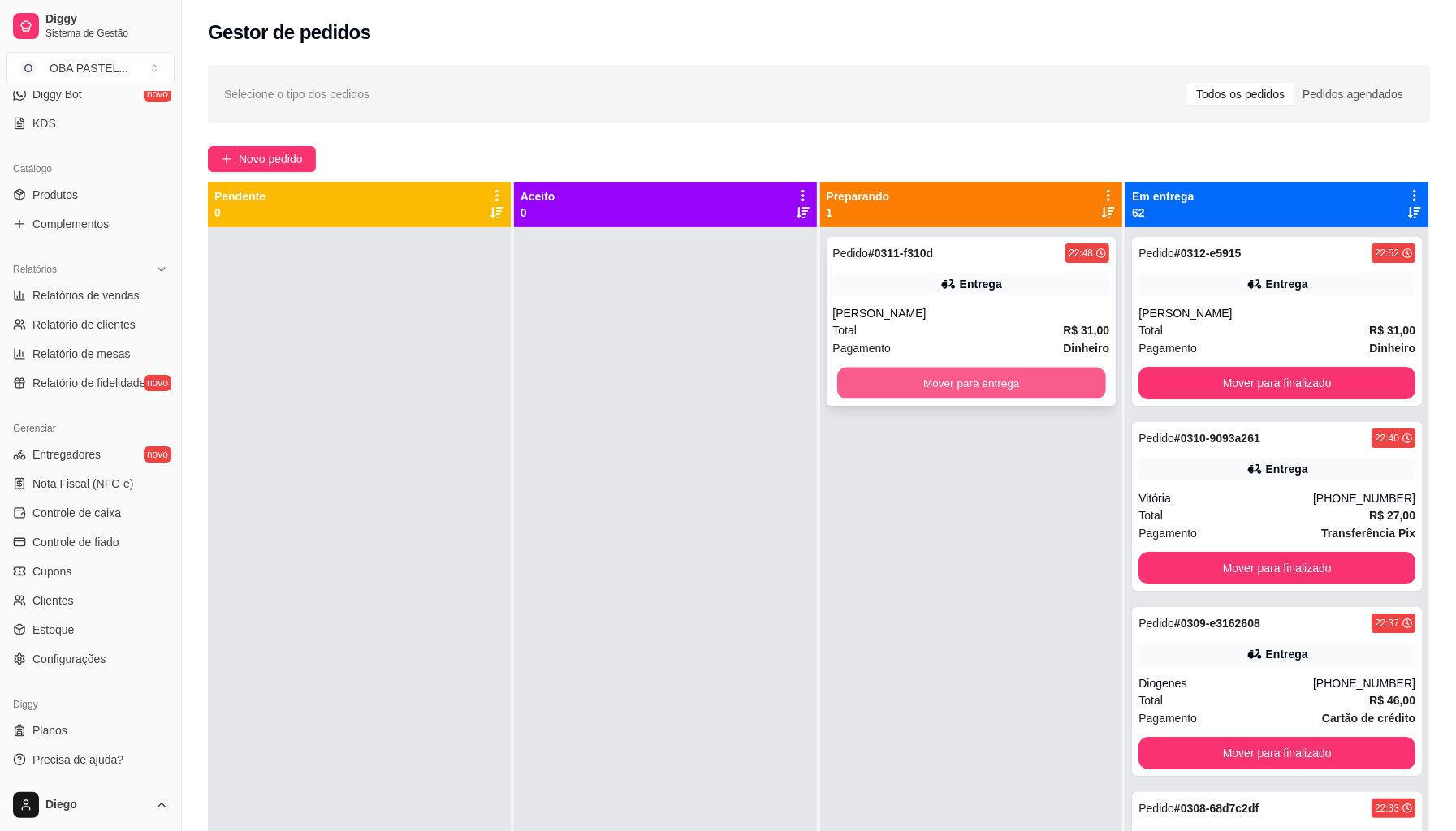
click at [898, 391] on button "Mover para entrega" at bounding box center [972, 384] width 269 height 31
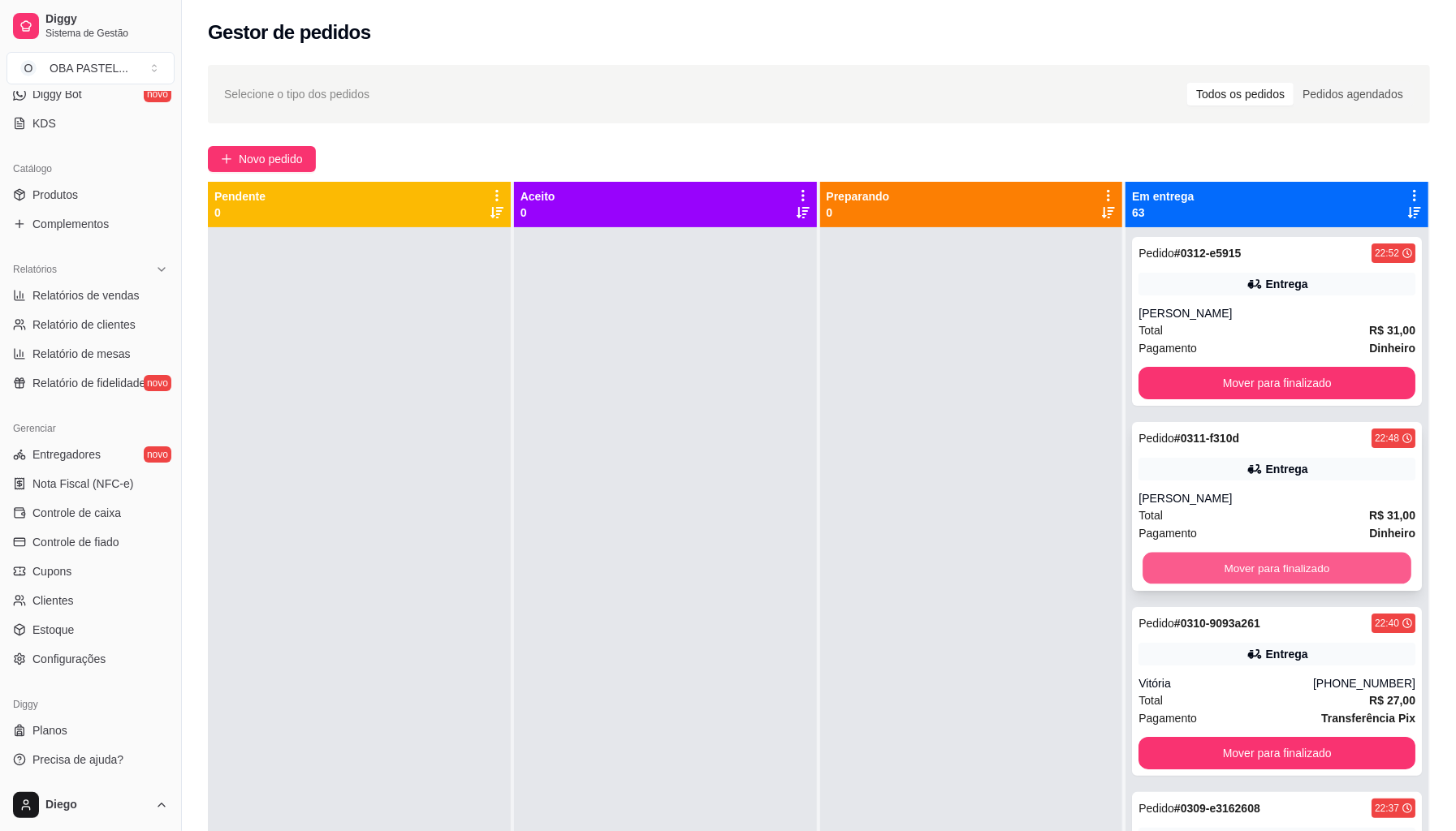
click at [1168, 560] on button "Mover para finalizado" at bounding box center [1277, 569] width 269 height 31
click at [1168, 560] on div "Mover para finalizado" at bounding box center [1277, 568] width 277 height 32
click at [1167, 560] on button "Mover para finalizado" at bounding box center [1277, 568] width 277 height 32
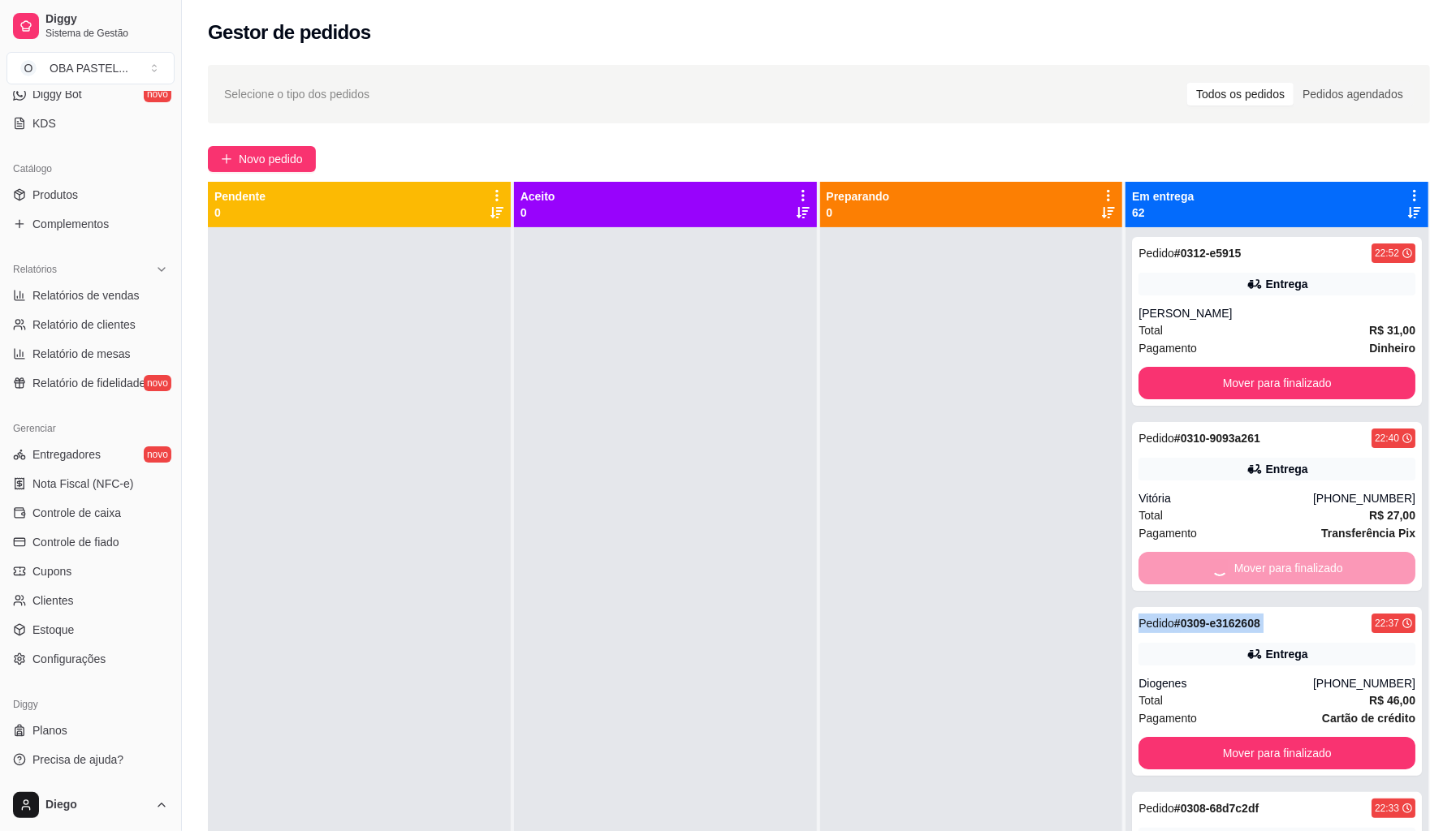
click at [1167, 737] on button "Mover para finalizado" at bounding box center [1277, 753] width 277 height 32
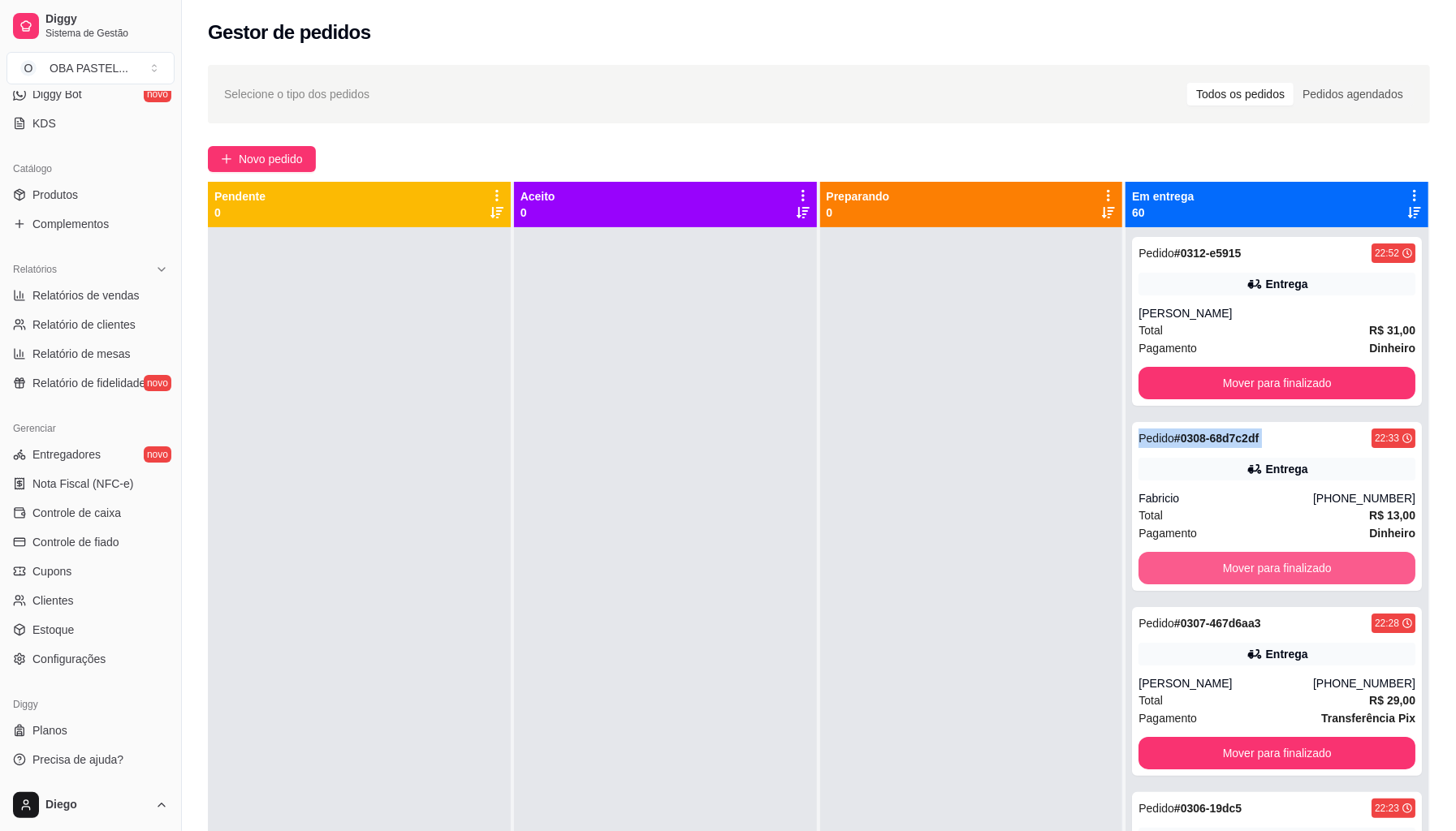
click at [1167, 560] on button "Mover para finalizado" at bounding box center [1277, 568] width 277 height 32
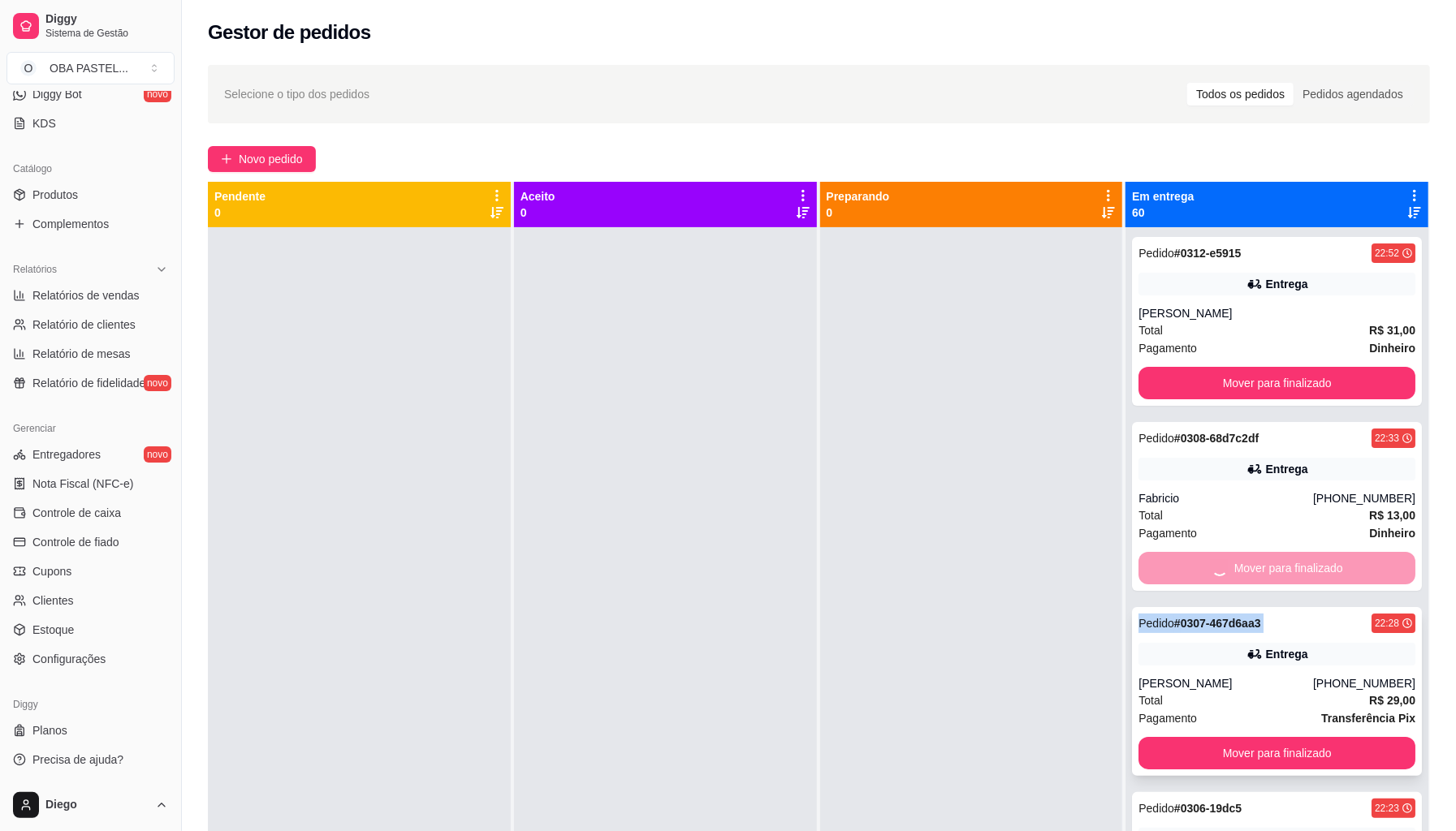
click at [1167, 737] on button "Mover para finalizado" at bounding box center [1277, 753] width 277 height 32
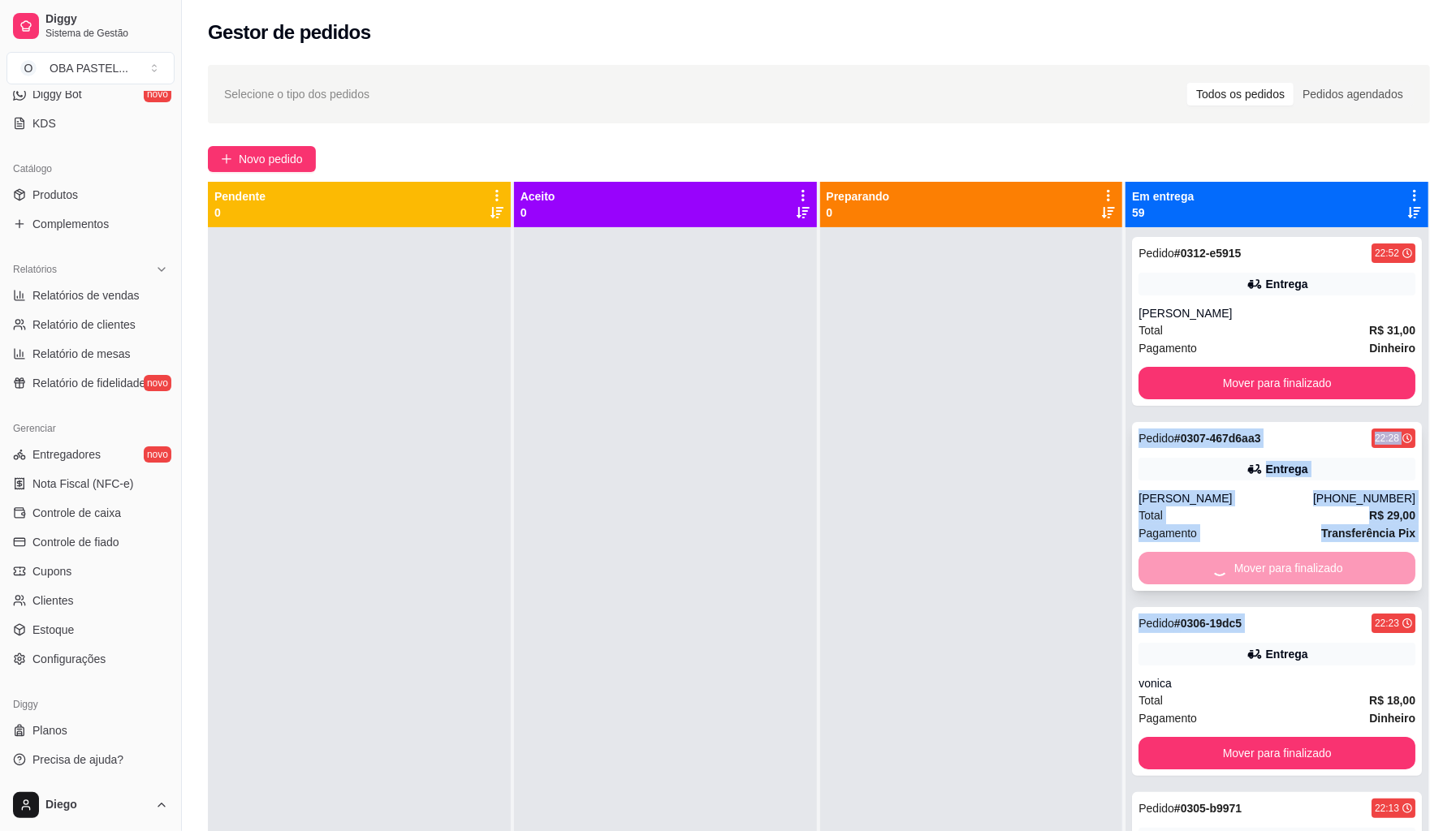
click at [1167, 737] on button "Mover para finalizado" at bounding box center [1277, 753] width 277 height 32
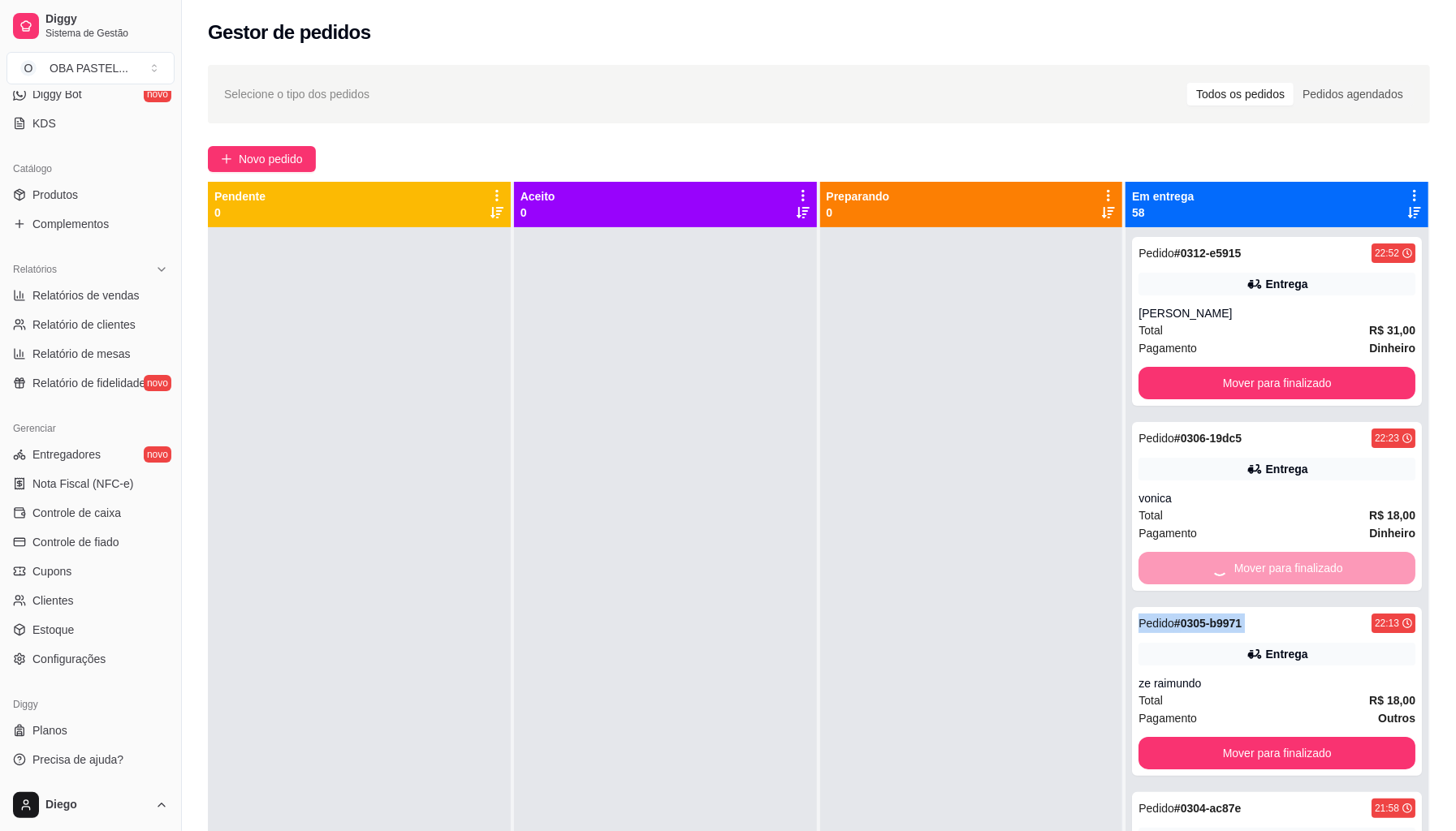
click at [1167, 561] on div "Mover para finalizado" at bounding box center [1277, 568] width 277 height 32
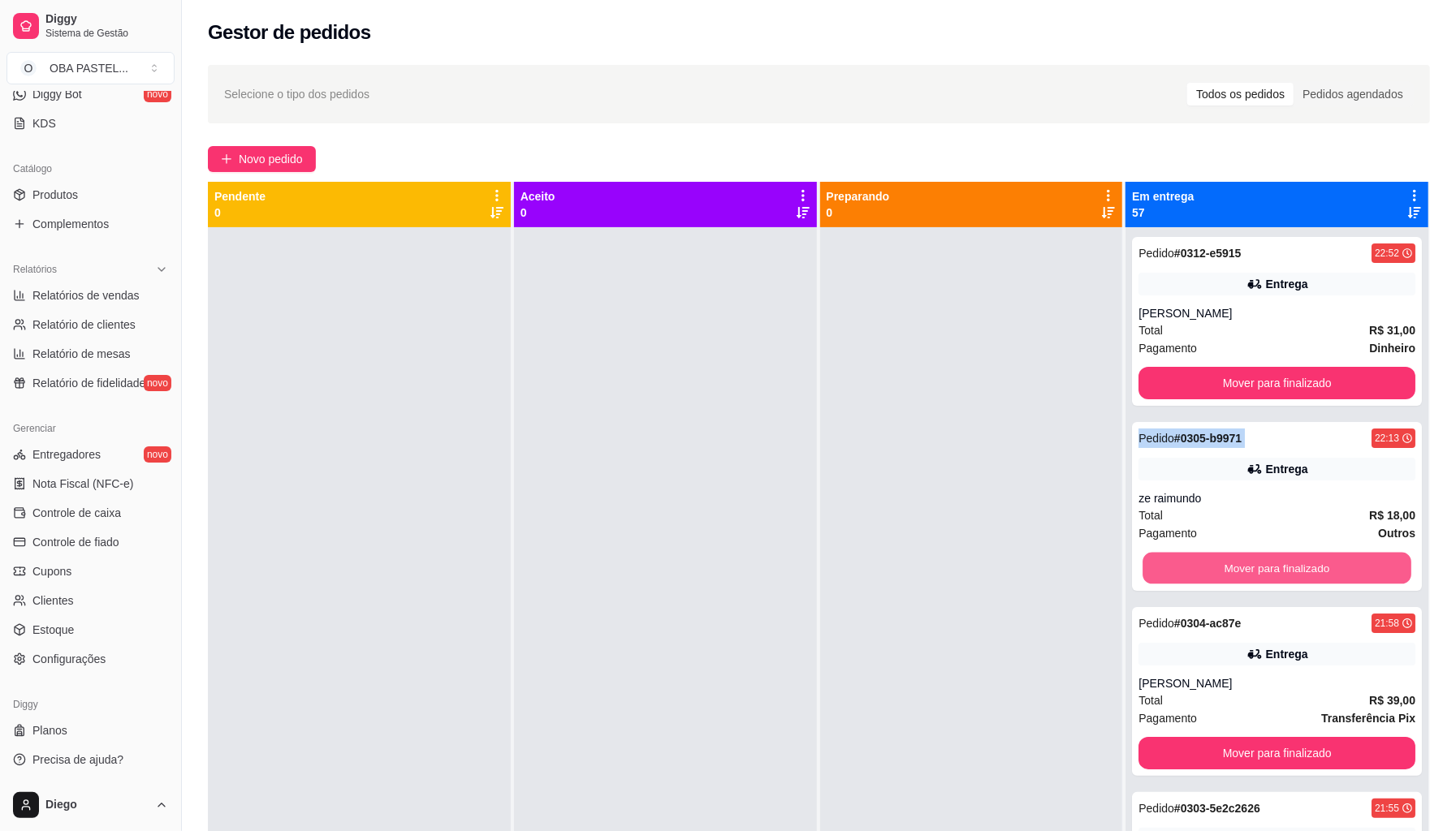
click at [1167, 561] on button "Mover para finalizado" at bounding box center [1277, 569] width 269 height 31
click at [1167, 561] on div "Mover para finalizado" at bounding box center [1277, 568] width 277 height 32
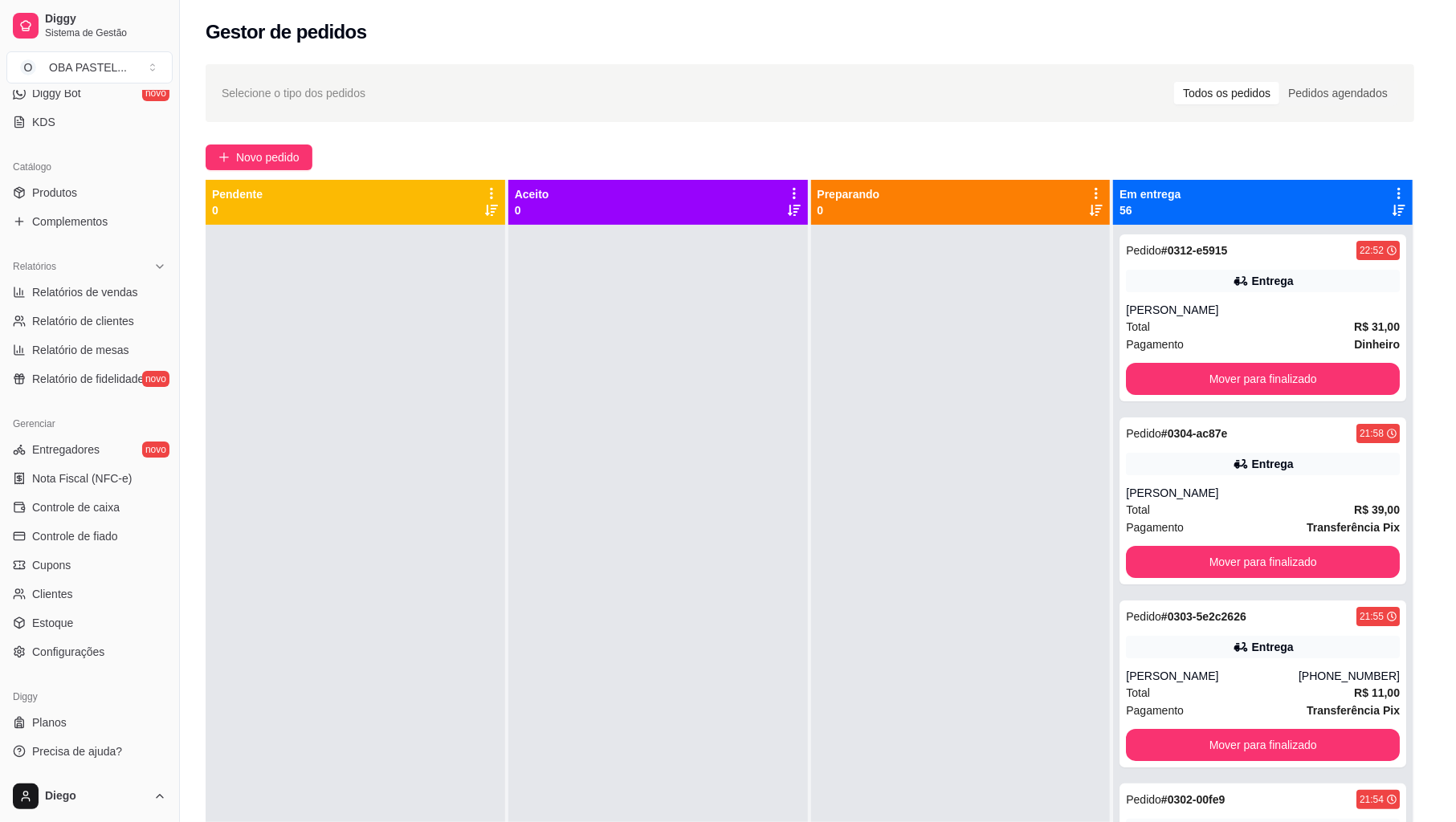
click at [1154, 555] on button "Mover para finalizado" at bounding box center [1263, 562] width 274 height 32
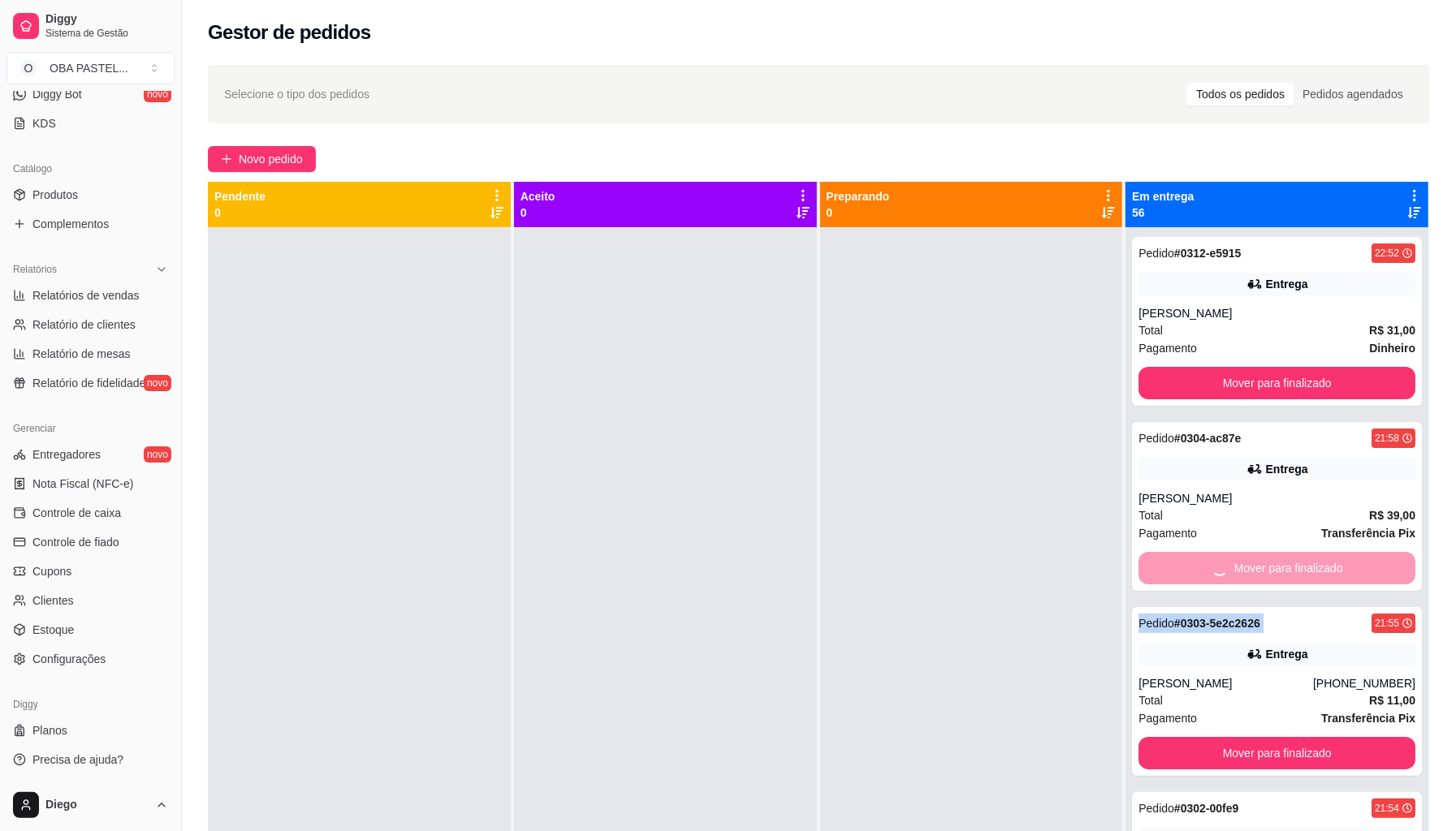
click at [1167, 561] on div "Mover para finalizado" at bounding box center [1277, 568] width 277 height 32
click at [1166, 737] on button "Mover para finalizado" at bounding box center [1277, 753] width 277 height 32
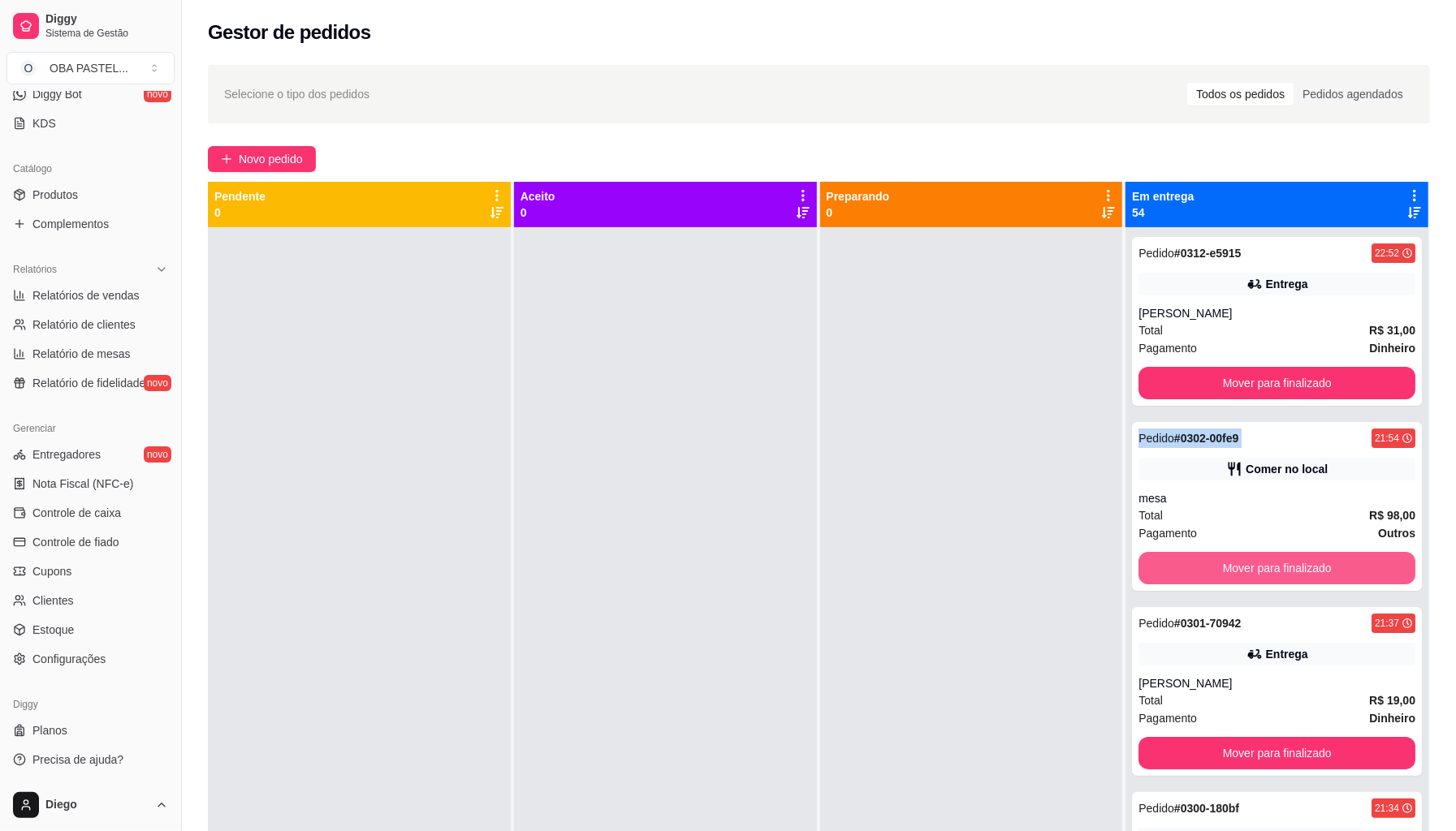
click at [1166, 562] on button "Mover para finalizado" at bounding box center [1277, 568] width 277 height 32
click at [1166, 562] on button "Mover para finalizado" at bounding box center [1277, 569] width 269 height 31
click at [1166, 562] on div "Mover para finalizado" at bounding box center [1277, 568] width 277 height 32
click at [1166, 562] on button "Mover para finalizado" at bounding box center [1277, 568] width 277 height 32
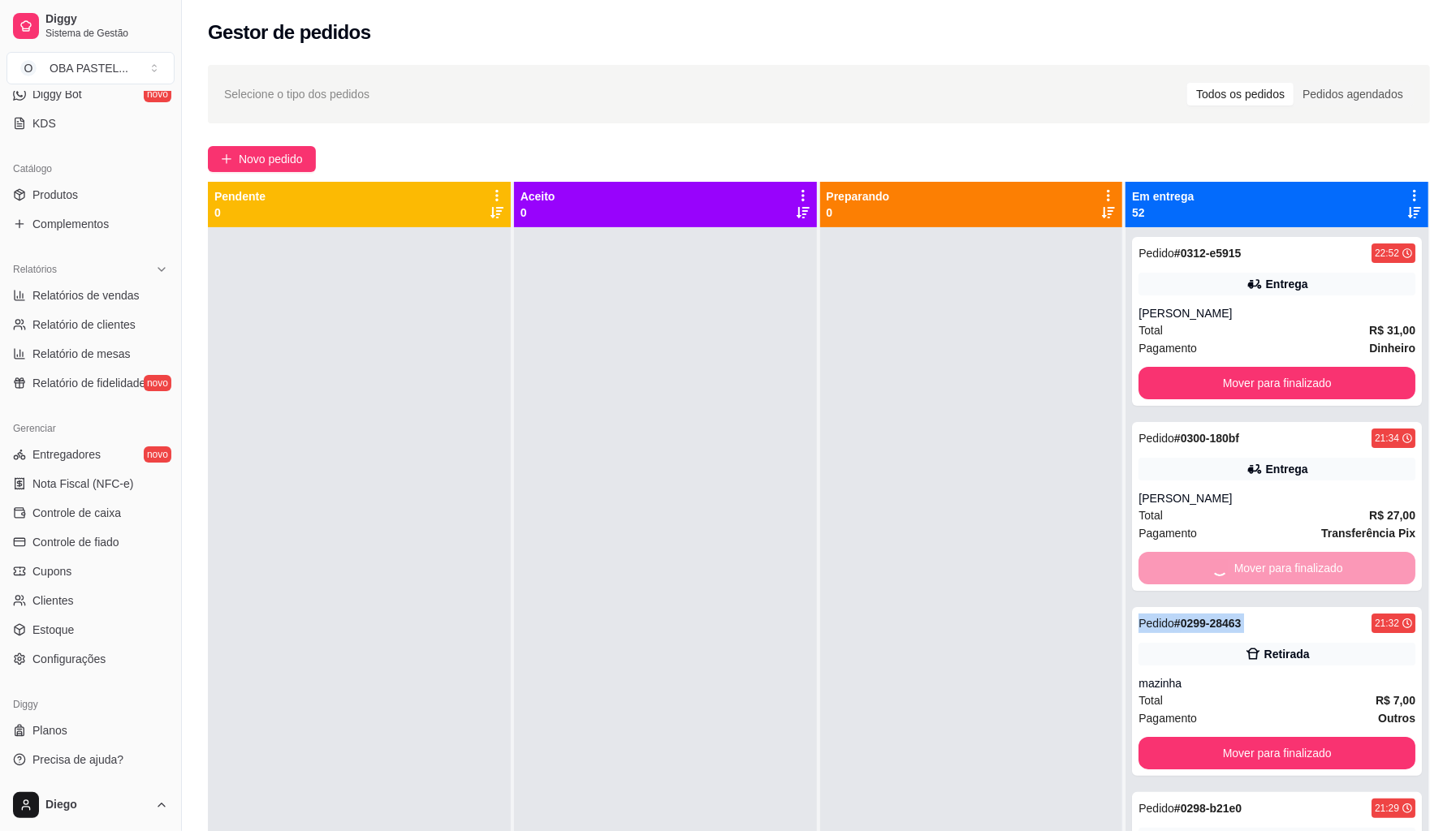
click at [1166, 737] on button "Mover para finalizado" at bounding box center [1277, 753] width 277 height 32
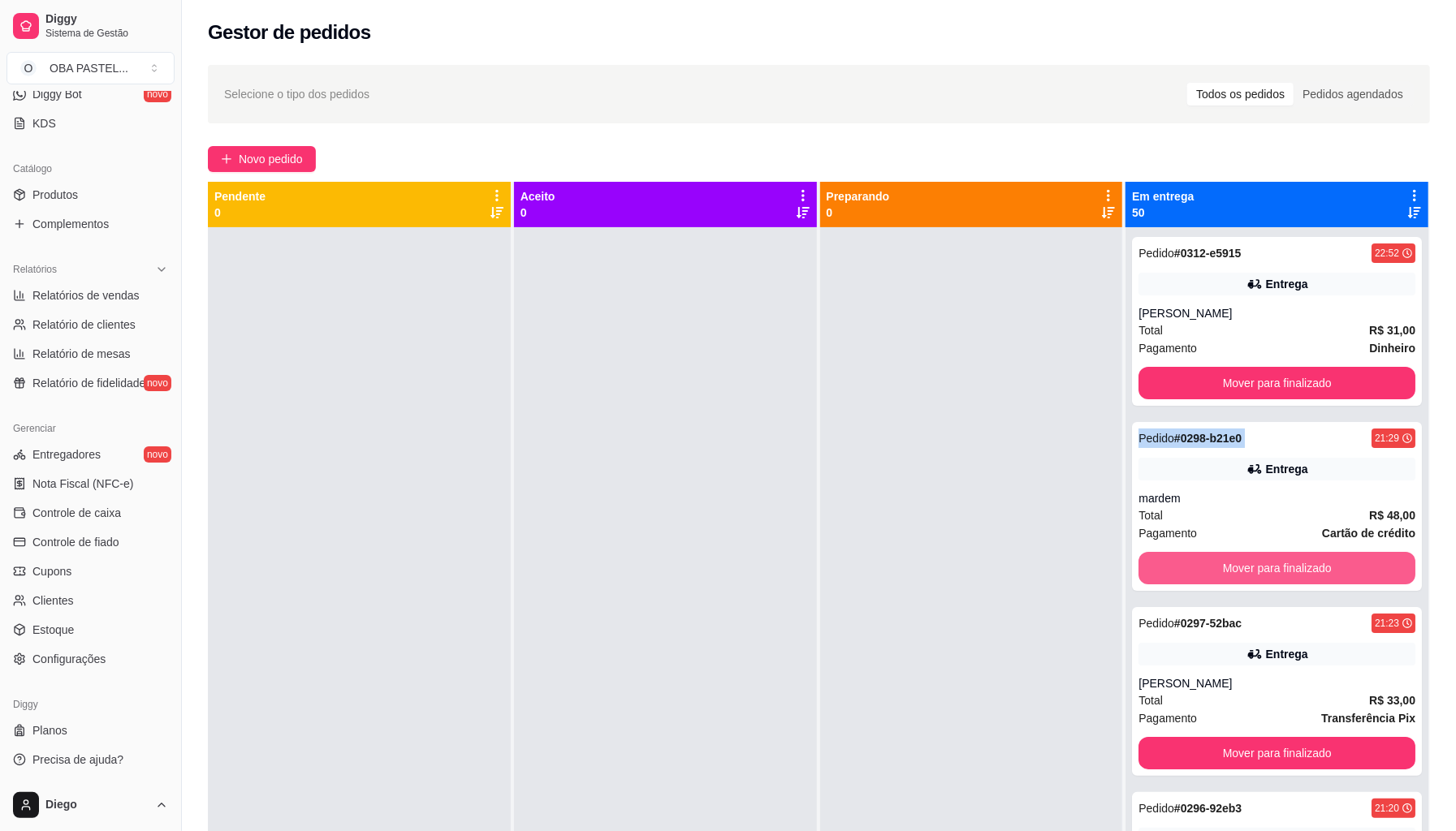
click at [1166, 562] on button "Mover para finalizado" at bounding box center [1277, 568] width 277 height 32
click at [1166, 562] on button "Mover para finalizado" at bounding box center [1277, 569] width 269 height 31
click at [1166, 562] on div "Mover para finalizado" at bounding box center [1277, 568] width 277 height 32
click at [1166, 562] on button "Mover para finalizado" at bounding box center [1277, 569] width 269 height 31
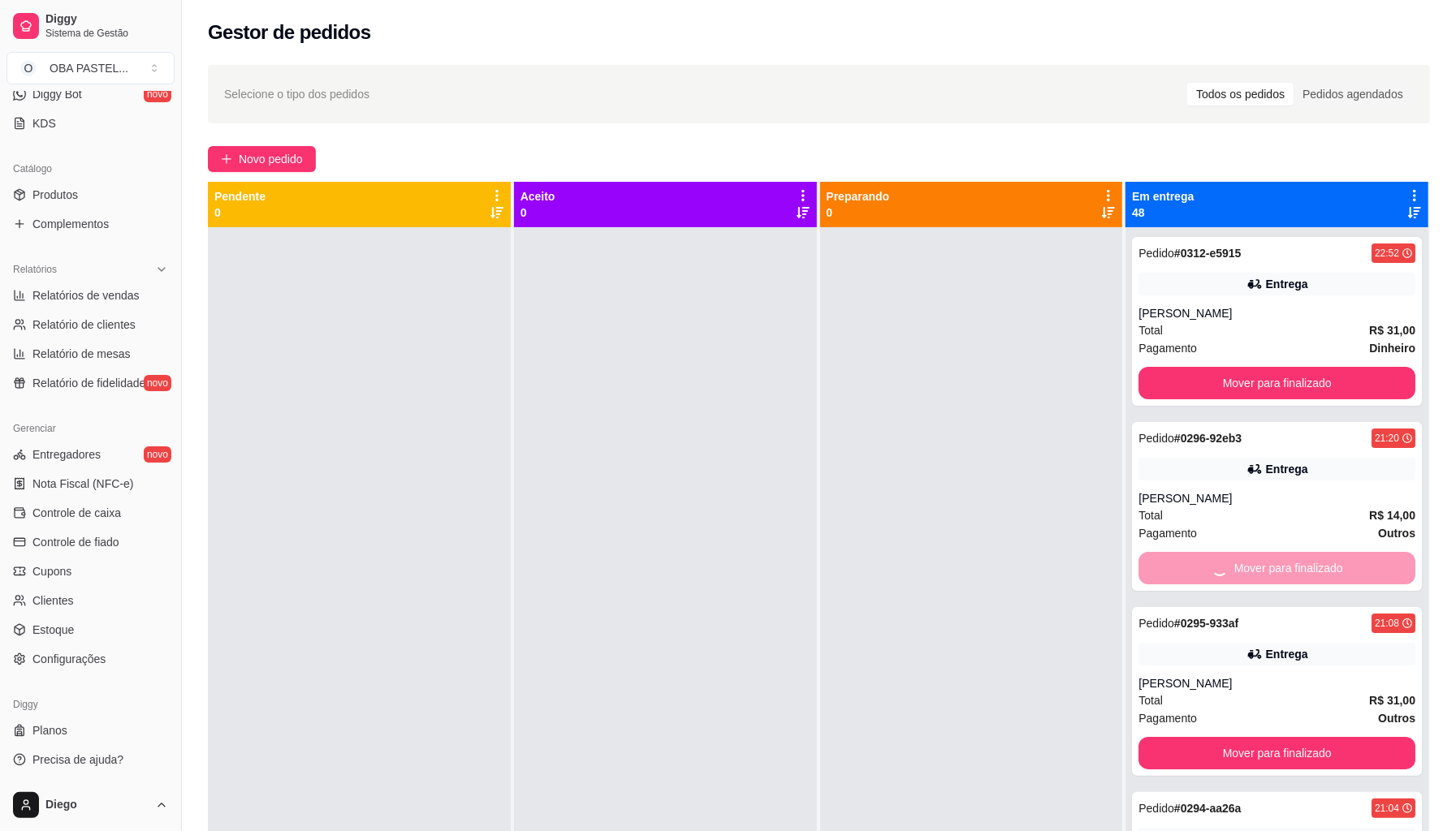
click at [1166, 562] on div "Mover para finalizado" at bounding box center [1277, 568] width 277 height 32
click at [1166, 562] on button "Mover para finalizado" at bounding box center [1277, 569] width 269 height 31
click at [1166, 562] on button "Mover para finalizado" at bounding box center [1277, 568] width 277 height 32
click at [1166, 562] on button "Mover para finalizado" at bounding box center [1277, 569] width 269 height 31
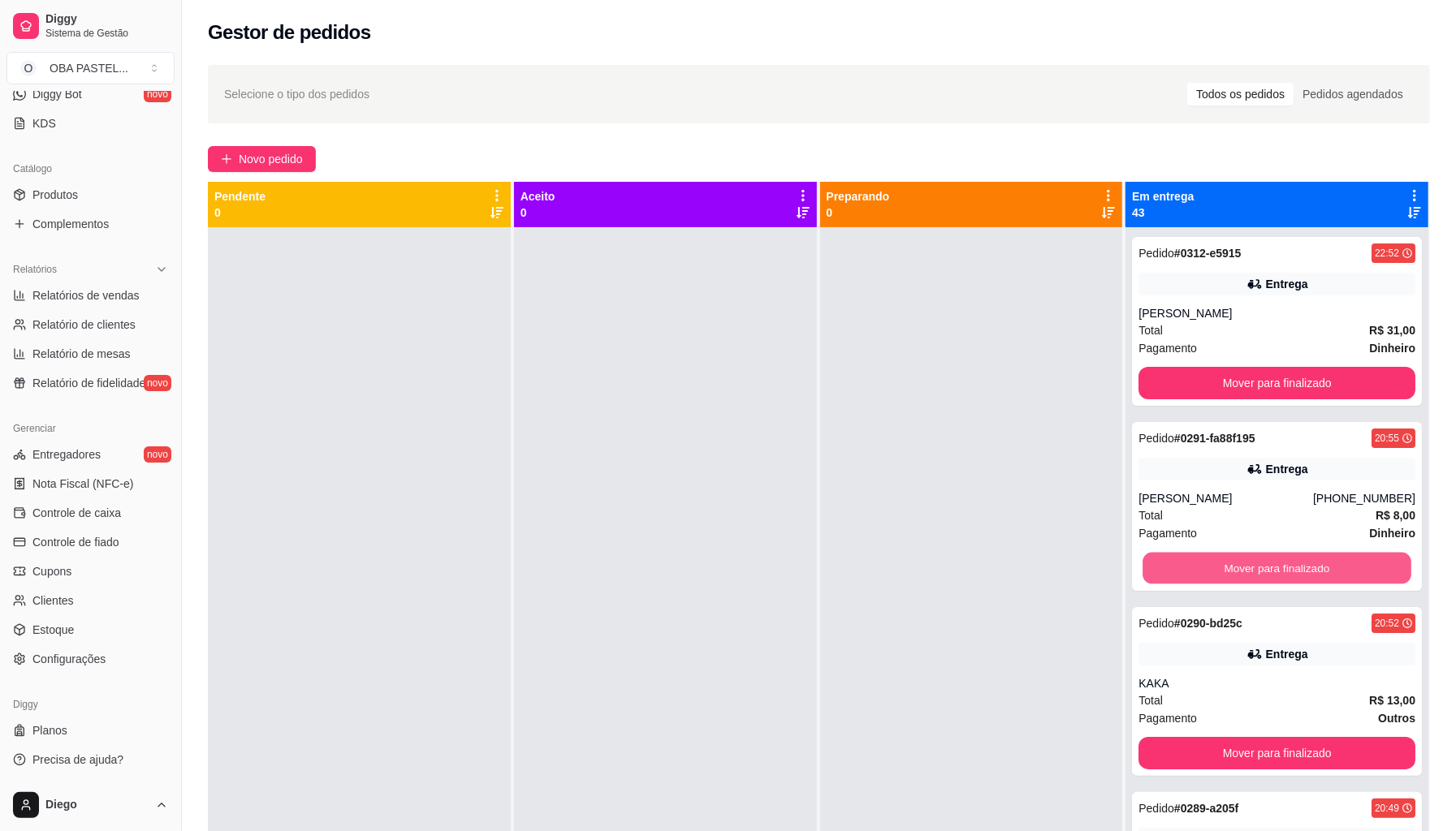
click at [1166, 562] on button "Mover para finalizado" at bounding box center [1277, 569] width 269 height 31
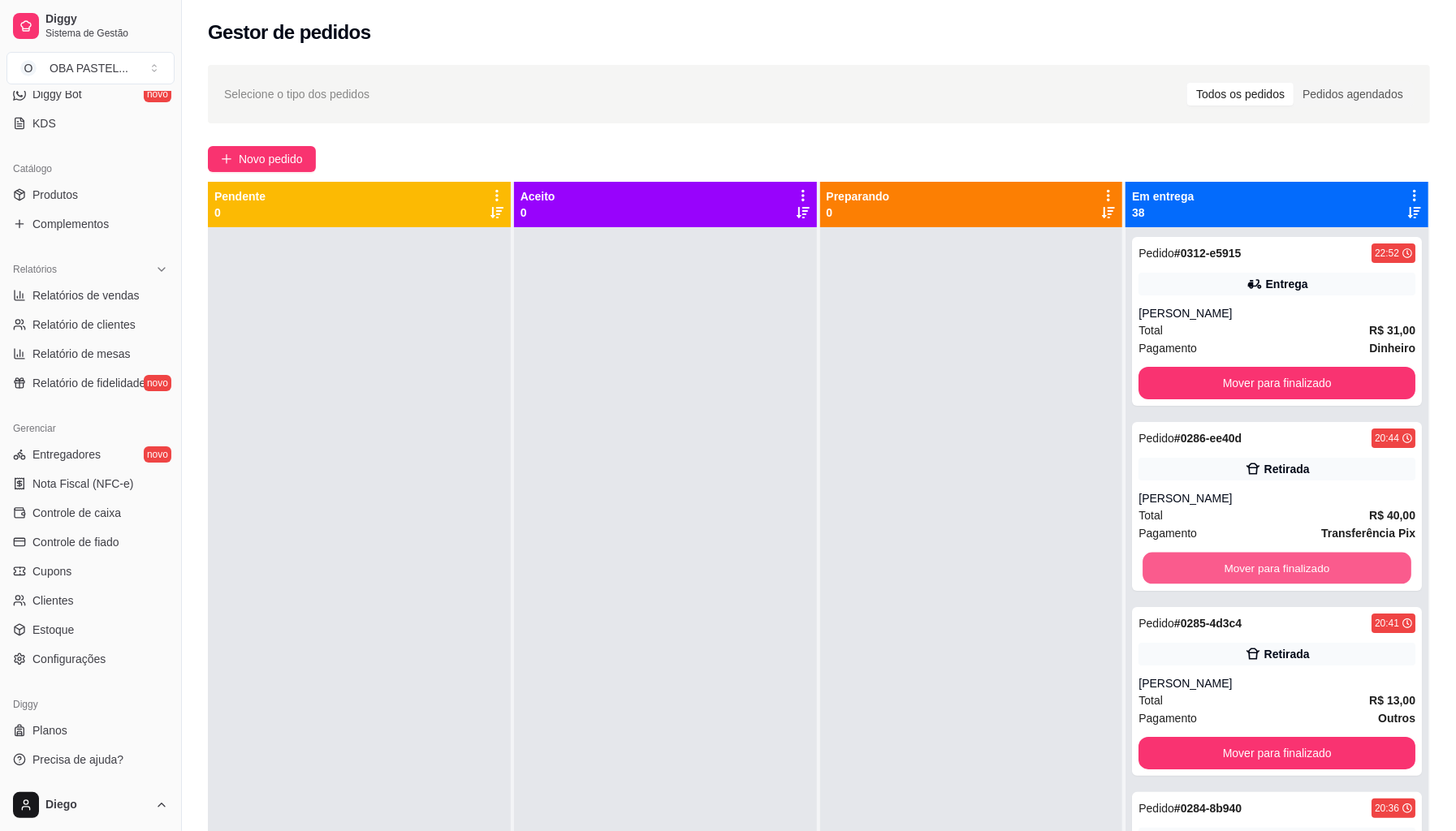
click at [1166, 562] on button "Mover para finalizado" at bounding box center [1277, 569] width 269 height 31
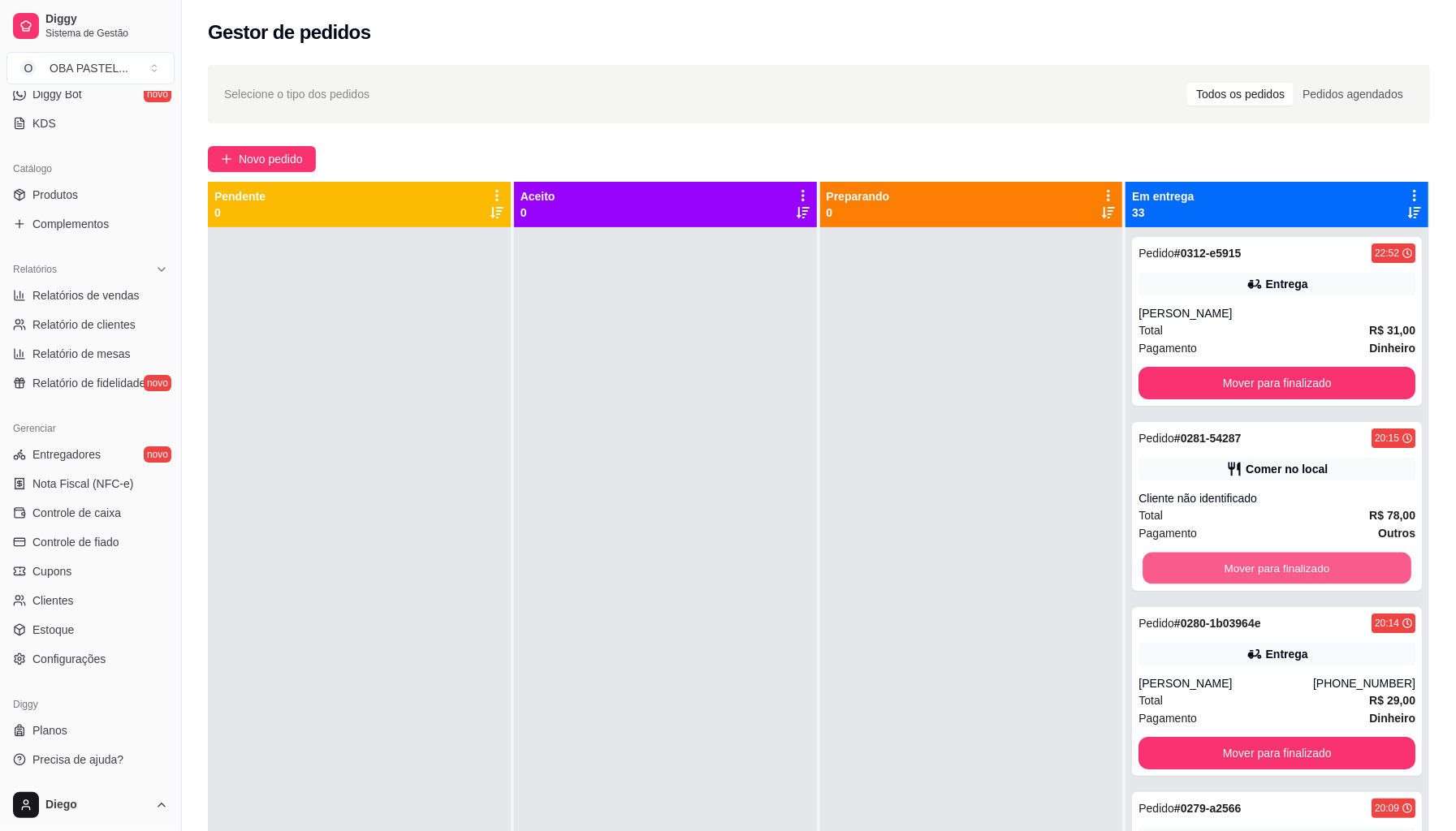
click at [1166, 562] on button "Mover para finalizado" at bounding box center [1277, 569] width 269 height 31
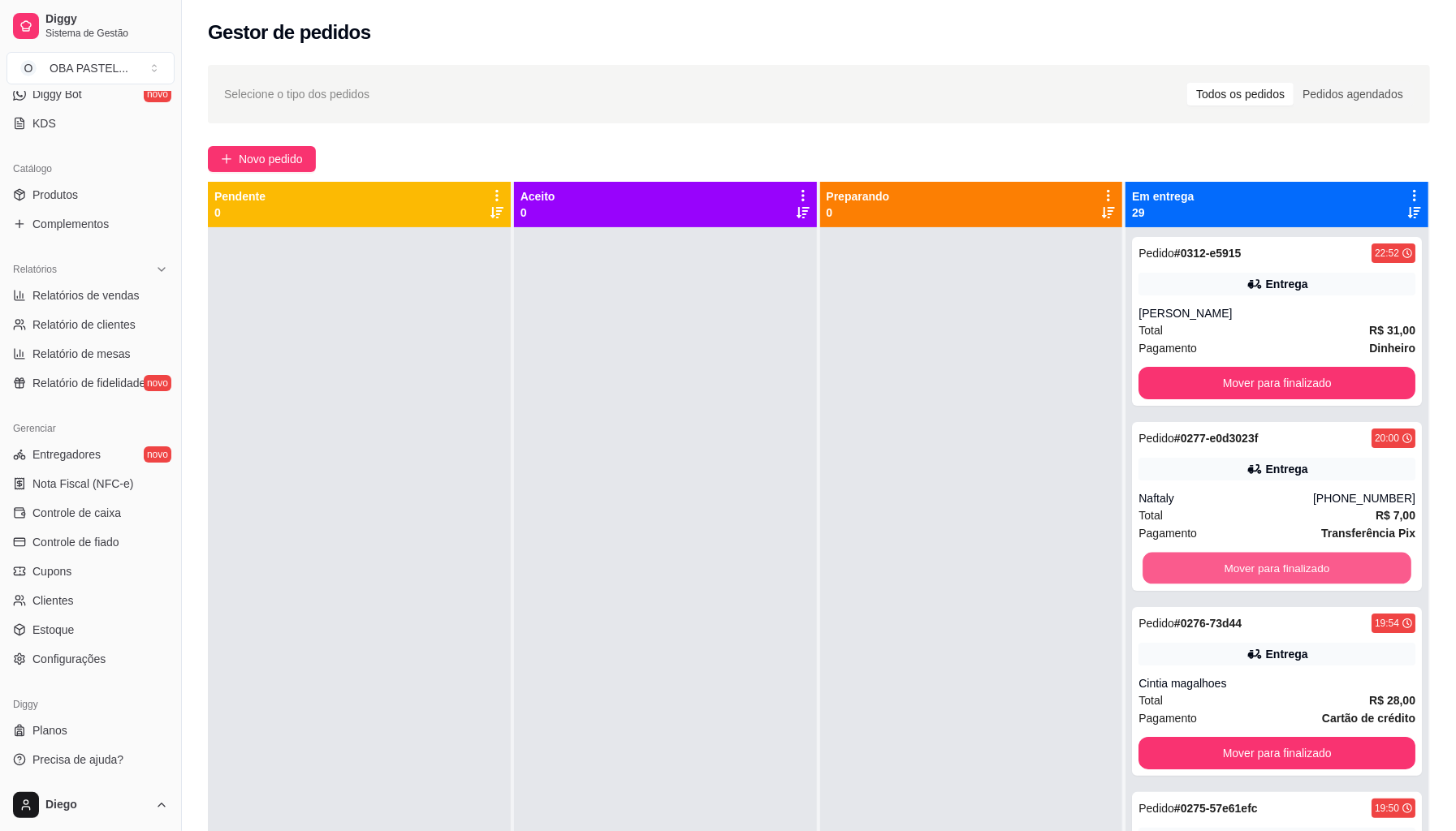
click at [1166, 562] on button "Mover para finalizado" at bounding box center [1277, 569] width 269 height 31
click at [1166, 565] on button "Mover para finalizado" at bounding box center [1277, 569] width 269 height 31
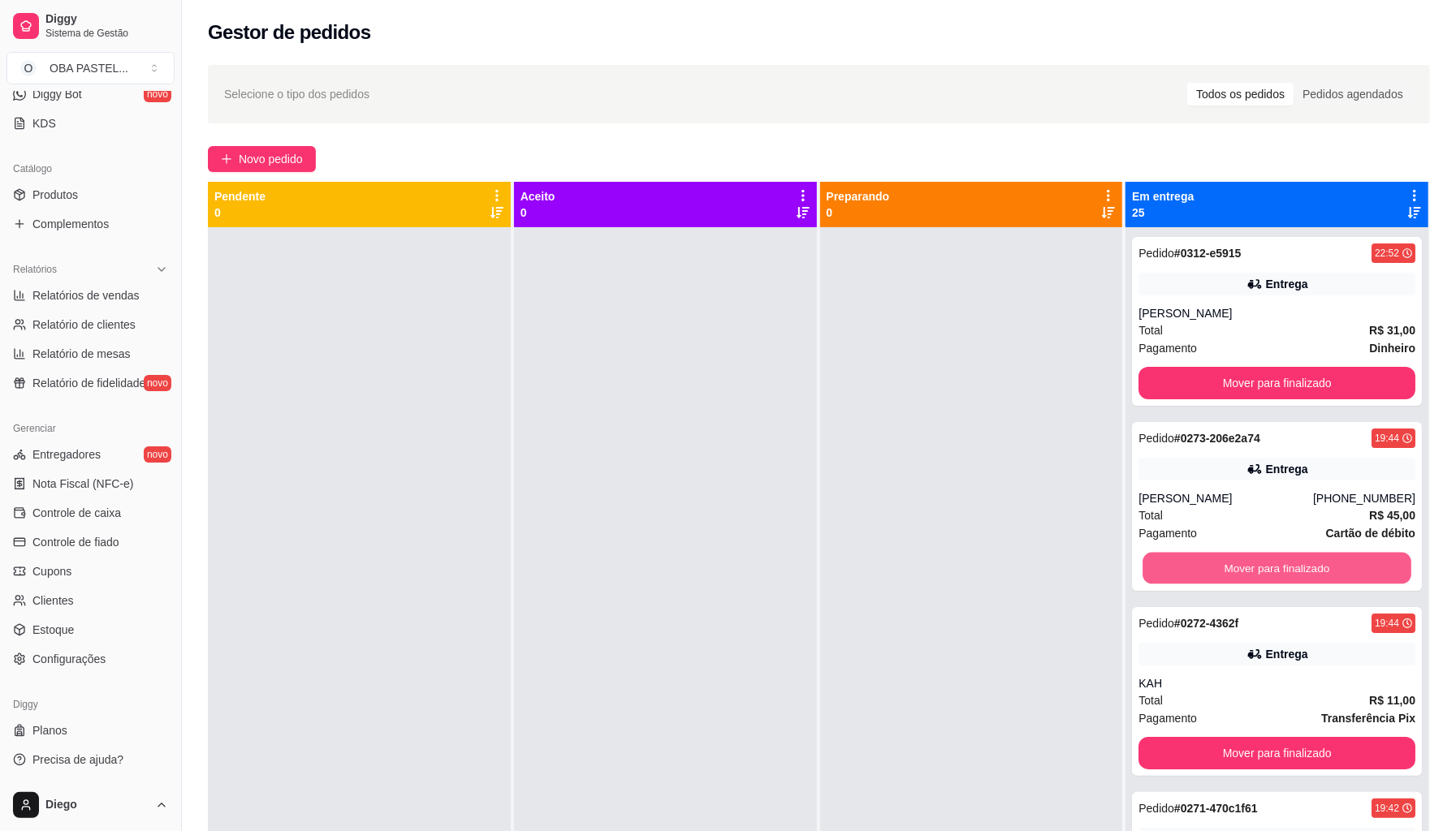
click at [1166, 565] on button "Mover para finalizado" at bounding box center [1277, 569] width 269 height 31
click at [1166, 568] on button "Mover para finalizado" at bounding box center [1277, 569] width 269 height 31
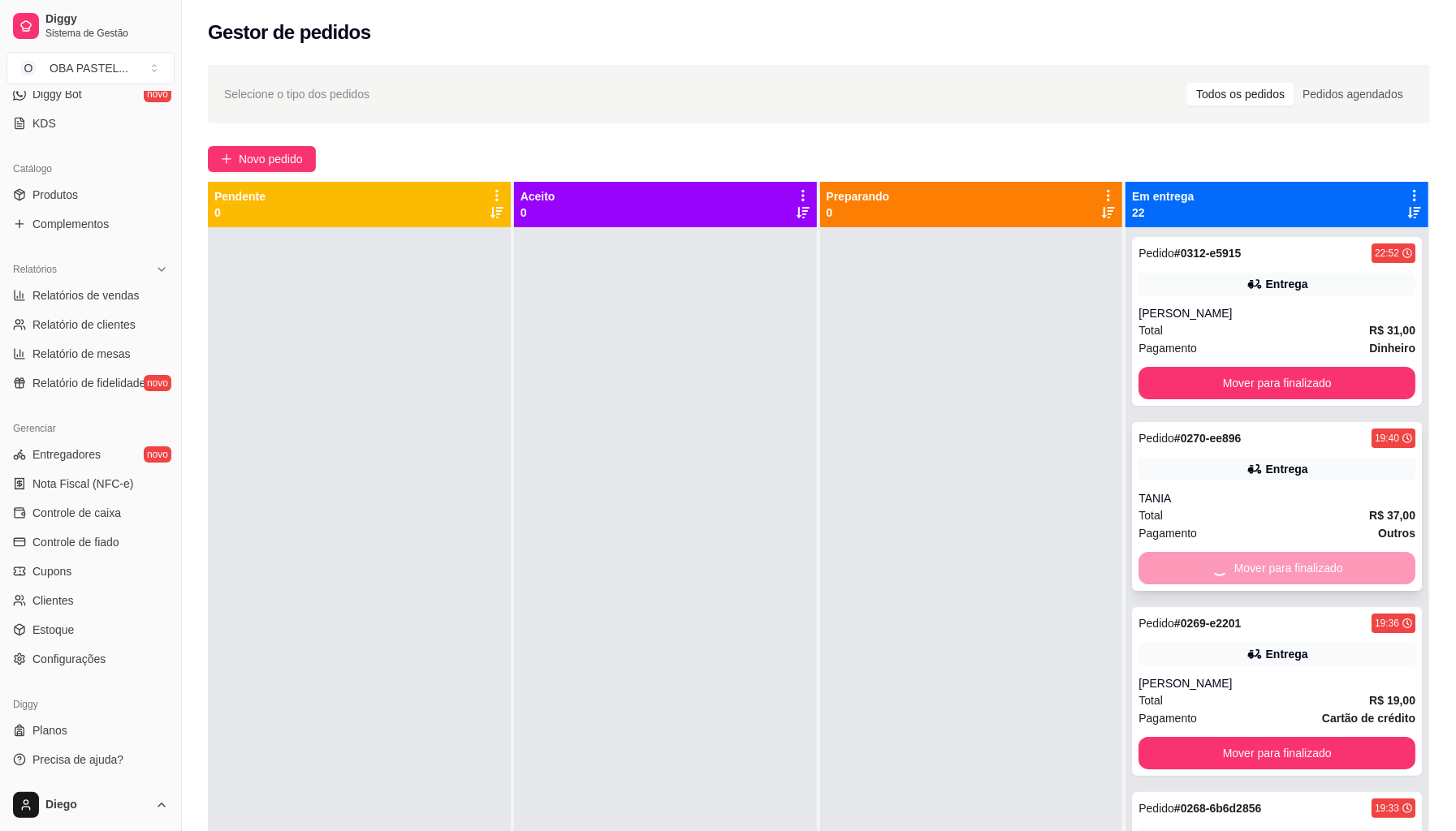
click at [1166, 568] on div "Mover para finalizado" at bounding box center [1277, 568] width 277 height 32
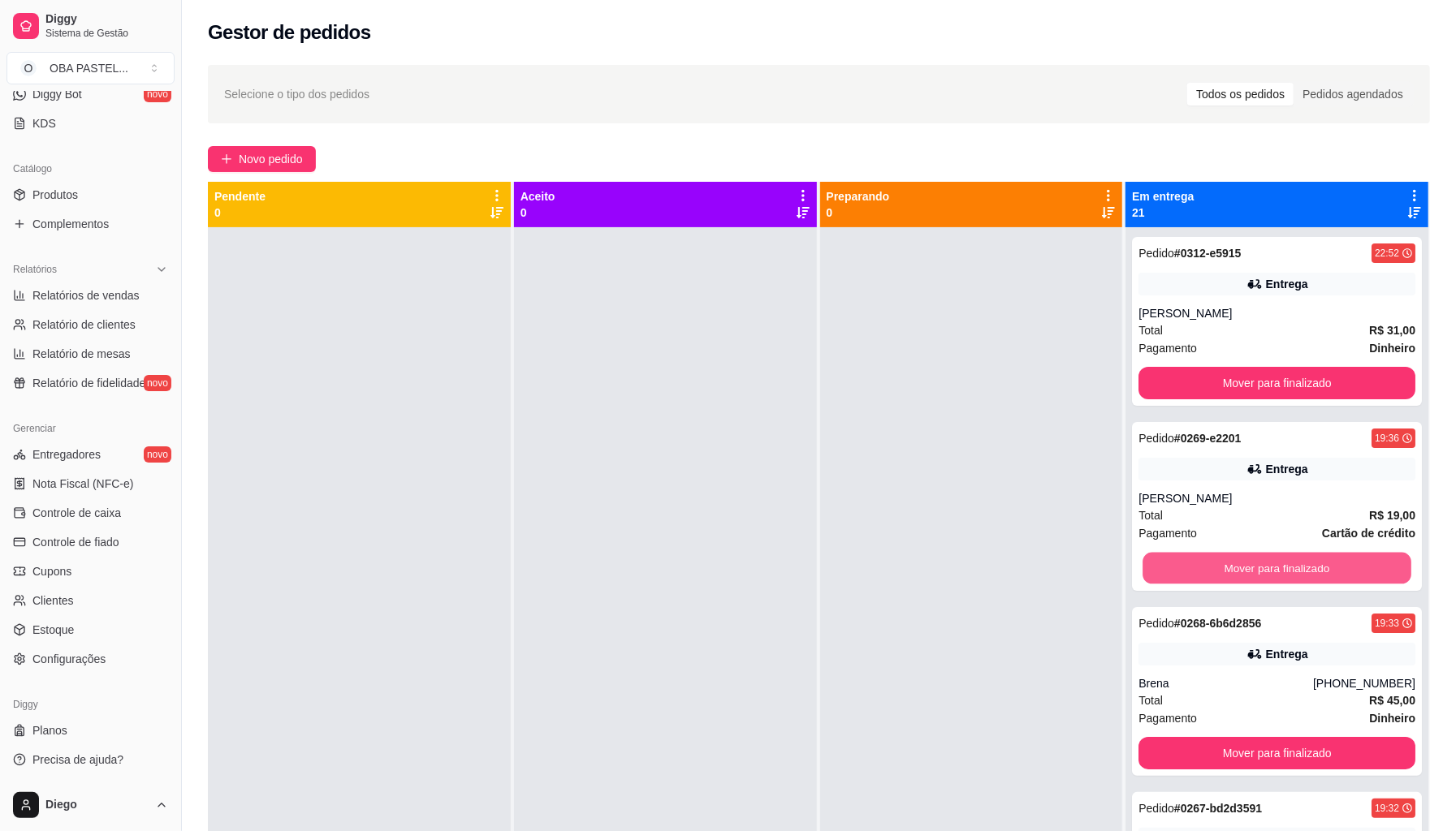
click at [1166, 568] on button "Mover para finalizado" at bounding box center [1277, 569] width 269 height 31
click at [1166, 568] on div "Mover para finalizado" at bounding box center [1277, 568] width 277 height 32
click at [1166, 568] on button "Mover para finalizado" at bounding box center [1277, 568] width 277 height 32
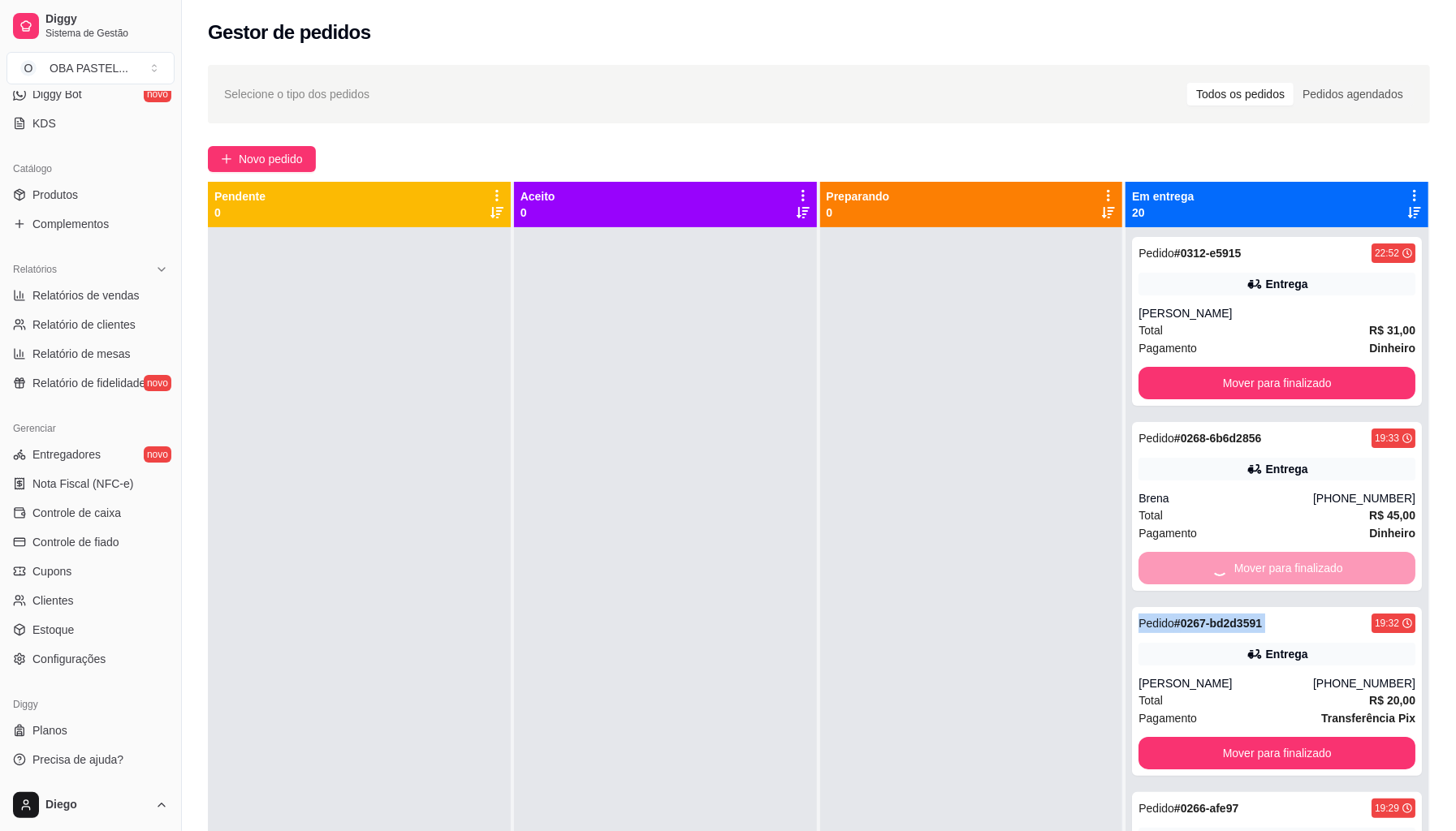
click at [1166, 568] on div "Mover para finalizado" at bounding box center [1277, 568] width 277 height 32
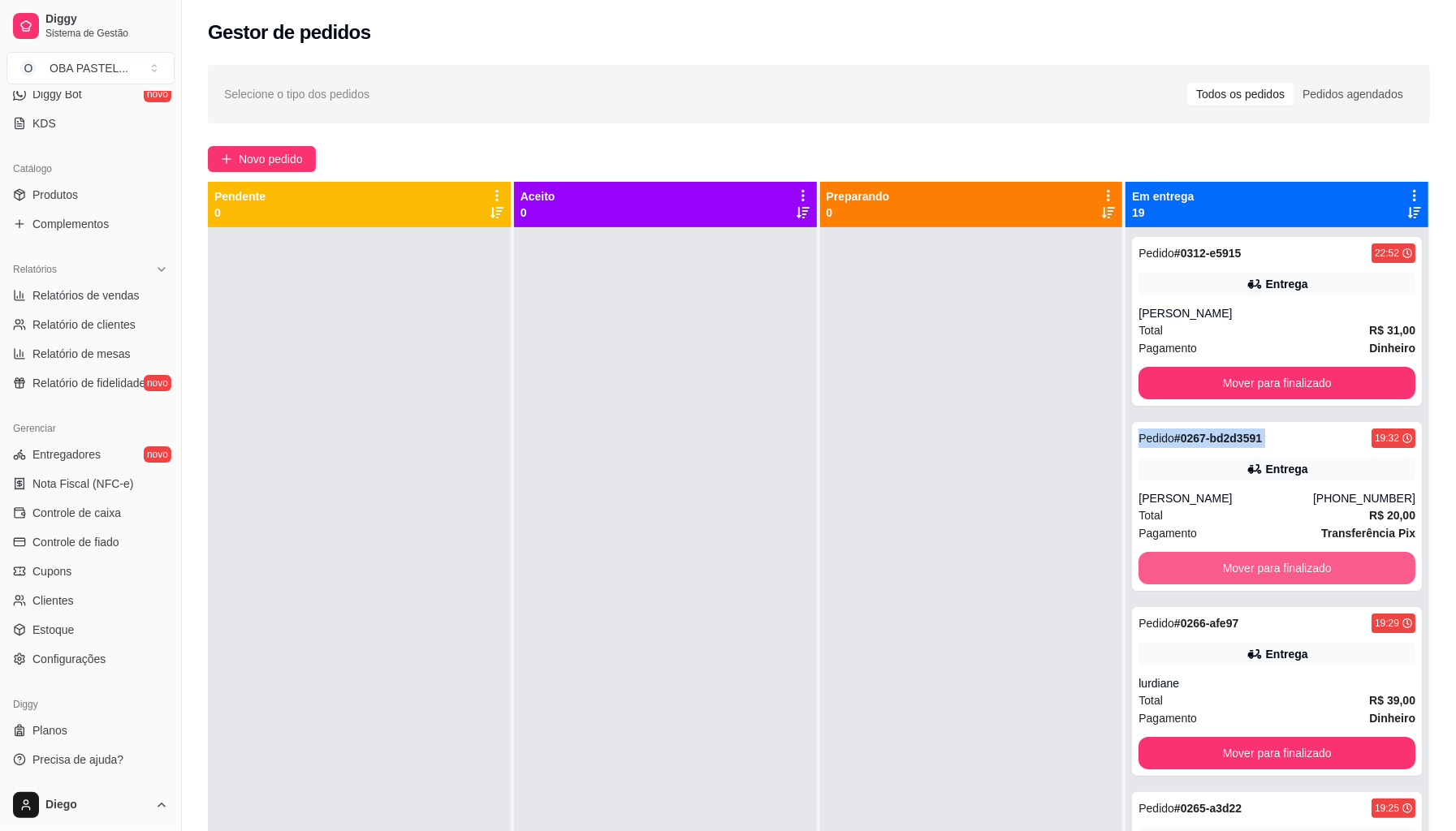
click at [1166, 568] on button "Mover para finalizado" at bounding box center [1277, 568] width 277 height 32
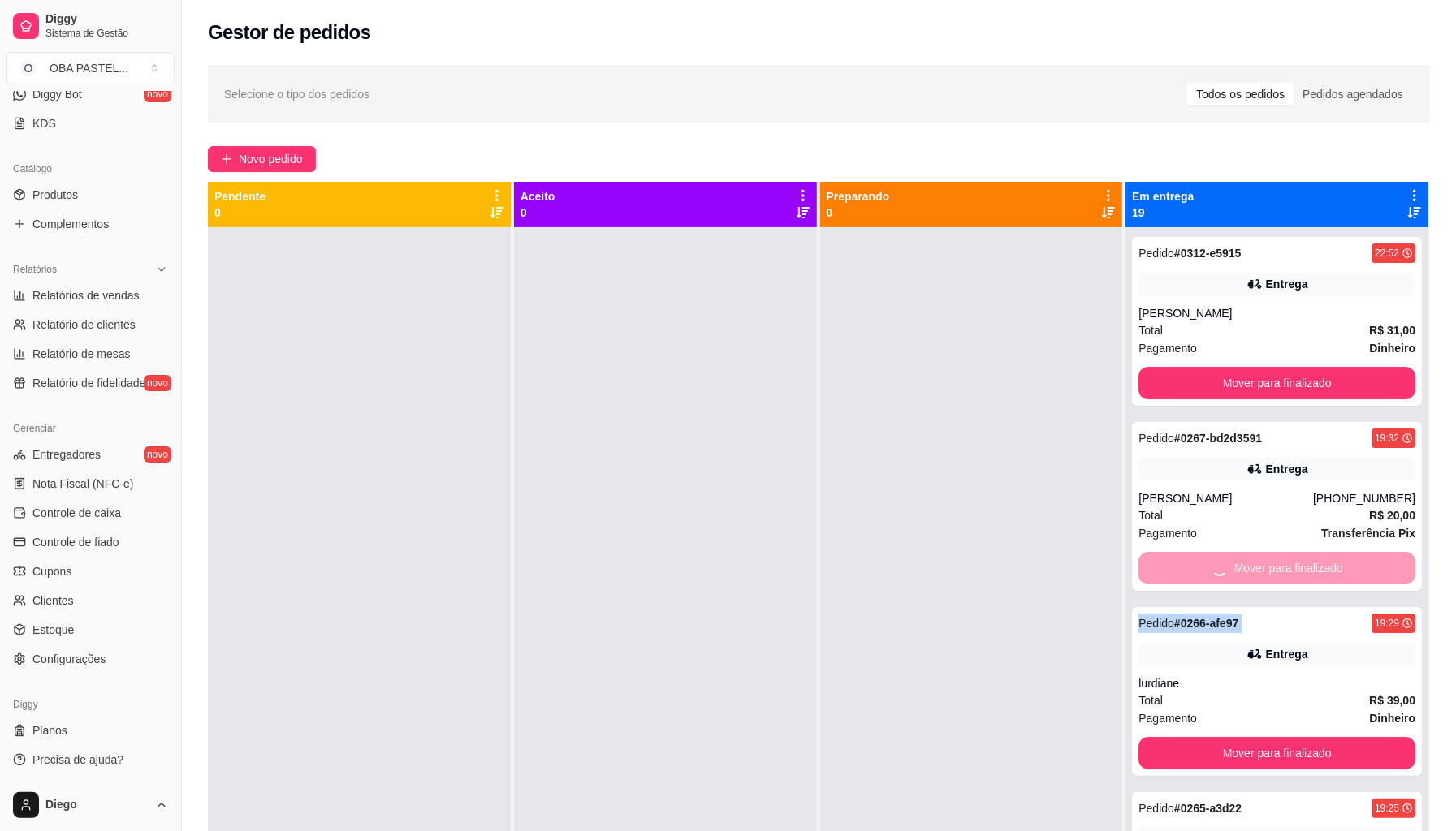
click at [1166, 568] on div "Mover para finalizado" at bounding box center [1277, 568] width 277 height 32
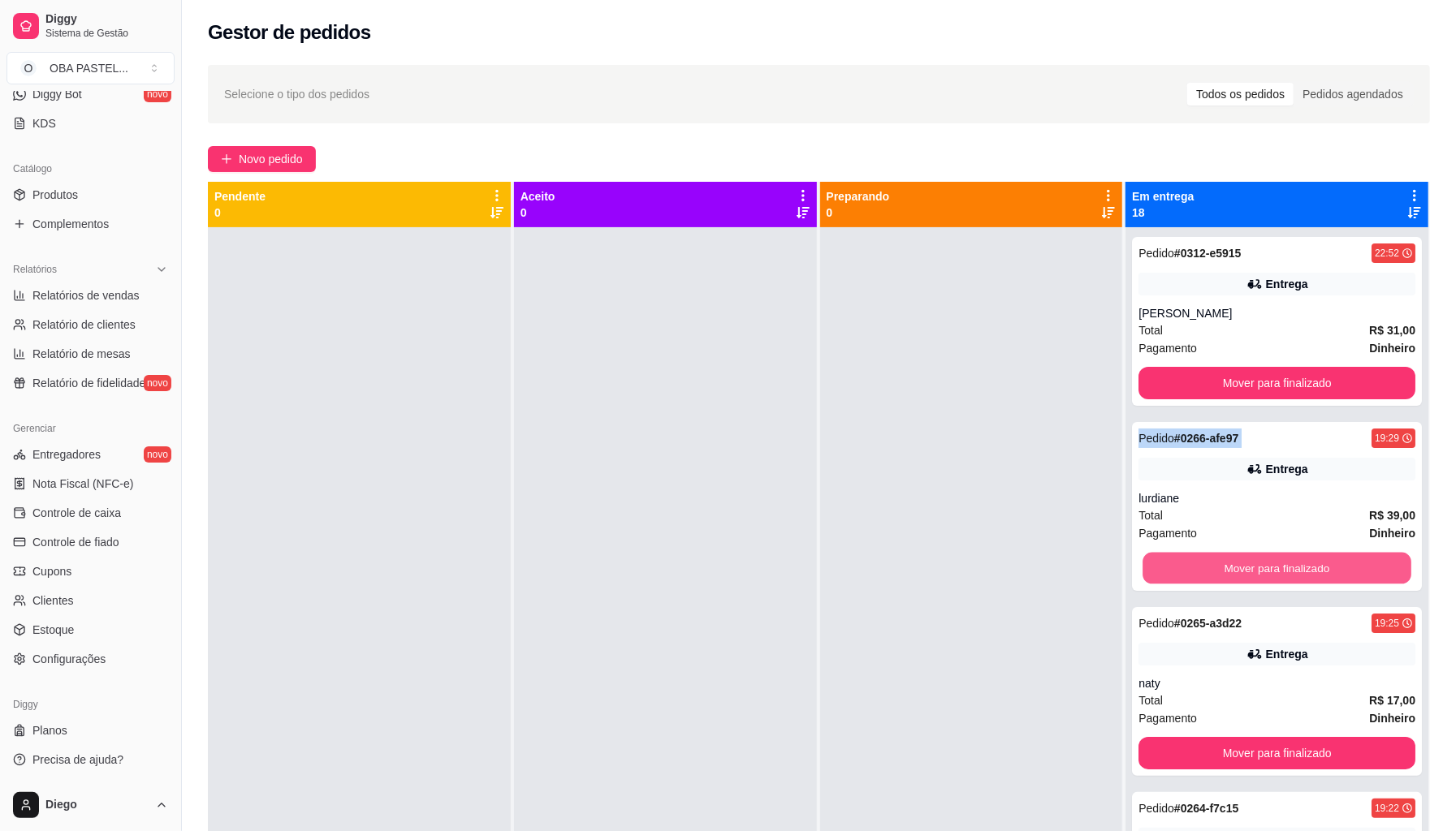
click at [1167, 568] on button "Mover para finalizado" at bounding box center [1277, 569] width 269 height 31
click at [1167, 737] on button "Mover para finalizado" at bounding box center [1277, 753] width 277 height 32
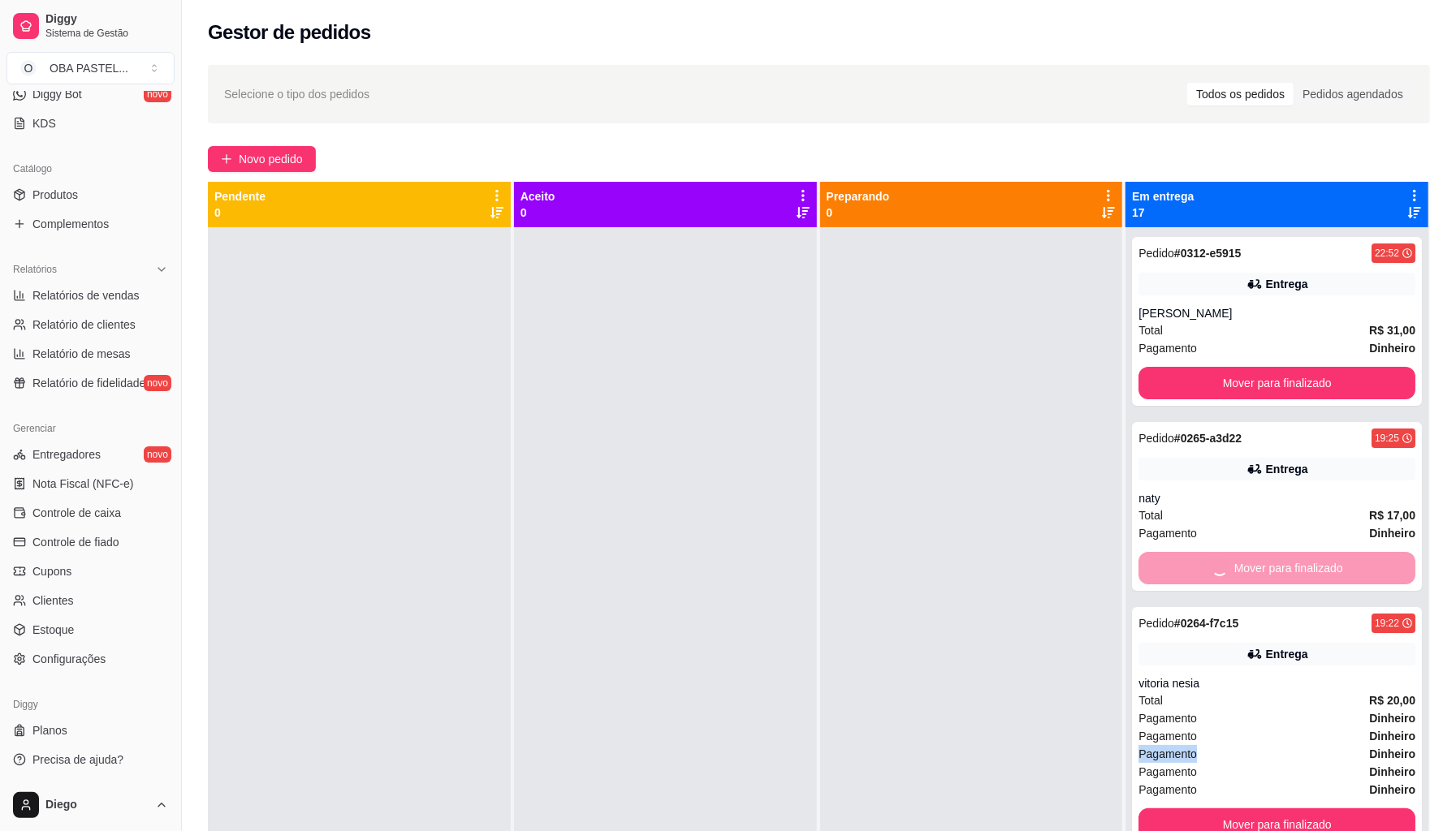
click at [1167, 745] on span "Pagamento" at bounding box center [1168, 753] width 58 height 18
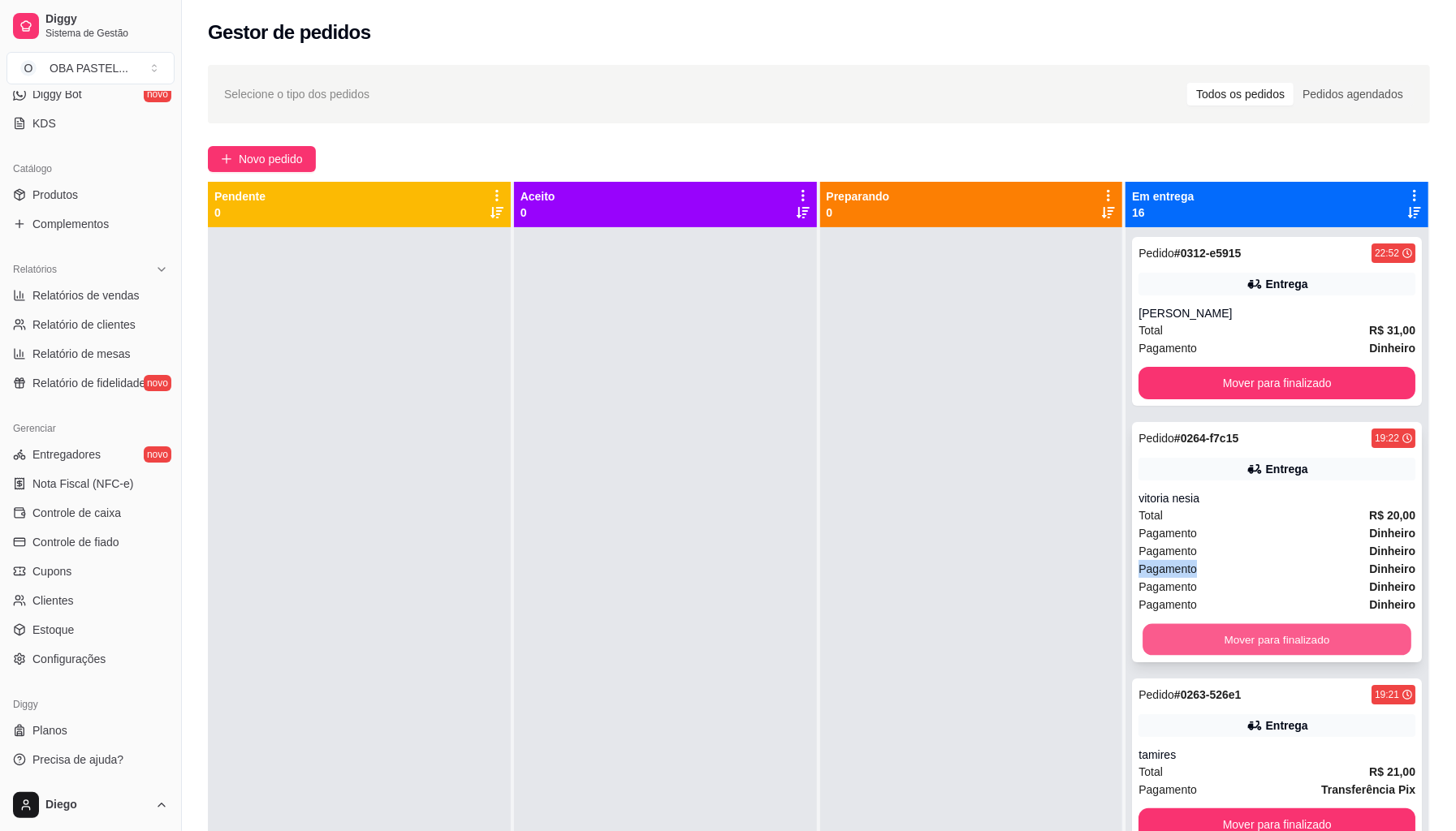
click at [1219, 656] on button "Mover para finalizado" at bounding box center [1277, 640] width 269 height 31
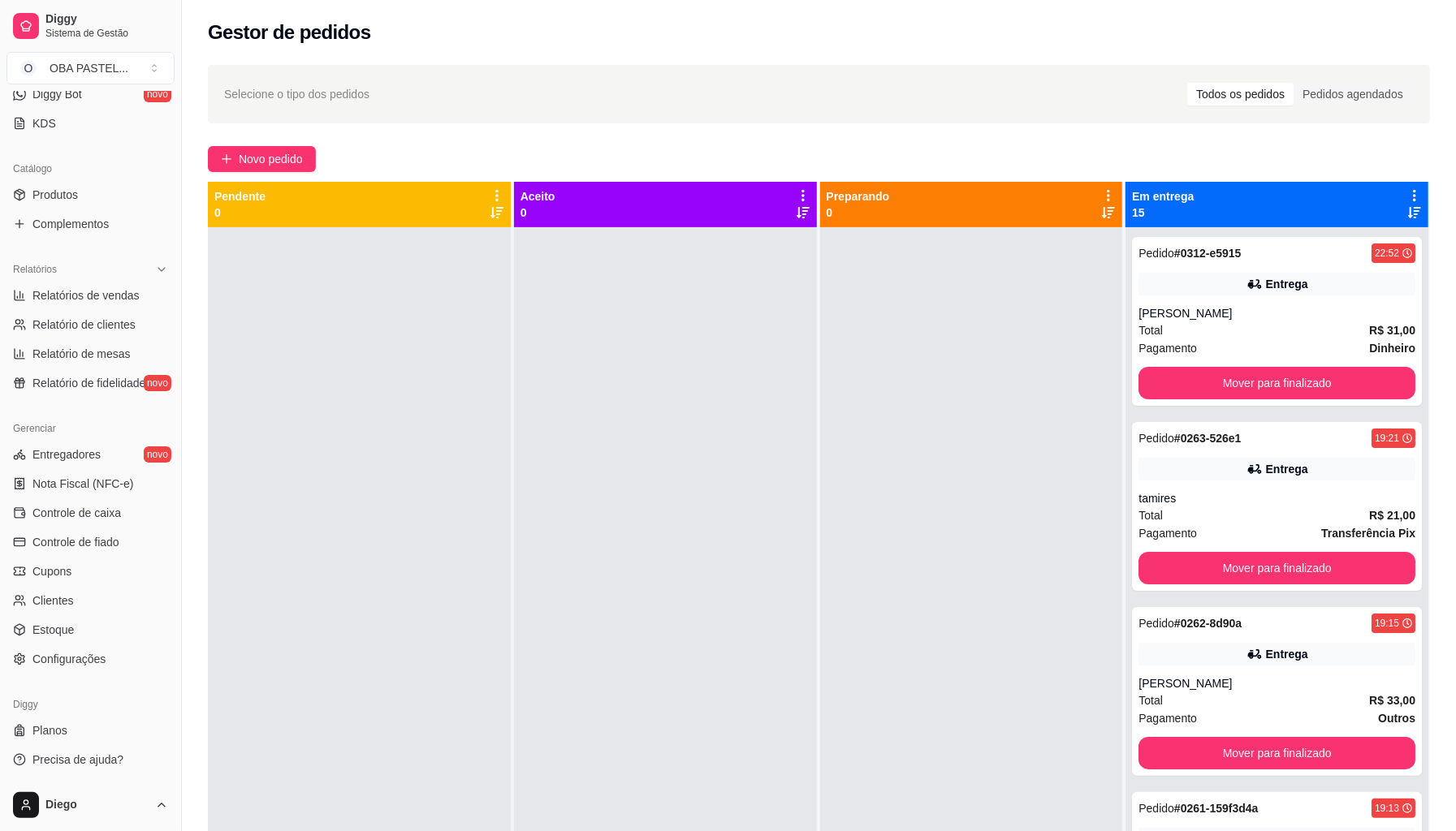
click at [1219, 656] on div "Entrega" at bounding box center [1277, 654] width 277 height 23
click at [1200, 753] on button "Mover para finalizado" at bounding box center [1277, 753] width 277 height 32
click at [1200, 752] on button "Mover para finalizado" at bounding box center [1277, 753] width 277 height 32
click at [1200, 751] on button "Mover para finalizado" at bounding box center [1277, 754] width 269 height 31
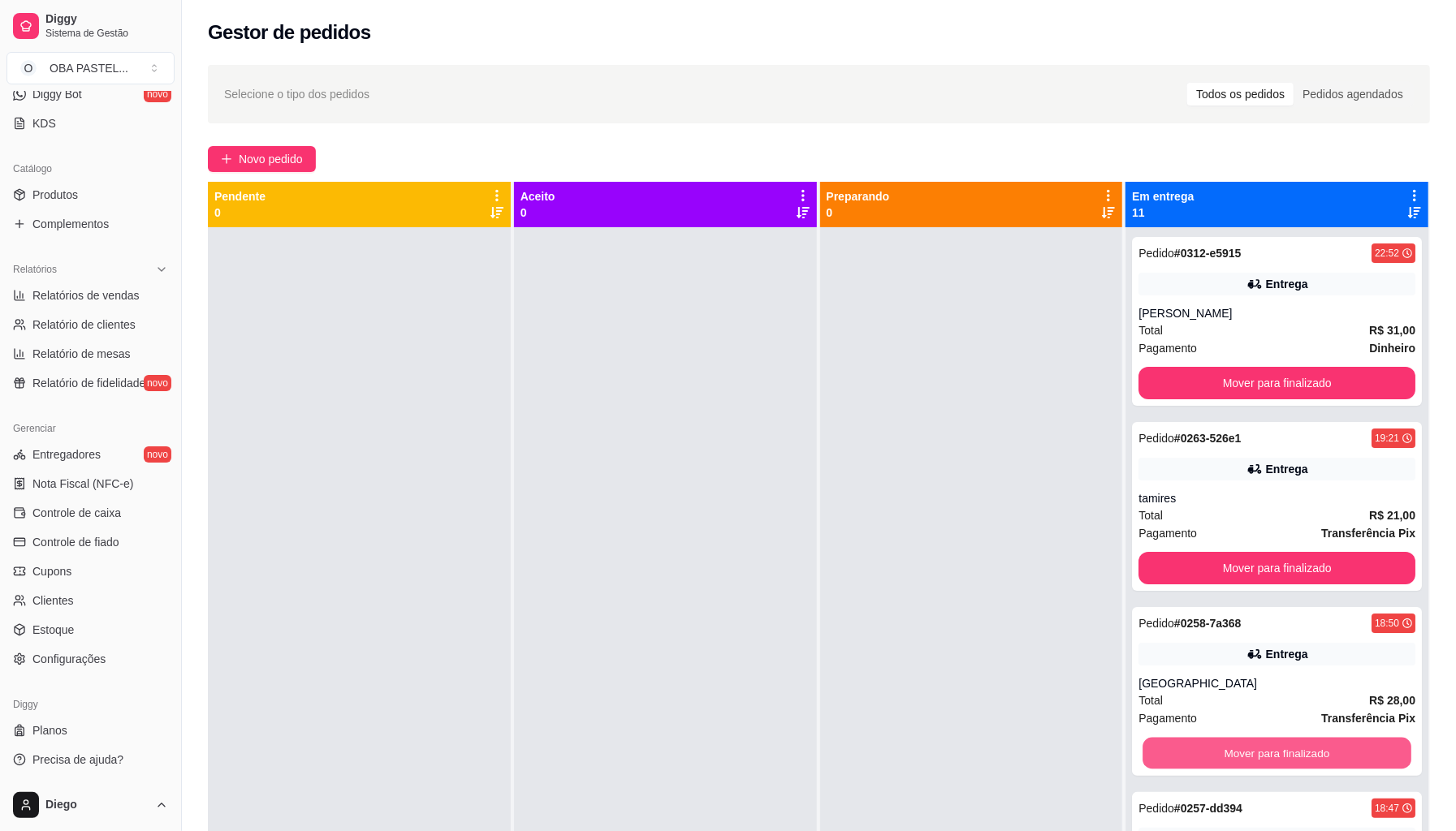
click at [1198, 750] on button "Mover para finalizado" at bounding box center [1277, 754] width 269 height 31
click at [1198, 748] on button "Mover para finalizado" at bounding box center [1277, 754] width 269 height 31
click at [1198, 748] on button "Mover para finalizado" at bounding box center [1277, 753] width 277 height 32
click at [1198, 748] on button "Mover para finalizado" at bounding box center [1277, 754] width 269 height 31
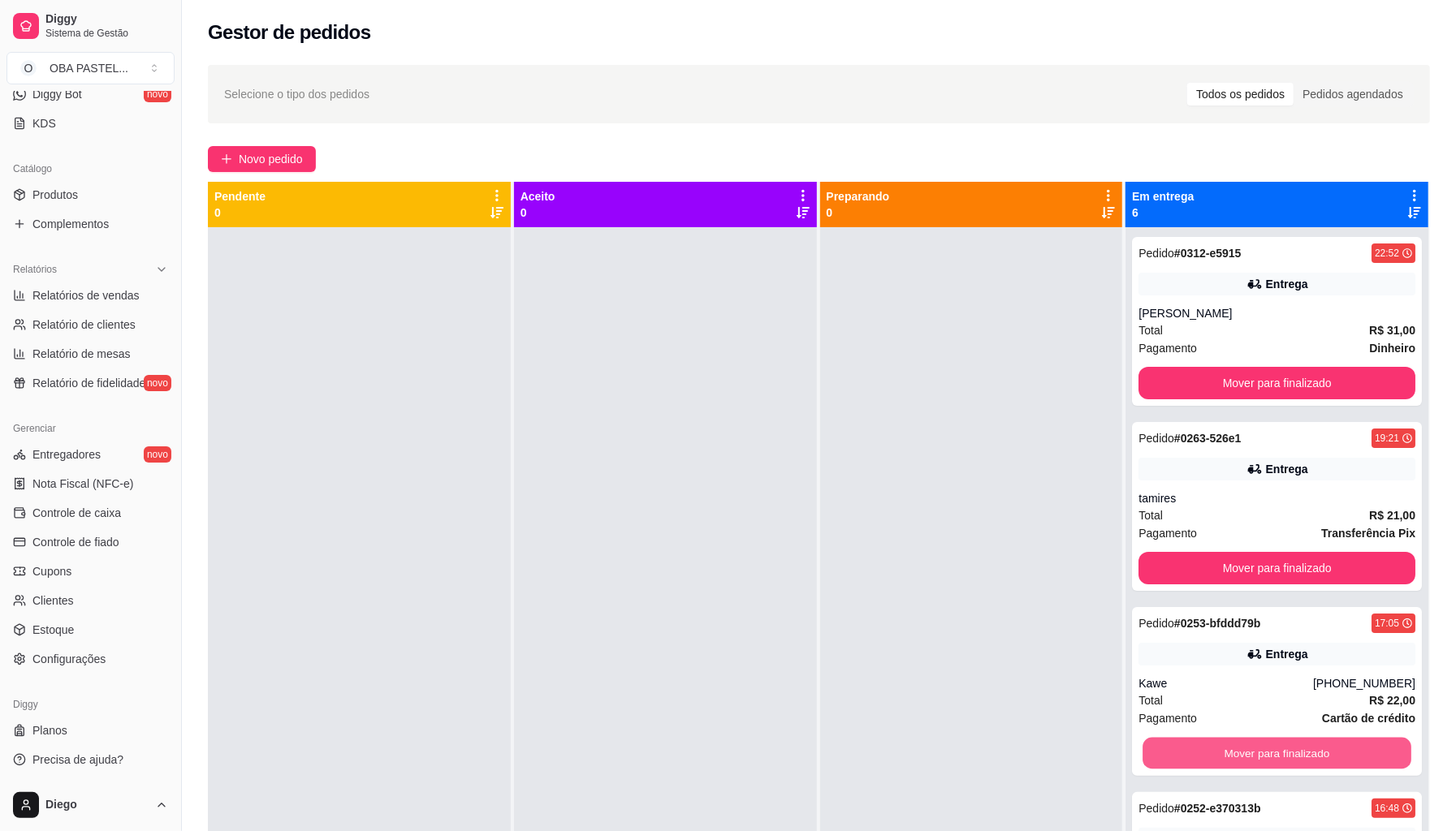
click at [1198, 748] on button "Mover para finalizado" at bounding box center [1277, 754] width 269 height 31
click at [1187, 767] on button "Mover para finalizado" at bounding box center [1277, 754] width 269 height 31
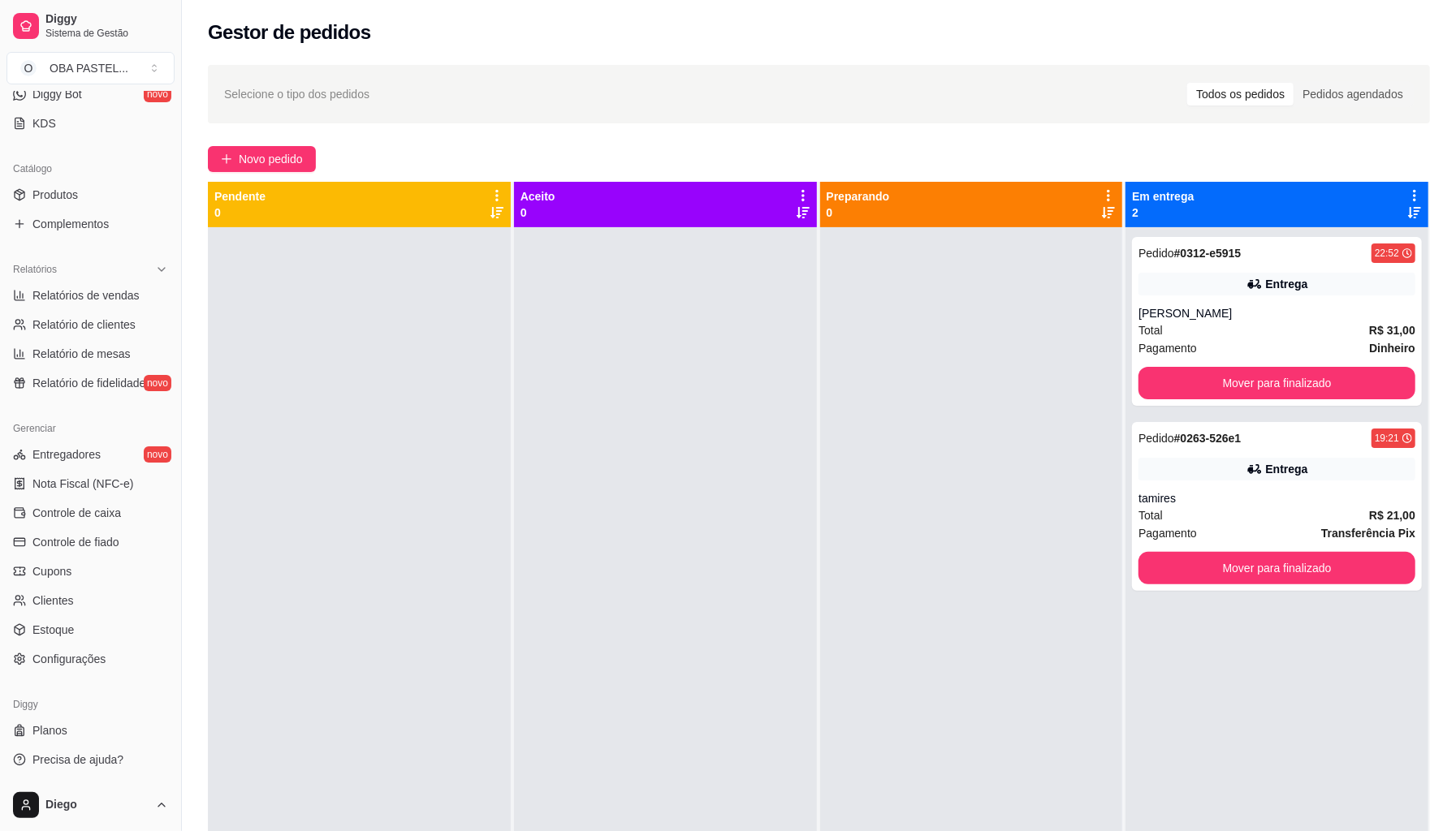
click at [1187, 767] on div "Pedido # 0312-e5915 22:52 Entrega joyce naiana Total R$ 31,00 Pagamento Dinheir…" at bounding box center [1277, 642] width 303 height 831
click at [1141, 567] on button "Mover para finalizado" at bounding box center [1277, 568] width 277 height 32
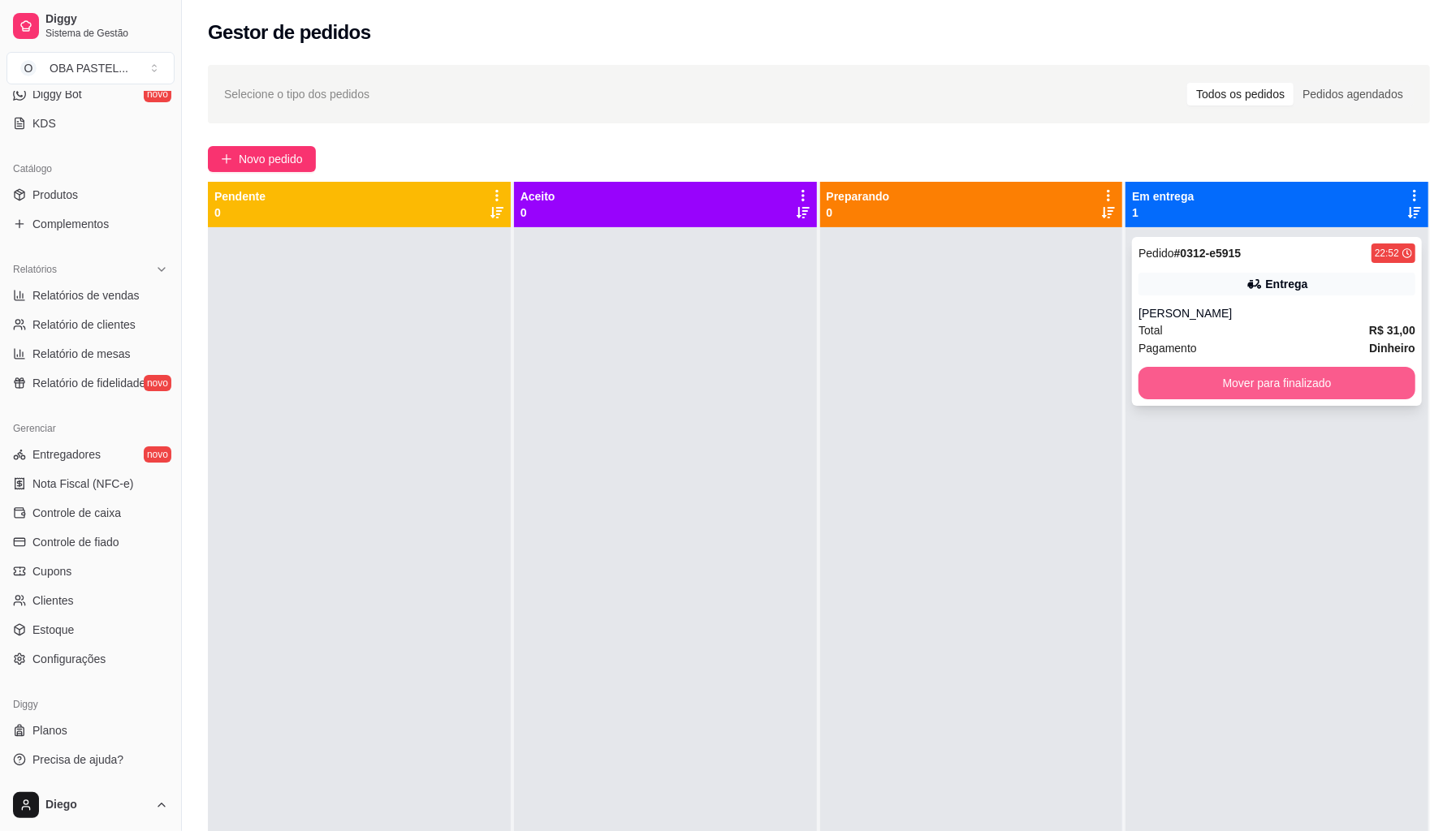
click at [1168, 391] on button "Mover para finalizado" at bounding box center [1277, 383] width 277 height 32
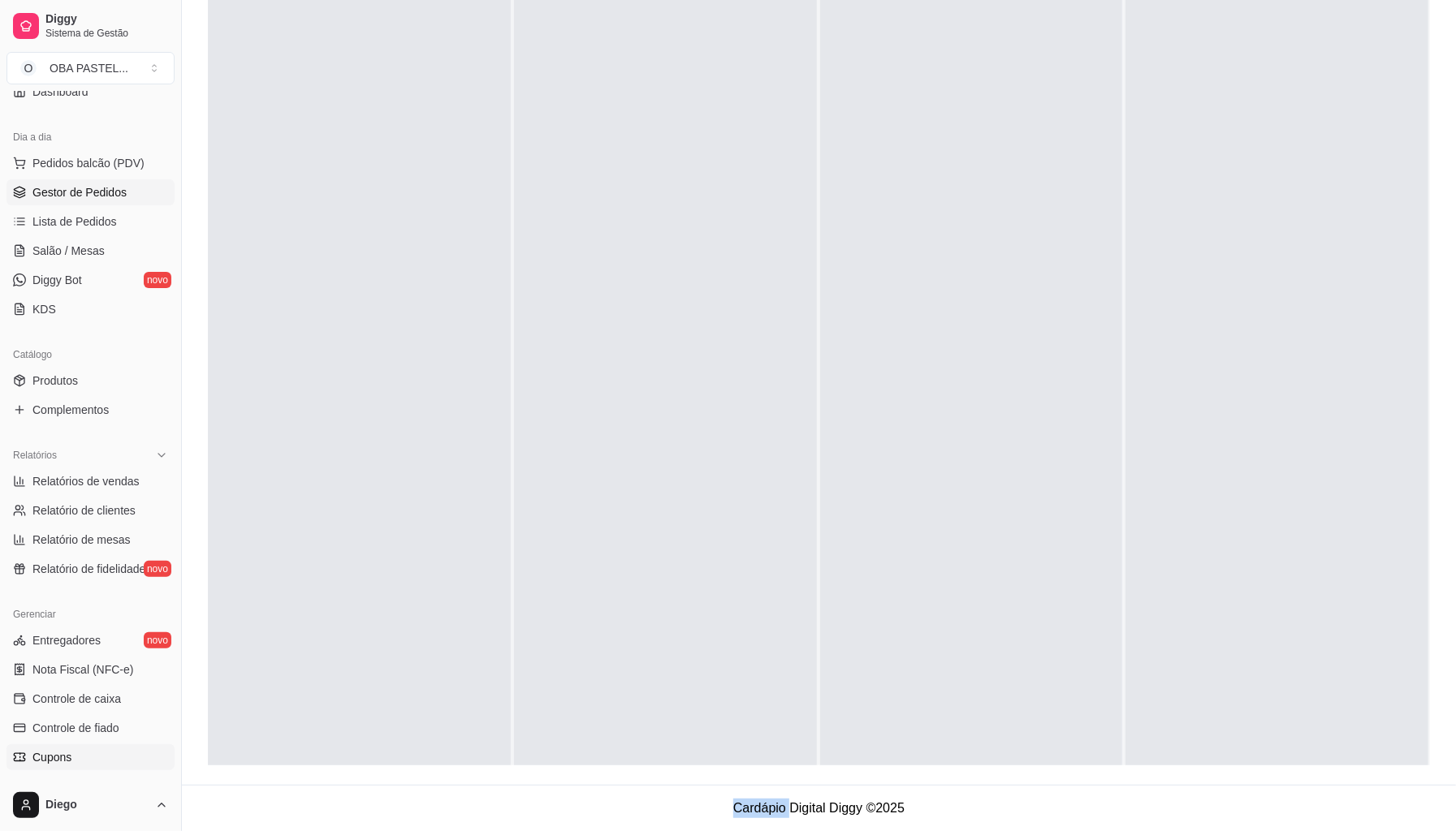
scroll to position [338, 0]
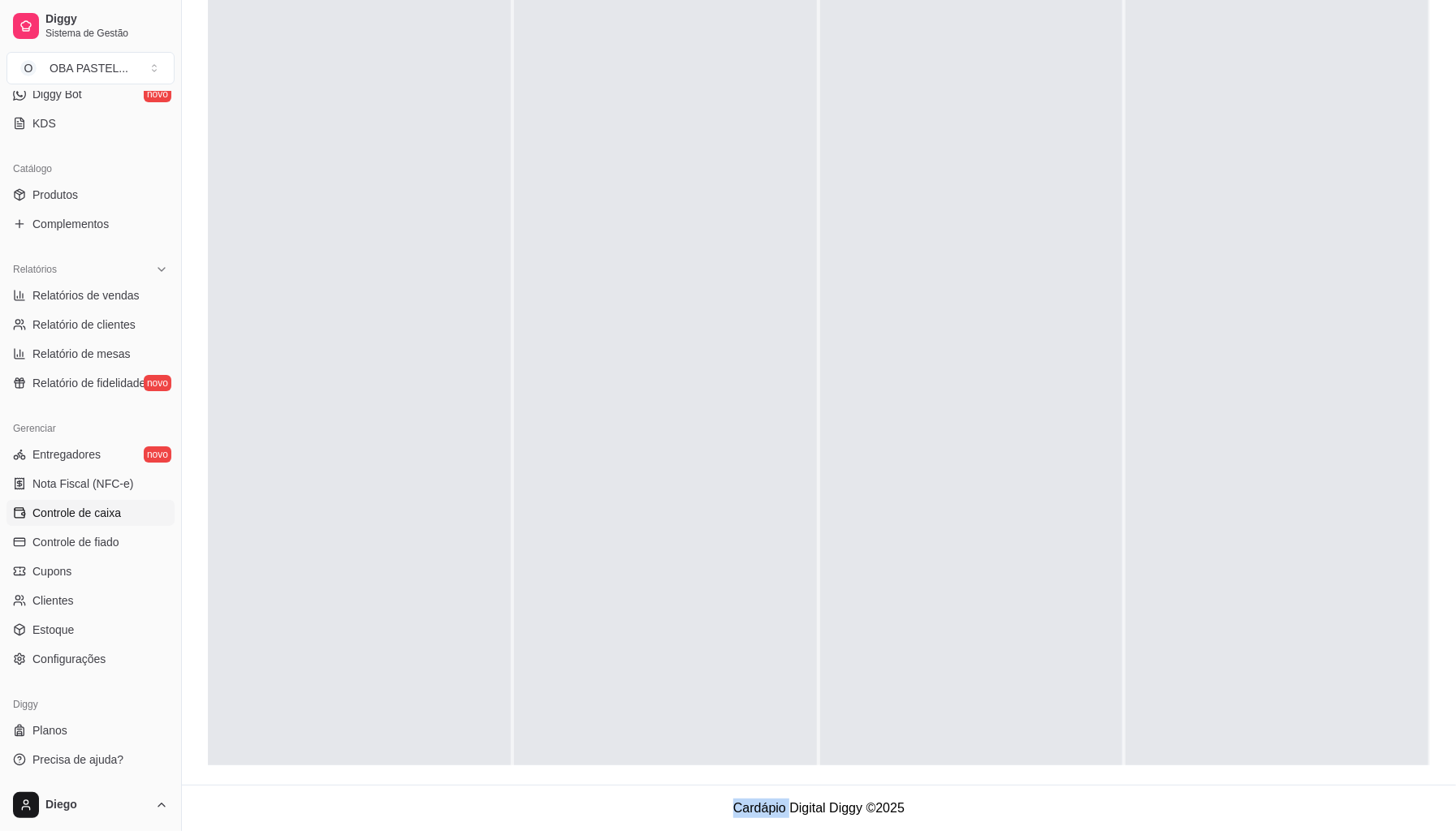
click at [76, 526] on link "Controle de caixa" at bounding box center [90, 513] width 168 height 26
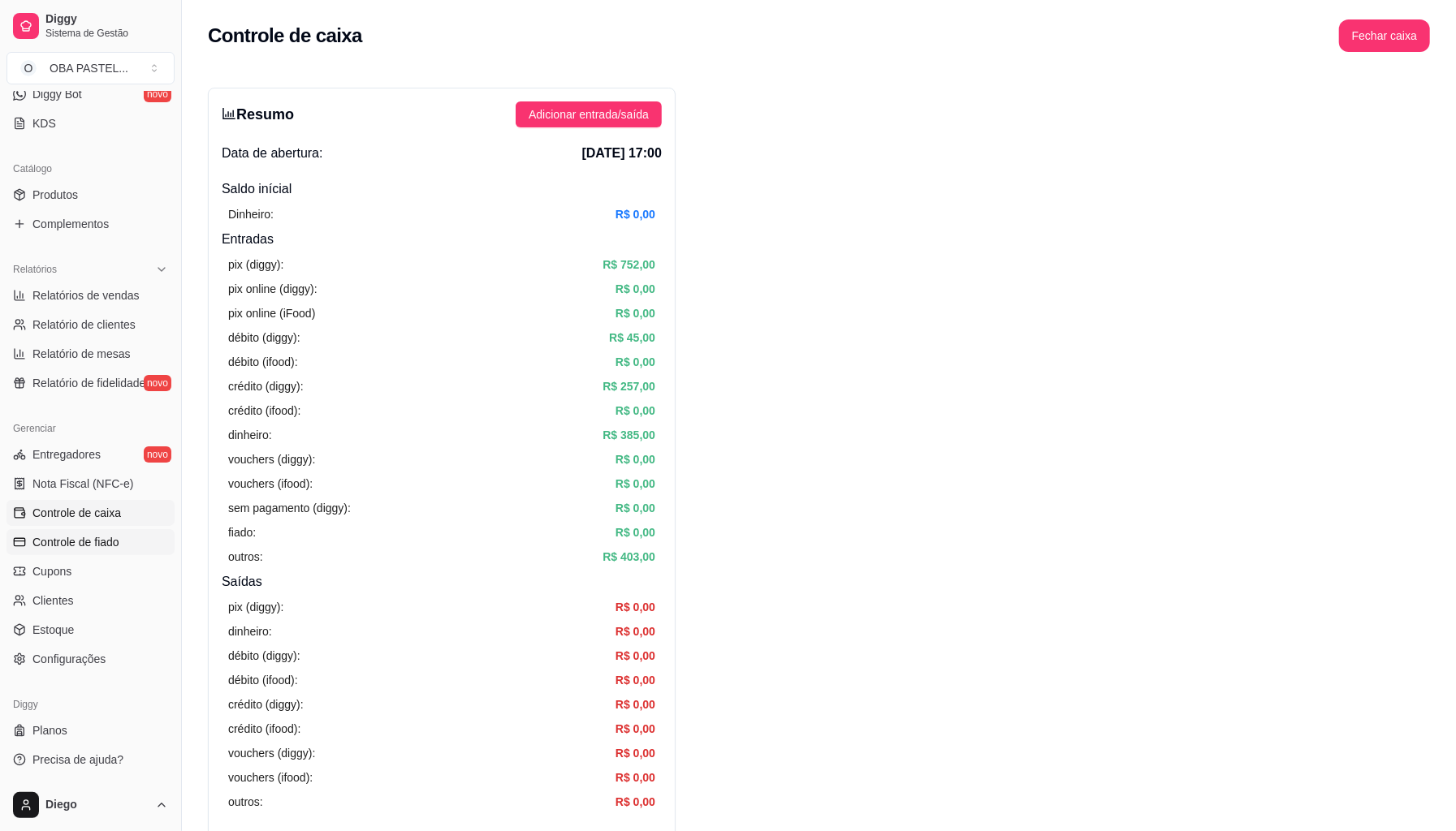
click at [84, 539] on span "Controle de fiado" at bounding box center [76, 543] width 87 height 17
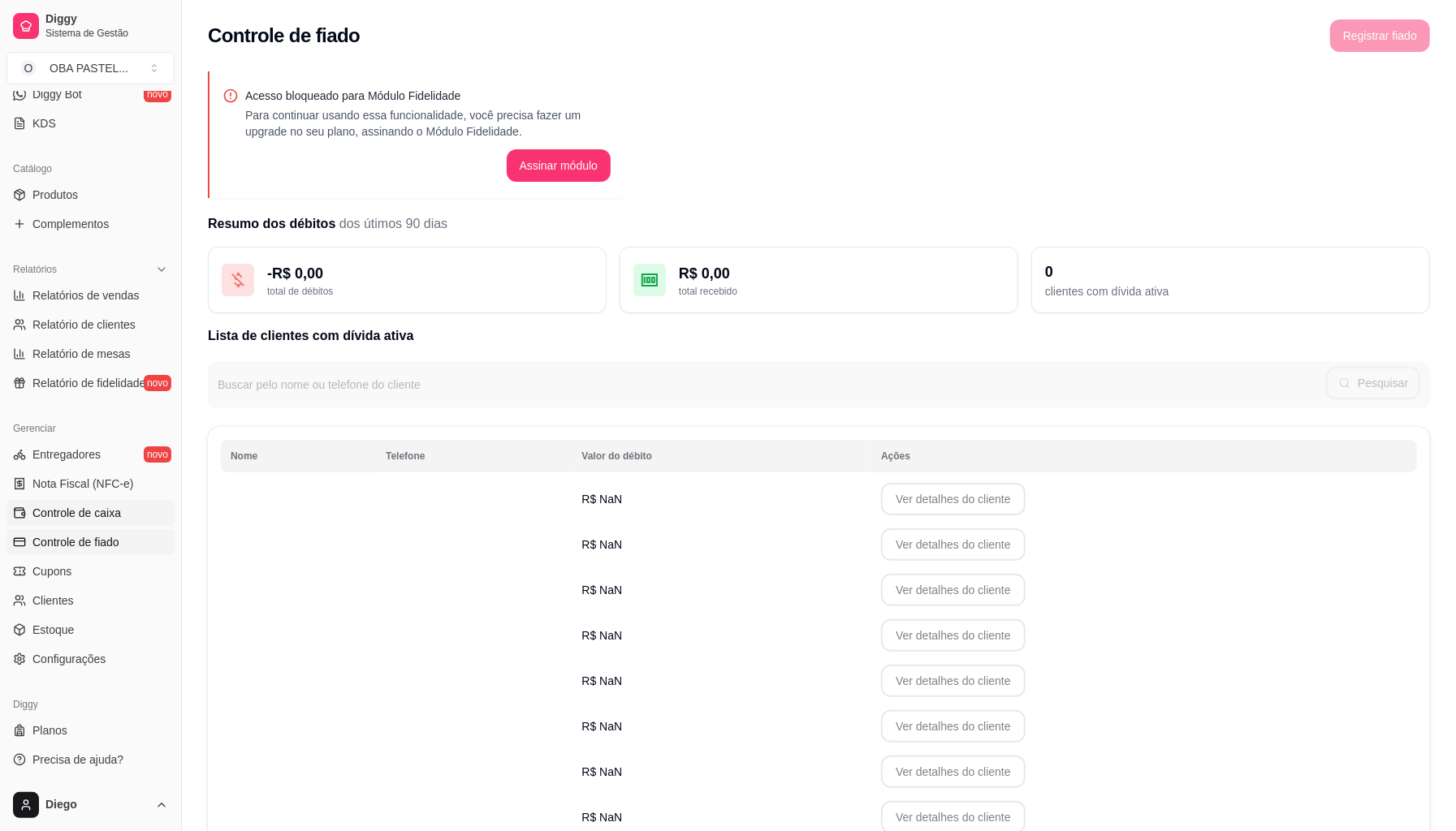
click at [85, 517] on span "Controle de caixa" at bounding box center [77, 513] width 89 height 17
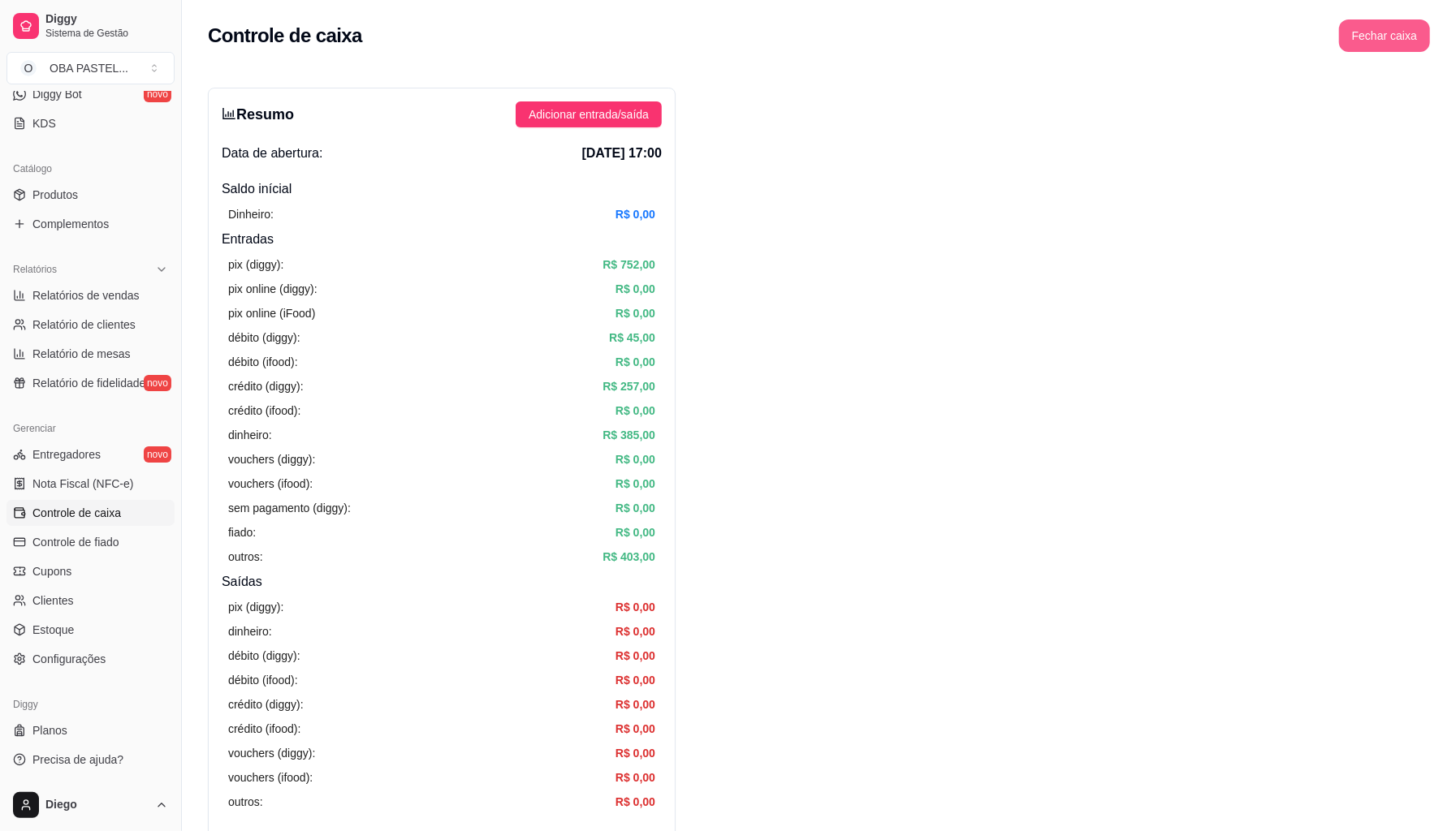
drag, startPoint x: 1411, startPoint y: 41, endPoint x: 1377, endPoint y: 56, distance: 37.2
click at [1409, 43] on button "Fechar caixa" at bounding box center [1385, 35] width 91 height 32
drag, startPoint x: 1377, startPoint y: 56, endPoint x: 658, endPoint y: 242, distance: 742.7
click at [658, 242] on h4 "Entradas" at bounding box center [441, 239] width 440 height 19
drag, startPoint x: 1404, startPoint y: 102, endPoint x: 1399, endPoint y: 23, distance: 79.2
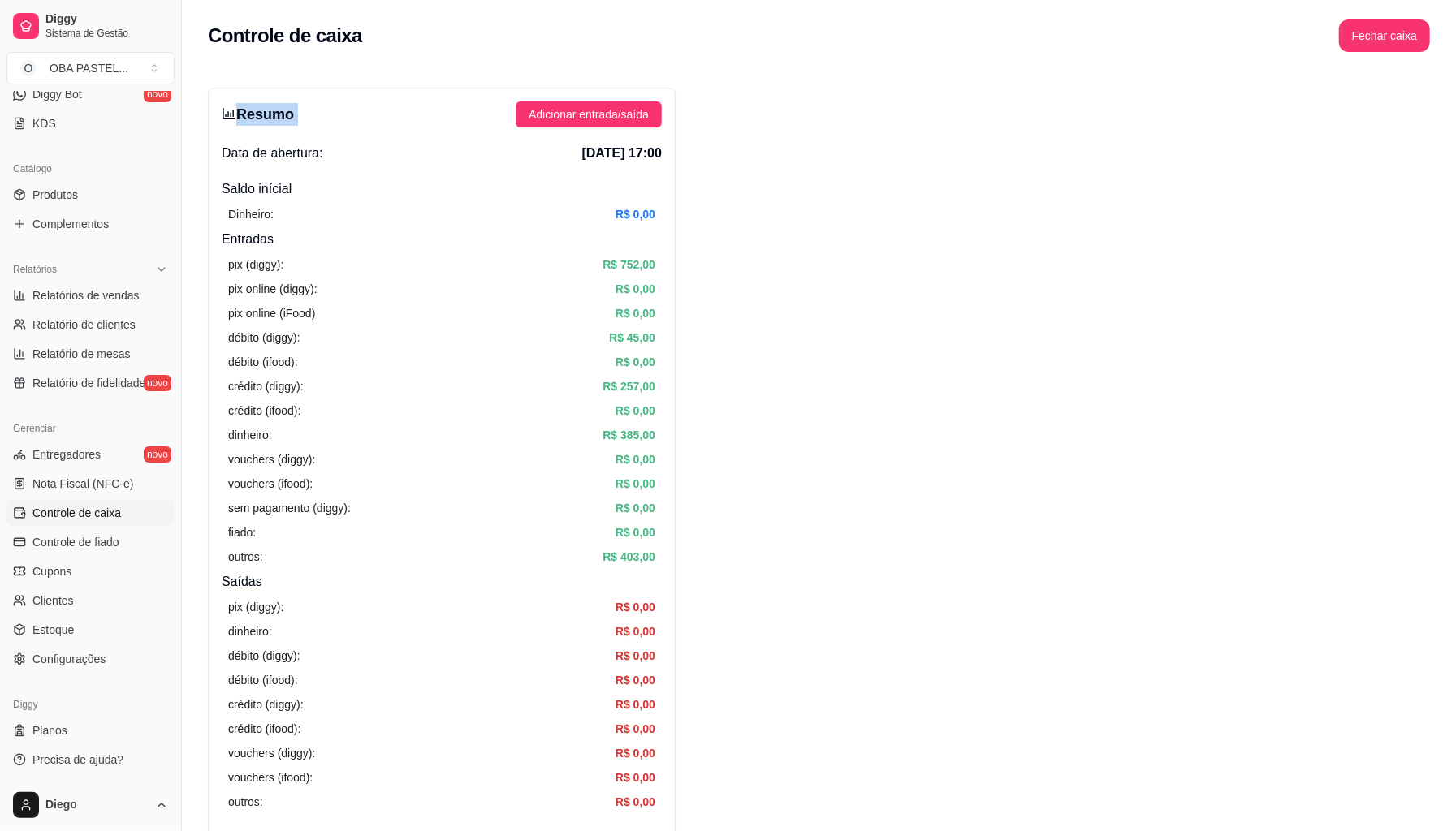
click at [1395, 24] on button "Fechar caixa" at bounding box center [1385, 35] width 91 height 32
click at [1424, 135] on span "Sim" at bounding box center [1430, 144] width 19 height 18
